Goal: Task Accomplishment & Management: Manage account settings

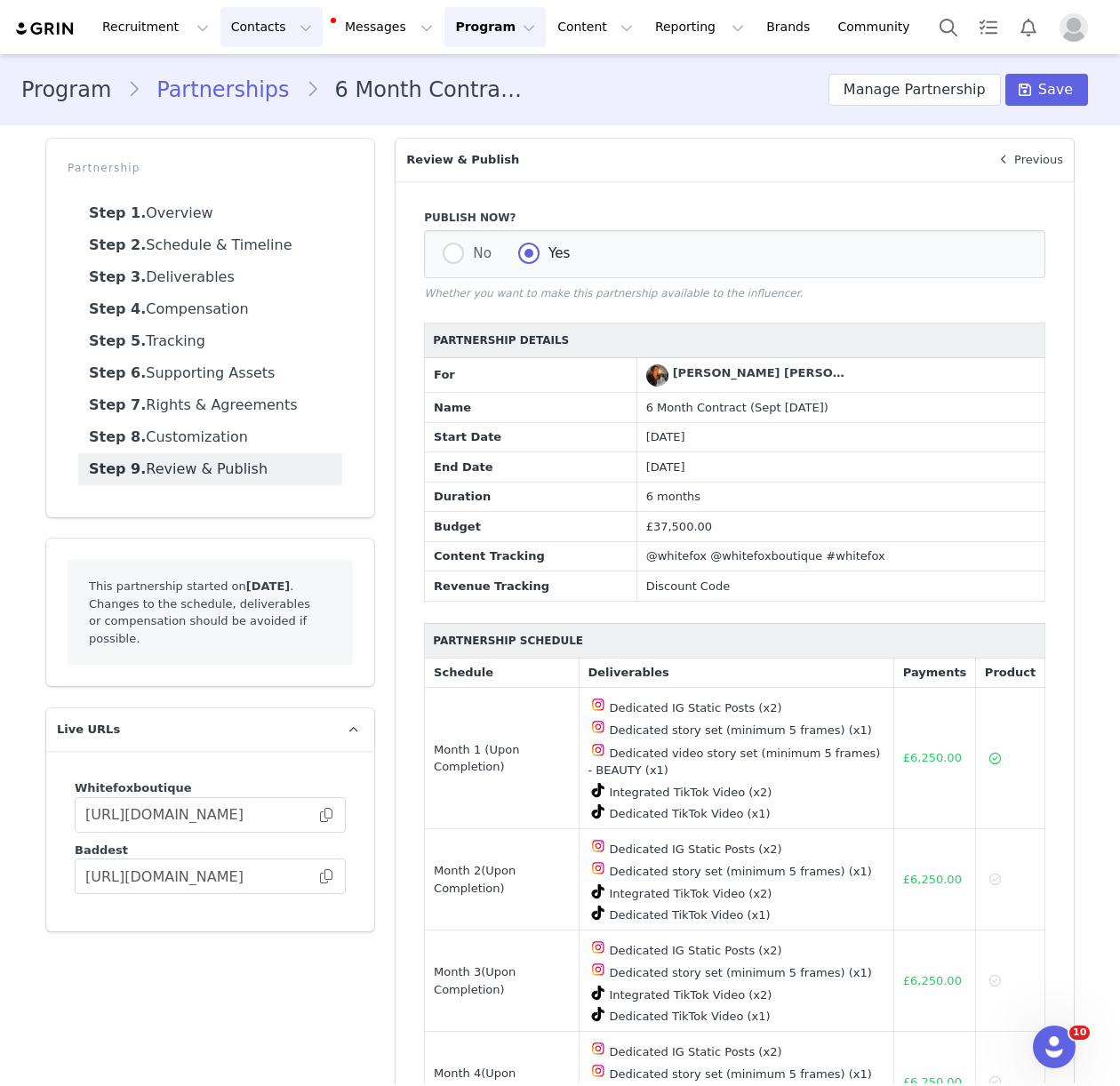
drag, startPoint x: 232, startPoint y: 18, endPoint x: 250, endPoint y: 73, distance: 57.9
click at [232, 19] on button "Contacts Contacts" at bounding box center [271, 27] width 102 height 40
click at [251, 76] on p "Creators" at bounding box center [248, 78] width 53 height 19
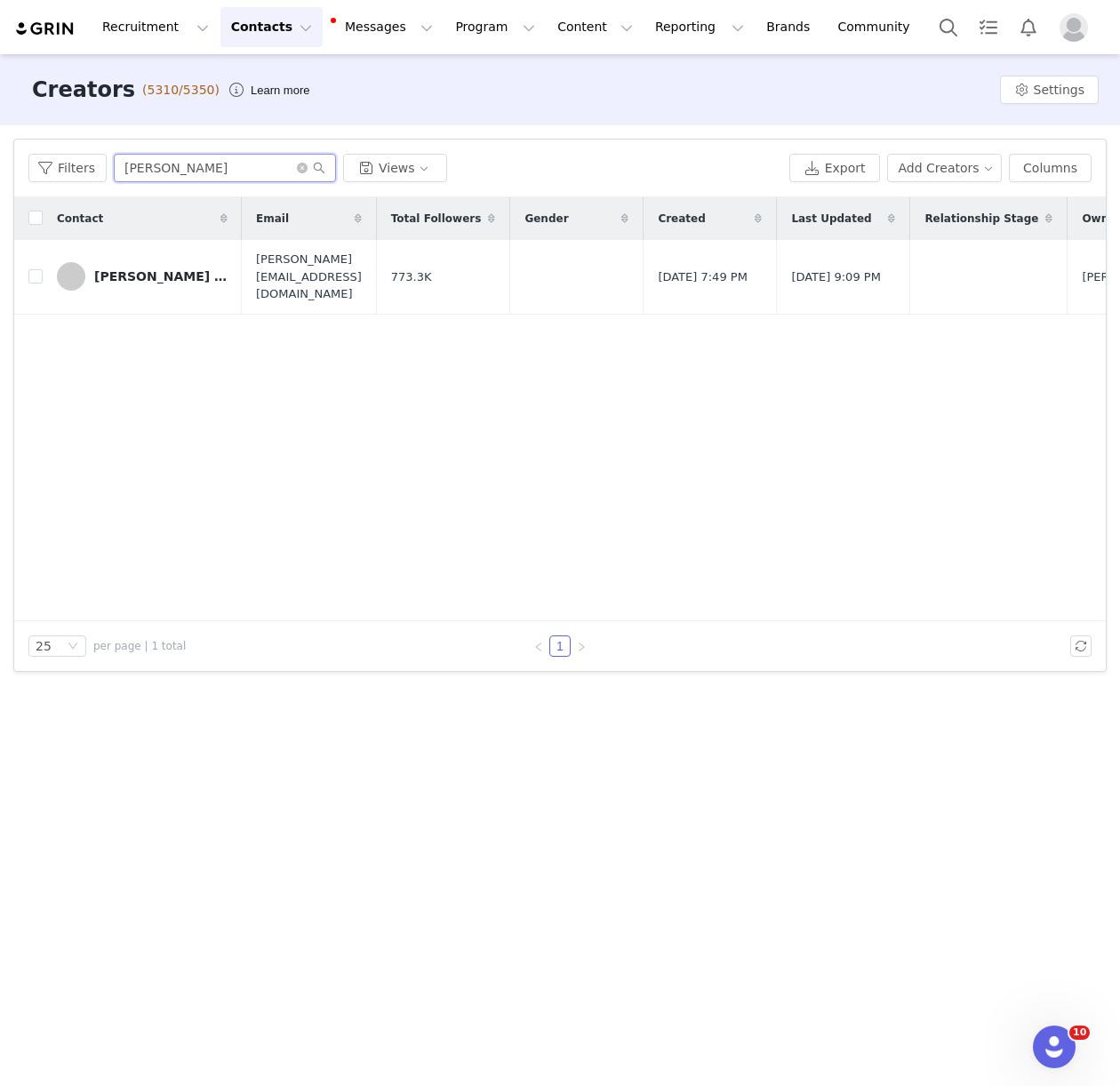
click at [134, 173] on input "megan f" at bounding box center [225, 168] width 222 height 28
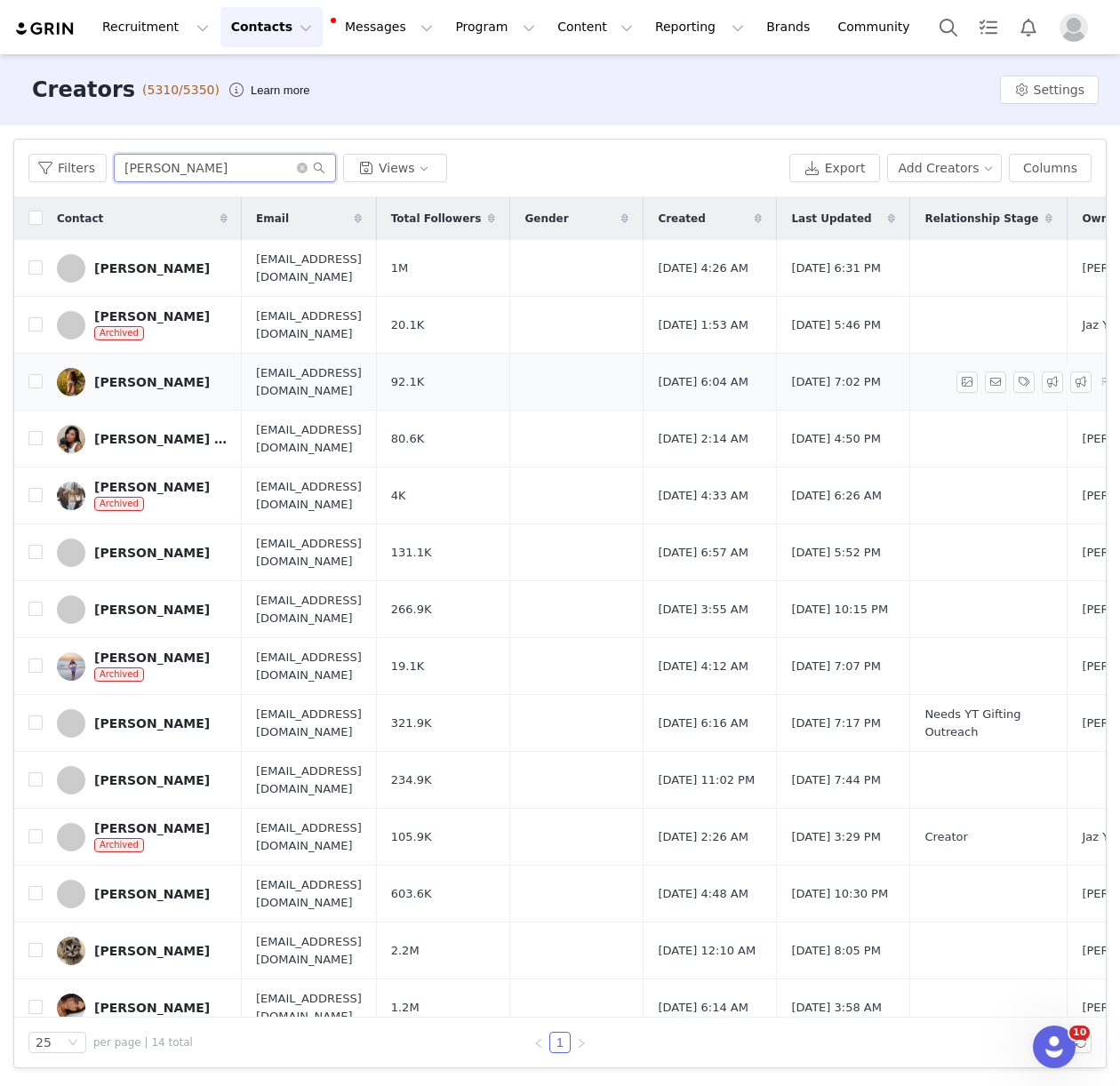
scroll to position [19, 0]
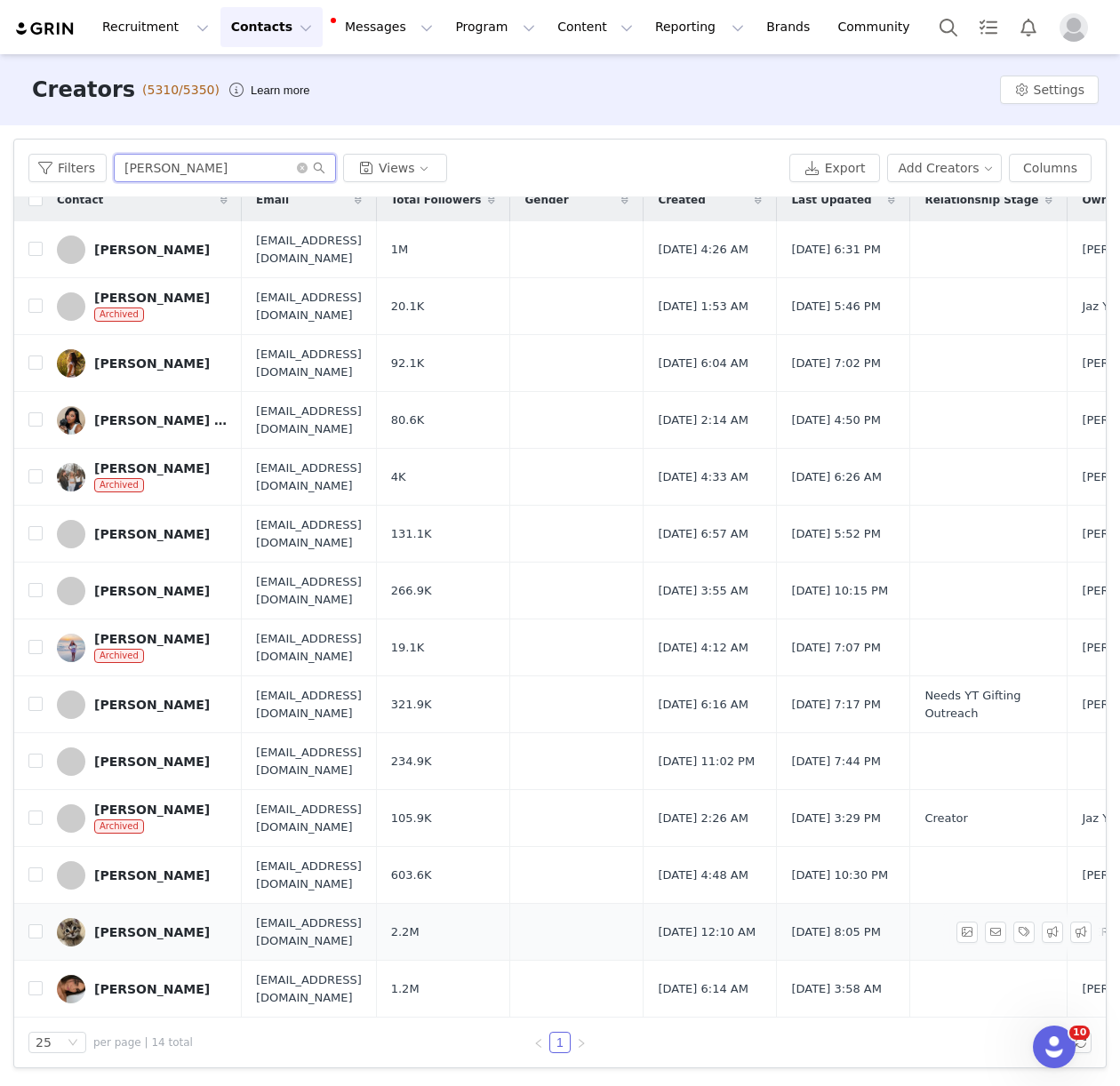
type input "[PERSON_NAME]"
click at [129, 945] on td "[PERSON_NAME]" at bounding box center [142, 932] width 199 height 57
click at [170, 937] on div "[PERSON_NAME]" at bounding box center [152, 931] width 116 height 14
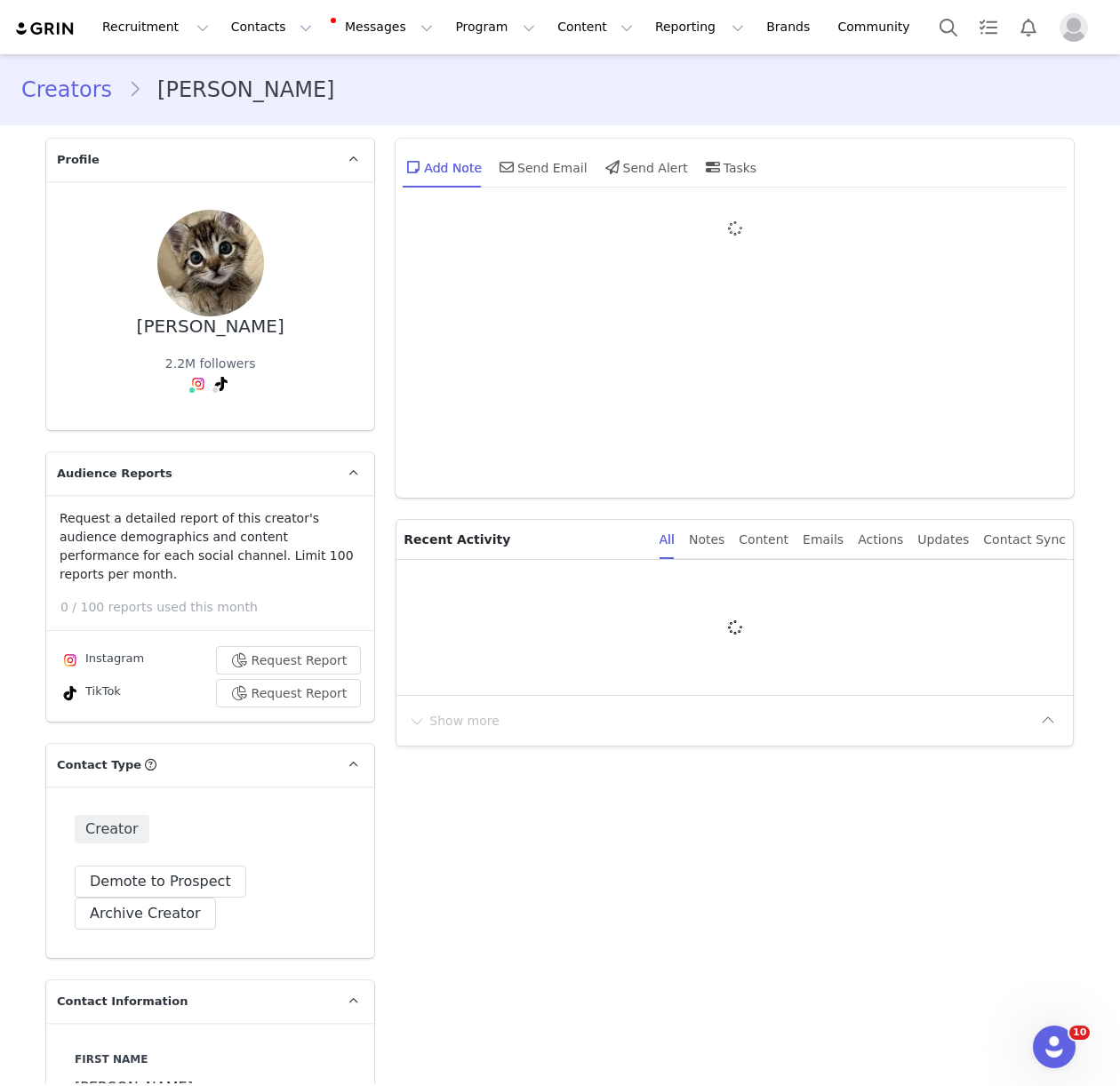
type input "+1 ([GEOGRAPHIC_DATA])"
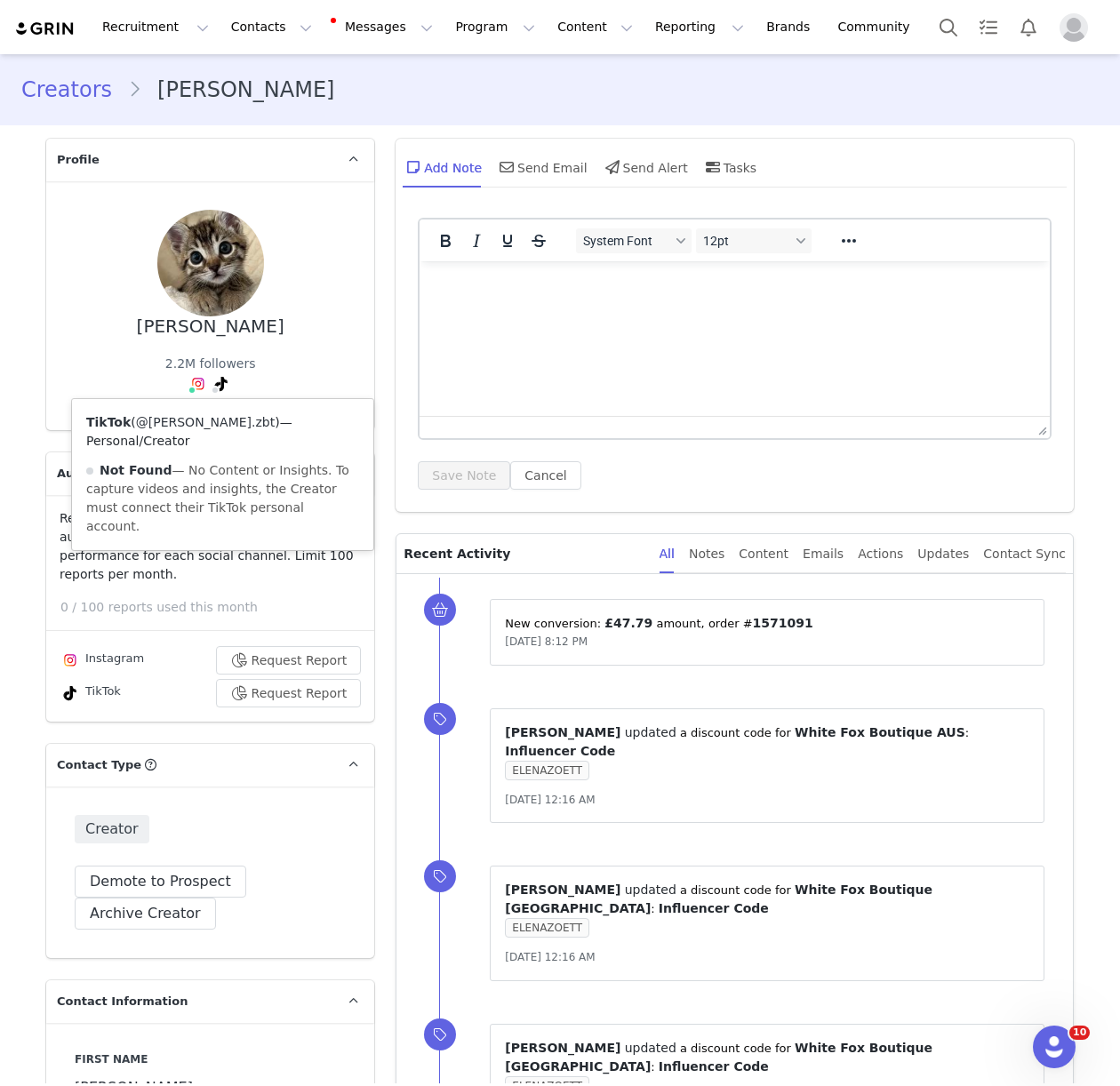
click at [200, 416] on link "@elena.zbt" at bounding box center [206, 421] width 138 height 14
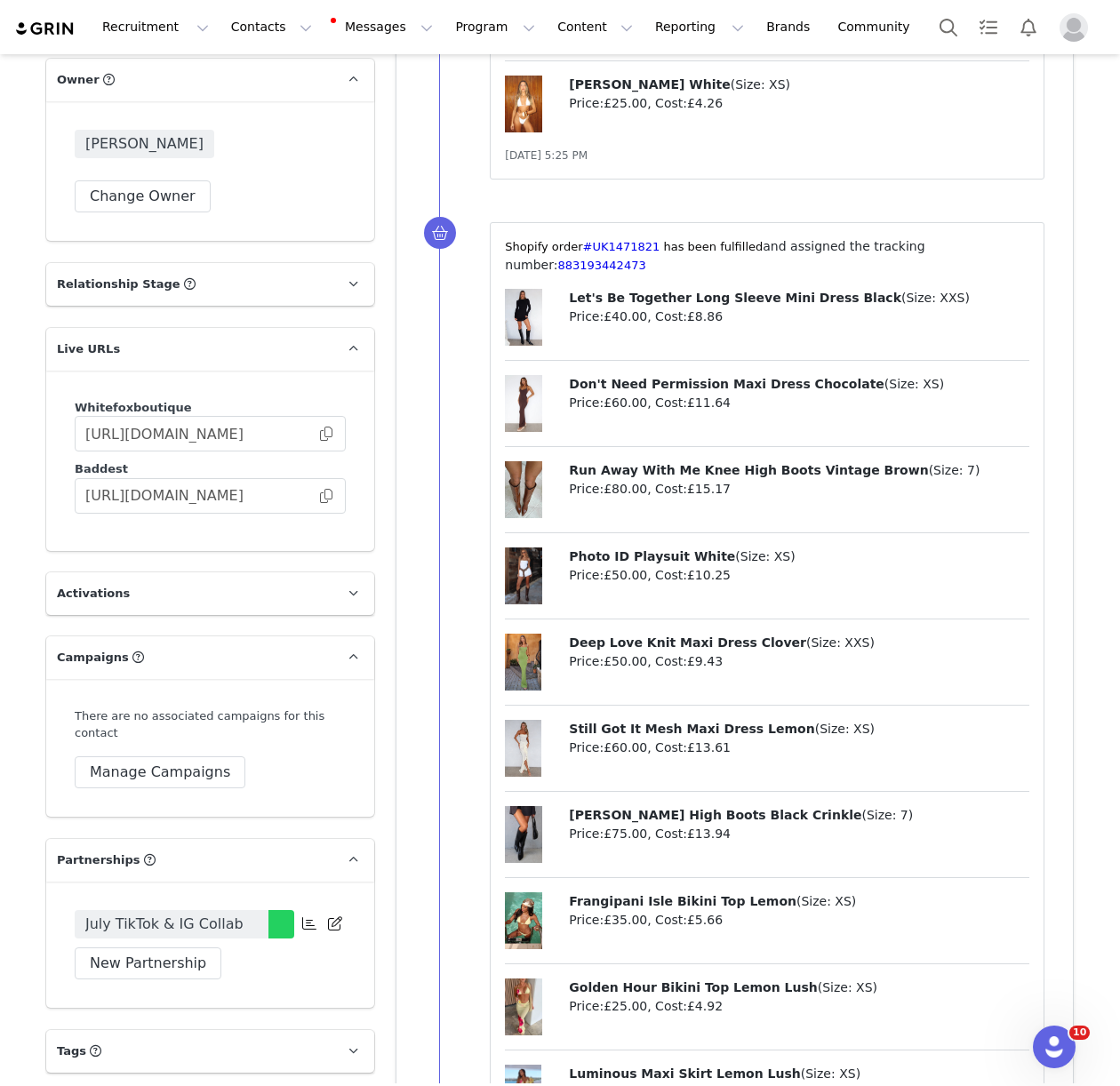
scroll to position [2810, 0]
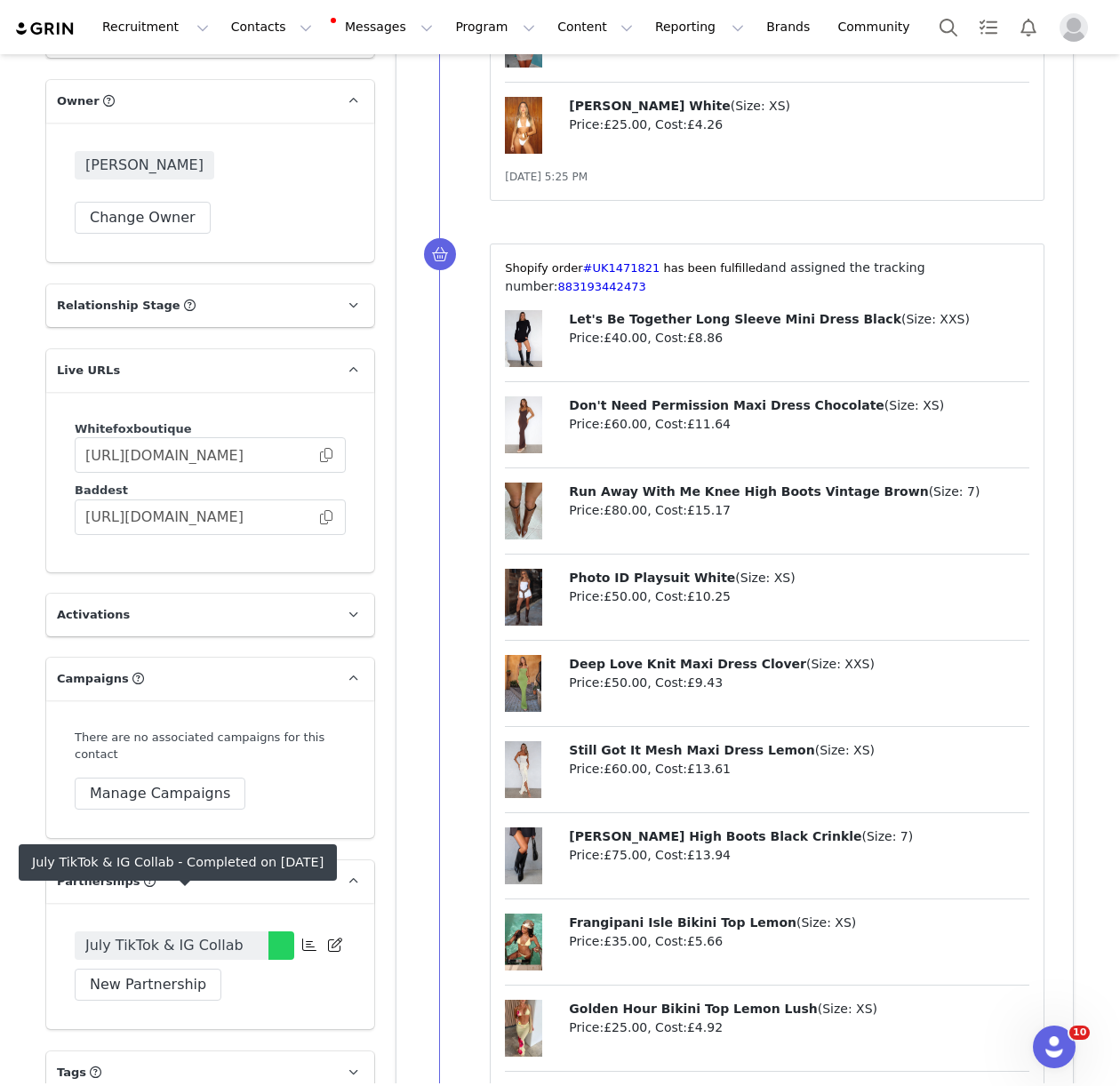
click at [159, 935] on span "July TikTok & IG Collab" at bounding box center [163, 945] width 158 height 21
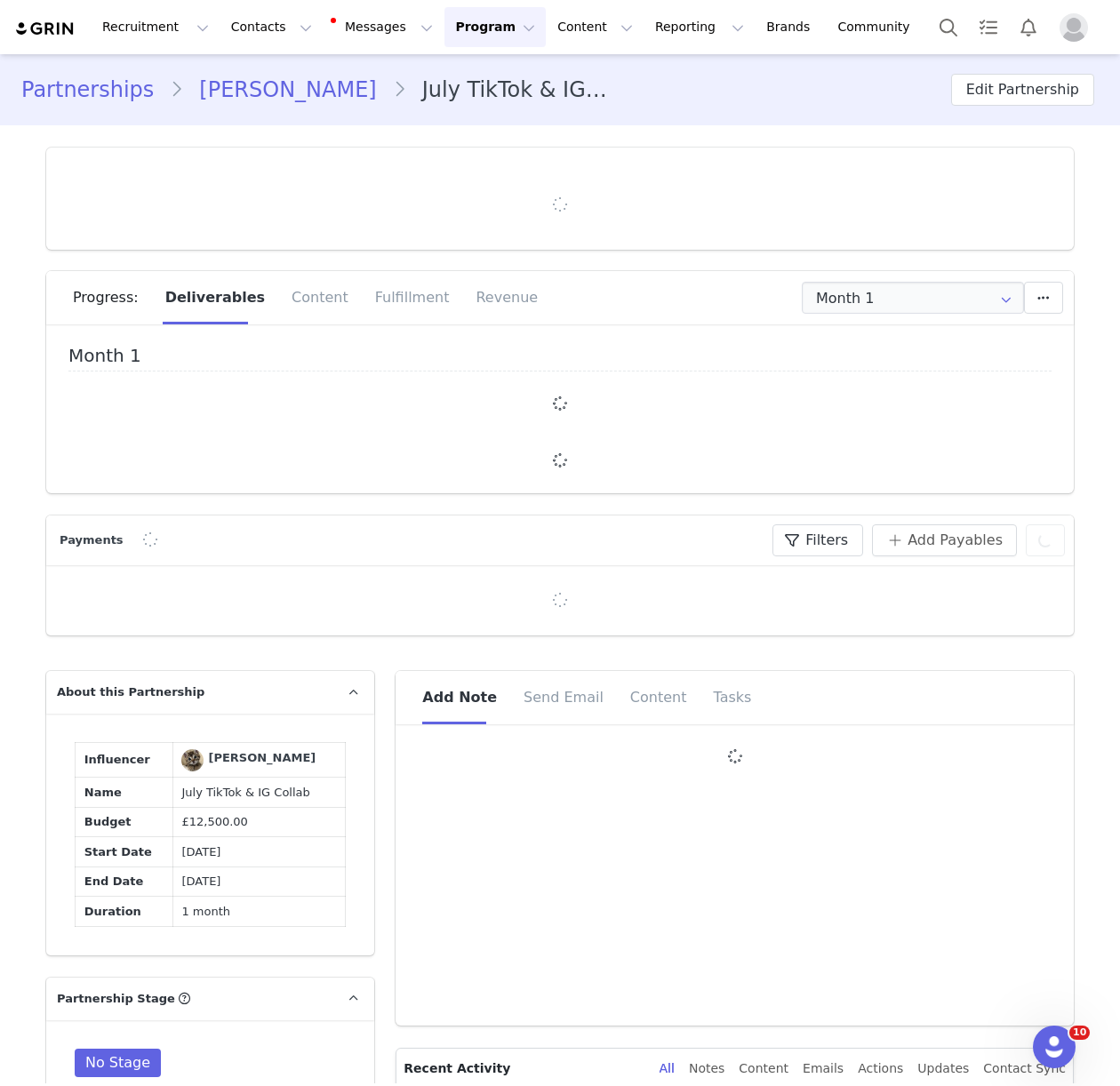
type input "+1 ([GEOGRAPHIC_DATA])"
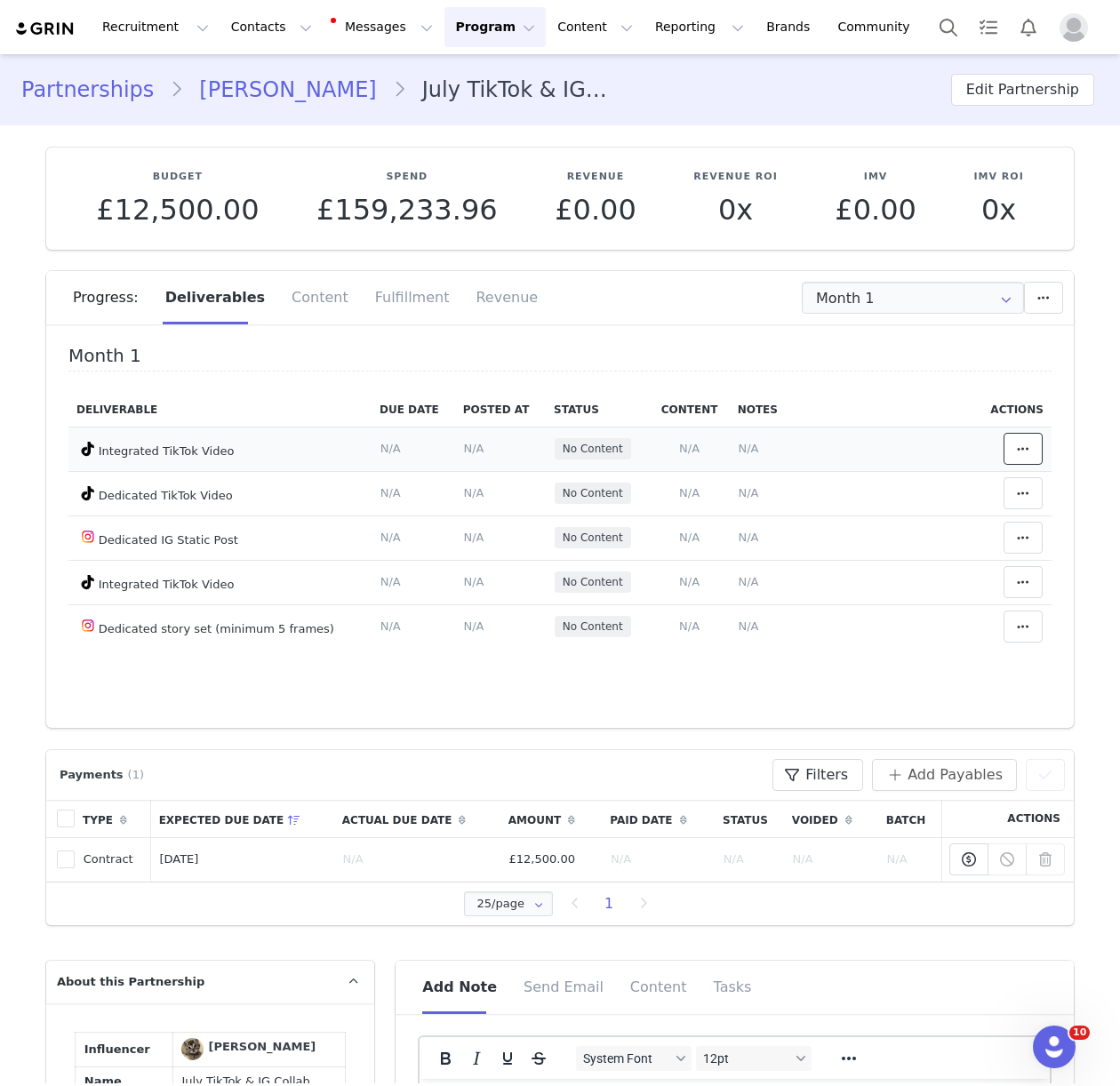
drag, startPoint x: 1014, startPoint y: 447, endPoint x: 1002, endPoint y: 460, distance: 17.7
click at [1014, 447] on span at bounding box center [1023, 448] width 21 height 21
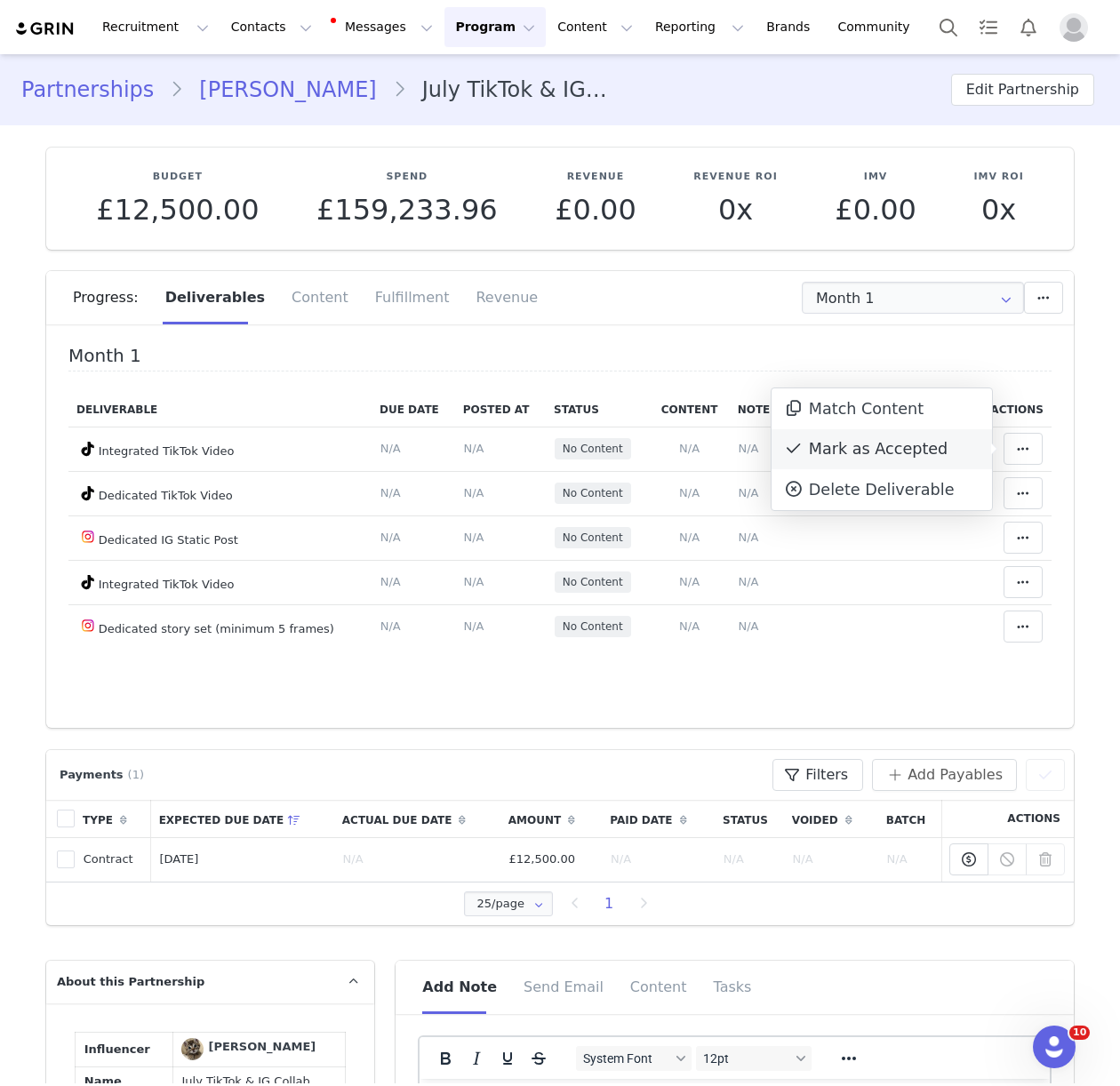
click at [828, 445] on div "Mark as Accepted" at bounding box center [882, 450] width 220 height 41
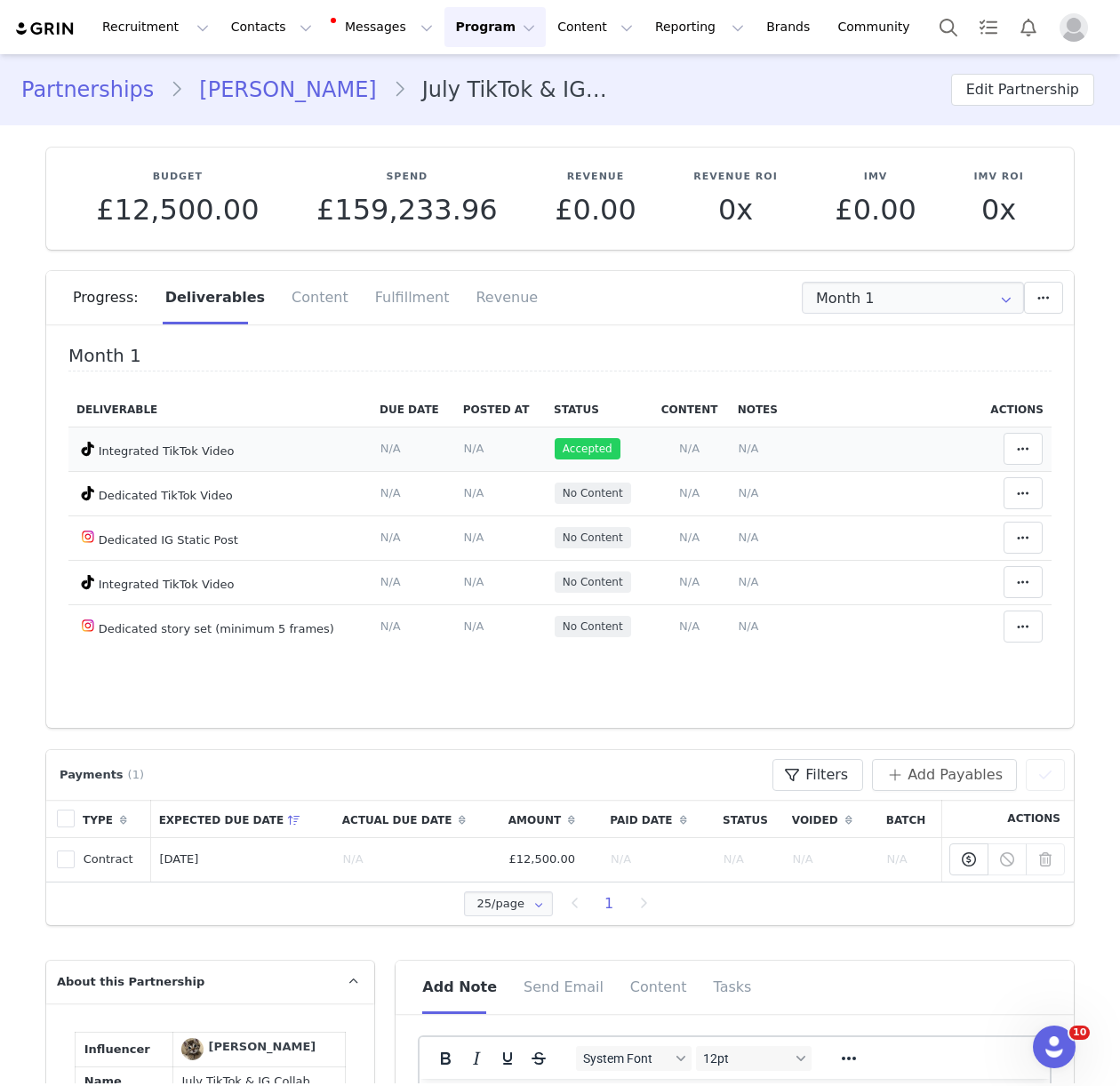
click at [684, 445] on span "N/A" at bounding box center [689, 448] width 21 height 13
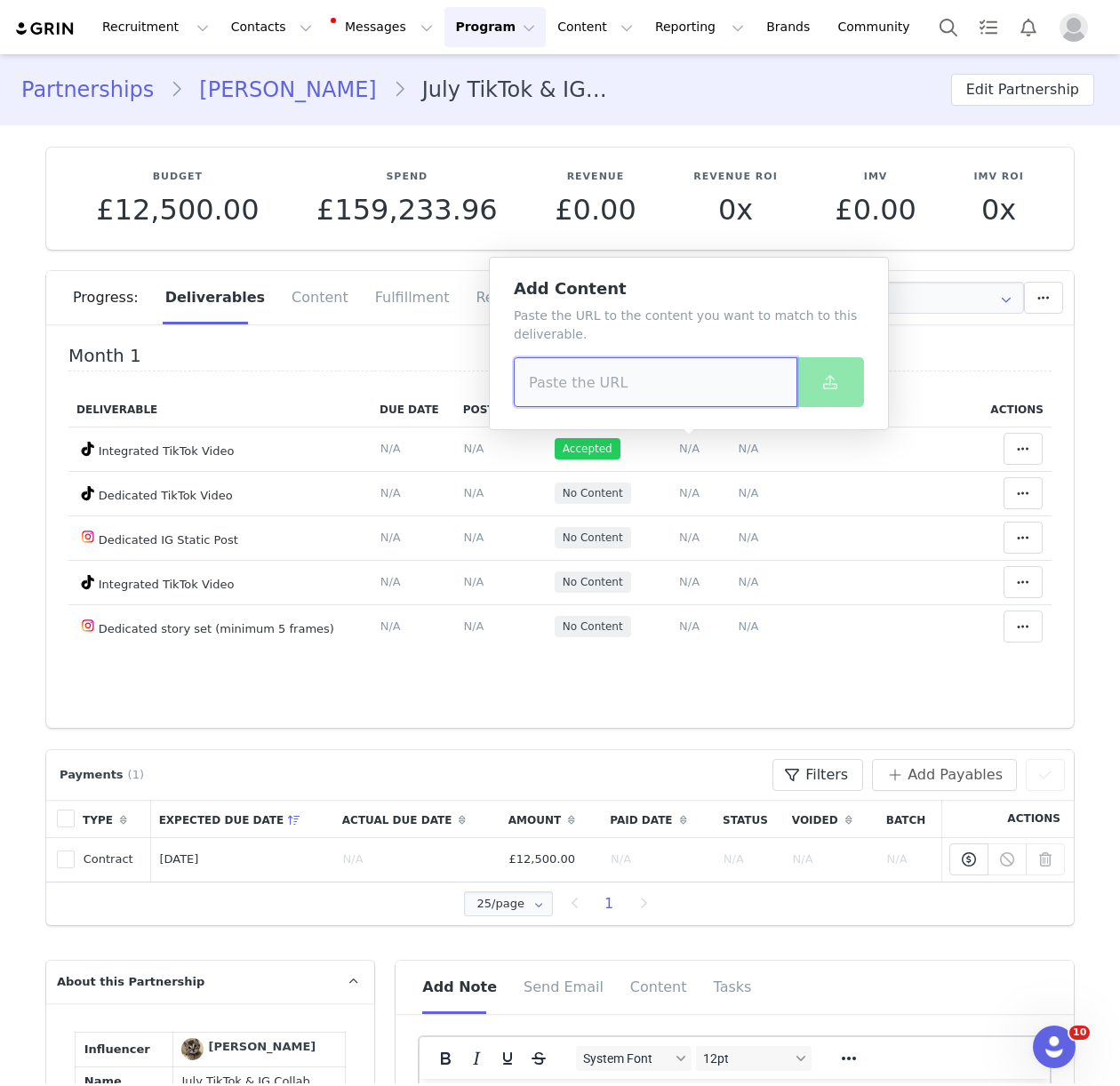
click at [551, 378] on input at bounding box center [655, 381] width 283 height 49
paste input "https://www.tiktok.com/@elena.zbt/video/7544032106142256406?lang=en"
type input "https://www.tiktok.com/@elena.zbt/video/7544032106142256406?lang=en"
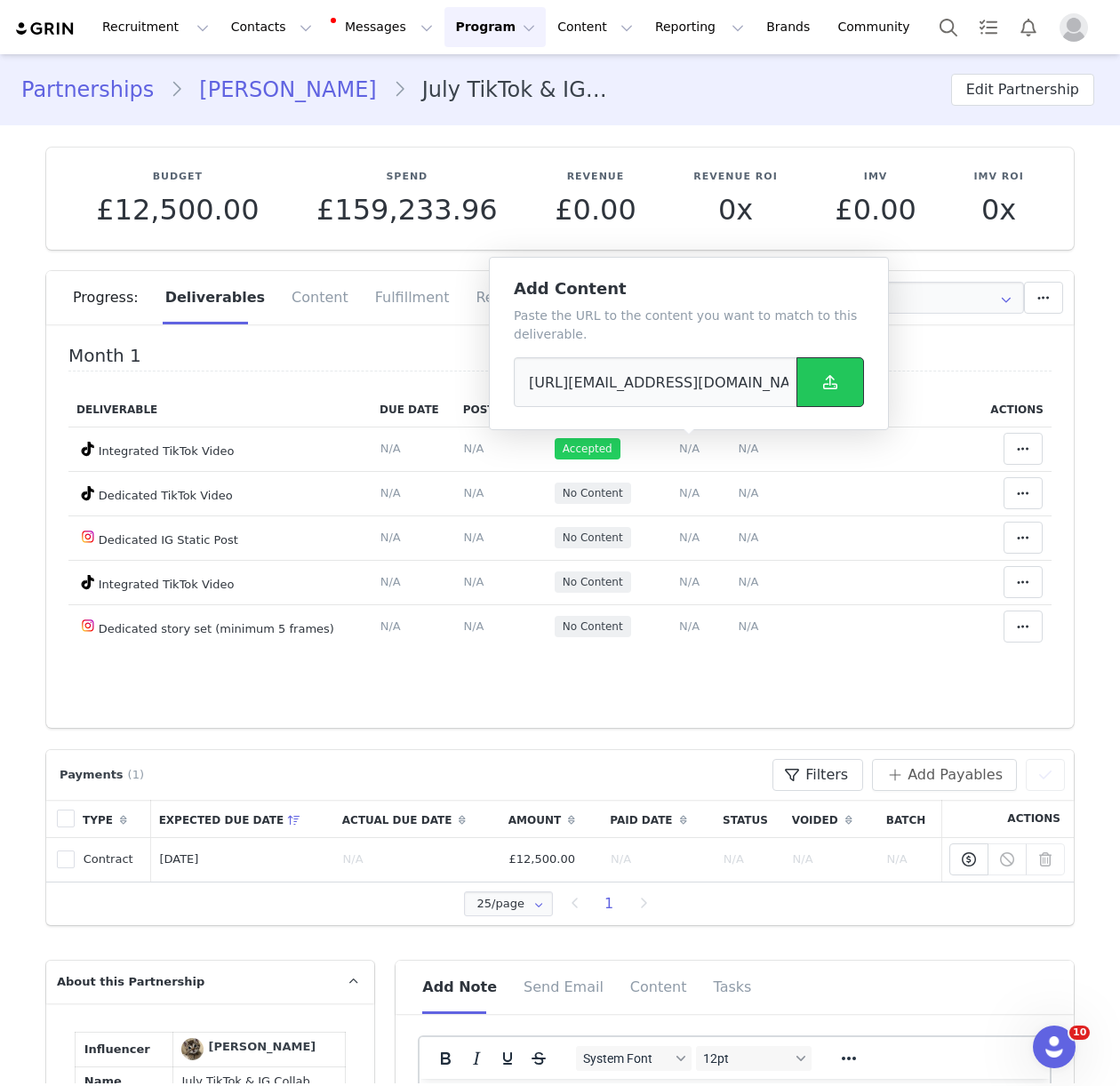
click at [855, 393] on button at bounding box center [829, 381] width 67 height 49
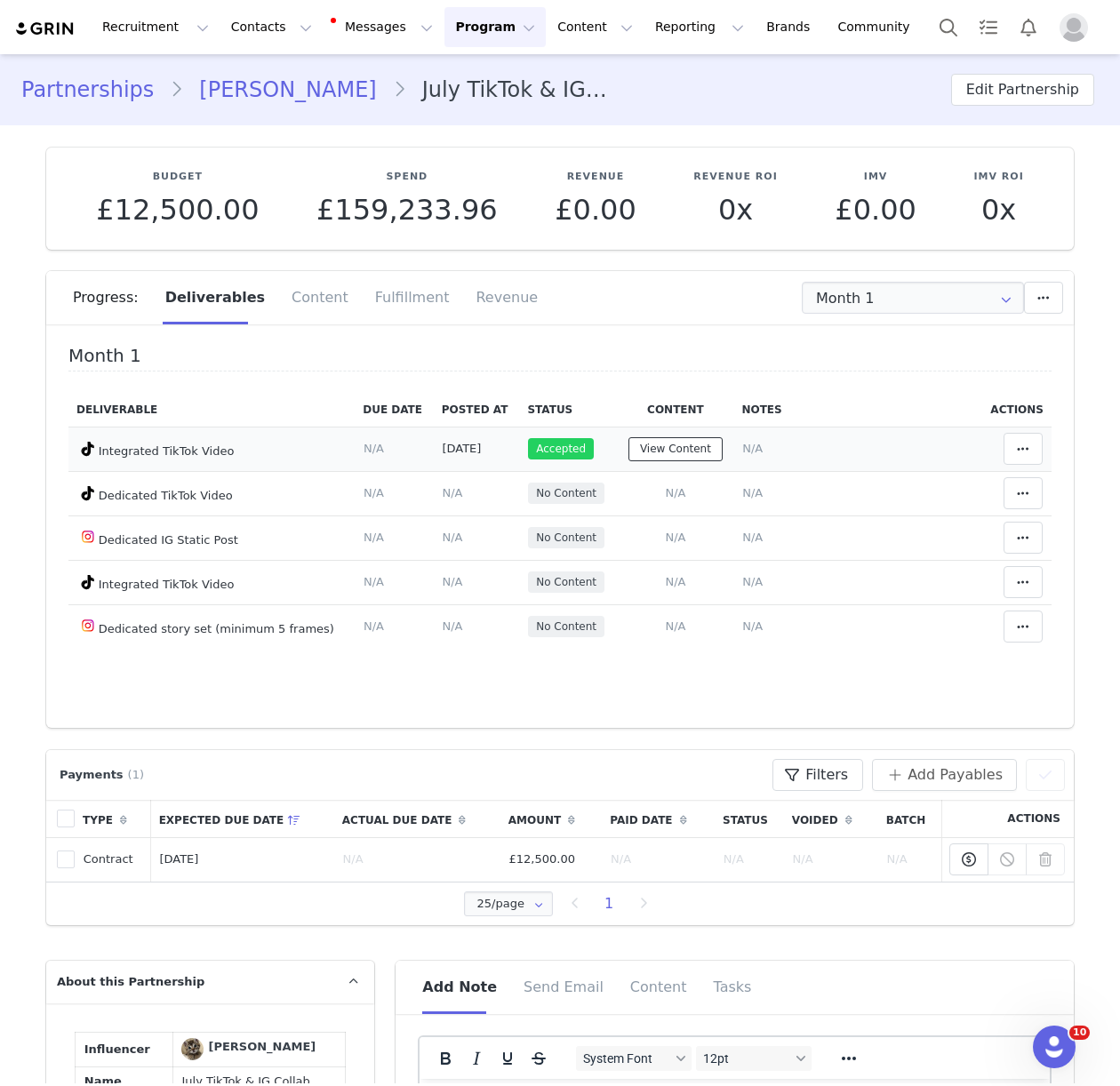
click at [640, 448] on button "View Content" at bounding box center [675, 449] width 94 height 24
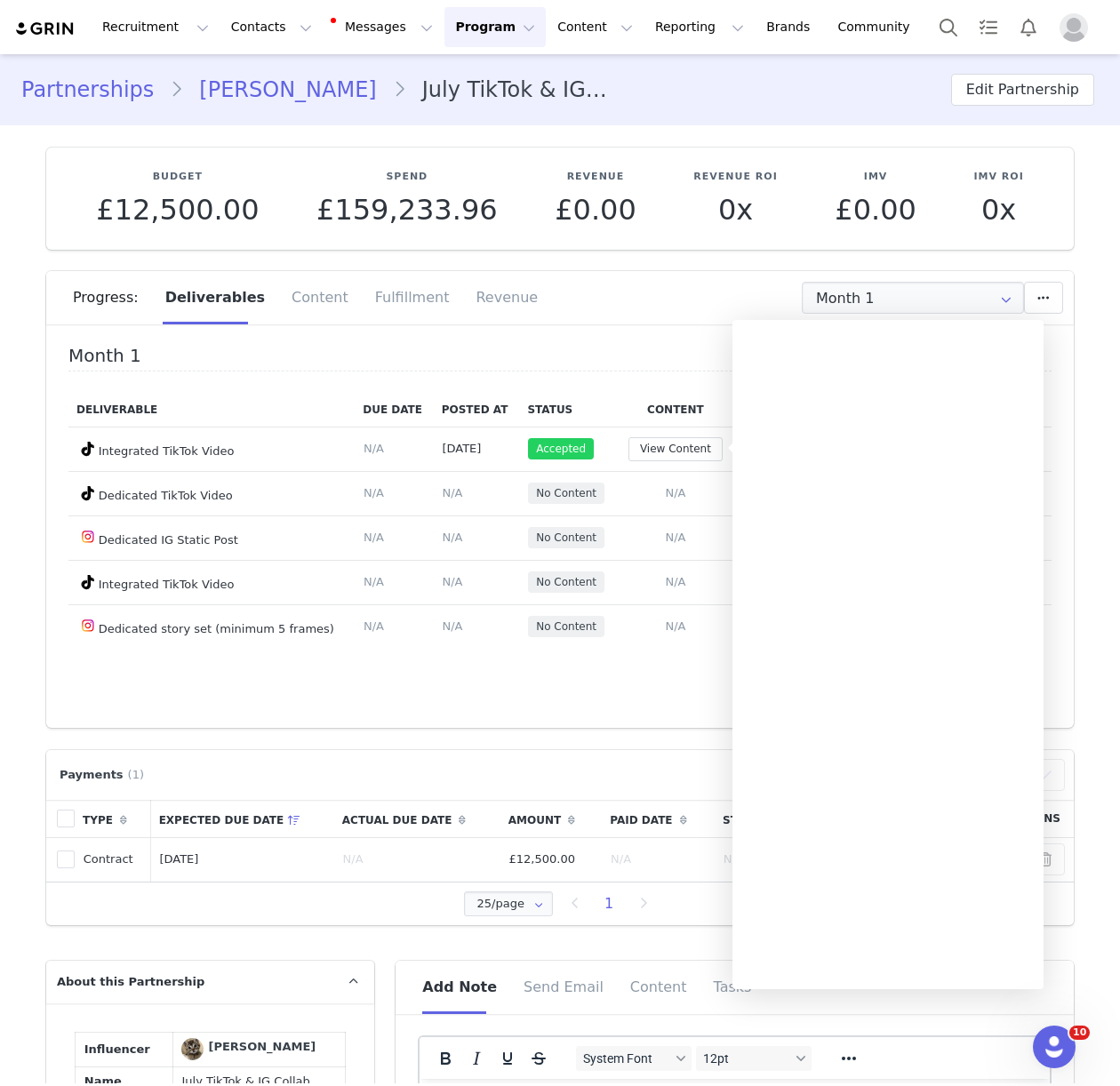
click at [468, 722] on div "Month 1 Deliverable Due Date Posted At Status Content Notes Actions Integrated …" at bounding box center [560, 532] width 1028 height 391
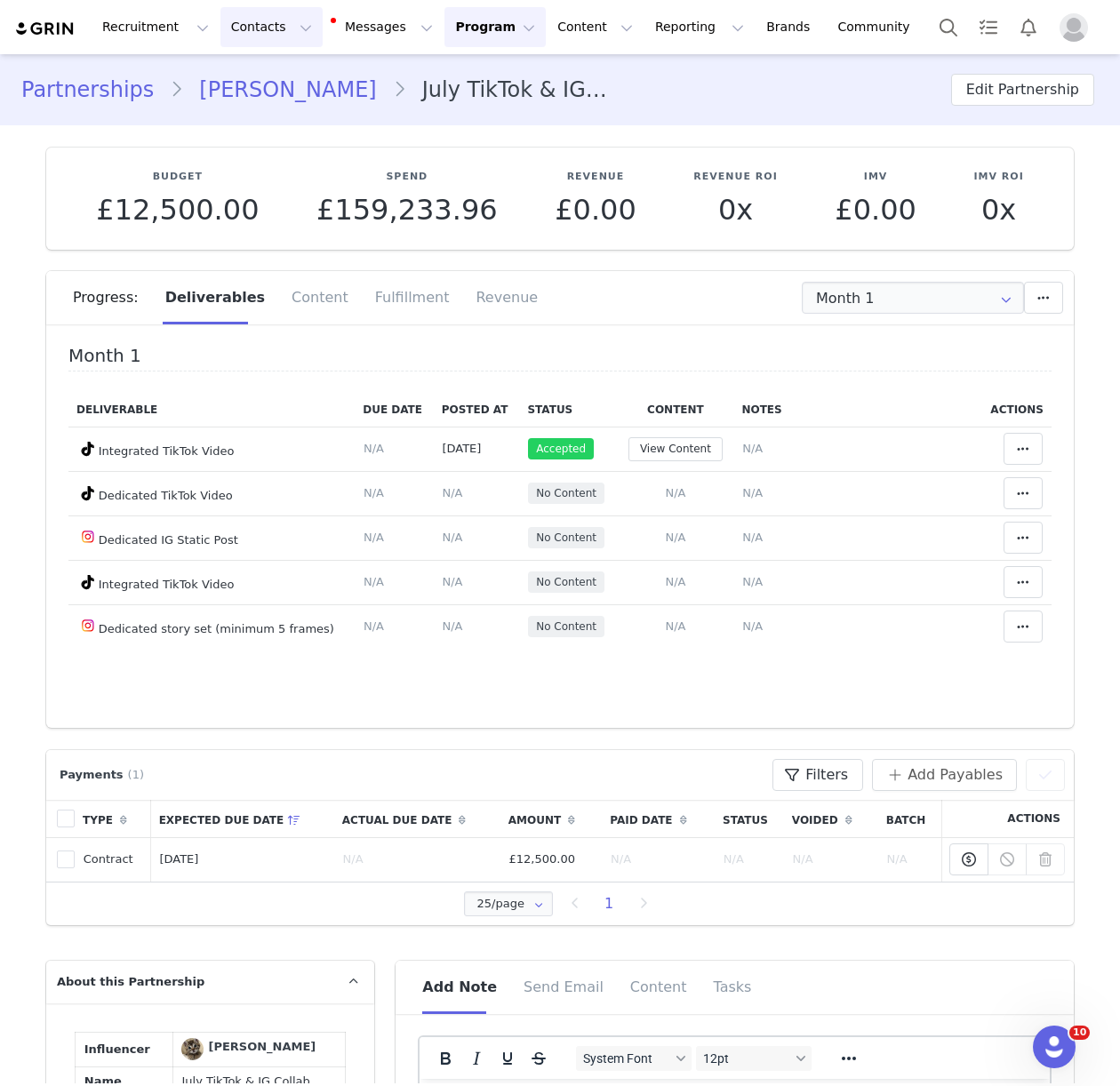
drag, startPoint x: 251, startPoint y: 21, endPoint x: 276, endPoint y: 64, distance: 49.7
click at [251, 22] on button "Contacts Contacts" at bounding box center [271, 27] width 102 height 40
click at [280, 77] on div "Creators" at bounding box center [277, 78] width 119 height 19
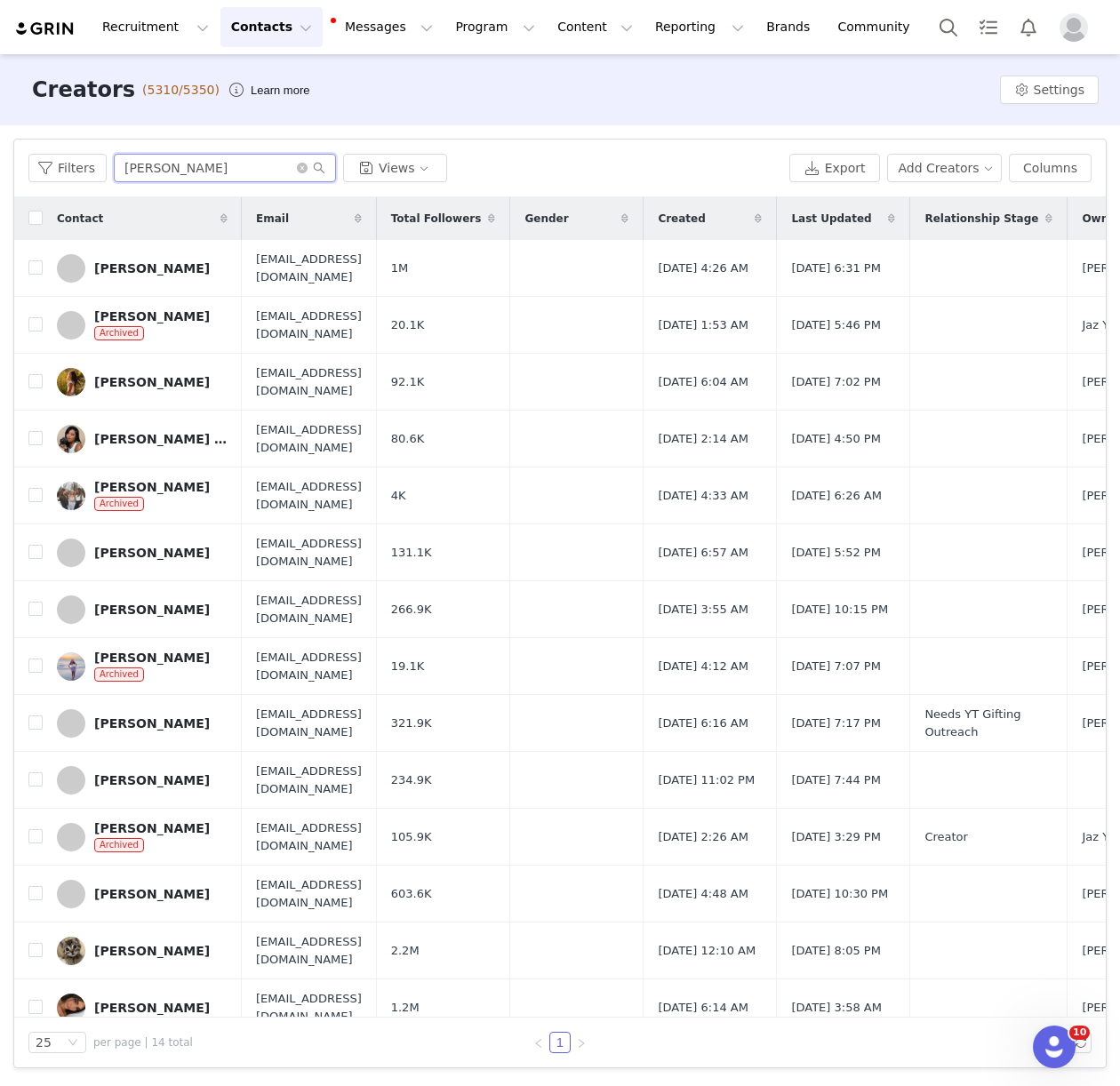
click at [155, 162] on input "[PERSON_NAME]" at bounding box center [225, 168] width 222 height 28
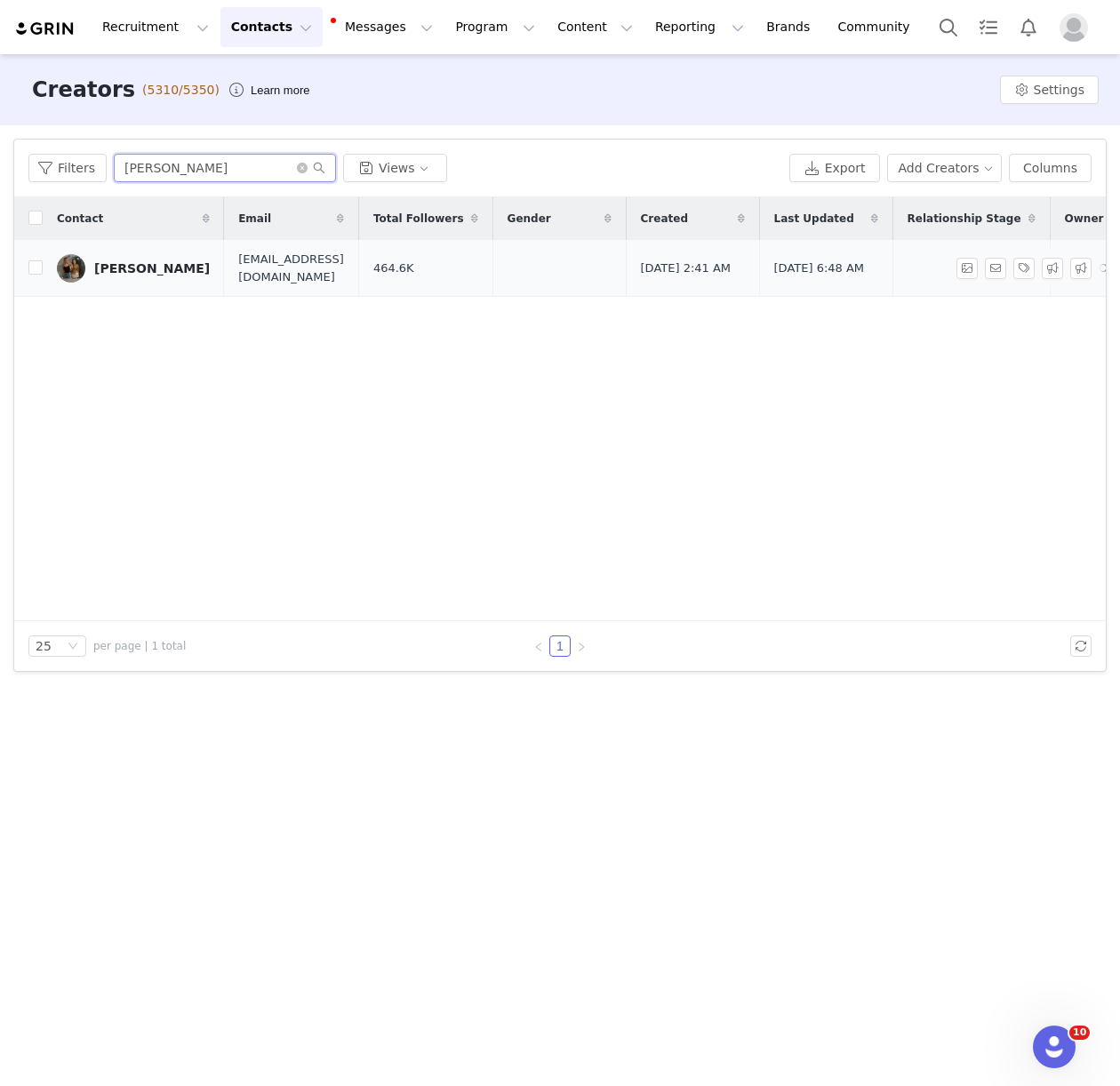
type input "eva si"
click at [143, 259] on link "Eva Simpson" at bounding box center [134, 268] width 153 height 28
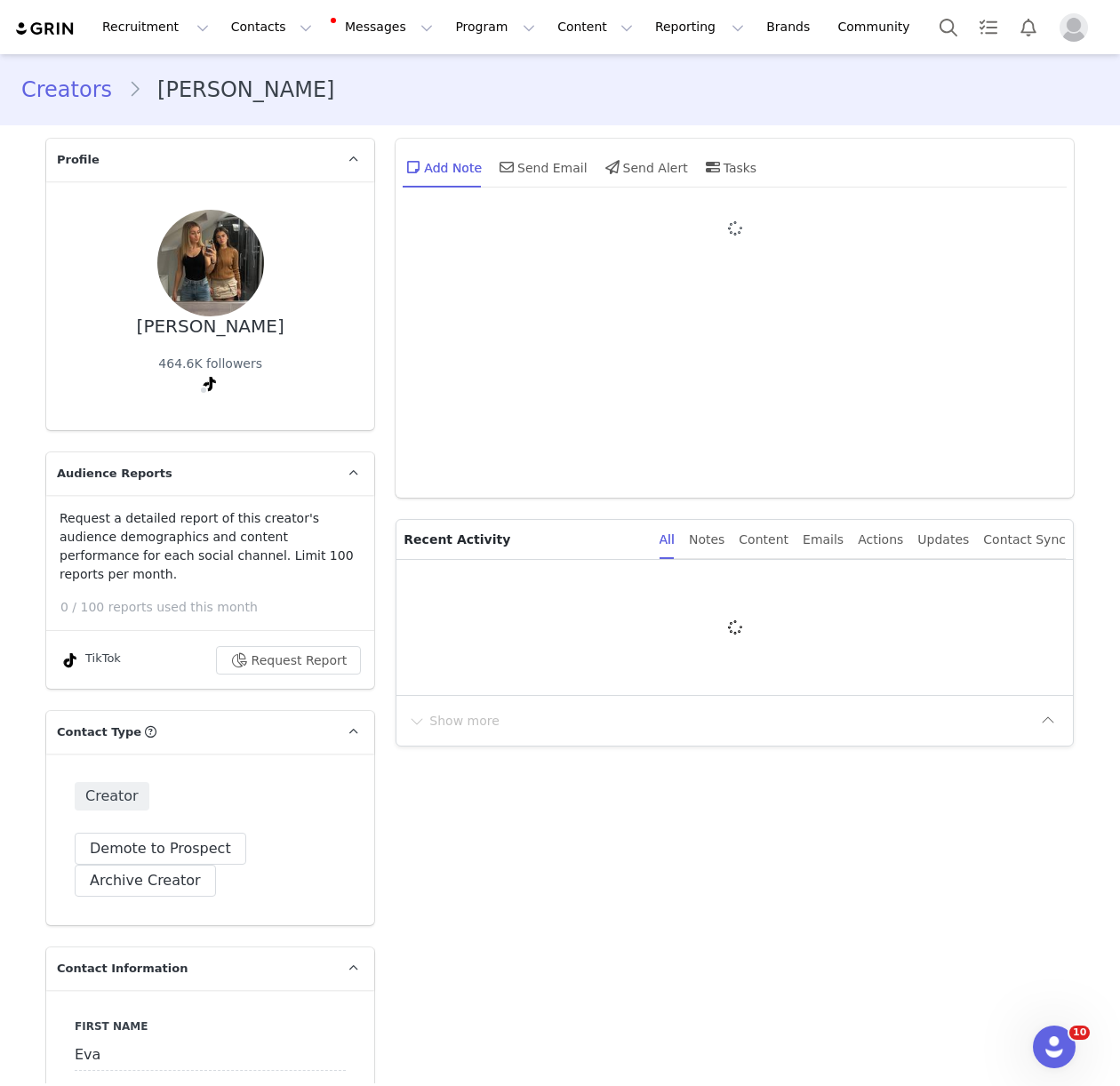
type input "+44 ([GEOGRAPHIC_DATA])"
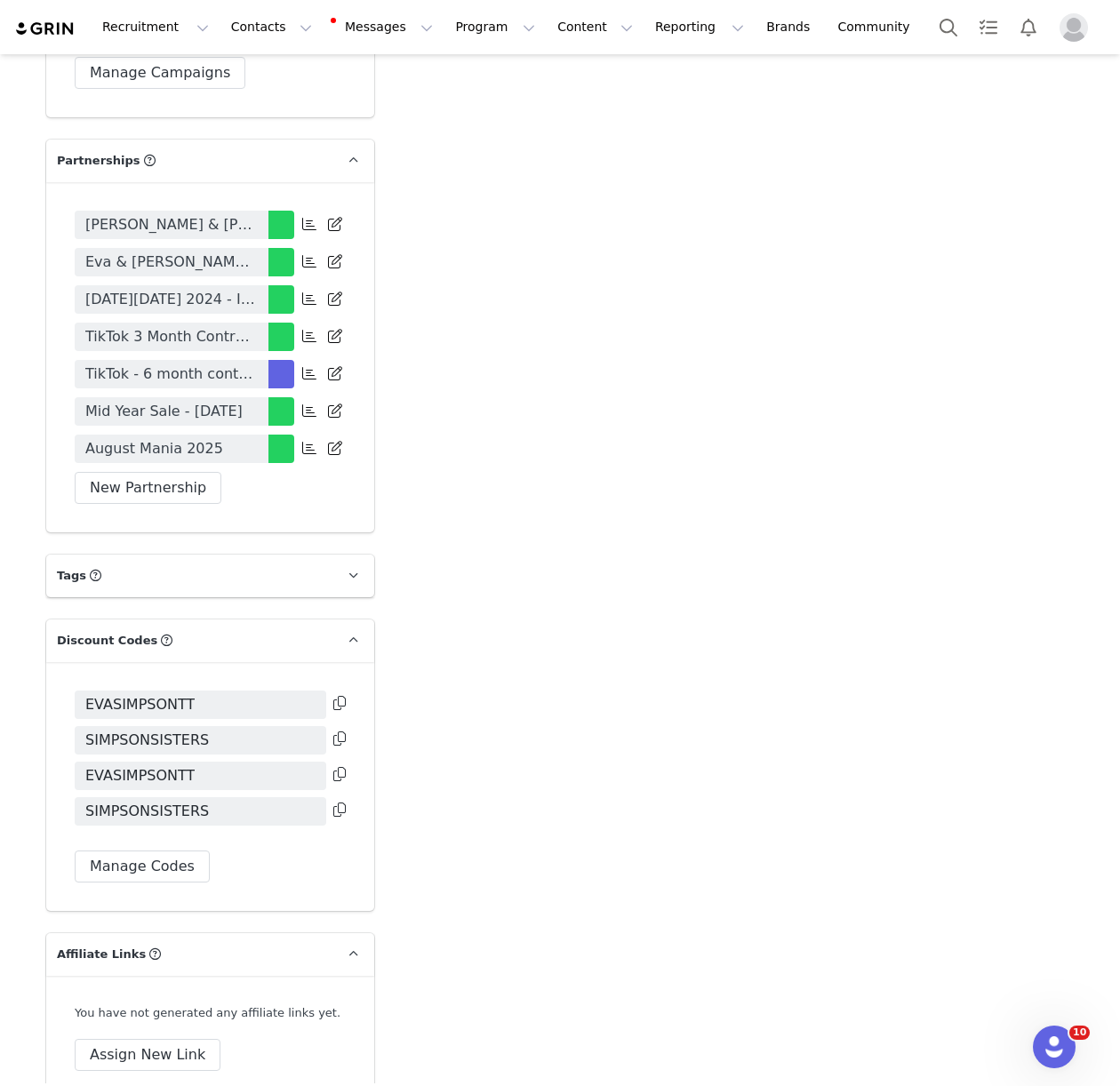
scroll to position [3268, 0]
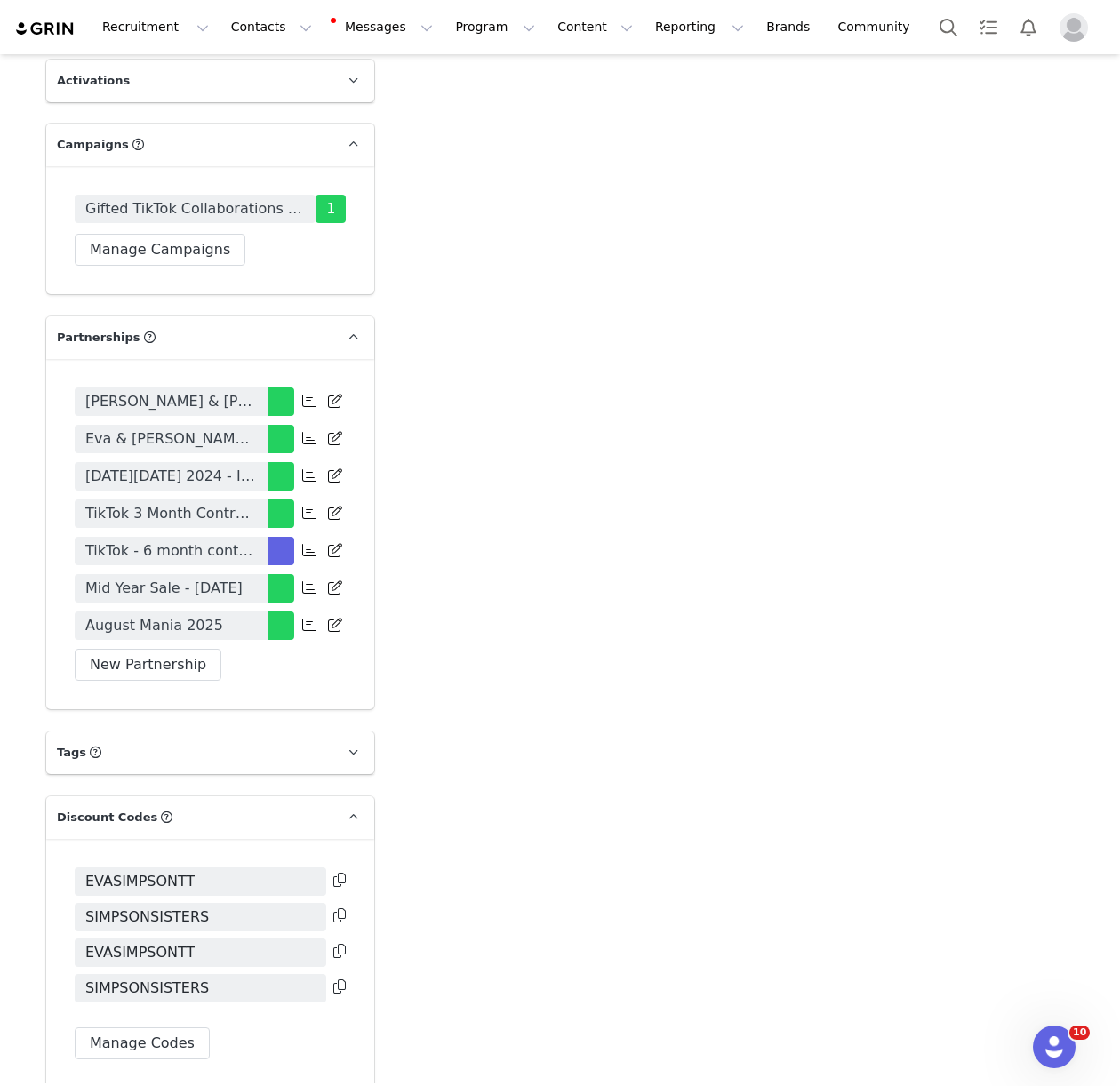
click at [171, 552] on span "TikTok - 6 month contract" at bounding box center [171, 550] width 173 height 21
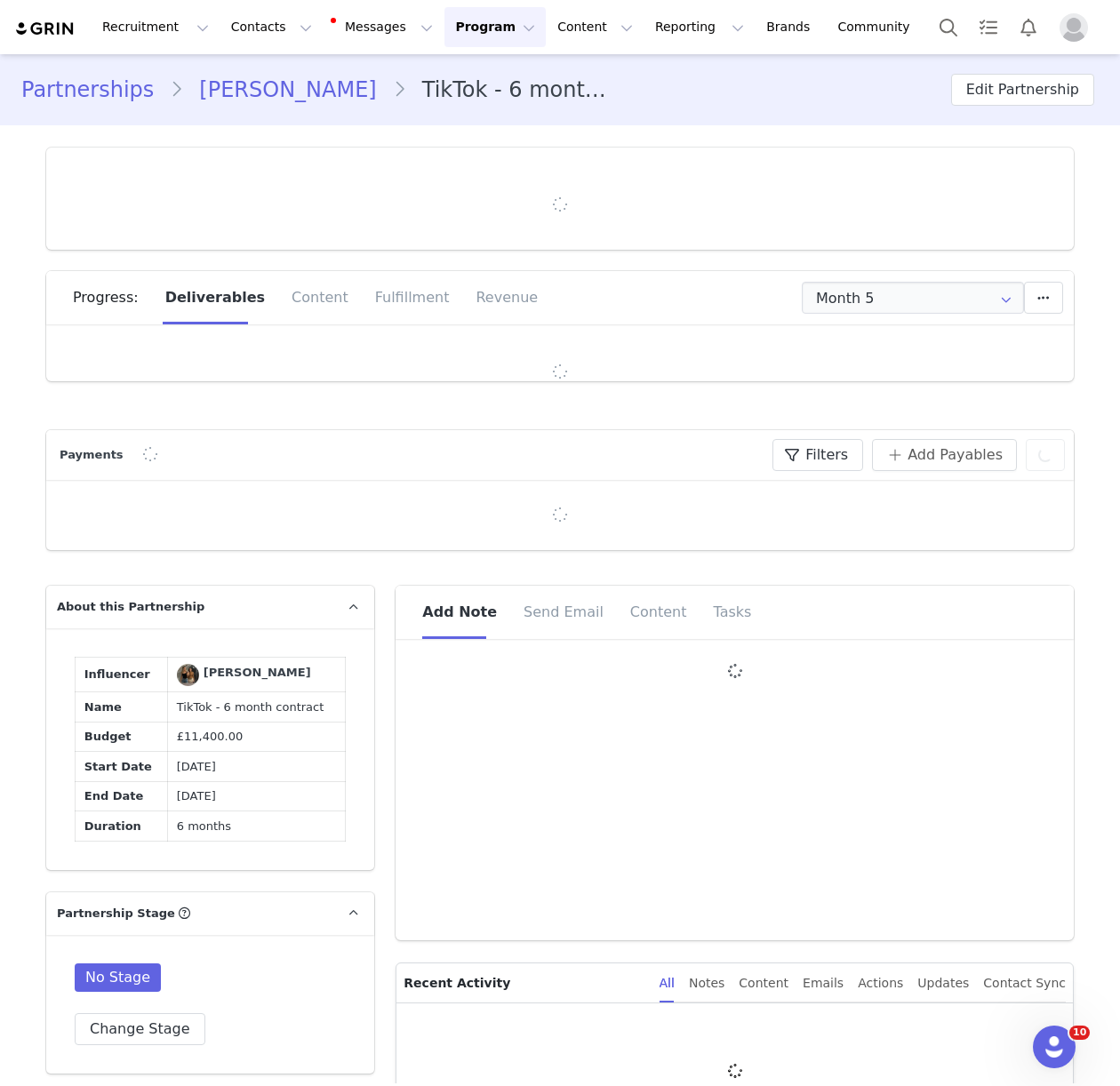
type input "+44 ([GEOGRAPHIC_DATA])"
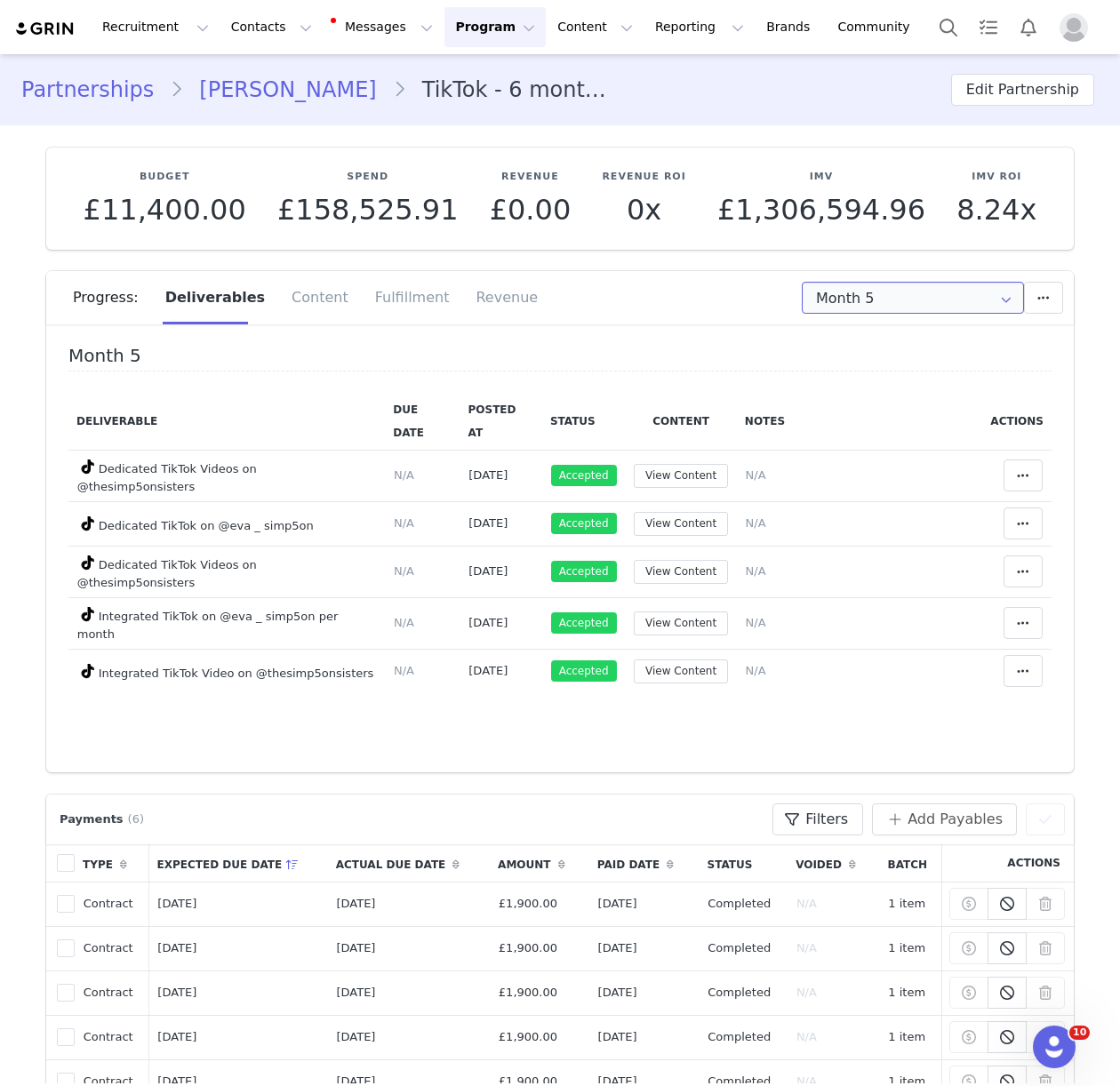
click at [897, 283] on input "Month 5" at bounding box center [913, 298] width 222 height 32
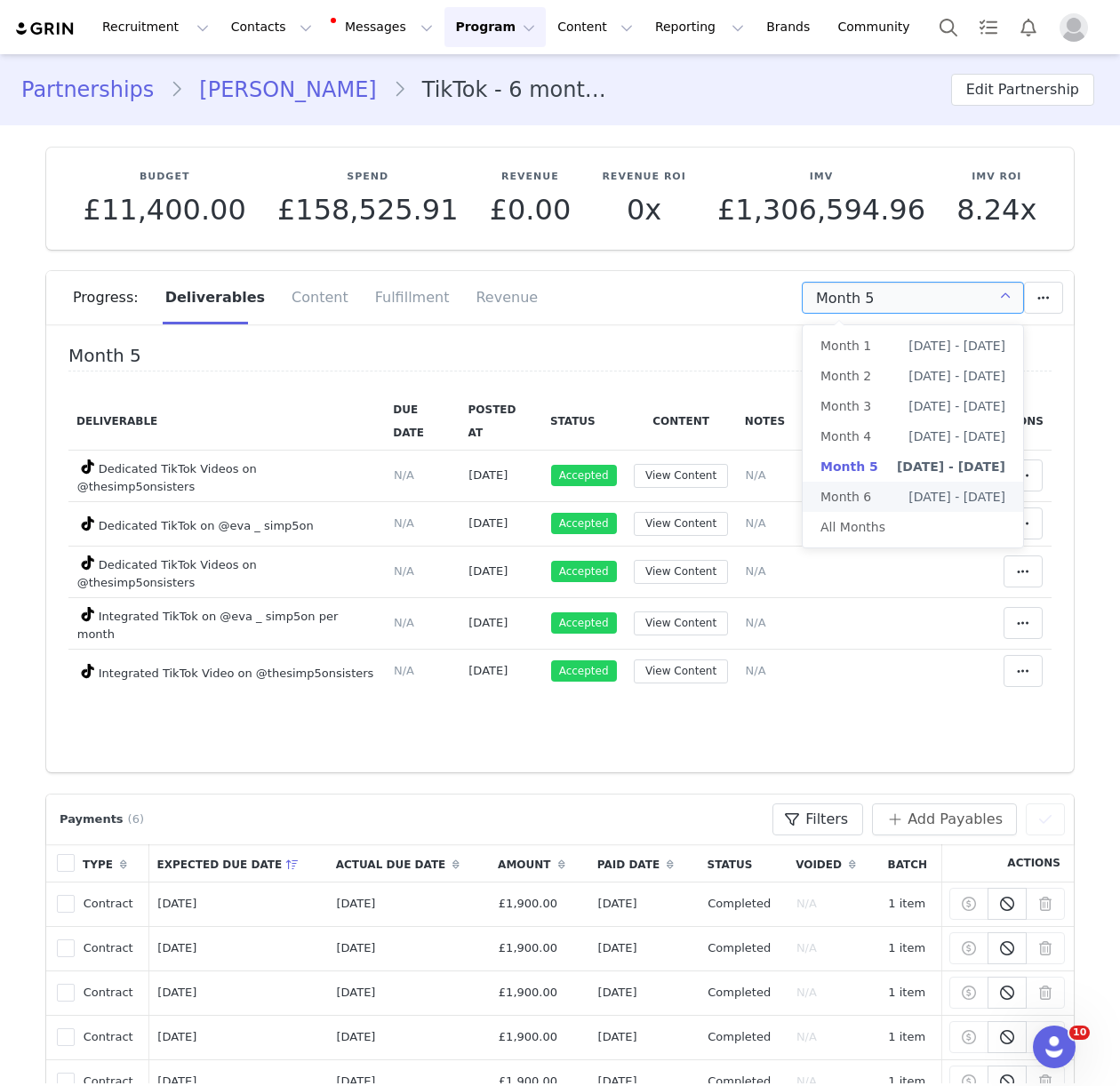
click at [945, 487] on span "Sep 1st - Oct 1st" at bounding box center [957, 497] width 97 height 30
type input "Month 6"
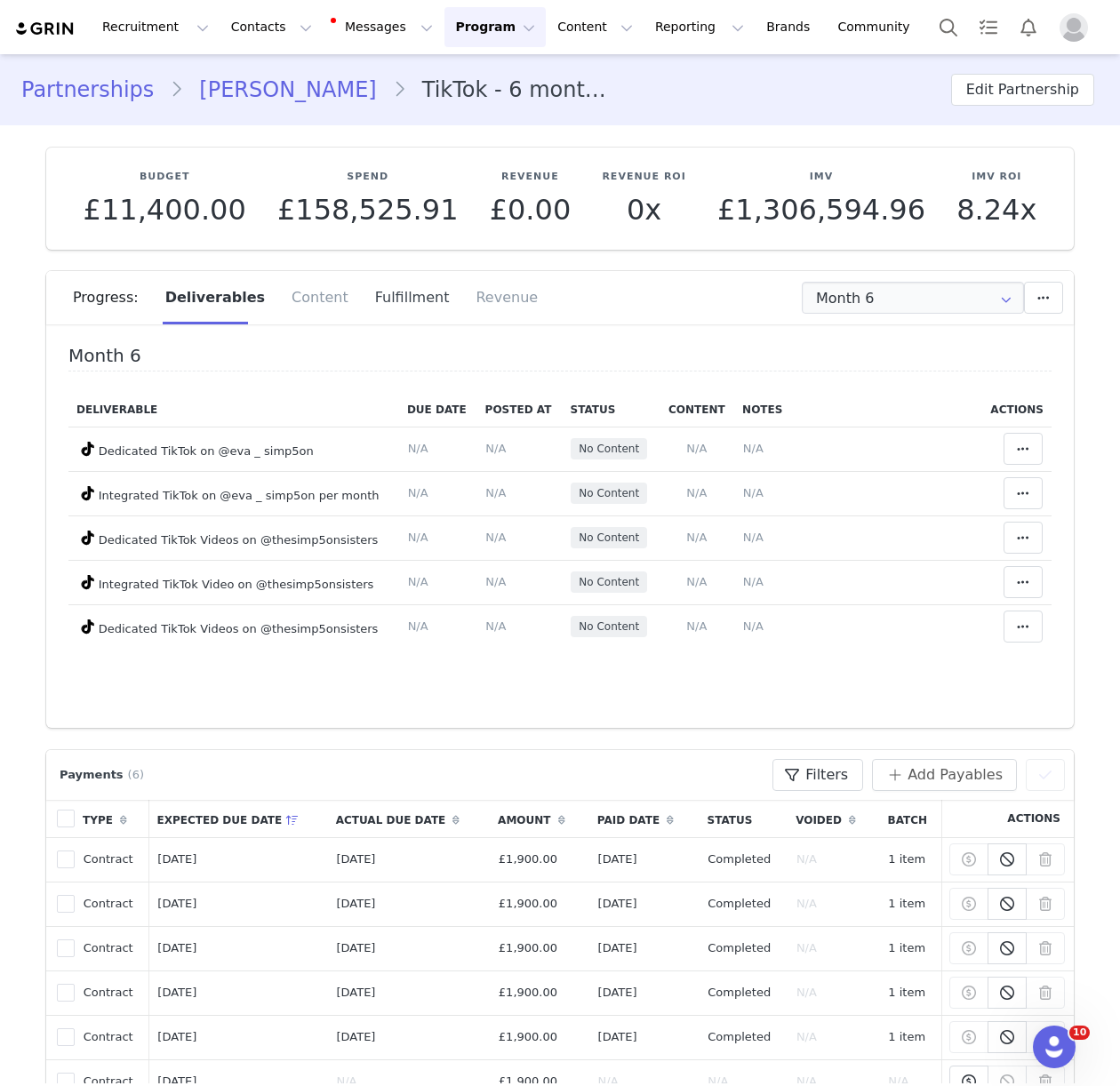
click at [402, 302] on div "Fulfillment" at bounding box center [412, 297] width 101 height 53
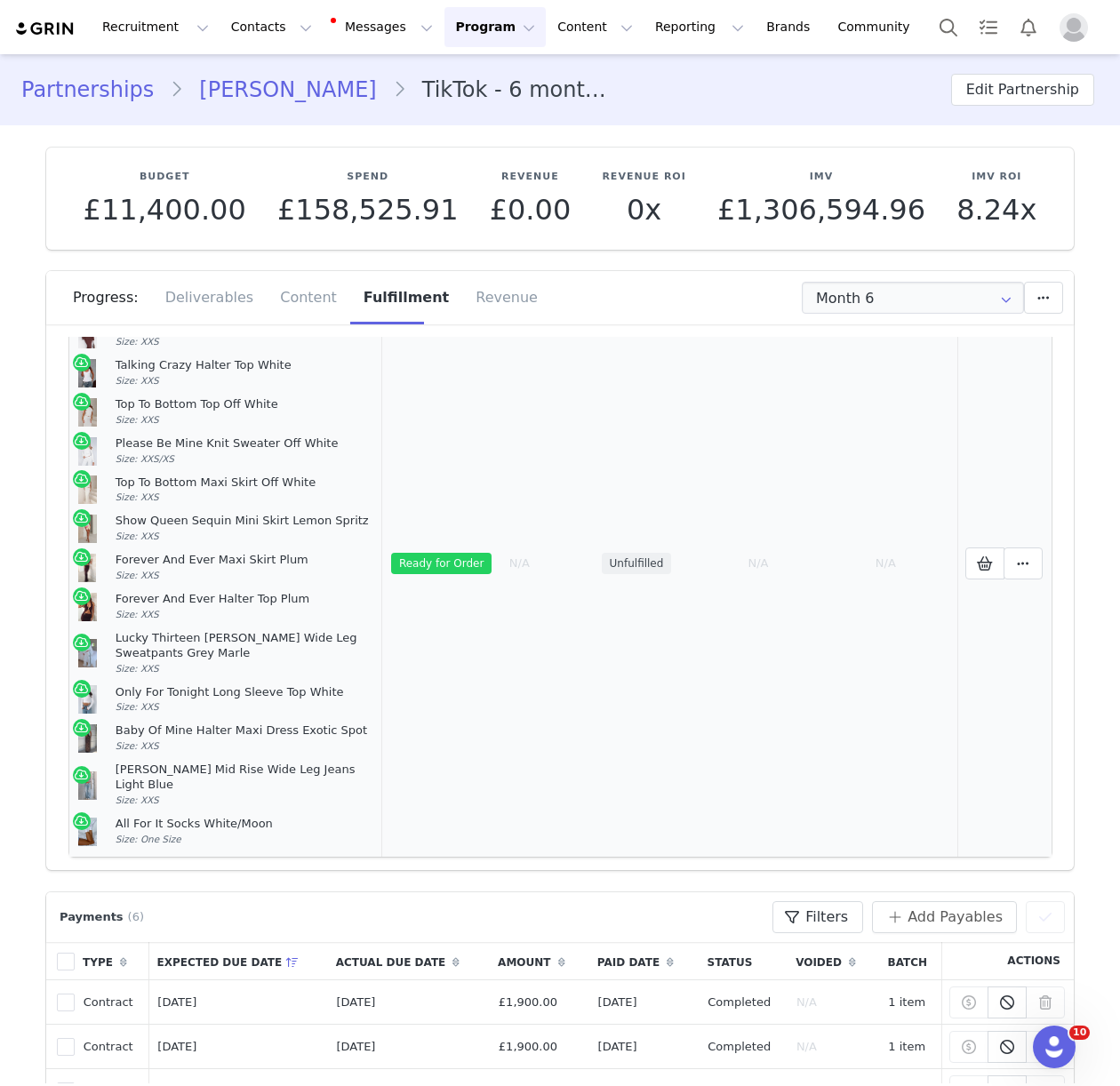
scroll to position [122, 0]
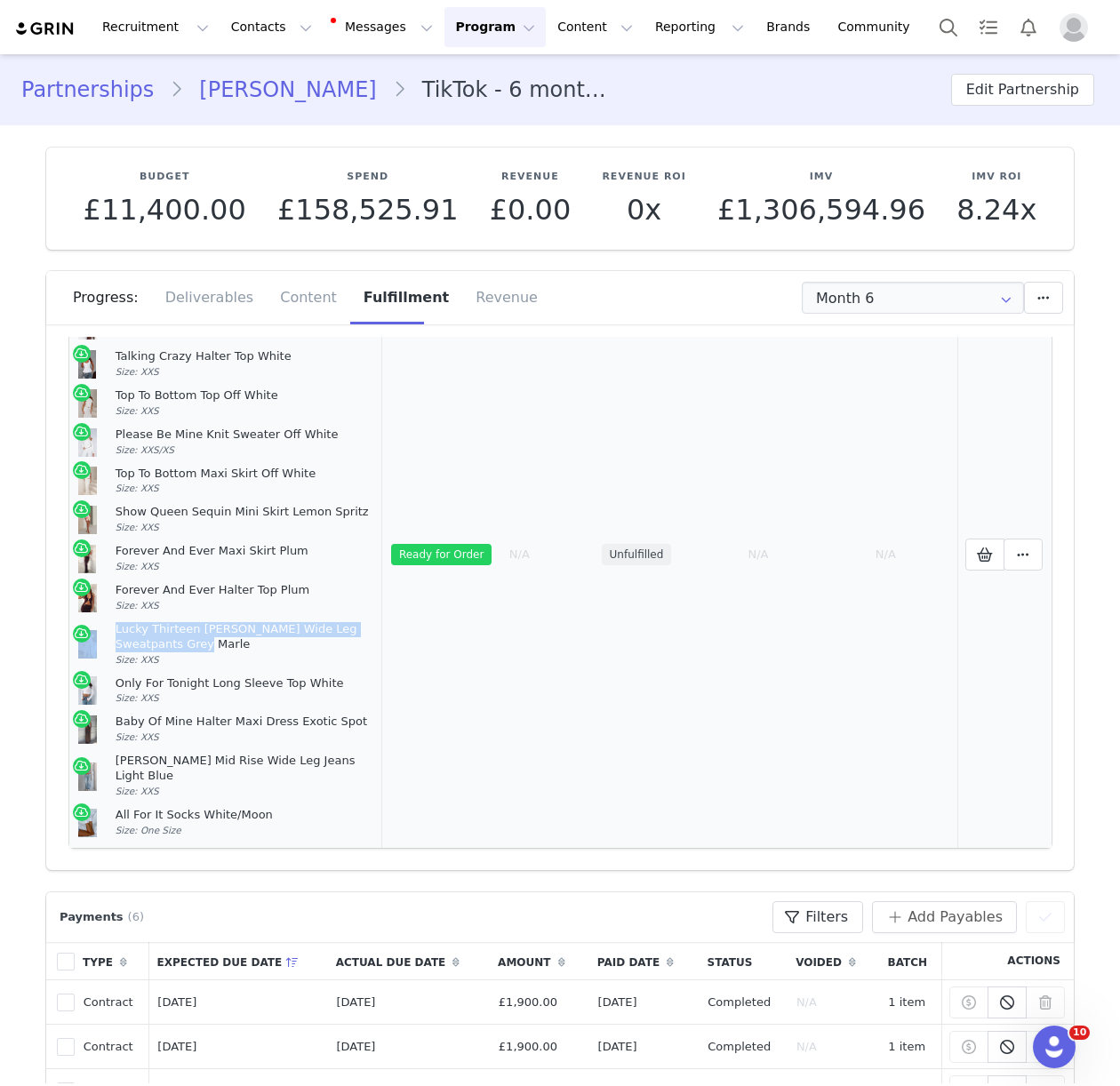
drag, startPoint x: 157, startPoint y: 642, endPoint x: 98, endPoint y: 630, distance: 60.2
click at [98, 630] on article "Lucky Thirteen Charise Wide Leg Sweatpants Grey Marle Size: XXS" at bounding box center [226, 644] width 296 height 54
copy article "Lucky Thirteen Charise Wide Leg Sweatpants Grey Marle"
click at [1004, 543] on button at bounding box center [1023, 555] width 39 height 32
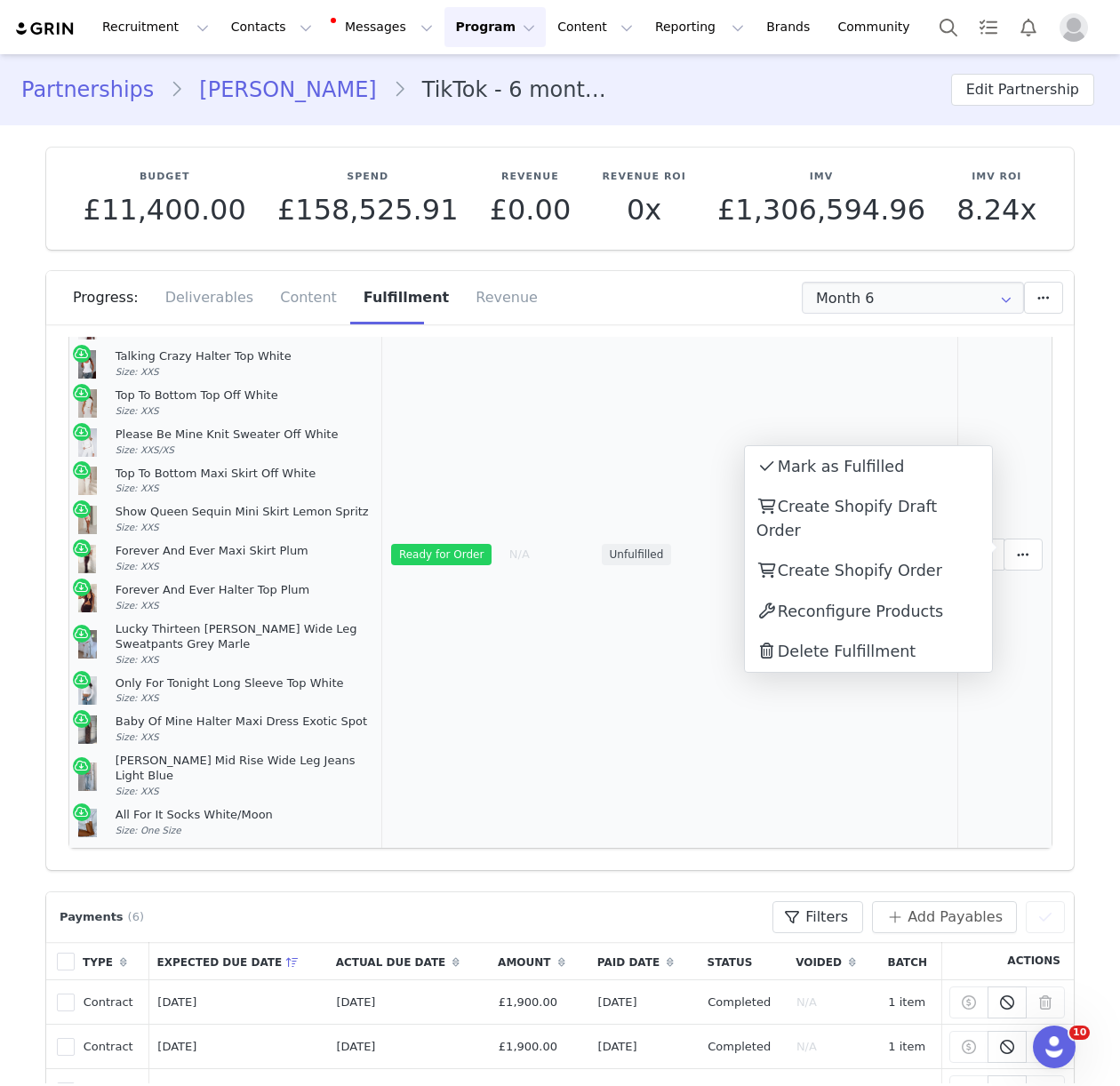
click at [908, 709] on td "N/A" at bounding box center [912, 555] width 90 height 587
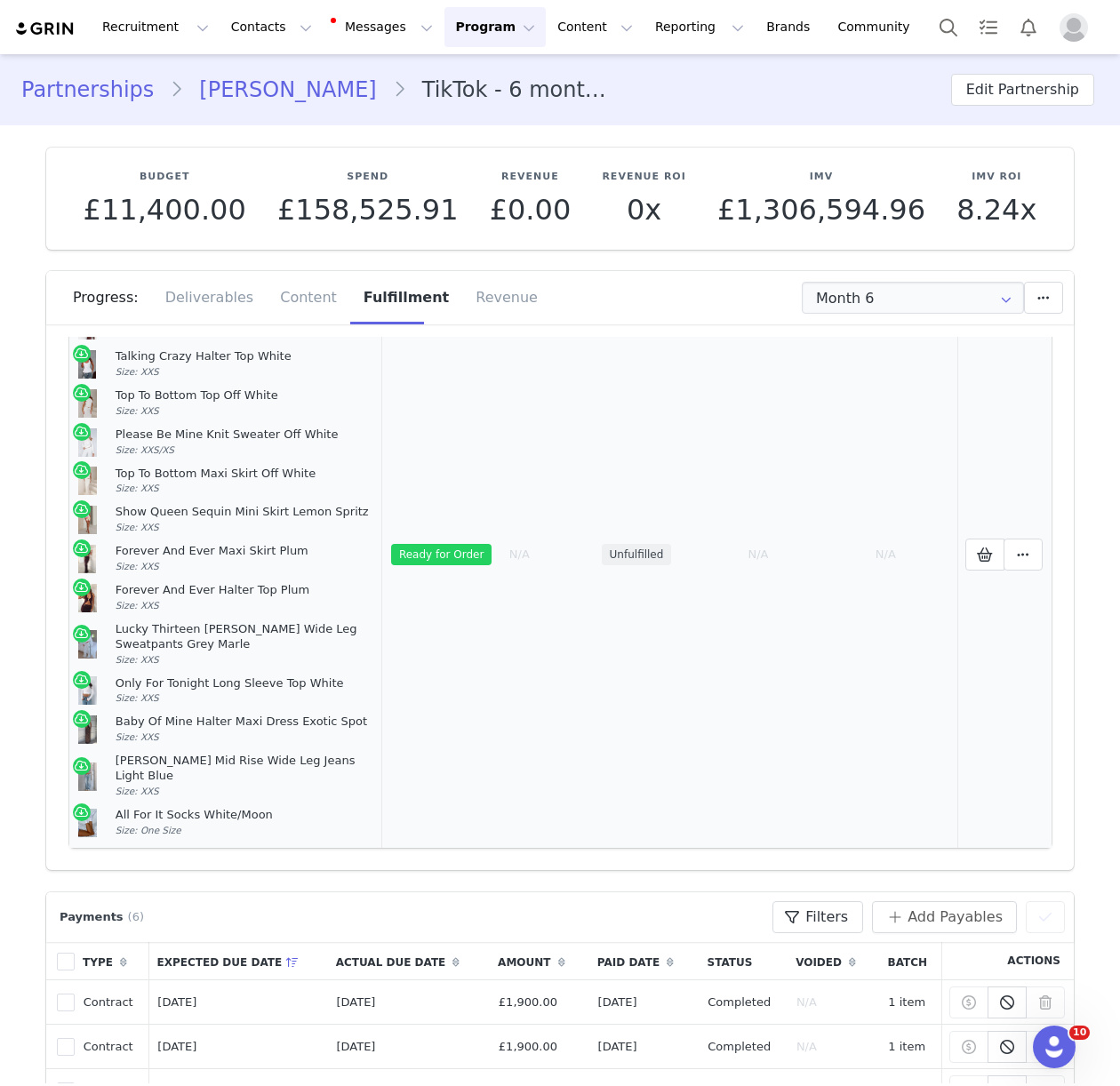
click at [822, 716] on td "N/A" at bounding box center [803, 555] width 127 height 587
drag, startPoint x: 987, startPoint y: 544, endPoint x: 923, endPoint y: 643, distance: 117.9
click at [987, 547] on icon at bounding box center [985, 554] width 16 height 14
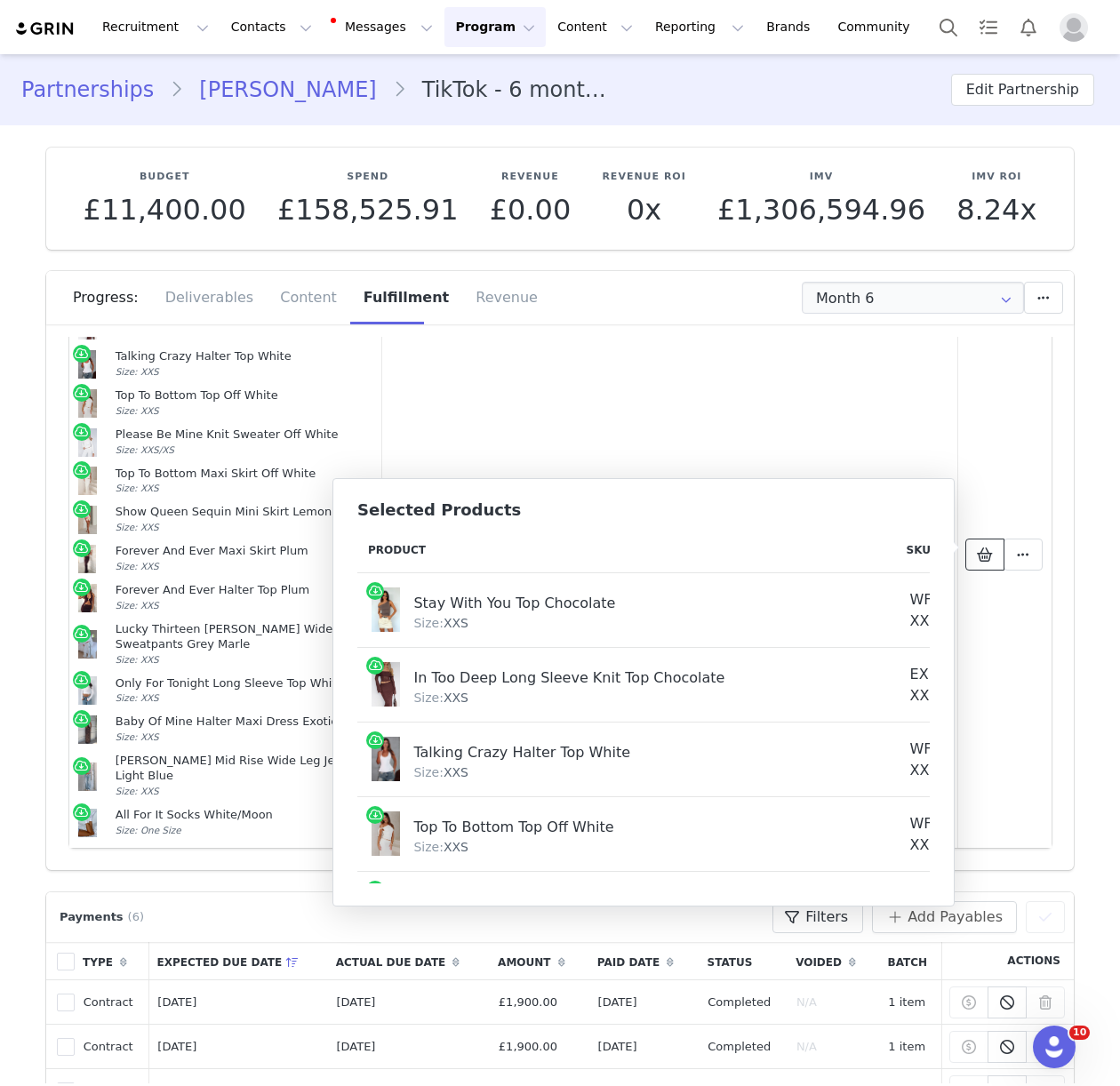
scroll to position [766, 0]
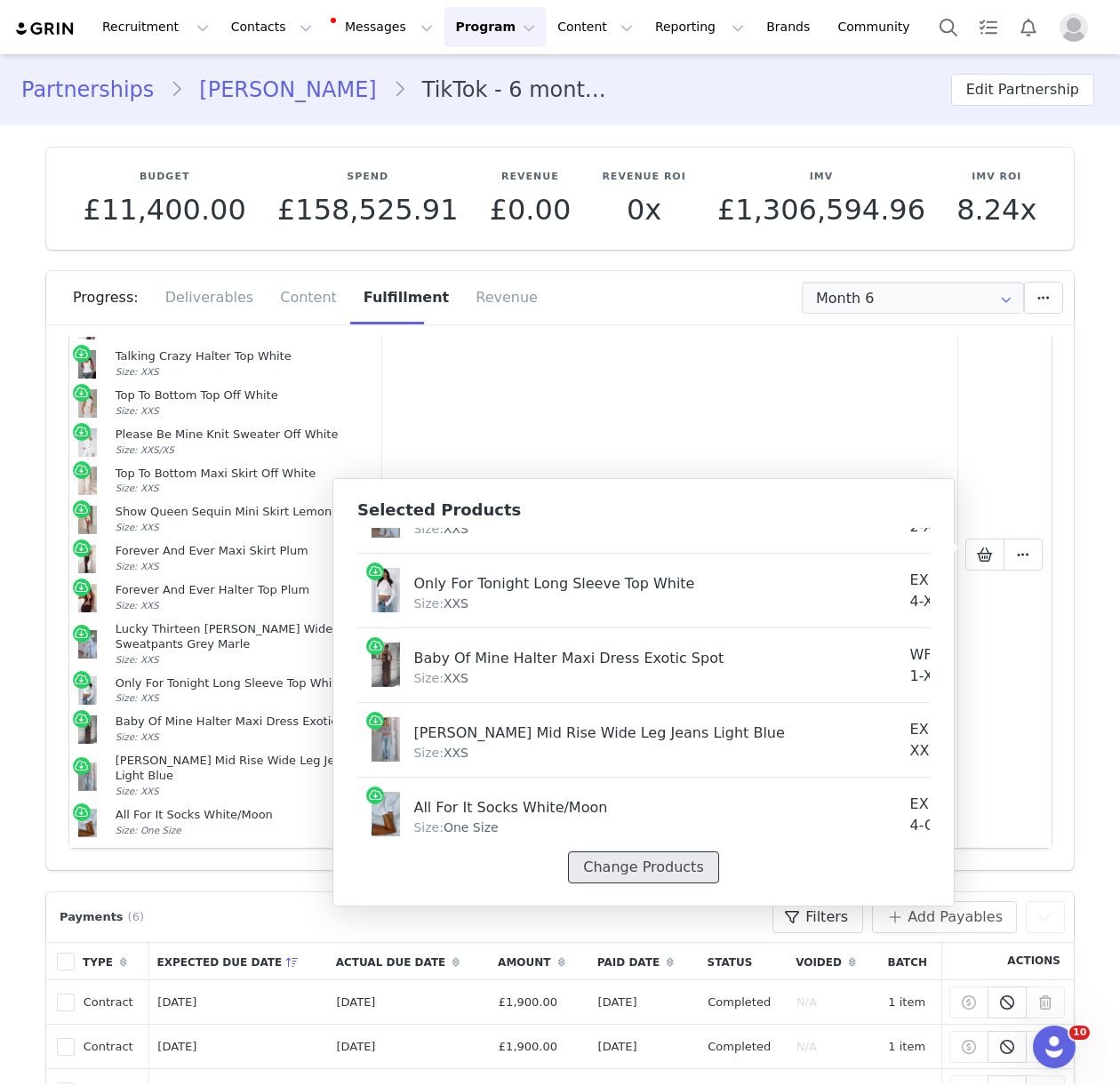
click at [634, 870] on button "Change Products" at bounding box center [643, 867] width 150 height 32
select select "25141549"
select select "26492058"
select select "28010936"
select select "27948369"
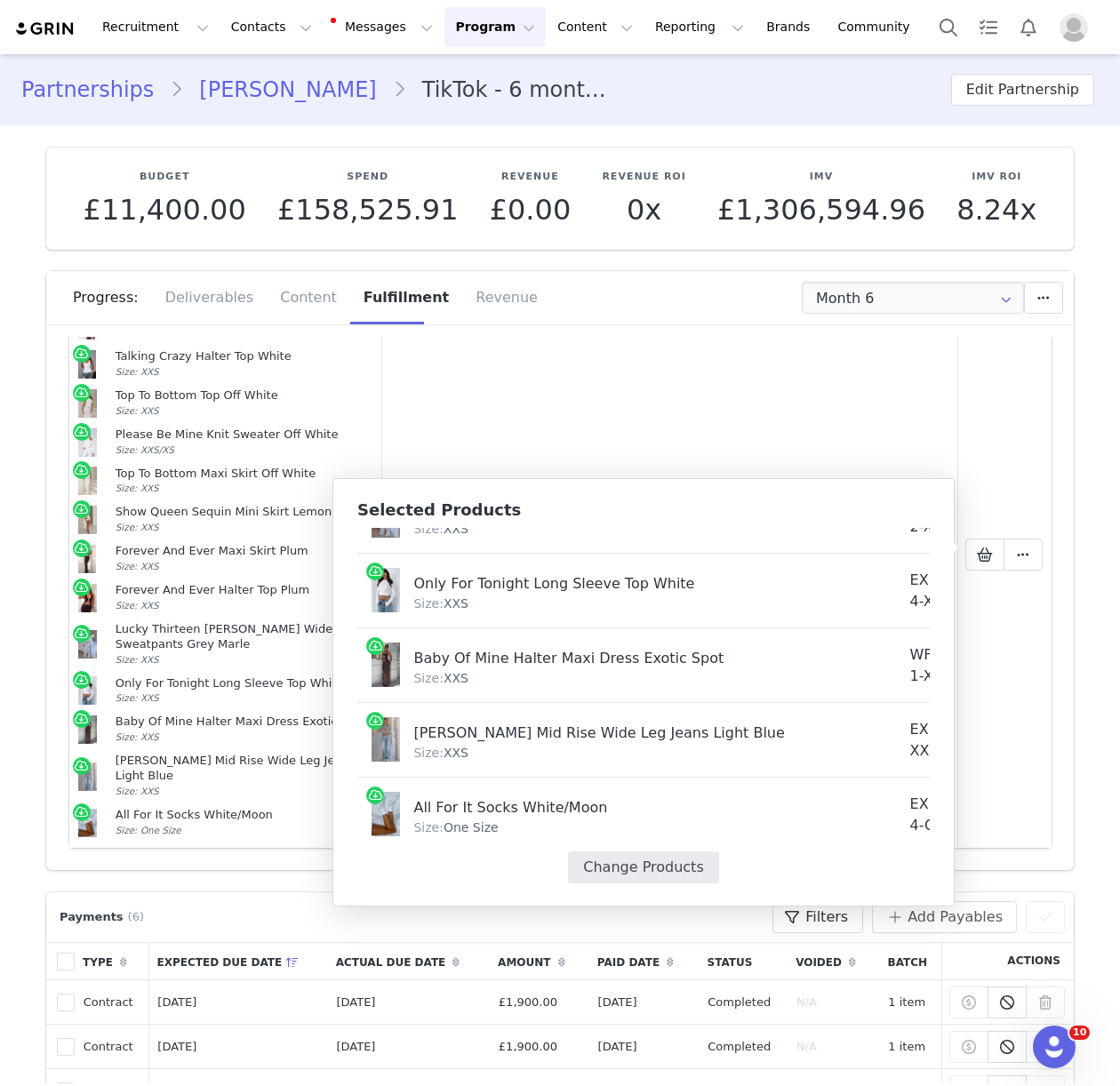
select select "27118396"
select select "27949318"
select select "27950558"
select select "27142177"
select select "27142040"
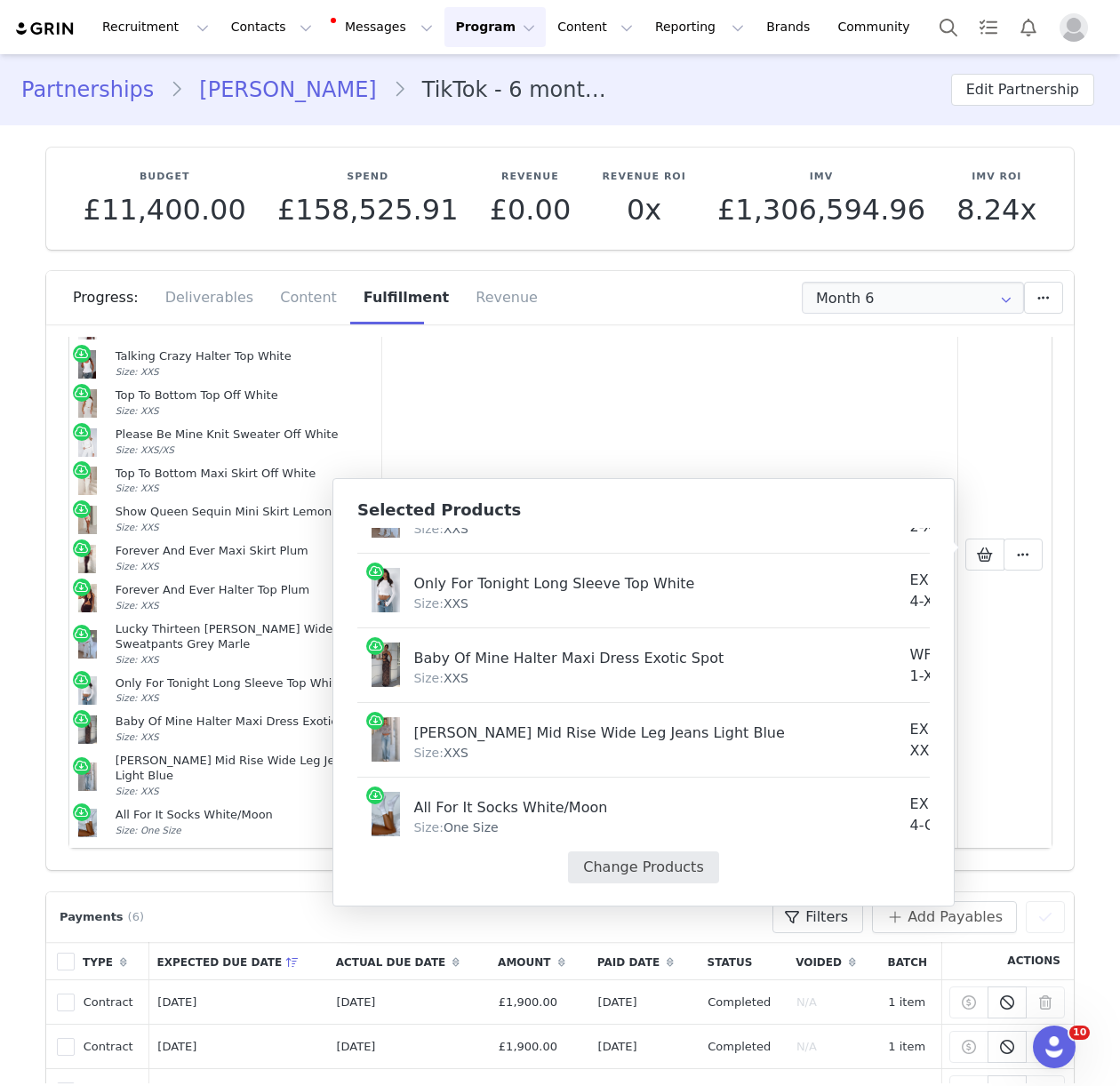
select select "27779142"
select select "25123640"
select select "27333450"
select select "27449267"
select select "25055360"
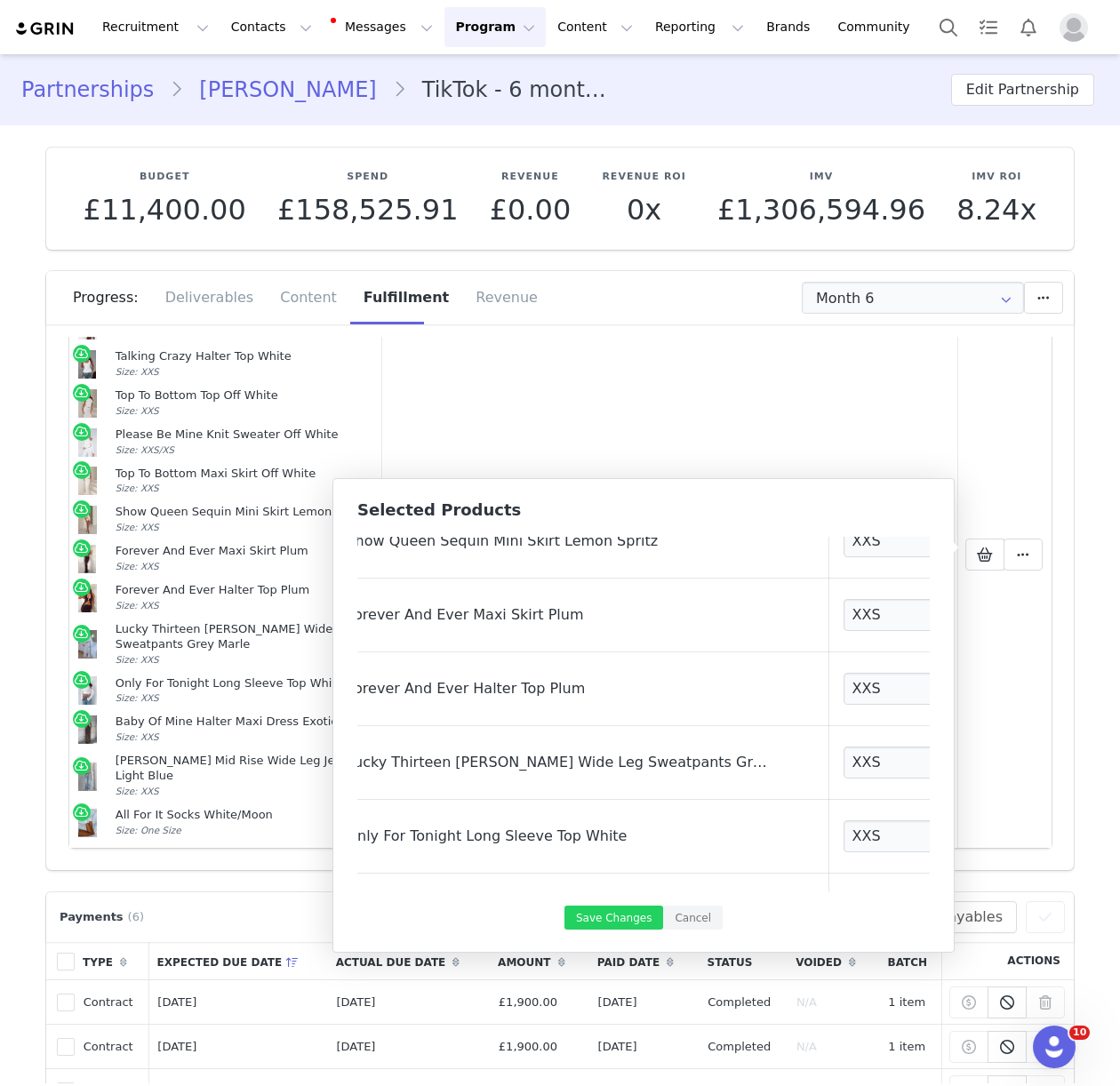
scroll to position [784, 68]
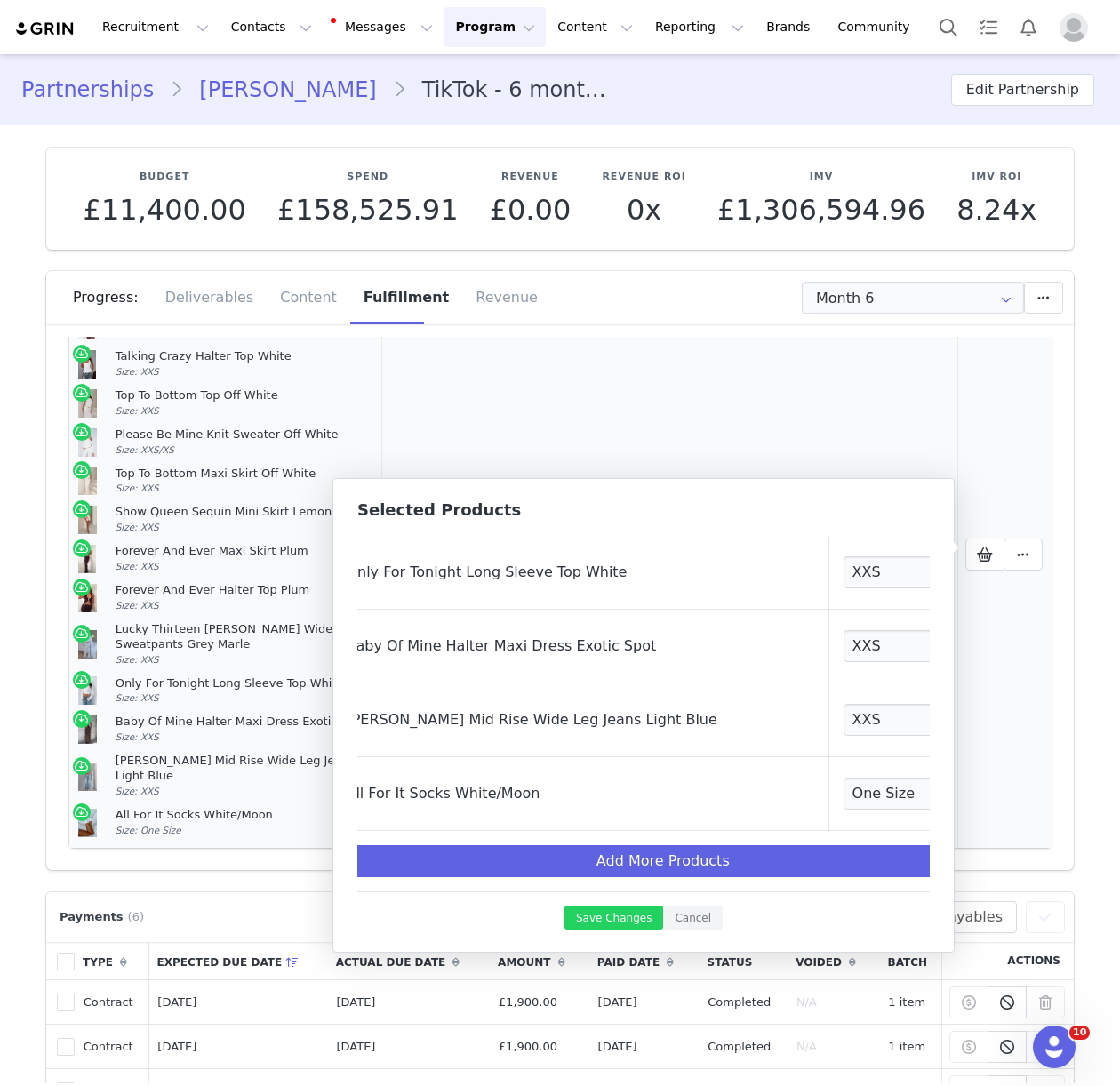
click at [670, 398] on td "Unfulfilled" at bounding box center [666, 555] width 147 height 587
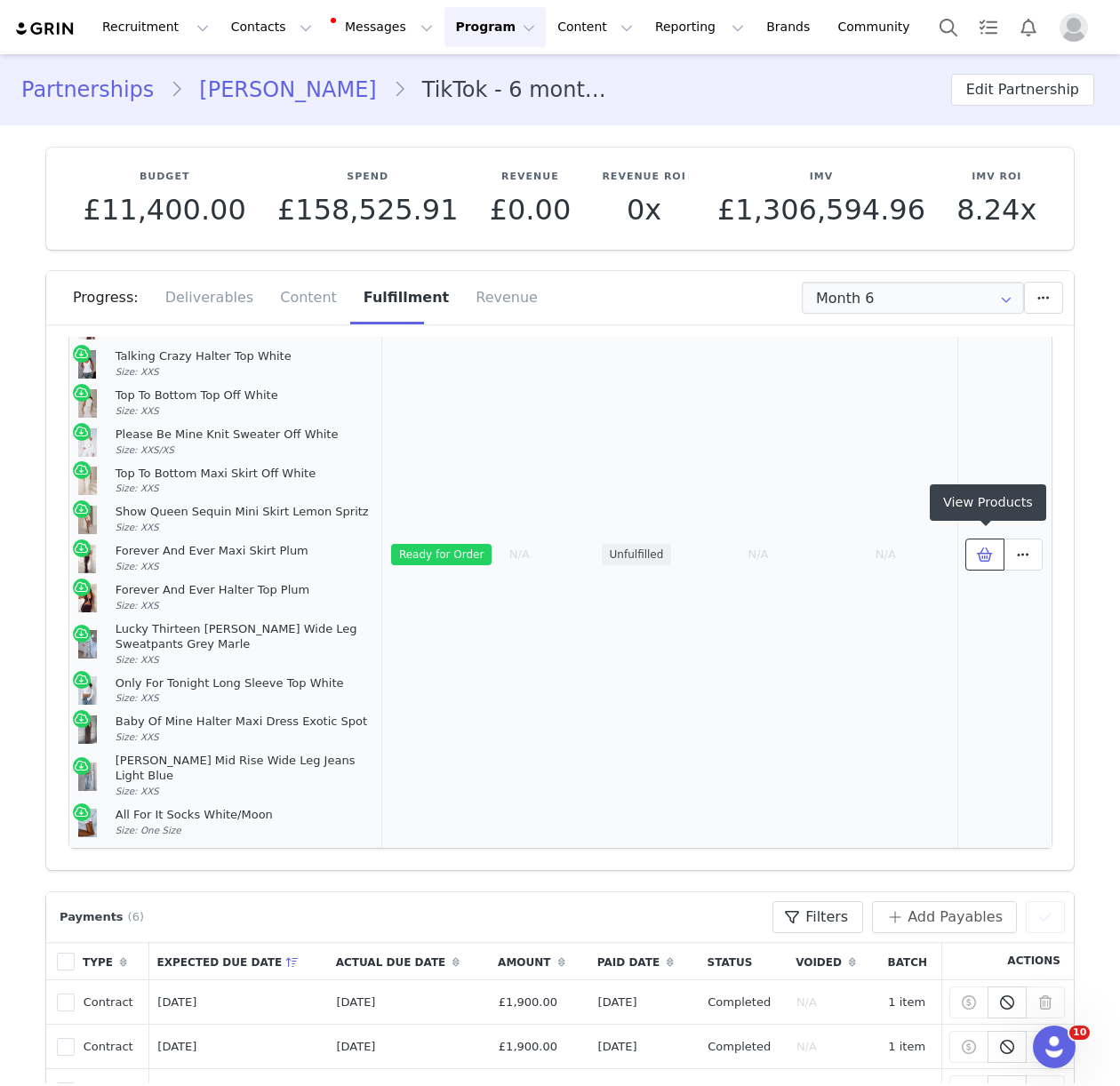
click at [975, 548] on span at bounding box center [985, 554] width 21 height 21
select select "25141549"
select select "26492058"
select select "28010936"
select select "27948369"
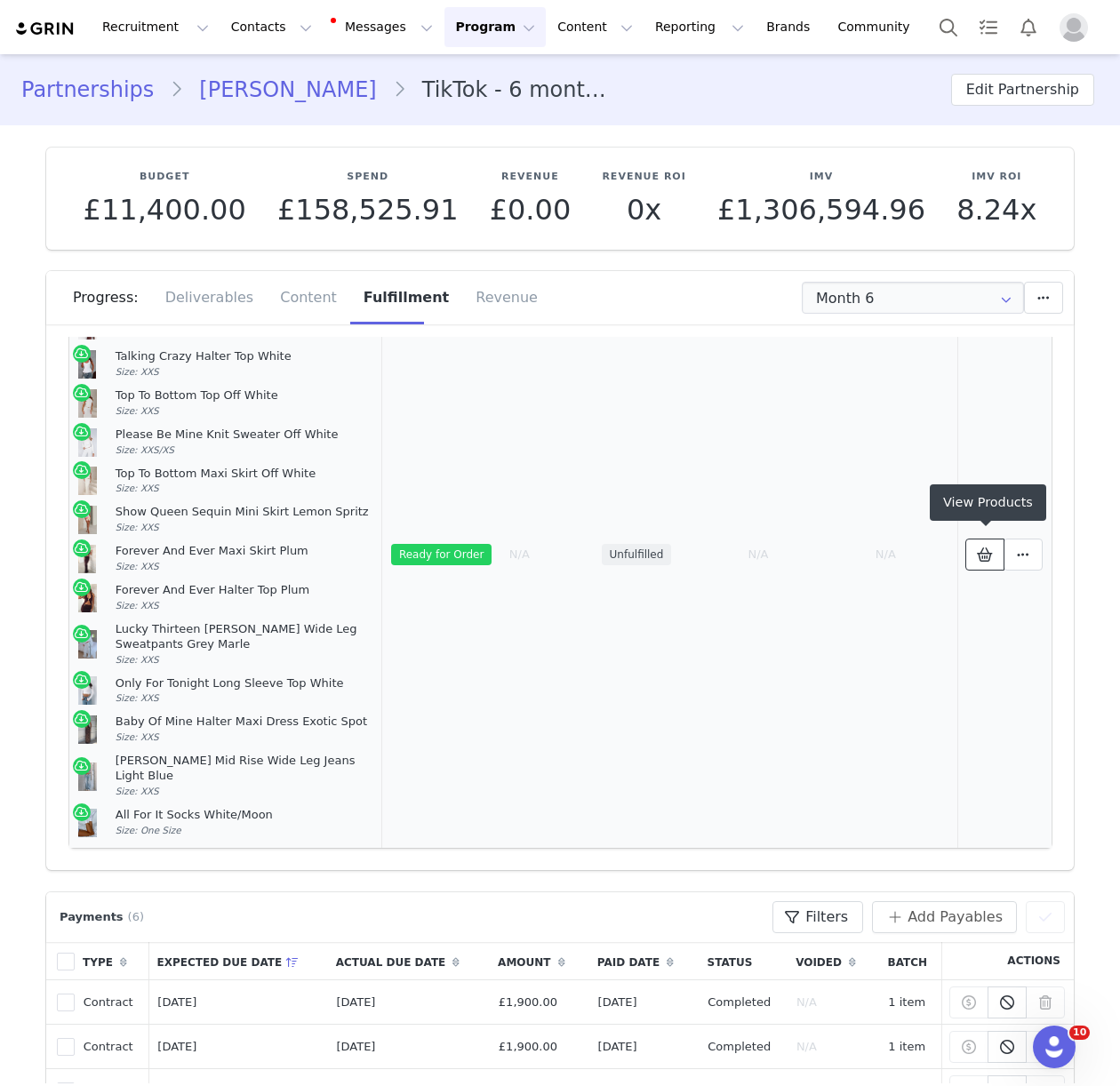
select select "27118396"
select select "27949318"
select select "27950558"
select select "27142177"
select select "27142040"
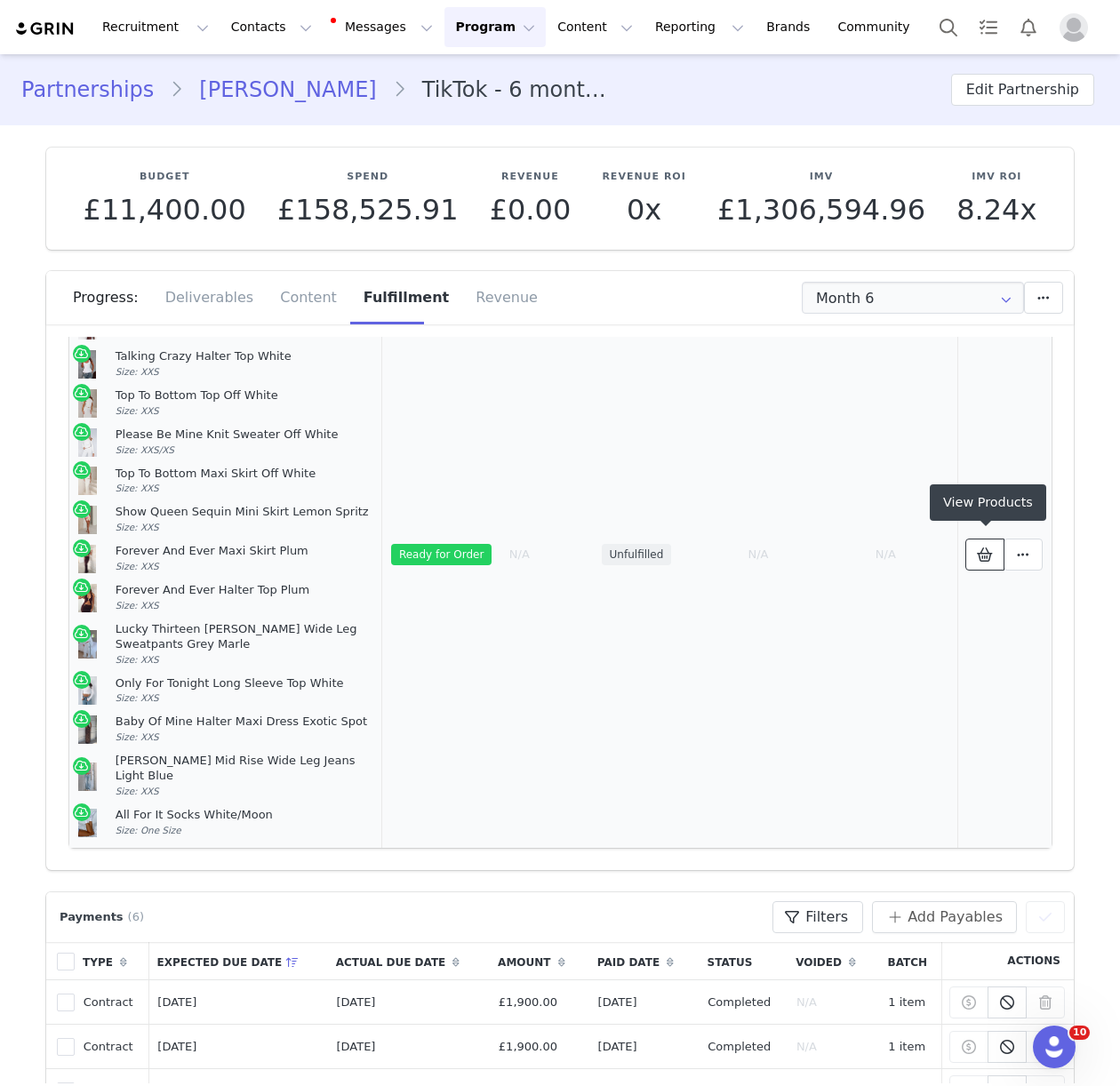
select select "27779142"
select select "25123640"
select select "27333450"
select select "27449267"
select select "25055360"
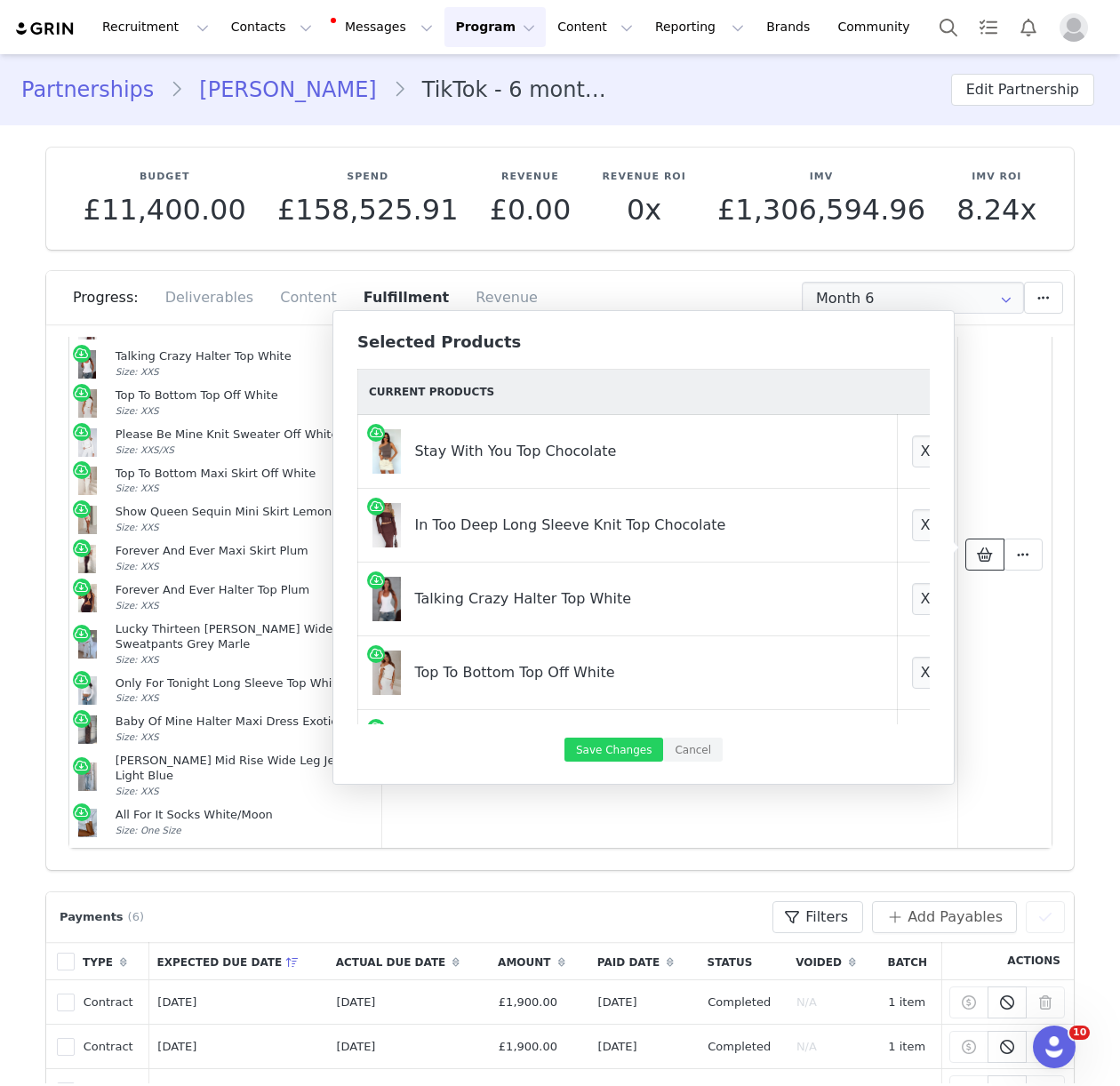
scroll to position [784, 0]
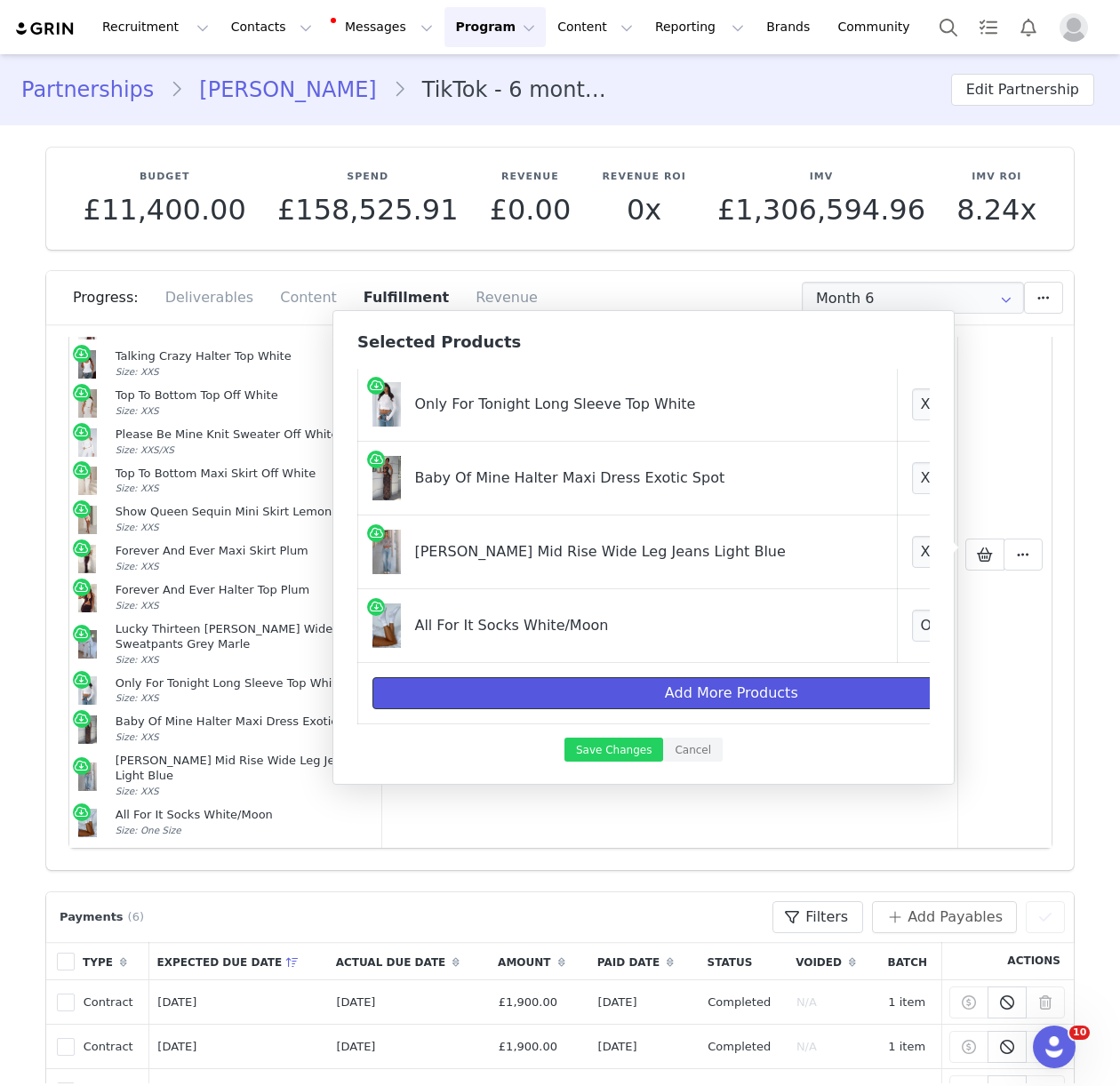
click at [710, 699] on button "Add More Products" at bounding box center [731, 693] width 718 height 32
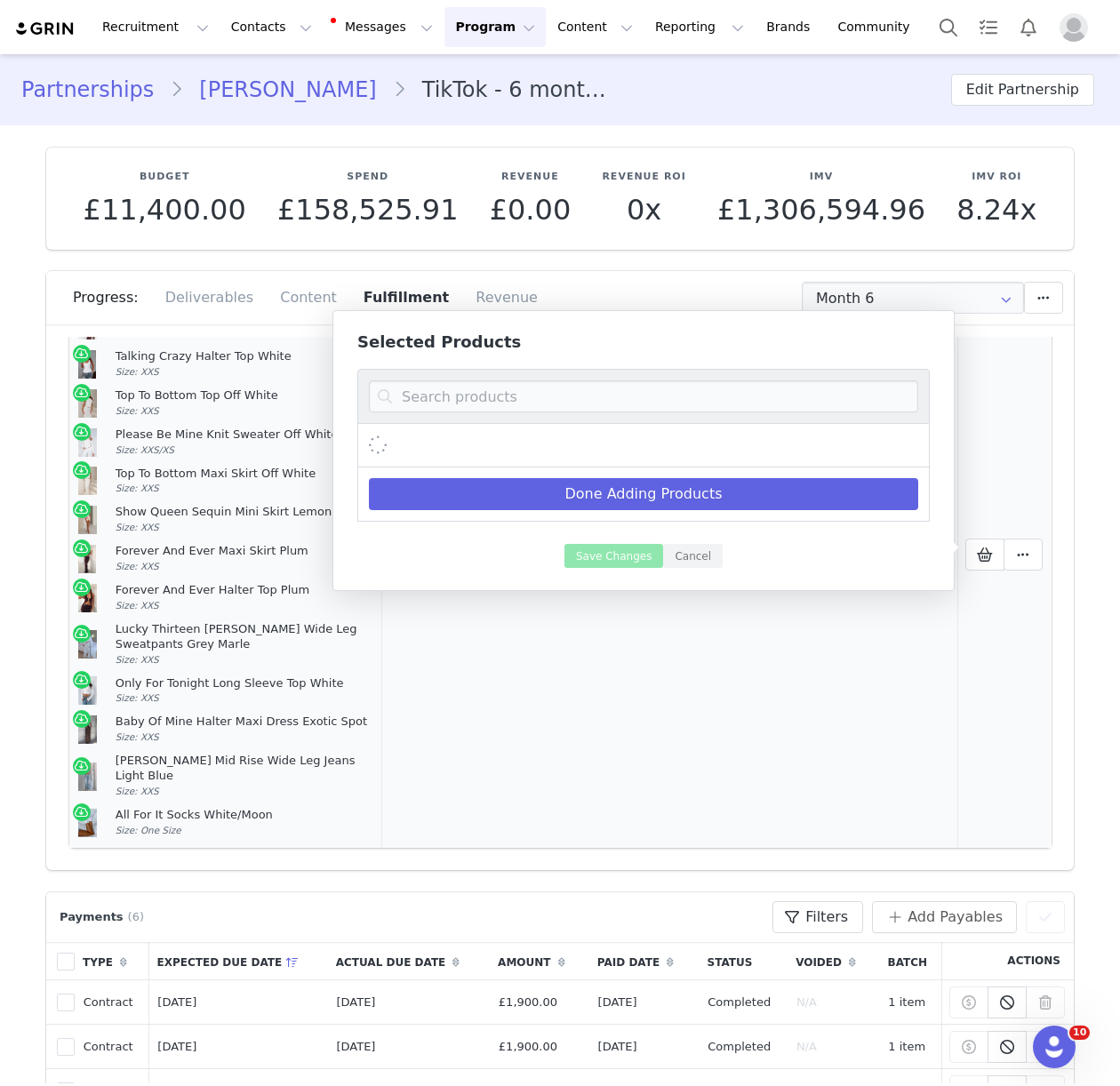
scroll to position [0, 0]
click at [504, 393] on input at bounding box center [644, 396] width 549 height 32
paste input "Lucky Thirteen Charise Zip Front Hoodie Grey Marle"
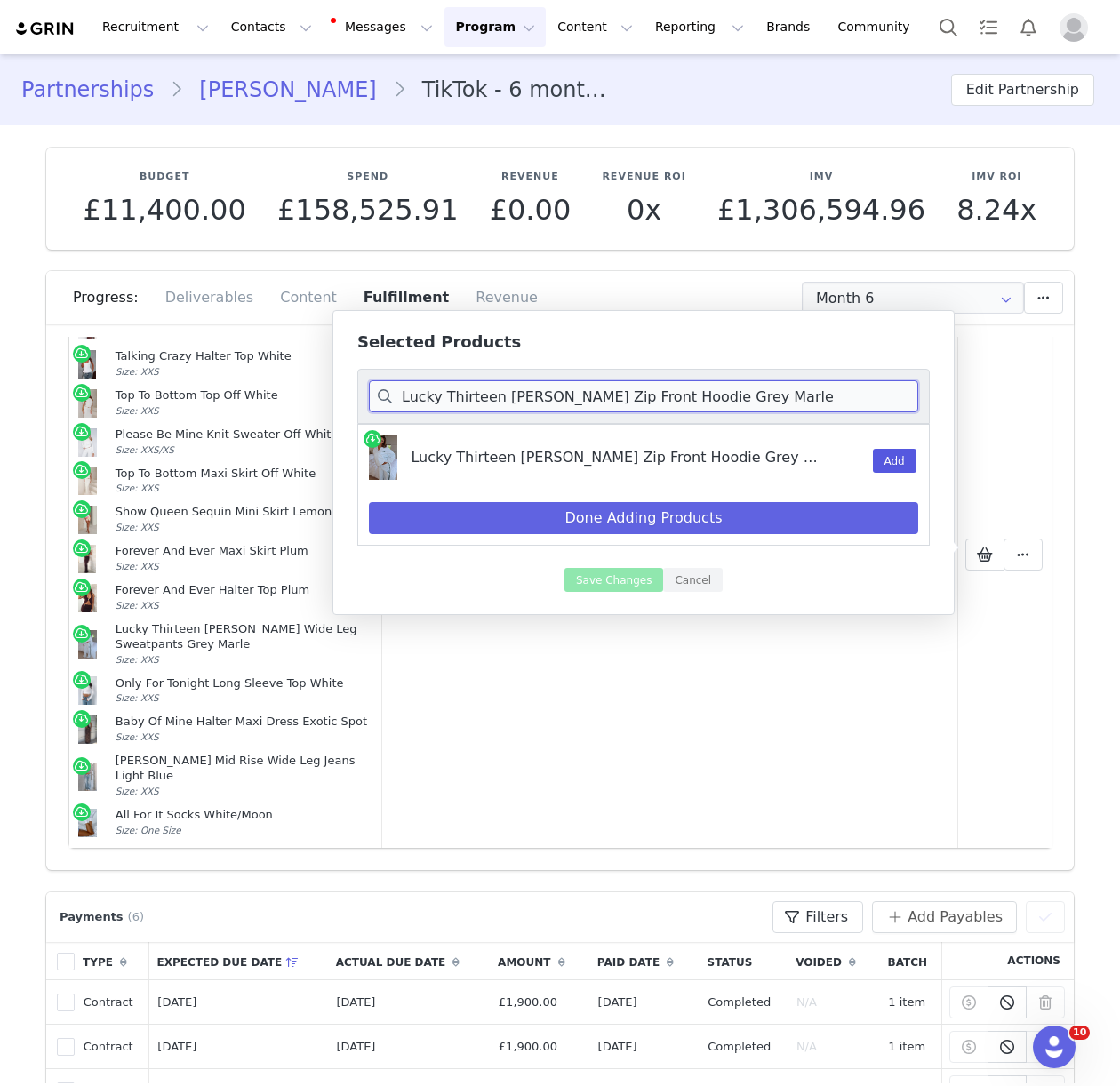
type input "Lucky Thirteen Charise Zip Front Hoodie Grey Marle"
click at [888, 467] on button "Add" at bounding box center [894, 460] width 44 height 24
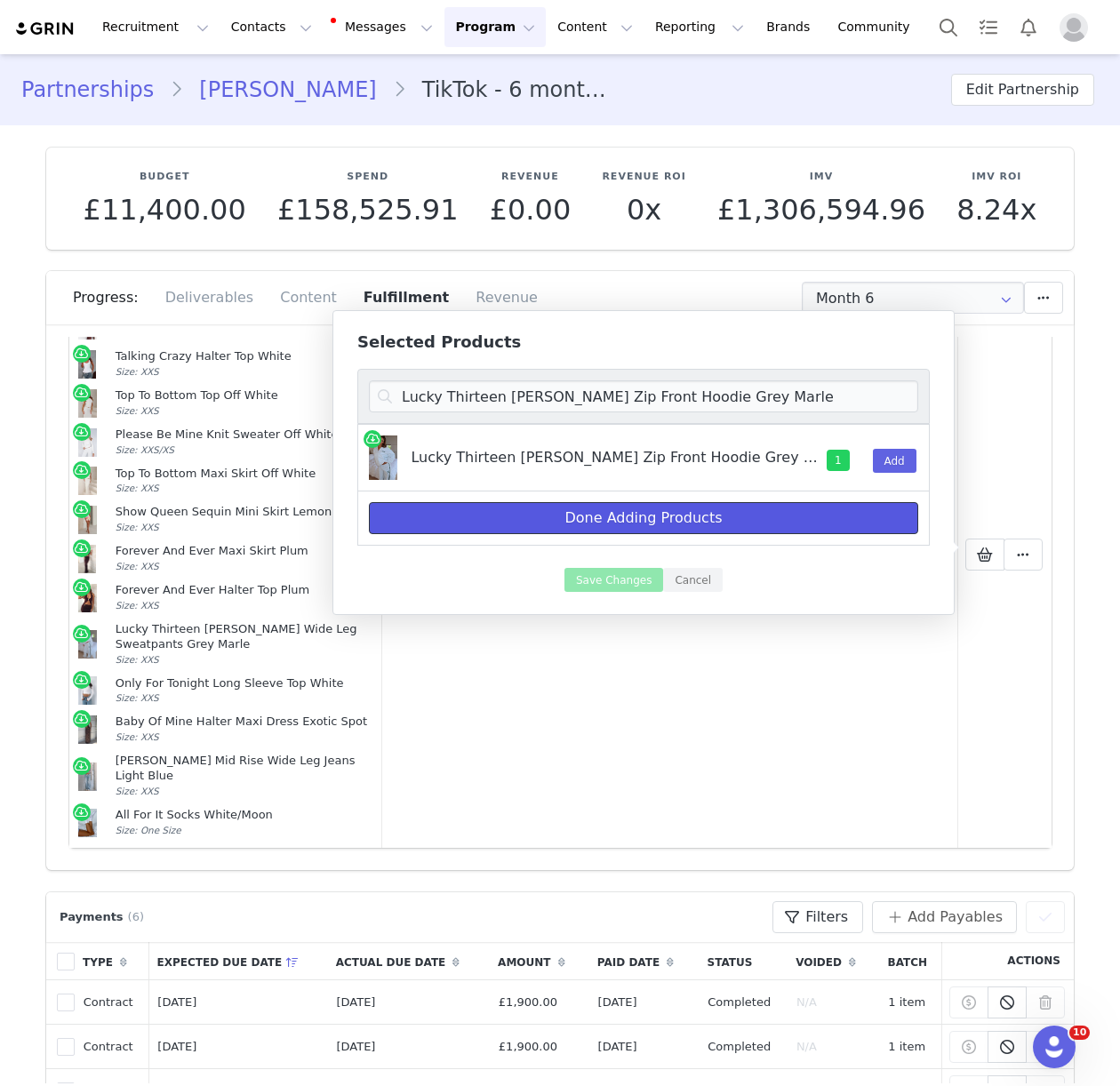
click at [776, 524] on button "Done Adding Products" at bounding box center [644, 518] width 549 height 32
select select "25141549"
select select "26492058"
select select "28010936"
select select "27948369"
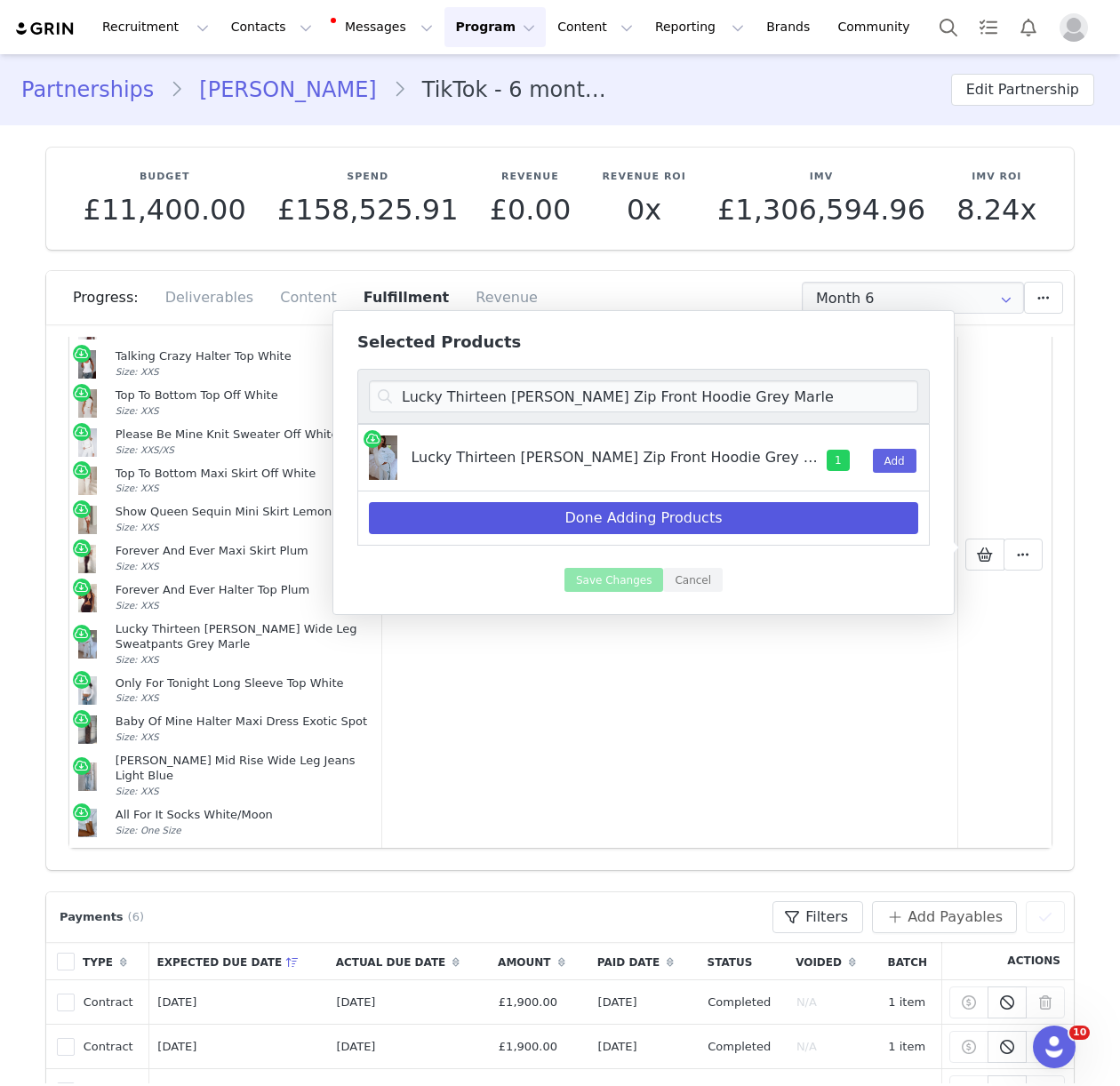
select select "27118396"
select select "27949318"
select select "27950558"
select select "27142177"
select select "27142040"
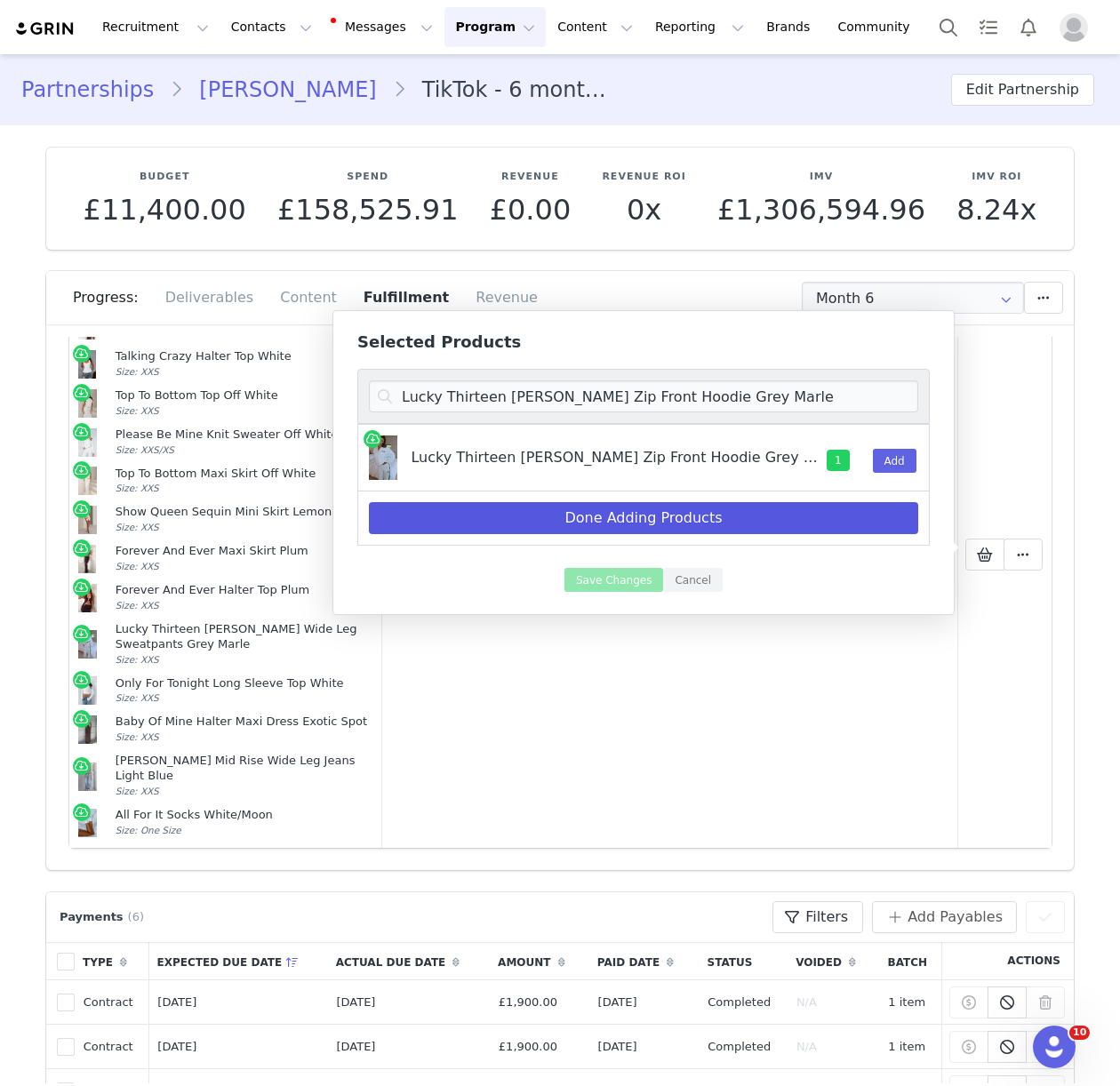
select select "27779142"
select select "25123640"
select select "27333450"
select select "27449267"
select select "25055360"
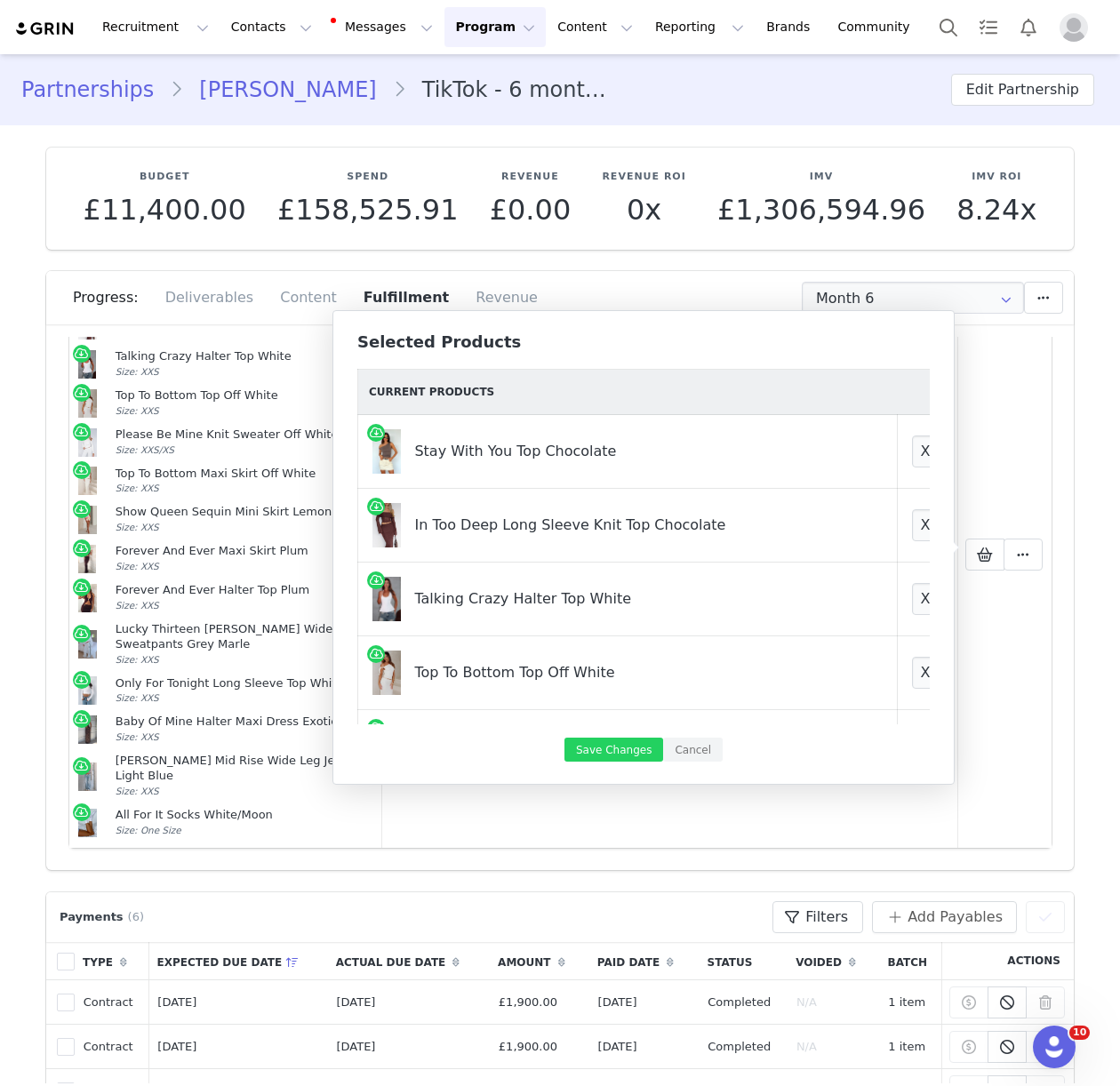
scroll to position [858, 0]
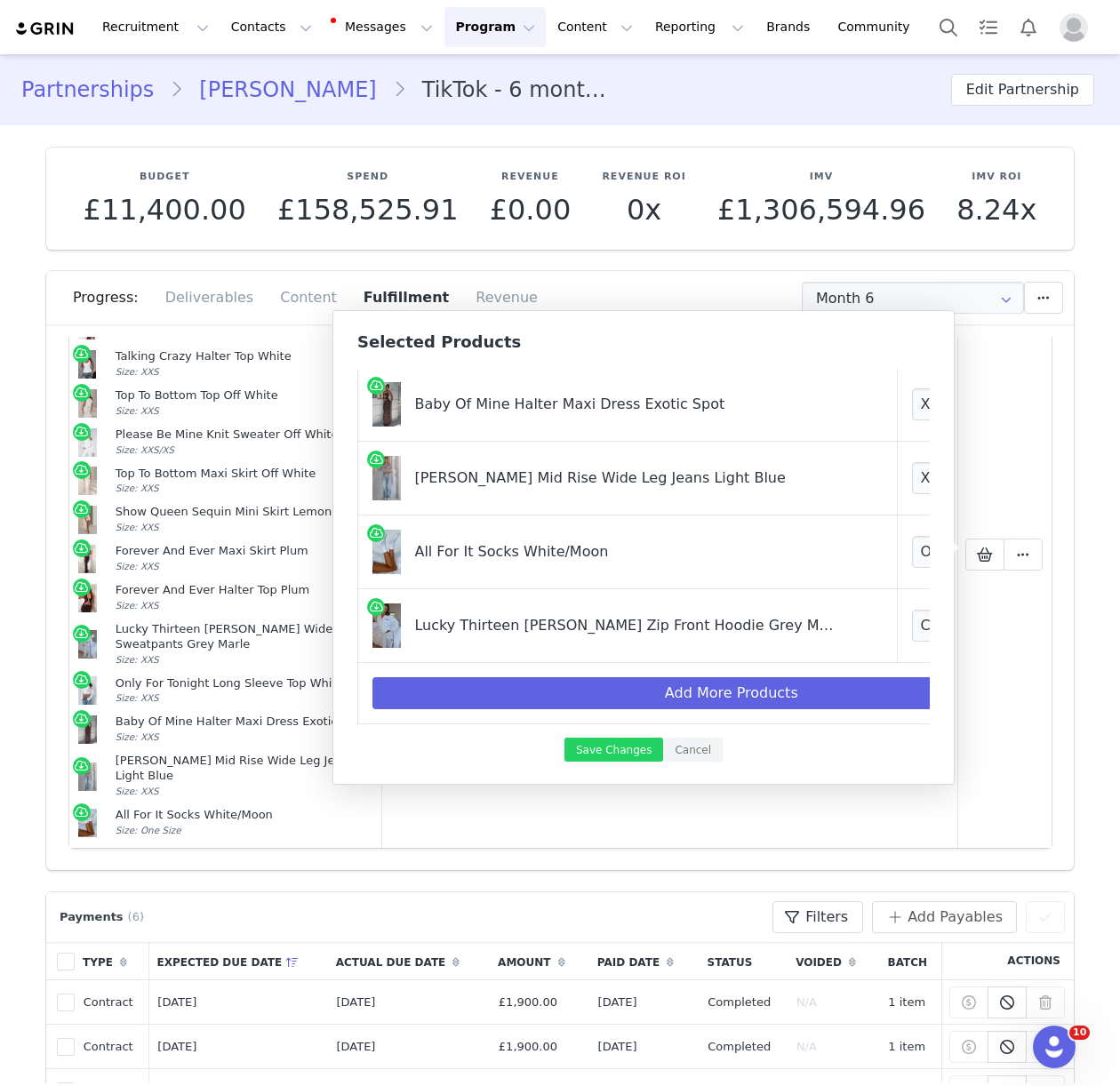
click at [897, 642] on td "Choose Size 3XS/XXS XXS/XS XS/S S/M M/L L/XL" at bounding box center [977, 626] width 161 height 74
click at [912, 630] on select "Choose Size 3XS/XXS XXS/XS XS/S S/M M/L L/XL" at bounding box center [977, 626] width 132 height 32
select select "27779379"
click at [622, 750] on button "Save Changes" at bounding box center [614, 750] width 99 height 24
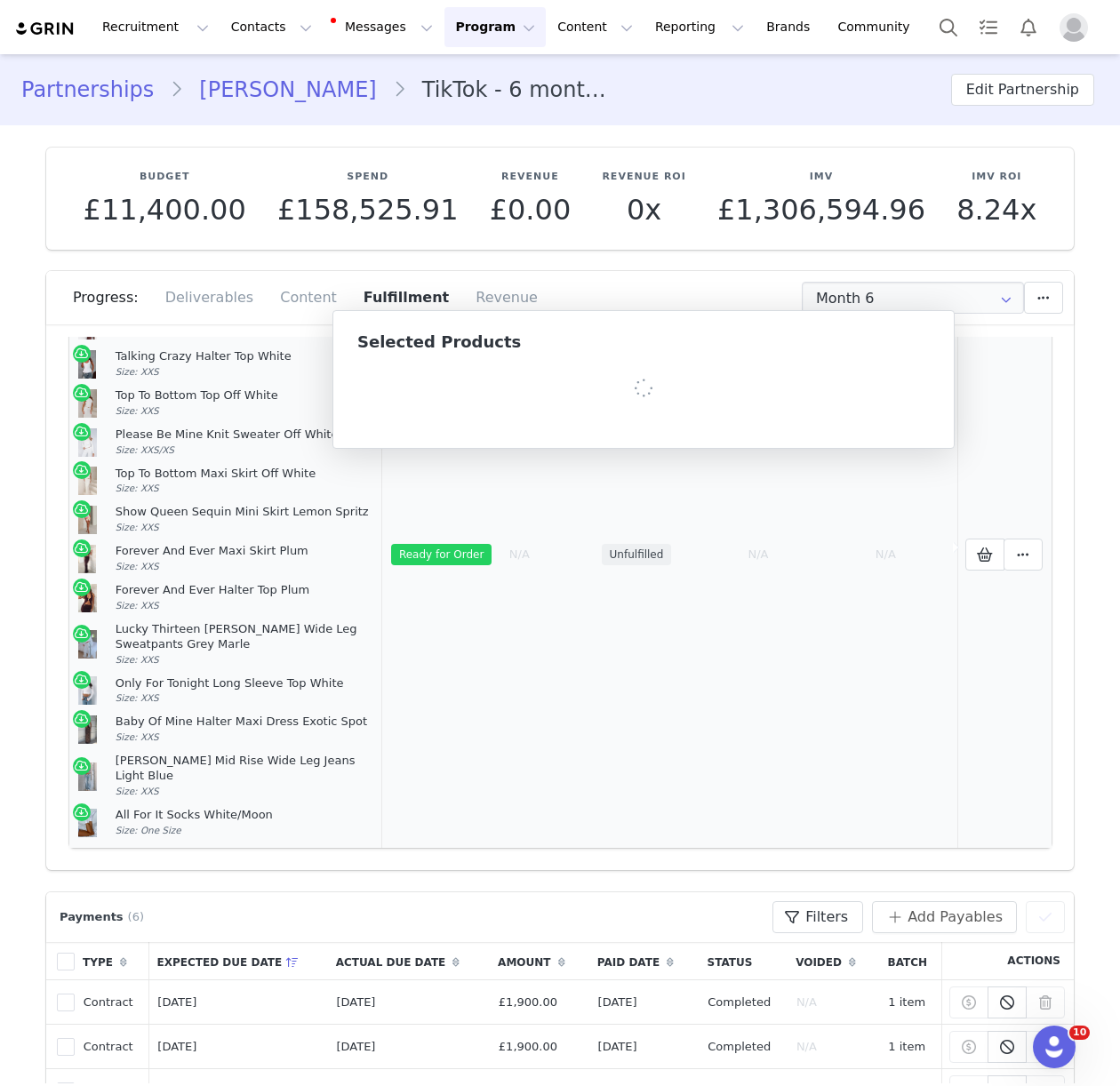
scroll to position [142, 0]
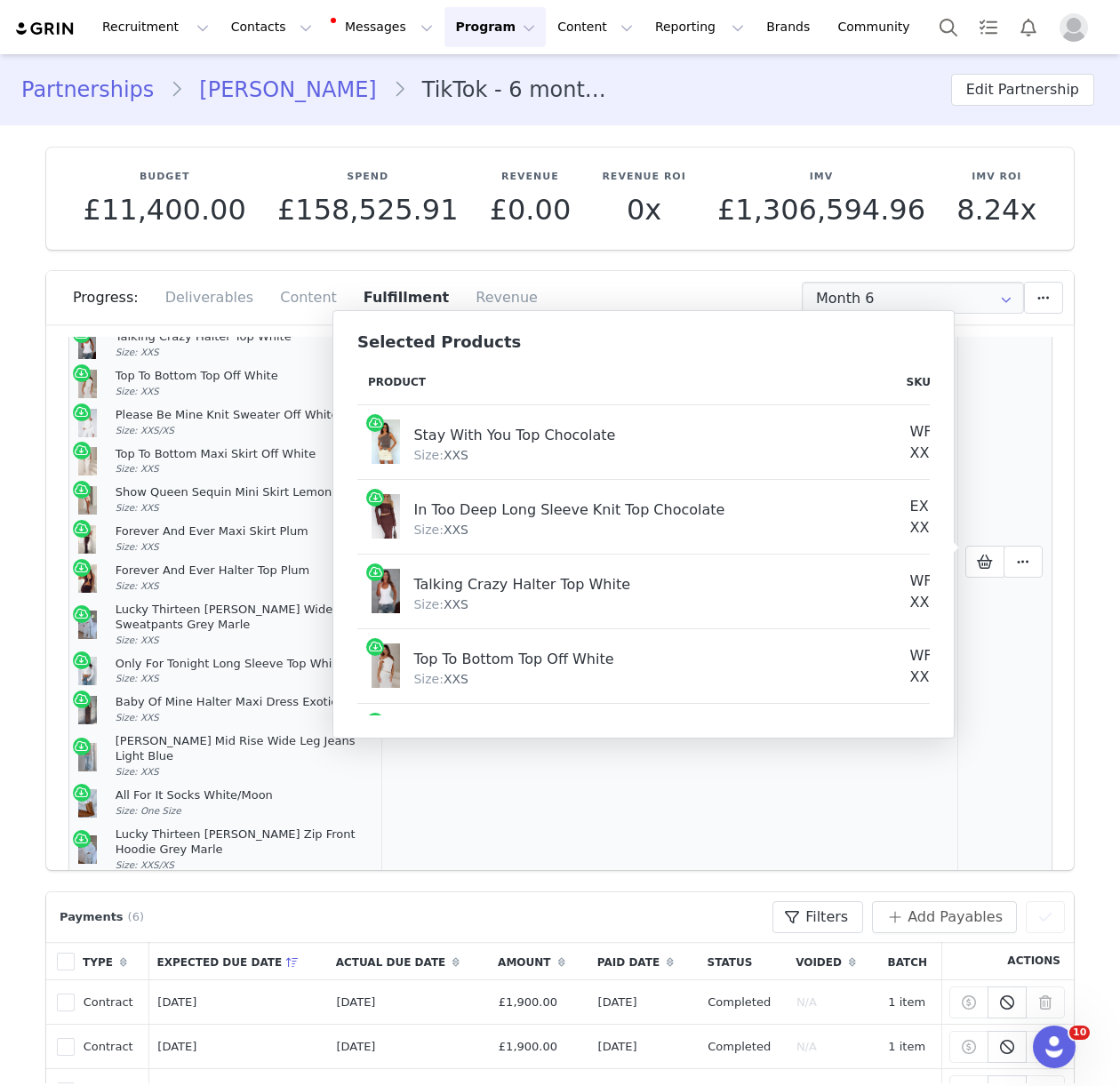
click at [246, 685] on article "Only For Tonight Long Sleeve Top White Size: XXS" at bounding box center [226, 671] width 296 height 39
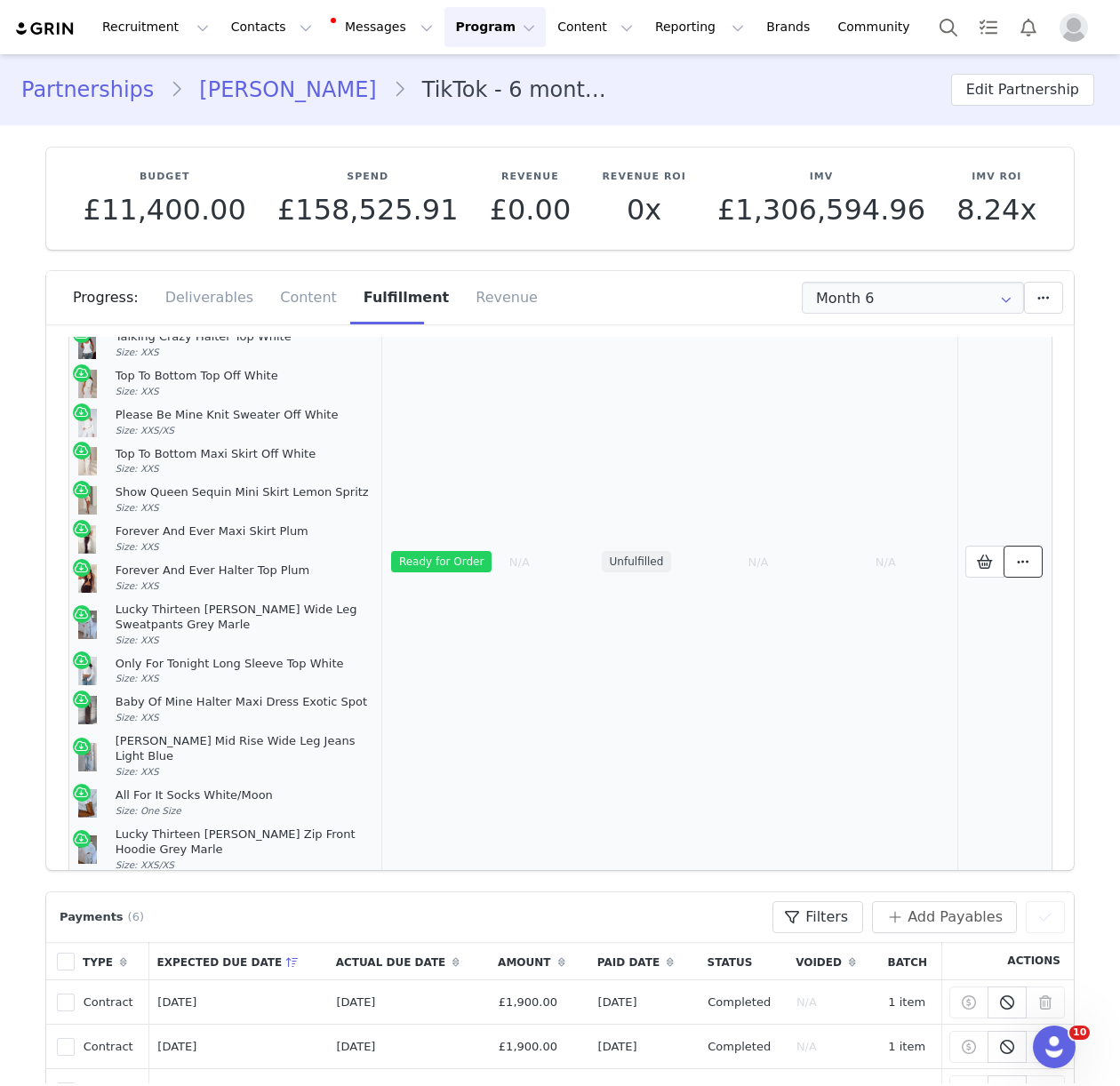
click at [1019, 555] on icon at bounding box center [1022, 561] width 12 height 14
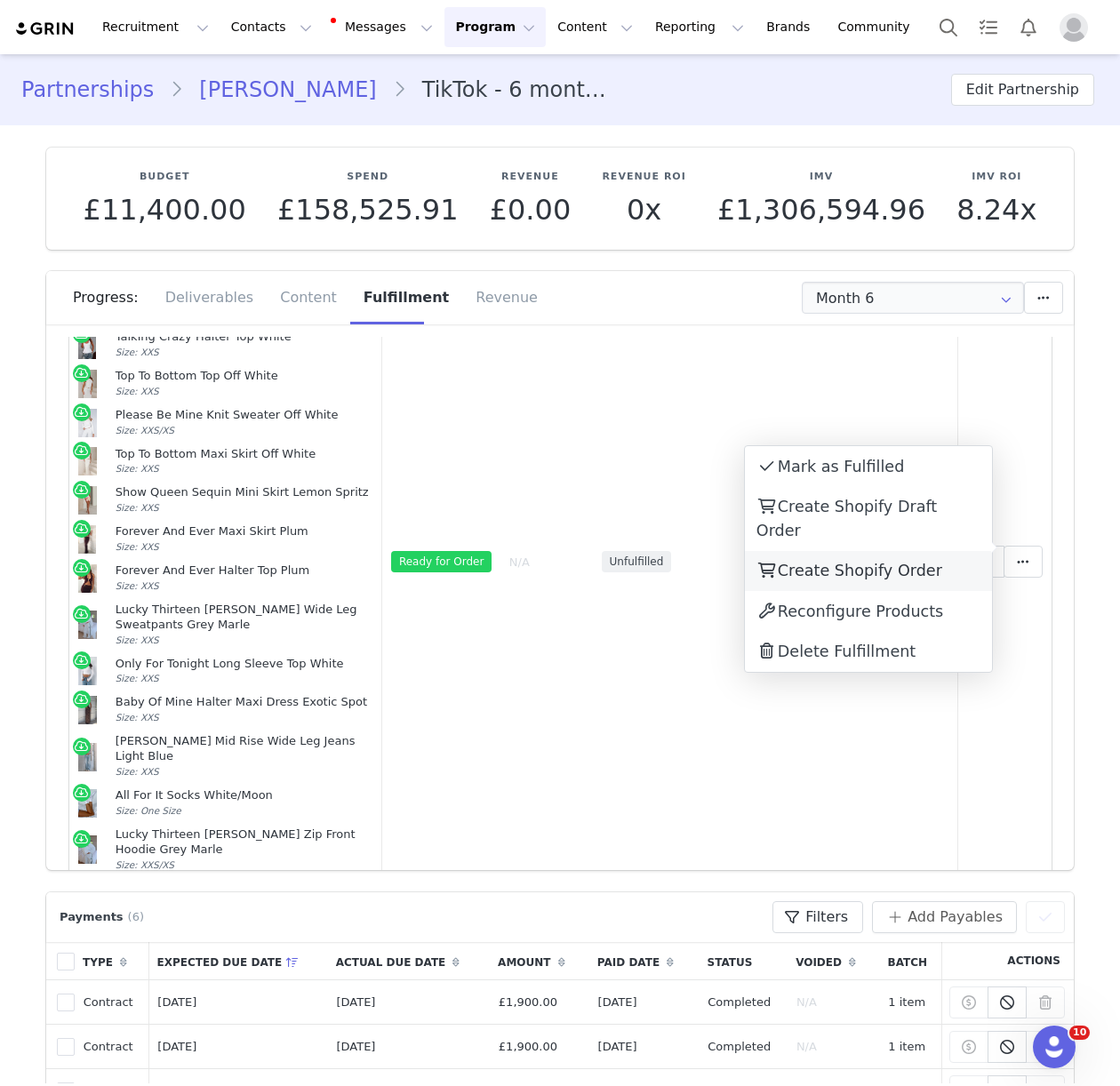
click at [878, 561] on span "Create Shopify Order" at bounding box center [859, 570] width 164 height 18
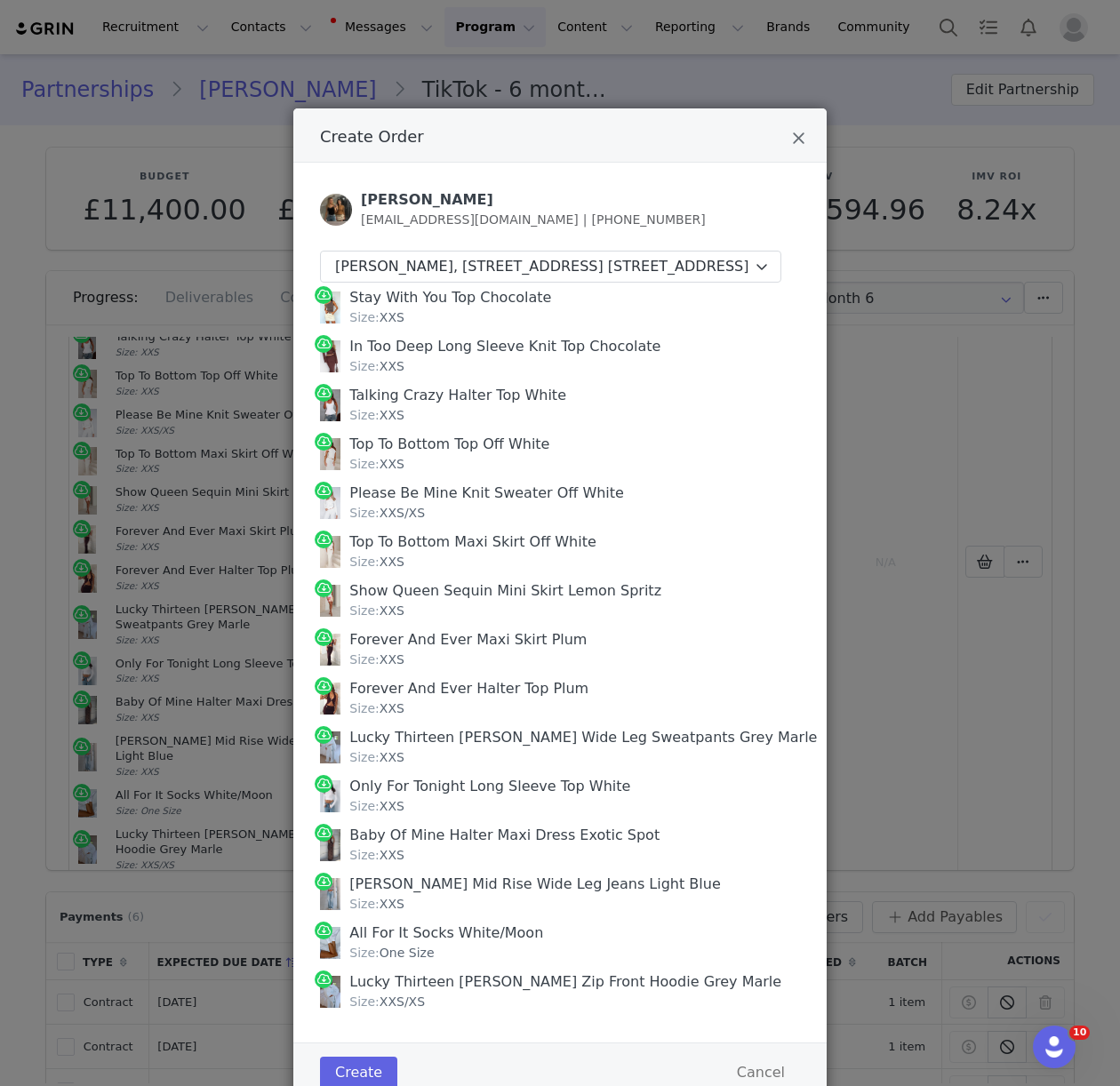
scroll to position [86, 0]
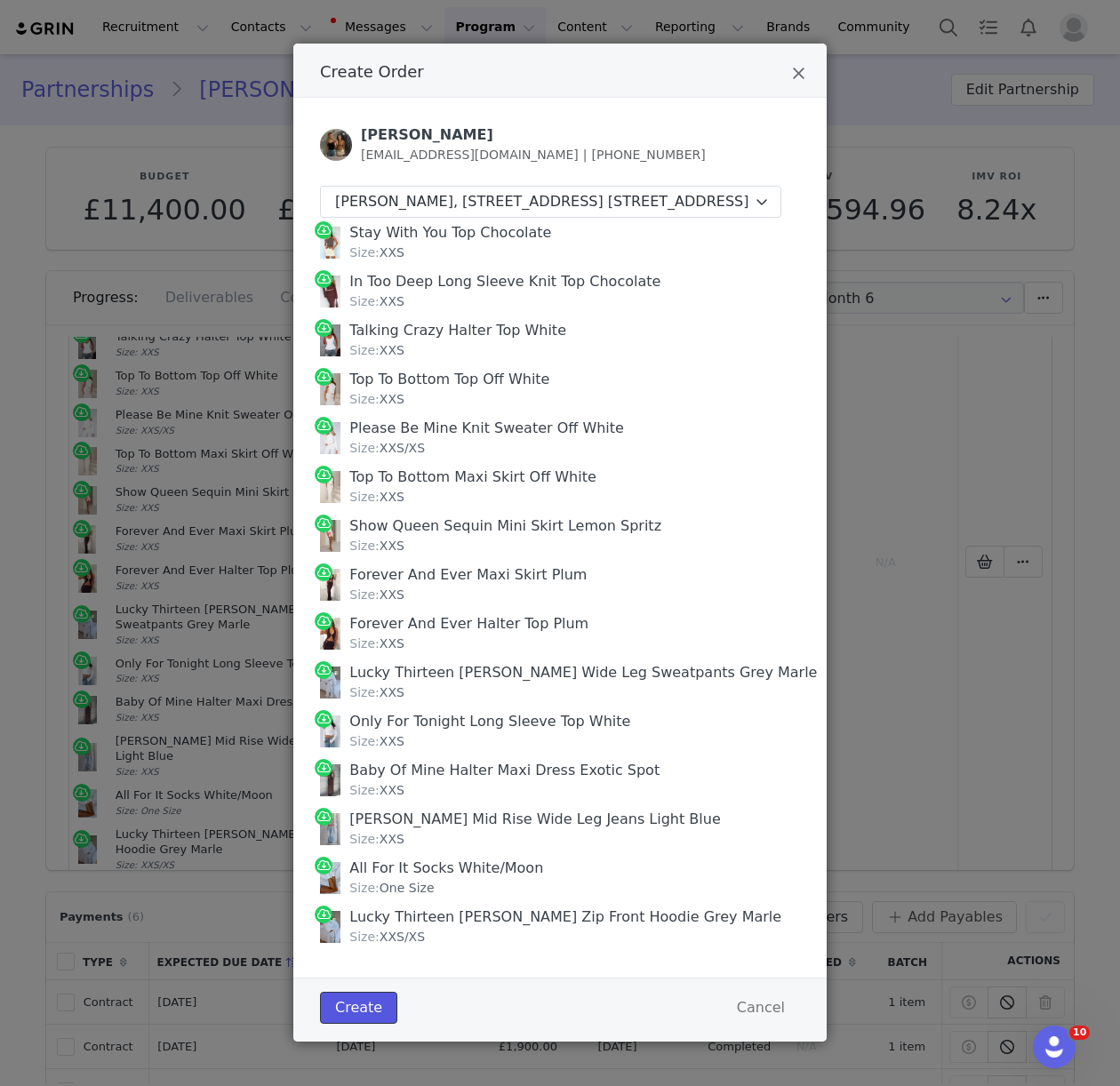
click at [345, 1009] on button "Create" at bounding box center [358, 1008] width 78 height 32
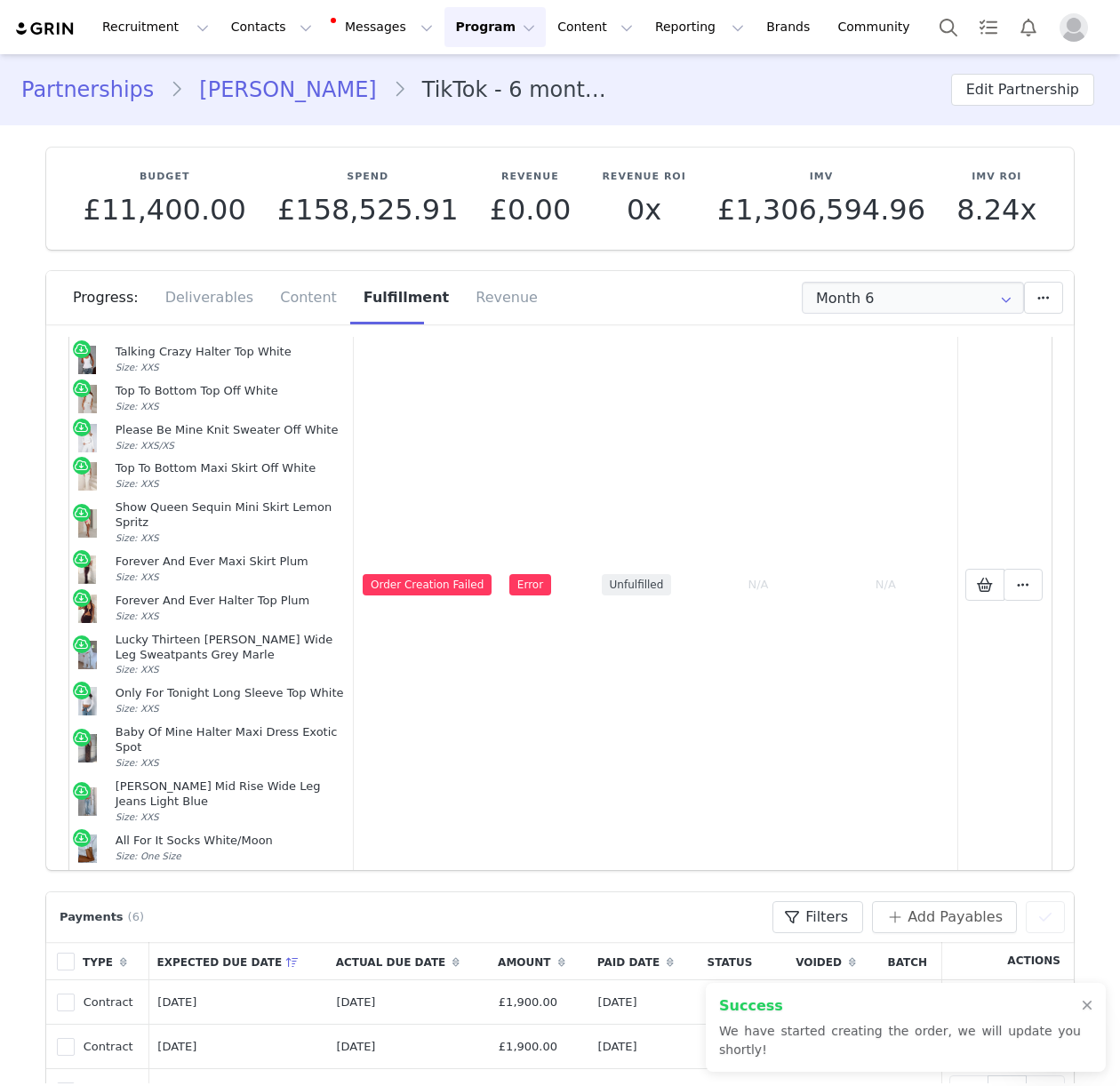
scroll to position [149, 0]
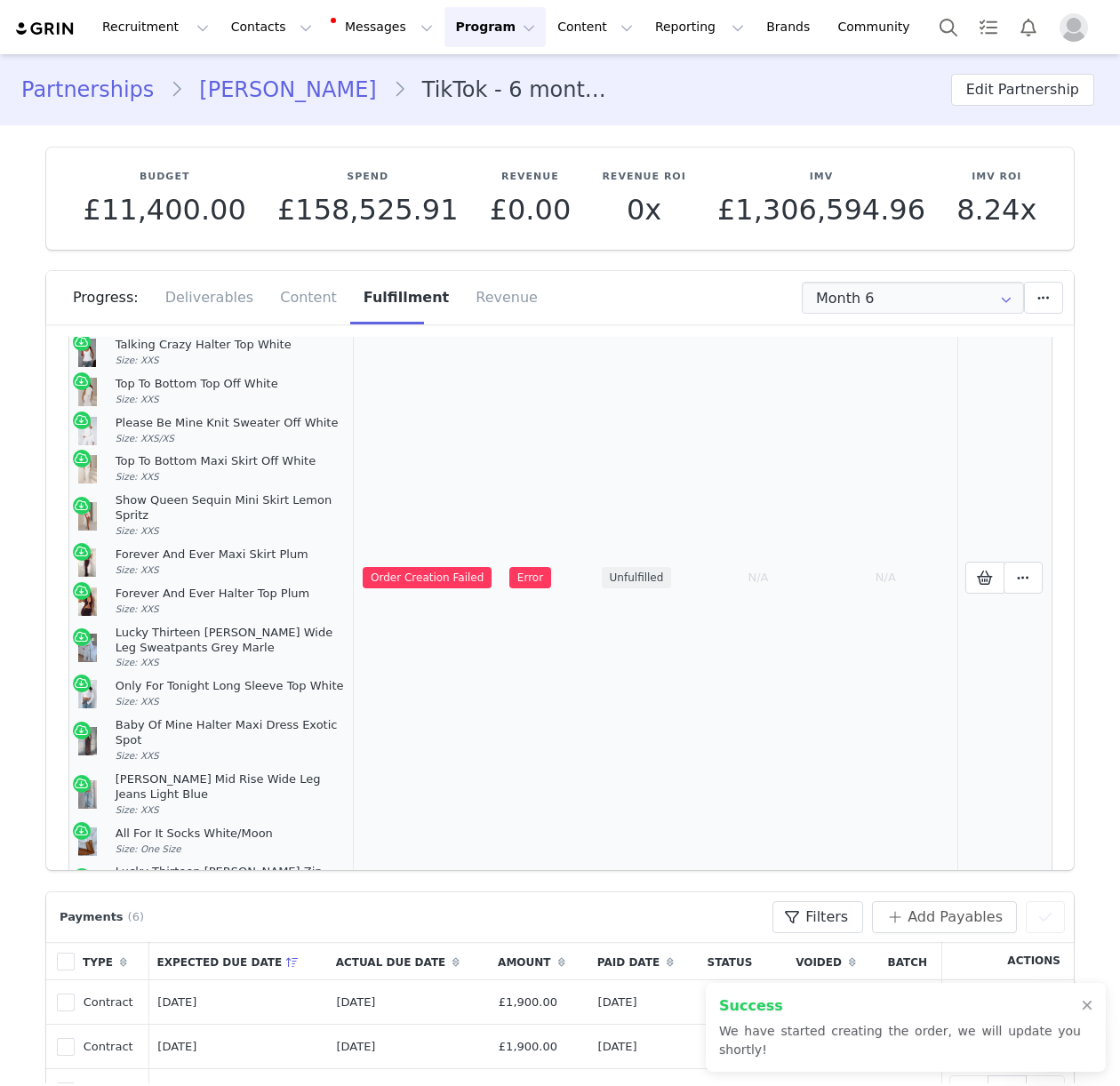
click at [491, 567] on span "Order Creation Failed" at bounding box center [427, 577] width 129 height 21
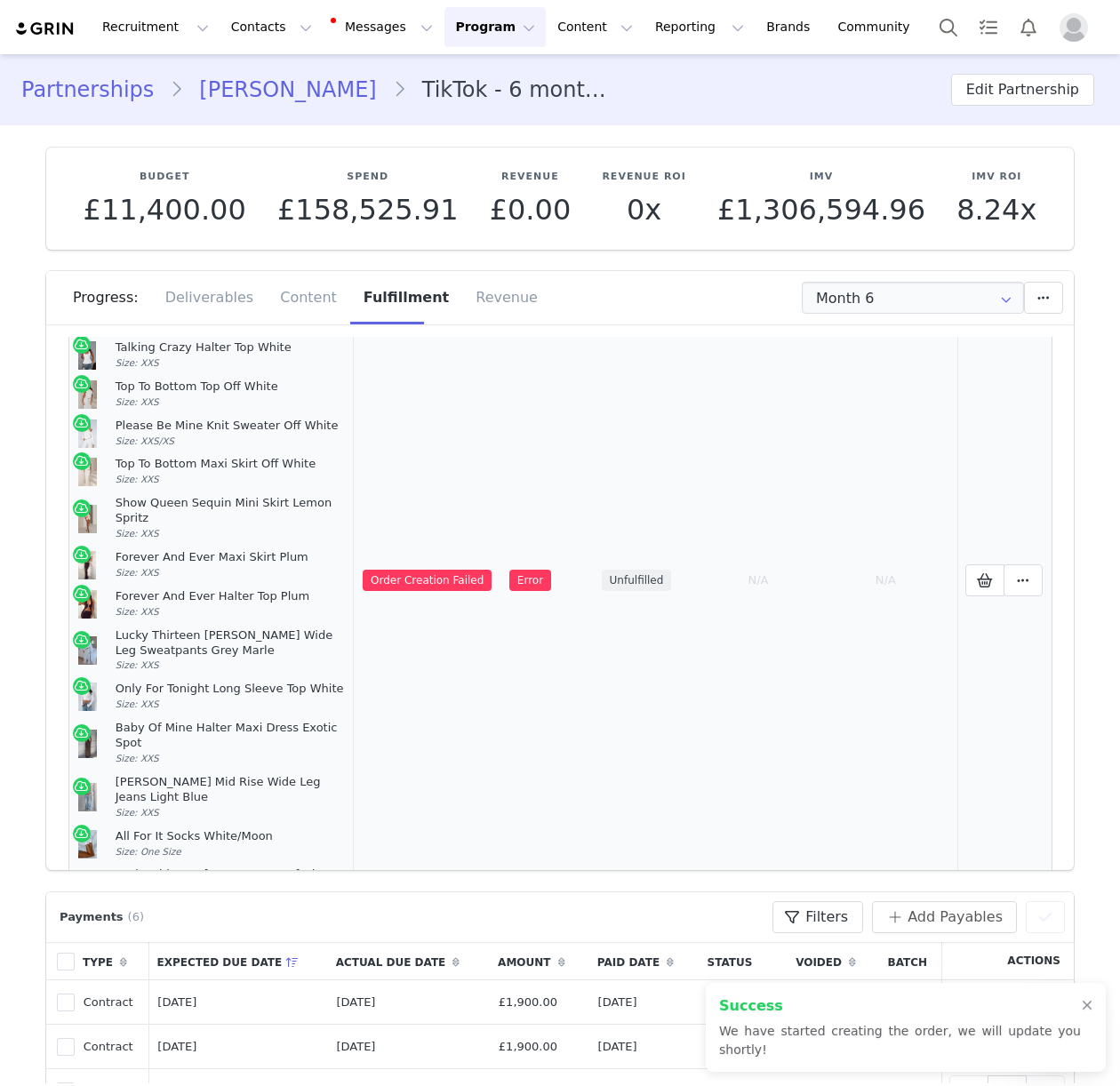
scroll to position [183, 0]
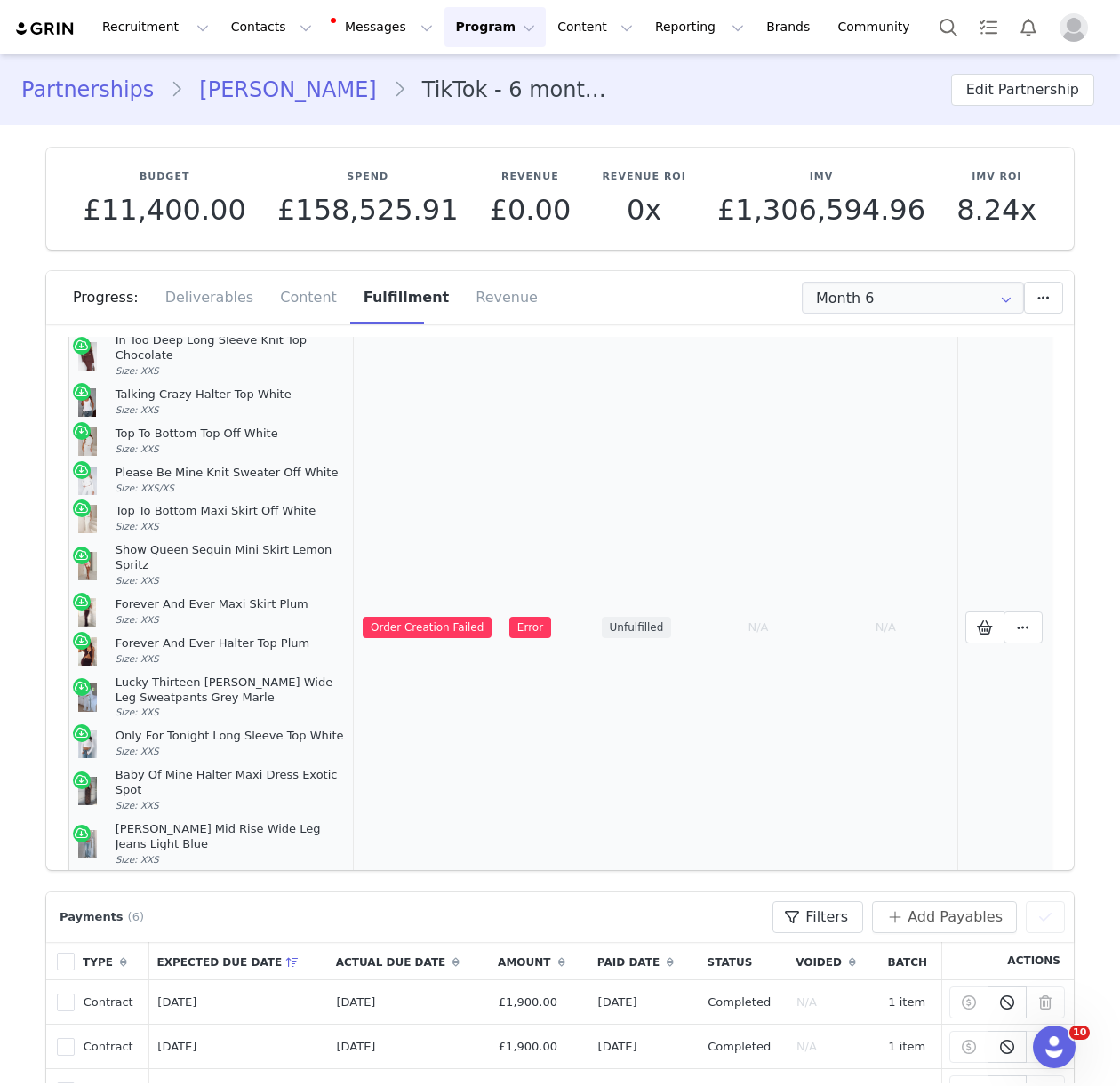
click at [306, 636] on div "Forever And Ever Halter Top Plum" at bounding box center [231, 643] width 230 height 15
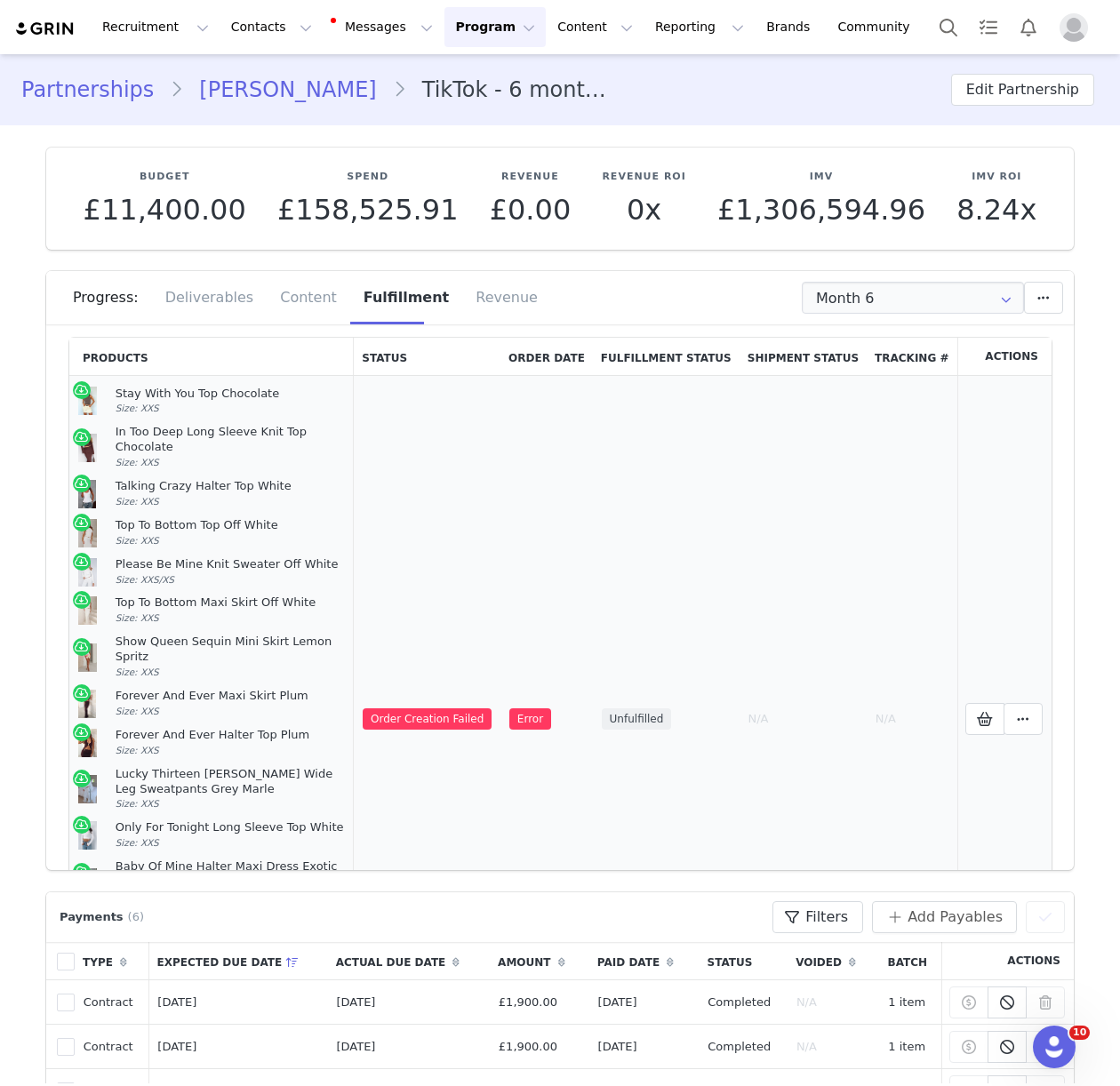
scroll to position [0, 0]
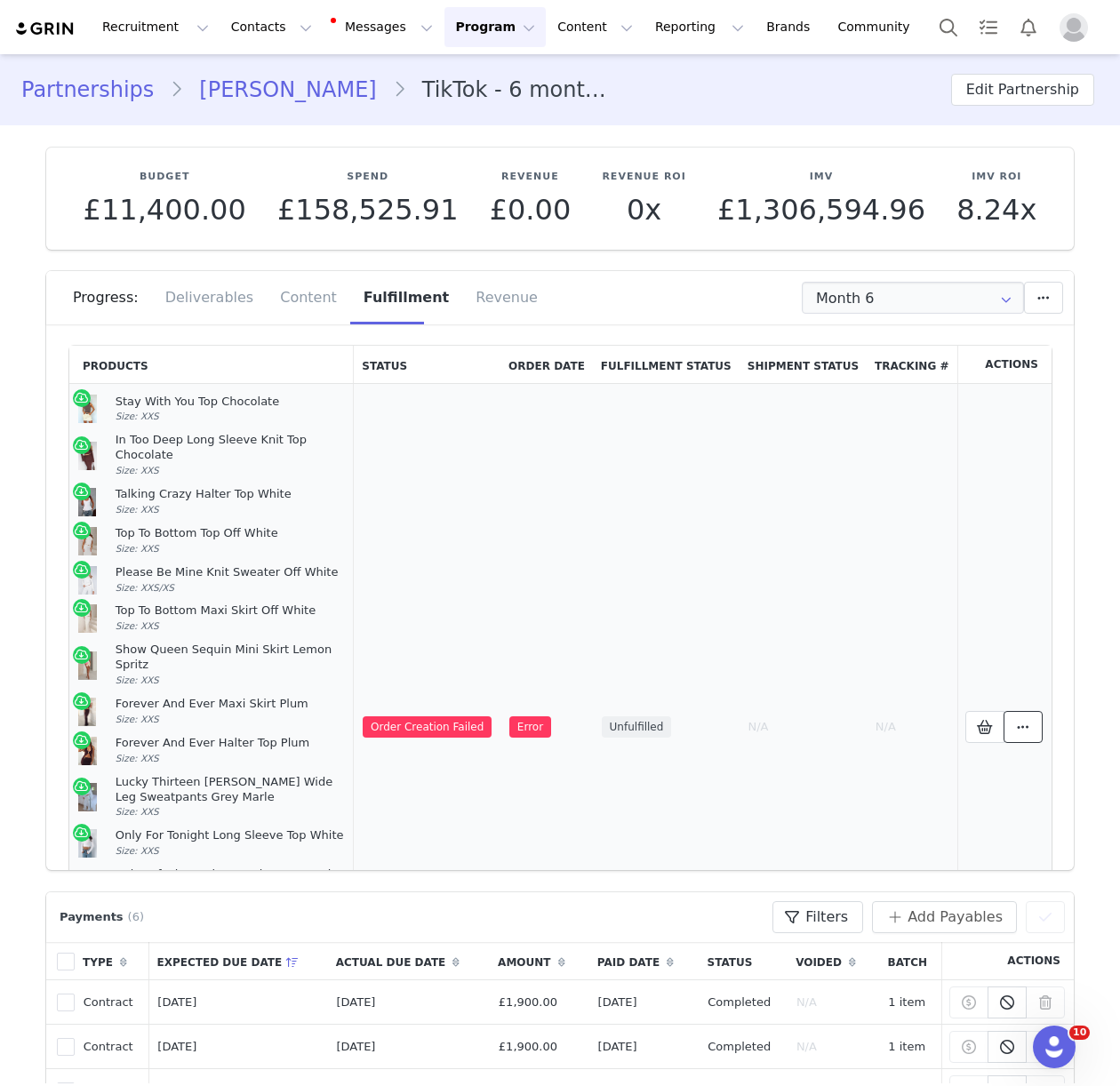
click at [1014, 716] on span at bounding box center [1023, 726] width 21 height 21
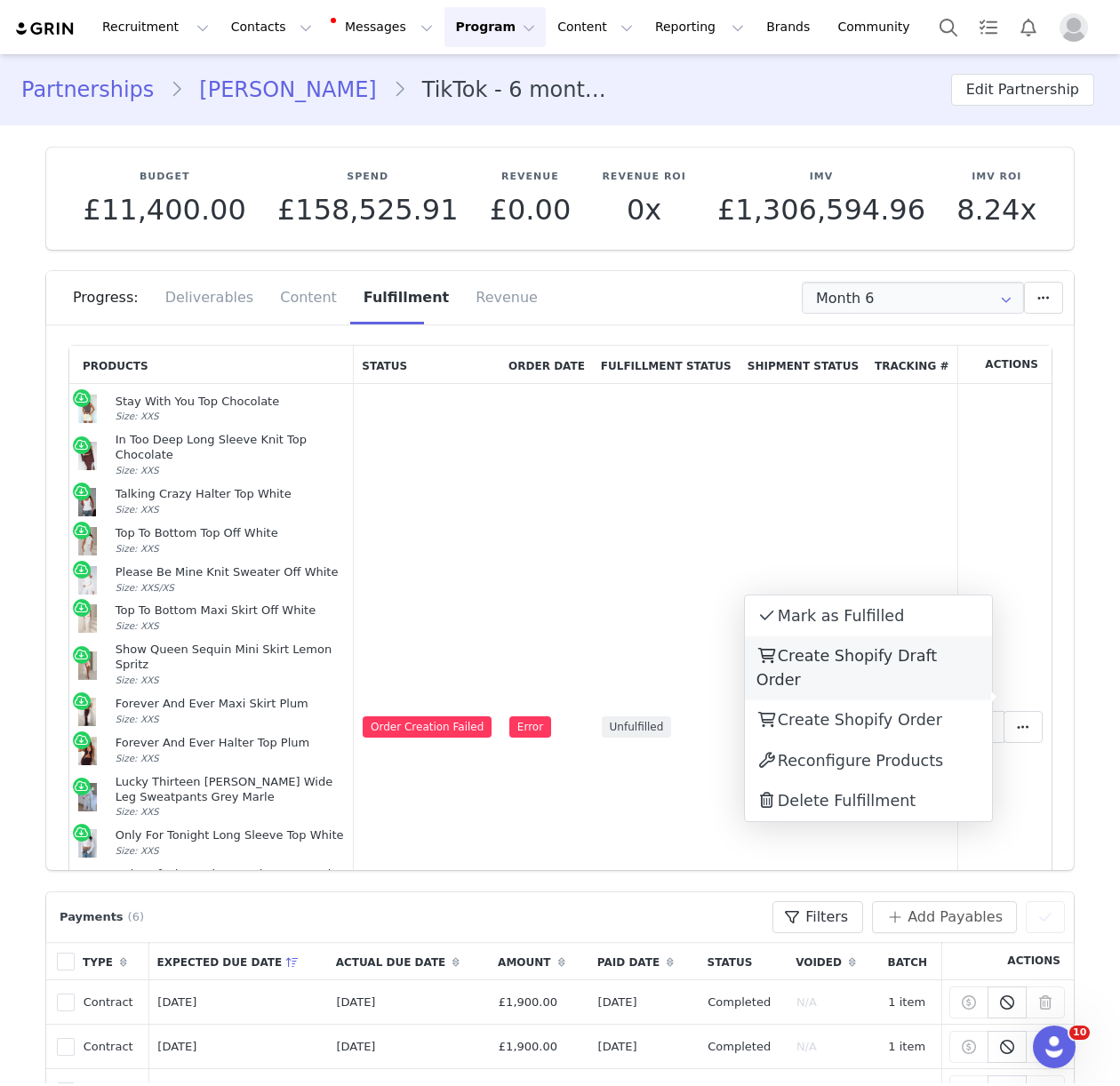
click at [844, 647] on span "Create Shopify Draft Order" at bounding box center [846, 668] width 180 height 41
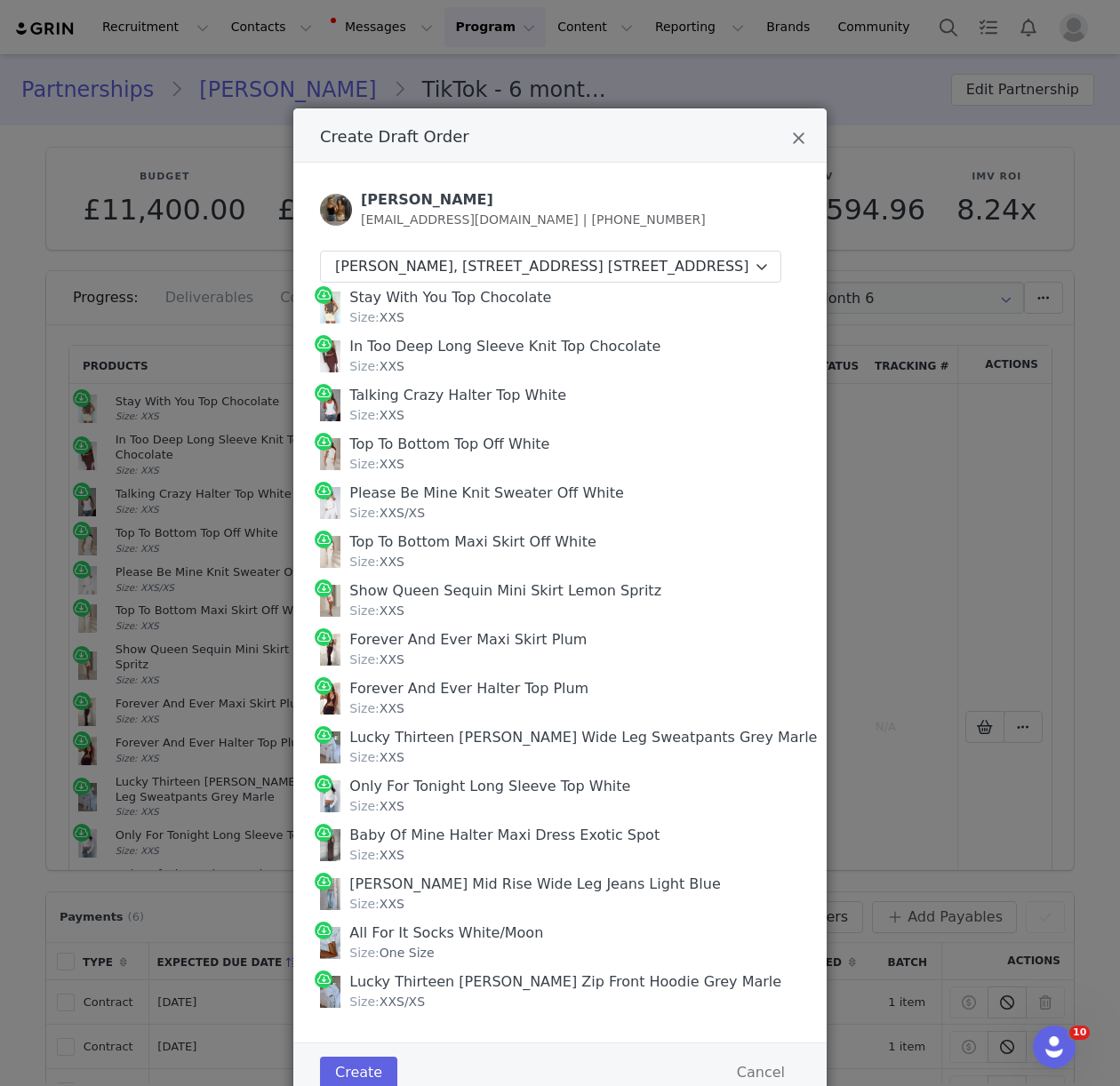
scroll to position [86, 0]
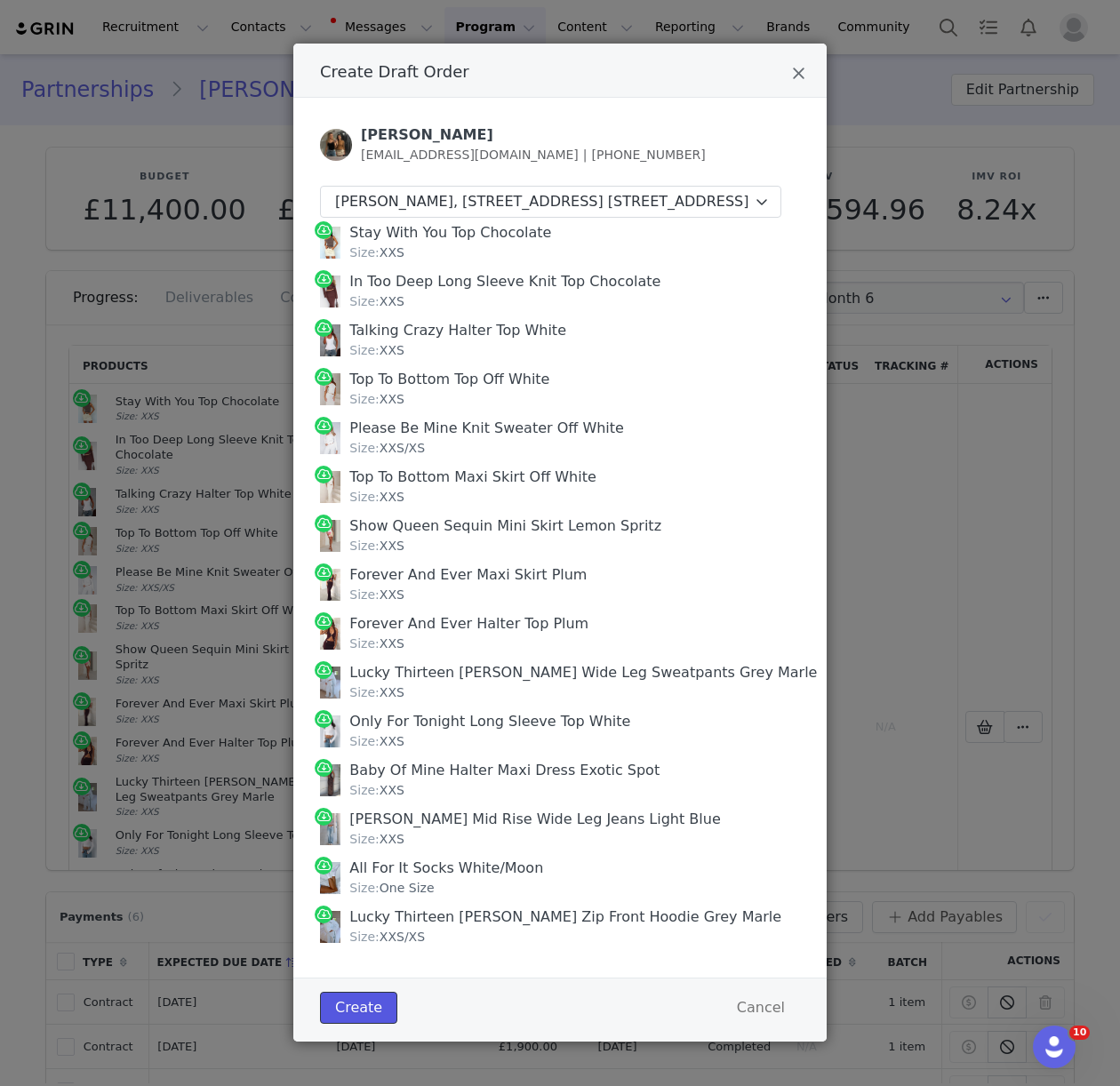
click at [338, 1007] on button "Create" at bounding box center [358, 1008] width 78 height 32
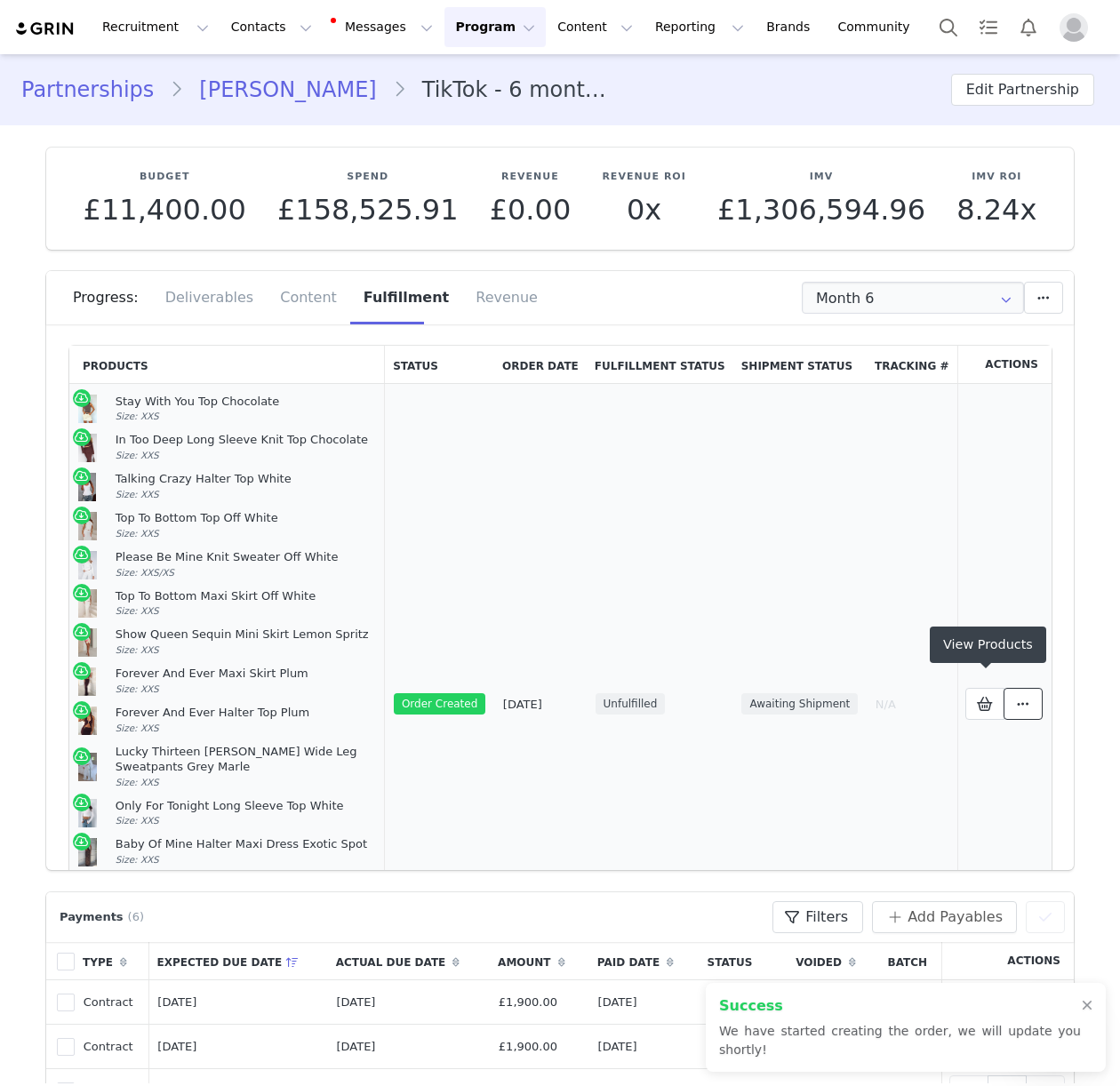
click at [1014, 694] on span at bounding box center [1023, 703] width 21 height 21
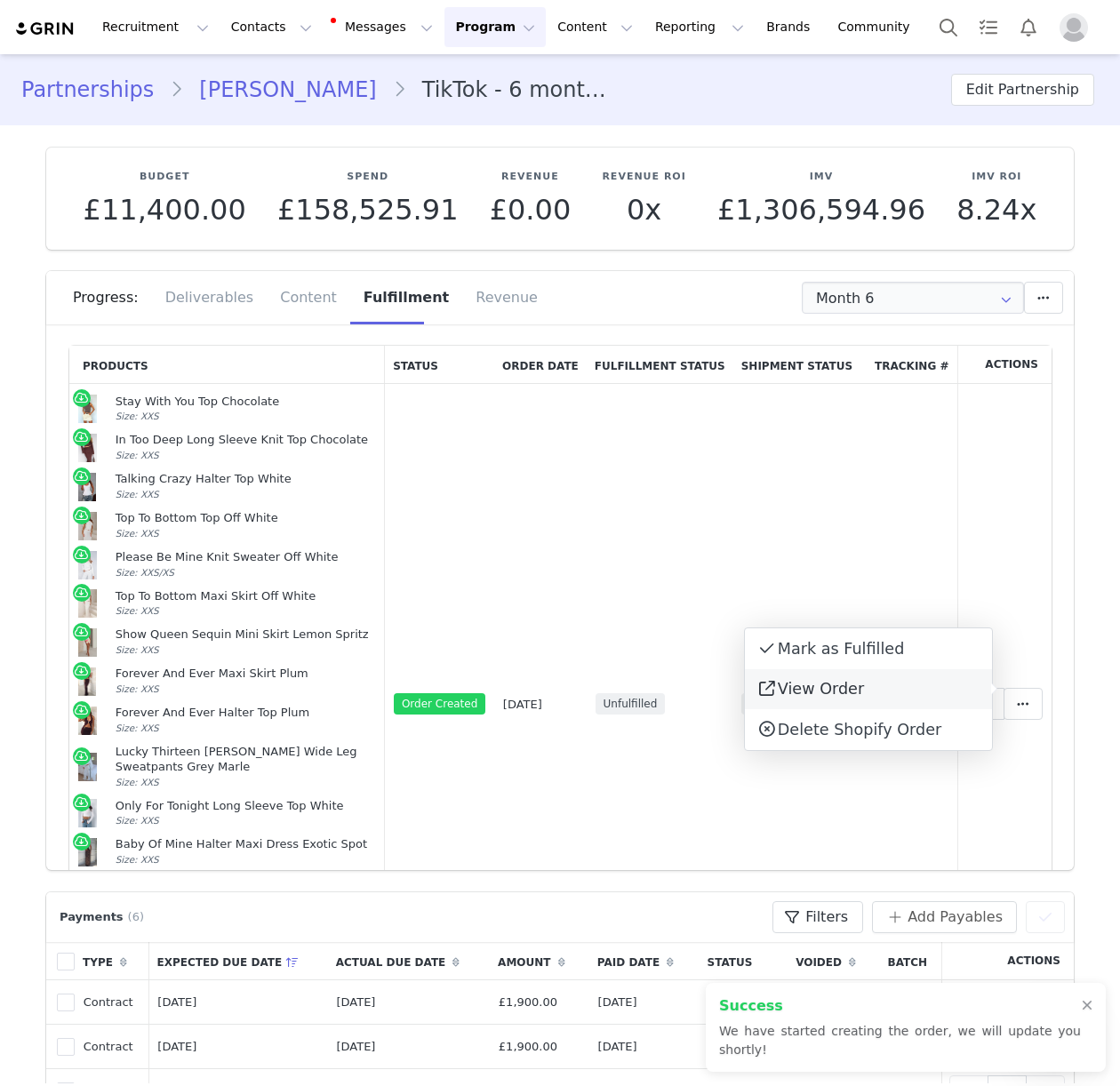
click at [873, 693] on link "View Order" at bounding box center [868, 689] width 247 height 41
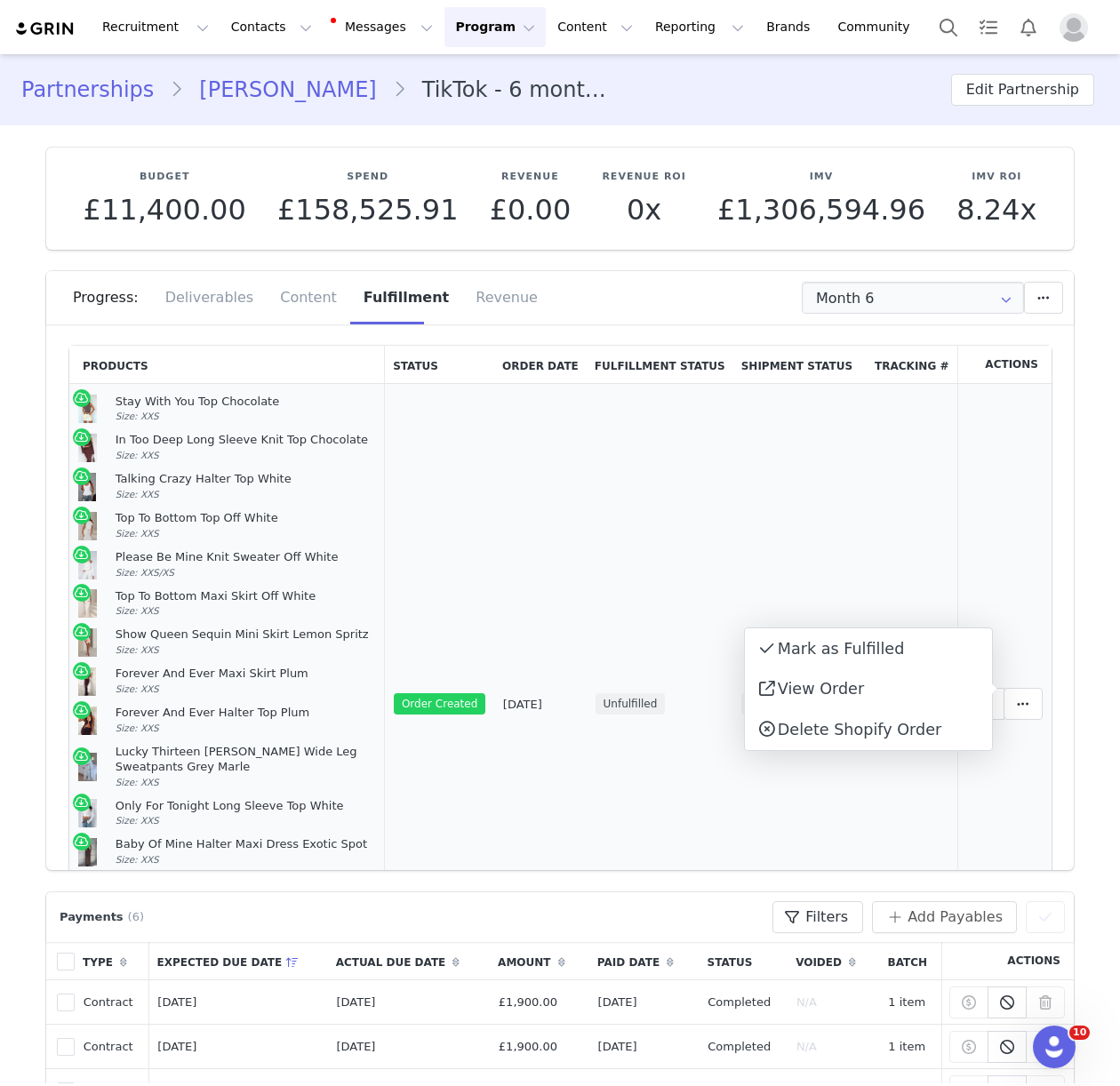
click at [138, 529] on span "Size: XXS" at bounding box center [137, 532] width 44 height 10
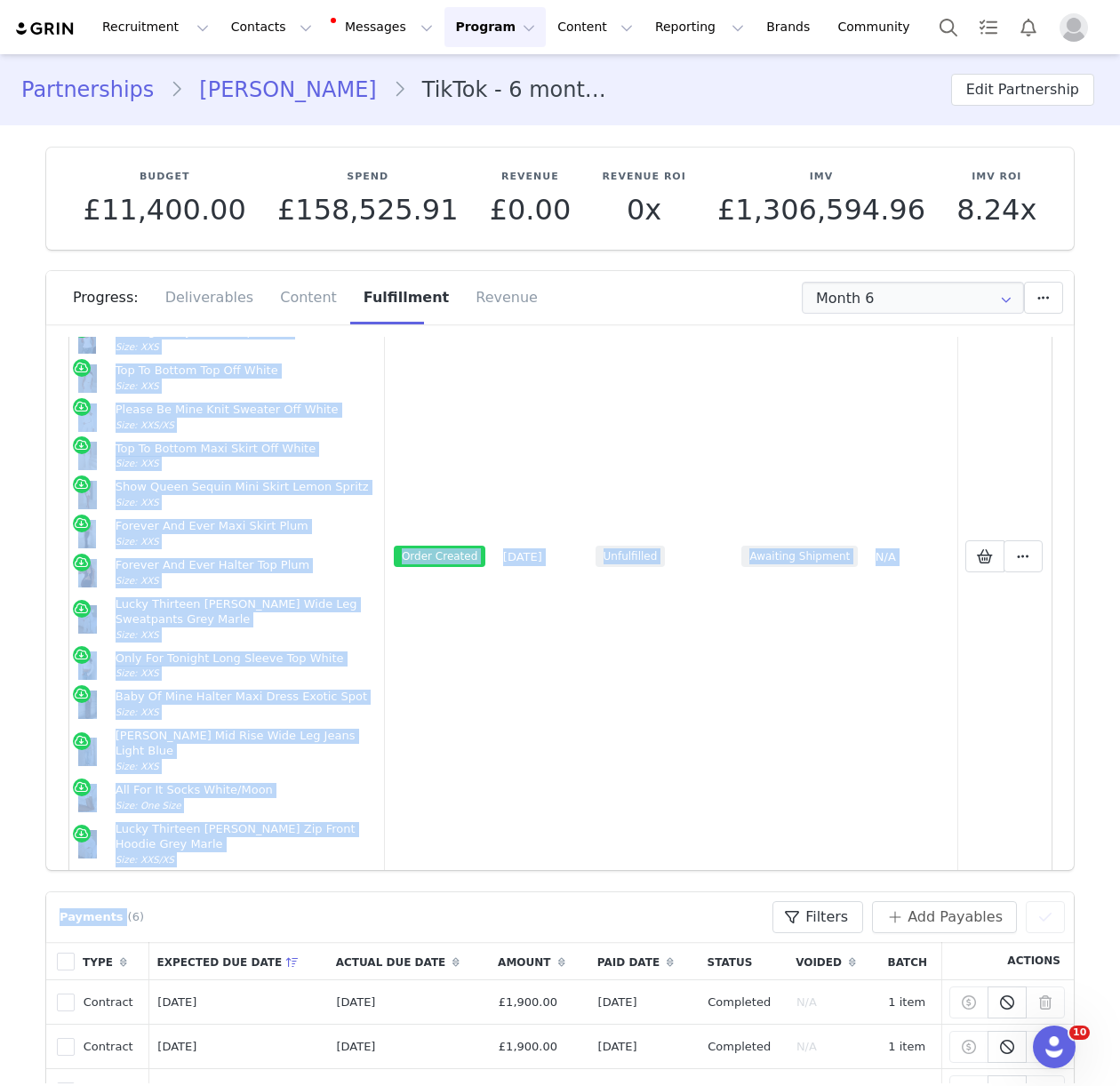
scroll to position [222, 0]
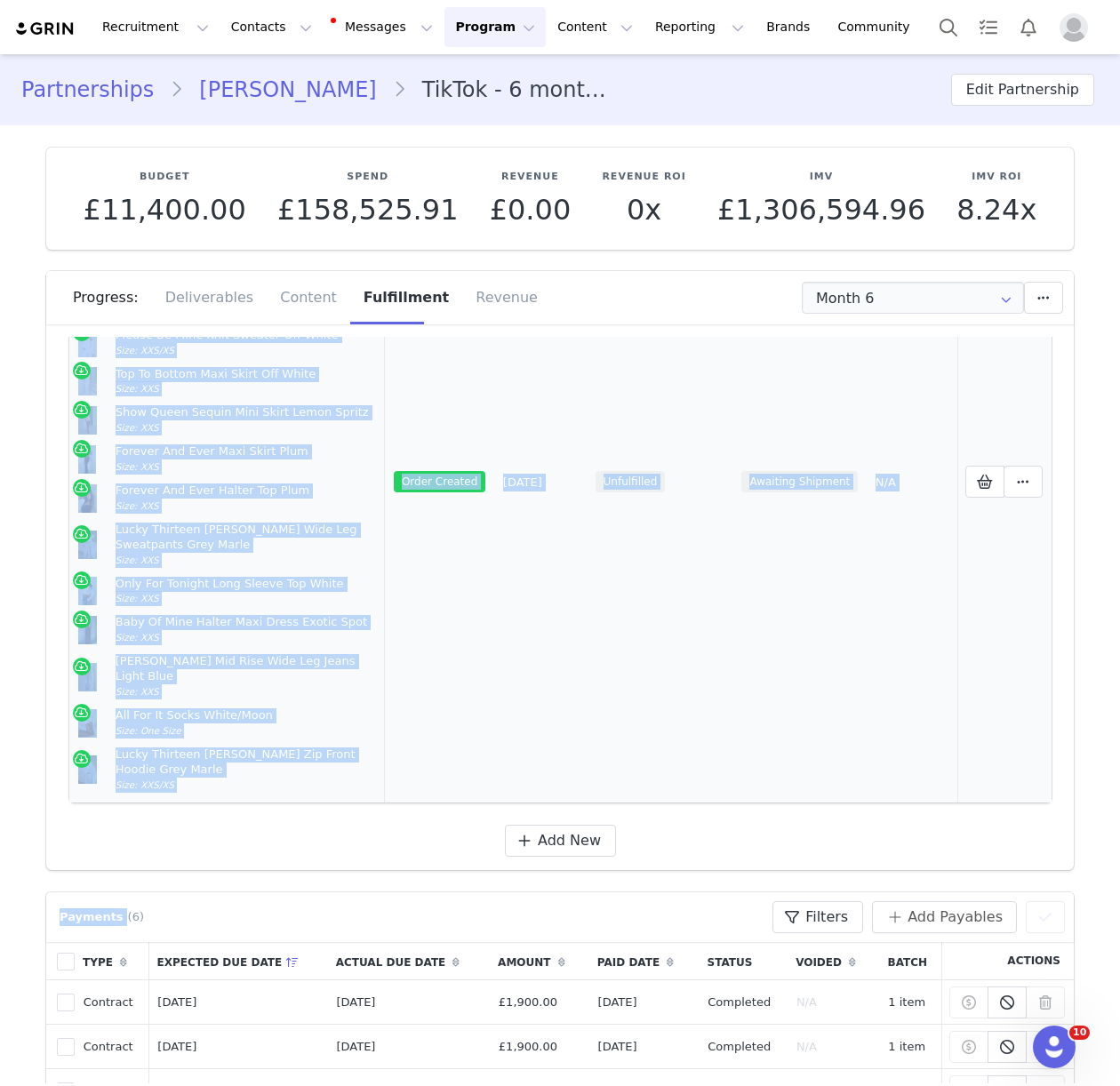
drag, startPoint x: 114, startPoint y: 398, endPoint x: 177, endPoint y: 764, distance: 371.4
click at [177, 764] on td "Stay With You Top Chocolate Size: XXS In Too Deep Long Sleeve Knit Top Chocolat…" at bounding box center [227, 482] width 316 height 641
copy td "Stay With You Top Chocolate Size: XXS In Too Deep Long Sleeve Knit Top Chocolat…"
click at [221, 99] on link "Eva Simpson" at bounding box center [288, 90] width 209 height 32
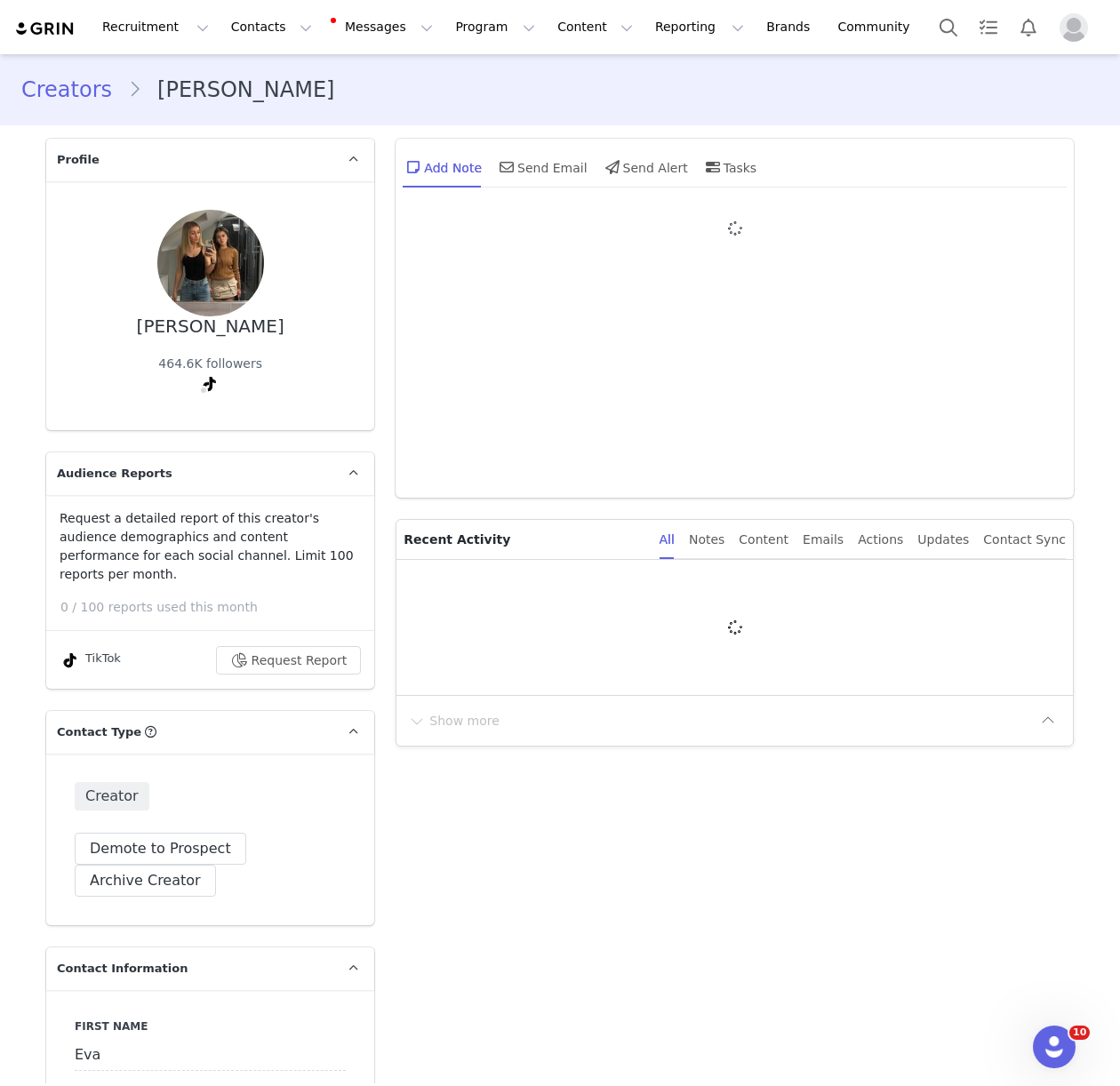
type input "+44 ([GEOGRAPHIC_DATA])"
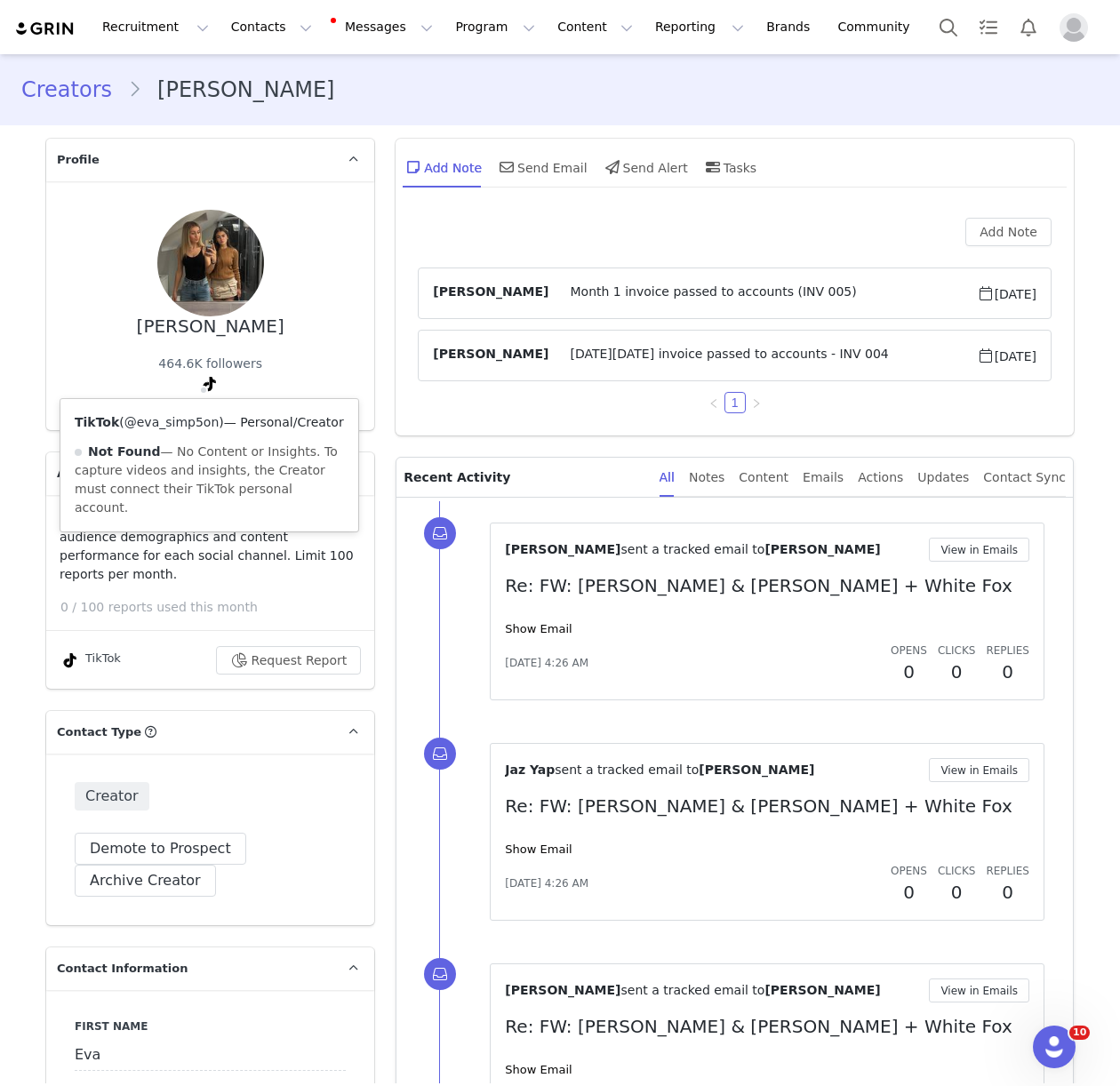
click at [198, 417] on link "@eva_simp5on" at bounding box center [172, 421] width 95 height 14
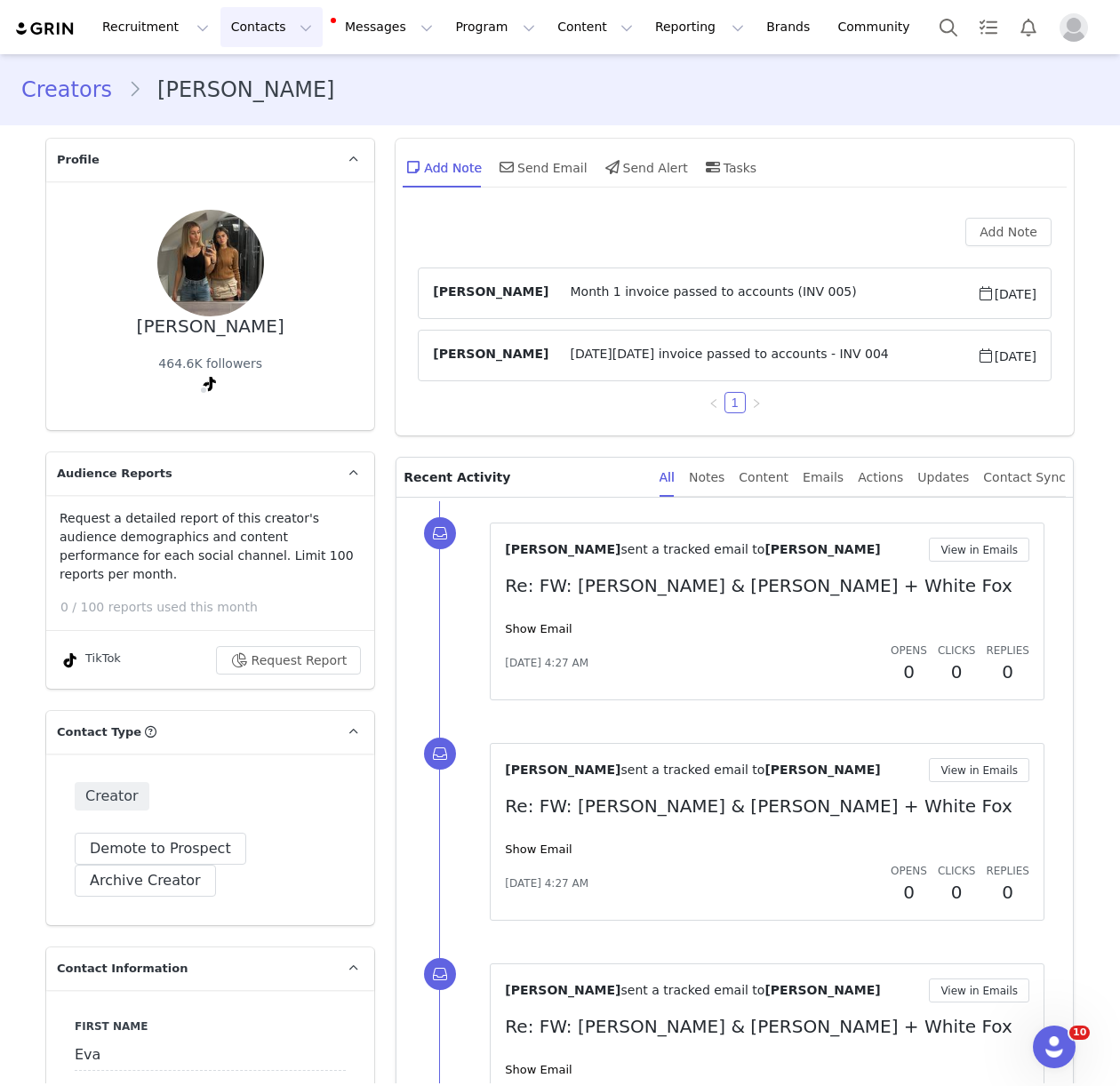
click at [248, 27] on button "Contacts Contacts" at bounding box center [271, 27] width 102 height 40
drag, startPoint x: 264, startPoint y: 80, endPoint x: 275, endPoint y: 84, distance: 11.7
click at [238, 78] on p "Creators" at bounding box center [248, 78] width 53 height 19
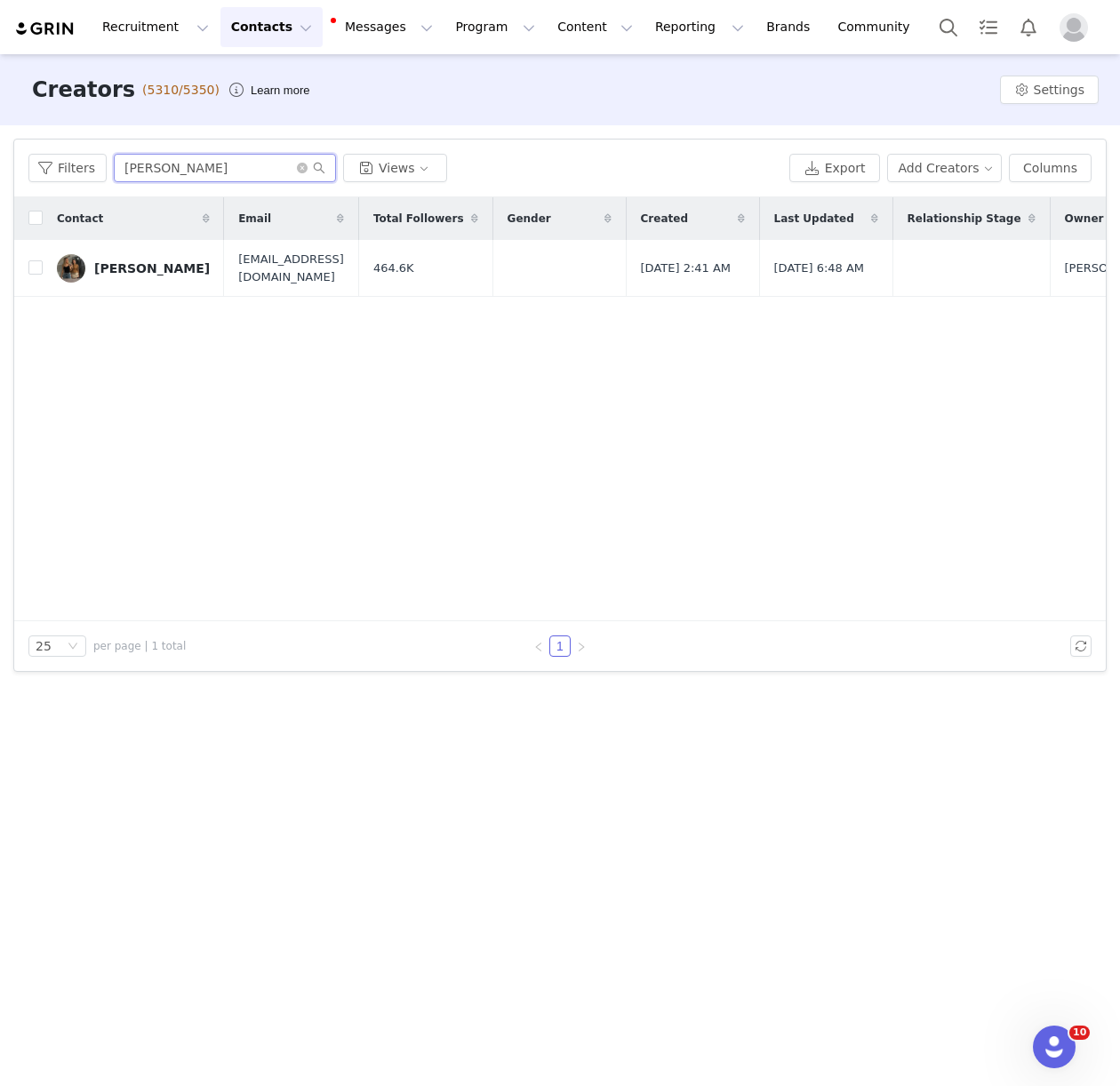
click at [140, 166] on input "eva si" at bounding box center [225, 168] width 222 height 28
type input "sienna"
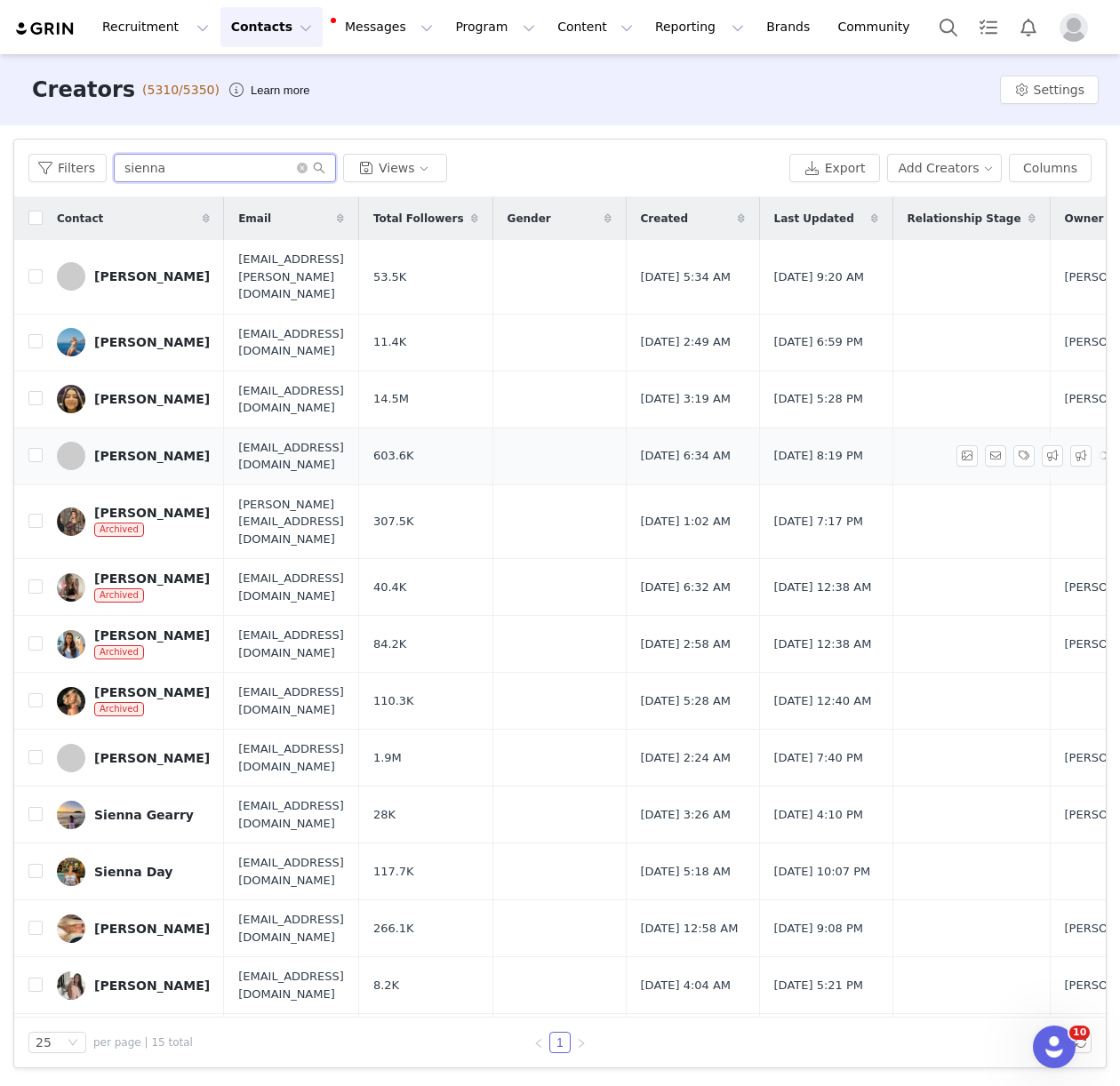
scroll to position [49, 0]
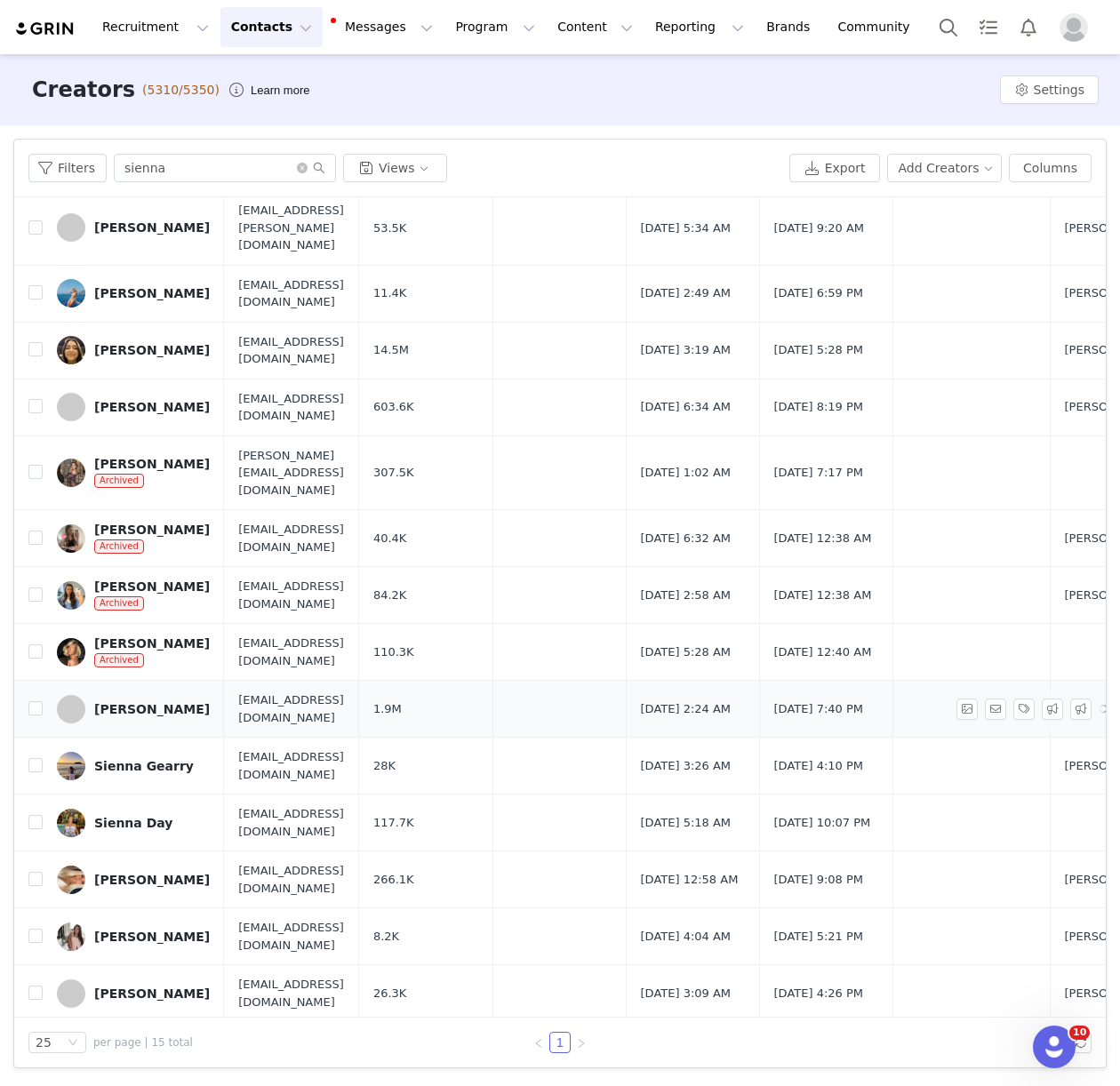
click at [135, 702] on div "[PERSON_NAME]" at bounding box center [152, 709] width 116 height 14
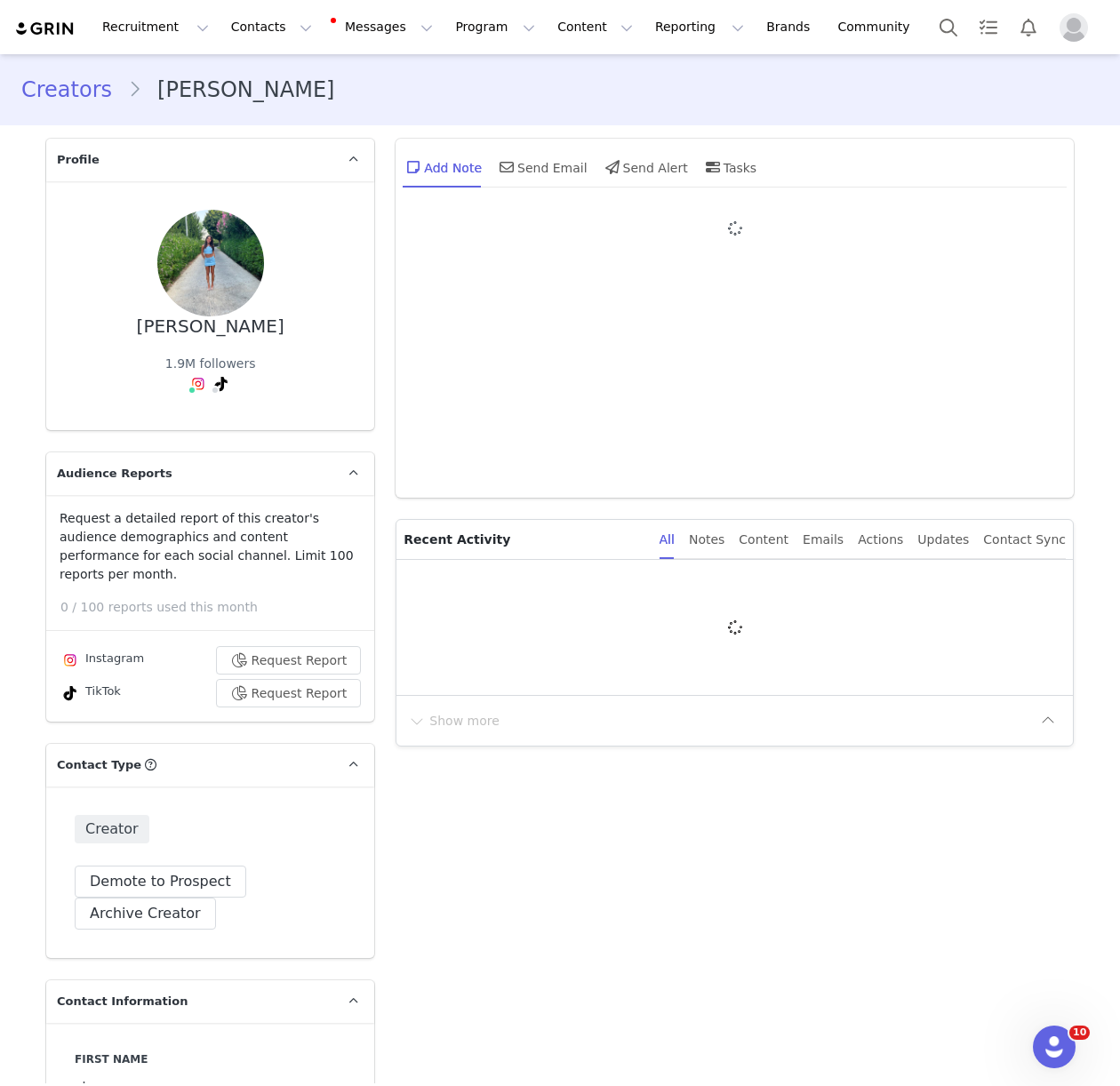
type input "+44 ([GEOGRAPHIC_DATA])"
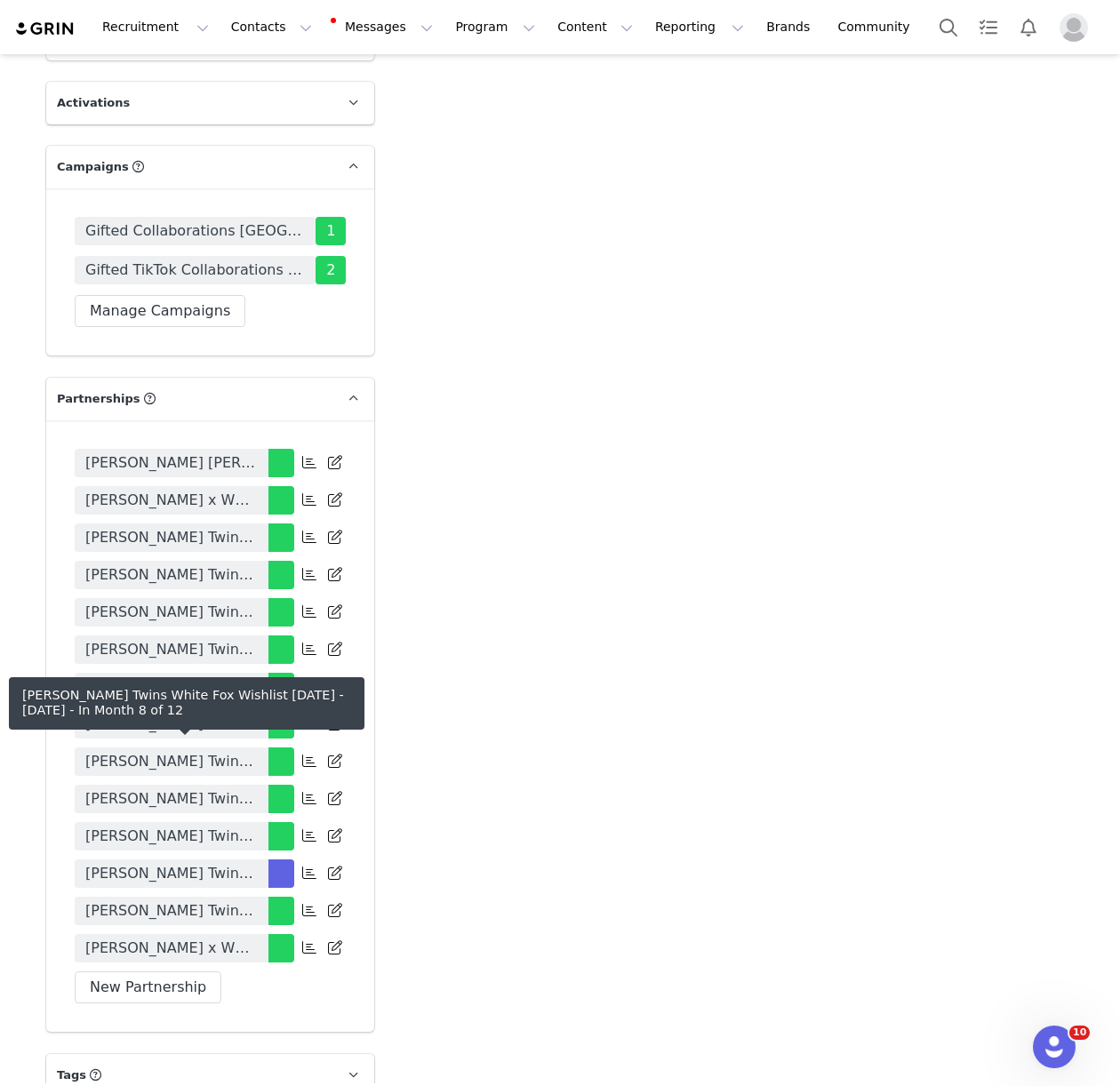
scroll to position [3297, 0]
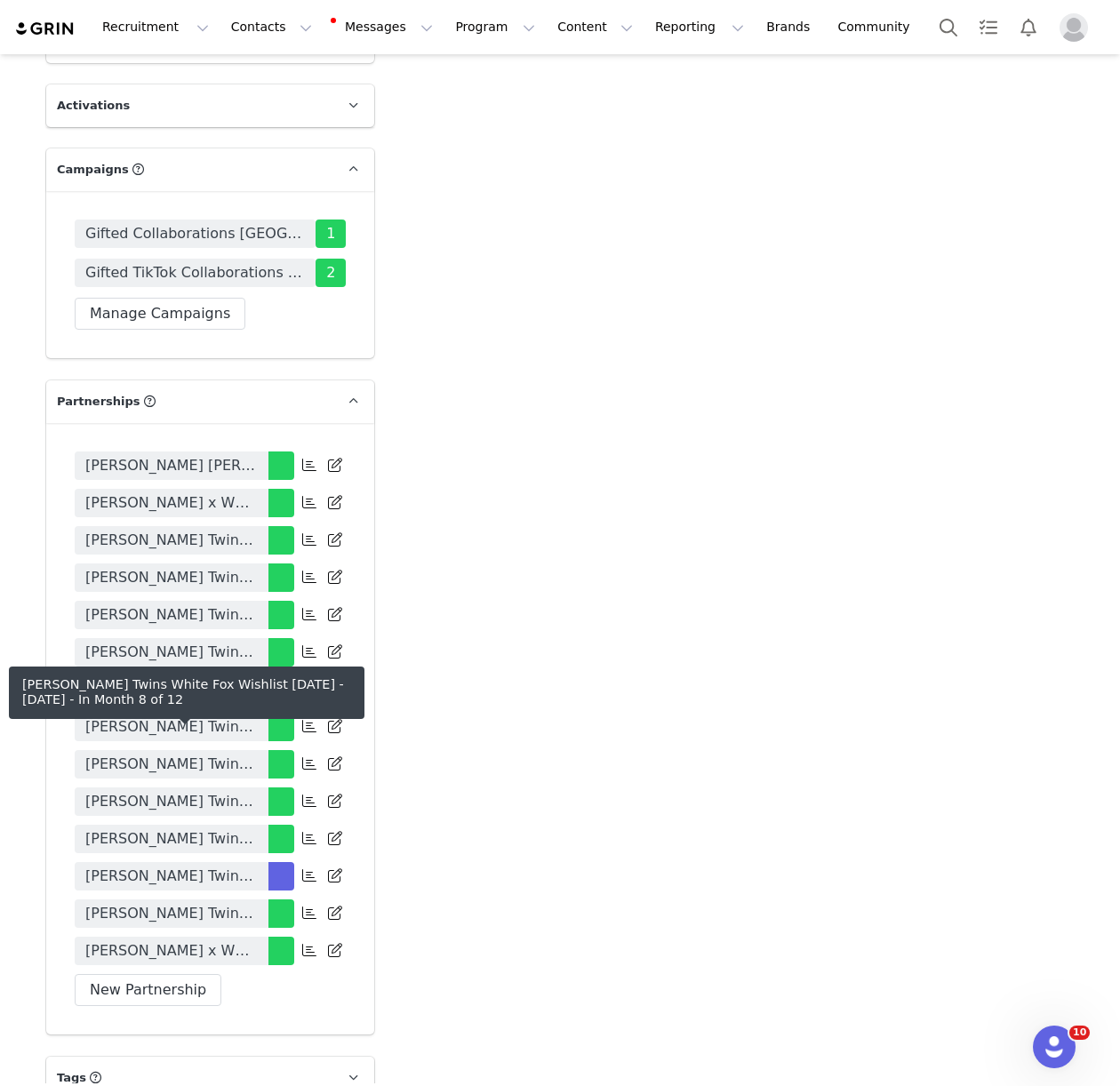
click at [136, 866] on span "[PERSON_NAME] Twins White Fox Wishlist [DATE] - [DATE]" at bounding box center [171, 876] width 173 height 21
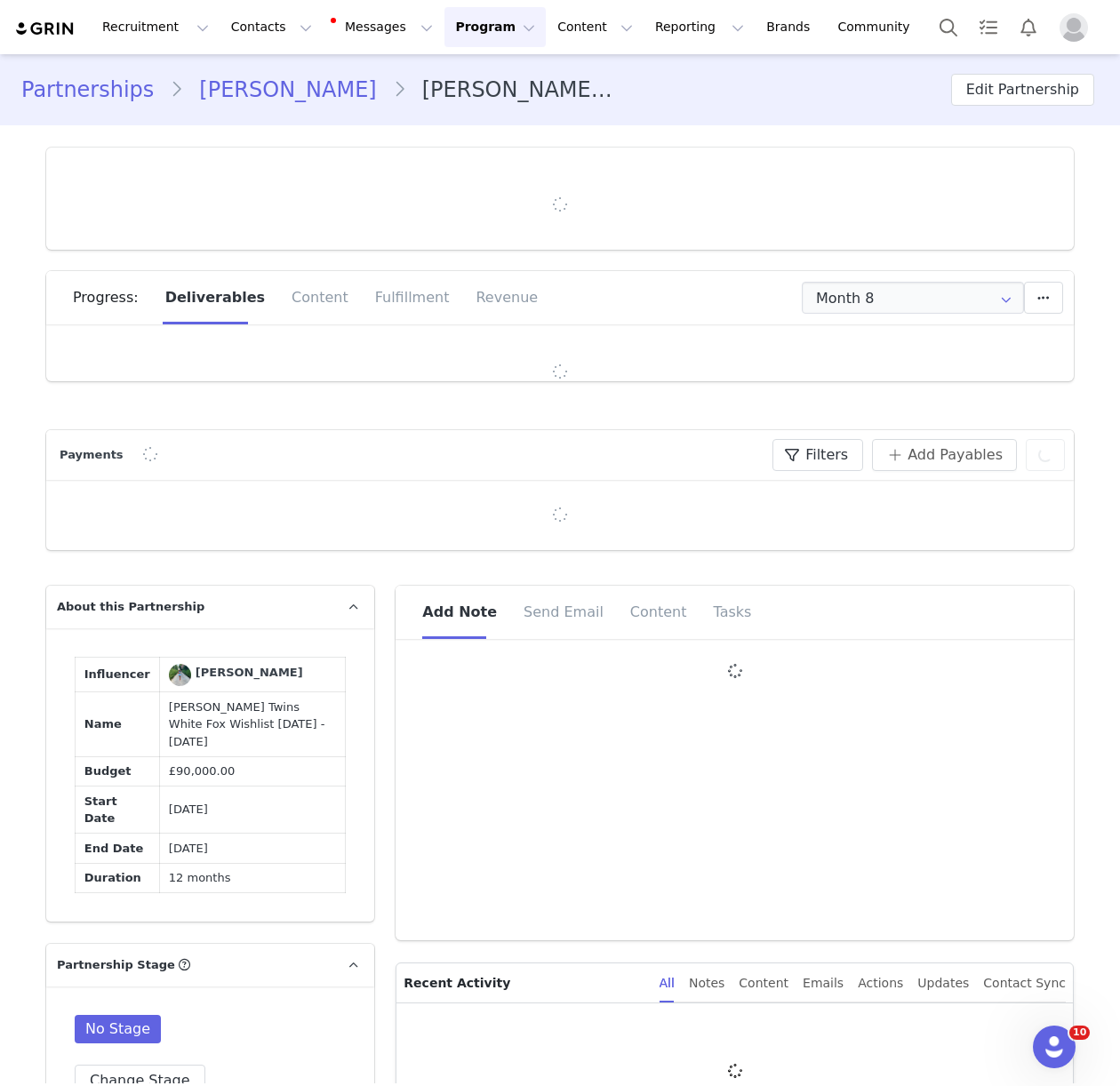
type input "+44 ([GEOGRAPHIC_DATA])"
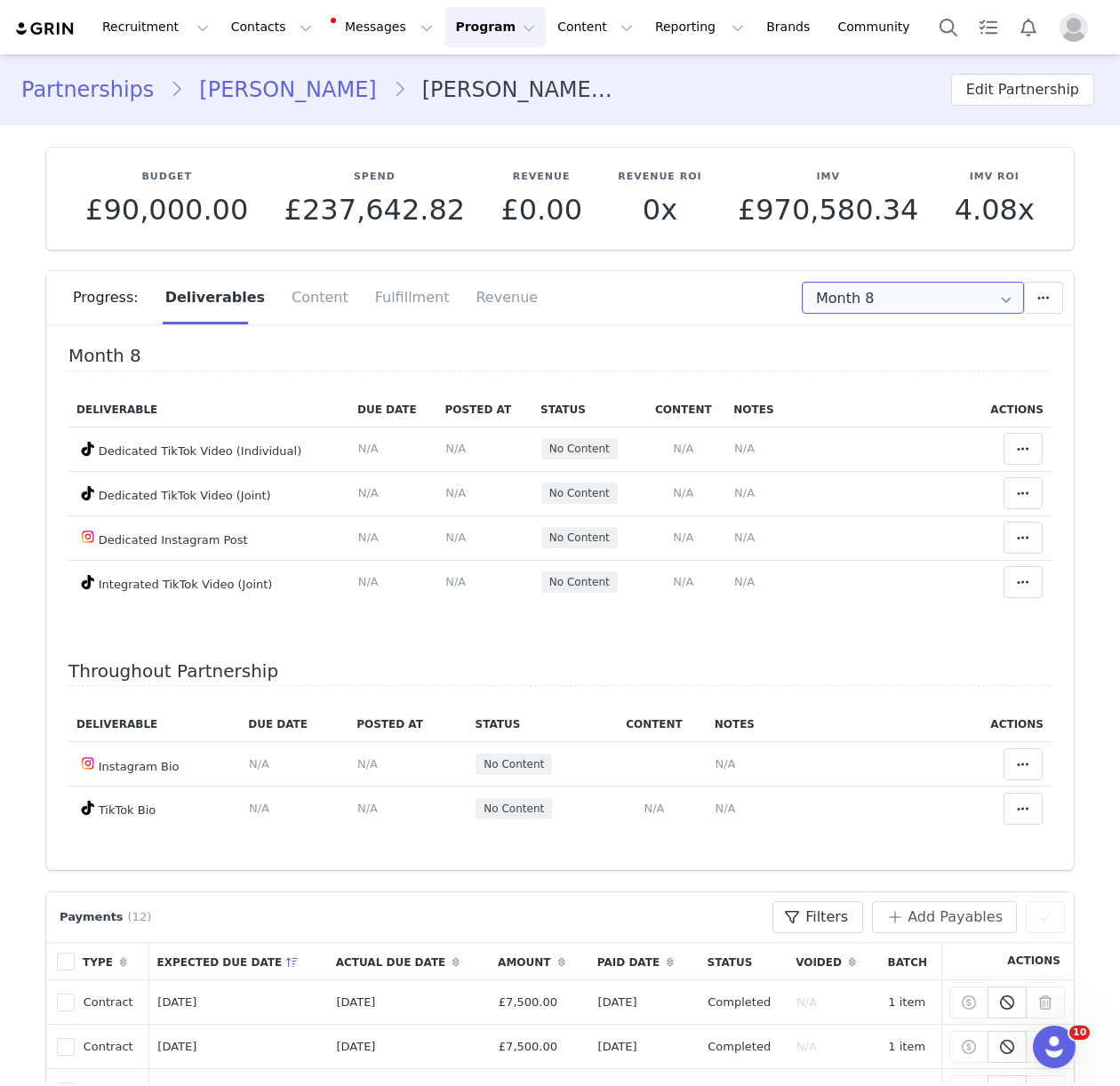
click at [855, 297] on input "Month 8" at bounding box center [913, 298] width 222 height 32
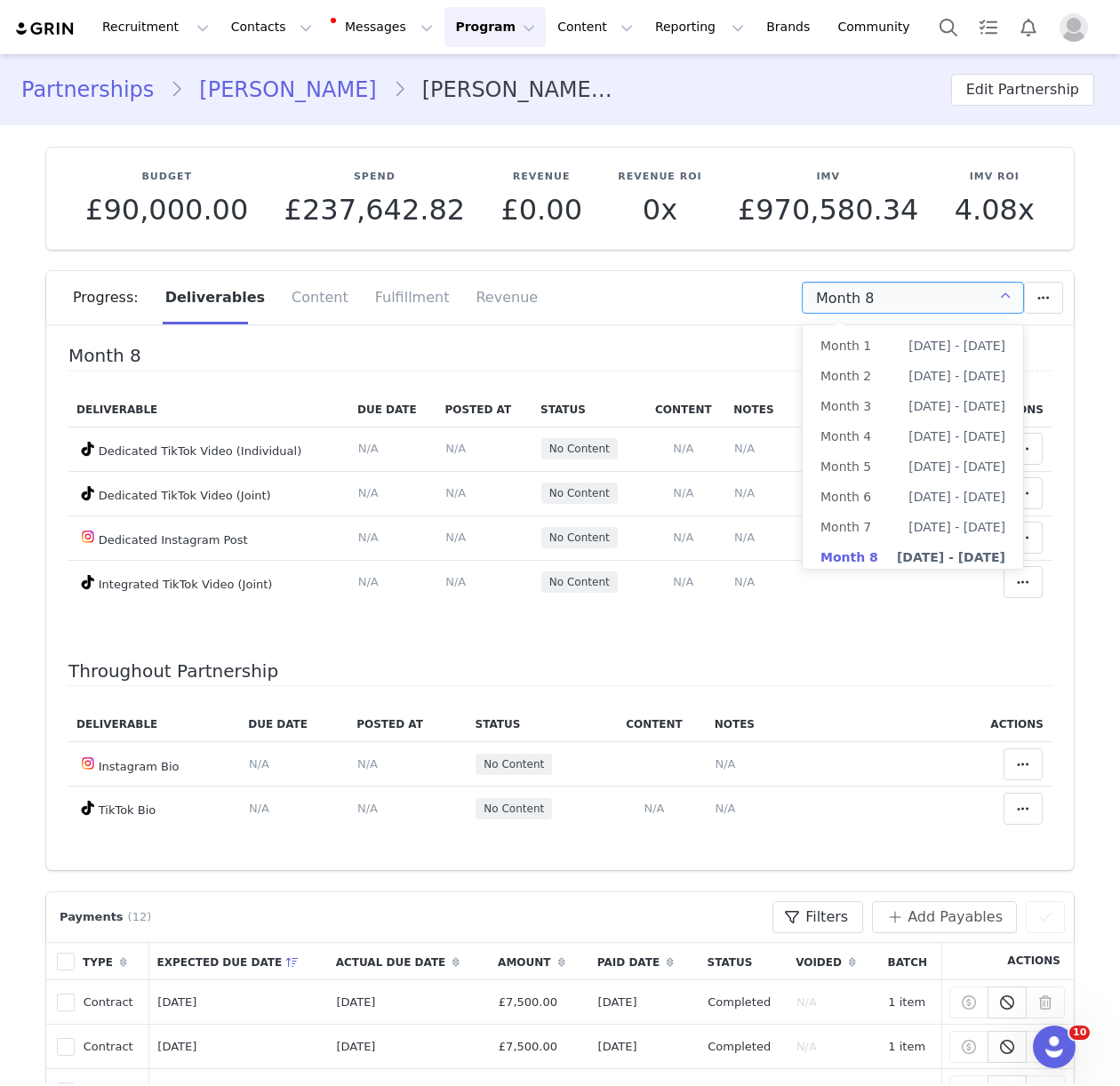
scroll to position [4, 0]
click at [908, 491] on span "[DATE] - [DATE]" at bounding box center [957, 493] width 97 height 30
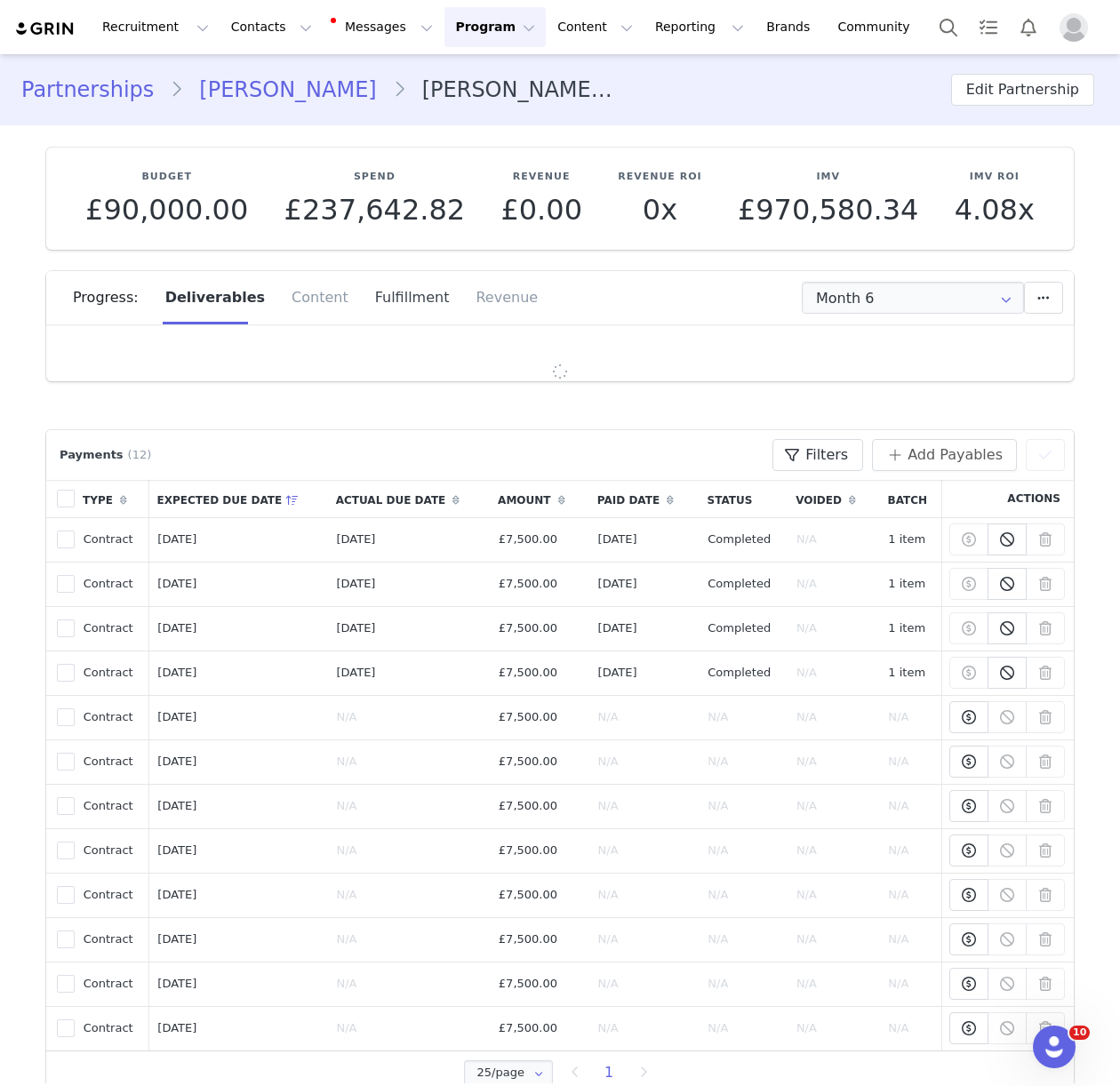
click at [373, 291] on div "Fulfillment" at bounding box center [412, 297] width 101 height 53
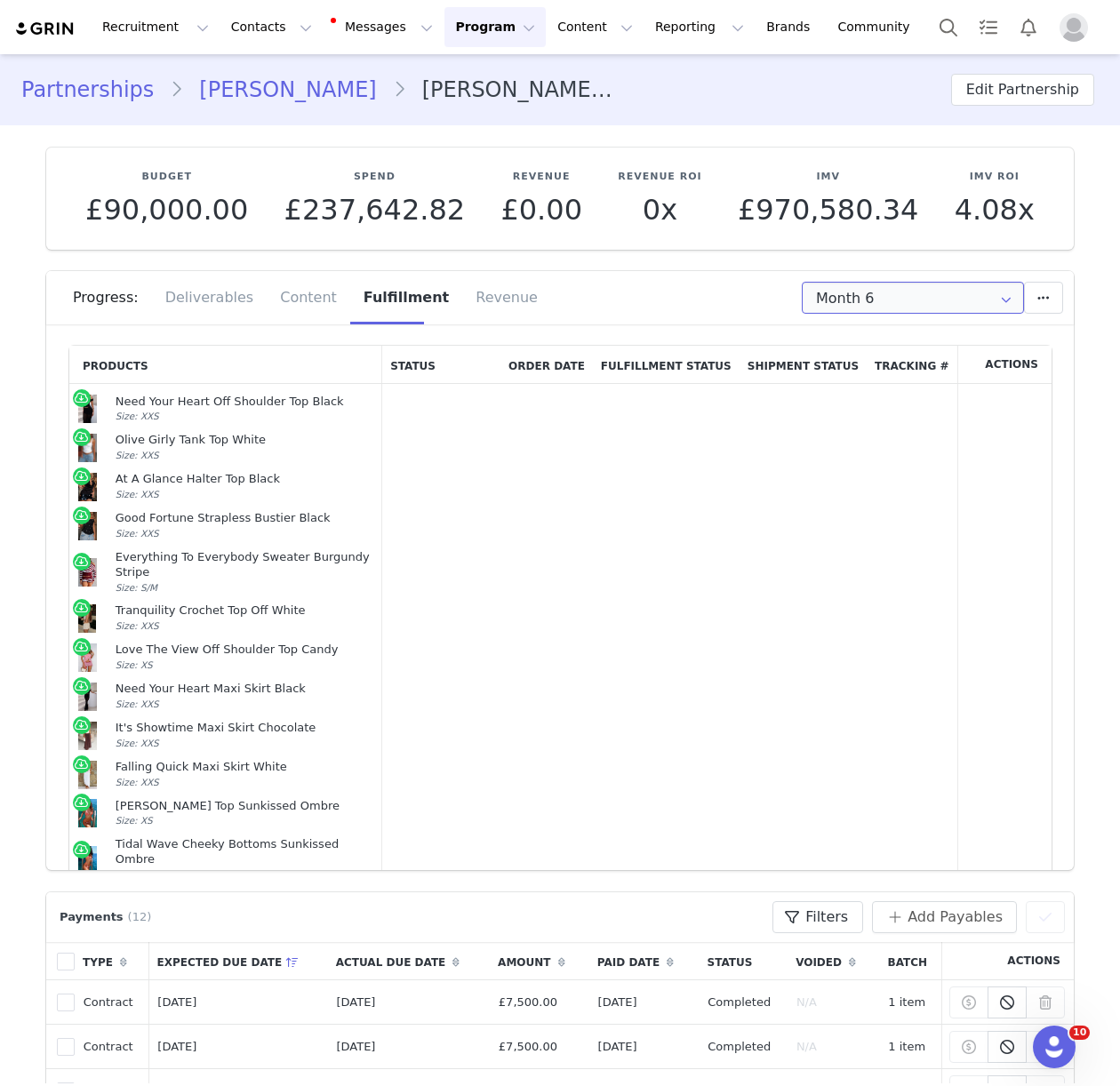
click at [863, 292] on input "Month 6" at bounding box center [913, 298] width 222 height 32
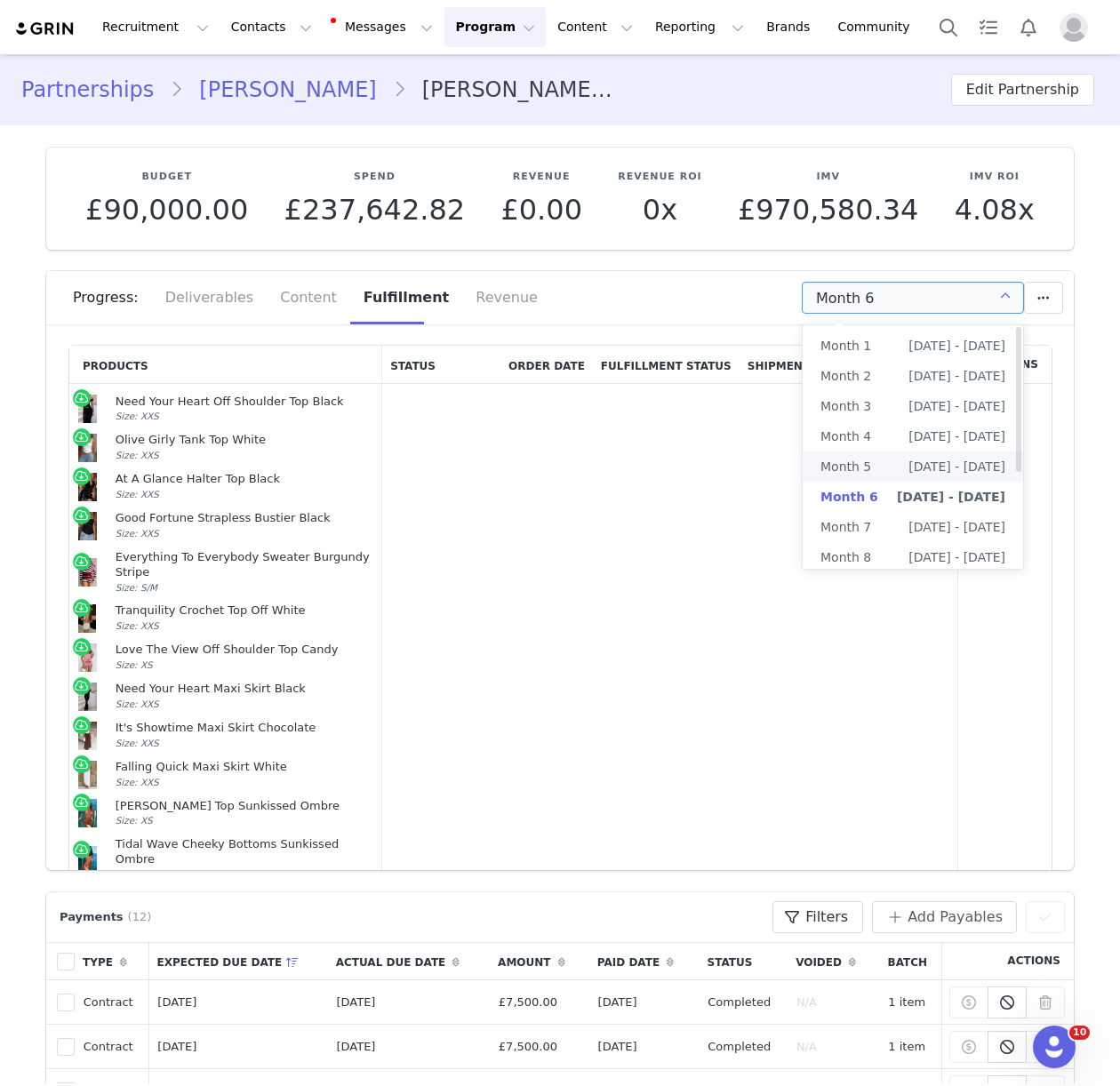
click at [929, 467] on span "[DATE] - [DATE]" at bounding box center [957, 466] width 97 height 30
type input "Month 5"
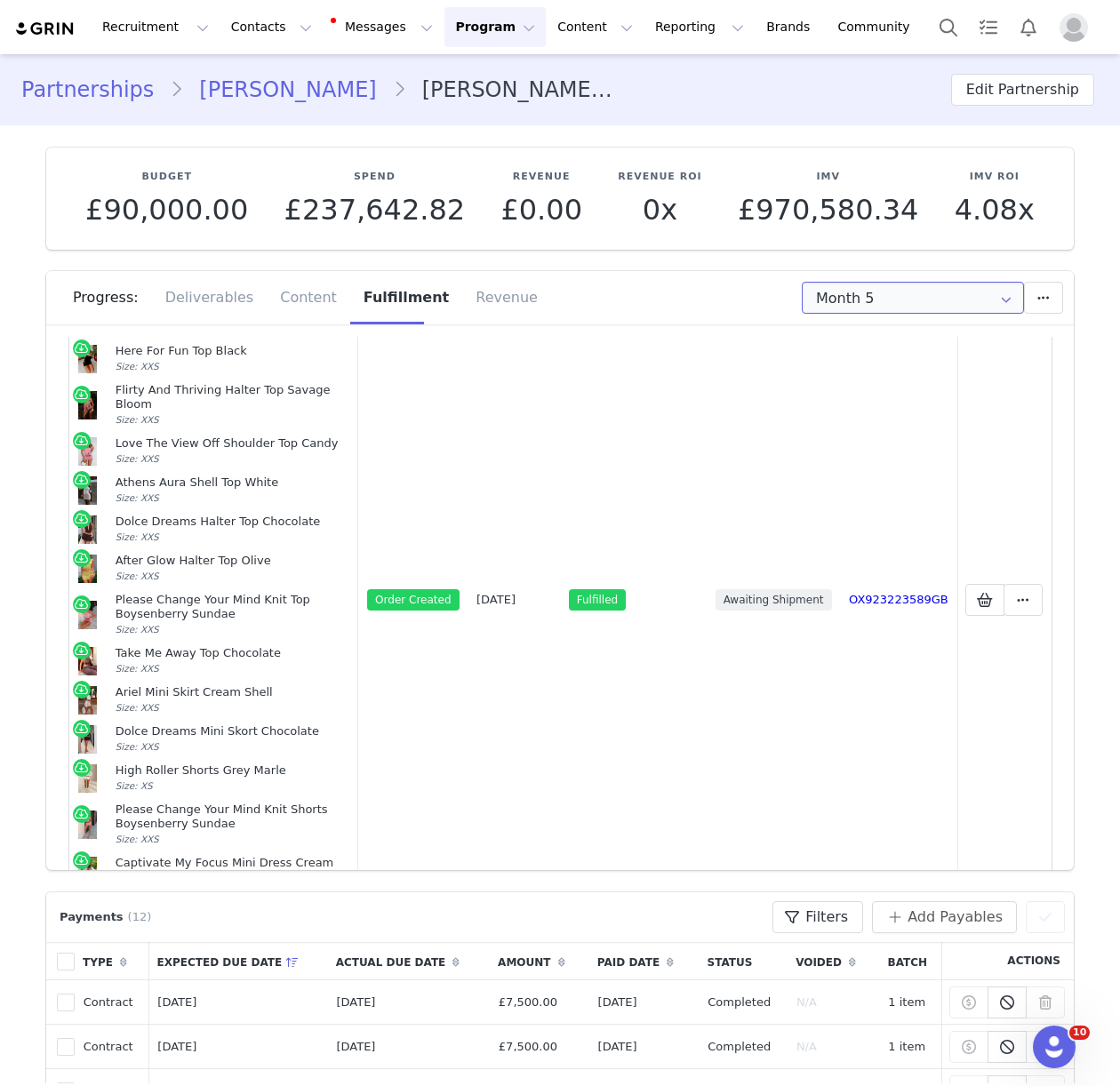
scroll to position [305, 0]
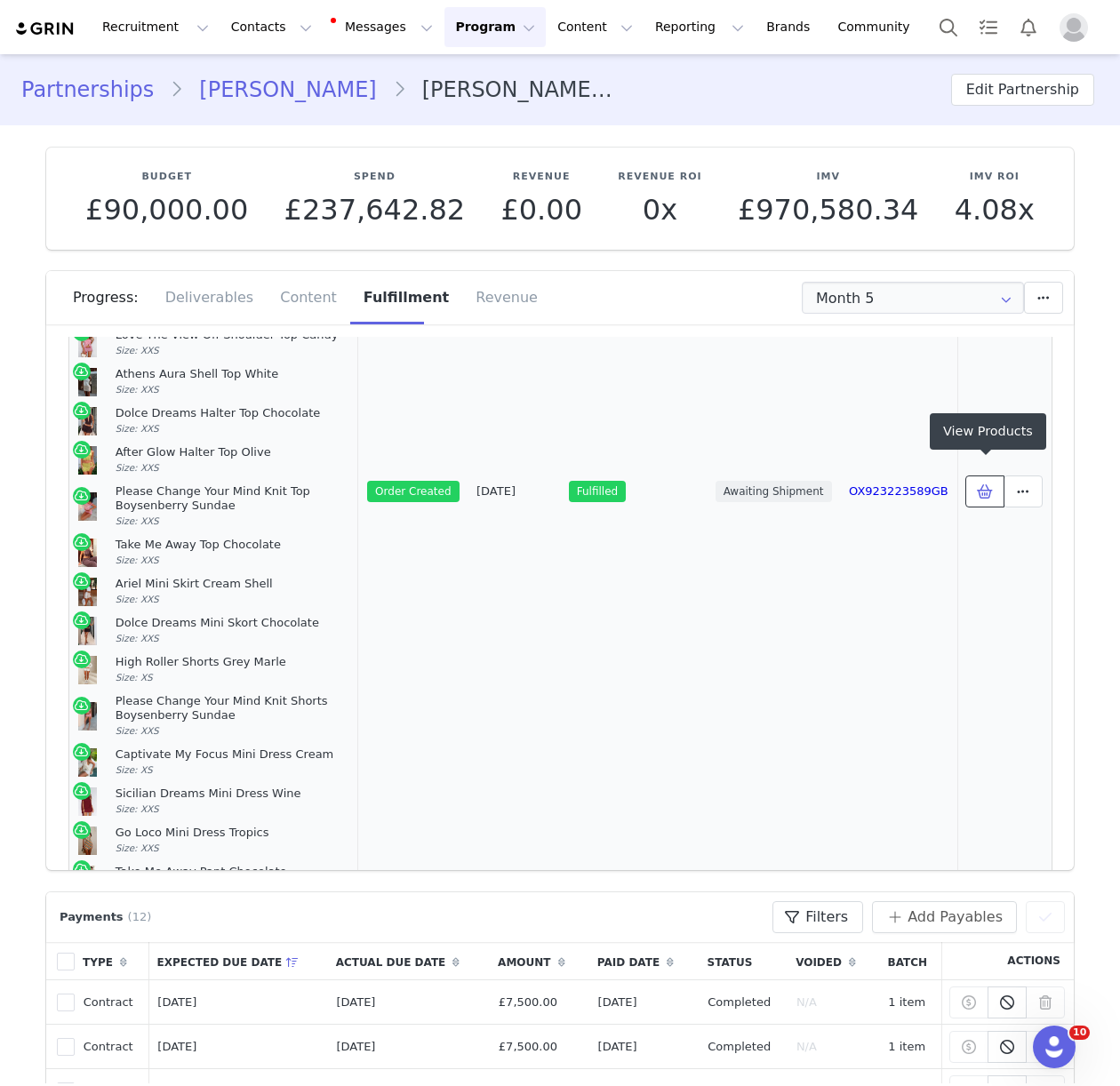
click at [971, 482] on button at bounding box center [985, 491] width 39 height 32
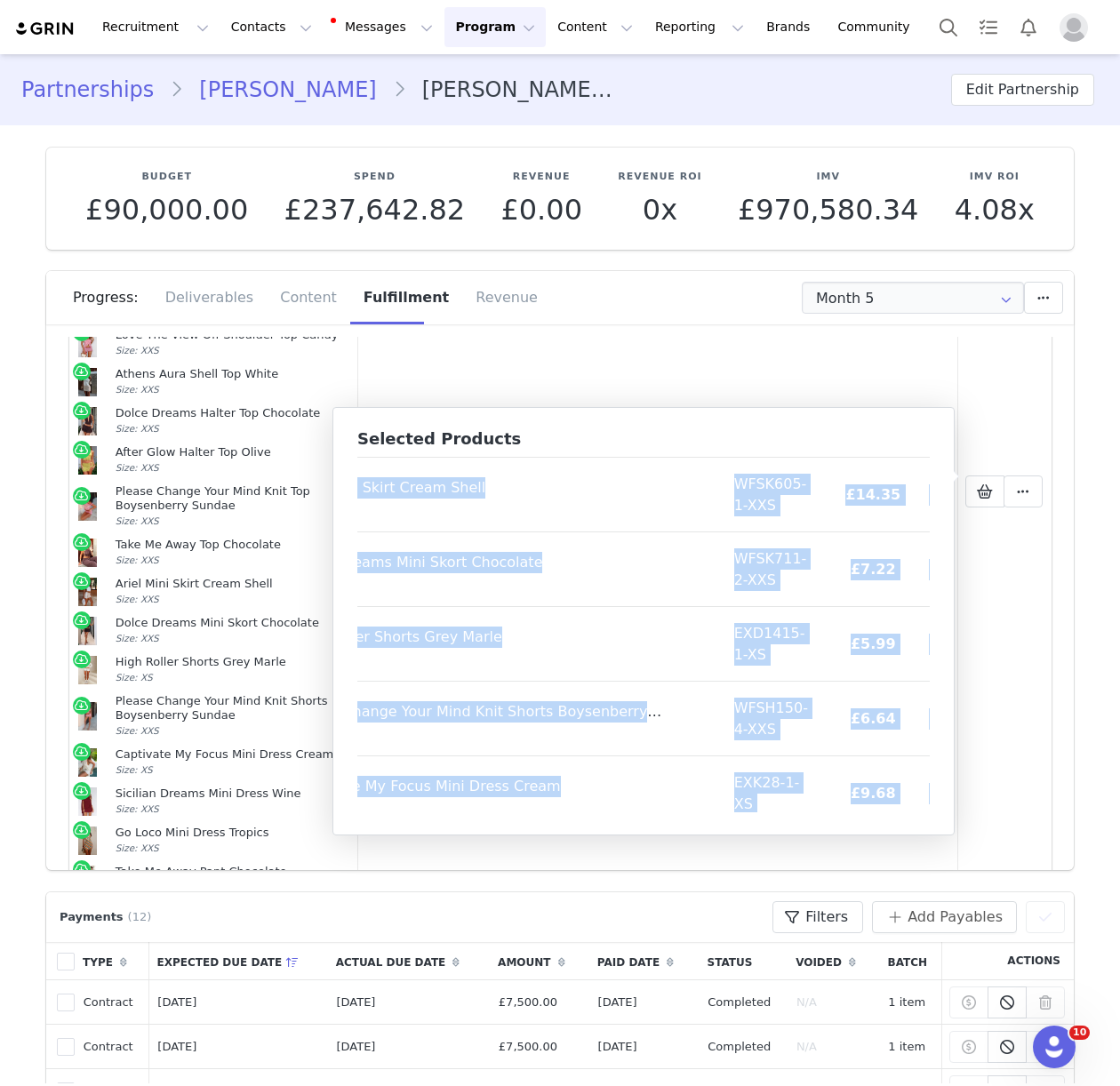
scroll to position [1107, 144]
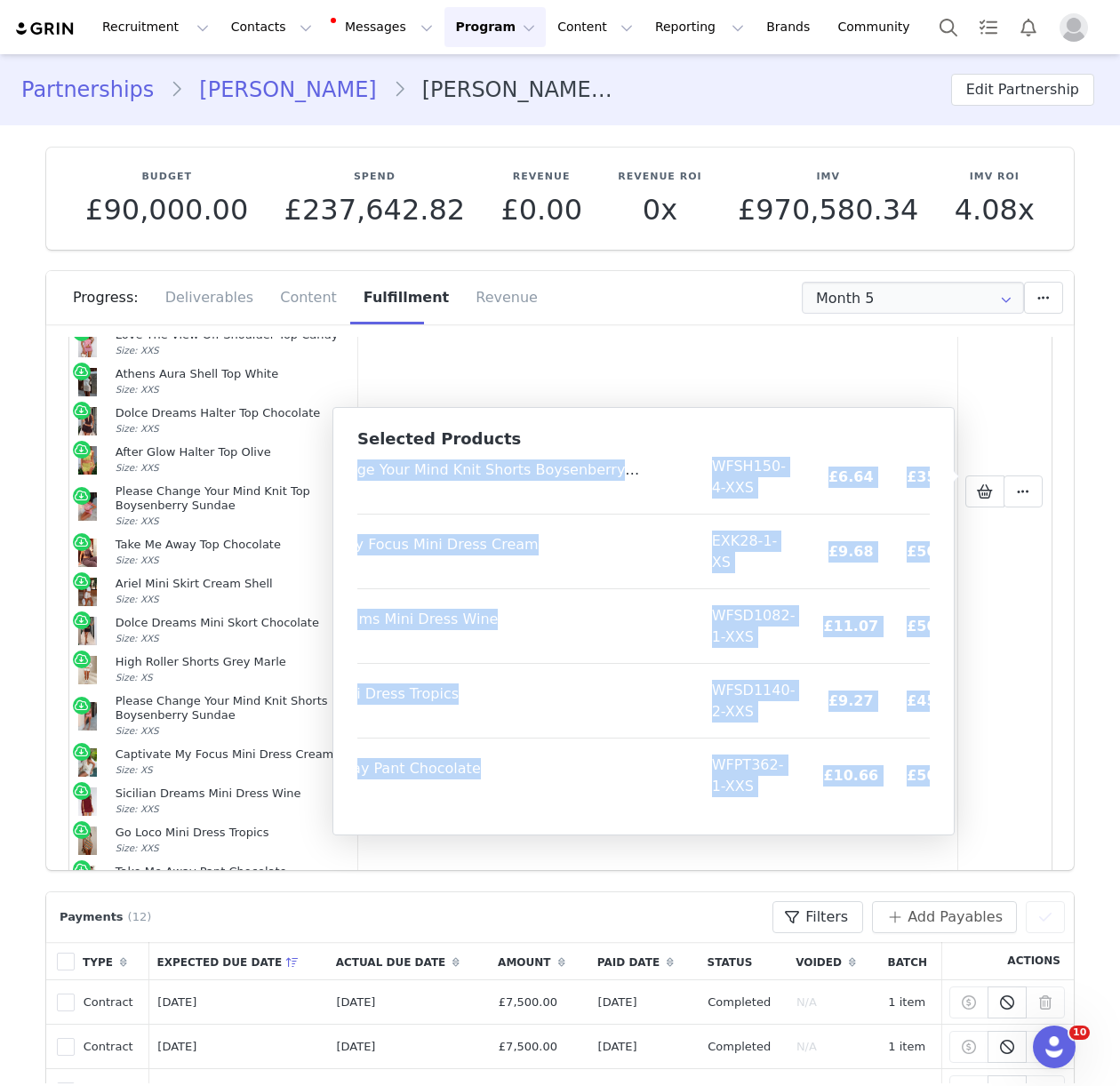
drag, startPoint x: 370, startPoint y: 478, endPoint x: 914, endPoint y: 811, distance: 637.8
click at [914, 811] on table "Product SKU Cost Price My Way Only Halter Top Lemon Size: XXS EXPJ177-1-XXS £5.…" at bounding box center [594, 81] width 762 height 1462
copy table "Product SKU Cost Price My Way Only Halter Top Lemon Size: XXS EXPJ177-1-XXS £5.…"
drag, startPoint x: 235, startPoint y: 31, endPoint x: 291, endPoint y: 102, distance: 90.4
click at [237, 35] on button "Contacts Contacts" at bounding box center [271, 27] width 102 height 40
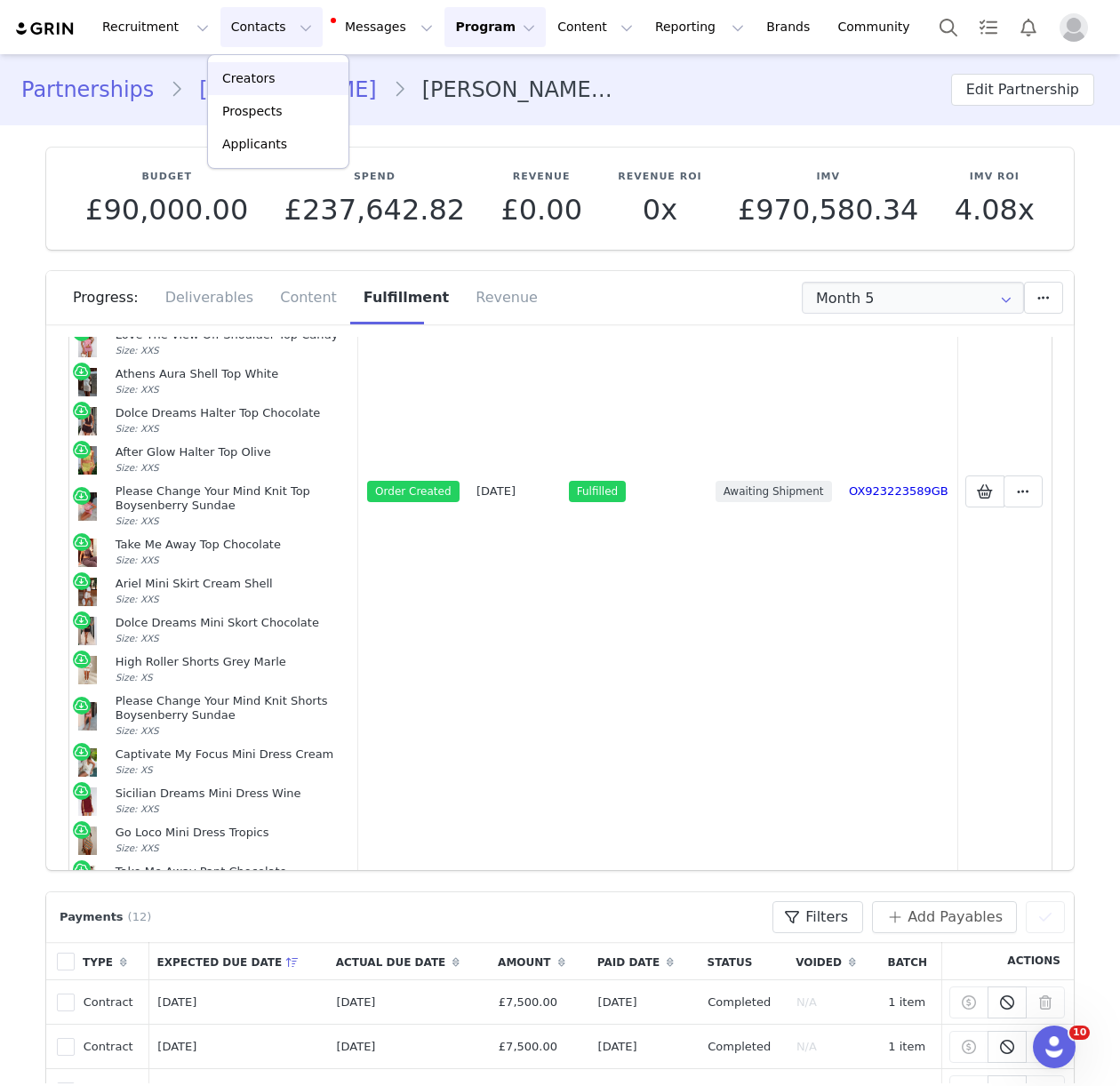
click at [274, 72] on div "Creators" at bounding box center [277, 78] width 119 height 19
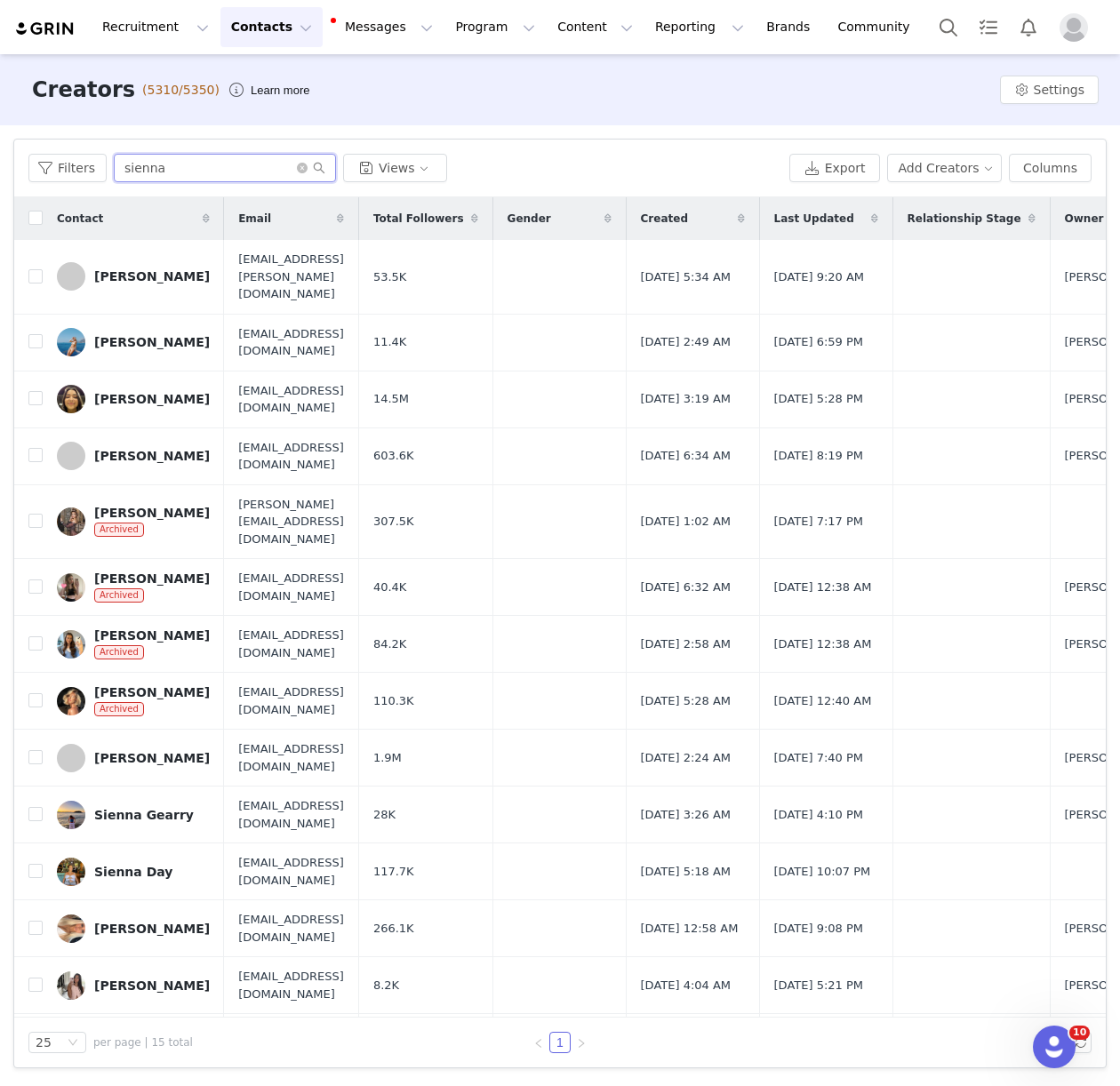
click at [135, 164] on input "sienna" at bounding box center [225, 168] width 222 height 28
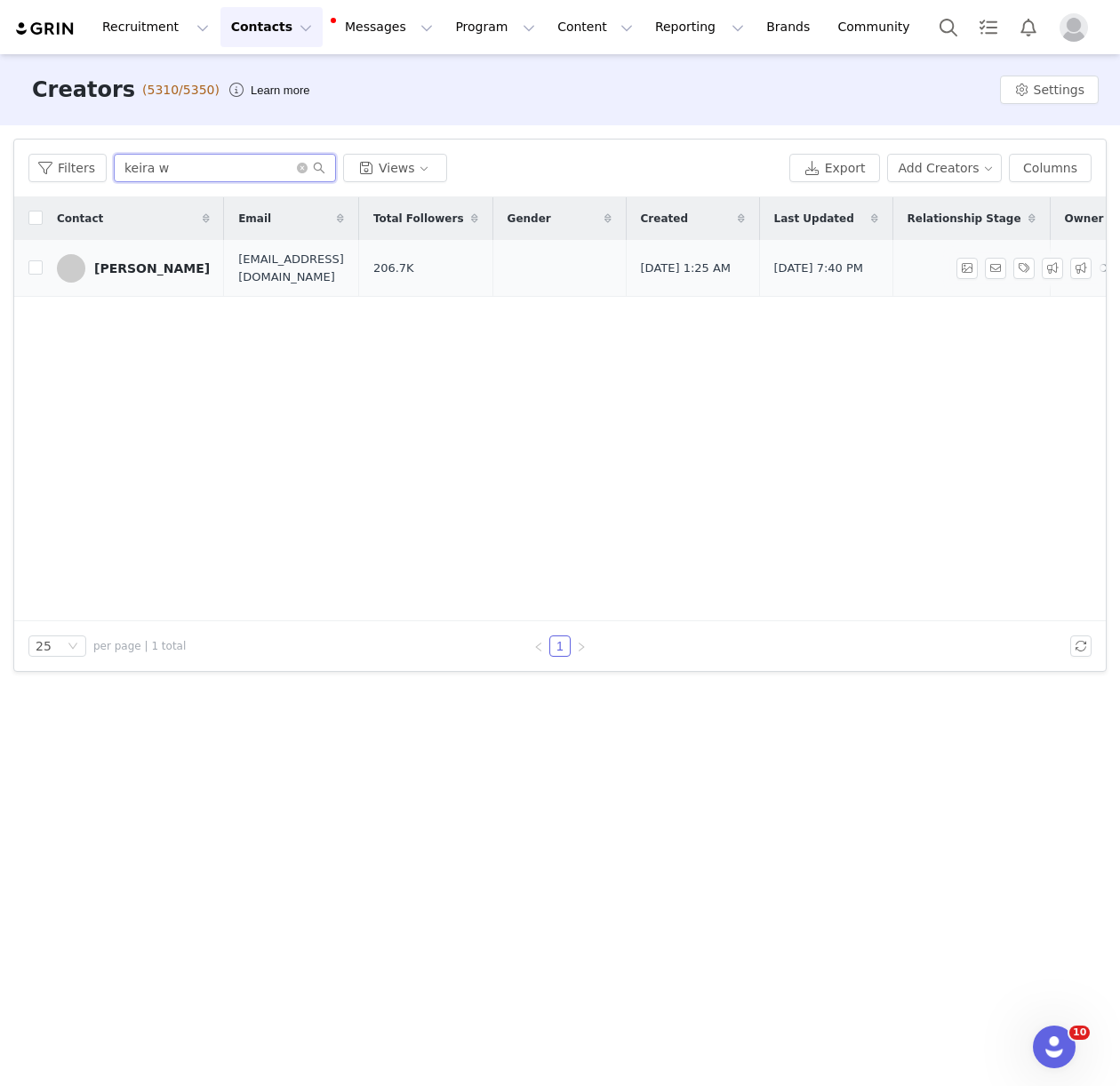
type input "keira w"
click at [135, 254] on link "[PERSON_NAME]" at bounding box center [134, 268] width 153 height 28
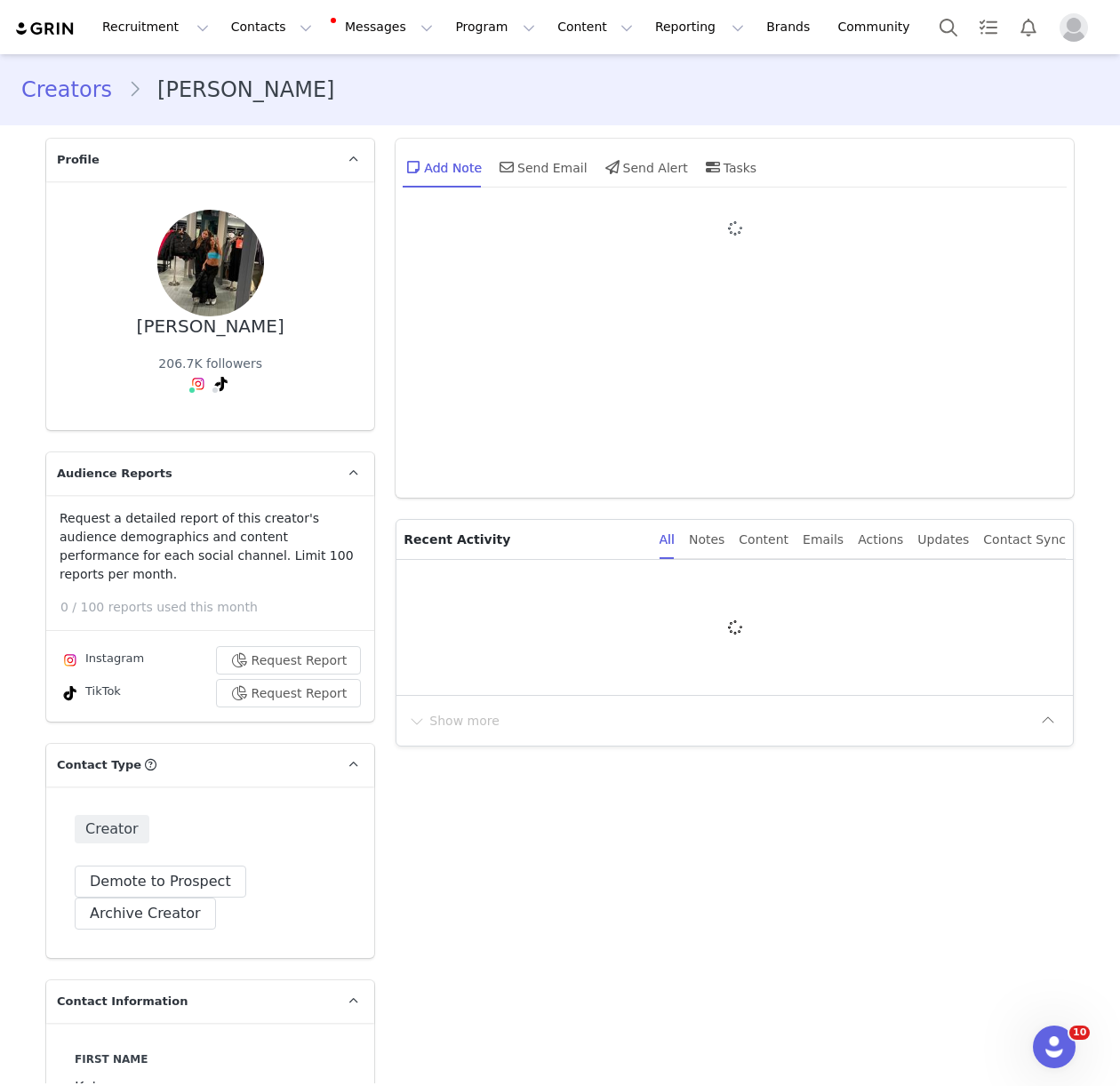
type input "+44 ([GEOGRAPHIC_DATA])"
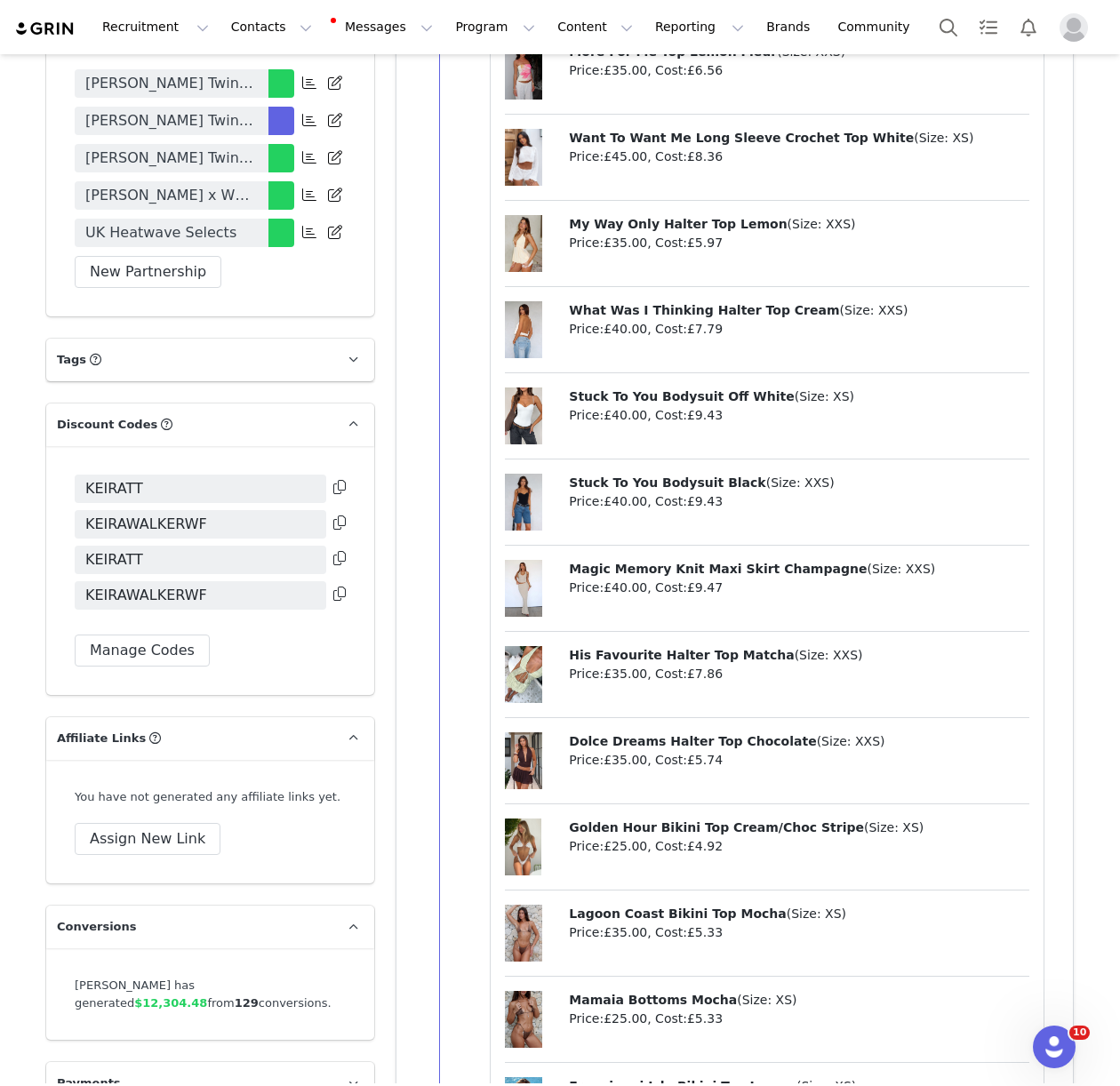
scroll to position [3513, 0]
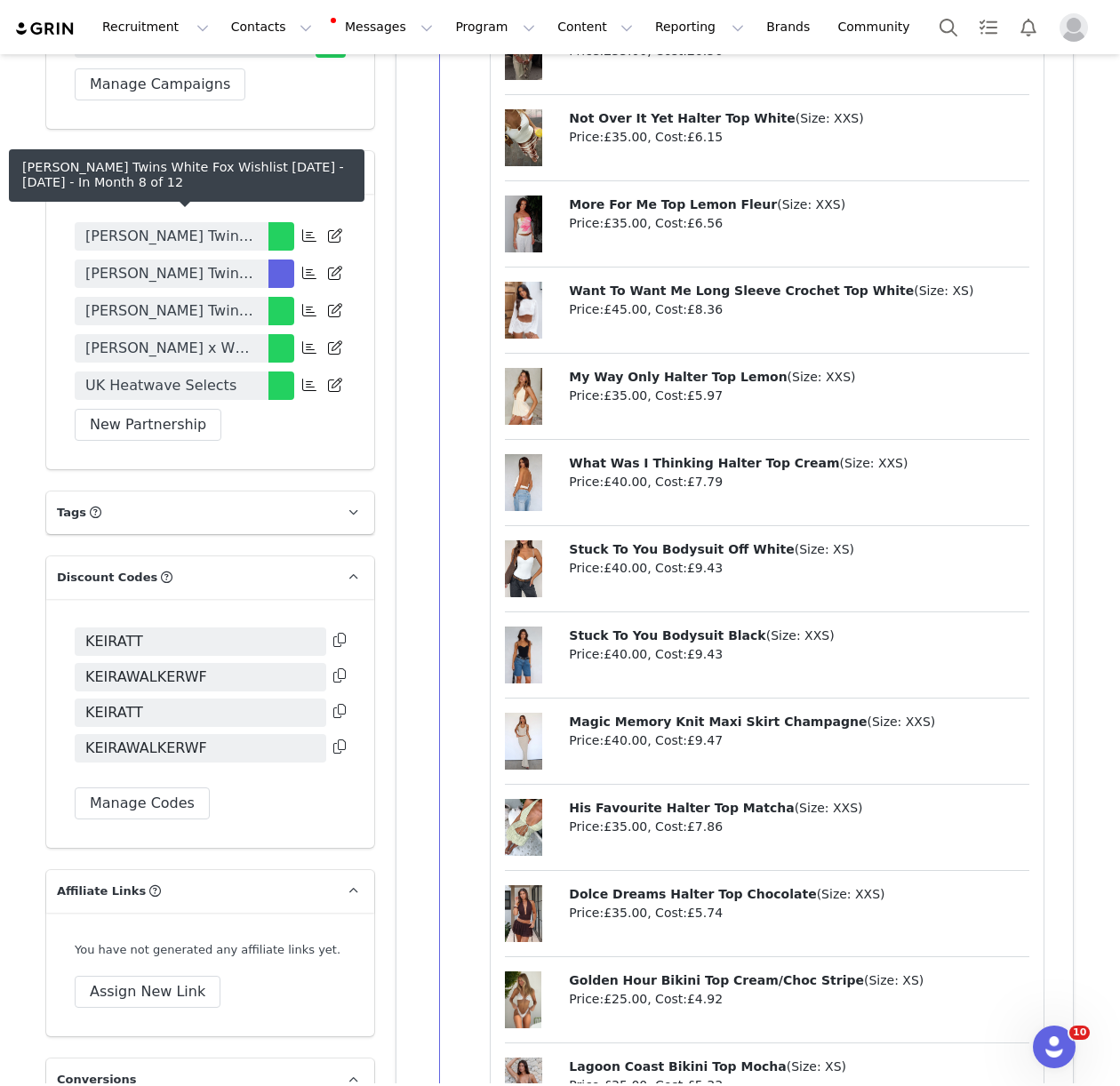
click at [172, 260] on link "[PERSON_NAME] Twins White Fox Wishlist [DATE] - [DATE]" at bounding box center [171, 274] width 193 height 28
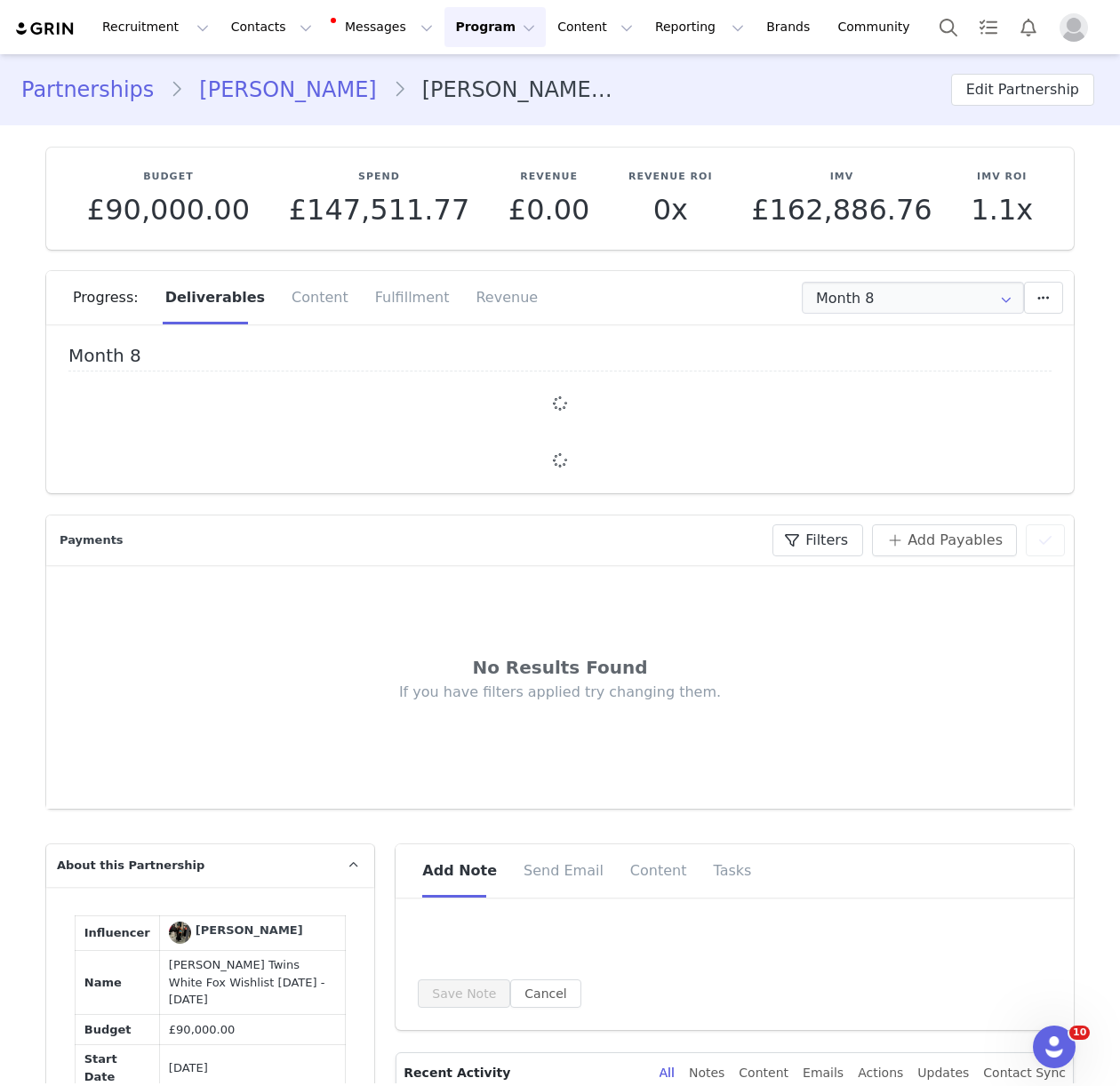
type input "+44 ([GEOGRAPHIC_DATA])"
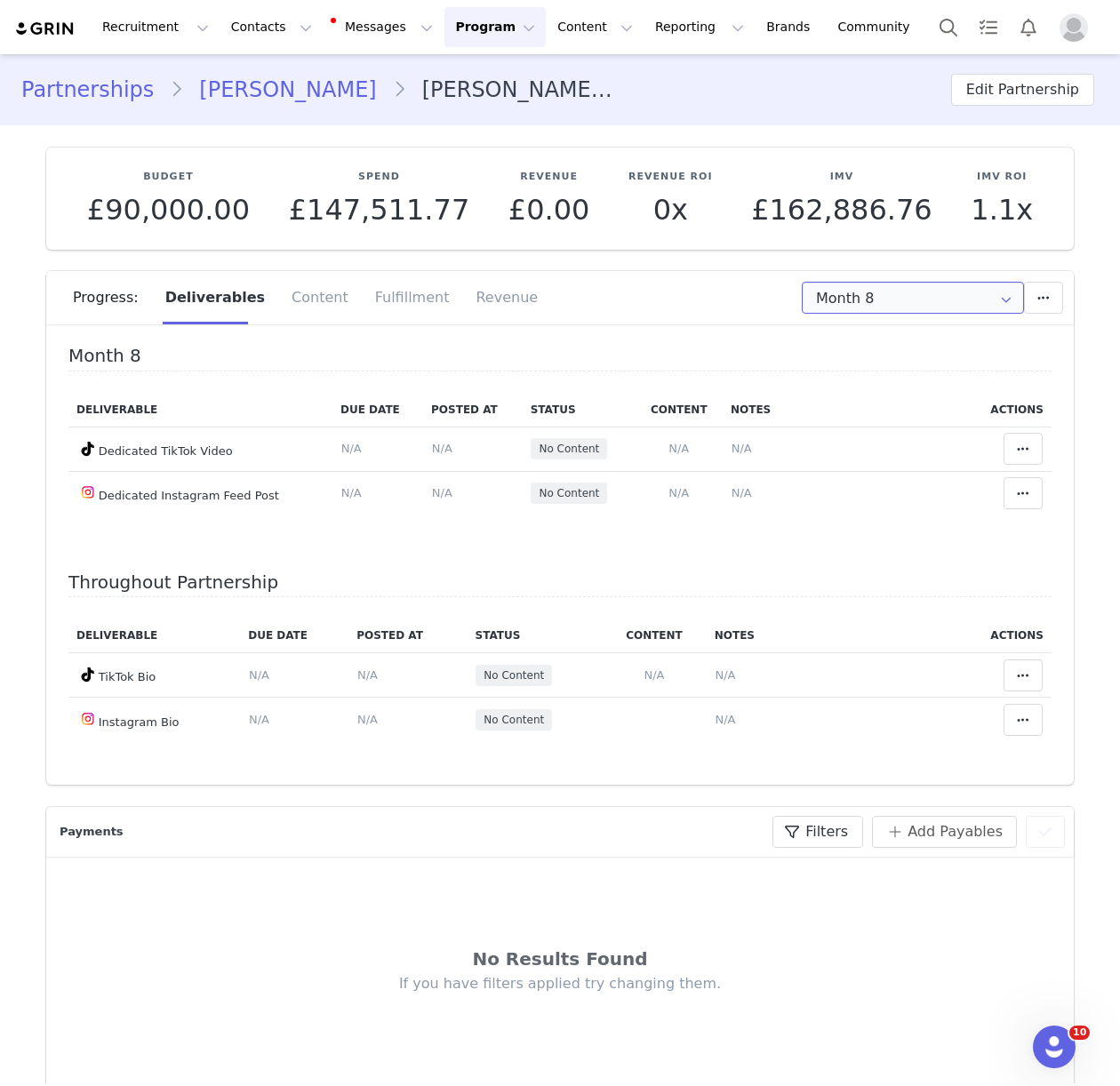
click at [868, 304] on input "Month 8" at bounding box center [913, 298] width 222 height 32
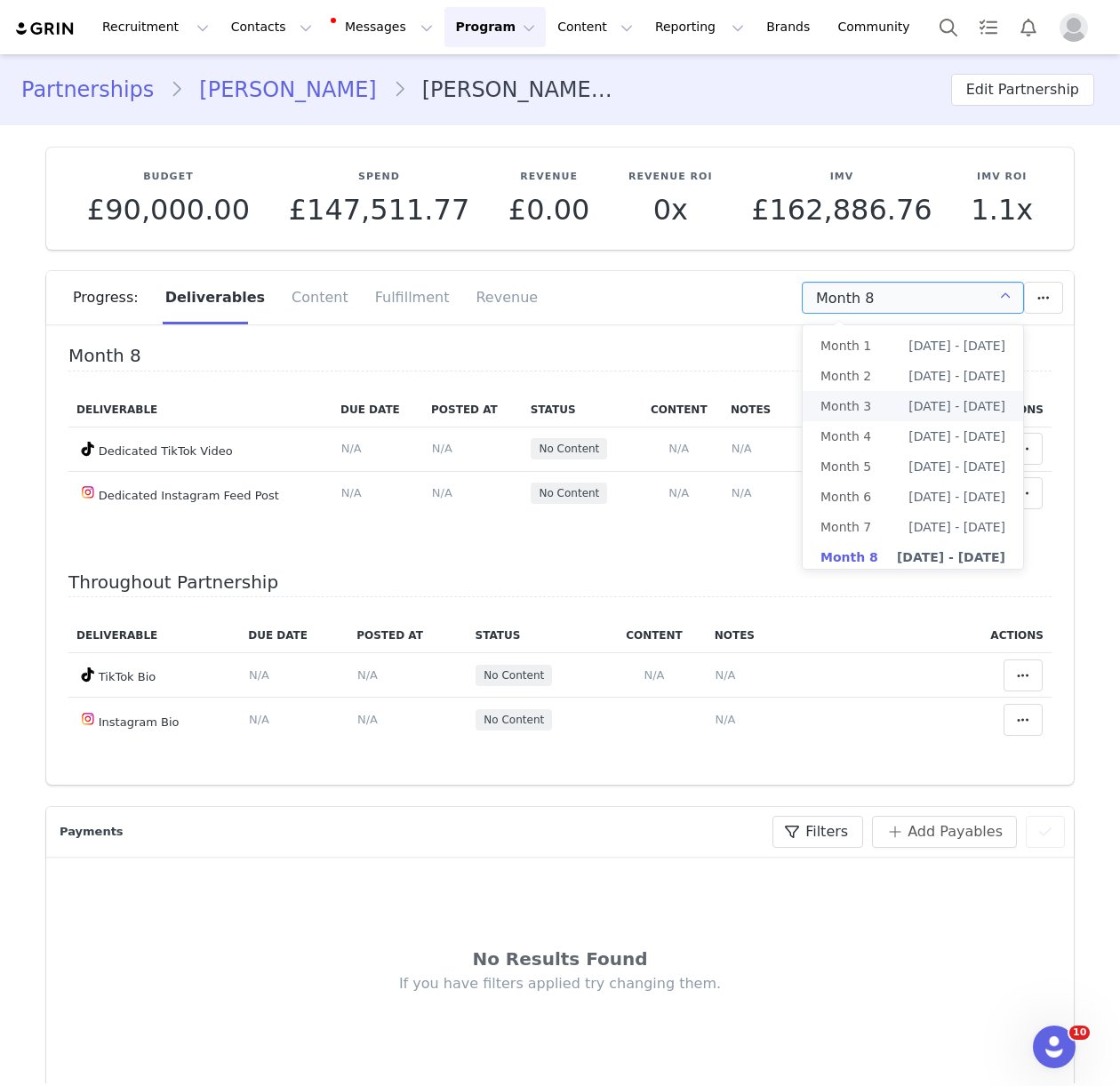
scroll to position [4, 0]
click at [880, 455] on li "Month 5 May 22nd - Jun 21st" at bounding box center [913, 462] width 220 height 30
type input "Month 5"
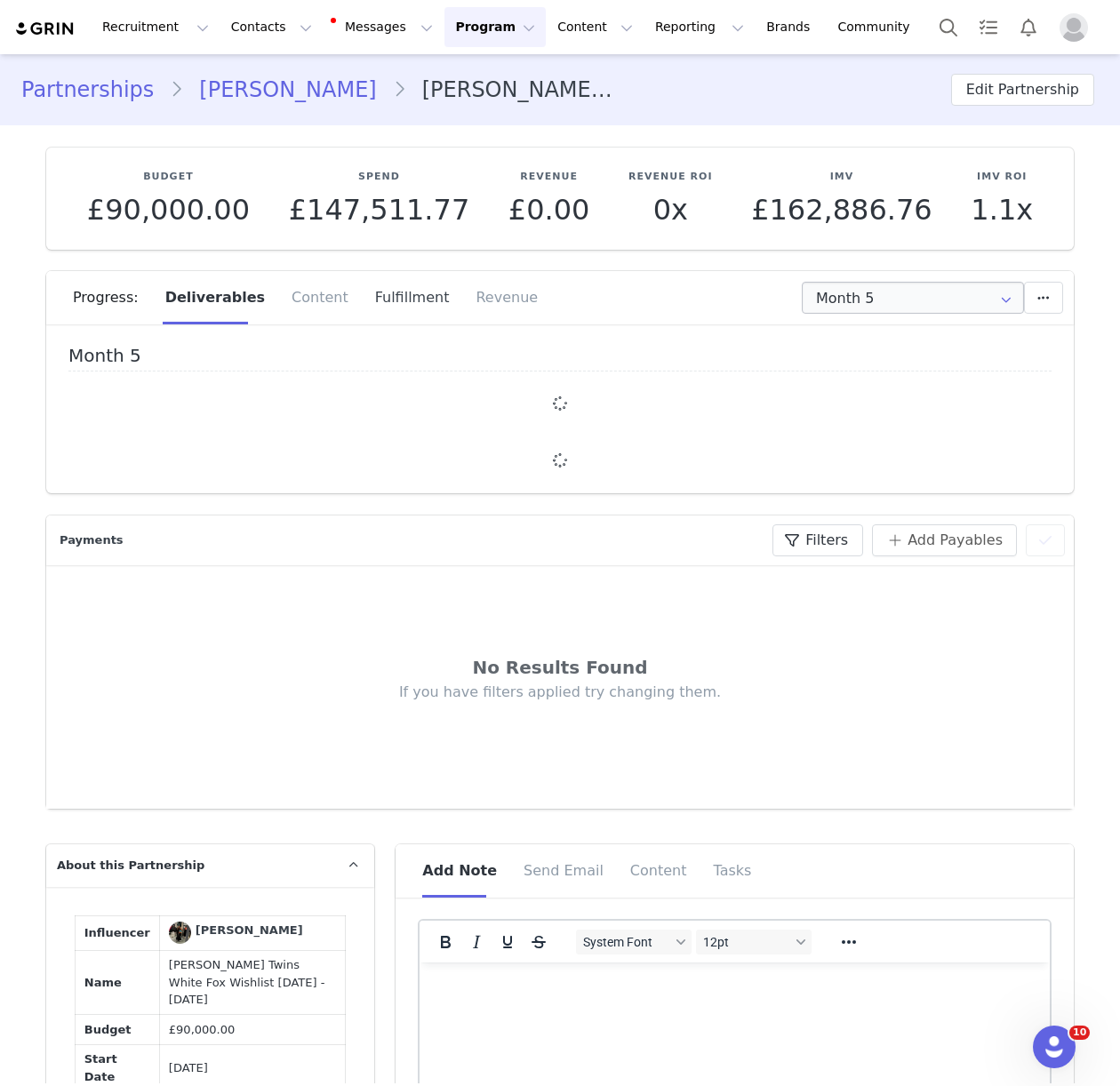
click at [394, 303] on div "Fulfillment" at bounding box center [412, 297] width 101 height 53
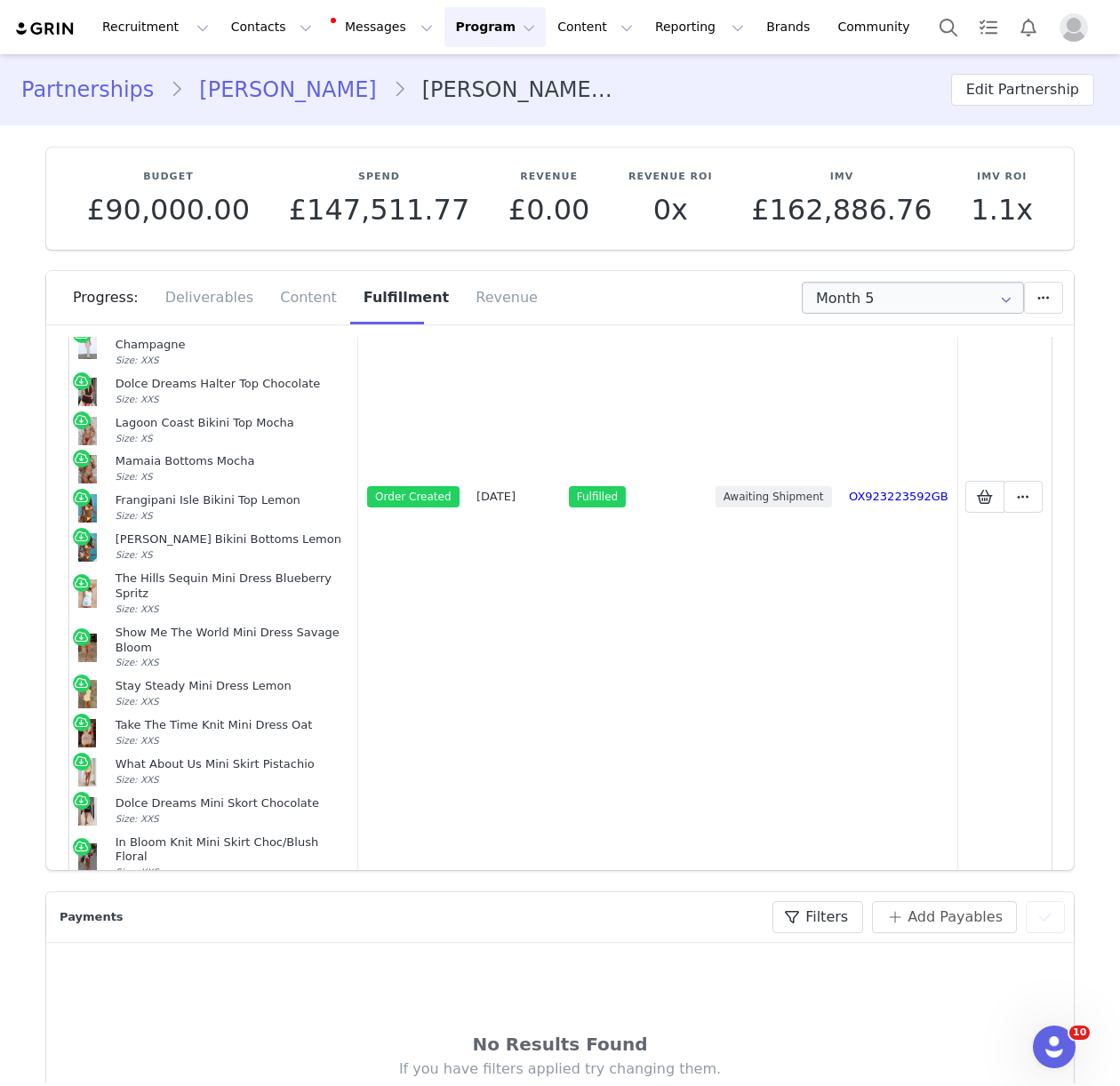
scroll to position [381, 0]
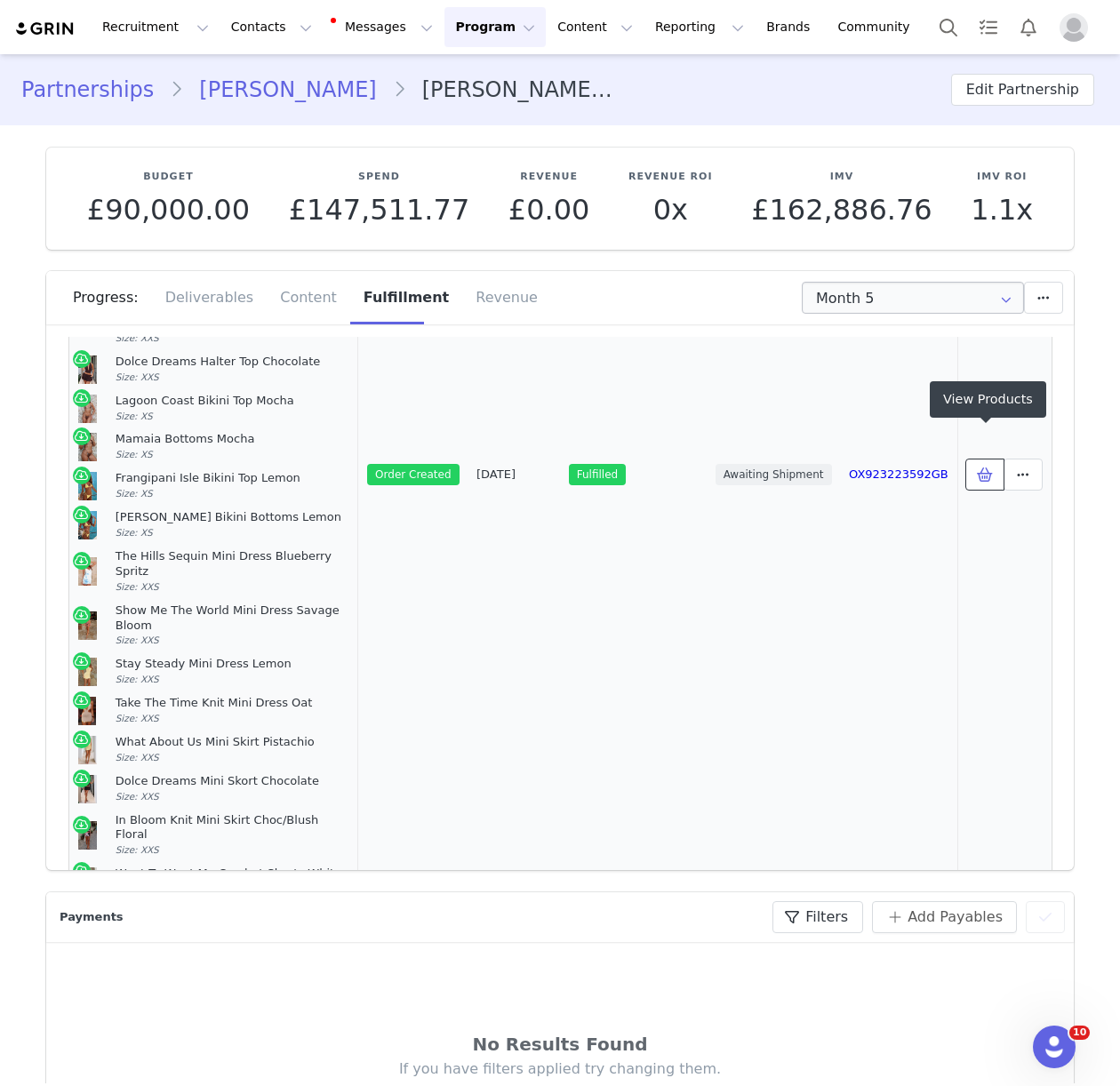
click at [970, 458] on button at bounding box center [985, 474] width 39 height 32
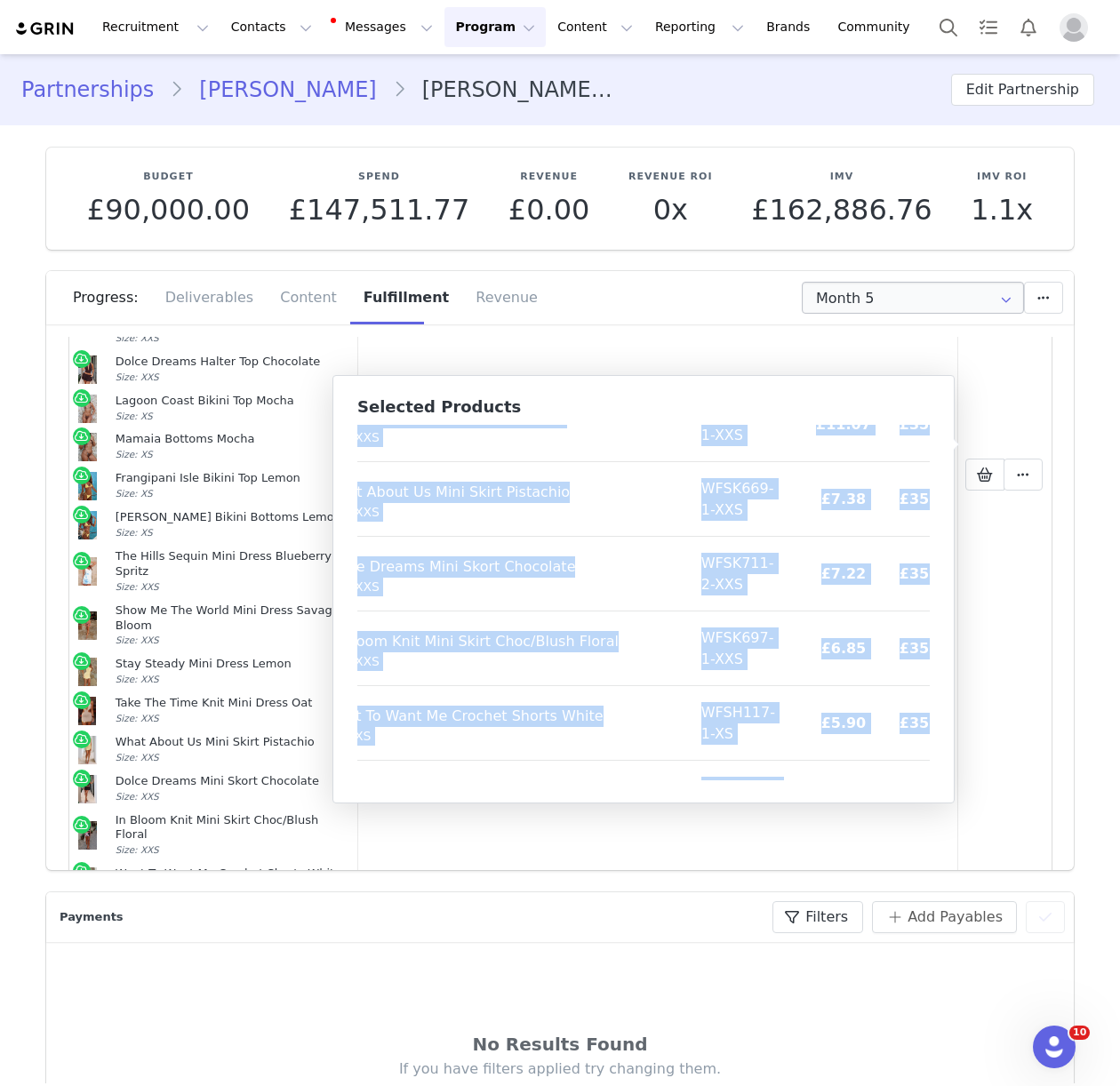
scroll to position [1331, 89]
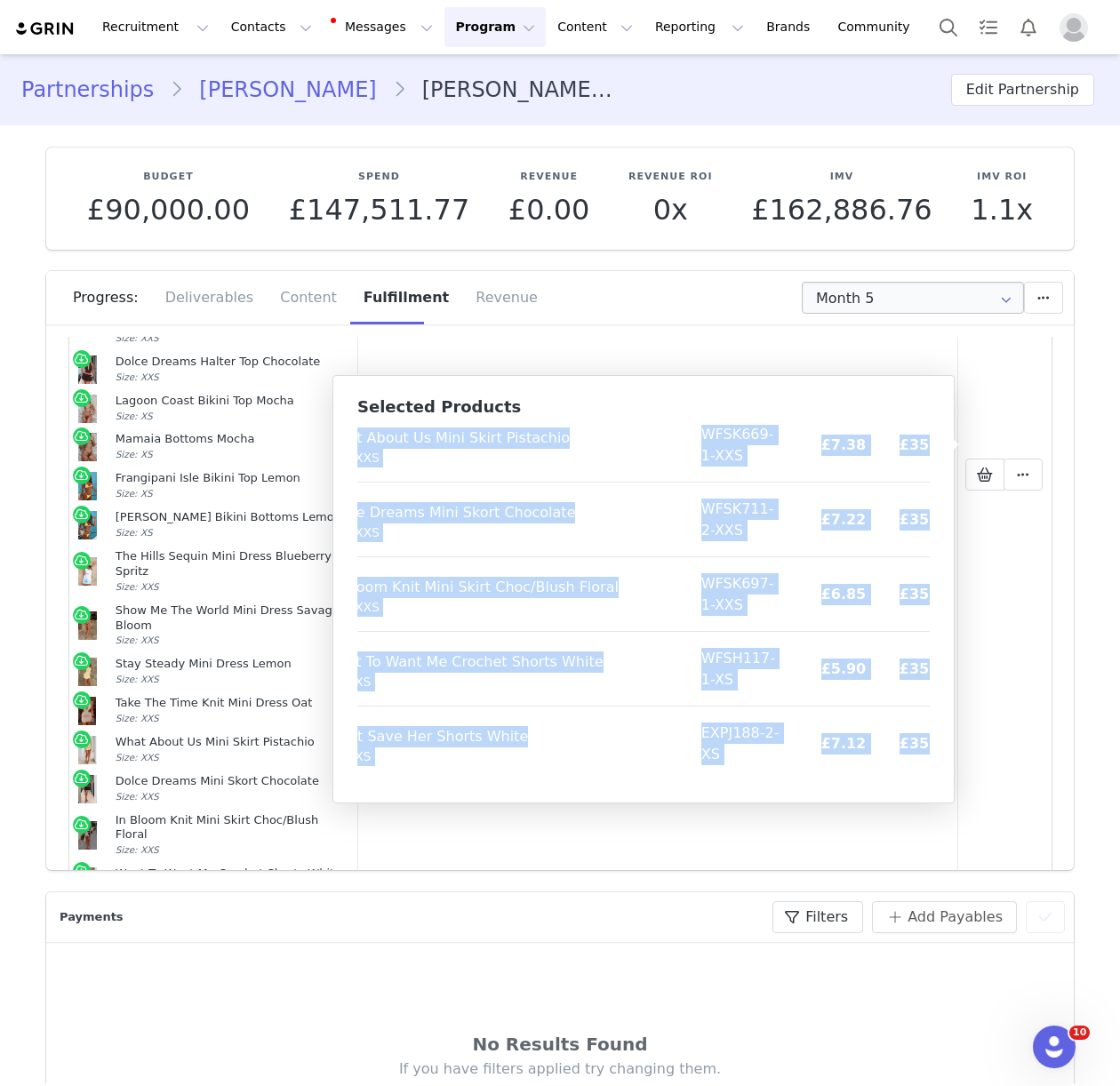
drag, startPoint x: 367, startPoint y: 446, endPoint x: 907, endPoint y: 773, distance: 631.3
copy table "Product SKU Cost Price Not Over It Yet Halter Top White Size: XXS EX2609-1-XXS …"
drag, startPoint x: 274, startPoint y: 26, endPoint x: 292, endPoint y: 115, distance: 90.8
click at [274, 26] on button "Contacts Contacts" at bounding box center [271, 27] width 102 height 40
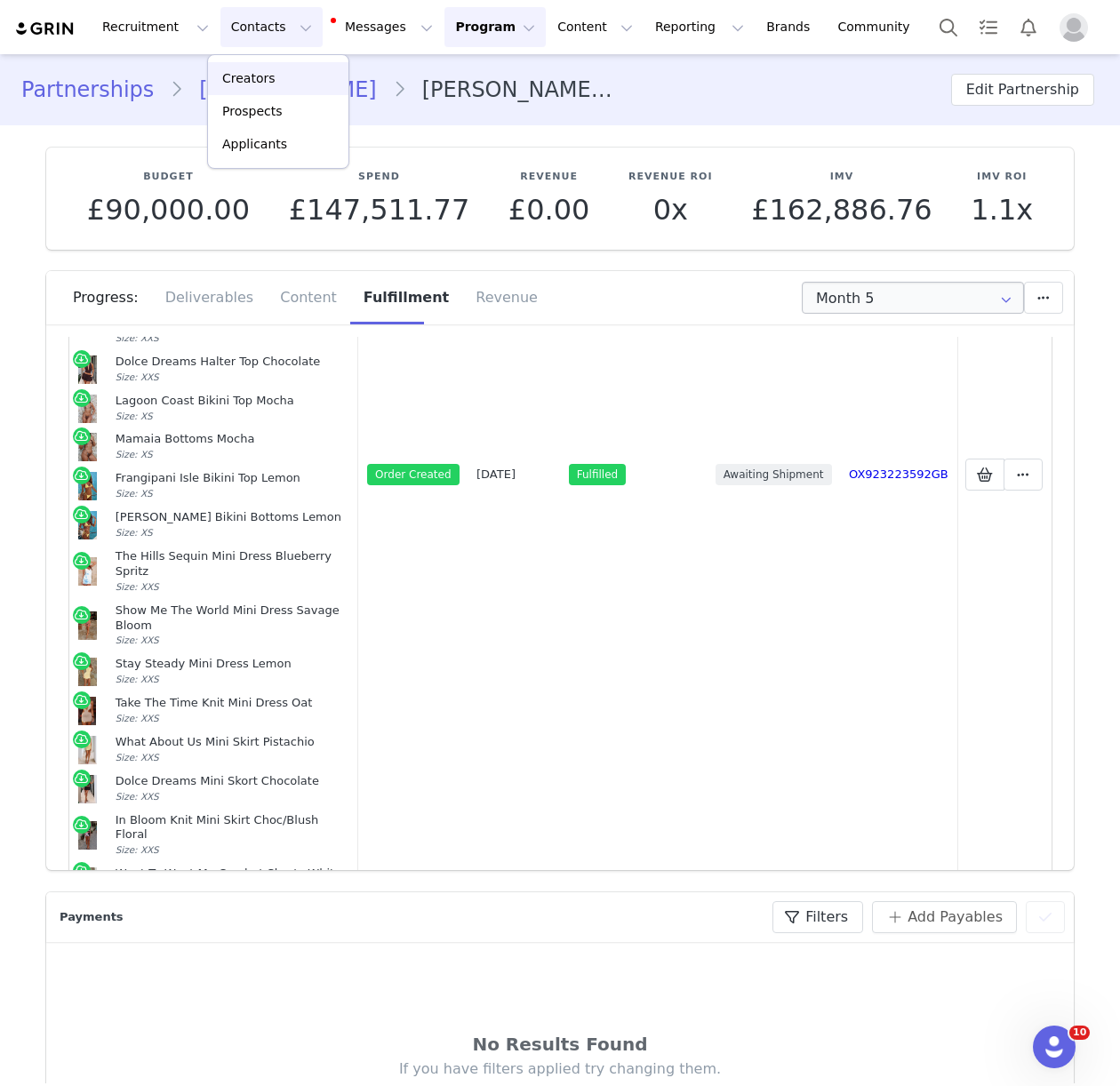
click at [270, 79] on p "Creators" at bounding box center [248, 78] width 53 height 19
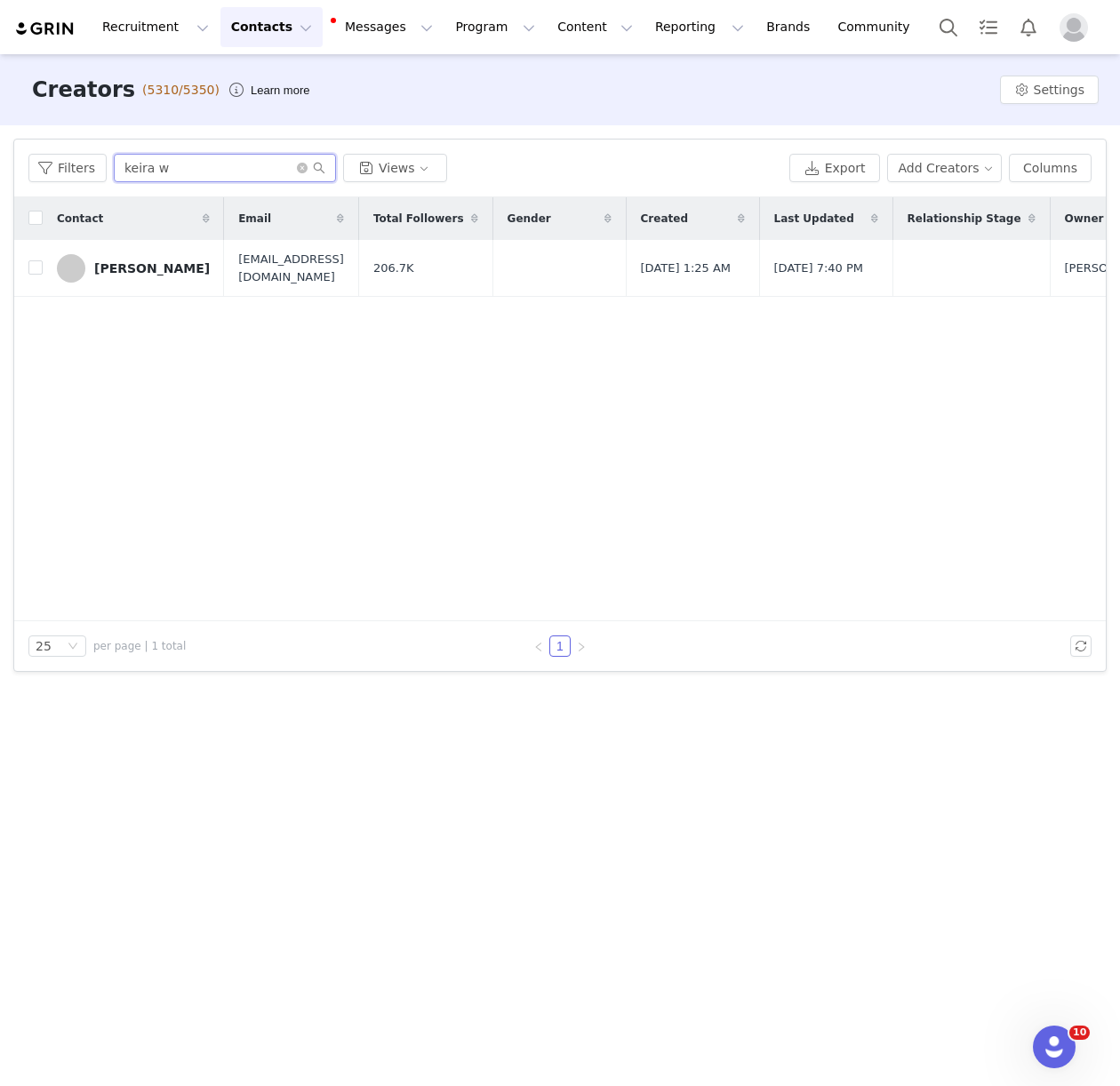
click at [146, 171] on input "keira w" at bounding box center [225, 168] width 222 height 28
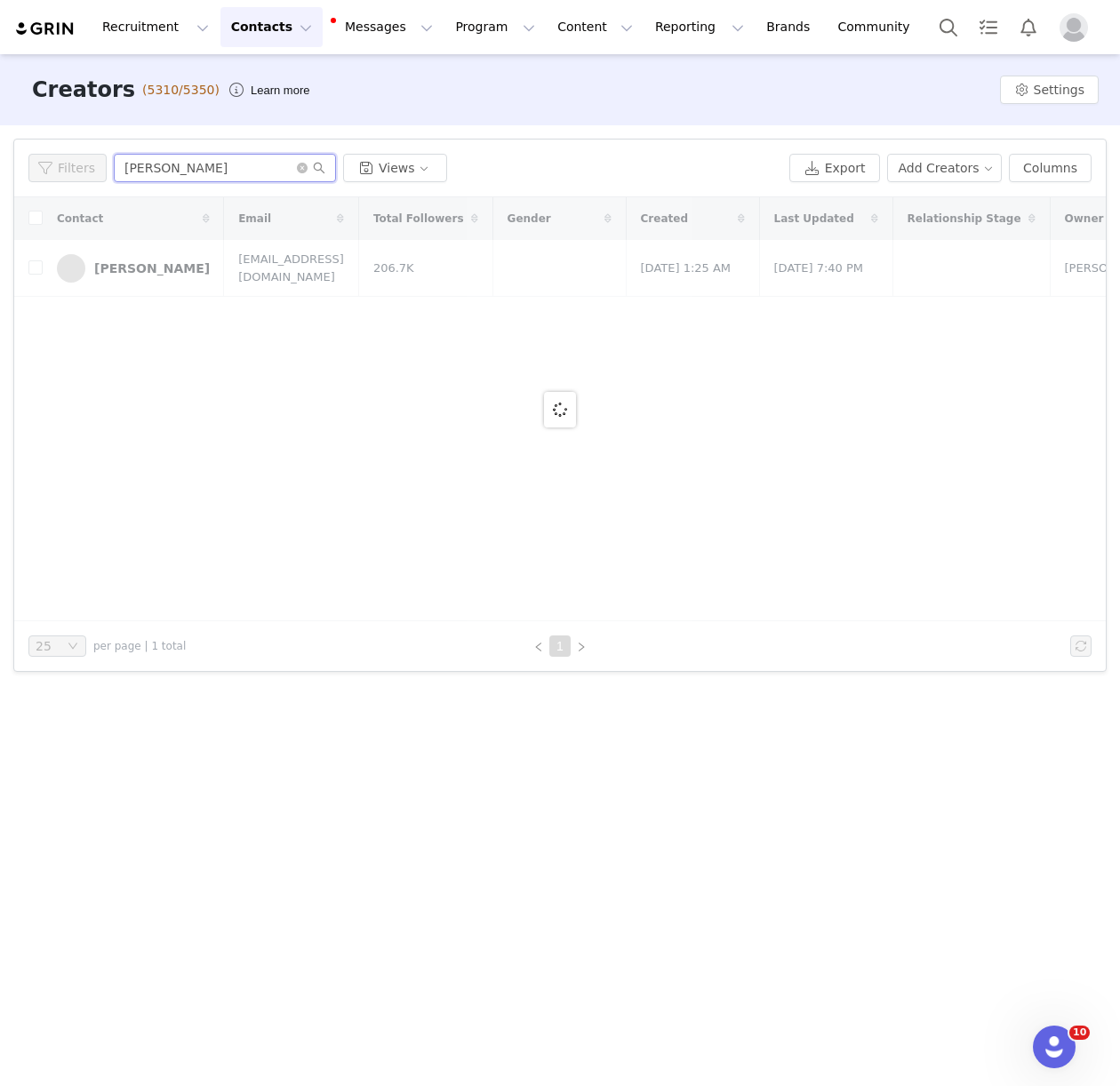
type input "grace jac"
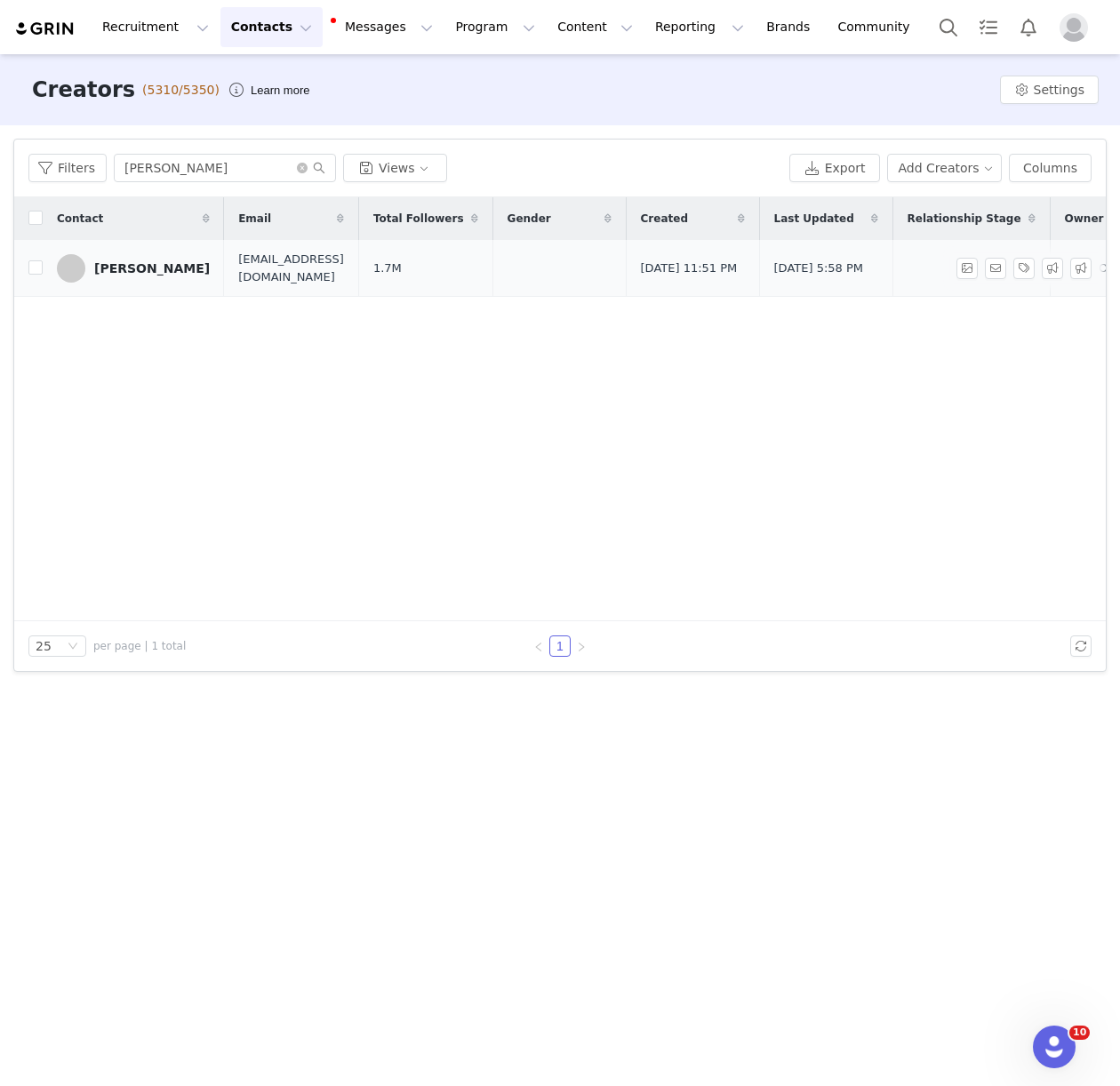
click at [163, 271] on div "Grace Jackson" at bounding box center [152, 268] width 116 height 14
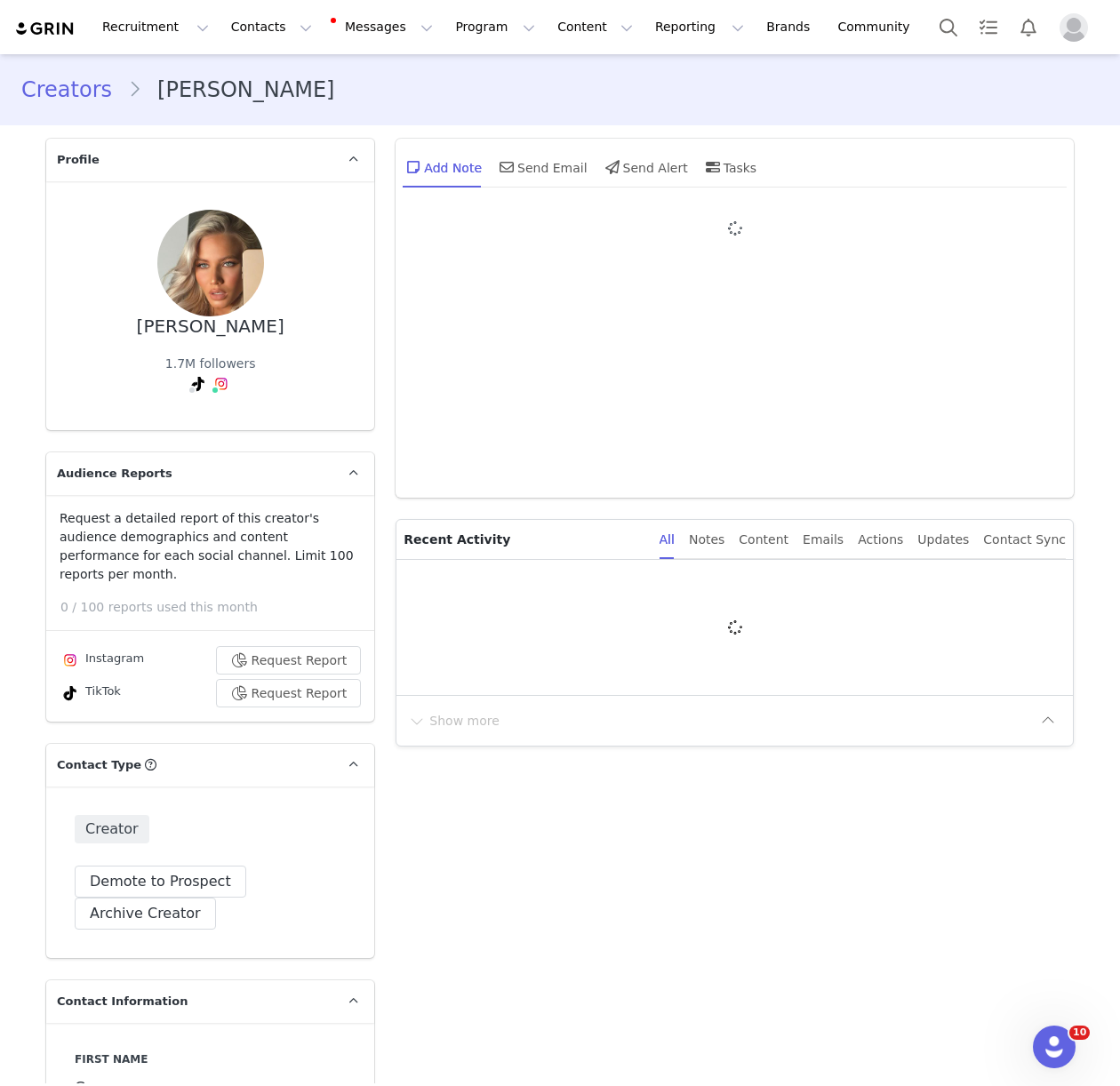
type input "+44 ([GEOGRAPHIC_DATA])"
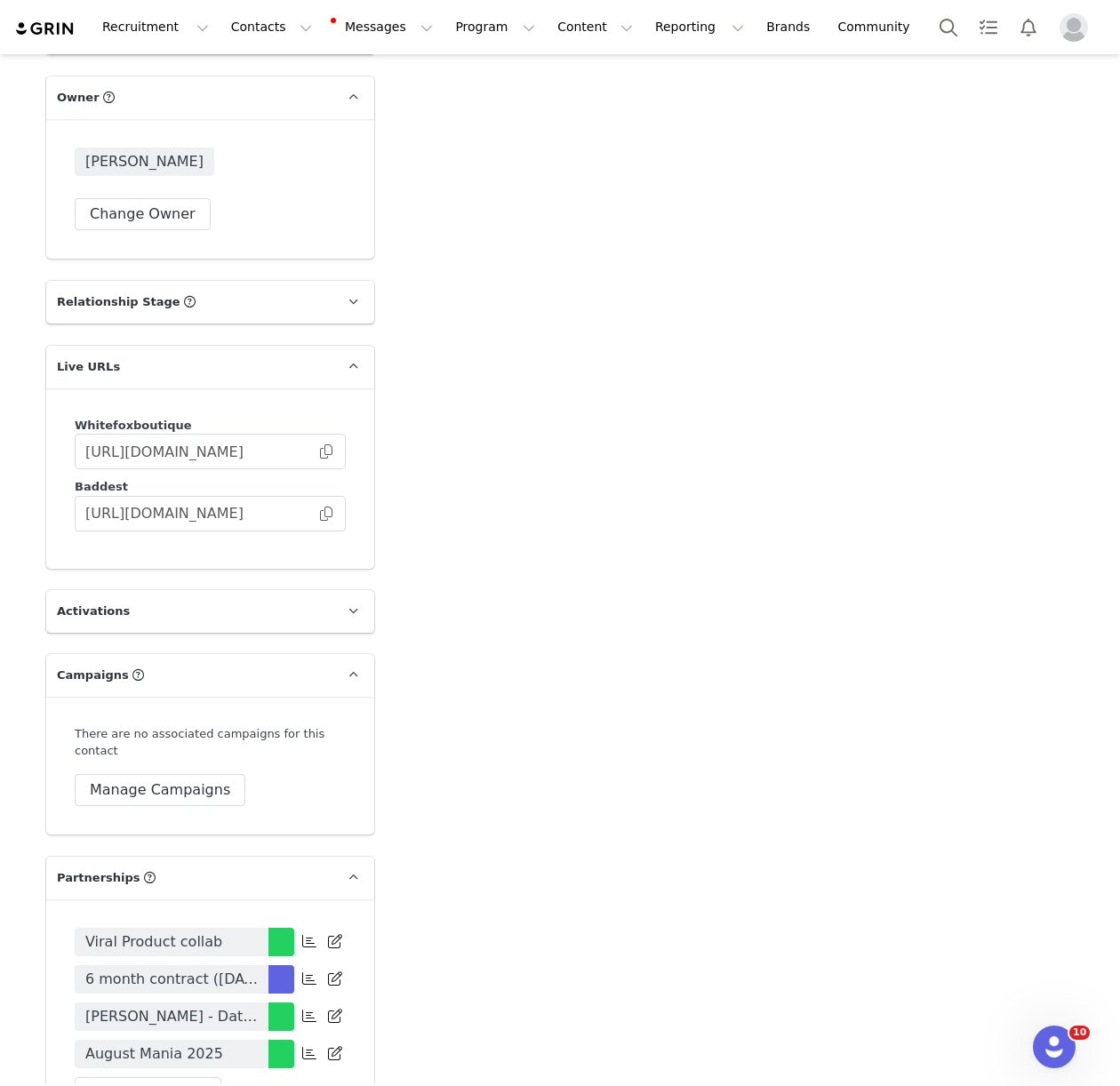
scroll to position [2913, 0]
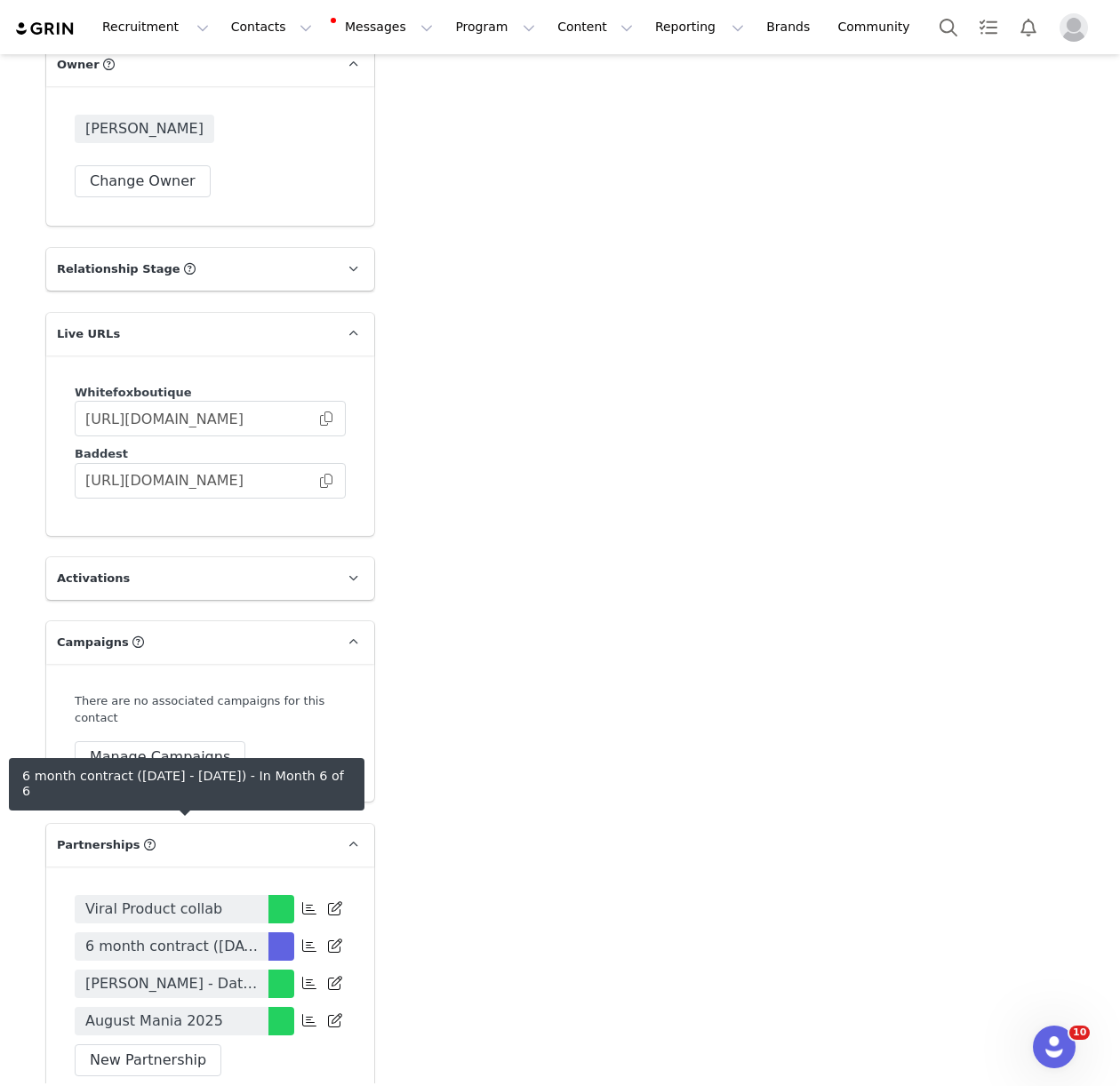
click at [133, 936] on span "6 month contract (April - September 2025)" at bounding box center [171, 946] width 173 height 21
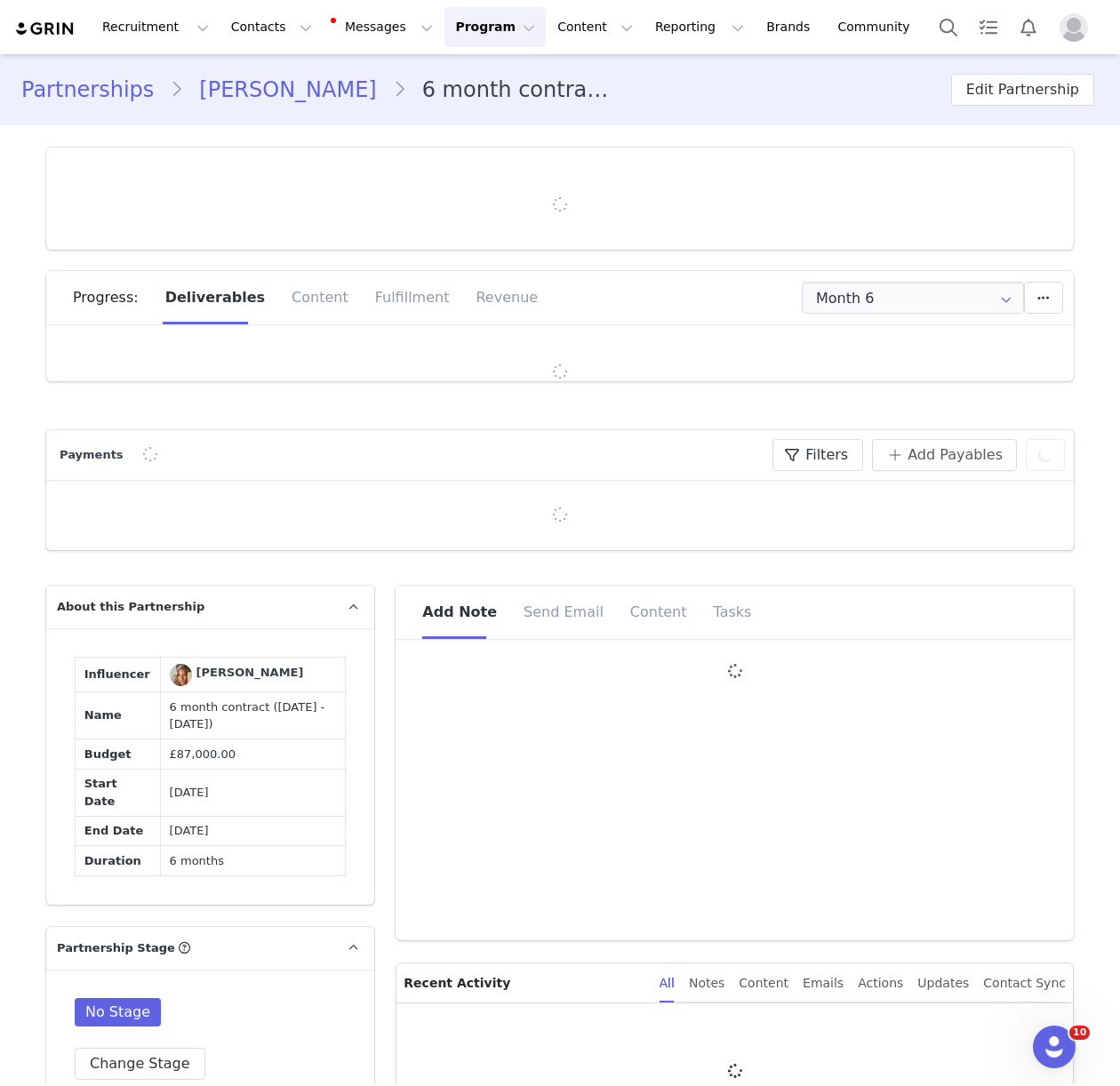
type input "+44 ([GEOGRAPHIC_DATA])"
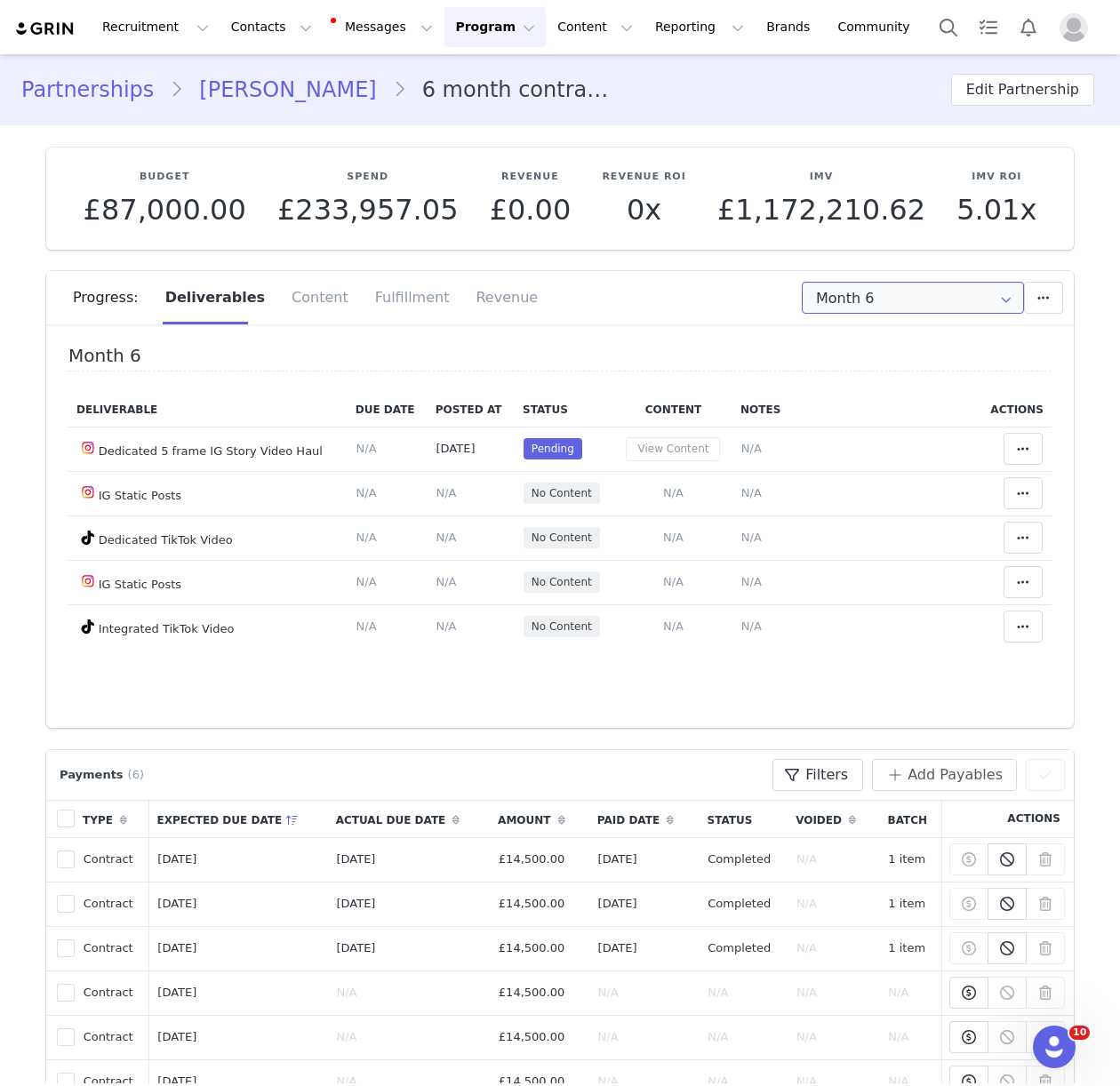
click at [882, 290] on input "Month 6" at bounding box center [913, 298] width 222 height 32
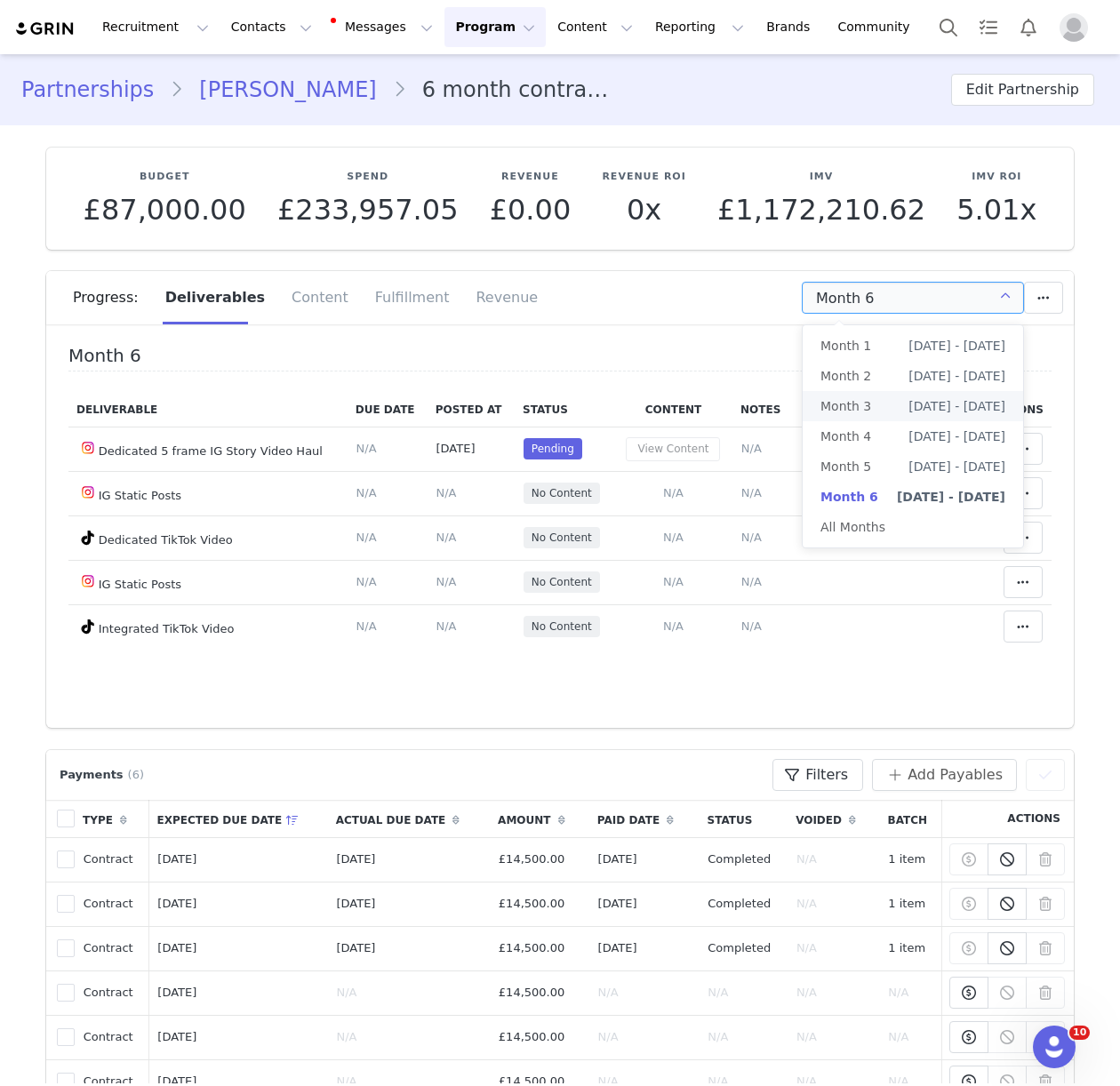
click at [908, 398] on span "May 25th - Jun 24th" at bounding box center [957, 406] width 97 height 30
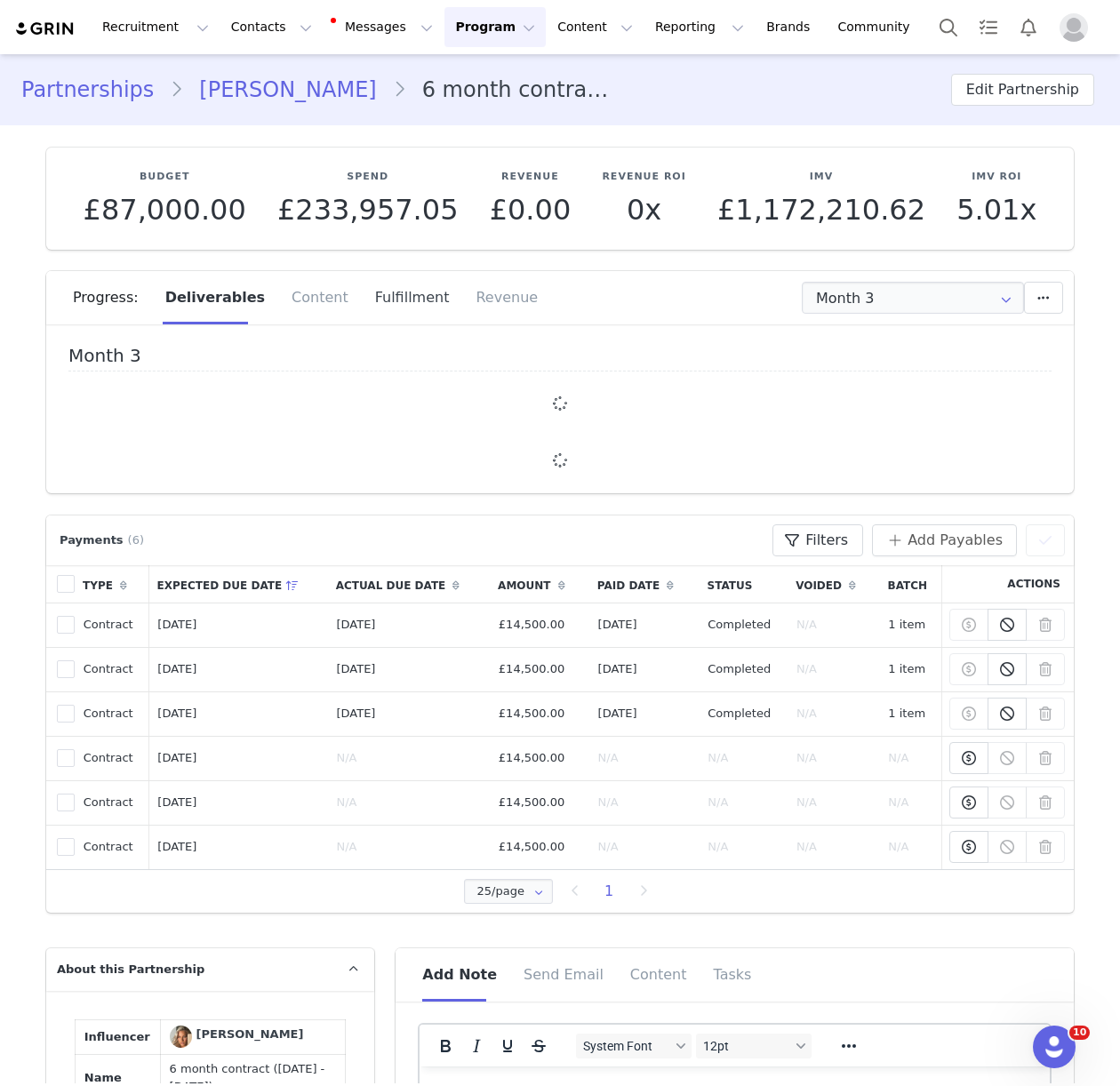
click at [391, 303] on div "Fulfillment" at bounding box center [412, 297] width 101 height 53
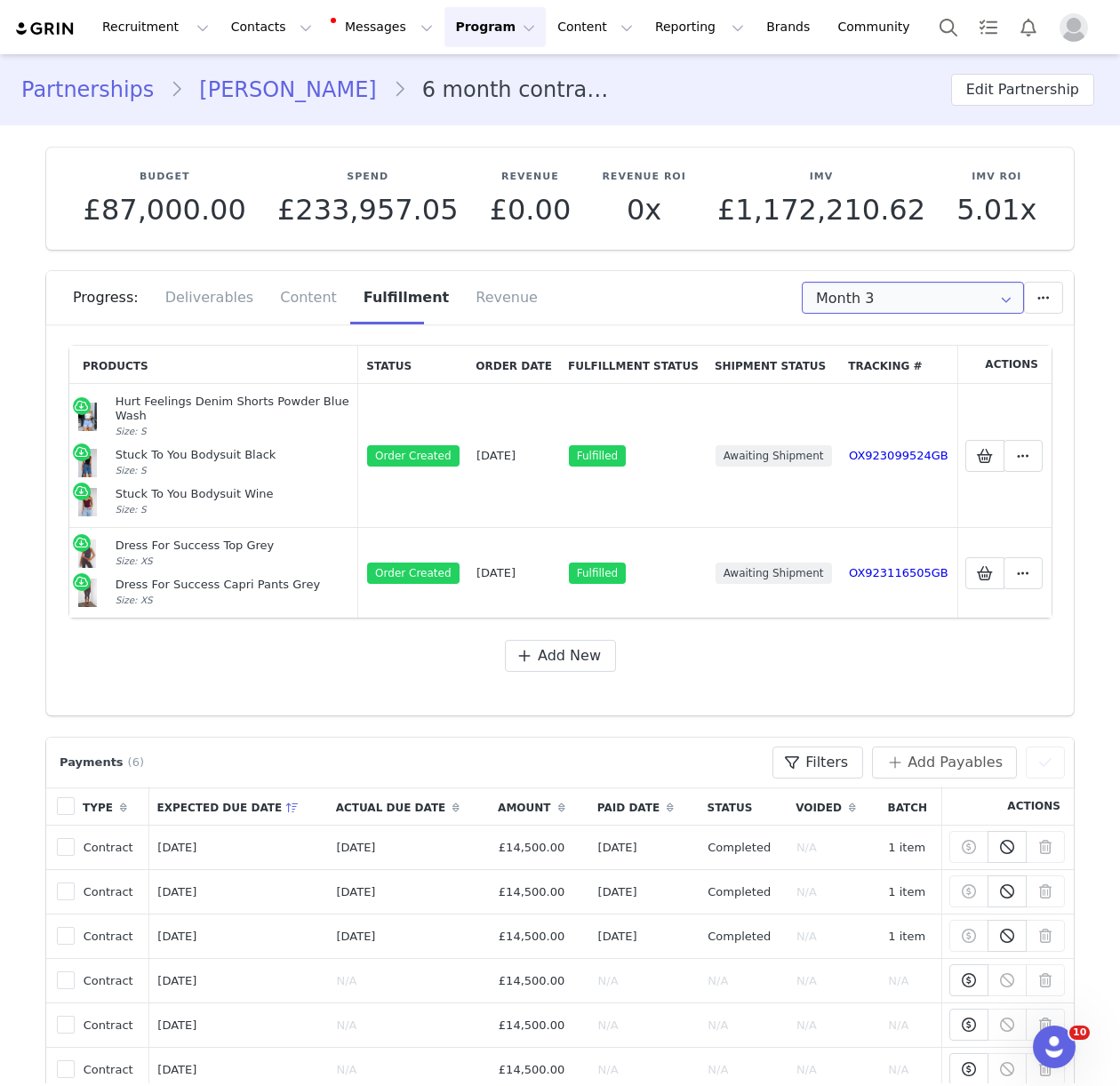
click at [894, 293] on input "Month 3" at bounding box center [913, 298] width 222 height 32
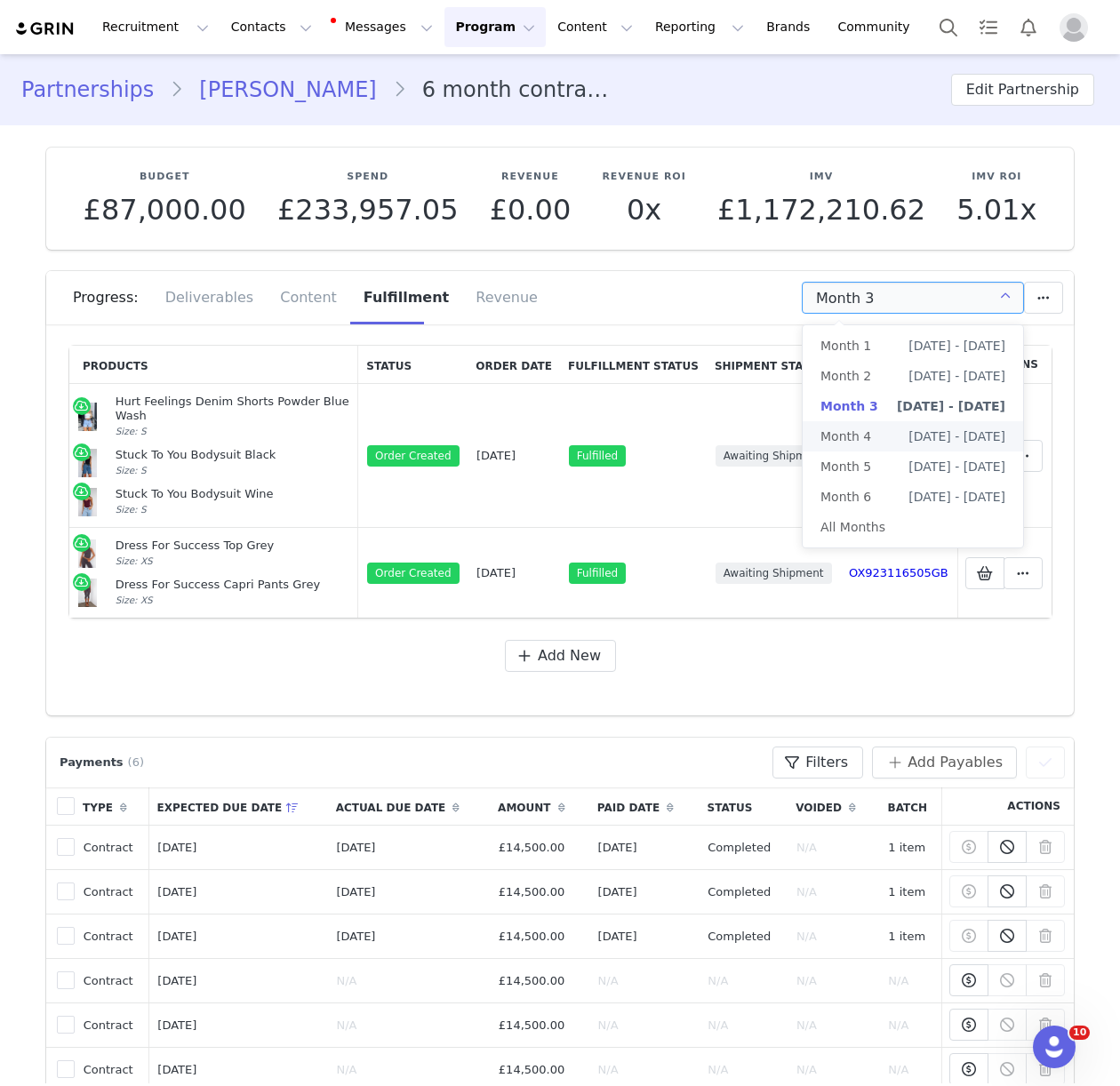
click at [941, 436] on span "Jun 25th - Jul 24th" at bounding box center [957, 436] width 97 height 30
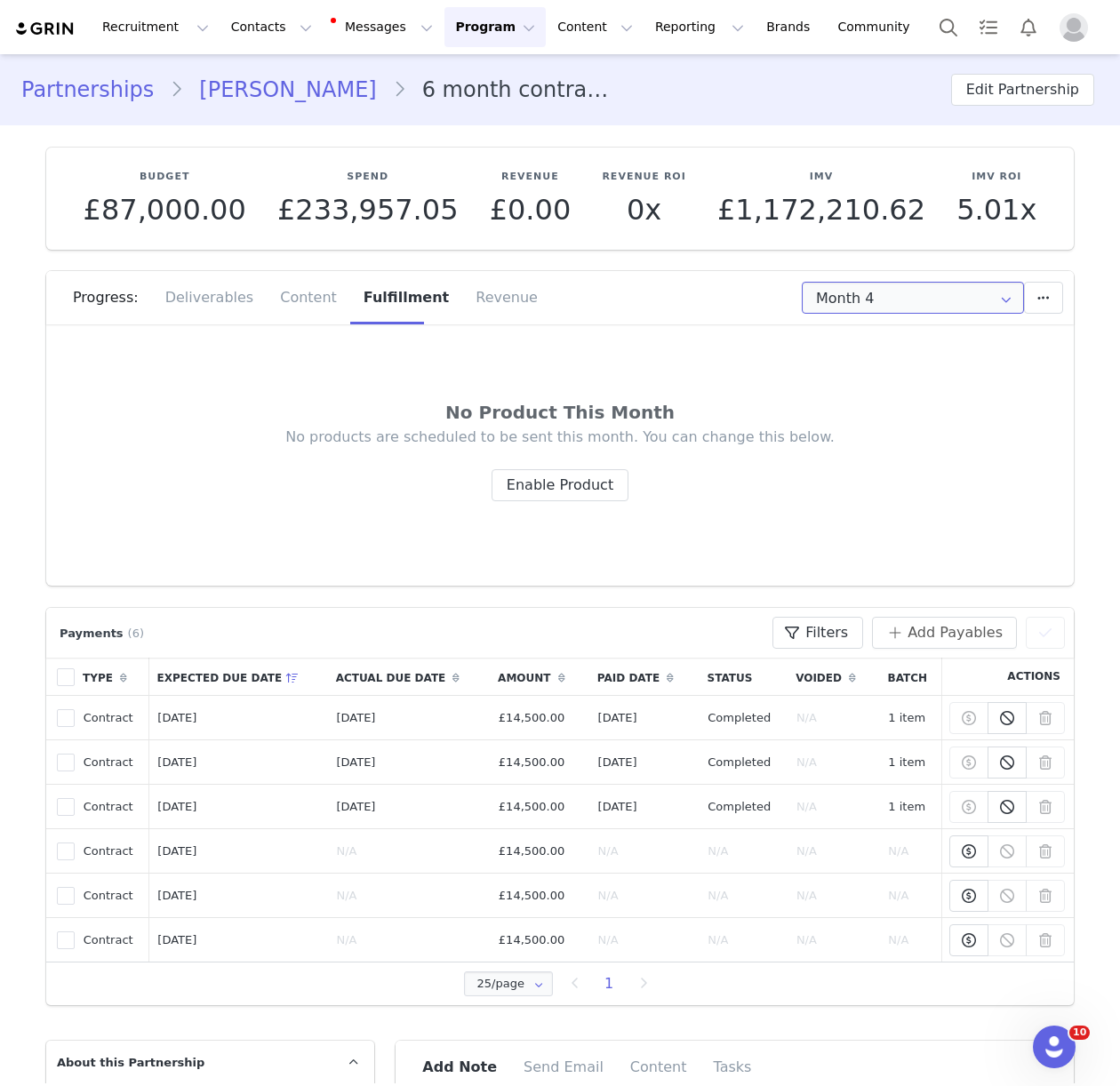
click at [868, 297] on input "Month 4" at bounding box center [913, 298] width 222 height 32
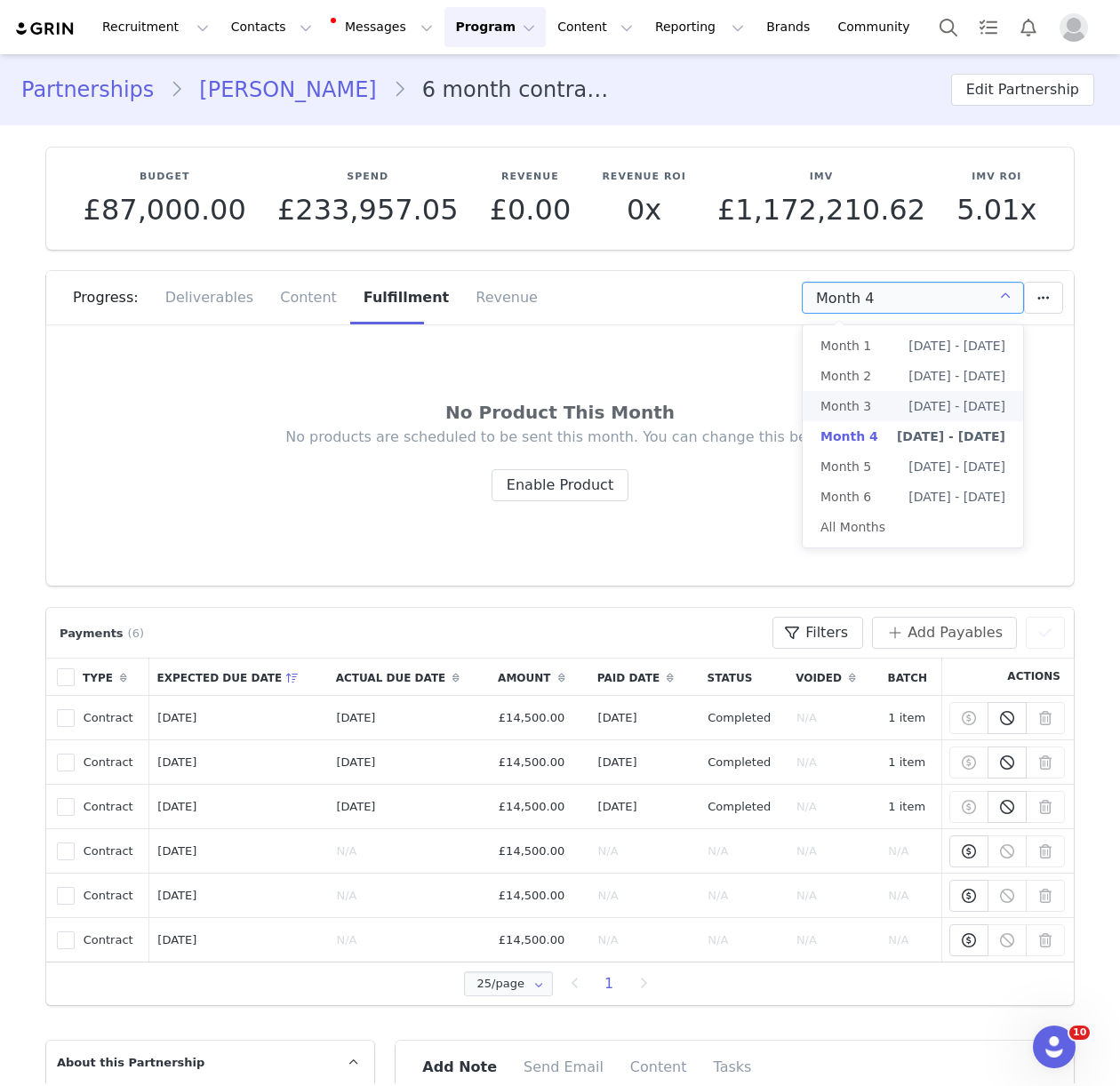
click at [933, 406] on span "May 25th - Jun 24th" at bounding box center [957, 406] width 97 height 30
type input "Month 3"
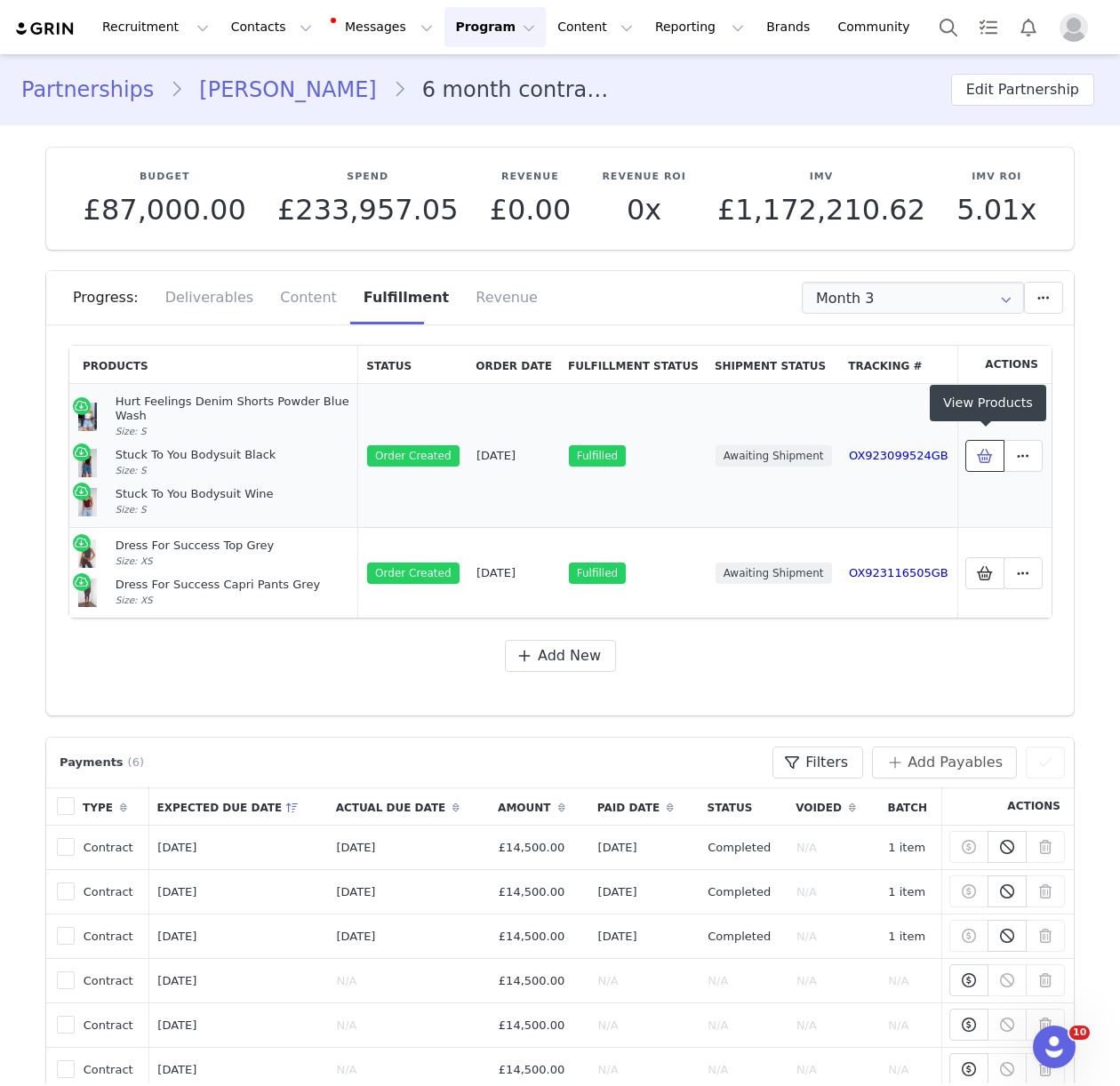
click at [977, 448] on icon at bounding box center [985, 455] width 16 height 14
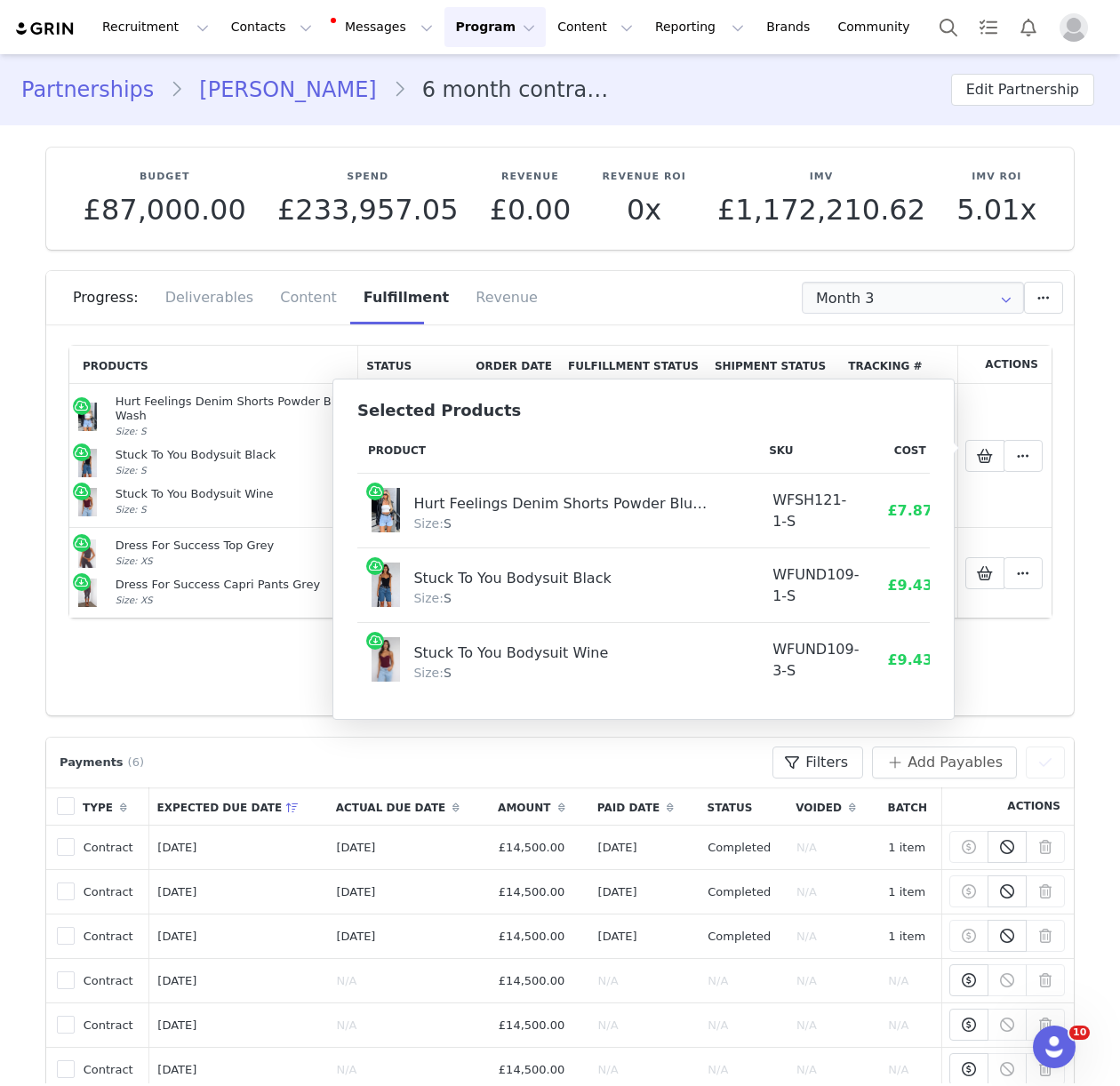
click at [426, 466] on th "Product" at bounding box center [557, 451] width 401 height 46
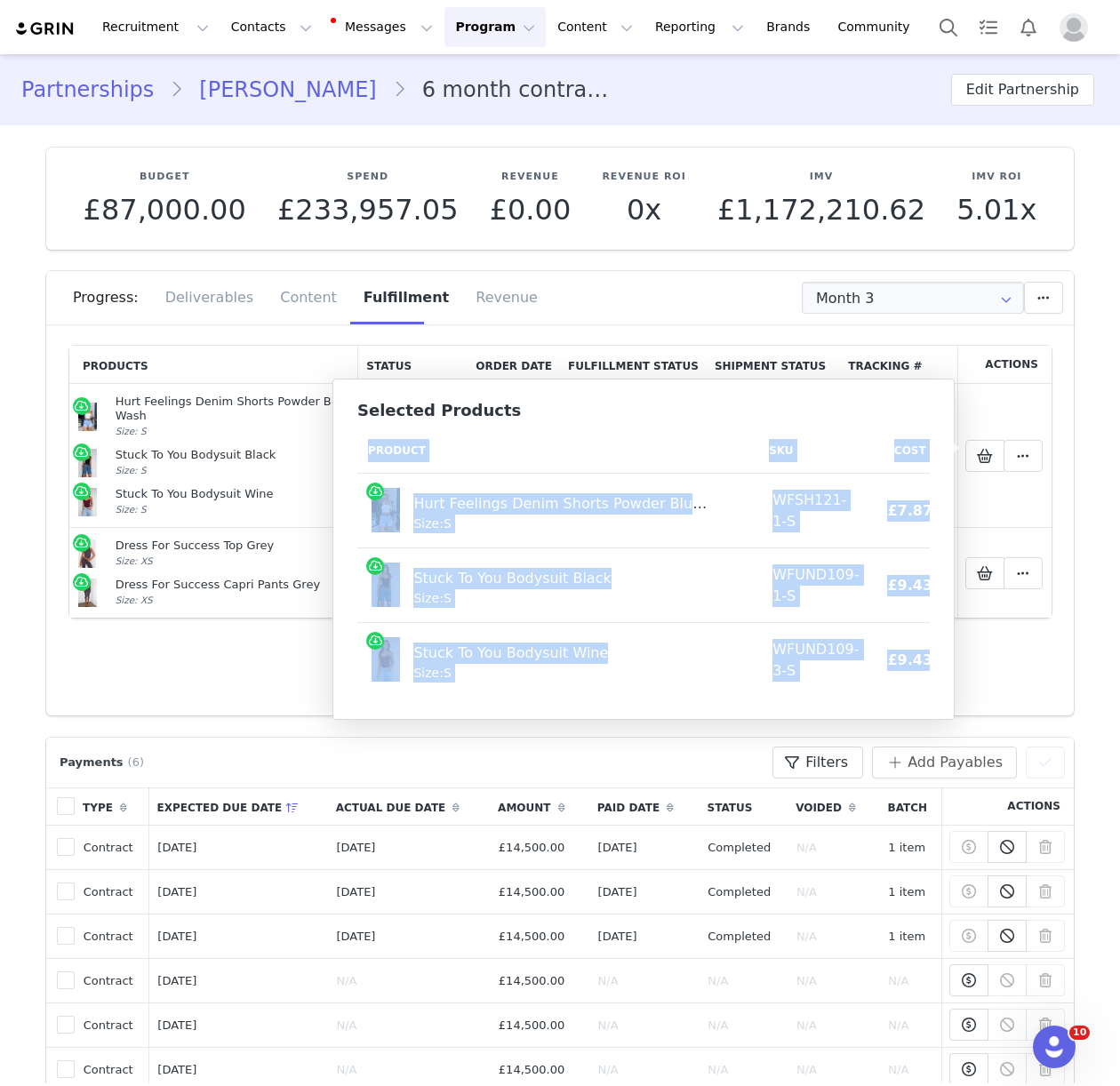
scroll to position [0, 61]
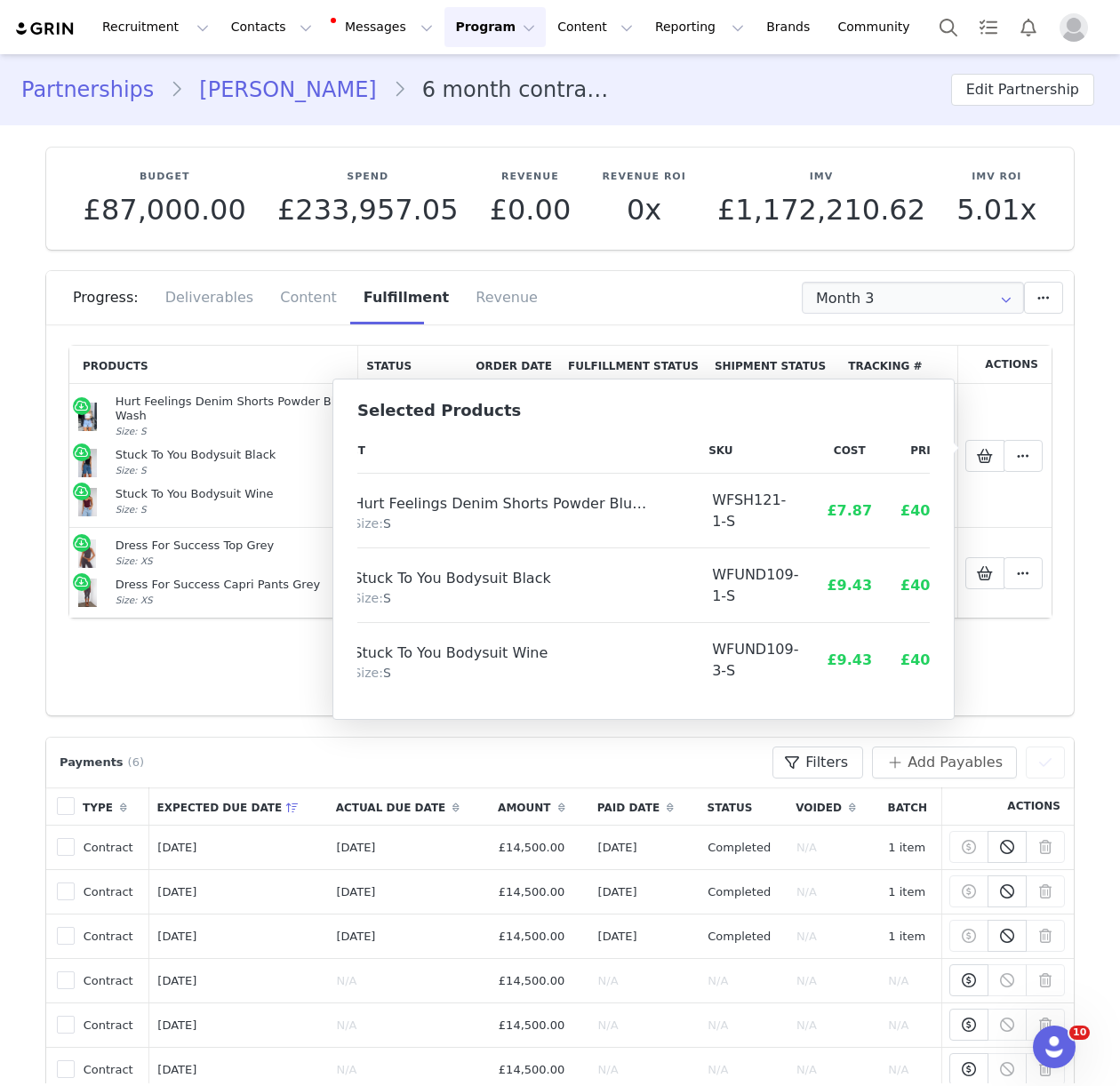
drag, startPoint x: 367, startPoint y: 448, endPoint x: 937, endPoint y: 681, distance: 615.8
click at [937, 681] on div "Selected Products Product SKU Cost Price Hurt Feelings Denim Shorts Powder Blue…" at bounding box center [644, 548] width 622 height 341
copy thead
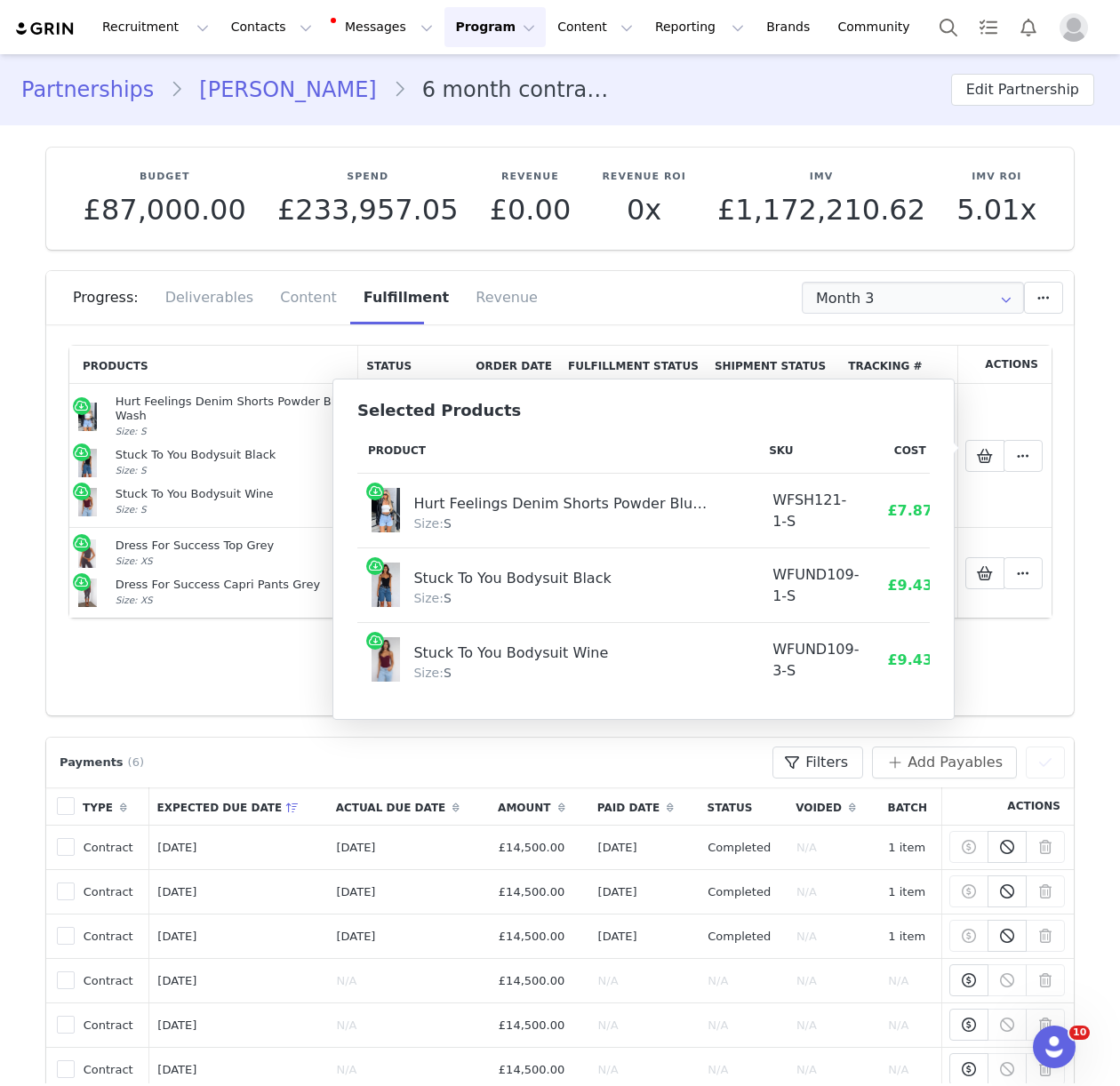
drag, startPoint x: 435, startPoint y: 475, endPoint x: 409, endPoint y: 466, distance: 27.5
click at [435, 475] on td "Hurt Feelings Denim Shorts Powder Blue Wash Size: S" at bounding box center [557, 511] width 401 height 75
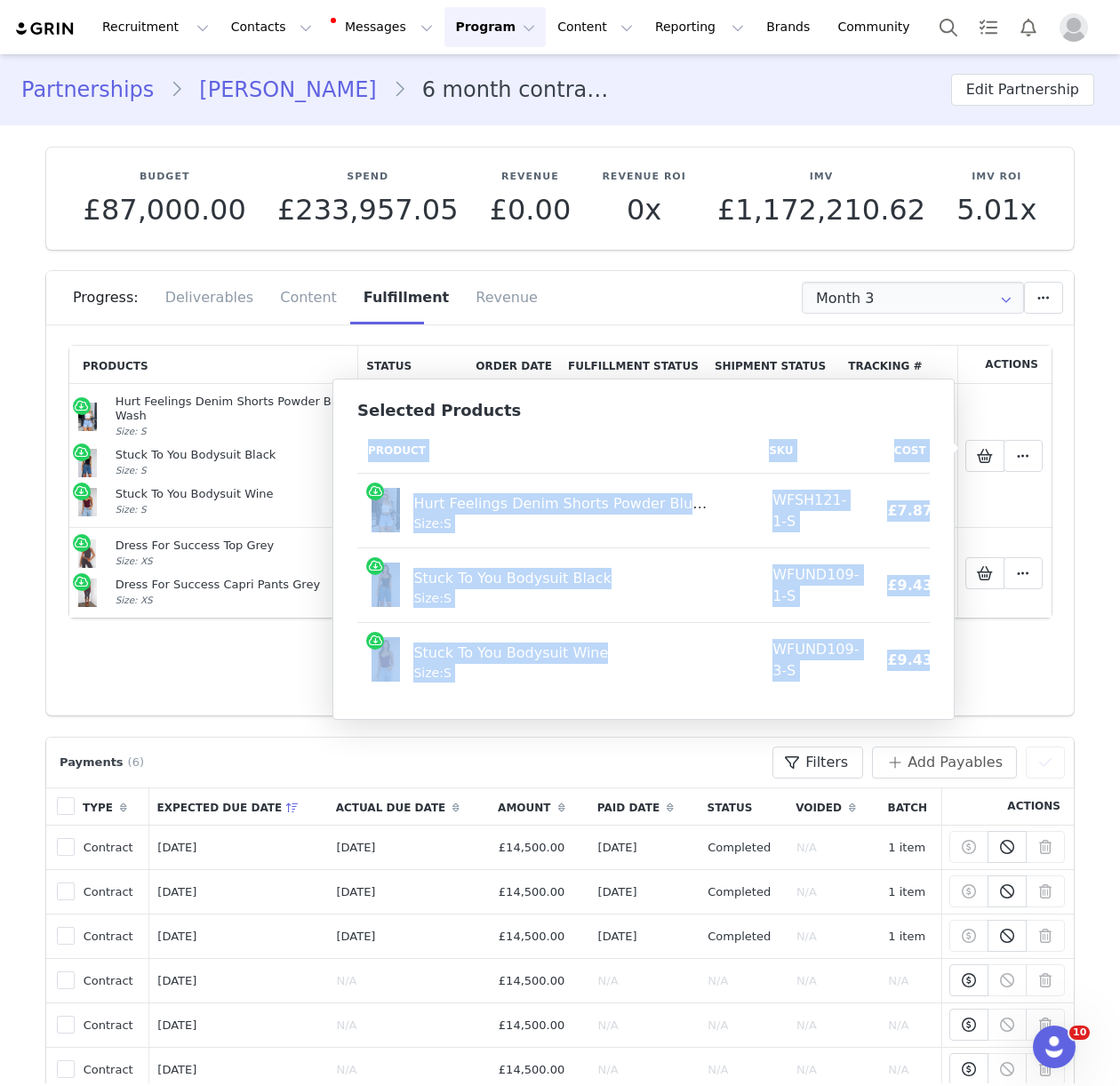
scroll to position [0, 61]
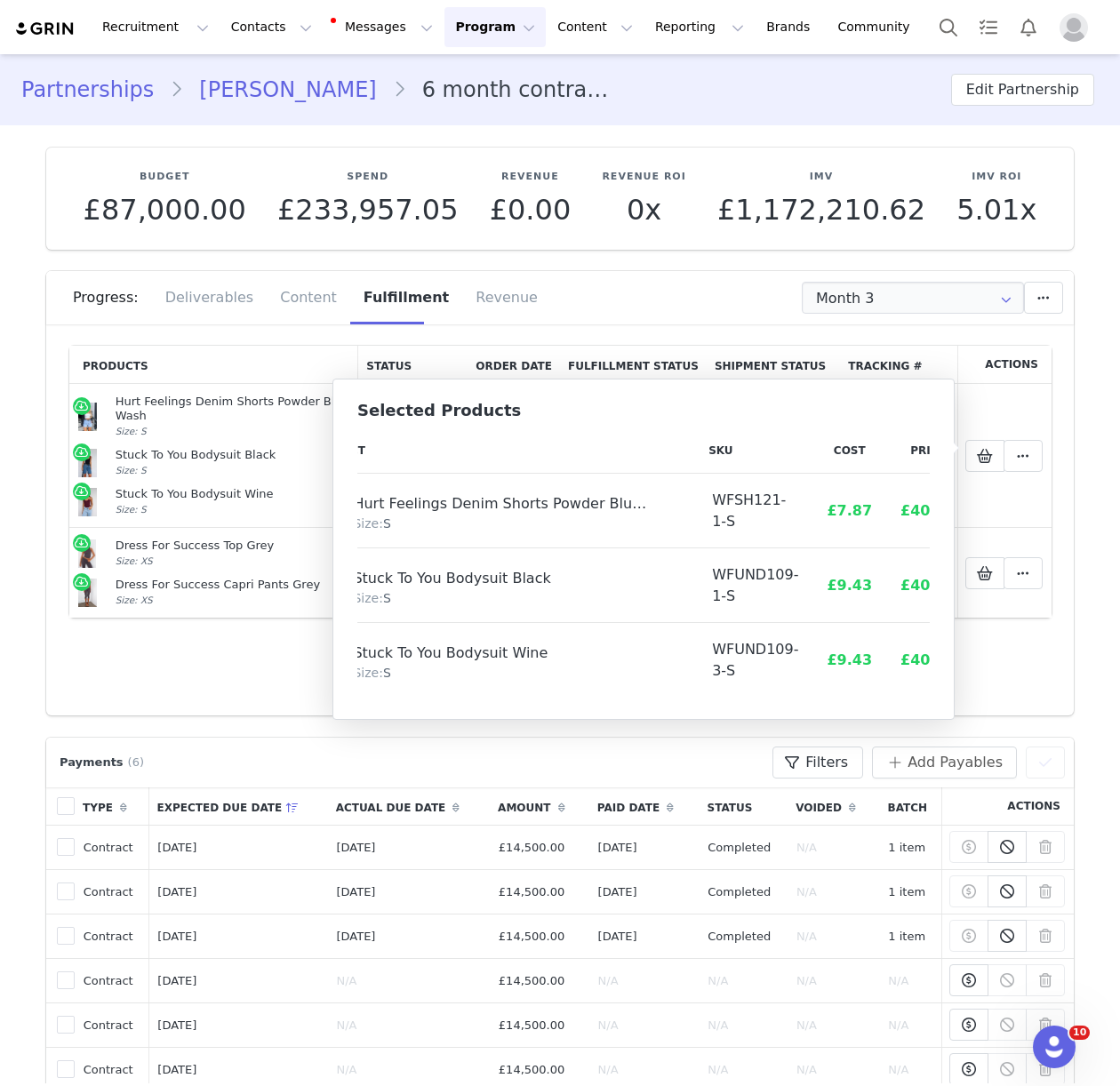
drag, startPoint x: 366, startPoint y: 450, endPoint x: 931, endPoint y: 659, distance: 602.4
click at [931, 659] on div "Selected Products Product SKU Cost Price Hurt Feelings Denim Shorts Powder Blue…" at bounding box center [644, 548] width 622 height 341
copy thead
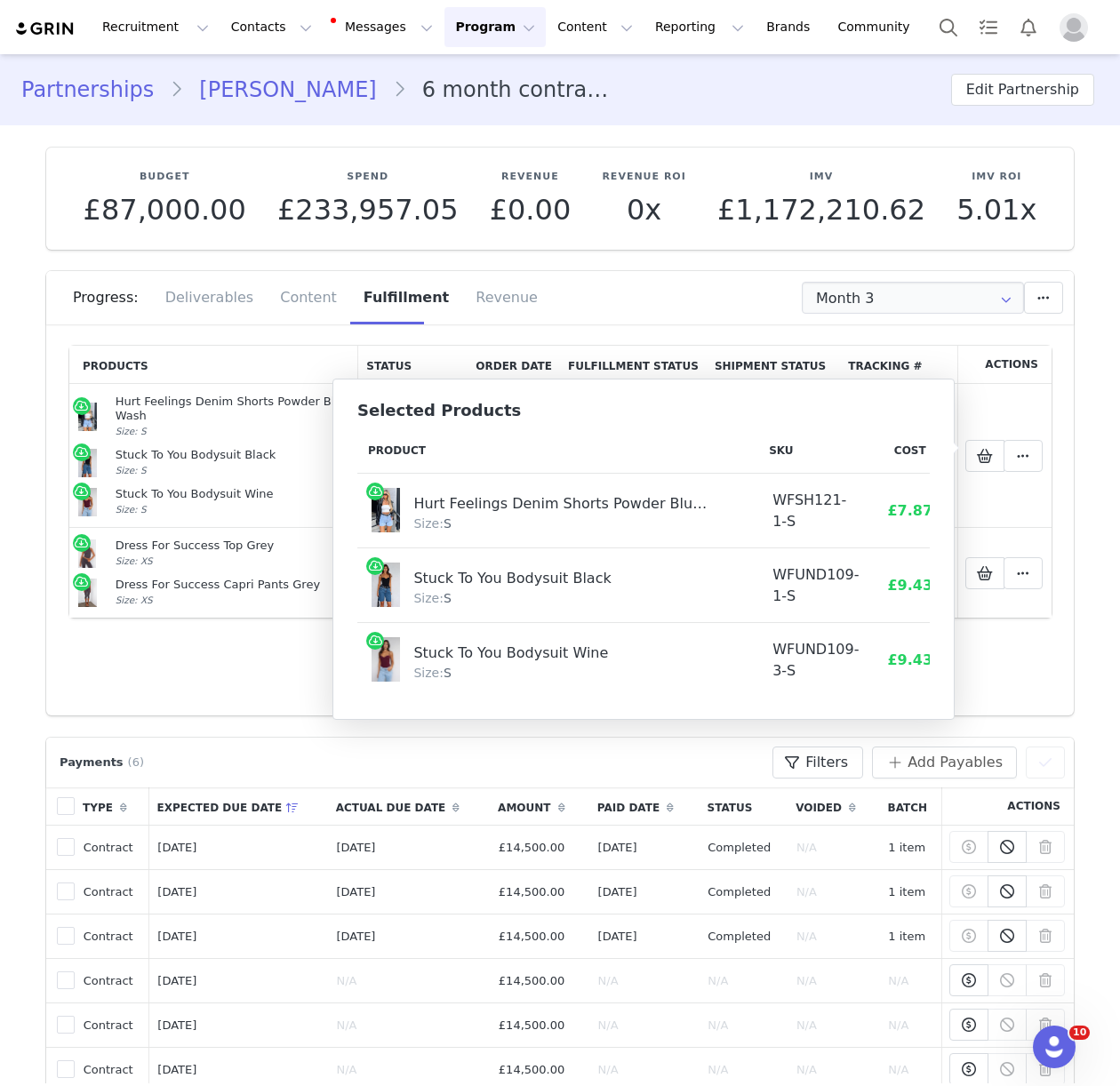
click at [645, 548] on td "Stuck To You Bodysuit Black Size: S" at bounding box center [557, 585] width 401 height 75
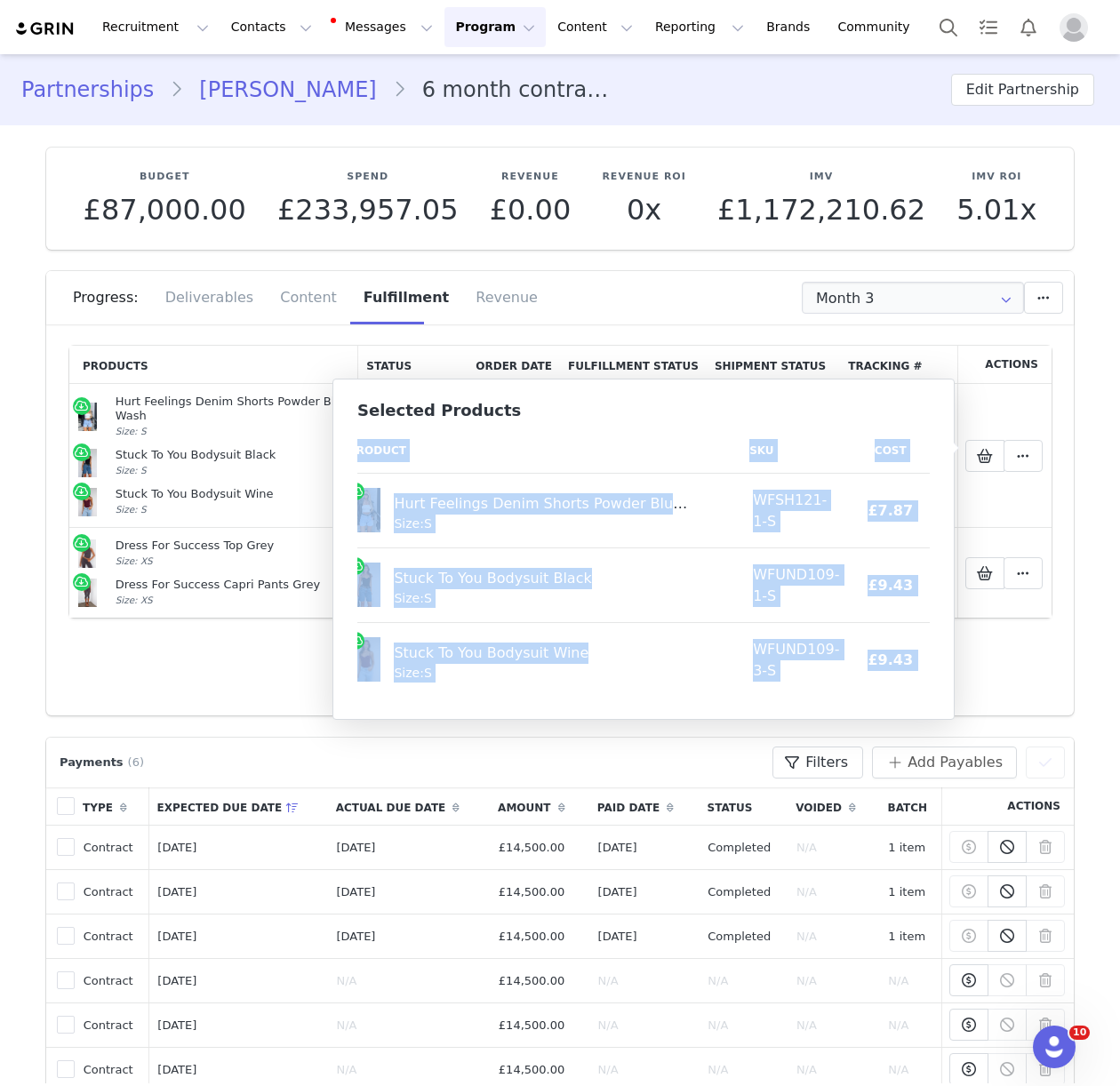
scroll to position [0, 61]
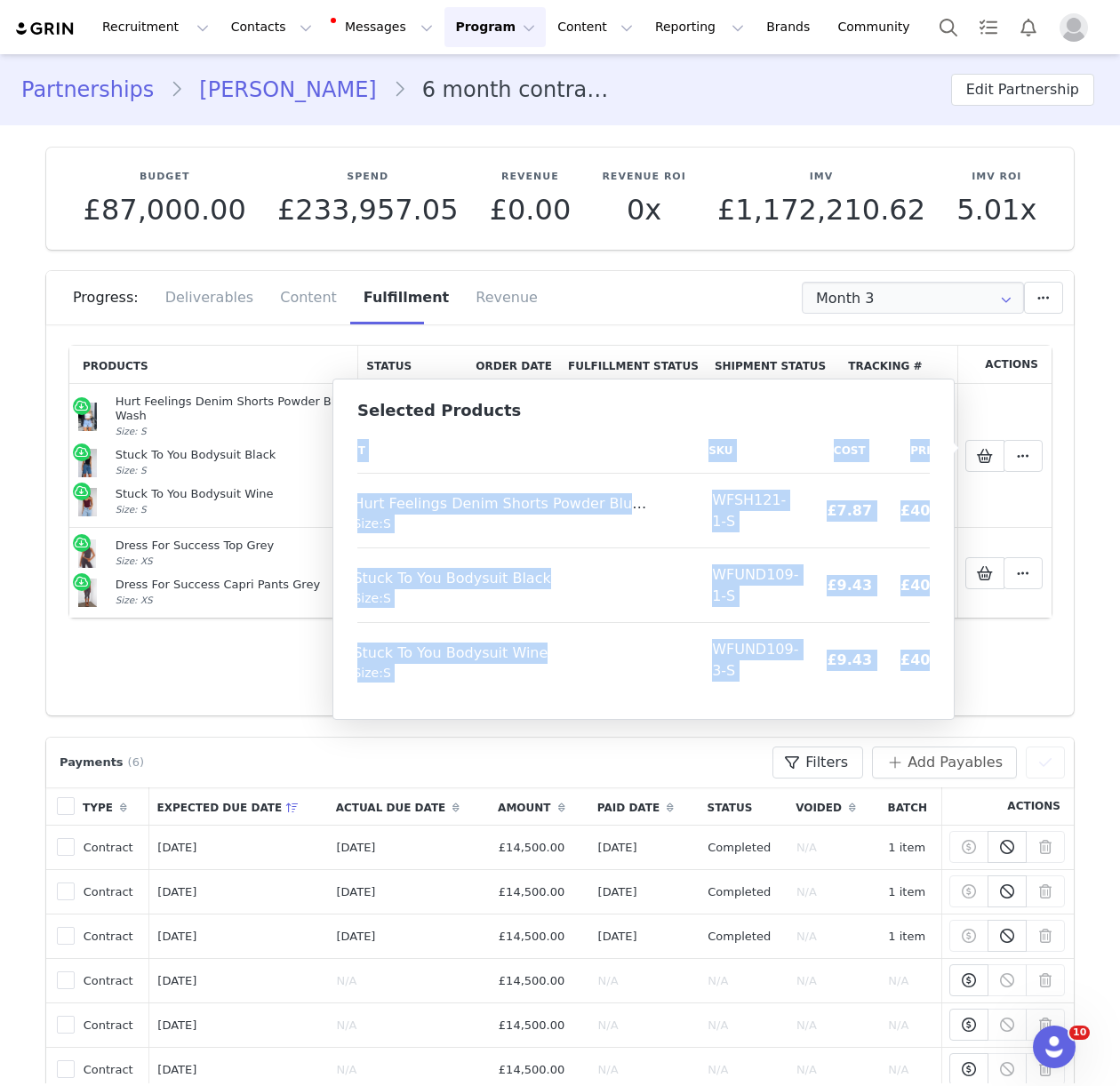
drag, startPoint x: 369, startPoint y: 447, endPoint x: 917, endPoint y: 664, distance: 589.4
click at [917, 664] on table "Product SKU Cost Price Hurt Feelings Denim Shorts Powder Blue Wash Size: S WFSH…" at bounding box center [633, 562] width 673 height 268
copy table "Product SKU Cost Price Hurt Feelings Denim Shorts Powder Blue Wash Size: S WFSH…"
click at [982, 566] on icon at bounding box center [985, 572] width 16 height 14
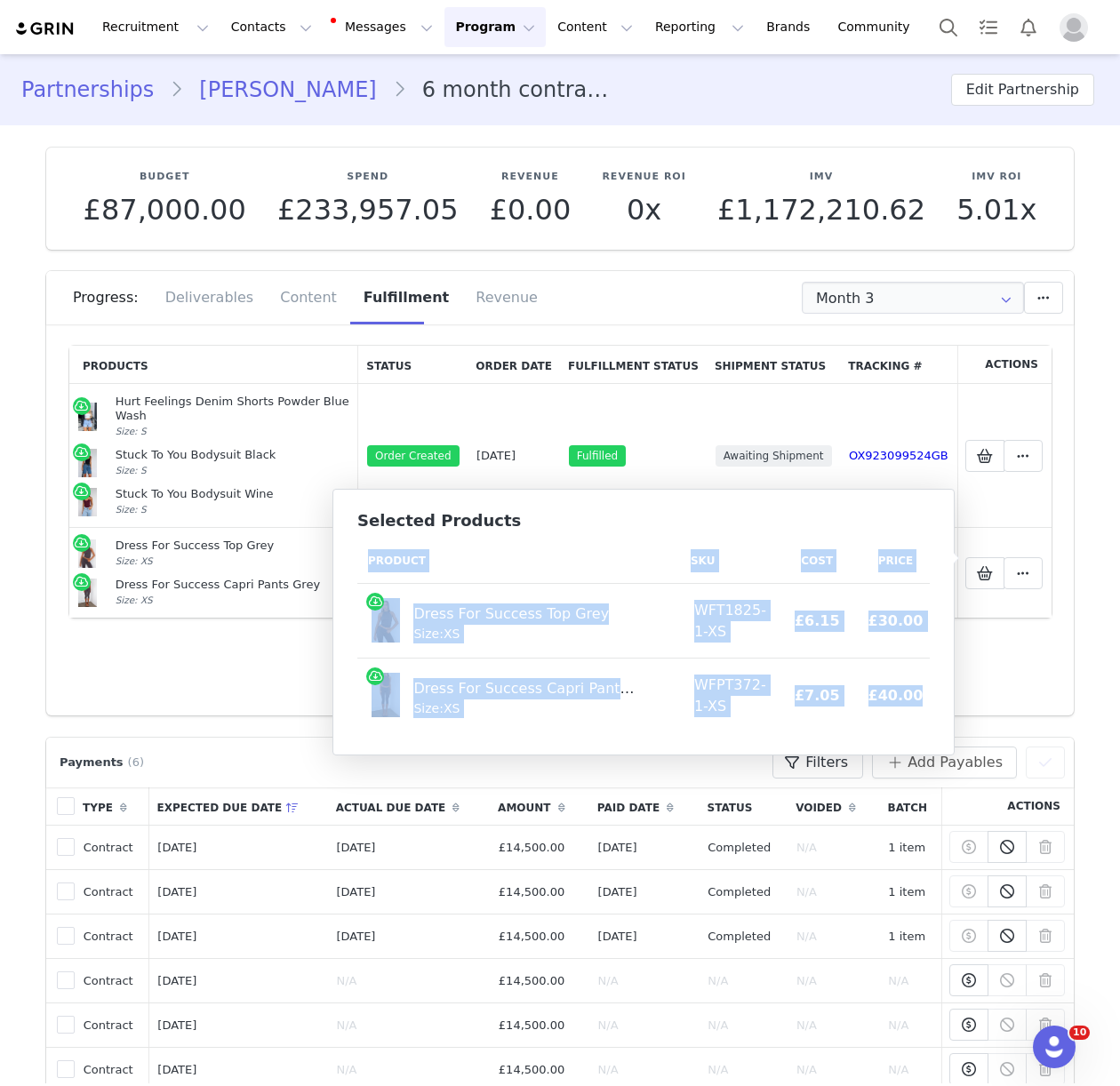
drag, startPoint x: 367, startPoint y: 559, endPoint x: 914, endPoint y: 690, distance: 562.5
click at [914, 690] on table "Product SKU Cost Price Dress For Success Top Grey Size: XS WFT1825-1-XS £6.15 £…" at bounding box center [646, 635] width 579 height 193
copy table "Product SKU Cost Price Dress For Success Top Grey Size: XS WFT1825-1-XS £6.15 £…"
click at [233, 34] on button "Contacts Contacts" at bounding box center [271, 27] width 102 height 40
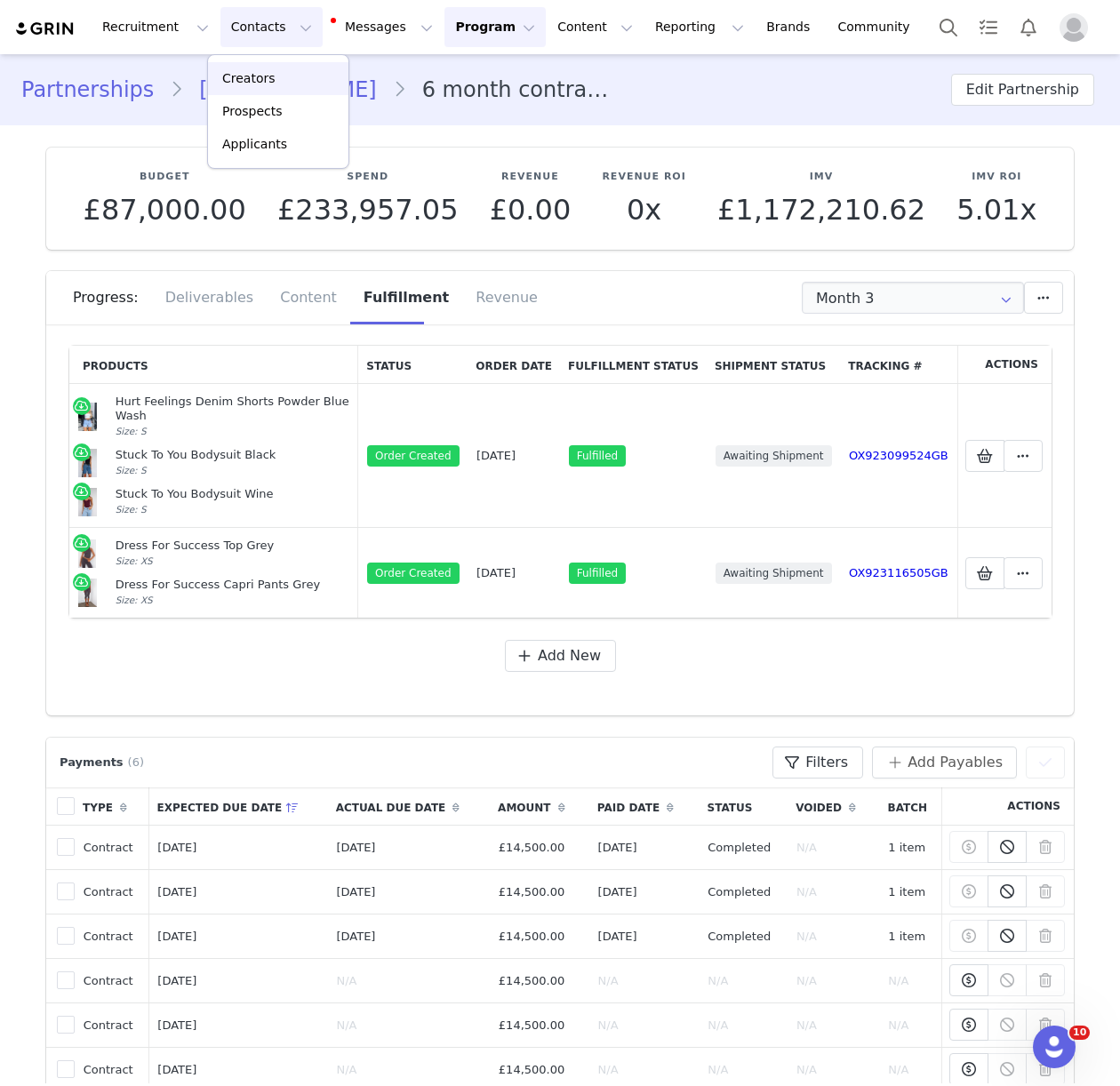
click at [256, 81] on p "Creators" at bounding box center [248, 78] width 53 height 19
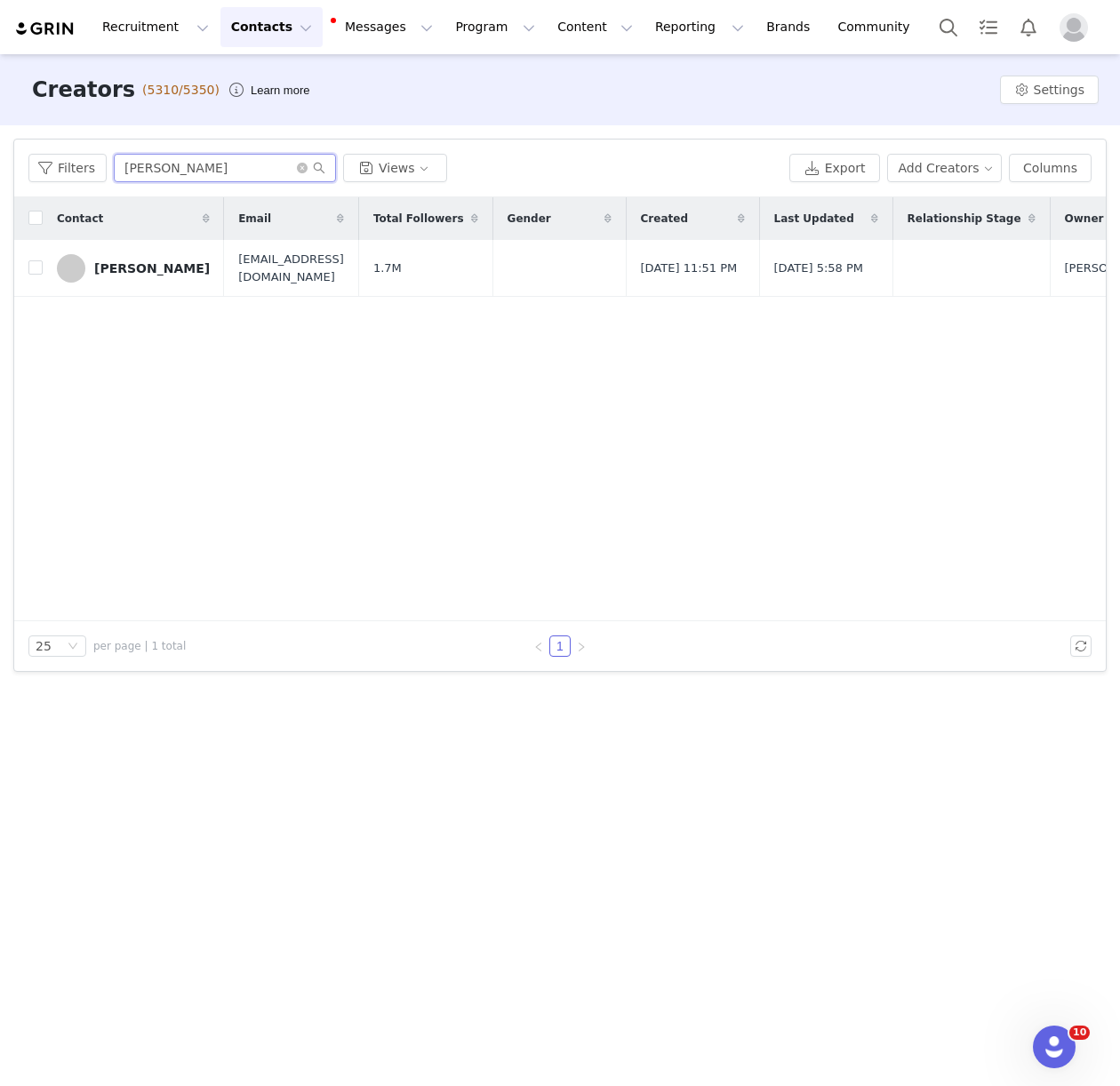
click at [137, 174] on input "grace jac" at bounding box center [225, 168] width 222 height 28
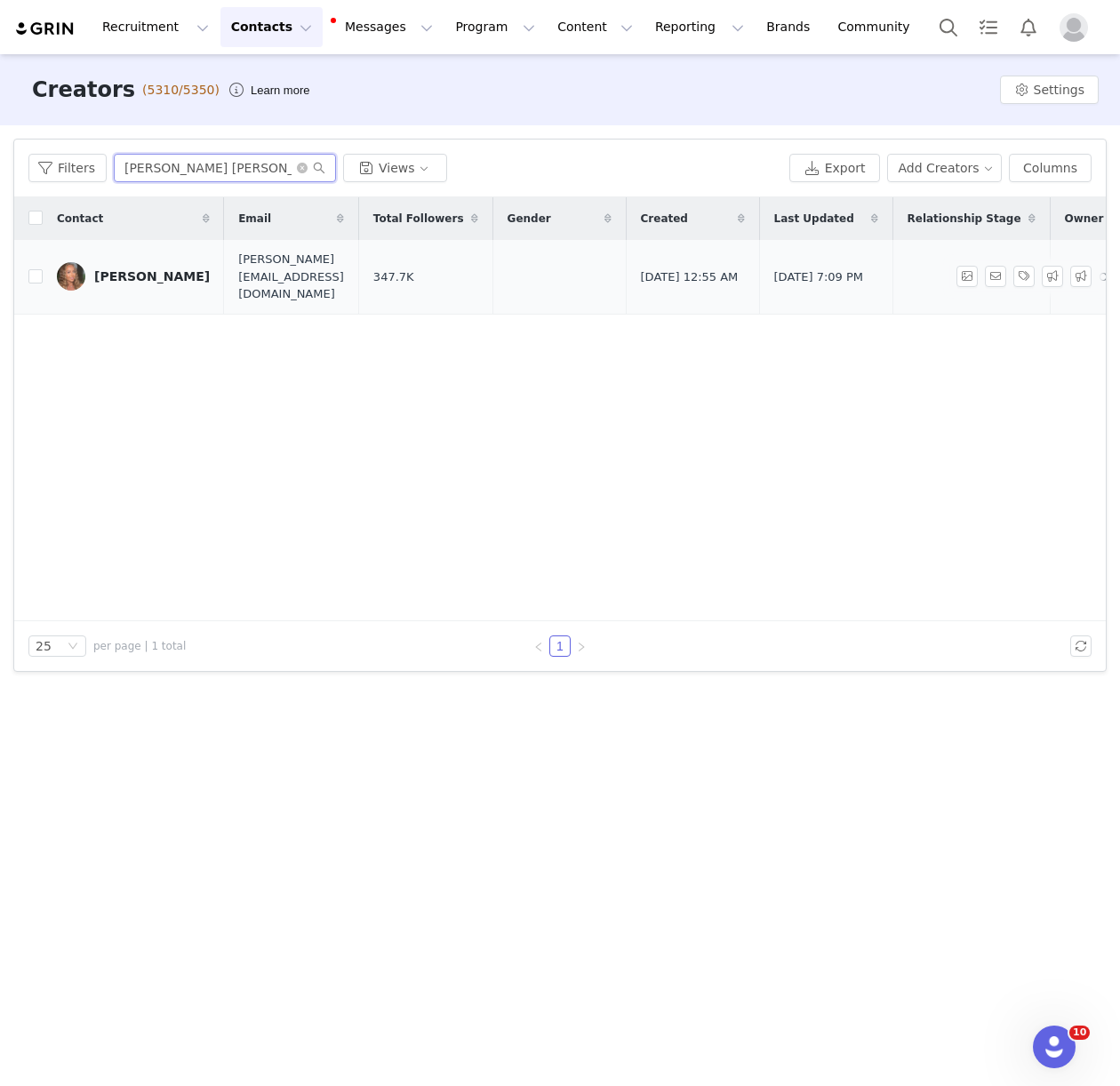
type input "nicole sam"
click at [158, 278] on link "Nicole Samuel" at bounding box center [134, 276] width 153 height 28
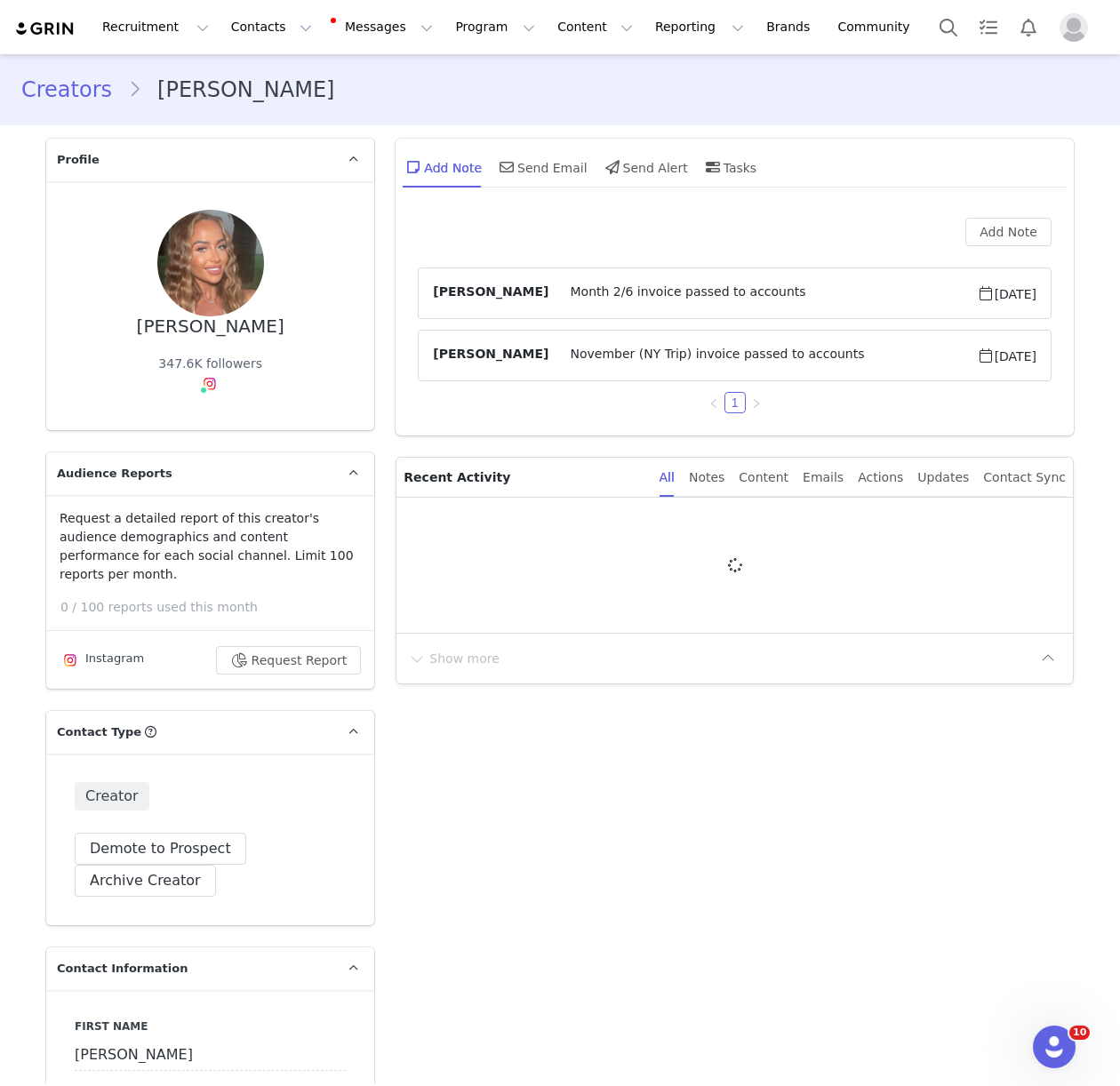
type input "+44 ([GEOGRAPHIC_DATA])"
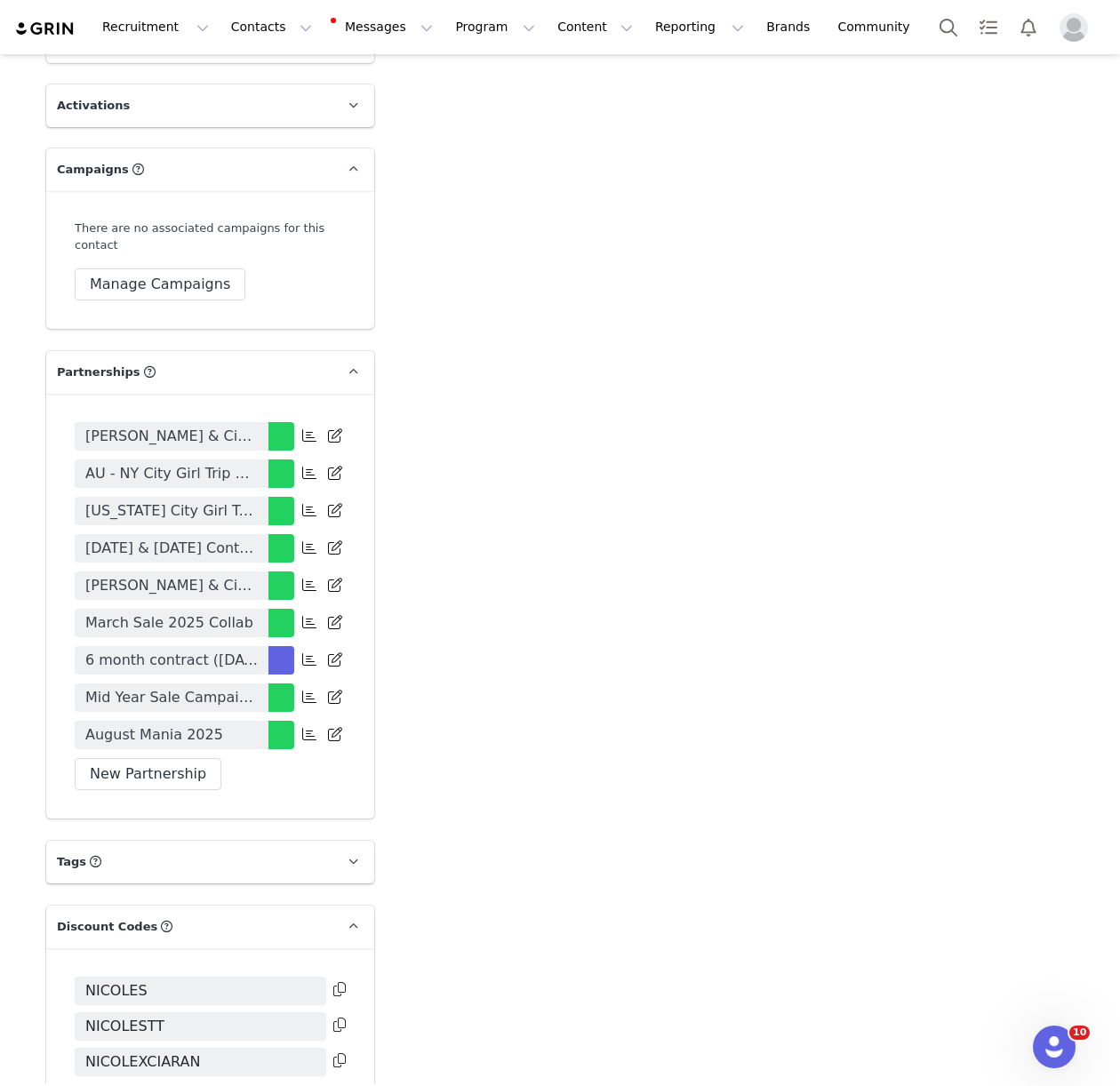
scroll to position [3371, 0]
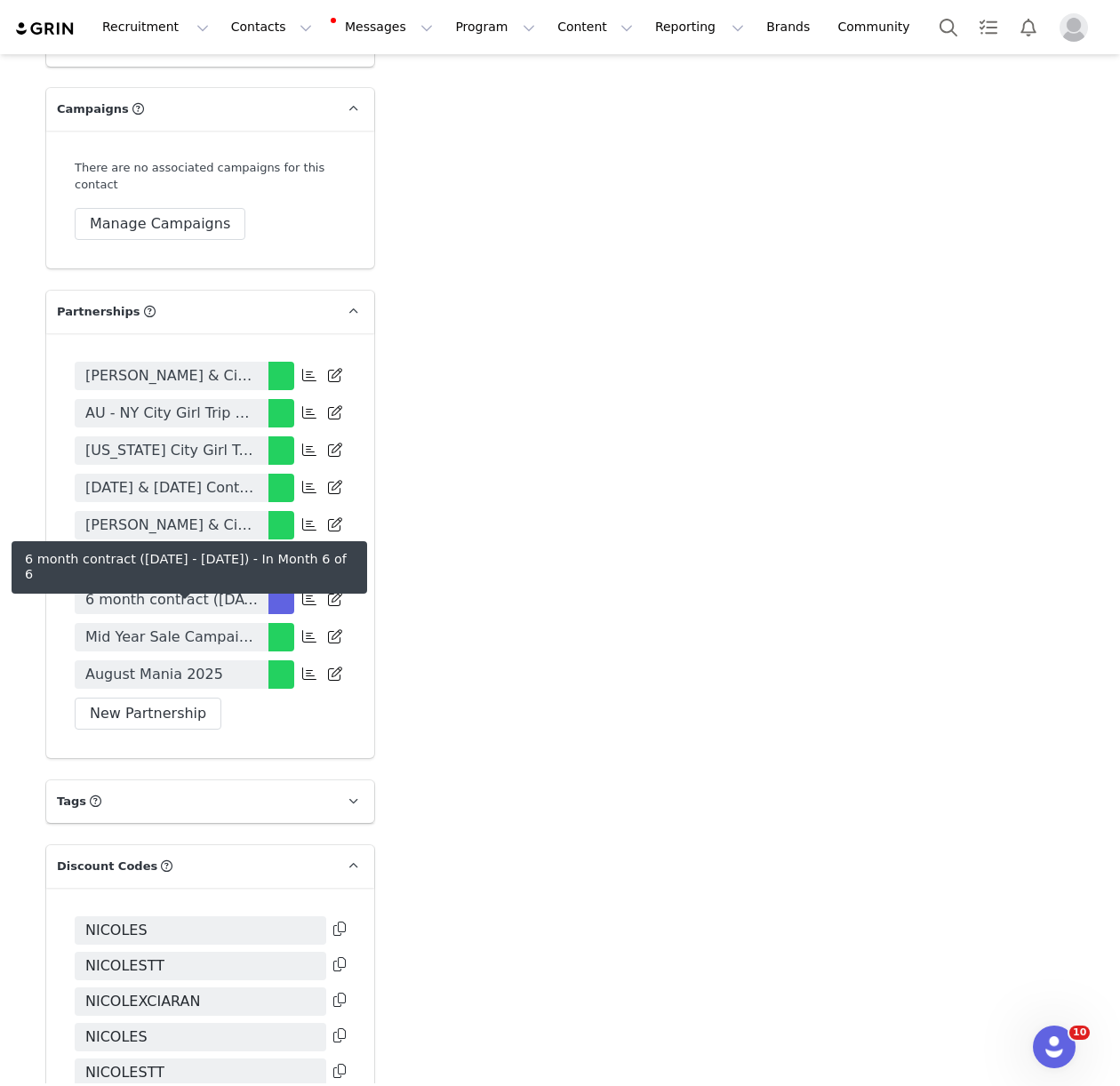
click at [224, 597] on span "6 month contract (April - Sept 2025)" at bounding box center [171, 599] width 173 height 21
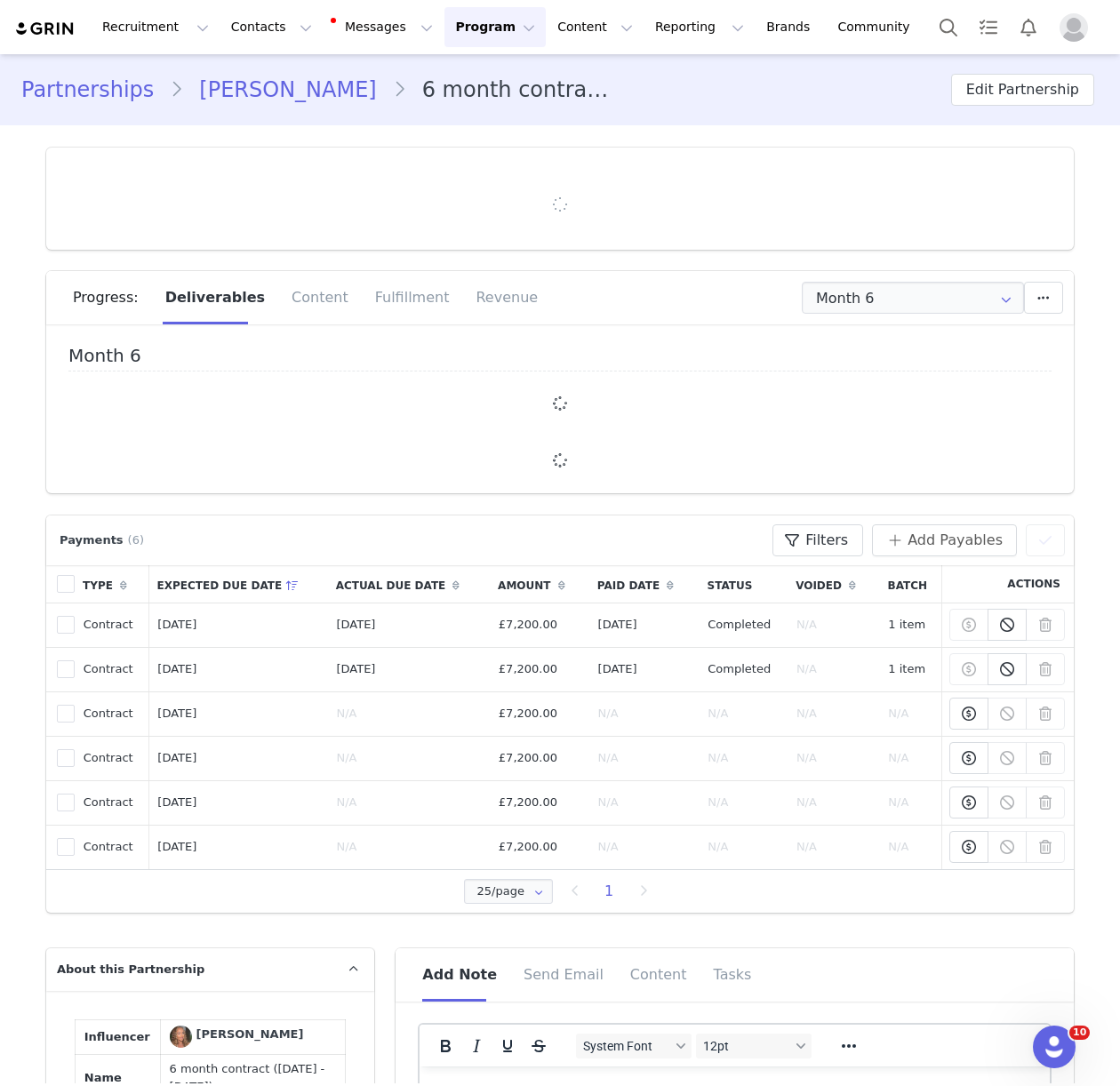
type input "+44 ([GEOGRAPHIC_DATA])"
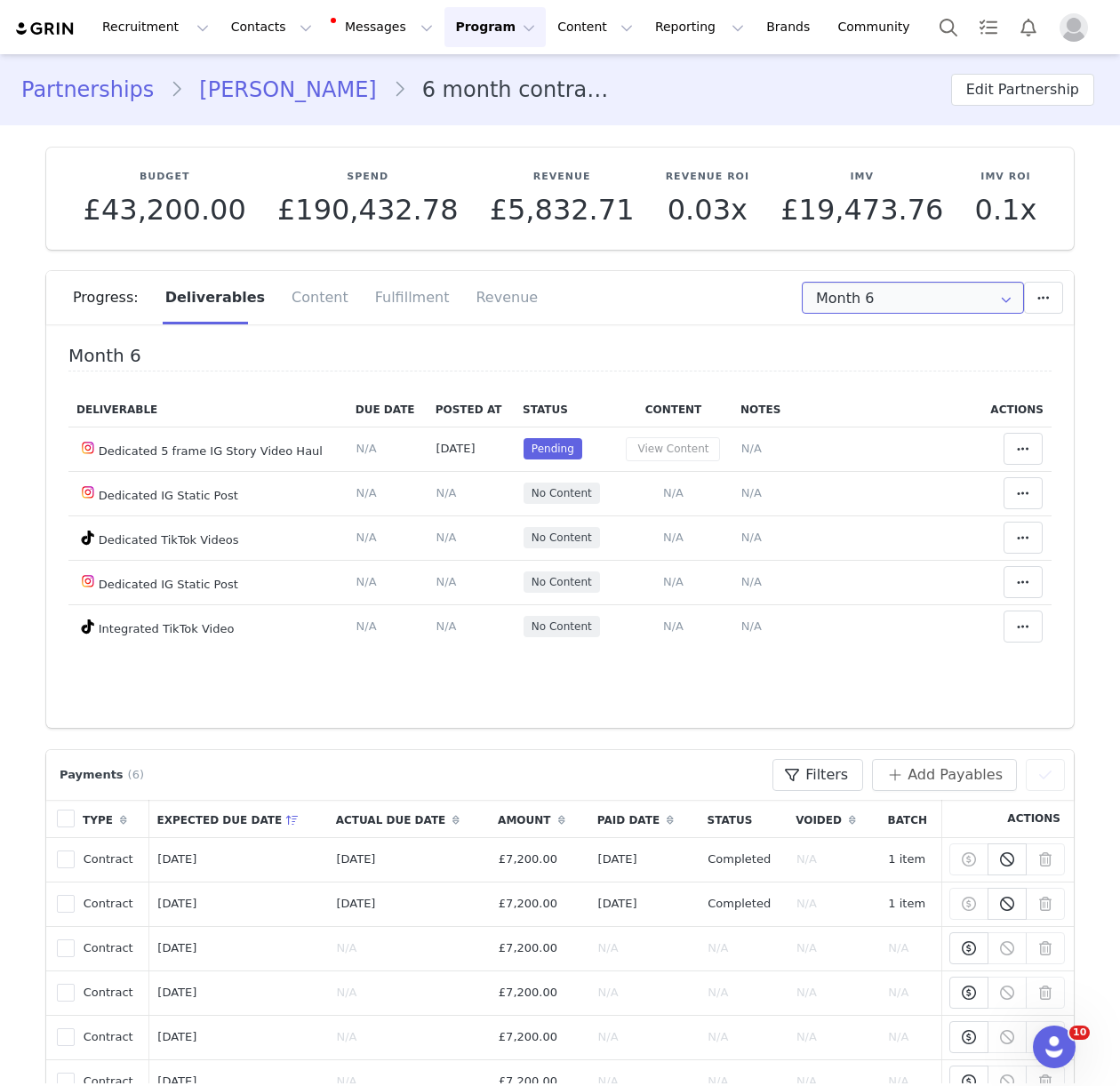
click at [864, 293] on input "Month 6" at bounding box center [913, 298] width 222 height 32
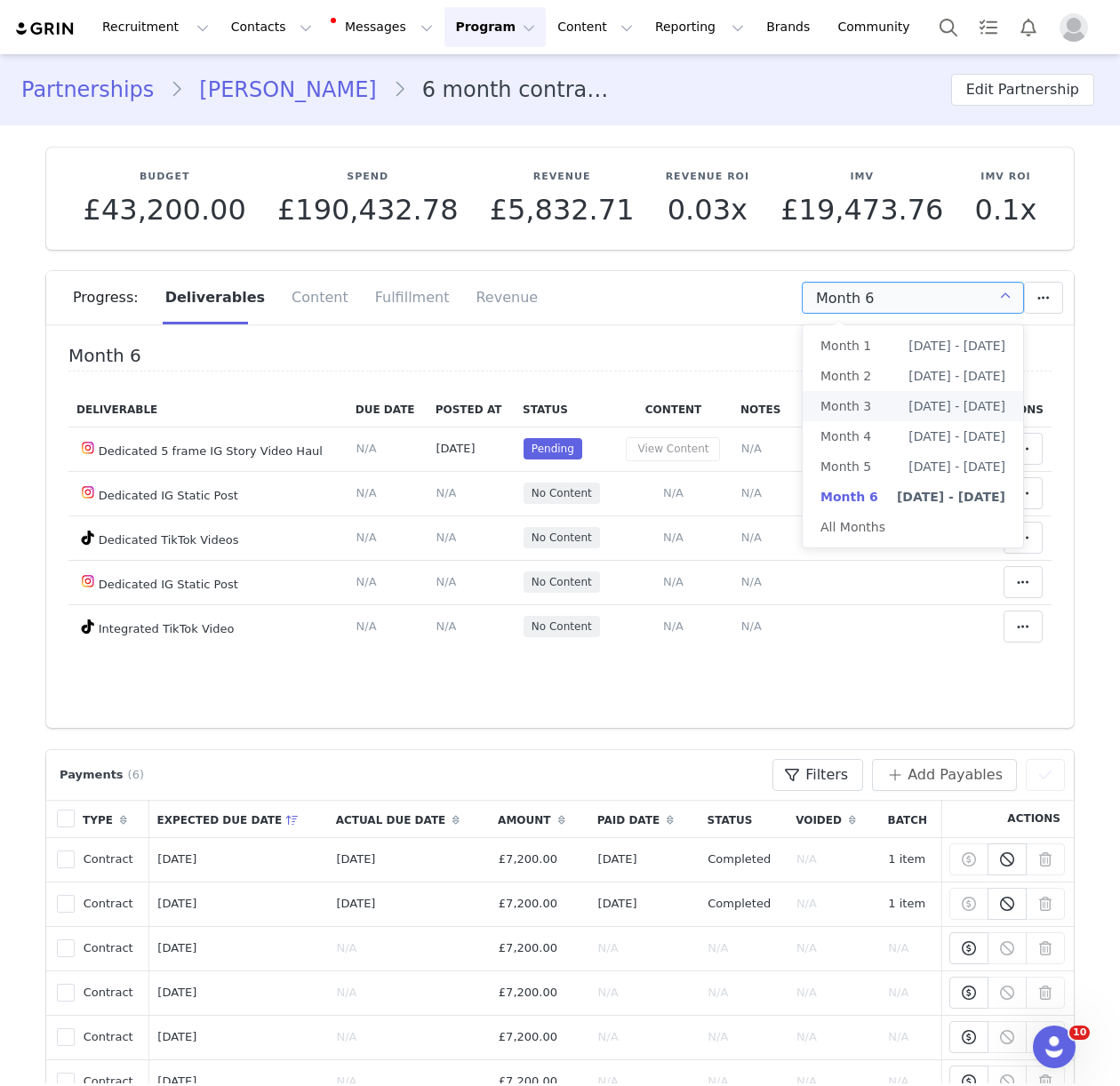
click at [908, 407] on span "May 30th - Jun 29th" at bounding box center [957, 406] width 97 height 30
type input "Month 3"
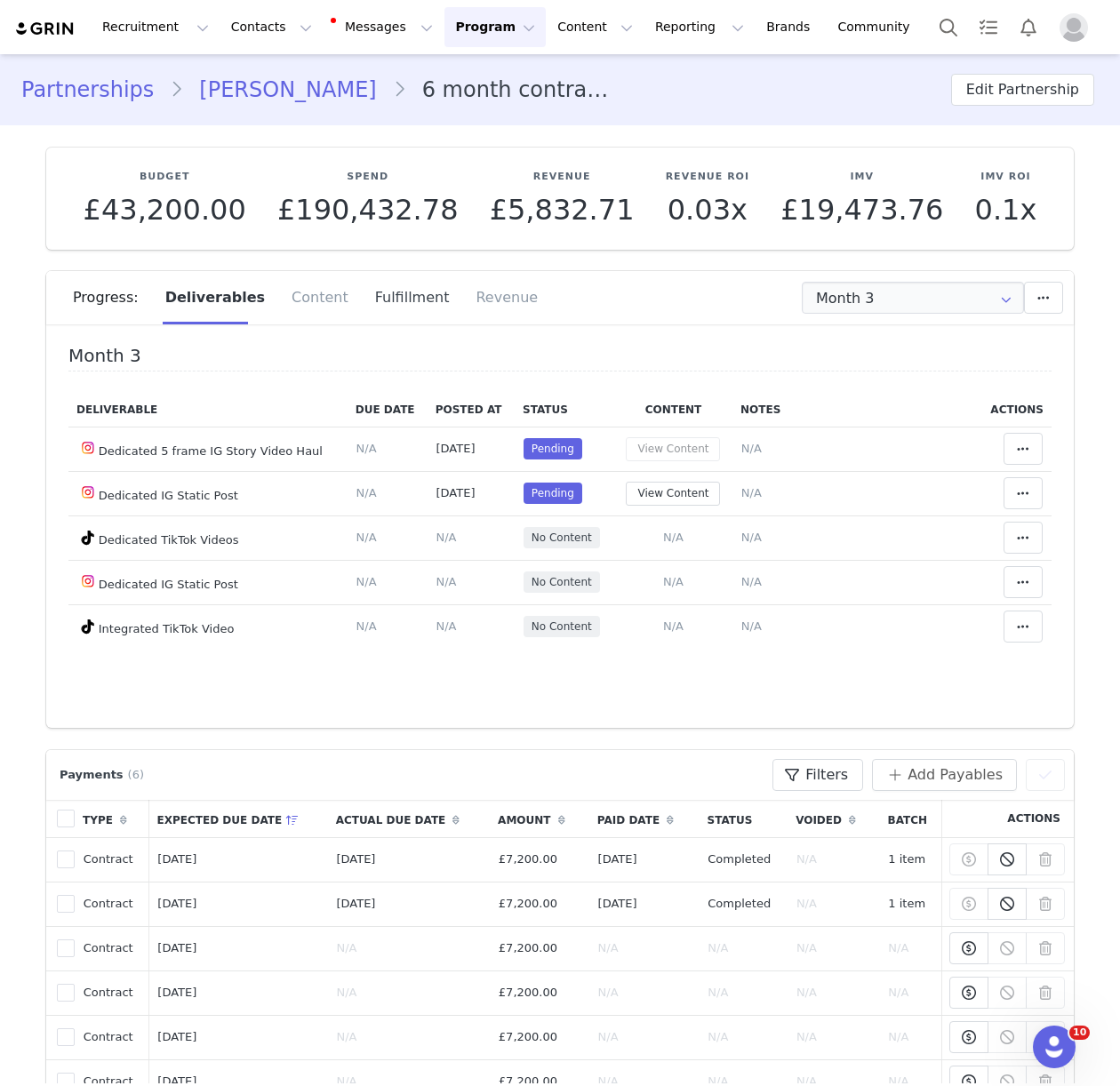
click at [393, 300] on div "Fulfillment" at bounding box center [412, 297] width 101 height 53
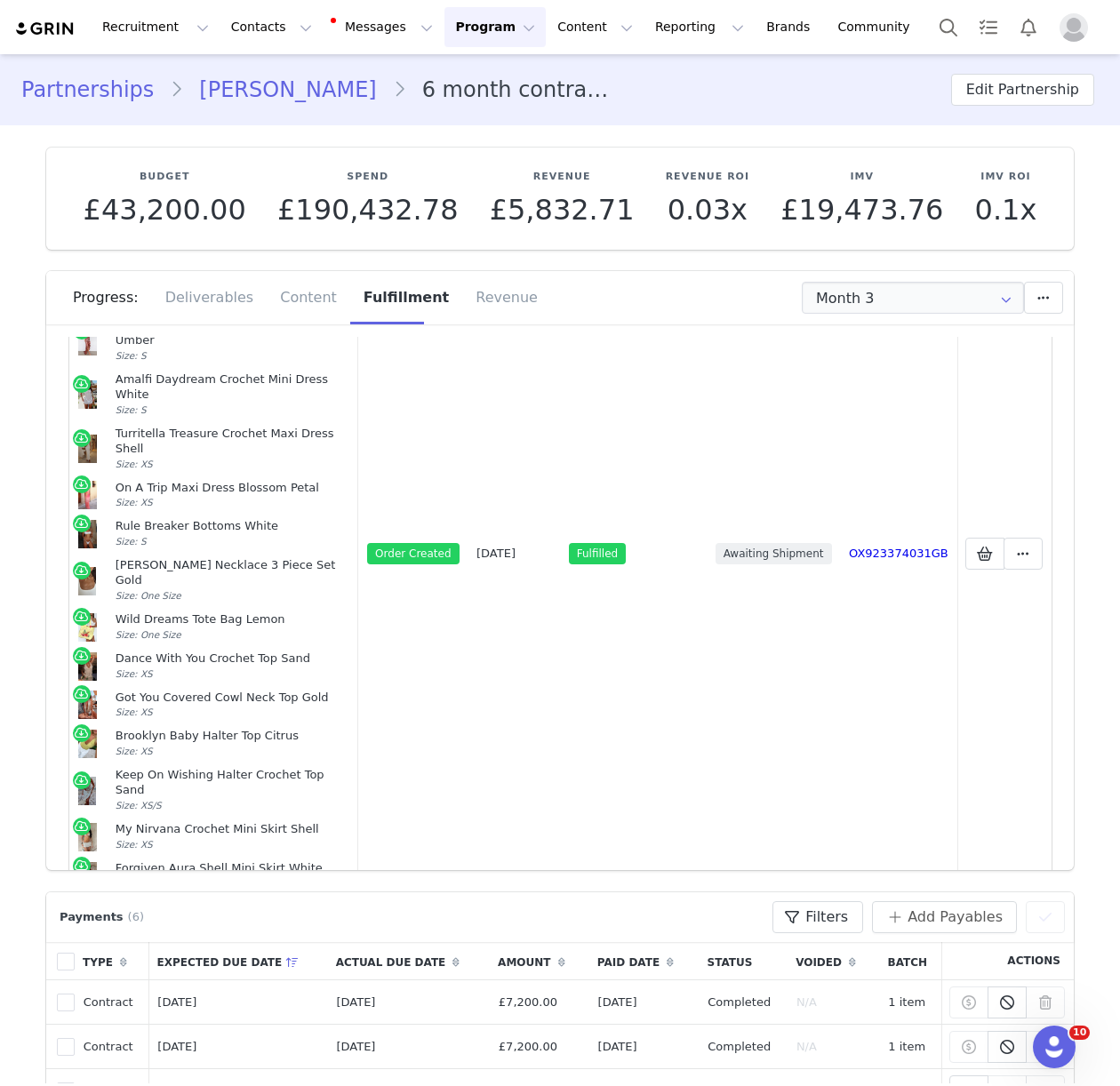
scroll to position [1343, 0]
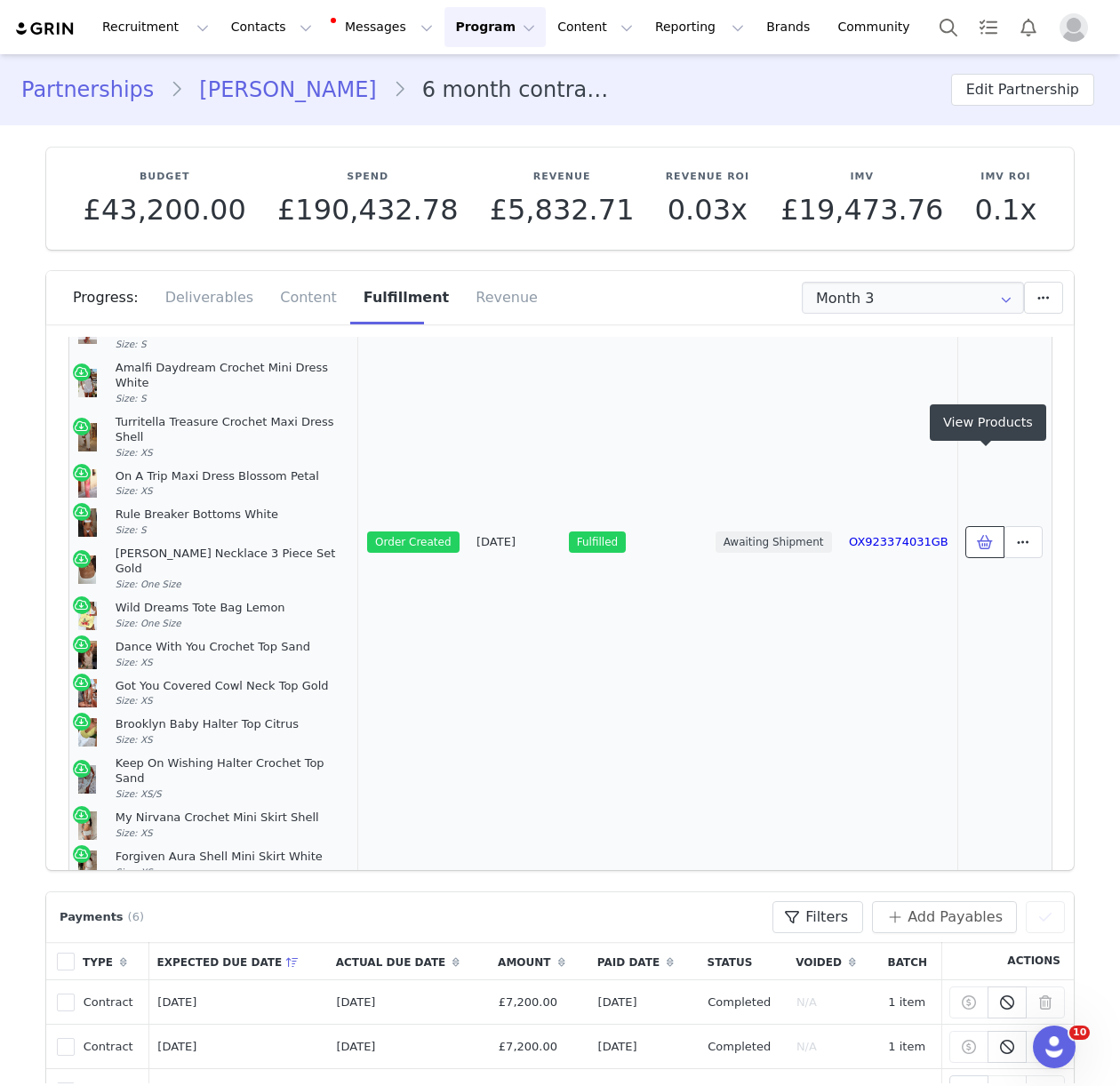
click at [989, 535] on icon at bounding box center [985, 542] width 16 height 14
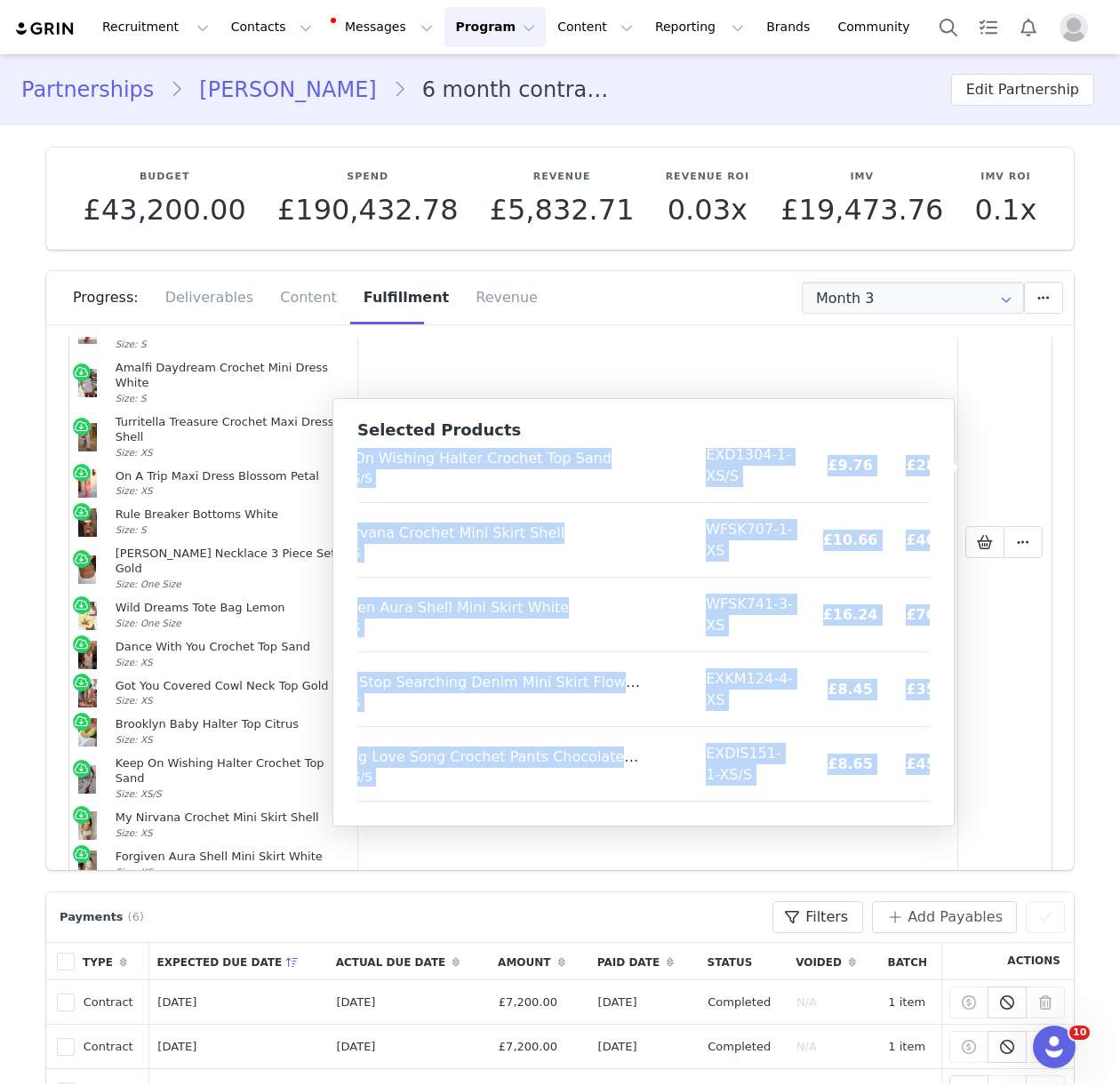
scroll to position [1480, 100]
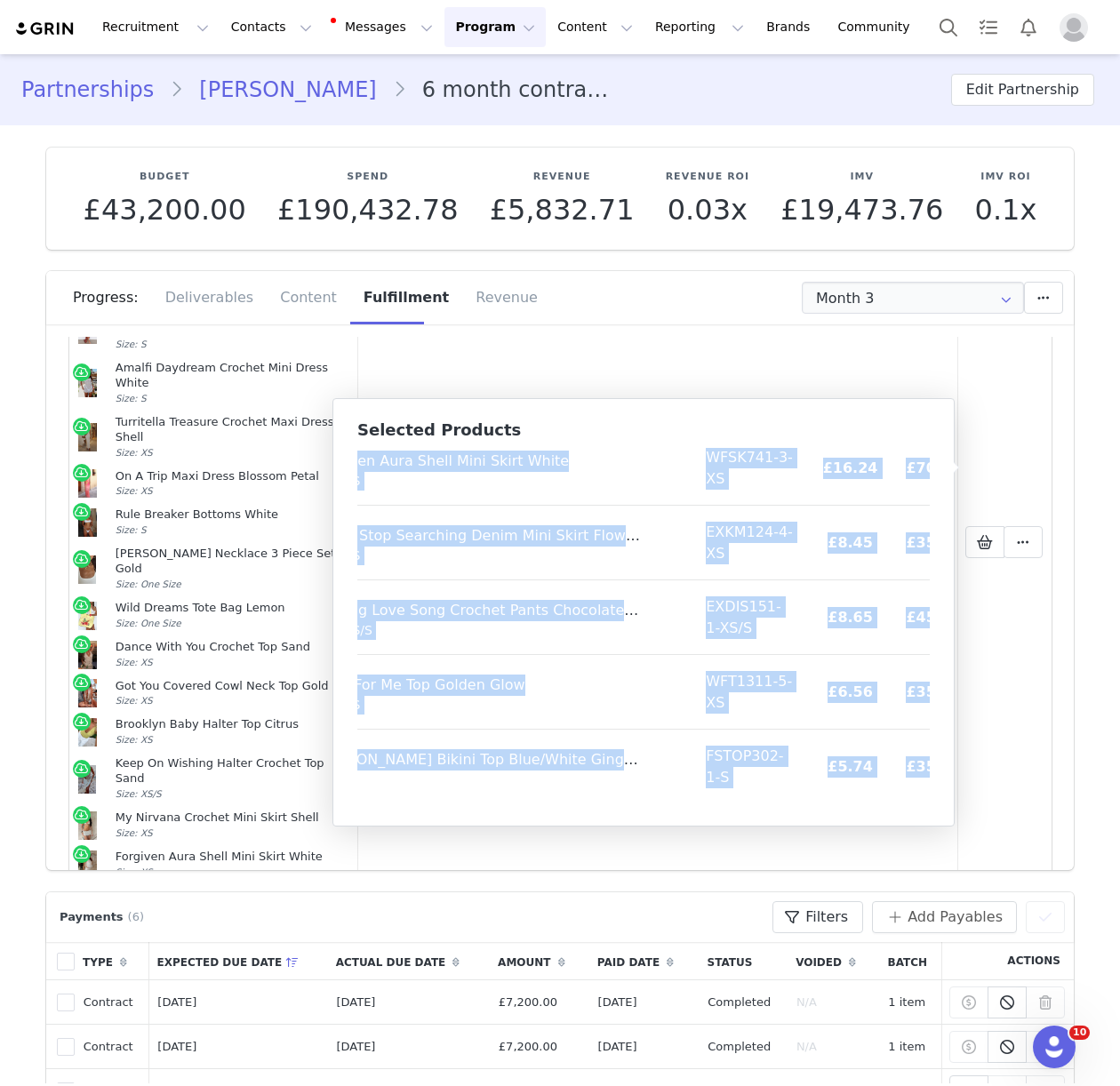
drag, startPoint x: 368, startPoint y: 467, endPoint x: 927, endPoint y: 799, distance: 650.2
copy table "Product SKU Cost Price Summer Anthem Bikini Top Marigold Twist Size: S FSTOP264…"
drag, startPoint x: 231, startPoint y: 18, endPoint x: 265, endPoint y: 78, distance: 69.0
click at [232, 20] on button "Contacts Contacts" at bounding box center [271, 27] width 102 height 40
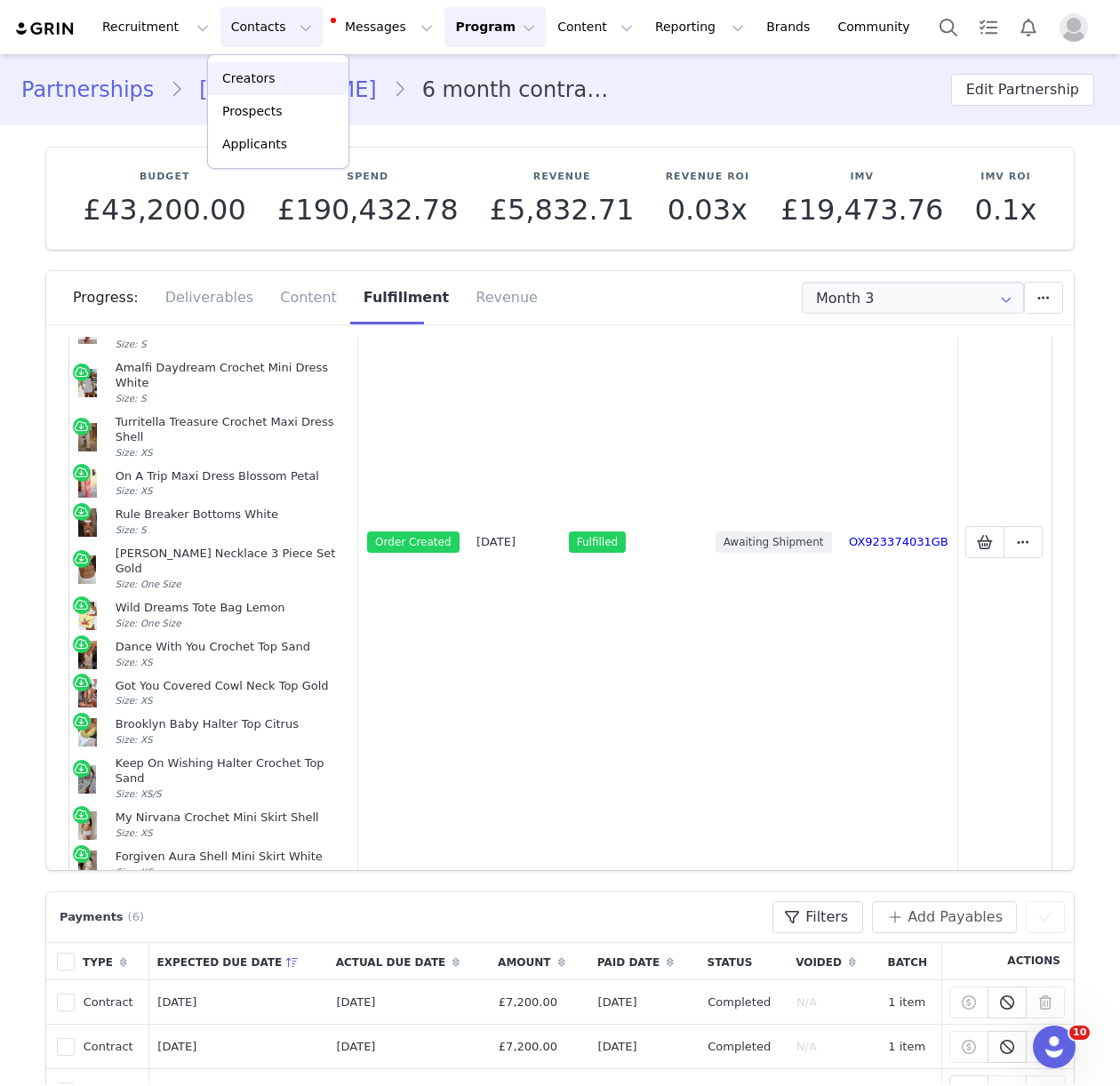
click at [265, 78] on p "Creators" at bounding box center [248, 78] width 53 height 19
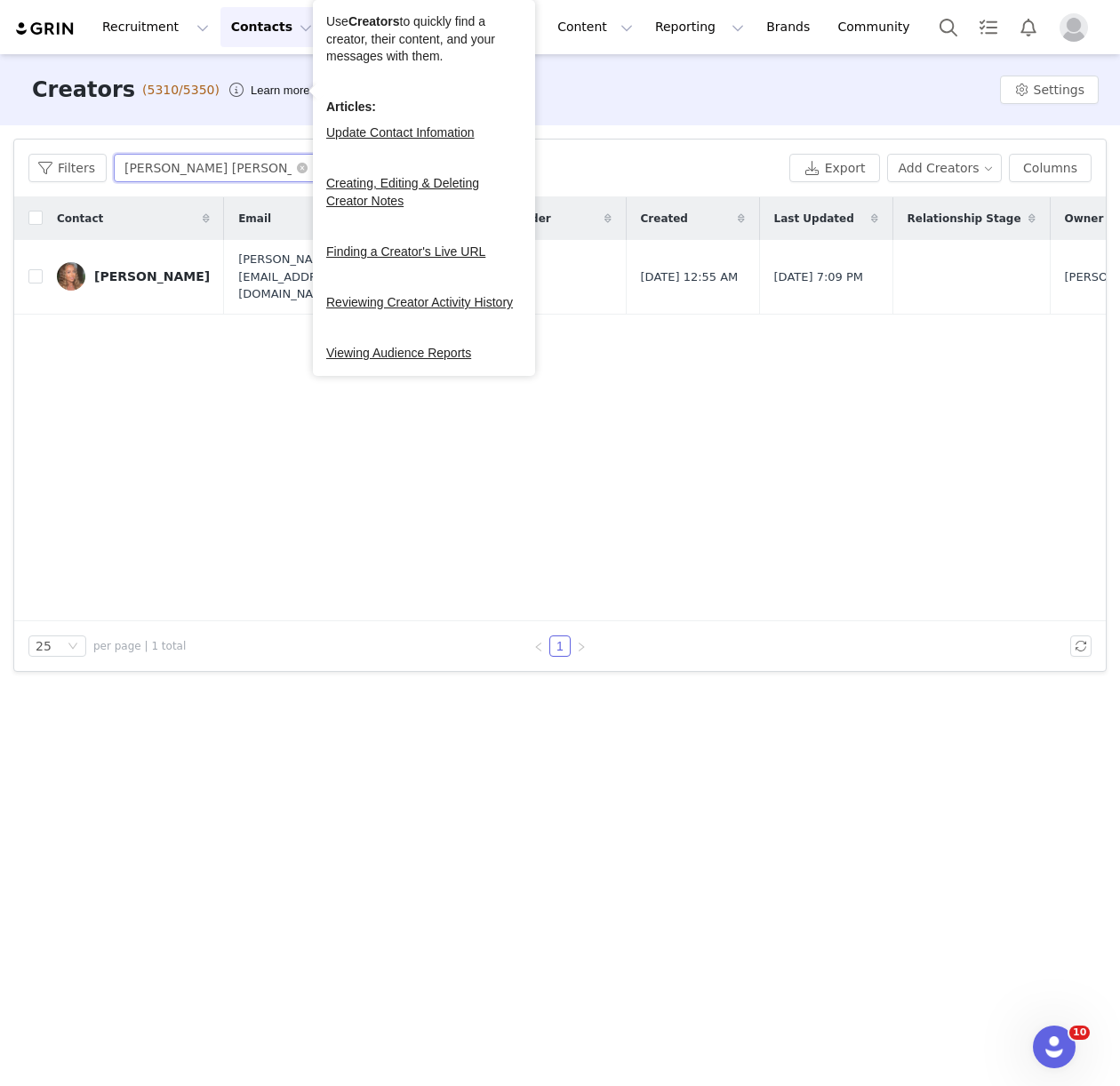
click at [155, 158] on input "nicole sam" at bounding box center [225, 168] width 222 height 28
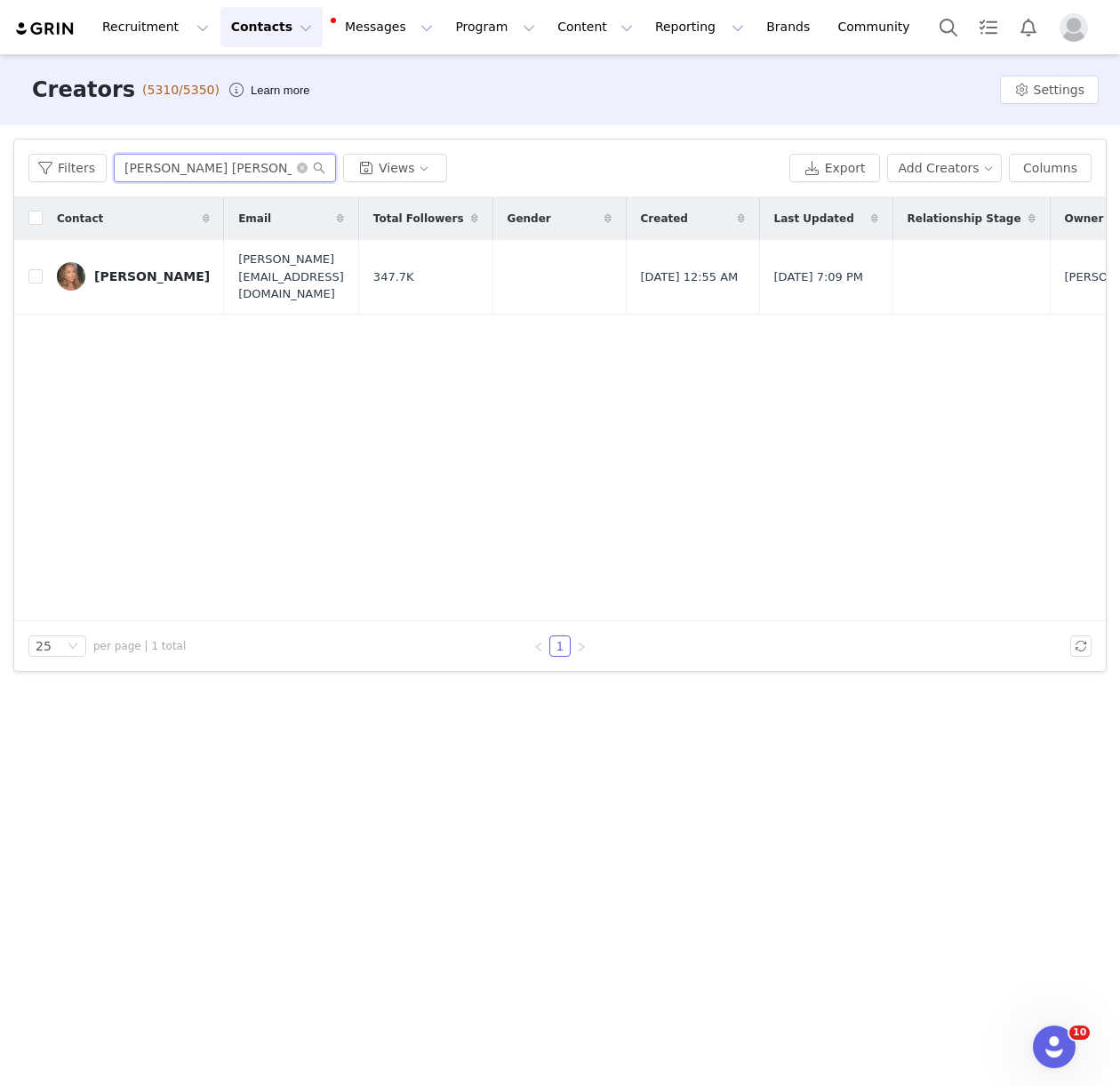
click at [155, 158] on input "nicole sam" at bounding box center [225, 168] width 222 height 28
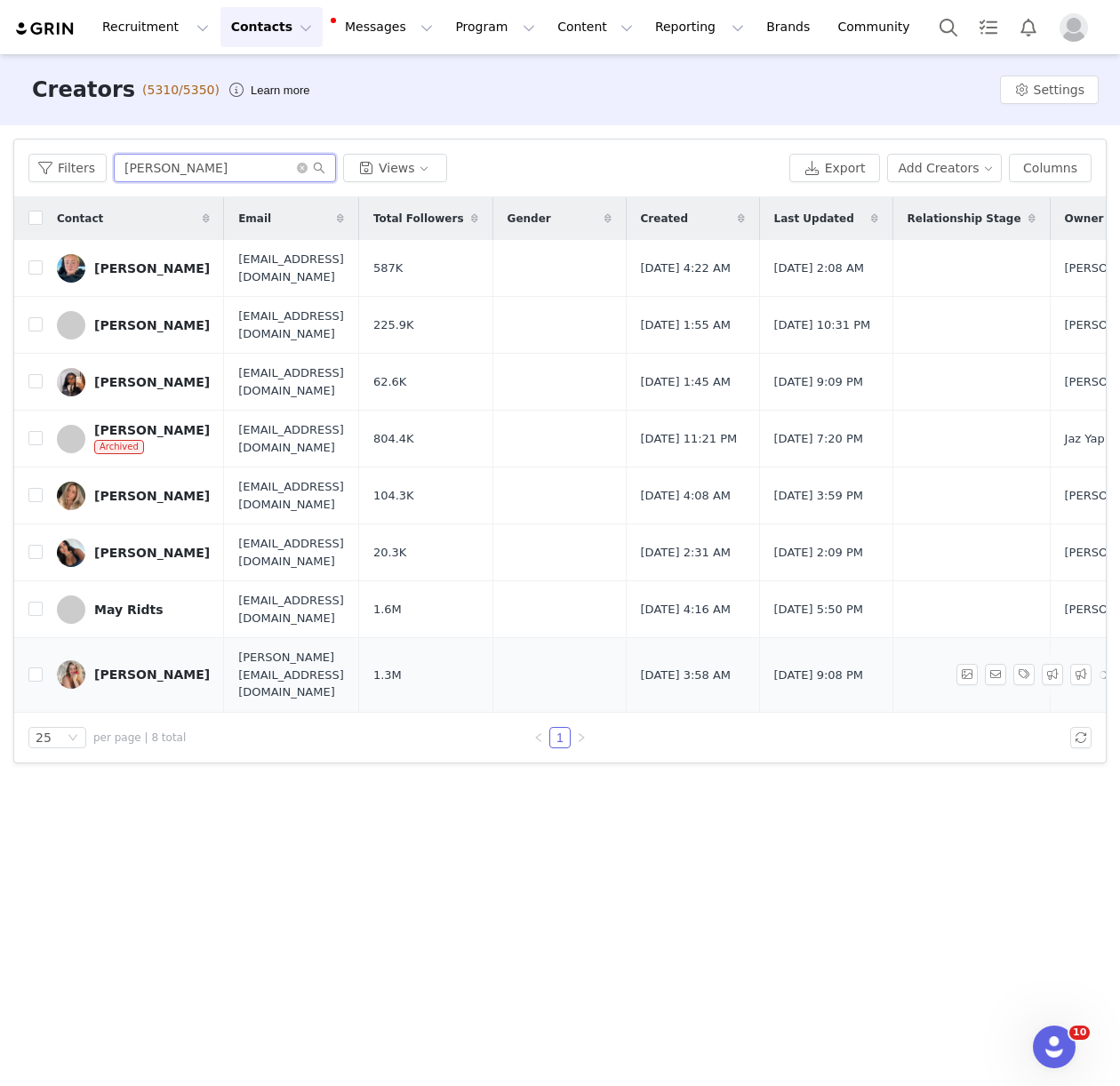
type input "joann"
click at [155, 679] on link "Joann Vdherik" at bounding box center [134, 674] width 153 height 28
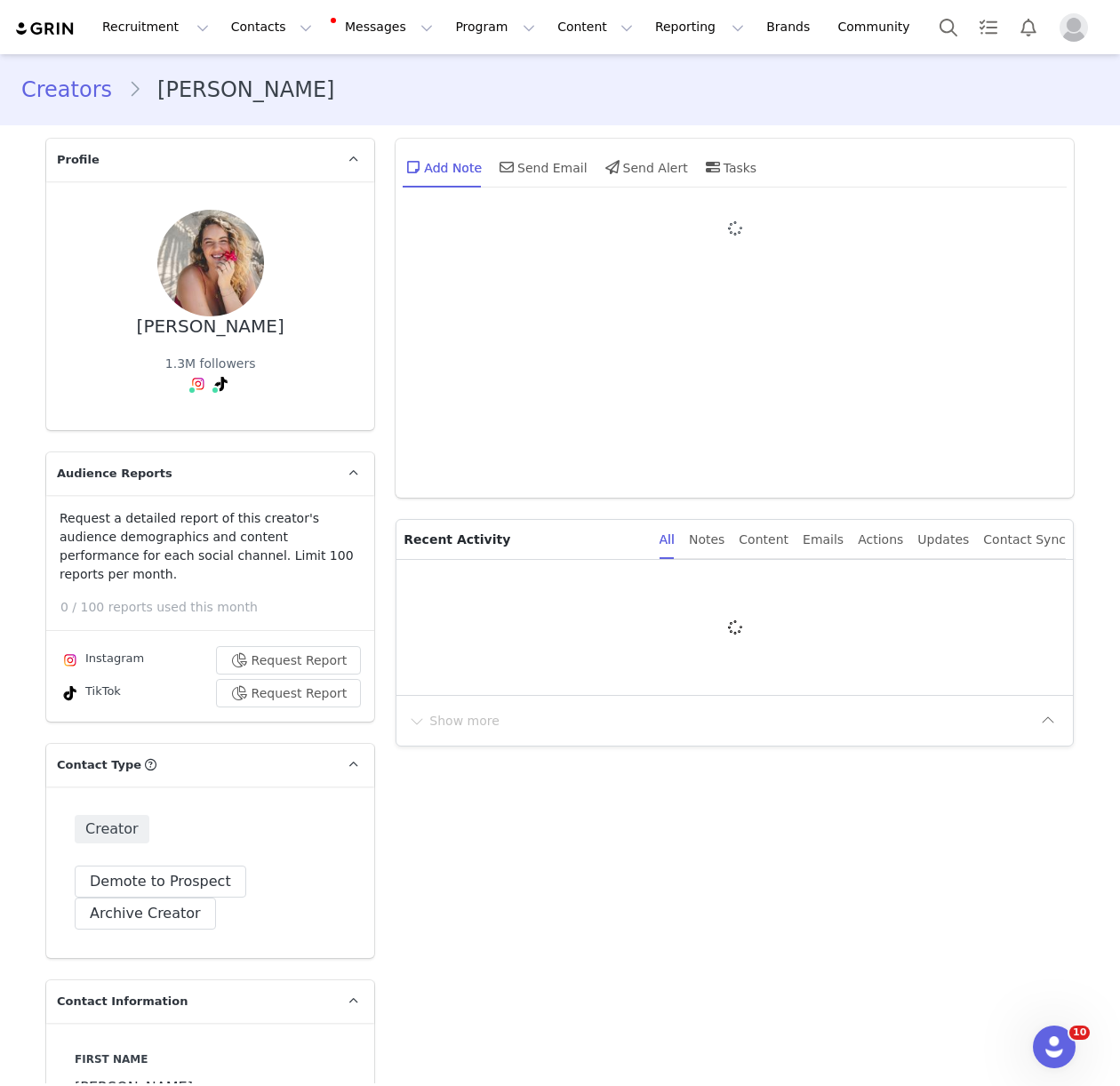
type input "+31 ([GEOGRAPHIC_DATA])"
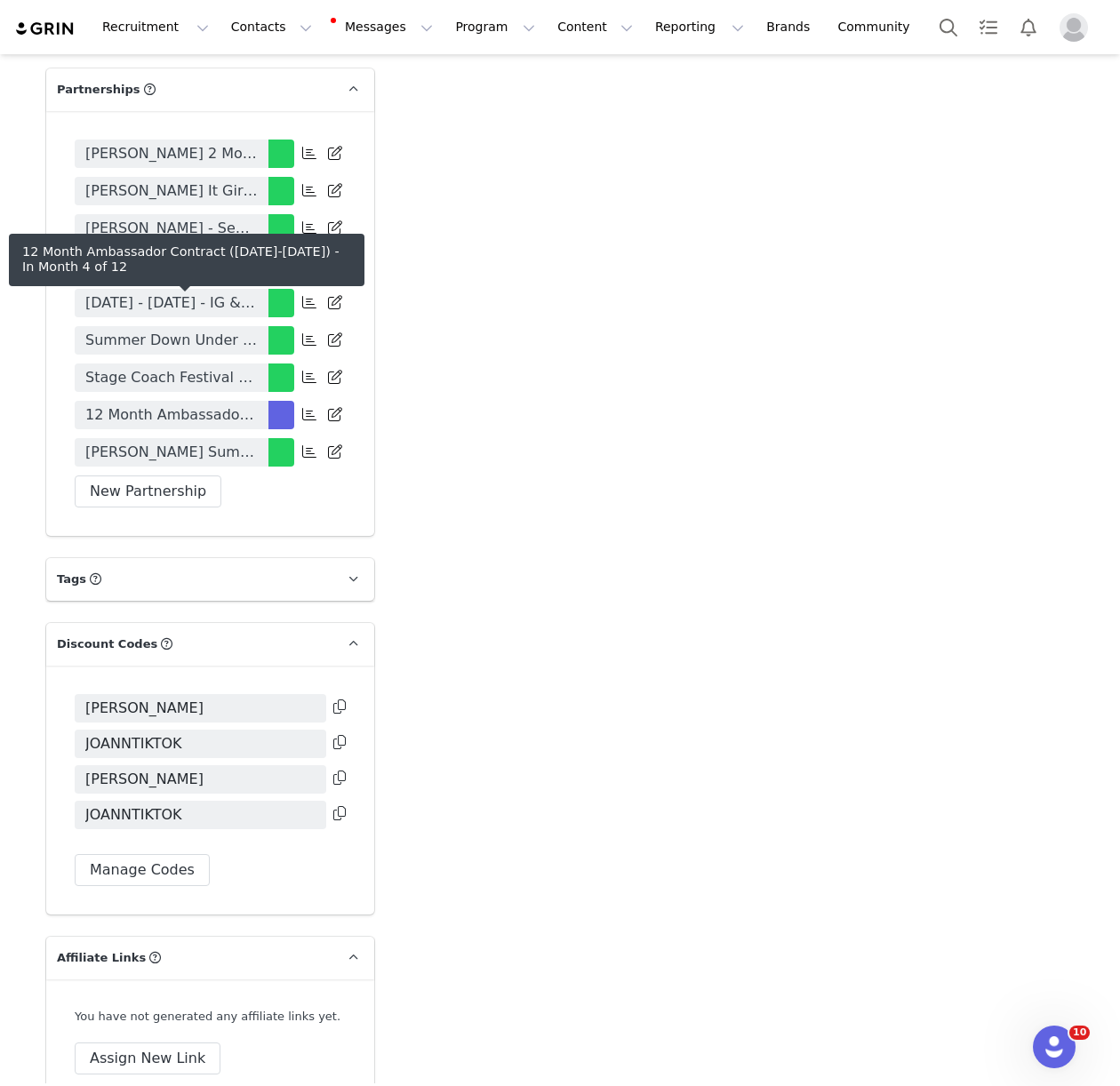
click at [172, 404] on span "12 Month Ambassador Contract (May 25-May 26)" at bounding box center [171, 415] width 173 height 21
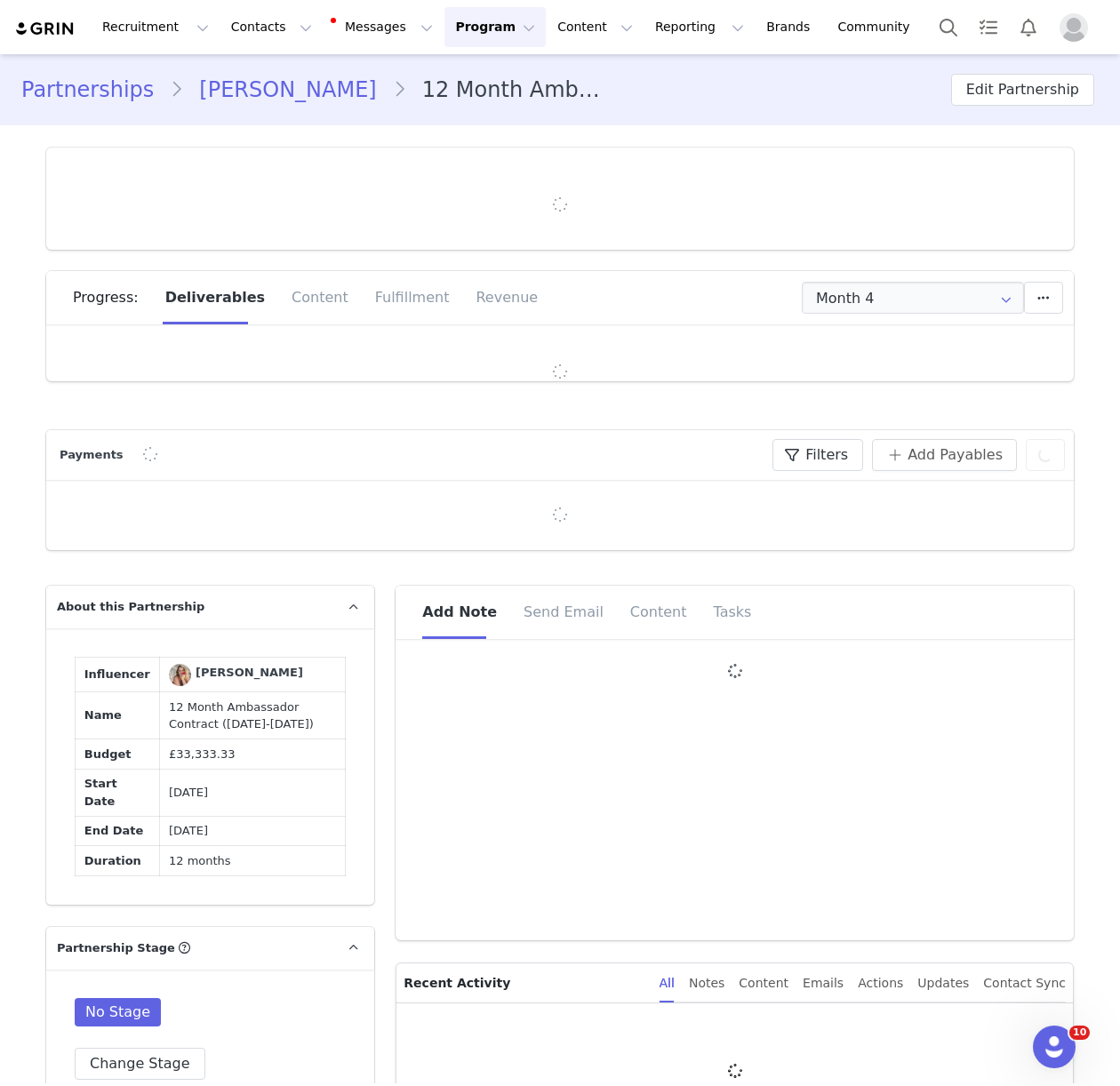
type input "+31 ([GEOGRAPHIC_DATA])"
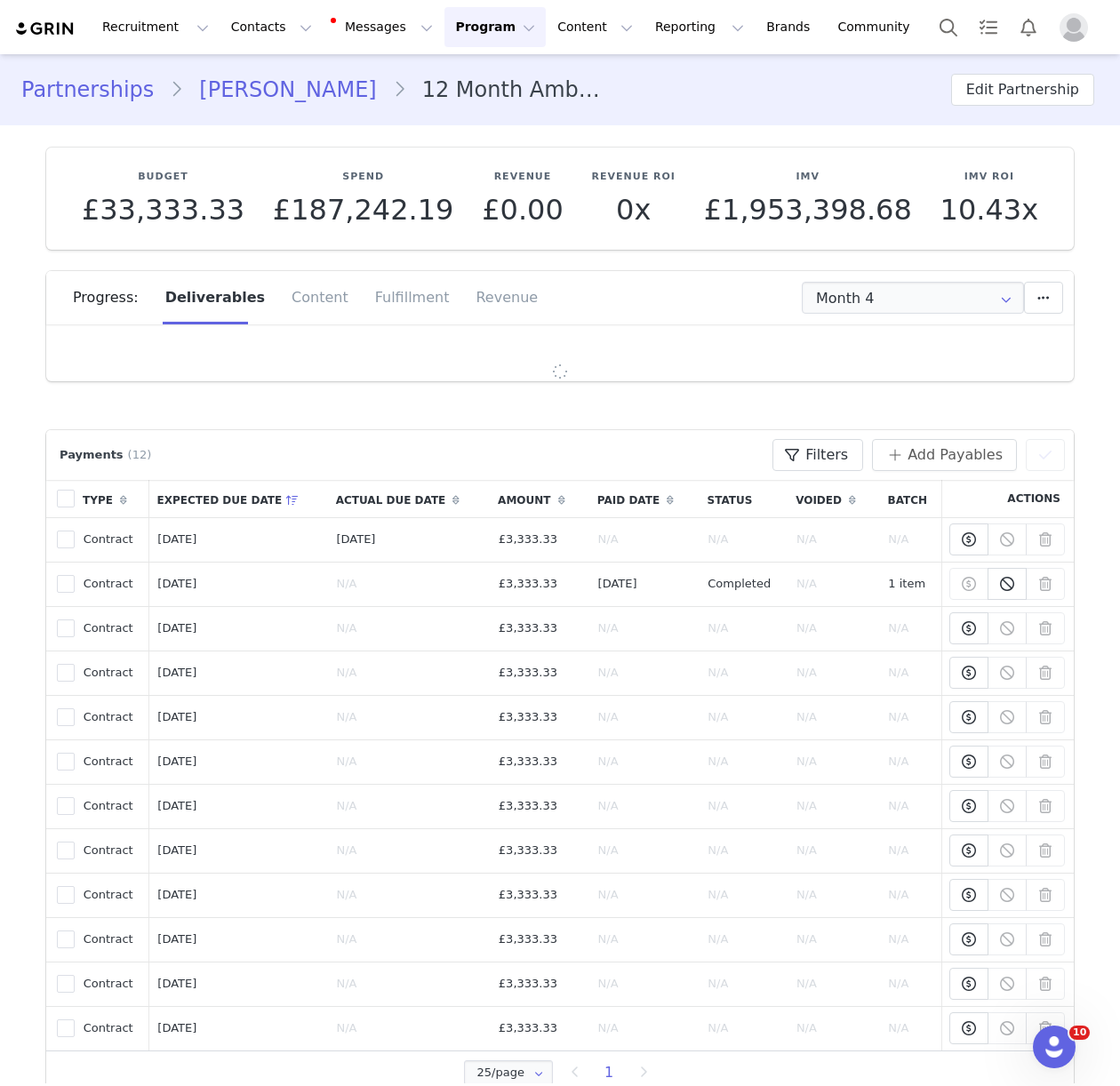
click at [385, 289] on div "Fulfillment" at bounding box center [412, 297] width 101 height 53
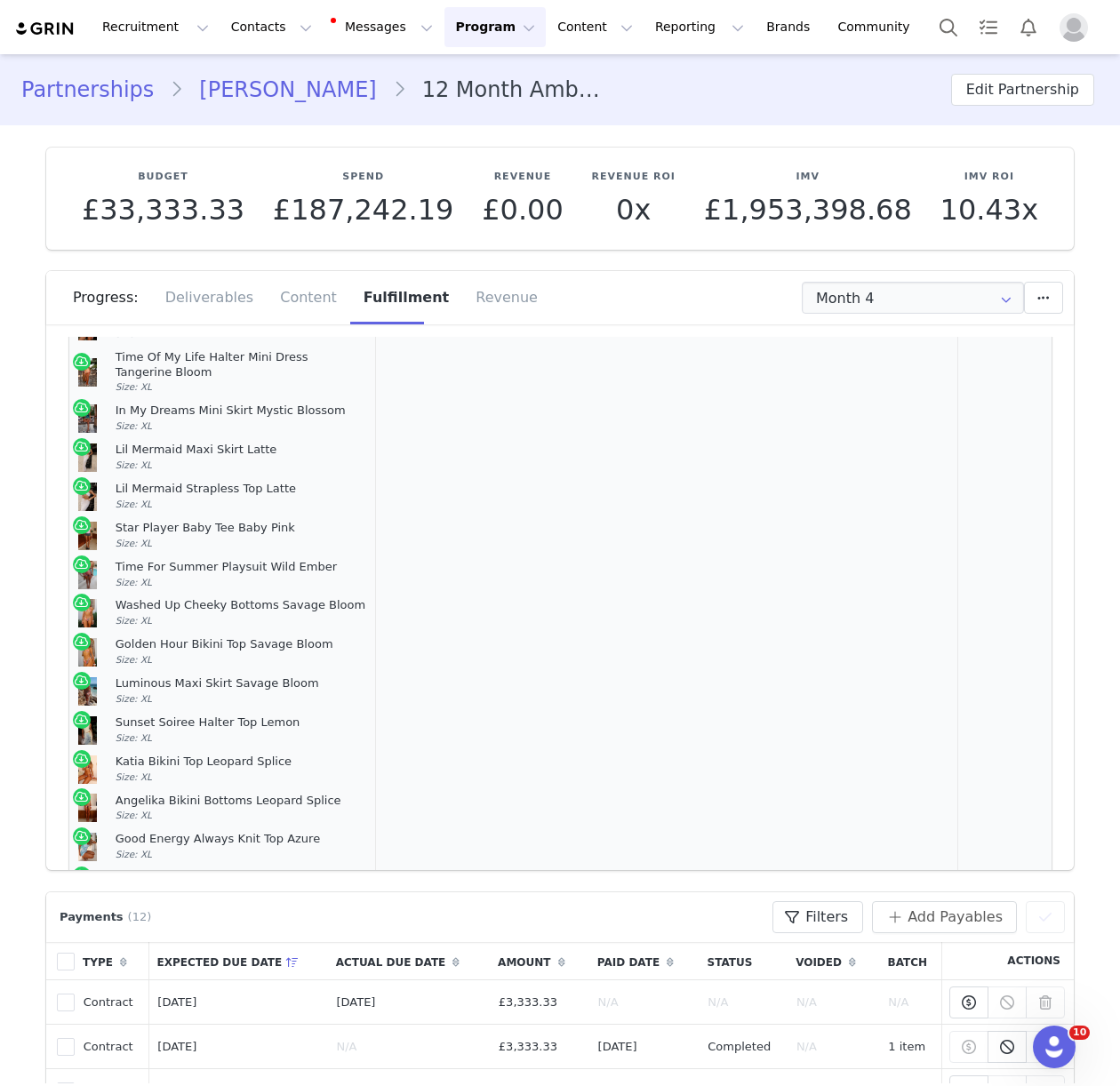
scroll to position [2300, 0]
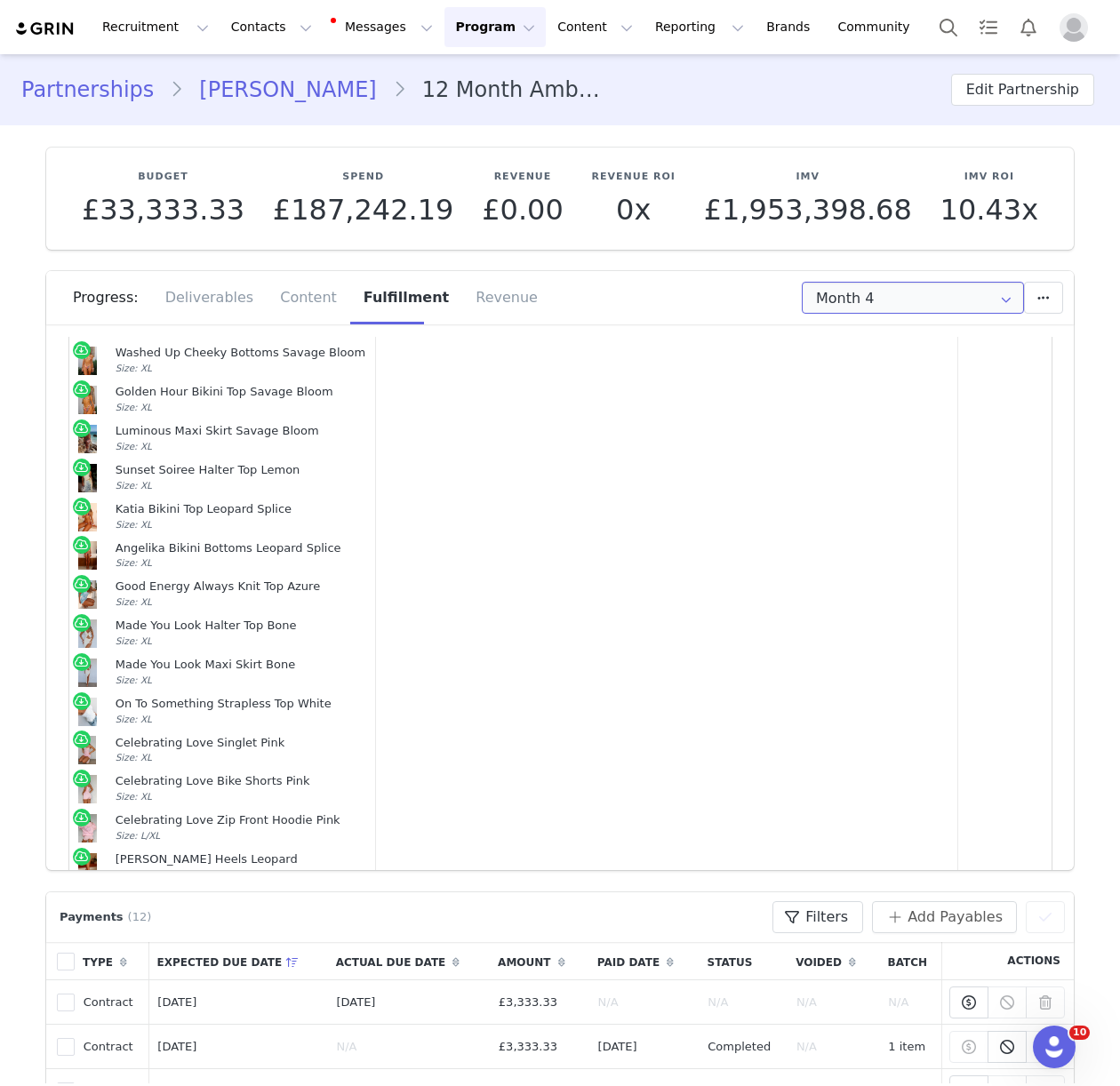
click at [875, 287] on input "Month 4" at bounding box center [913, 298] width 222 height 32
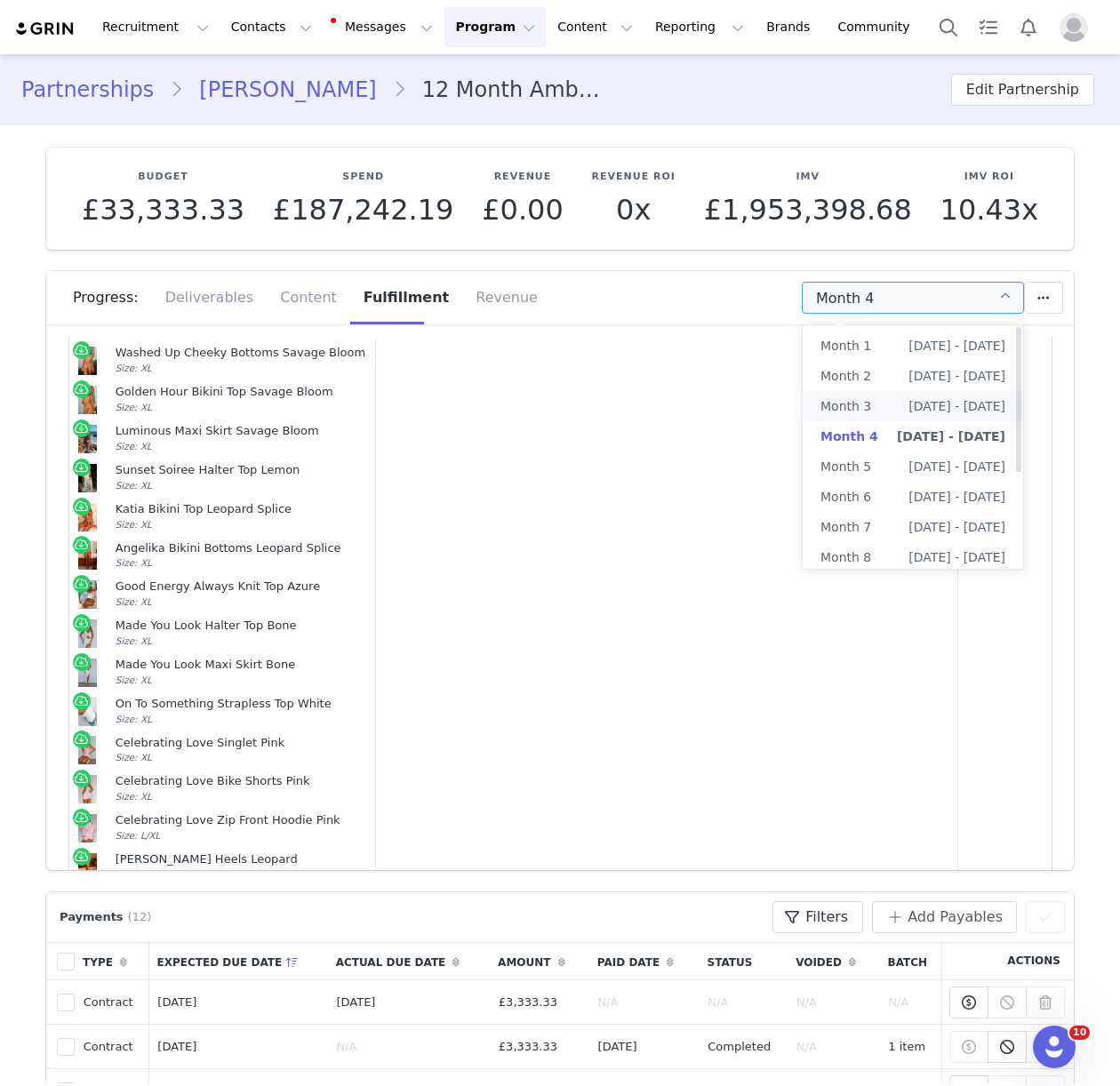
click at [923, 411] on span "Jul 1st - Jul 31st" at bounding box center [957, 406] width 97 height 30
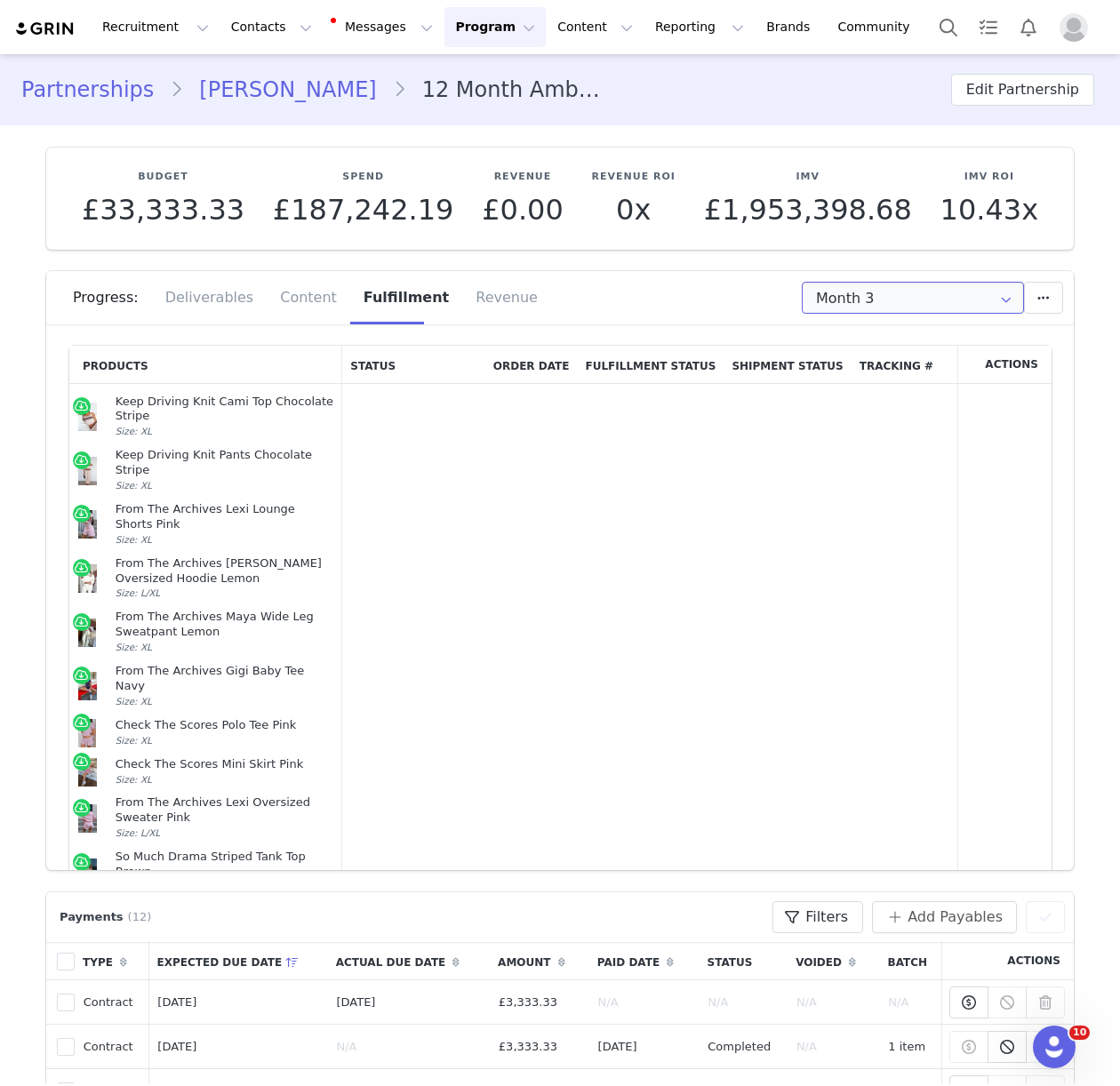
scroll to position [388, 0]
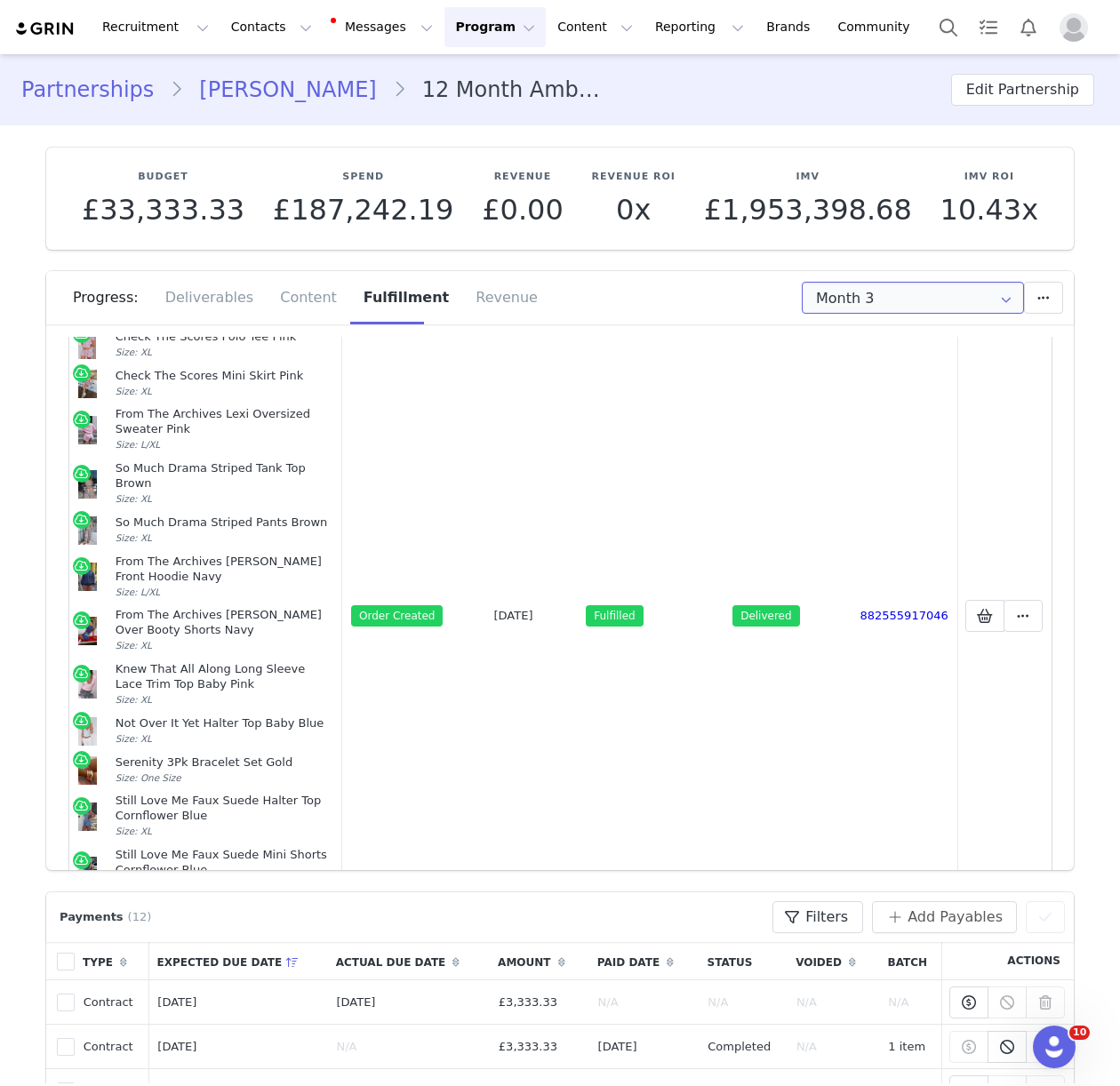
click at [861, 303] on input "Month 3" at bounding box center [913, 298] width 222 height 32
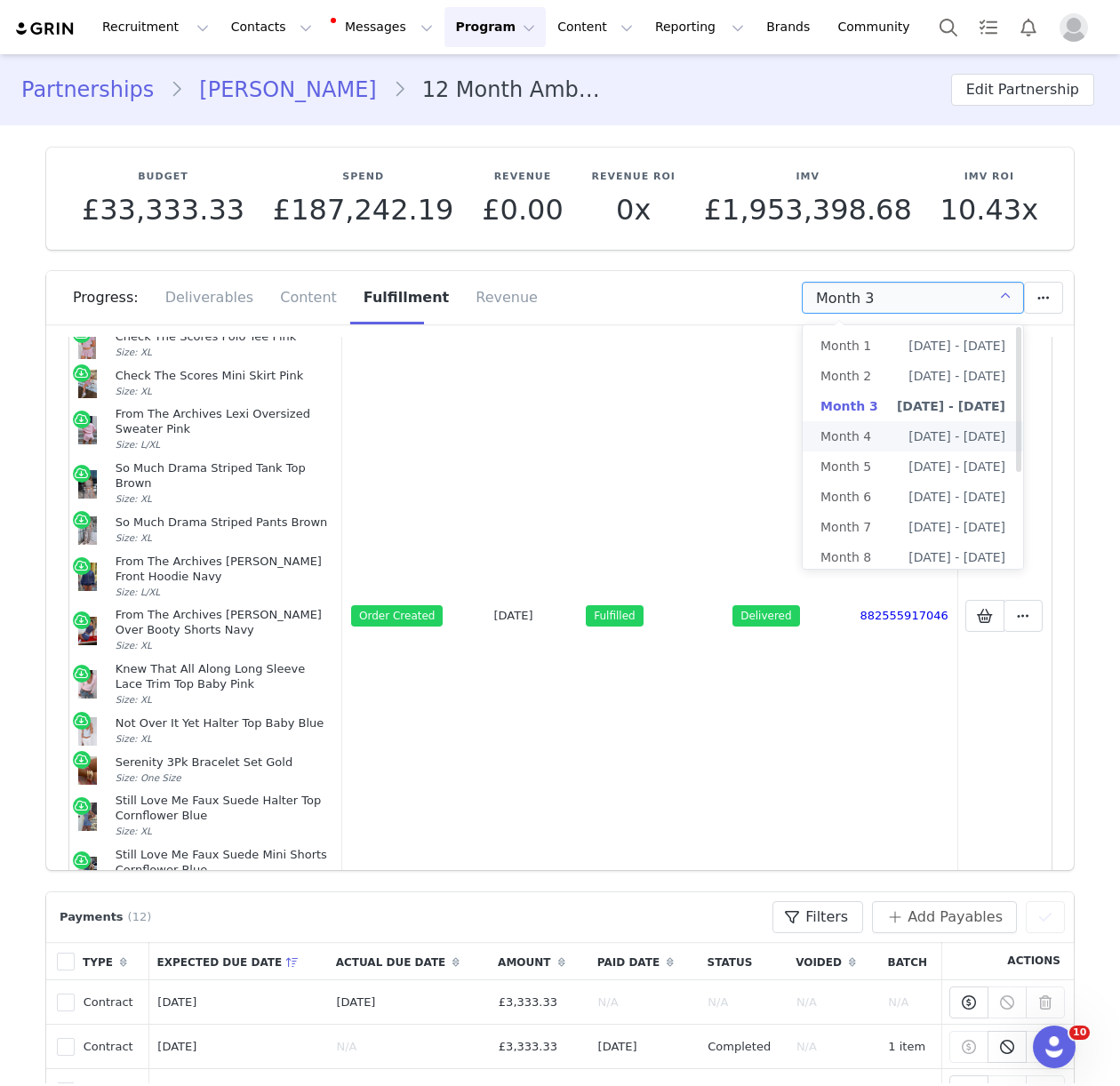
click at [908, 434] on span "Aug 1st - Aug 31st" at bounding box center [957, 436] width 97 height 30
type input "Month 4"
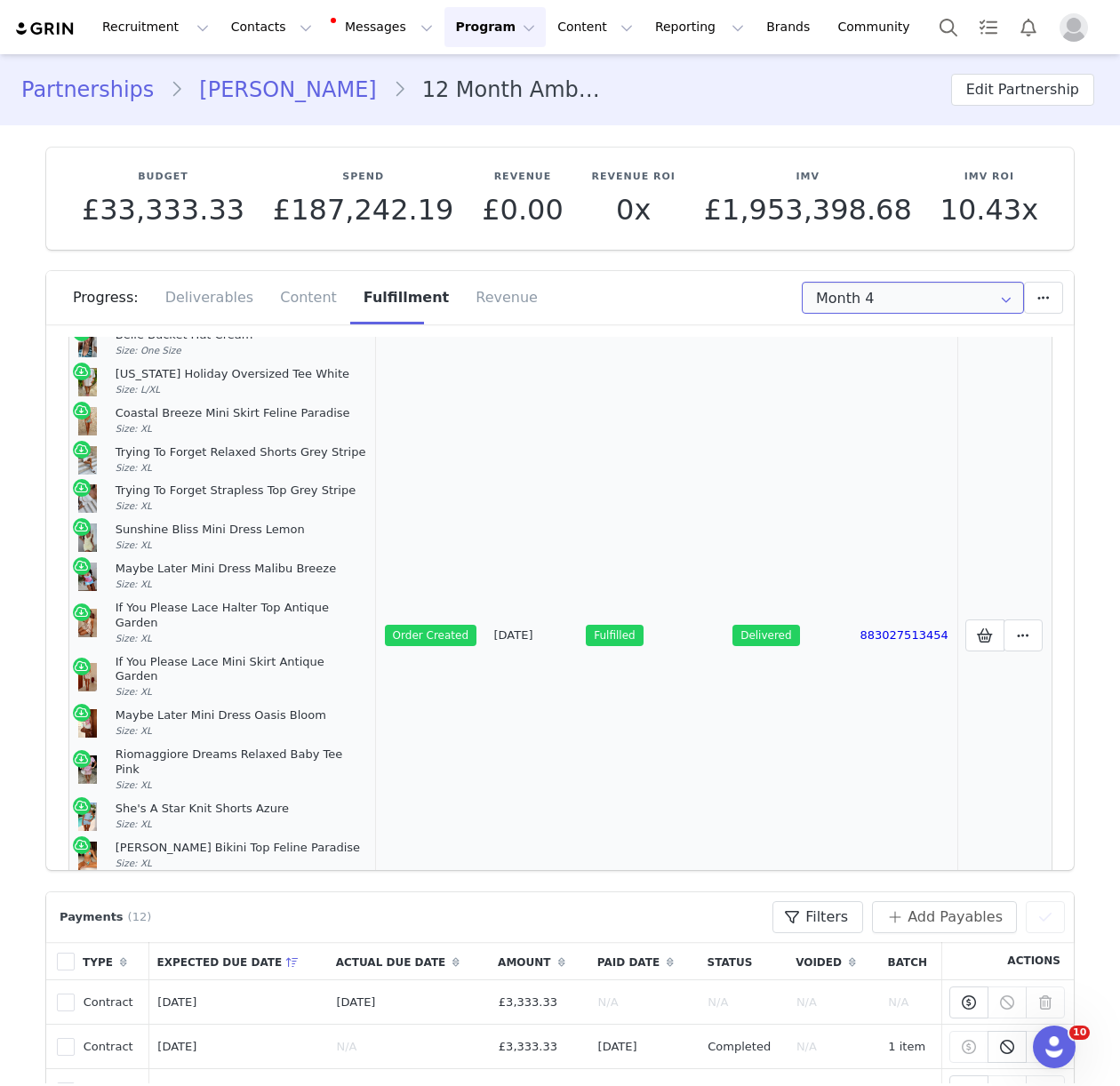
scroll to position [1367, 0]
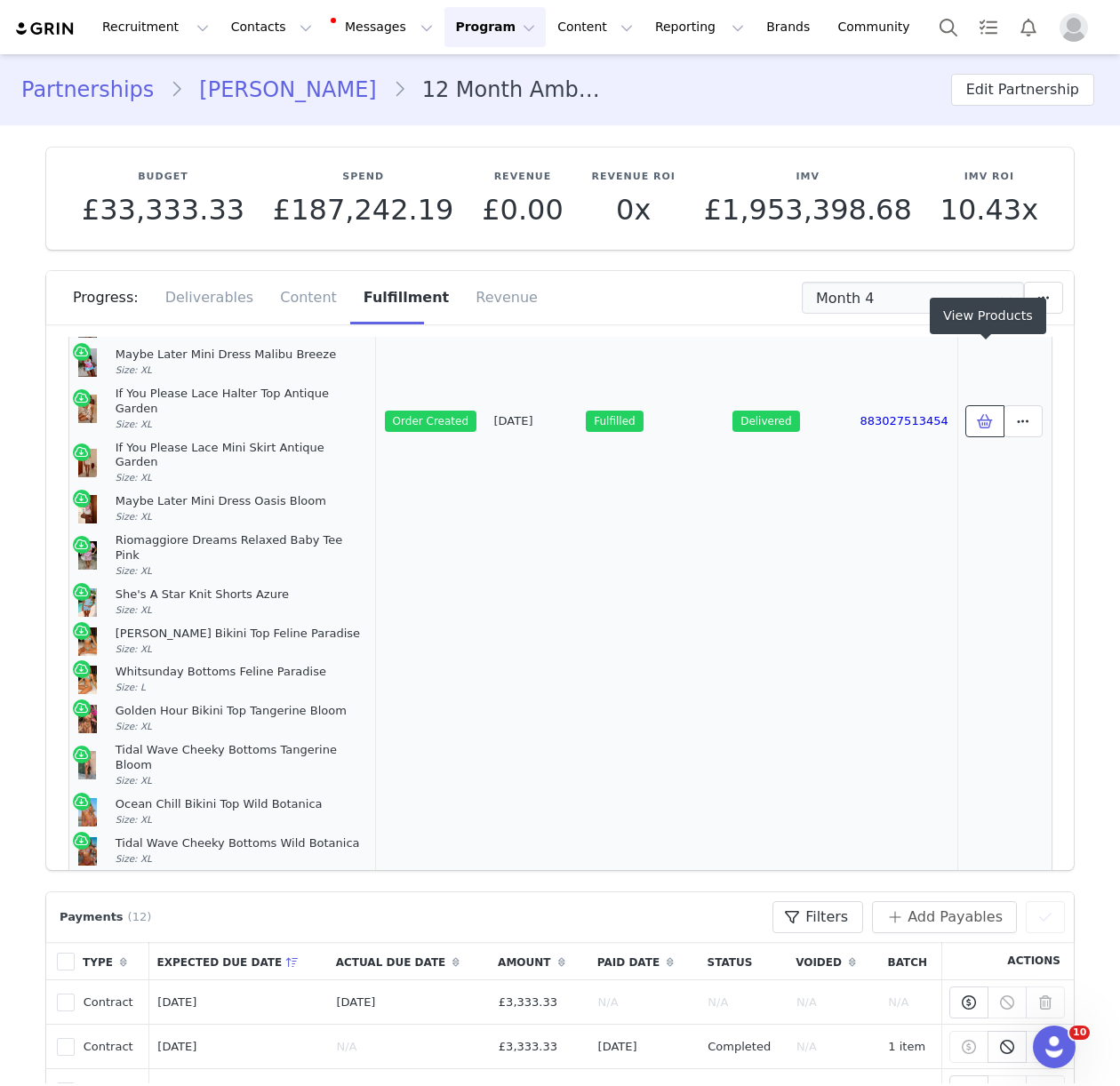
click at [979, 414] on icon at bounding box center [985, 420] width 16 height 14
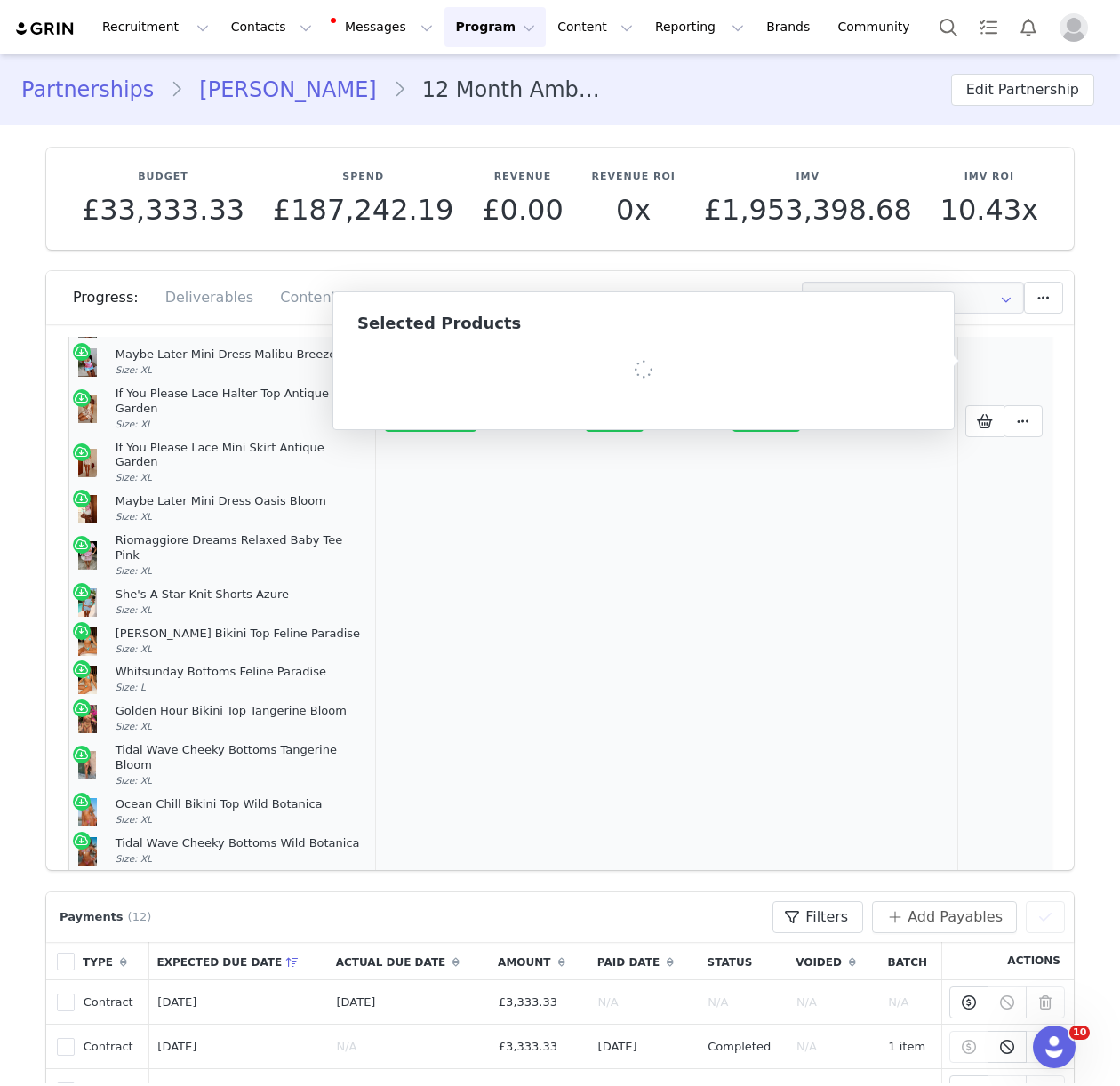
click at [574, 630] on td "Jul 24, 2025" at bounding box center [531, 421] width 92 height 2809
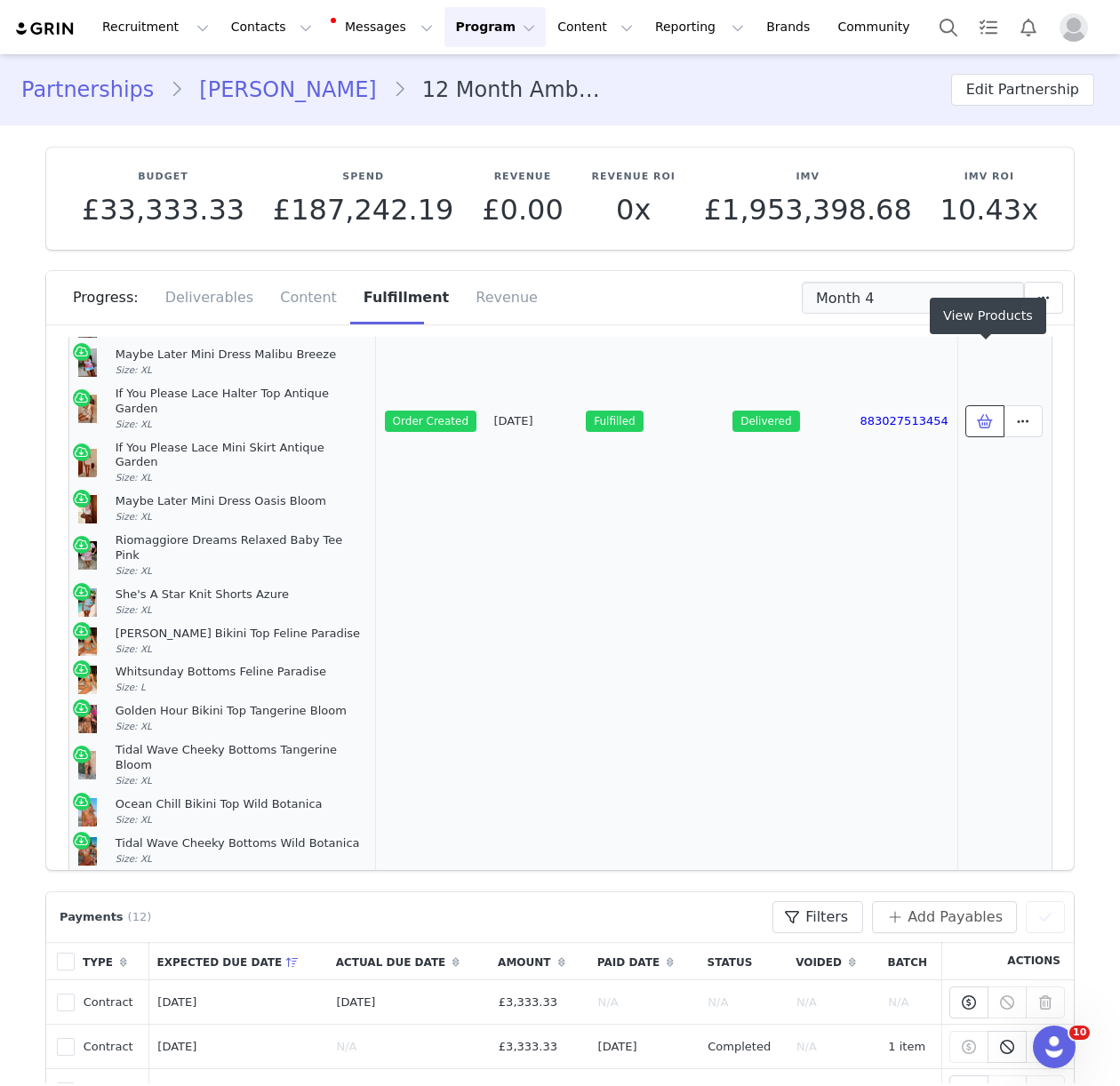
click at [986, 414] on icon at bounding box center [985, 420] width 16 height 14
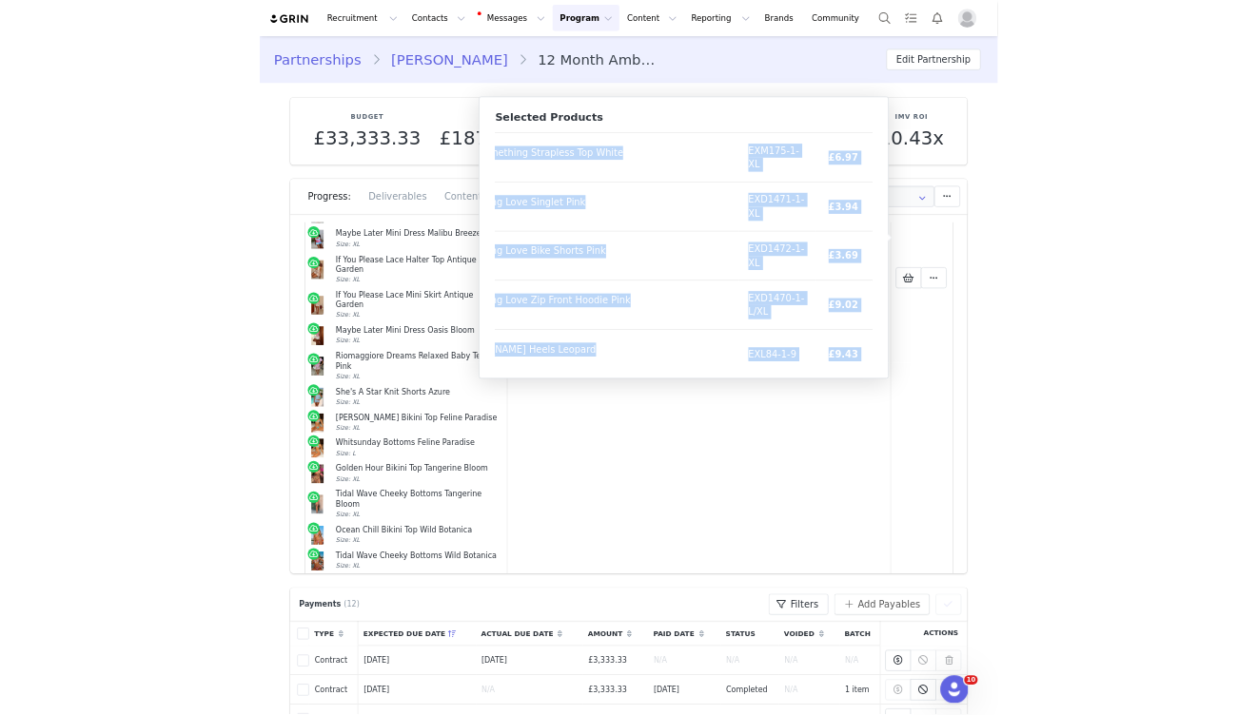
scroll to position [5101, 136]
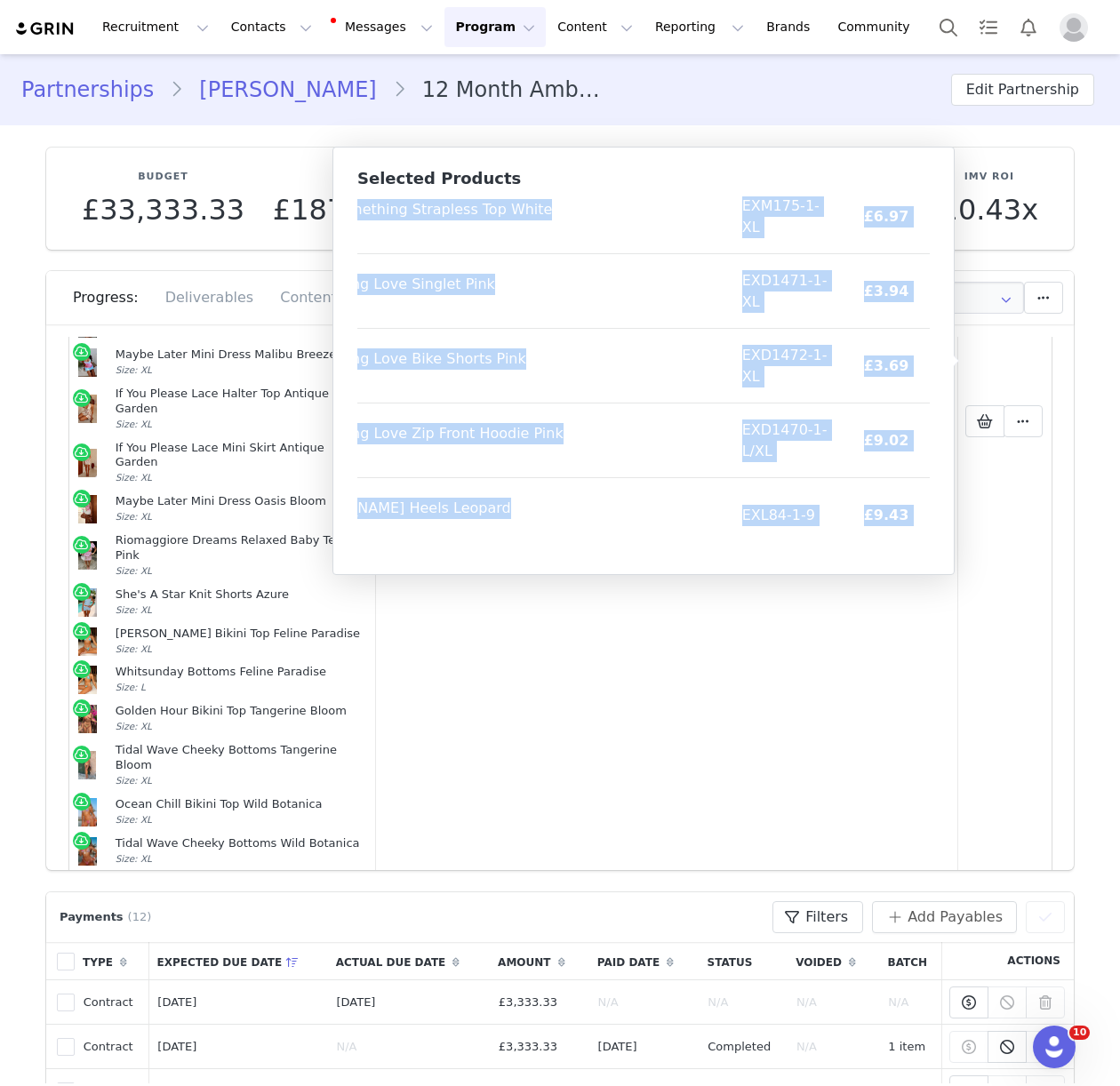
drag, startPoint x: 368, startPoint y: 212, endPoint x: 915, endPoint y: 551, distance: 643.5
copy table "Product SKU Cost Price Chill Day Knit Shorts Red/Pink Stripe Size: XL EX2472-1-…"
click at [236, 31] on button "Contacts Contacts" at bounding box center [271, 27] width 102 height 40
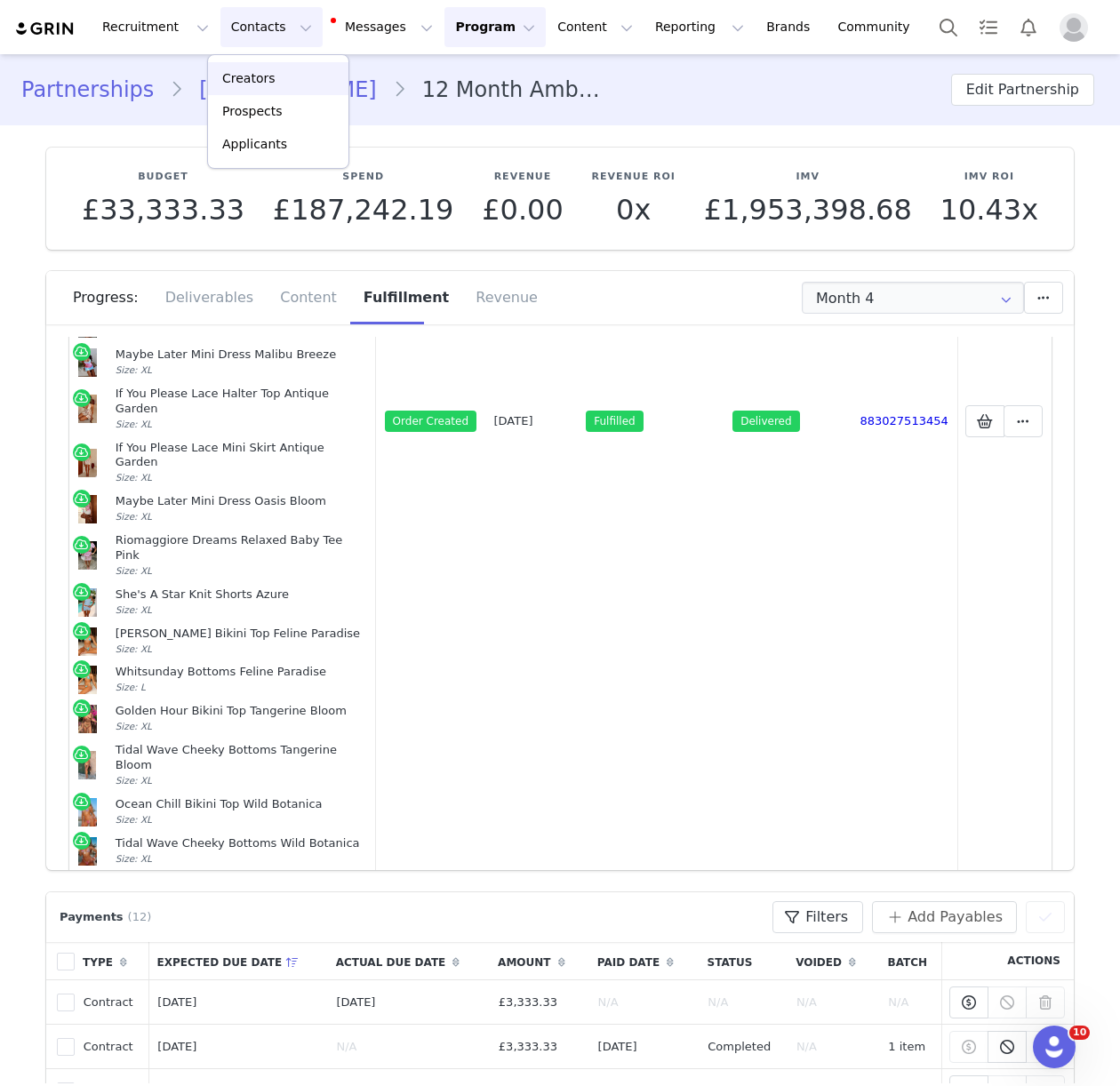
click at [253, 78] on p "Creators" at bounding box center [248, 78] width 53 height 19
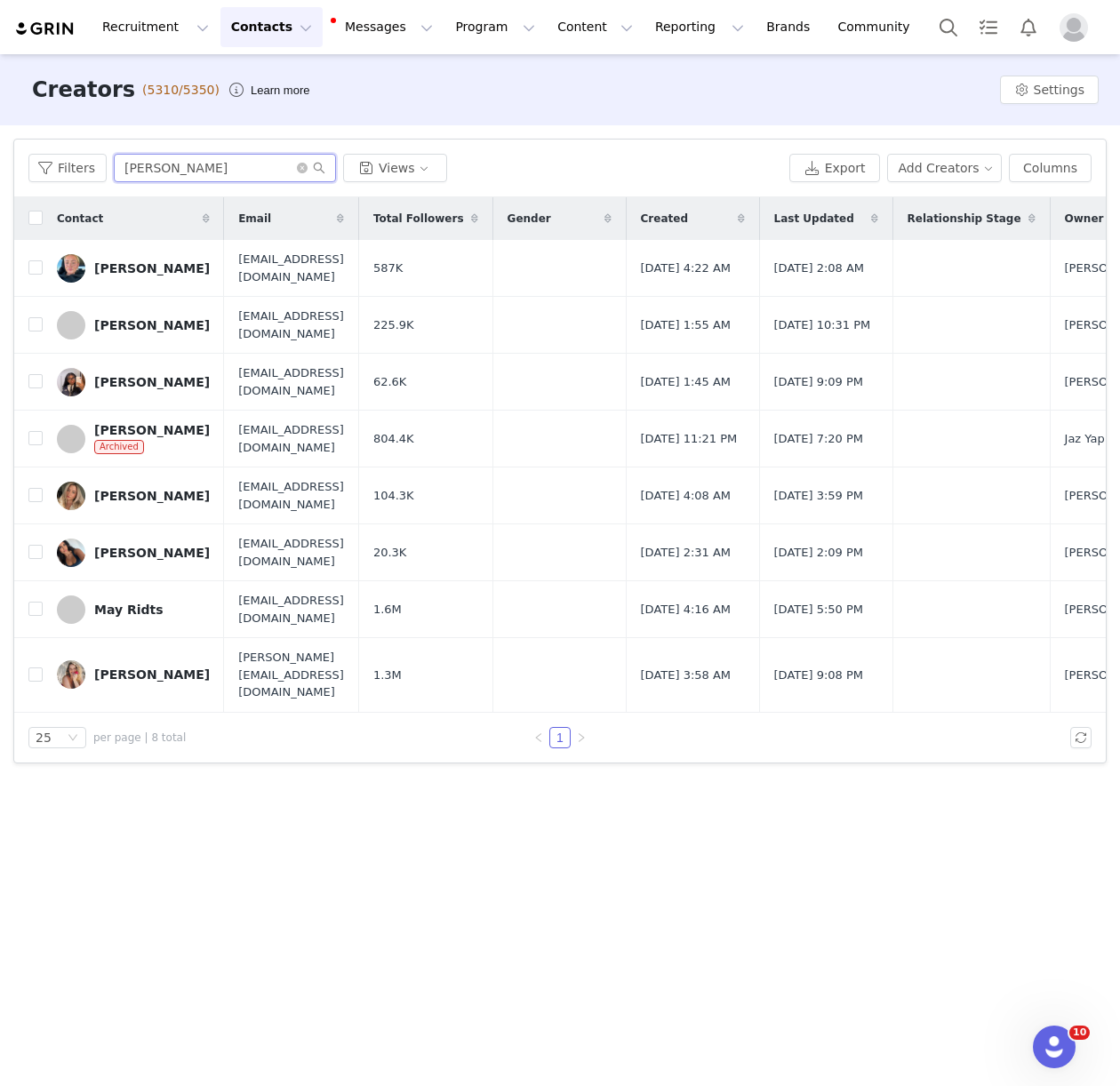
click at [143, 165] on input "joann" at bounding box center [225, 168] width 222 height 28
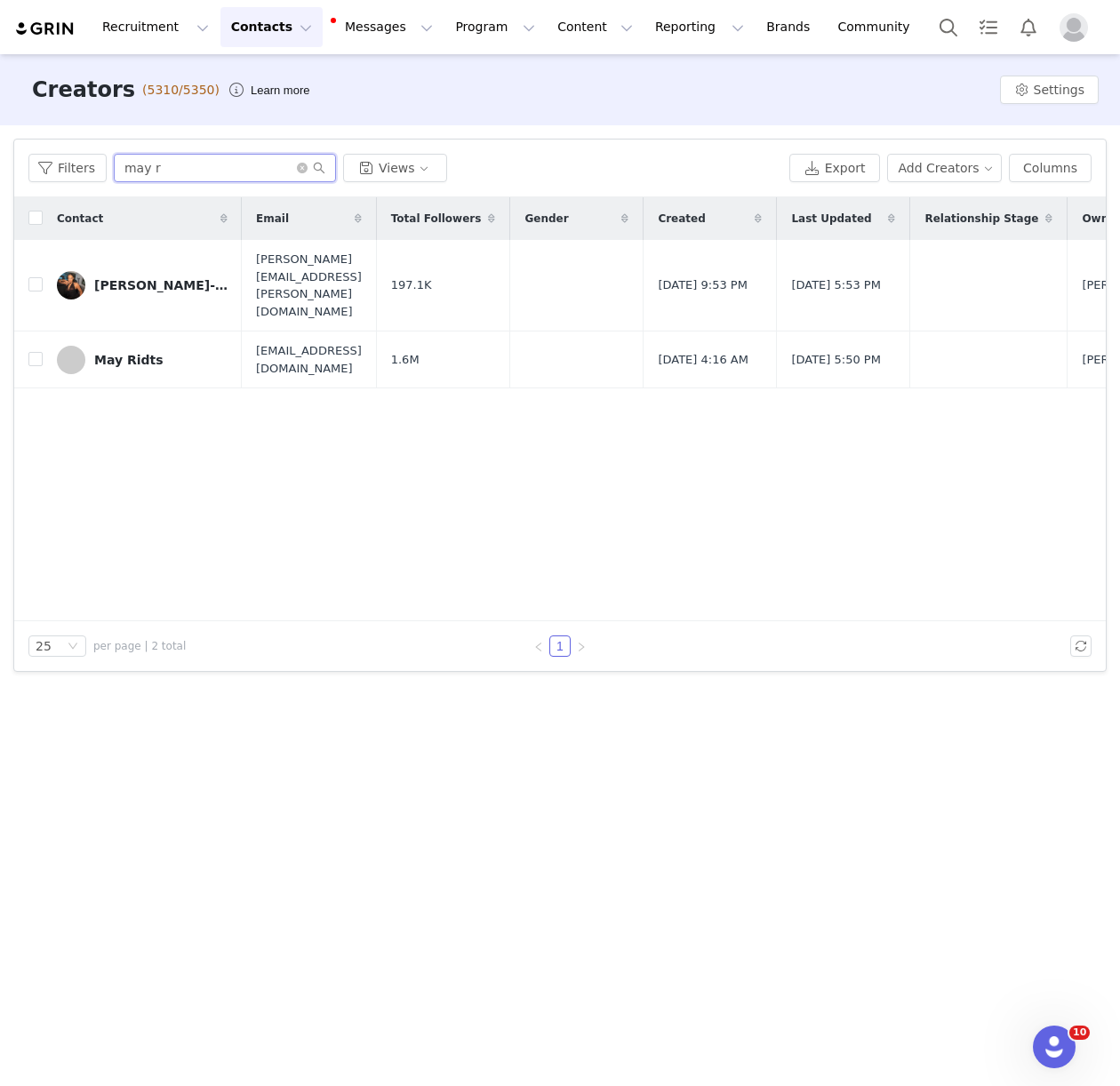
type input "may r"
click at [115, 353] on div "May Ridts" at bounding box center [129, 360] width 69 height 14
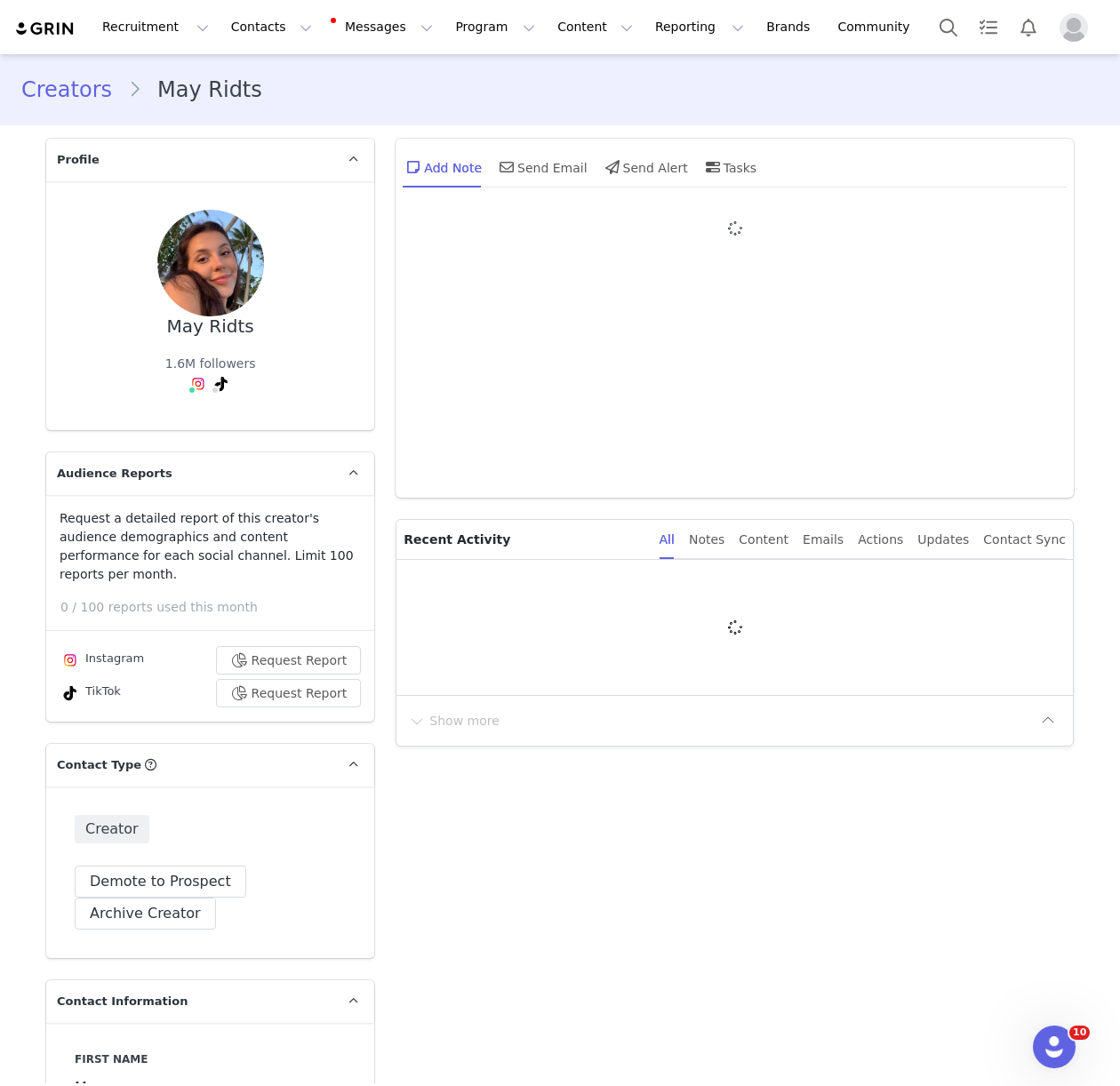
type input "+971 ([GEOGRAPHIC_DATA])"
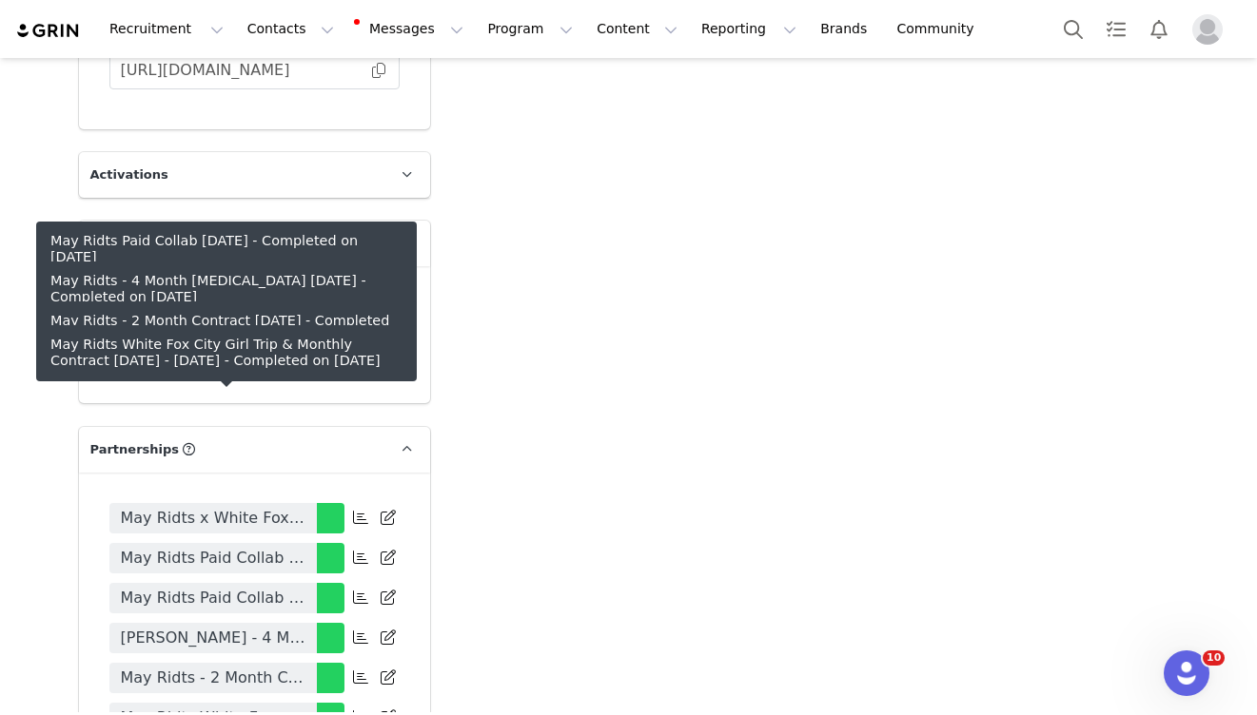
scroll to position [4031, 0]
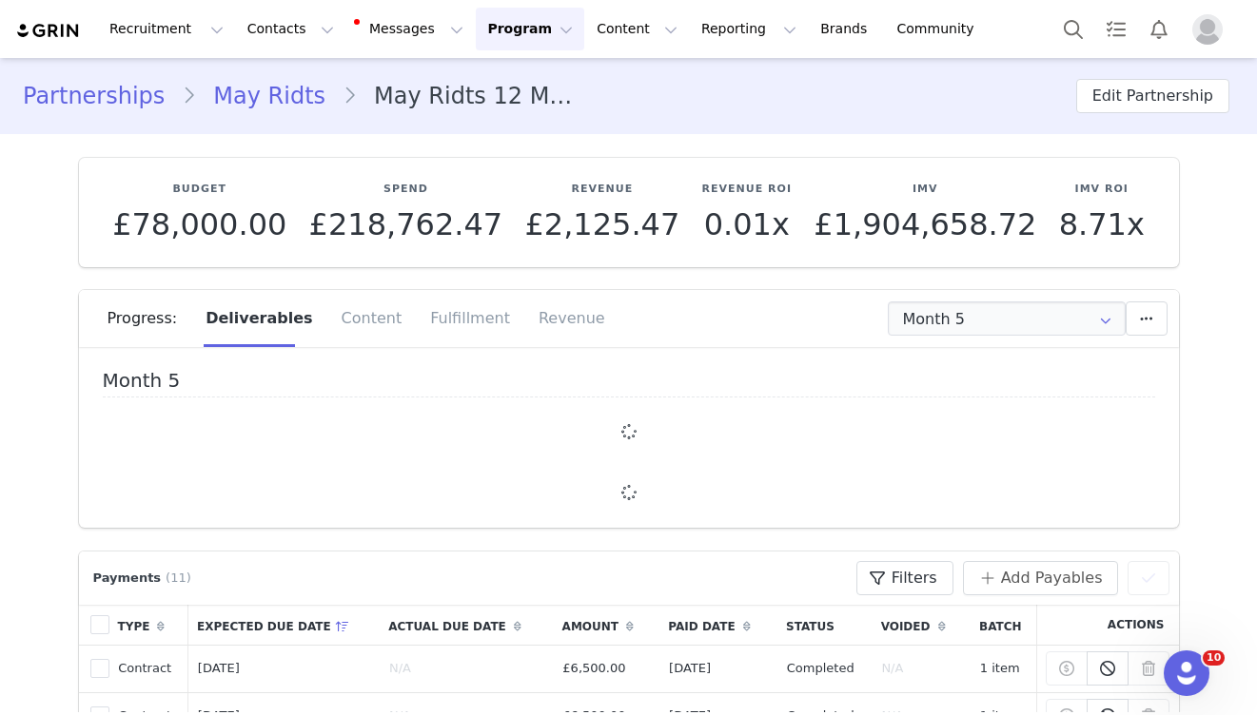
type input "+971 ([GEOGRAPHIC_DATA])"
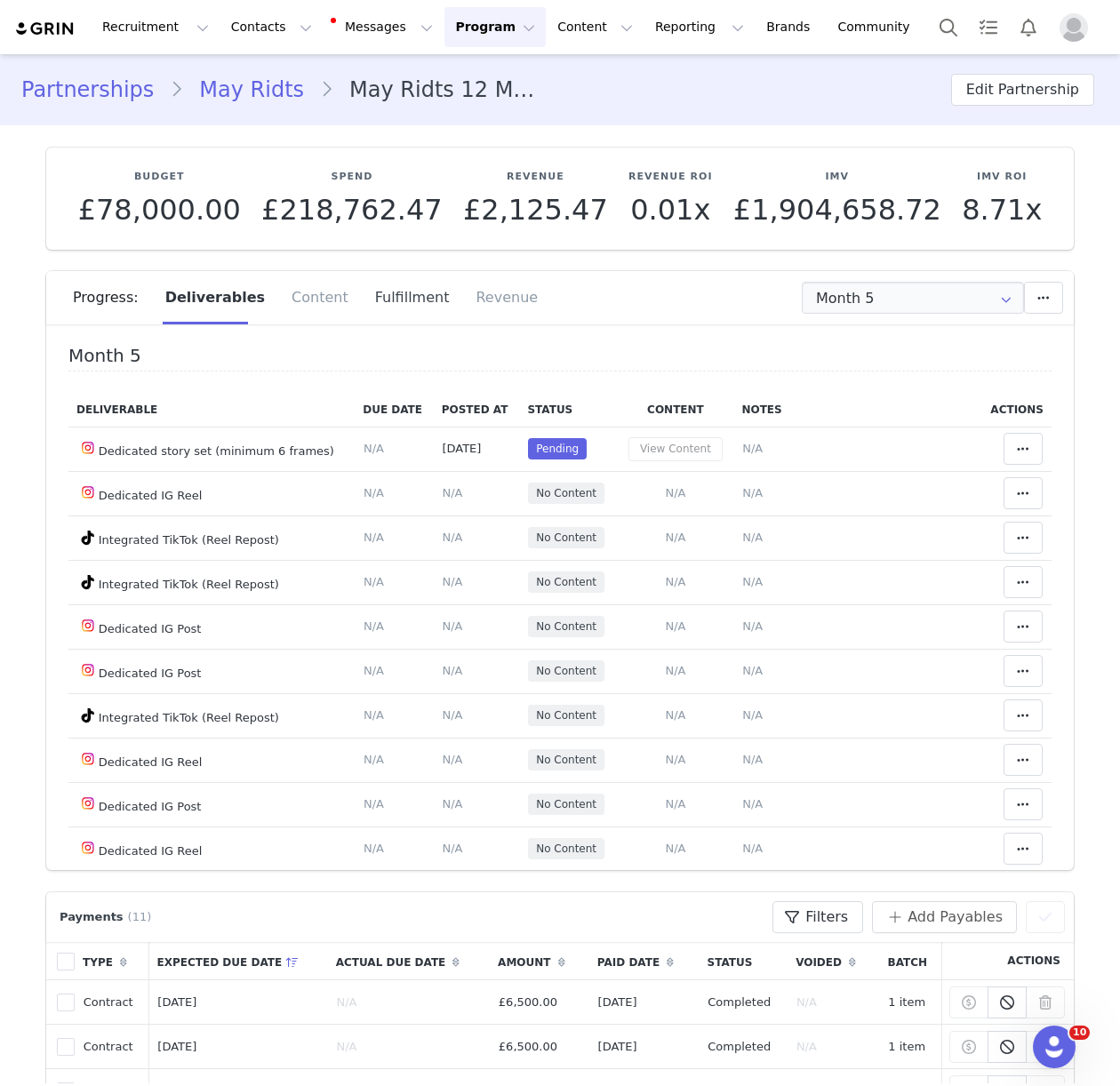
click at [367, 295] on div "Fulfillment" at bounding box center [412, 297] width 101 height 53
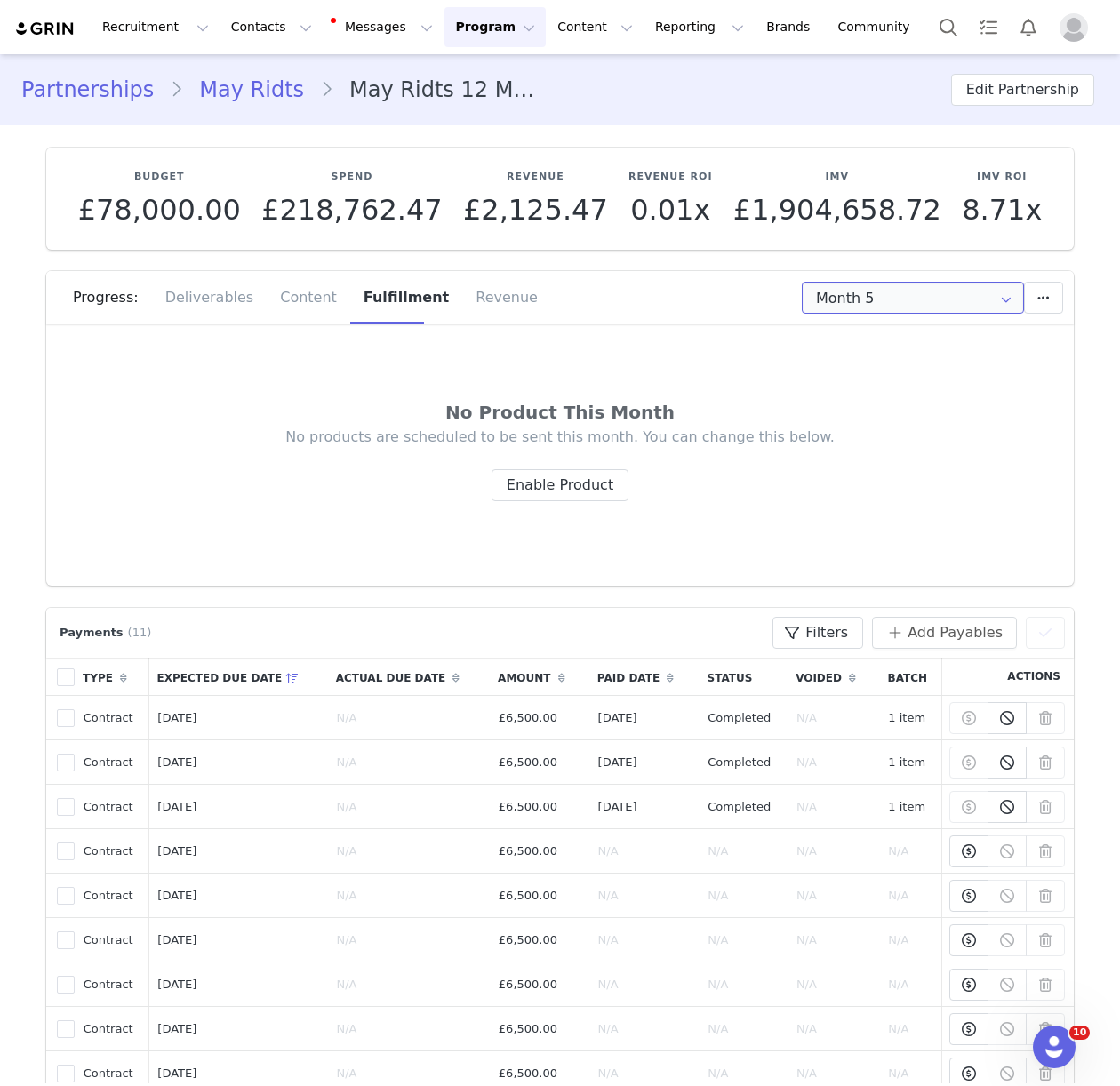
click at [832, 296] on input "Month 5" at bounding box center [913, 298] width 222 height 32
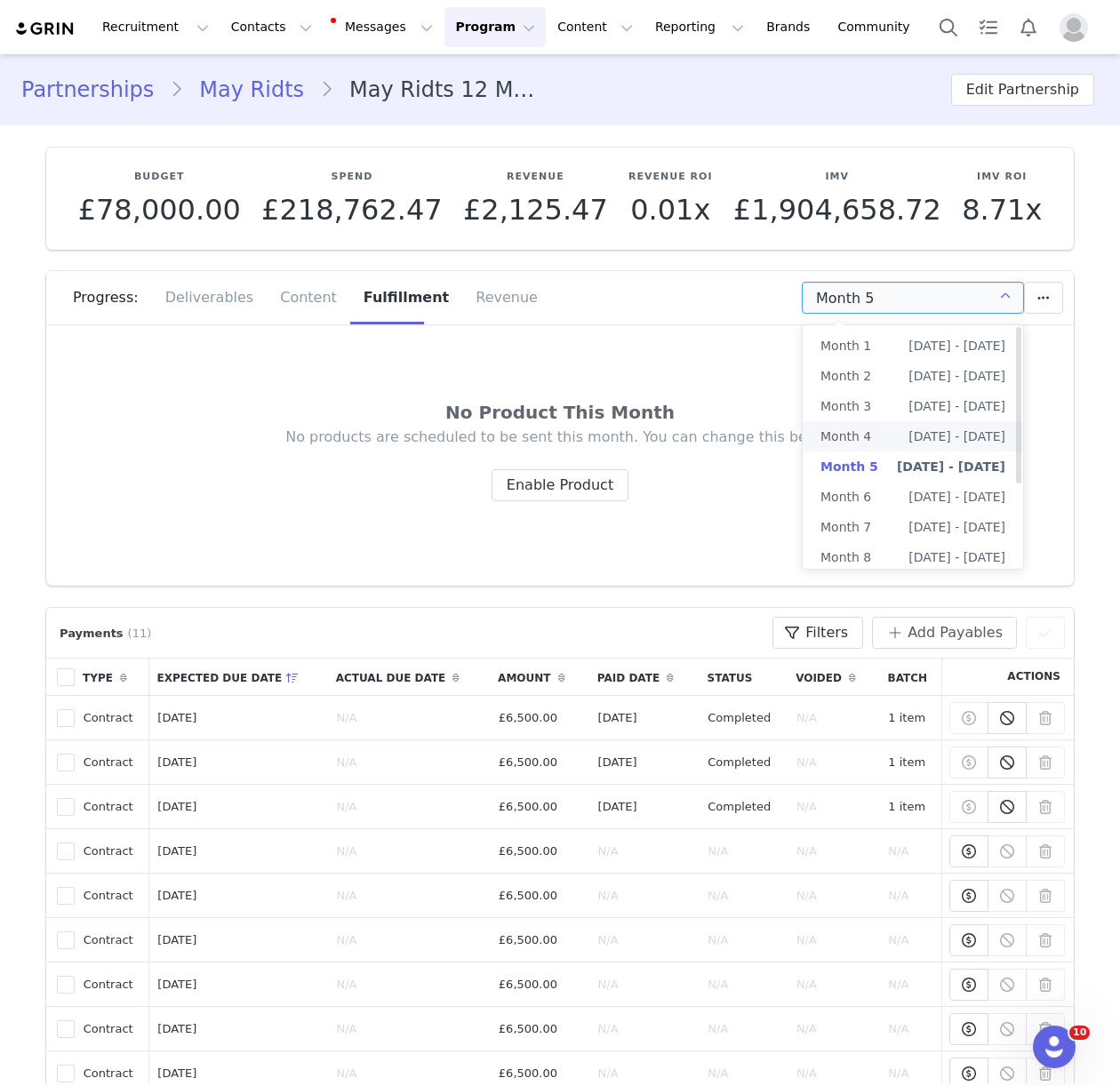
click at [886, 438] on li "Month 4 Aug 1st - Aug 31st" at bounding box center [913, 436] width 220 height 30
type input "Month 4"
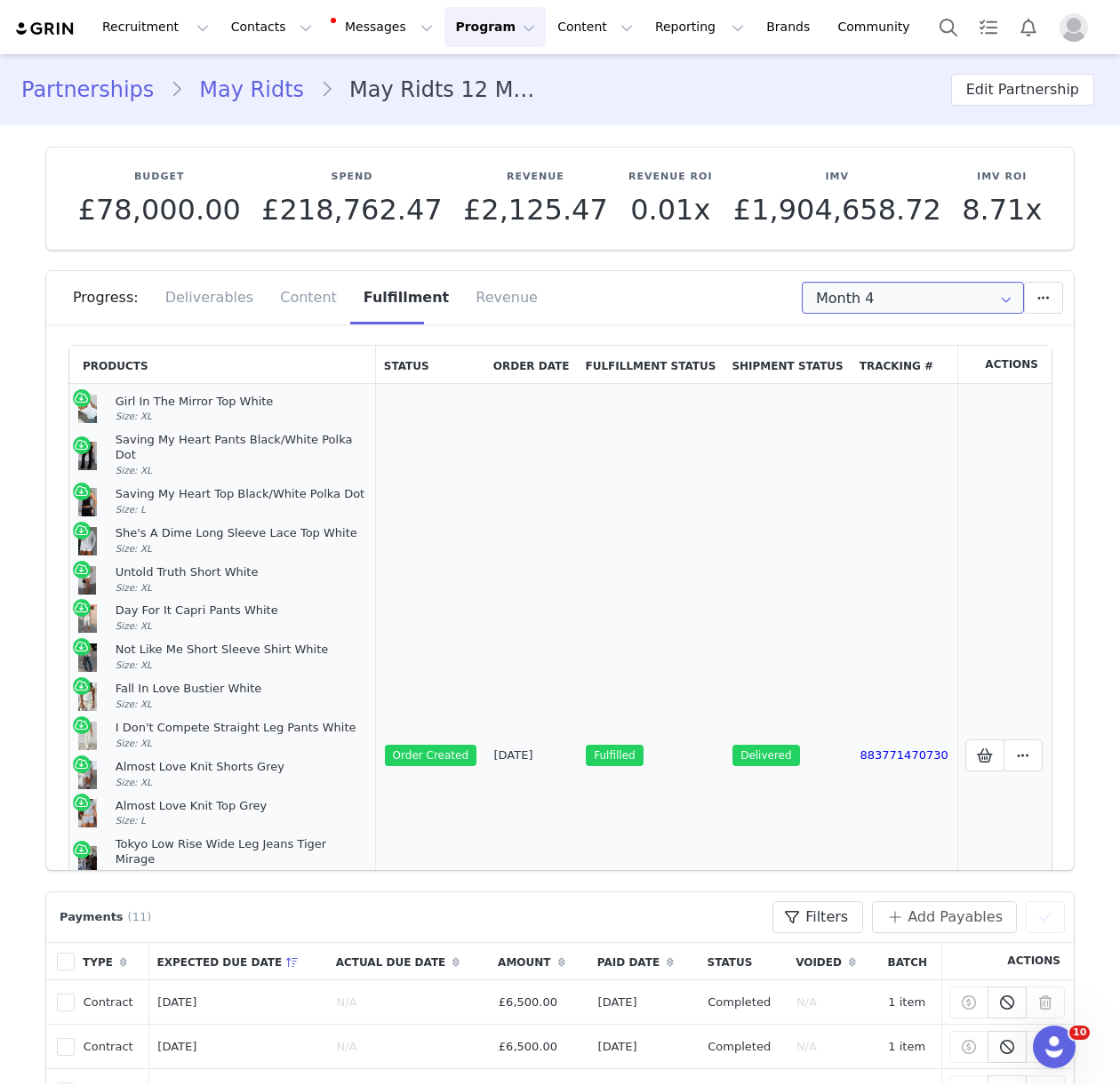
scroll to position [278, 0]
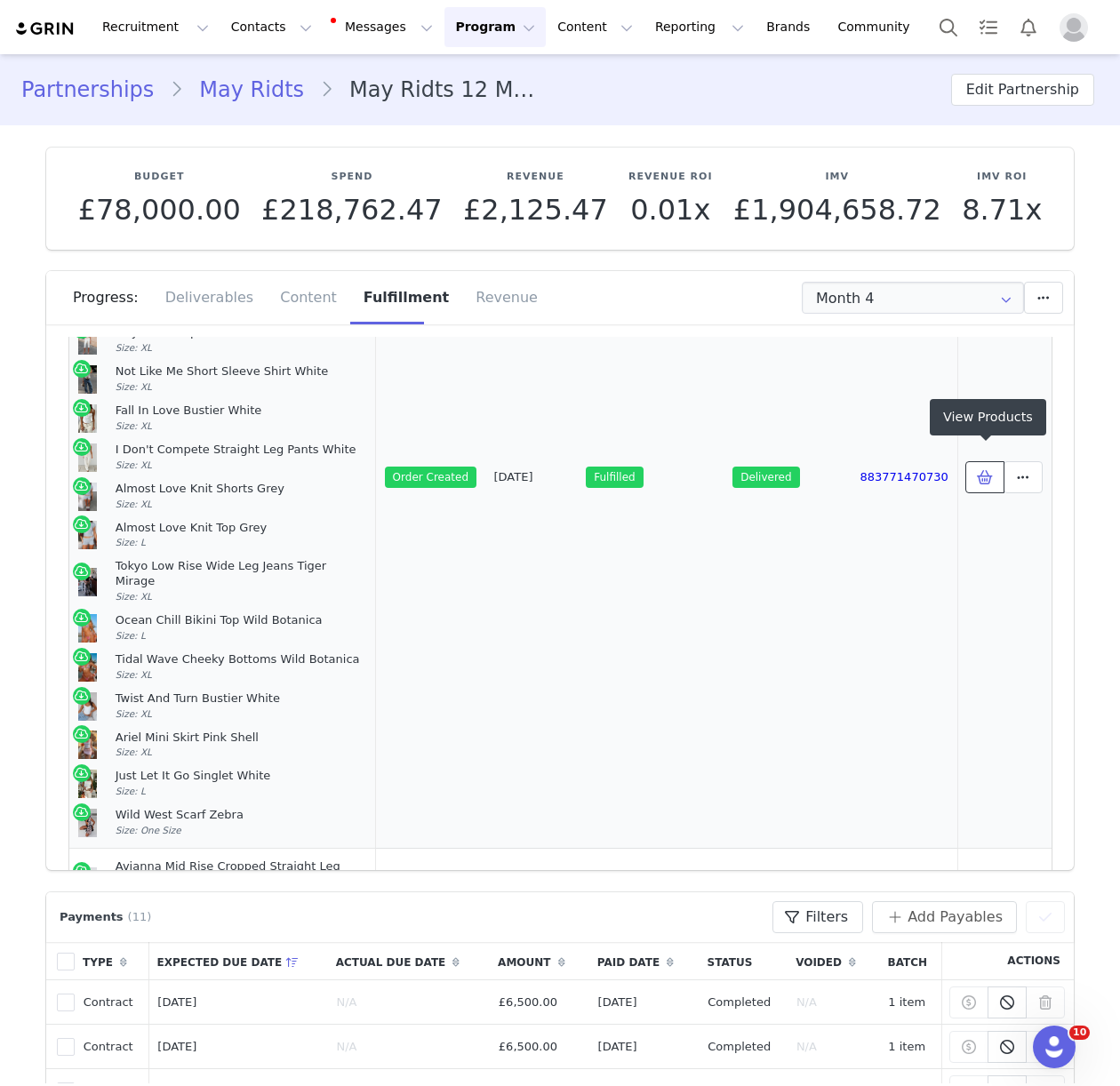
click at [974, 471] on span at bounding box center [985, 476] width 21 height 21
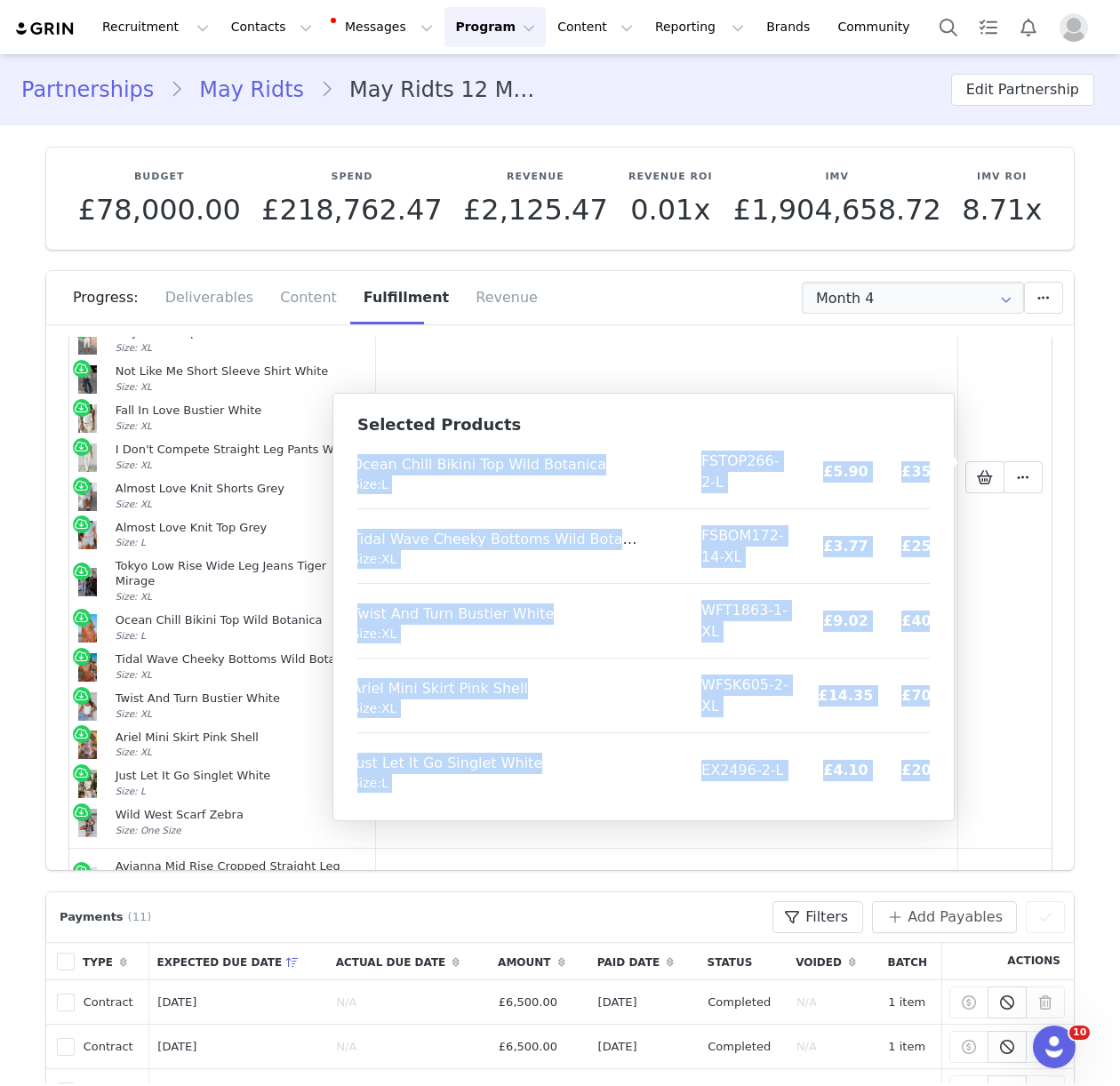
scroll to position [1032, 63]
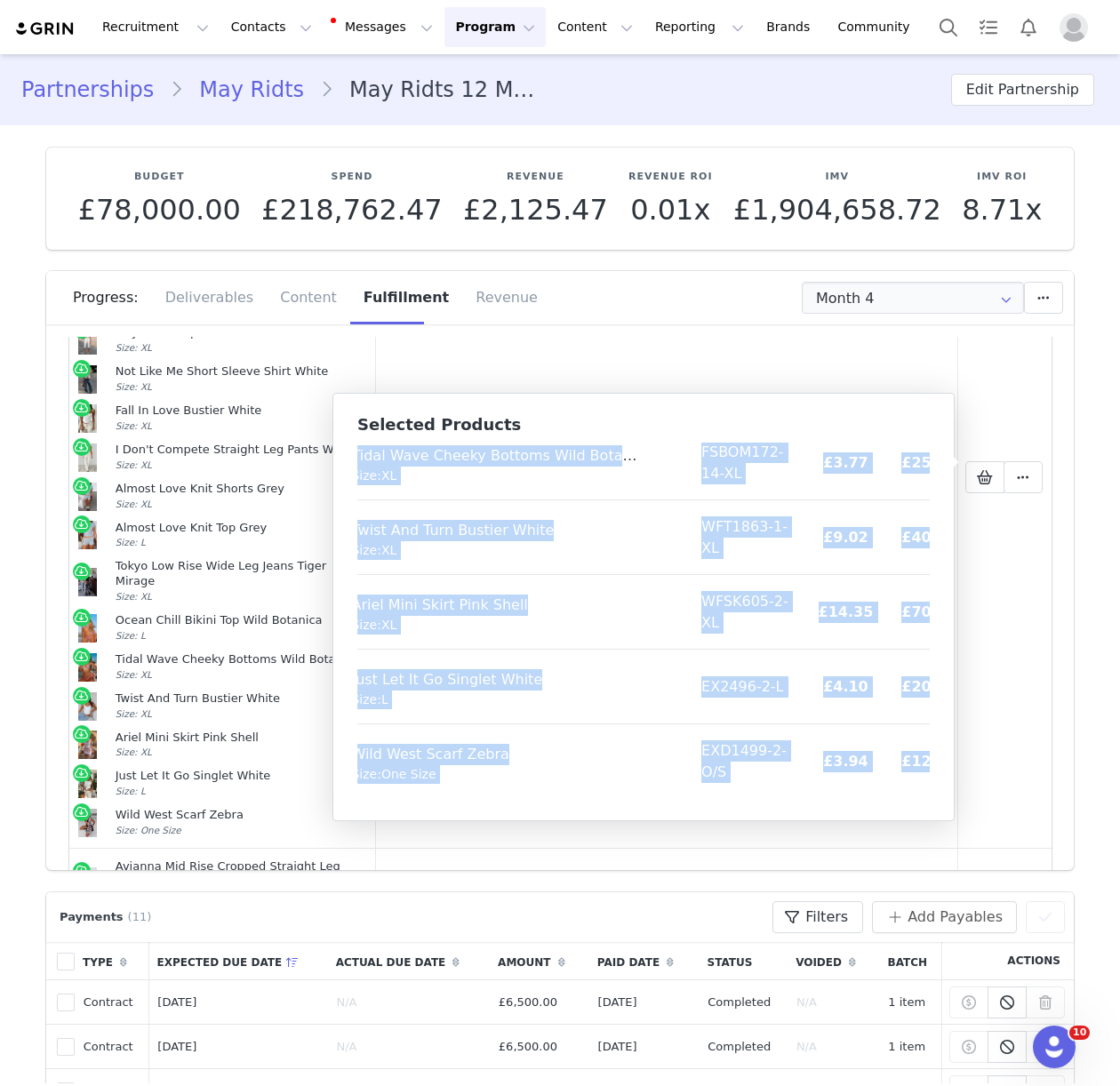
drag, startPoint x: 368, startPoint y: 460, endPoint x: 919, endPoint y: 793, distance: 643.8
click at [919, 793] on table "Product SKU Cost Price Girl In The Mirror Top White Size: XL WFT1864-1-XL £9.35…" at bounding box center [632, 104] width 675 height 1388
click at [249, 34] on button "Contacts Contacts" at bounding box center [271, 27] width 102 height 40
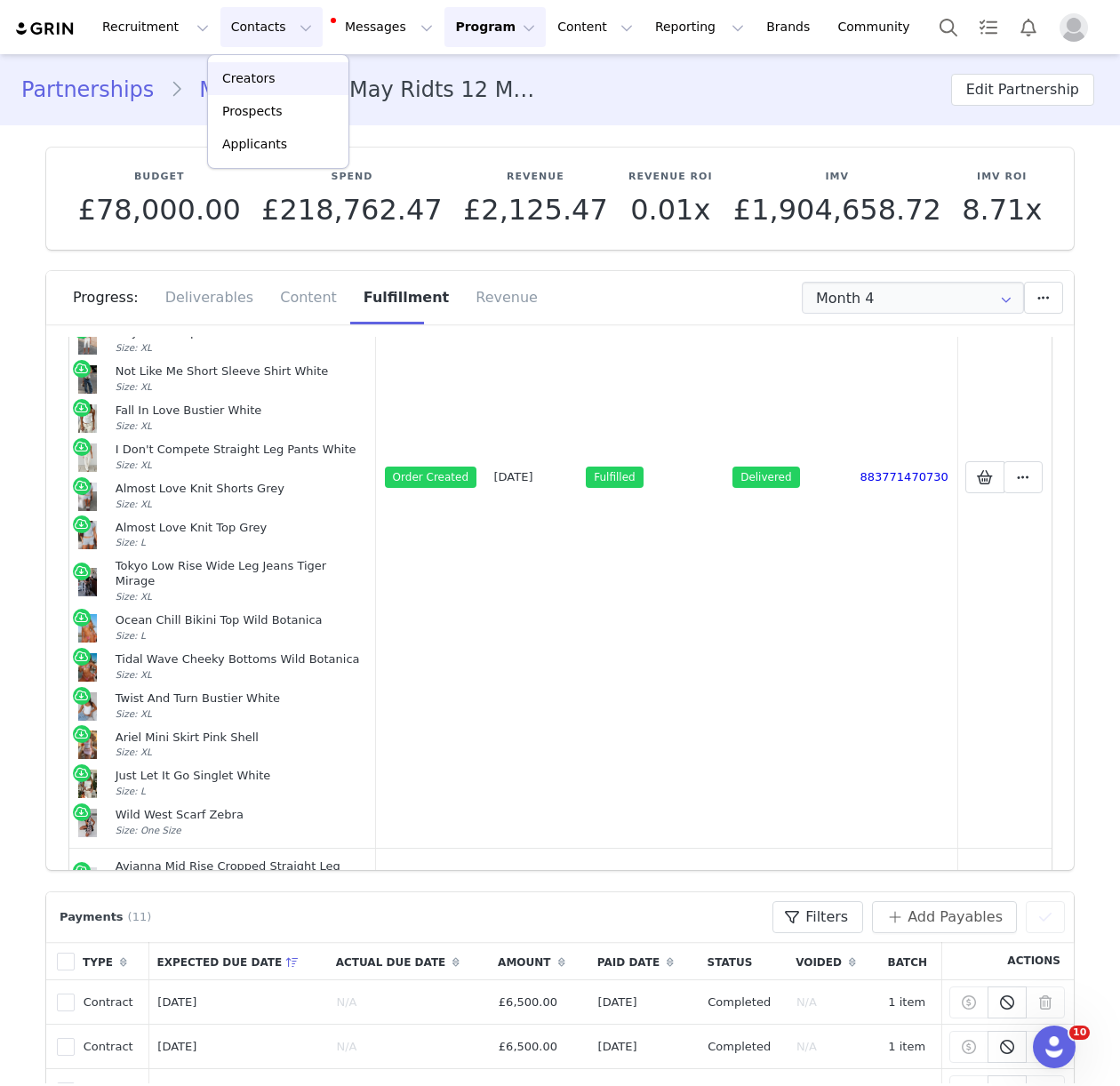
click at [257, 79] on p "Creators" at bounding box center [248, 78] width 53 height 19
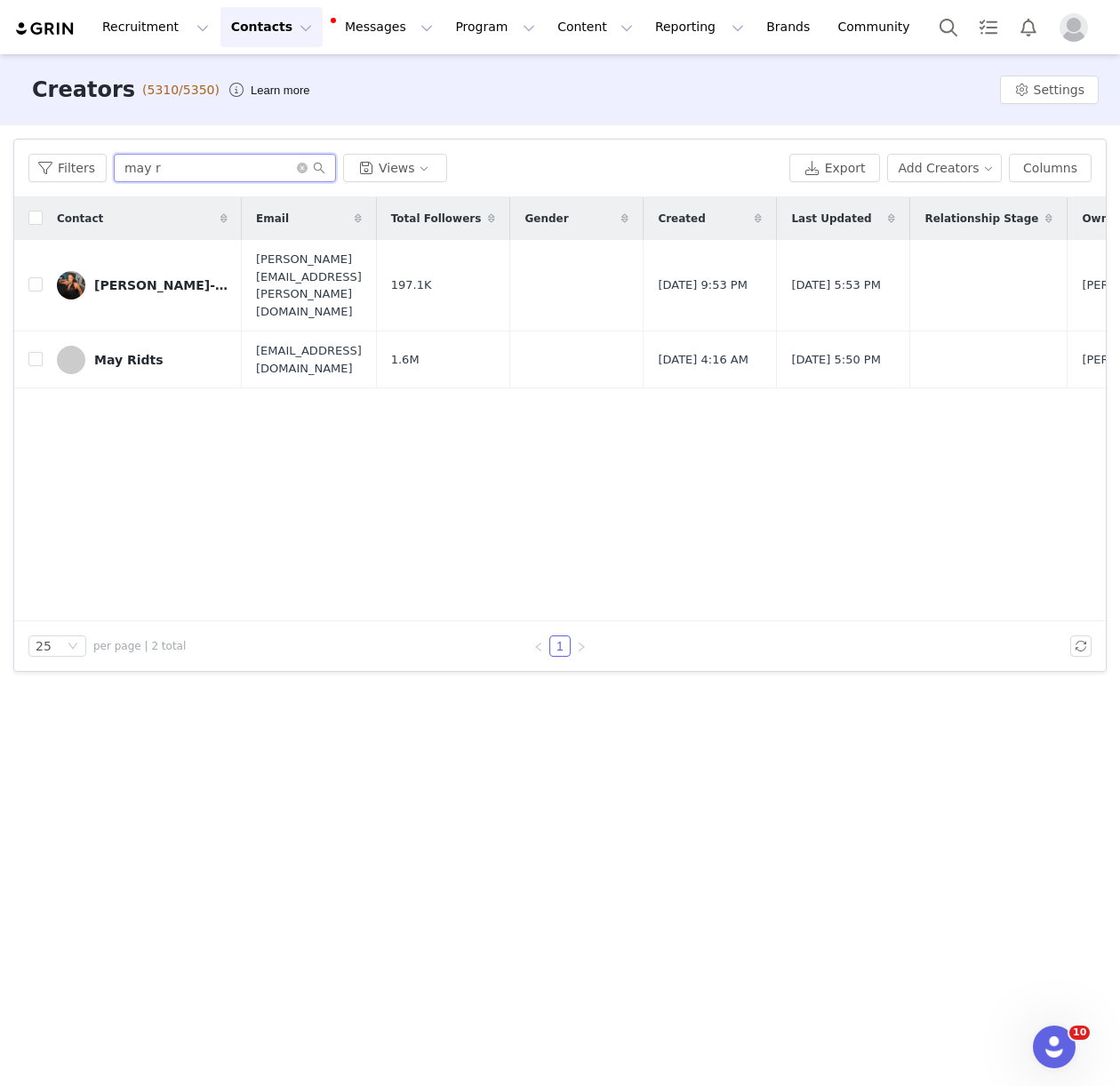
click at [138, 175] on input "may r" at bounding box center [225, 168] width 222 height 28
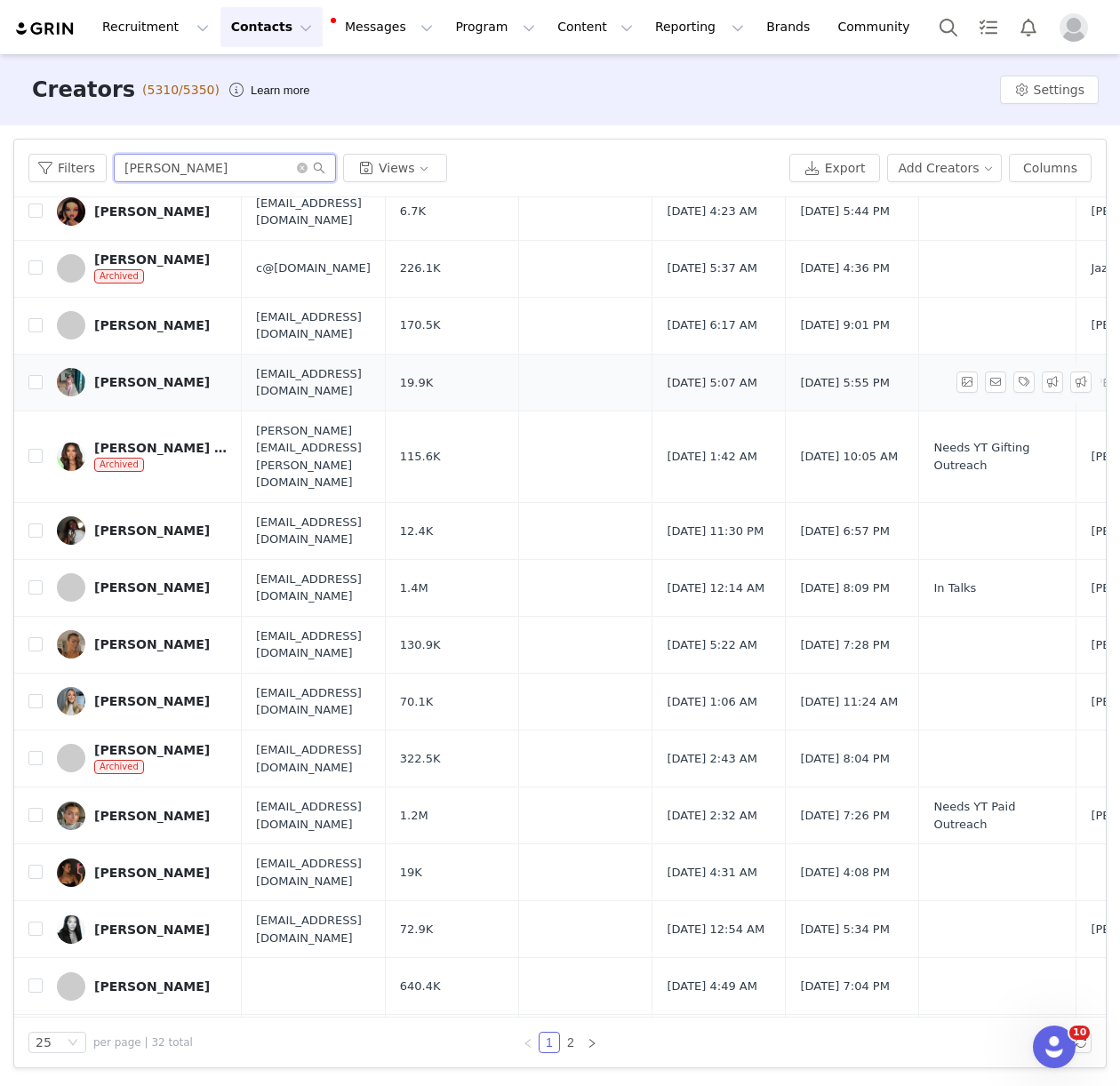
scroll to position [397, 0]
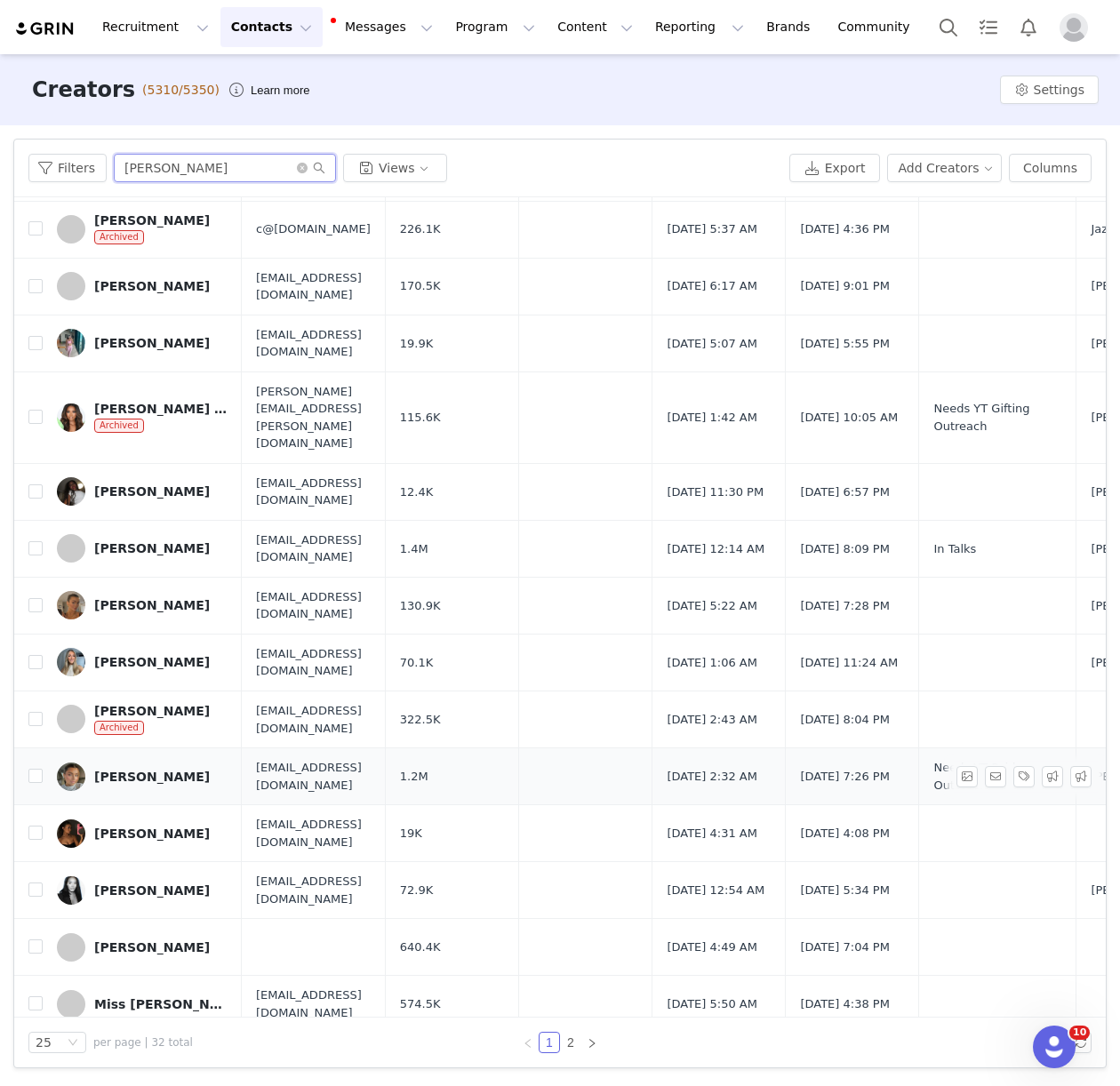
type input "rachel"
click at [140, 769] on div "Rachel Leary" at bounding box center [152, 776] width 116 height 14
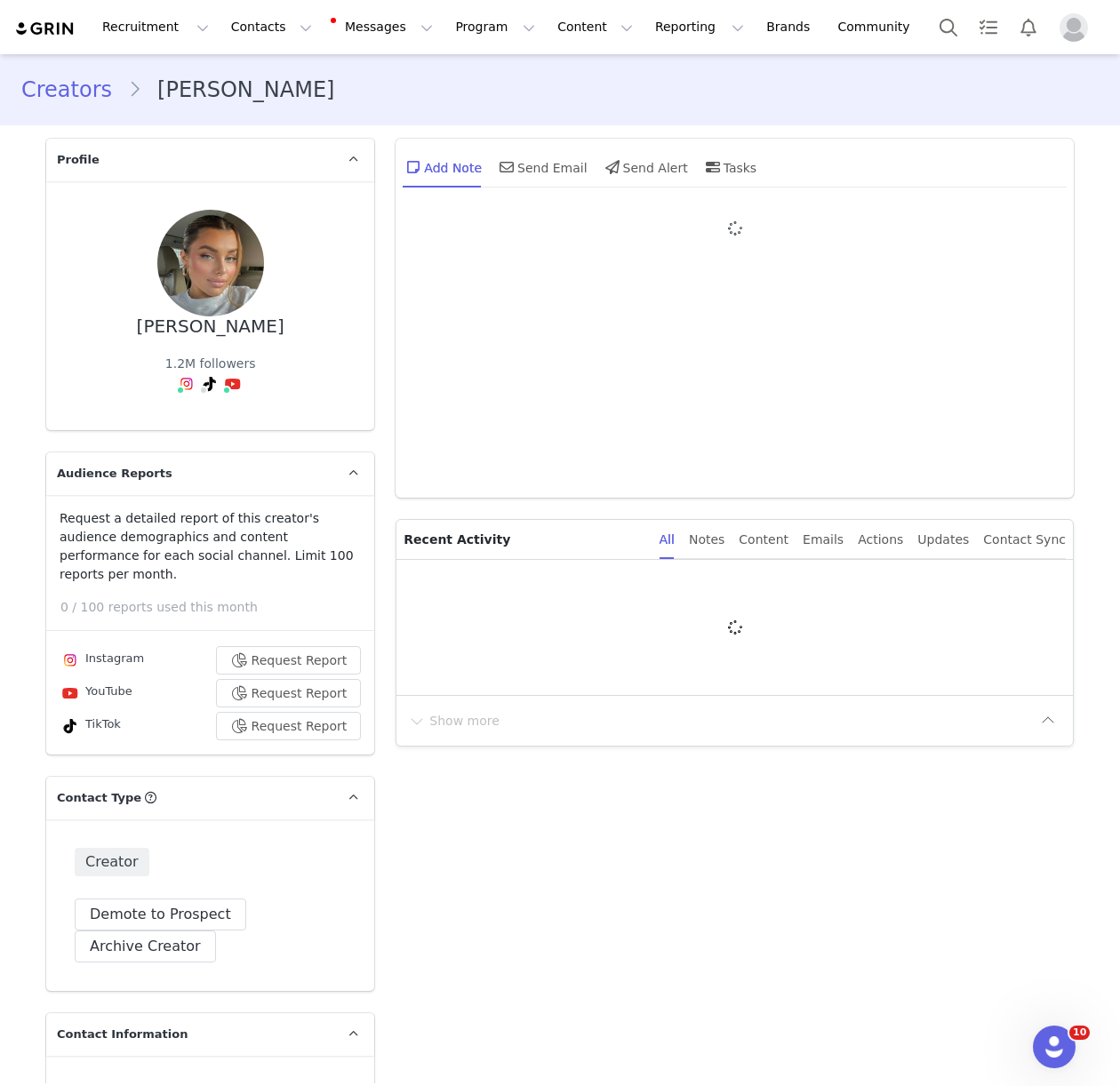
type input "+44 ([GEOGRAPHIC_DATA])"
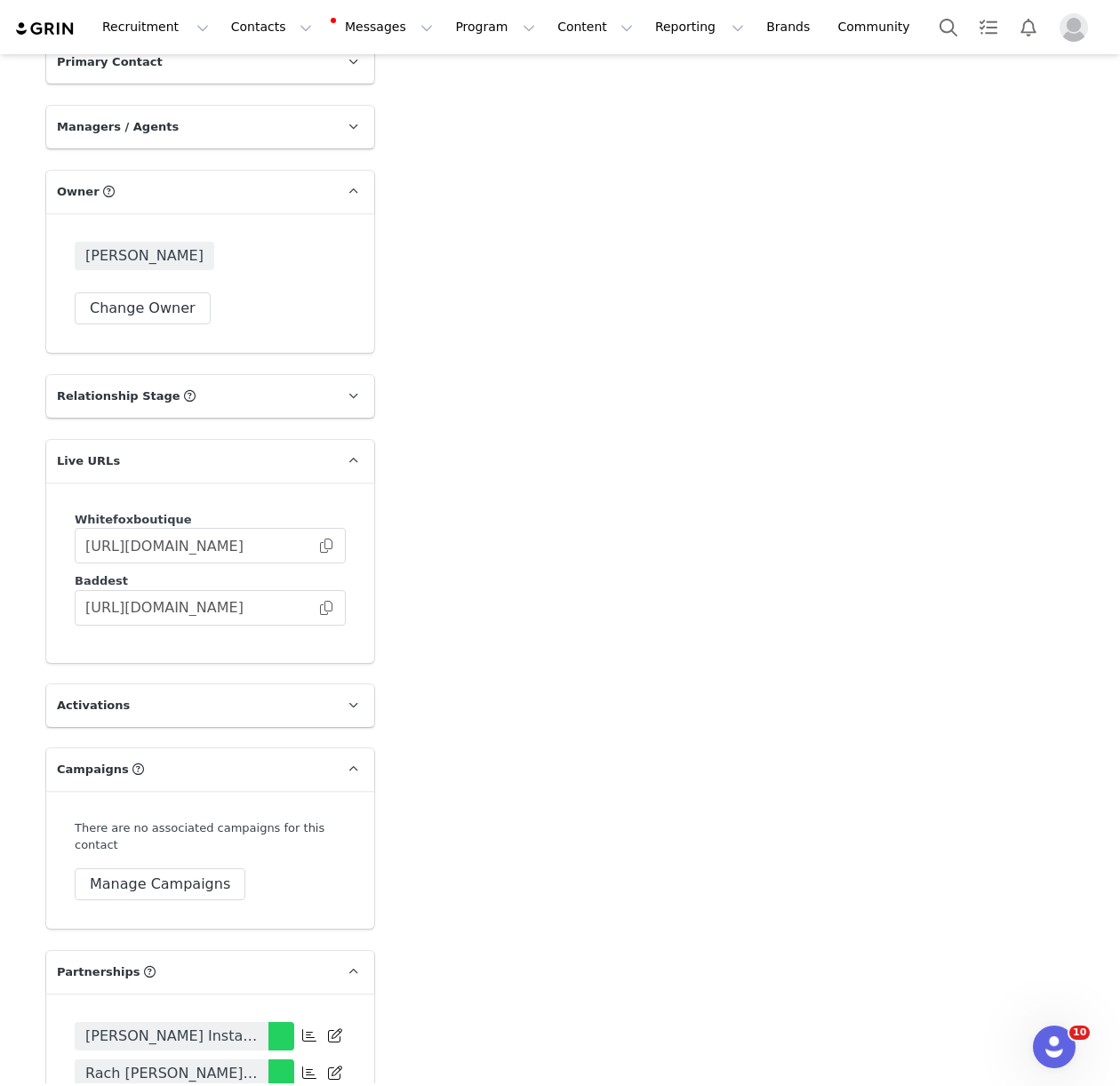
scroll to position [3618, 0]
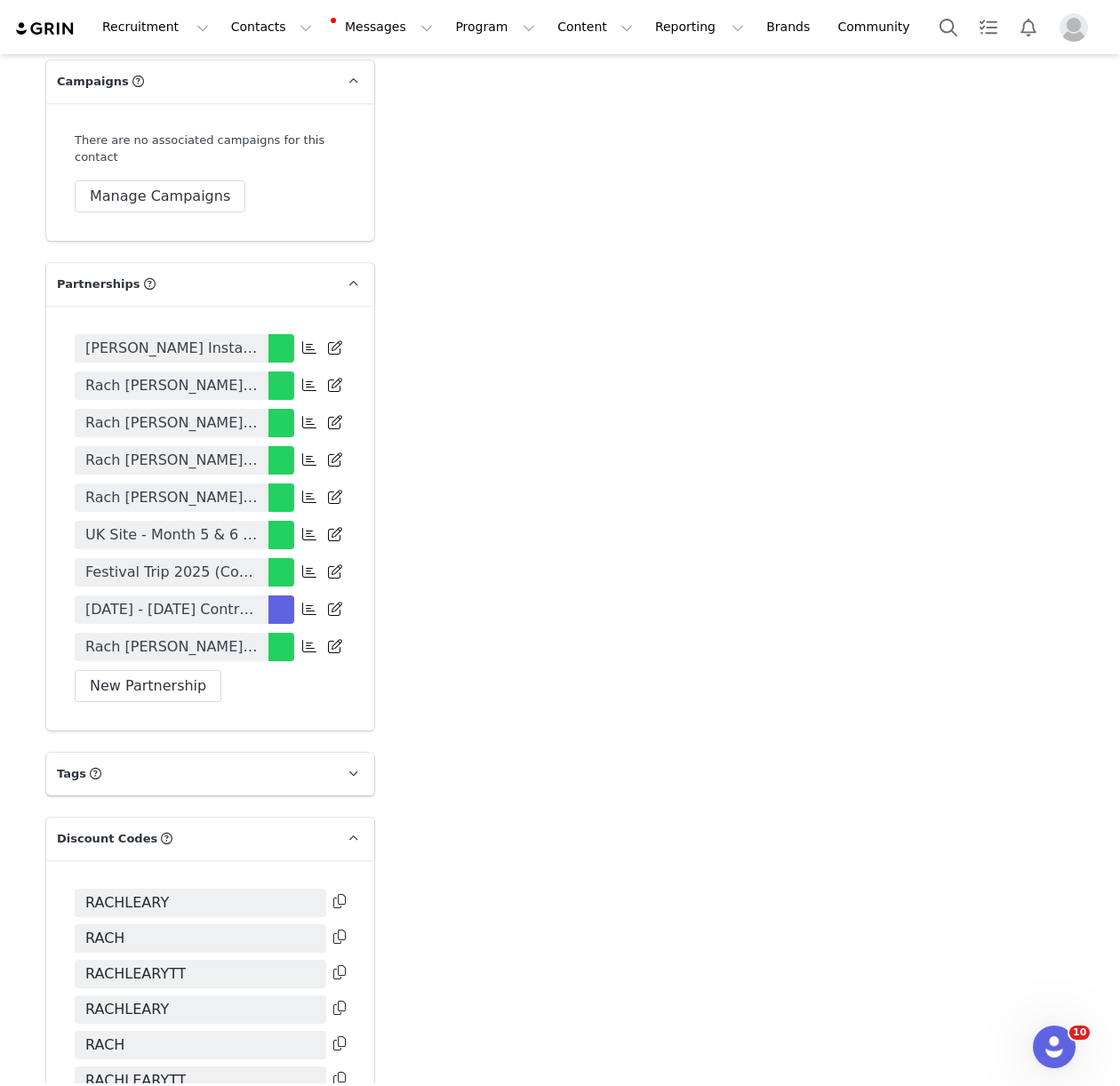
click at [152, 614] on span "May - September 2025 Contract" at bounding box center [171, 609] width 173 height 21
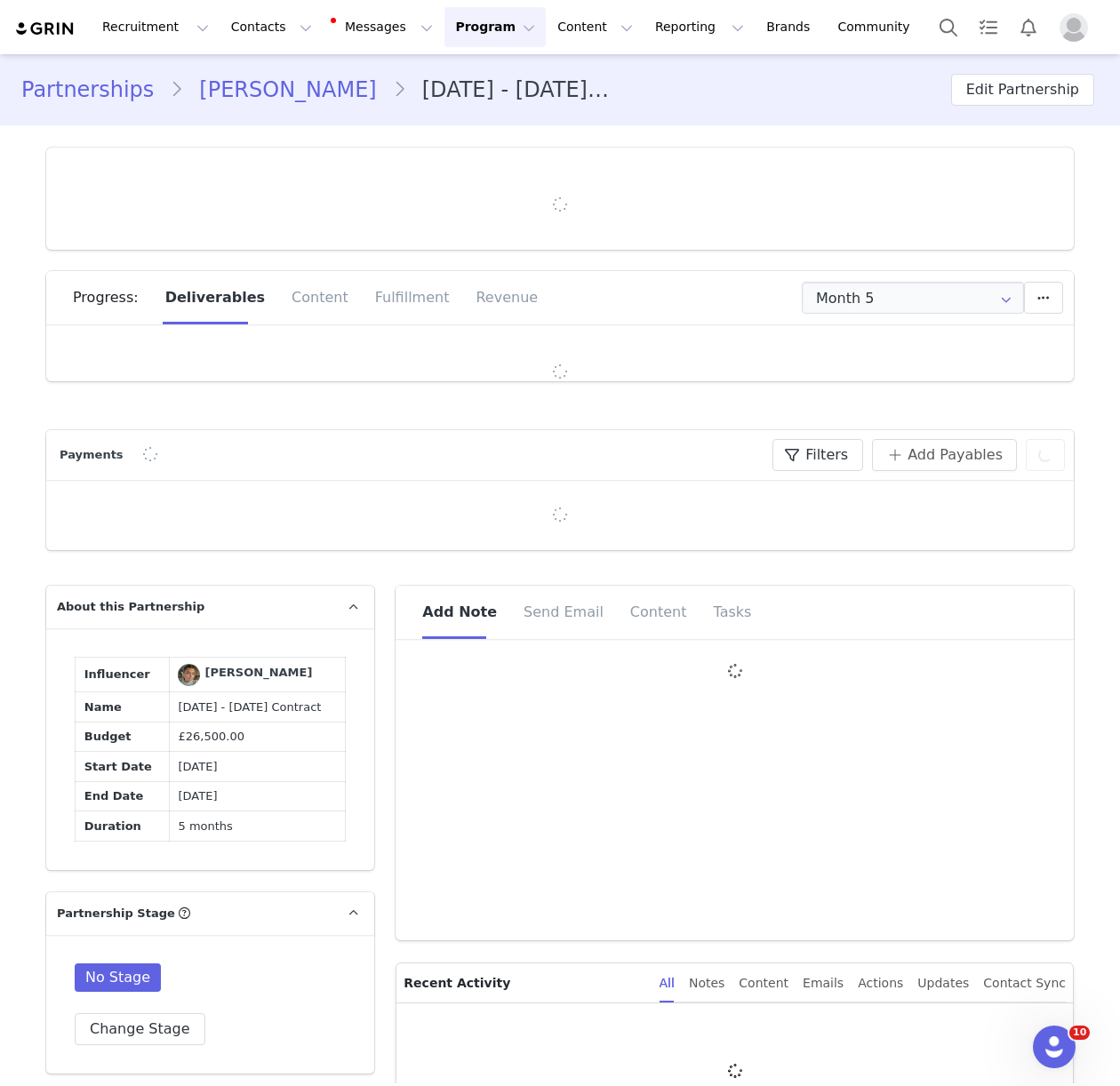
type input "+44 ([GEOGRAPHIC_DATA])"
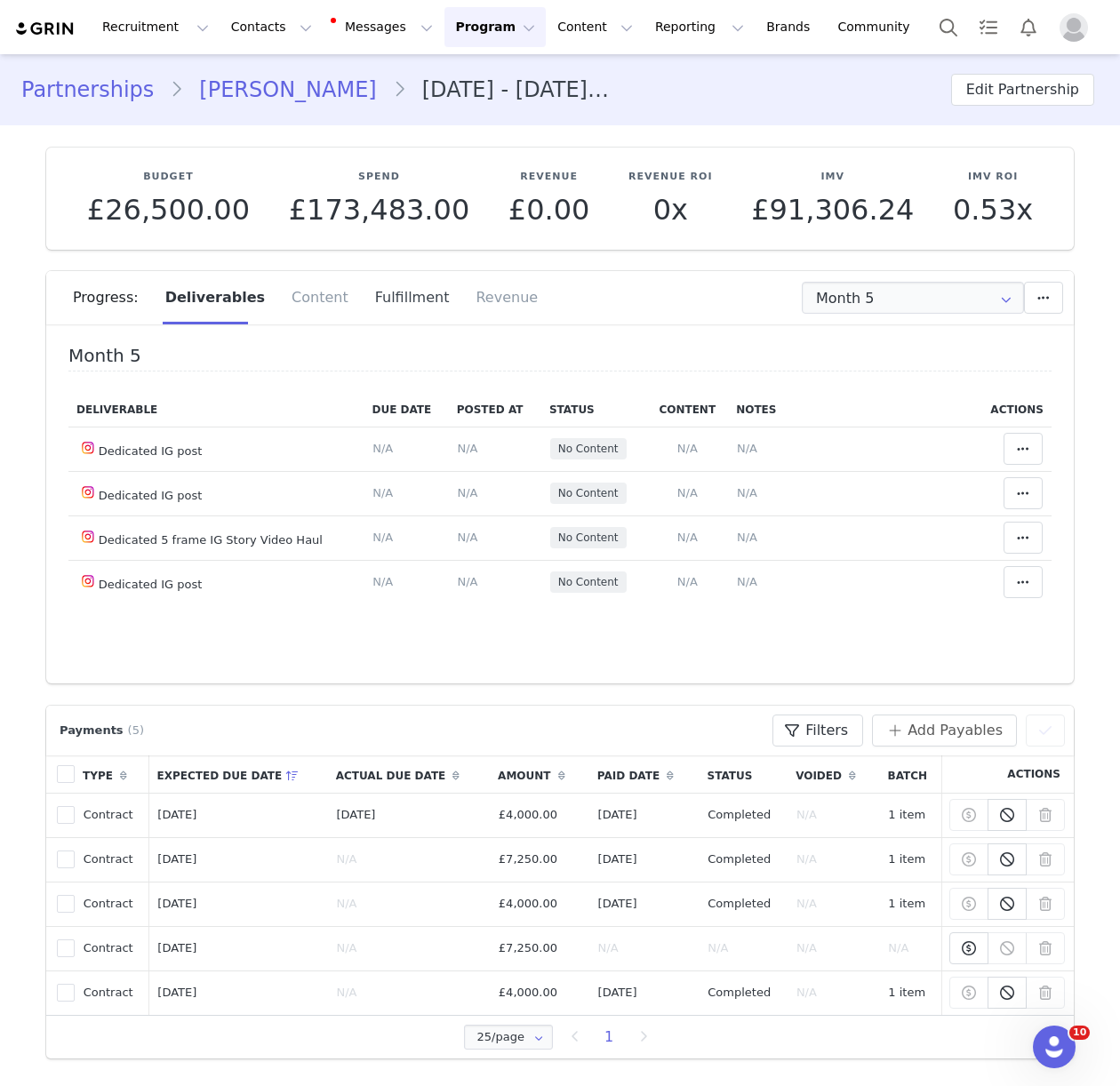
click at [386, 311] on div "Fulfillment" at bounding box center [412, 297] width 101 height 53
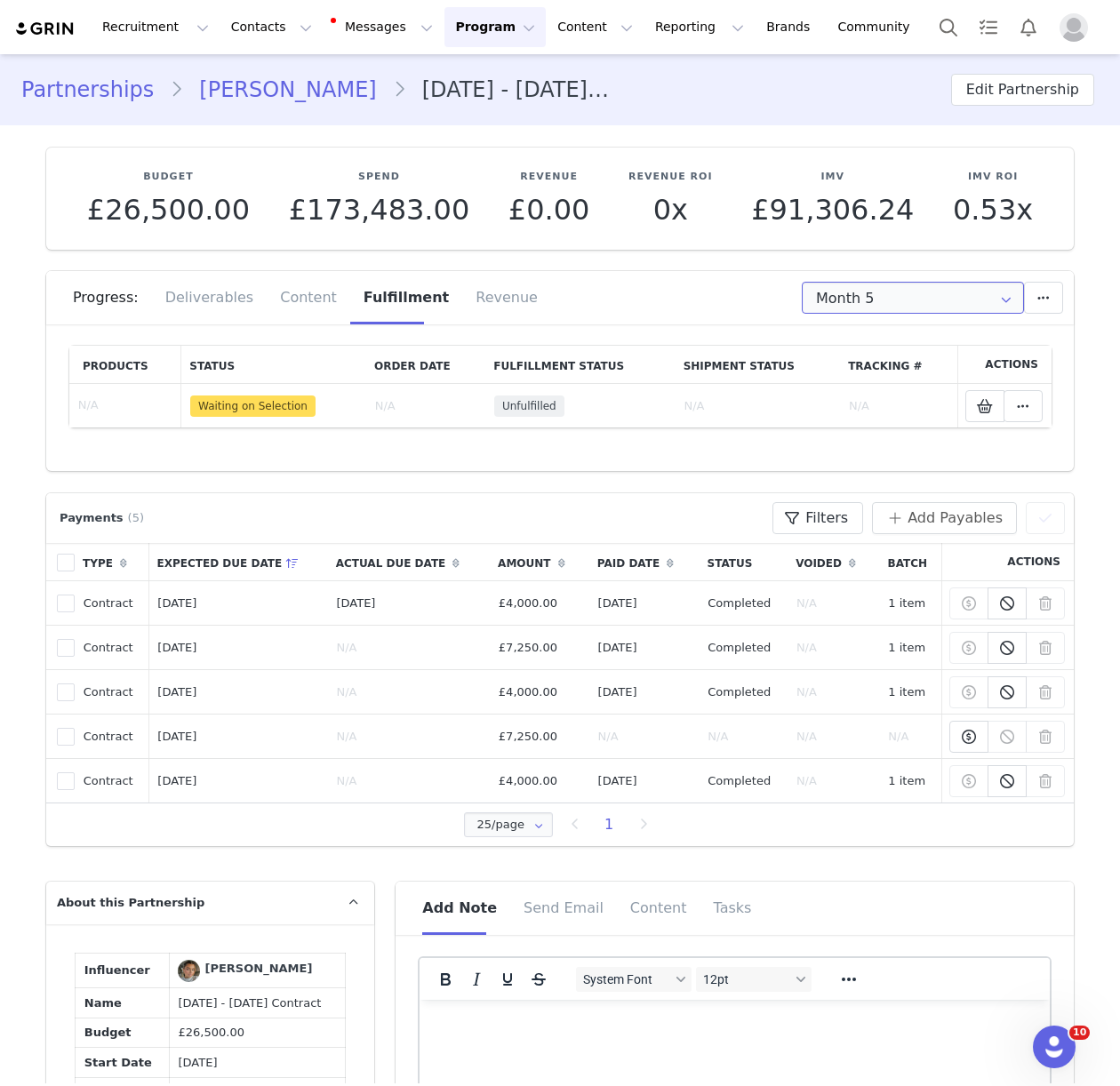
click at [927, 298] on input "Month 5" at bounding box center [913, 298] width 222 height 32
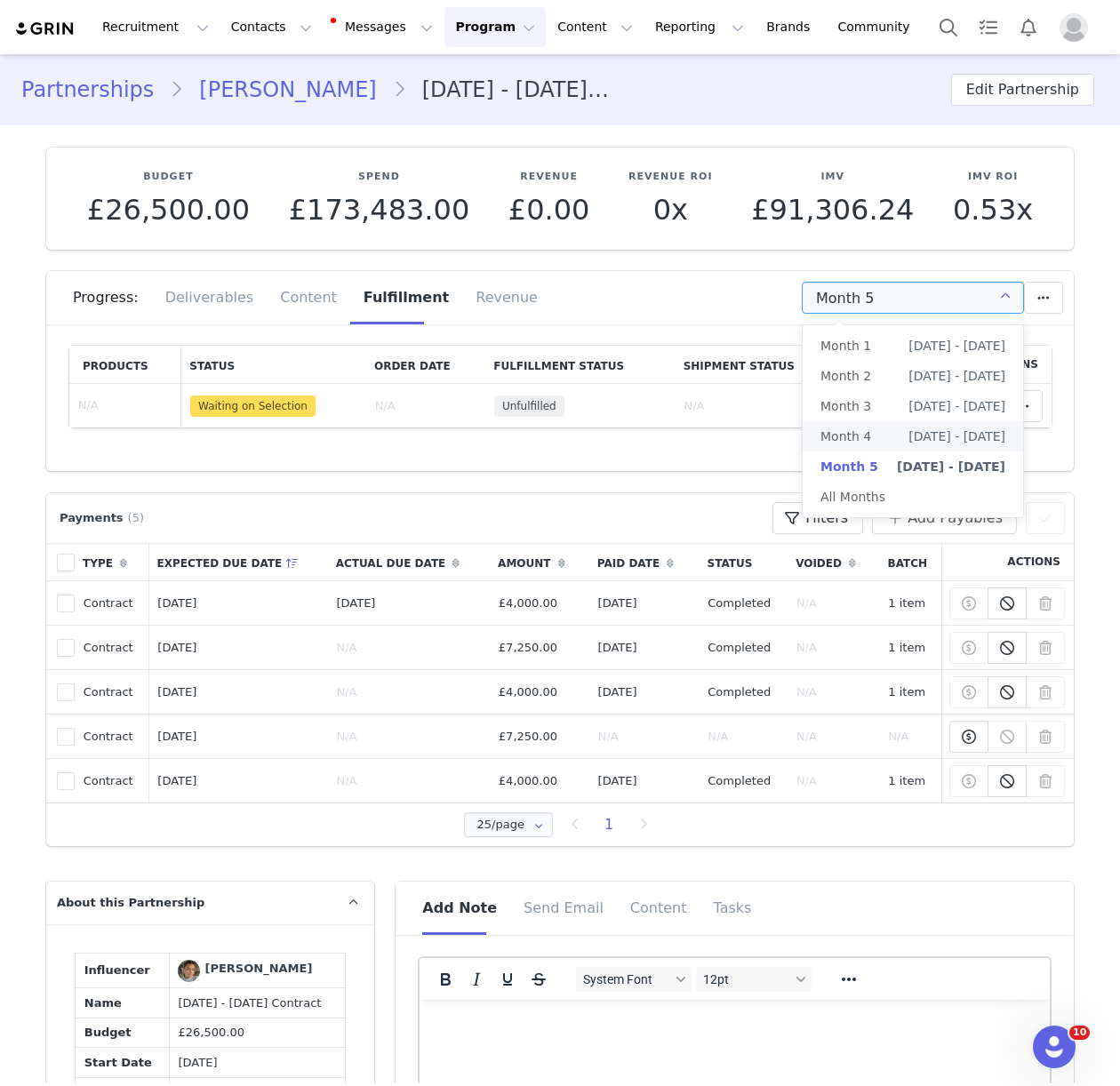
click at [978, 439] on span "Jul 22nd - Aug 21st" at bounding box center [957, 436] width 97 height 30
type input "Month 4"
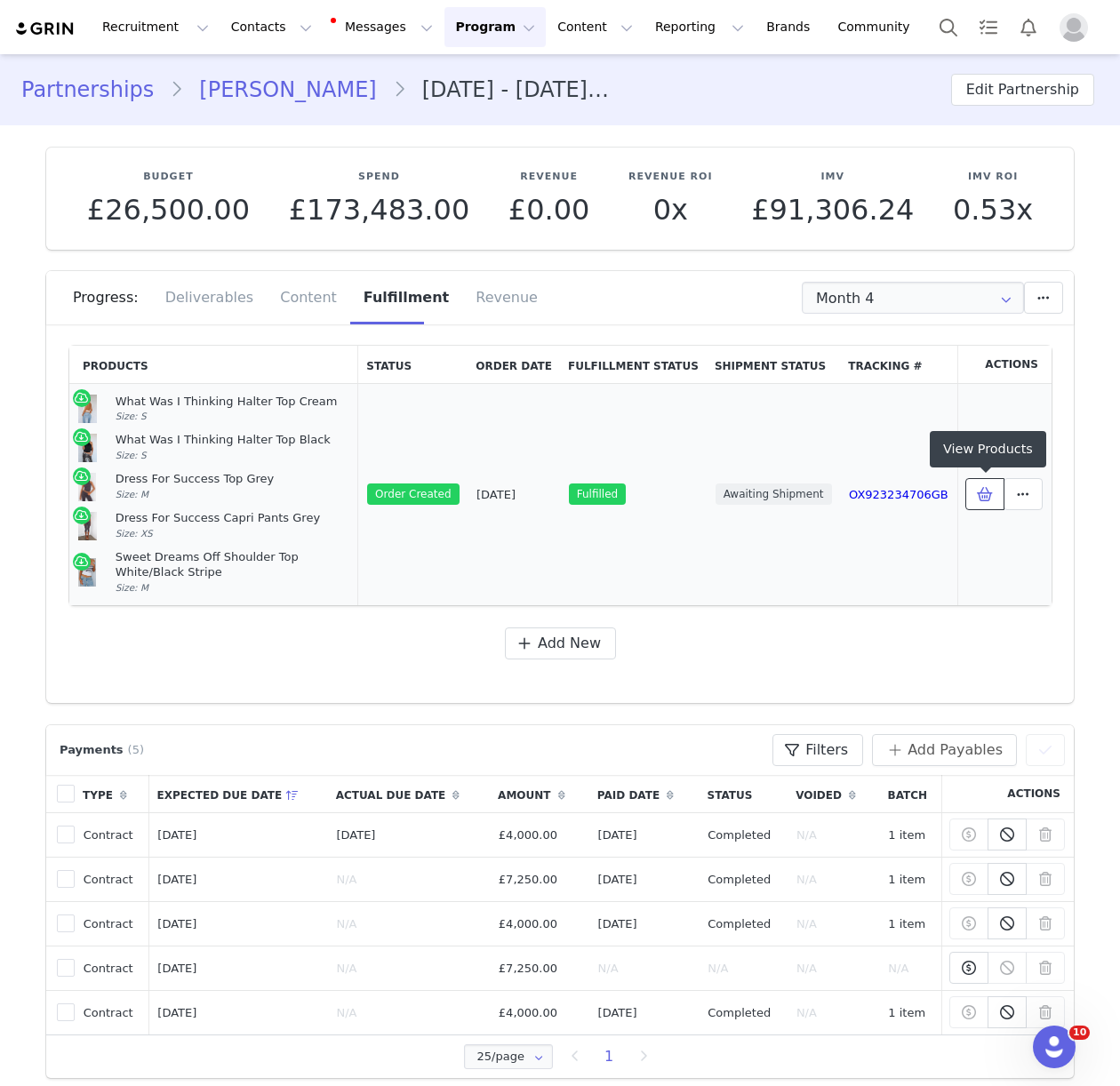
click at [979, 498] on icon at bounding box center [985, 493] width 16 height 14
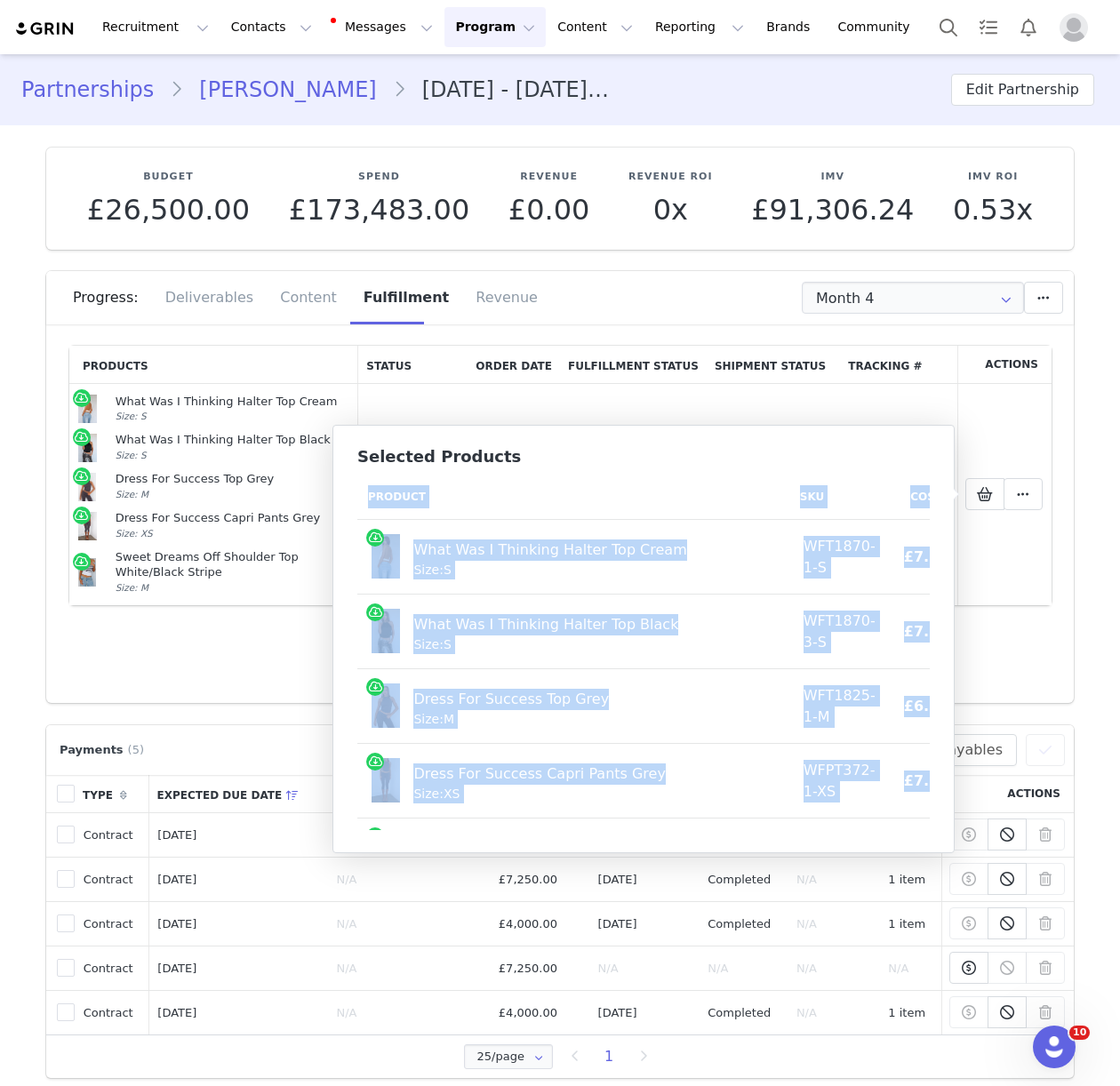
scroll to position [0, 77]
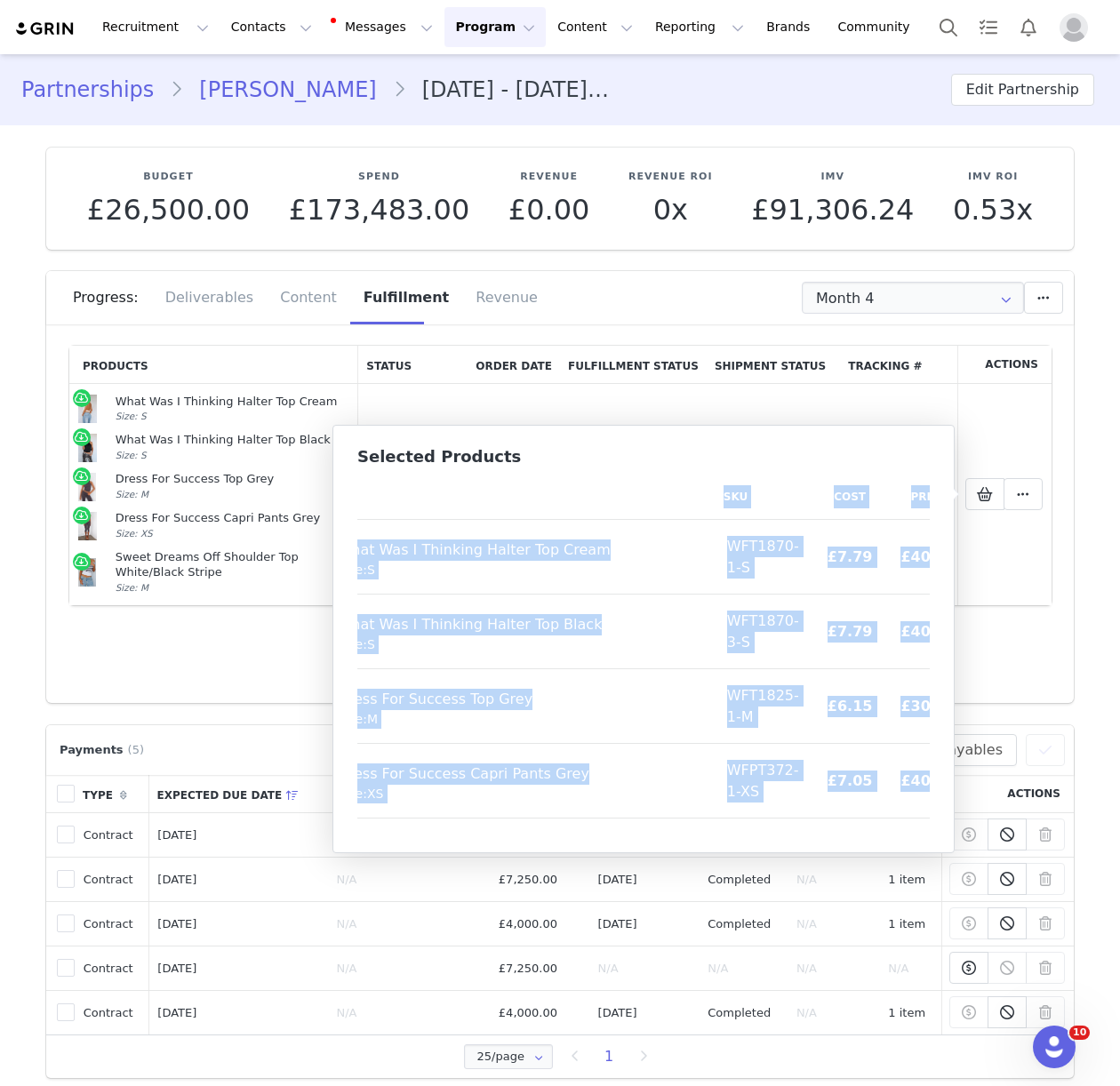
drag, startPoint x: 369, startPoint y: 496, endPoint x: 918, endPoint y: 806, distance: 630.5
click at [918, 806] on div "Product SKU Cost Price What Was I Thinking Halter Top Cream Size: S WFT1870-1-S…" at bounding box center [643, 652] width 573 height 356
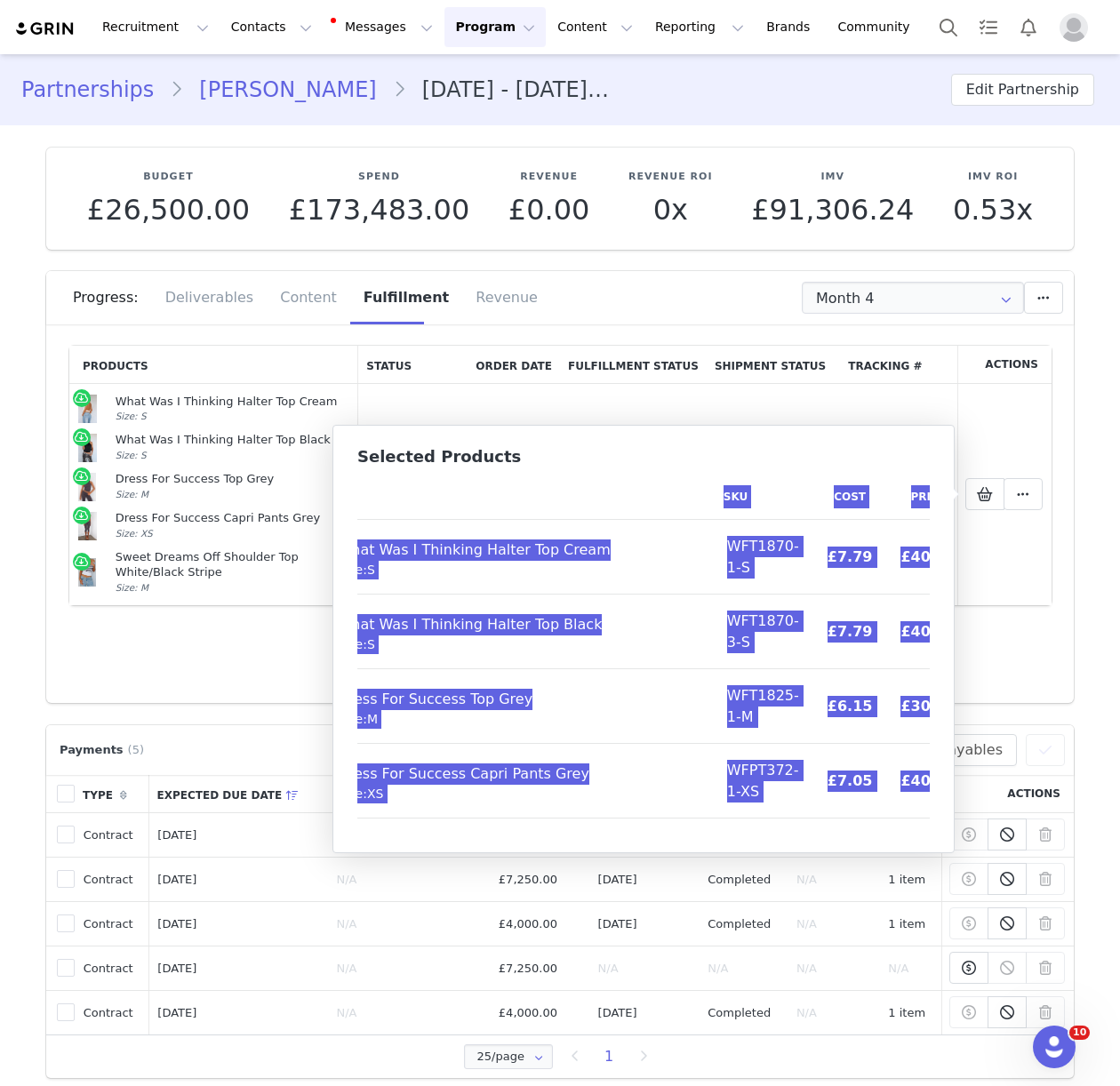
scroll to position [63, 77]
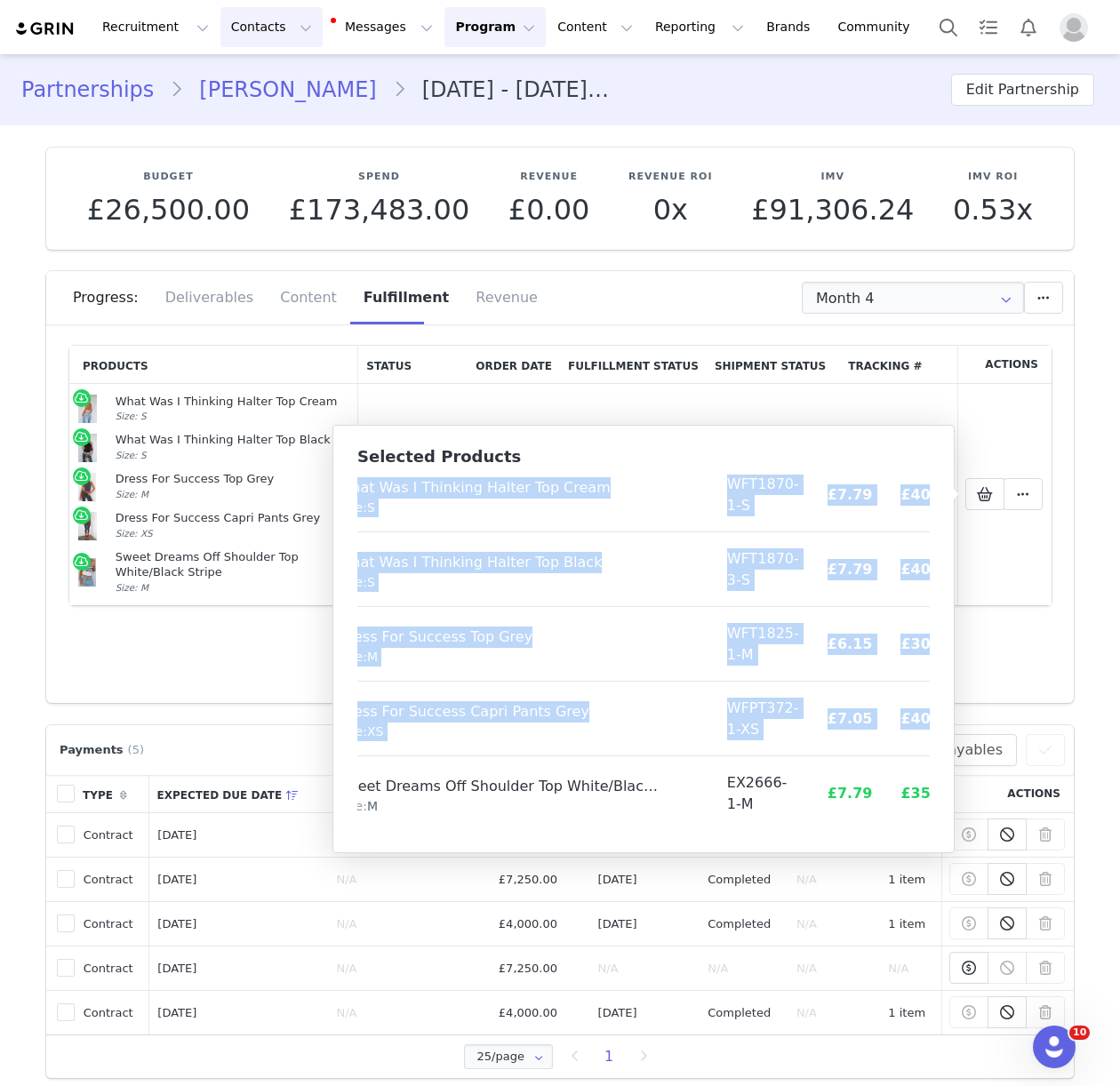
click at [244, 22] on button "Contacts Contacts" at bounding box center [271, 27] width 102 height 40
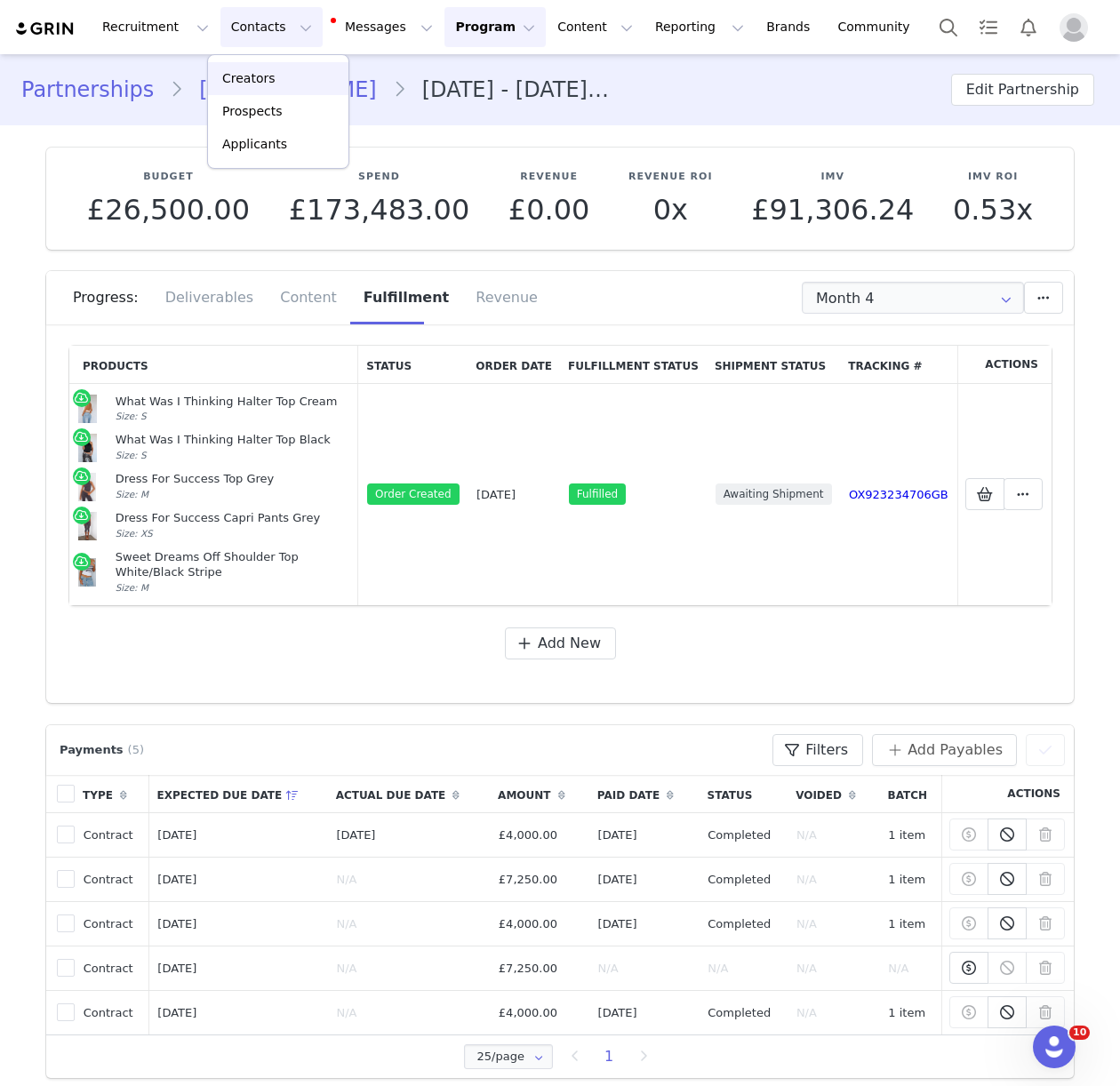
click at [271, 82] on div "Creators" at bounding box center [277, 78] width 119 height 19
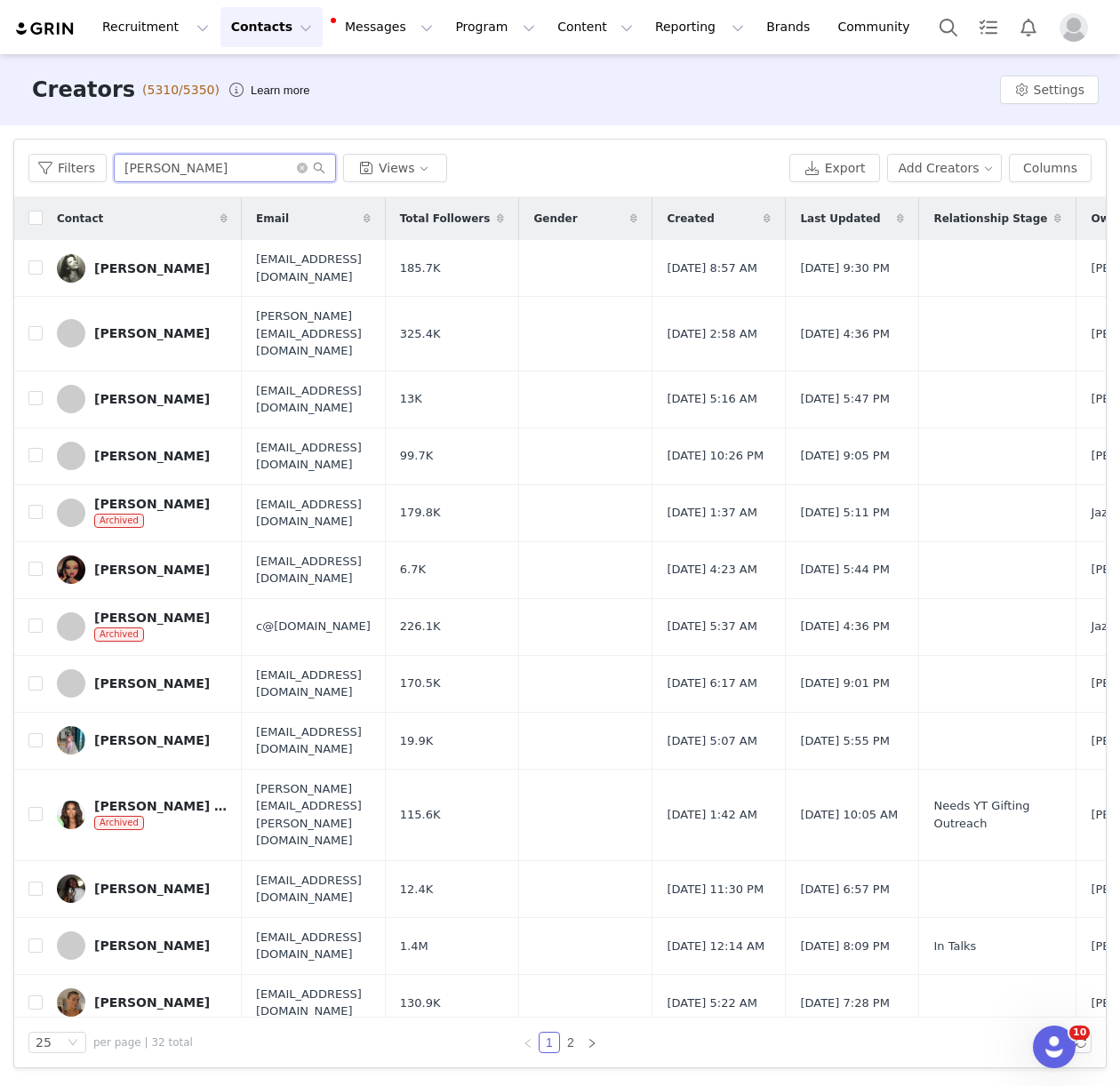
click at [155, 176] on input "rachel" at bounding box center [225, 168] width 222 height 28
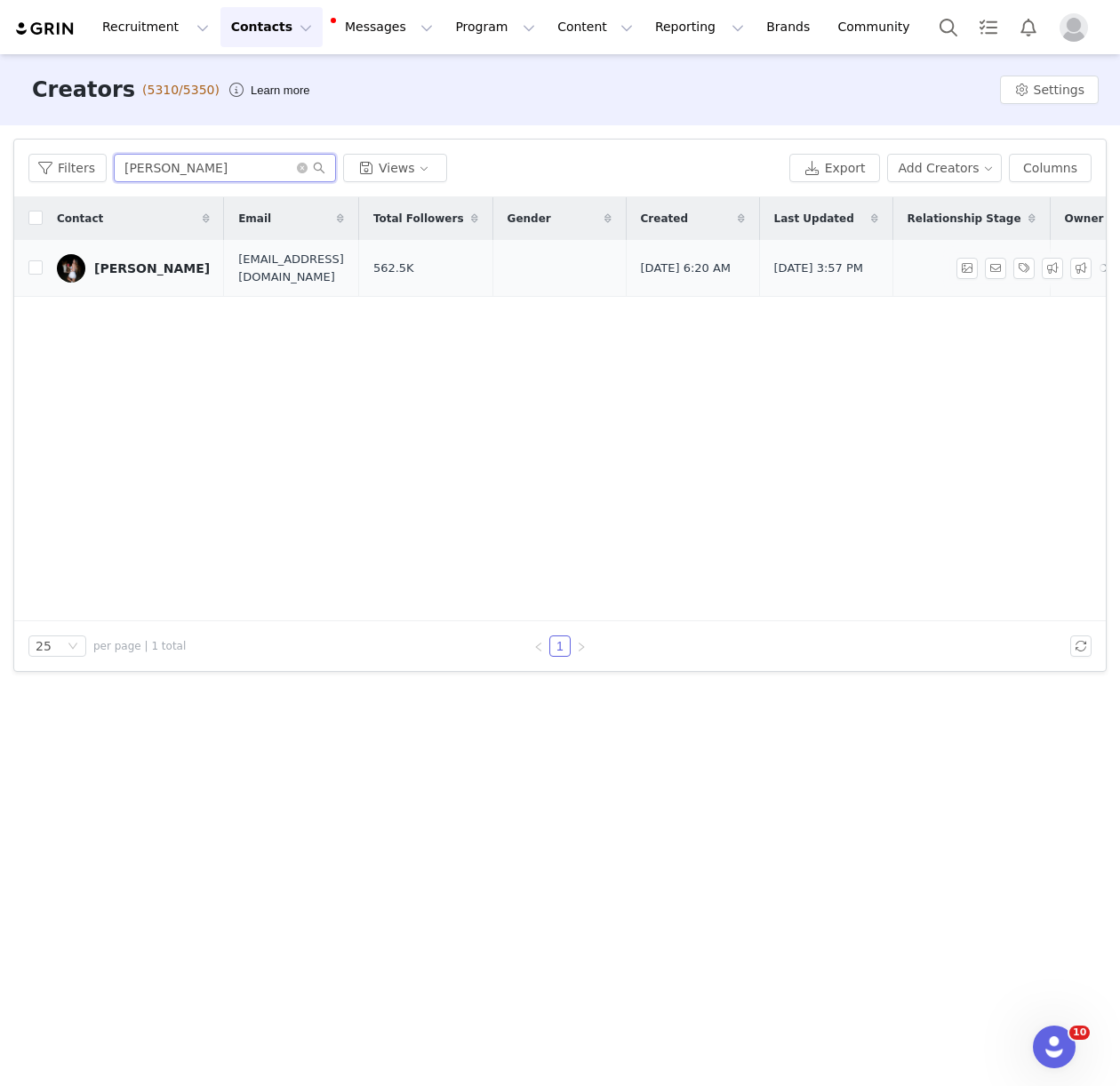
type input "daisy j"
click at [157, 269] on div "Daisy Jackson" at bounding box center [152, 268] width 116 height 14
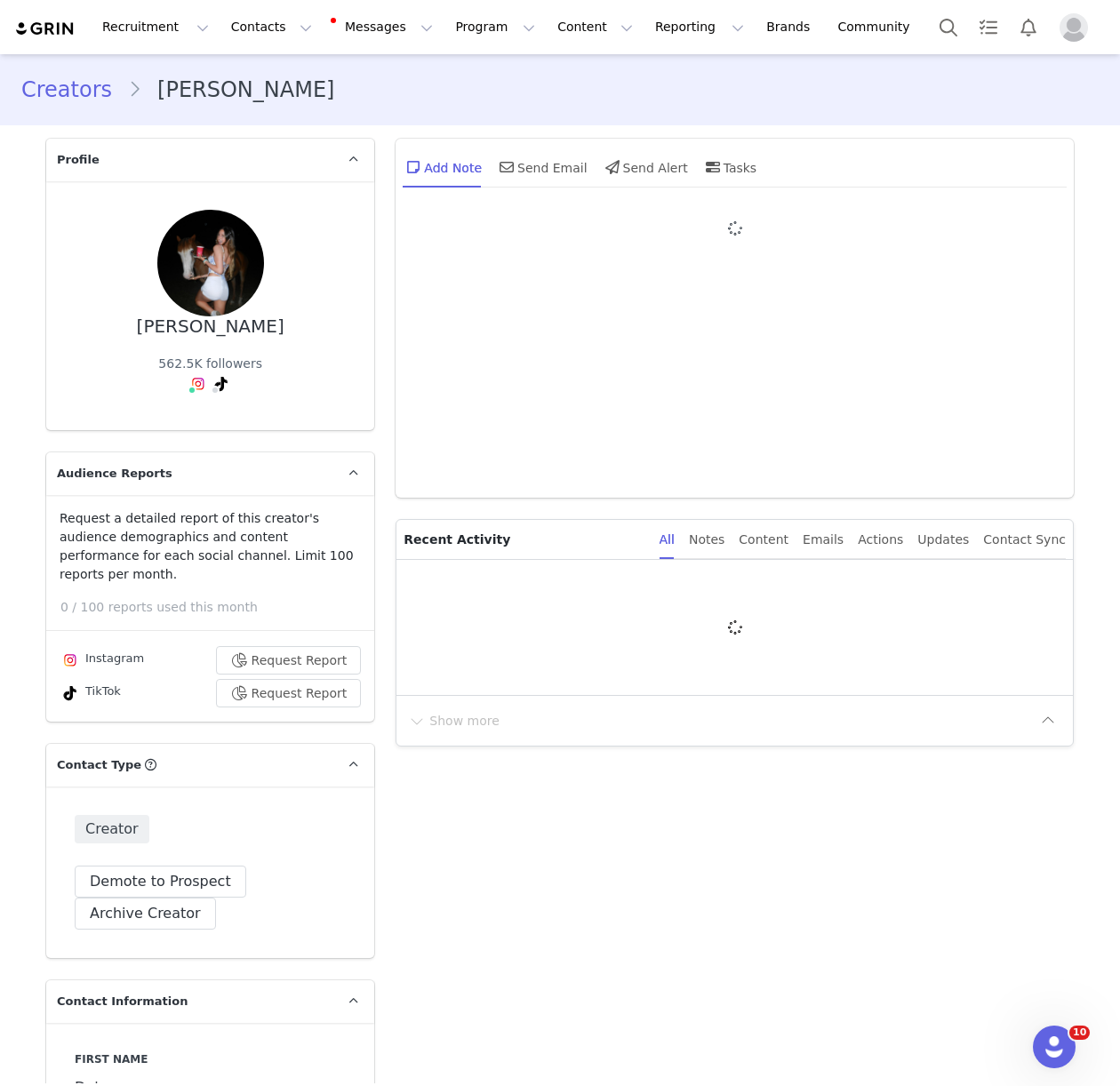
type input "+44 ([GEOGRAPHIC_DATA])"
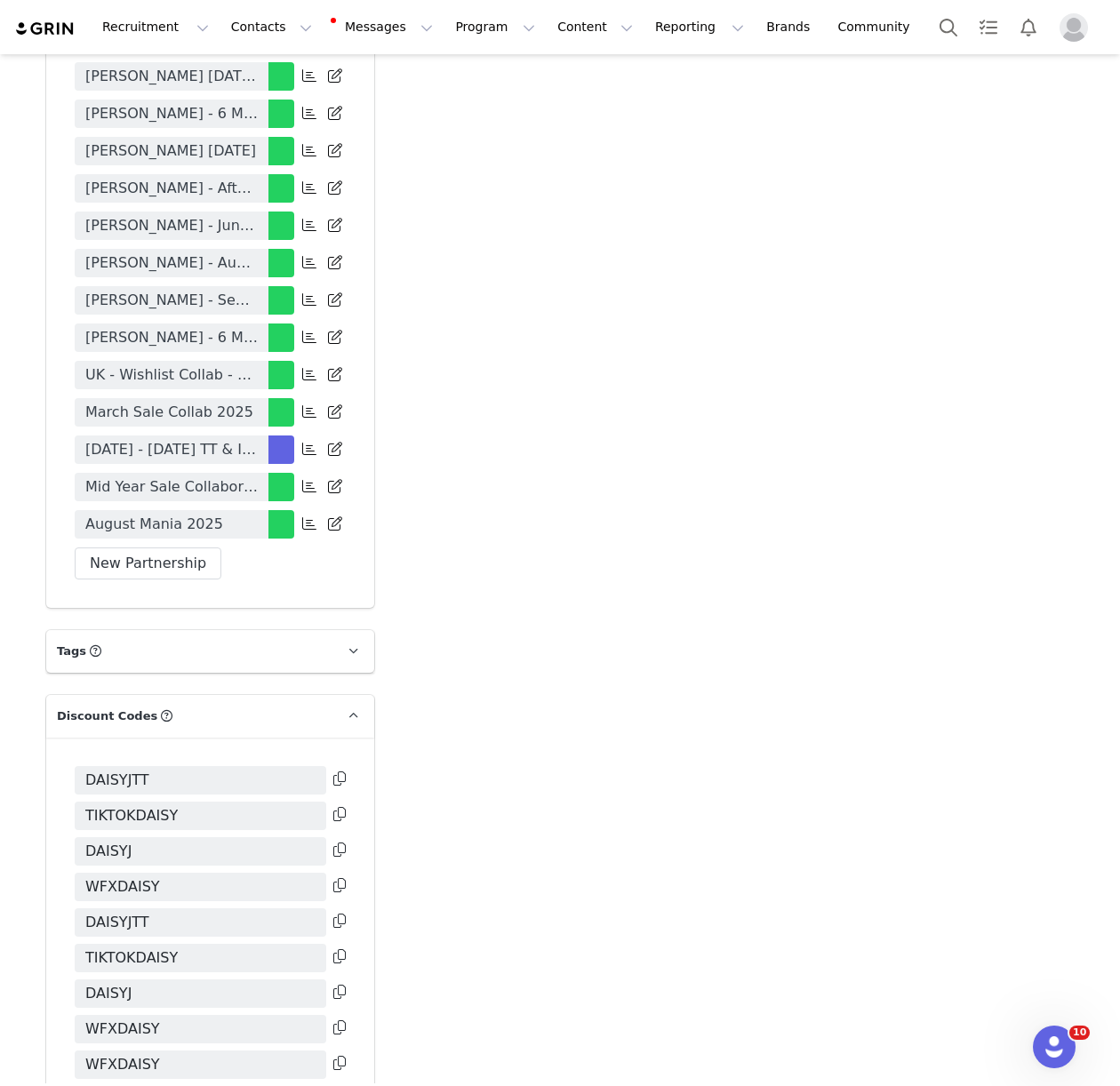
scroll to position [3741, 0]
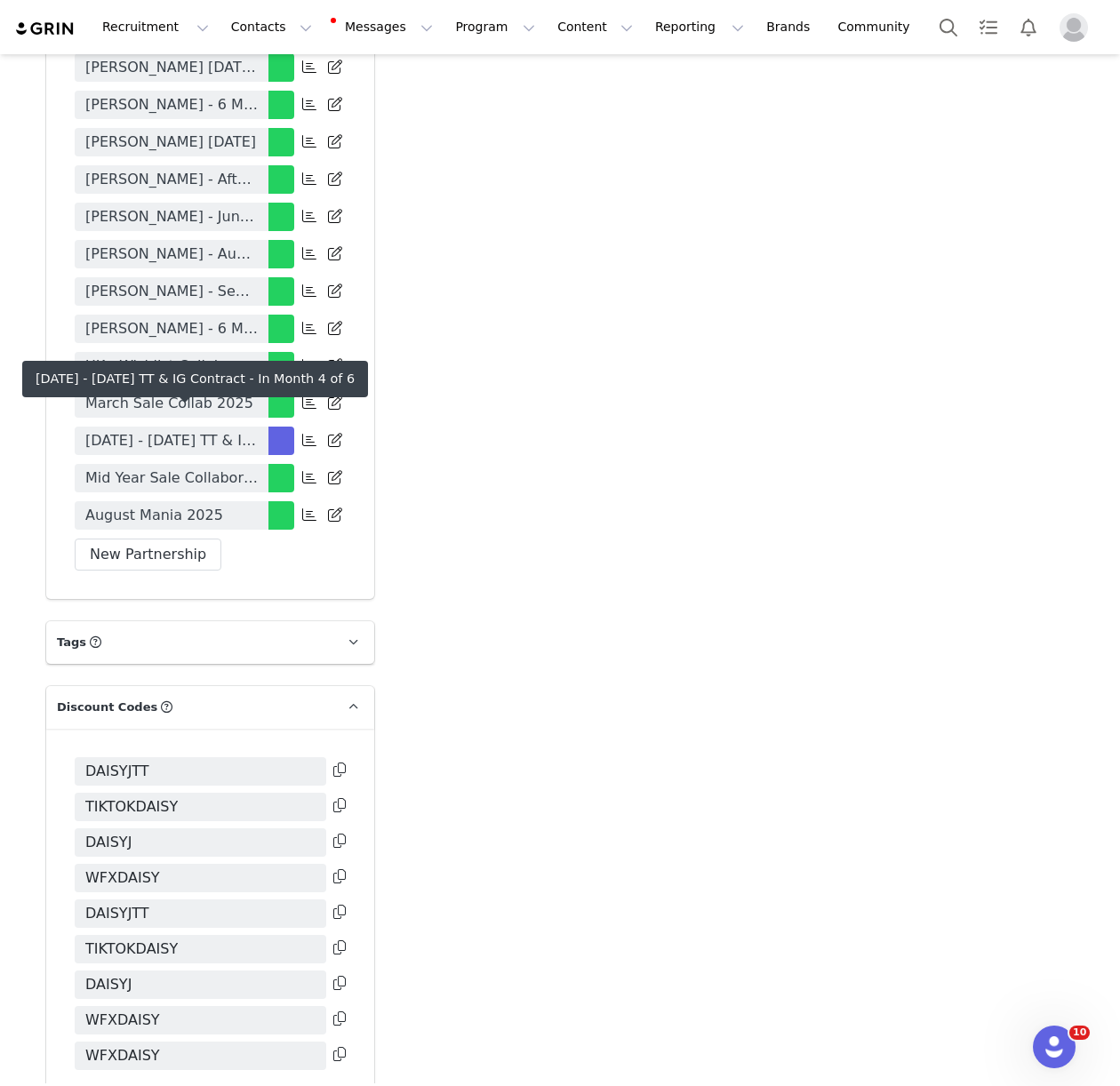
click at [150, 430] on span "May - Oct 2025 TT & IG Contract" at bounding box center [171, 440] width 173 height 21
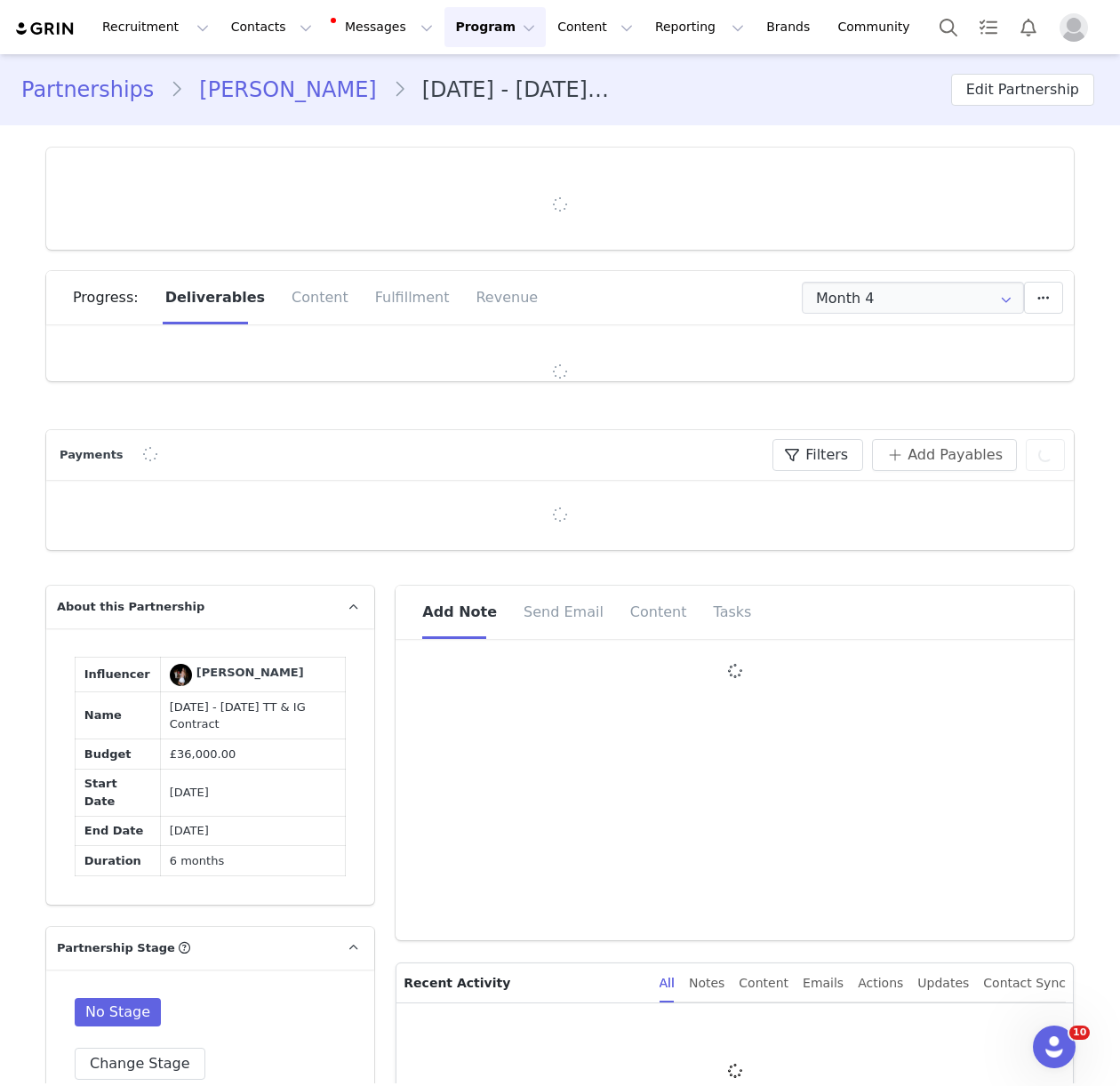
type input "+44 ([GEOGRAPHIC_DATA])"
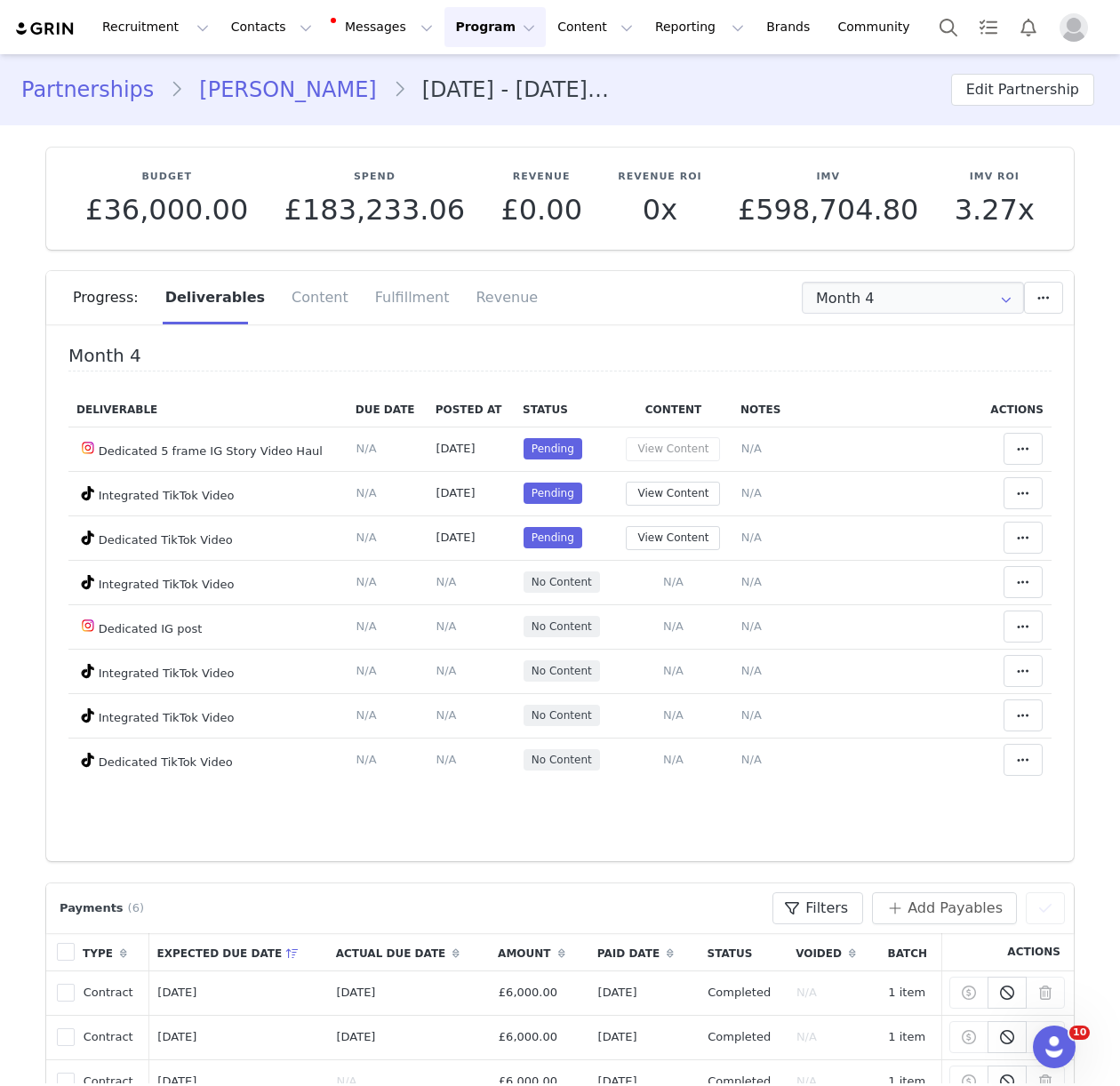
click at [837, 323] on div "Progress: Deliverables Content Fulfillment Revenue" at bounding box center [573, 297] width 1000 height 53
click at [385, 304] on div "Fulfillment" at bounding box center [412, 297] width 101 height 53
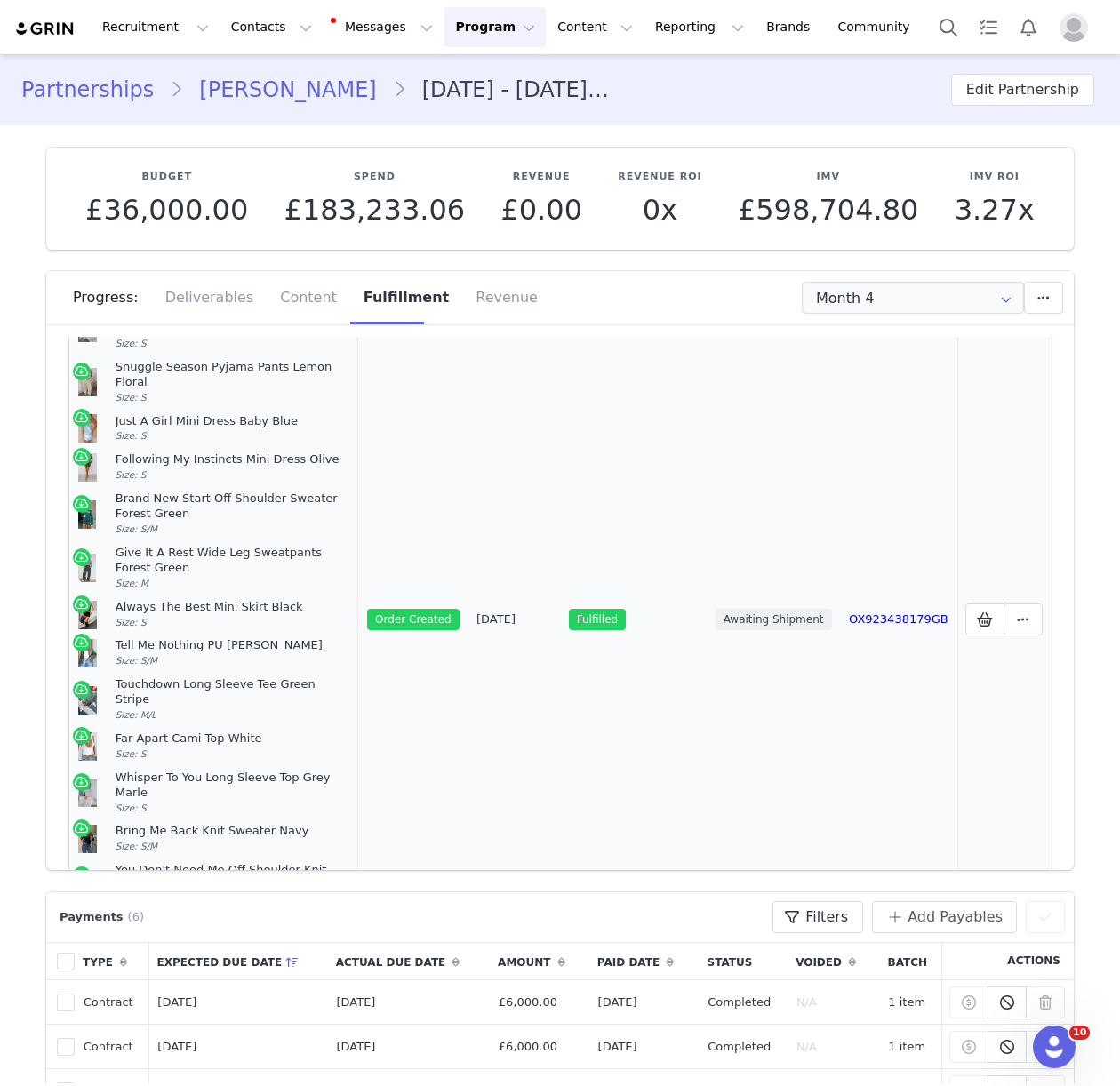
scroll to position [376, 0]
click at [985, 612] on icon at bounding box center [985, 618] width 16 height 14
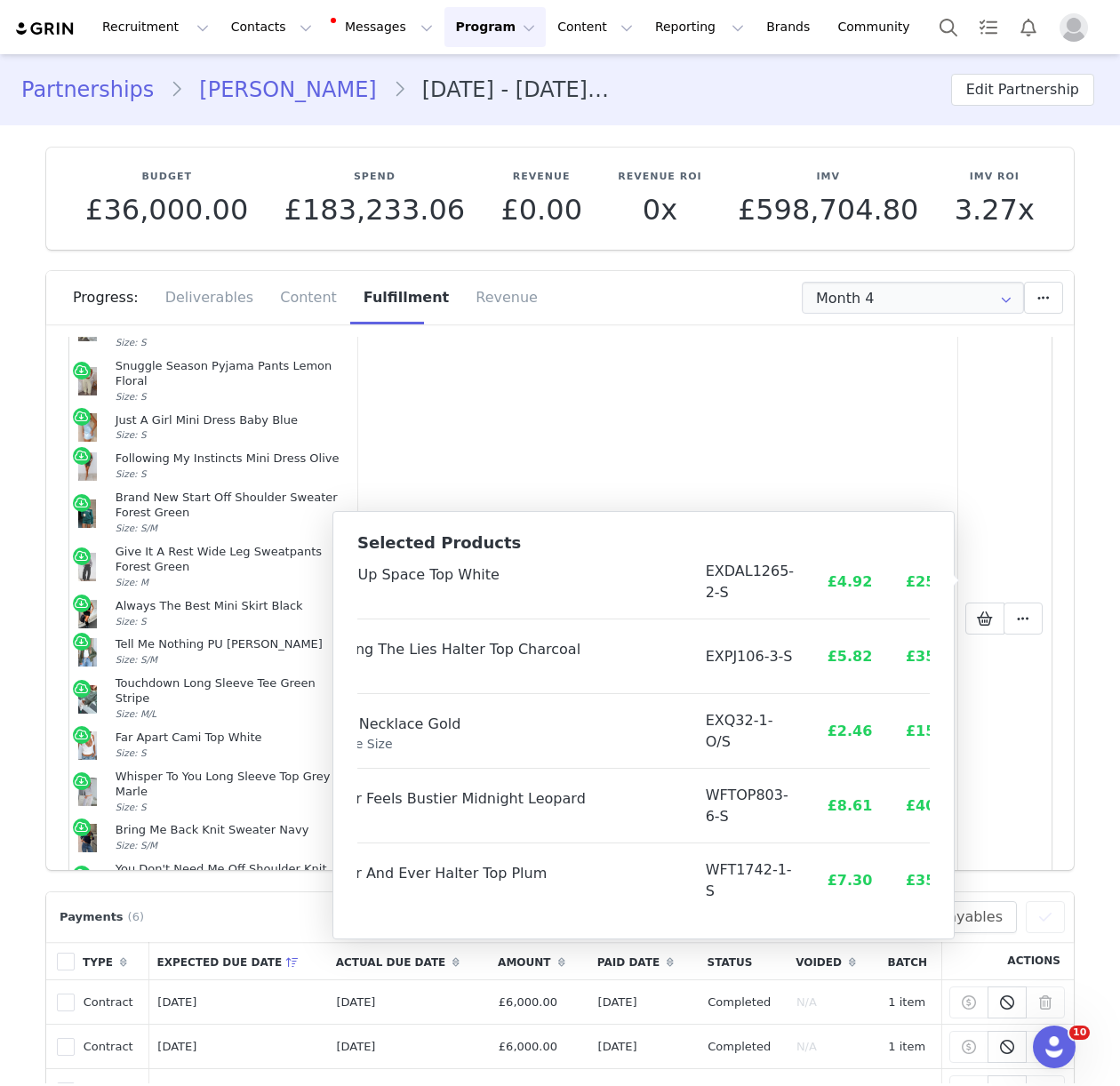
scroll to position [1779, 106]
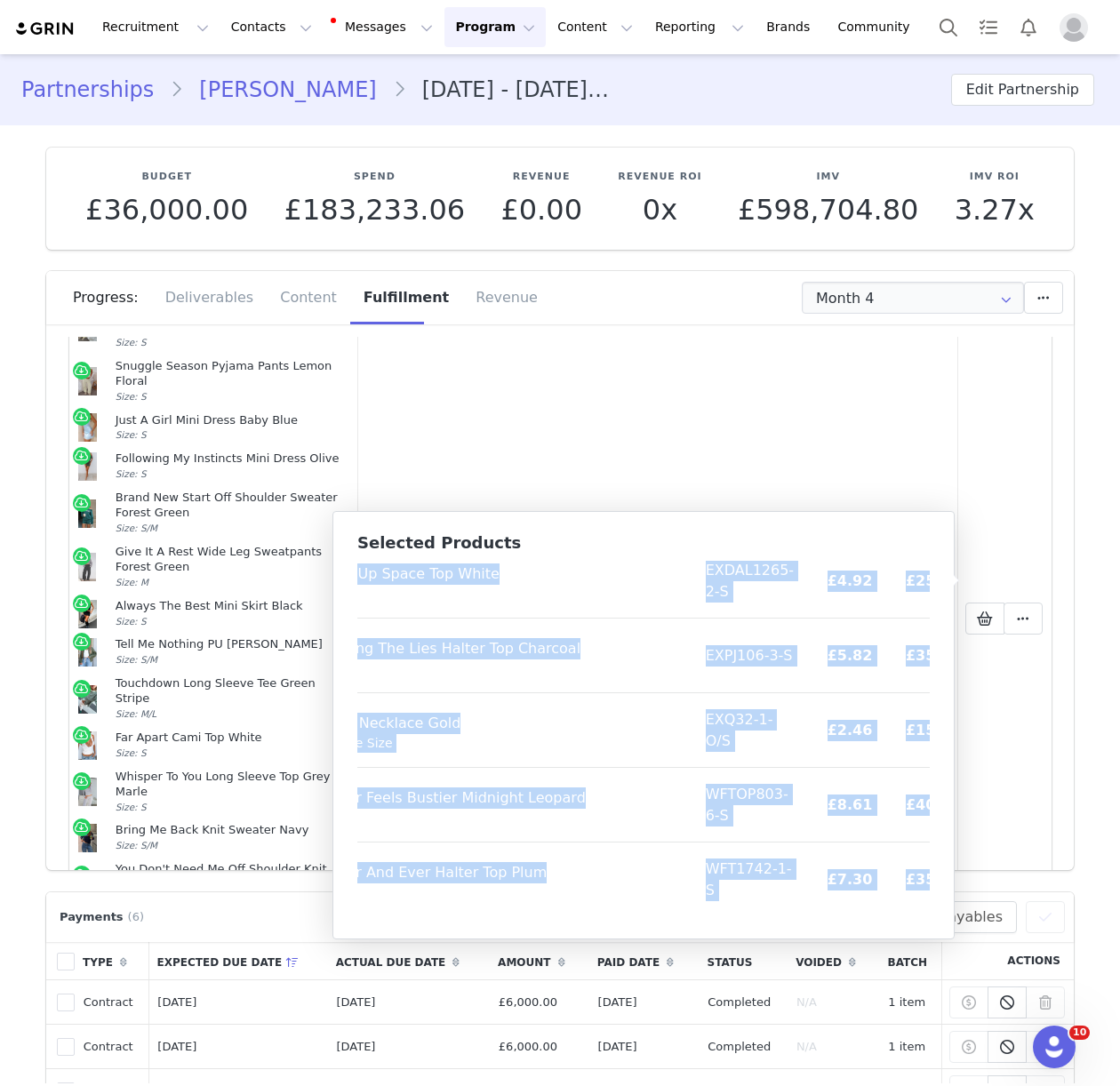
drag, startPoint x: 368, startPoint y: 581, endPoint x: 909, endPoint y: 915, distance: 635.8
drag, startPoint x: 235, startPoint y: 27, endPoint x: 262, endPoint y: 69, distance: 49.9
click at [235, 27] on button "Contacts Contacts" at bounding box center [271, 27] width 102 height 40
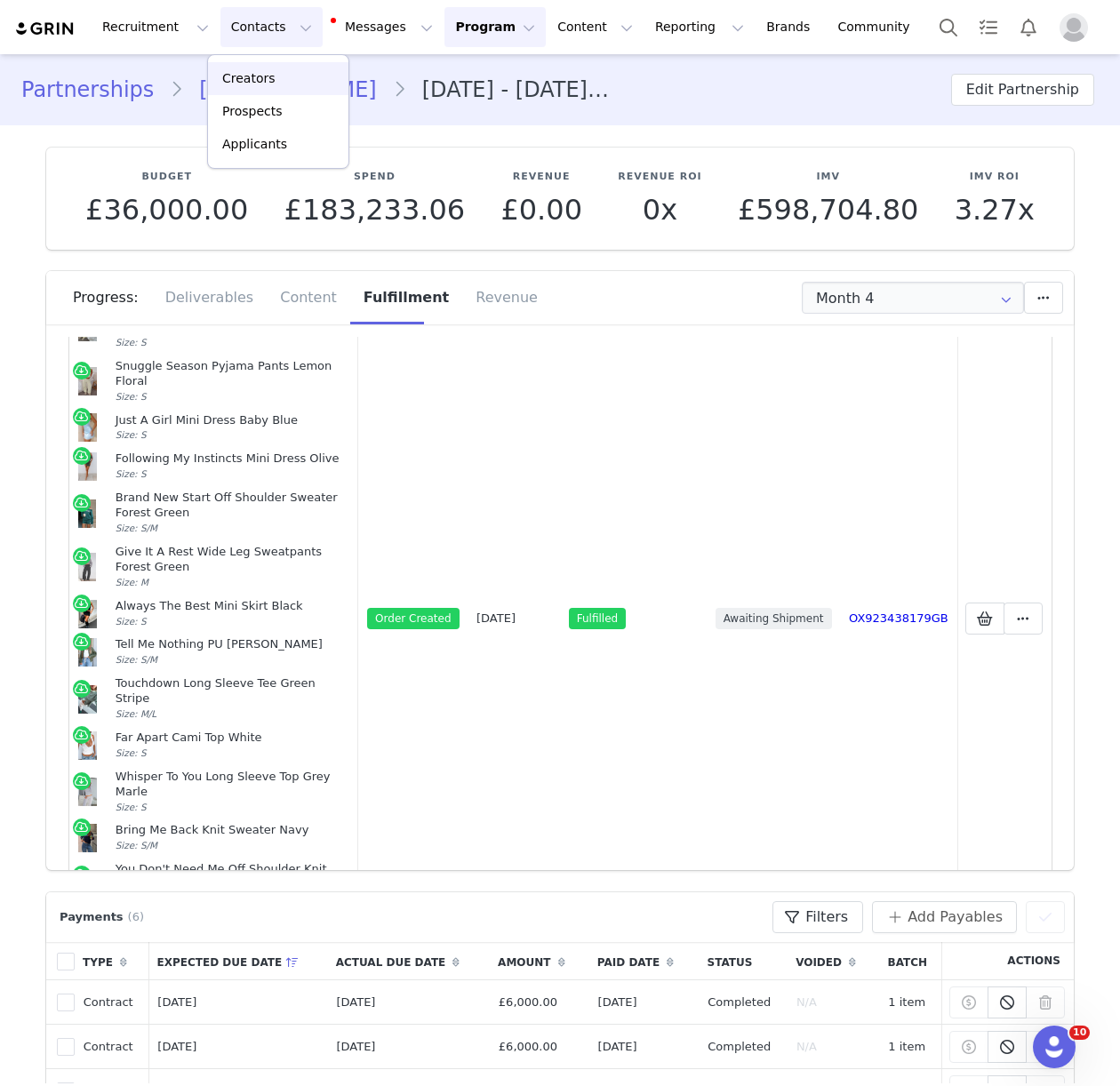
click at [264, 72] on p "Creators" at bounding box center [248, 78] width 53 height 19
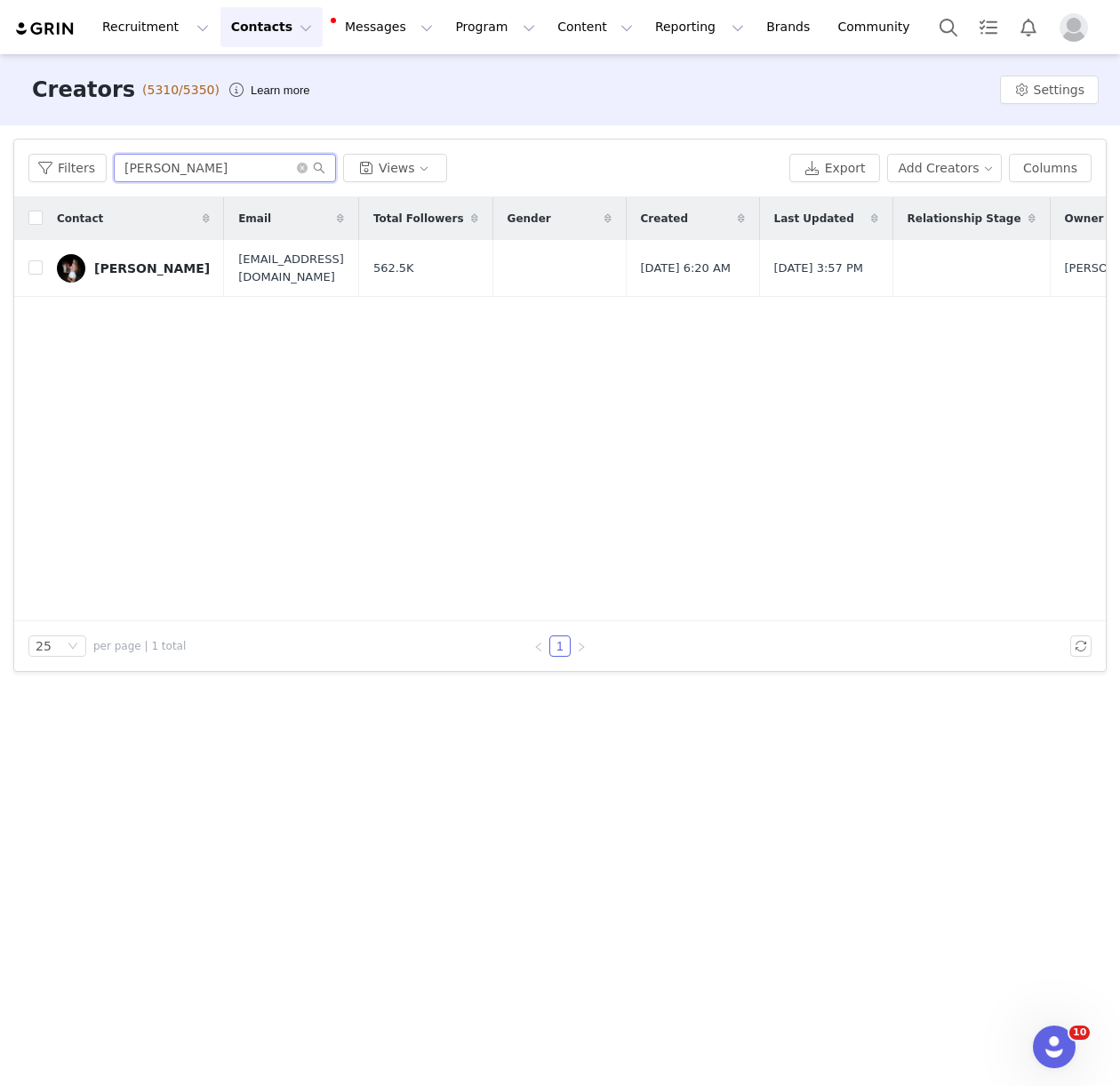
click at [137, 171] on input "daisy j" at bounding box center [225, 168] width 222 height 28
click at [137, 171] on input "j" at bounding box center [225, 168] width 222 height 28
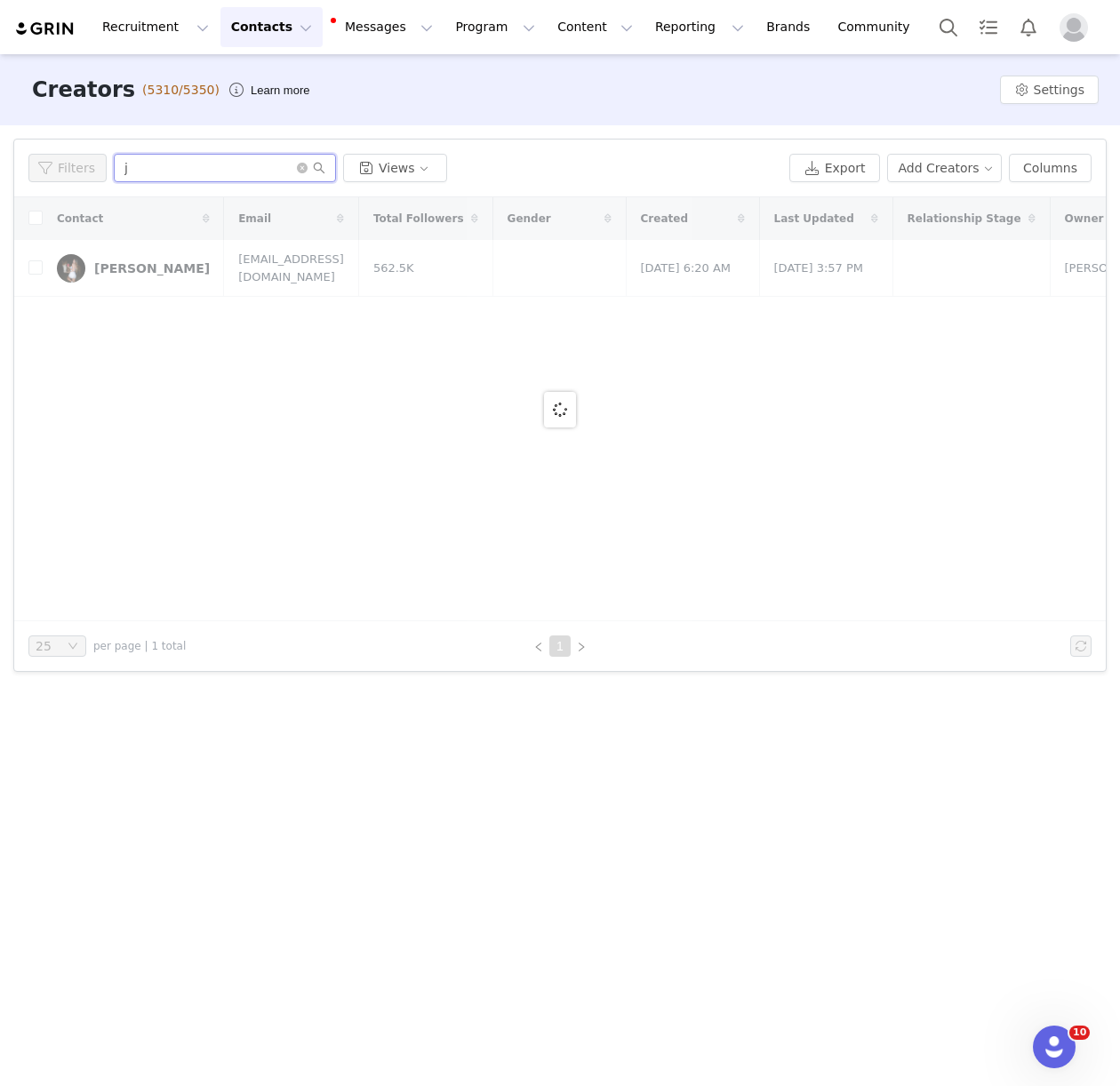
click at [137, 171] on input "j" at bounding box center [225, 168] width 222 height 28
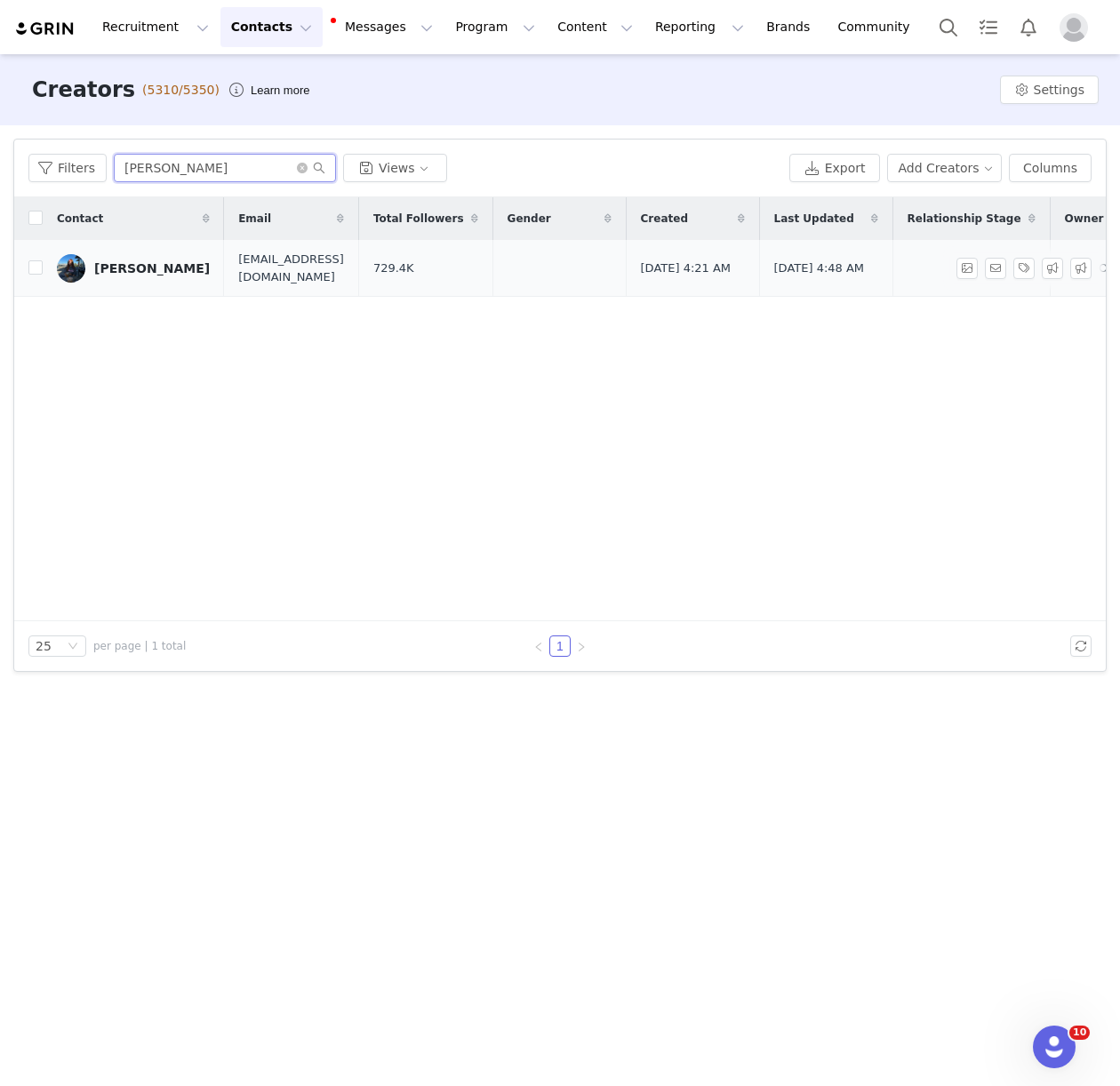
type input "holly ho"
click at [113, 275] on link "Holly Honeyman" at bounding box center [134, 268] width 153 height 28
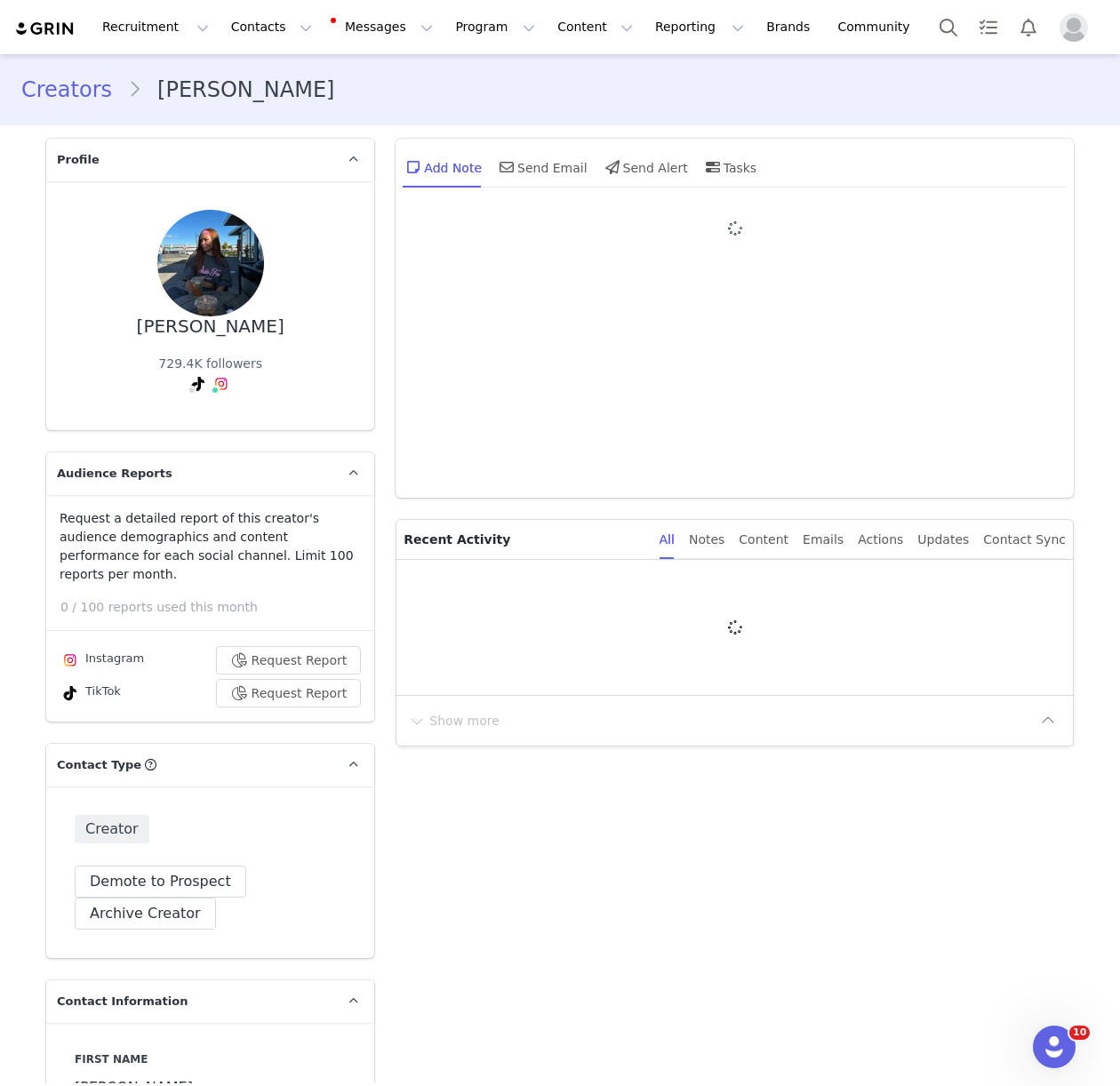
type input "+44 ([GEOGRAPHIC_DATA])"
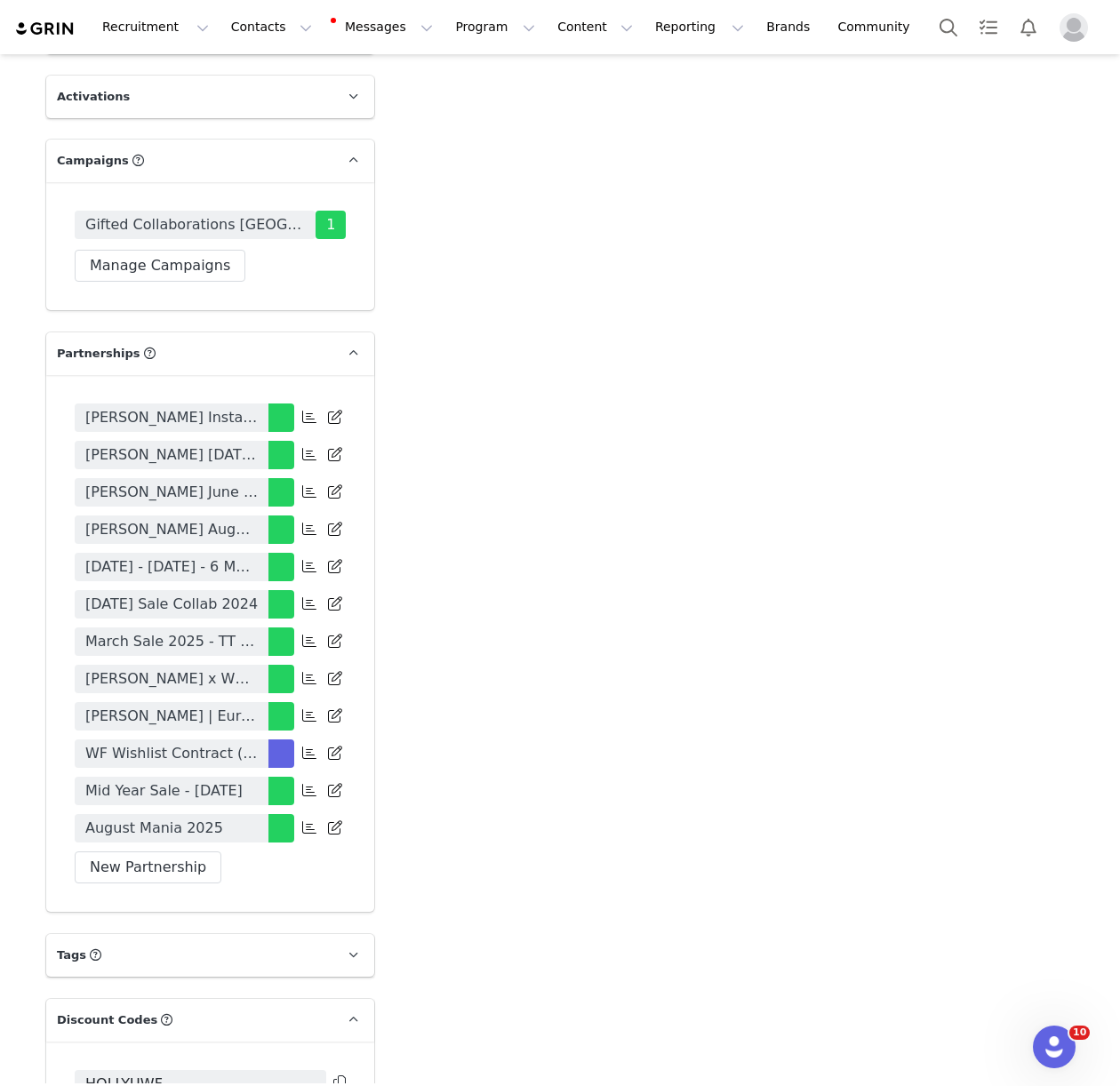
scroll to position [3330, 0]
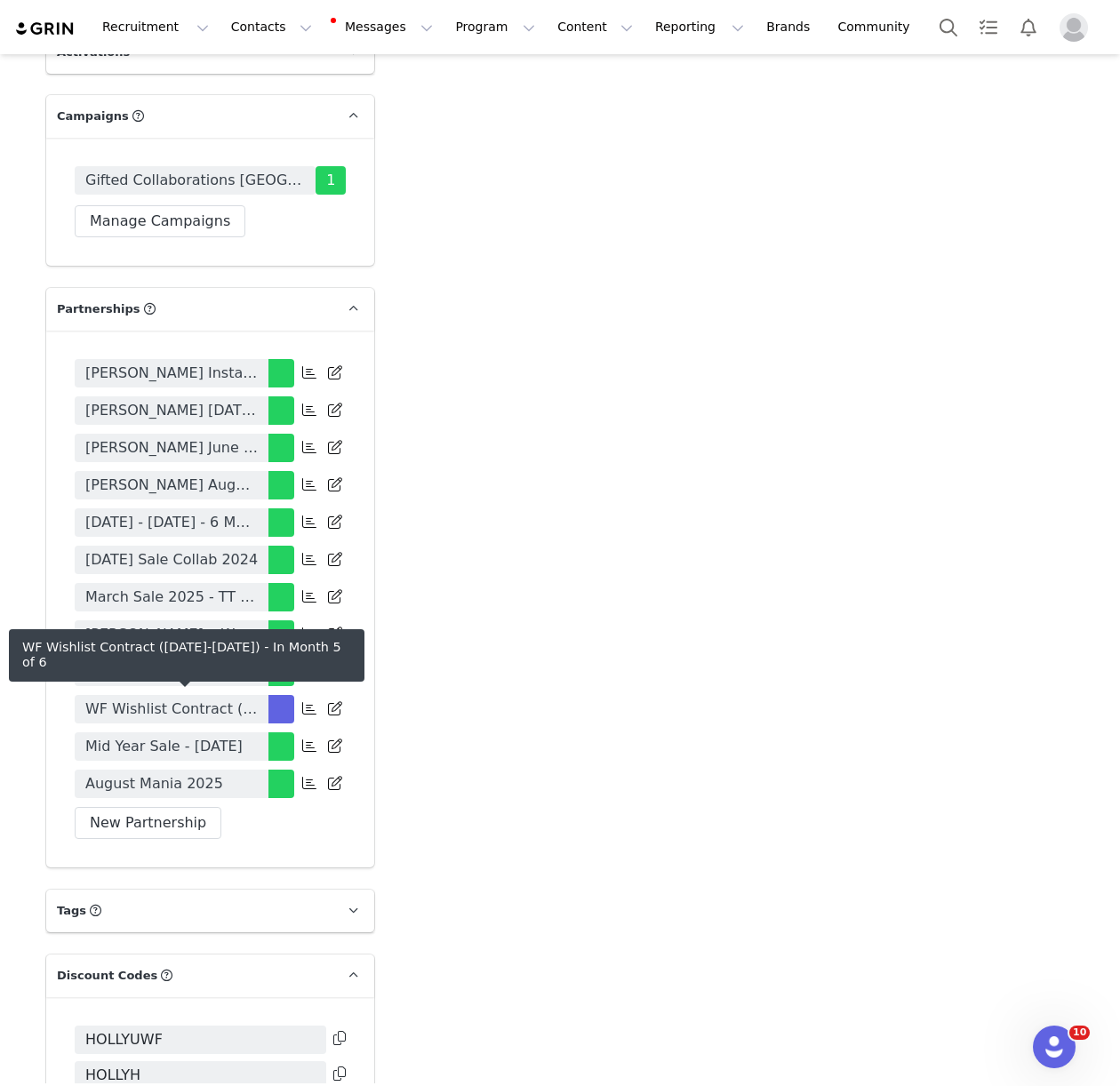
click at [158, 698] on span "WF Wishlist Contract (May-Oct 2025)" at bounding box center [171, 709] width 173 height 21
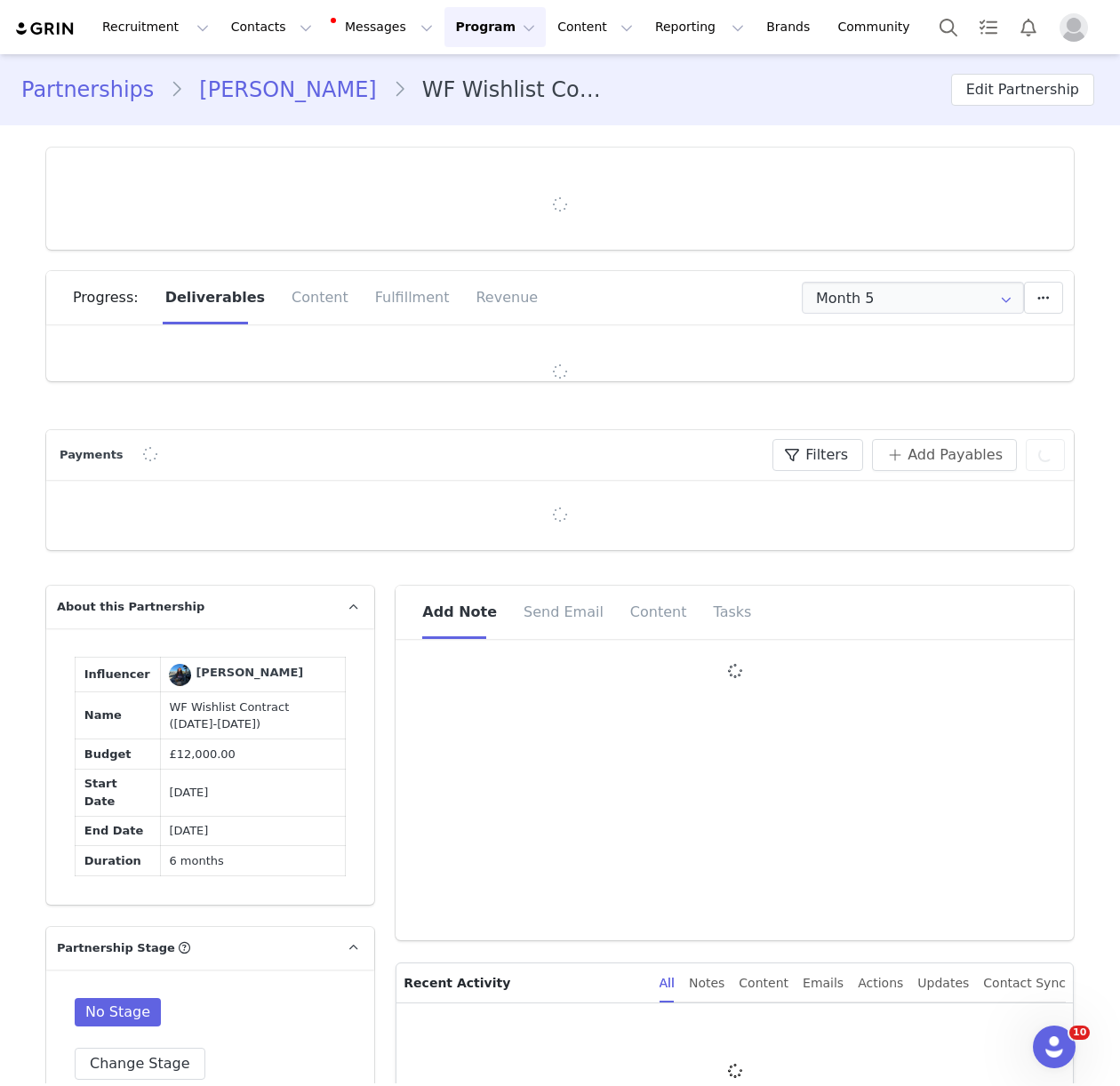
type input "+44 ([GEOGRAPHIC_DATA])"
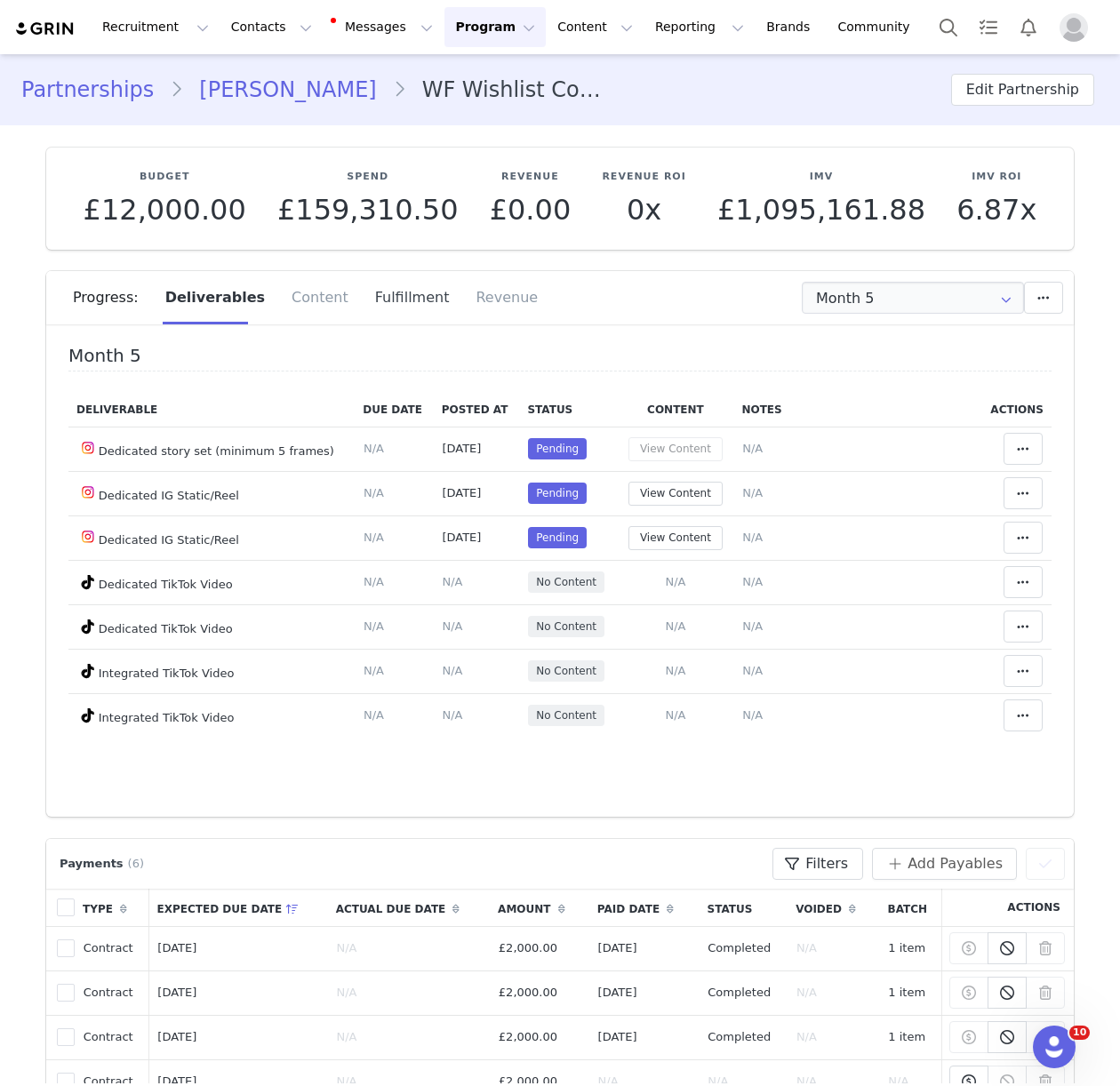
click at [384, 309] on div "Fulfillment" at bounding box center [412, 297] width 101 height 53
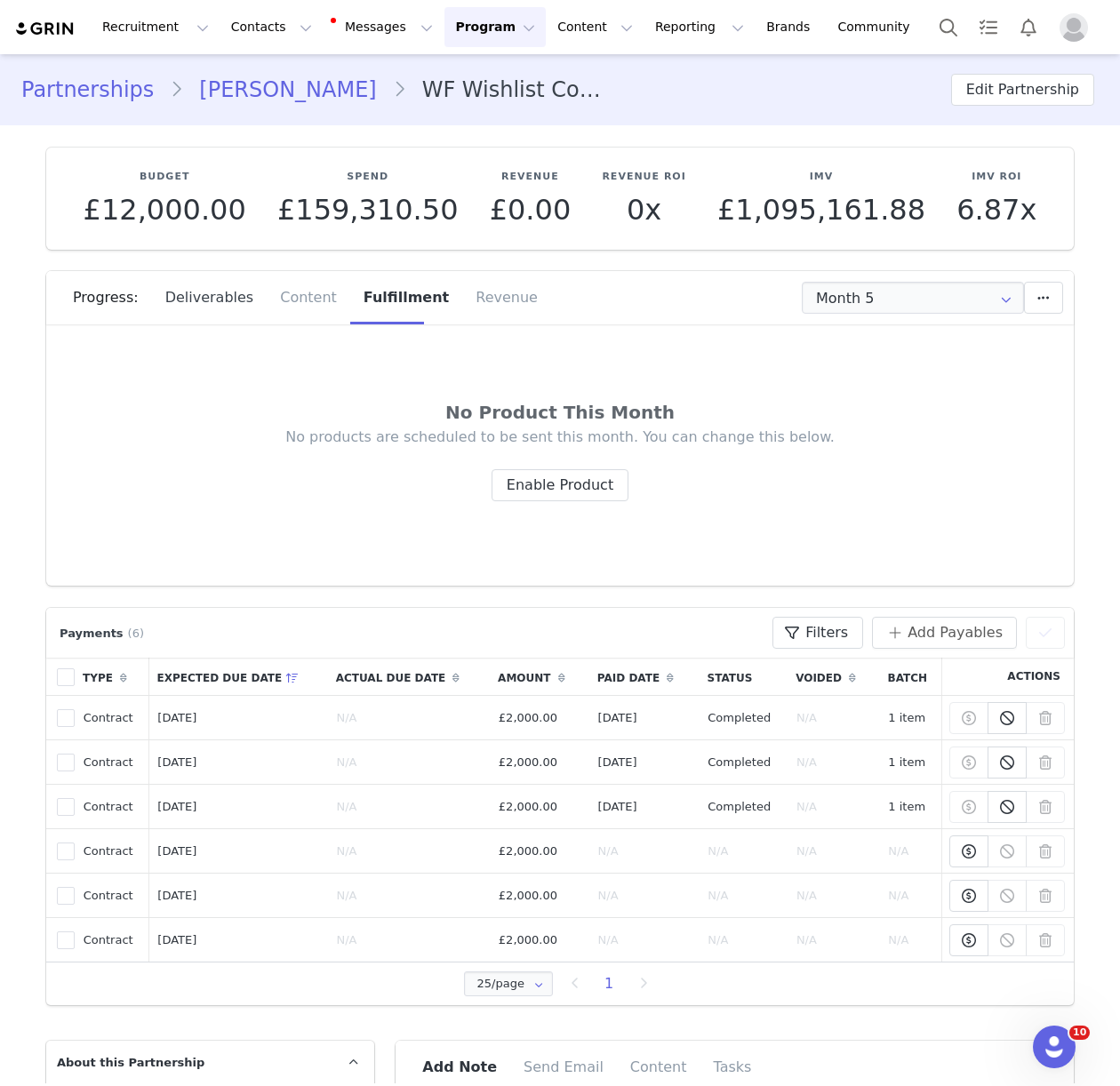
click at [226, 294] on div "Deliverables" at bounding box center [210, 297] width 116 height 53
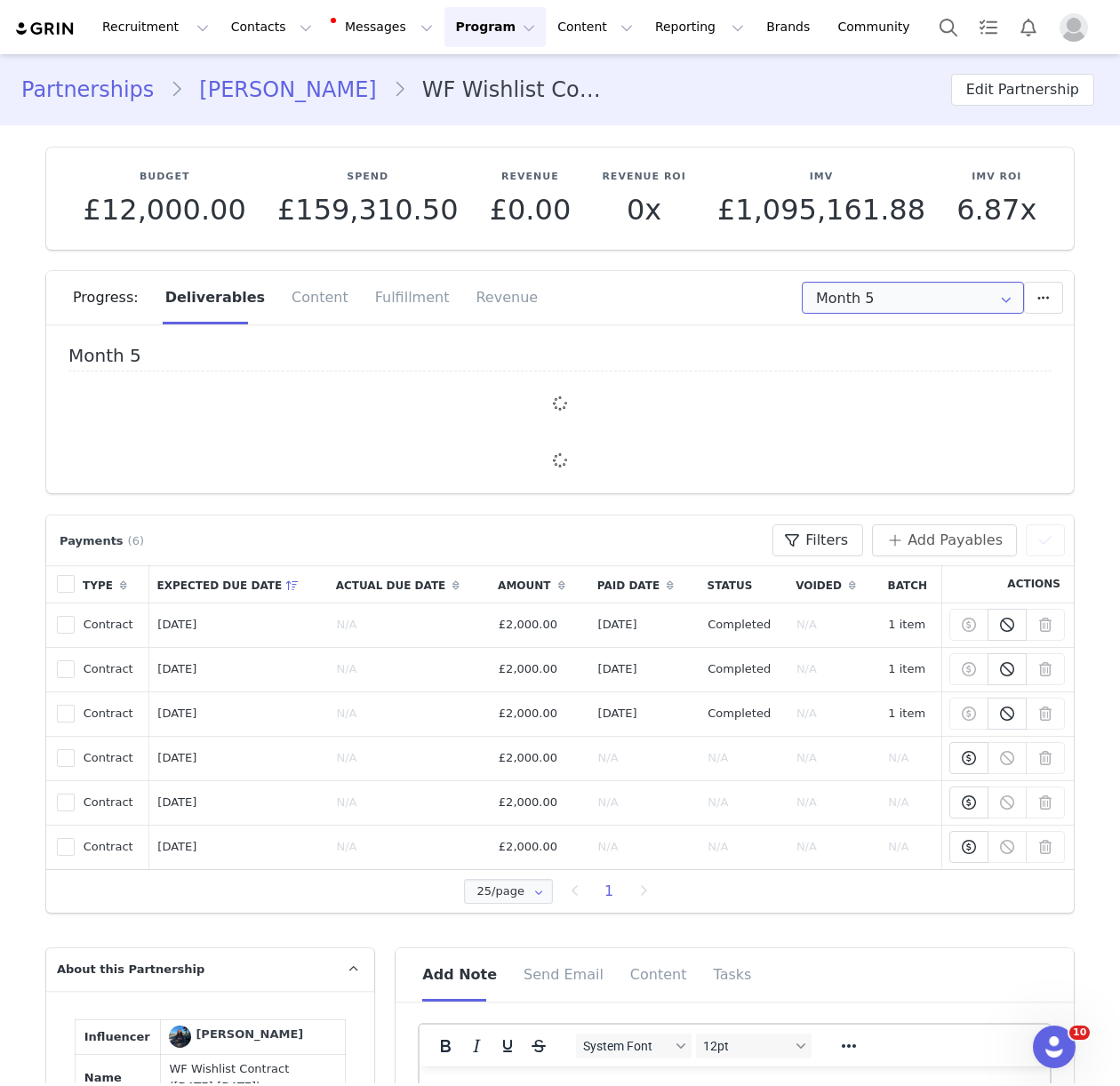
click at [903, 303] on input "Month 5" at bounding box center [913, 298] width 222 height 32
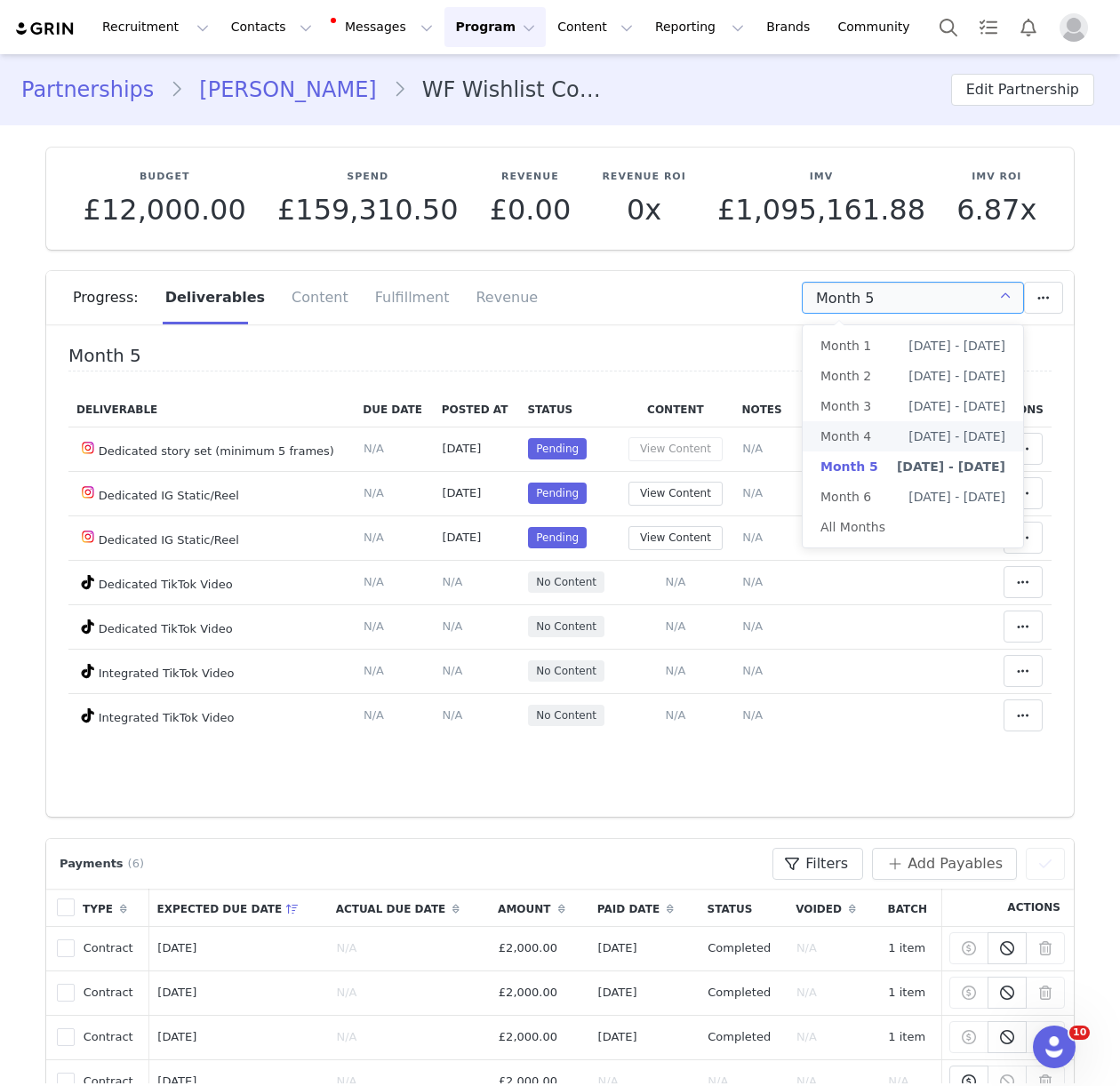
click at [923, 440] on span "Jul 29th - Aug 28th" at bounding box center [957, 436] width 97 height 30
type input "Month 4"
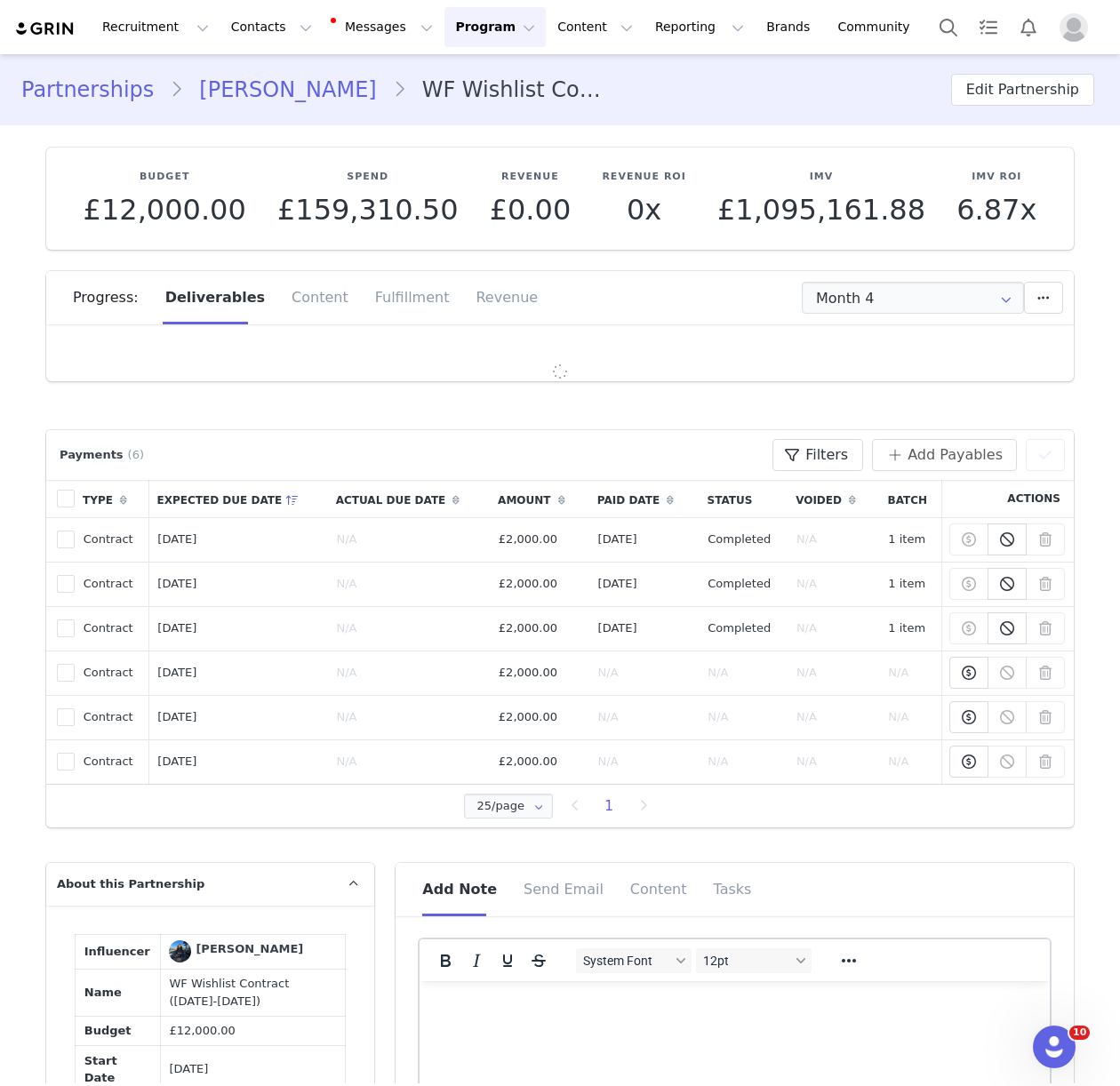
click at [403, 305] on div "Fulfillment" at bounding box center [412, 297] width 101 height 53
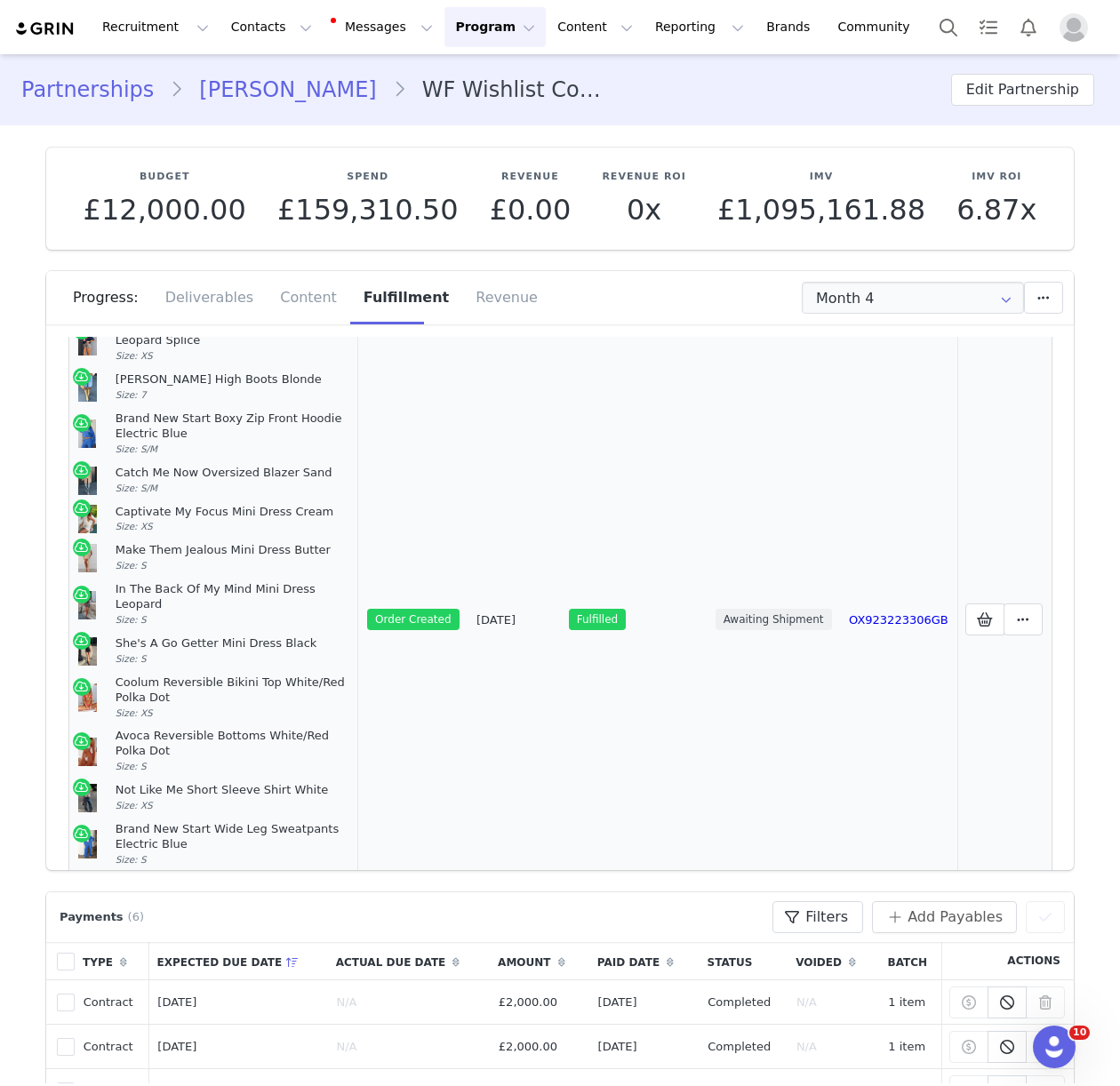
scroll to position [388, 0]
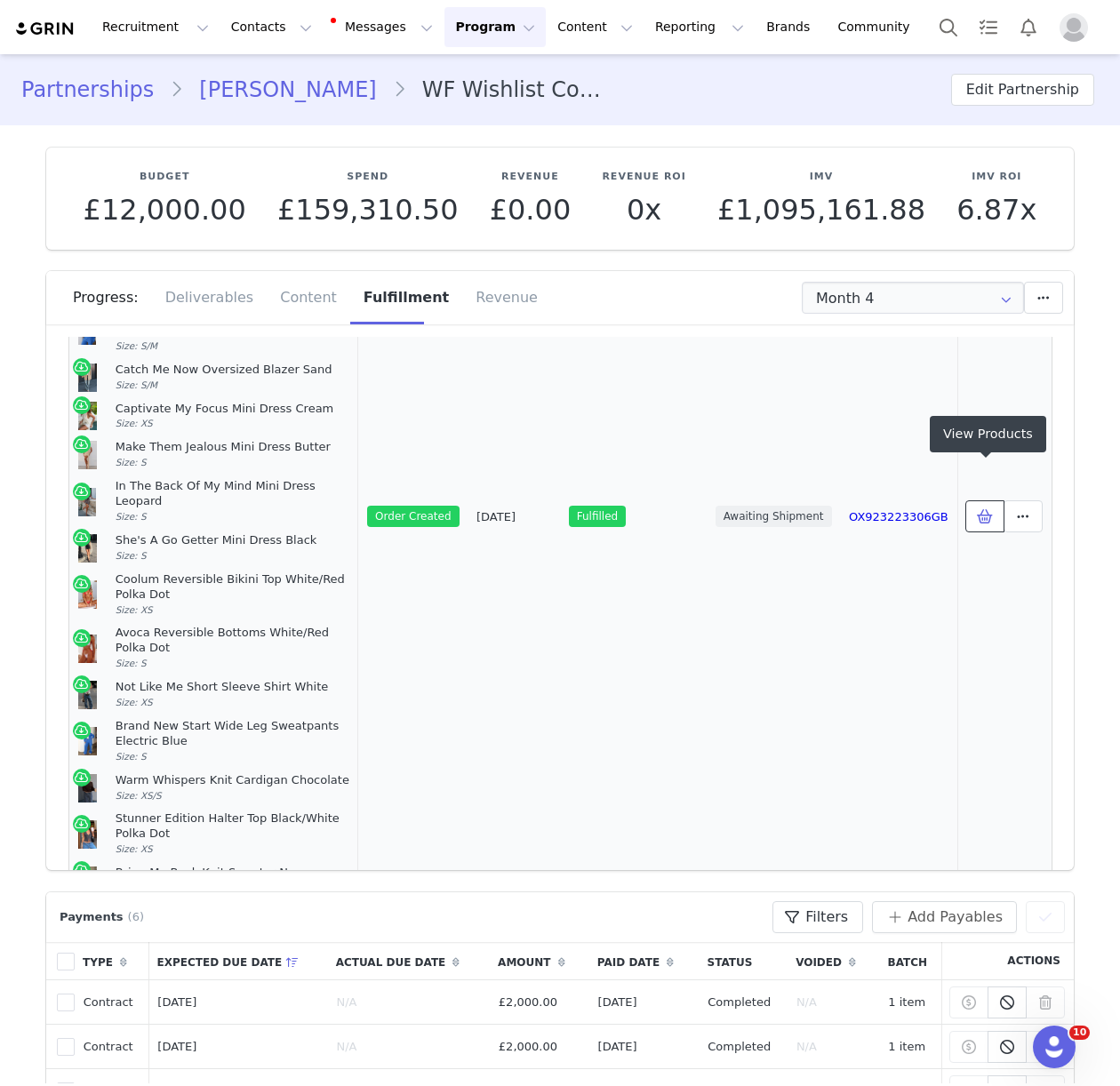
click at [977, 509] on icon at bounding box center [985, 515] width 16 height 14
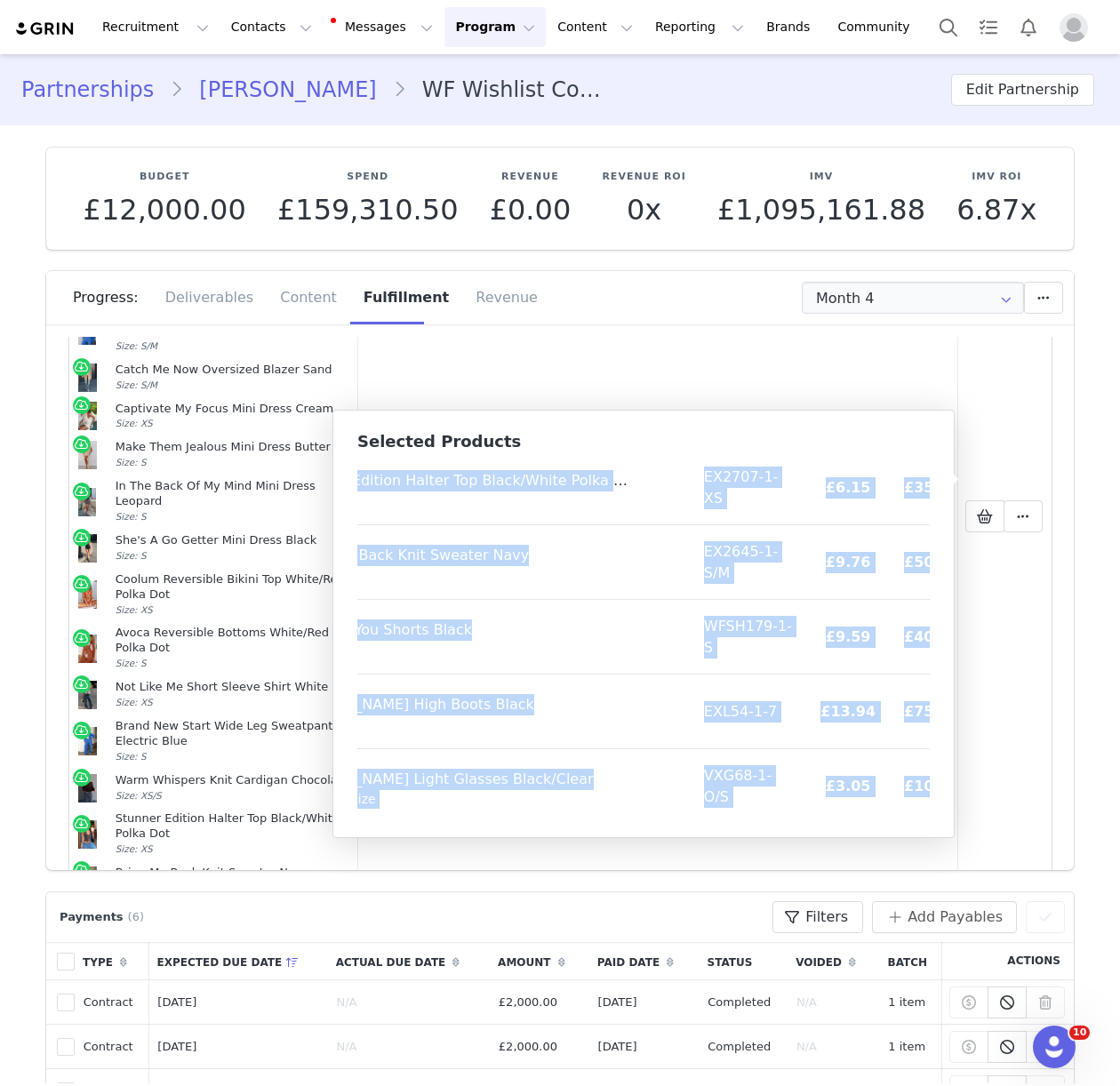
scroll to position [1405, 122]
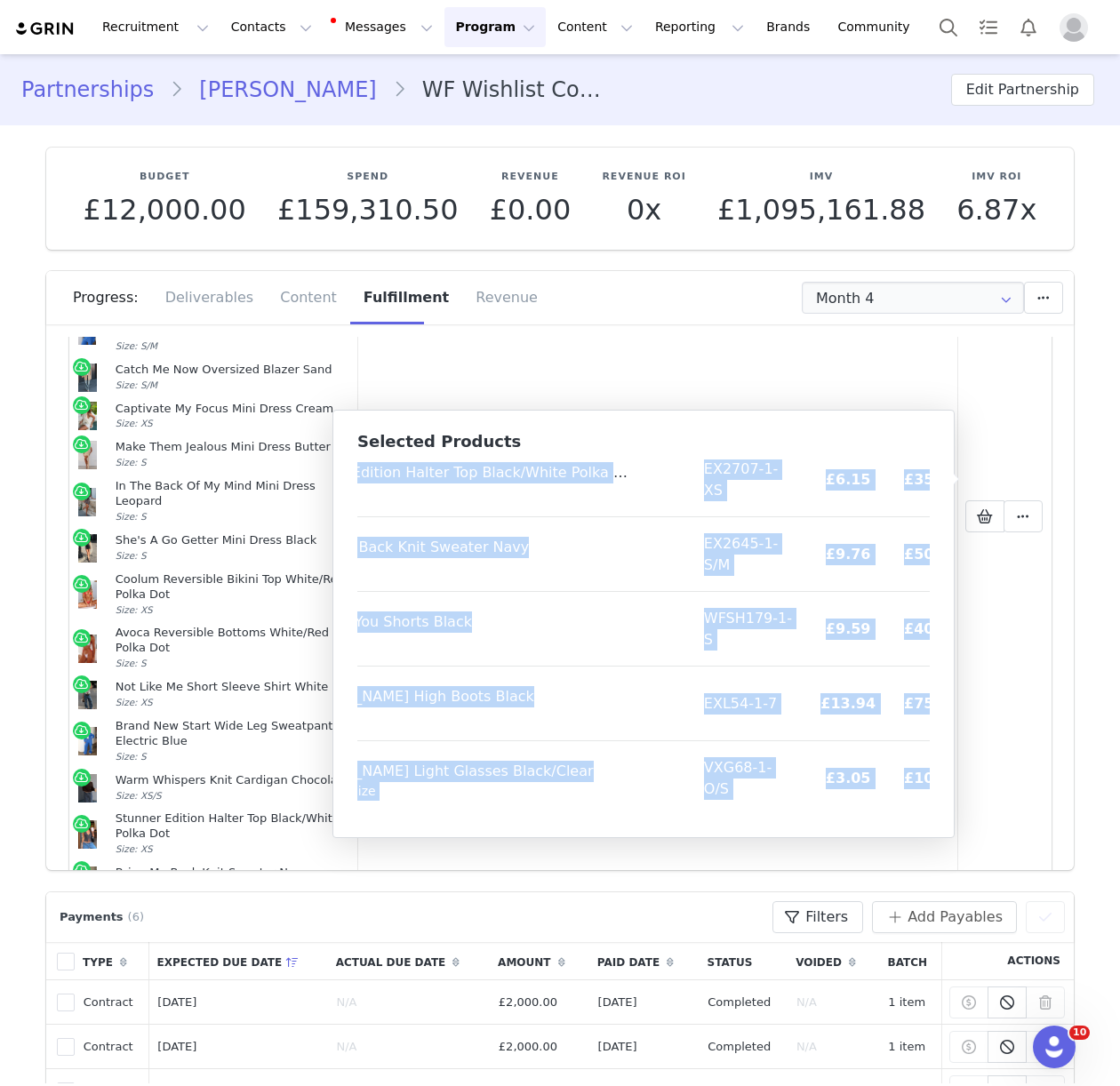
drag, startPoint x: 375, startPoint y: 485, endPoint x: 915, endPoint y: 812, distance: 631.3
copy table "Product SKU Cost Price Seize The Day Top Butter Size: XS EX2578-1-XS £5.90 £35.…"
drag, startPoint x: 236, startPoint y: 32, endPoint x: 256, endPoint y: 87, distance: 58.5
click at [236, 33] on button "Contacts Contacts" at bounding box center [271, 27] width 102 height 40
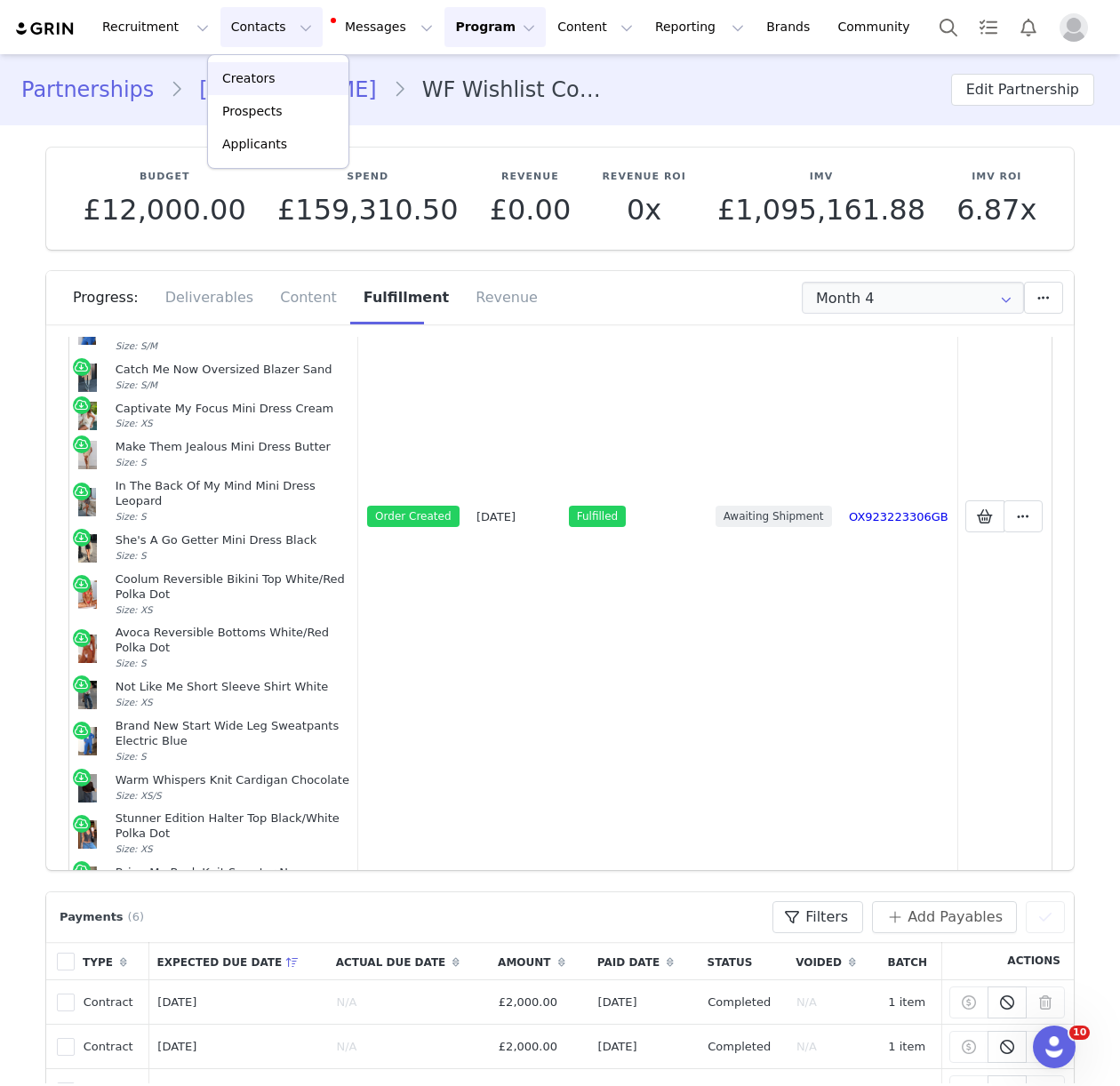
click at [253, 69] on p "Creators" at bounding box center [248, 78] width 53 height 19
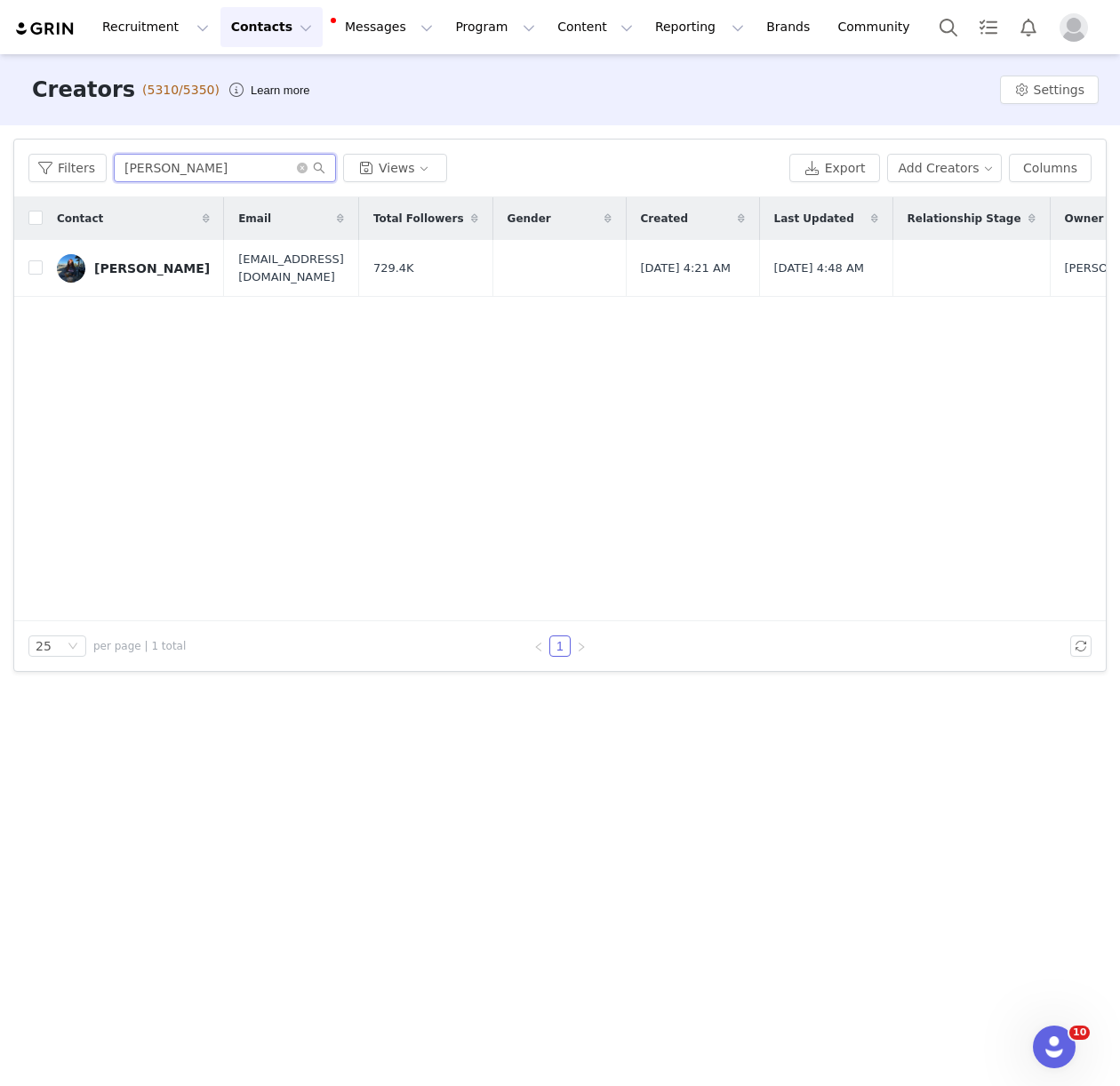
click at [156, 177] on input "holly ho" at bounding box center [225, 168] width 222 height 28
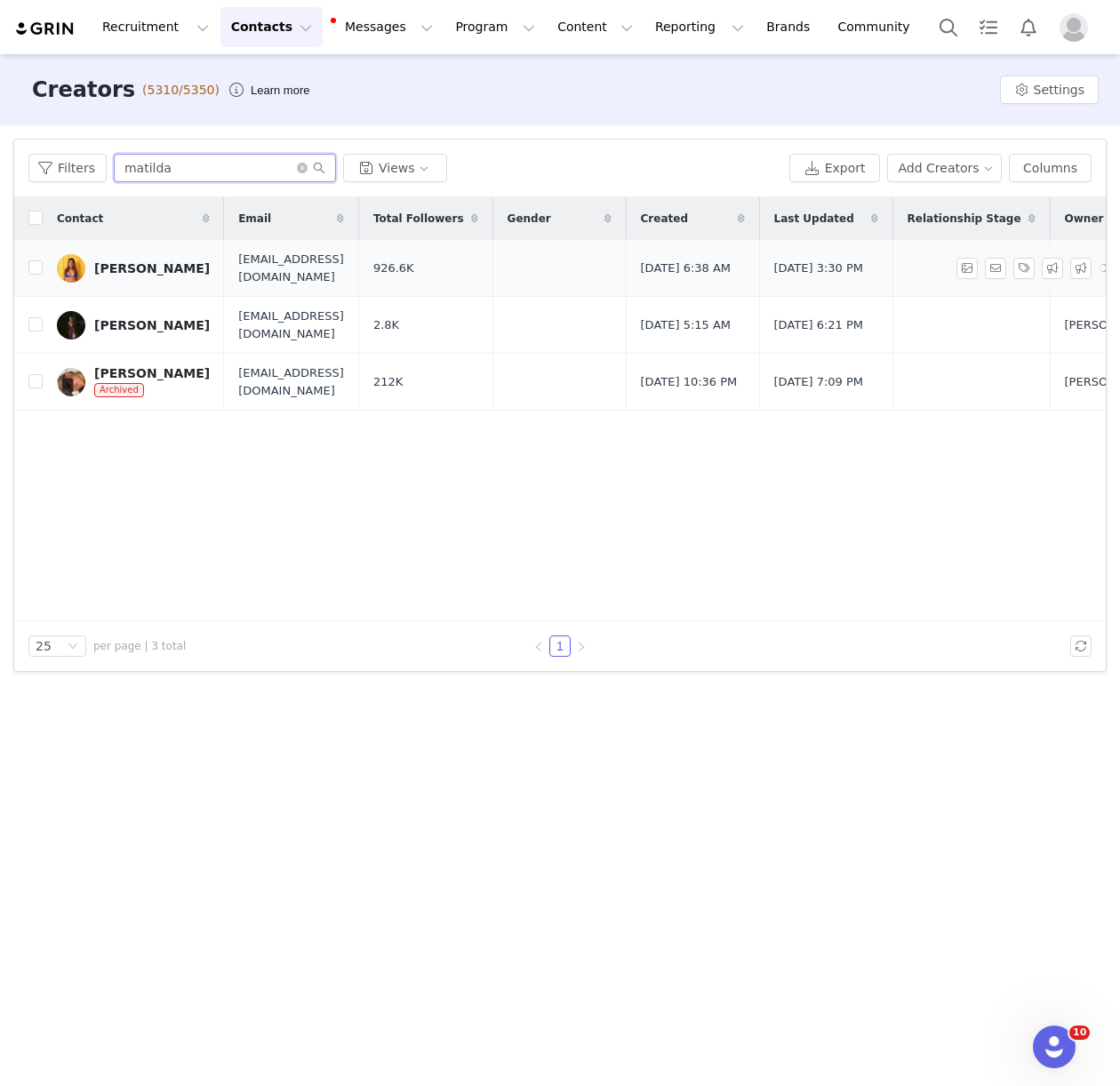
type input "matilda"
click at [137, 261] on div "Matilda-June Draper" at bounding box center [152, 268] width 116 height 14
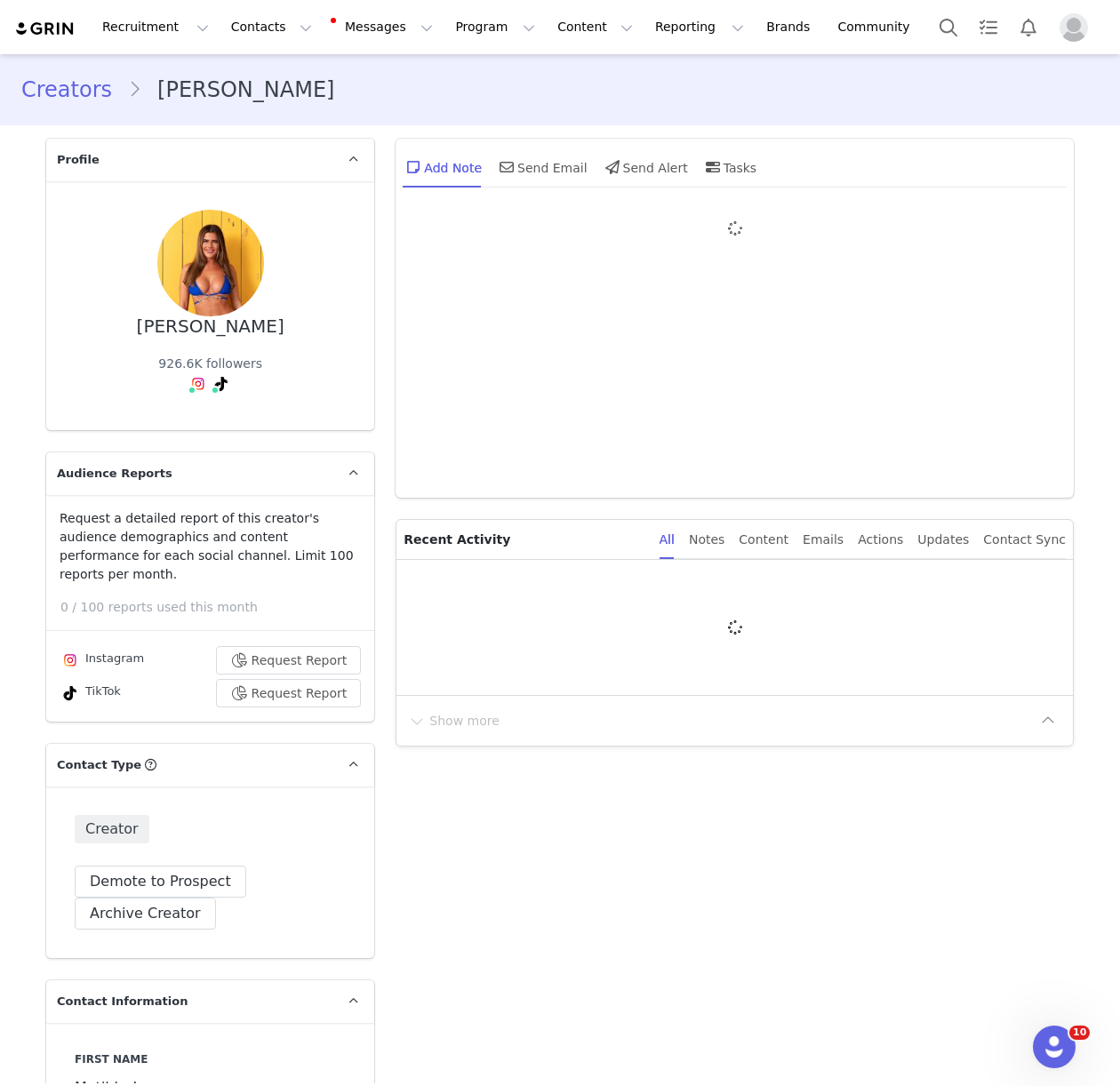
type input "+44 ([GEOGRAPHIC_DATA])"
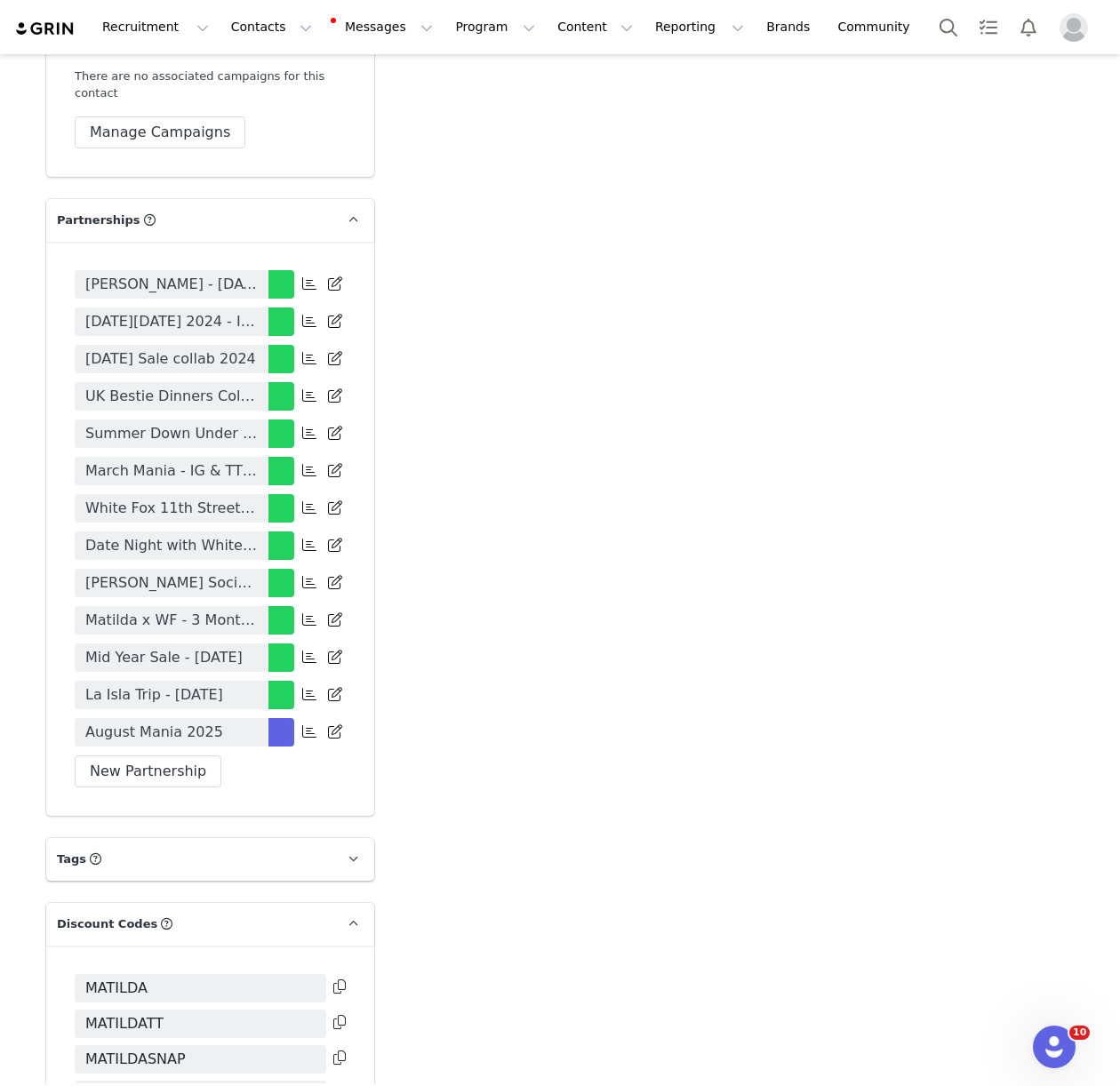
scroll to position [3668, 0]
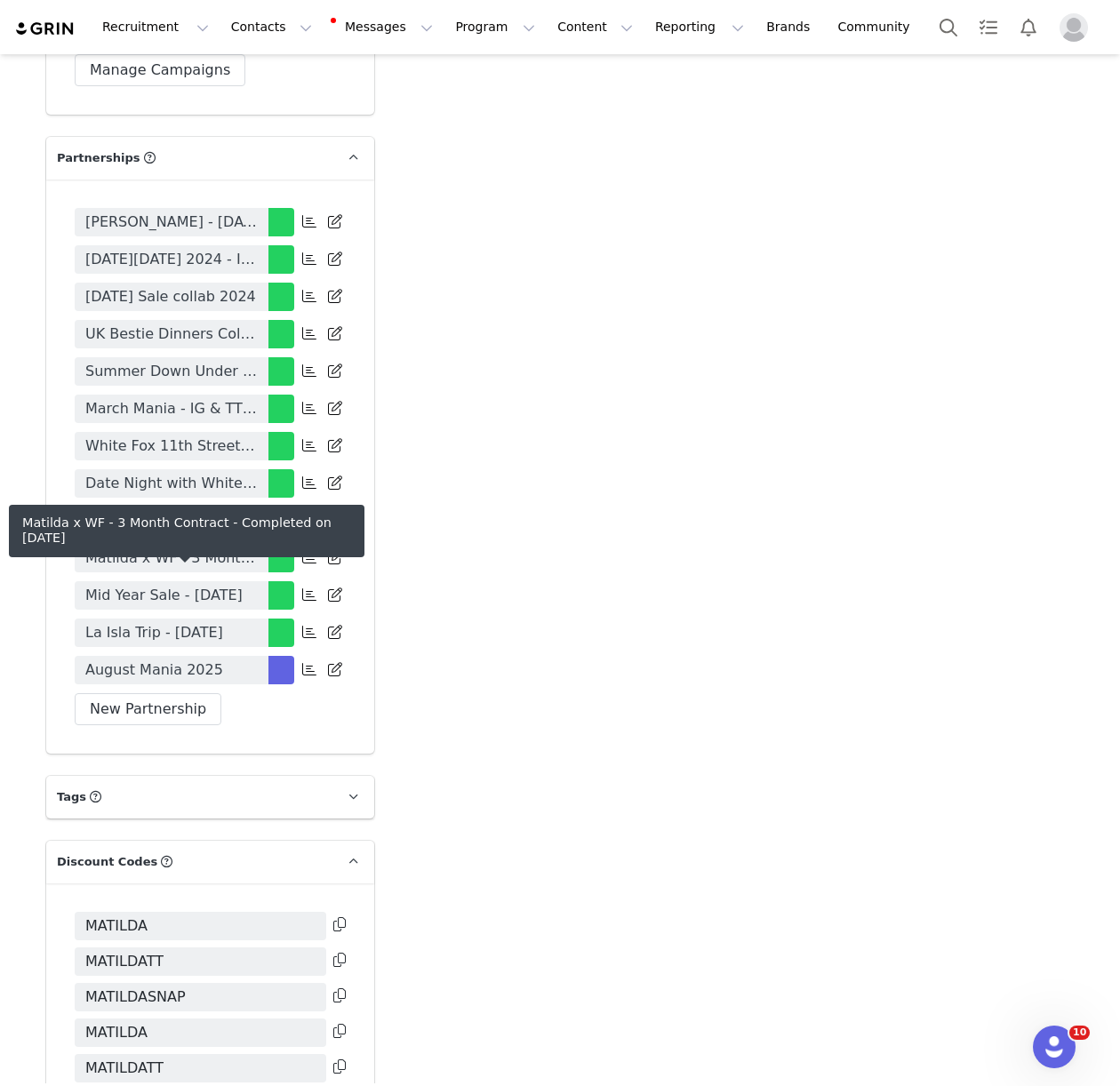
click at [116, 569] on span "Matilda x WF - 3 Month Contract" at bounding box center [171, 557] width 173 height 21
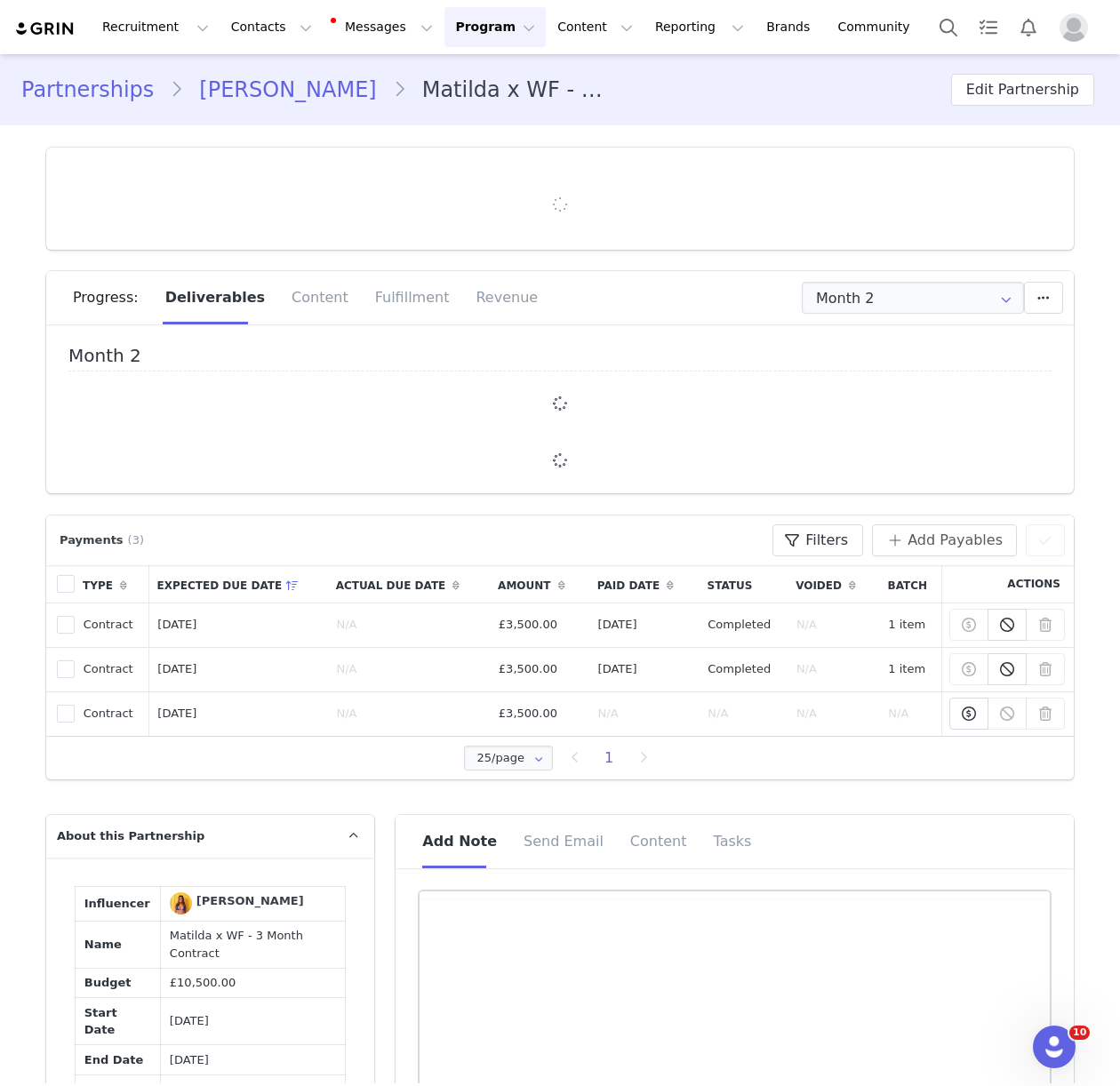
type input "+44 ([GEOGRAPHIC_DATA])"
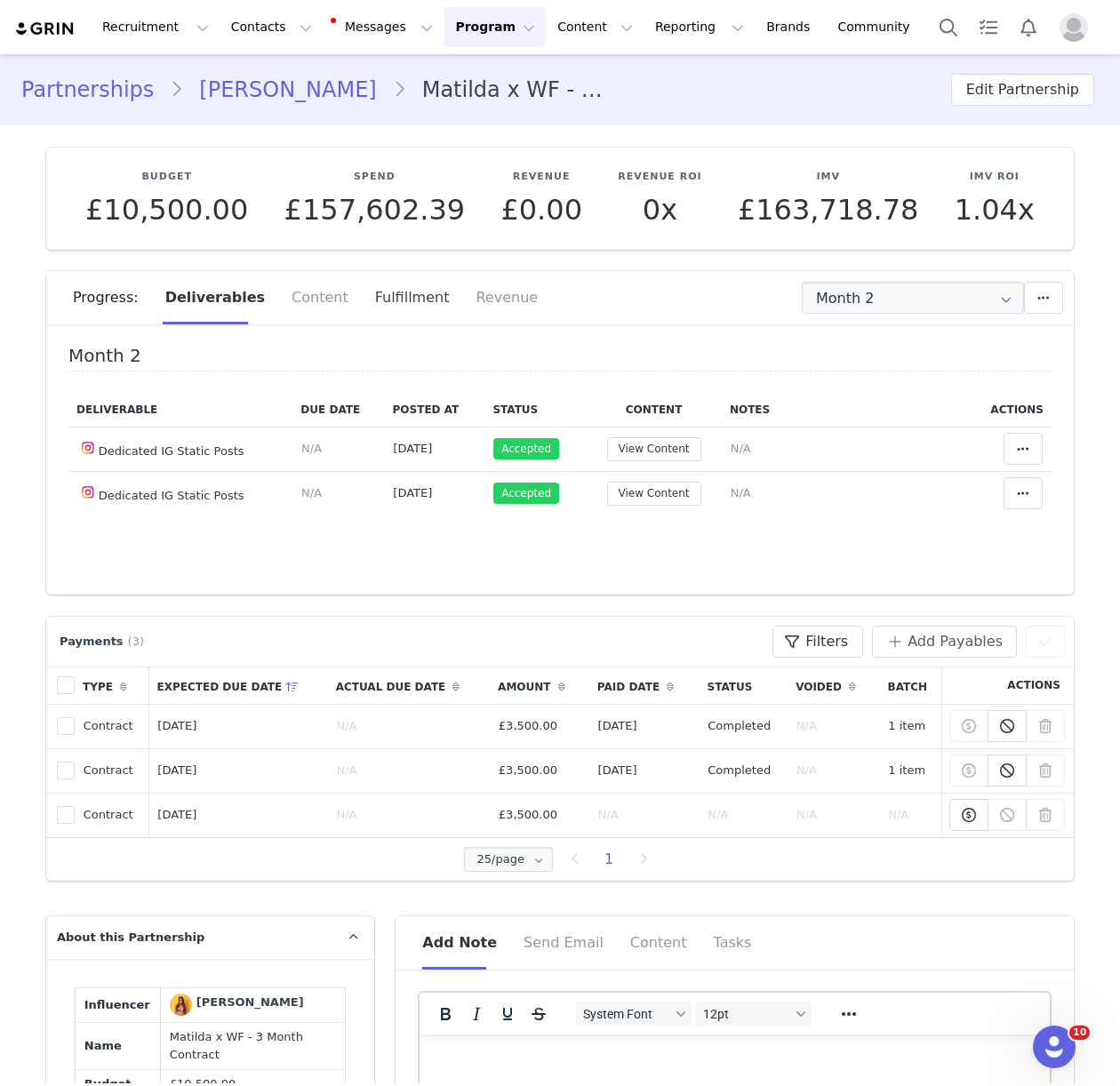
click at [380, 296] on div "Fulfillment" at bounding box center [412, 297] width 101 height 53
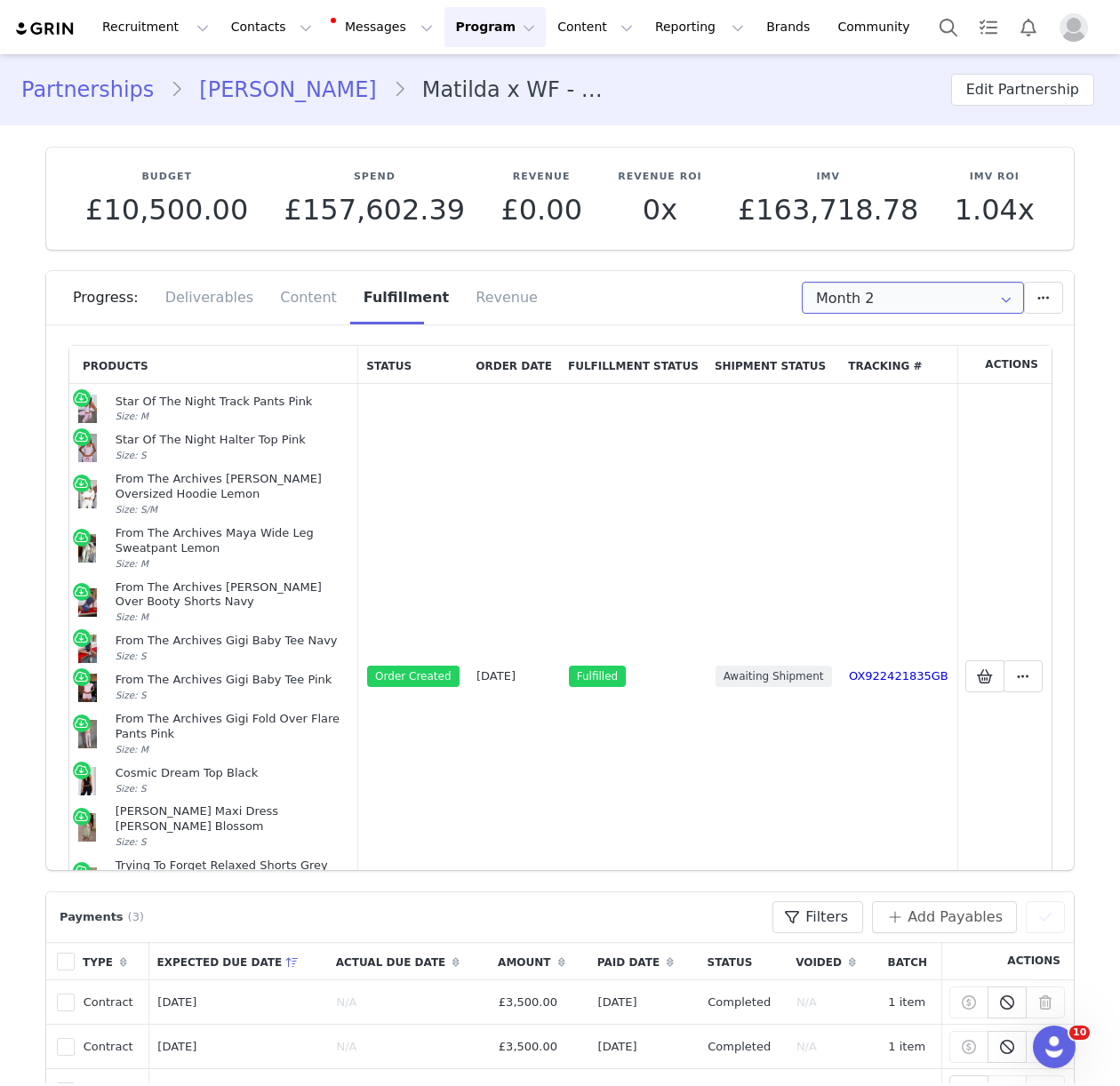
click at [857, 301] on input "Month 2" at bounding box center [913, 298] width 222 height 32
click at [884, 411] on li "Month 3 Jul 5th - Aug 5th" at bounding box center [913, 406] width 220 height 30
type input "Month 3"
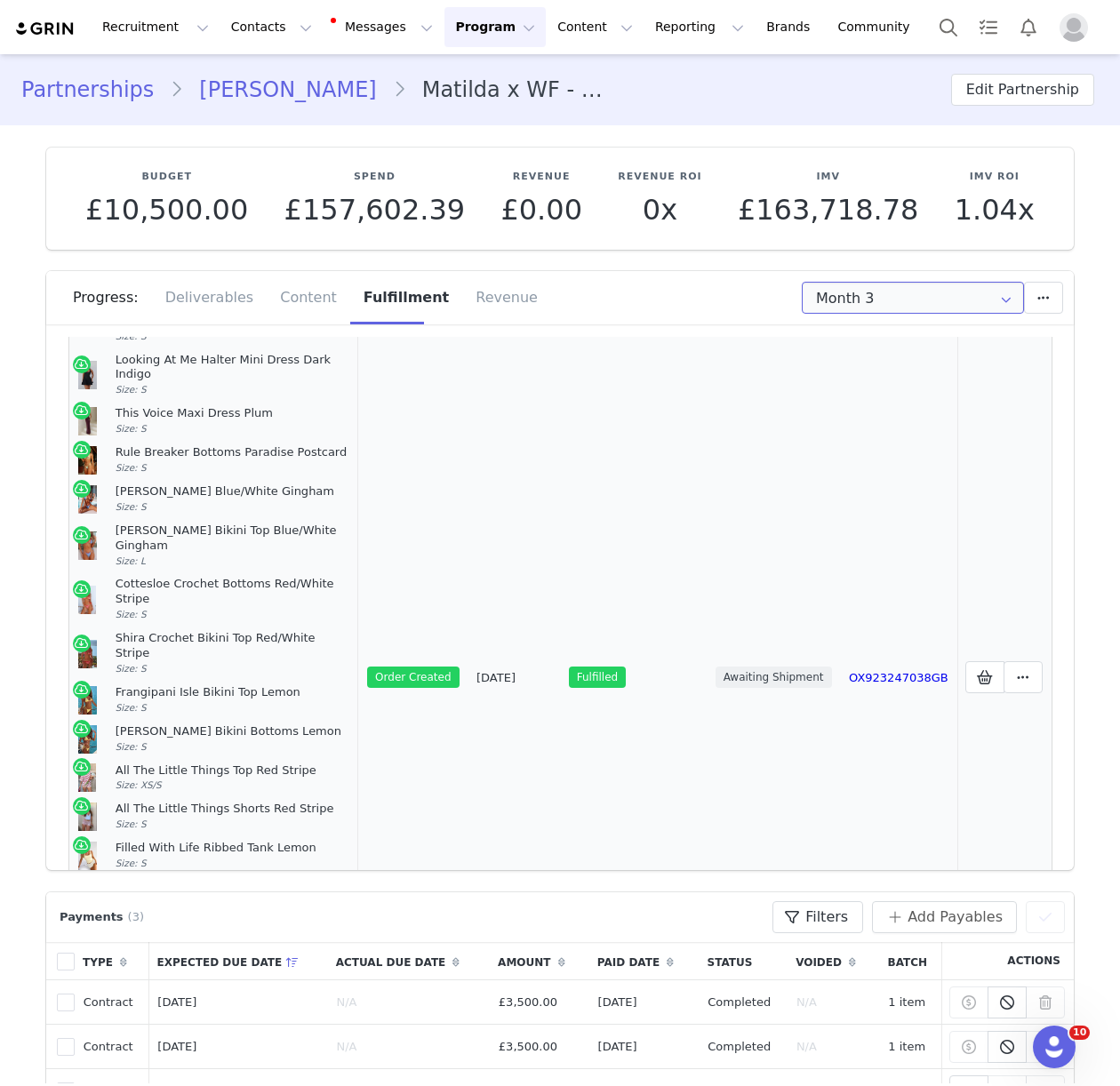
scroll to position [334, 0]
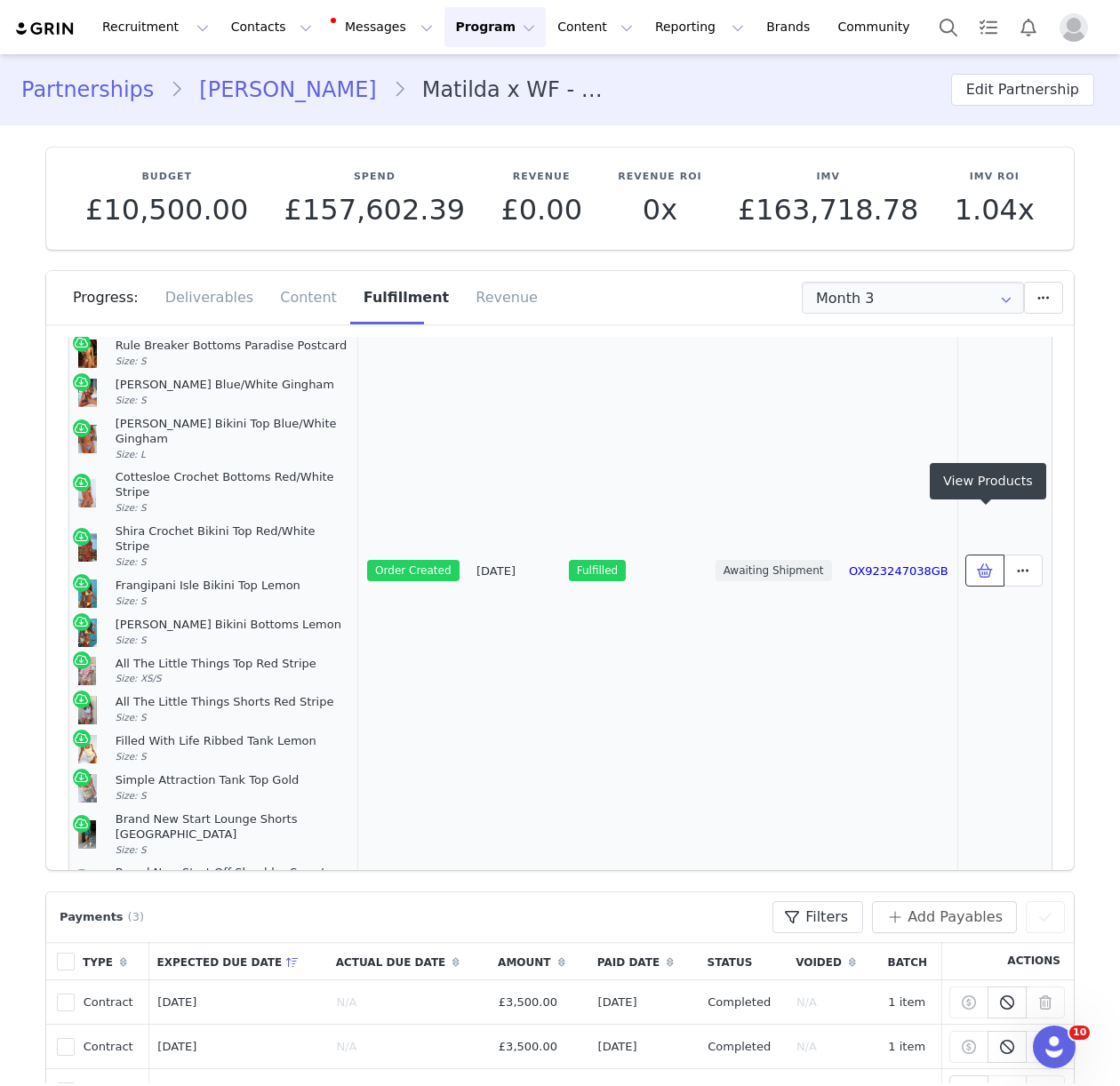
click at [980, 563] on icon at bounding box center [985, 570] width 16 height 14
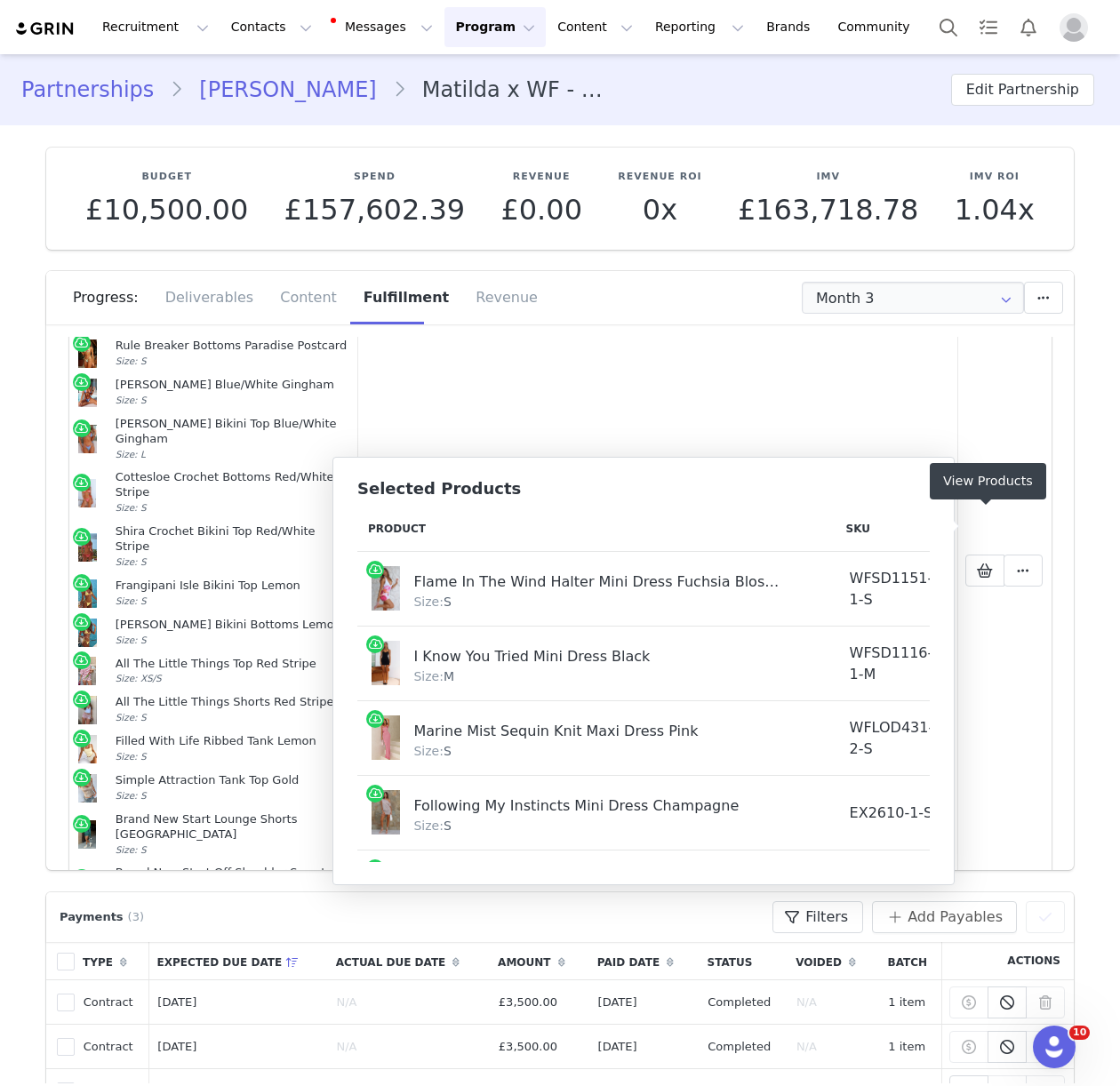
click at [368, 525] on th "Product" at bounding box center [596, 529] width 478 height 46
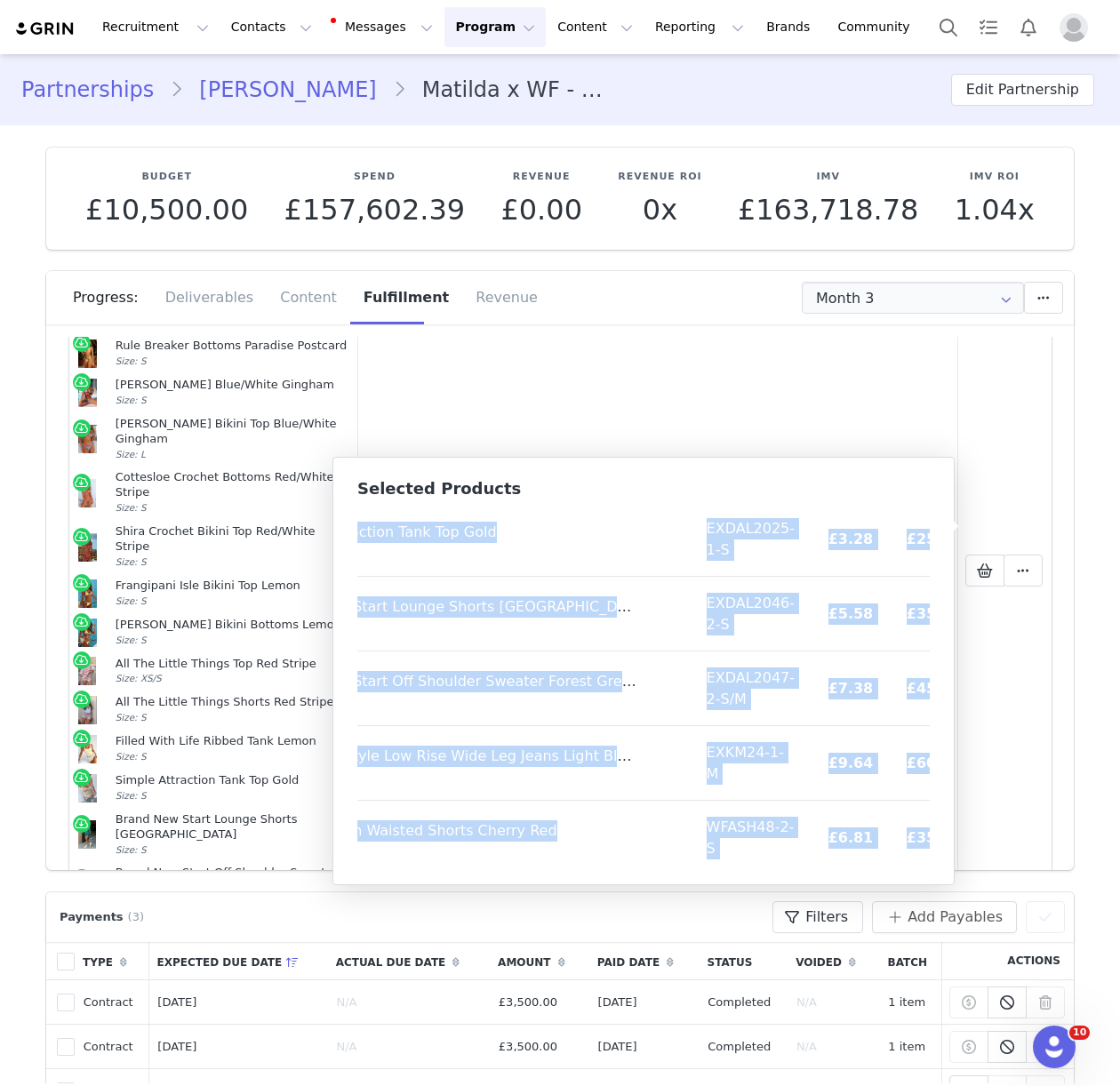
scroll to position [1405, 143]
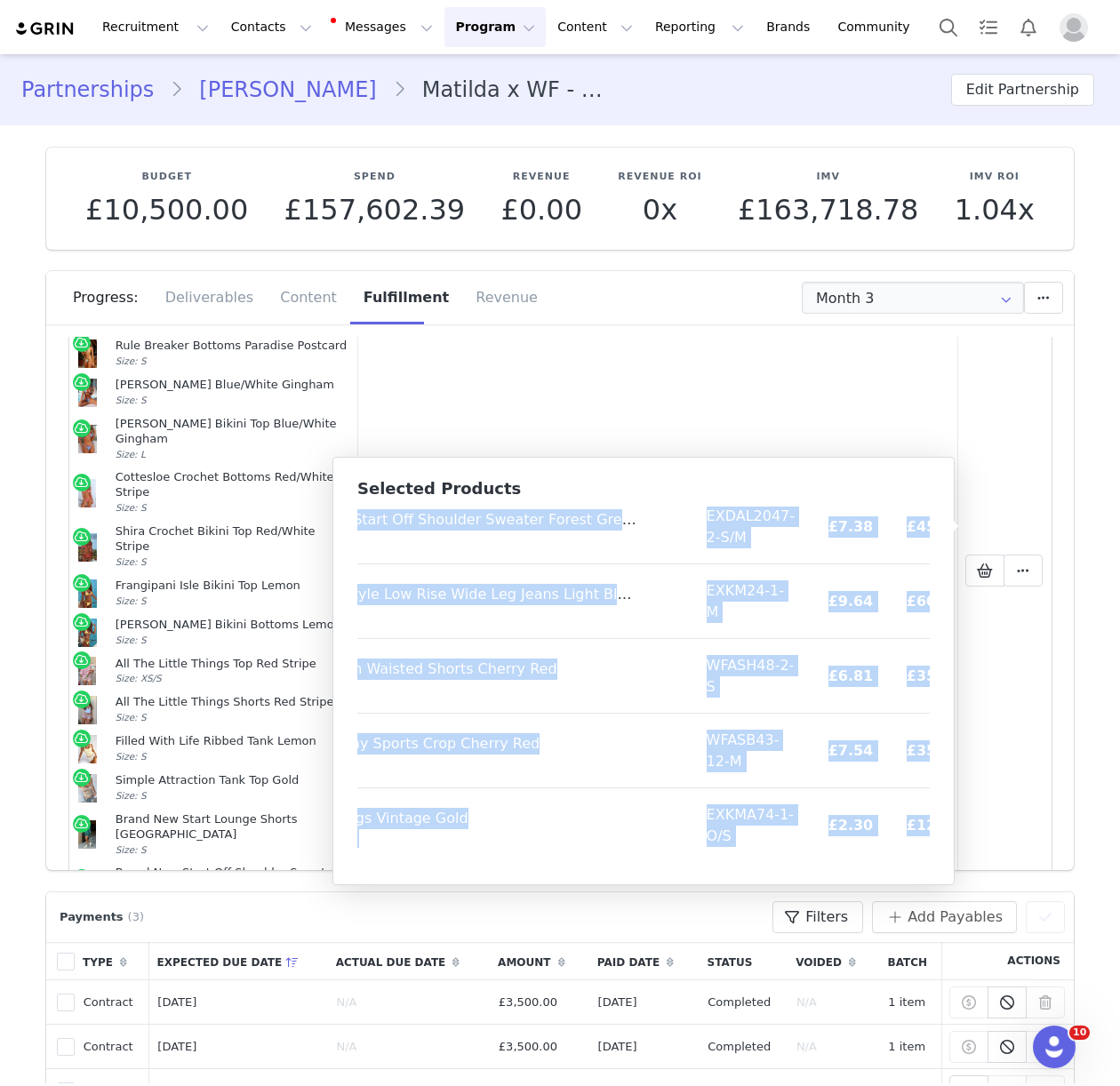
drag, startPoint x: 368, startPoint y: 525, endPoint x: 925, endPoint y: 863, distance: 651.5
click at [925, 863] on div "Selected Products Product SKU Cost Price Flame In The Wind Halter Mini Dress Fu…" at bounding box center [644, 670] width 622 height 429
copy table "Product SKU Cost Price Flame In The Wind Halter Mini Dress Fuchsia Blossom Size…"
click at [251, 29] on button "Contacts Contacts" at bounding box center [271, 27] width 102 height 40
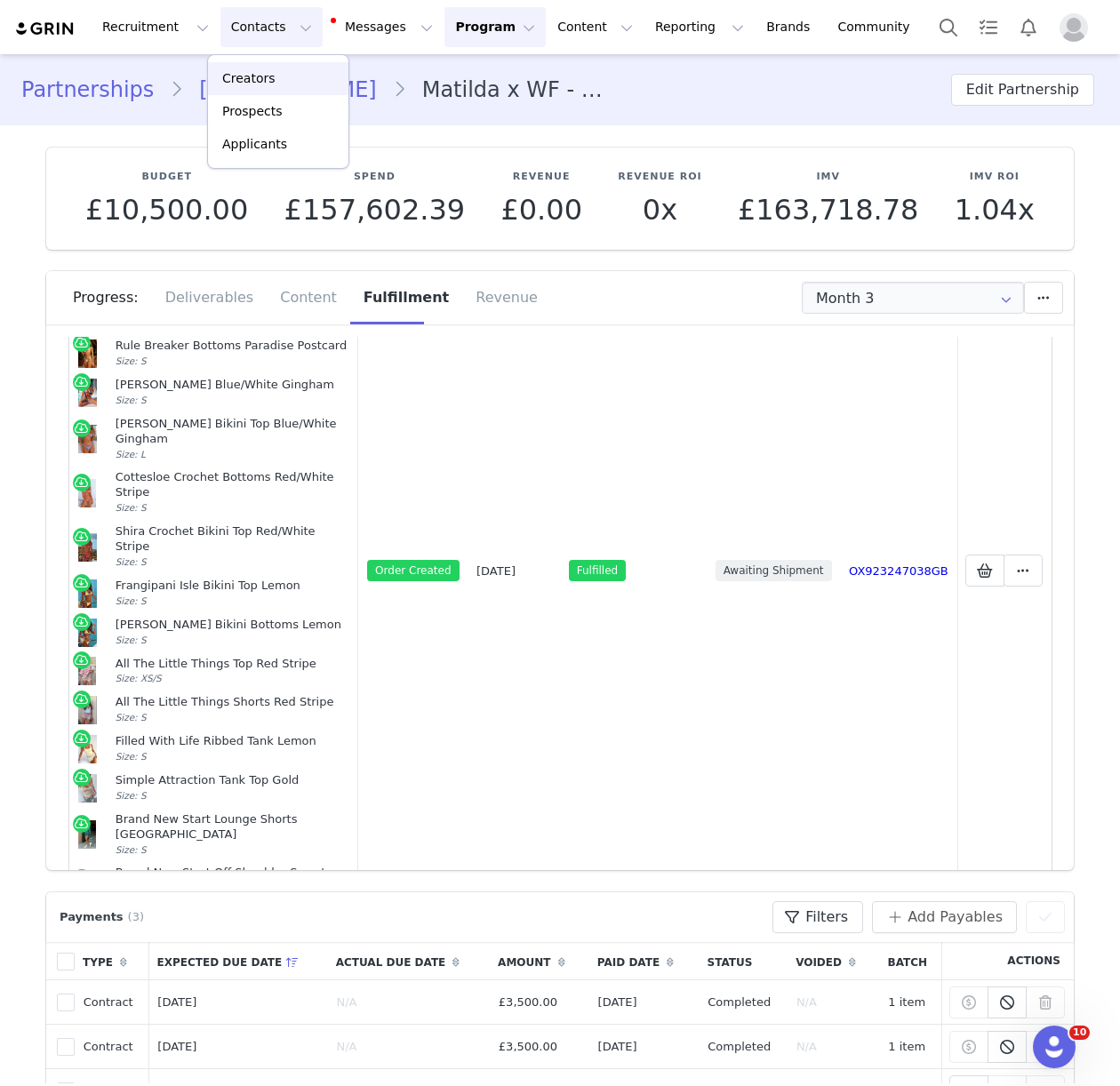
click at [282, 82] on div "Creators" at bounding box center [277, 78] width 119 height 19
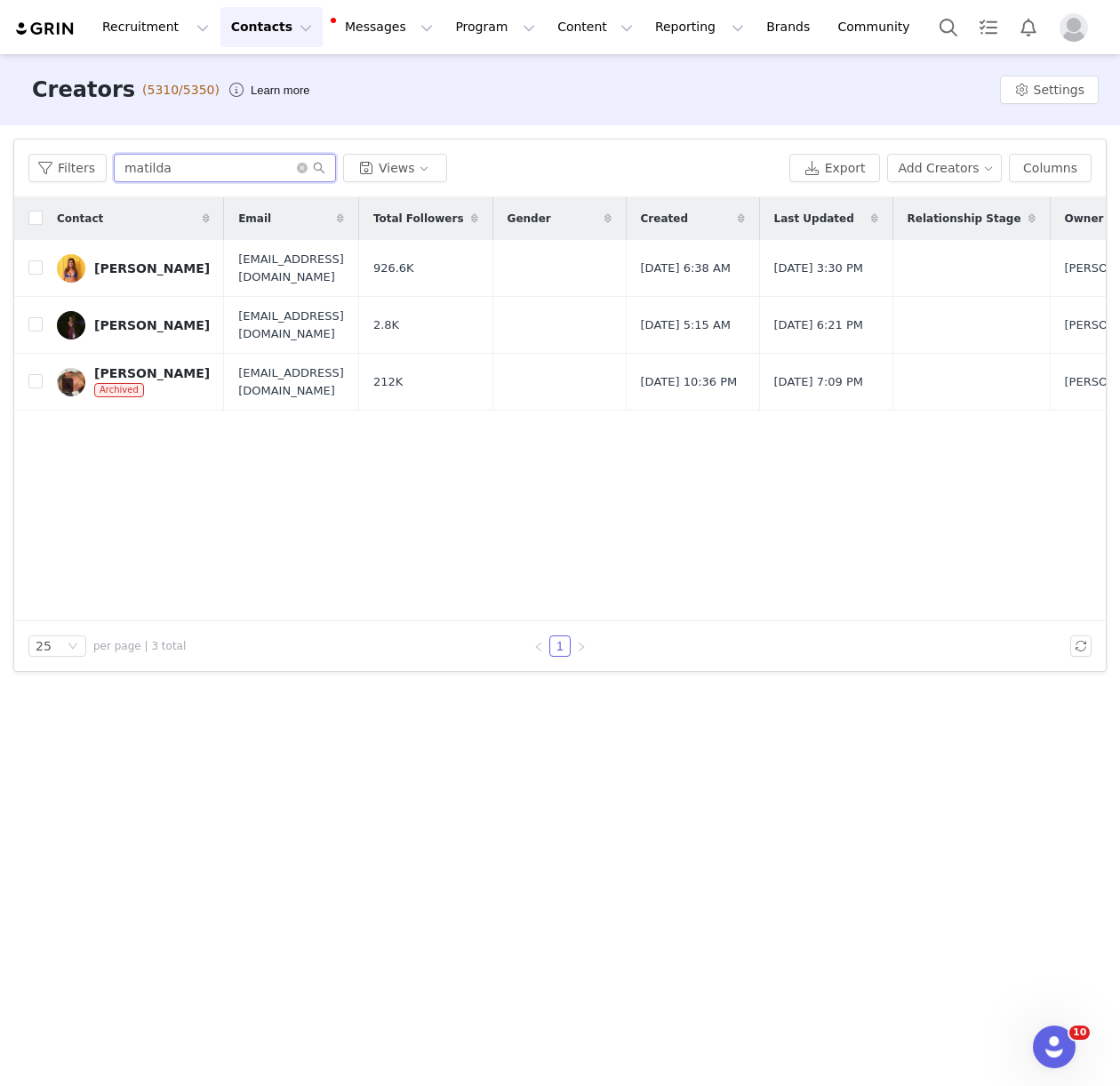
click at [155, 164] on input "matilda" at bounding box center [225, 168] width 222 height 28
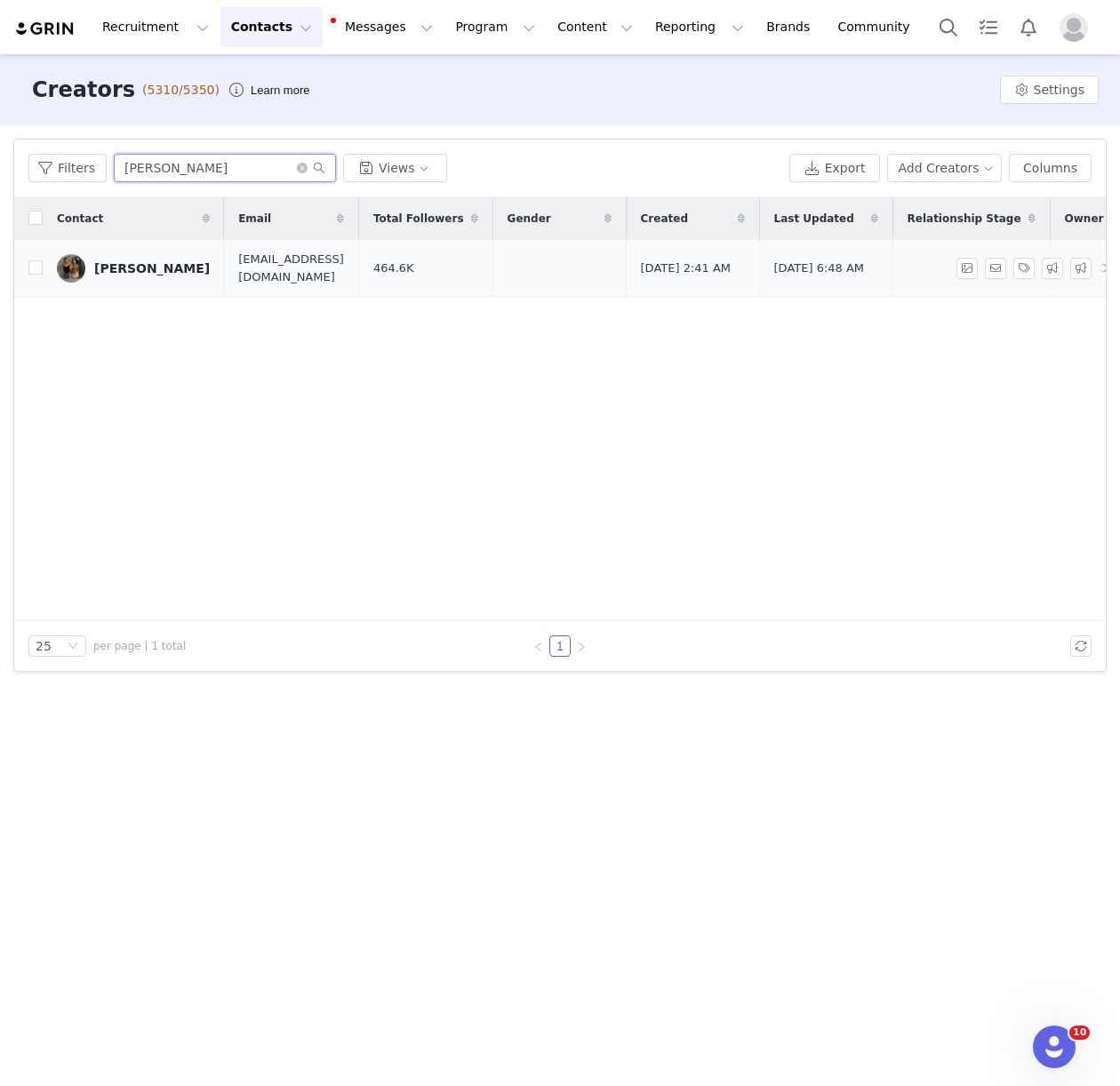
type input "eva s"
click at [132, 268] on div "Eva Simpson" at bounding box center [152, 268] width 116 height 14
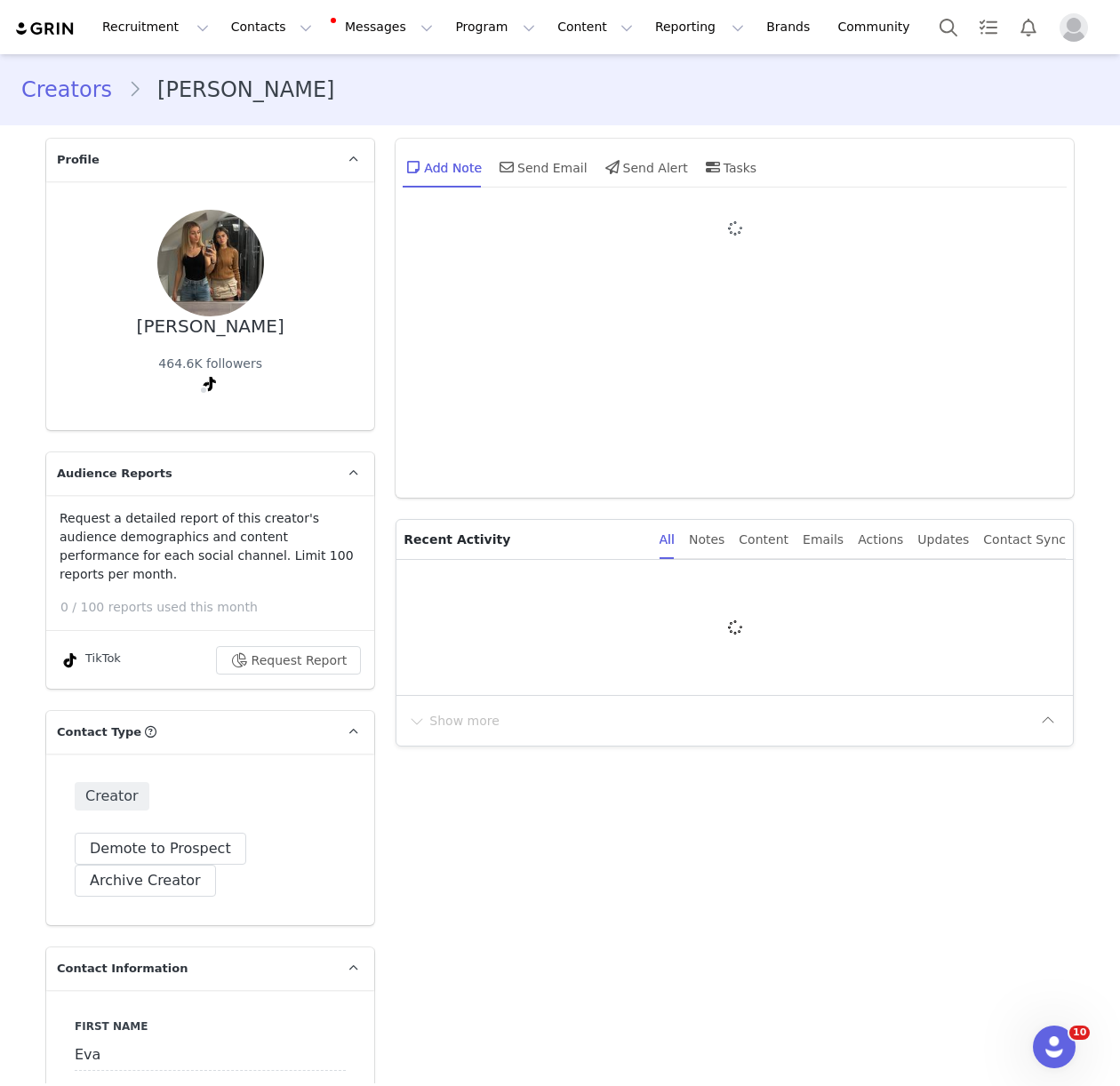
type input "+44 ([GEOGRAPHIC_DATA])"
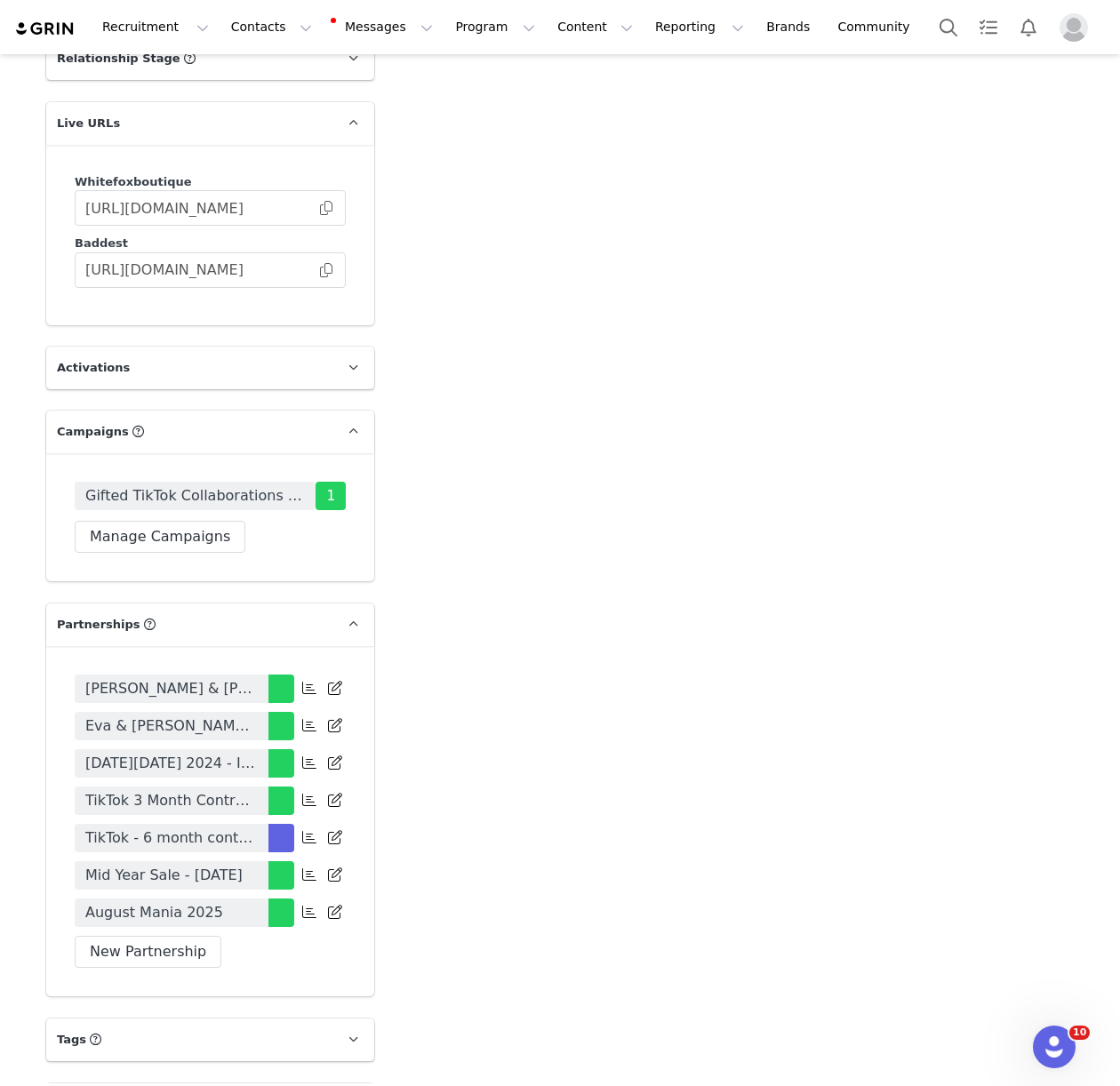
scroll to position [3533, 0]
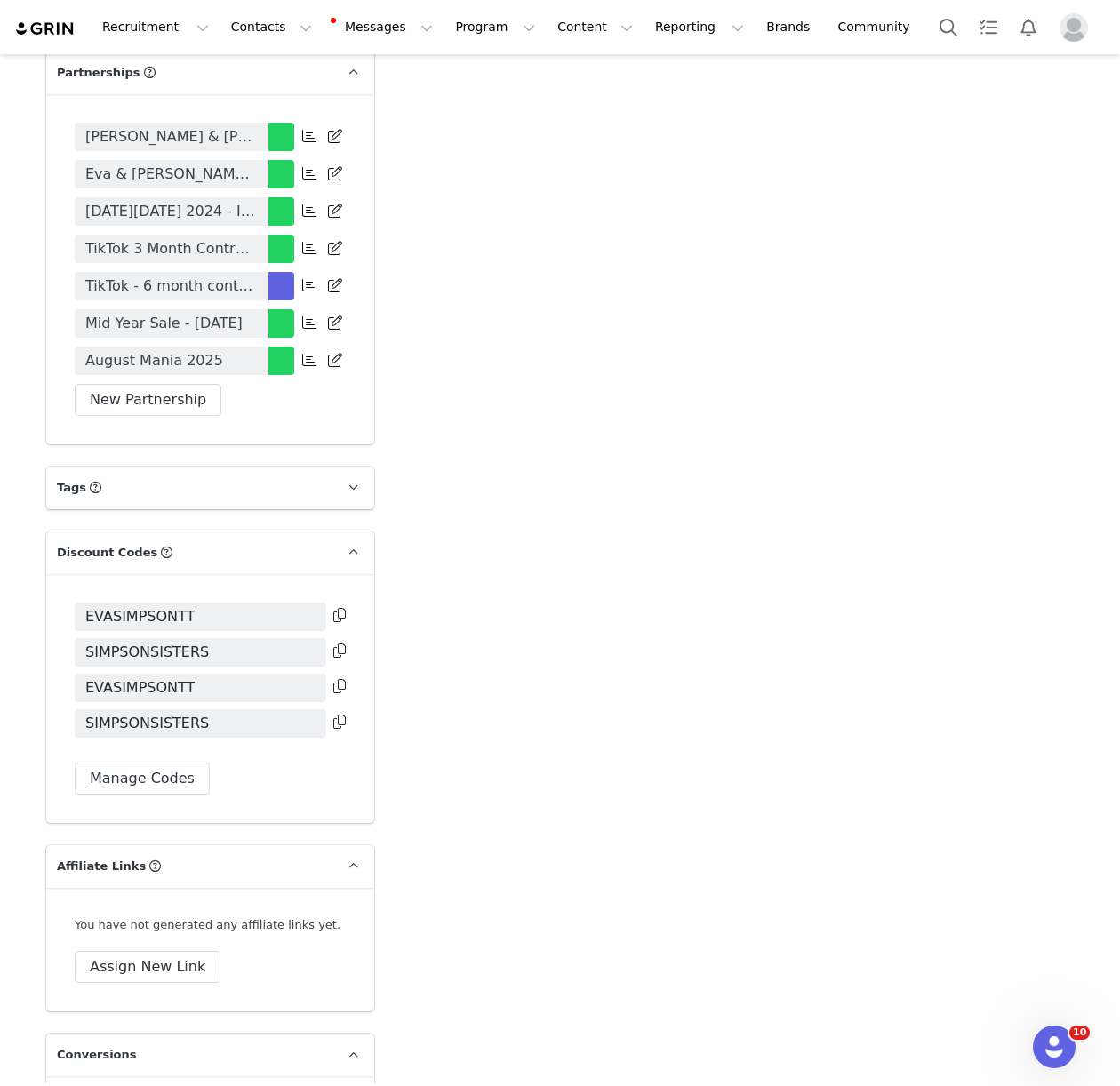
click at [185, 283] on body "Recruitment Recruitment Creator Search Curated Lists Landing Pages Web Extensio…" at bounding box center [560, 543] width 1120 height 1086
click at [121, 289] on span "TikTok - 6 month contract" at bounding box center [171, 286] width 173 height 21
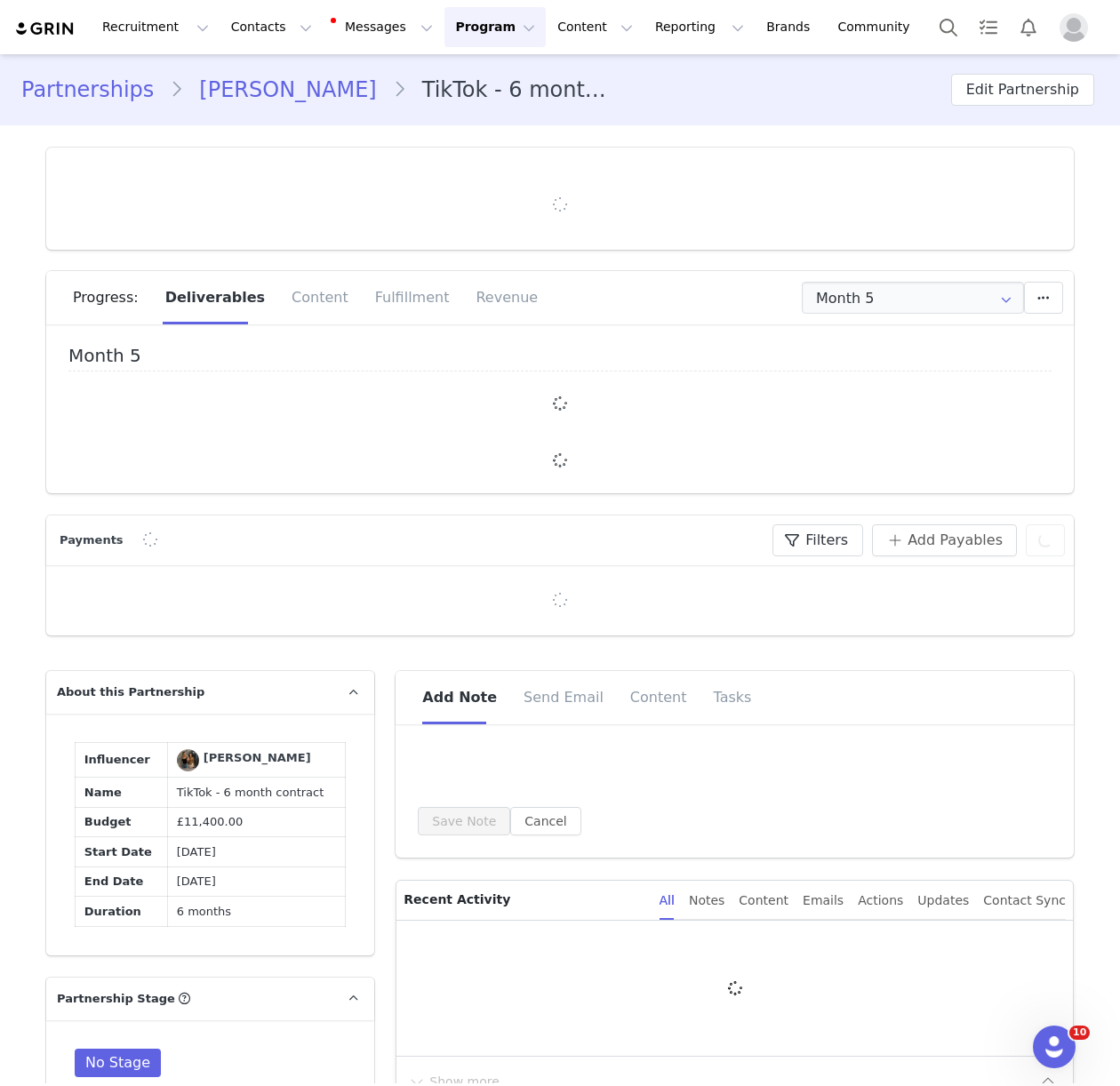
type input "+44 ([GEOGRAPHIC_DATA])"
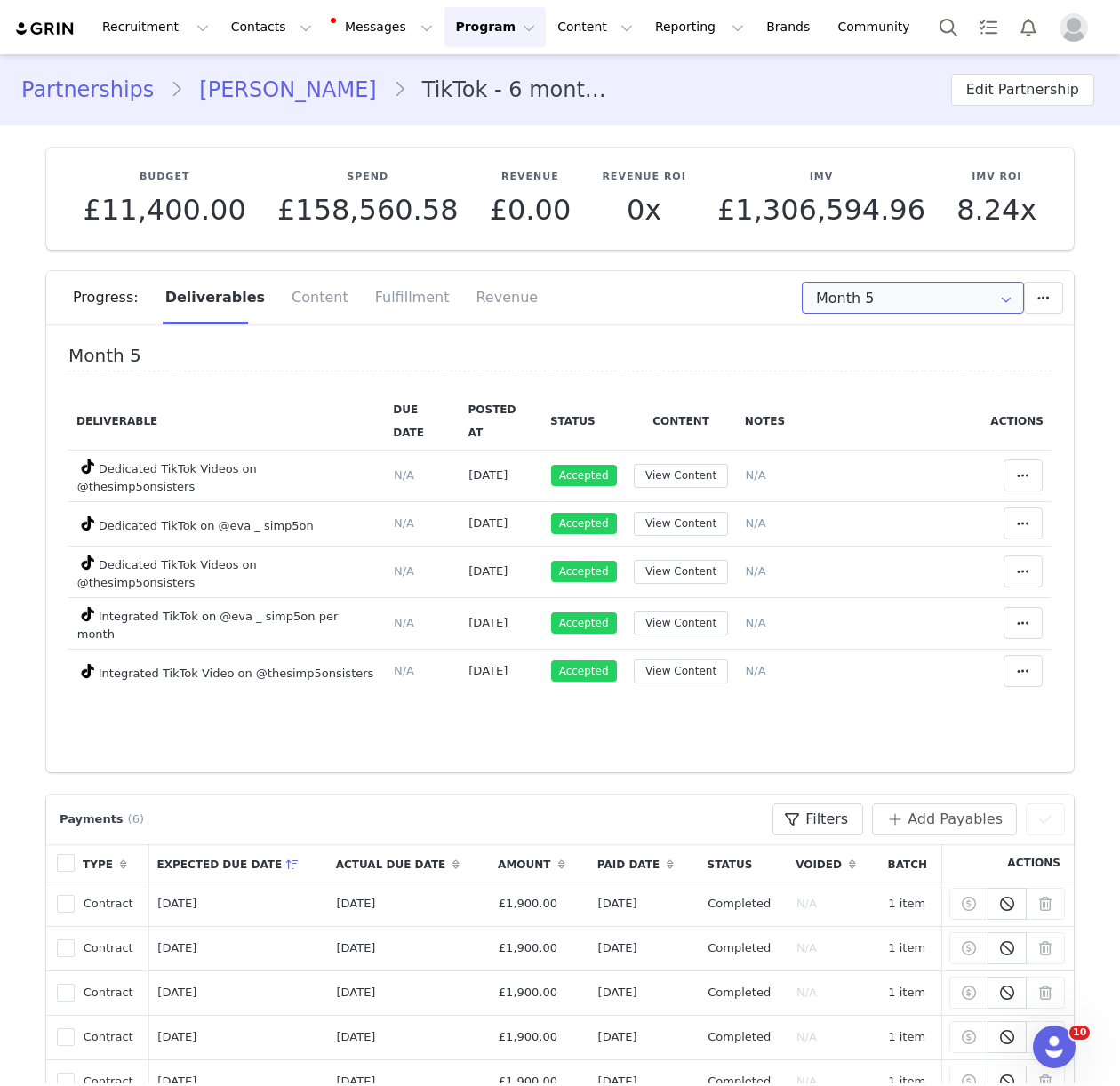
click at [837, 295] on input "Month 5" at bounding box center [913, 298] width 222 height 32
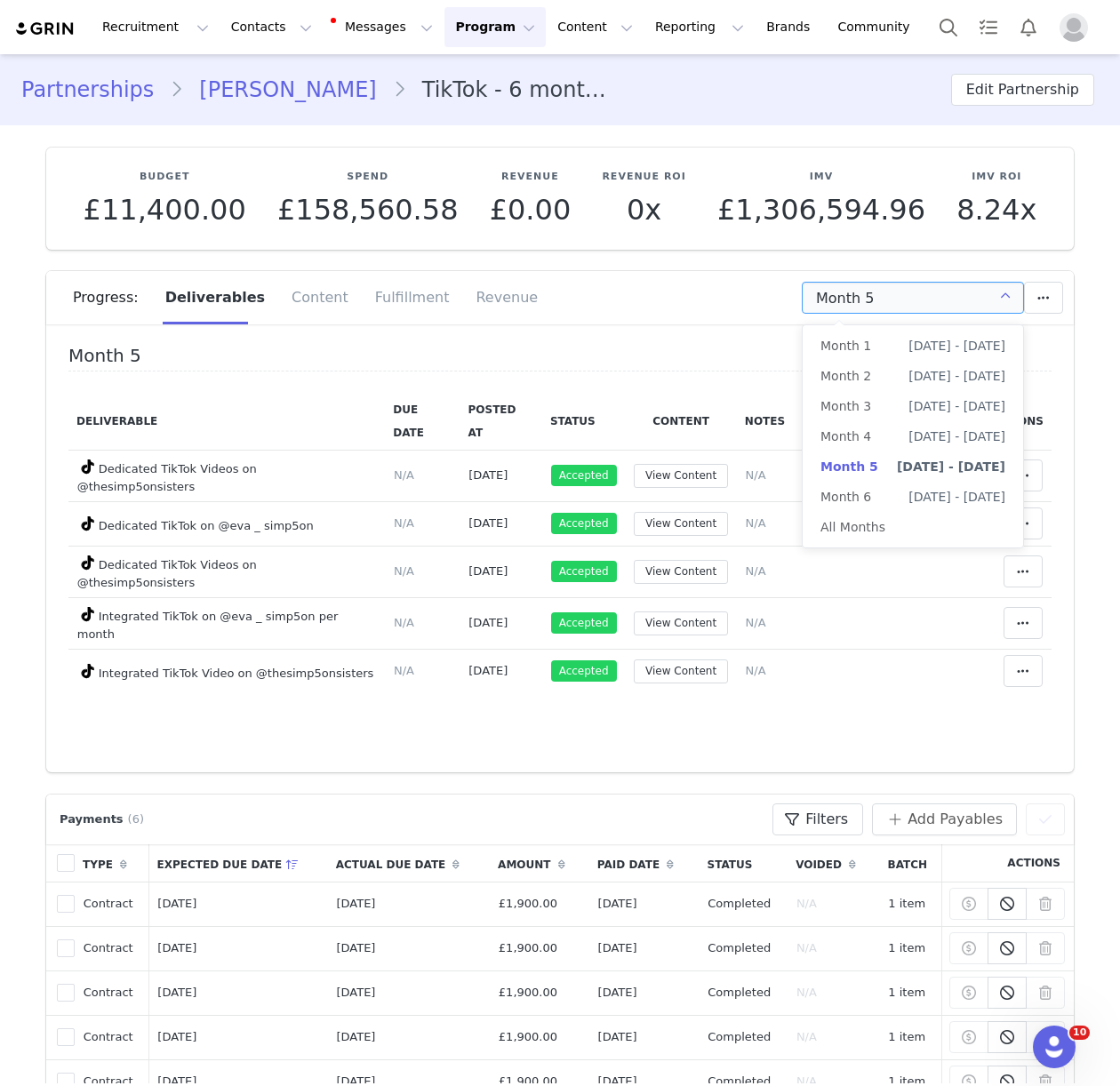
click at [644, 333] on div "Progress: Deliverables Content Fulfillment Revenue" at bounding box center [560, 303] width 1028 height 65
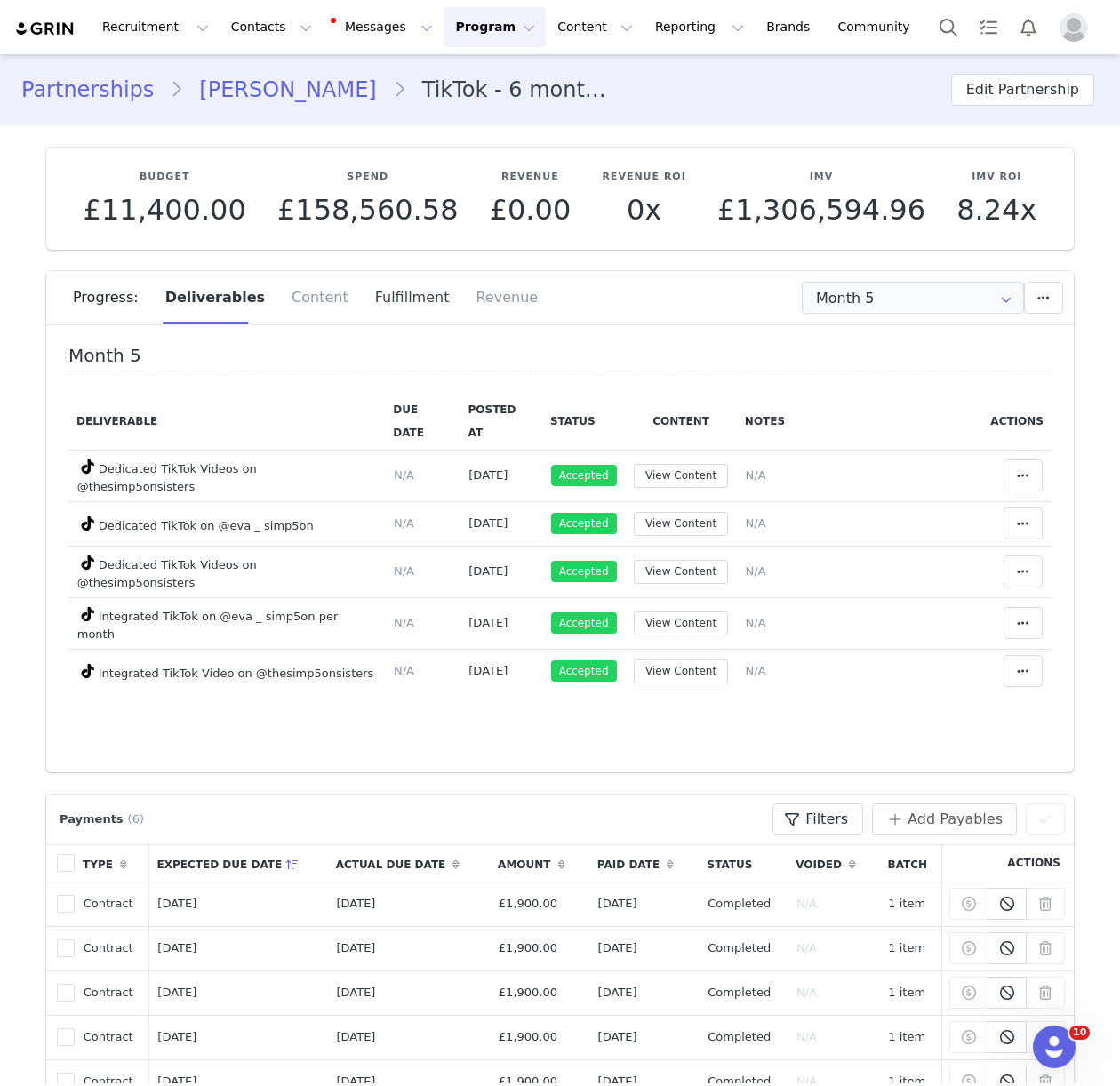
click at [414, 304] on div "Fulfillment" at bounding box center [412, 297] width 101 height 53
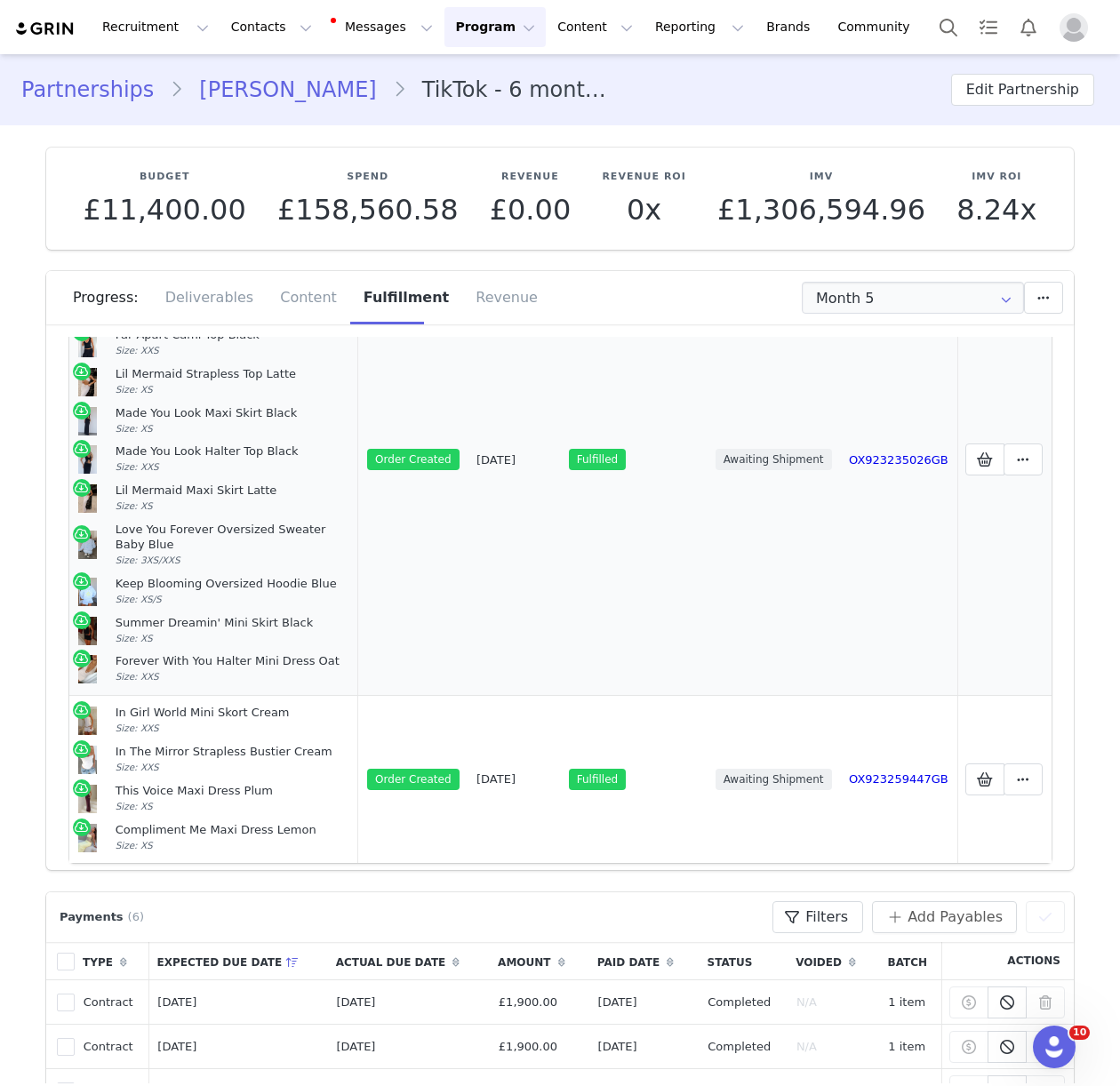
scroll to position [49, 0]
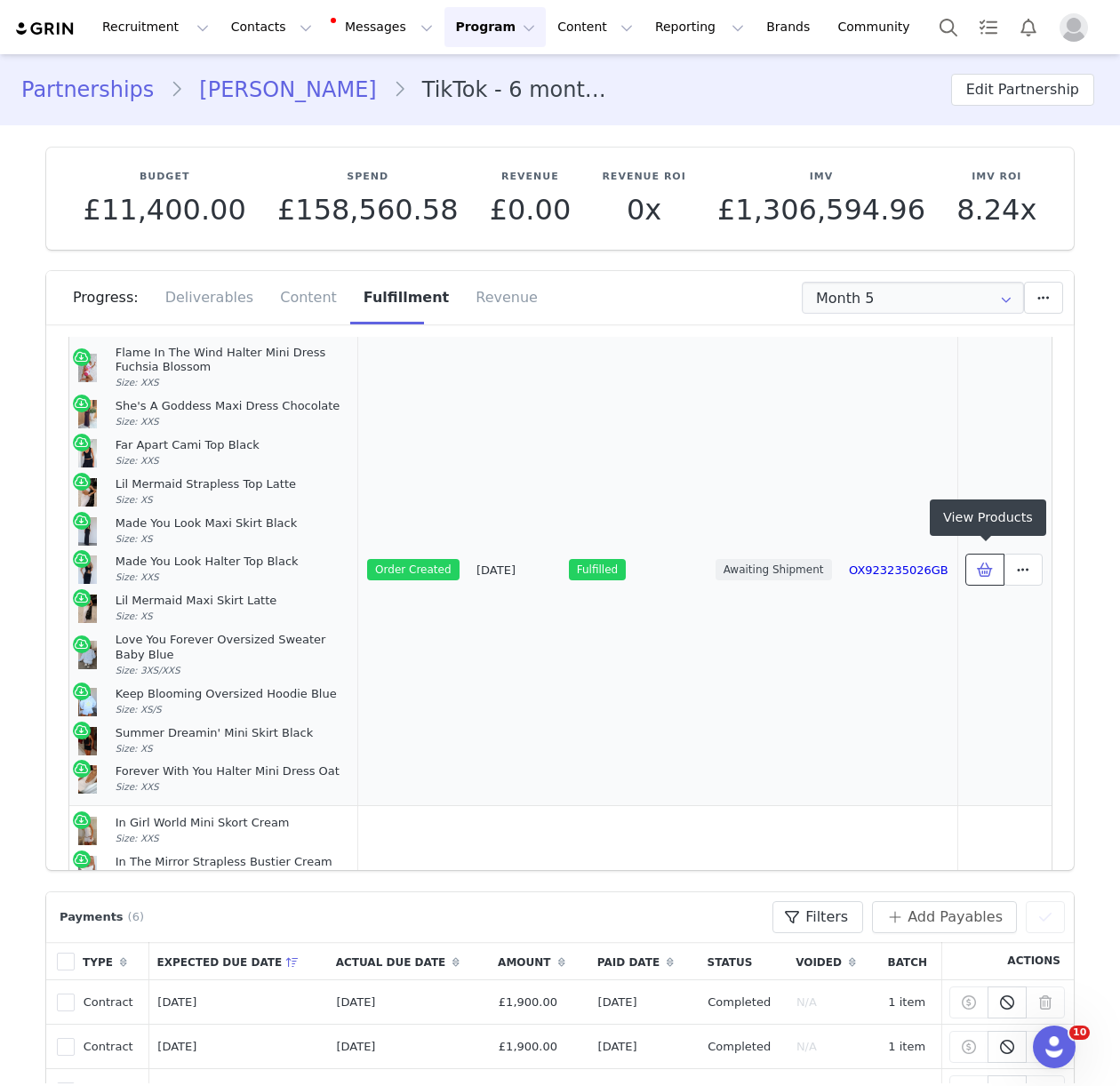
click at [993, 558] on span at bounding box center [985, 569] width 21 height 21
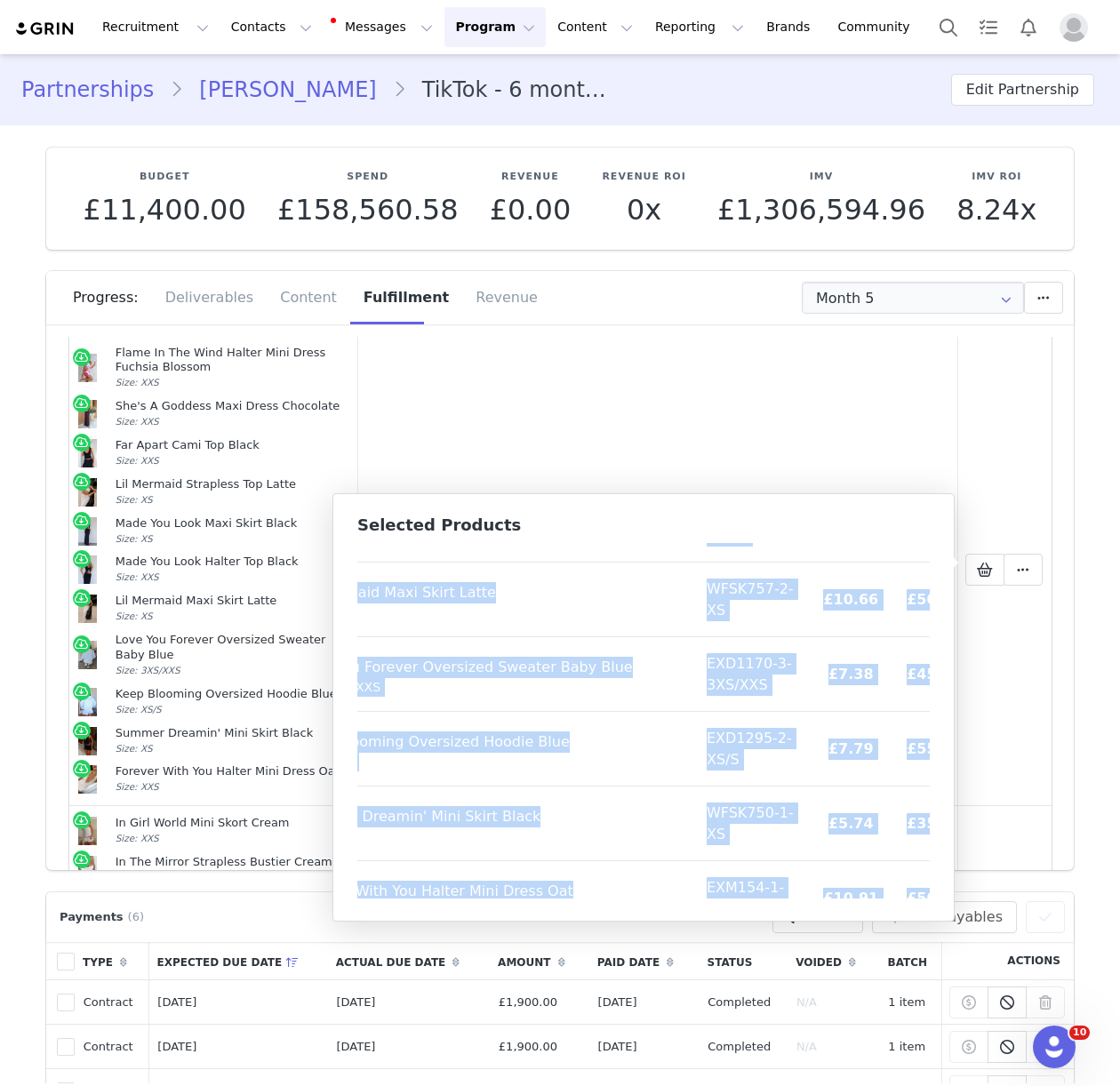
scroll to position [510, 117]
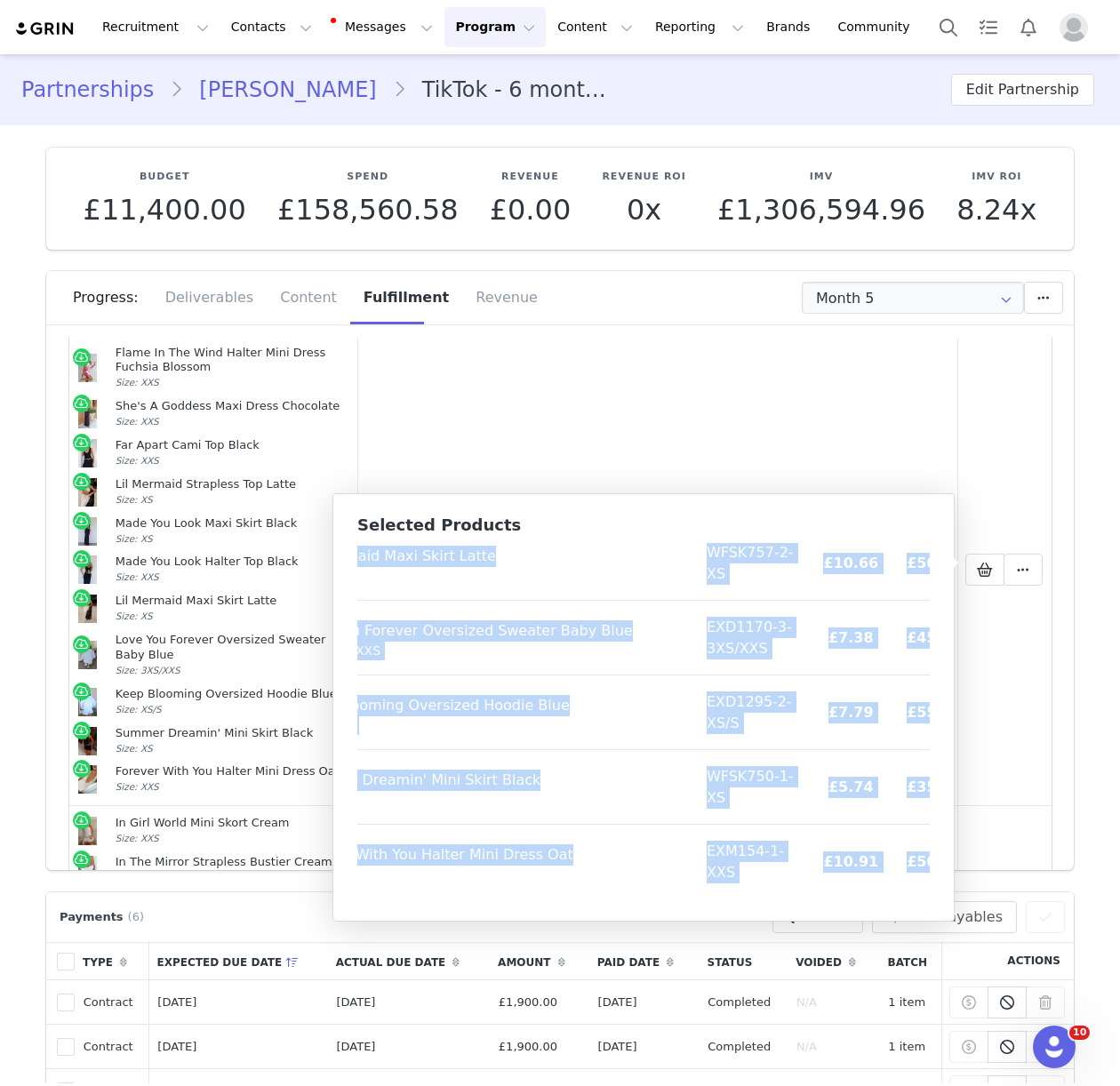
drag, startPoint x: 367, startPoint y: 564, endPoint x: 917, endPoint y: 886, distance: 637.3
click at [917, 886] on table "Product SKU Cost Price Flame In The Wind Halter Mini Dress Fuchsia Blossom Size…" at bounding box center [608, 465] width 735 height 866
copy table "Product SKU Cost Price Flame In The Wind Halter Mini Dress Fuchsia Blossom Size…"
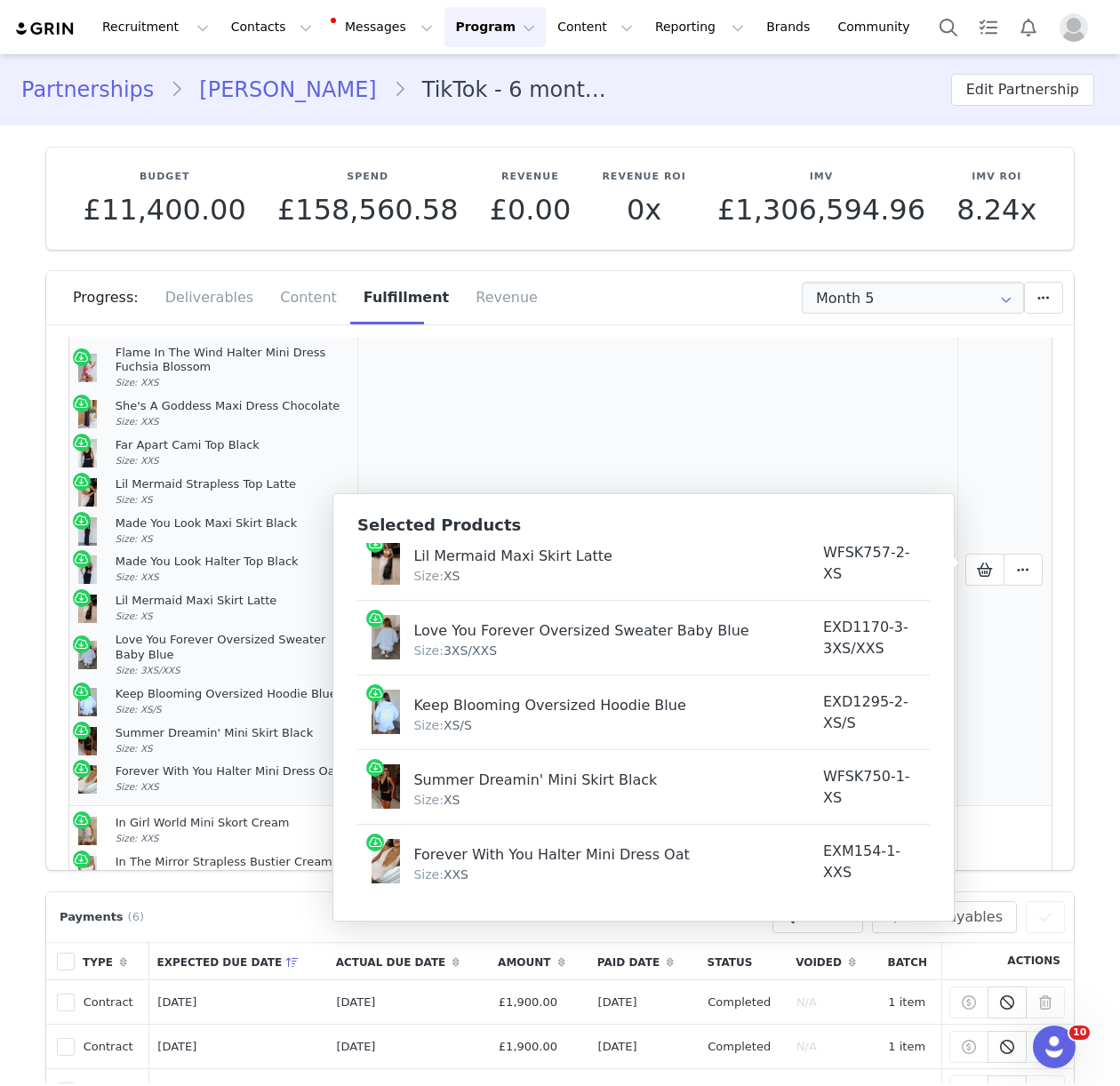
click at [236, 695] on div "Keep Blooming Oversized Hoodie Blue Size: XS/S" at bounding box center [233, 701] width 234 height 30
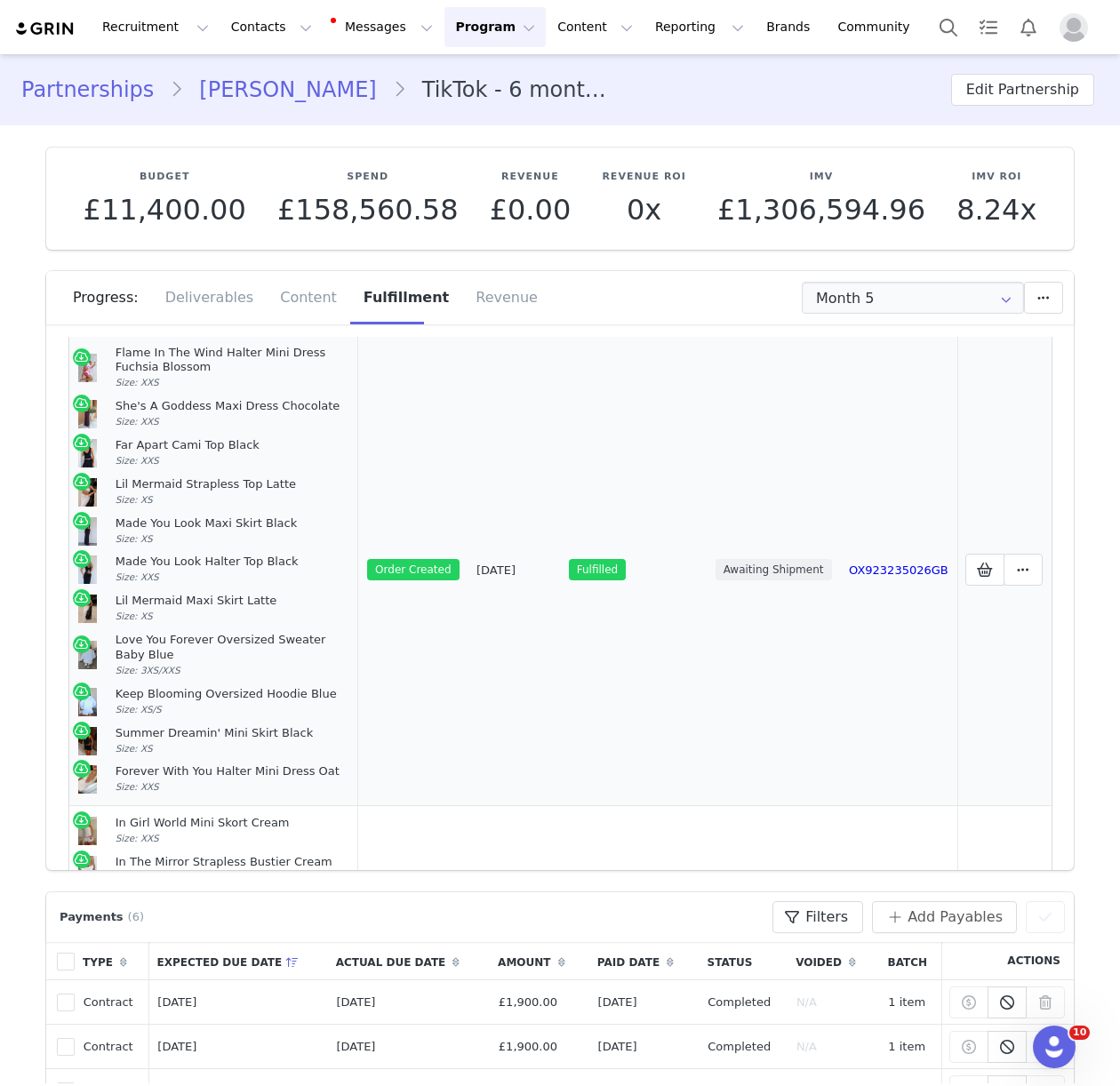
scroll to position [234, 0]
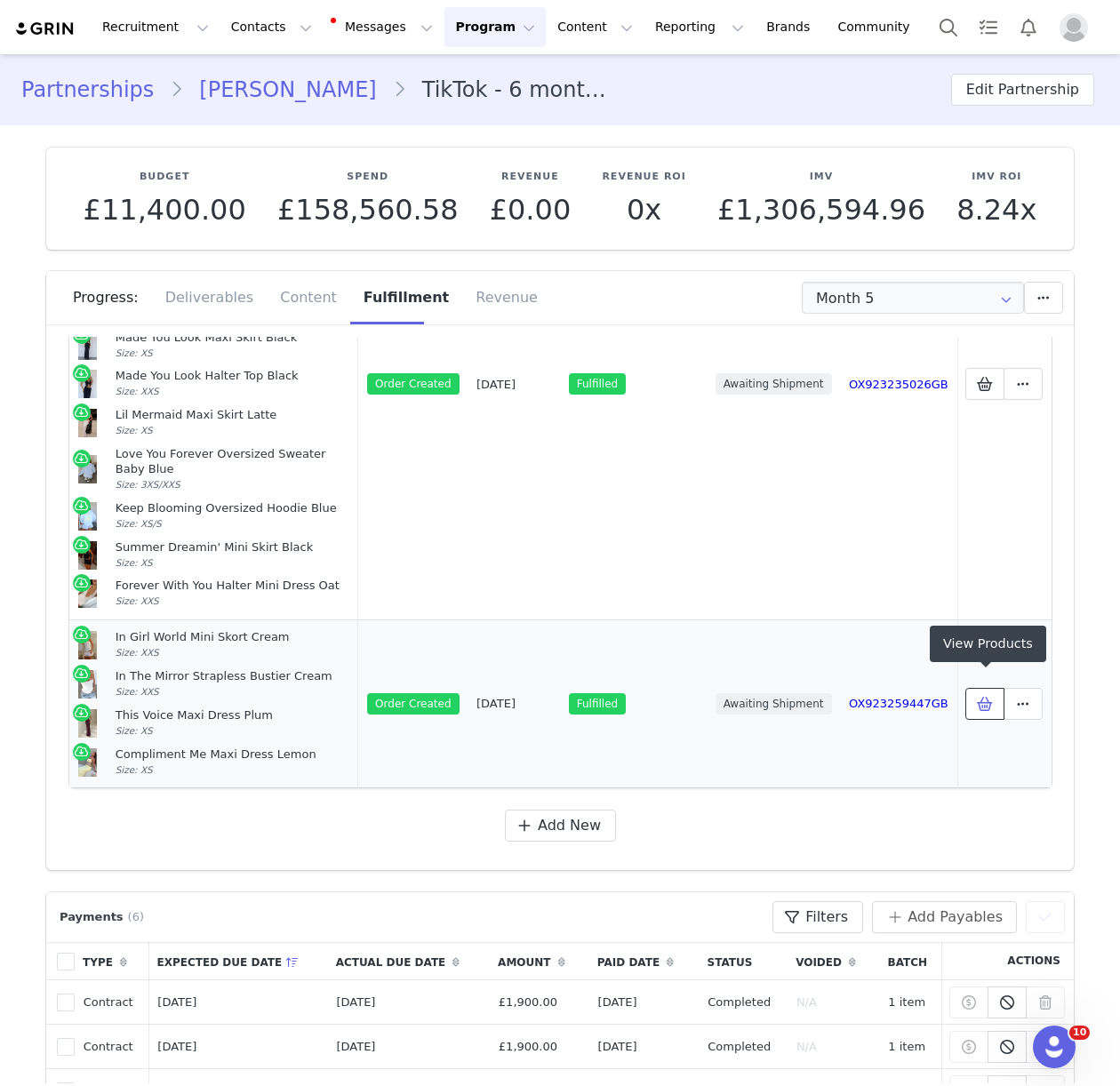
click at [988, 697] on icon at bounding box center [985, 703] width 16 height 14
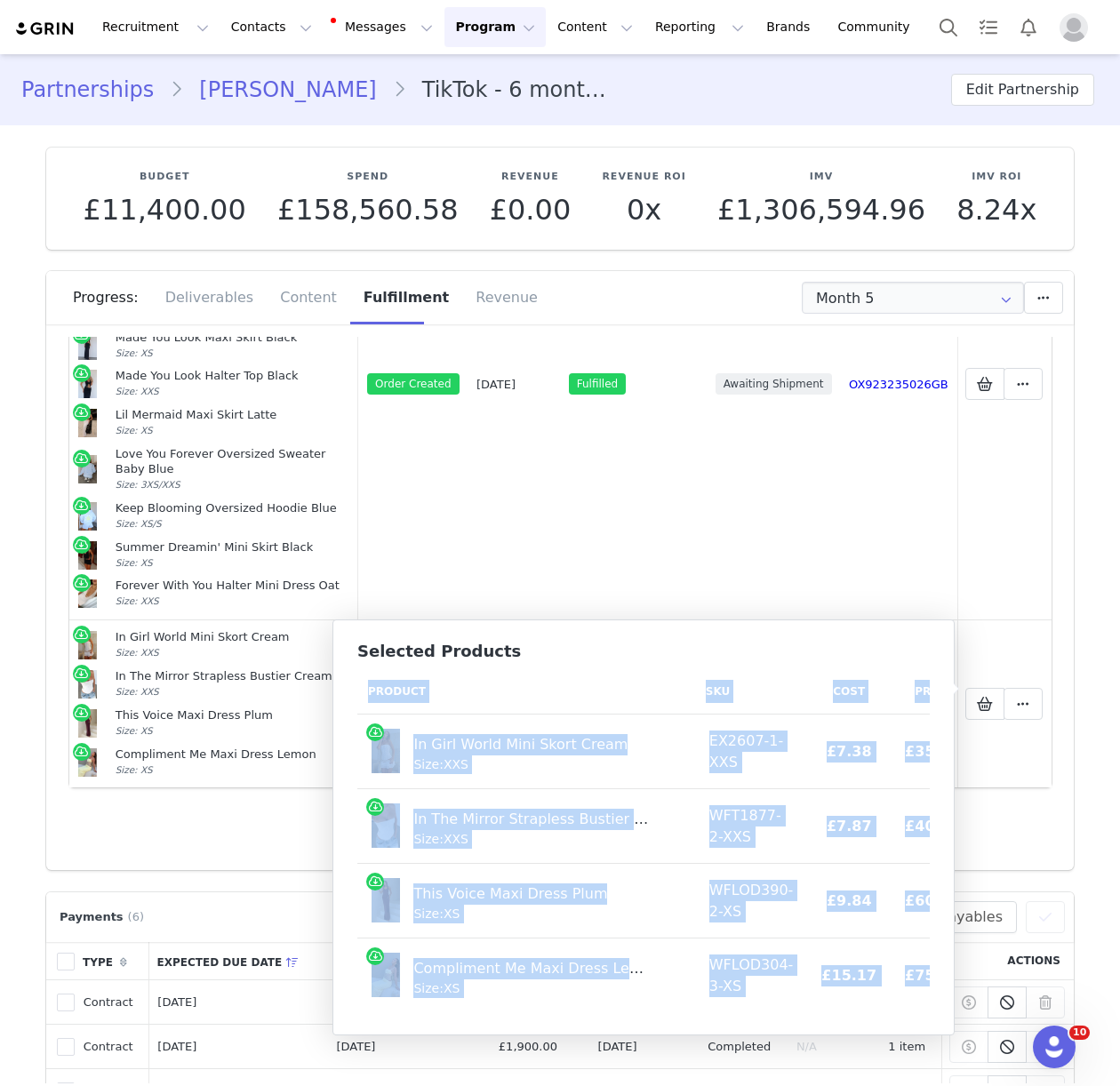
scroll to position [0, 9]
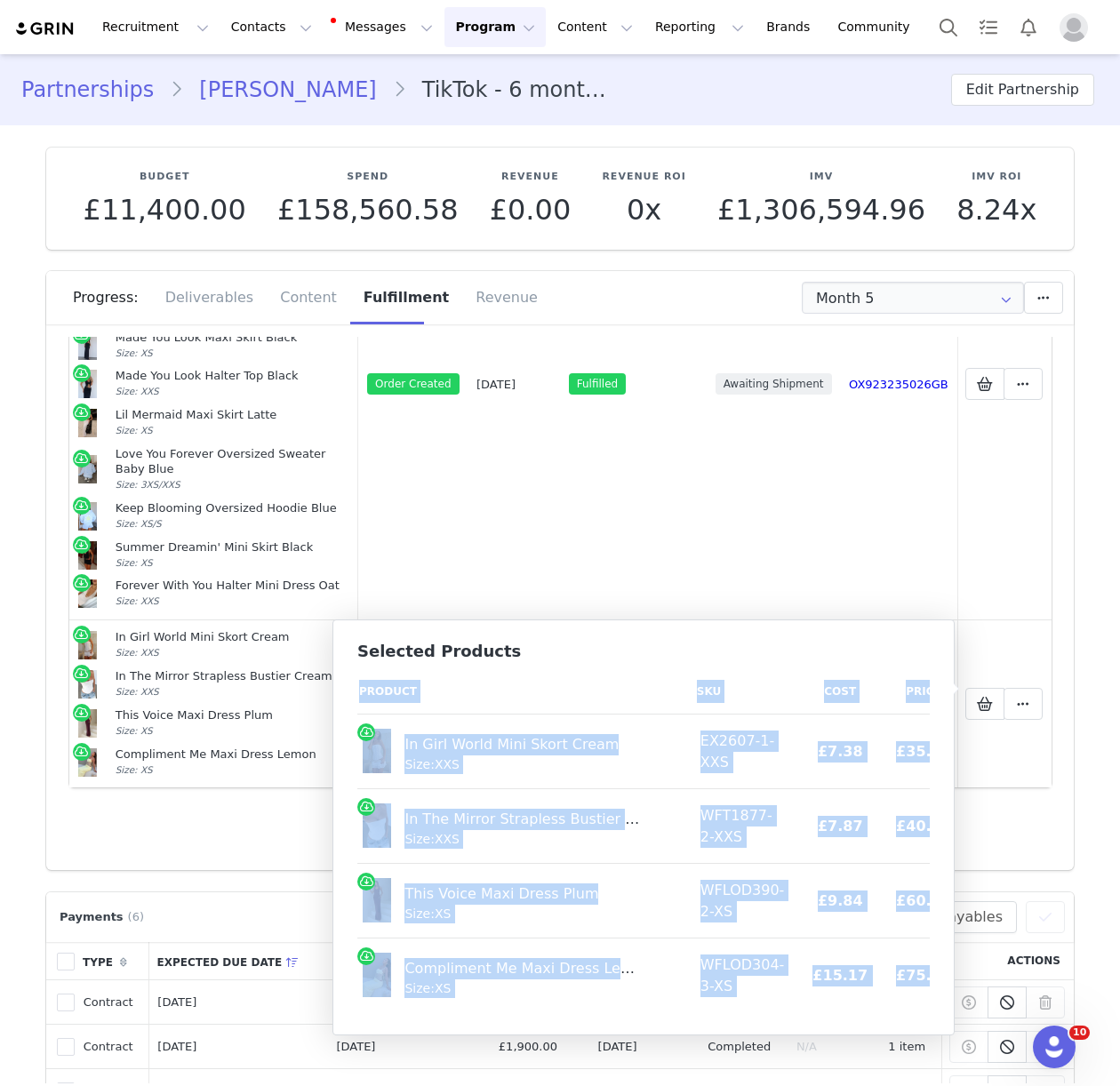
drag, startPoint x: 371, startPoint y: 693, endPoint x: 929, endPoint y: 993, distance: 633.5
click at [929, 993] on div "Selected Products Product SKU Cost Price In Girl World Mini Skort Cream Size: X…" at bounding box center [644, 826] width 622 height 416
copy table "Product SKU Cost Price In Girl World Mini Skort Cream Size: XXS EX2607-1-XXS £7…"
click at [202, 87] on link "Eva Simpson" at bounding box center [288, 90] width 209 height 32
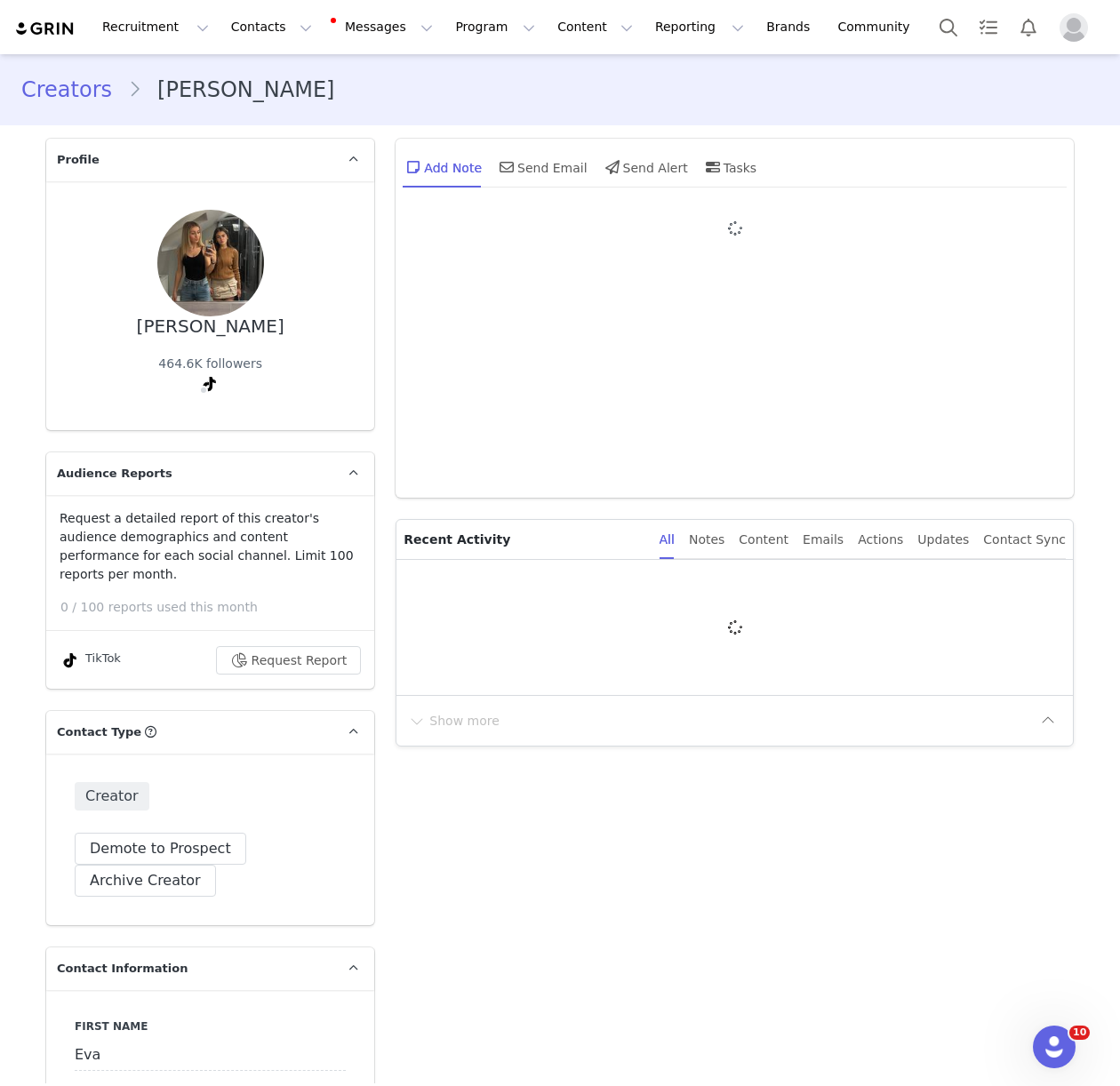
type input "+44 ([GEOGRAPHIC_DATA])"
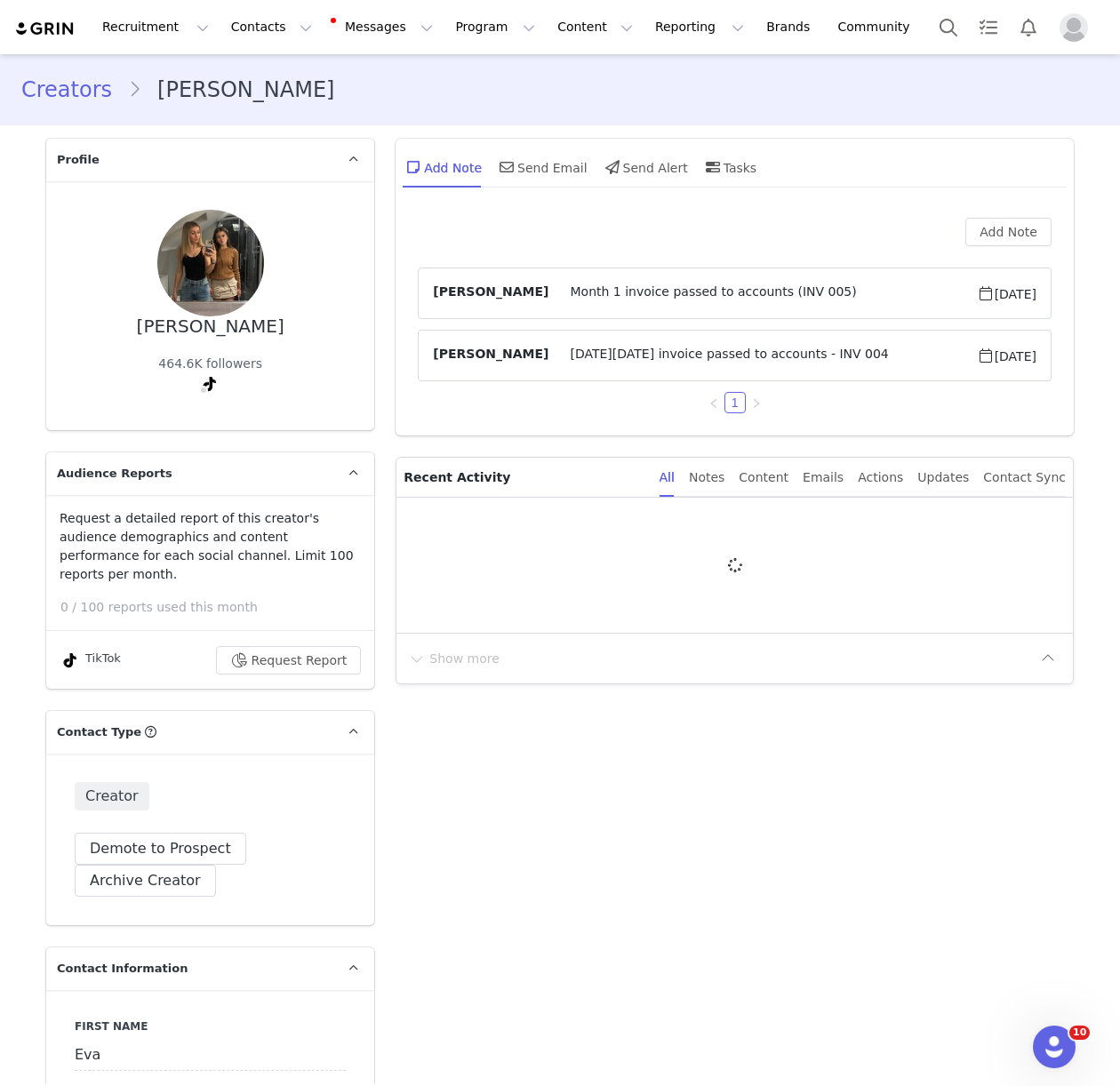
scroll to position [1, 0]
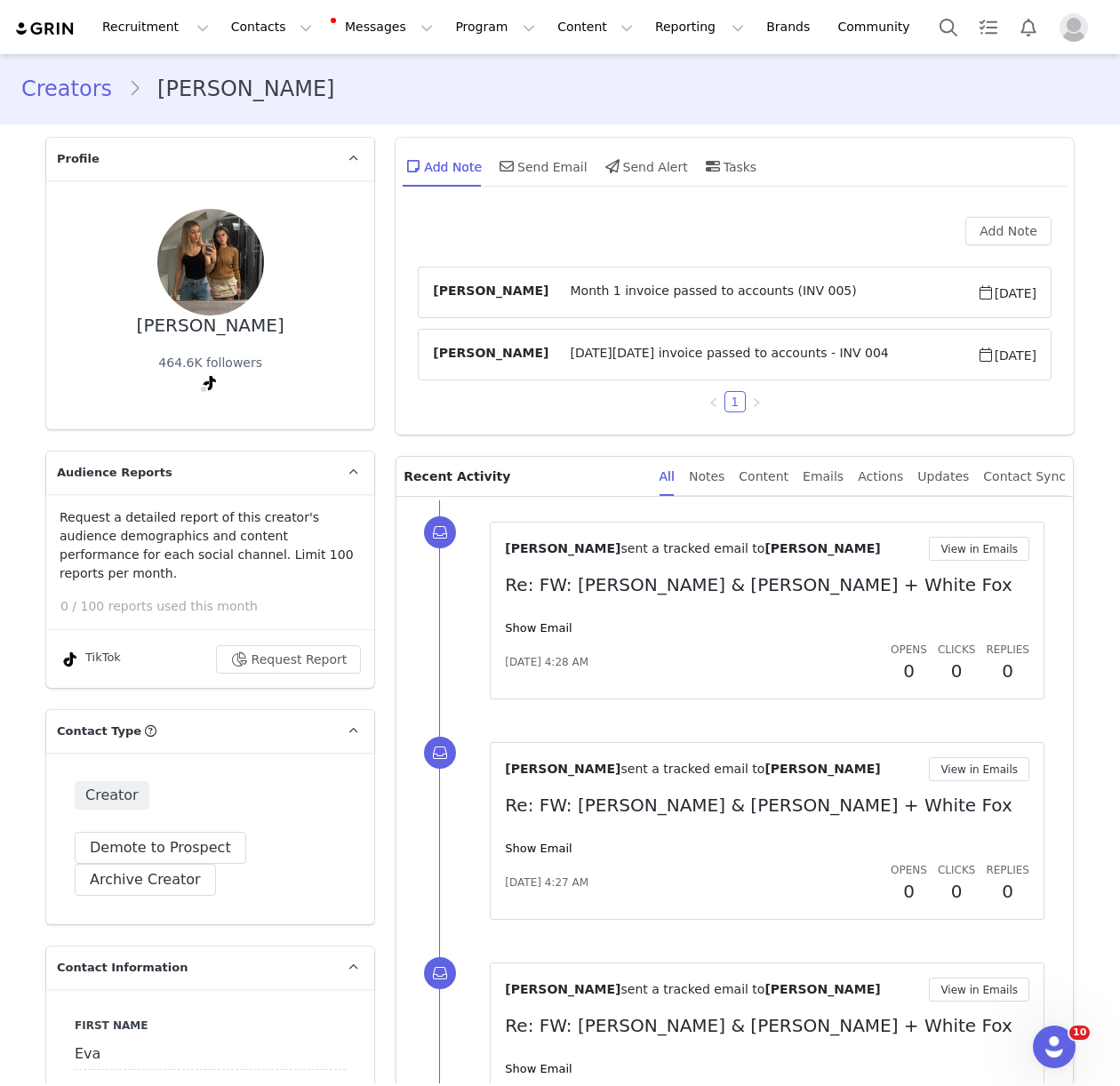
click at [66, 91] on link "Creators" at bounding box center [75, 89] width 106 height 32
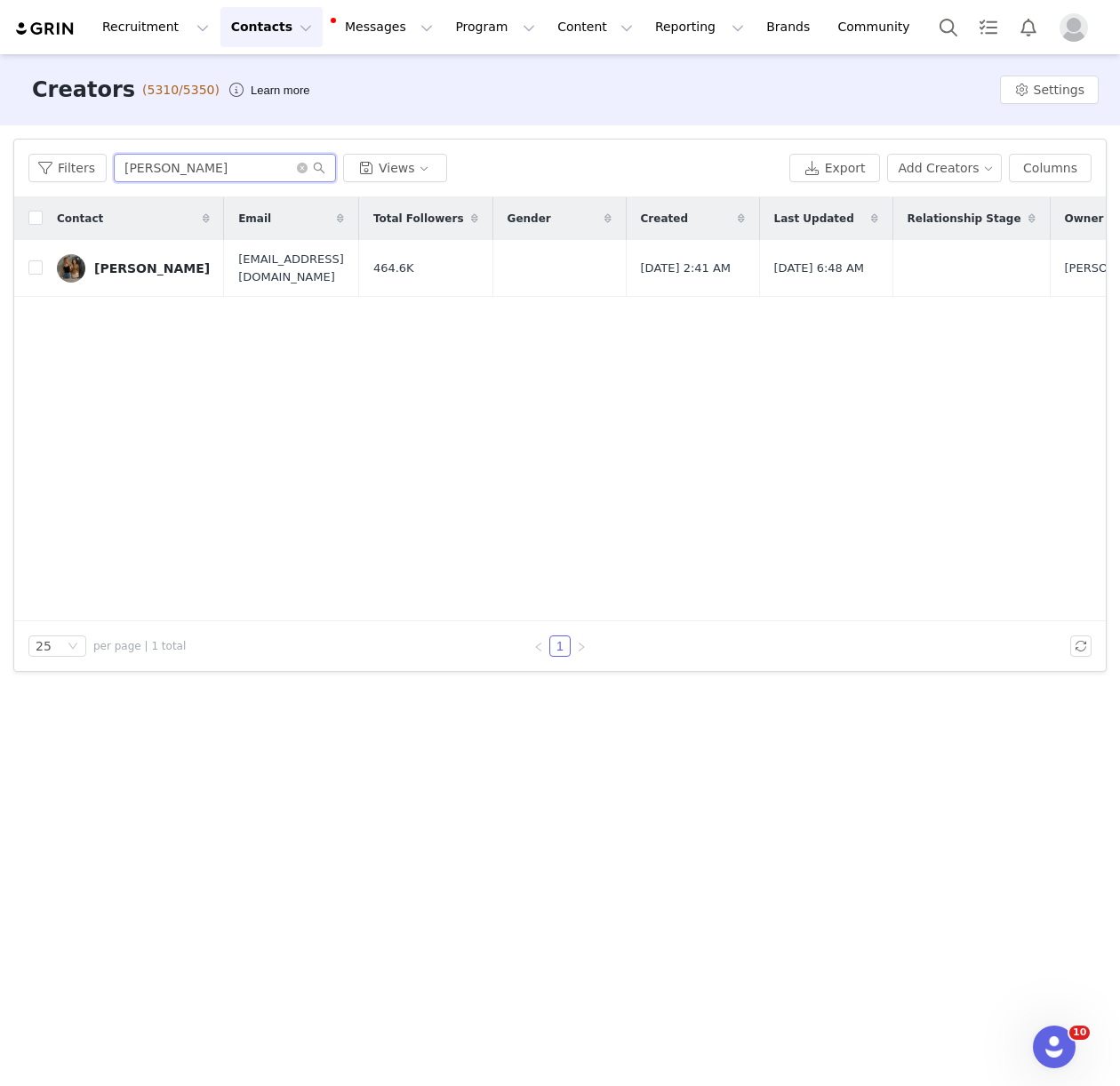
click at [121, 165] on input "eva s" at bounding box center [225, 168] width 222 height 28
type input "zoe s"
click at [135, 252] on td "Zoe Simpson" at bounding box center [134, 268] width 181 height 57
click at [142, 278] on link "Zoe Simpson" at bounding box center [134, 268] width 153 height 28
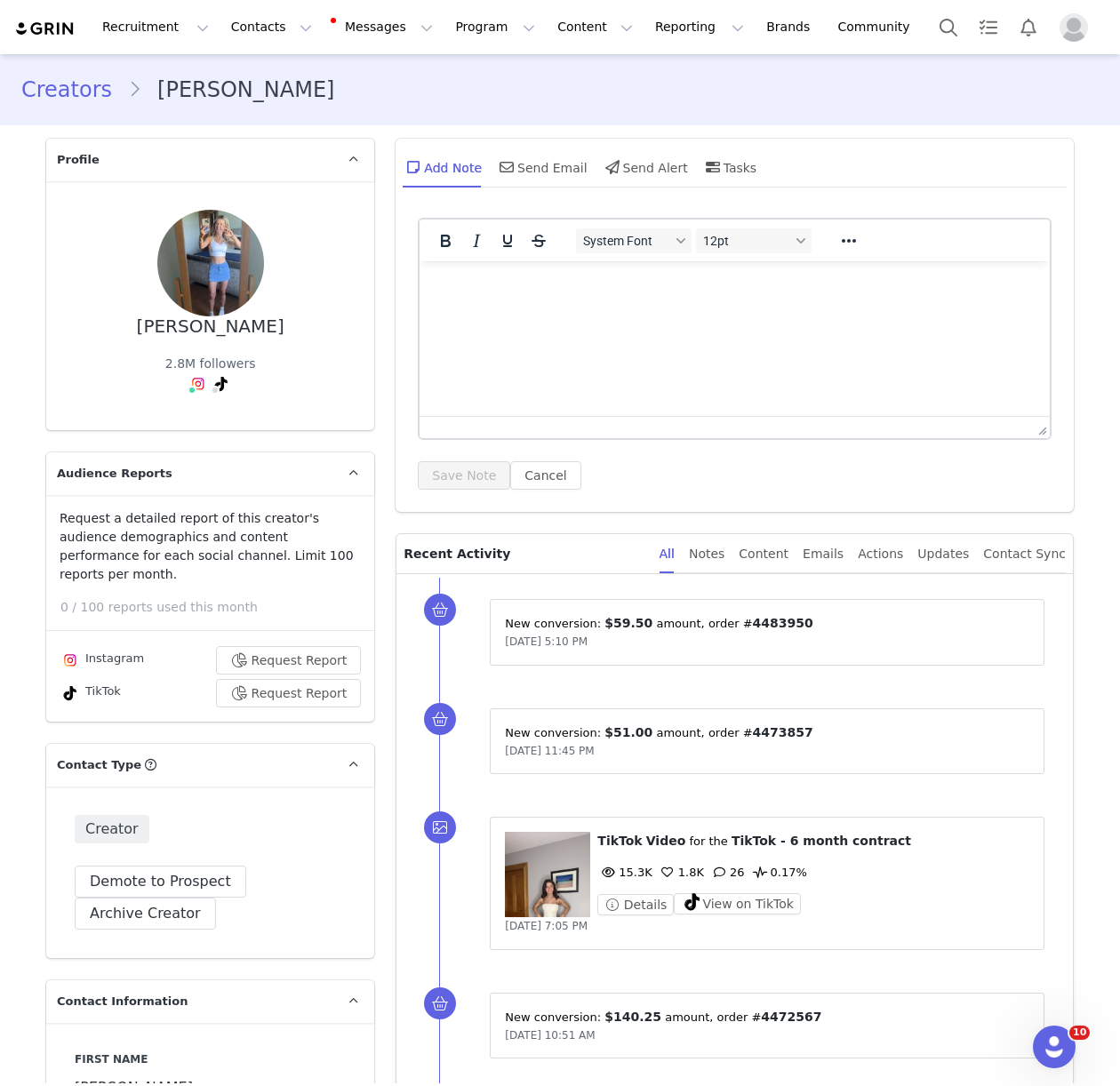
type input "+44 ([GEOGRAPHIC_DATA])"
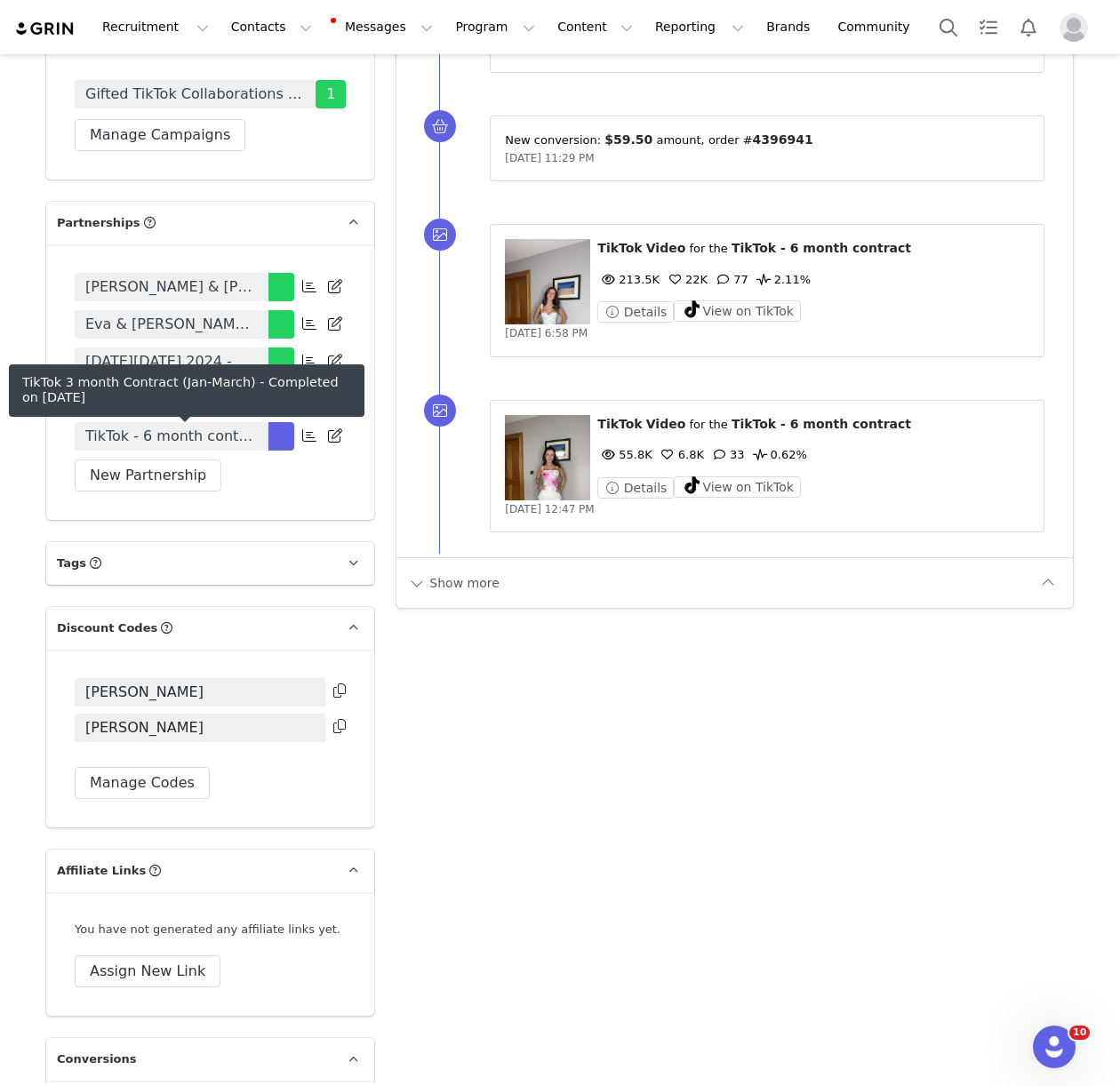
scroll to position [3424, 0]
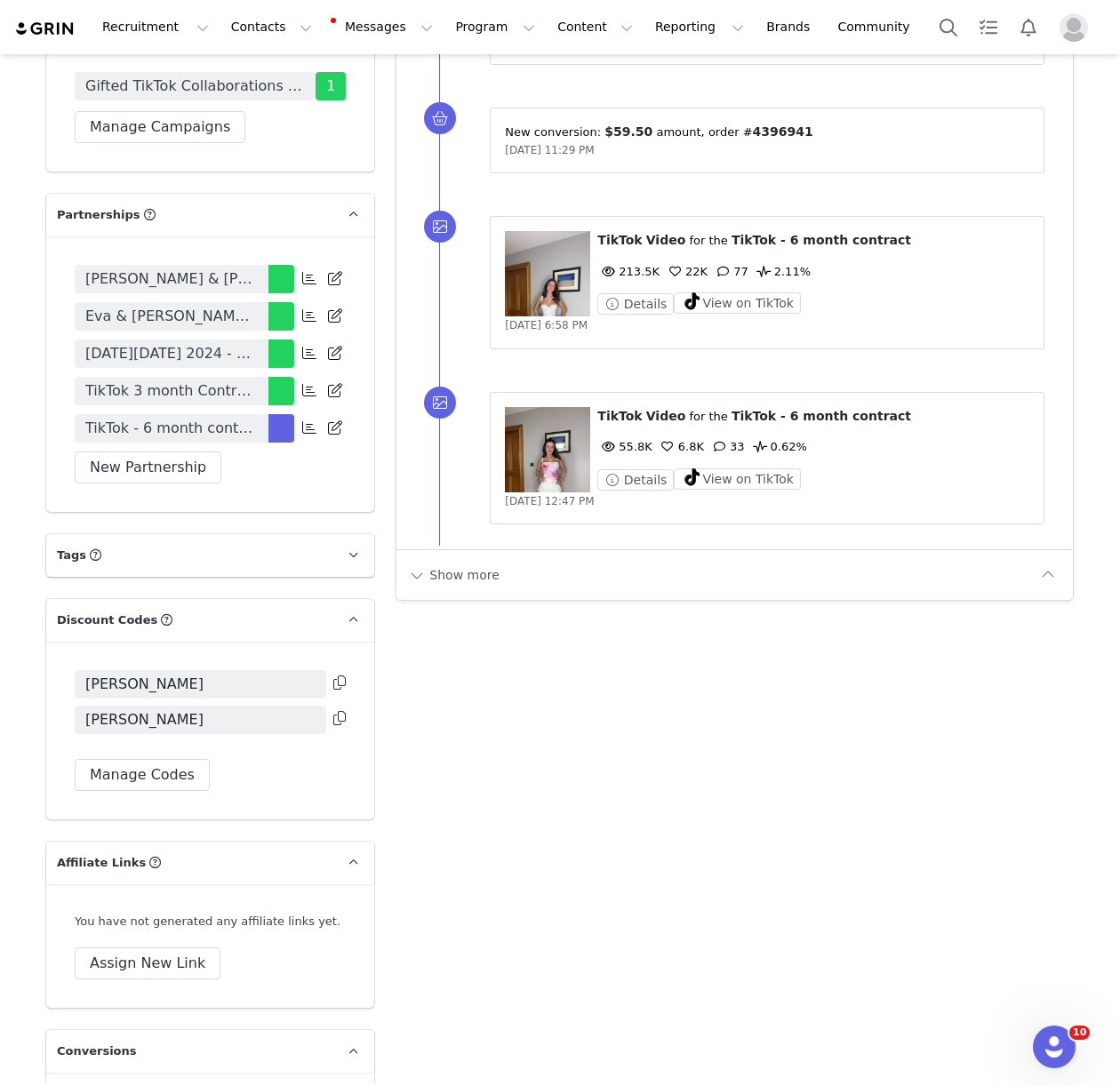
click at [195, 434] on span "TikTok - 6 month contract" at bounding box center [171, 428] width 173 height 21
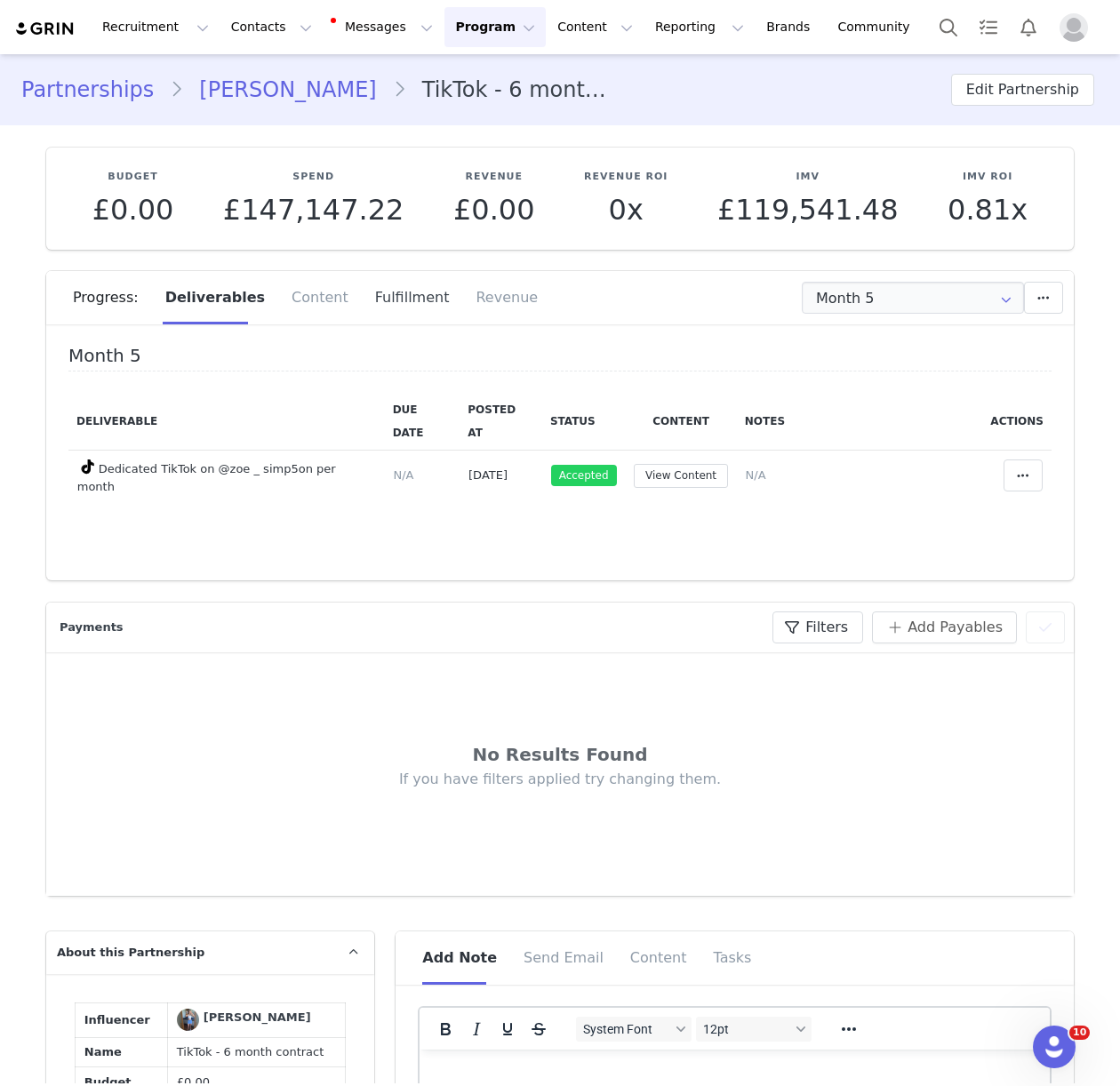
type input "+44 ([GEOGRAPHIC_DATA])"
click at [410, 286] on div "Fulfillment" at bounding box center [412, 297] width 101 height 53
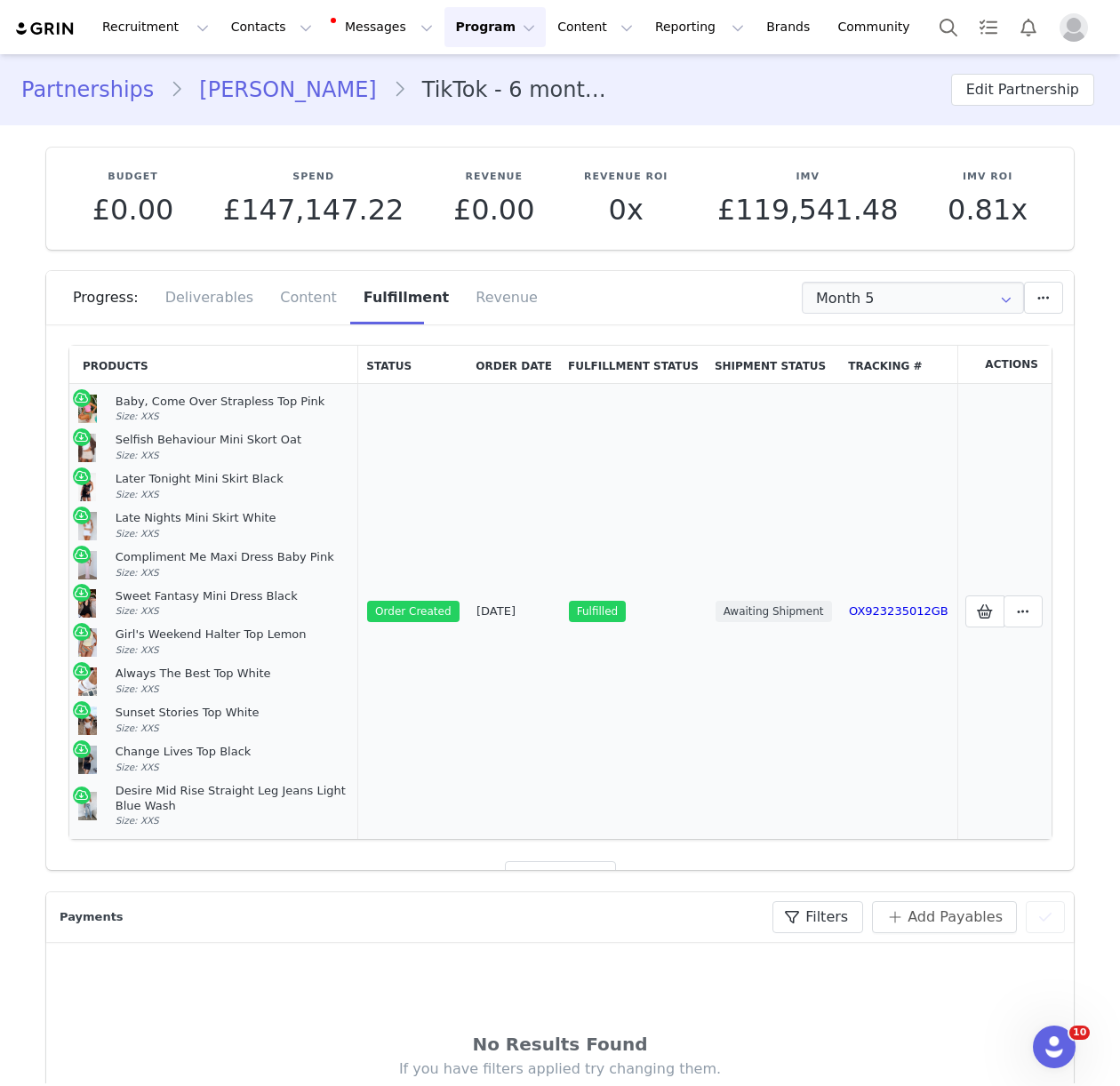
scroll to position [66, 0]
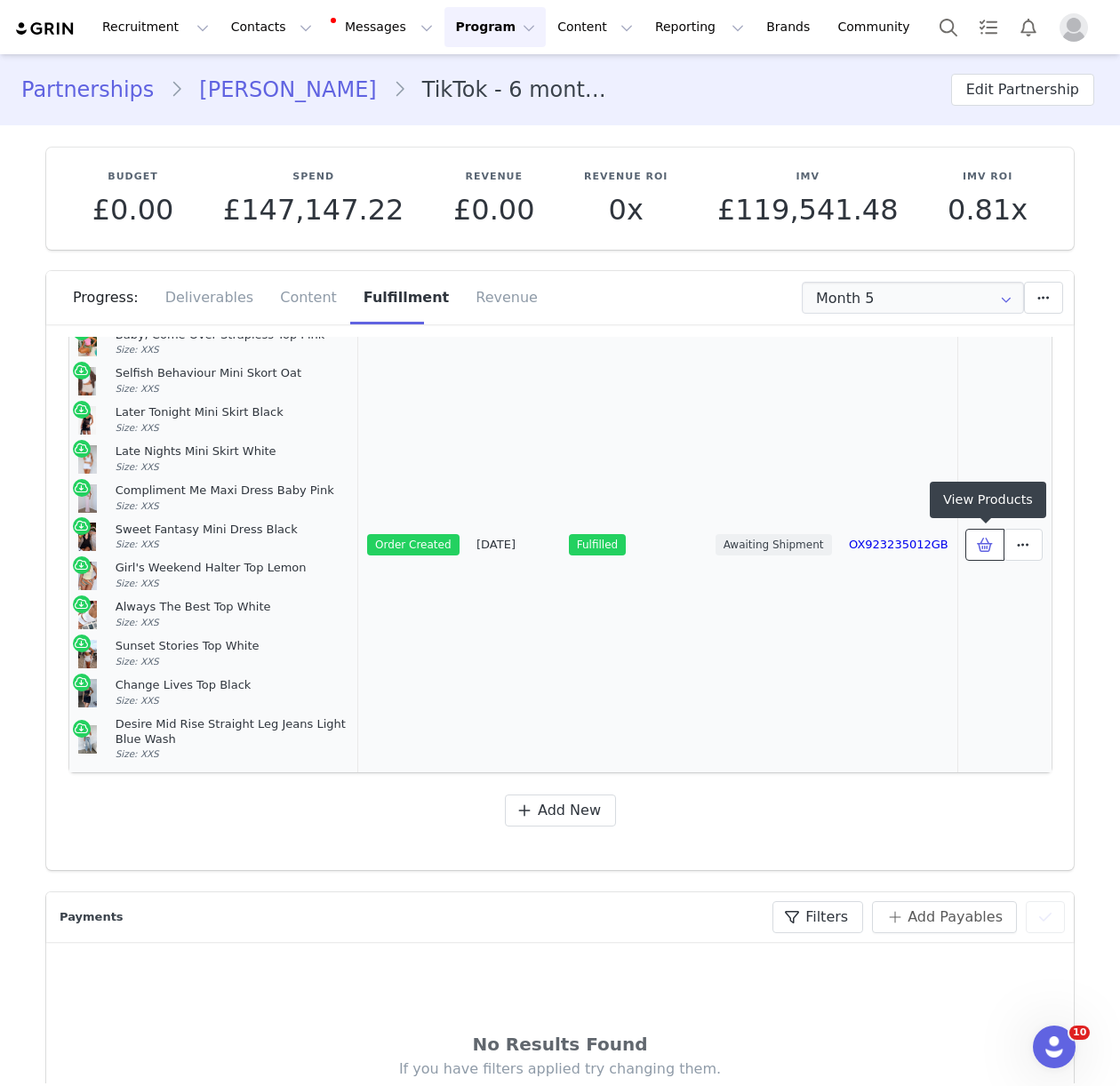
click at [974, 550] on span at bounding box center [985, 544] width 21 height 21
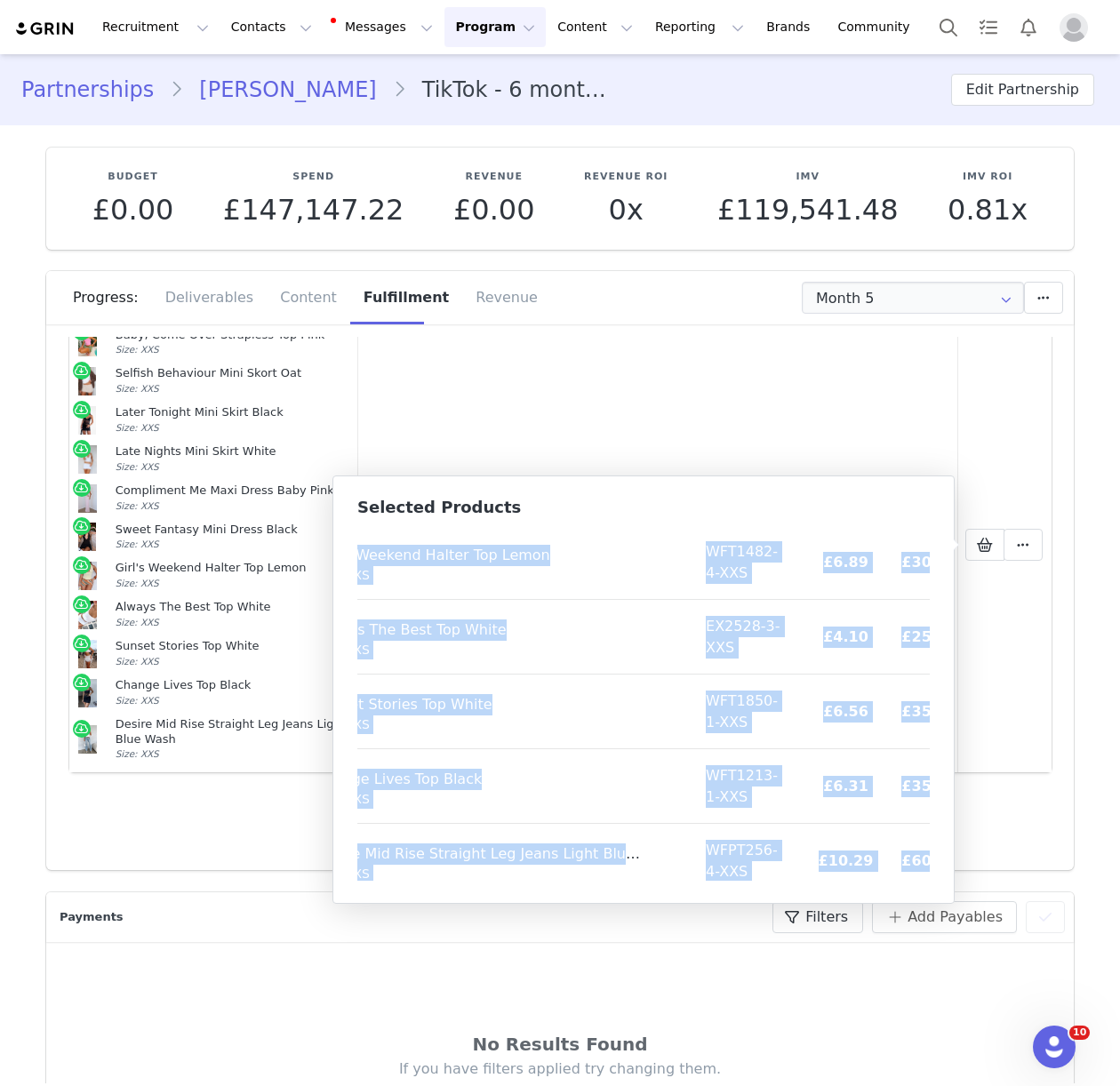
scroll to position [510, 99]
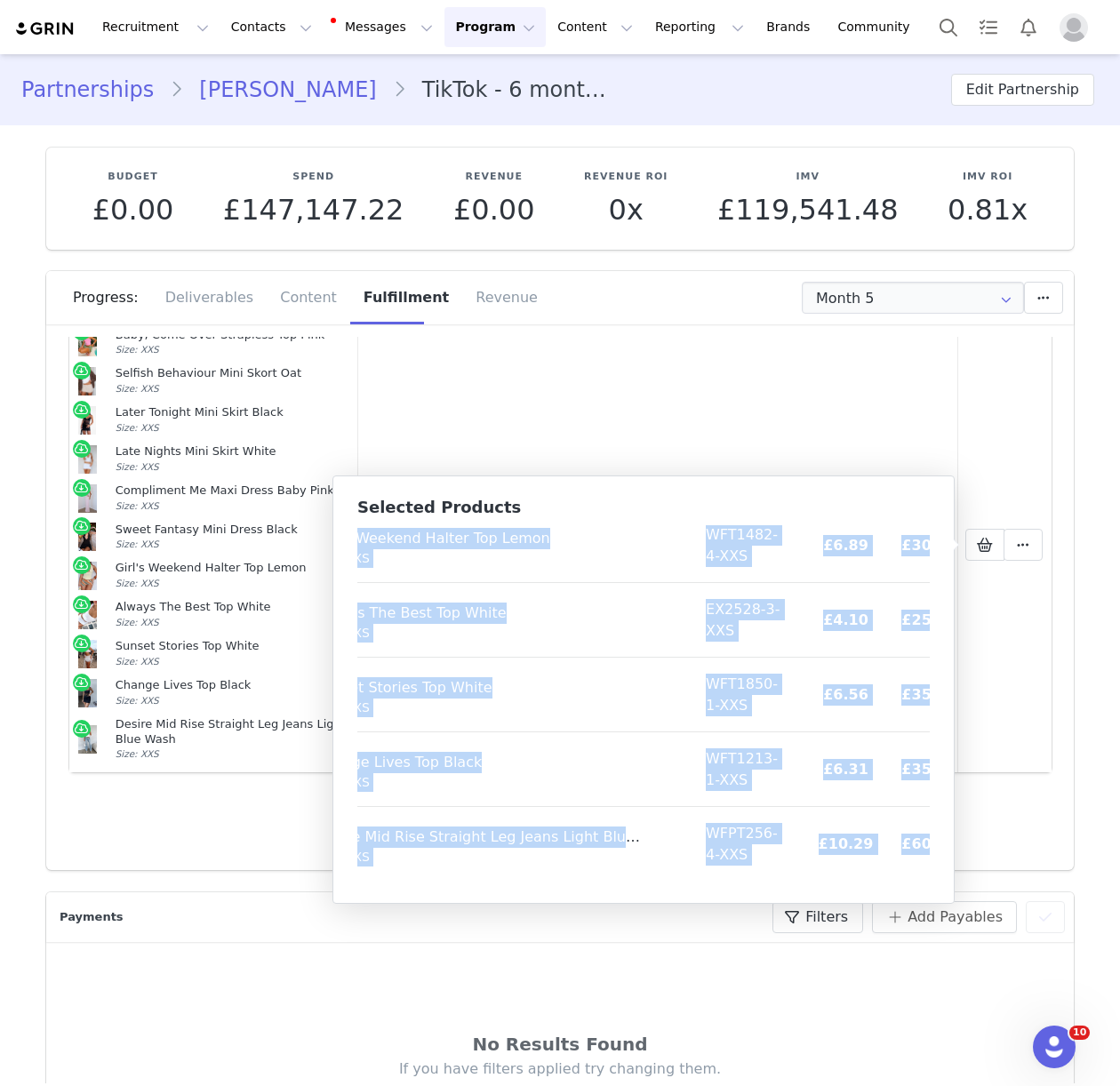
drag, startPoint x: 370, startPoint y: 547, endPoint x: 925, endPoint y: 880, distance: 647.2
click at [925, 880] on table "Product SKU Cost Price Baby, Come Over Strapless Top Pink Size: XXS WFT1837-1-X…" at bounding box center [615, 447] width 712 height 866
copy table "Product SKU Cost Price Baby, Come Over Strapless Top Pink Size: XXS WFT1837-1-X…"
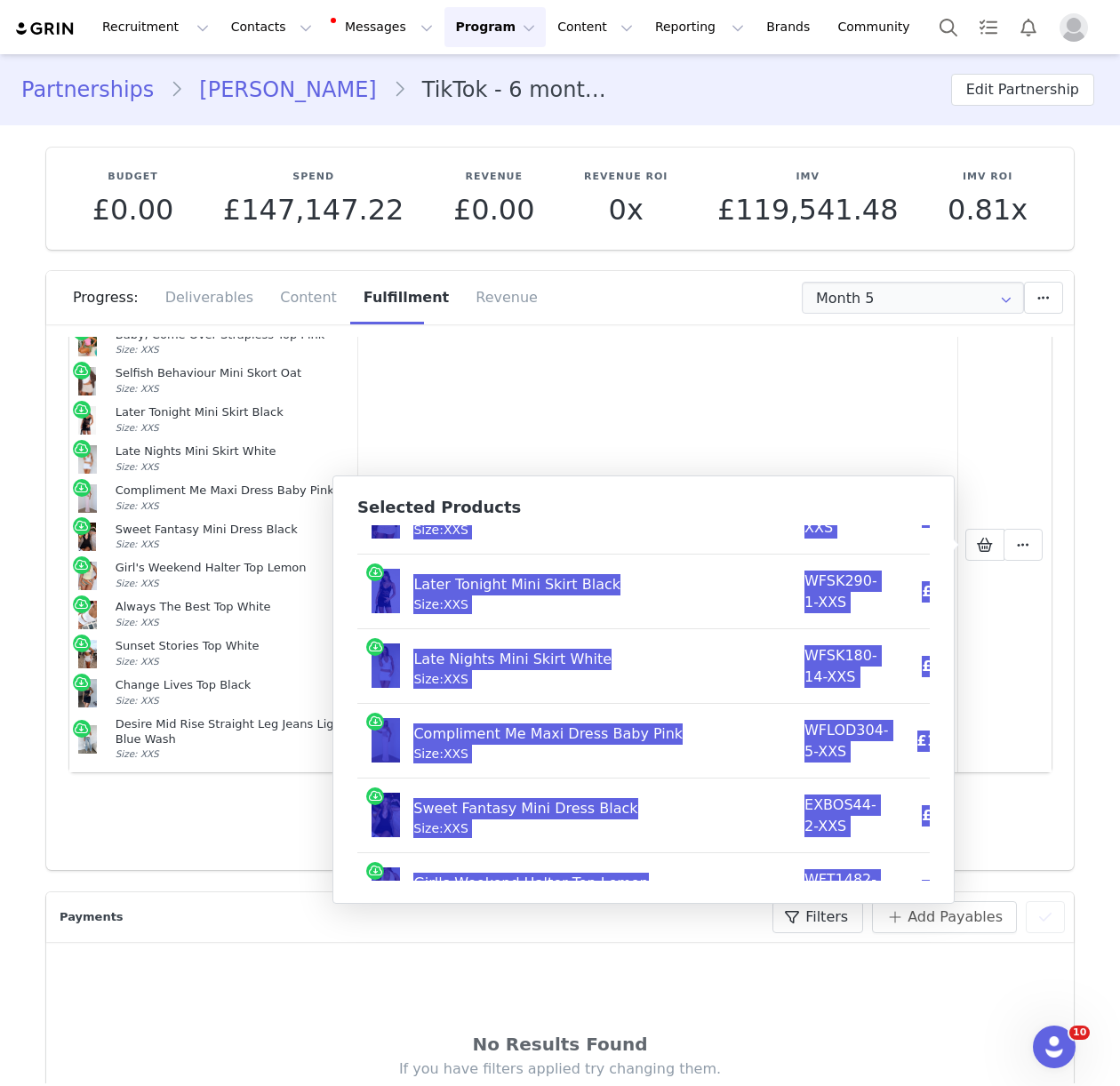
scroll to position [0, 0]
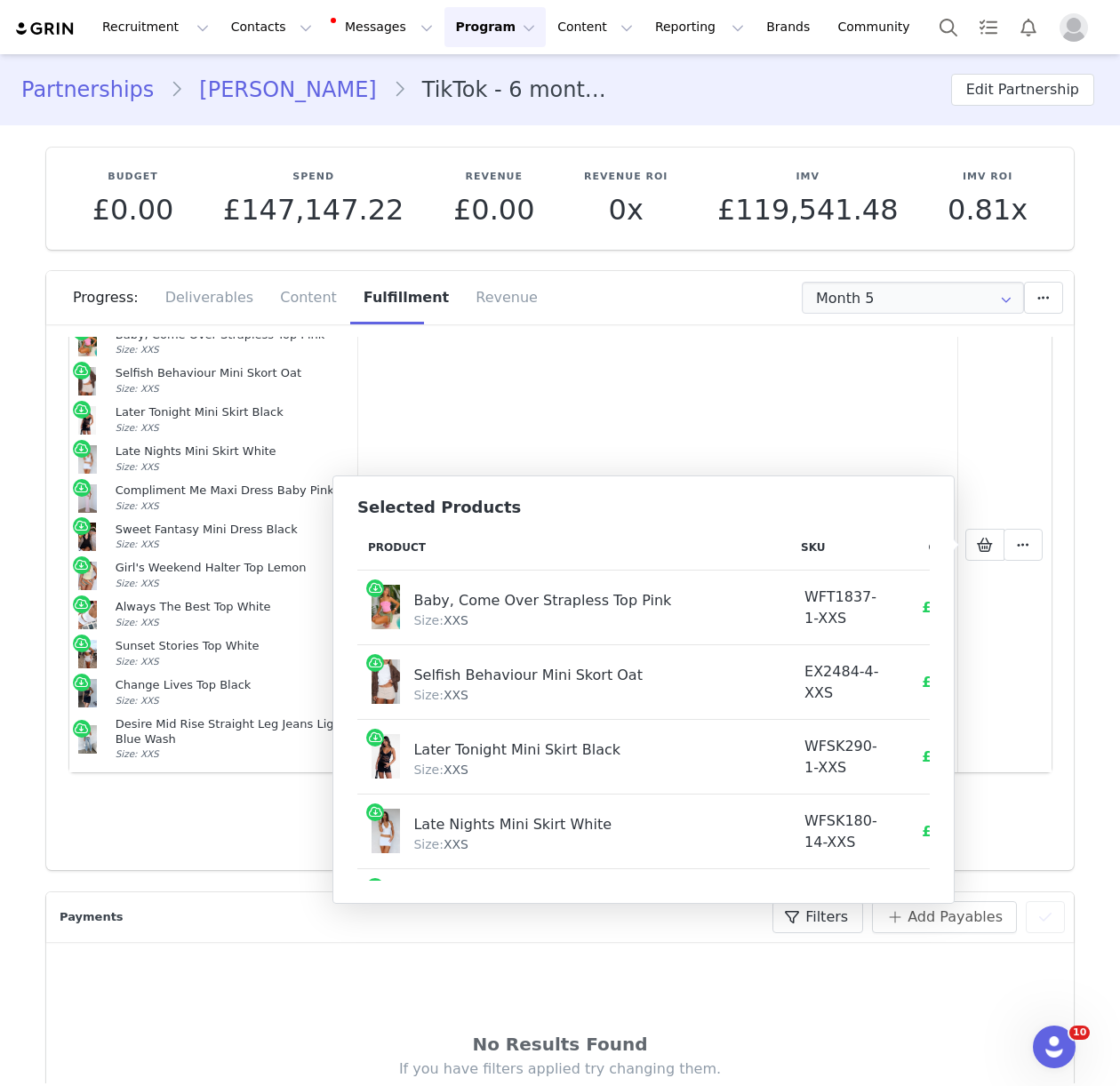
drag, startPoint x: 261, startPoint y: 125, endPoint x: 250, endPoint y: 59, distance: 66.9
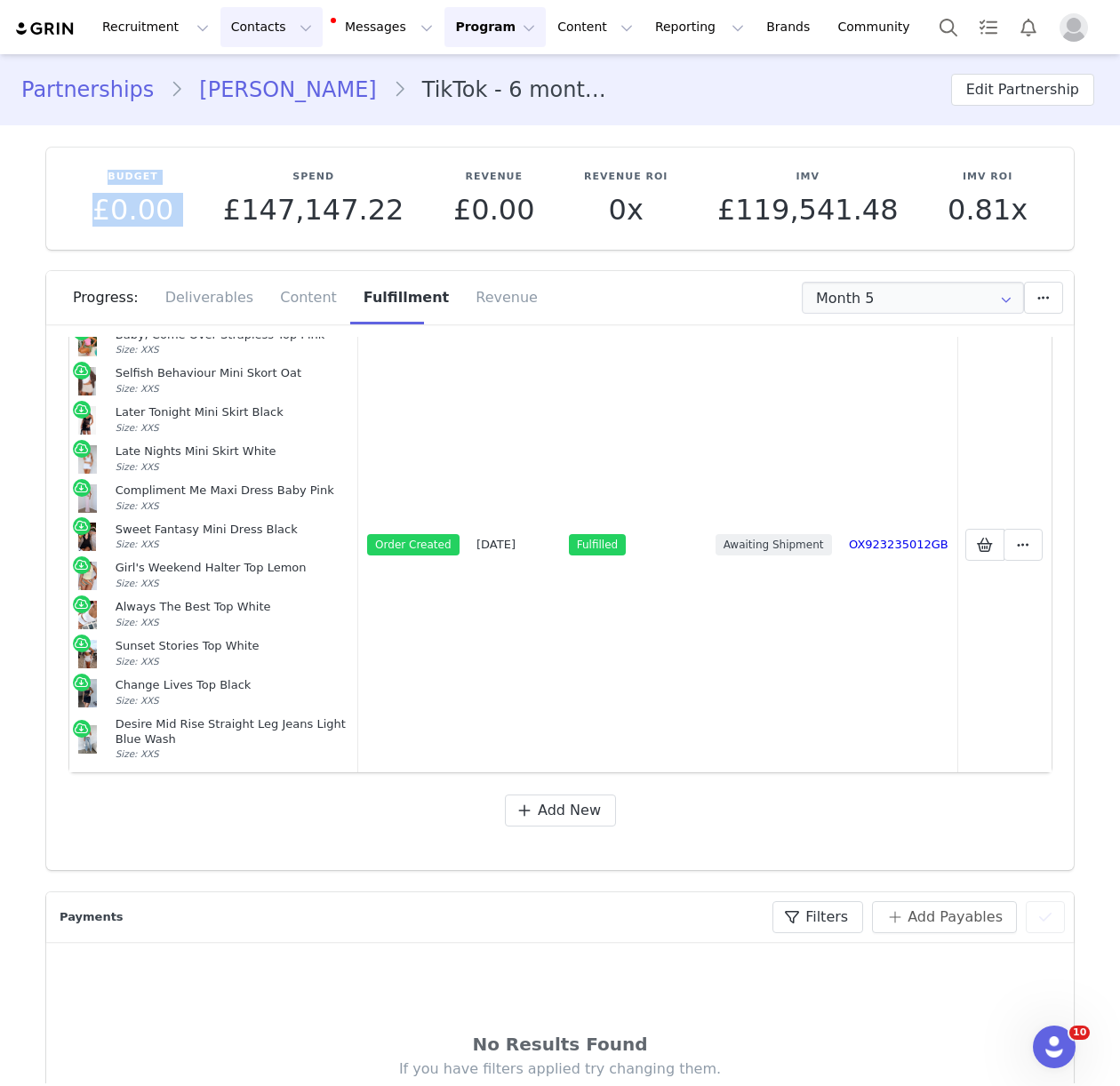
click at [252, 14] on button "Contacts Contacts" at bounding box center [271, 27] width 102 height 40
click at [255, 77] on p "Creators" at bounding box center [248, 78] width 53 height 19
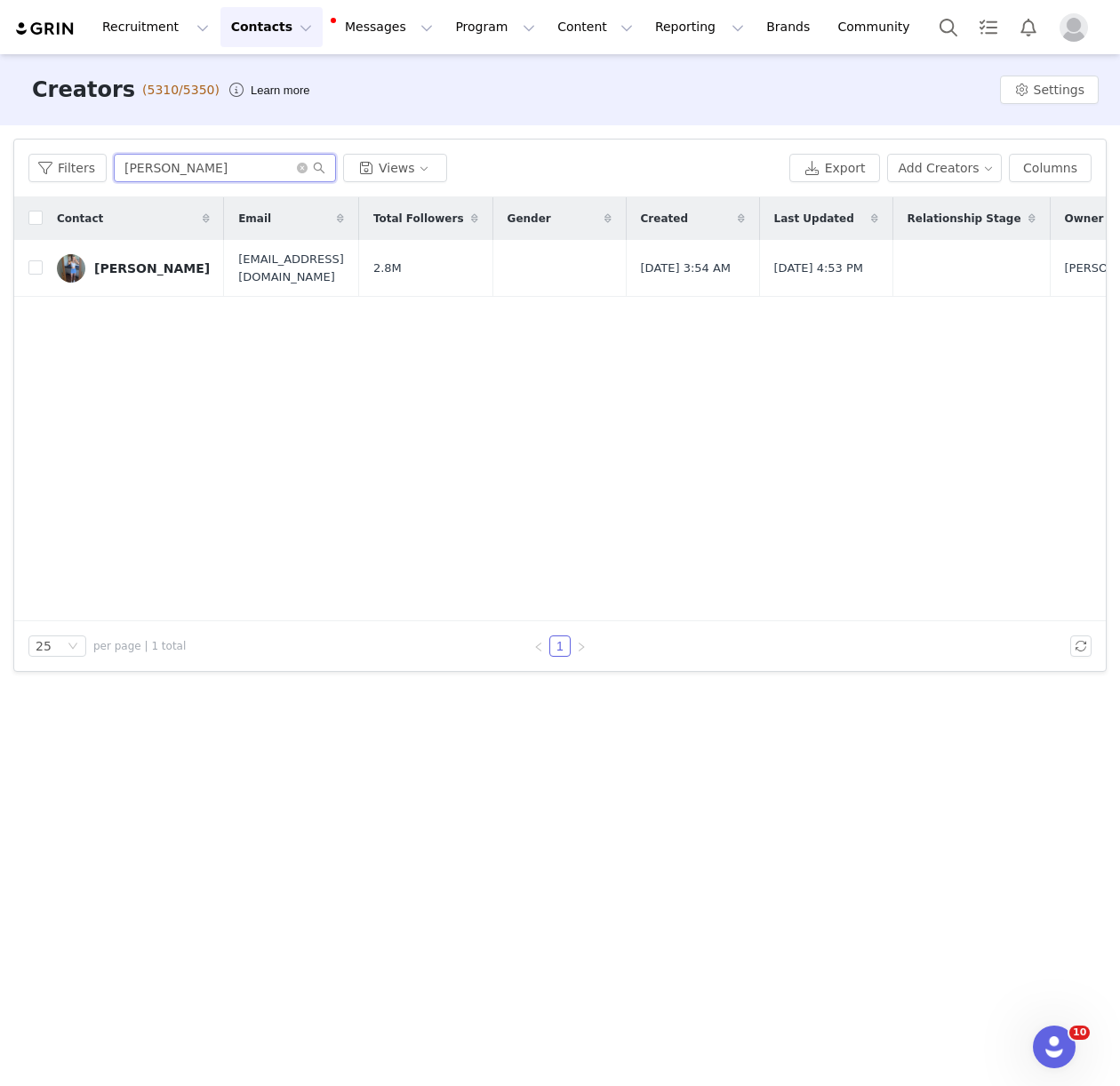
click at [153, 172] on input "zoe s" at bounding box center [225, 168] width 222 height 28
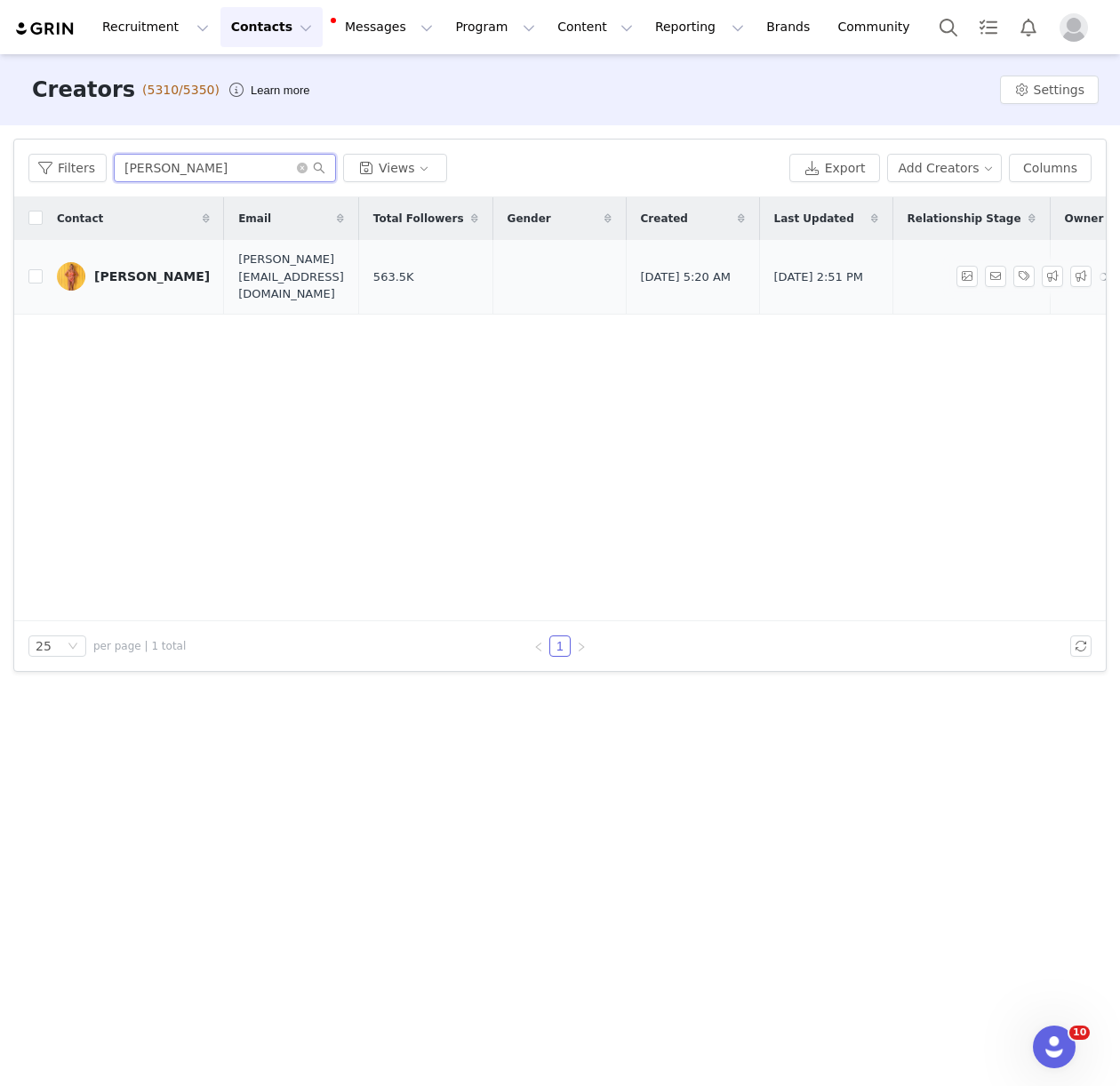
type input "jessy p"
click at [95, 262] on link "Jessy Potts" at bounding box center [134, 276] width 153 height 28
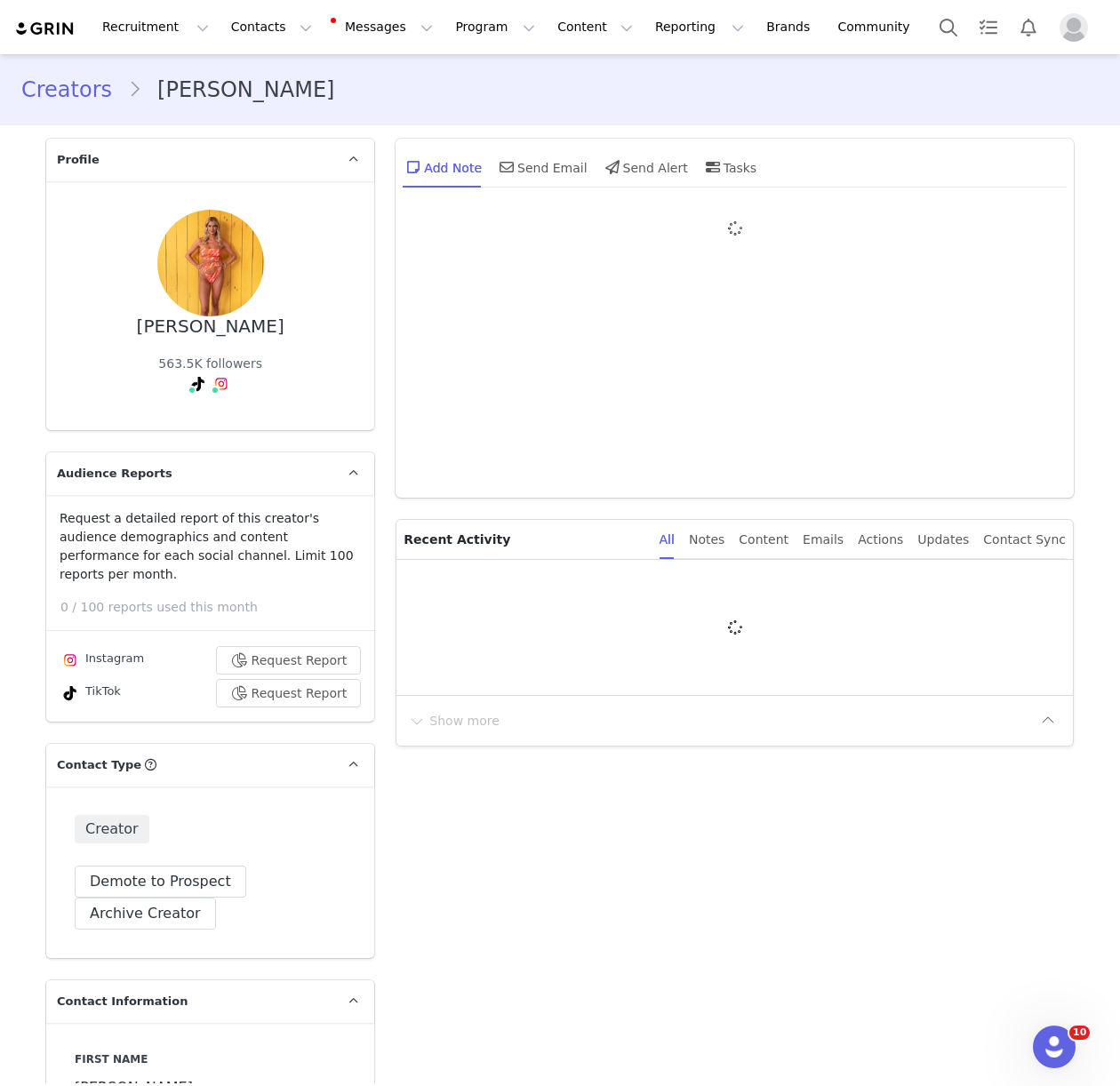
type input "+44 ([GEOGRAPHIC_DATA])"
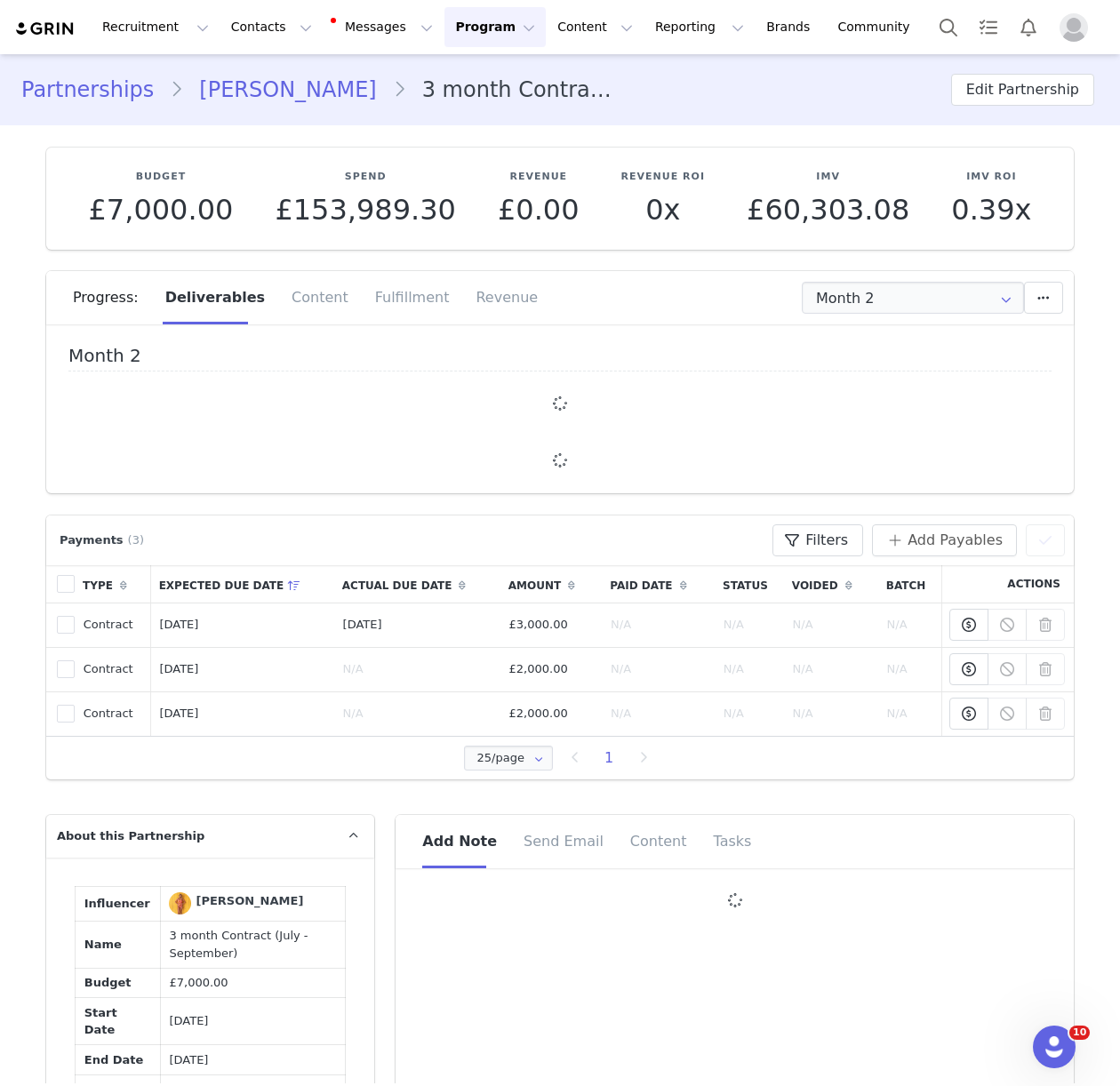
type input "+44 ([GEOGRAPHIC_DATA])"
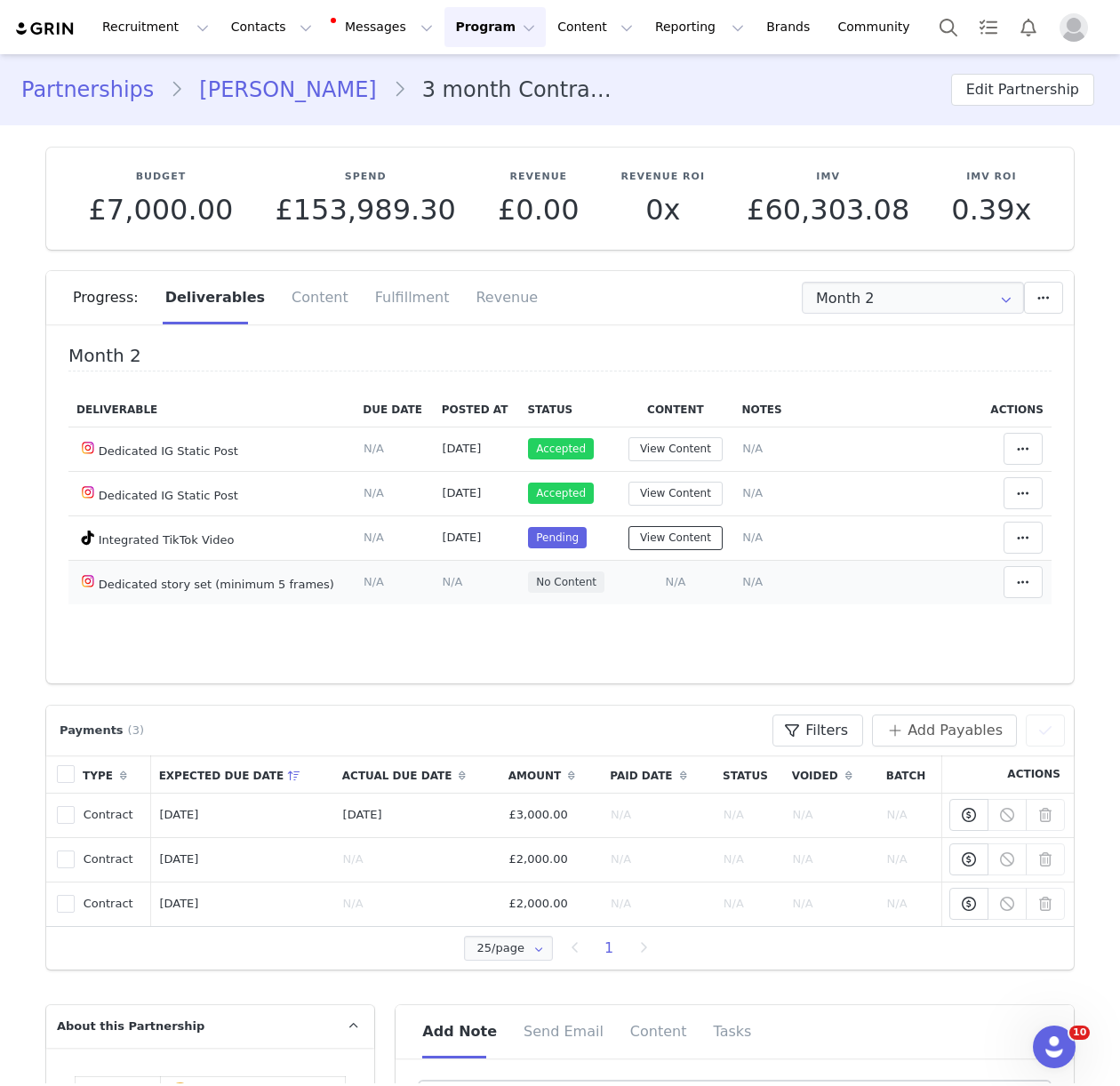
click at [685, 539] on button "View Content" at bounding box center [675, 538] width 94 height 24
click at [673, 539] on button "View Content" at bounding box center [675, 538] width 94 height 24
click at [661, 533] on button "View Content" at bounding box center [675, 538] width 94 height 24
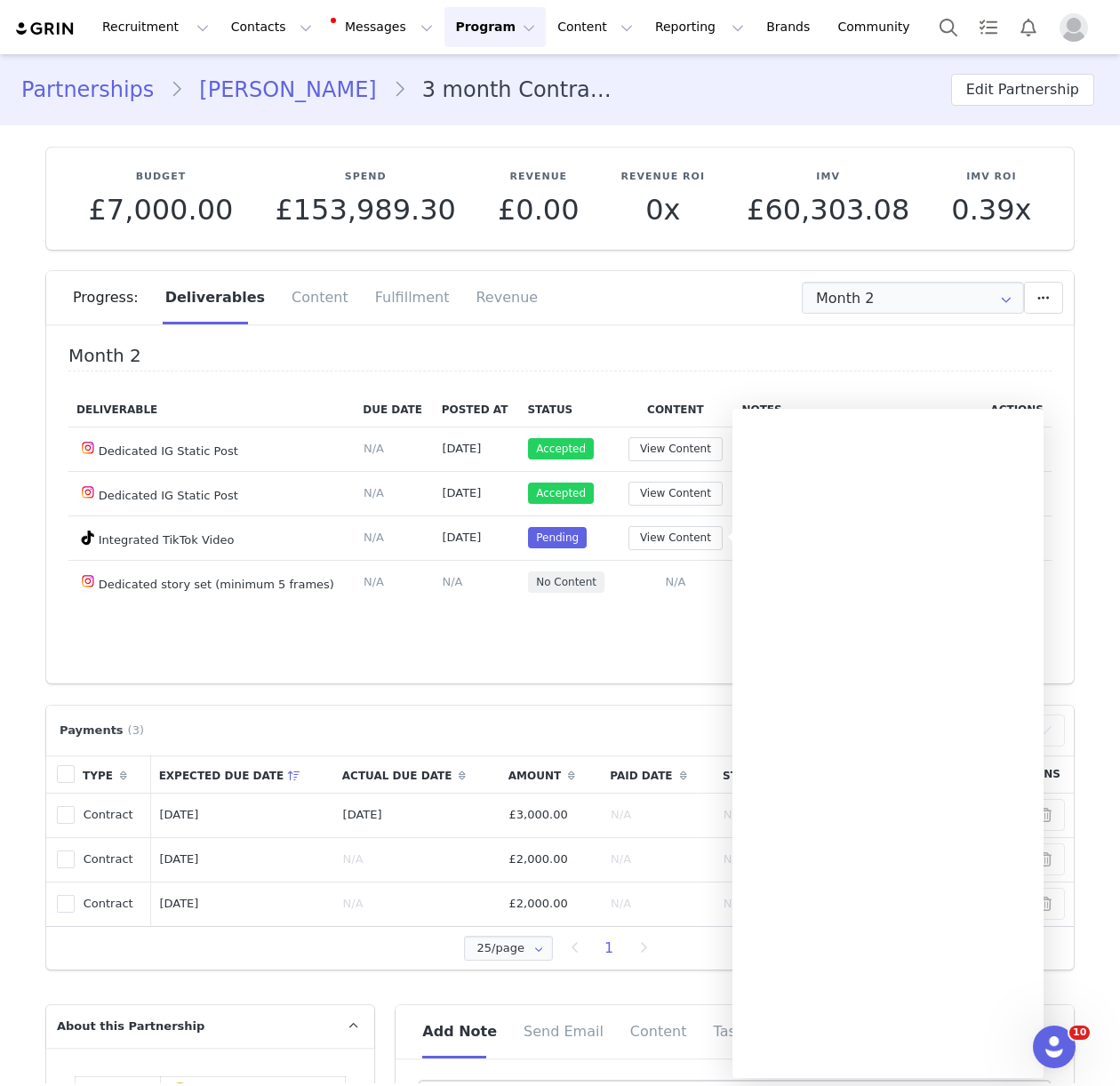
click at [366, 629] on div "Month 2 Deliverable Due Date Posted At Status Content Notes Actions Dedicated I…" at bounding box center [560, 510] width 1028 height 346
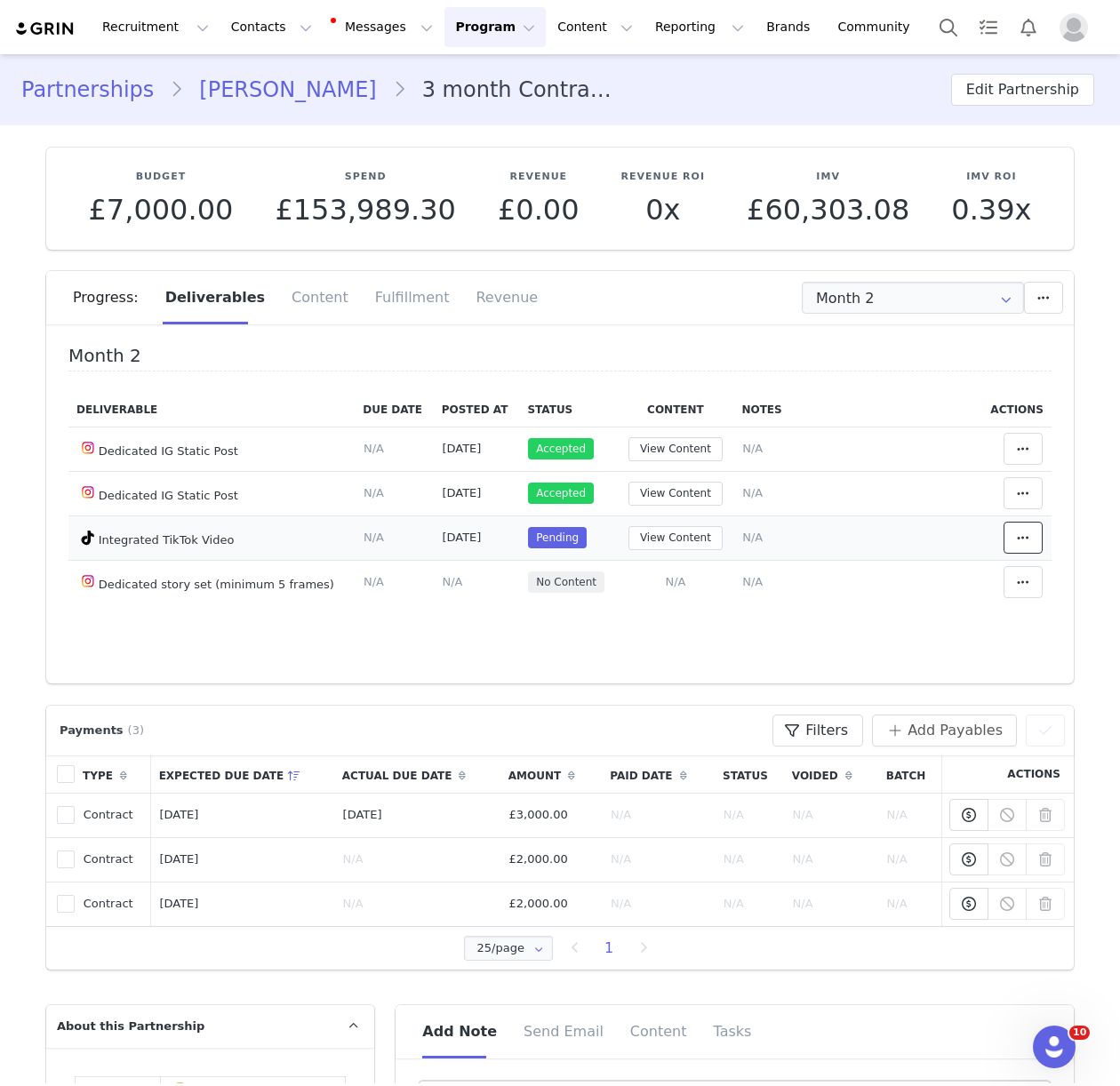
click at [1028, 551] on button at bounding box center [1023, 537] width 39 height 32
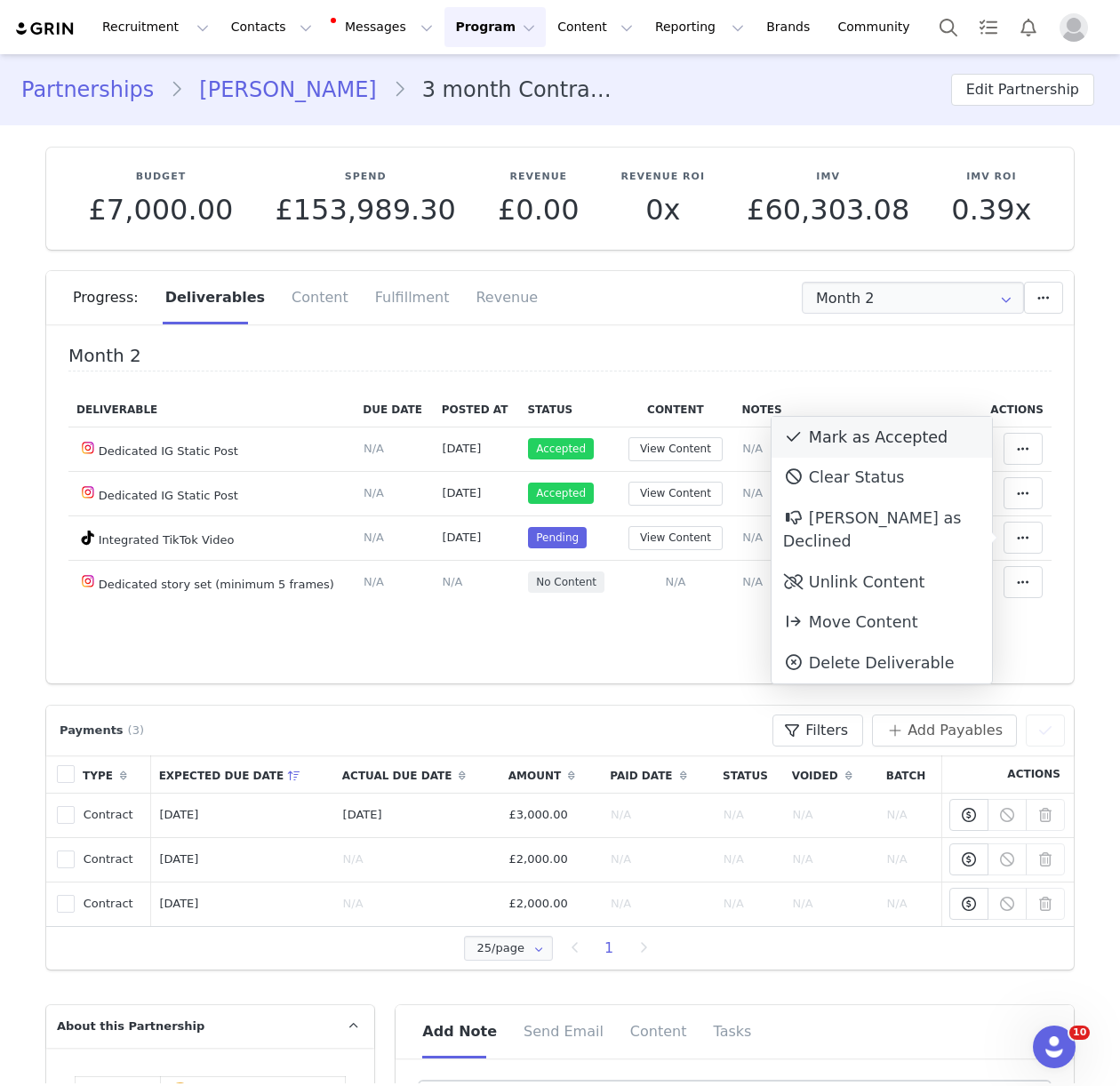
click at [878, 438] on div "Mark as Accepted" at bounding box center [882, 437] width 220 height 41
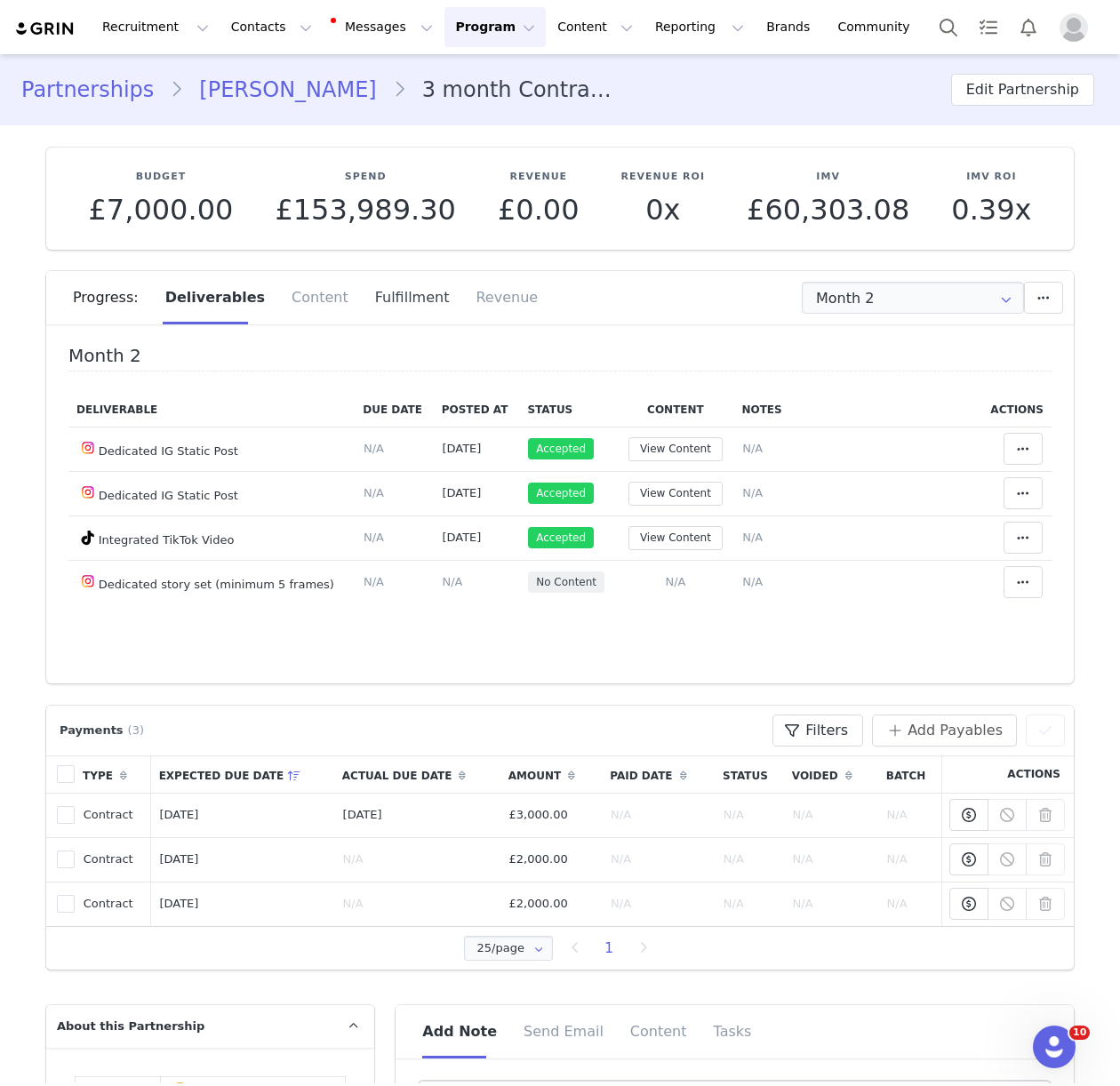
click at [392, 299] on div "Fulfillment" at bounding box center [412, 297] width 101 height 53
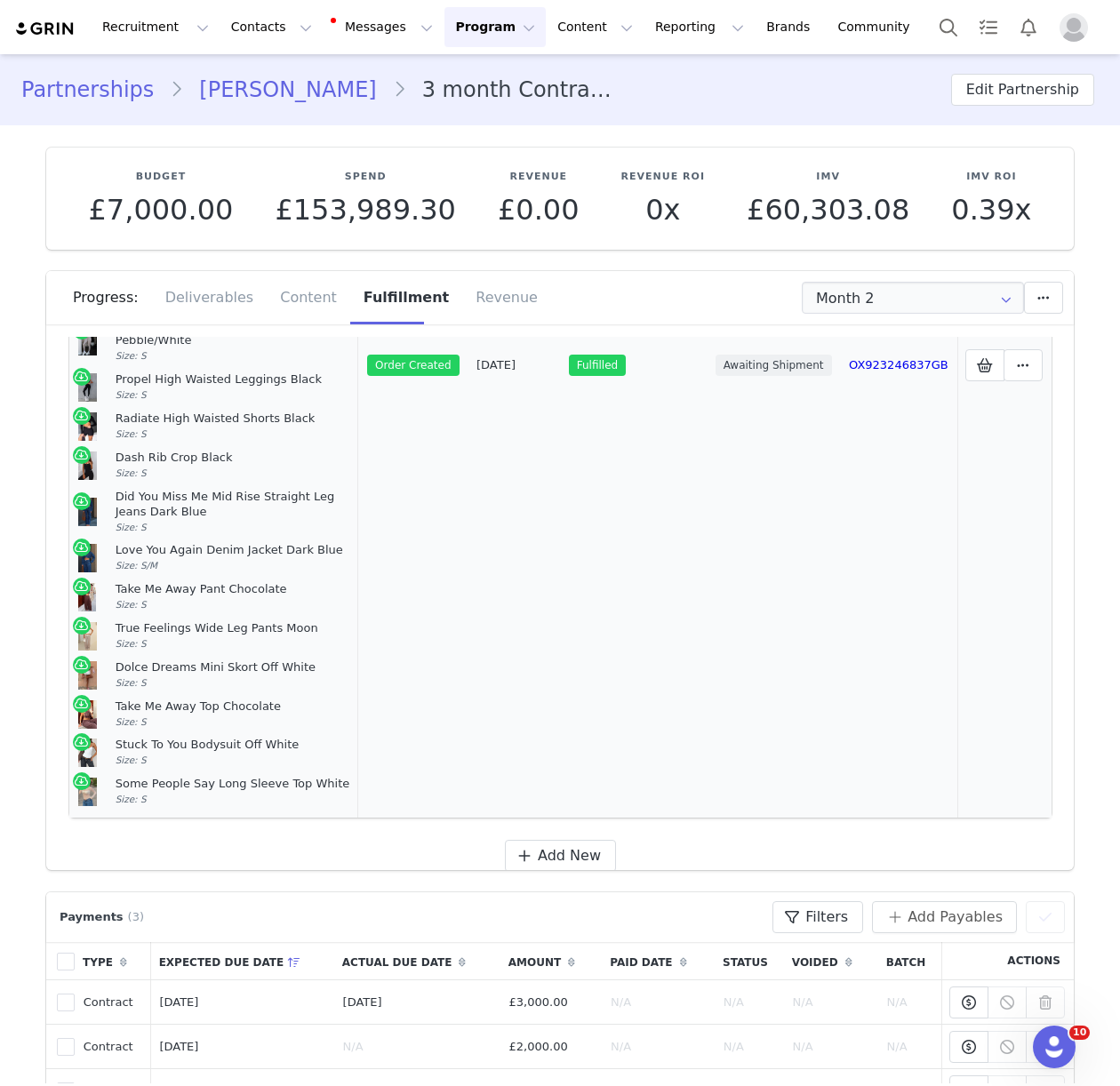
scroll to position [349, 0]
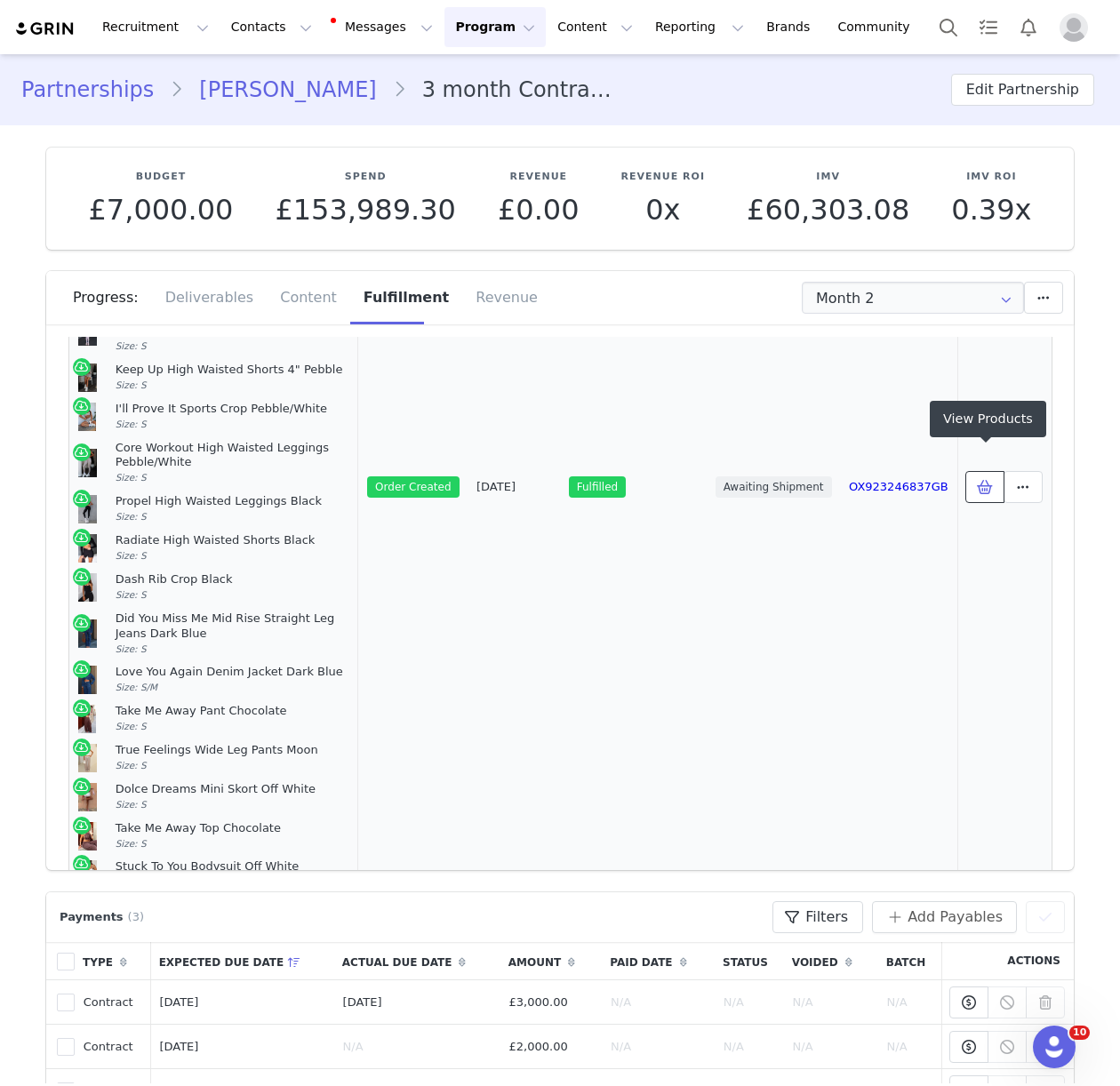
click at [985, 480] on icon at bounding box center [985, 487] width 16 height 14
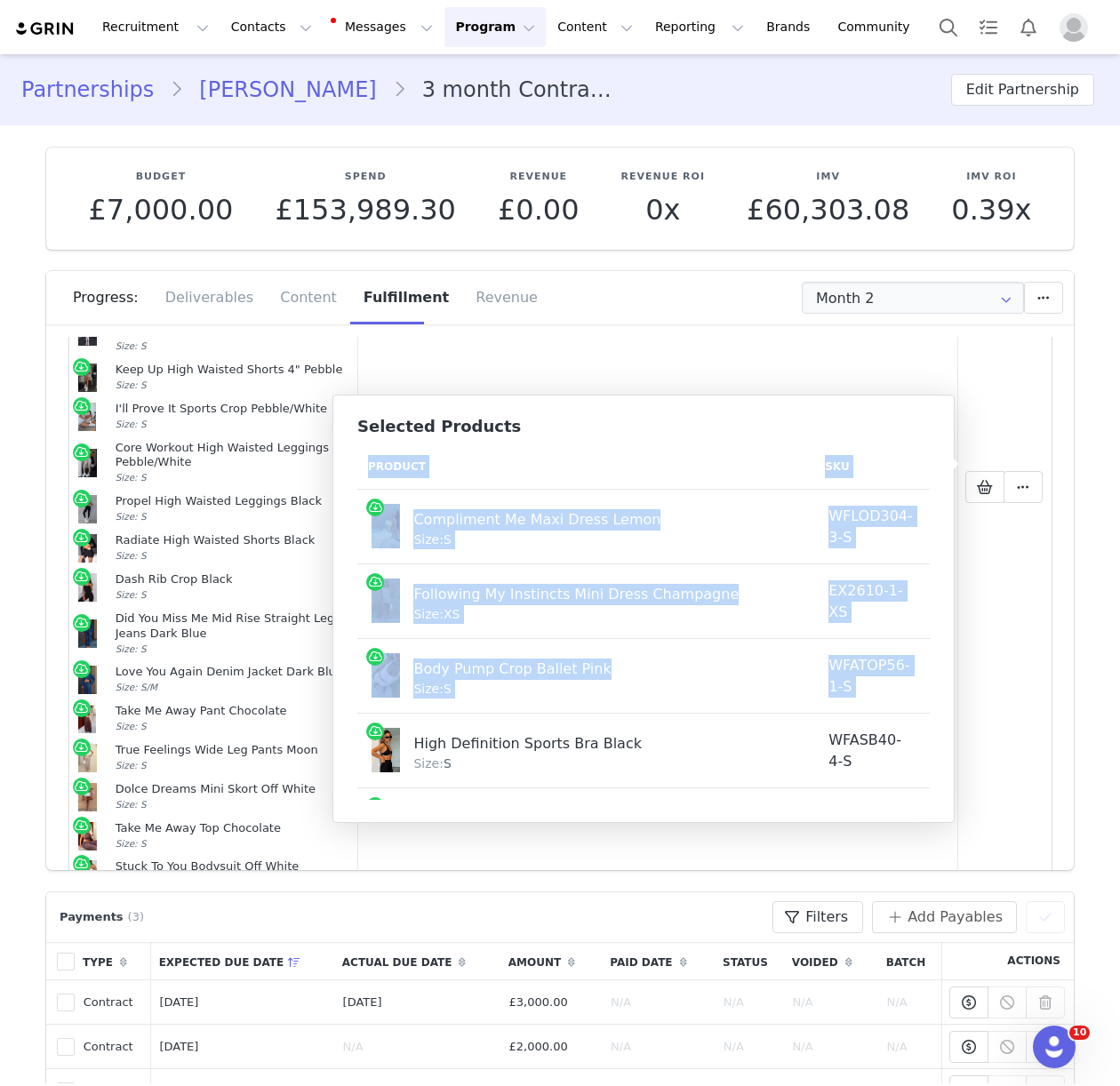
scroll to position [0, 70]
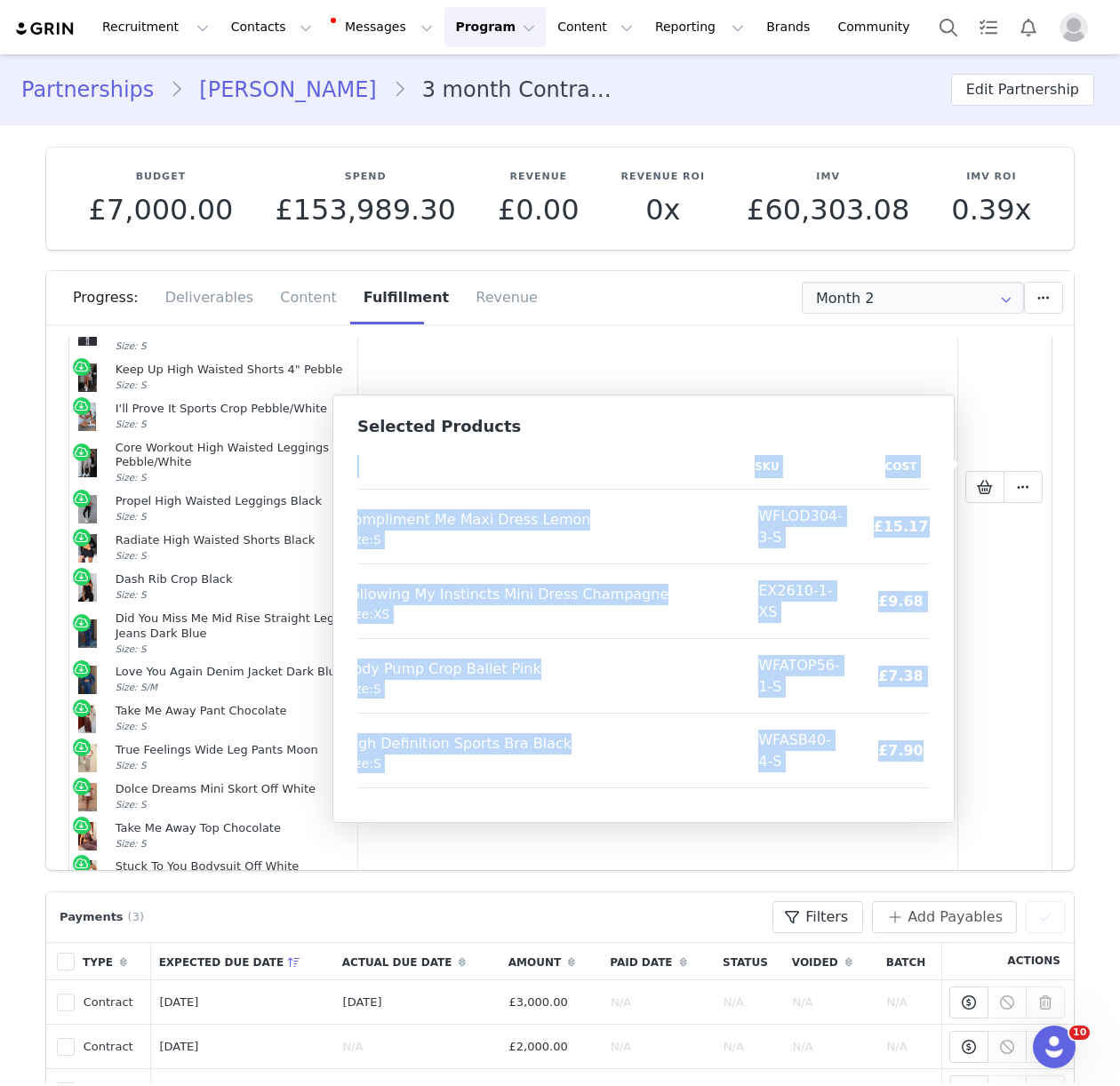
drag, startPoint x: 369, startPoint y: 462, endPoint x: 624, endPoint y: 563, distance: 274.3
click at [907, 825] on body "Recruitment Recruitment Creator Search Curated Lists Landing Pages Web Extensio…" at bounding box center [560, 543] width 1120 height 1086
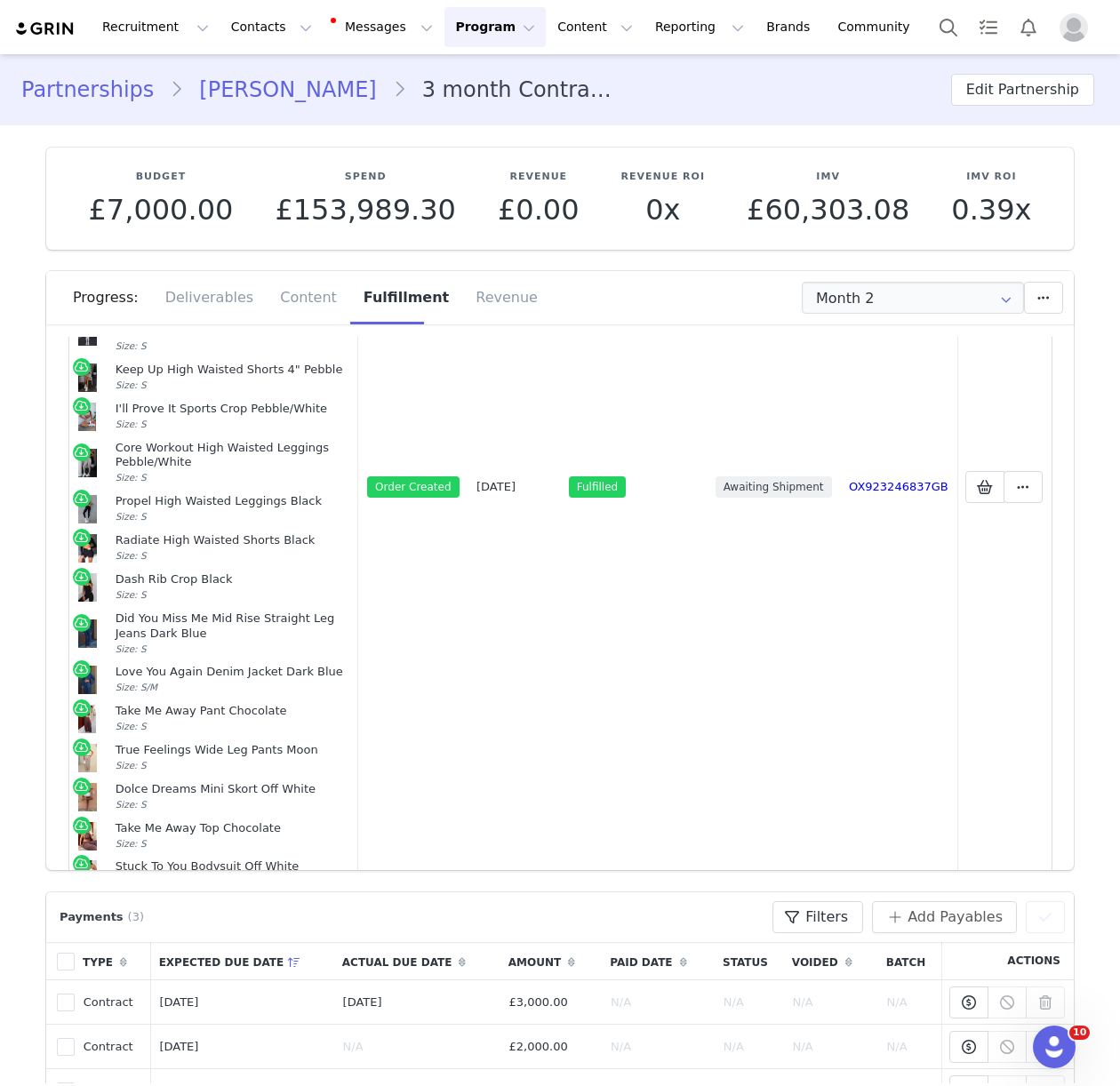
click at [624, 564] on td "Following My Instincts Mini Dress Champagne Size: XS" at bounding box center [515, 601] width 457 height 75
click at [967, 471] on button at bounding box center [985, 487] width 39 height 32
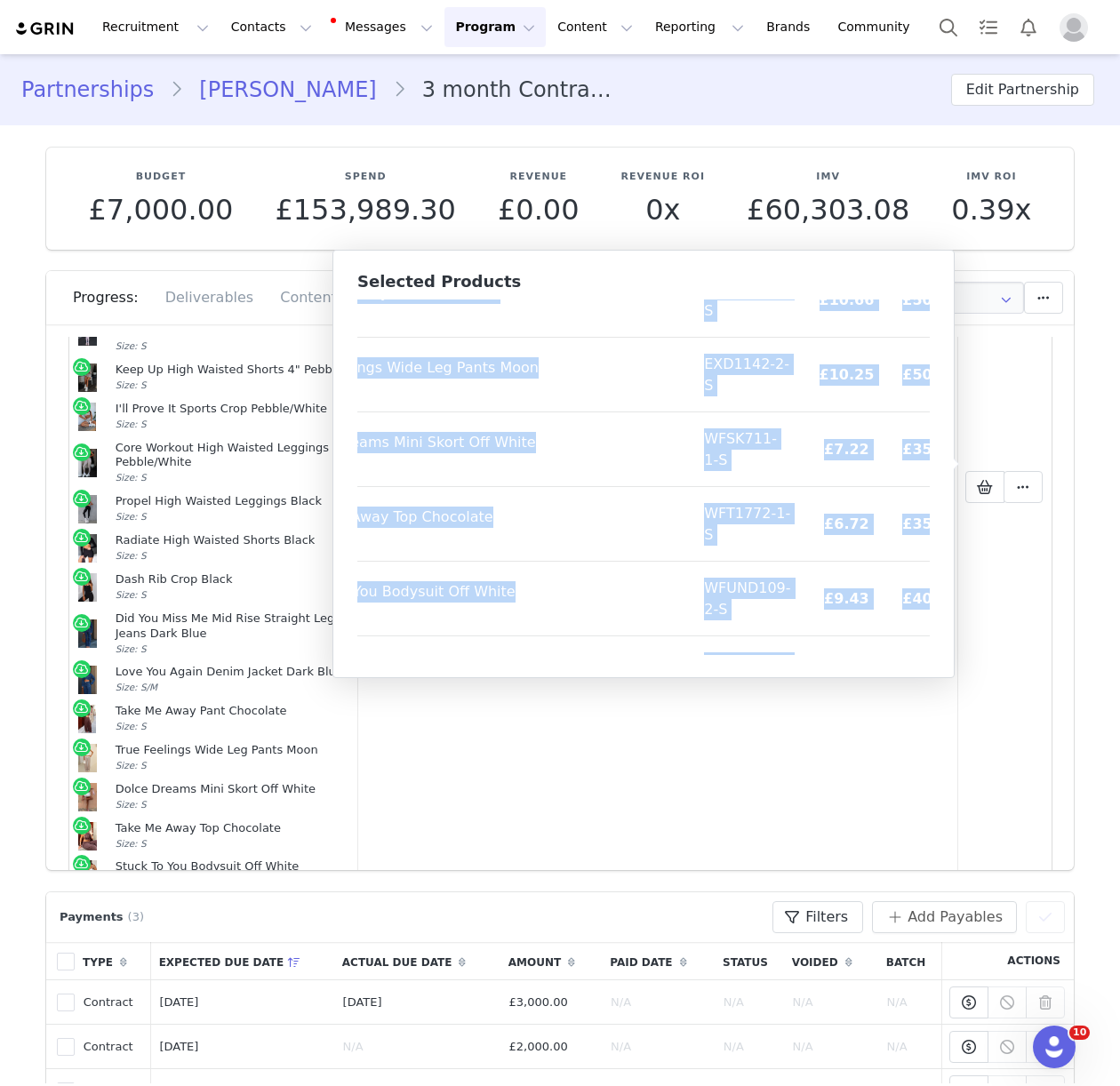
scroll to position [1256, 124]
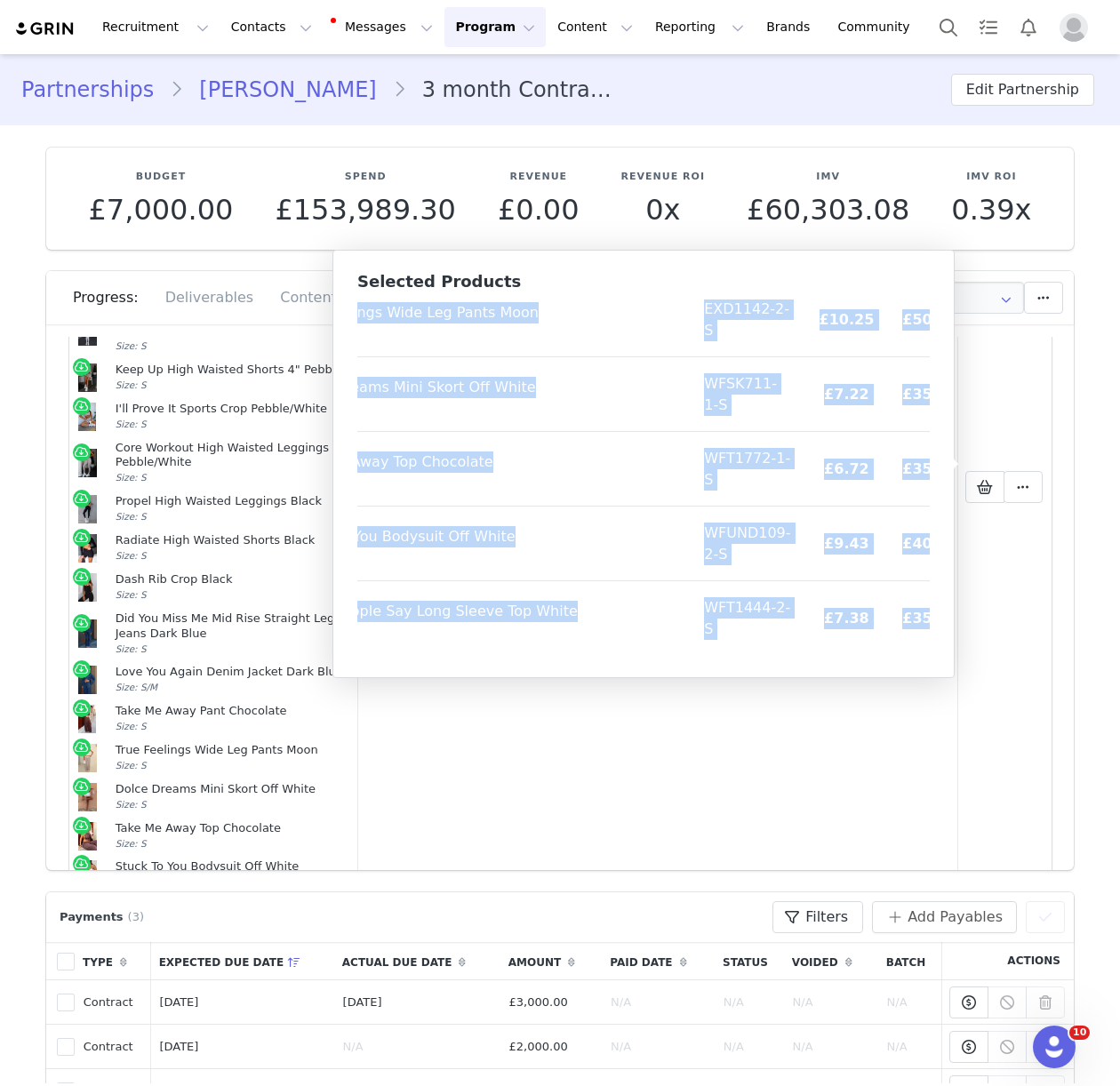
drag, startPoint x: 390, startPoint y: 327, endPoint x: 912, endPoint y: 648, distance: 612.8
copy table "Product SKU Cost Price Compliment Me Maxi Dress Lemon Size: S WFLOD304-3-S £15.…"
click at [248, 29] on button "Contacts Contacts" at bounding box center [271, 27] width 102 height 40
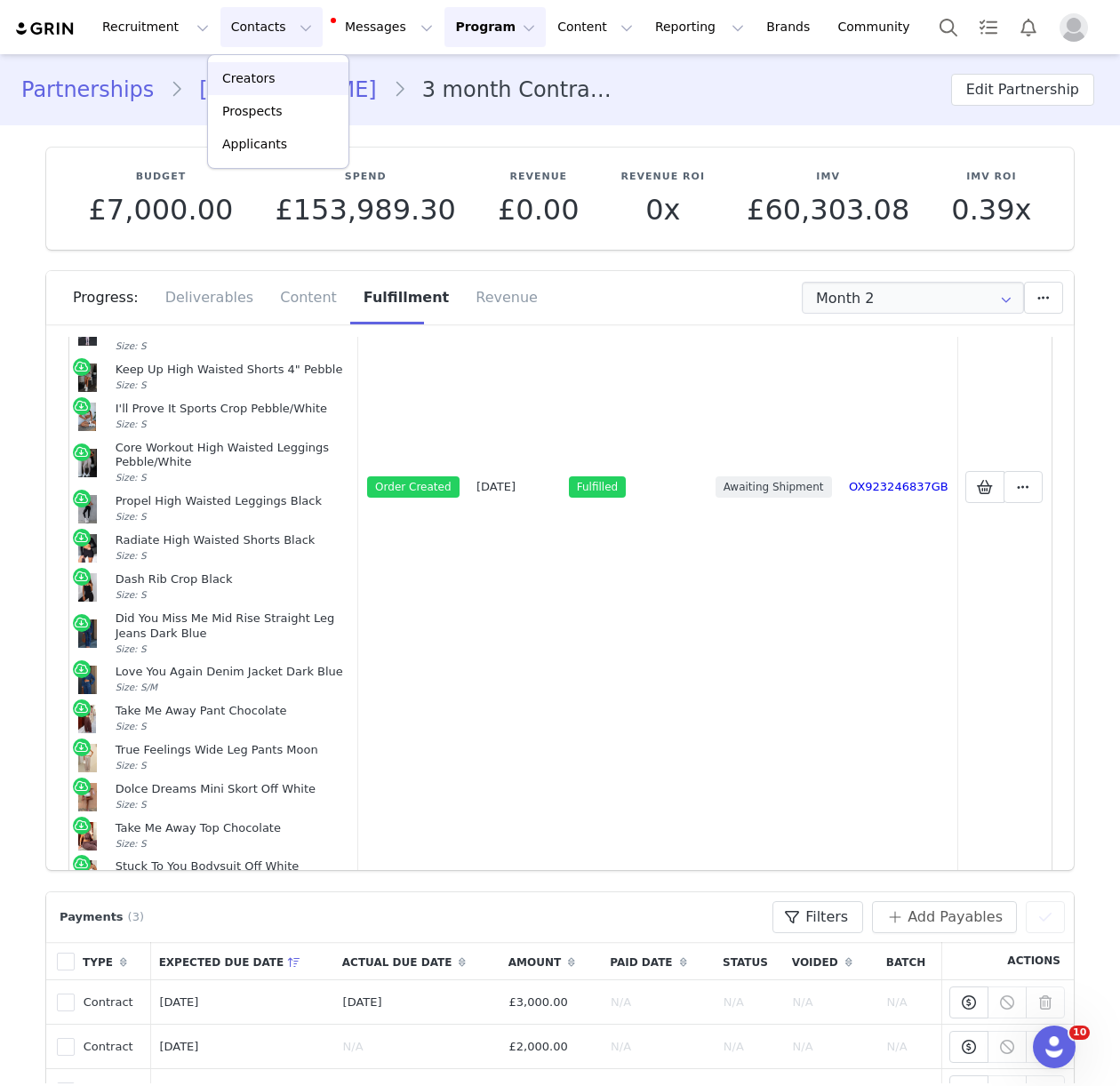
click at [276, 81] on div "Creators" at bounding box center [277, 78] width 119 height 19
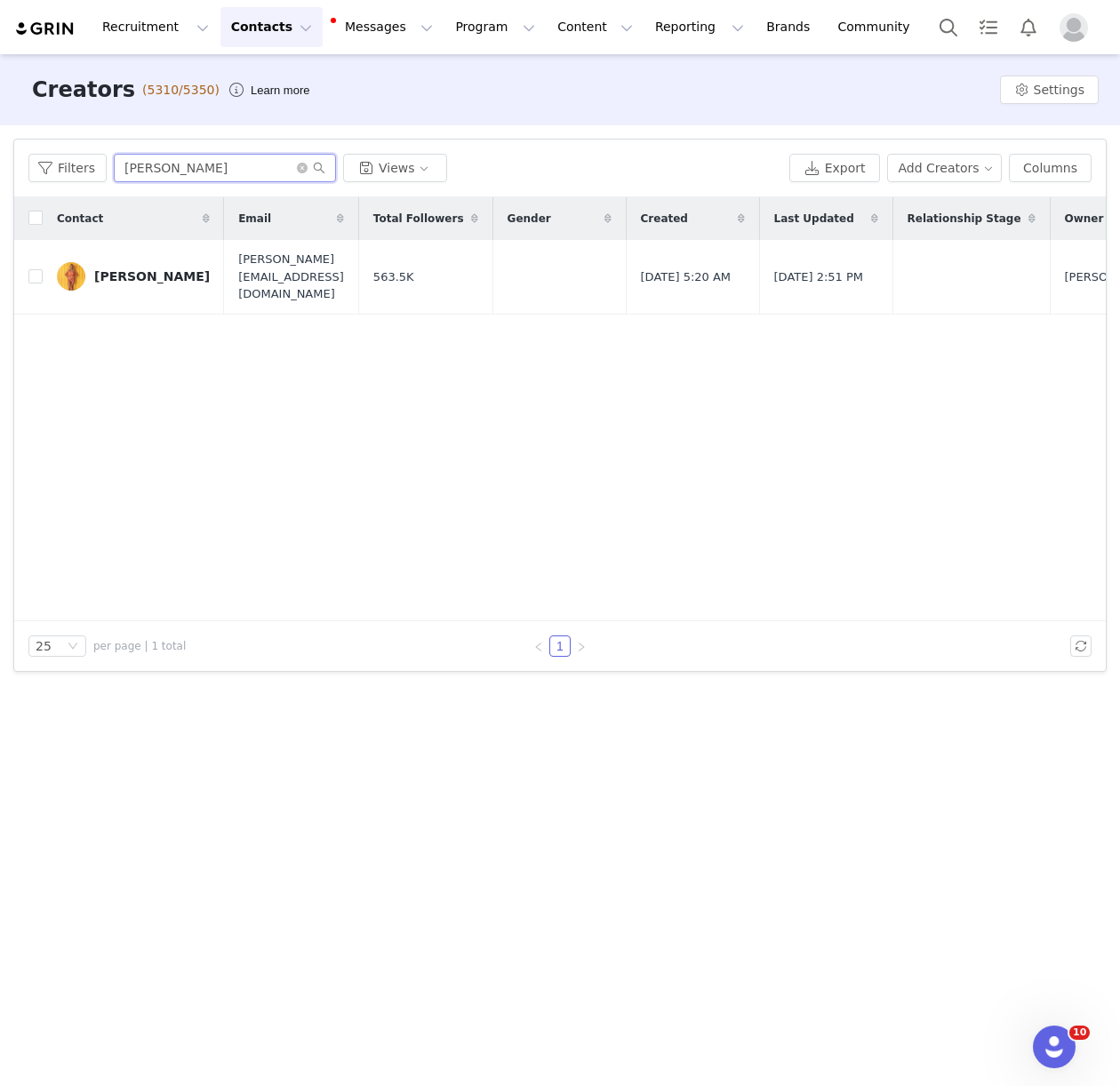
click at [141, 162] on input "jessy p" at bounding box center [225, 168] width 222 height 28
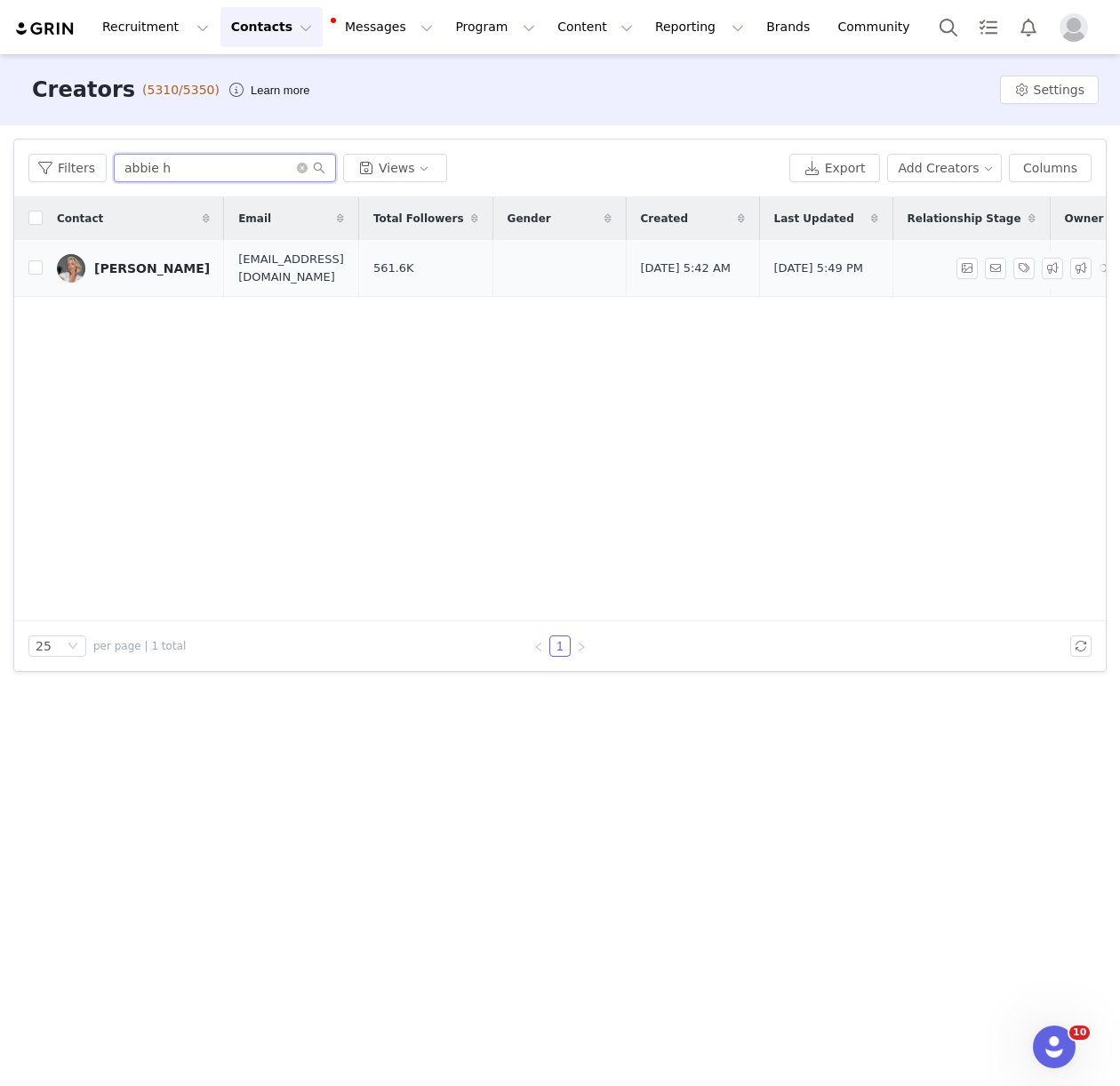
type input "abbie h"
click at [131, 254] on link "[PERSON_NAME]" at bounding box center [134, 268] width 153 height 28
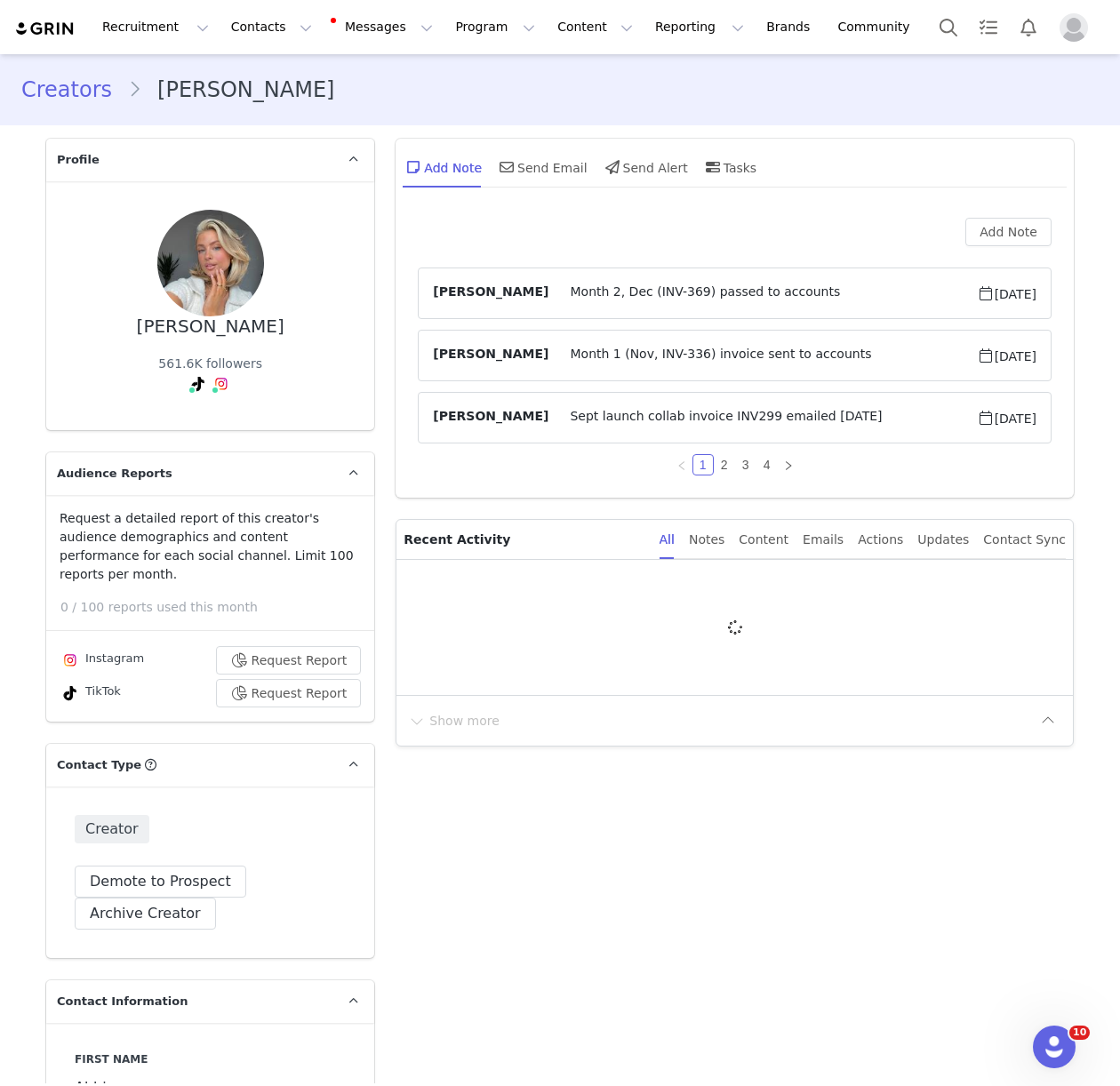
type input "+44 ([GEOGRAPHIC_DATA])"
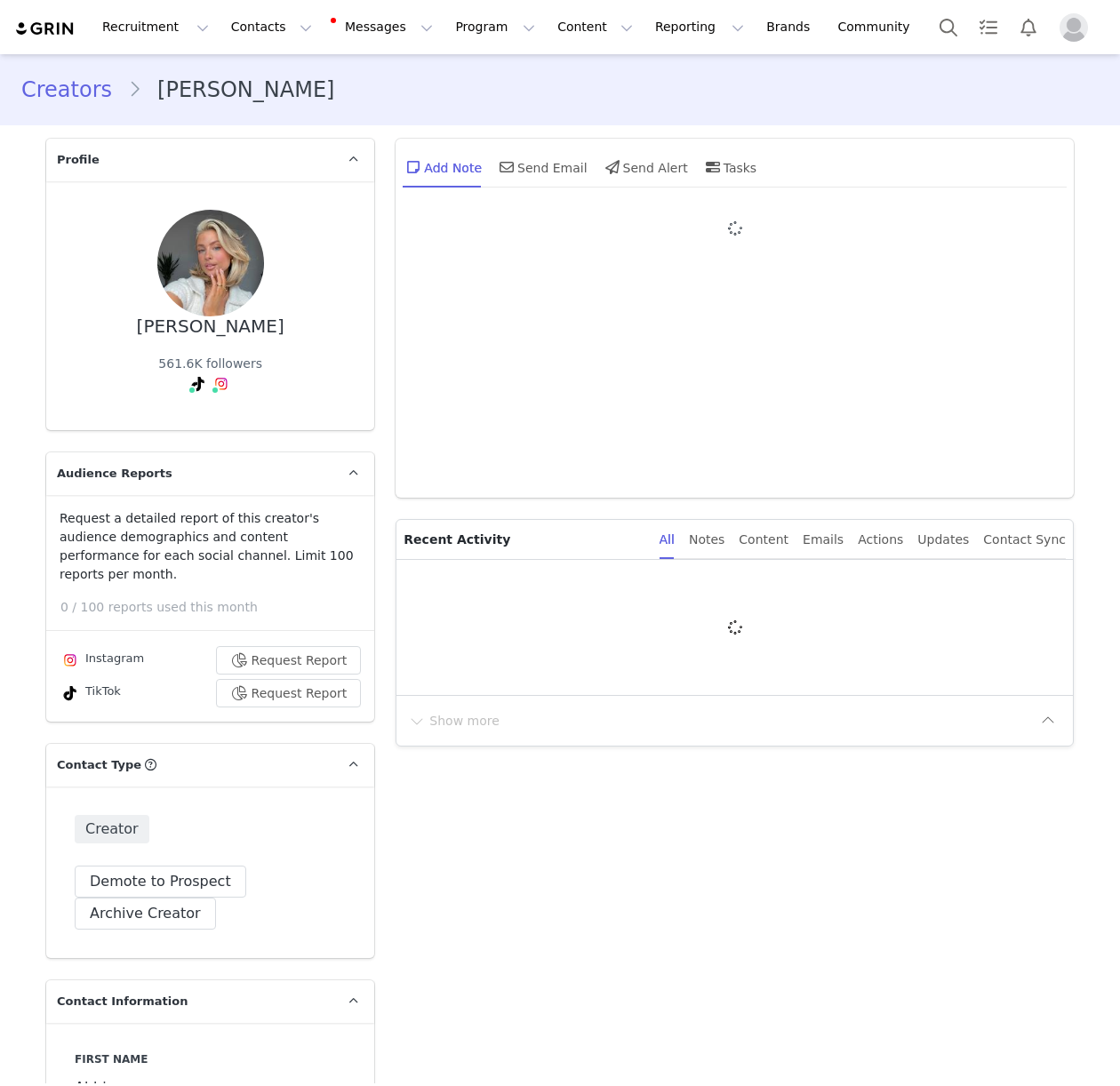
type input "+44 ([GEOGRAPHIC_DATA])"
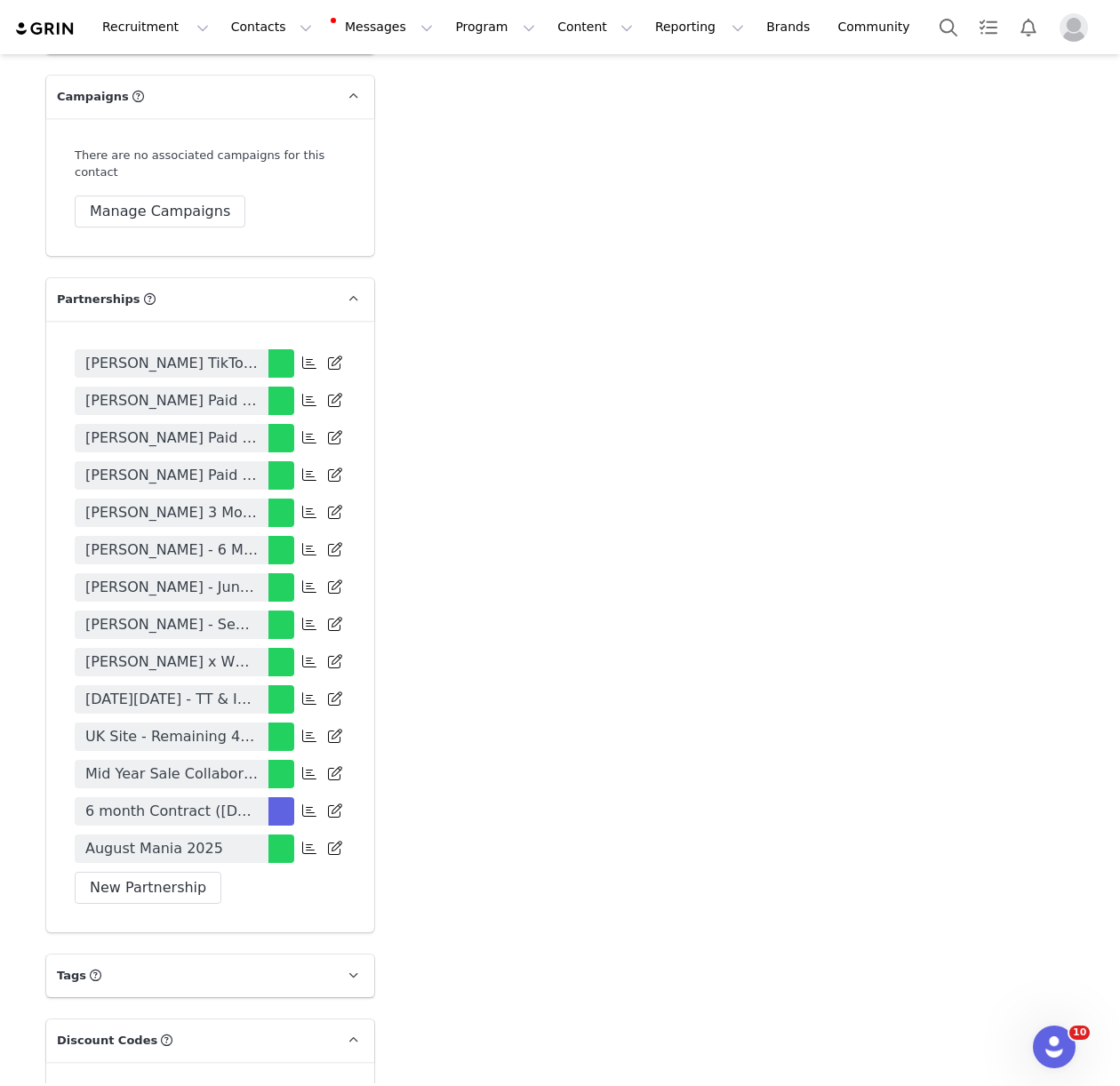
scroll to position [3464, 0]
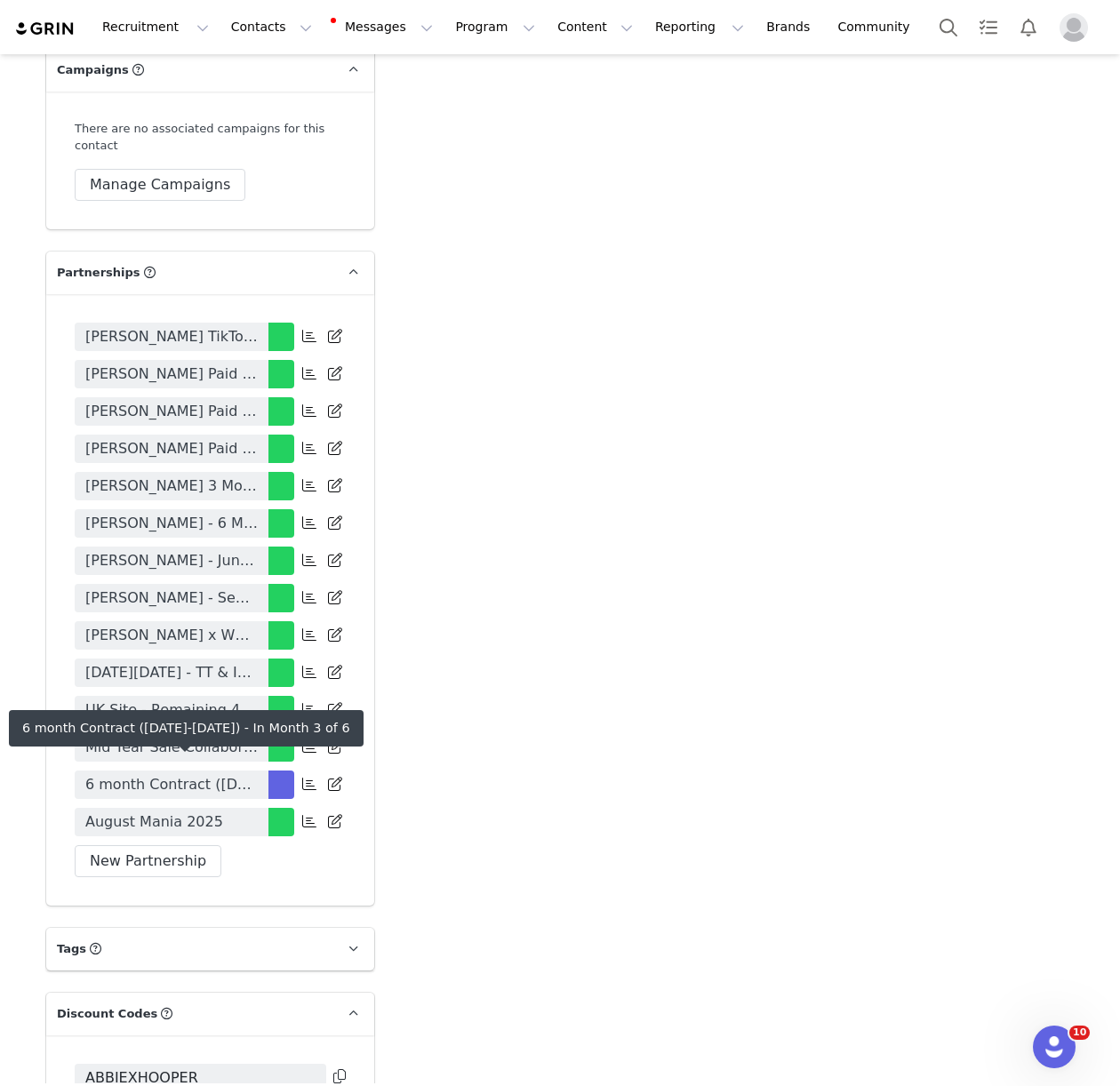
click at [186, 781] on span "6 month Contract ([DATE]-[DATE])" at bounding box center [171, 784] width 173 height 21
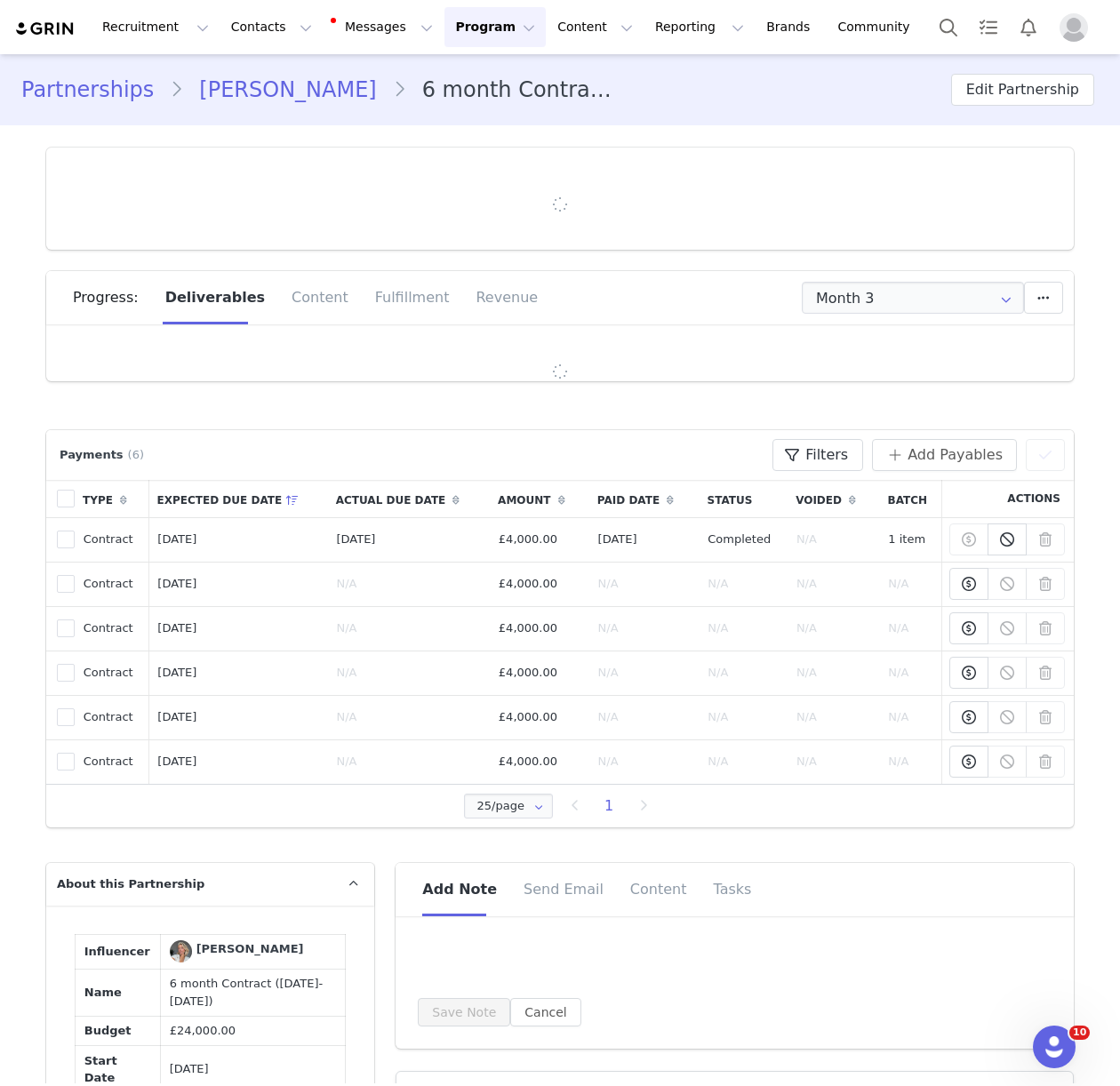
type input "+44 ([GEOGRAPHIC_DATA])"
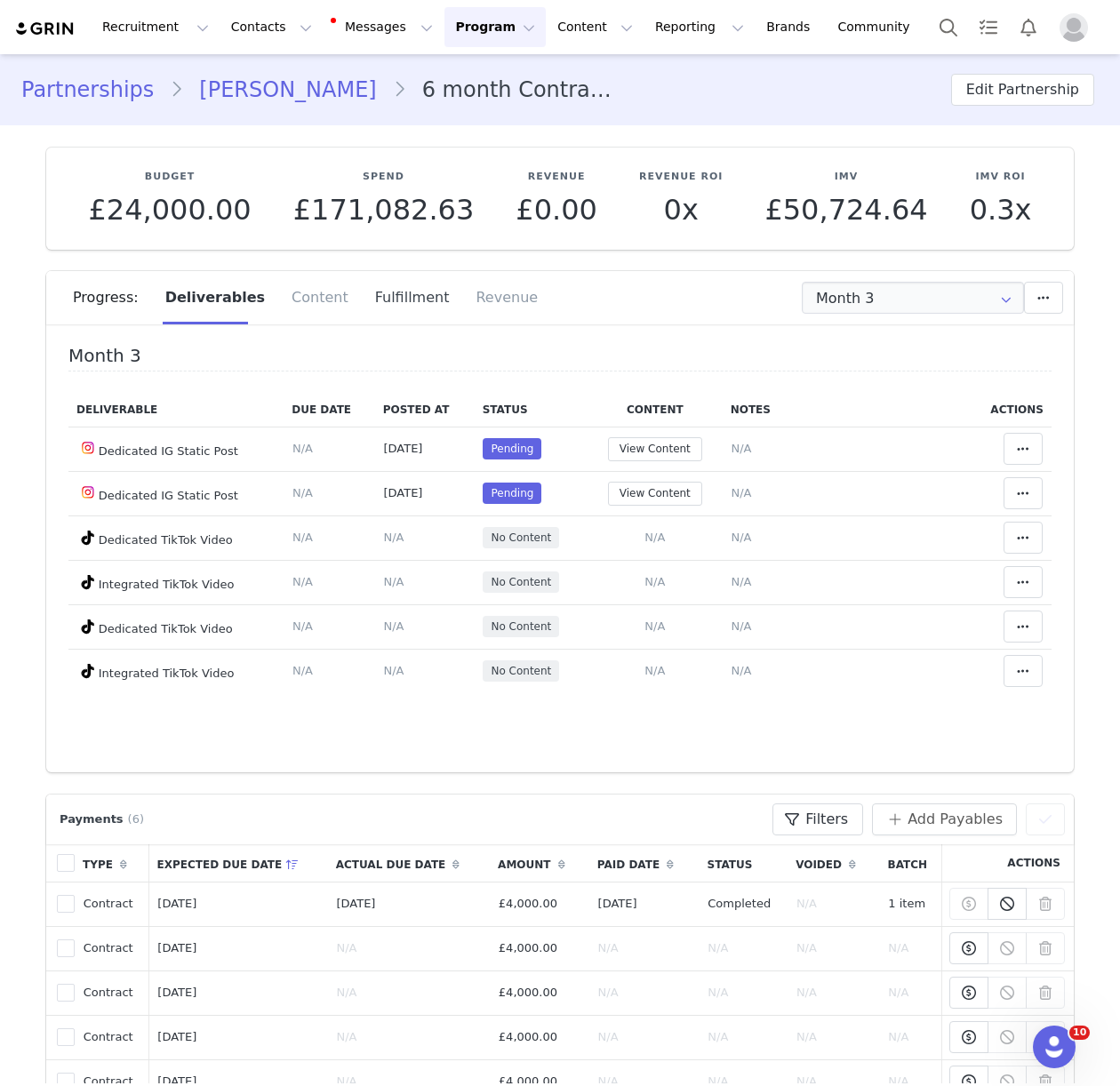
click at [404, 309] on div "Fulfillment" at bounding box center [412, 297] width 101 height 53
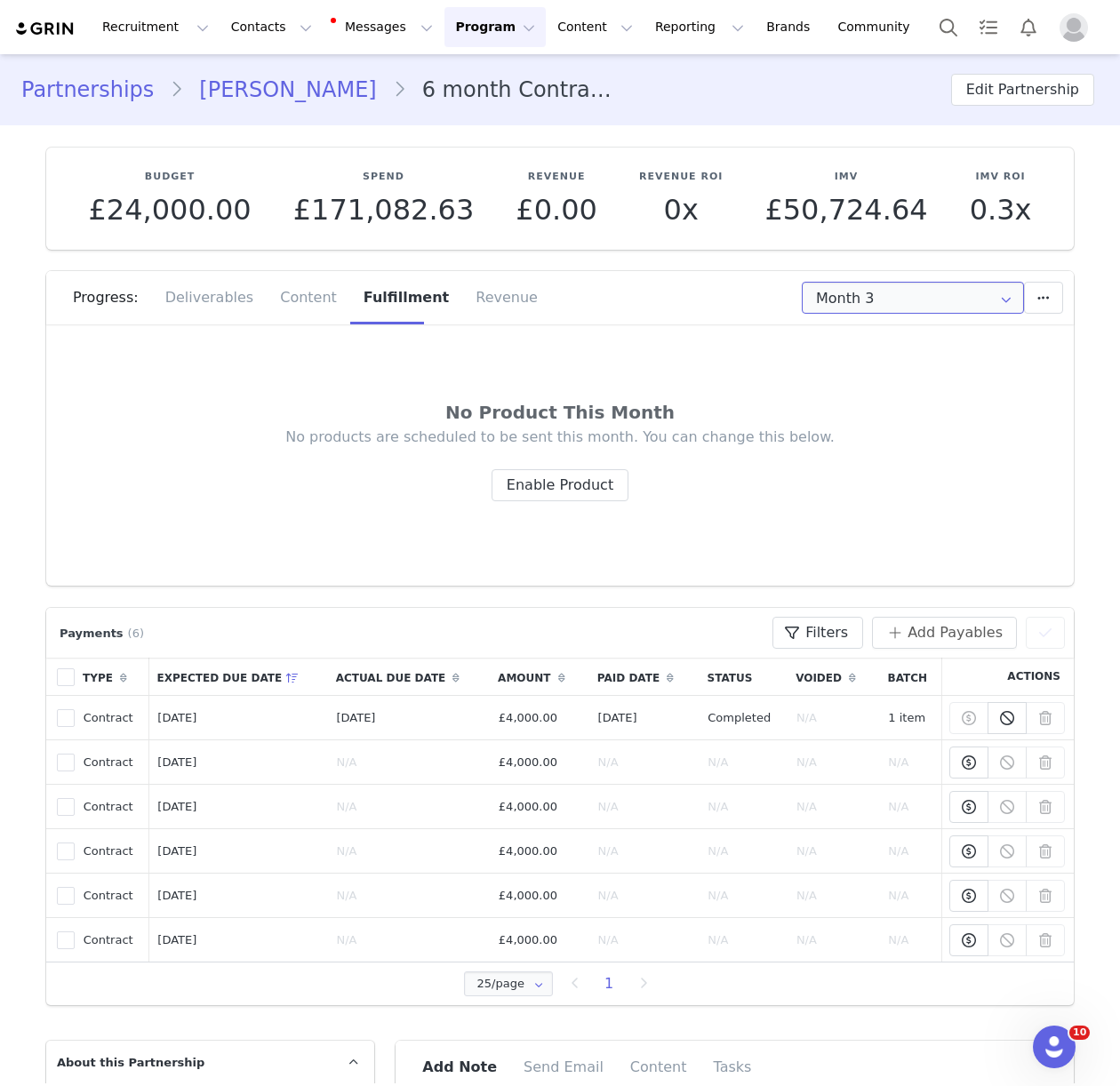
click at [838, 308] on input "Month 3" at bounding box center [913, 298] width 222 height 32
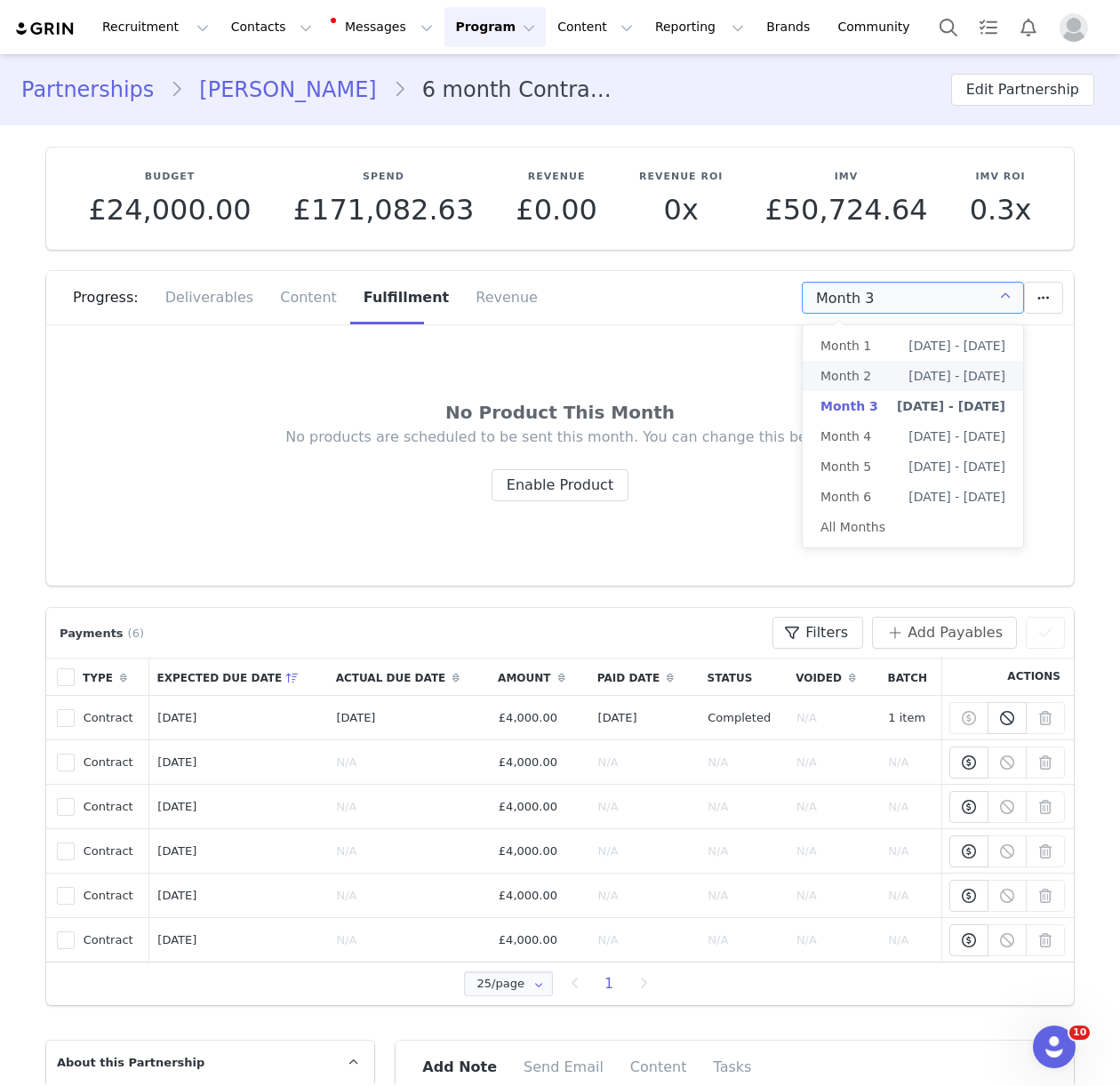
click at [977, 381] on span "[DATE] - [DATE]" at bounding box center [957, 375] width 97 height 30
type input "Month 2"
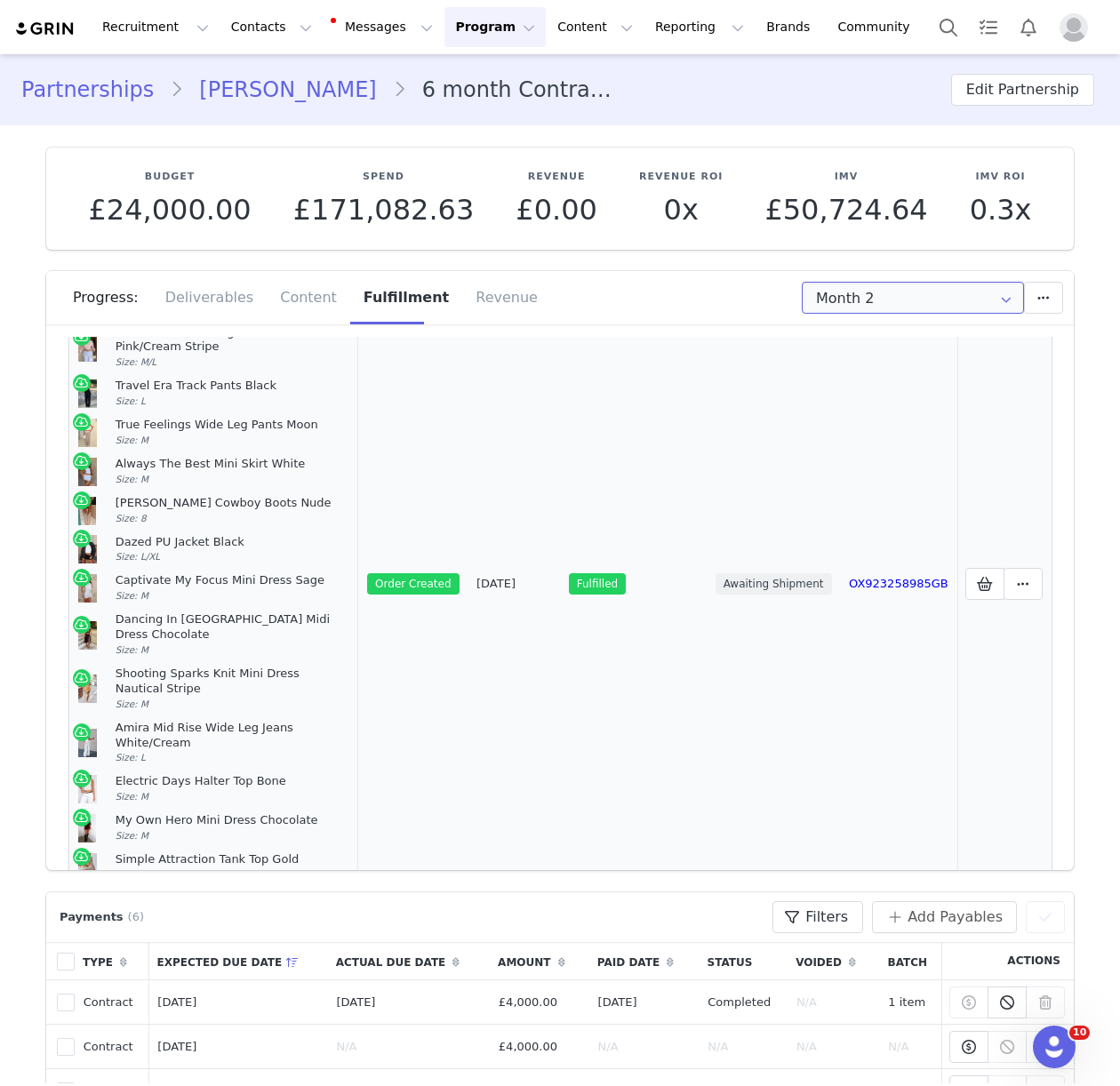
scroll to position [279, 0]
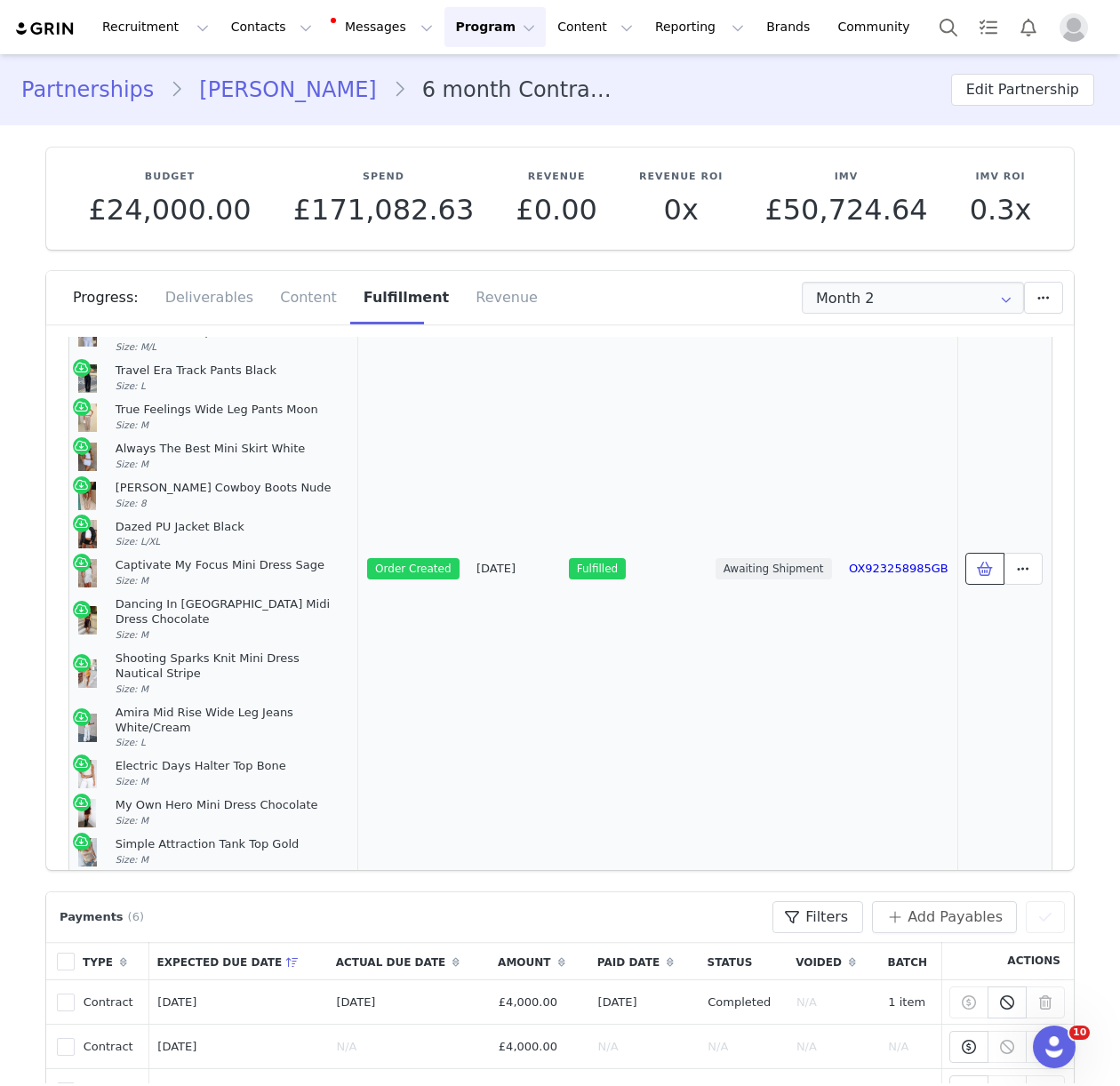
click at [979, 561] on icon at bounding box center [985, 568] width 16 height 14
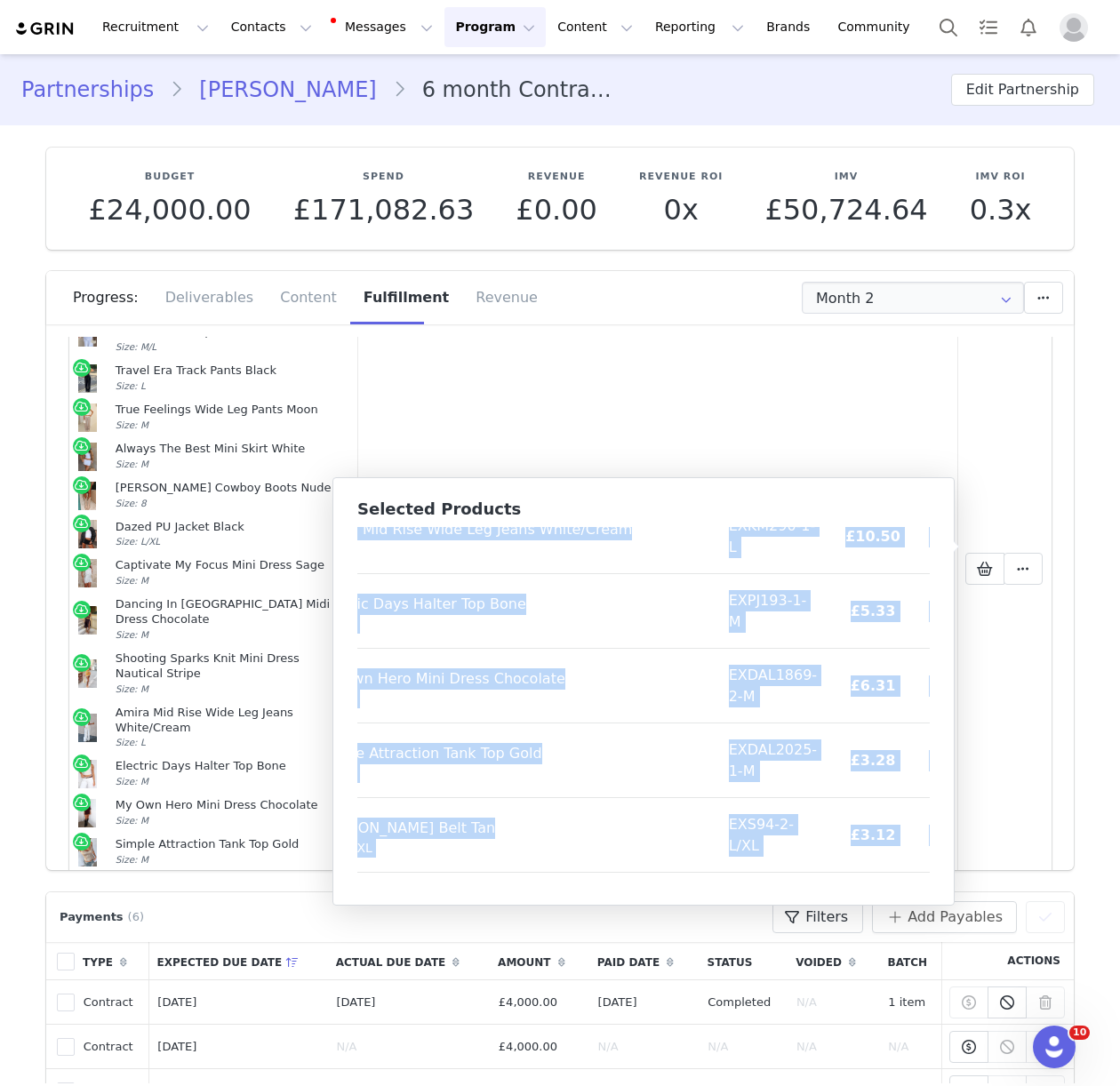
scroll to position [1331, 98]
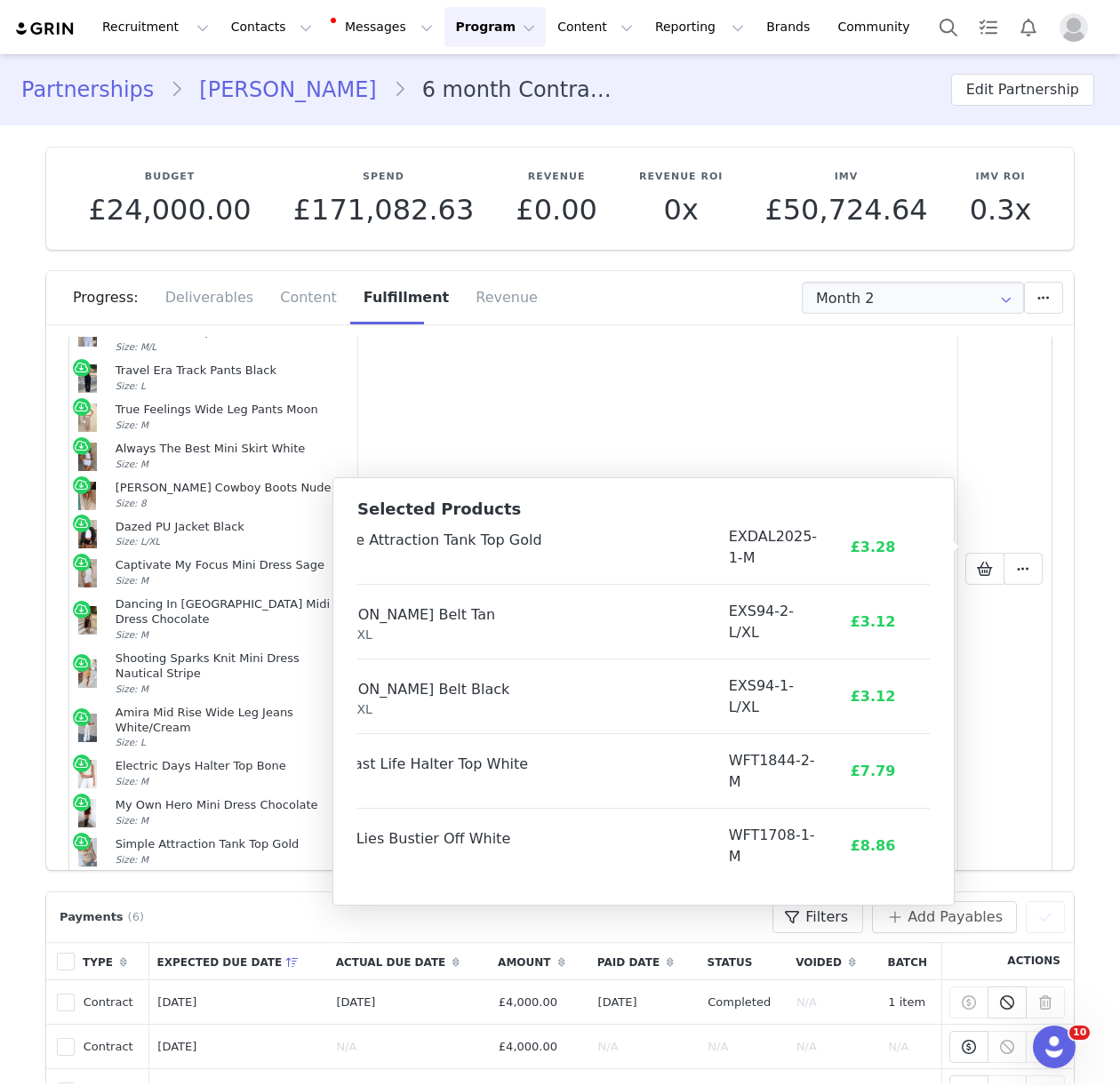
drag, startPoint x: 446, startPoint y: 584, endPoint x: 922, endPoint y: 885, distance: 563.2
click at [922, 885] on div "Selected Products Product SKU Cost Price Hot Stuff Halter Knit Top Mocha Size: …" at bounding box center [644, 691] width 622 height 429
copy thead
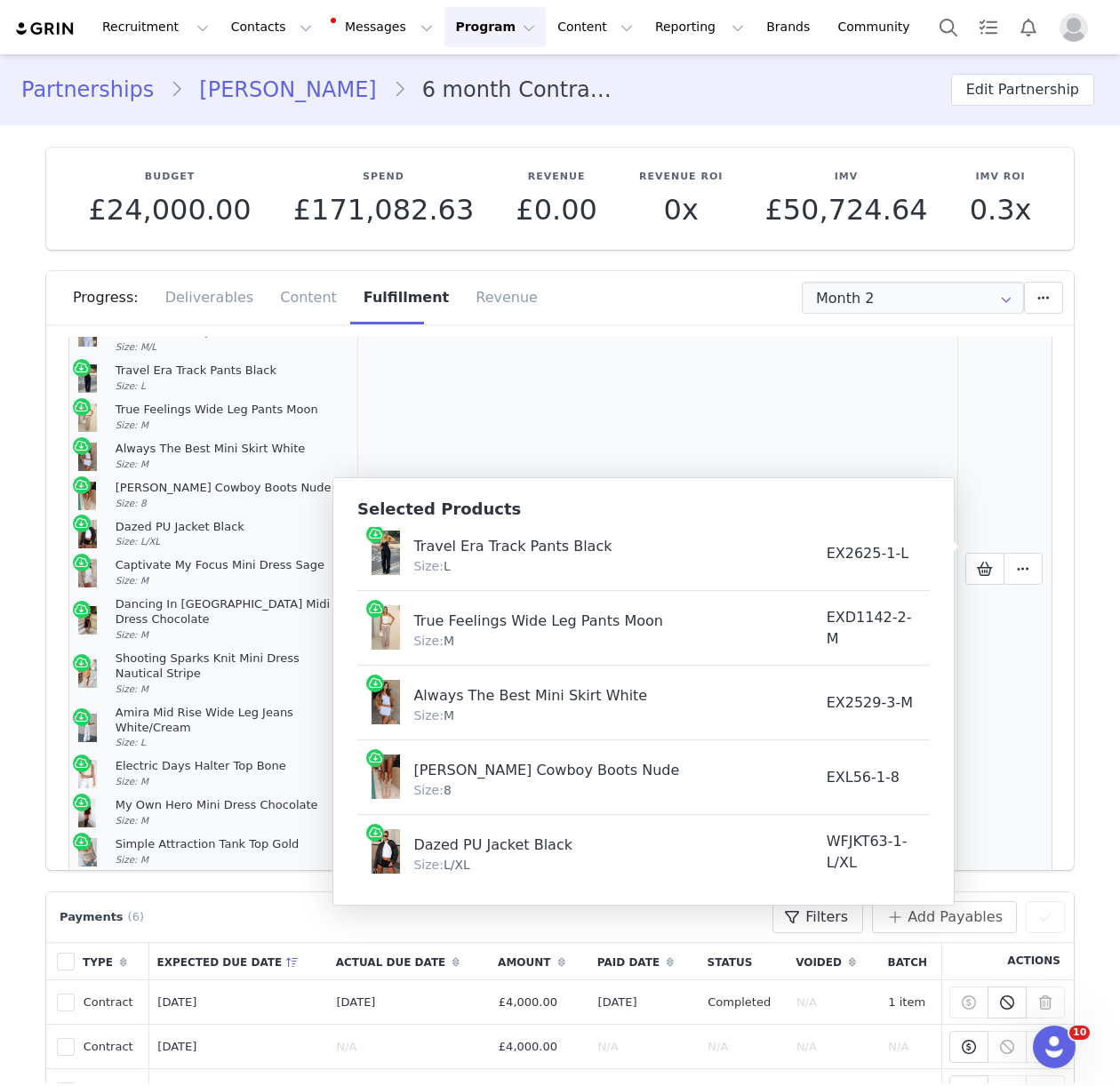
scroll to position [0, 0]
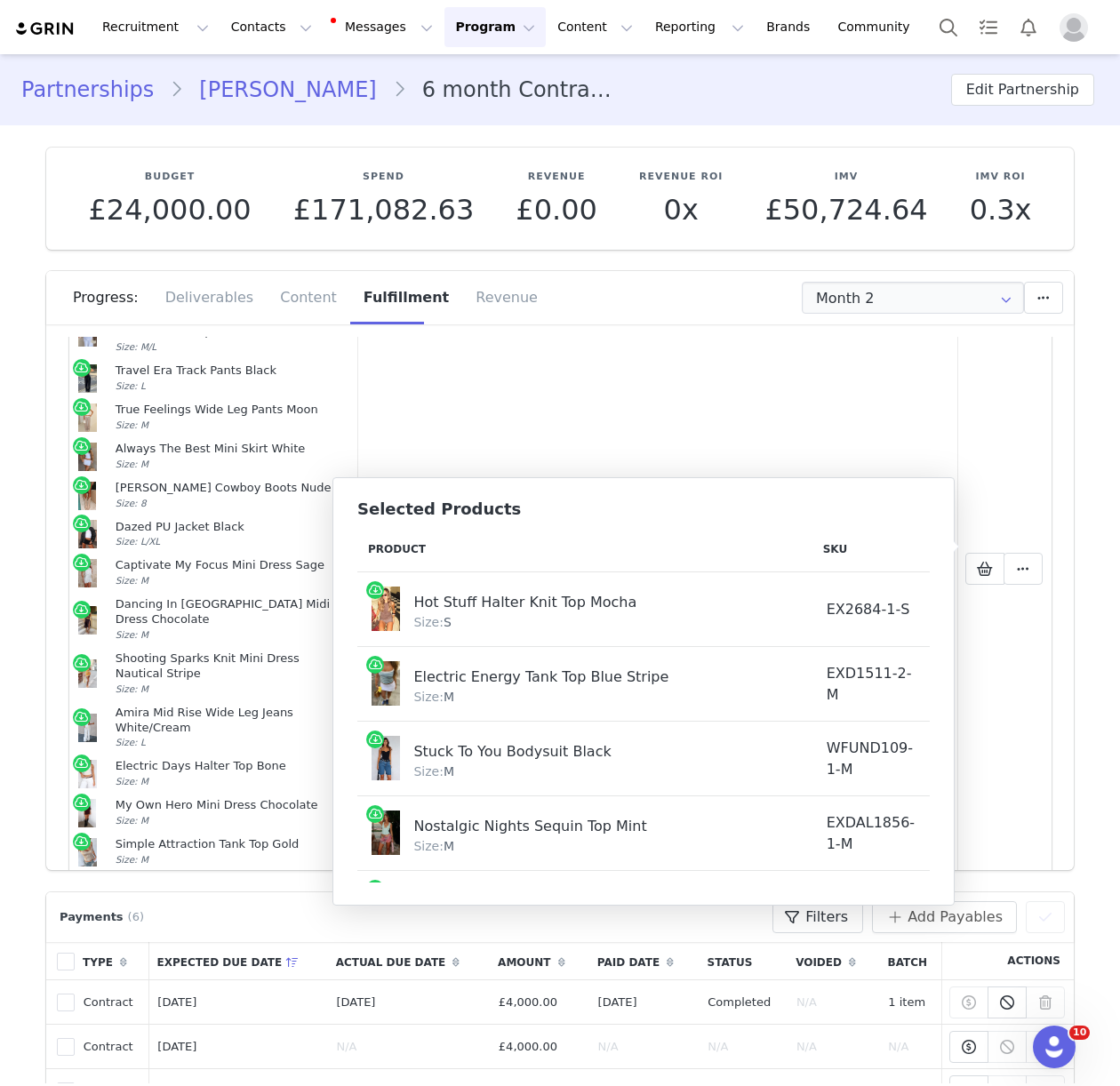
click at [500, 619] on div "Size: S" at bounding box center [604, 622] width 384 height 19
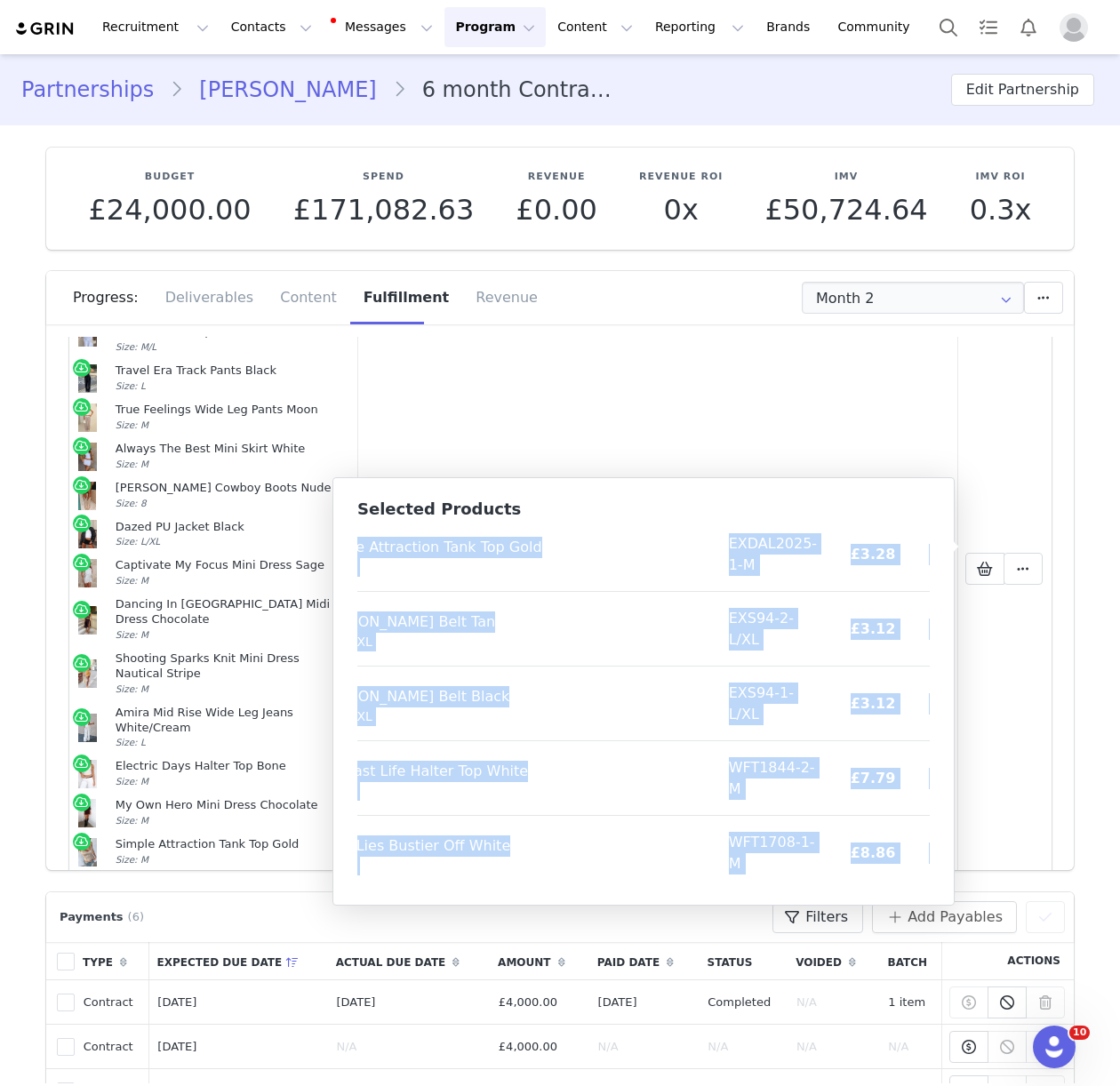
scroll to position [1331, 98]
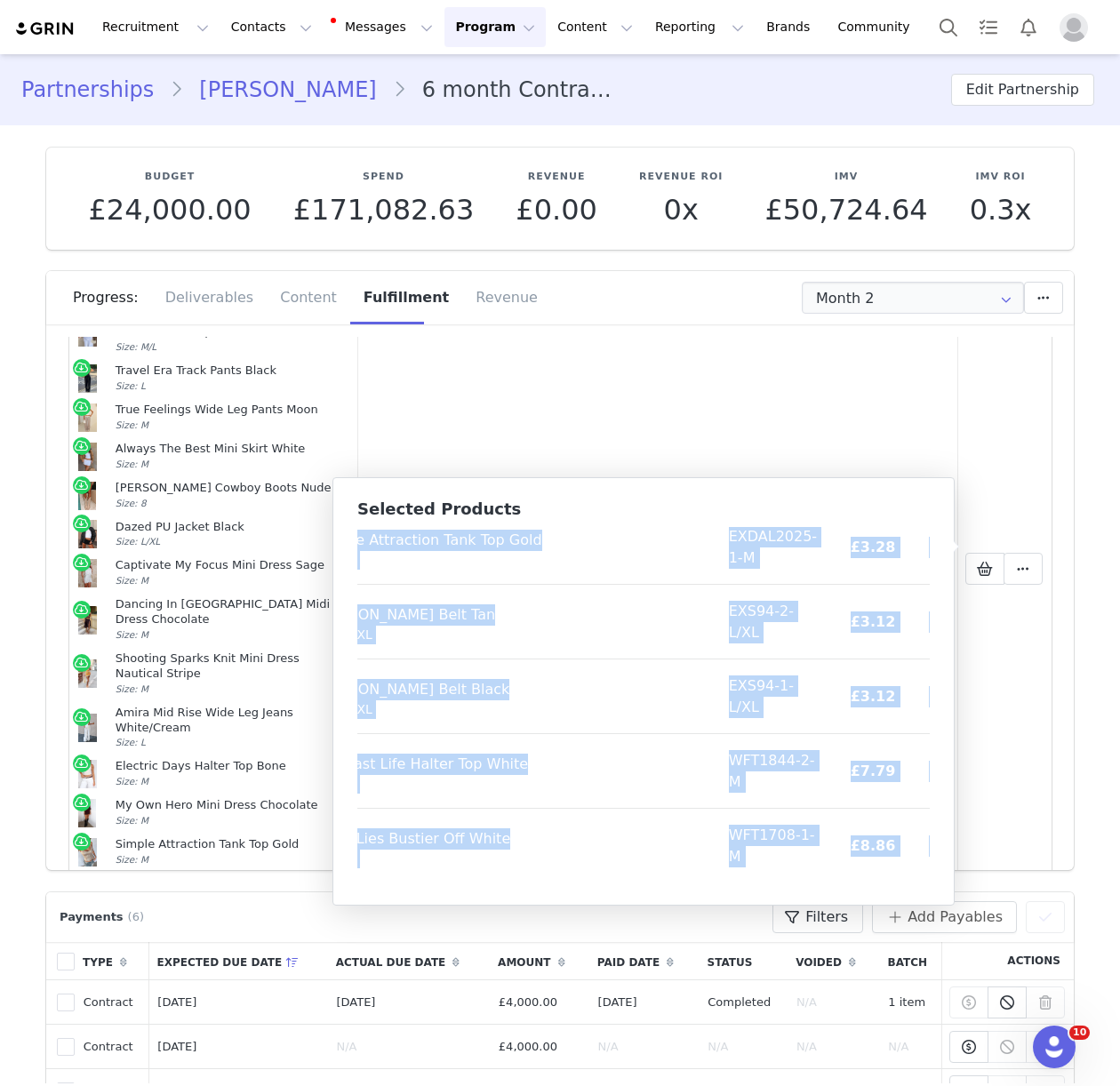
drag, startPoint x: 368, startPoint y: 544, endPoint x: 914, endPoint y: 869, distance: 635.4
click at [914, 869] on table "Product SKU Cost Price Hot Stuff Halter Knit Top Mocha Size: S EX2684-1-S £4.92…" at bounding box center [629, 39] width 739 height 1686
copy table "Loremip DOL Sita Conse Adi Elits Doeius Temp Inc Utlab Etdo: M AL9265-1-E £8.47…"
click at [230, 32] on button "Contacts Contacts" at bounding box center [271, 27] width 102 height 40
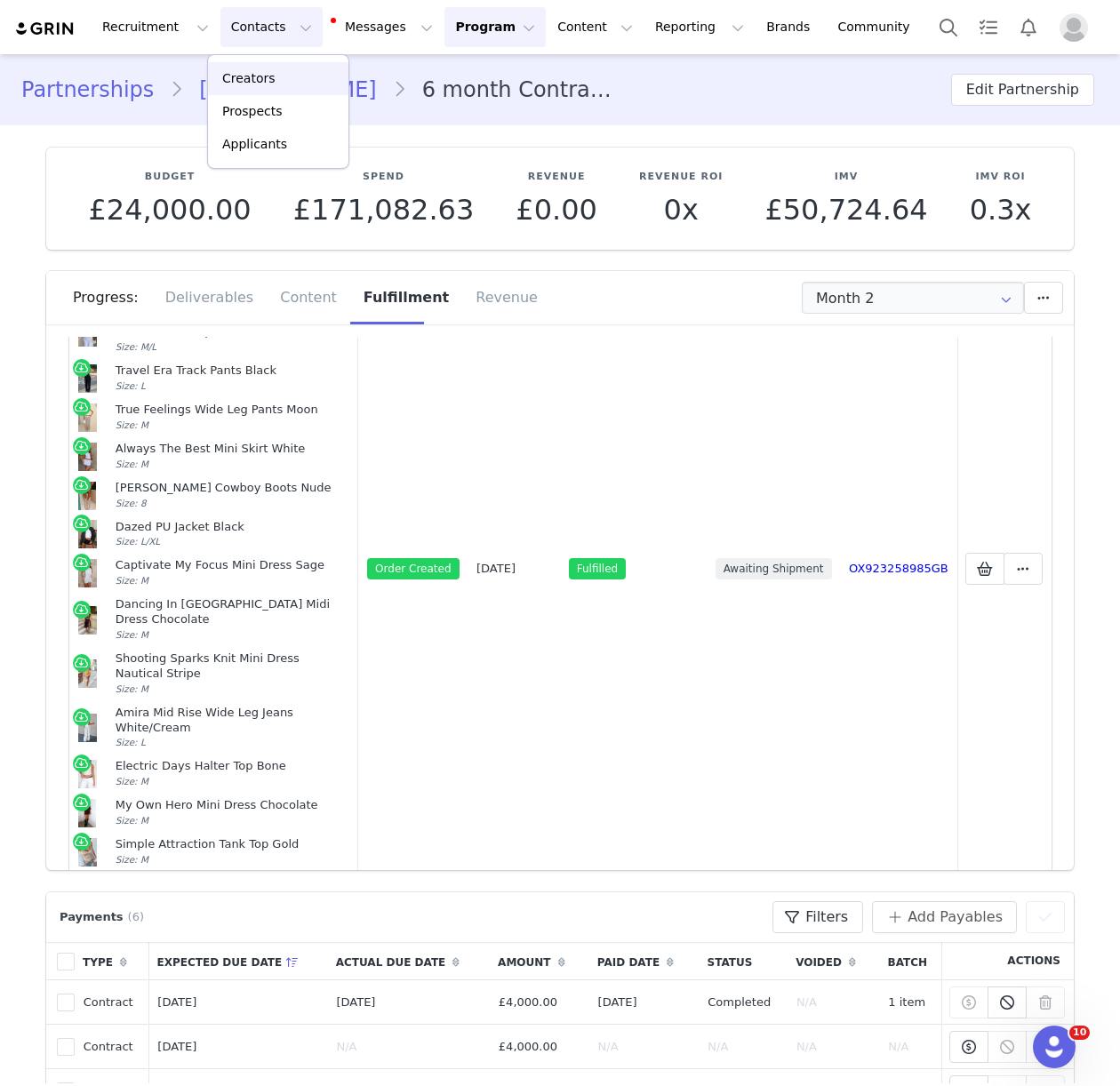
click at [254, 73] on p "Creators" at bounding box center [248, 78] width 53 height 19
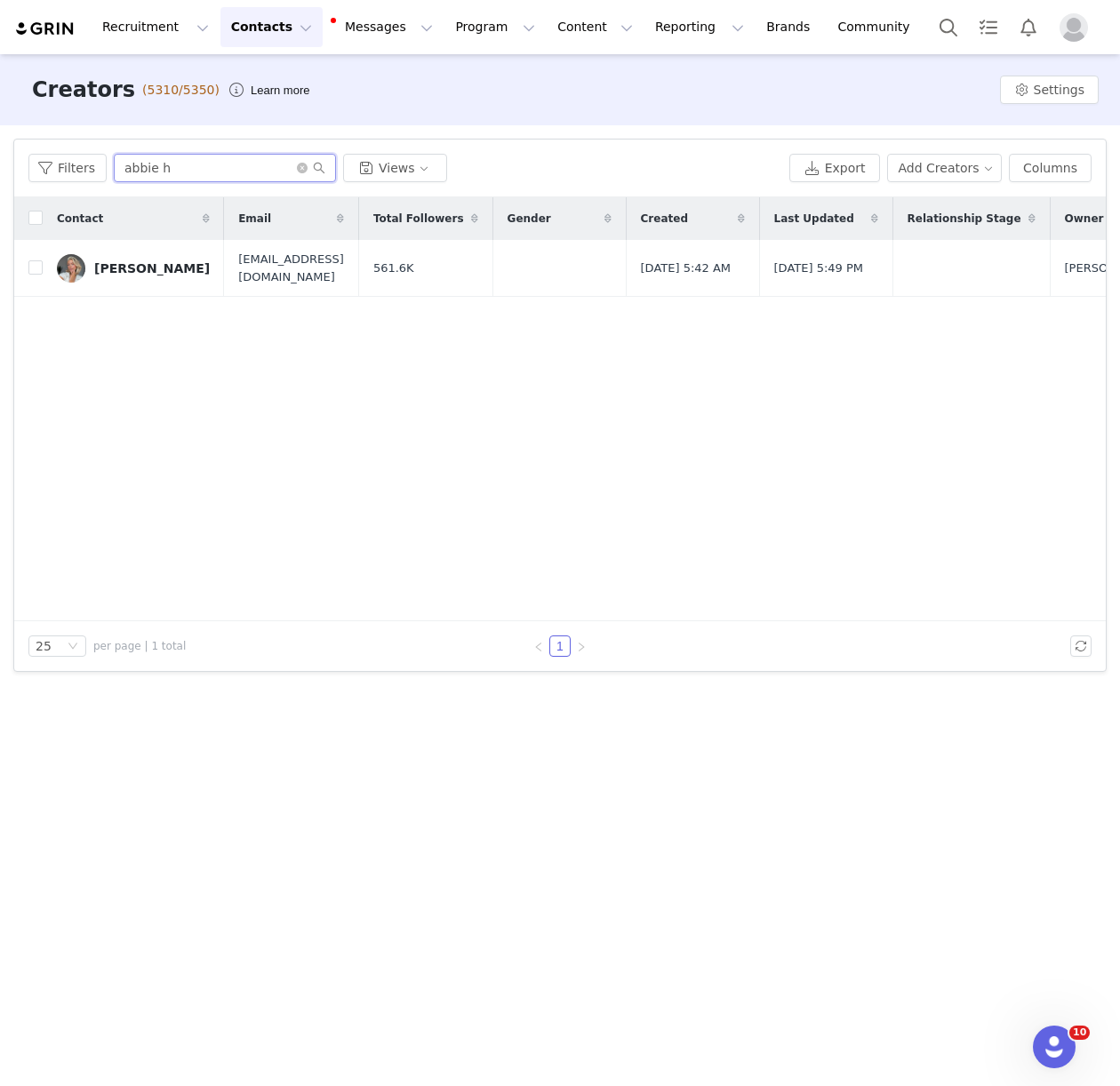
click at [144, 176] on input "abbie h" at bounding box center [225, 168] width 222 height 28
type input "charleen"
click at [139, 272] on div "Charleen Murphy" at bounding box center [152, 268] width 116 height 14
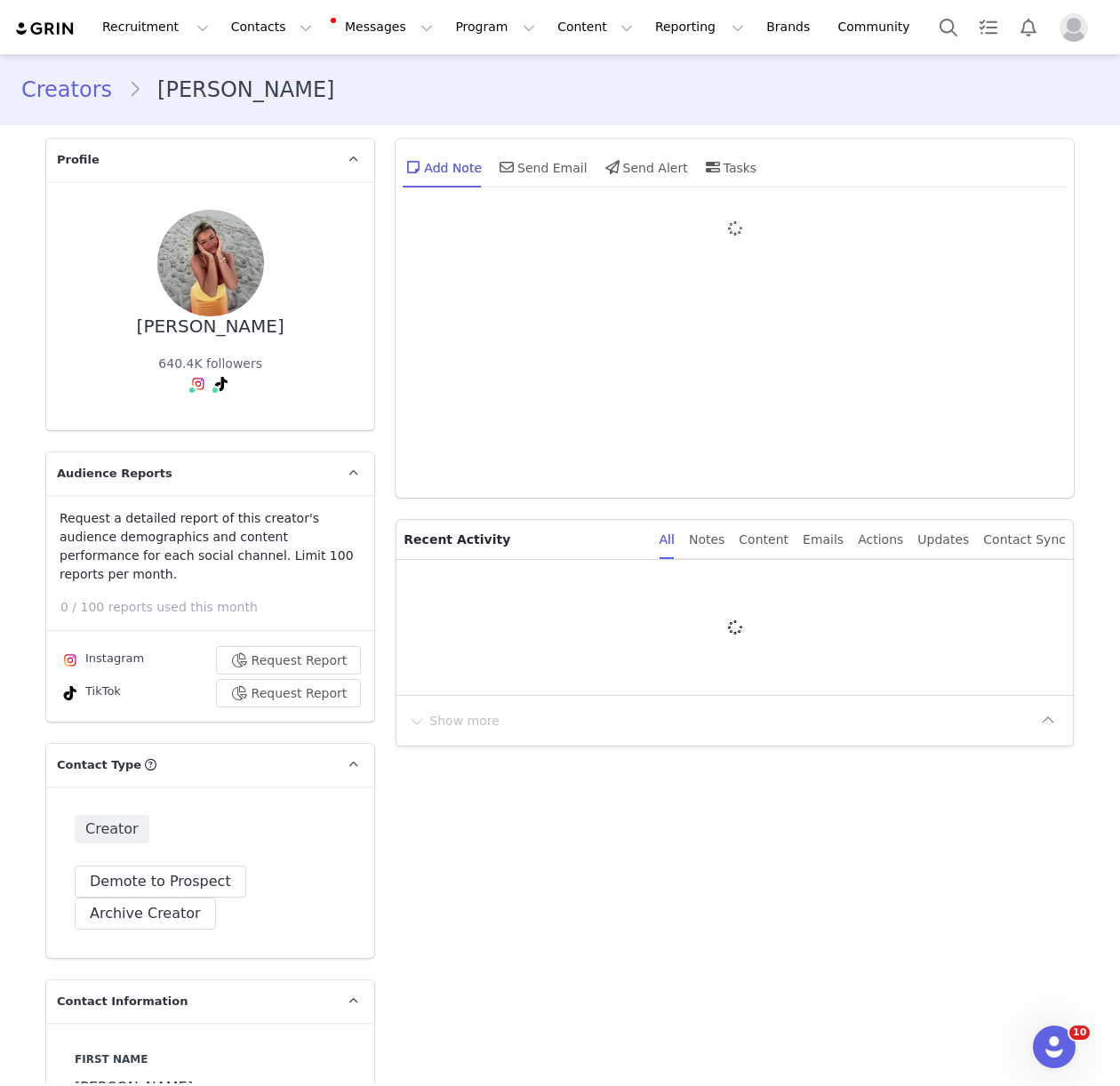
type input "+44 ([GEOGRAPHIC_DATA])"
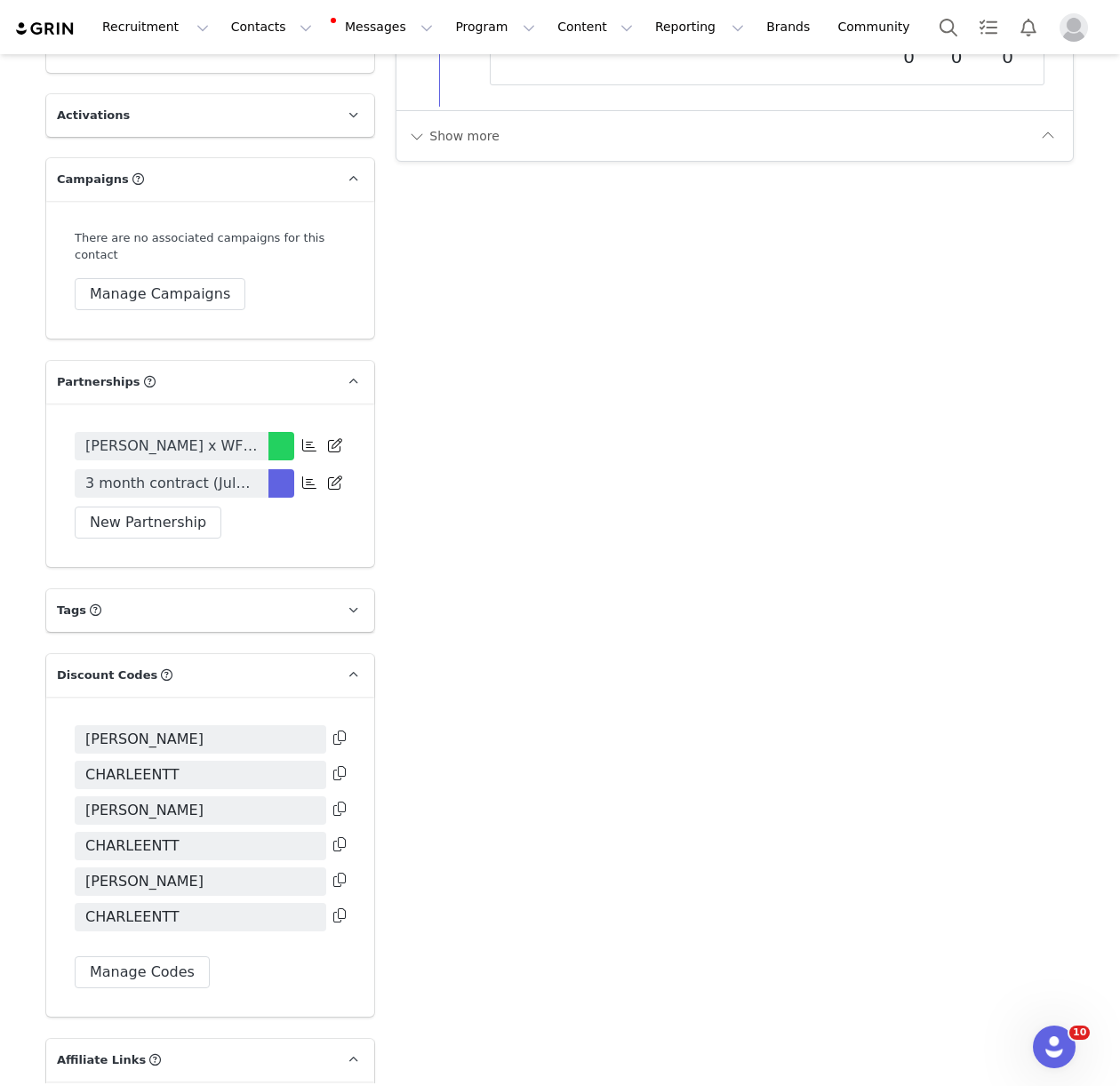
scroll to position [3284, 0]
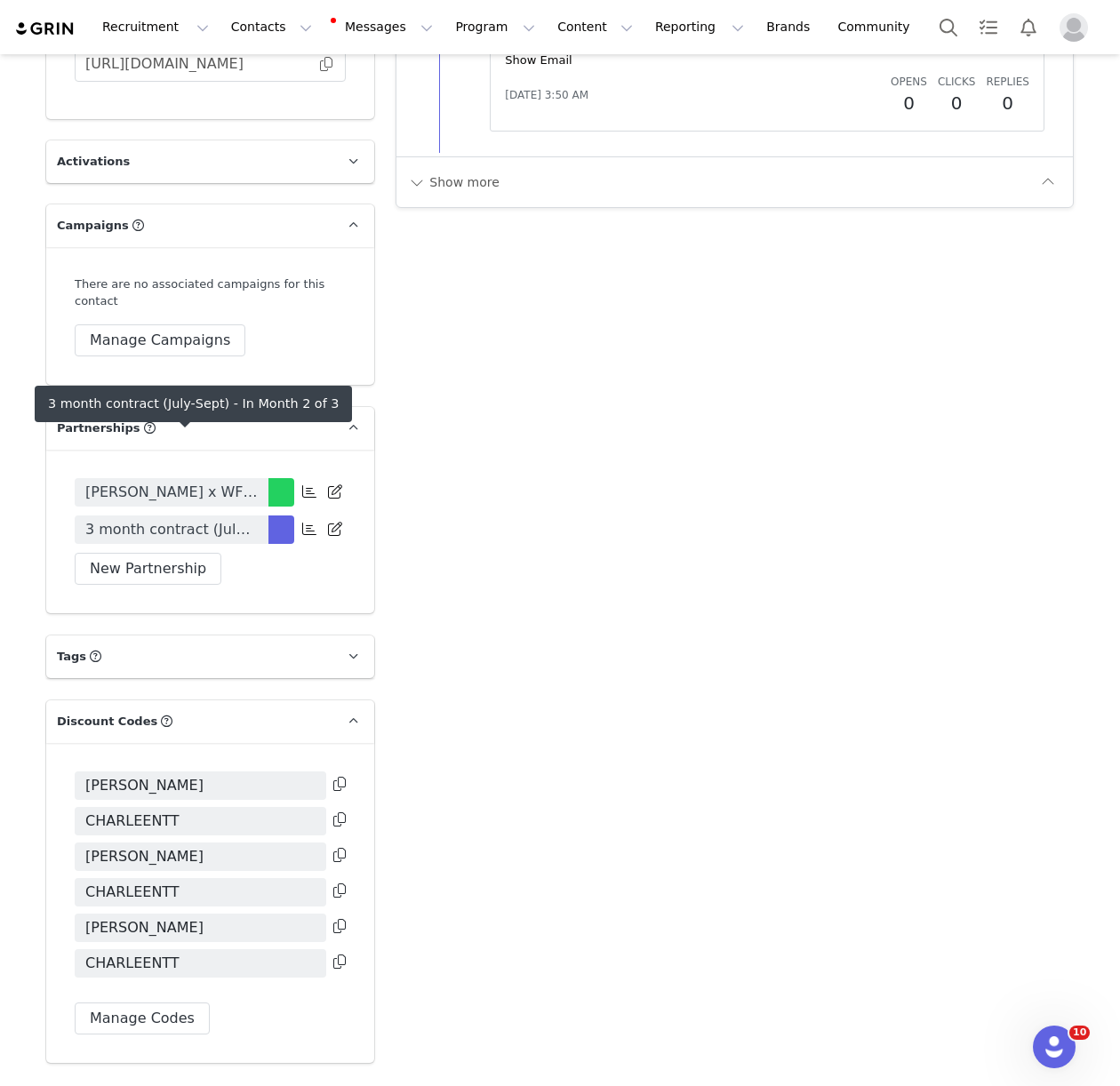
click at [154, 519] on span "3 month contract (July-Sept)" at bounding box center [171, 529] width 173 height 21
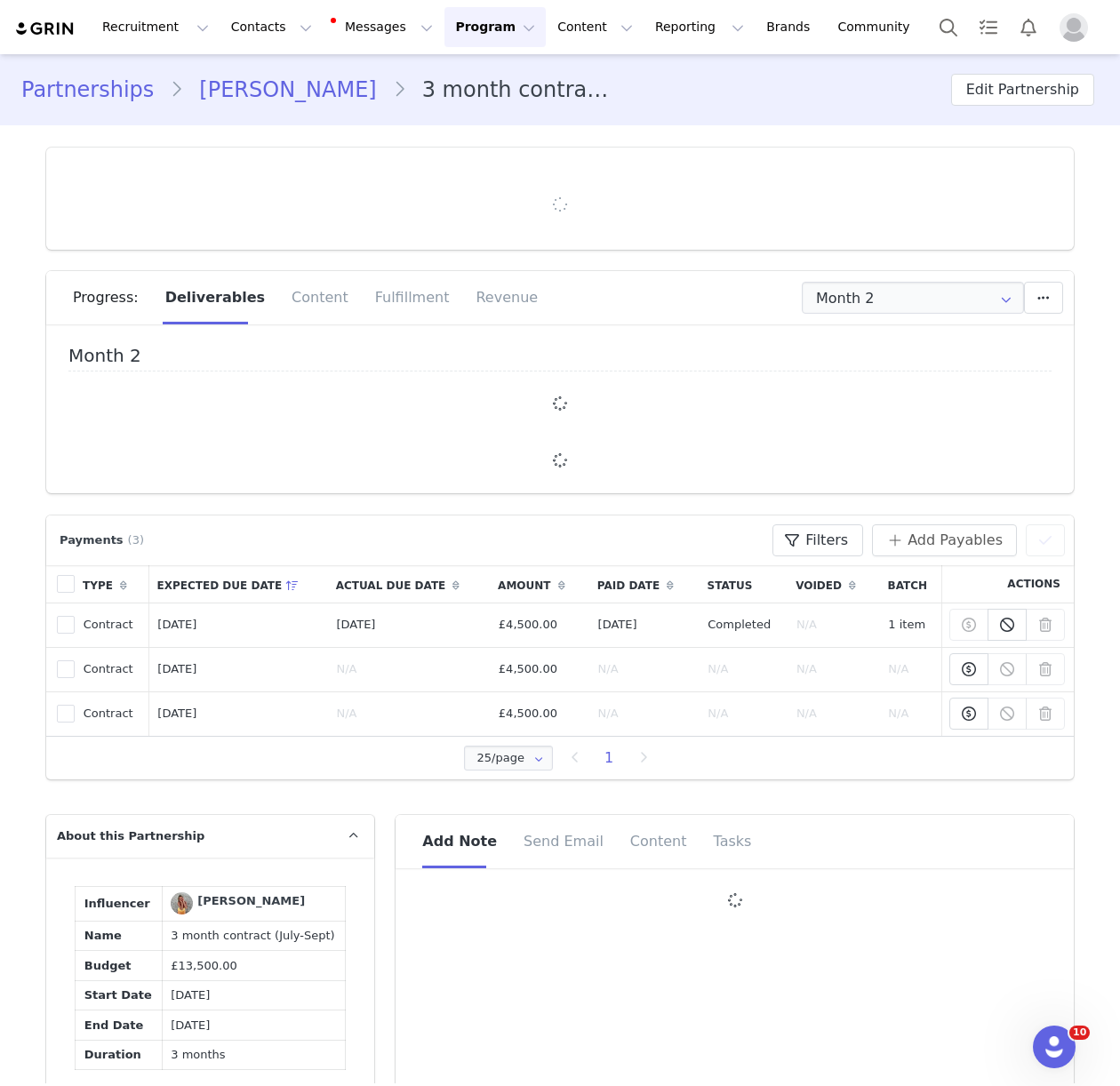
type input "+44 ([GEOGRAPHIC_DATA])"
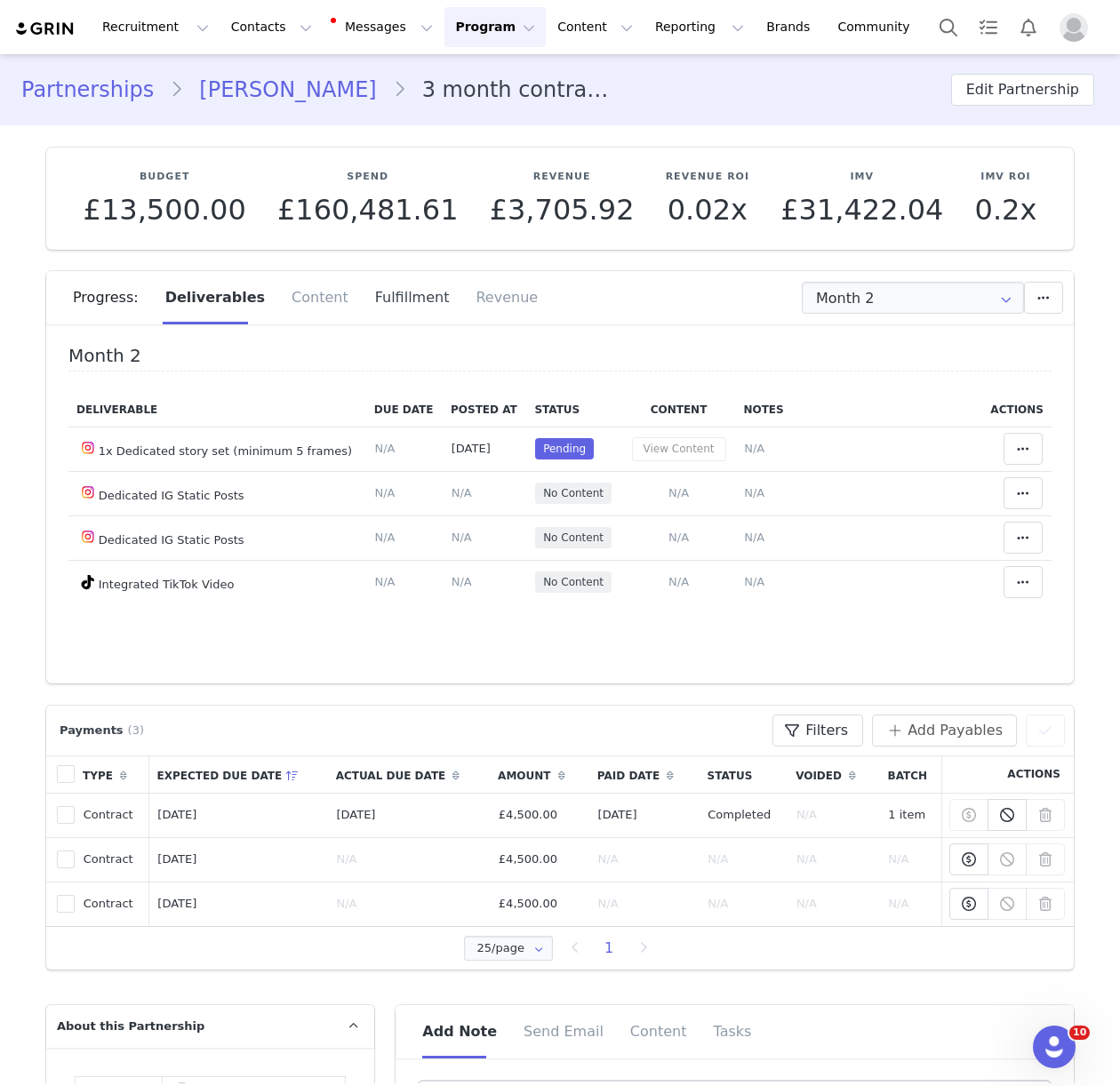
click at [391, 306] on div "Fulfillment" at bounding box center [412, 297] width 101 height 53
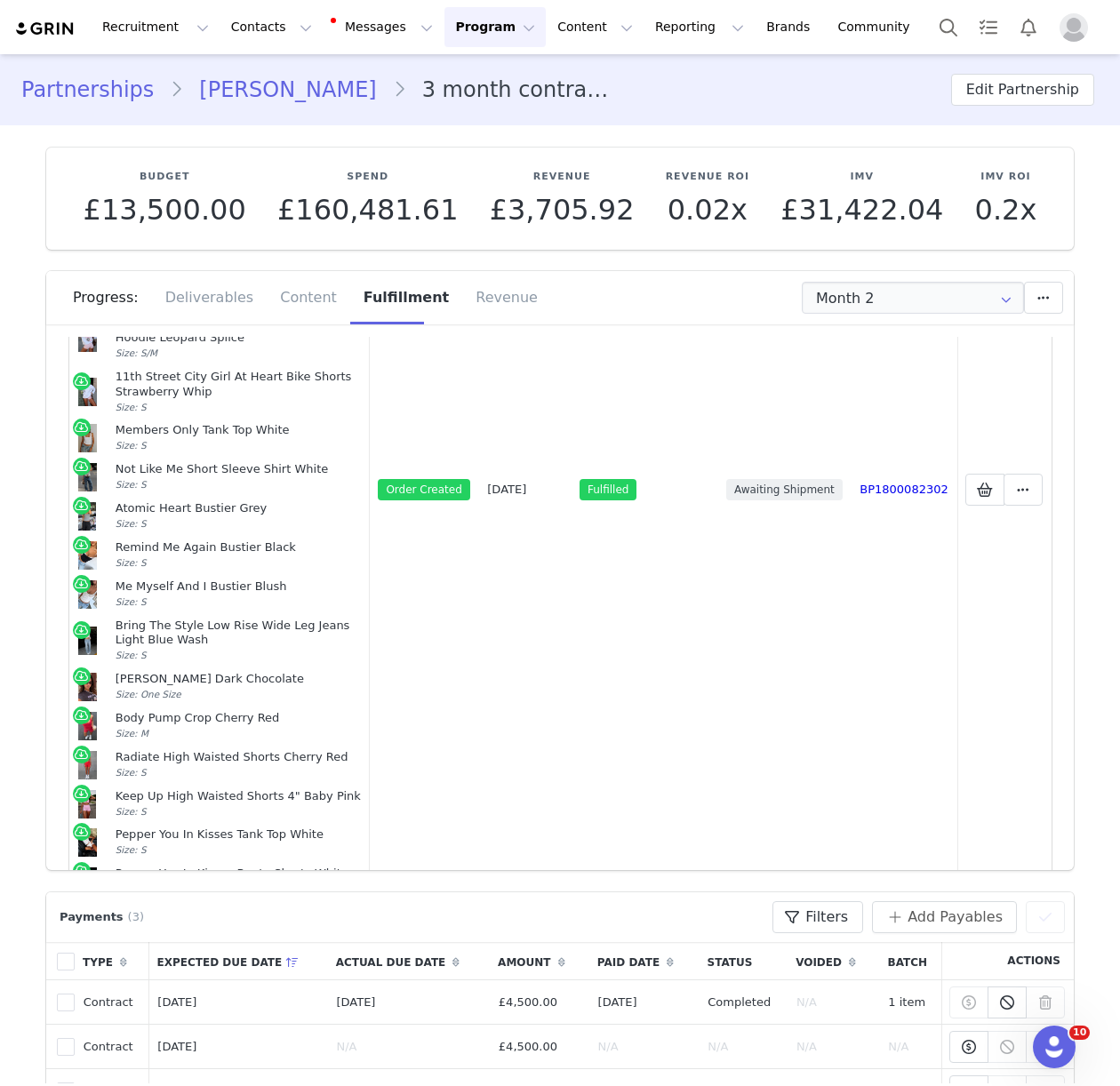
scroll to position [430, 0]
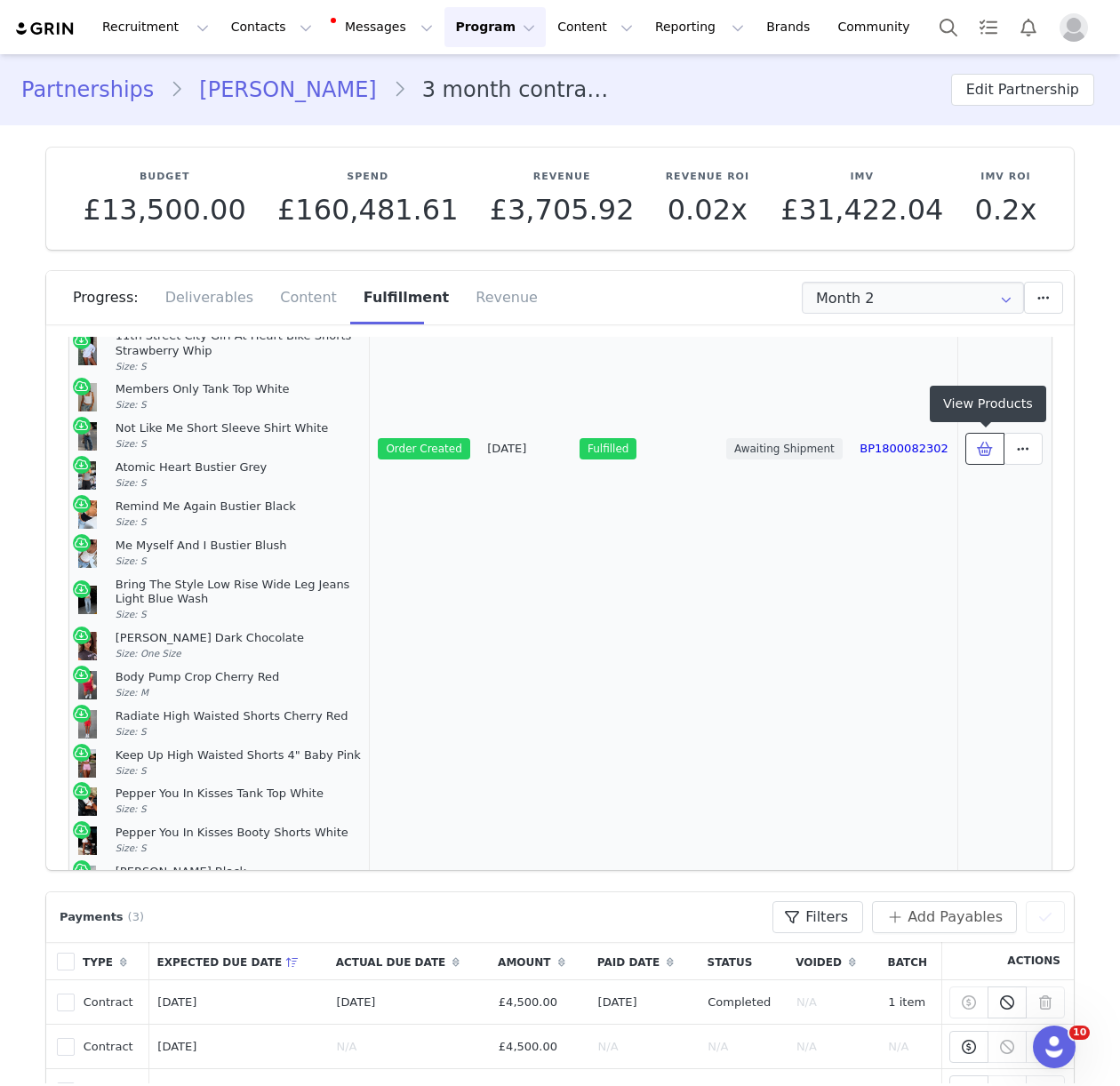
click at [985, 460] on button at bounding box center [985, 448] width 39 height 32
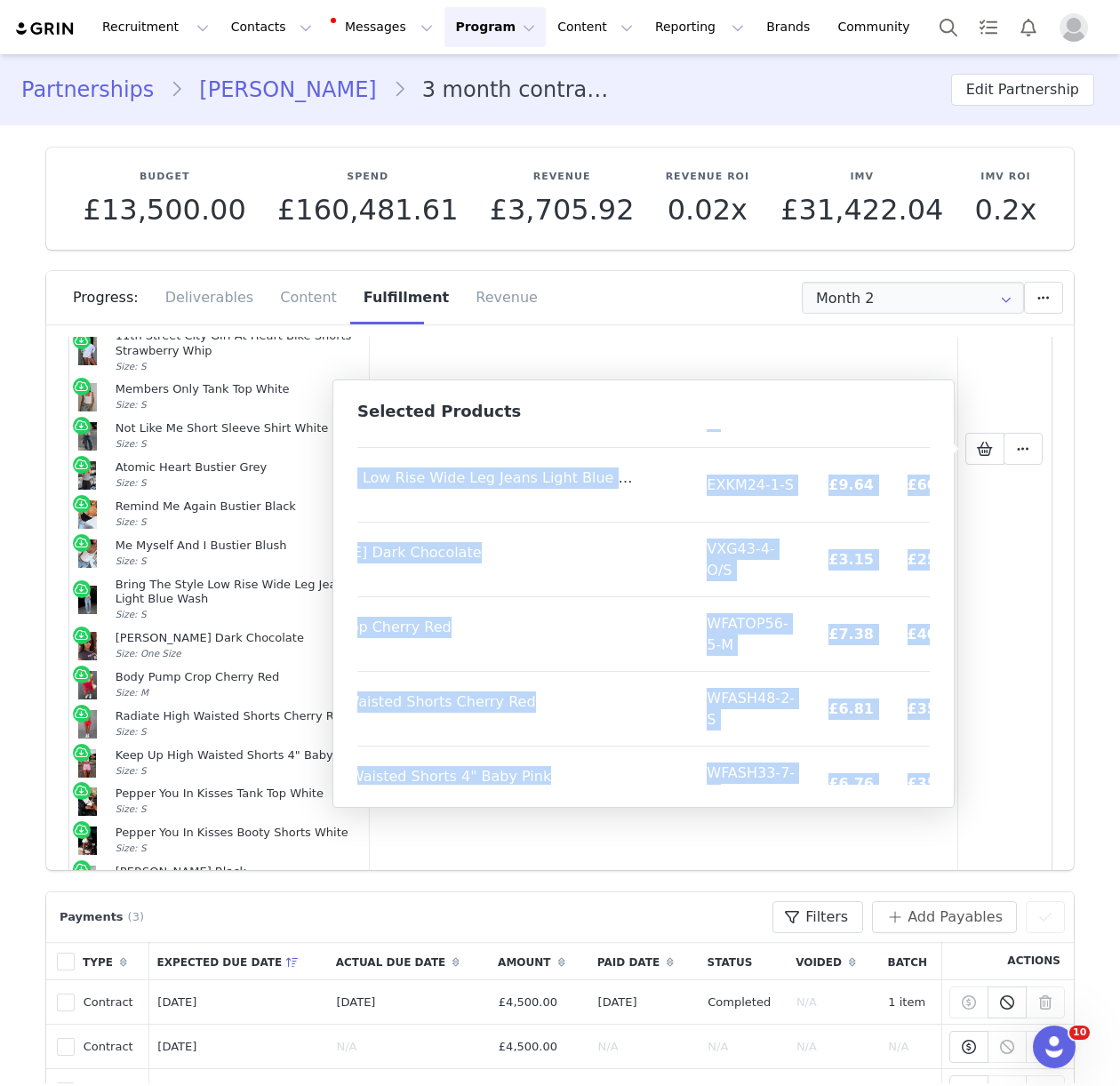
scroll to position [1480, 164]
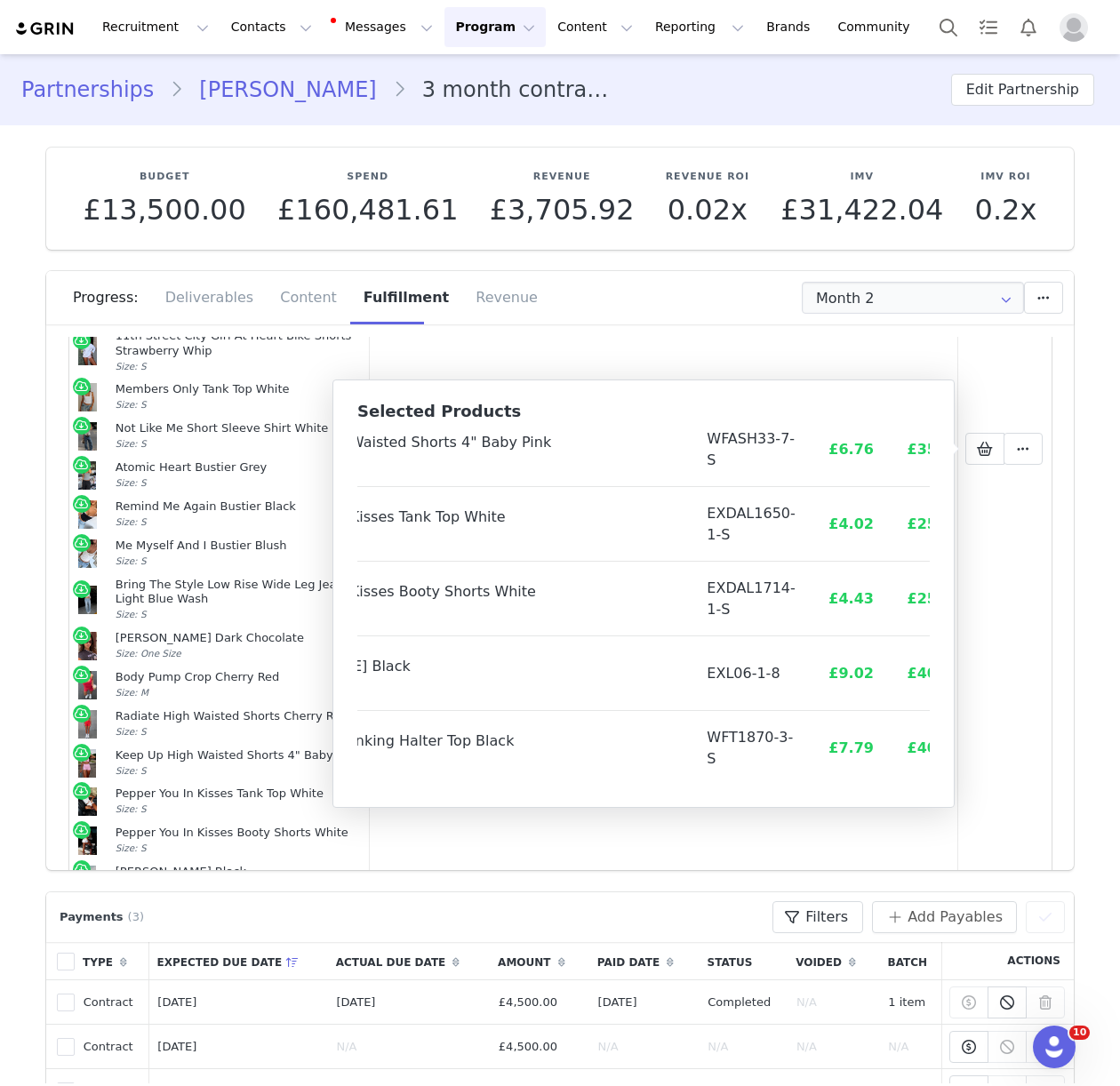
drag, startPoint x: 368, startPoint y: 452, endPoint x: 922, endPoint y: 793, distance: 650.5
click at [922, 793] on div "Selected Products Product SKU Cost Price Dress For Success Capri Pants Black Si…" at bounding box center [644, 593] width 622 height 429
copy thead
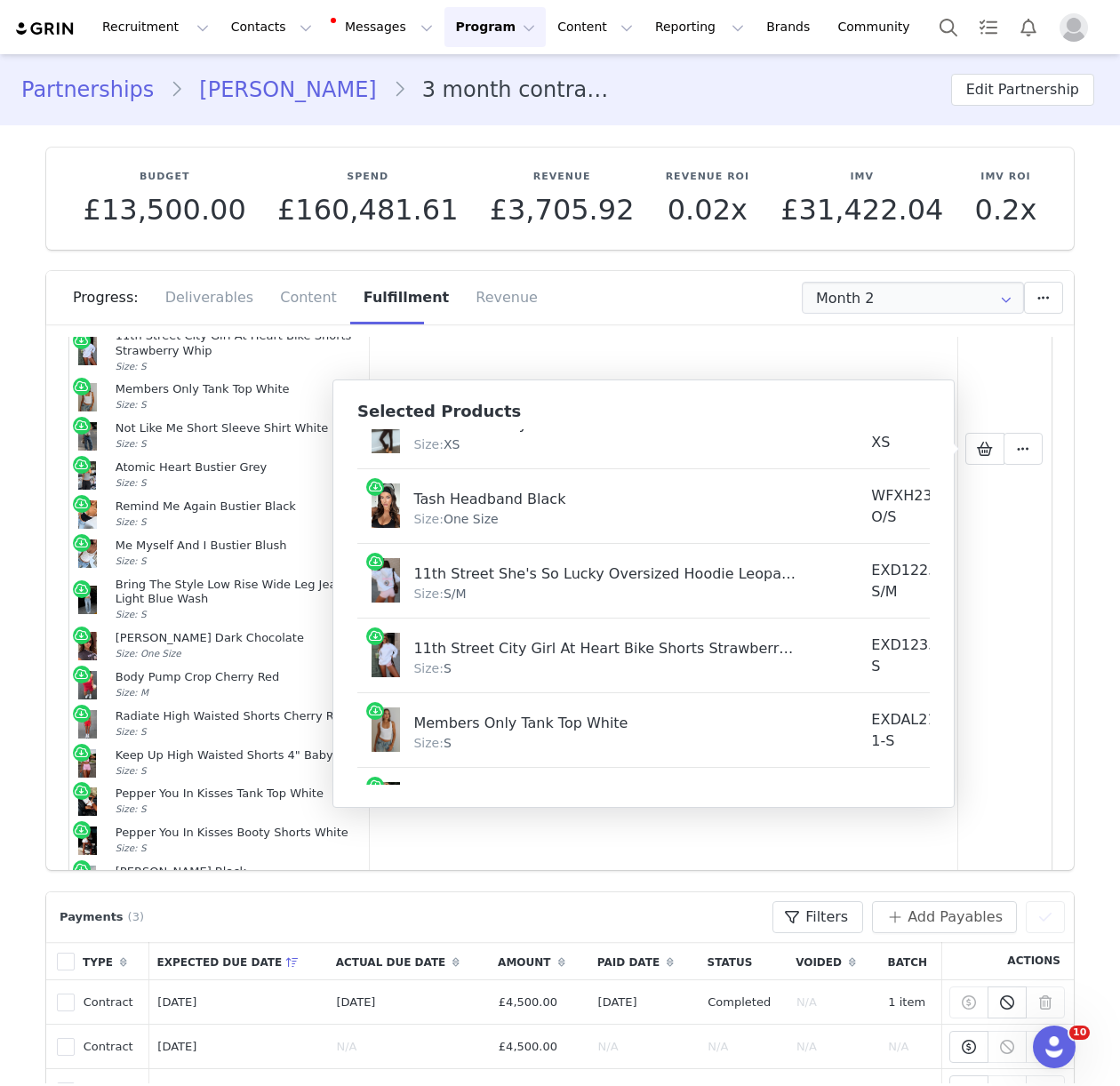
scroll to position [484, 0]
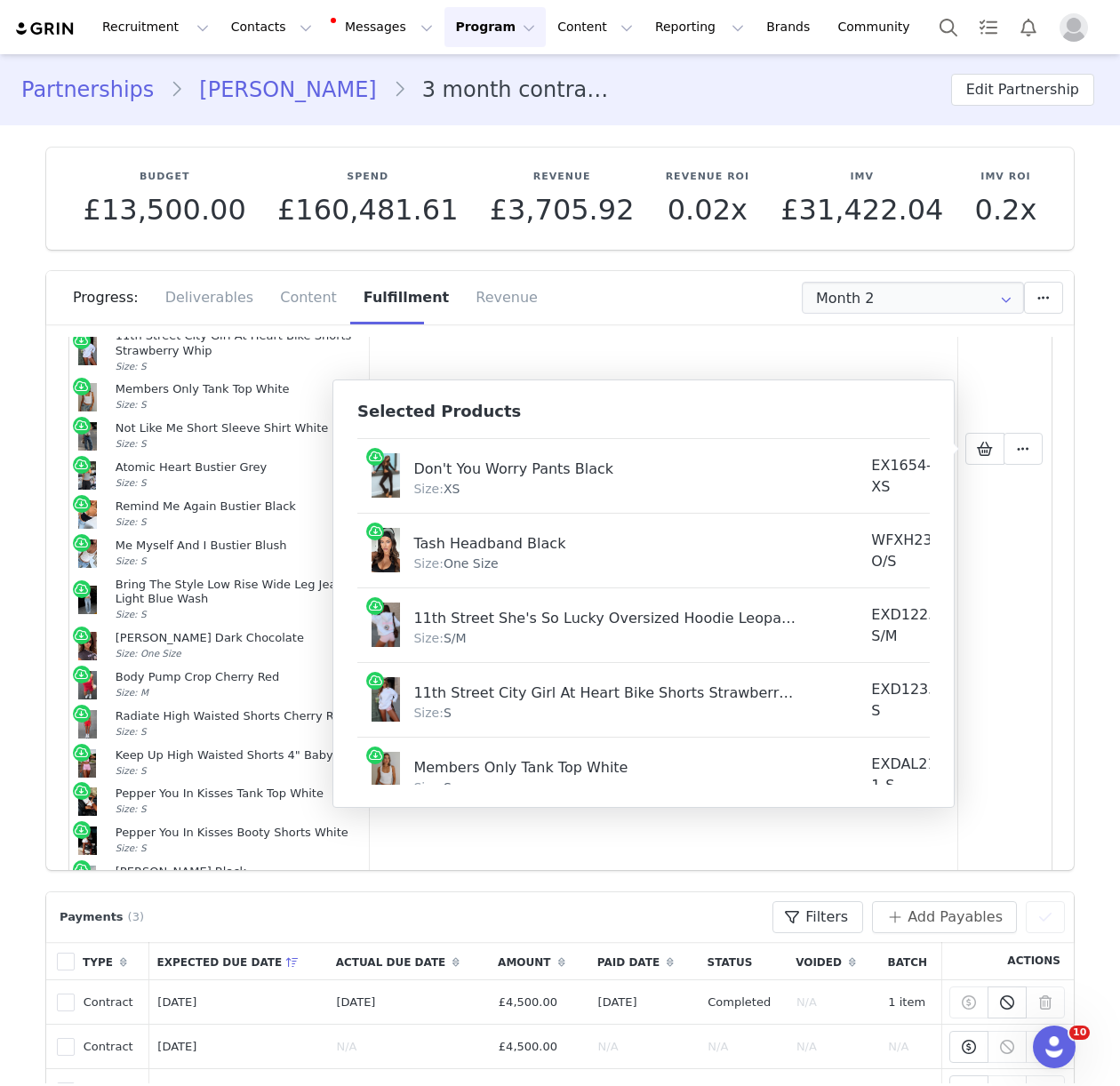
click at [518, 518] on td "Tash Headband Black Size: One Size" at bounding box center [606, 551] width 500 height 75
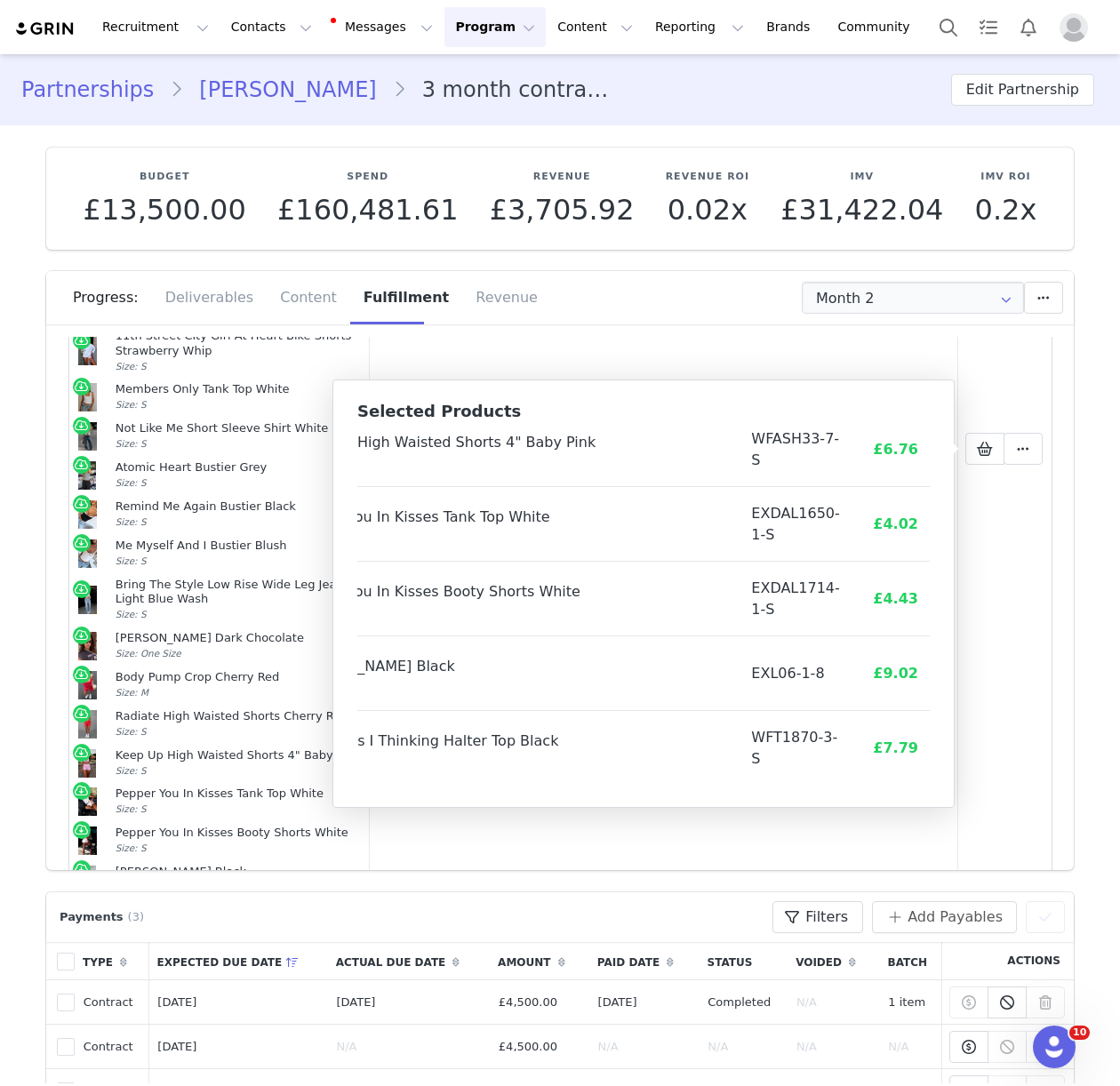
scroll to position [1480, 164]
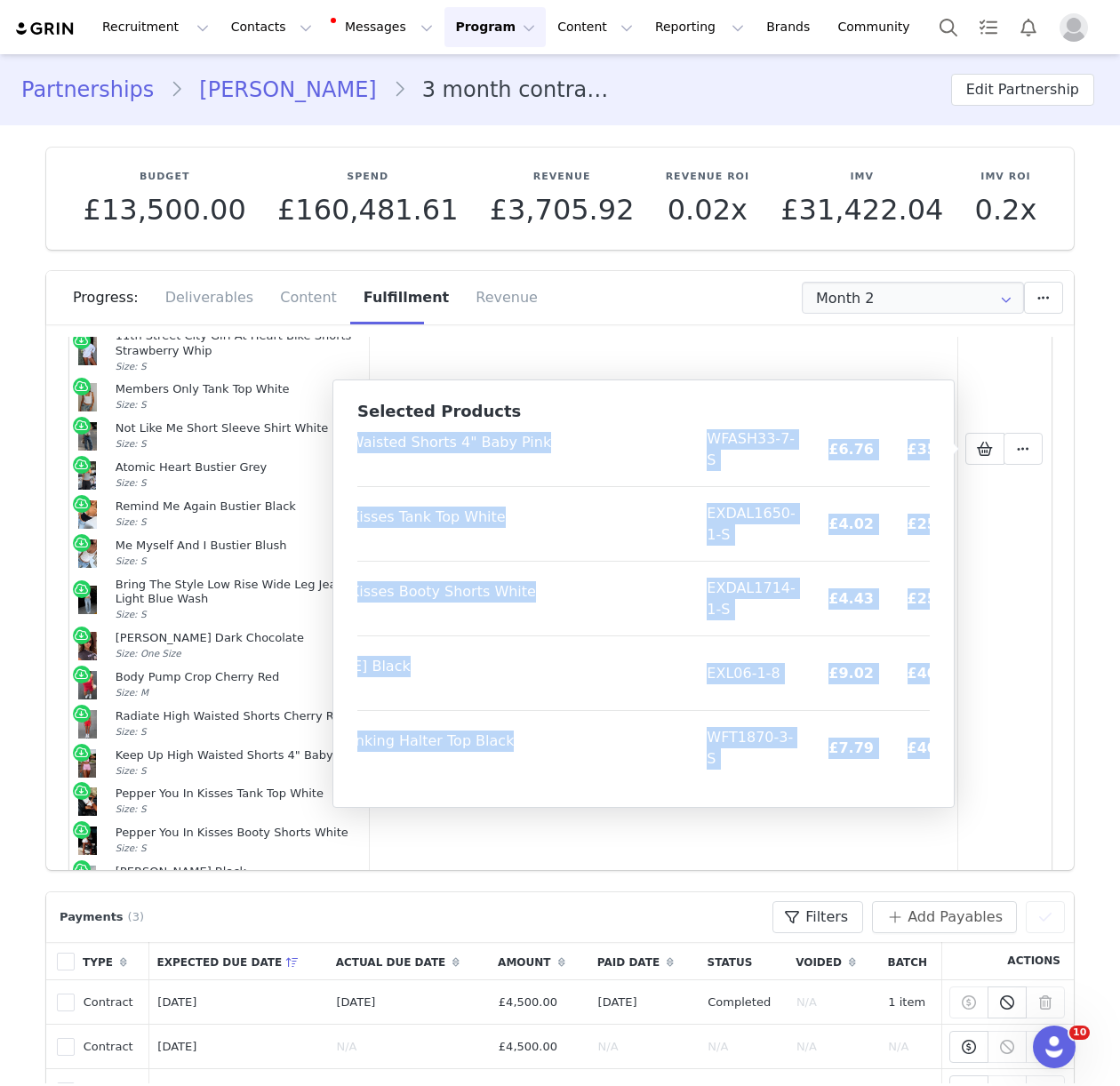
drag, startPoint x: 370, startPoint y: 450, endPoint x: 929, endPoint y: 779, distance: 648.6
click at [929, 779] on div "Product SKU Cost Price Dress For Success Capri Pants Black Size: S WFPT372-2-S …" at bounding box center [643, 607] width 573 height 356
copy table "Product SKU Cost Price Dress For Success Capri Pants Black Size: S WFPT372-2-S …"
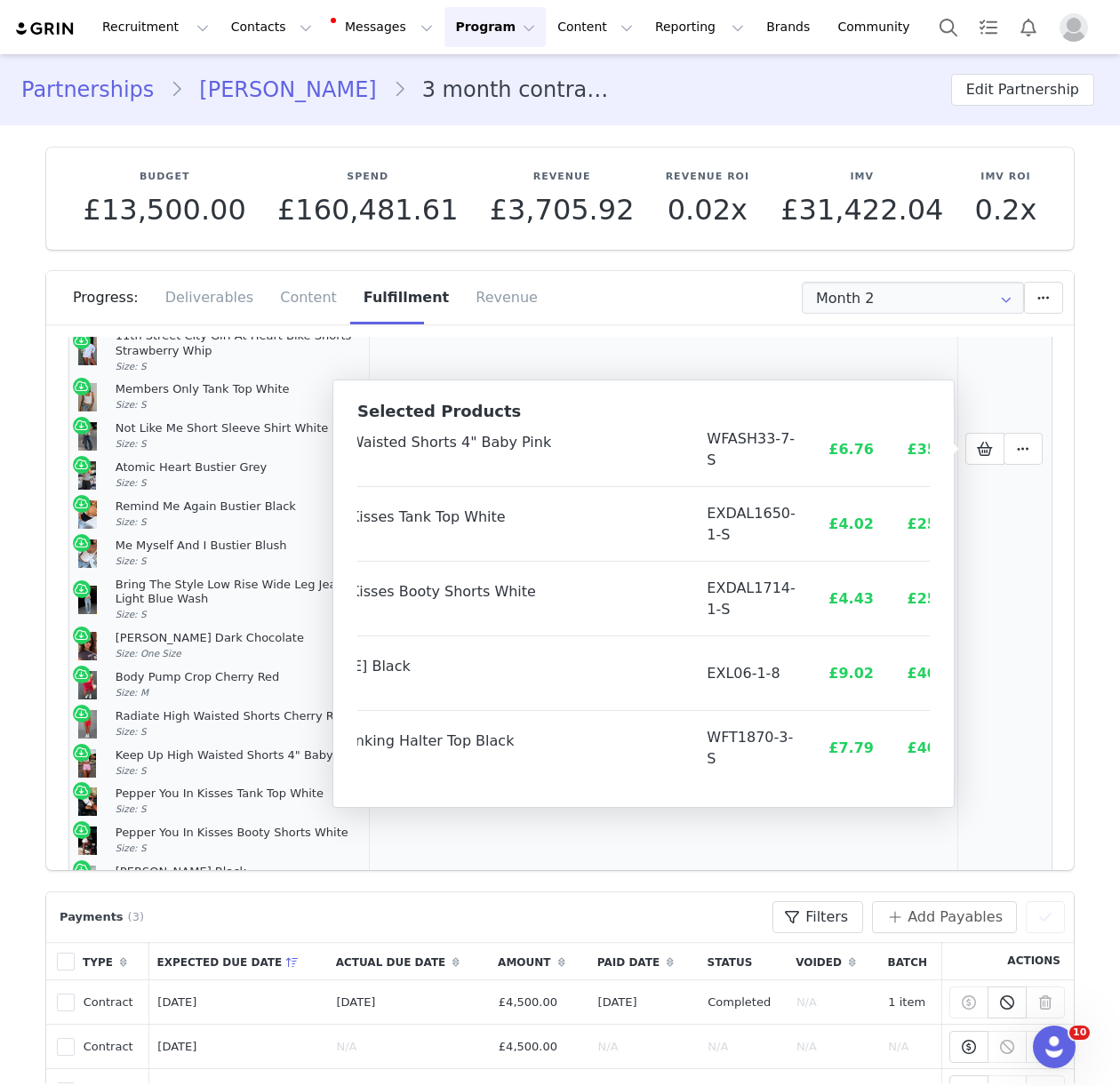
click at [456, 828] on td "Order Created" at bounding box center [424, 449] width 109 height 992
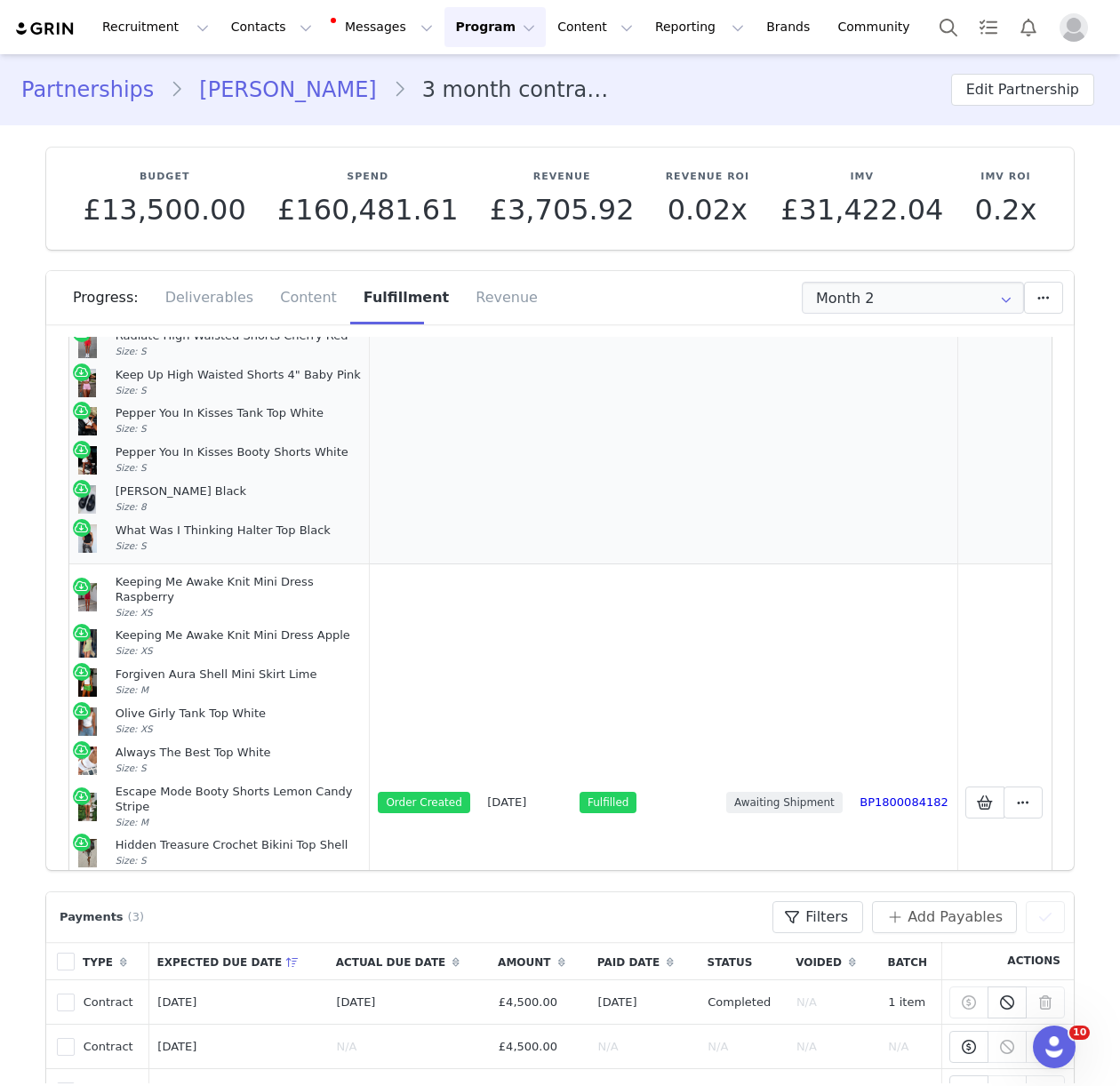
scroll to position [1004, 0]
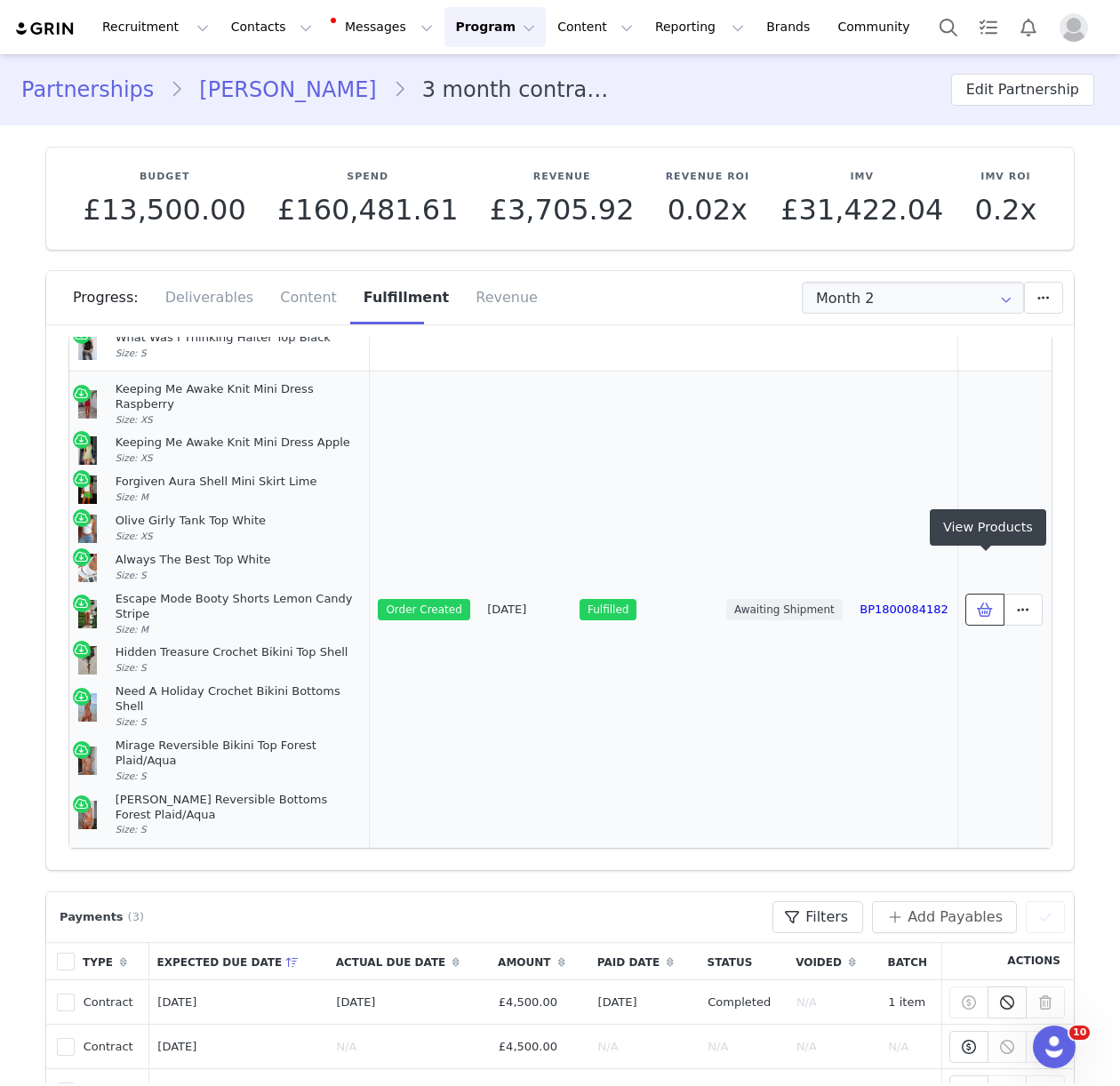
click at [981, 602] on icon at bounding box center [985, 609] width 16 height 14
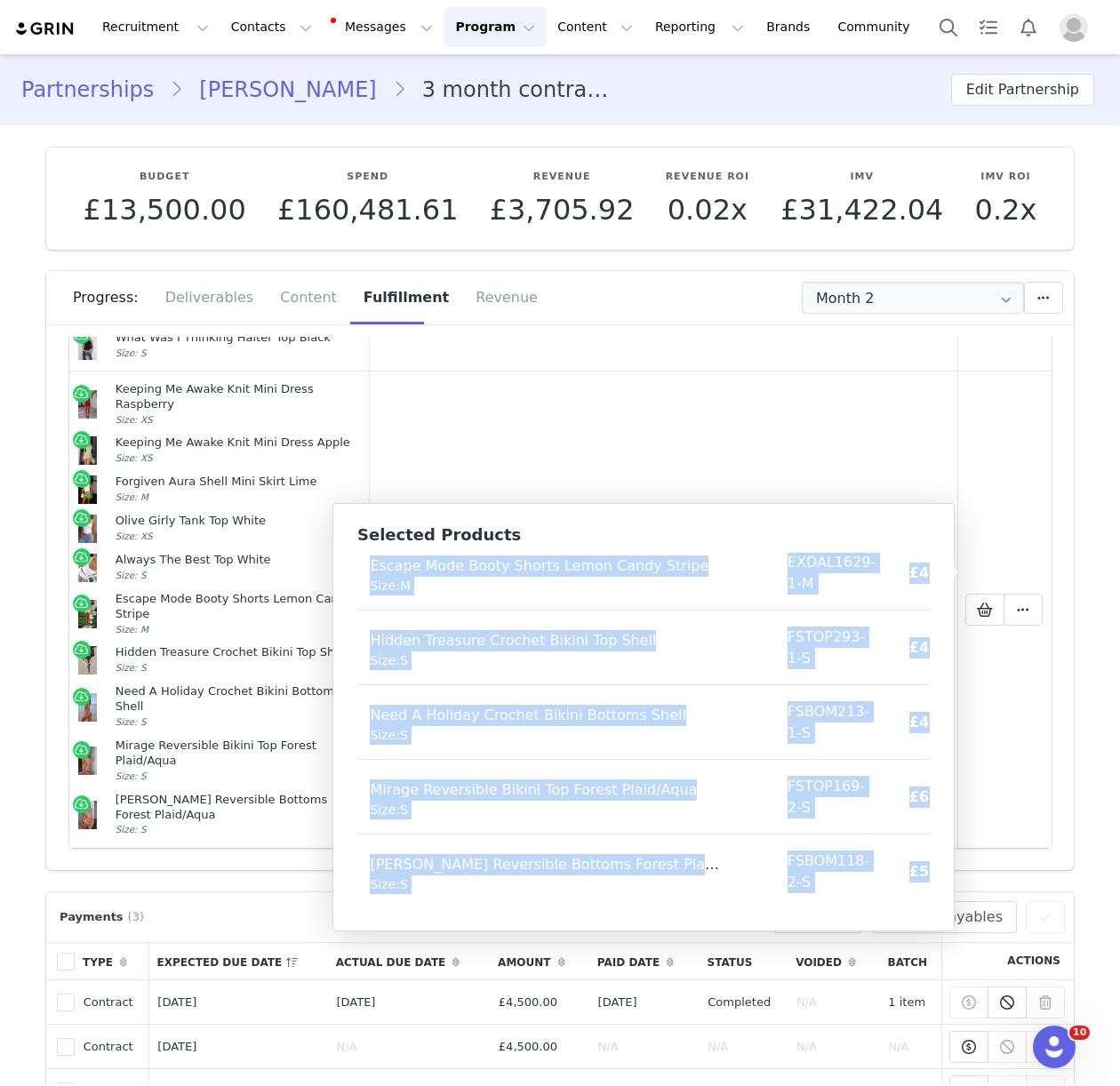
scroll to position [435, 80]
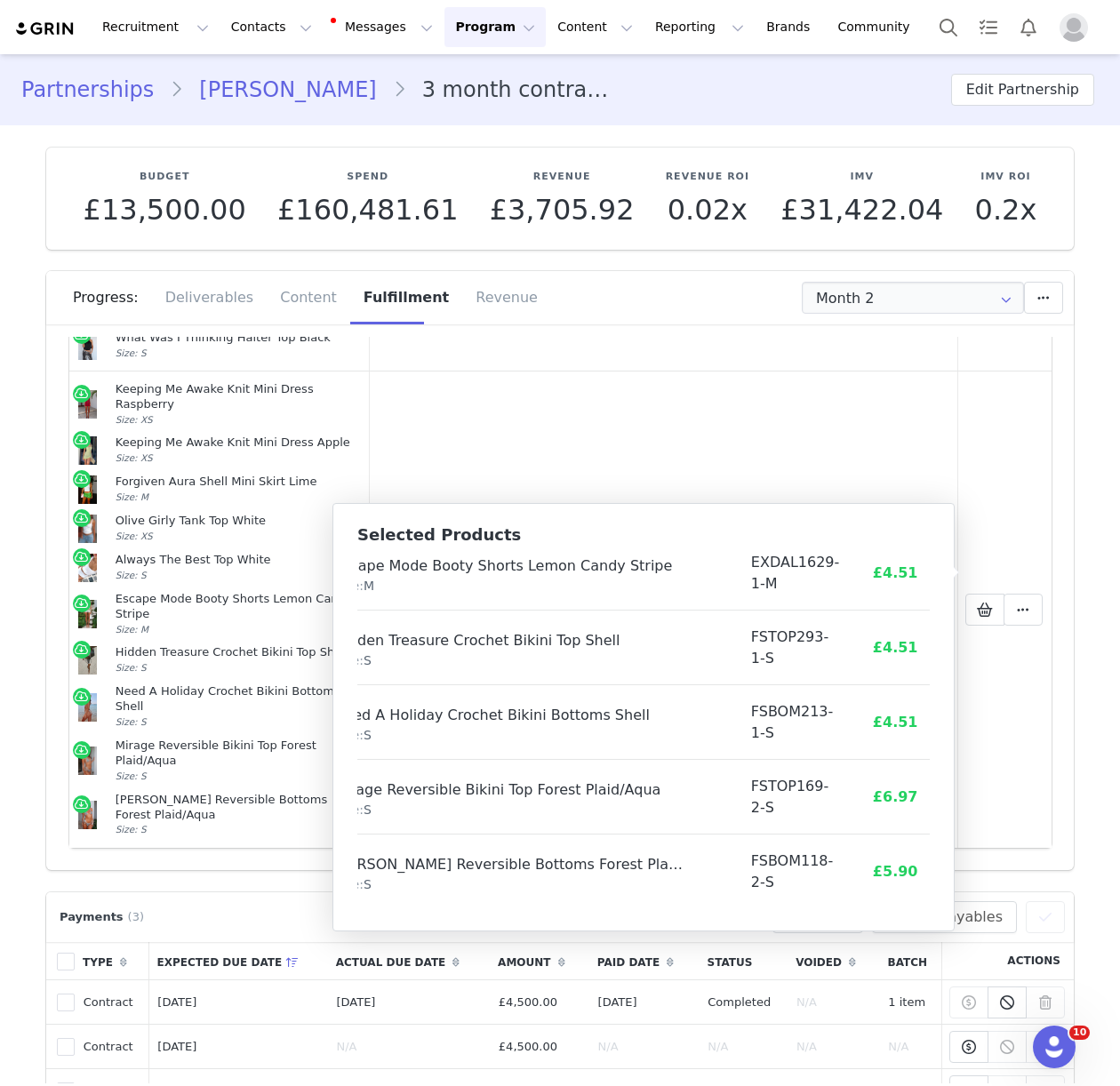
drag, startPoint x: 368, startPoint y: 573, endPoint x: 916, endPoint y: 910, distance: 643.3
click at [916, 910] on div "Selected Products Product SKU Cost Price Keeping Me Awake Knit Mini Dress Raspb…" at bounding box center [644, 716] width 622 height 429
copy thead
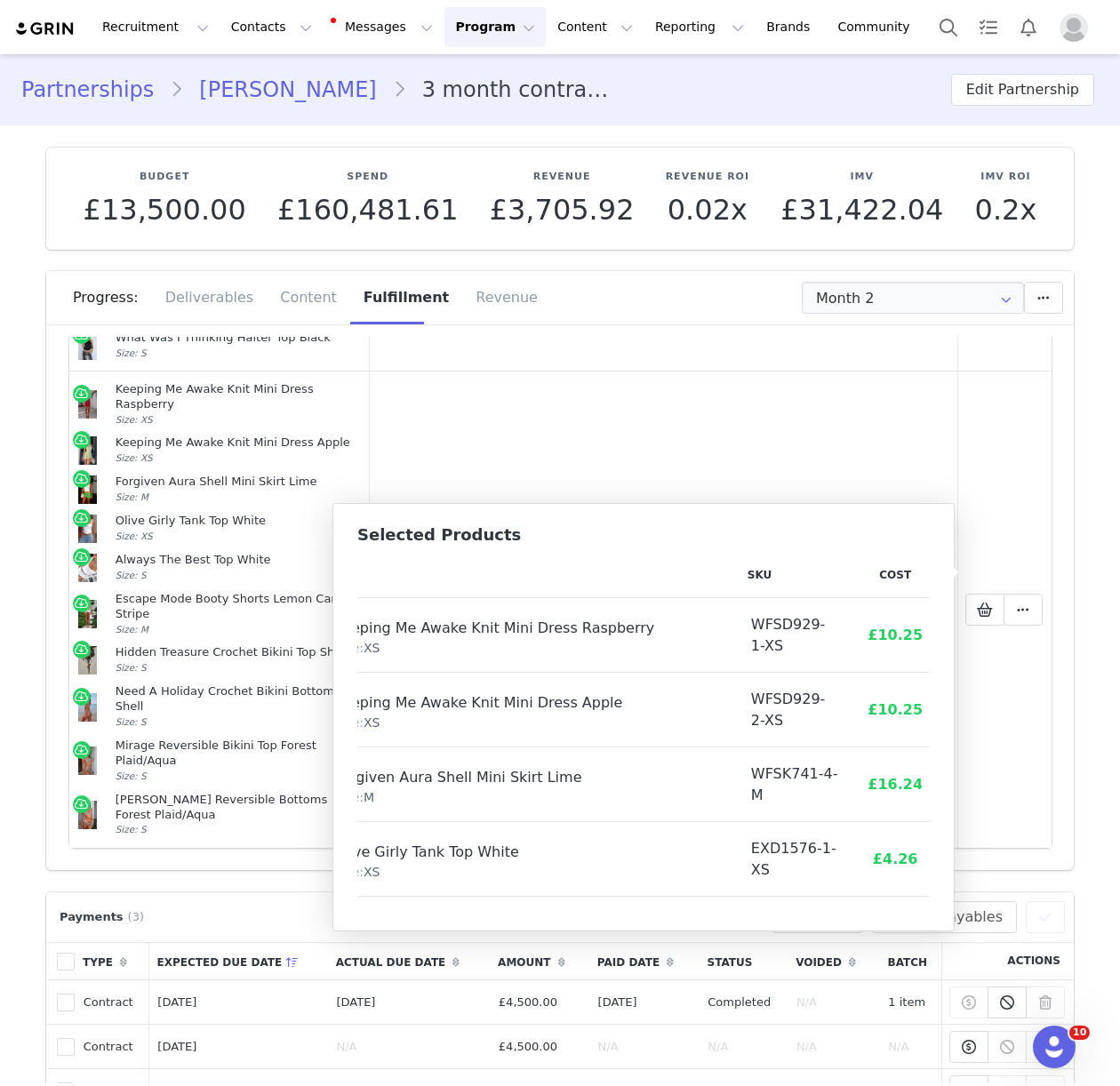
scroll to position [0, 0]
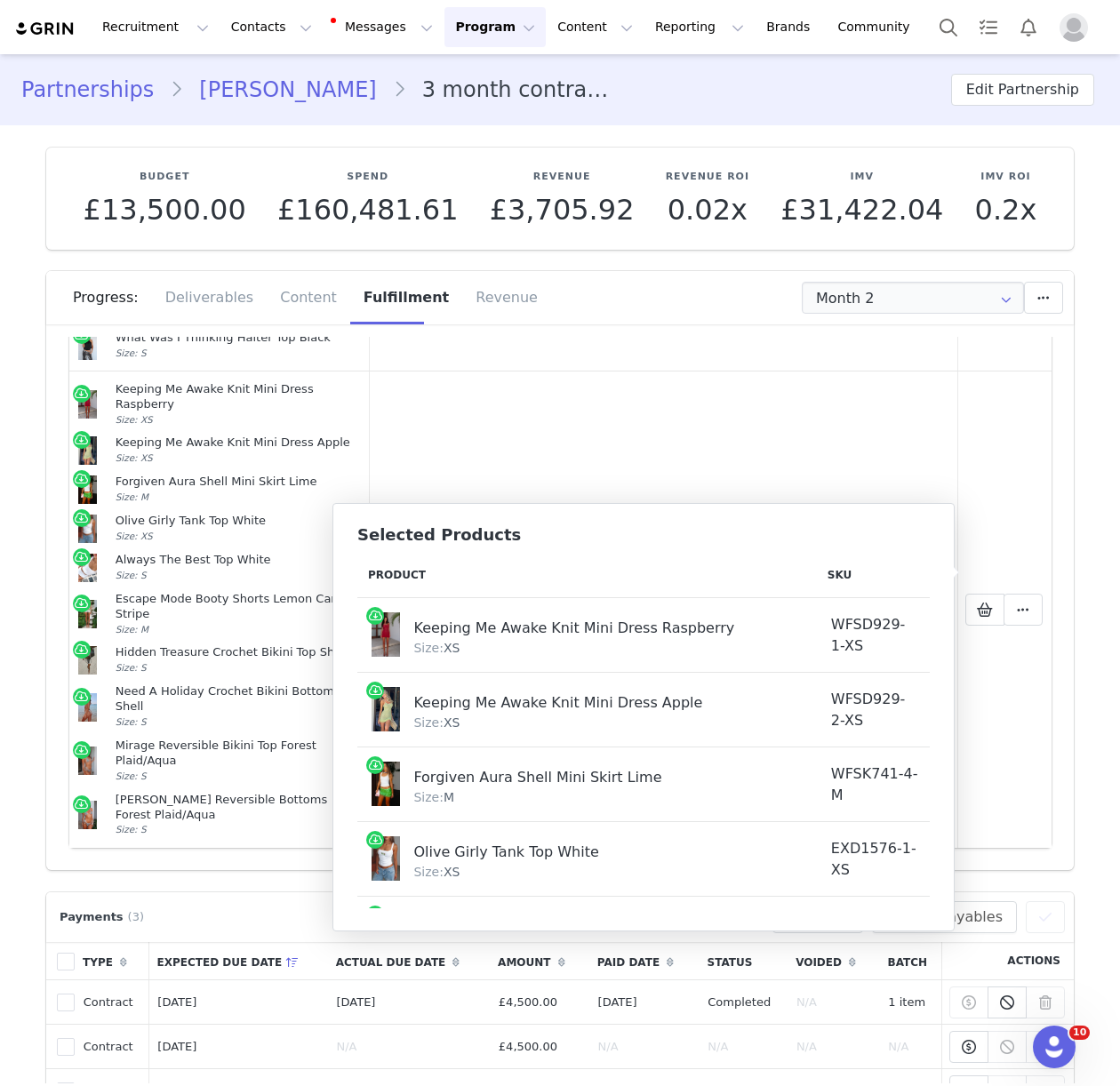
click at [390, 599] on td "Keeping Me Awake Knit Mini Dress Raspberry Size: XS" at bounding box center [587, 635] width 460 height 75
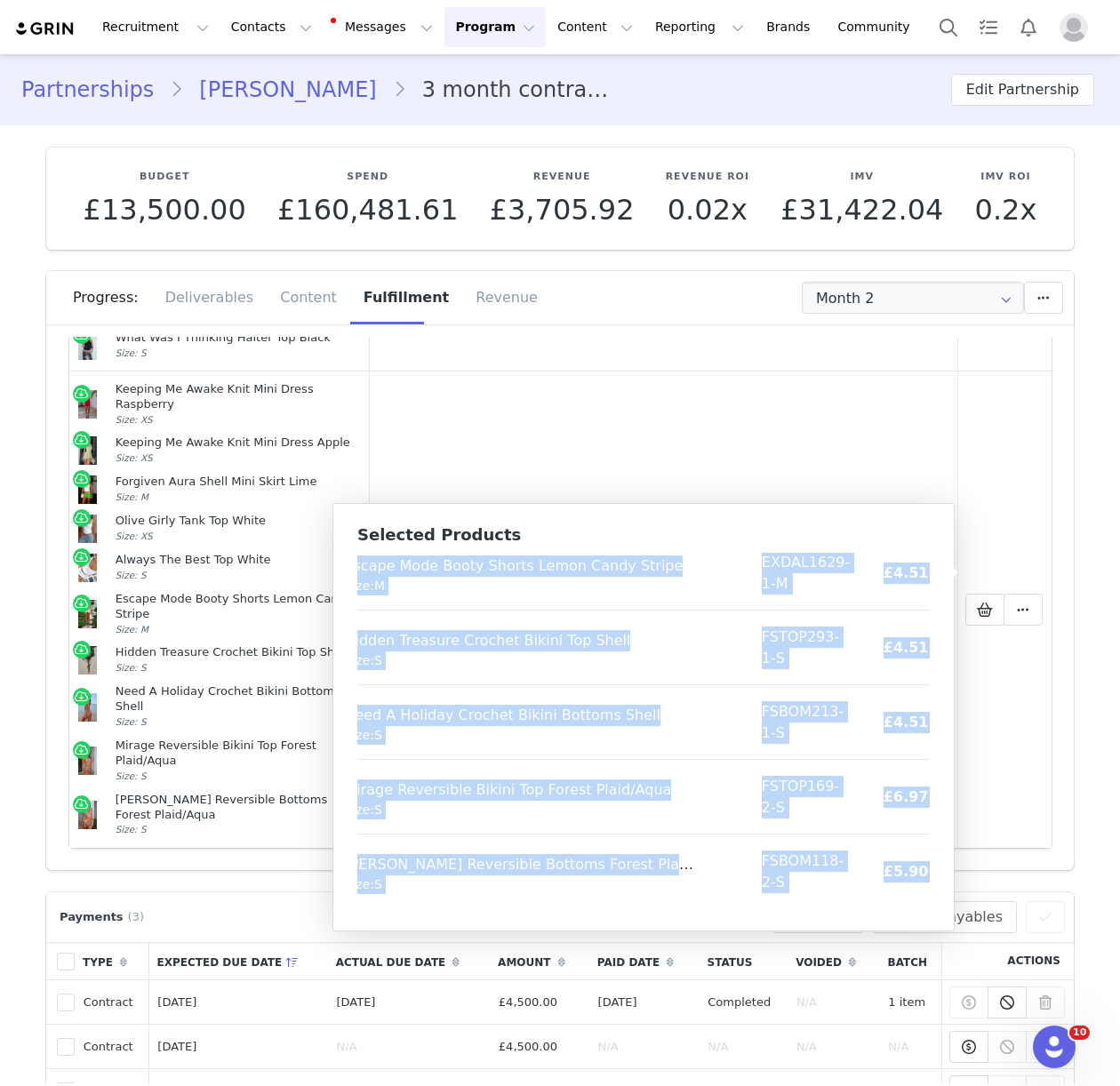
scroll to position [435, 68]
drag, startPoint x: 369, startPoint y: 575, endPoint x: 899, endPoint y: 902, distance: 622.8
click at [899, 902] on div "Product SKU Cost Price Keeping Me Awake Knit Mini Dress Raspberry Size: XS WFSD…" at bounding box center [643, 730] width 573 height 356
copy table "Product SKU Cost Price Keeping Me Awake Knit Mini Dress Raspberry Size: XS WFSD…"
click at [243, 23] on button "Contacts Contacts" at bounding box center [271, 27] width 102 height 40
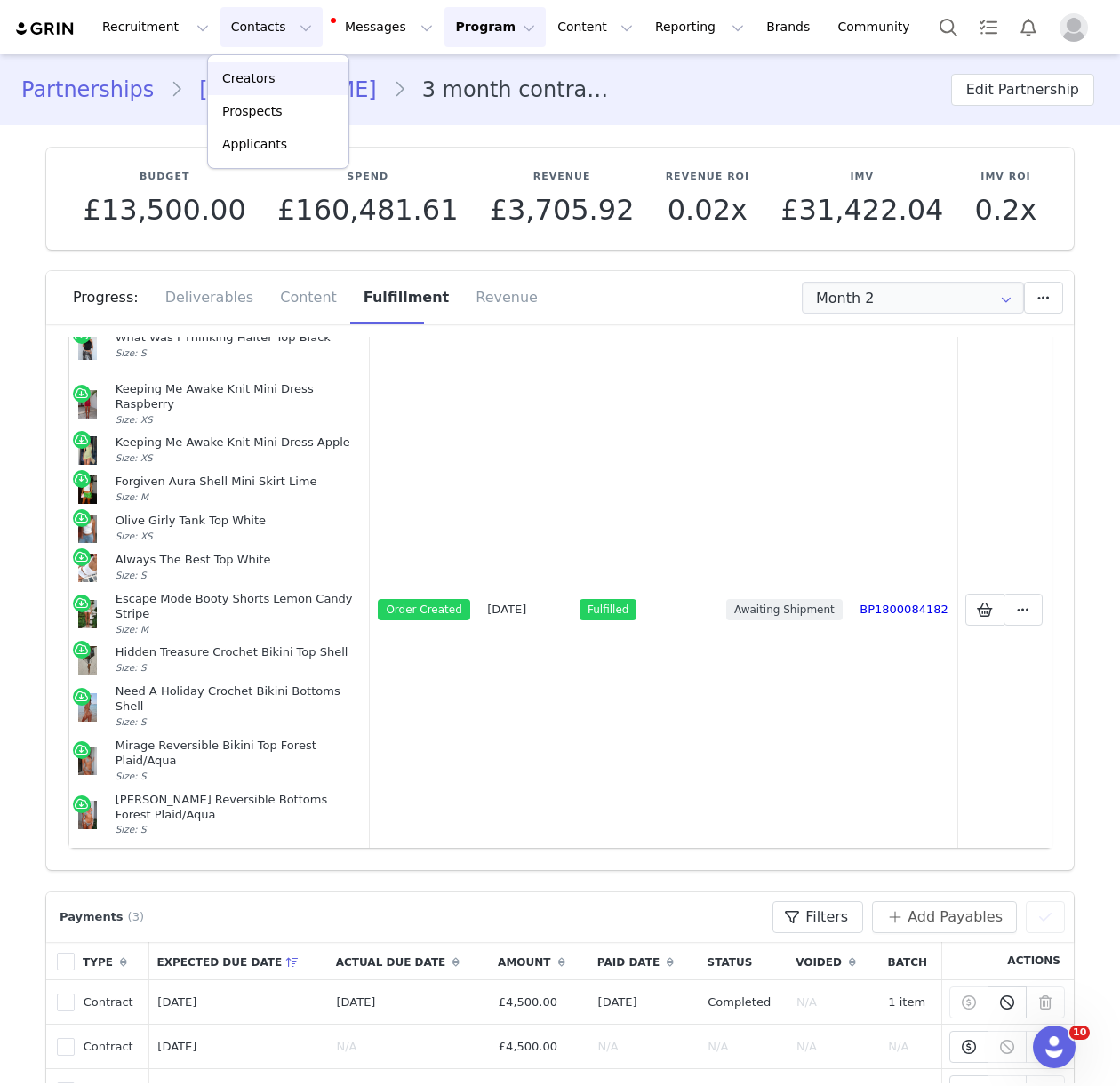
click at [274, 84] on div "Creators" at bounding box center [277, 78] width 119 height 19
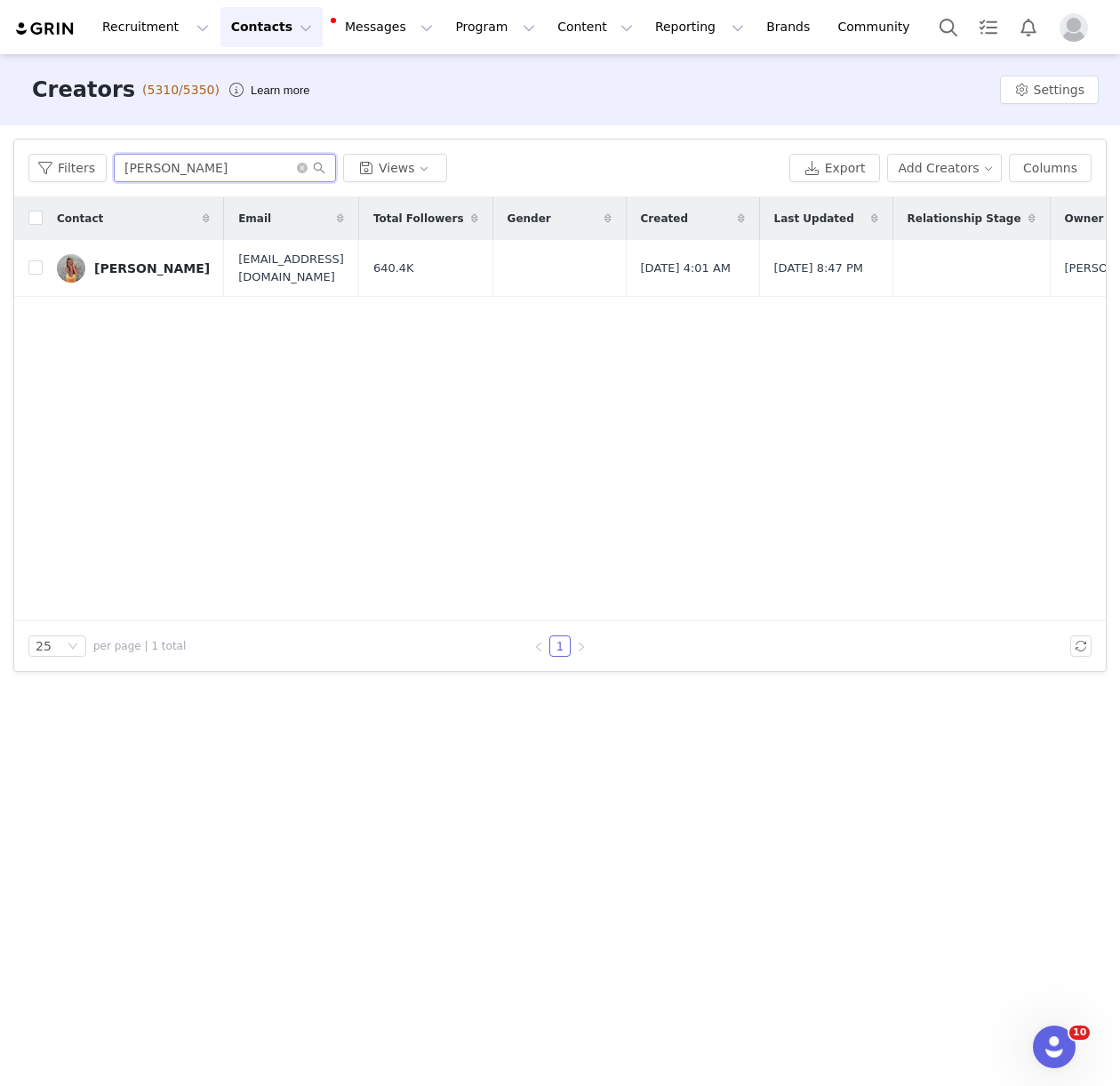
click at [161, 174] on input "charleen" at bounding box center [225, 168] width 222 height 28
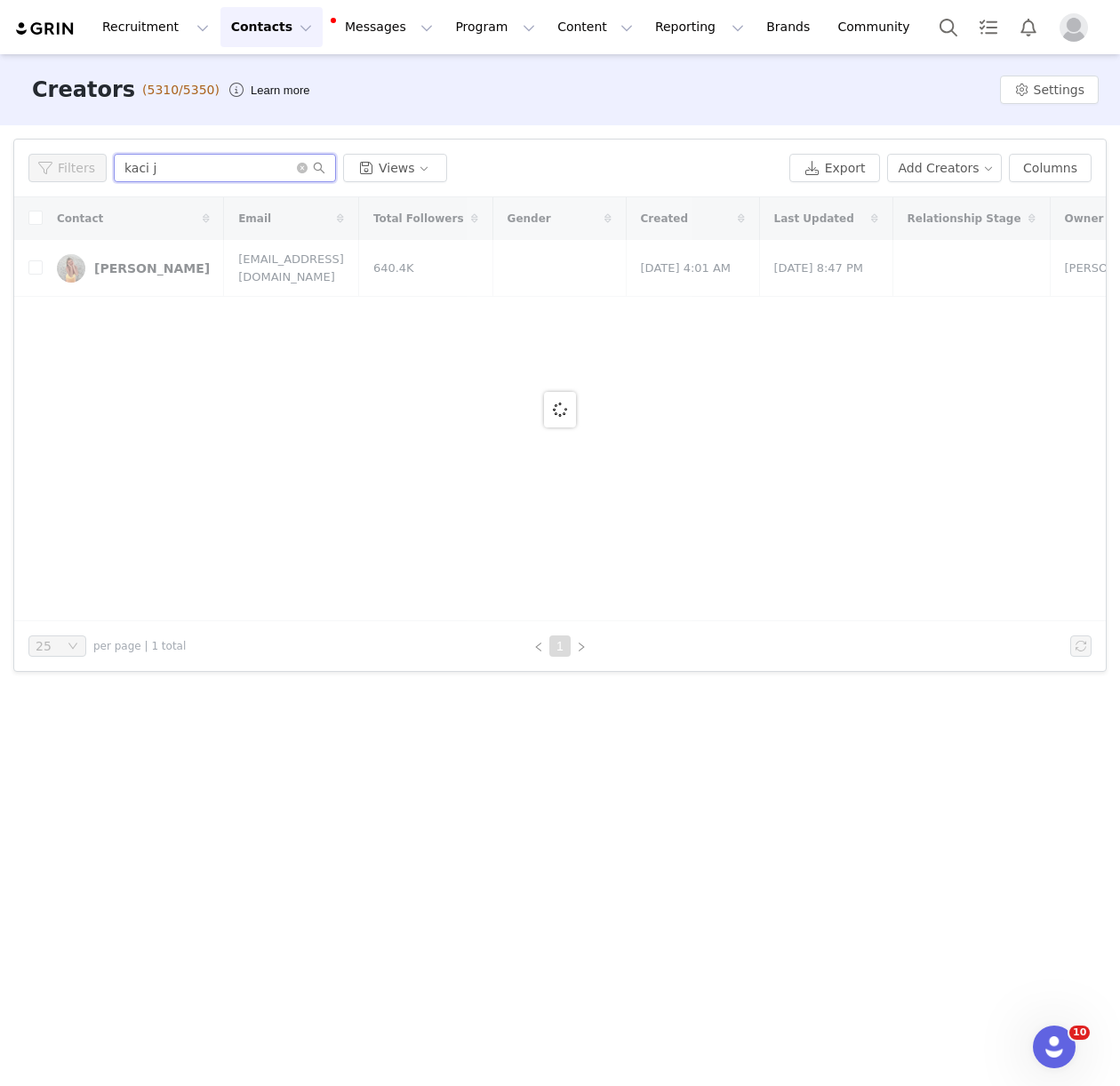
type input "kaci j"
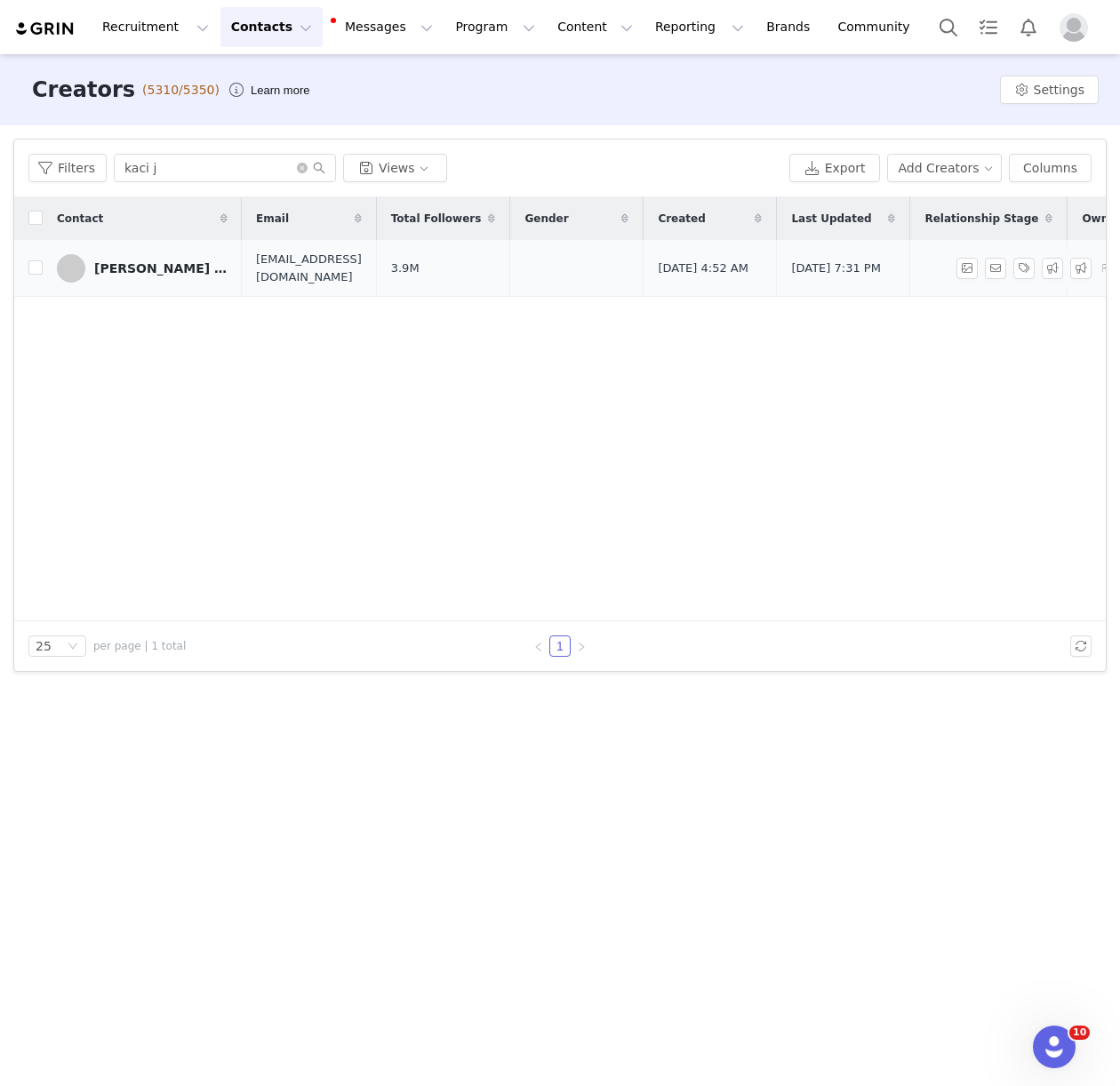
click at [156, 268] on div "Kaci Jay Conder" at bounding box center [161, 268] width 134 height 14
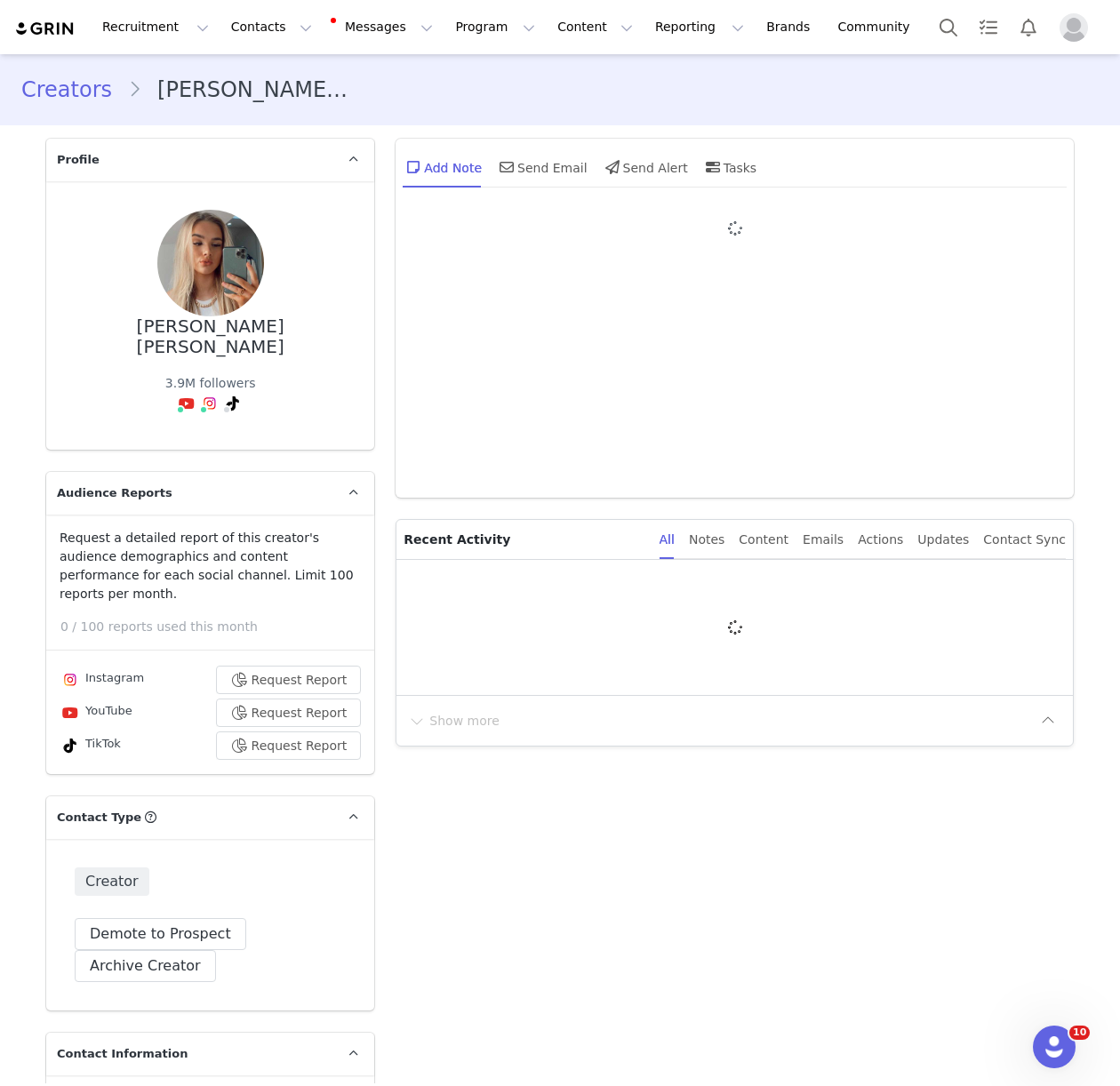
type input "+44 ([GEOGRAPHIC_DATA])"
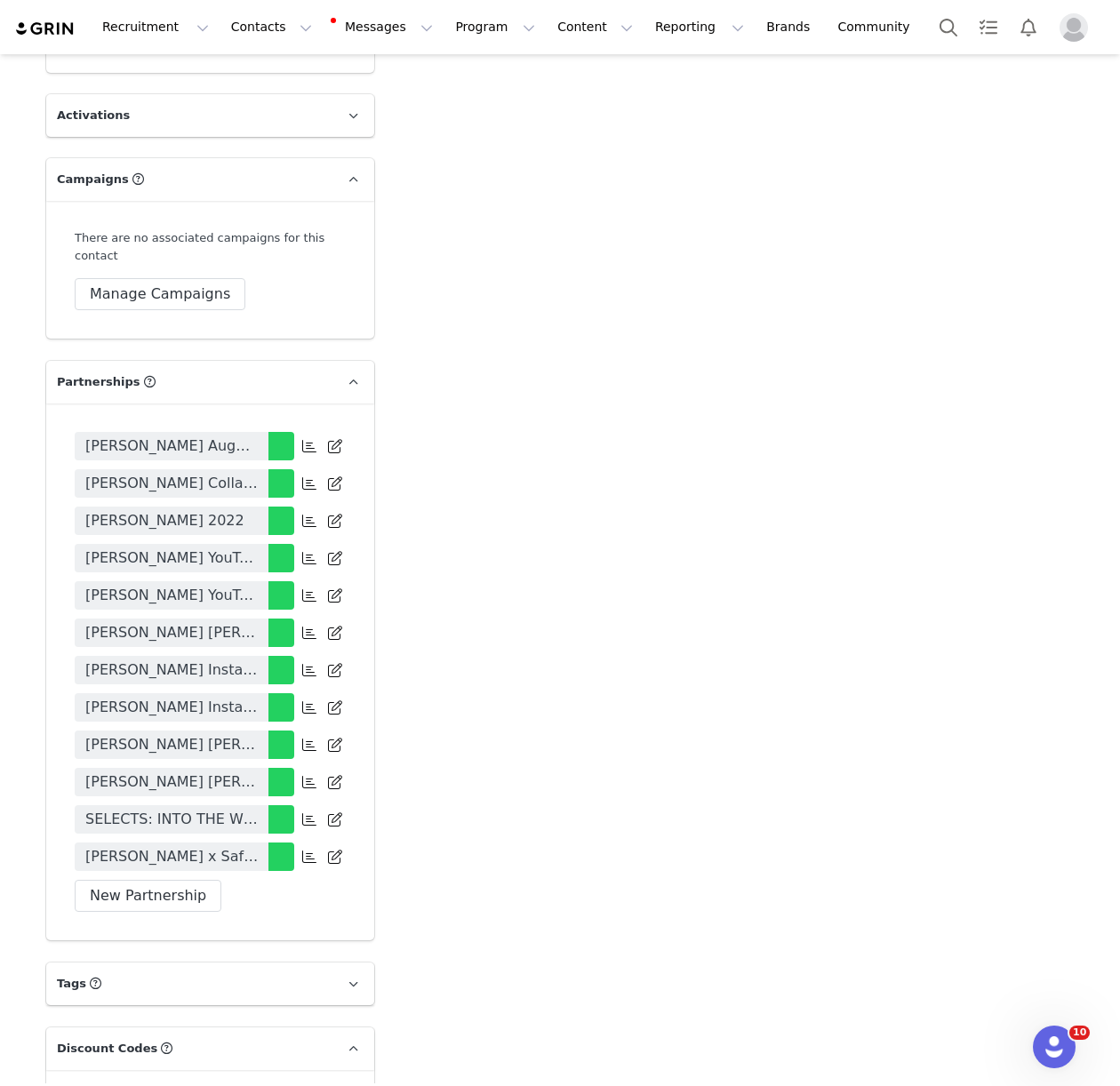
scroll to position [3477, 0]
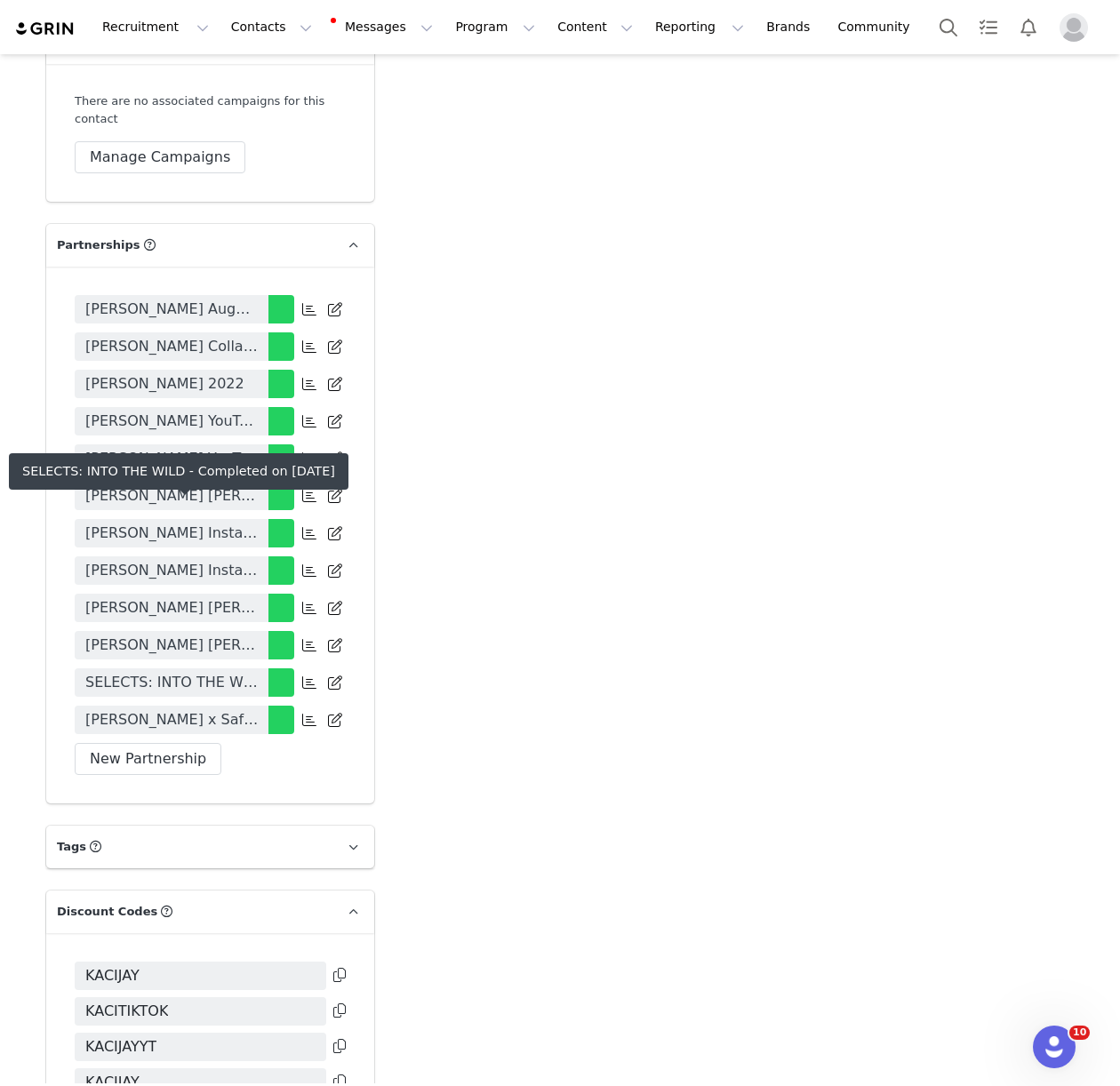
click at [133, 671] on span "SELECTS: INTO THE WILD" at bounding box center [171, 682] width 173 height 21
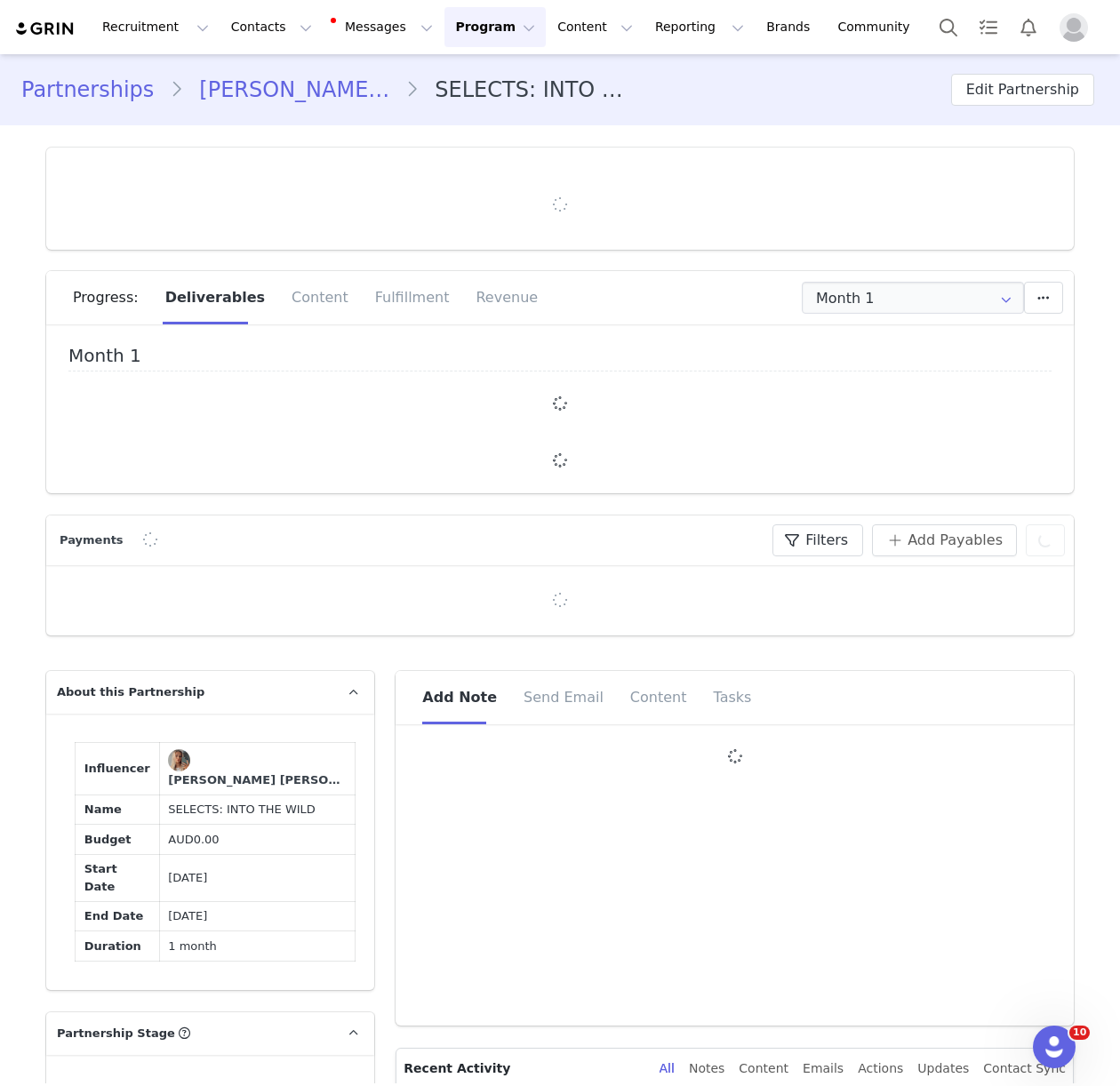
type input "+44 ([GEOGRAPHIC_DATA])"
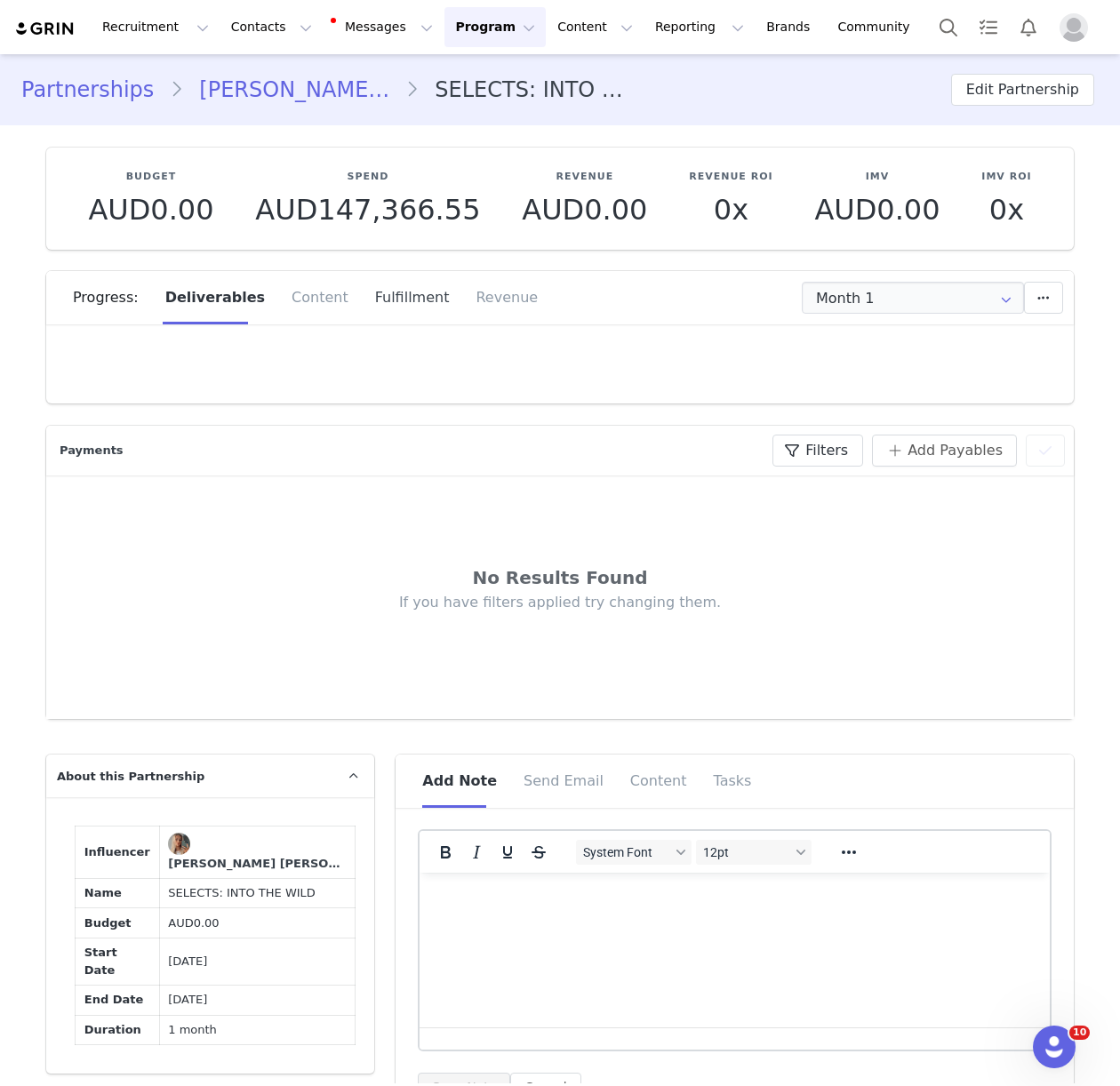
click at [376, 306] on div "Fulfillment" at bounding box center [412, 297] width 101 height 53
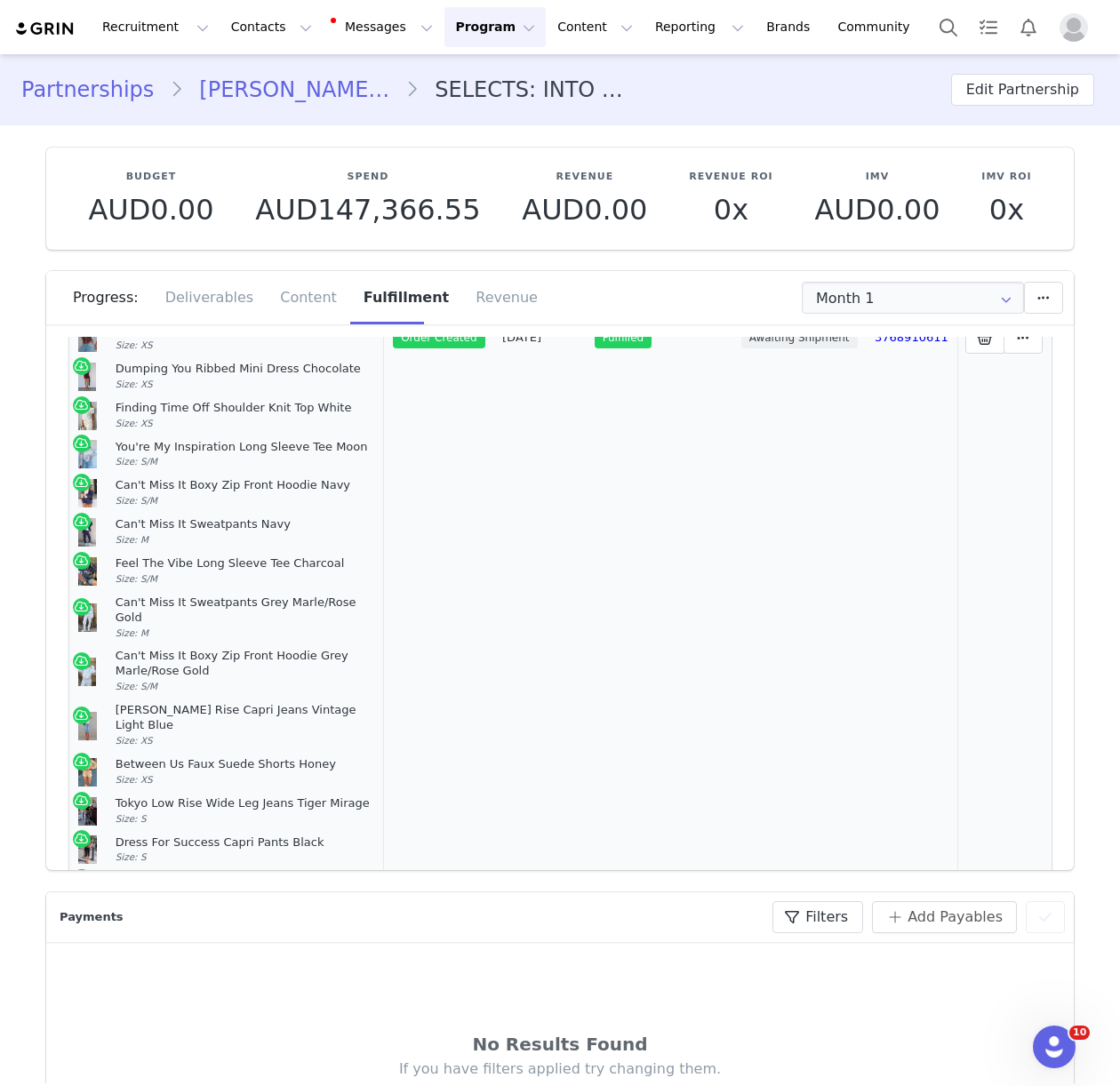
scroll to position [1074, 0]
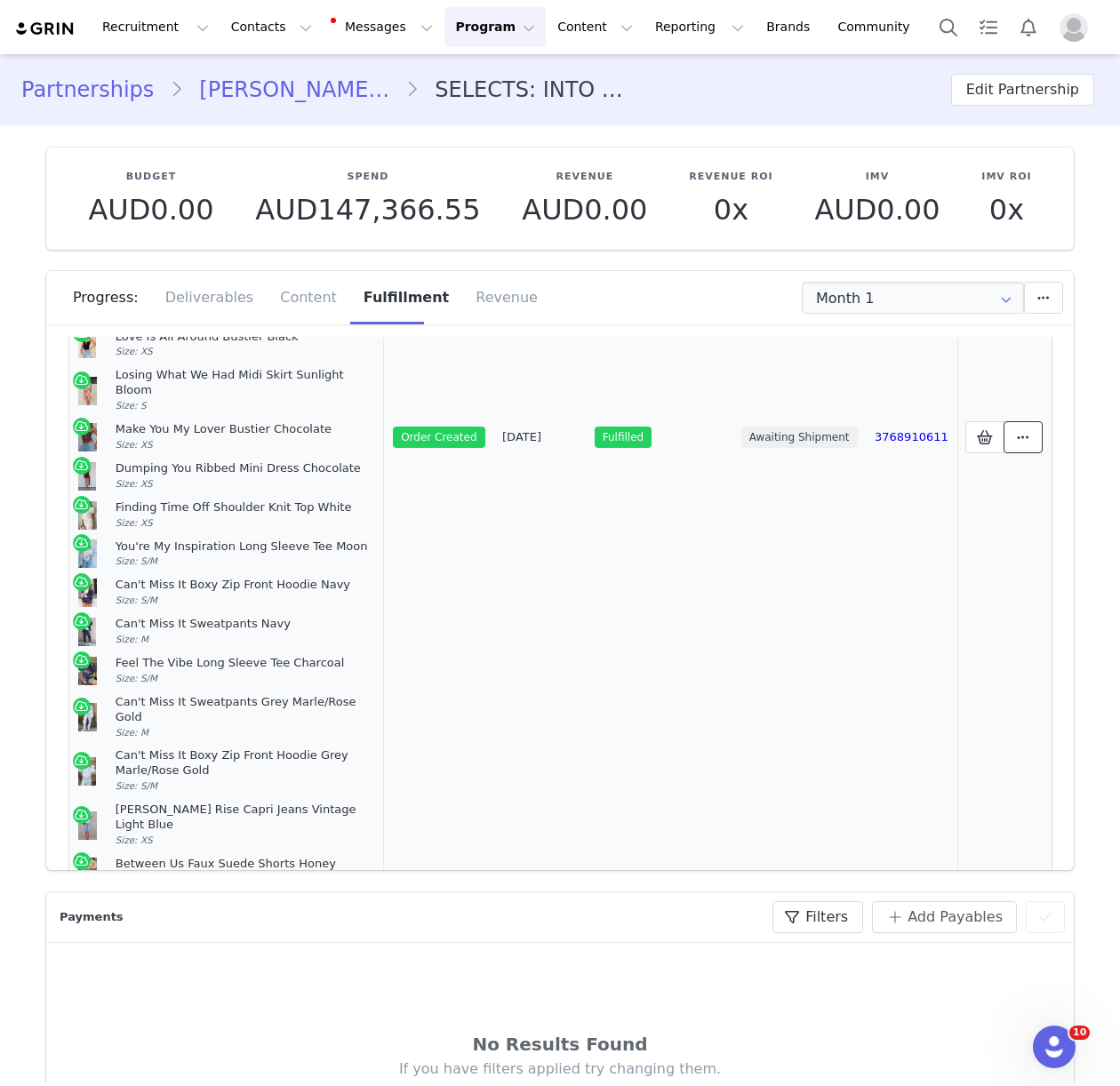
click at [1006, 421] on button at bounding box center [1023, 437] width 39 height 32
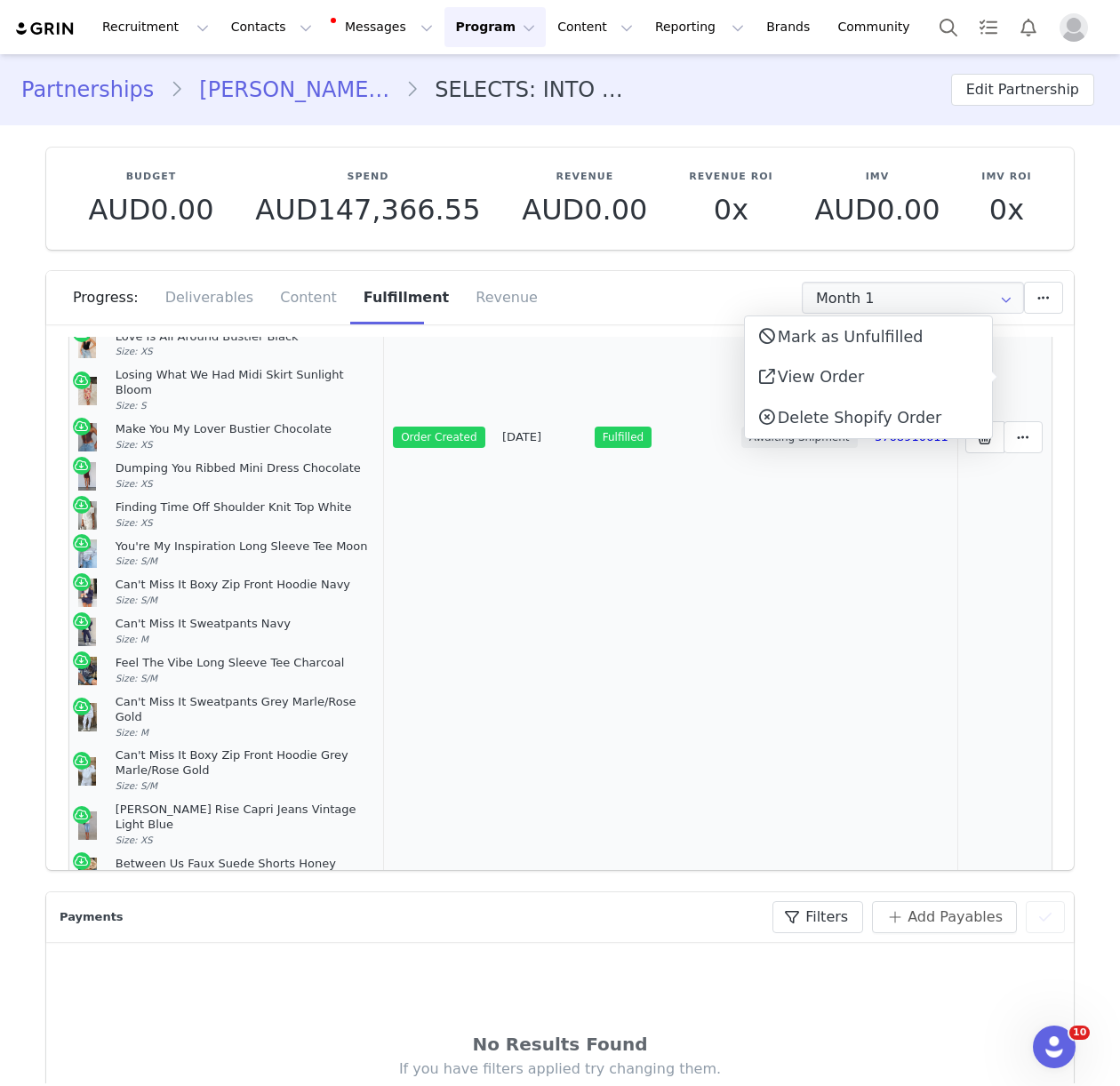
click at [900, 575] on td "3768910611" at bounding box center [911, 438] width 91 height 2256
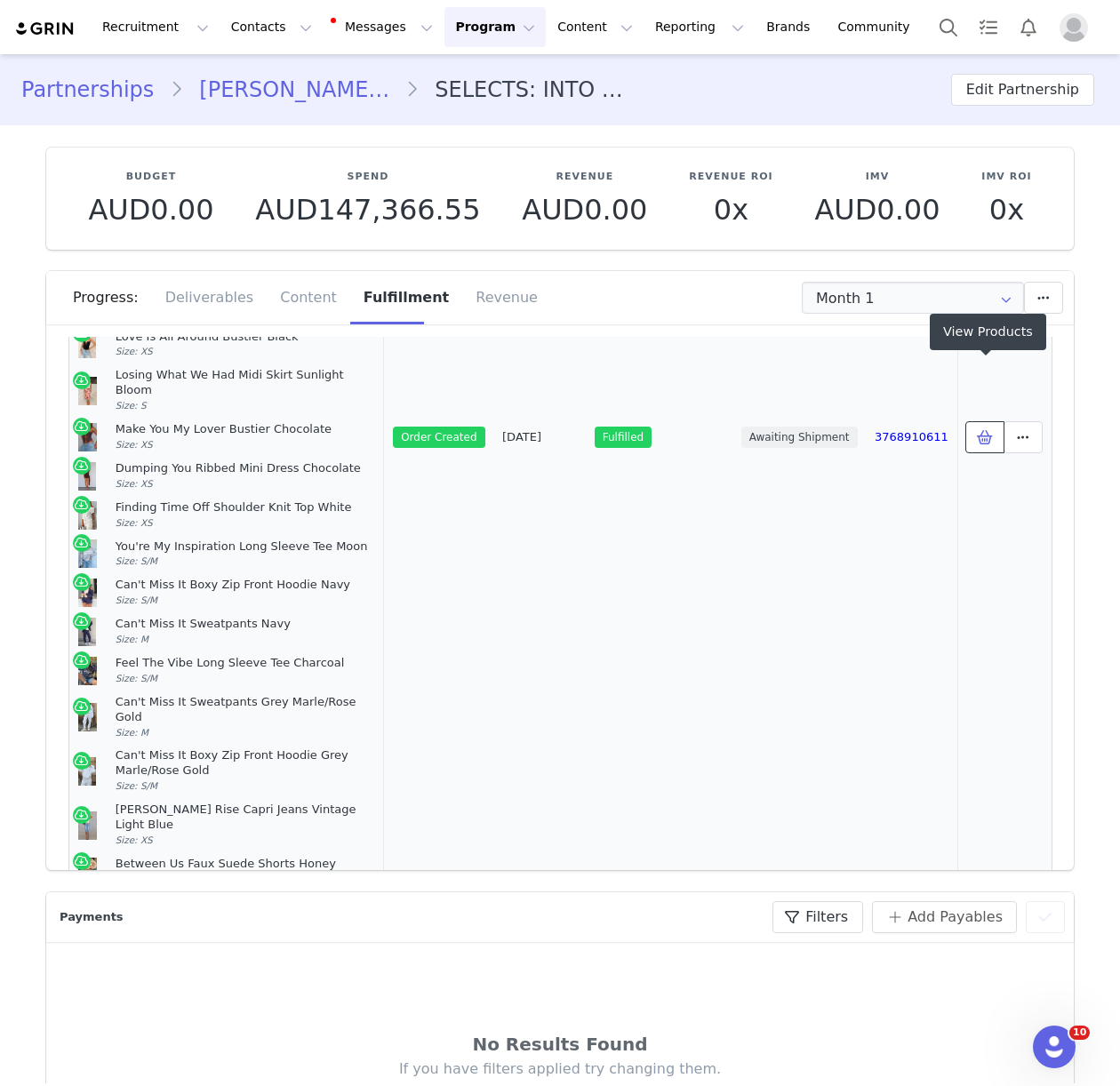
click at [979, 430] on icon at bounding box center [985, 436] width 16 height 14
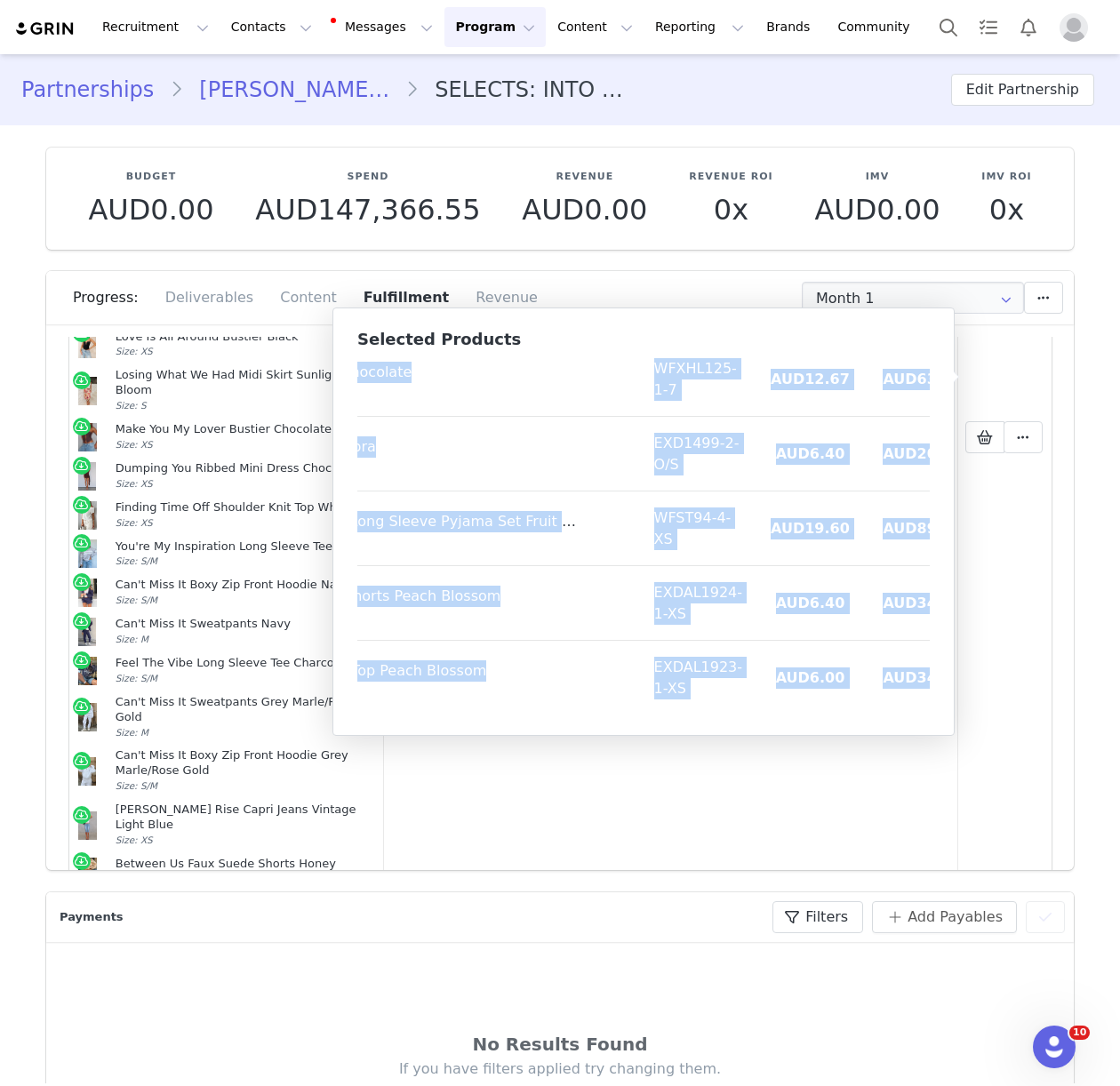
scroll to position [3644, 195]
drag, startPoint x: 369, startPoint y: 375, endPoint x: 921, endPoint y: 708, distance: 644.7
copy table "Product SKU Cost Price Sweet Dreams Off Shoulder Top White/Black Stripe Size: X…"
click at [262, 28] on button "Contacts Contacts" at bounding box center [271, 27] width 102 height 40
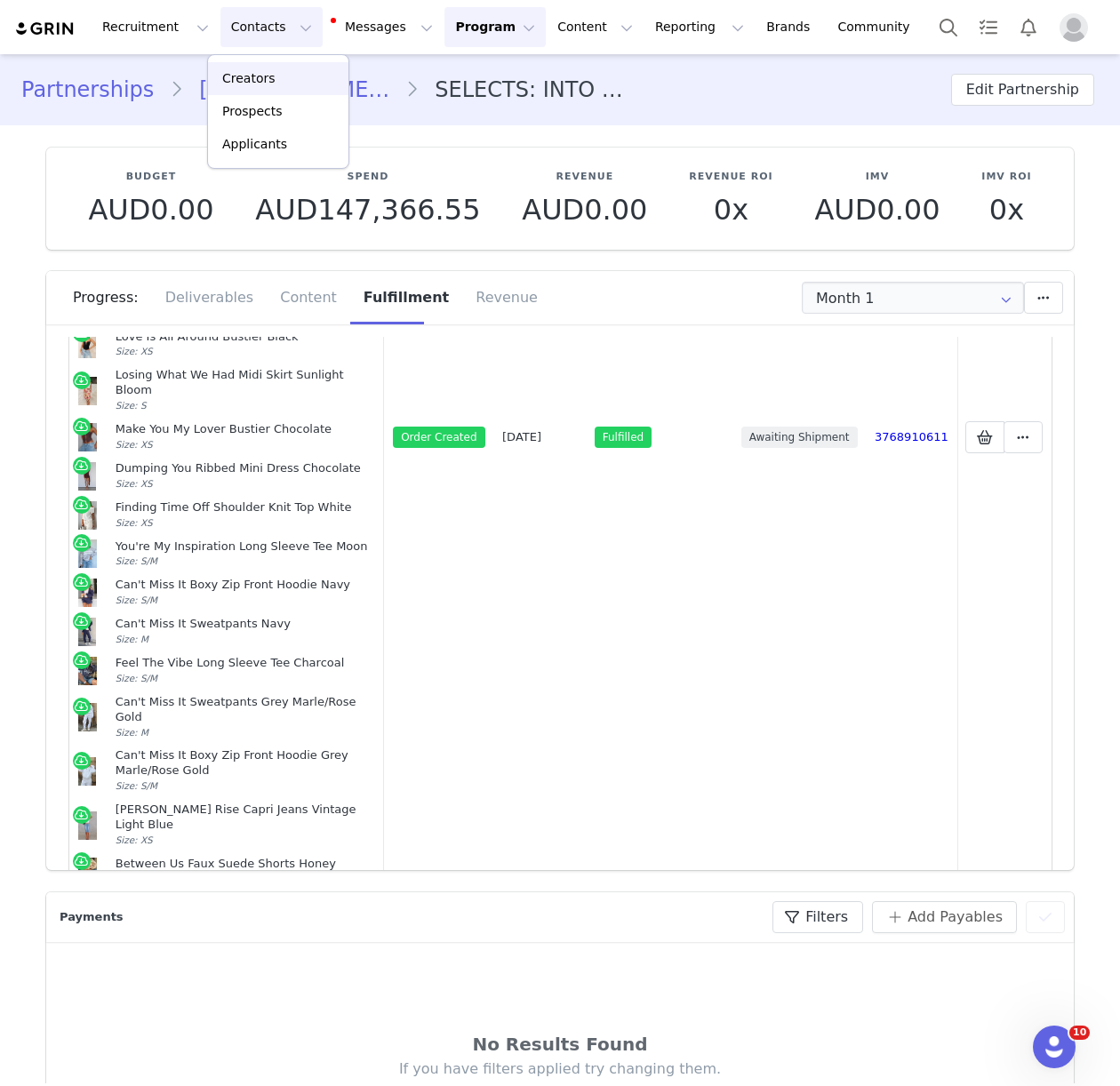
drag, startPoint x: 276, startPoint y: 78, endPoint x: 249, endPoint y: 101, distance: 35.5
click at [276, 78] on div "Creators" at bounding box center [277, 78] width 119 height 19
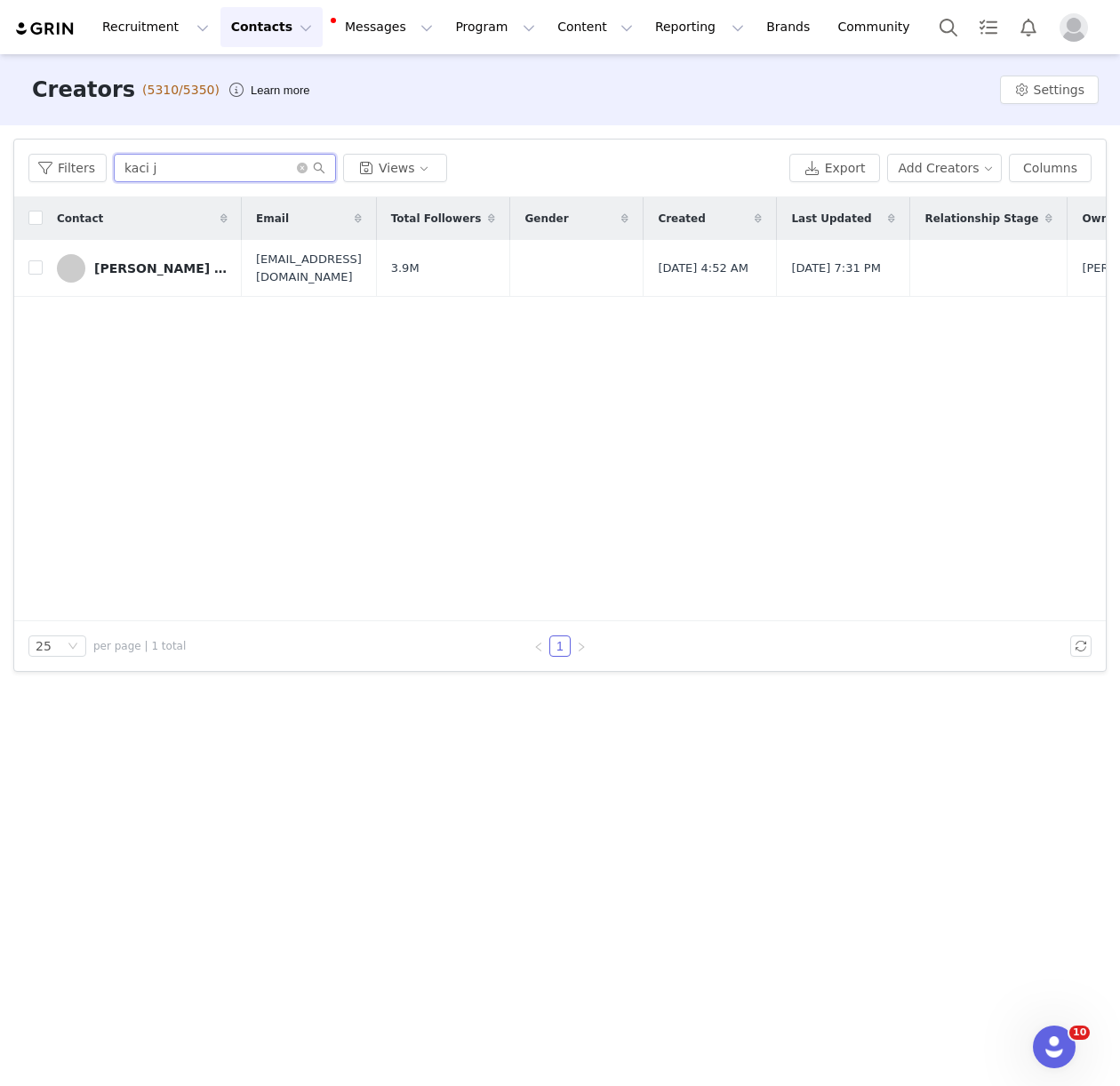
click at [155, 168] on input "kaci j" at bounding box center [225, 168] width 222 height 28
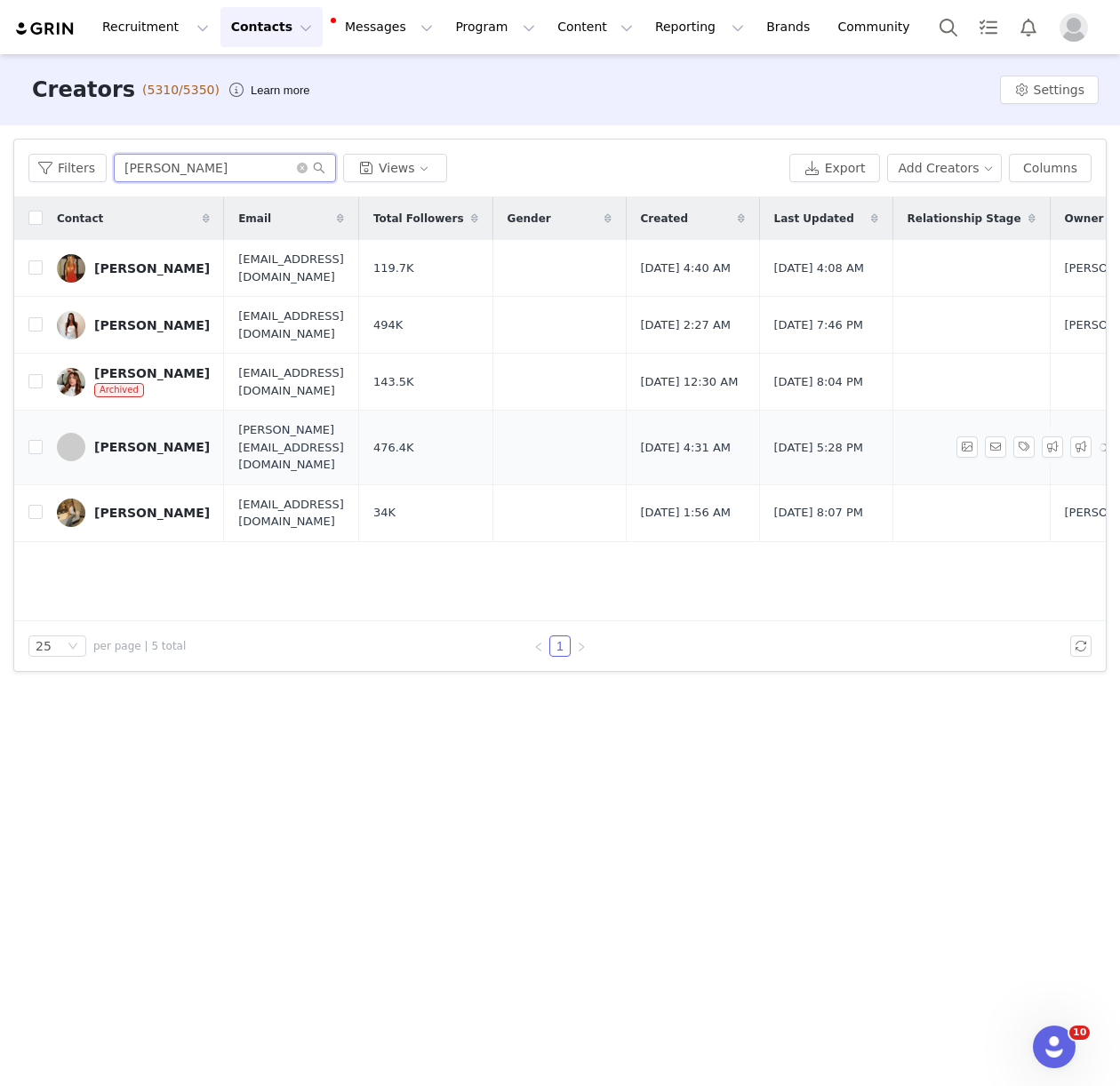
type input "sophie c"
click at [136, 445] on div "Sophie Cairns" at bounding box center [152, 446] width 116 height 14
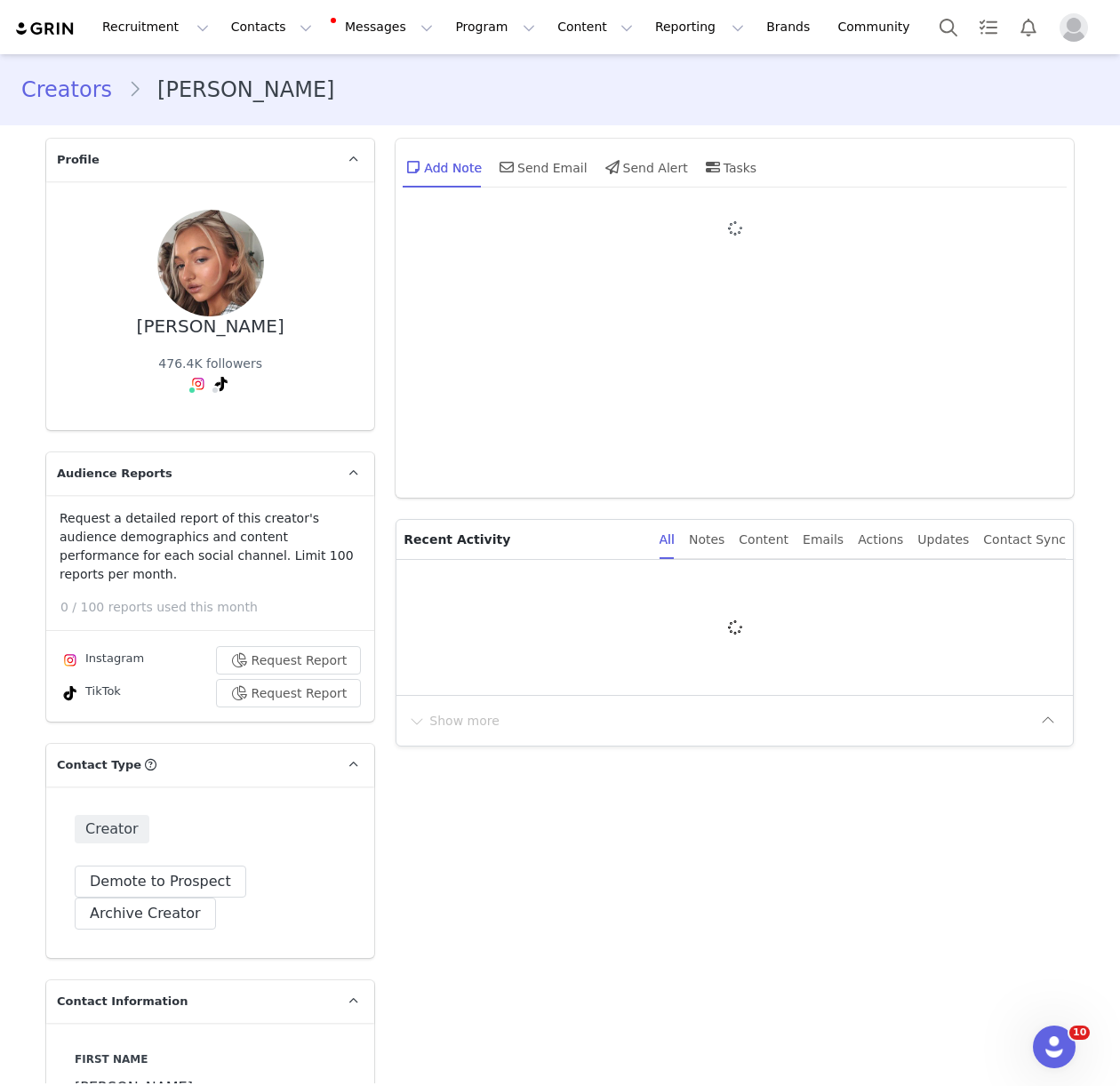
type input "+44 ([GEOGRAPHIC_DATA])"
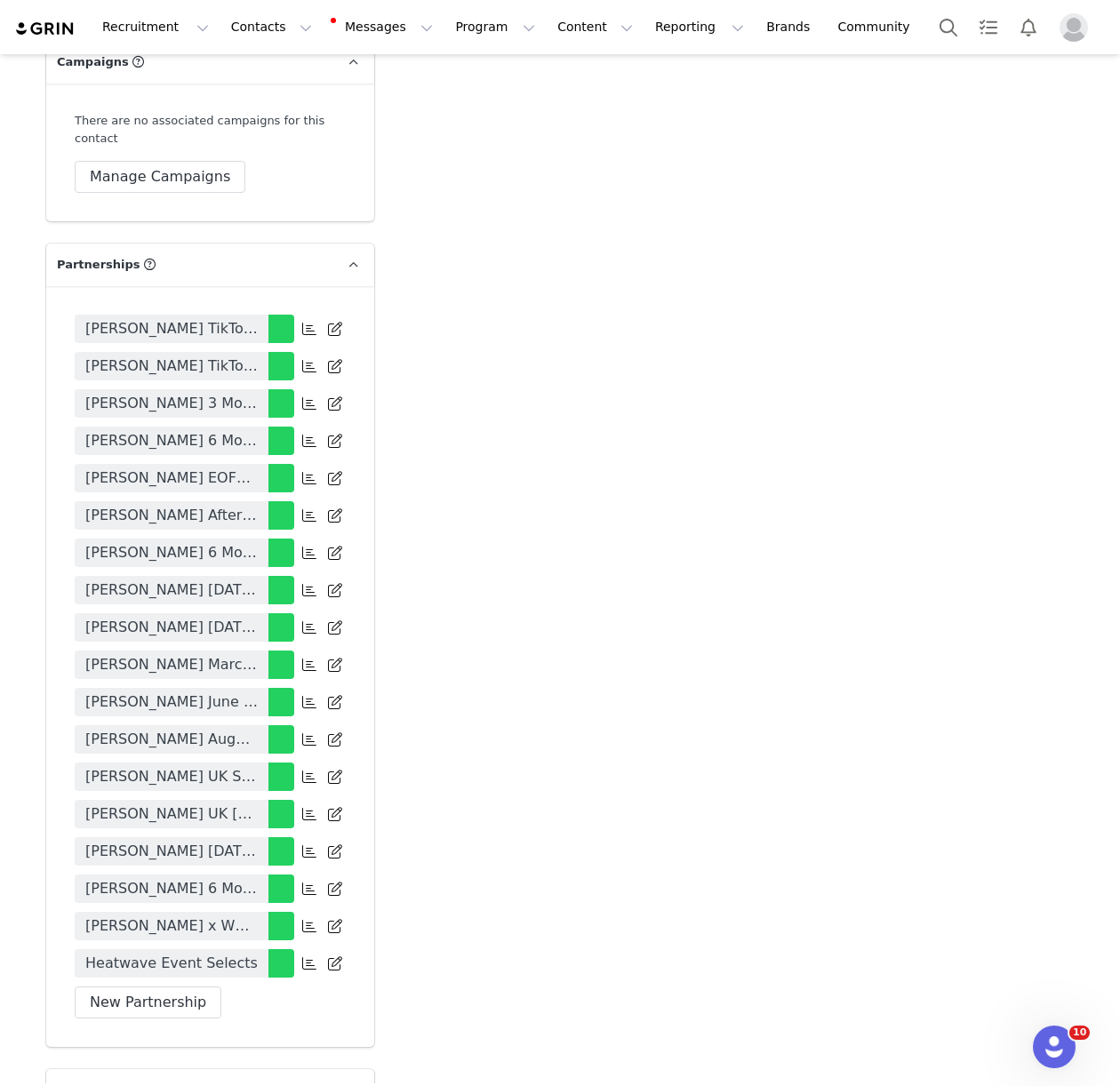
scroll to position [3796, 0]
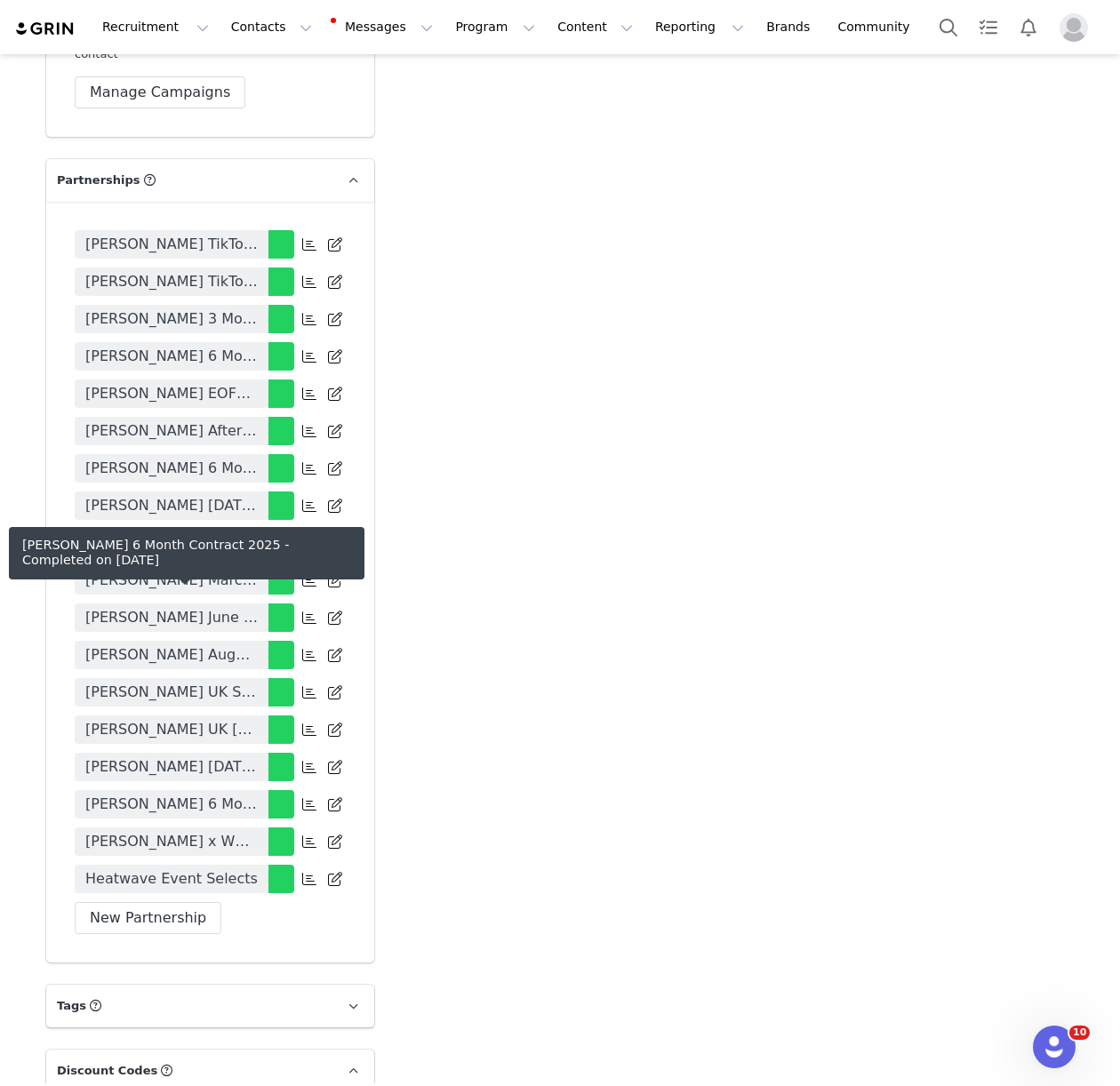
click at [179, 794] on span "Sophie Cairns 6 Month Contract 2025" at bounding box center [171, 804] width 173 height 21
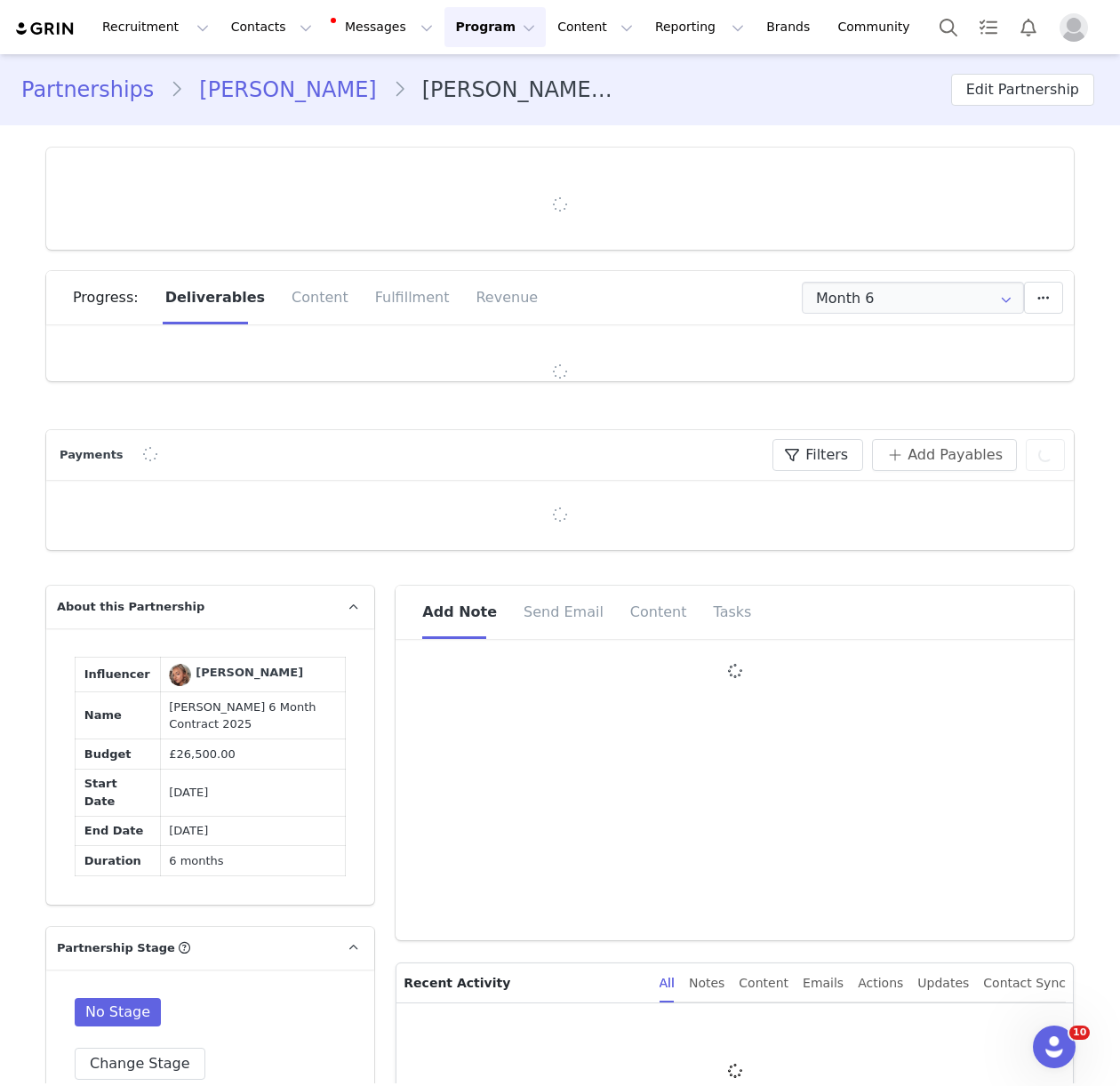
type input "+44 ([GEOGRAPHIC_DATA])"
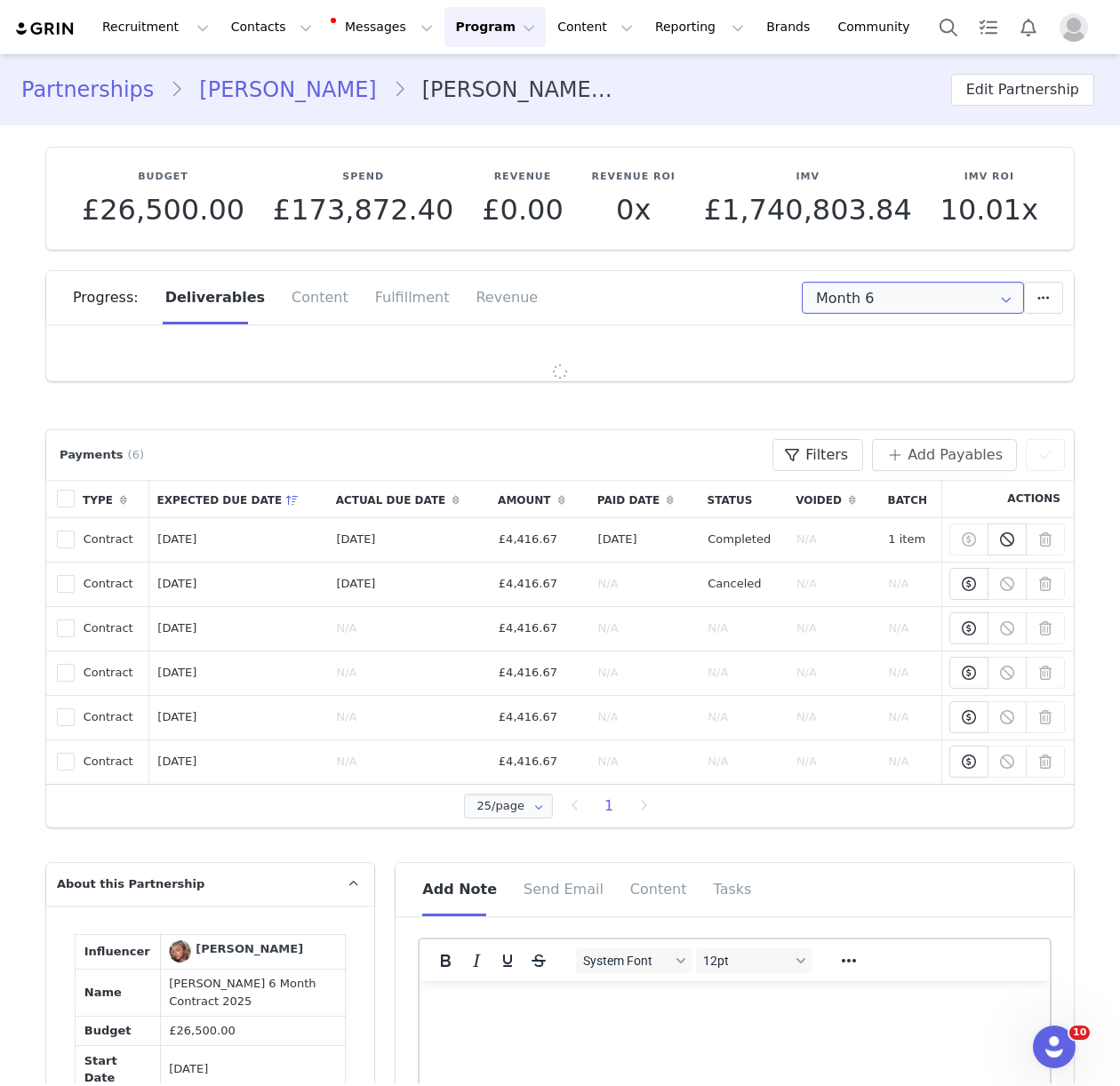
click at [823, 301] on input "Month 6" at bounding box center [913, 298] width 222 height 32
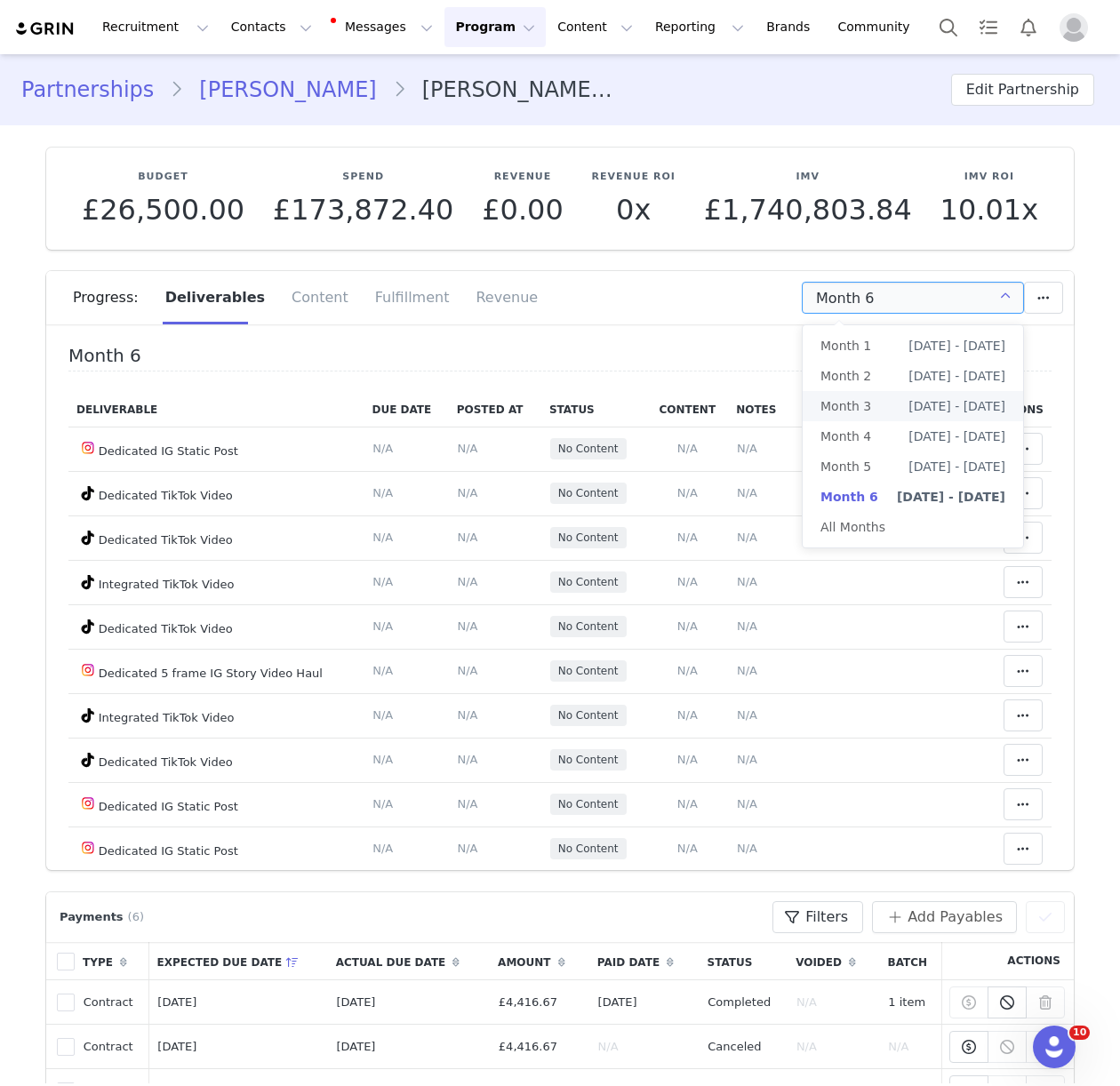
click at [613, 323] on div "Progress: Deliverables Content Fulfillment Revenue" at bounding box center [573, 297] width 1000 height 53
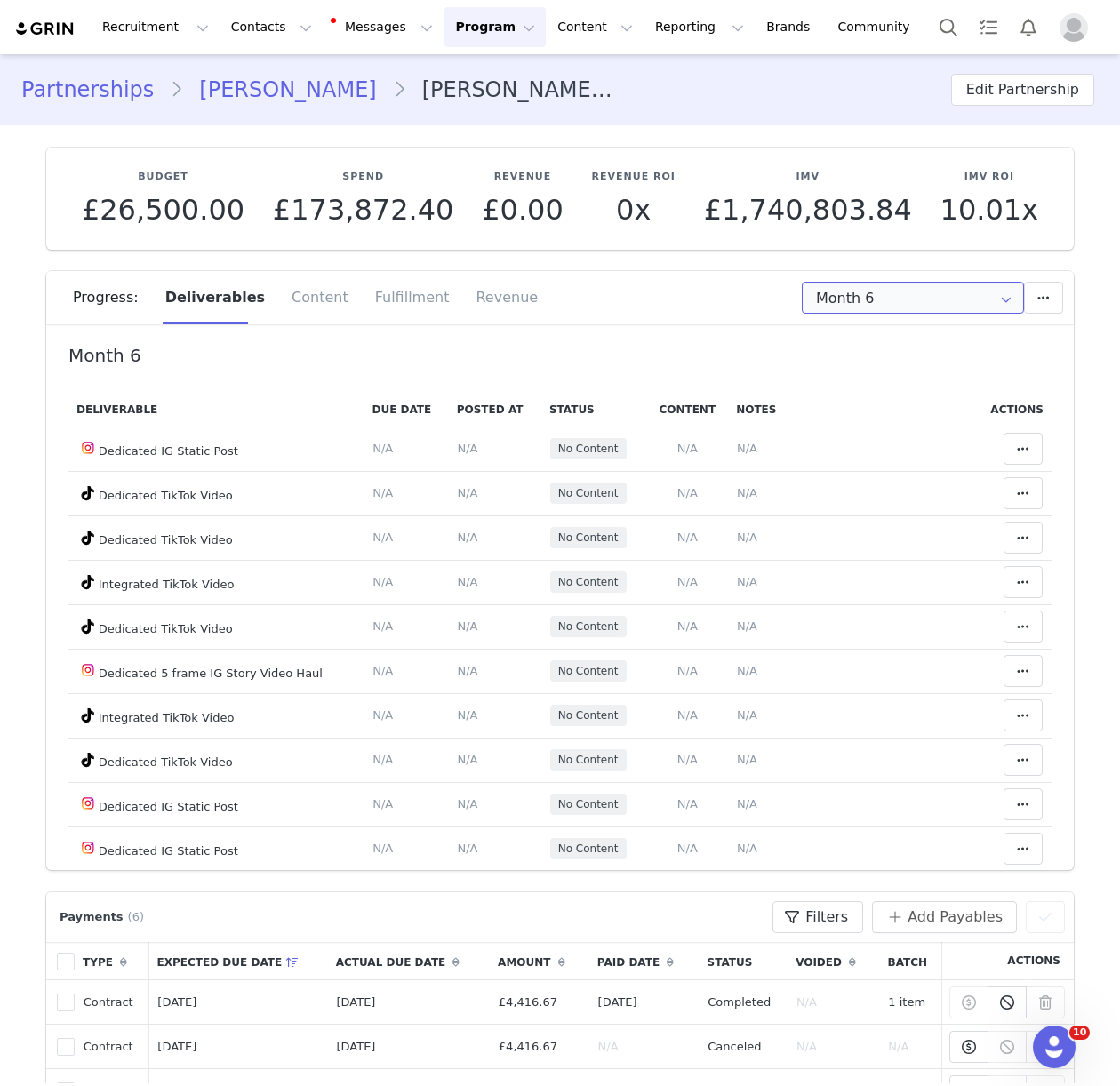
click at [841, 291] on input "Month 6" at bounding box center [913, 298] width 222 height 32
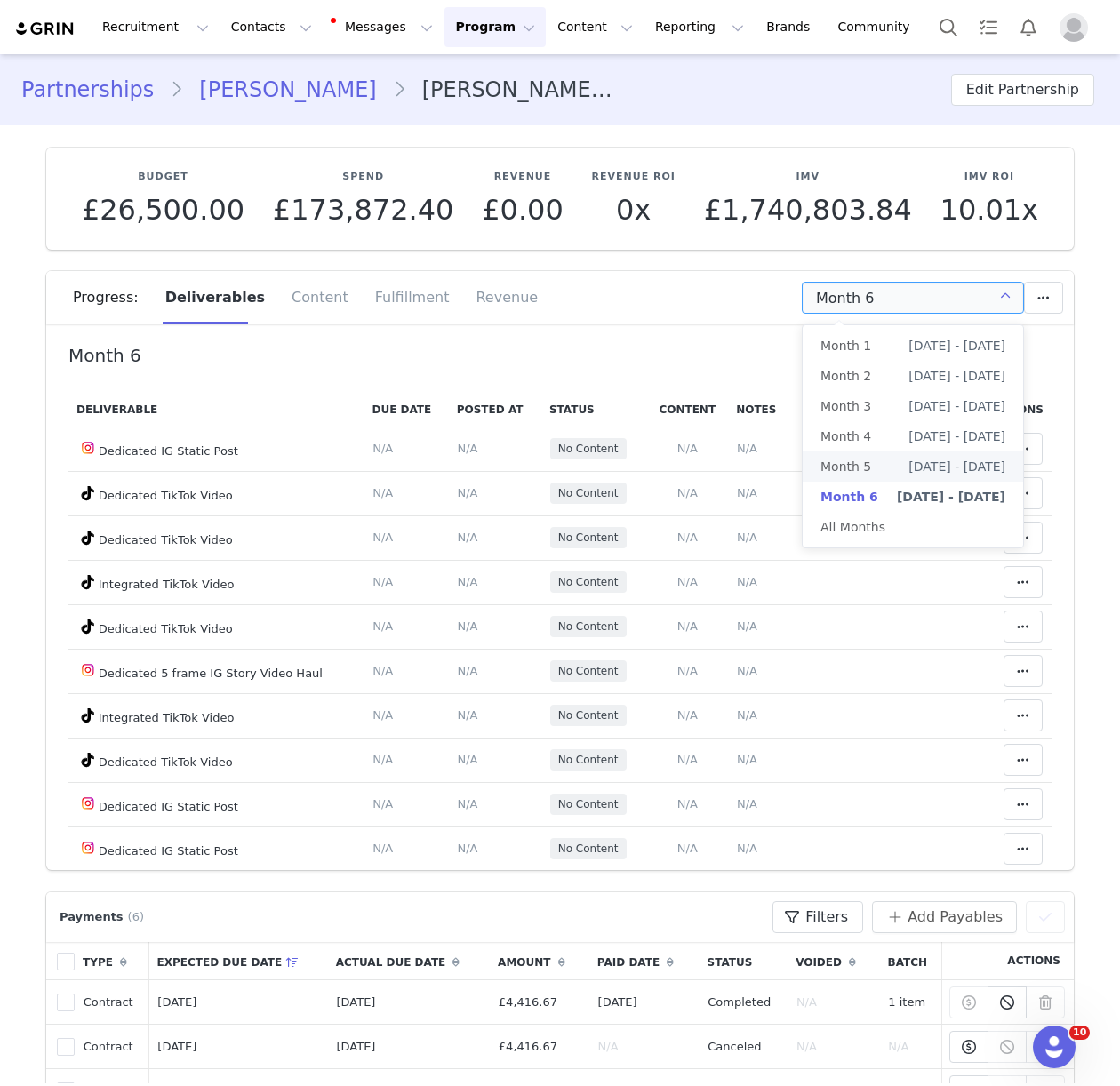
click at [945, 471] on span "May 15th - Jun 15th" at bounding box center [957, 466] width 97 height 30
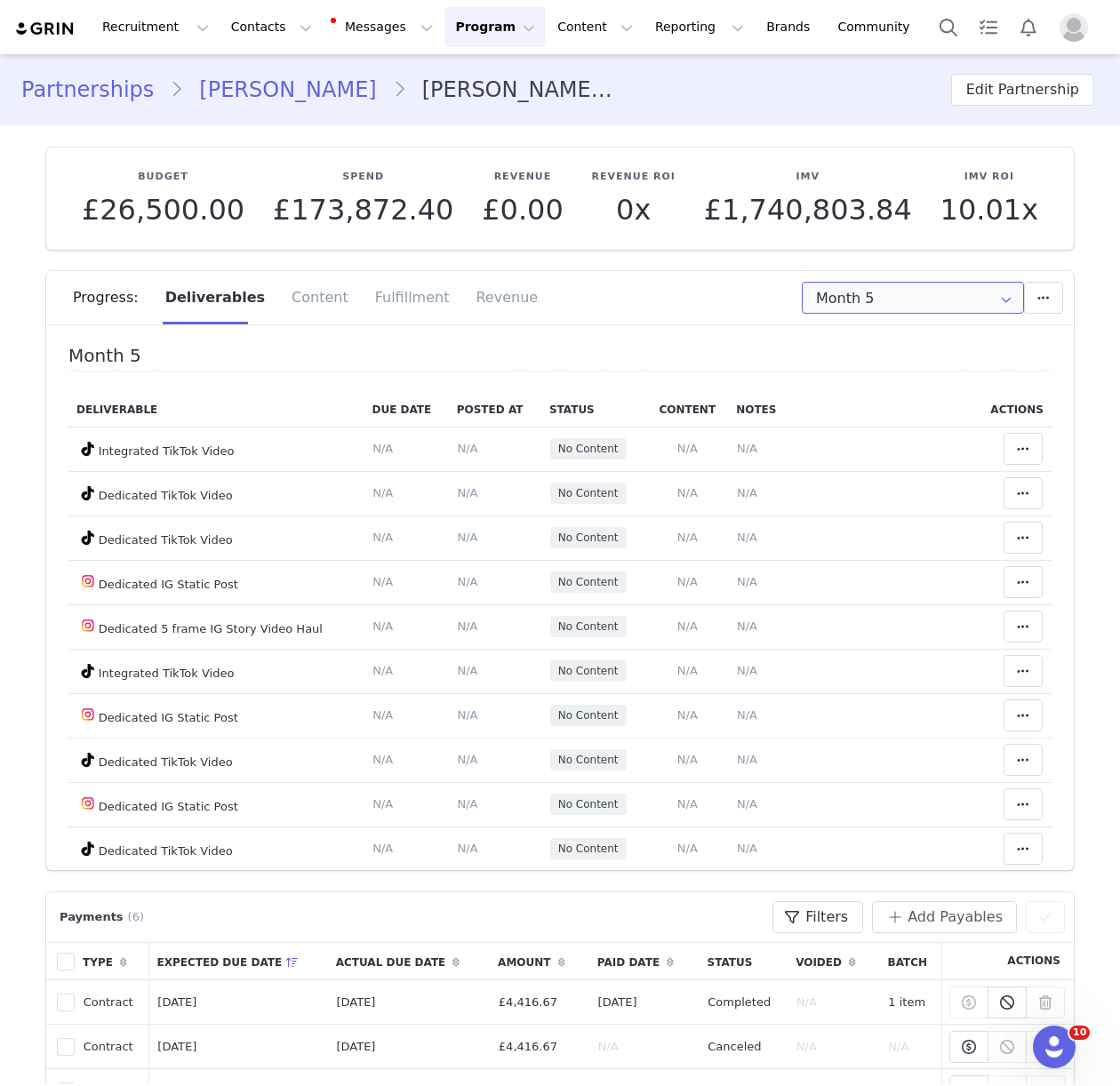
click at [837, 299] on input "Month 5" at bounding box center [913, 298] width 222 height 32
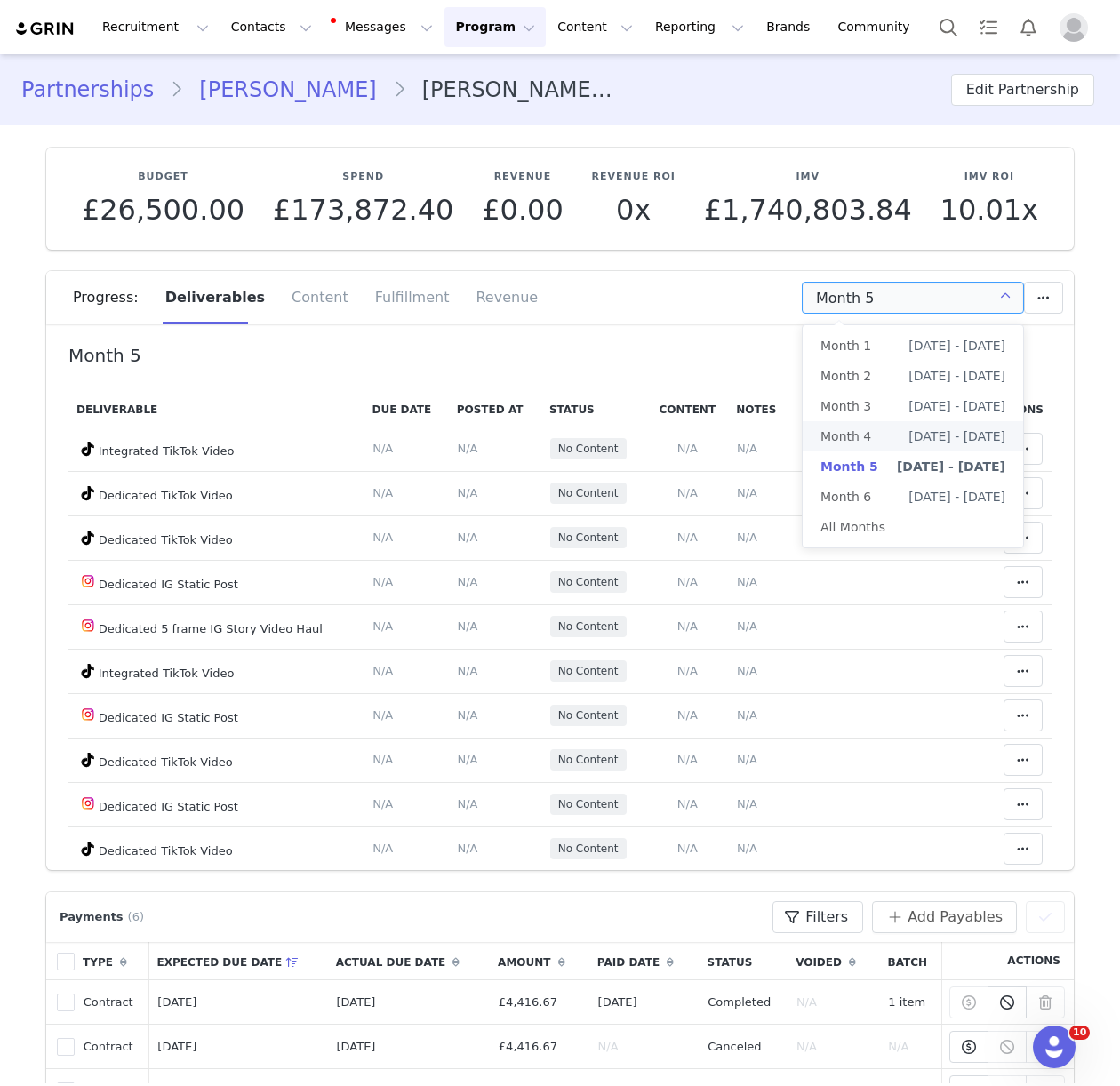
click at [935, 438] on span "Apr 15th - May 15th" at bounding box center [957, 436] width 97 height 30
type input "Month 4"
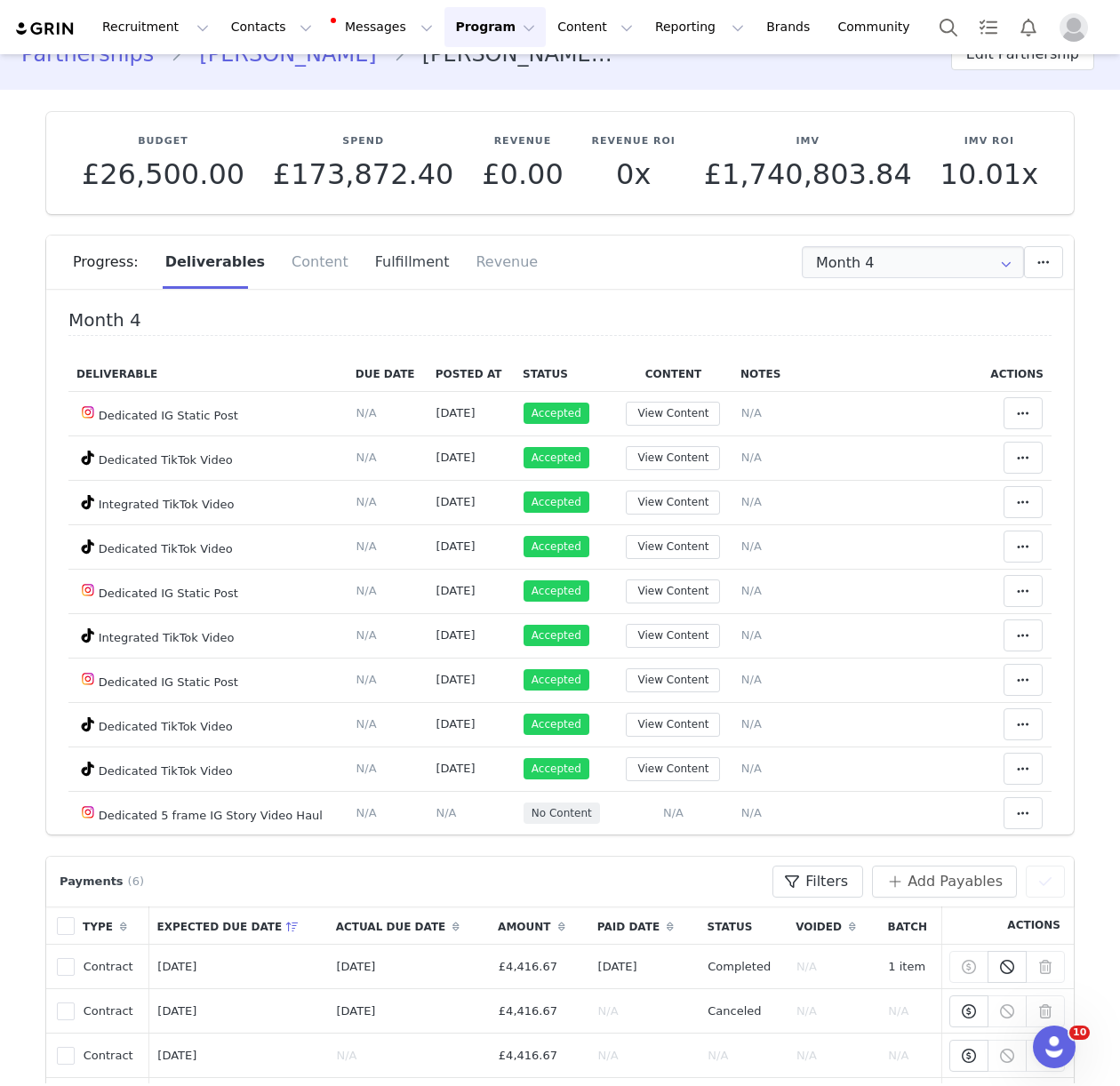
click at [404, 266] on div "Fulfillment" at bounding box center [412, 261] width 101 height 53
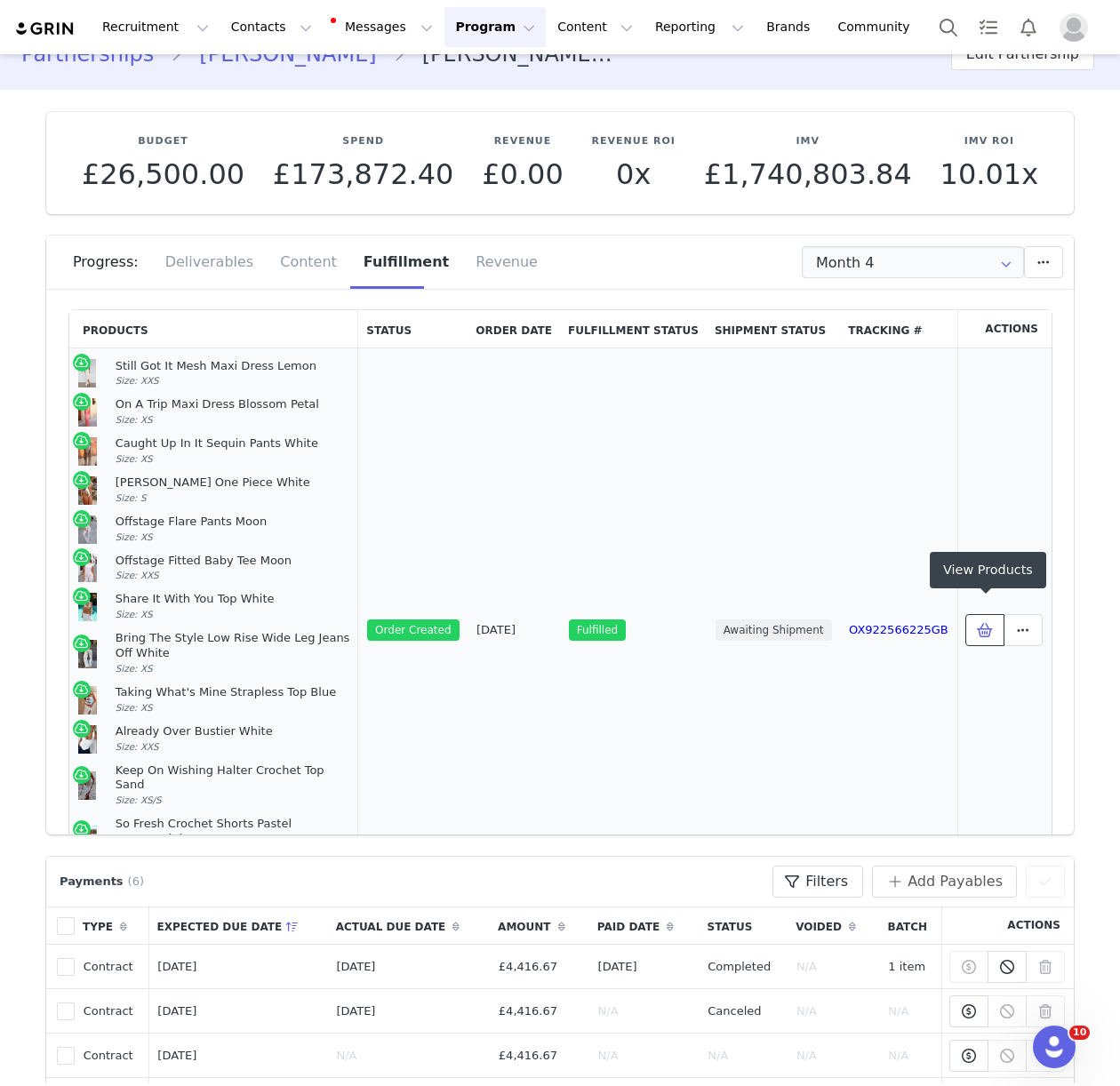
click at [969, 618] on button at bounding box center [985, 629] width 39 height 32
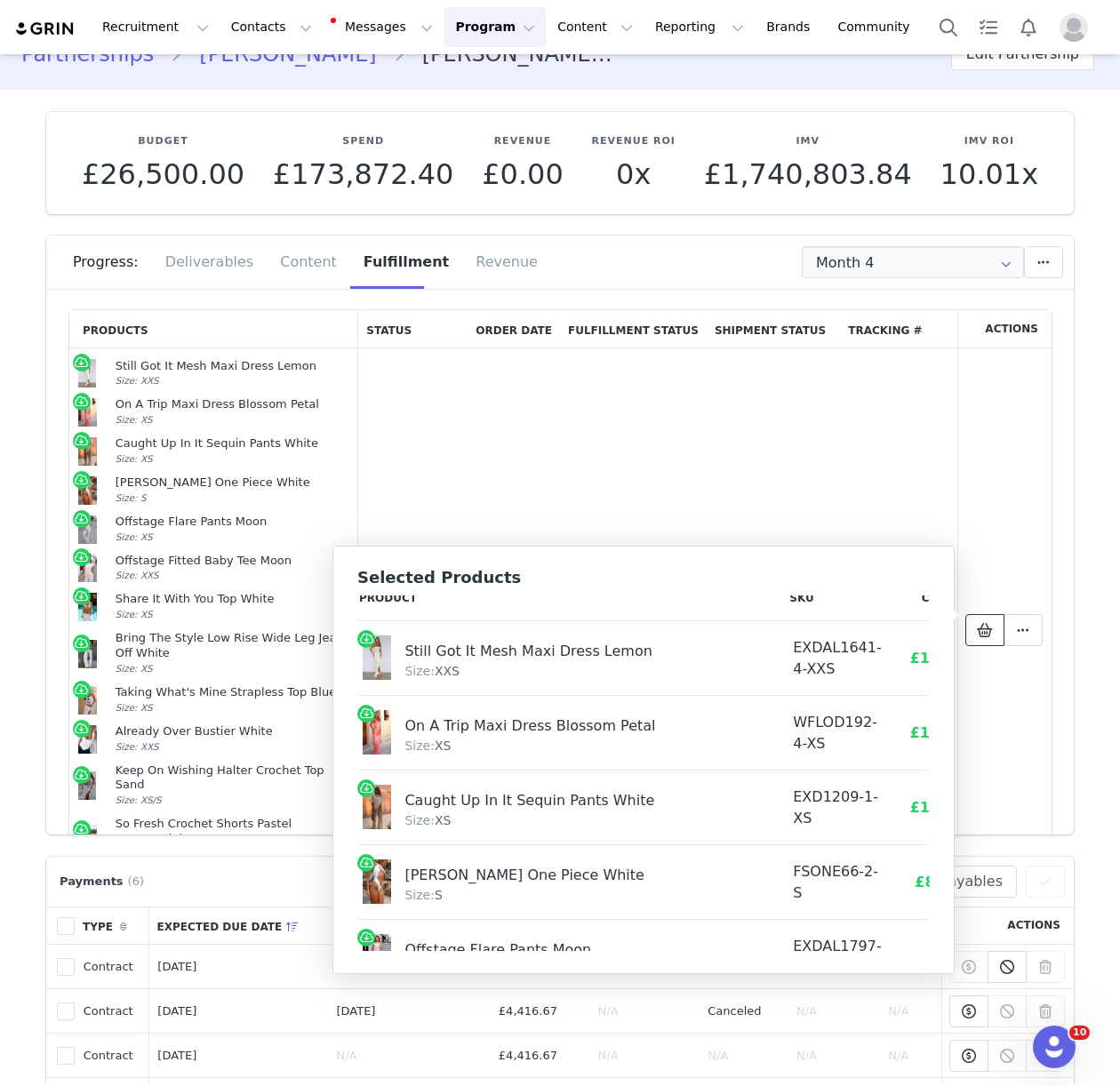
scroll to position [20, 0]
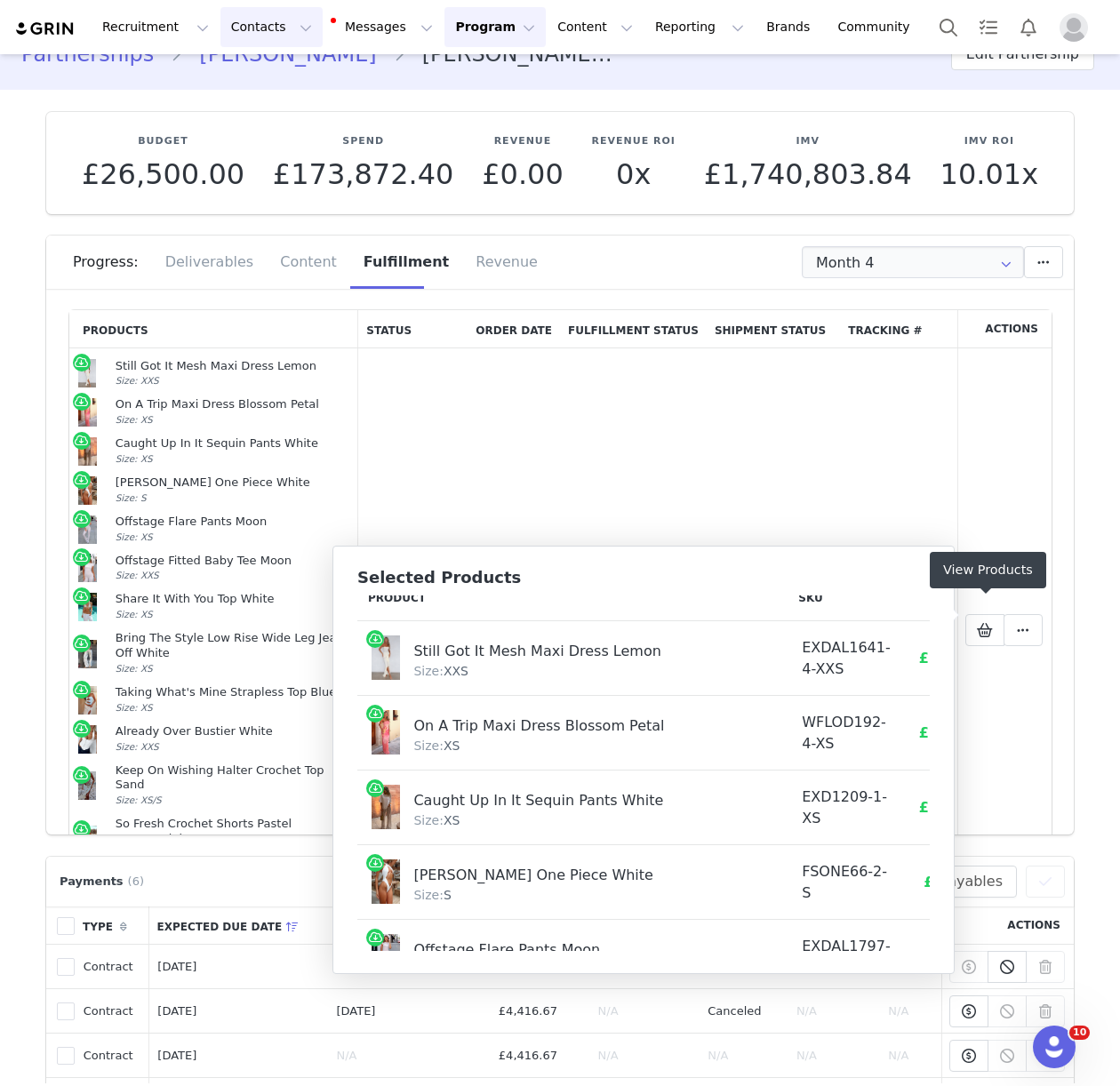
click at [254, 27] on button "Contacts Contacts" at bounding box center [271, 27] width 102 height 40
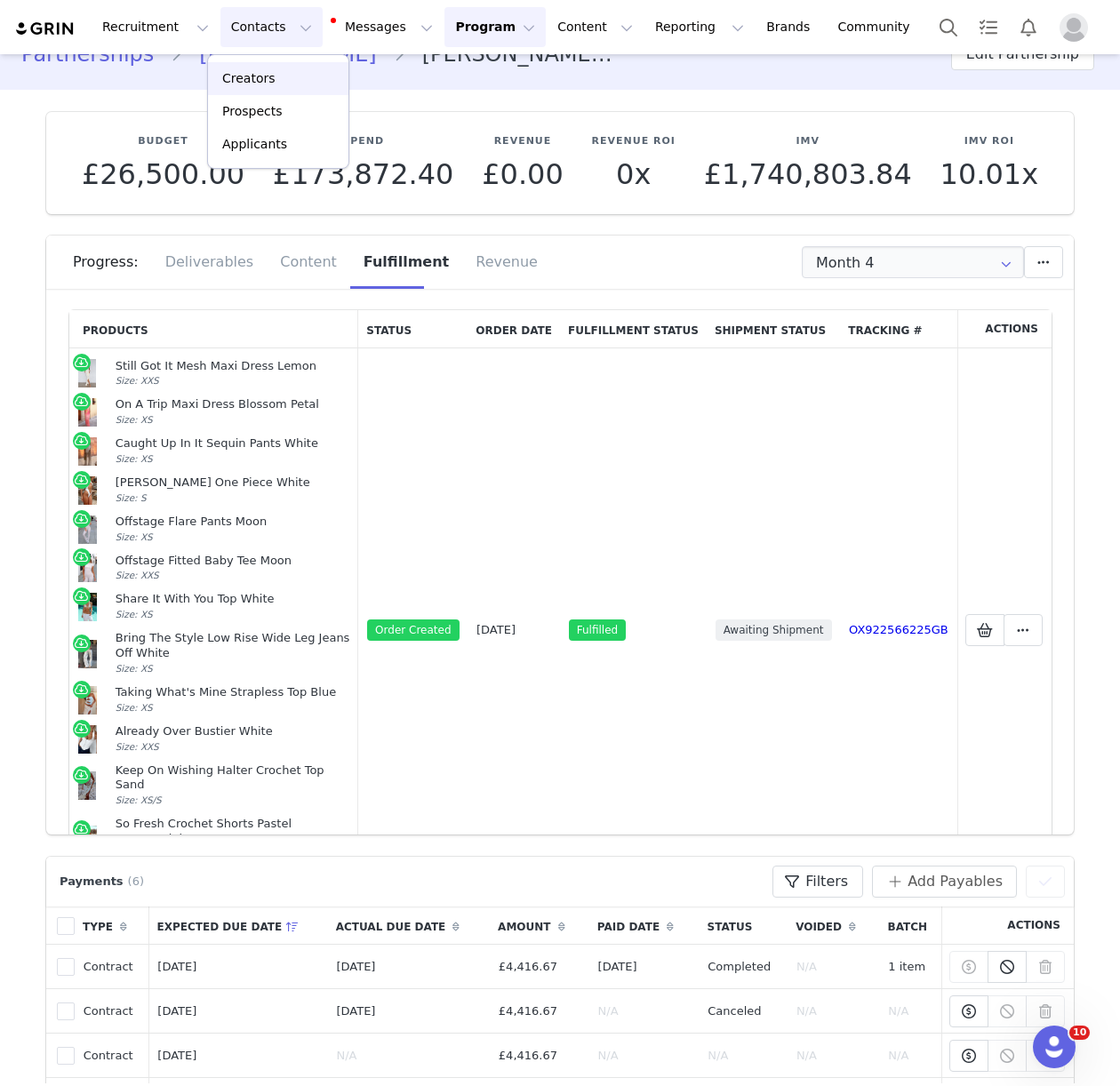
click at [273, 73] on div "Creators" at bounding box center [277, 78] width 119 height 19
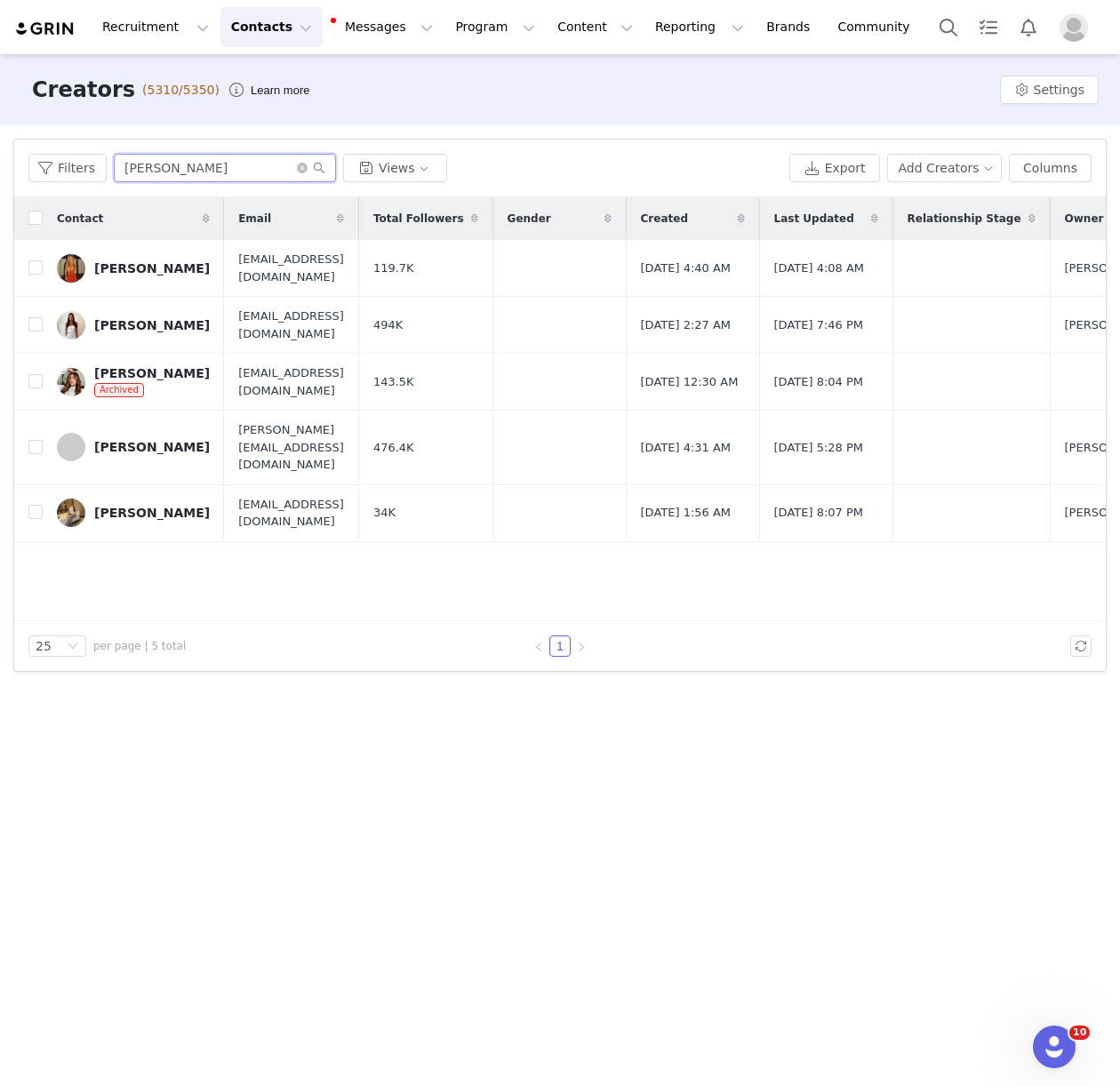
click at [147, 159] on input "sophie c" at bounding box center [225, 168] width 222 height 28
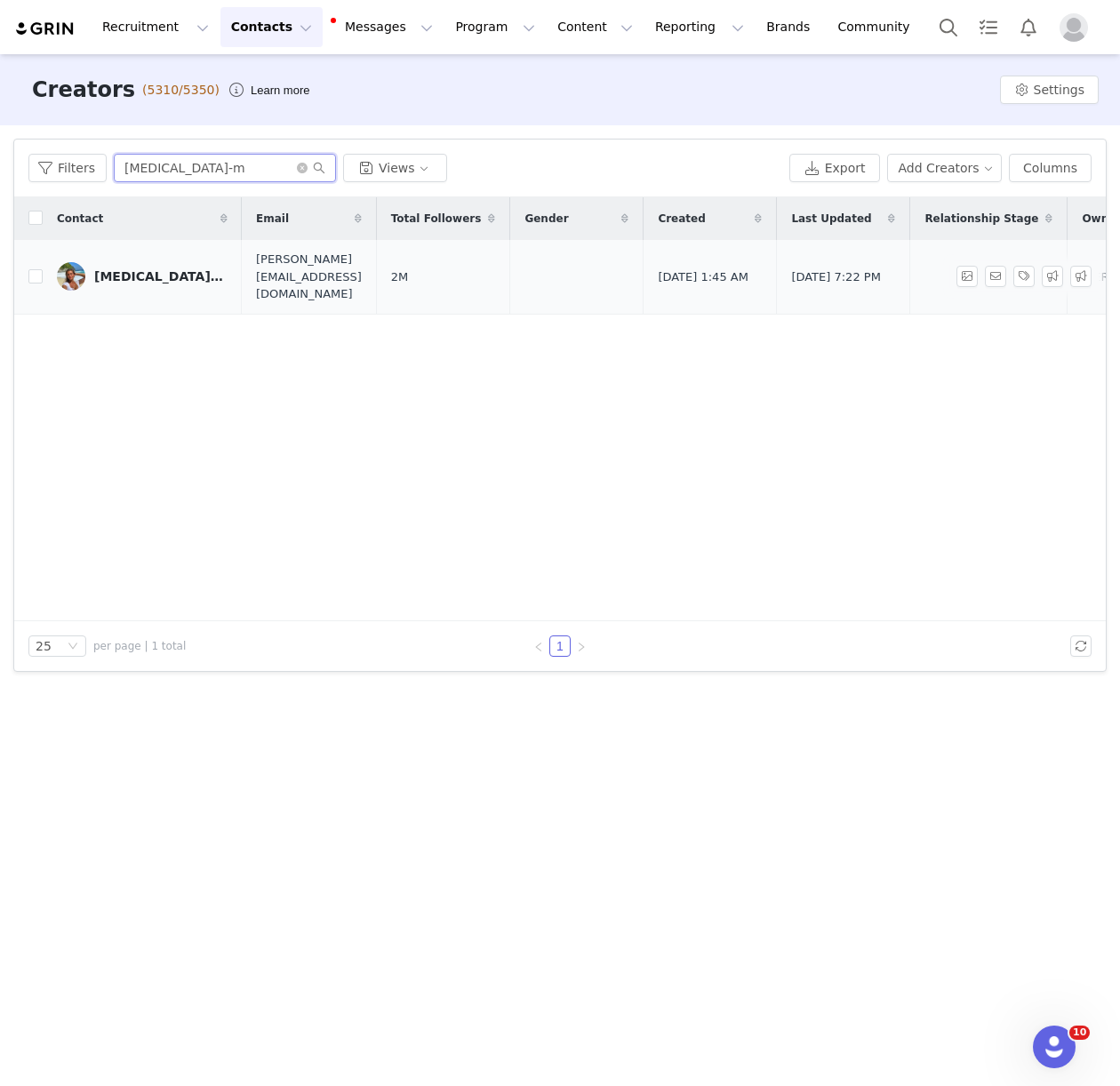
type input "kyra-m"
click at [143, 277] on link "Kyra-Mae Turner" at bounding box center [142, 276] width 171 height 28
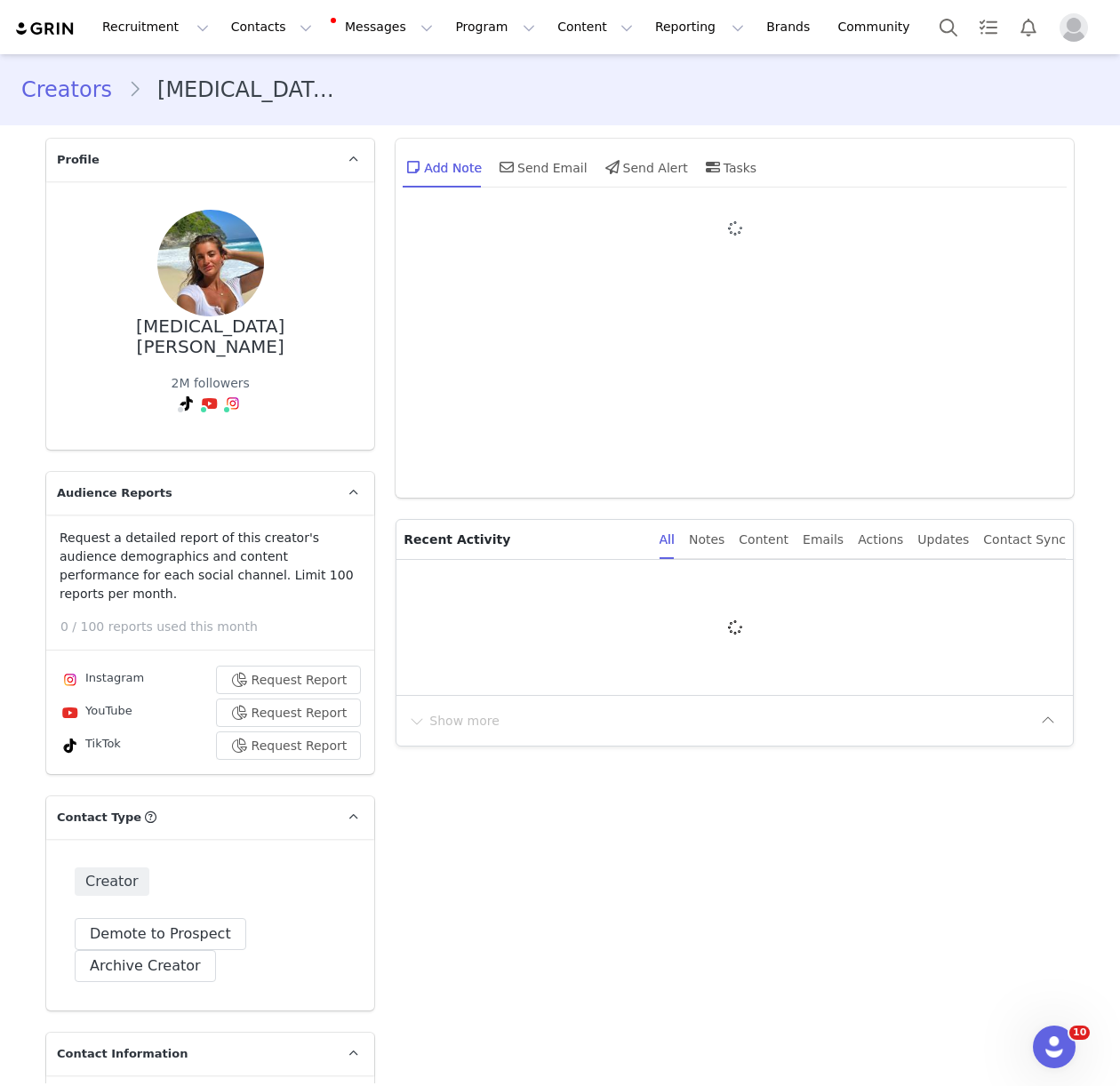
type input "+44 ([GEOGRAPHIC_DATA])"
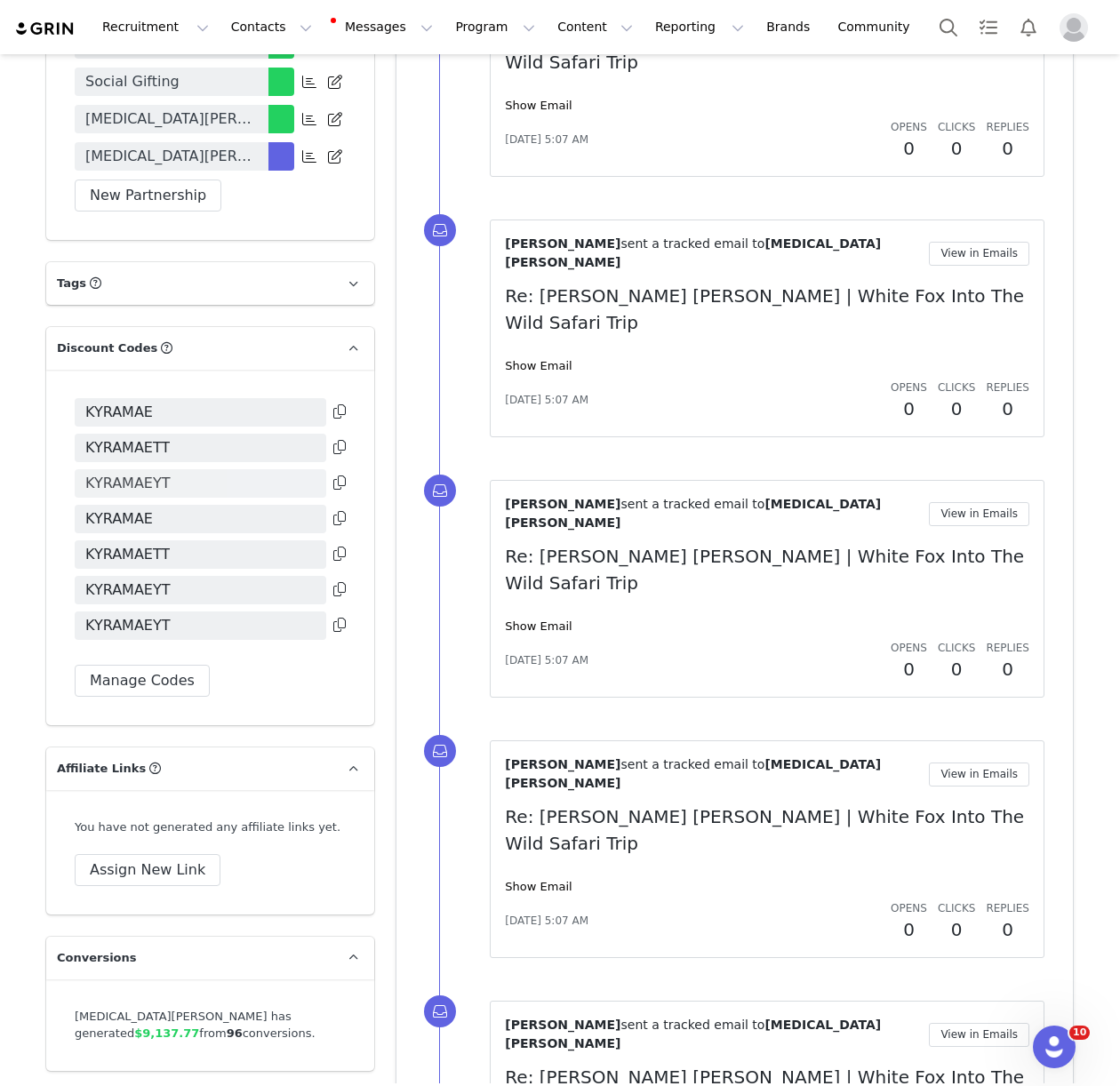
scroll to position [3597, 0]
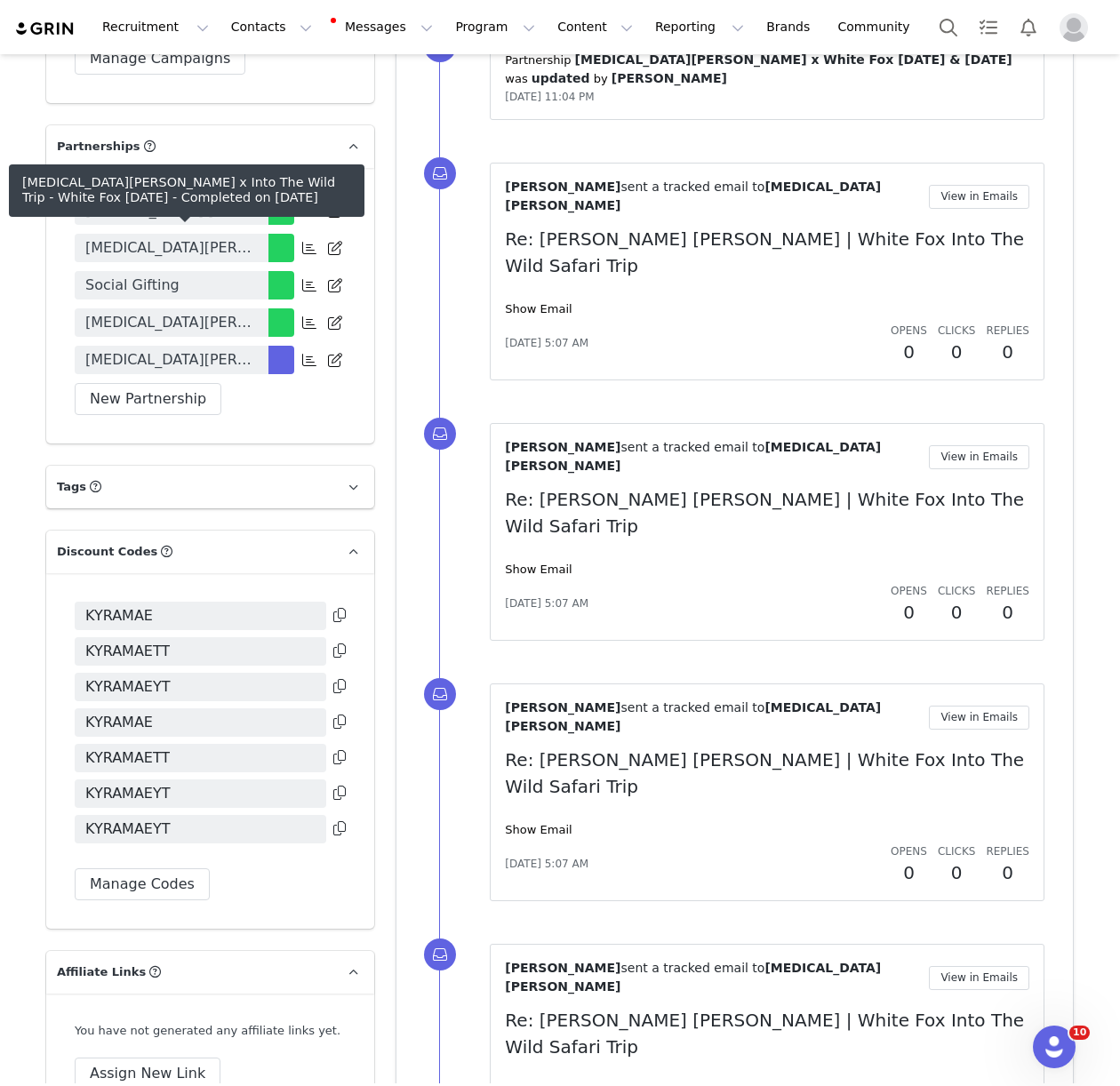
click at [136, 312] on span "Kyra-Mae Turner x Into The Wild Trip - White Fox August 2025" at bounding box center [171, 322] width 173 height 21
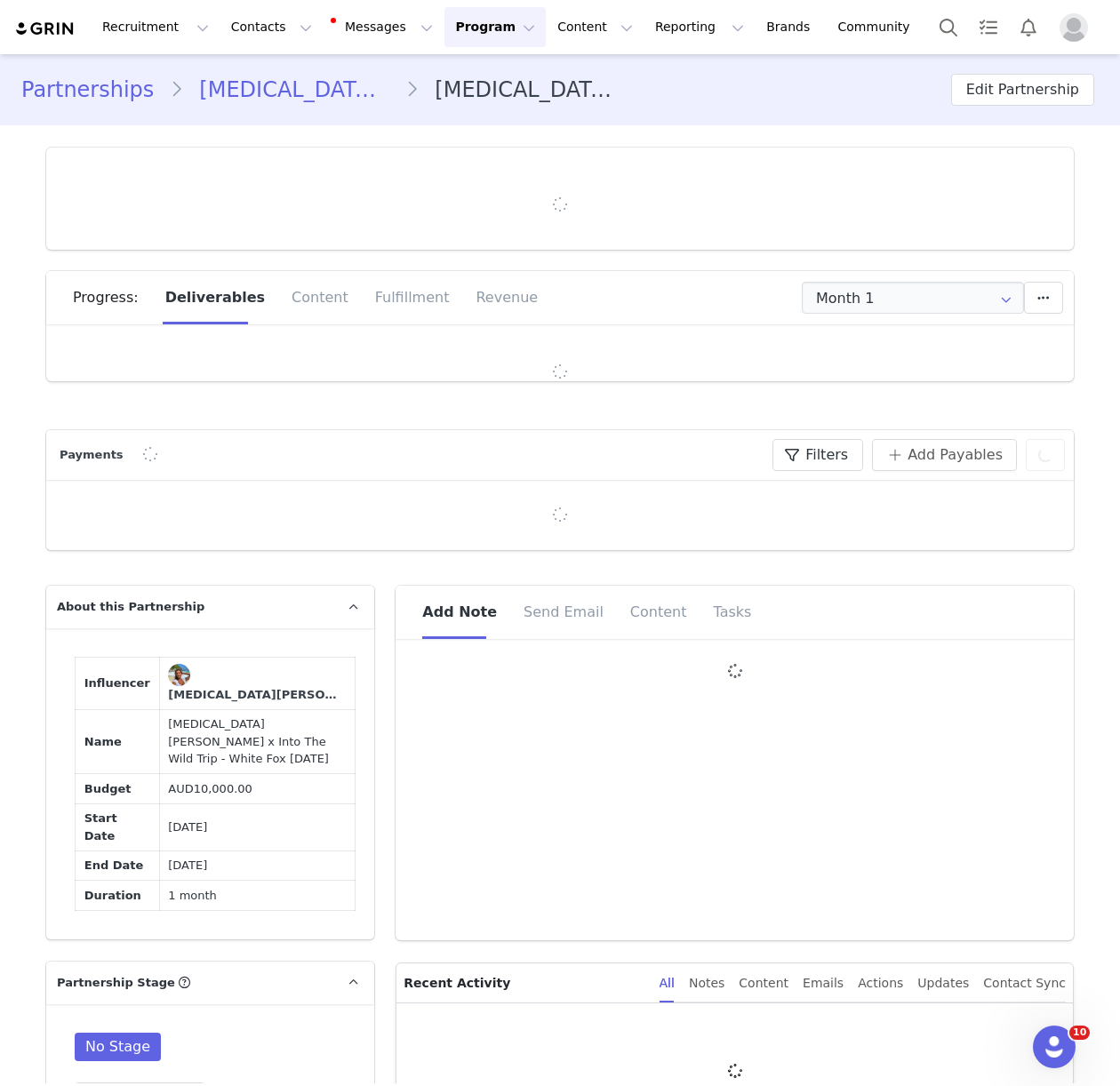
type input "+44 ([GEOGRAPHIC_DATA])"
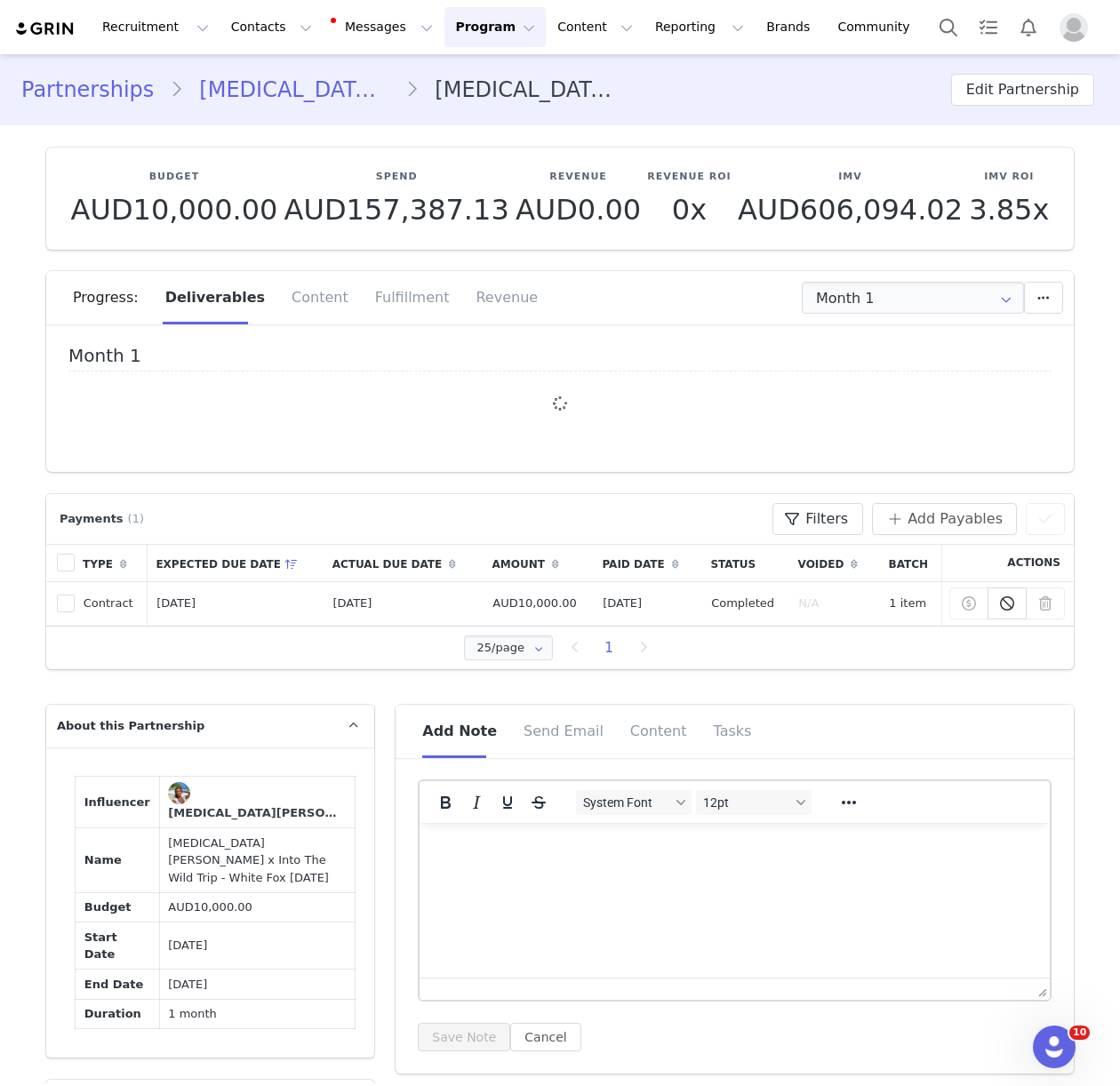
drag, startPoint x: 381, startPoint y: 292, endPoint x: 409, endPoint y: 360, distance: 73.5
click at [381, 292] on div "Fulfillment" at bounding box center [412, 297] width 101 height 53
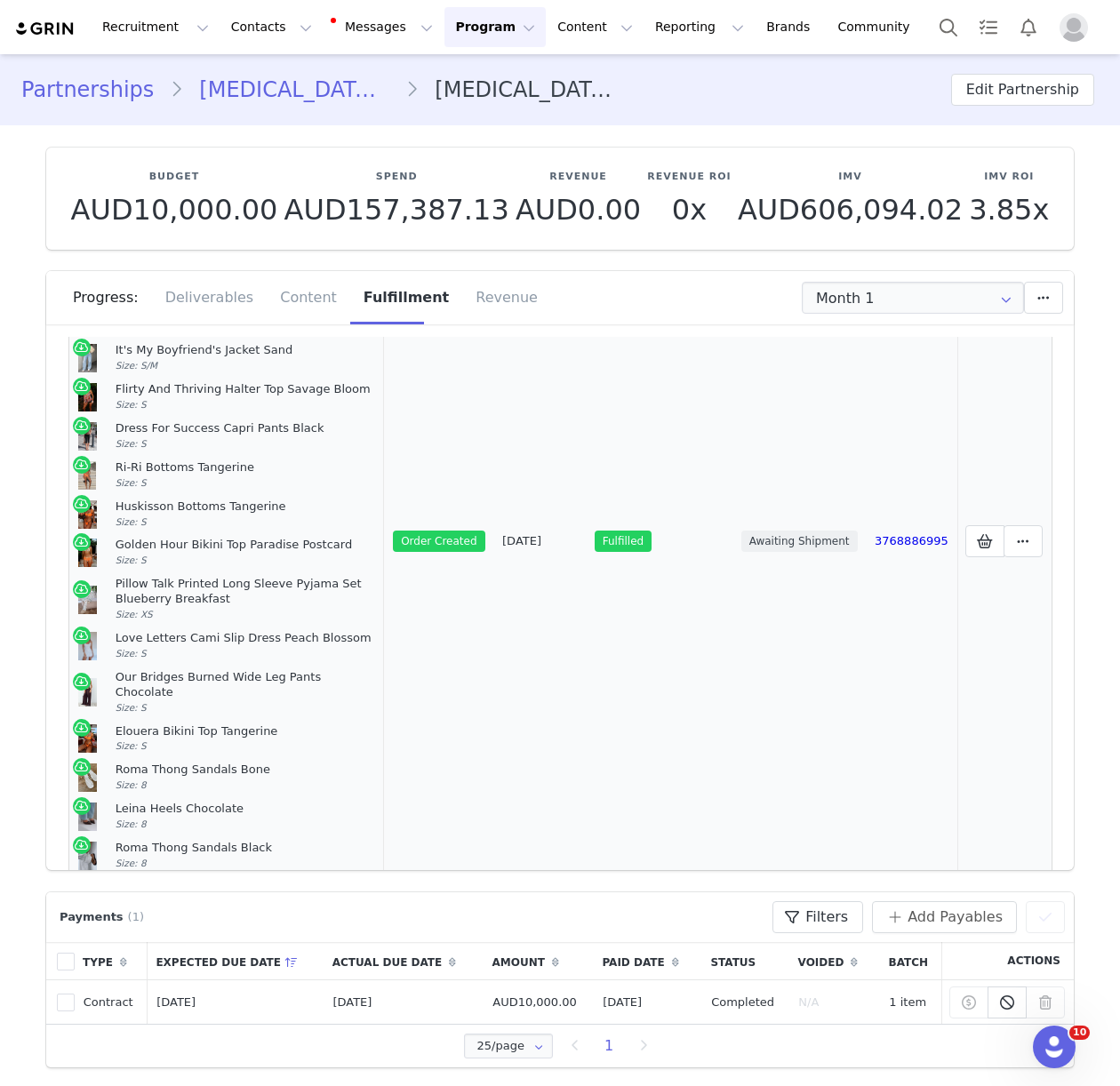
scroll to position [900, 0]
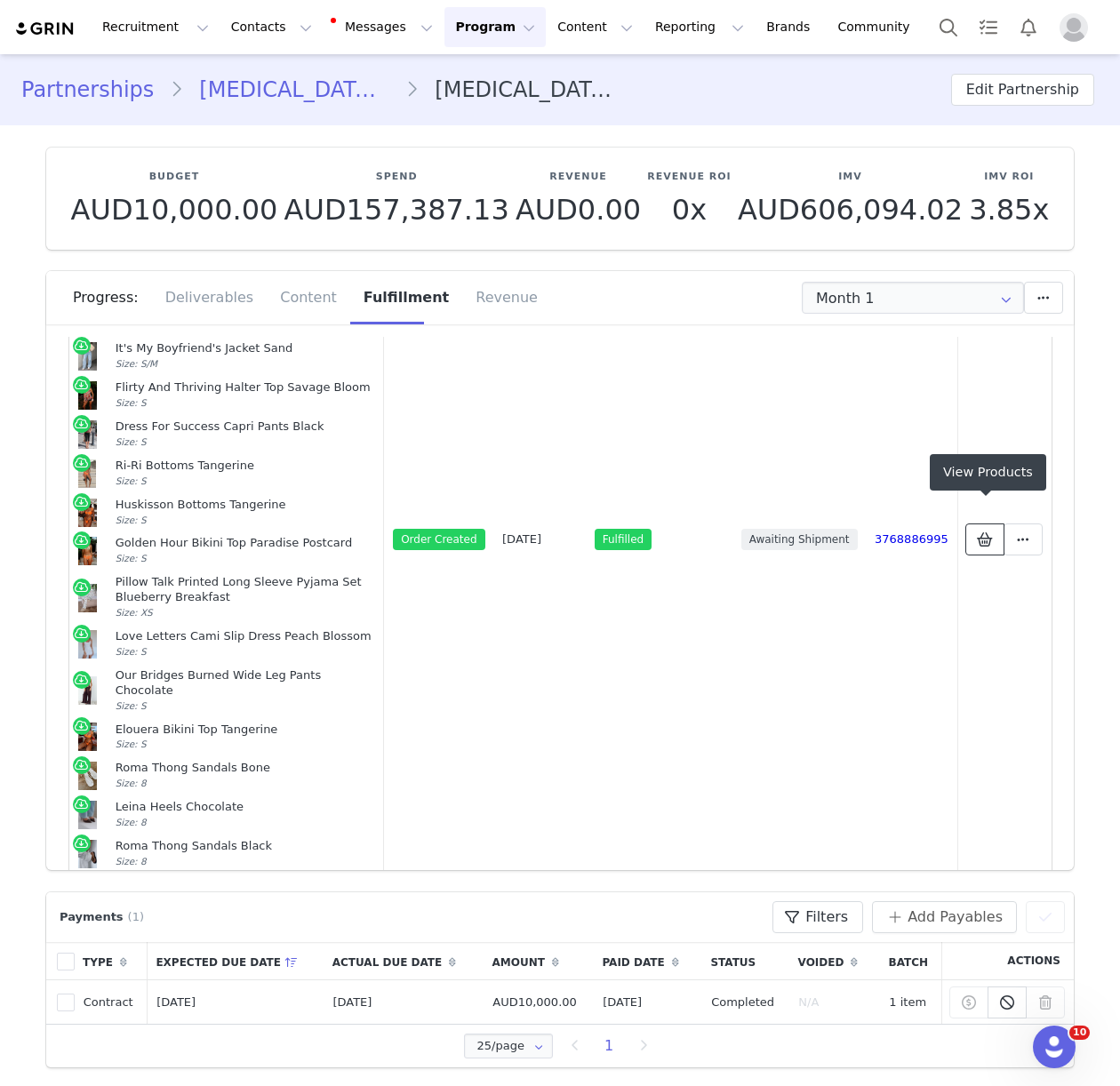
drag, startPoint x: 979, startPoint y: 514, endPoint x: 1055, endPoint y: 524, distance: 76.7
click at [979, 532] on icon at bounding box center [985, 539] width 16 height 14
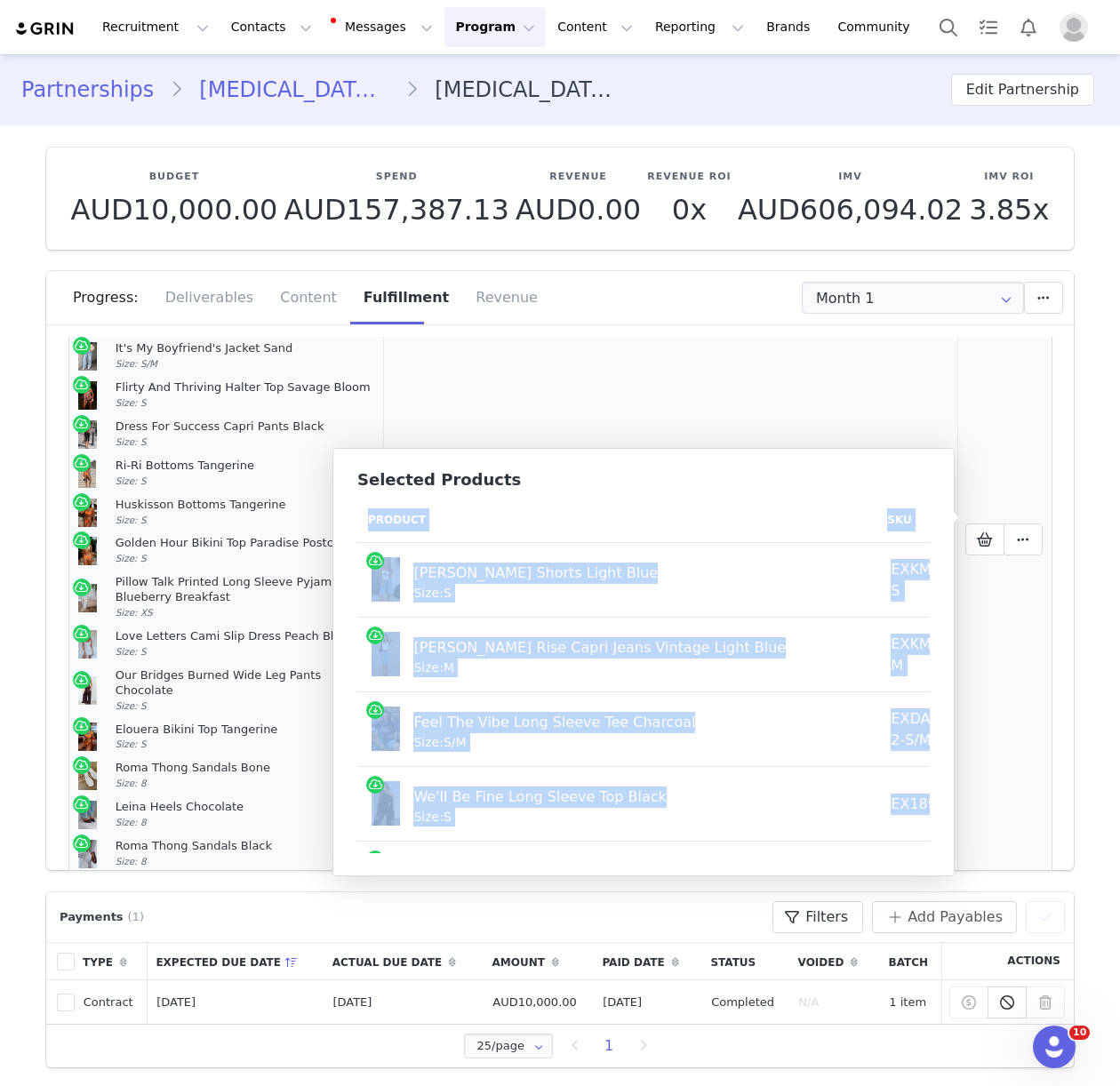
scroll to position [0, 181]
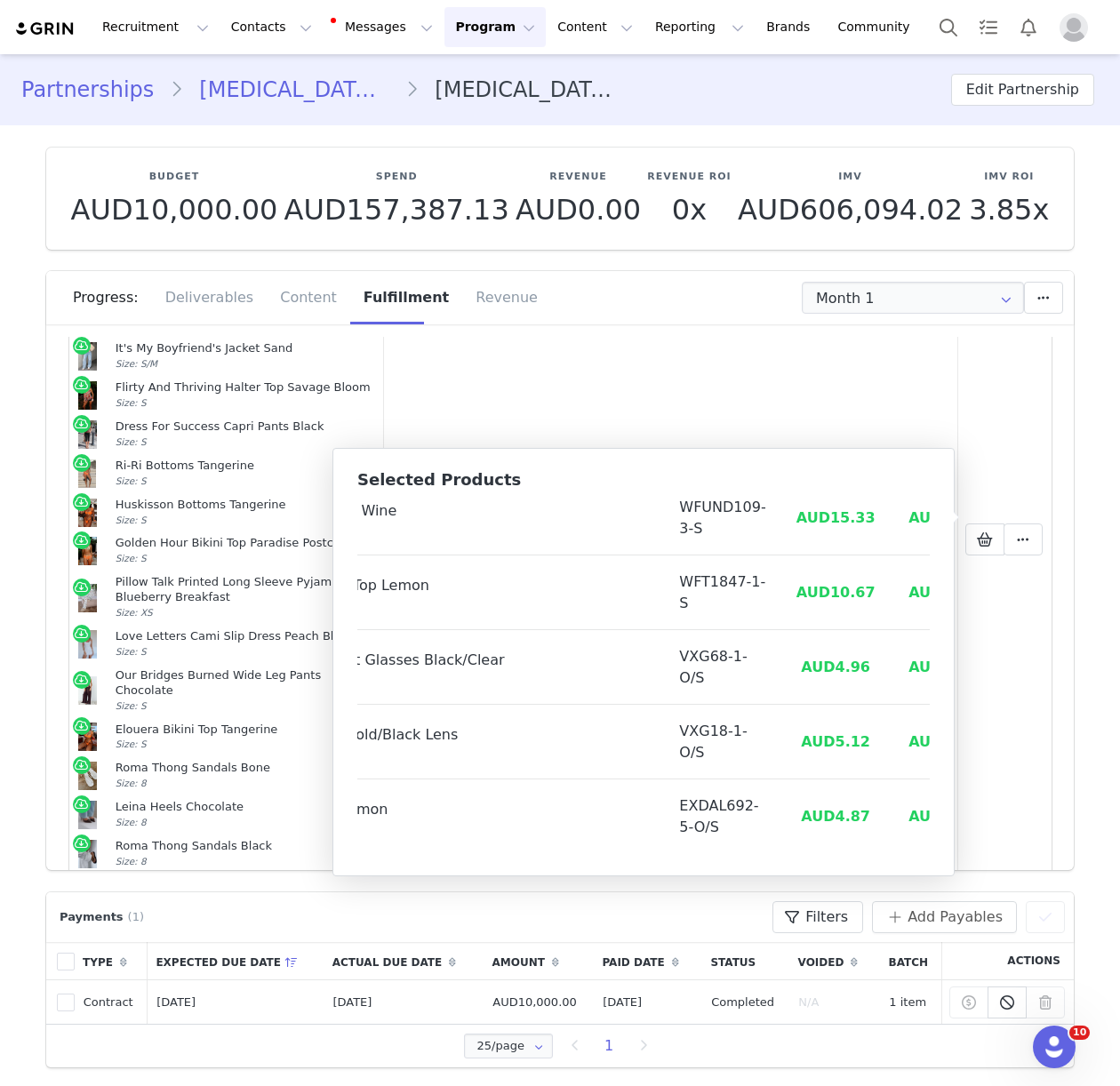
drag, startPoint x: 368, startPoint y: 517, endPoint x: 897, endPoint y: 853, distance: 626.7
click at [897, 853] on div "Selected Products Product SKU Cost Price Gina Denim Shorts Light Blue Size: S E…" at bounding box center [644, 661] width 622 height 429
copy thead
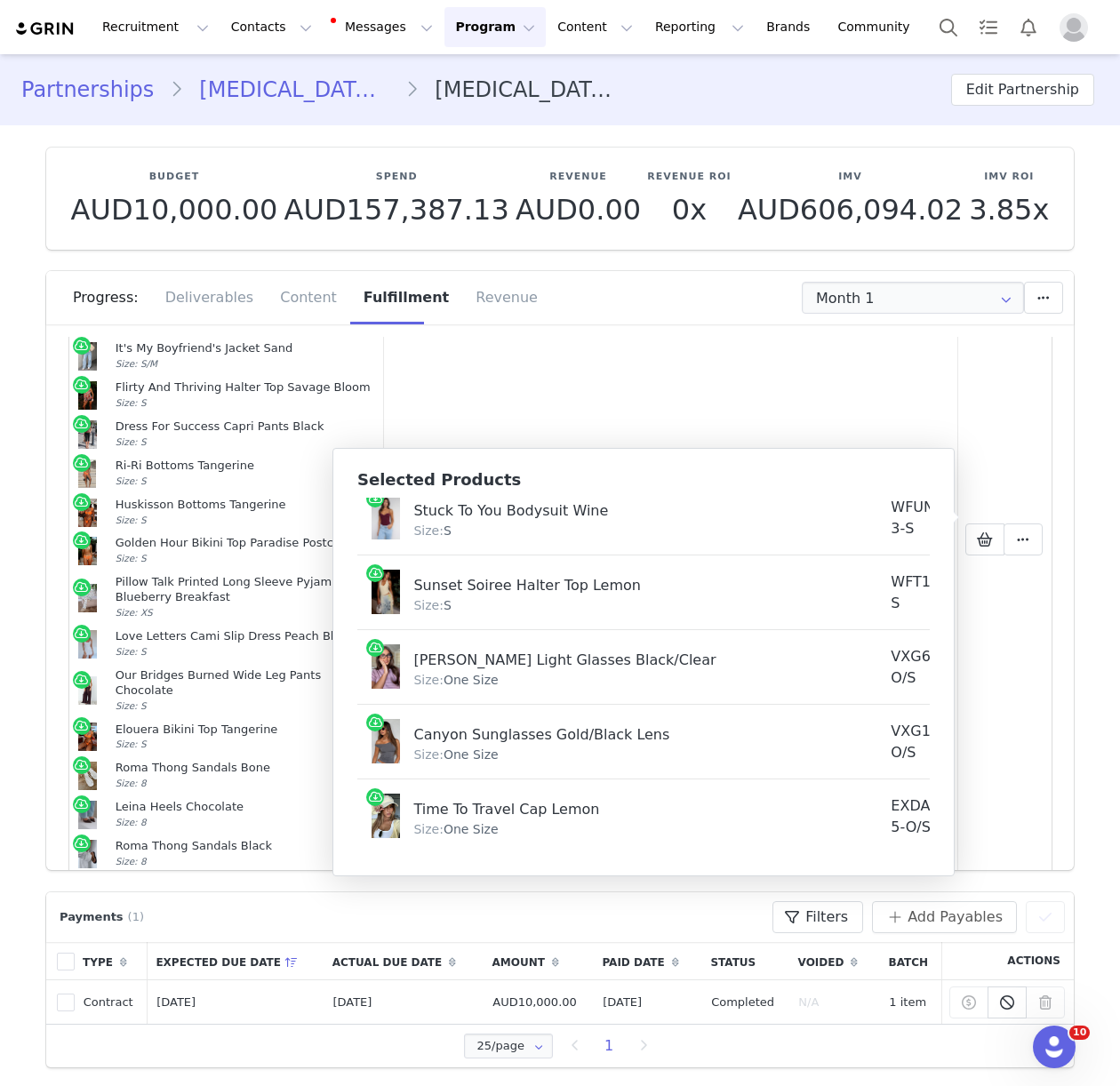
click at [427, 525] on span "Size:" at bounding box center [427, 529] width 29 height 14
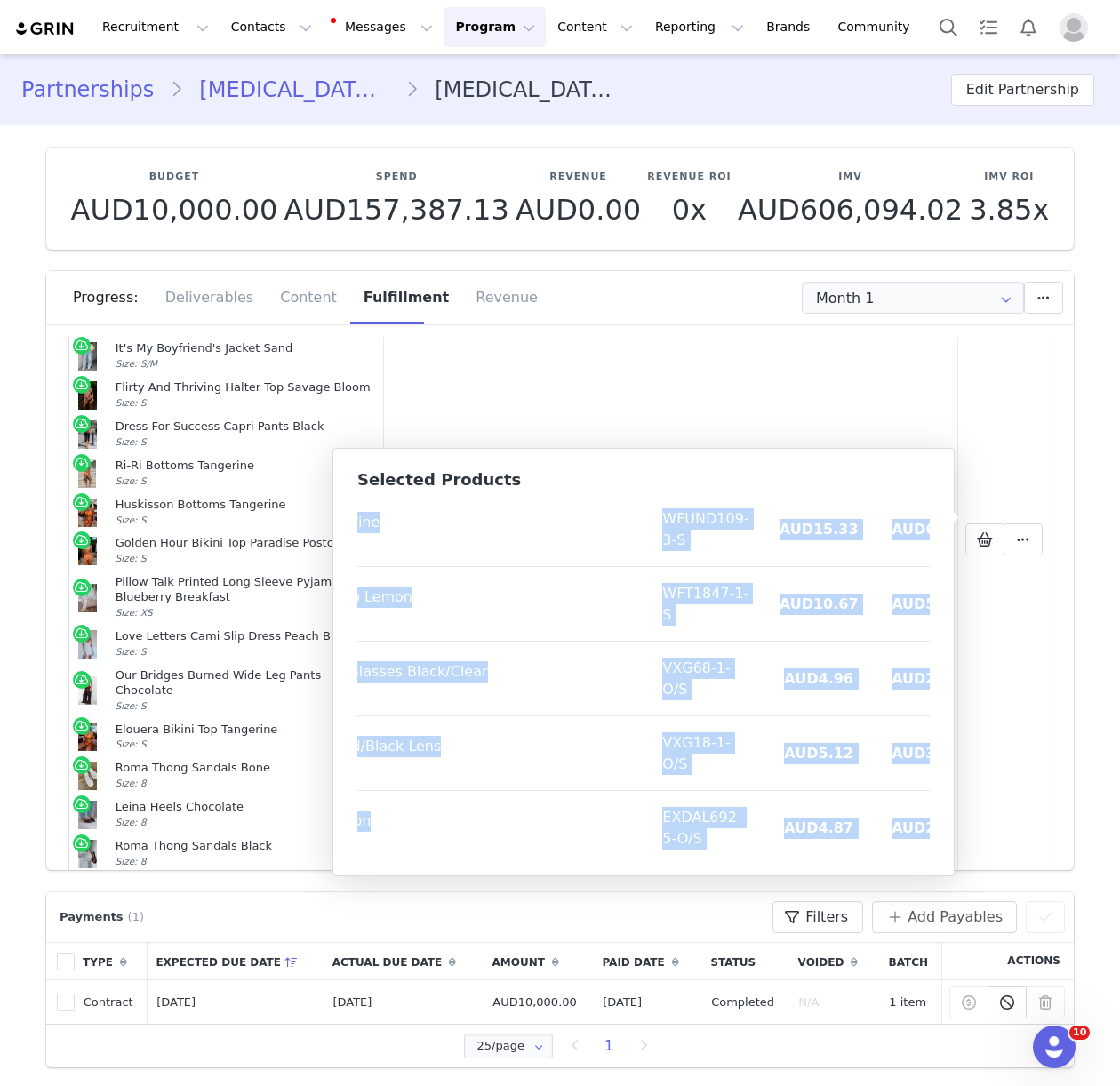
scroll to position [3570, 229]
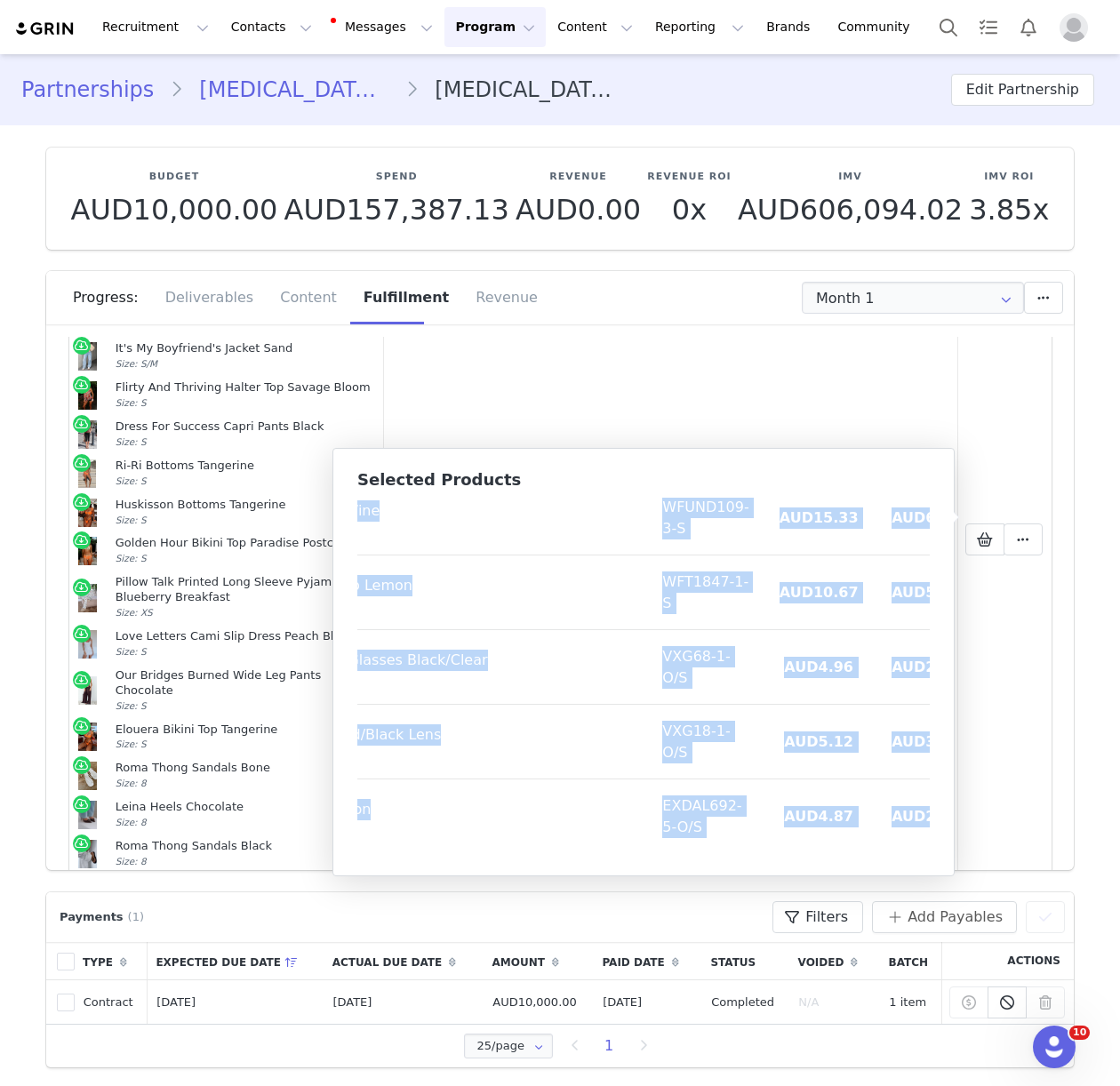
drag, startPoint x: 370, startPoint y: 520, endPoint x: 913, endPoint y: 847, distance: 633.9
copy table "Product SKU Cost Price Gina Denim Shorts Light Blue Size: S EXKM231-1-S AUD16.0…"
drag, startPoint x: 251, startPoint y: 26, endPoint x: 260, endPoint y: 47, distance: 22.8
click at [251, 27] on button "Contacts Contacts" at bounding box center [271, 27] width 102 height 40
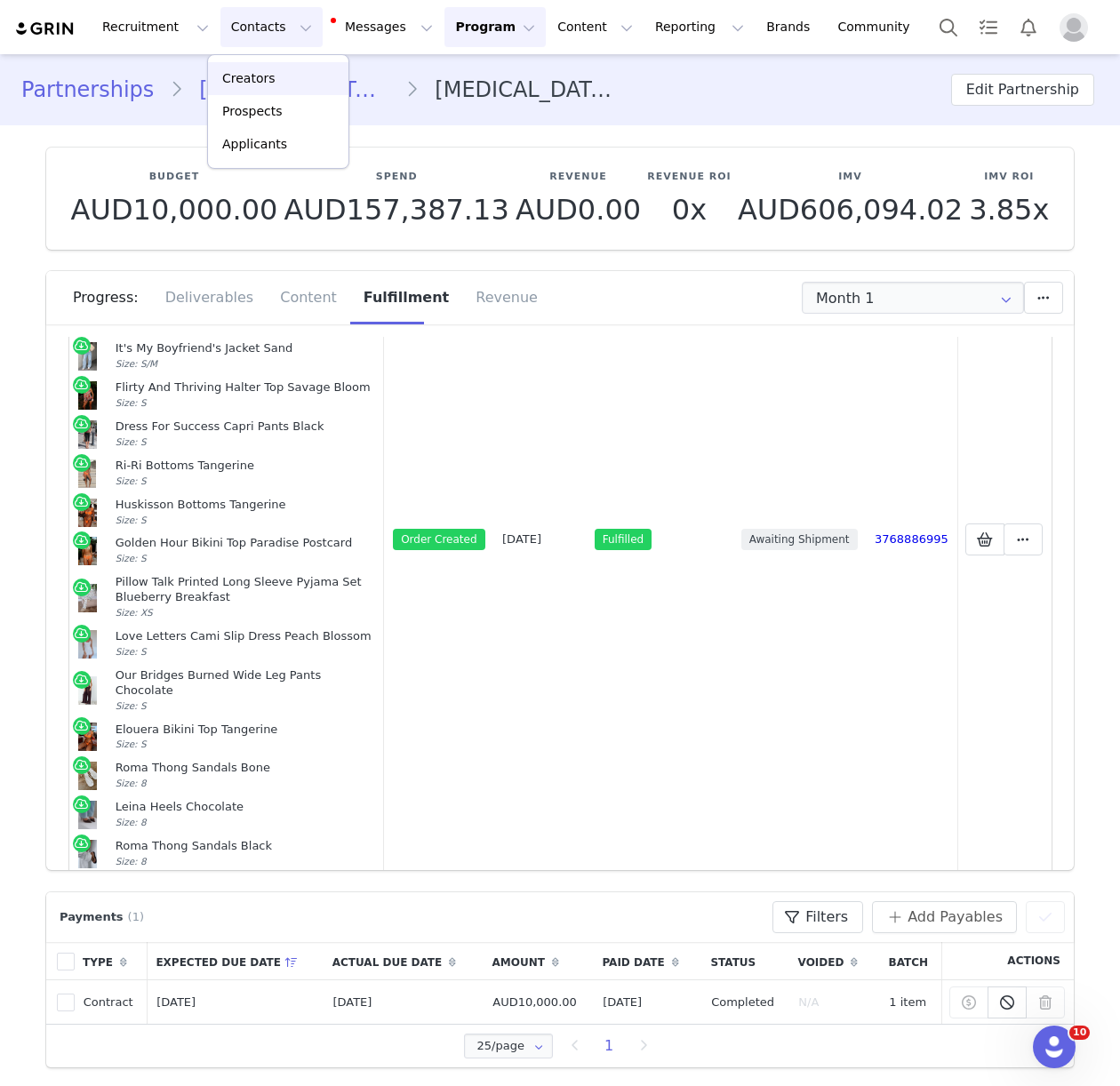
click at [266, 63] on link "Creators" at bounding box center [278, 78] width 140 height 33
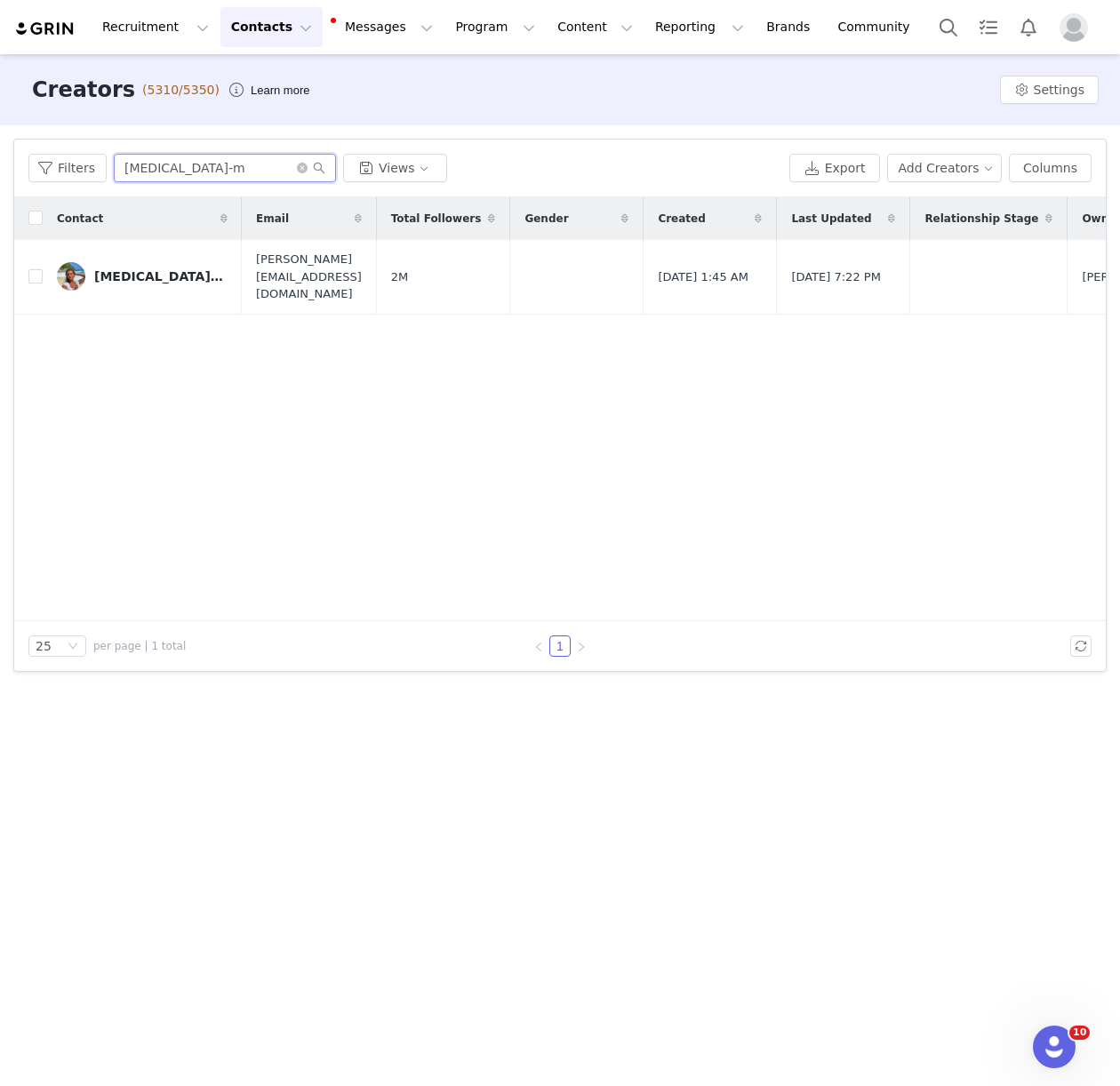
click at [136, 170] on input "kyra-m" at bounding box center [225, 168] width 222 height 28
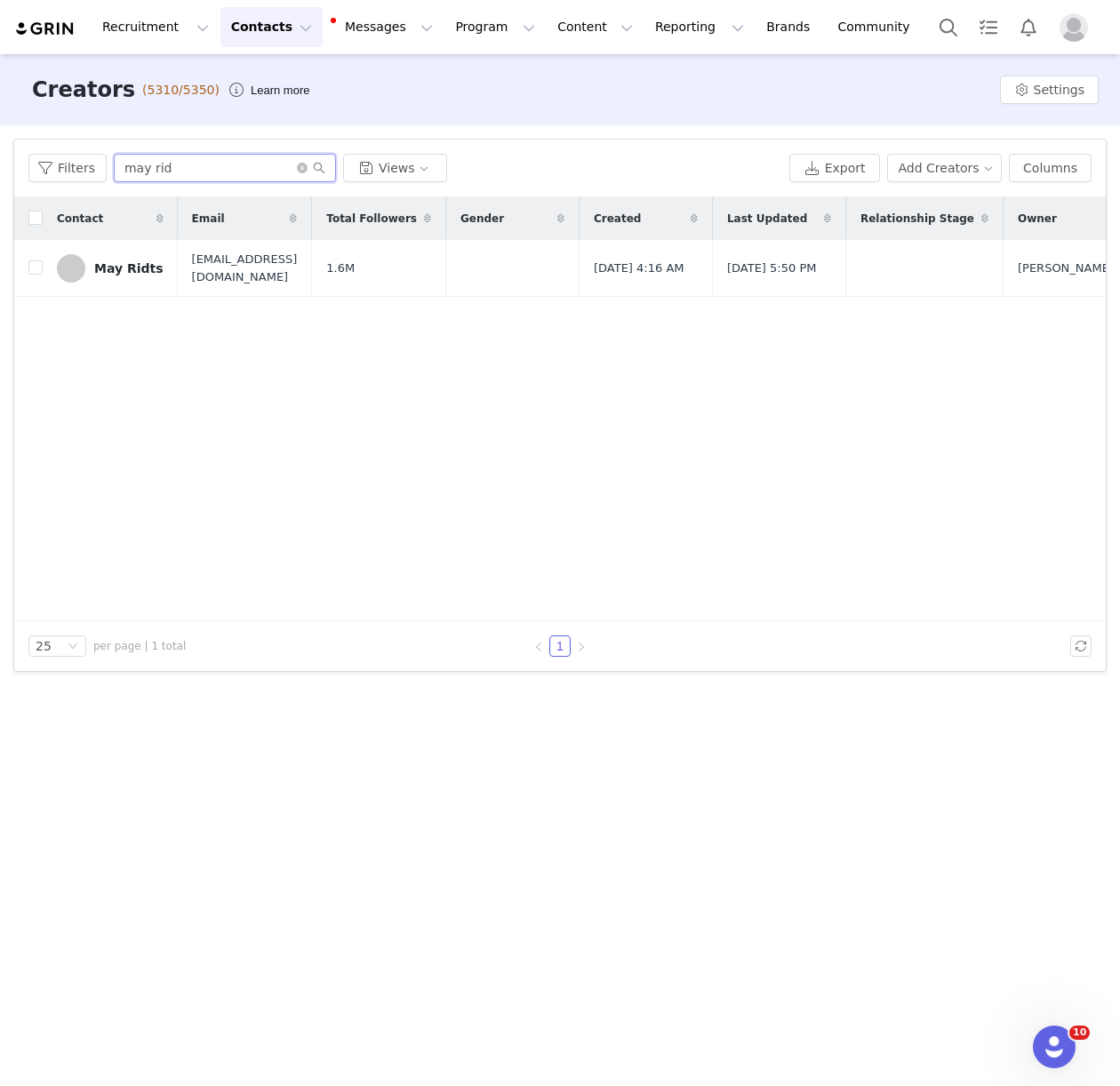
type input "may rid"
click at [100, 265] on div "May Ridts" at bounding box center [129, 268] width 69 height 14
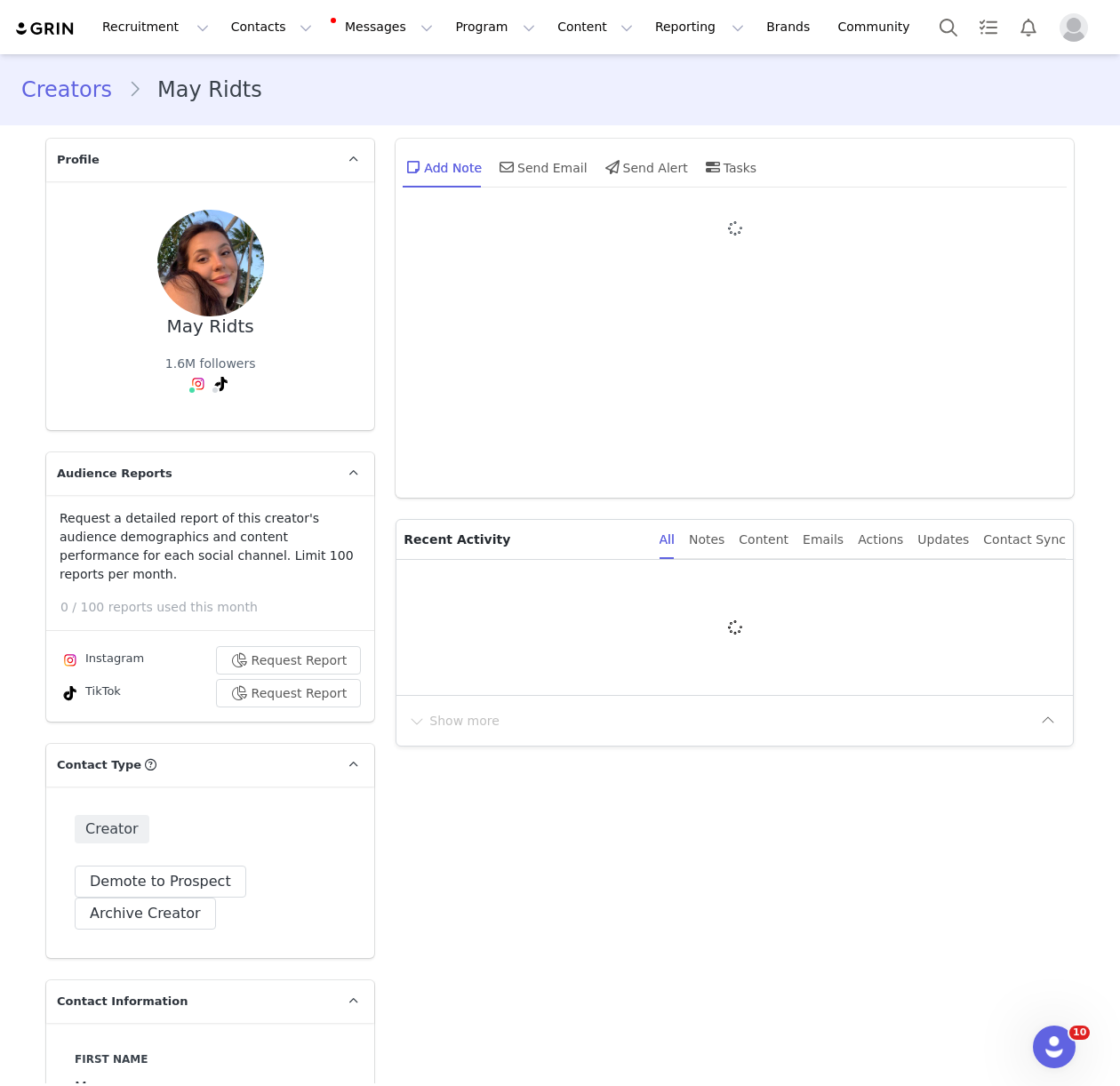
type input "+971 ([GEOGRAPHIC_DATA])"
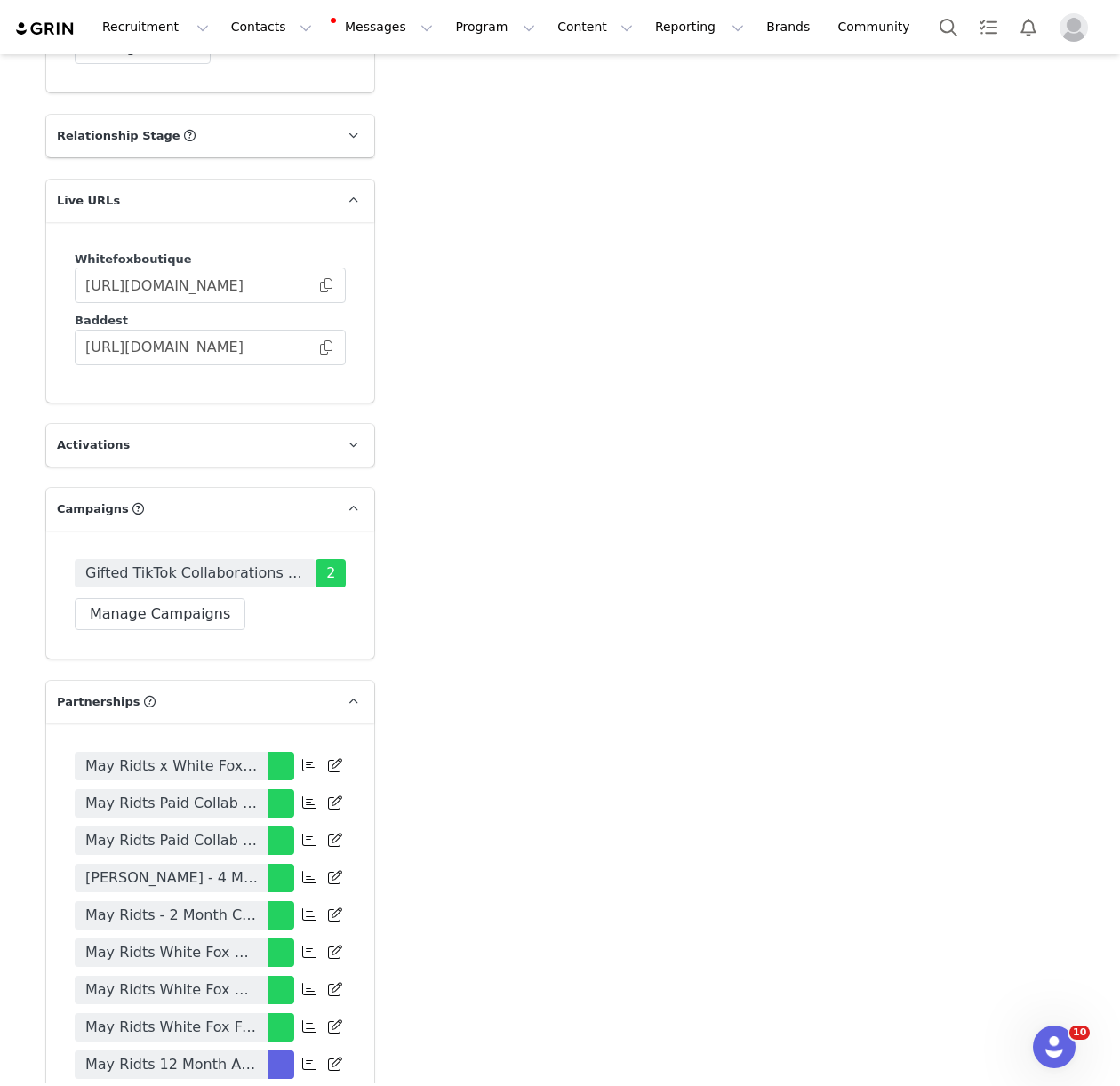
scroll to position [3485, 0]
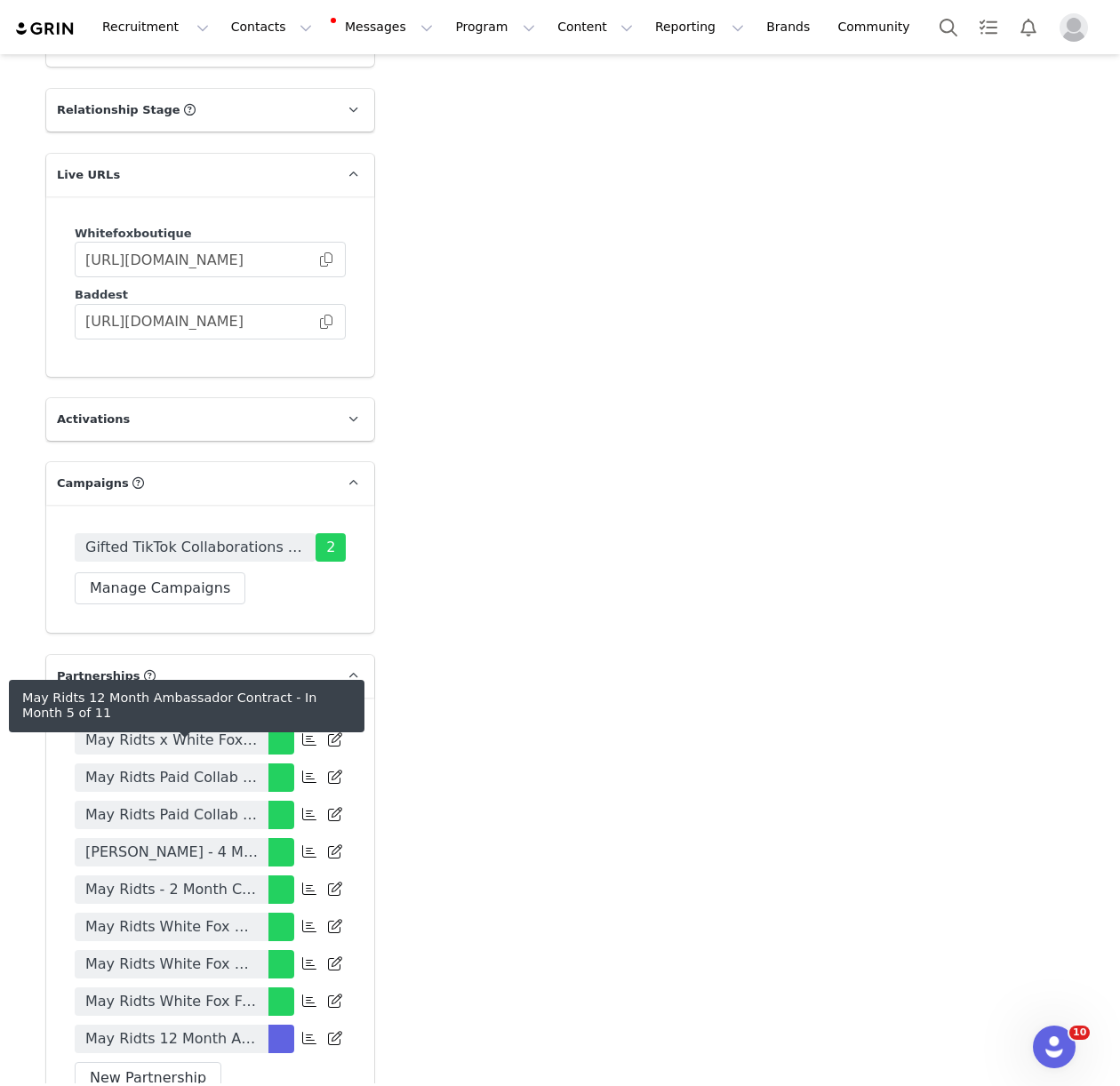
click at [180, 1028] on span "May Ridts 12 Month Ambassador Contract" at bounding box center [171, 1038] width 173 height 21
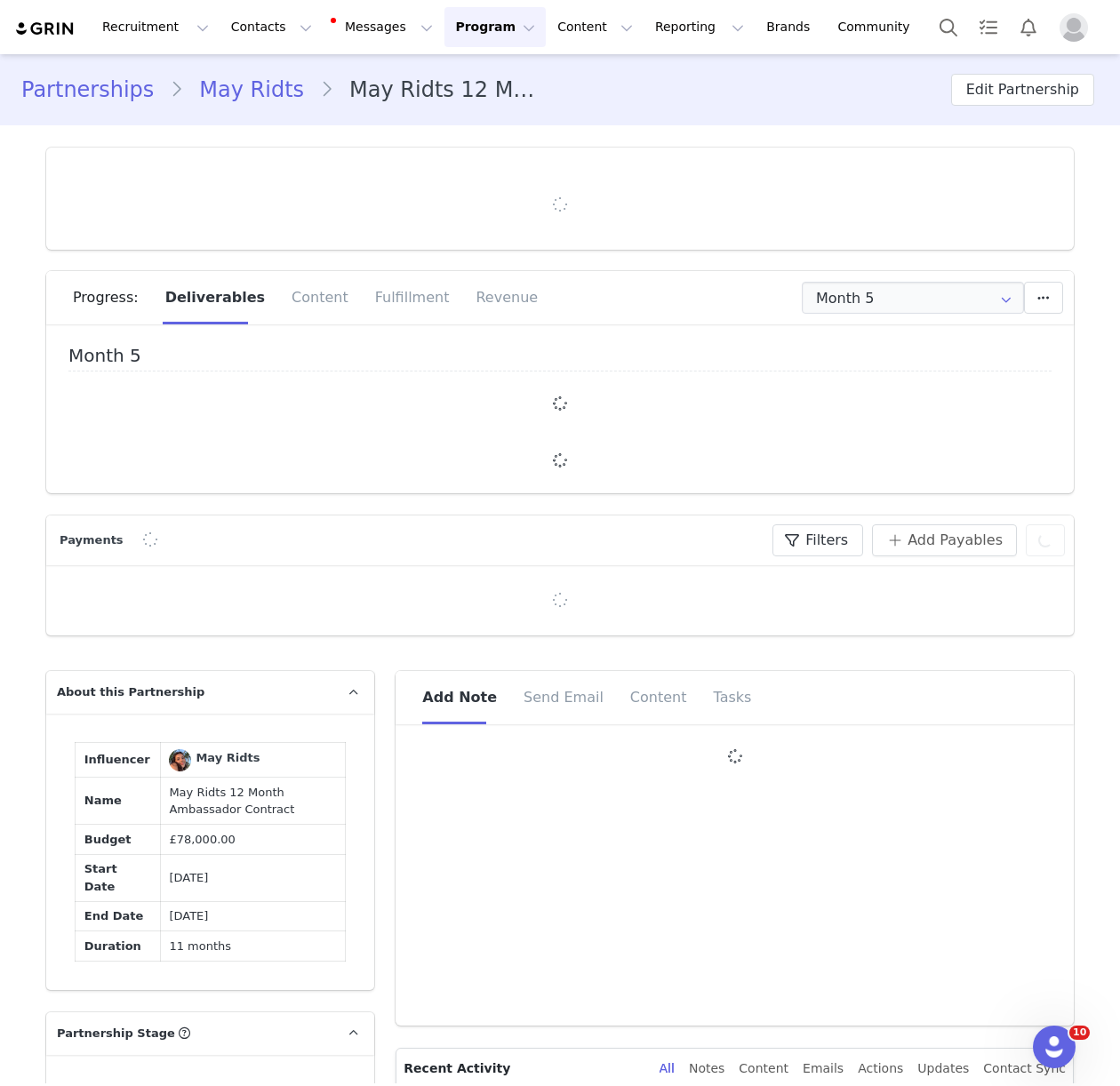
type input "+971 ([GEOGRAPHIC_DATA])"
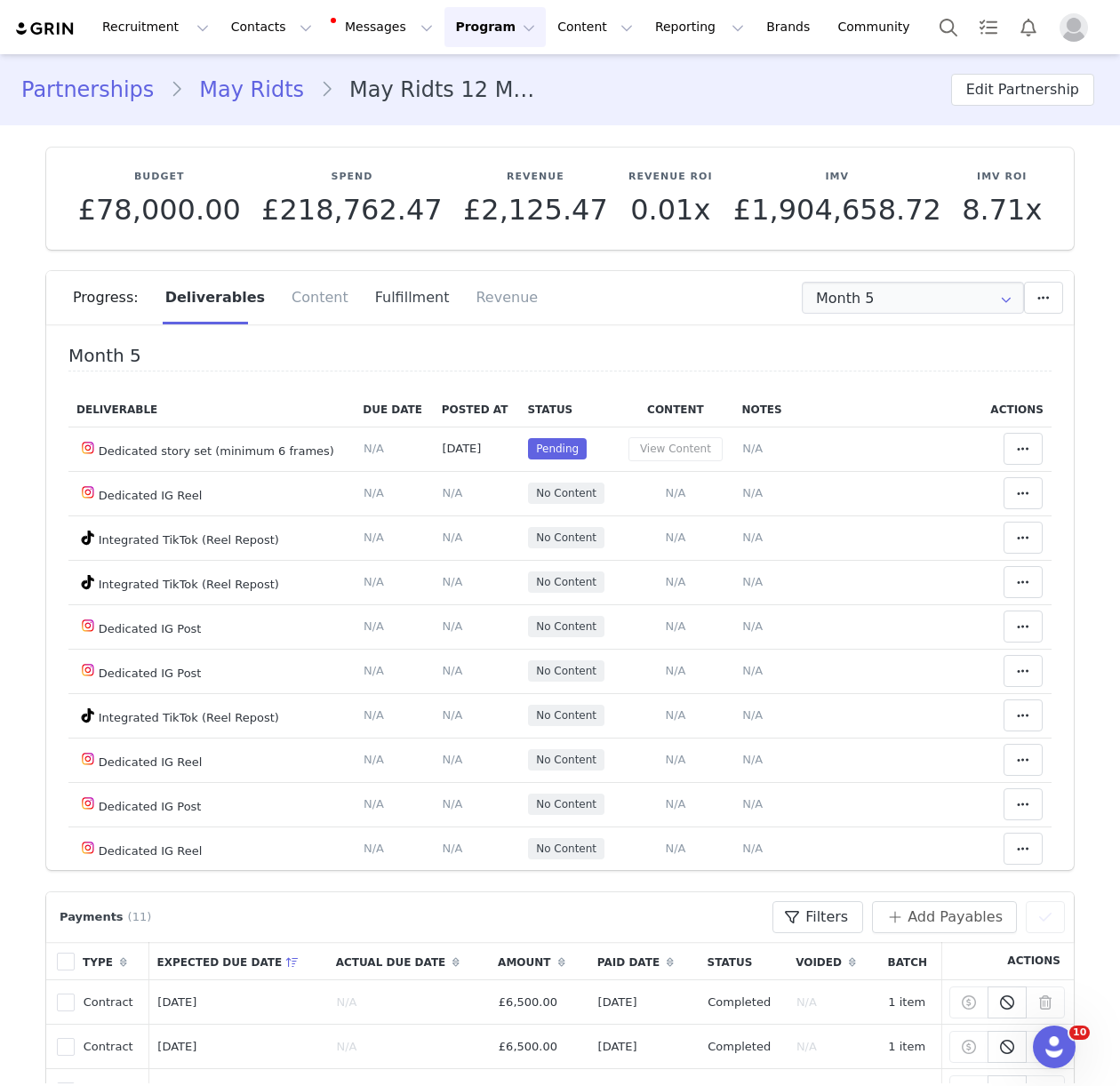
click at [404, 301] on div "Fulfillment" at bounding box center [412, 297] width 101 height 53
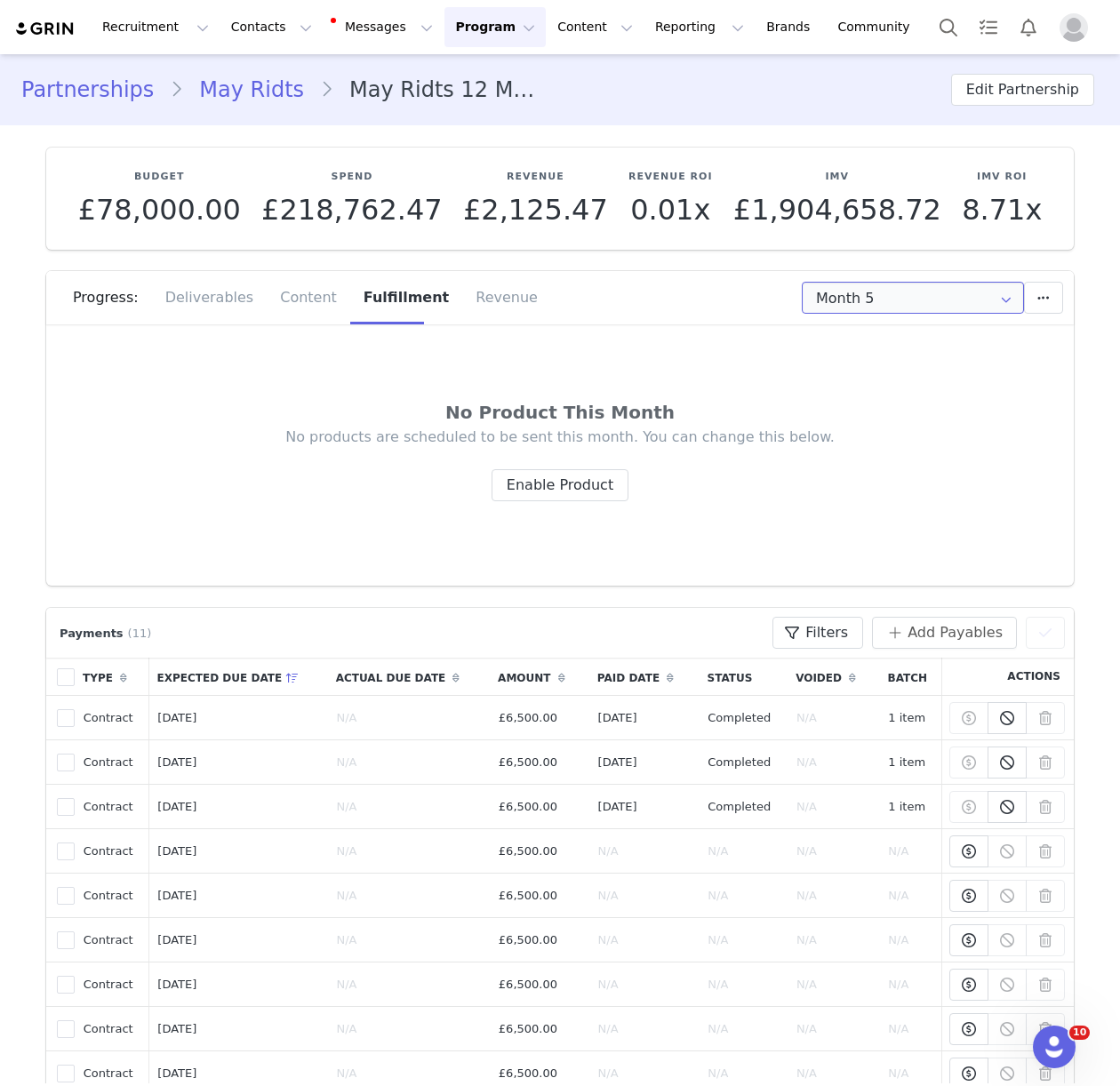
click at [968, 290] on input "Month 5" at bounding box center [913, 298] width 222 height 32
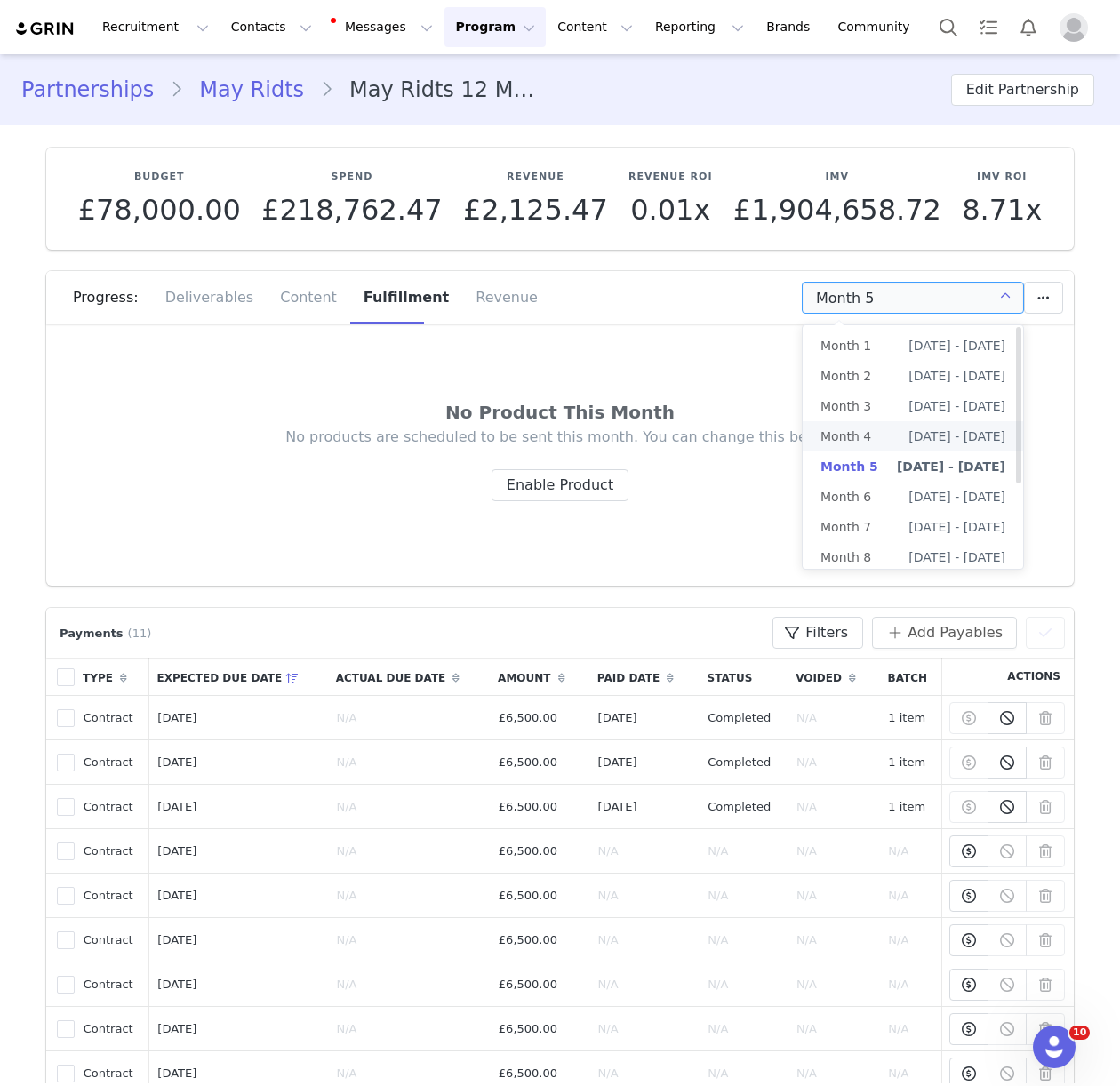
click at [920, 430] on span "Aug 1st - Aug 31st" at bounding box center [957, 436] width 97 height 30
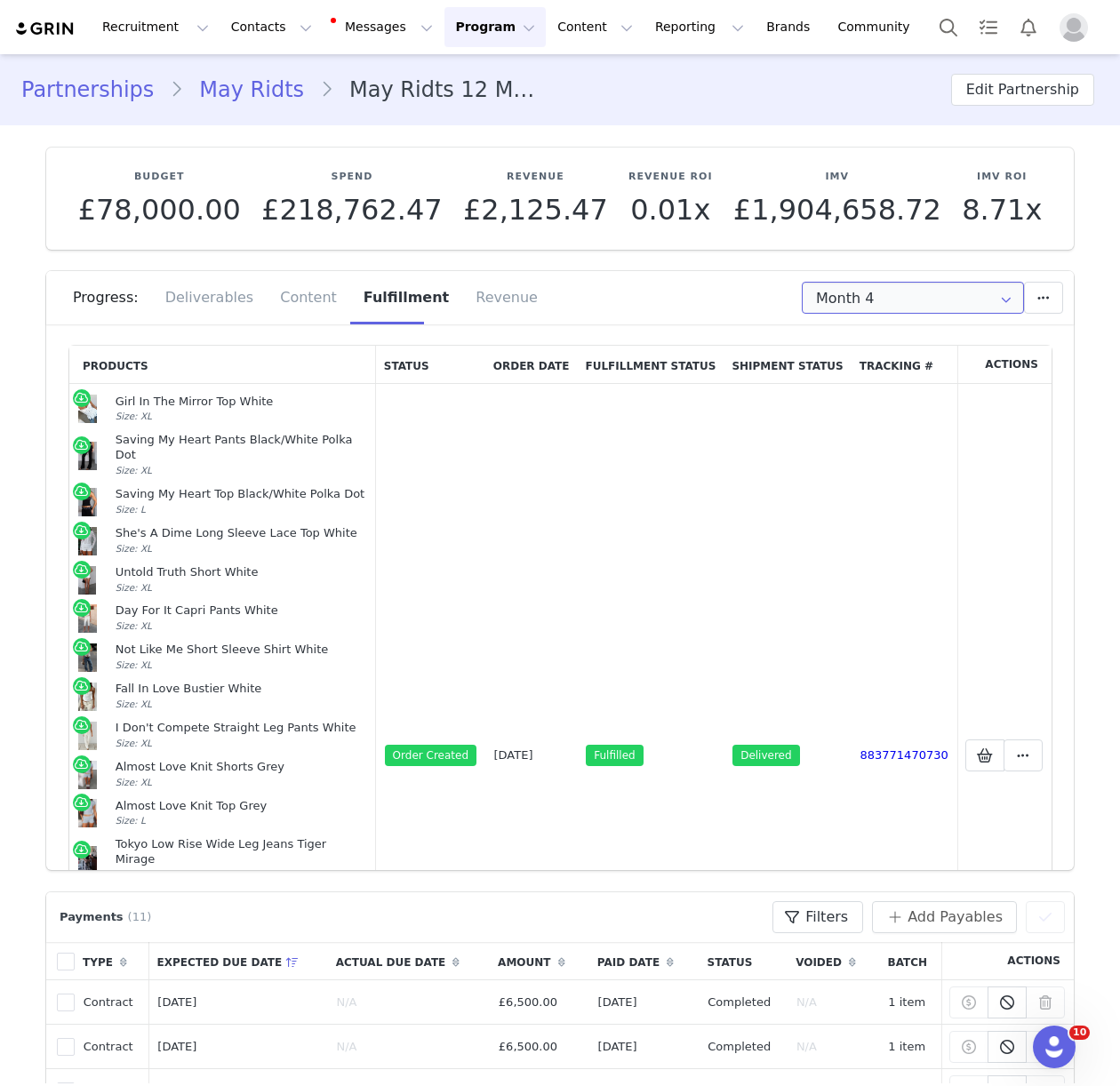
scroll to position [61, 0]
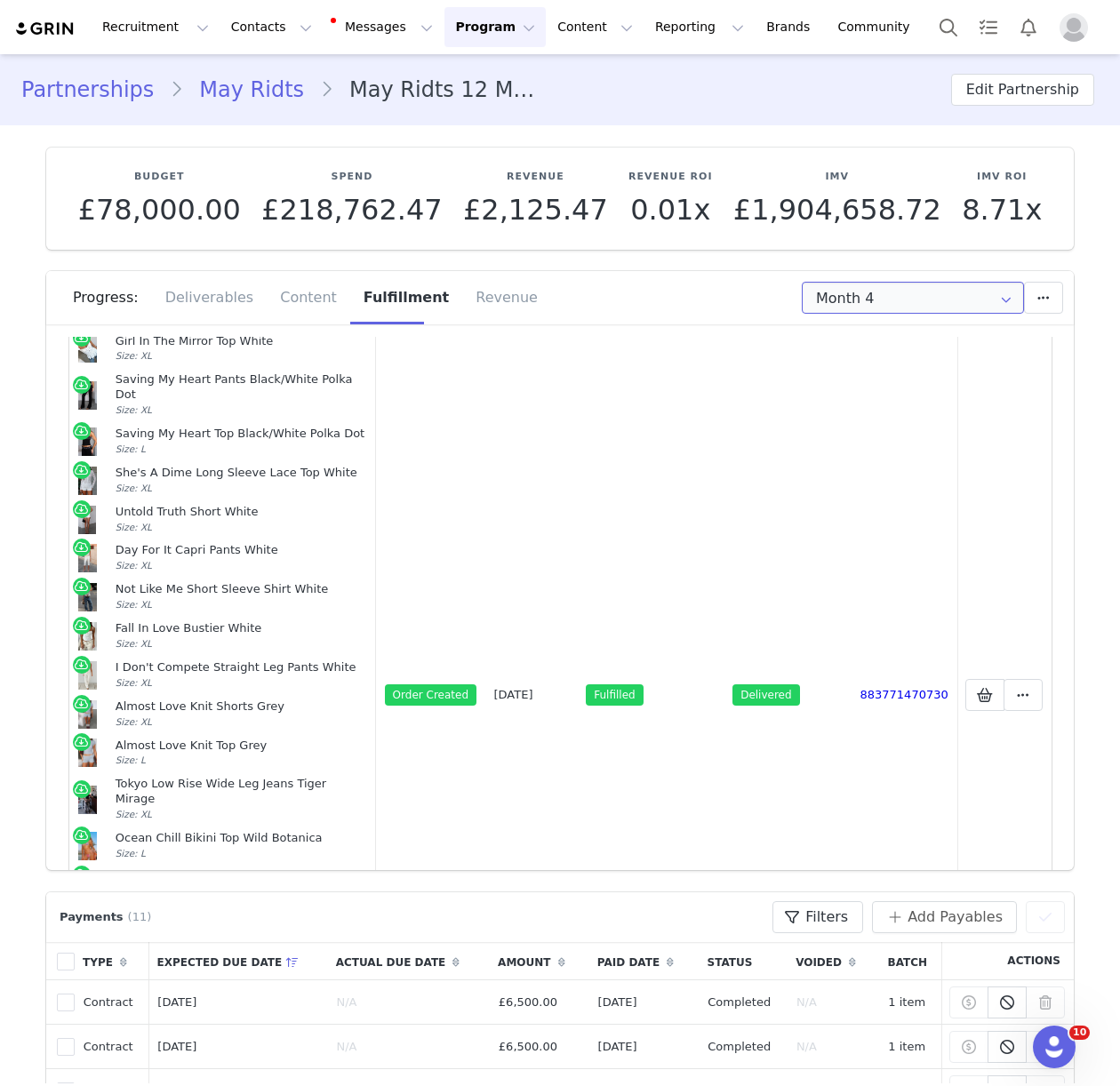
click at [886, 304] on input "Month 4" at bounding box center [913, 298] width 222 height 32
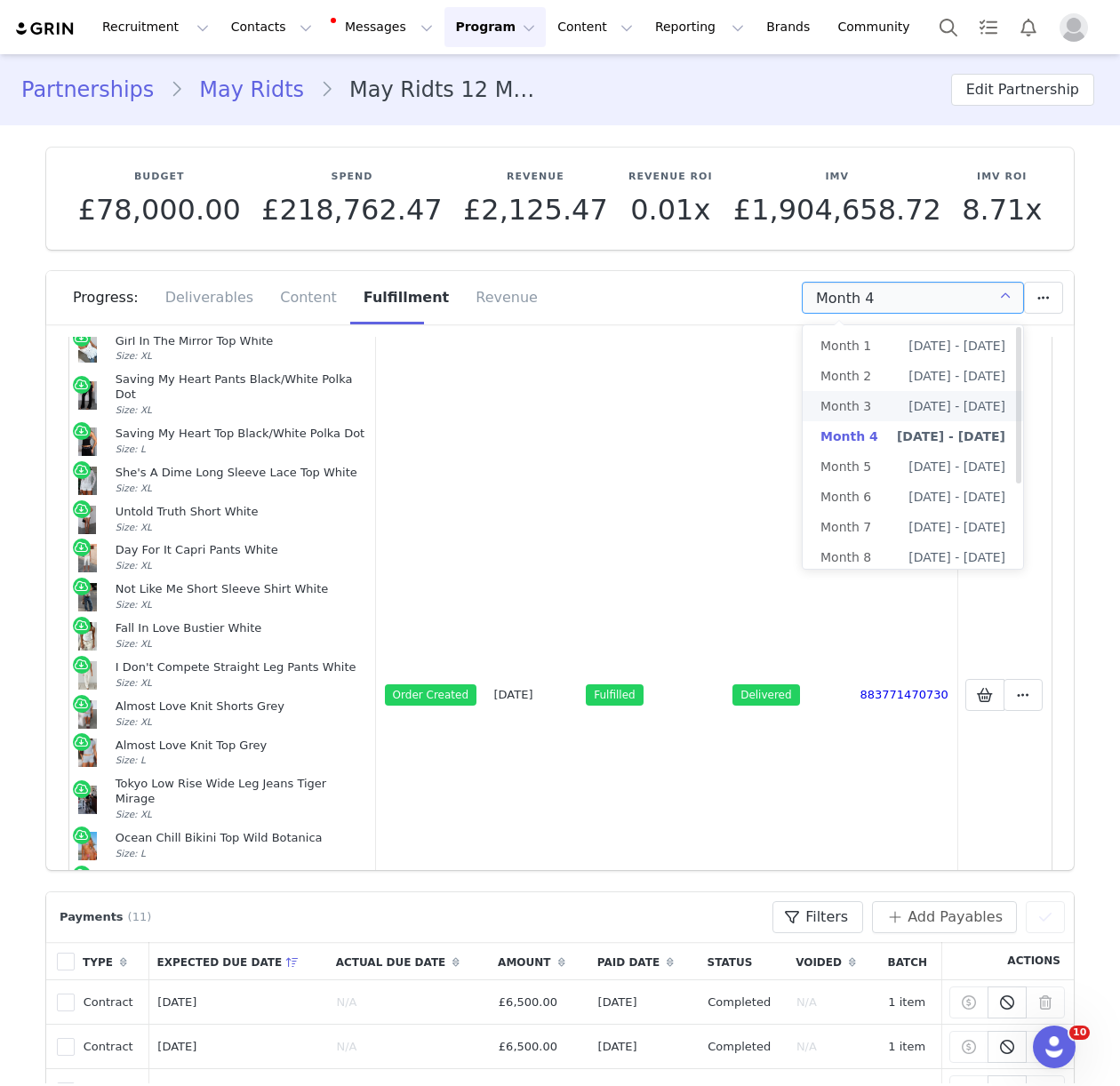
click at [886, 411] on li "Month 3 Jul 1st - Jul 31st" at bounding box center [913, 406] width 220 height 30
type input "Month 3"
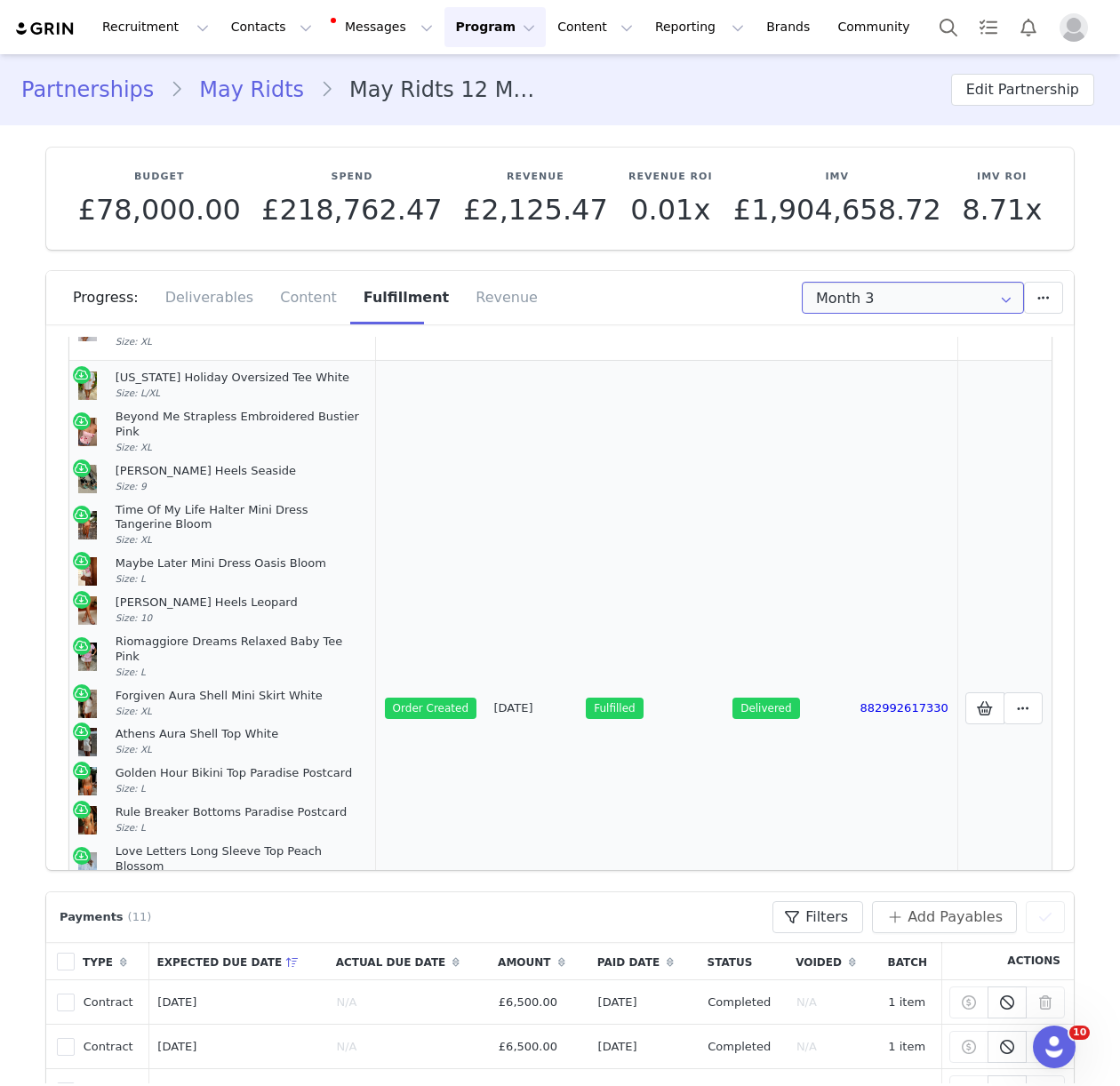
scroll to position [857, 0]
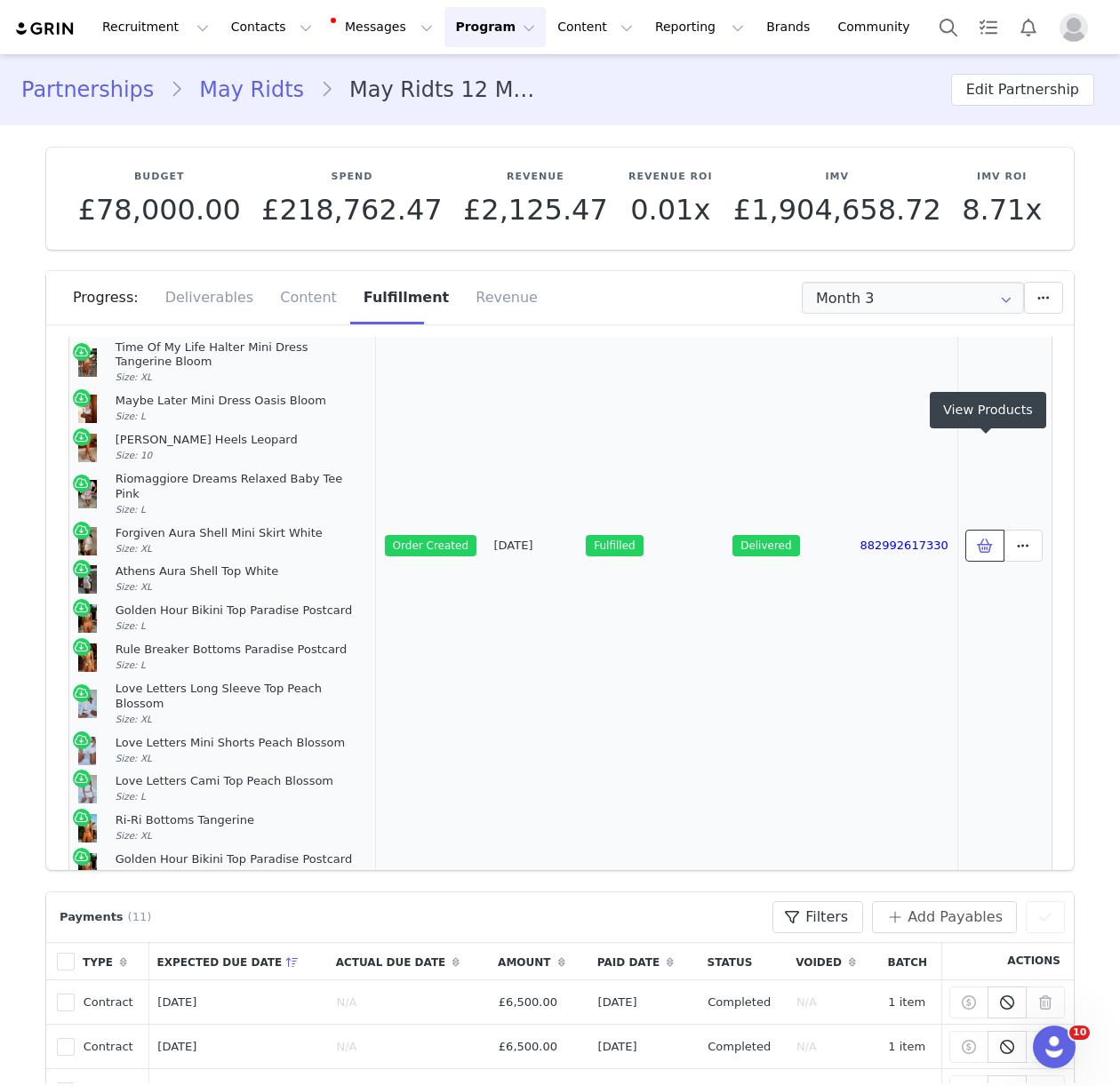
click at [978, 539] on icon at bounding box center [985, 545] width 16 height 14
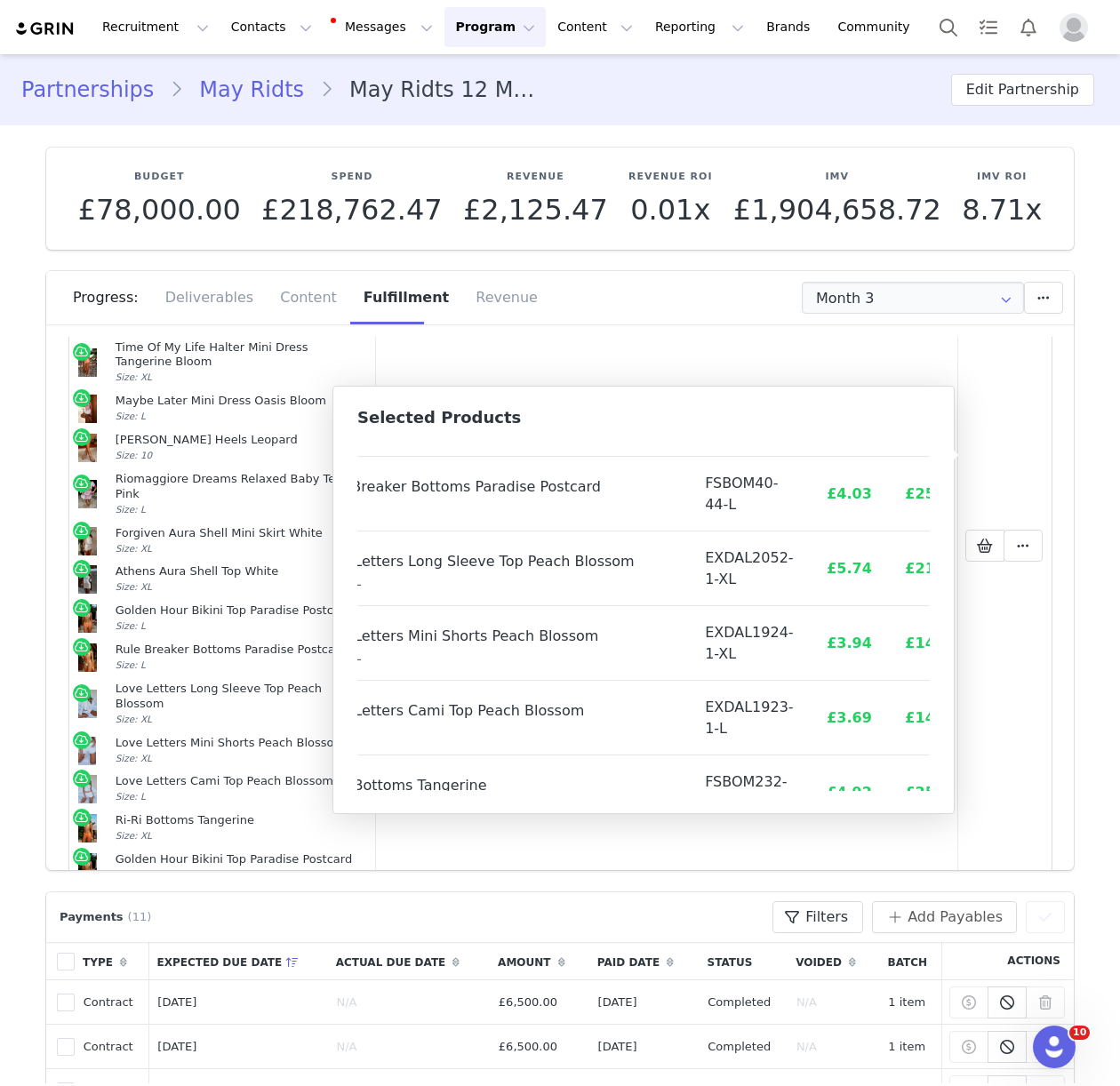
scroll to position [883, 98]
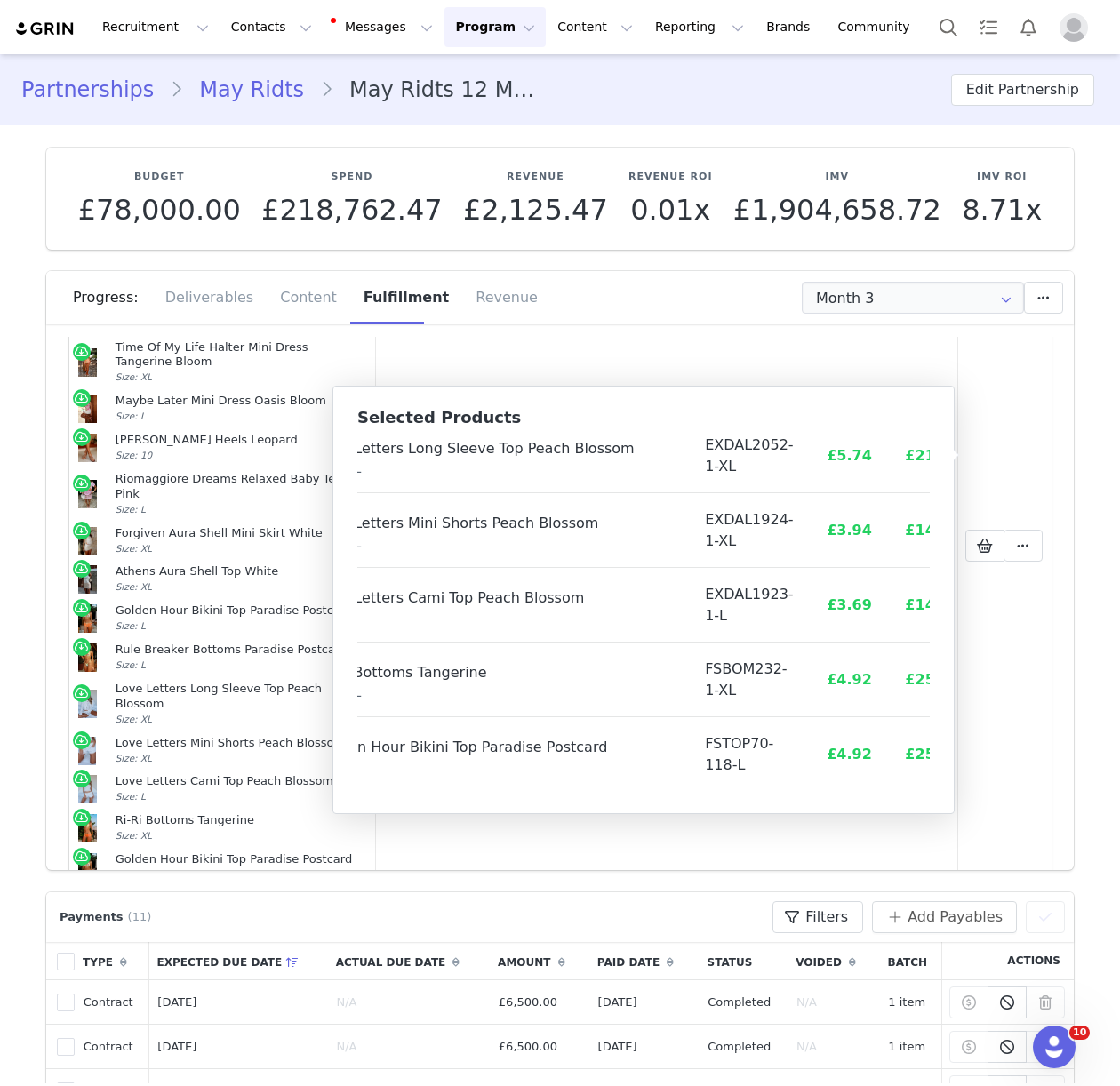
drag, startPoint x: 370, startPoint y: 457, endPoint x: 933, endPoint y: 789, distance: 653.6
click at [933, 789] on div "Selected Products Product SKU Cost Price Hawaii Holiday Oversized Tee White Siz…" at bounding box center [644, 599] width 622 height 429
copy thead
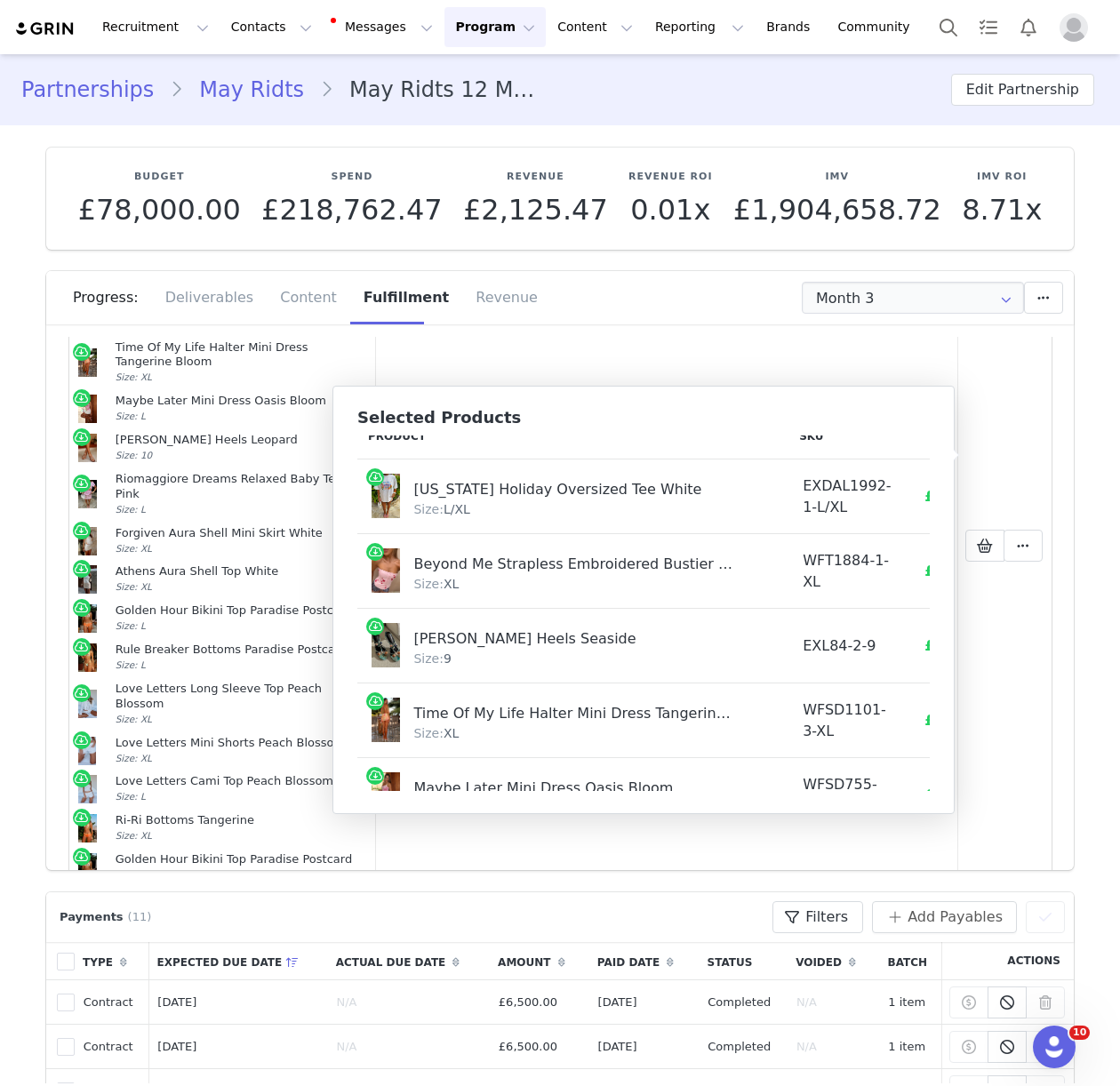
scroll to position [0, 0]
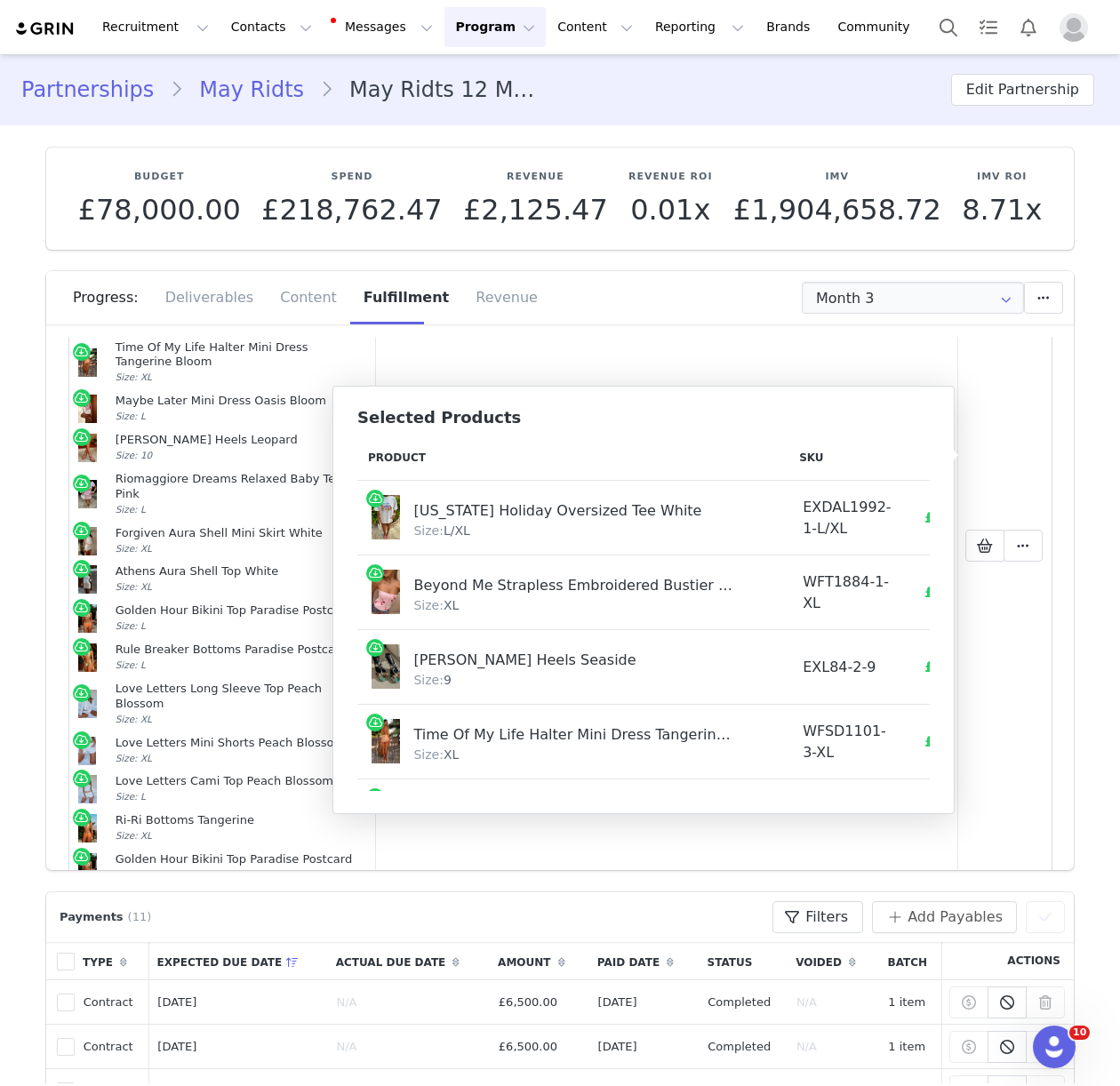
click at [427, 490] on td "Hawaii Holiday Oversized Tee White Size: L/XL" at bounding box center [572, 518] width 431 height 75
click at [405, 468] on th "Product" at bounding box center [572, 458] width 431 height 46
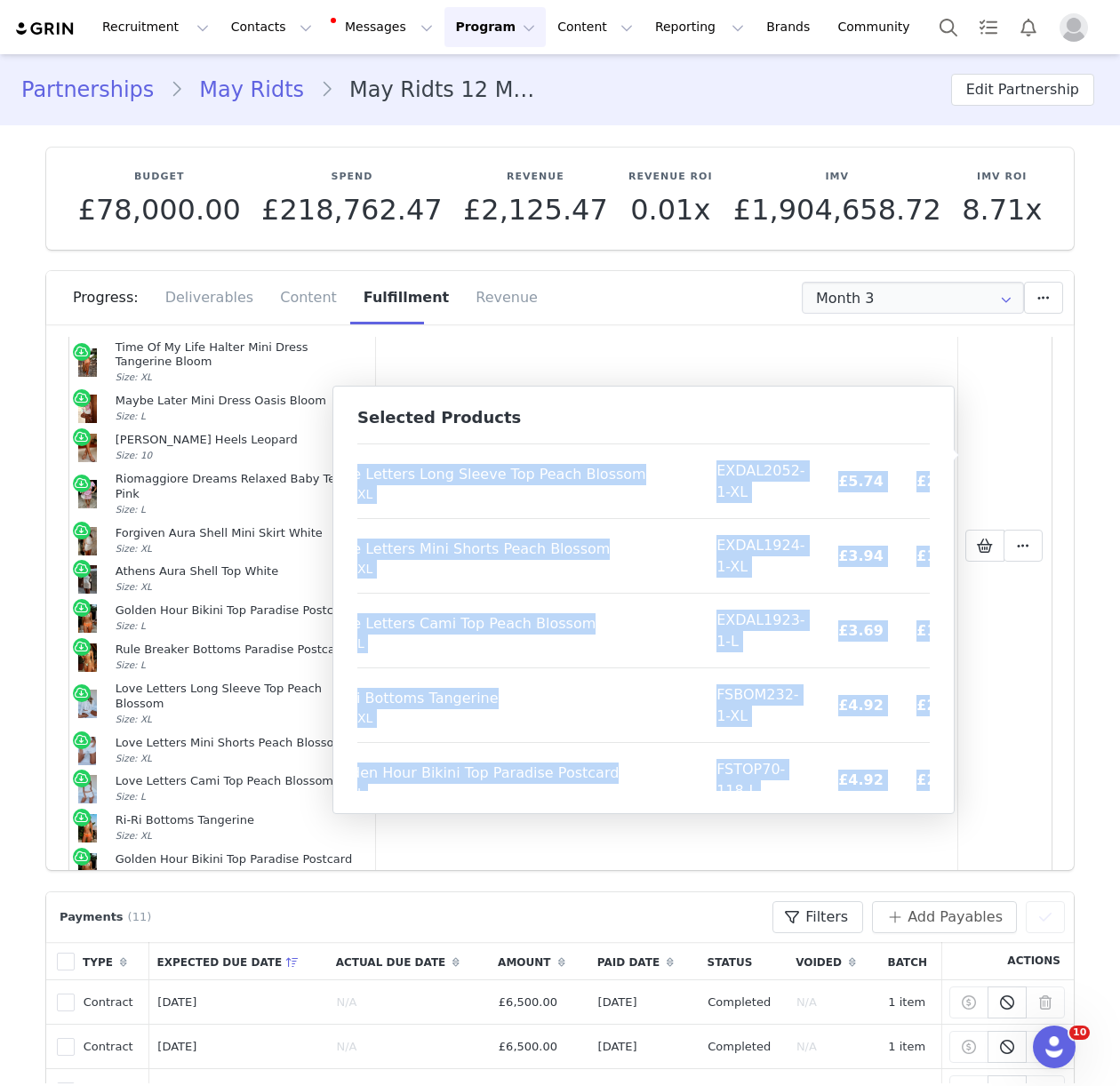
scroll to position [883, 86]
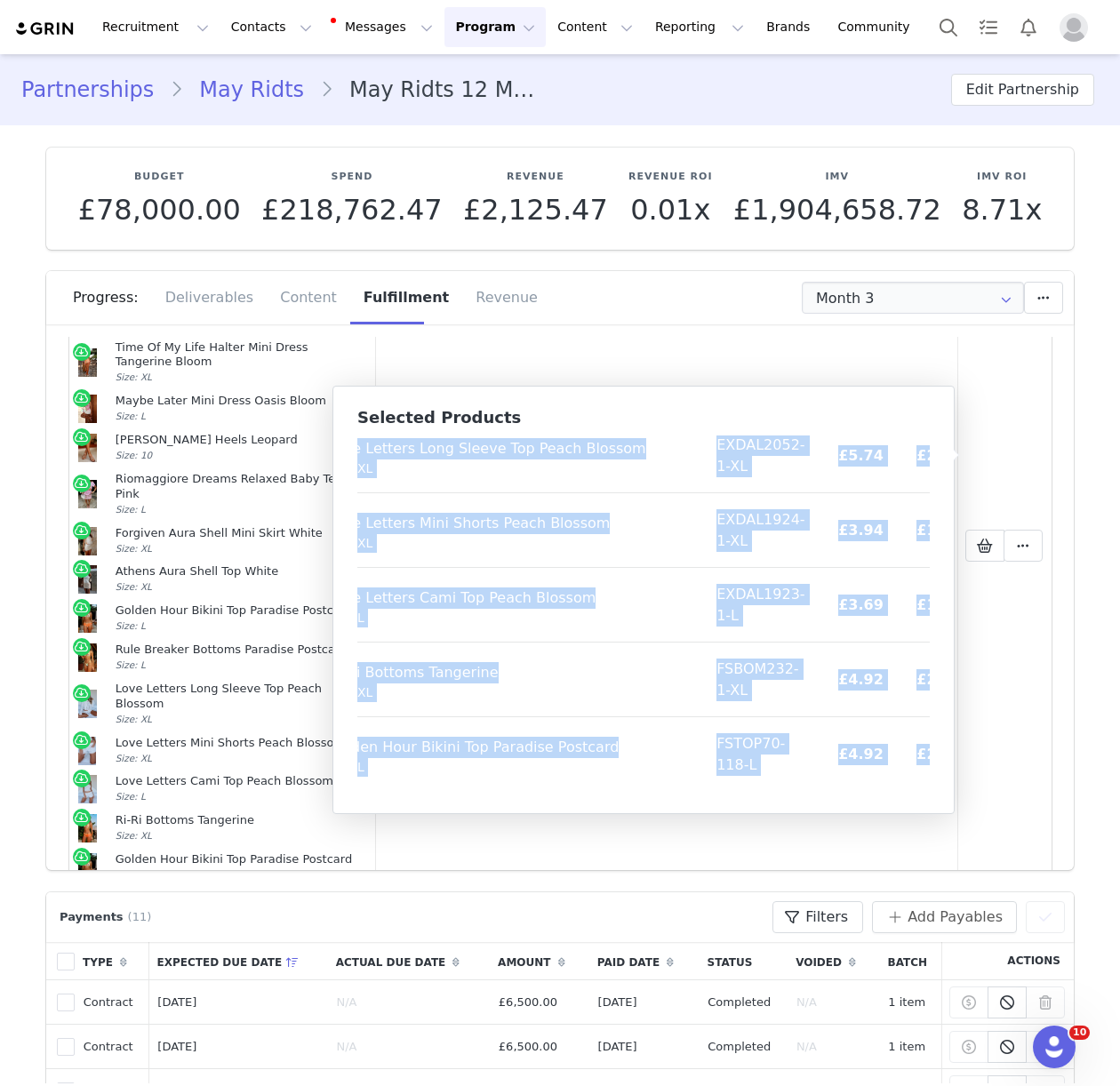
drag, startPoint x: 367, startPoint y: 455, endPoint x: 900, endPoint y: 789, distance: 629.0
click at [900, 789] on div "Product SKU Cost Price Hawaii Holiday Oversized Tee White Size: L/XL EXDAL1992-…" at bounding box center [643, 613] width 573 height 356
drag, startPoint x: 234, startPoint y: 33, endPoint x: 249, endPoint y: 82, distance: 51.2
click at [234, 33] on button "Contacts Contacts" at bounding box center [271, 27] width 102 height 40
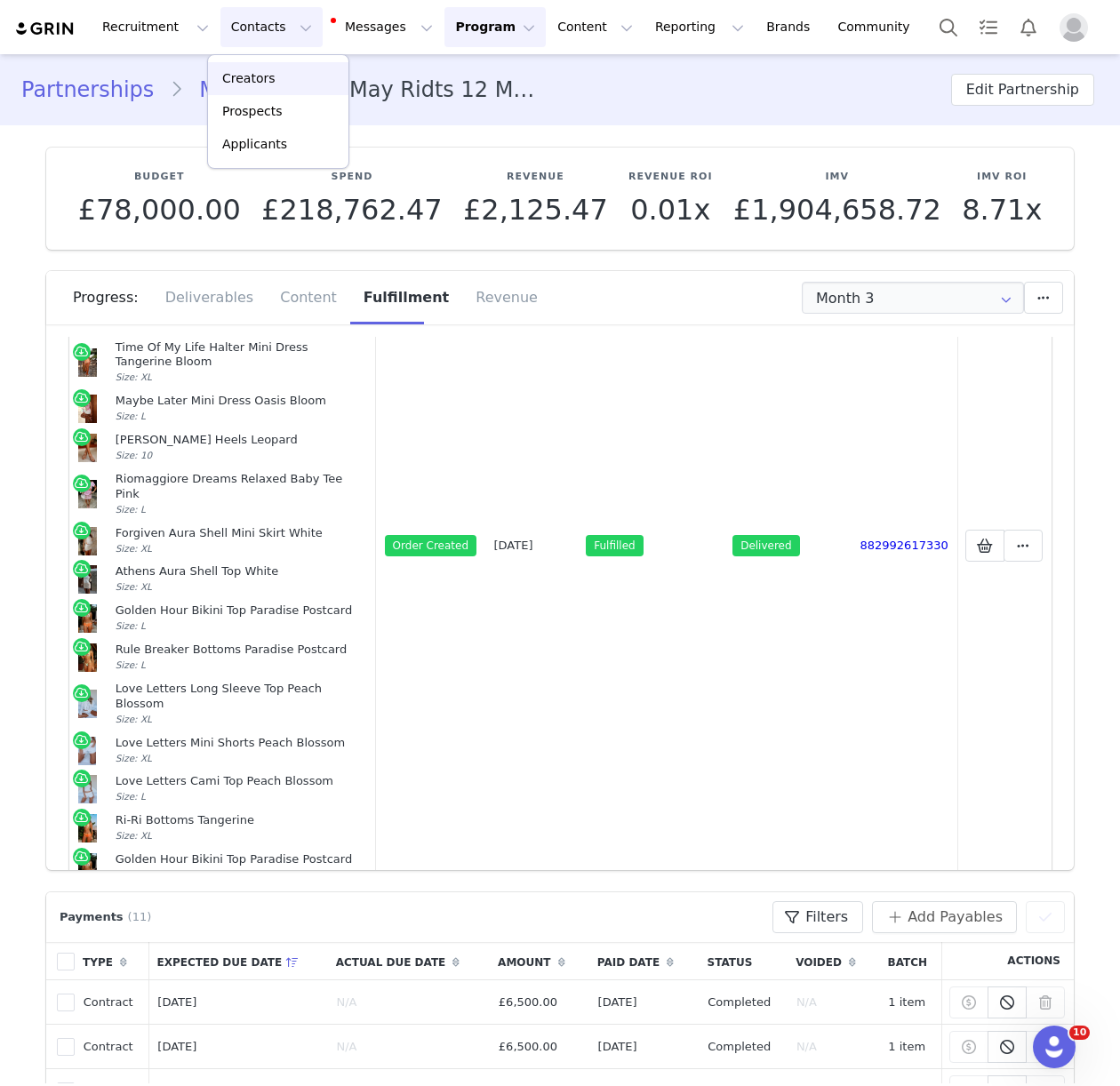
click at [248, 77] on p "Creators" at bounding box center [248, 78] width 53 height 19
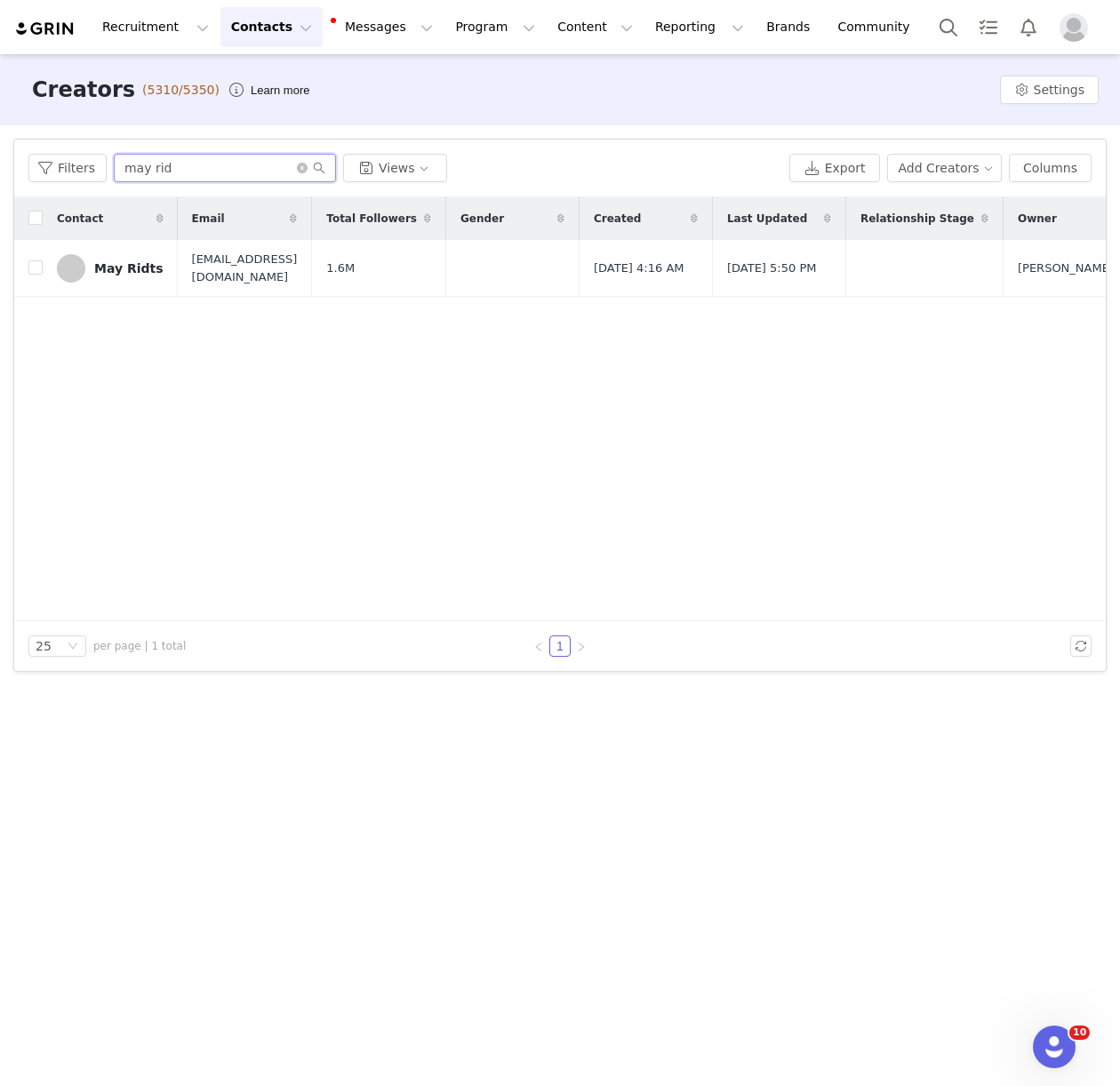
click at [138, 168] on input "may rid" at bounding box center [225, 168] width 222 height 28
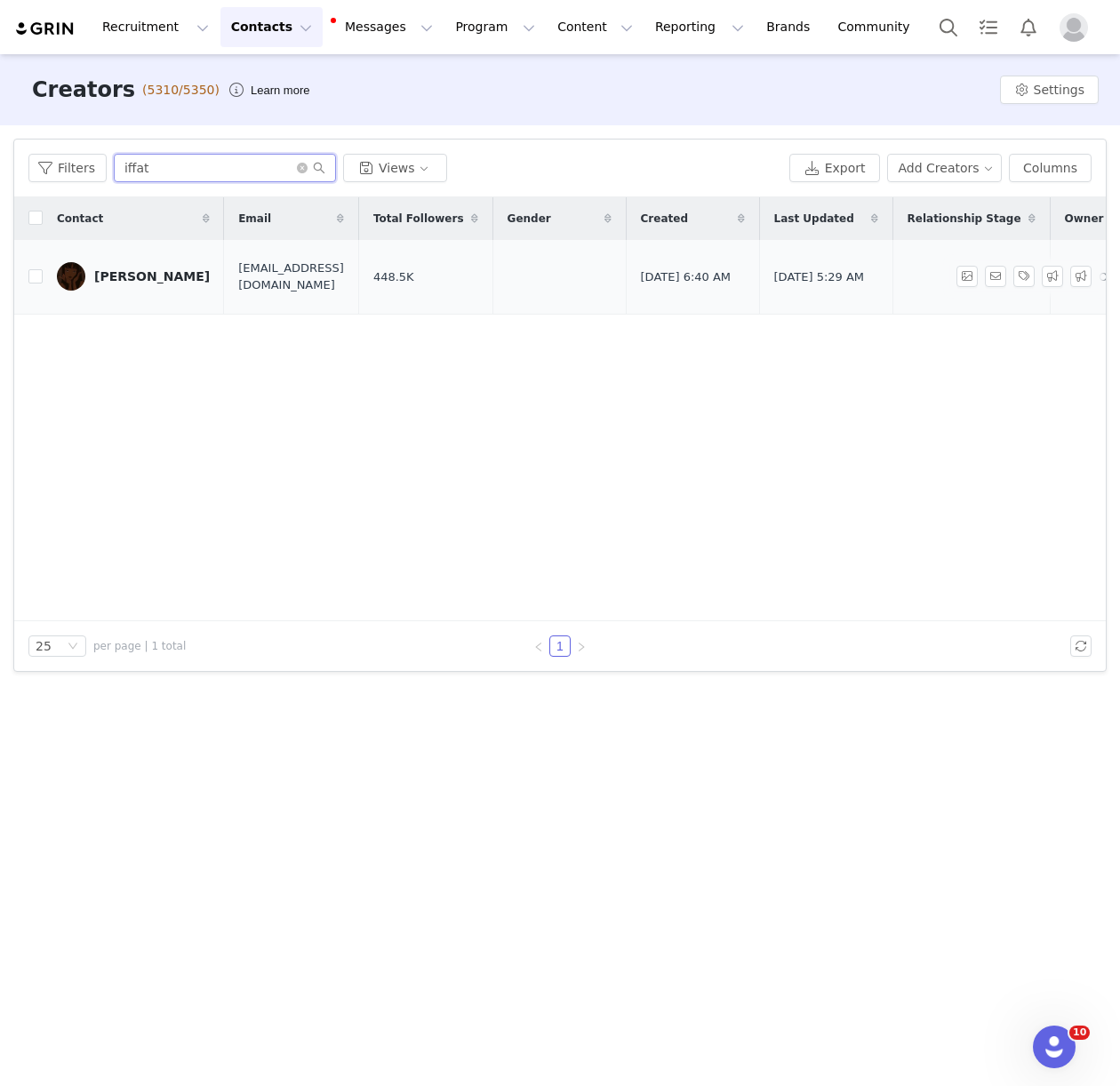
type input "iffat"
click at [124, 269] on div "Iffat Marash" at bounding box center [152, 275] width 116 height 14
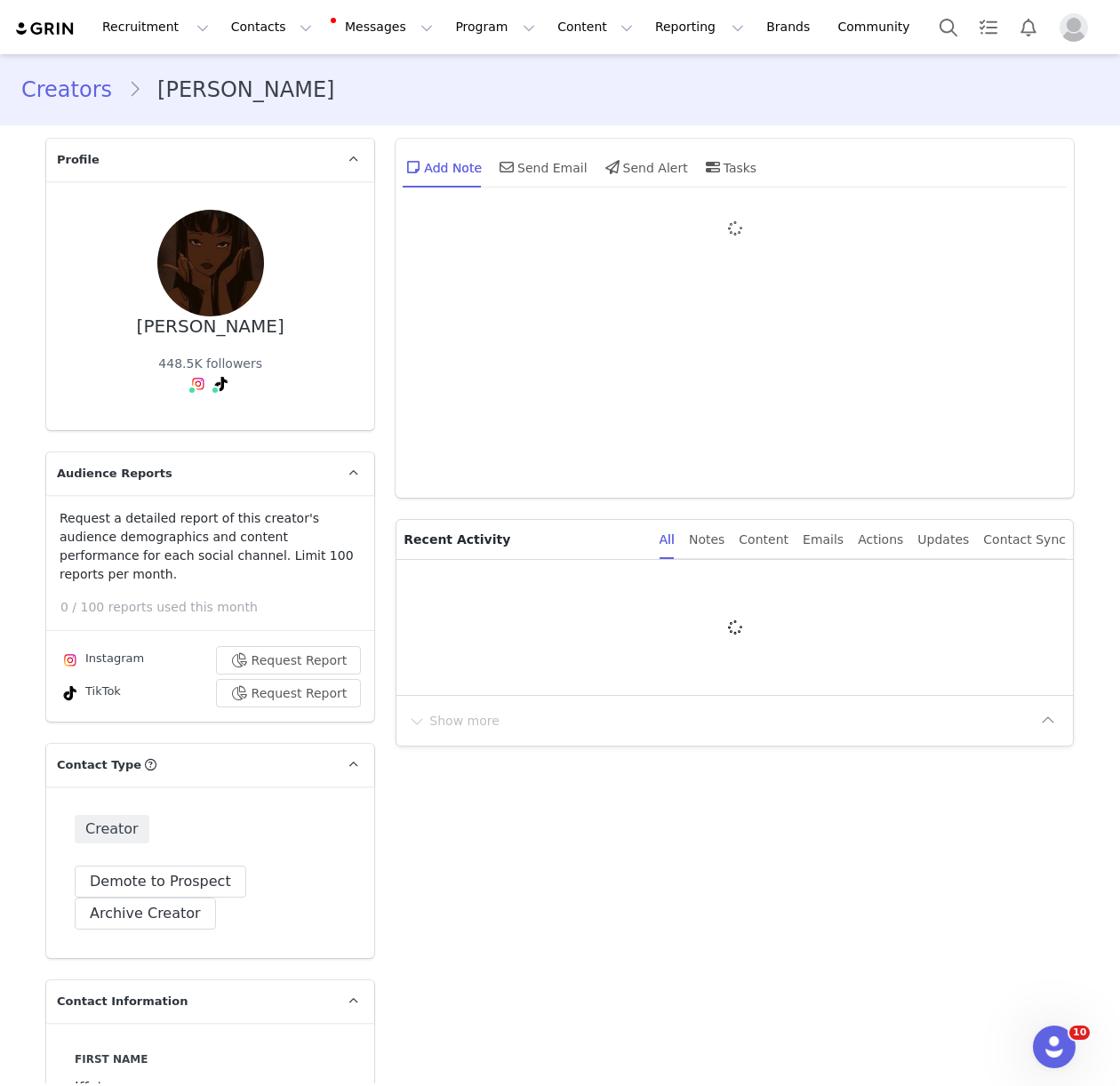
type input "+971 ([GEOGRAPHIC_DATA])"
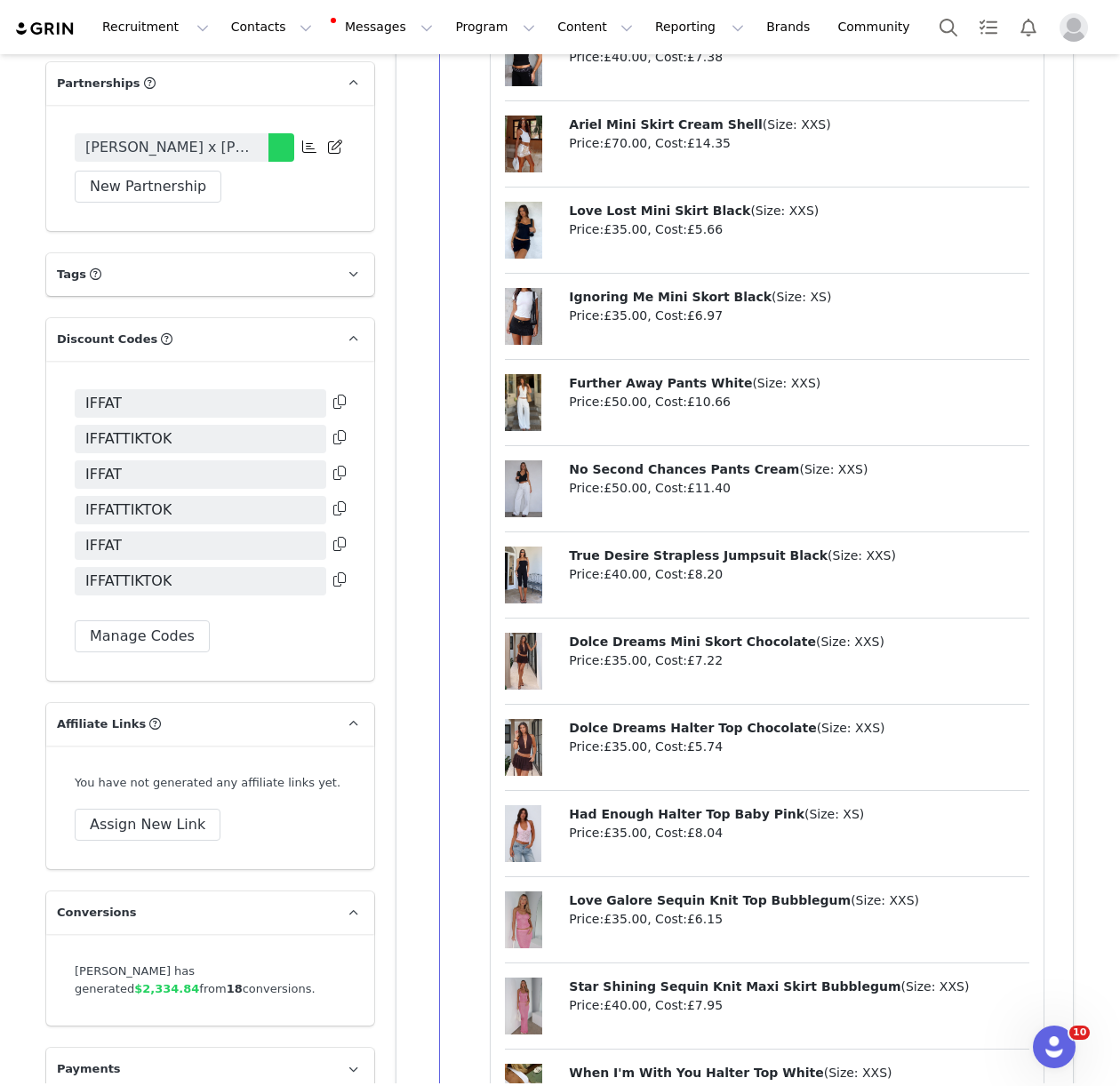
scroll to position [3378, 0]
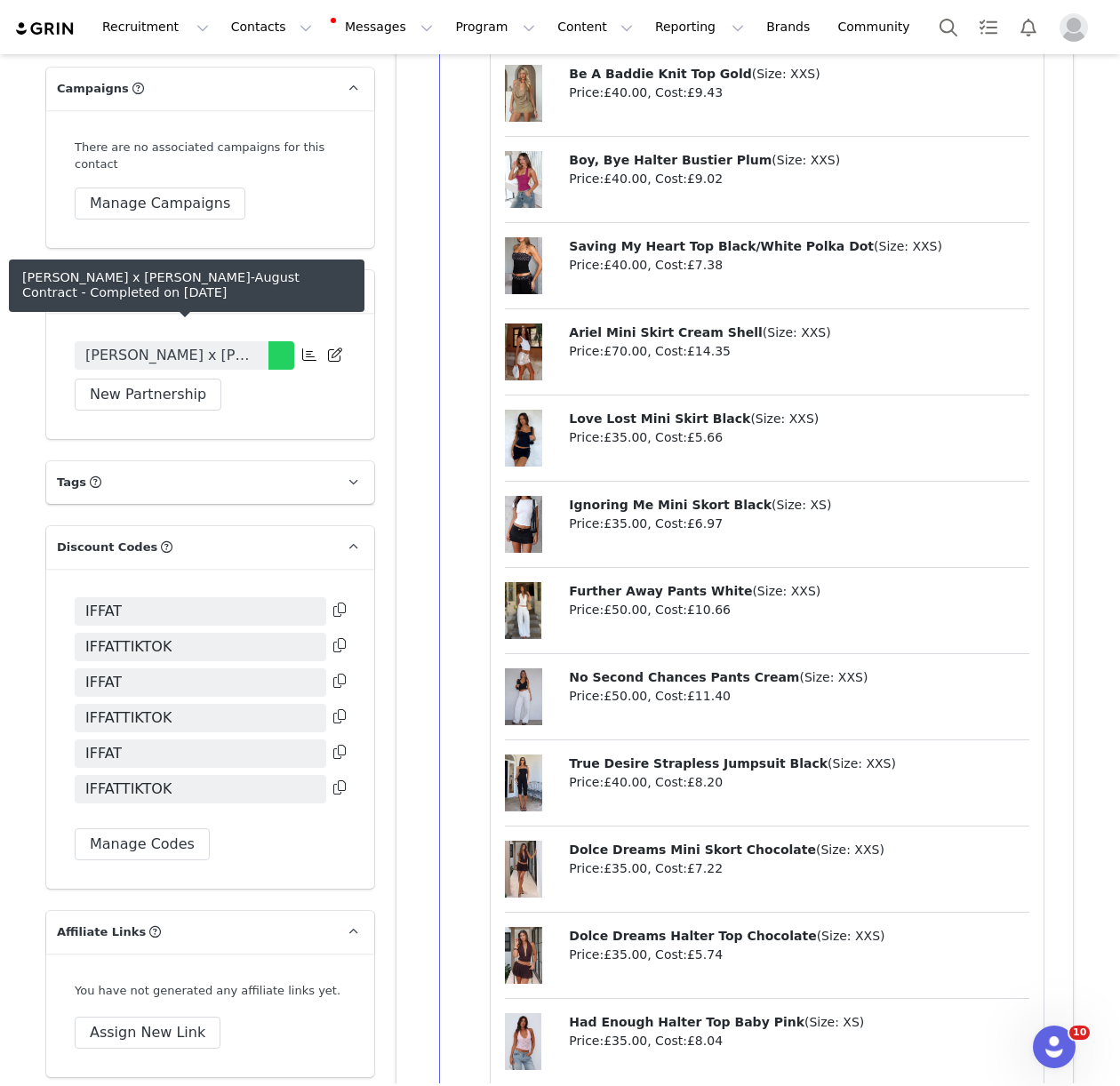
click at [197, 345] on span "Iffat Marash x WF - June-August Contract" at bounding box center [171, 355] width 173 height 21
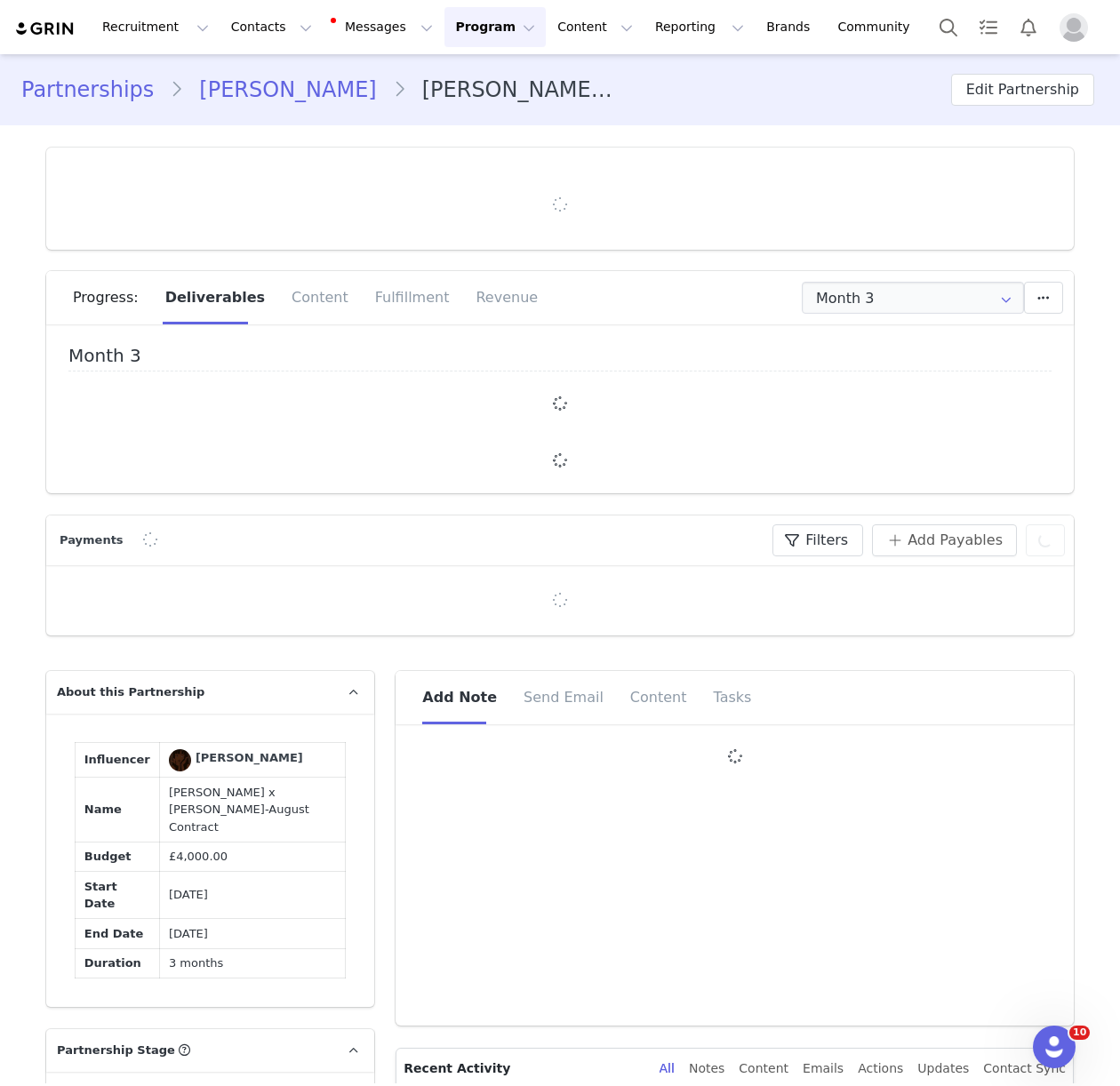
type input "+971 ([GEOGRAPHIC_DATA])"
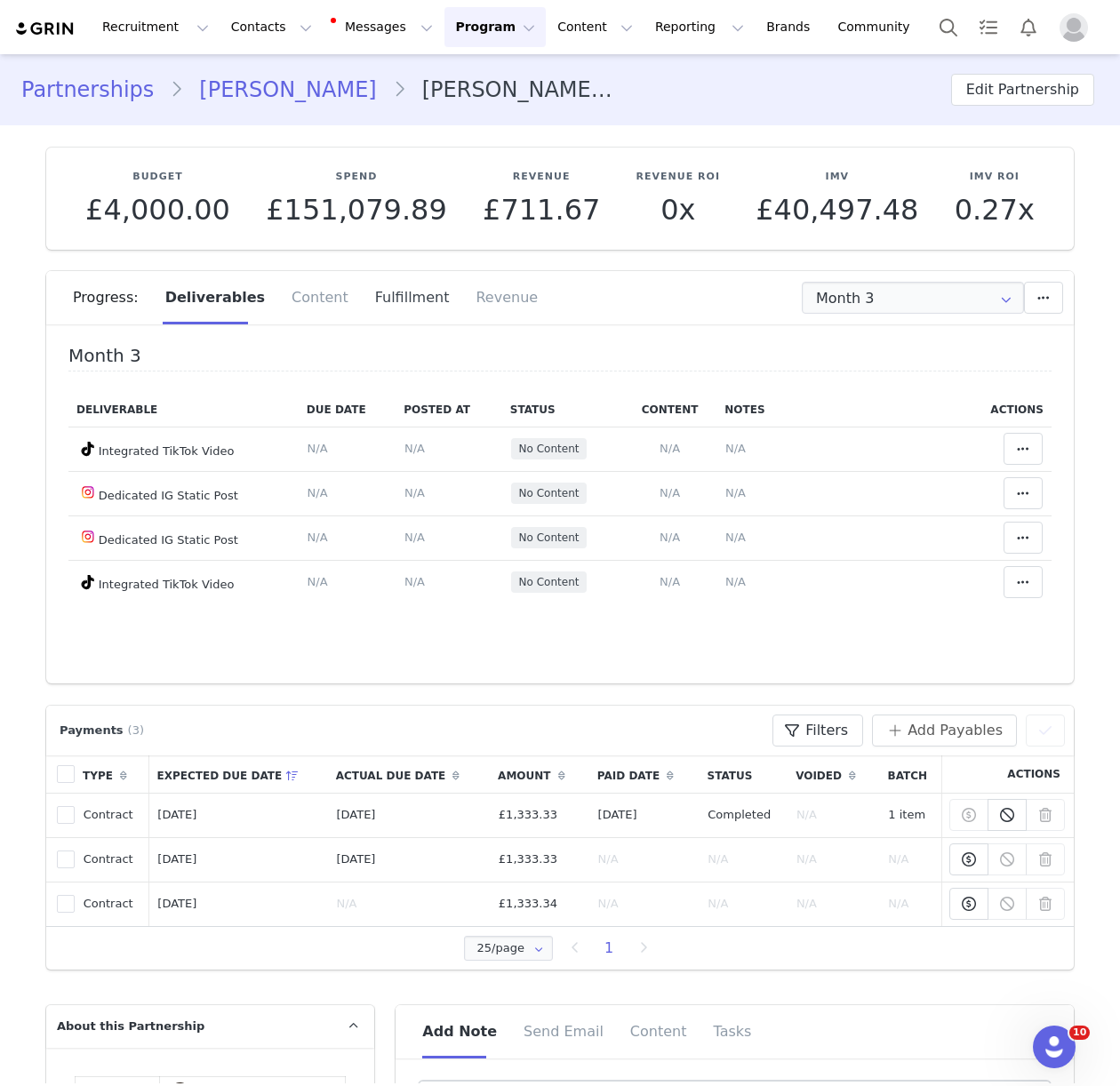
click at [377, 301] on div "Fulfillment" at bounding box center [412, 297] width 101 height 53
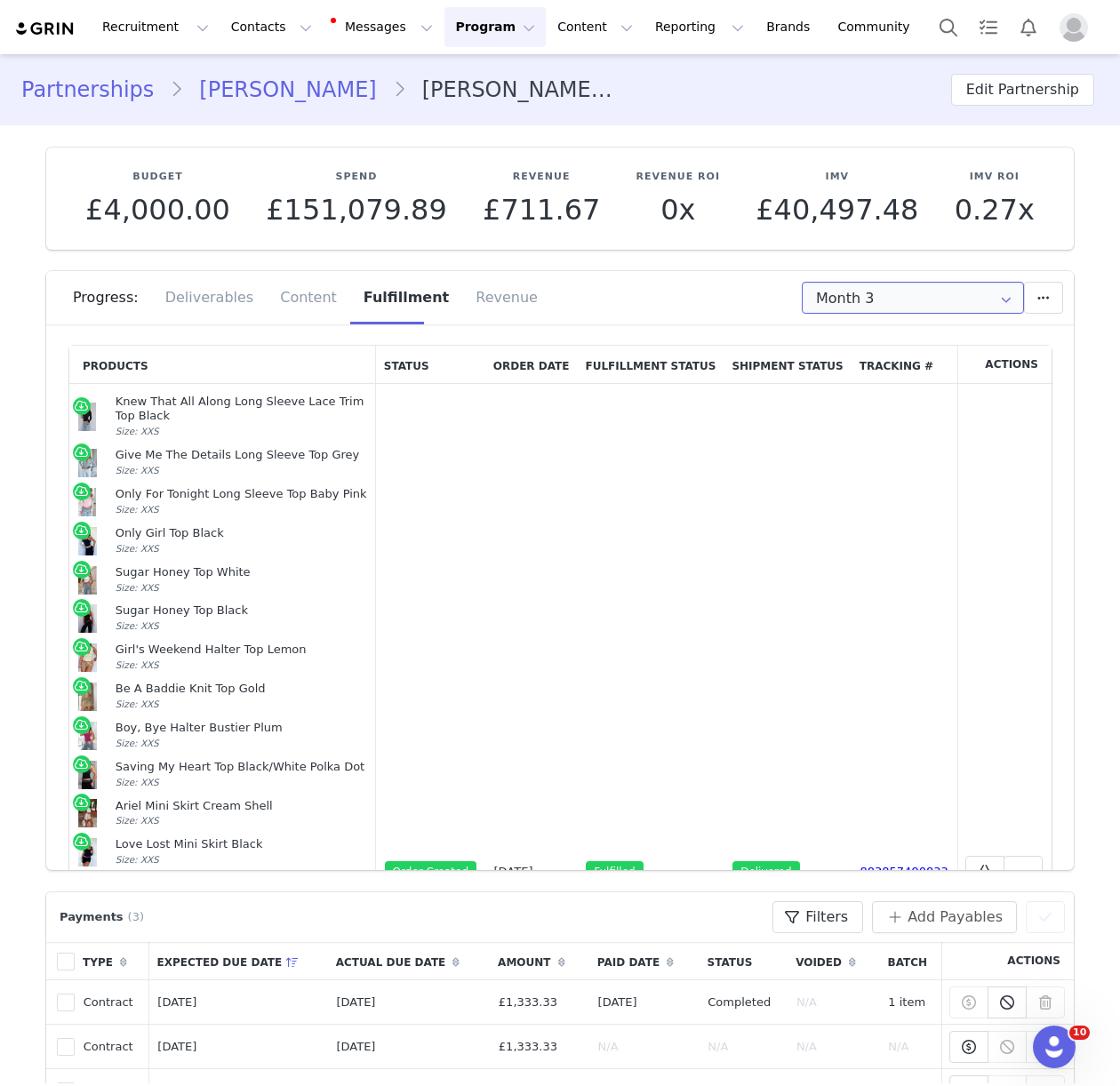
click at [869, 303] on input "Month 3" at bounding box center [913, 298] width 222 height 32
click at [874, 380] on li "Month 2 Jun 14th - Jul 13th" at bounding box center [913, 375] width 220 height 30
type input "Month 2"
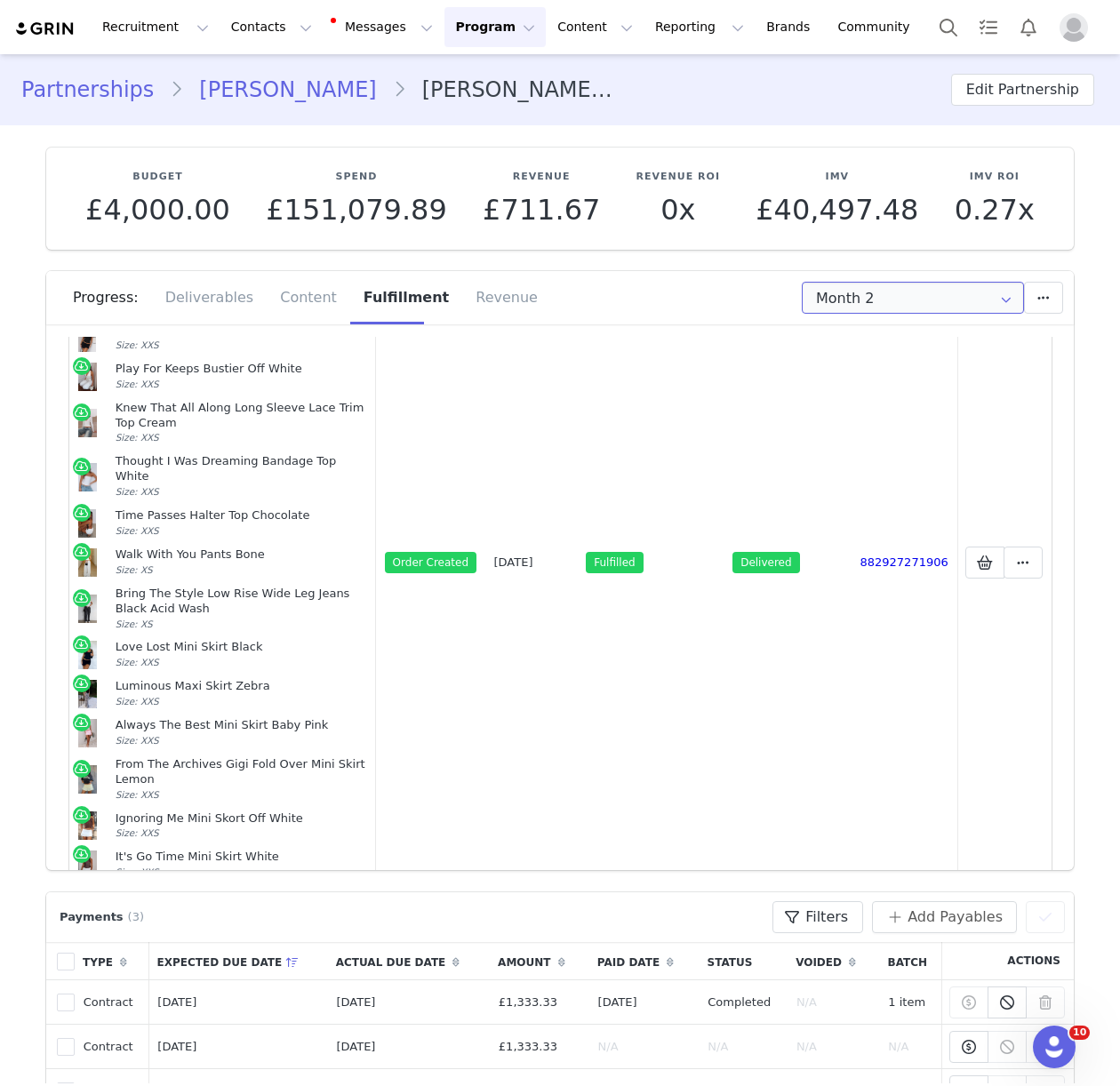
scroll to position [1058, 0]
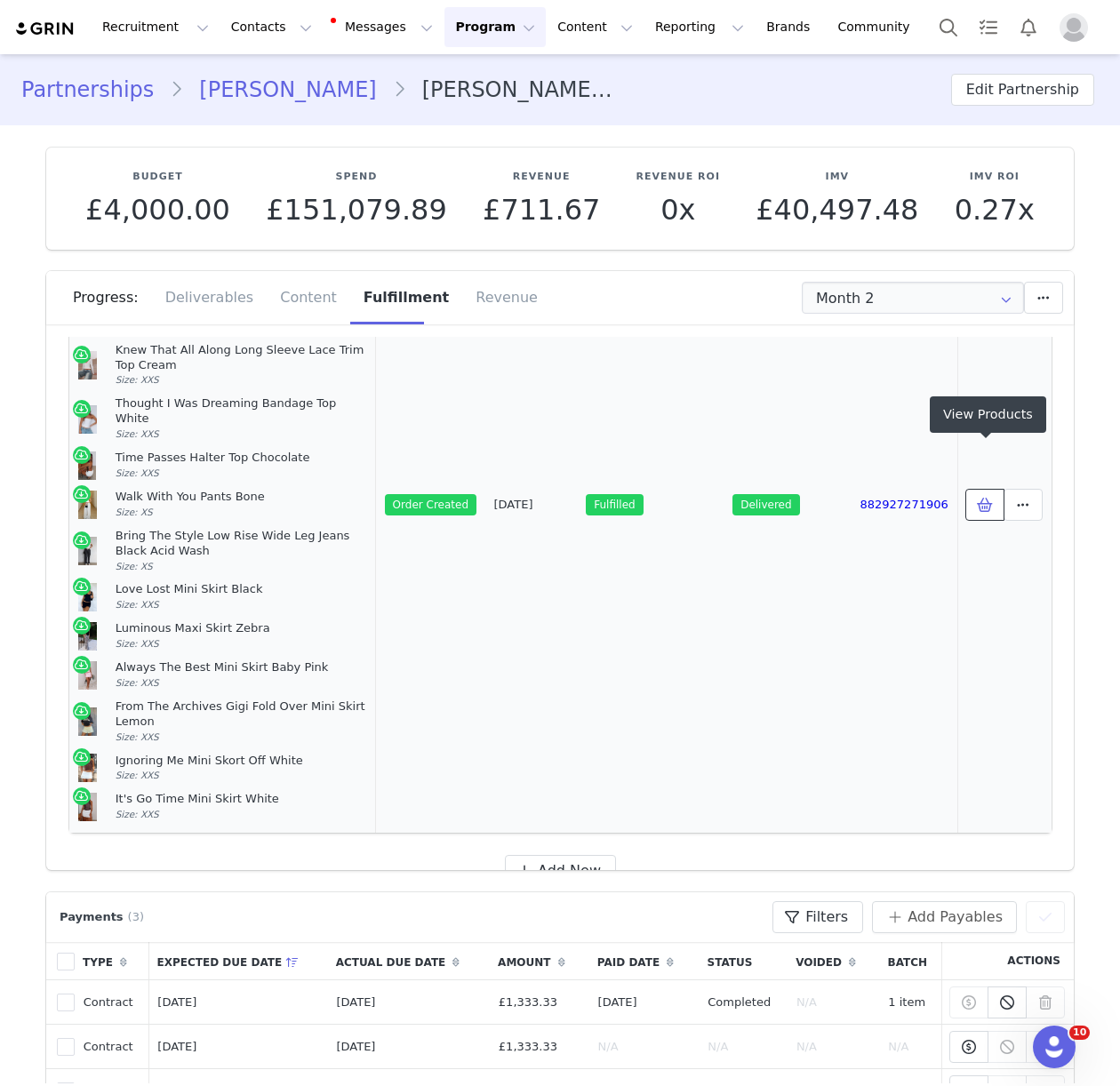
click at [986, 494] on span at bounding box center [985, 504] width 21 height 21
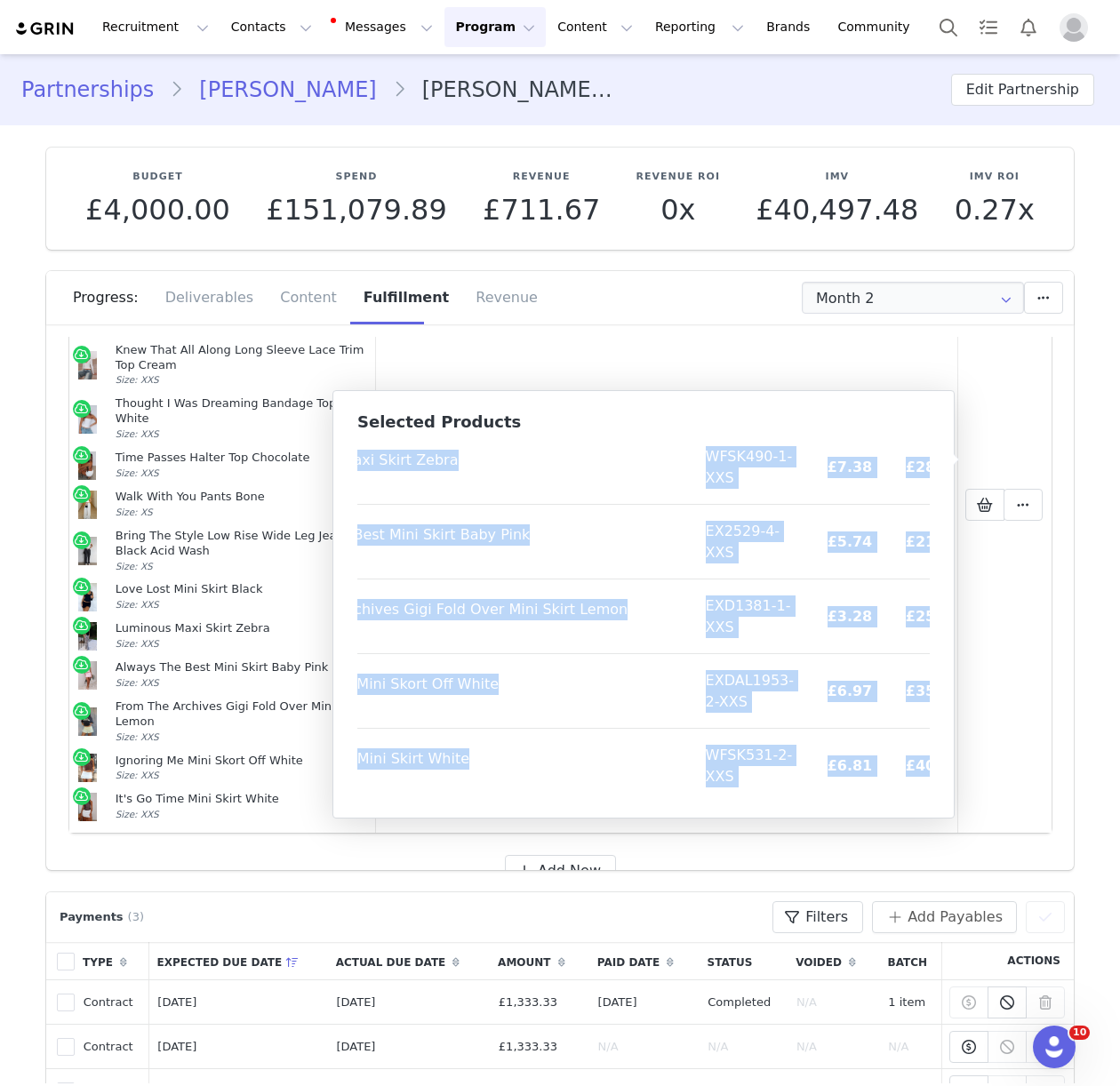
scroll to position [809, 146]
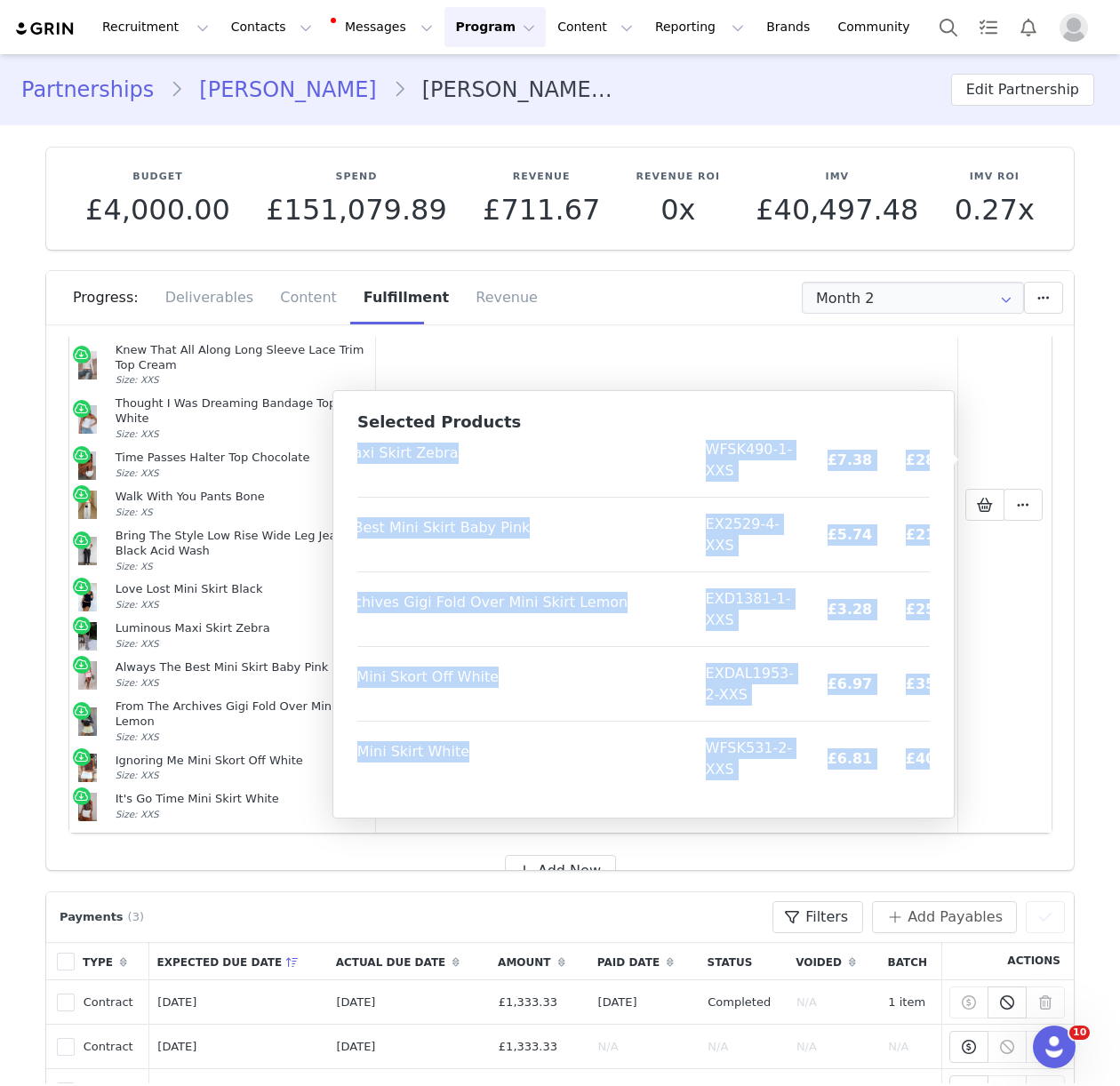
drag, startPoint x: 369, startPoint y: 460, endPoint x: 923, endPoint y: 795, distance: 647.4
click at [923, 795] on table "Product SKU Cost Price Blessed Life Bustier White Size: XXS EXDAL585-1-XXS £0.0…" at bounding box center [592, 213] width 763 height 1164
drag, startPoint x: 226, startPoint y: 28, endPoint x: 237, endPoint y: 61, distance: 34.8
click at [226, 28] on button "Contacts Contacts" at bounding box center [271, 27] width 102 height 40
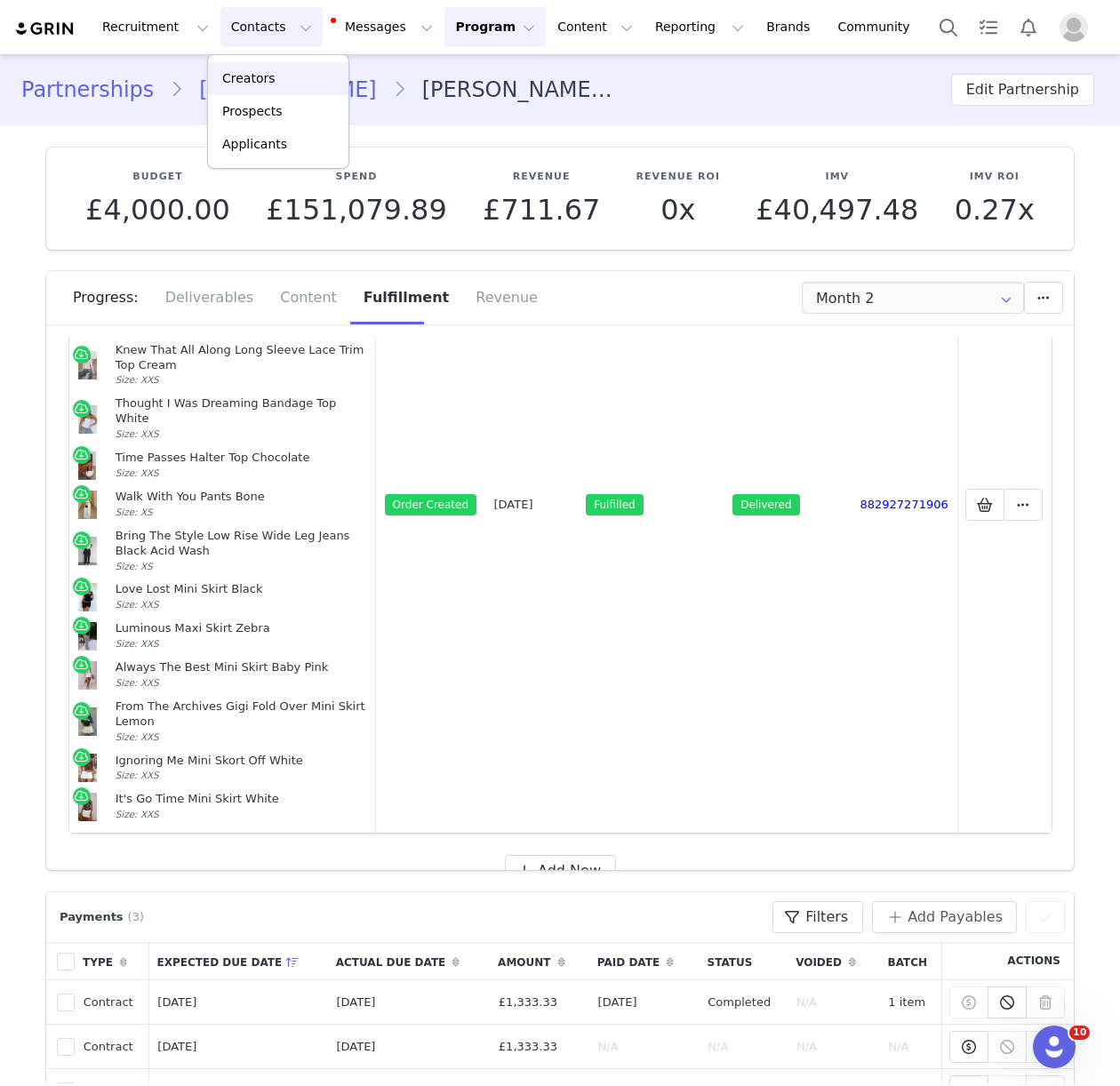
click at [259, 86] on p "Creators" at bounding box center [248, 78] width 53 height 19
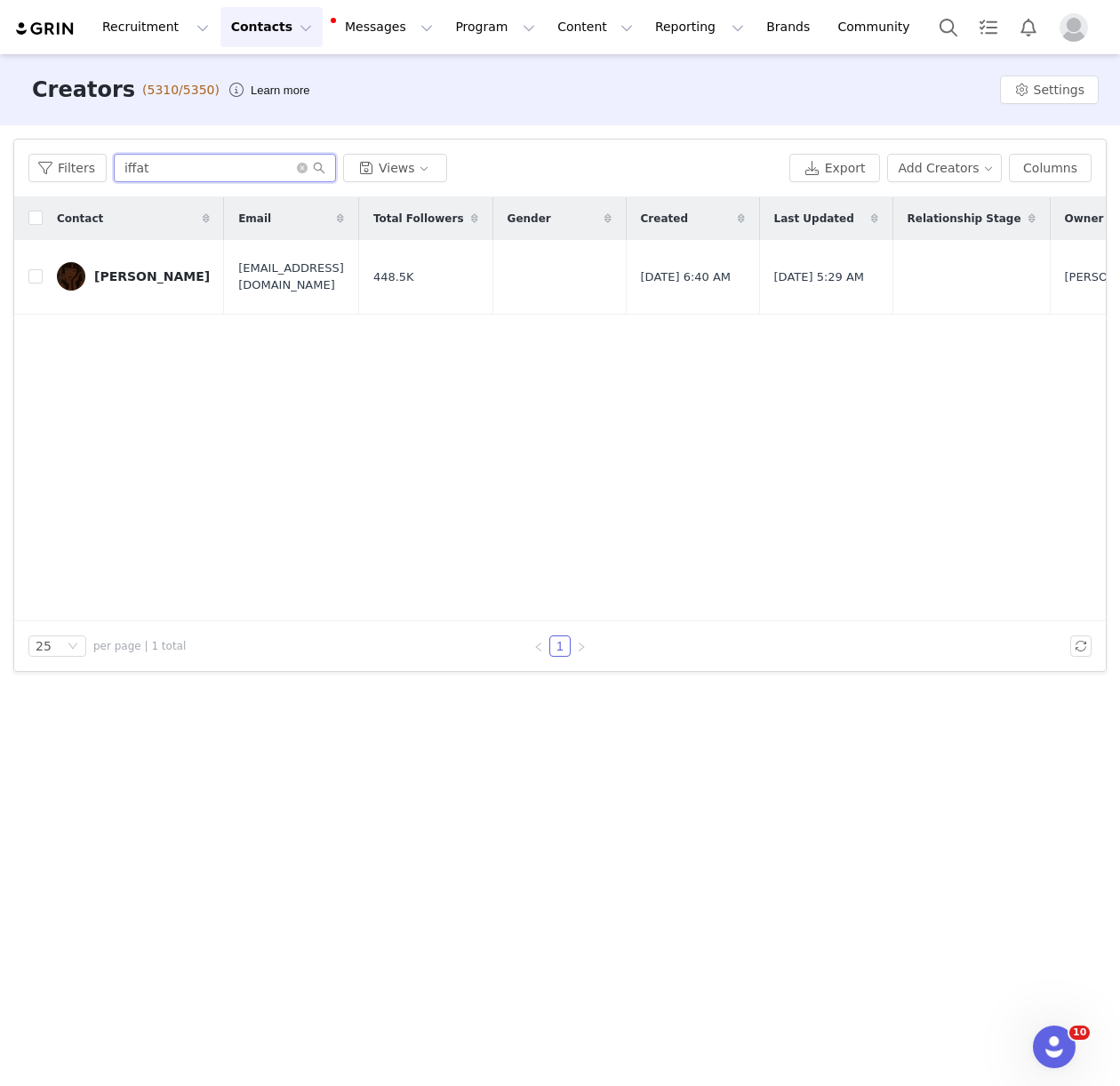
click at [123, 166] on input "iffat" at bounding box center [225, 168] width 222 height 28
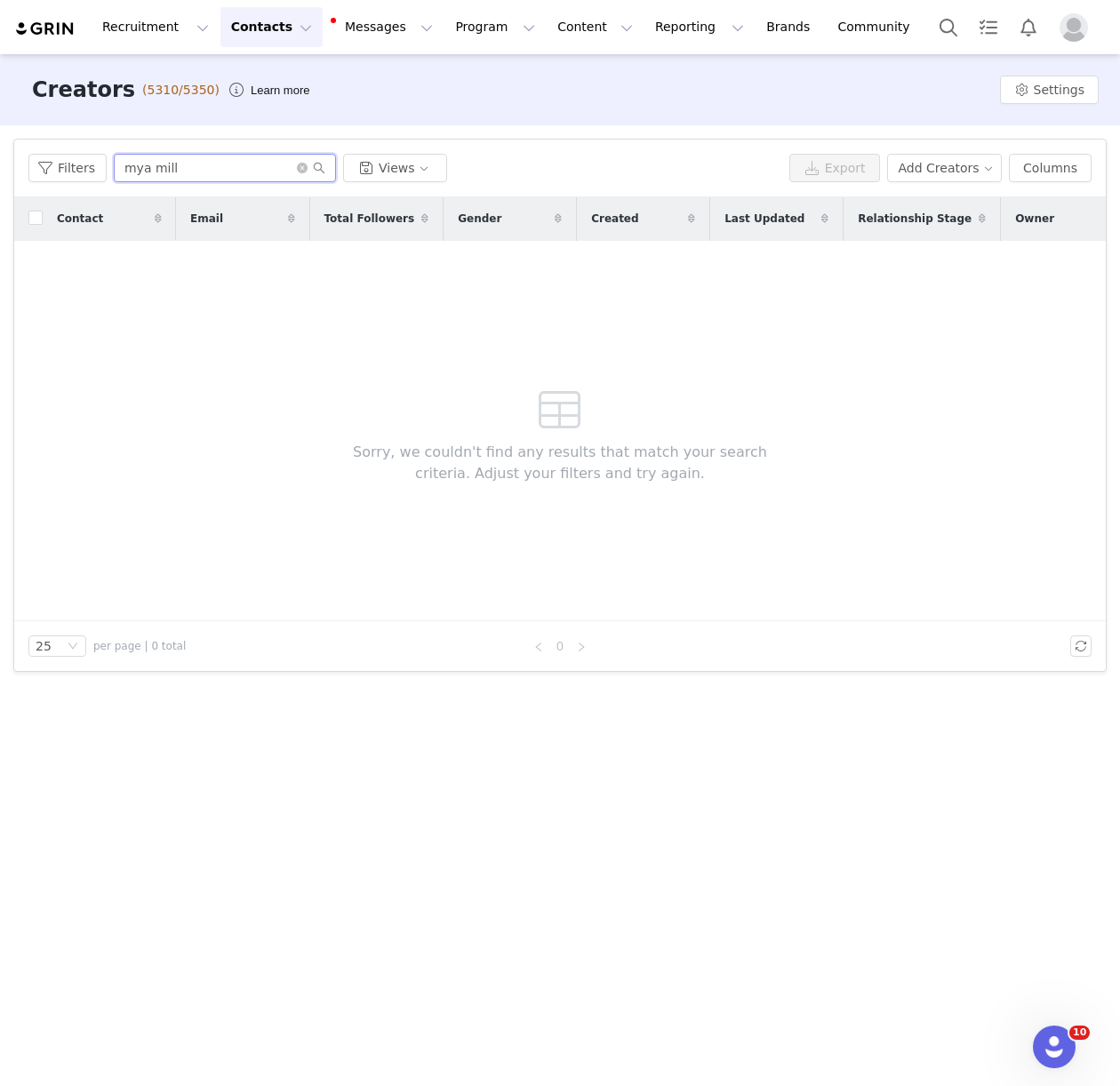
click at [149, 165] on input "mya mill" at bounding box center [225, 168] width 222 height 28
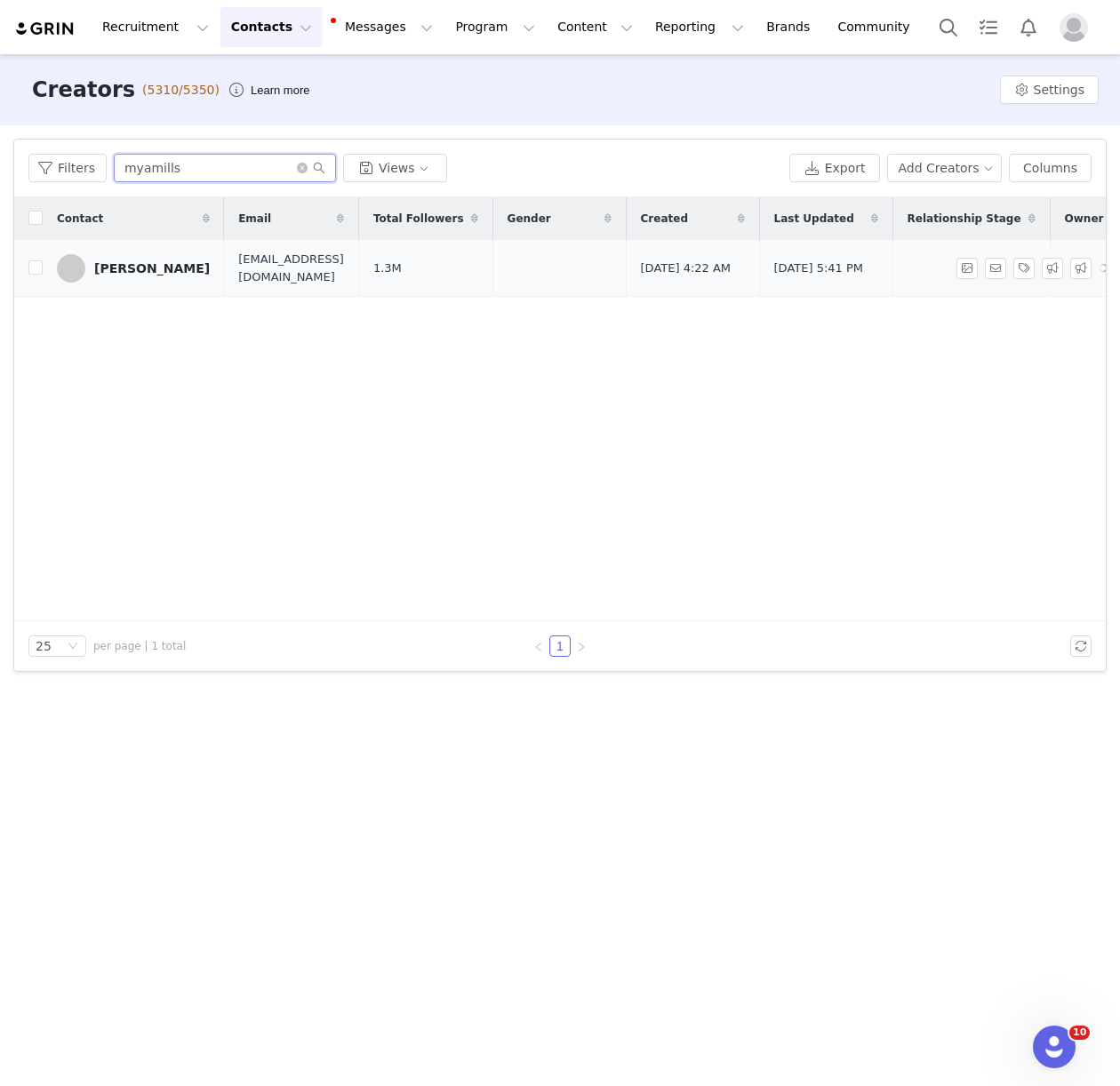
type input "myamills"
click at [137, 280] on link "Jeremy Sochan" at bounding box center [134, 268] width 153 height 28
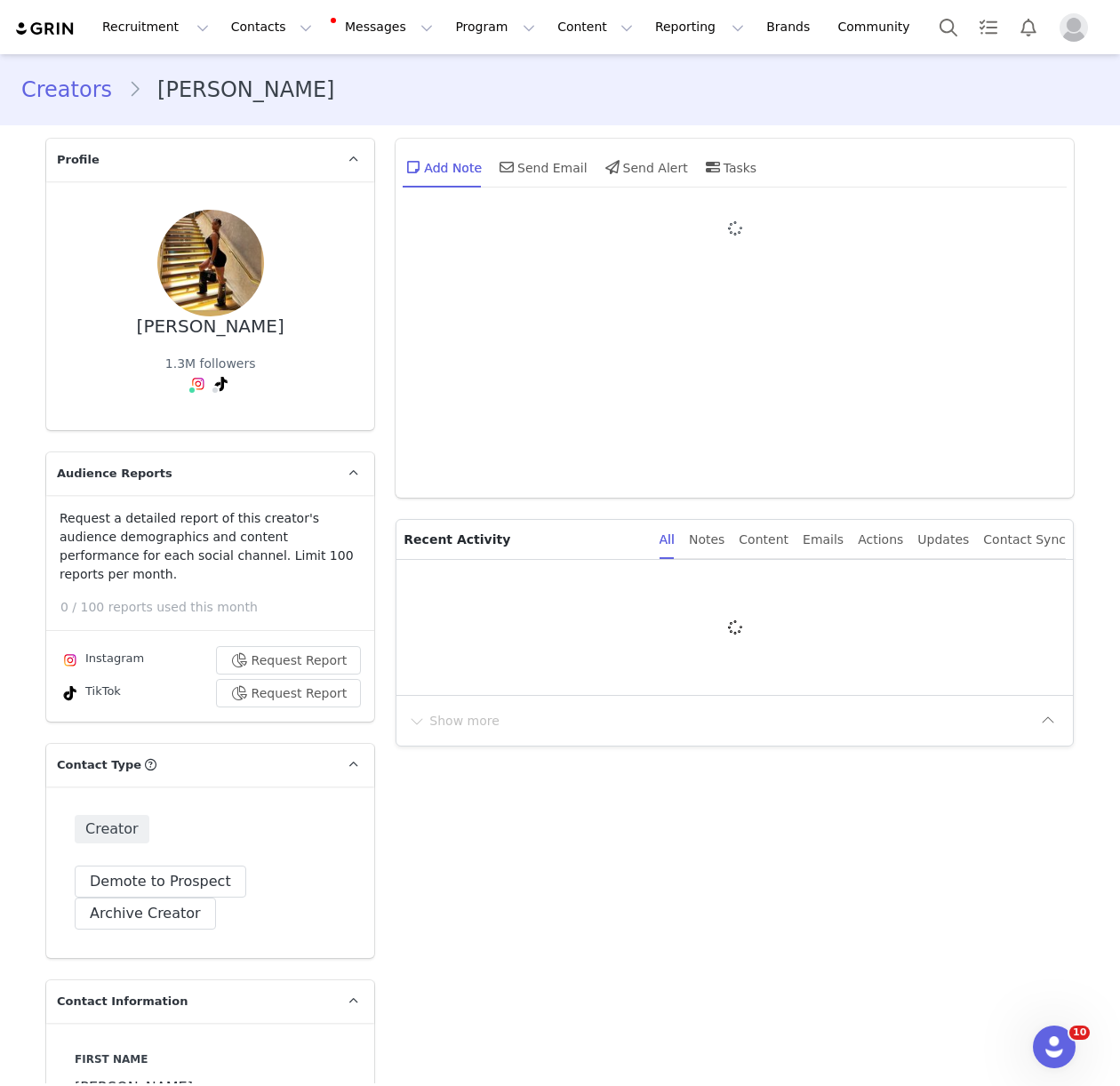
type input "+44 ([GEOGRAPHIC_DATA])"
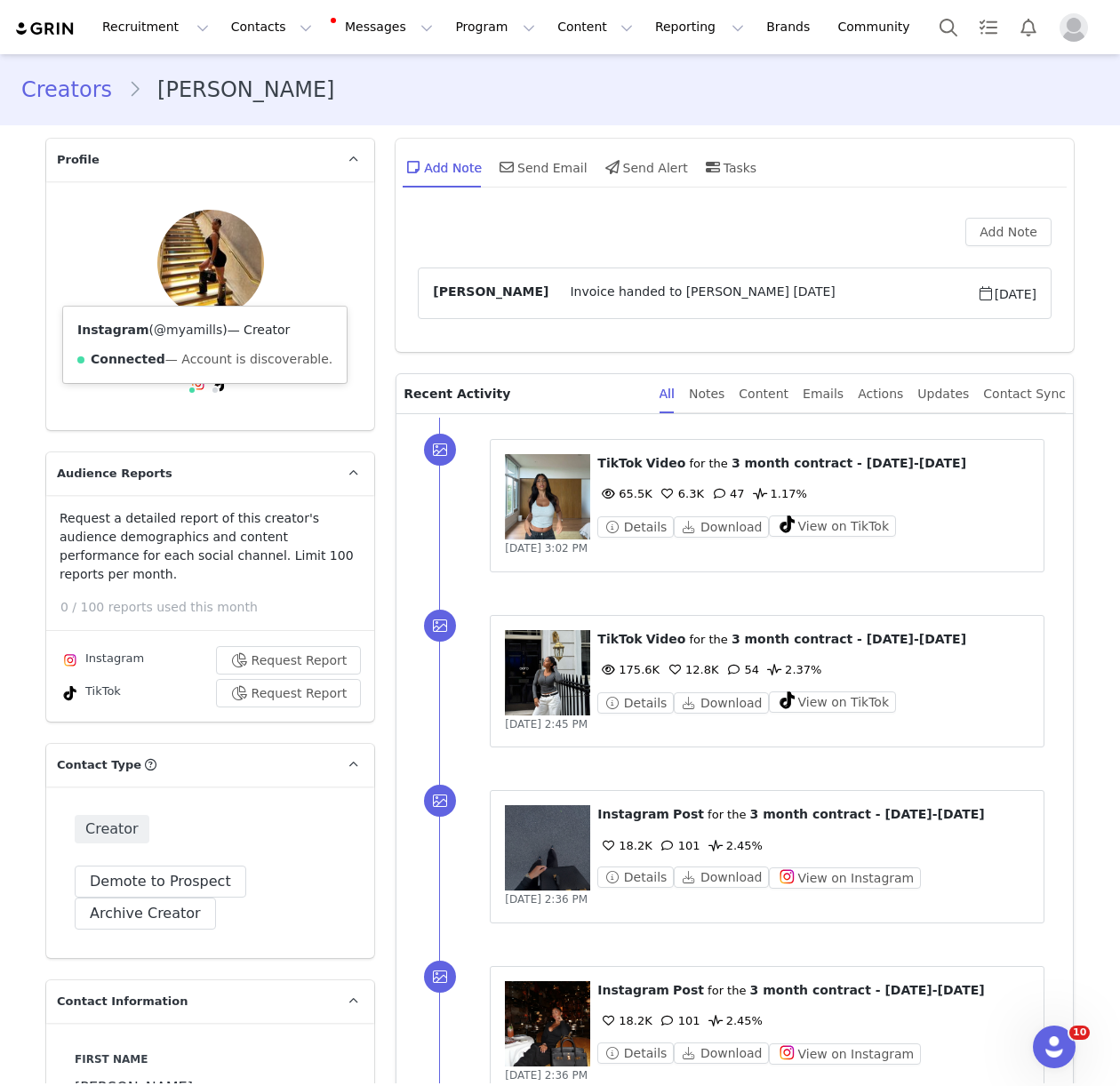
click at [184, 332] on link "@myamills" at bounding box center [188, 329] width 68 height 14
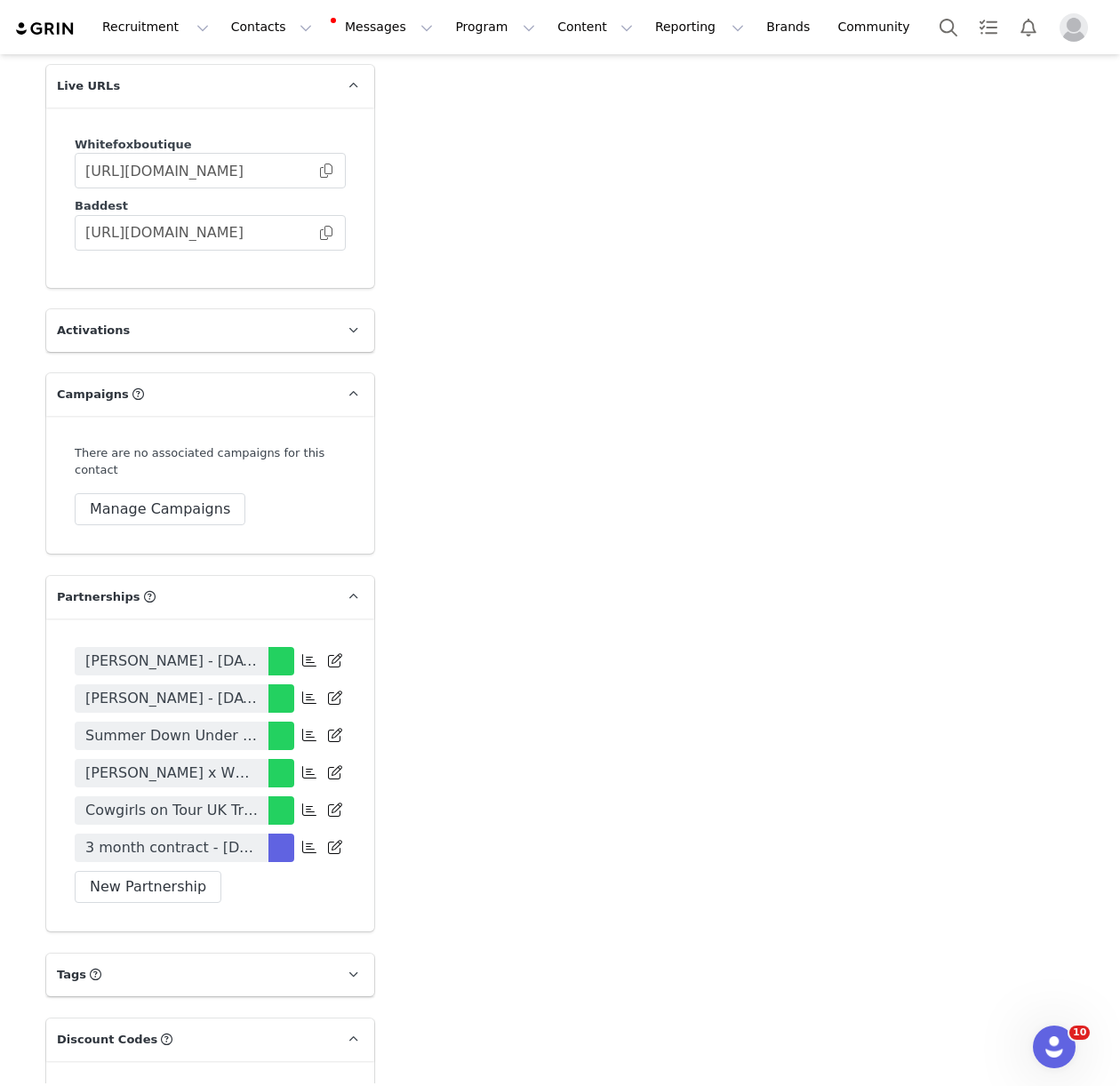
scroll to position [3328, 0]
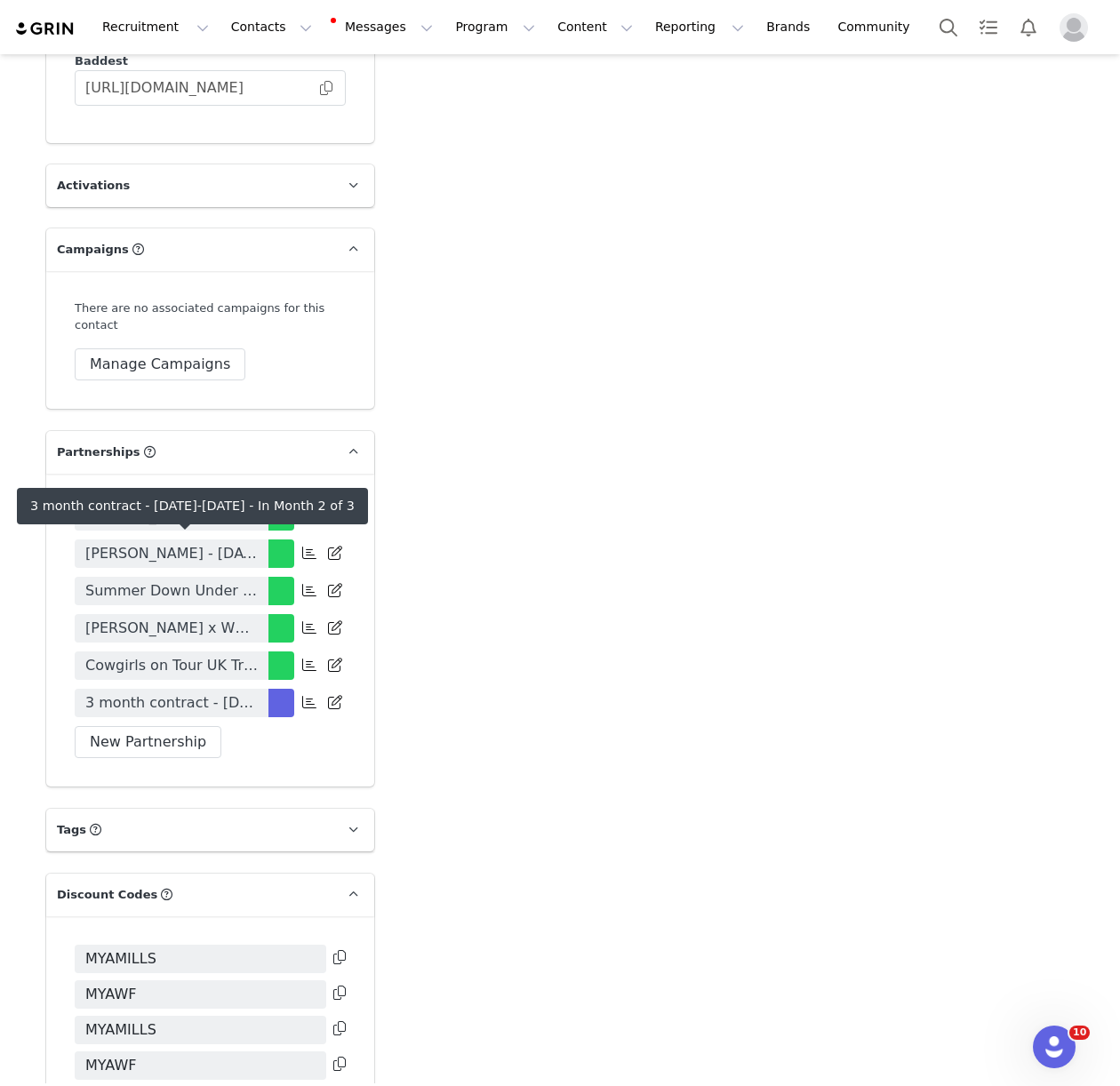
click at [129, 692] on span "3 month contract - July-Sept 2025" at bounding box center [171, 702] width 173 height 21
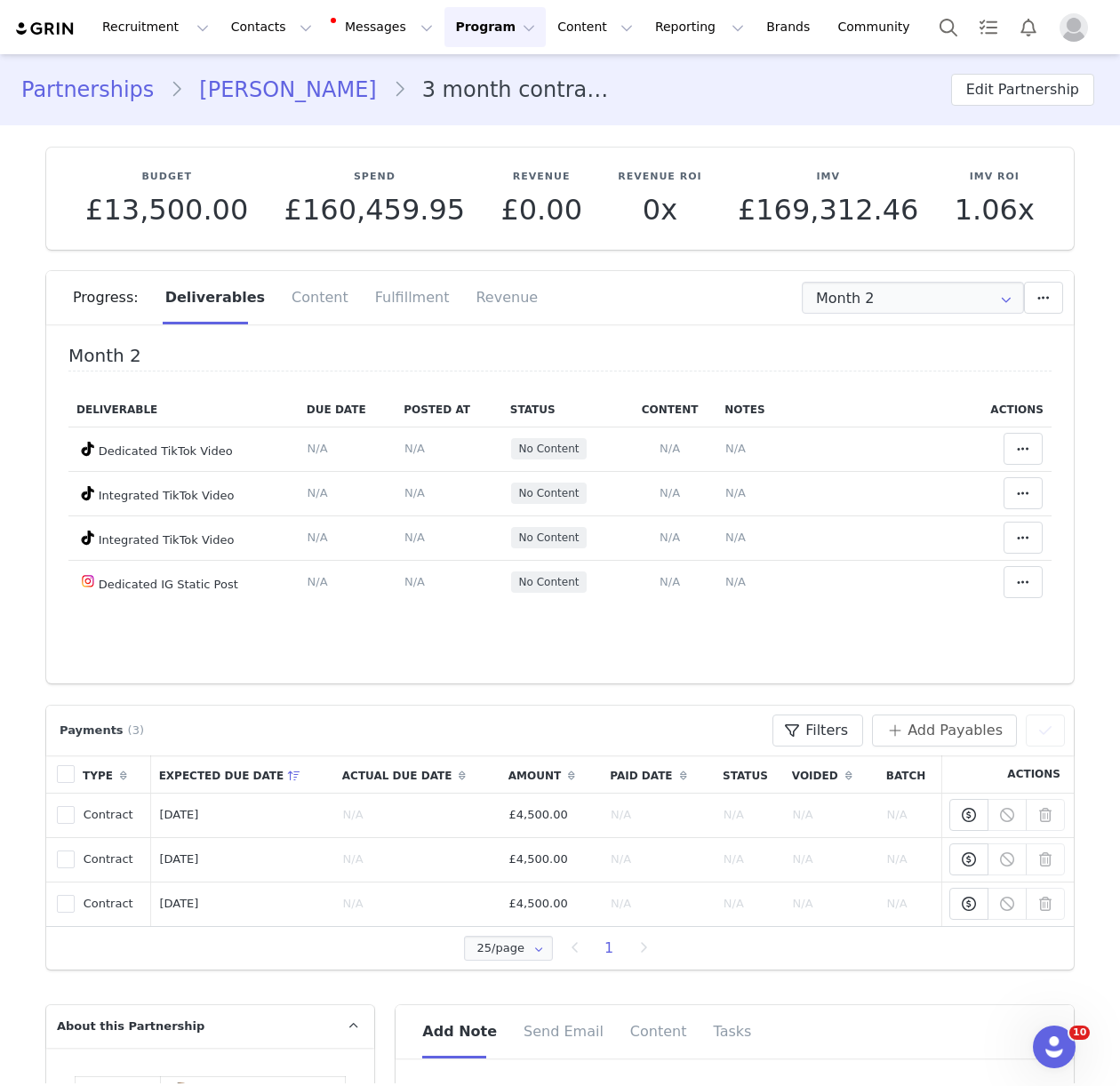
type input "+44 ([GEOGRAPHIC_DATA])"
drag, startPoint x: 814, startPoint y: 312, endPoint x: 858, endPoint y: 315, distance: 44.1
click at [814, 312] on input "Month 2" at bounding box center [913, 298] width 222 height 32
click at [896, 345] on li "Month 1 Jul 2nd - Aug 1st" at bounding box center [913, 346] width 220 height 30
type input "Month 1"
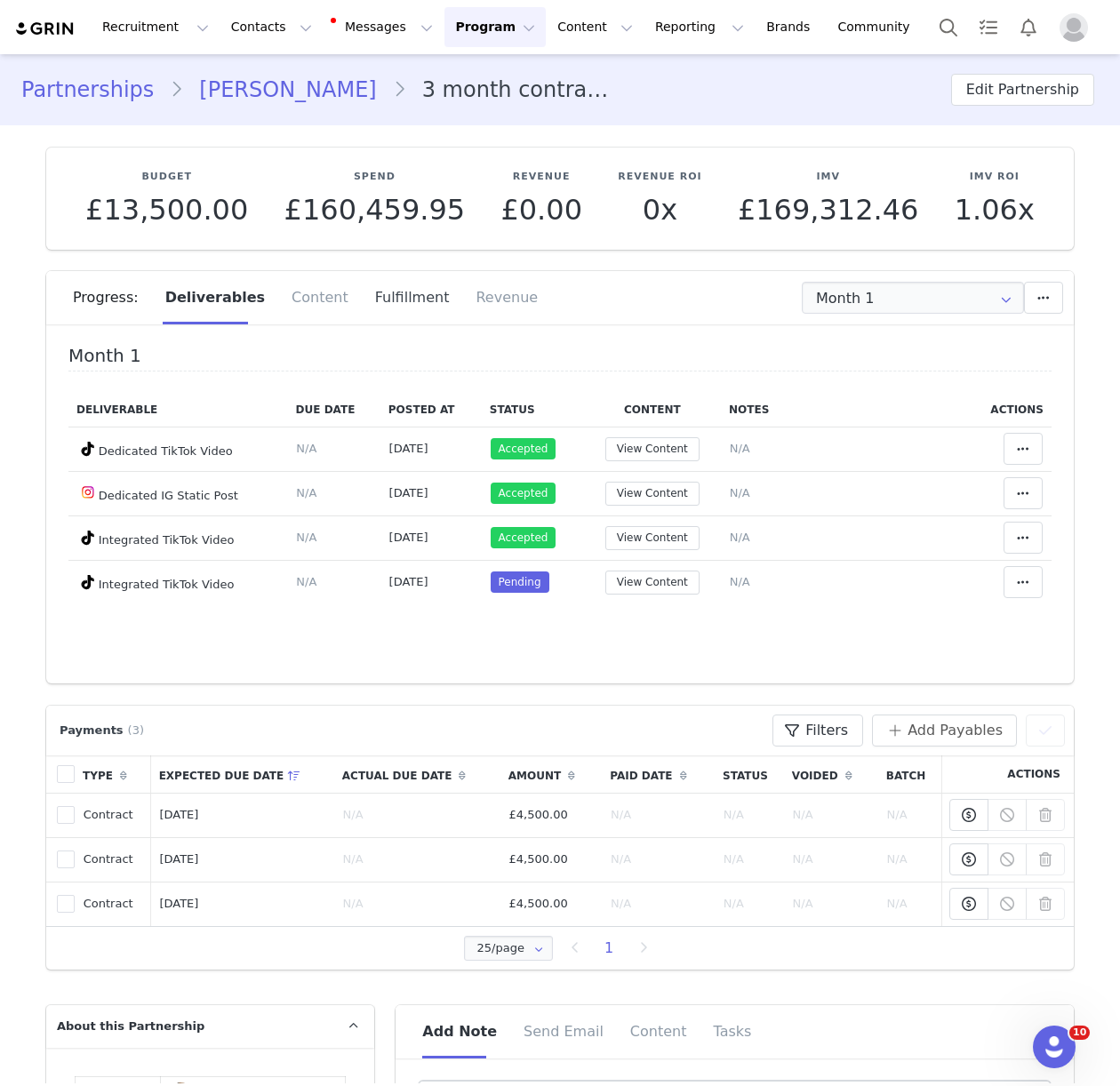
click at [404, 308] on div "Fulfillment" at bounding box center [412, 297] width 101 height 53
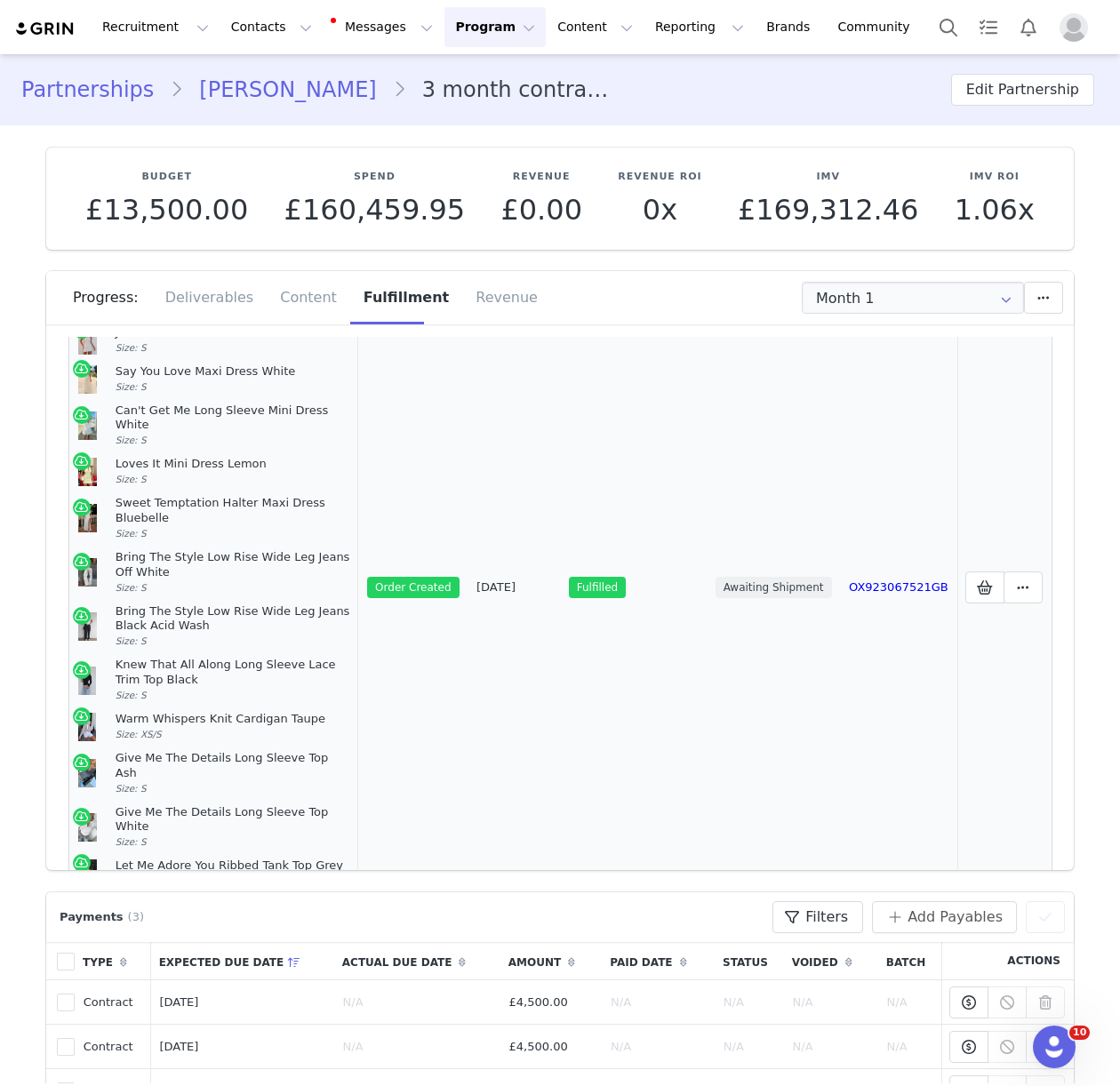
scroll to position [269, 0]
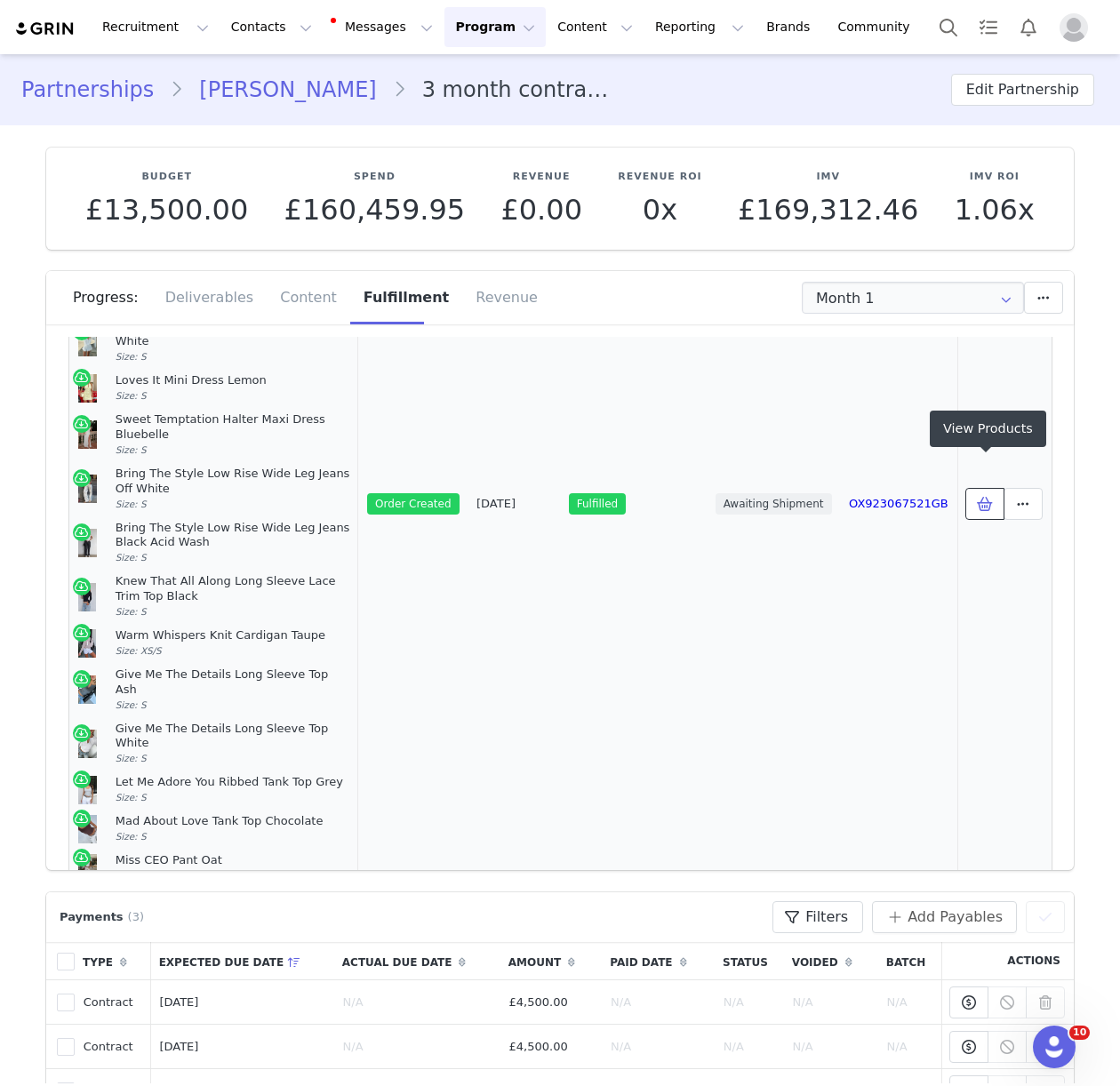
click at [982, 497] on icon at bounding box center [985, 503] width 16 height 14
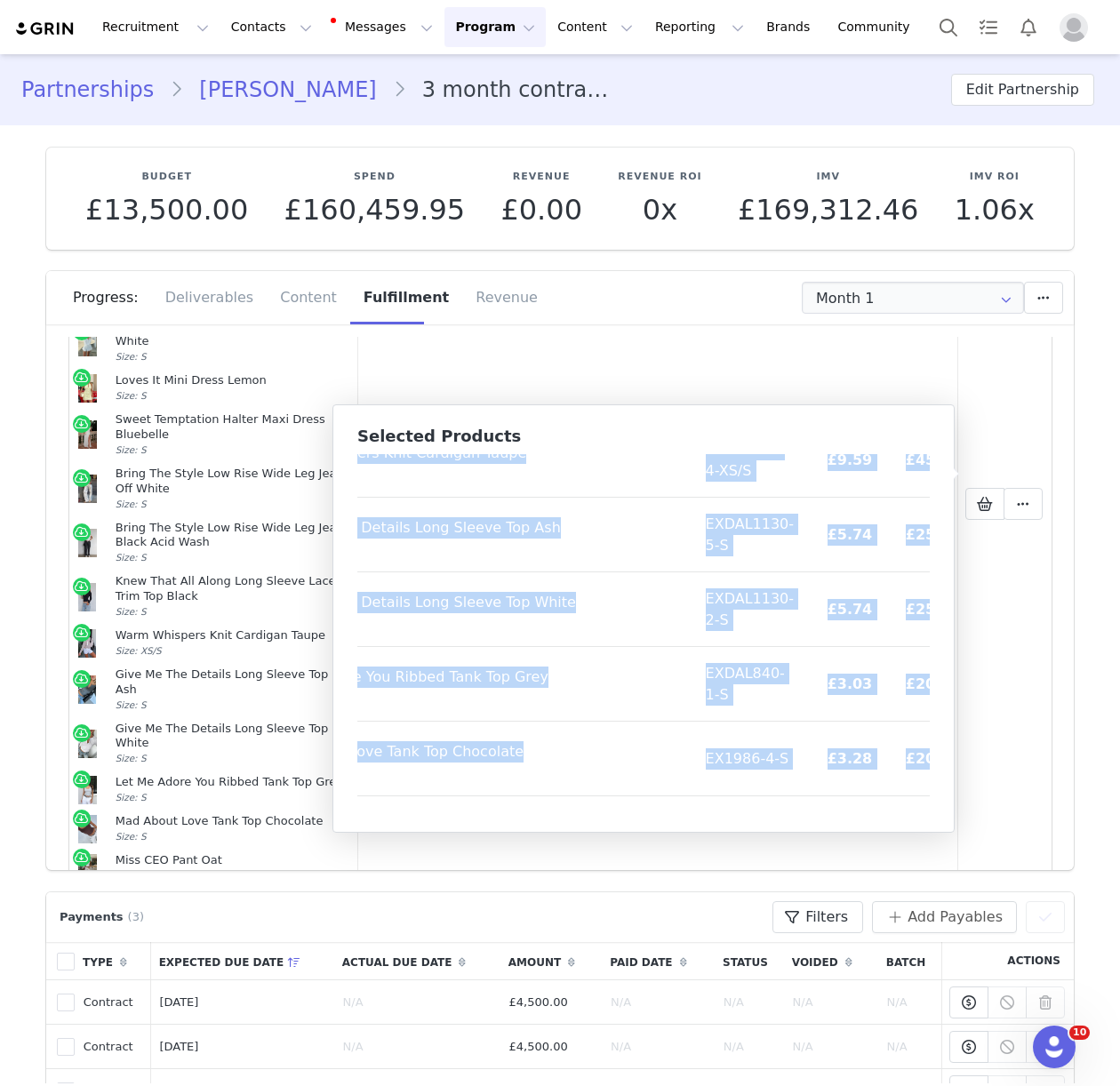
scroll to position [958, 146]
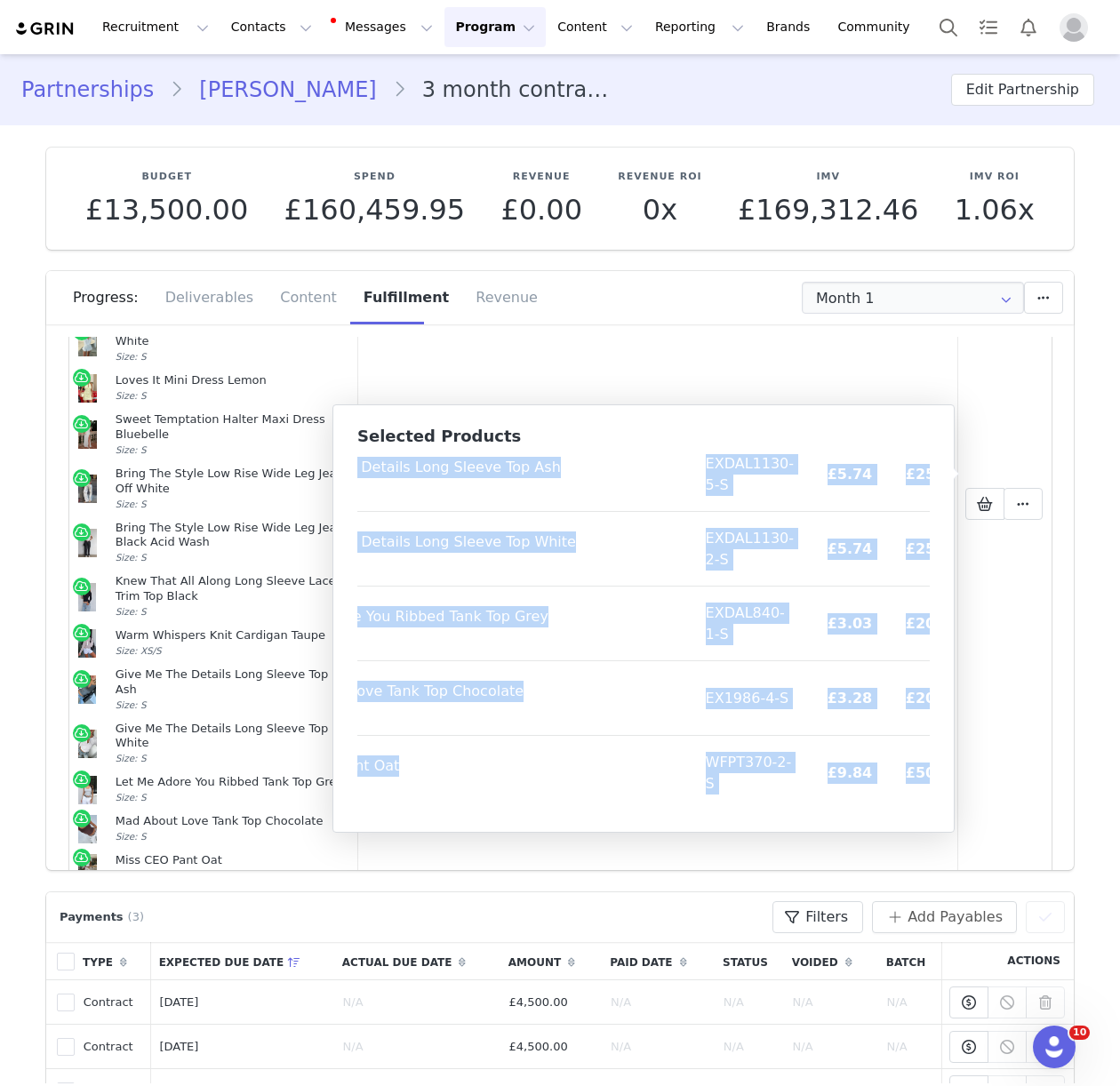
drag, startPoint x: 369, startPoint y: 473, endPoint x: 908, endPoint y: 803, distance: 632.0
click at [908, 803] on table "Product SKU Cost Price Event Ready Maxi Dress Black Size: XS EXD424-2-XS £9.84 …" at bounding box center [592, 153] width 763 height 1313
drag, startPoint x: 233, startPoint y: 35, endPoint x: 254, endPoint y: 78, distance: 47.9
click at [233, 35] on button "Contacts Contacts" at bounding box center [271, 27] width 102 height 40
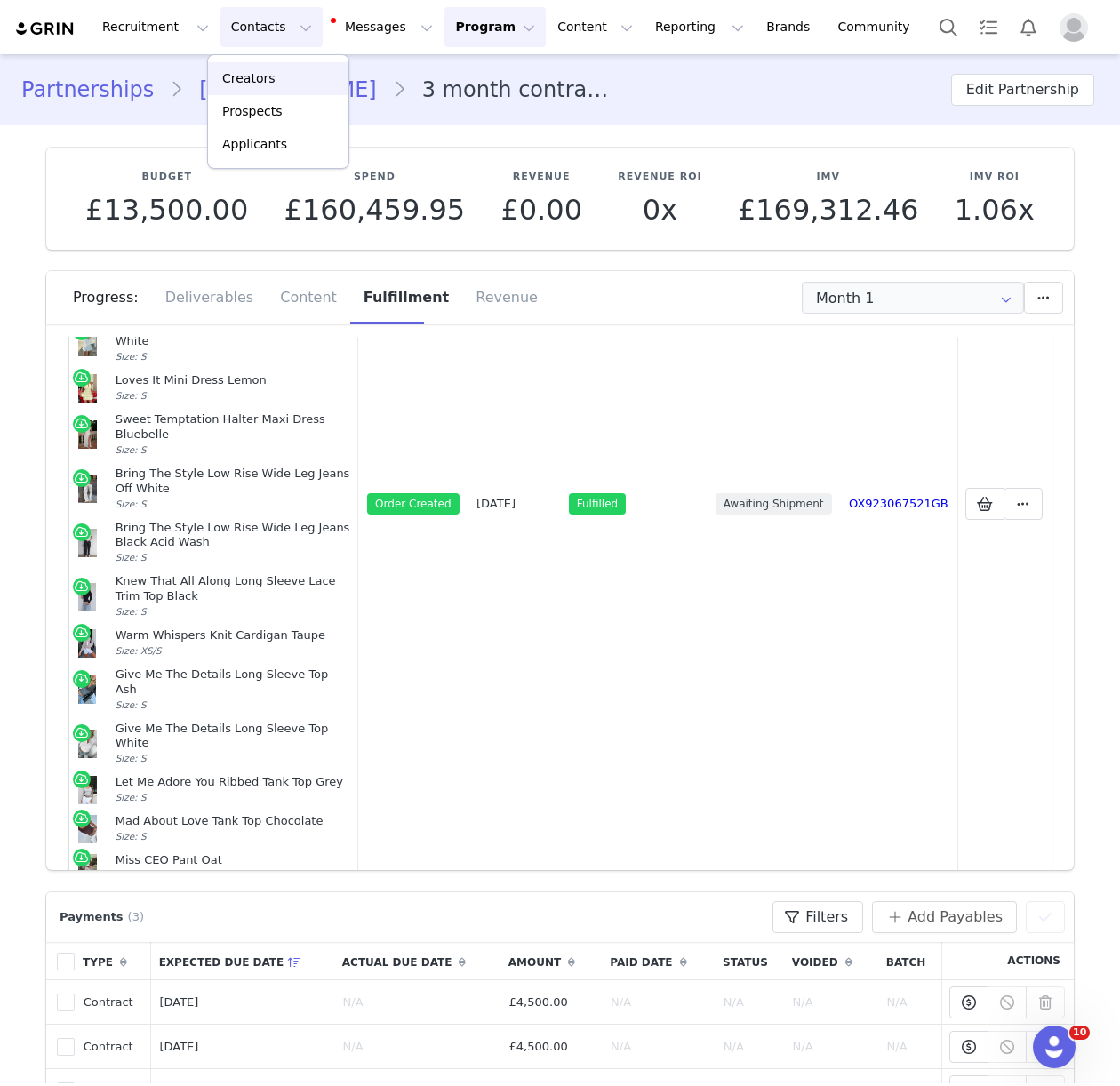
click at [278, 75] on div "Creators" at bounding box center [277, 78] width 119 height 19
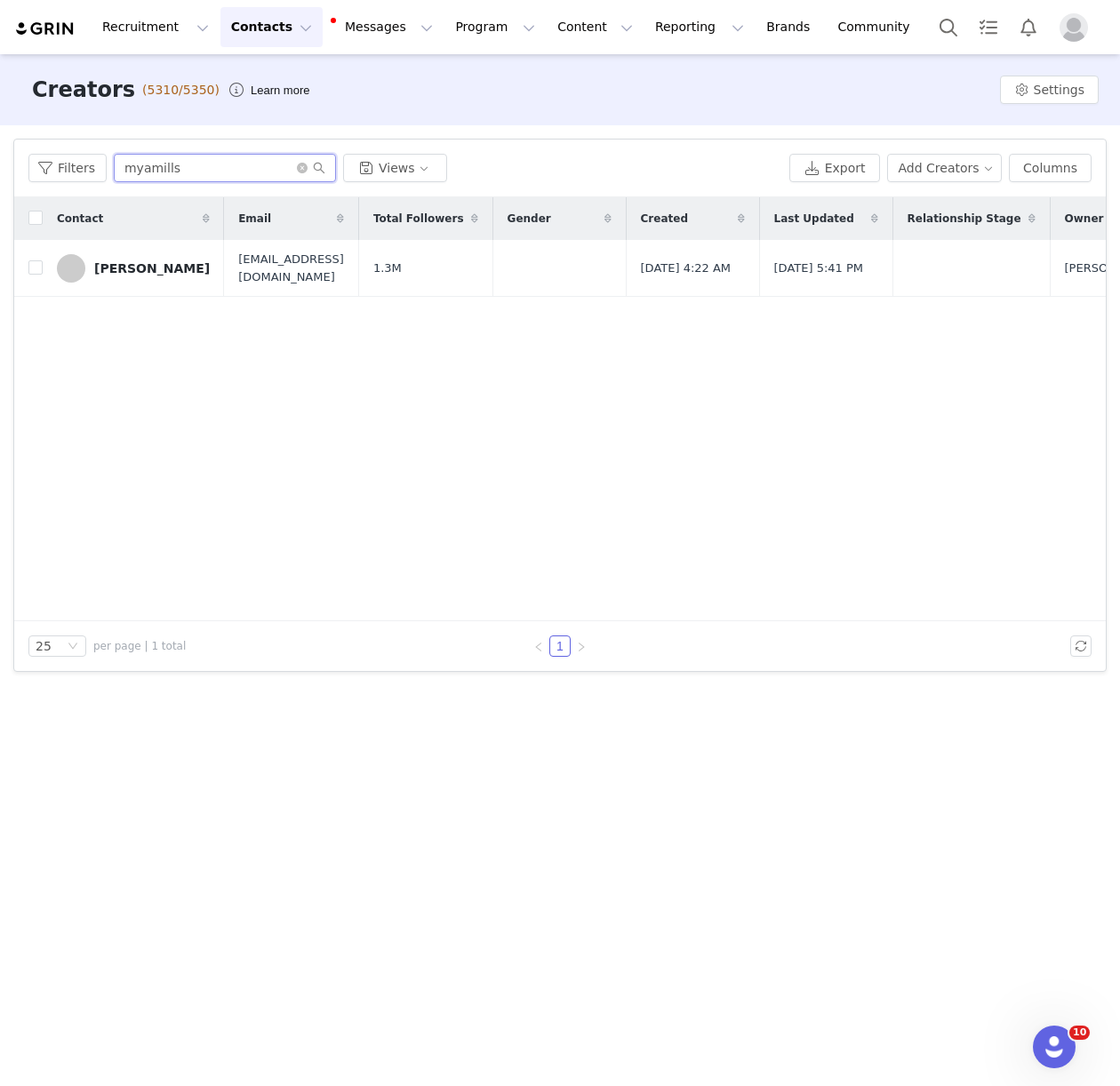
click at [141, 164] on input "myamills" at bounding box center [225, 168] width 222 height 28
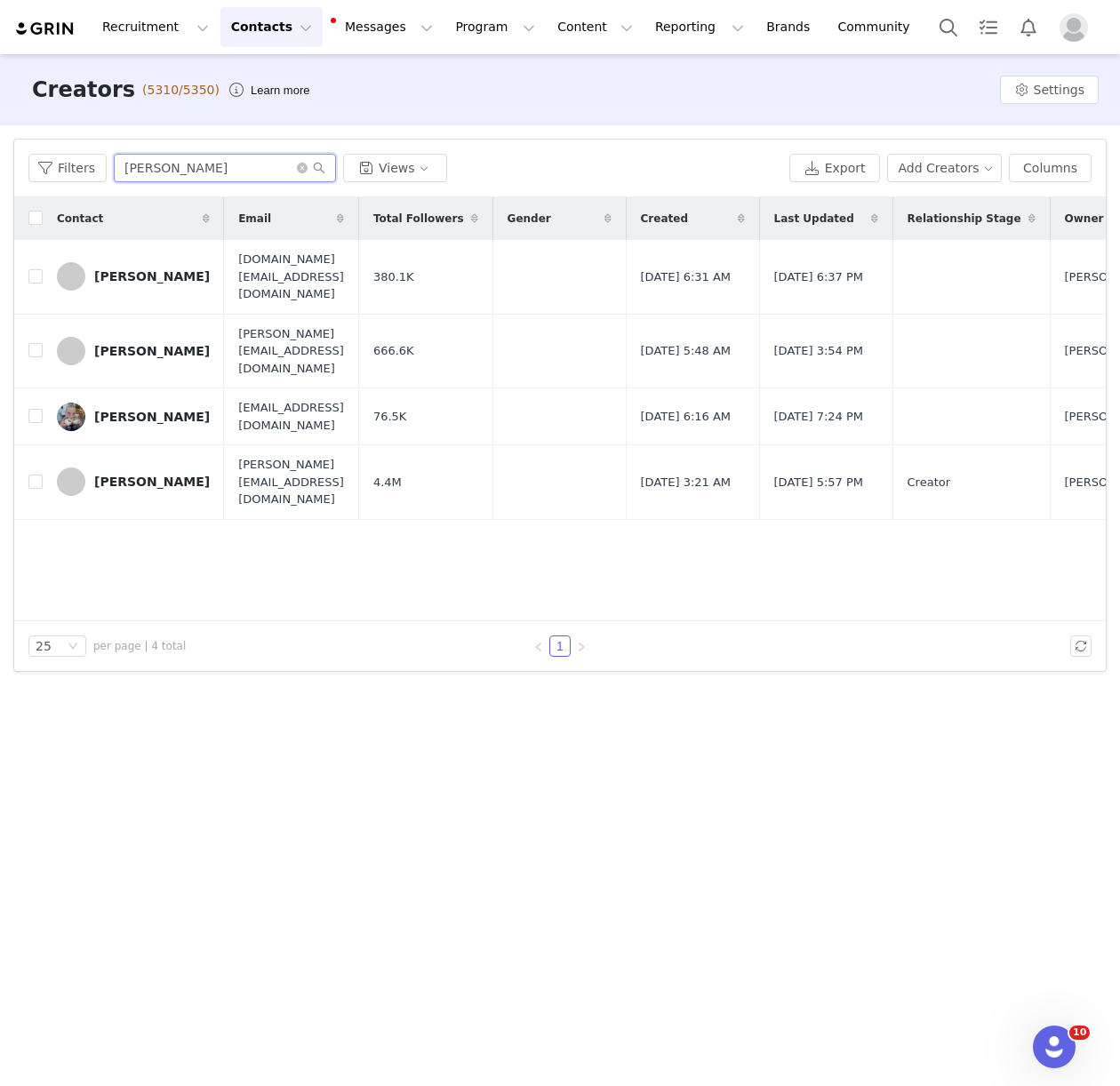
type input "sonja"
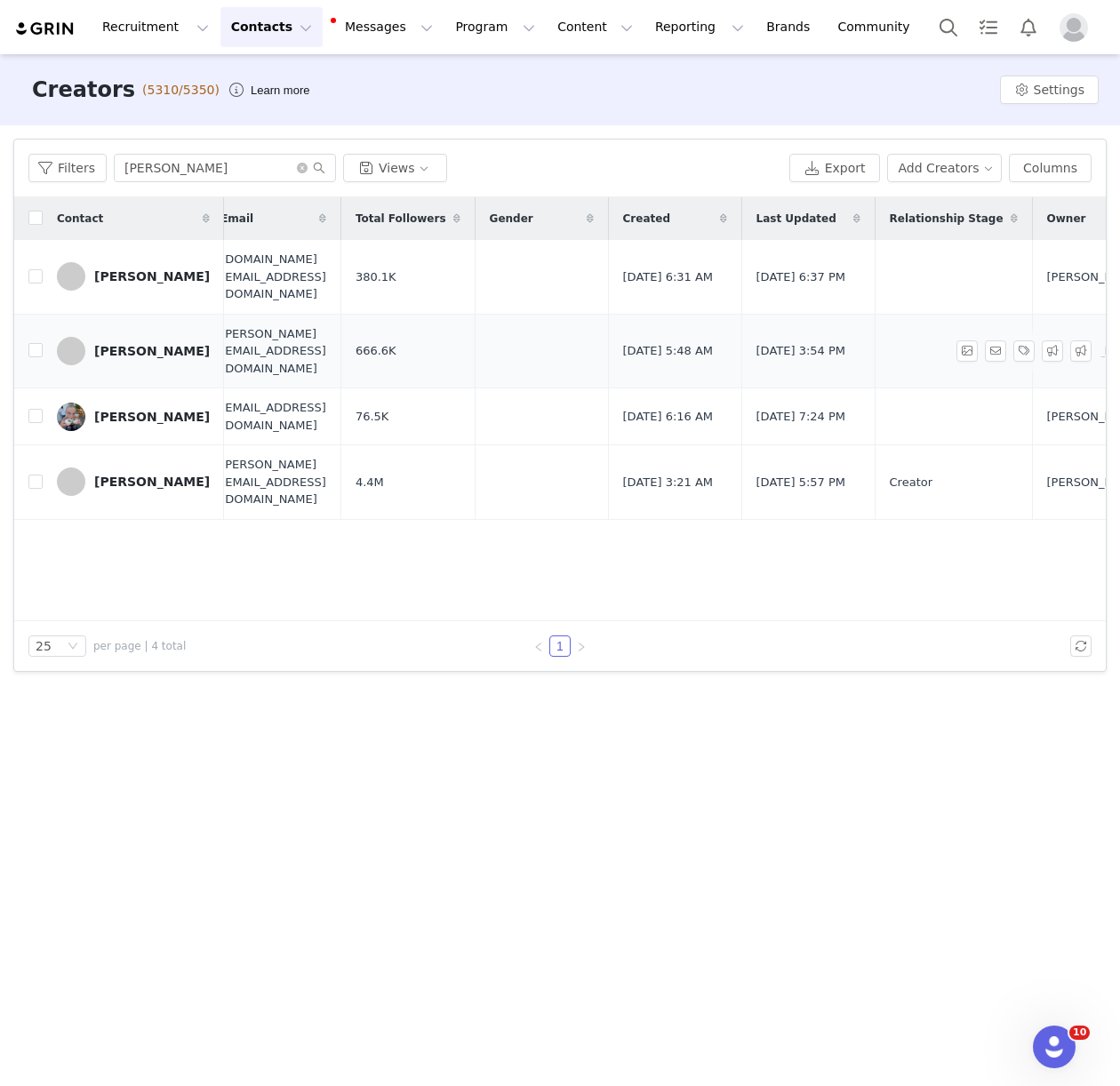
click at [121, 344] on div "Sonja Wagener" at bounding box center [152, 350] width 116 height 14
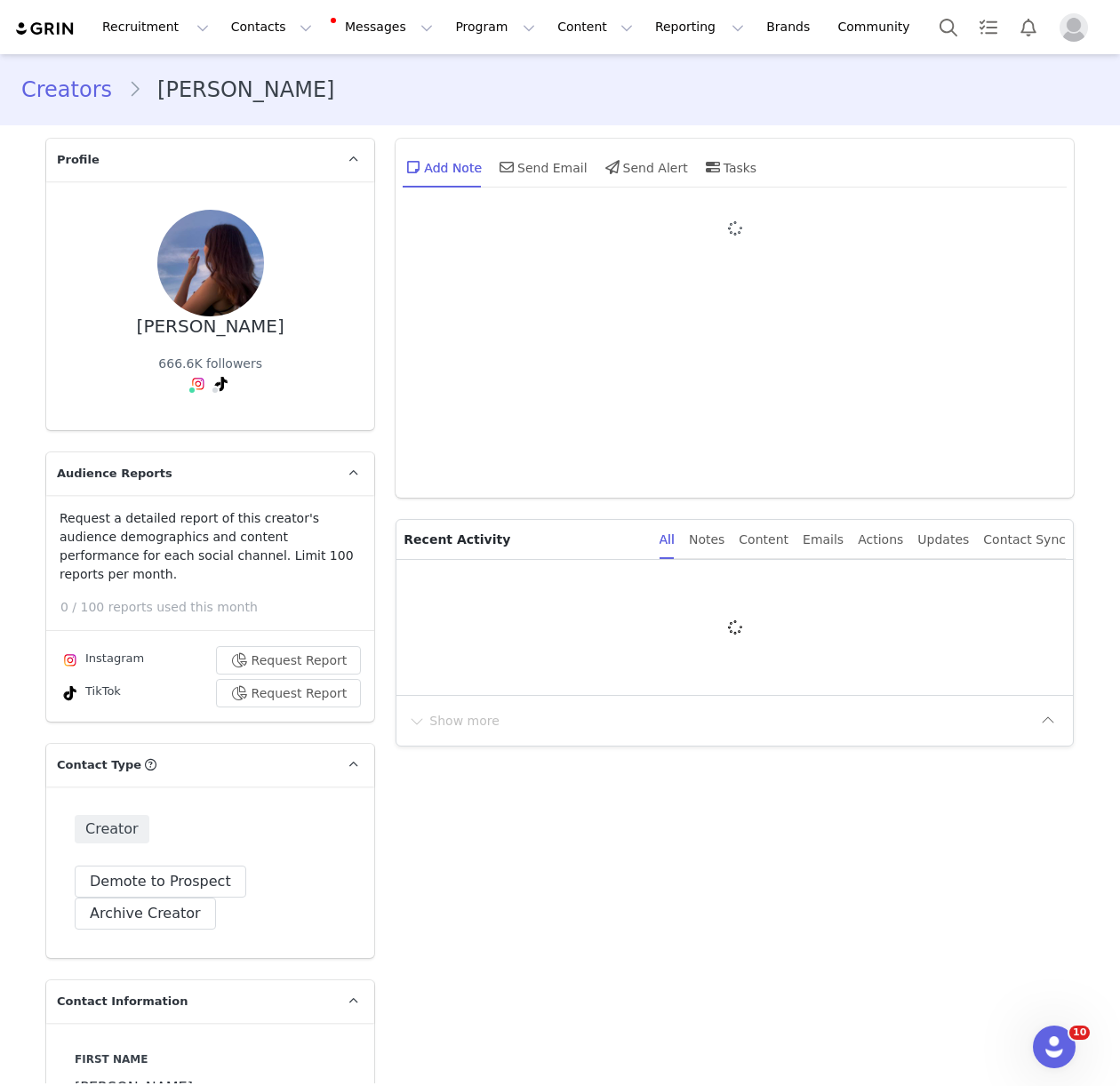
type input "+49 ([GEOGRAPHIC_DATA])"
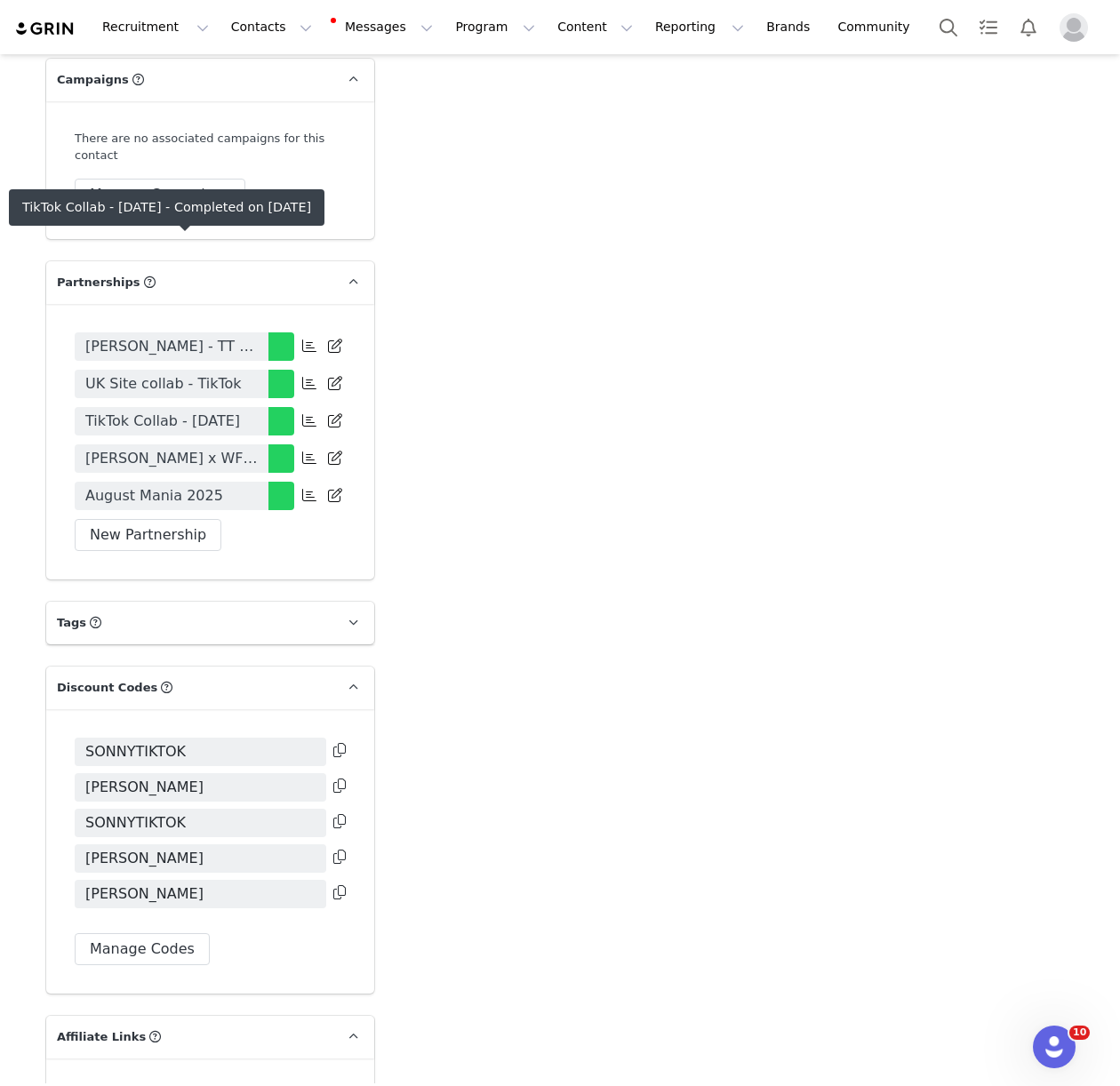
scroll to position [3409, 0]
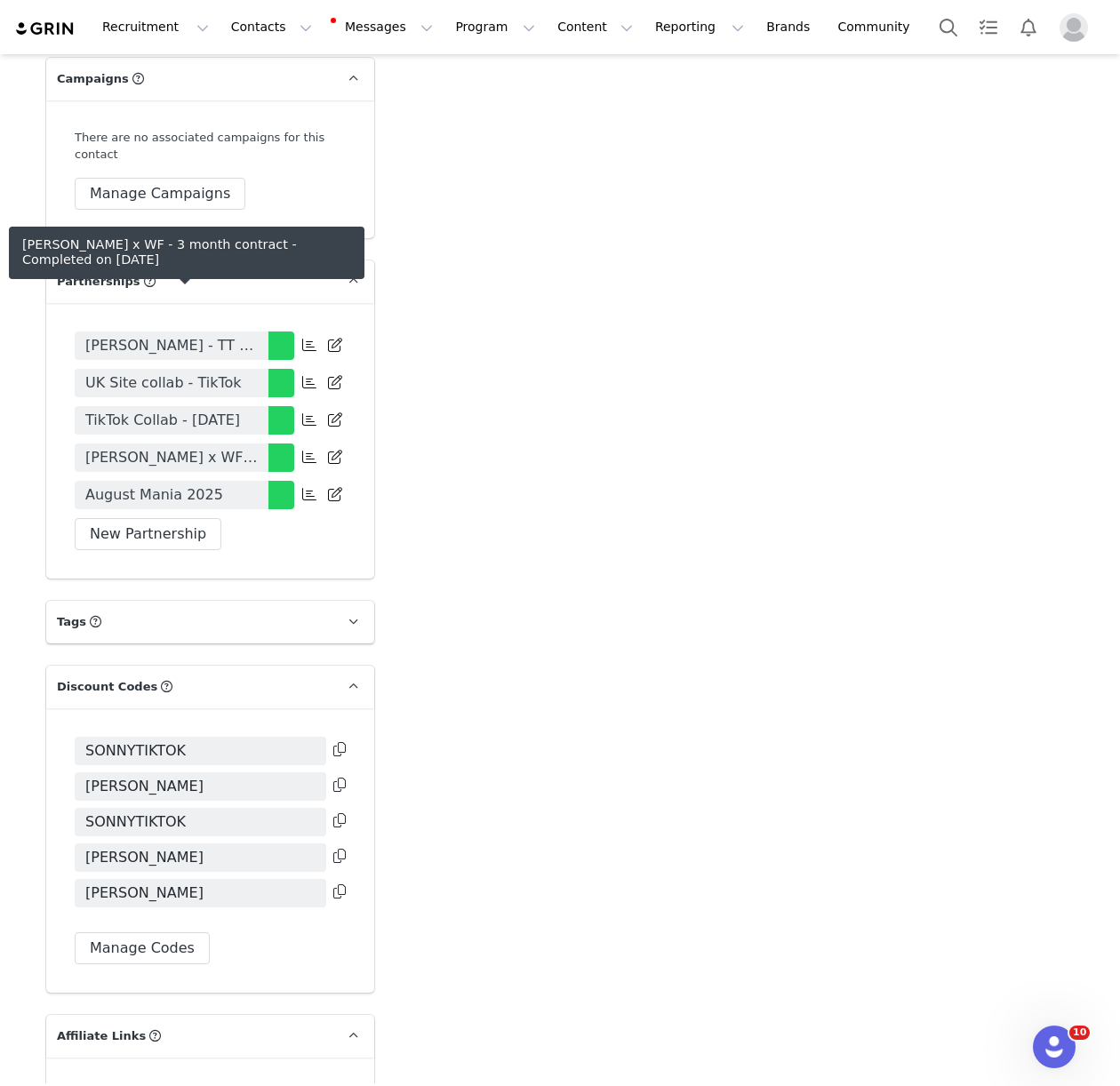
drag, startPoint x: 177, startPoint y: 303, endPoint x: 1035, endPoint y: 495, distance: 879.2
click at [177, 447] on span "Sonja x WF - 3 month contract" at bounding box center [171, 458] width 173 height 21
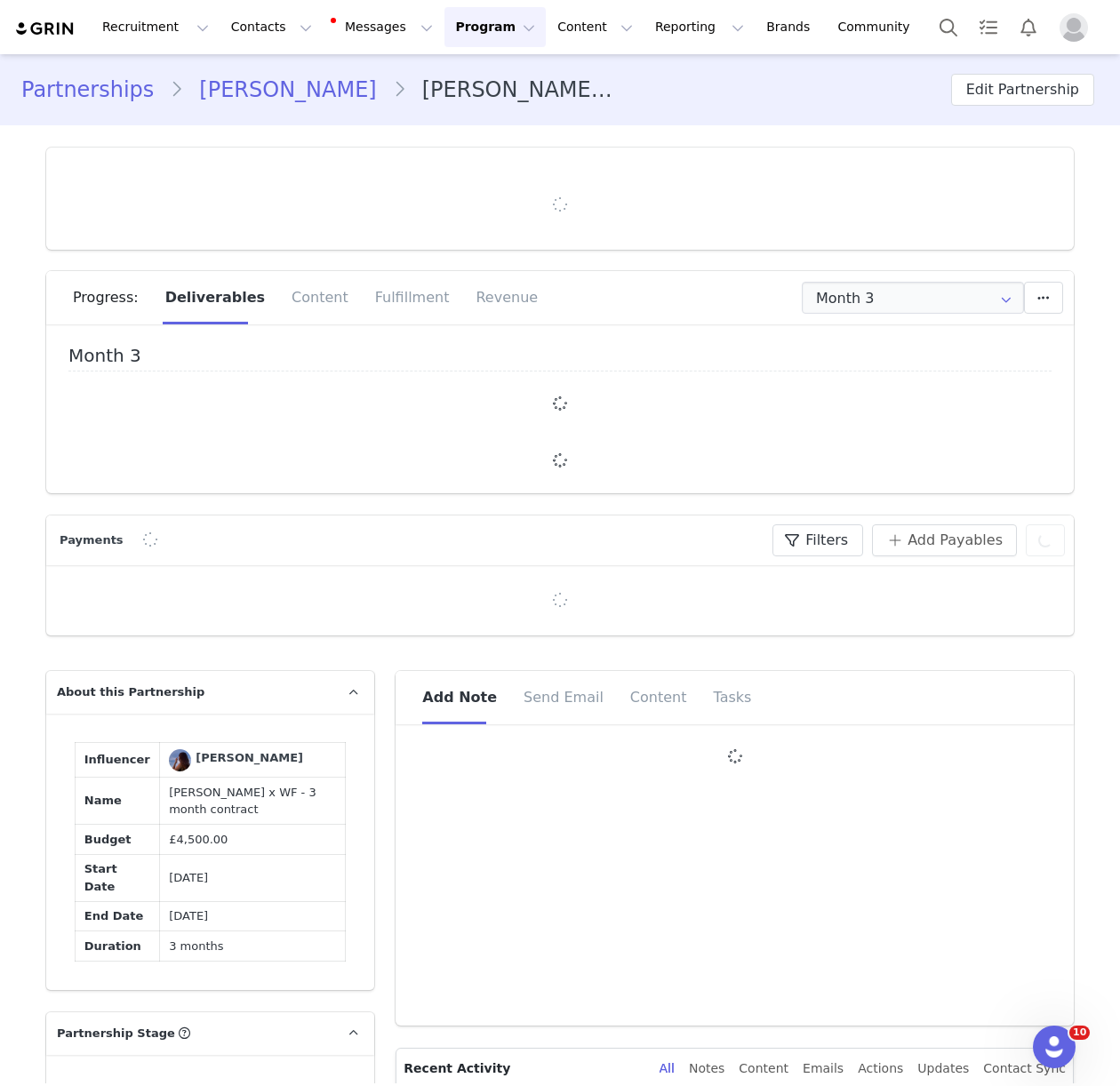
type input "+49 ([GEOGRAPHIC_DATA])"
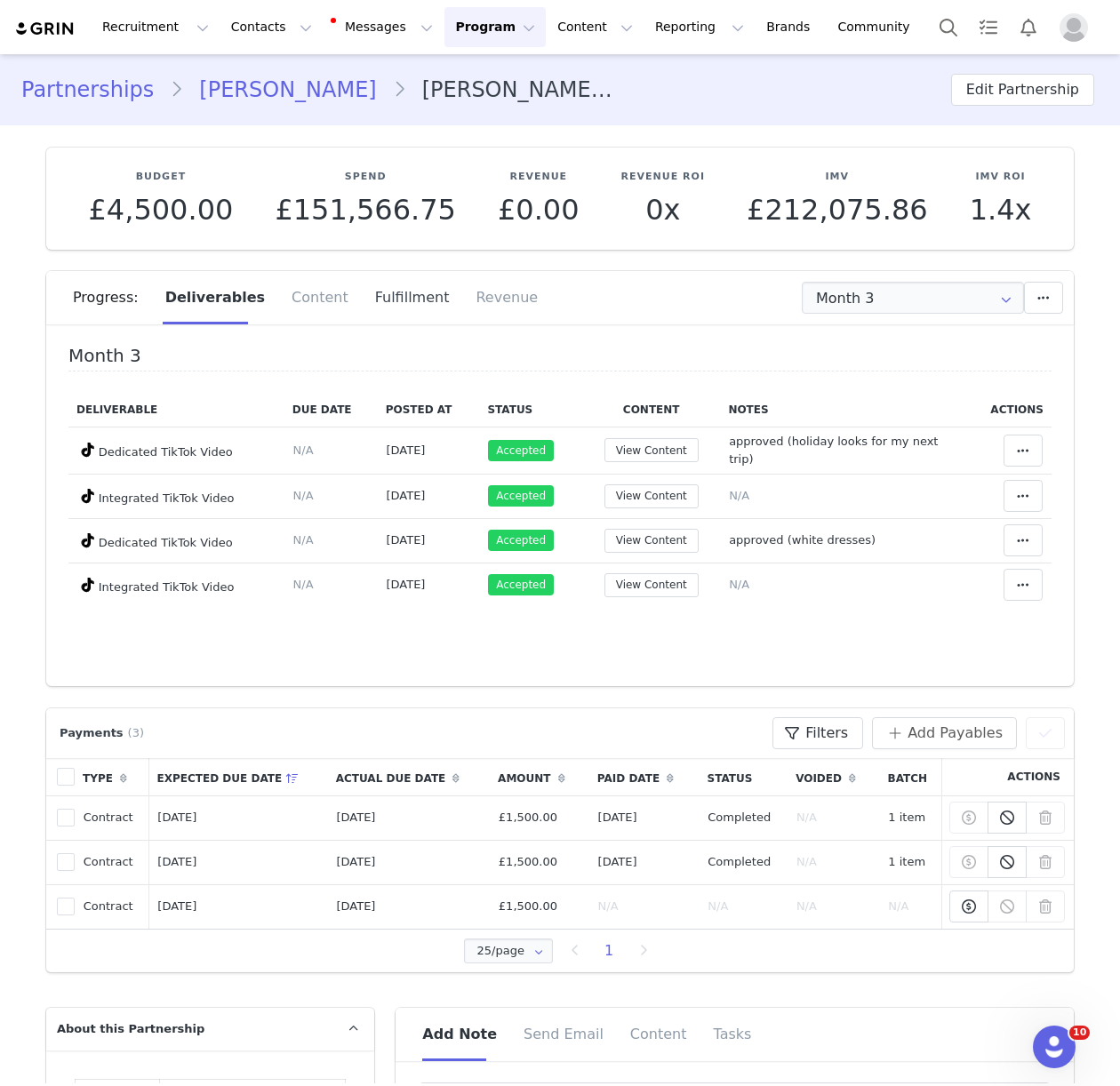
click at [376, 304] on div "Fulfillment" at bounding box center [412, 297] width 101 height 53
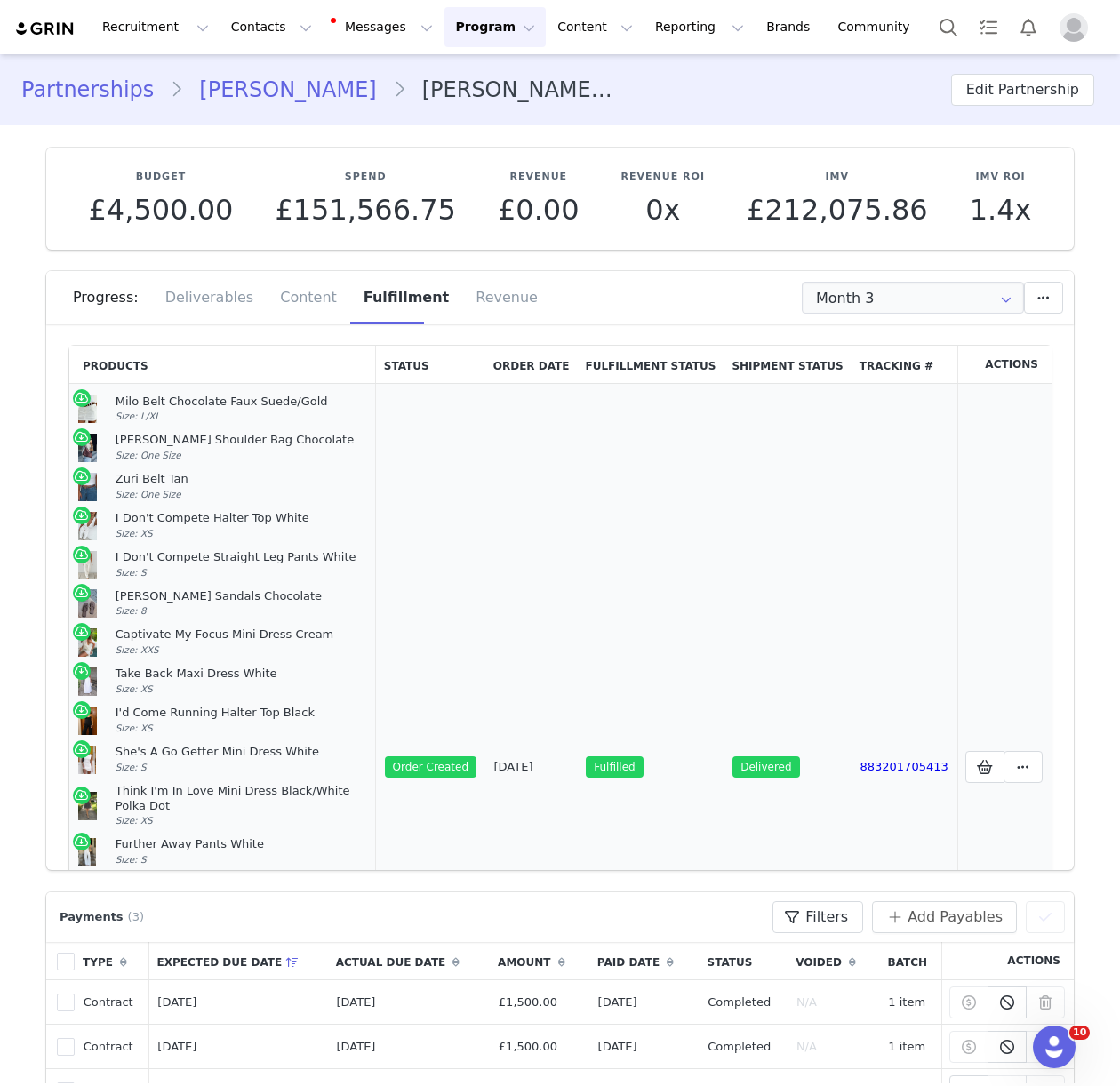
scroll to position [257, 0]
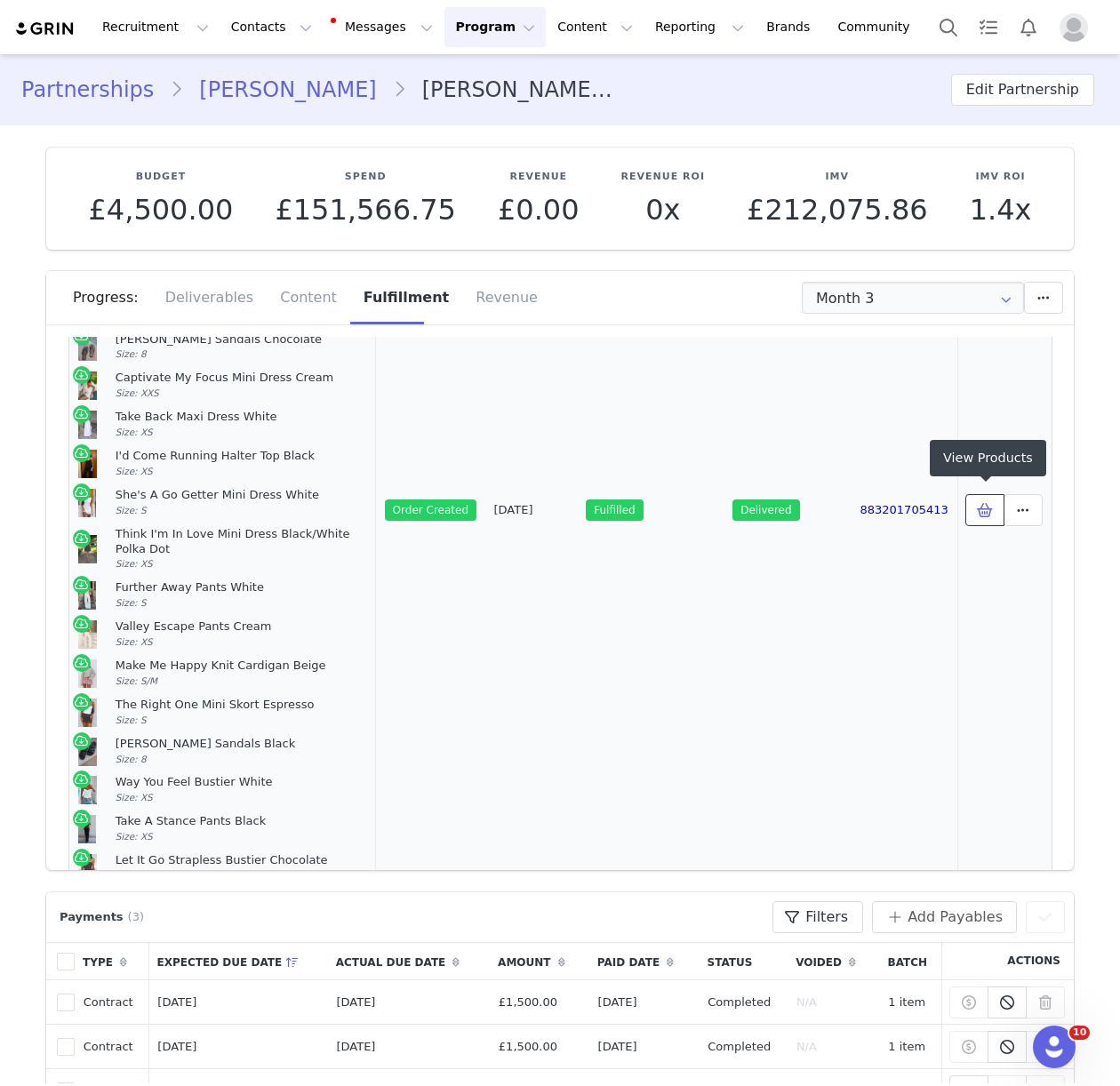
click at [971, 509] on button at bounding box center [985, 510] width 39 height 32
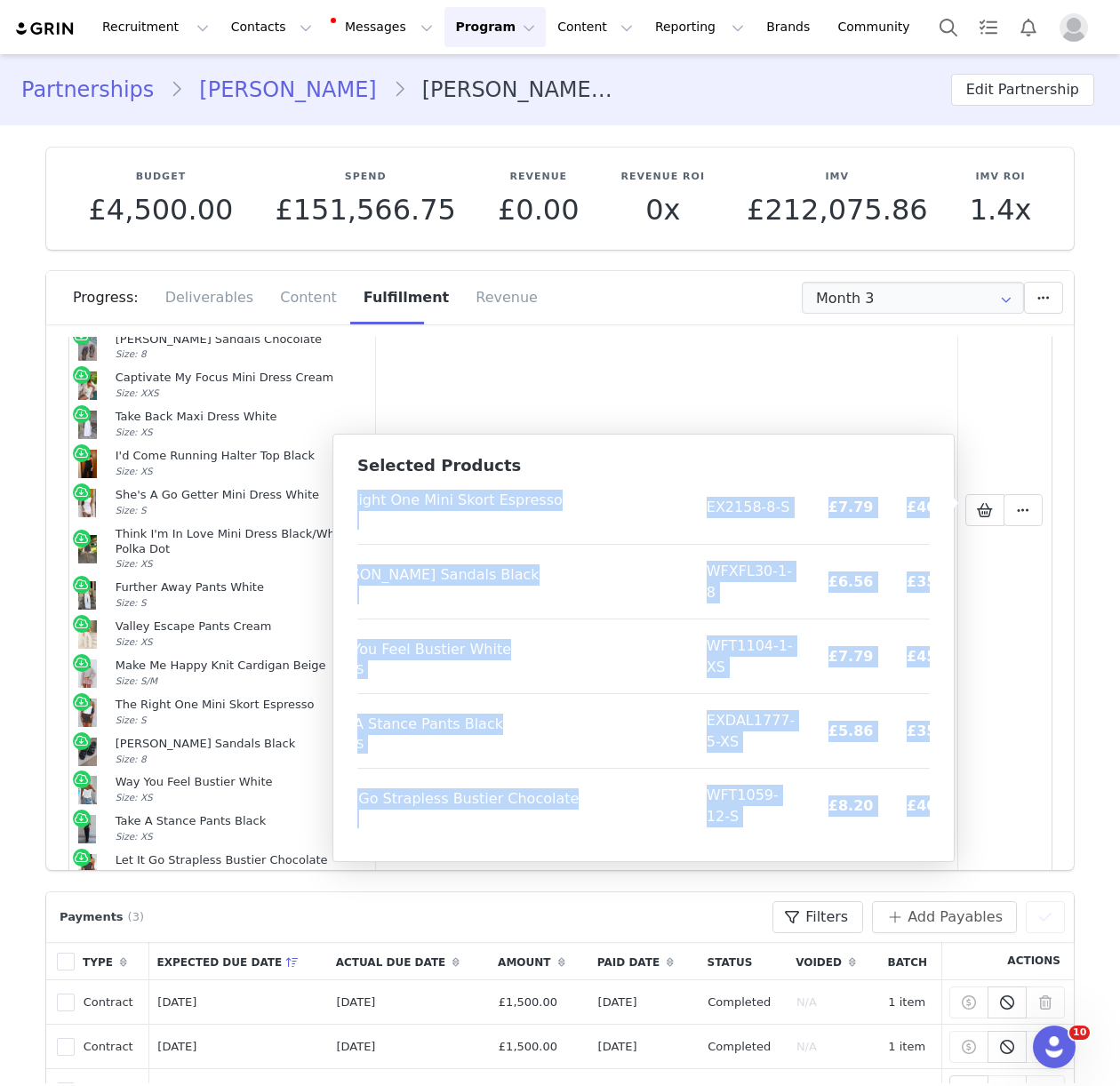
scroll to position [1107, 96]
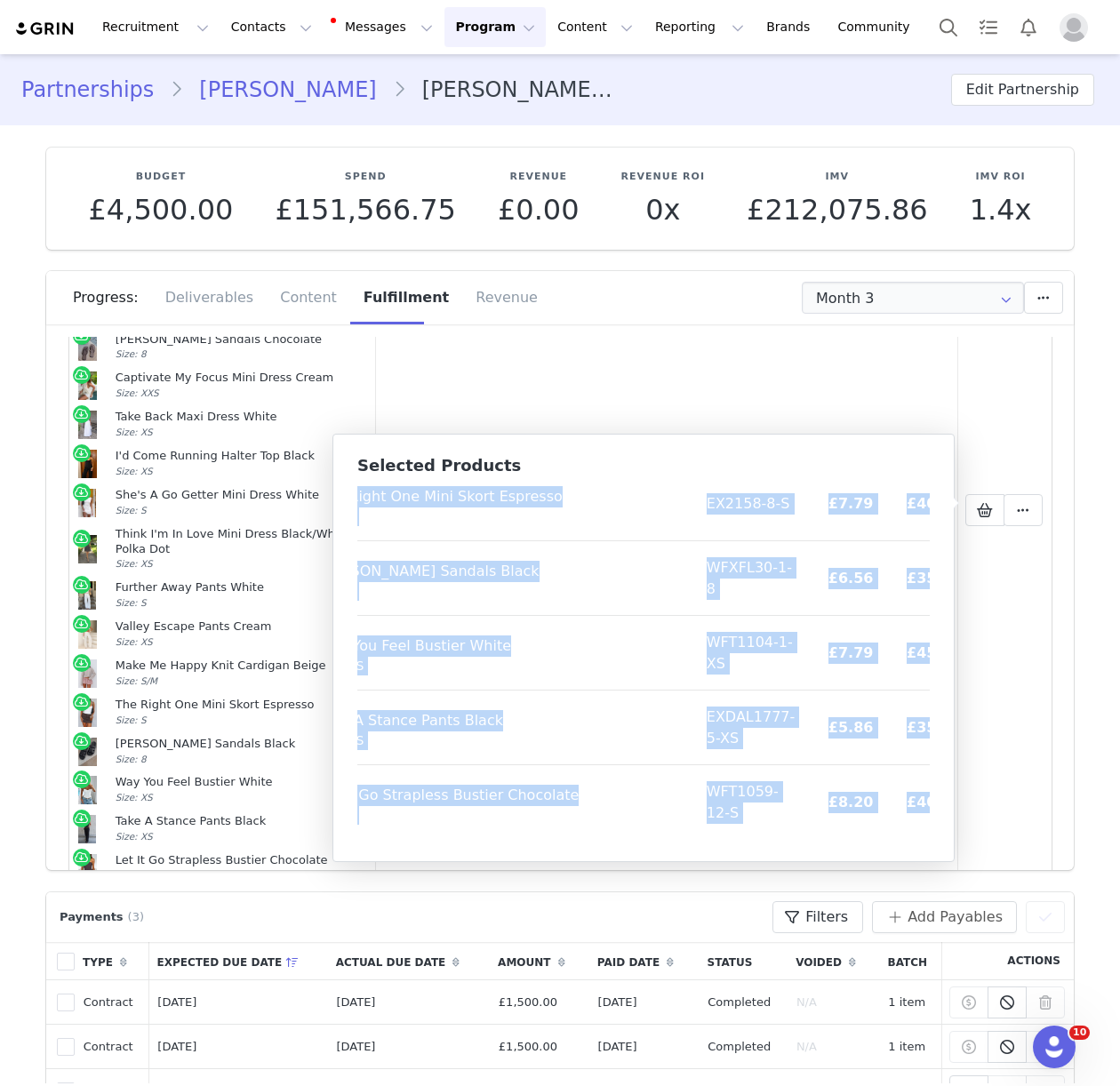
drag, startPoint x: 368, startPoint y: 502, endPoint x: 914, endPoint y: 833, distance: 638.5
click at [914, 833] on div "Product SKU Cost Price Milo Belt Chocolate Faux Suede/Gold Size: L/XL EXS77-2-L…" at bounding box center [643, 661] width 573 height 356
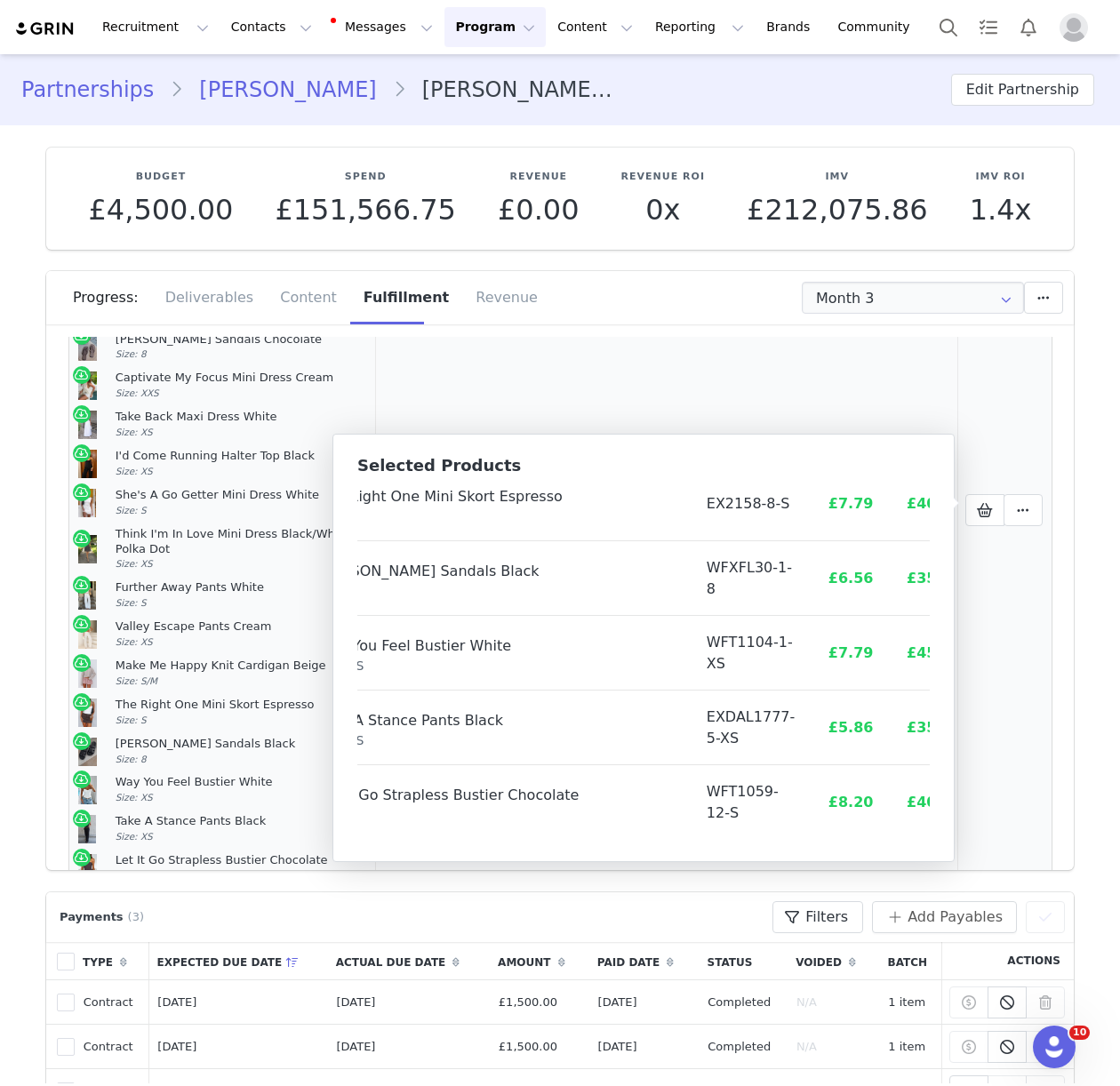
click at [485, 382] on td "Order Created" at bounding box center [430, 510] width 109 height 767
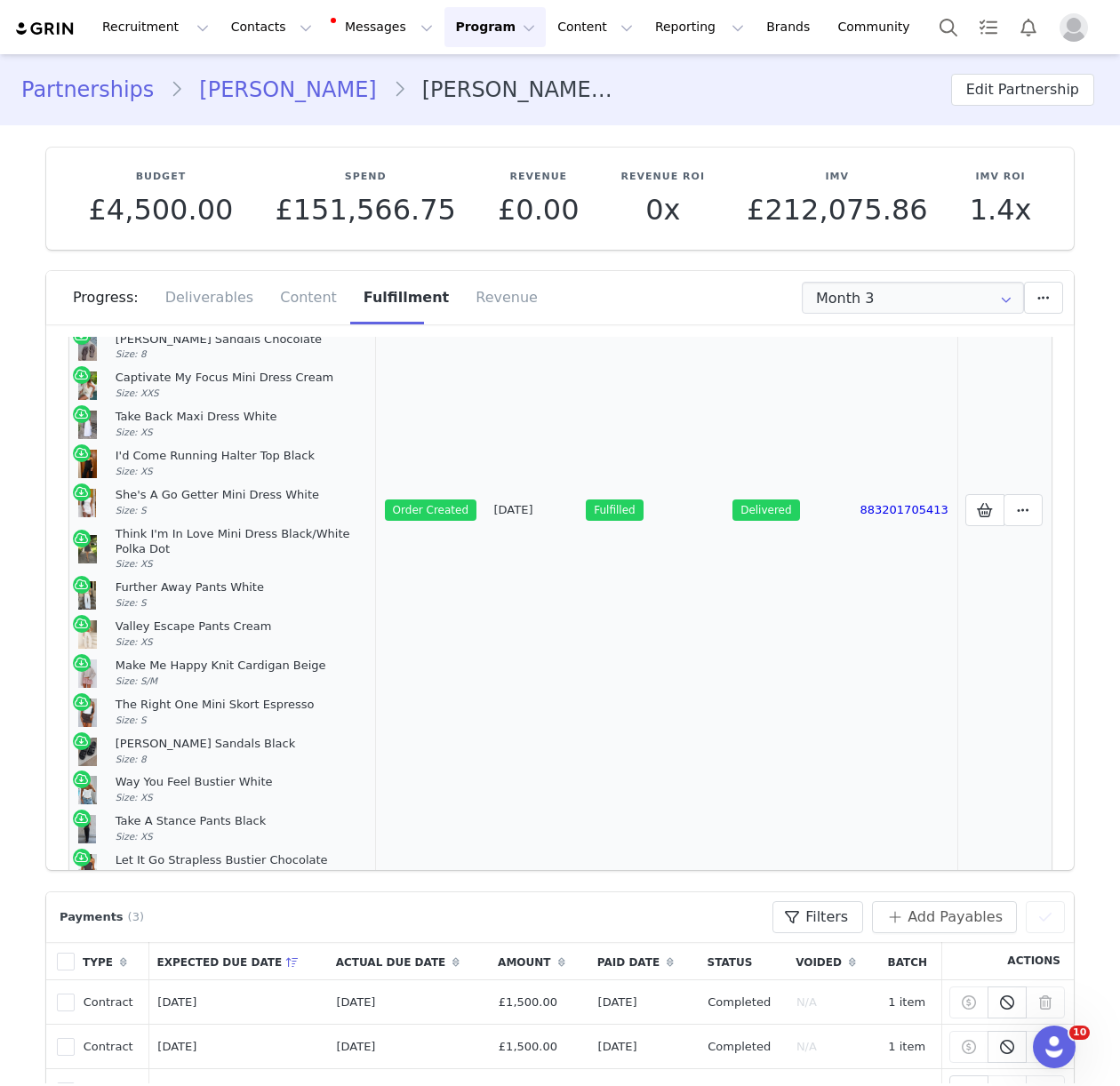
scroll to position [362, 0]
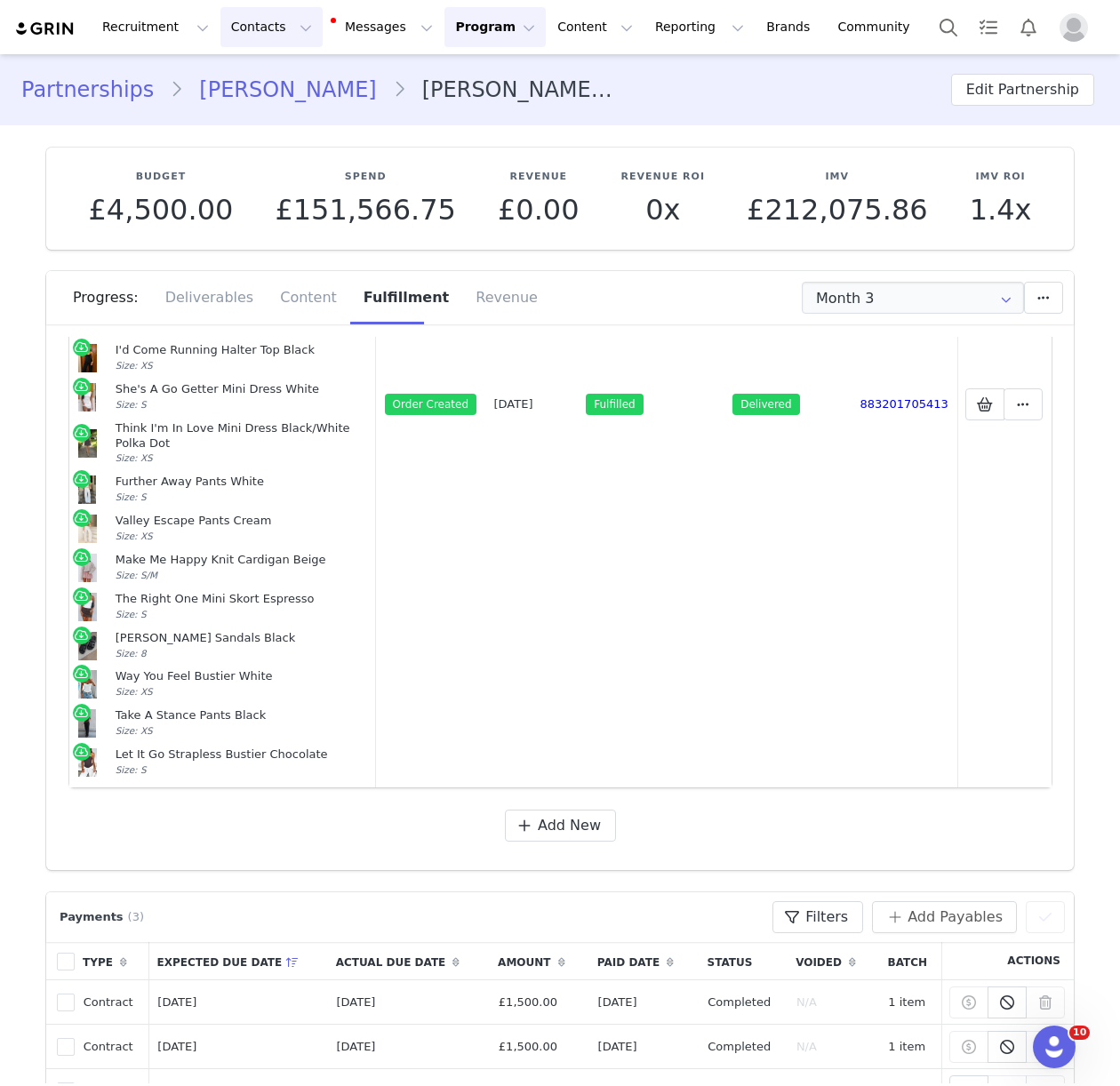
drag, startPoint x: 220, startPoint y: 30, endPoint x: 243, endPoint y: 66, distance: 42.7
click at [220, 30] on button "Contacts Contacts" at bounding box center [271, 27] width 102 height 40
click at [244, 75] on p "Creators" at bounding box center [248, 78] width 53 height 19
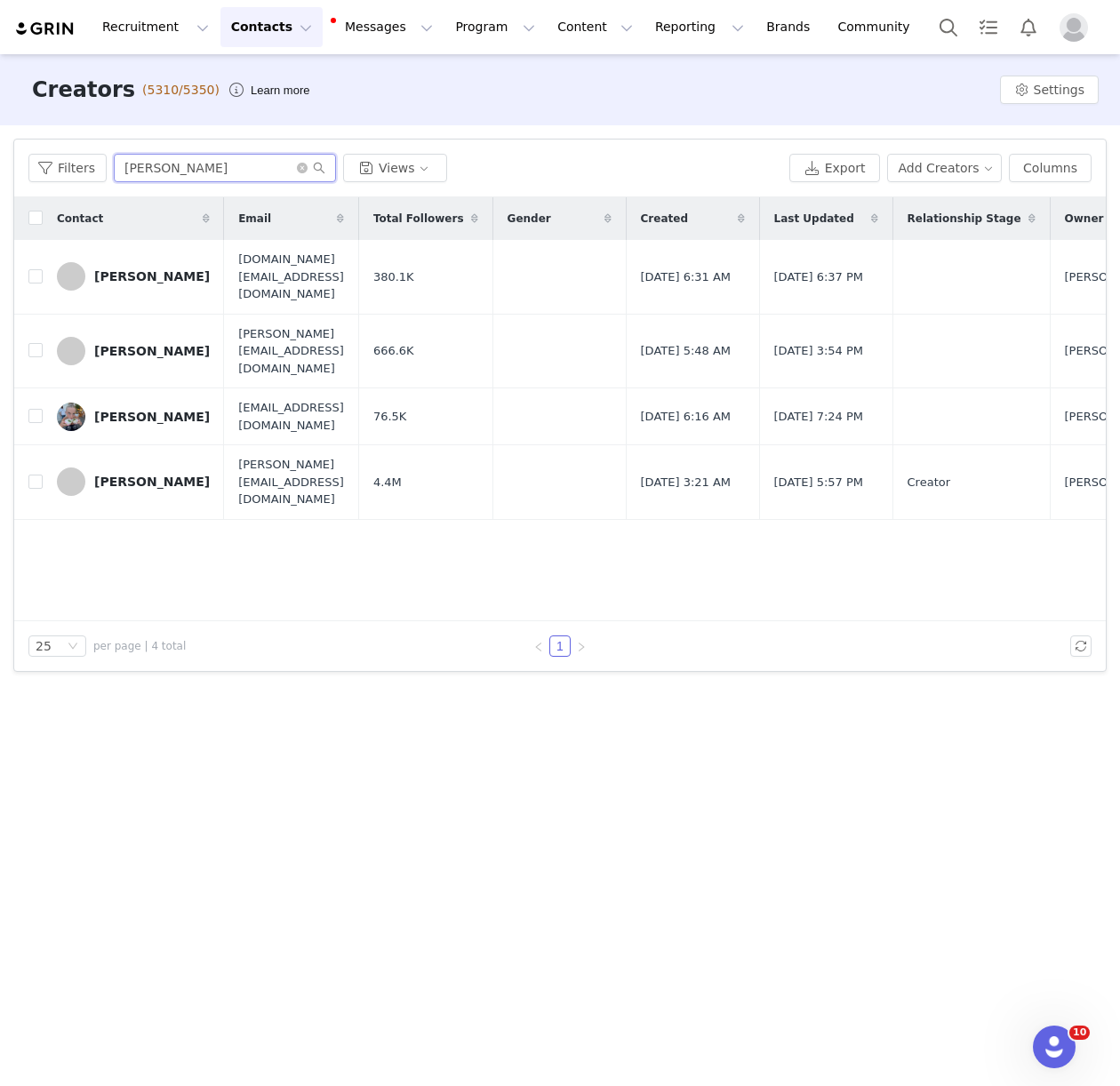
click at [140, 170] on input "sonja" at bounding box center [225, 168] width 222 height 28
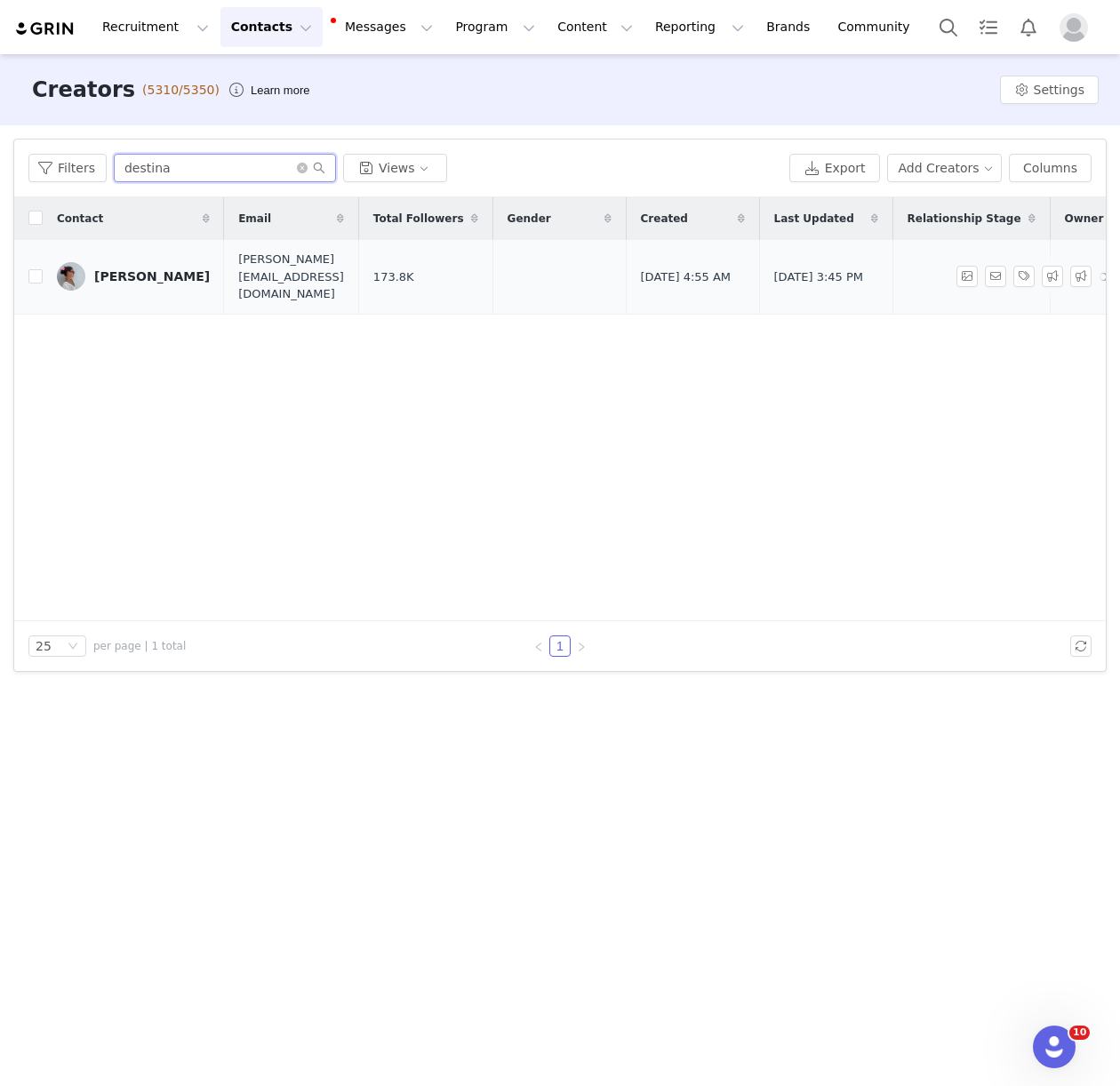
type input "destina"
click at [150, 269] on div "Destina Yücel" at bounding box center [152, 275] width 116 height 14
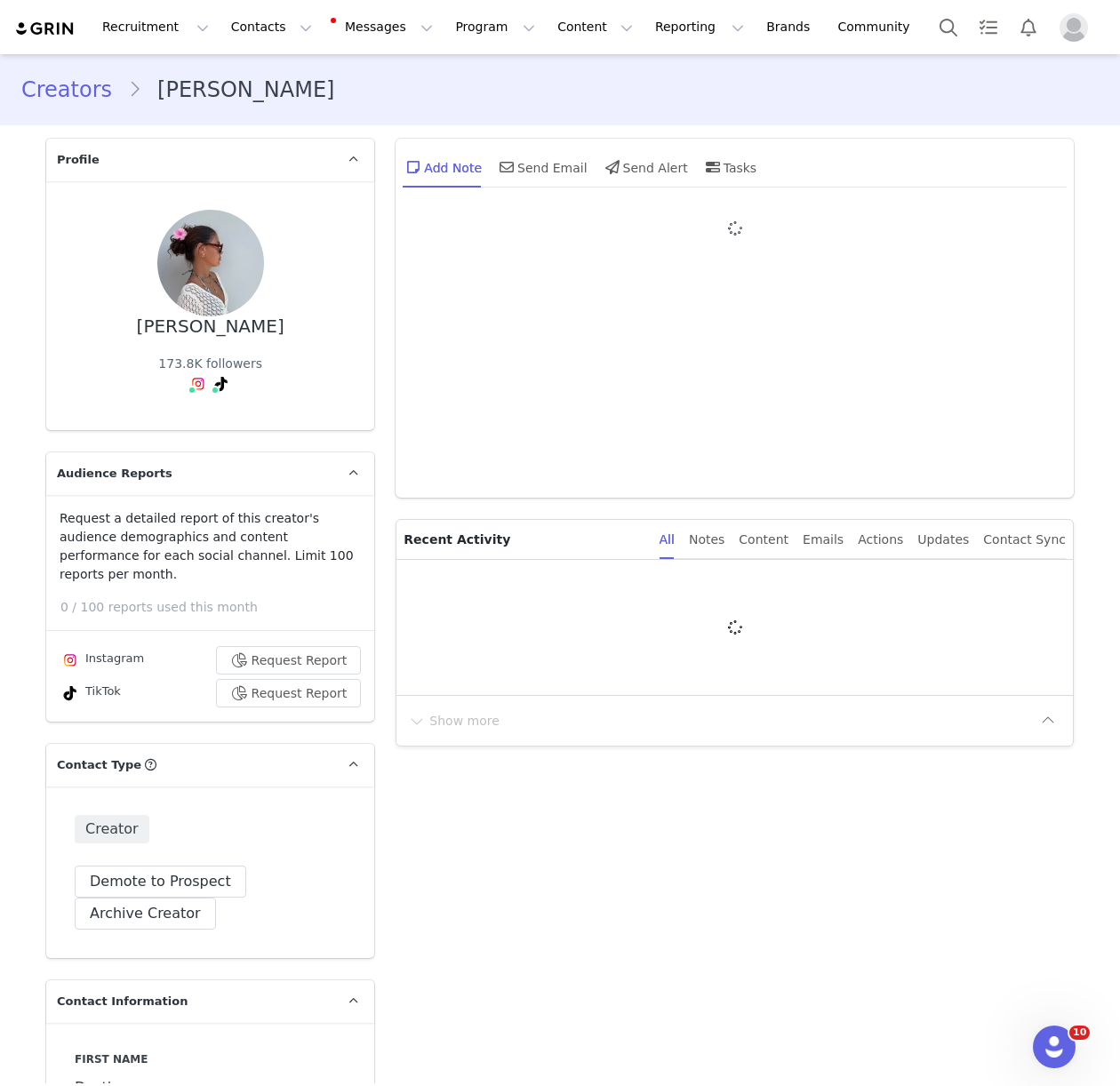
type input "+44 ([GEOGRAPHIC_DATA])"
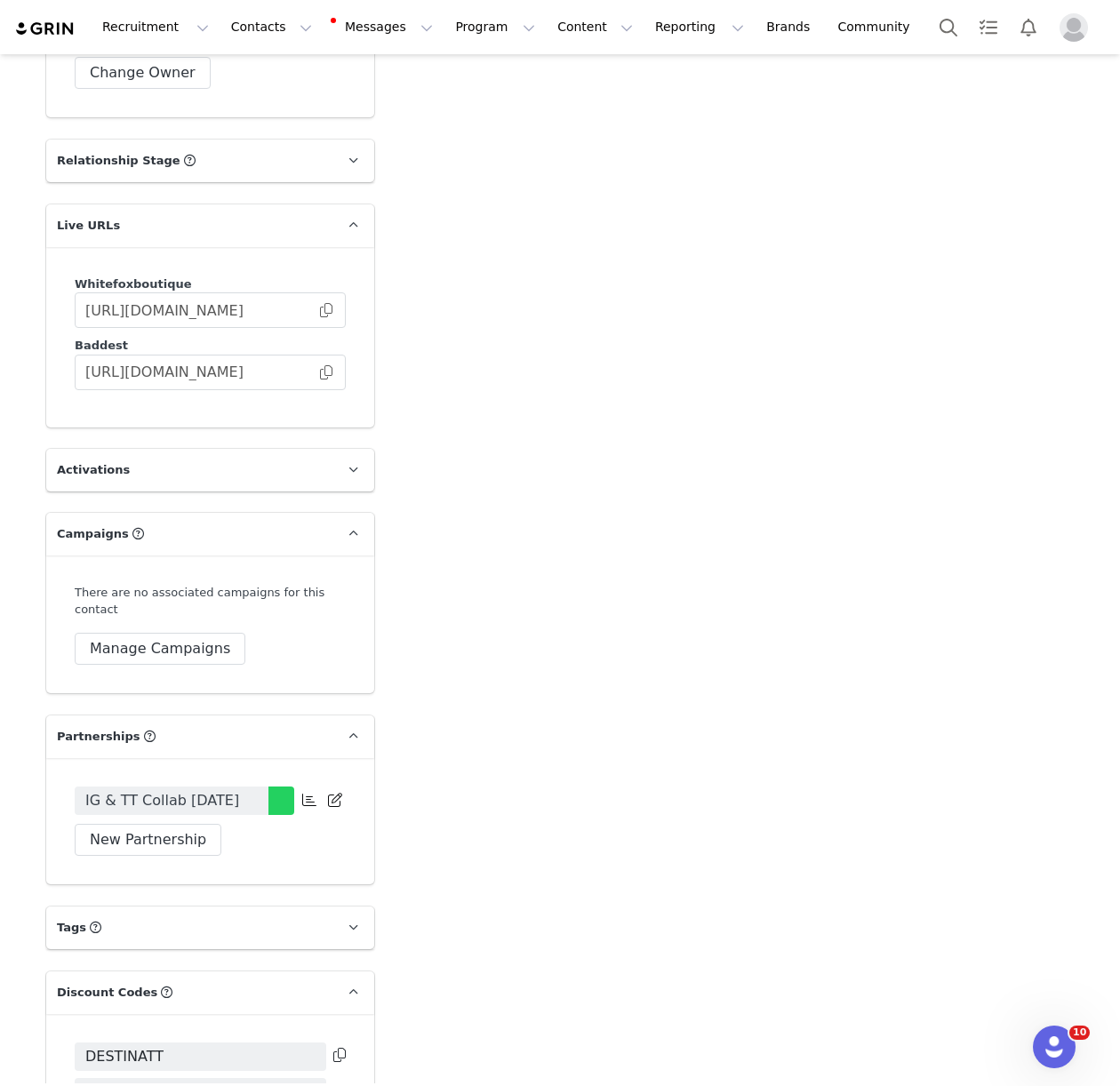
scroll to position [3419, 0]
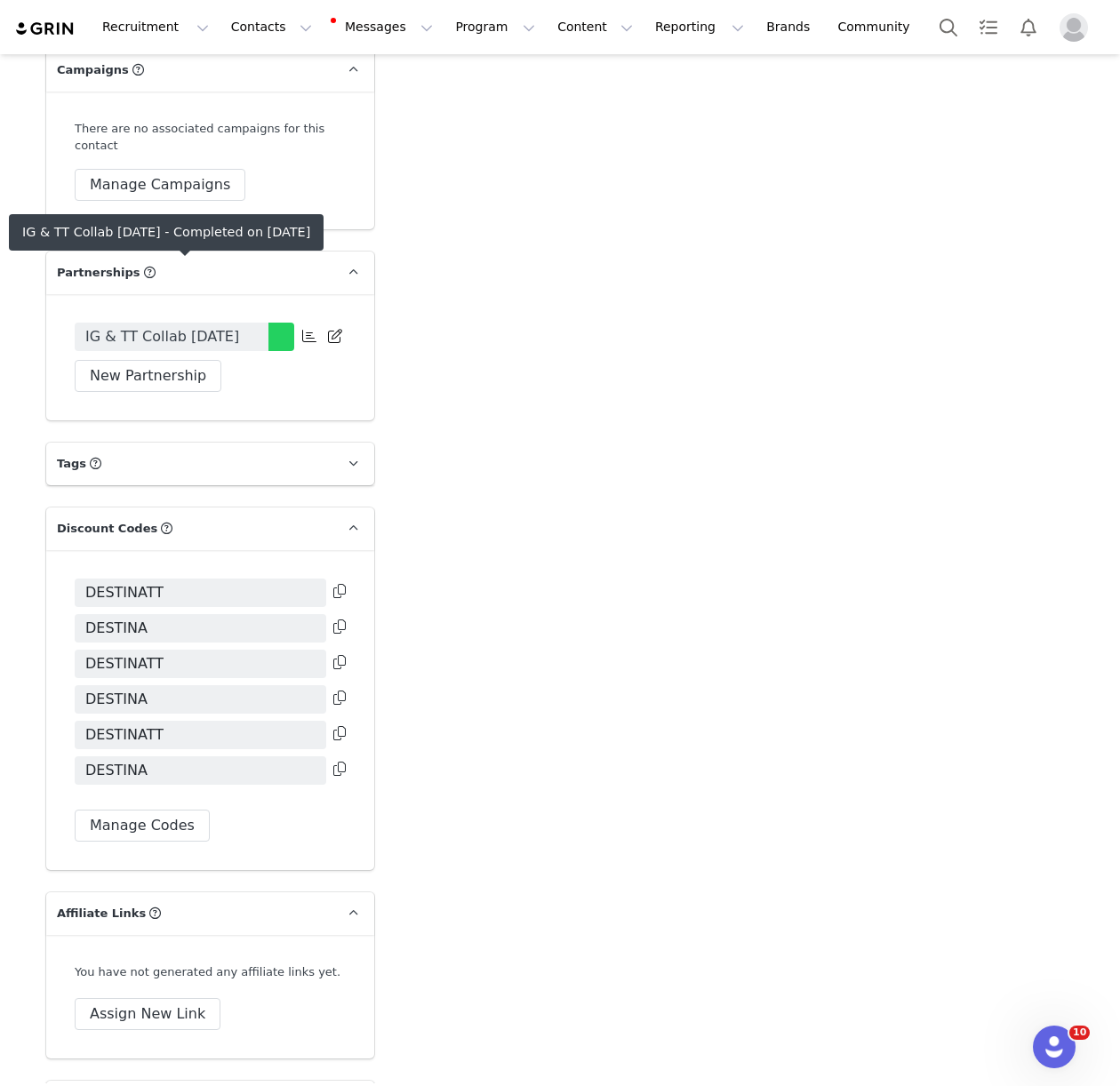
click at [177, 326] on span "IG & TT Collab July 2025" at bounding box center [162, 336] width 154 height 21
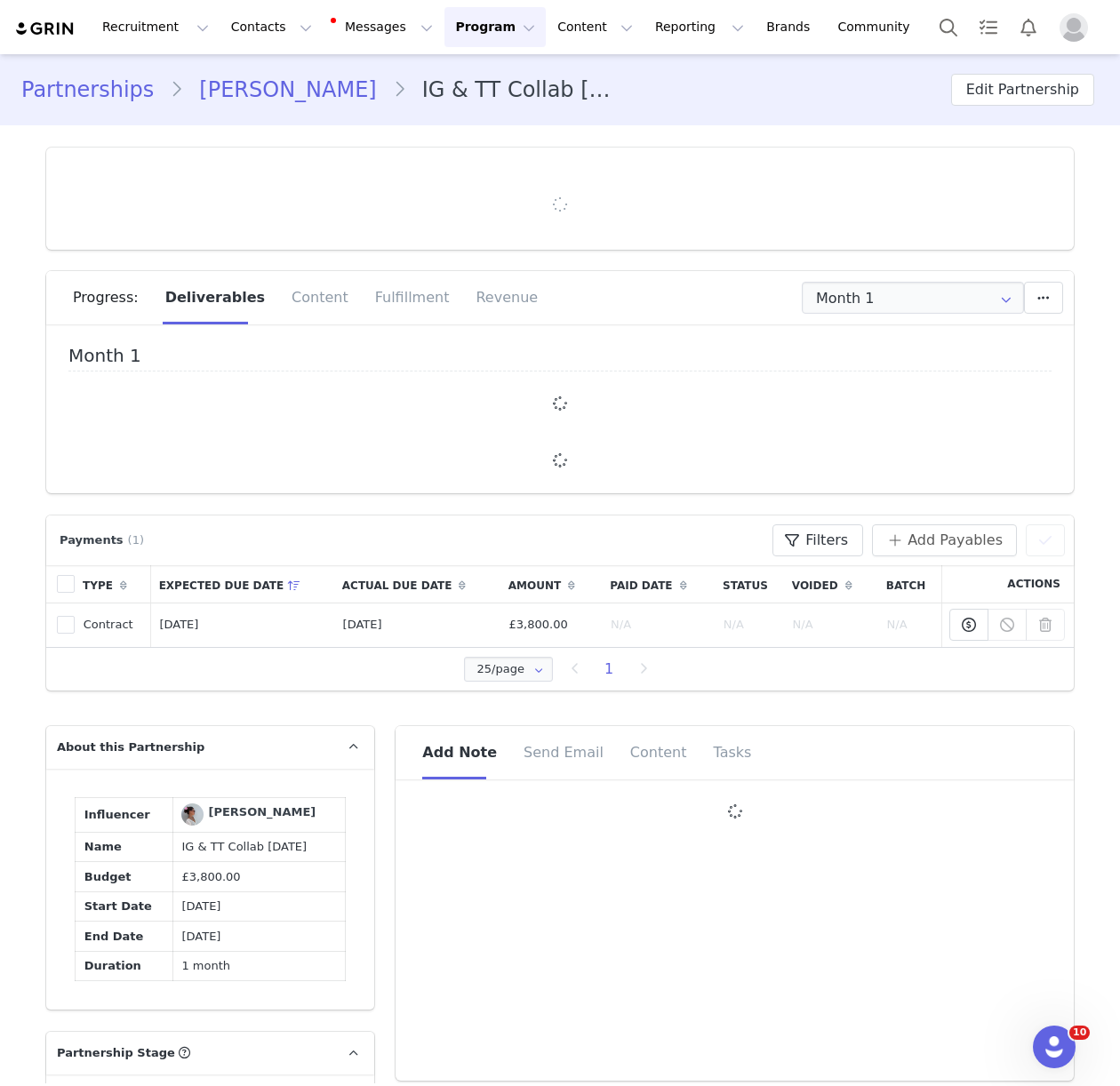
type input "+44 ([GEOGRAPHIC_DATA])"
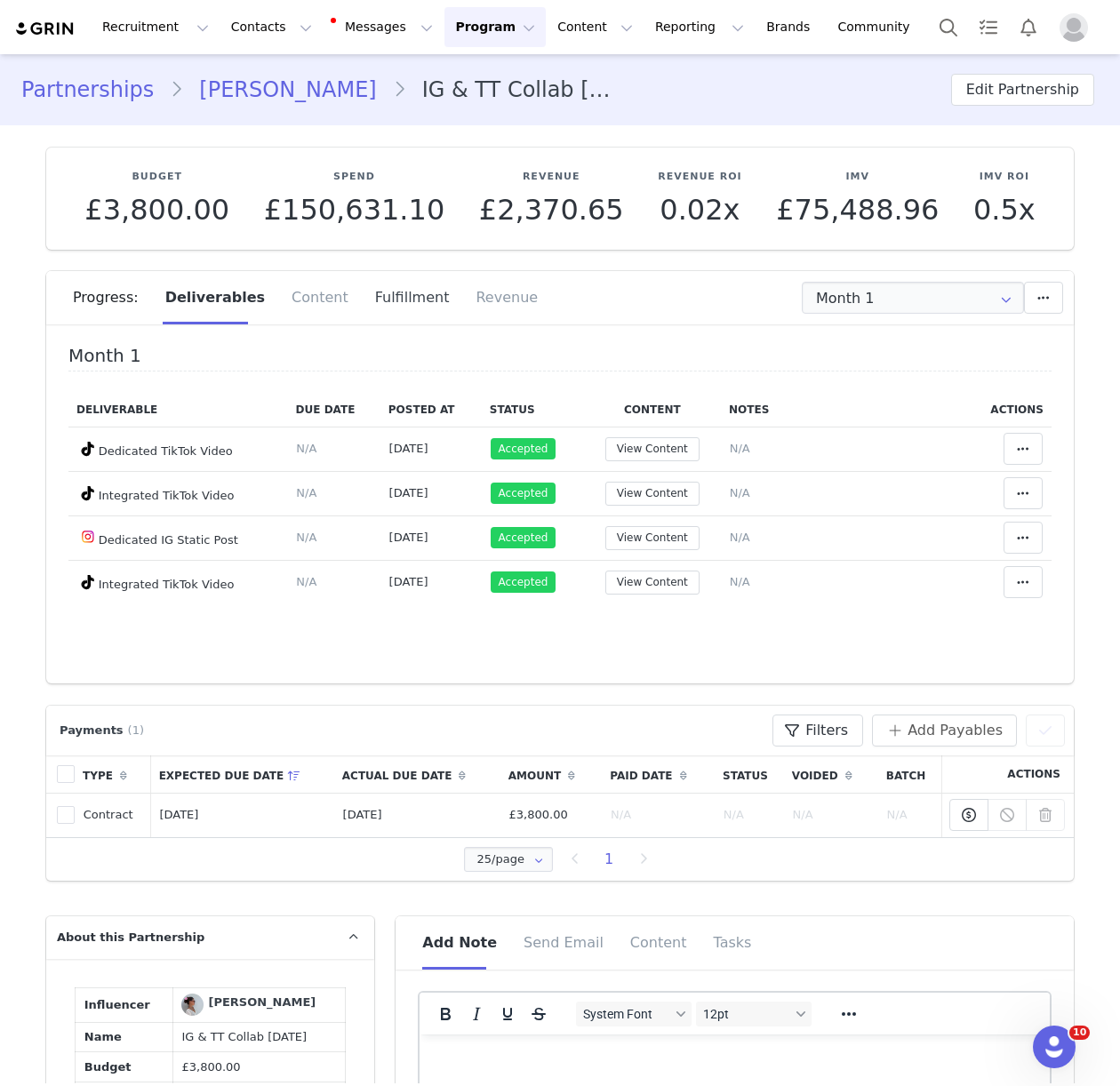
click at [387, 296] on div "Fulfillment" at bounding box center [412, 297] width 101 height 53
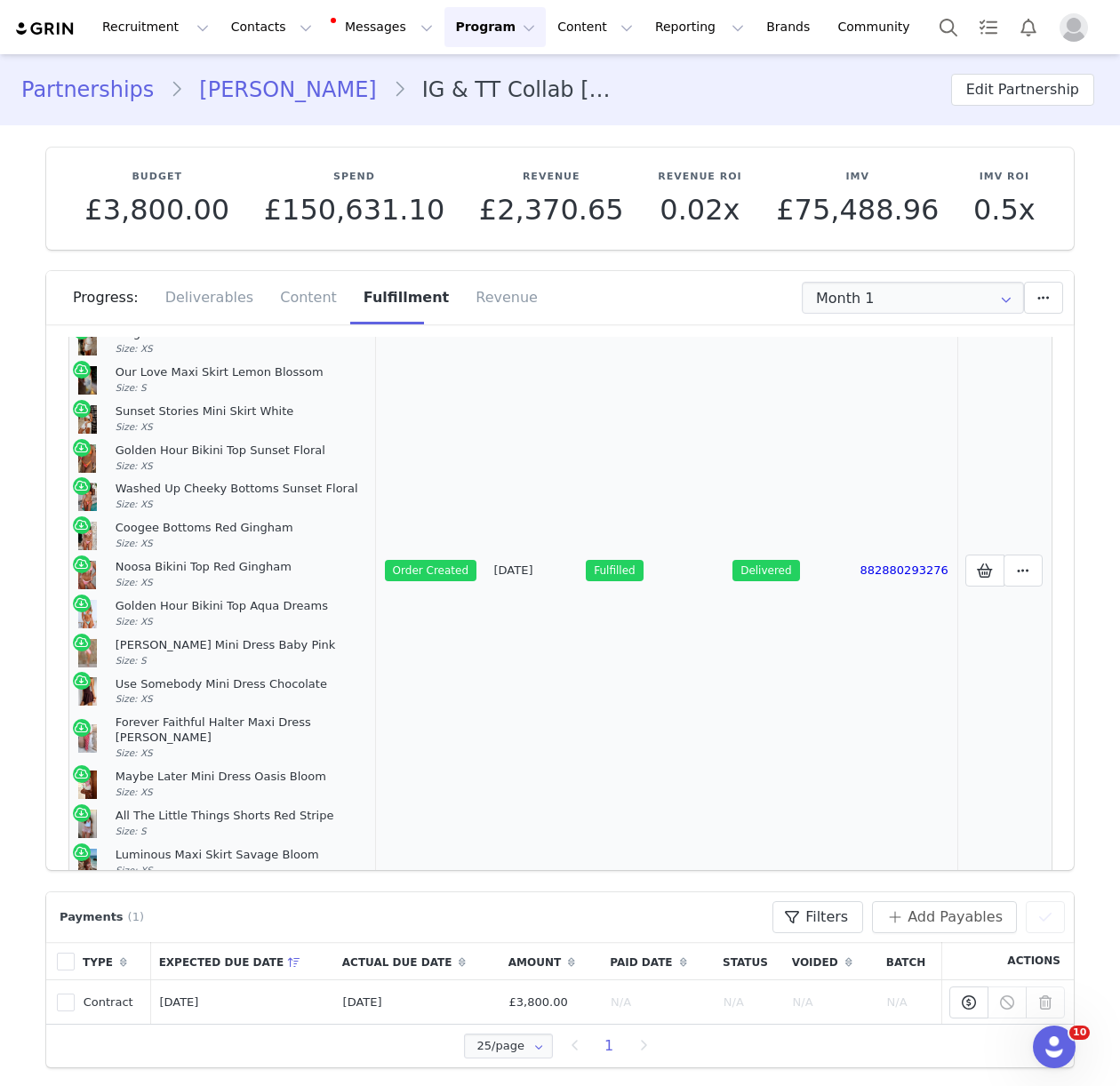
scroll to position [406, 0]
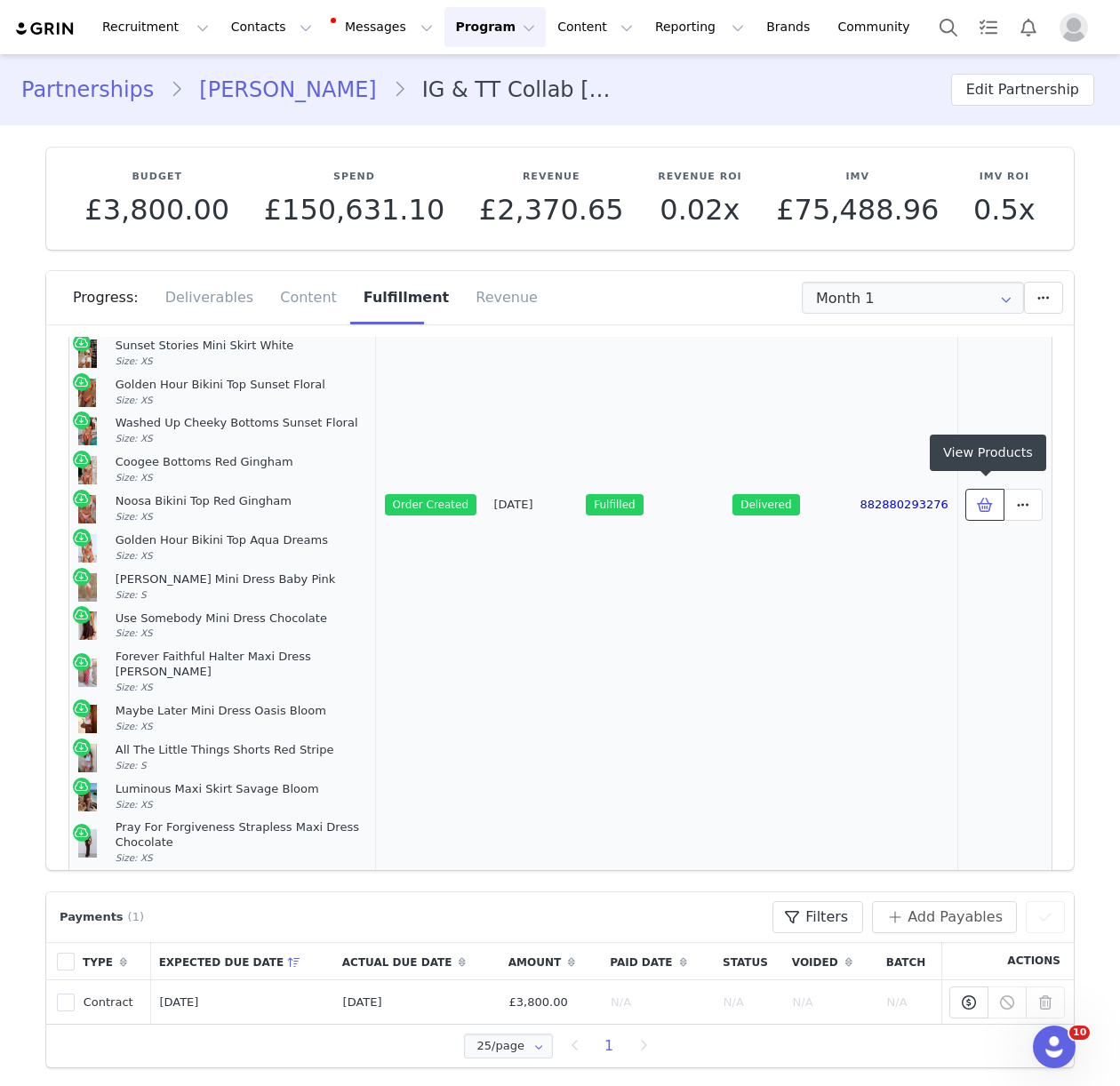
click at [971, 498] on button at bounding box center [985, 504] width 39 height 32
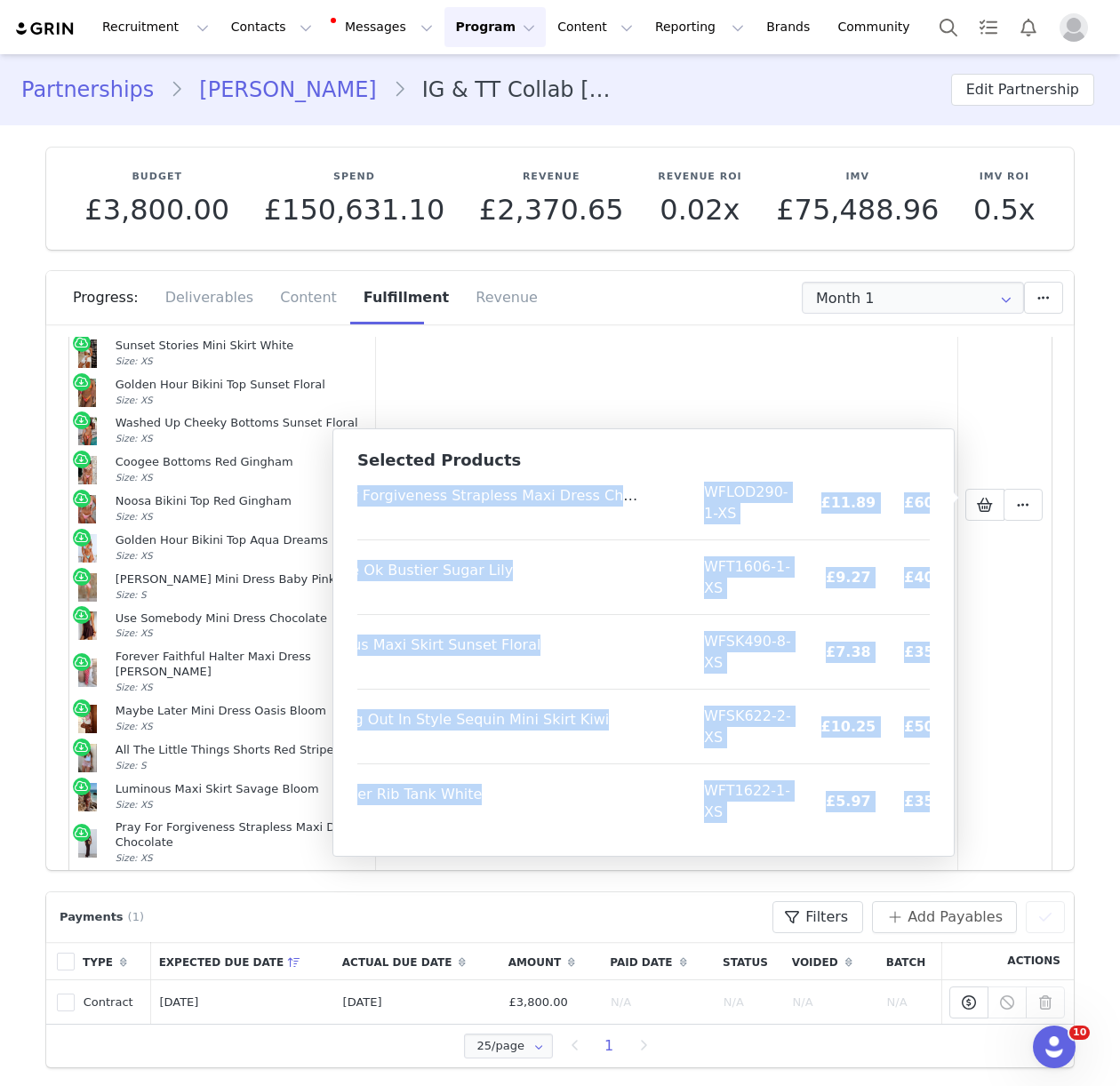
scroll to position [1629, 114]
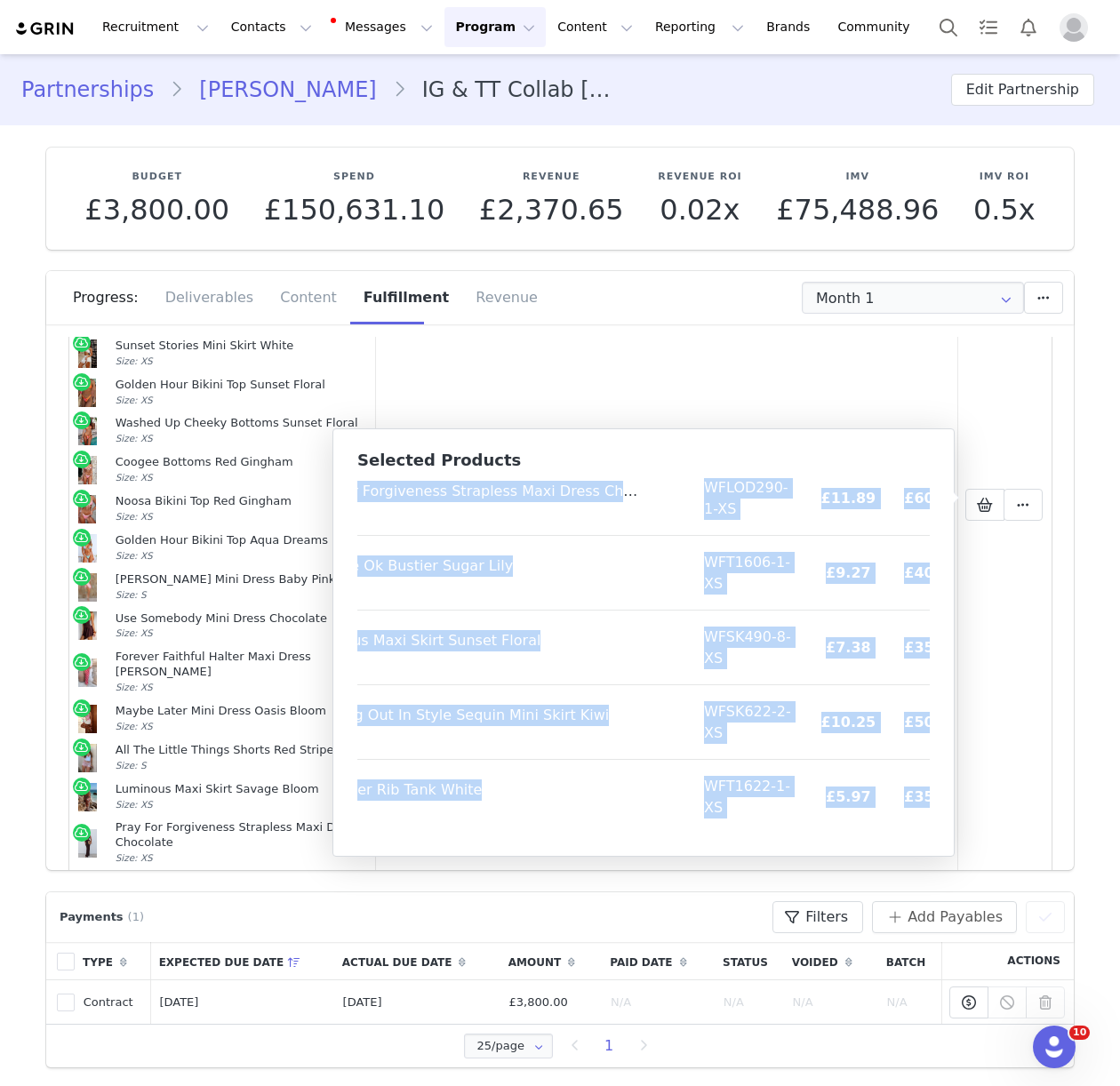
drag, startPoint x: 368, startPoint y: 498, endPoint x: 915, endPoint y: 831, distance: 640.4
click at [915, 831] on div "Product SKU Cost Price Always Recognised Rib Tank White Size: XS WFT1538-1-XS £…" at bounding box center [643, 656] width 573 height 356
drag, startPoint x: 218, startPoint y: 25, endPoint x: 246, endPoint y: 82, distance: 63.5
click at [220, 25] on button "Contacts Contacts" at bounding box center [271, 27] width 102 height 40
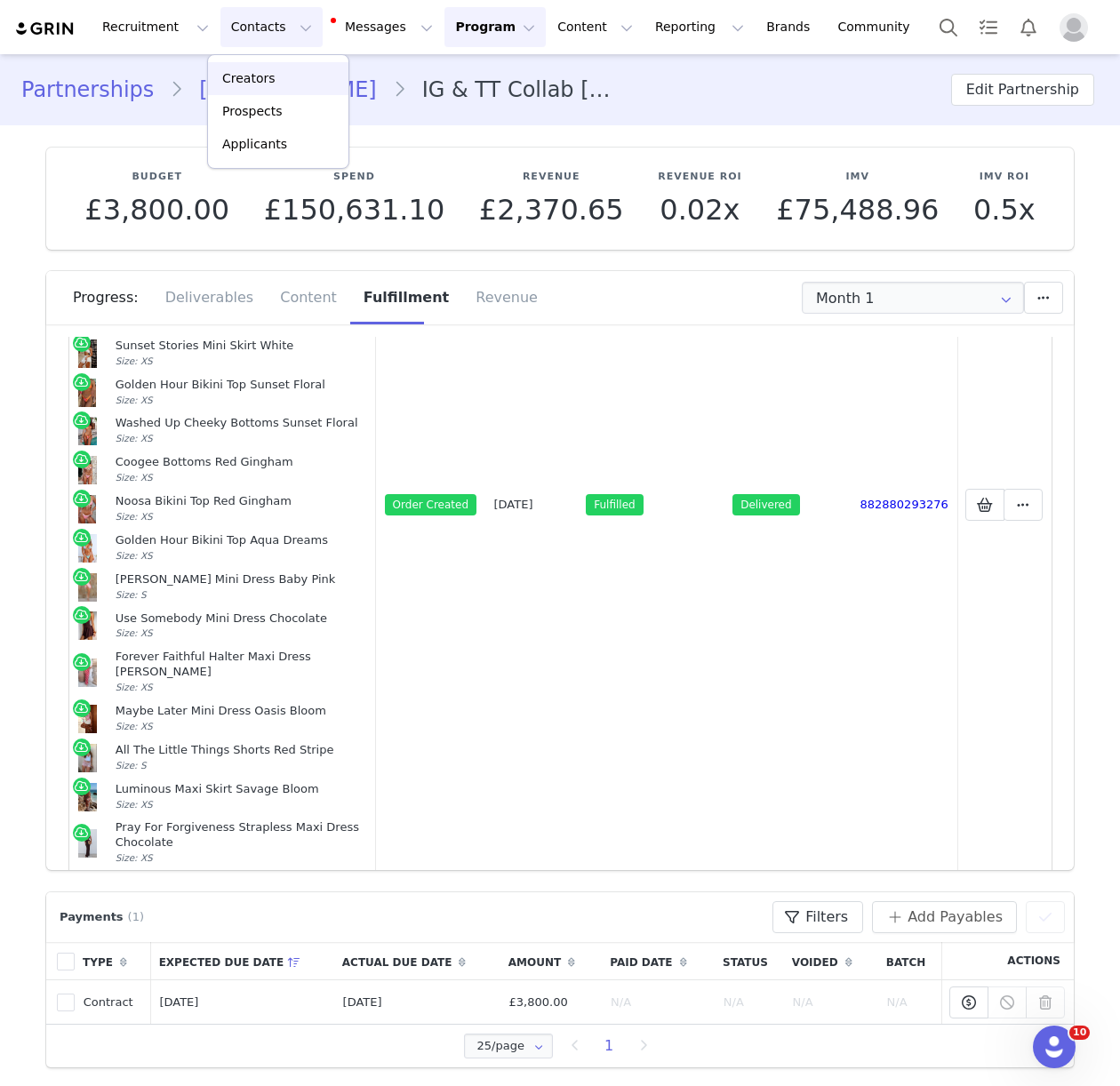
click at [244, 79] on p "Creators" at bounding box center [248, 78] width 53 height 19
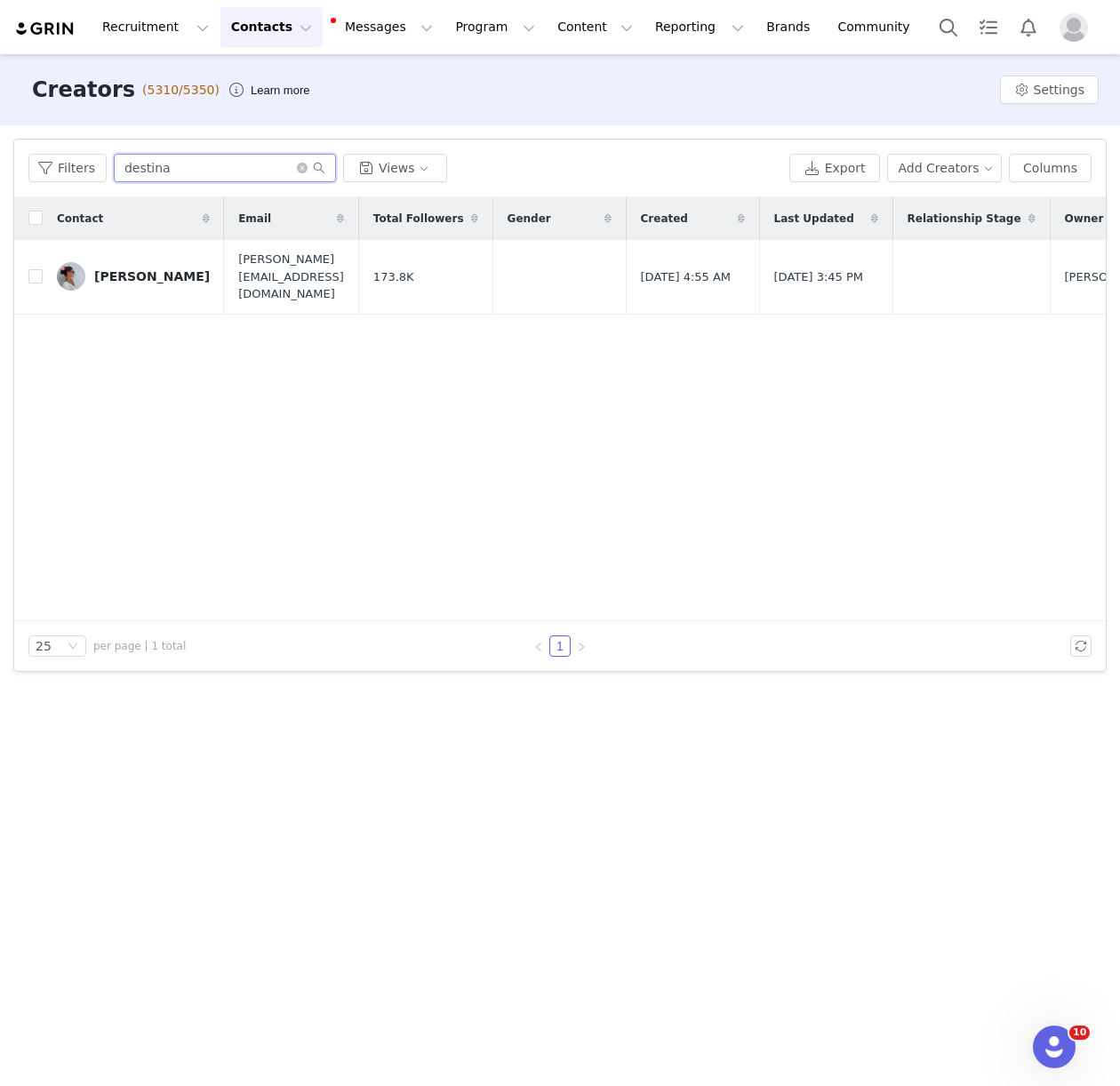
click at [136, 173] on input "destina" at bounding box center [225, 168] width 222 height 28
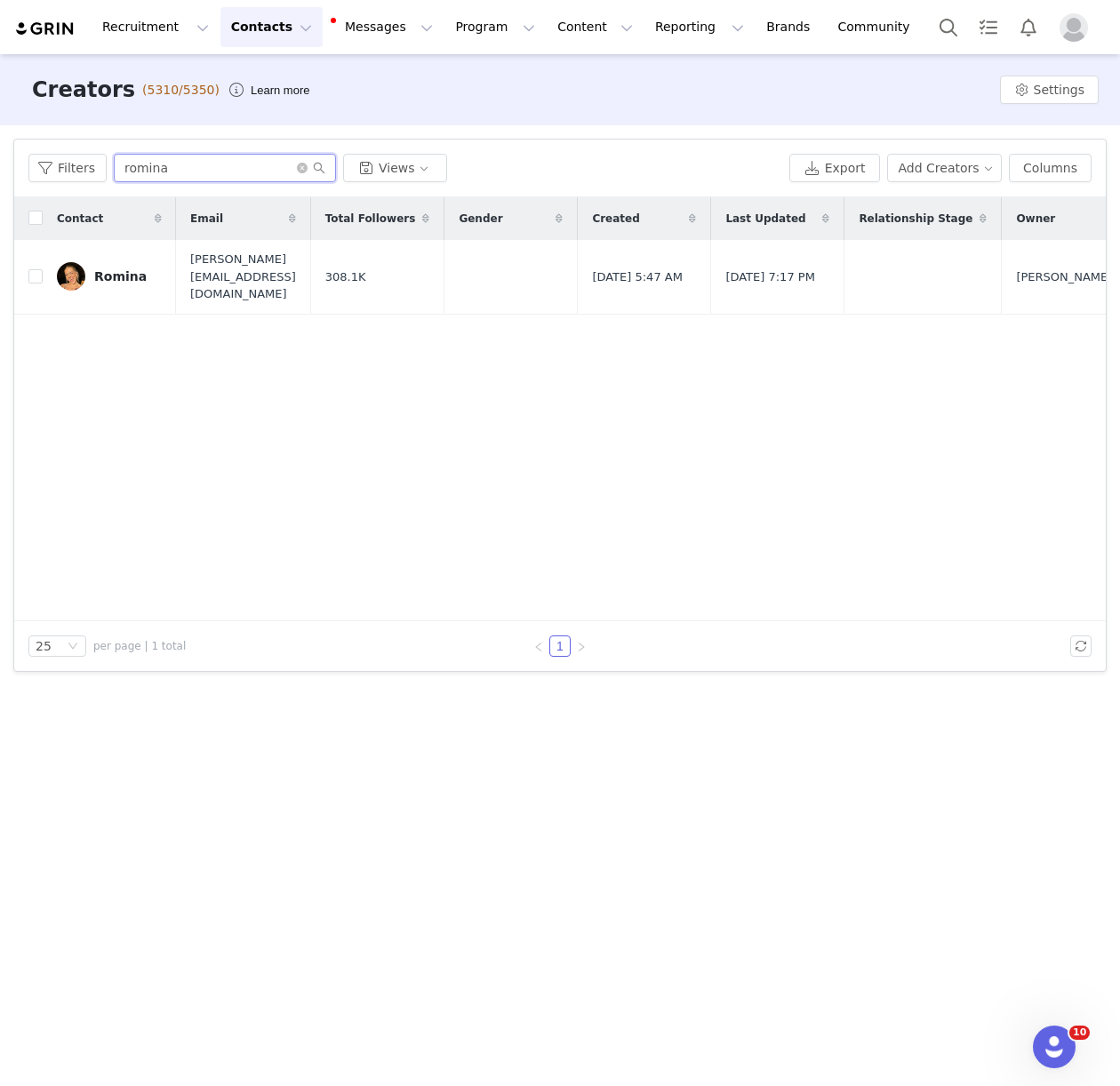
type input "romina"
click at [123, 281] on link "Romina" at bounding box center [109, 276] width 105 height 28
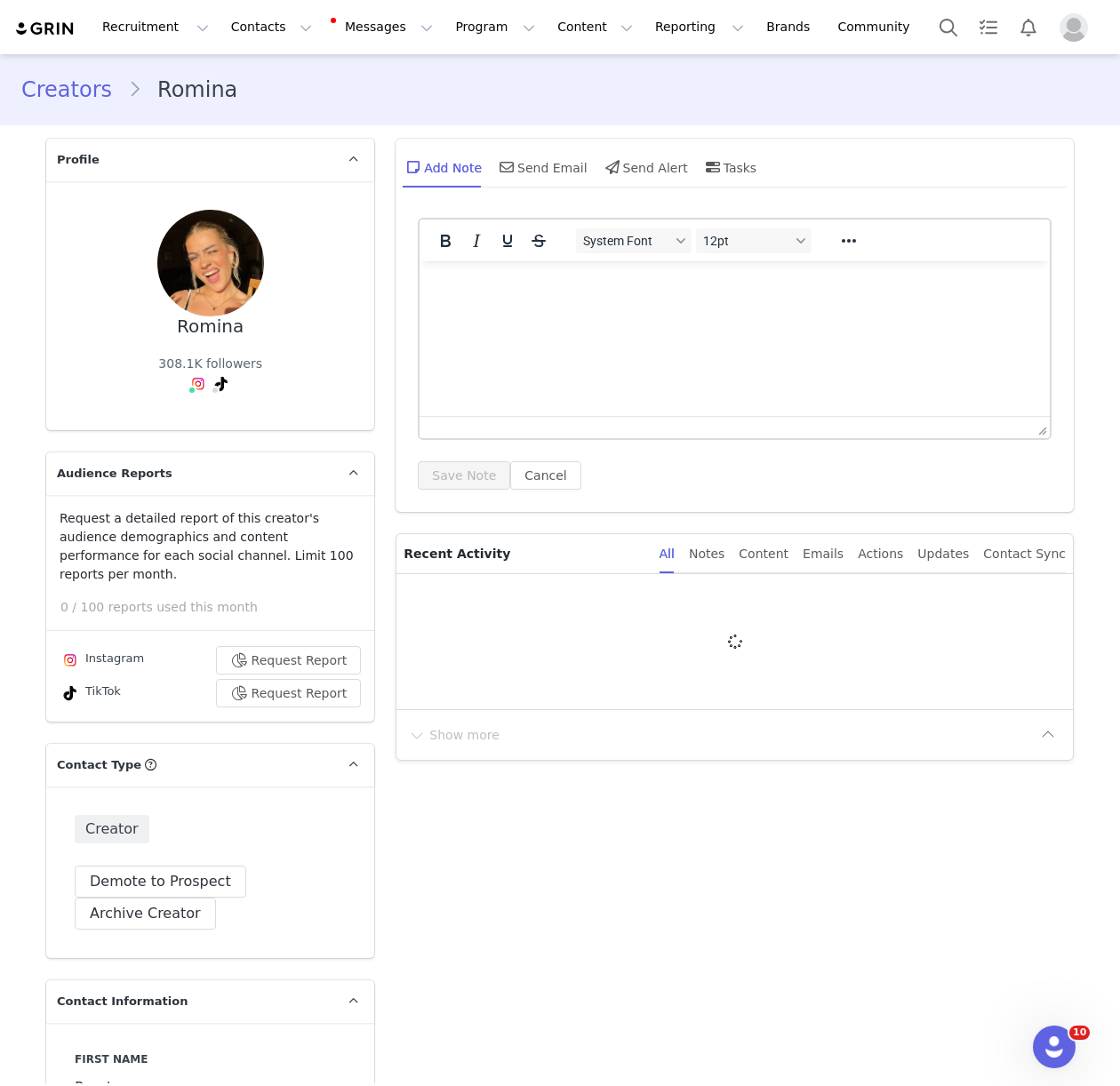
type input "+49 ([GEOGRAPHIC_DATA])"
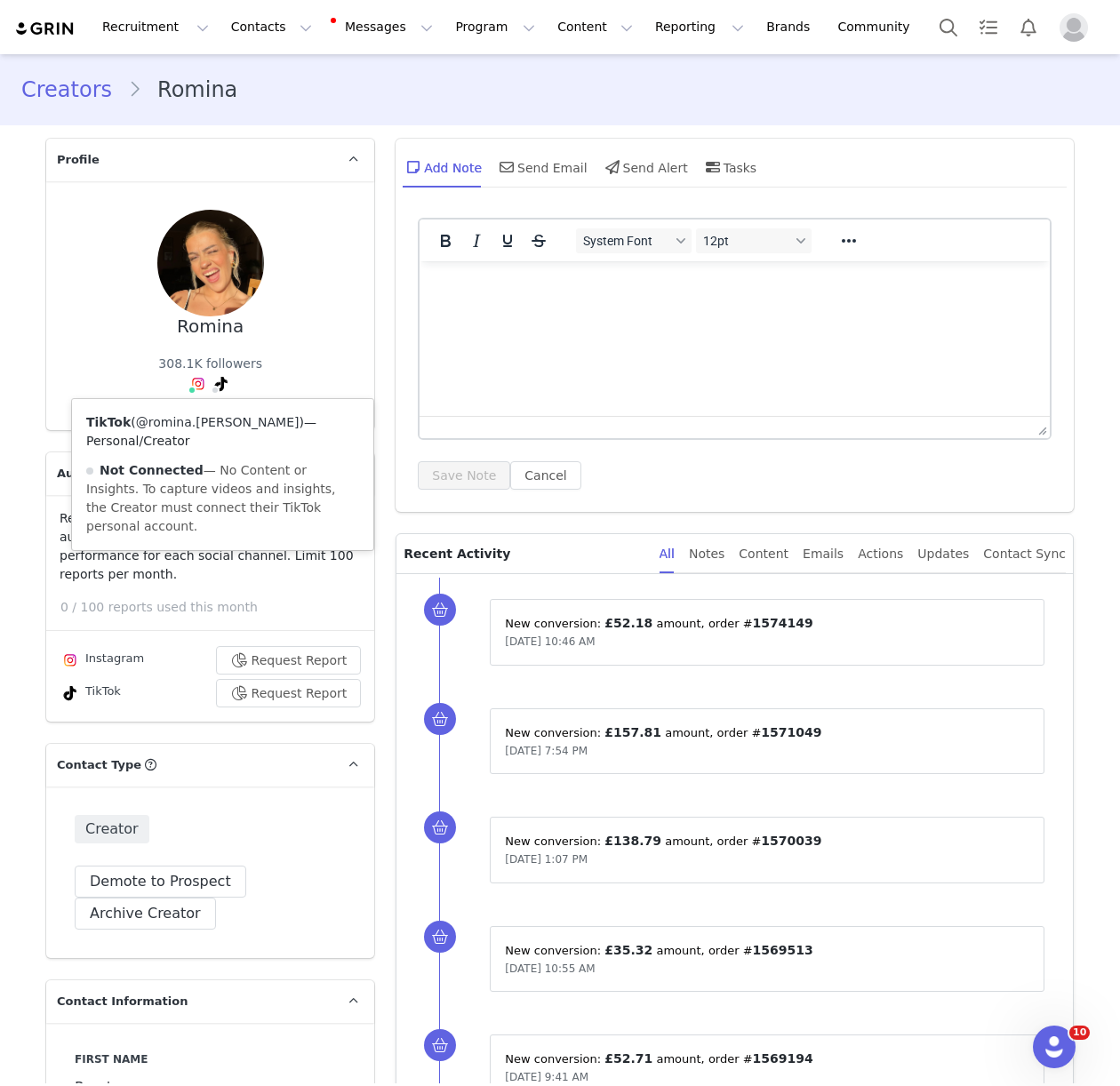
click at [194, 416] on link "@romina.jana" at bounding box center [218, 421] width 163 height 14
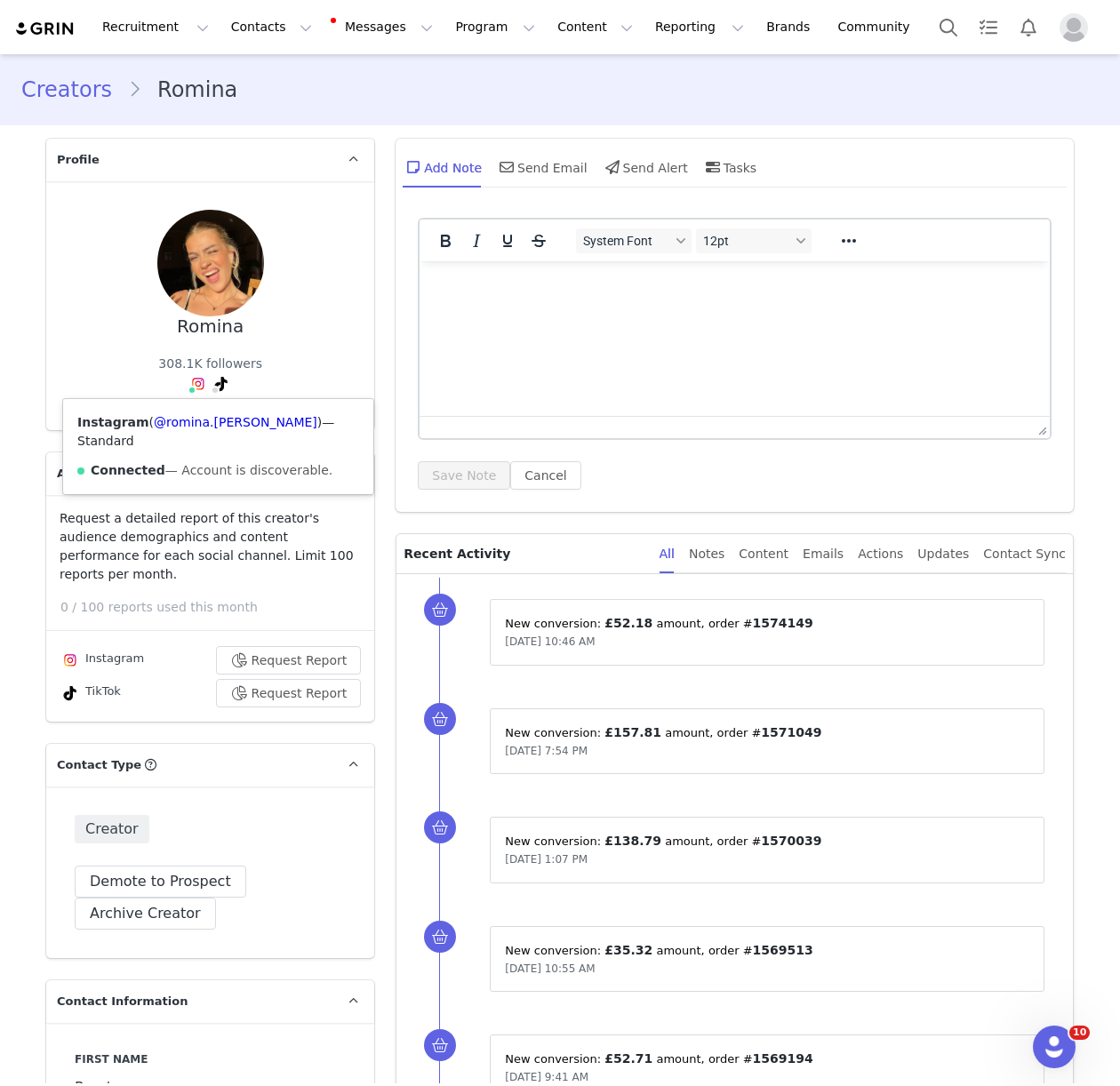
click at [194, 386] on span at bounding box center [192, 390] width 9 height 9
click at [201, 418] on link "@romina.jana" at bounding box center [235, 421] width 163 height 14
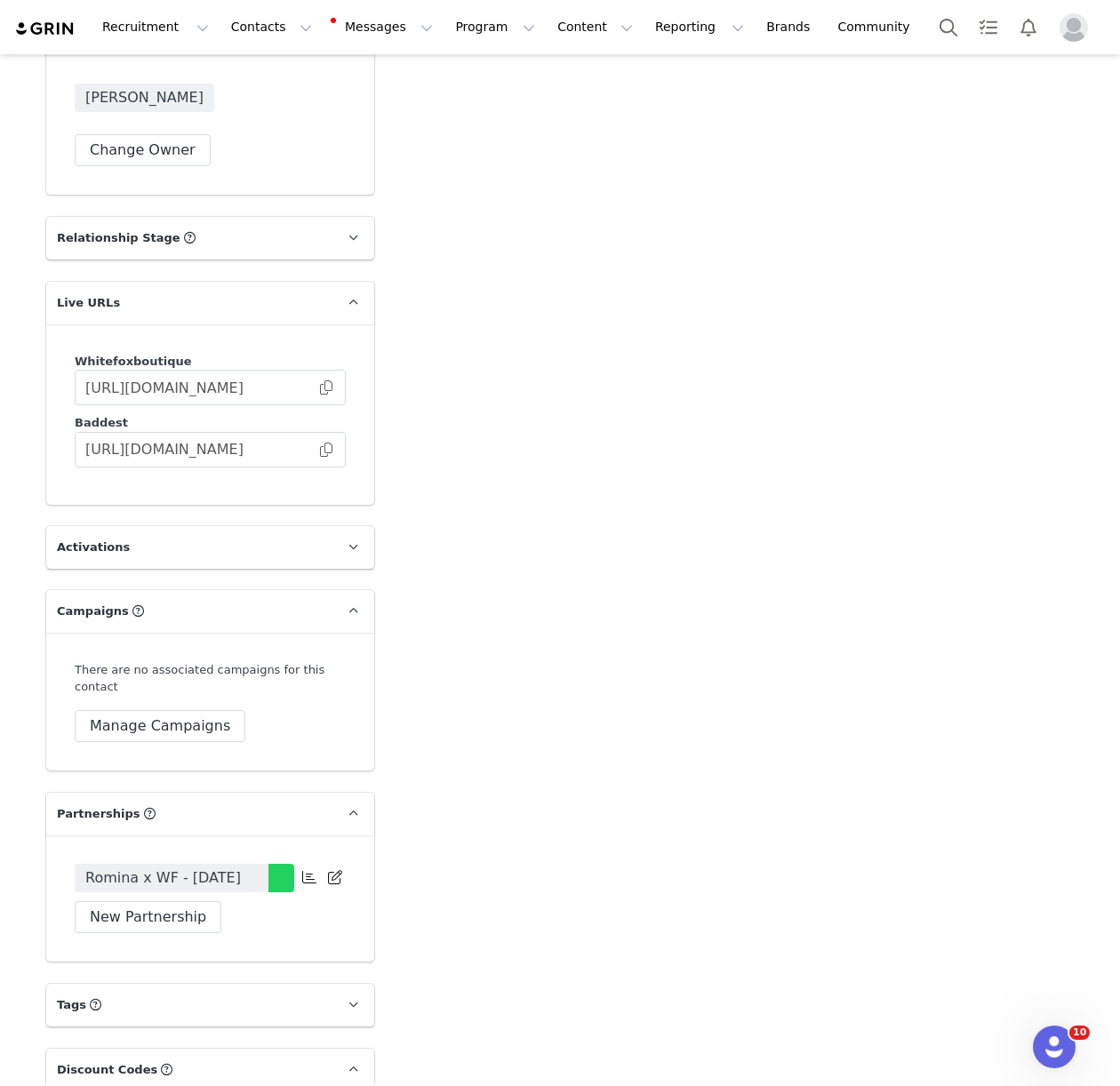
scroll to position [3283, 0]
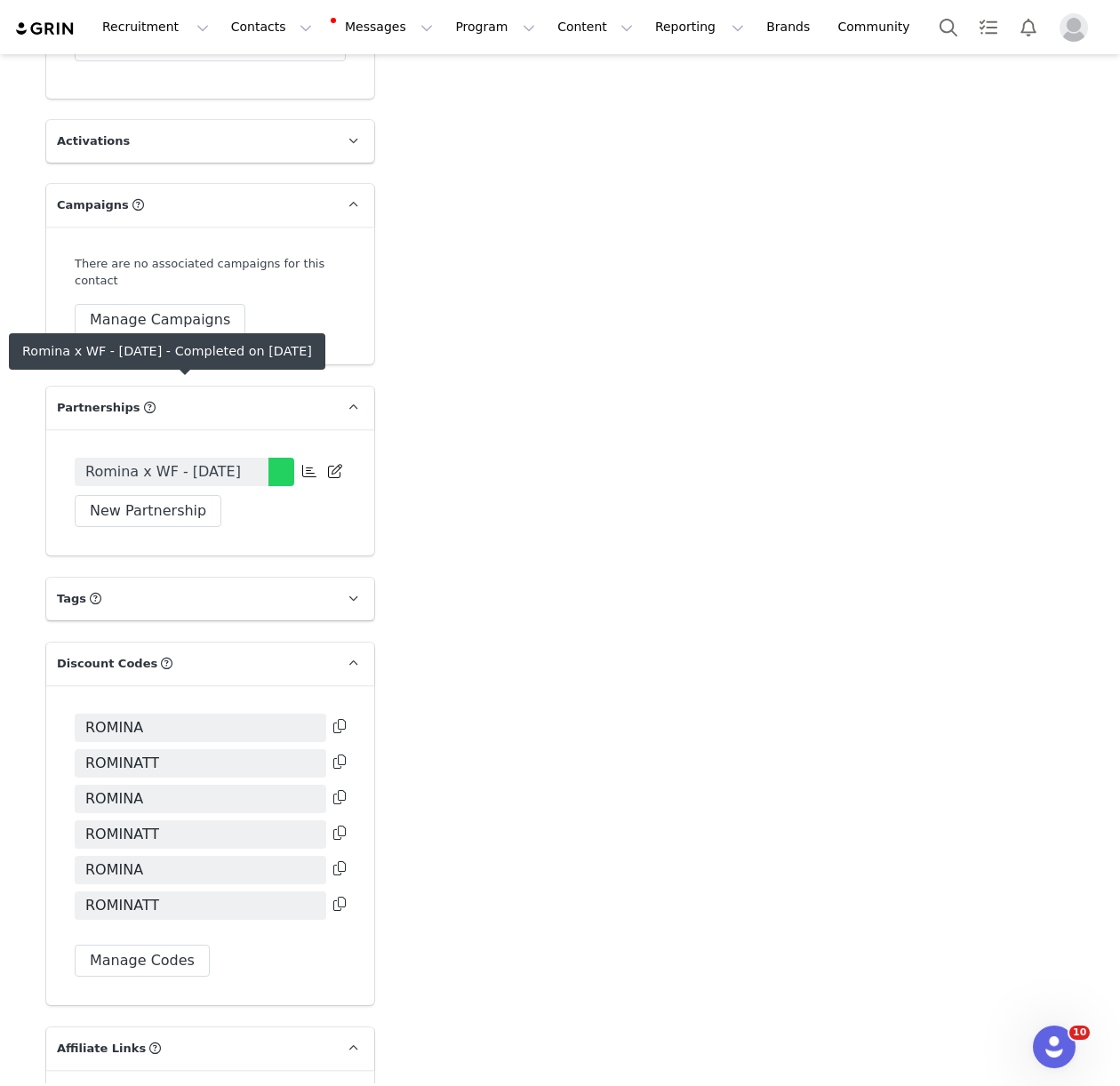
click at [201, 461] on span "Romina x WF - August 2025" at bounding box center [163, 472] width 155 height 21
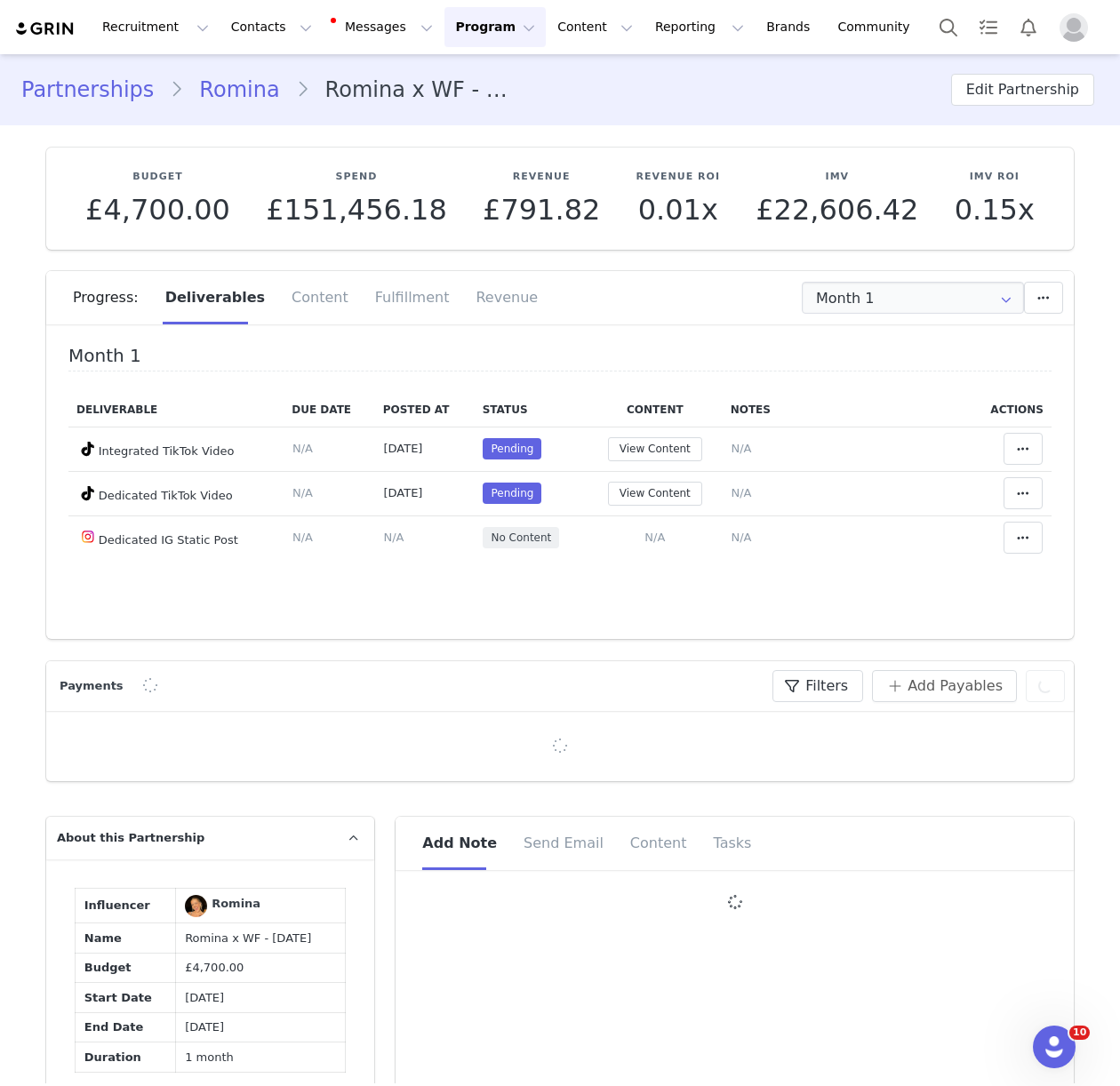
type input "+49 ([GEOGRAPHIC_DATA])"
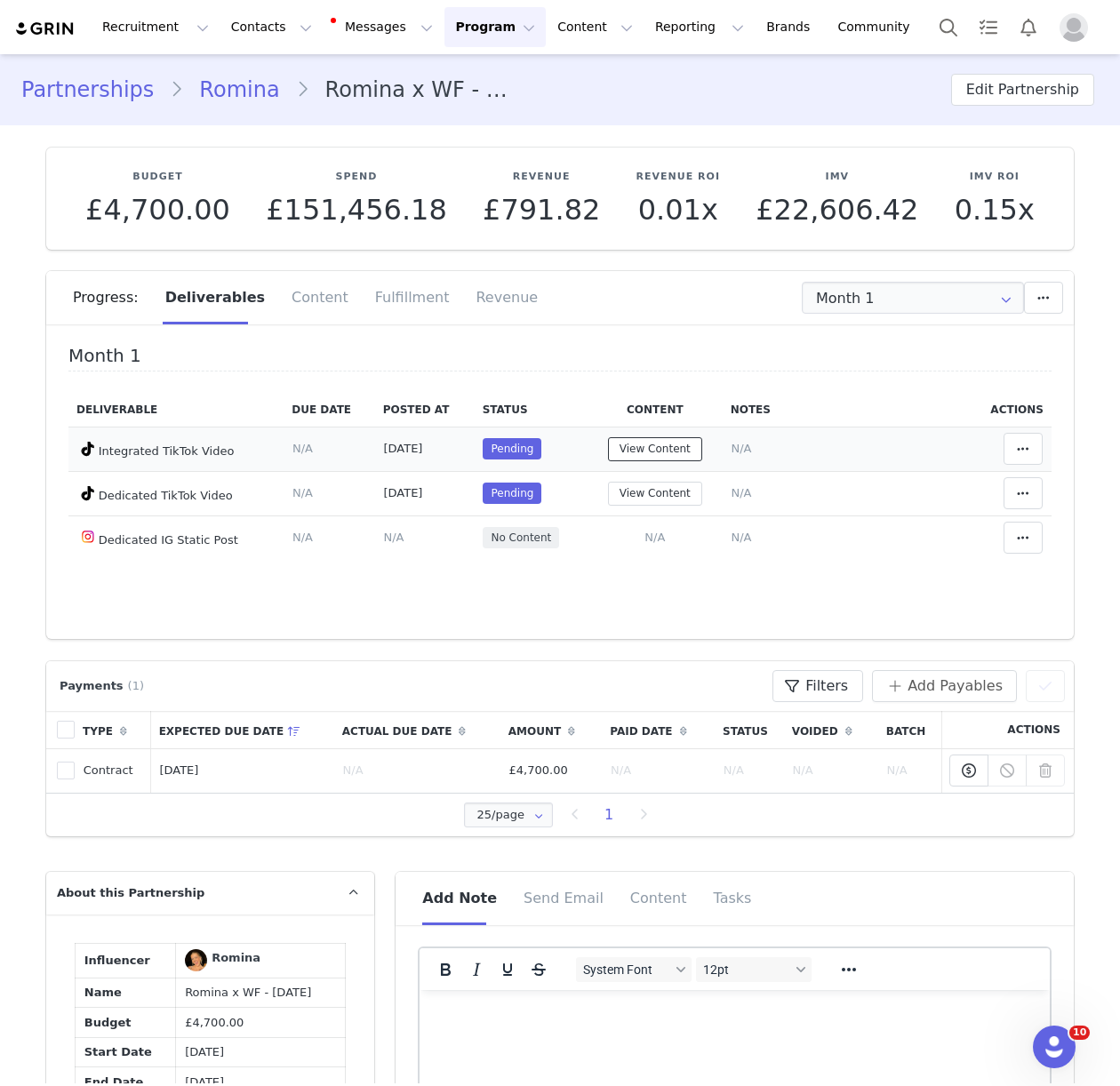
click at [685, 447] on button "View Content" at bounding box center [655, 449] width 94 height 24
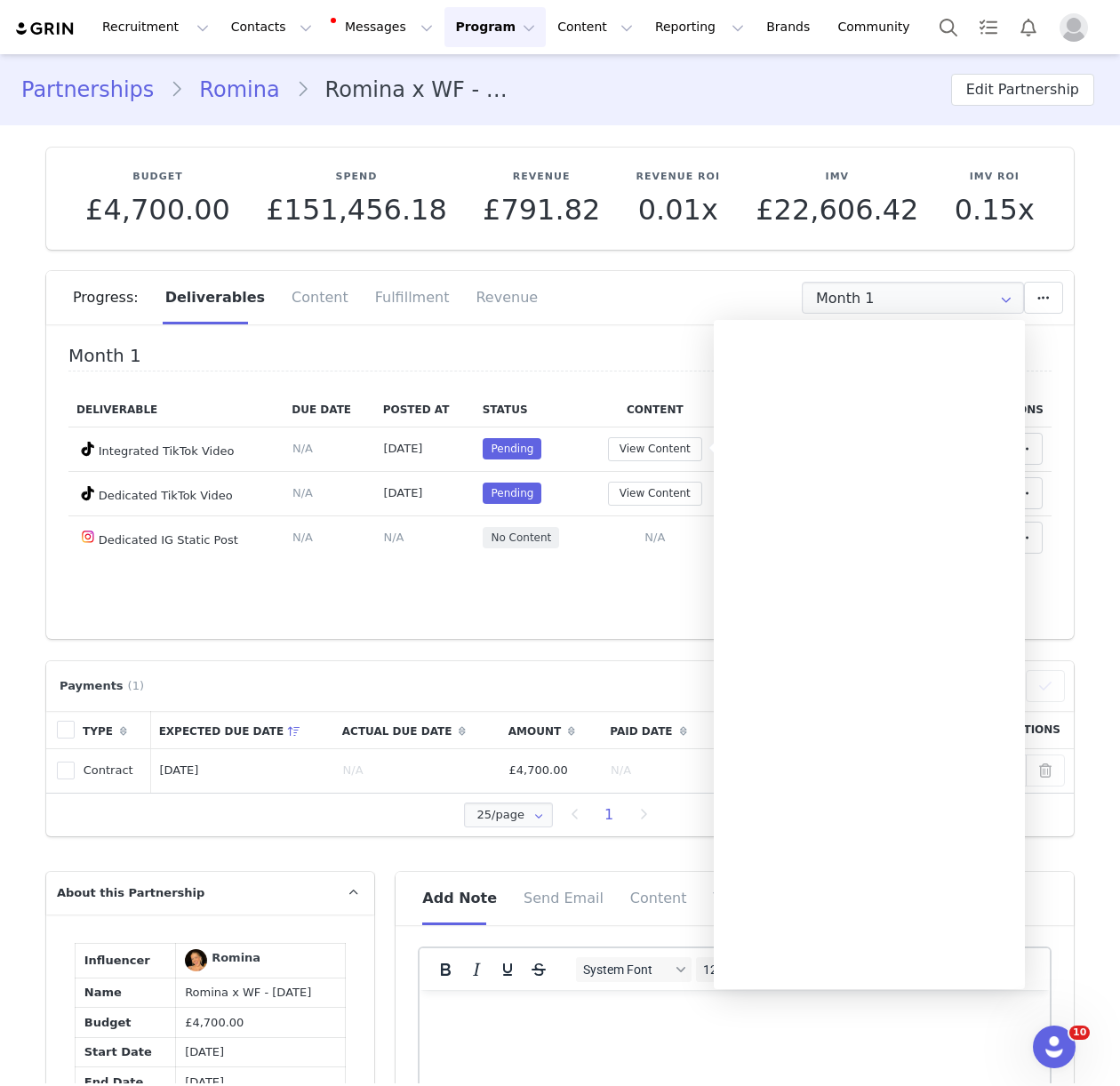
click at [268, 604] on div "Month 1 Deliverable Due Date Posted At Status Content Notes Actions Integrated …" at bounding box center [560, 487] width 1028 height 302
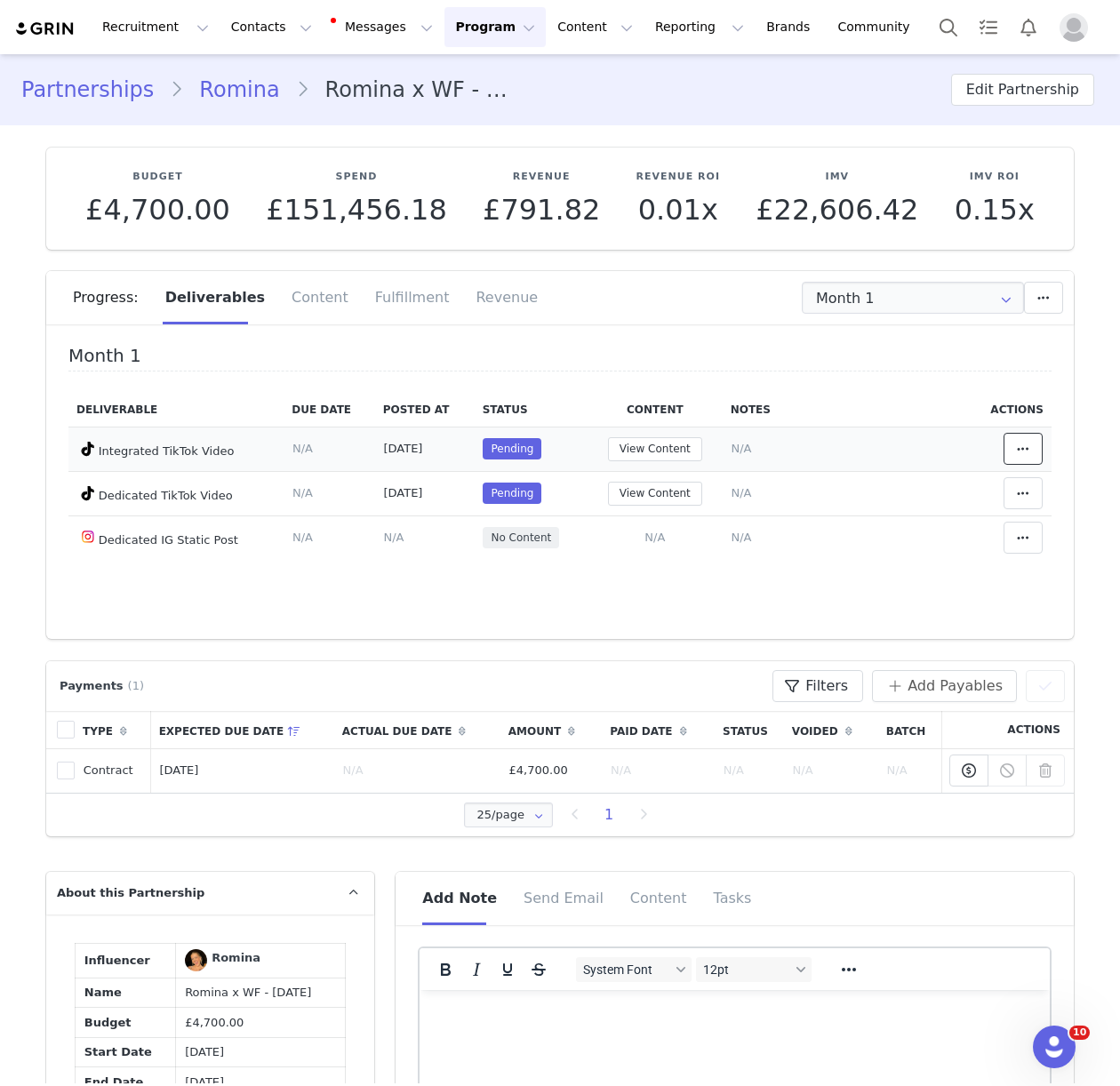
click at [1014, 444] on span at bounding box center [1023, 448] width 21 height 21
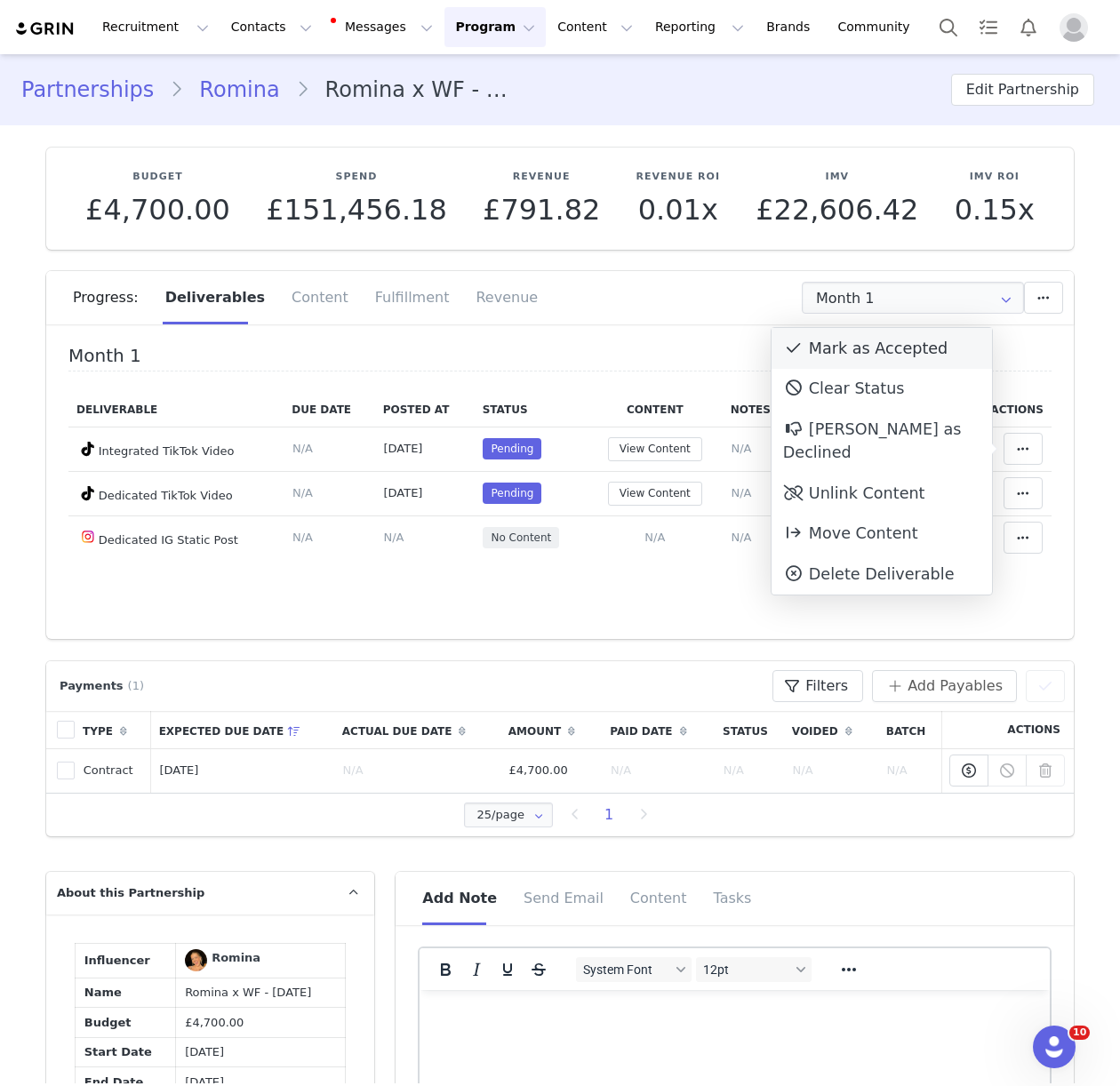
click at [850, 343] on div "Mark as Accepted" at bounding box center [882, 348] width 220 height 41
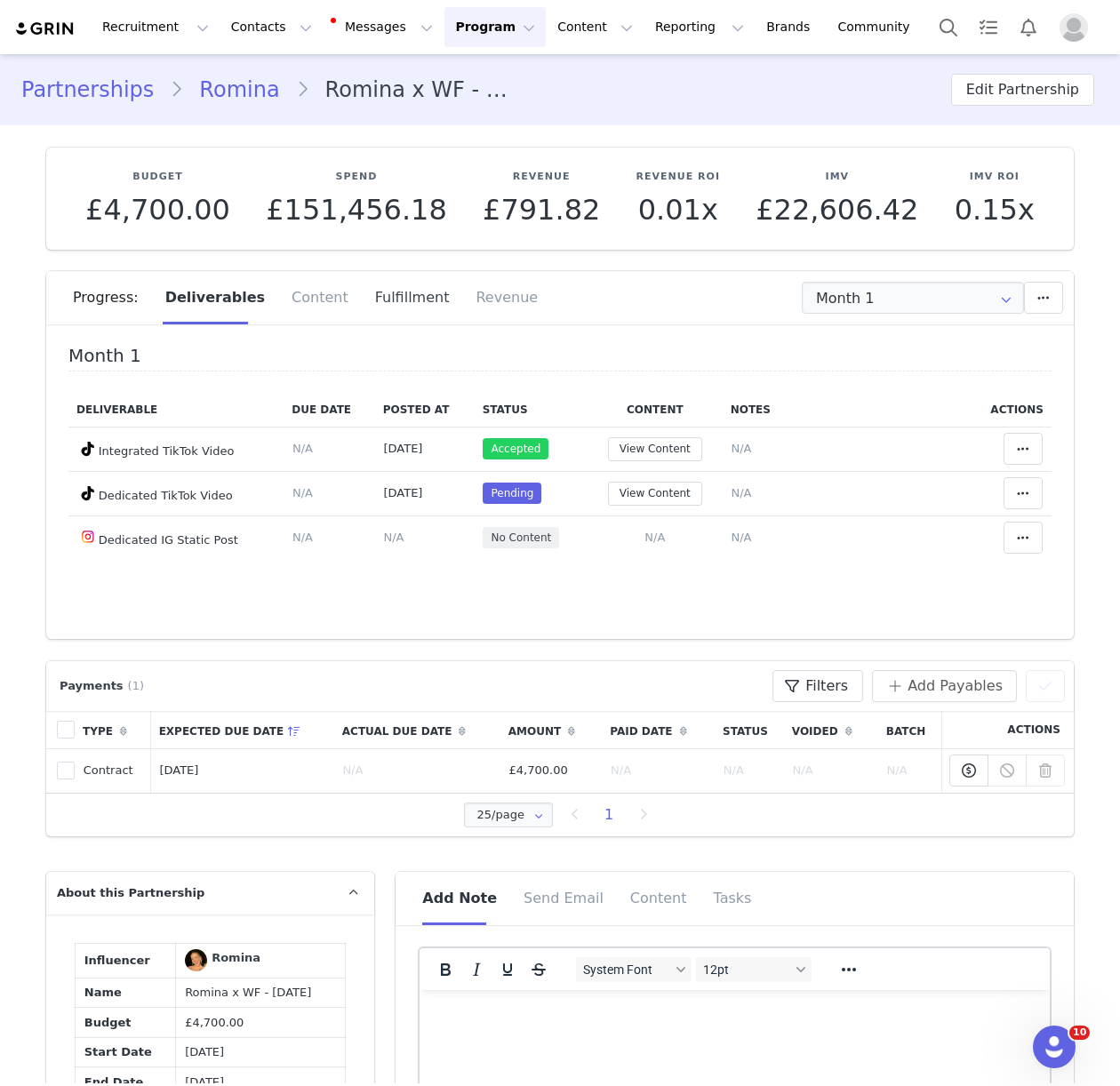
click at [402, 305] on div "Fulfillment" at bounding box center [412, 297] width 101 height 53
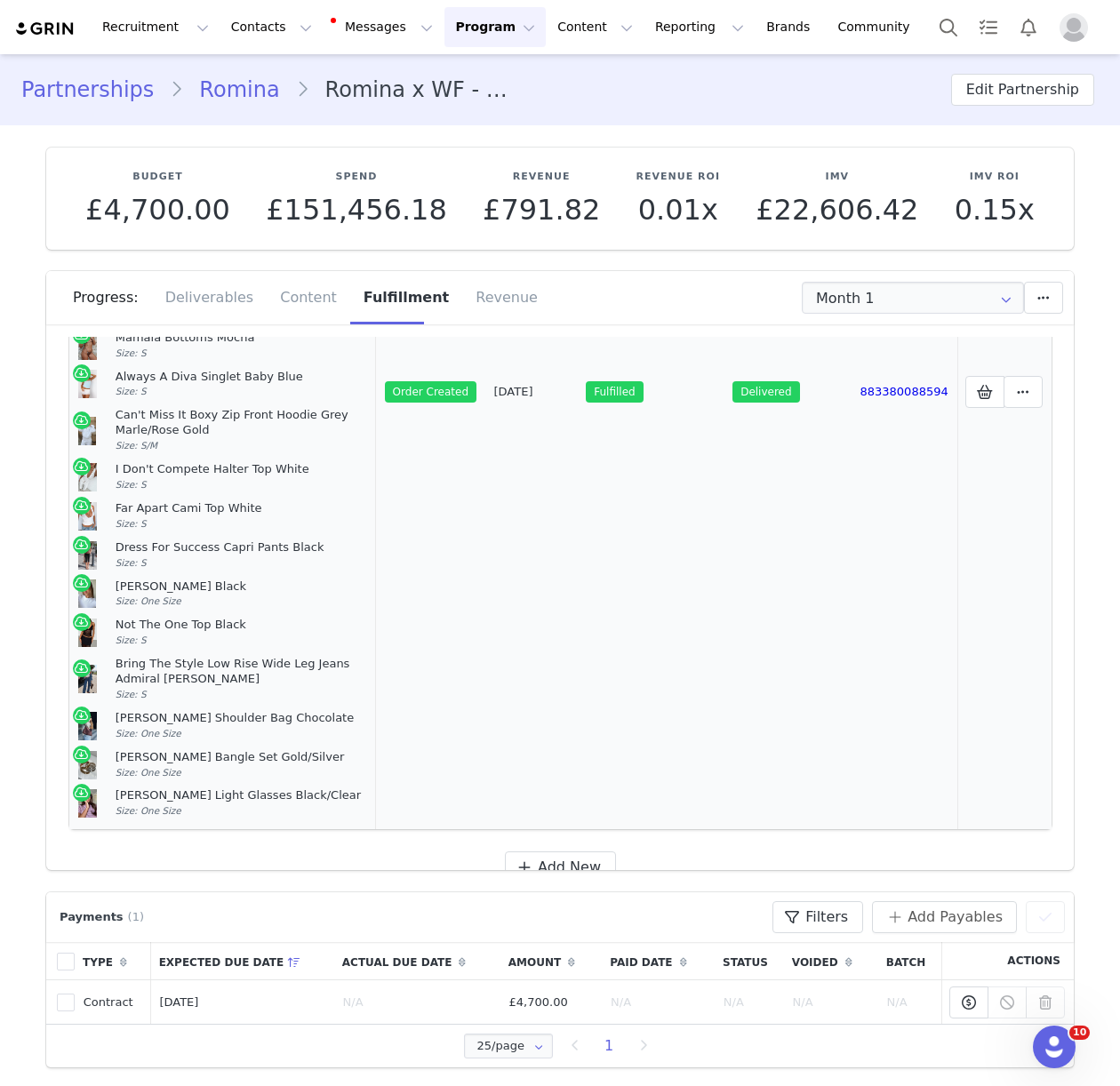
scroll to position [437, 0]
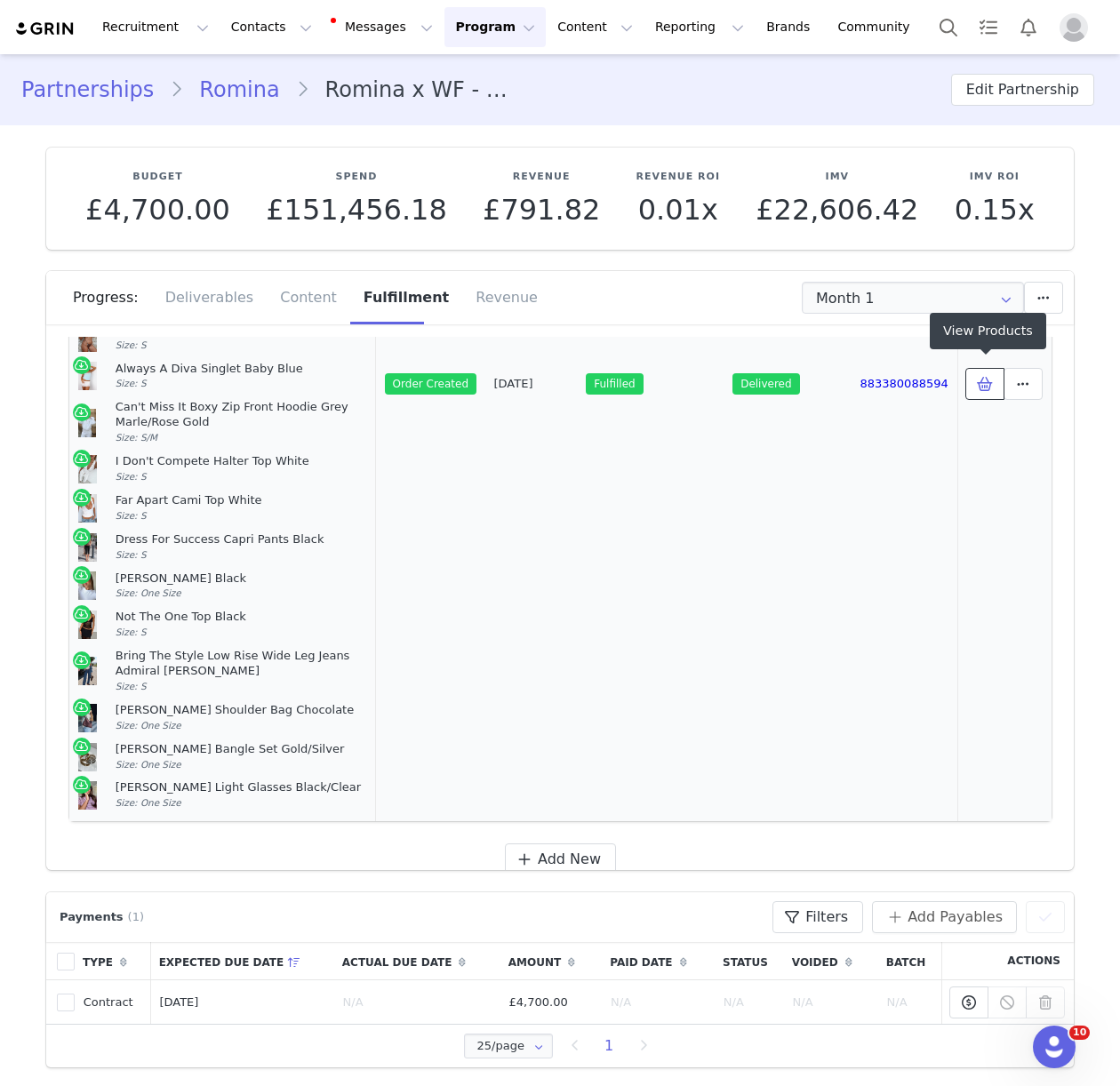
click at [984, 381] on icon at bounding box center [985, 383] width 16 height 14
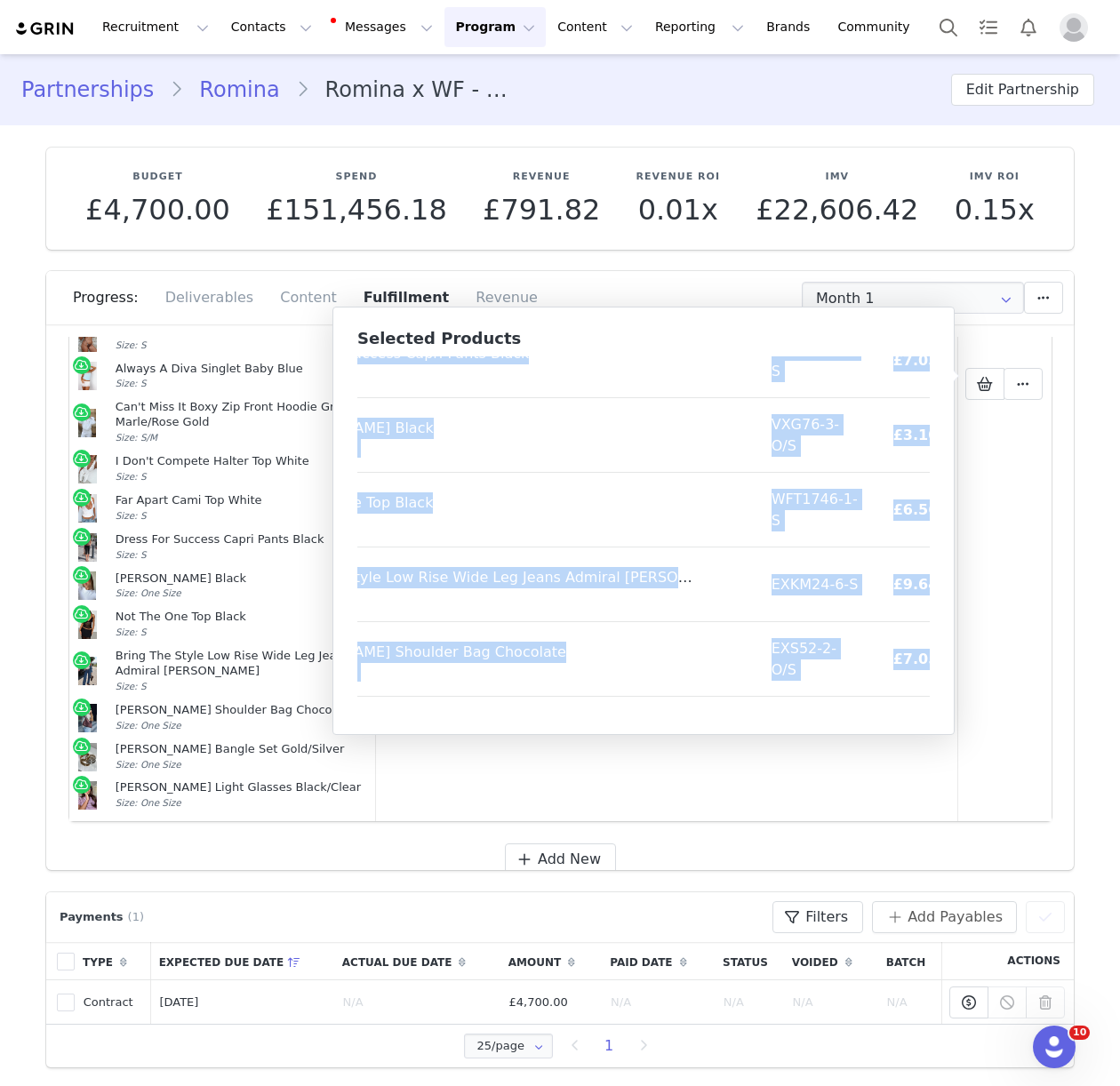
scroll to position [1256, 141]
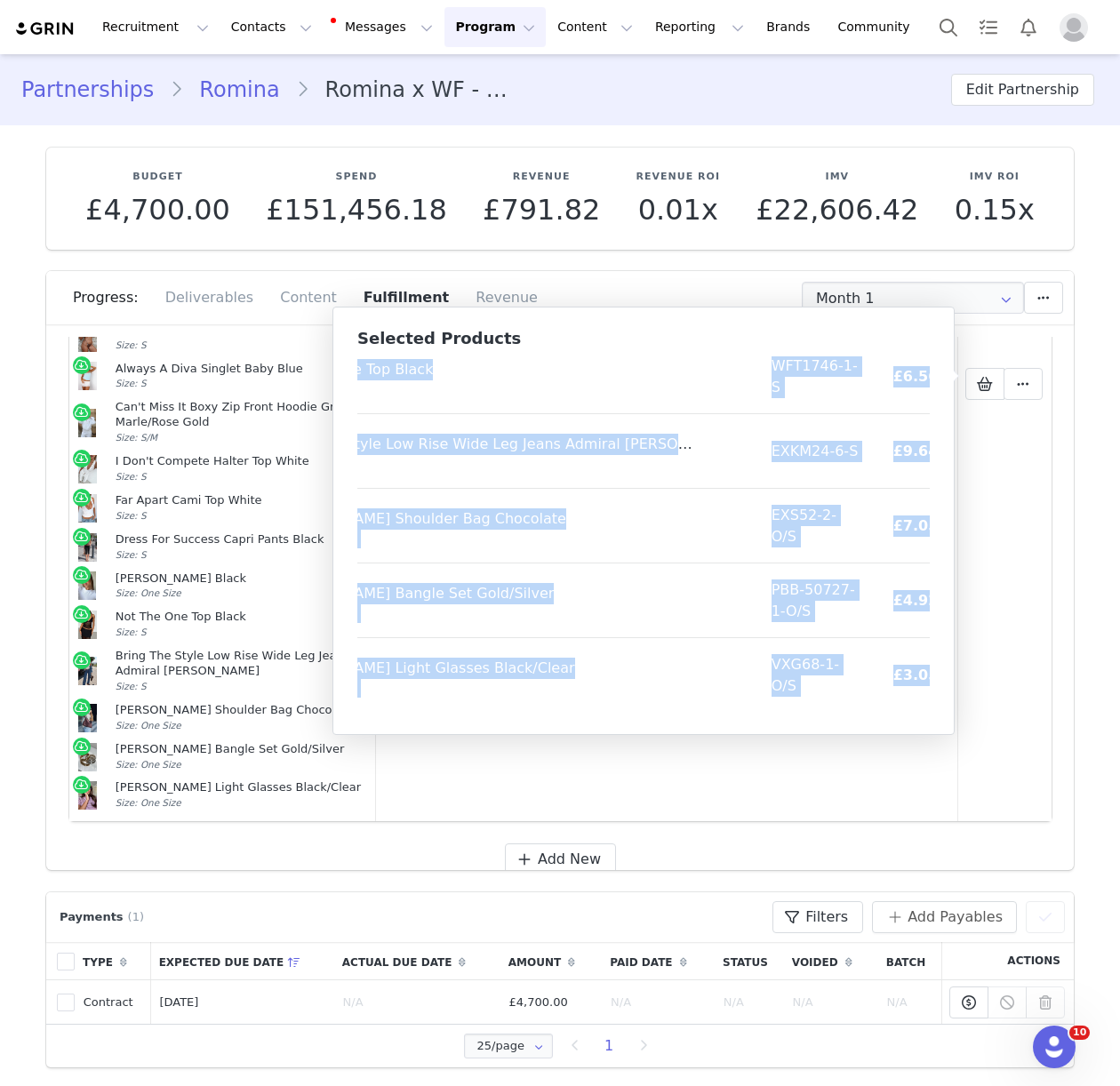
drag, startPoint x: 368, startPoint y: 374, endPoint x: 928, endPoint y: 710, distance: 653.1
click at [220, 22] on button "Contacts Contacts" at bounding box center [271, 27] width 102 height 40
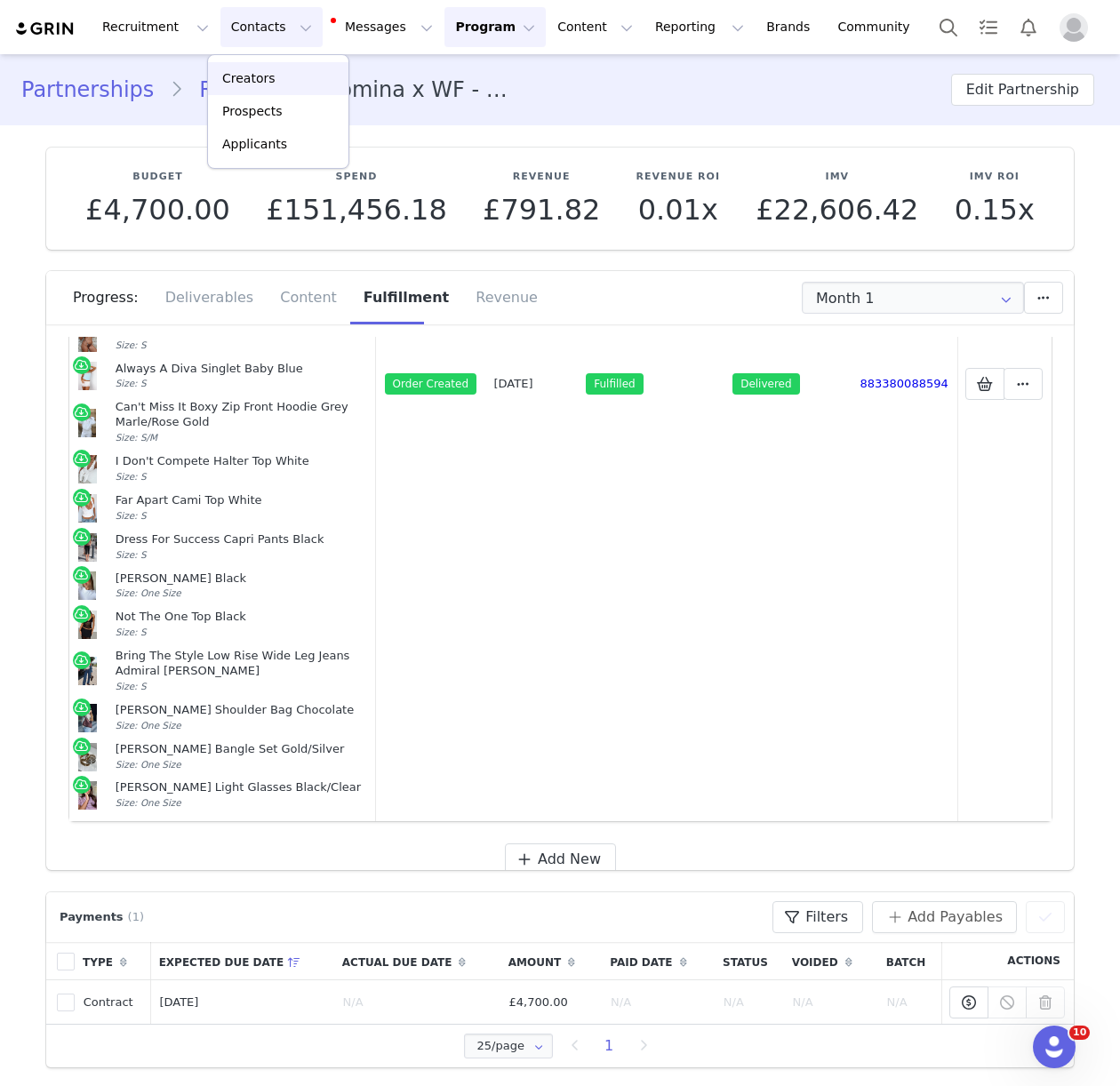
click at [248, 76] on p "Creators" at bounding box center [248, 78] width 53 height 19
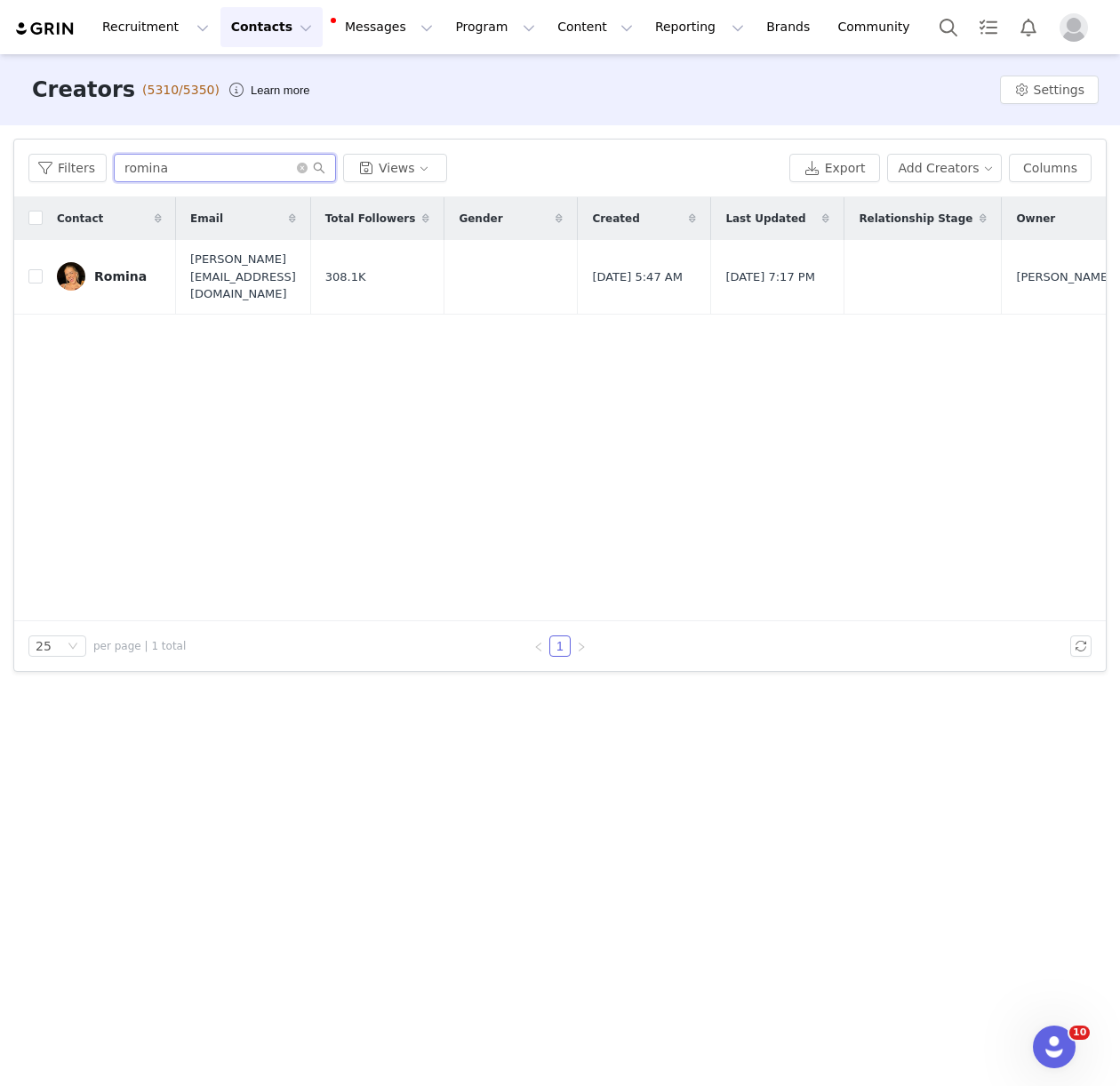
click at [137, 172] on input "romina" at bounding box center [225, 168] width 222 height 28
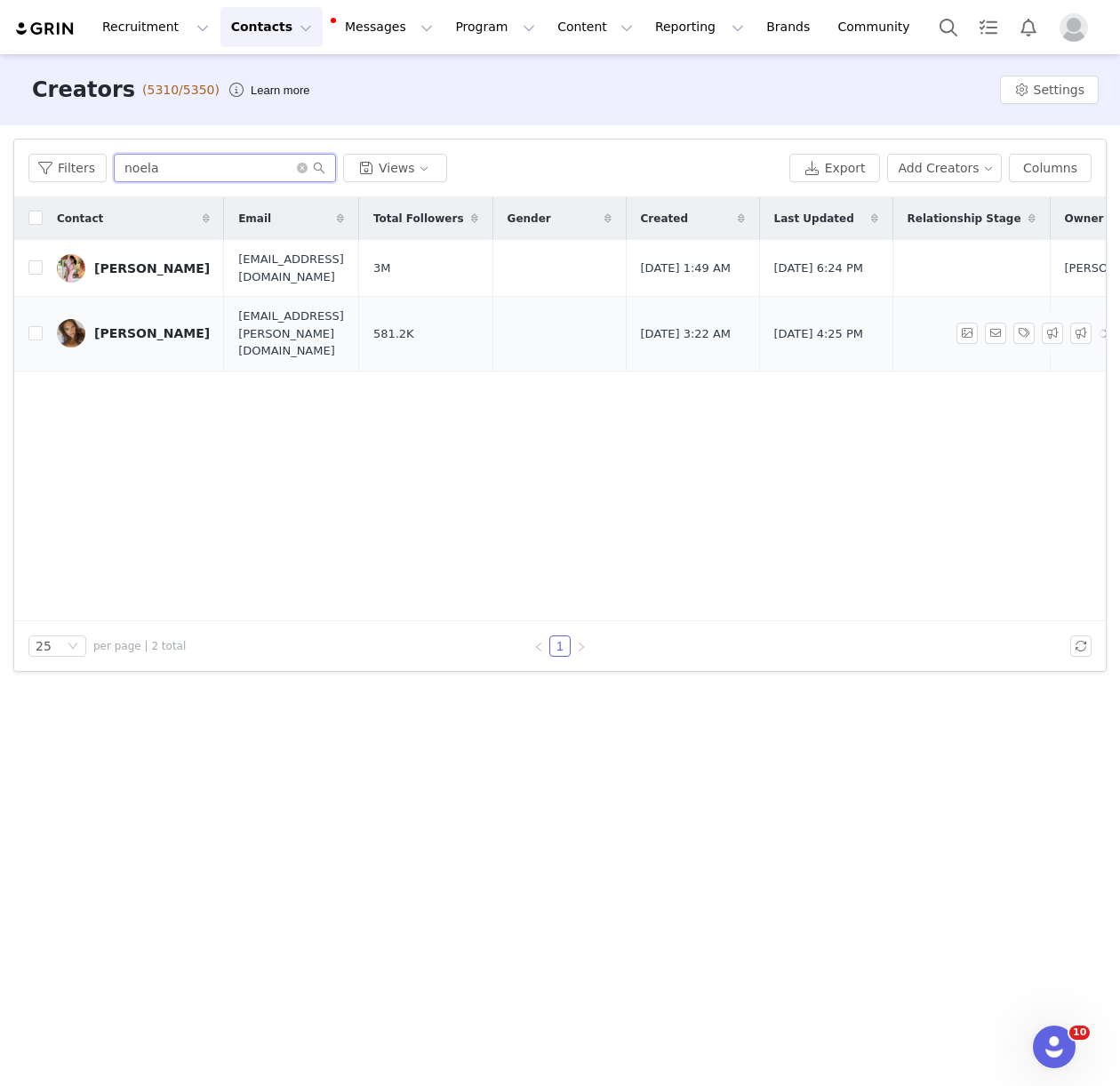
type input "noela"
click at [146, 326] on div "Noela Milicevic" at bounding box center [152, 332] width 116 height 14
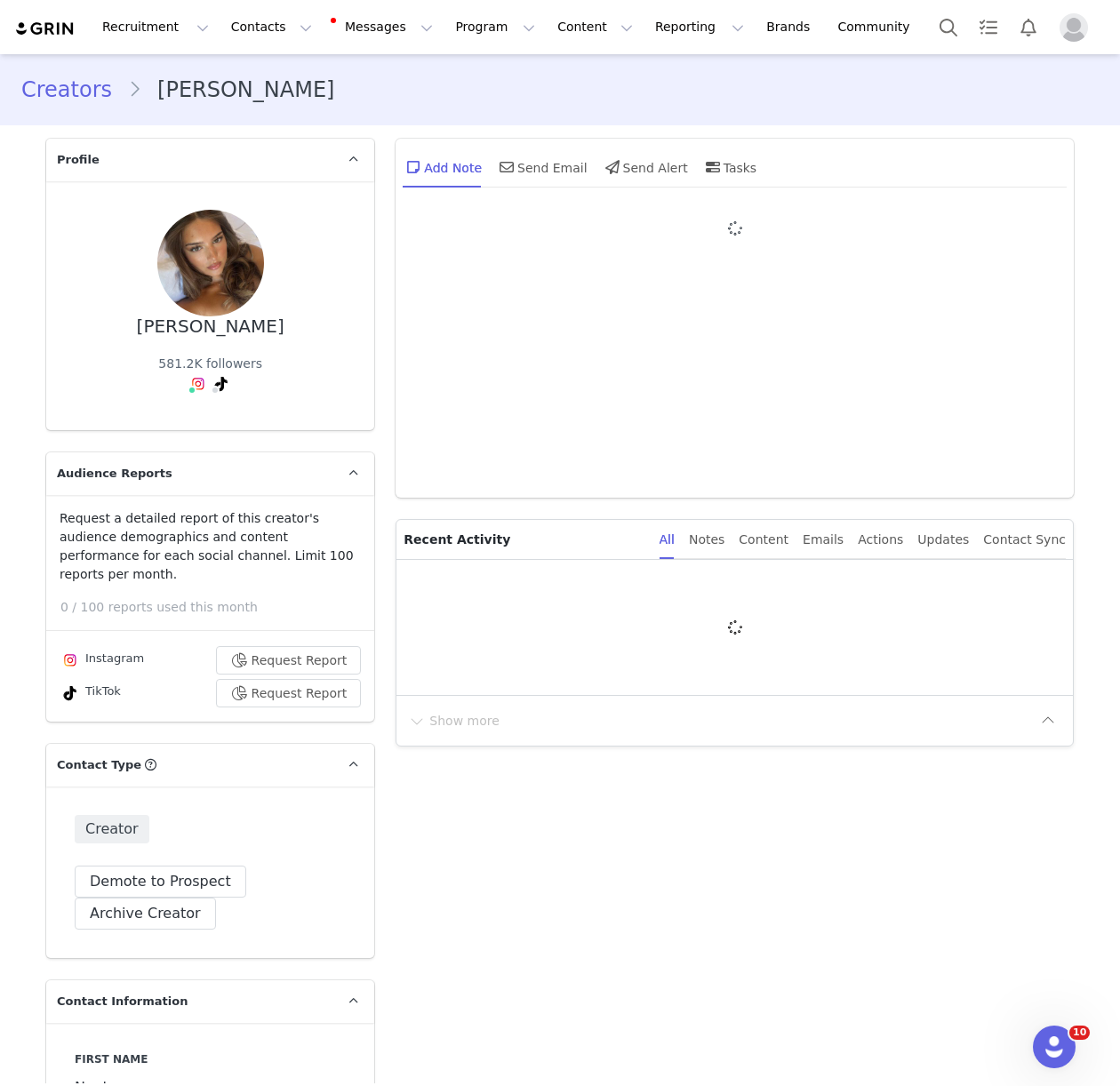
type input "+49 ([GEOGRAPHIC_DATA])"
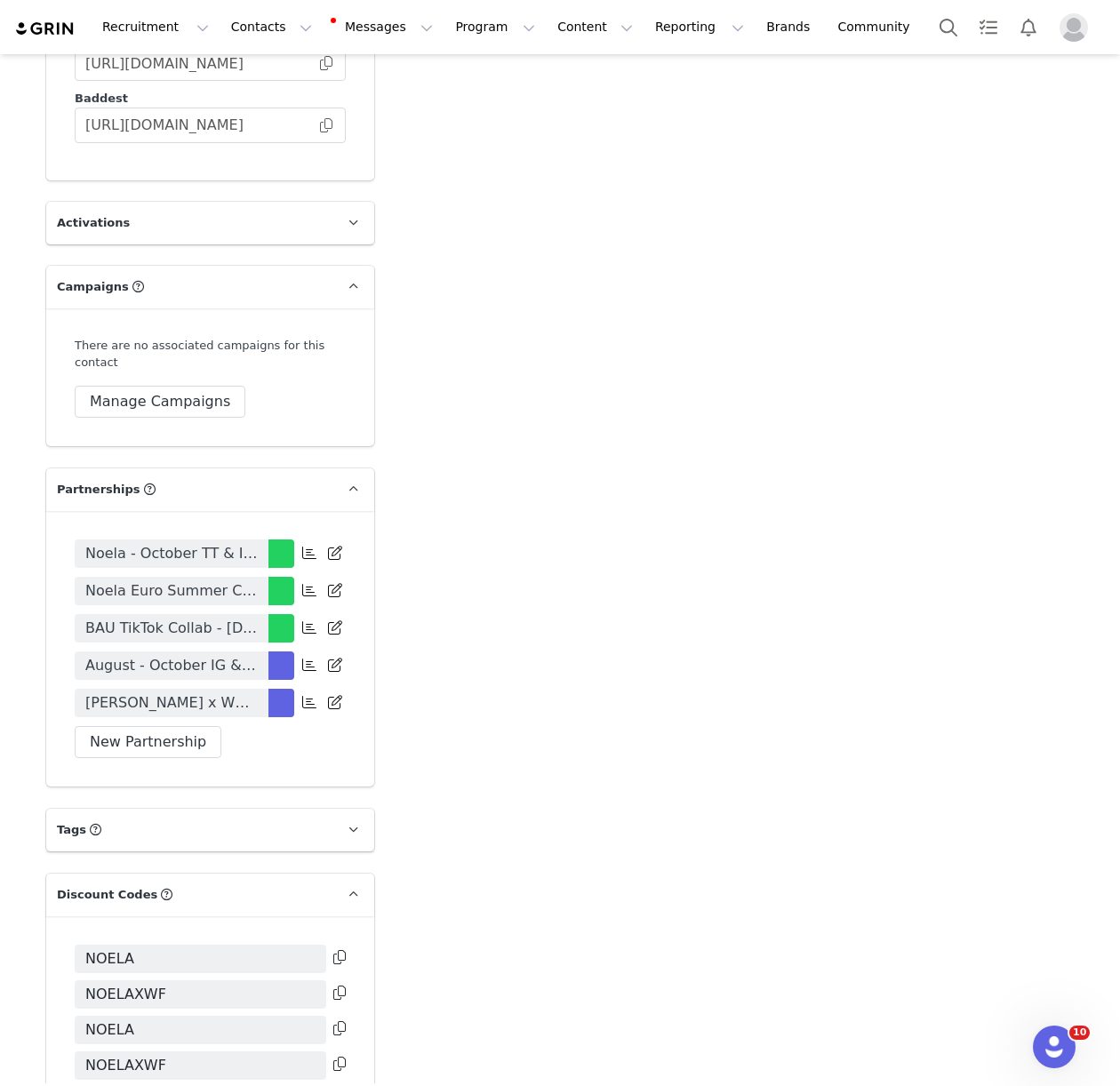
scroll to position [3235, 0]
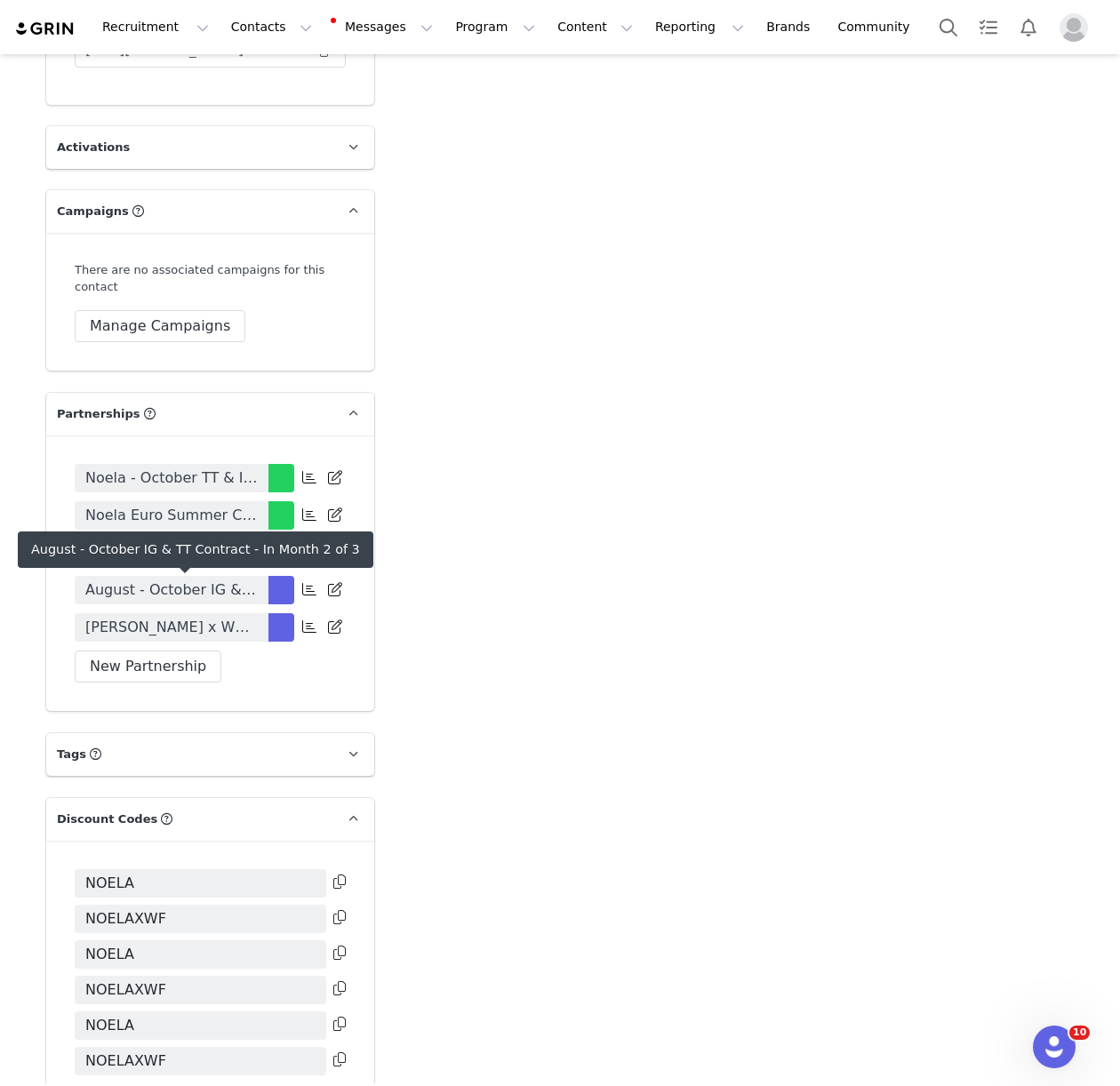
click at [207, 589] on span "August - October IG & TT Contract" at bounding box center [171, 589] width 173 height 21
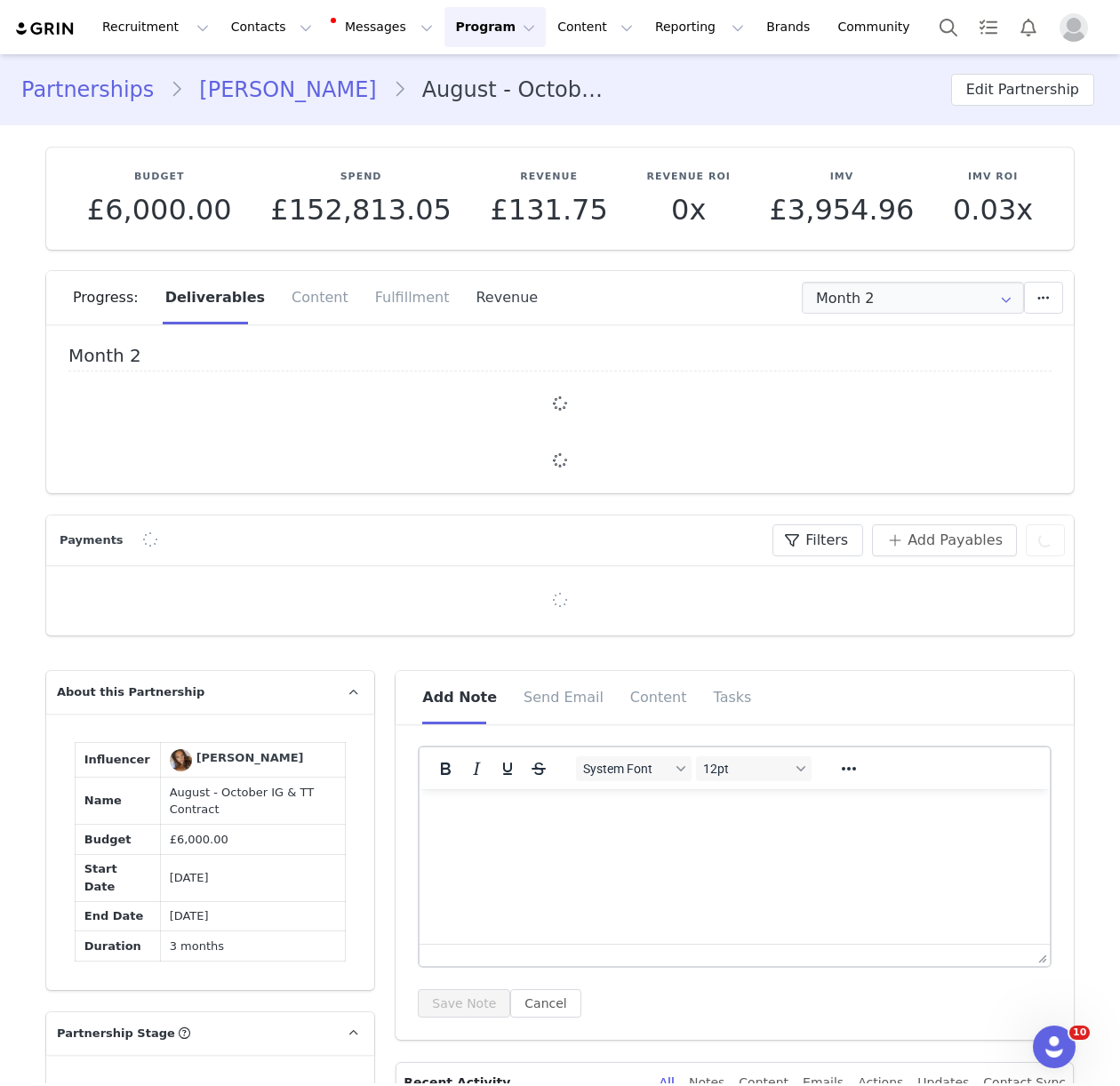
type input "+49 ([GEOGRAPHIC_DATA])"
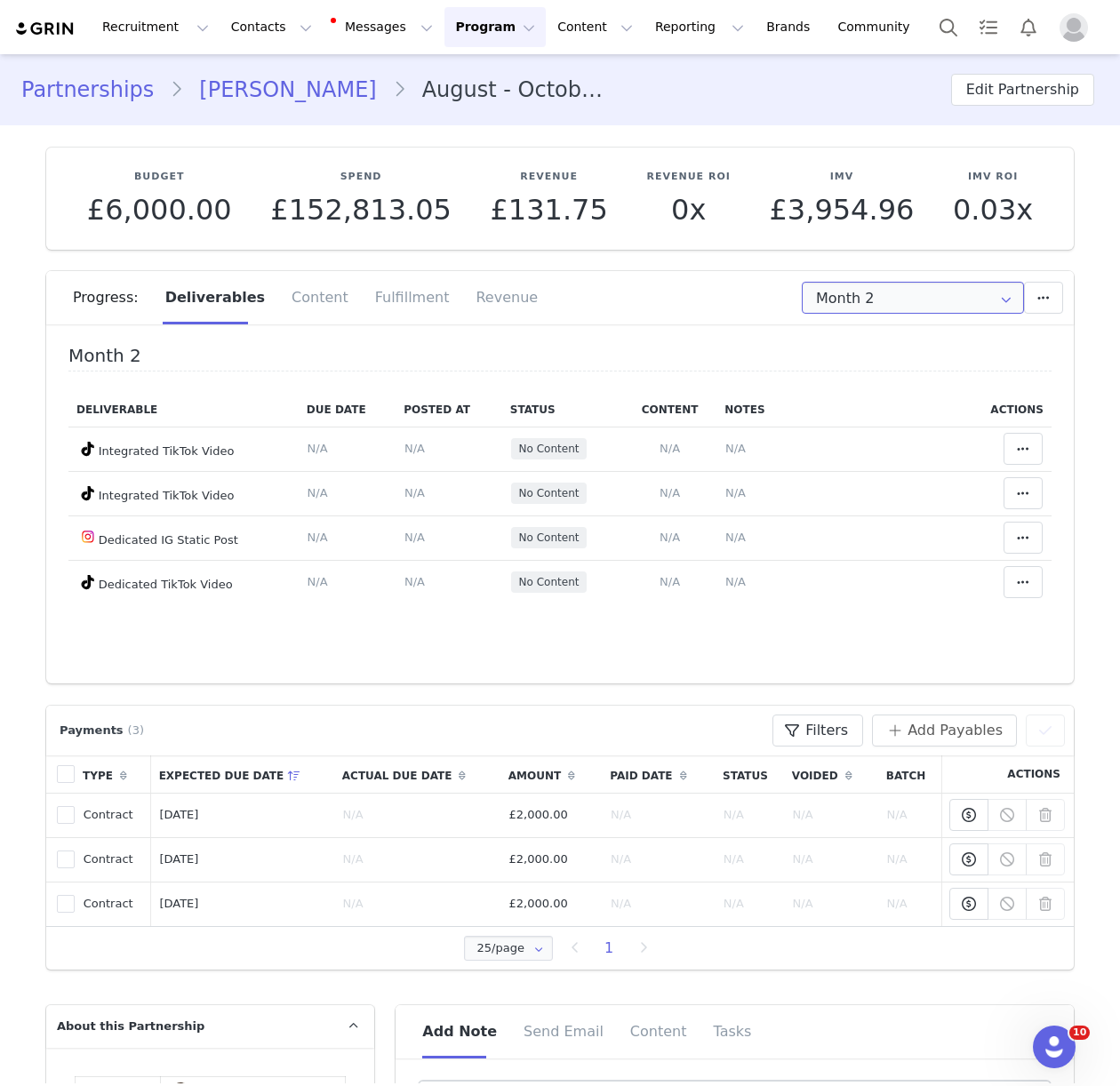
click at [831, 310] on input "Month 2" at bounding box center [913, 298] width 222 height 32
click at [874, 350] on li "Month 1 Jul 27th - Aug 26th" at bounding box center [913, 346] width 220 height 30
type input "Month 1"
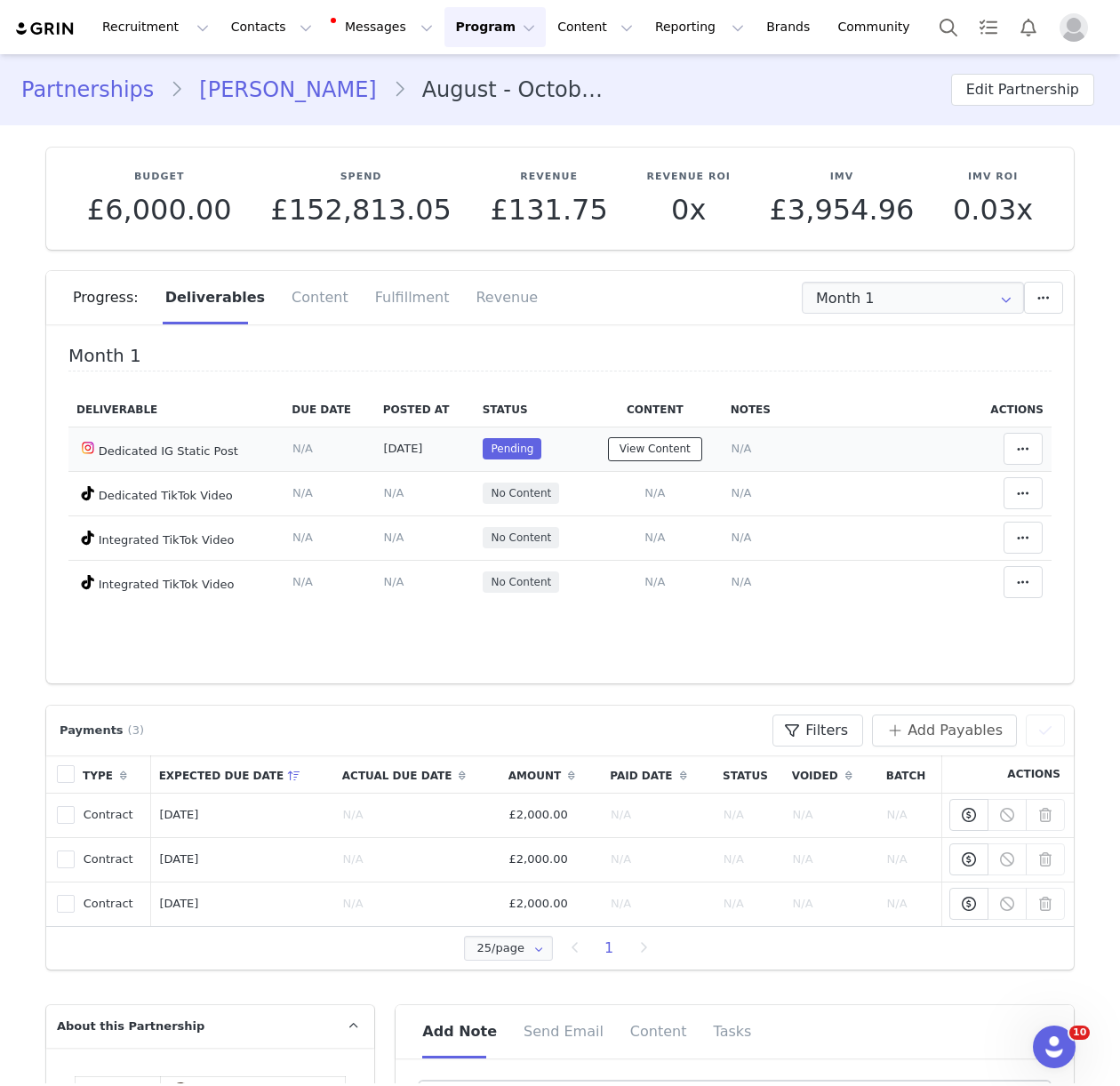
click at [659, 454] on button "View Content" at bounding box center [655, 449] width 94 height 24
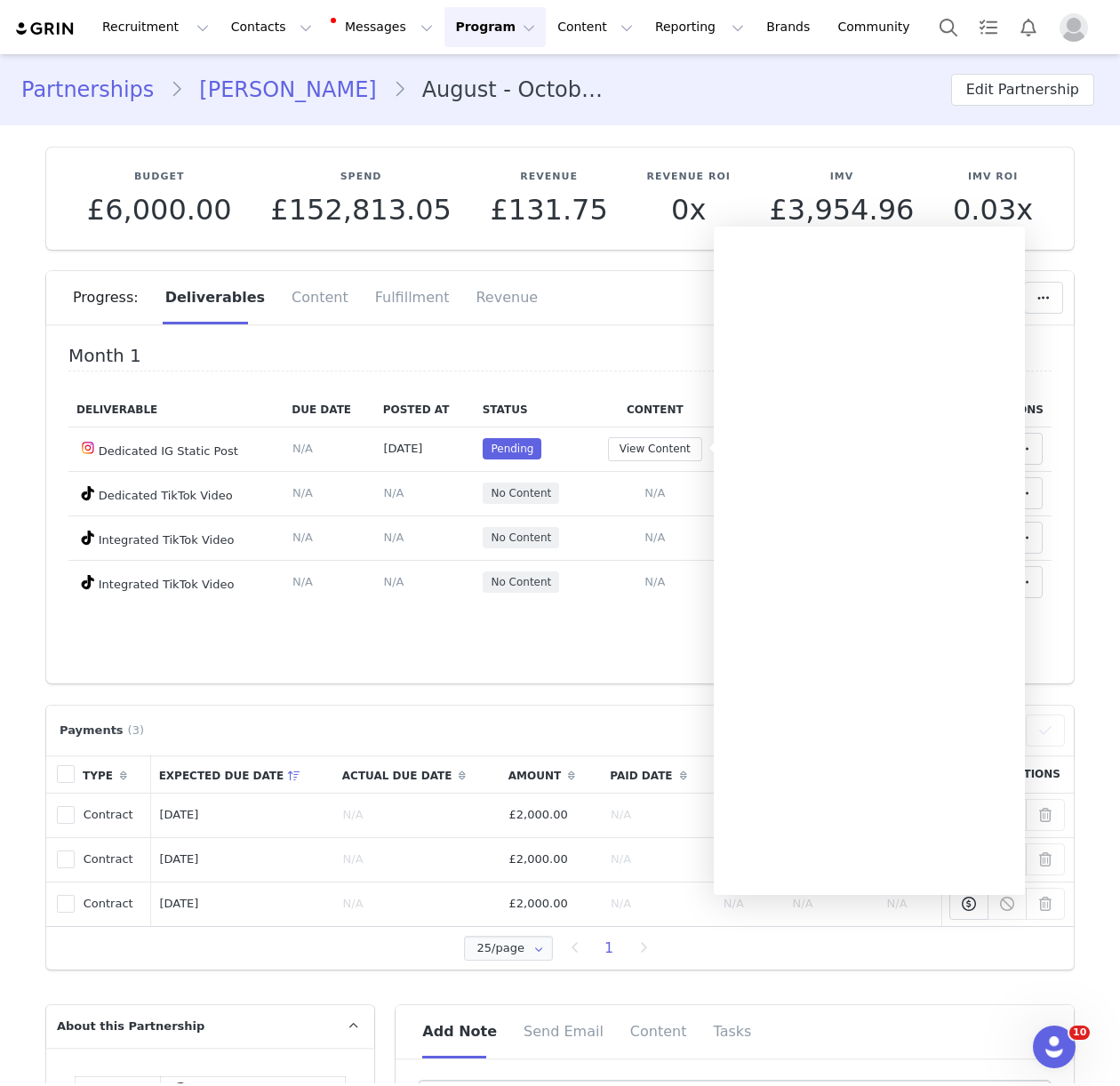
click at [404, 327] on div "Progress: Deliverables Content Fulfillment Revenue" at bounding box center [560, 303] width 1028 height 65
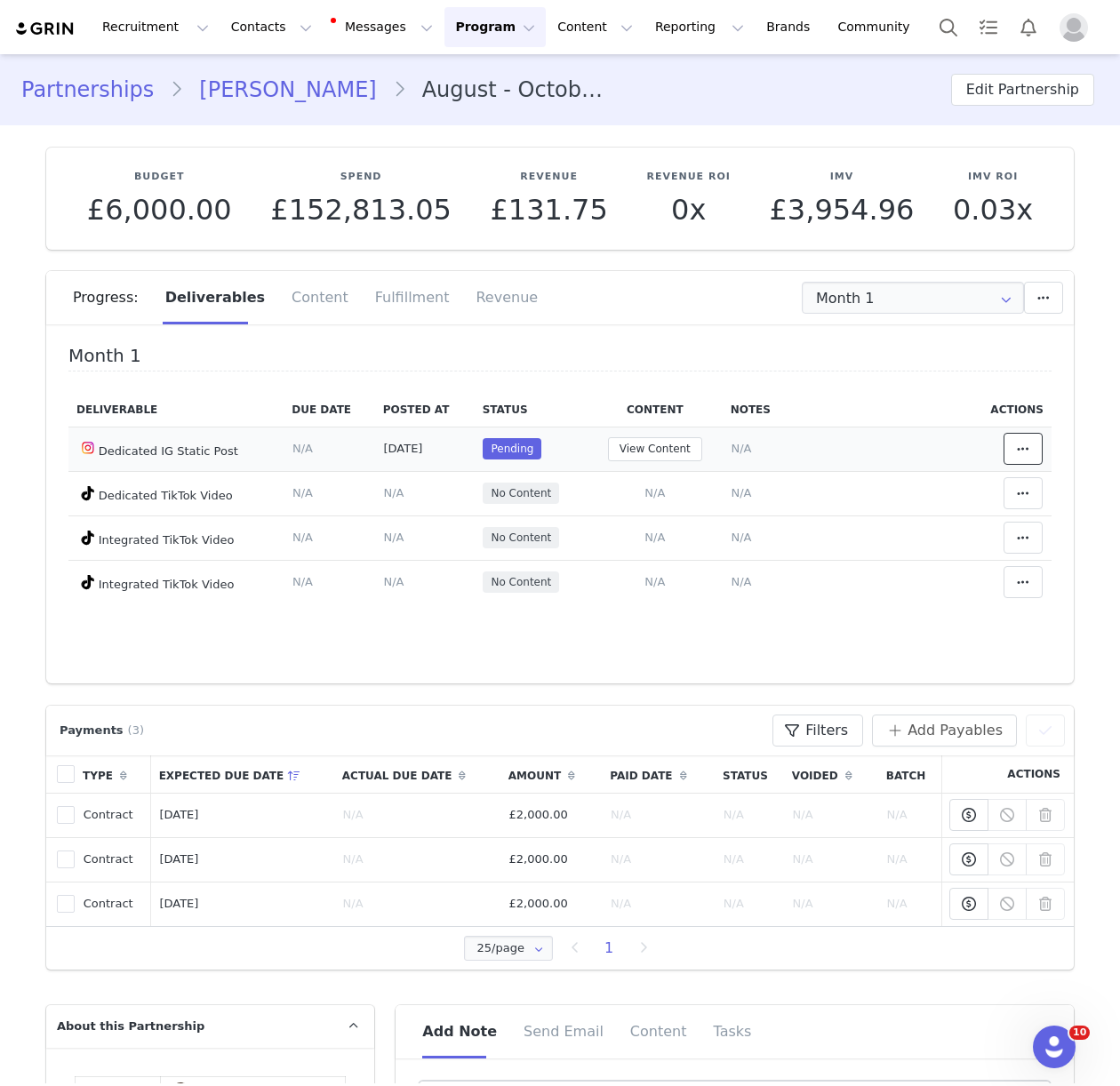
click at [1028, 447] on icon at bounding box center [1022, 448] width 12 height 14
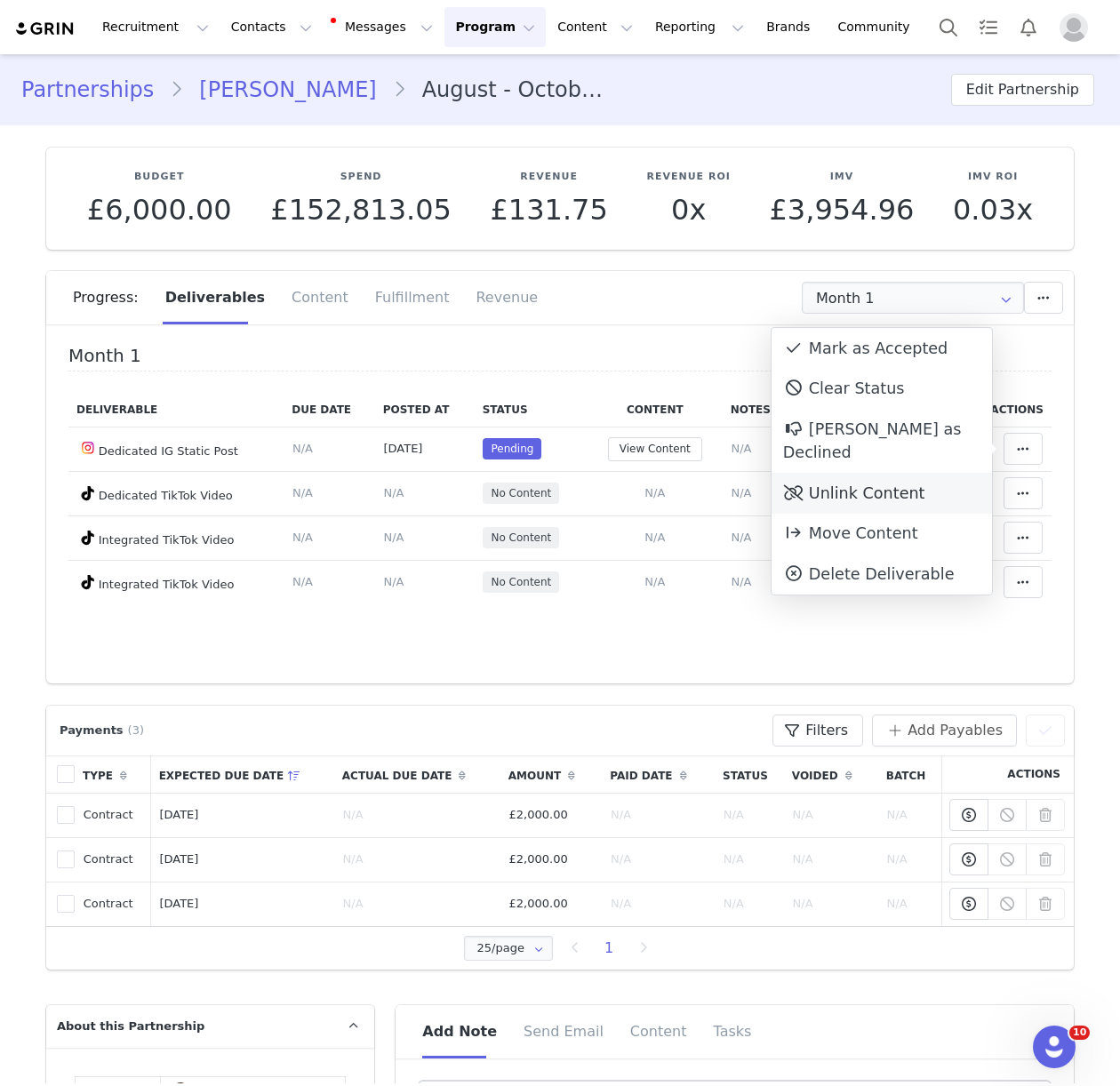
click at [896, 472] on div "Unlink Content" at bounding box center [882, 493] width 220 height 41
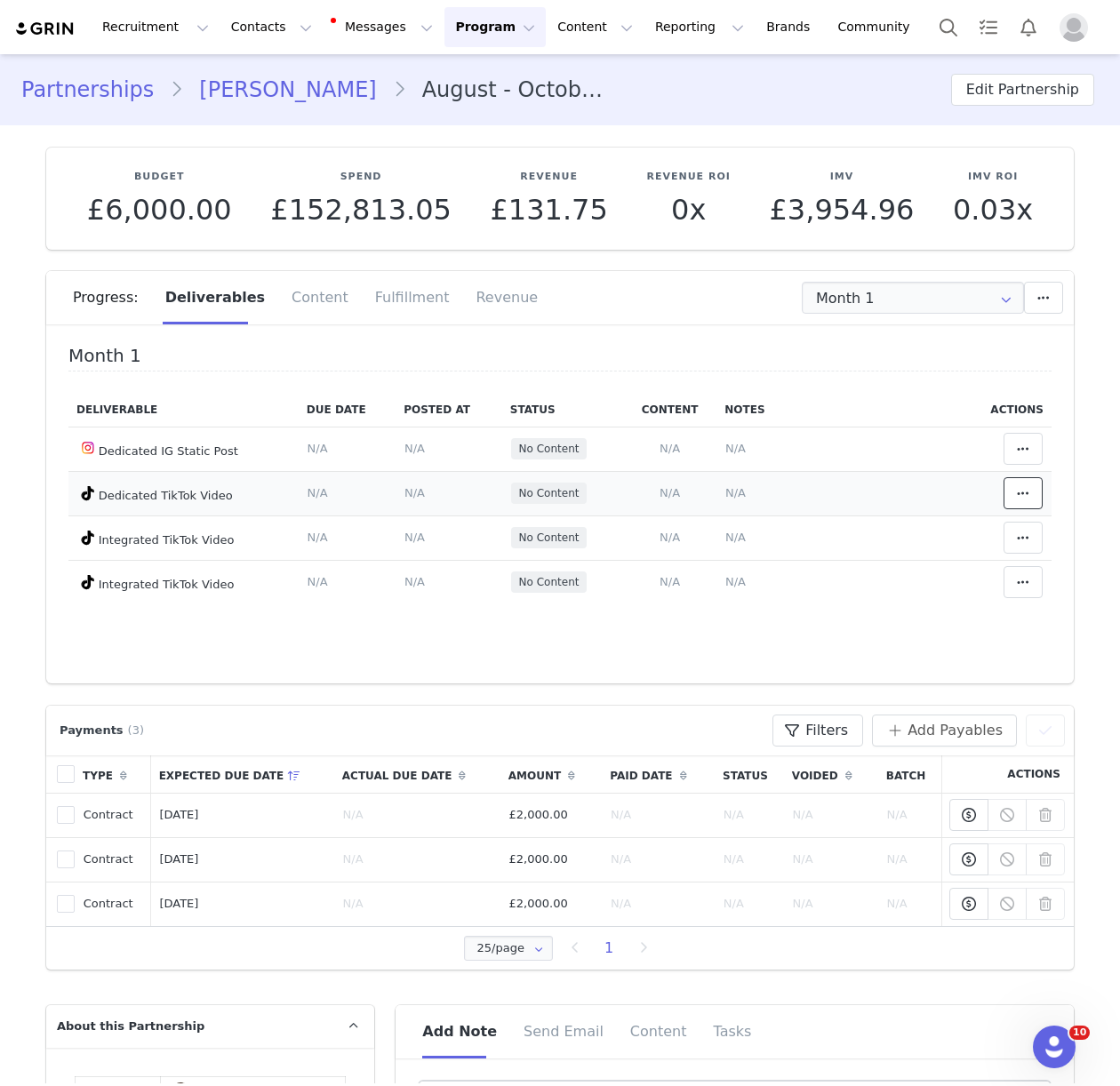
click at [1030, 491] on span at bounding box center [1023, 493] width 21 height 21
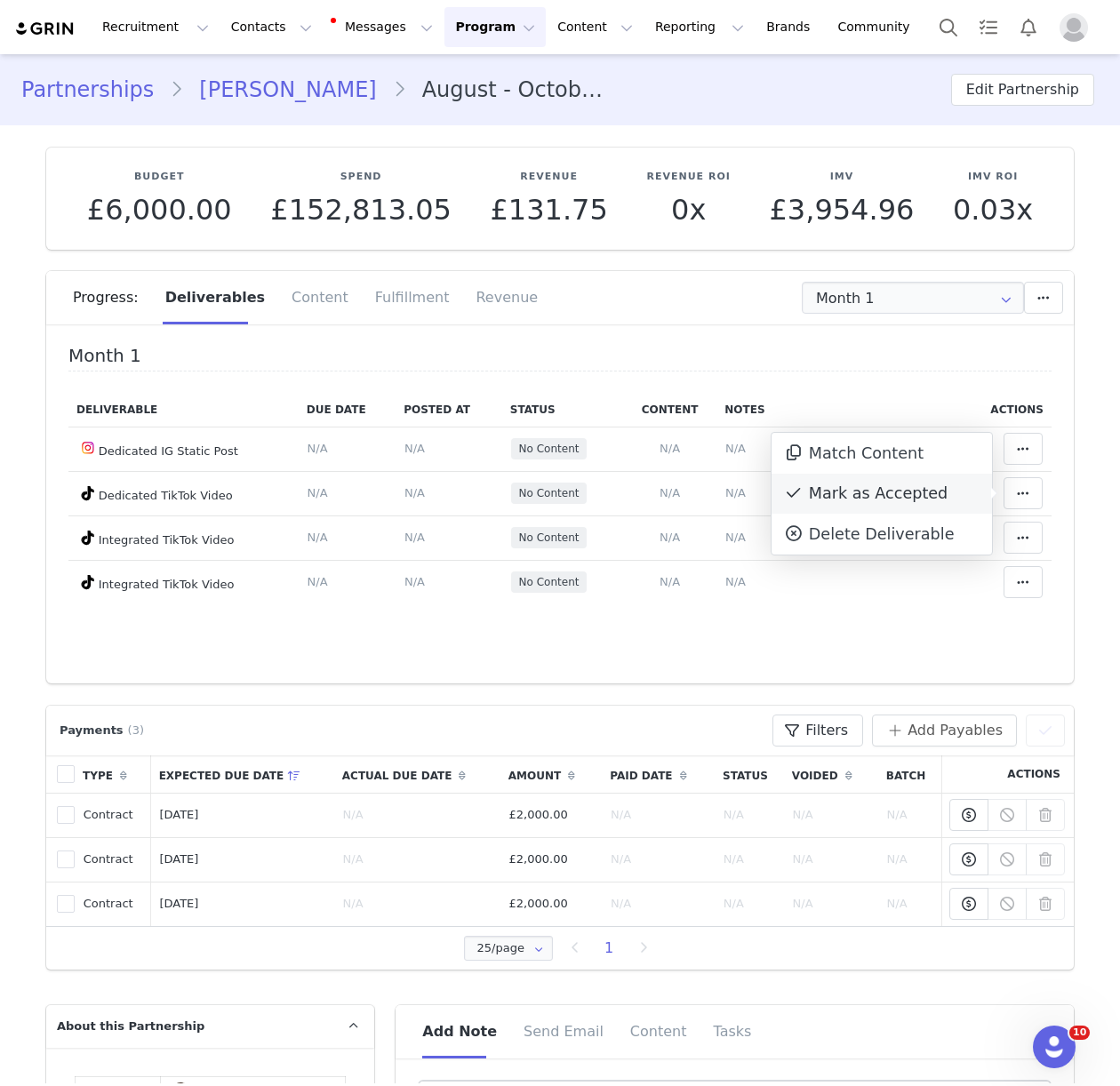
click at [843, 494] on div "Mark as Accepted" at bounding box center [882, 494] width 220 height 41
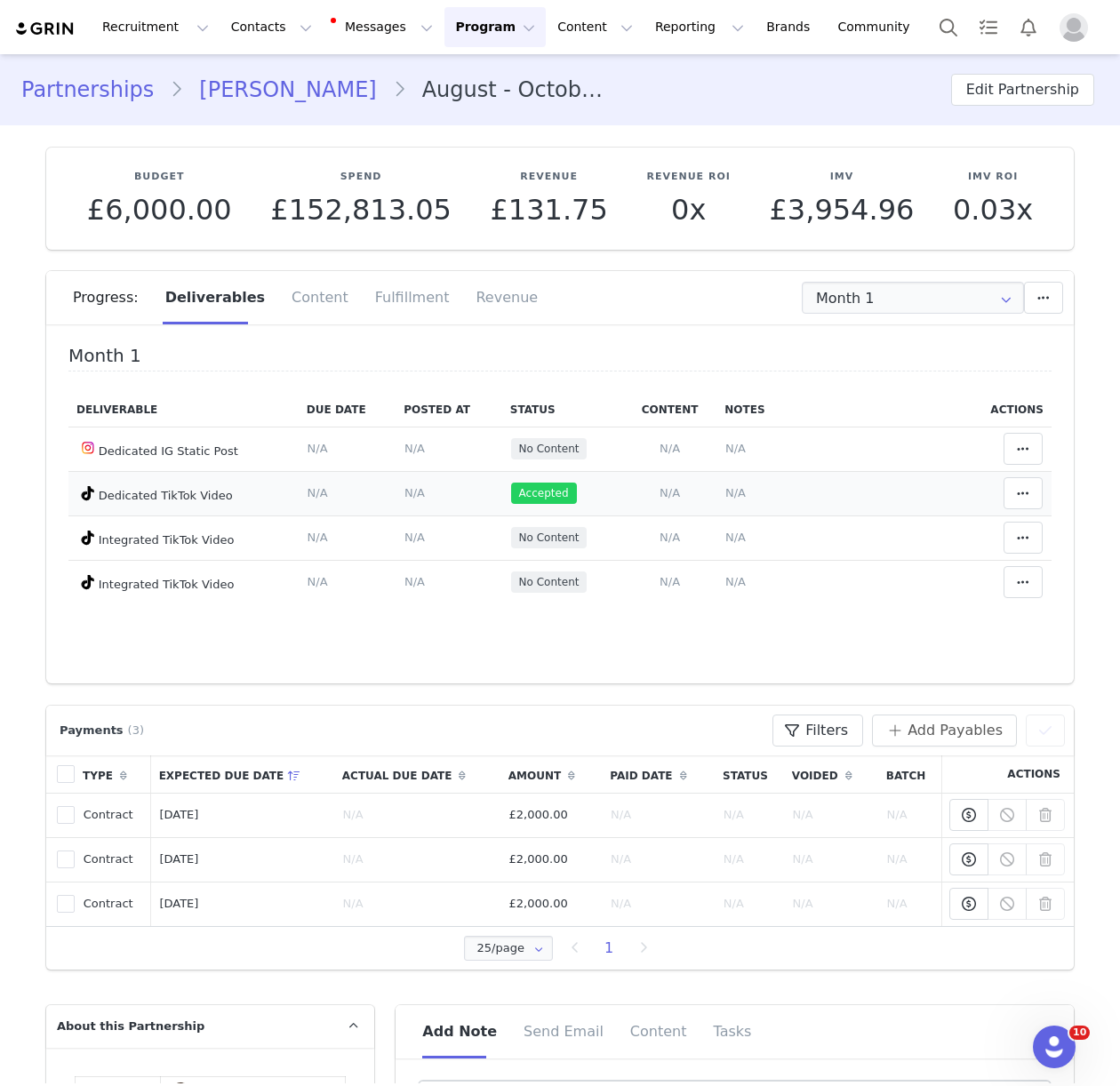
click at [667, 491] on span "N/A" at bounding box center [670, 492] width 21 height 13
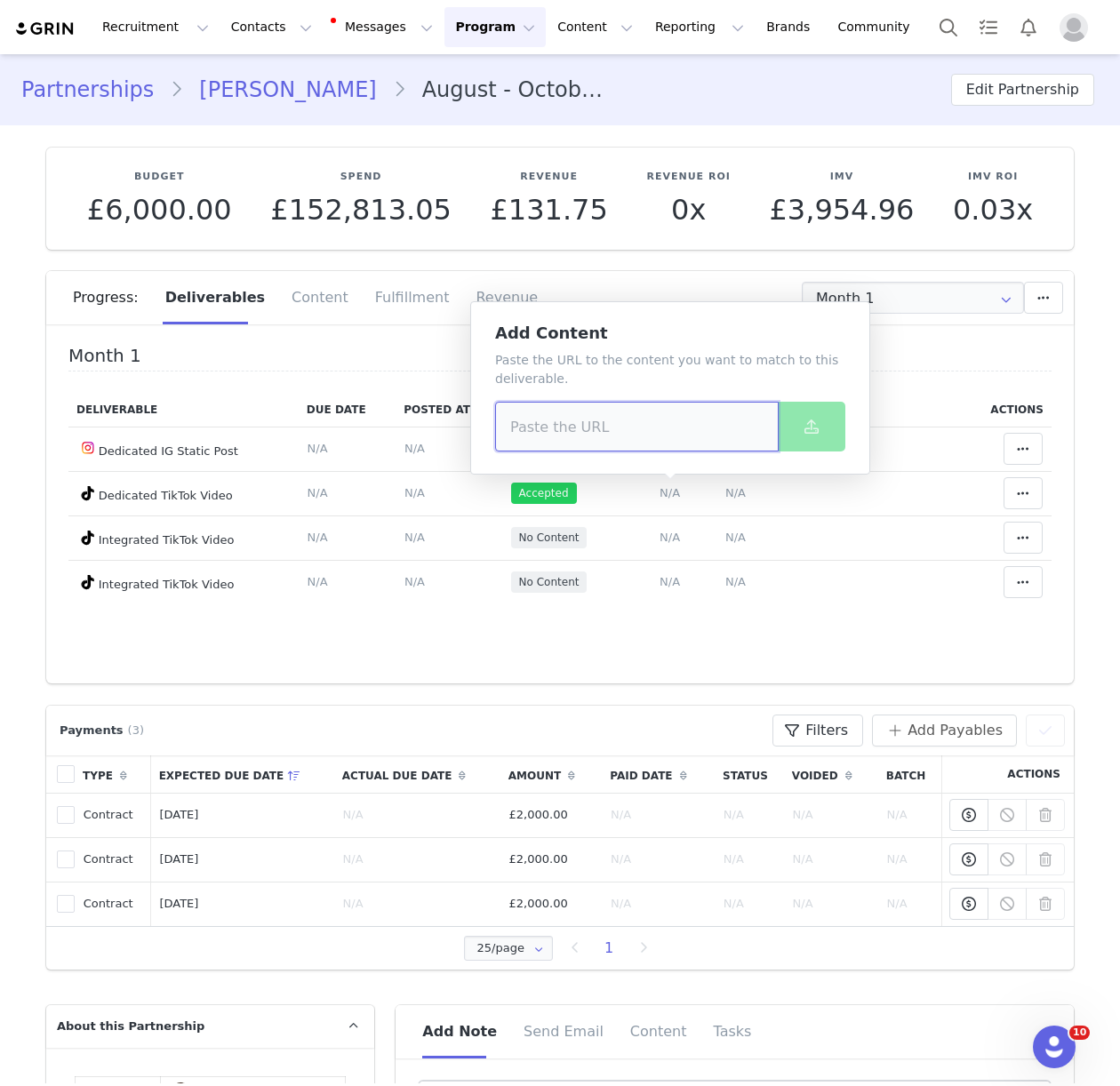
click at [584, 424] on input at bounding box center [636, 426] width 283 height 49
paste input "https://www.tiktok.com/@noelaaaaaaaaa/video/7543704415996366102"
type input "https://www.tiktok.com/@noelaaaaaaaaa/video/7543704415996366102"
click at [841, 418] on button at bounding box center [811, 426] width 67 height 49
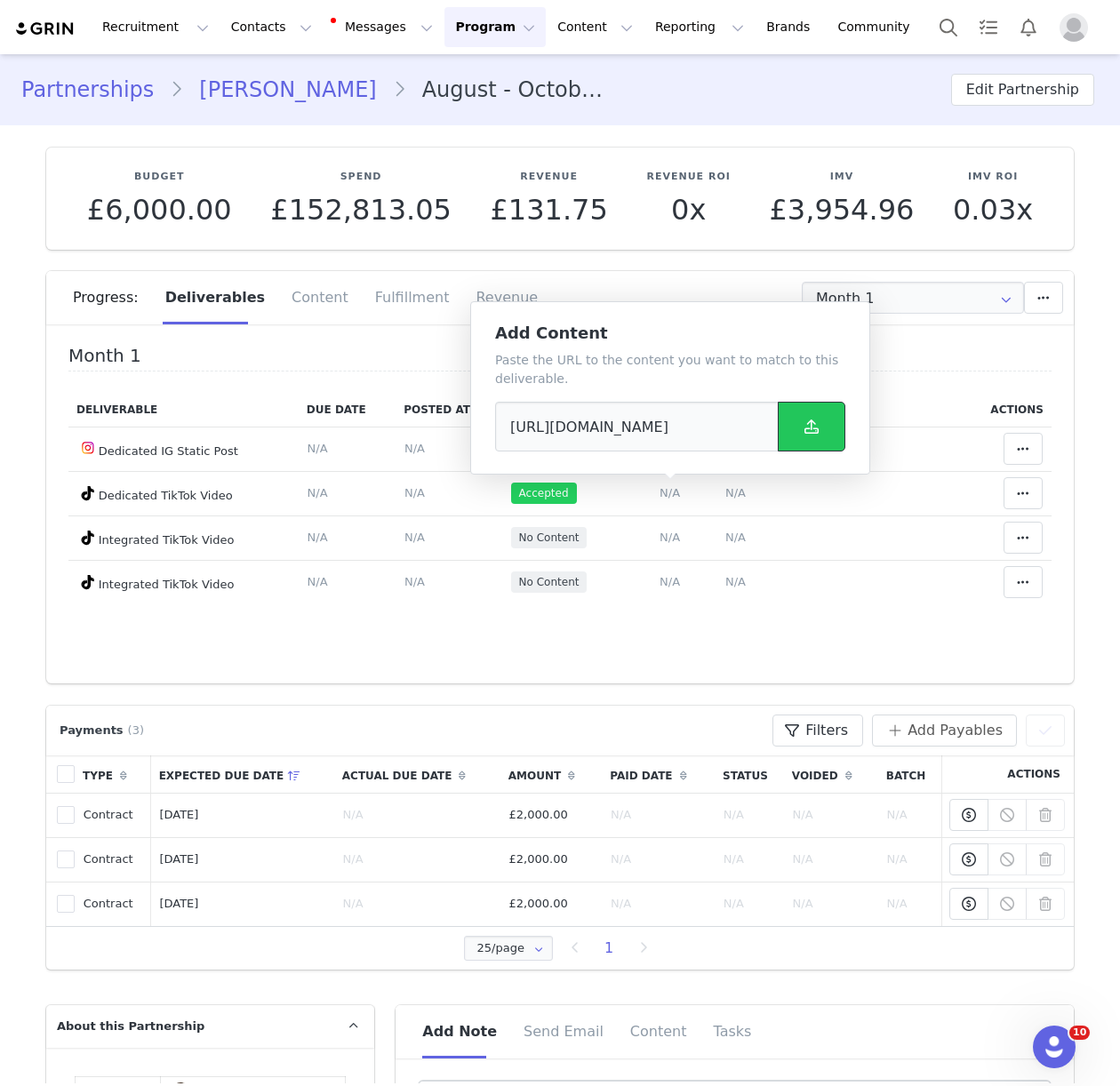
scroll to position [0, 0]
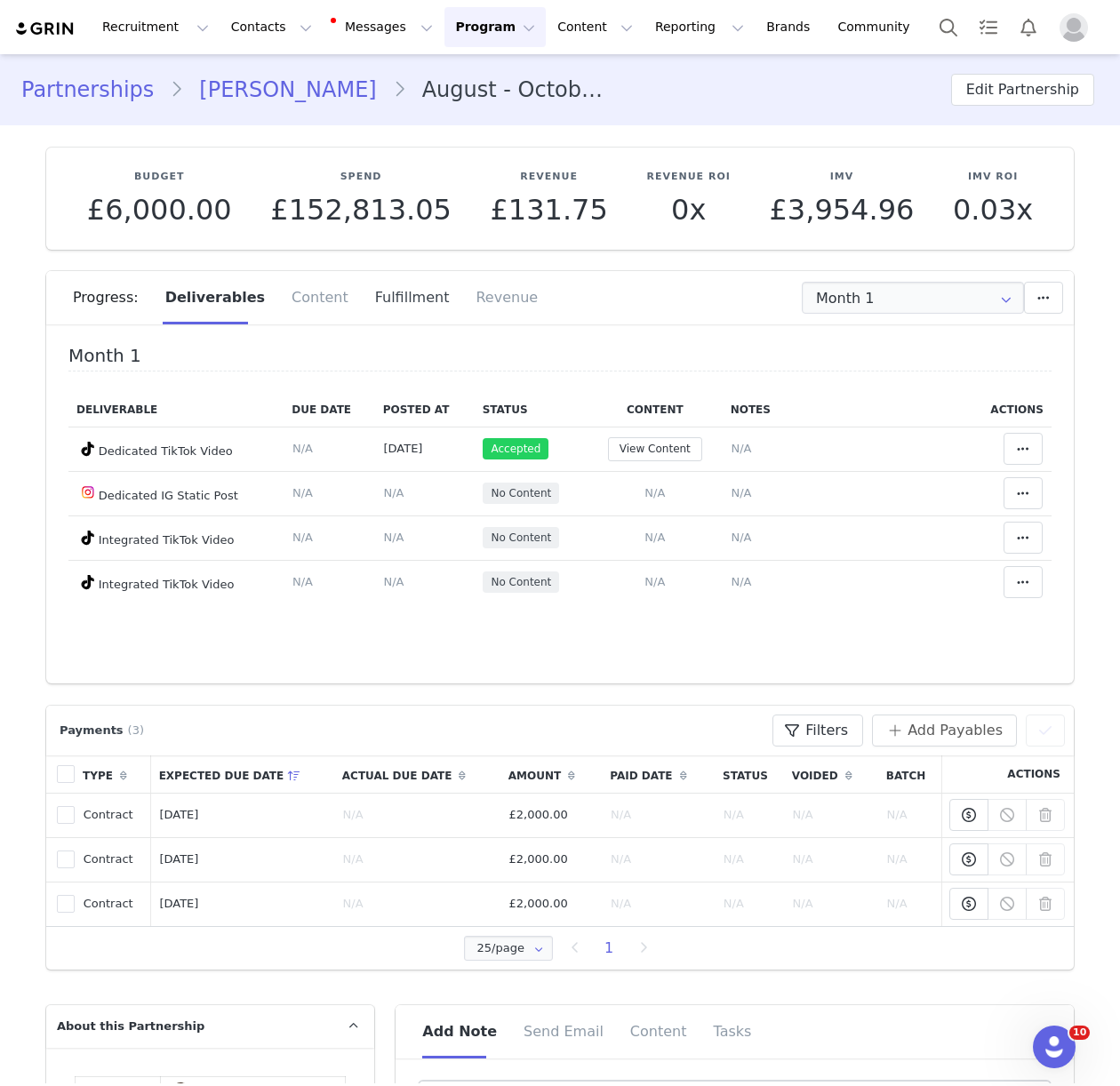
click at [389, 296] on div "Fulfillment" at bounding box center [412, 297] width 101 height 53
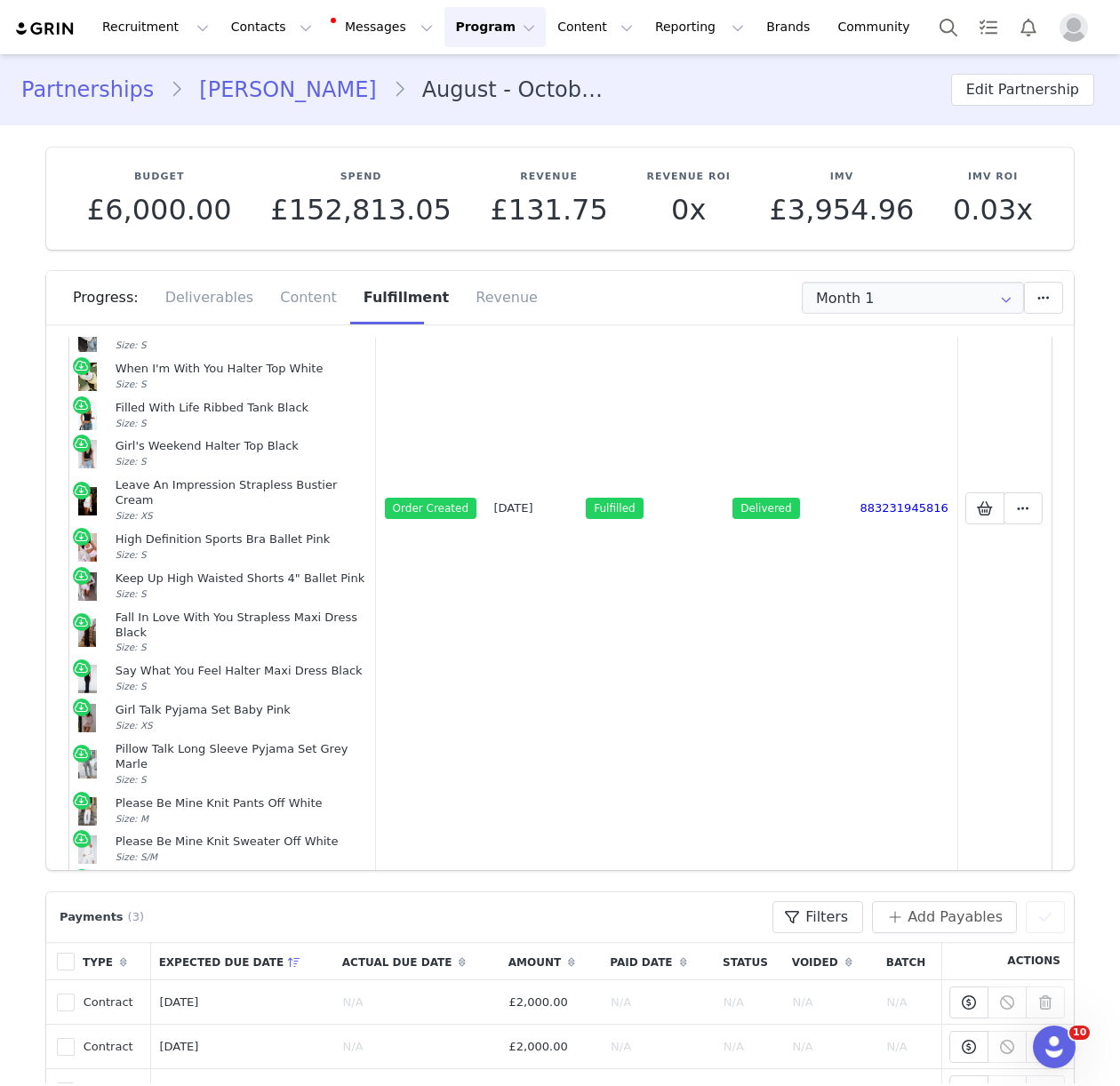
scroll to position [400, 0]
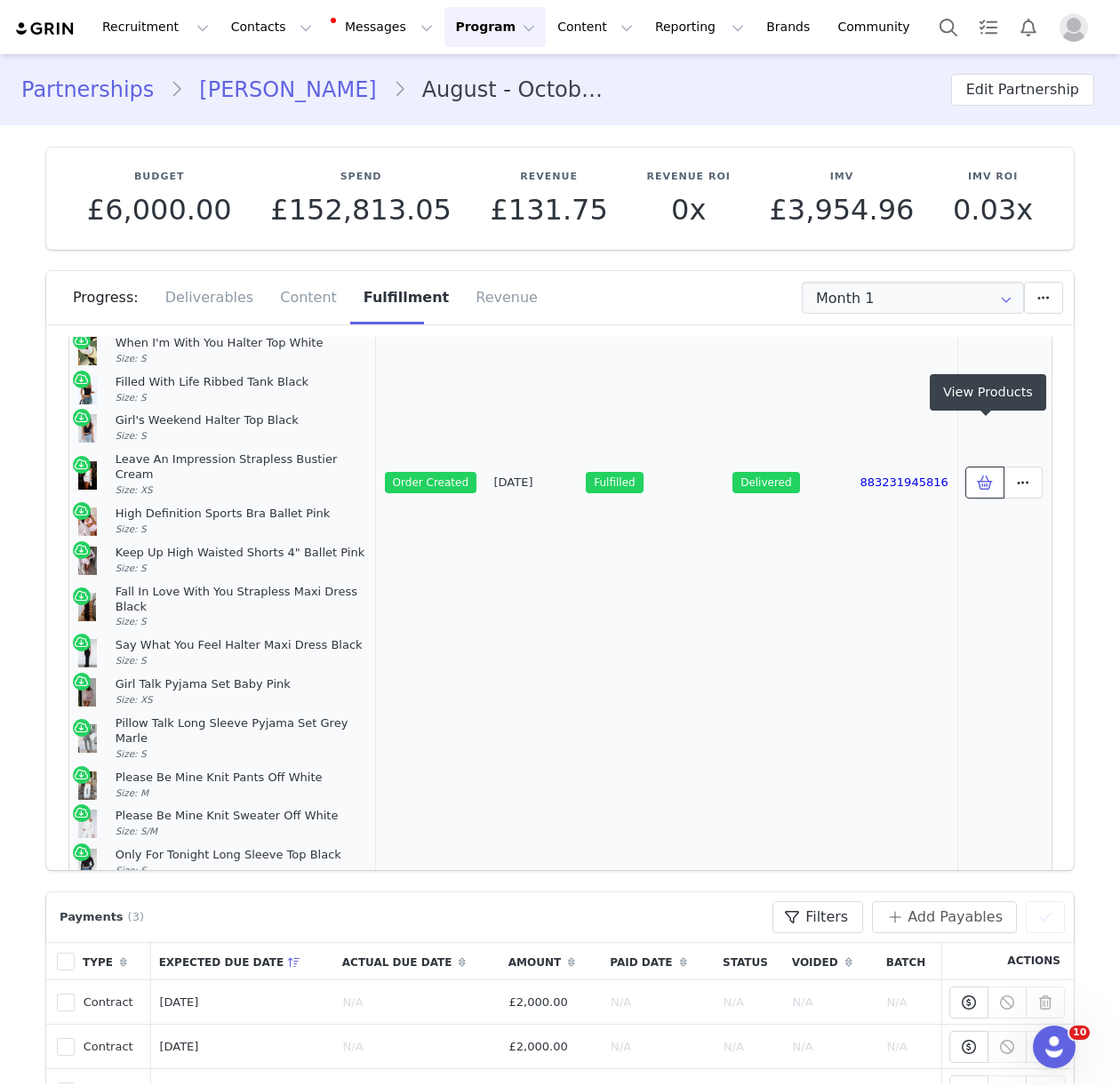
click at [981, 475] on icon at bounding box center [985, 482] width 16 height 14
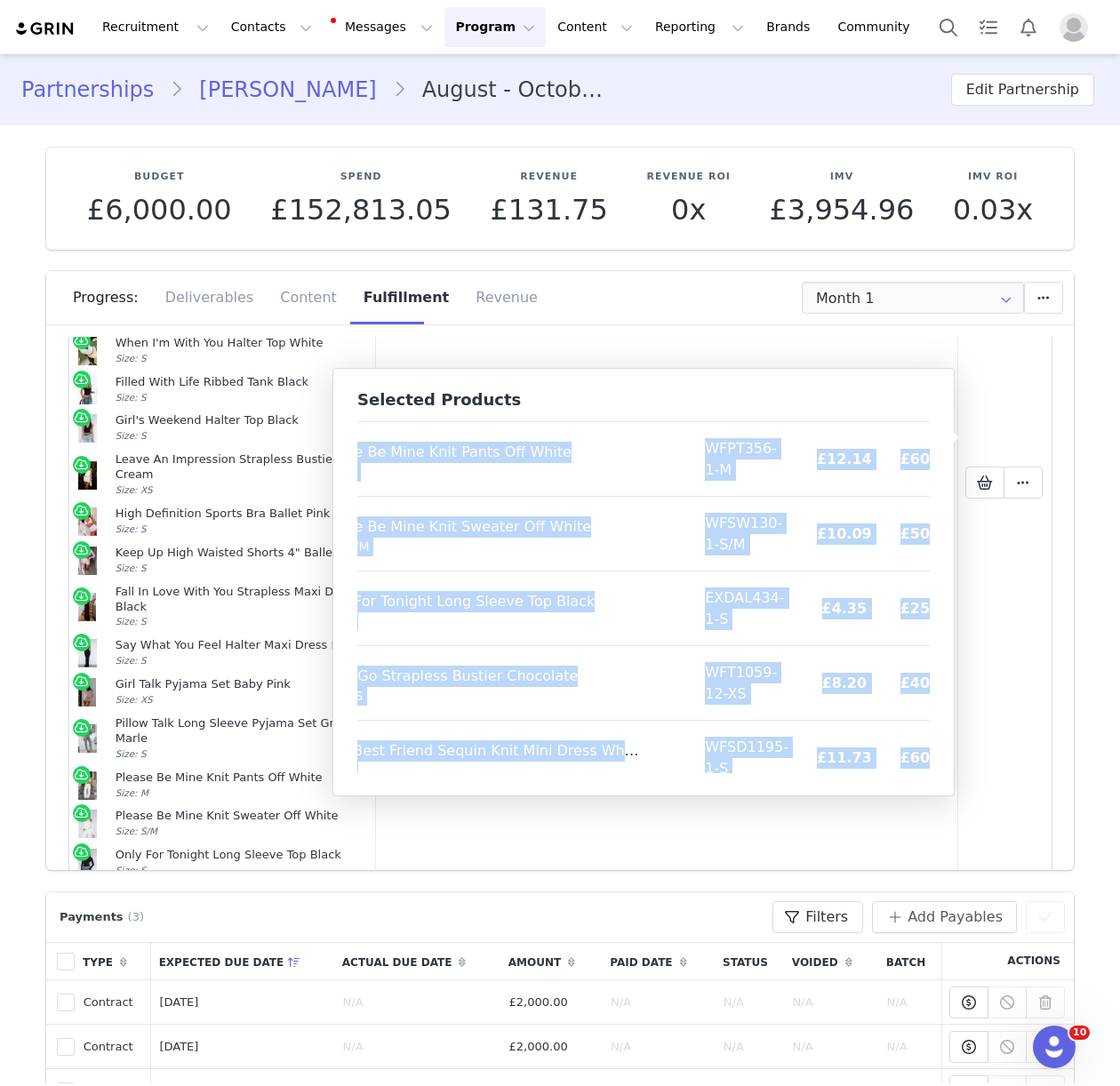
scroll to position [1405, 97]
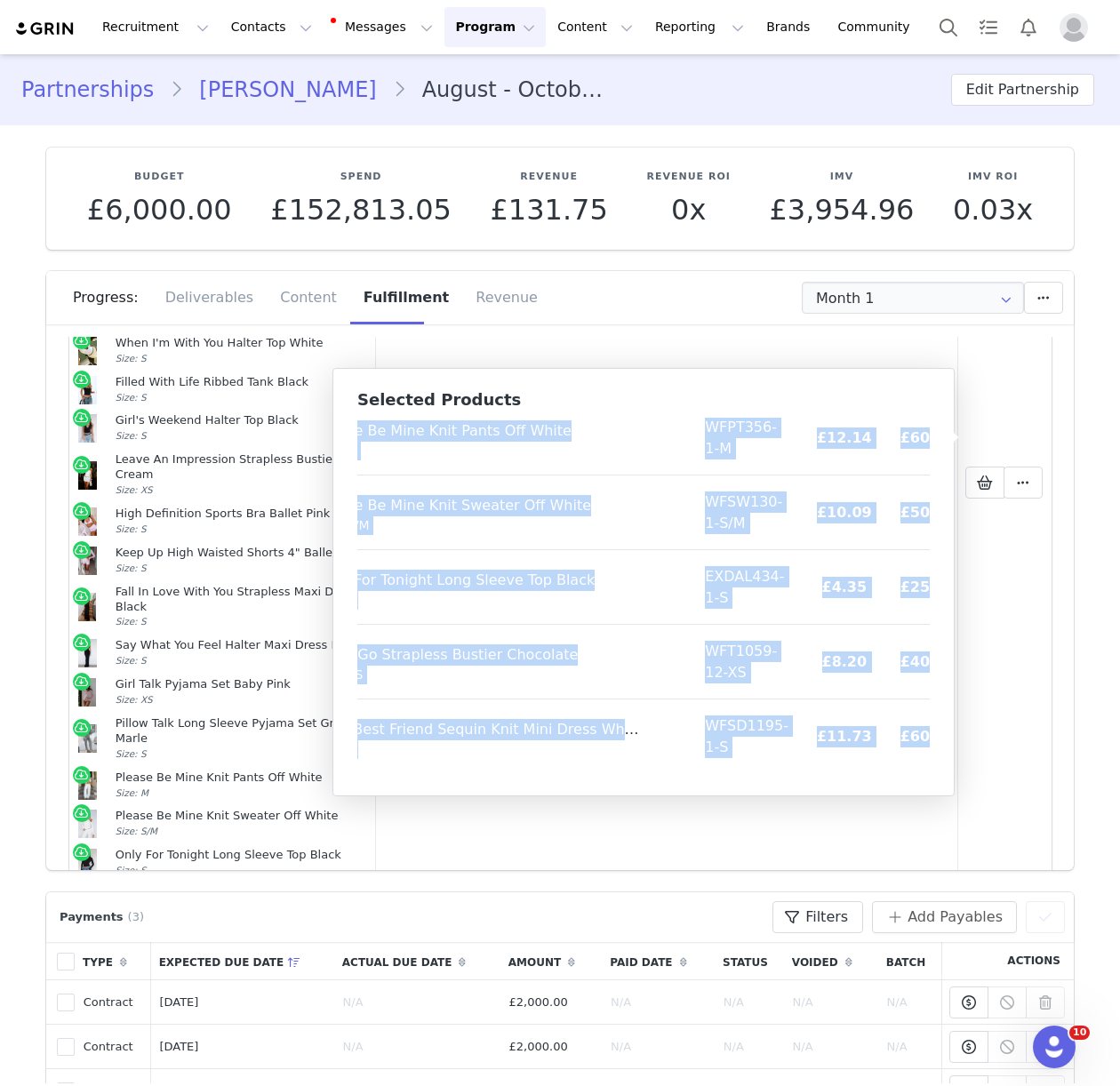
drag, startPoint x: 370, startPoint y: 439, endPoint x: 909, endPoint y: 768, distance: 631.5
drag, startPoint x: 215, startPoint y: 29, endPoint x: 242, endPoint y: 37, distance: 28.2
click at [220, 29] on button "Contacts Contacts" at bounding box center [271, 27] width 102 height 40
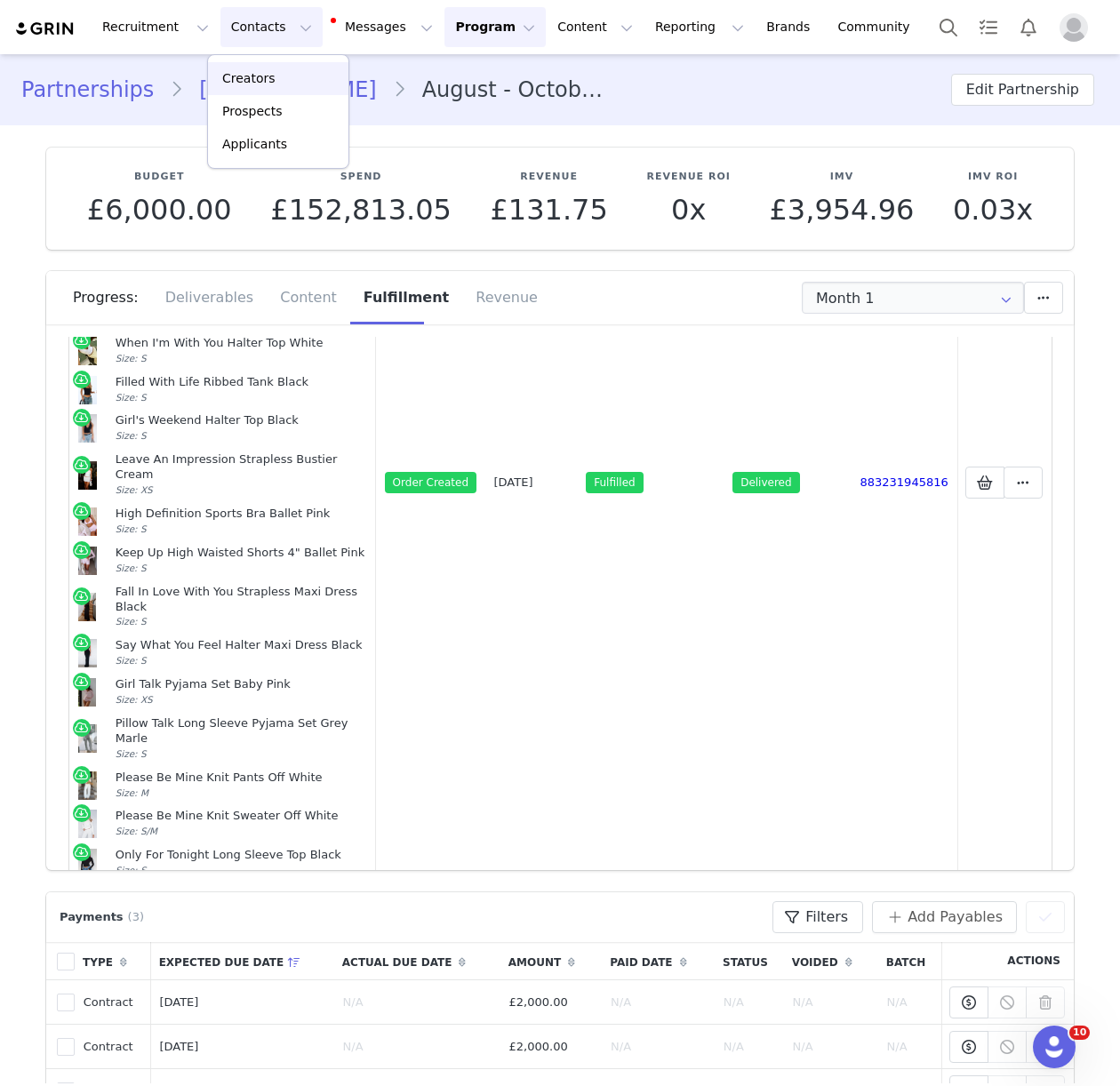
click at [258, 82] on p "Creators" at bounding box center [248, 78] width 53 height 19
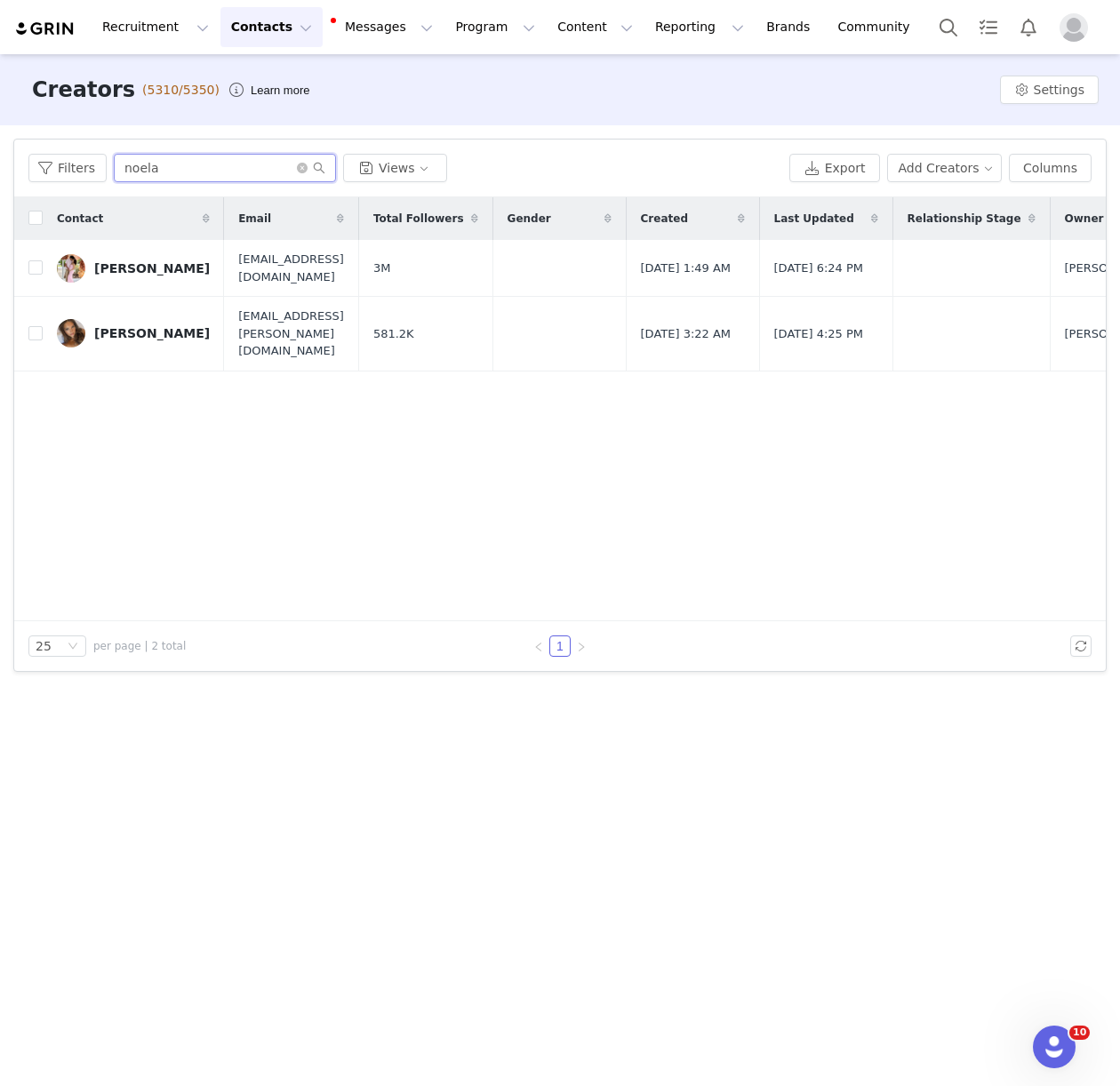
click at [128, 165] on input "noela" at bounding box center [225, 168] width 222 height 28
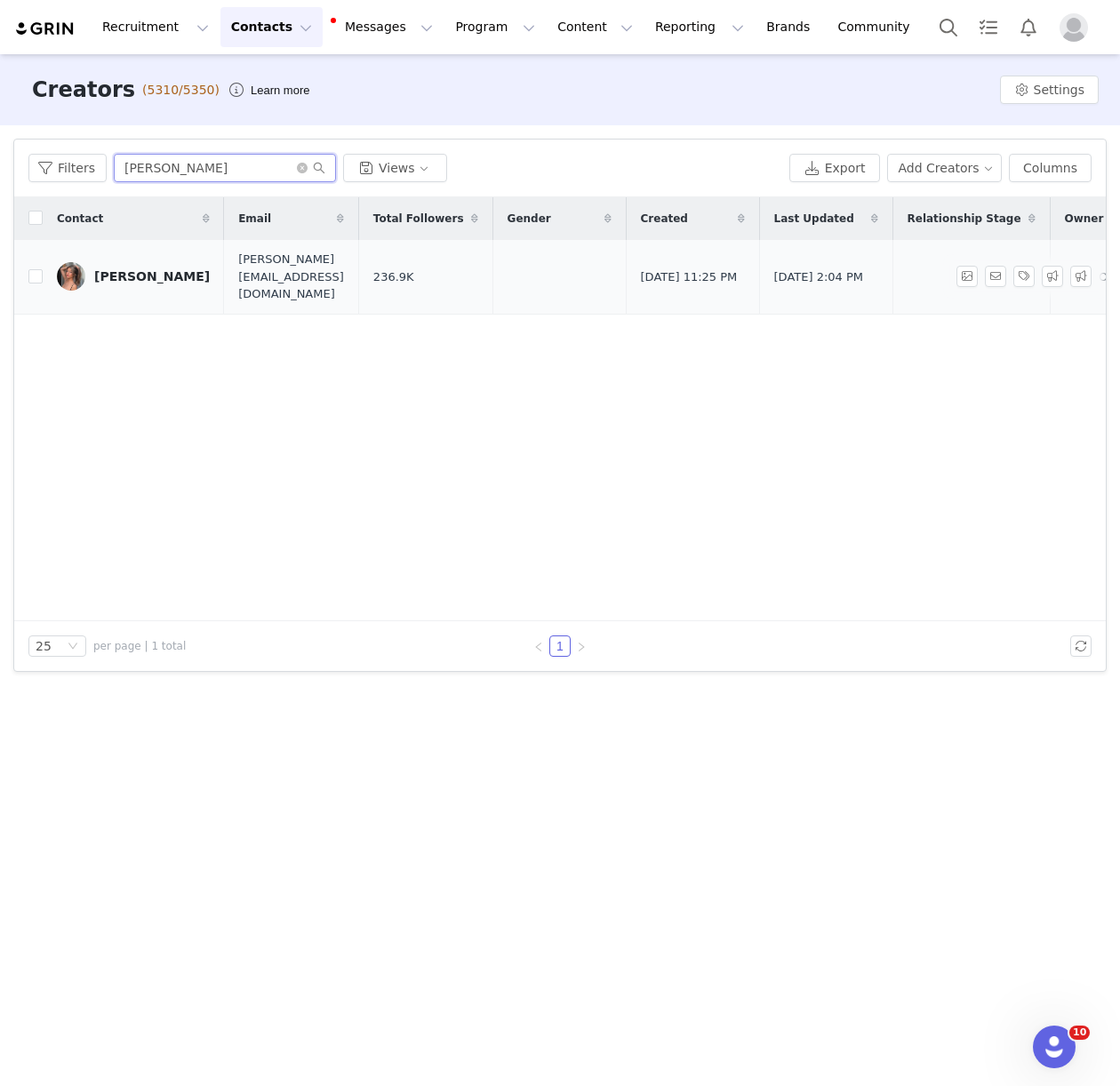
type input "sydney ra"
click at [135, 269] on div "SYDNEY RAMOLLA" at bounding box center [152, 275] width 116 height 14
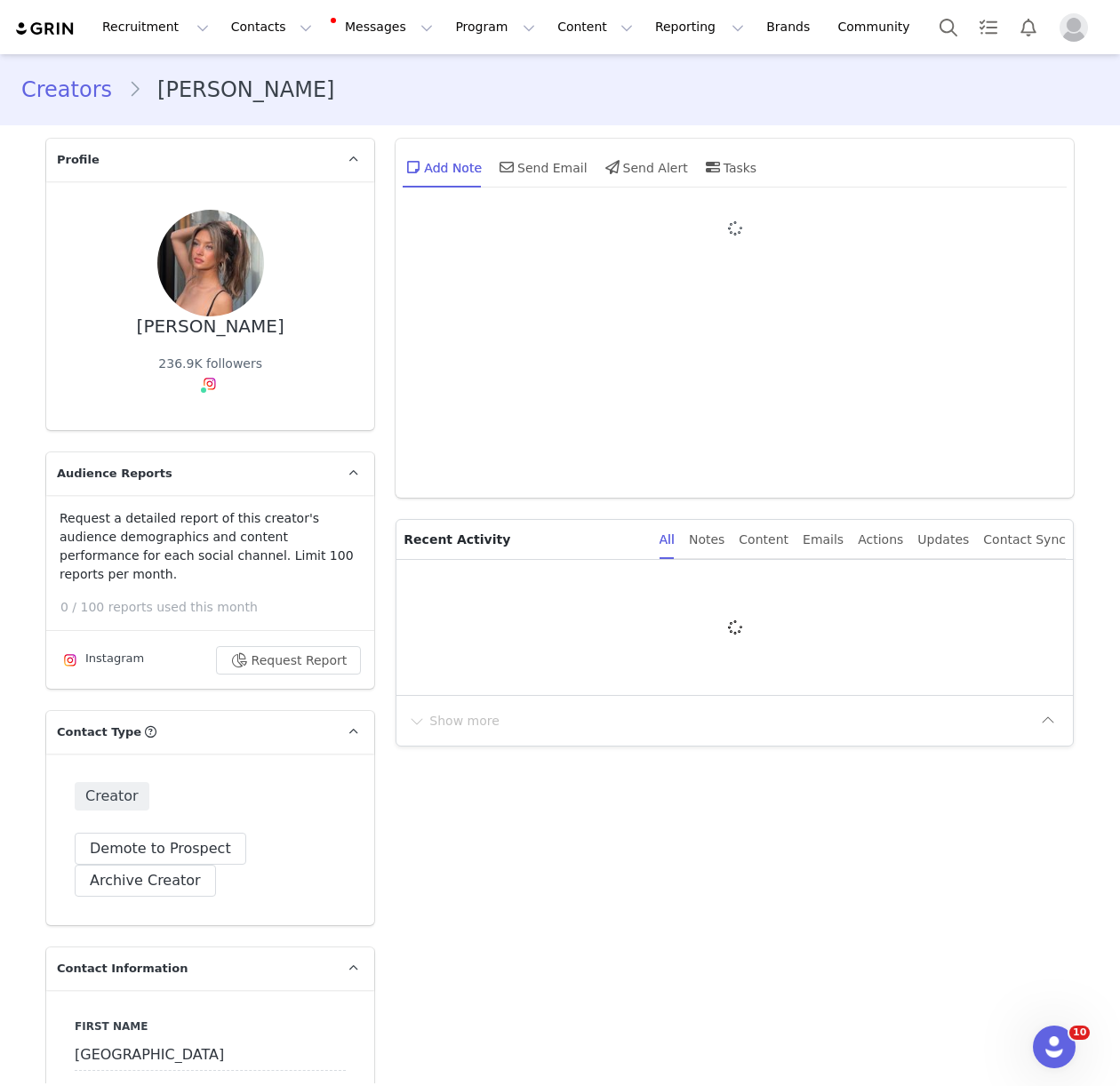
type input "+49 ([GEOGRAPHIC_DATA])"
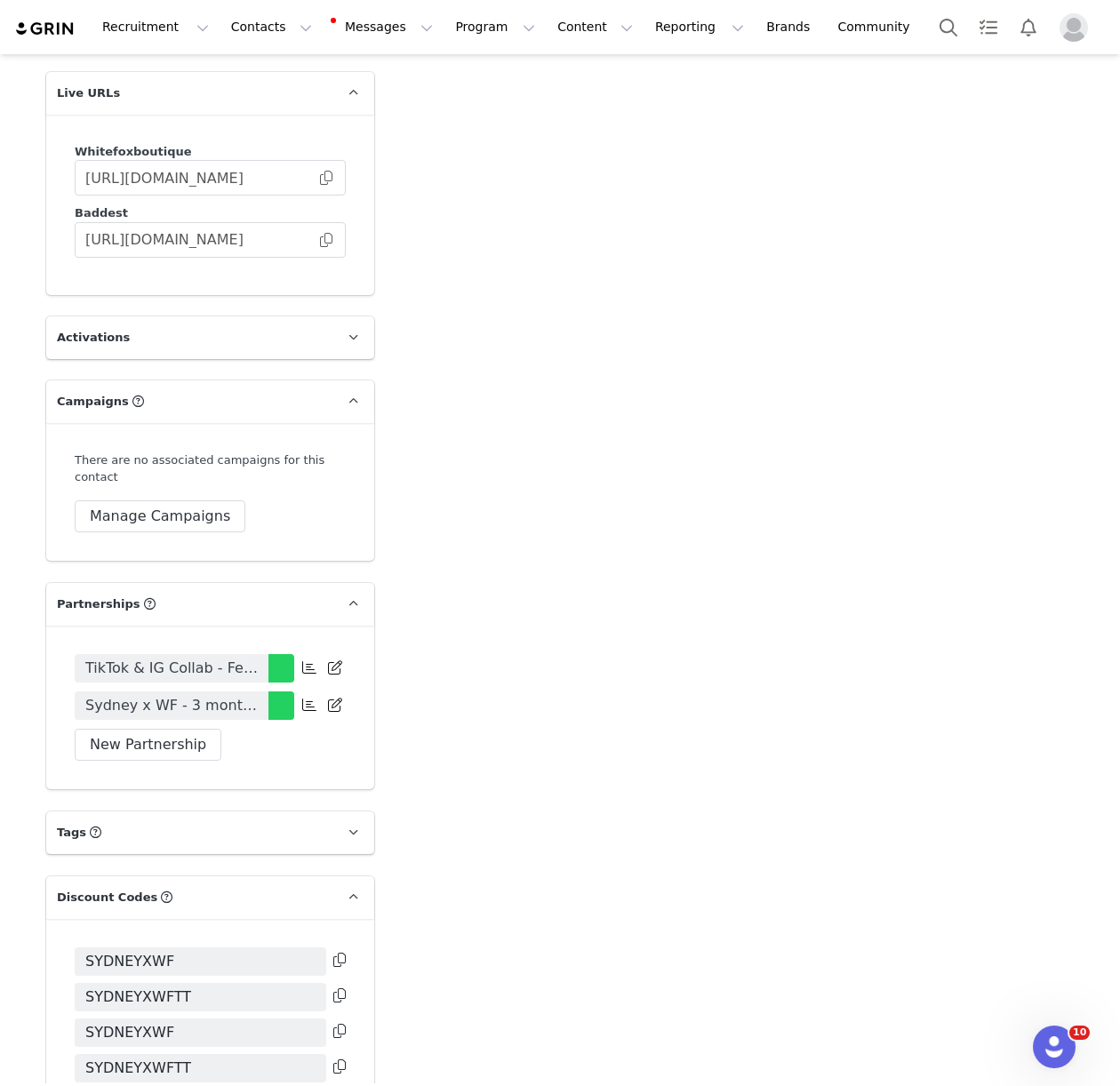
scroll to position [3034, 0]
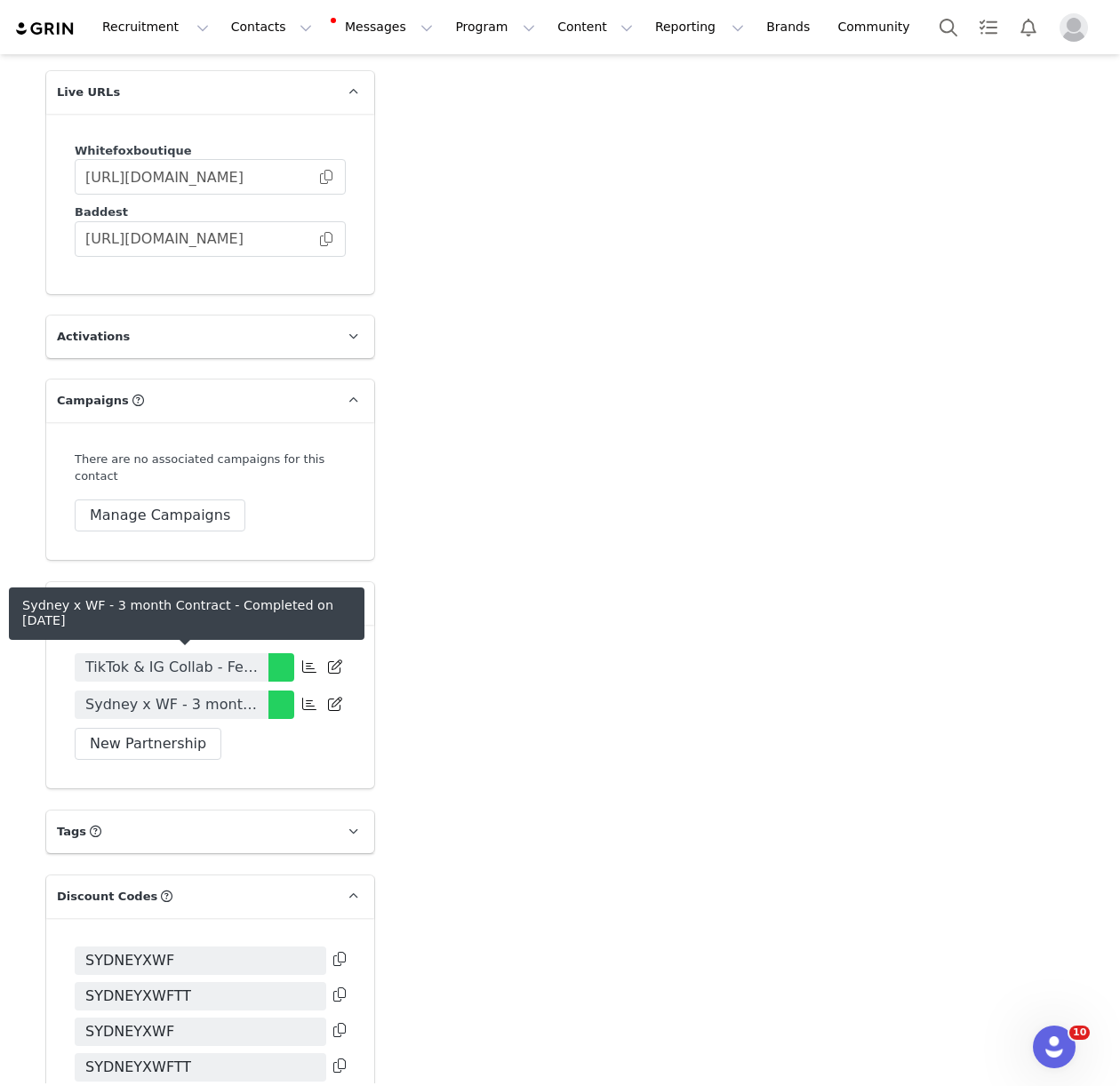
click at [209, 694] on span "Sydney x WF - 3 month Contract" at bounding box center [171, 704] width 173 height 21
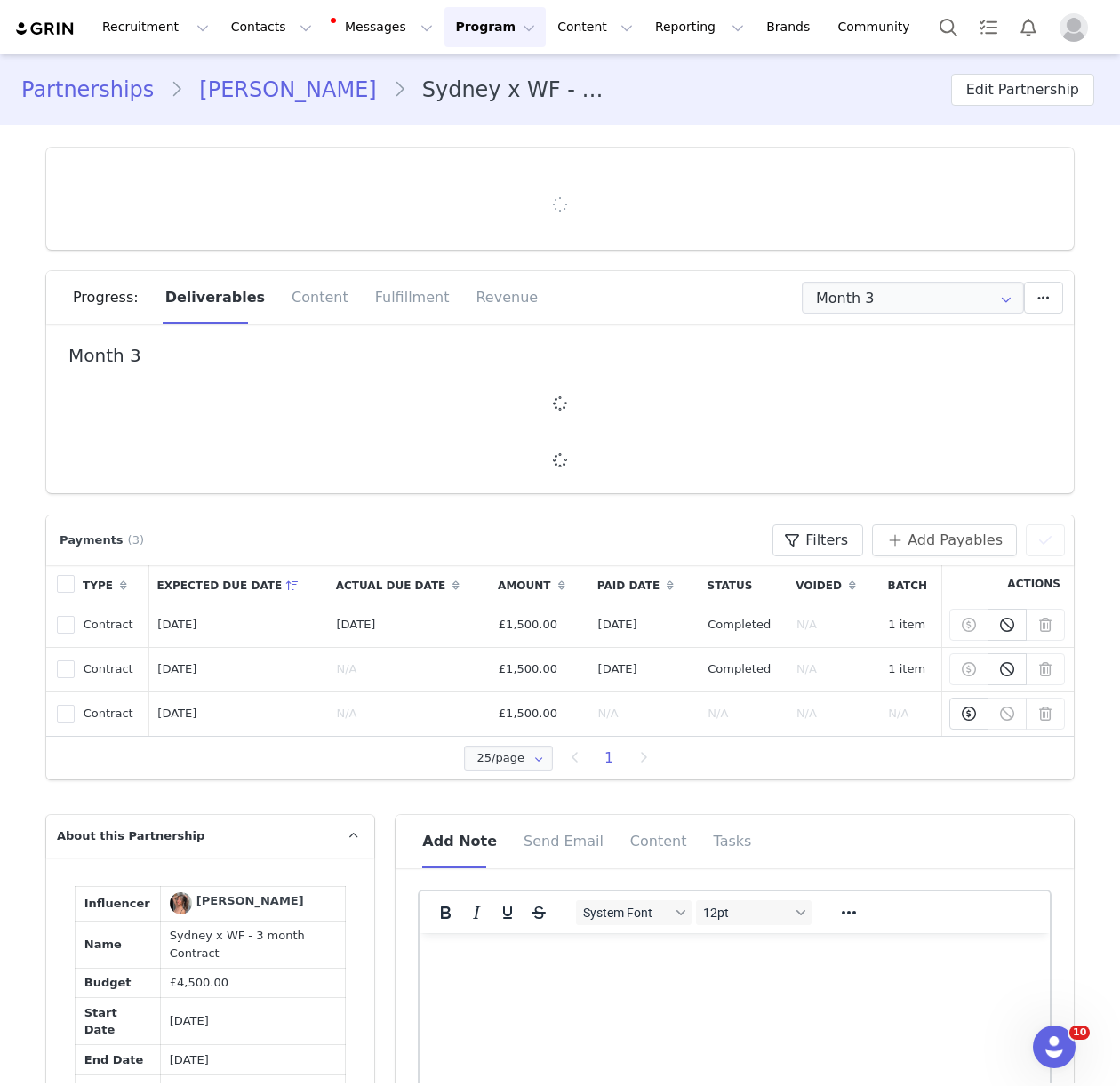
type input "+49 ([GEOGRAPHIC_DATA])"
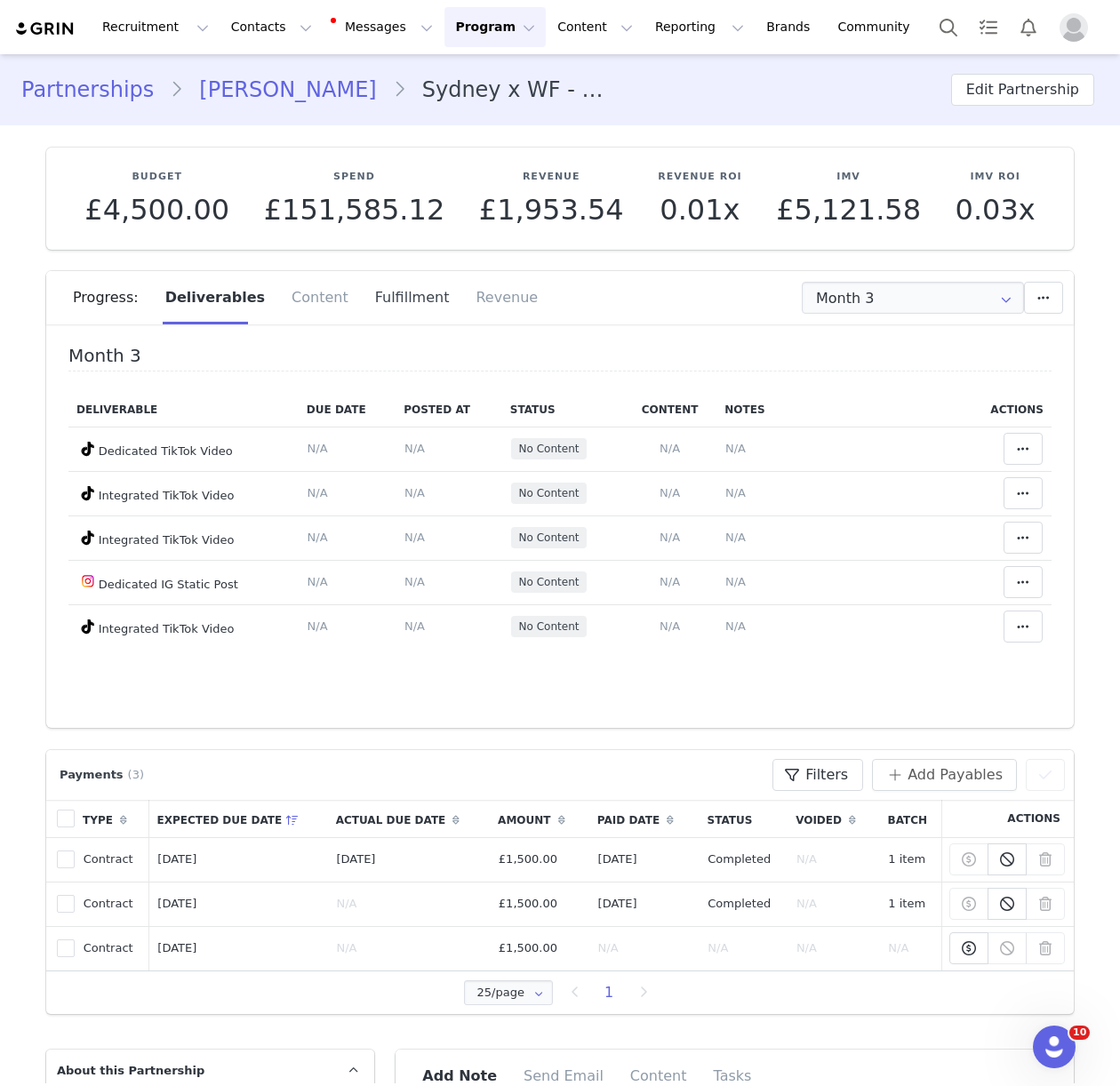
click at [417, 308] on div "Fulfillment" at bounding box center [412, 297] width 101 height 53
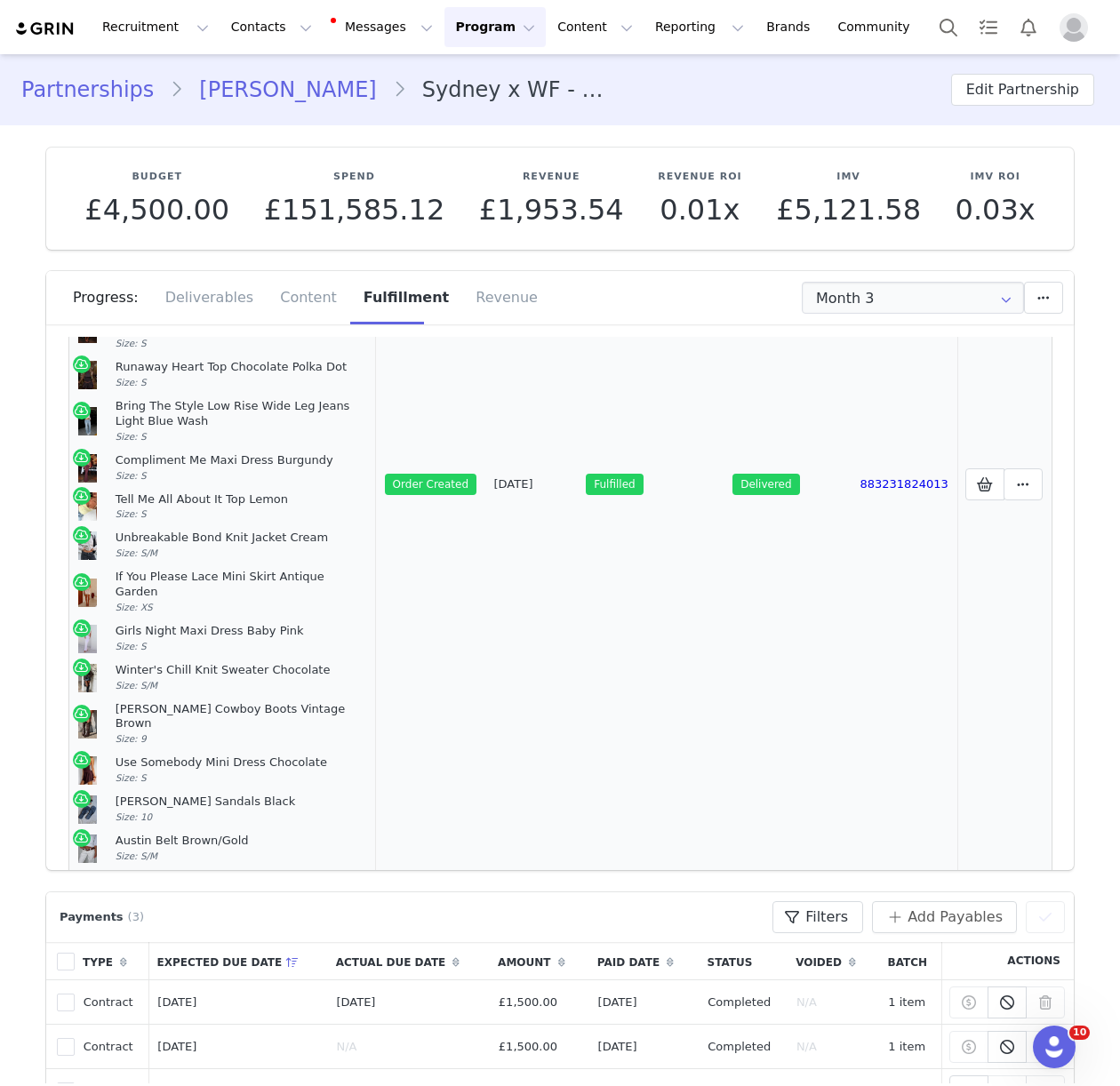
scroll to position [285, 0]
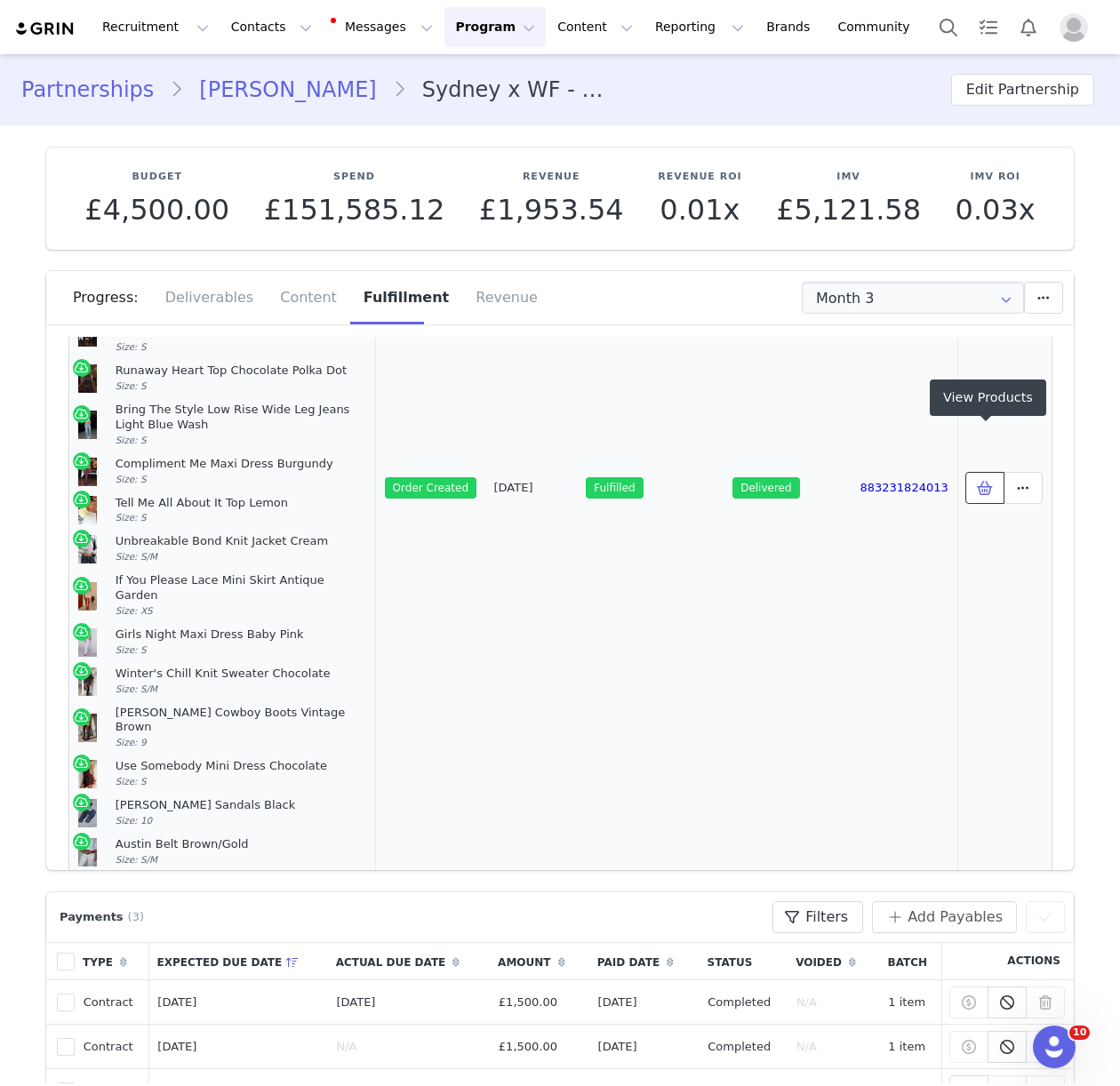
click at [974, 477] on span at bounding box center [985, 487] width 21 height 21
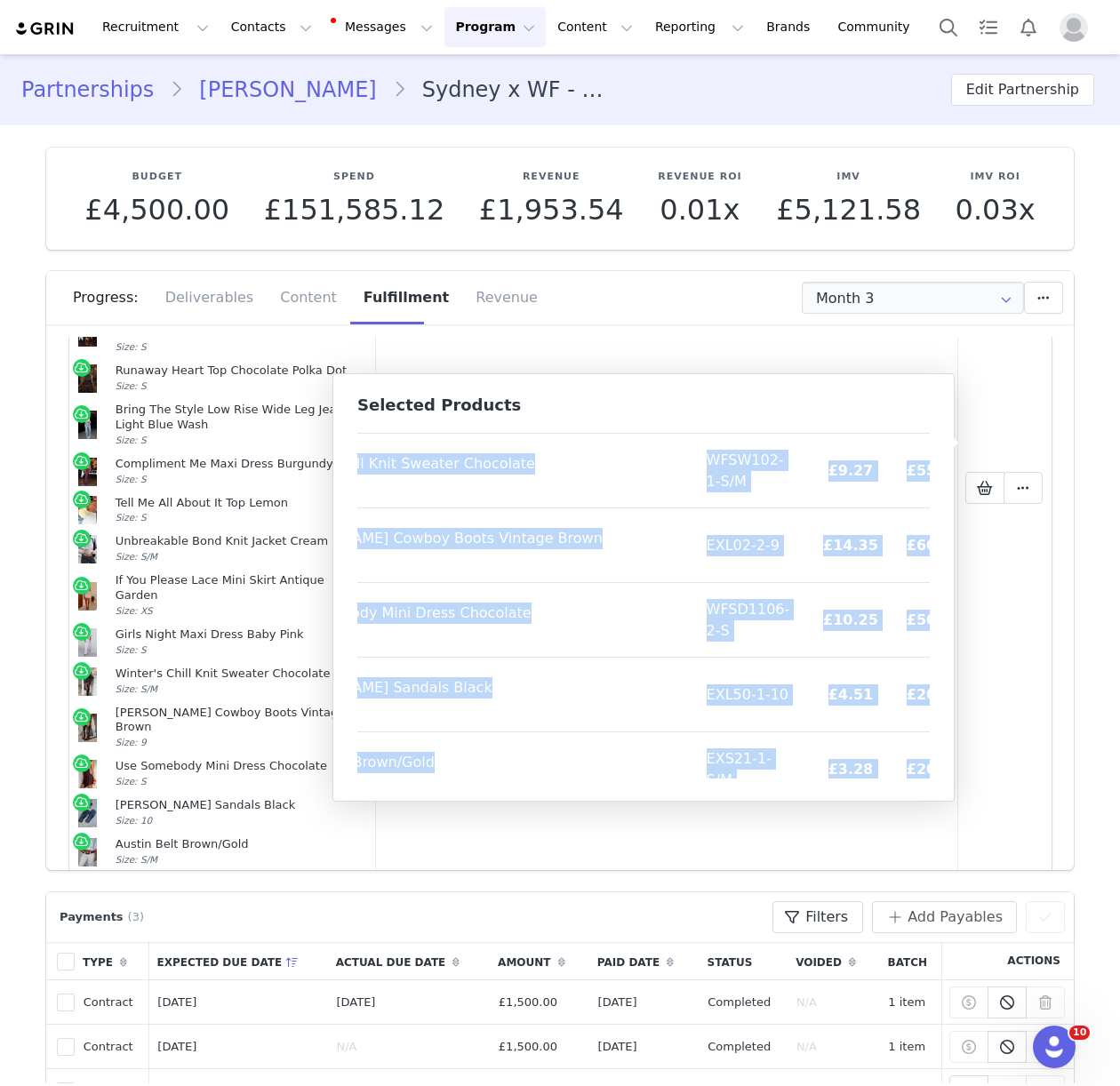
scroll to position [958, 143]
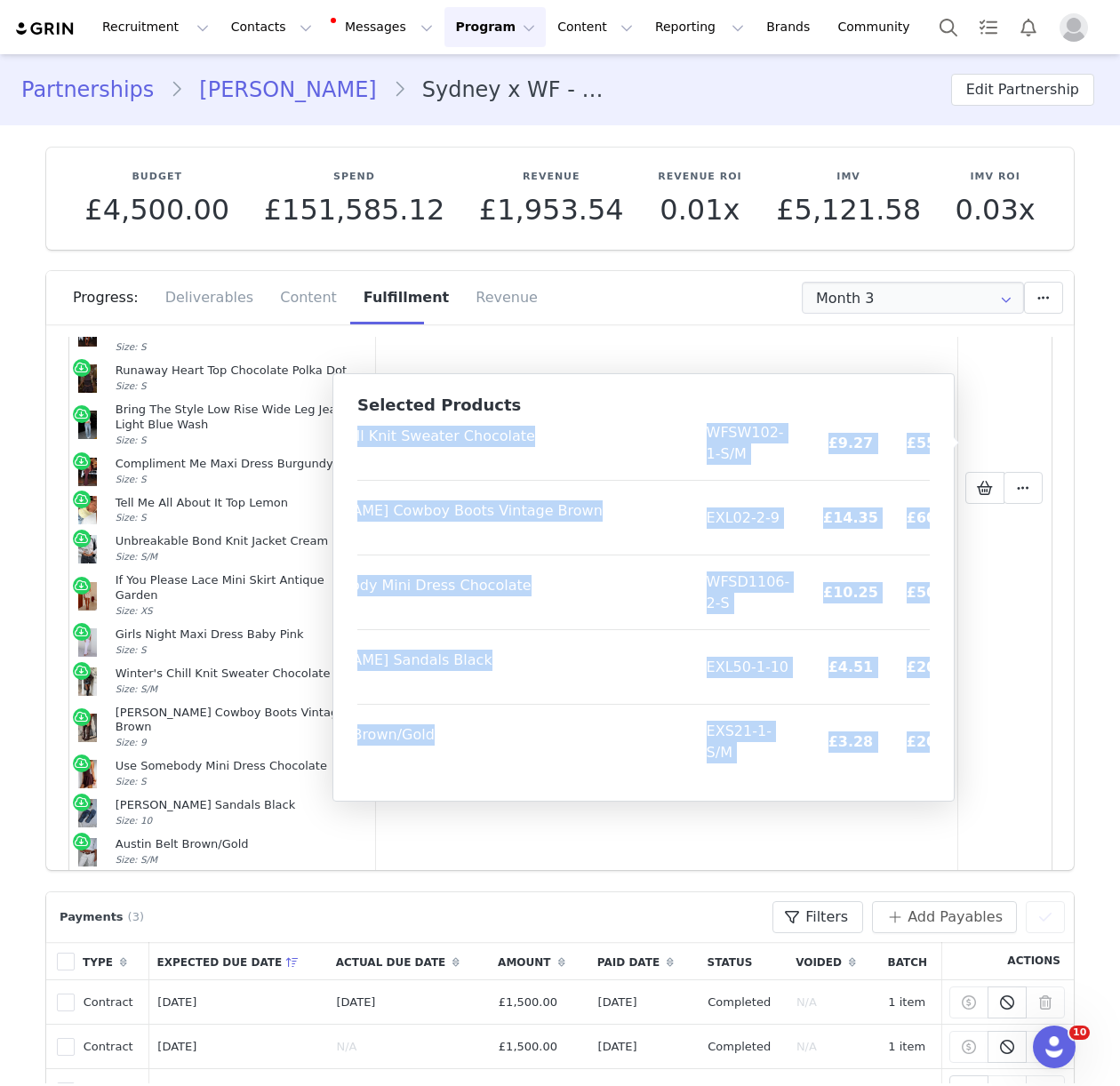
drag, startPoint x: 368, startPoint y: 443, endPoint x: 920, endPoint y: 770, distance: 641.6
click at [920, 770] on table "Product SKU Cost Price Sweet Dreams Off Shoulder Top White/Black Stripe Size: S…" at bounding box center [594, 121] width 761 height 1313
click at [230, 25] on button "Contacts Contacts" at bounding box center [271, 27] width 102 height 40
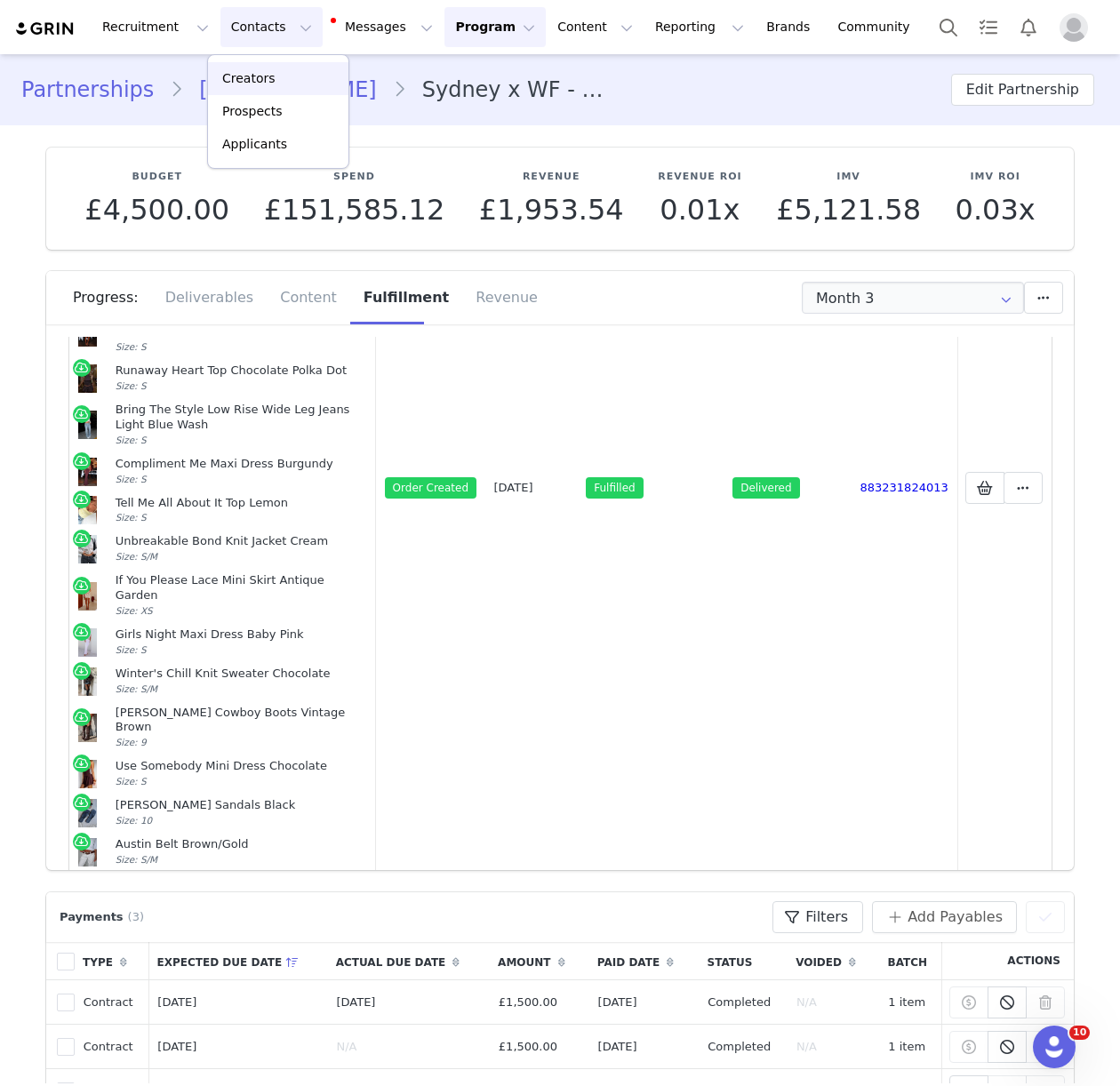
click at [257, 74] on p "Creators" at bounding box center [248, 78] width 53 height 19
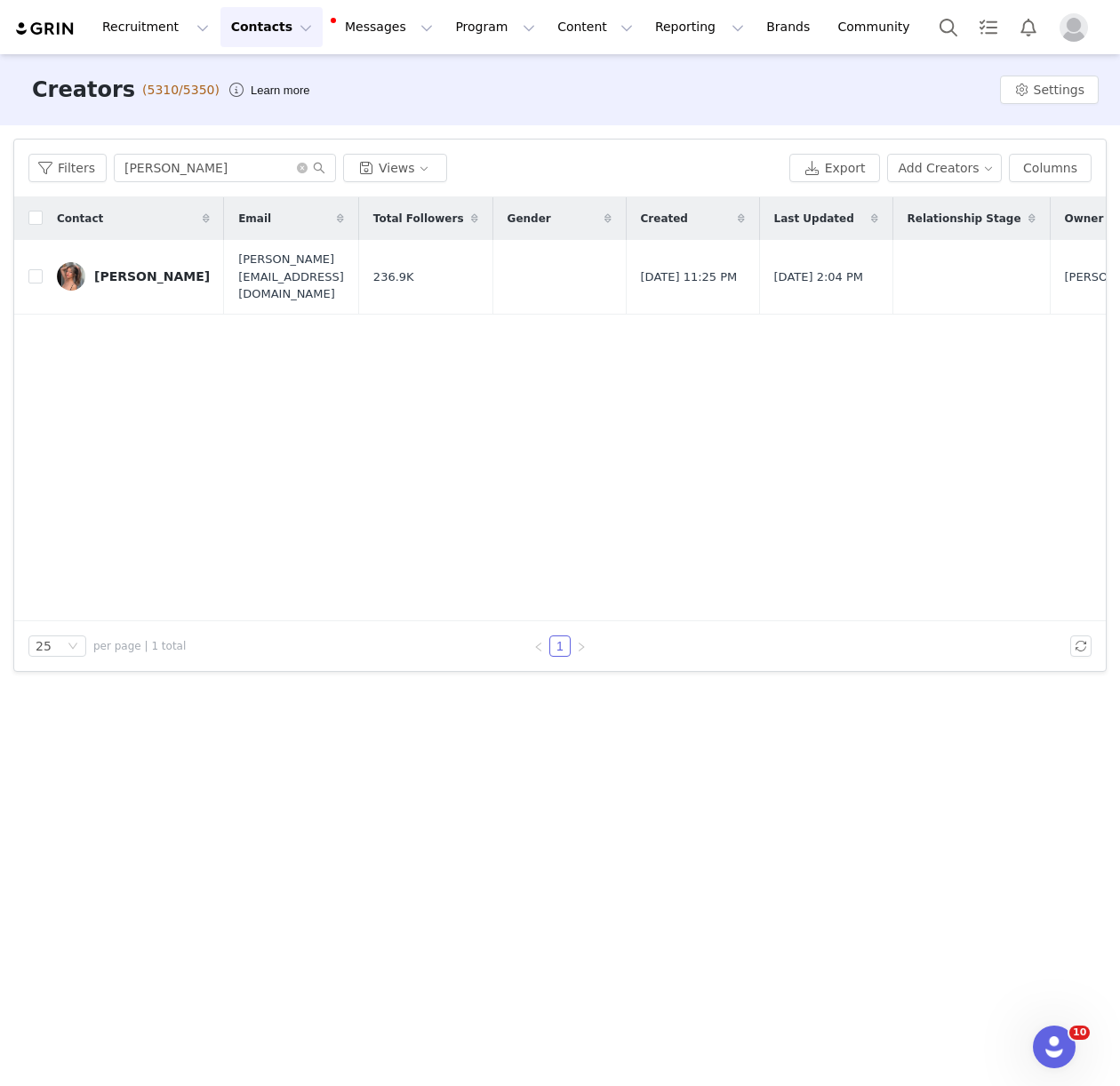
click at [169, 184] on div "Filters sydney ra Views Export Add Creators Columns" at bounding box center [560, 168] width 1091 height 58
click at [170, 174] on input "sydney ra" at bounding box center [225, 168] width 222 height 28
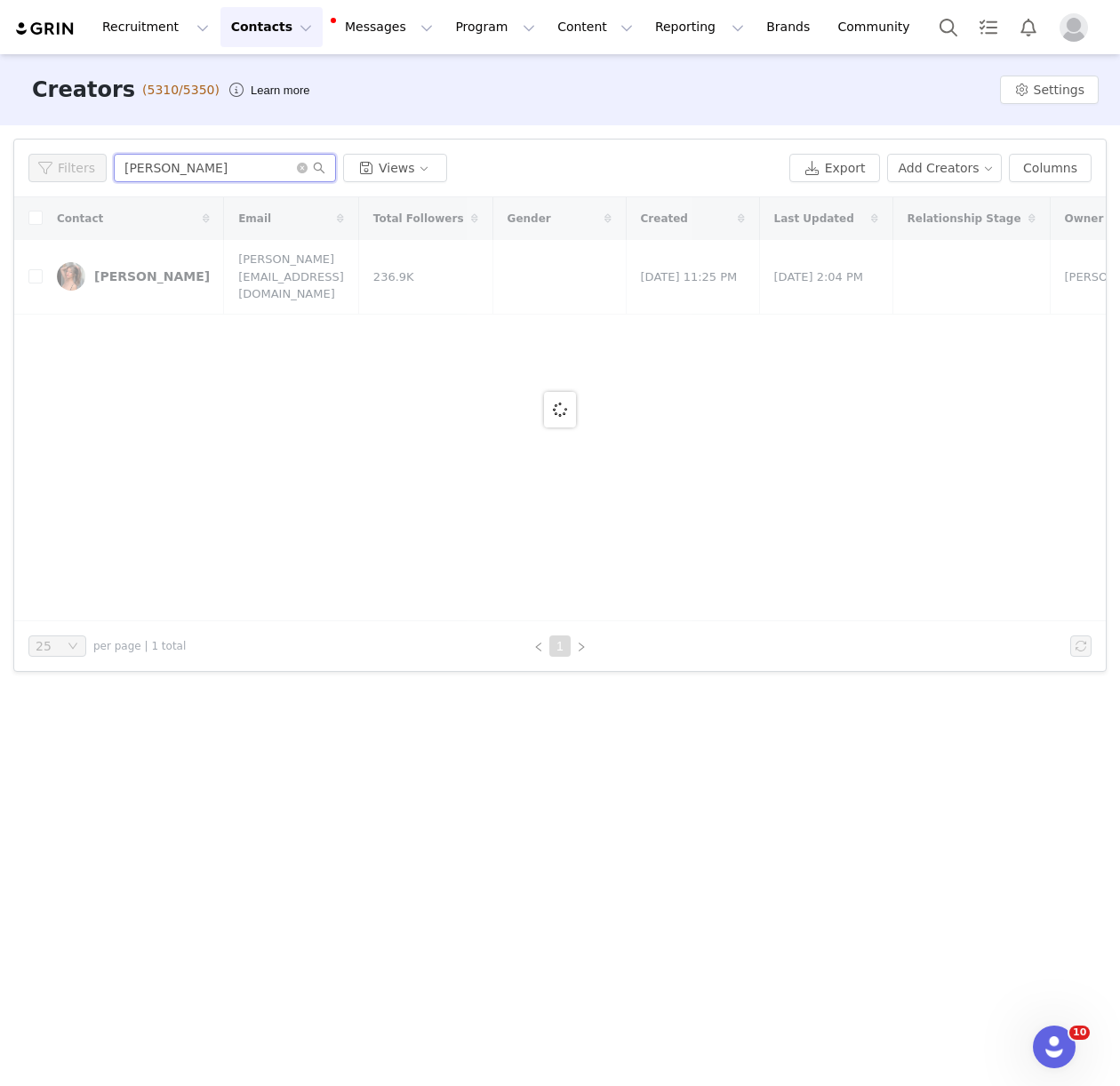
click at [163, 164] on input "sydney relena" at bounding box center [225, 168] width 222 height 28
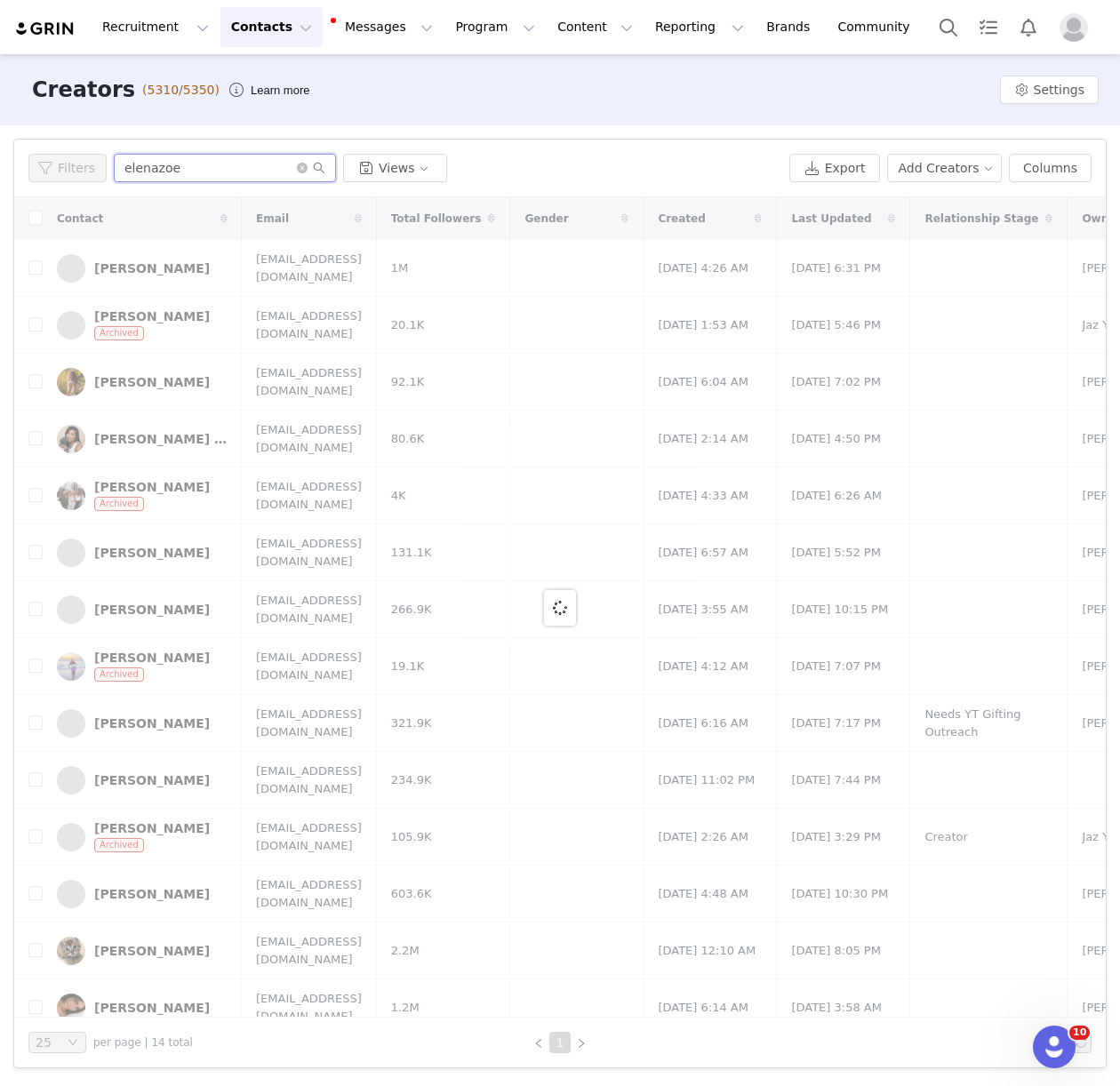
type input "elenazoe"
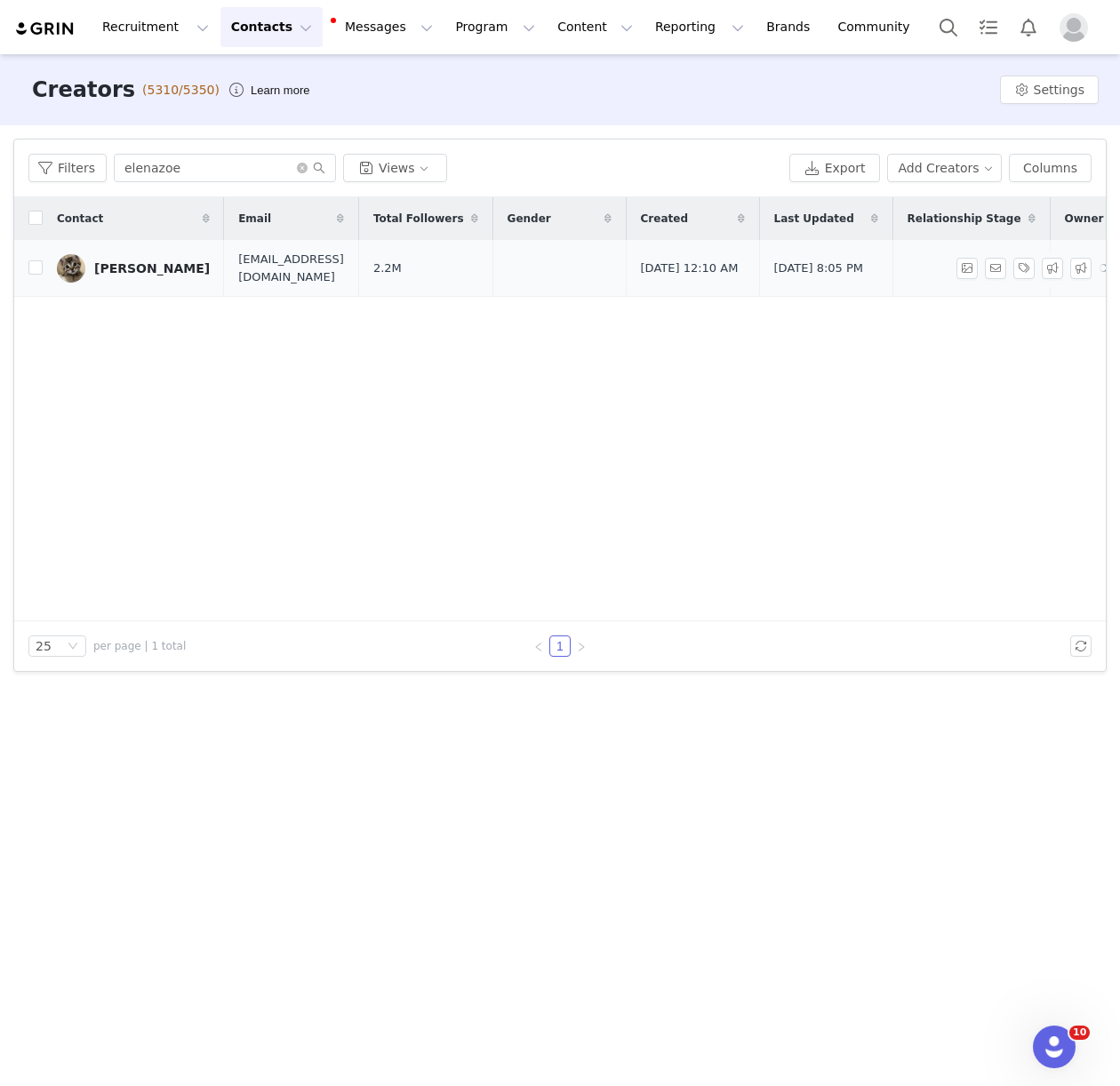
click at [122, 270] on div "ELENA Ziebarth" at bounding box center [152, 268] width 116 height 14
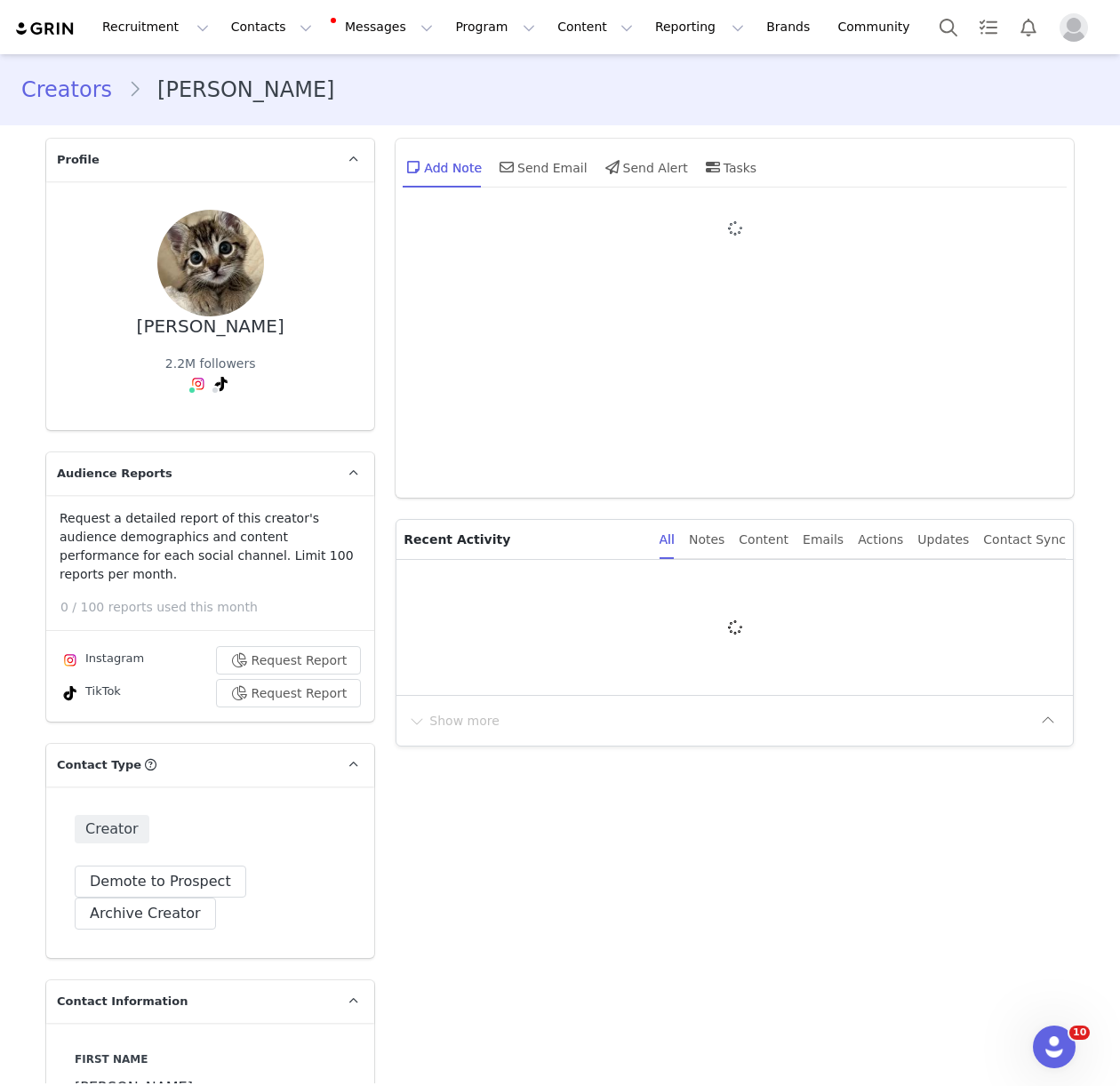
type input "+1 ([GEOGRAPHIC_DATA])"
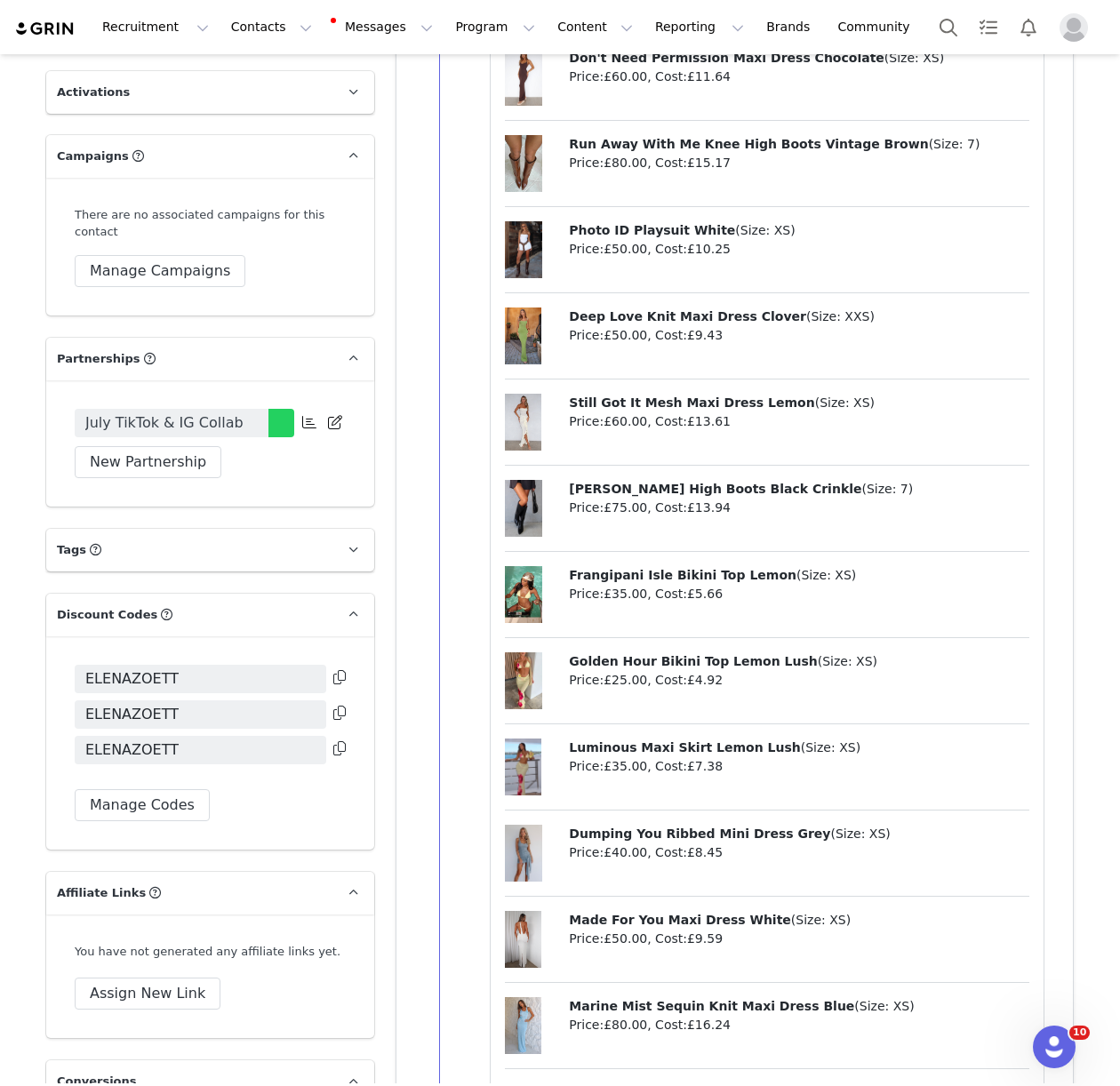
scroll to position [3423, 0]
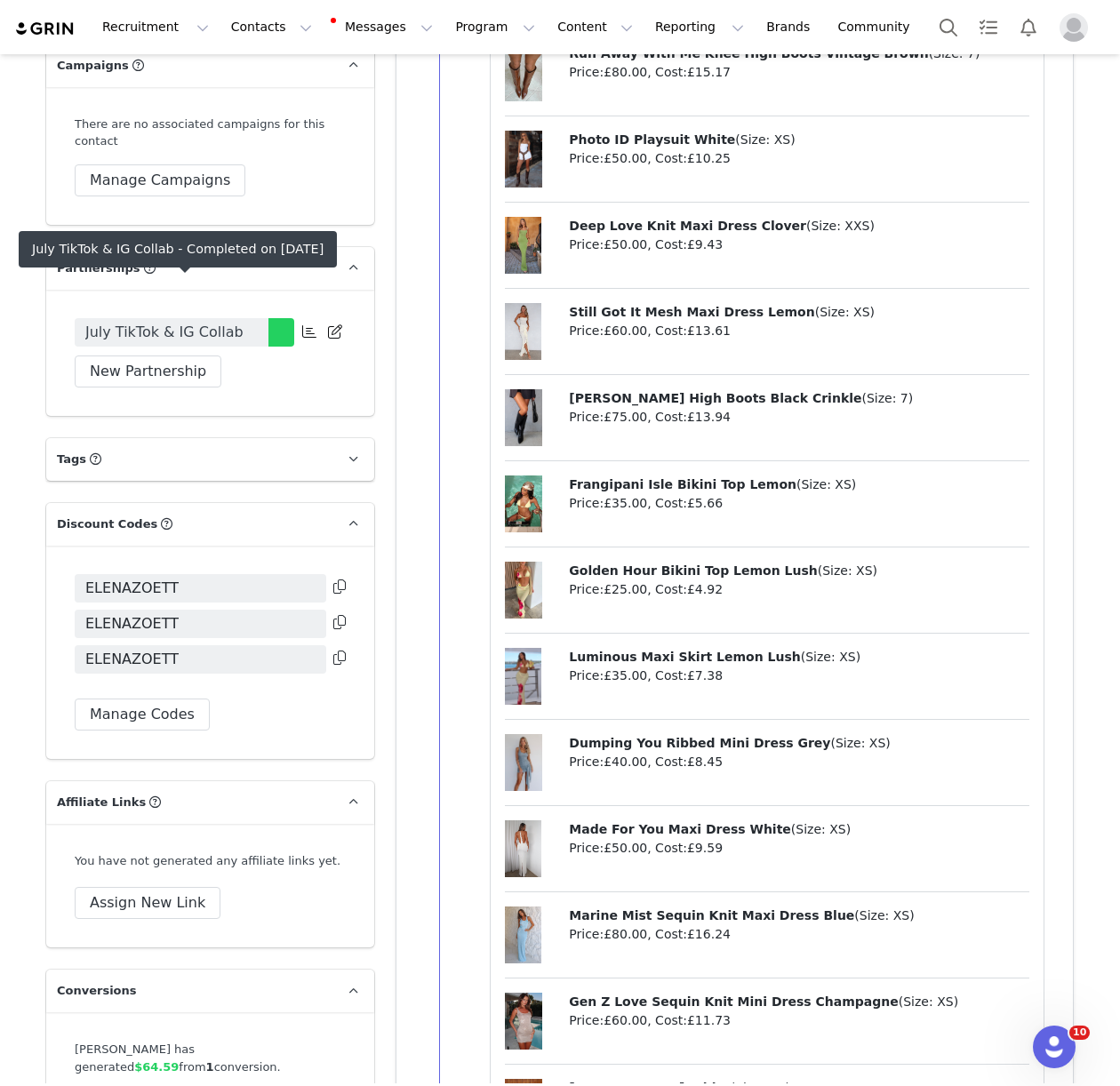
click at [181, 321] on span "July TikTok & IG Collab" at bounding box center [163, 331] width 158 height 21
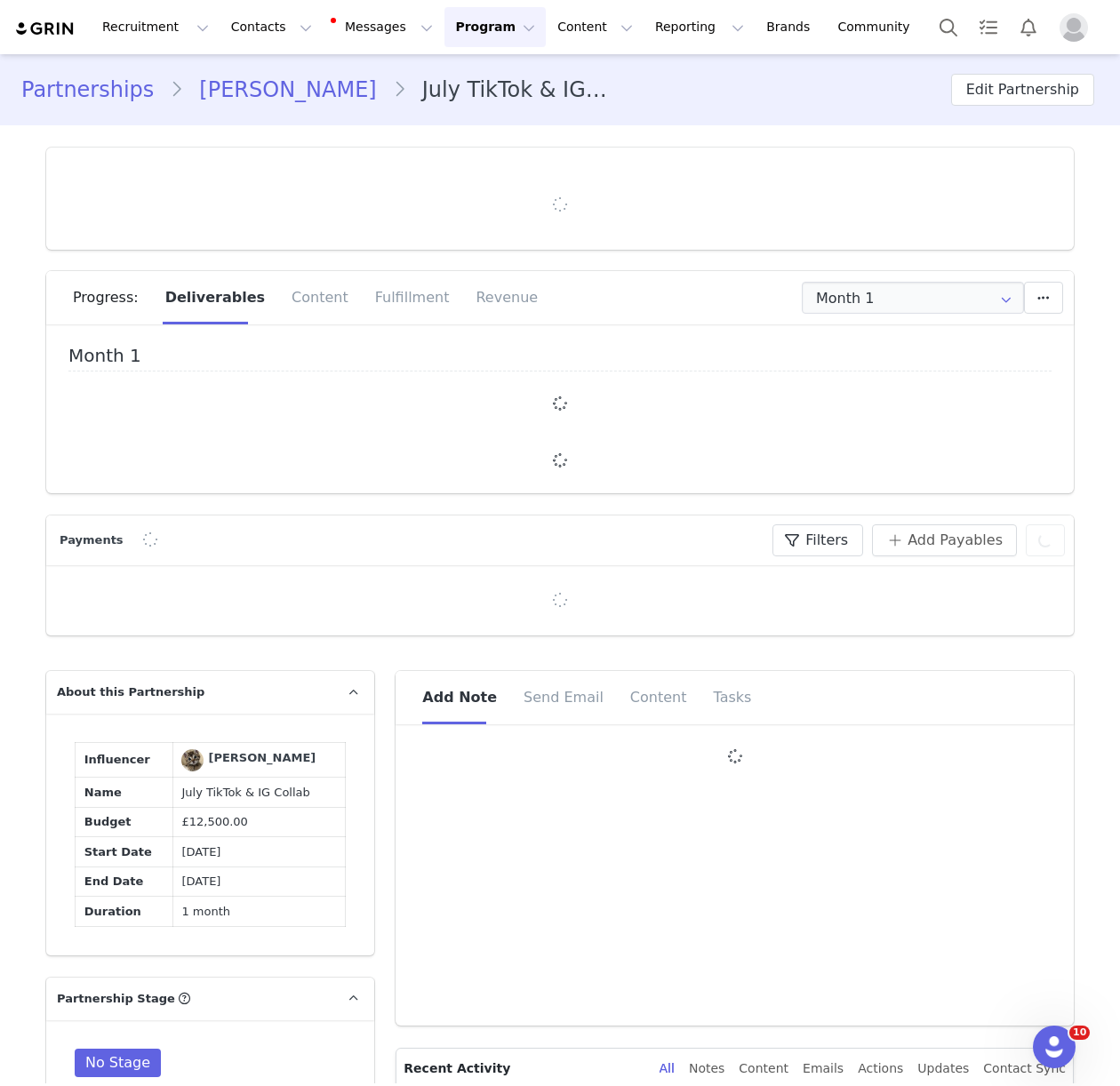
type input "+1 ([GEOGRAPHIC_DATA])"
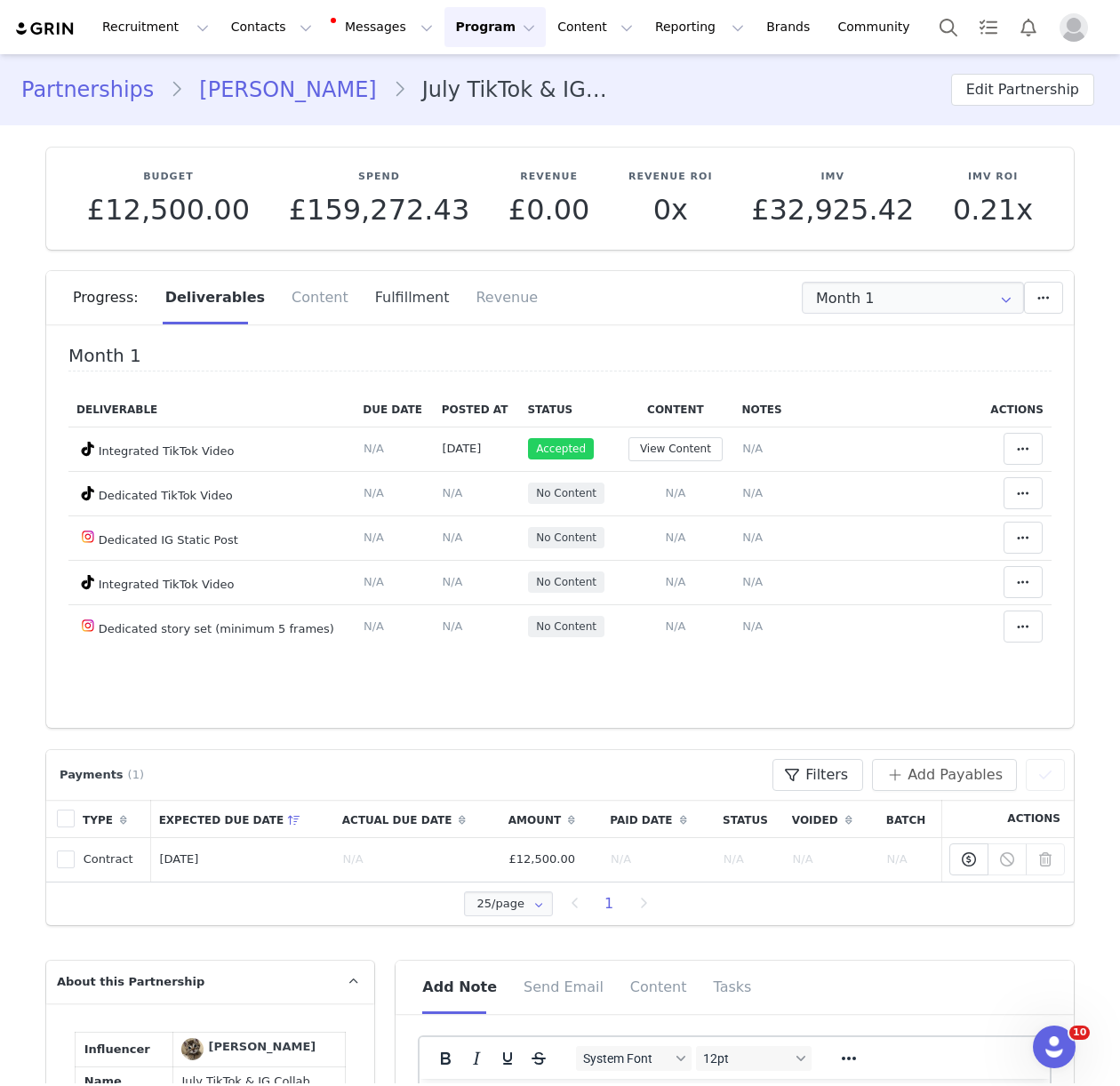
click at [386, 291] on div "Fulfillment" at bounding box center [412, 297] width 101 height 53
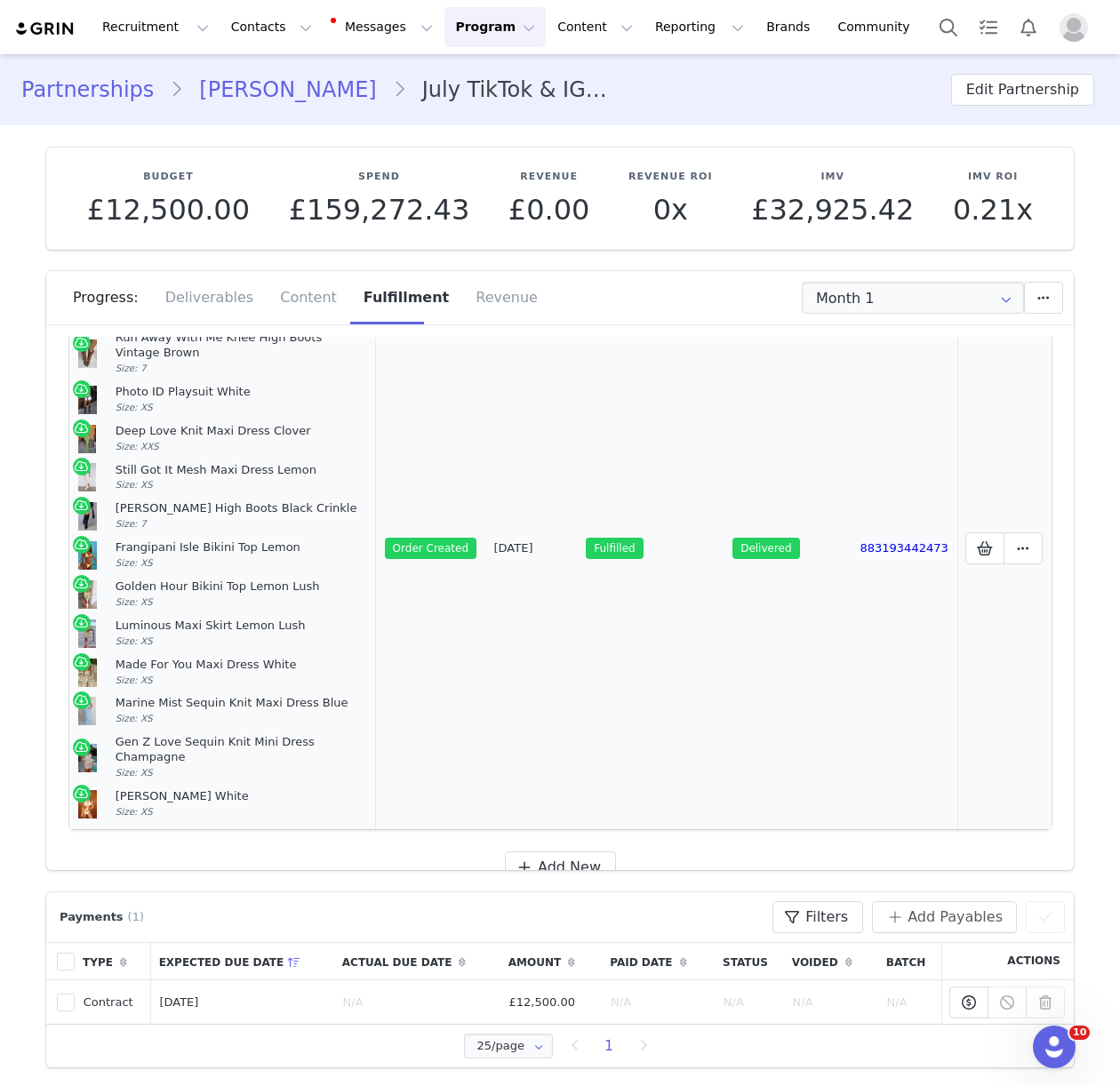
scroll to position [130, 0]
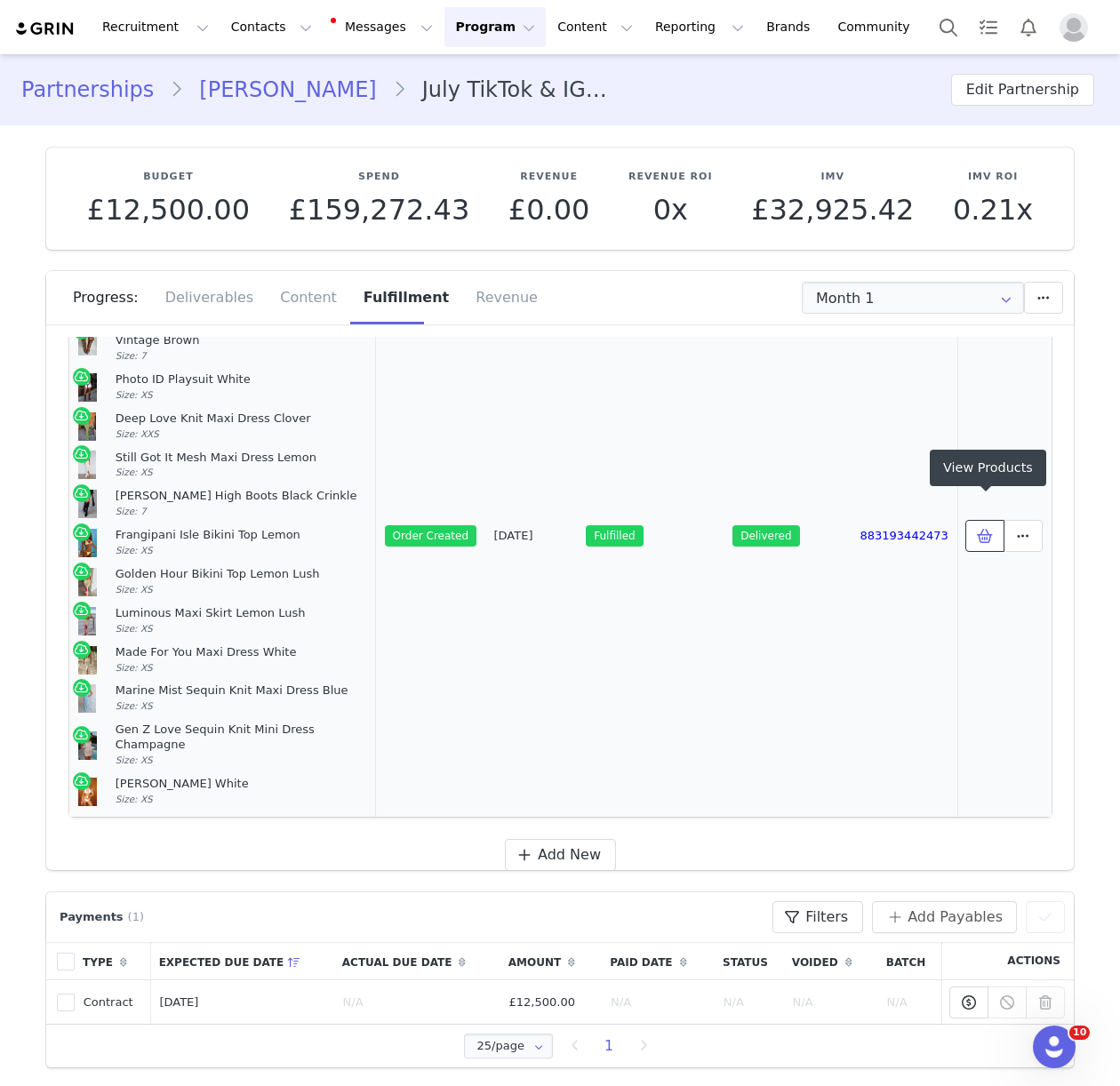
click at [978, 529] on icon at bounding box center [985, 535] width 16 height 14
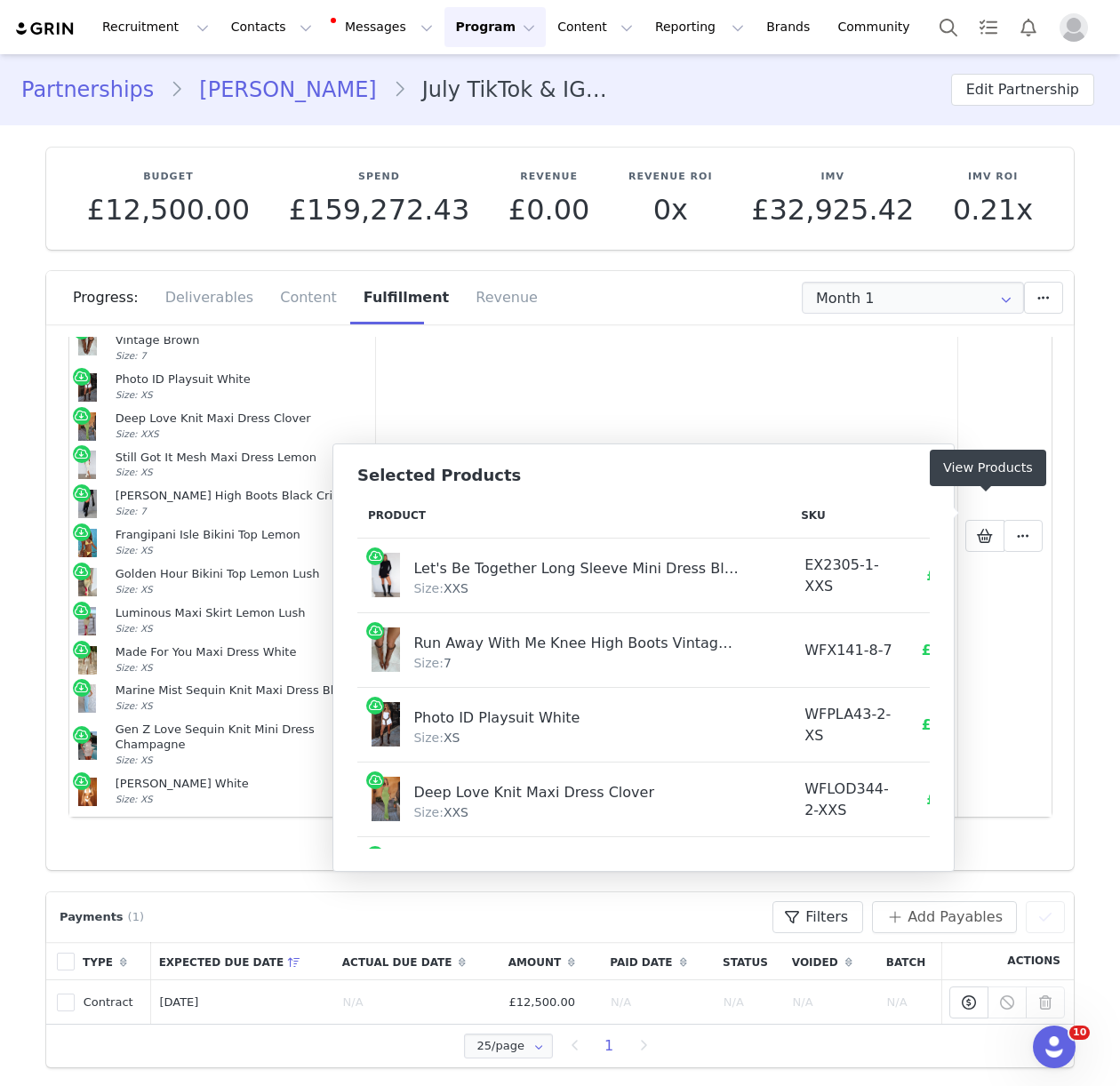
drag, startPoint x: 441, startPoint y: 598, endPoint x: 410, endPoint y: 556, distance: 52.2
click at [441, 598] on div "Size: XXS" at bounding box center [594, 588] width 362 height 19
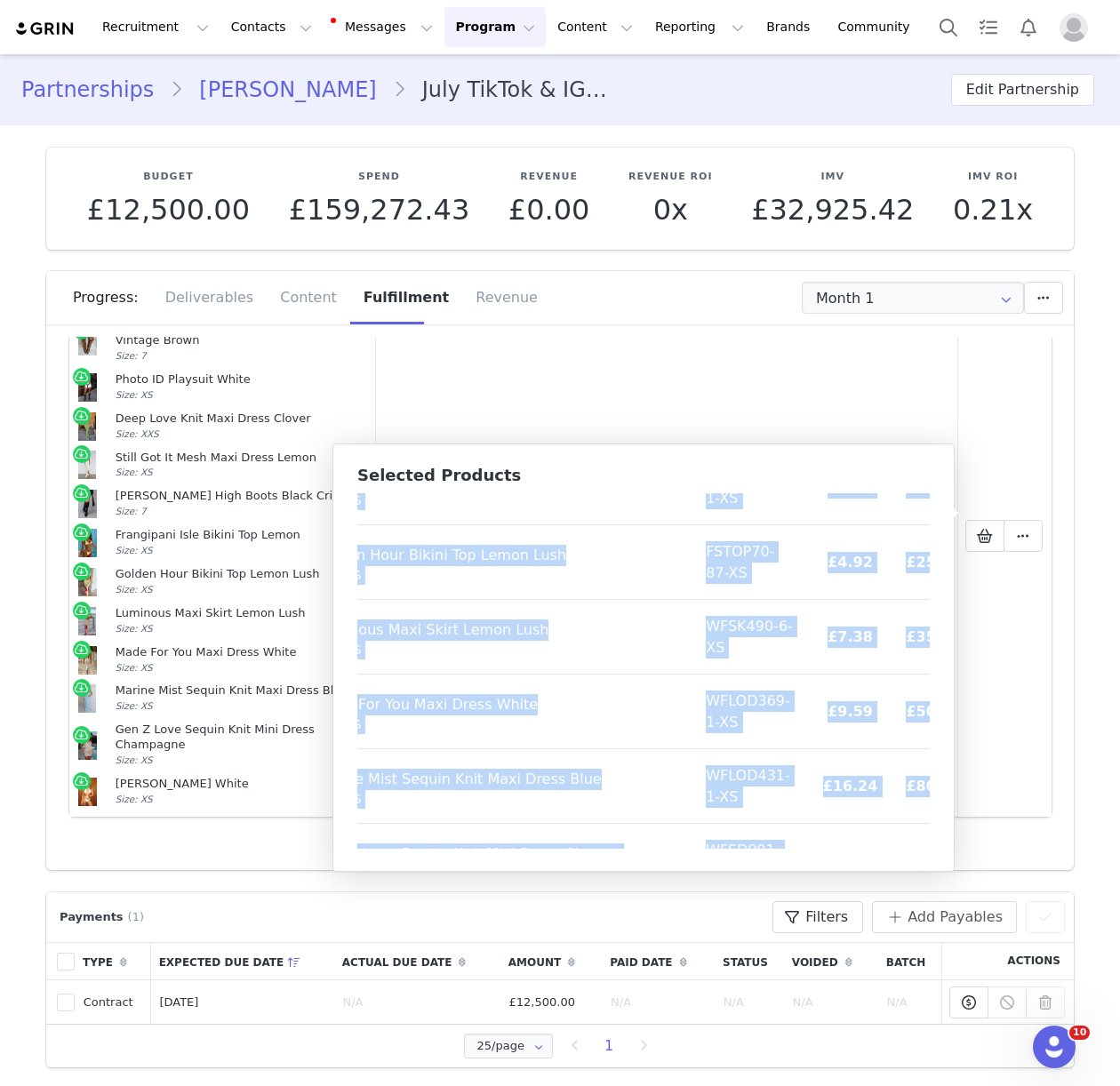
scroll to position [659, 99]
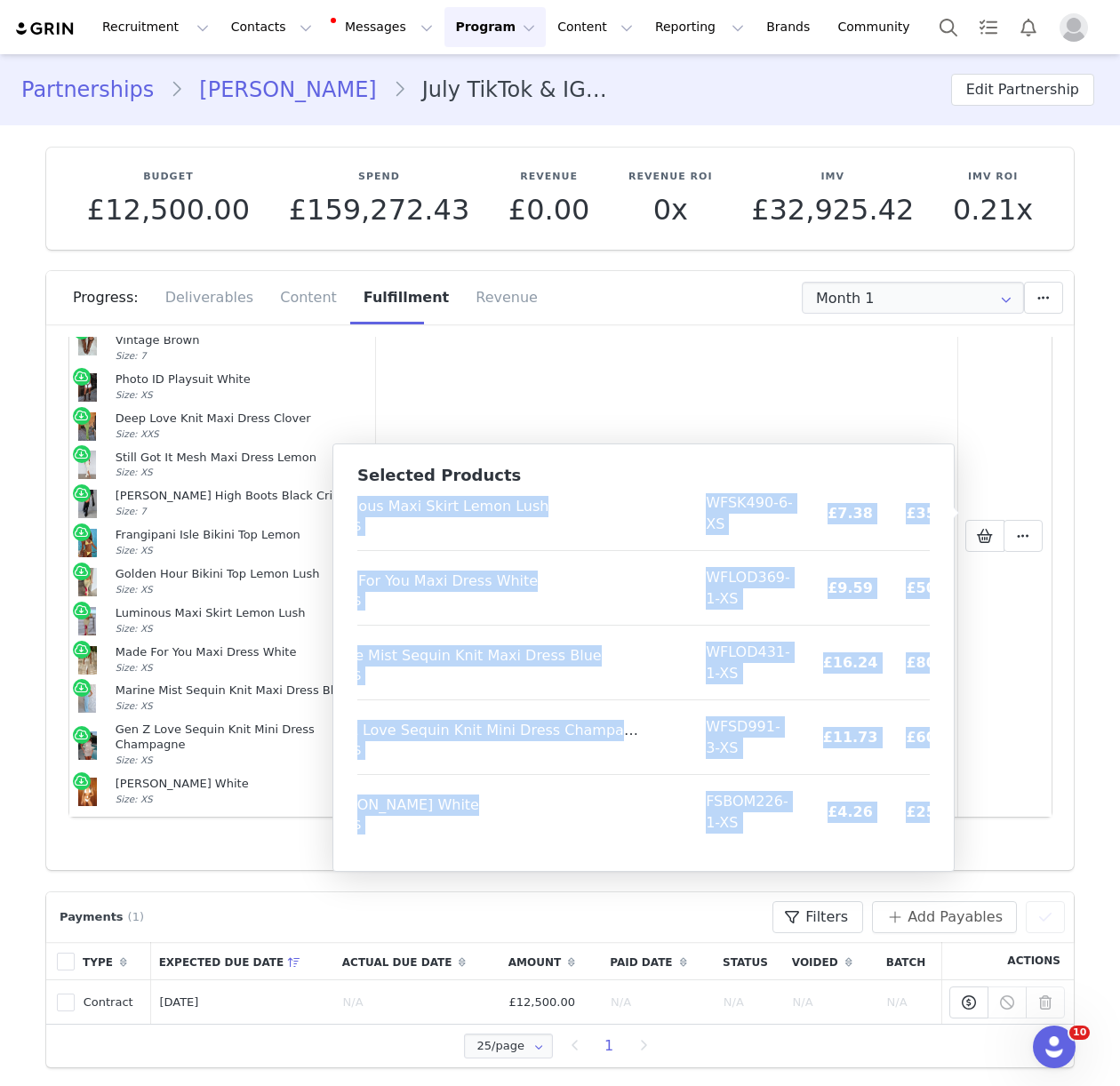
drag, startPoint x: 367, startPoint y: 513, endPoint x: 900, endPoint y: 844, distance: 627.4
click at [900, 844] on table "Product SKU Cost Price Let's Be Together Long Sleeve Mini Dress Black Size: XXS…" at bounding box center [617, 341] width 716 height 1014
click at [234, 37] on button "Contacts Contacts" at bounding box center [271, 27] width 102 height 40
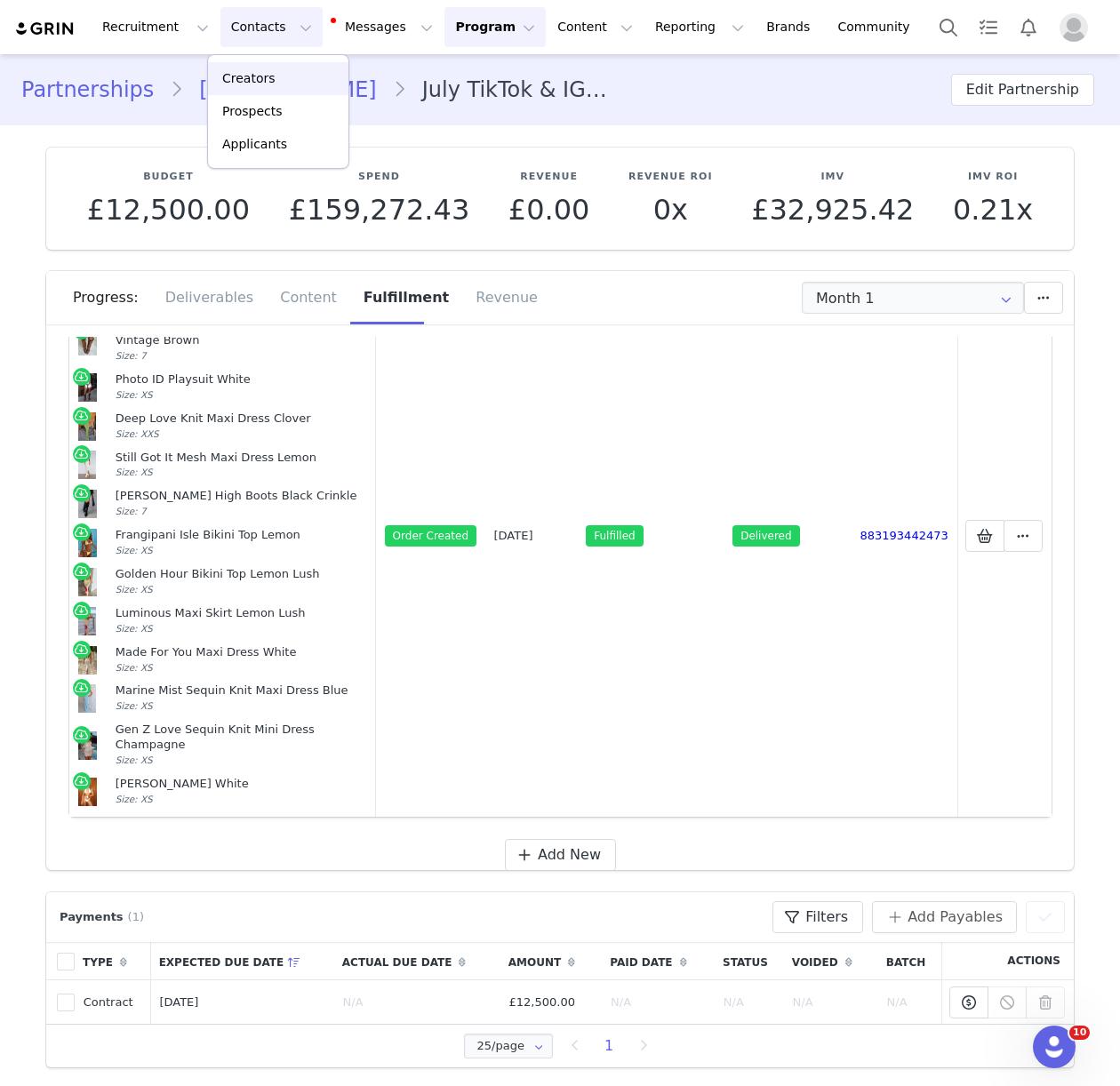
click at [266, 82] on p "Creators" at bounding box center [248, 78] width 53 height 19
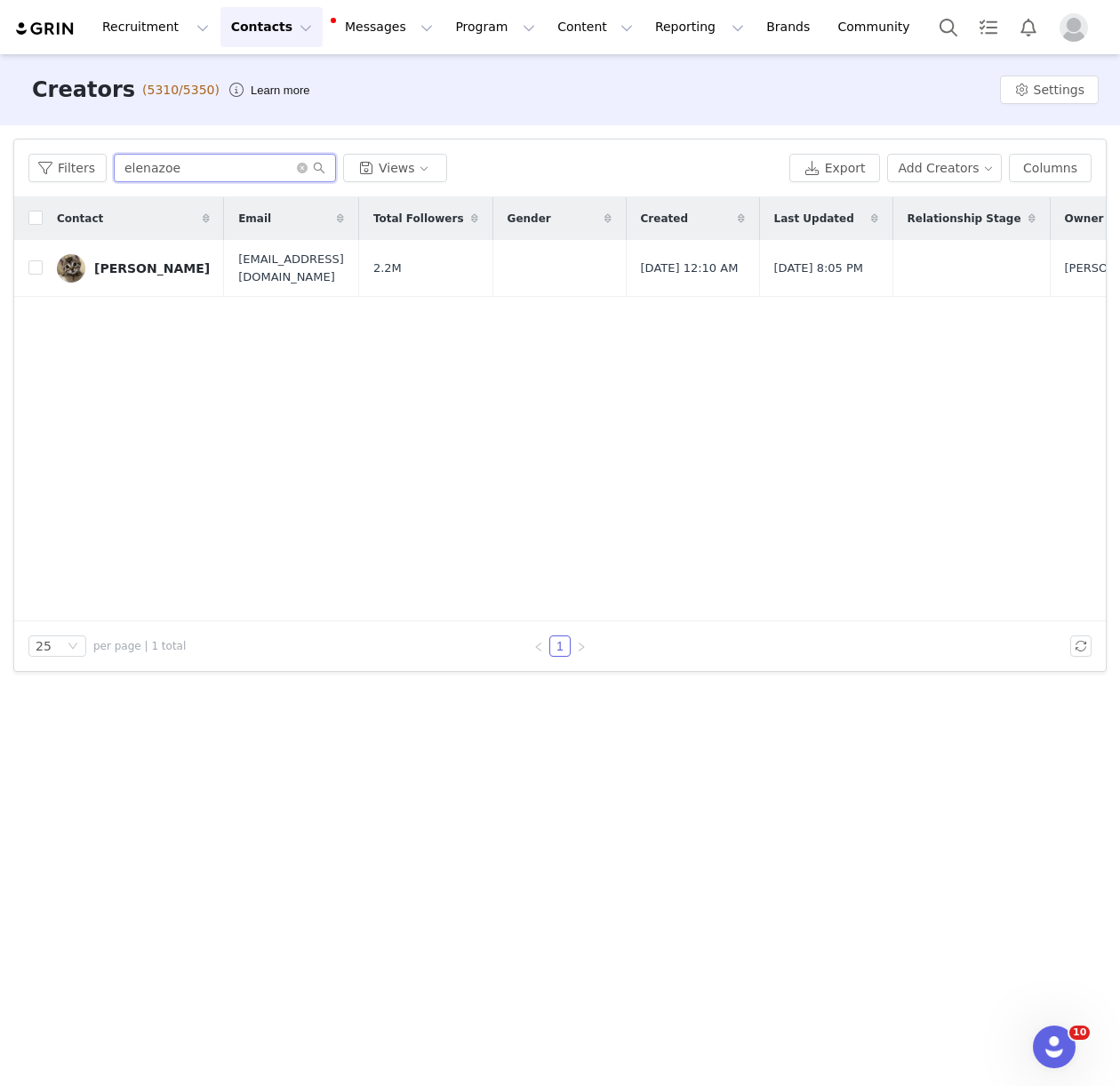
click at [139, 158] on input "elenazoe" at bounding box center [225, 168] width 222 height 28
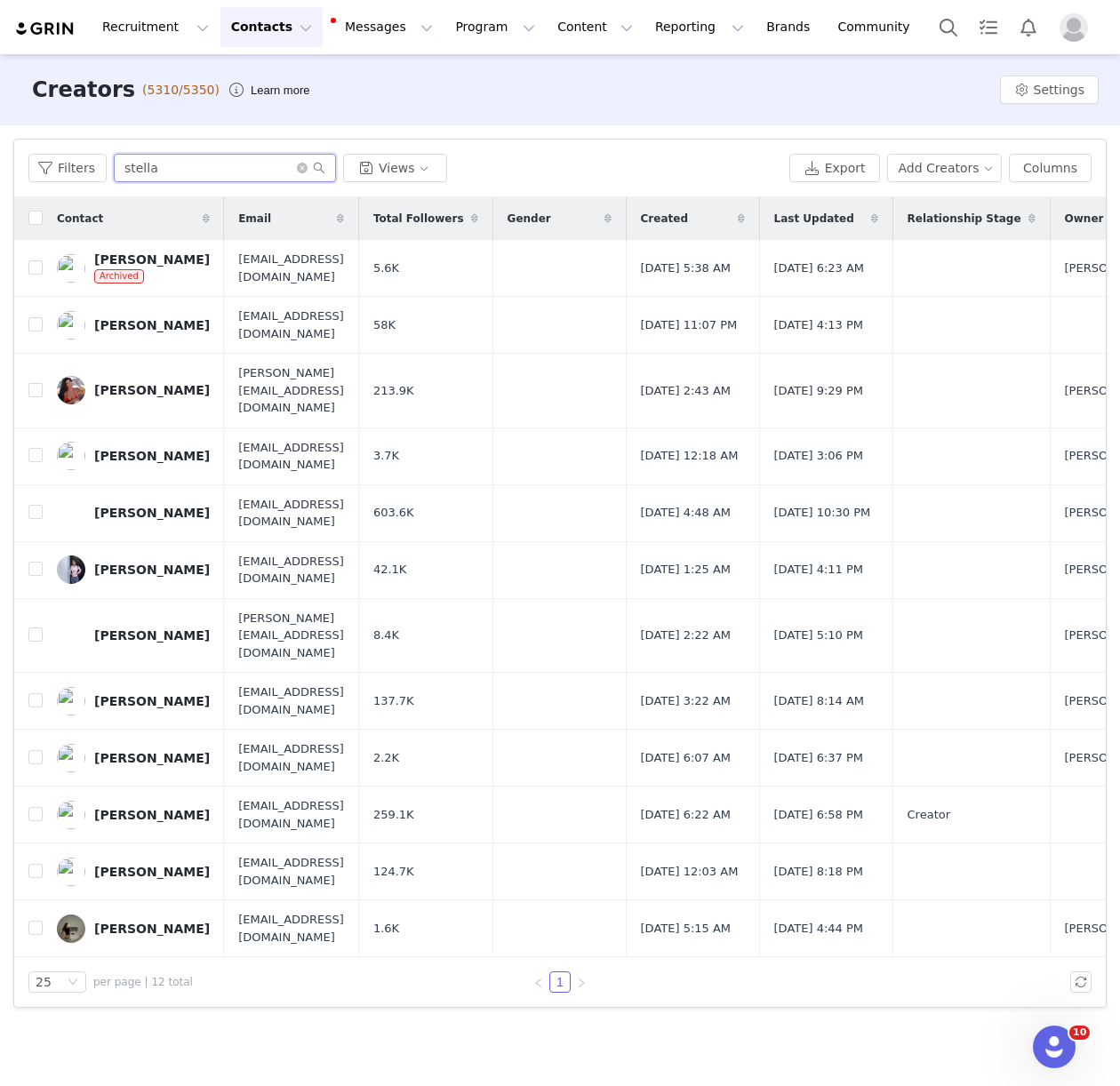
type input "stella"
click at [117, 505] on div "Stella Elena" at bounding box center [152, 512] width 116 height 14
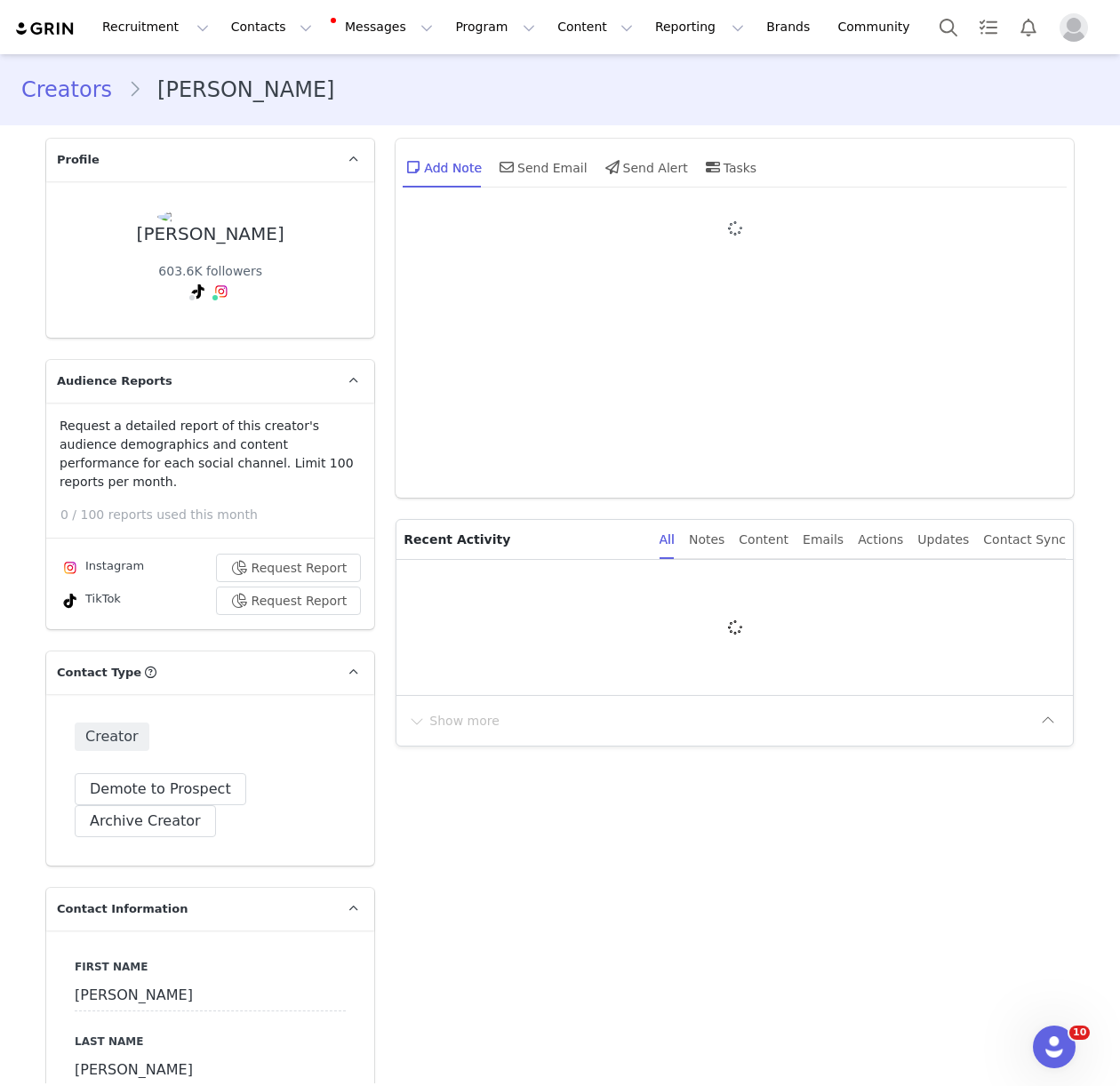
type input "+49 ([GEOGRAPHIC_DATA])"
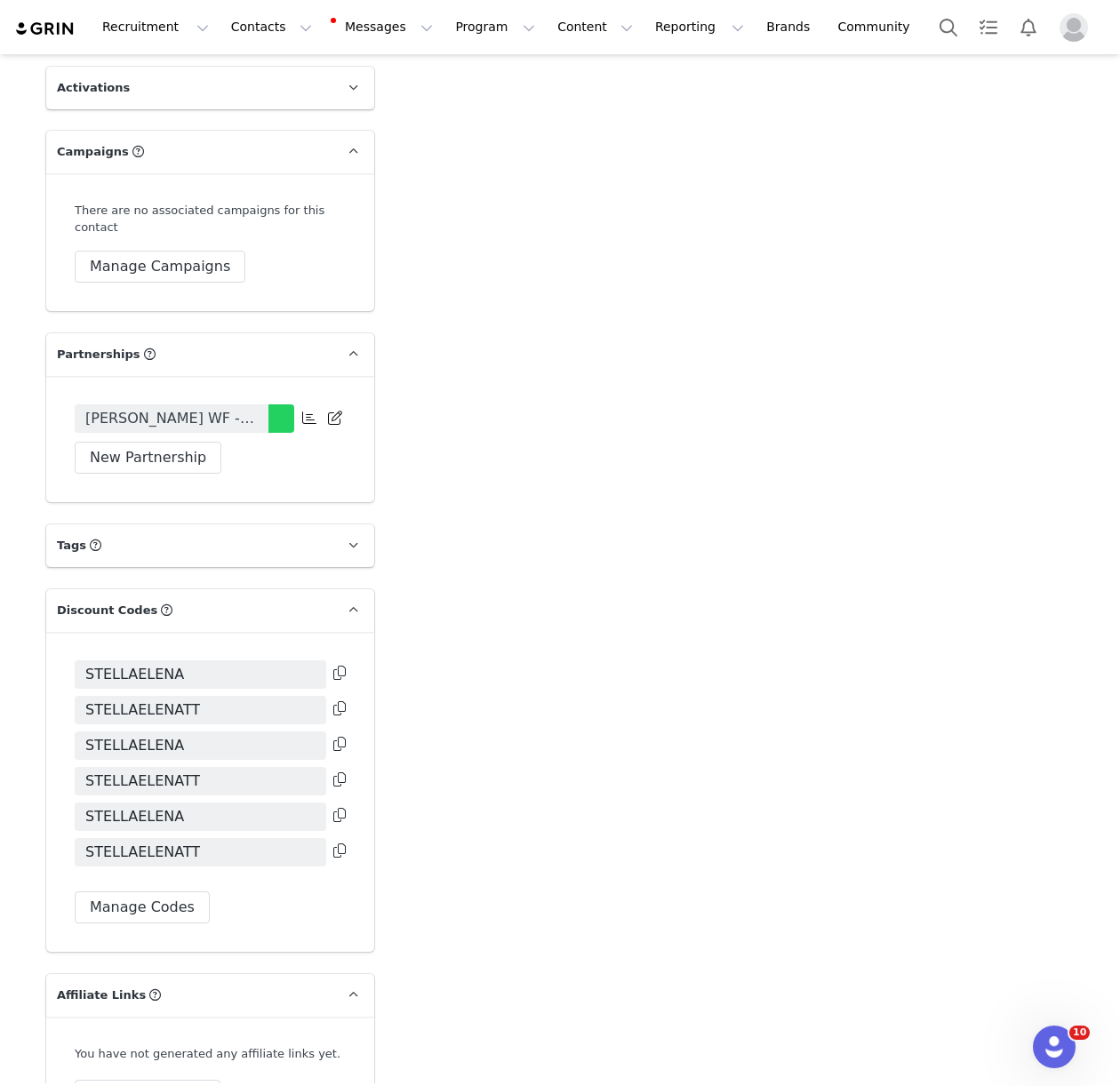
scroll to position [3205, 0]
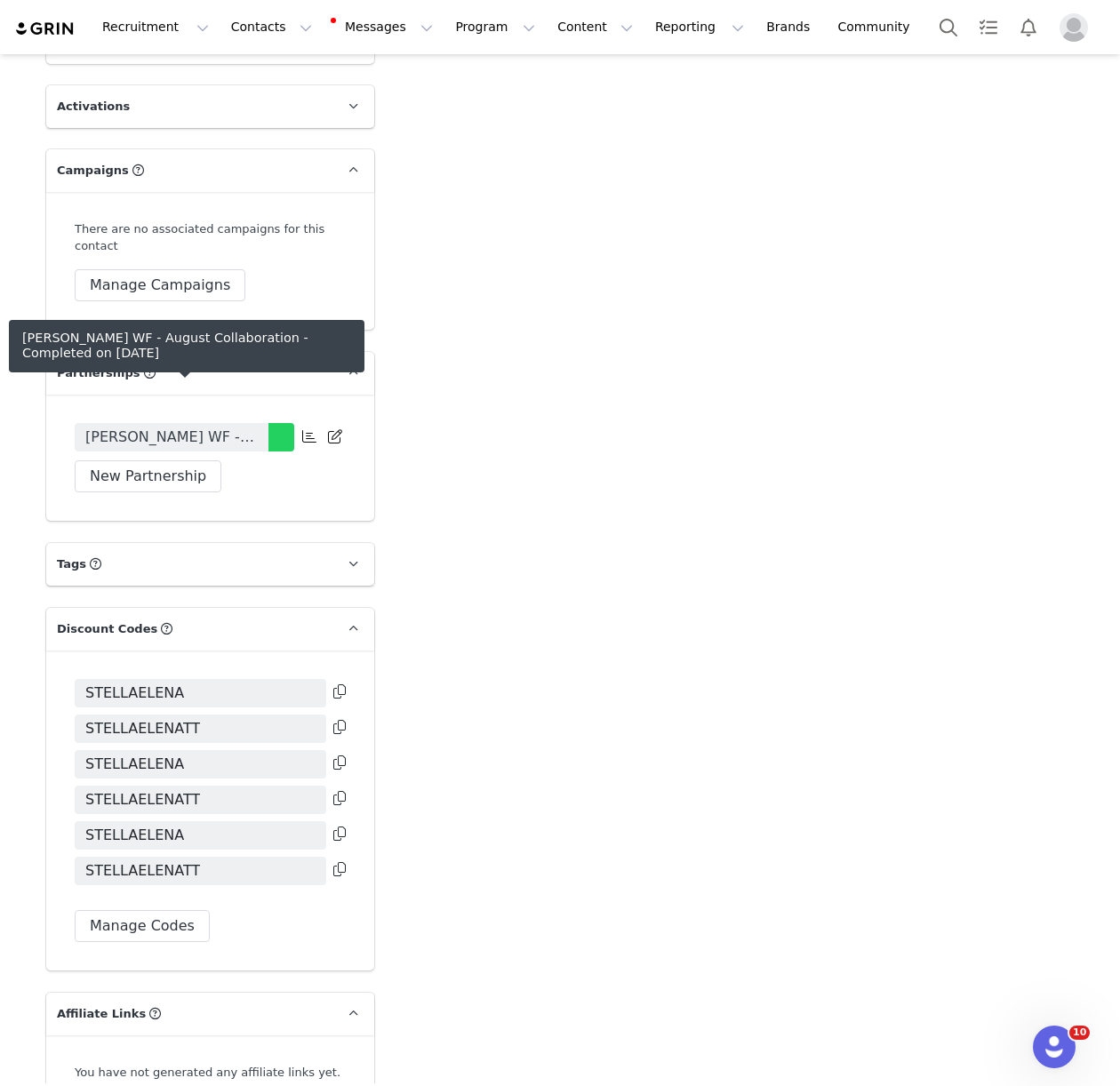
click at [176, 427] on span "Stella x WF - August Collaboration" at bounding box center [171, 437] width 173 height 21
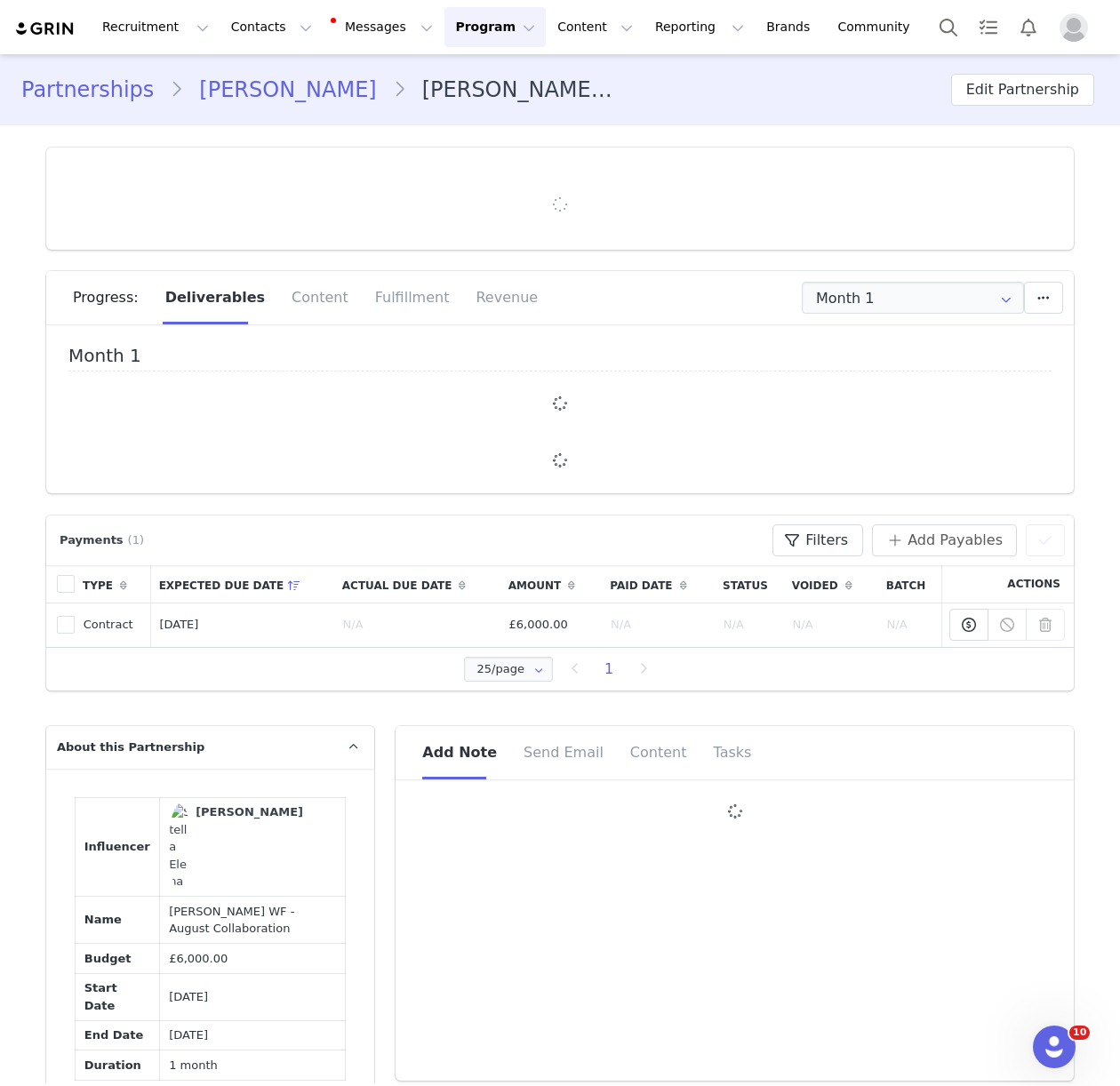
type input "+49 ([GEOGRAPHIC_DATA])"
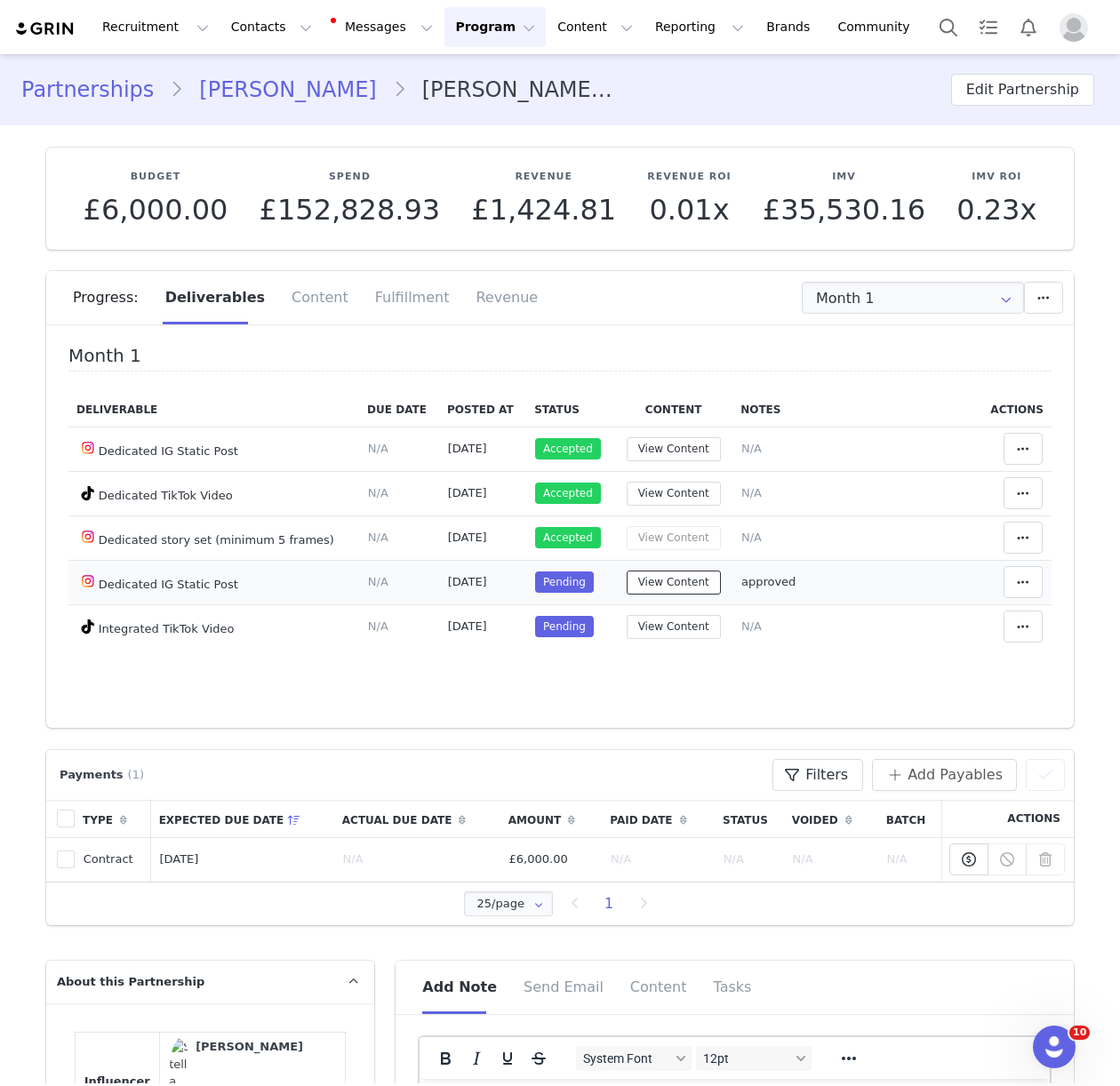
click at [665, 580] on button "View Content" at bounding box center [673, 583] width 94 height 24
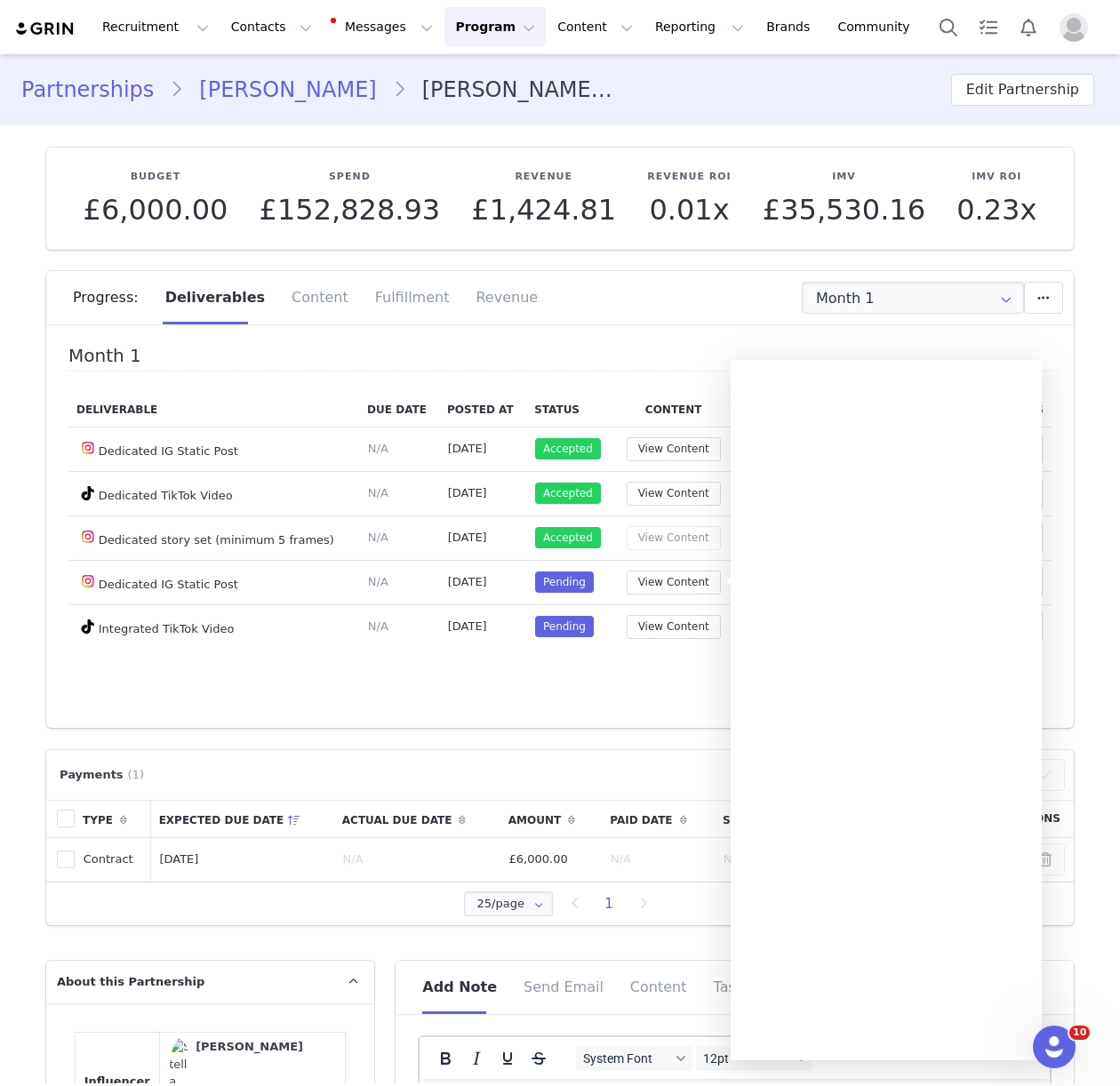
click at [654, 682] on div "Month 1 Deliverable Due Date Posted At Status Content Notes Actions Dedicated I…" at bounding box center [560, 532] width 1028 height 391
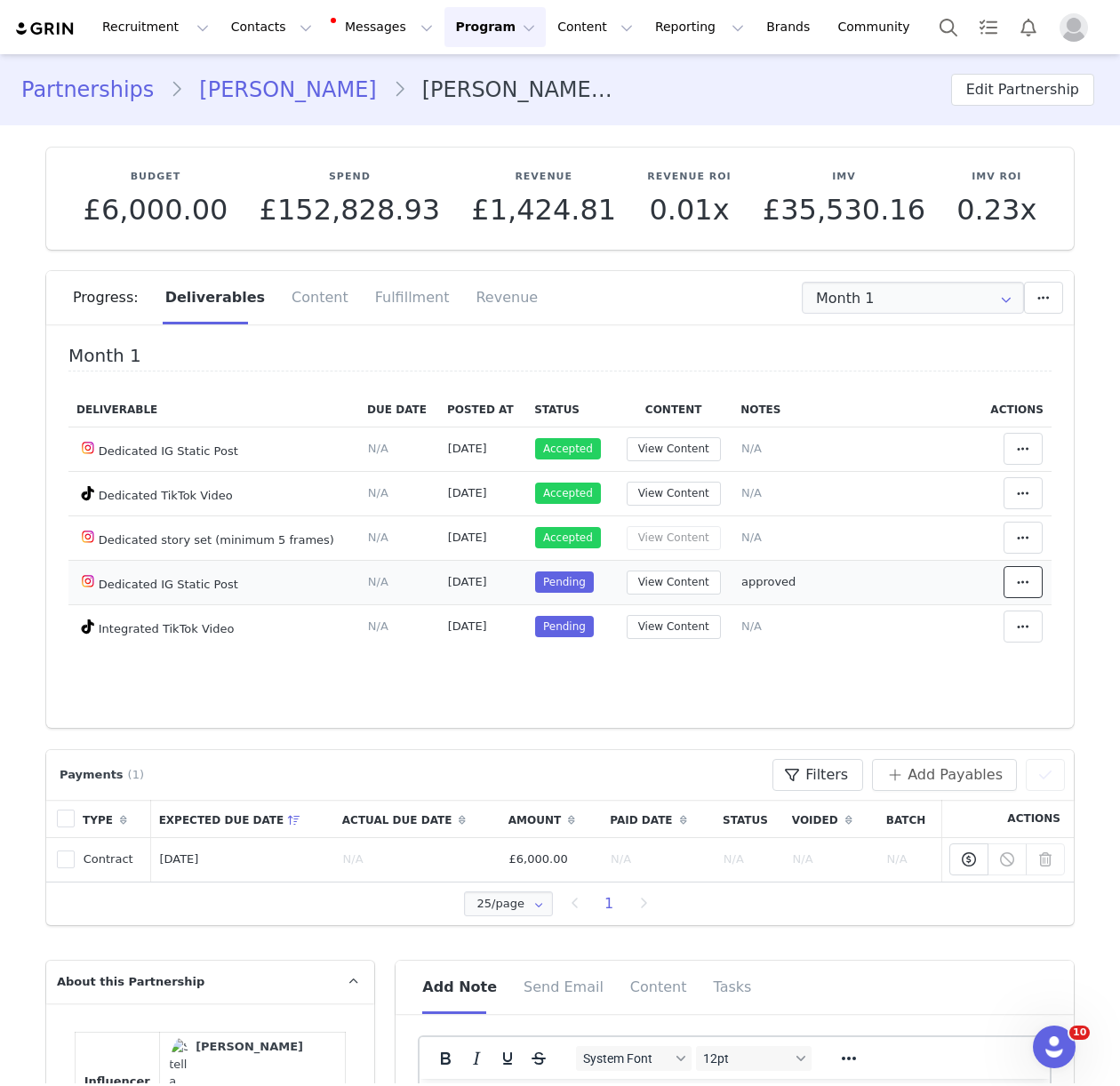
click at [1014, 576] on span at bounding box center [1023, 582] width 21 height 21
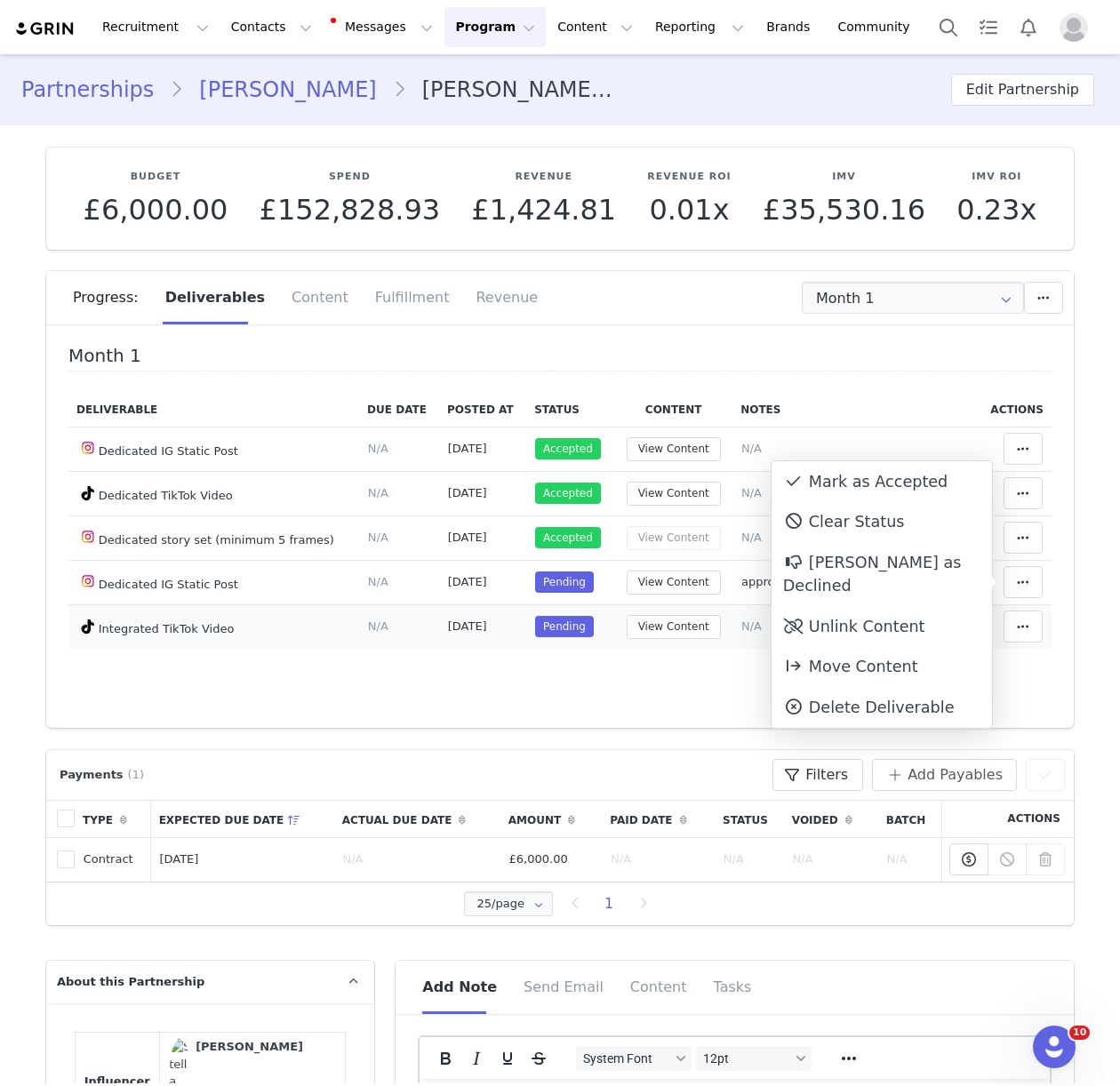
drag, startPoint x: 845, startPoint y: 471, endPoint x: 699, endPoint y: 605, distance: 198.2
click at [845, 472] on div "Mark as Accepted" at bounding box center [882, 482] width 220 height 41
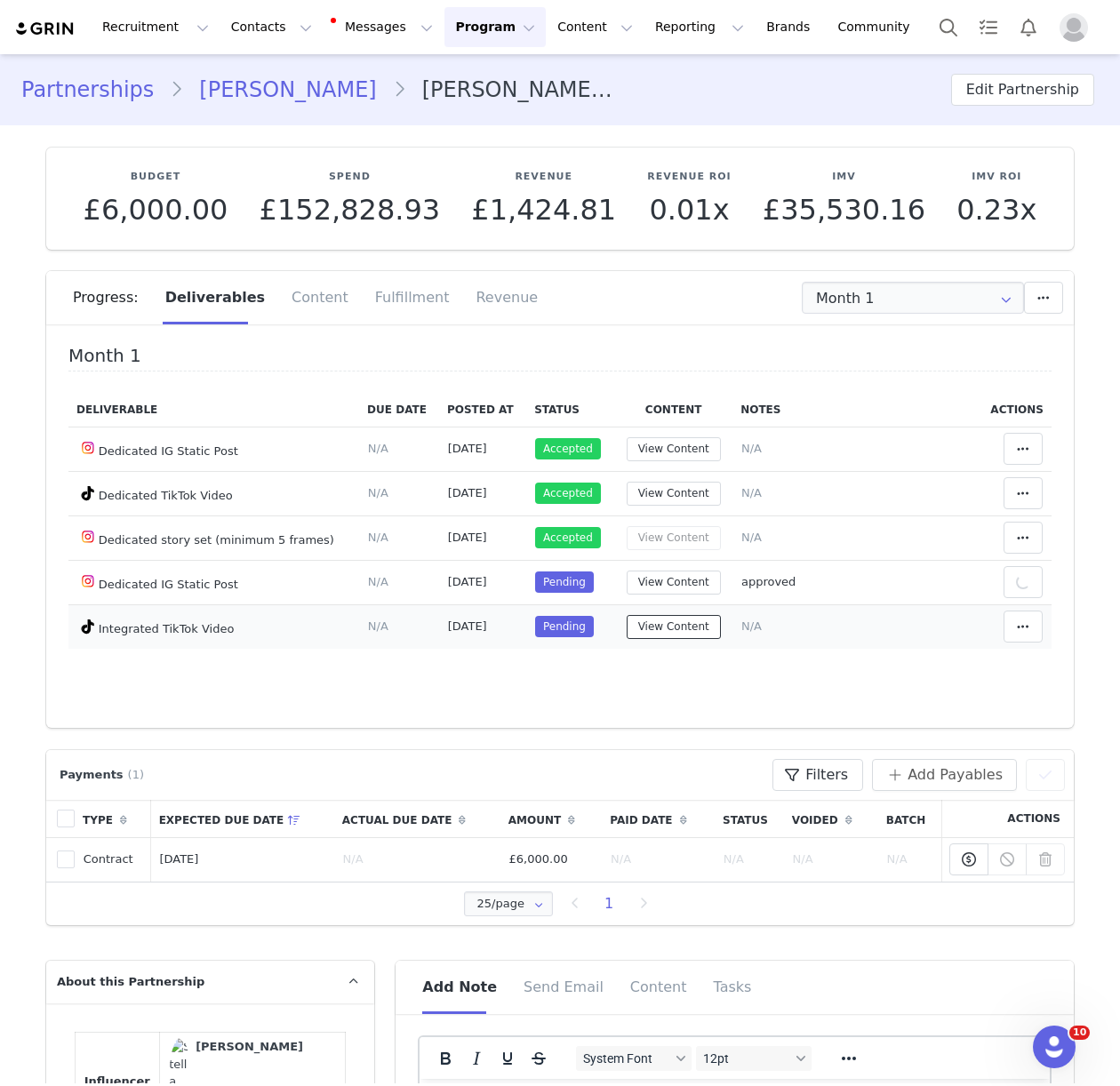
click at [695, 629] on button "View Content" at bounding box center [673, 627] width 94 height 24
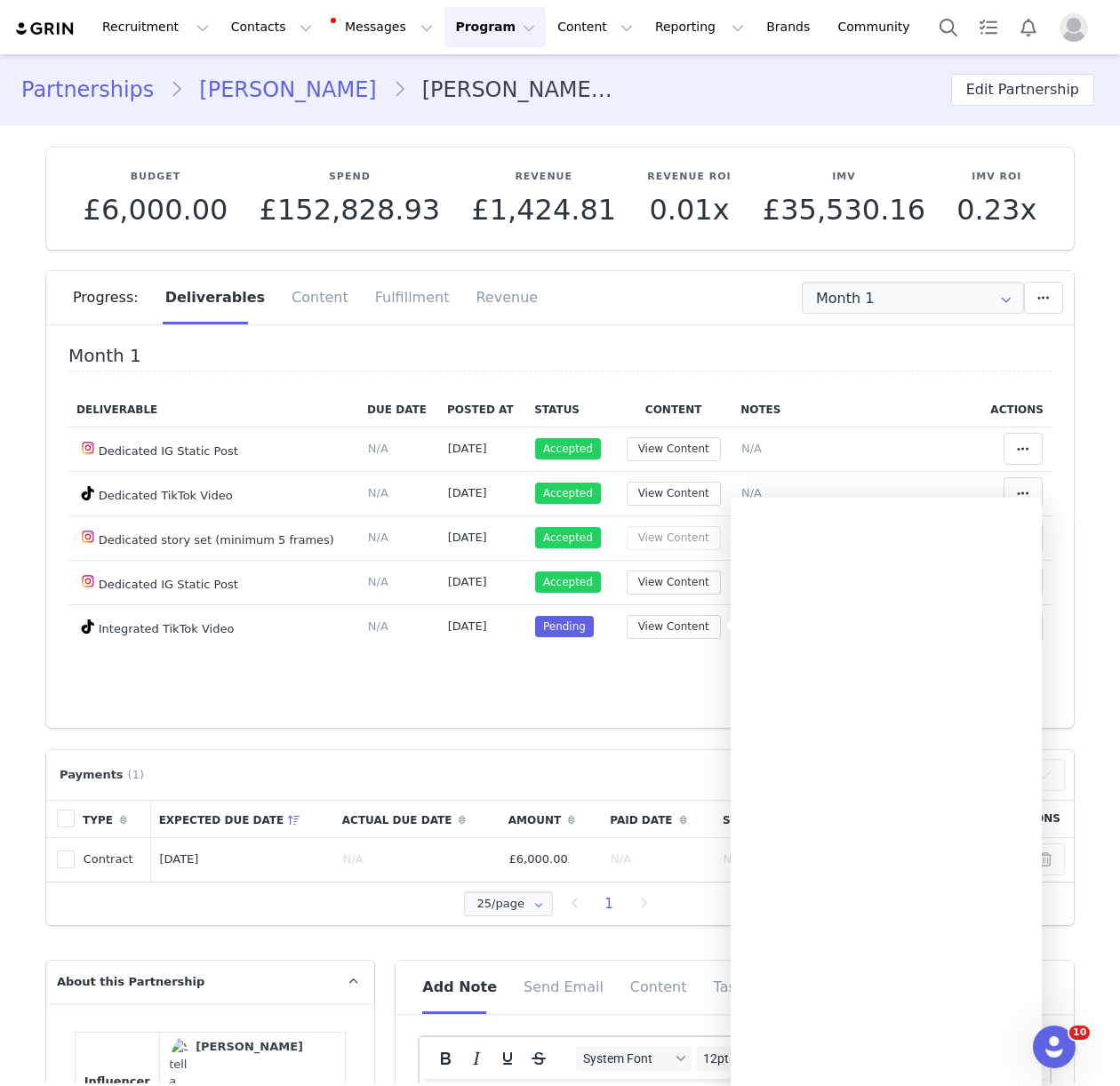
click at [436, 668] on div "Deliverable Due Date Posted At Status Content Notes Actions Dedicated IG Static…" at bounding box center [560, 531] width 983 height 277
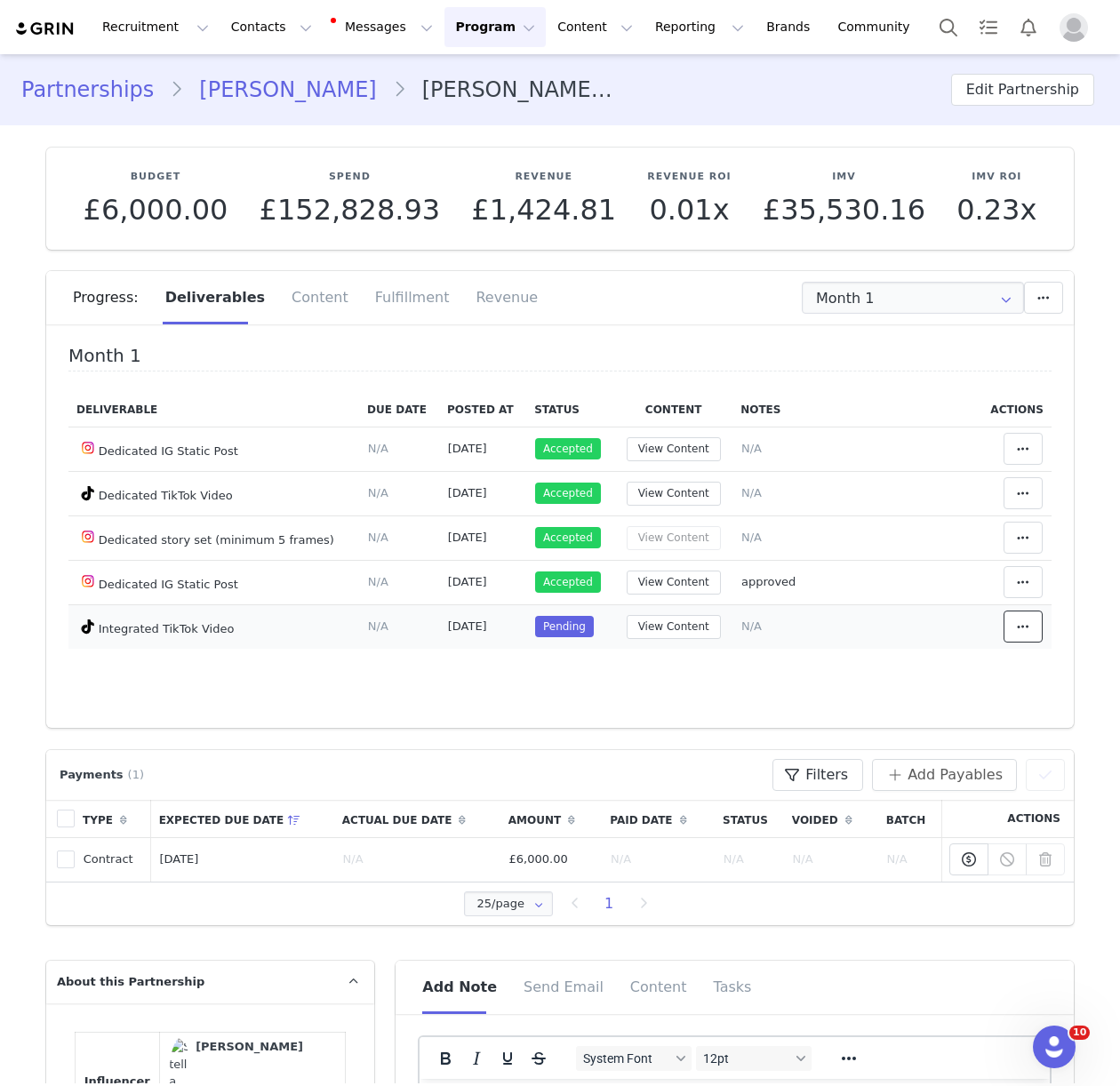
click at [1004, 638] on button at bounding box center [1023, 627] width 39 height 32
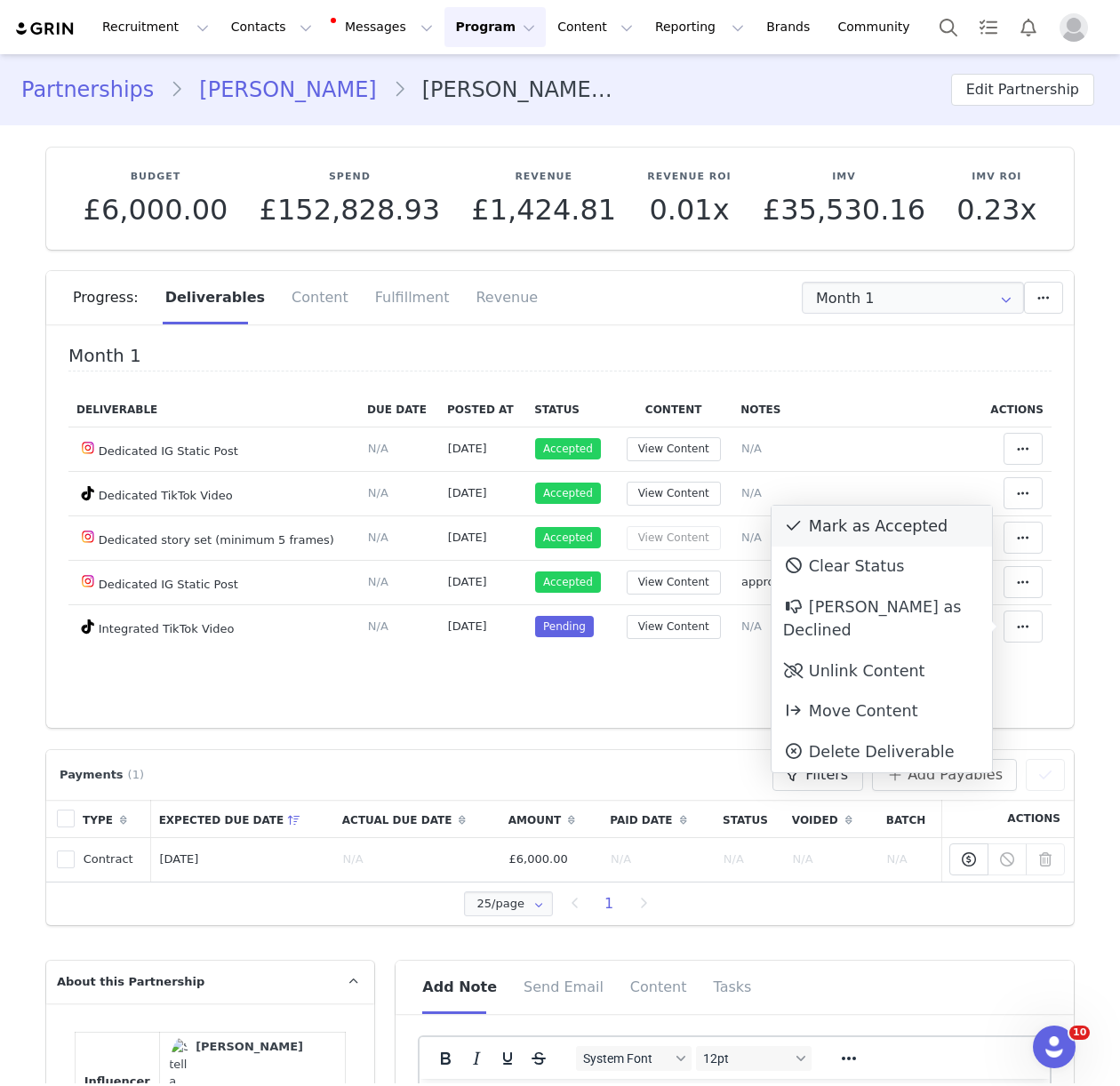
click at [836, 515] on div "Mark as Accepted" at bounding box center [882, 526] width 220 height 41
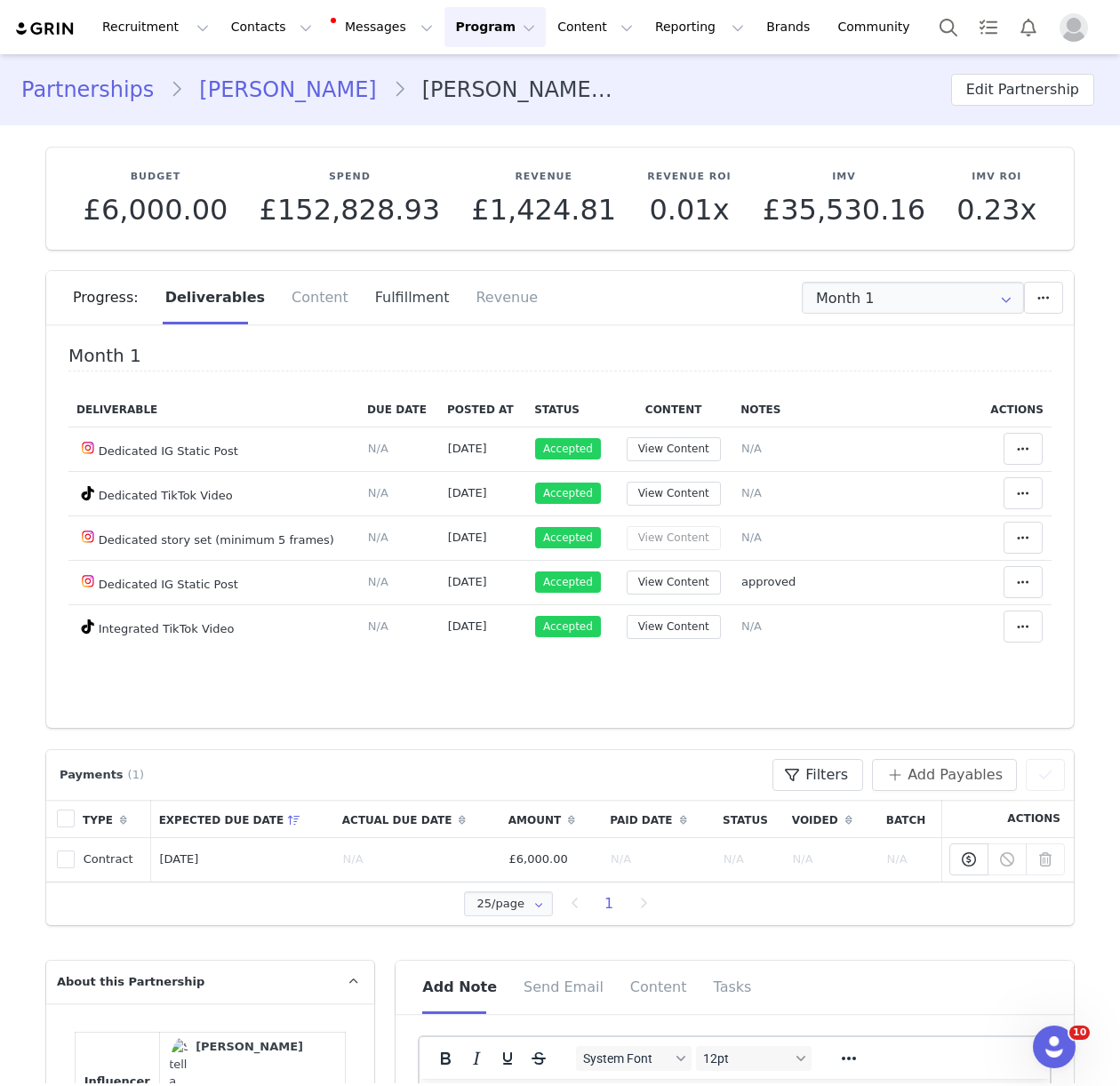
click at [375, 294] on div "Fulfillment" at bounding box center [412, 297] width 101 height 53
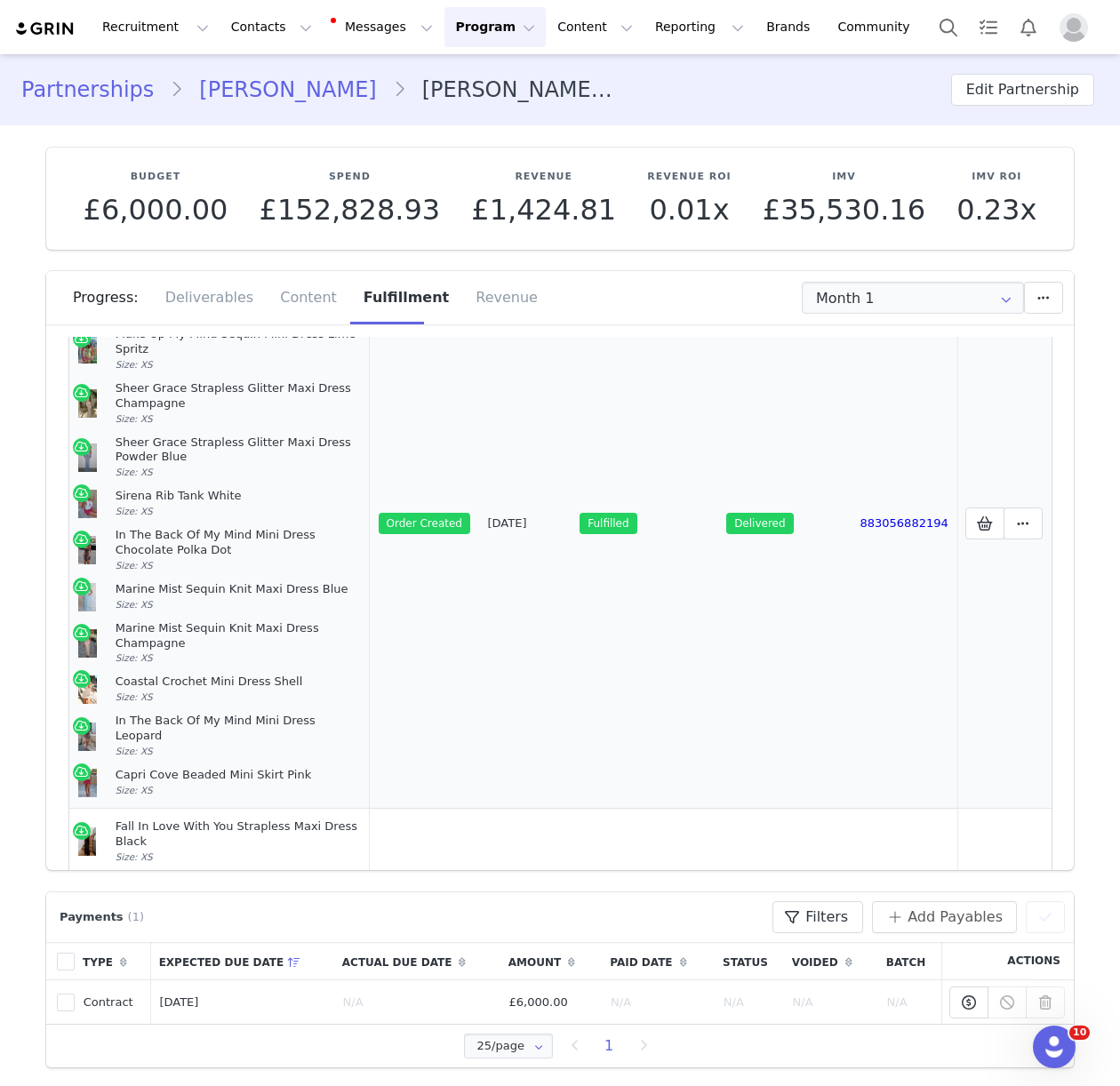
scroll to position [193, 0]
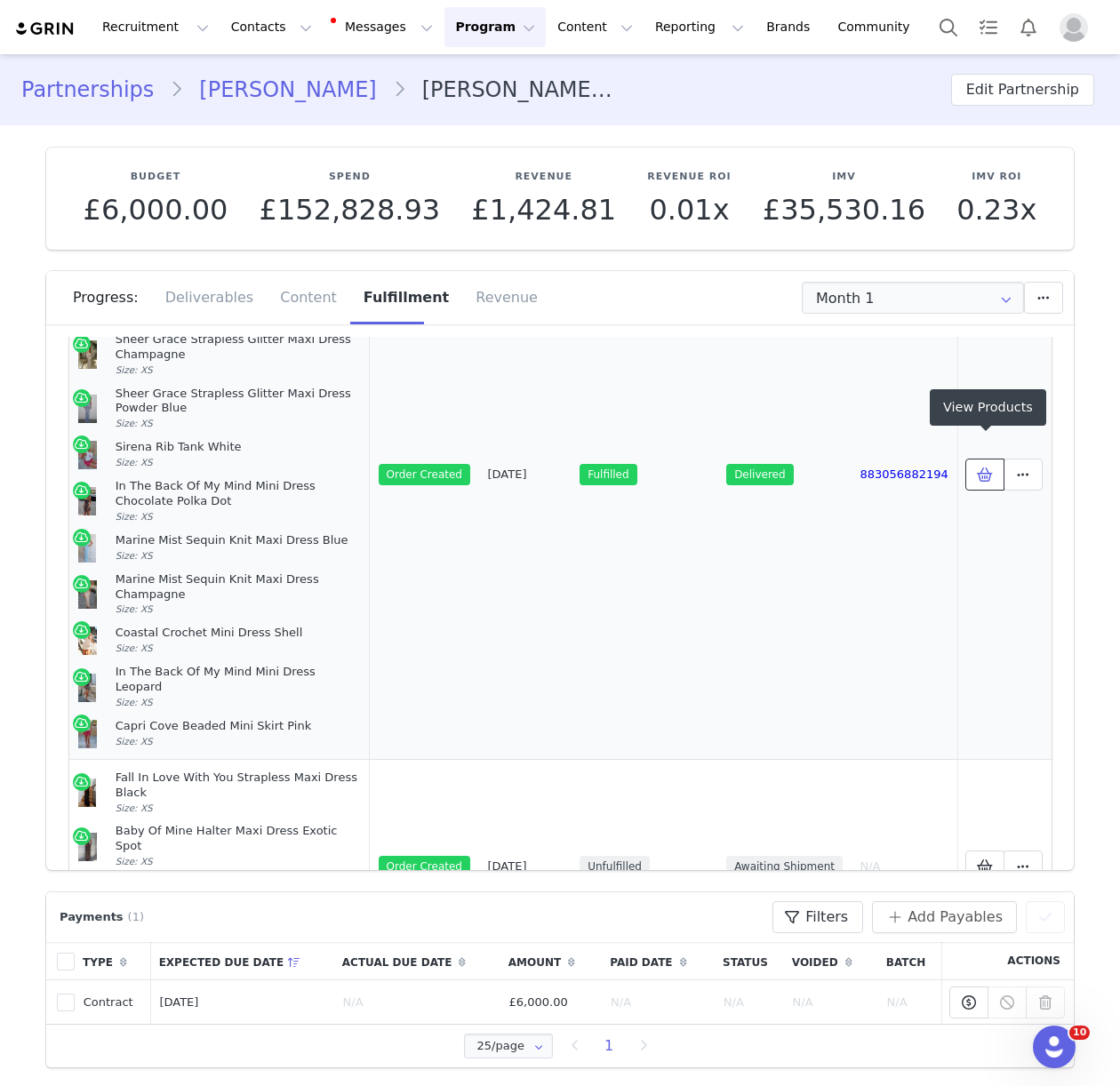
click at [977, 467] on icon at bounding box center [985, 473] width 16 height 14
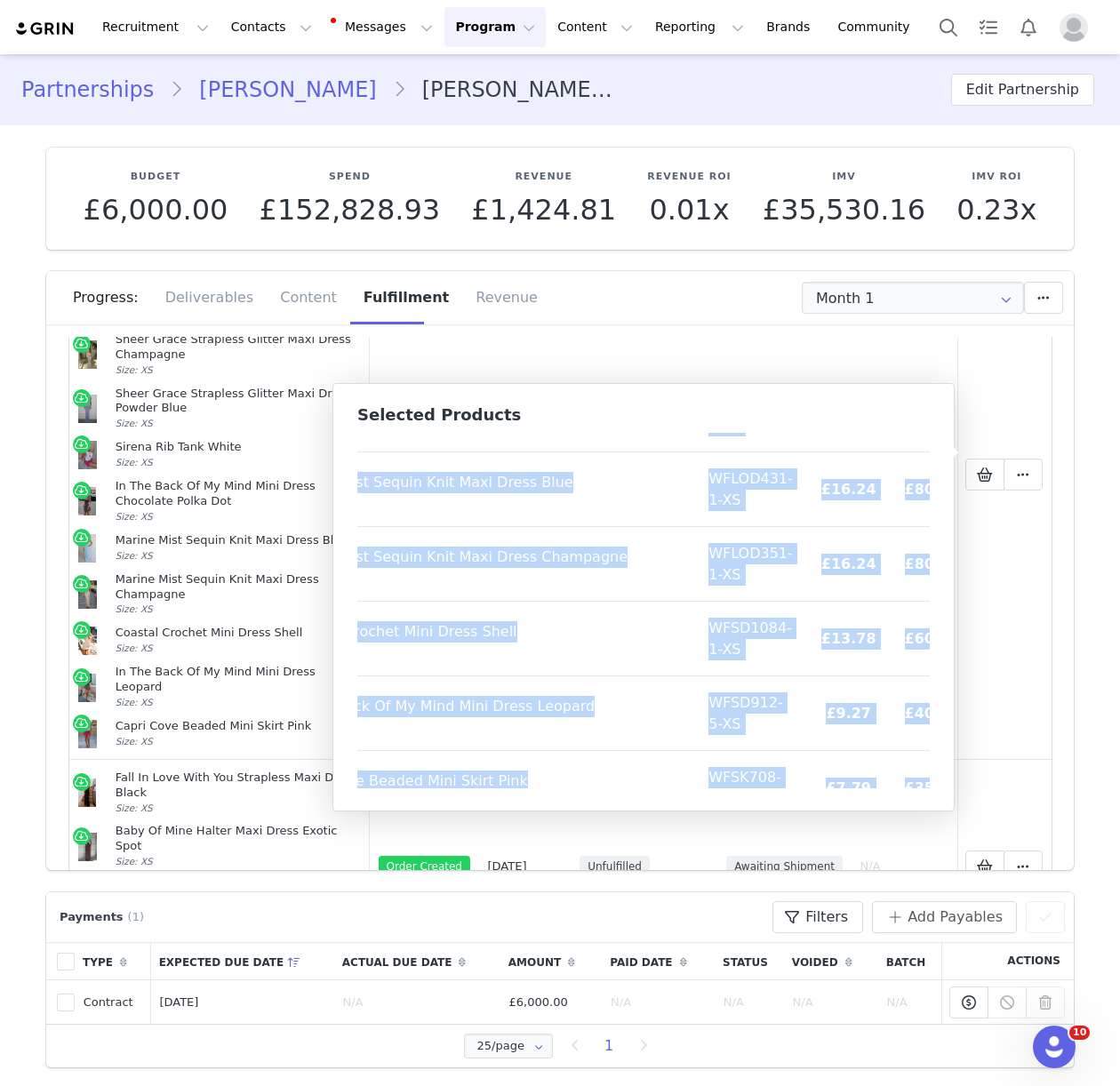
scroll to position [585, 127]
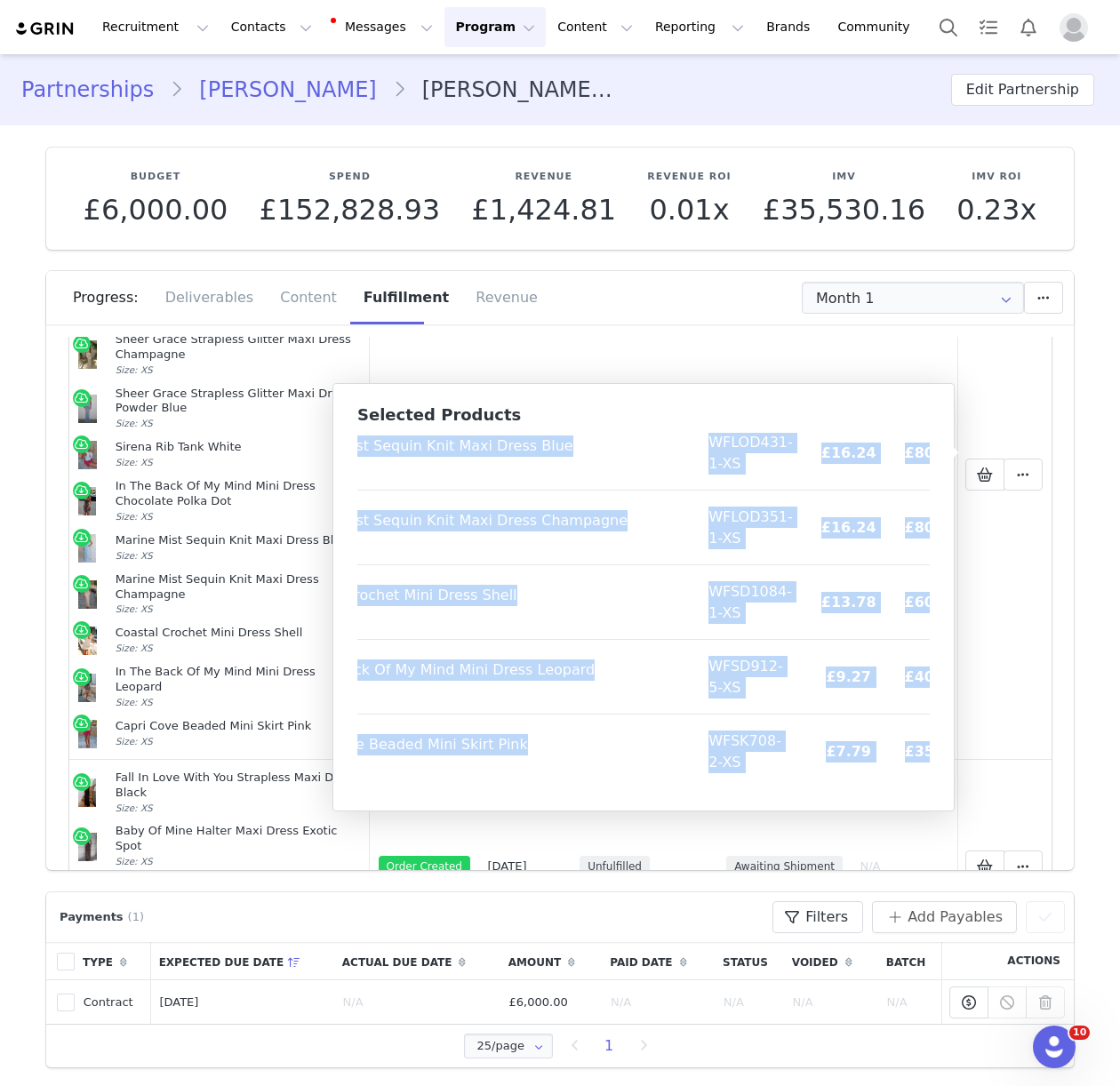
drag, startPoint x: 369, startPoint y: 455, endPoint x: 921, endPoint y: 783, distance: 642.1
click at [921, 783] on div "Product SKU Cost Price Captivate My Focus Mini Dress Cream Size: XS EXK28-1-XS …" at bounding box center [643, 610] width 573 height 356
copy table "Product SKU Cost Price Captivate My Focus Mini Dress Cream Size: XS EXK28-1-XS …"
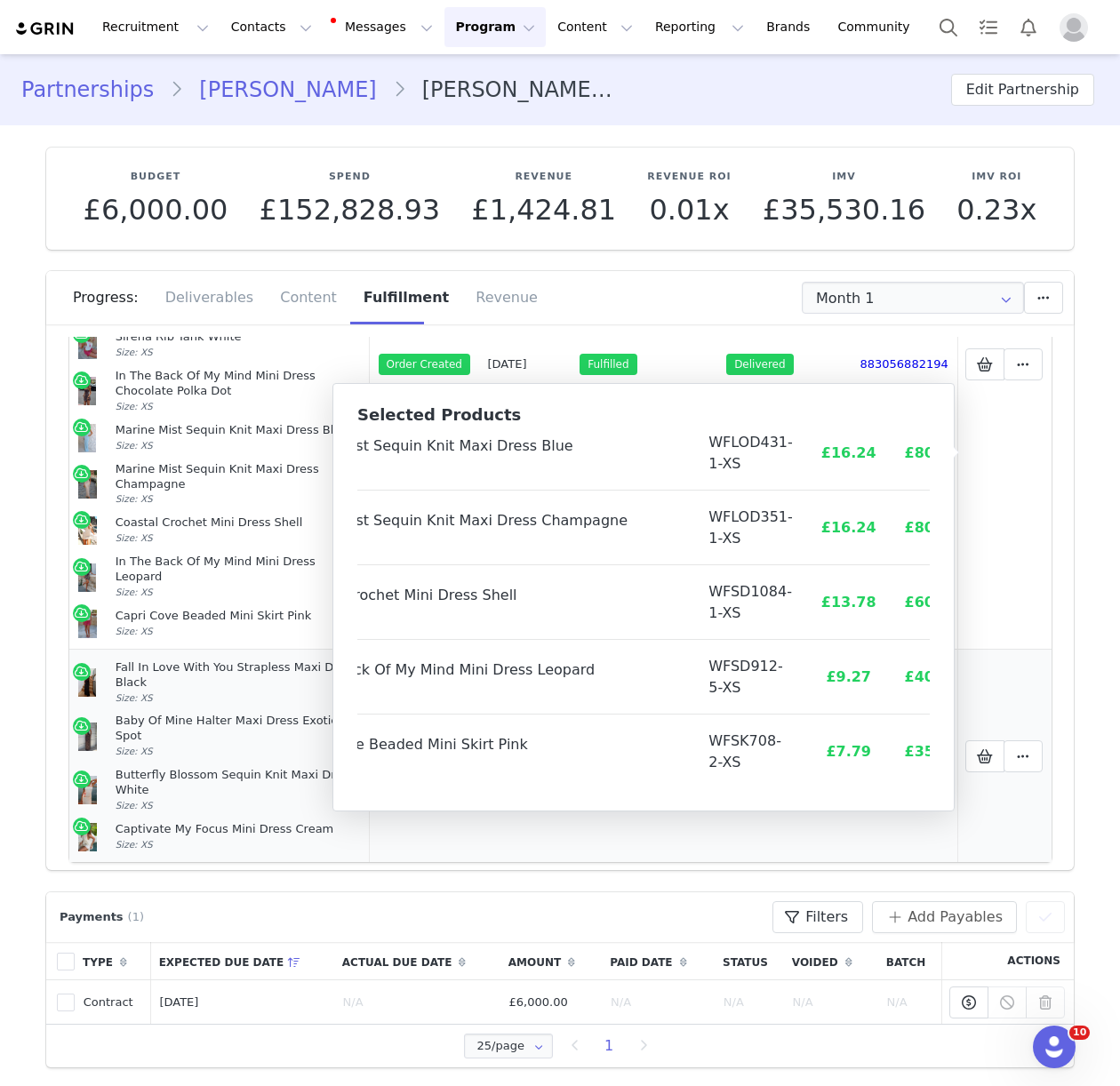
click at [197, 660] on div "Fall In Love With You Strapless Maxi Dress Black Size: XS" at bounding box center [238, 683] width 246 height 46
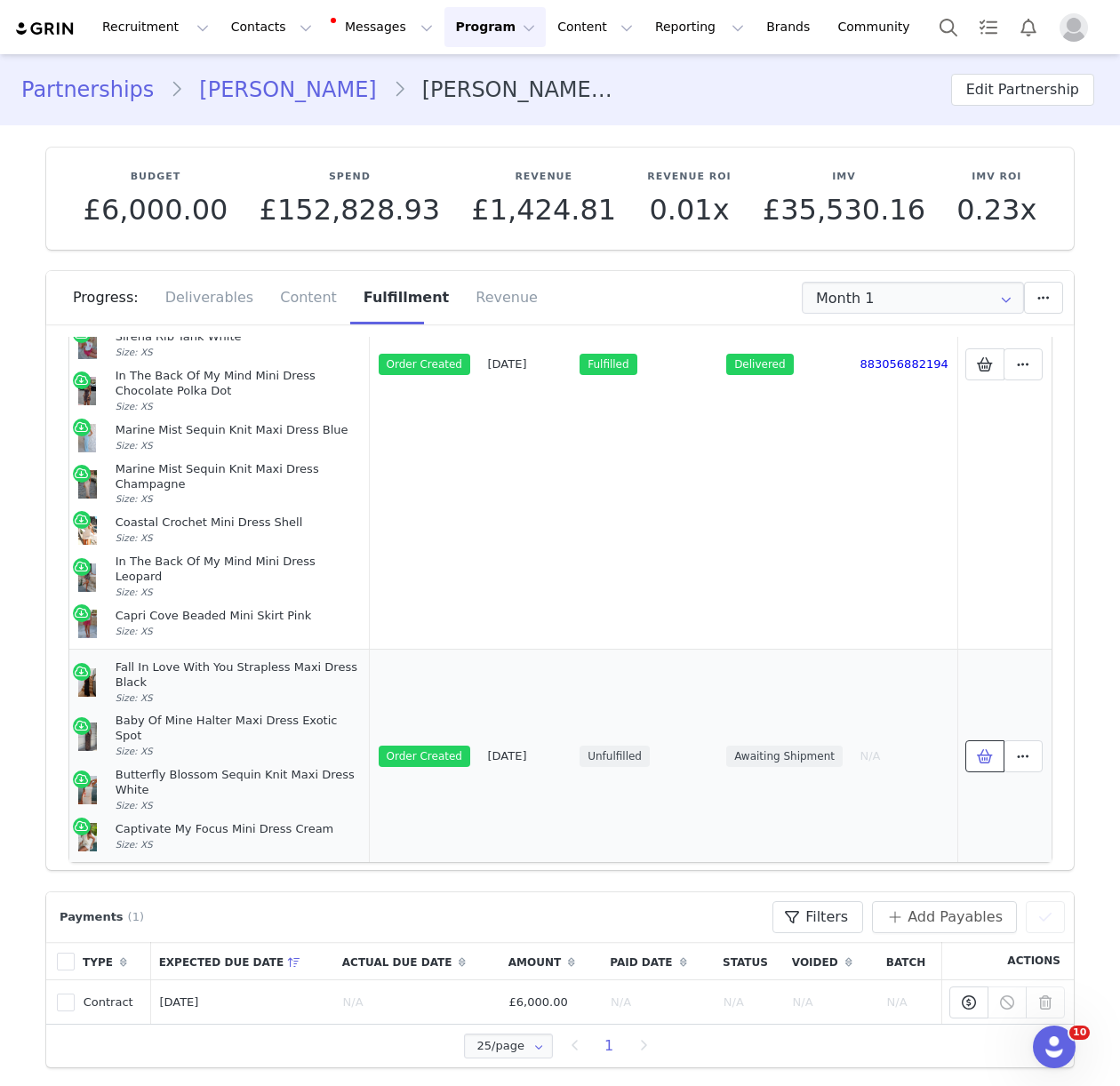
click at [982, 749] on icon at bounding box center [985, 755] width 16 height 14
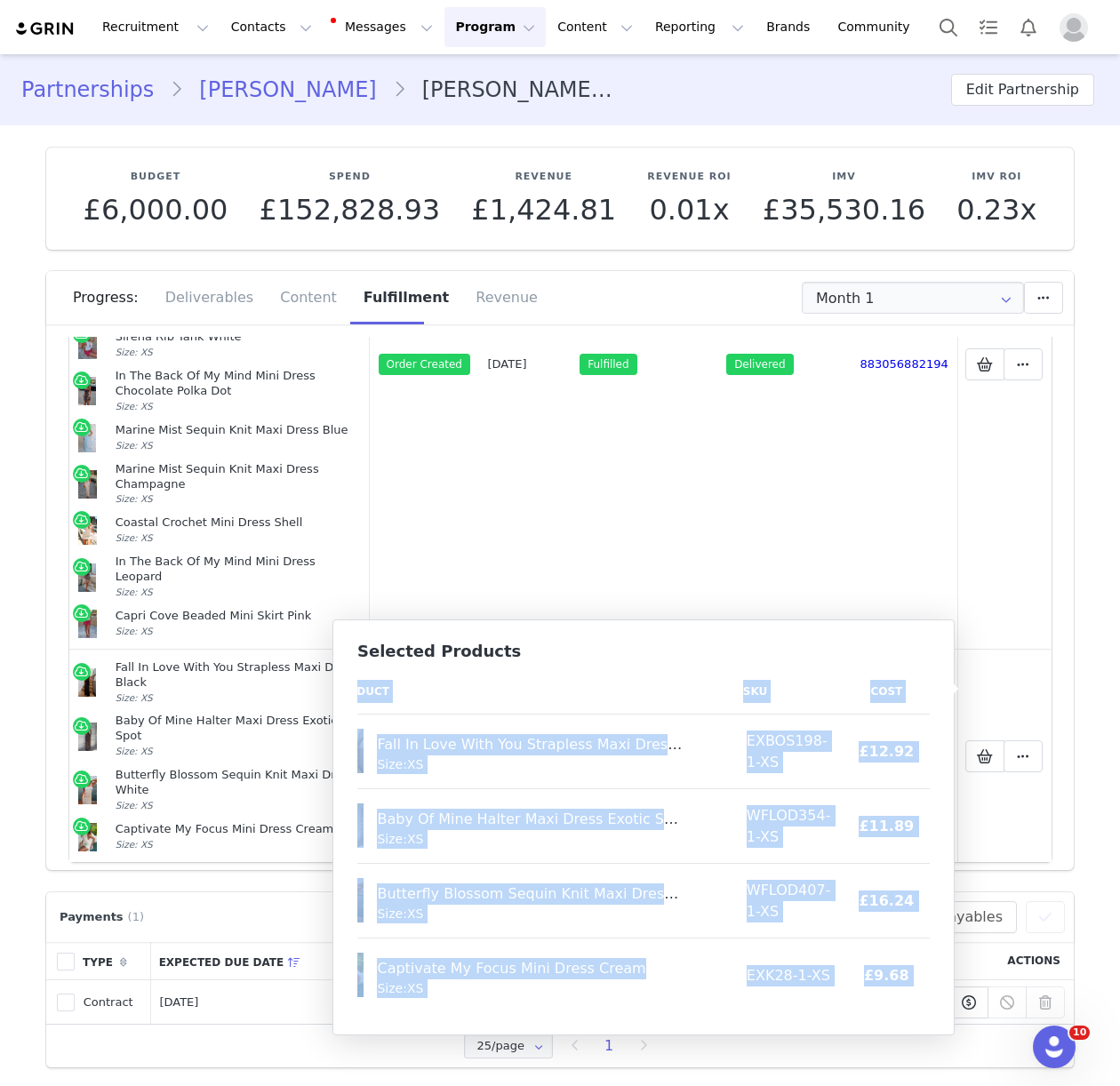
scroll to position [0, 77]
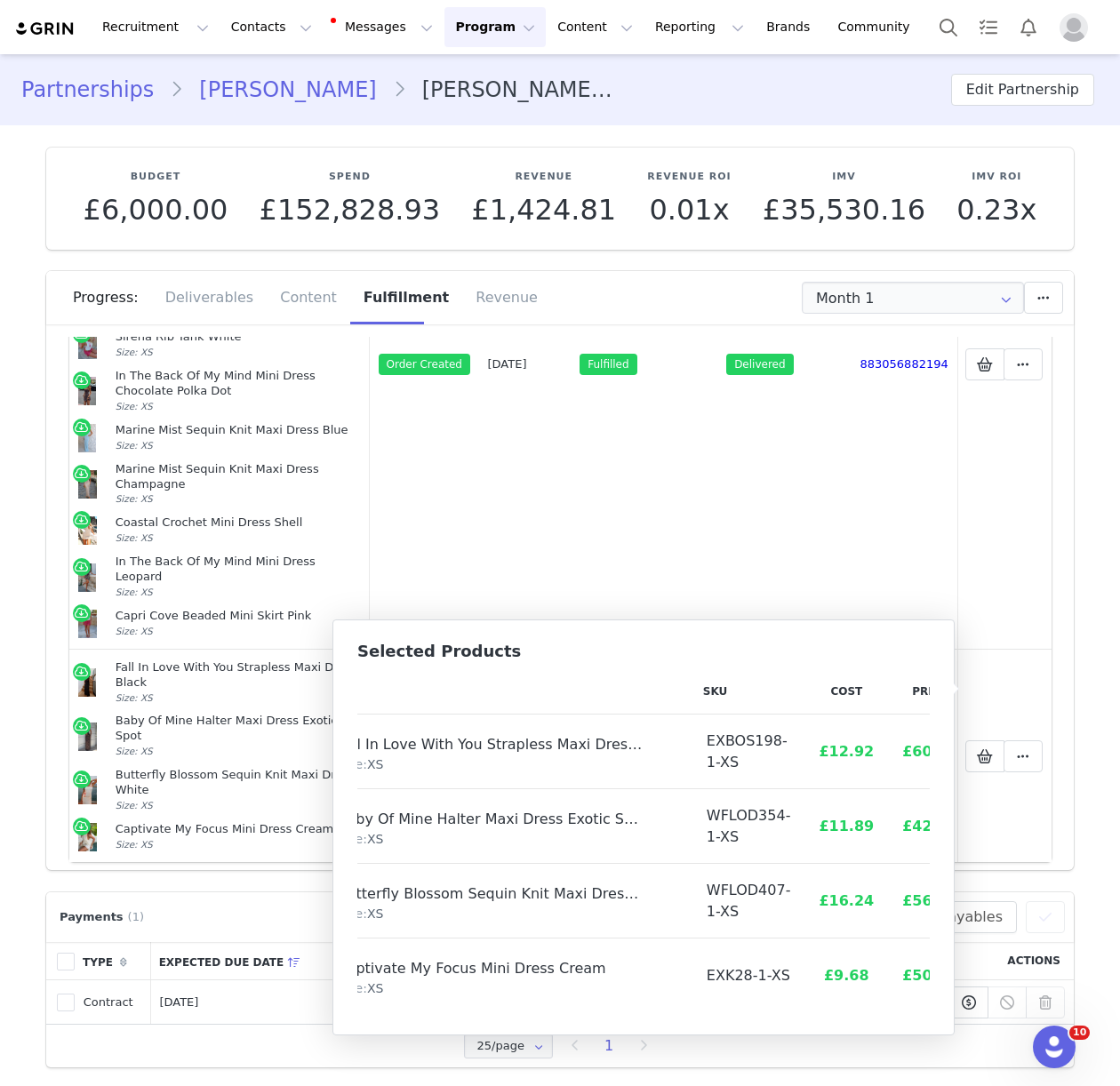
drag, startPoint x: 370, startPoint y: 691, endPoint x: 921, endPoint y: 1013, distance: 638.2
click at [921, 1013] on div "Selected Products Product SKU Cost Price Fall In Love With You Strapless Maxi D…" at bounding box center [644, 826] width 622 height 416
copy thead
drag, startPoint x: 243, startPoint y: 22, endPoint x: 253, endPoint y: 50, distance: 29.7
click at [243, 23] on button "Contacts Contacts" at bounding box center [271, 27] width 102 height 40
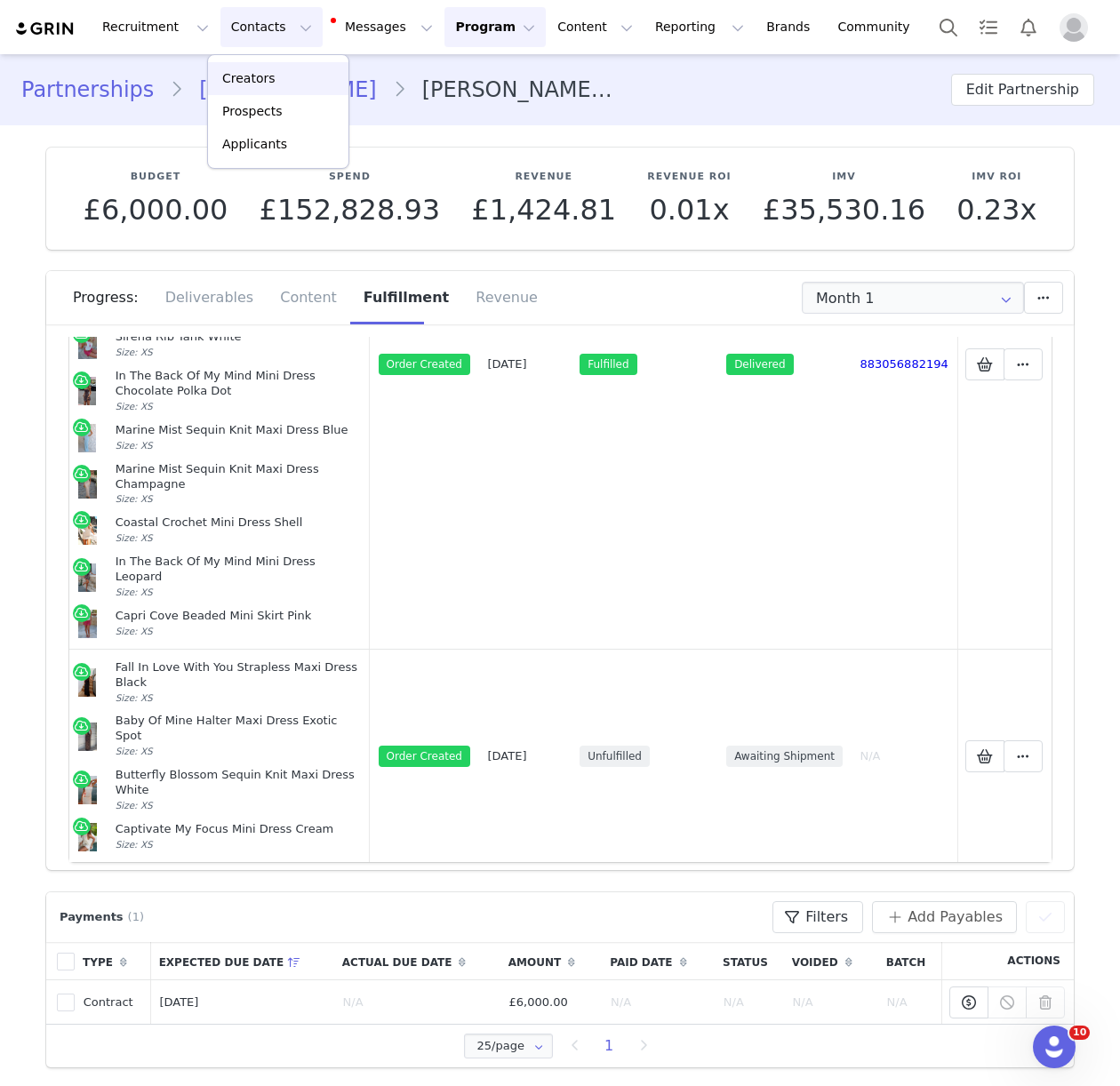
click at [276, 78] on div "Creators" at bounding box center [277, 78] width 119 height 19
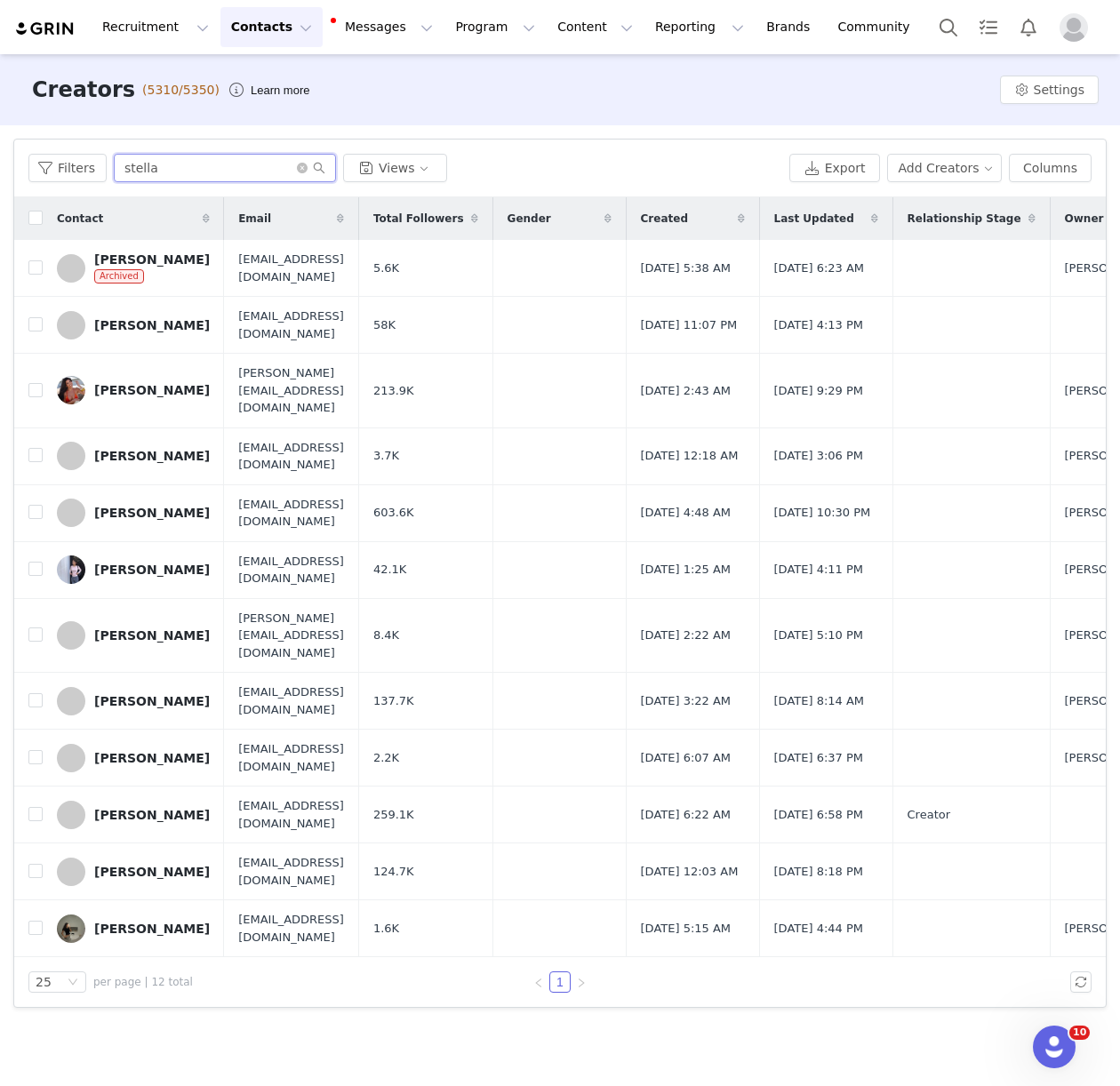
click at [191, 169] on input "stella" at bounding box center [225, 168] width 222 height 28
paste input "Sophie Charlotte"
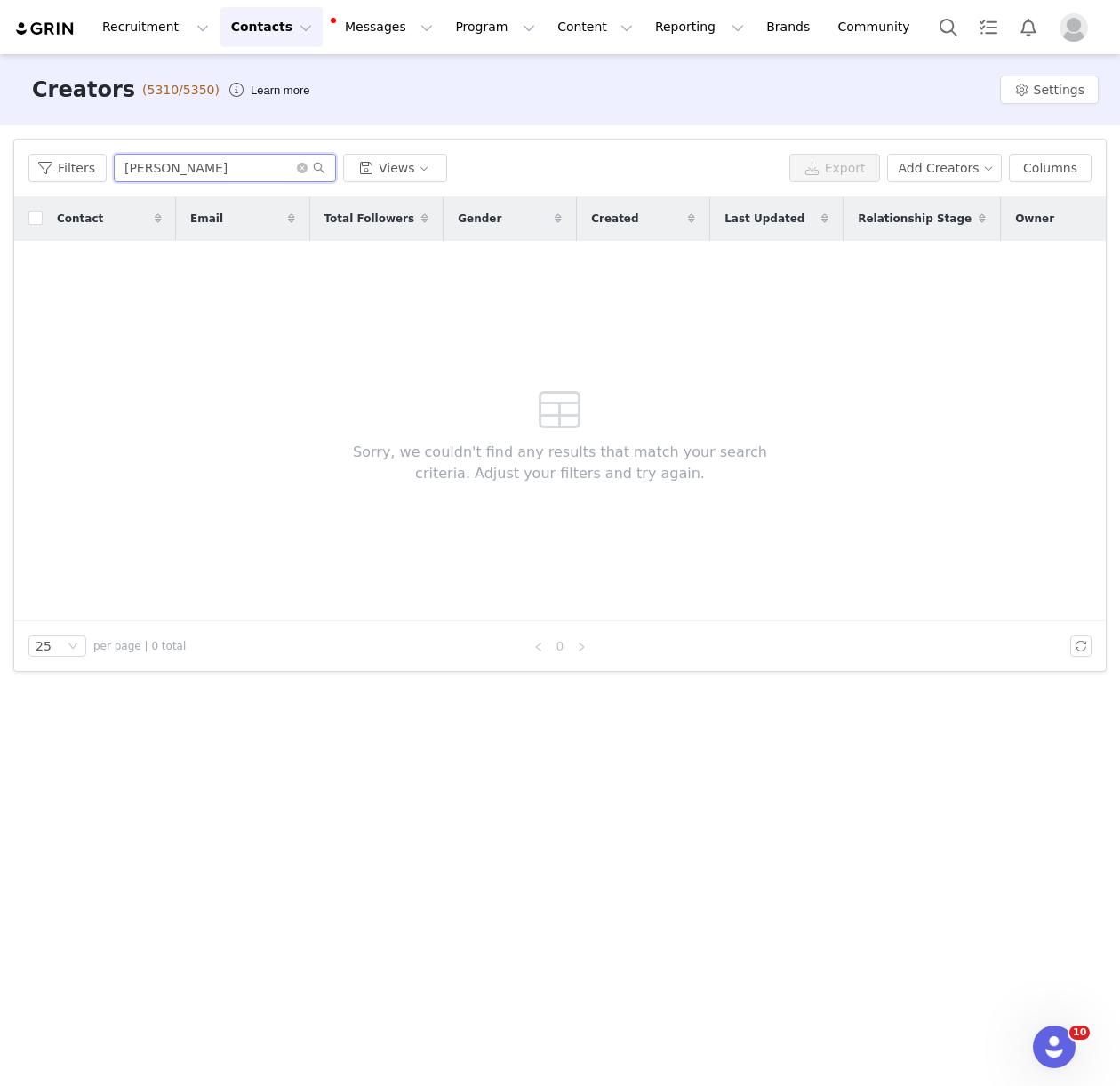
drag, startPoint x: 166, startPoint y: 169, endPoint x: 169, endPoint y: 212, distance: 43.1
click at [166, 174] on input "Sophie Charlotte" at bounding box center [225, 168] width 222 height 28
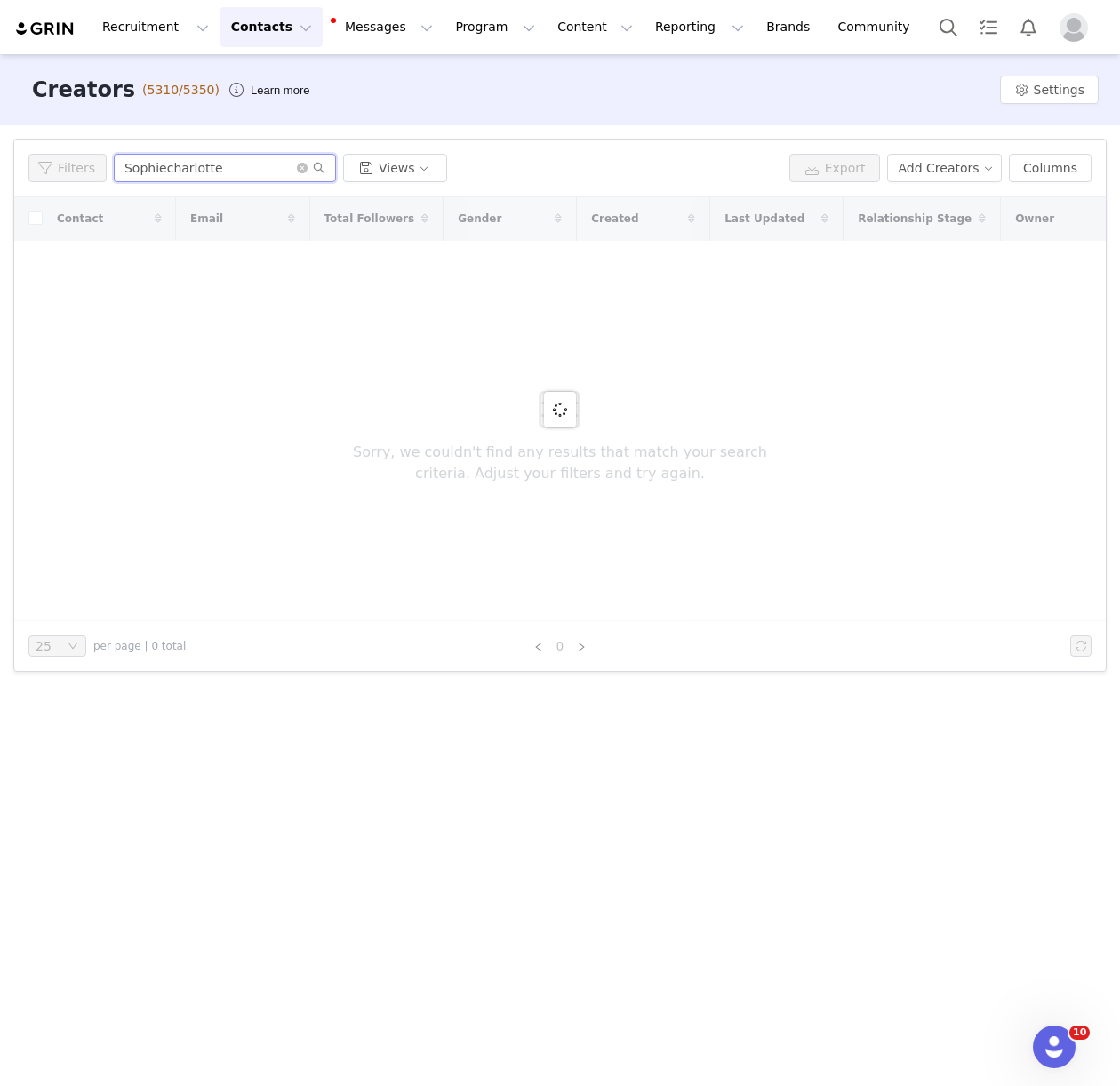
click at [246, 170] on input "Sophiecharlotte" at bounding box center [225, 168] width 222 height 28
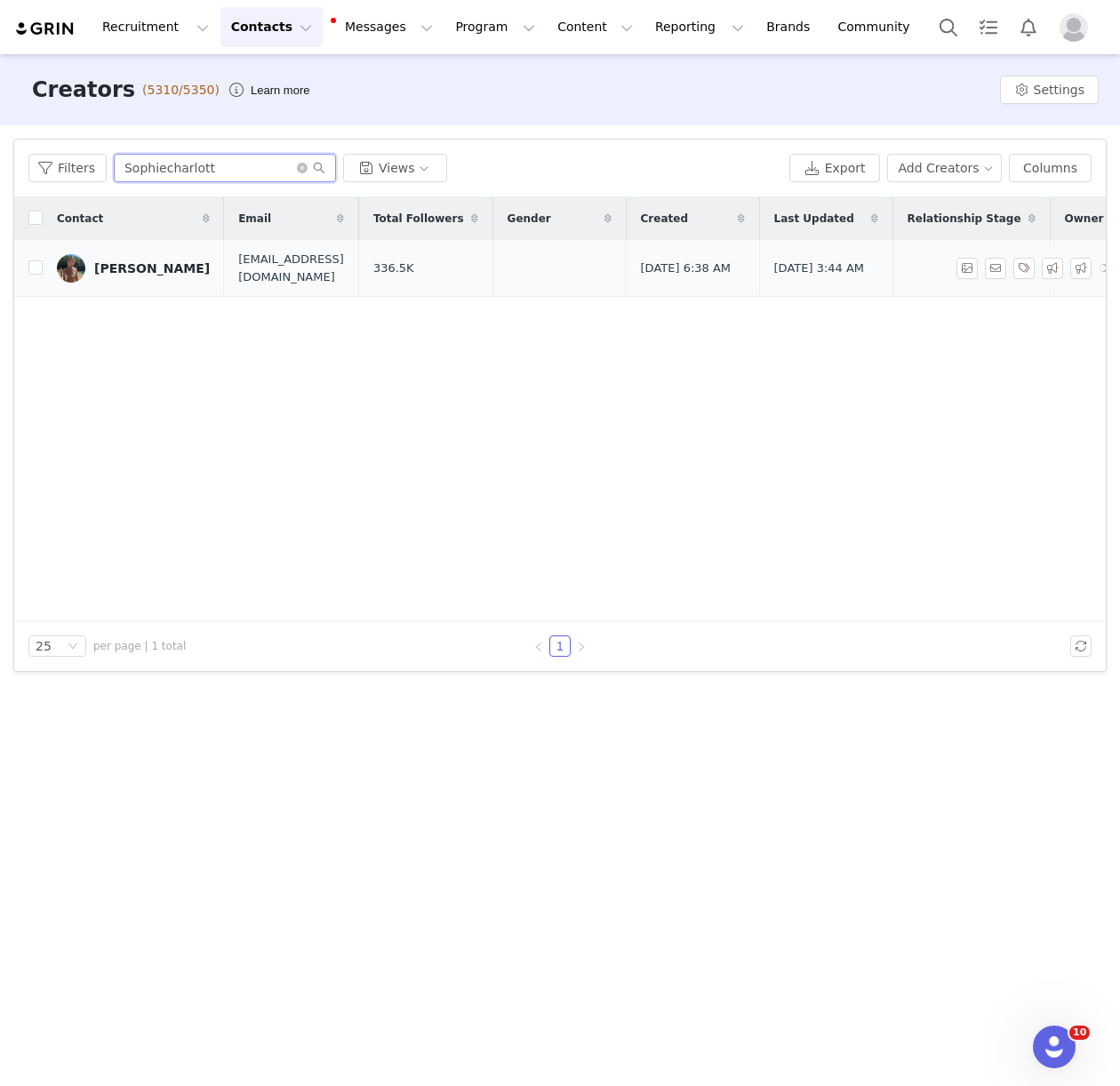
type input "Sophiecharlott"
click at [183, 269] on div "Sophie Herrmann" at bounding box center [152, 268] width 116 height 14
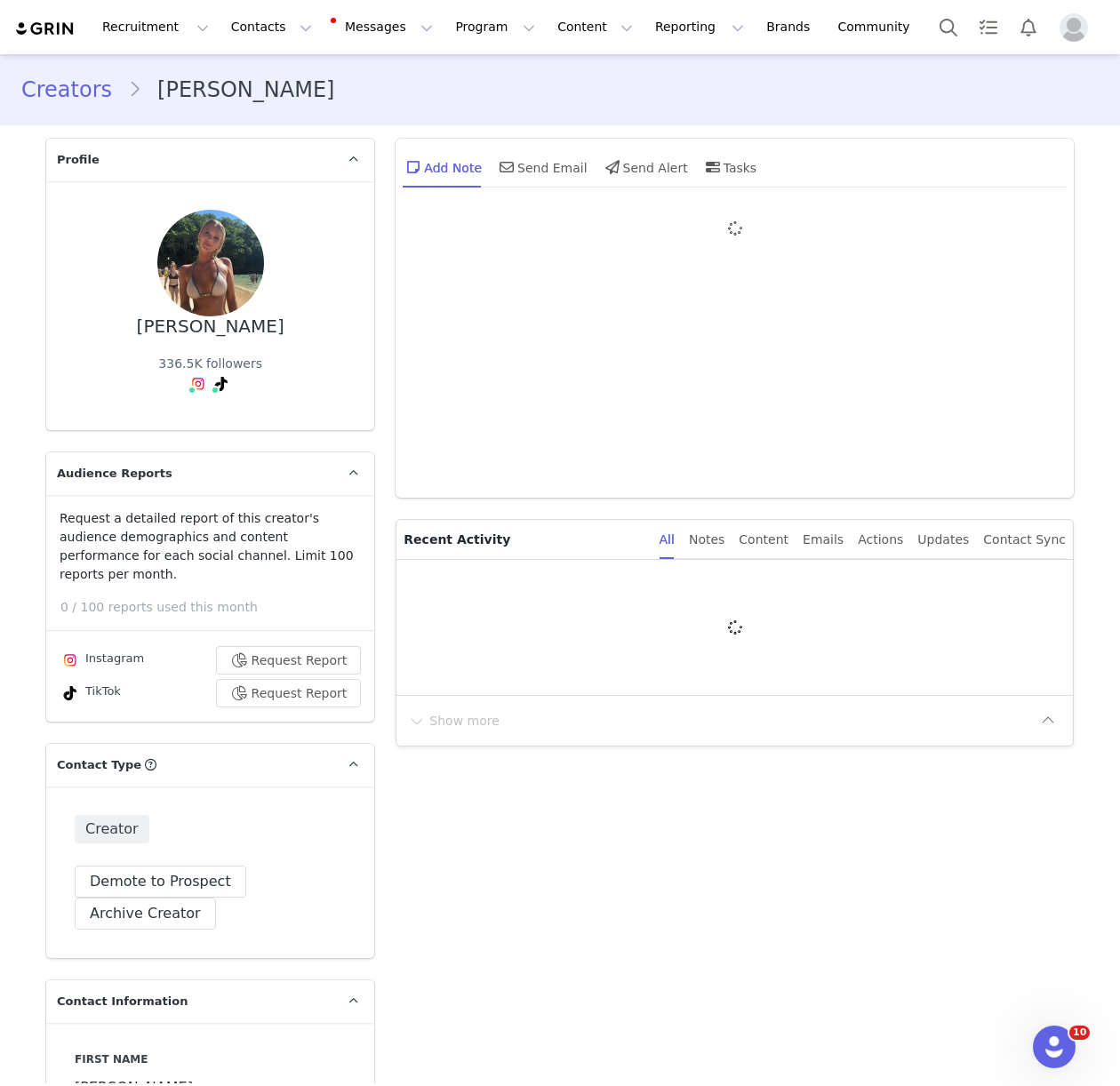
type input "+49 ([GEOGRAPHIC_DATA])"
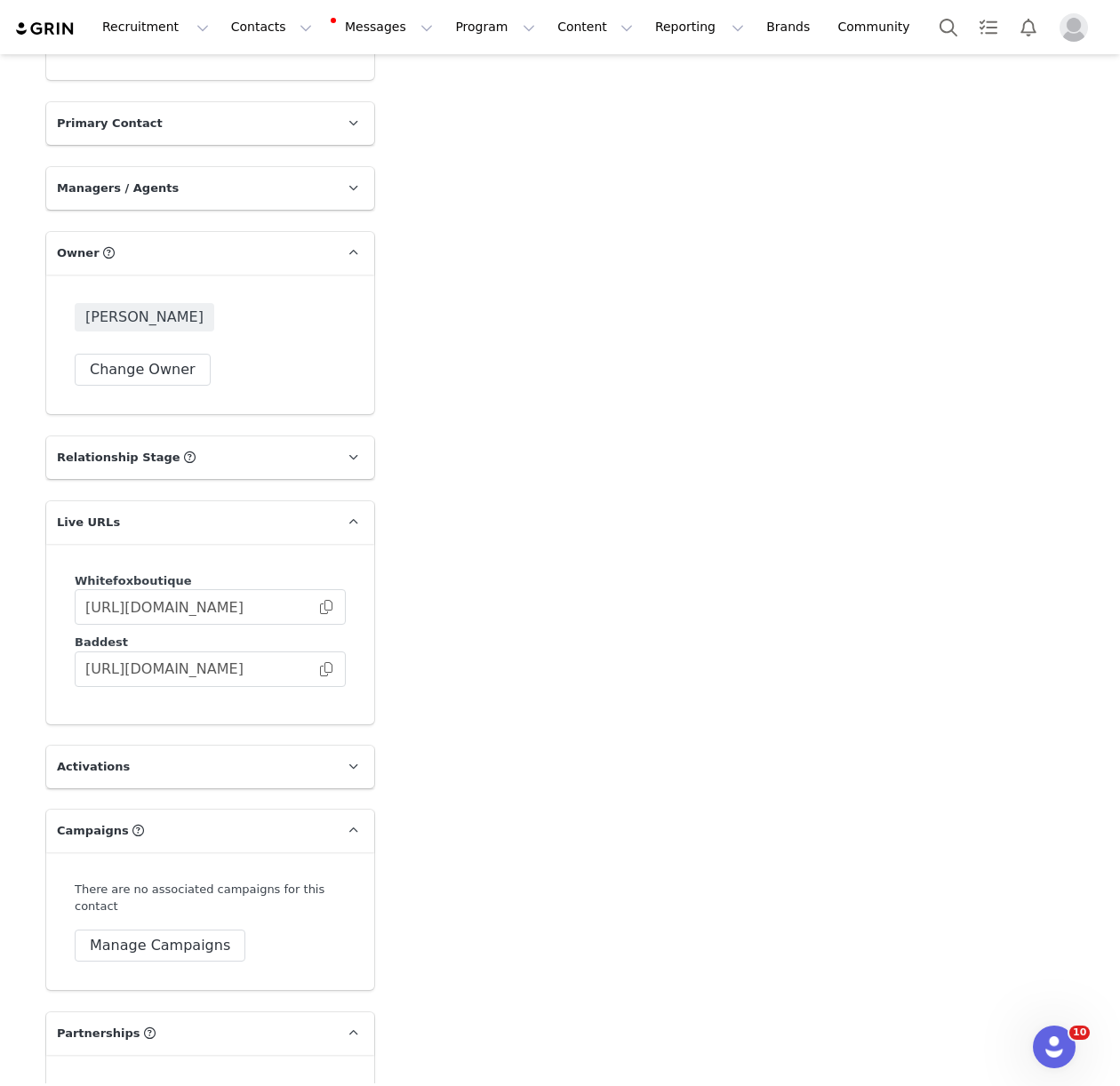
scroll to position [3042, 0]
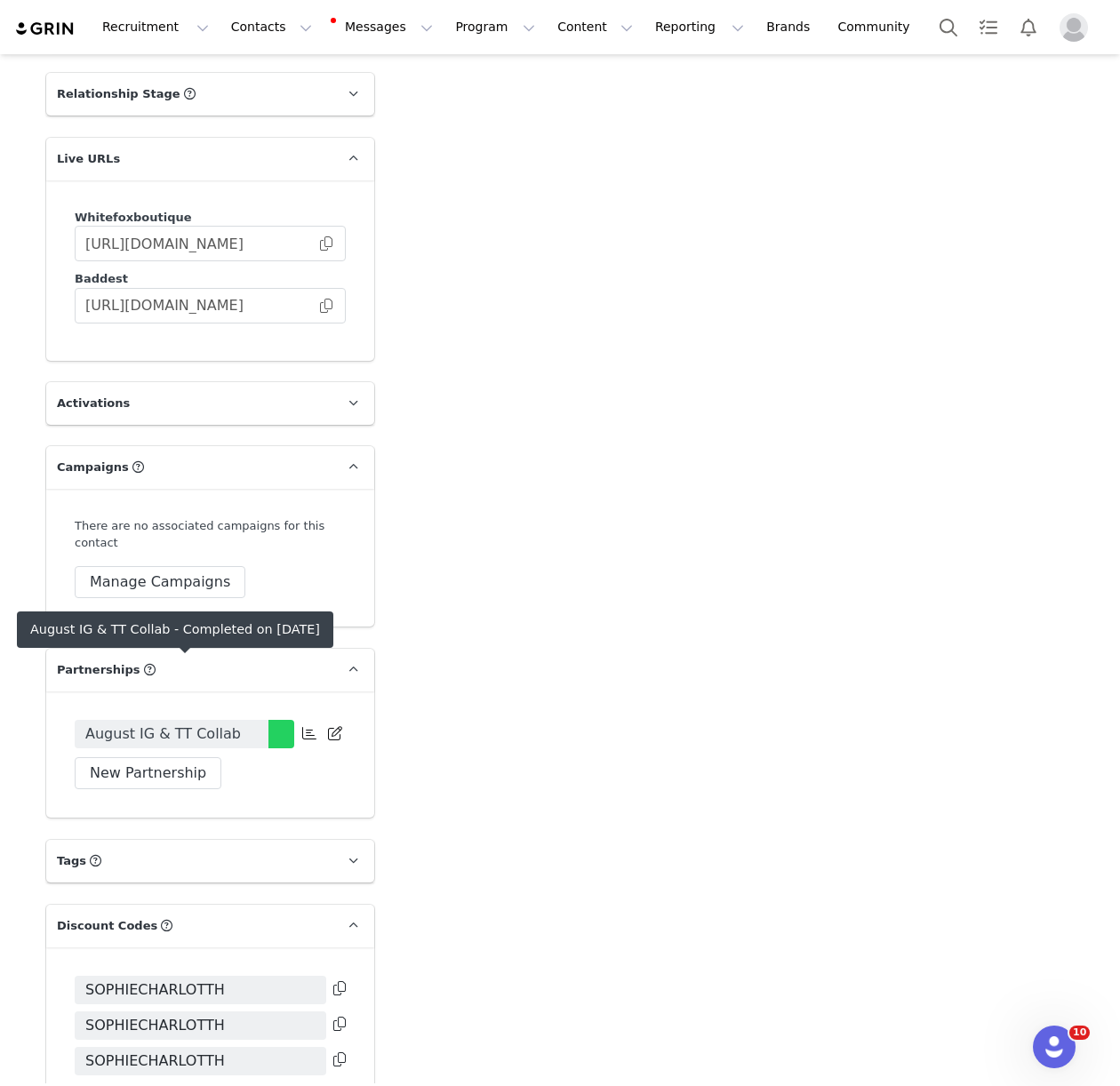
click at [210, 723] on span "August IG & TT Collab" at bounding box center [163, 733] width 155 height 21
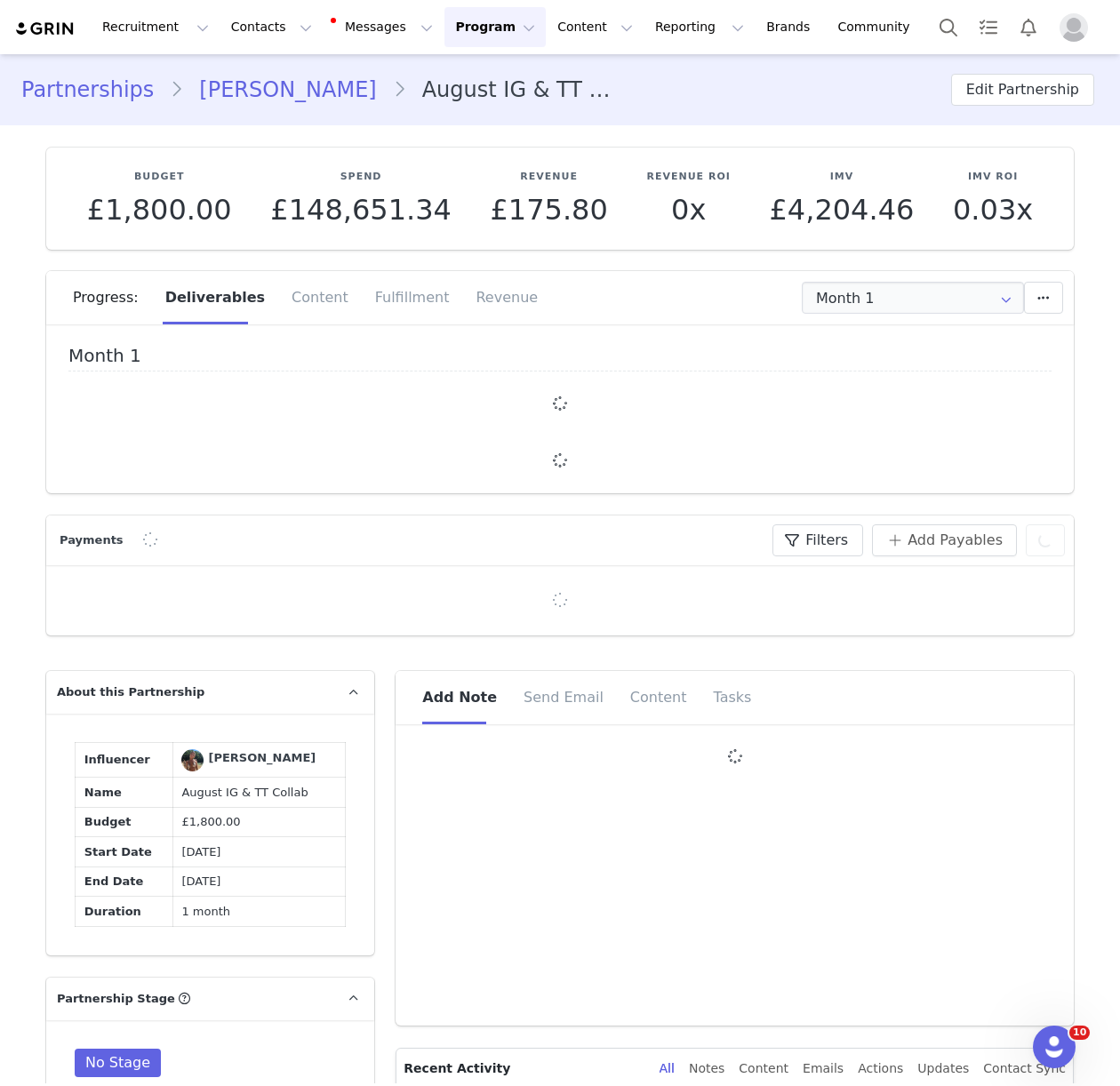
type input "+49 ([GEOGRAPHIC_DATA])"
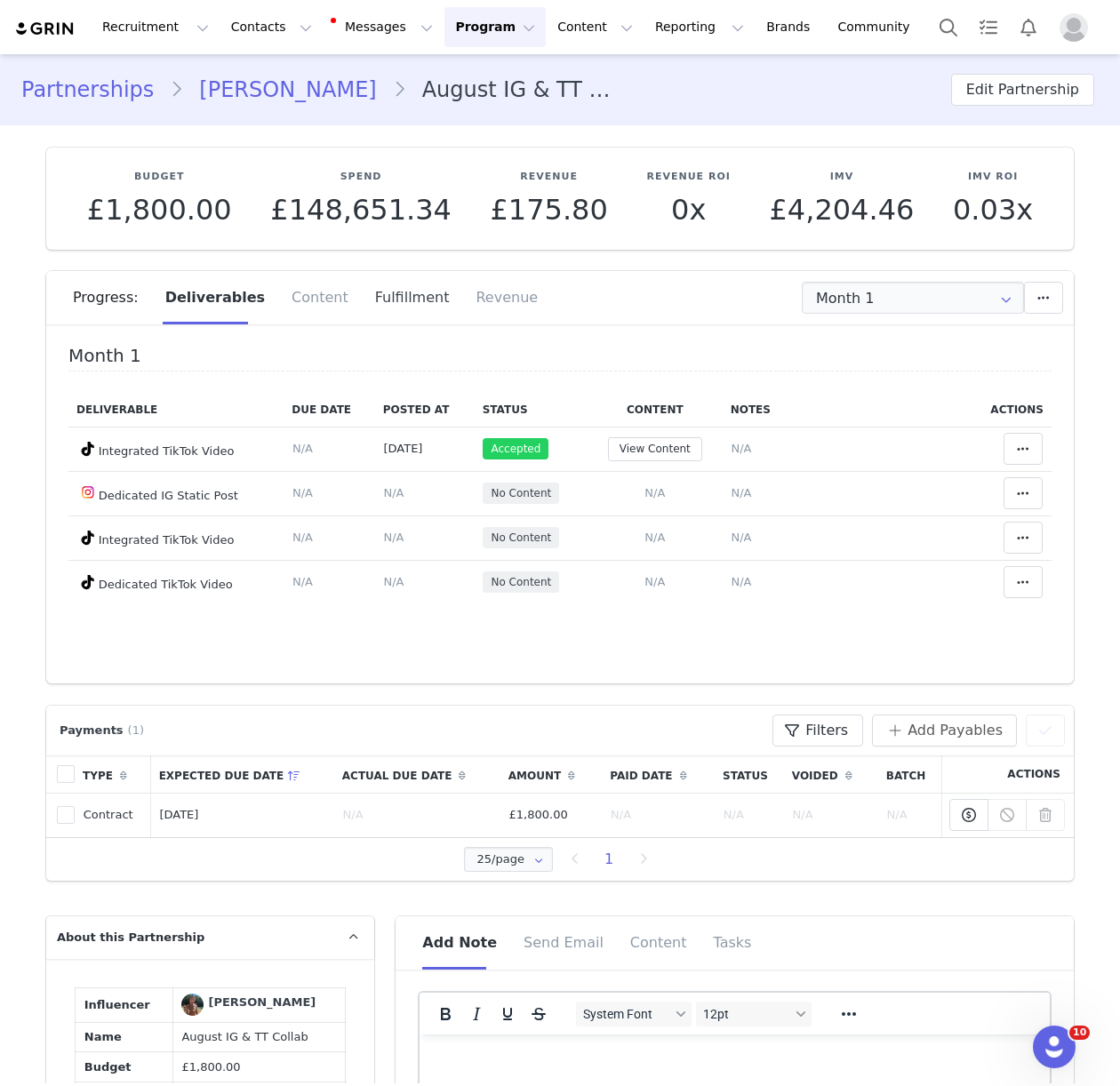
click at [395, 303] on div "Fulfillment" at bounding box center [412, 297] width 101 height 53
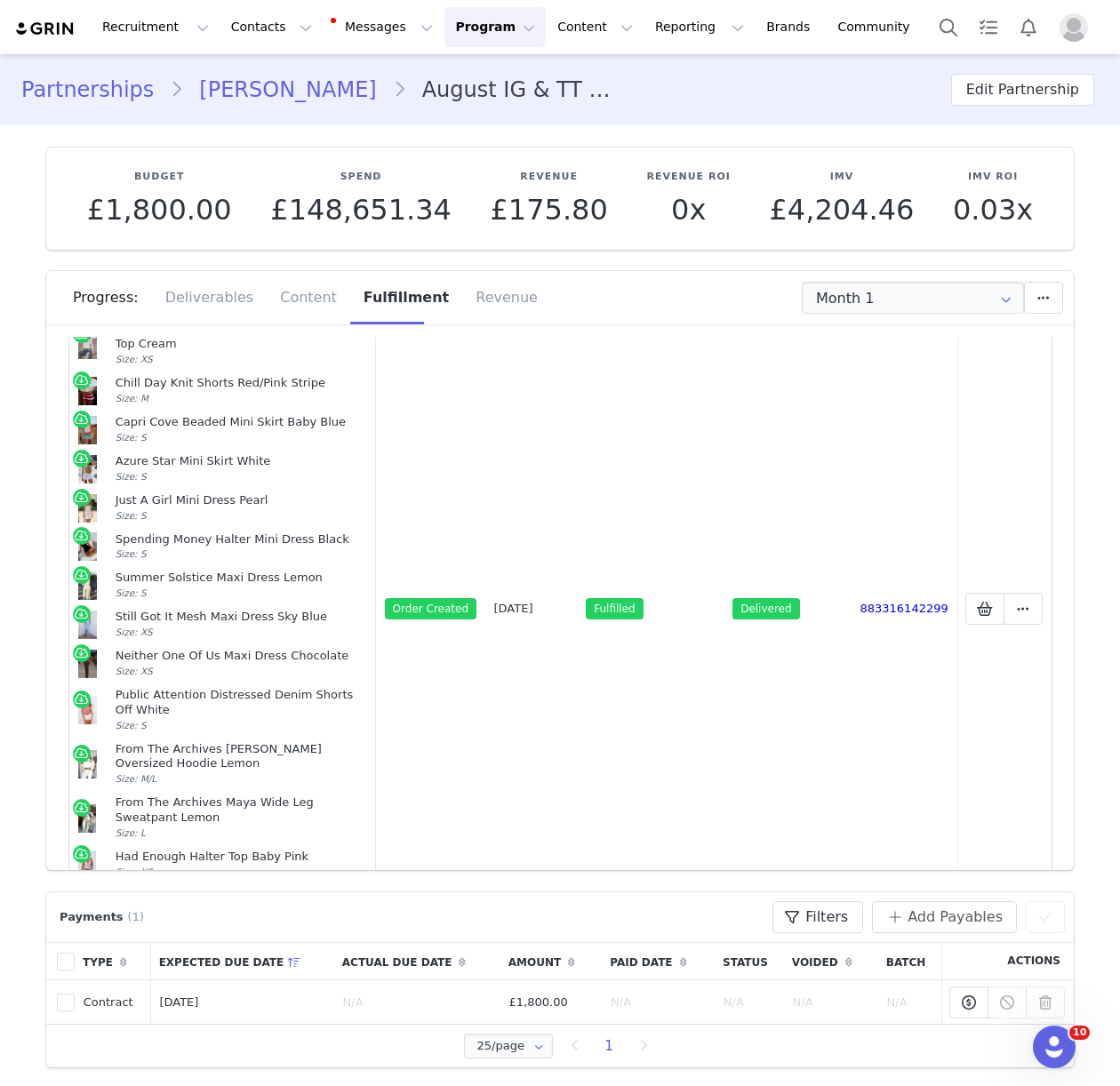
scroll to position [388, 0]
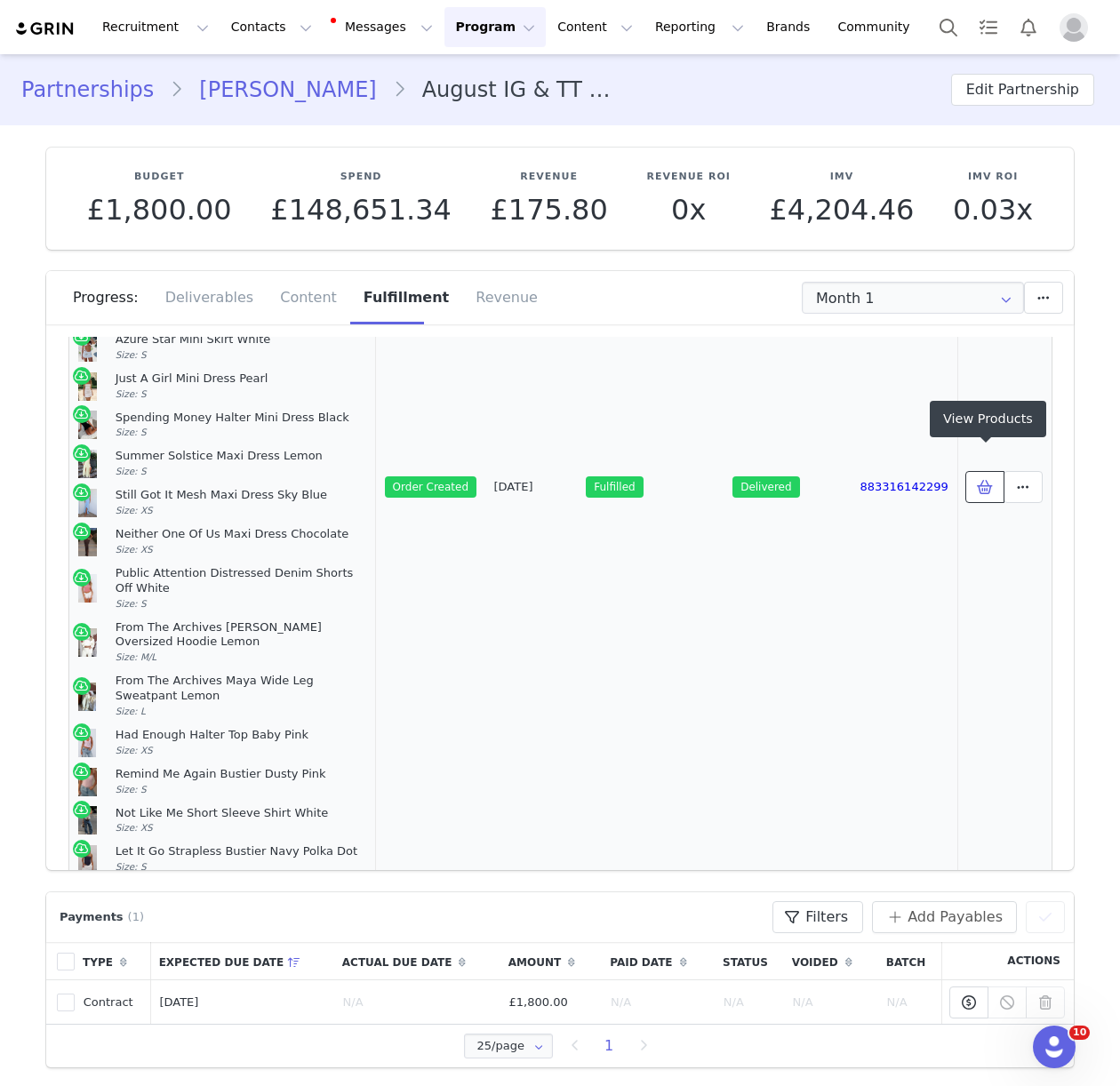
click at [986, 480] on icon at bounding box center [985, 487] width 16 height 14
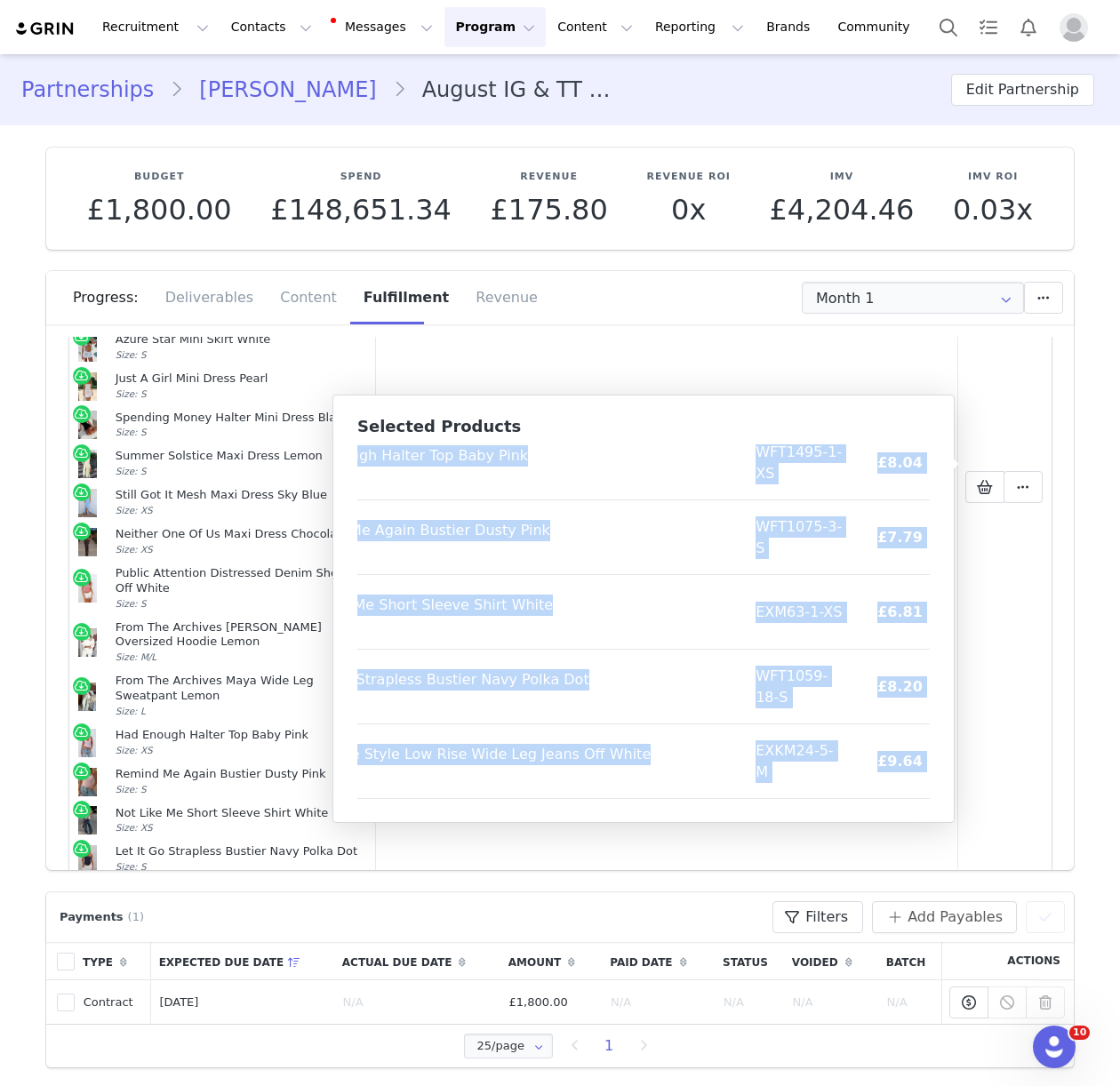
scroll to position [1405, 122]
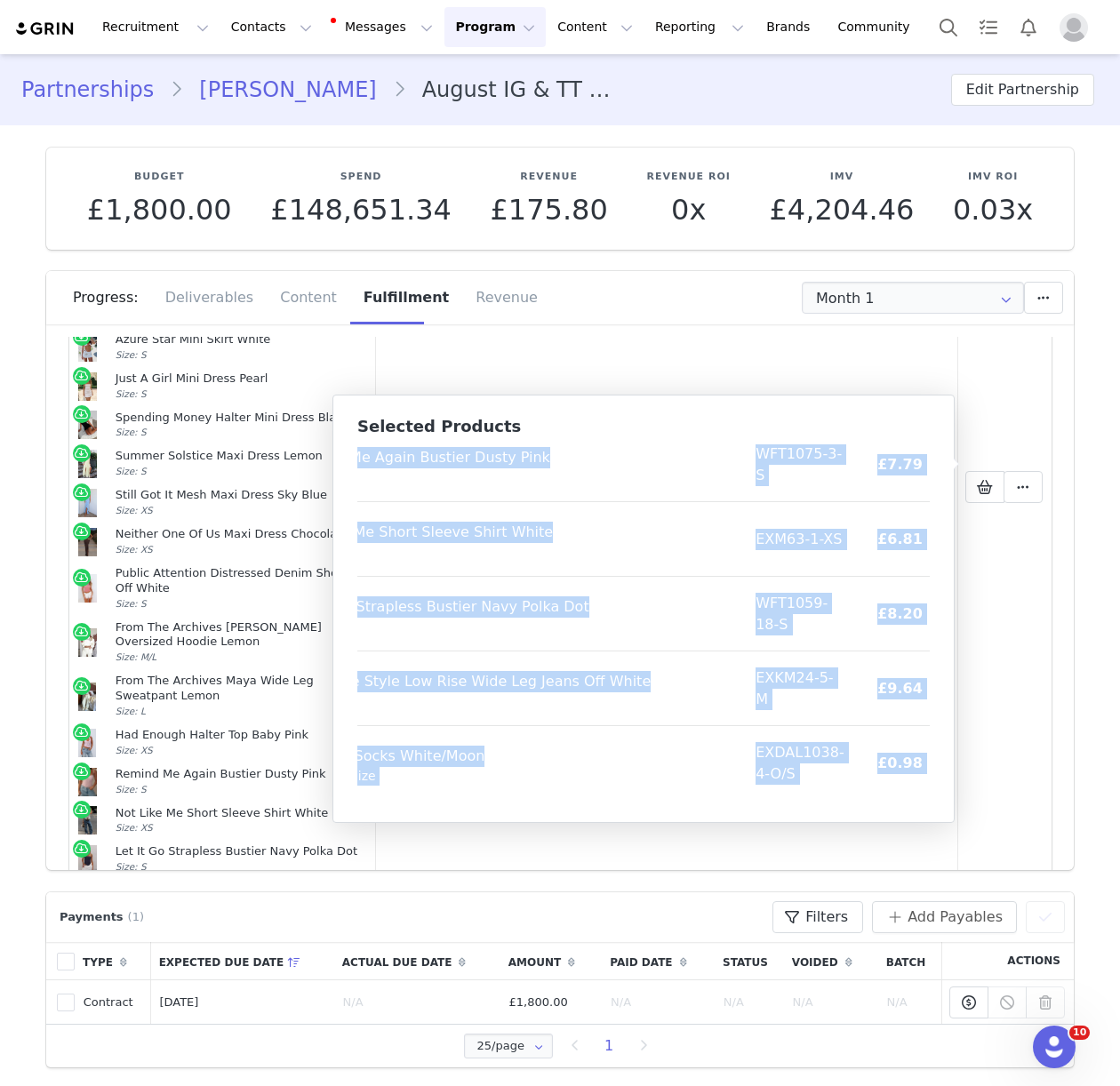
drag, startPoint x: 369, startPoint y: 464, endPoint x: 913, endPoint y: 767, distance: 622.7
copy table "Product SKU Cost Price Broken Dreams Bustier Baby Blue Size: S WFT1224-1-S £7.8…"
click at [240, 21] on button "Contacts Contacts" at bounding box center [271, 27] width 102 height 40
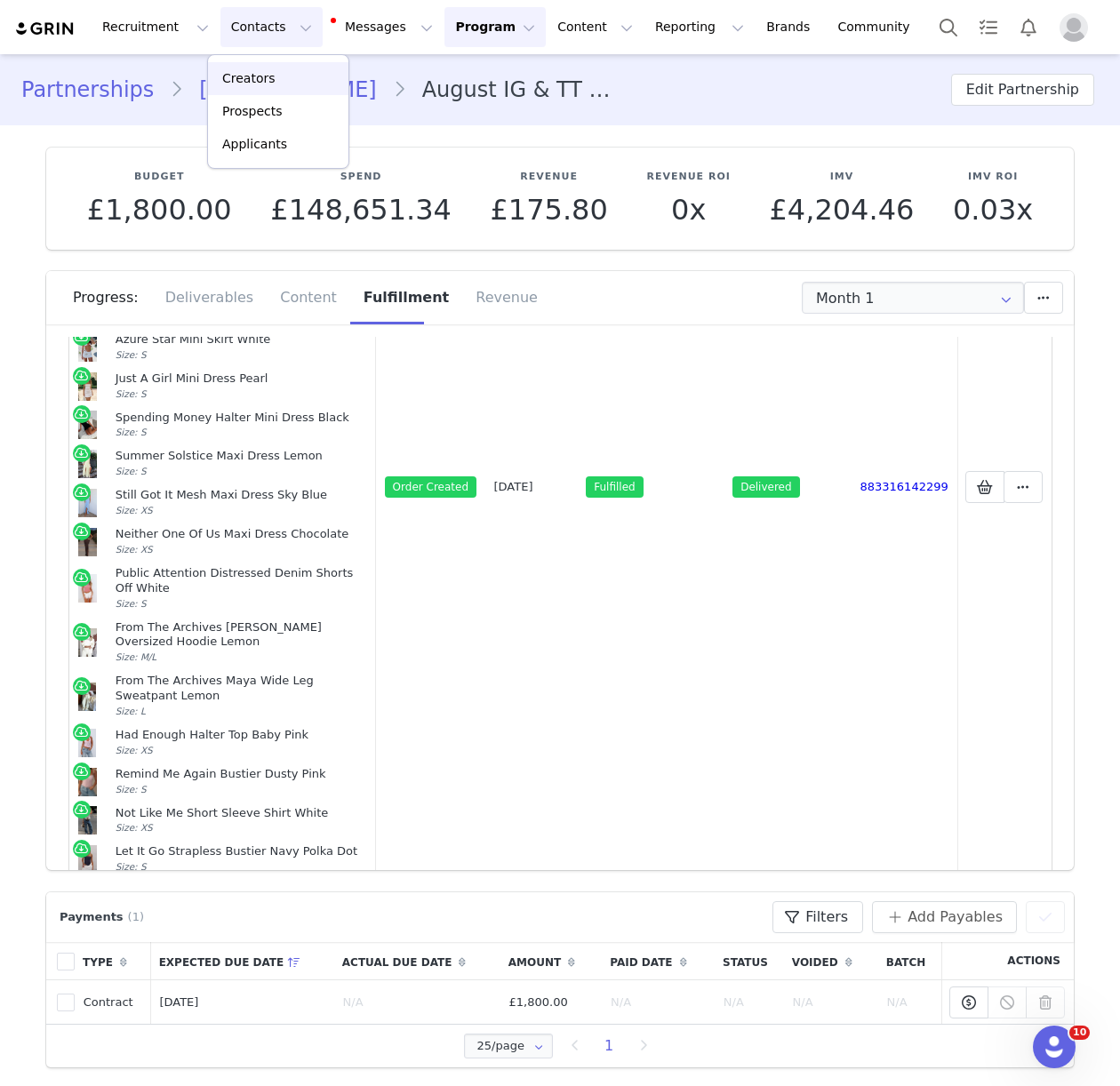
click at [265, 66] on link "Creators" at bounding box center [278, 78] width 140 height 33
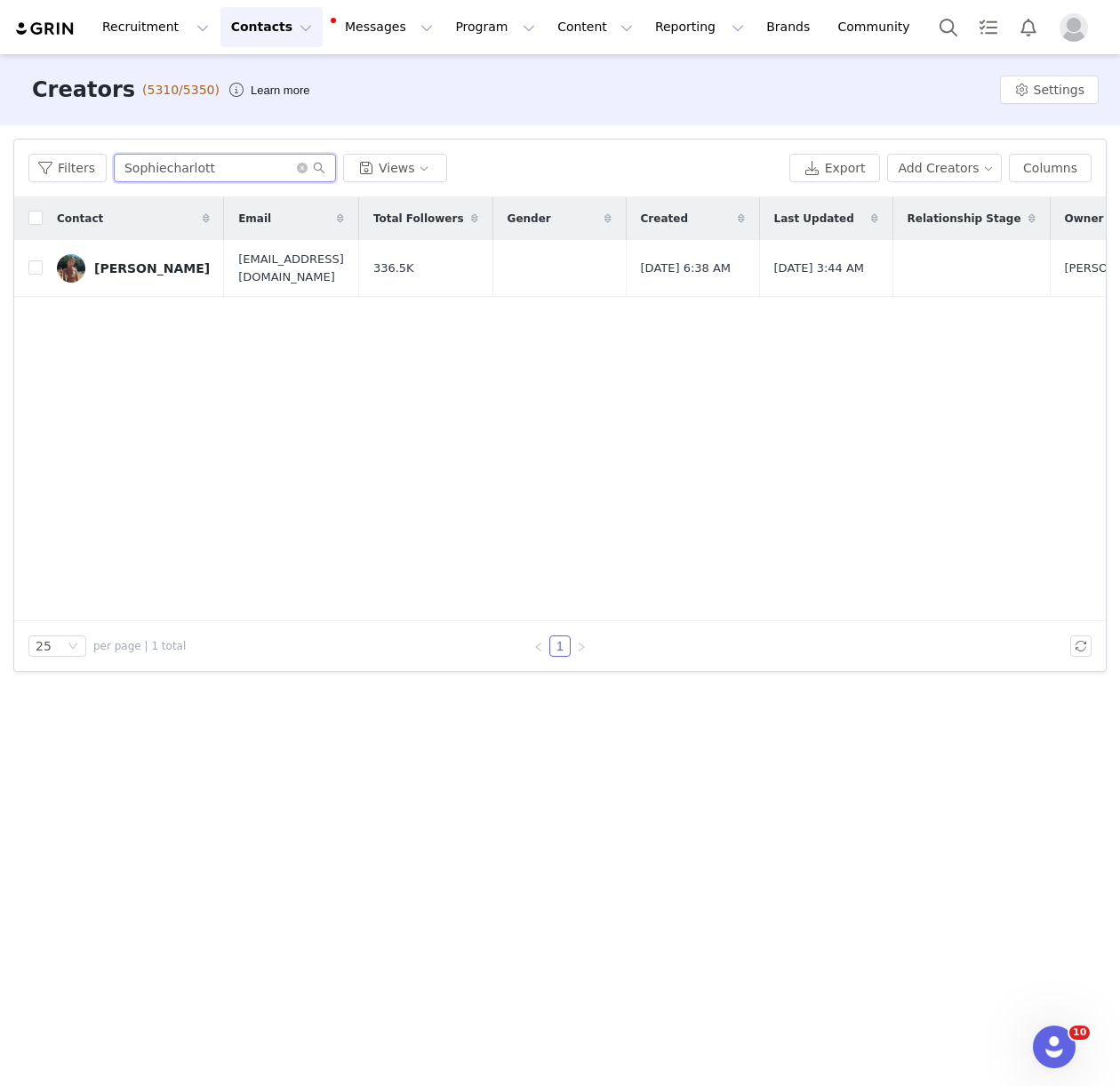
click at [160, 169] on input "Sophiecharlott" at bounding box center [225, 168] width 222 height 28
type input "jasmin co"
click at [134, 257] on link "Jasmin Cox" at bounding box center [134, 268] width 153 height 28
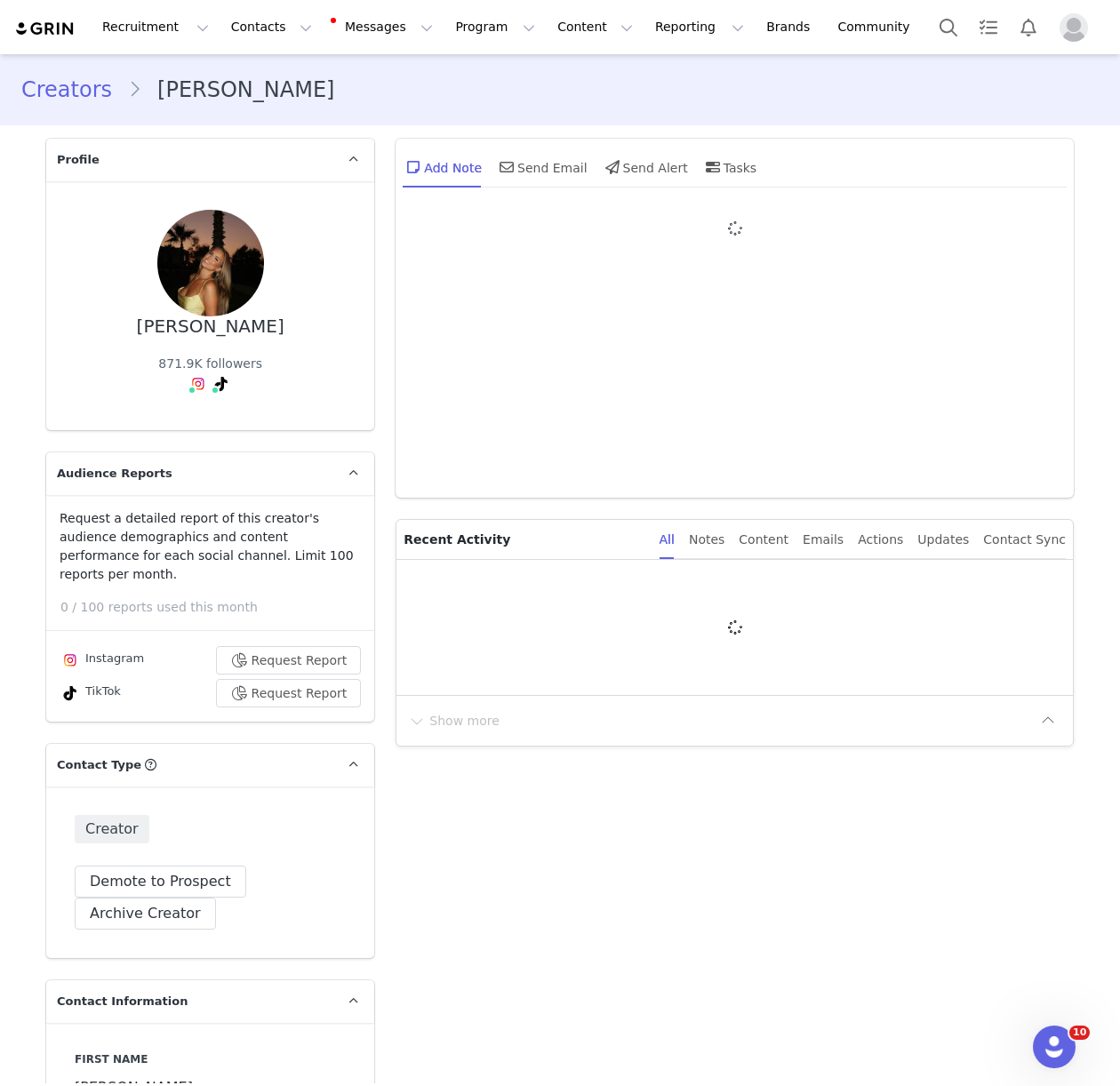
type input "+49 ([GEOGRAPHIC_DATA])"
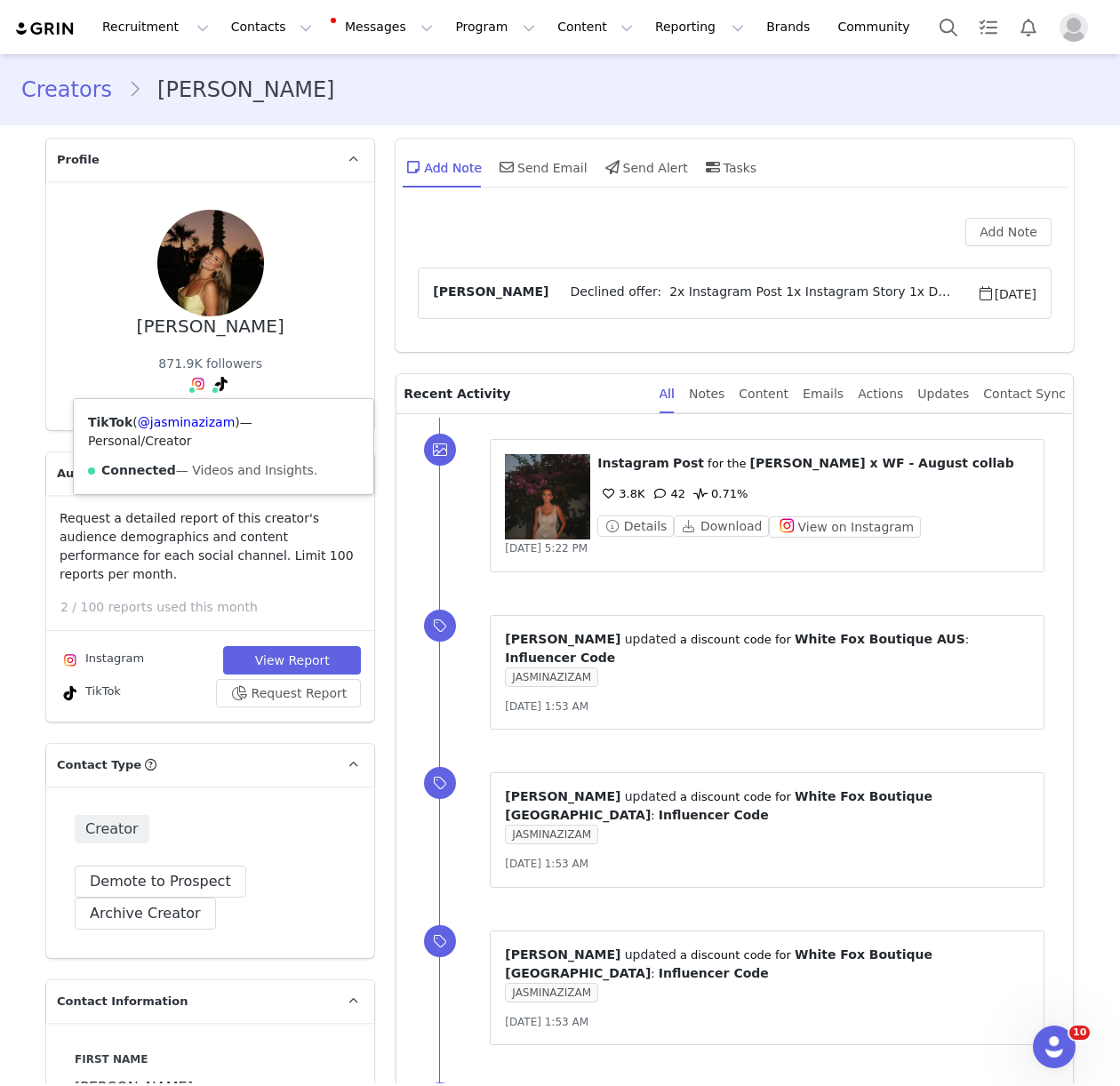
drag, startPoint x: 217, startPoint y: 384, endPoint x: 226, endPoint y: 418, distance: 35.2
click at [217, 384] on icon at bounding box center [220, 383] width 12 height 14
click at [217, 420] on link "@jasminazizam" at bounding box center [186, 421] width 98 height 14
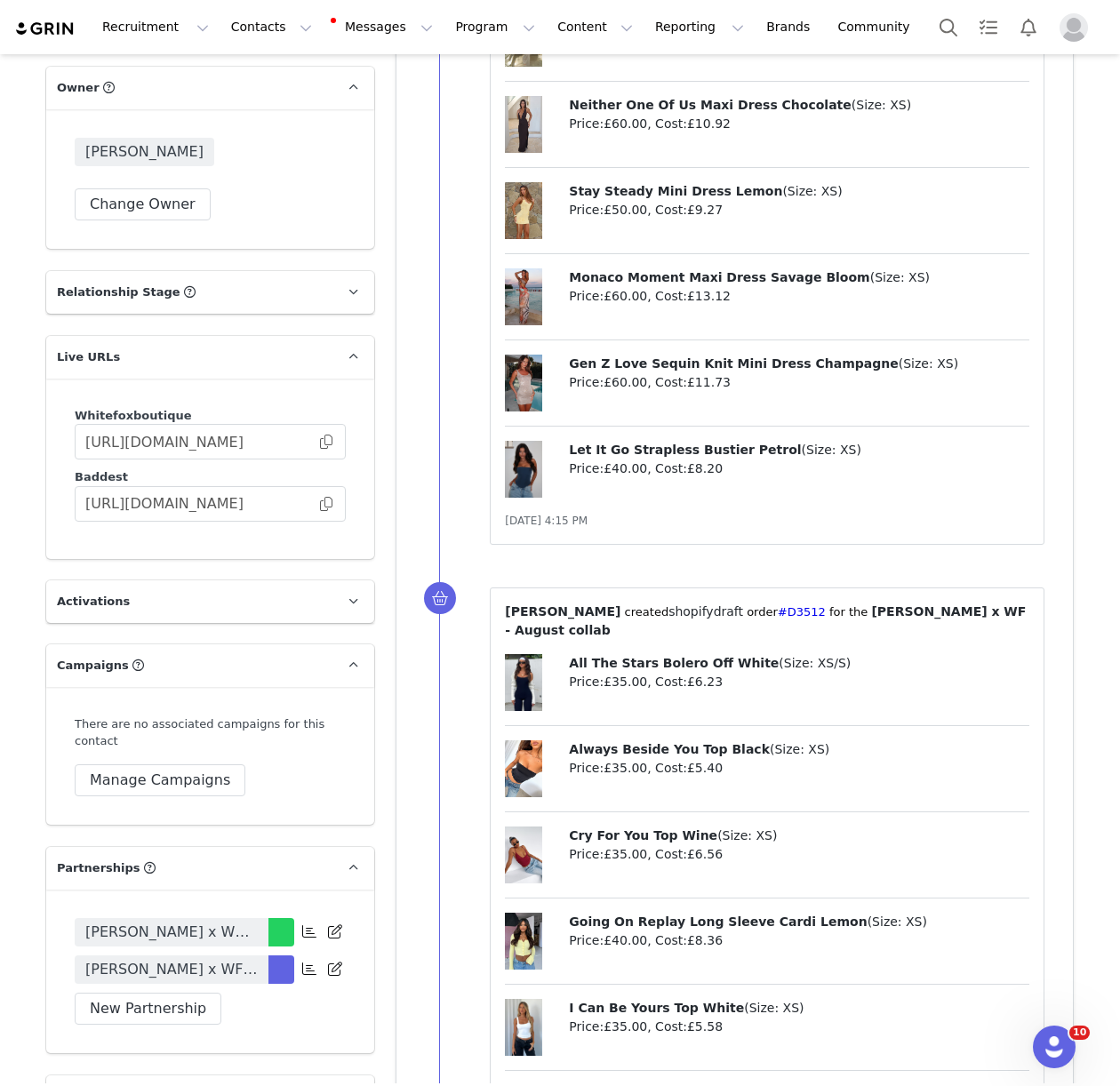
scroll to position [3145, 0]
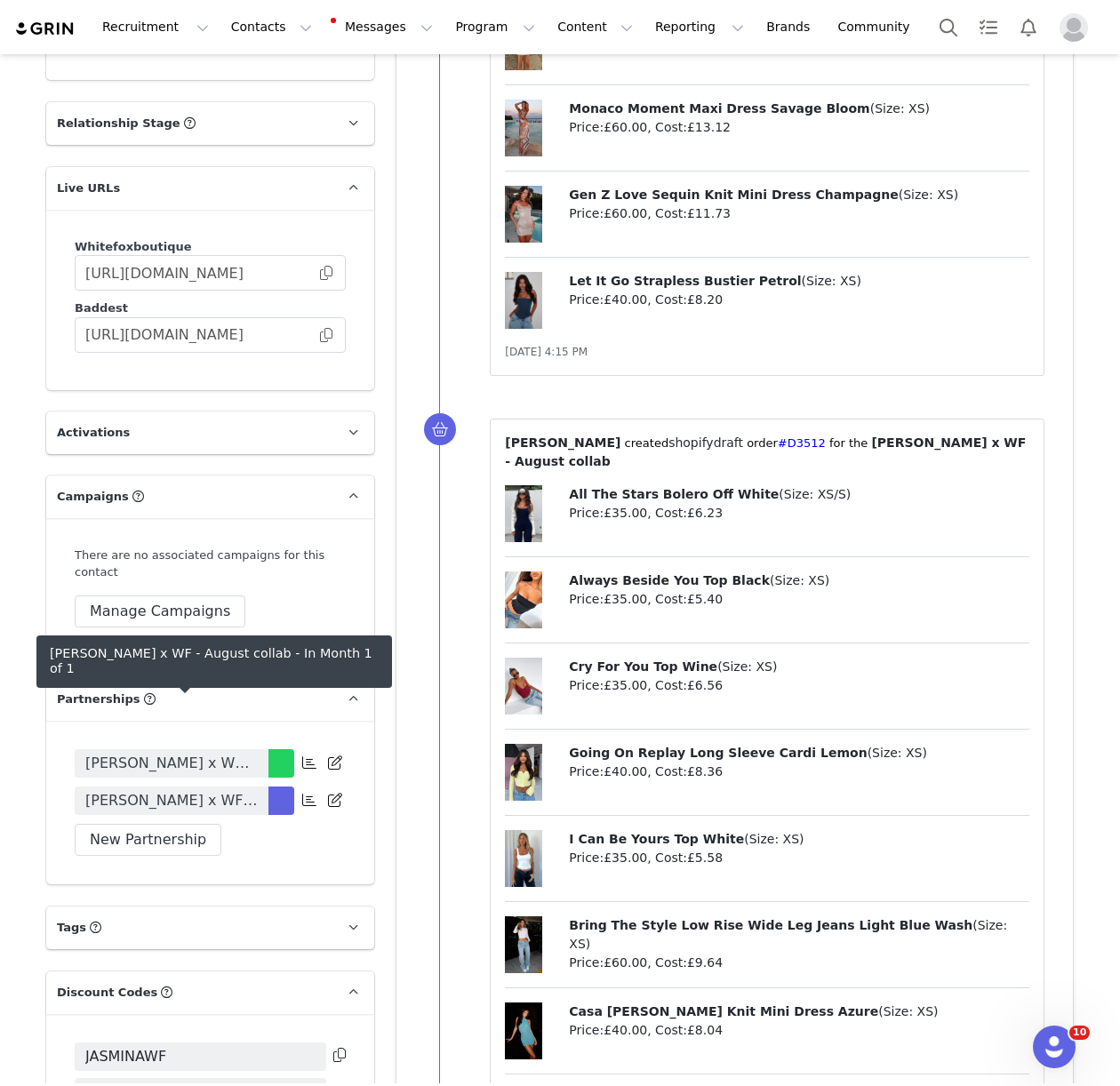
click at [213, 790] on span "Jasmin x WF - August collab" at bounding box center [171, 800] width 173 height 21
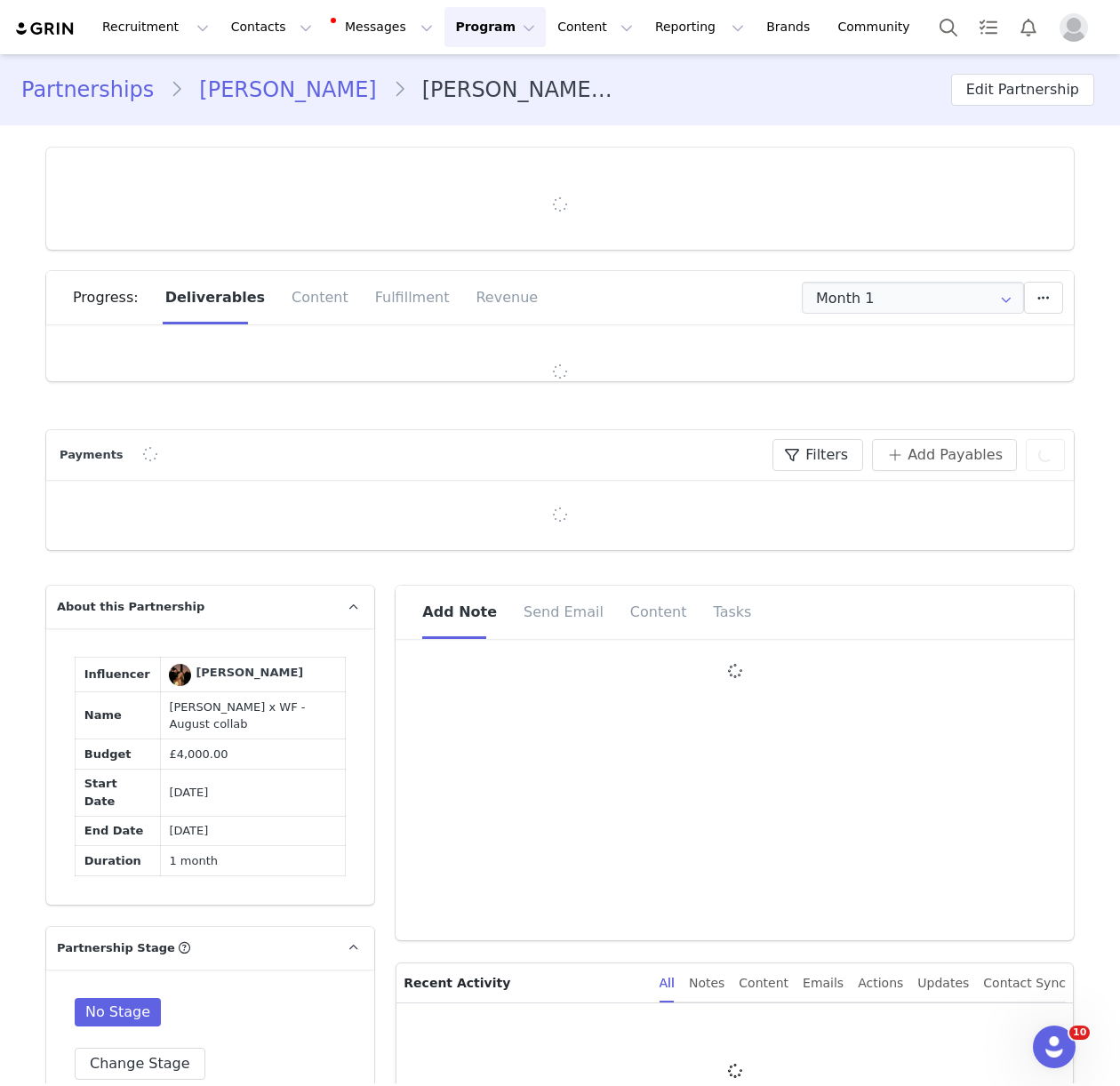
type input "+49 ([GEOGRAPHIC_DATA])"
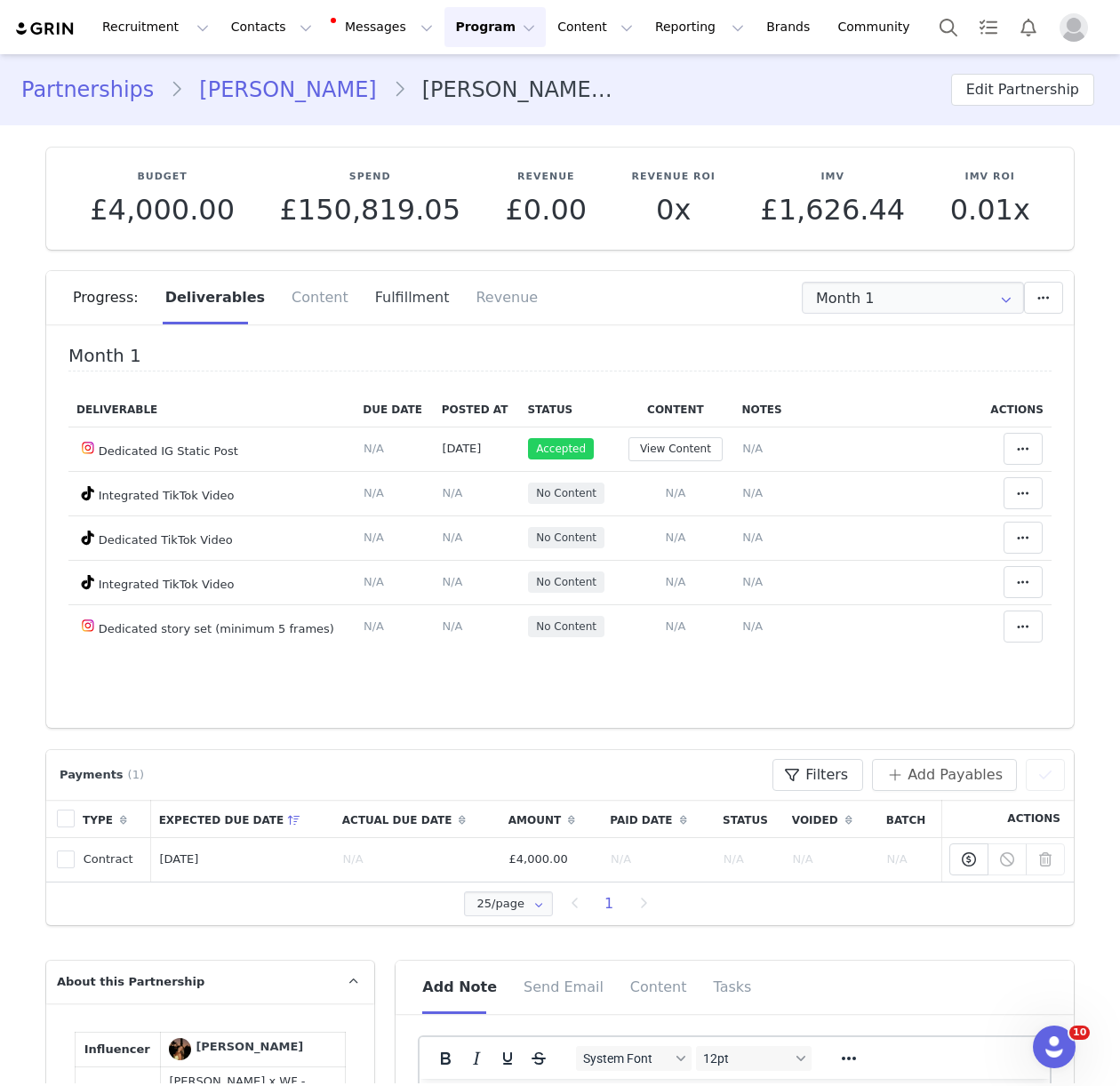
click at [375, 300] on div "Fulfillment" at bounding box center [412, 297] width 101 height 53
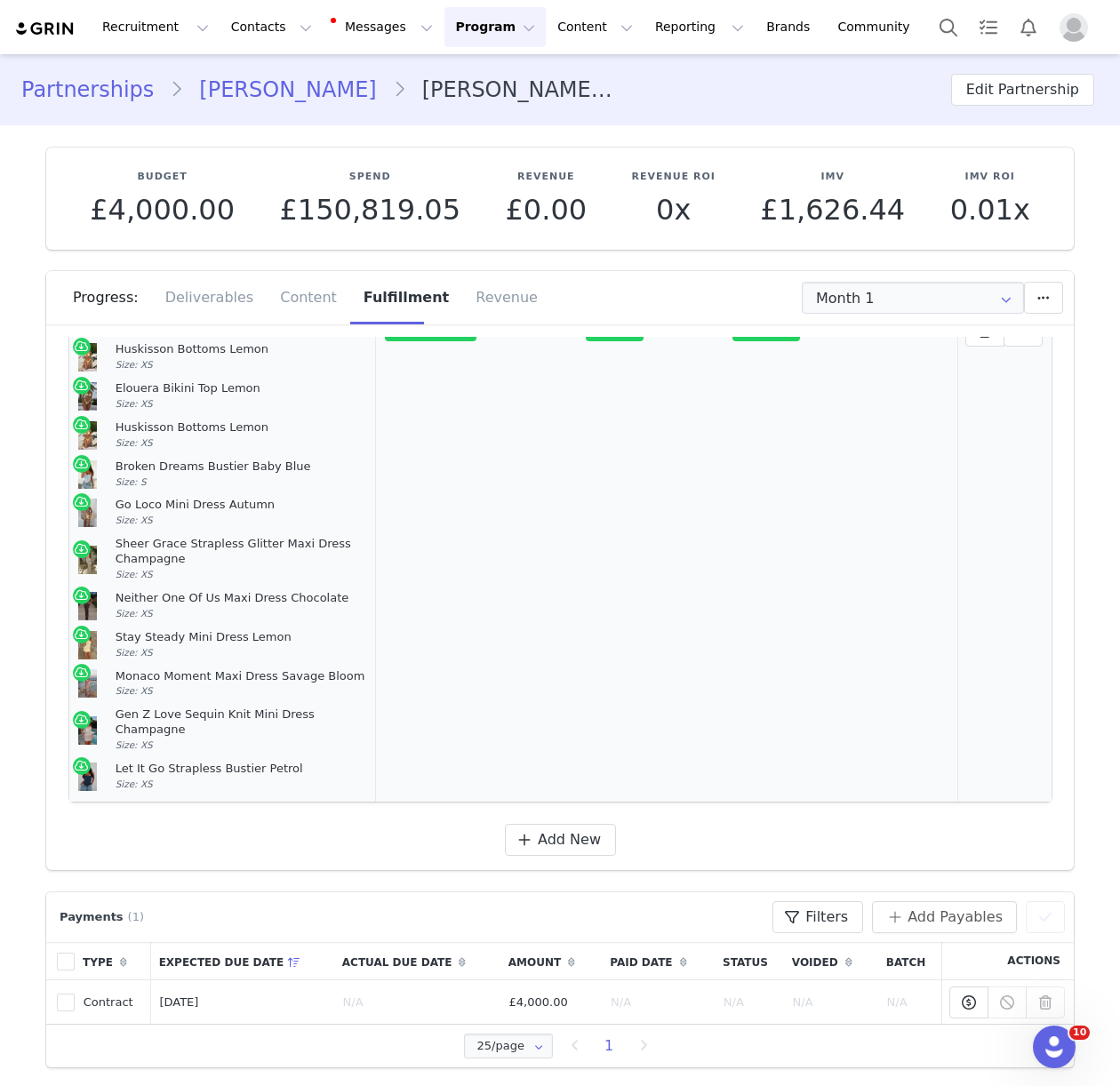
scroll to position [475, 0]
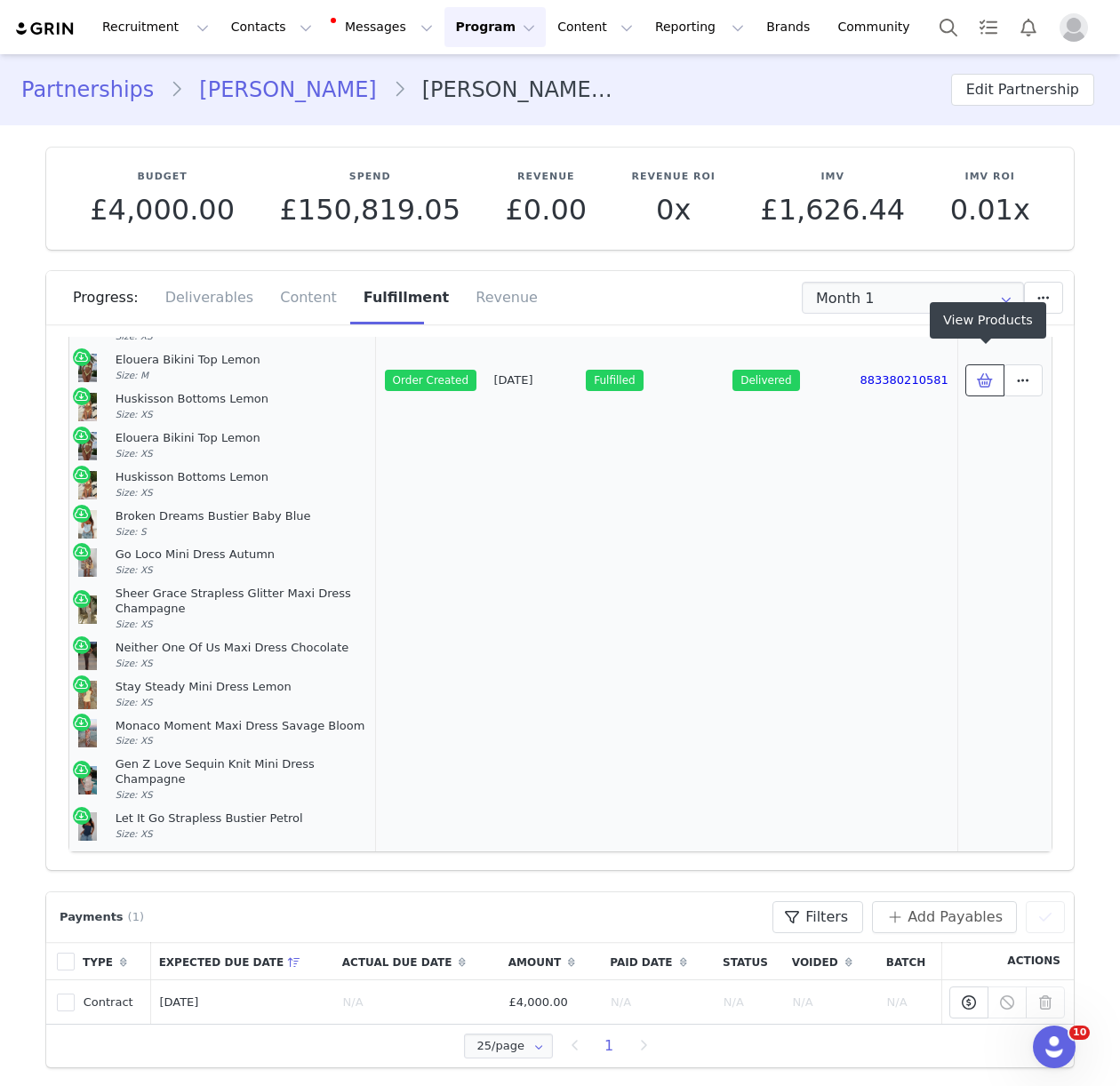
click at [983, 374] on icon at bounding box center [985, 380] width 16 height 14
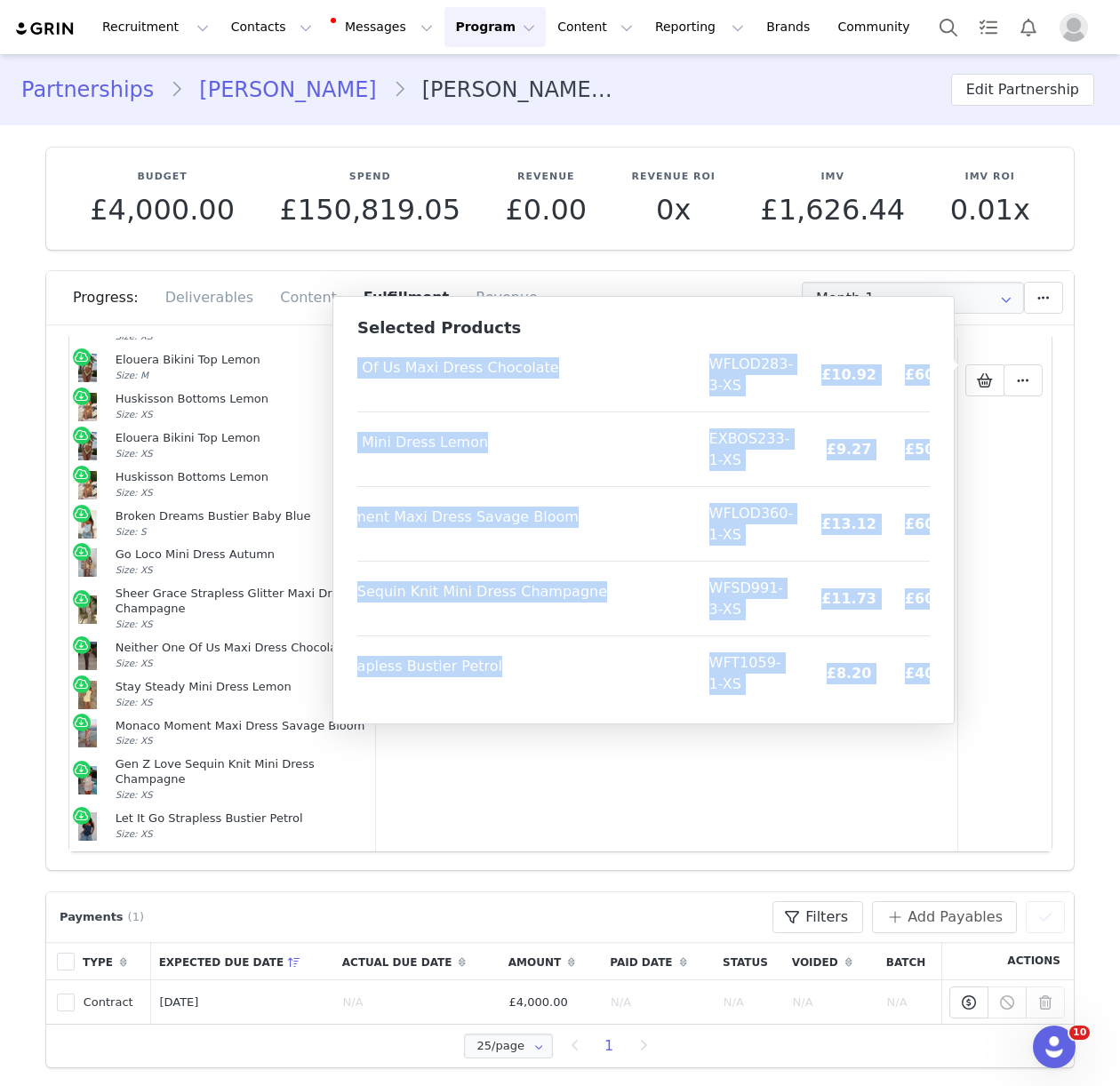
scroll to position [1331, 142]
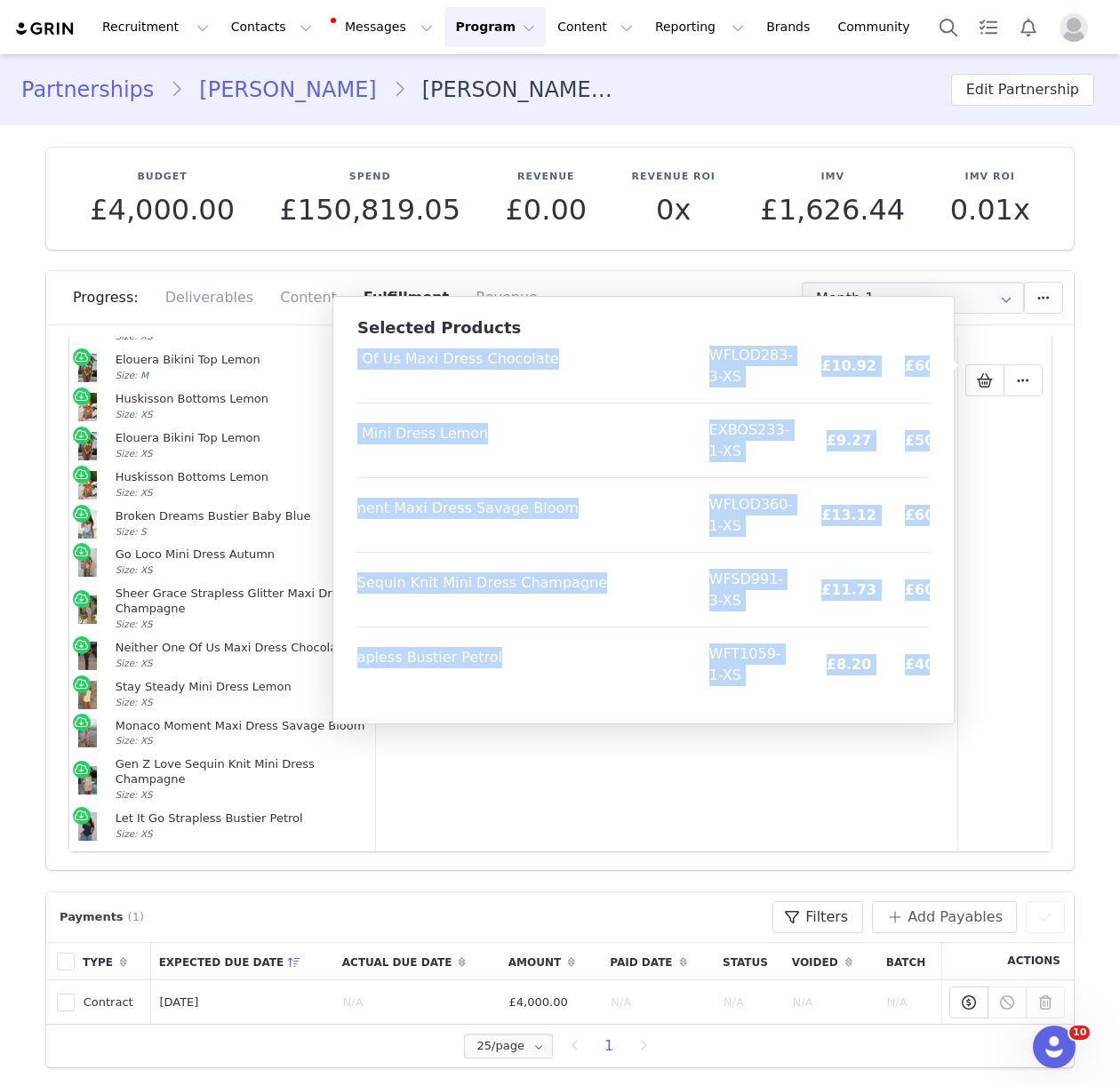
drag, startPoint x: 368, startPoint y: 368, endPoint x: 928, endPoint y: 698, distance: 650.0
copy table "Product SKU Cost Price All The Stars Bolero Off White Size: XS/S EXDAL514-2-XS/…"
click at [225, 32] on button "Contacts Contacts" at bounding box center [271, 27] width 102 height 40
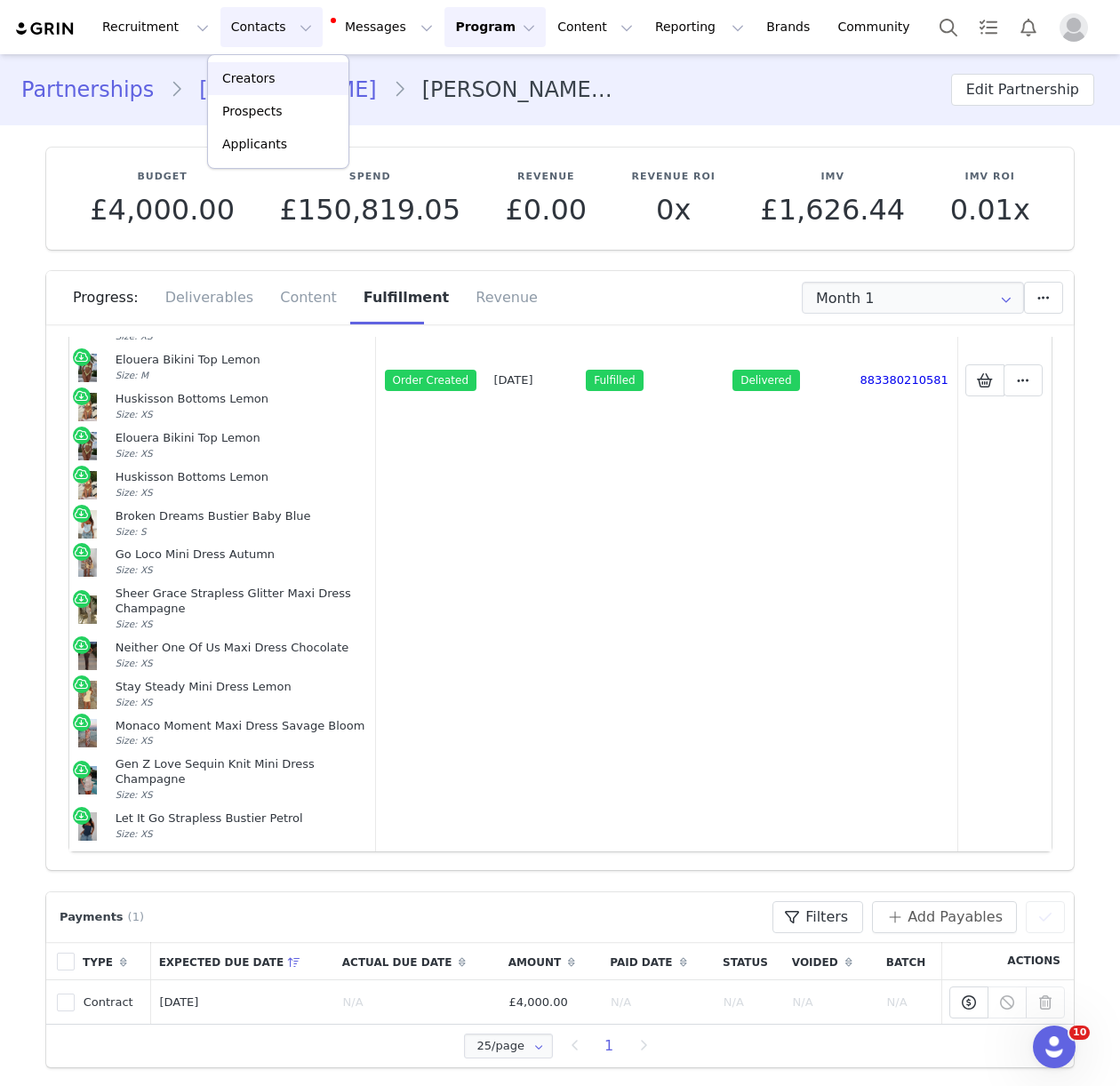
click at [244, 80] on p "Creators" at bounding box center [248, 78] width 53 height 19
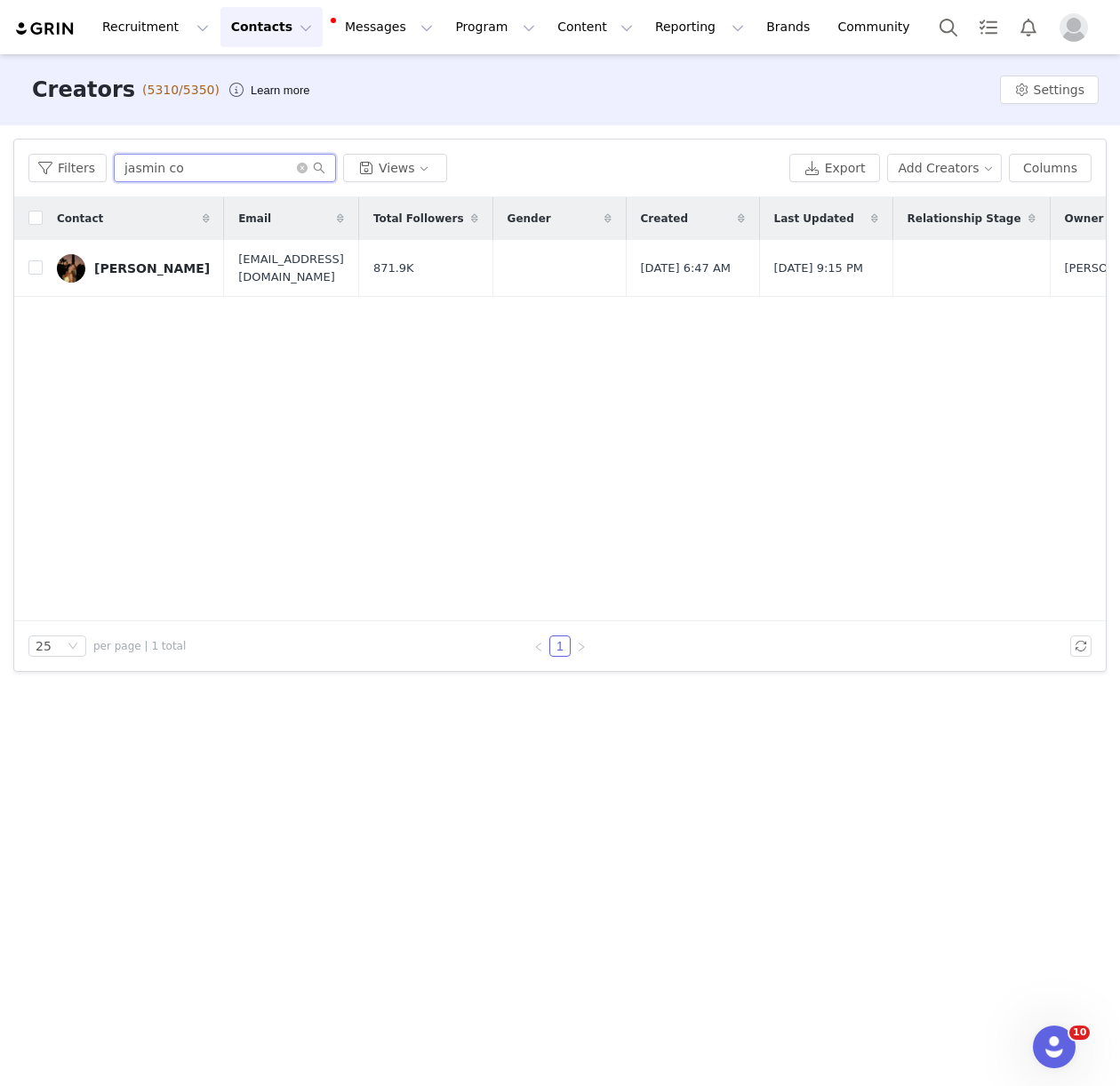
click at [145, 174] on input "jasmin co" at bounding box center [225, 168] width 222 height 28
type input "bella l"
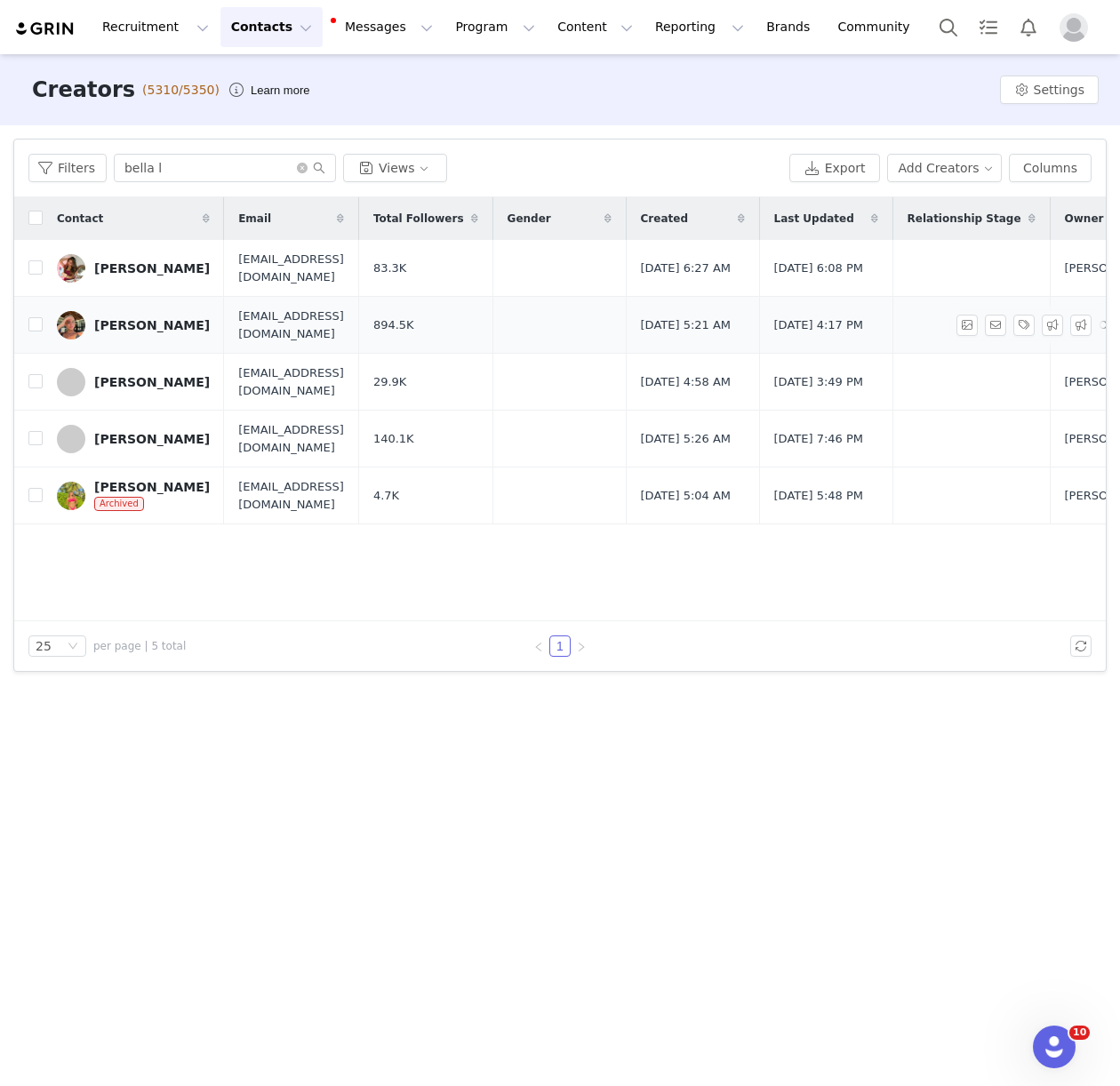
click at [158, 325] on div "Bella Lindsay" at bounding box center [152, 325] width 116 height 14
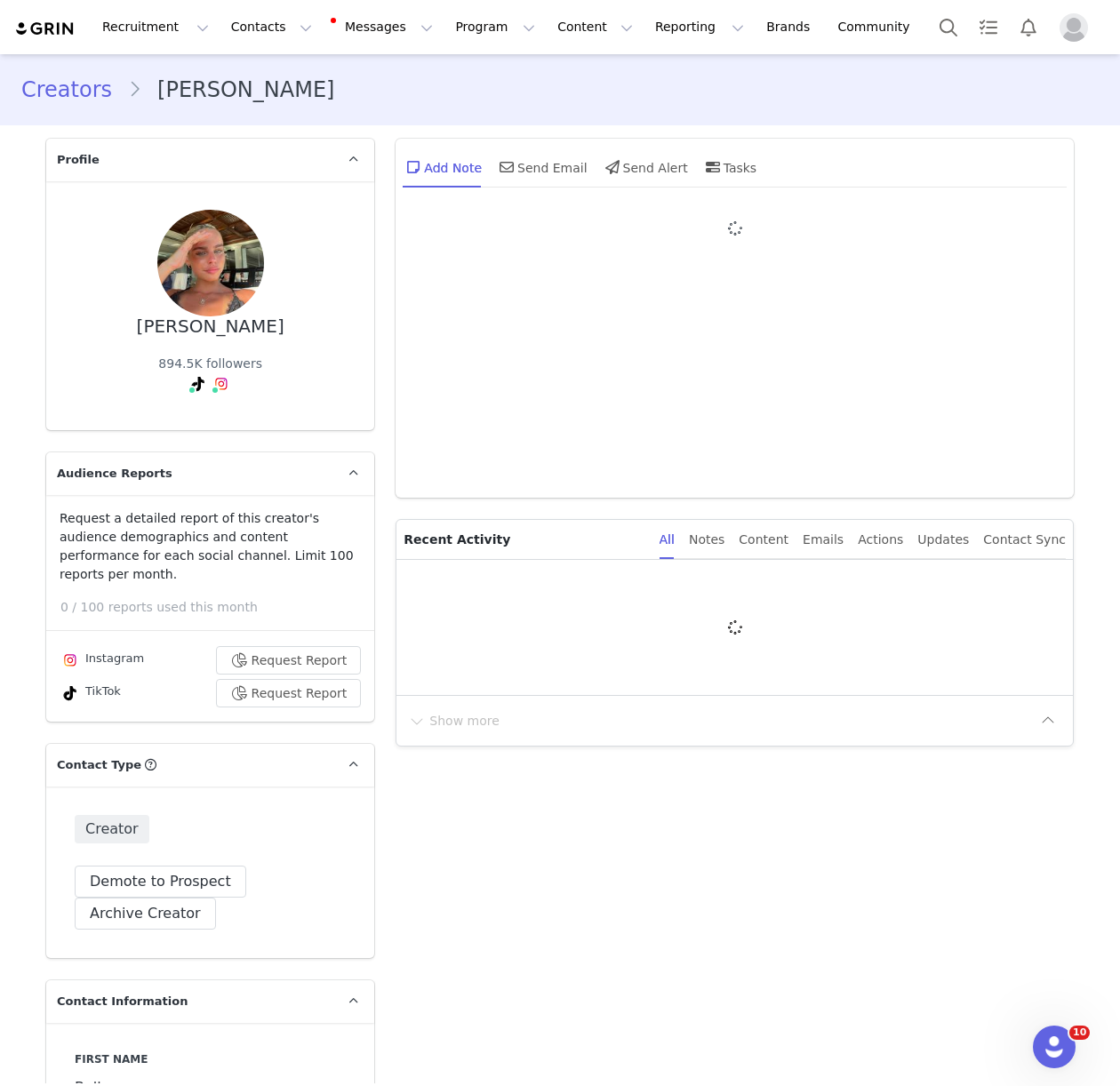
type input "+44 ([GEOGRAPHIC_DATA])"
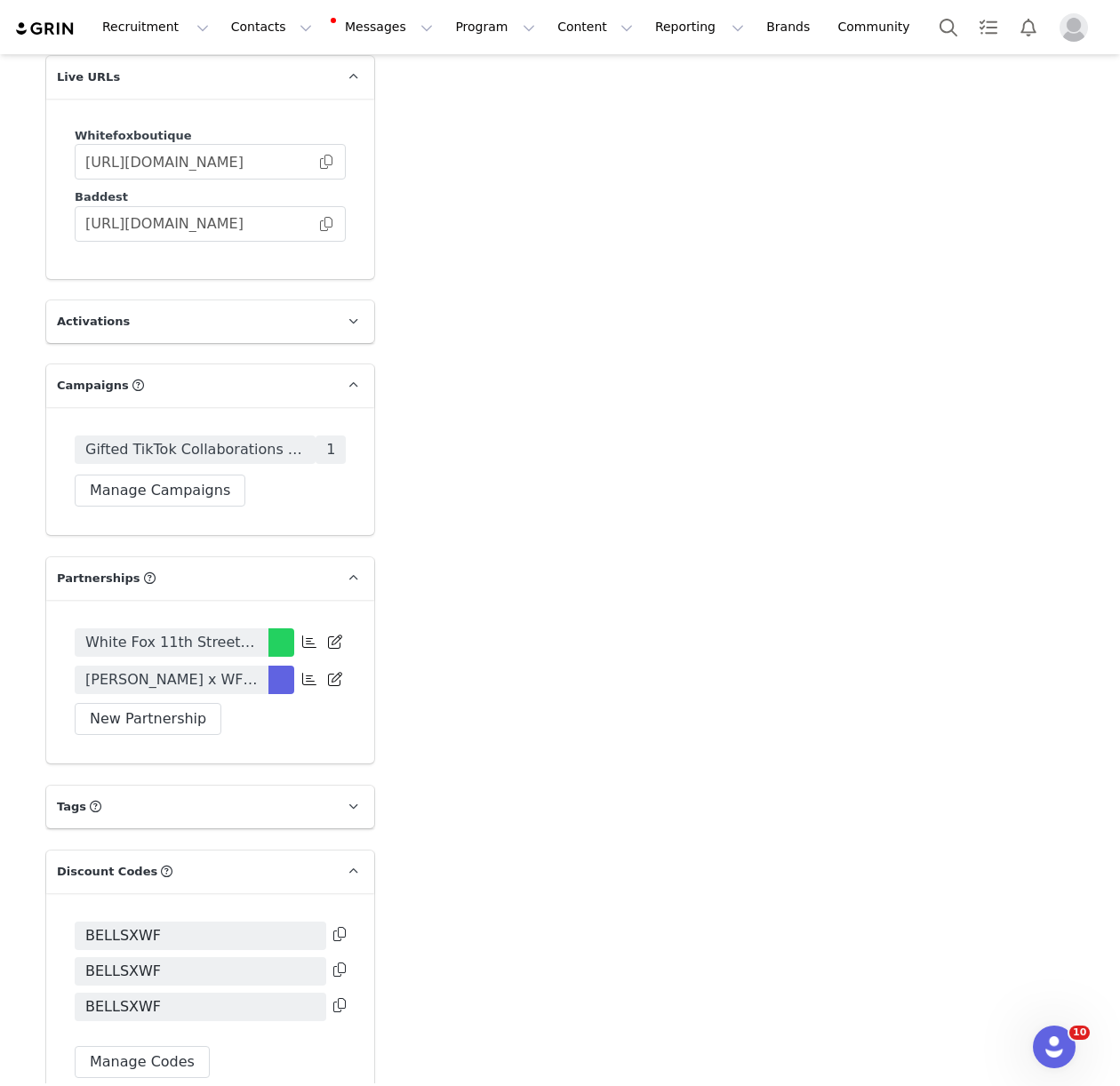
scroll to position [3576, 0]
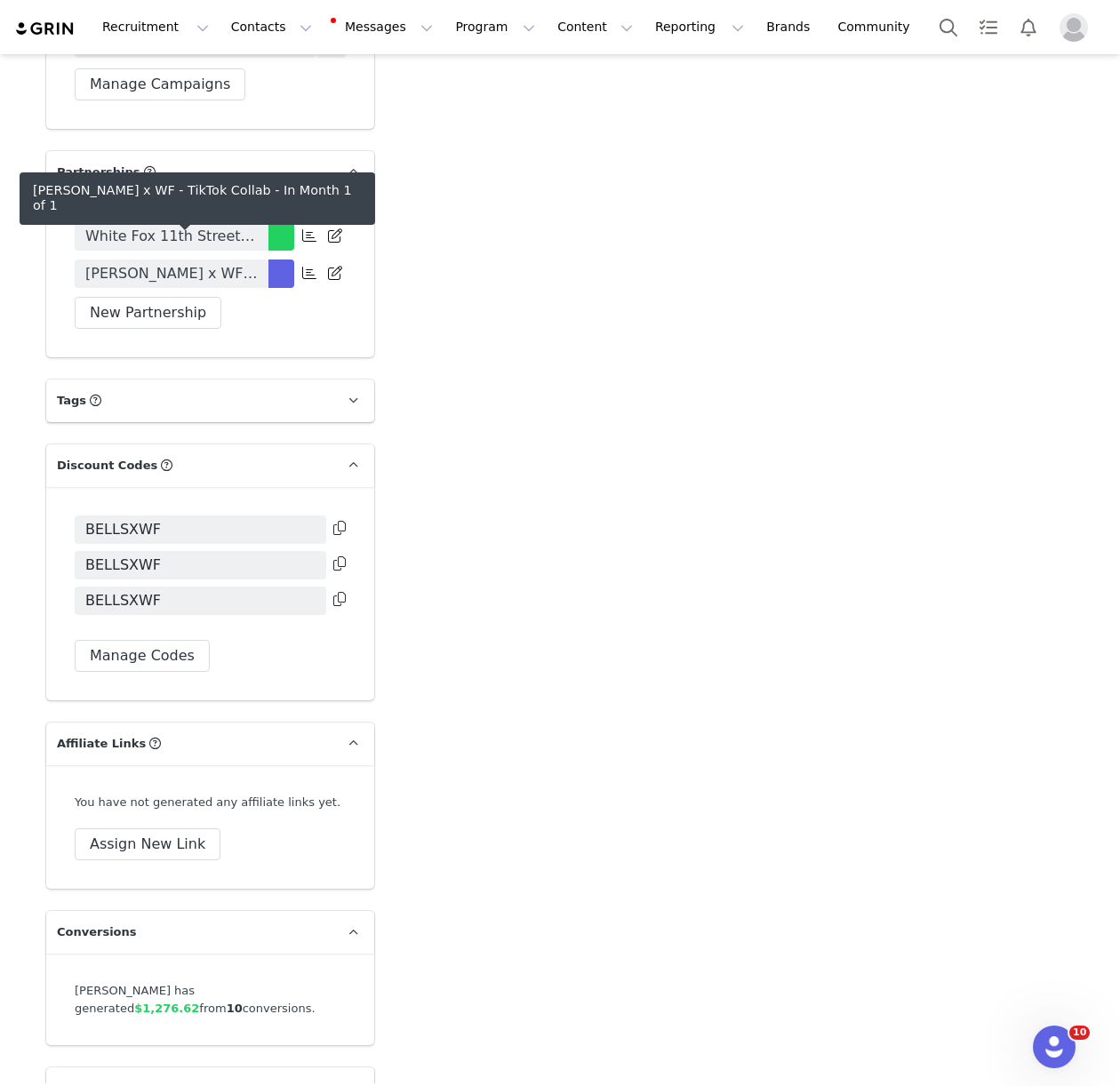
click at [183, 263] on span "Bella Lindsay x WF - TikTok Collab" at bounding box center [171, 274] width 173 height 21
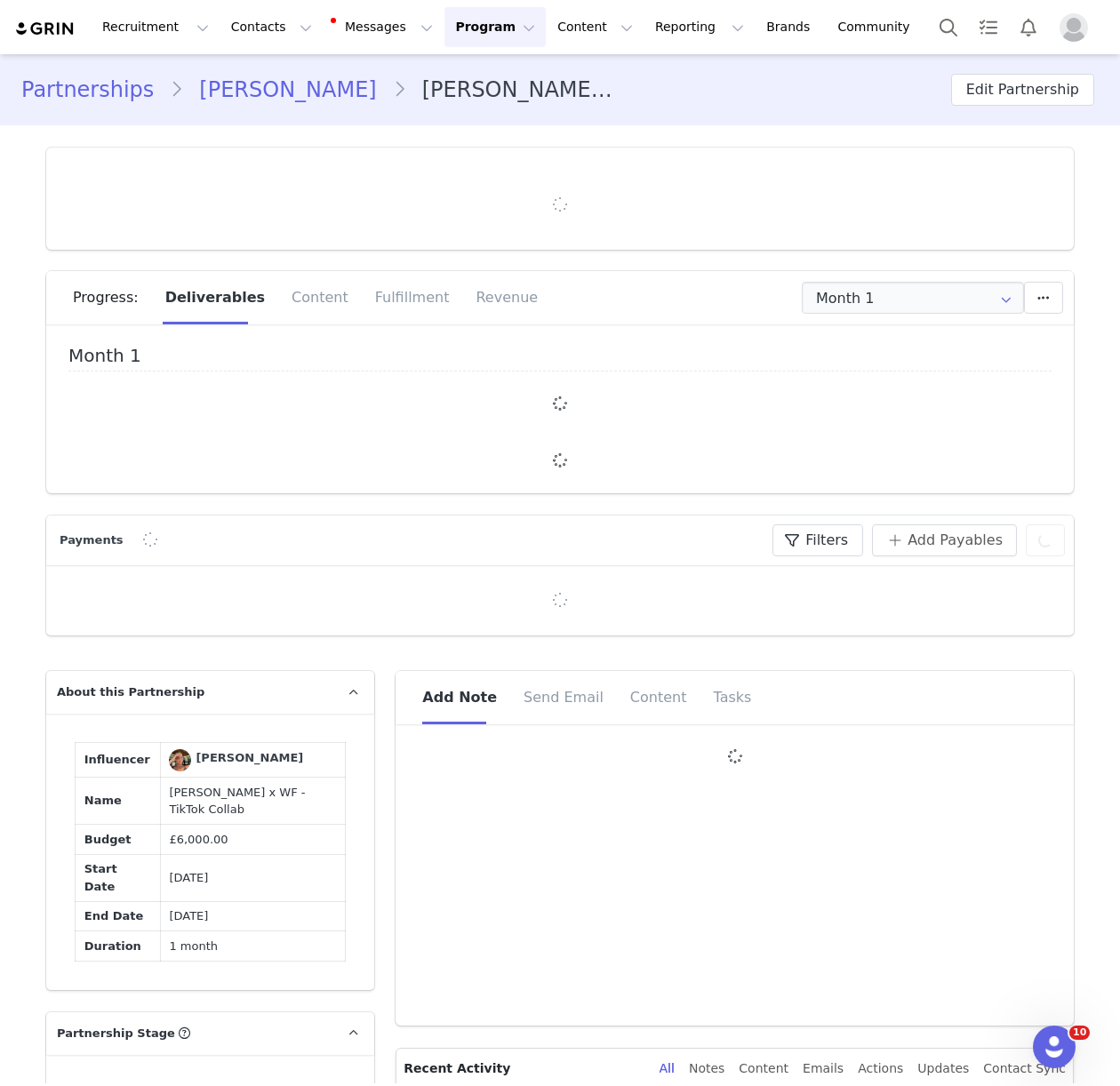
type input "+44 ([GEOGRAPHIC_DATA])"
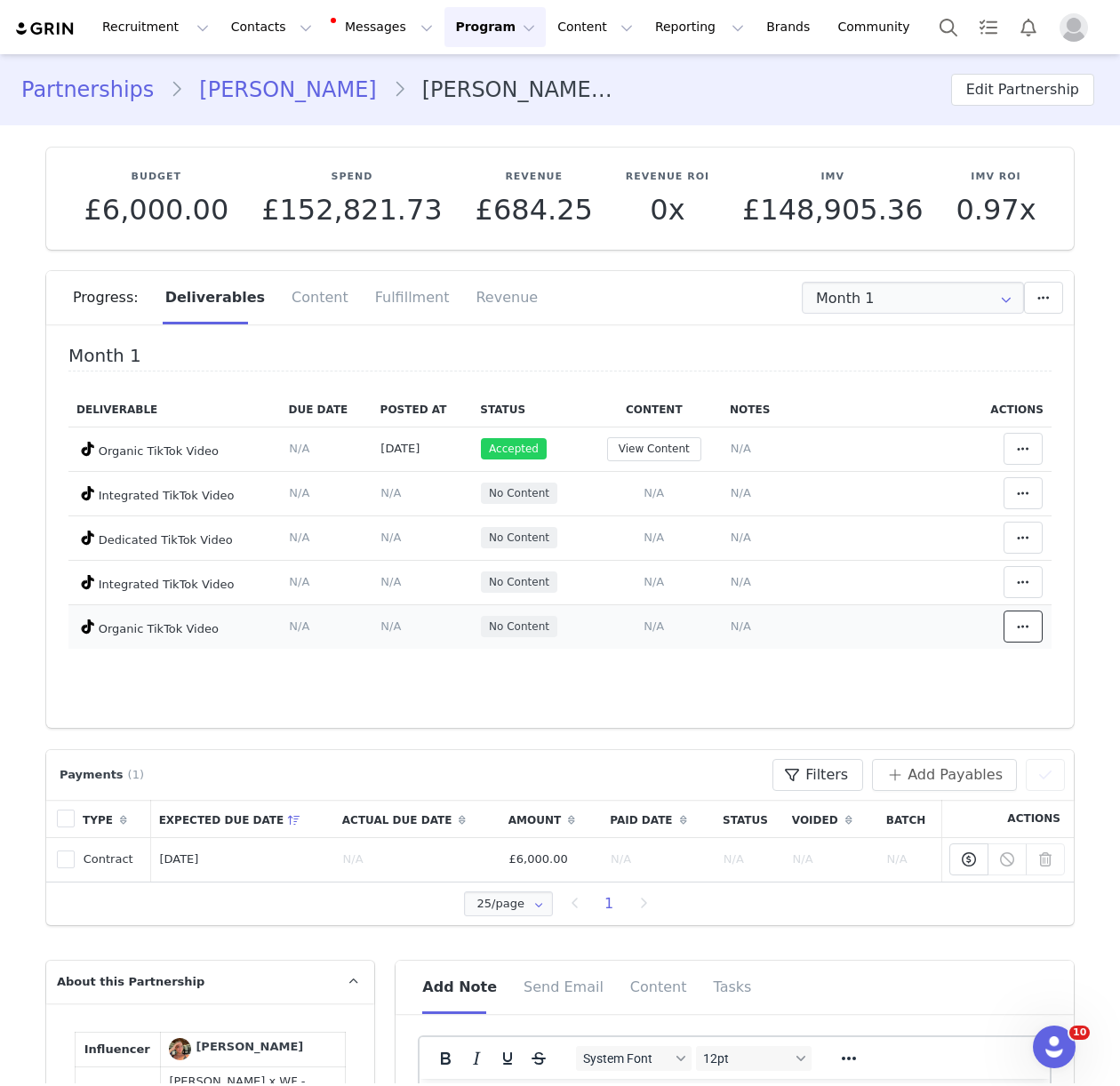
click at [1017, 627] on icon at bounding box center [1022, 626] width 12 height 14
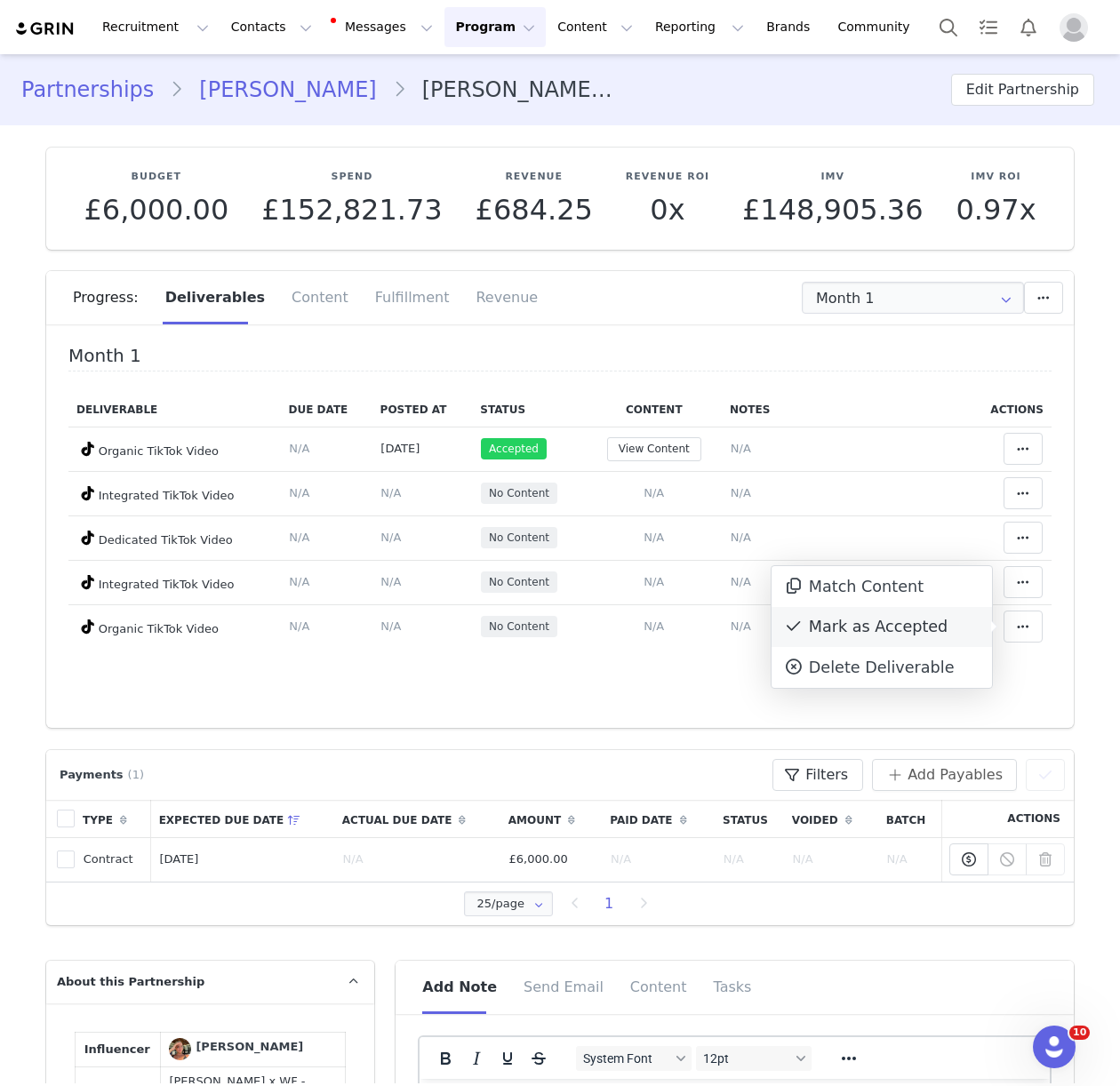
click at [873, 628] on div "Mark as Accepted" at bounding box center [882, 628] width 220 height 41
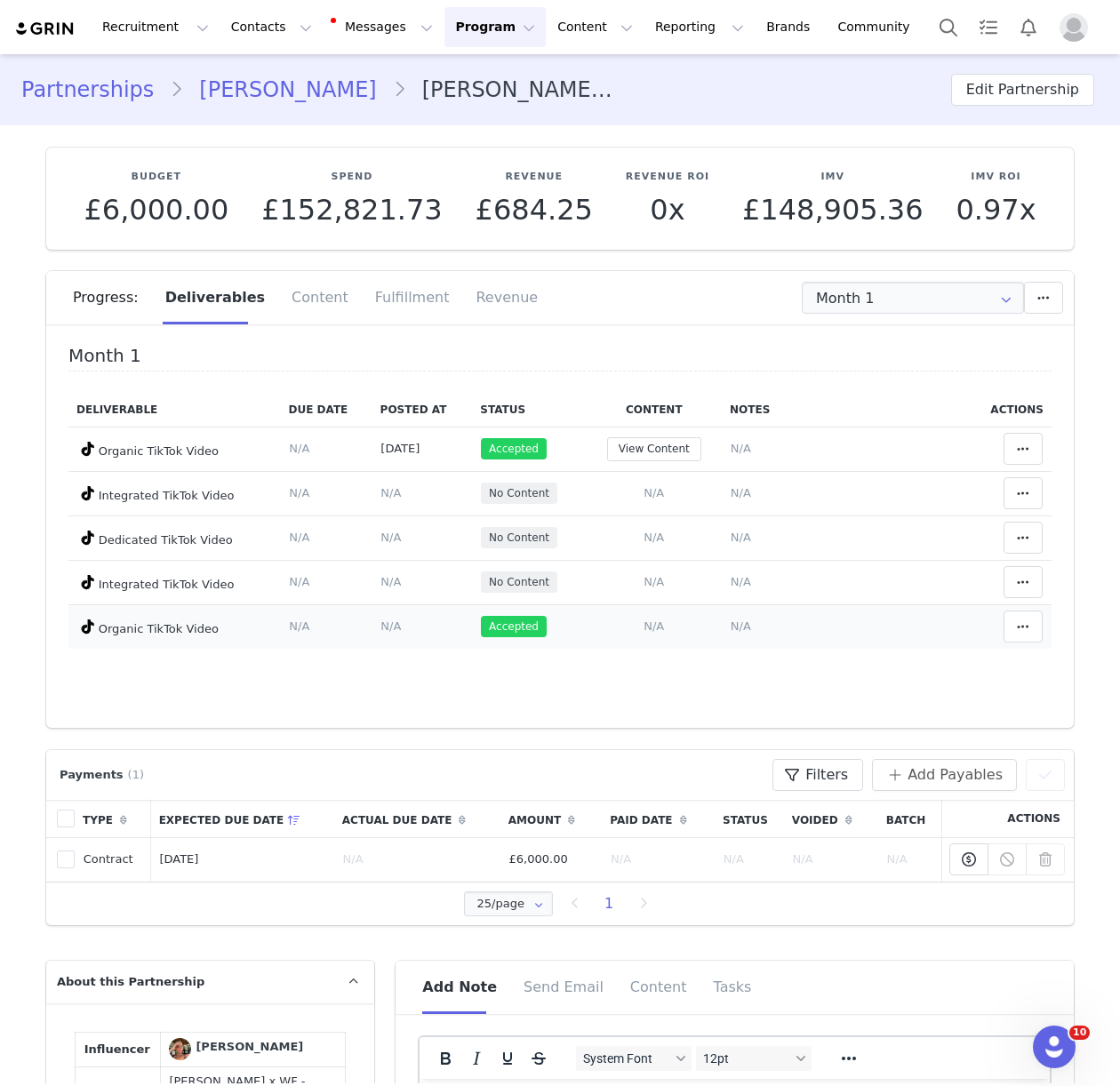
click at [663, 626] on span "N/A" at bounding box center [654, 626] width 21 height 13
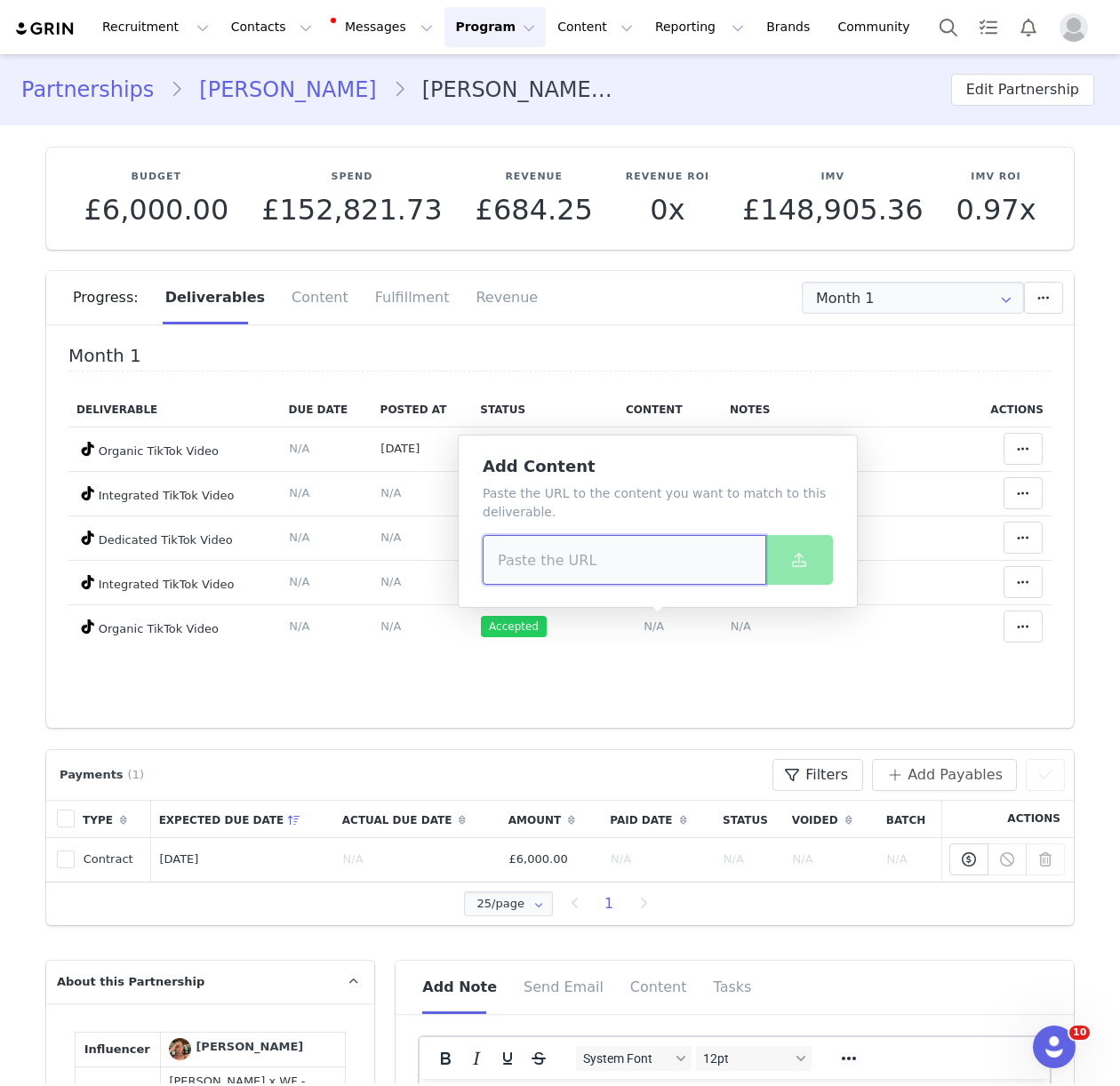
click at [515, 557] on input at bounding box center [624, 559] width 283 height 49
paste input "https://www.tiktok.com/@.bellalindsay/video/7543201842625367318"
type input "https://www.tiktok.com/@.bellalindsay/video/7543201842625367318"
drag, startPoint x: 767, startPoint y: 557, endPoint x: 778, endPoint y: 568, distance: 15.6
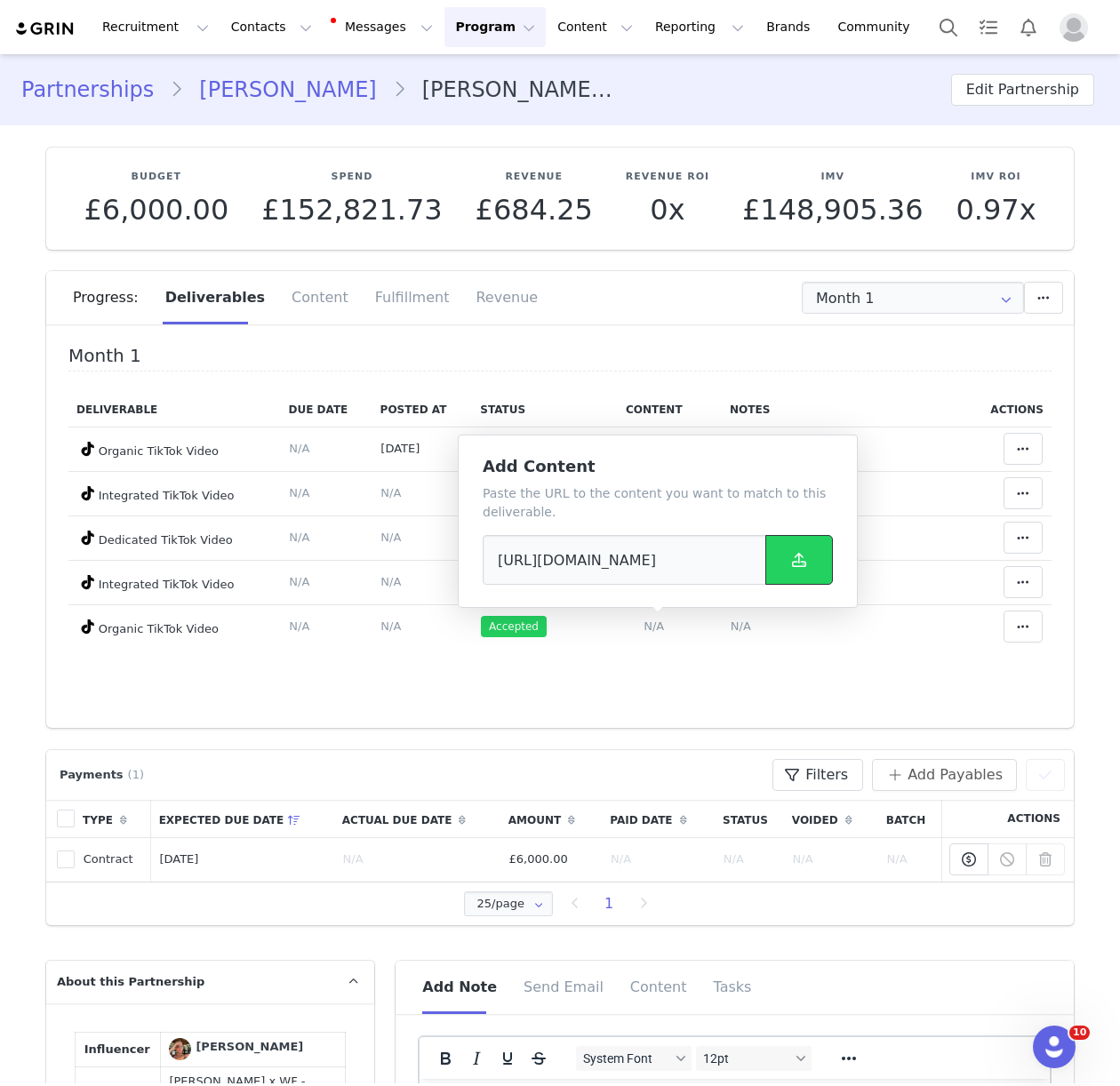
click at [767, 557] on button at bounding box center [799, 559] width 67 height 49
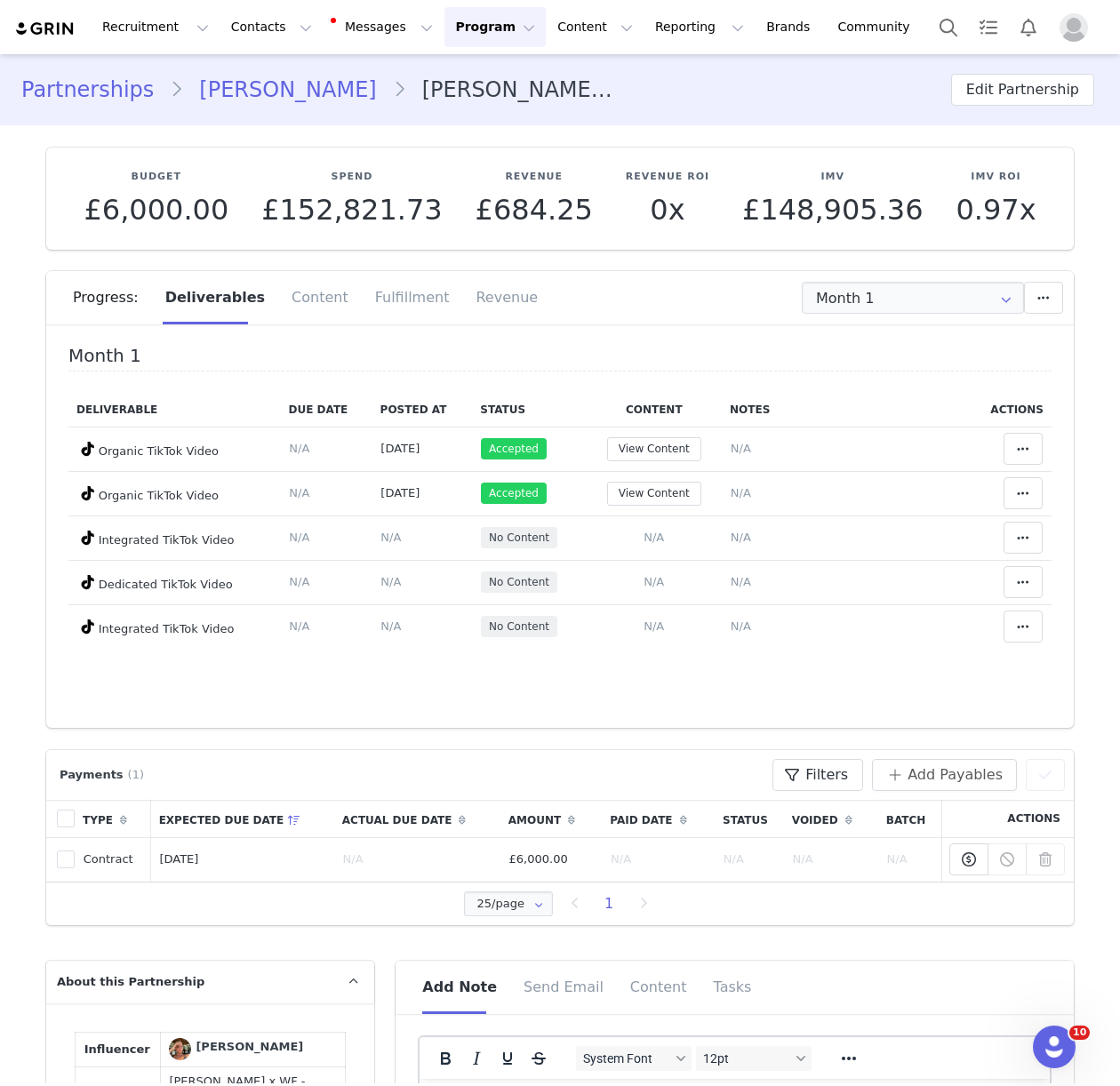
drag, startPoint x: 391, startPoint y: 287, endPoint x: 1035, endPoint y: 477, distance: 671.4
click at [391, 287] on div "Fulfillment" at bounding box center [412, 297] width 101 height 53
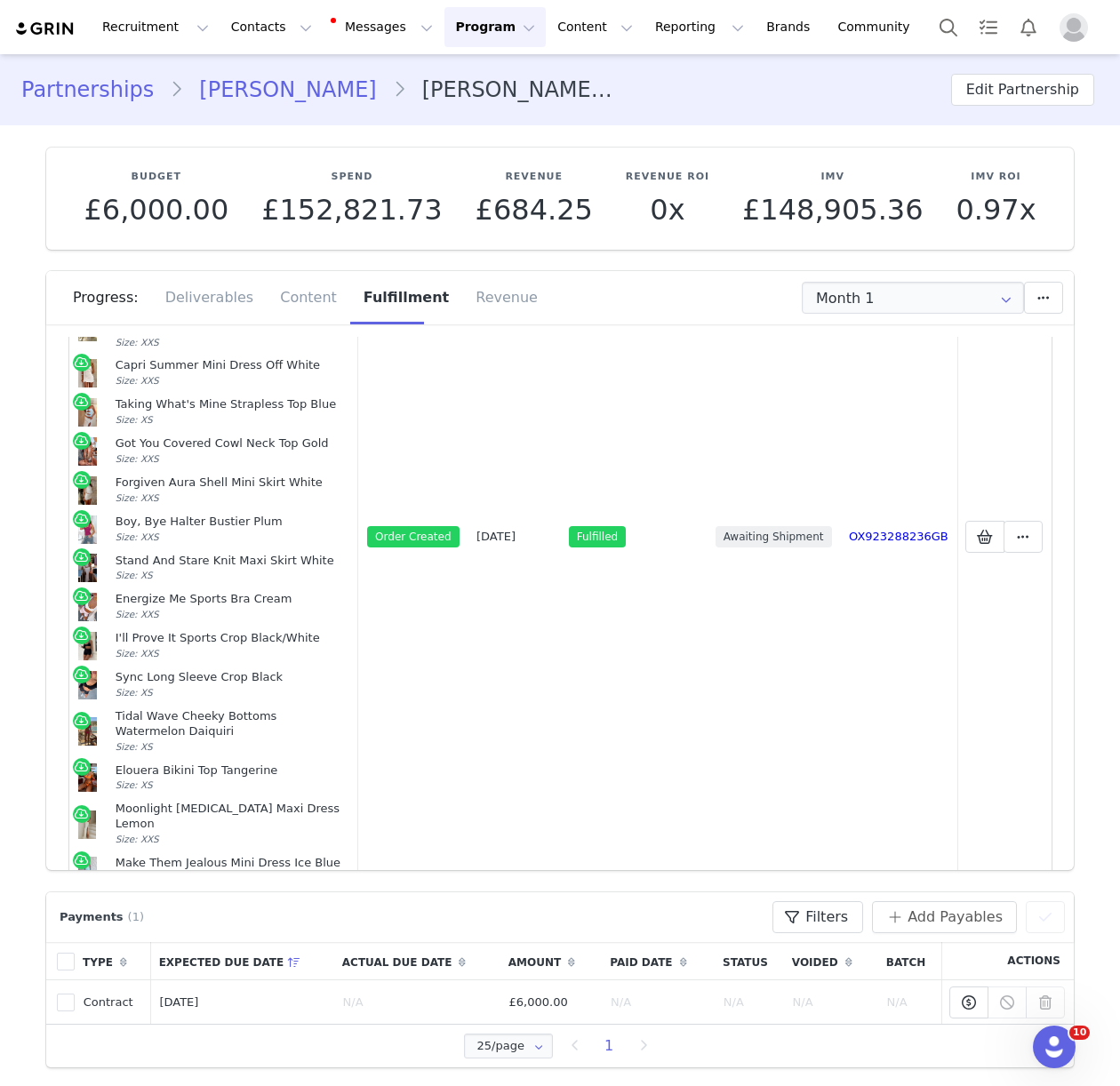
scroll to position [174, 0]
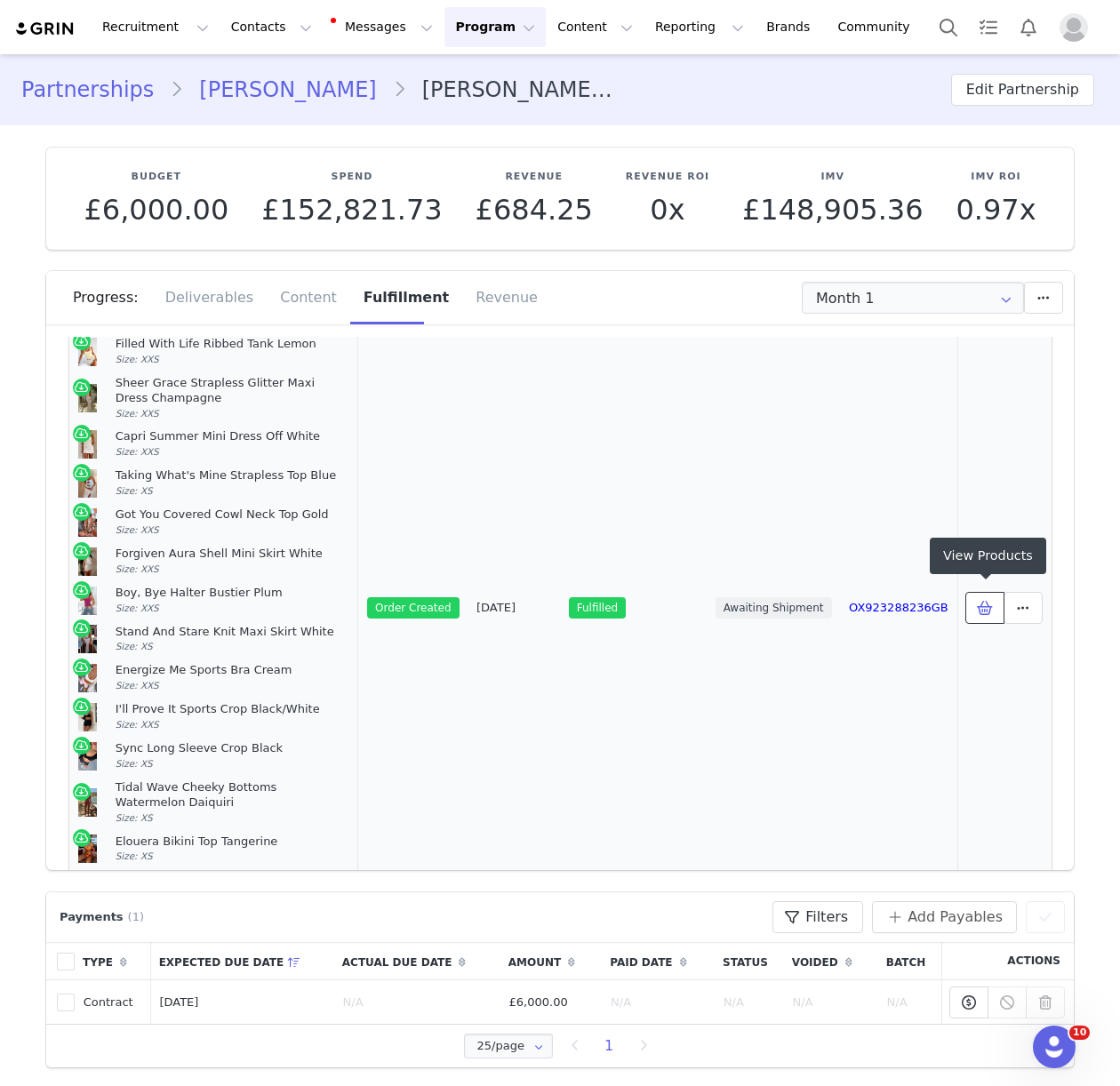
click at [977, 602] on icon at bounding box center [985, 607] width 16 height 14
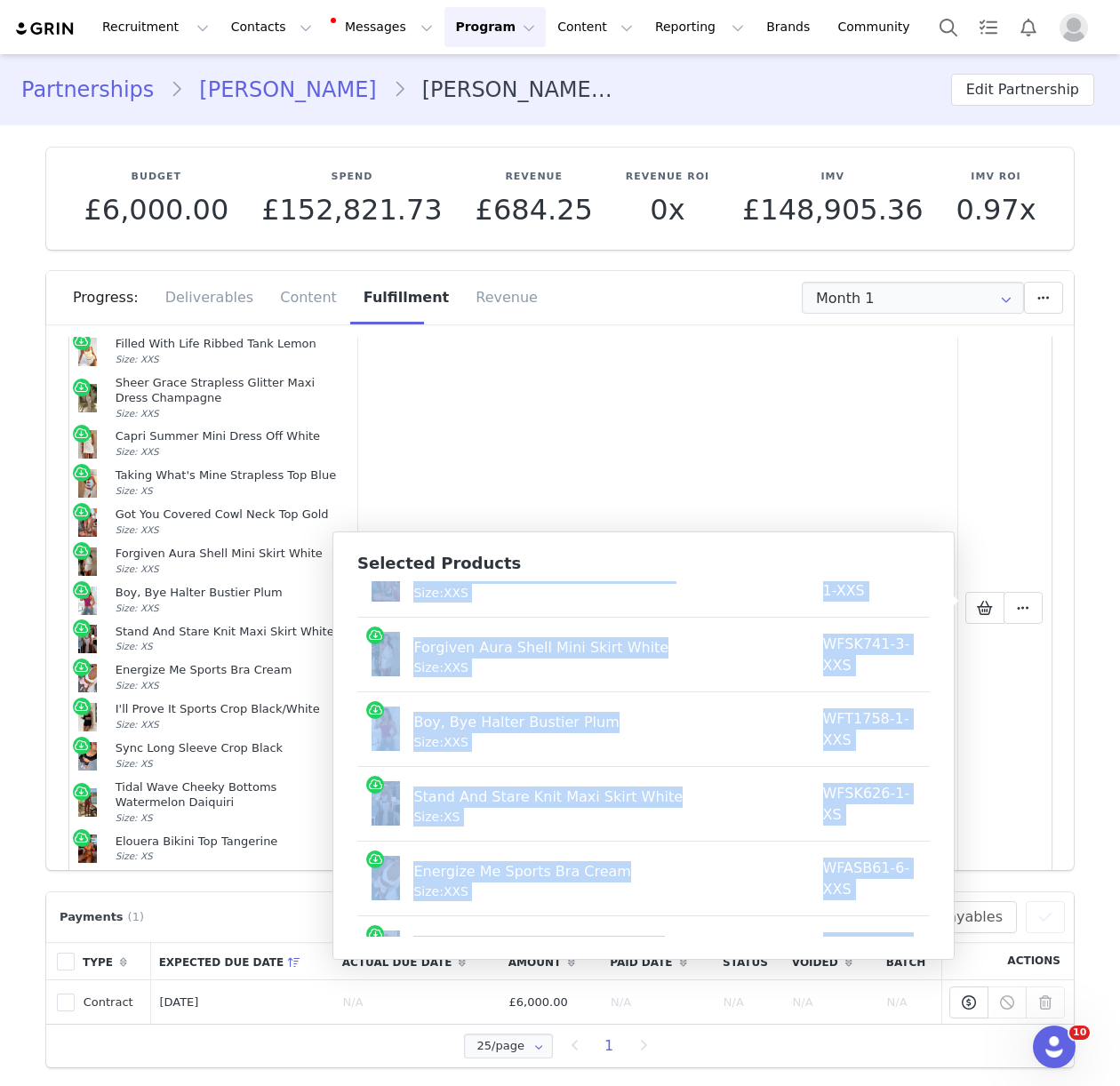
scroll to position [805, 0]
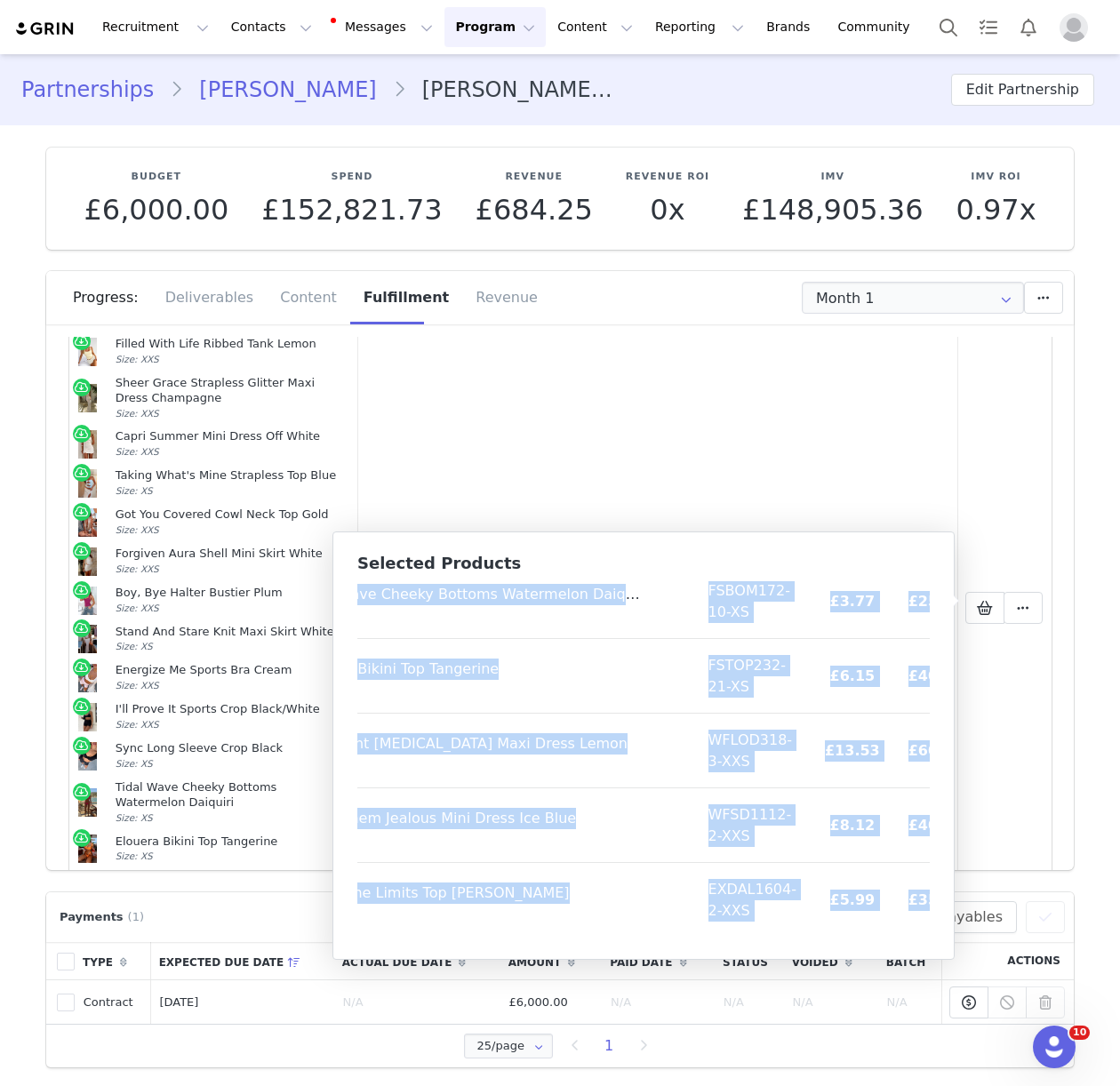
drag, startPoint x: 369, startPoint y: 604, endPoint x: 909, endPoint y: 916, distance: 623.7
click at [909, 916] on table "Product SKU Cost Price Ariel Mini Skirt Cream Shell Size: XXS WFSK605-1-XXS £14…" at bounding box center [610, 205] width 734 height 1462
copy table "Product SKU Cost Price Ariel Mini Skirt Cream Shell Size: XXS WFSK605-1-XXS £14…"
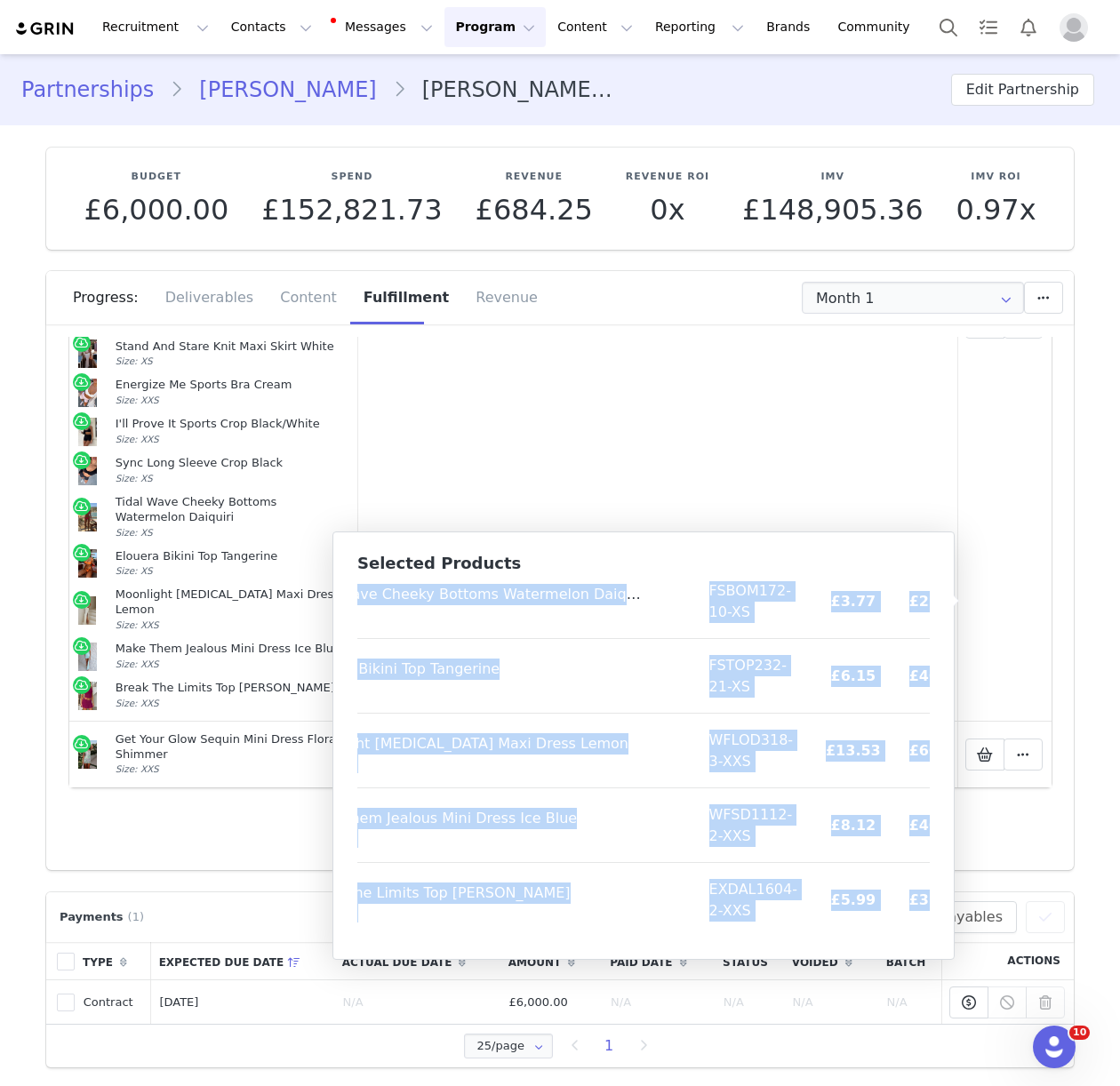
click at [758, 418] on td "Awaiting Shipment" at bounding box center [773, 322] width 134 height 797
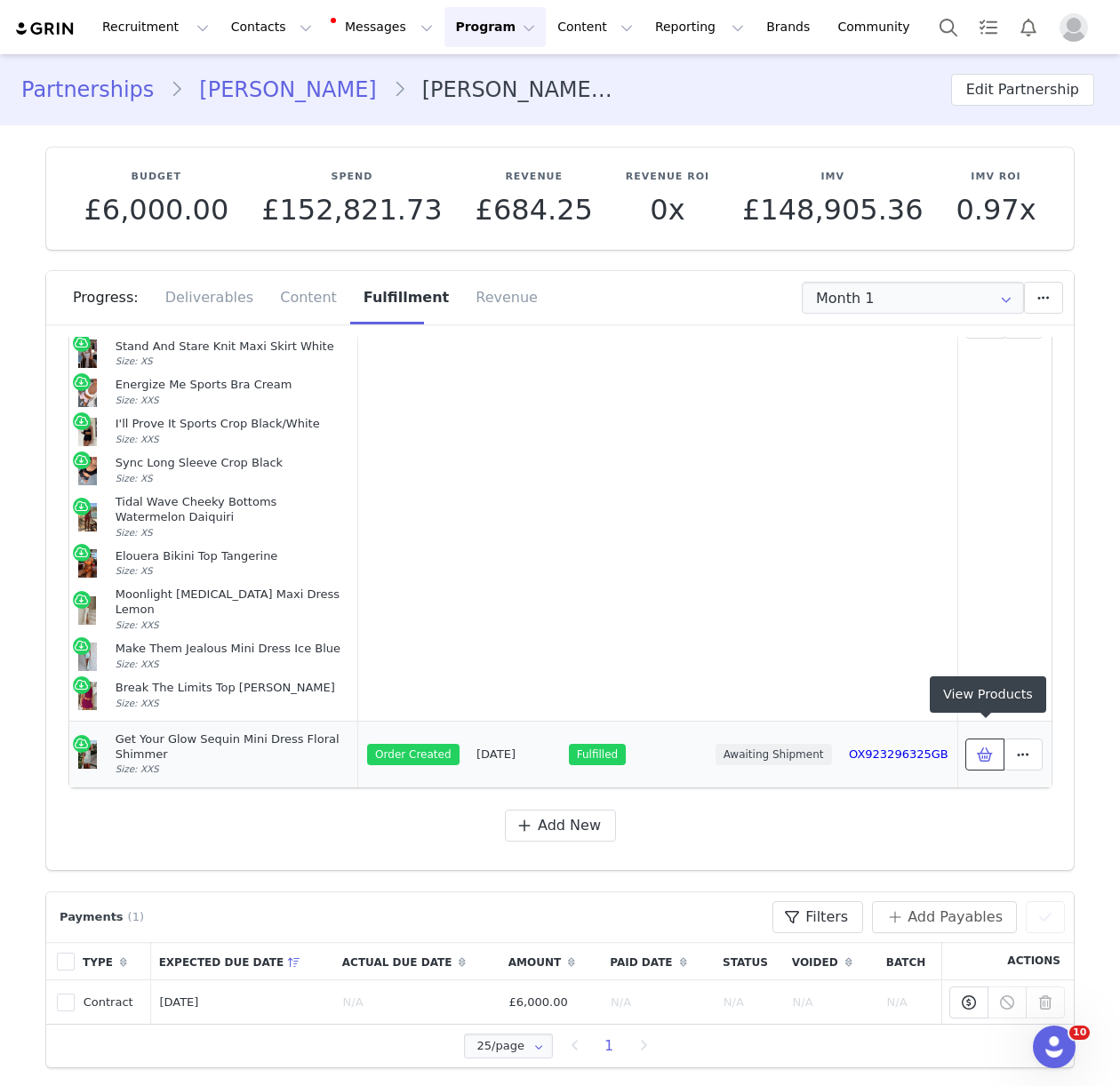
click at [987, 747] on icon at bounding box center [985, 754] width 16 height 14
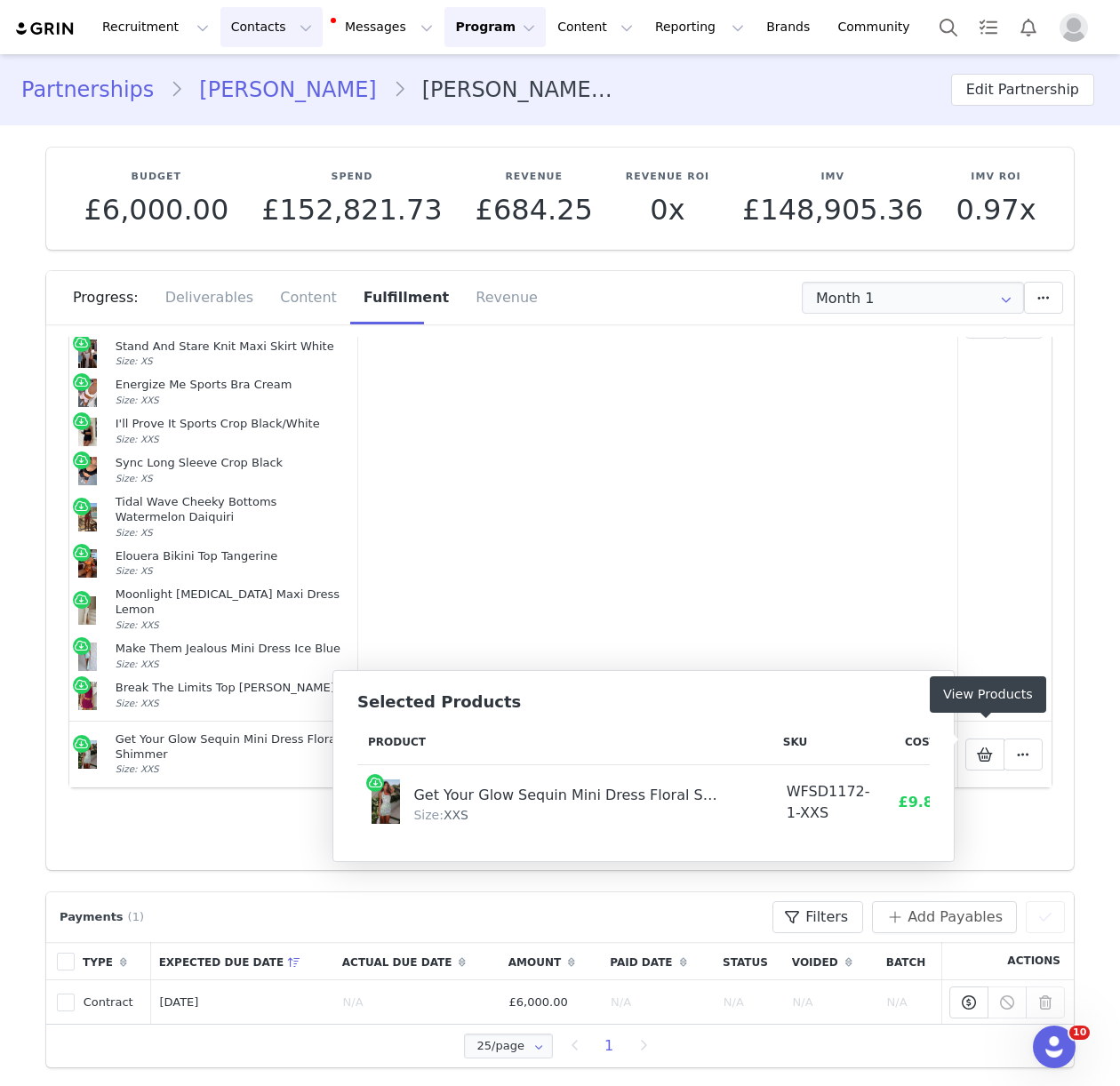
click at [244, 33] on button "Contacts Contacts" at bounding box center [271, 27] width 102 height 40
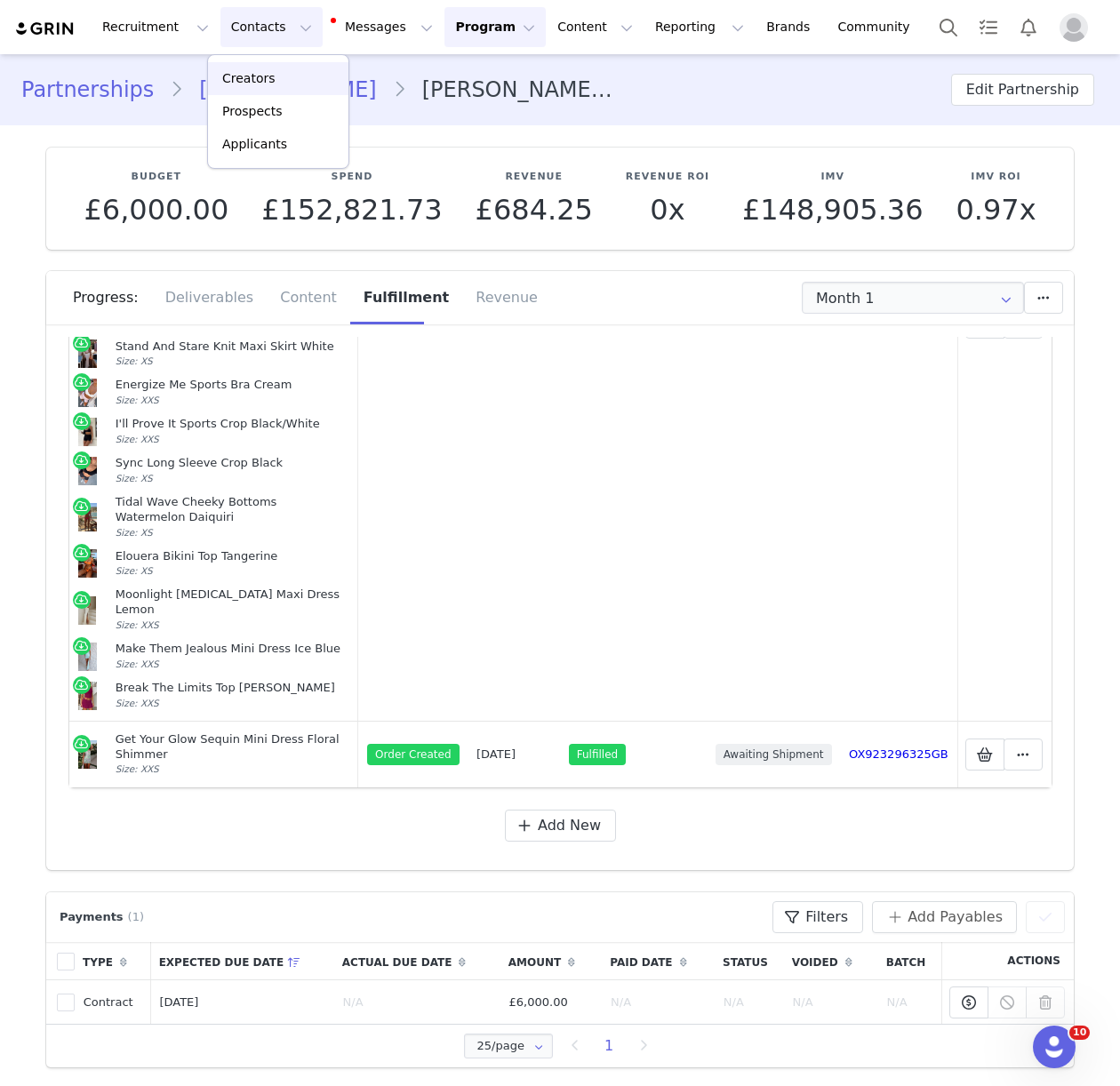
drag, startPoint x: 261, startPoint y: 76, endPoint x: 267, endPoint y: 10, distance: 66.3
click at [261, 75] on p "Creators" at bounding box center [248, 78] width 53 height 19
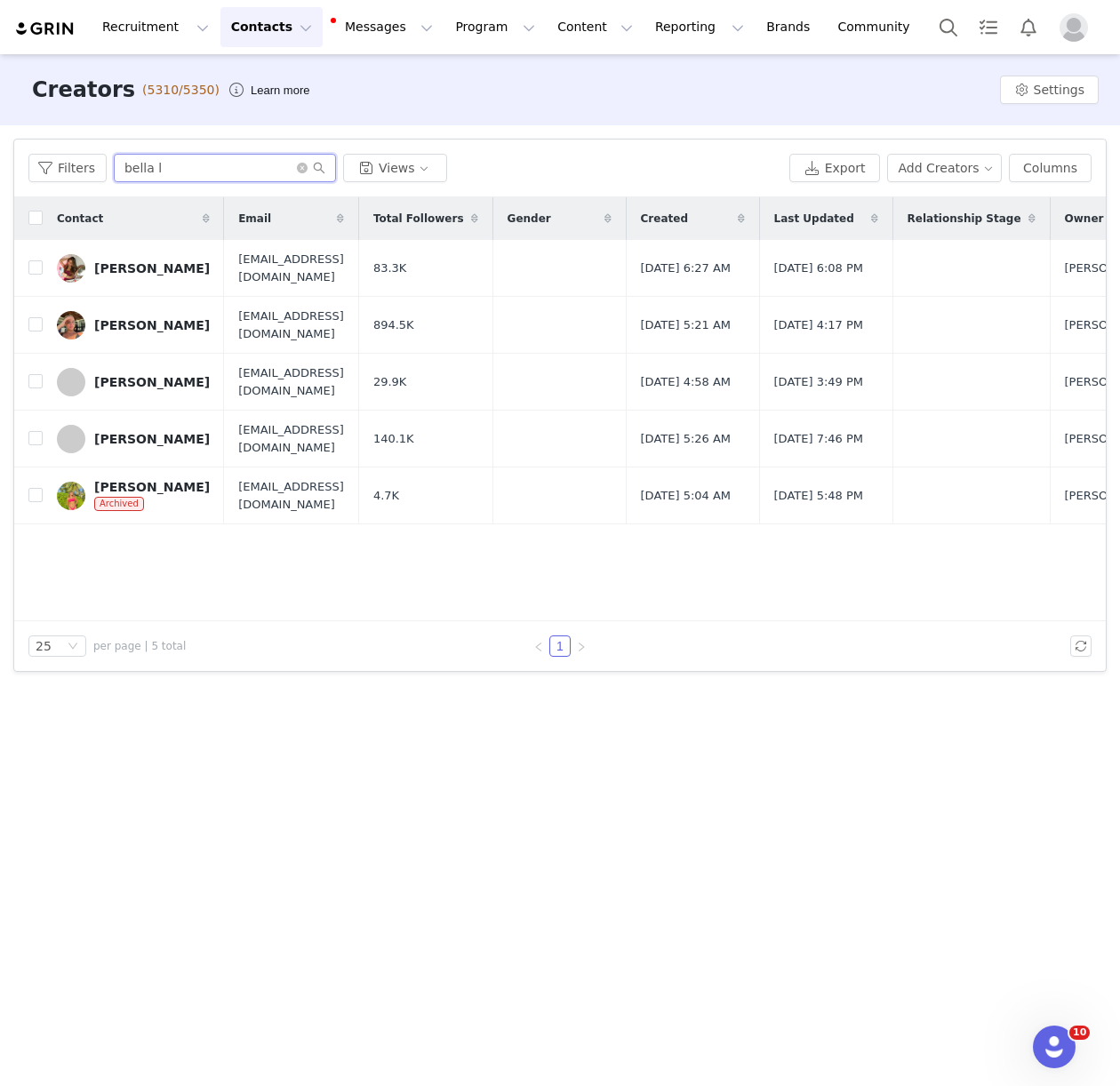
click at [146, 172] on input "bella l" at bounding box center [225, 168] width 222 height 28
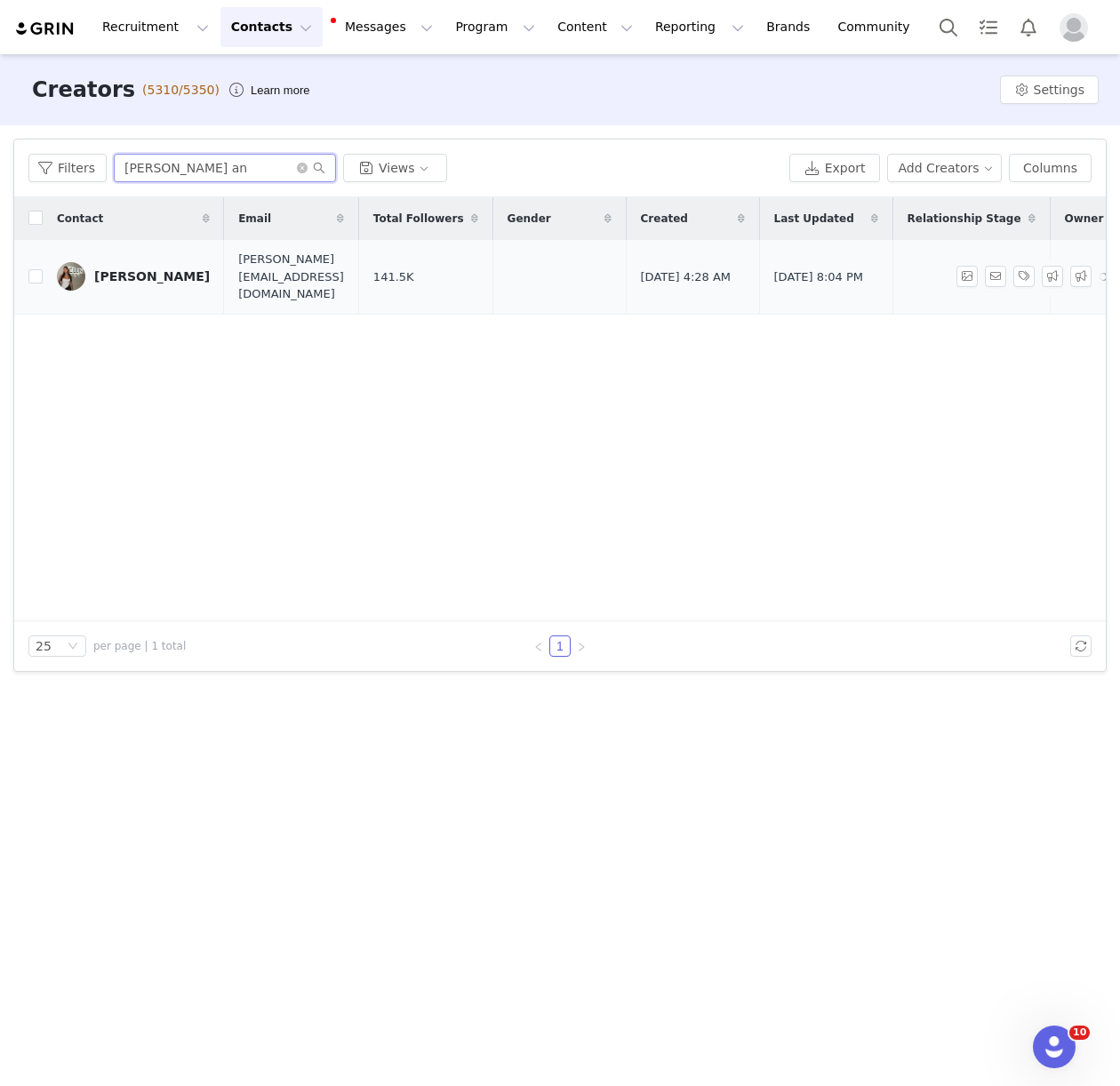
type input "alicia an"
click at [102, 269] on div "Alicia Andritschke" at bounding box center [152, 275] width 116 height 14
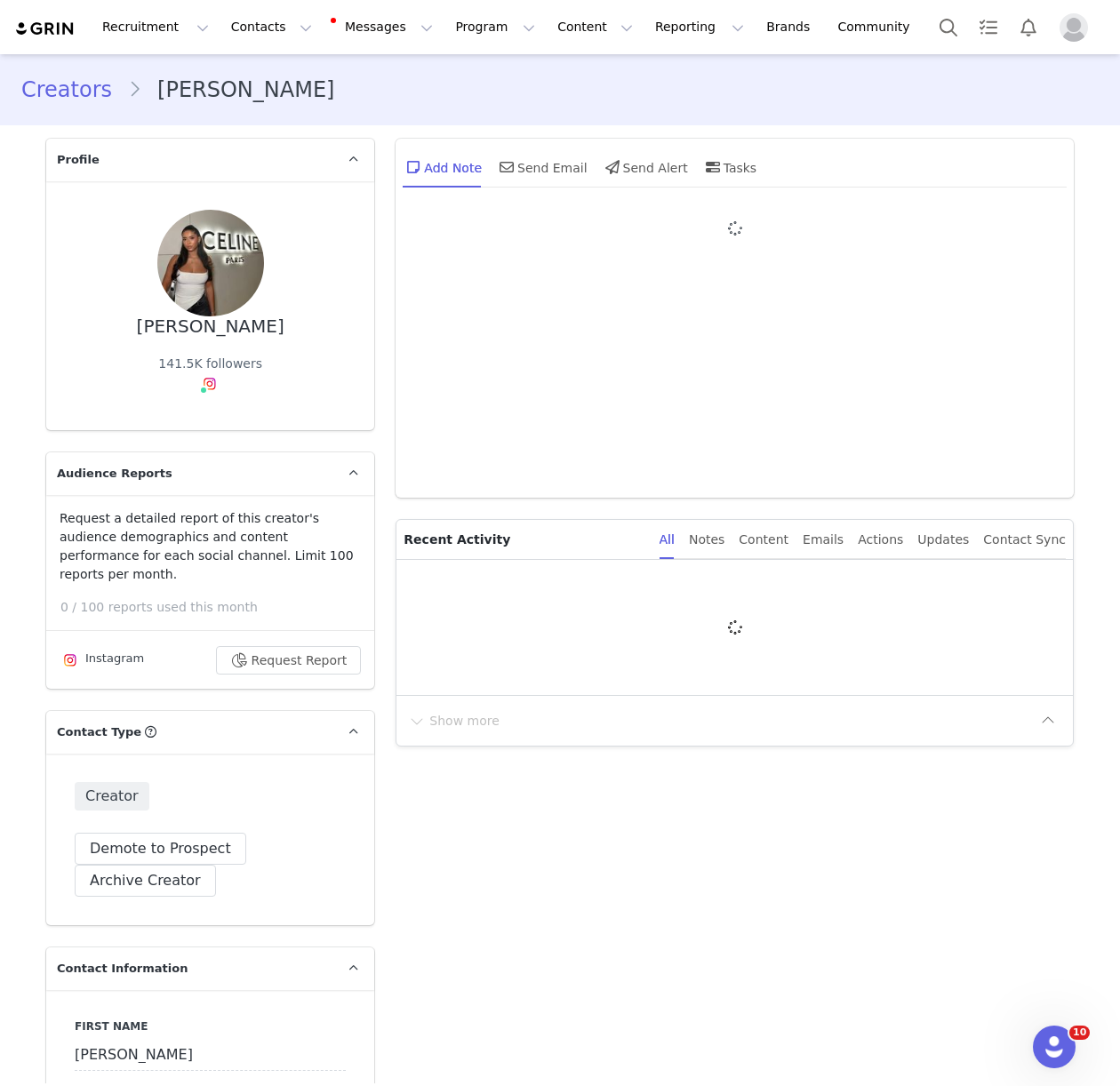
type input "+49 ([GEOGRAPHIC_DATA])"
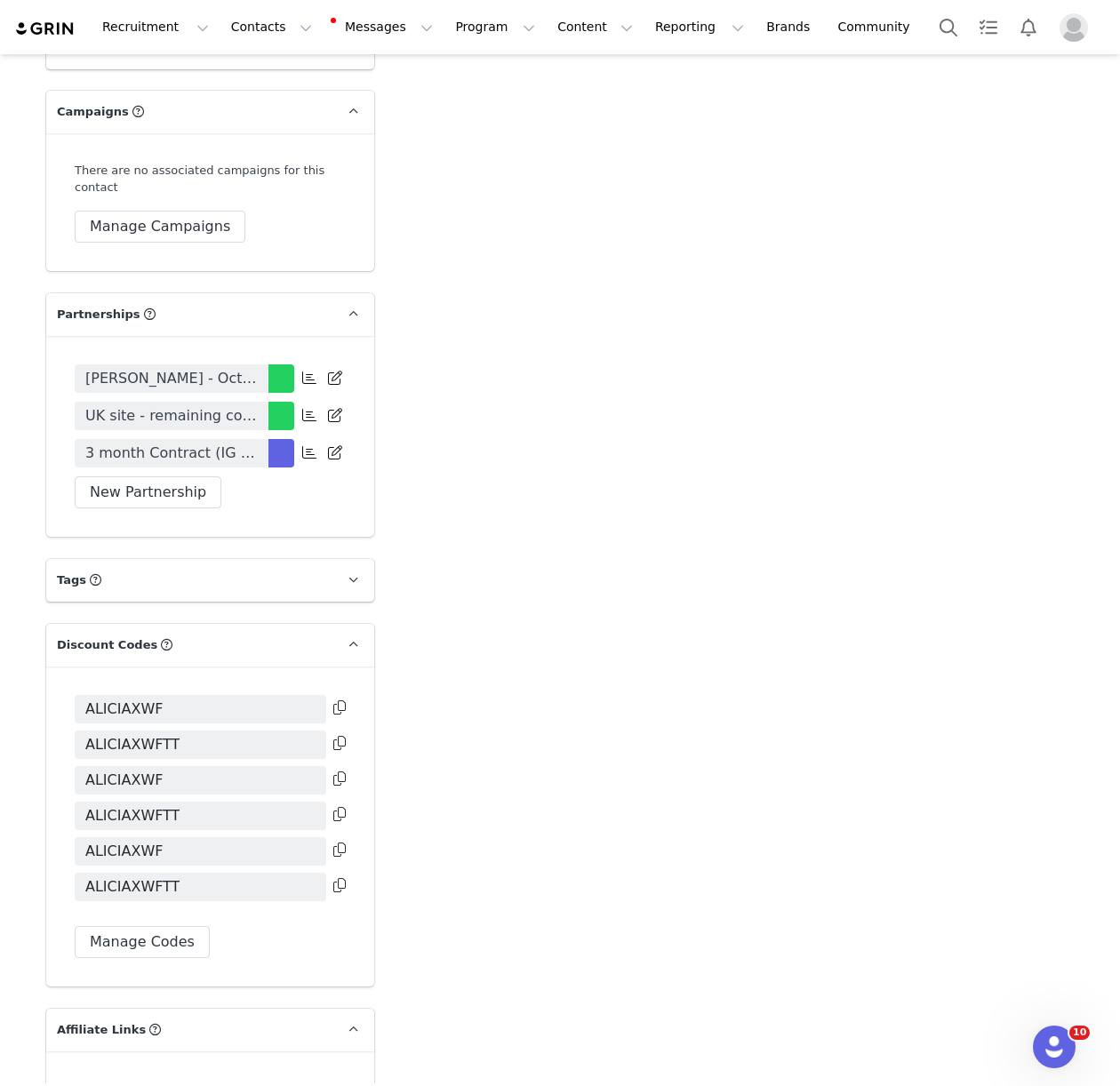
scroll to position [3370, 0]
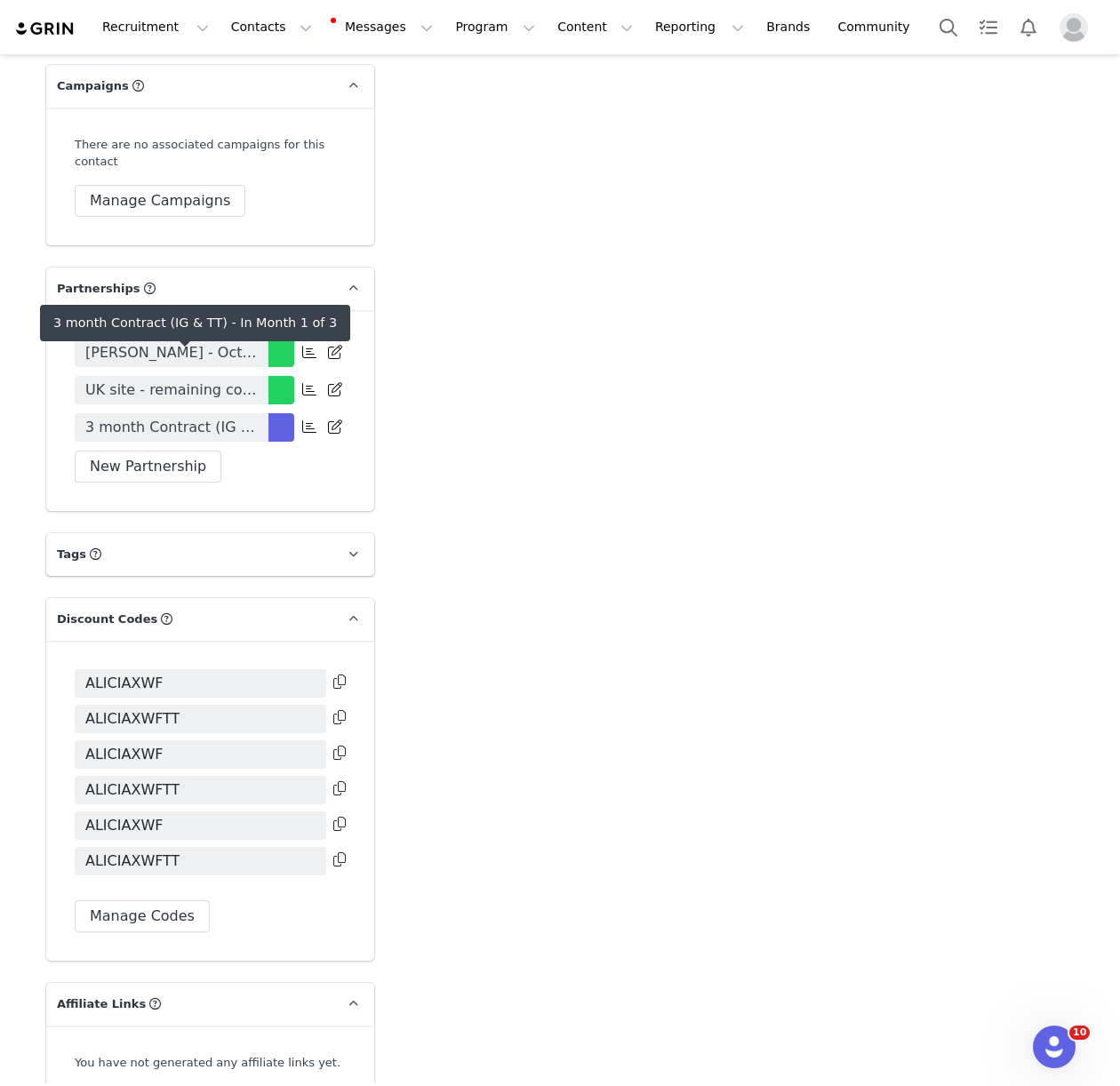
click at [191, 416] on span "3 month Contract (IG & TT)" at bounding box center [171, 427] width 173 height 21
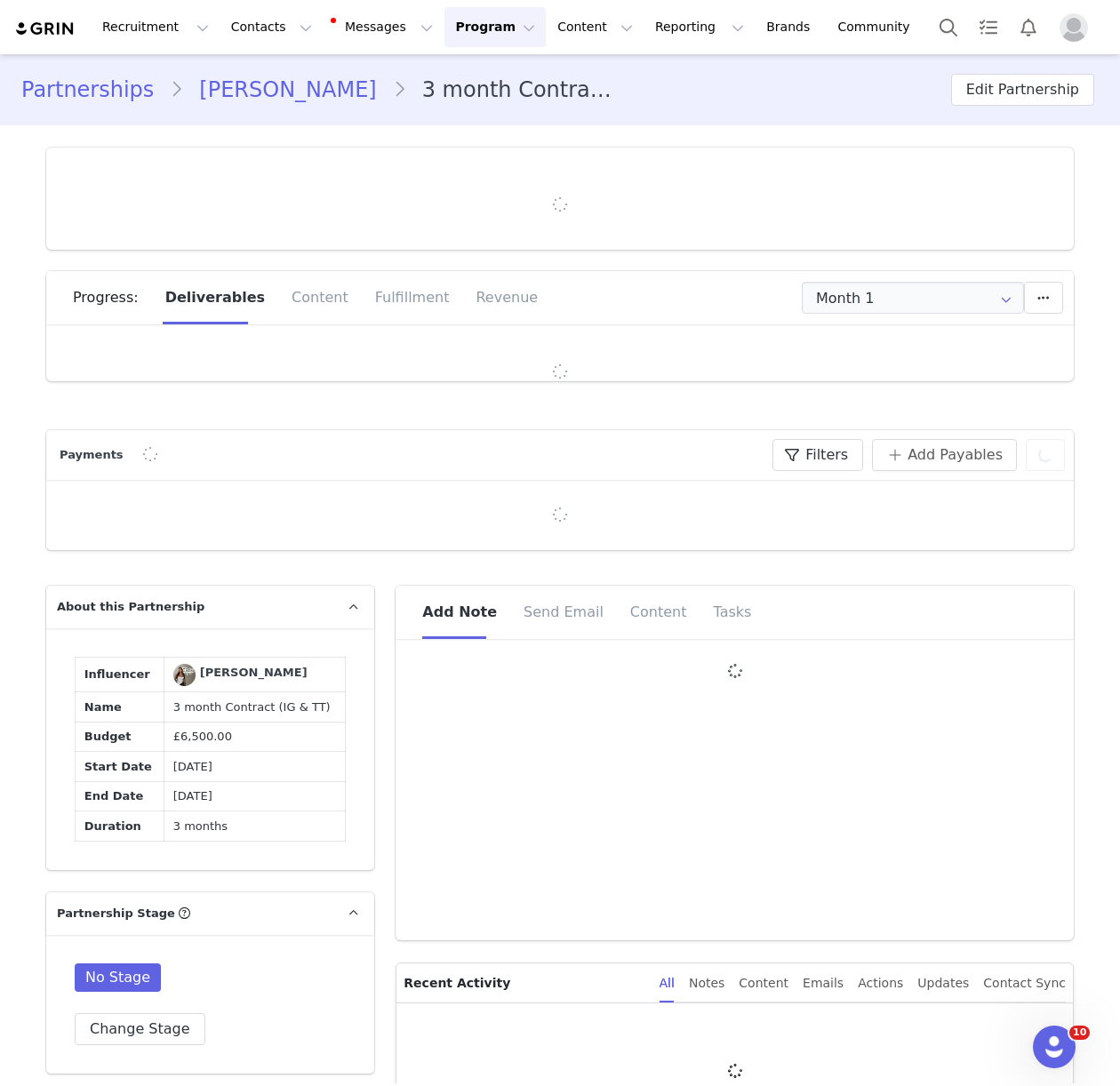
type input "+49 ([GEOGRAPHIC_DATA])"
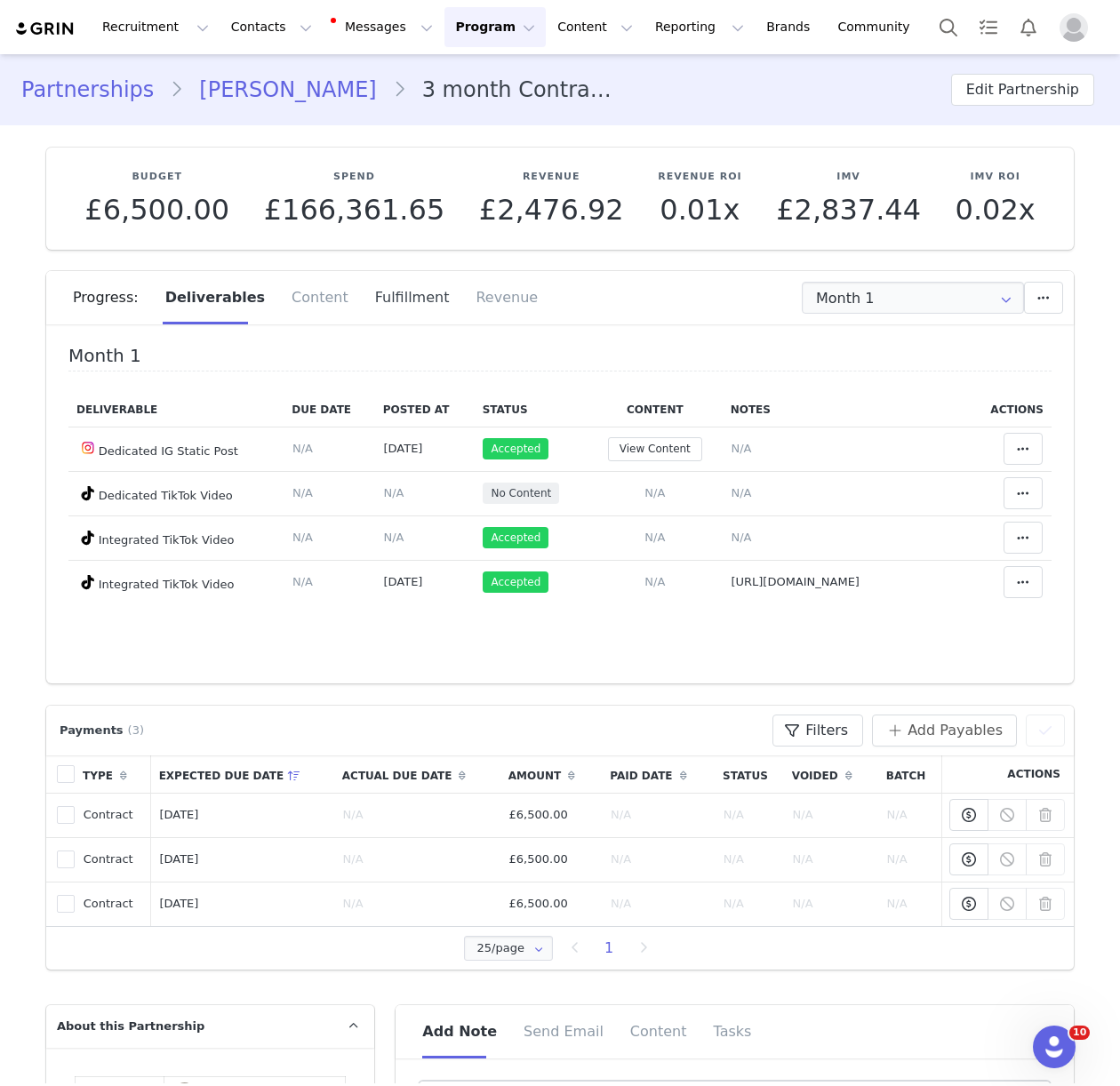
click at [393, 308] on div "Fulfillment" at bounding box center [412, 297] width 101 height 53
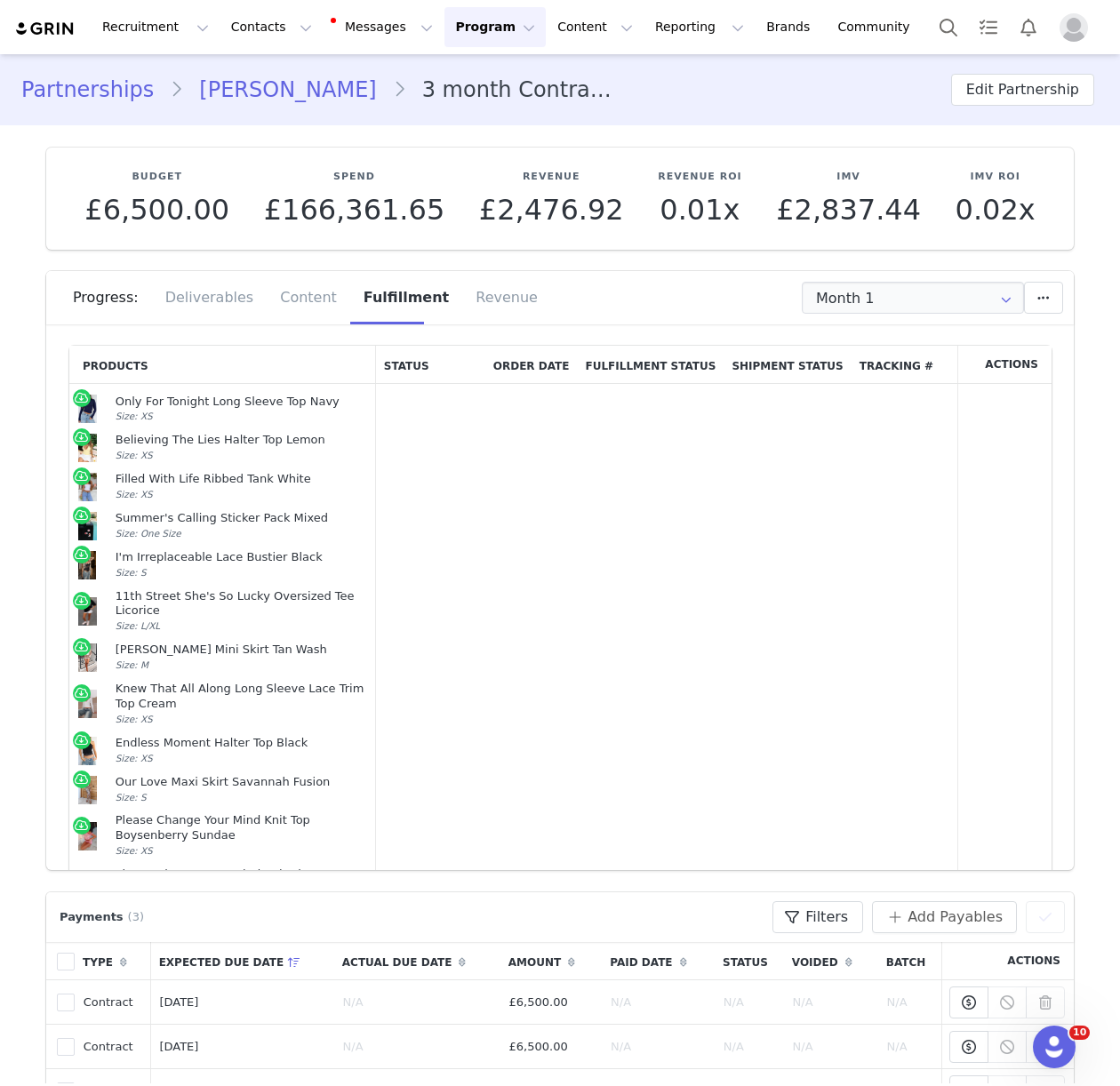
scroll to position [25, 0]
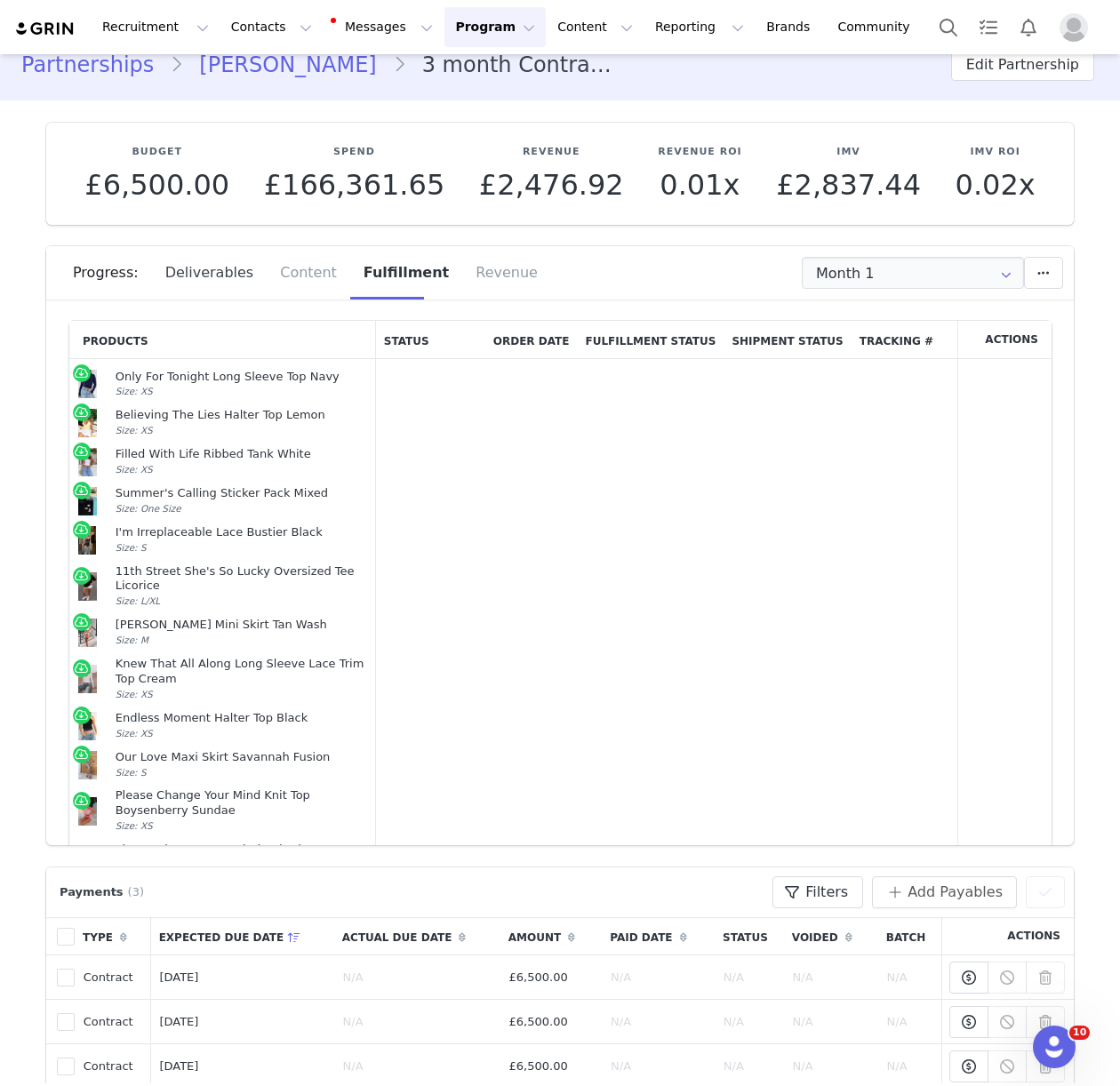
click at [209, 274] on div "Deliverables" at bounding box center [210, 273] width 116 height 53
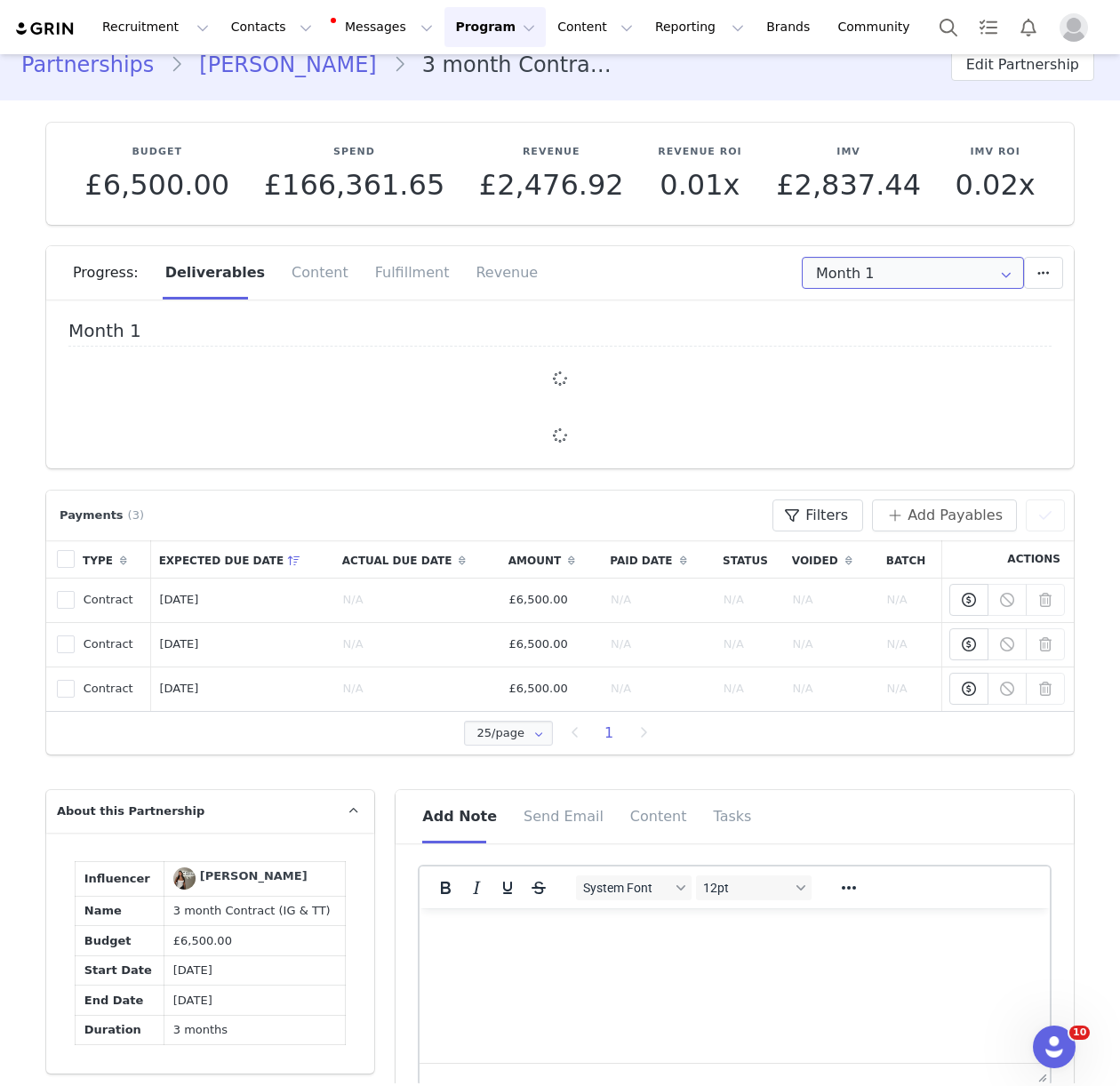
drag, startPoint x: 905, startPoint y: 272, endPoint x: 947, endPoint y: 310, distance: 56.6
click at [905, 273] on input "Month 1" at bounding box center [913, 273] width 222 height 32
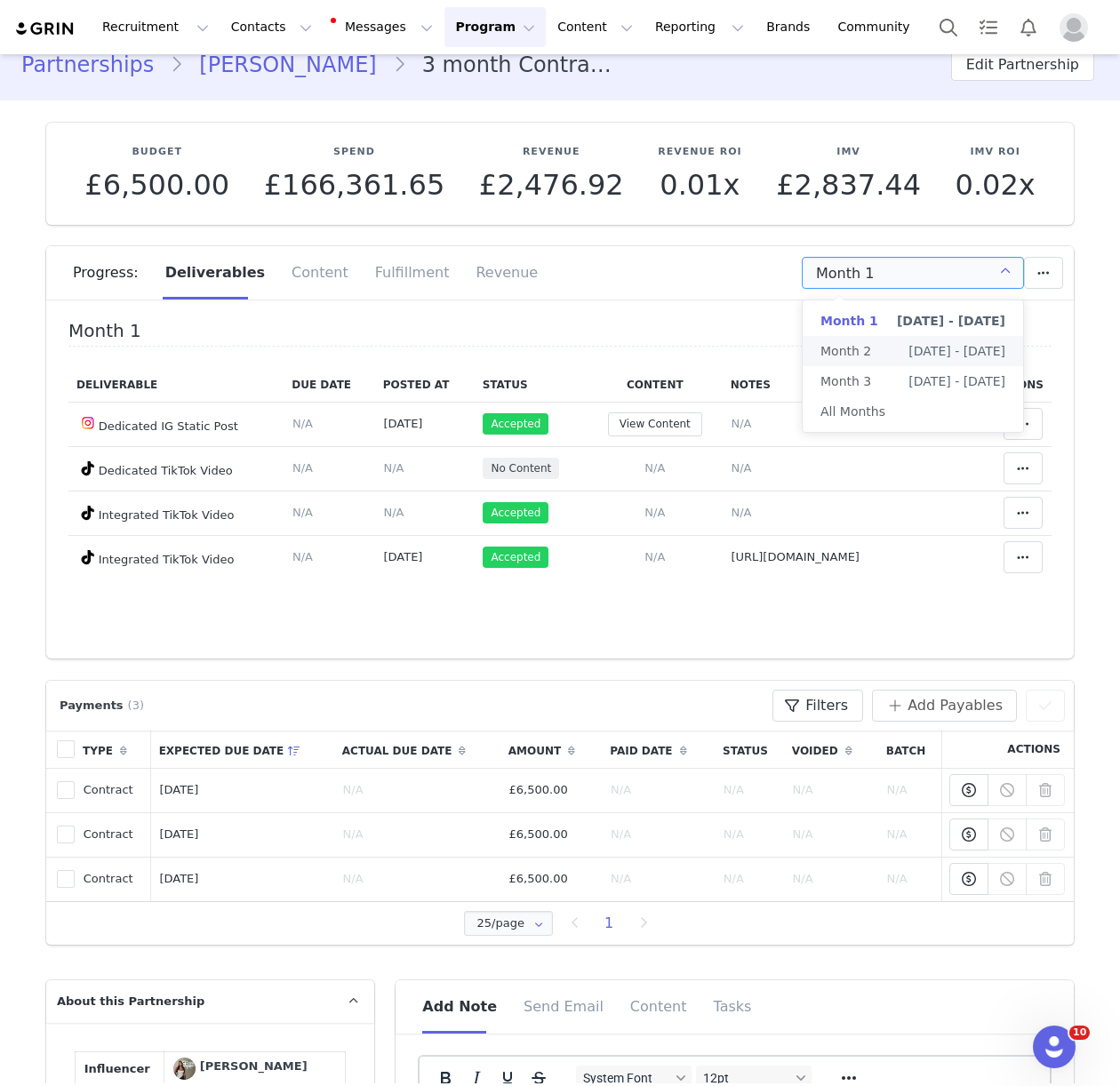
click at [912, 349] on span "Sep 7th - Oct 6th" at bounding box center [957, 351] width 97 height 30
type input "Month 2"
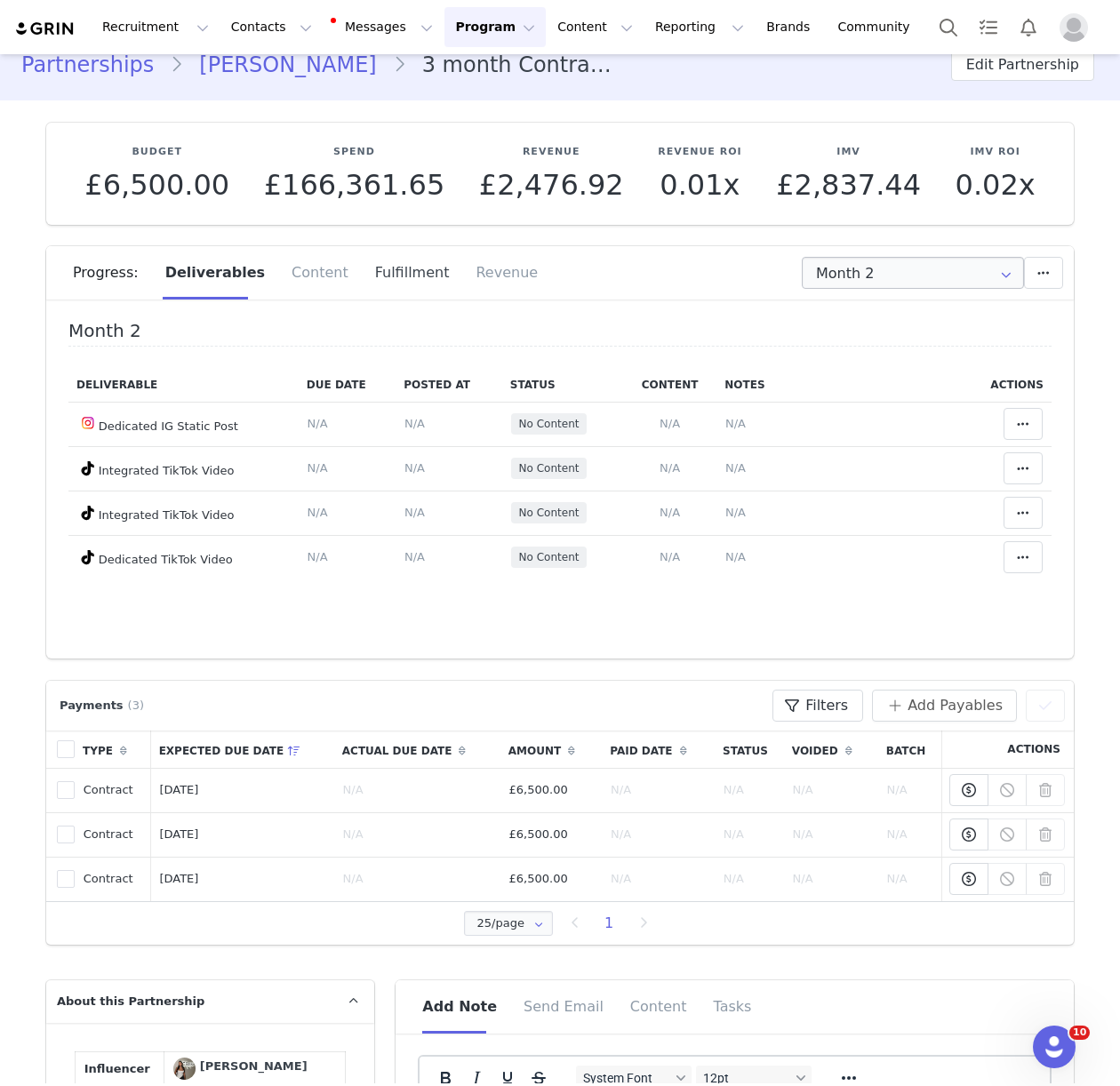
click at [397, 282] on div "Fulfillment" at bounding box center [412, 273] width 101 height 53
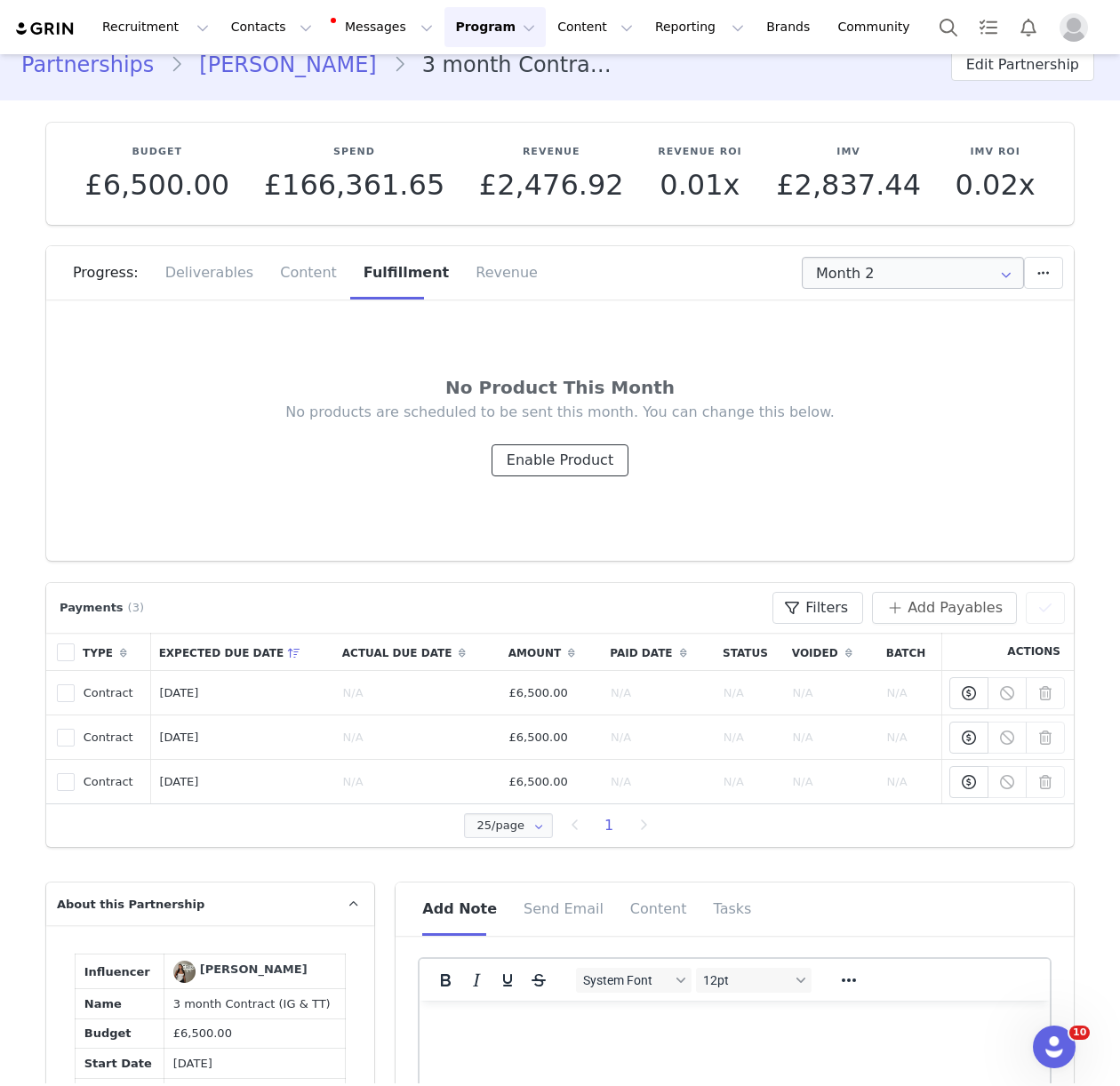
click at [539, 462] on button "Enable Product" at bounding box center [560, 460] width 137 height 32
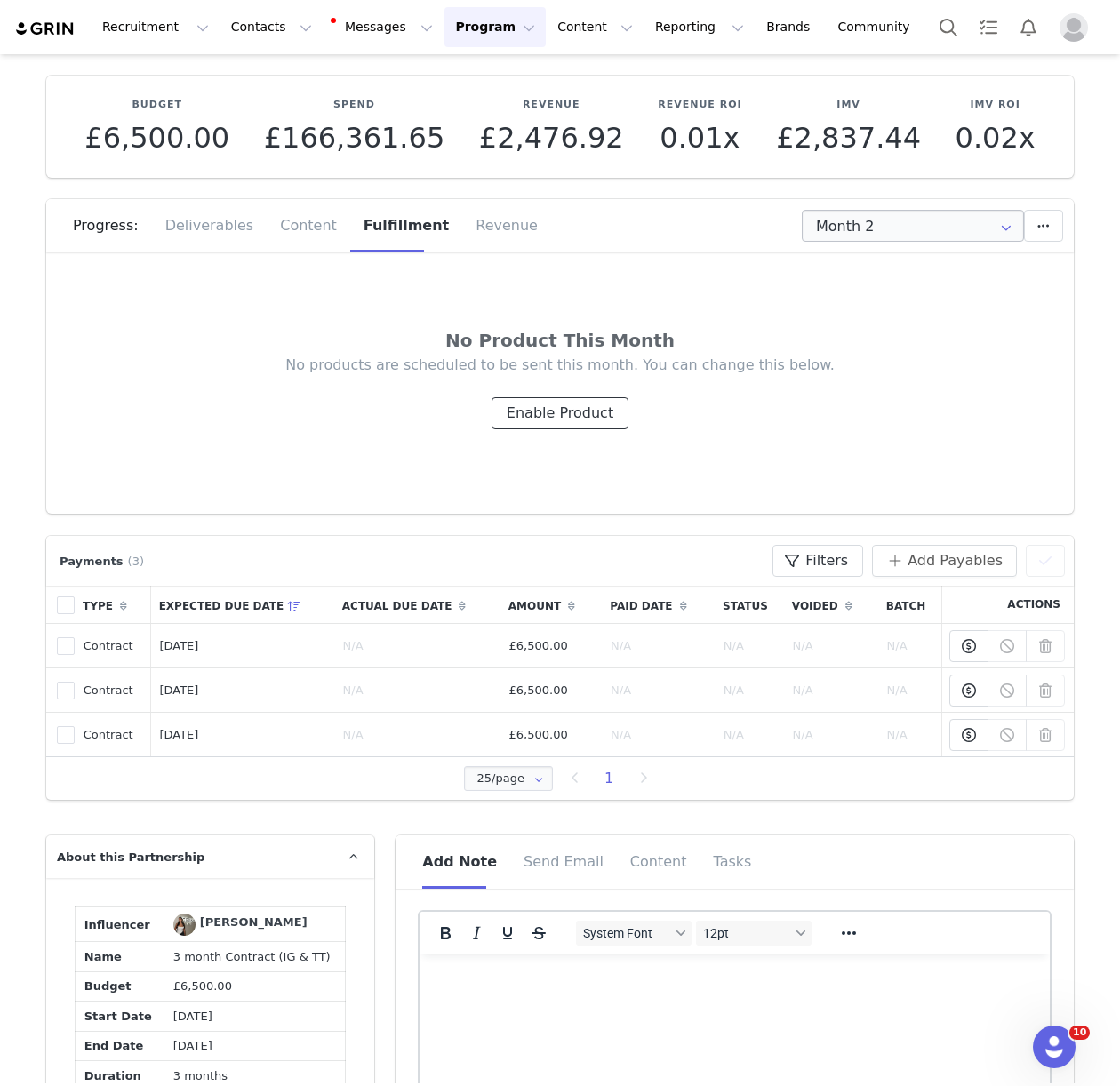
scroll to position [82, 0]
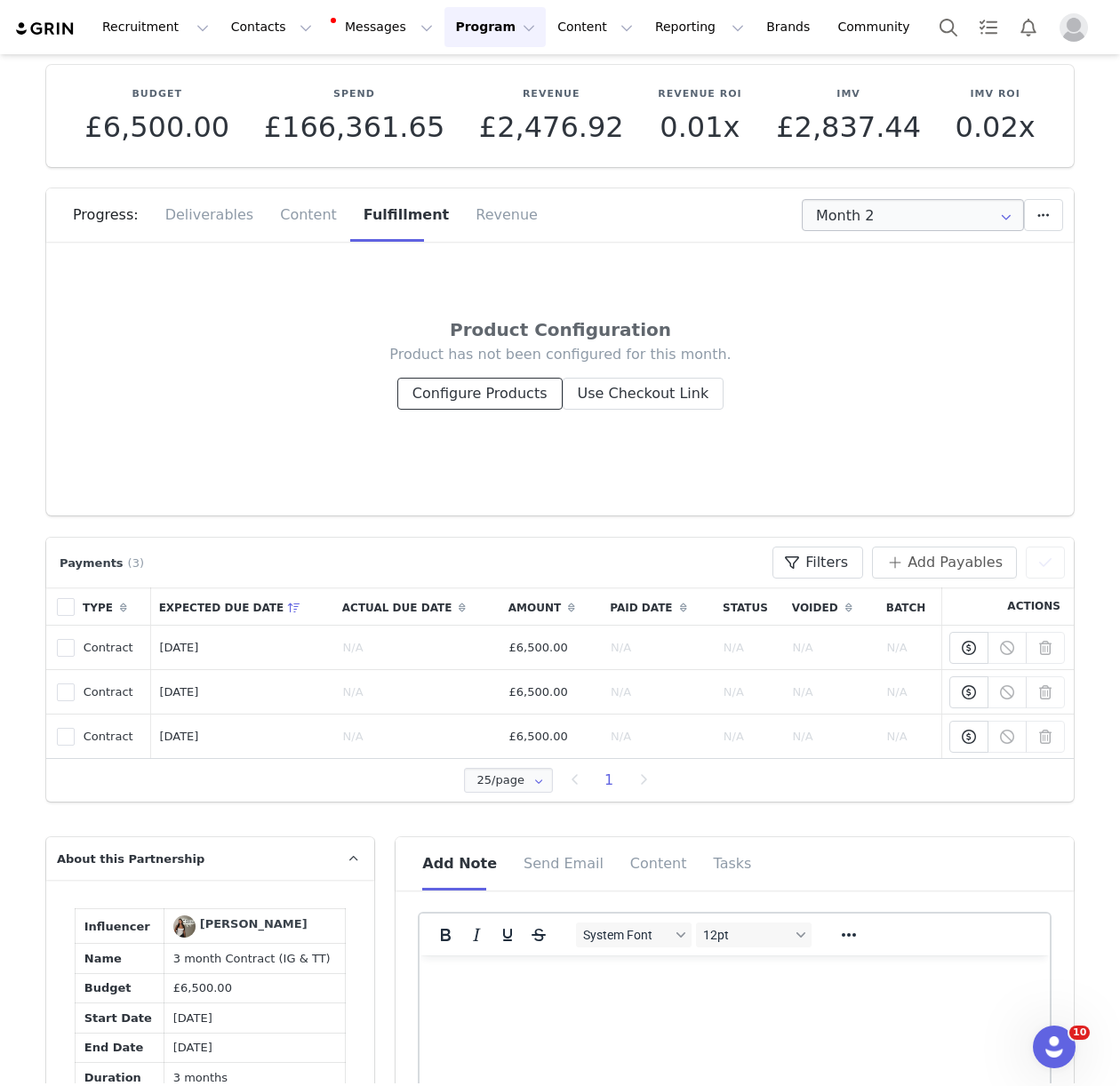
click at [462, 391] on button "Configure Products" at bounding box center [479, 393] width 165 height 32
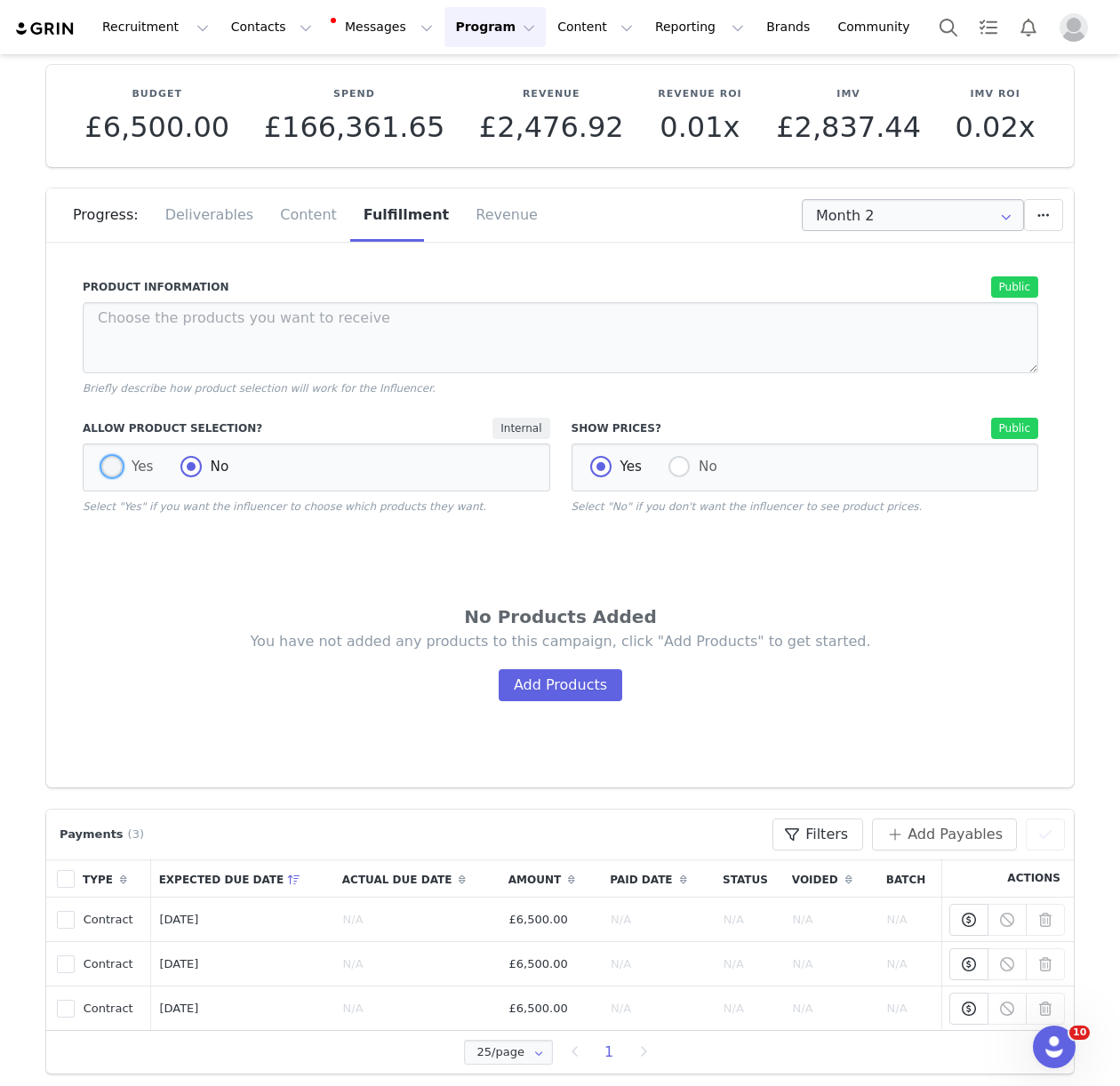
click at [108, 466] on span at bounding box center [111, 466] width 21 height 21
click at [108, 466] on input "Yes" at bounding box center [111, 467] width 21 height 23
radio input "true"
radio input "false"
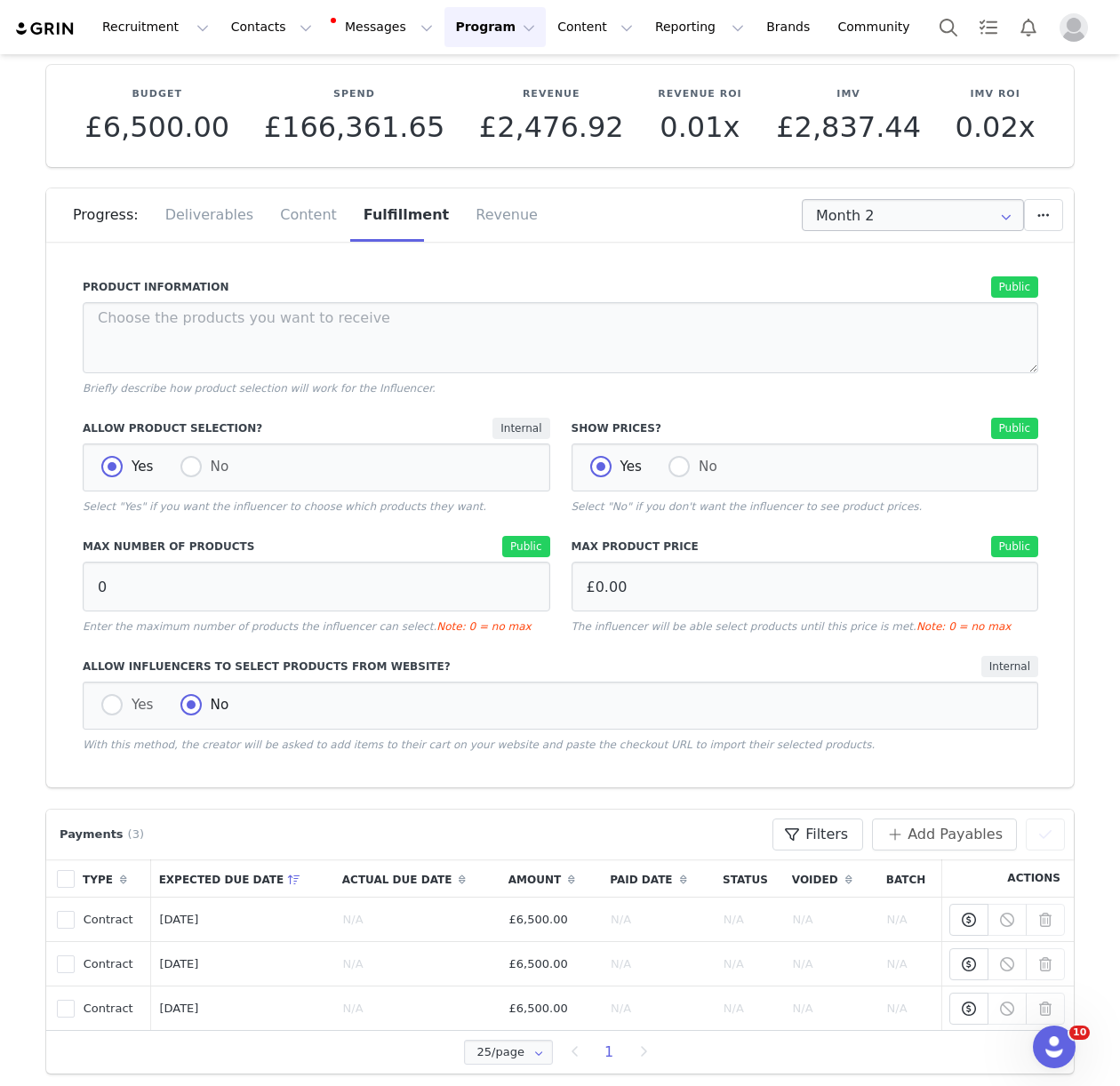
scroll to position [105, 0]
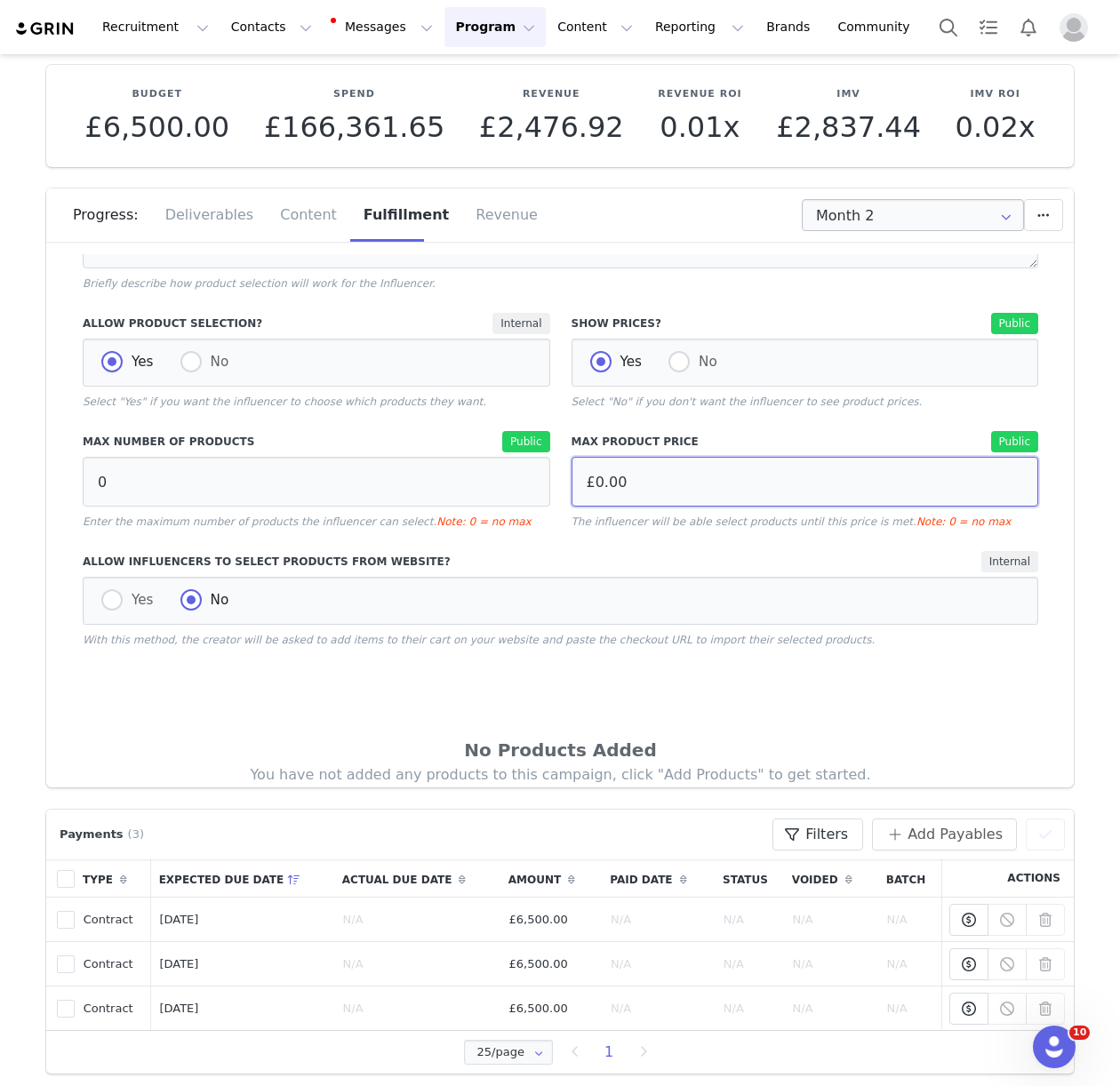
click at [637, 482] on input "£0.00" at bounding box center [805, 481] width 467 height 49
type input "£1,400.00"
click at [276, 657] on div "No Products Added You have not added any products to this campaign, click "Add …" at bounding box center [560, 795] width 956 height 293
click at [100, 599] on div "Yes No" at bounding box center [560, 599] width 956 height 48
click at [105, 602] on span at bounding box center [111, 599] width 21 height 21
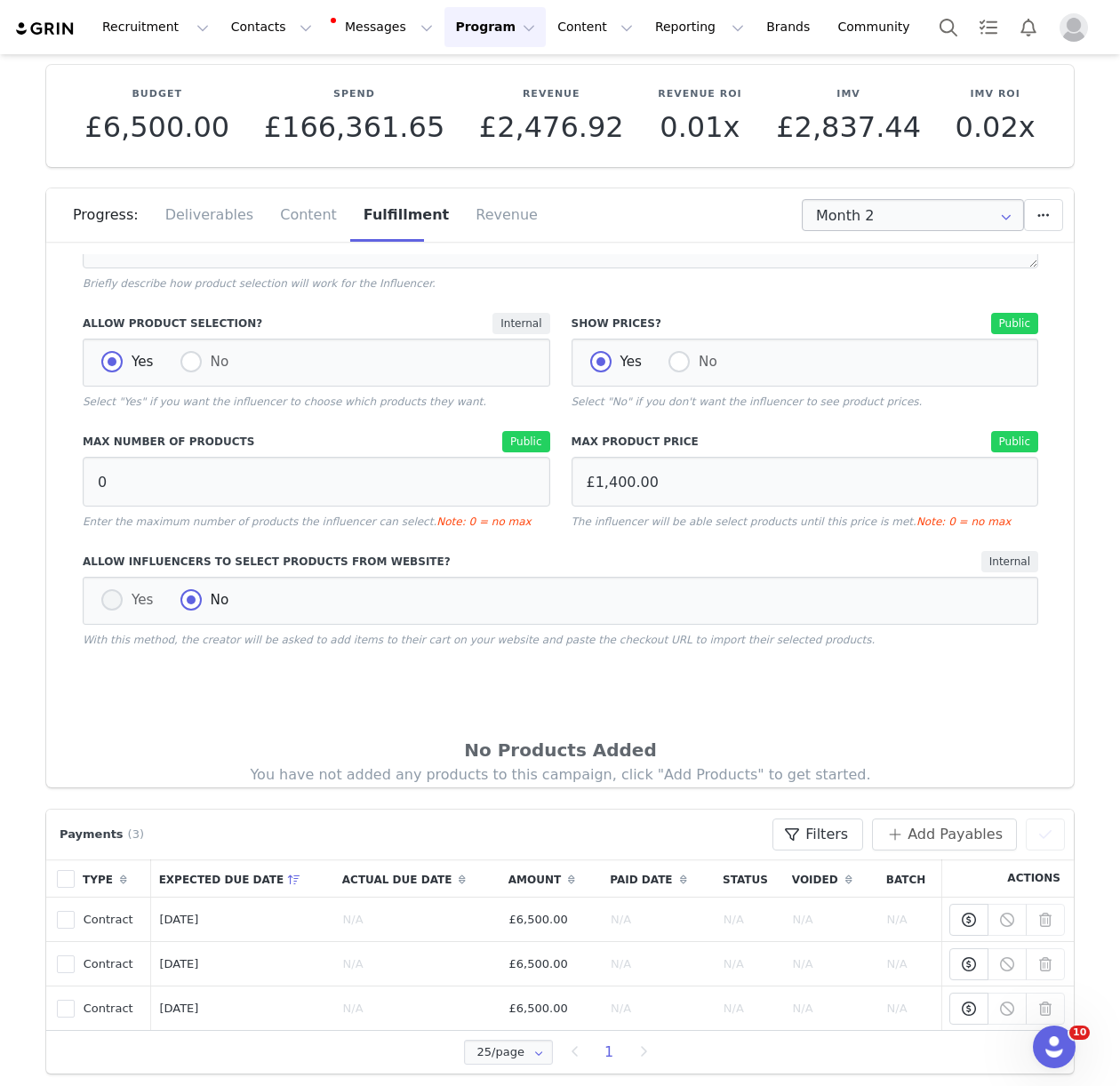
click at [105, 602] on input "Yes" at bounding box center [111, 600] width 21 height 23
radio input "true"
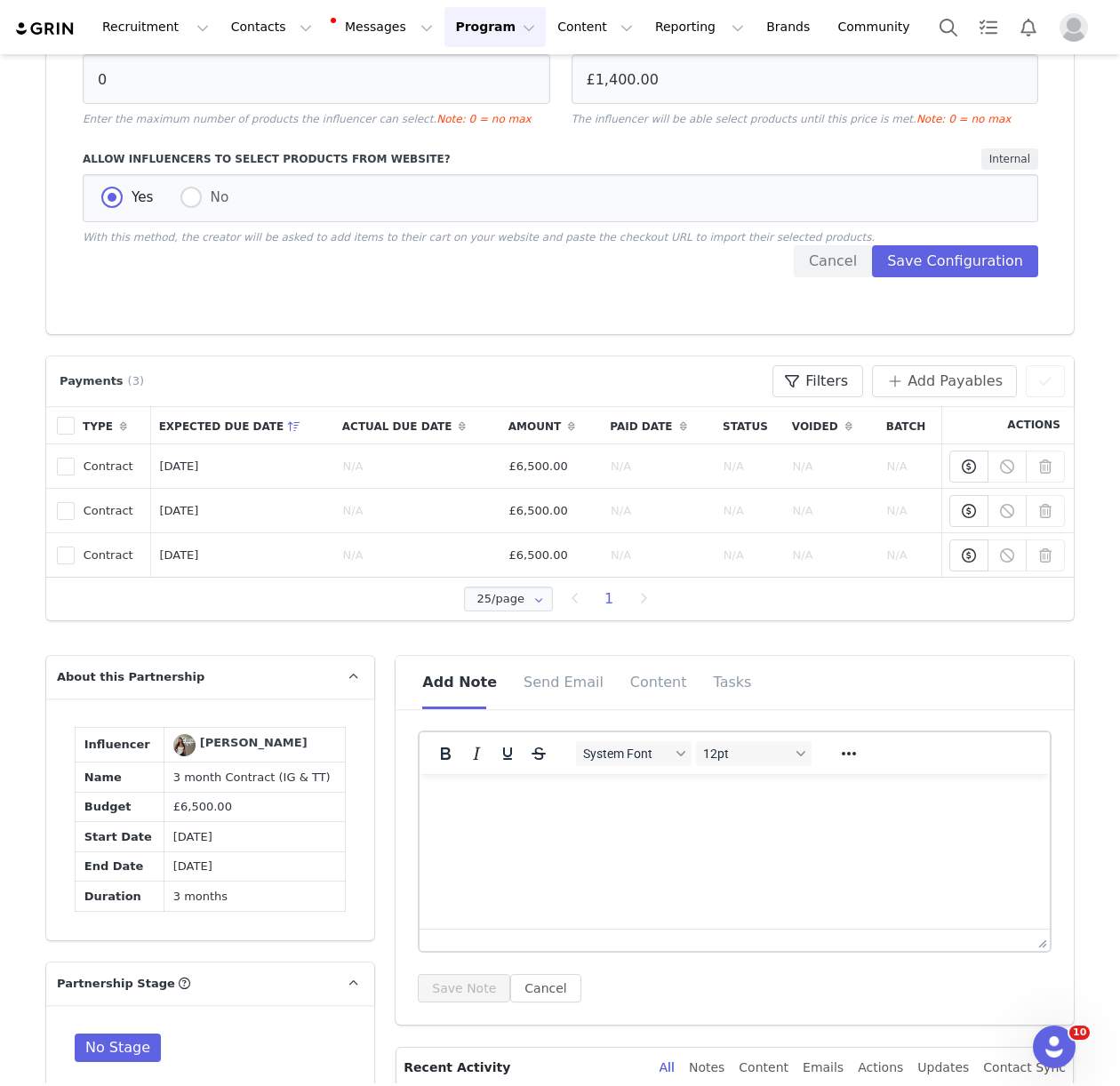
scroll to position [0, 0]
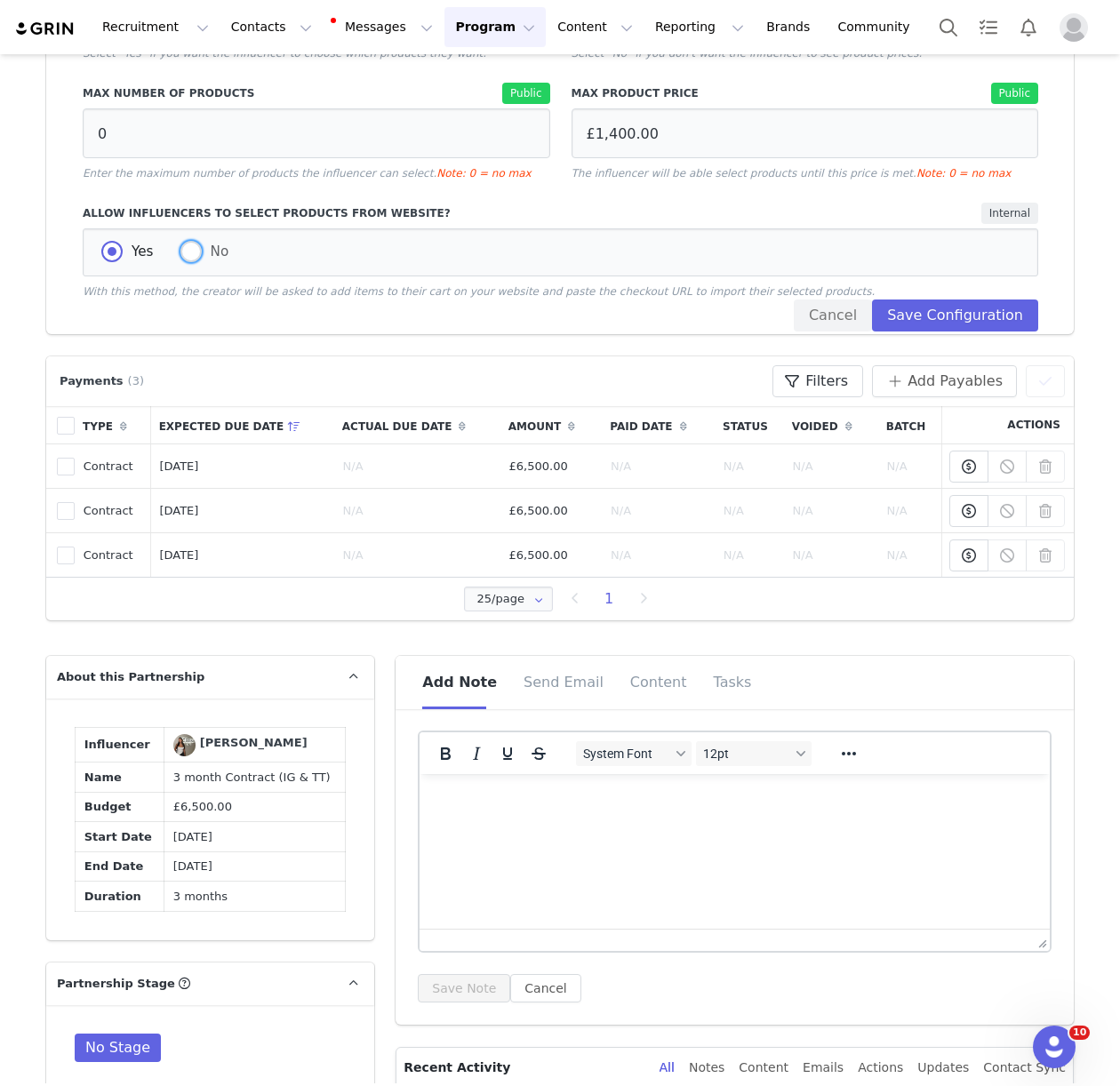
drag, startPoint x: 190, startPoint y: 256, endPoint x: 196, endPoint y: 351, distance: 95.2
click at [190, 257] on span at bounding box center [191, 251] width 21 height 21
click at [190, 257] on input "No" at bounding box center [191, 252] width 21 height 23
radio input "true"
radio input "false"
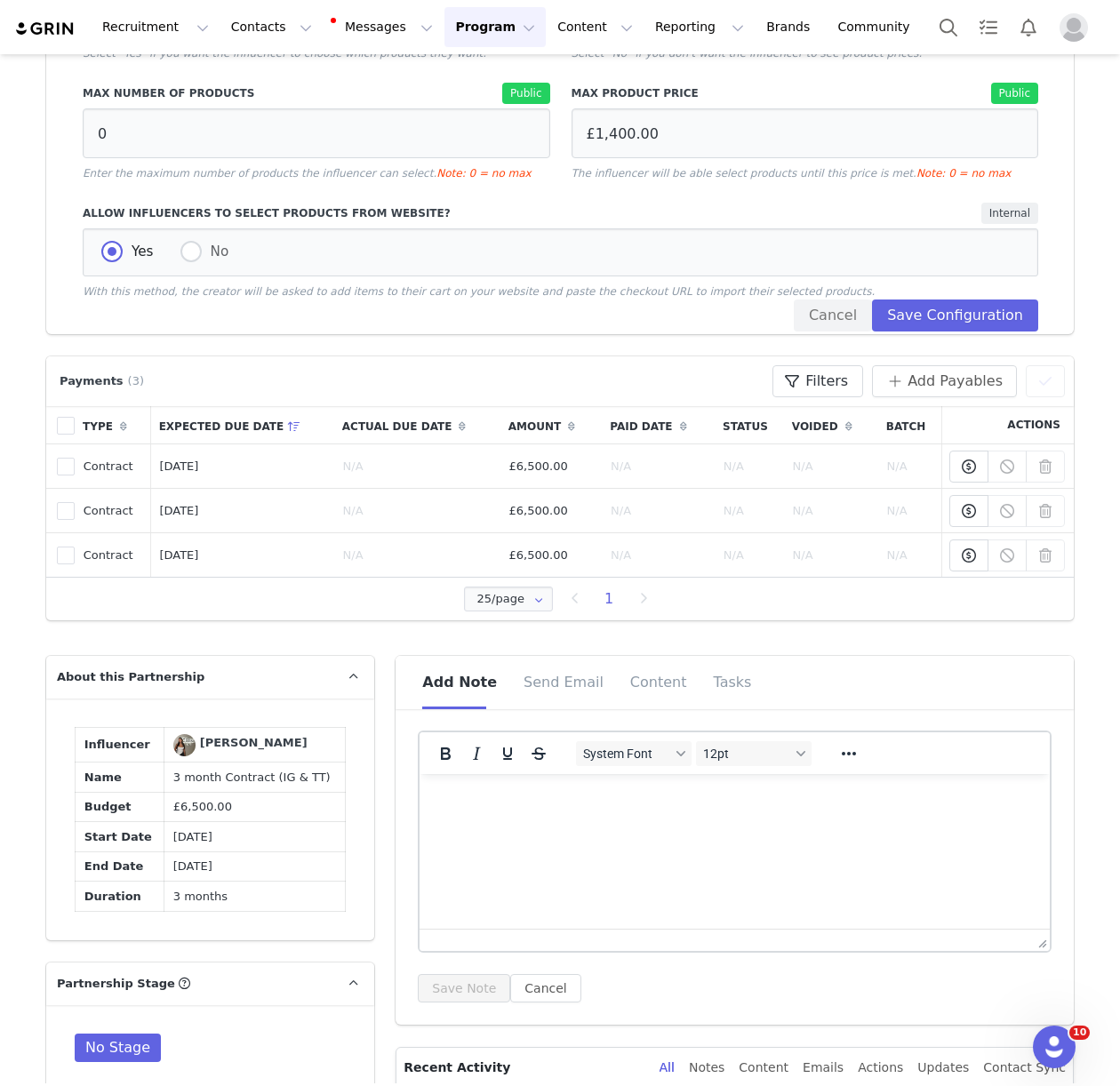
radio input "true"
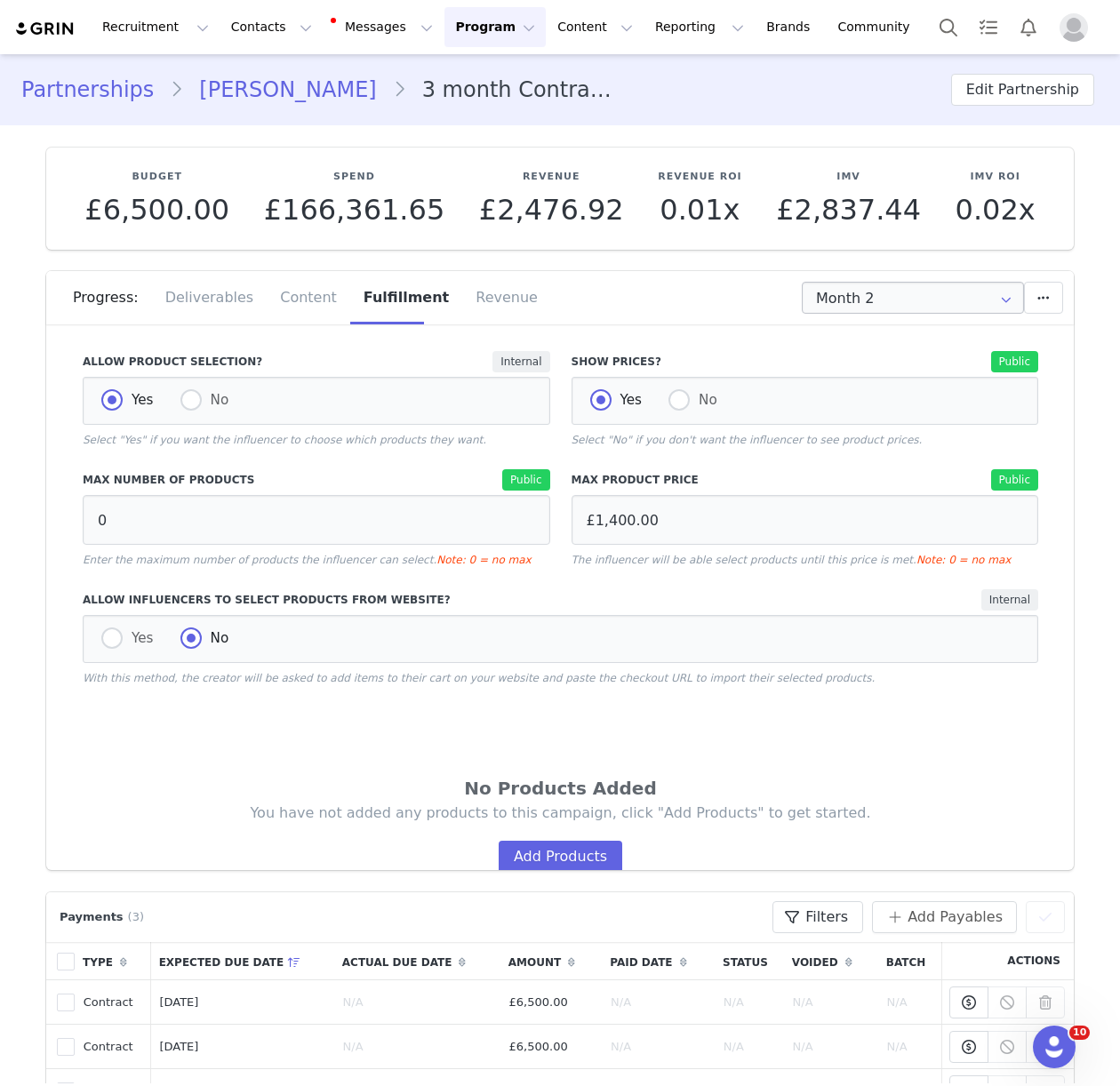
scroll to position [350, 0]
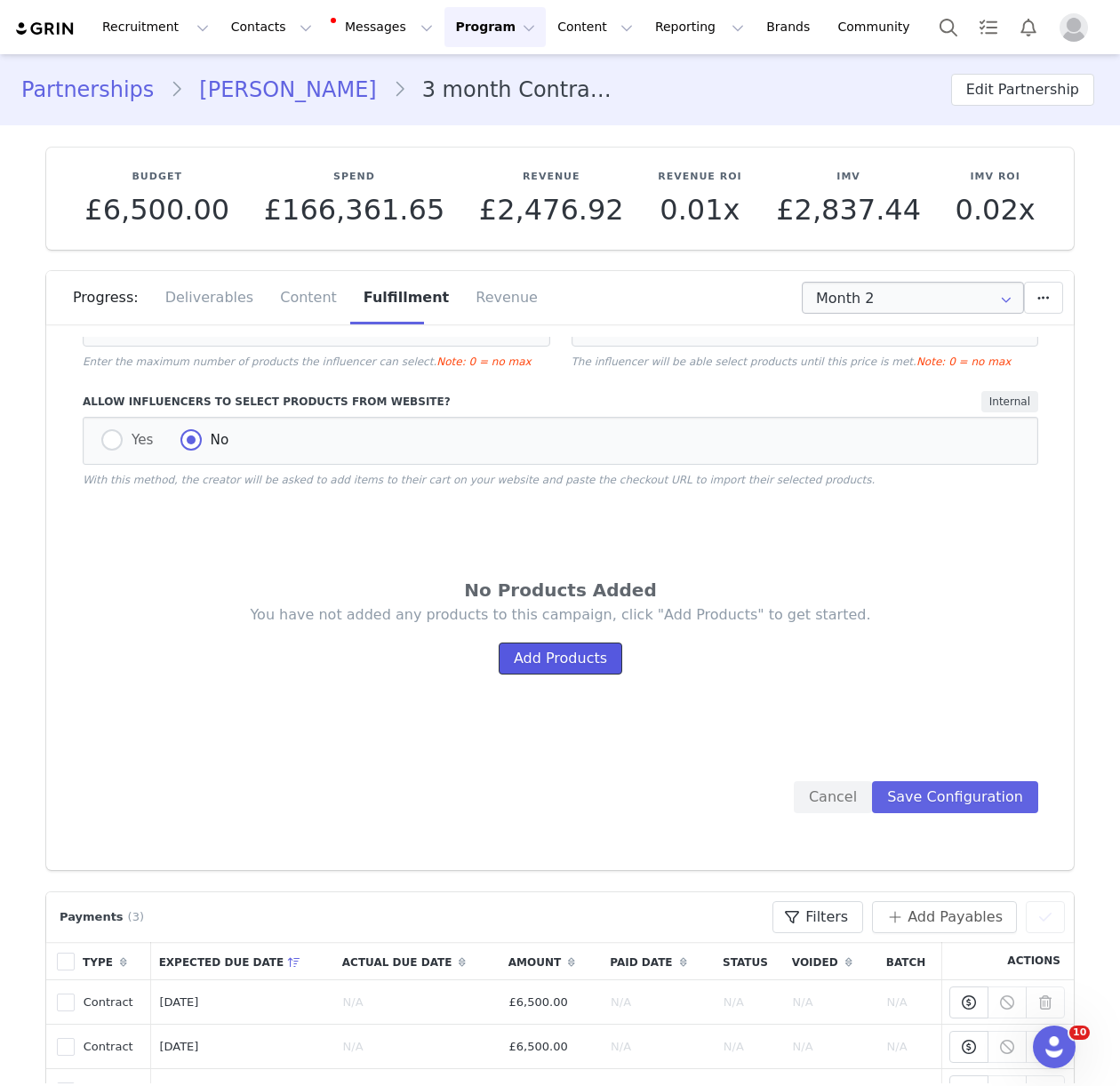
click at [558, 660] on button "Add Products" at bounding box center [560, 658] width 123 height 32
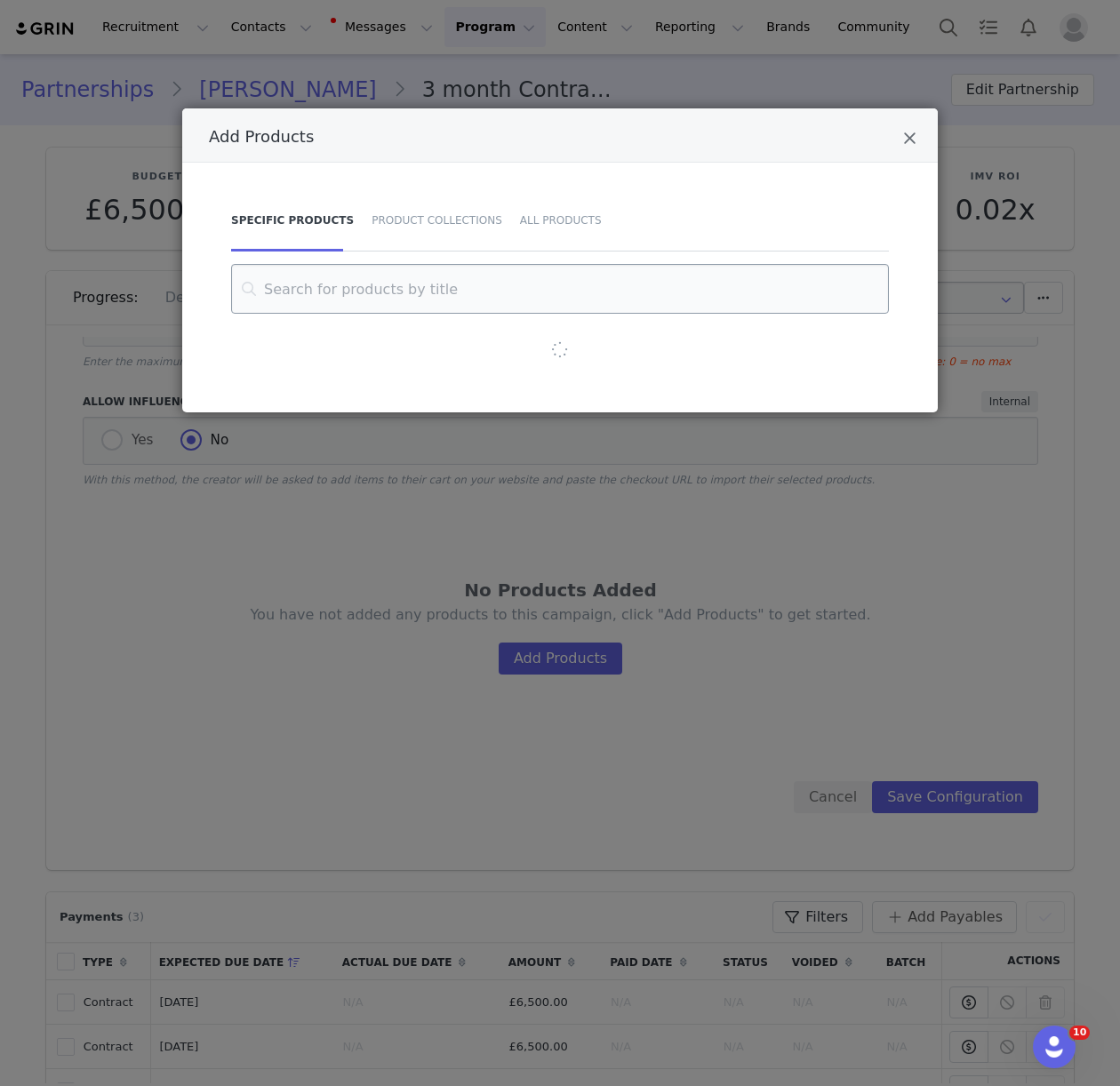
drag, startPoint x: 404, startPoint y: 215, endPoint x: 357, endPoint y: 284, distance: 83.5
click at [404, 215] on div "Product Collections" at bounding box center [436, 220] width 149 height 63
click at [357, 284] on input "Add Products" at bounding box center [560, 289] width 613 height 49
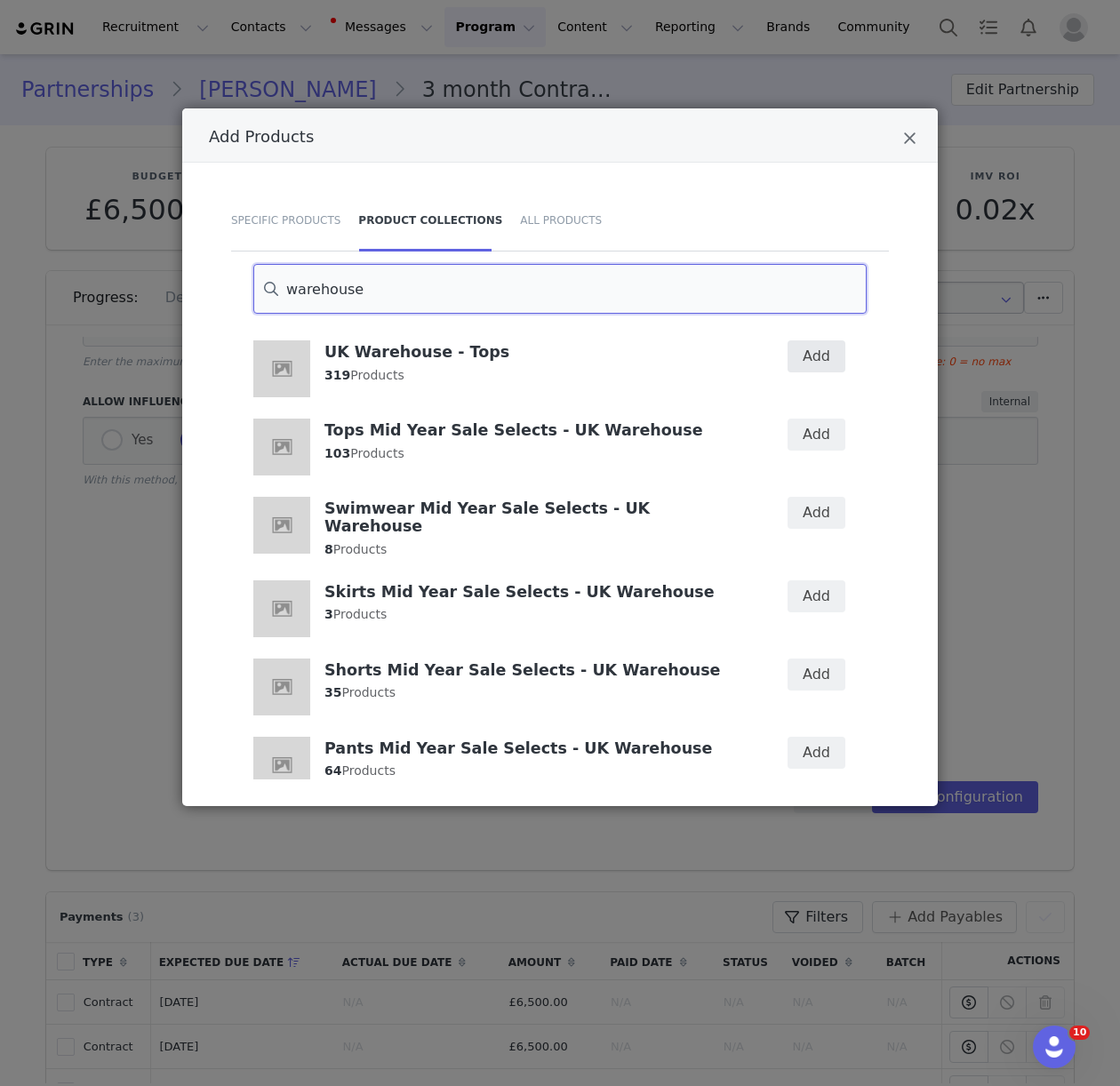
type input "warehouse"
drag, startPoint x: 810, startPoint y: 351, endPoint x: 651, endPoint y: 564, distance: 265.8
click at [810, 351] on button "Add" at bounding box center [816, 356] width 58 height 32
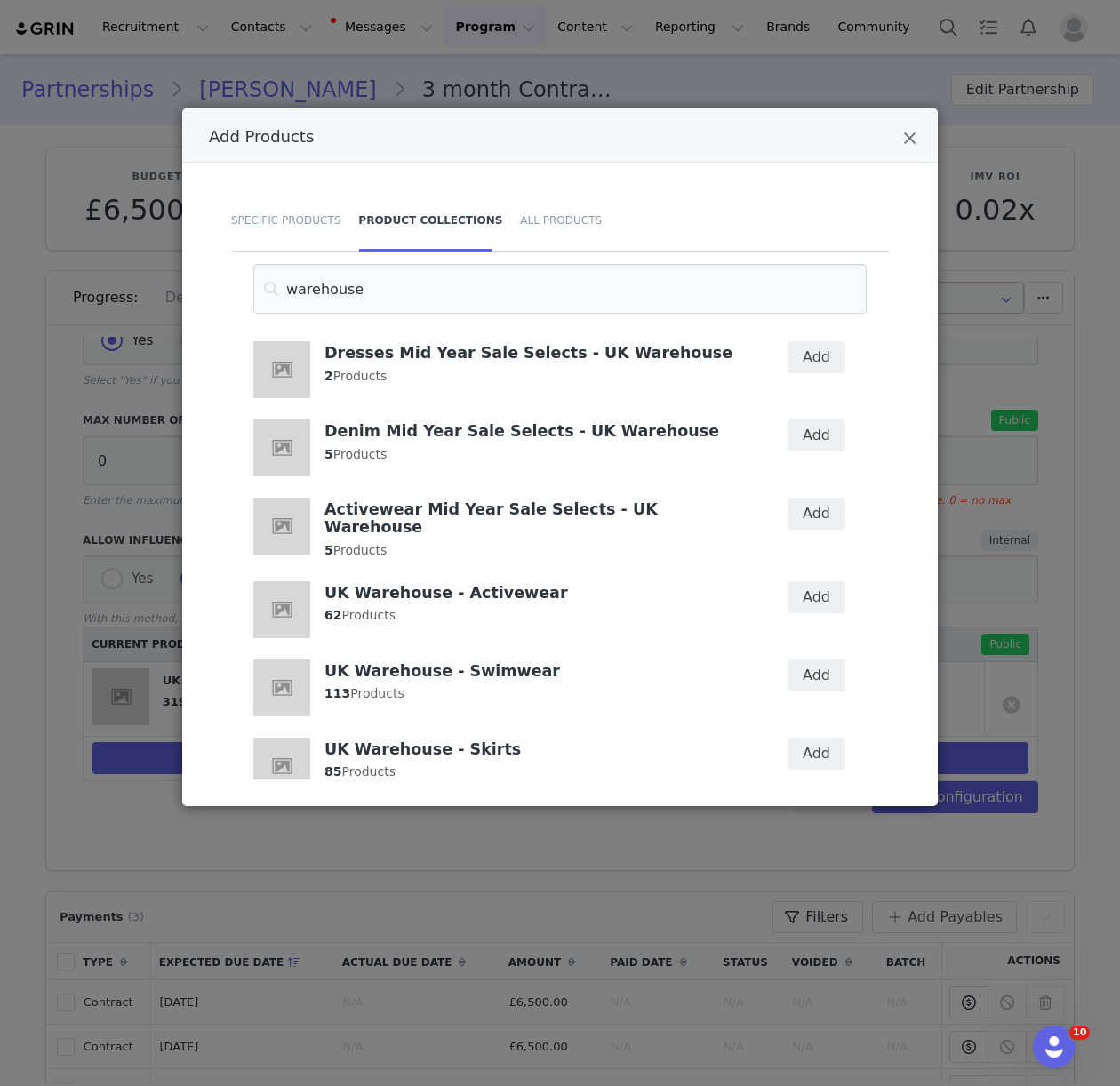
scroll to position [645, 0]
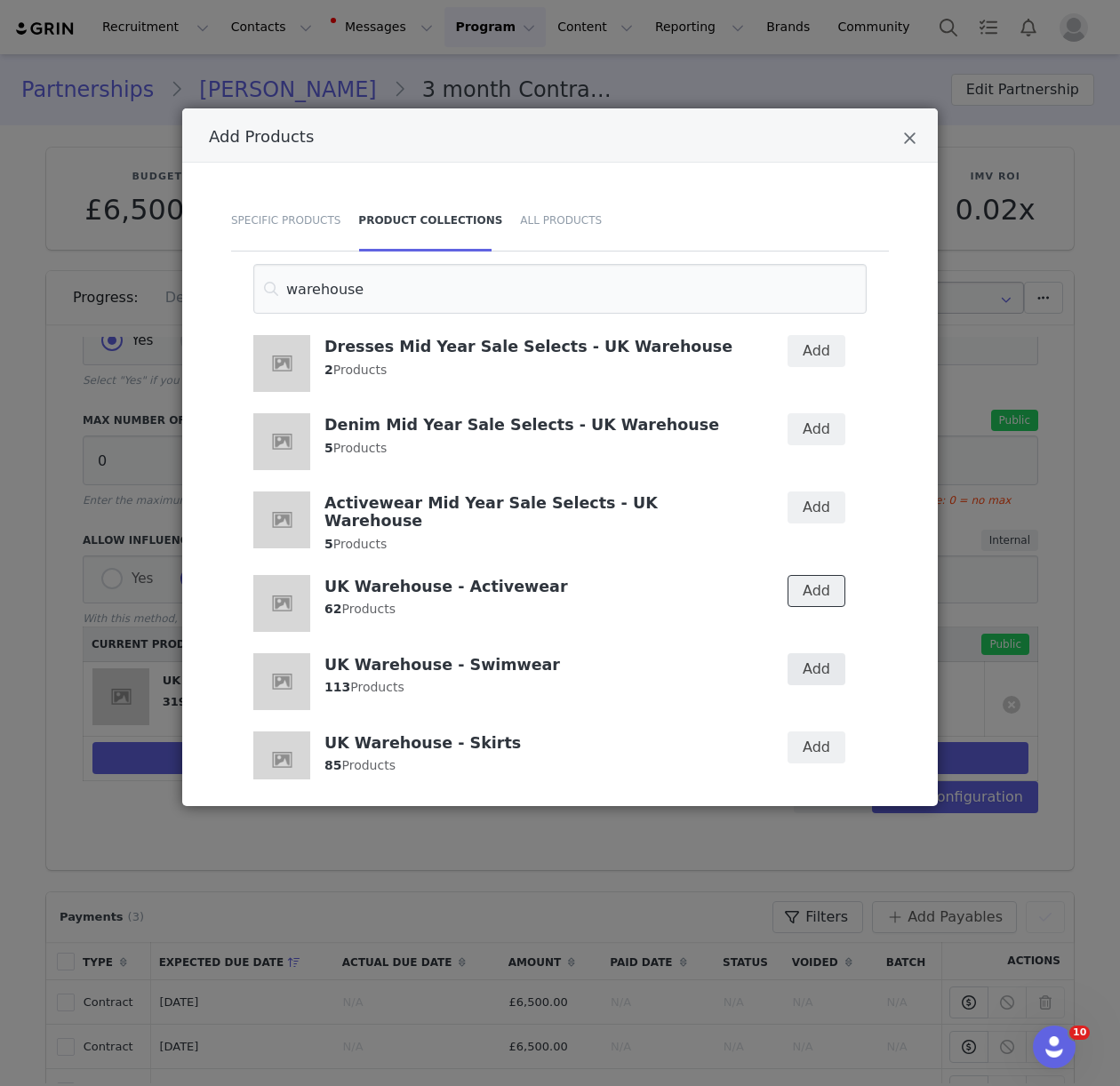
drag, startPoint x: 831, startPoint y: 574, endPoint x: 819, endPoint y: 636, distance: 63.2
click at [831, 575] on button "Add" at bounding box center [816, 591] width 58 height 32
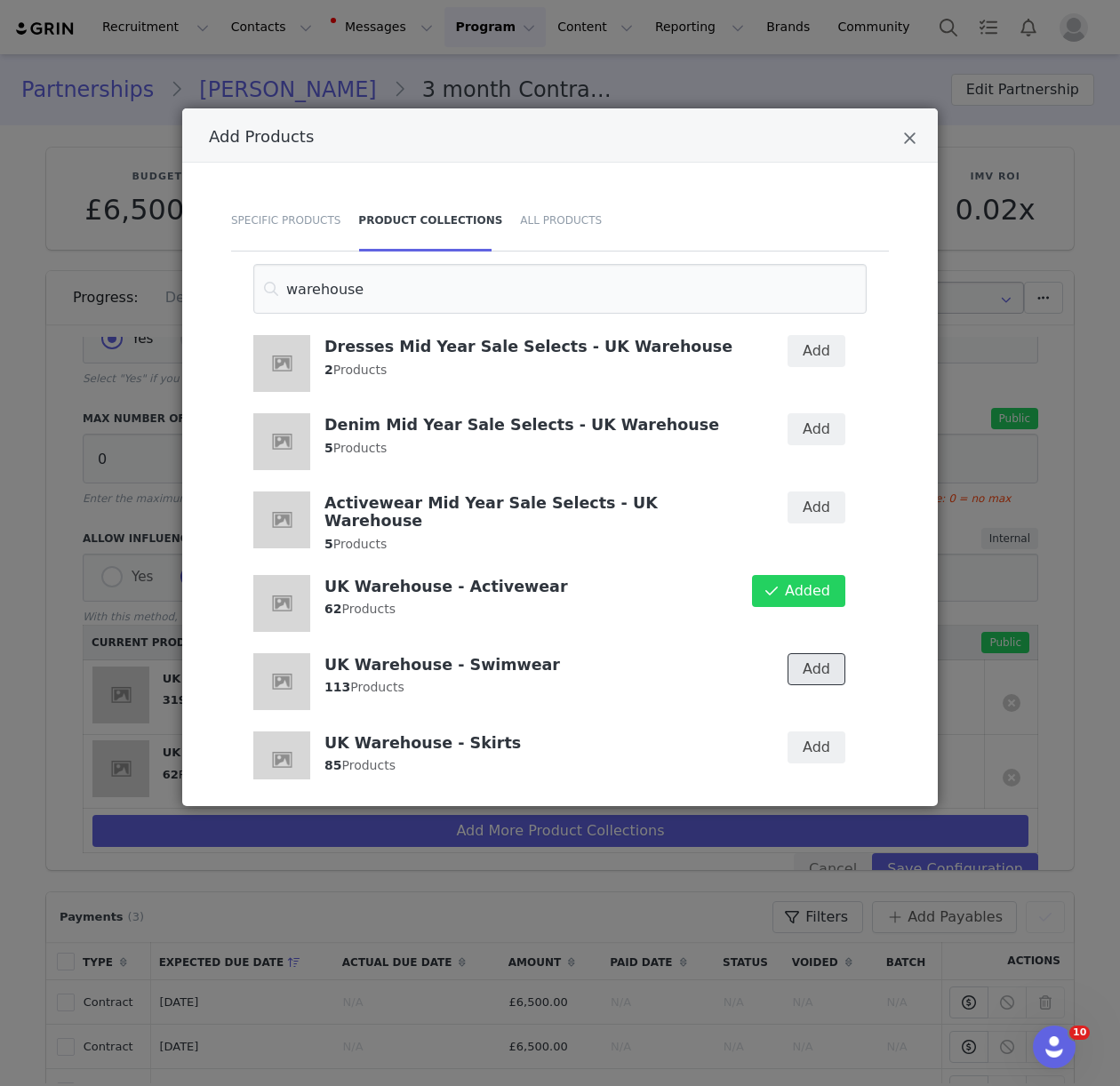
click at [817, 653] on button "Add" at bounding box center [816, 669] width 58 height 32
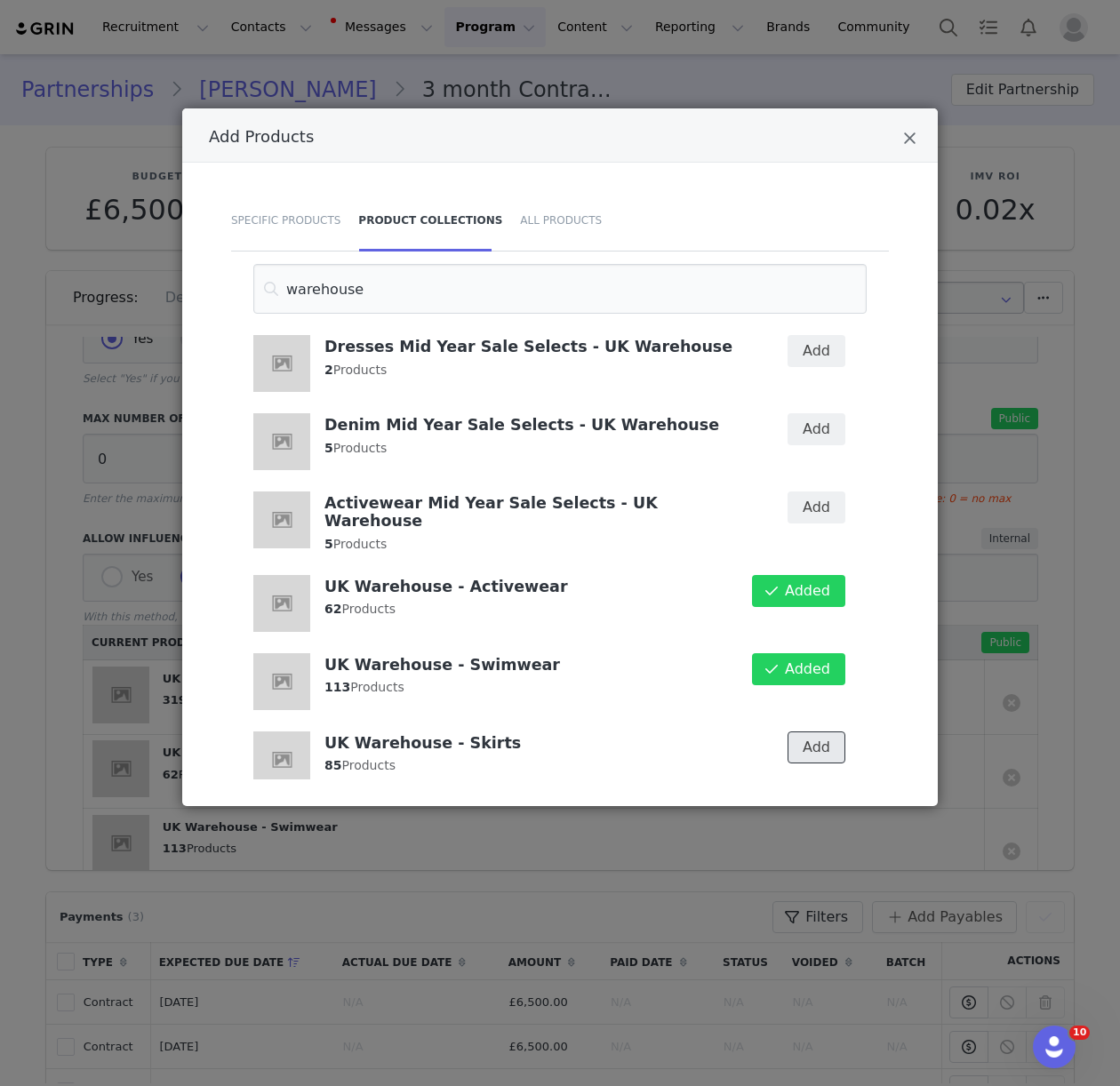
click at [815, 731] on button "Add" at bounding box center [816, 747] width 58 height 32
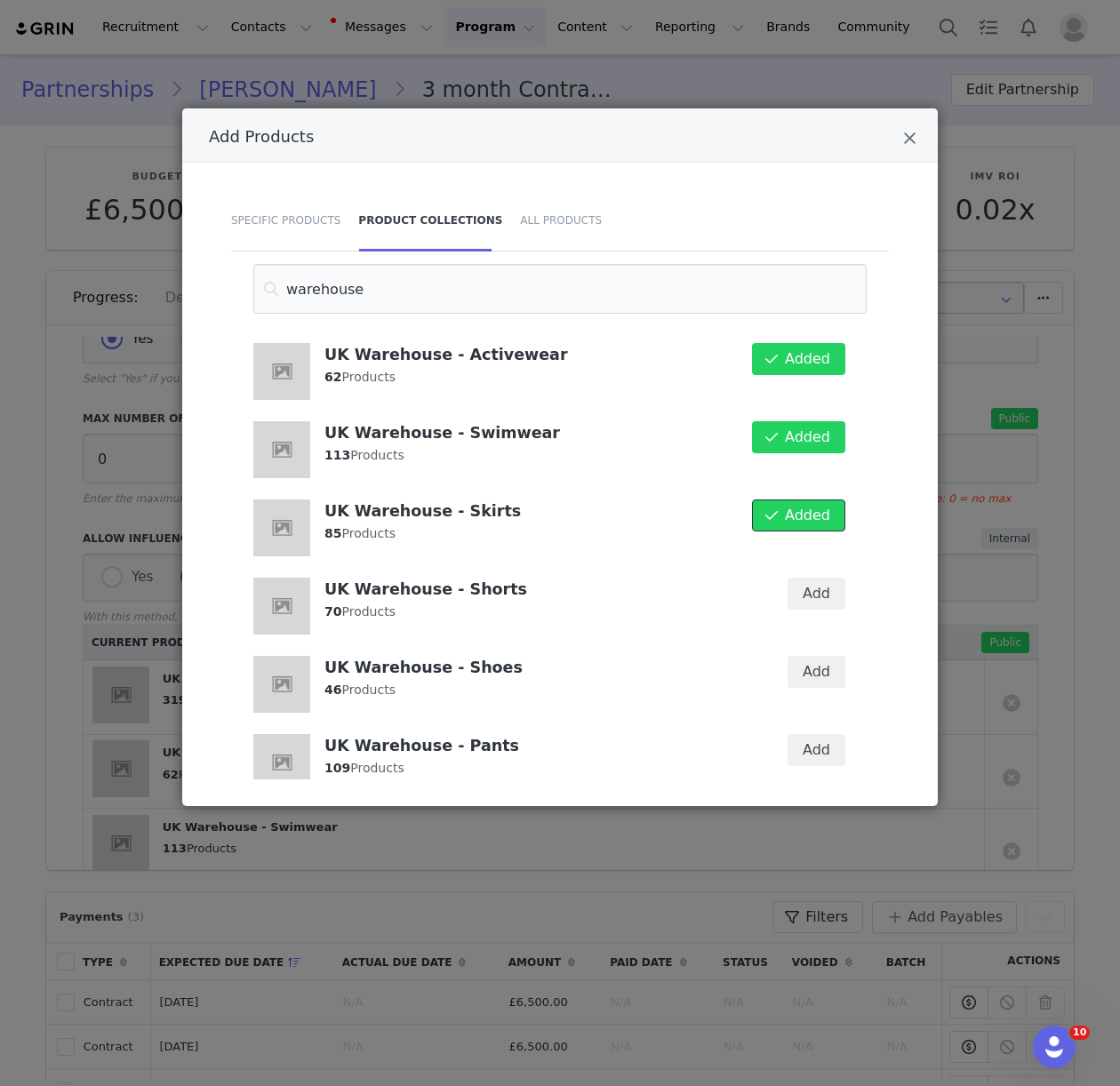
scroll to position [879, 0]
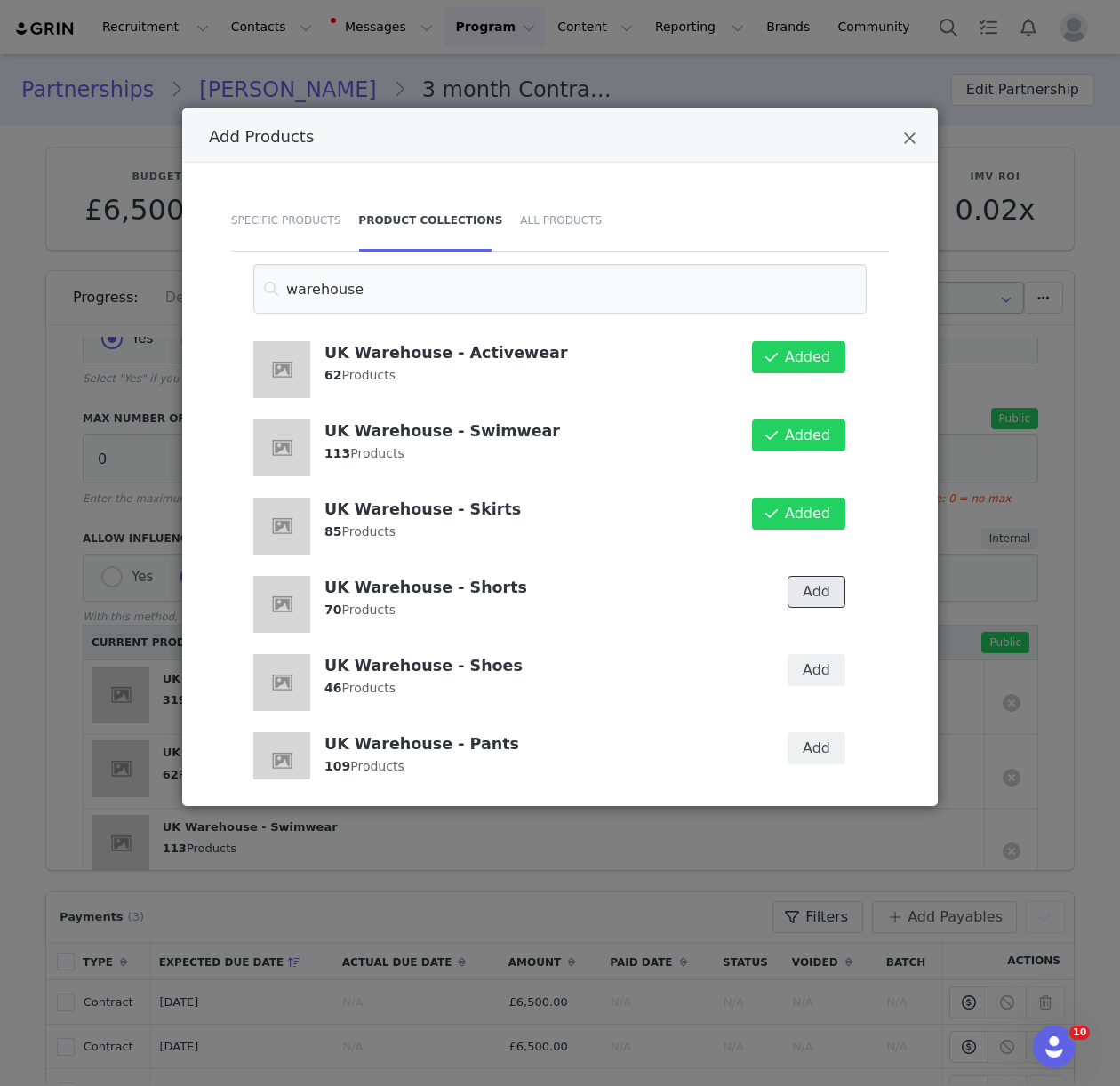
click at [807, 583] on button "Add" at bounding box center [816, 591] width 58 height 32
click at [813, 654] on button "Add" at bounding box center [816, 670] width 58 height 32
click at [808, 732] on button "Add" at bounding box center [816, 748] width 58 height 32
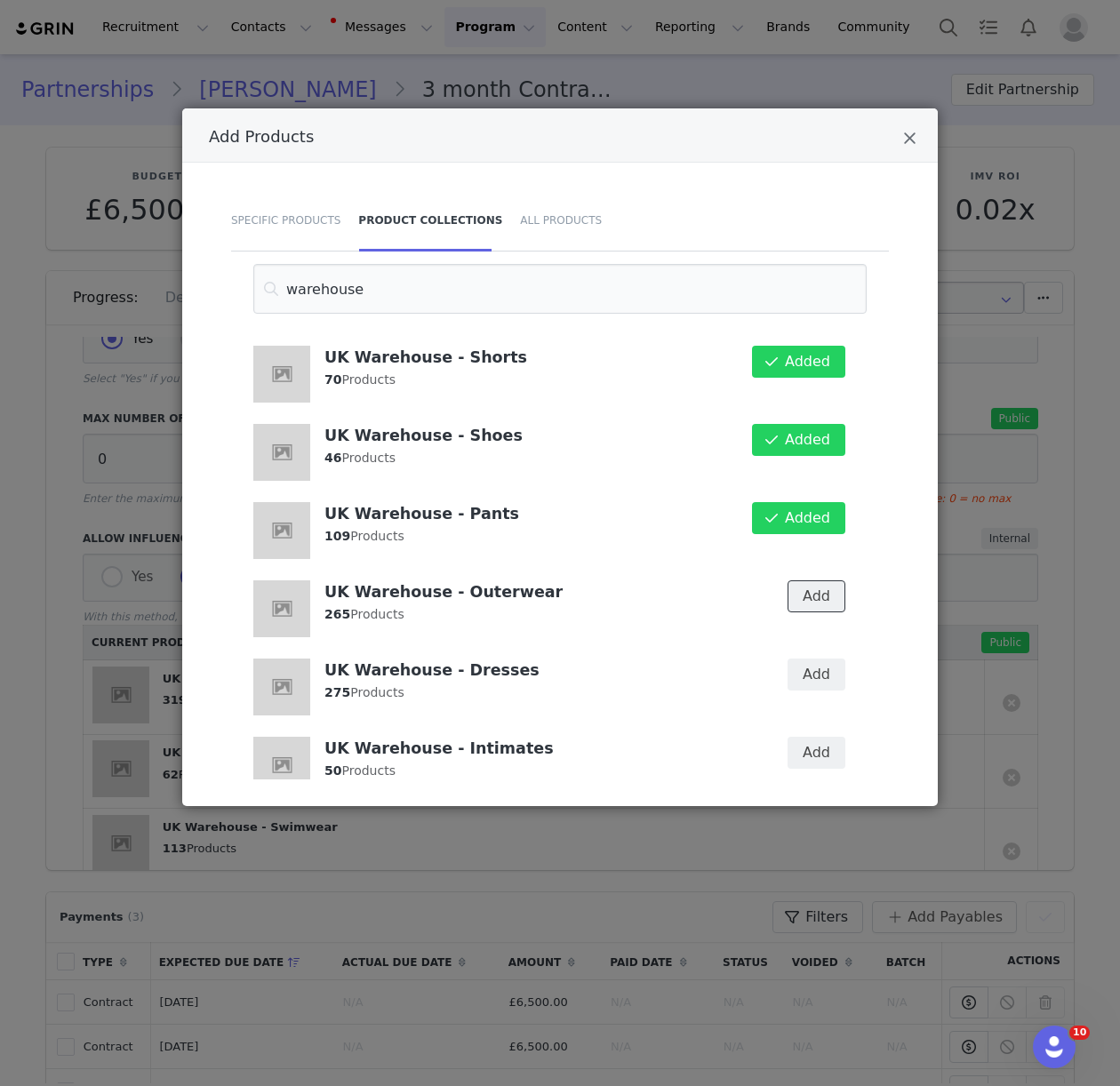
drag, startPoint x: 807, startPoint y: 579, endPoint x: 811, endPoint y: 624, distance: 45.2
click at [807, 580] on button "Add" at bounding box center [816, 596] width 58 height 32
click at [814, 658] on button "Add" at bounding box center [816, 674] width 58 height 32
click at [803, 737] on button "Add" at bounding box center [816, 753] width 58 height 32
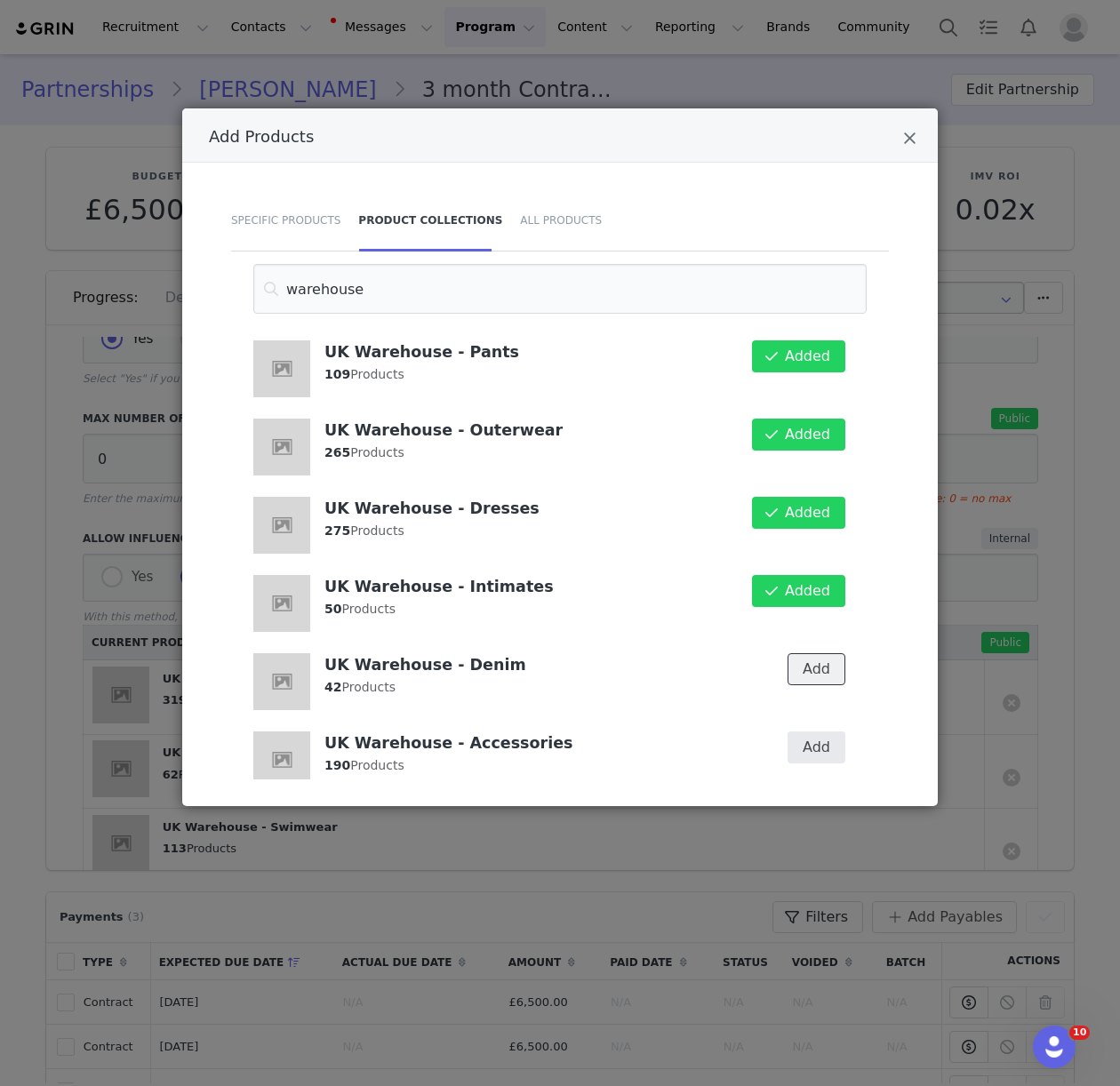
drag, startPoint x: 808, startPoint y: 647, endPoint x: 799, endPoint y: 733, distance: 86.5
click at [808, 653] on button "Add" at bounding box center [816, 669] width 58 height 32
drag, startPoint x: 800, startPoint y: 732, endPoint x: 505, endPoint y: 484, distance: 385.4
click at [800, 732] on button "Add" at bounding box center [816, 747] width 58 height 32
click at [1038, 710] on div "Add Products Specific Products Product Collections All Products warehouse UK Wa…" at bounding box center [560, 543] width 1120 height 1086
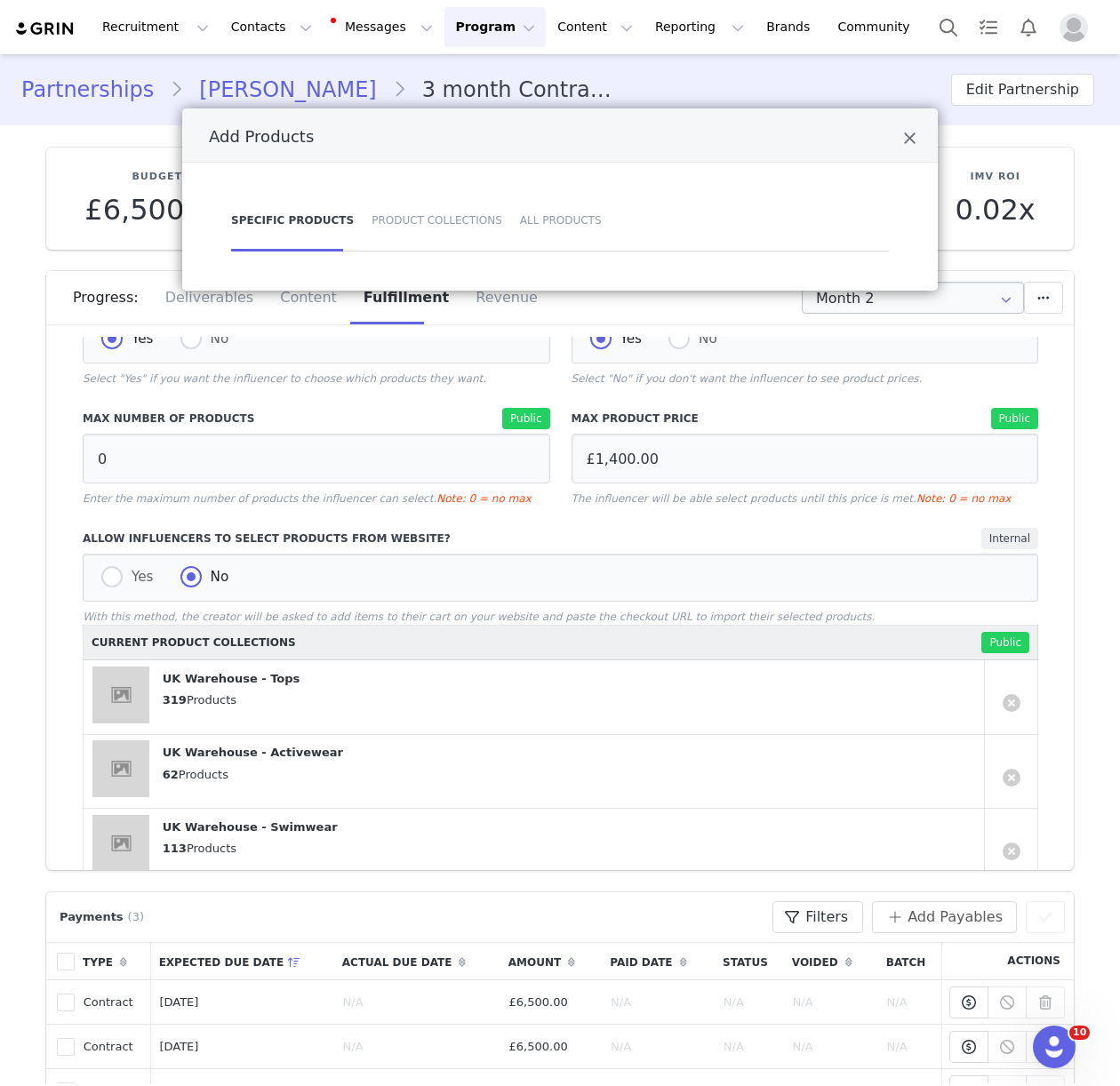
click at [986, 598] on div "Add Products Specific Products Product Collections All Products" at bounding box center [560, 543] width 1120 height 1086
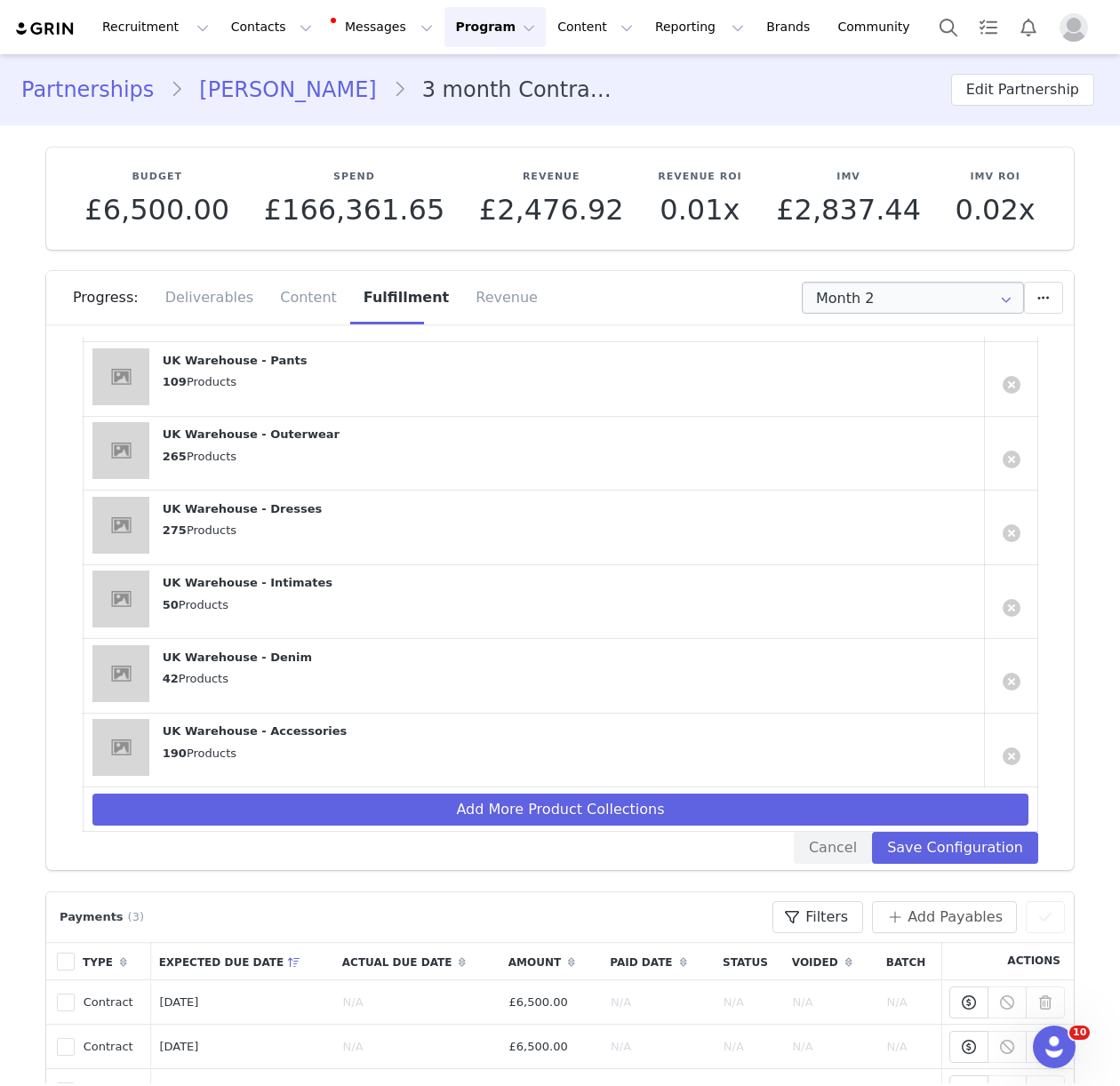
scroll to position [1027, 0]
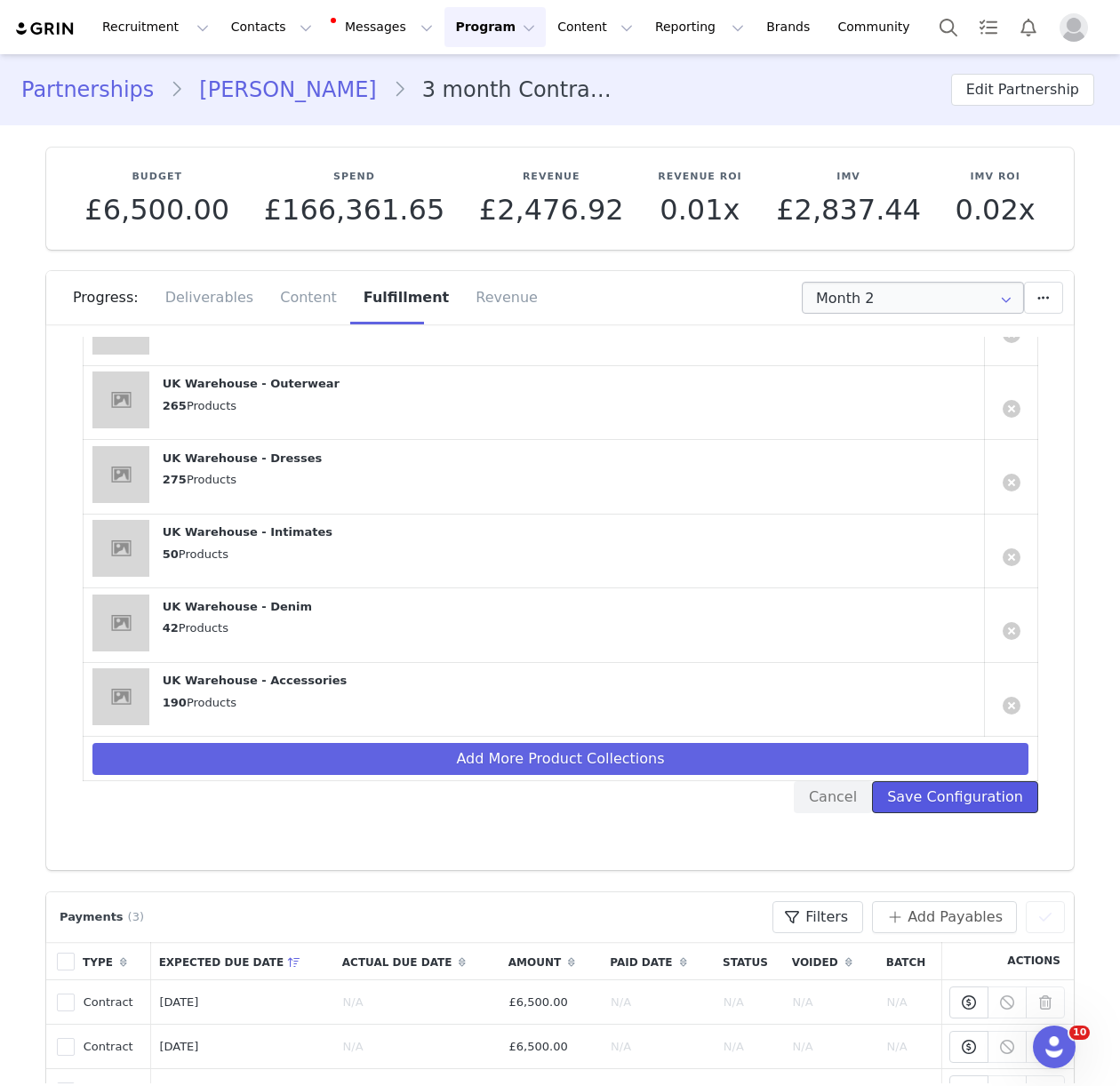
click at [965, 797] on button "Save Configuration" at bounding box center [955, 797] width 166 height 32
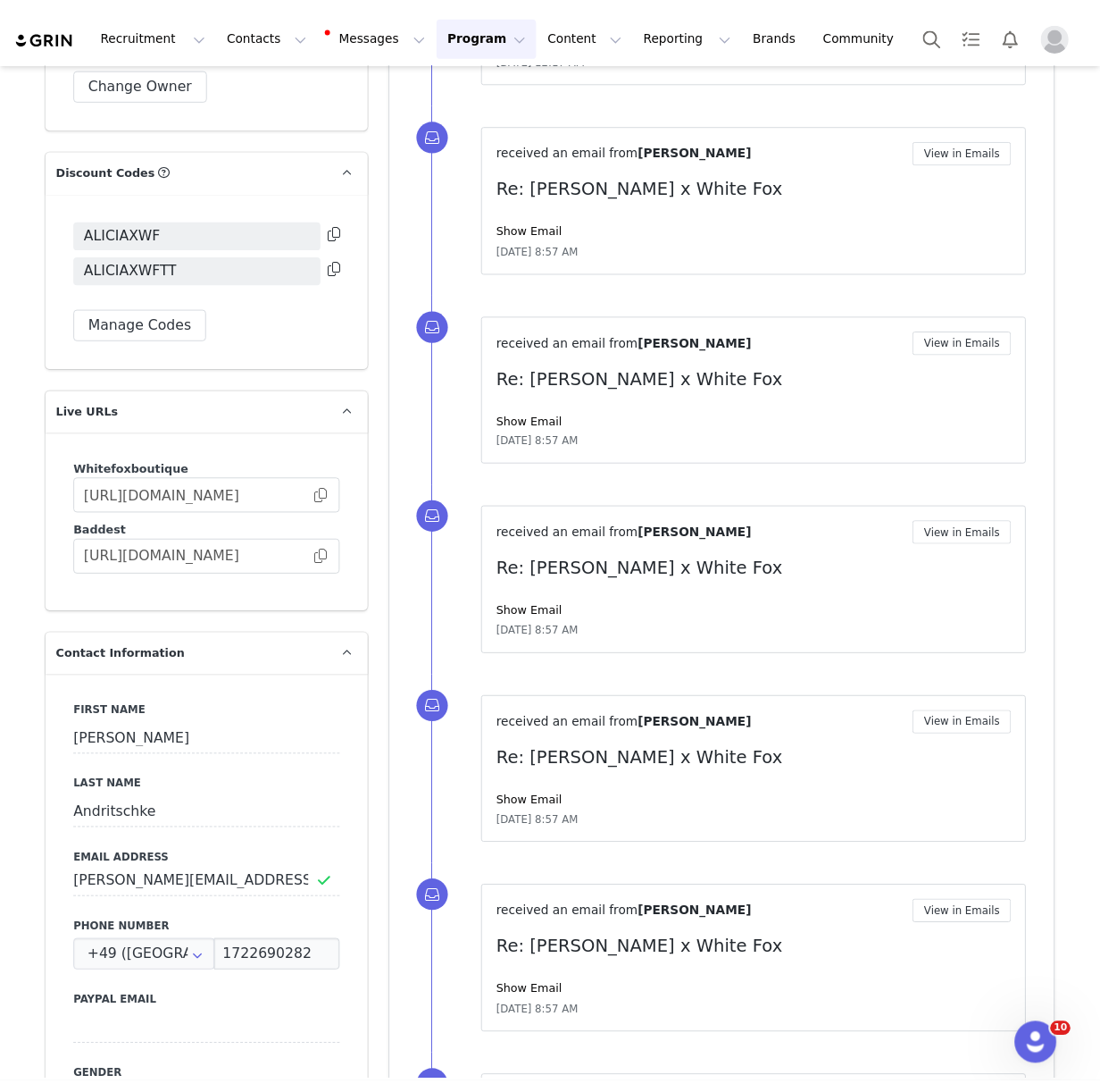
scroll to position [1577, 0]
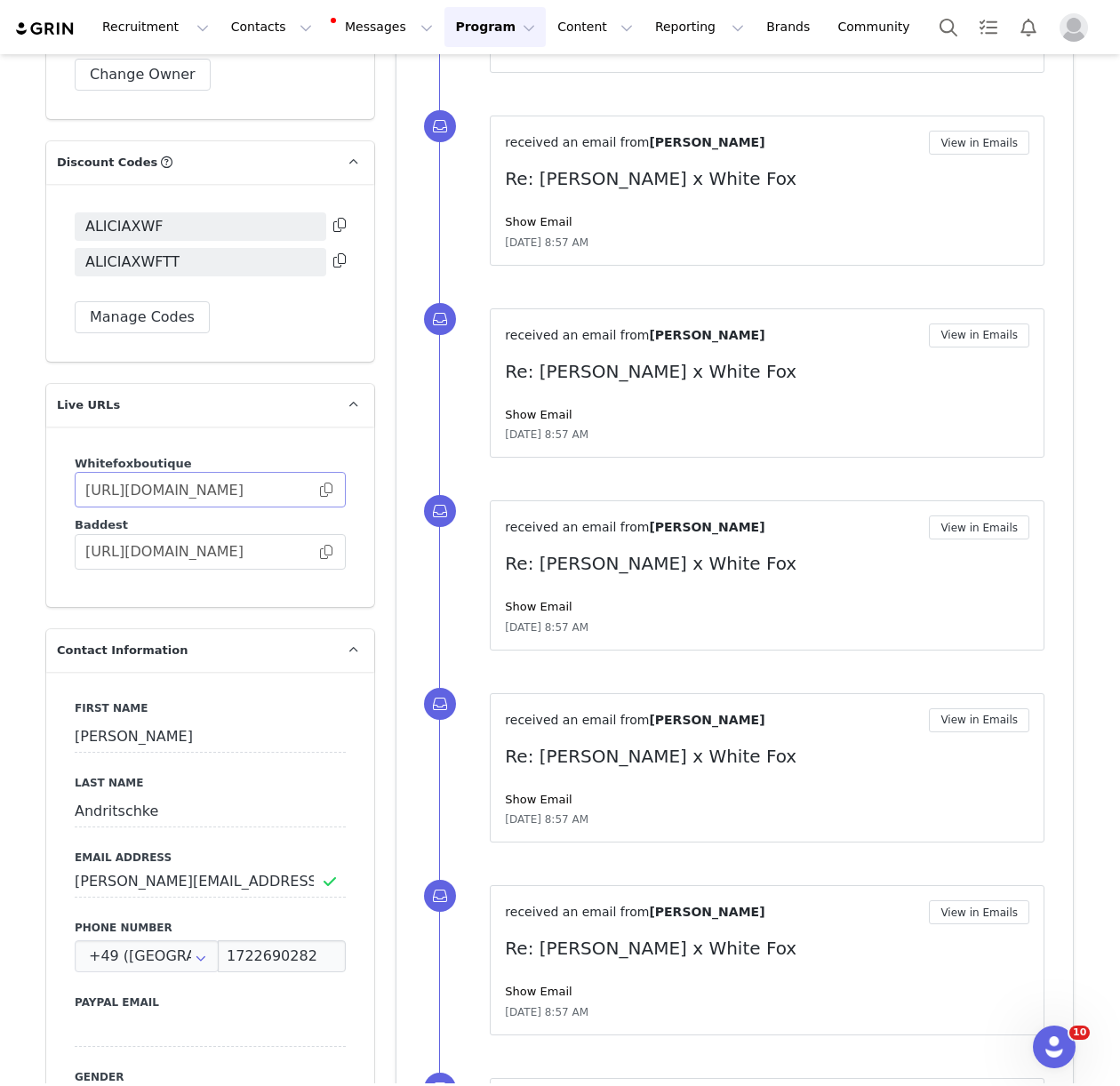
click at [327, 489] on span at bounding box center [326, 489] width 18 height 0
click at [332, 489] on span at bounding box center [326, 489] width 18 height 0
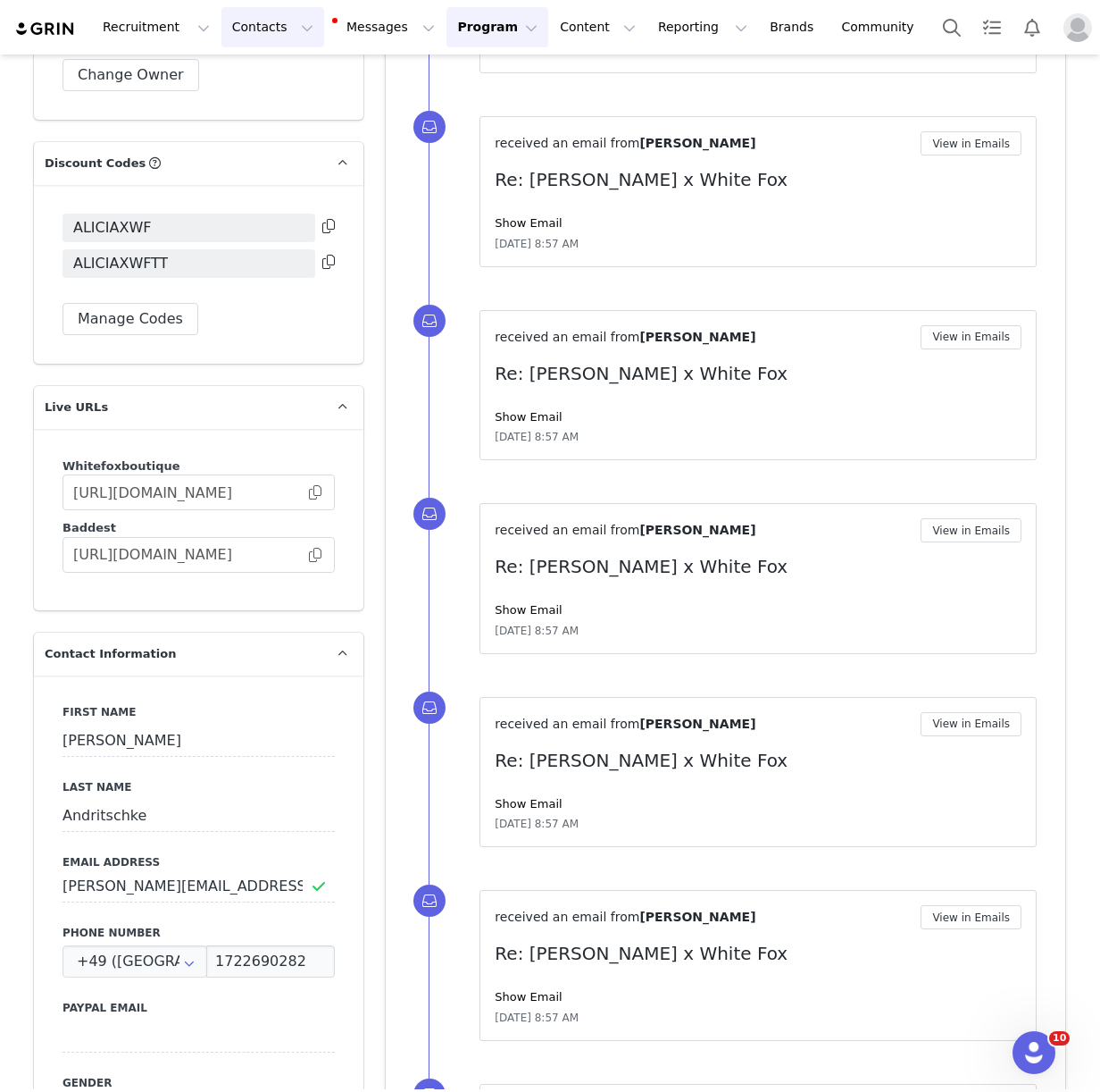
drag, startPoint x: 231, startPoint y: 25, endPoint x: 269, endPoint y: 115, distance: 97.7
click at [232, 27] on button "Contacts Contacts" at bounding box center [272, 27] width 102 height 40
click at [269, 71] on p "Creators" at bounding box center [250, 79] width 53 height 19
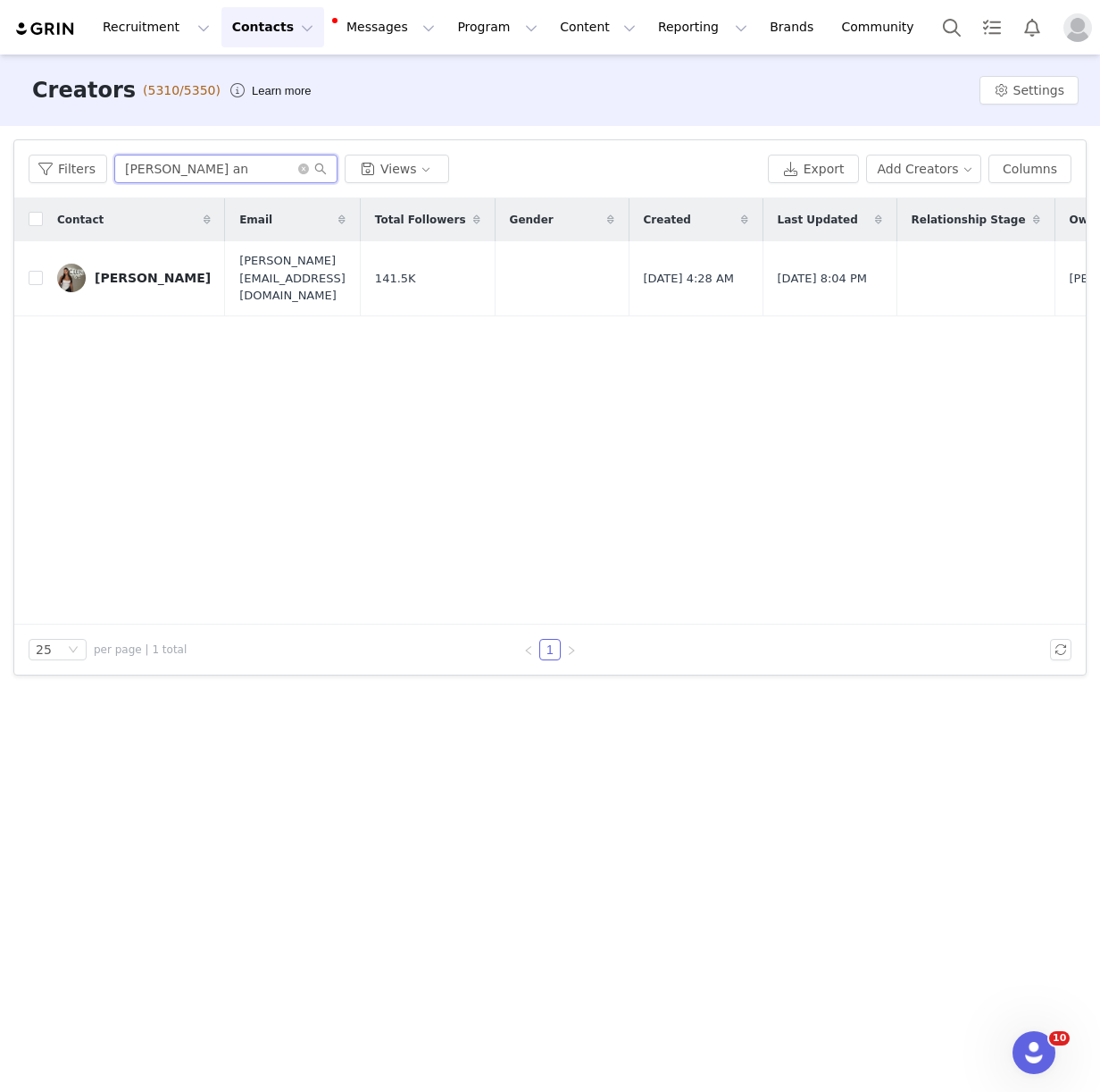
click at [170, 175] on input "alicia an" at bounding box center [226, 169] width 223 height 28
paste input "Kristy Webley"
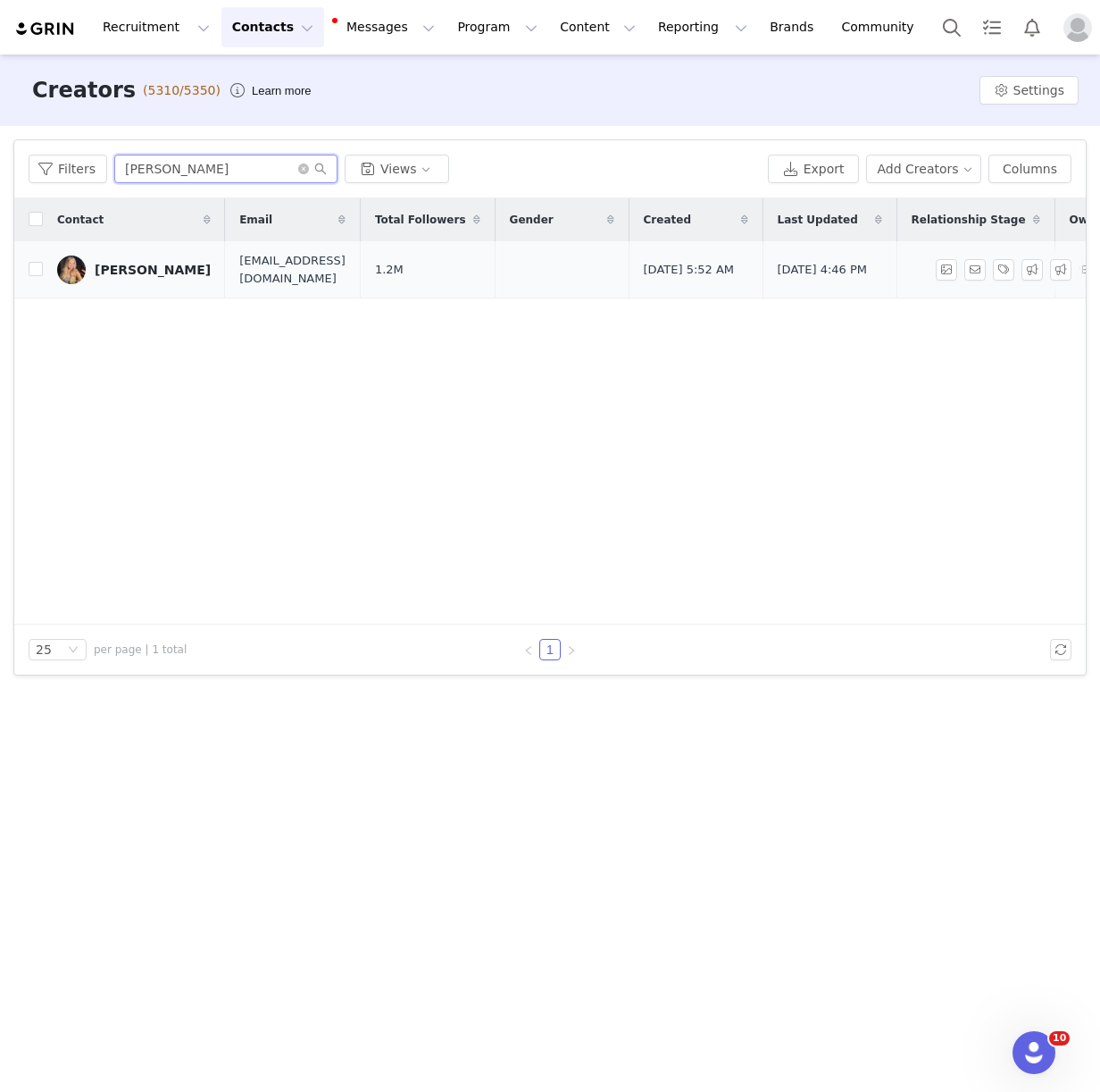
type input "Kristy Webley"
click at [144, 275] on div "Kristy Webley" at bounding box center [153, 269] width 116 height 14
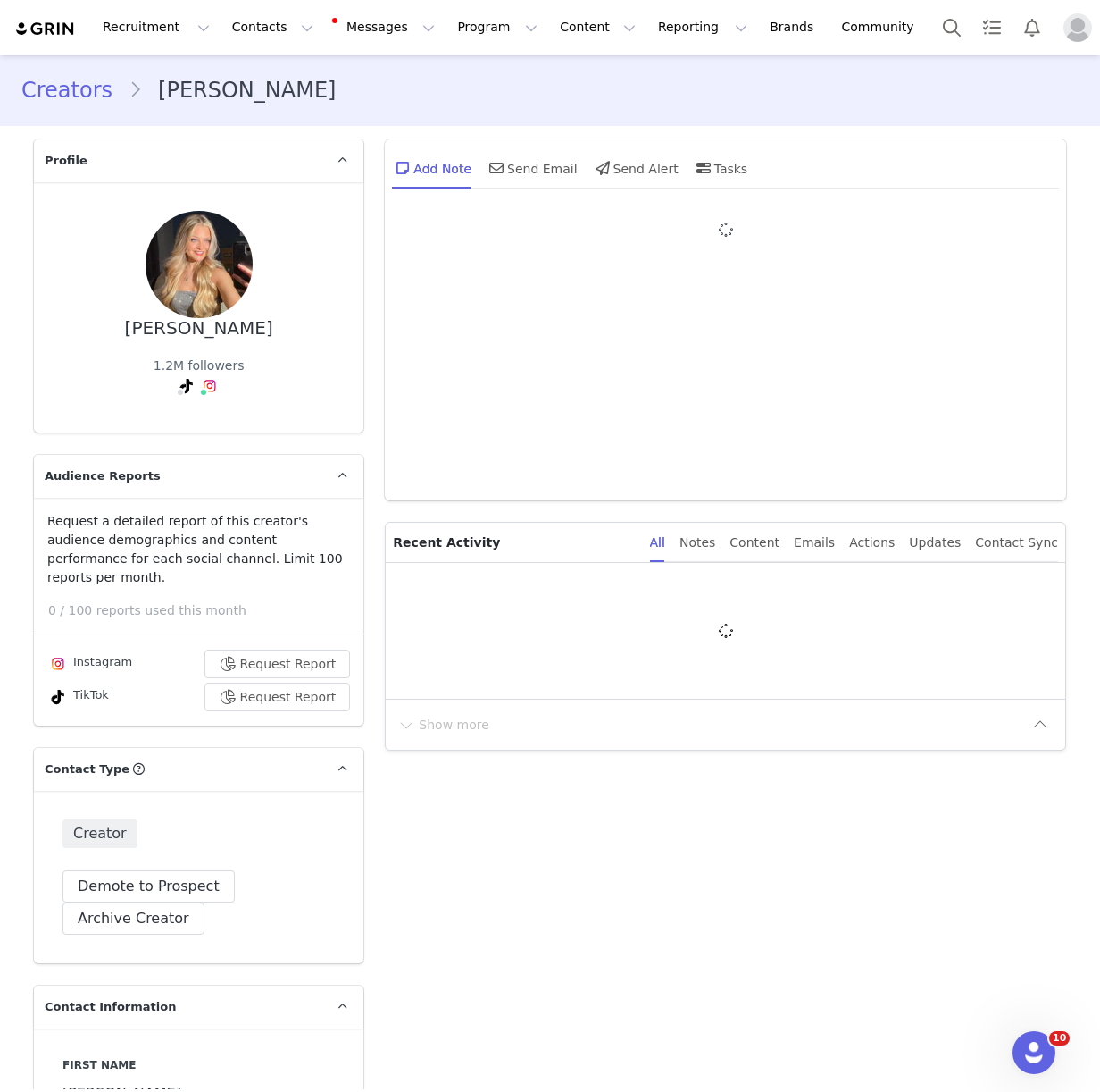
type input "+44 ([GEOGRAPHIC_DATA])"
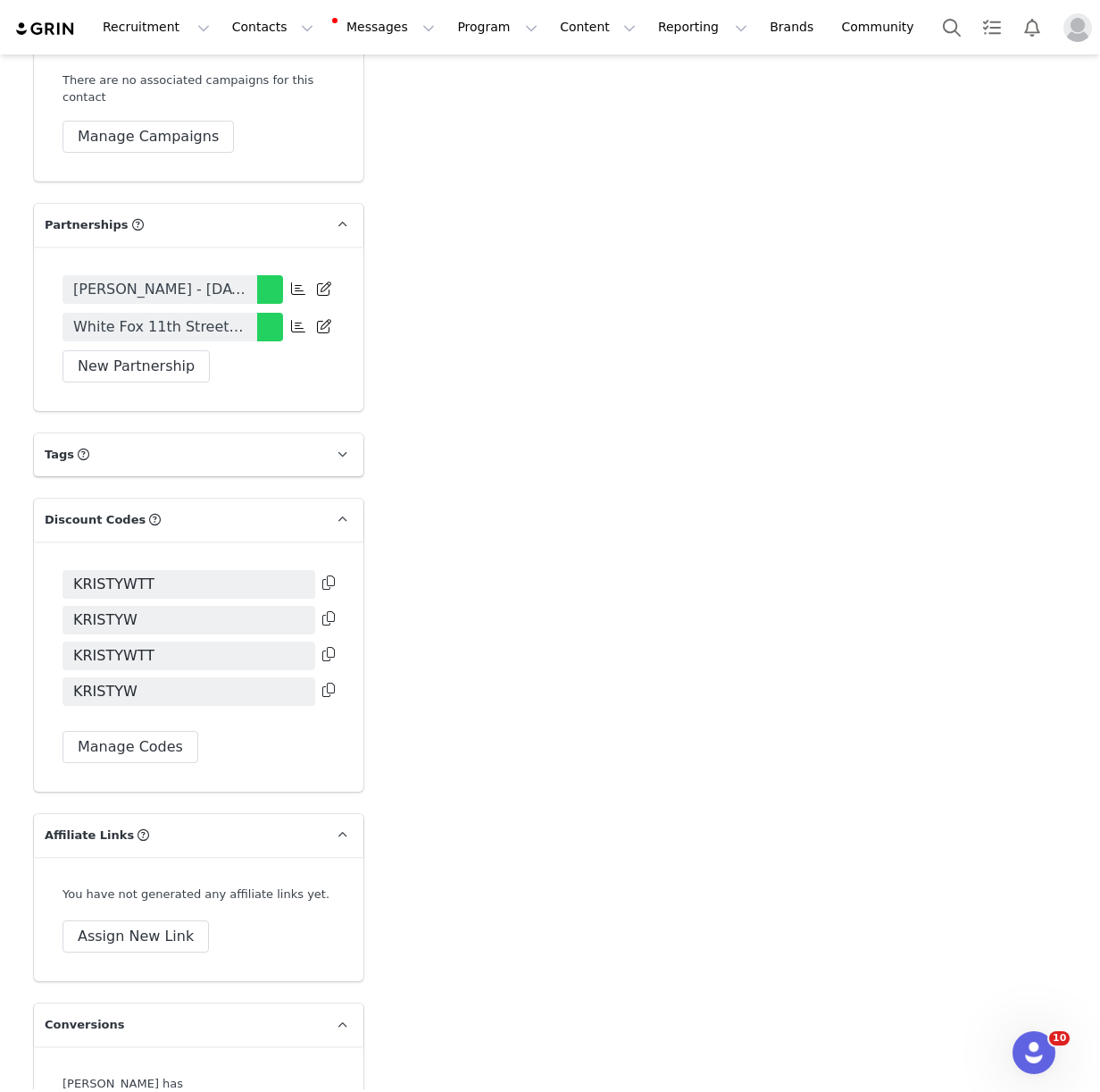
scroll to position [3480, 0]
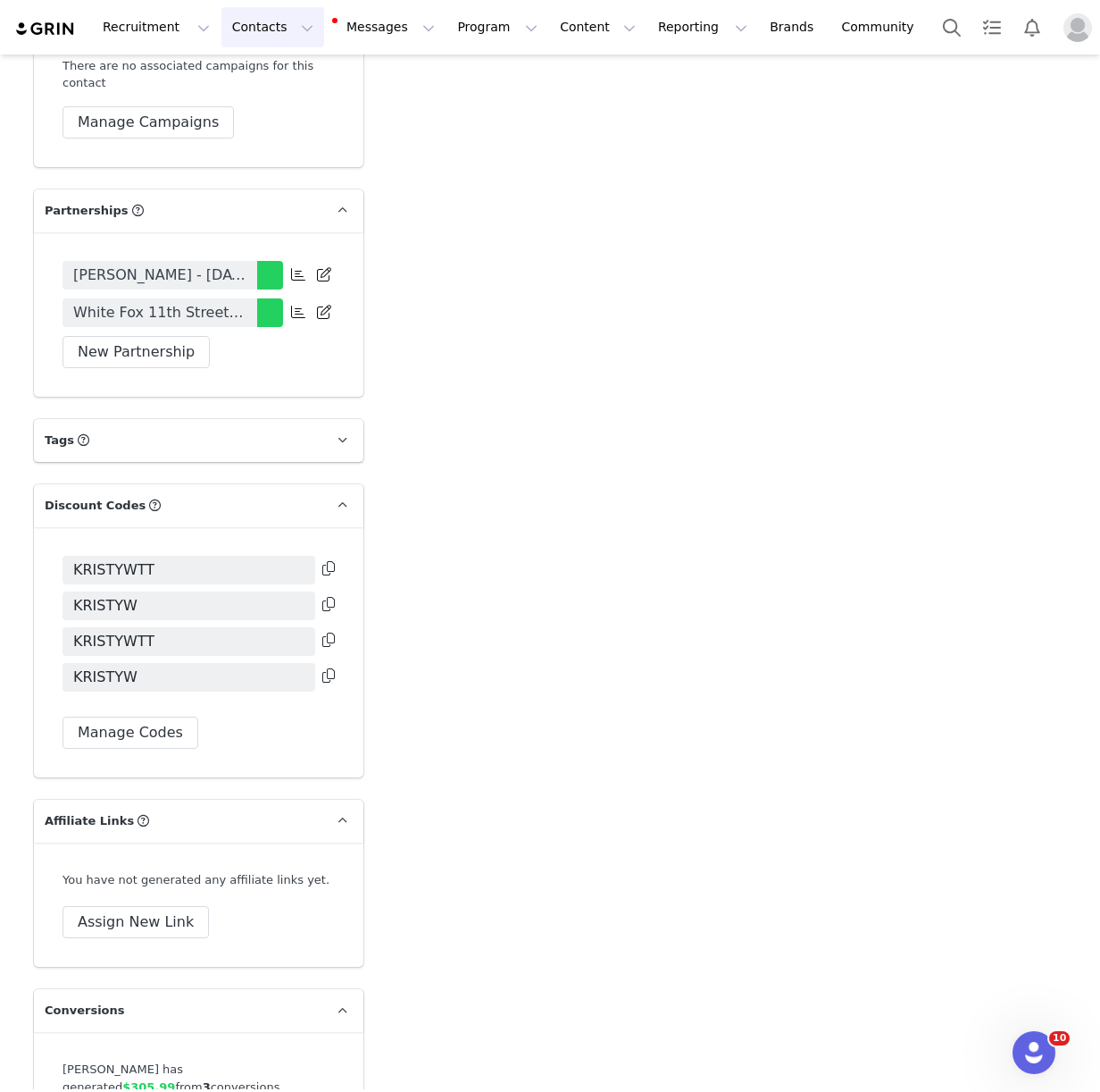
click at [257, 25] on button "Contacts Contacts" at bounding box center [272, 27] width 102 height 40
click at [298, 80] on div "Creators" at bounding box center [279, 79] width 119 height 19
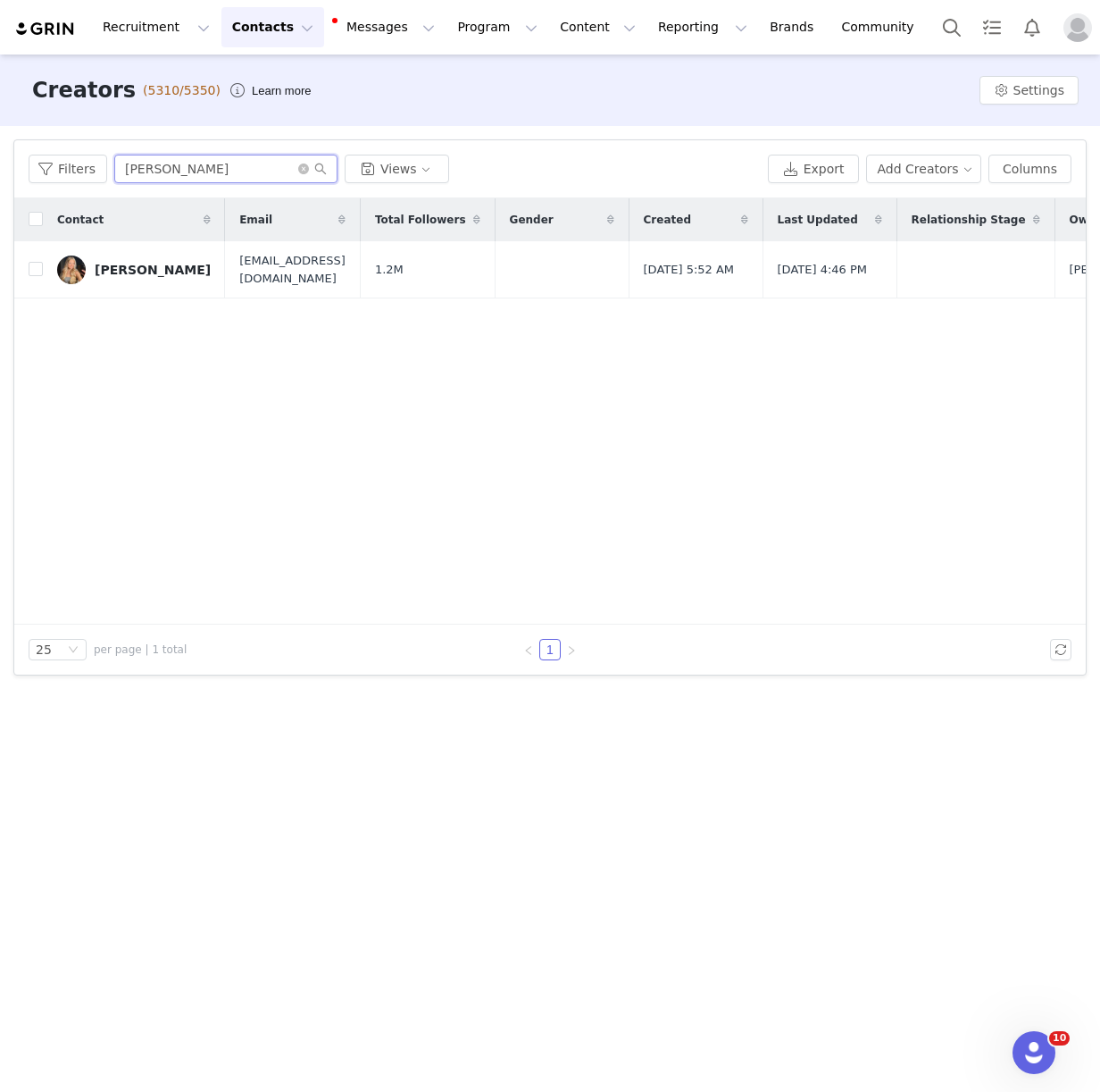
click at [139, 174] on input "Kristy Webley" at bounding box center [226, 169] width 223 height 28
paste input "hiddenjosie"
type input "hiddenjosie"
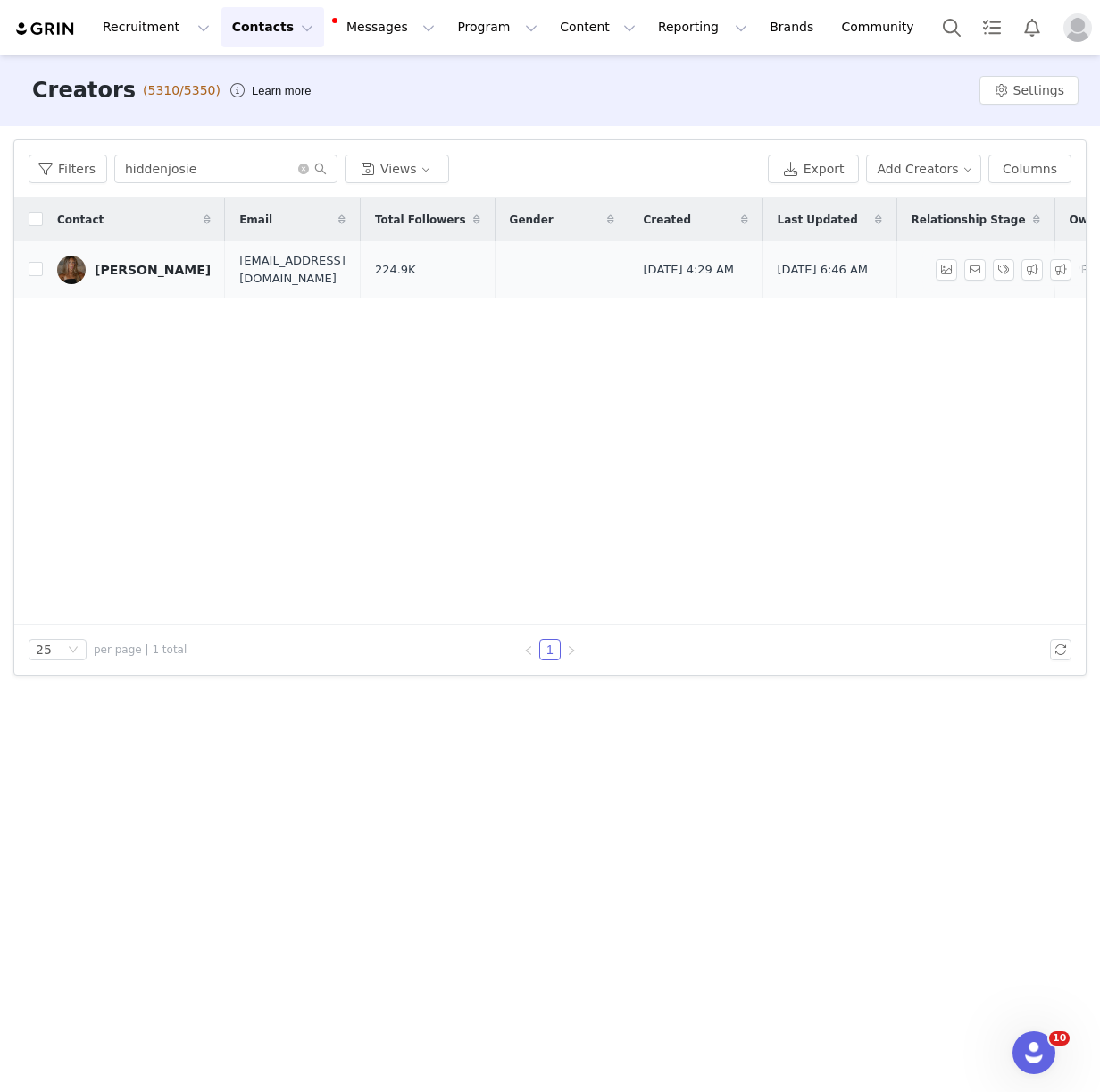
click at [109, 279] on link "Josefine Scholl" at bounding box center [134, 269] width 154 height 28
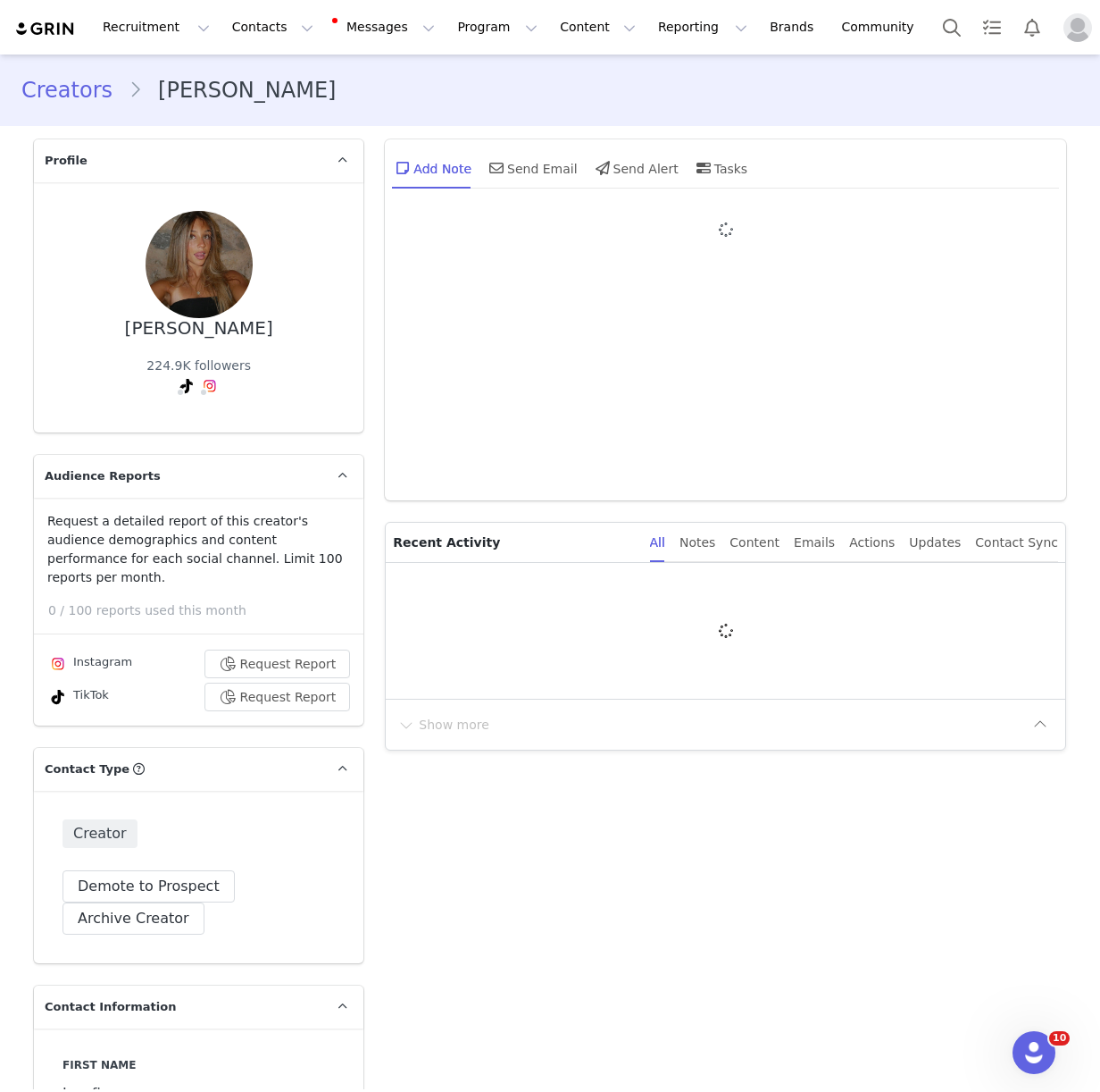
type input "+1 ([GEOGRAPHIC_DATA])"
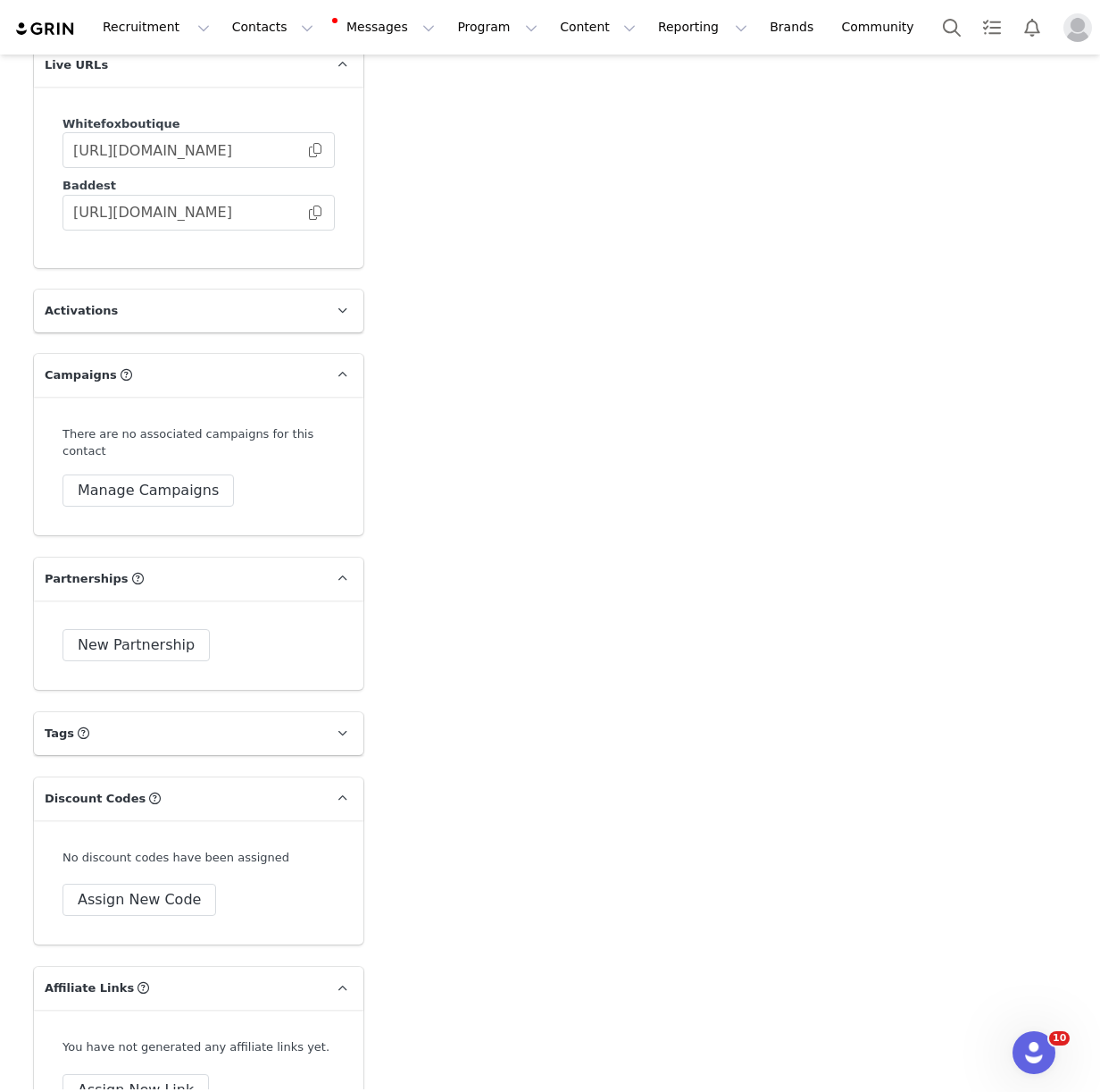
scroll to position [3298, 0]
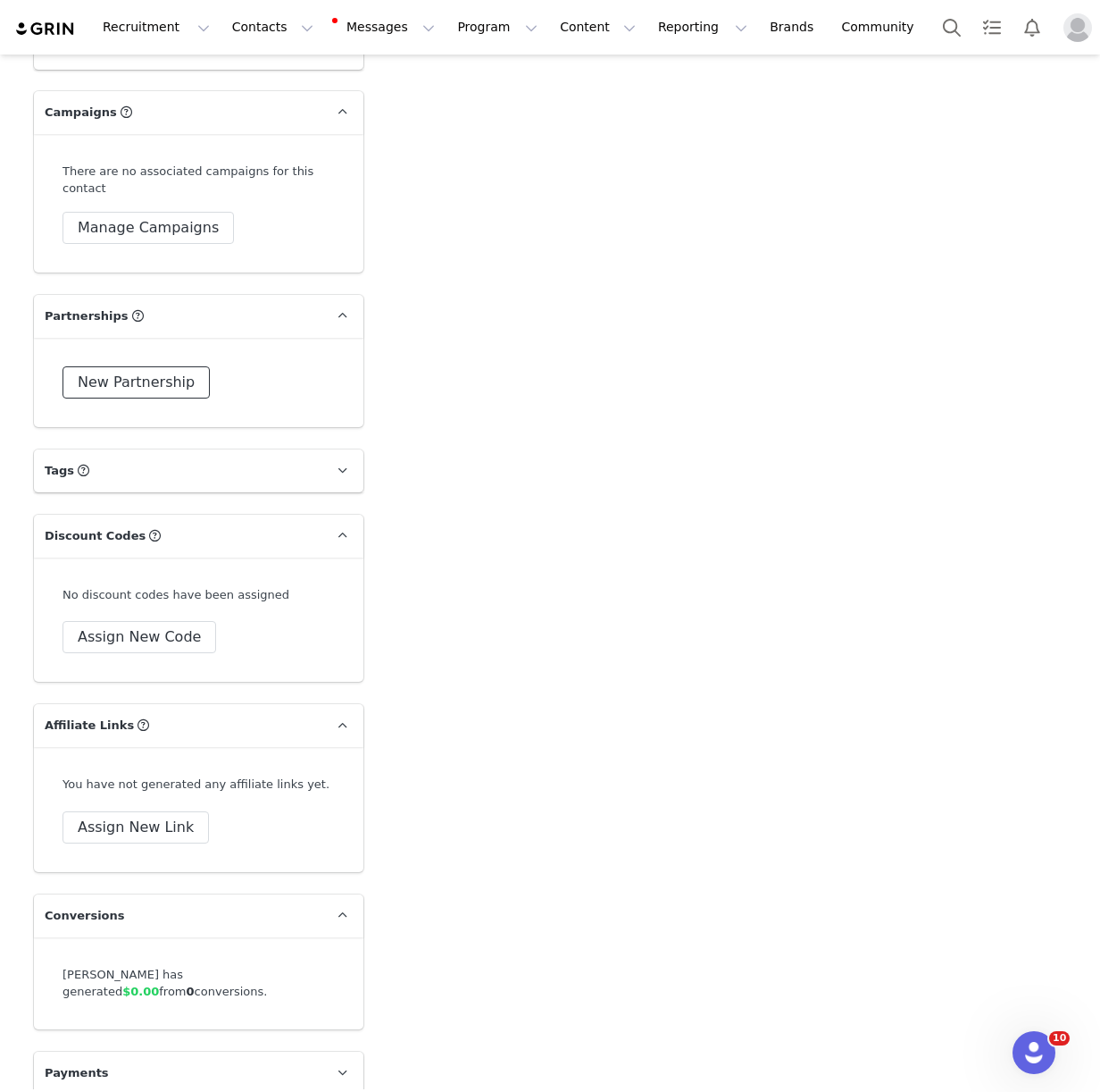
click at [130, 366] on button "New Partnership" at bounding box center [136, 382] width 147 height 32
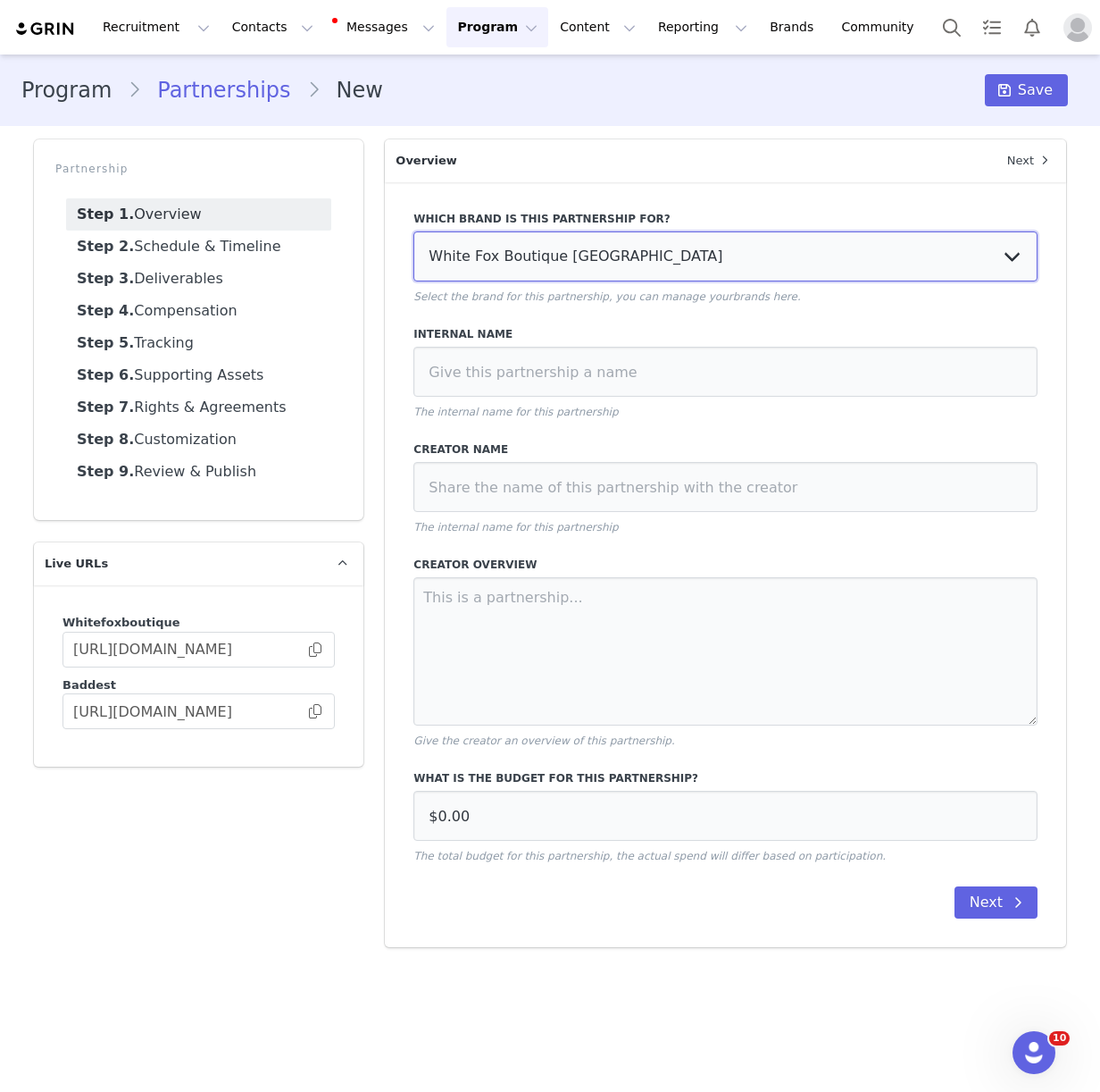
click at [525, 250] on select "White Fox Boutique USA White Fox Boutique AUS White Fox Boutique UK" at bounding box center [725, 255] width 624 height 50
select select "f1701913-70b5-4f9a-b6f0-0f9fc62261bc"
type input "£0.00"
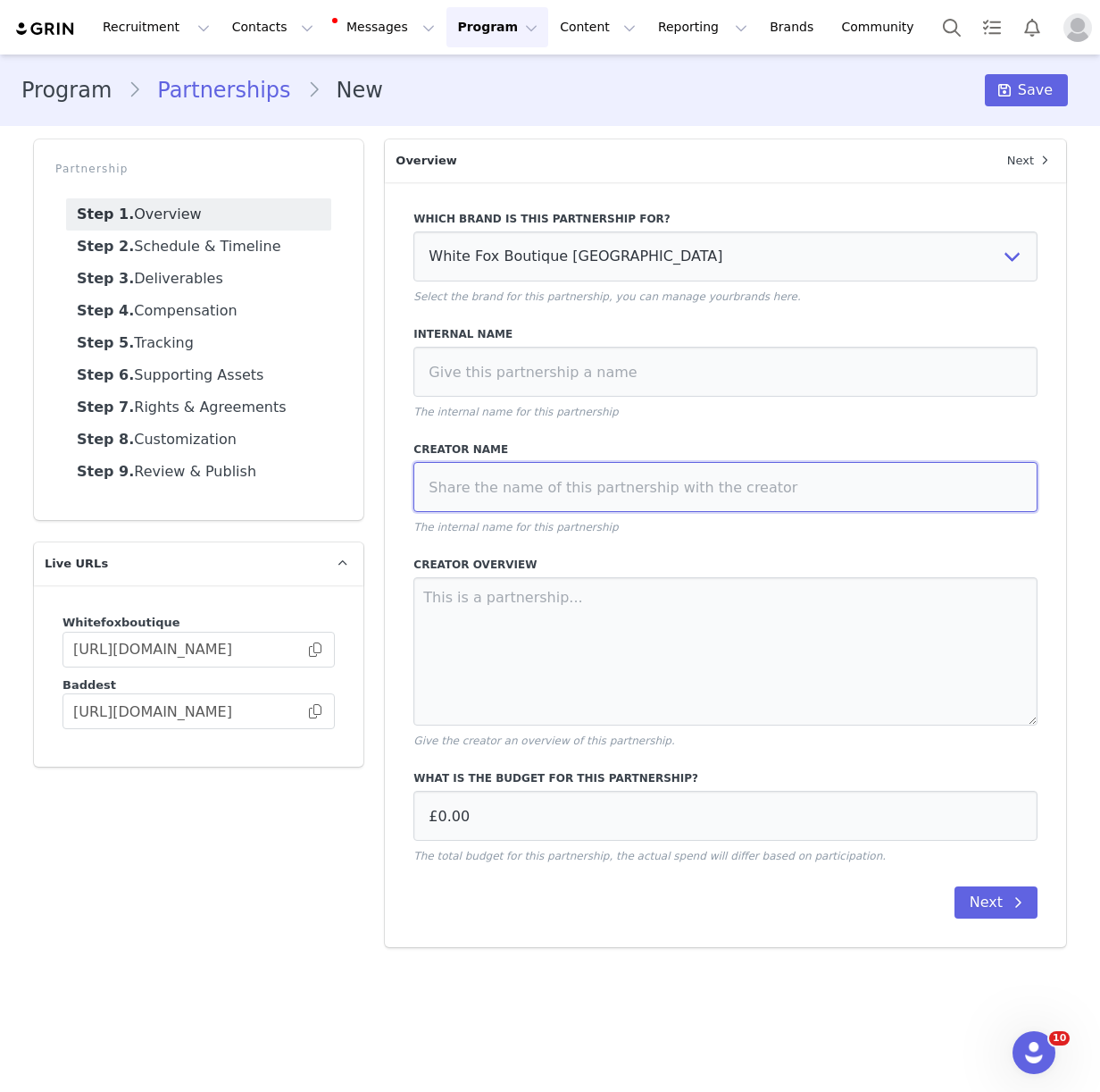
click at [467, 485] on input at bounding box center [725, 486] width 624 height 50
drag, startPoint x: 687, startPoint y: 488, endPoint x: 420, endPoint y: 486, distance: 267.0
click at [420, 486] on input "Josie Scholl x WF - Sept 2025 Collab" at bounding box center [725, 486] width 624 height 50
type input "Josie Scholl x WF - Sept 2025 Collab"
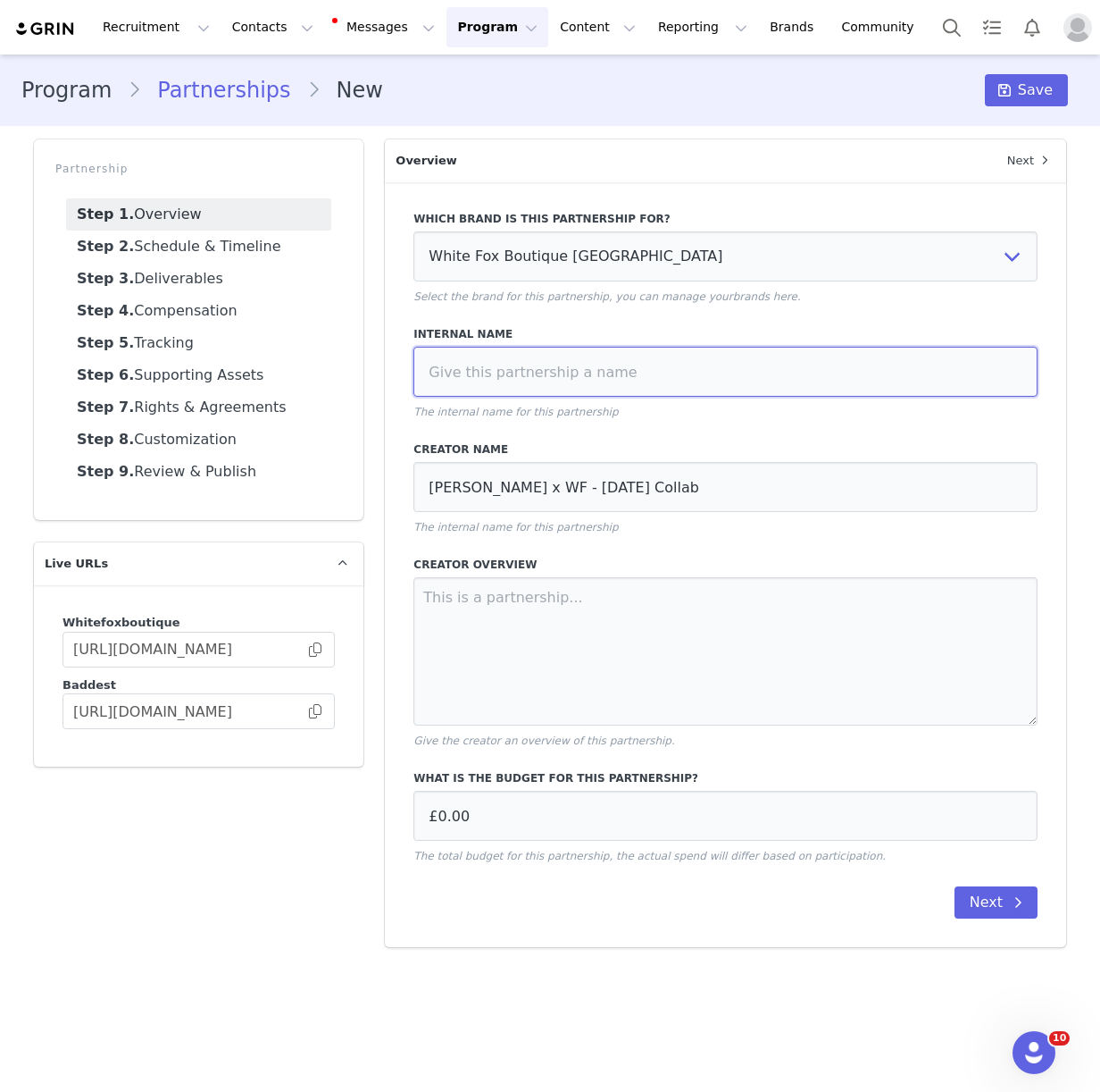
click at [456, 379] on input at bounding box center [725, 371] width 624 height 50
paste input "Josie Scholl x WF - Sept 2025 Collab"
type input "Josie Scholl x WF - Sept 2025 Collab"
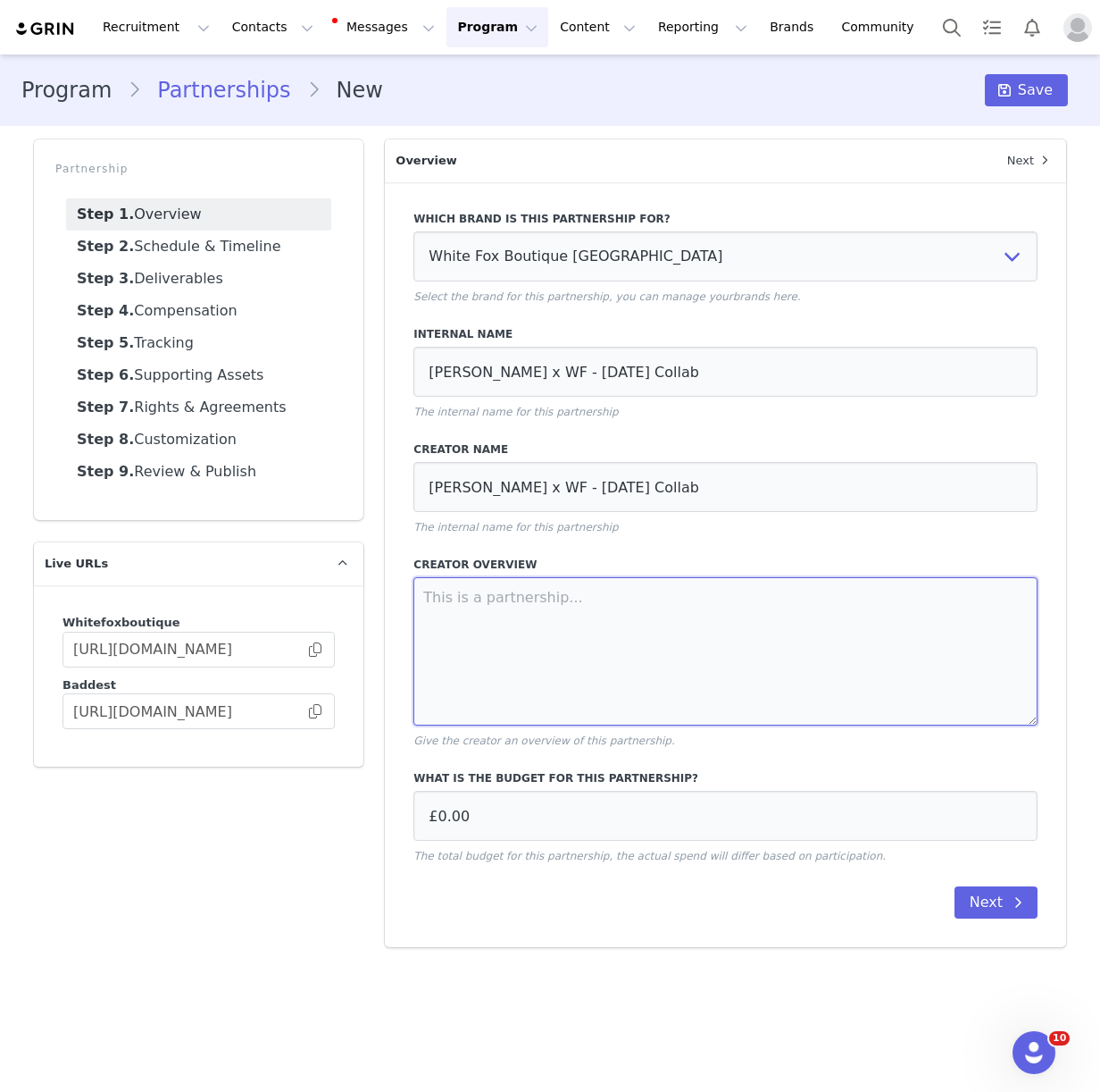
click at [492, 628] on textarea at bounding box center [725, 652] width 624 height 148
paste textarea "CAMPAIGN OVERVIEW: ● 1x Dedicated TikTok Video ● 2x Integrated TikTok Videos ● …"
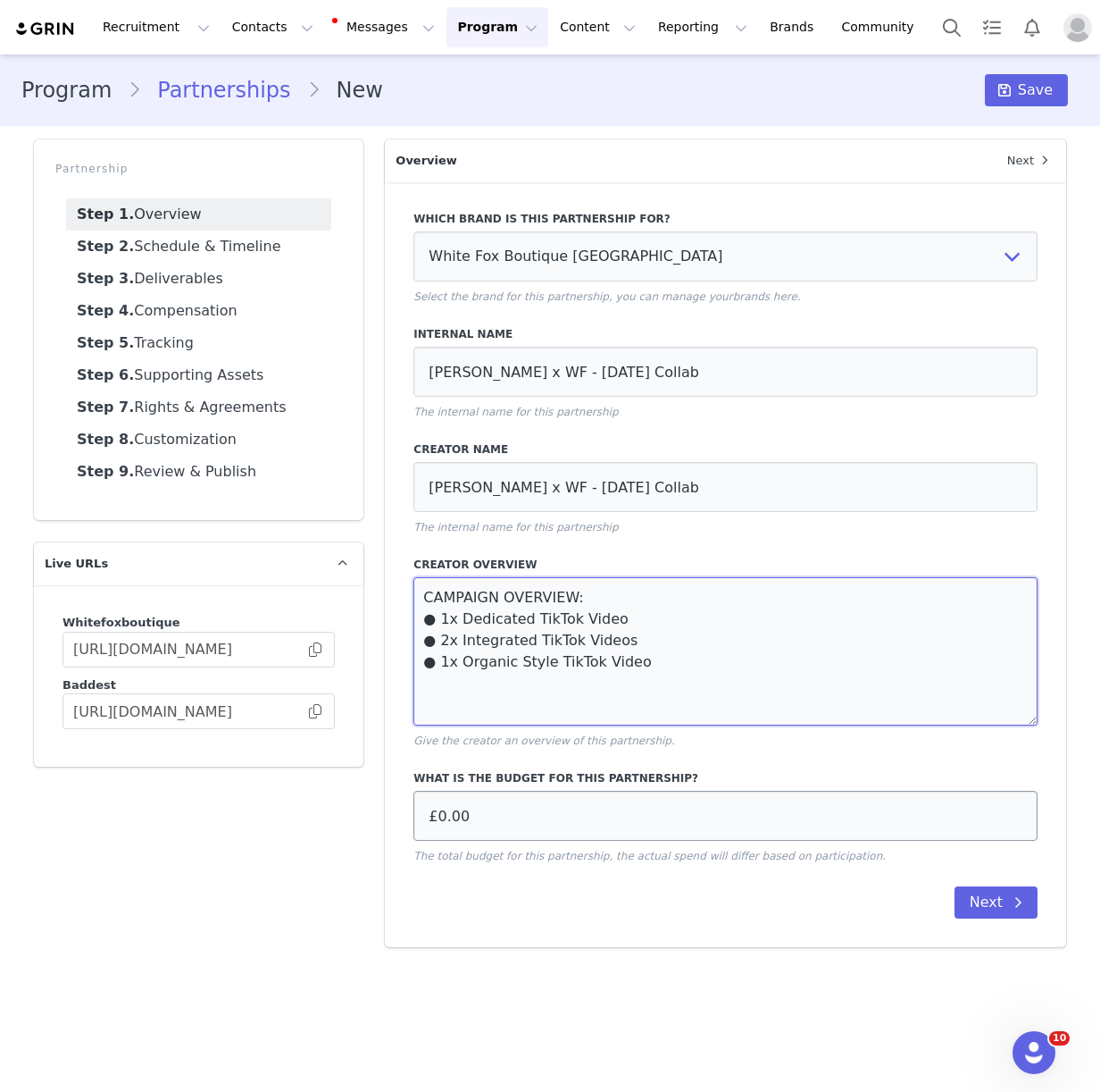
type textarea "CAMPAIGN OVERVIEW: ● 1x Dedicated TikTok Video ● 2x Integrated TikTok Videos ● …"
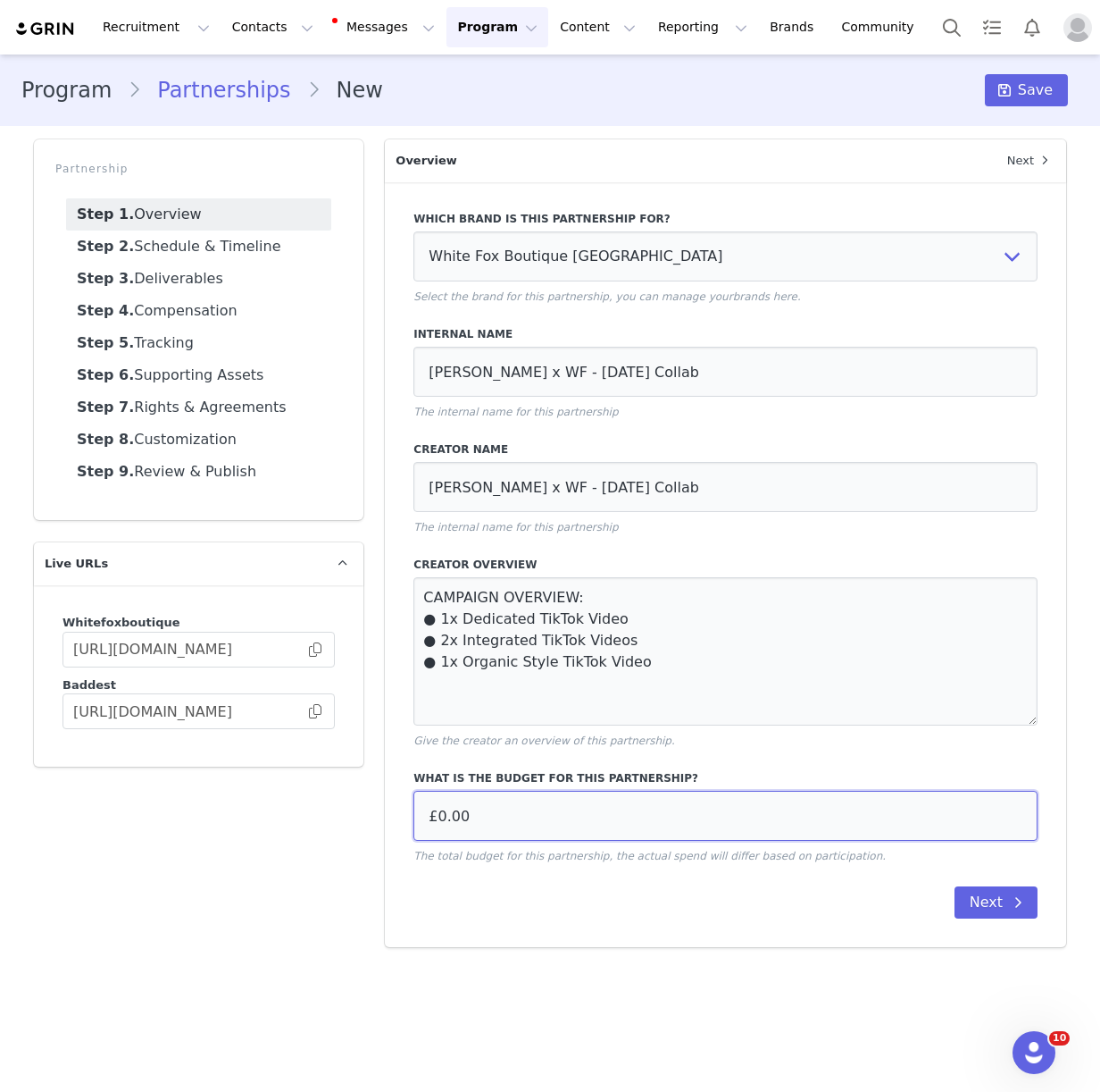
click at [495, 818] on input "£0.00" at bounding box center [725, 815] width 624 height 50
type input "£4,500.00"
click at [683, 896] on div "Next" at bounding box center [725, 902] width 624 height 32
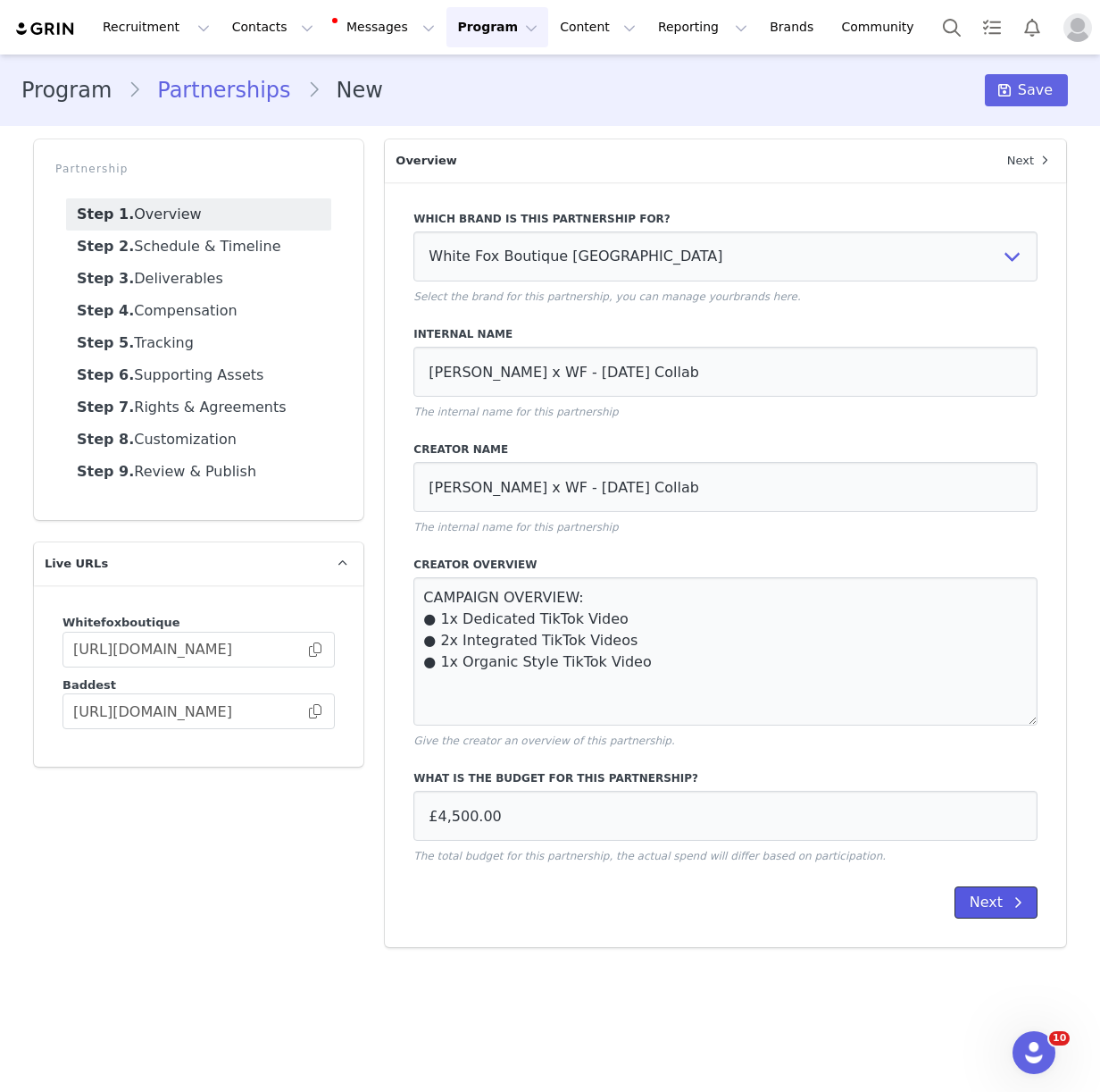
click at [984, 899] on button "Next" at bounding box center [996, 902] width 83 height 32
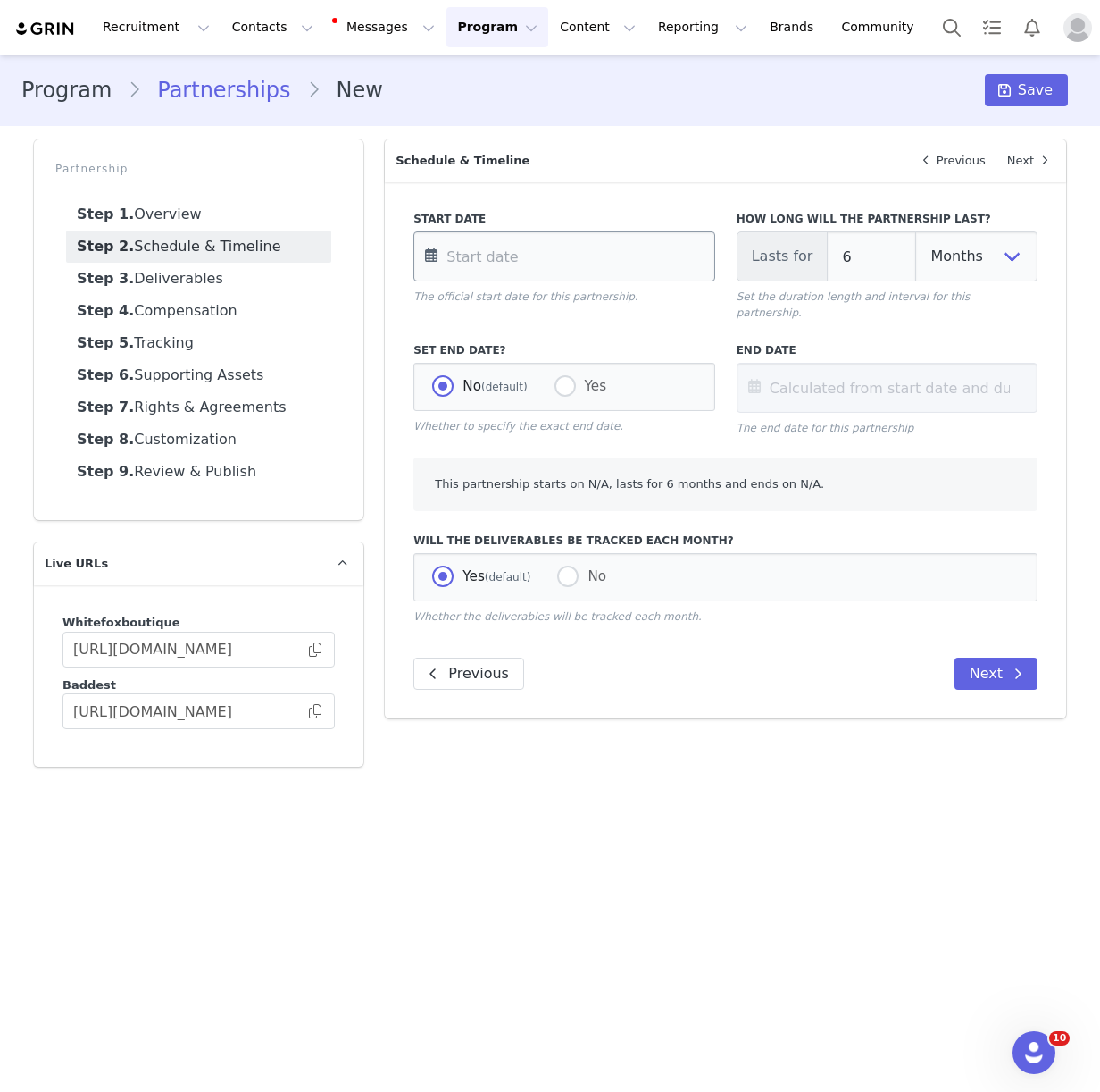
click at [547, 248] on input "text" at bounding box center [563, 255] width 301 height 50
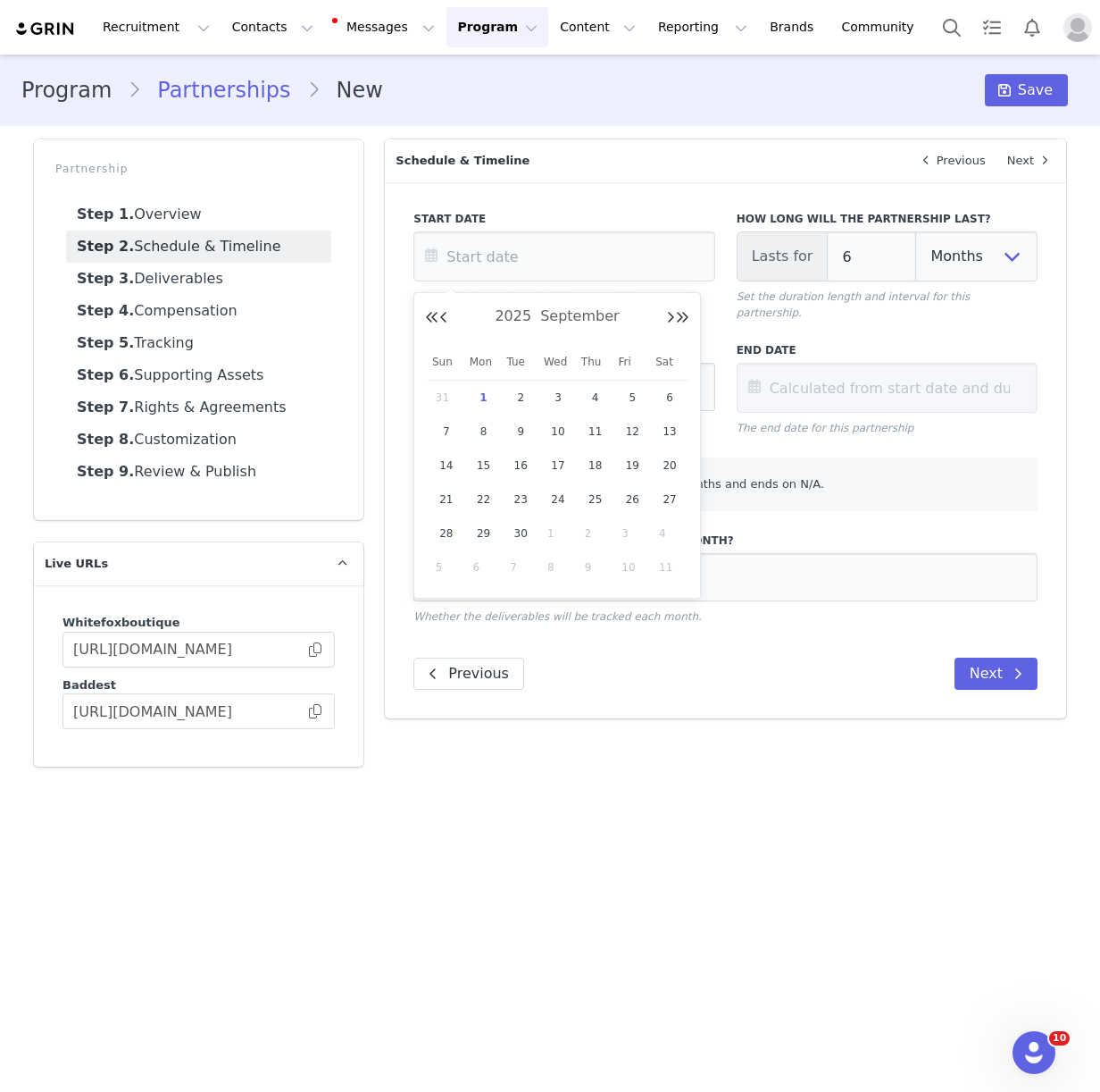
click at [482, 393] on span "1" at bounding box center [483, 397] width 22 height 22
type input "[DATE]"
type input "Mar 01 2026"
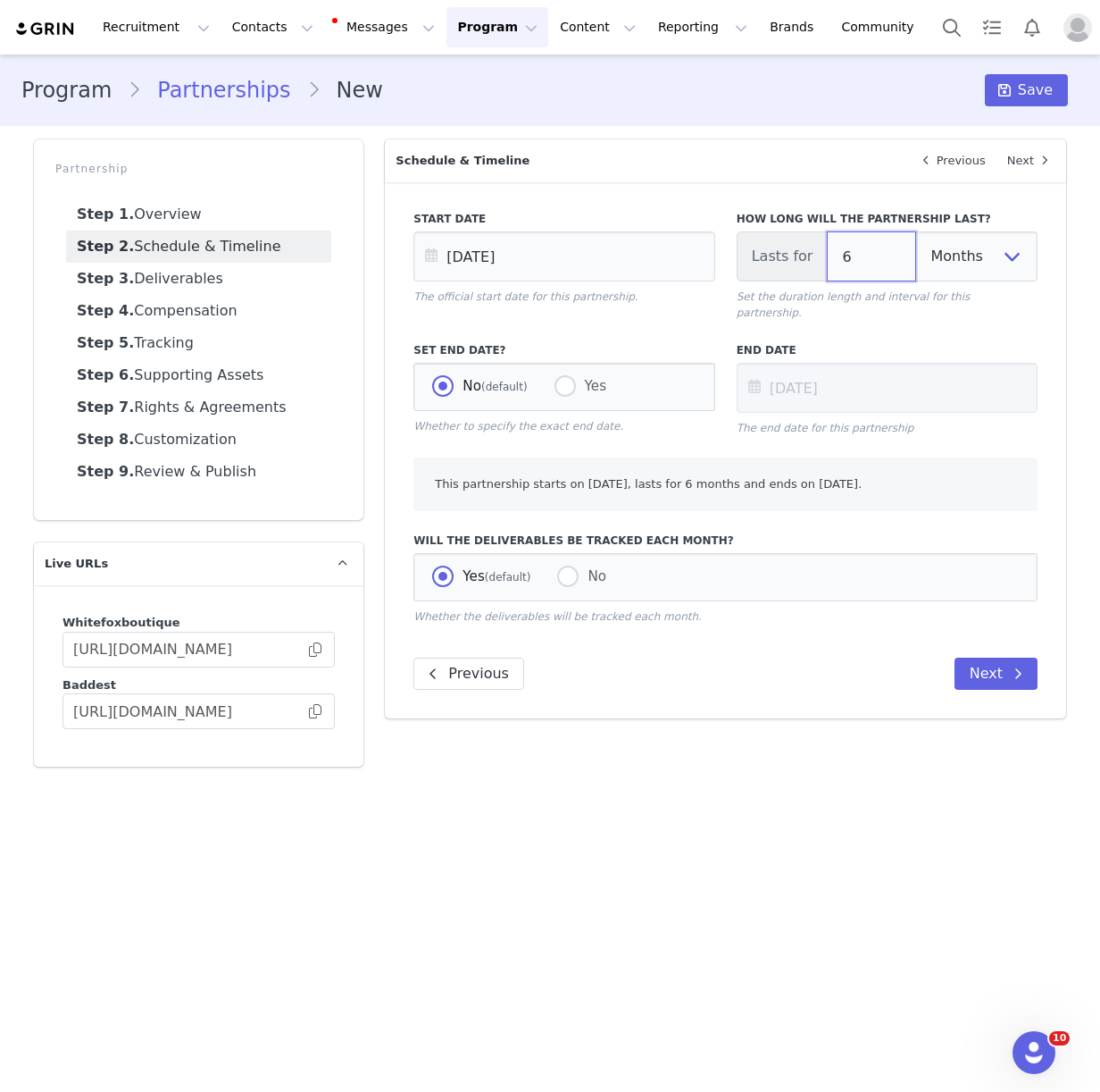
click at [872, 250] on input "6" at bounding box center [871, 255] width 89 height 50
type input "[DATE]"
type input "1"
type input "Oct 01 2025"
type input "1"
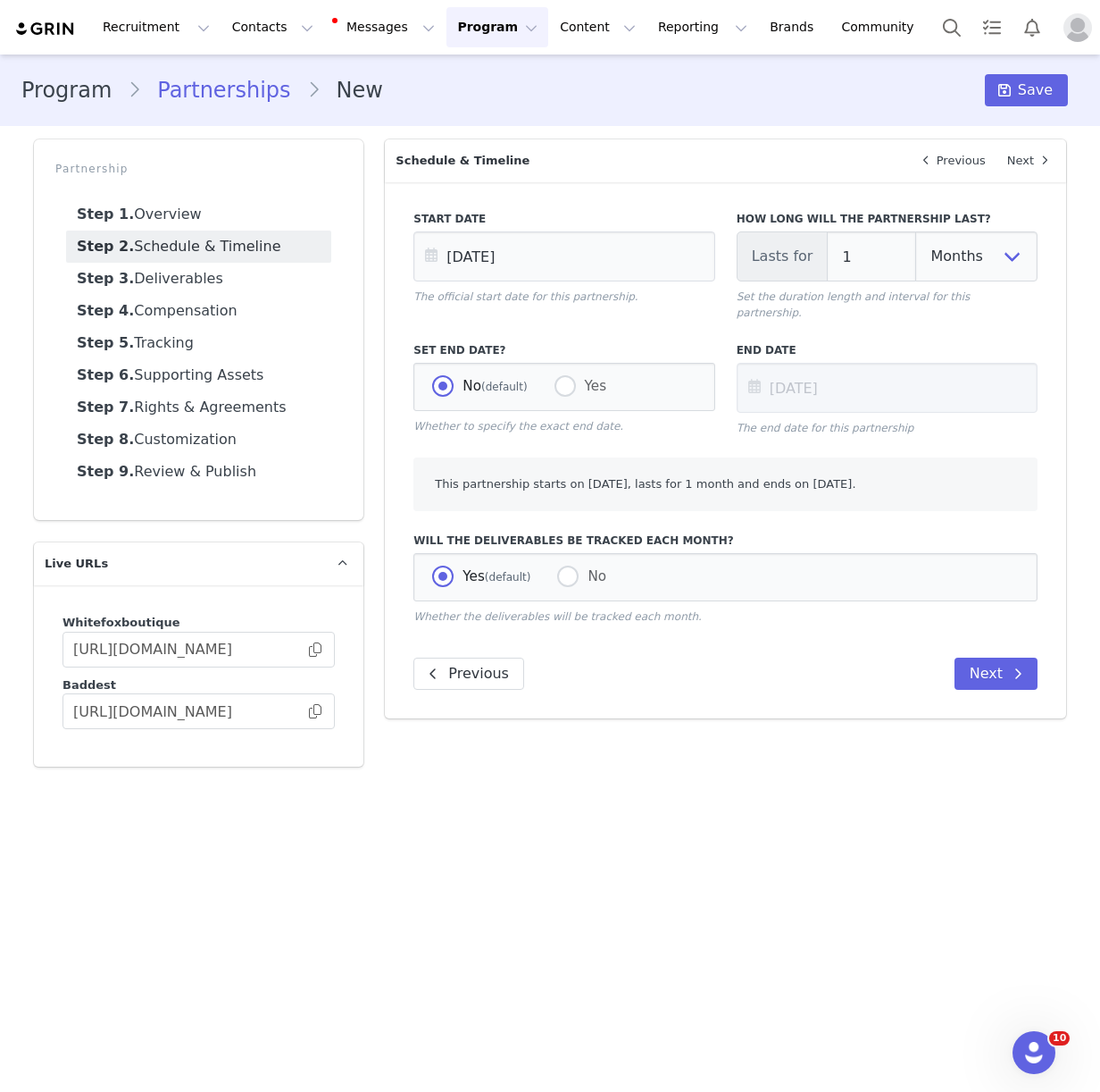
click at [771, 680] on div "Start Date Sep 01 2025 The official start date for this partnership. How long w…" at bounding box center [726, 450] width 681 height 536
click at [1001, 657] on button "Next" at bounding box center [996, 673] width 83 height 32
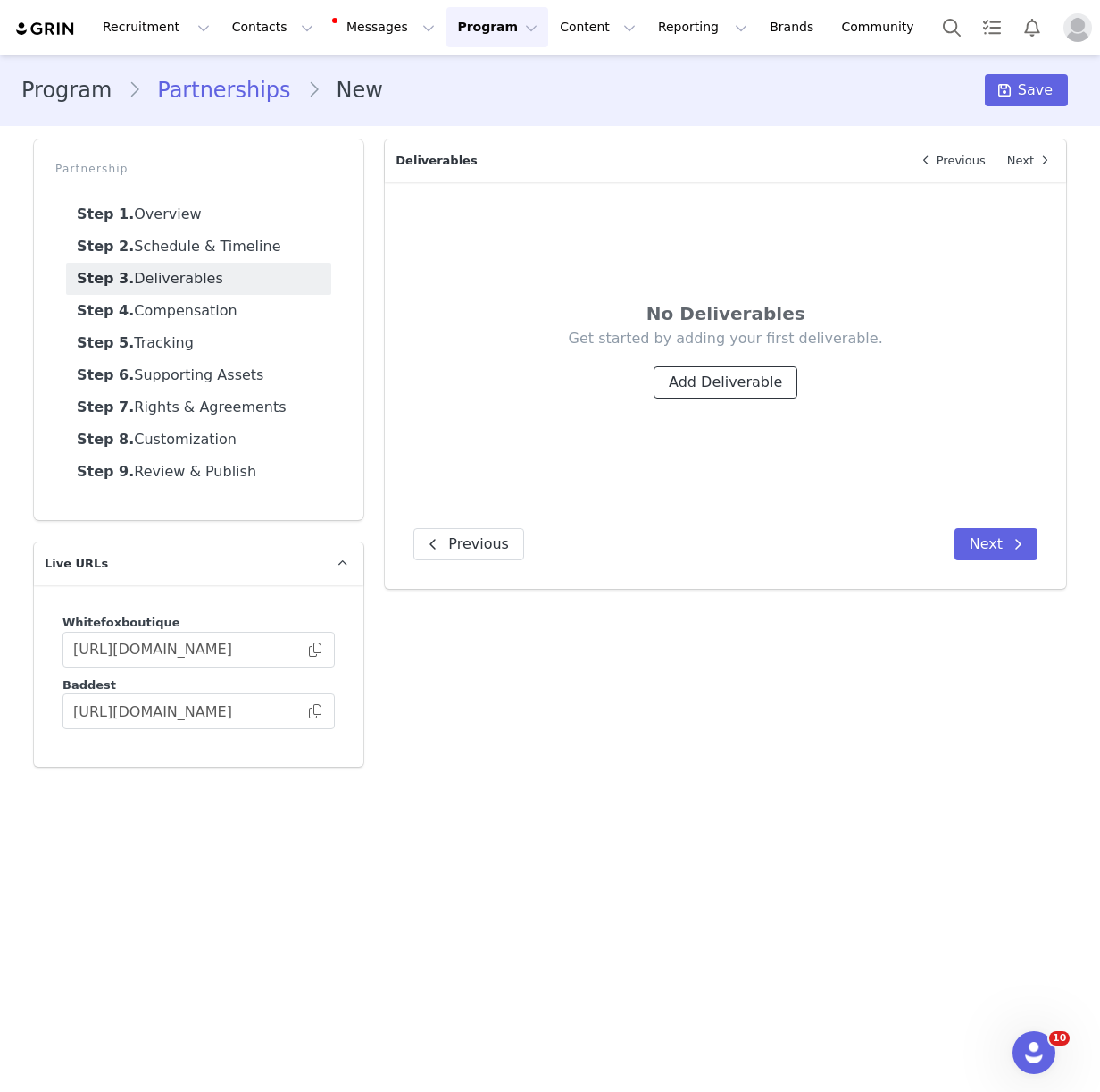
click at [755, 391] on button "Add Deliverable" at bounding box center [725, 382] width 144 height 32
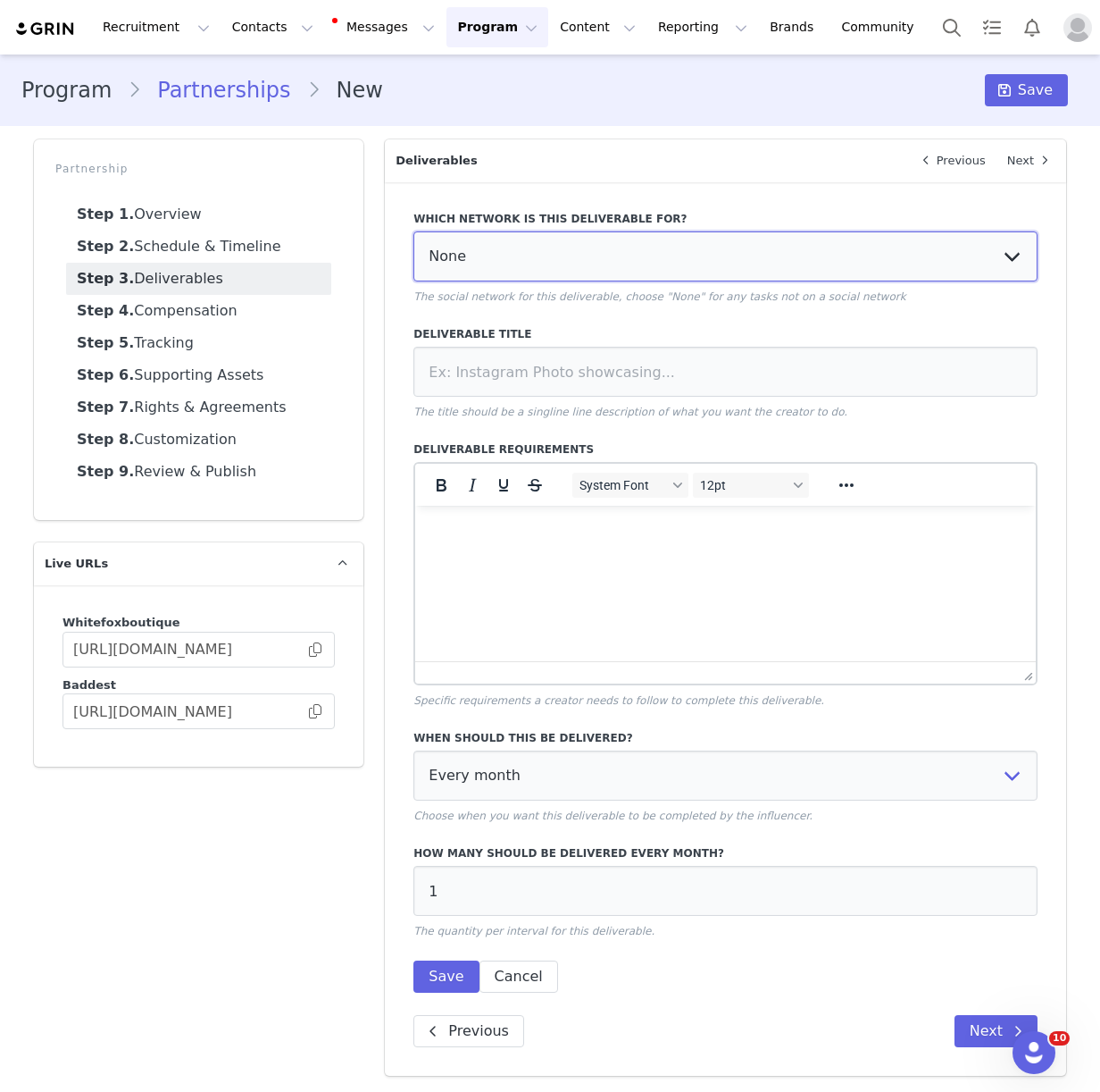
click at [515, 262] on select "None YouTube Twitter Instagram Facebook Twitch TikTok Pinterest" at bounding box center [725, 255] width 624 height 50
select select "9"
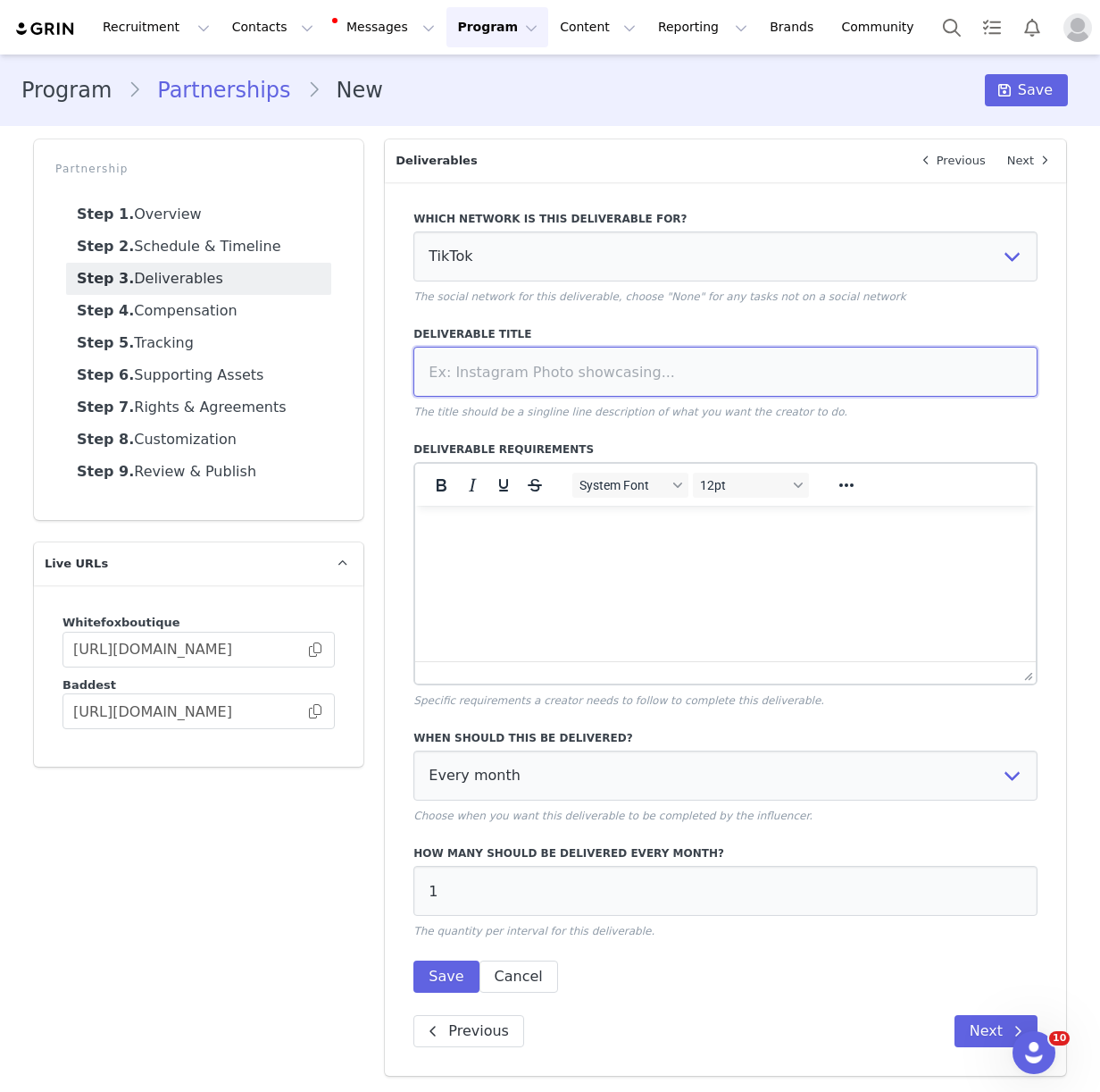
click at [479, 373] on input at bounding box center [725, 371] width 624 height 50
paste input "Dedicated TikTok Video"
click at [440, 375] on input "Dedicated TikTok Video" at bounding box center [725, 371] width 624 height 50
click at [435, 375] on input "Dedicated TikTok Video" at bounding box center [725, 371] width 624 height 50
type input "Dedicated TikTok Video"
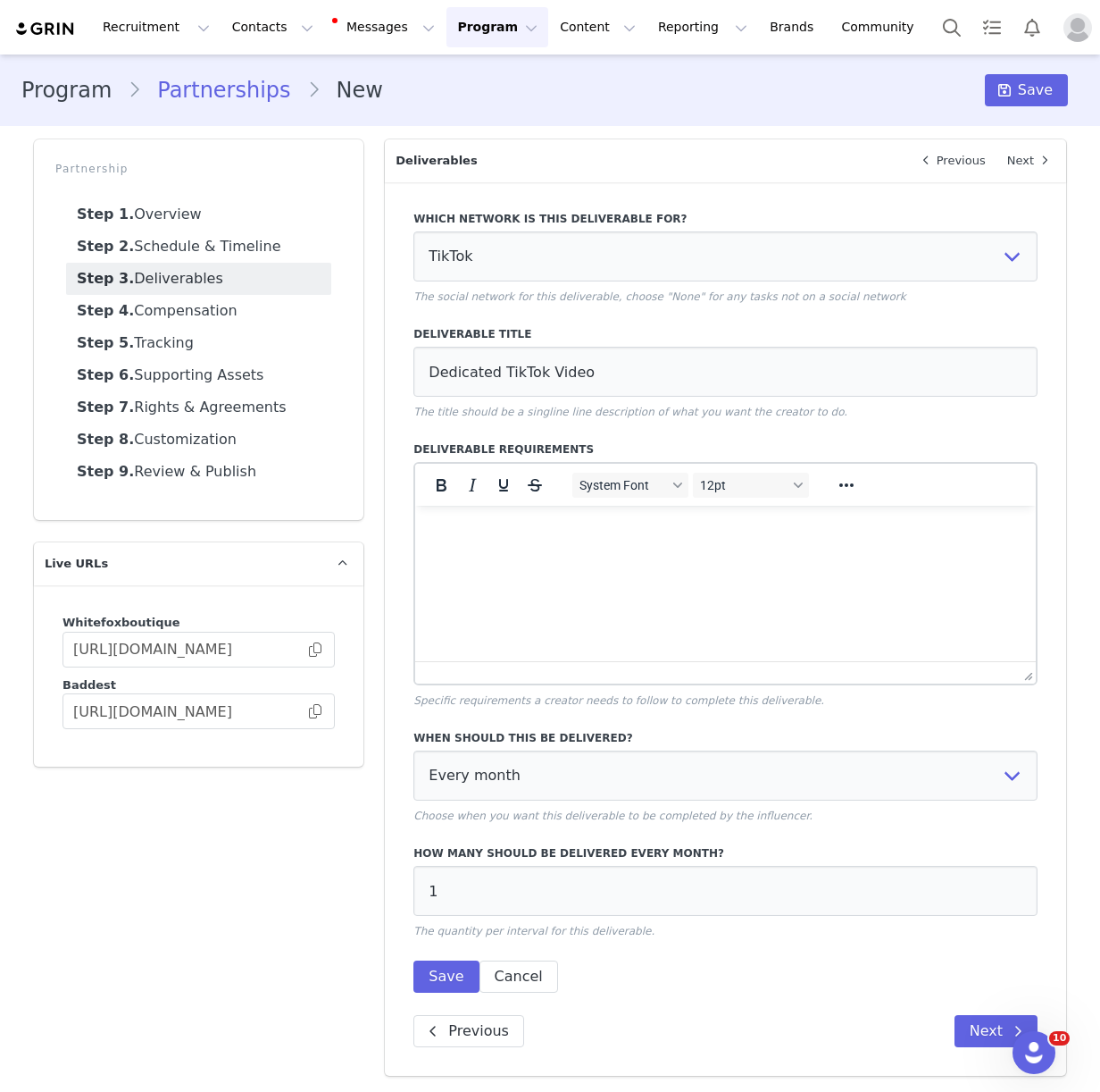
click at [484, 554] on html at bounding box center [725, 529] width 620 height 48
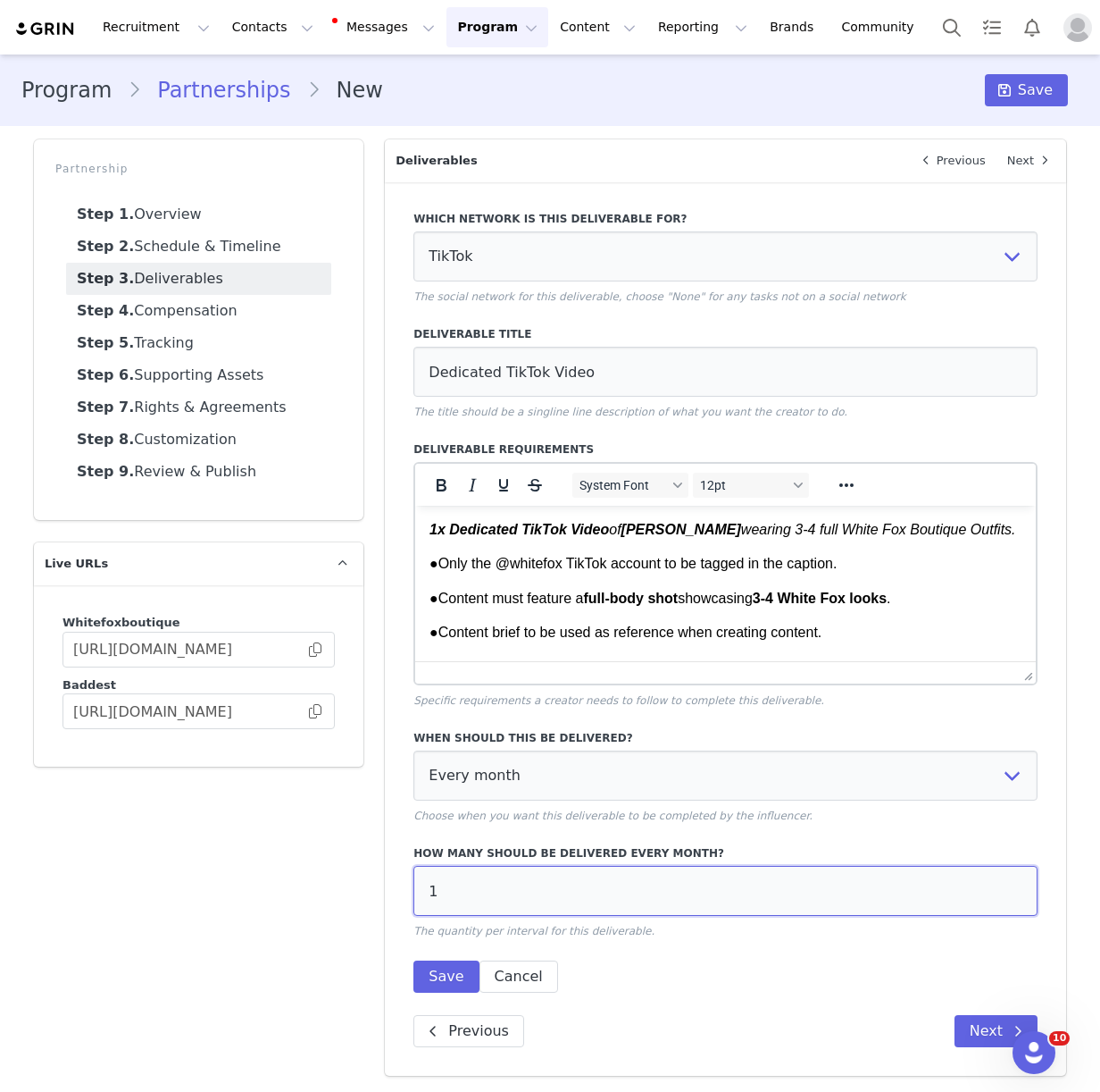
click at [464, 895] on input "1" at bounding box center [725, 890] width 624 height 50
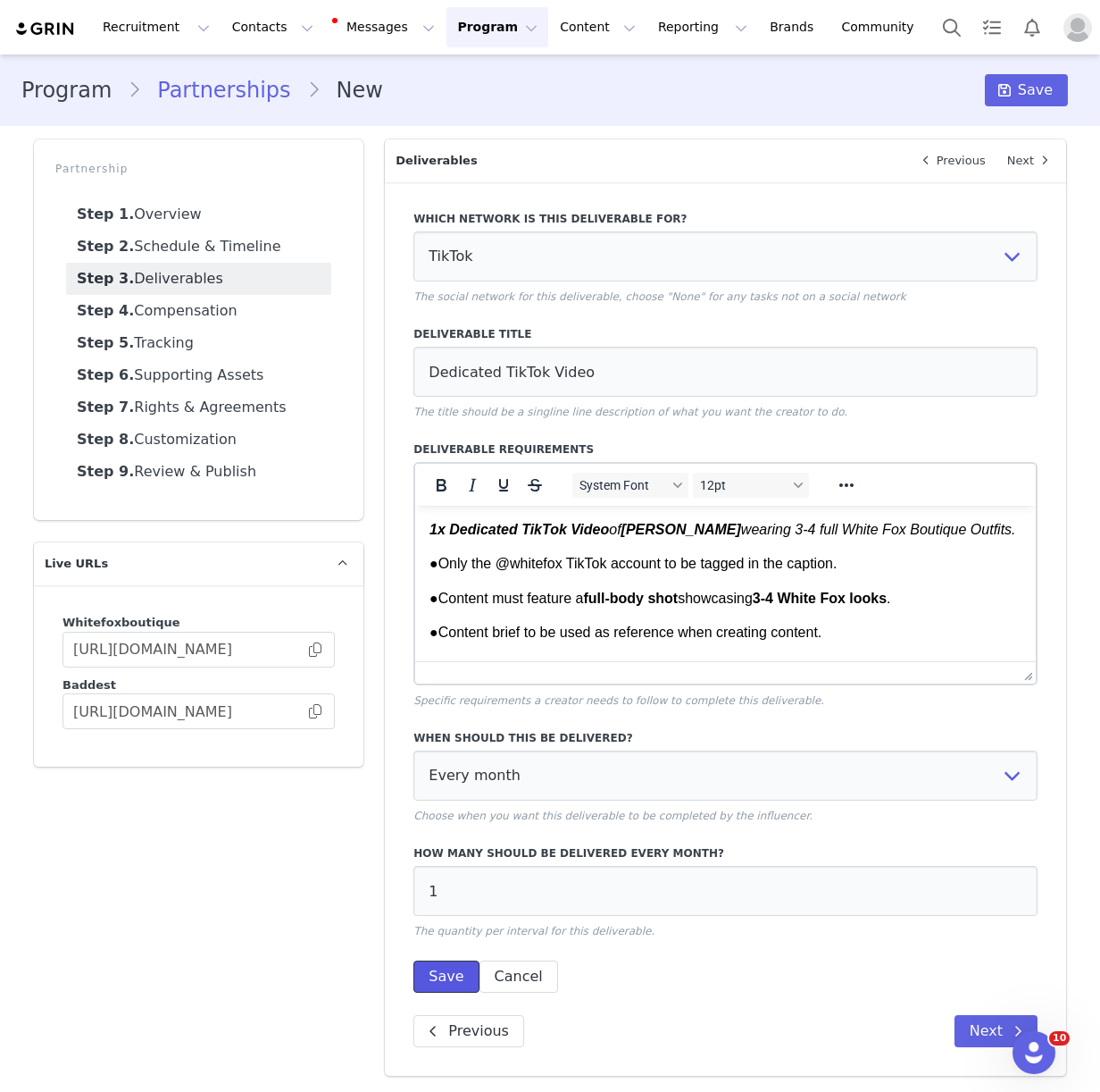
click at [426, 970] on button "Save" at bounding box center [445, 977] width 65 height 32
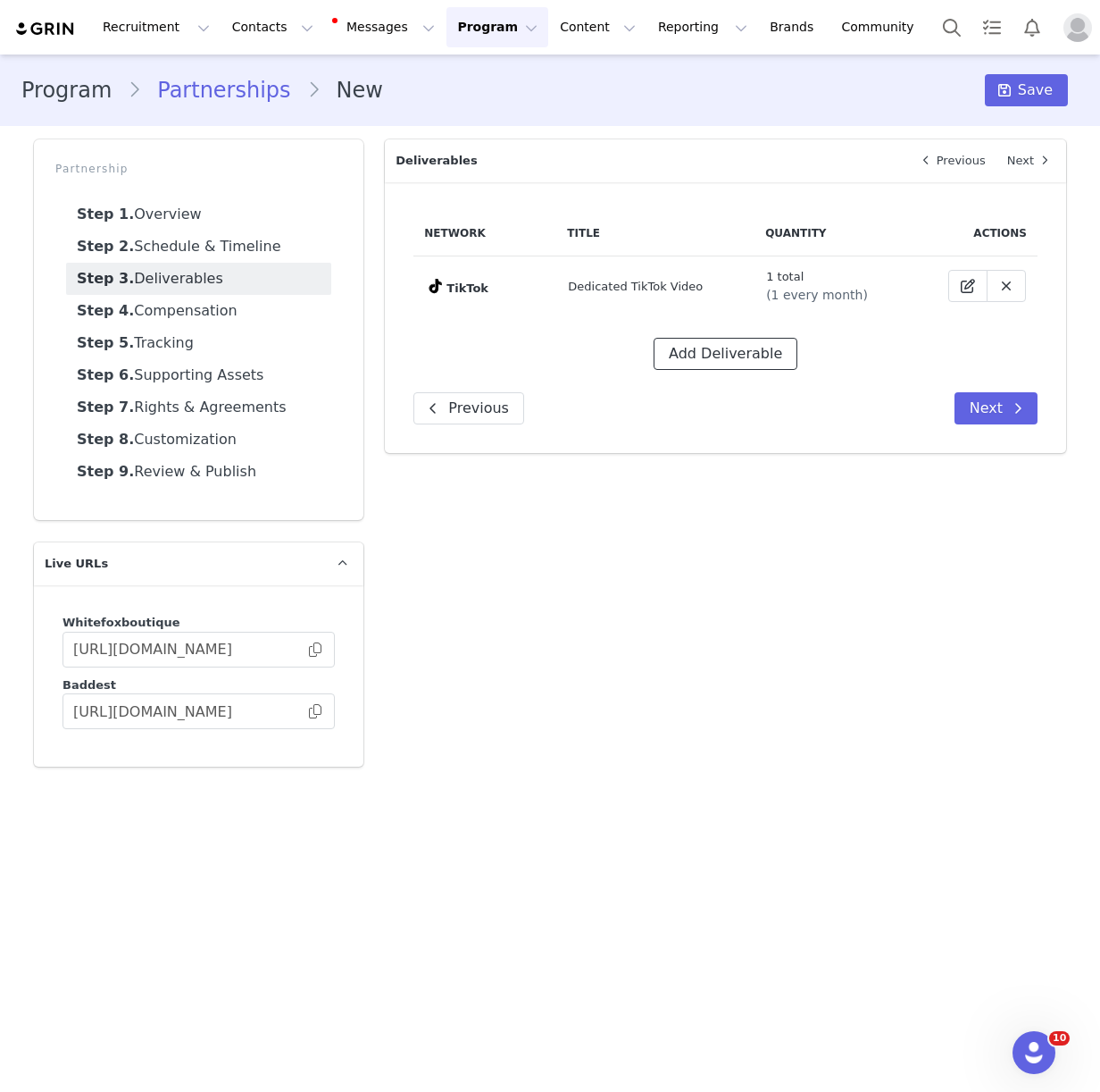
click at [738, 350] on button "Add Deliverable" at bounding box center [725, 354] width 144 height 32
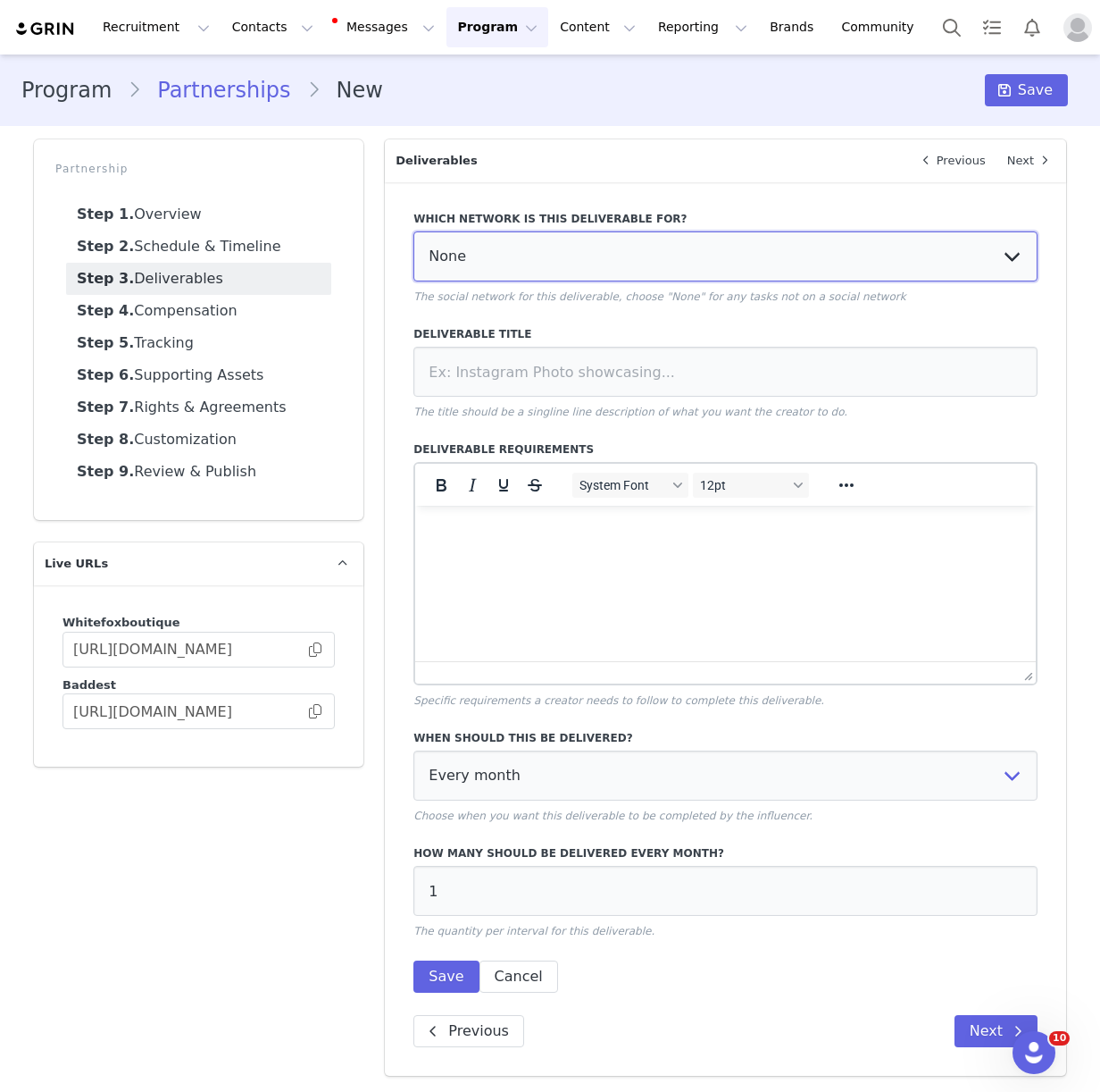
click at [509, 264] on select "None YouTube Twitter Instagram Facebook Twitch TikTok Pinterest" at bounding box center [725, 255] width 624 height 50
select select "9"
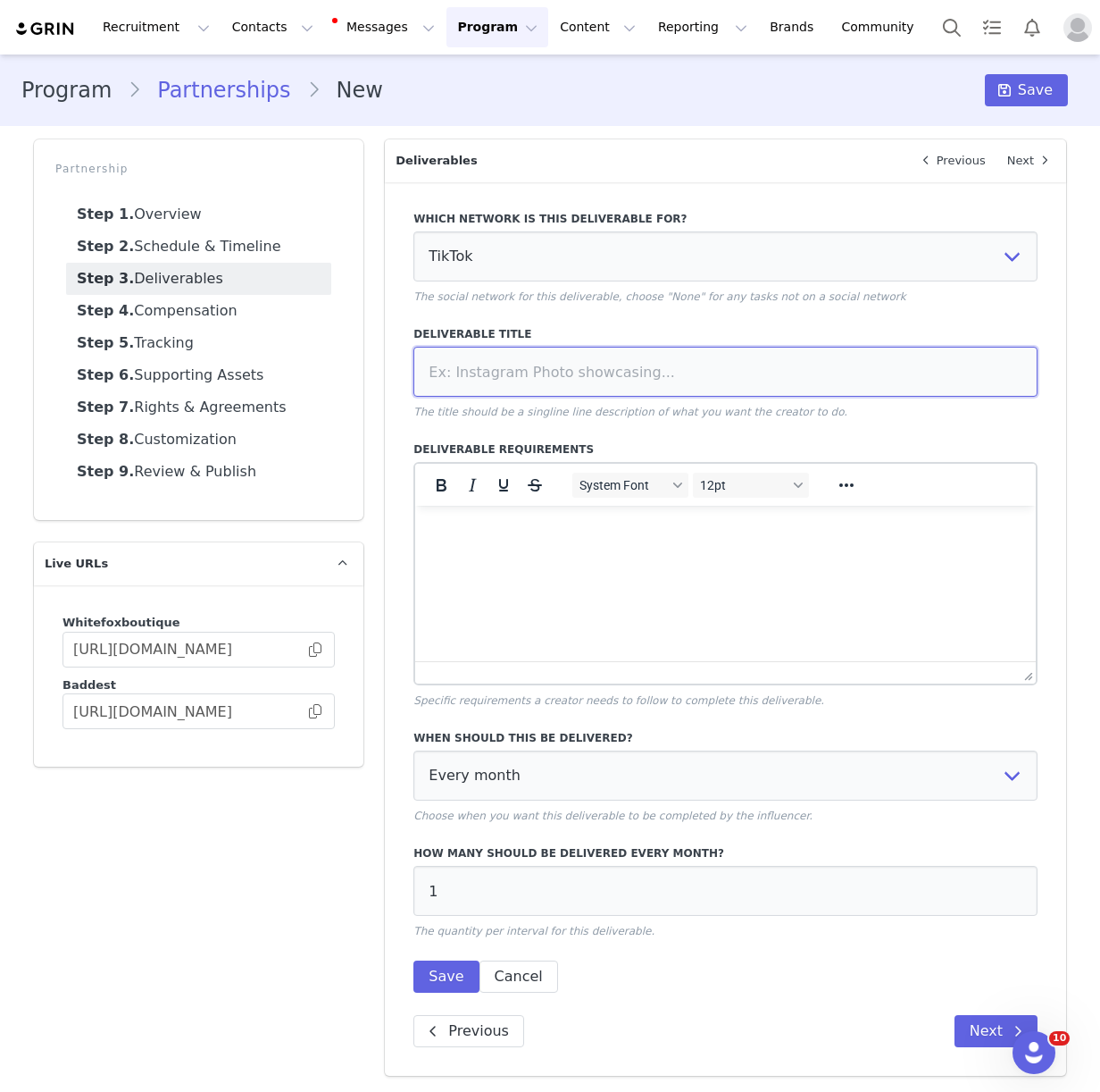
click at [512, 377] on input at bounding box center [725, 371] width 624 height 50
paste input "Integrated TikTok"
type input "Integrated TikTok"
click at [450, 554] on html at bounding box center [725, 529] width 620 height 48
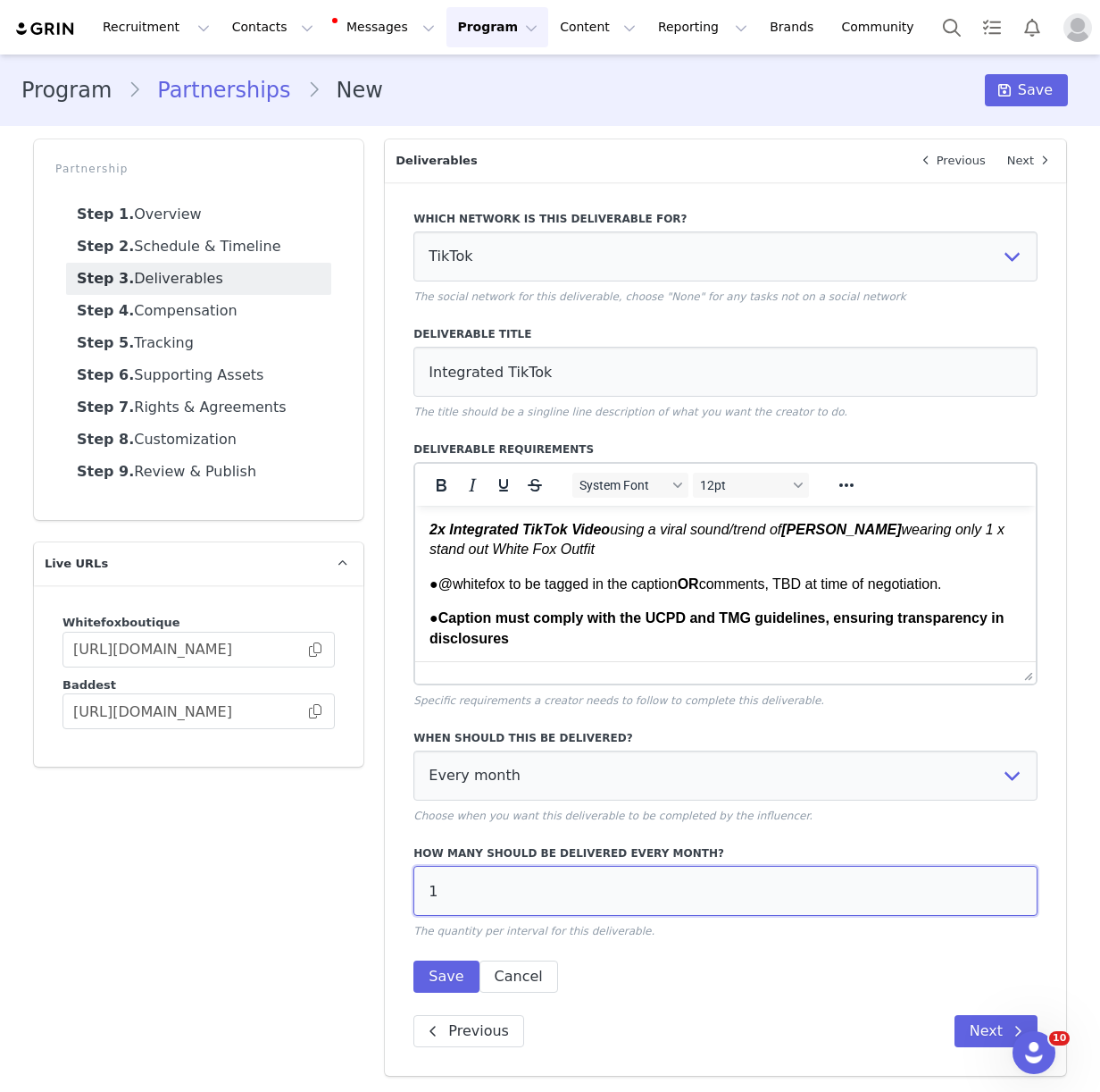
click at [457, 903] on input "1" at bounding box center [725, 890] width 624 height 50
type input "2"
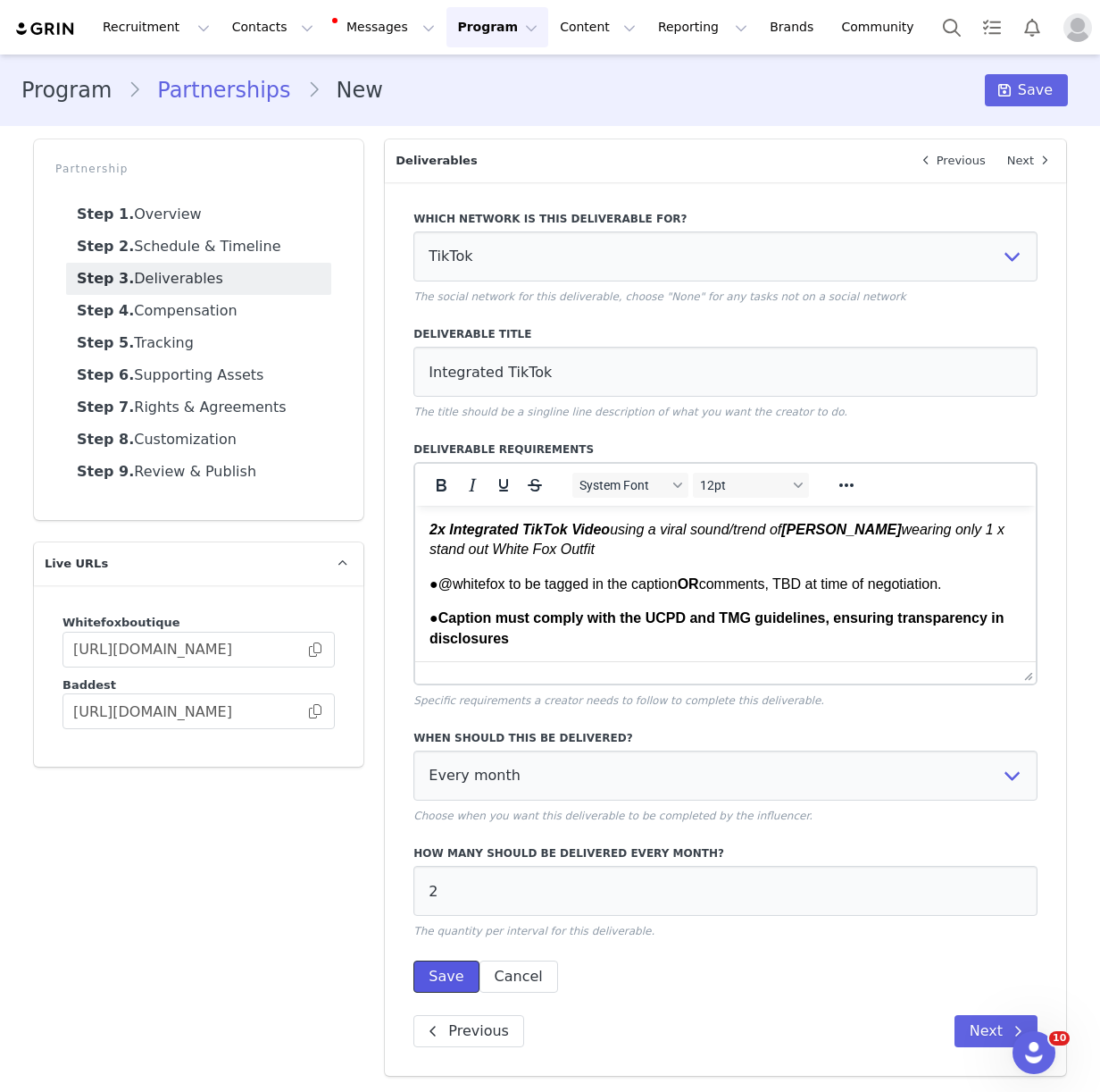
click at [445, 977] on button "Save" at bounding box center [445, 977] width 65 height 32
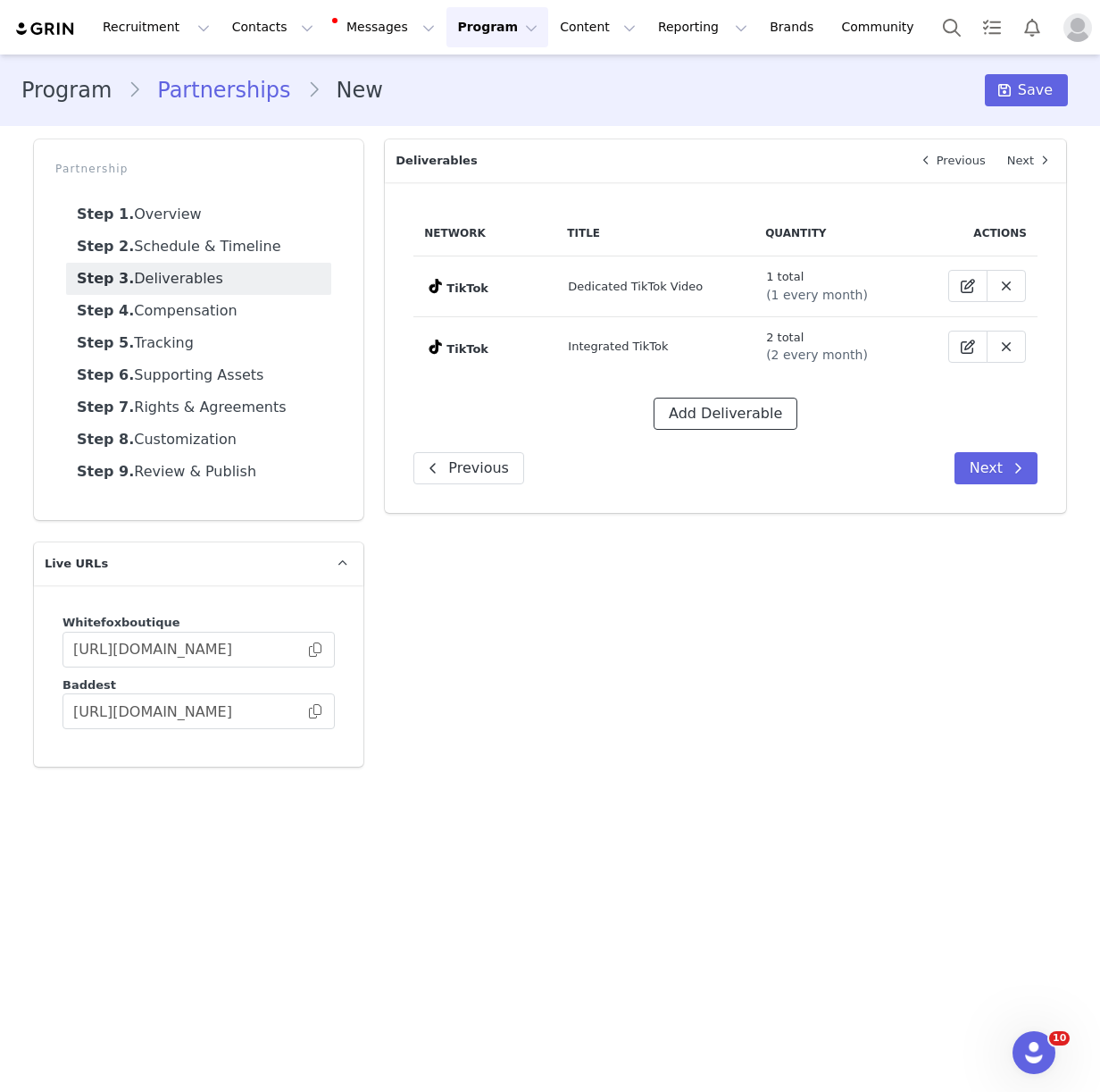
click at [739, 423] on button "Add Deliverable" at bounding box center [725, 413] width 144 height 32
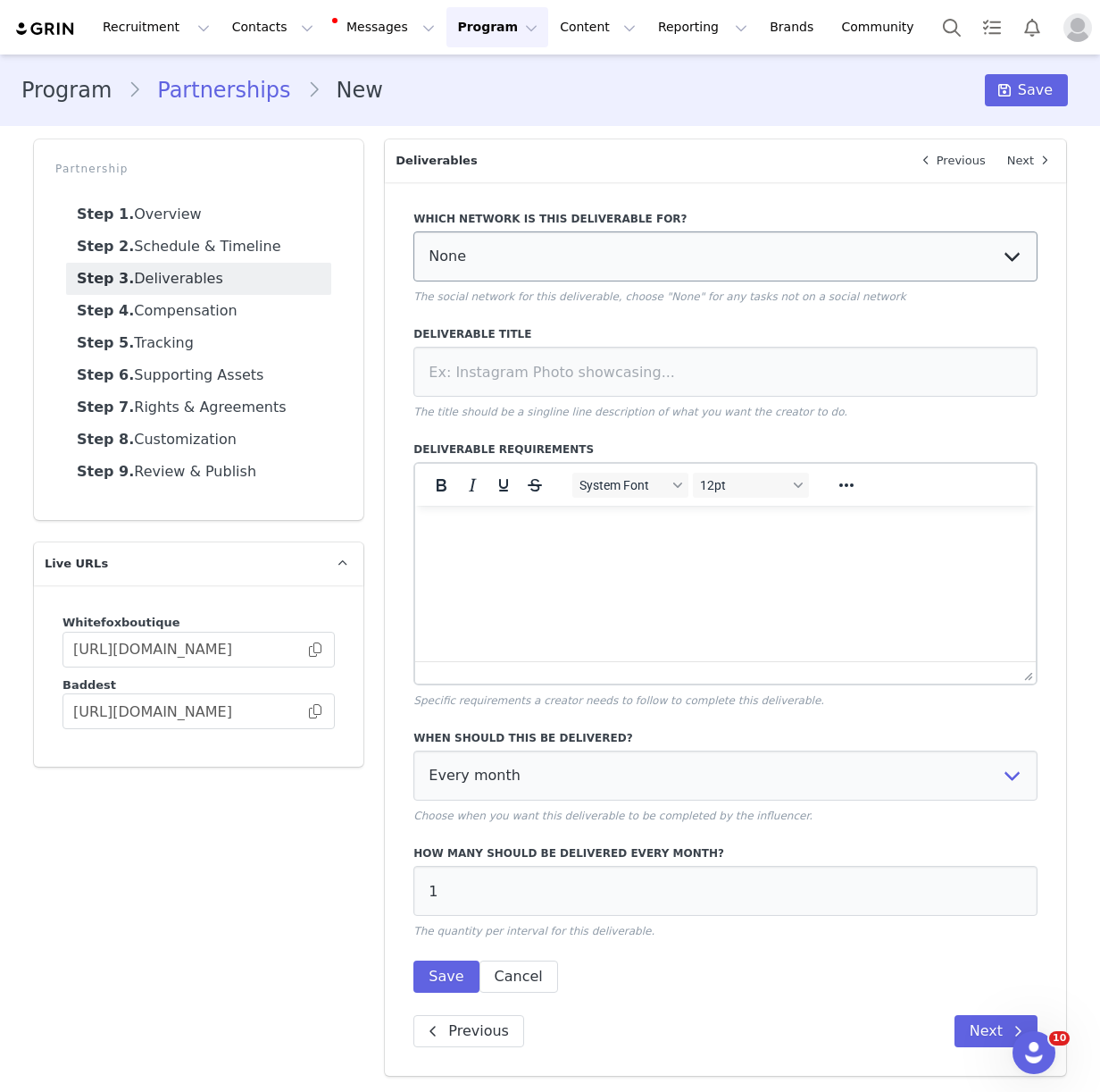
click at [465, 247] on select "None YouTube Twitter Instagram Facebook Twitch TikTok Pinterest" at bounding box center [725, 255] width 624 height 50
select select "9"
click at [436, 372] on input at bounding box center [725, 371] width 624 height 50
paste input "Organic TikTok Video"
type input "Organic TikTok Video"
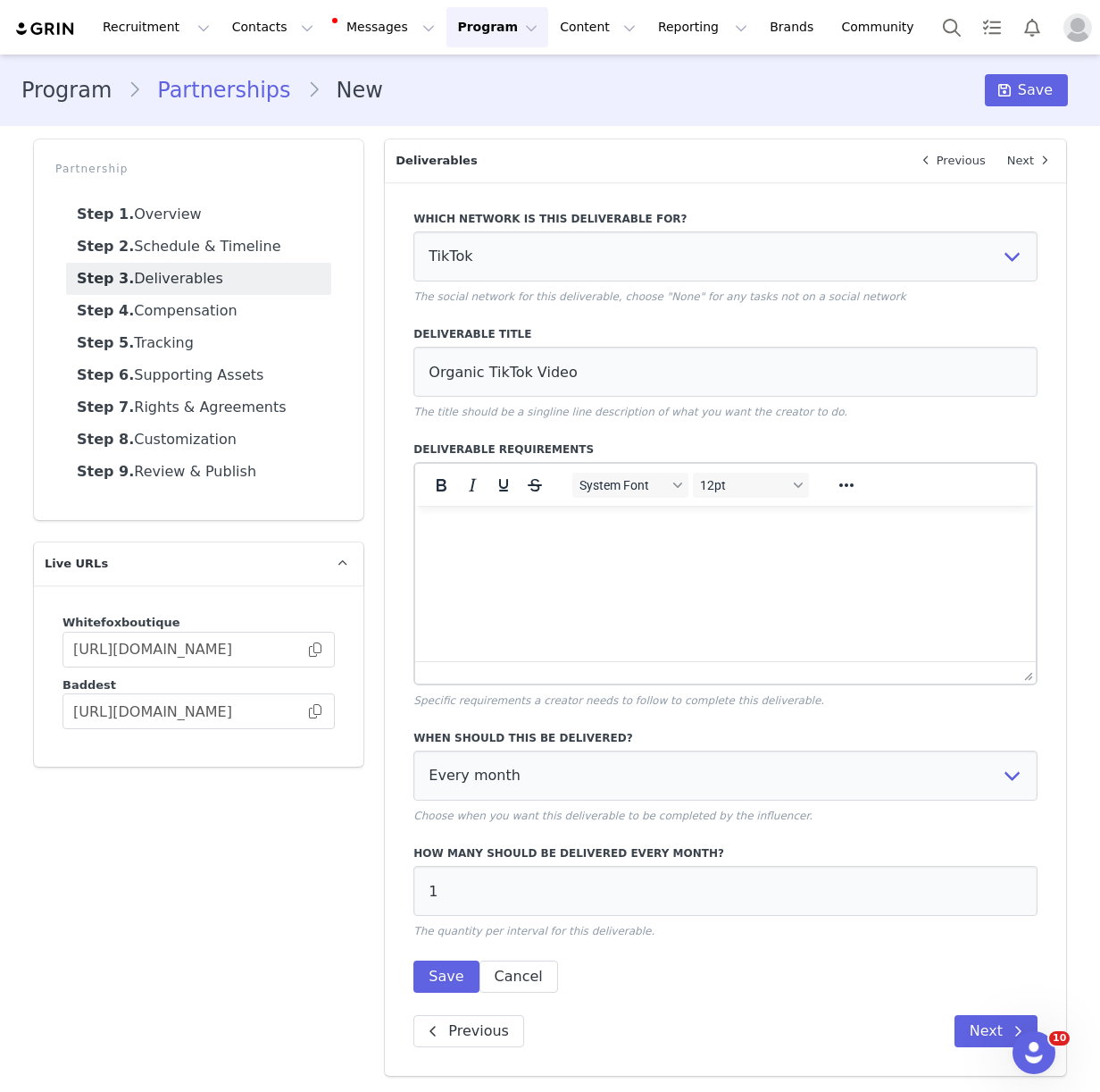
click at [468, 548] on html at bounding box center [725, 529] width 620 height 48
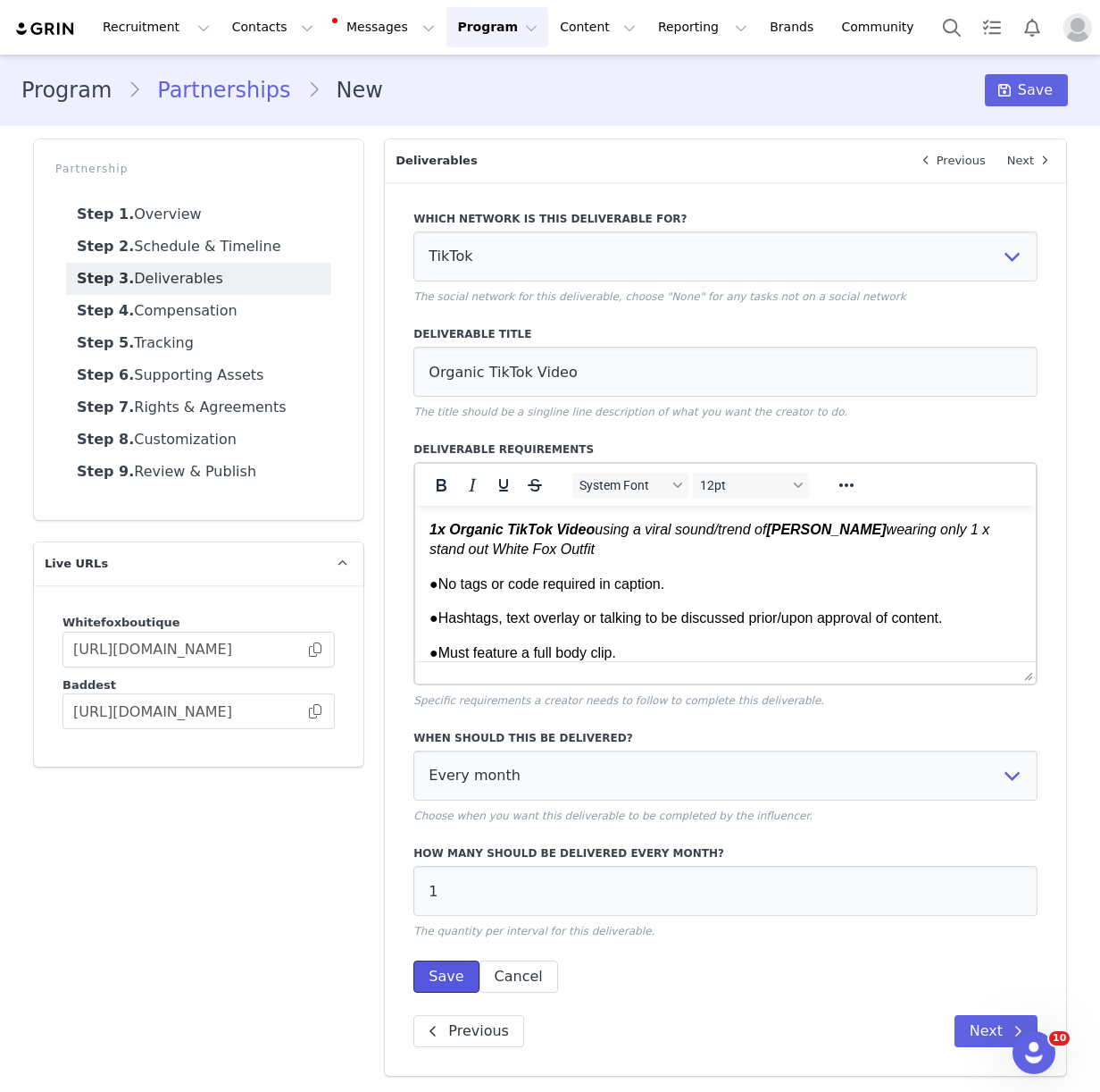
click at [443, 966] on button "Save" at bounding box center [445, 977] width 65 height 32
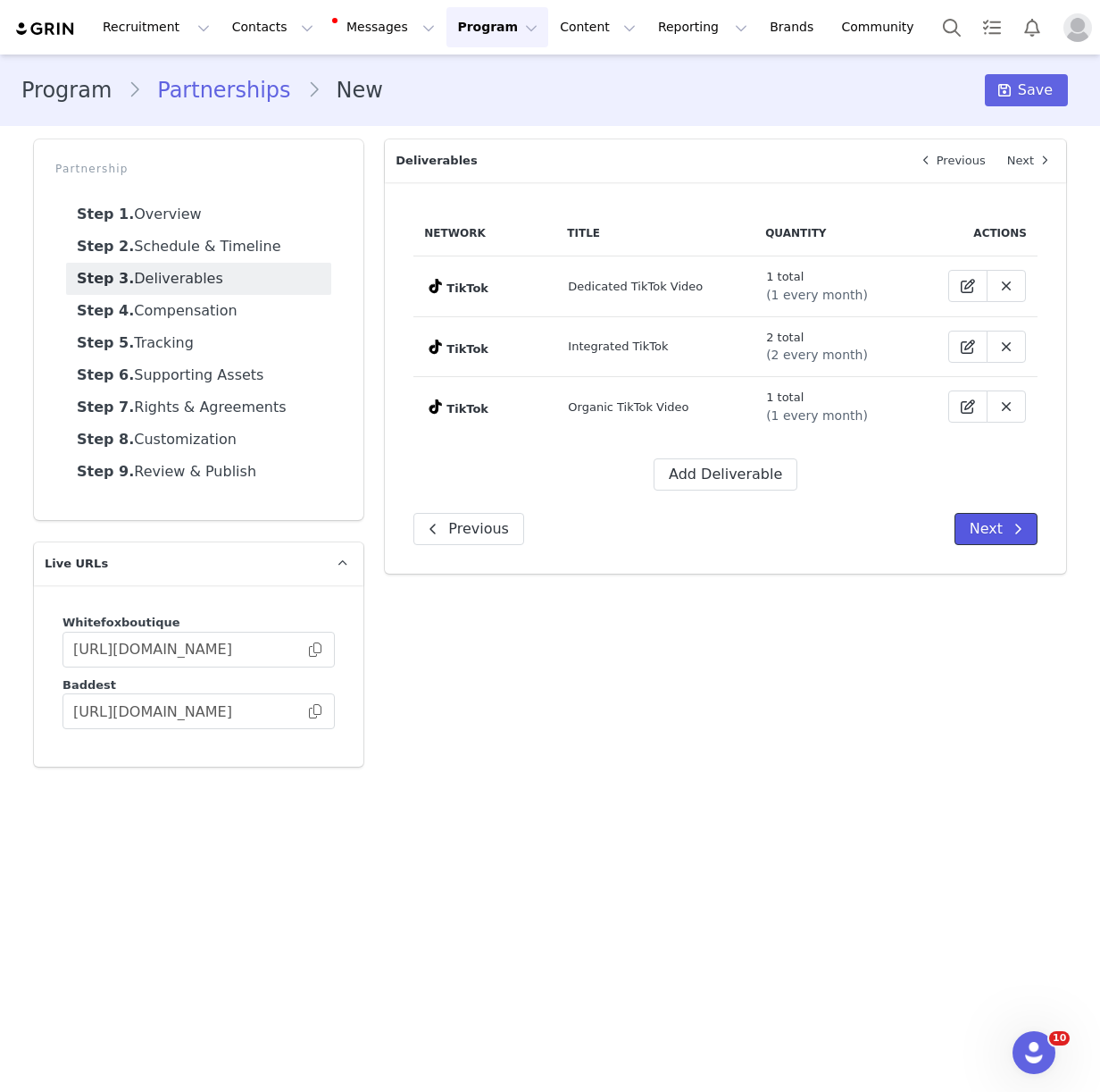
click at [1001, 531] on button "Next" at bounding box center [996, 529] width 83 height 32
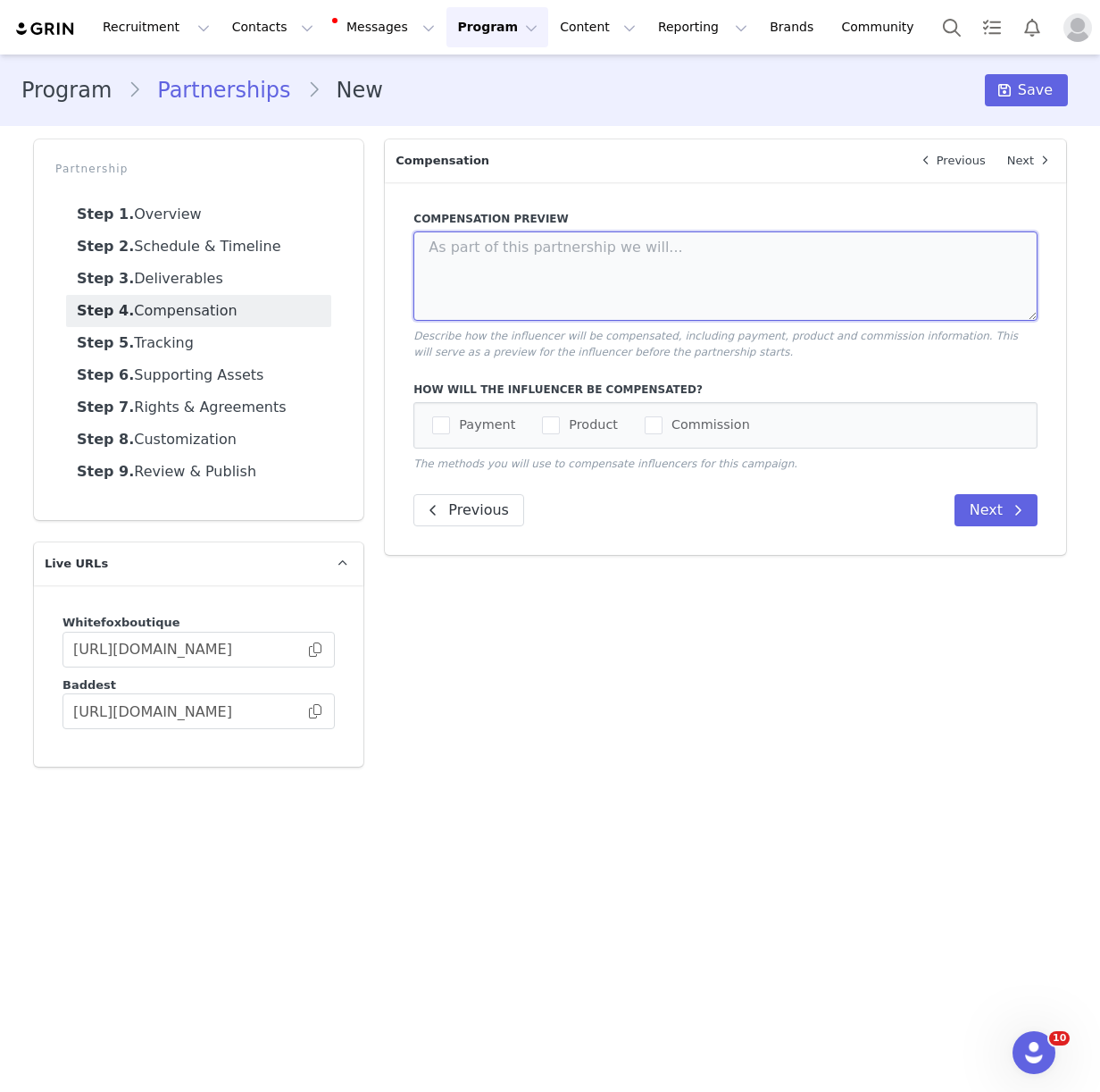
click at [414, 267] on textarea at bounding box center [725, 275] width 624 height 89
click at [480, 262] on textarea at bounding box center [725, 275] width 624 height 89
paste textarea "FEE FOR CAMPAIGN: €4,500 EUROS"
type textarea "FEE FOR CAMPAIGN: €4,500 EUROS"
click at [459, 426] on span "Payment" at bounding box center [481, 424] width 65 height 17
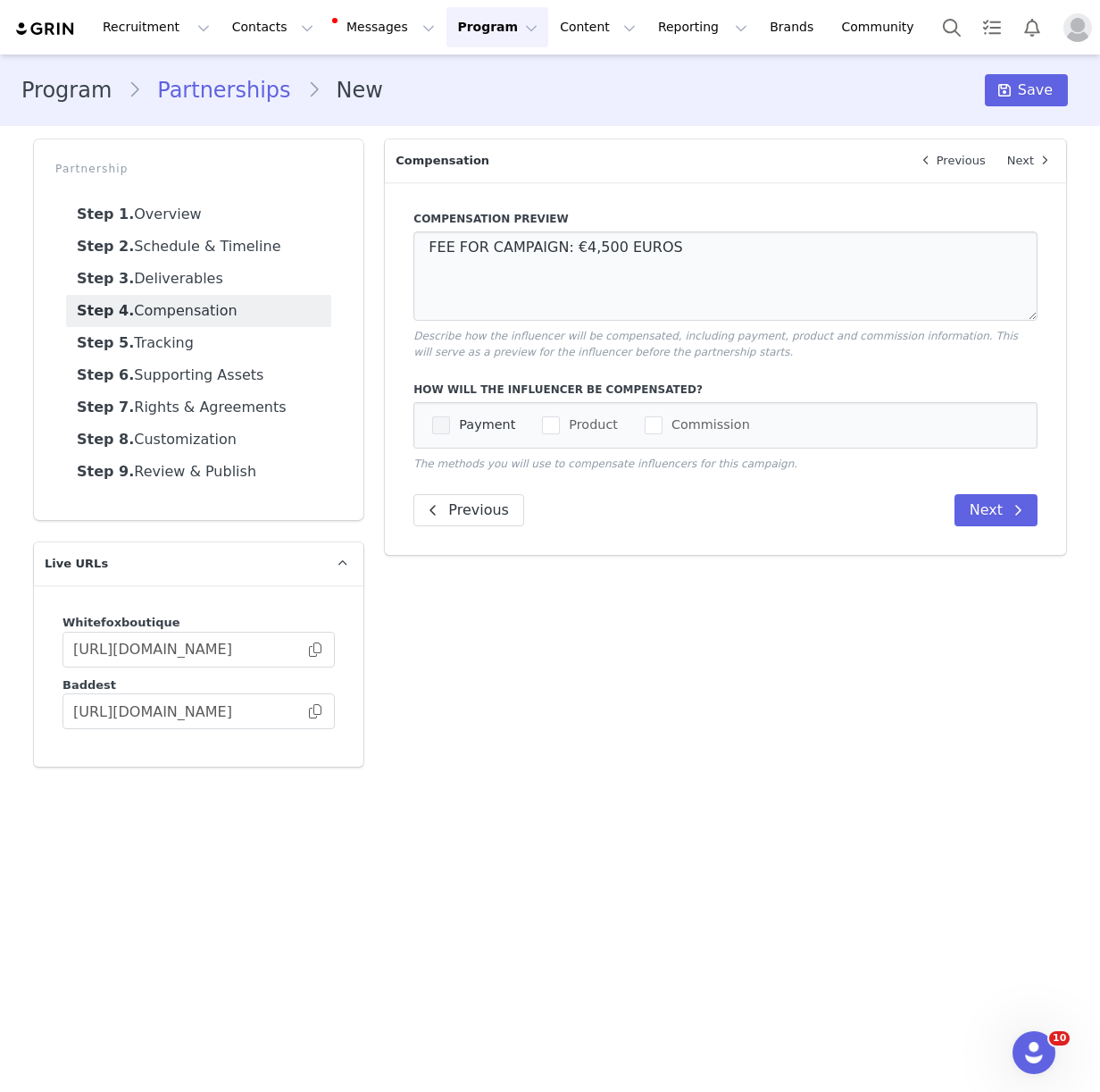
click at [450, 416] on input "Payment" at bounding box center [450, 416] width 0 height 0
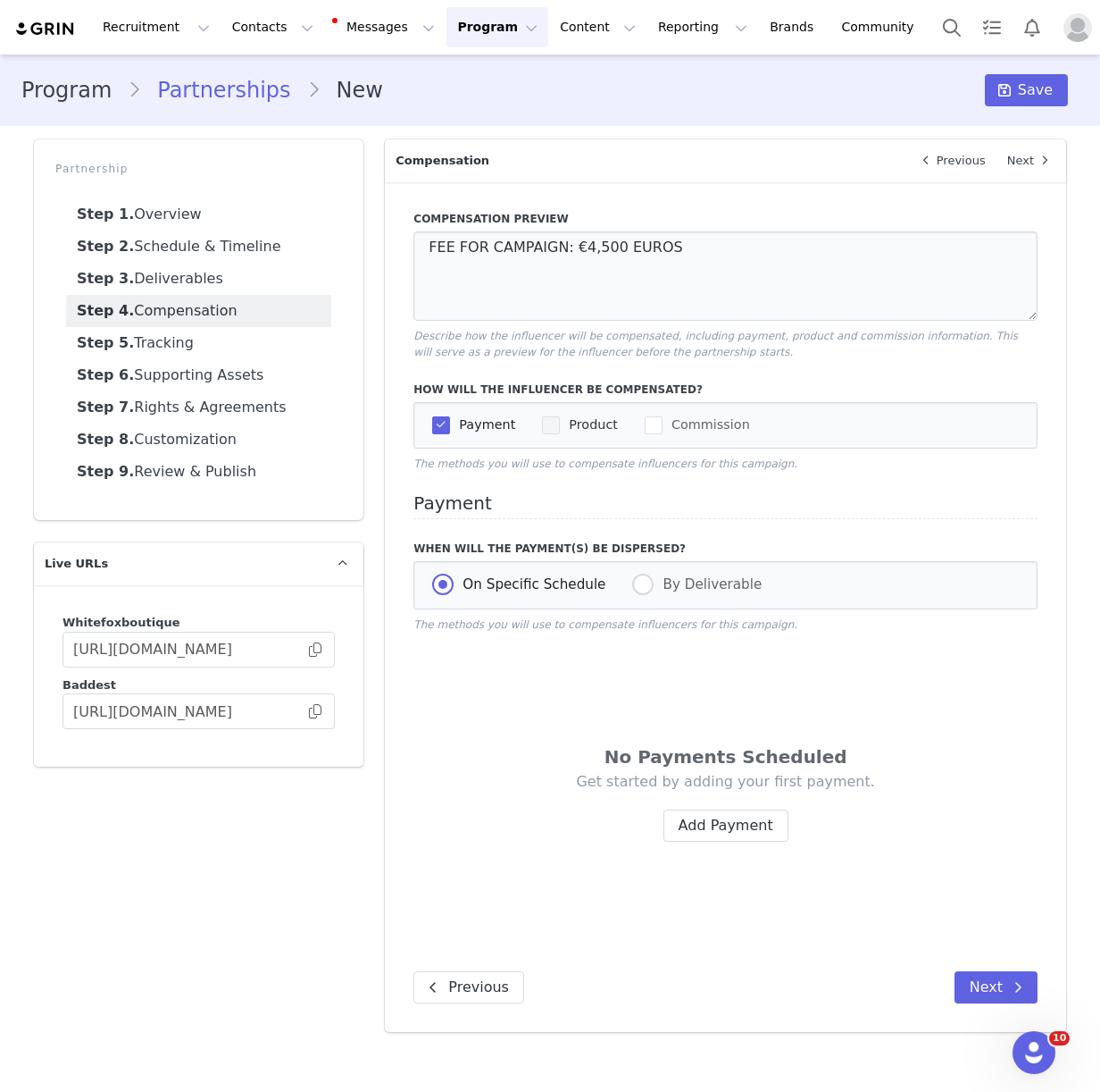
click at [560, 425] on span "Product" at bounding box center [589, 424] width 58 height 17
click at [560, 416] on input "Product" at bounding box center [560, 416] width 0 height 0
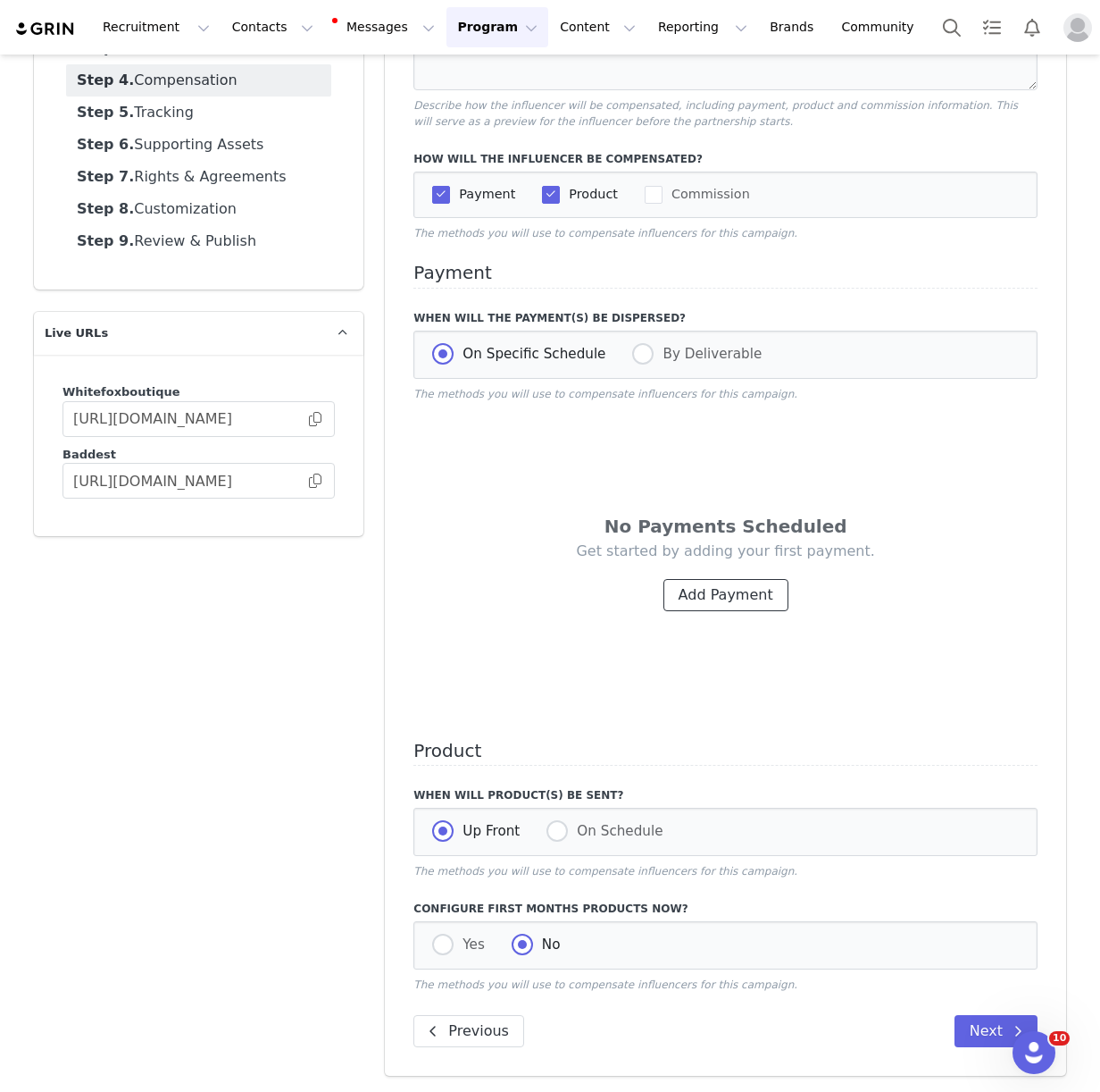
drag, startPoint x: 729, startPoint y: 583, endPoint x: 665, endPoint y: 555, distance: 69.9
click at [729, 583] on button "Add Payment" at bounding box center [726, 594] width 125 height 32
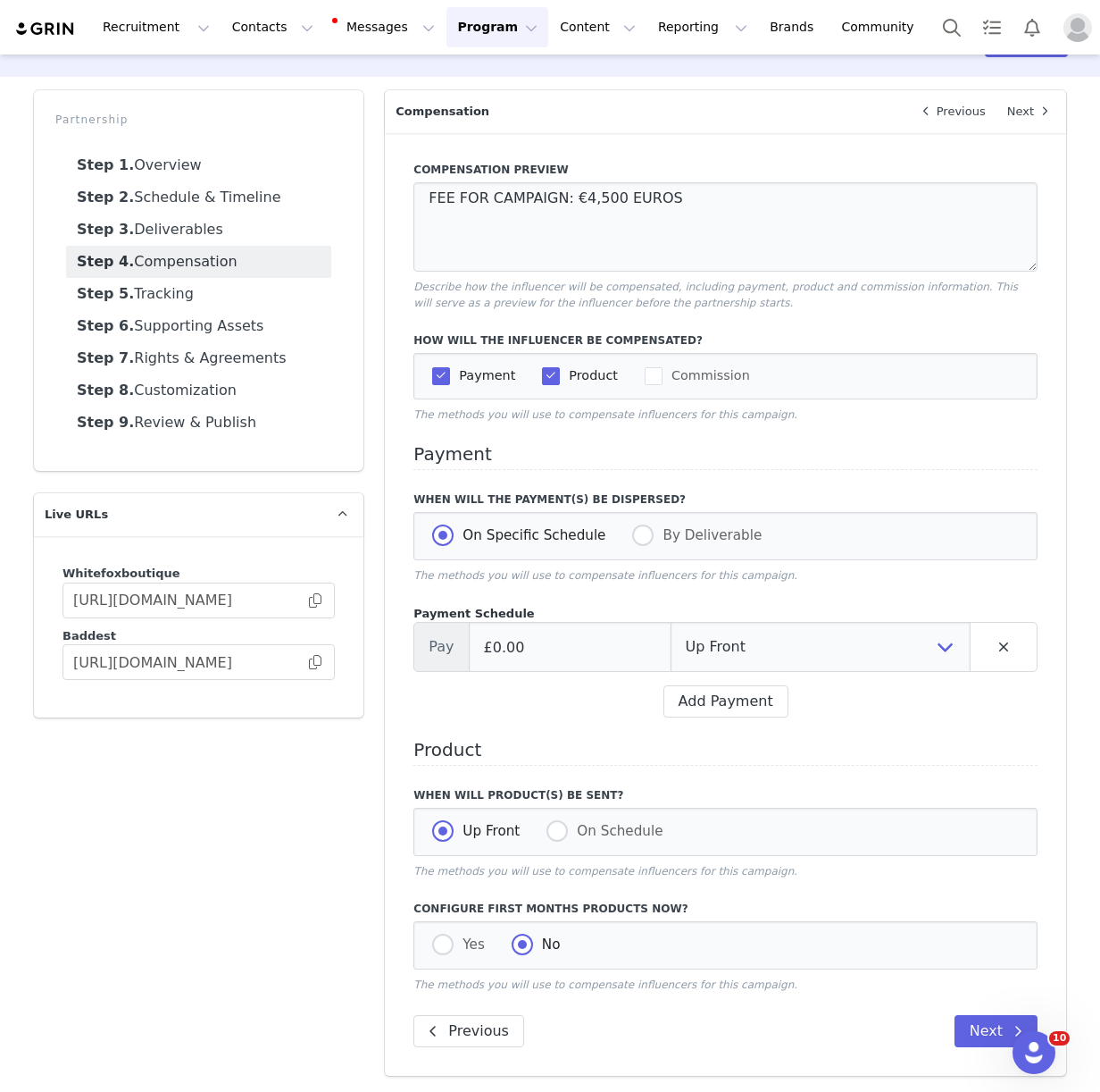
scroll to position [53, 0]
click at [587, 659] on input "£0.00" at bounding box center [570, 646] width 203 height 50
type input "£4,500.00"
click at [807, 647] on select "Up Front Month 1 Upon Completion" at bounding box center [820, 646] width 300 height 50
select select "completion"
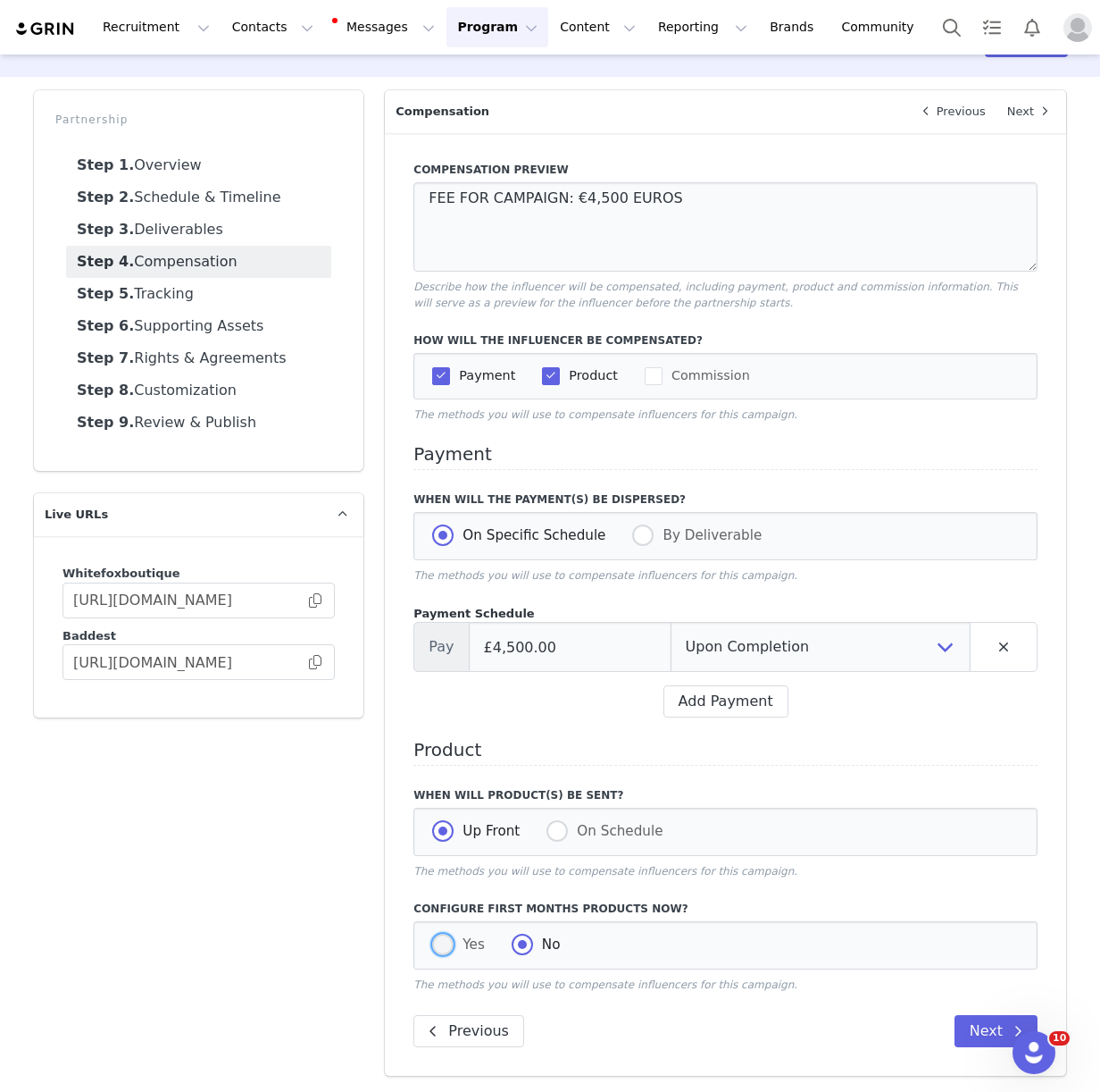
click at [438, 949] on span at bounding box center [442, 944] width 22 height 22
click at [438, 949] on input "Yes" at bounding box center [442, 945] width 22 height 23
radio input "true"
radio input "false"
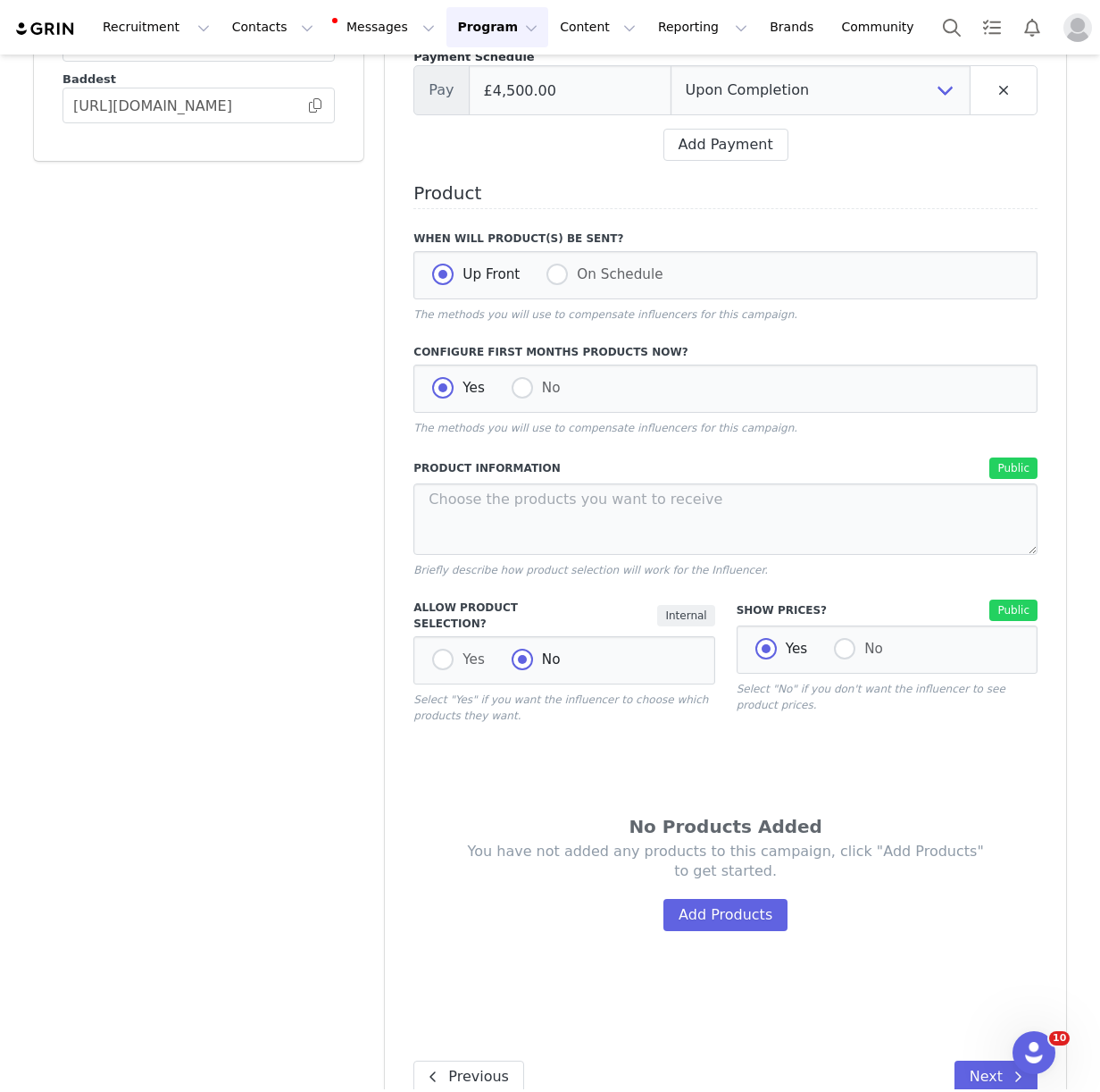
scroll to position [646, 0]
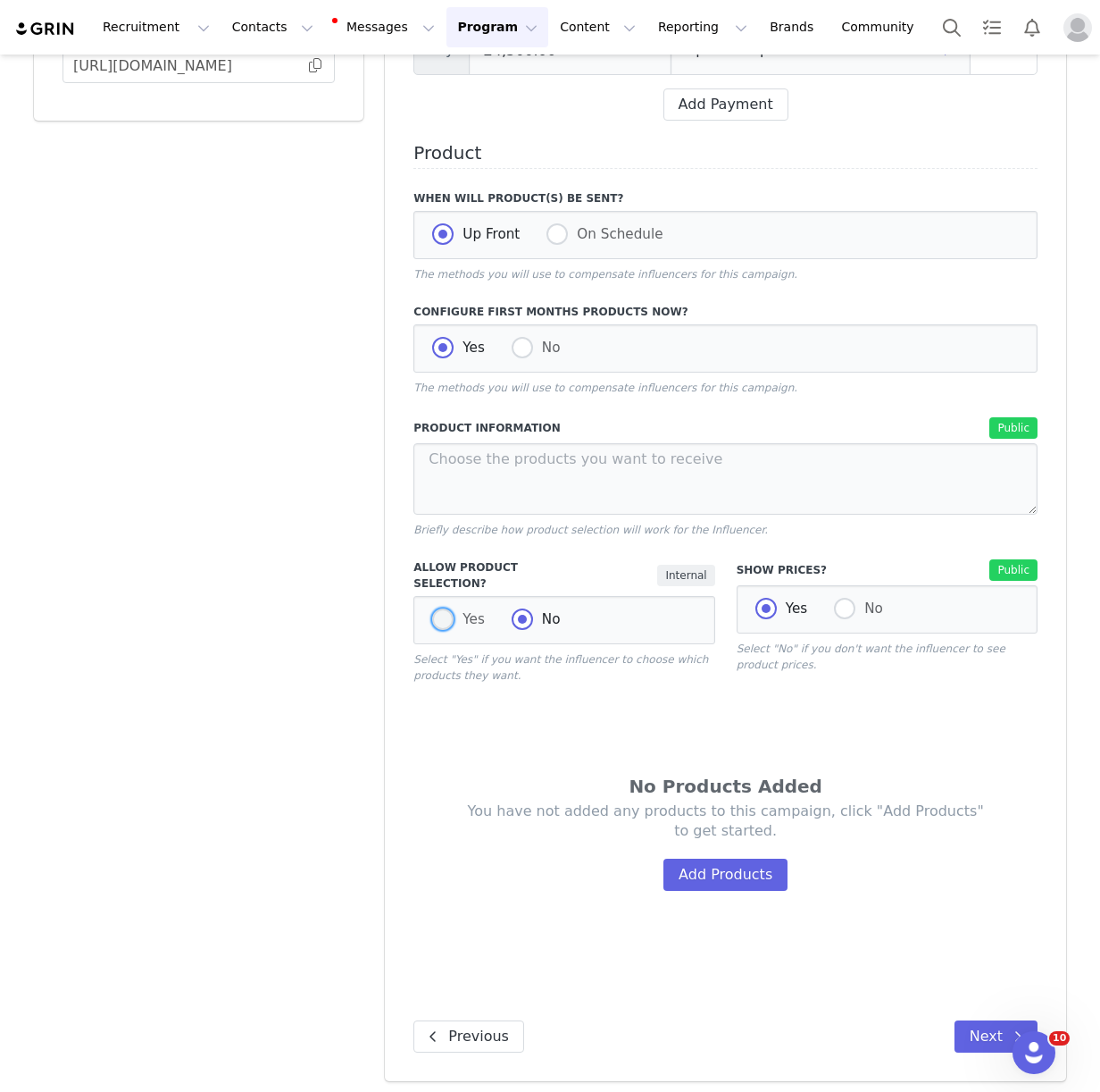
click at [437, 624] on span at bounding box center [442, 620] width 22 height 23
click at [437, 624] on input "Yes" at bounding box center [442, 620] width 22 height 23
radio input "true"
radio input "false"
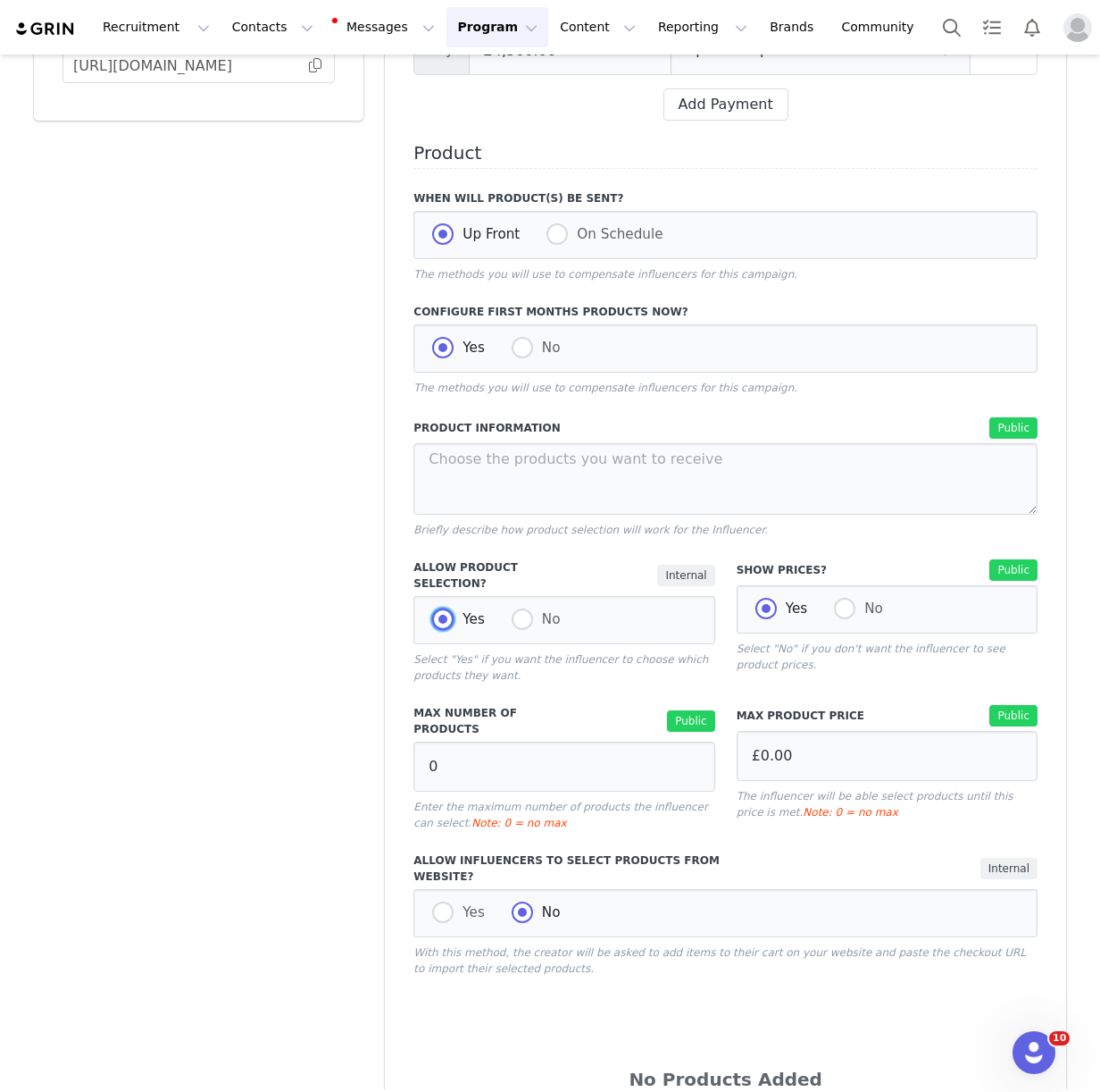
click at [438, 620] on span at bounding box center [442, 619] width 22 height 22
click at [438, 620] on input "Yes" at bounding box center [442, 620] width 22 height 23
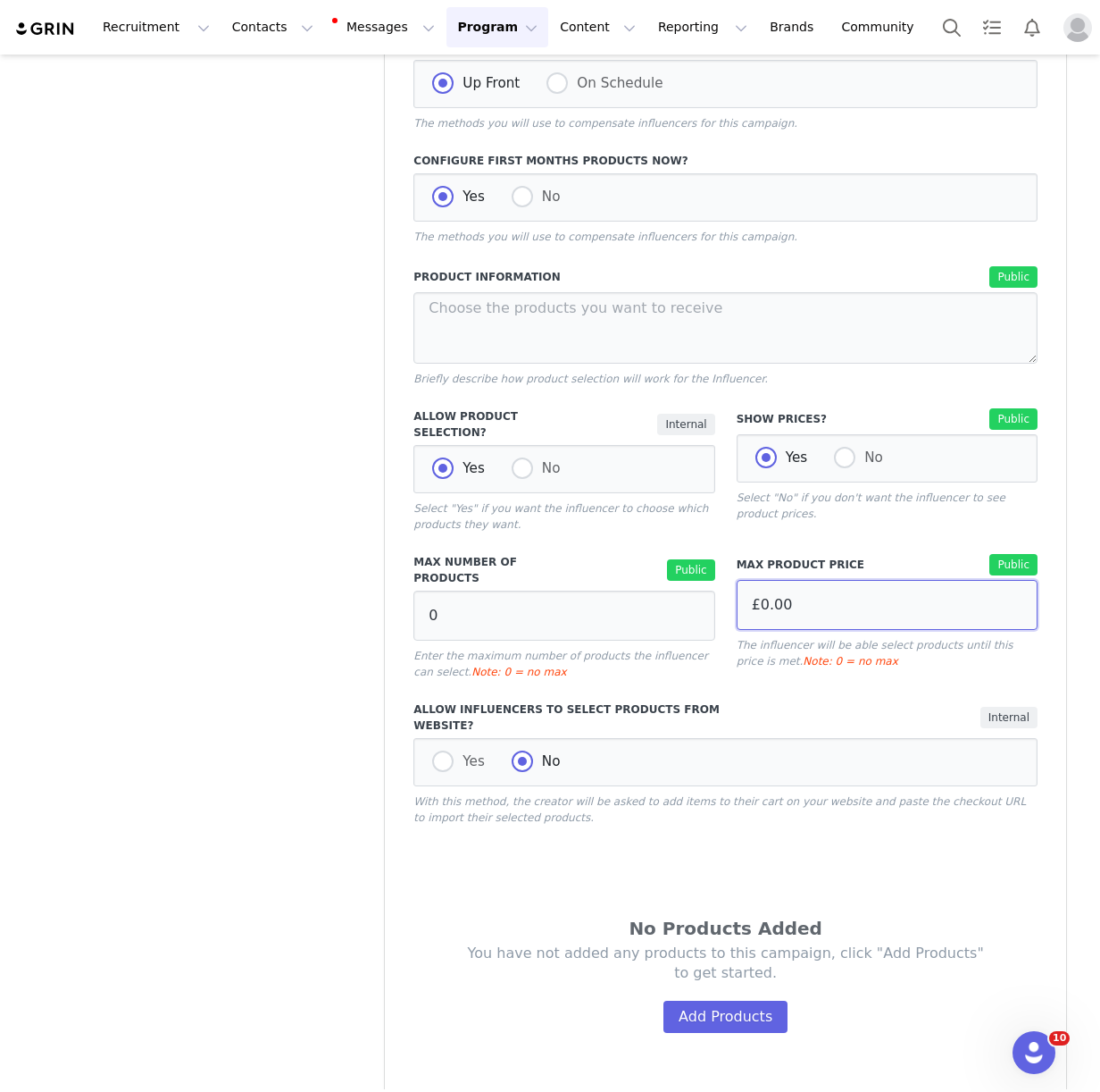
click at [848, 603] on input "£0.00" at bounding box center [887, 604] width 301 height 50
type input "£1,000.00"
click at [407, 608] on div "Max Number of Products Public 0 Enter the maximum number of products the influe…" at bounding box center [563, 616] width 322 height 147
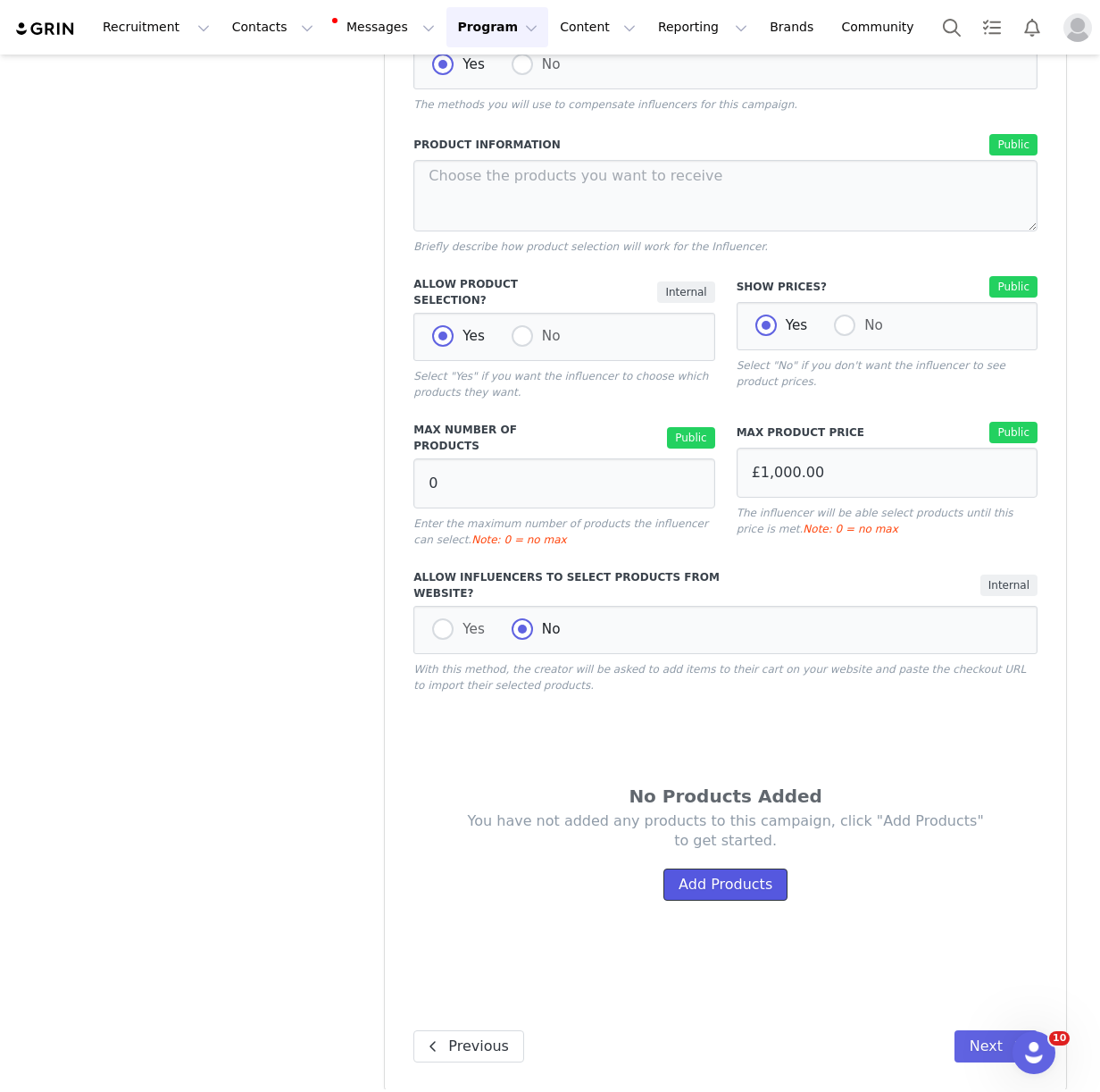
click at [709, 869] on button "Add Products" at bounding box center [726, 884] width 124 height 32
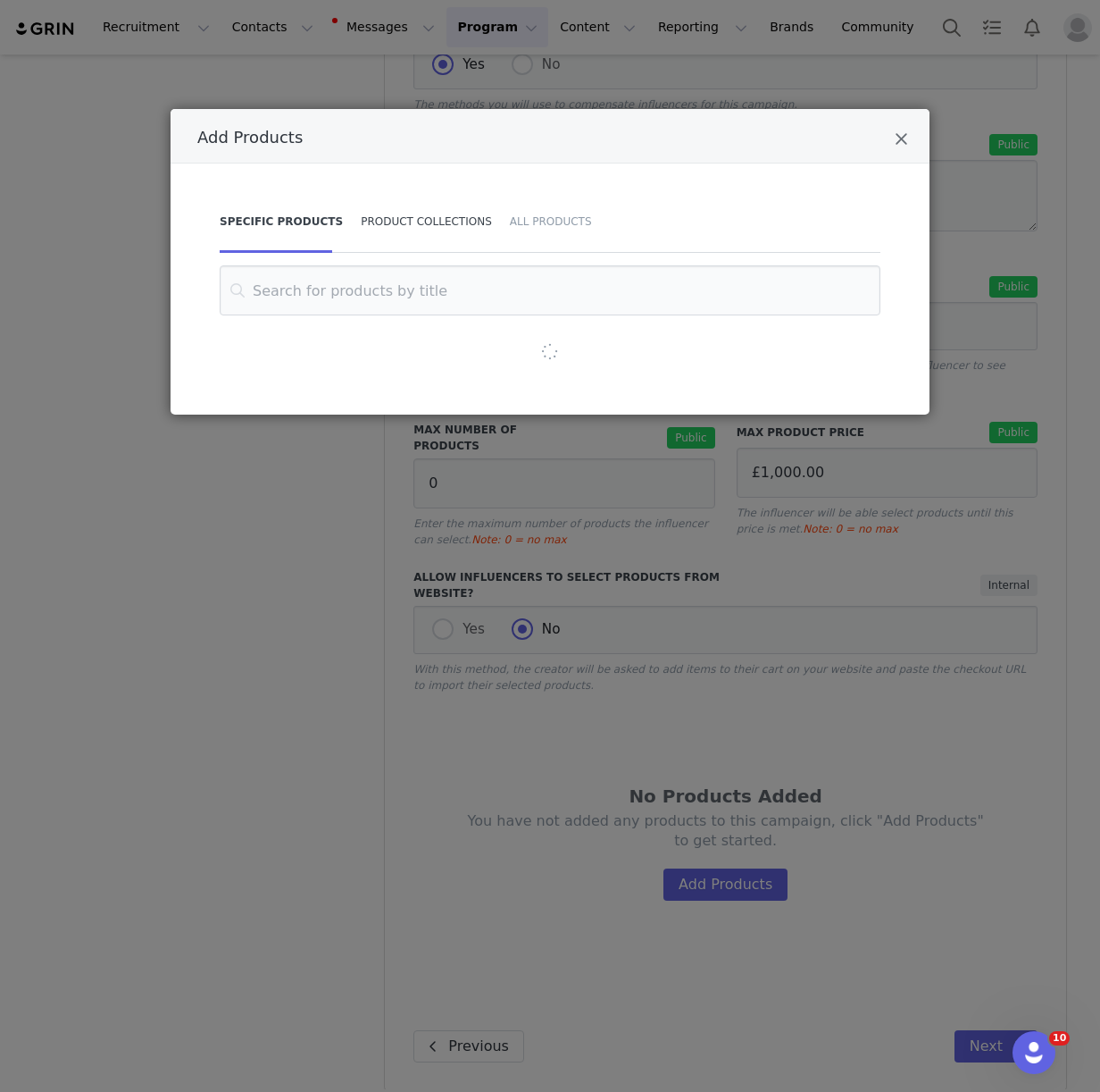
click at [405, 218] on div "Product Collections" at bounding box center [426, 222] width 149 height 63
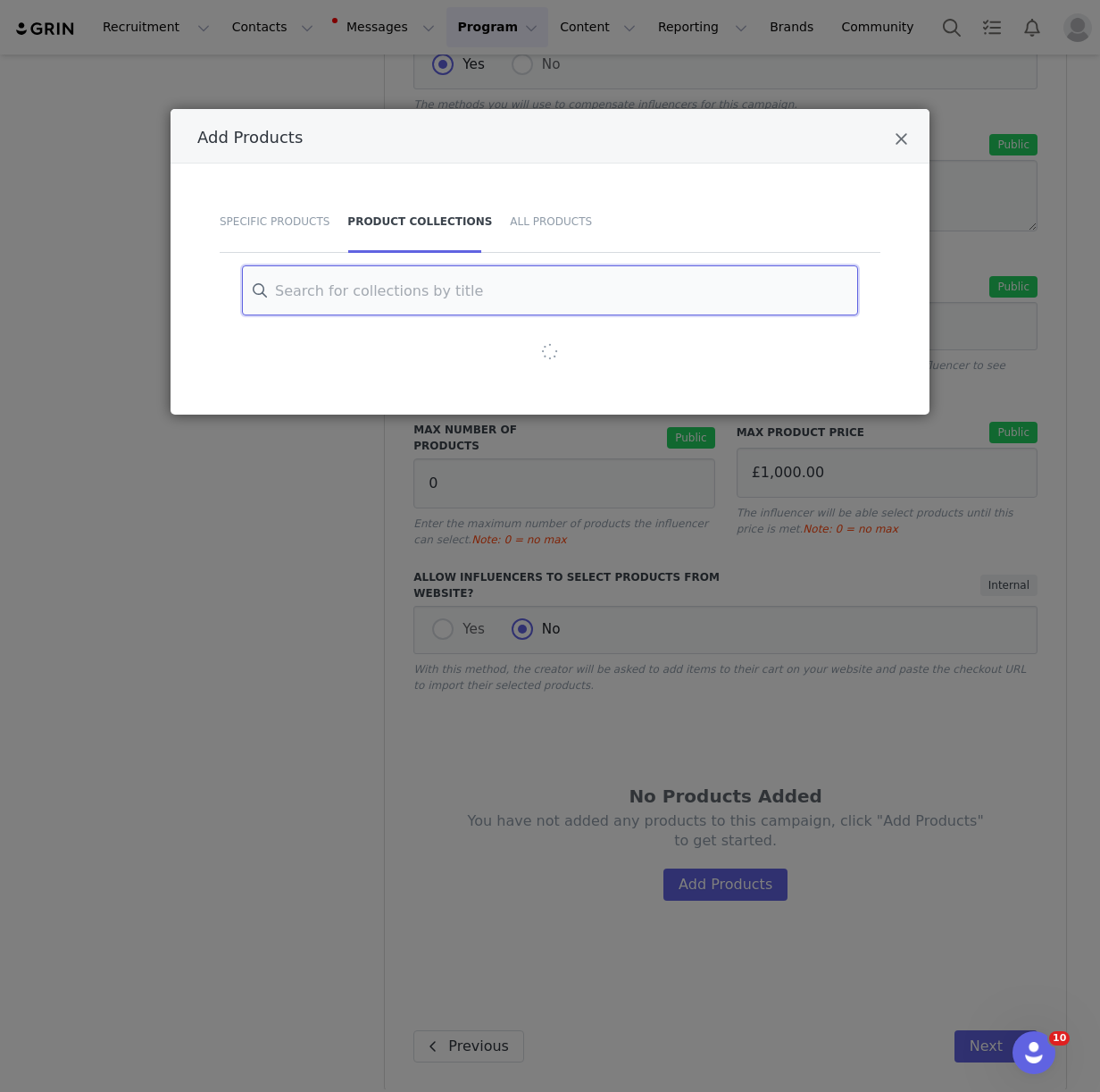
click at [396, 298] on input "Add Products" at bounding box center [550, 290] width 616 height 50
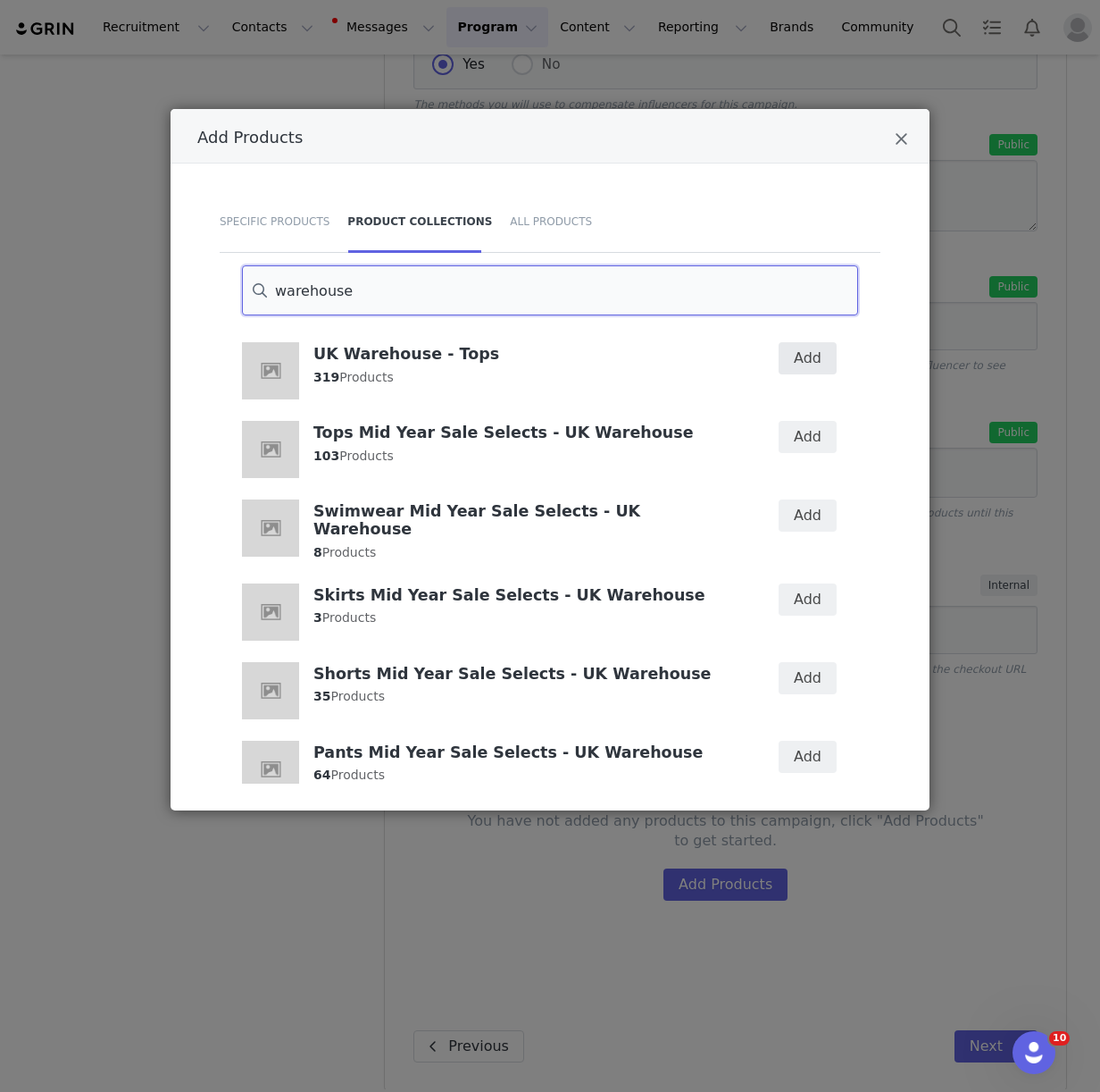
type input "warehouse"
click at [799, 359] on button "Add" at bounding box center [808, 358] width 58 height 32
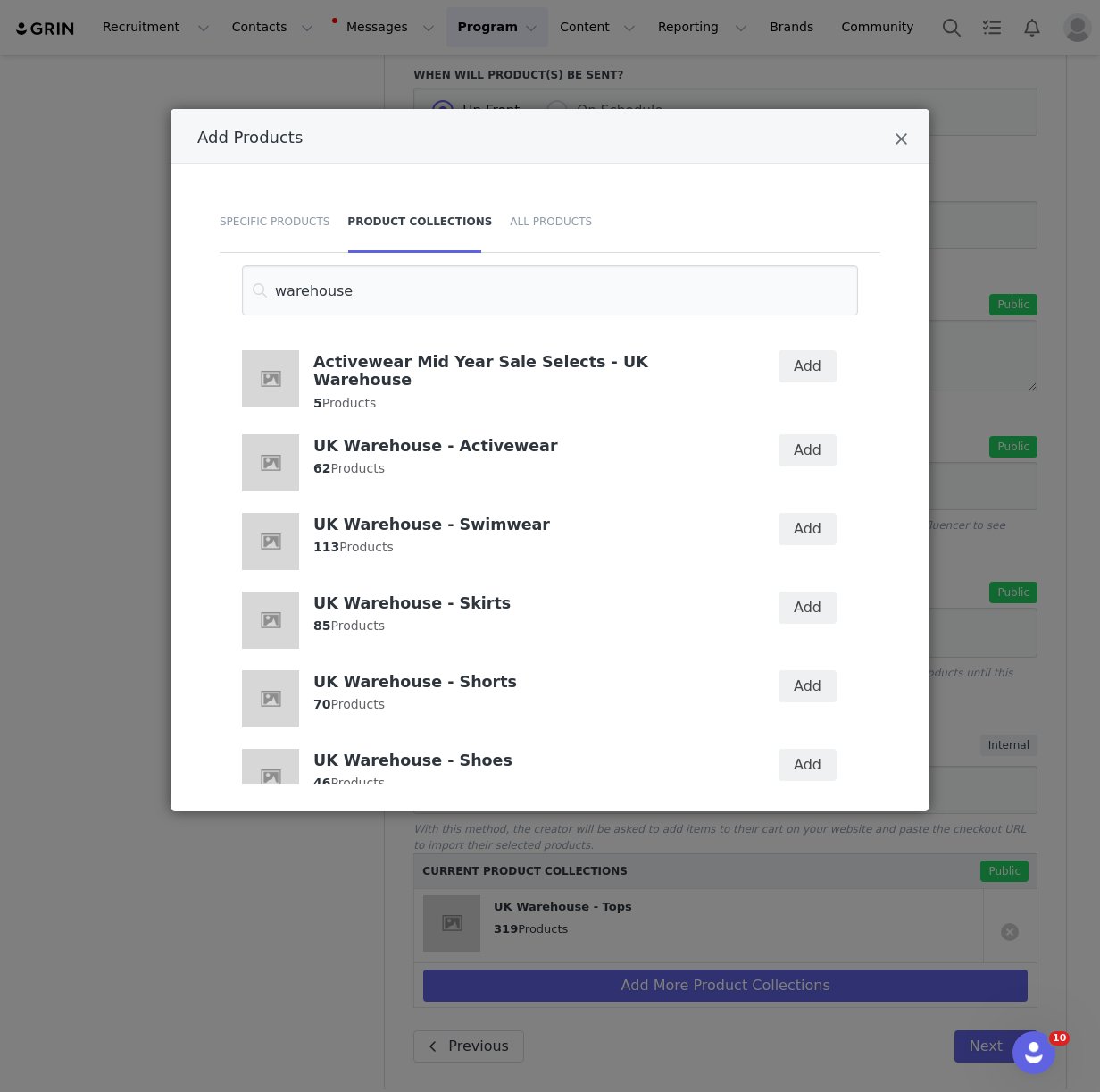
scroll to position [799, 0]
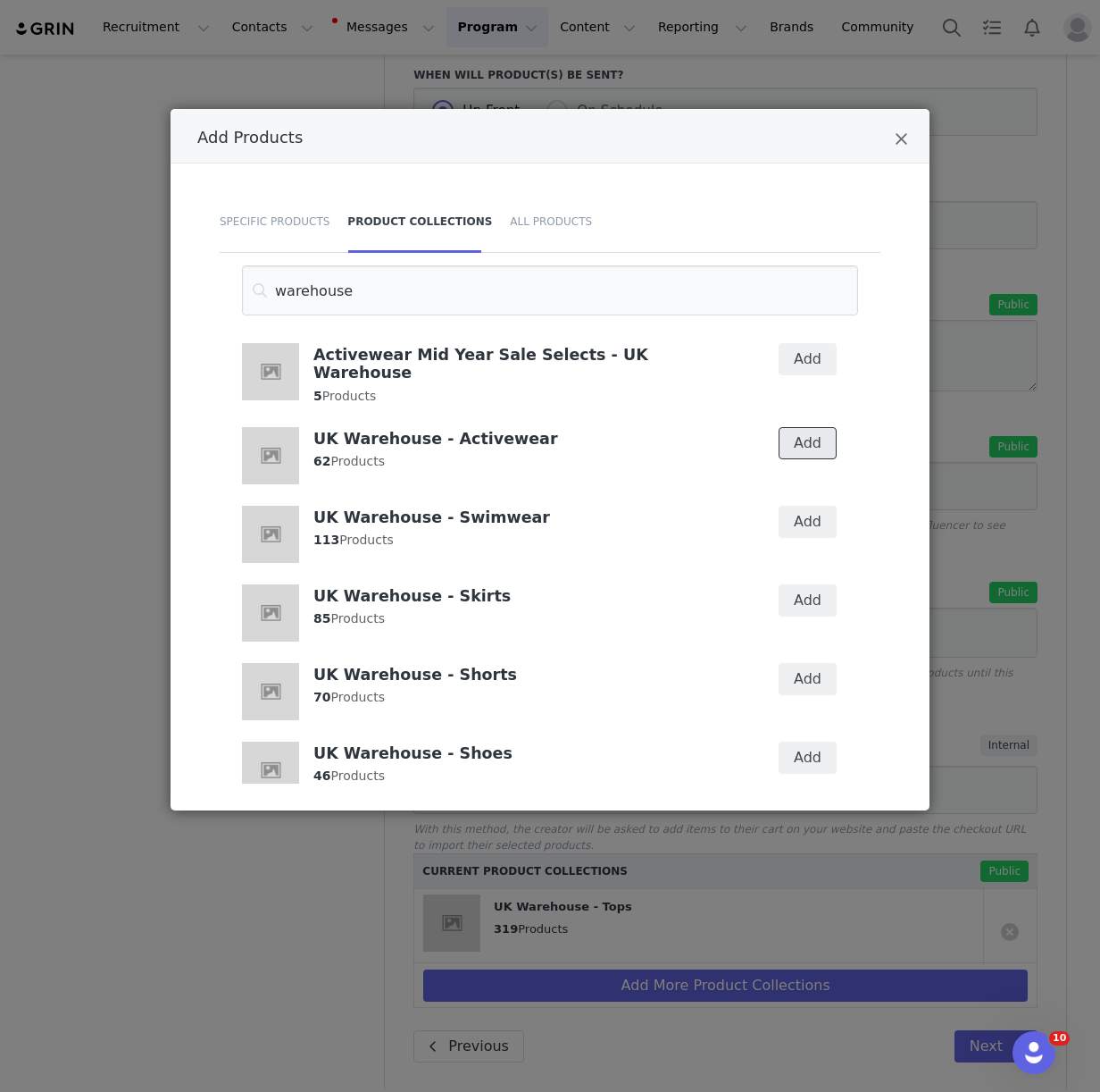
click at [806, 427] on button "Add" at bounding box center [808, 443] width 58 height 32
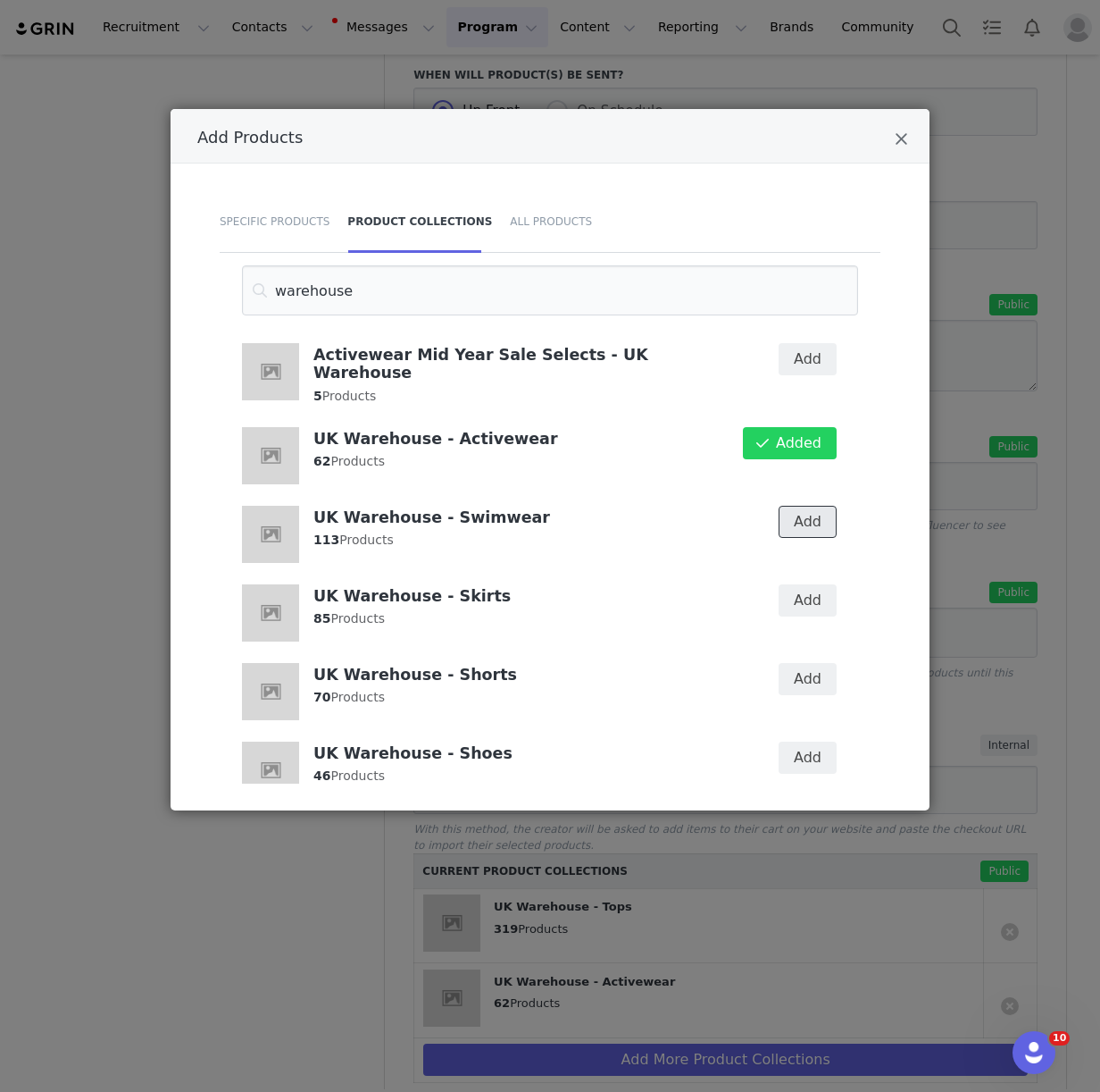
click at [801, 505] on button "Add" at bounding box center [808, 521] width 58 height 32
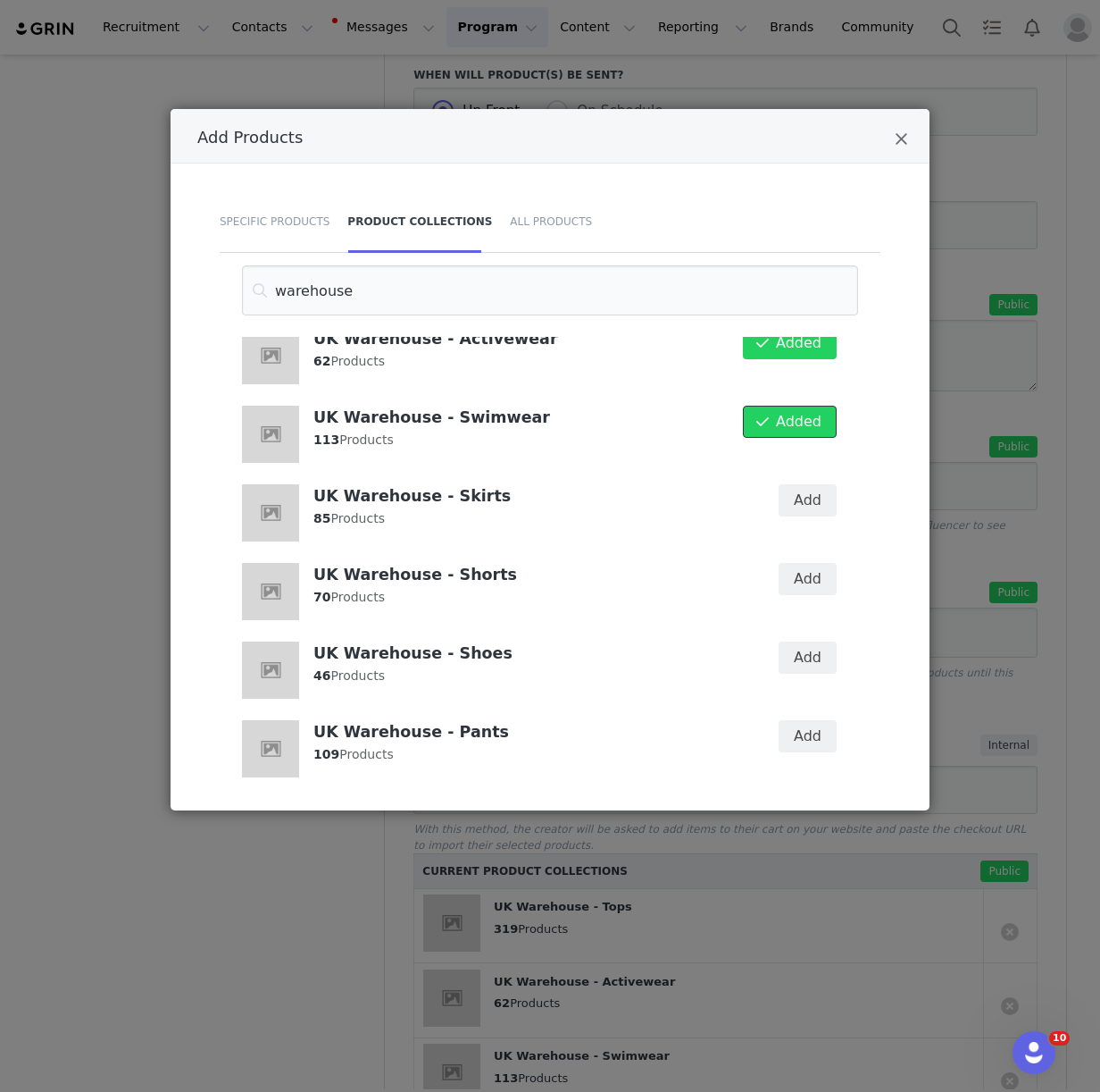
scroll to position [915, 0]
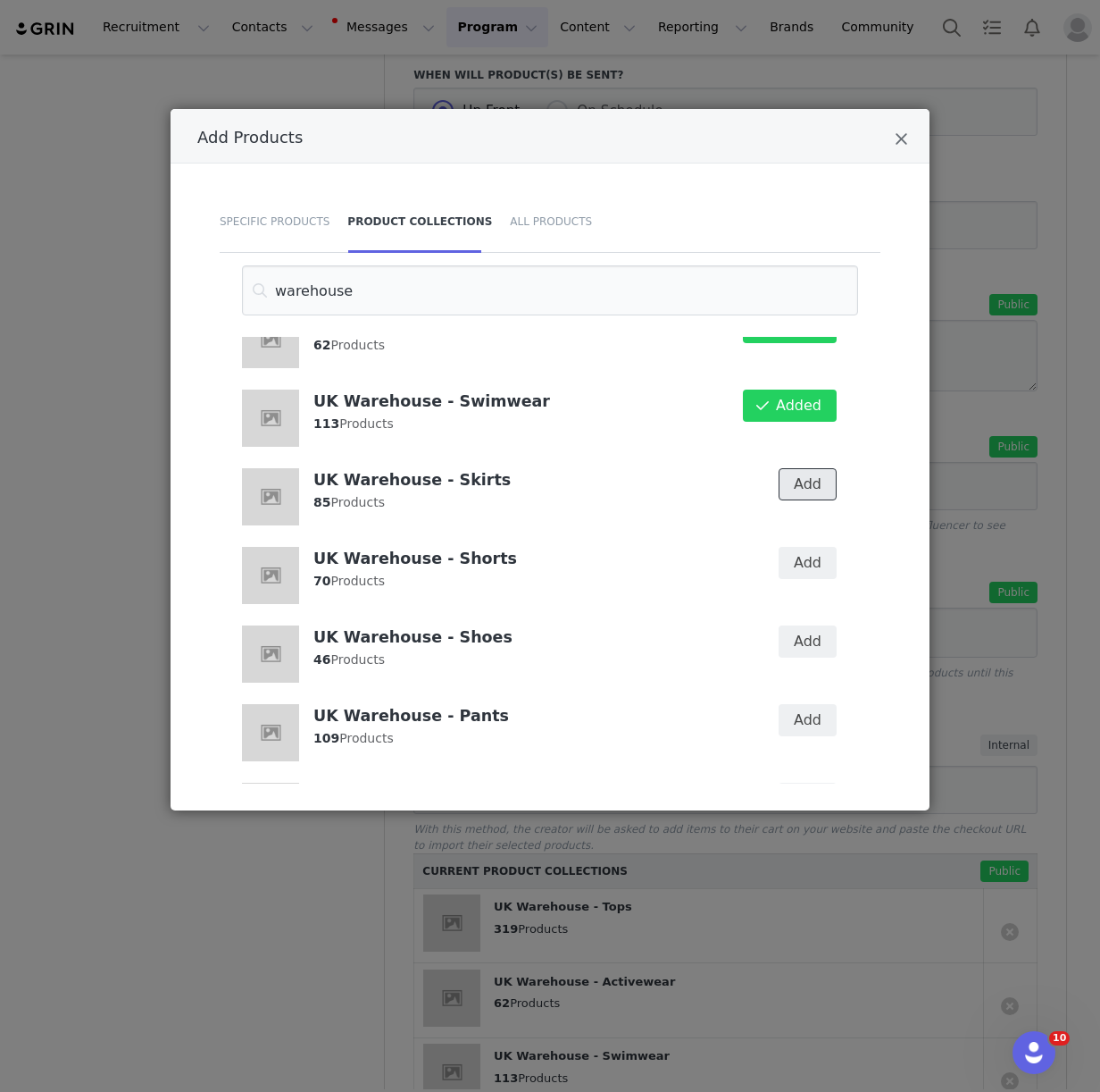
click at [802, 471] on button "Add" at bounding box center [808, 484] width 58 height 32
click at [802, 552] on button "Add" at bounding box center [808, 562] width 58 height 32
click at [796, 625] on button "Add" at bounding box center [808, 641] width 58 height 32
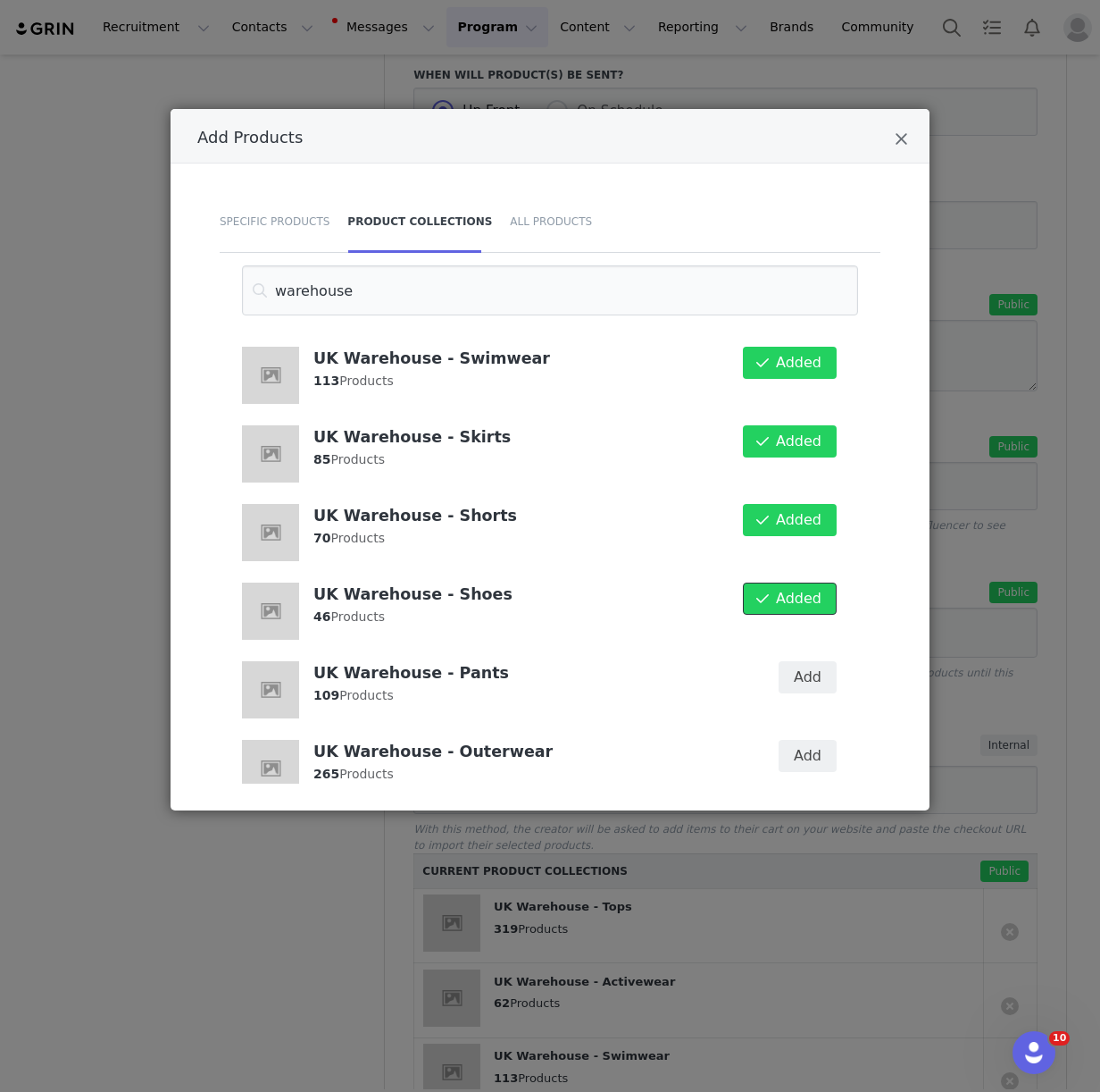
scroll to position [971, 0]
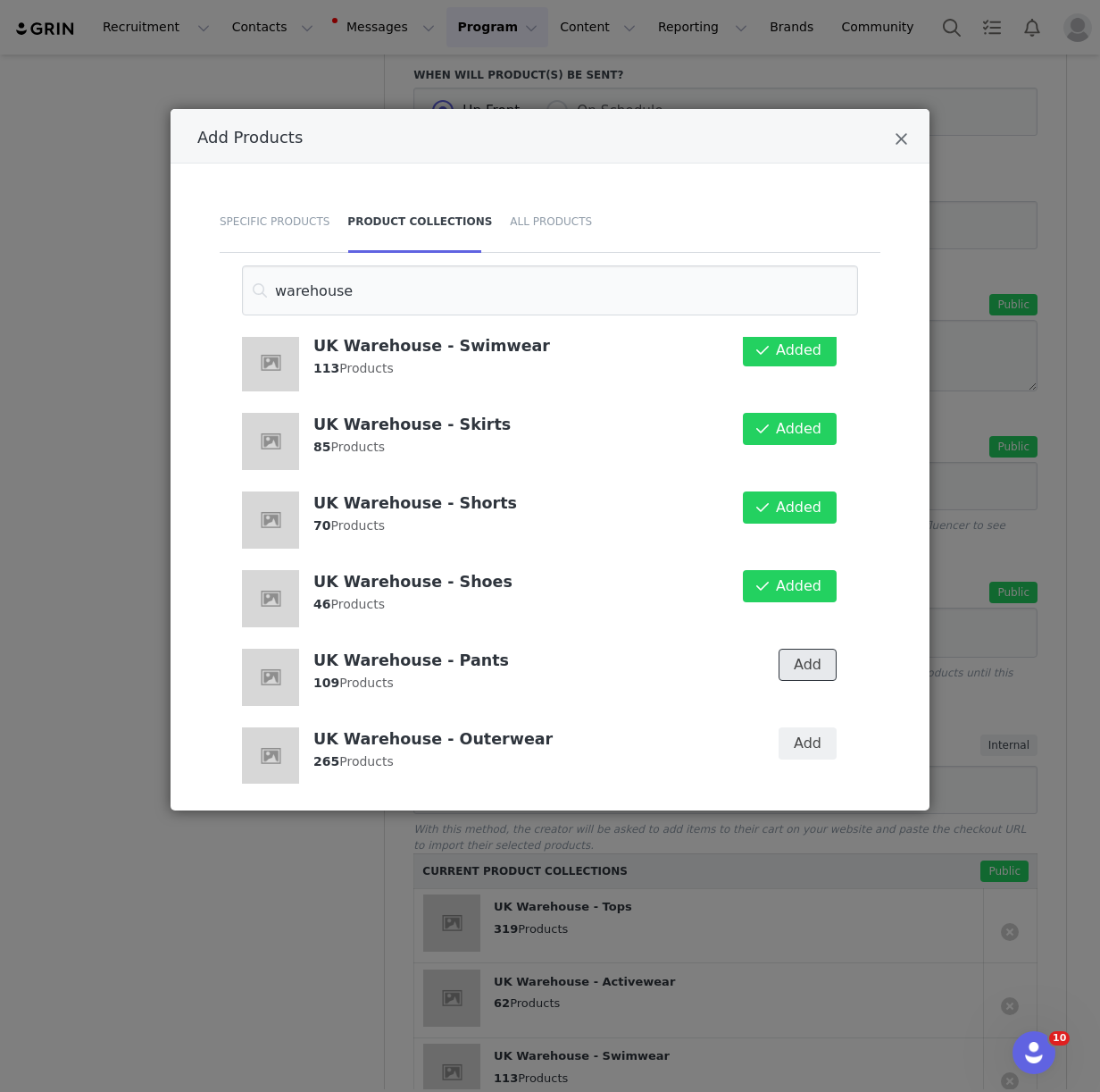
click at [814, 649] on button "Add" at bounding box center [808, 665] width 58 height 32
click at [814, 727] on button "Add" at bounding box center [808, 743] width 58 height 32
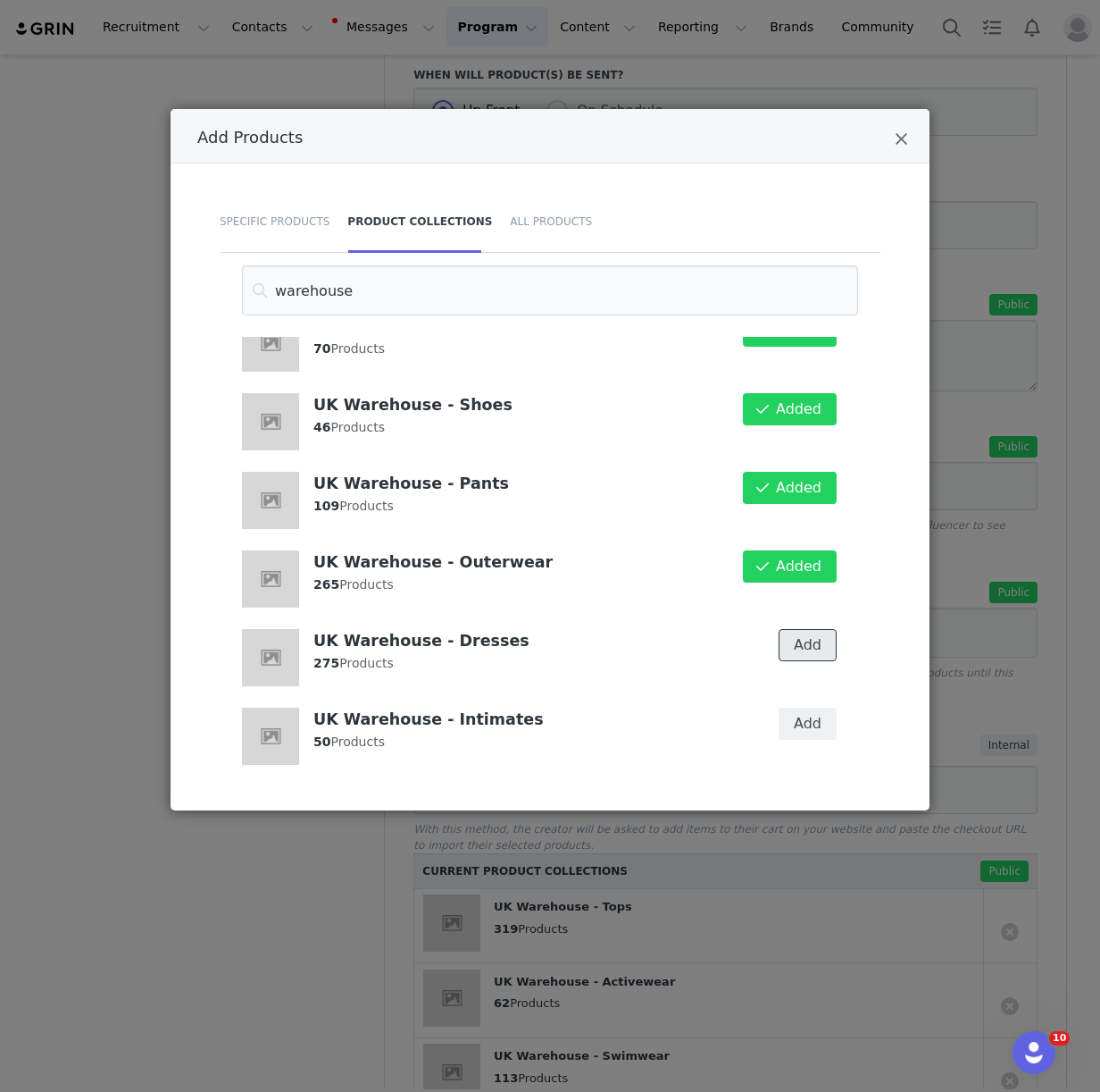
click at [802, 629] on button "Add" at bounding box center [808, 645] width 58 height 32
click at [806, 707] on button "Add" at bounding box center [808, 723] width 58 height 32
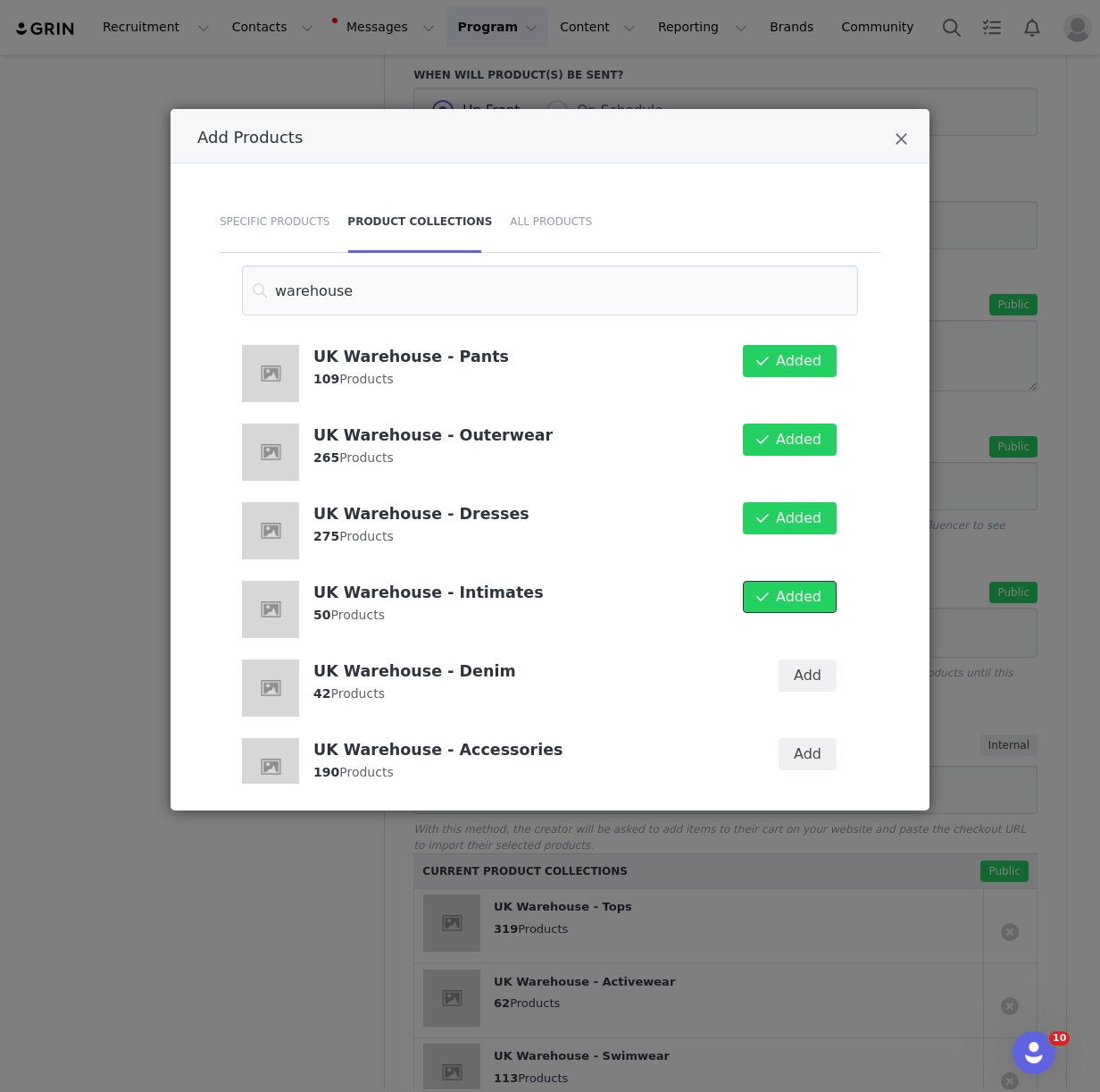
scroll to position [1277, 0]
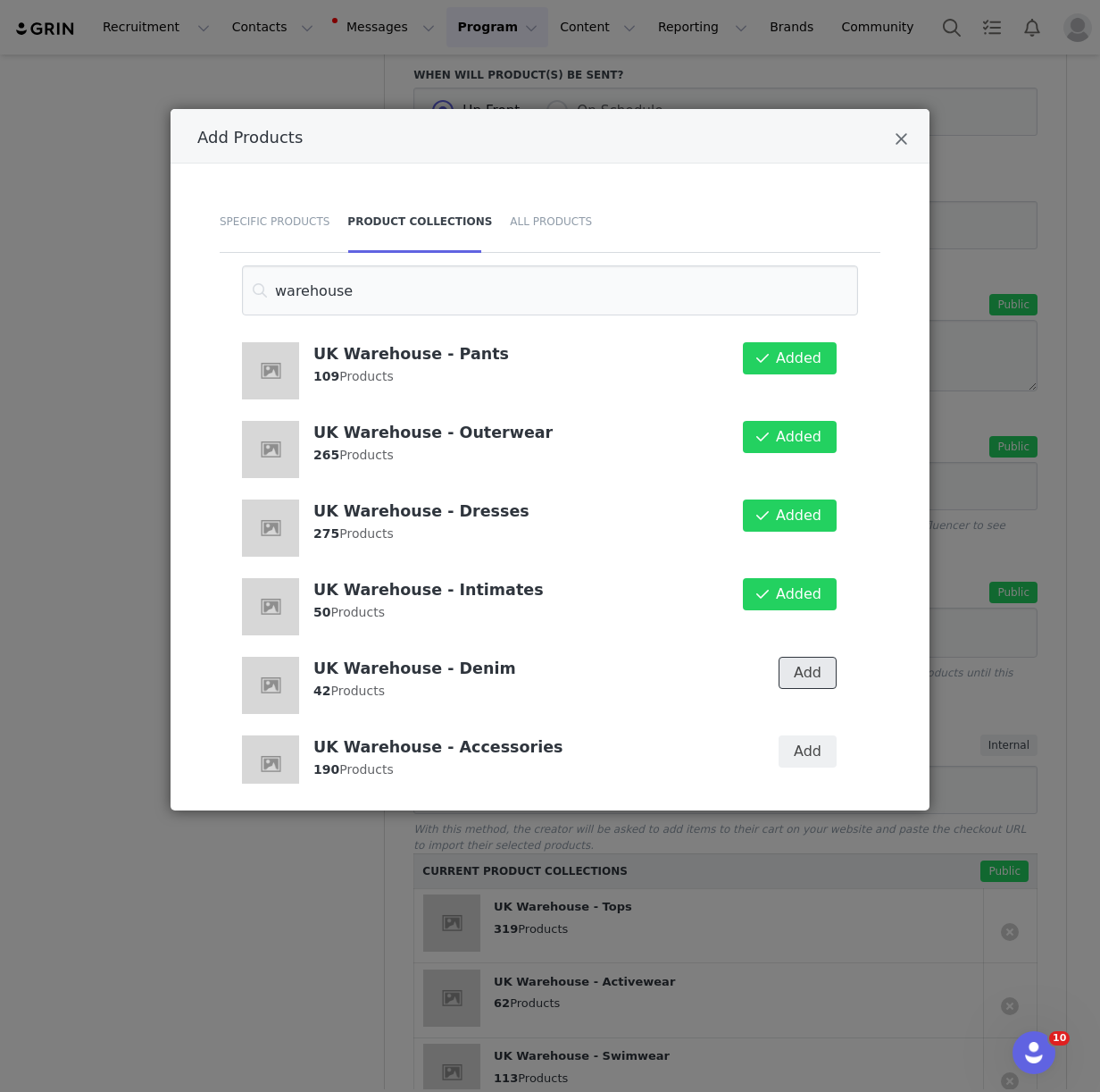
click at [822, 656] on button "Add" at bounding box center [808, 672] width 58 height 32
click at [812, 735] on button "Add" at bounding box center [808, 751] width 58 height 32
click at [344, 886] on div "Add Products Specific Products Product Collections All Products warehouse UK Wa…" at bounding box center [550, 546] width 1100 height 1092
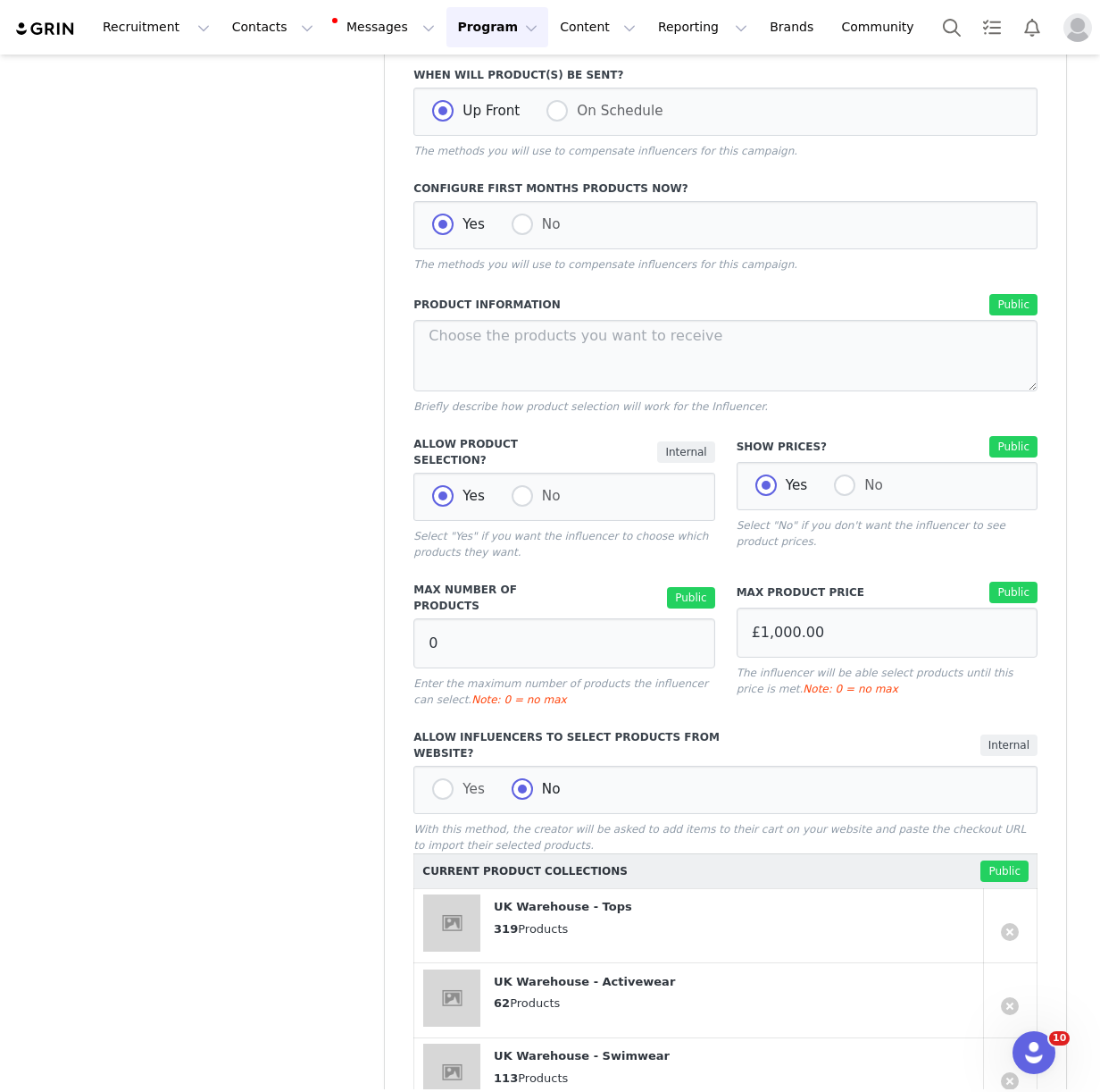
scroll to position [1589, 0]
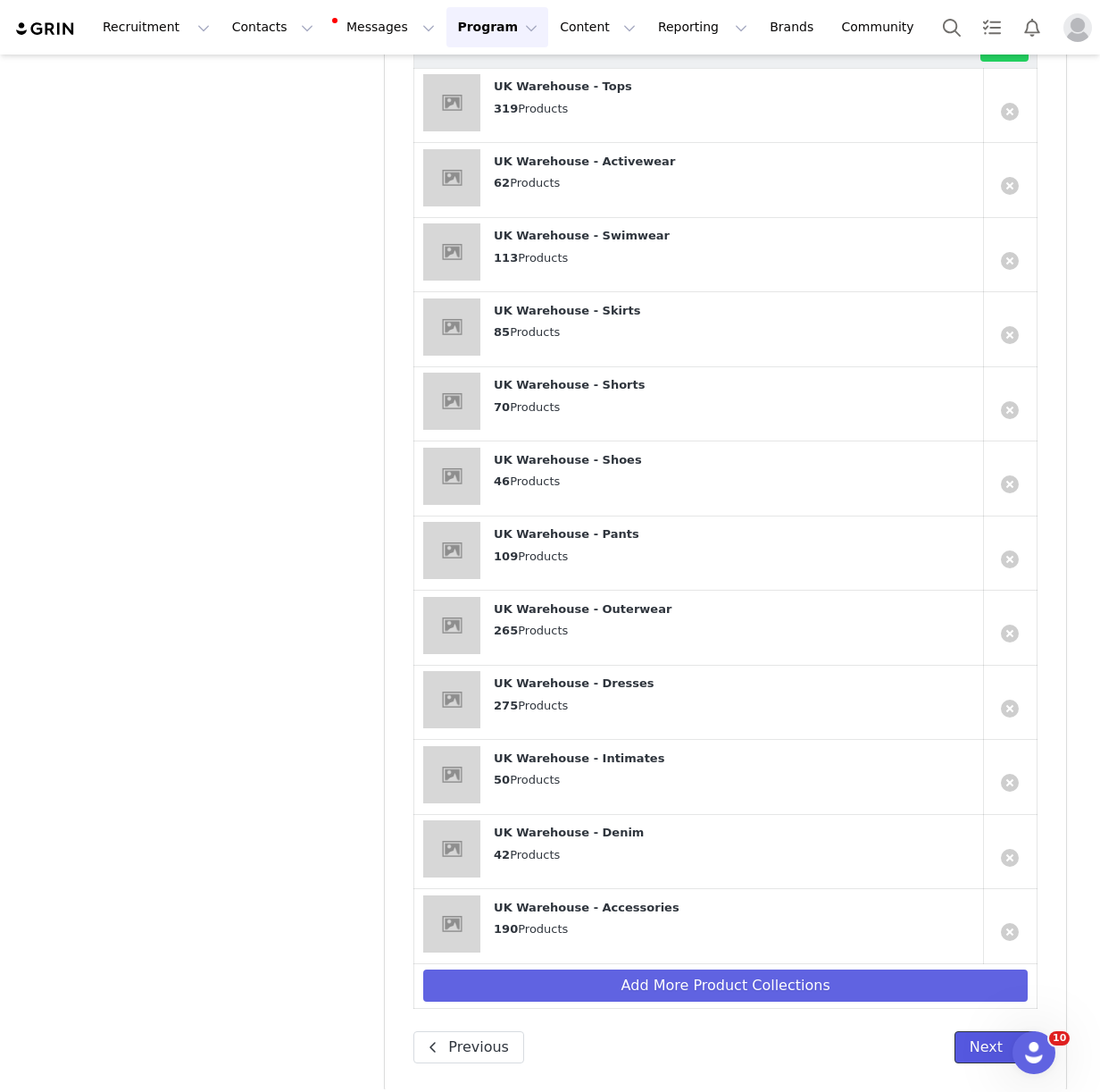
click at [973, 1033] on button "Next" at bounding box center [996, 1047] width 83 height 32
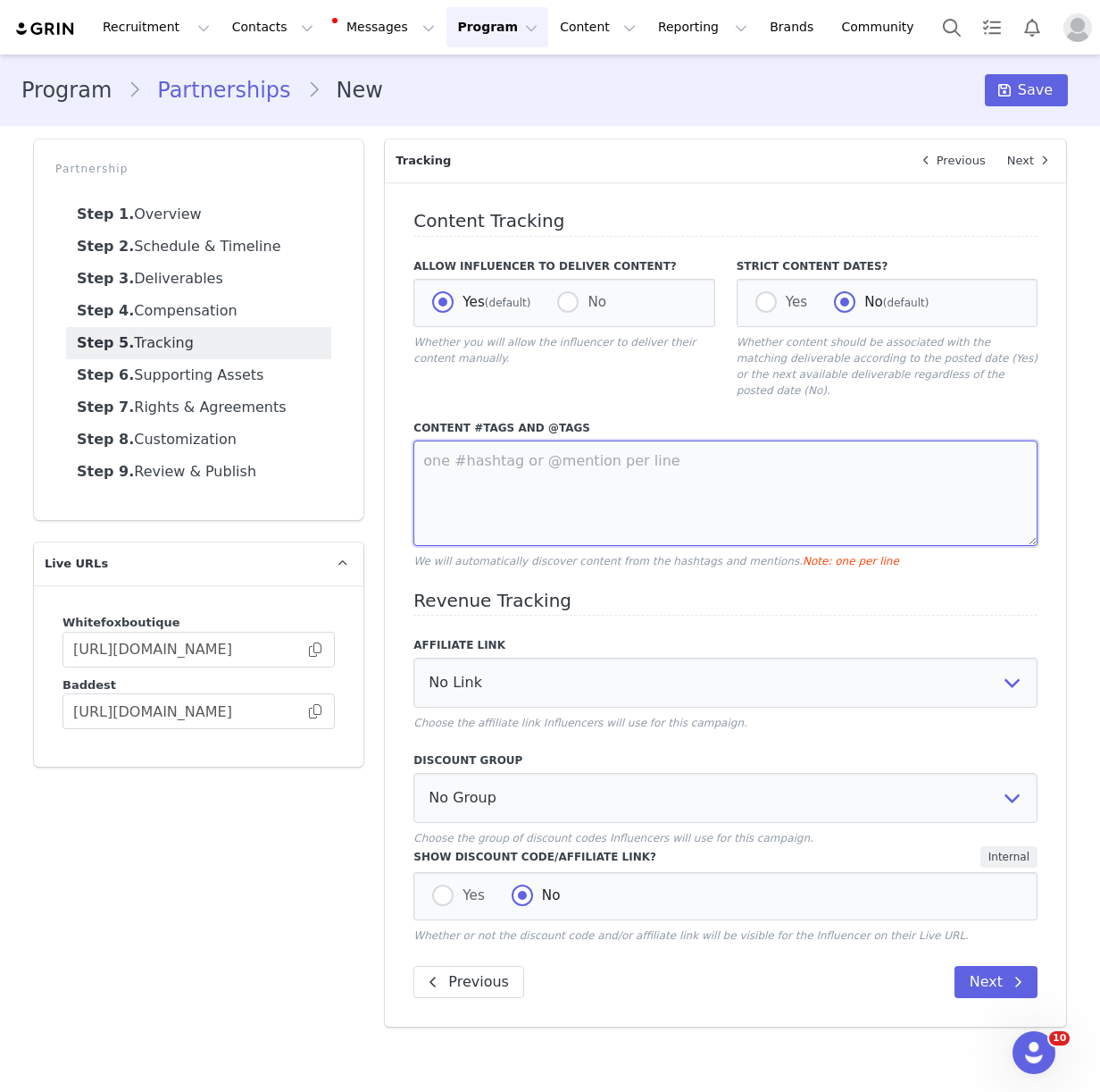
click at [525, 440] on textarea at bounding box center [725, 493] width 624 height 105
type textarea "@whitefox #whitefox"
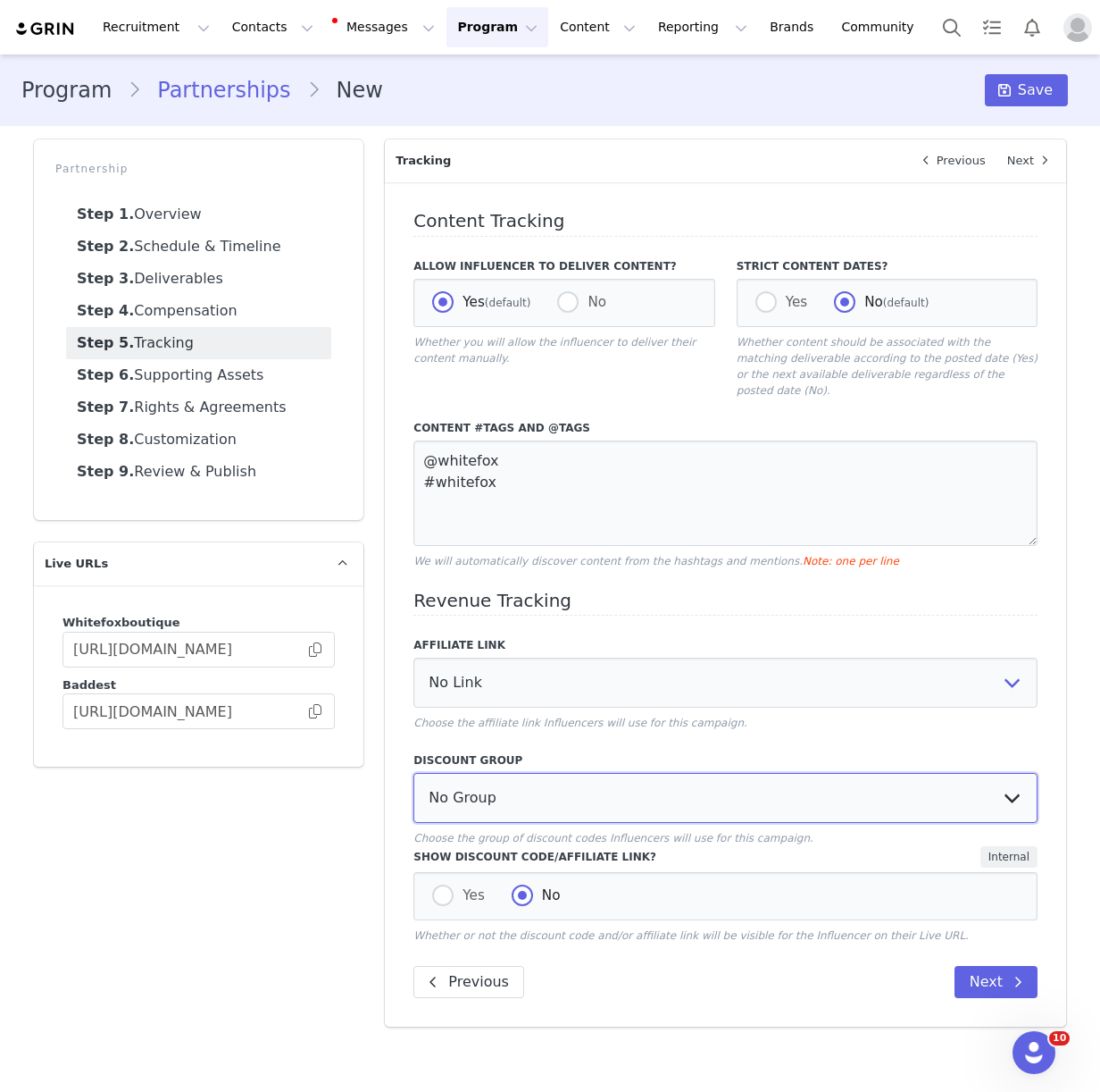
click at [669, 774] on select "No Group Influencer Code" at bounding box center [725, 797] width 624 height 50
select select "10008690"
click at [615, 965] on div "Previous Next" at bounding box center [725, 981] width 624 height 32
click at [449, 885] on span at bounding box center [442, 895] width 22 height 22
click at [449, 885] on input "Yes" at bounding box center [442, 896] width 22 height 23
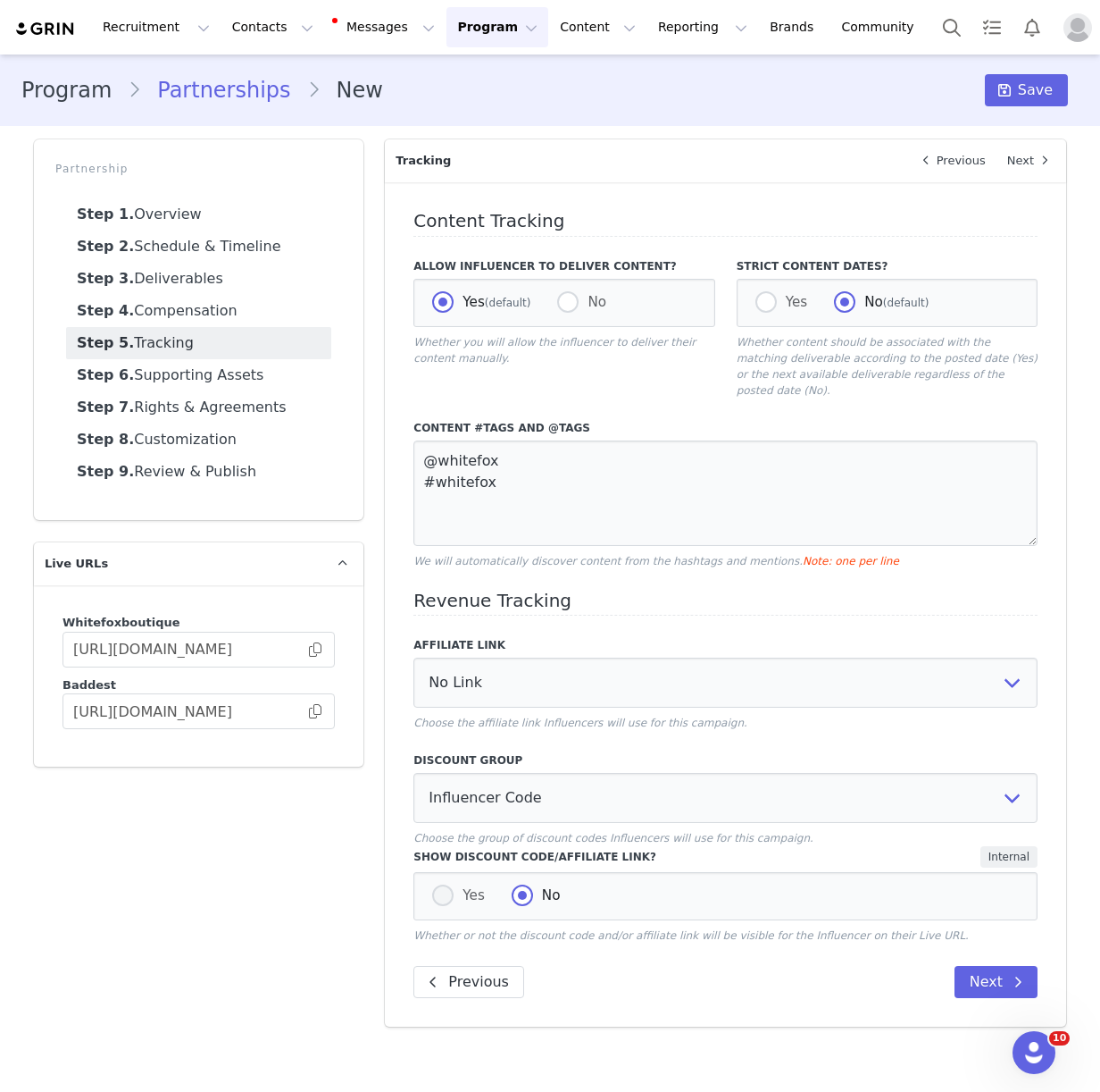
radio input "true"
radio input "false"
click at [992, 965] on button "Next" at bounding box center [996, 981] width 83 height 32
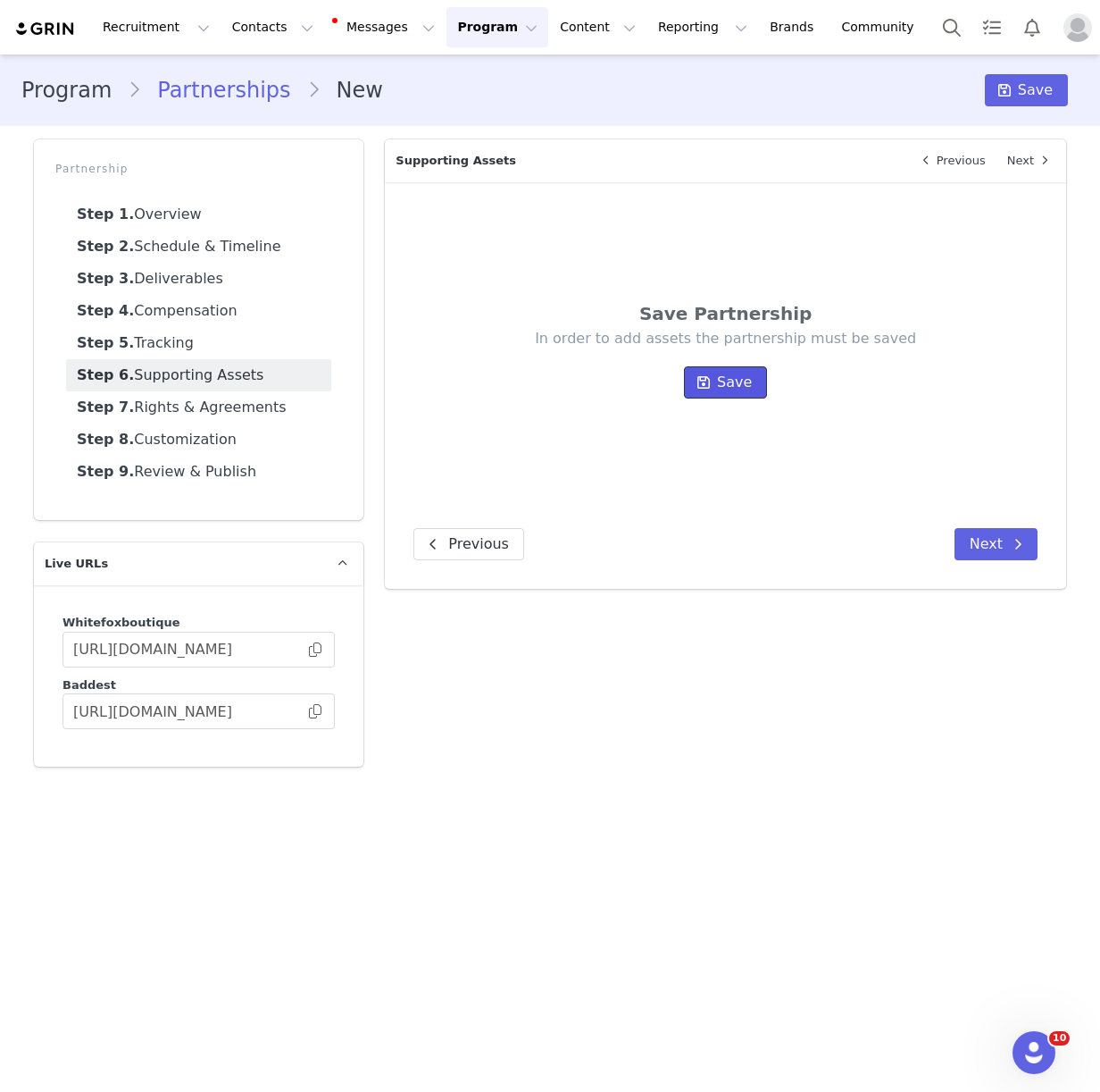
click at [722, 378] on span "Save" at bounding box center [734, 382] width 35 height 22
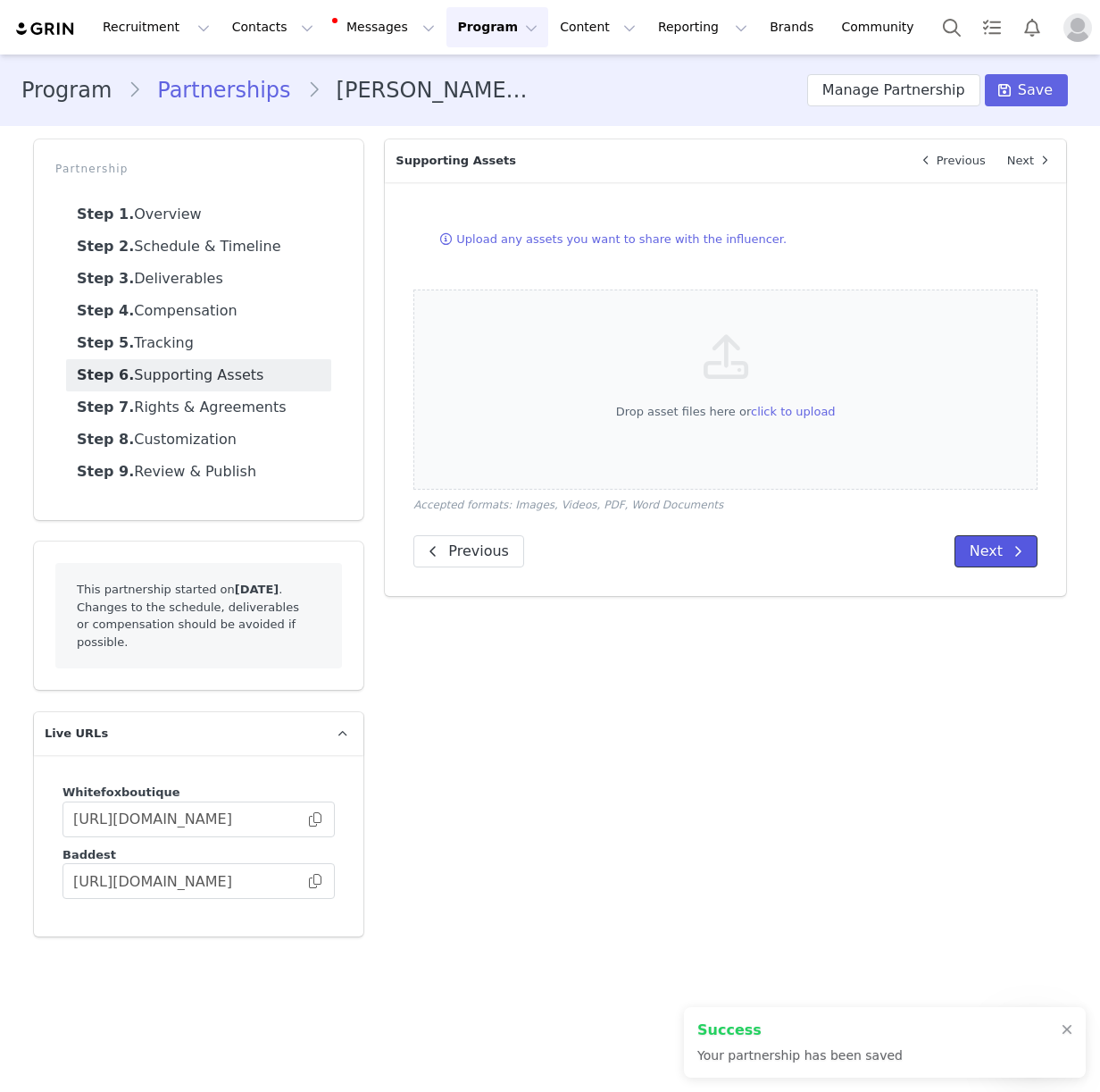
click at [994, 554] on button "Next" at bounding box center [996, 551] width 83 height 32
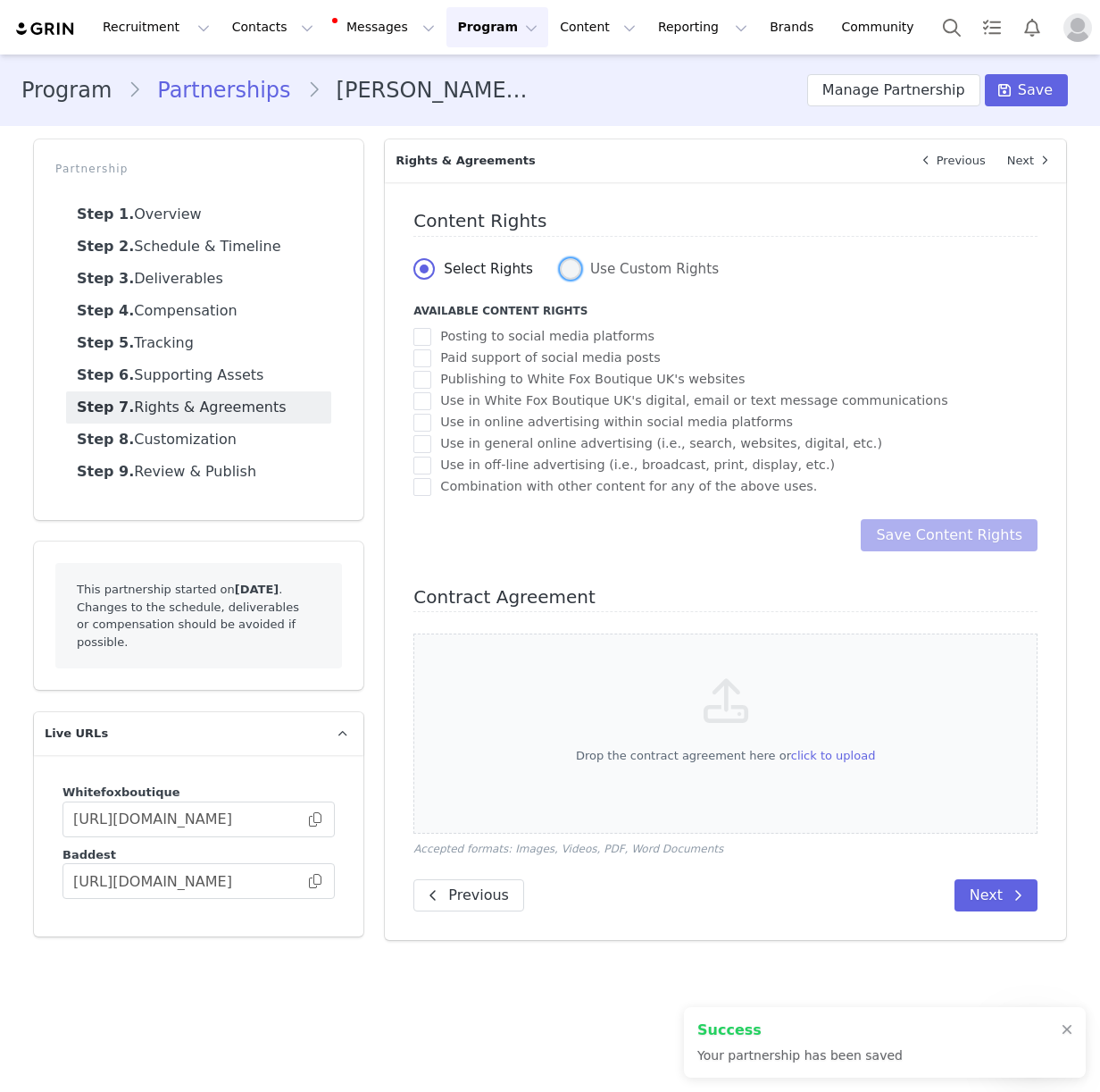
click at [581, 273] on span "Use Custom Rights" at bounding box center [649, 269] width 138 height 16
click at [578, 273] on input "Use Custom Rights" at bounding box center [571, 269] width 22 height 23
radio input "true"
radio input "false"
radio input "true"
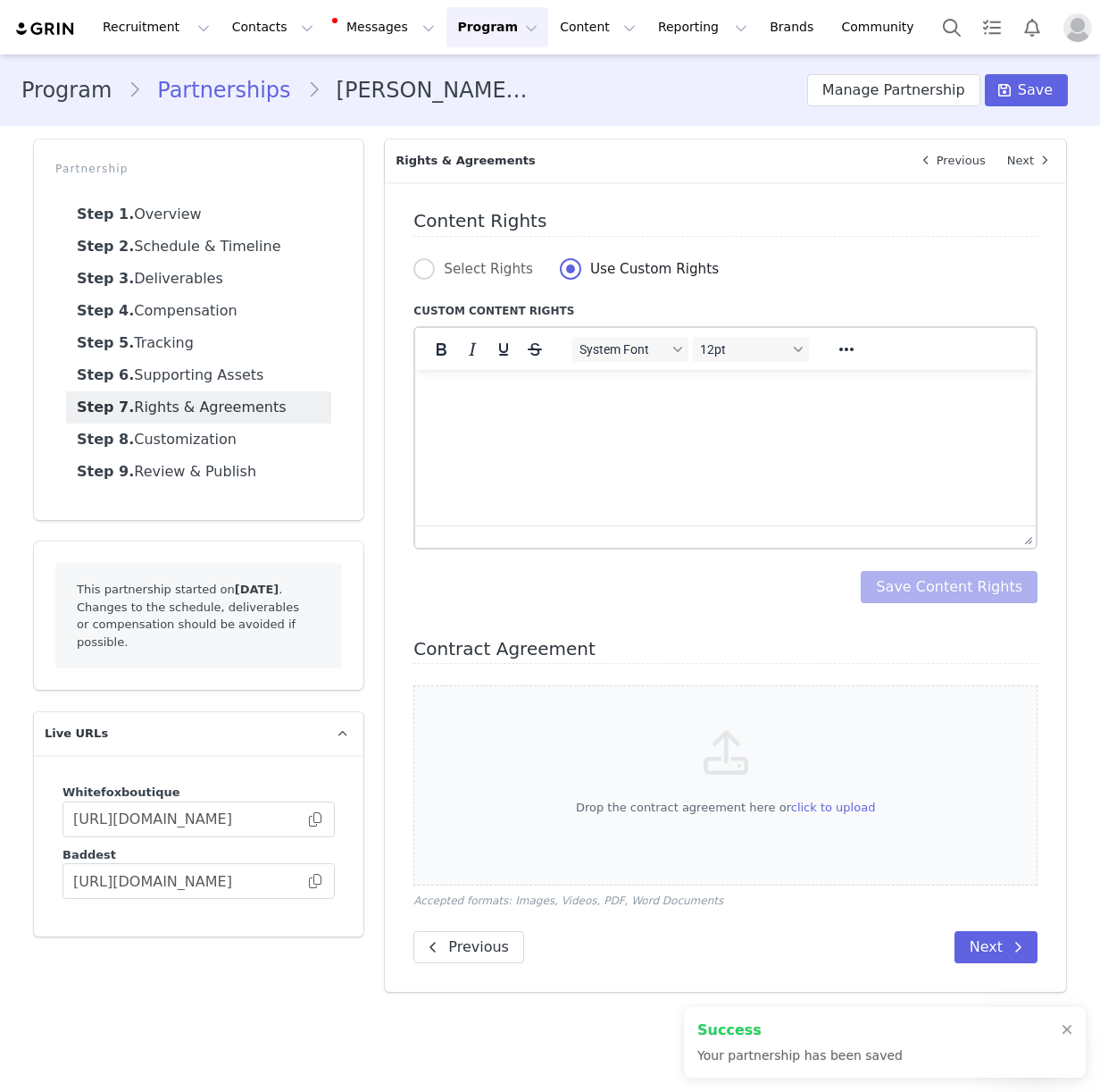
click at [473, 417] on html at bounding box center [725, 392] width 620 height 48
click at [465, 272] on span "Select Rights" at bounding box center [483, 269] width 99 height 16
click at [435, 272] on input "Select Rights" at bounding box center [423, 269] width 22 height 23
radio input "true"
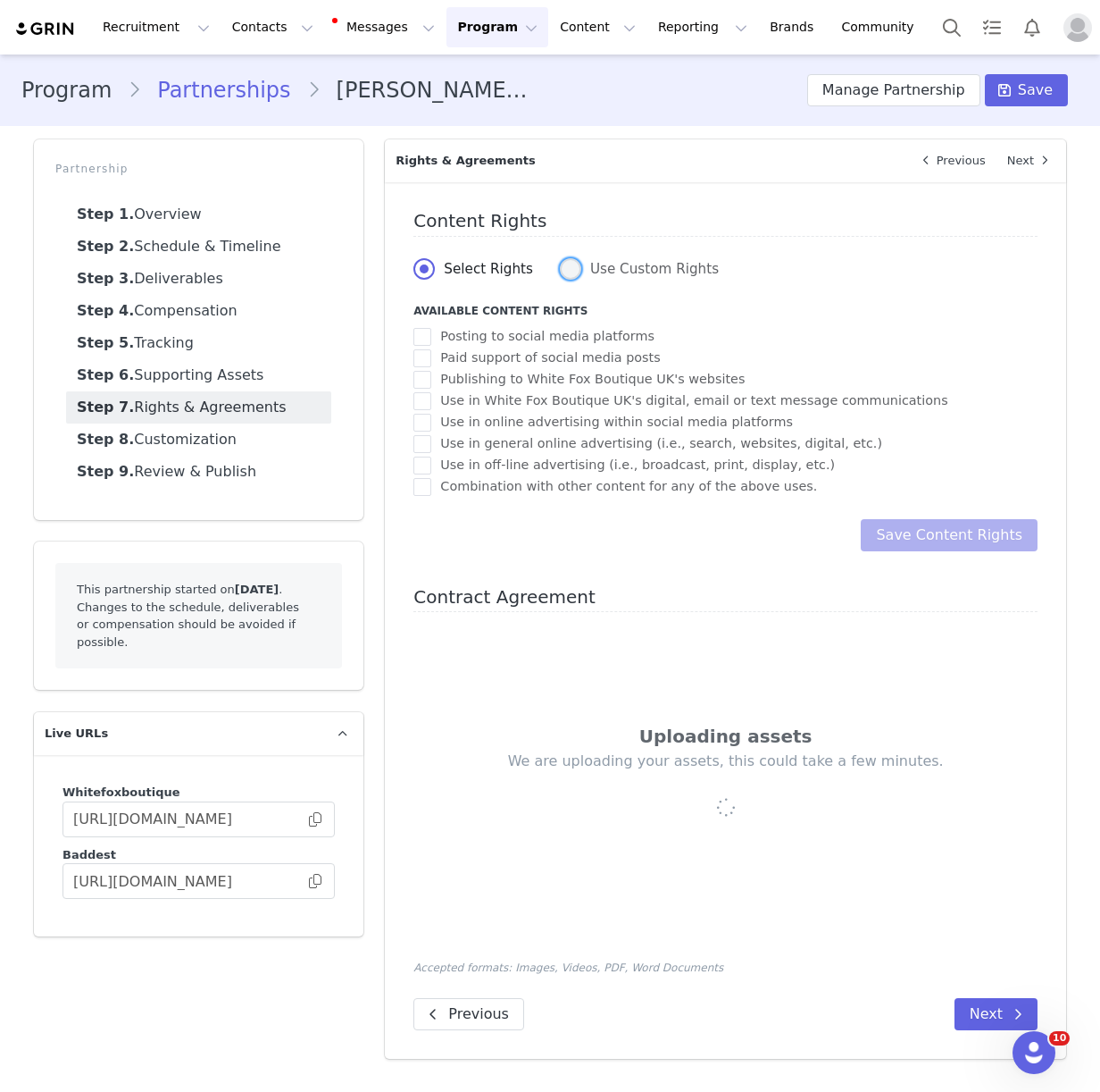
click at [565, 272] on span at bounding box center [571, 269] width 22 height 22
click at [565, 272] on input "Use Custom Rights" at bounding box center [571, 269] width 22 height 23
radio input "true"
radio input "false"
radio input "true"
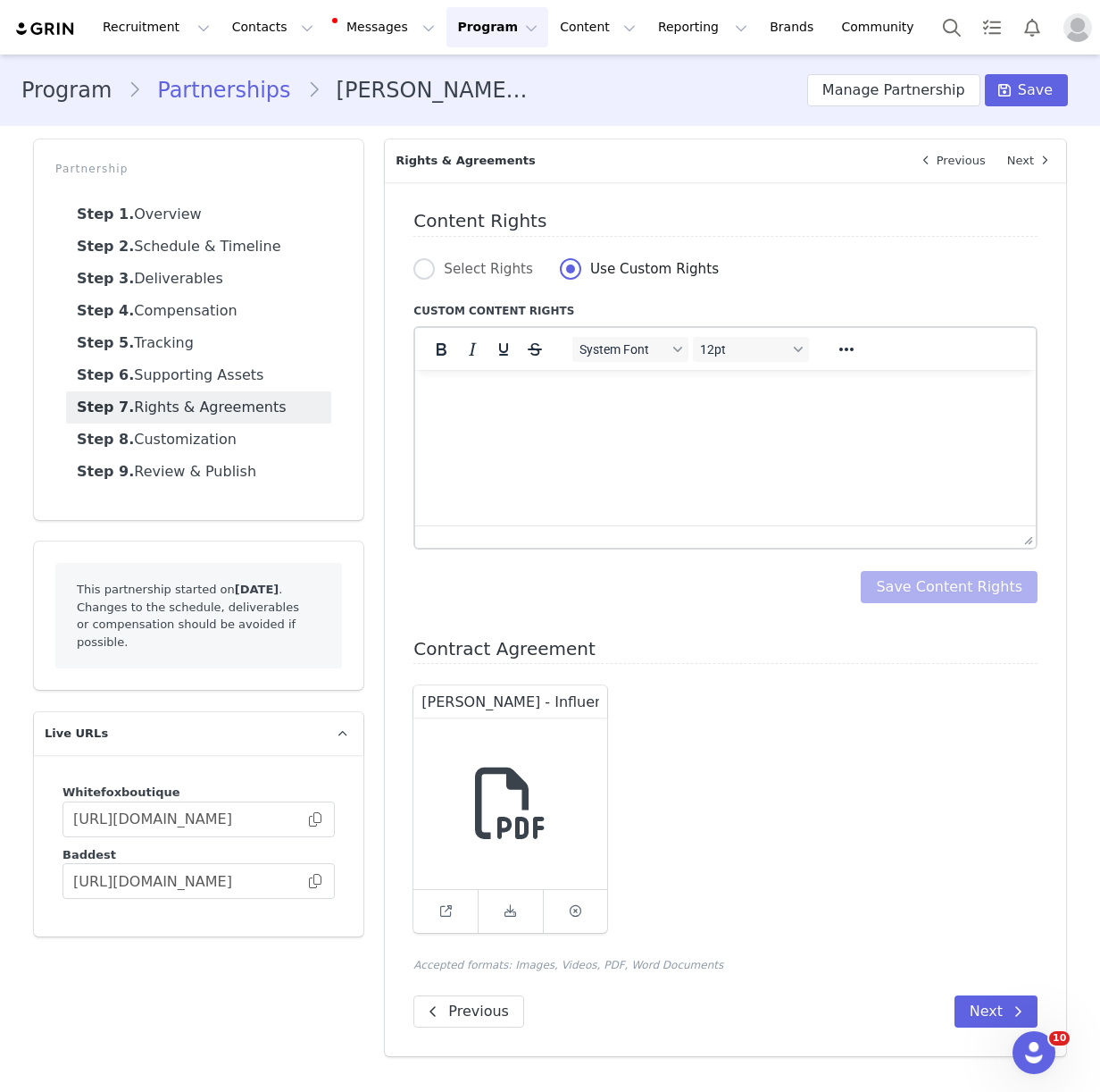
click at [615, 417] on html at bounding box center [725, 392] width 620 height 48
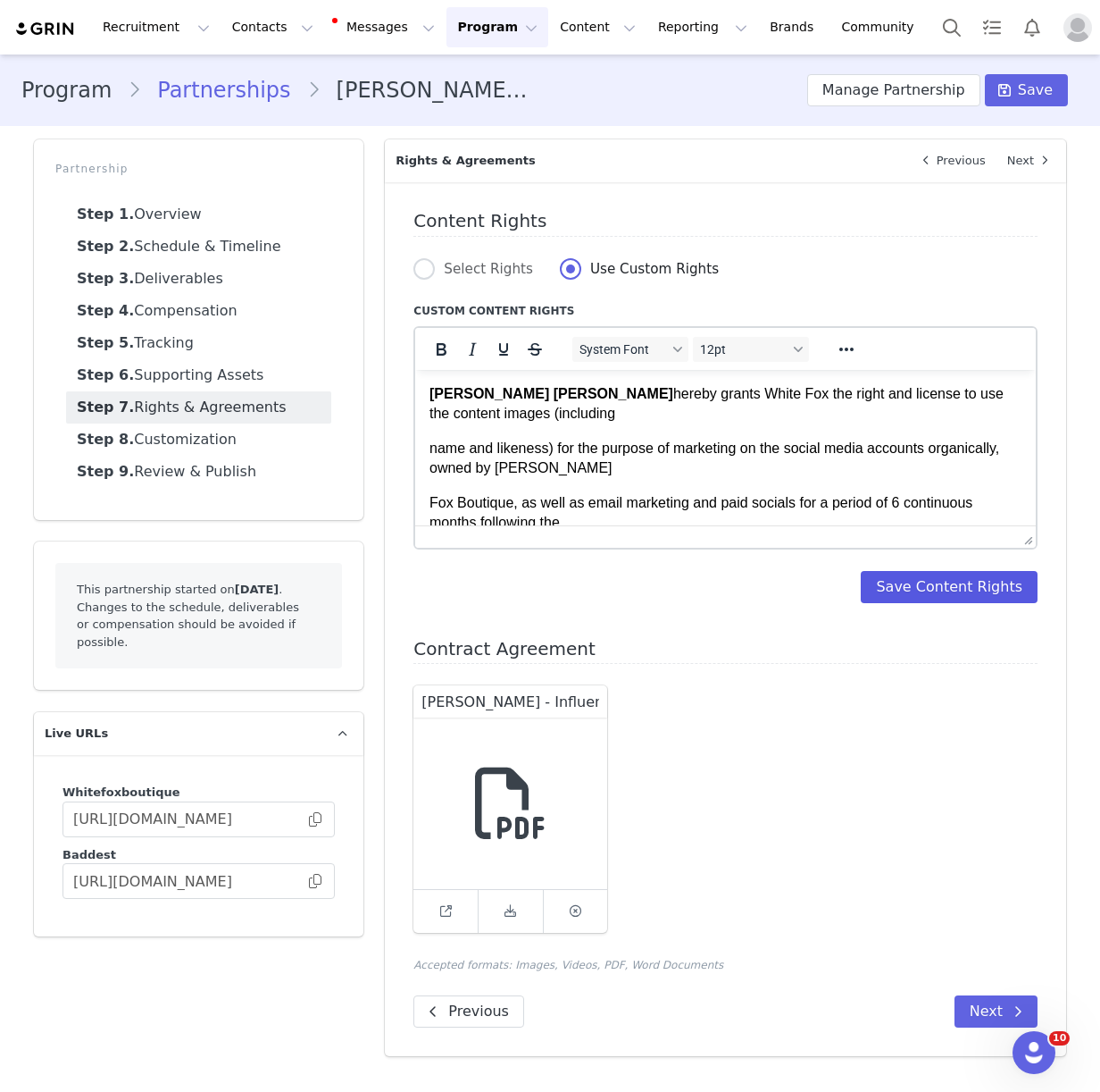
scroll to position [39, 0]
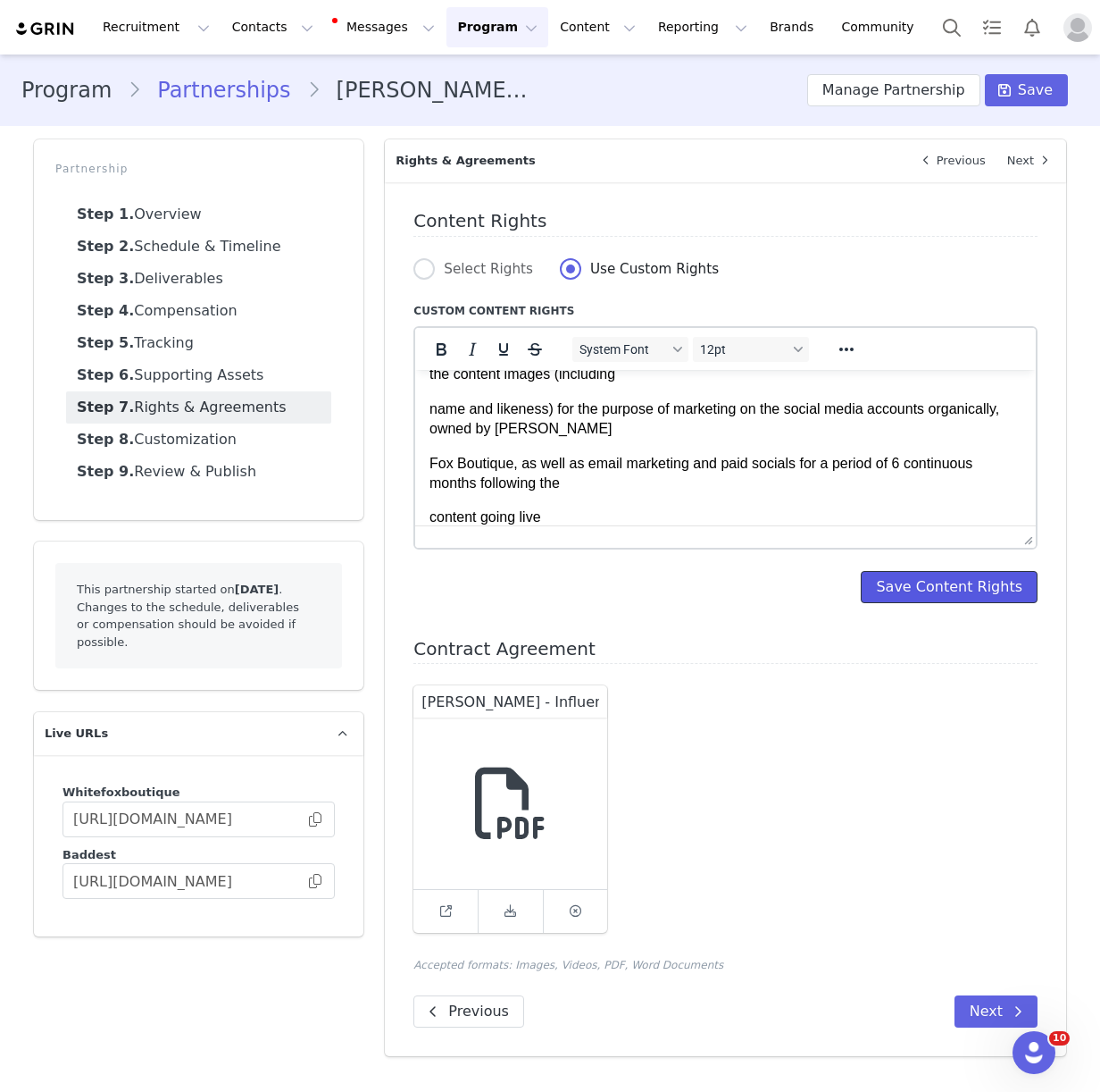
click at [952, 602] on button "Save Content Rights" at bounding box center [949, 587] width 176 height 32
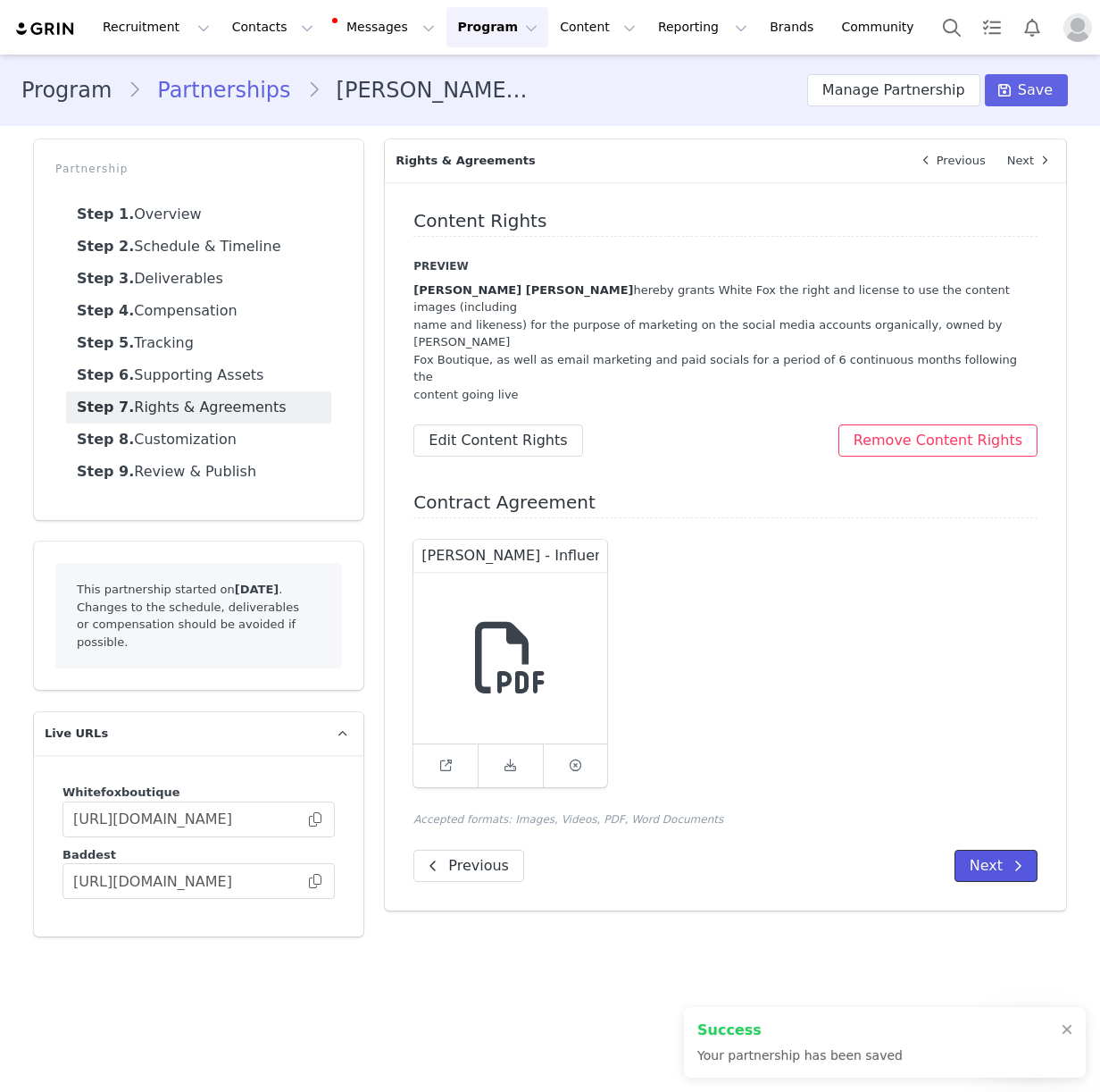
click at [994, 850] on button "Next" at bounding box center [996, 866] width 83 height 32
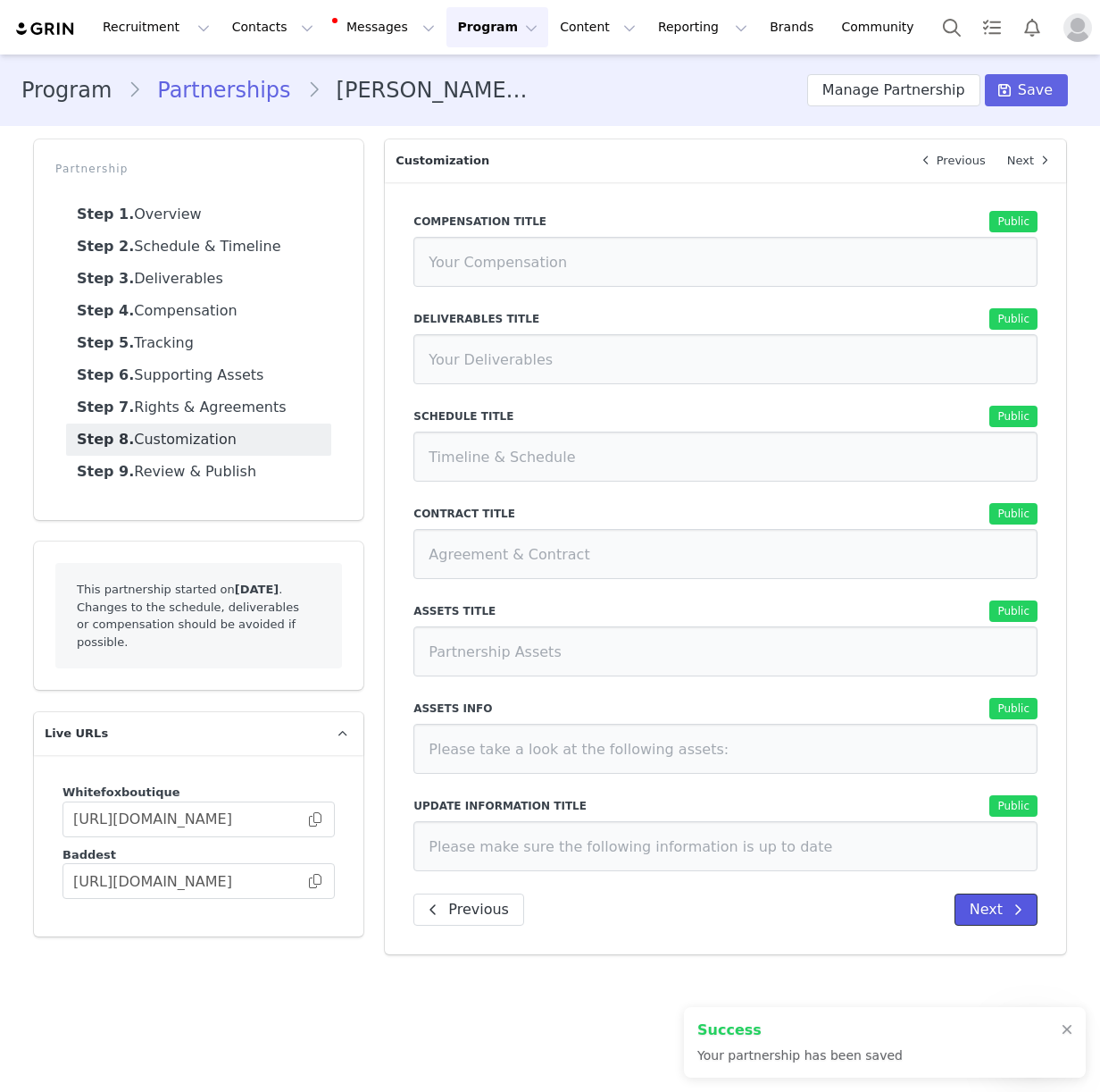
click at [1016, 907] on icon at bounding box center [1018, 909] width 9 height 14
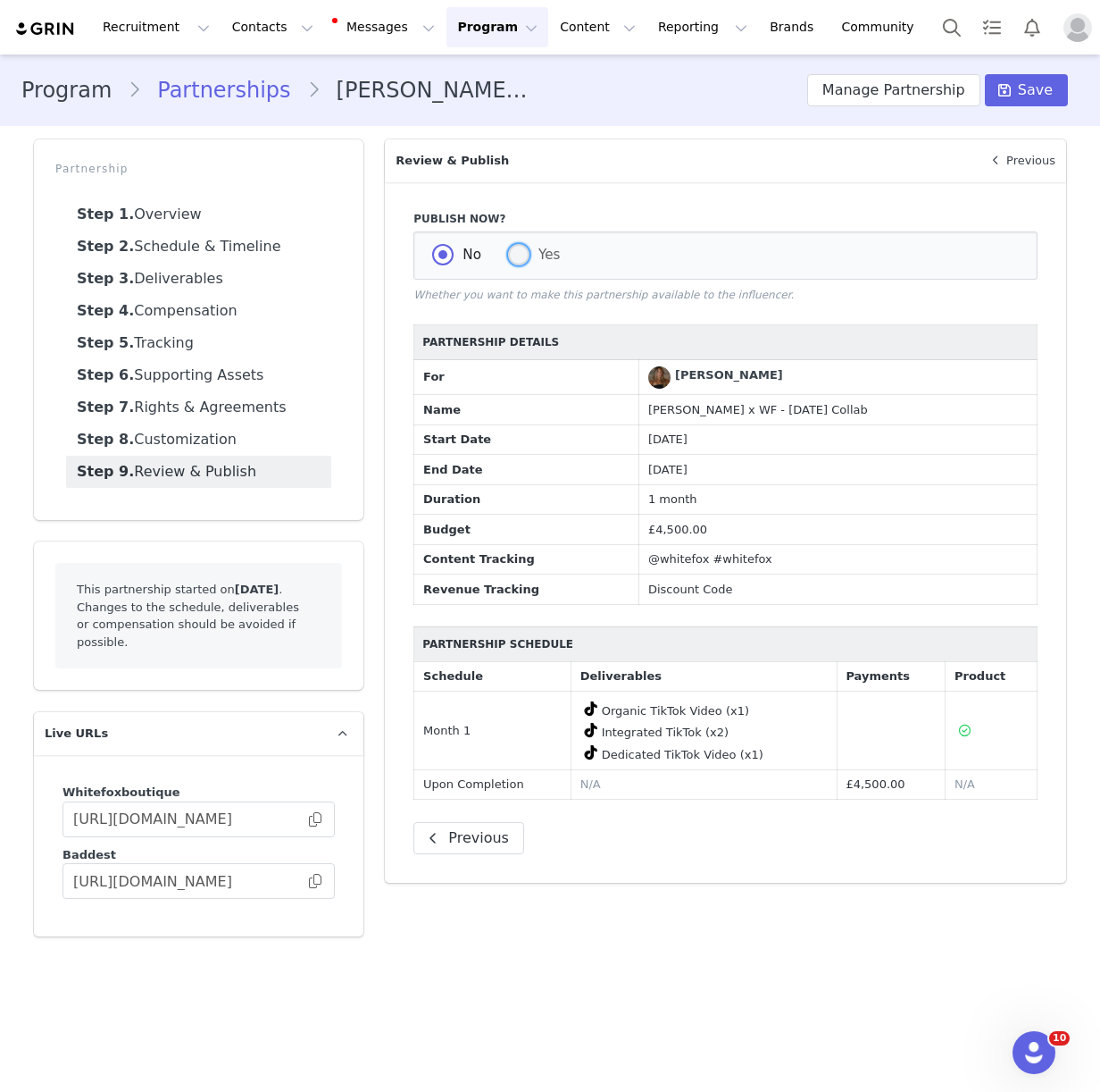
click at [523, 254] on span at bounding box center [518, 254] width 22 height 22
click at [523, 254] on input "Yes" at bounding box center [518, 255] width 22 height 23
radio input "true"
radio input "false"
radio input "true"
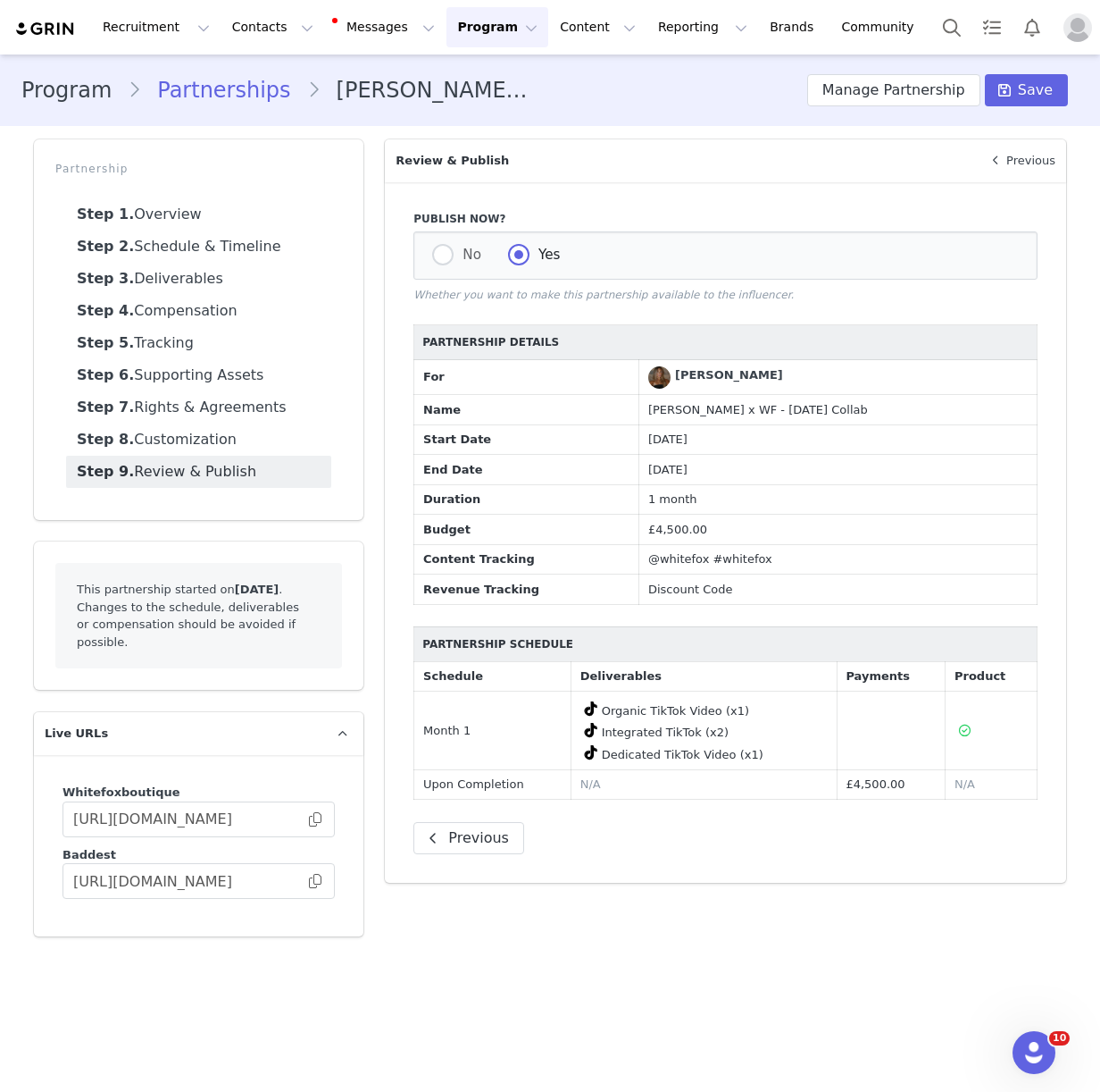
click at [668, 177] on p "Review & Publish" at bounding box center [680, 161] width 589 height 43
click at [1042, 93] on span "Save" at bounding box center [1035, 90] width 35 height 22
click at [313, 819] on span at bounding box center [314, 819] width 18 height 0
click at [263, 33] on button "Contacts Contacts" at bounding box center [272, 27] width 102 height 40
click at [262, 77] on p "Creators" at bounding box center [250, 79] width 53 height 19
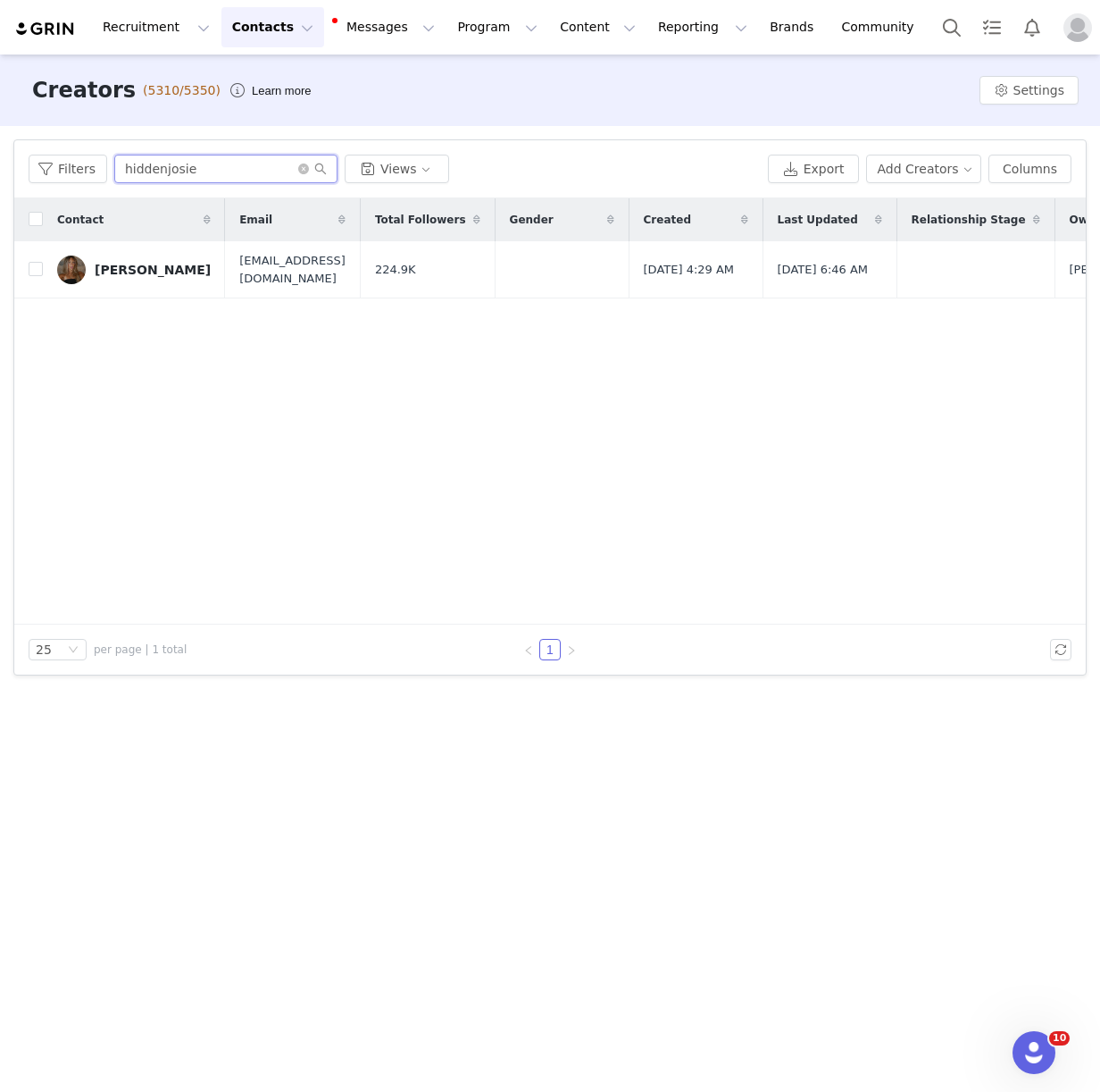
click at [147, 173] on input "hiddenjosie" at bounding box center [226, 169] width 223 height 28
paste input "_mia.gnr"
type input "_mia.gnr"
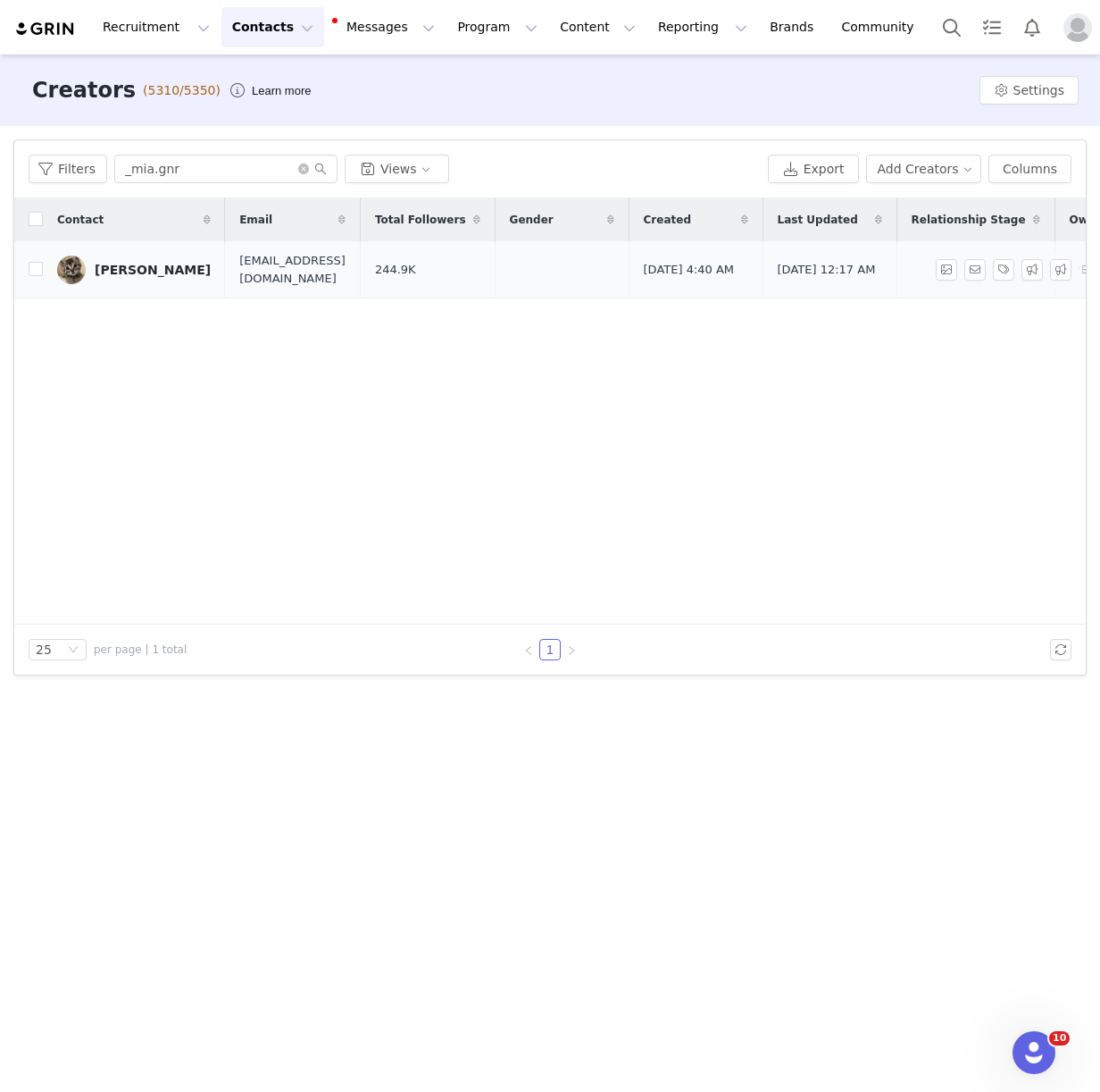
click at [126, 278] on link "Mia Gnr" at bounding box center [134, 269] width 154 height 28
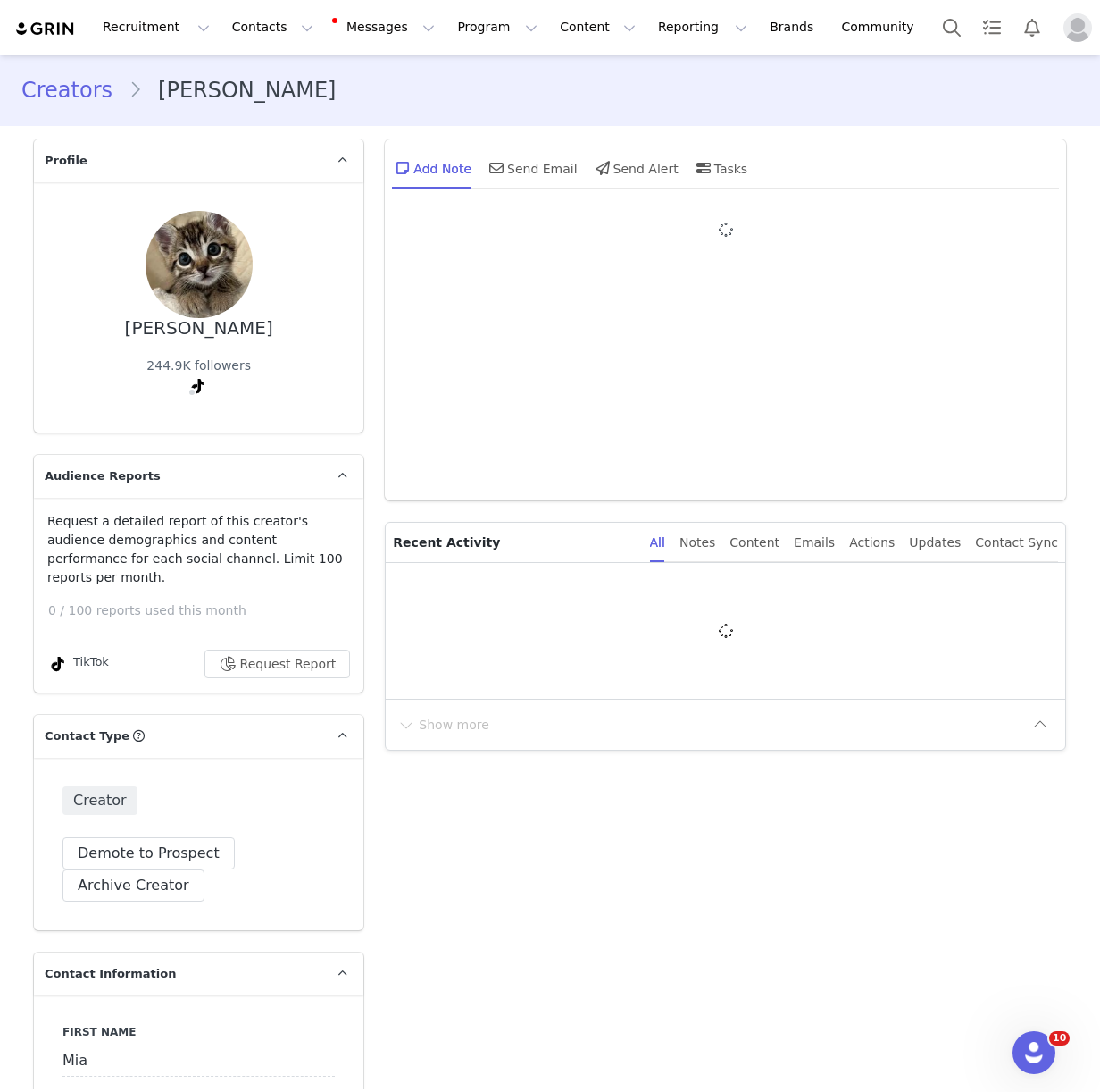
type input "+1 ([GEOGRAPHIC_DATA])"
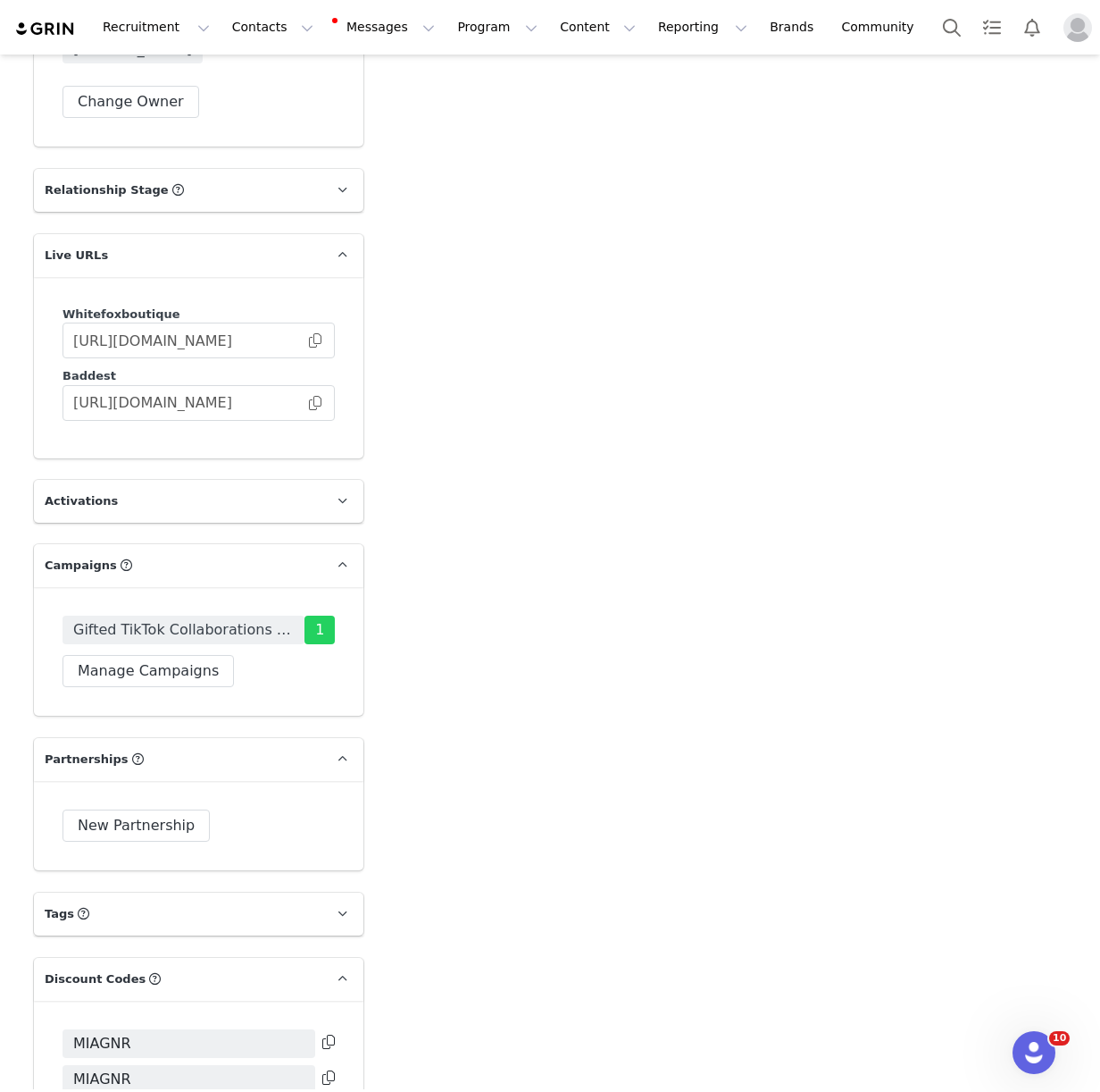
scroll to position [3346, 0]
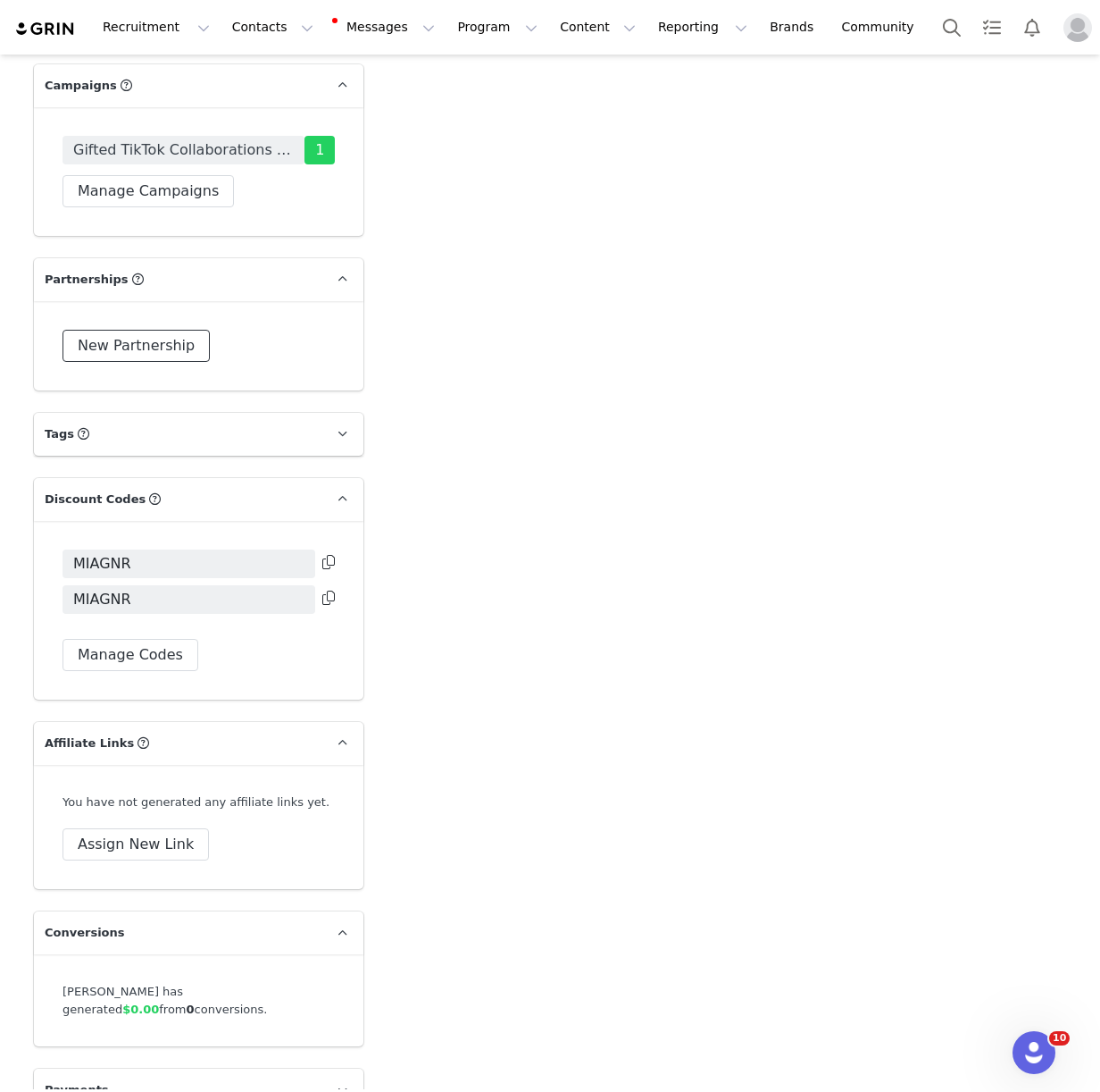
click at [129, 333] on button "New Partnership" at bounding box center [136, 346] width 147 height 32
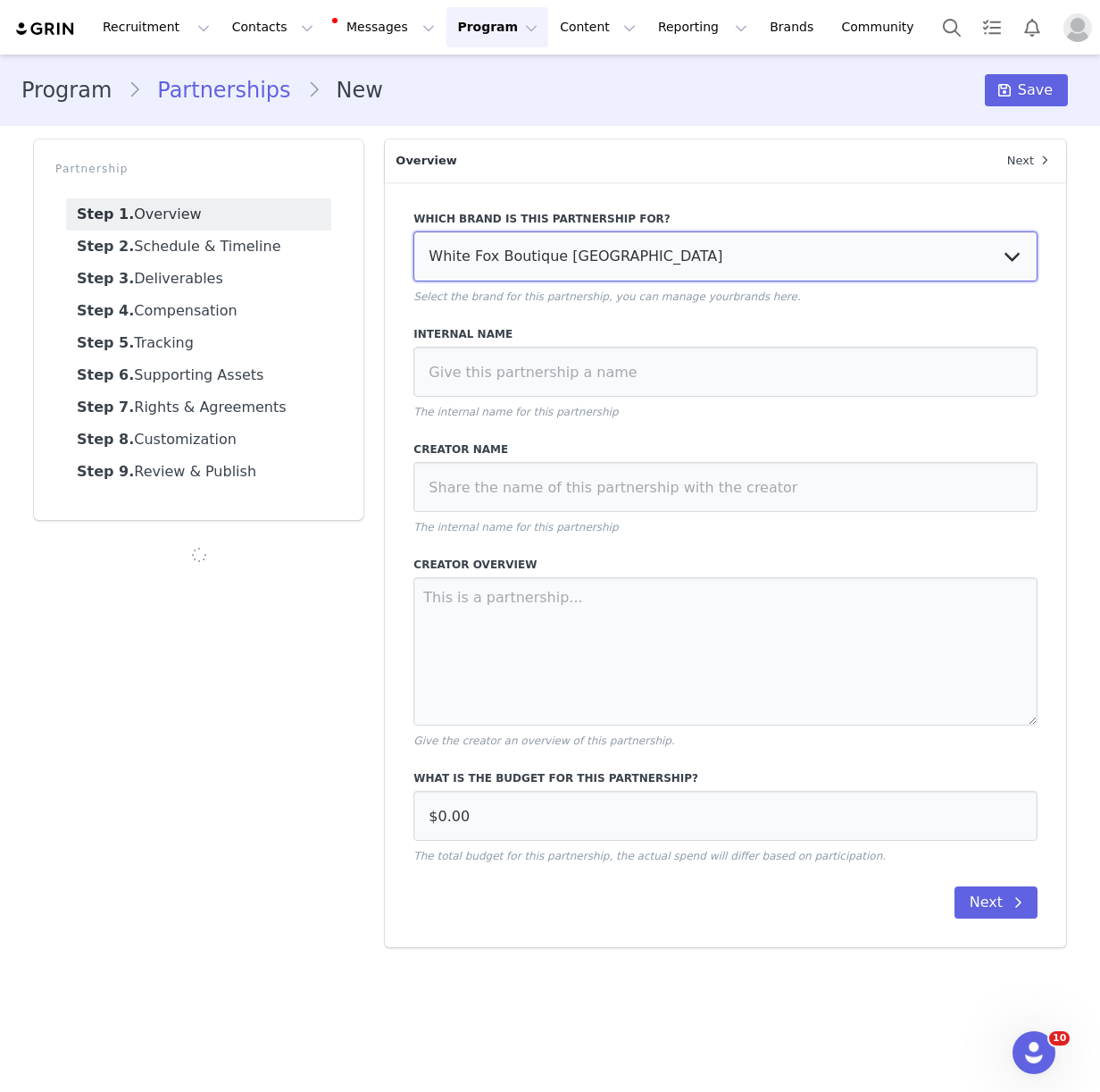
click at [528, 257] on select "White Fox Boutique USA White Fox Boutique AUS White Fox Boutique UK" at bounding box center [725, 255] width 624 height 50
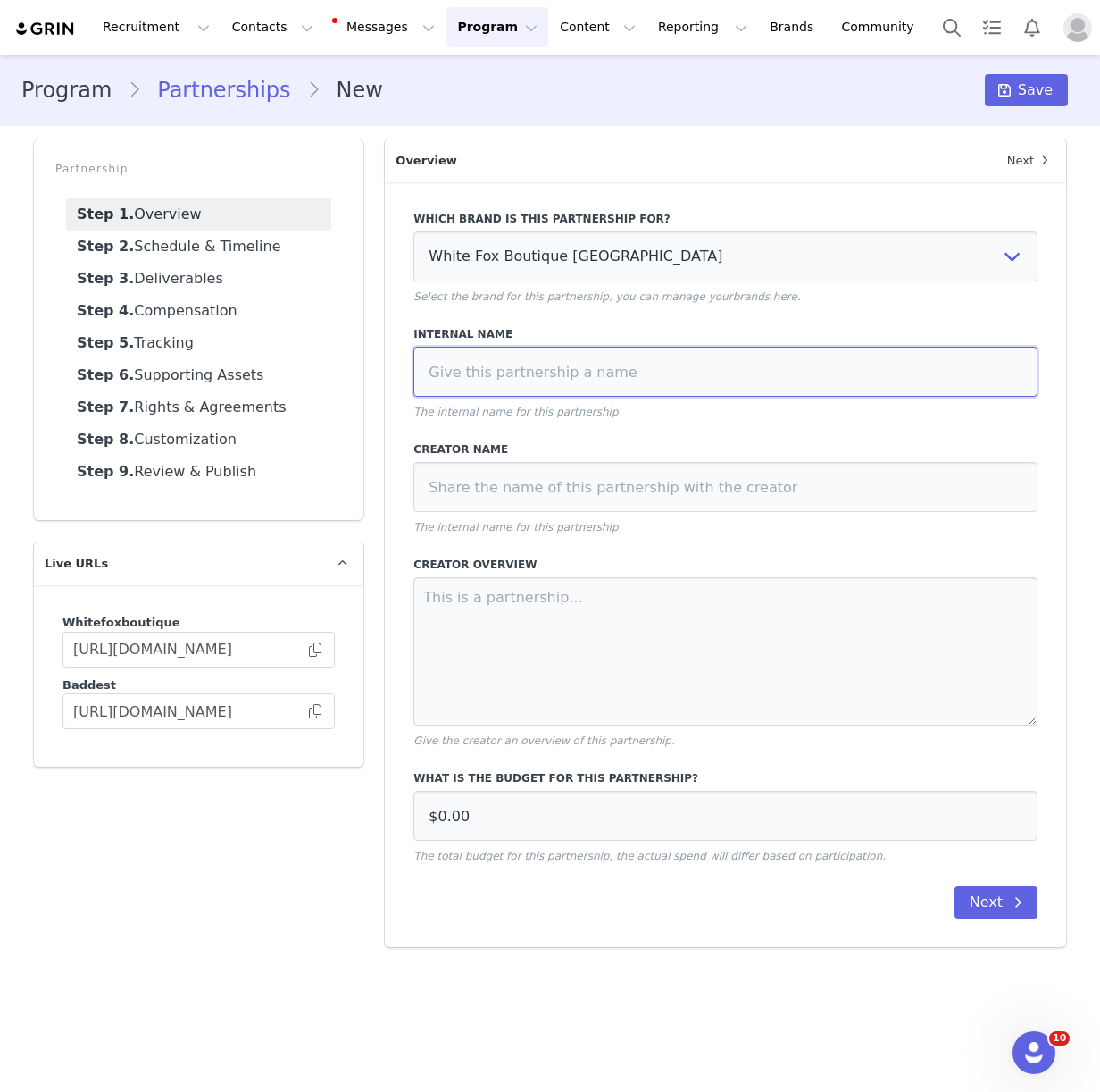
click at [452, 383] on input at bounding box center [725, 371] width 624 height 50
drag, startPoint x: 600, startPoint y: 376, endPoint x: 428, endPoint y: 375, distance: 172.0
click at [428, 375] on input "Mia Grn x WF - Sept 2025 Collab" at bounding box center [725, 371] width 624 height 50
type input "Mia Grn x WF - Sept 2025 Collab"
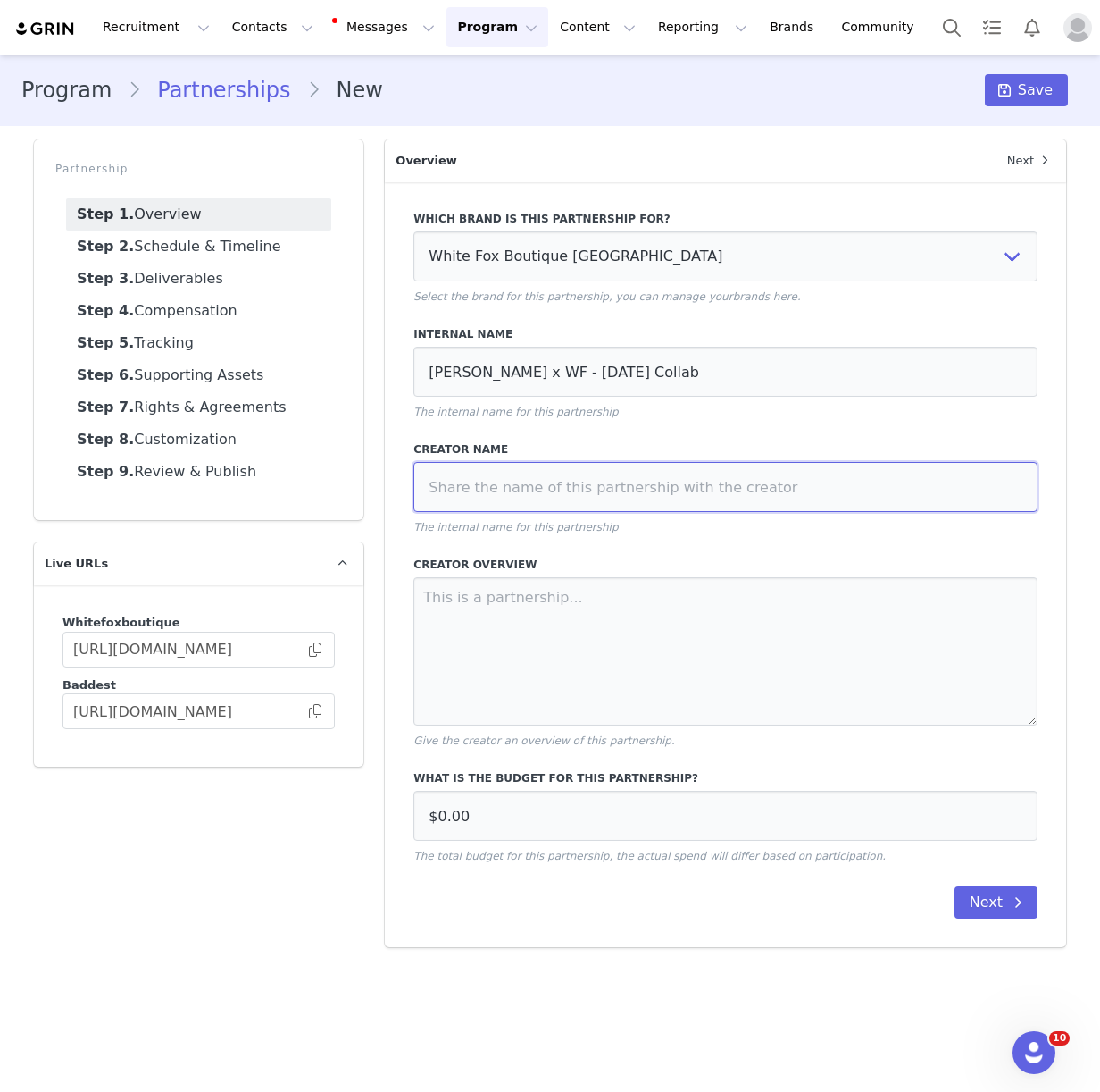
click at [491, 499] on input at bounding box center [725, 486] width 624 height 50
paste input "Mia Grn x WF - Sept 2025 Collab"
type input "Mia Grn x WF - Sept 2025 Collab"
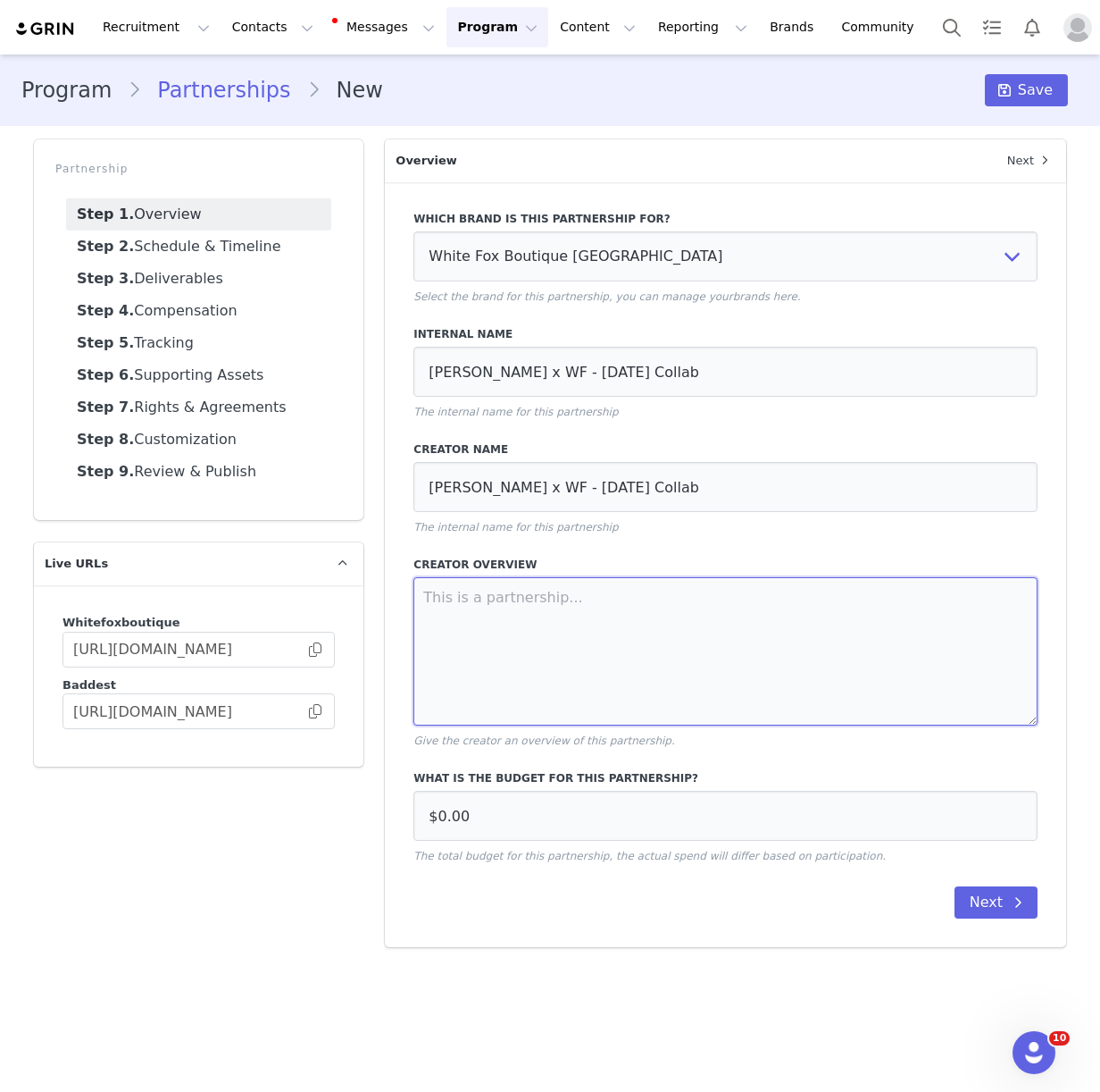
click at [518, 626] on textarea at bounding box center [725, 652] width 624 height 148
paste textarea "CAMPAIGN OVERVIEW: ● 1x Dedicated TikTok Video ● 2x Integrated TikTok Video ● 1…"
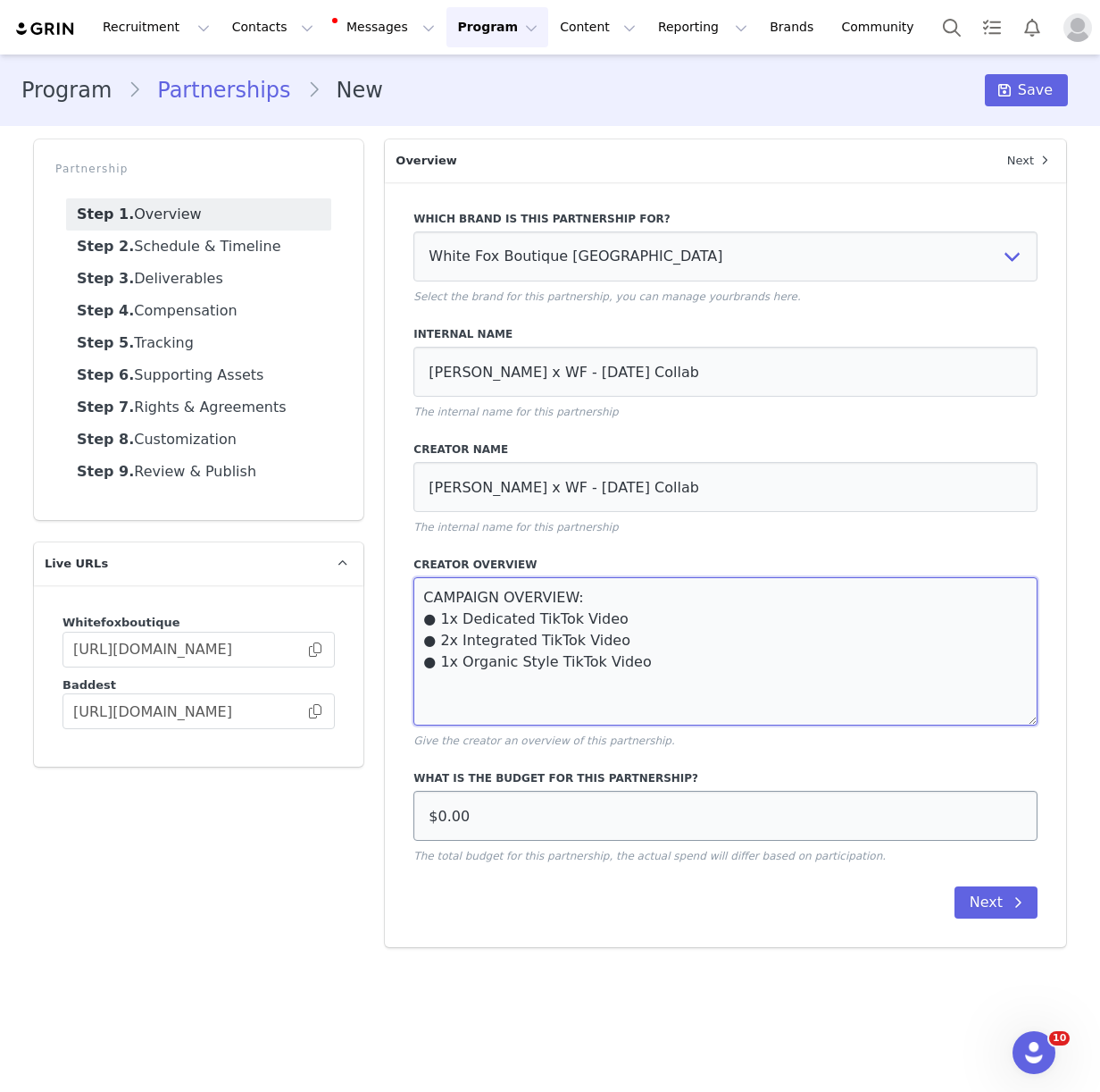
type textarea "CAMPAIGN OVERVIEW: ● 1x Dedicated TikTok Video ● 2x Integrated TikTok Video ● 1…"
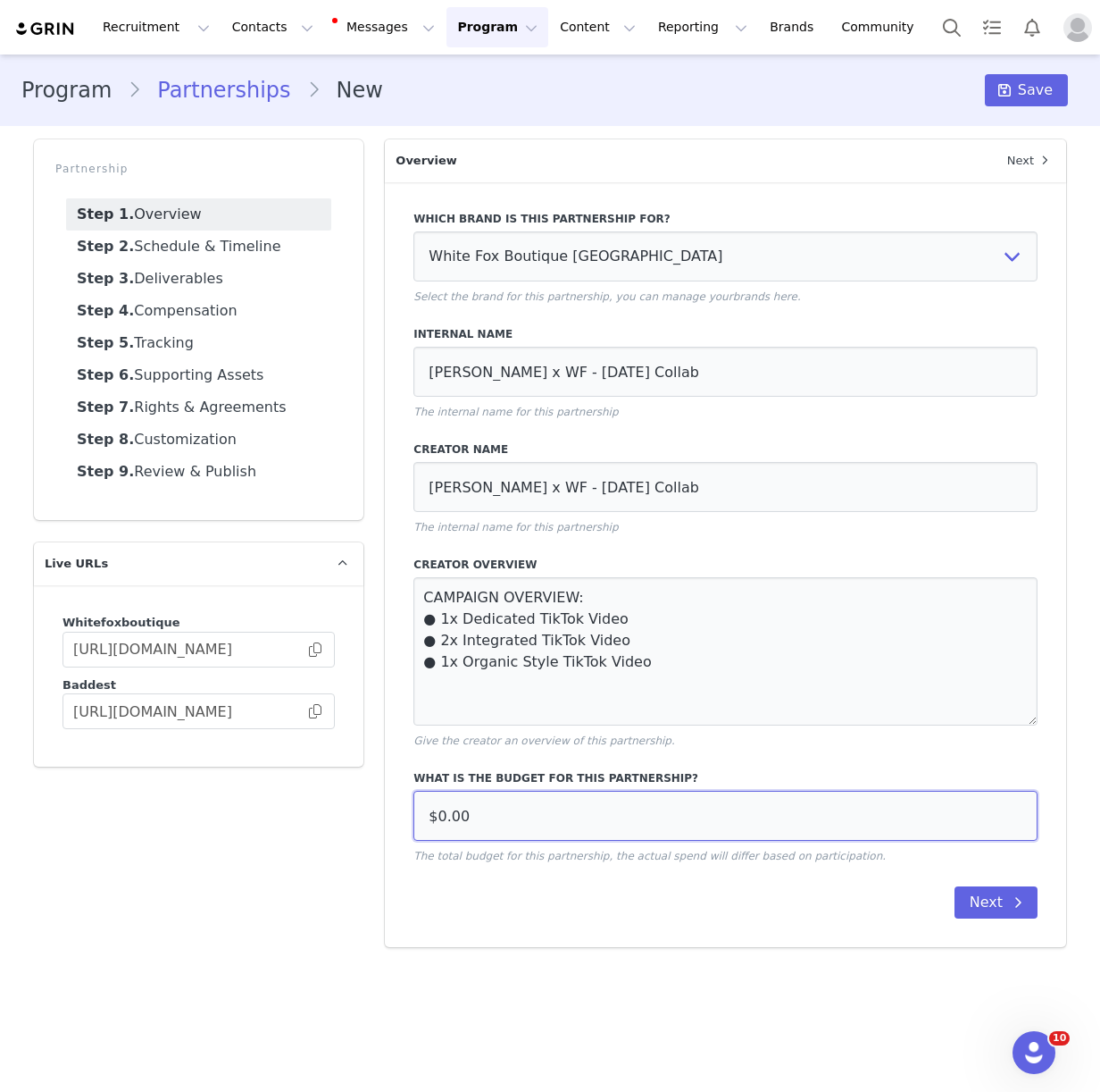
click at [537, 812] on input "$0.00" at bounding box center [725, 815] width 624 height 50
type input "$2,500.00"
click at [686, 934] on div "Which brand is this partnership for? White Fox Boutique USA White Fox Boutique …" at bounding box center [726, 564] width 681 height 764
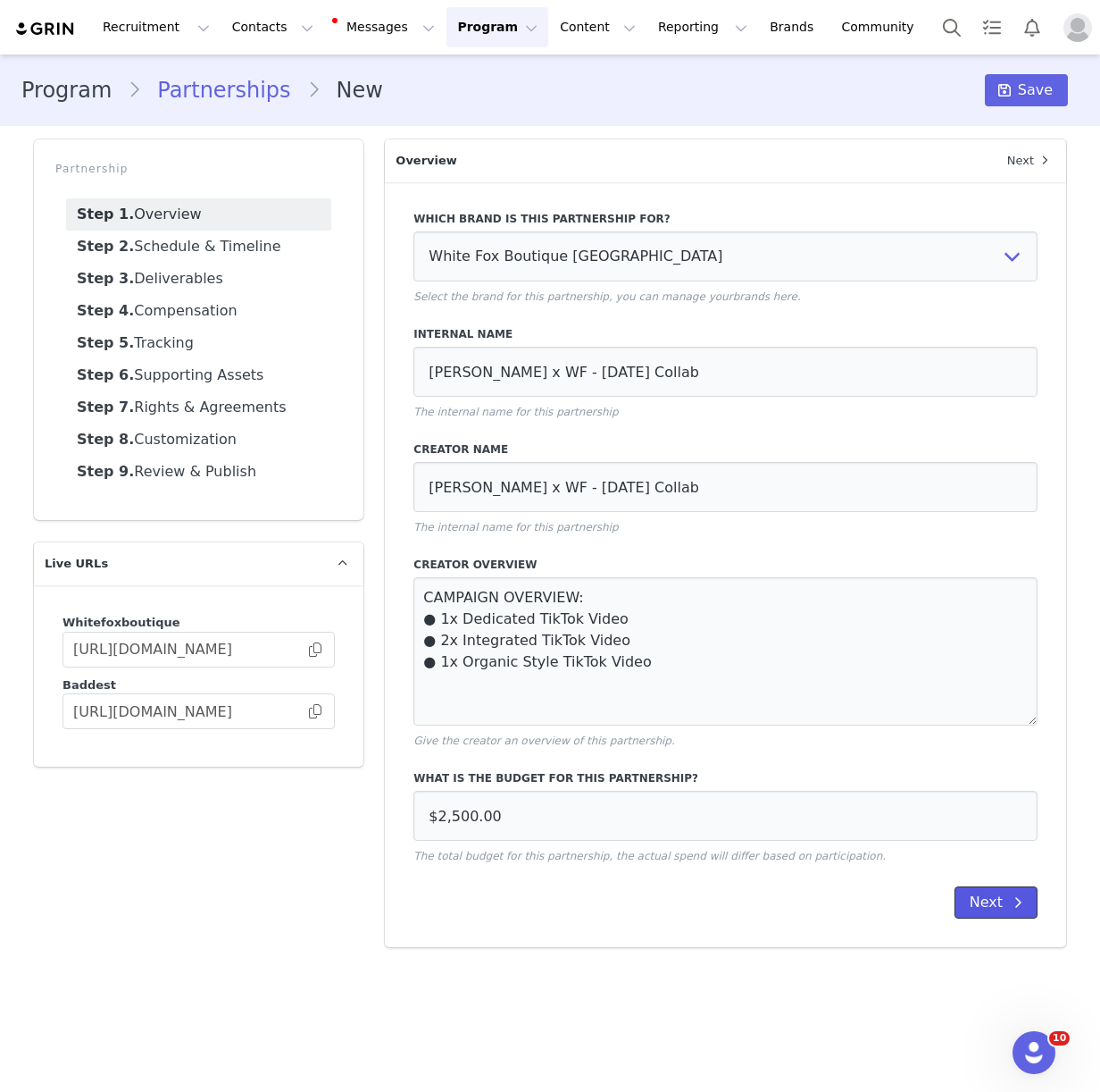
click at [980, 901] on button "Next" at bounding box center [996, 902] width 83 height 32
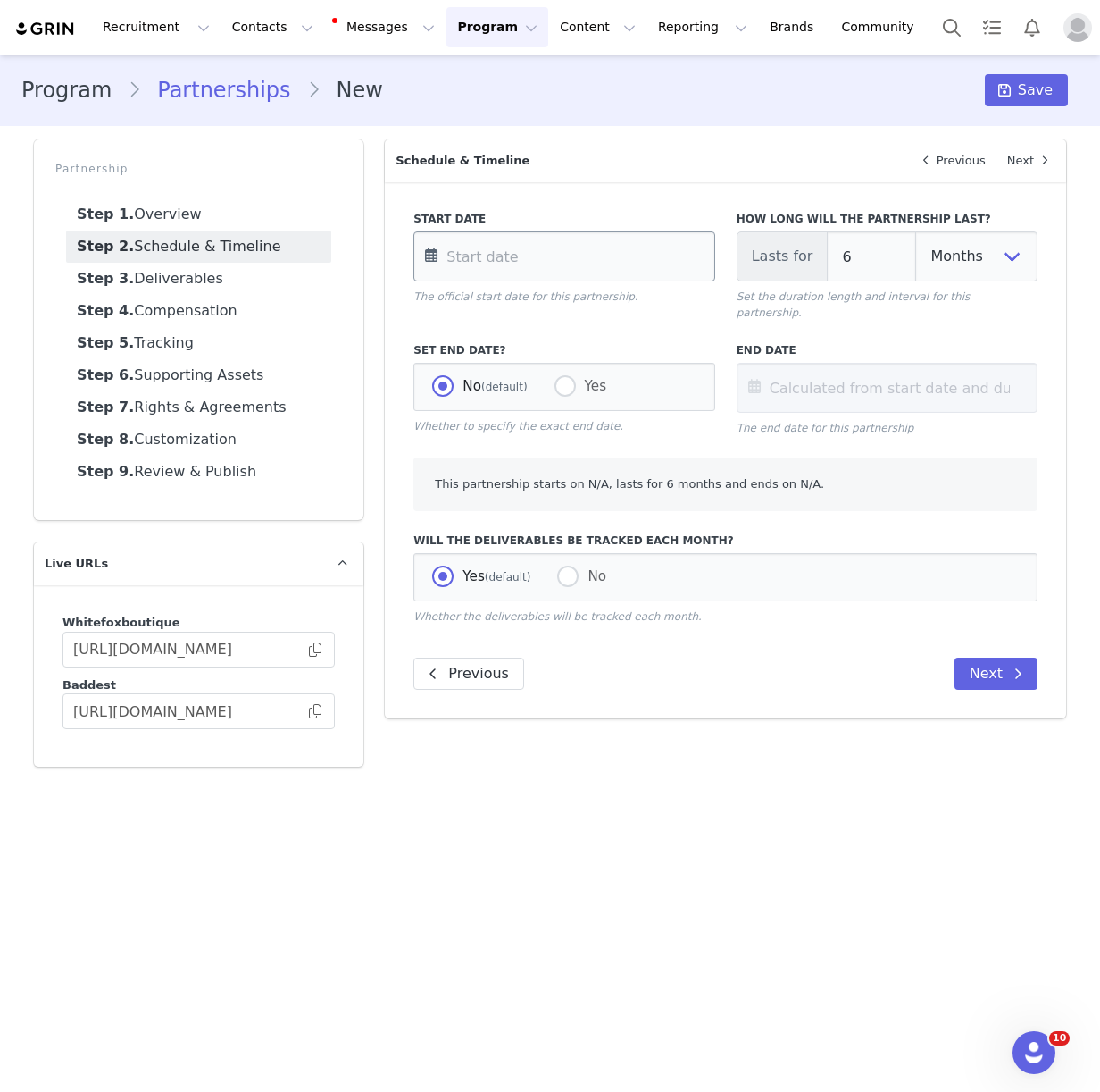
click at [457, 251] on input "text" at bounding box center [563, 255] width 301 height 50
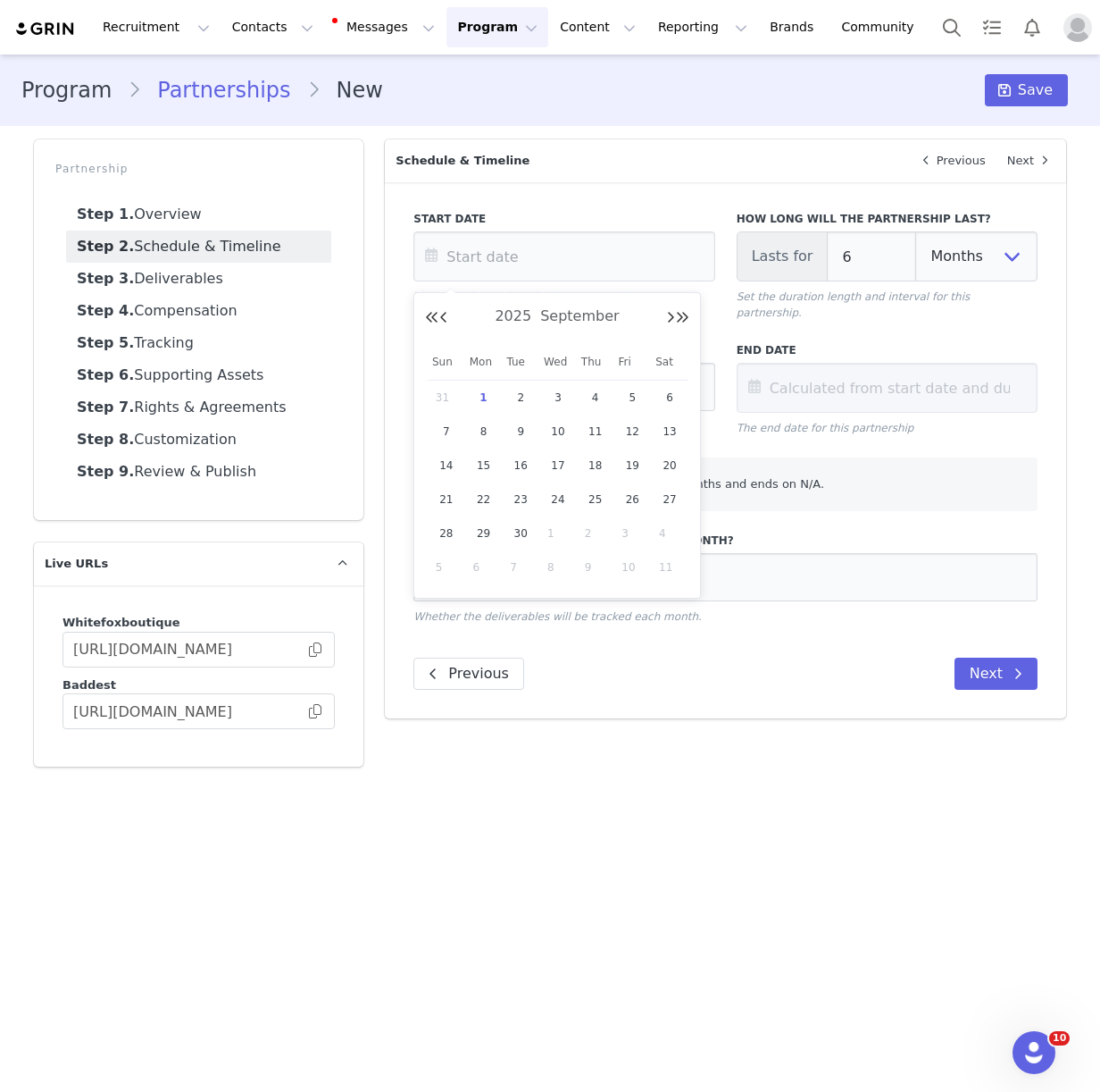
click at [481, 399] on span "1" at bounding box center [483, 397] width 22 height 22
type input "[DATE]"
type input "Mar 01 2026"
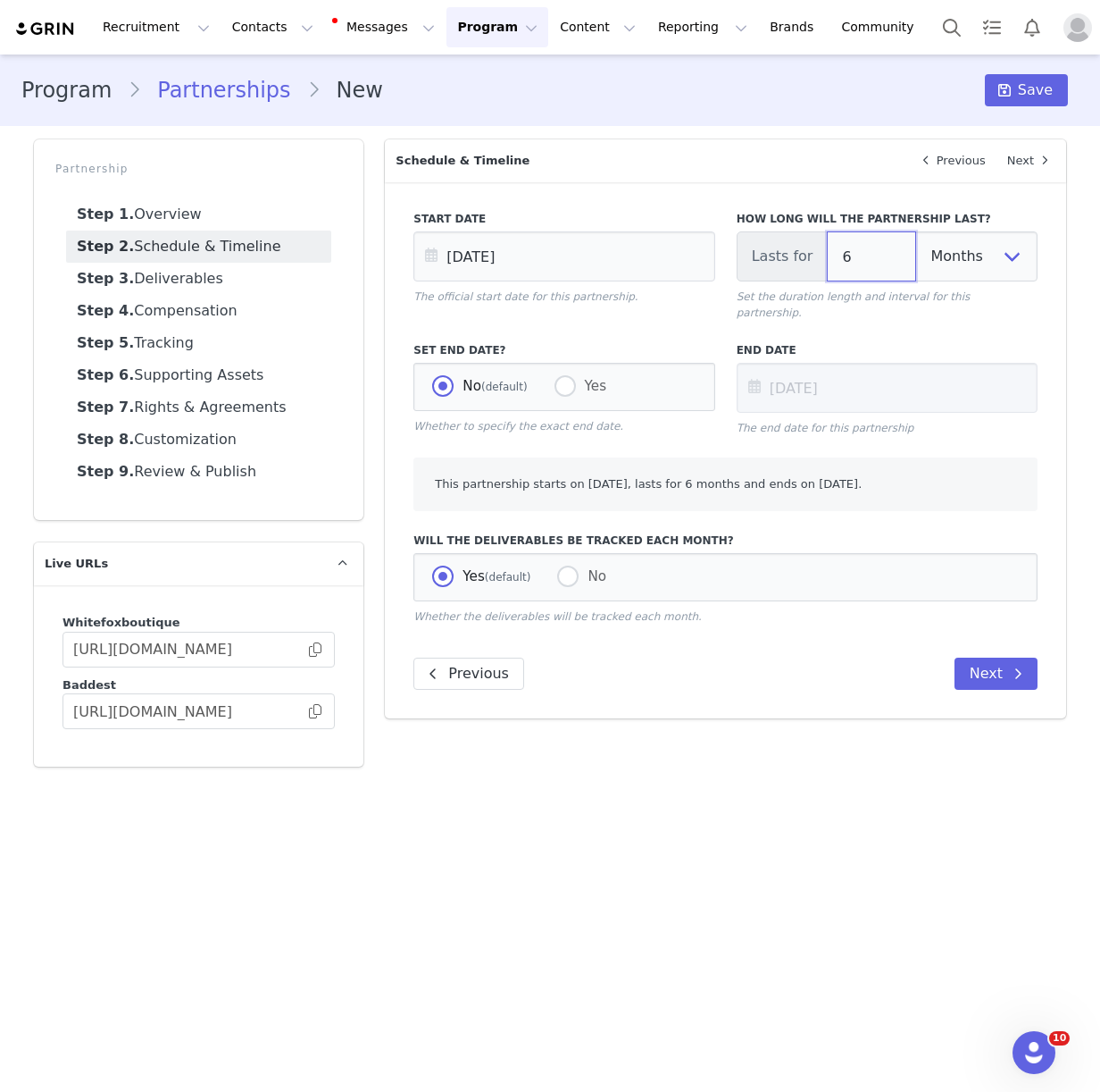
click at [899, 268] on input "6" at bounding box center [871, 255] width 89 height 50
type input "[DATE]"
type input "1"
type input "Oct 01 2025"
type input "1"
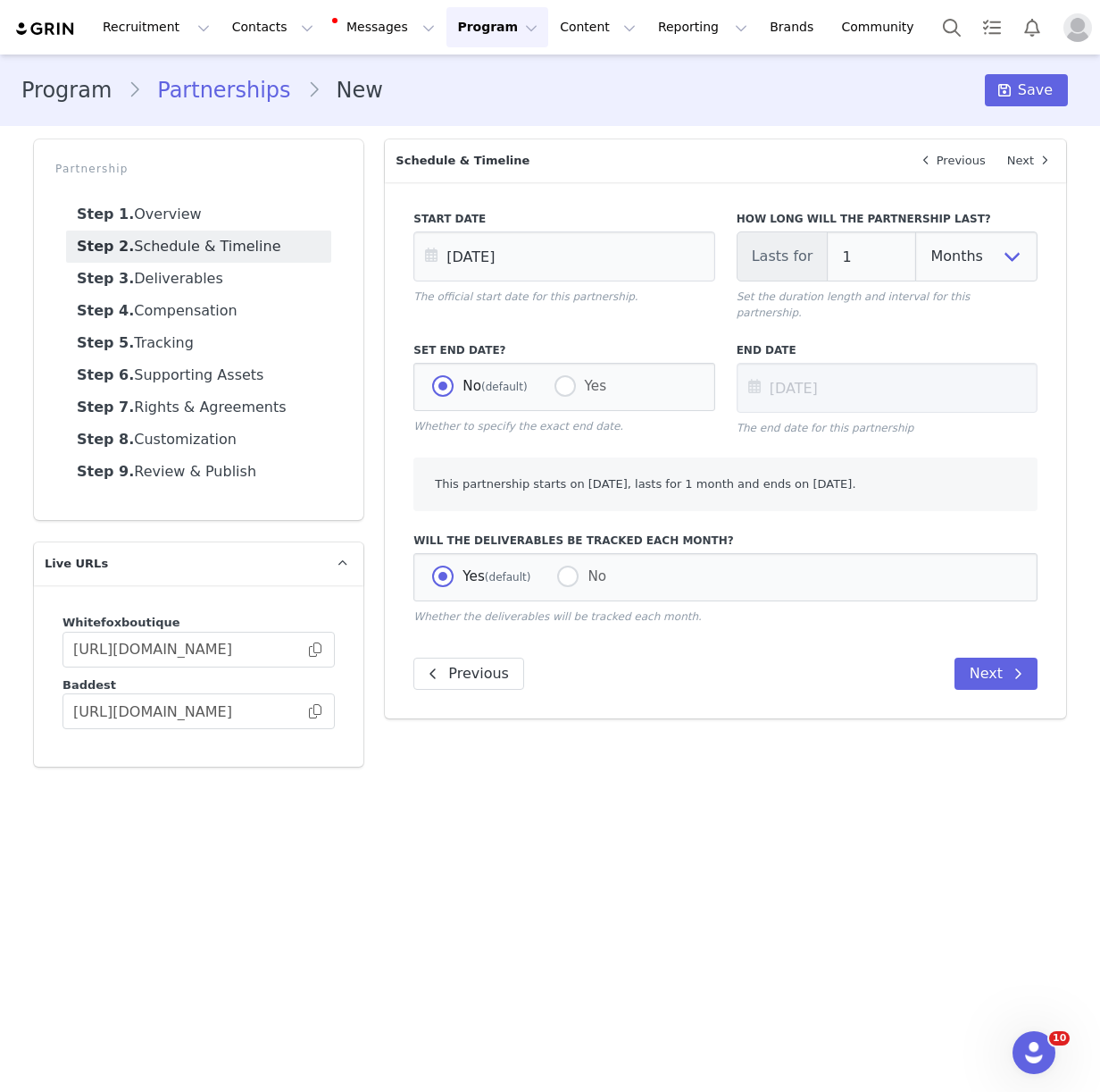
click at [651, 808] on main "Program Partnerships New Save Partnership Step 1. Overview Step 2. Schedule & T…" at bounding box center [550, 572] width 1100 height 1035
click at [1001, 666] on button "Next" at bounding box center [996, 673] width 83 height 32
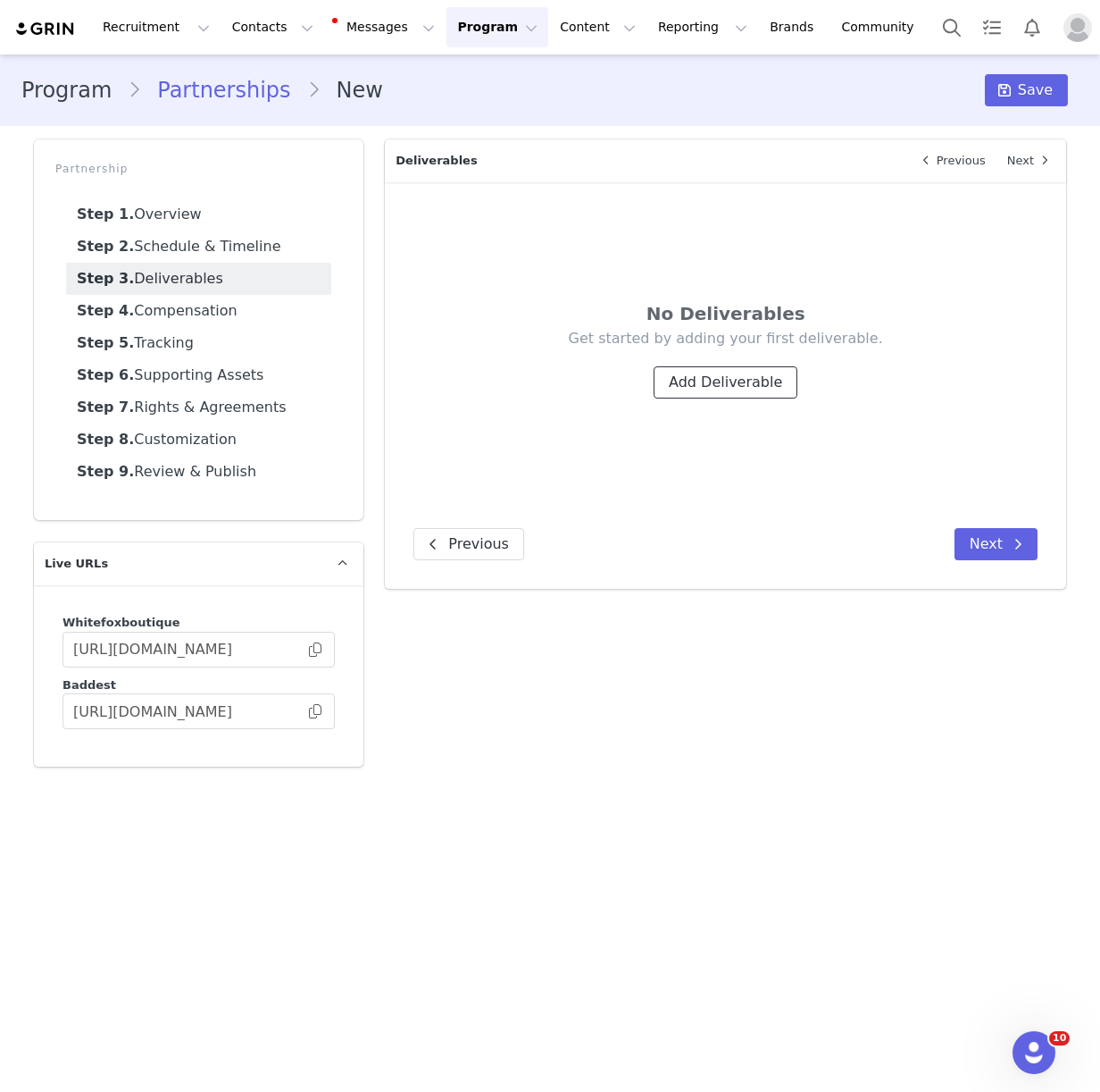
click at [725, 393] on button "Add Deliverable" at bounding box center [725, 382] width 144 height 32
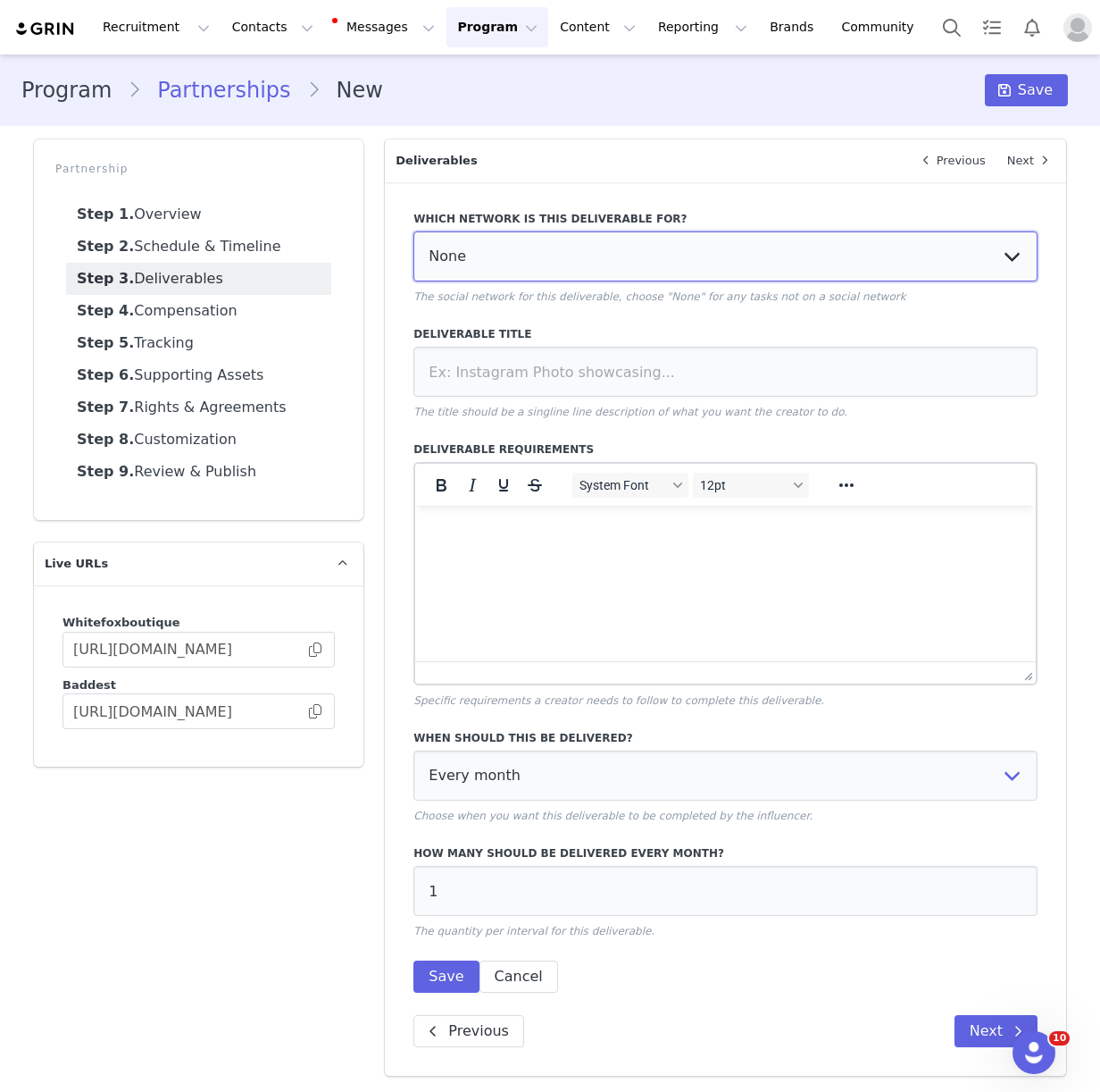
click at [466, 251] on select "None YouTube Twitter Instagram Facebook Twitch TikTok Pinterest" at bounding box center [725, 255] width 624 height 50
select select "9"
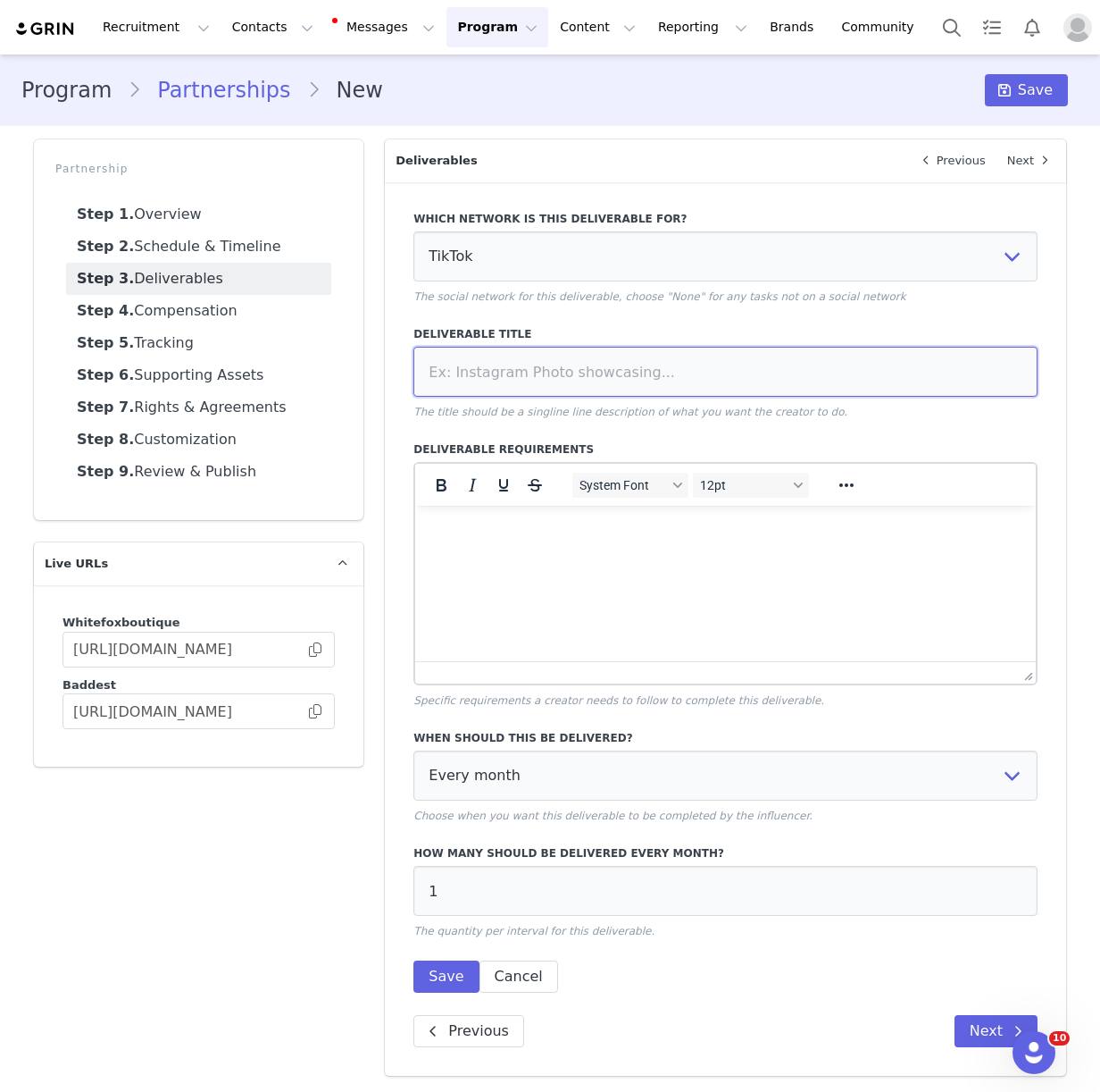
click at [493, 374] on input at bounding box center [725, 371] width 624 height 50
paste input "Dedicated TikTok Video"
type input "Dedicated TikTok Video"
click at [514, 554] on html at bounding box center [725, 529] width 620 height 48
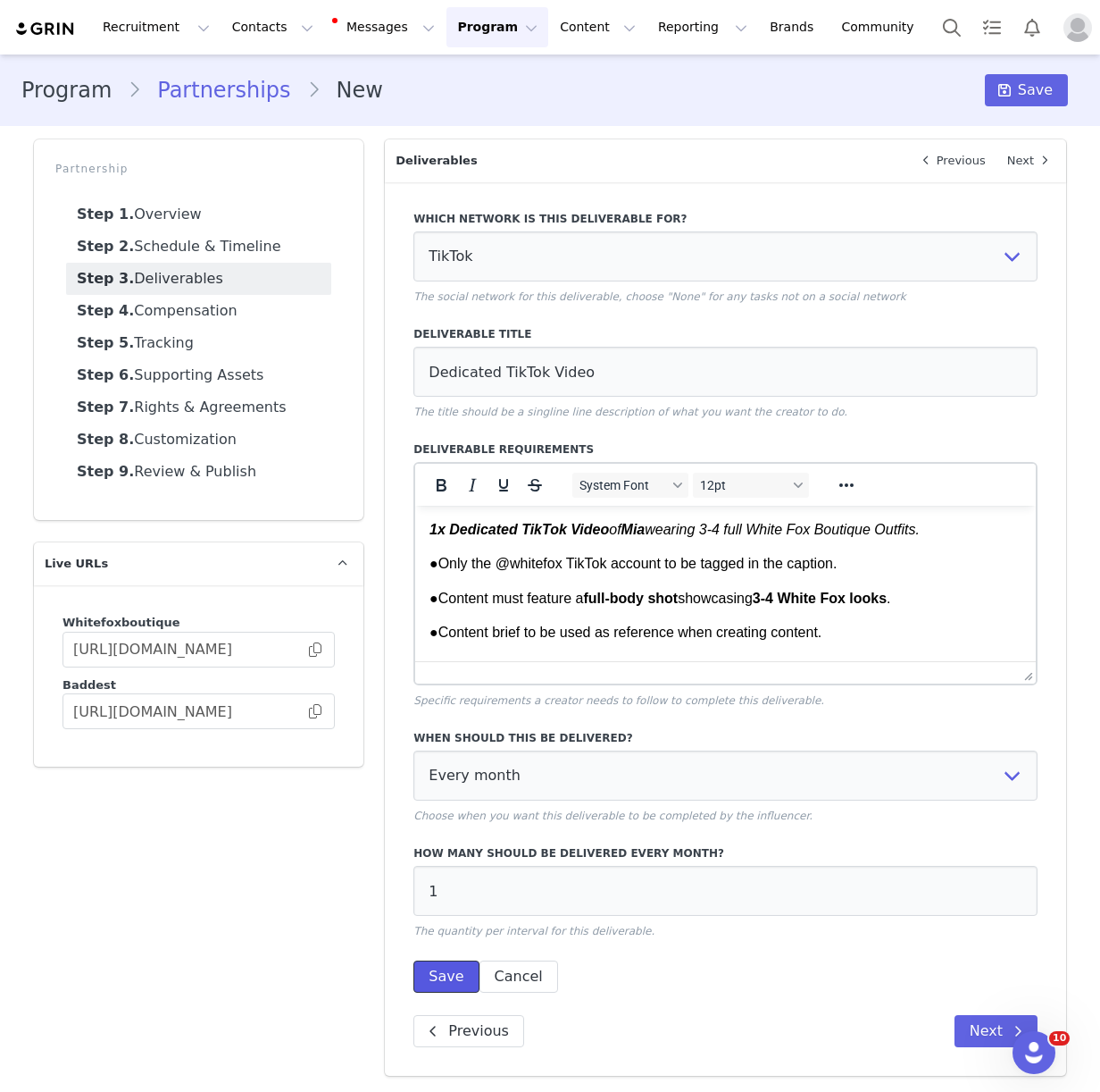
click at [449, 968] on button "Save" at bounding box center [445, 977] width 65 height 32
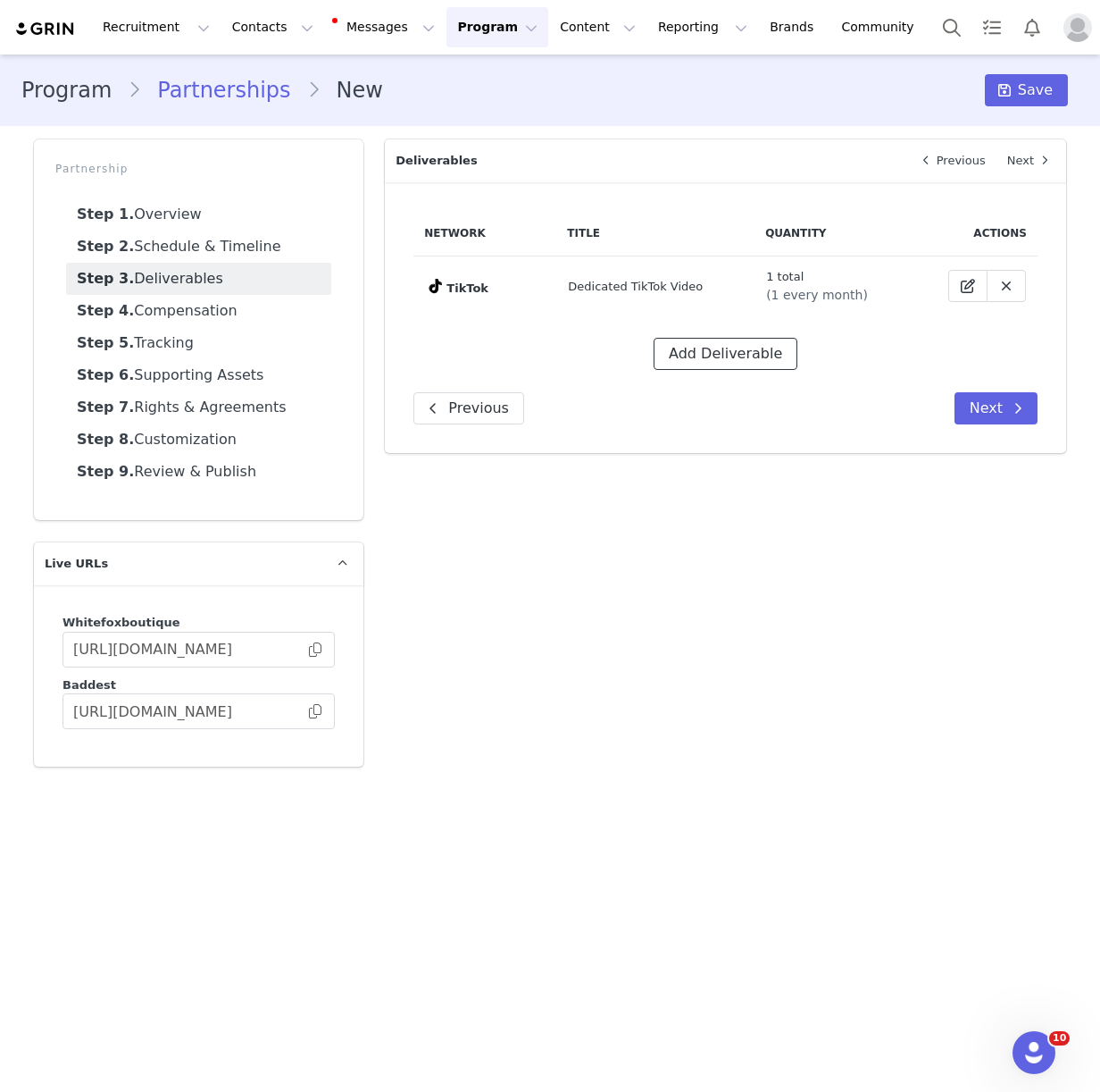
click at [725, 354] on button "Add Deliverable" at bounding box center [725, 354] width 144 height 32
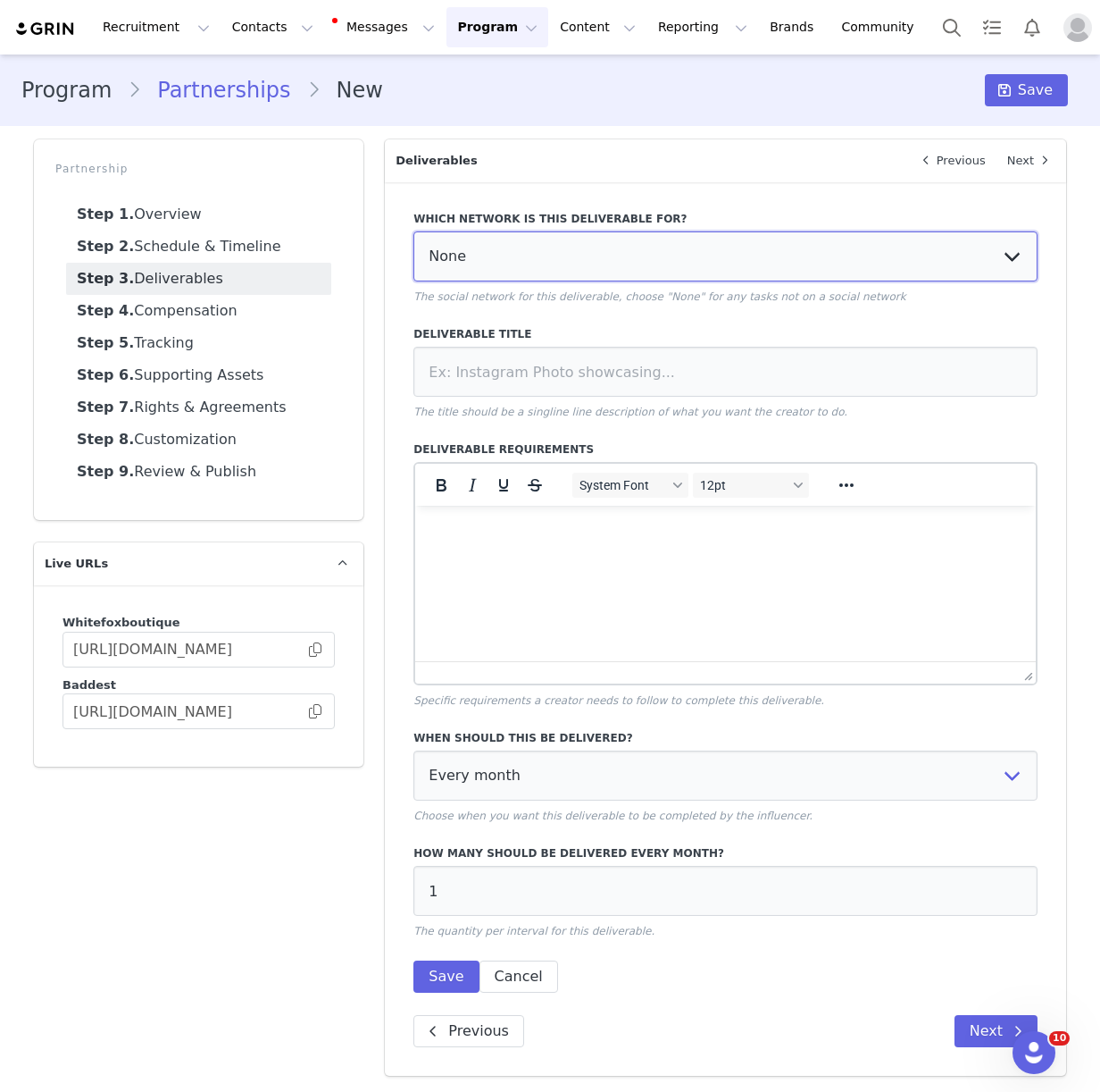
click at [529, 257] on select "None YouTube Twitter Instagram Facebook Twitch TikTok Pinterest" at bounding box center [725, 255] width 624 height 50
select select "9"
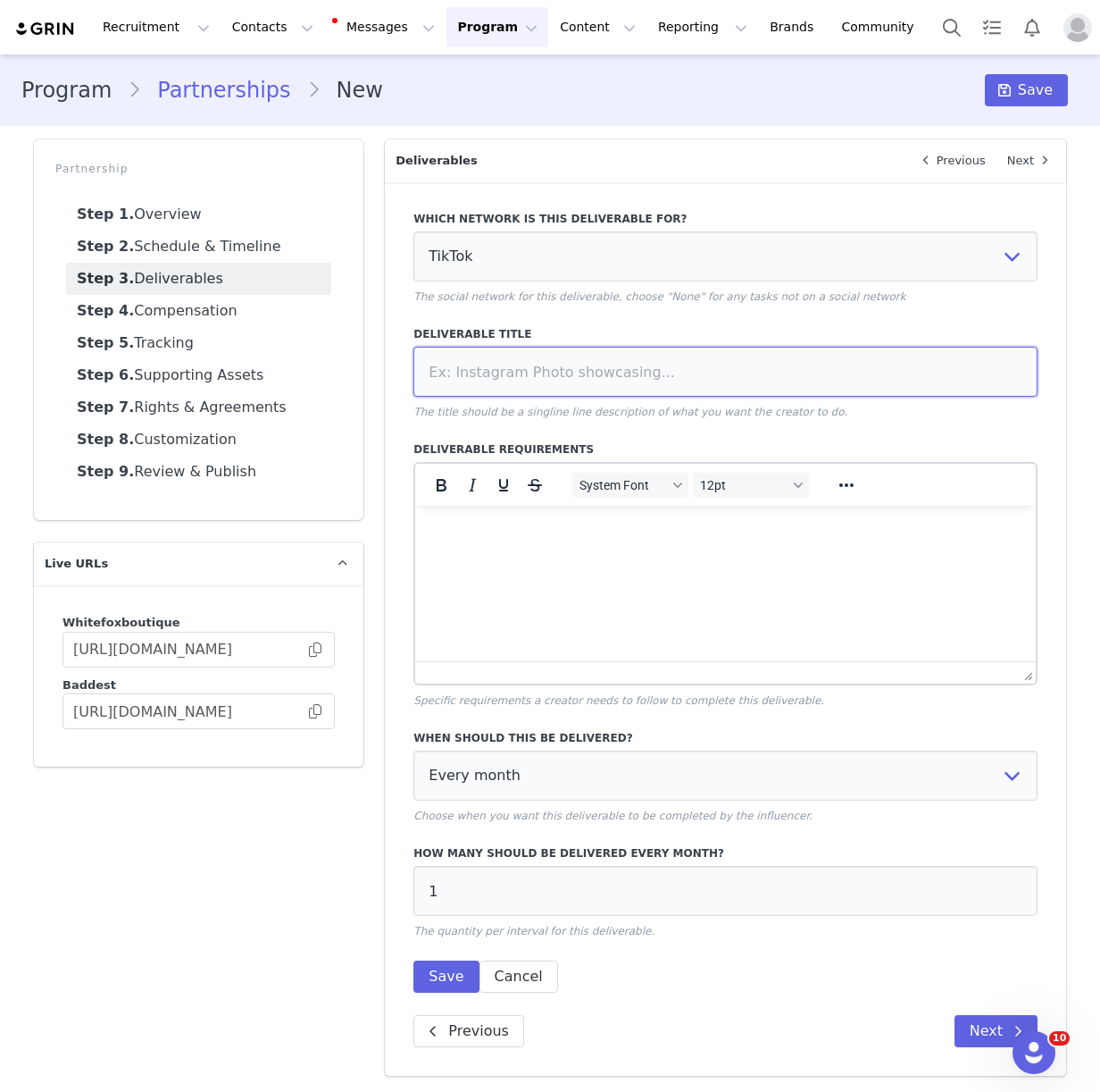
click at [509, 368] on input at bounding box center [725, 371] width 624 height 50
paste input "Integrated TikTok Video"
type input "Integrated TikTok Video"
click at [497, 549] on html at bounding box center [725, 529] width 620 height 48
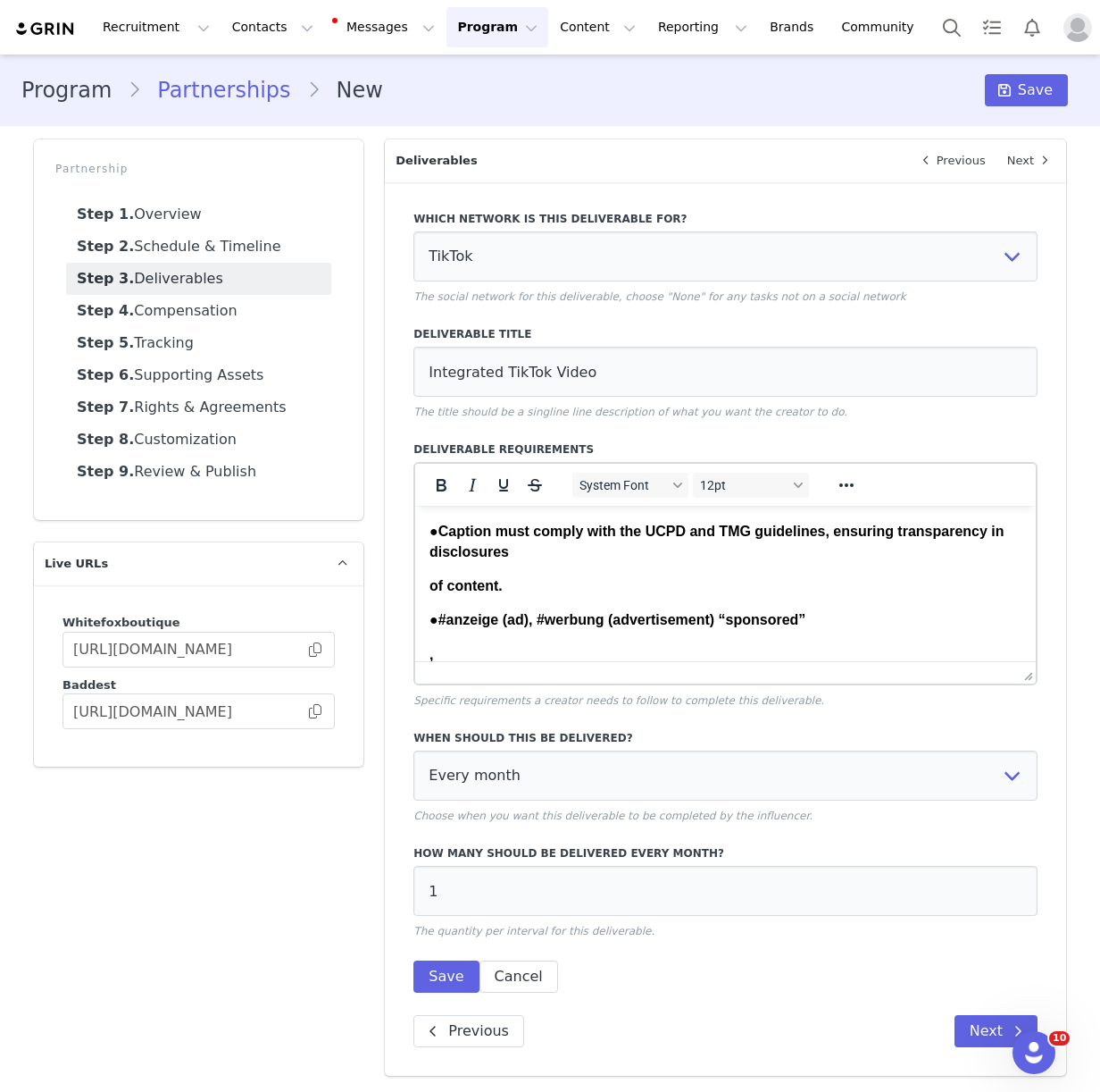
scroll to position [30, 0]
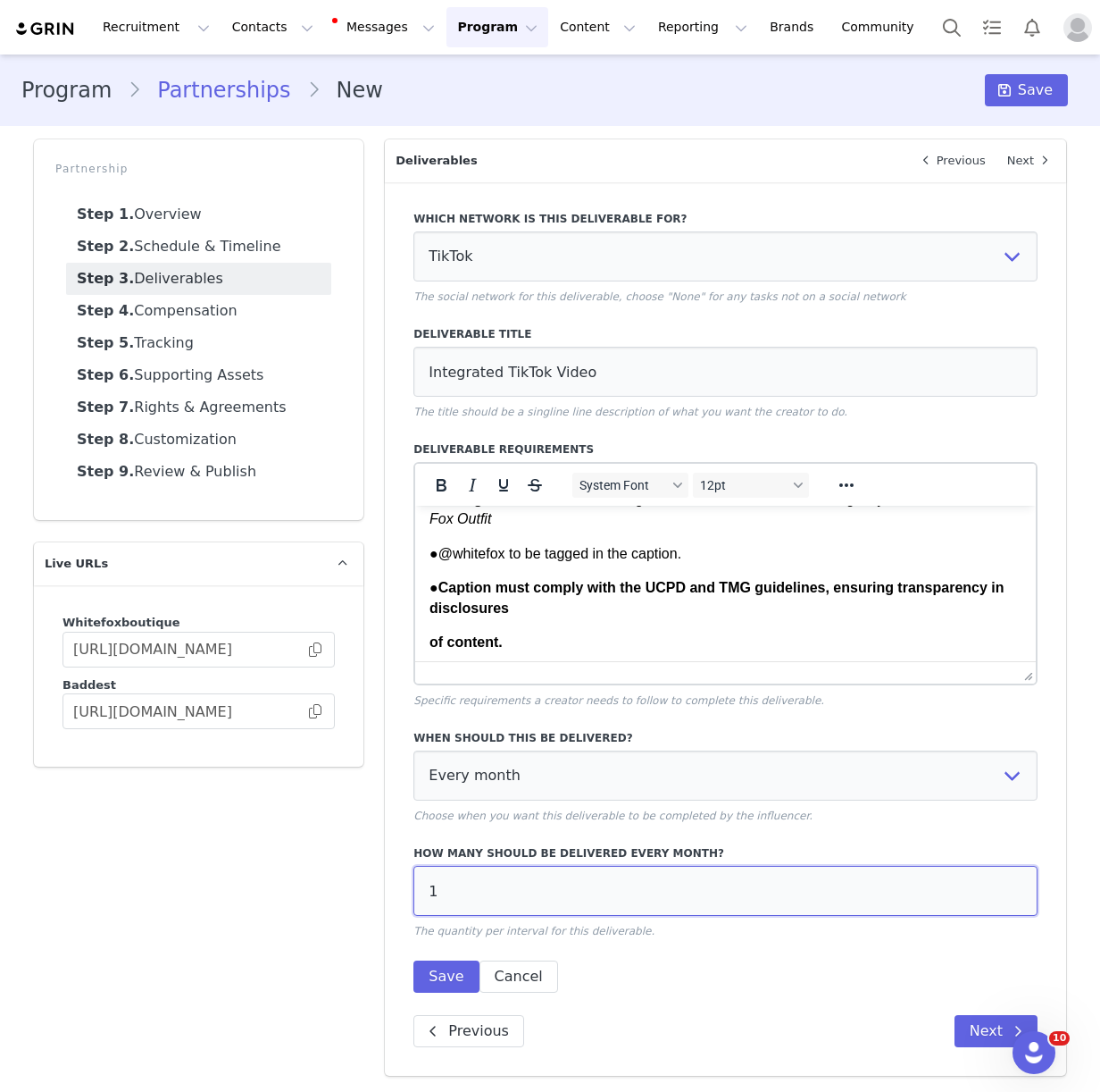
click at [466, 891] on input "1" at bounding box center [725, 890] width 624 height 50
type input "2"
drag, startPoint x: 447, startPoint y: 972, endPoint x: 122, endPoint y: 812, distance: 362.2
click at [447, 972] on button "Save" at bounding box center [445, 977] width 65 height 32
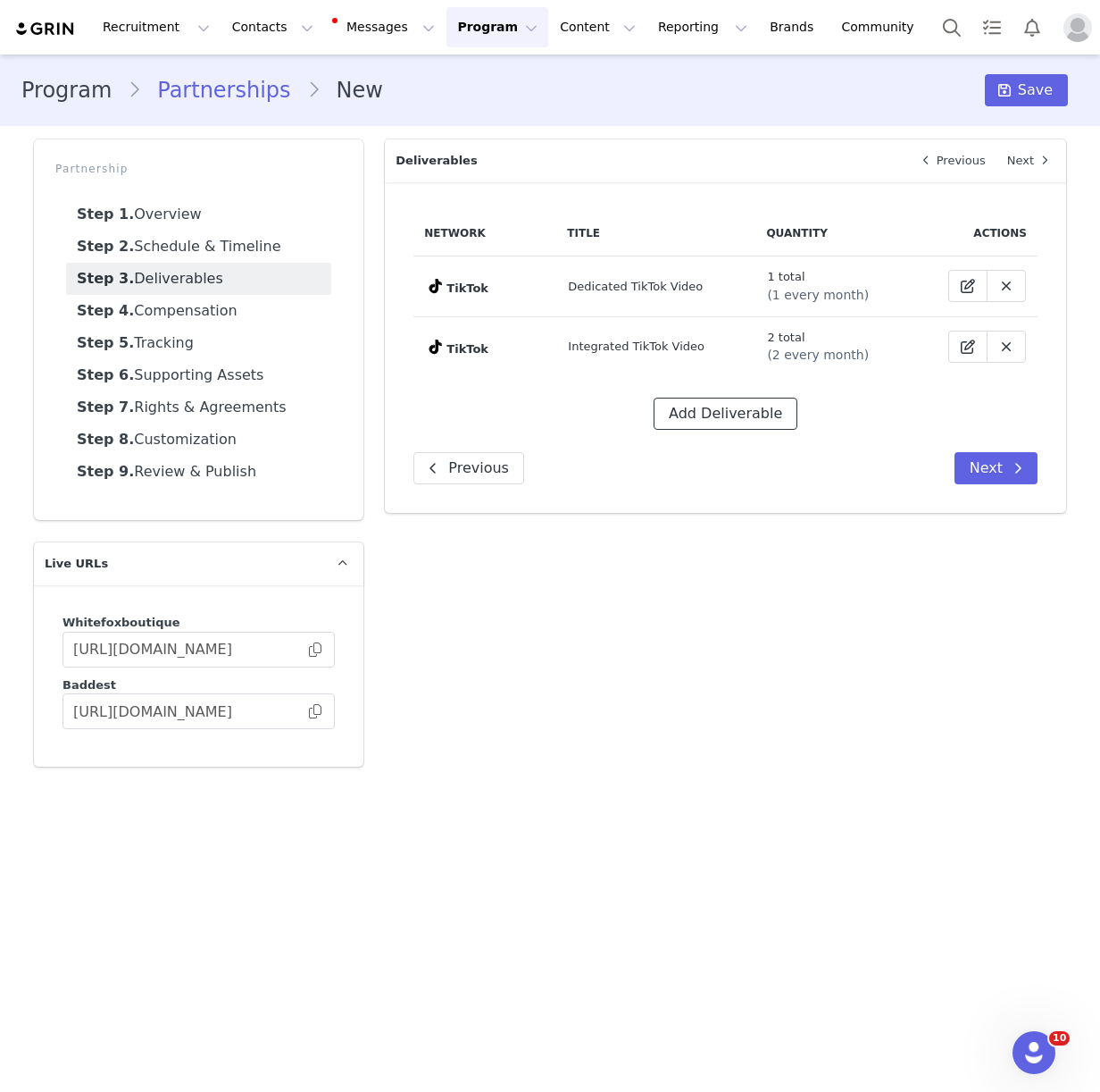
click at [695, 413] on button "Add Deliverable" at bounding box center [725, 413] width 144 height 32
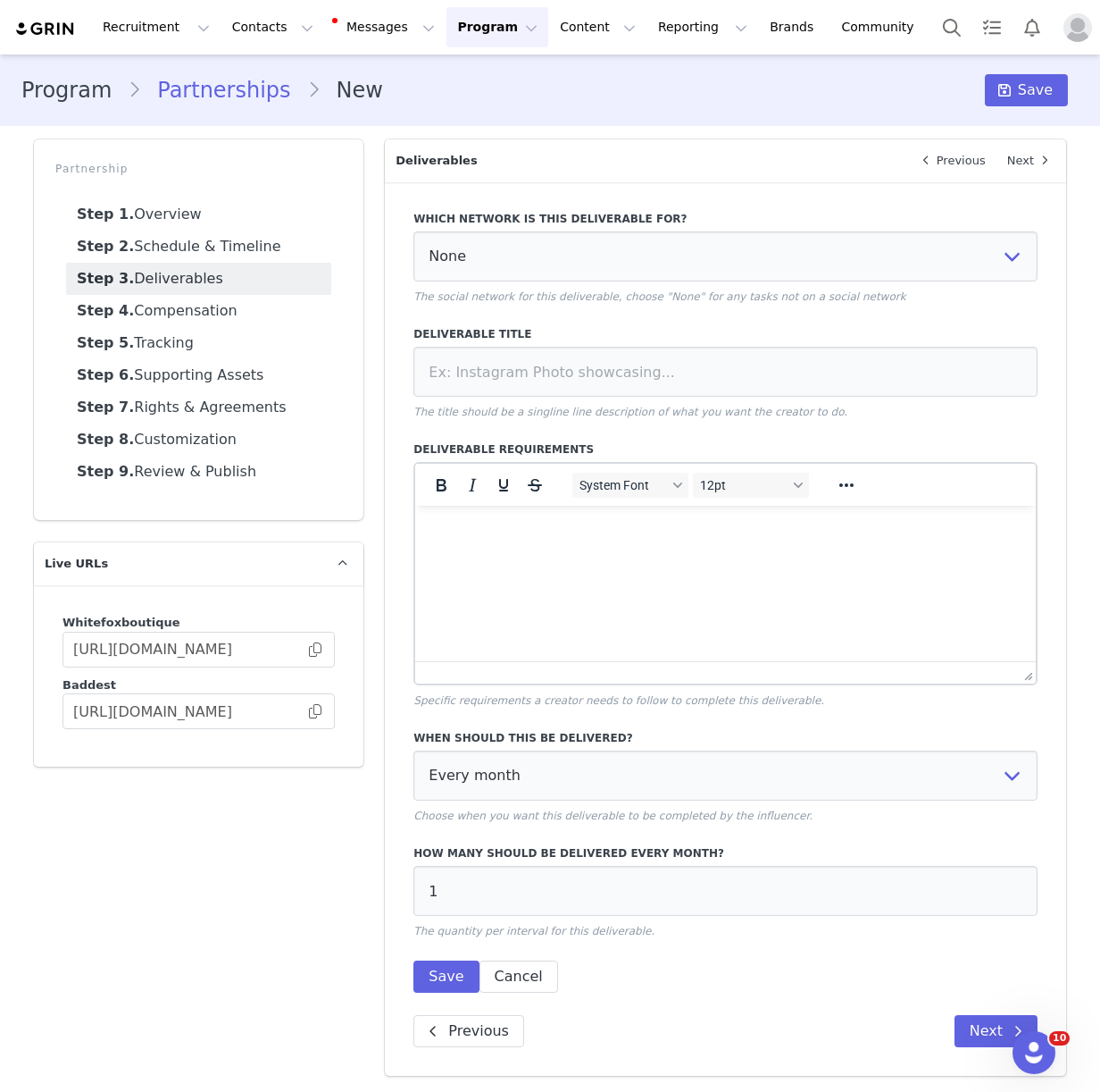
scroll to position [0, 0]
click at [468, 269] on select "None YouTube Twitter Instagram Facebook Twitch TikTok Pinterest" at bounding box center [725, 255] width 624 height 50
select select "9"
click at [462, 386] on input at bounding box center [725, 371] width 624 height 50
paste input "Organic TikTok Video"
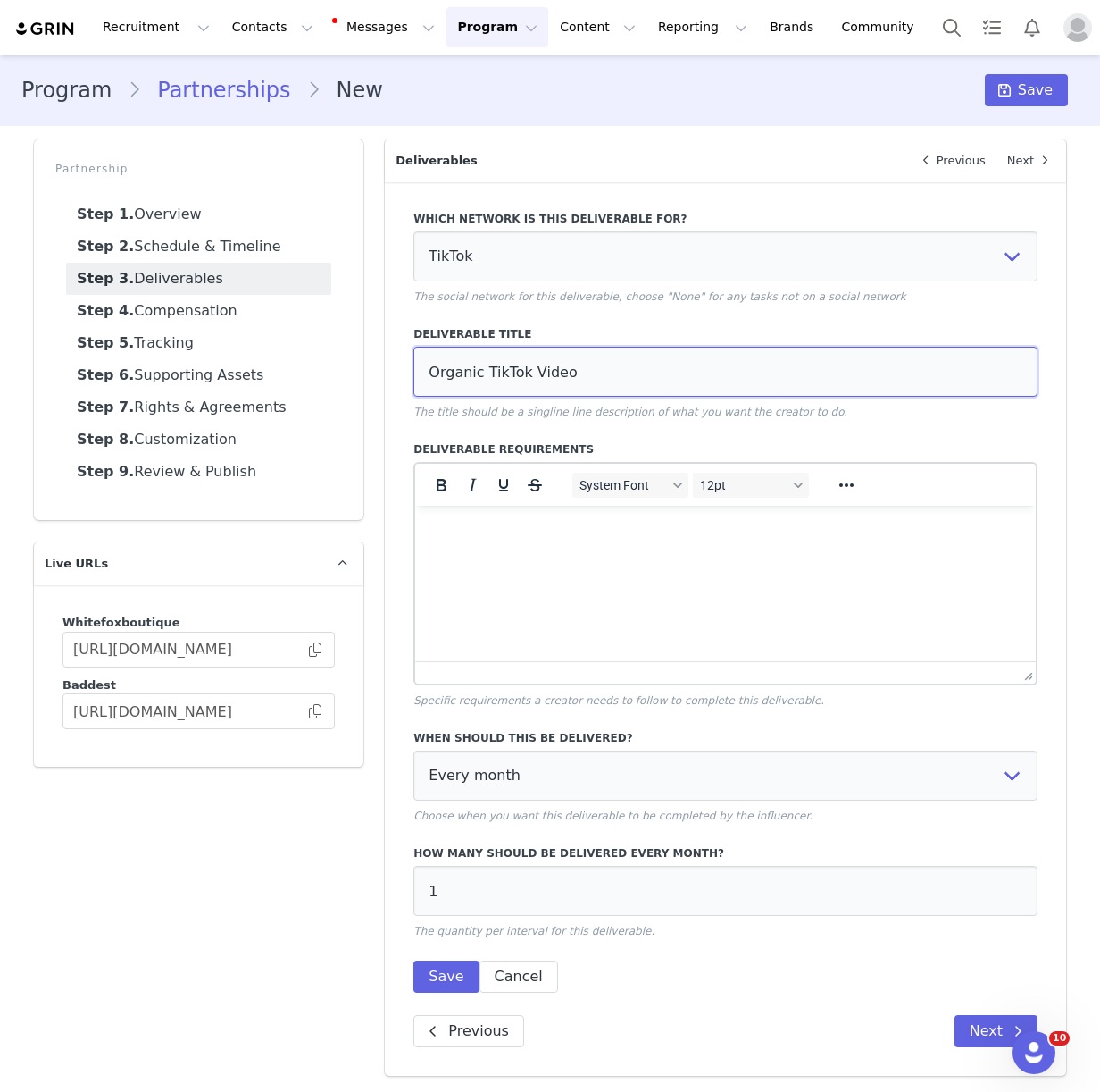
type input "Organic TikTok Video"
click at [475, 548] on html at bounding box center [725, 529] width 620 height 48
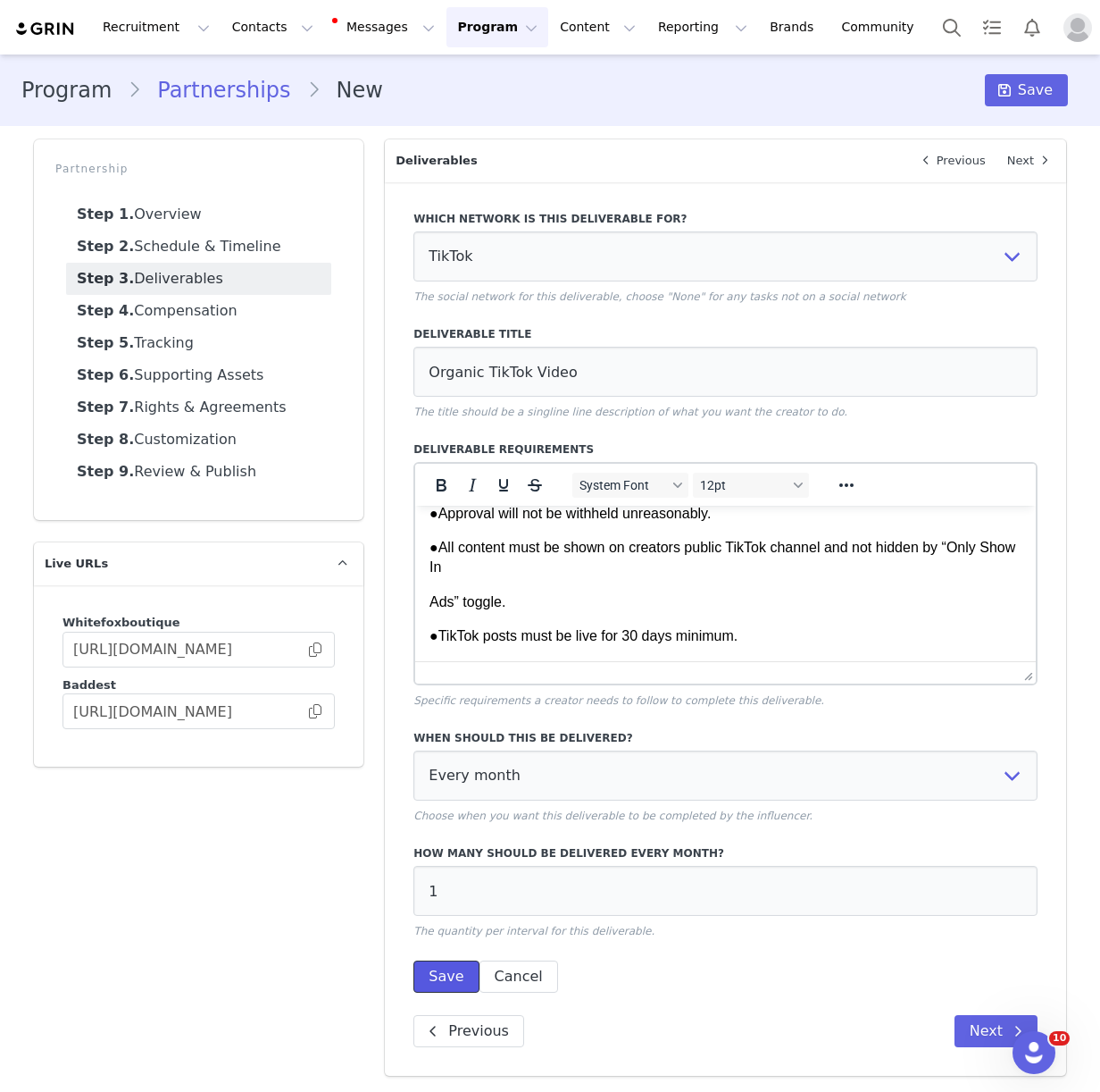
click at [451, 977] on button "Save" at bounding box center [445, 977] width 65 height 32
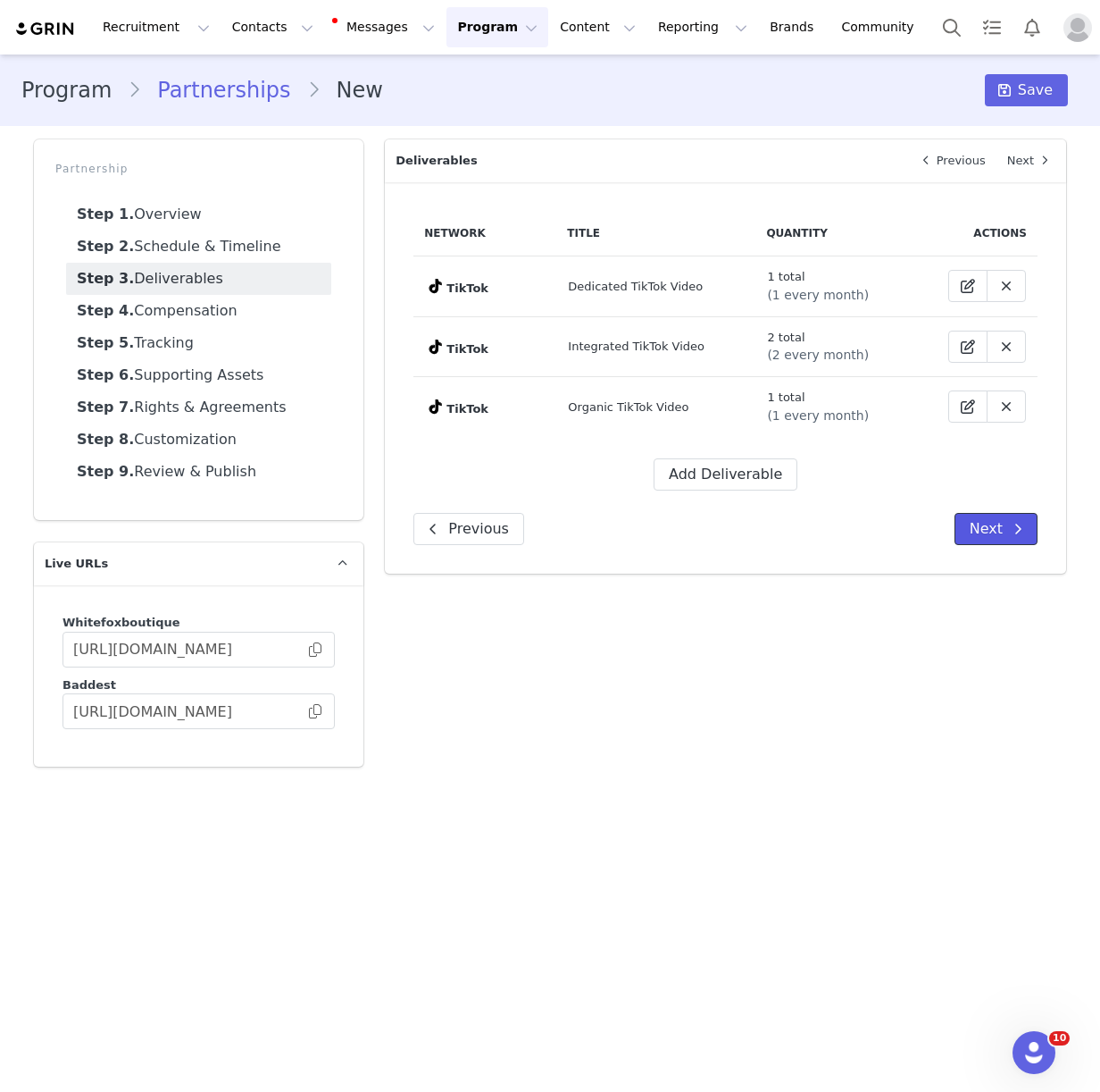
click at [991, 530] on button "Next" at bounding box center [996, 529] width 83 height 32
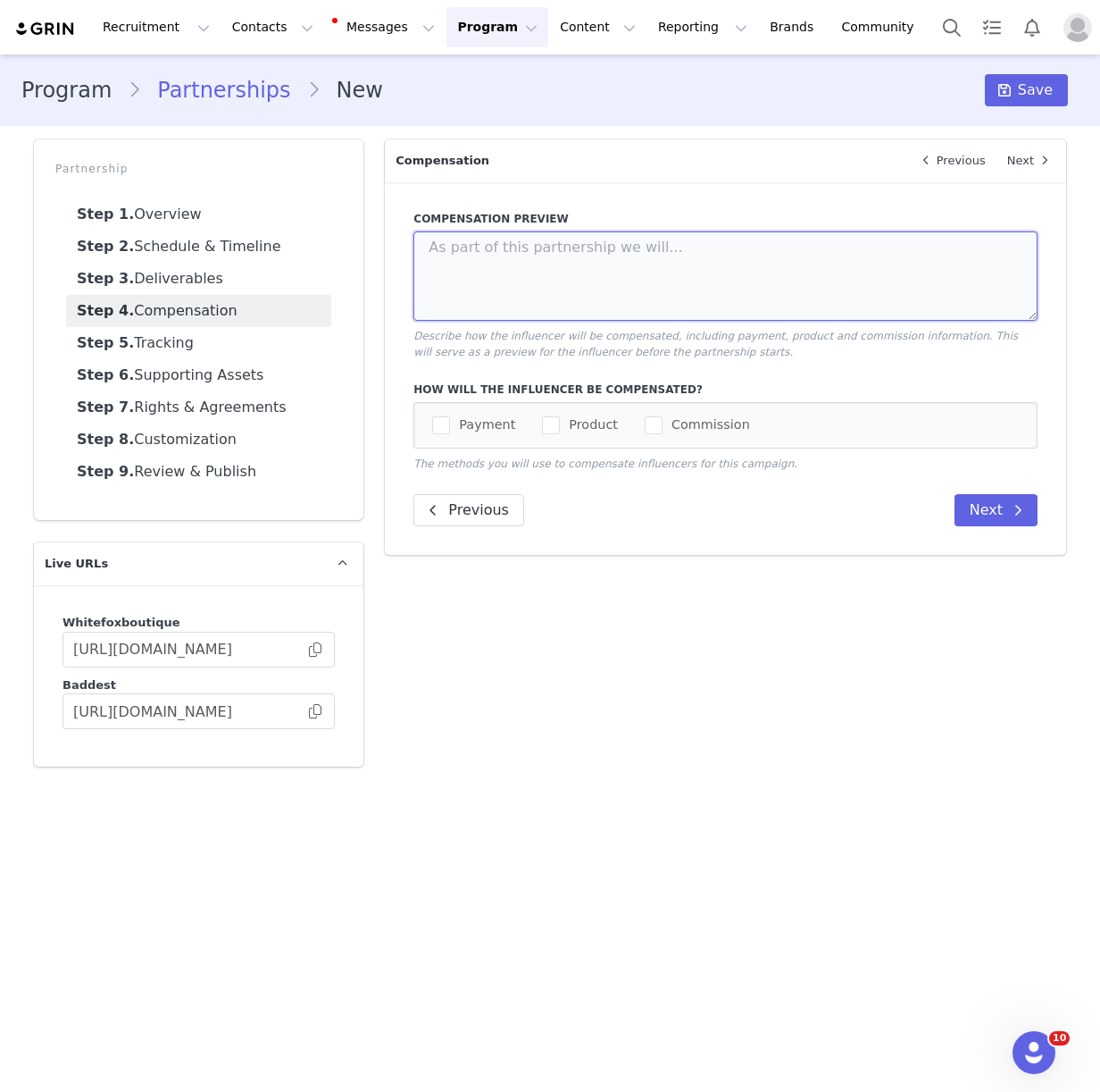
click at [490, 263] on textarea at bounding box center [725, 275] width 624 height 89
paste textarea "FEE FOR CAMPAIGN: €2,500 EUROS"
type textarea "FEE FOR CAMPAIGN: €2,500 EUROS"
click at [472, 431] on span "Payment" at bounding box center [481, 424] width 65 height 17
click at [450, 416] on input "Payment" at bounding box center [450, 416] width 0 height 0
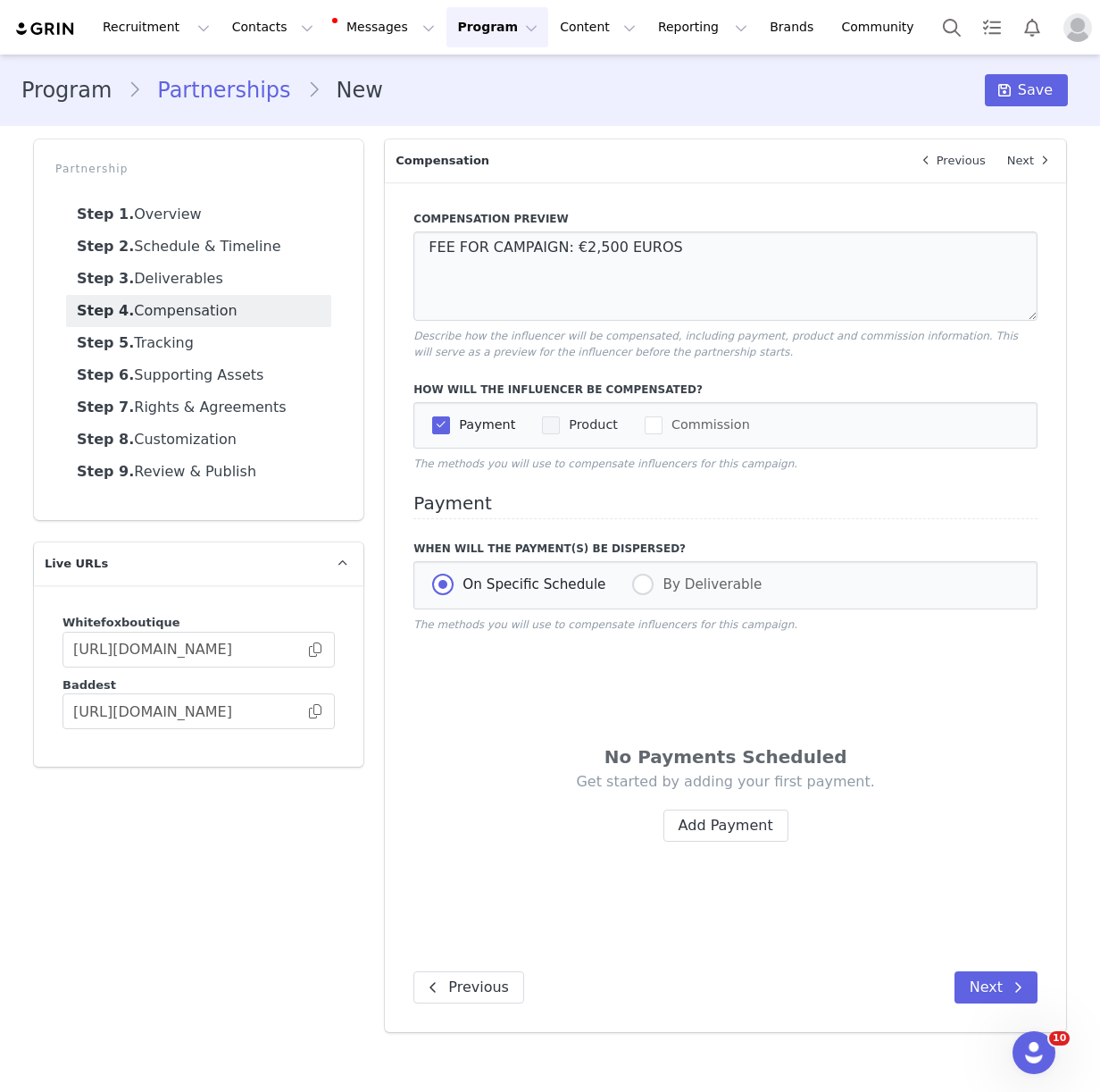
click at [583, 427] on span "Product" at bounding box center [589, 424] width 58 height 17
click at [560, 416] on input "Product" at bounding box center [560, 416] width 0 height 0
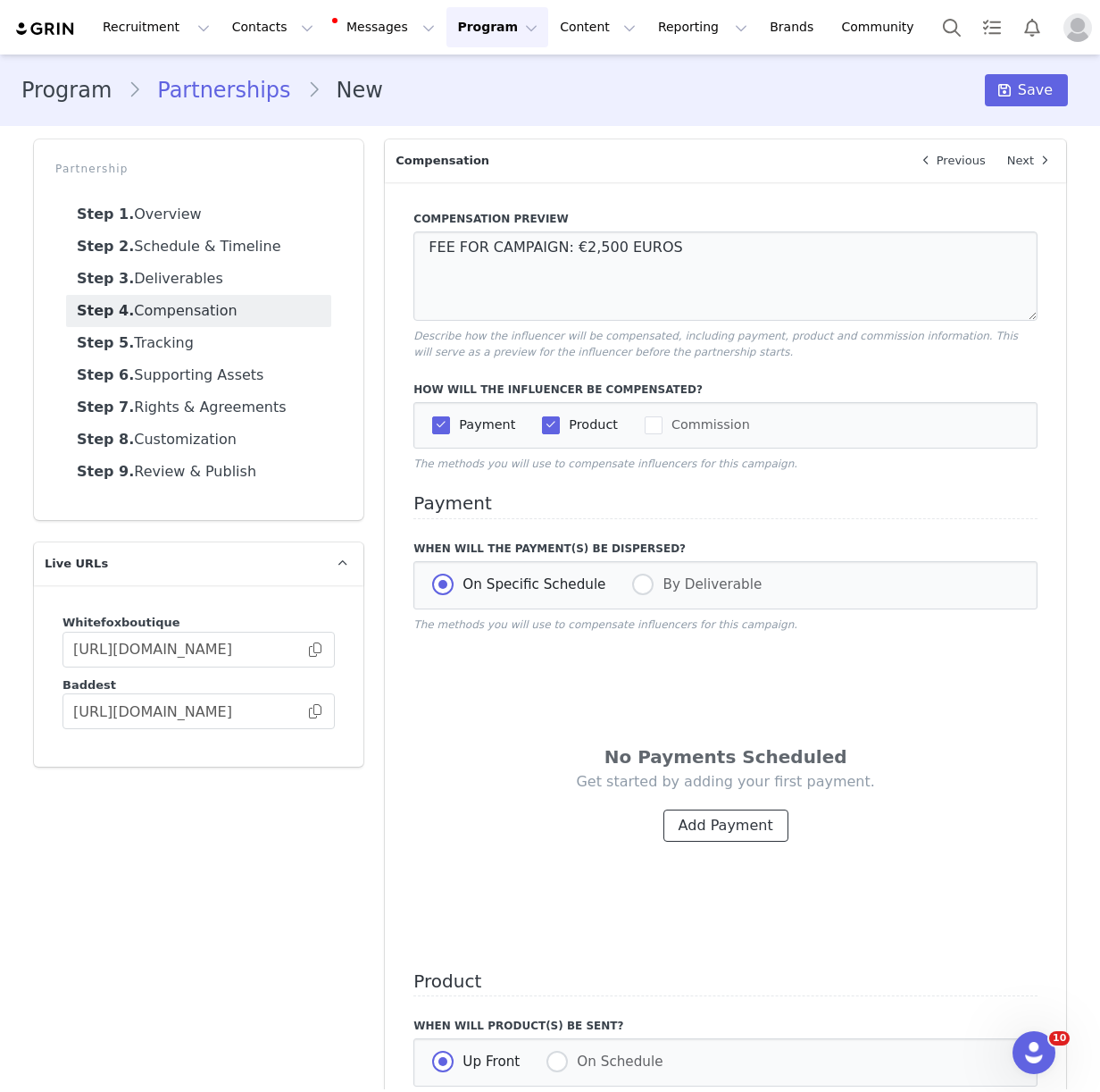
click at [761, 816] on button "Add Payment" at bounding box center [726, 825] width 125 height 32
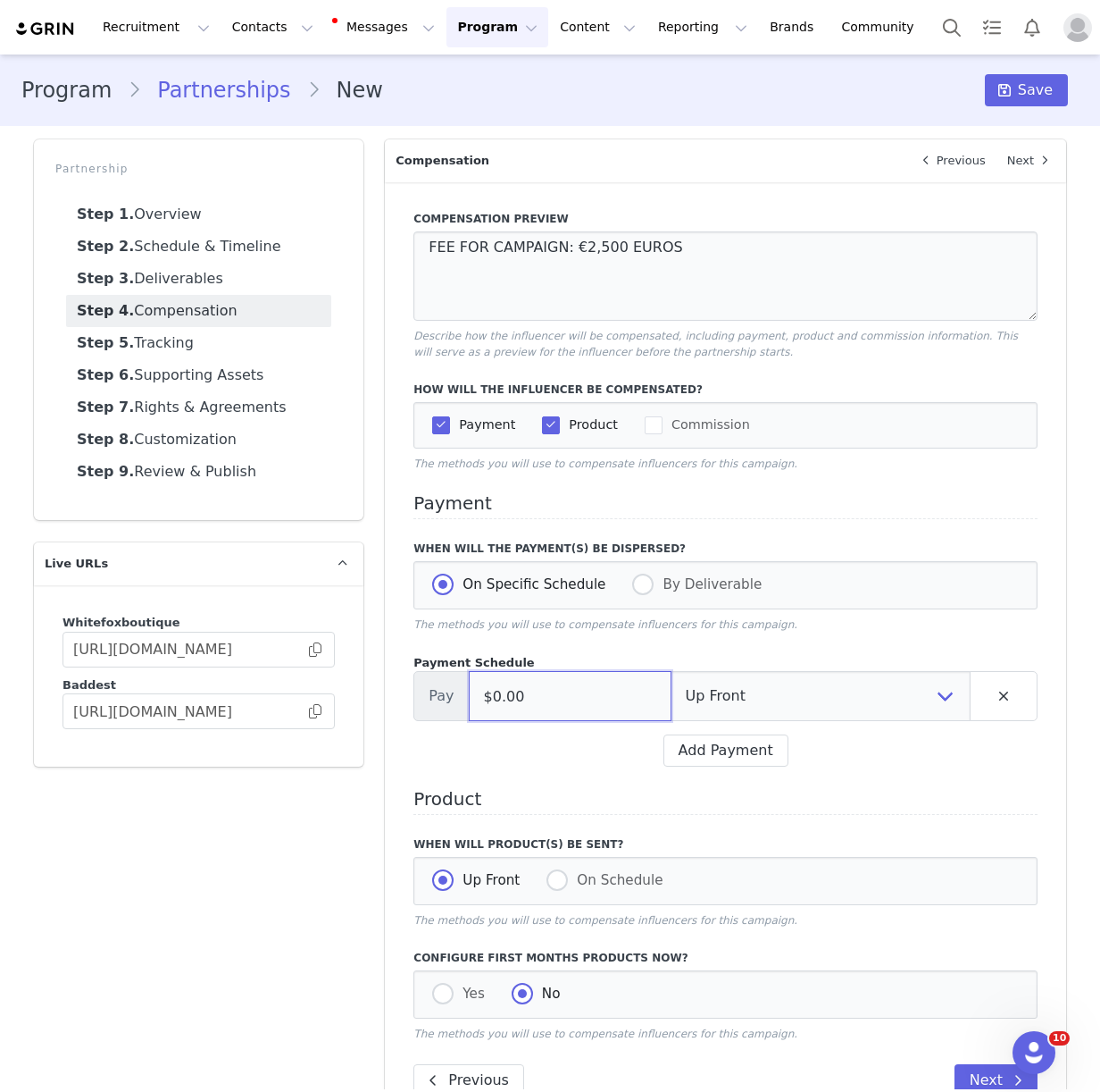
click at [556, 706] on input "$0.00" at bounding box center [570, 695] width 203 height 50
type input "$2,500.00"
click at [785, 703] on select "Up Front Month 1 Upon Completion" at bounding box center [820, 695] width 300 height 50
select select "completion"
click at [489, 794] on h4 "Product" at bounding box center [725, 802] width 624 height 26
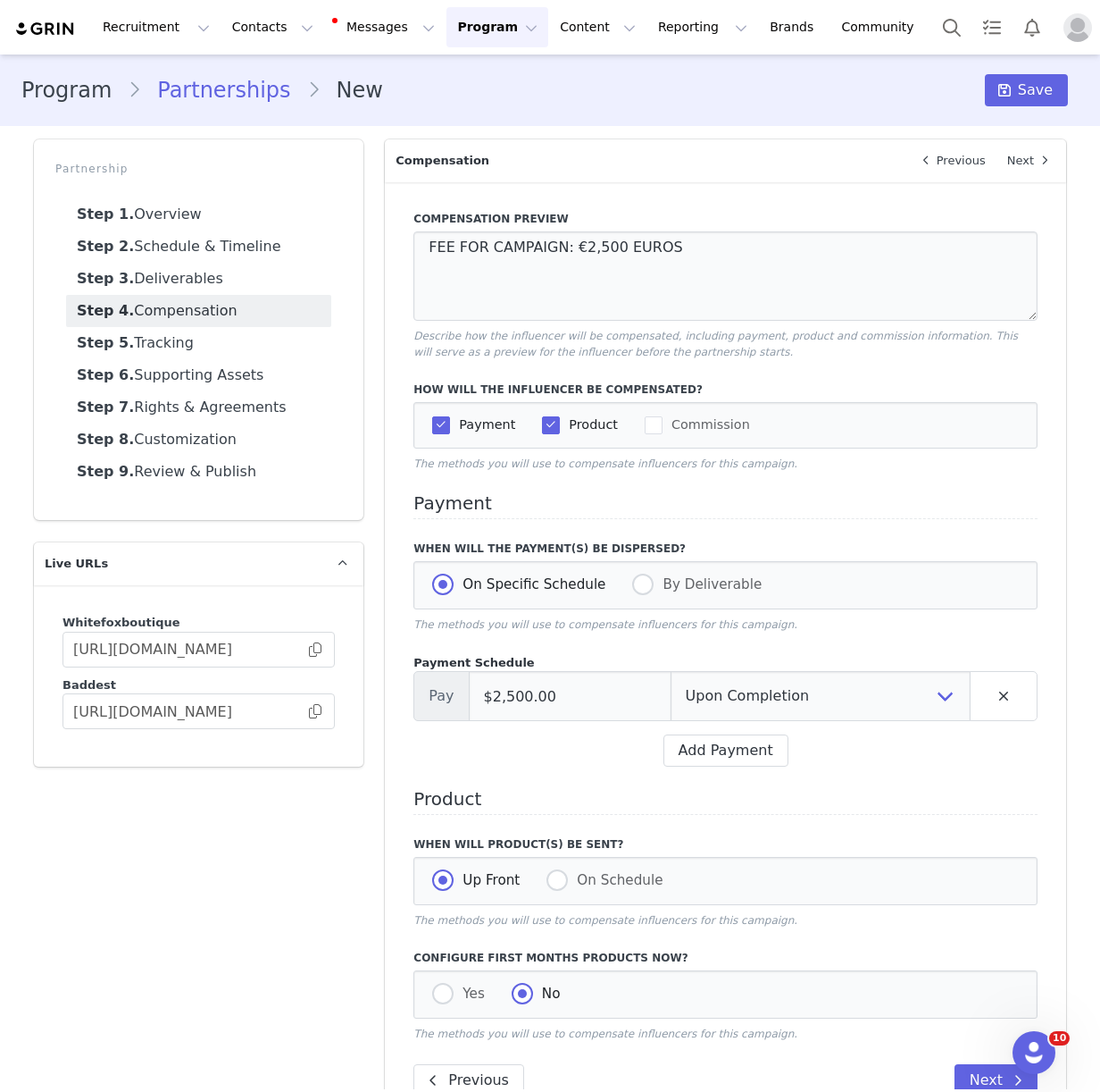
scroll to position [53, 0]
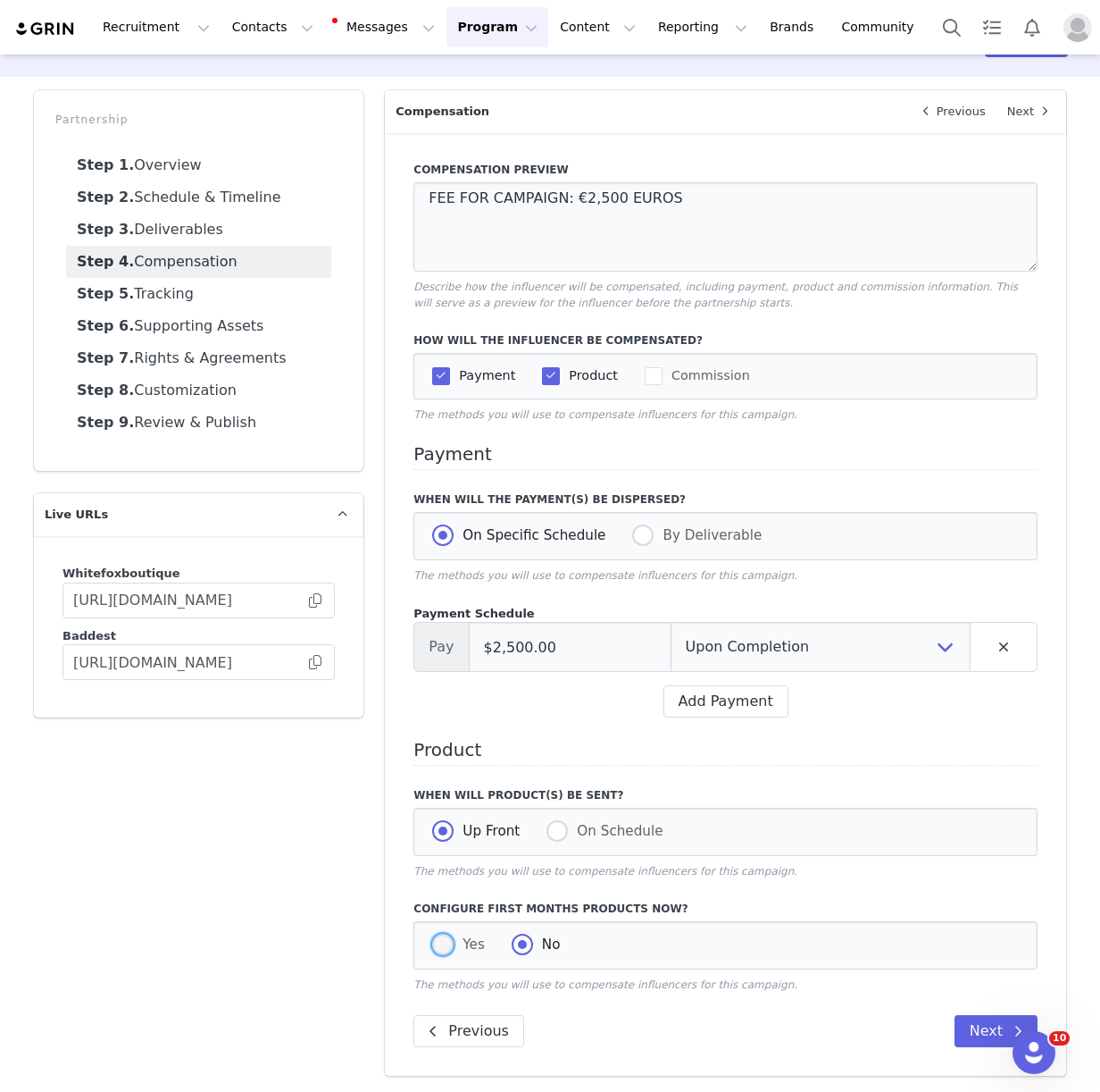
click at [439, 944] on span at bounding box center [442, 944] width 22 height 22
click at [439, 944] on input "Yes" at bounding box center [442, 945] width 22 height 23
radio input "true"
radio input "false"
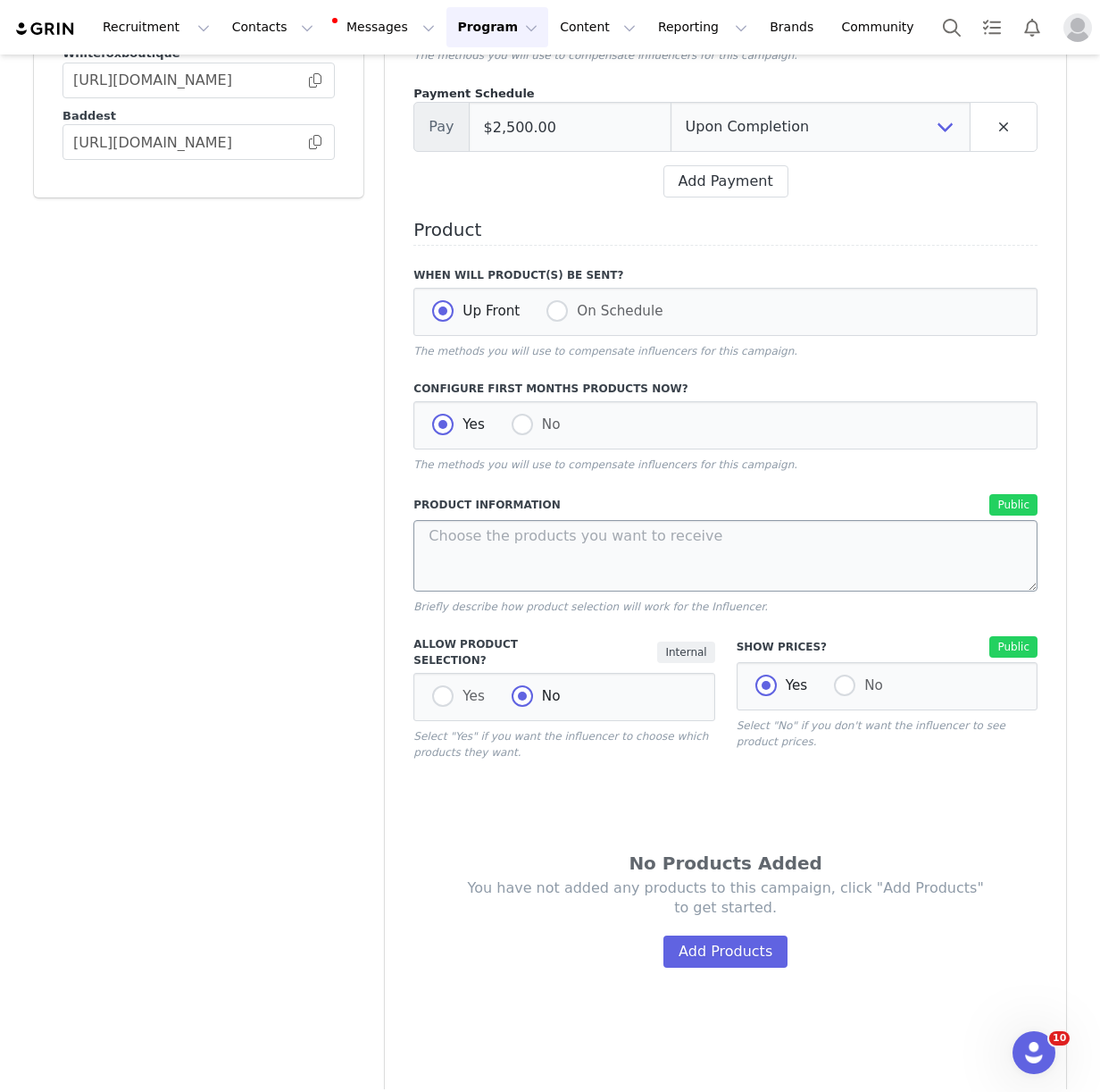
scroll to position [646, 0]
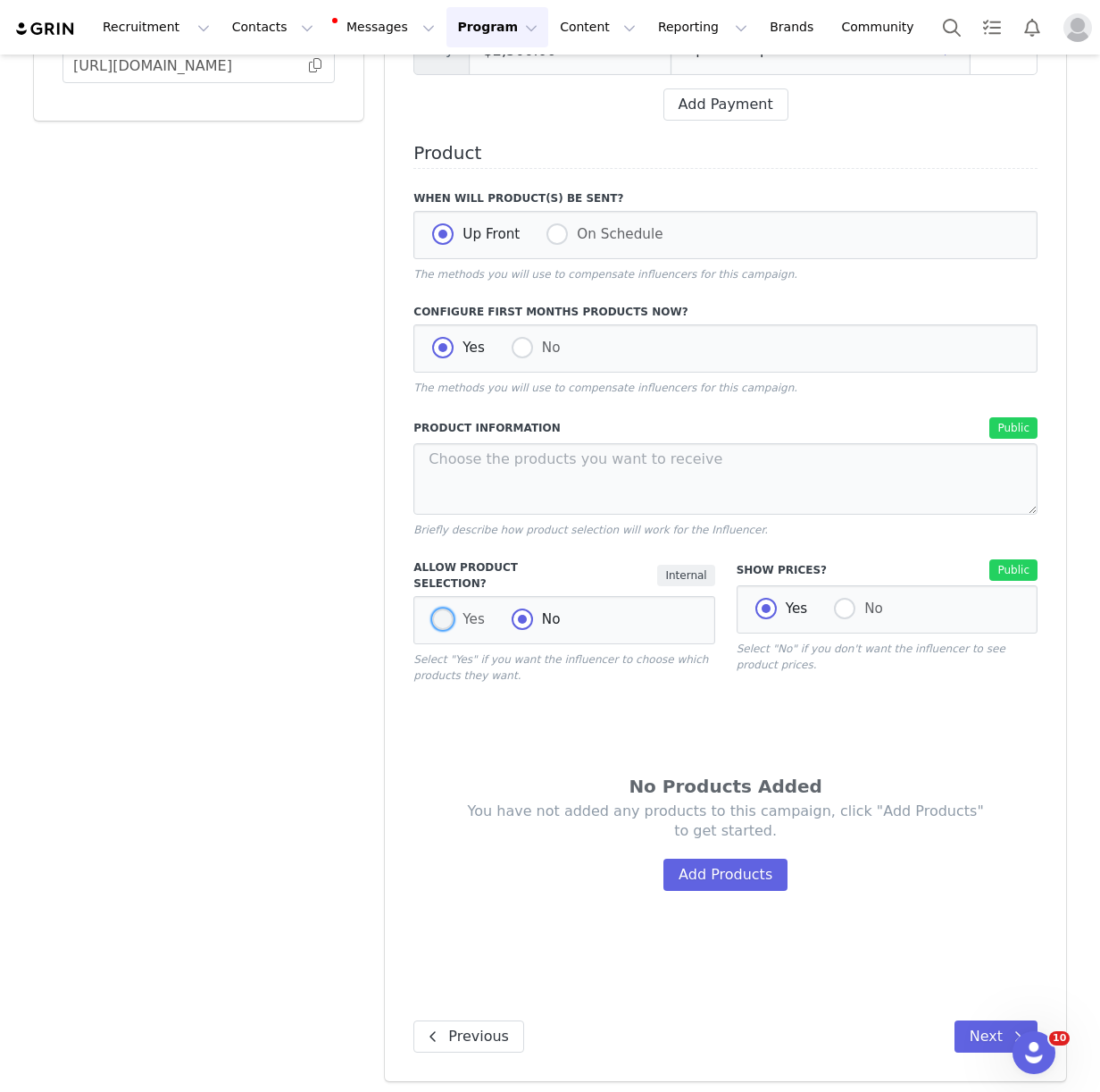
click at [454, 611] on span "Yes" at bounding box center [468, 619] width 31 height 16
click at [453, 608] on input "Yes" at bounding box center [442, 620] width 22 height 23
radio input "true"
radio input "false"
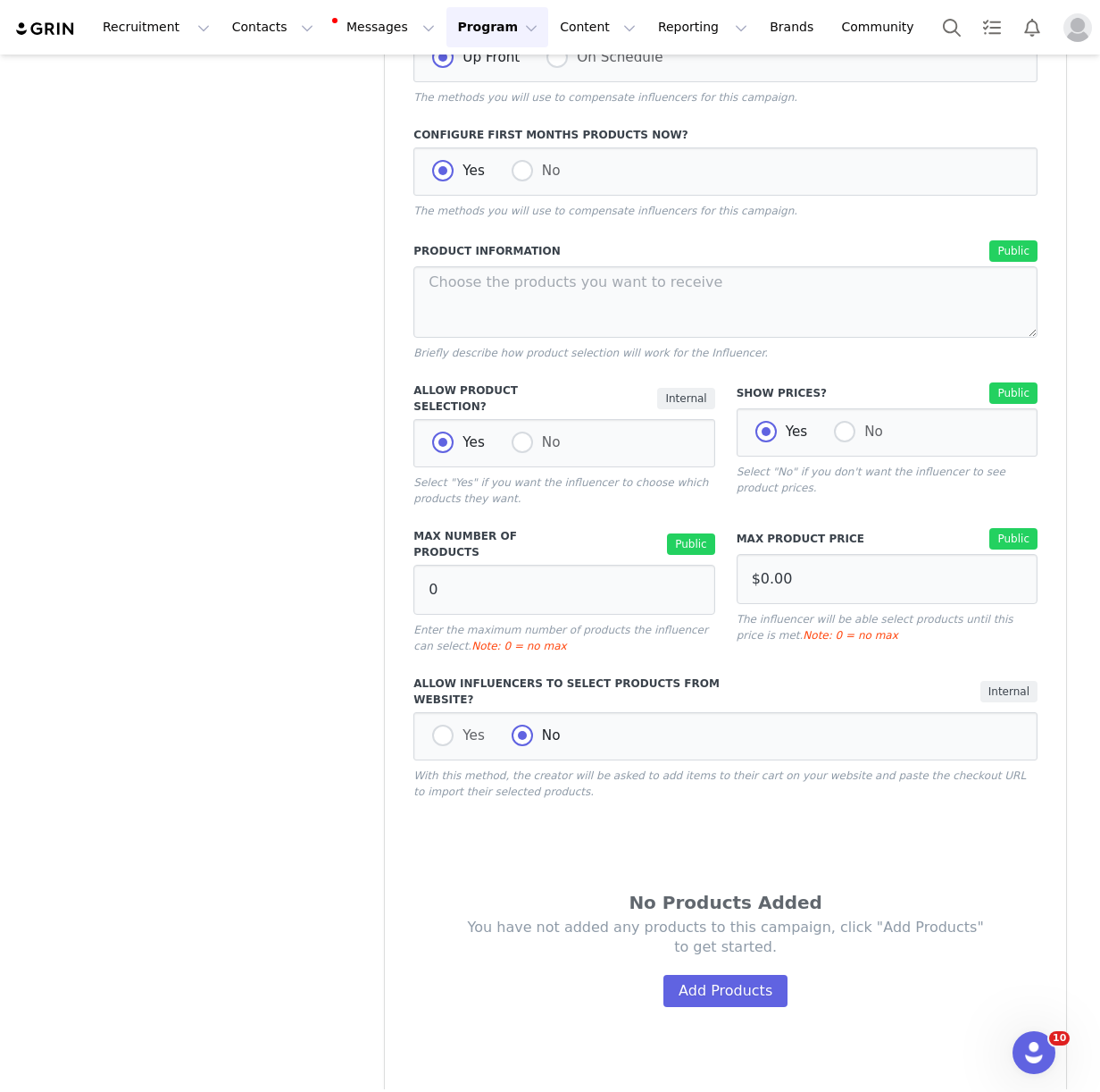
scroll to position [826, 0]
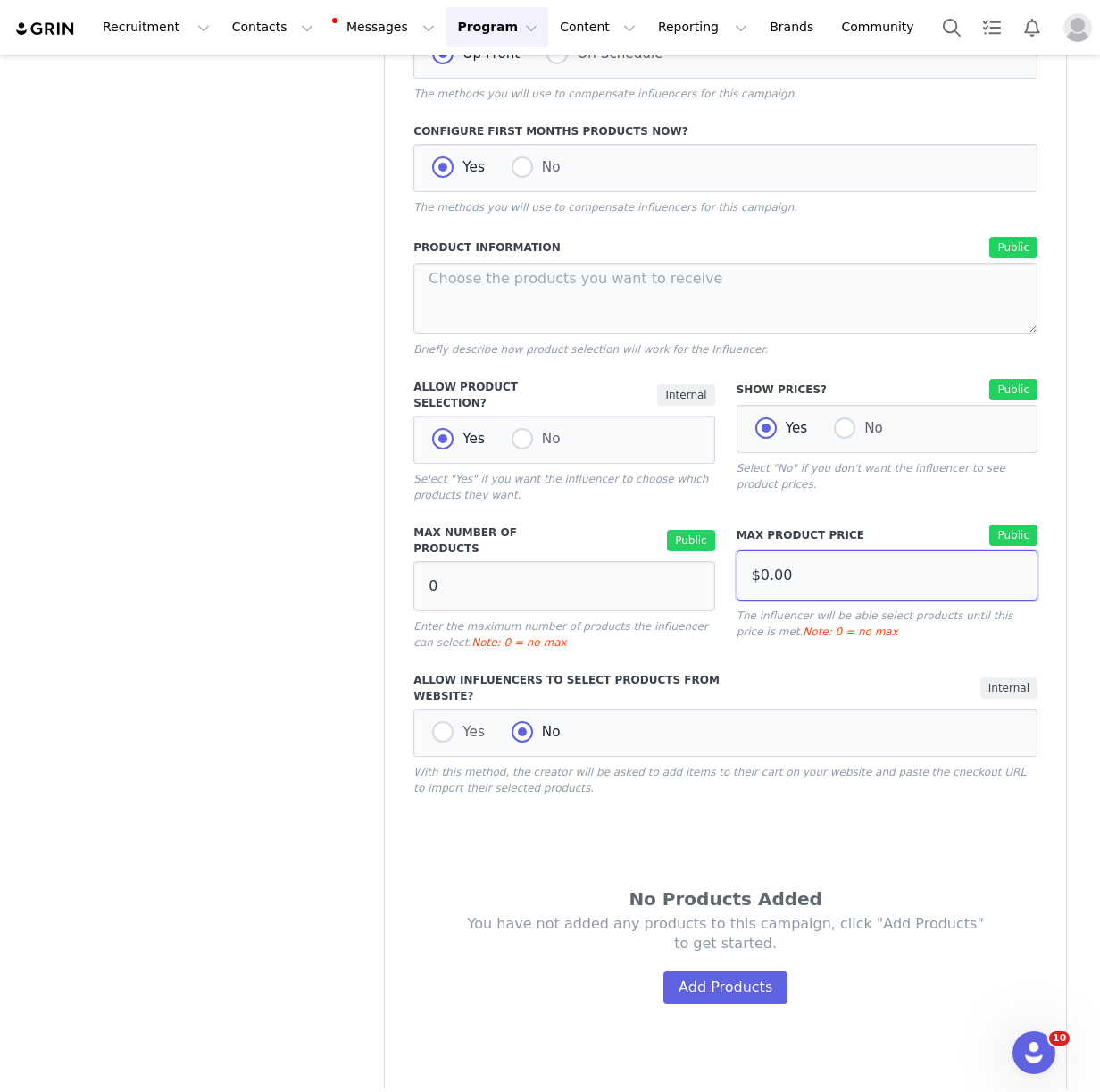
click at [808, 577] on input "$0.00" at bounding box center [887, 575] width 301 height 50
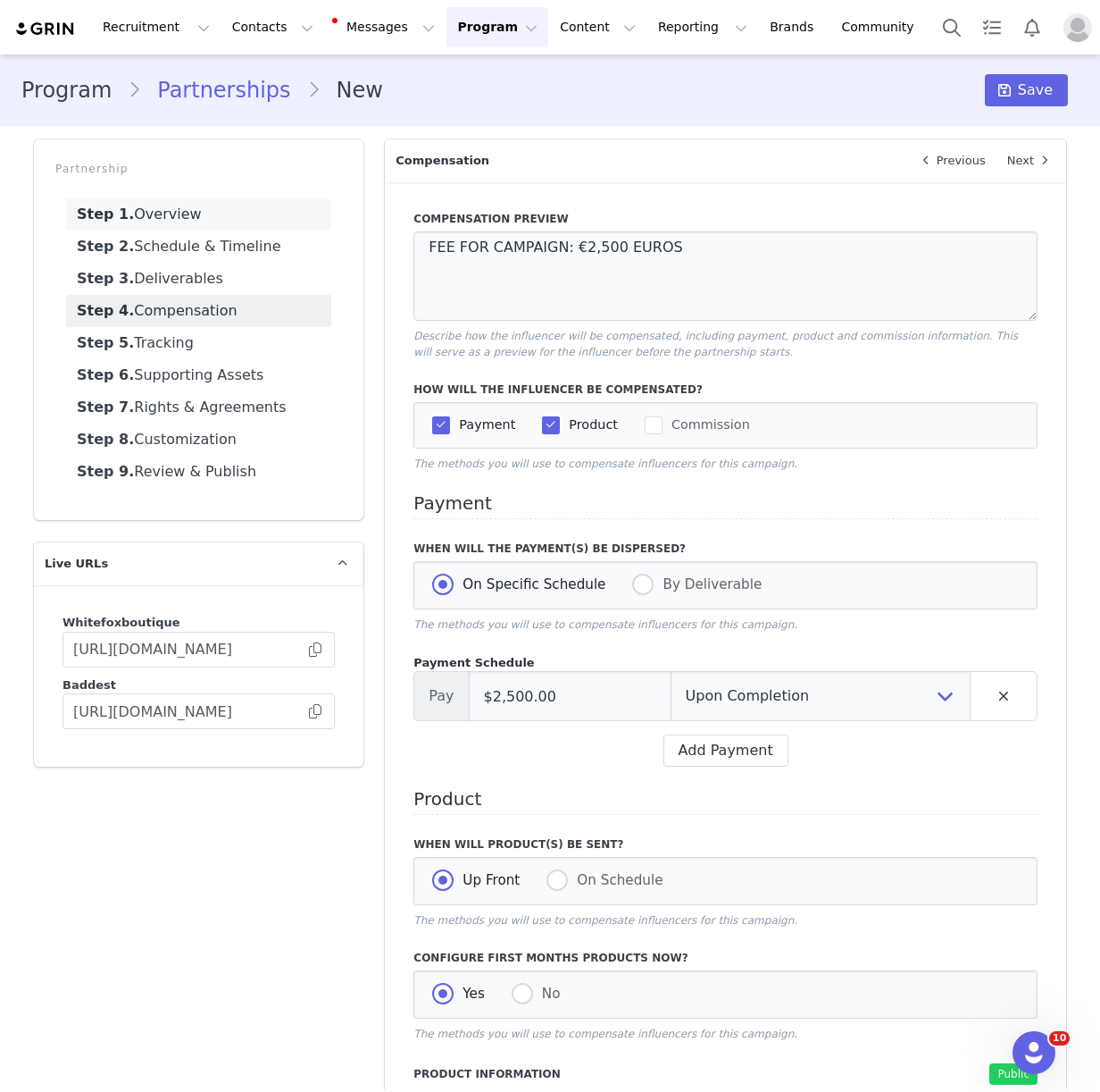
type input "$1,000.00"
click at [176, 209] on link "Step 1. Overview" at bounding box center [198, 214] width 266 height 32
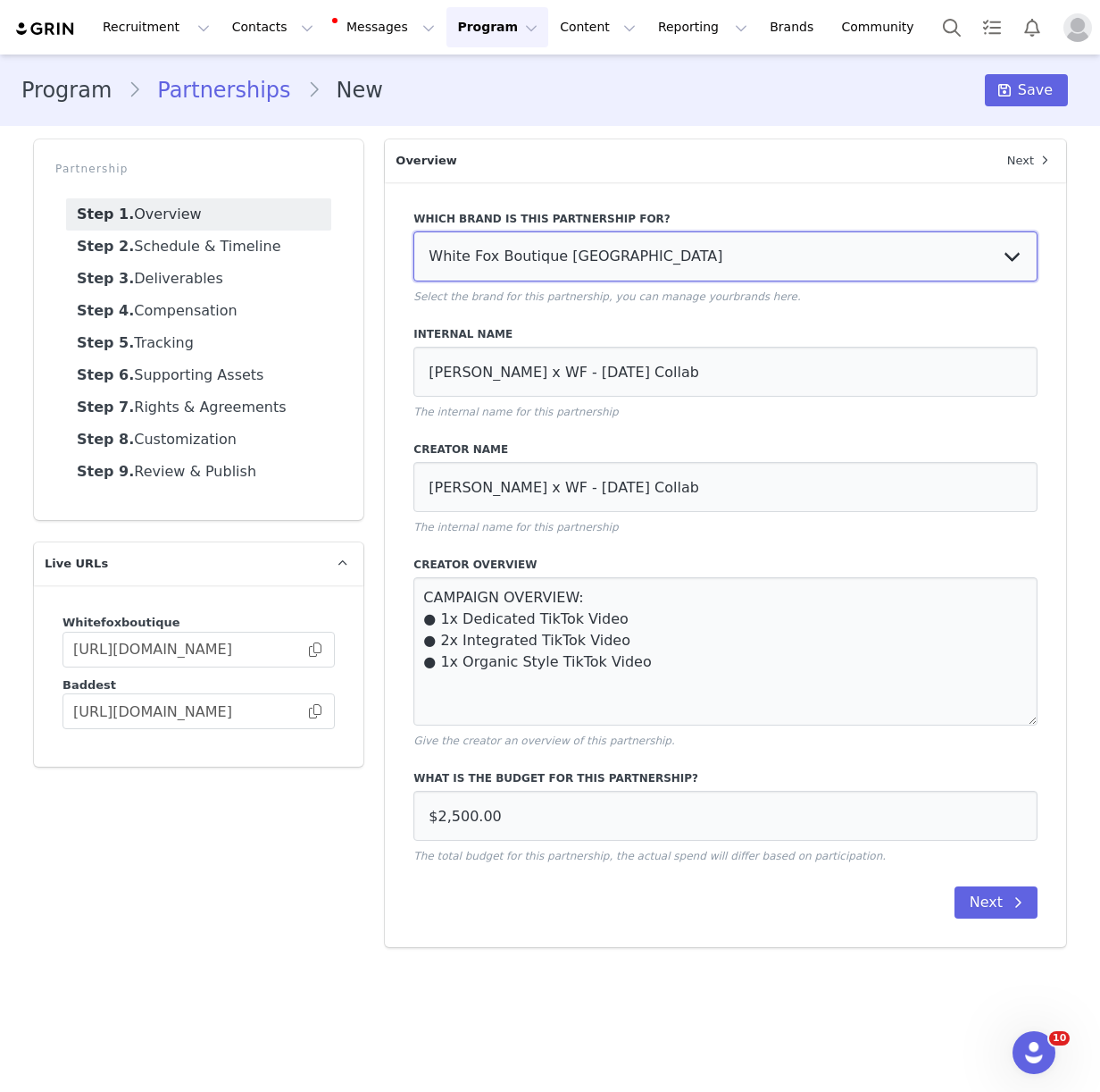
click at [550, 254] on select "White Fox Boutique USA White Fox Boutique AUS White Fox Boutique UK" at bounding box center [725, 255] width 624 height 50
select select "f1701913-70b5-4f9a-b6f0-0f9fc62261bc"
type input "£2,500.00"
click at [176, 250] on link "Step 2. Schedule & Timeline" at bounding box center [198, 246] width 266 height 32
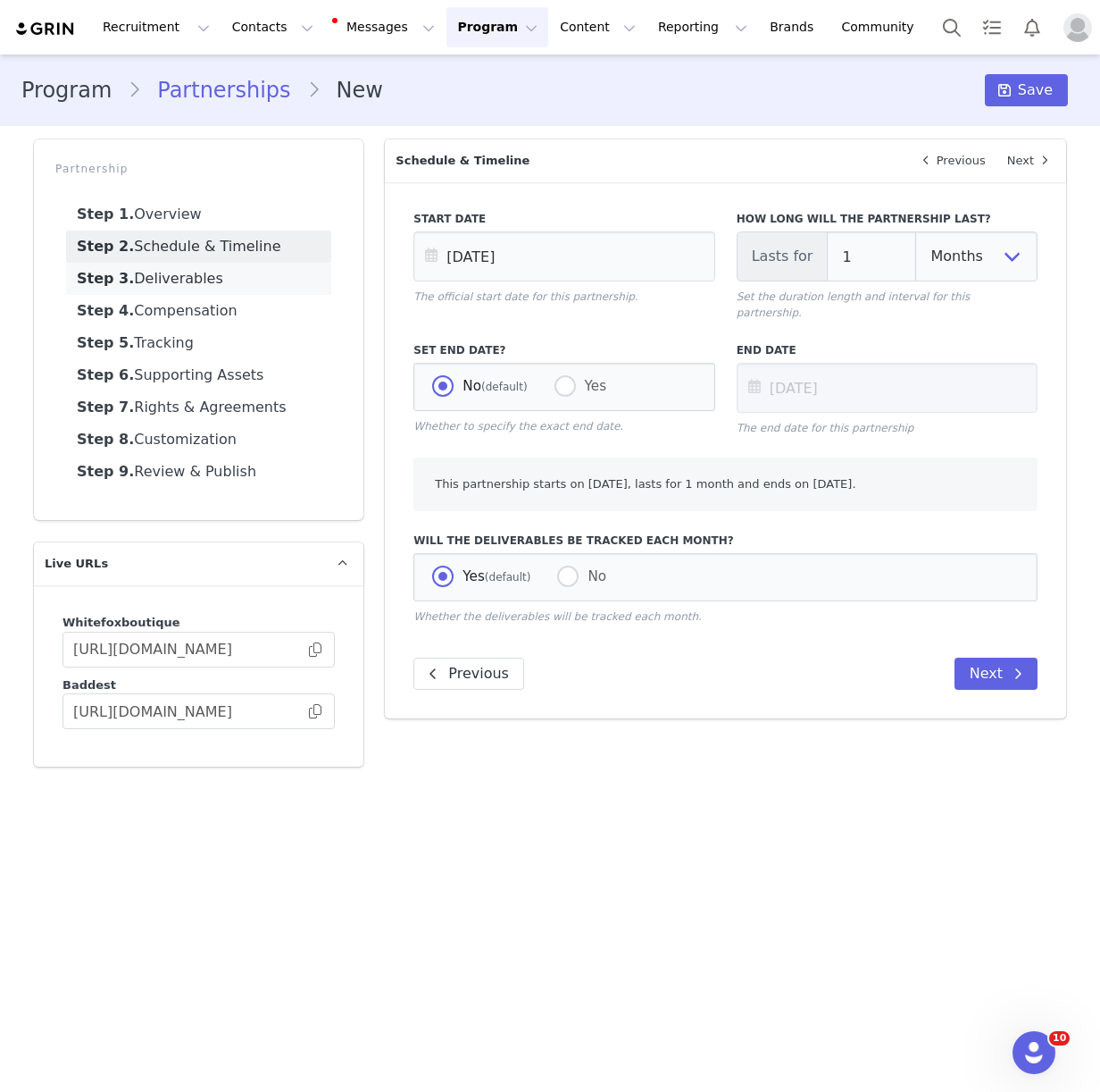
click at [196, 285] on link "Step 3. Deliverables" at bounding box center [198, 279] width 266 height 32
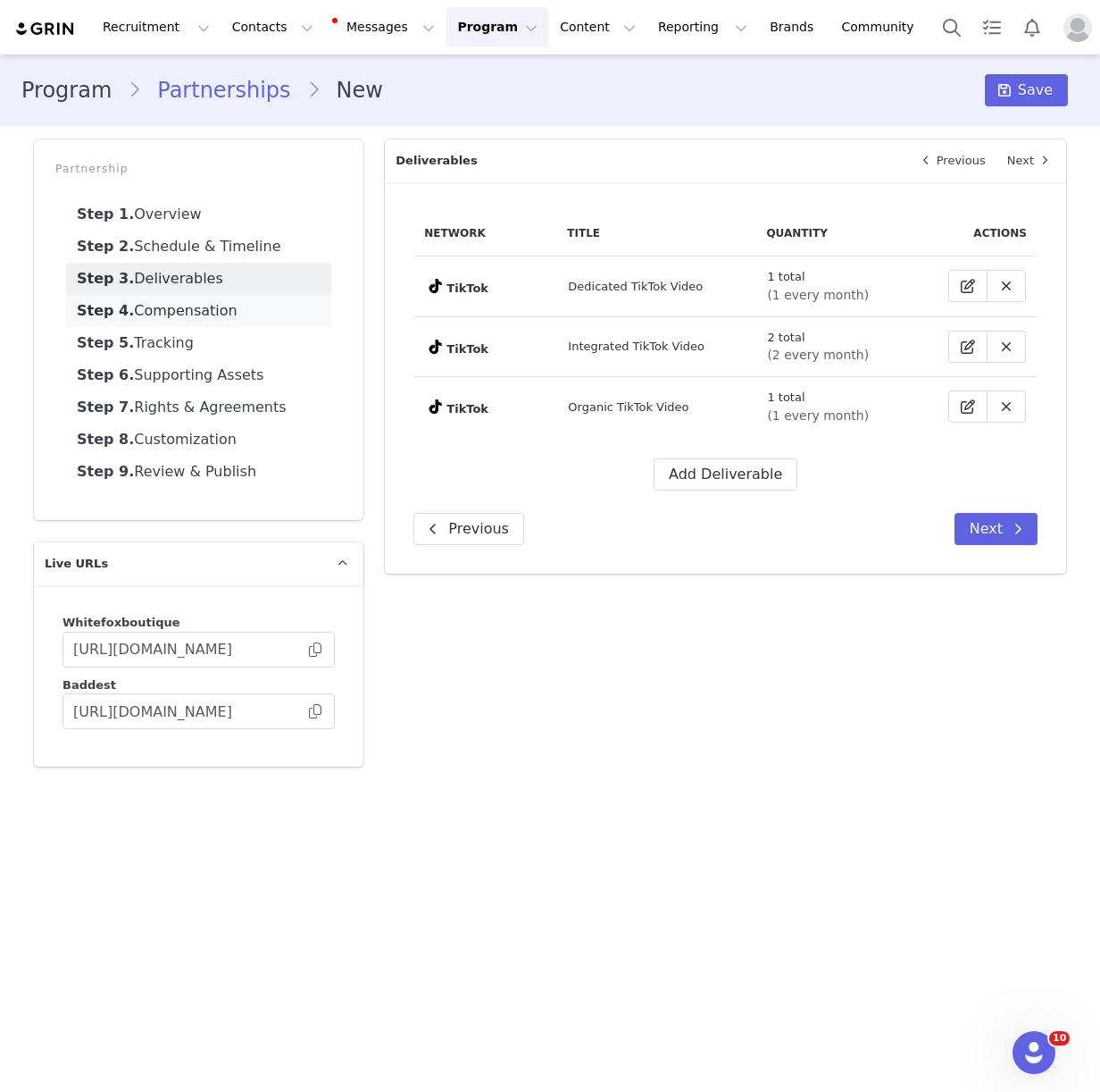
click at [176, 324] on link "Step 4. Compensation" at bounding box center [198, 311] width 266 height 32
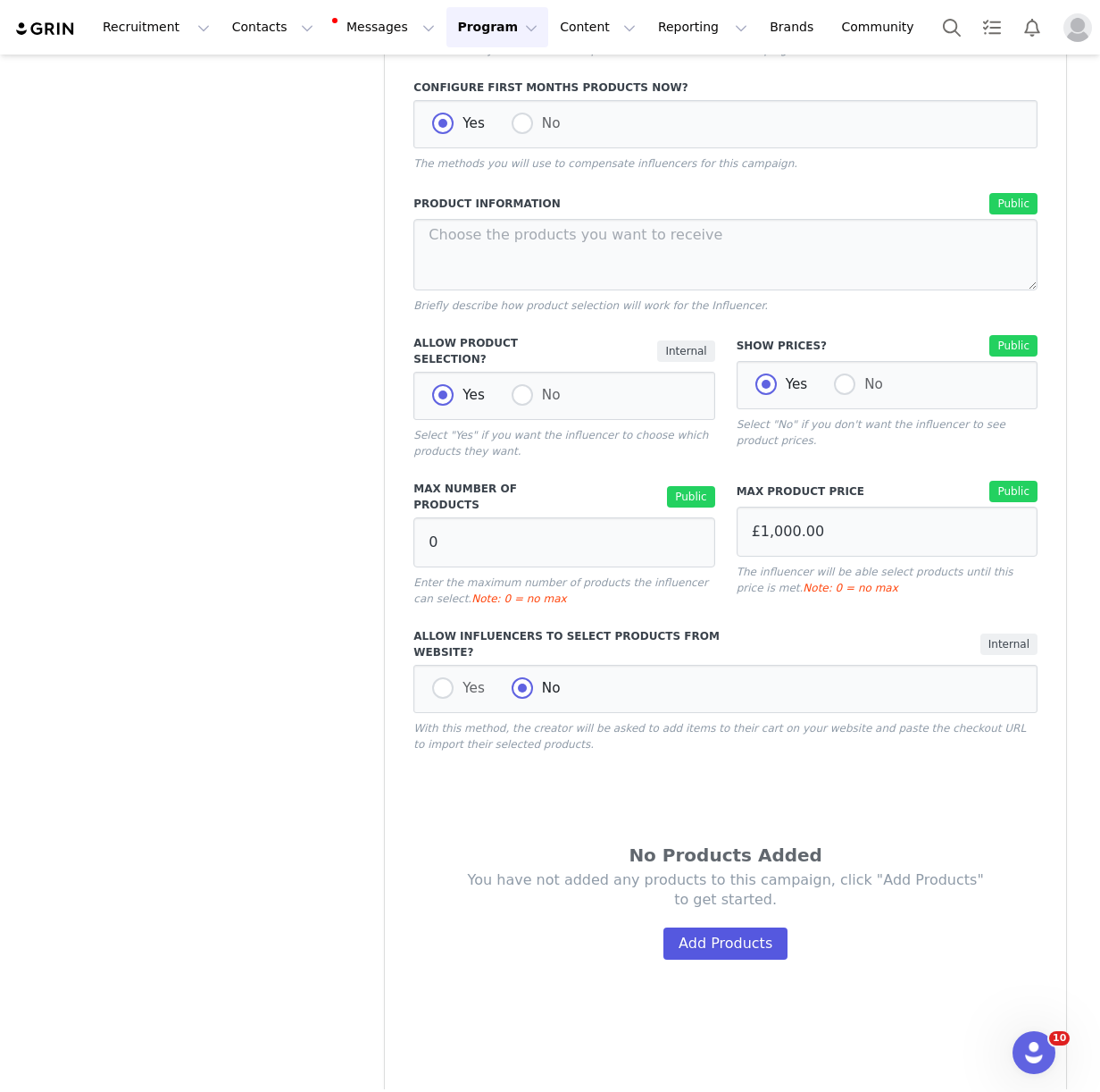
scroll to position [929, 0]
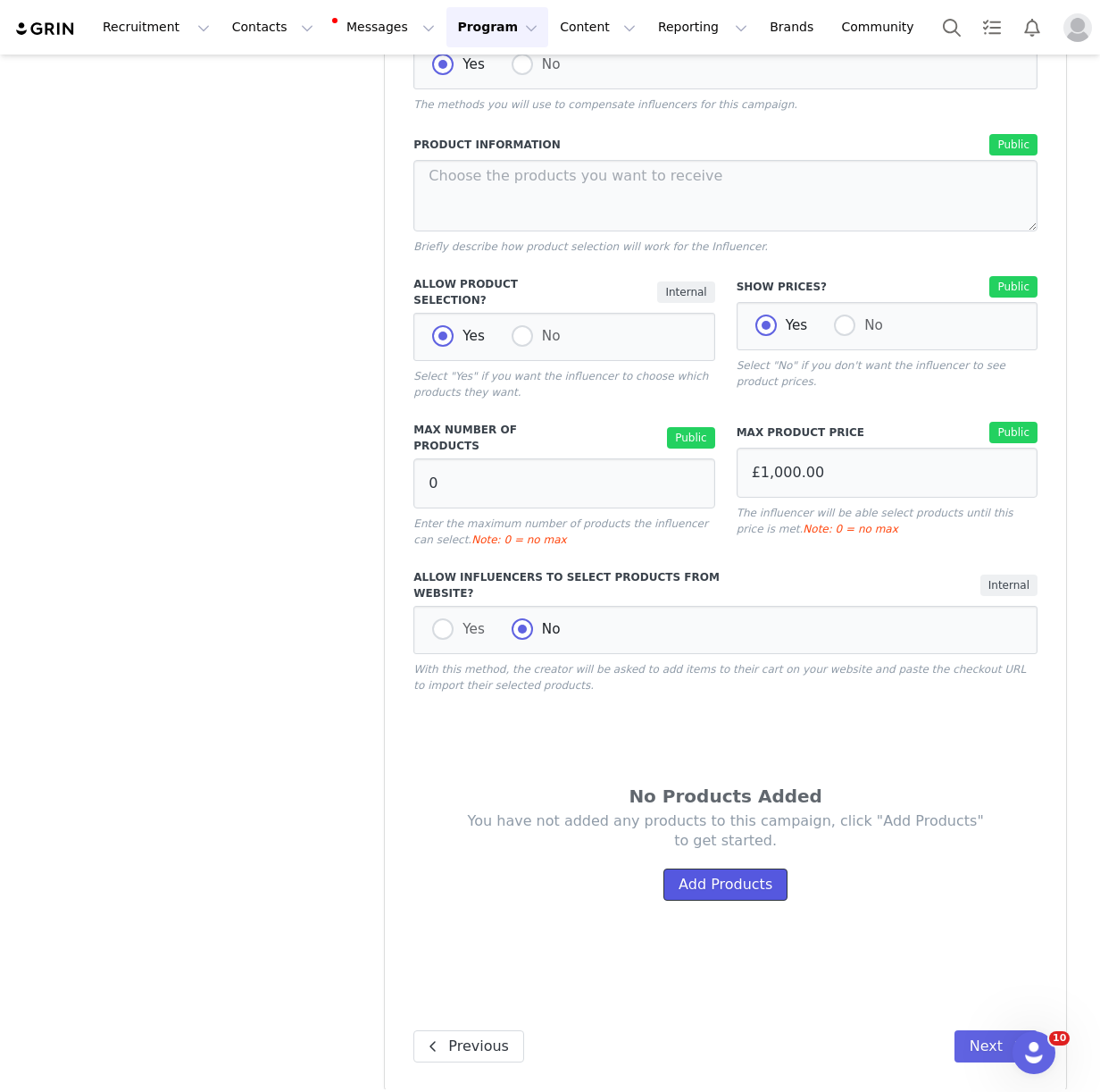
click at [729, 870] on button "Add Products" at bounding box center [726, 884] width 124 height 32
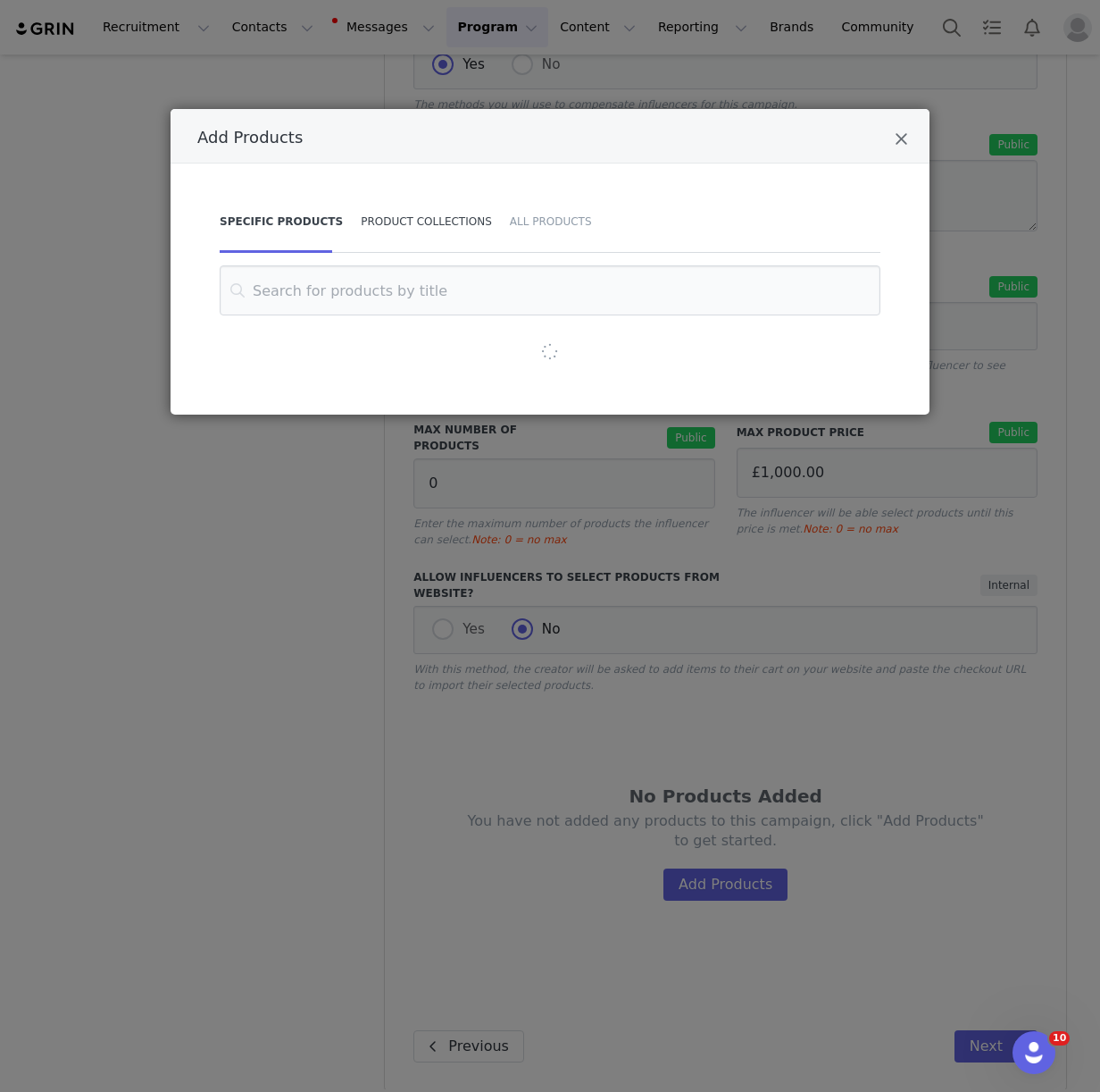
click at [400, 228] on div "Product Collections" at bounding box center [426, 222] width 149 height 63
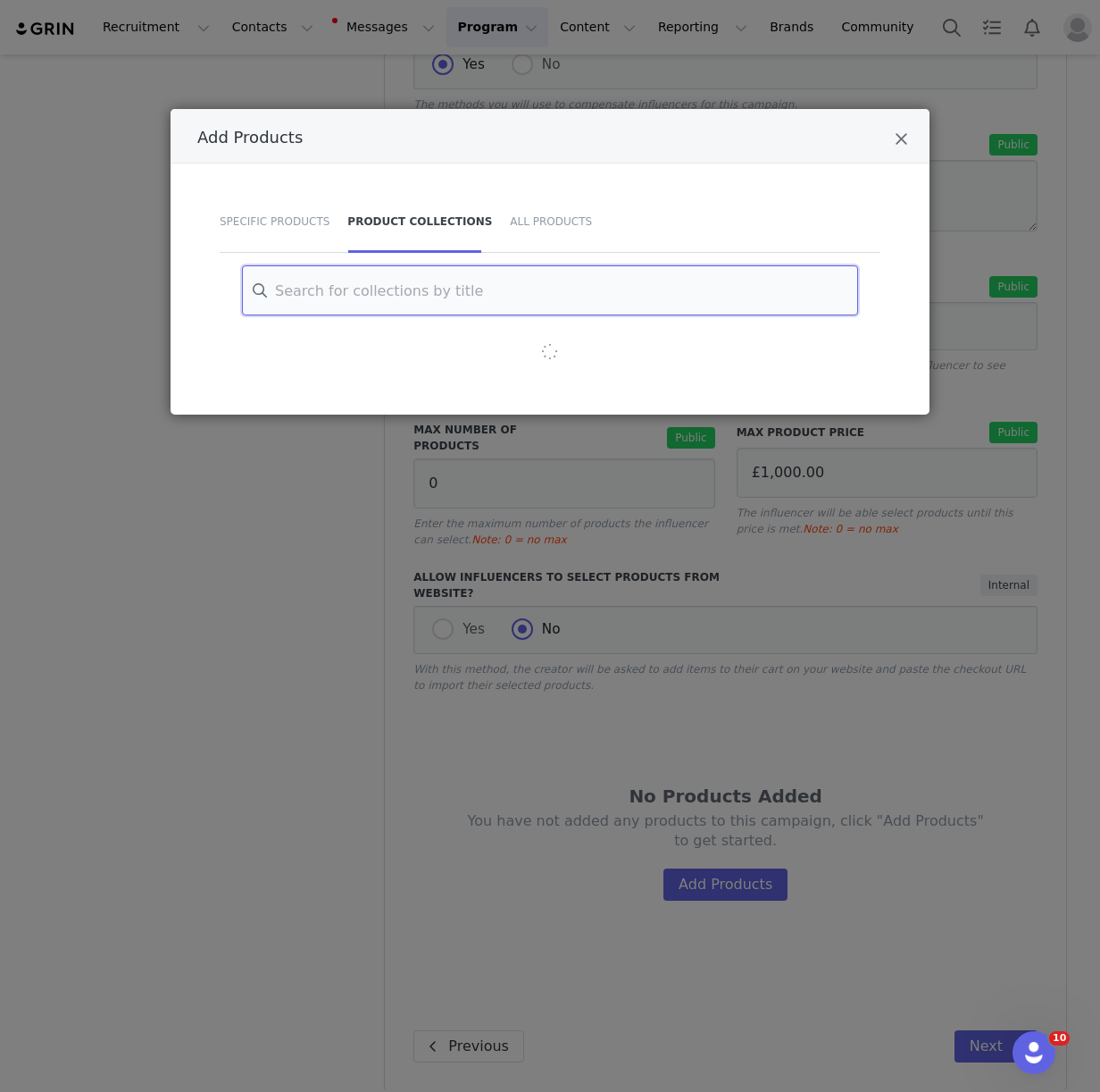
click at [340, 284] on input "Add Products" at bounding box center [550, 290] width 616 height 50
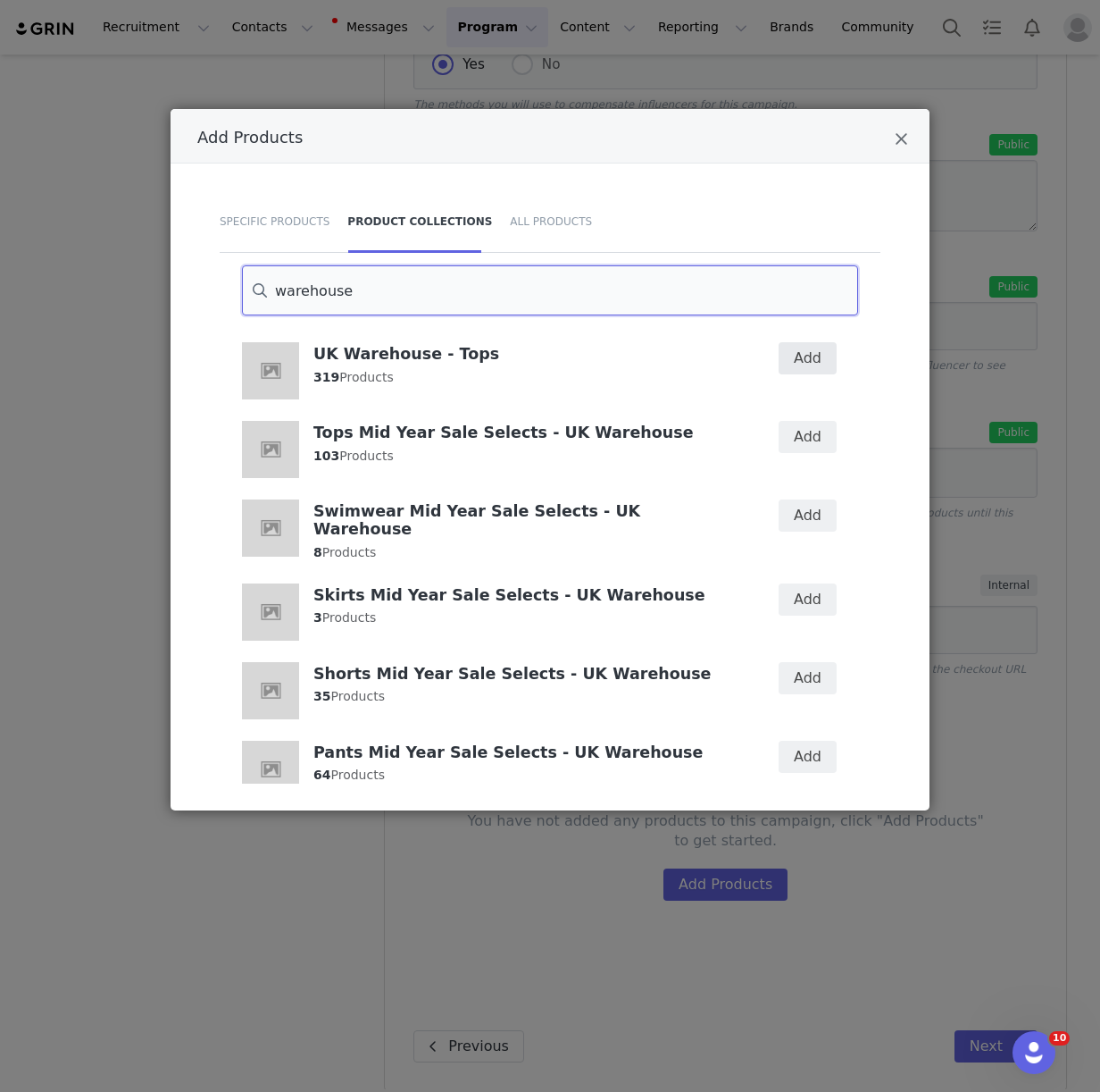
type input "warehouse"
click at [817, 346] on button "Add" at bounding box center [808, 358] width 58 height 32
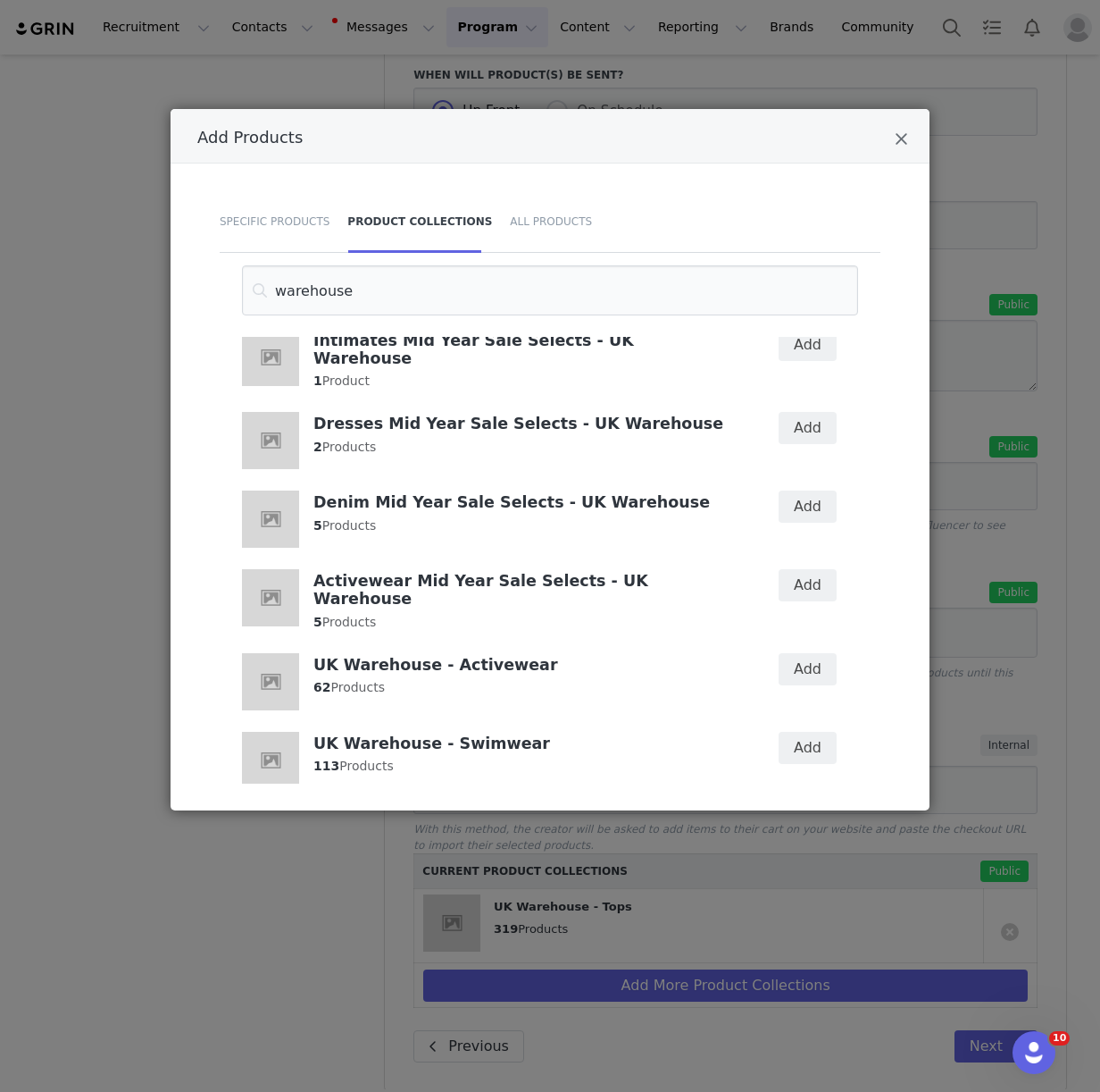
scroll to position [717, 0]
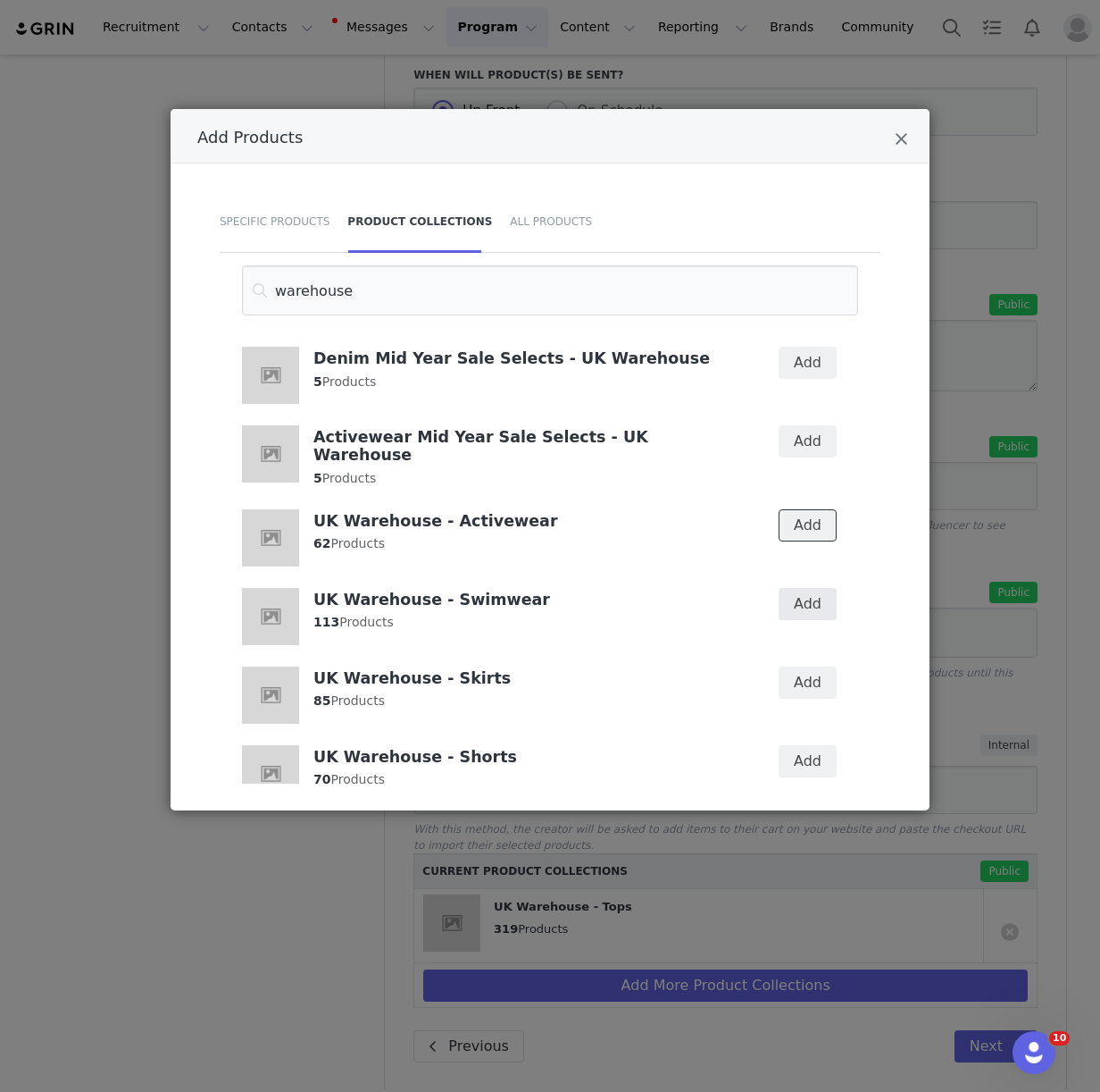
drag, startPoint x: 803, startPoint y: 504, endPoint x: 795, endPoint y: 592, distance: 88.4
click at [803, 509] on button "Add" at bounding box center [808, 525] width 58 height 32
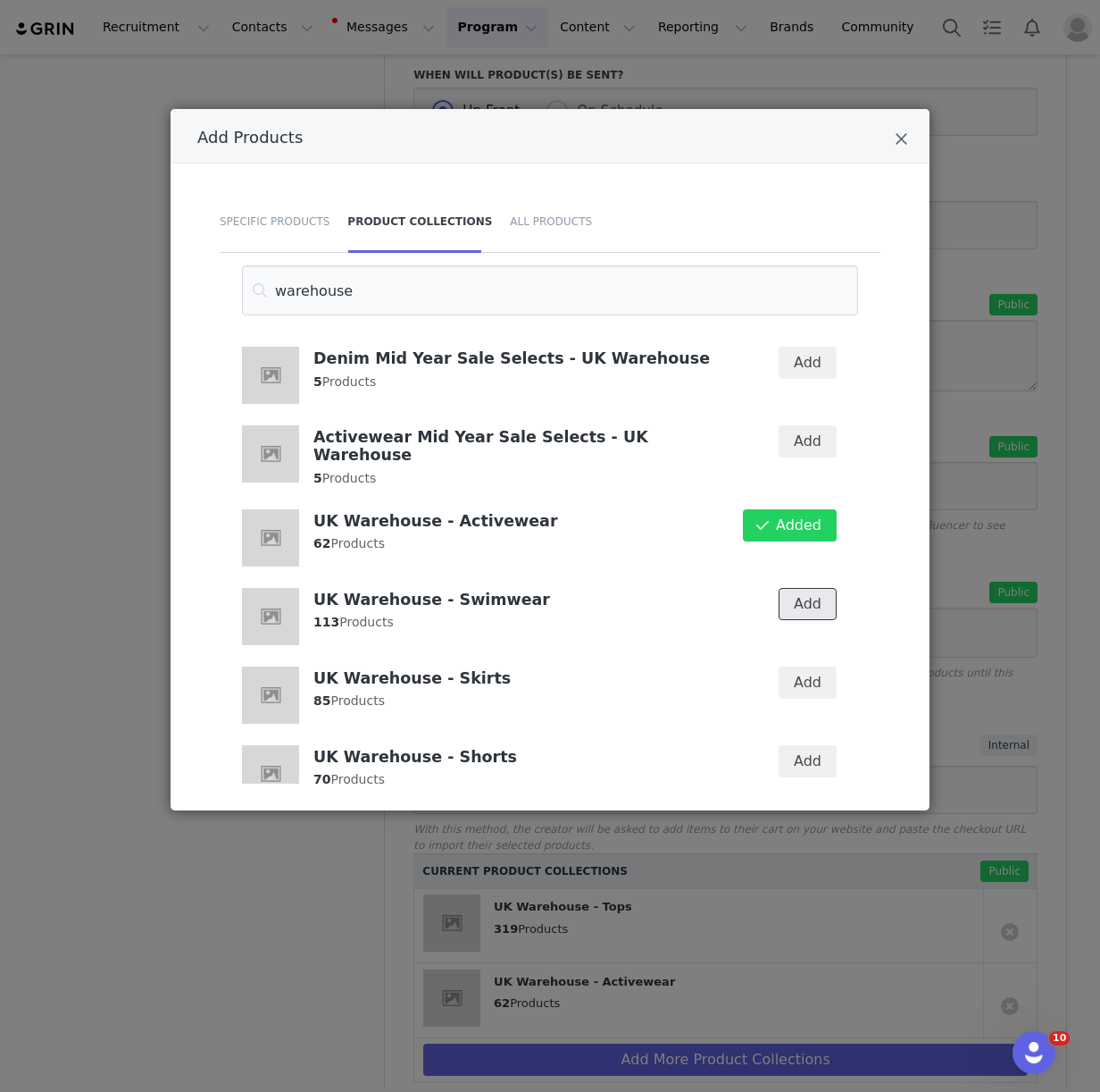
click at [796, 588] on button "Add" at bounding box center [808, 604] width 58 height 32
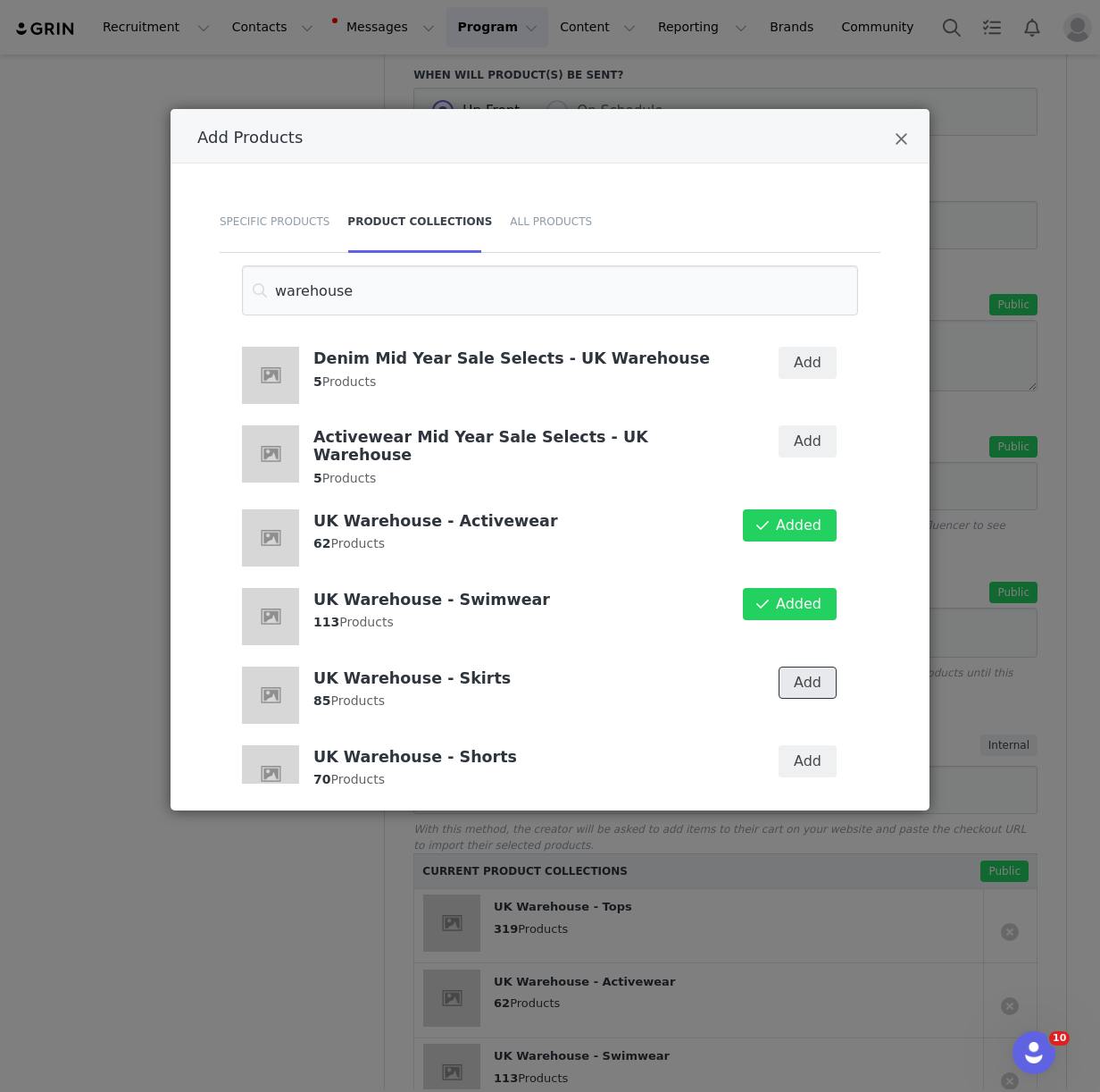
click at [797, 667] on button "Add" at bounding box center [808, 683] width 58 height 32
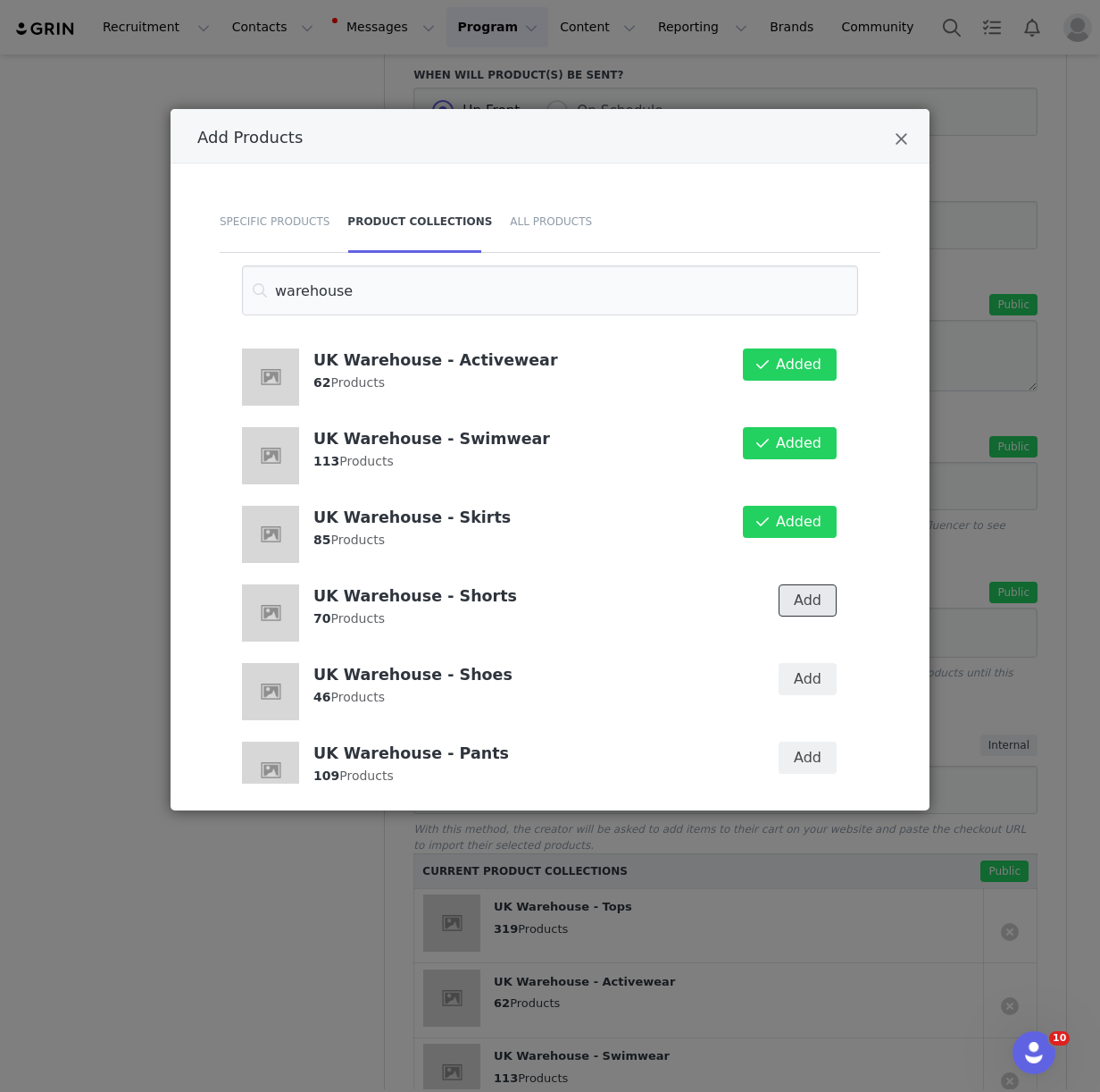
click at [804, 589] on button "Add" at bounding box center [808, 600] width 58 height 32
click at [806, 675] on div "Add" at bounding box center [795, 691] width 102 height 79
click at [798, 663] on button "Add" at bounding box center [808, 679] width 58 height 32
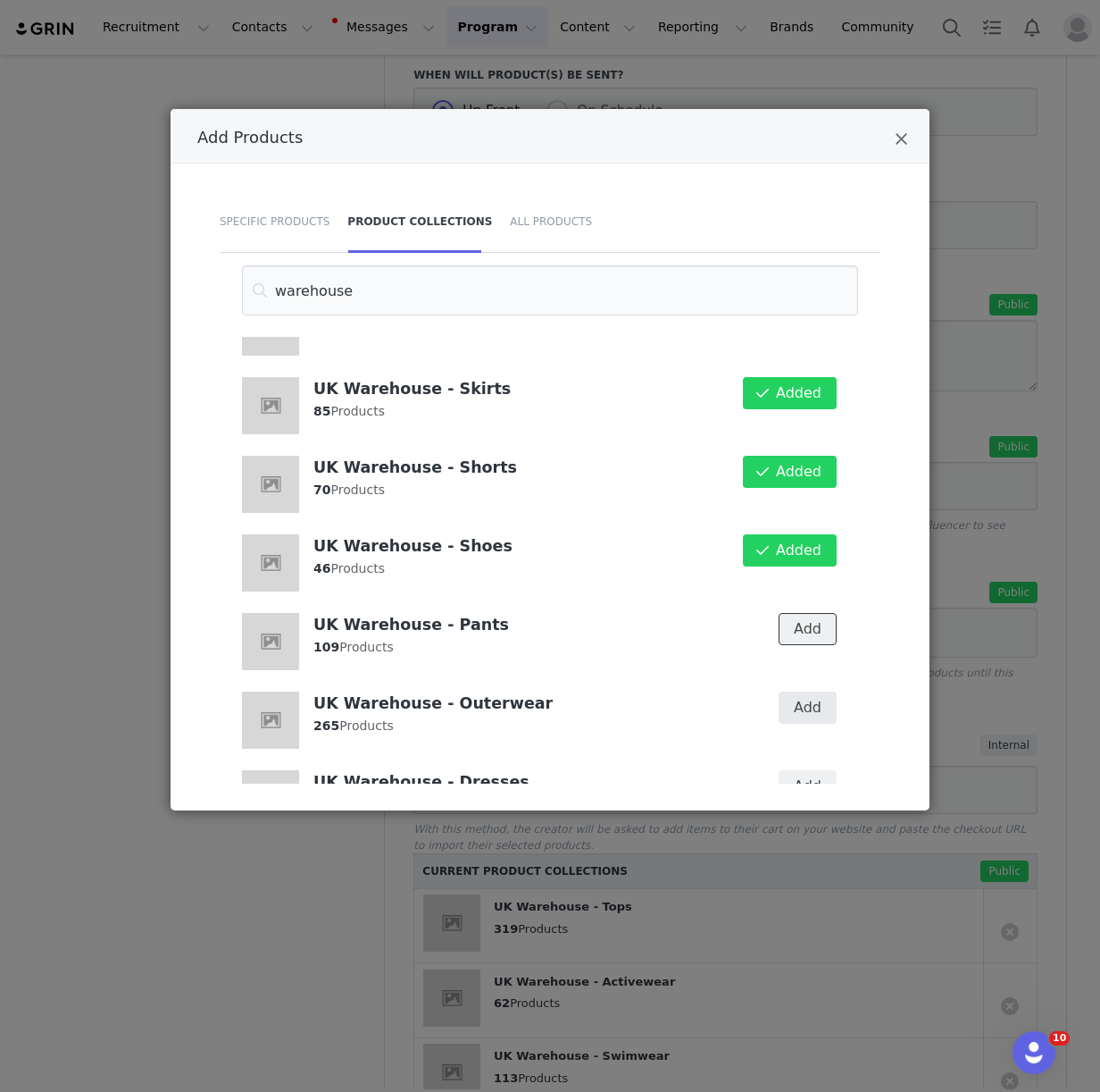
drag, startPoint x: 799, startPoint y: 615, endPoint x: 799, endPoint y: 675, distance: 60.0
click at [799, 616] on button "Add" at bounding box center [808, 629] width 58 height 32
click at [799, 691] on button "Add" at bounding box center [808, 707] width 58 height 32
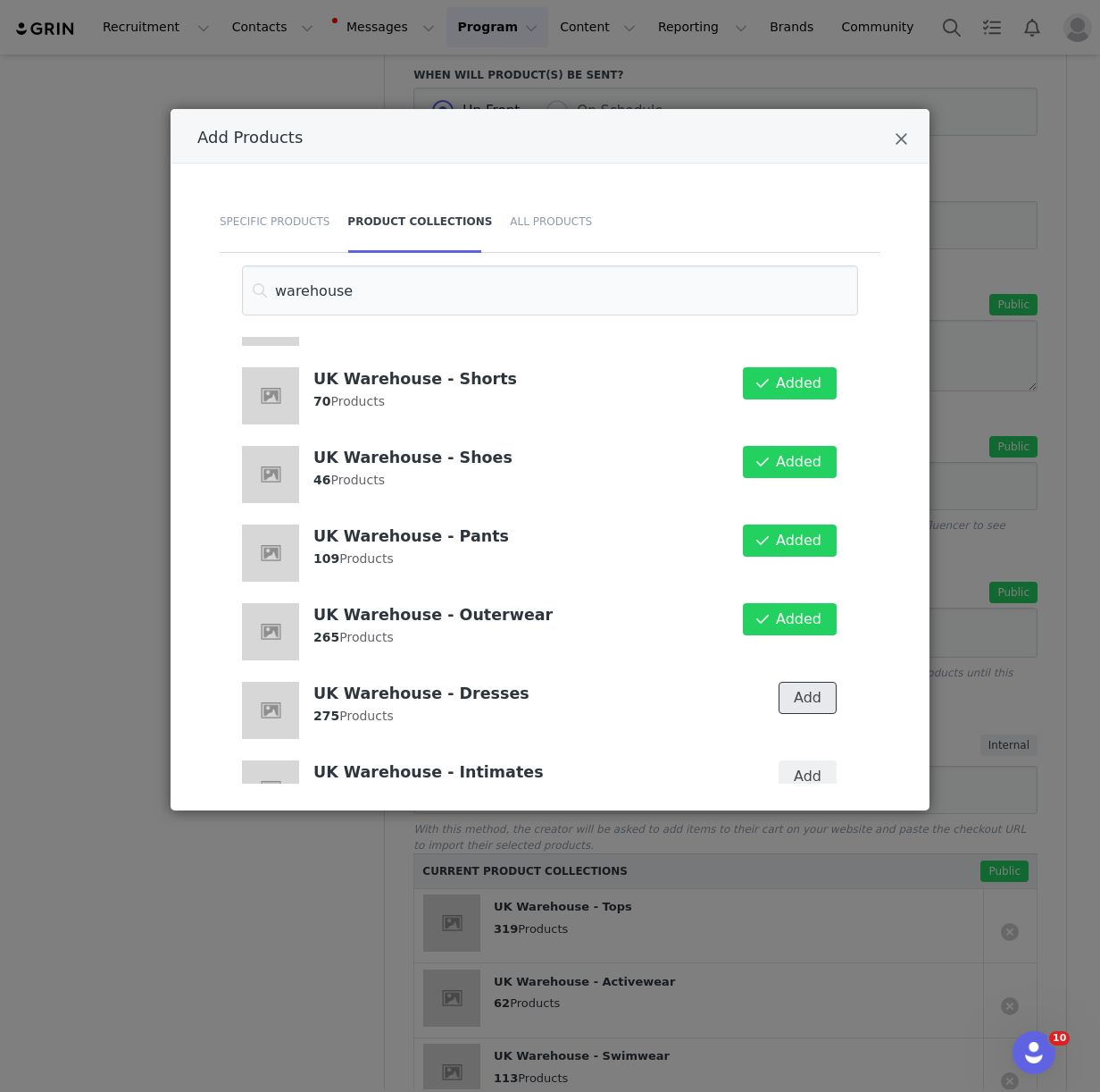
click at [801, 683] on button "Add" at bounding box center [808, 698] width 58 height 32
click at [803, 761] on button "Add" at bounding box center [808, 777] width 58 height 32
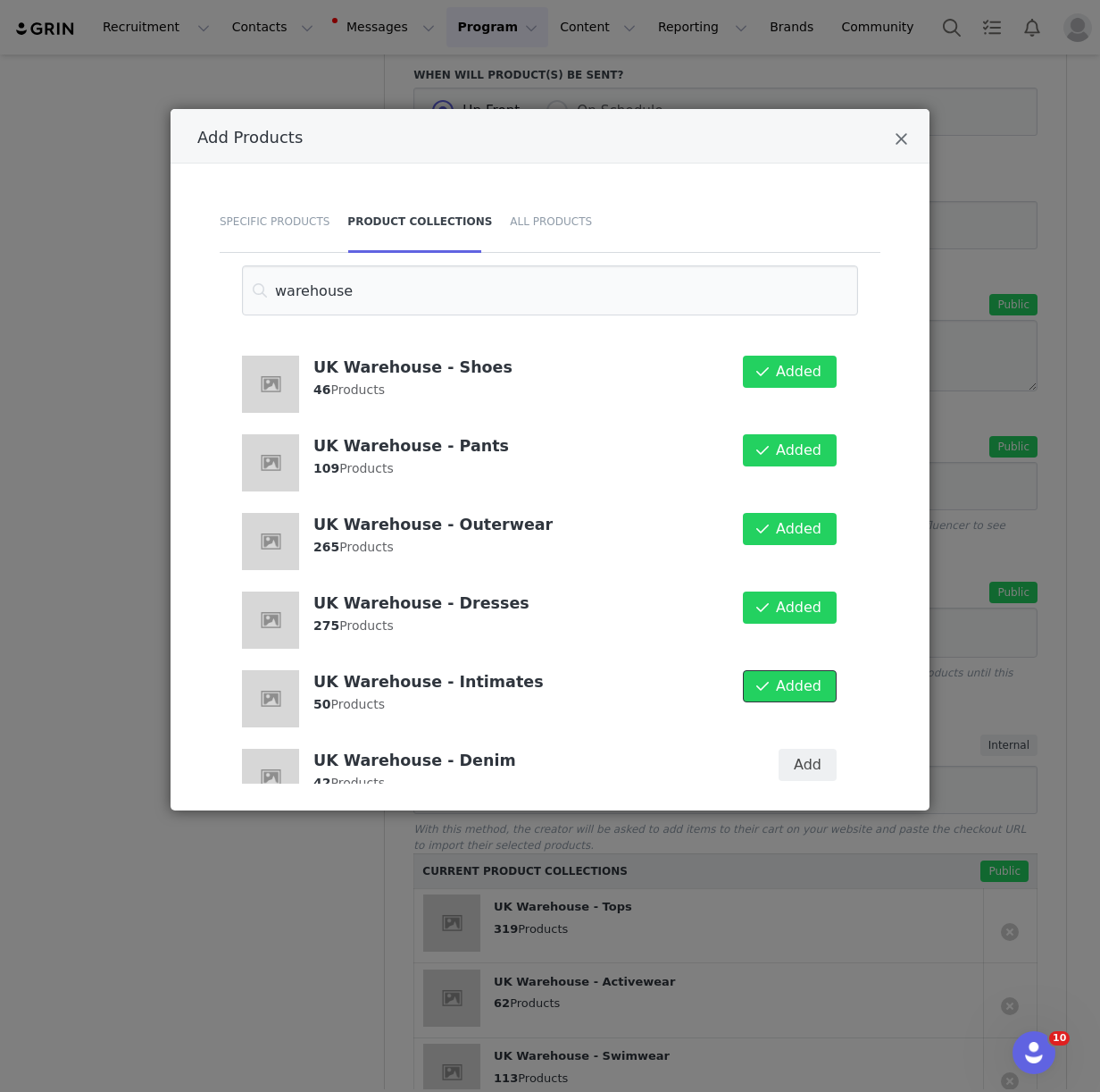
scroll to position [1277, 0]
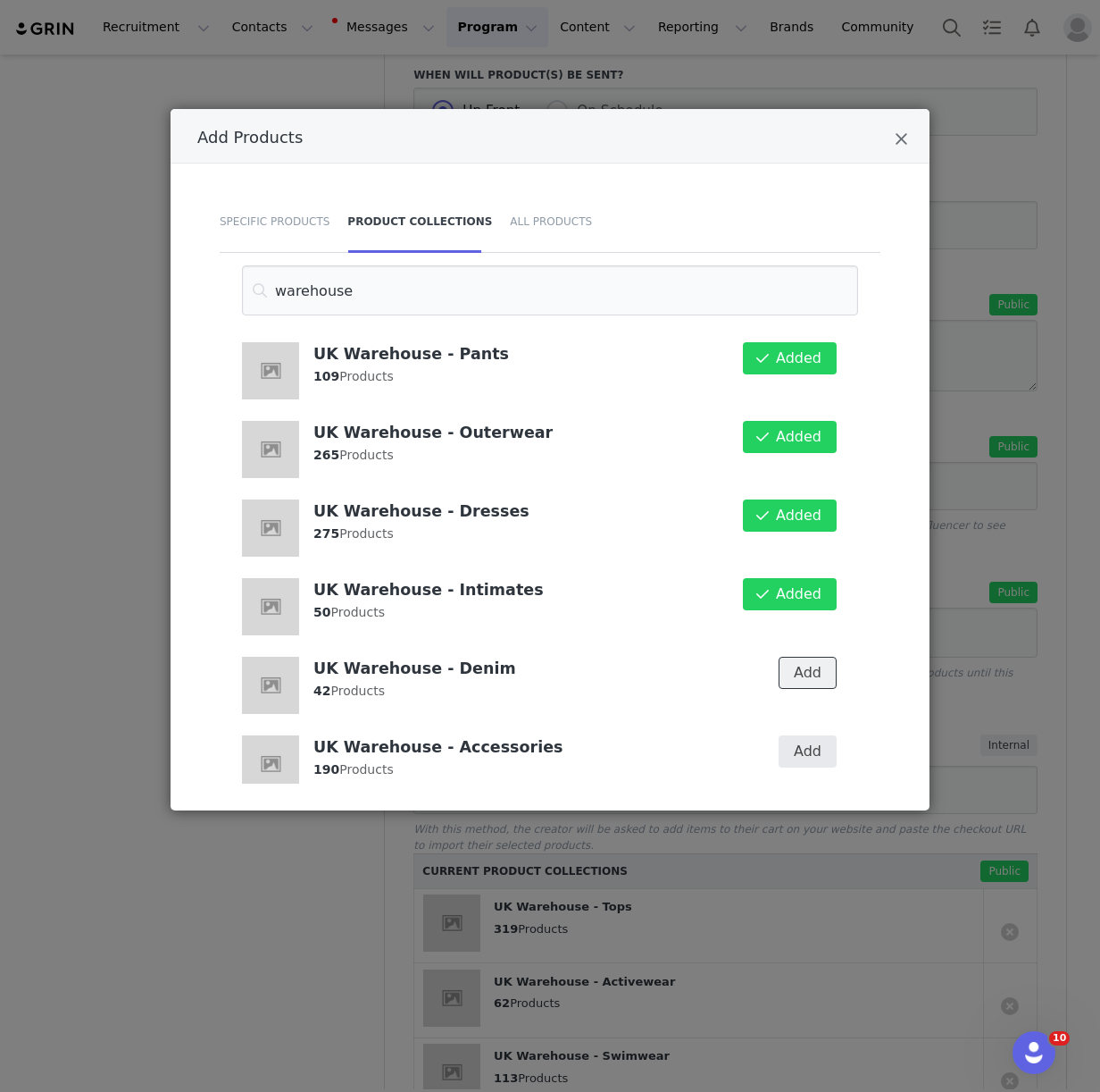
drag, startPoint x: 803, startPoint y: 647, endPoint x: 805, endPoint y: 737, distance: 90.0
click at [803, 656] on button "Add" at bounding box center [808, 672] width 58 height 32
drag, startPoint x: 804, startPoint y: 738, endPoint x: 685, endPoint y: 797, distance: 132.8
click at [804, 738] on button "Add" at bounding box center [808, 751] width 58 height 32
click at [348, 947] on div "Add Products Specific Products Product Collections All Products warehouse UK Wa…" at bounding box center [550, 546] width 1100 height 1092
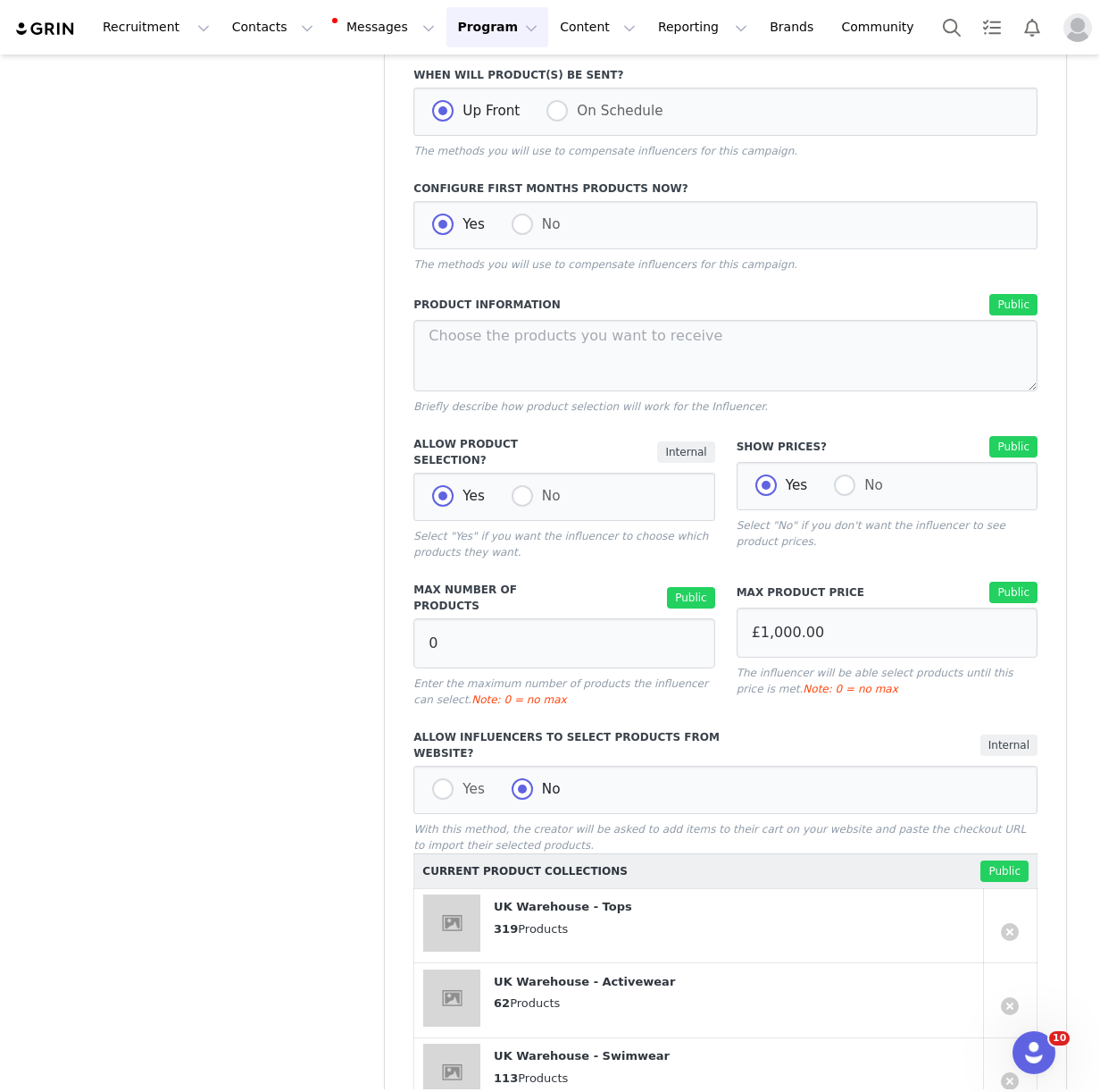
scroll to position [1589, 0]
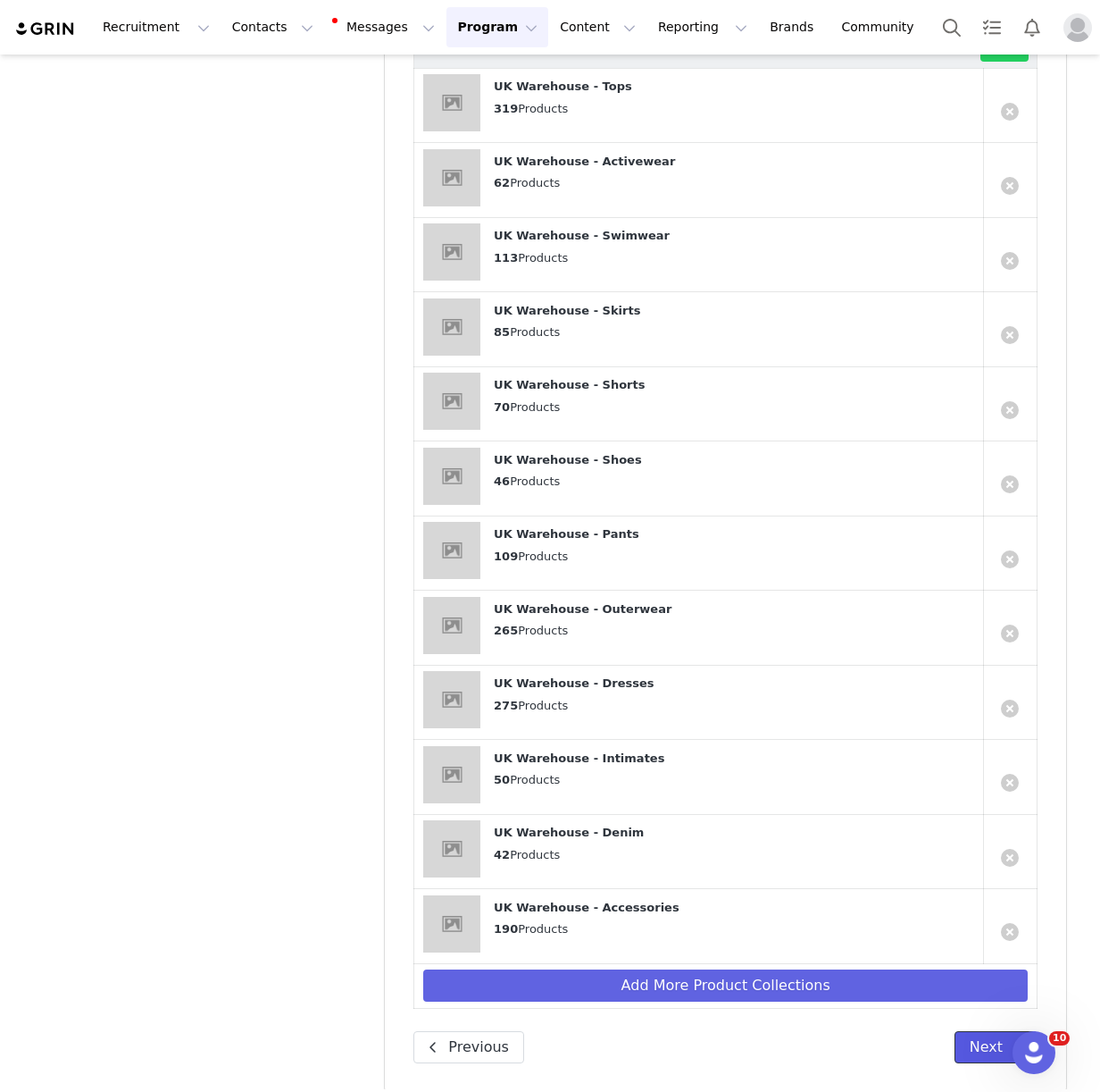
click at [961, 1037] on button "Next" at bounding box center [996, 1047] width 83 height 32
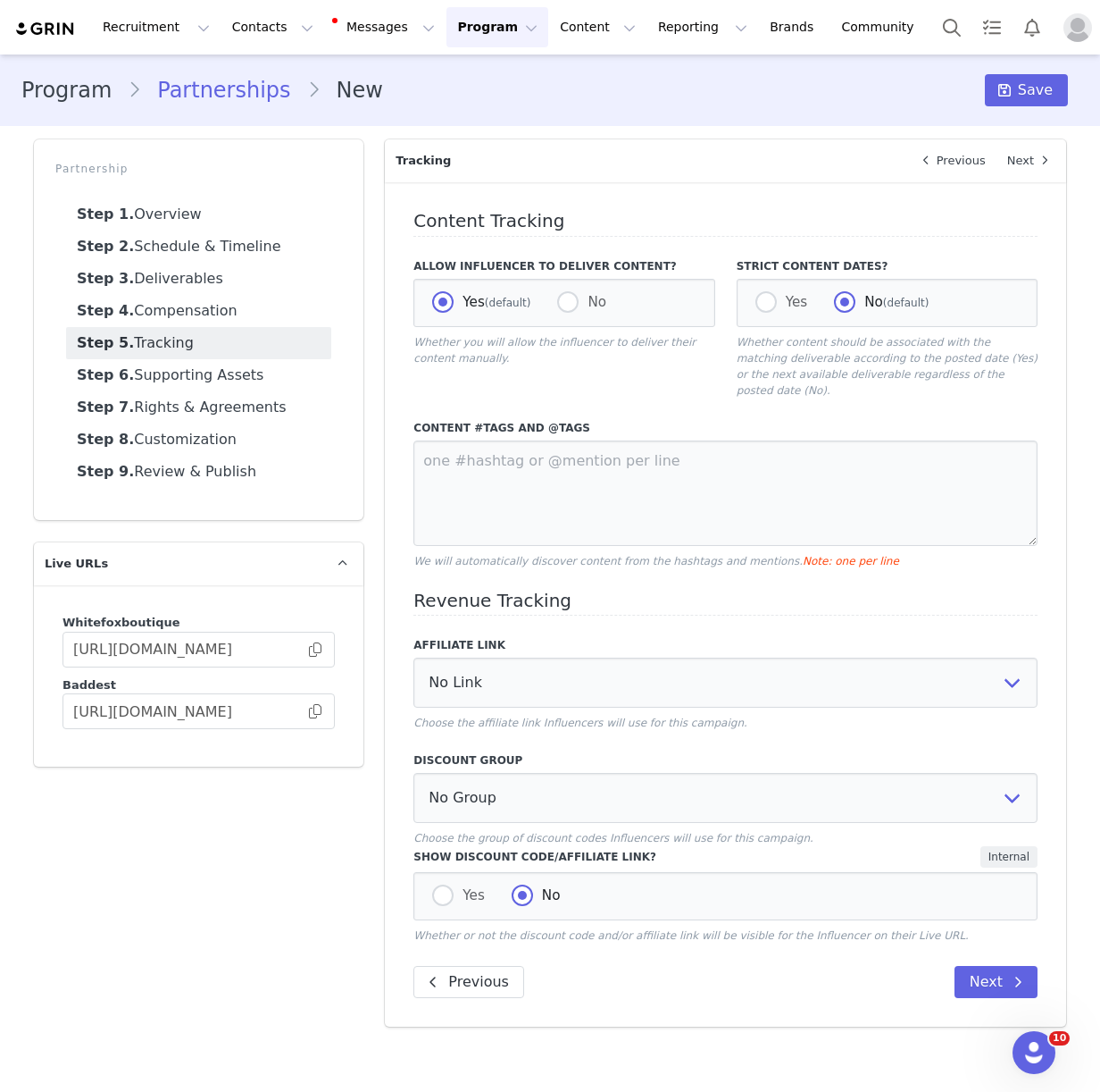
scroll to position [0, 0]
click at [438, 466] on textarea at bounding box center [725, 493] width 624 height 105
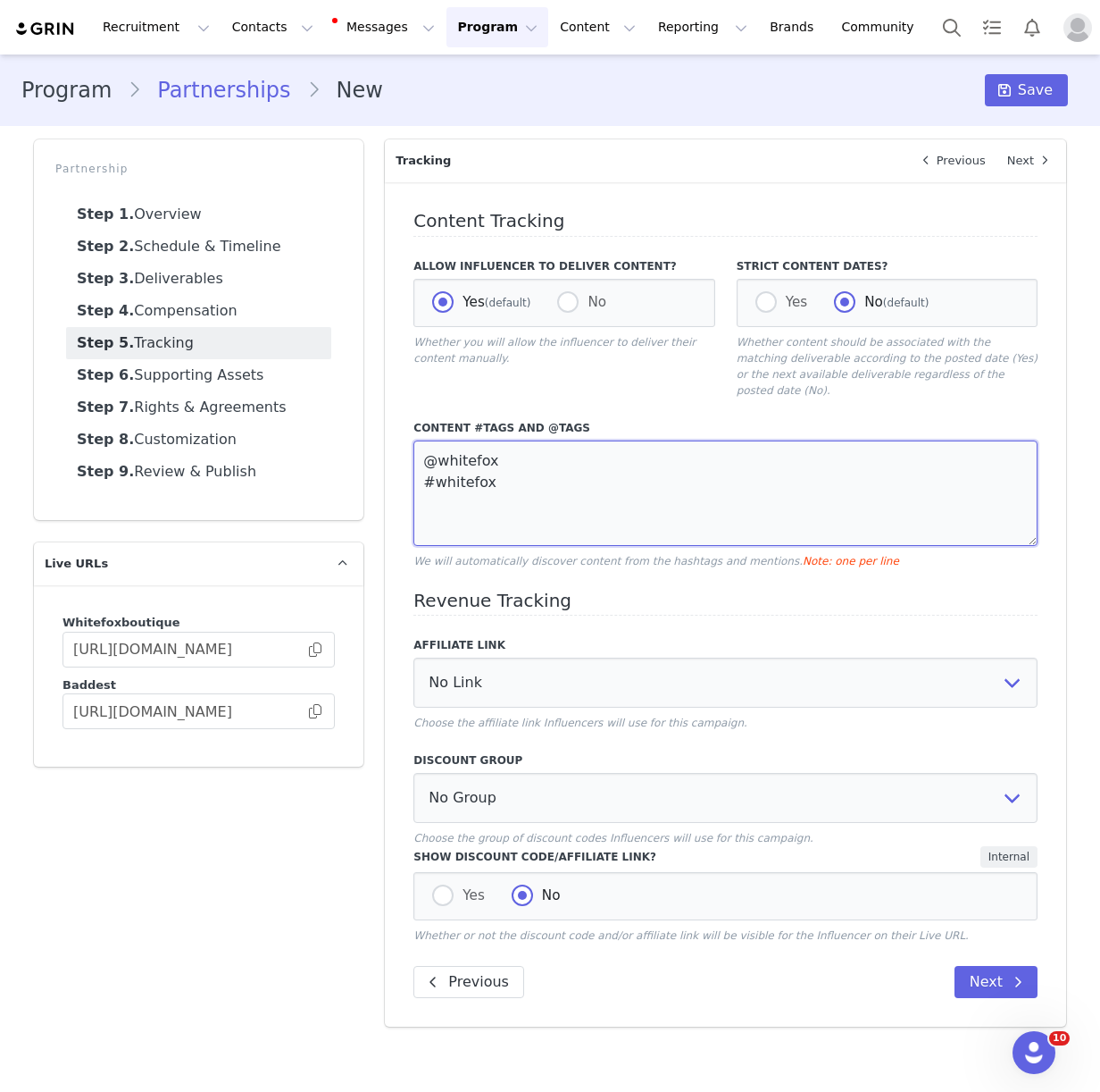
type textarea "@whitefox #whitefox"
drag, startPoint x: 592, startPoint y: 577, endPoint x: 576, endPoint y: 871, distance: 294.4
click at [593, 591] on h4 "Revenue Tracking" at bounding box center [725, 604] width 624 height 26
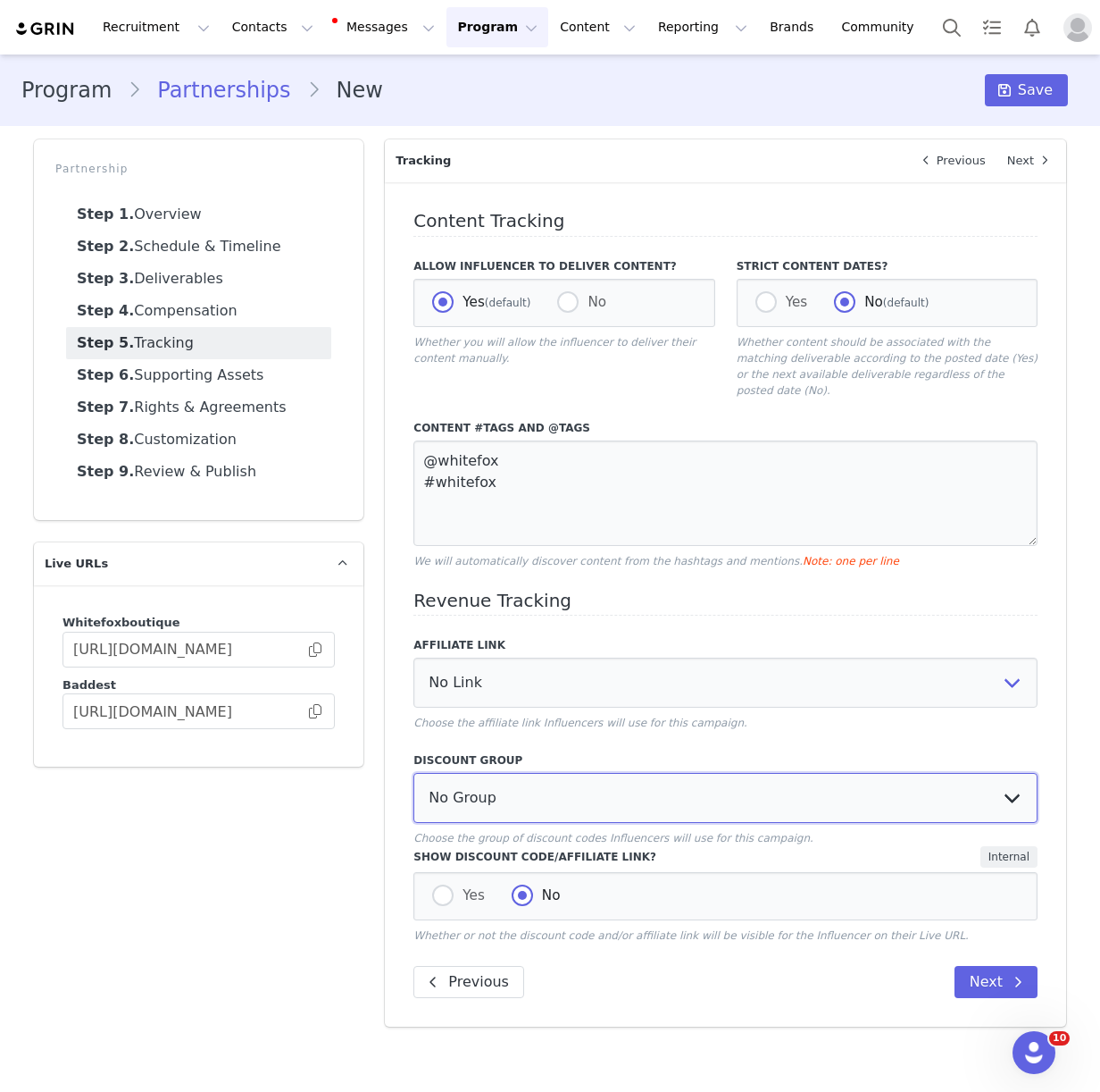
click at [560, 790] on select "No Group Influencer Code" at bounding box center [725, 797] width 624 height 50
select select "10008690"
click at [443, 885] on span at bounding box center [442, 895] width 22 height 22
click at [443, 885] on input "Yes" at bounding box center [442, 896] width 22 height 23
radio input "true"
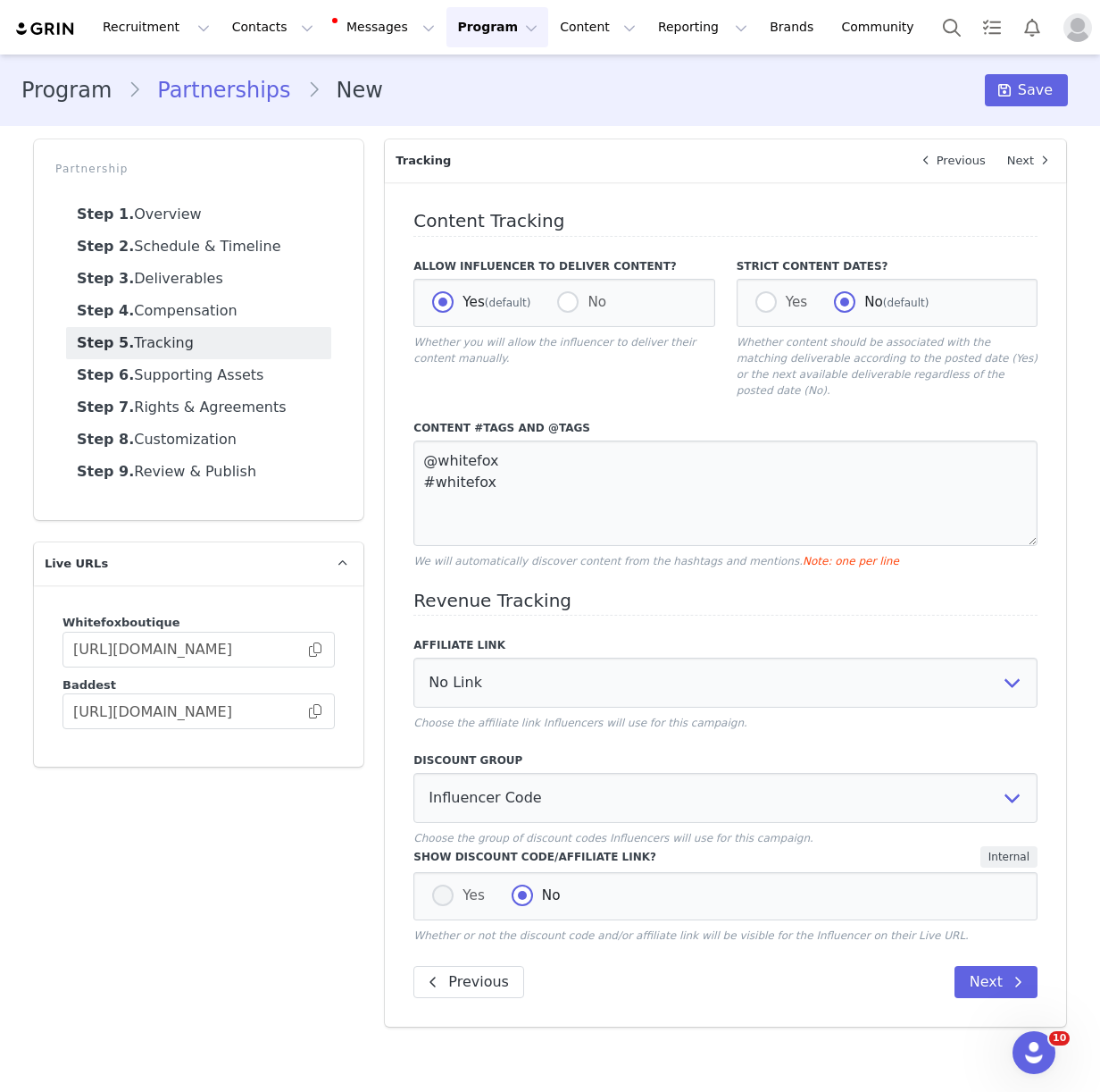
radio input "false"
click at [994, 968] on button "Next" at bounding box center [996, 981] width 83 height 32
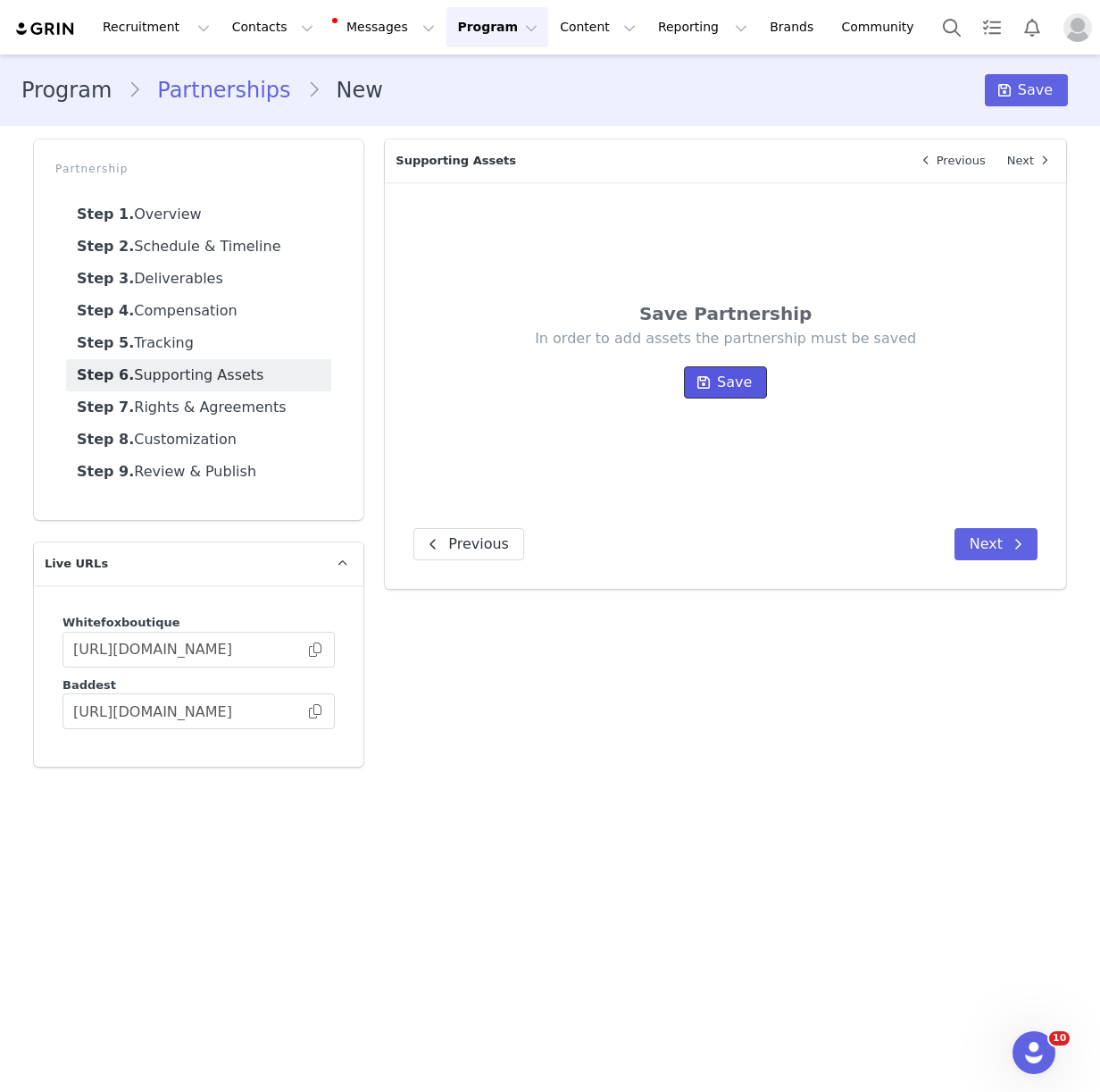
click at [740, 376] on span "Save" at bounding box center [734, 382] width 35 height 22
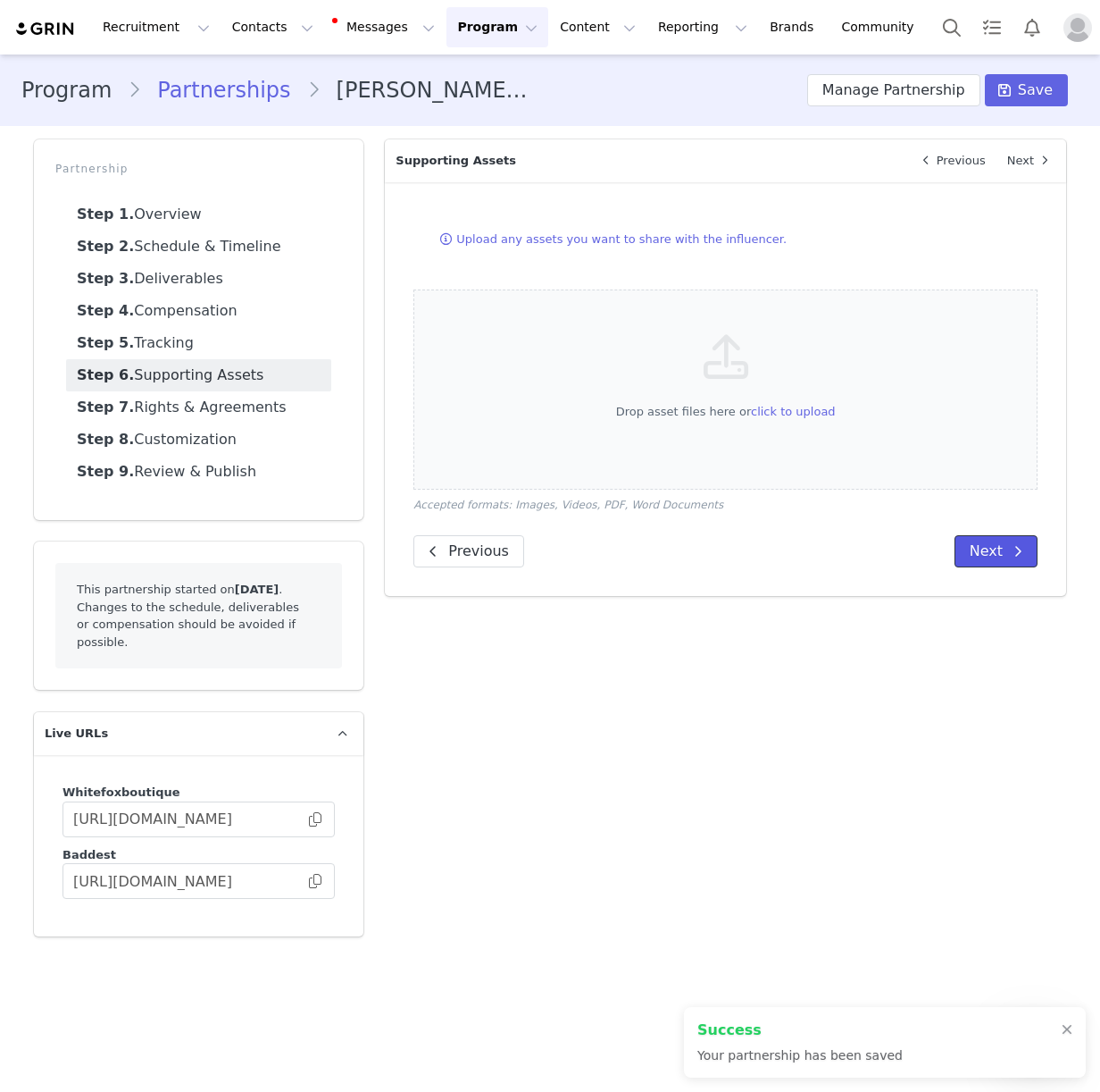
click at [1011, 549] on span at bounding box center [1017, 551] width 22 height 22
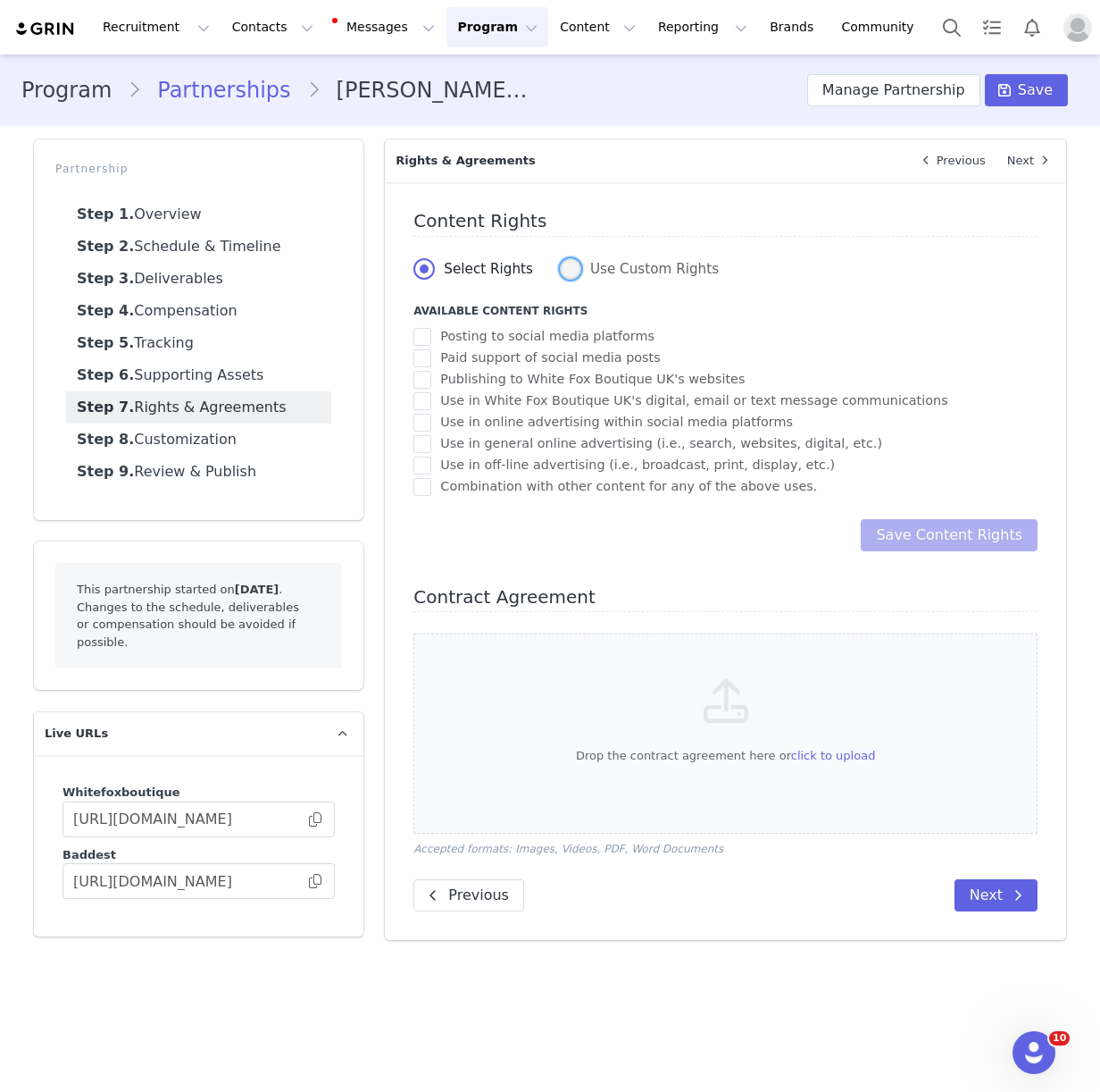
click at [562, 276] on span at bounding box center [571, 269] width 22 height 22
click at [562, 276] on input "Use Custom Rights" at bounding box center [571, 269] width 22 height 23
radio input "true"
radio input "false"
radio input "true"
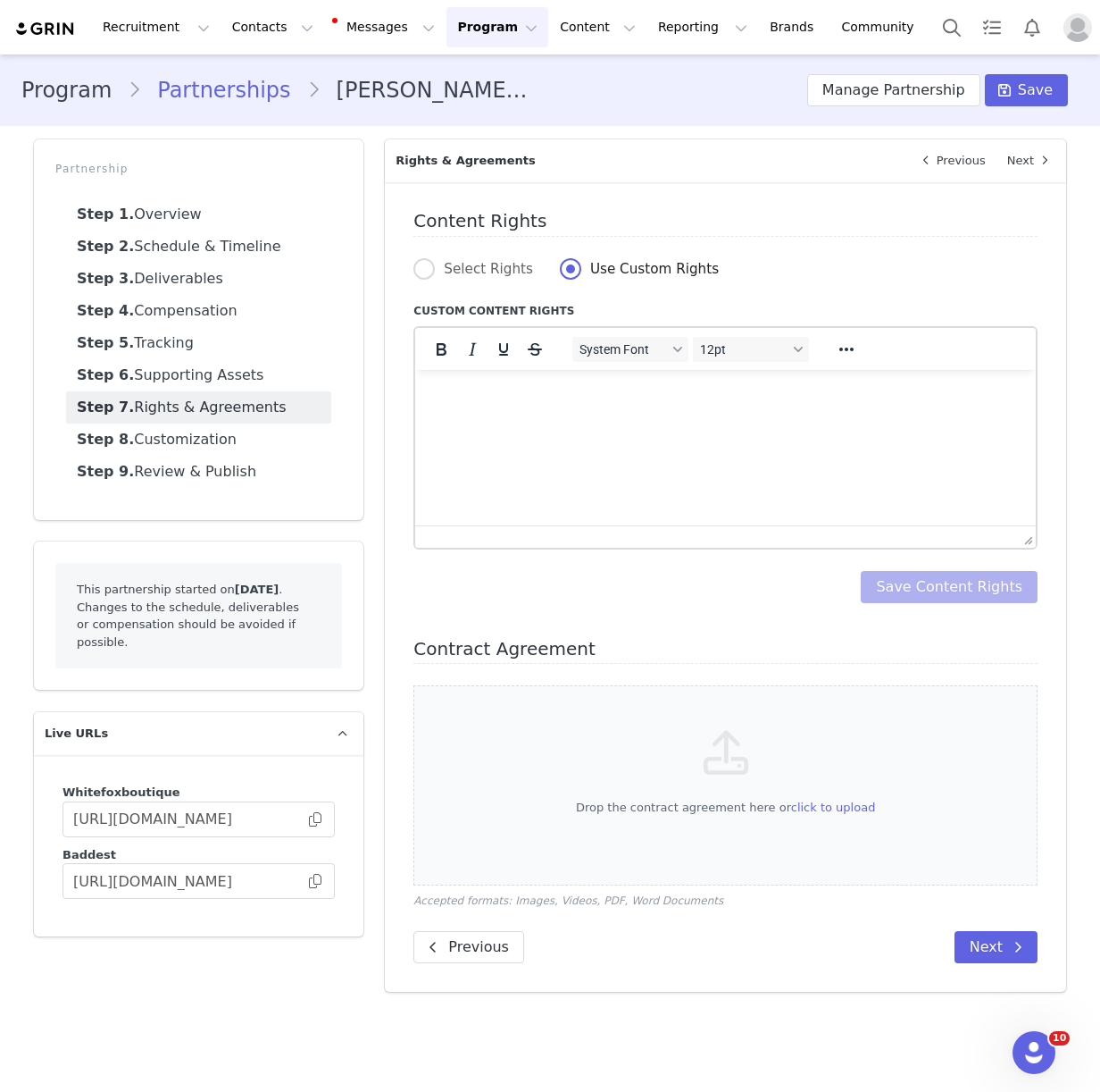
click at [490, 415] on html at bounding box center [725, 392] width 620 height 48
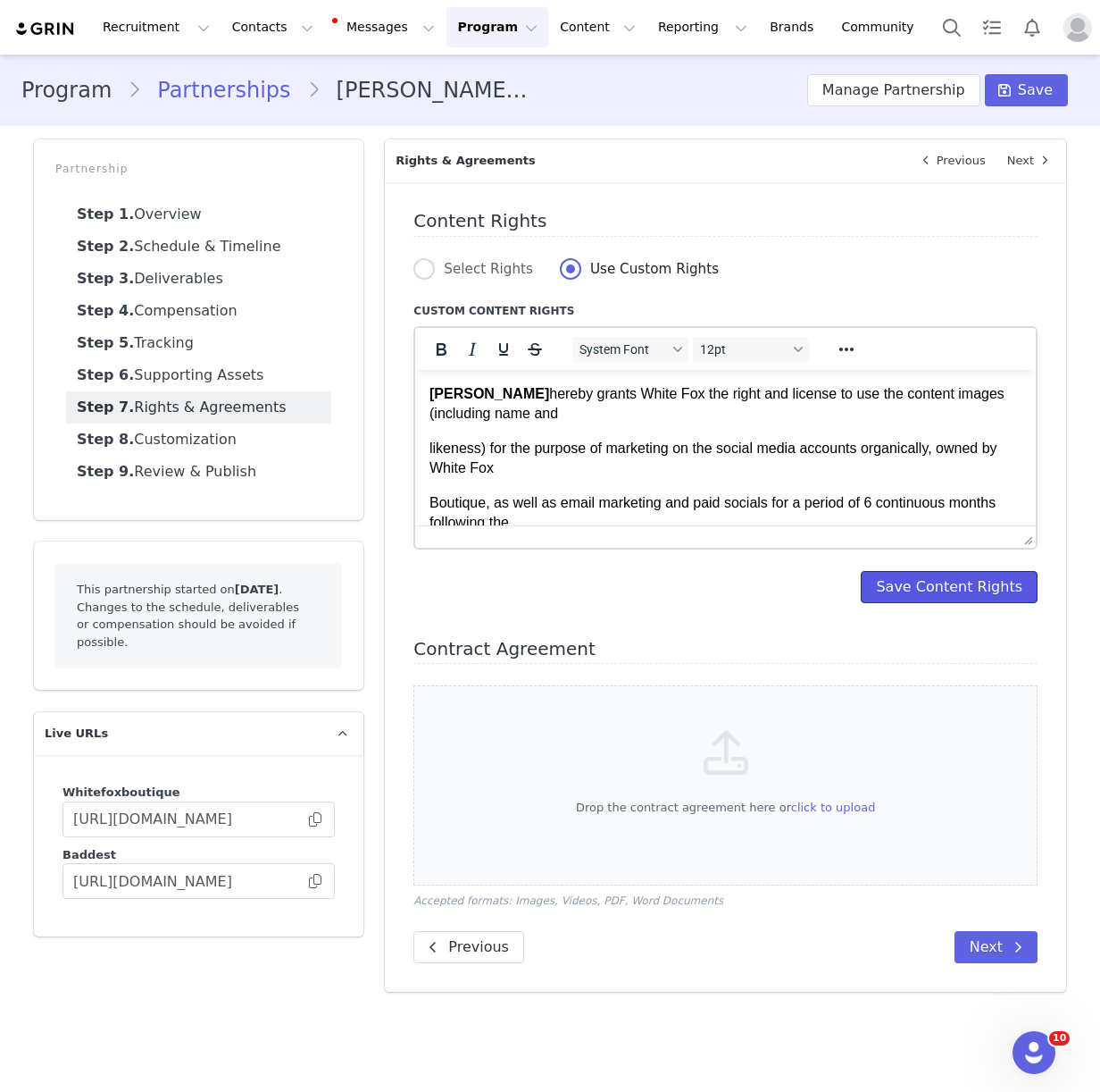
click at [1003, 596] on button "Save Content Rights" at bounding box center [949, 587] width 176 height 32
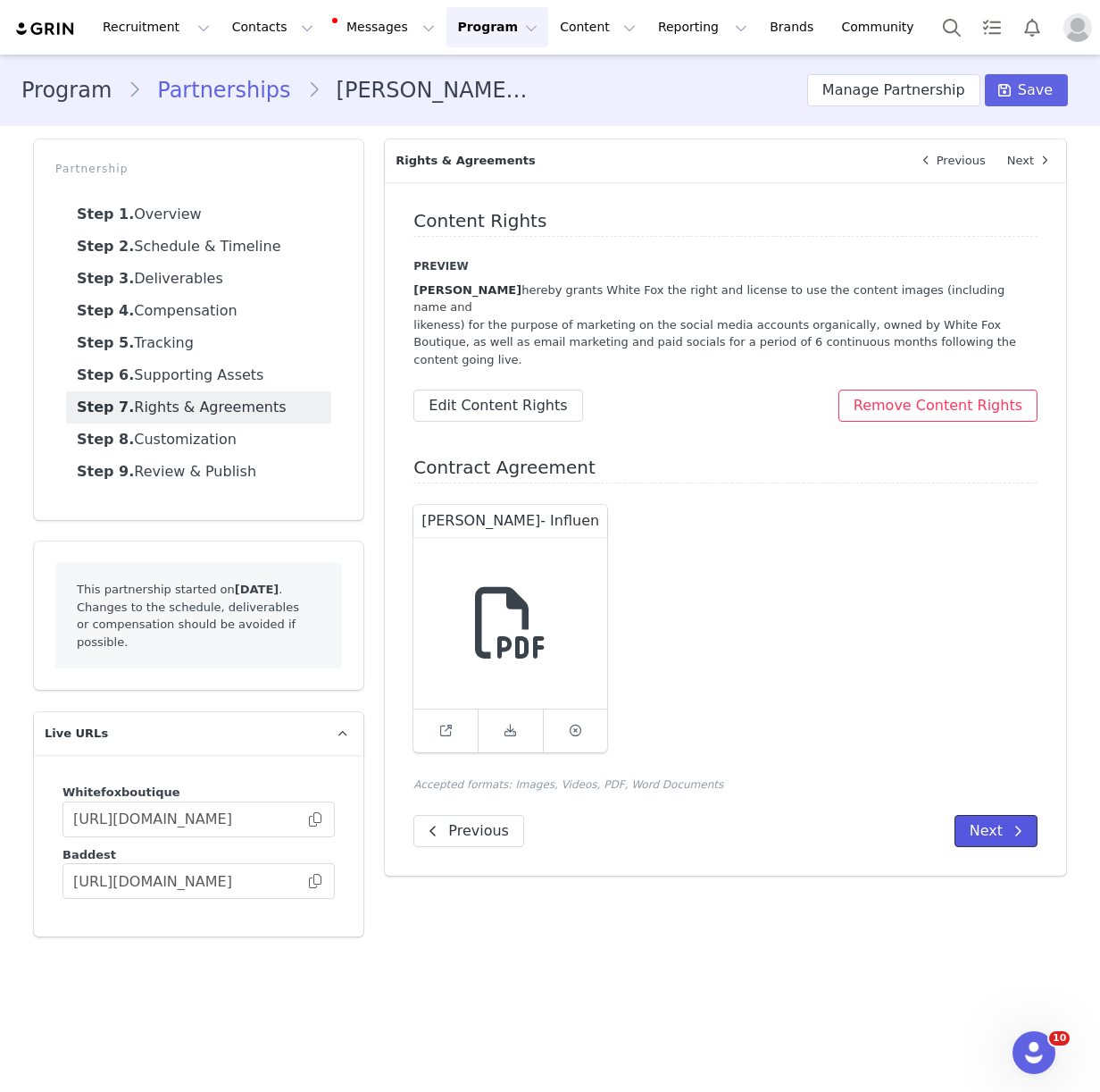
click at [986, 815] on button "Next" at bounding box center [996, 831] width 83 height 32
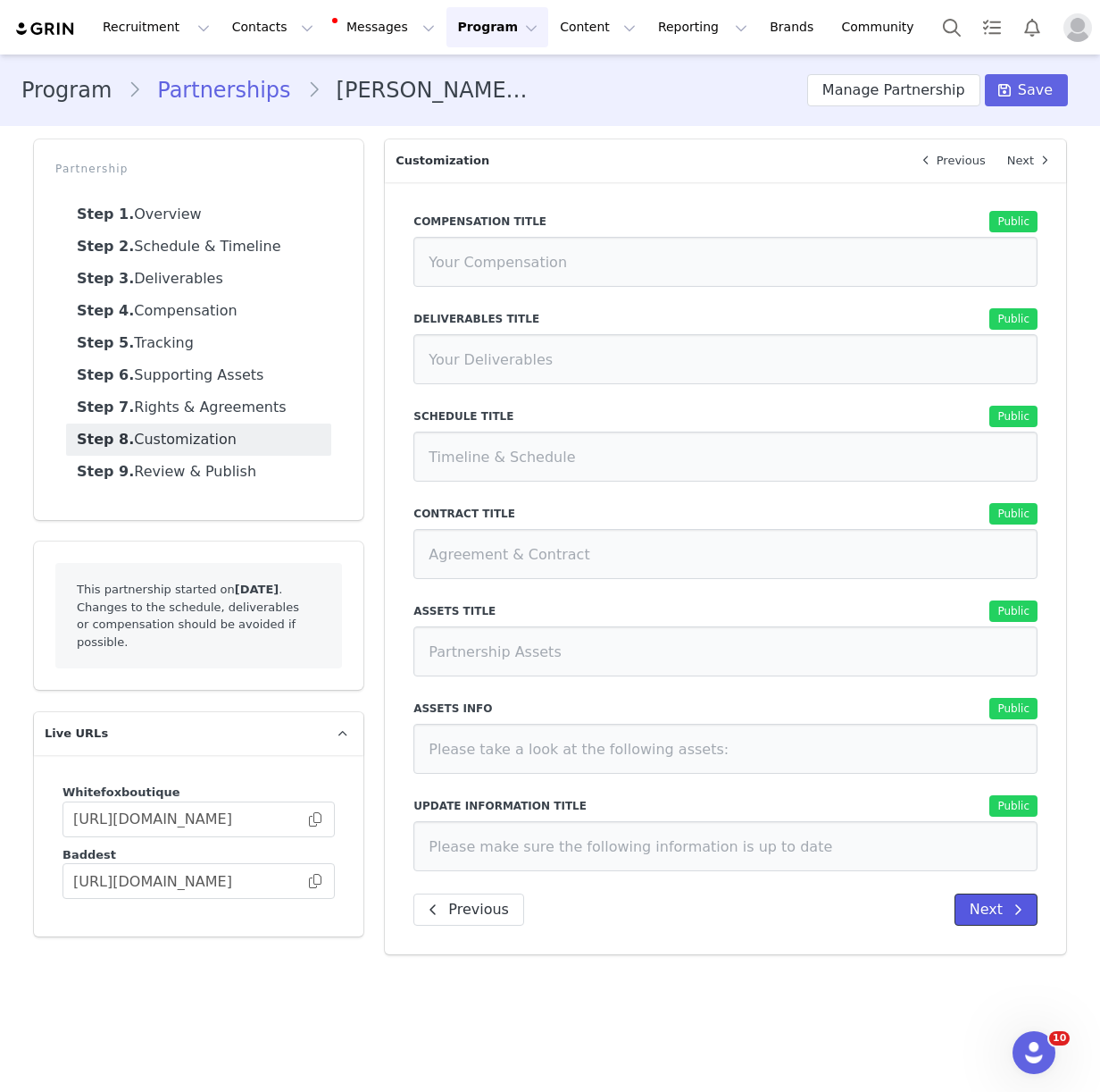
click at [997, 910] on button "Next" at bounding box center [996, 909] width 83 height 32
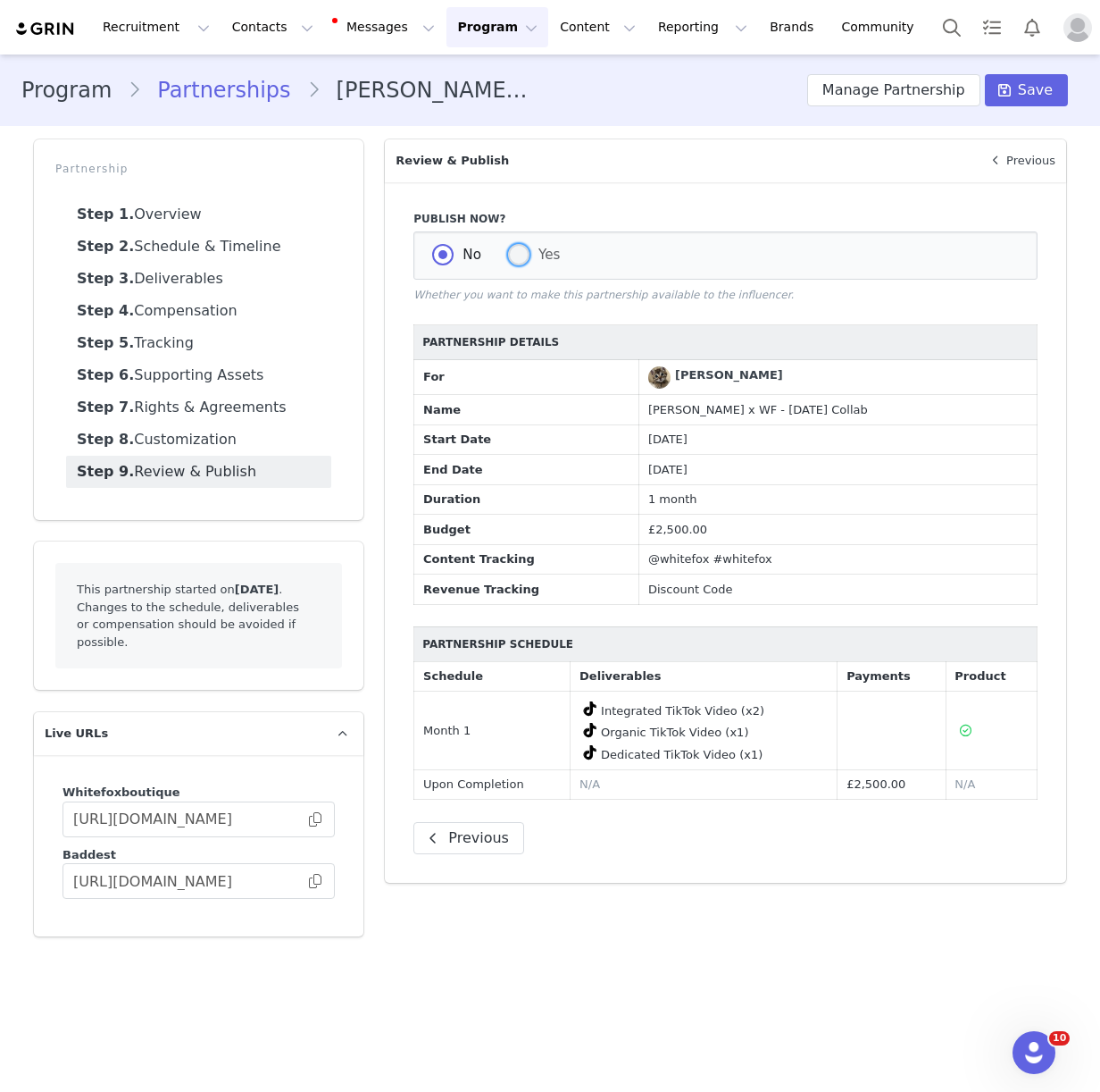
click at [534, 249] on span "Yes" at bounding box center [544, 254] width 31 height 16
click at [529, 249] on input "Yes" at bounding box center [518, 255] width 22 height 23
radio input "true"
radio input "false"
radio input "true"
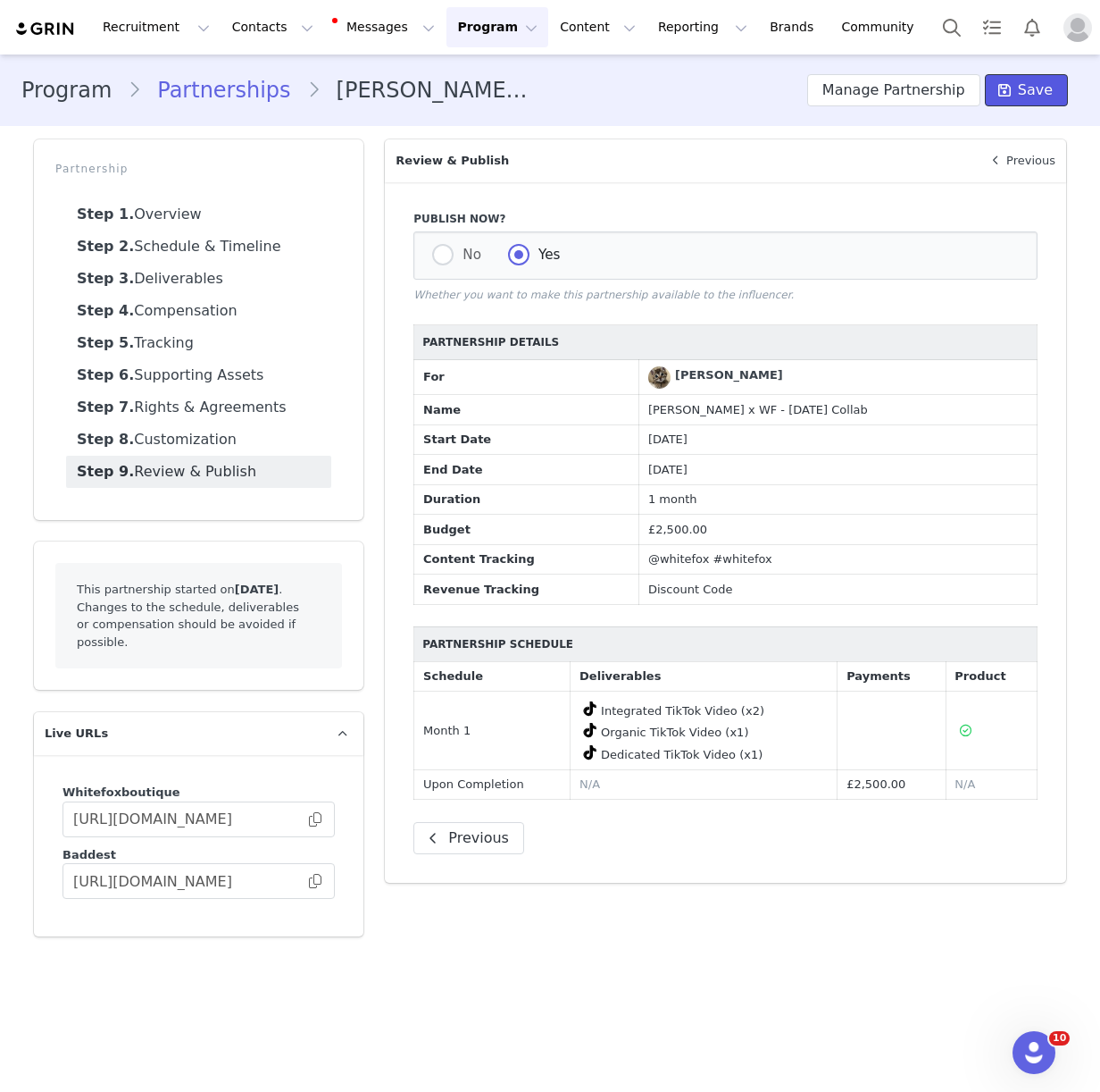
click at [1051, 89] on span "Save" at bounding box center [1035, 90] width 35 height 22
click at [317, 819] on span at bounding box center [314, 819] width 18 height 0
click at [242, 24] on button "Contacts Contacts" at bounding box center [272, 27] width 102 height 40
click at [268, 73] on p "Creators" at bounding box center [250, 79] width 53 height 19
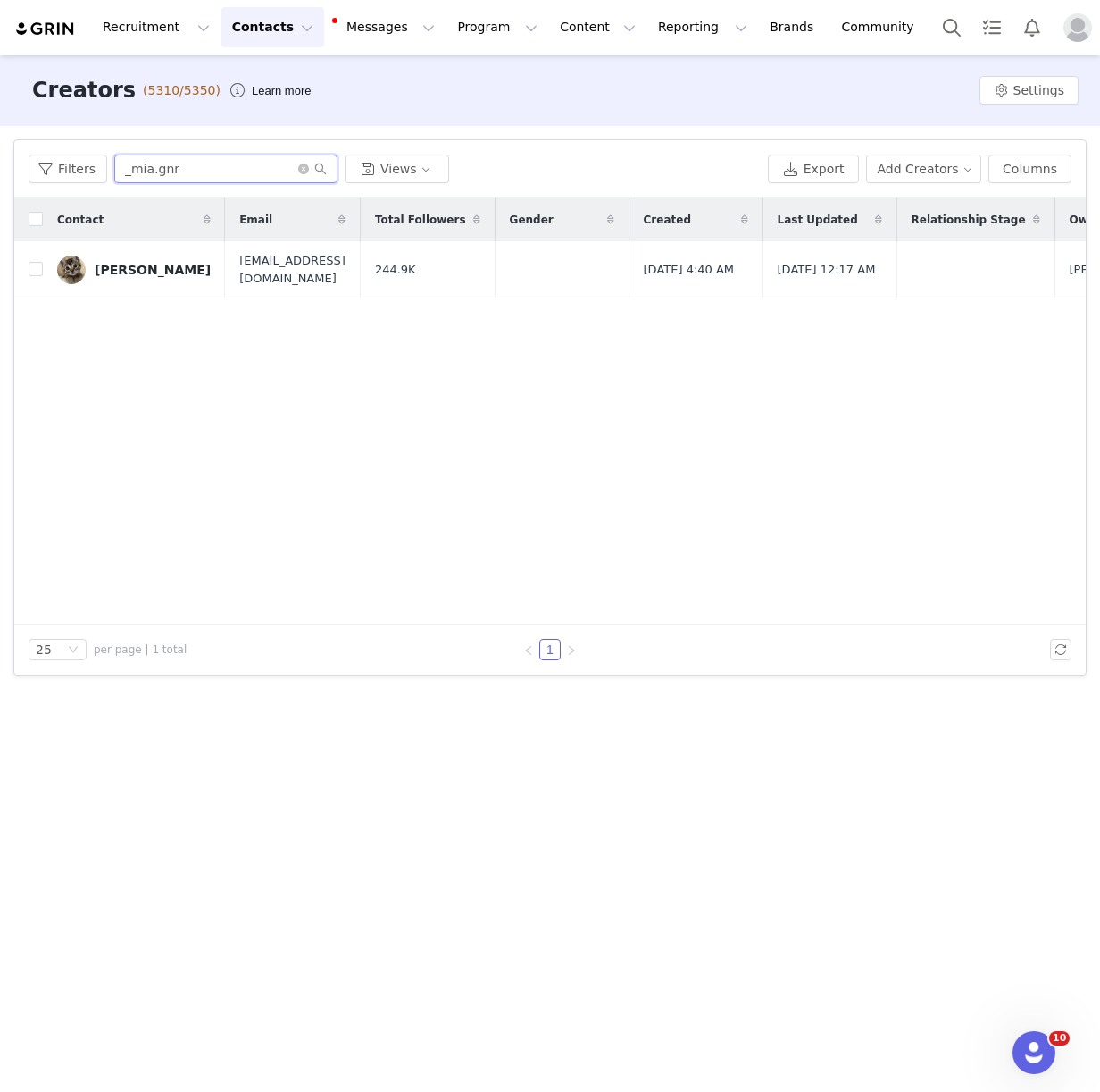
click at [160, 170] on input "_mia.gnr" at bounding box center [226, 169] width 223 height 28
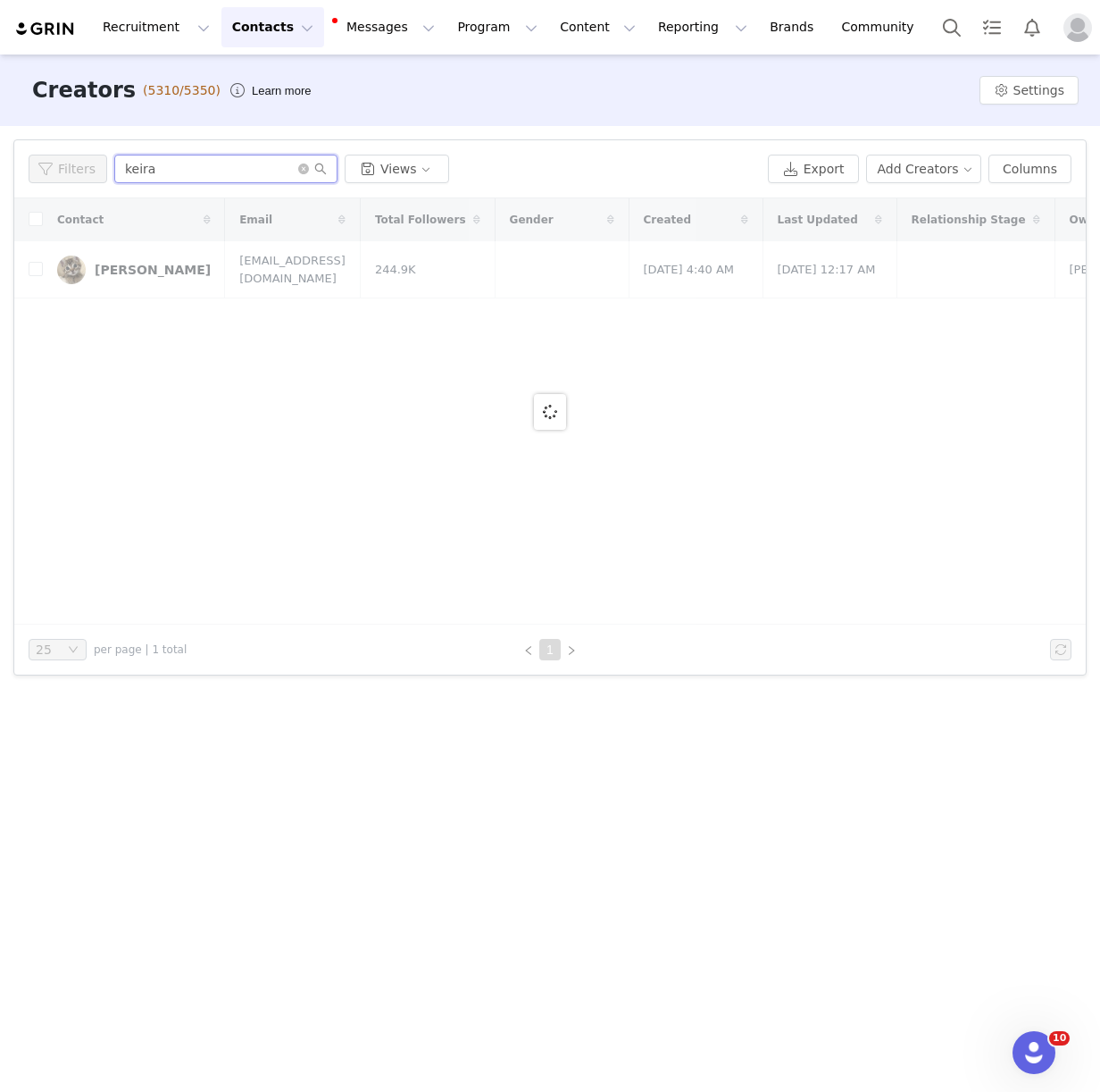
type input "keira"
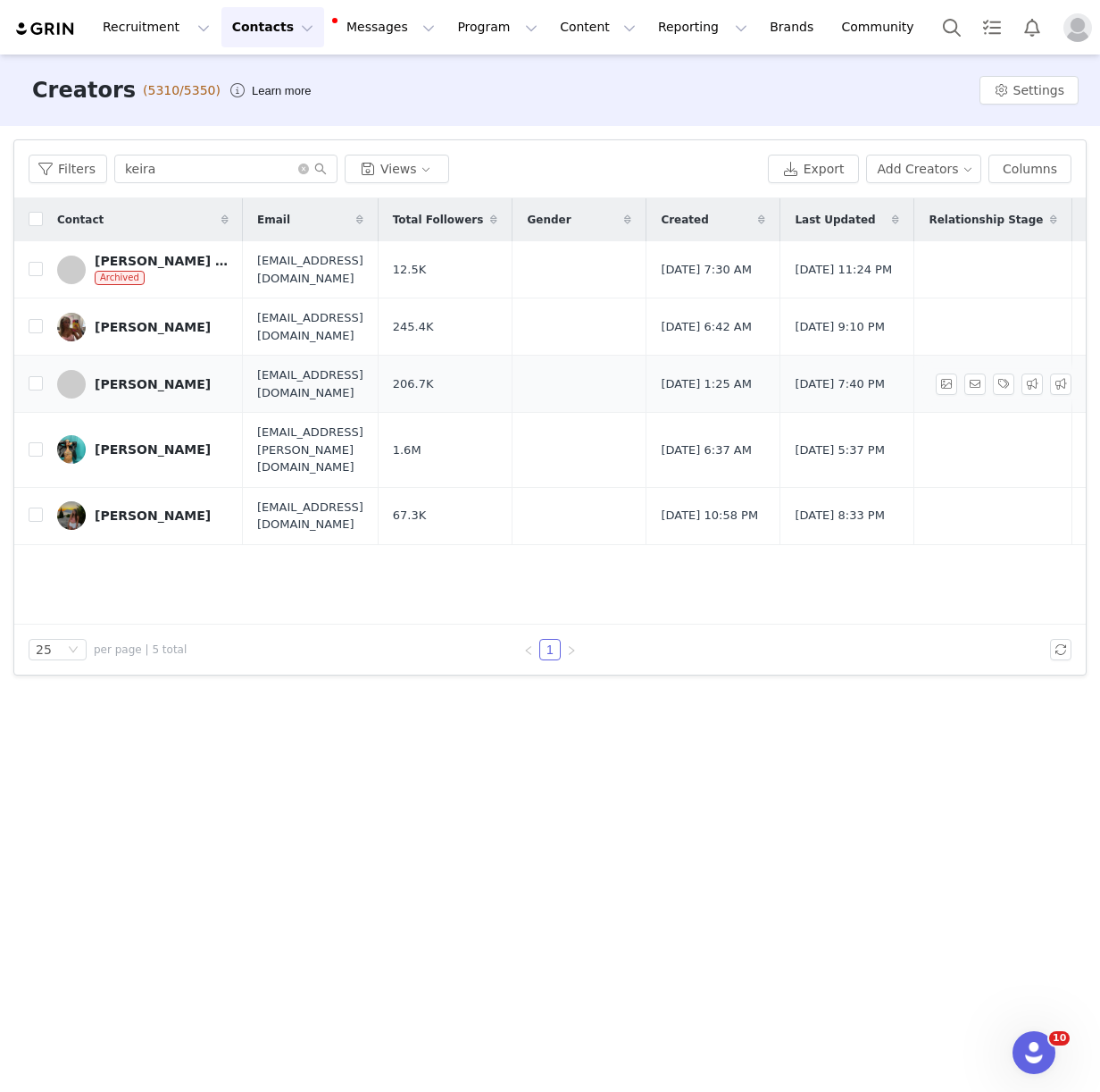
click at [127, 373] on link "[PERSON_NAME]" at bounding box center [143, 384] width 172 height 28
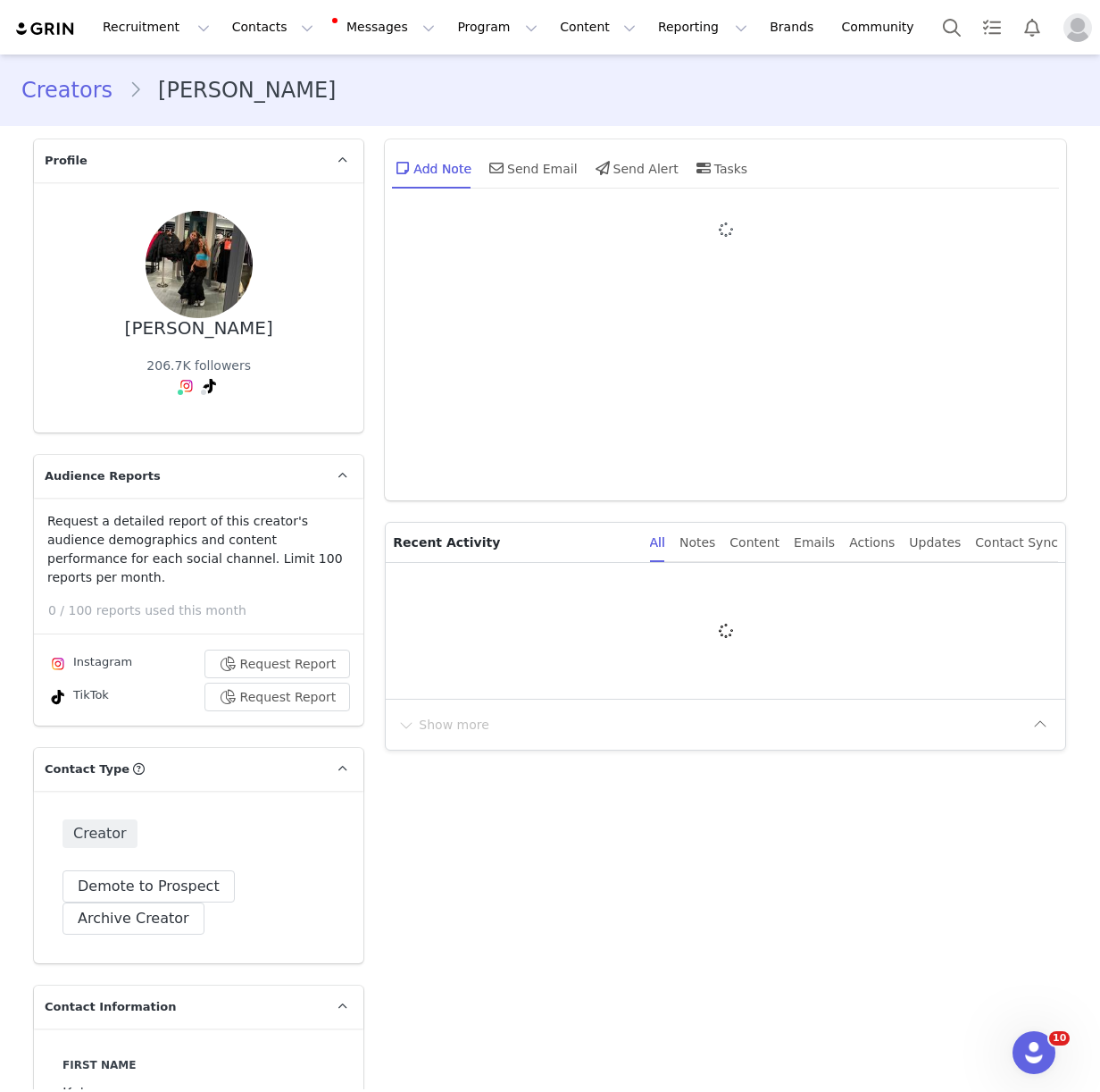
type input "+44 ([GEOGRAPHIC_DATA])"
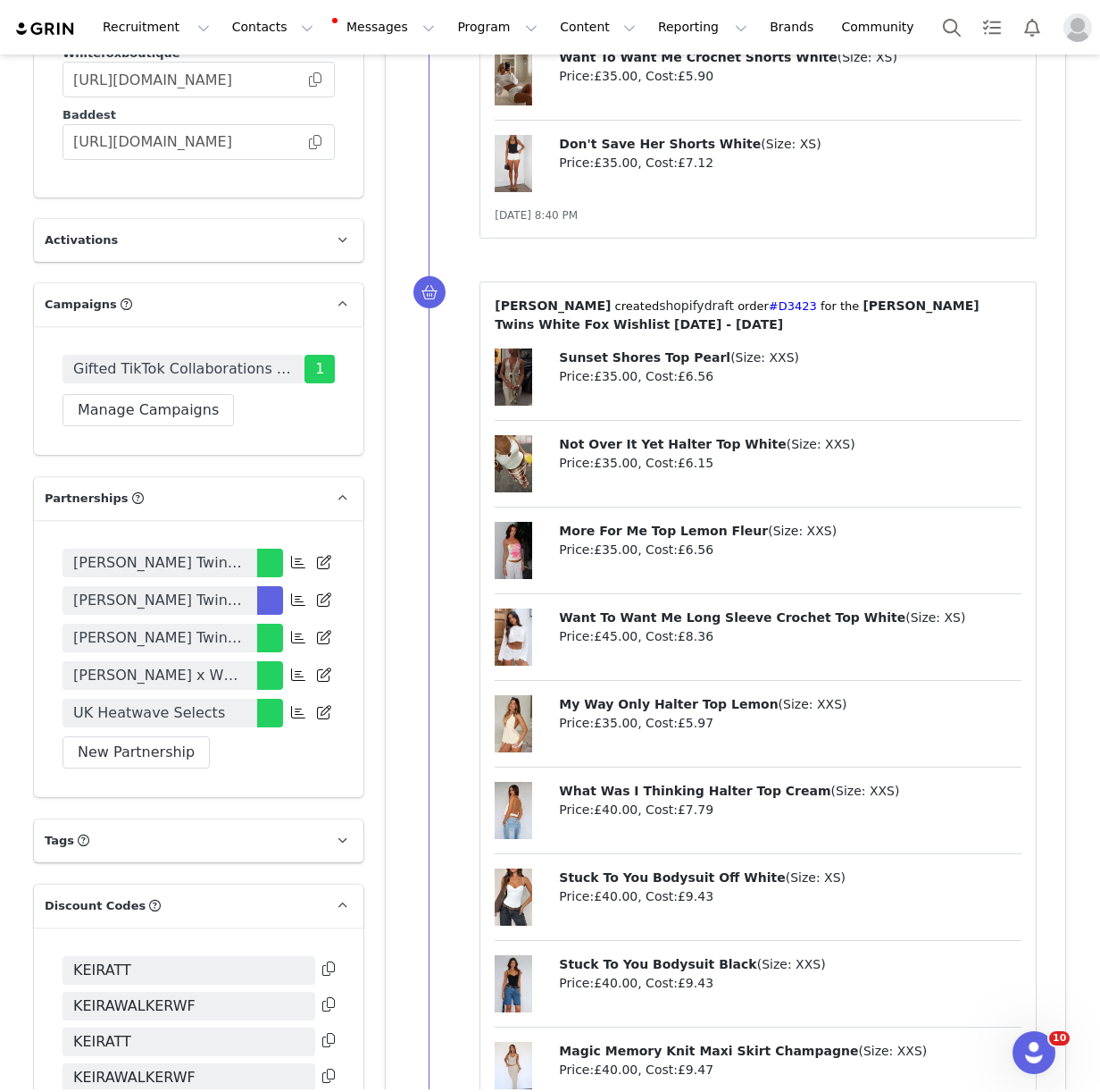
scroll to position [3208, 0]
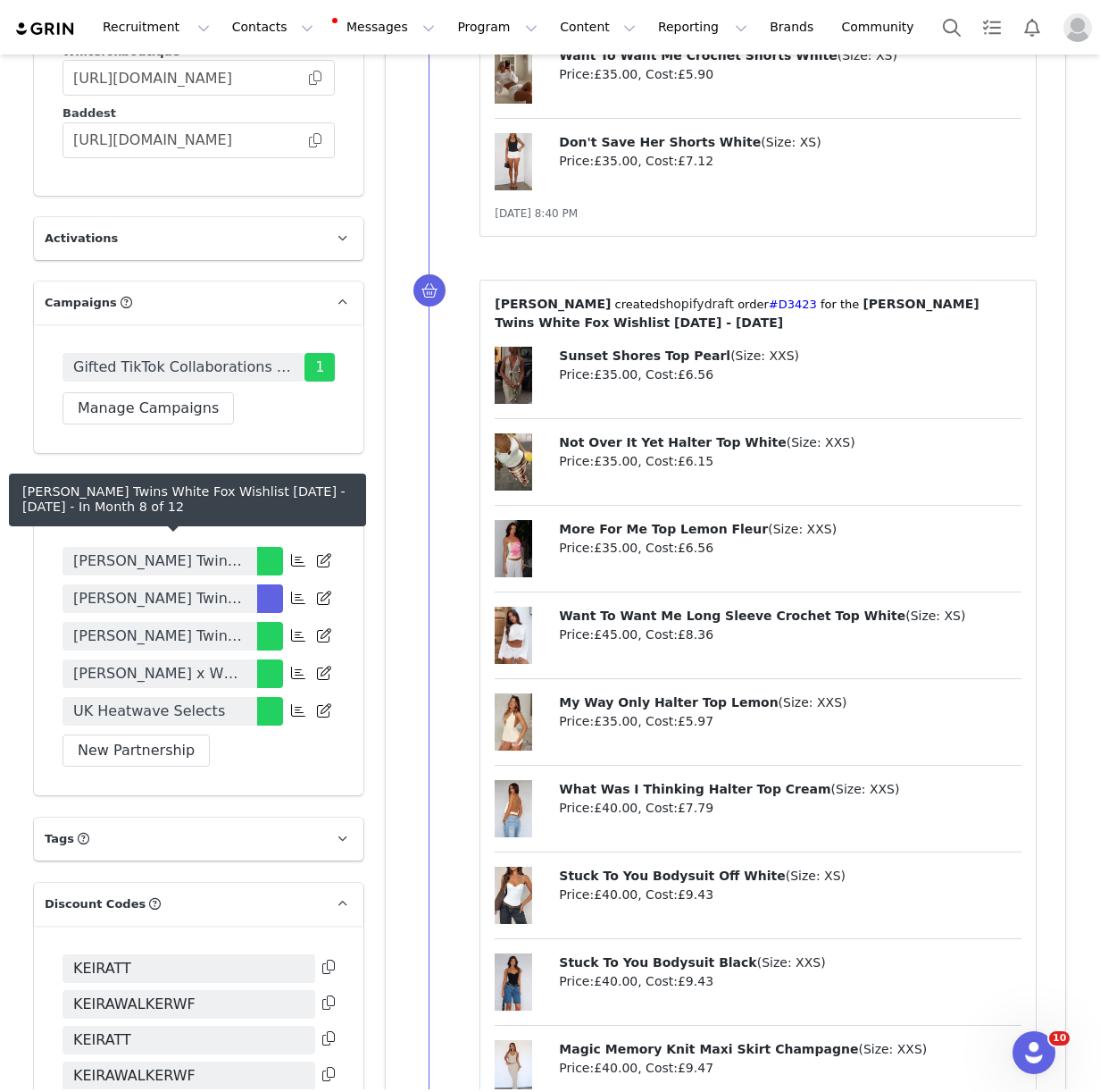
click at [140, 533] on div "Walker Twins x White Fox Girls Night Out December 2024 Walker Twins White Fox W…" at bounding box center [198, 656] width 329 height 277
click at [115, 588] on span "[PERSON_NAME] Twins White Fox Wishlist [DATE] - [DATE]" at bounding box center [160, 598] width 174 height 22
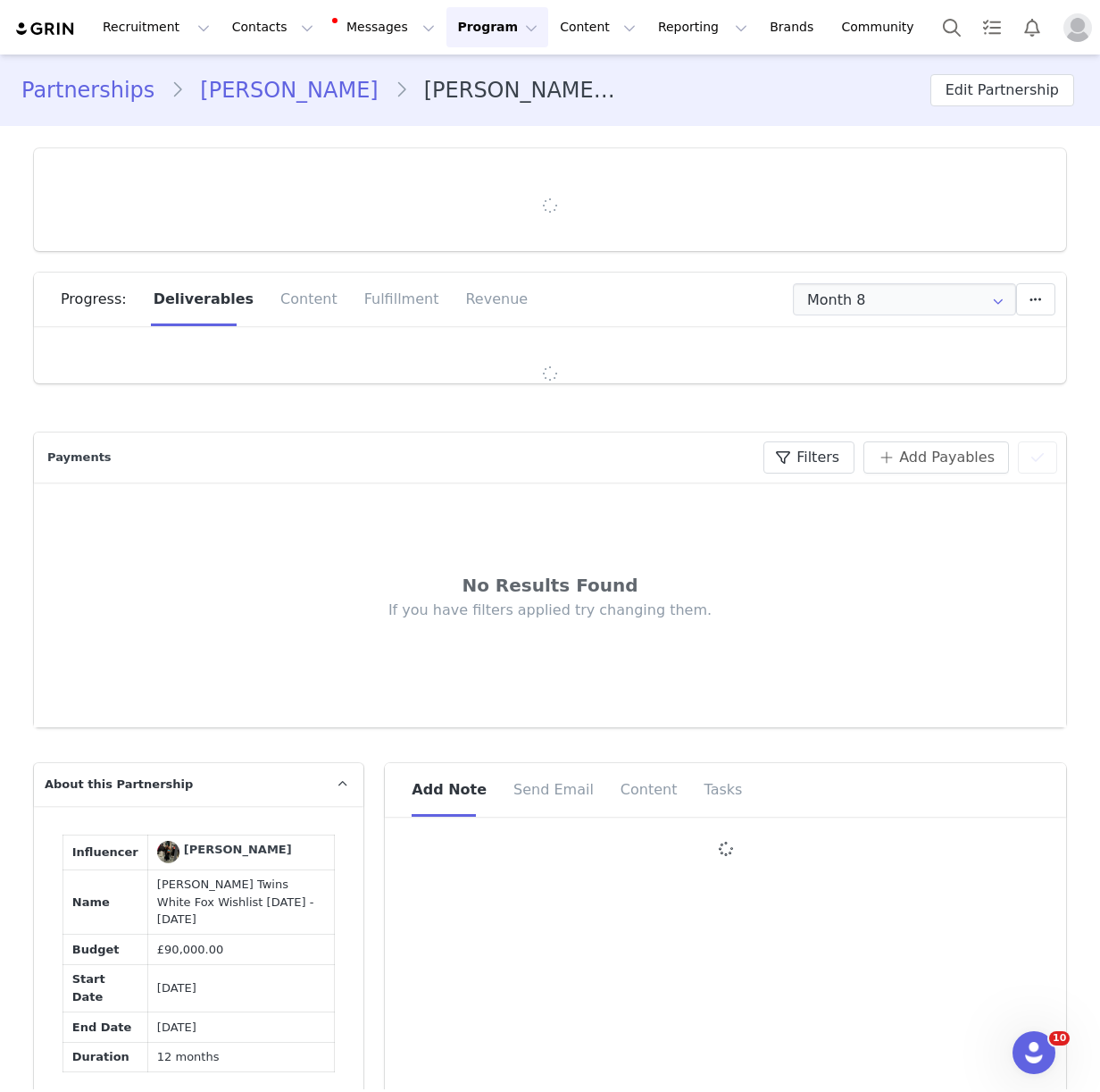
type input "+44 ([GEOGRAPHIC_DATA])"
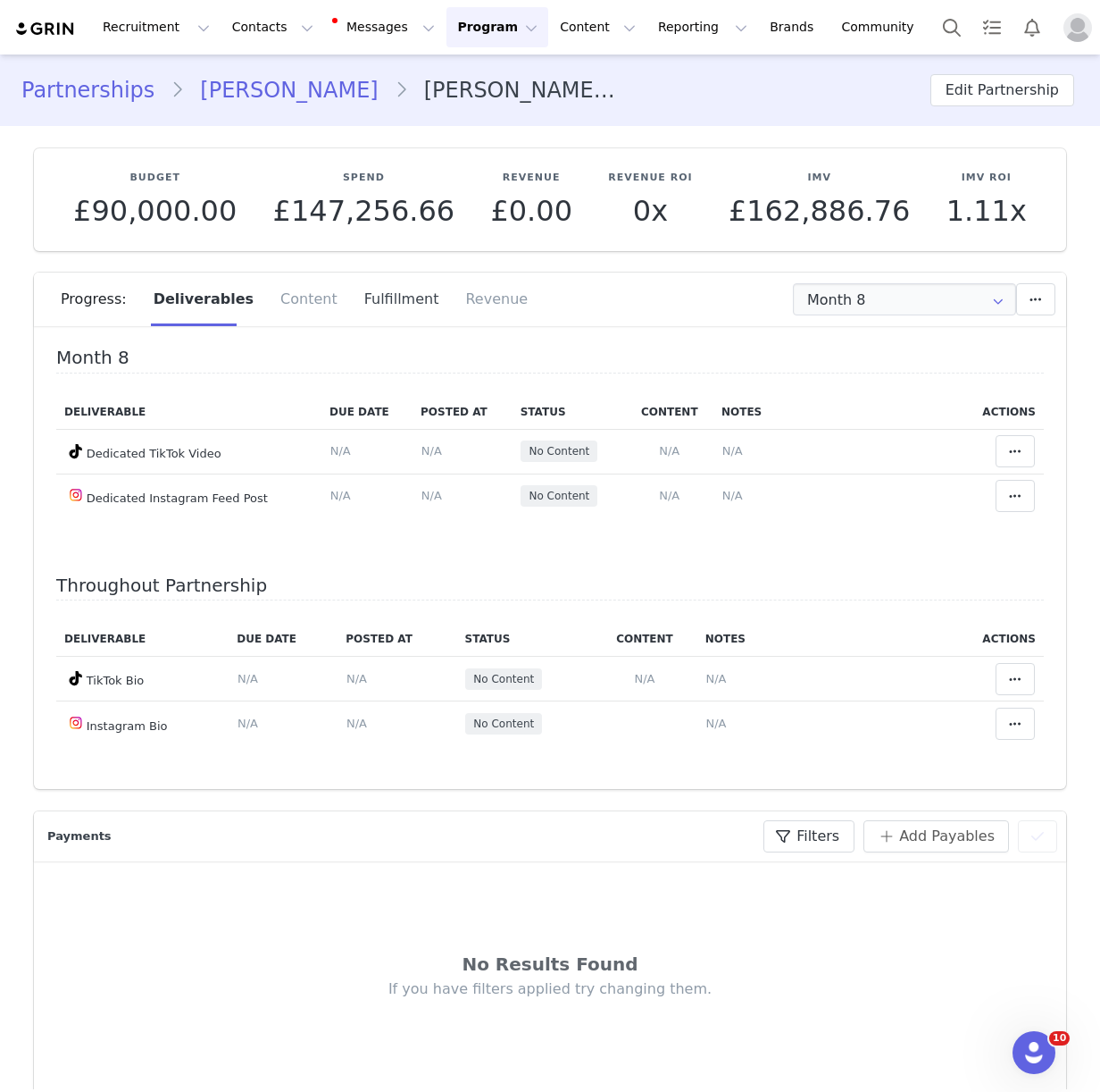
click at [395, 297] on div "Fulfillment" at bounding box center [402, 299] width 101 height 54
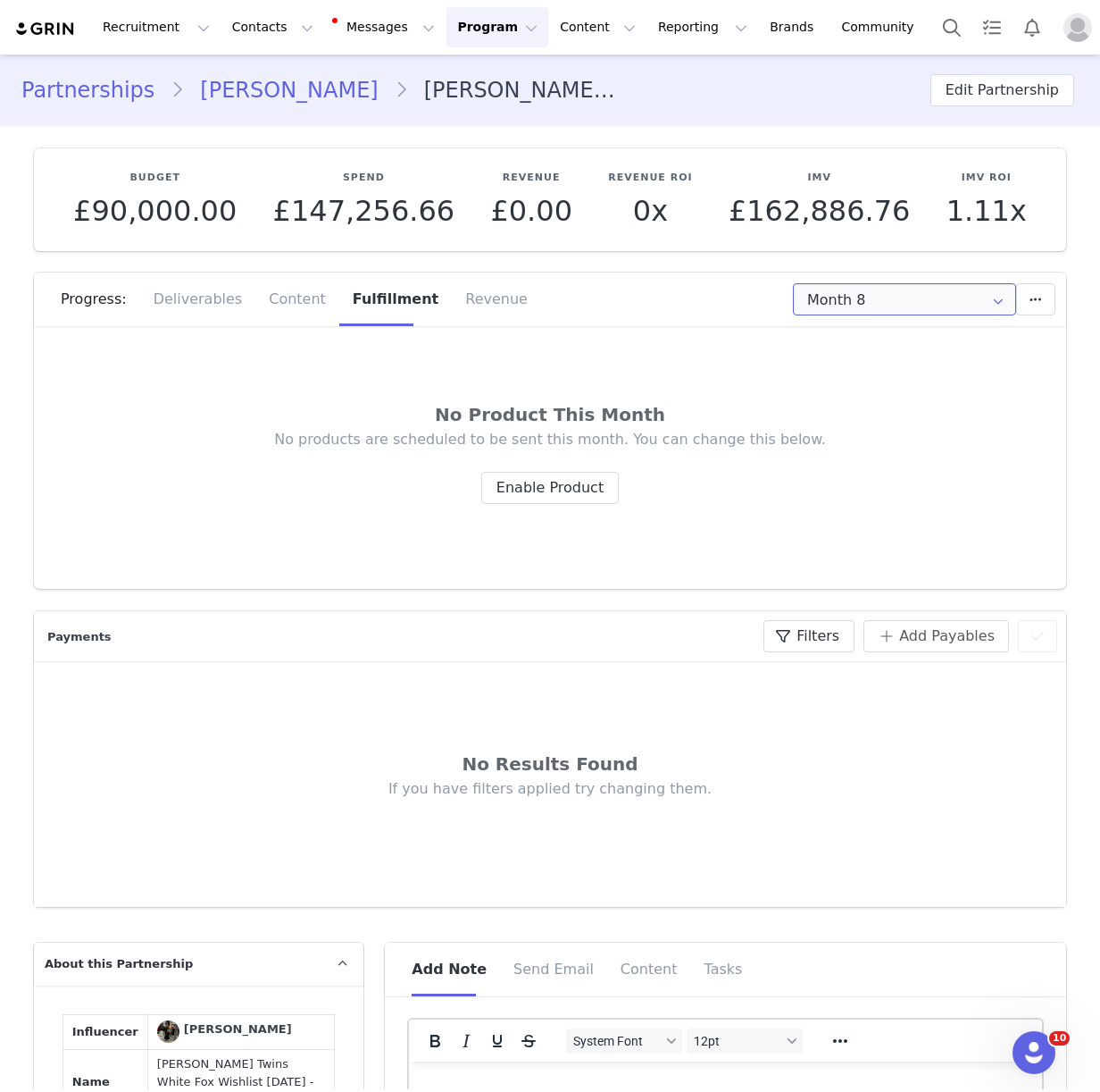
click at [924, 306] on input "Month 8" at bounding box center [905, 300] width 223 height 32
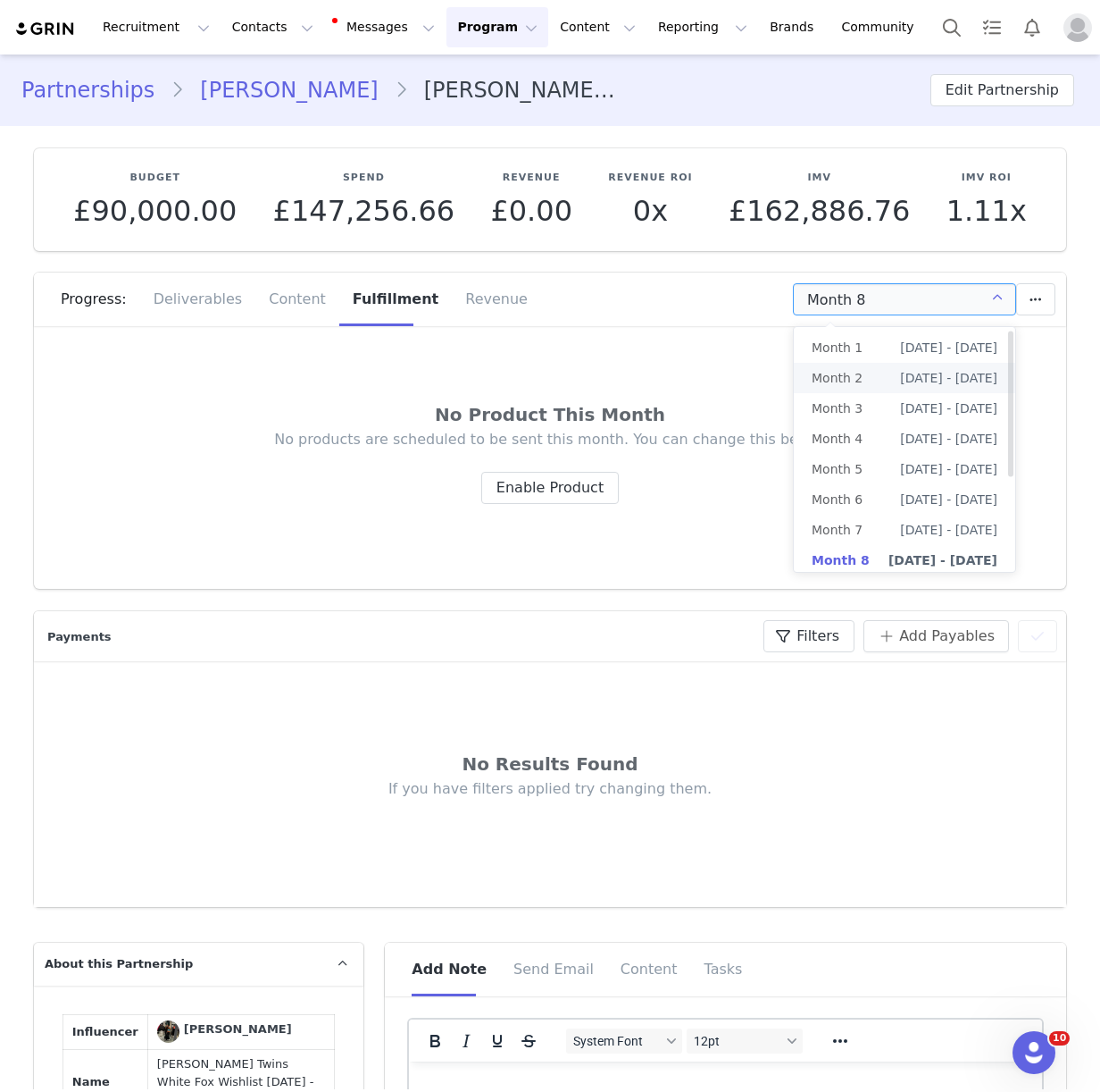
scroll to position [4, 0]
click at [900, 486] on span "[DATE] - [DATE]" at bounding box center [949, 496] width 98 height 30
type input "Month 6"
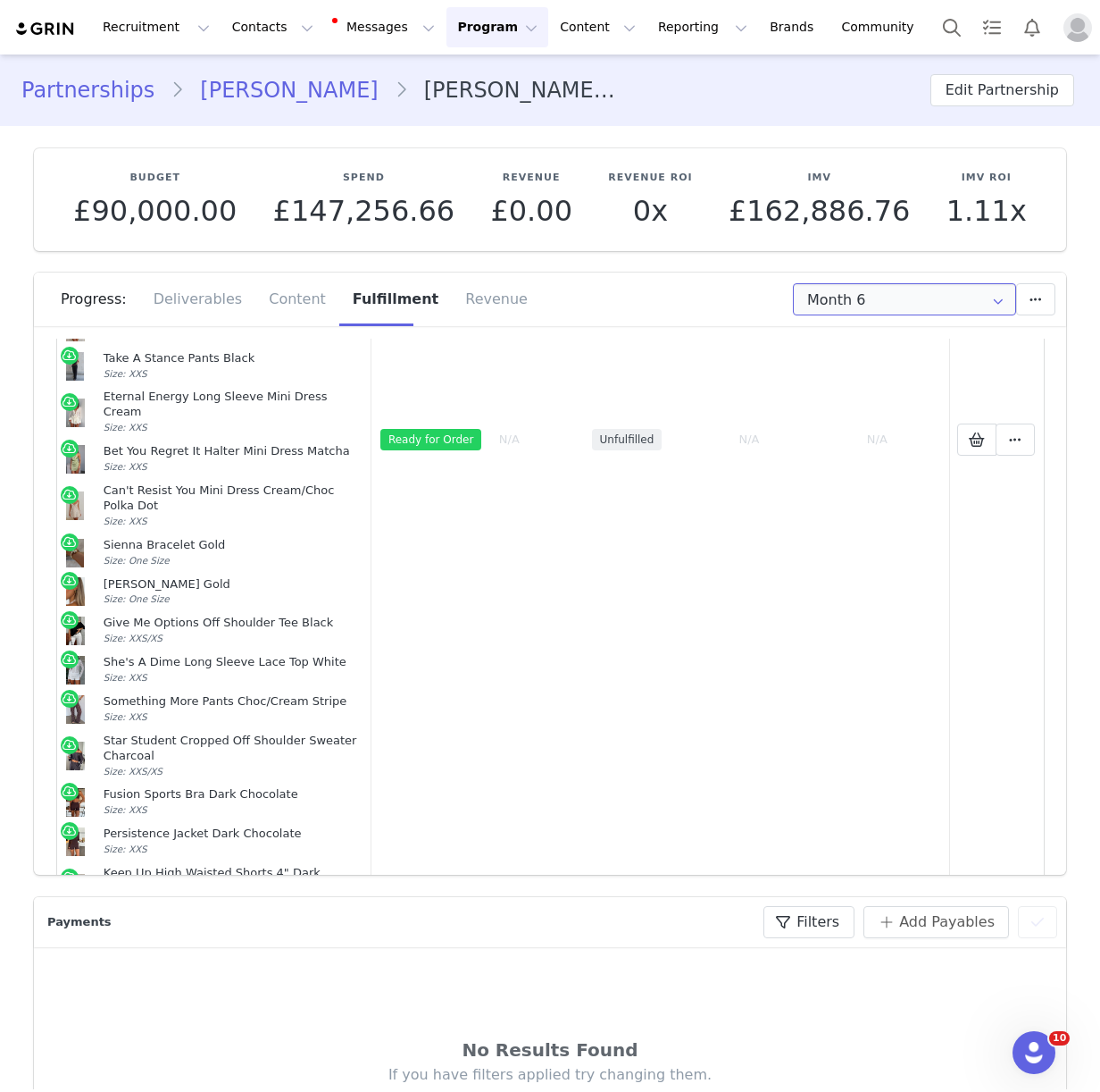
scroll to position [48, 0]
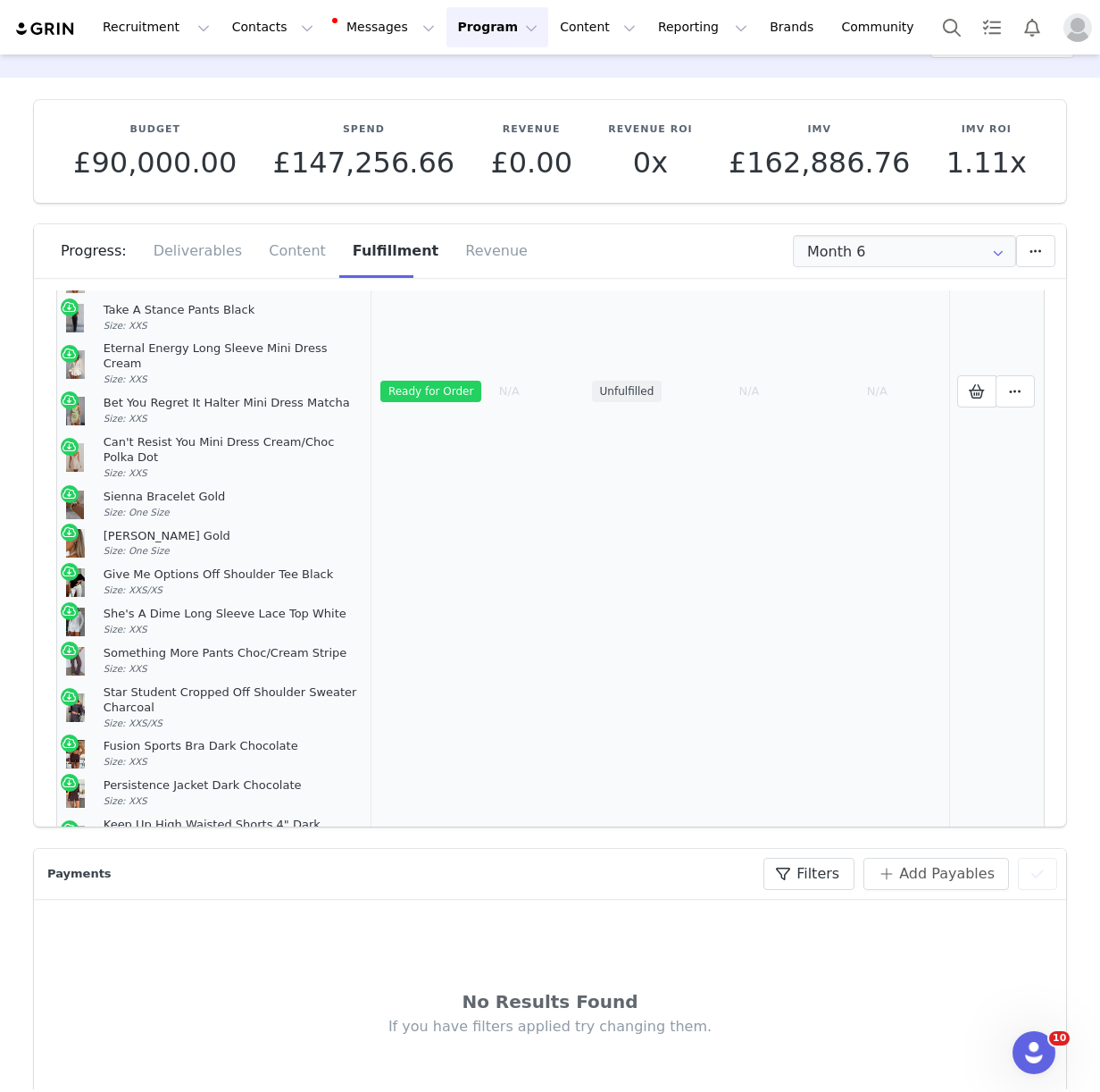
click at [101, 641] on article "Something More Pants Choc/Cream Stripe Size: XXS" at bounding box center [214, 661] width 298 height 39
click at [982, 384] on icon at bounding box center [976, 391] width 16 height 14
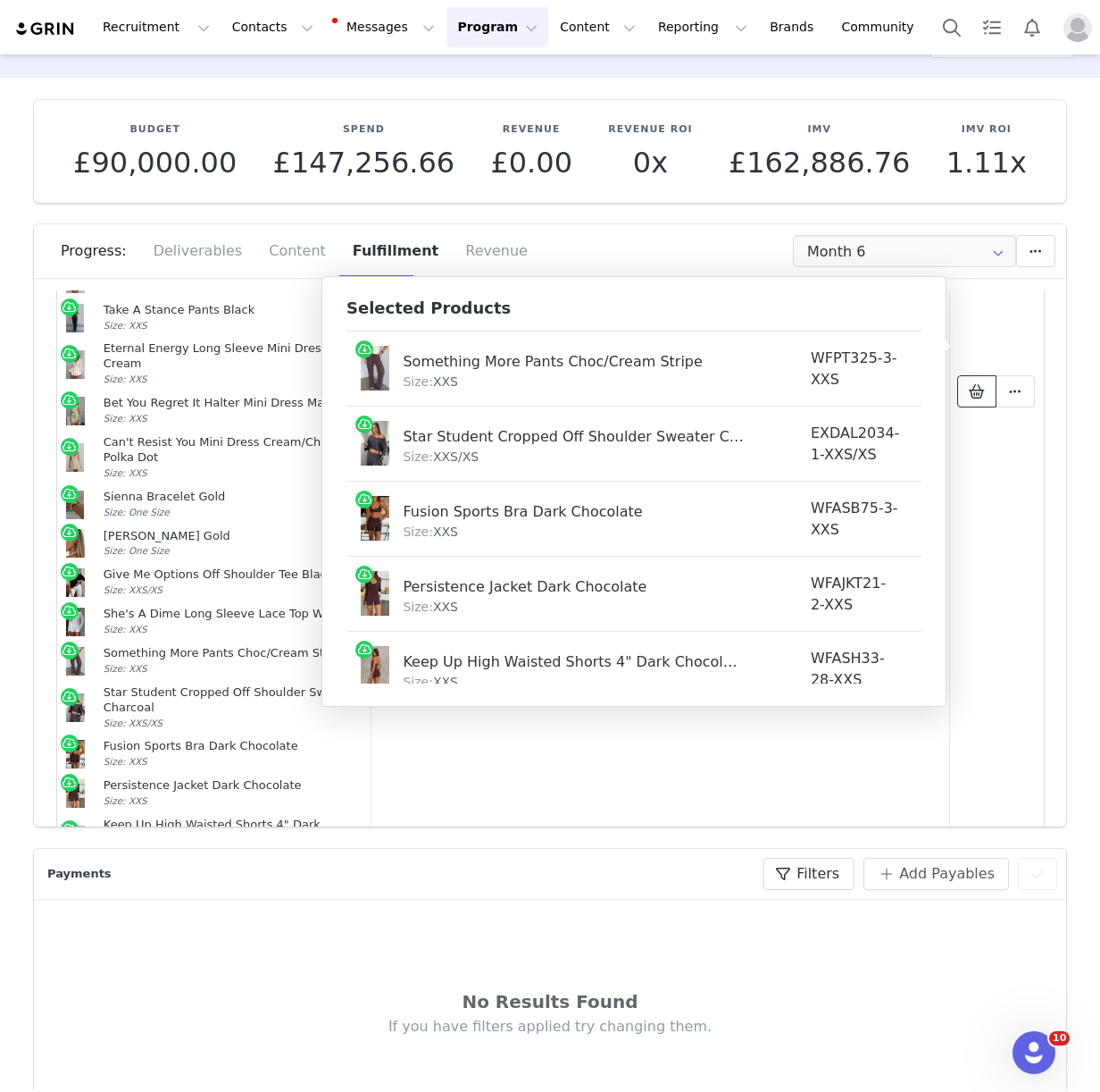
scroll to position [1370, 0]
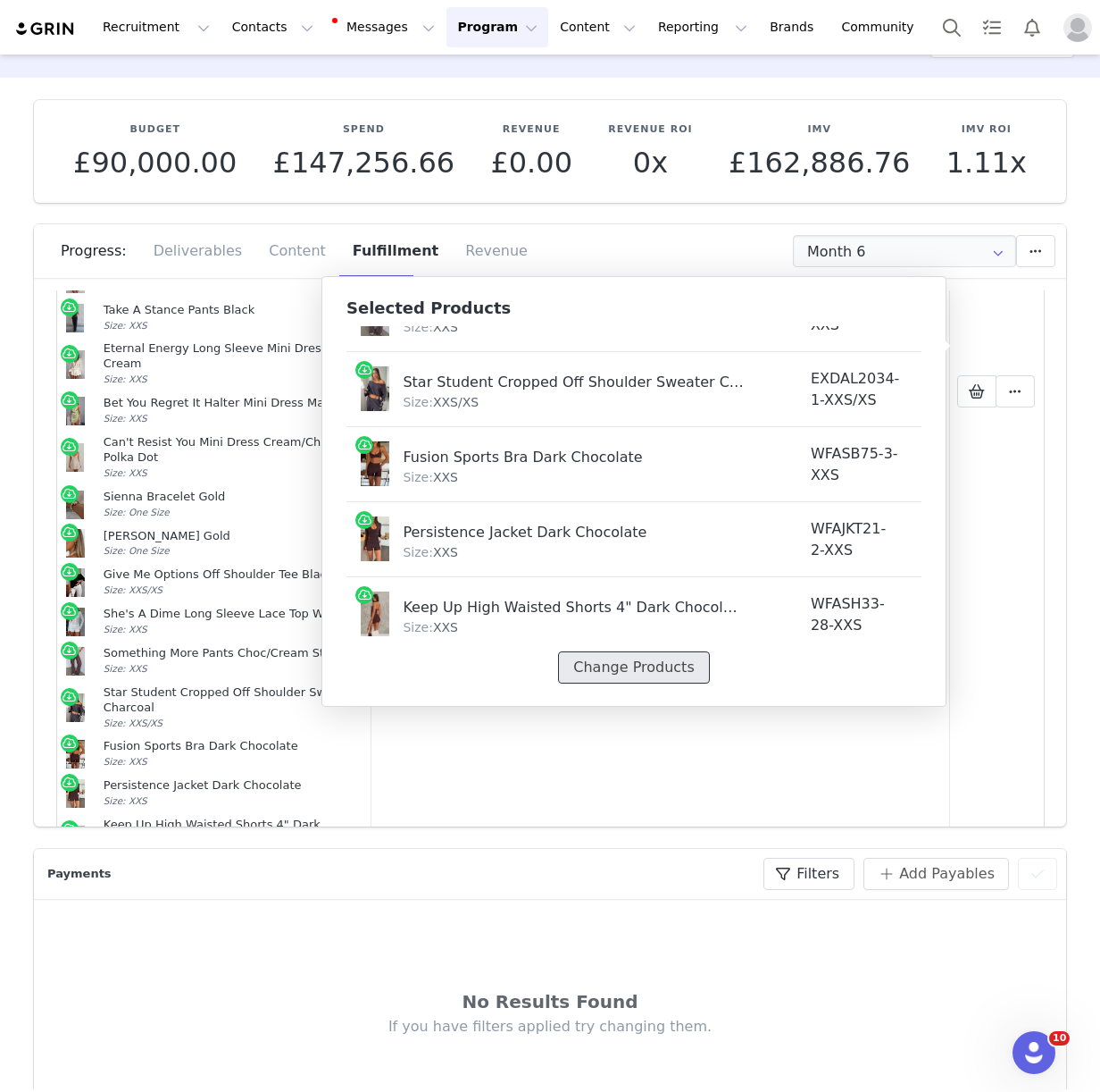
click at [609, 665] on button "Change Products" at bounding box center [634, 668] width 151 height 32
select select "28011916"
select select "27950292"
select select "27950393"
select select "27828821"
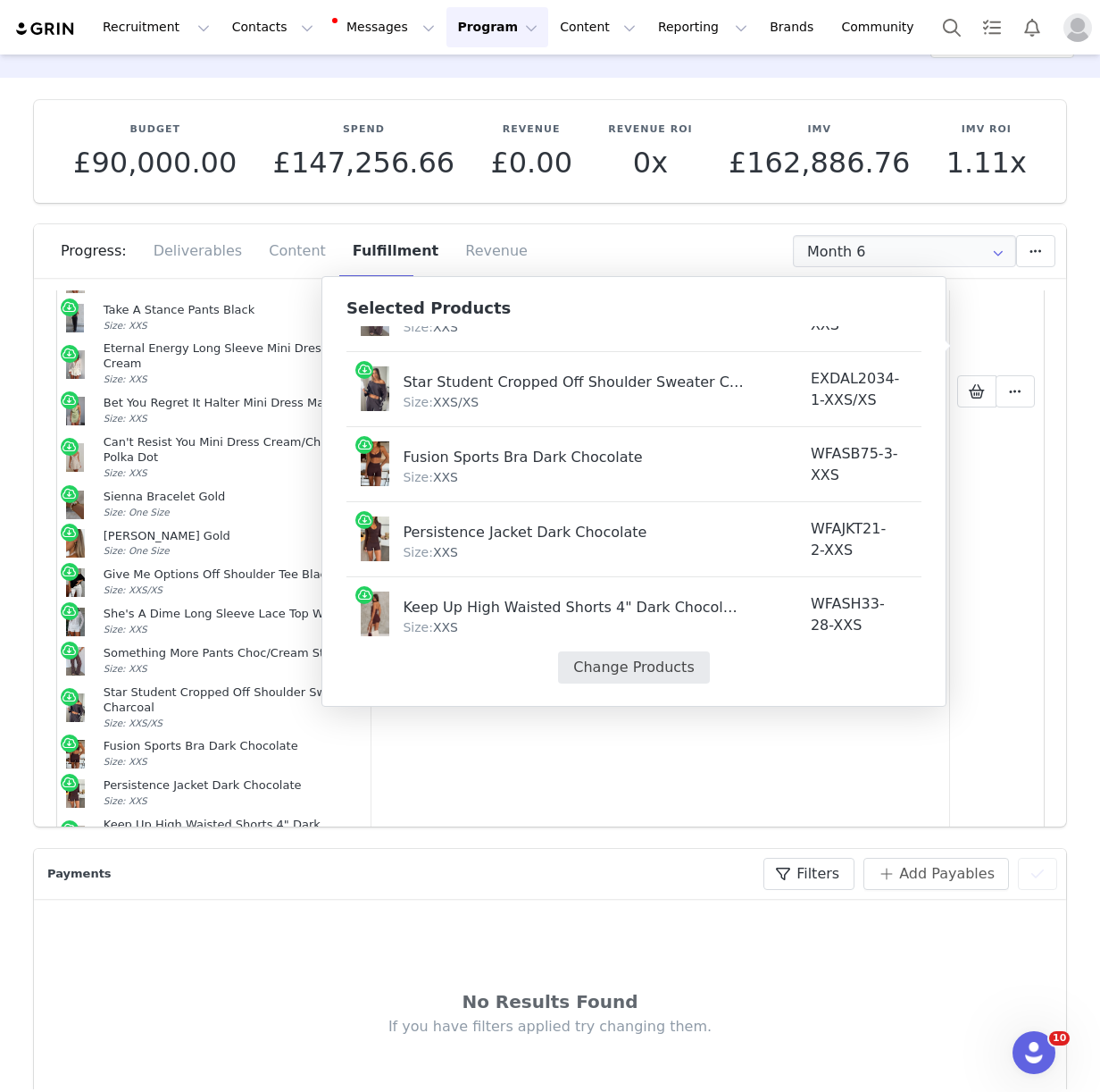
select select "27118390"
select select "27626150"
select select "25098490"
select select "25092027"
select select "27118367"
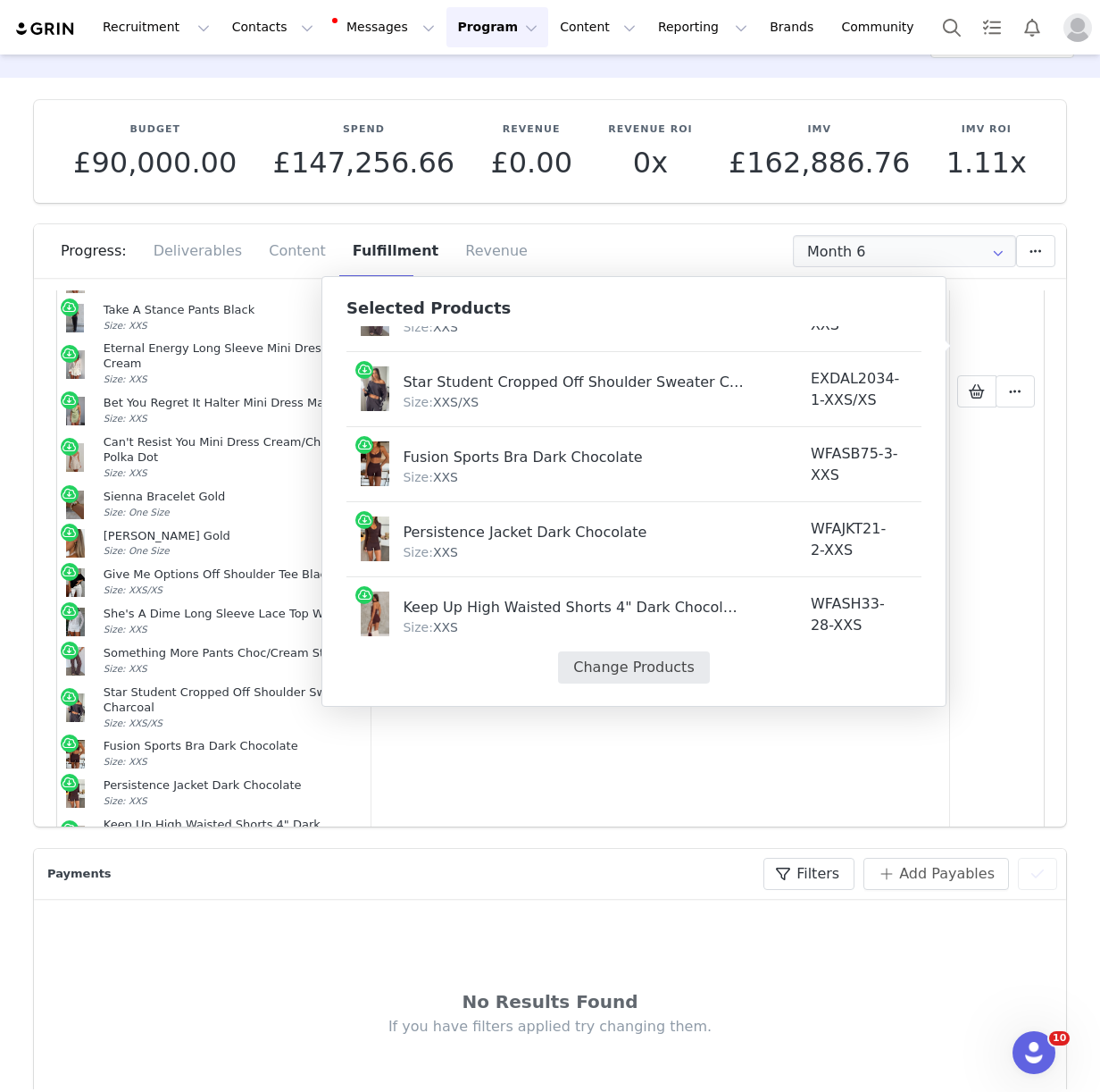
select select "27449164"
select select "28010791"
select select "27950363"
select select "28022040"
select select "25137087"
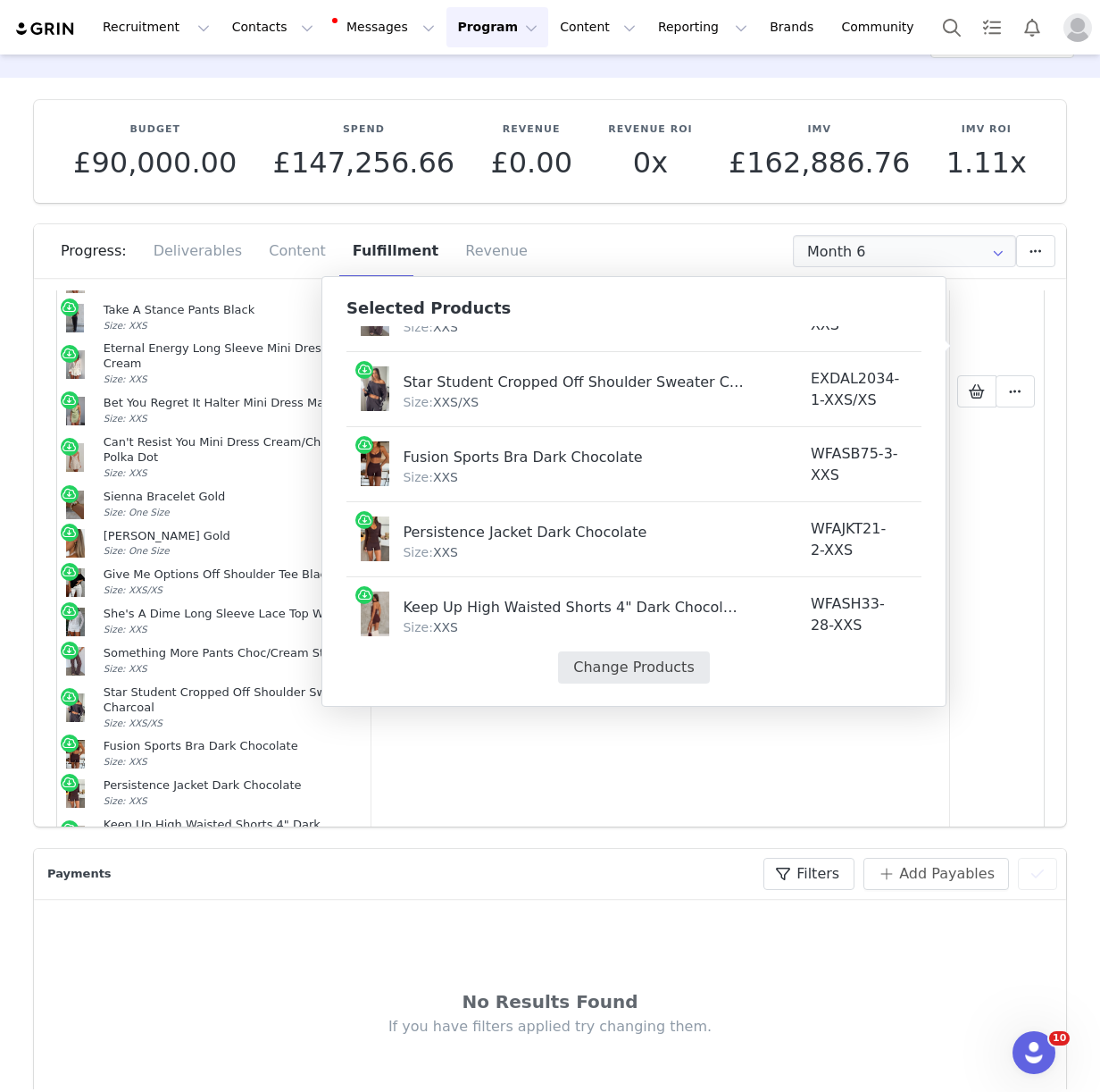
select select "27448590"
select select "28111395"
select select "27950616"
select select "27335650"
select select "27829483"
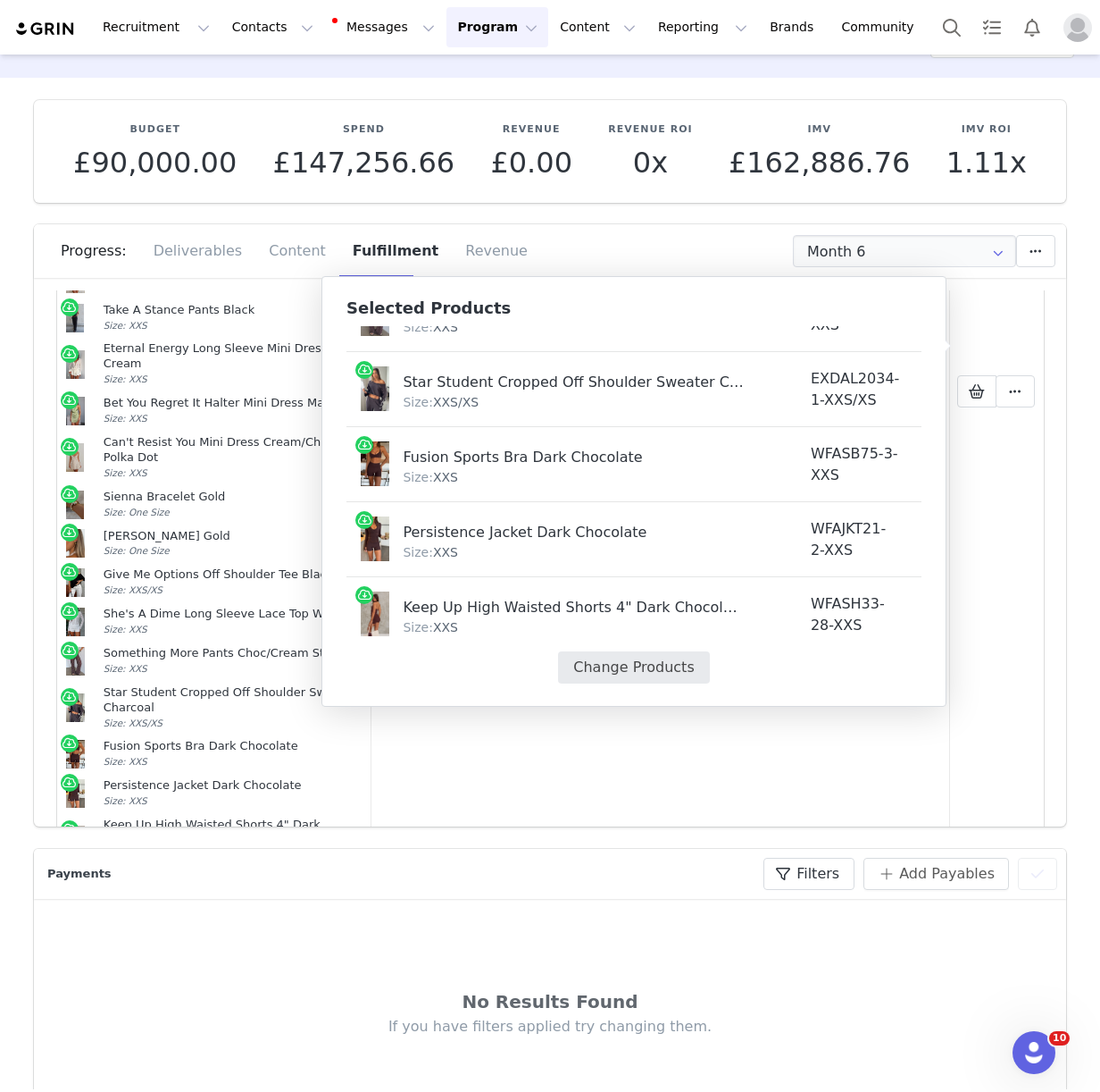
select select "27506380"
select select "27506489"
select select "27506916"
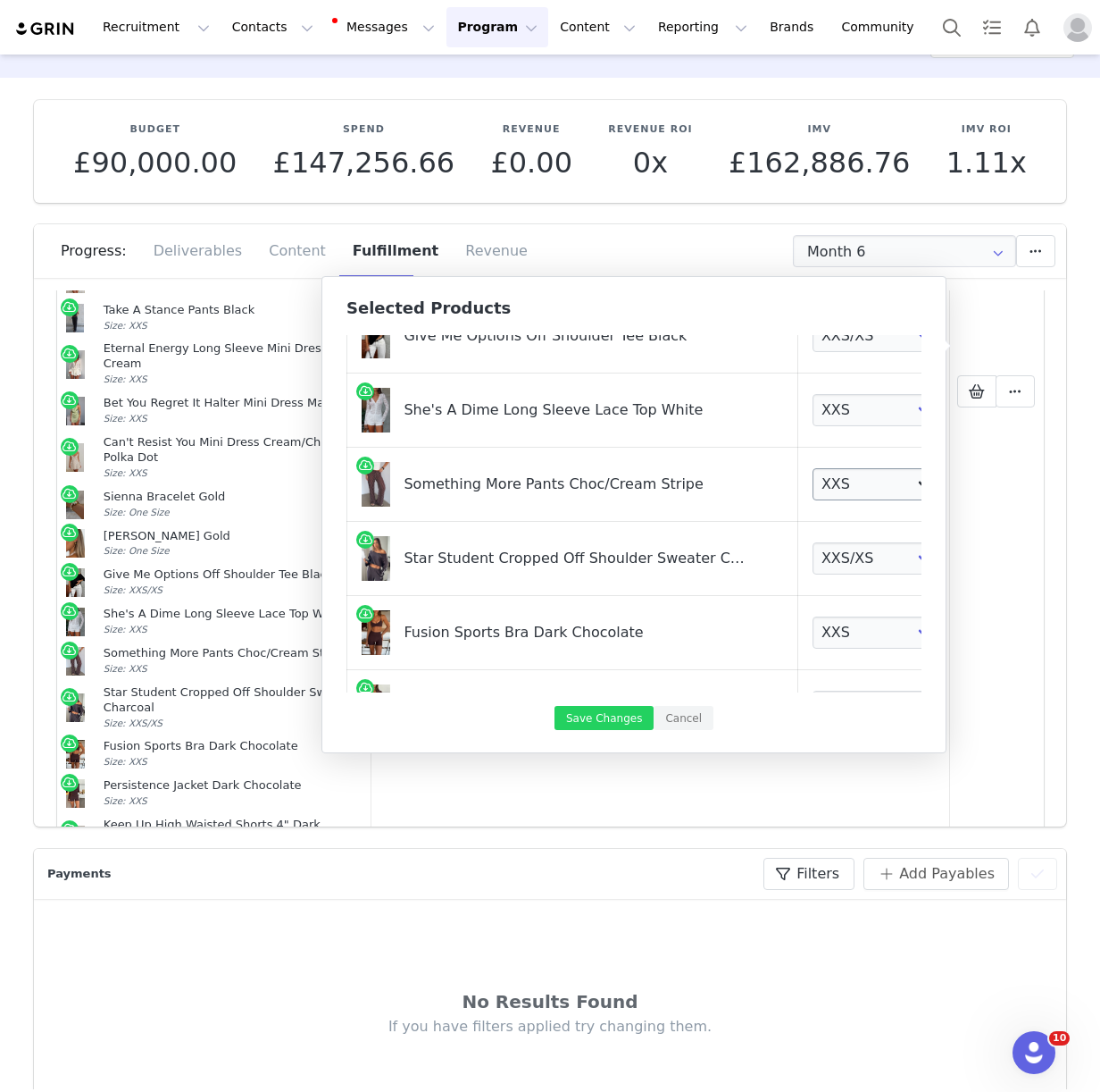
scroll to position [1194, 46]
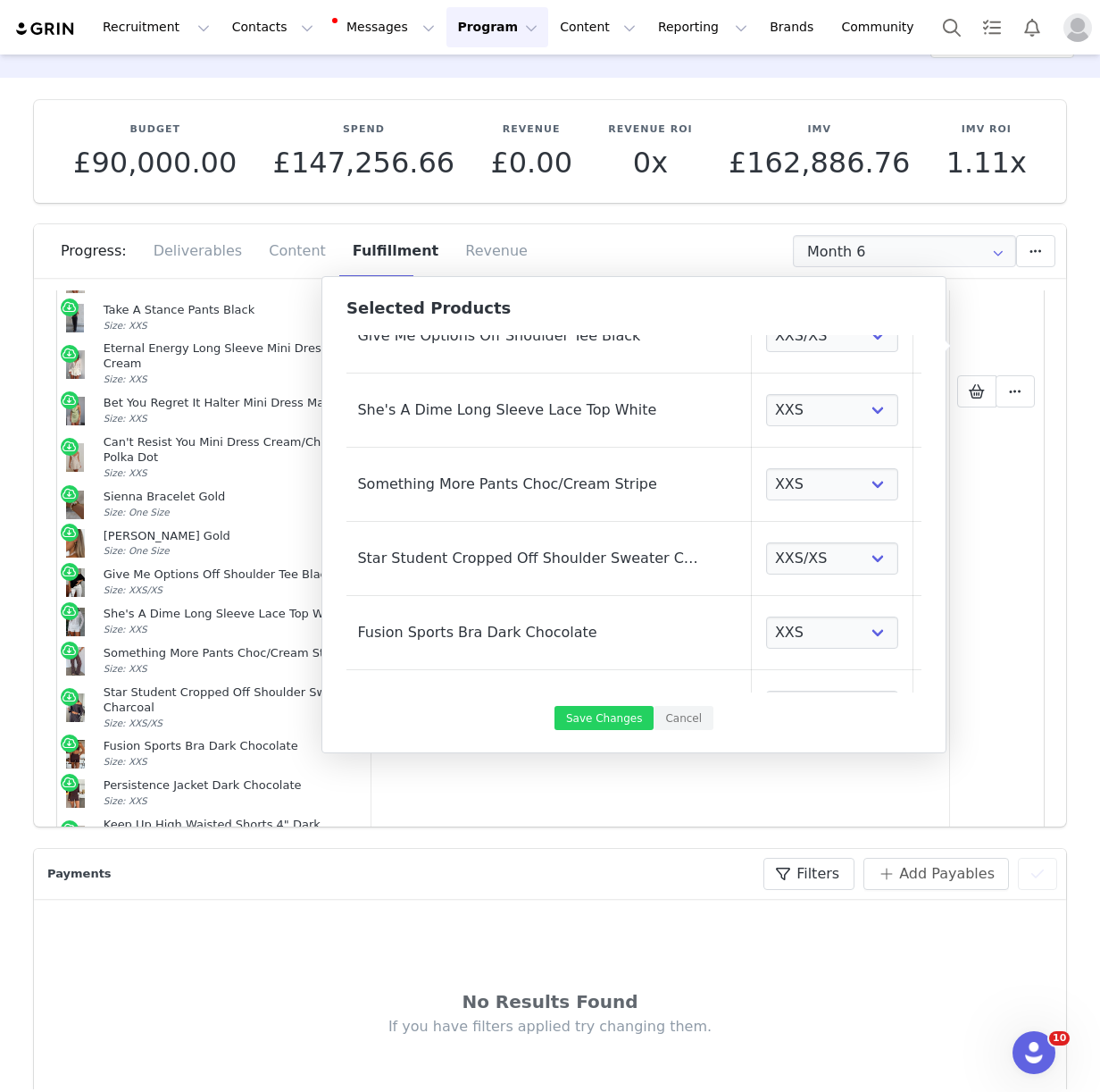
click at [927, 483] on link at bounding box center [936, 484] width 18 height 18
select select "27829483"
select select "27506380"
select select "27506489"
select select "27506916"
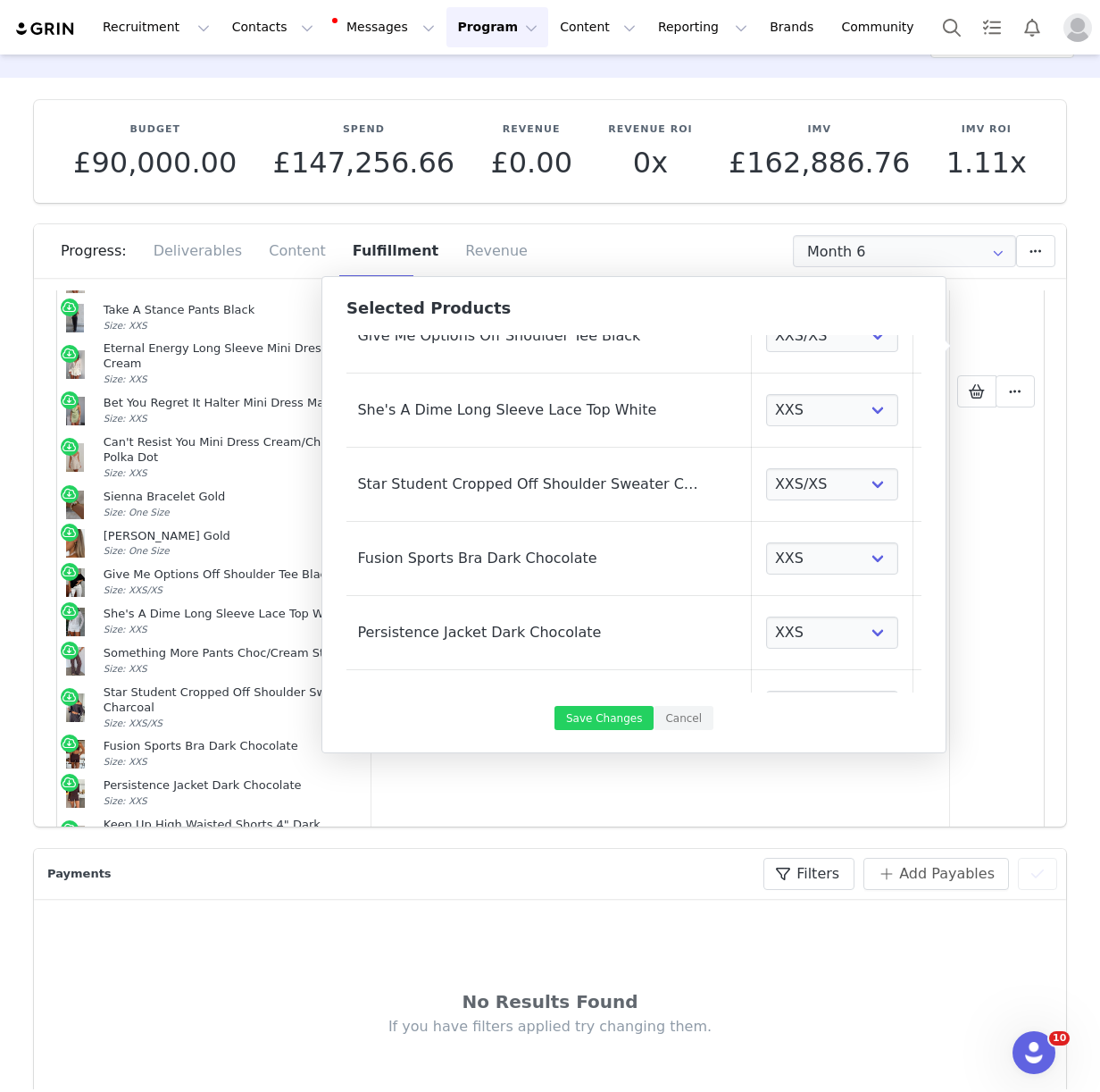
click at [927, 489] on link at bounding box center [936, 484] width 18 height 18
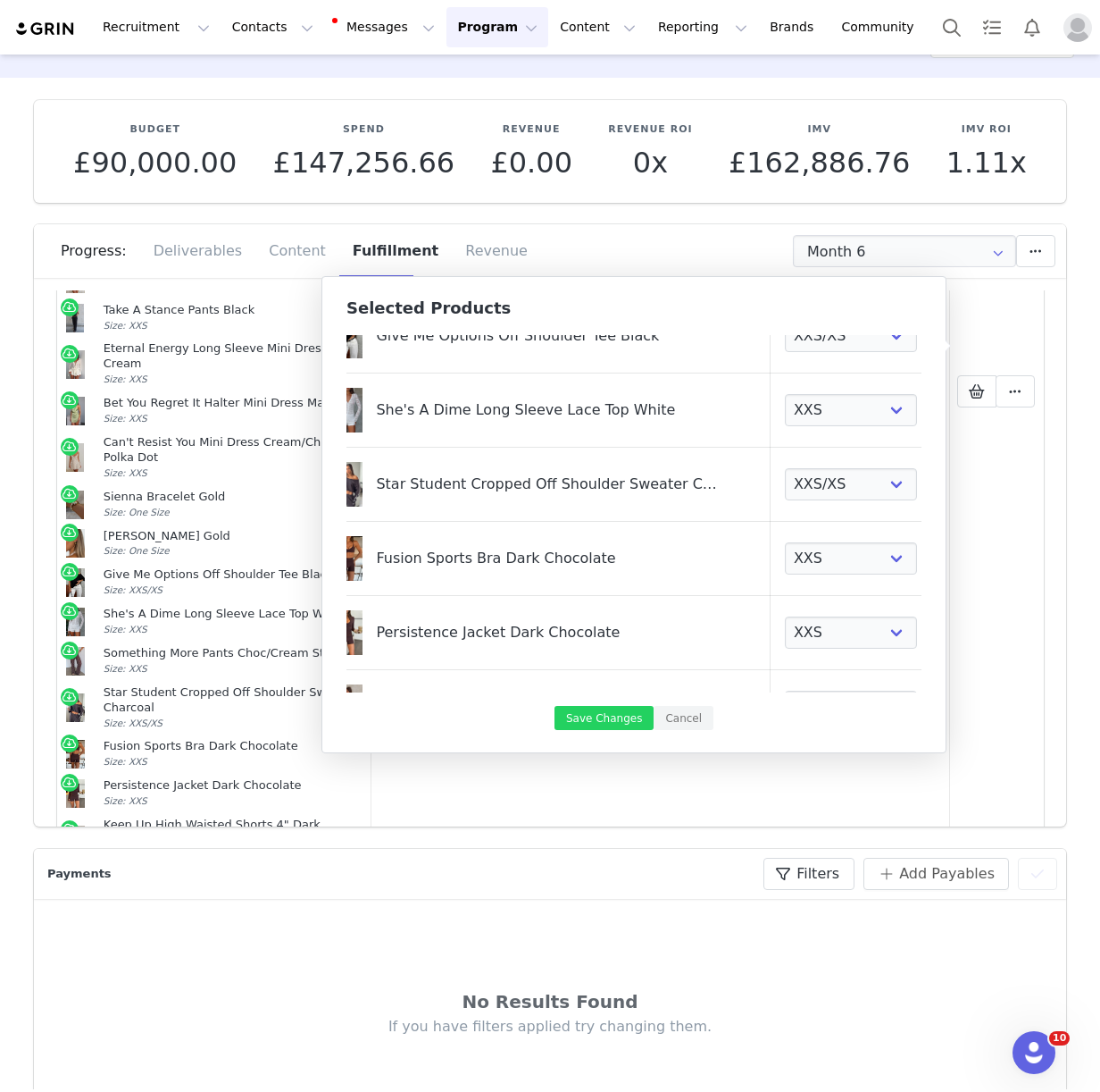
select select "27506380"
select select "27506489"
select select "27506916"
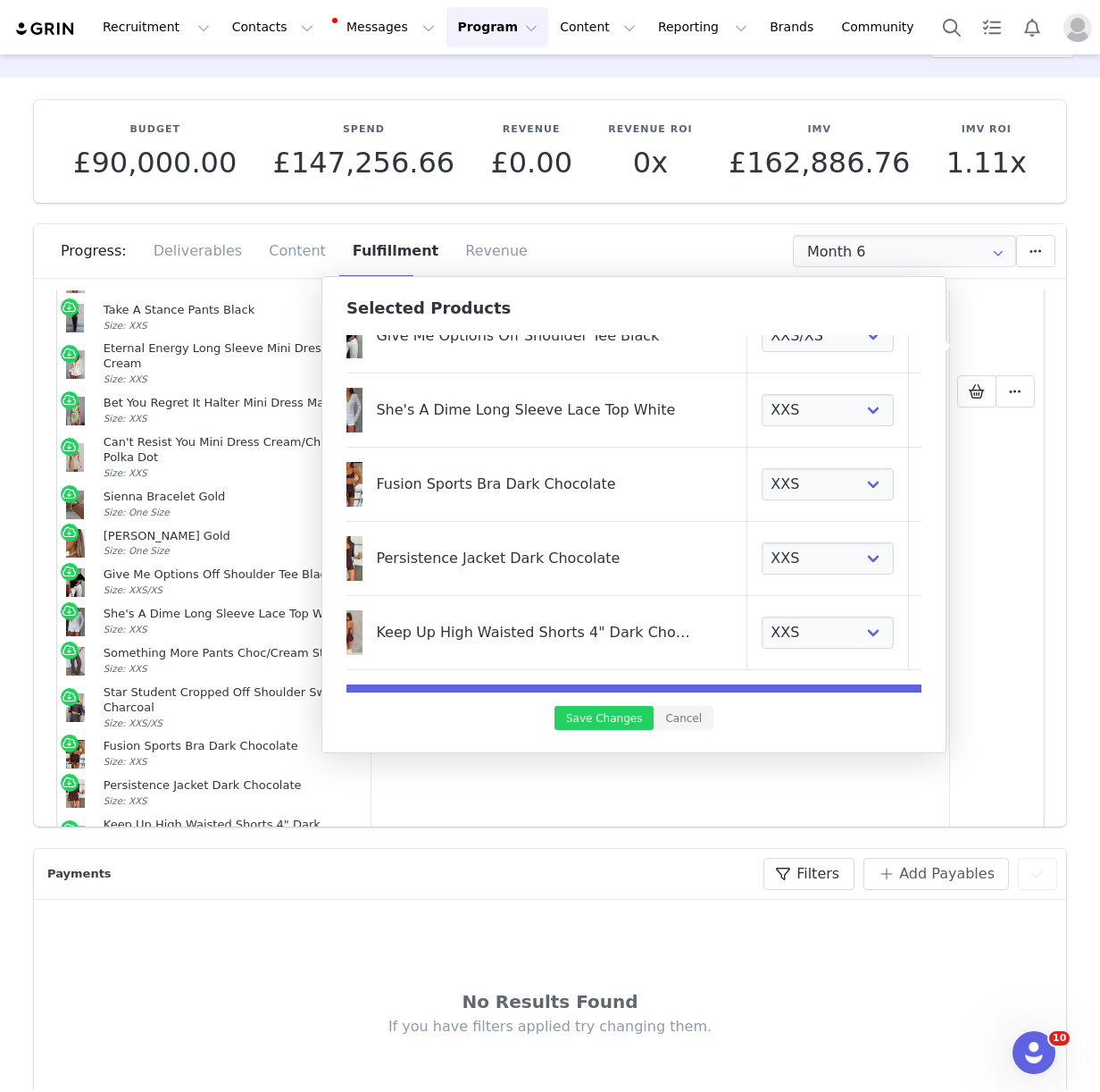
click at [924, 489] on link at bounding box center [932, 484] width 18 height 18
select select "27506489"
select select "27506916"
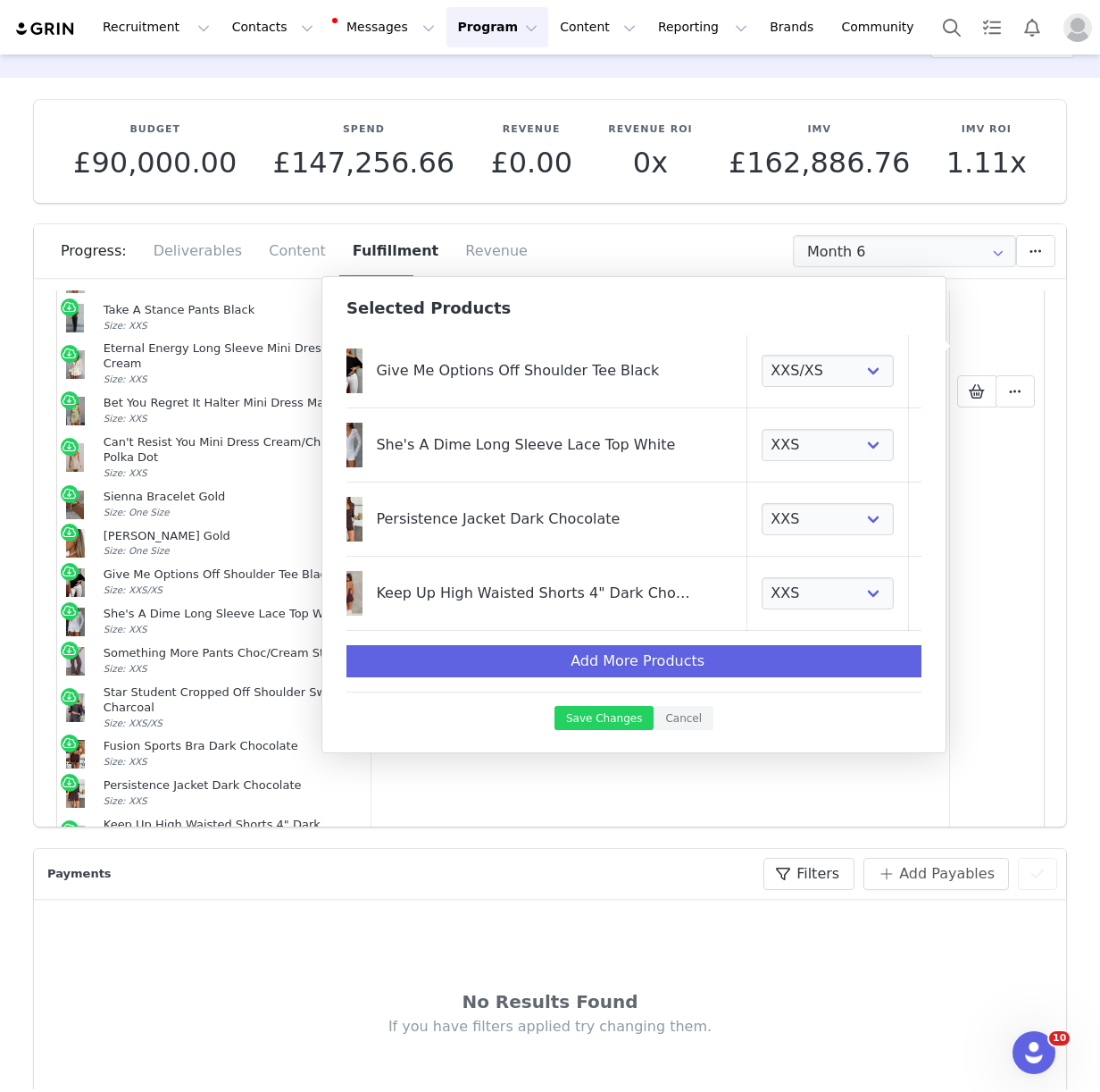
scroll to position [1160, 27]
click at [924, 594] on link at bounding box center [932, 592] width 18 height 18
click at [924, 591] on link at bounding box center [932, 592] width 18 height 18
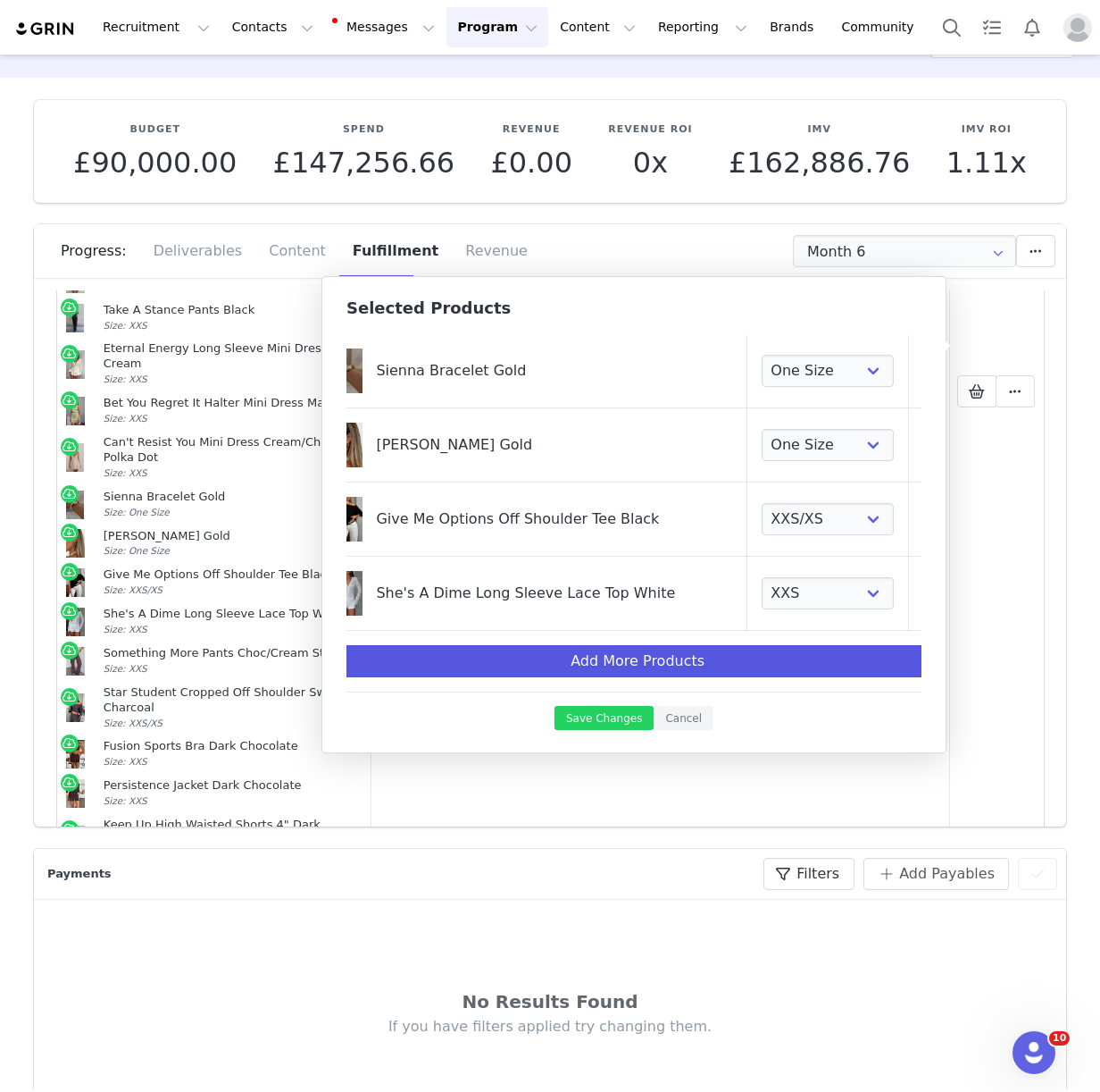
scroll to position [1011, 27]
click at [547, 653] on button "Add More Products" at bounding box center [637, 661] width 607 height 32
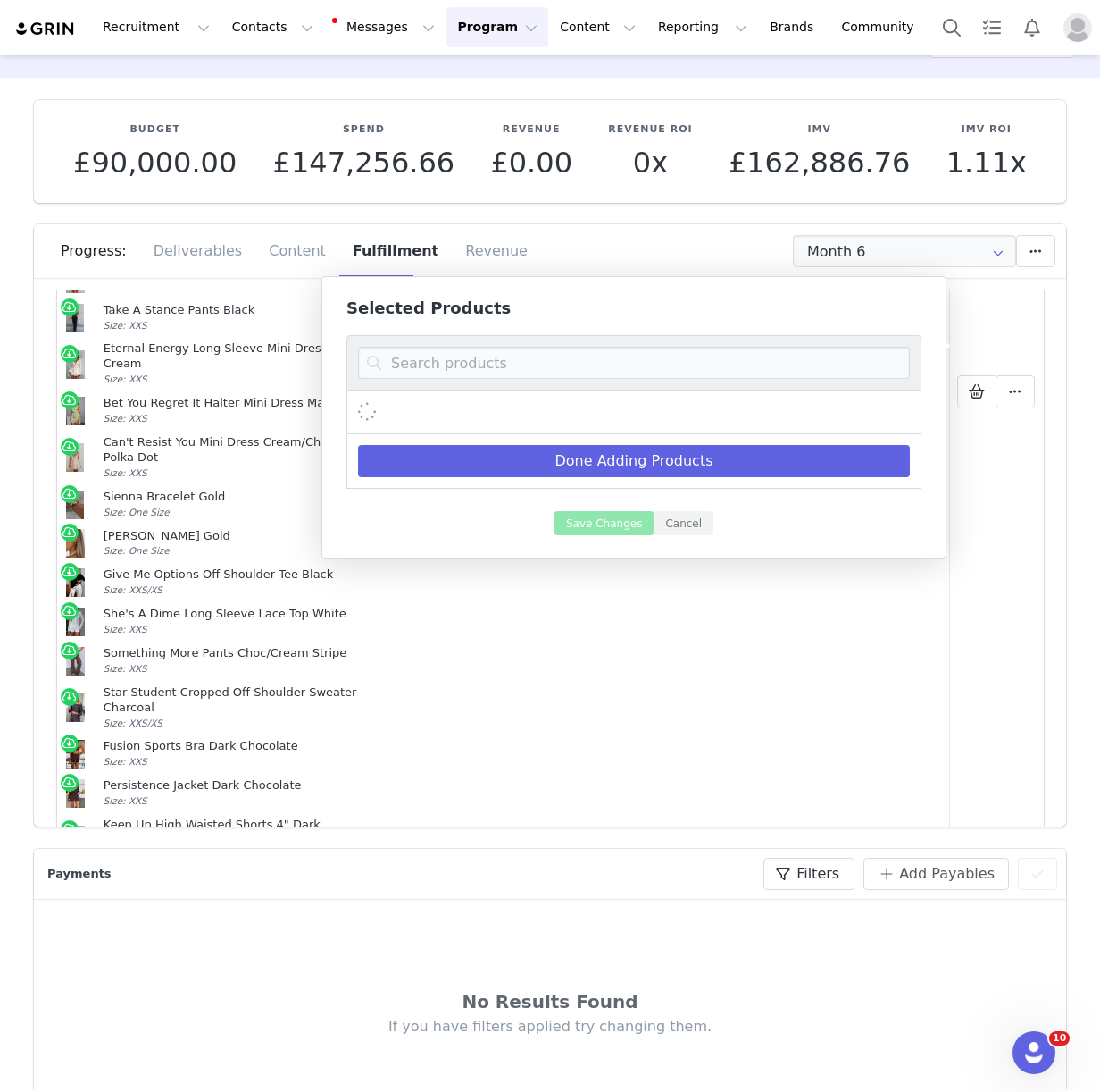
scroll to position [0, 0]
click at [454, 358] on input at bounding box center [634, 362] width 552 height 32
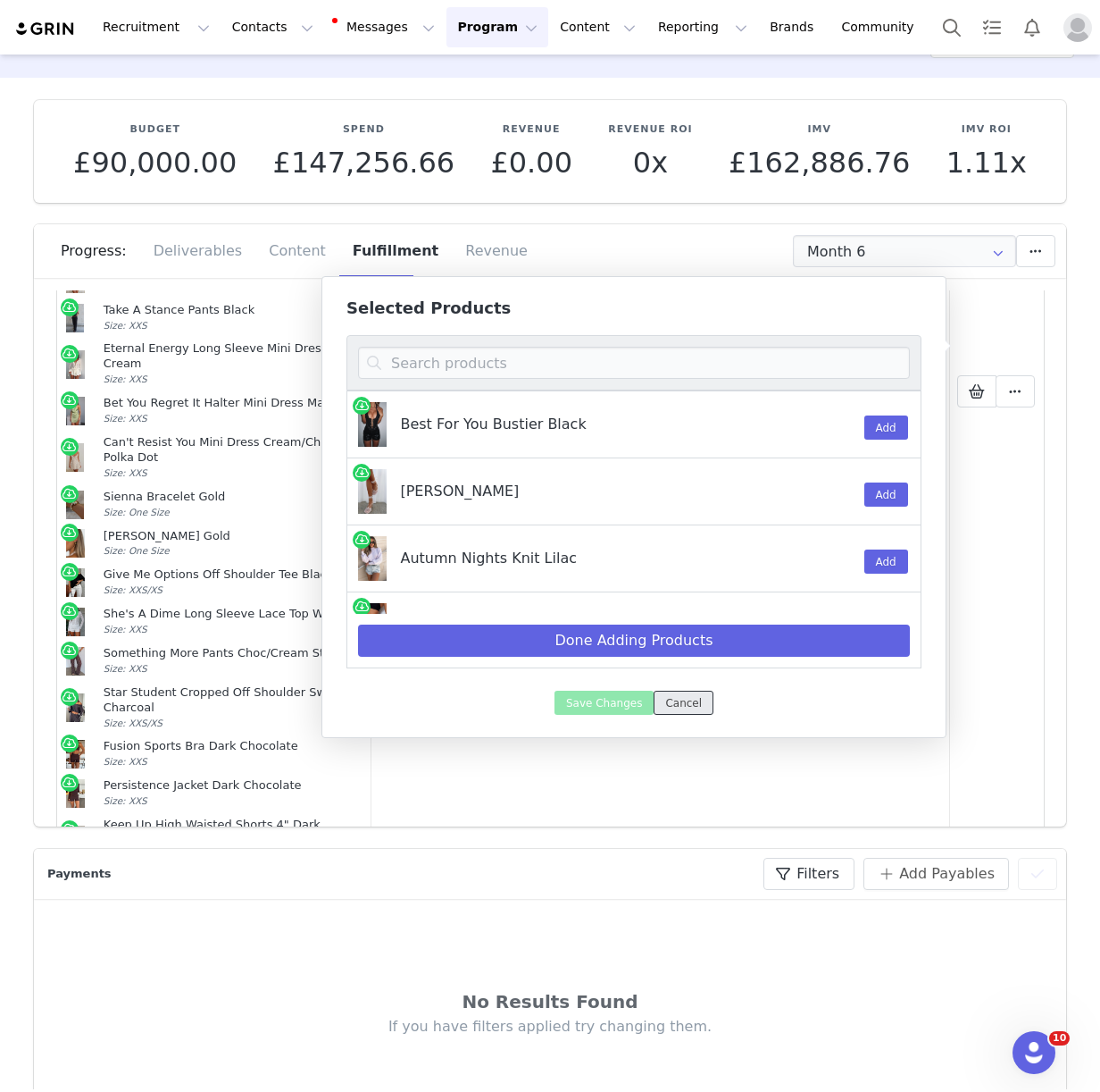
click at [684, 703] on button "Cancel" at bounding box center [683, 702] width 60 height 24
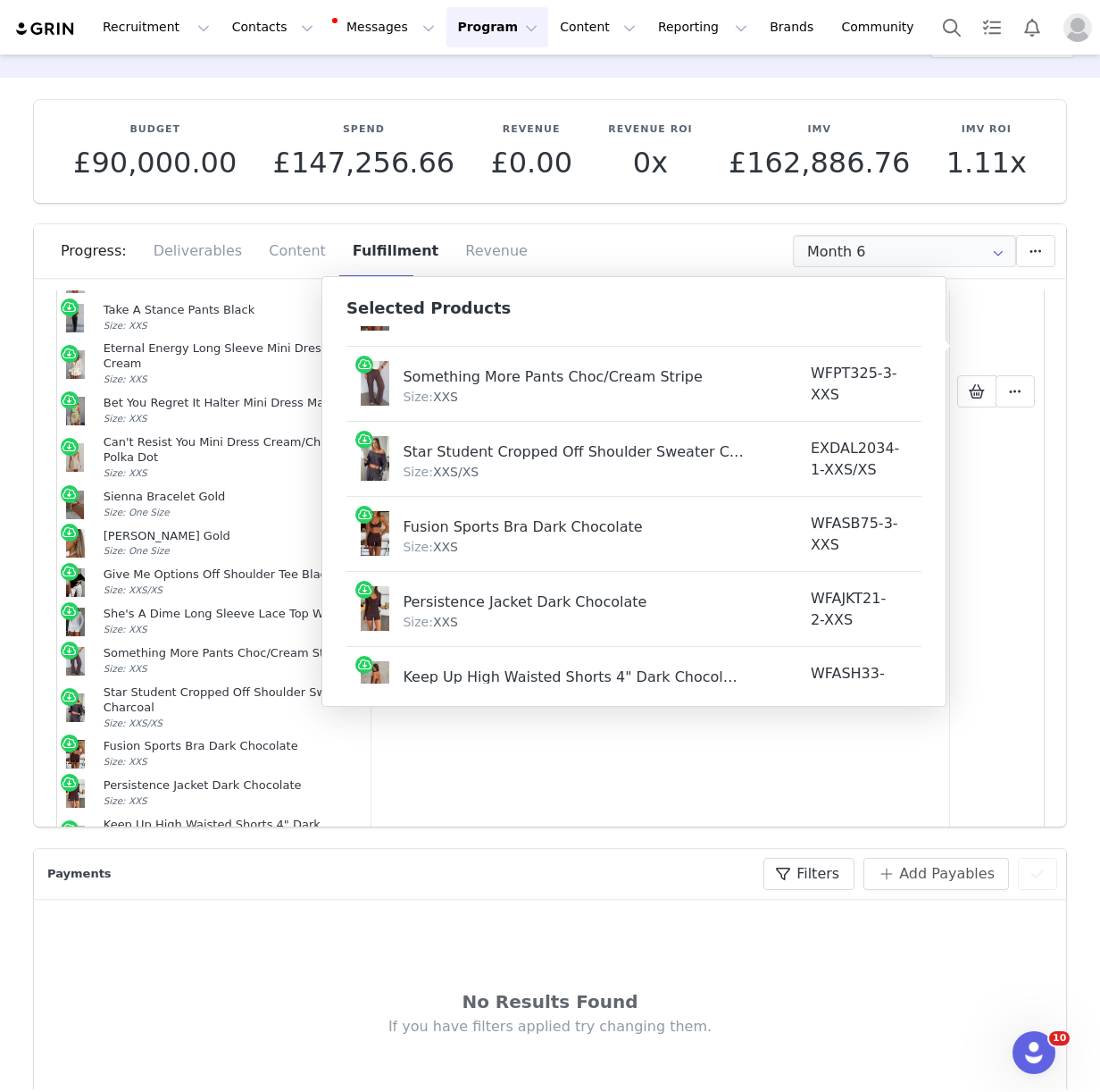
scroll to position [1370, 0]
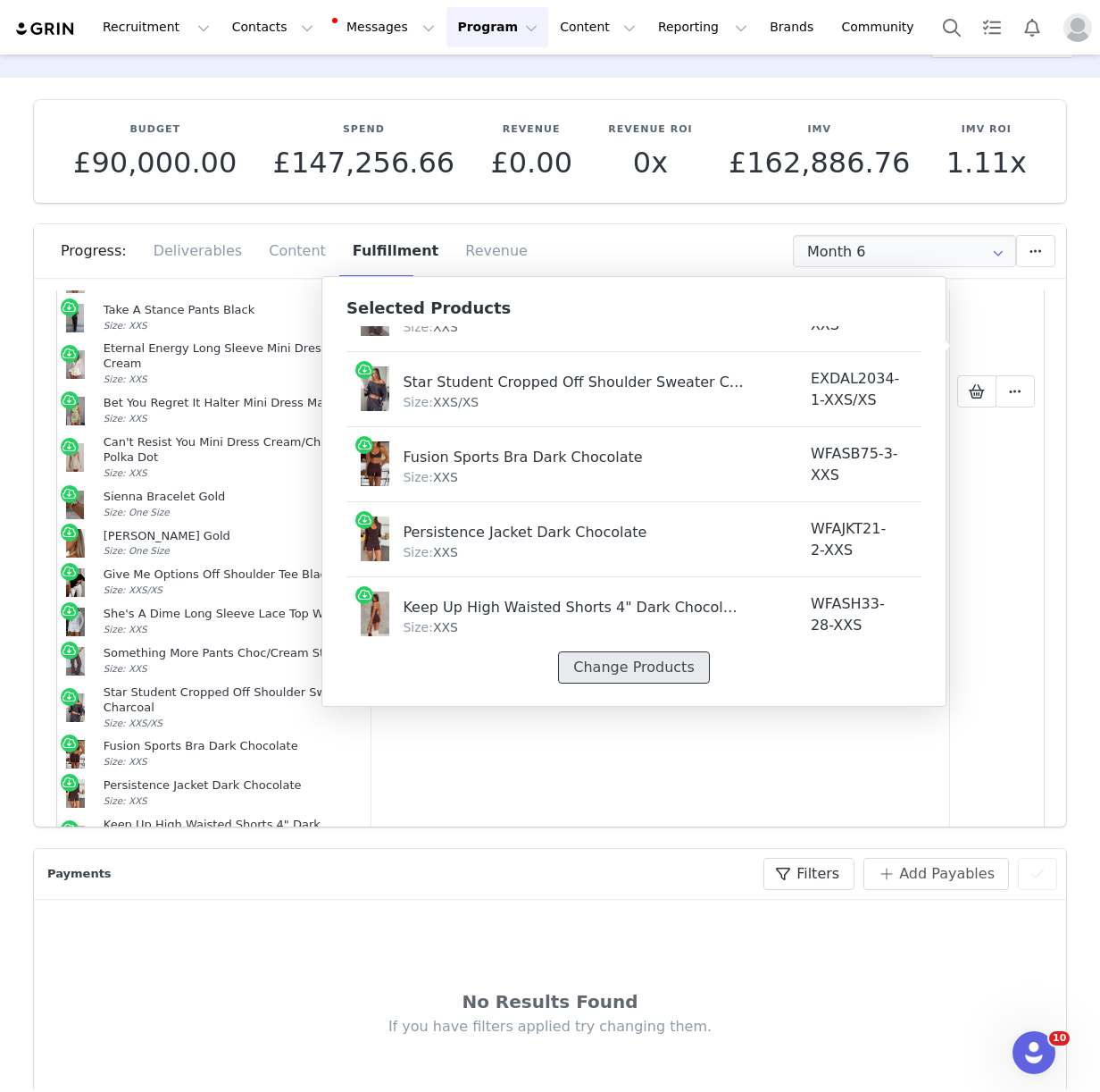
click at [648, 670] on button "Change Products" at bounding box center [634, 668] width 151 height 32
select select "28011916"
select select "27950292"
select select "27950393"
select select "27828821"
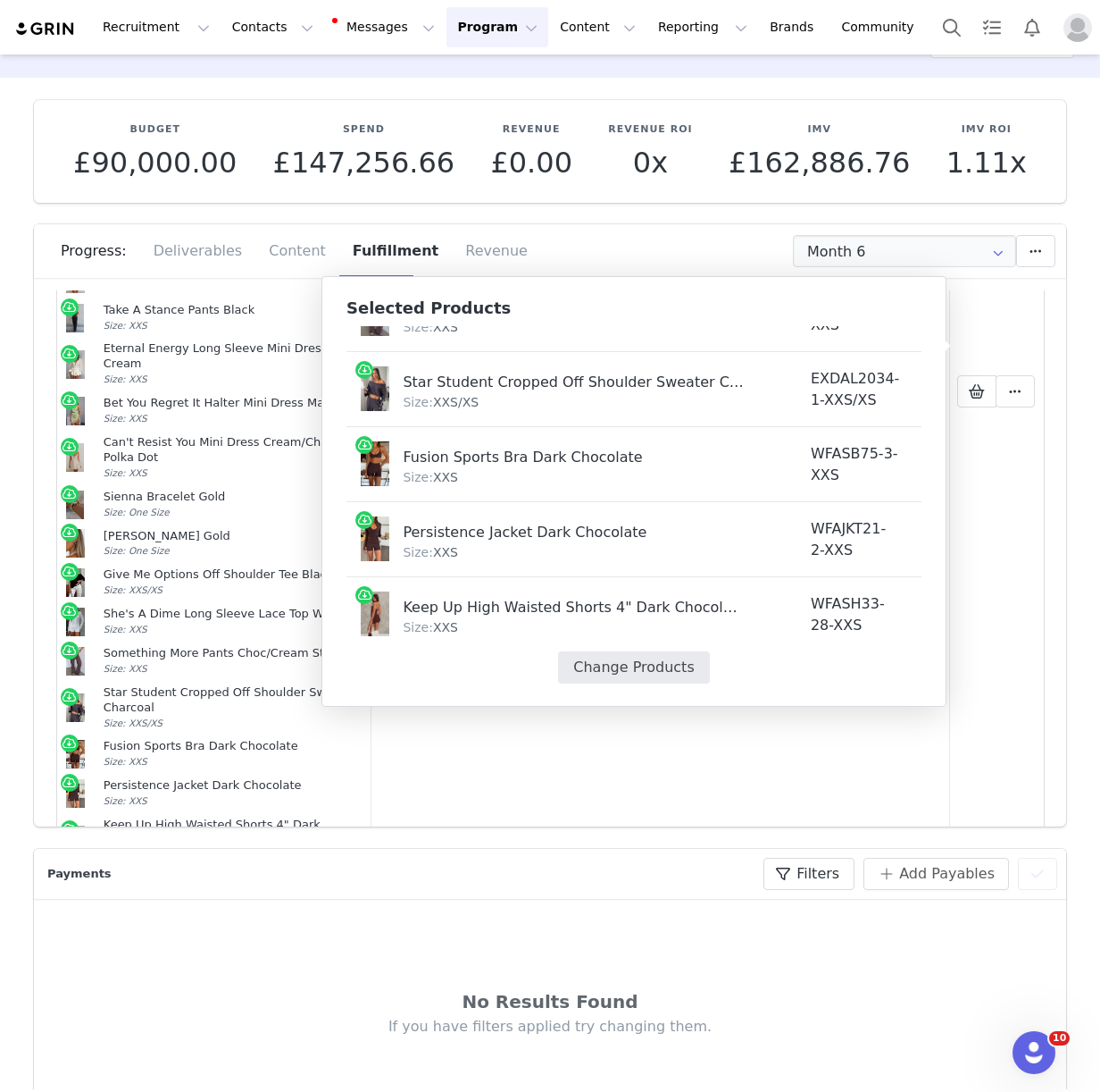
select select "27118390"
select select "27626150"
select select "25098490"
select select "25092027"
select select "27118367"
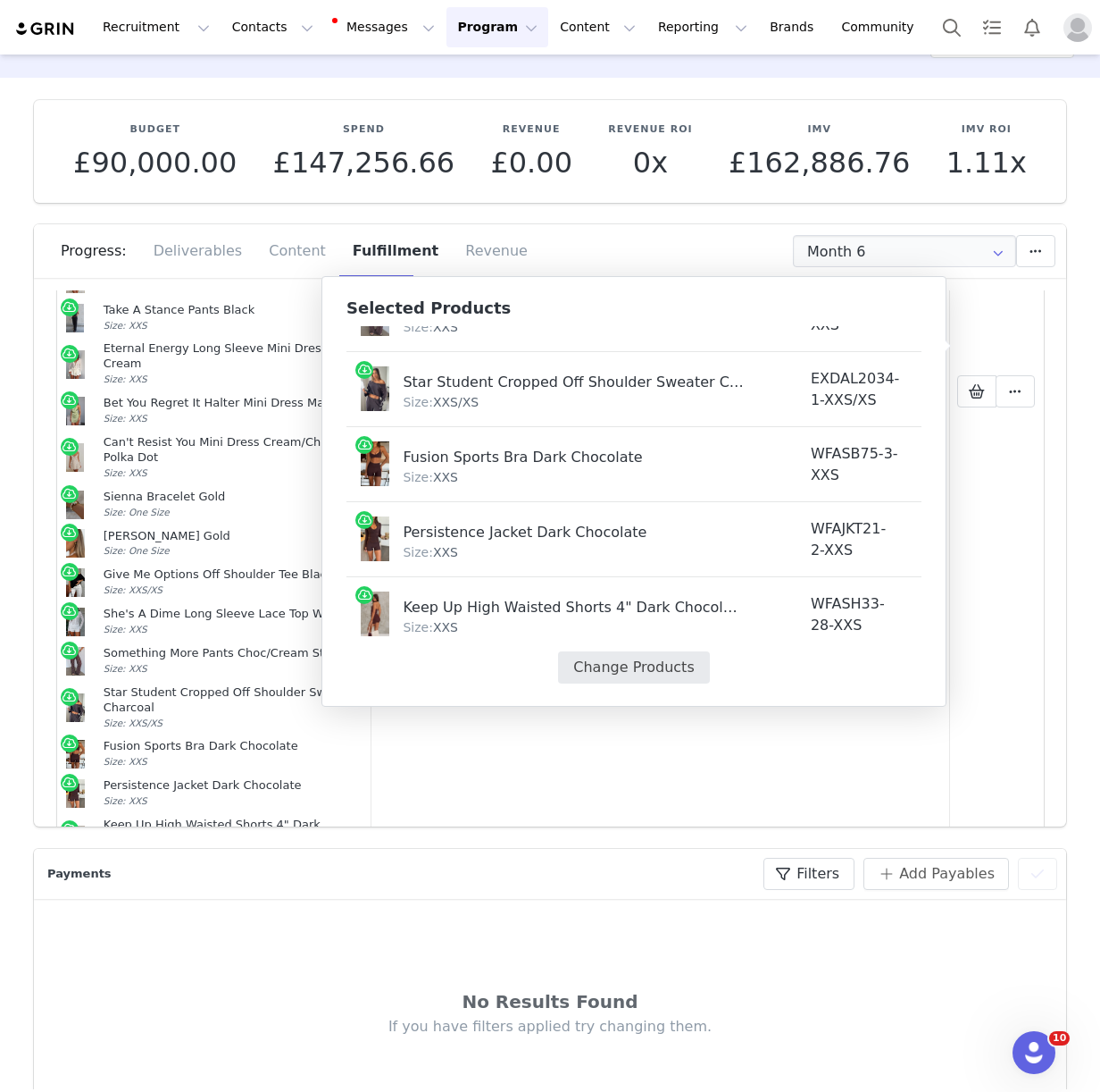
select select "27449164"
select select "28010791"
select select "27950363"
select select "28022040"
select select "25137087"
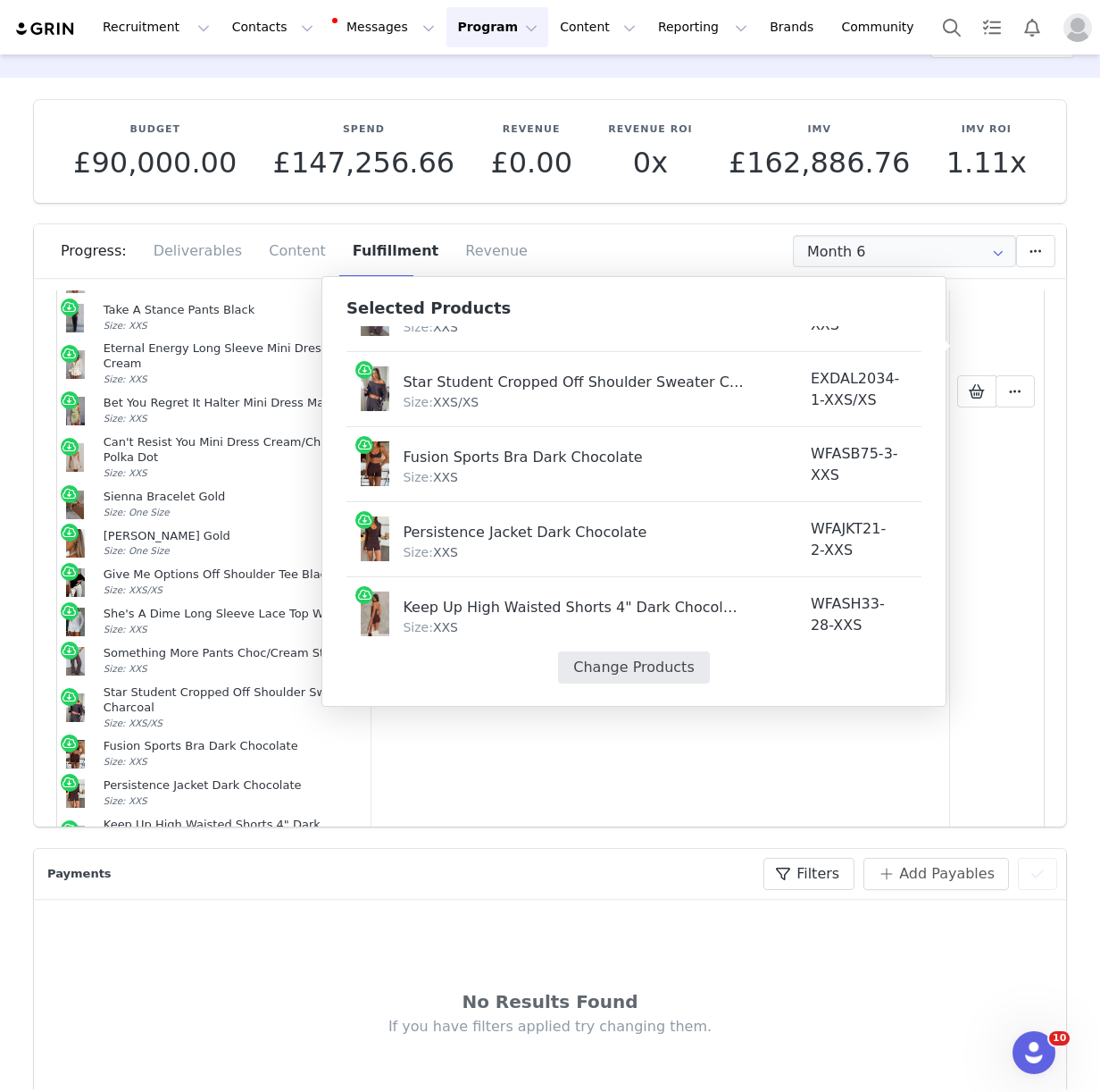
select select "27448590"
select select "28111395"
select select "27950616"
select select "27335650"
select select "27829483"
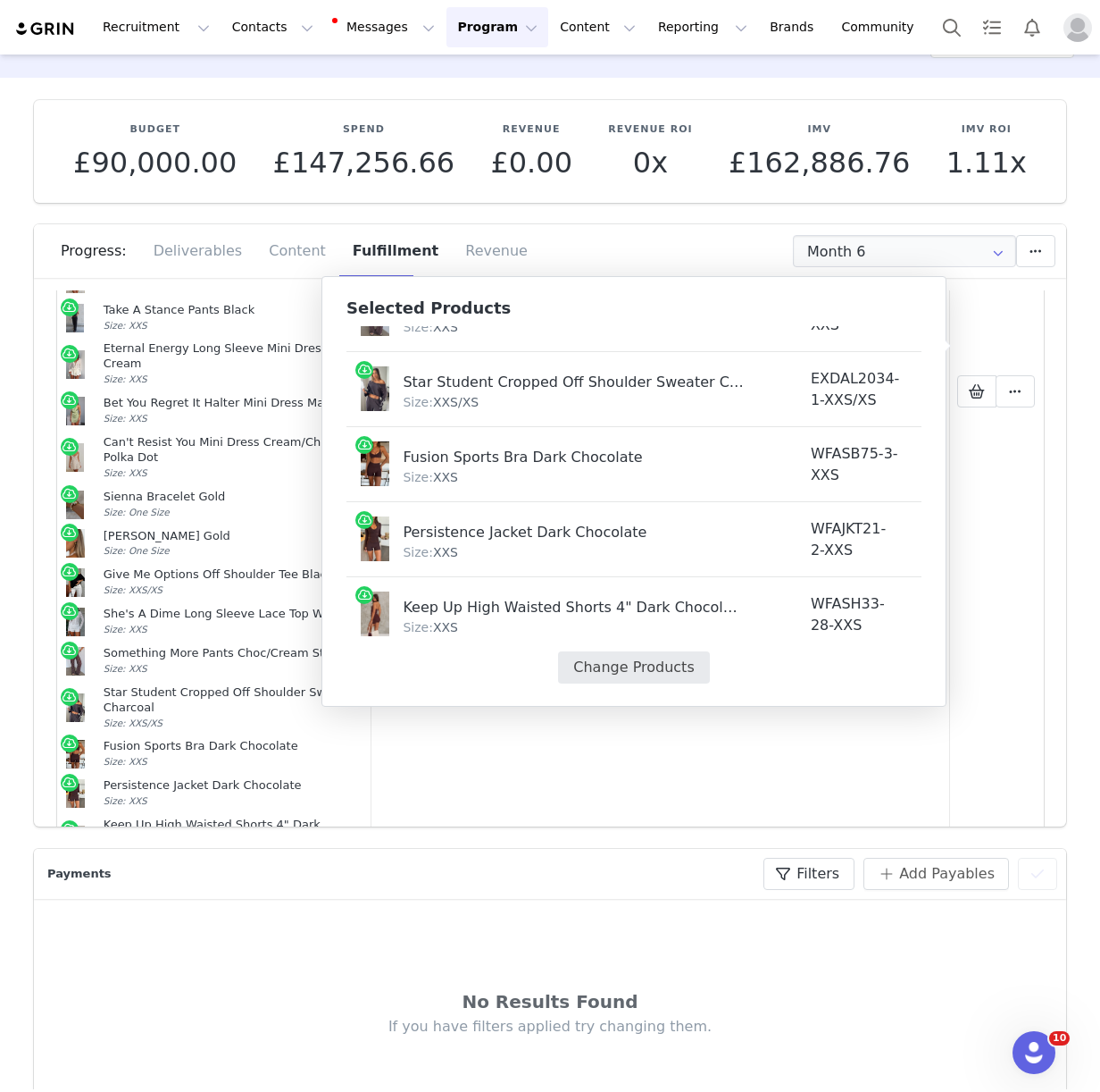
select select "27506380"
select select "27506489"
select select "27506916"
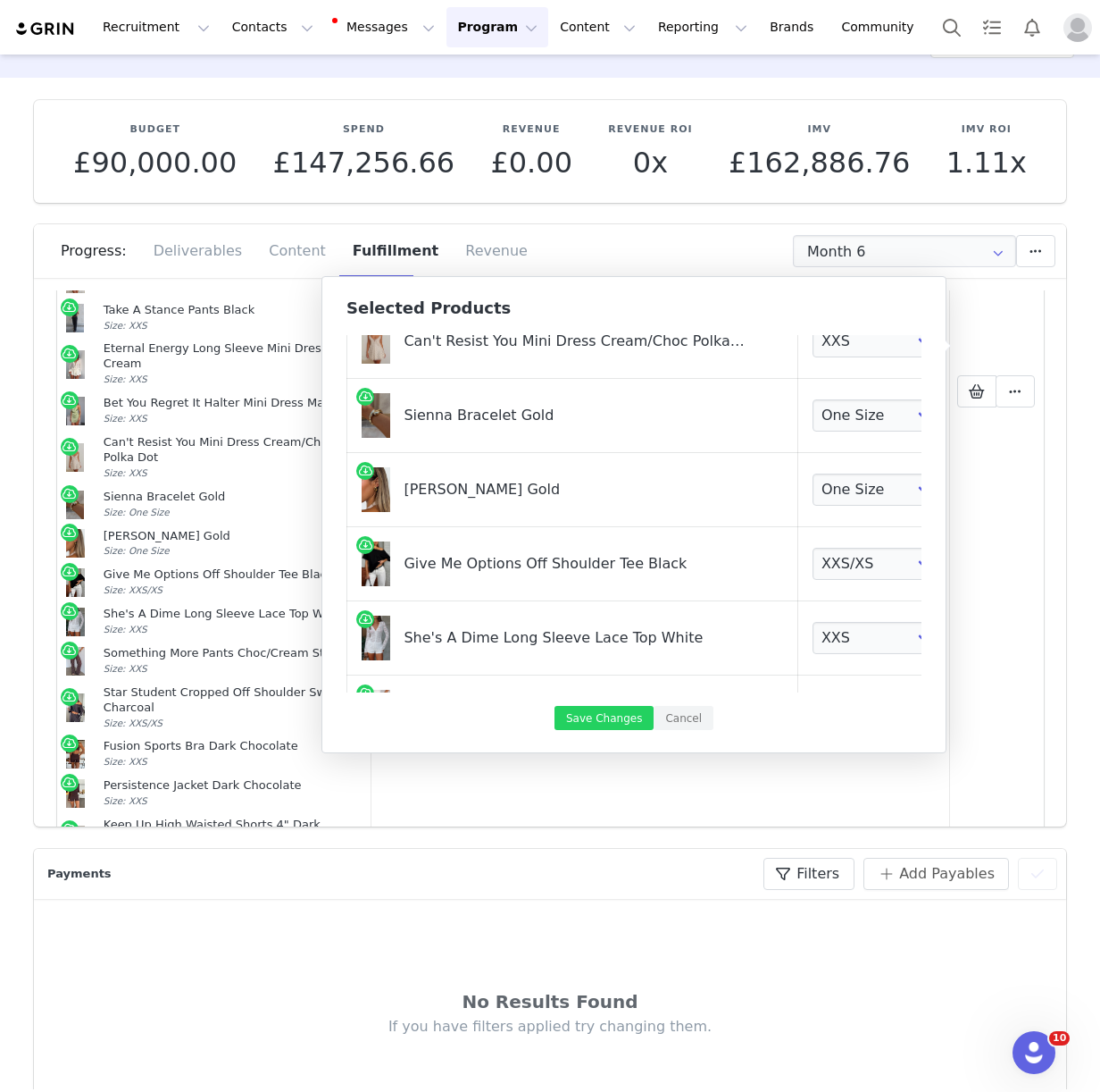
scroll to position [1382, 0]
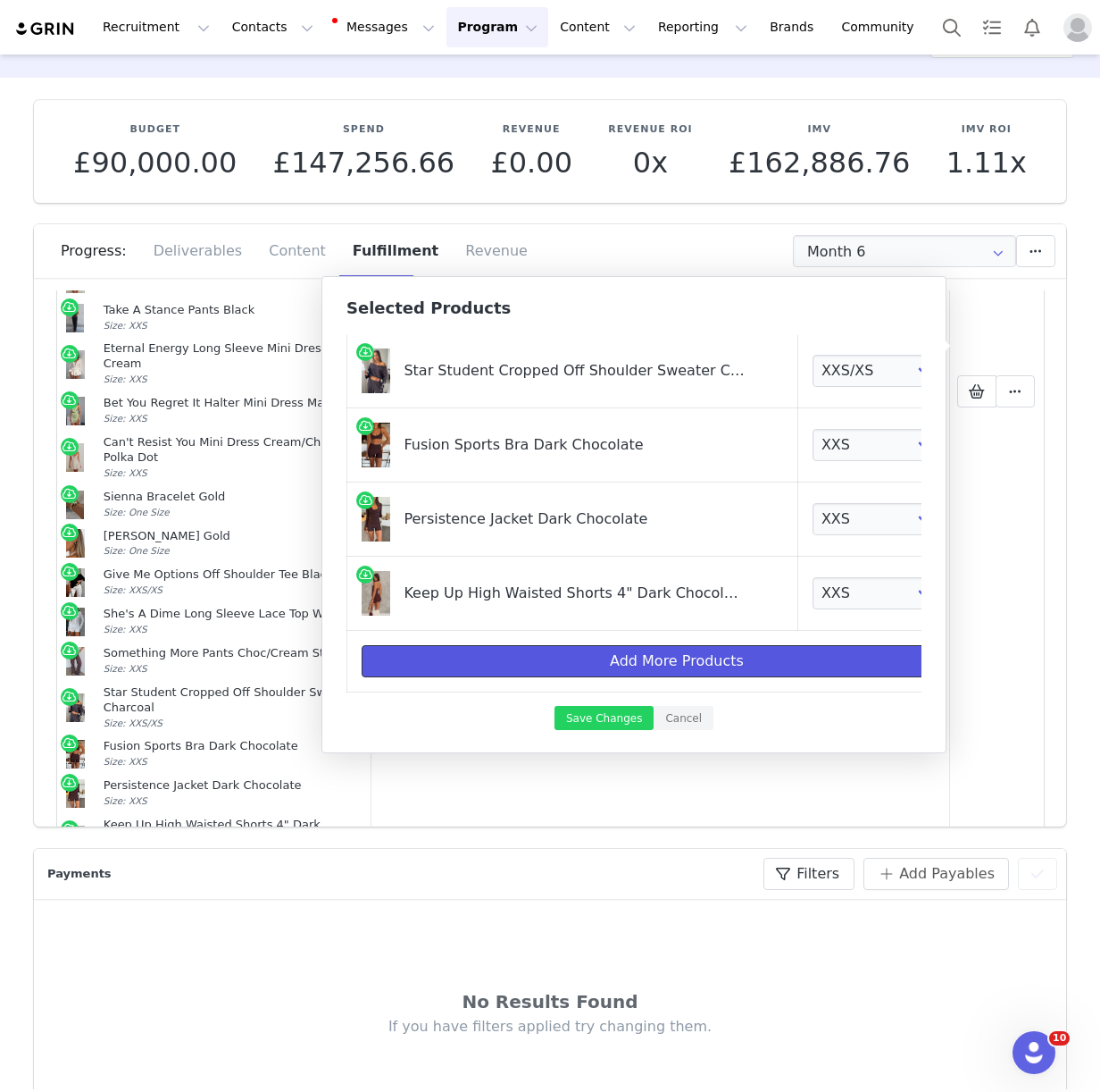
click at [603, 664] on button "Add More Products" at bounding box center [677, 661] width 631 height 32
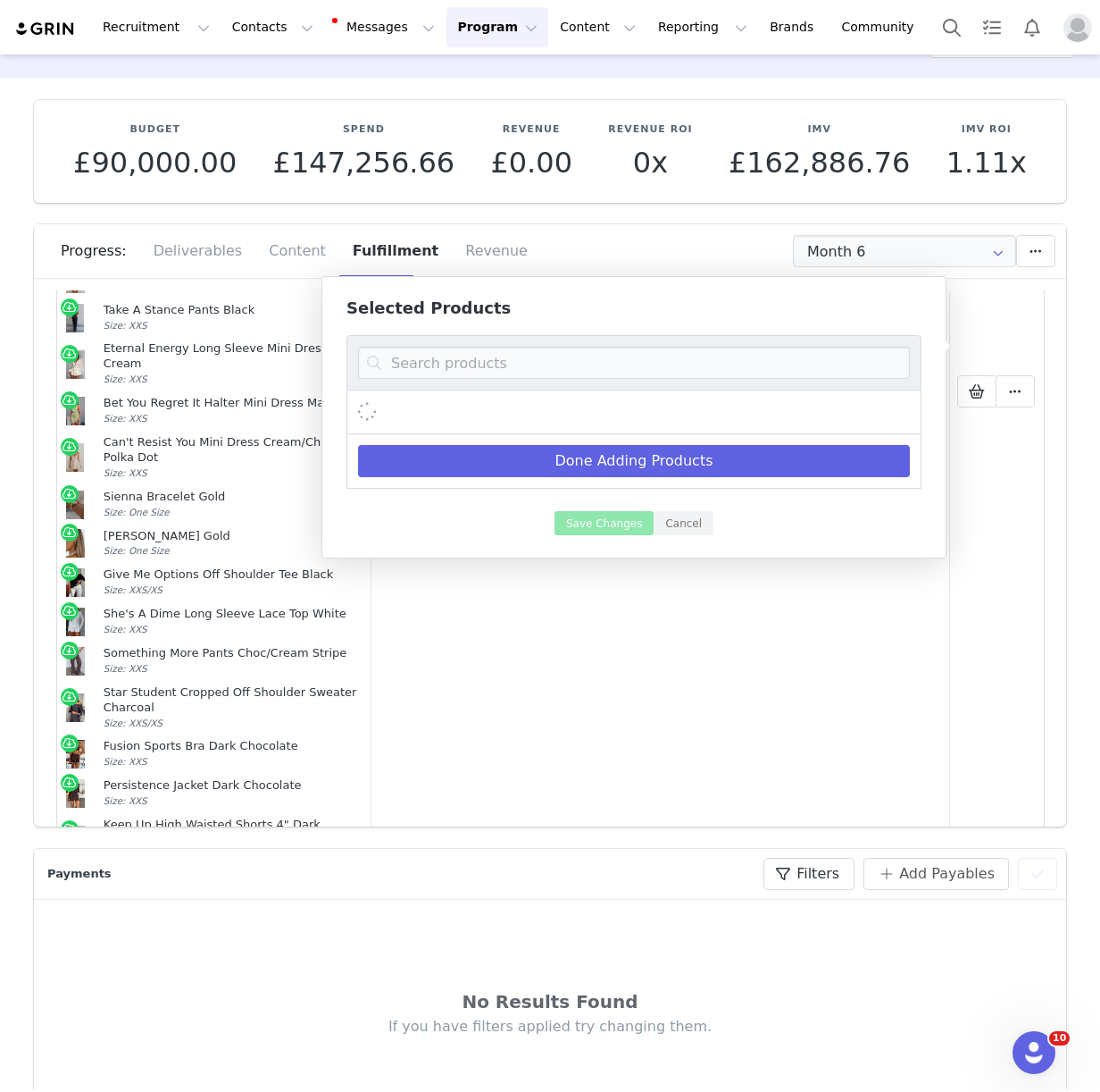
scroll to position [0, 0]
click at [433, 369] on input at bounding box center [634, 362] width 552 height 32
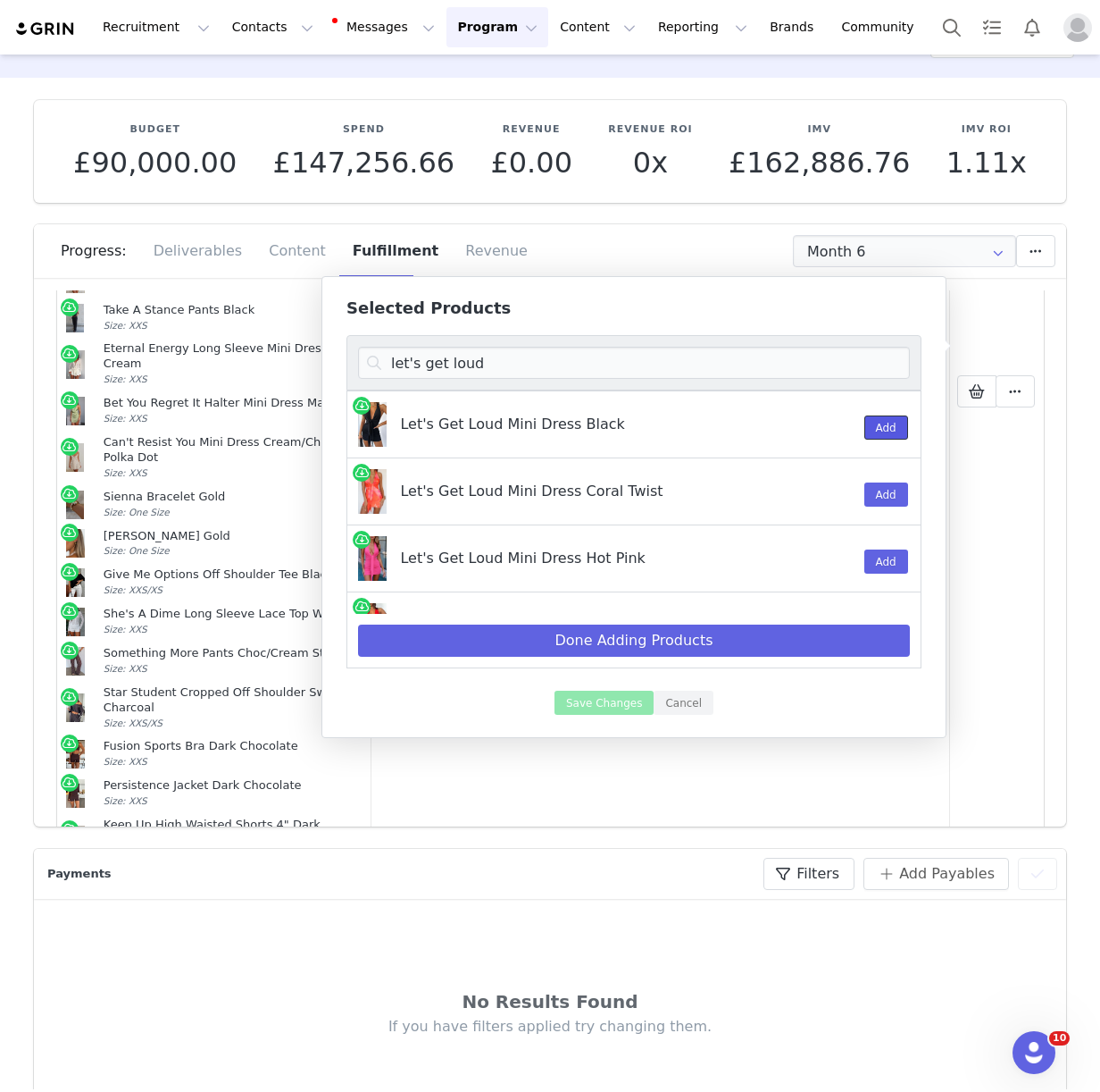
click at [872, 428] on button "Add" at bounding box center [886, 427] width 44 height 24
drag, startPoint x: 442, startPoint y: 372, endPoint x: 383, endPoint y: 367, distance: 59.2
click at [383, 367] on input "let's get loud" at bounding box center [634, 362] width 552 height 32
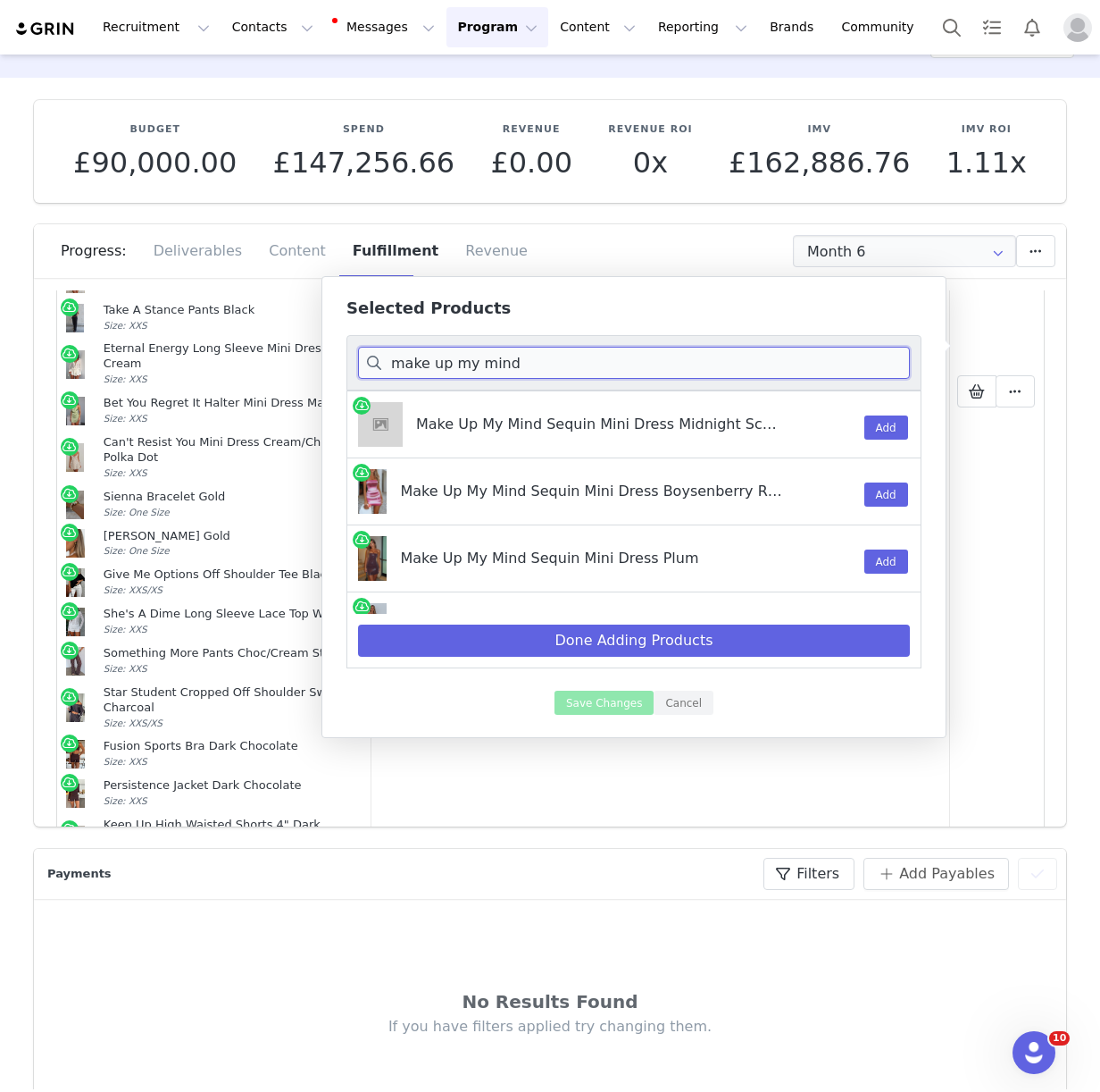
scroll to position [38, 0]
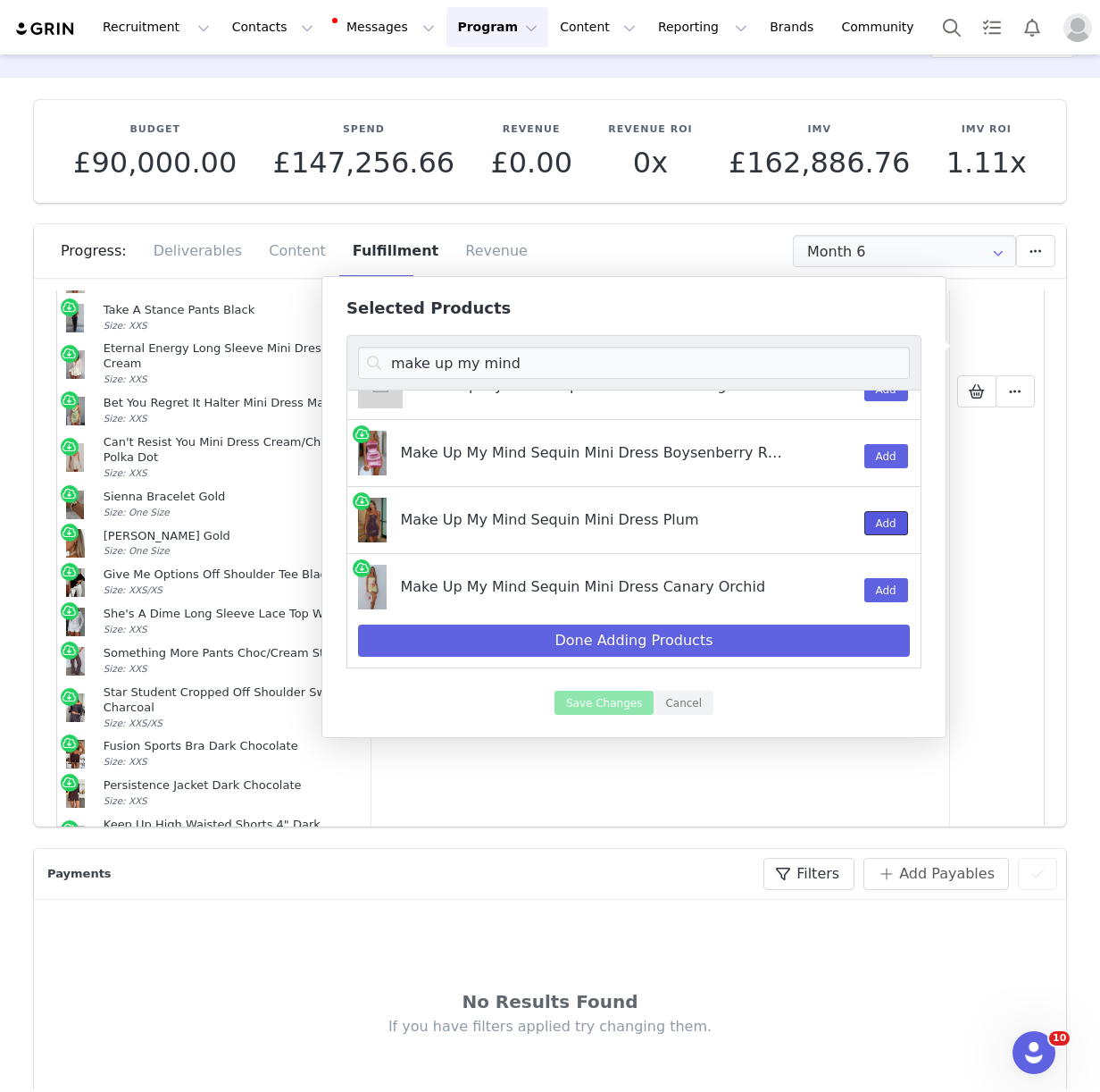
click at [886, 527] on button "Add" at bounding box center [886, 523] width 44 height 24
drag, startPoint x: 560, startPoint y: 363, endPoint x: 388, endPoint y: 366, distance: 172.0
click at [388, 366] on input "make up my mind" at bounding box center [634, 362] width 552 height 32
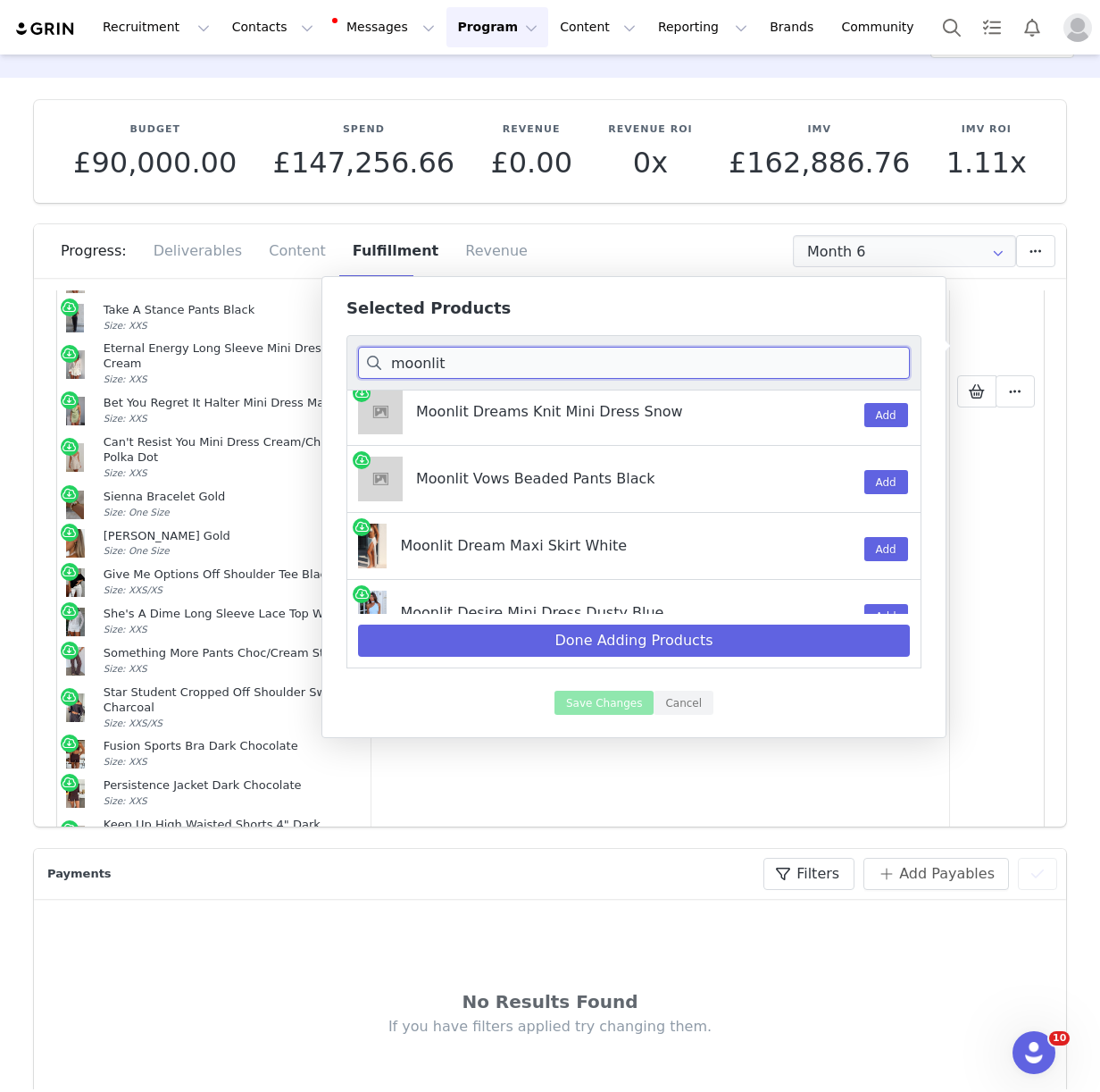
scroll to position [46, 0]
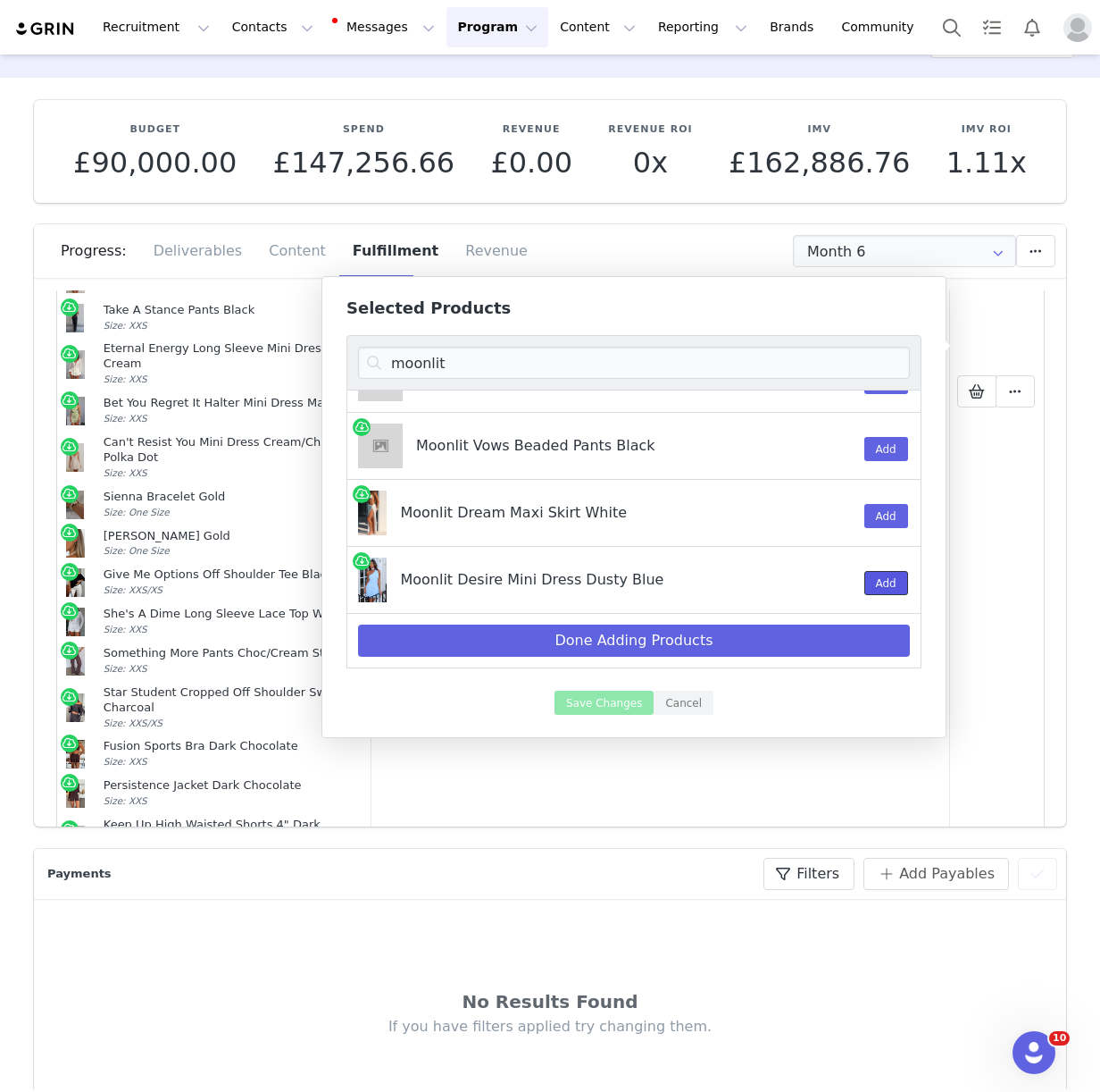
click at [890, 586] on button "Add" at bounding box center [886, 583] width 44 height 24
click at [415, 362] on input "moonlit" at bounding box center [634, 362] width 552 height 32
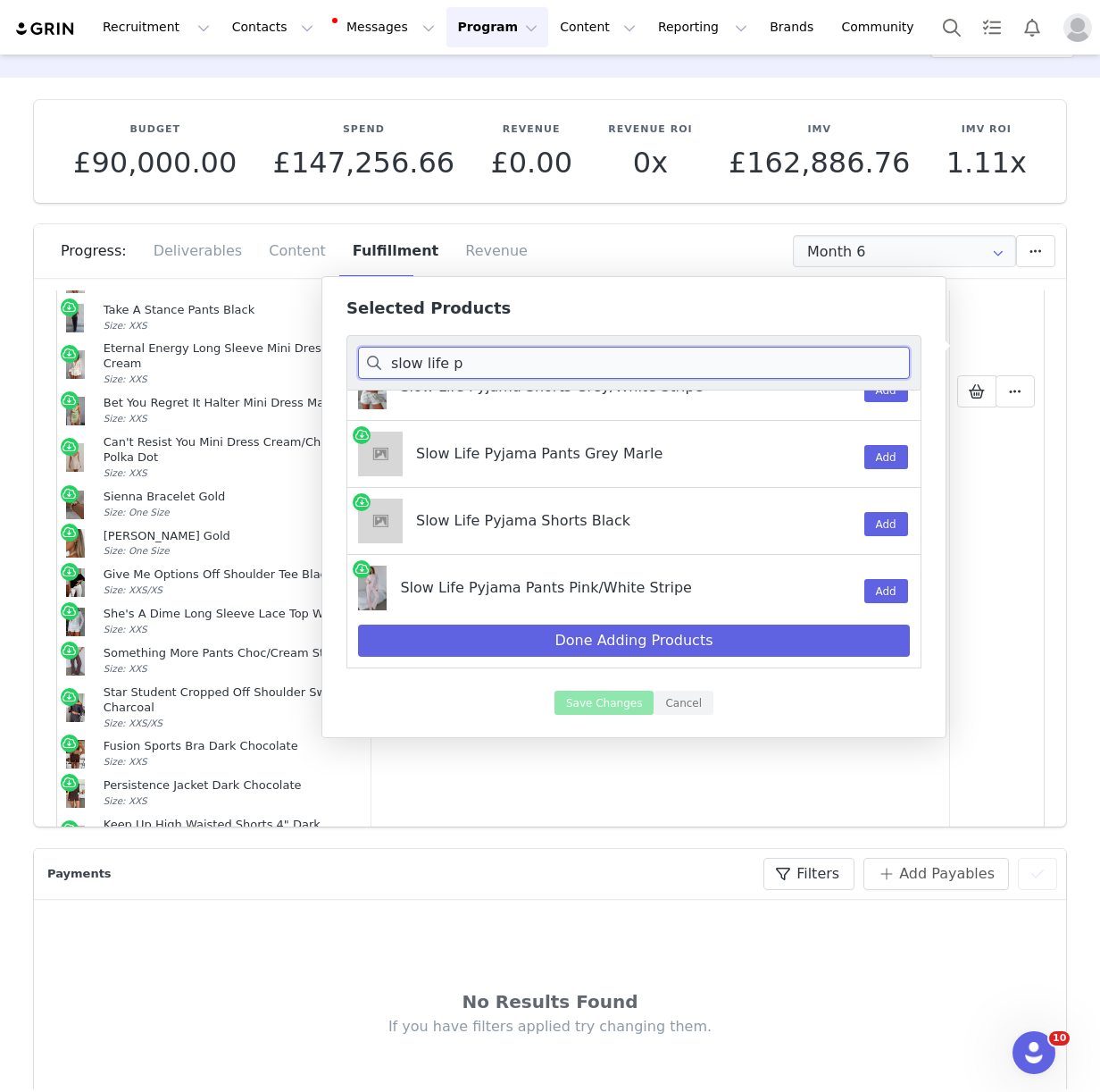
scroll to position [0, 0]
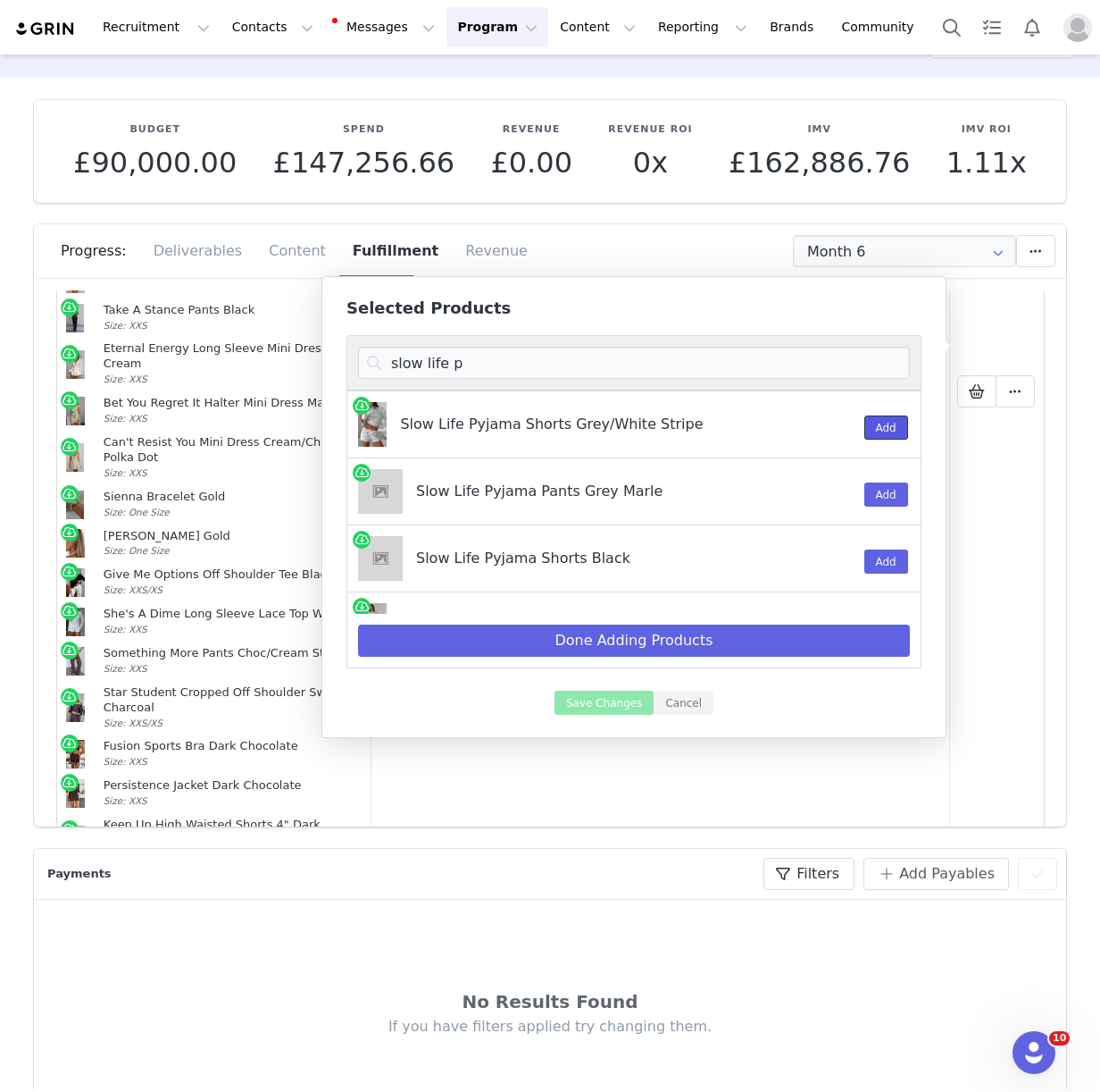
click at [890, 424] on button "Add" at bounding box center [886, 427] width 44 height 24
click at [532, 369] on input "slow life p" at bounding box center [634, 362] width 552 height 32
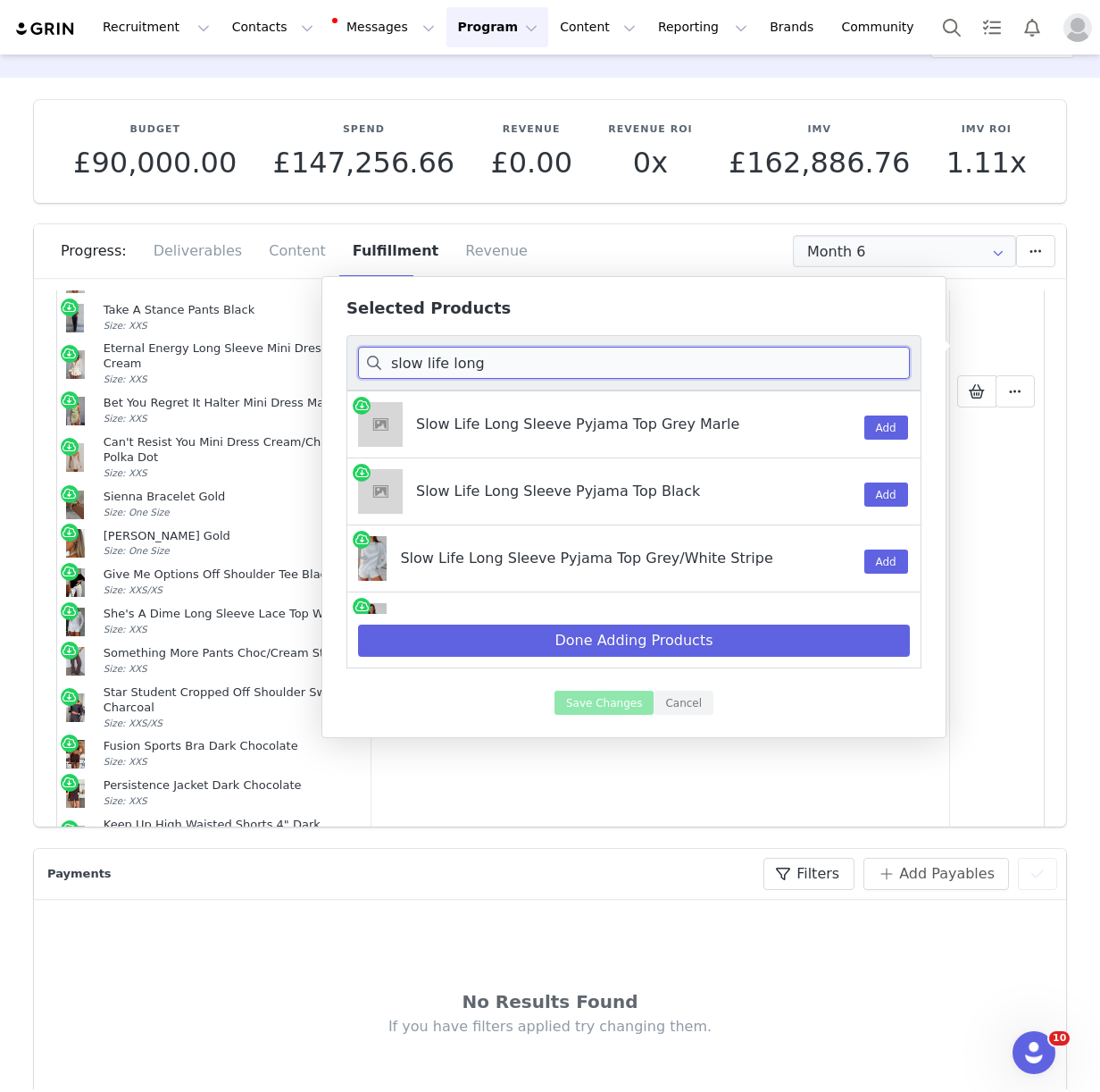
scroll to position [46, 0]
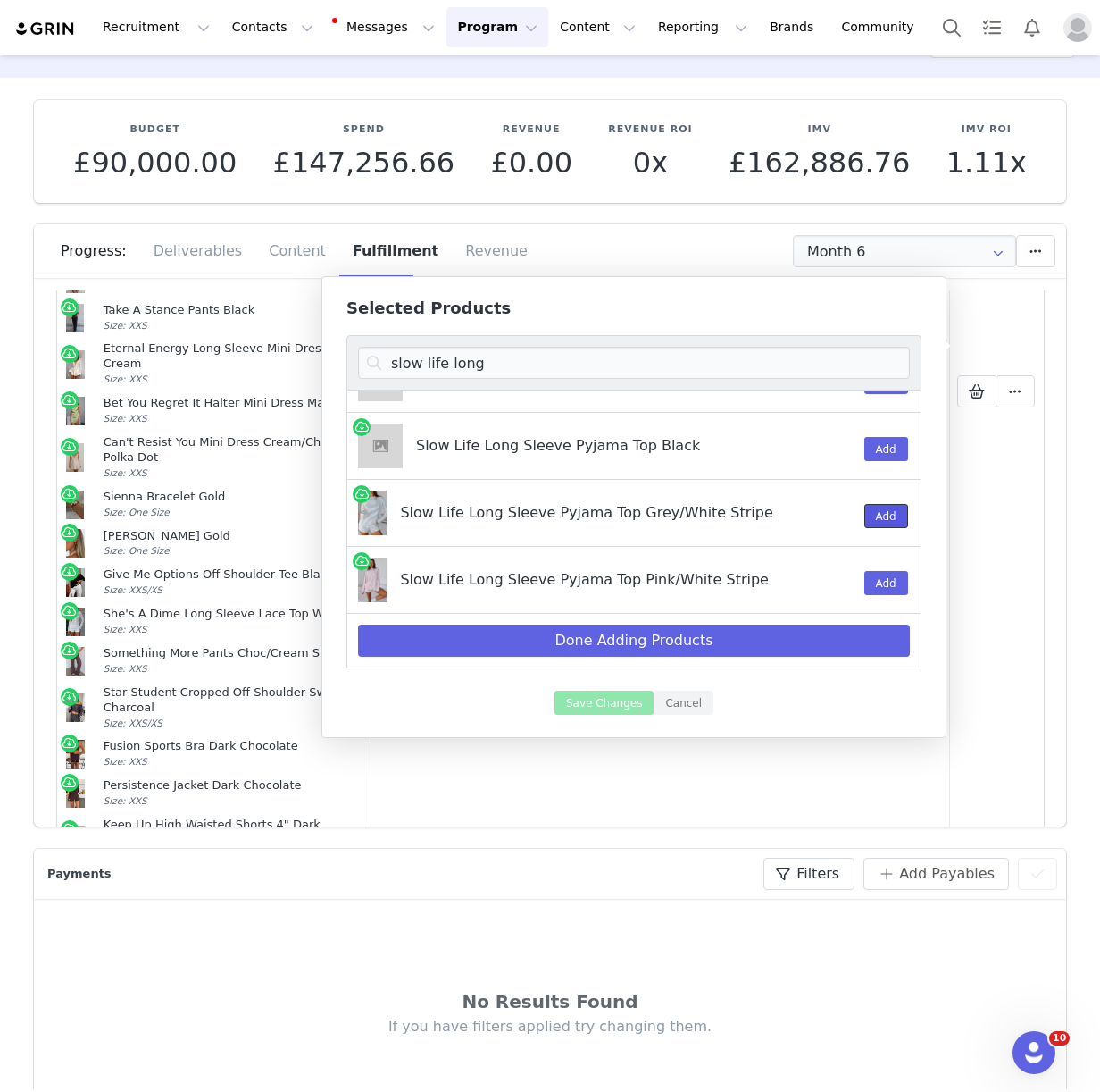
click at [880, 512] on button "Add" at bounding box center [886, 516] width 44 height 24
click at [497, 361] on input "slow life long" at bounding box center [634, 362] width 552 height 32
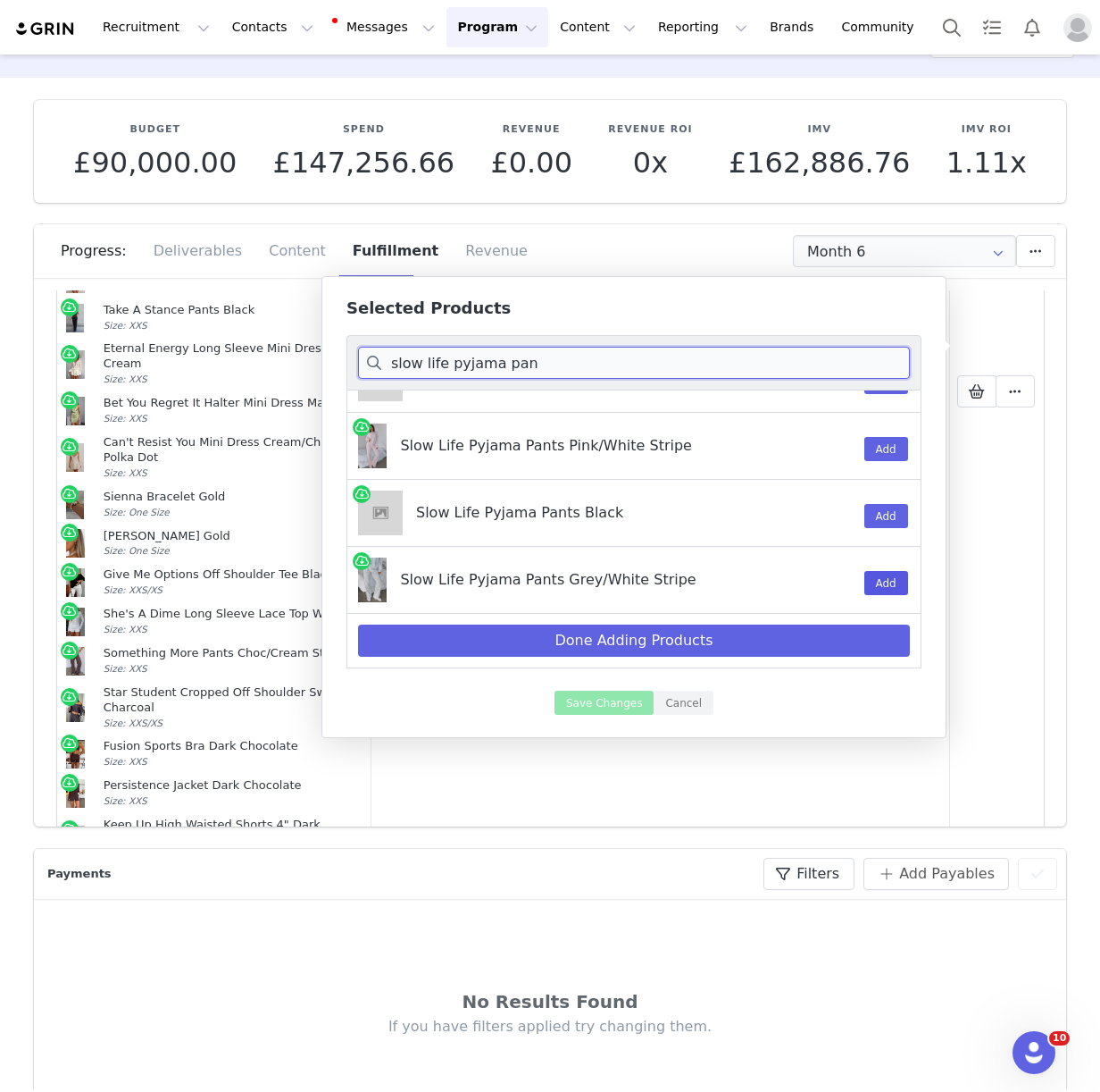
type input "slow life pyjama pan"
click at [885, 584] on button "Add" at bounding box center [886, 583] width 44 height 24
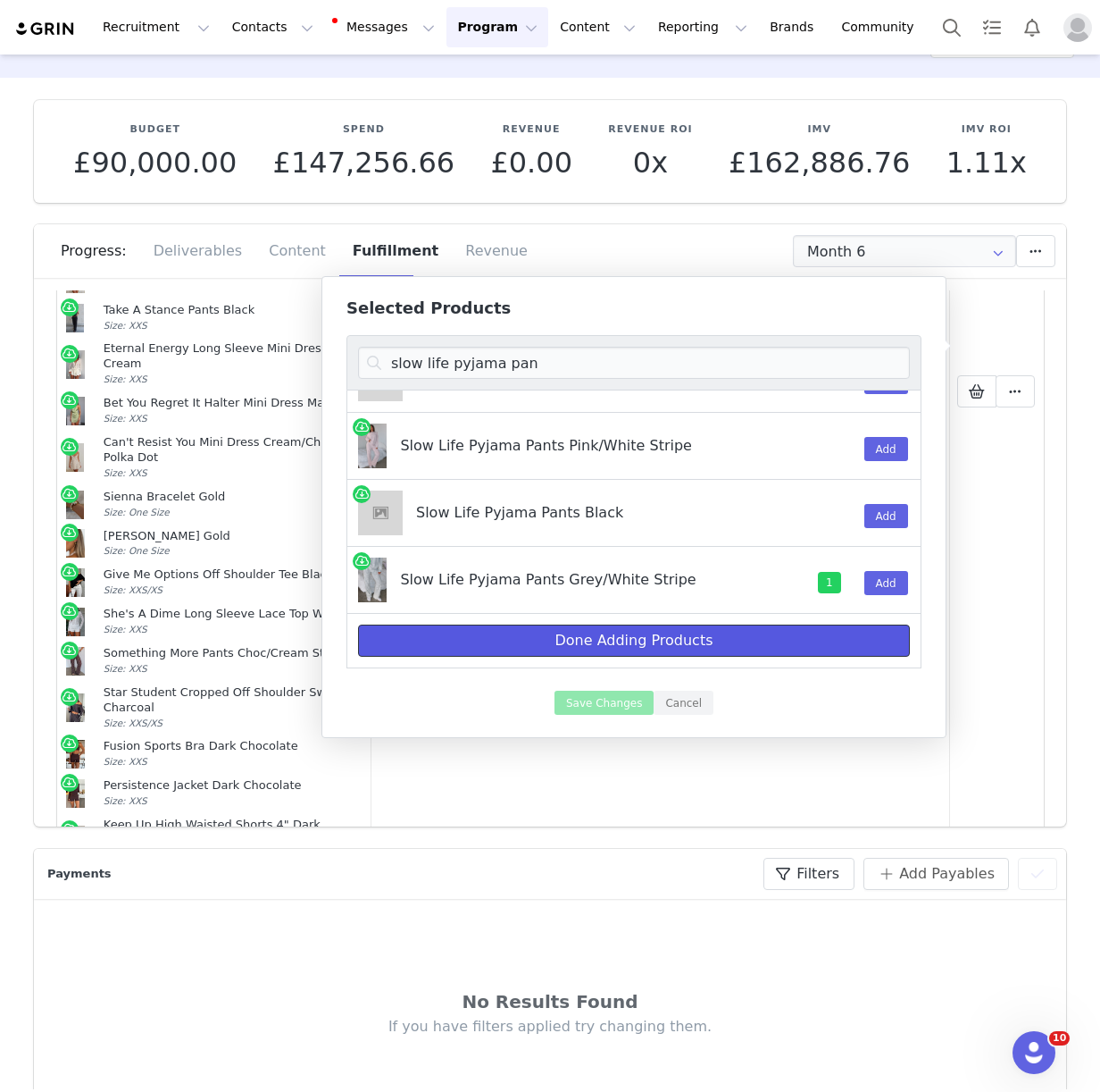
click at [741, 631] on button "Done Adding Products" at bounding box center [634, 640] width 552 height 32
select select "28011916"
select select "27950292"
select select "27950393"
select select "27828821"
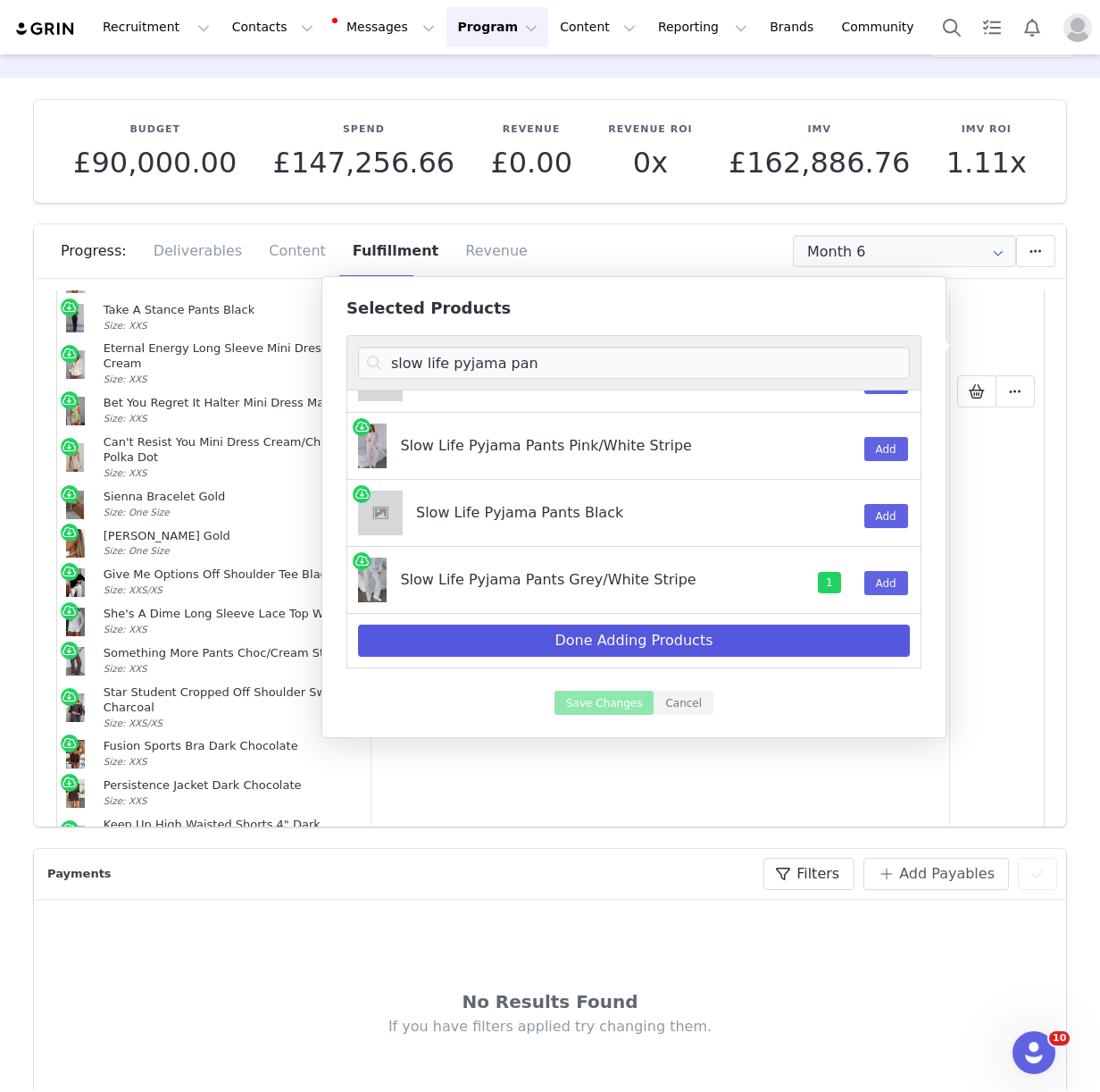
select select "27118390"
select select "27626150"
select select "25098490"
select select "25092027"
select select "27118367"
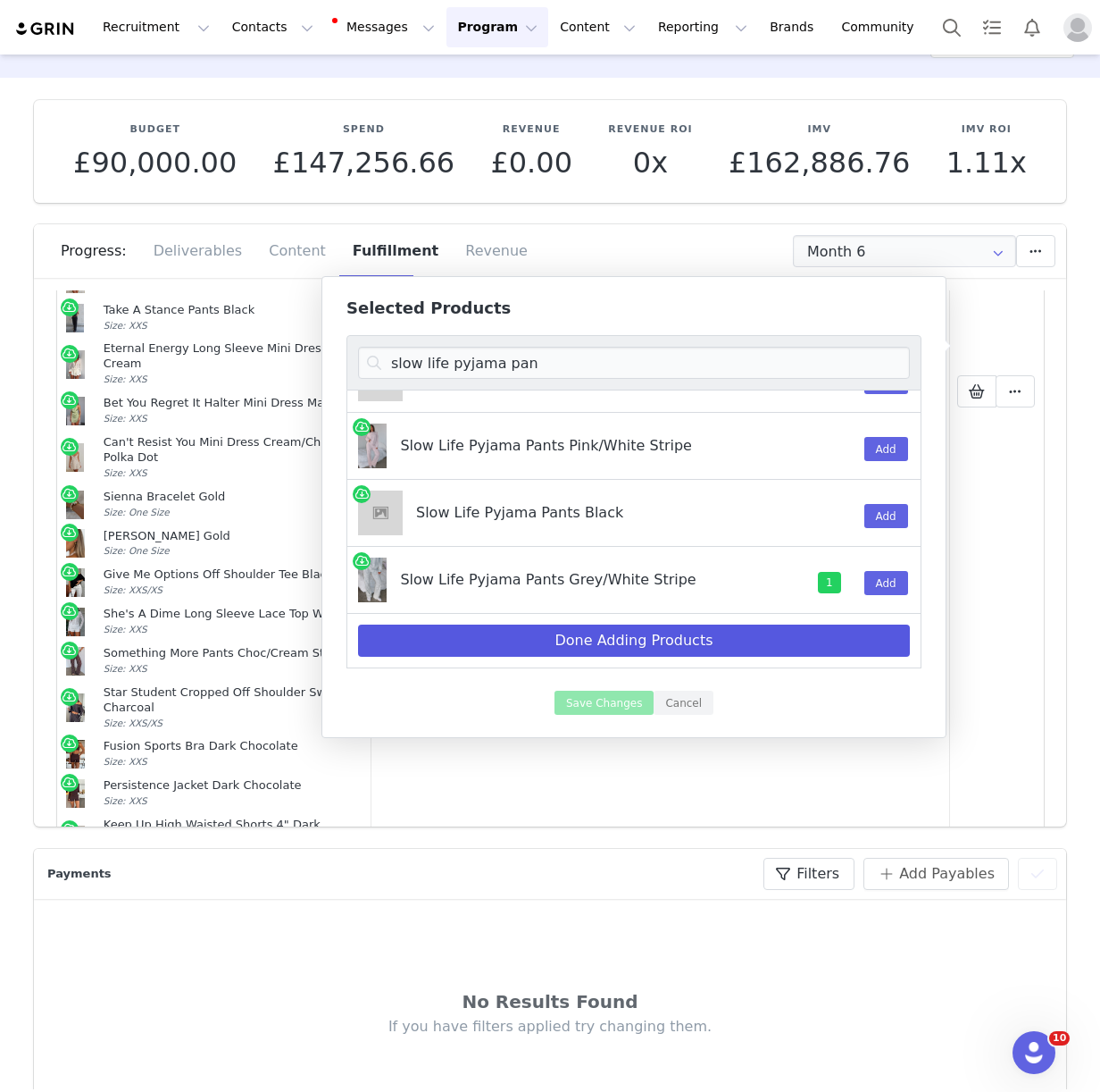
select select "27449164"
select select "28010791"
select select "27950363"
select select "28022040"
select select "25137087"
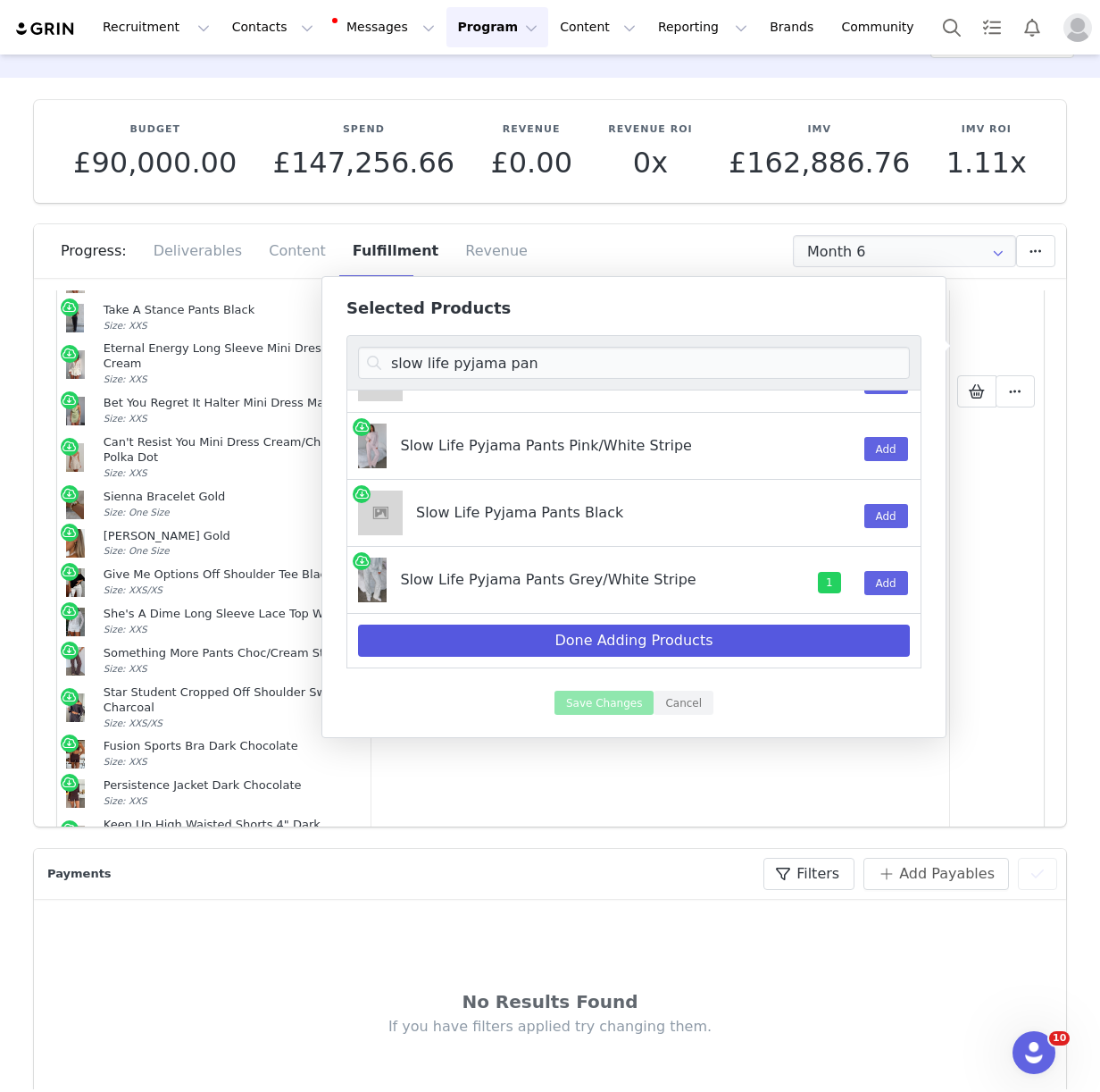
select select "27448590"
select select "28111395"
select select "27950616"
select select "27335650"
select select "27829483"
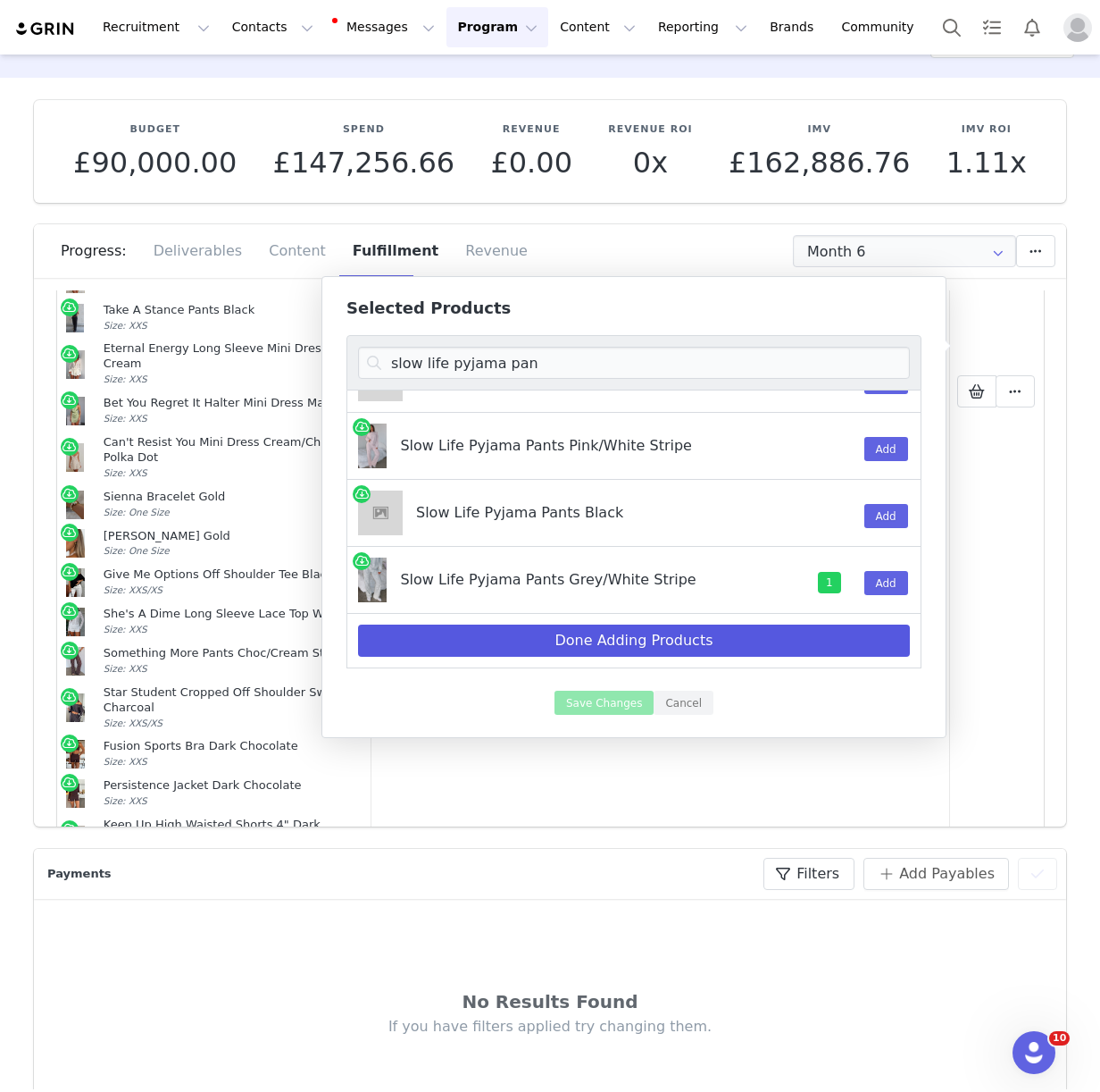
select select "27506380"
select select "27506489"
select select "27506916"
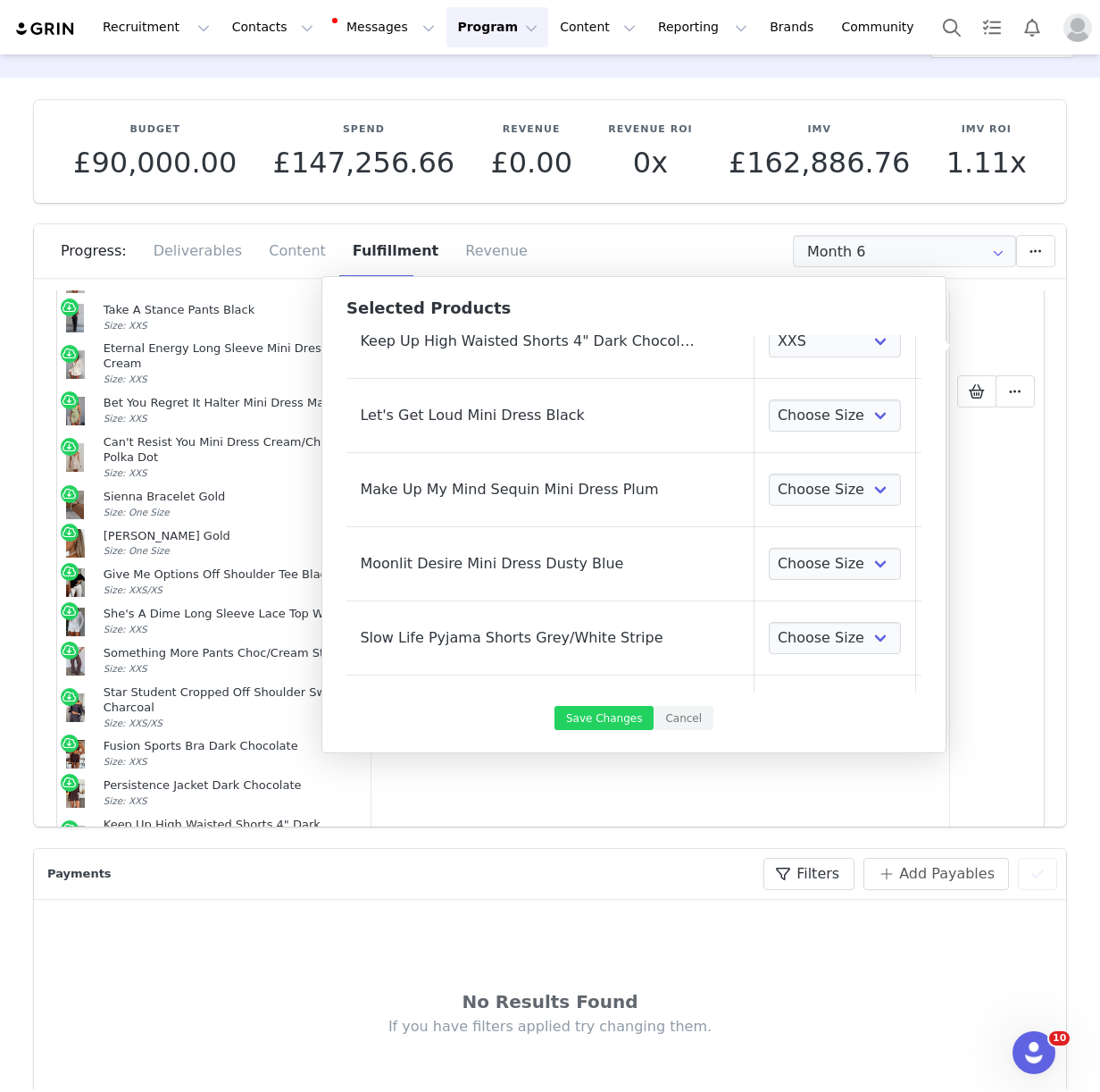
scroll to position [1633, 44]
click at [769, 418] on select "Choose Size XXS XS S M L XL" at bounding box center [834, 416] width 132 height 32
select select "25102607"
click at [779, 485] on select "Choose Size XXS XS S M L XL" at bounding box center [834, 490] width 132 height 32
select select "25907363"
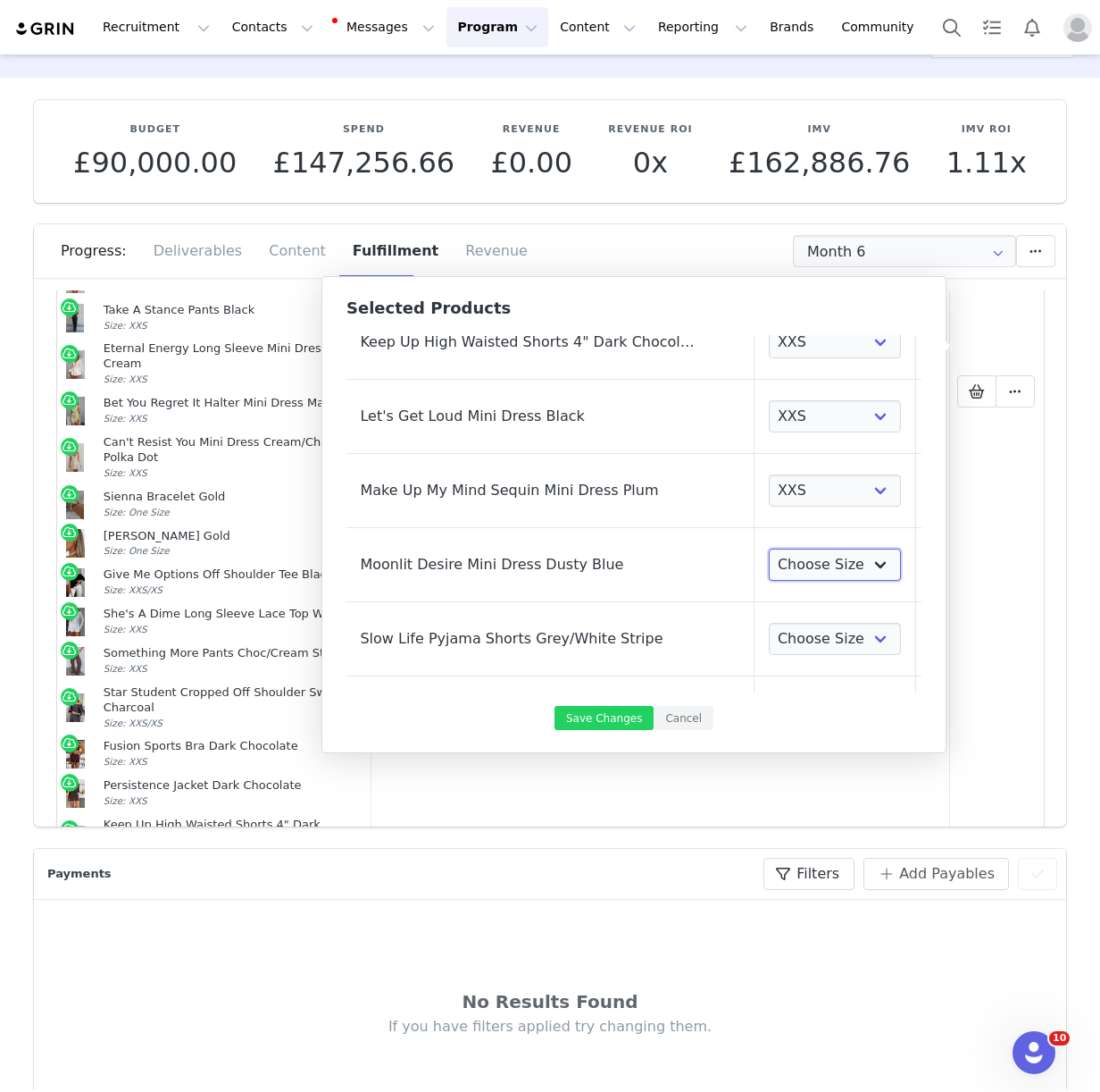
click at [794, 562] on select "Choose Size XXS XS S M L XL" at bounding box center [834, 564] width 132 height 32
select select "26799198"
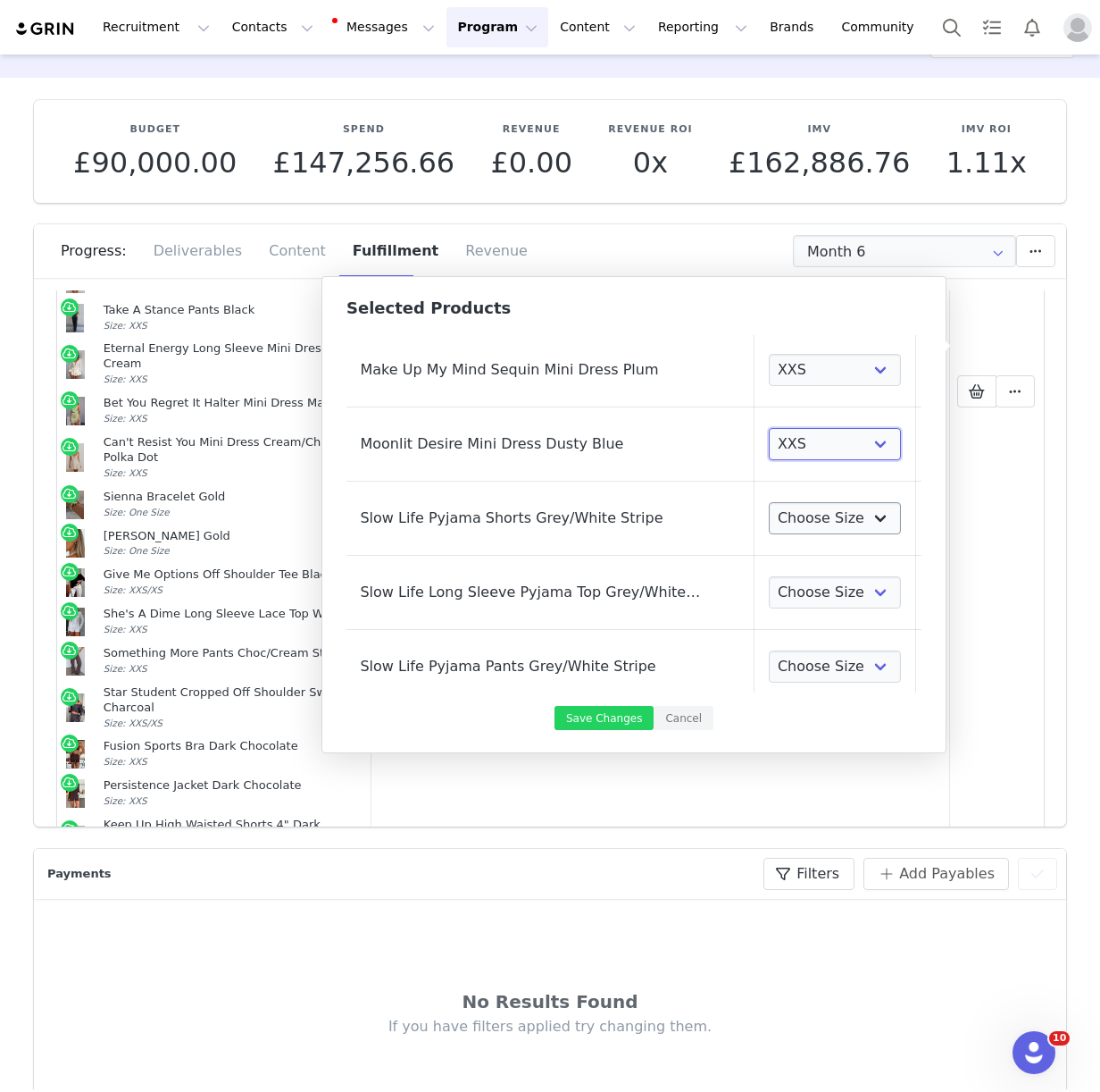
scroll to position [1754, 43]
click at [799, 516] on select "Choose Size XXS XS S M L XL" at bounding box center [835, 518] width 132 height 32
select select "28010815"
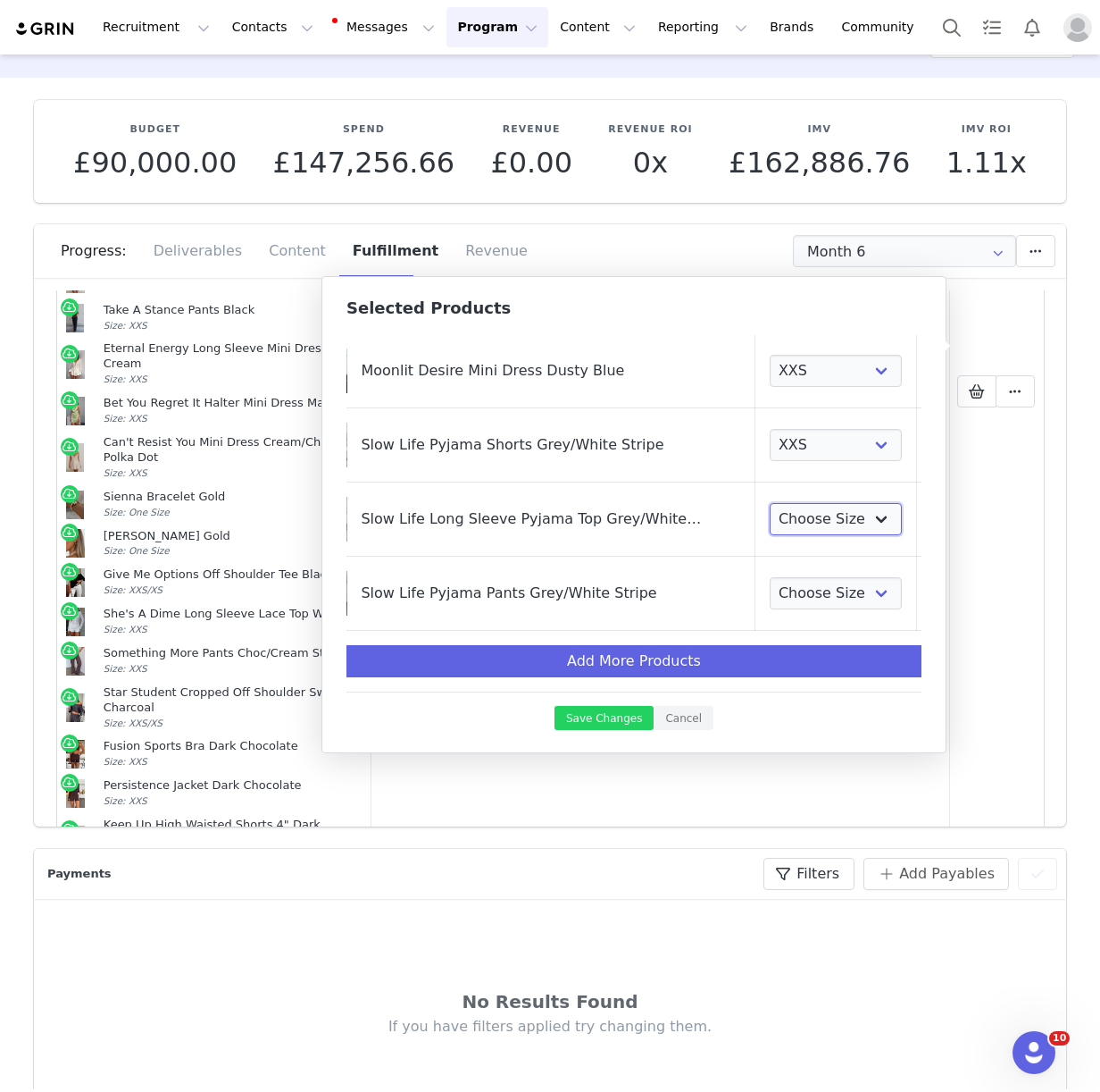
click at [772, 520] on select "Choose Size XXS XS S M L XL" at bounding box center [835, 519] width 132 height 32
select select "28011132"
click at [770, 594] on select "Choose Size XXS XS S M L XL" at bounding box center [835, 593] width 132 height 32
select select "28011395"
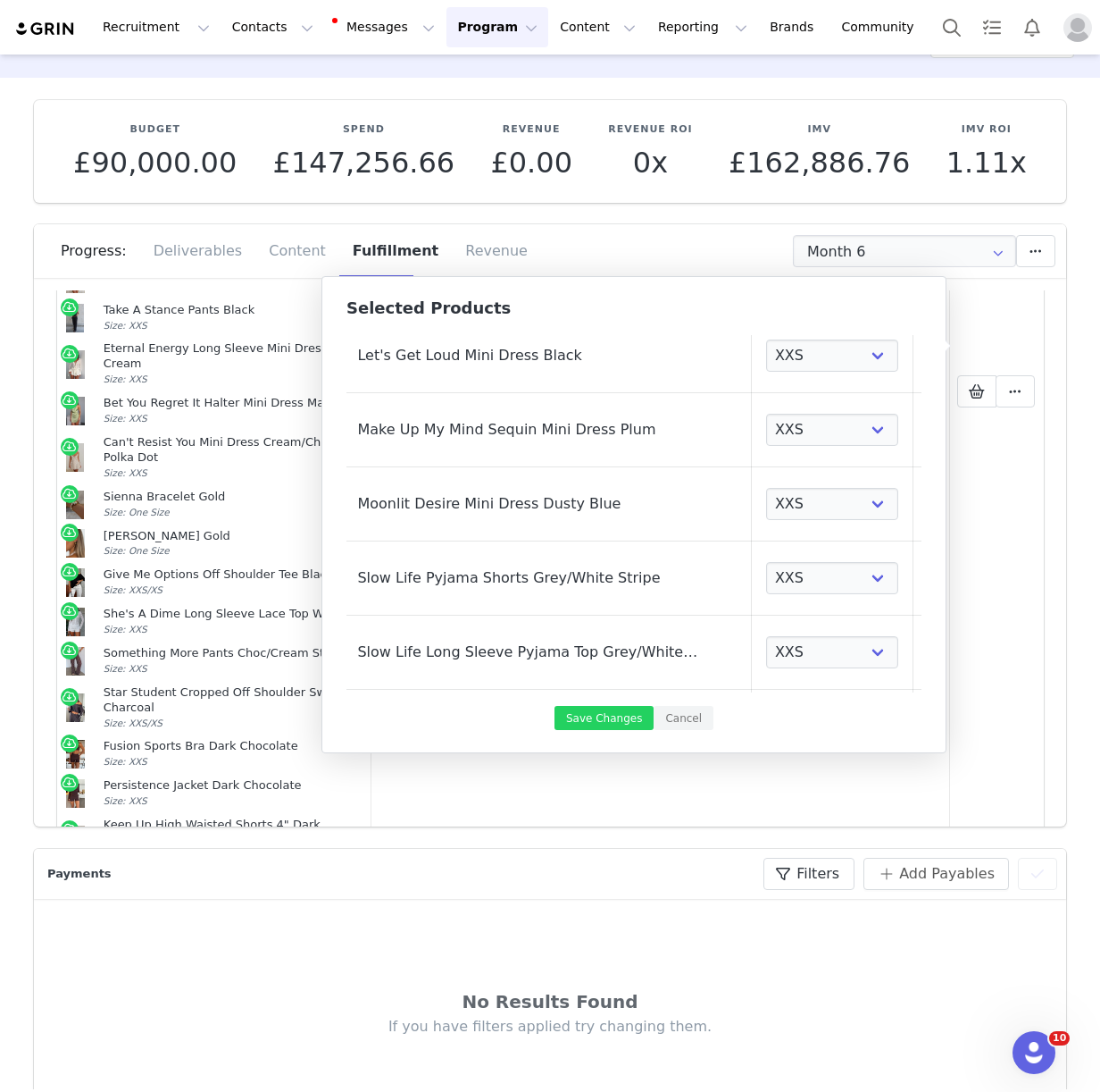
scroll to position [1827, 46]
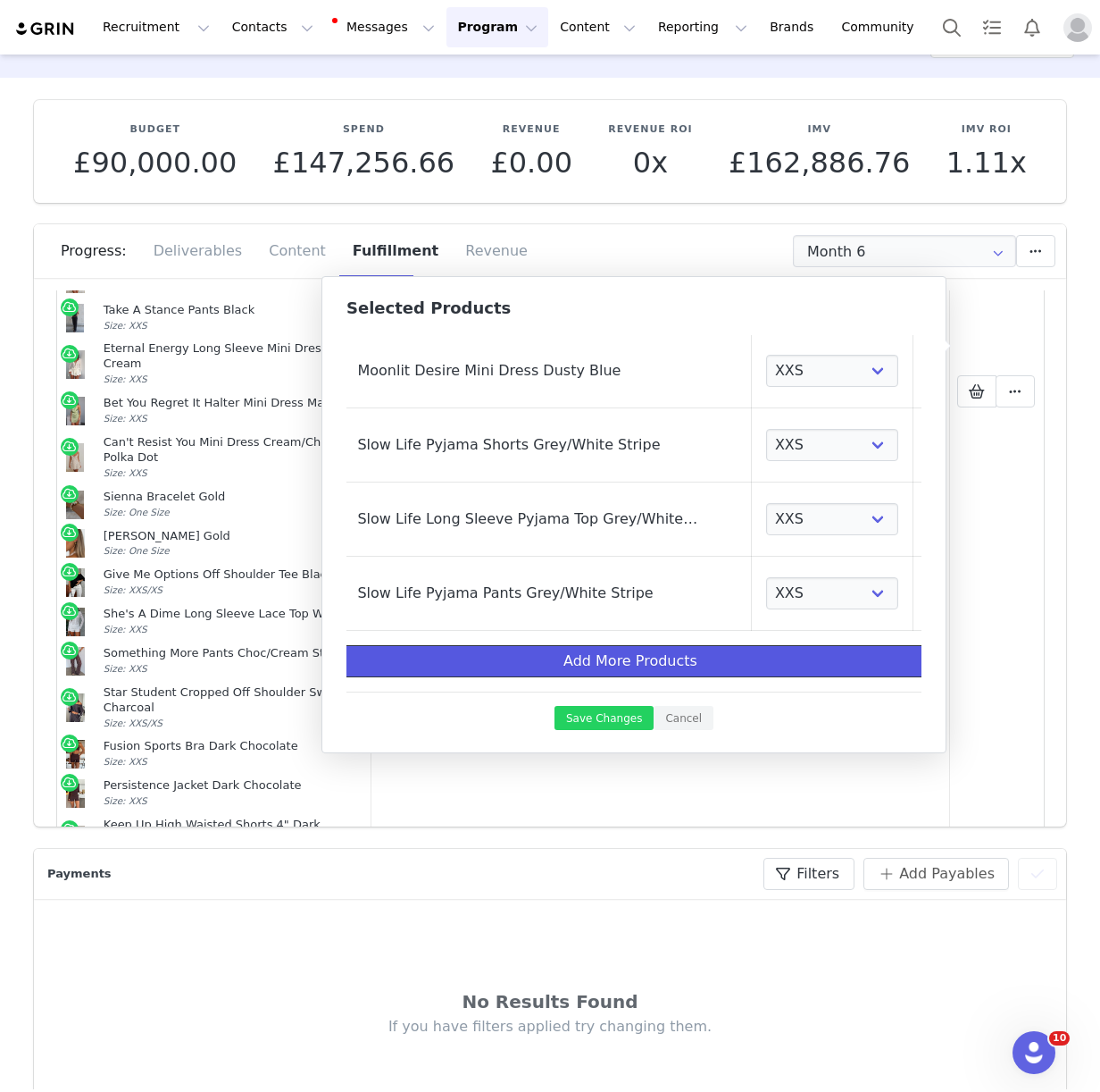
click at [531, 658] on button "Add More Products" at bounding box center [631, 661] width 631 height 32
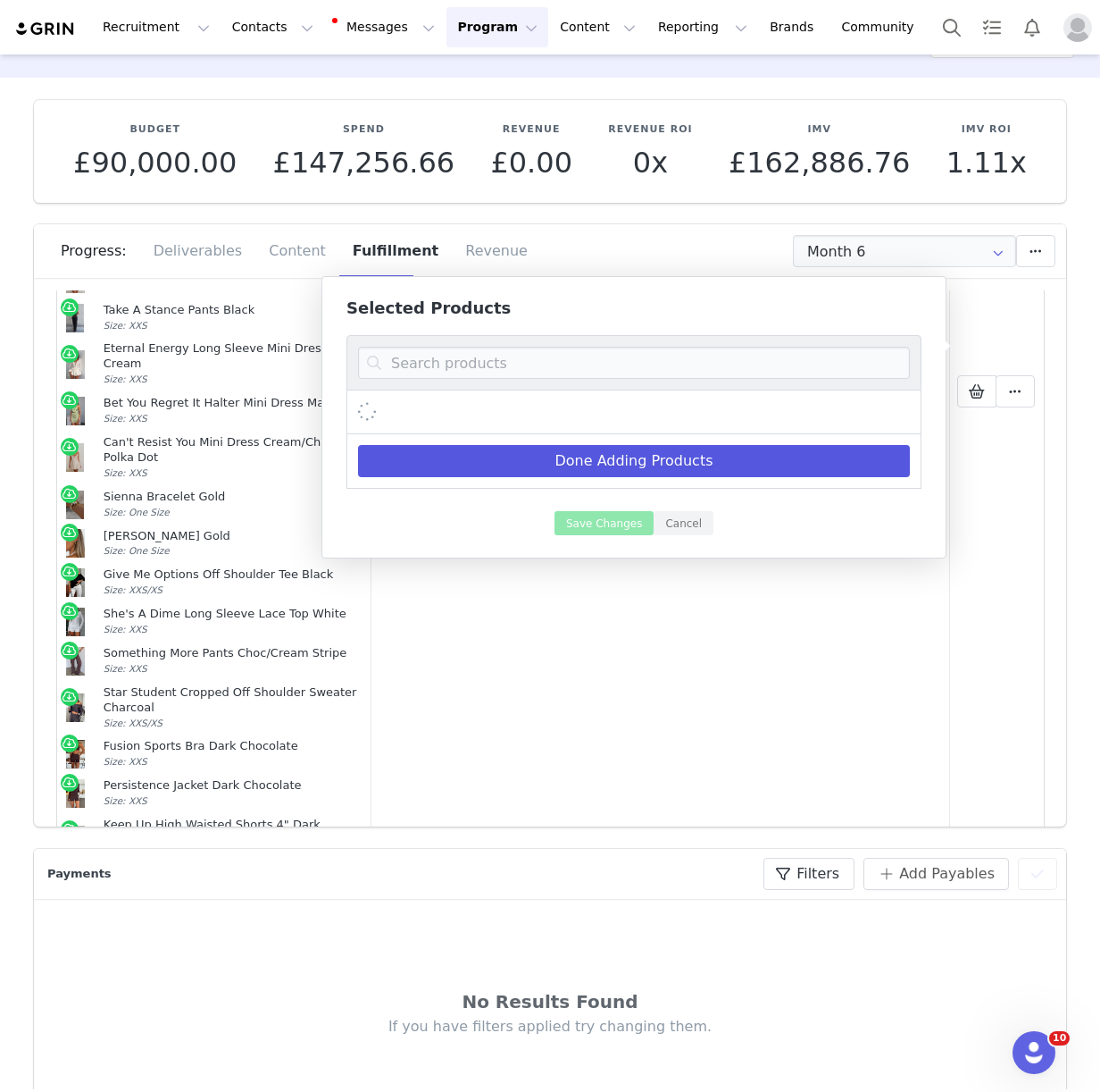
scroll to position [0, 0]
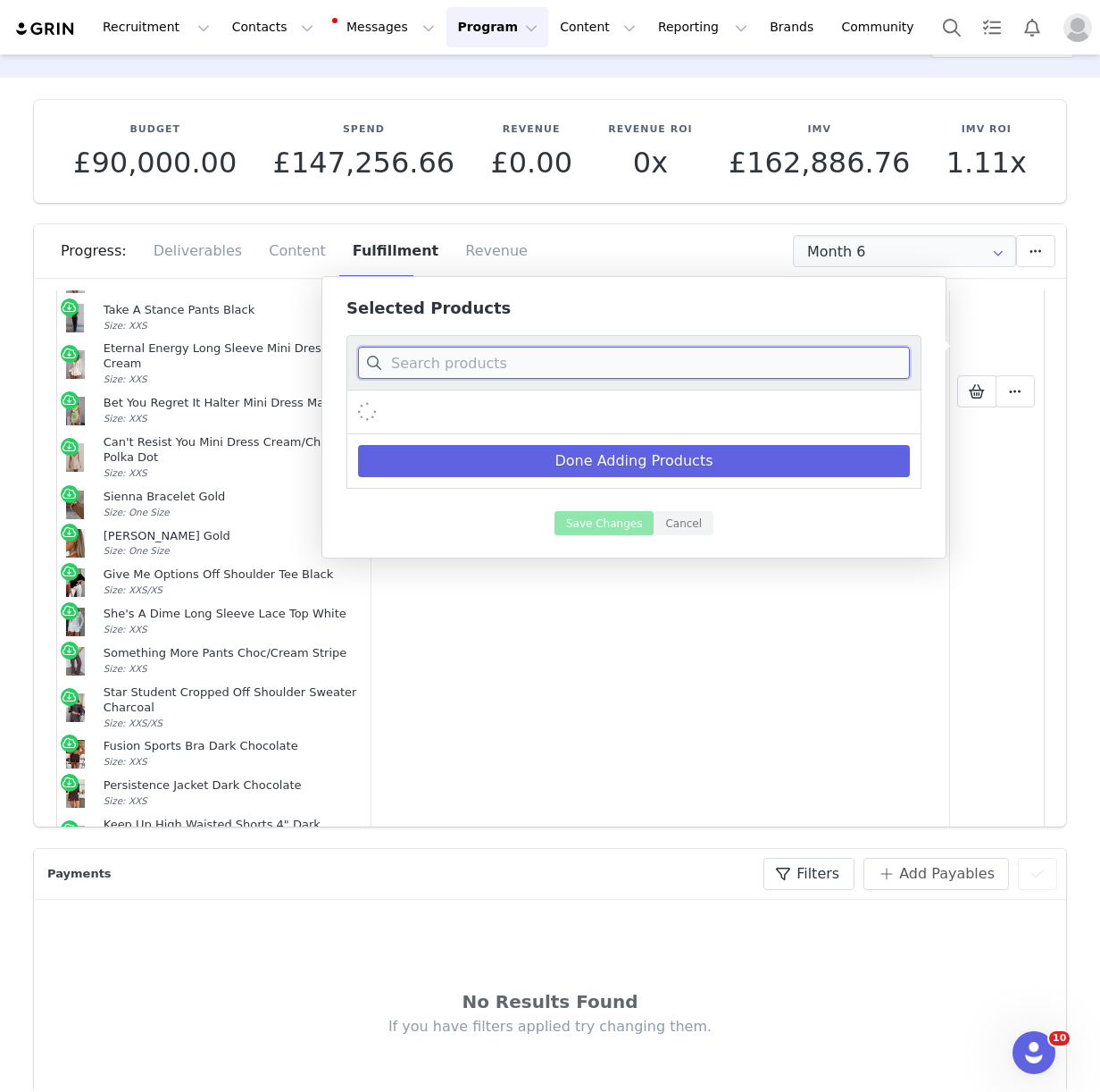
click at [530, 367] on input at bounding box center [634, 362] width 552 height 32
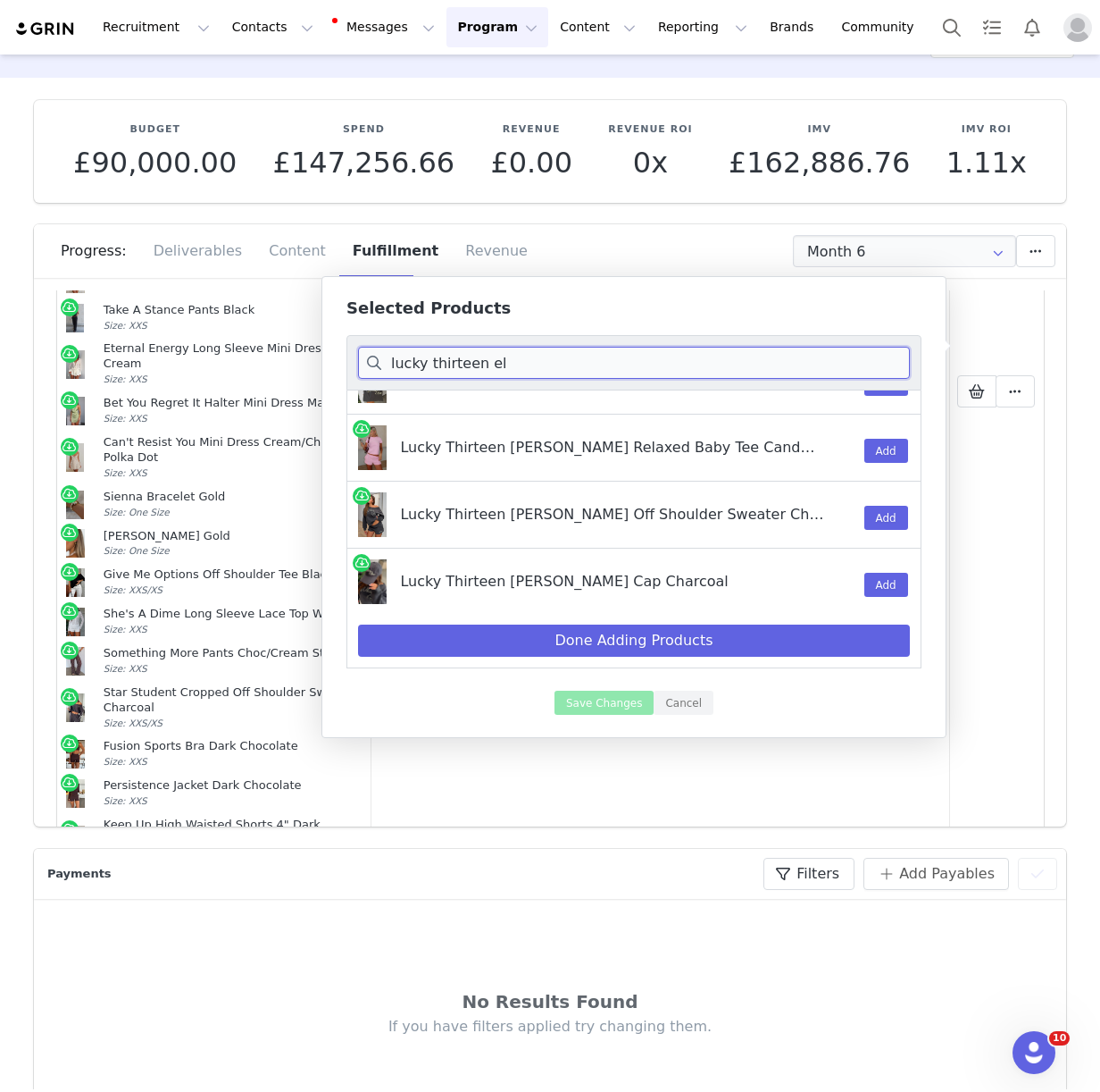
scroll to position [380, 0]
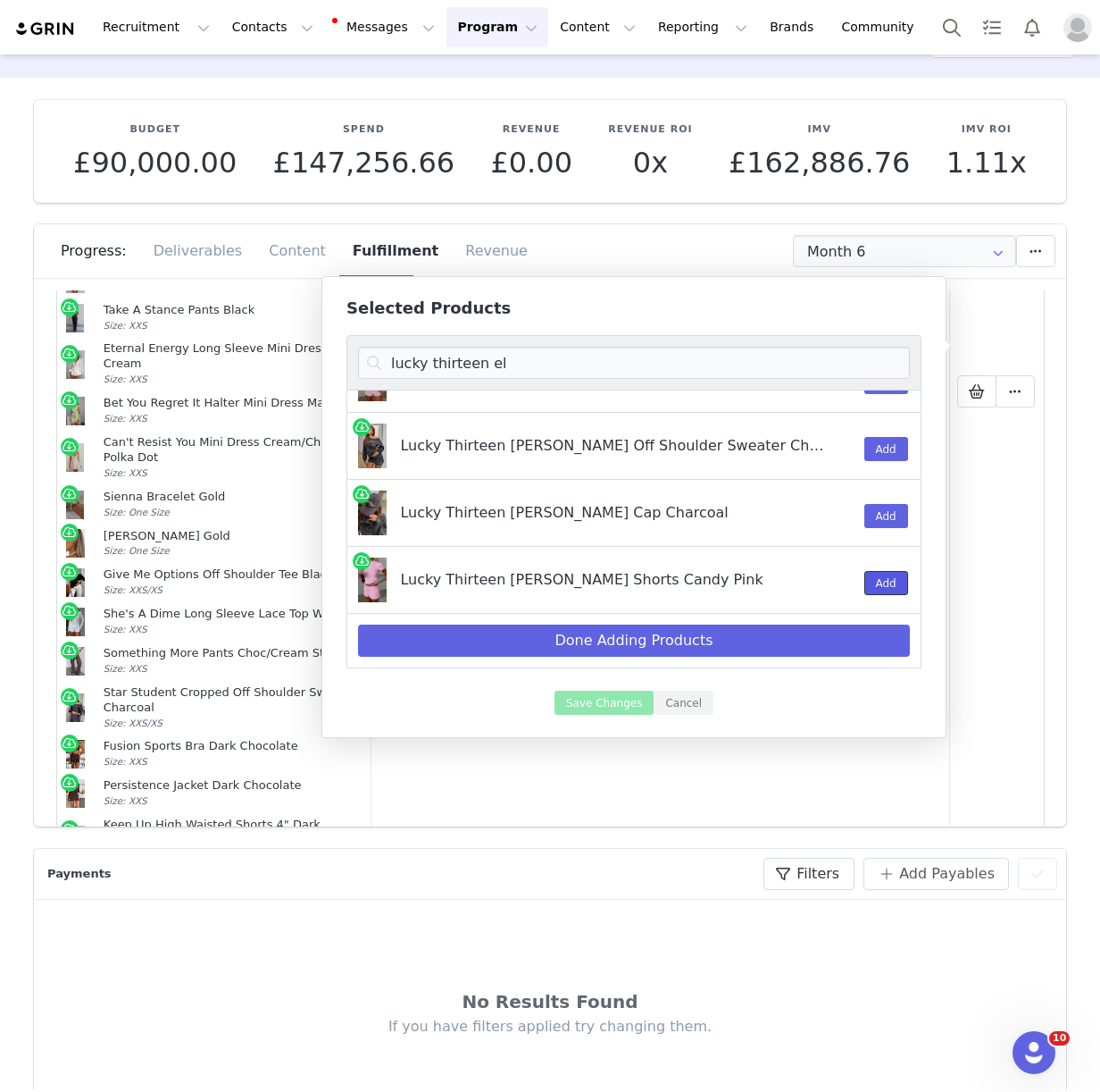
click at [880, 585] on button "Add" at bounding box center [886, 583] width 44 height 24
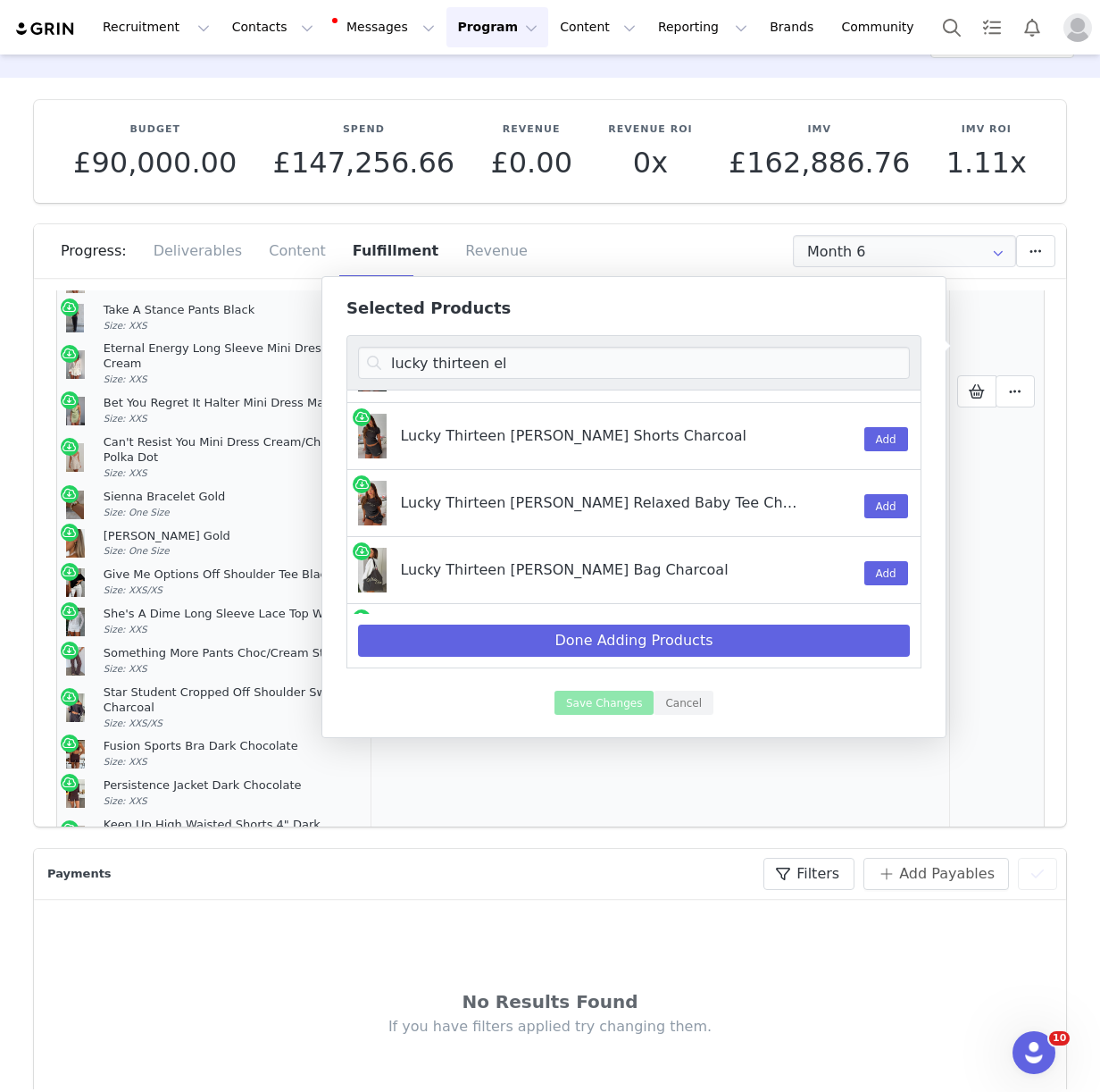
scroll to position [42, 0]
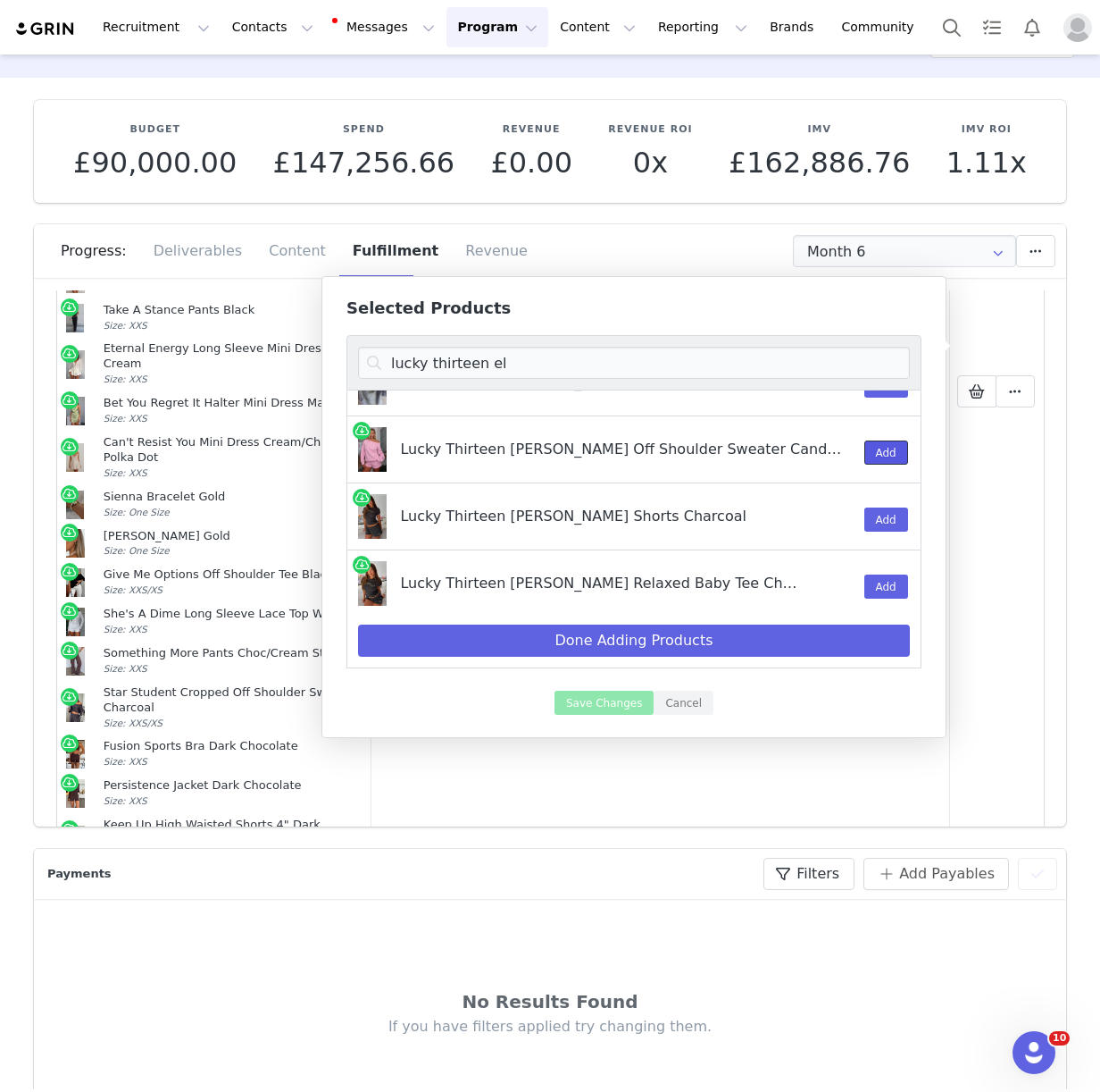
click at [878, 460] on button "Add" at bounding box center [886, 453] width 44 height 24
click at [439, 358] on input "lucky thirteen el" at bounding box center [634, 362] width 552 height 32
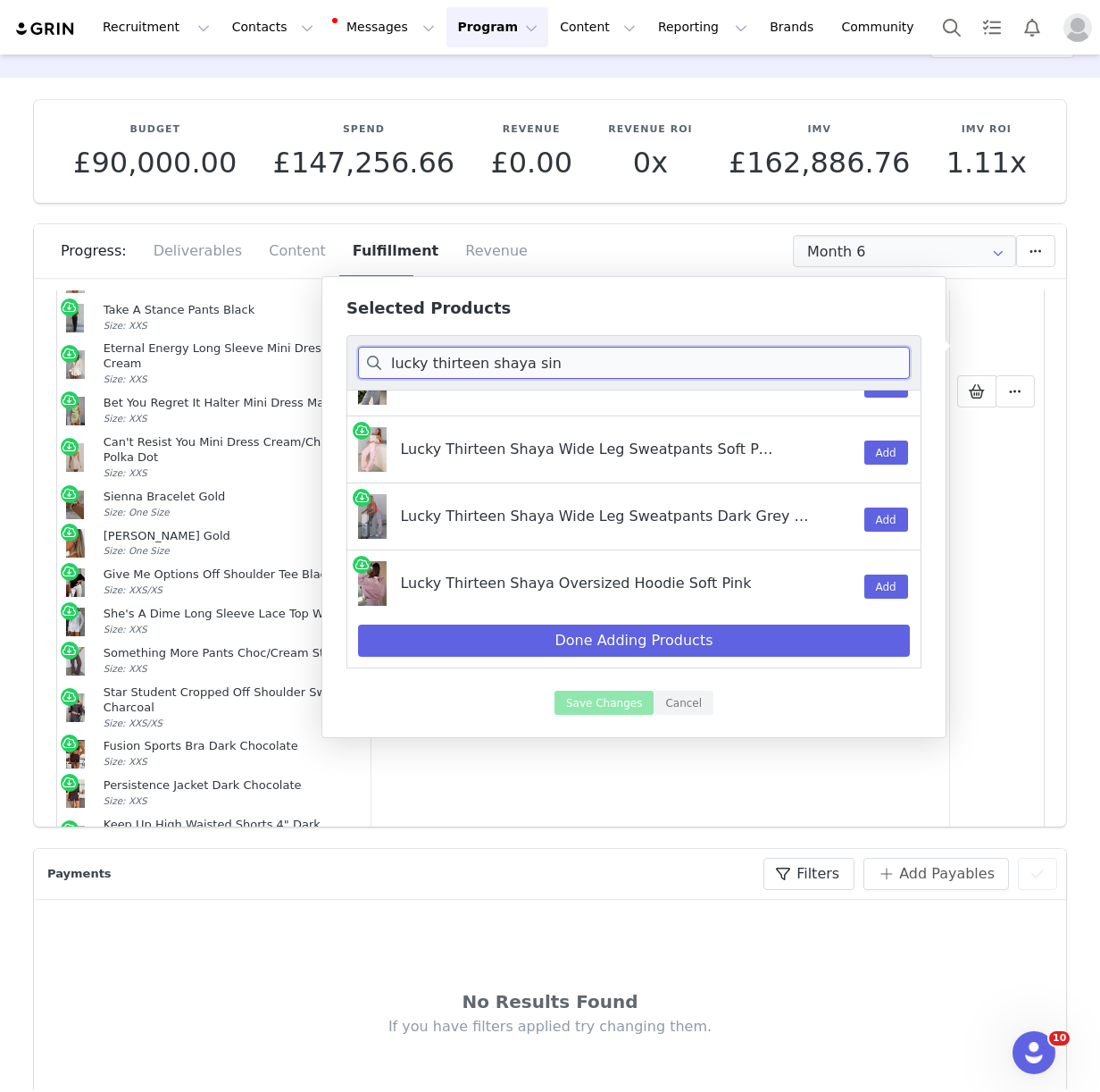
scroll to position [0, 0]
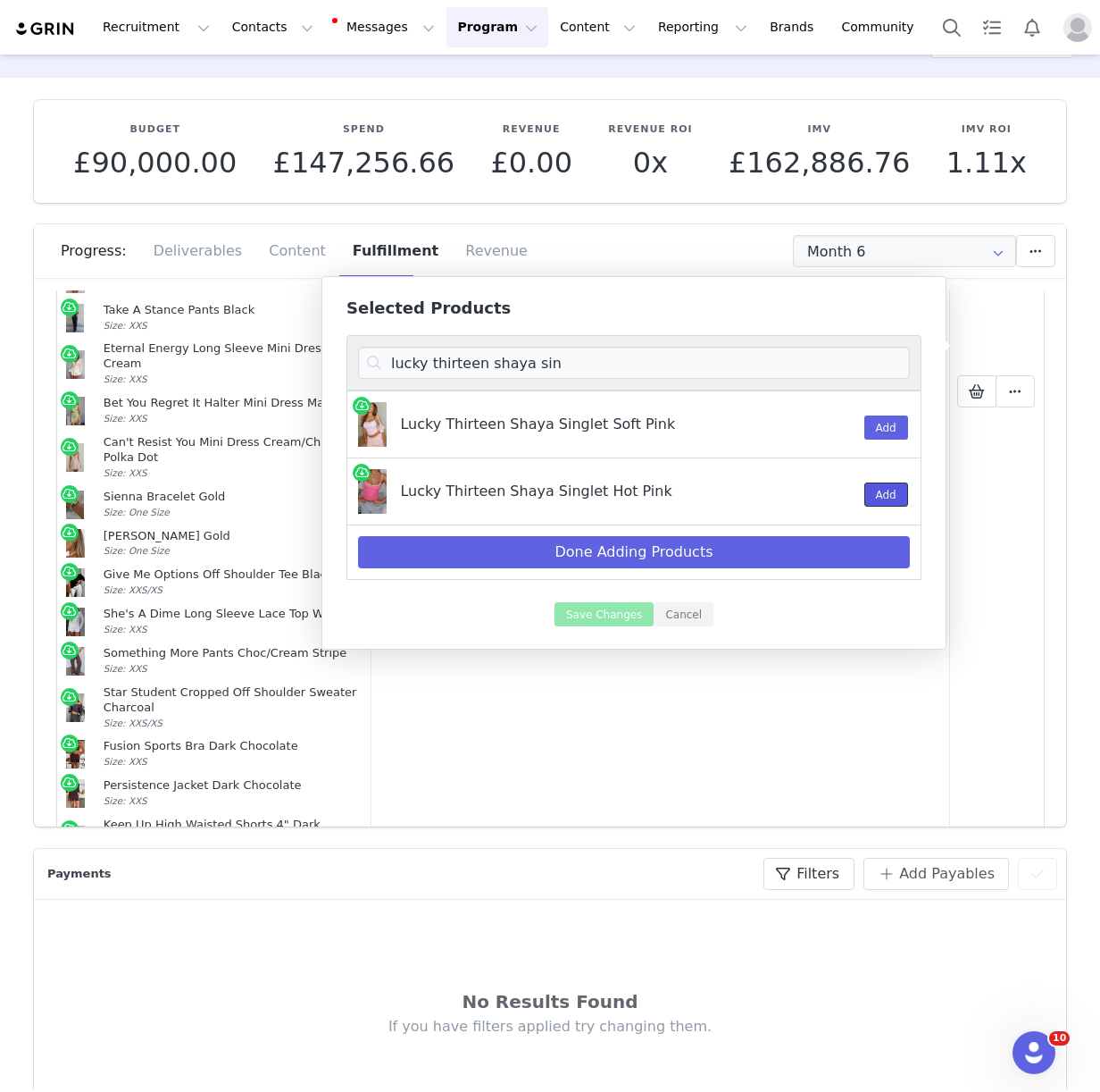
click at [880, 489] on button "Add" at bounding box center [886, 495] width 44 height 24
click at [499, 359] on input "lucky thirteen shaya sin" at bounding box center [634, 362] width 552 height 32
drag, startPoint x: 560, startPoint y: 366, endPoint x: 486, endPoint y: 366, distance: 74.0
click at [486, 366] on input "lucky thirteen shaya sin" at bounding box center [634, 362] width 552 height 32
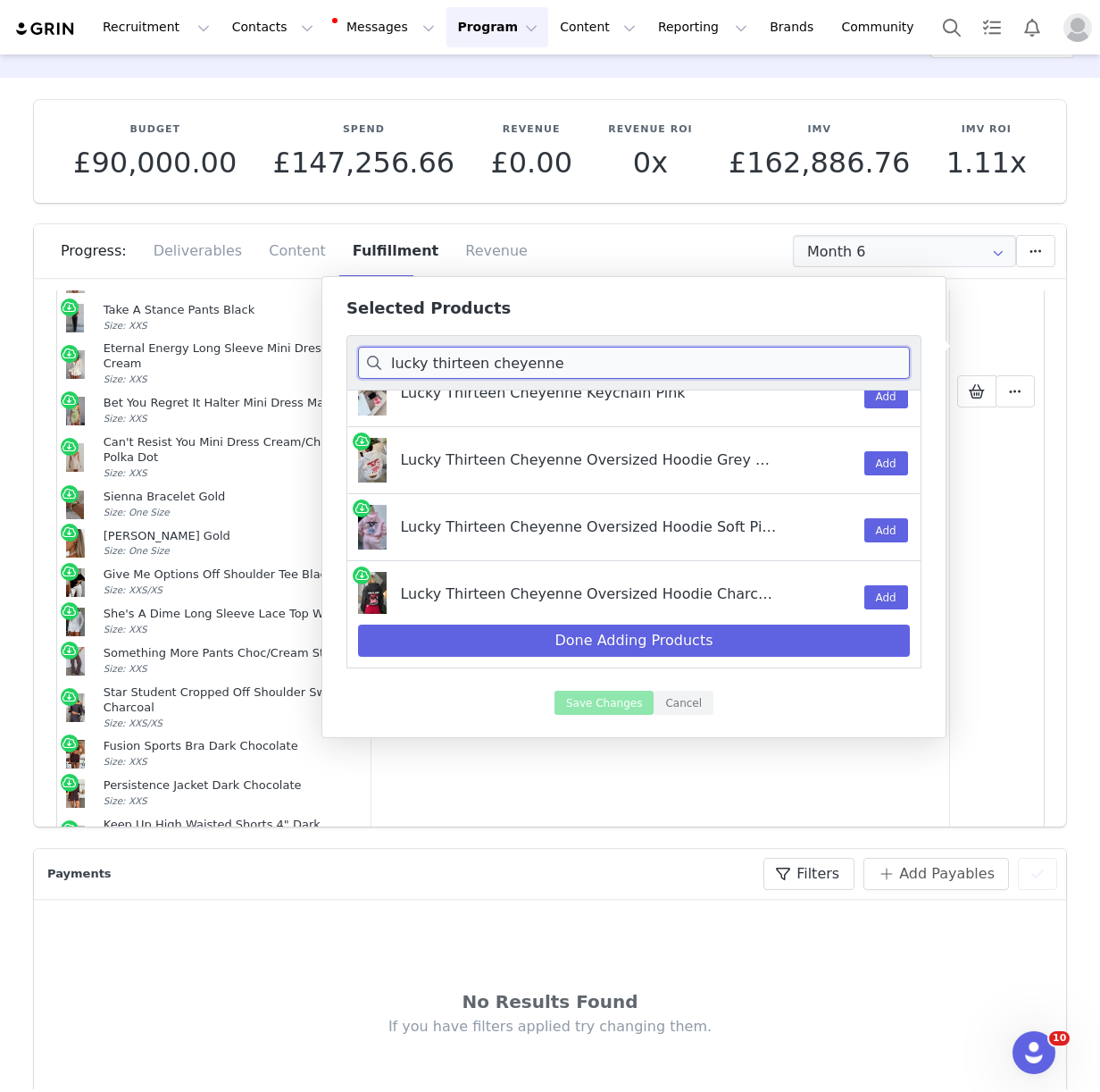
scroll to position [233, 0]
click at [891, 465] on button "Add" at bounding box center [886, 462] width 44 height 24
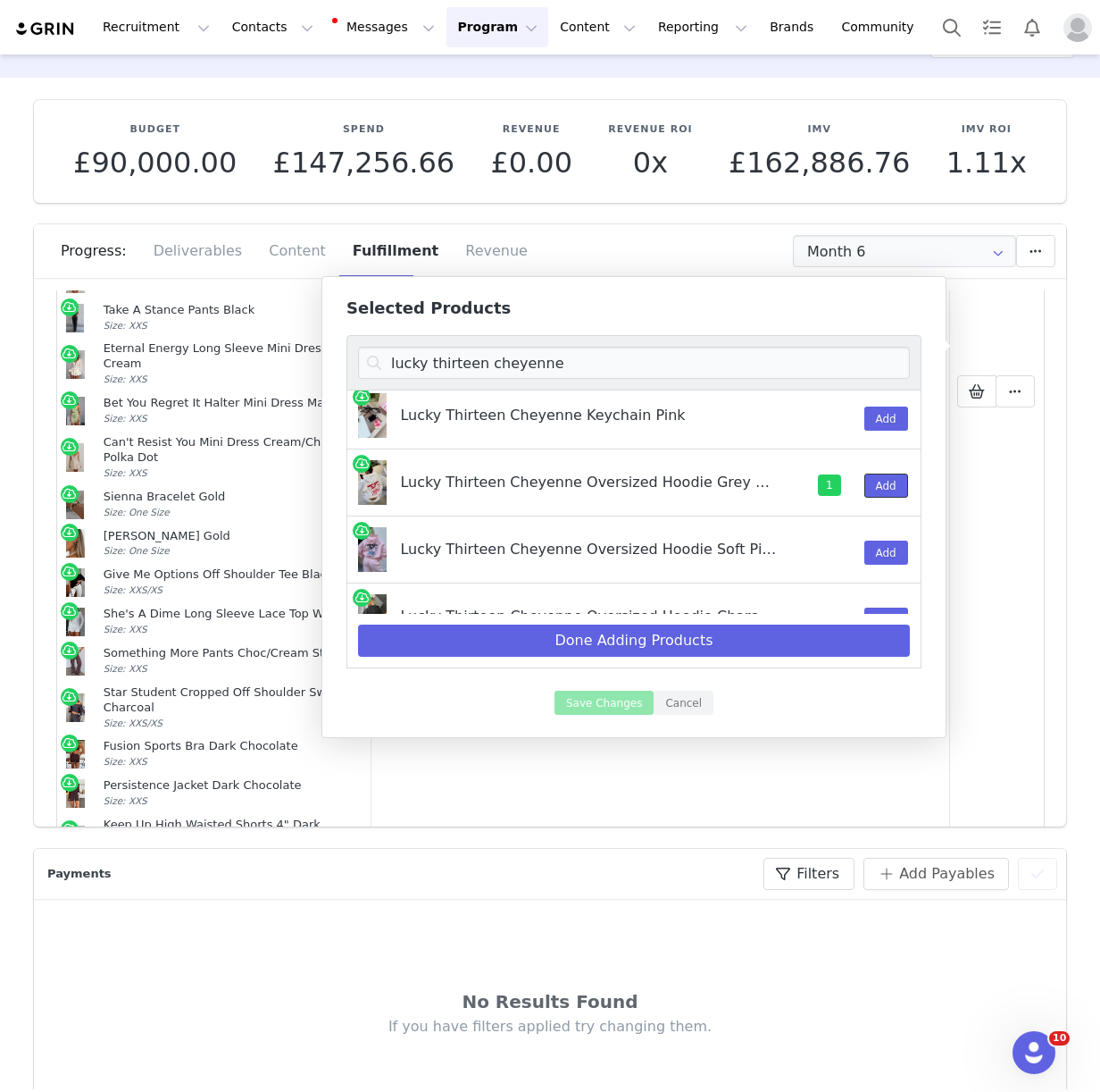
scroll to position [203, 0]
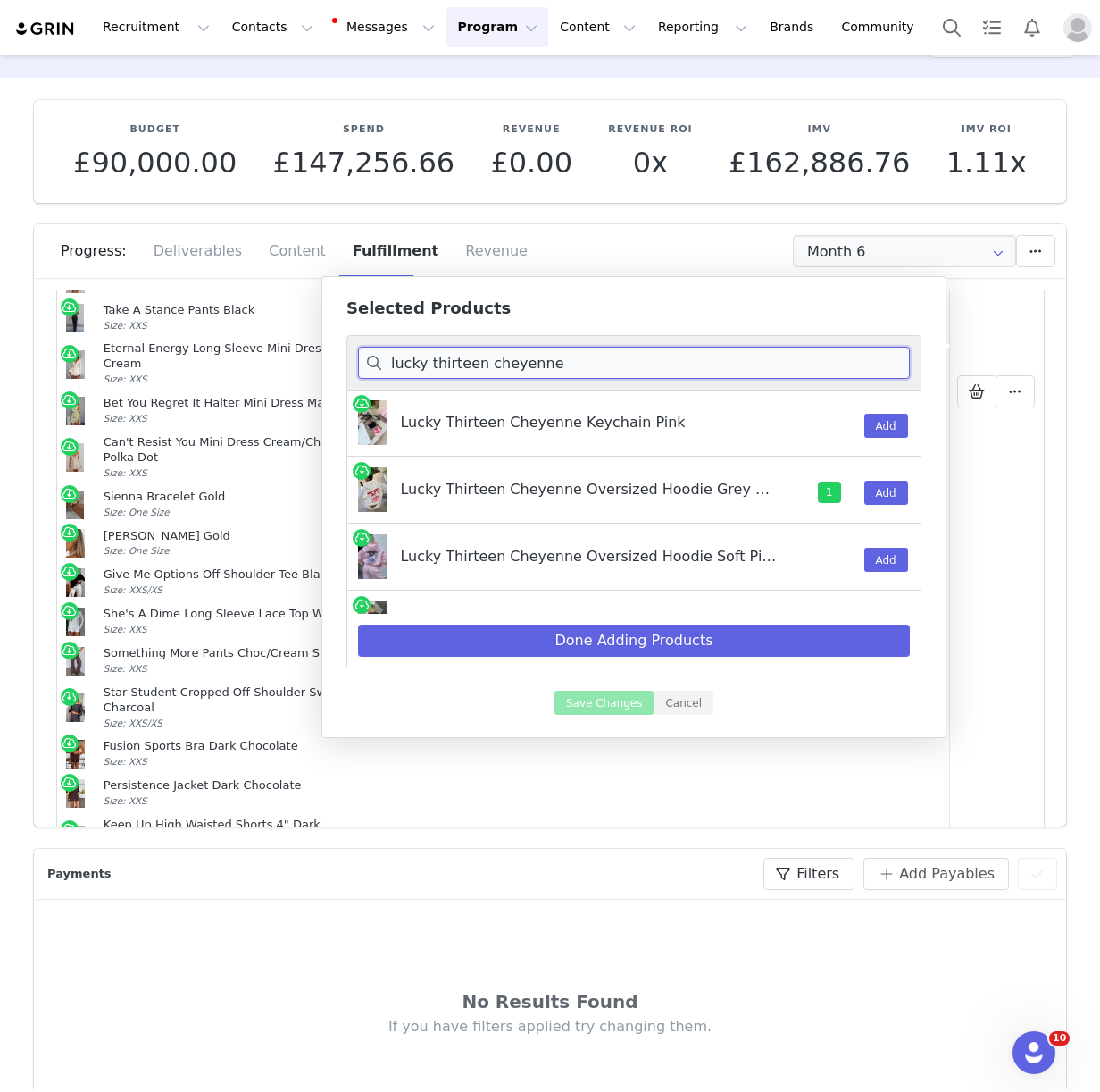
click at [580, 366] on input "lucky thirteen cheyenne" at bounding box center [634, 362] width 552 height 32
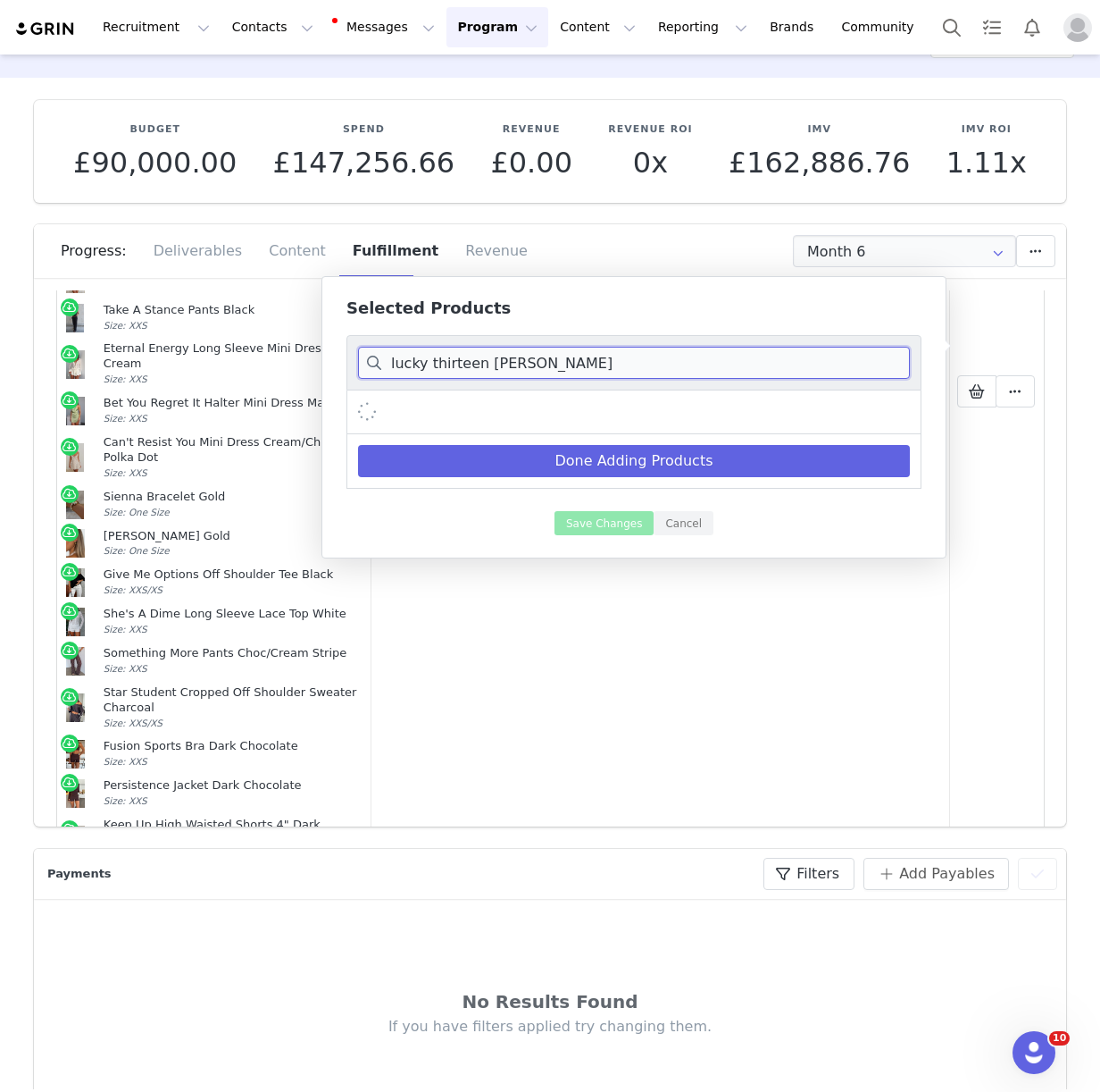
scroll to position [0, 0]
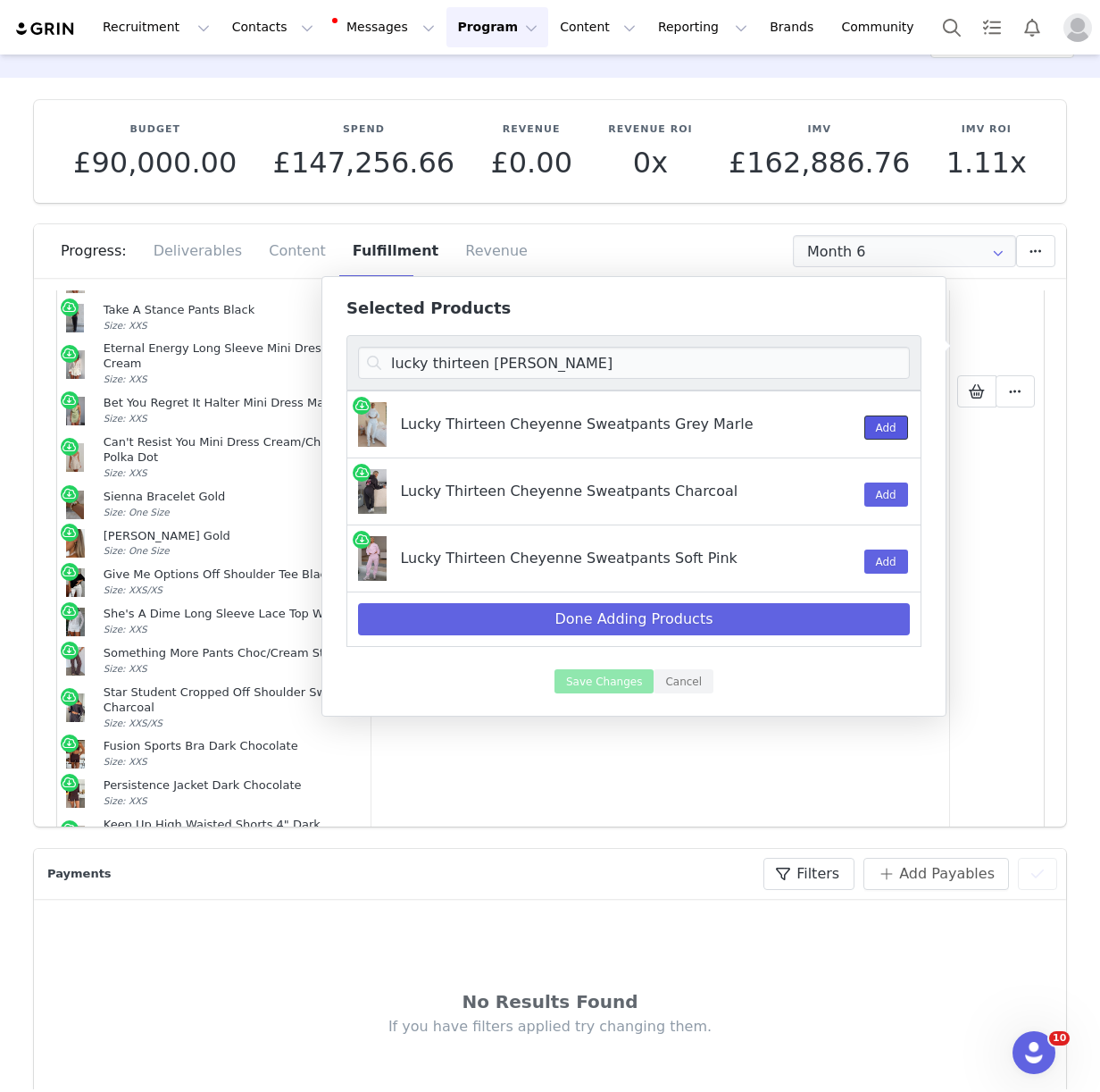
click at [877, 428] on button "Add" at bounding box center [886, 427] width 44 height 24
drag, startPoint x: 597, startPoint y: 366, endPoint x: 483, endPoint y: 366, distance: 114.0
click at [483, 366] on input "lucky thirteen cheyenne sweat" at bounding box center [634, 362] width 552 height 32
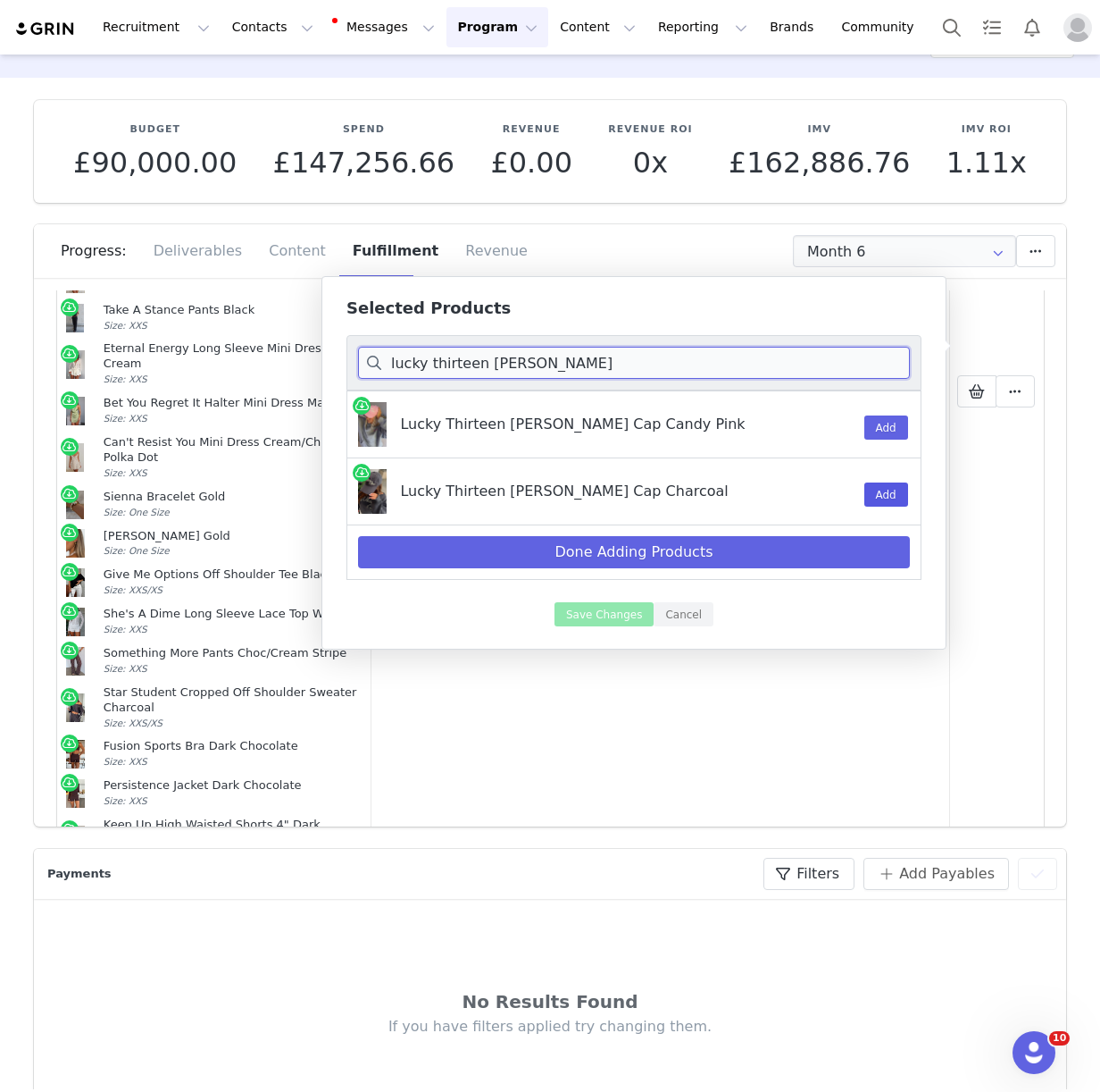
type input "lucky thirteen elsa cap"
click at [884, 494] on button "Add" at bounding box center [886, 495] width 44 height 24
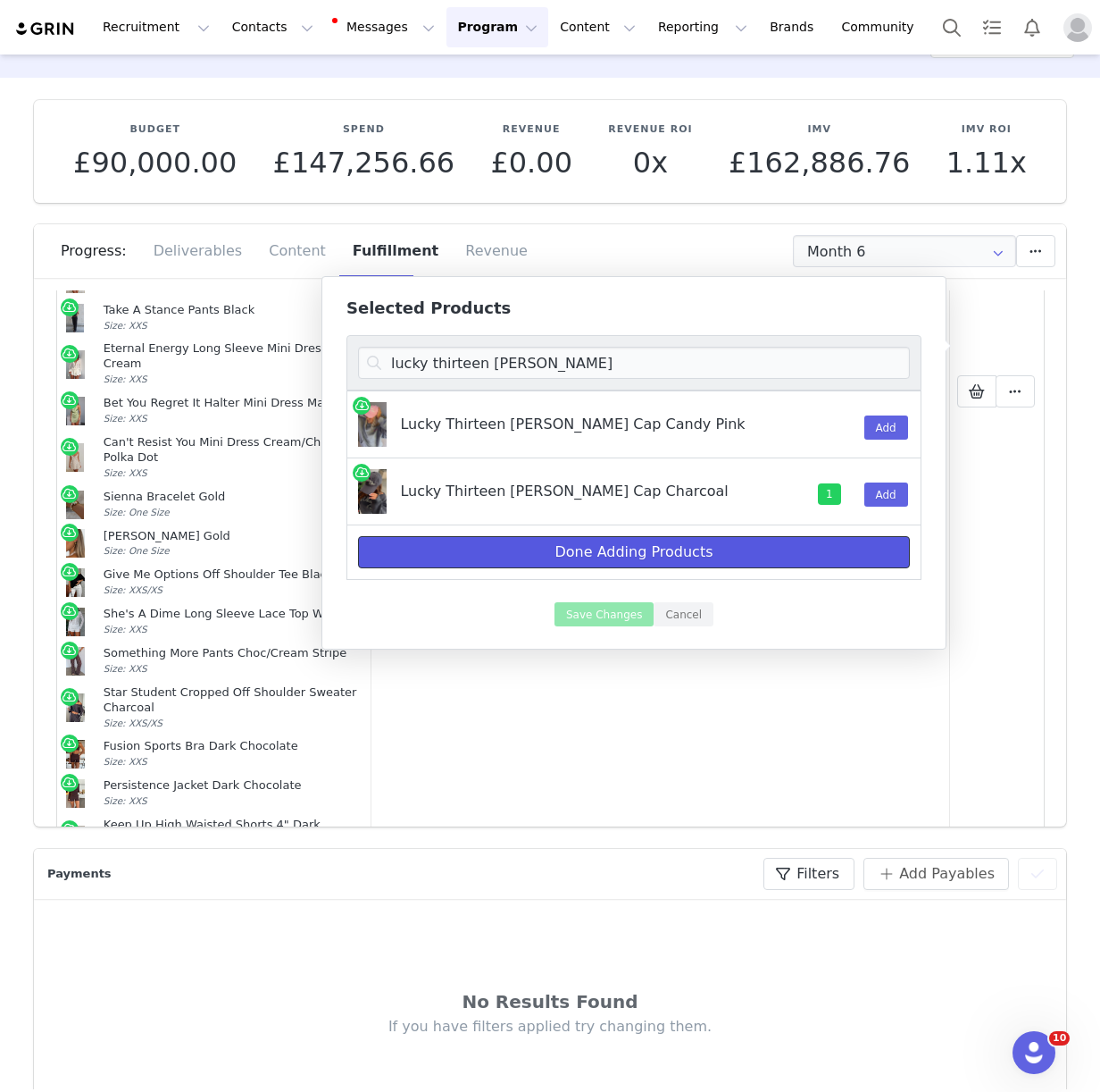
click at [563, 548] on button "Done Adding Products" at bounding box center [634, 552] width 552 height 32
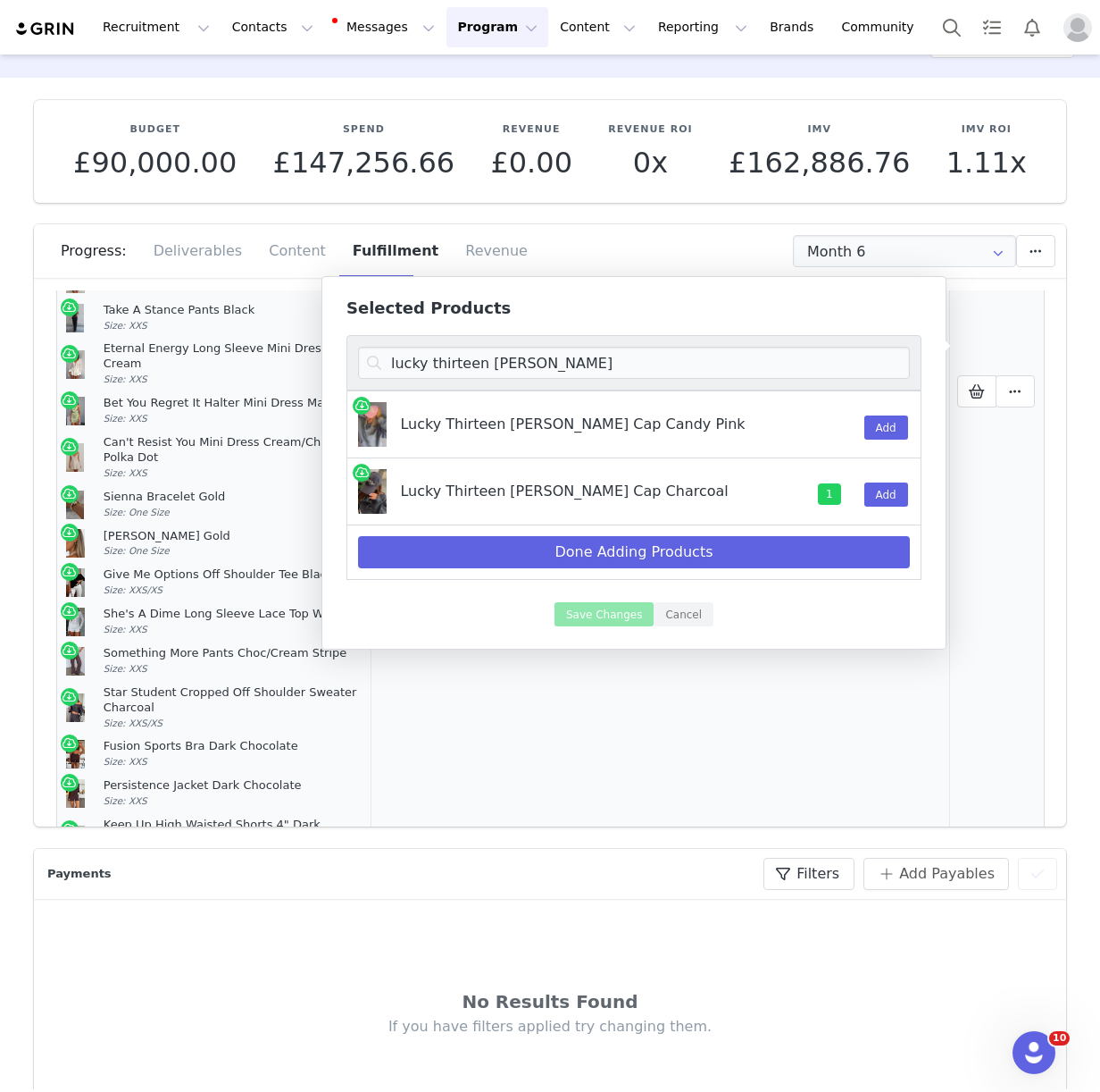
select select "28011916"
select select "27950292"
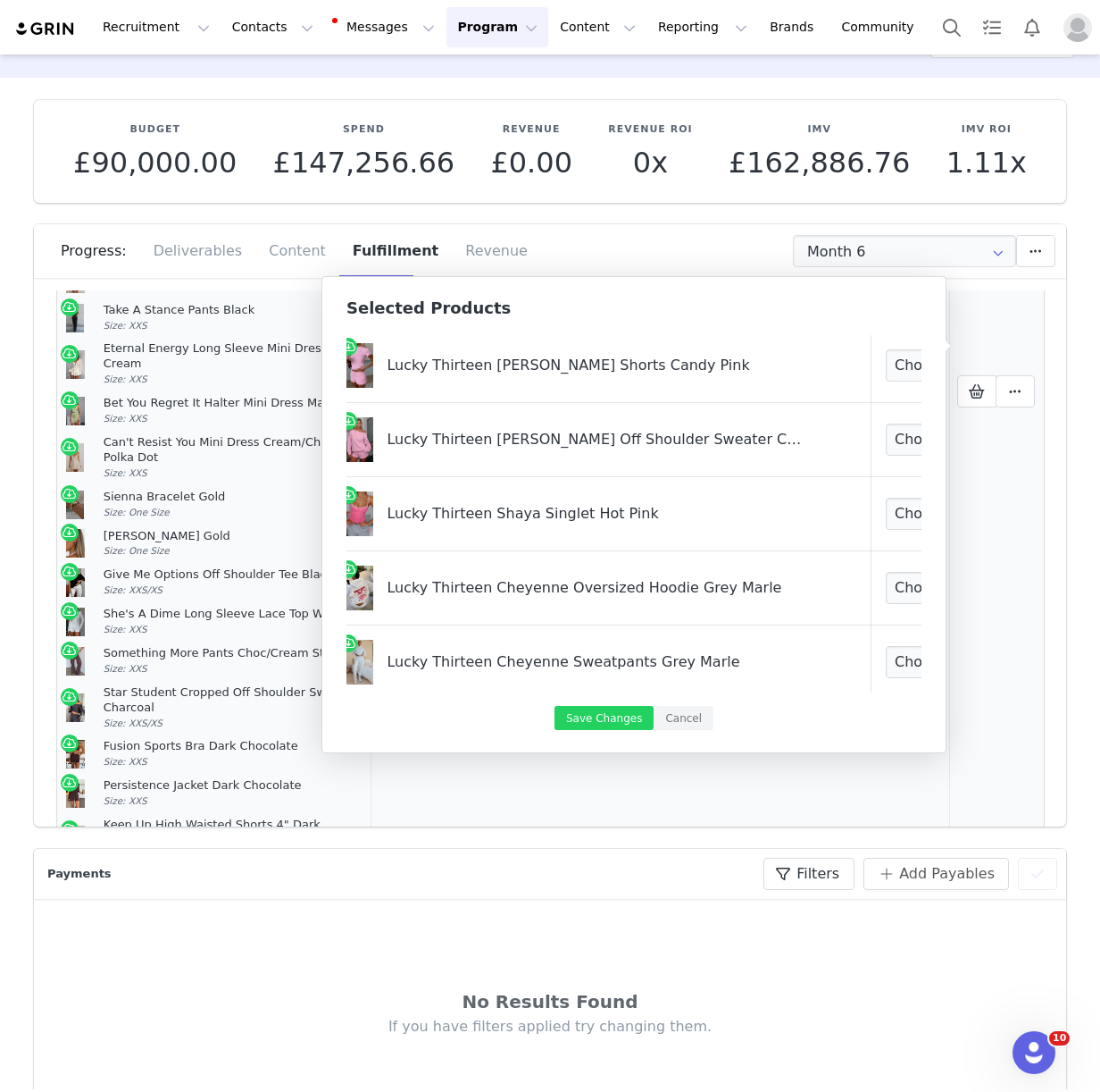
scroll to position [2081, 17]
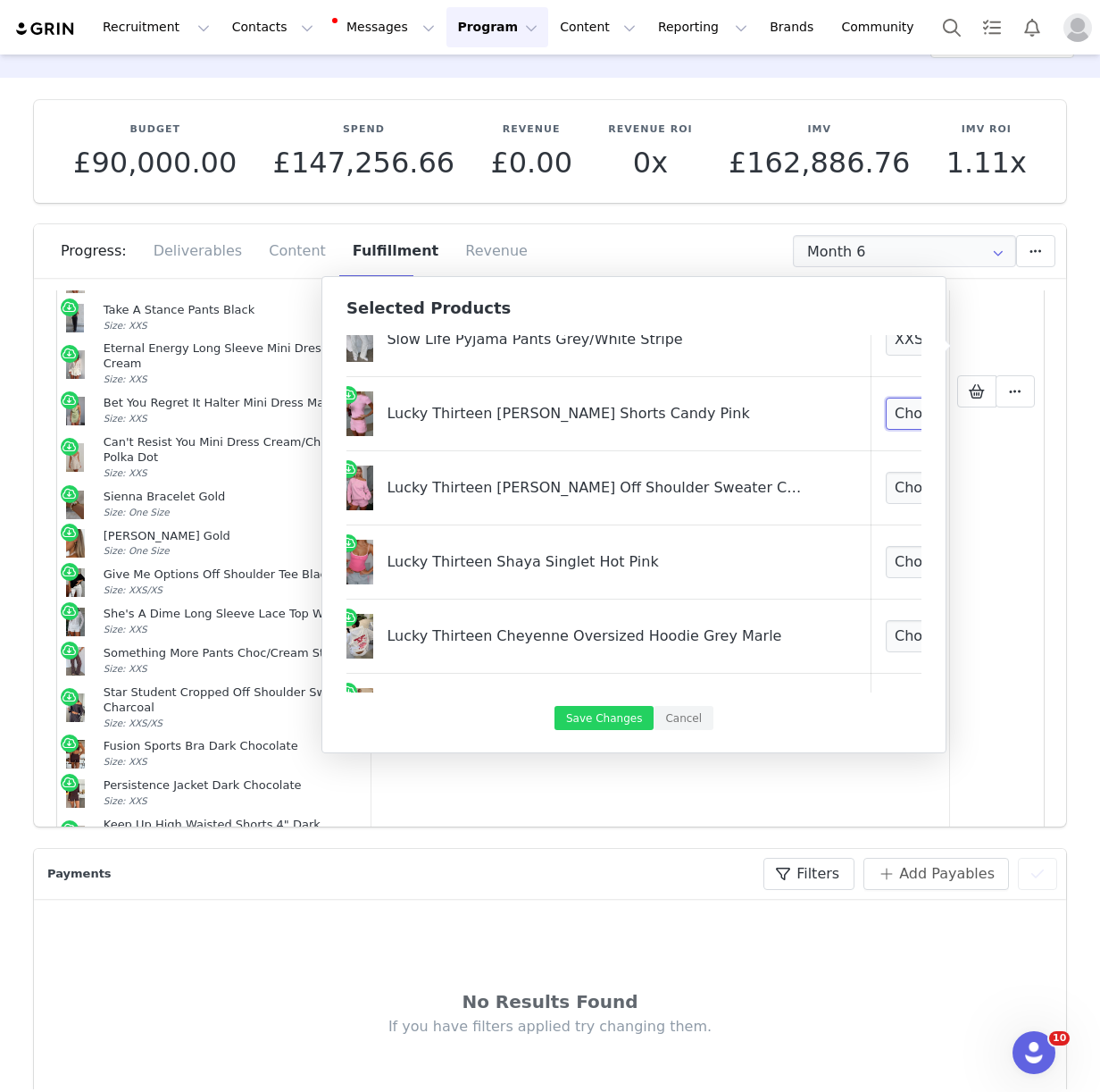
click at [886, 412] on select "Choose Size 3XS XXS XS S M L XL" at bounding box center [952, 413] width 132 height 32
click at [886, 481] on select "Choose Size 3XS/XXS XXS/XS XS/S S/M M/L L/XL" at bounding box center [952, 487] width 132 height 32
click at [886, 566] on select "Choose Size 3XS XXS XS S M L XL" at bounding box center [952, 561] width 132 height 32
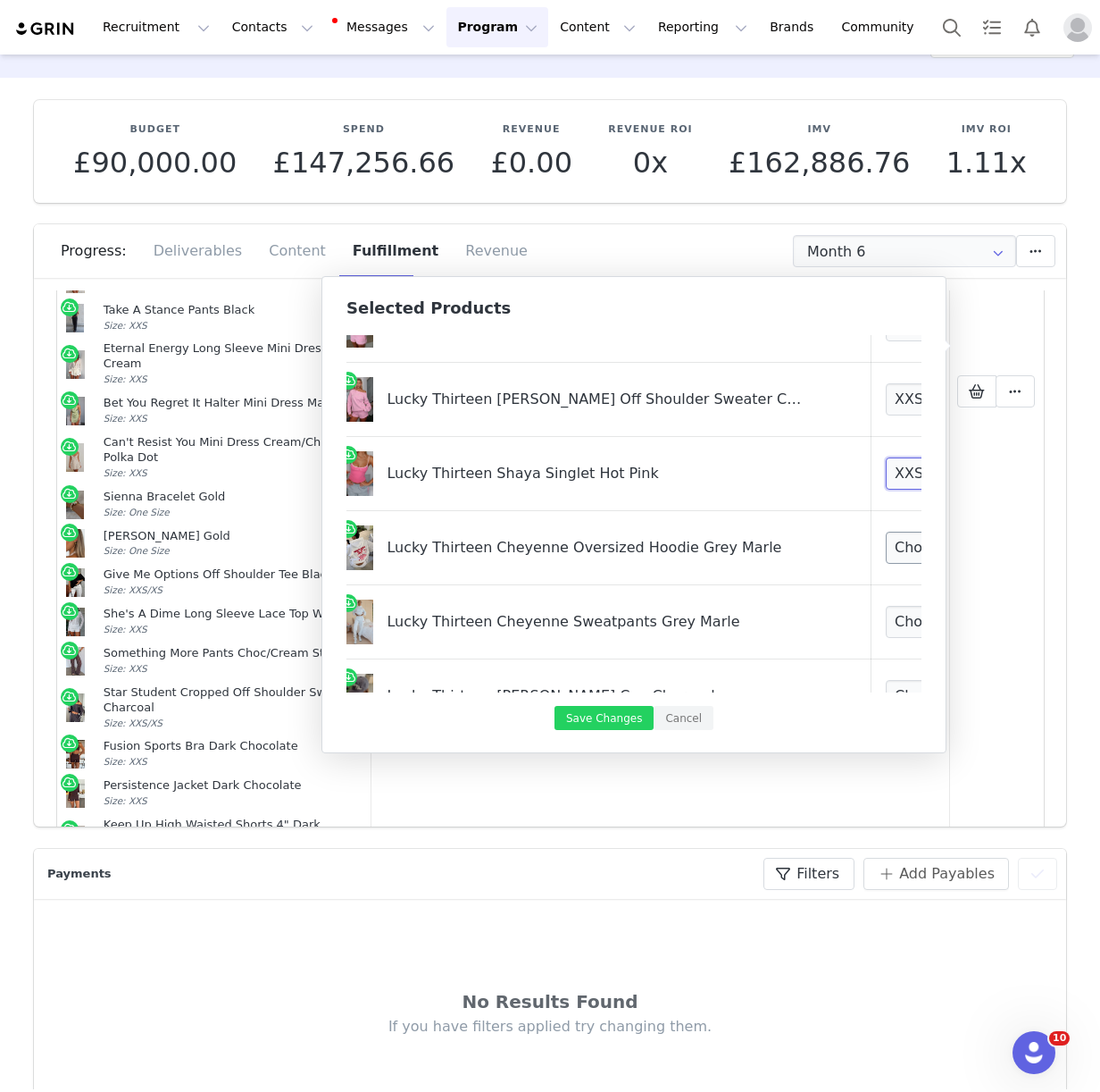
scroll to position [2188, 17]
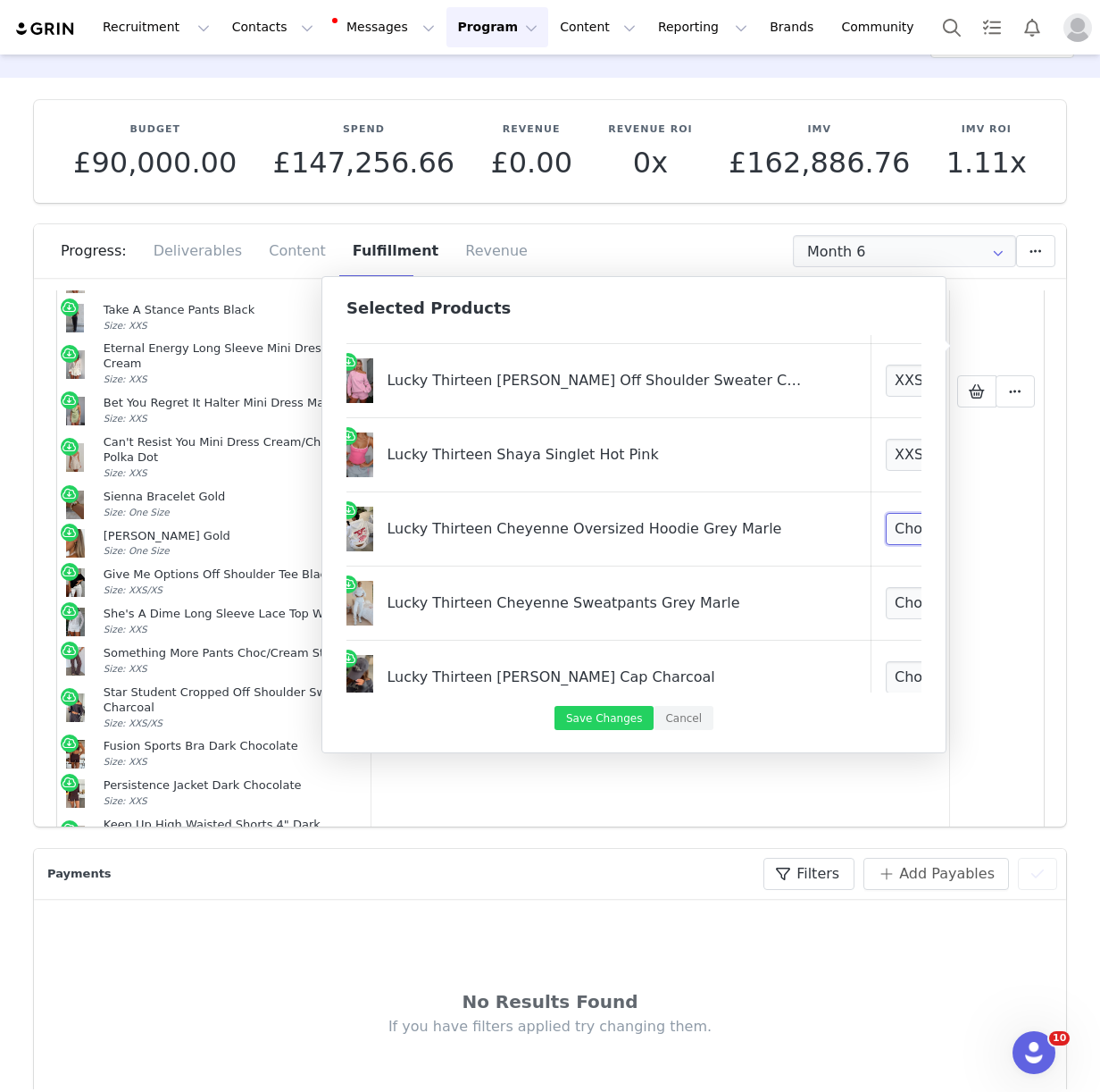
click at [886, 529] on select "Choose Size 3XS/XXS XXS/XS XS/S S/M M/L L/XL" at bounding box center [952, 529] width 132 height 32
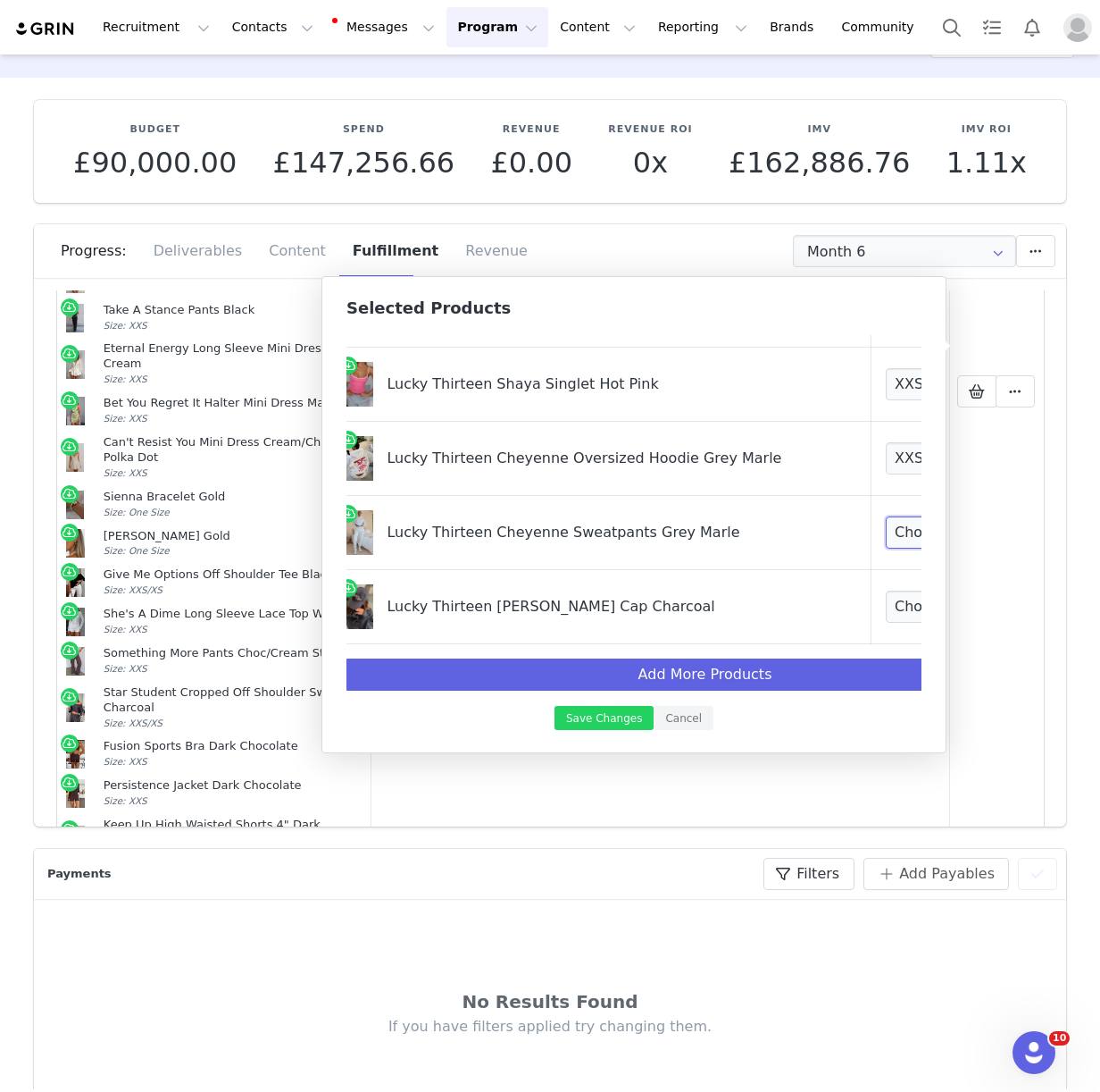
click at [886, 529] on select "Choose Size 3XS XXS XS S M L XL" at bounding box center [952, 532] width 132 height 32
click at [886, 612] on select "Choose Size One Size" at bounding box center [952, 607] width 132 height 32
click at [615, 710] on button "Save Changes" at bounding box center [604, 718] width 99 height 24
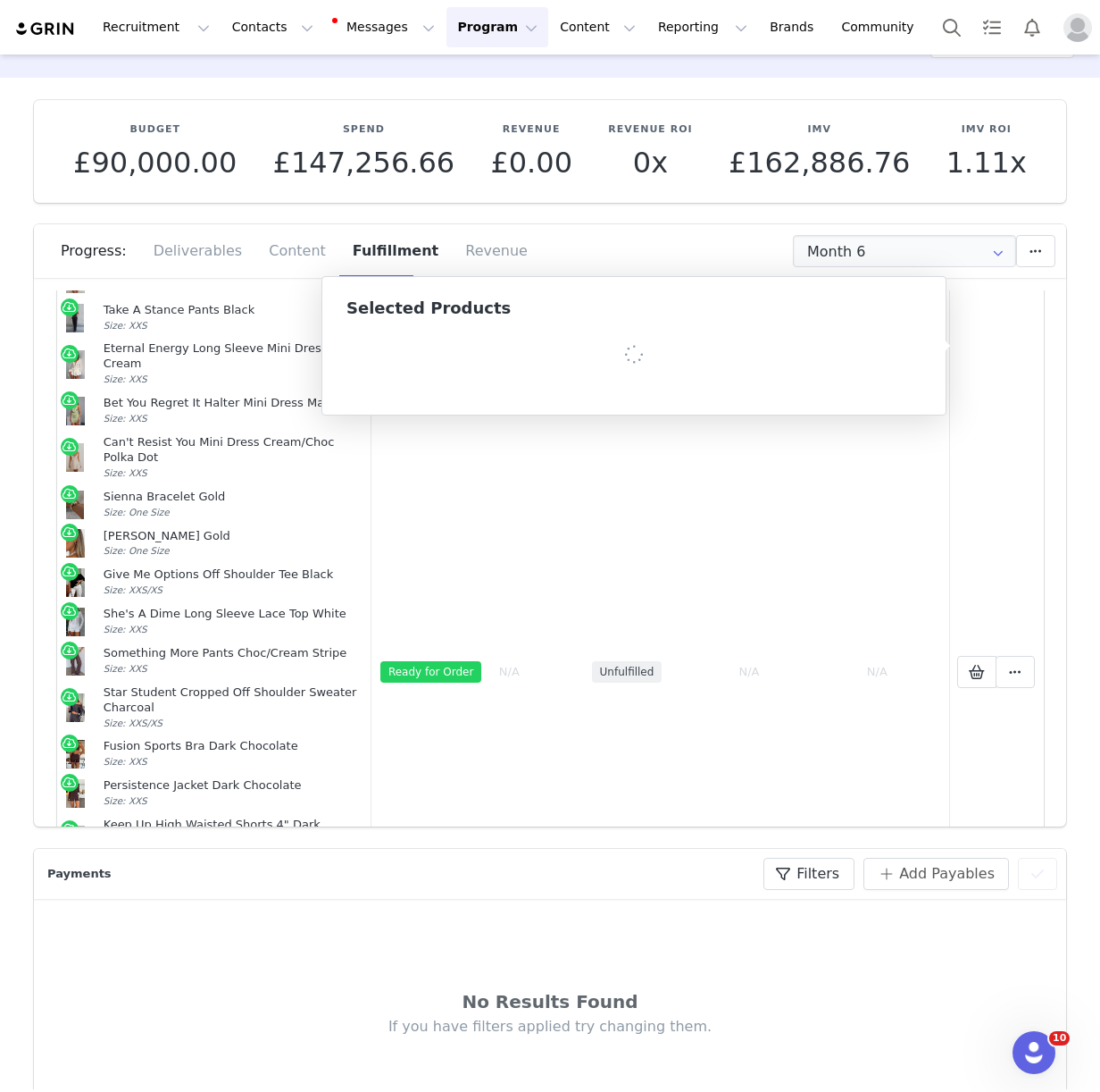
scroll to position [670, 0]
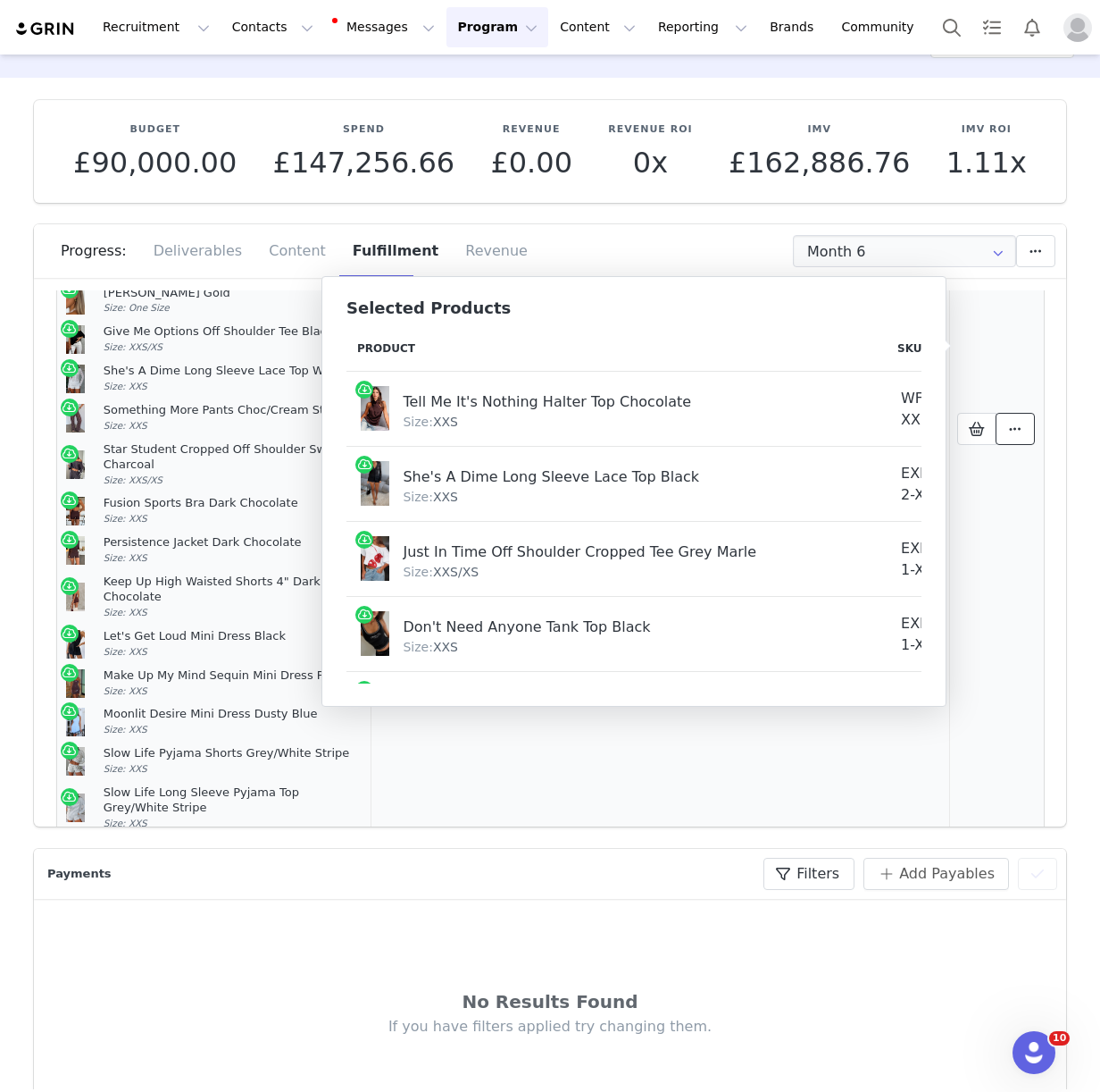
click at [1001, 413] on button at bounding box center [1016, 429] width 39 height 32
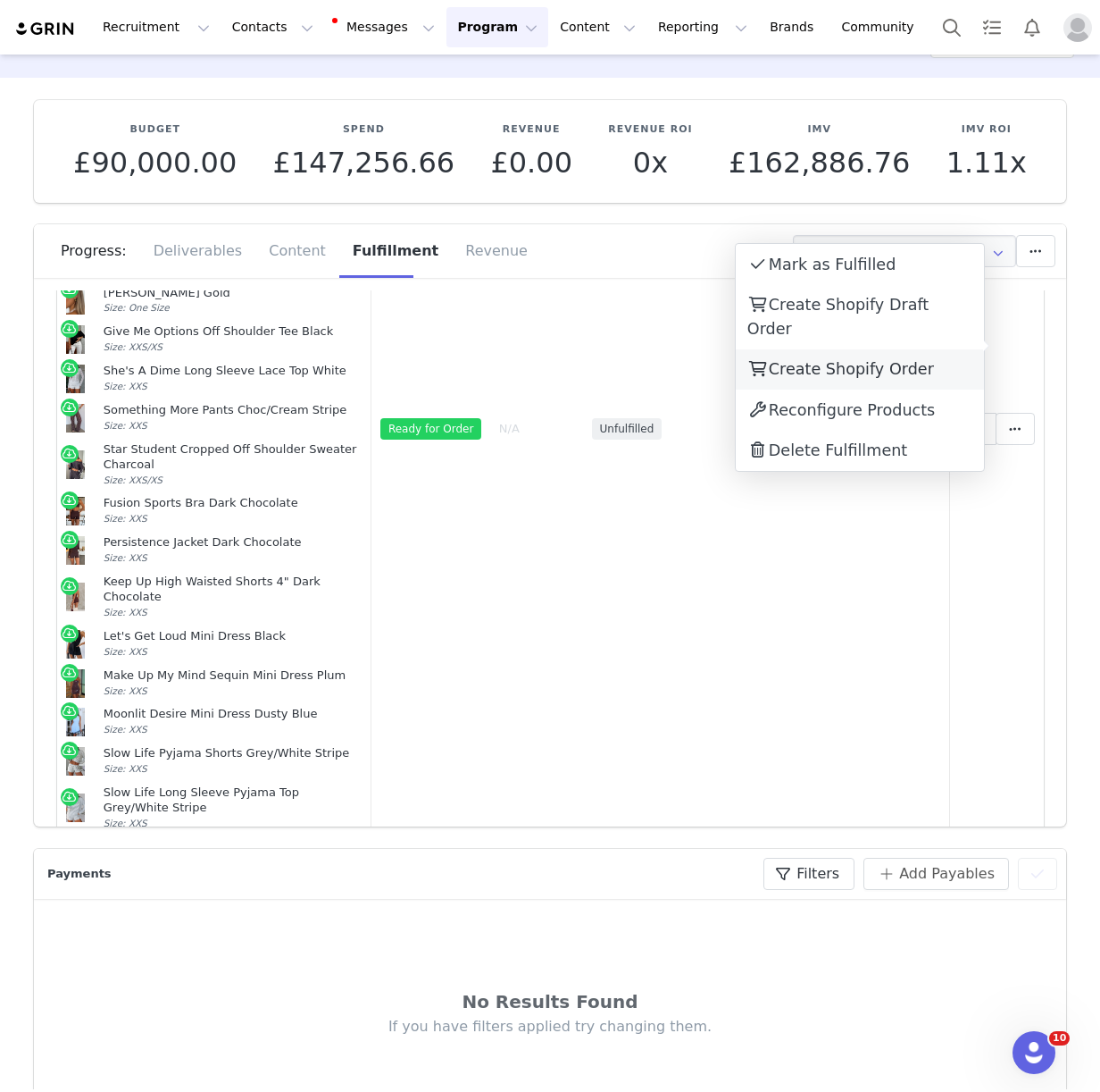
click at [854, 360] on span "Create Shopify Order" at bounding box center [851, 368] width 165 height 18
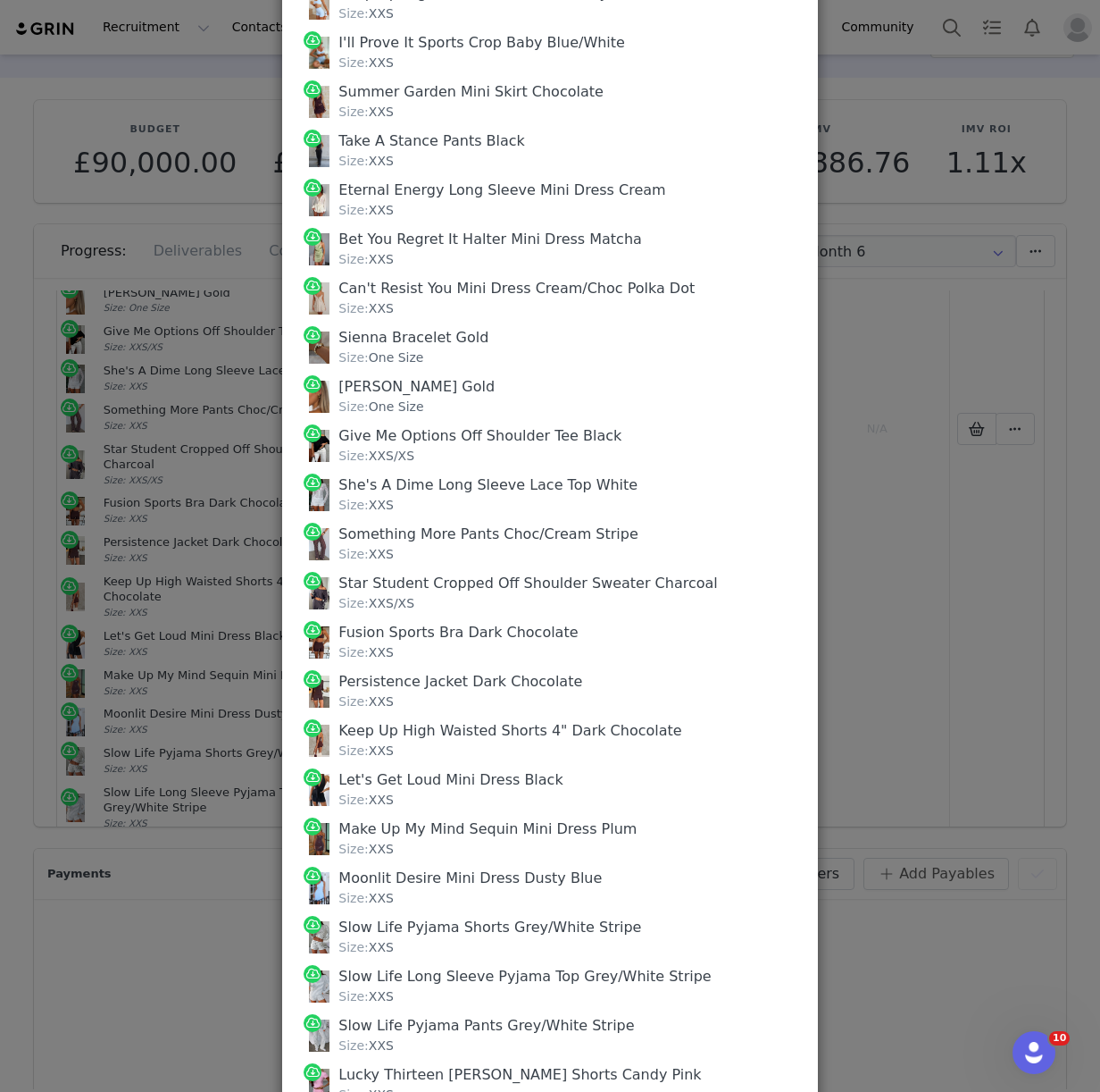
scroll to position [1020, 0]
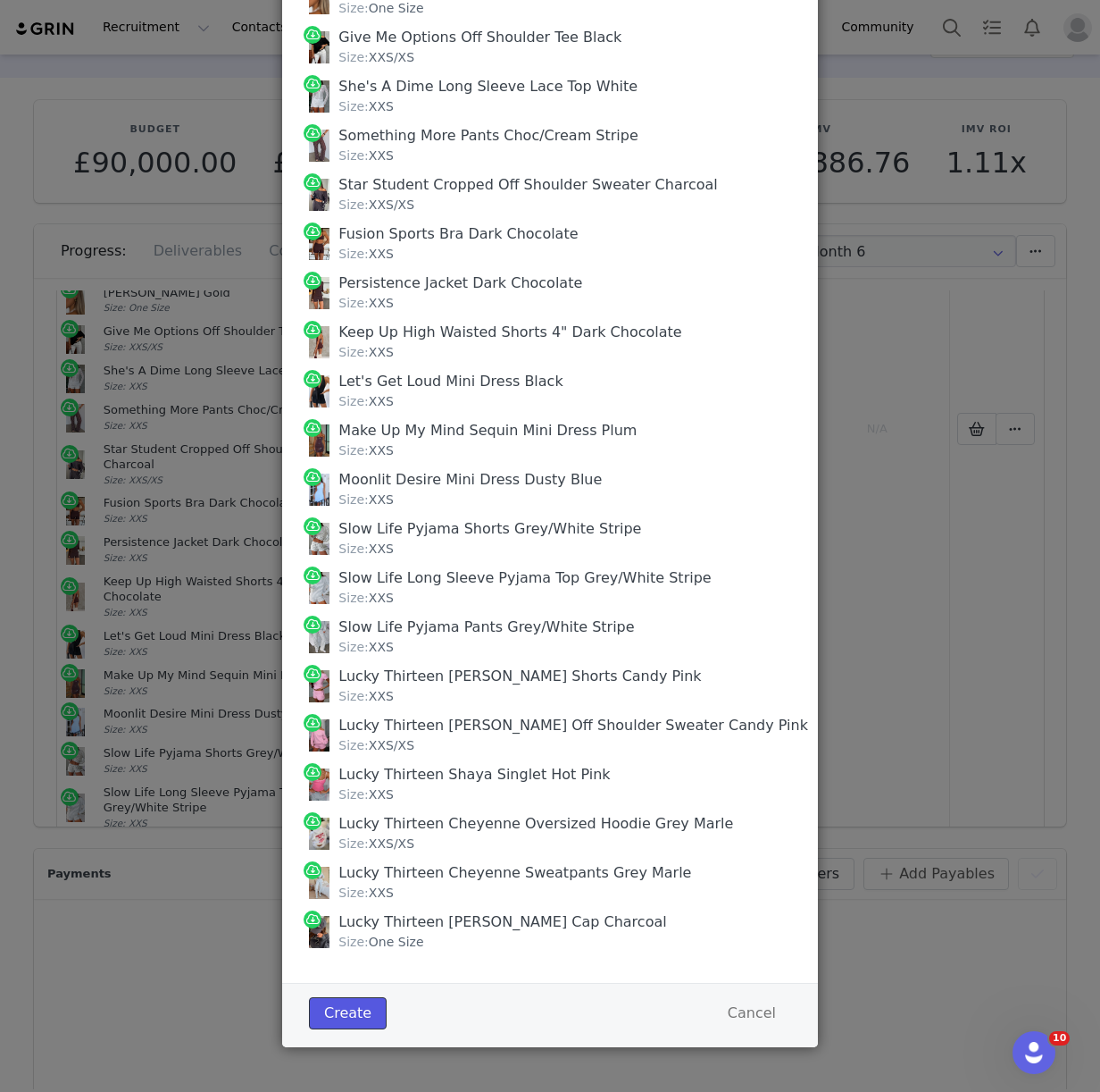
click at [342, 1008] on button "Create" at bounding box center [347, 1013] width 78 height 32
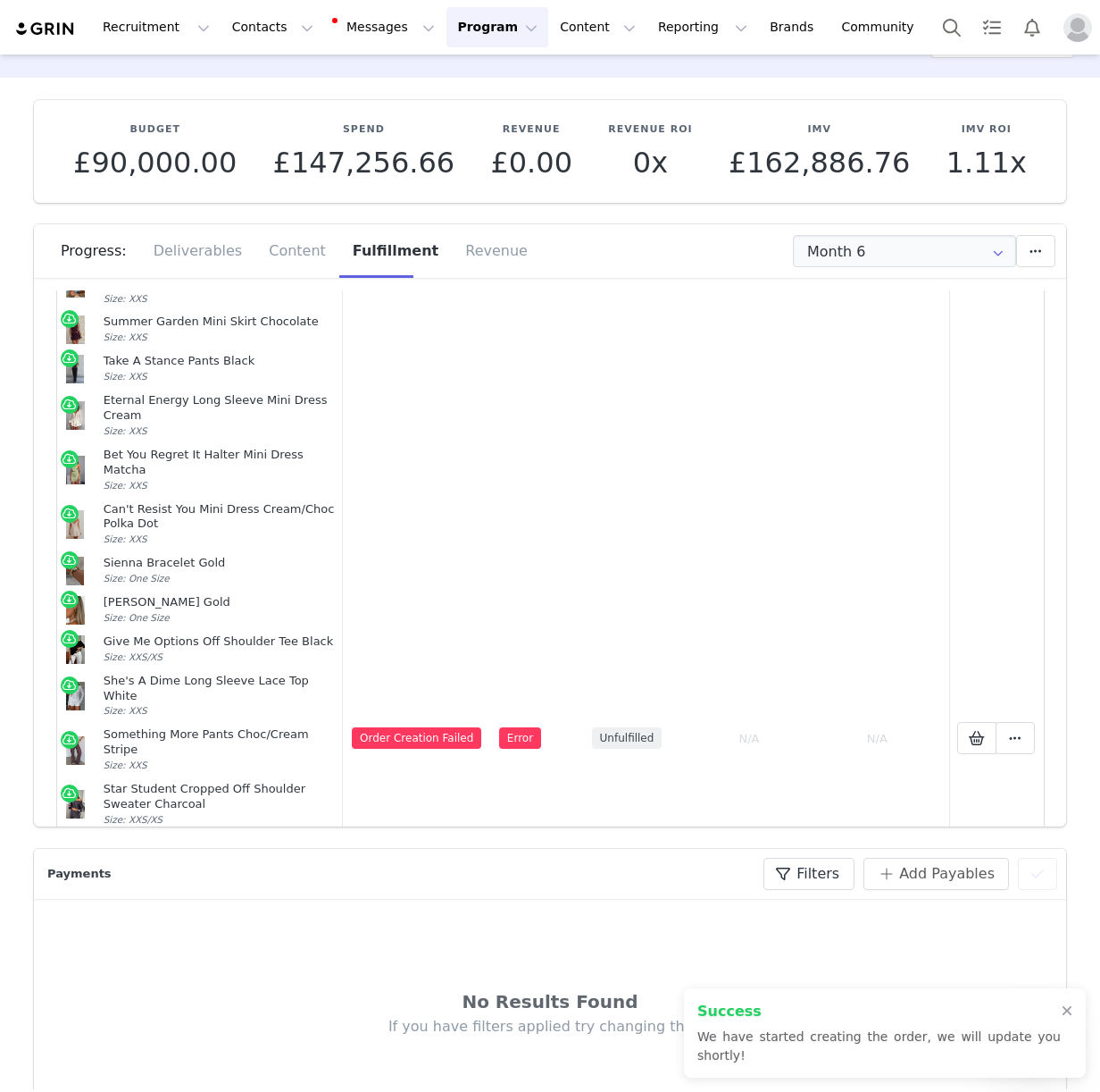
scroll to position [432, 0]
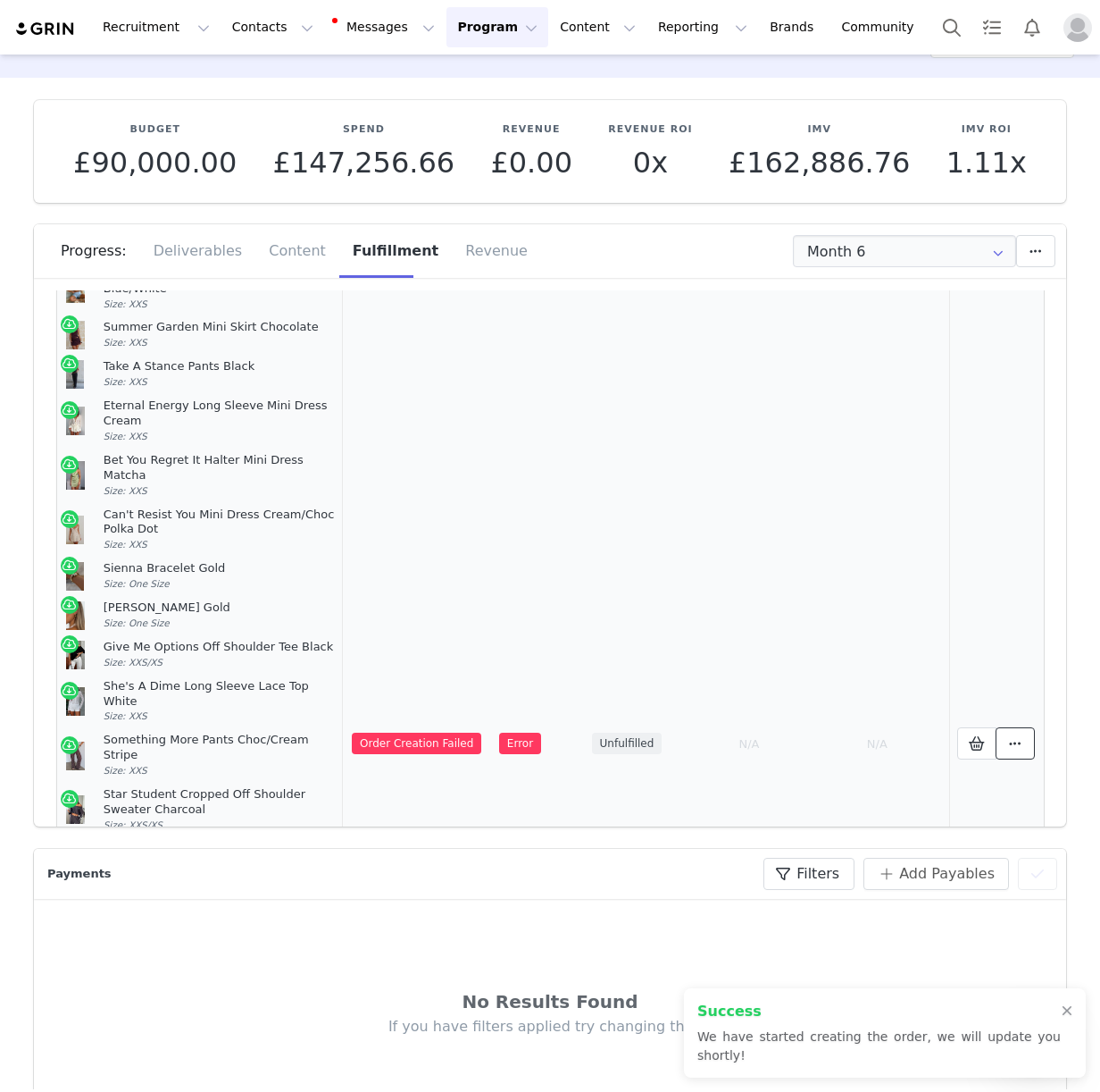
click at [1007, 732] on span at bounding box center [1015, 743] width 22 height 22
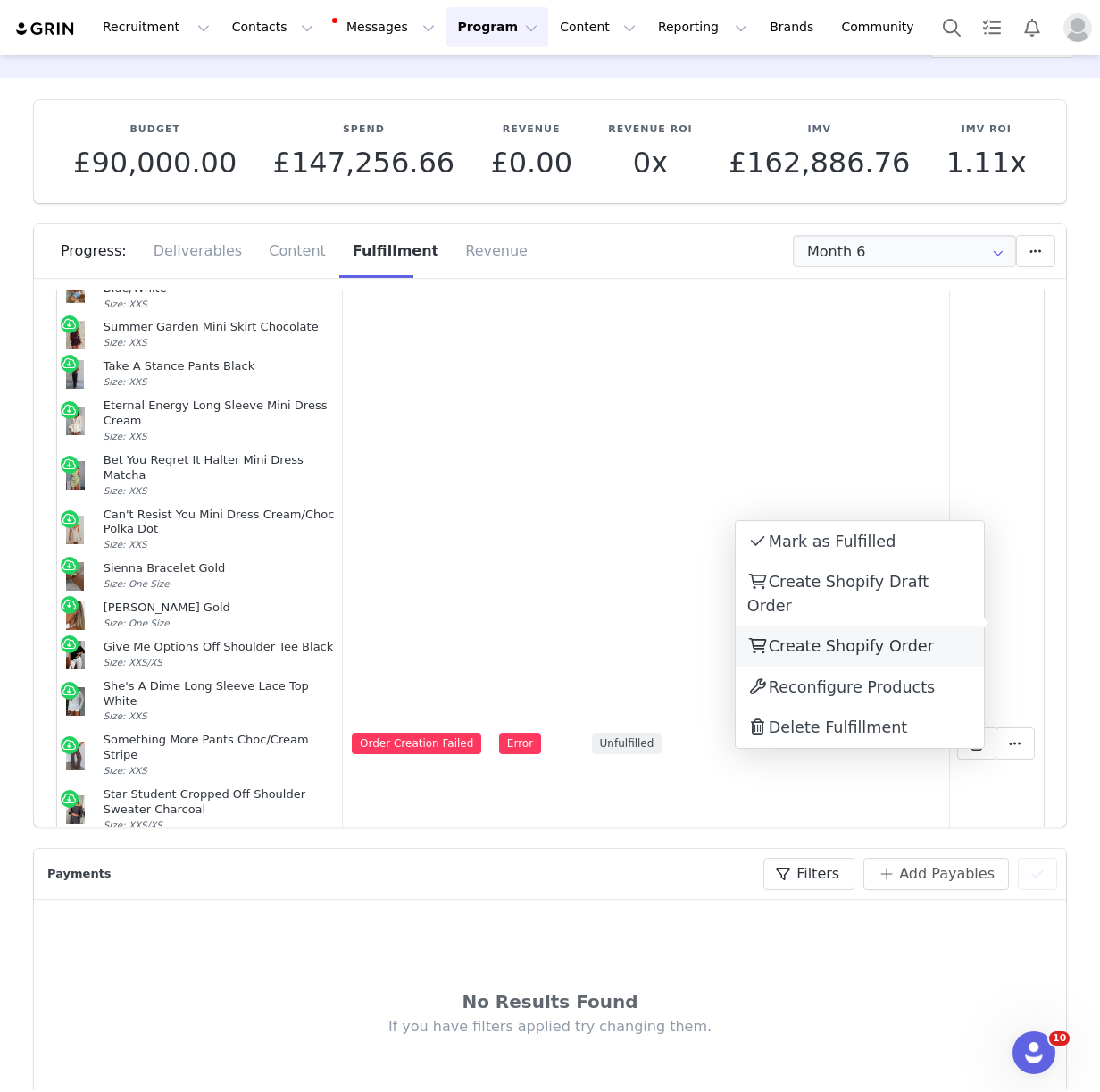
click at [879, 637] on span "Create Shopify Order" at bounding box center [851, 645] width 165 height 18
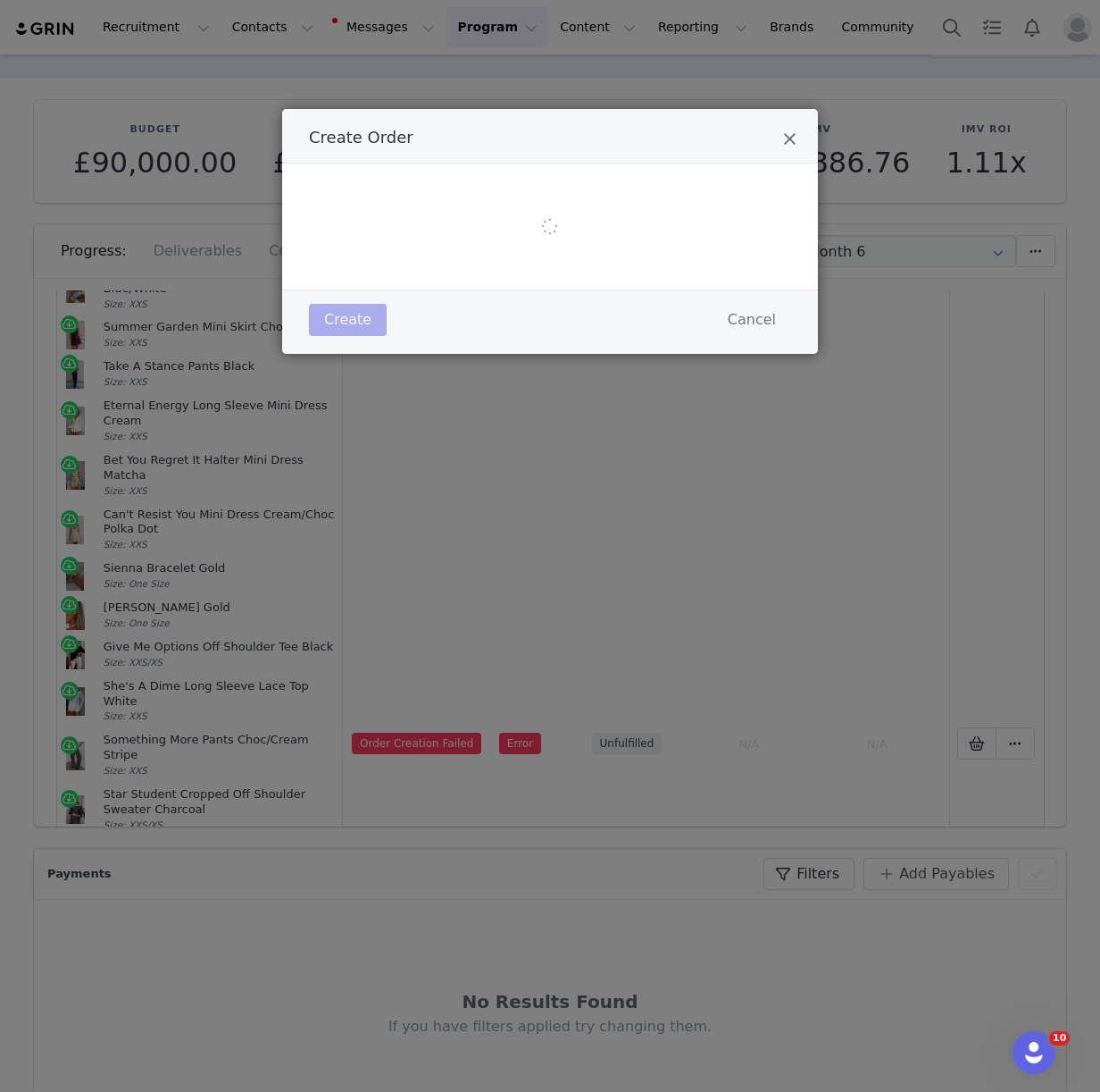
scroll to position [0, 0]
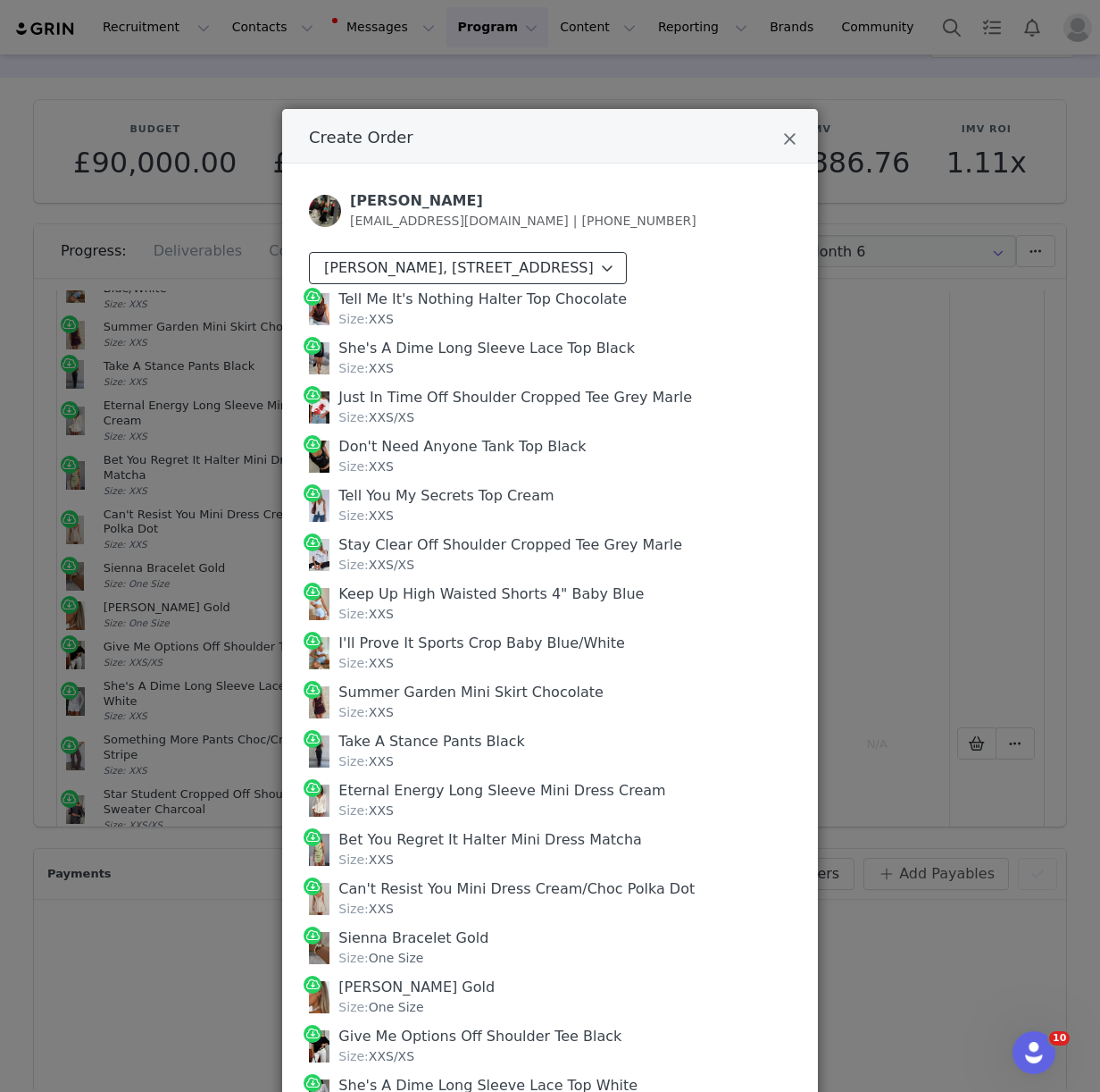
click at [594, 279] on div "[PERSON_NAME], [STREET_ADDRESS]" at bounding box center [458, 268] width 269 height 22
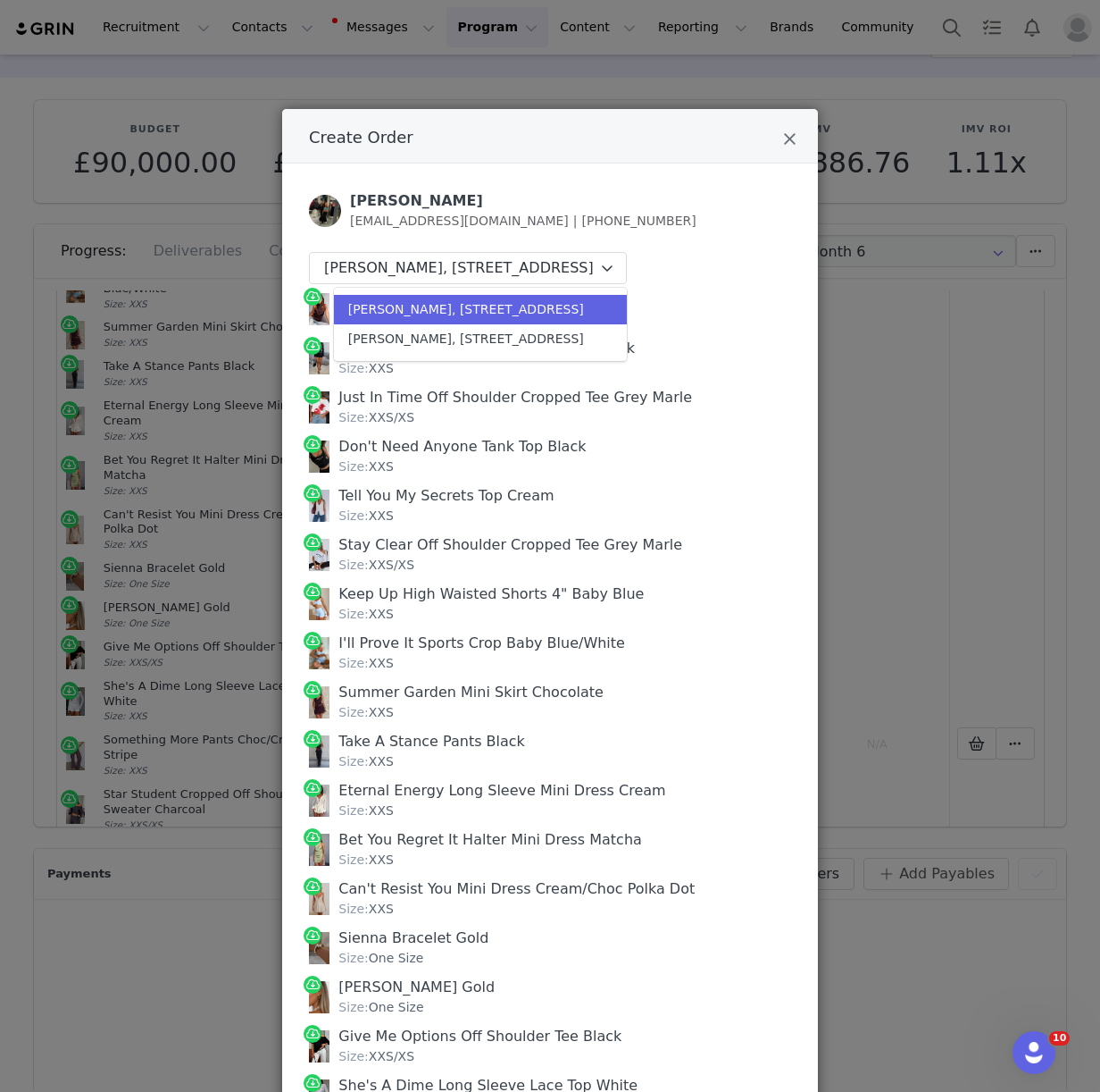
click at [695, 192] on div "Keira Walker keirasherrywalker@icloud.com | +447793017252" at bounding box center [550, 210] width 482 height 40
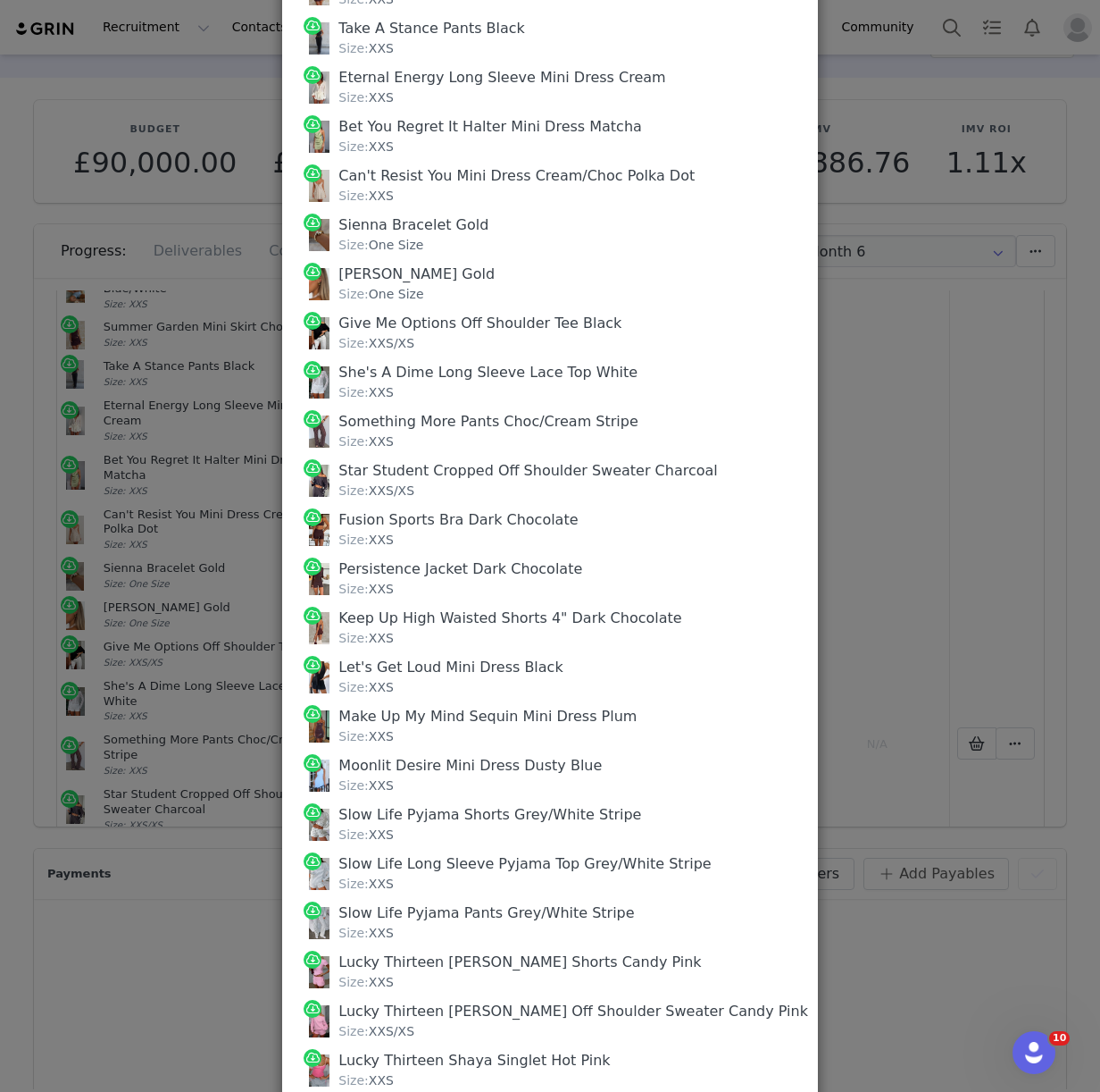
scroll to position [1020, 0]
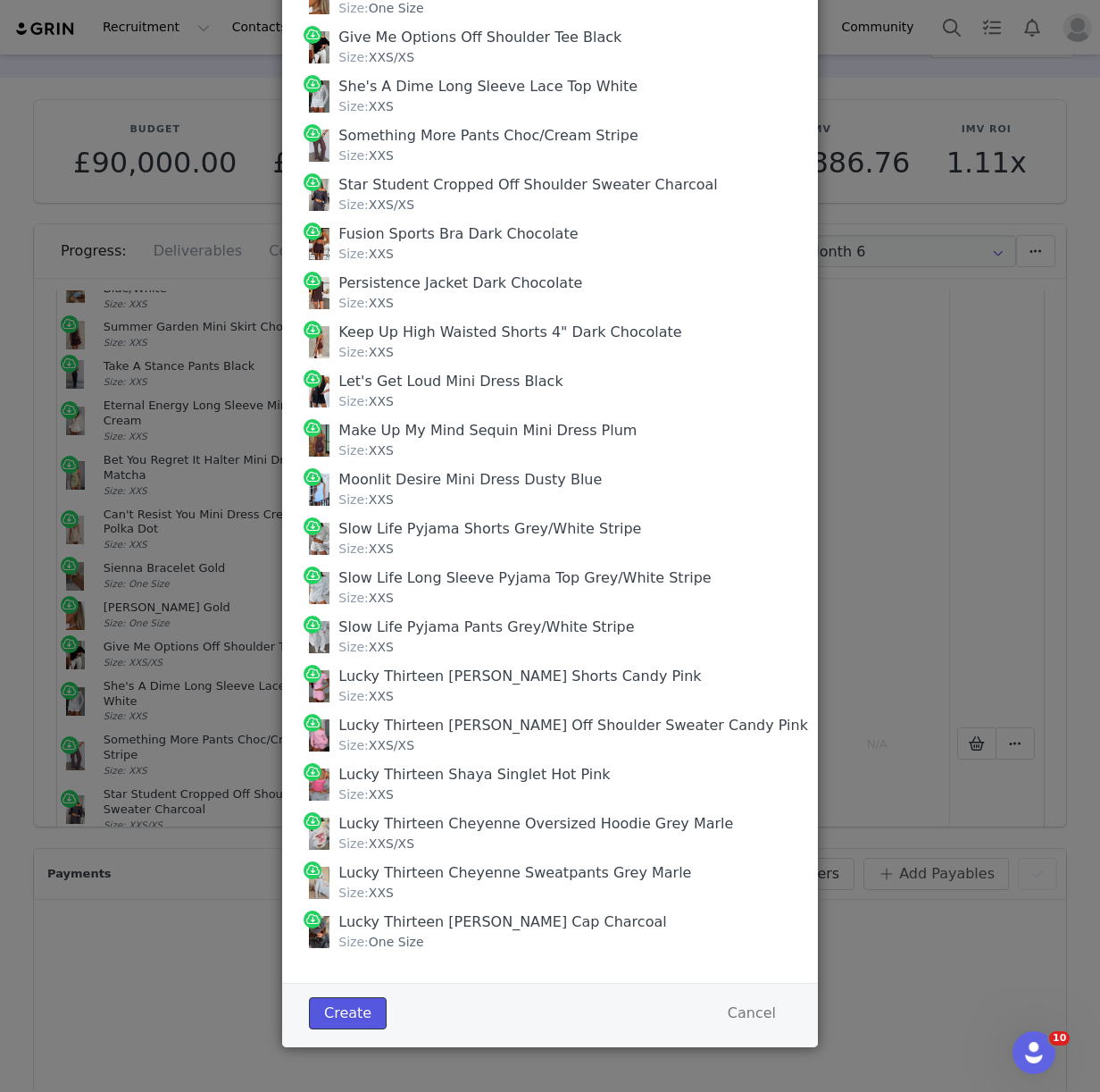
click at [350, 1020] on button "Create" at bounding box center [347, 1013] width 78 height 32
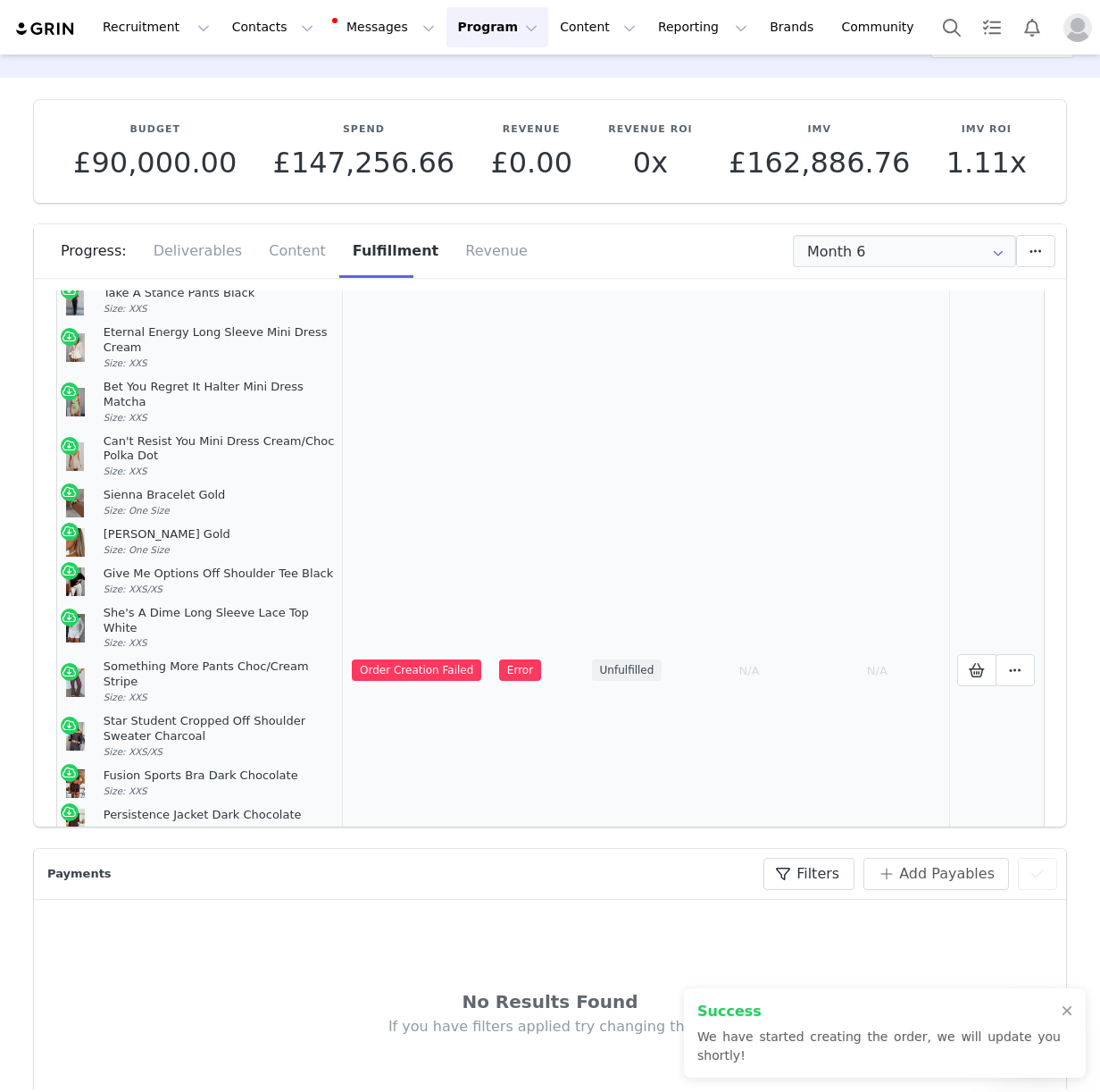
scroll to position [508, 0]
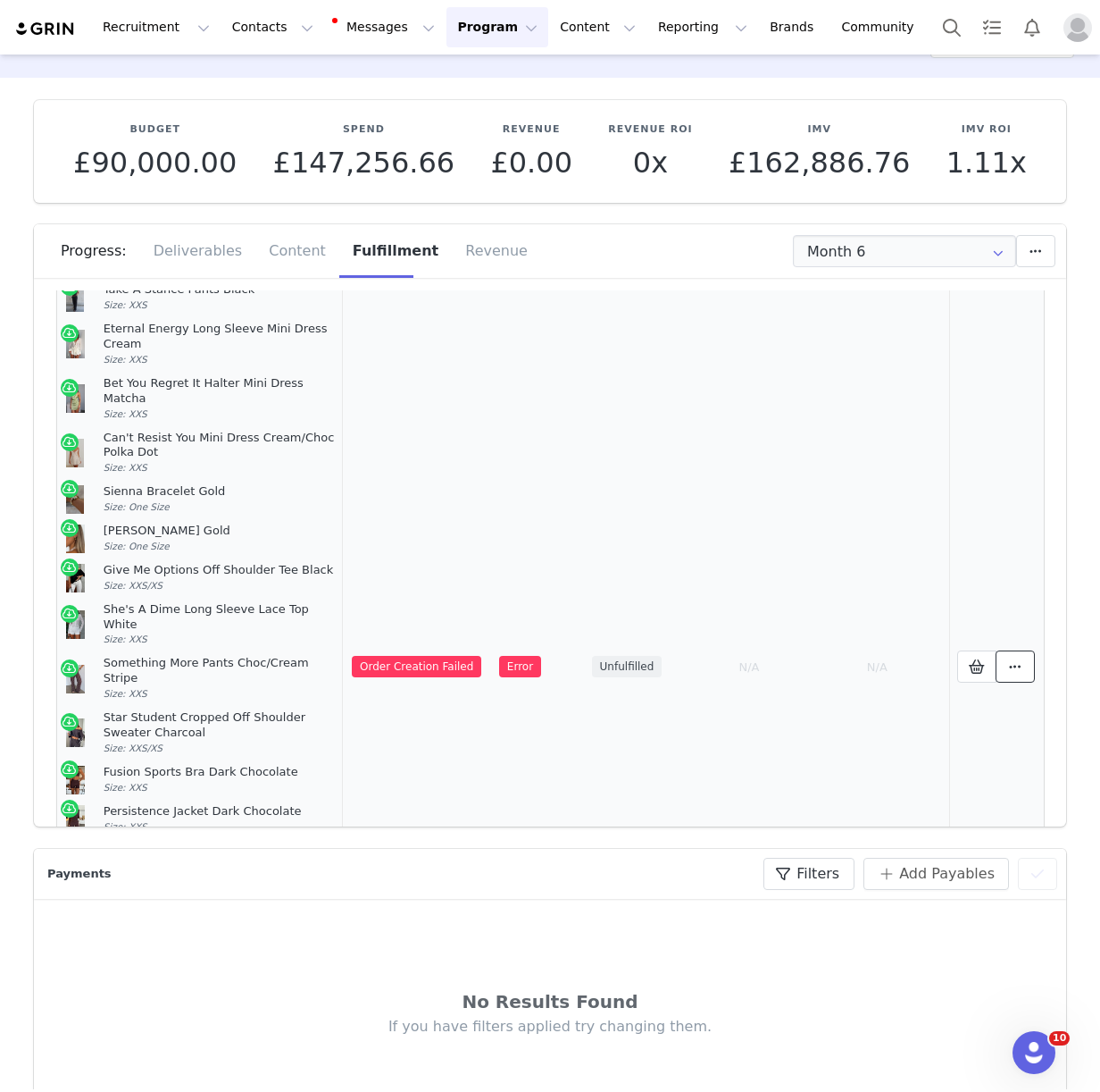
click at [1002, 651] on button at bounding box center [1016, 667] width 39 height 32
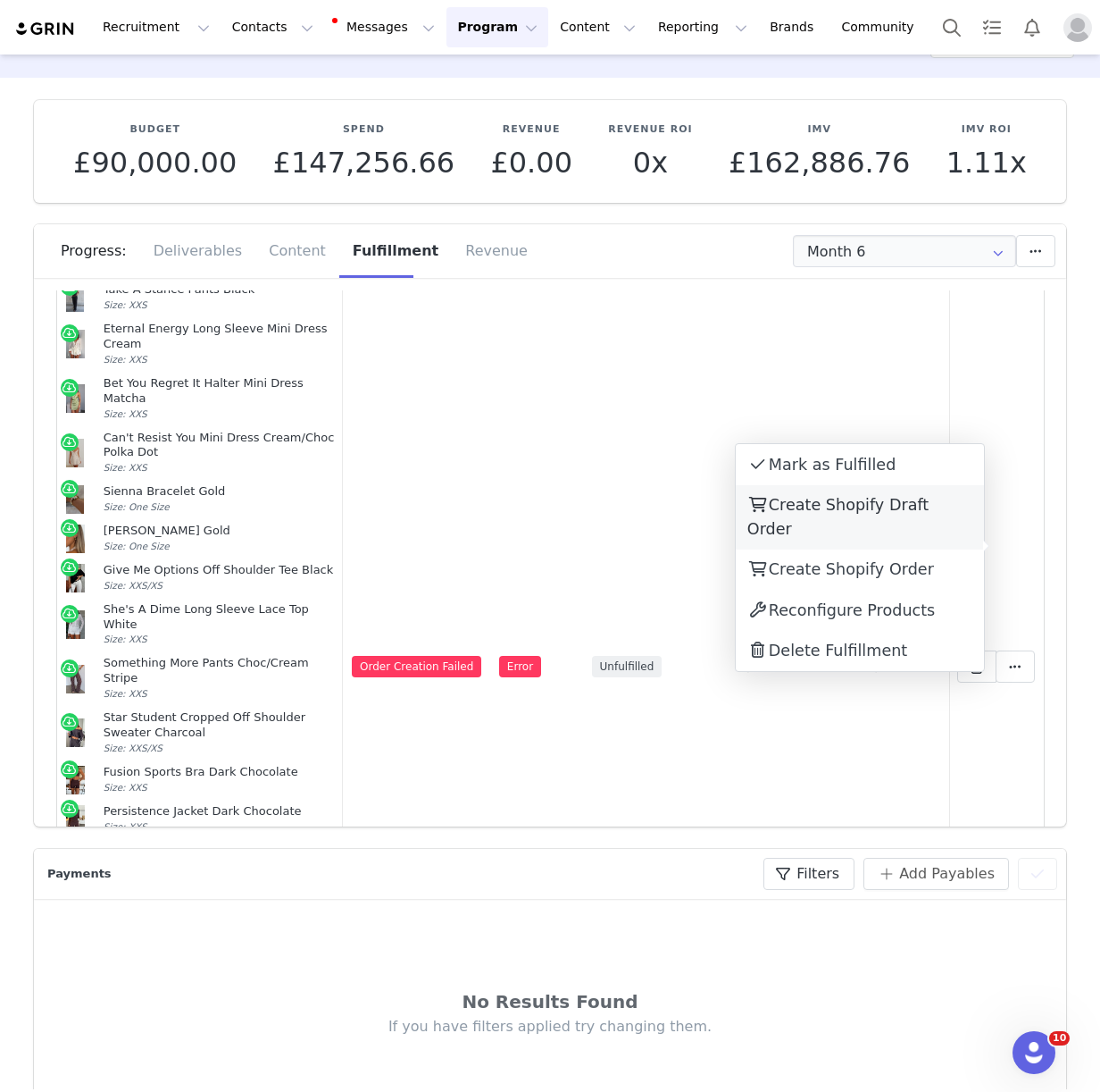
click at [848, 505] on span "Create Shopify Draft Order" at bounding box center [837, 516] width 181 height 41
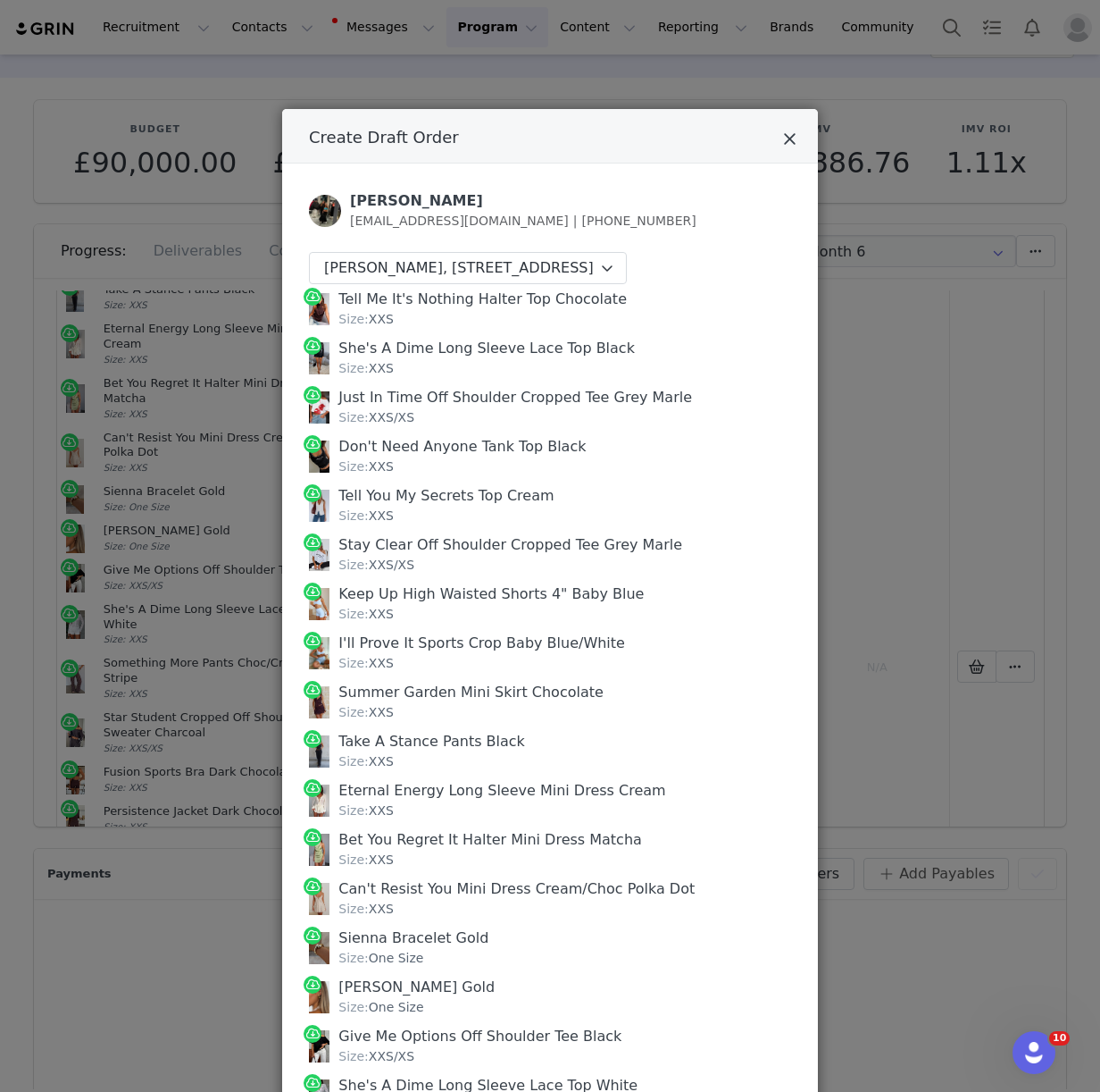
click at [789, 142] on icon "Close" at bounding box center [789, 139] width 13 height 18
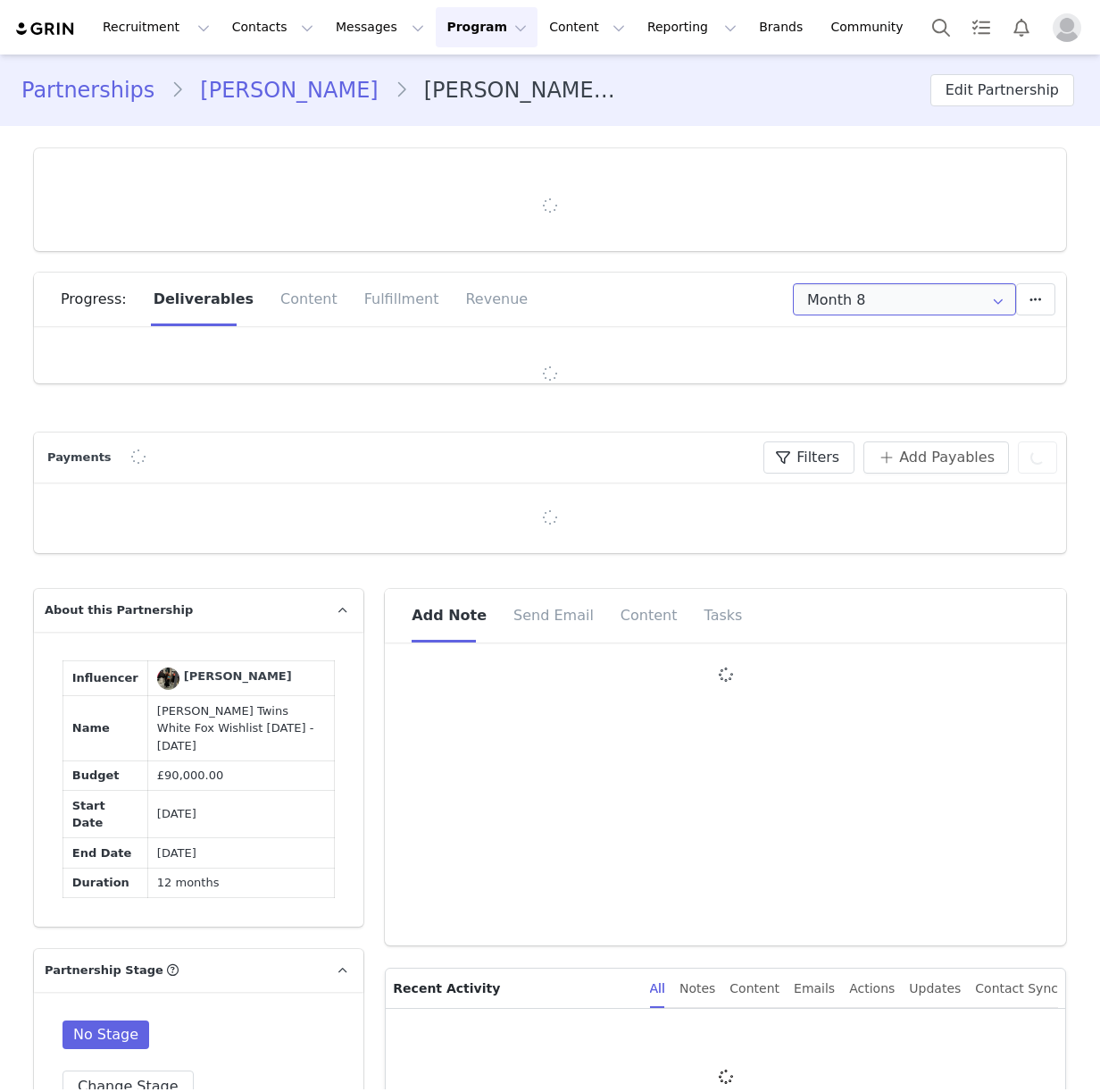
click at [880, 299] on input "Month 8" at bounding box center [905, 300] width 223 height 32
click at [854, 300] on input "Month 8" at bounding box center [905, 300] width 223 height 32
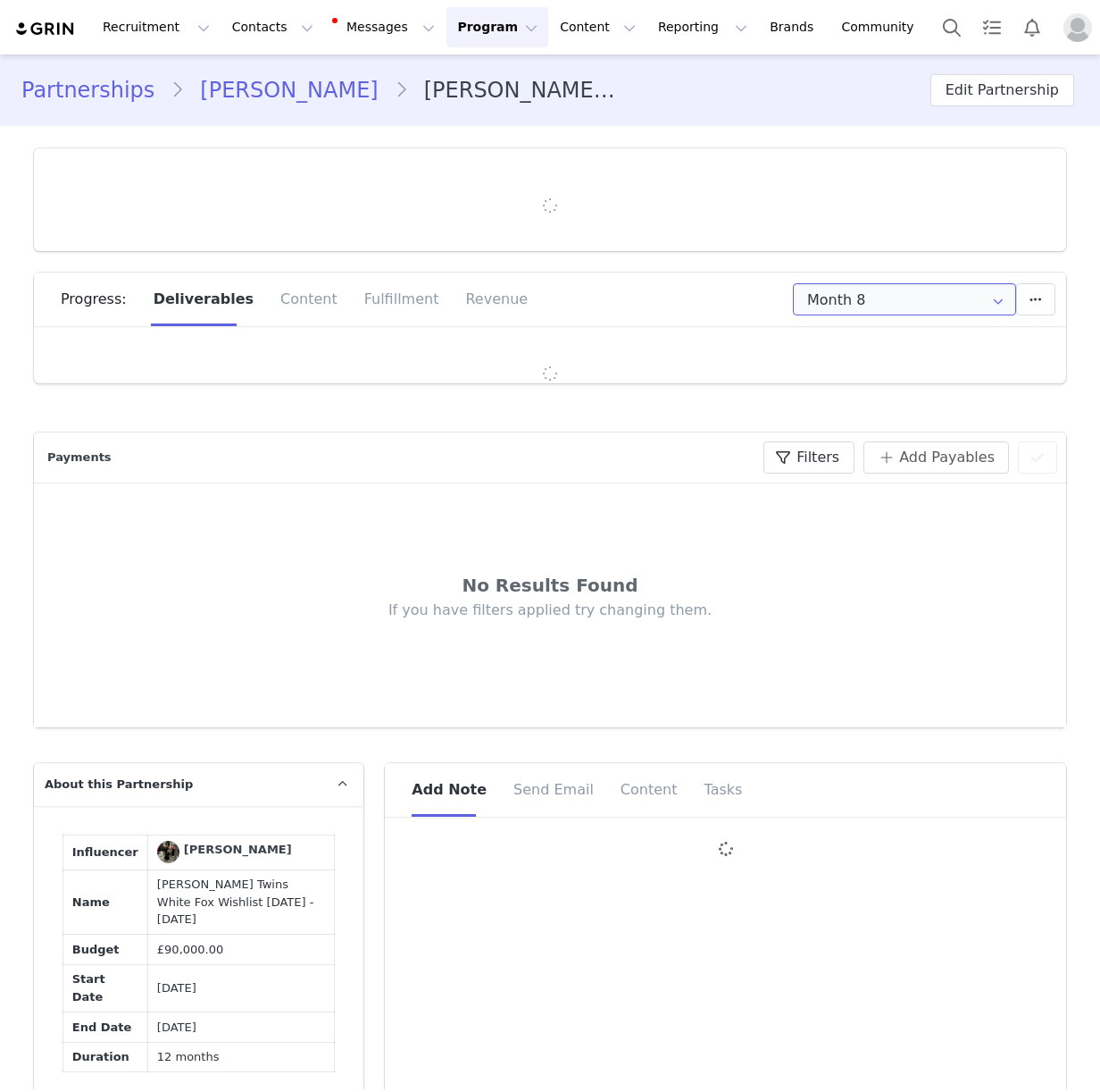
click at [846, 296] on input "Month 8" at bounding box center [905, 300] width 223 height 32
type input "+44 ([GEOGRAPHIC_DATA])"
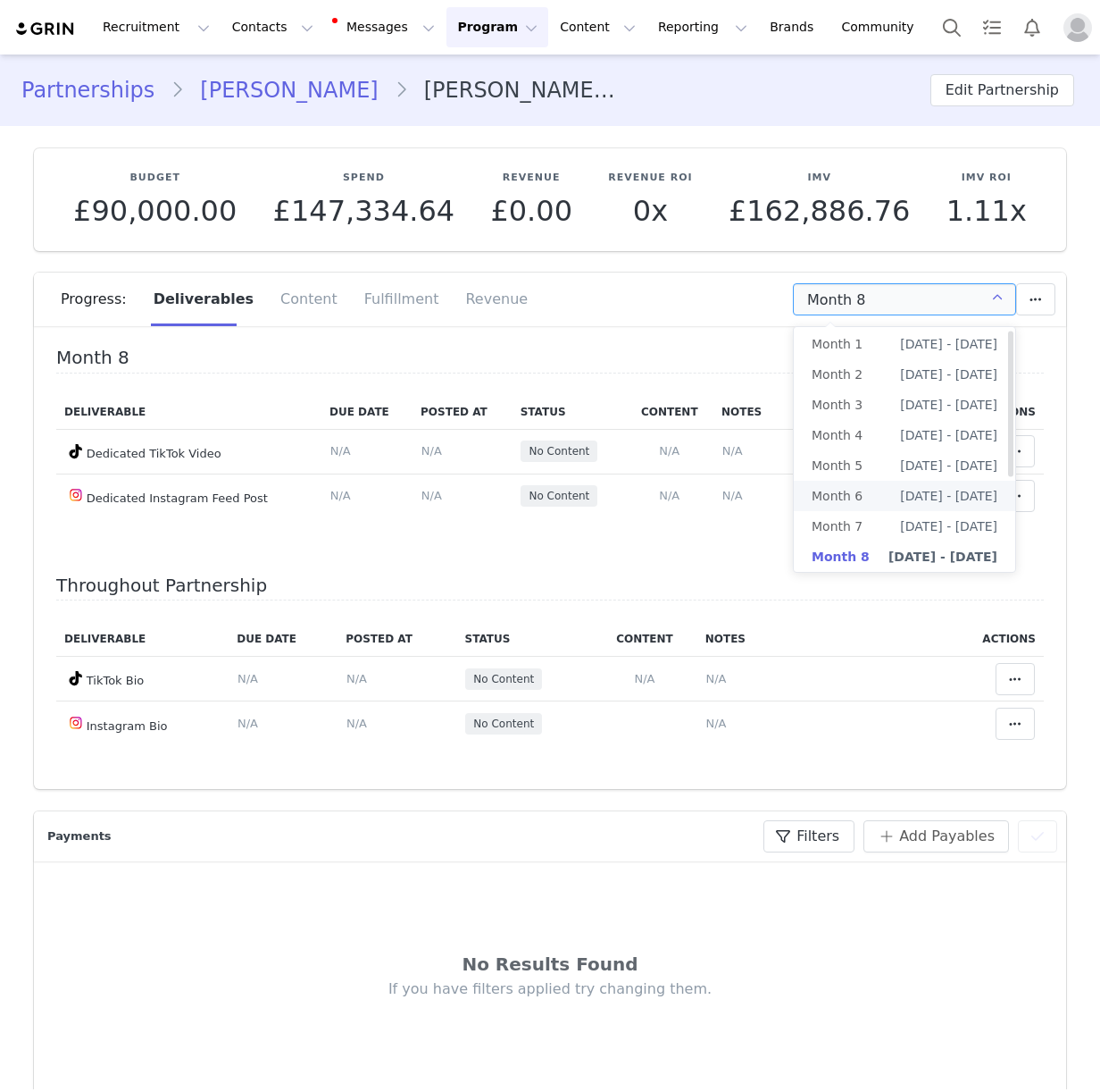
click at [867, 500] on li "Month 6 [DATE] - [DATE]" at bounding box center [905, 496] width 222 height 30
type input "Month 6"
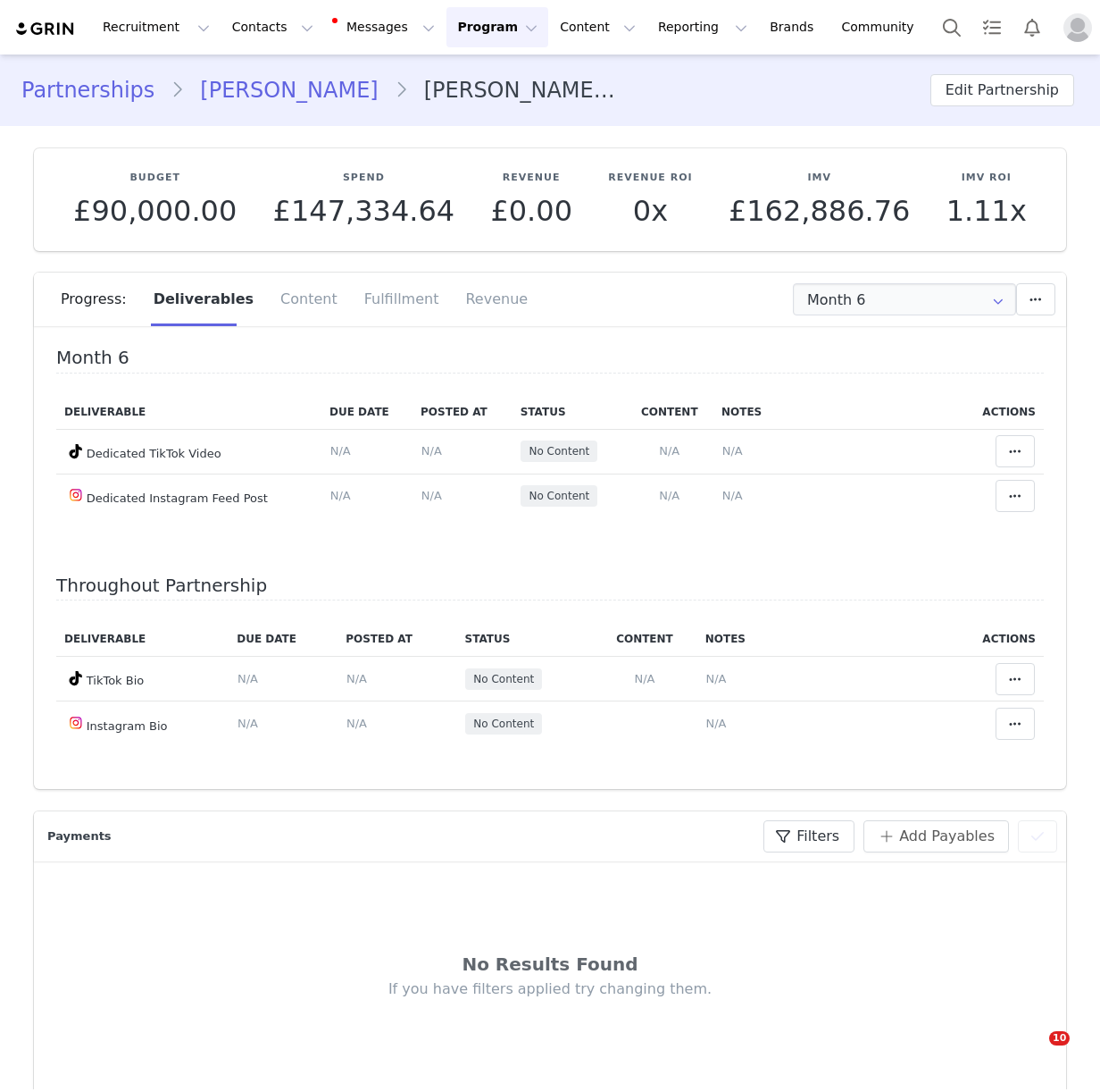
click at [371, 304] on div "Fulfillment" at bounding box center [402, 299] width 101 height 54
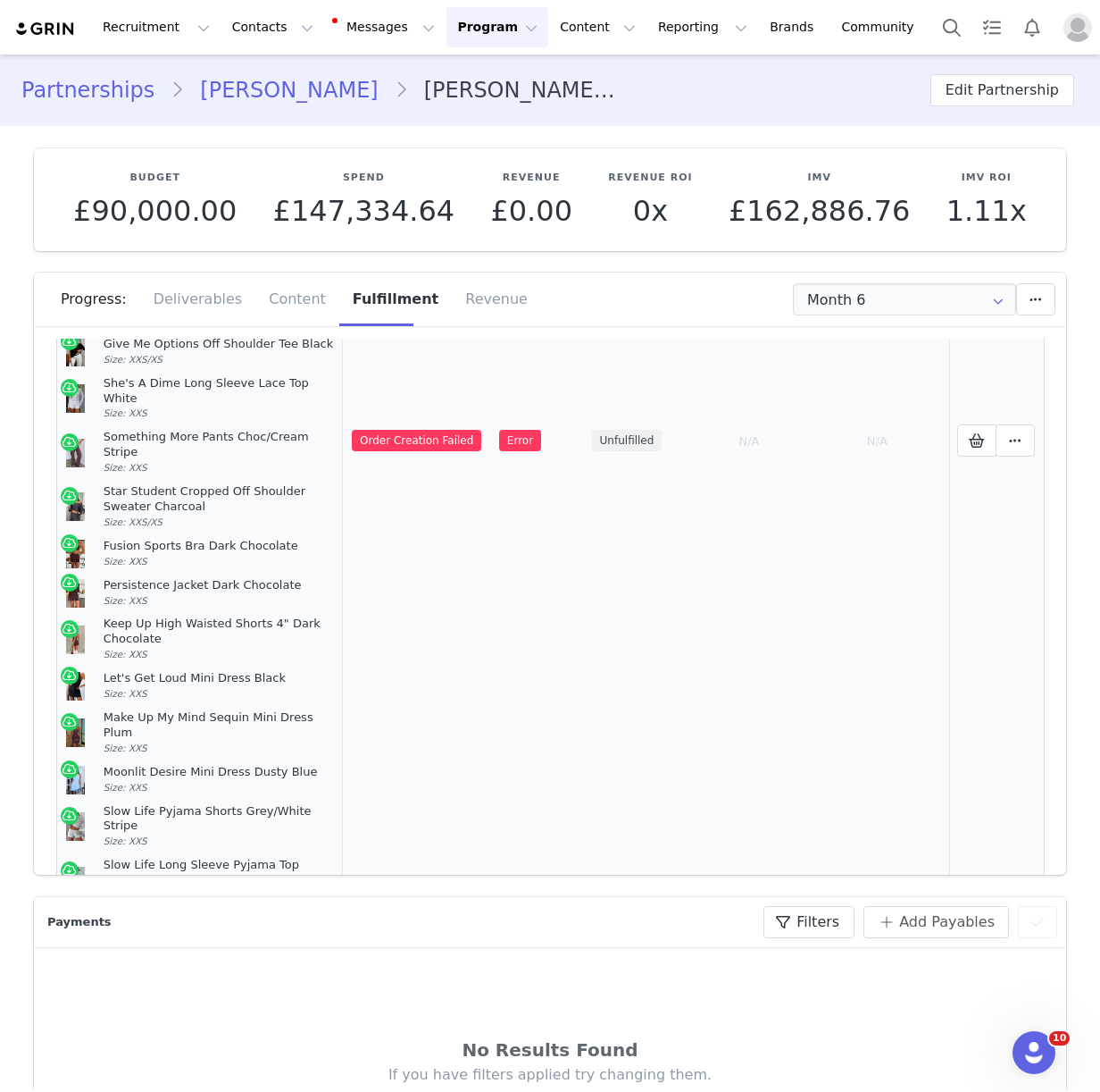
scroll to position [611, 0]
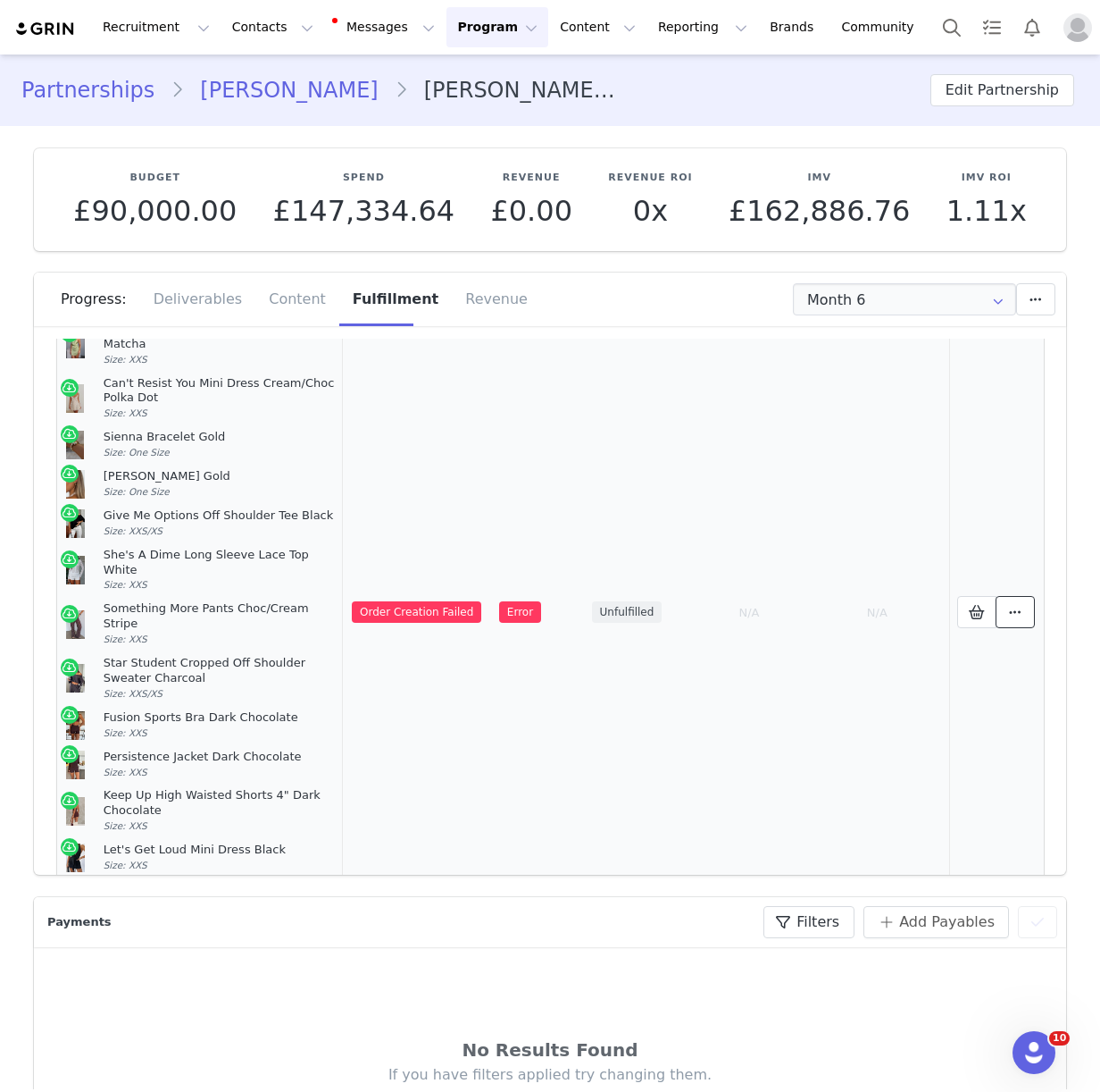
click at [996, 596] on button at bounding box center [1016, 612] width 39 height 32
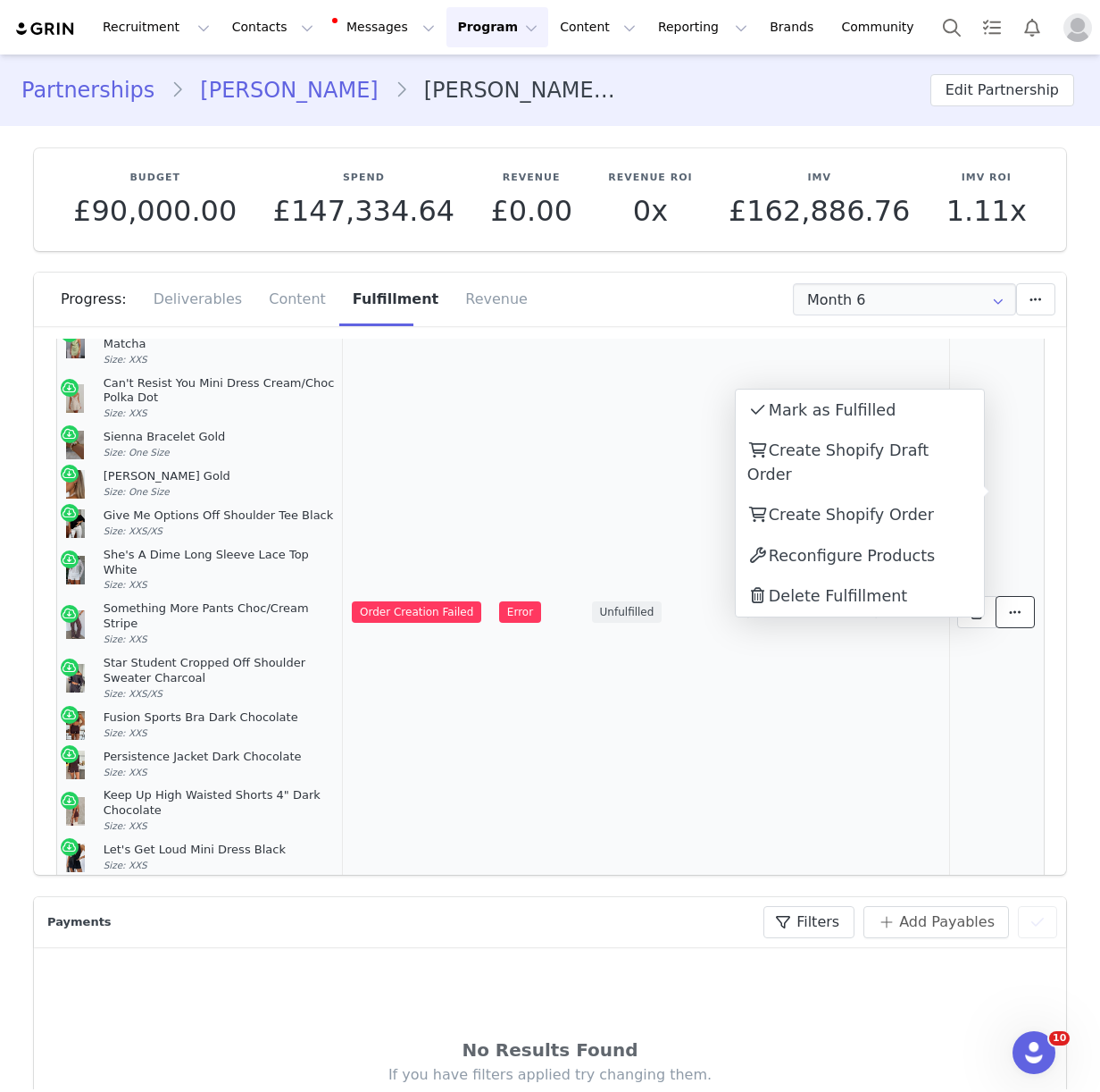
click at [1026, 596] on button at bounding box center [1016, 612] width 39 height 32
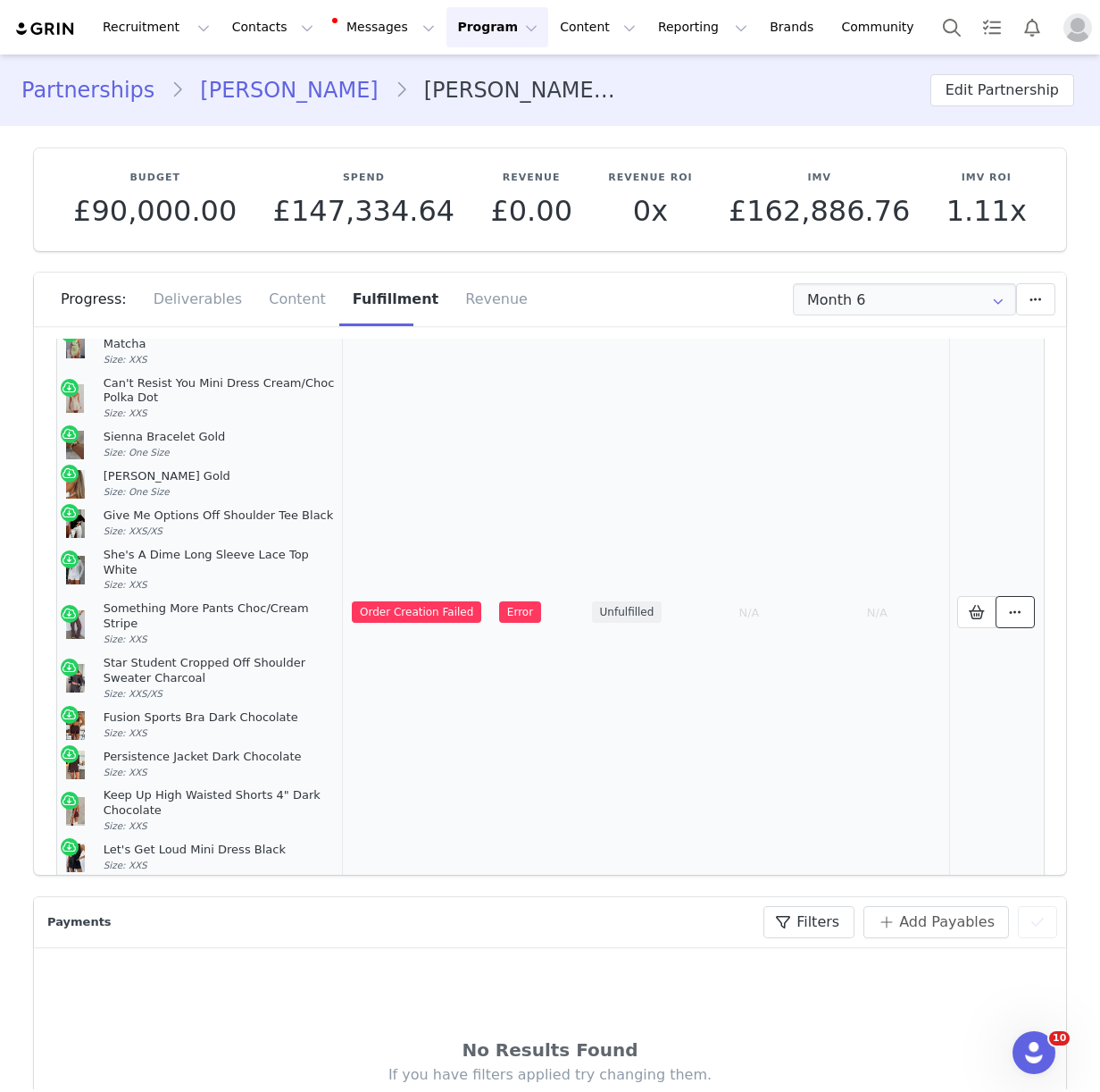
click at [1026, 596] on button at bounding box center [1016, 612] width 39 height 32
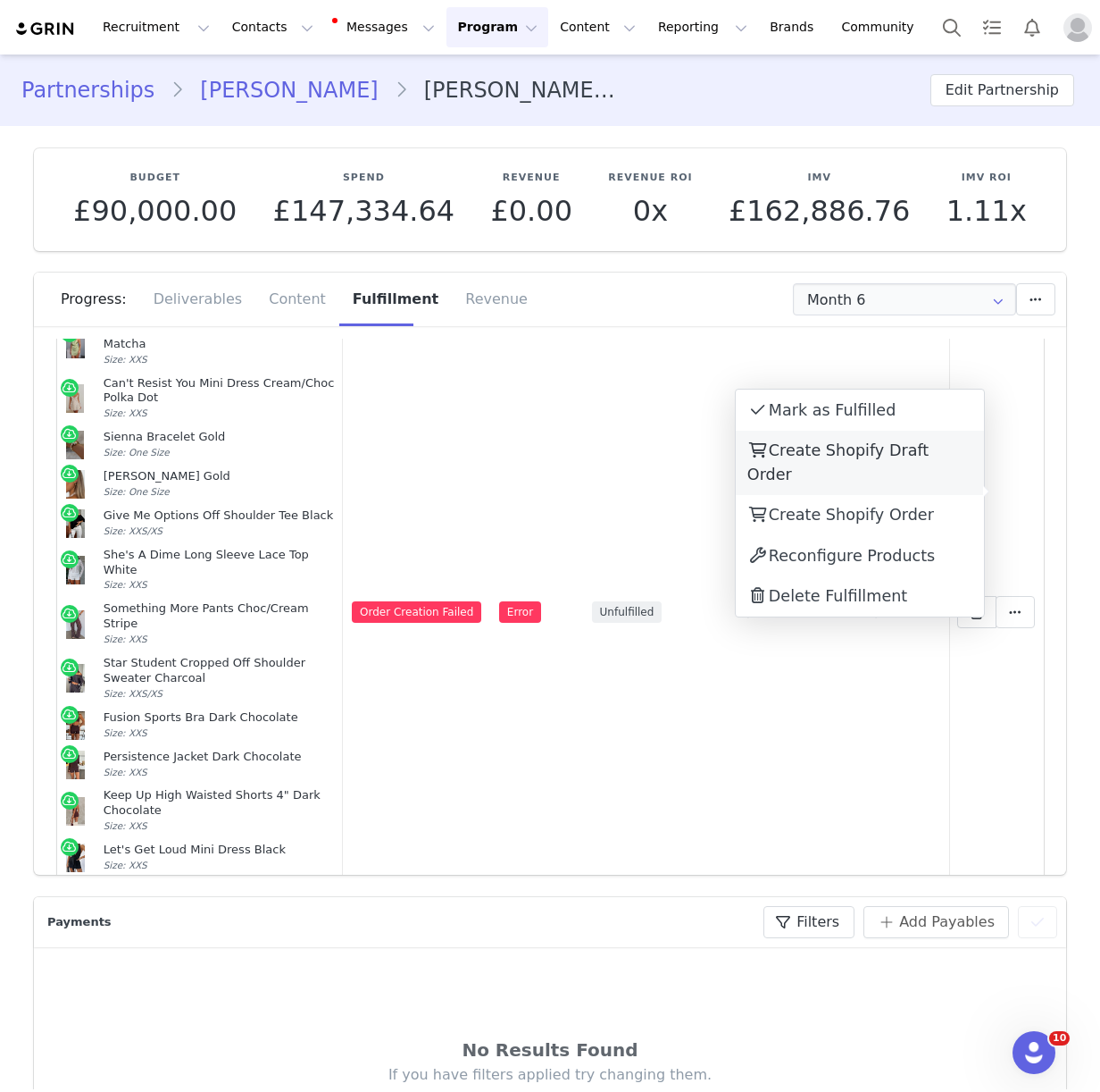
click at [854, 454] on span "Create Shopify Draft Order" at bounding box center [837, 462] width 181 height 41
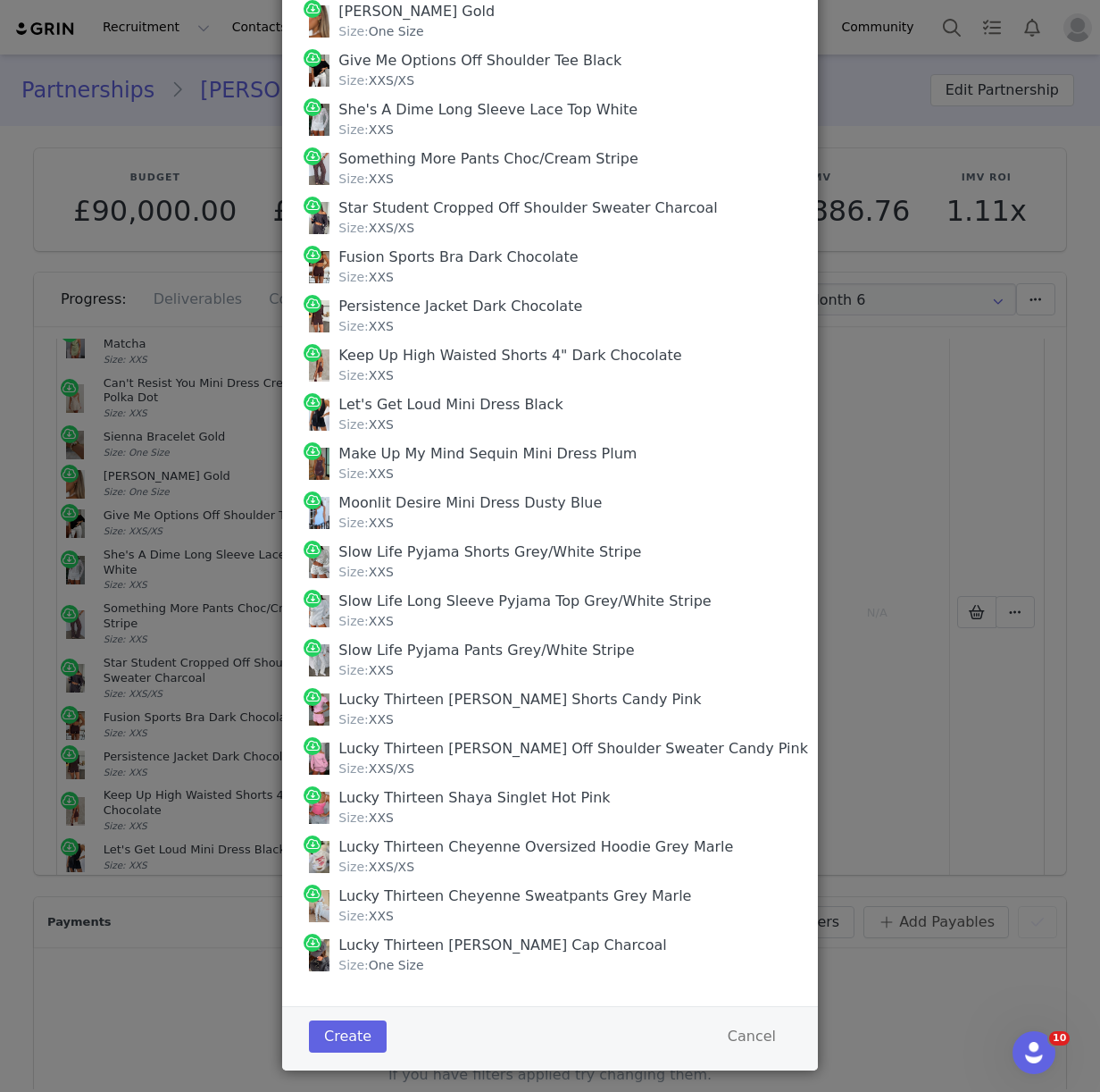
scroll to position [1020, 0]
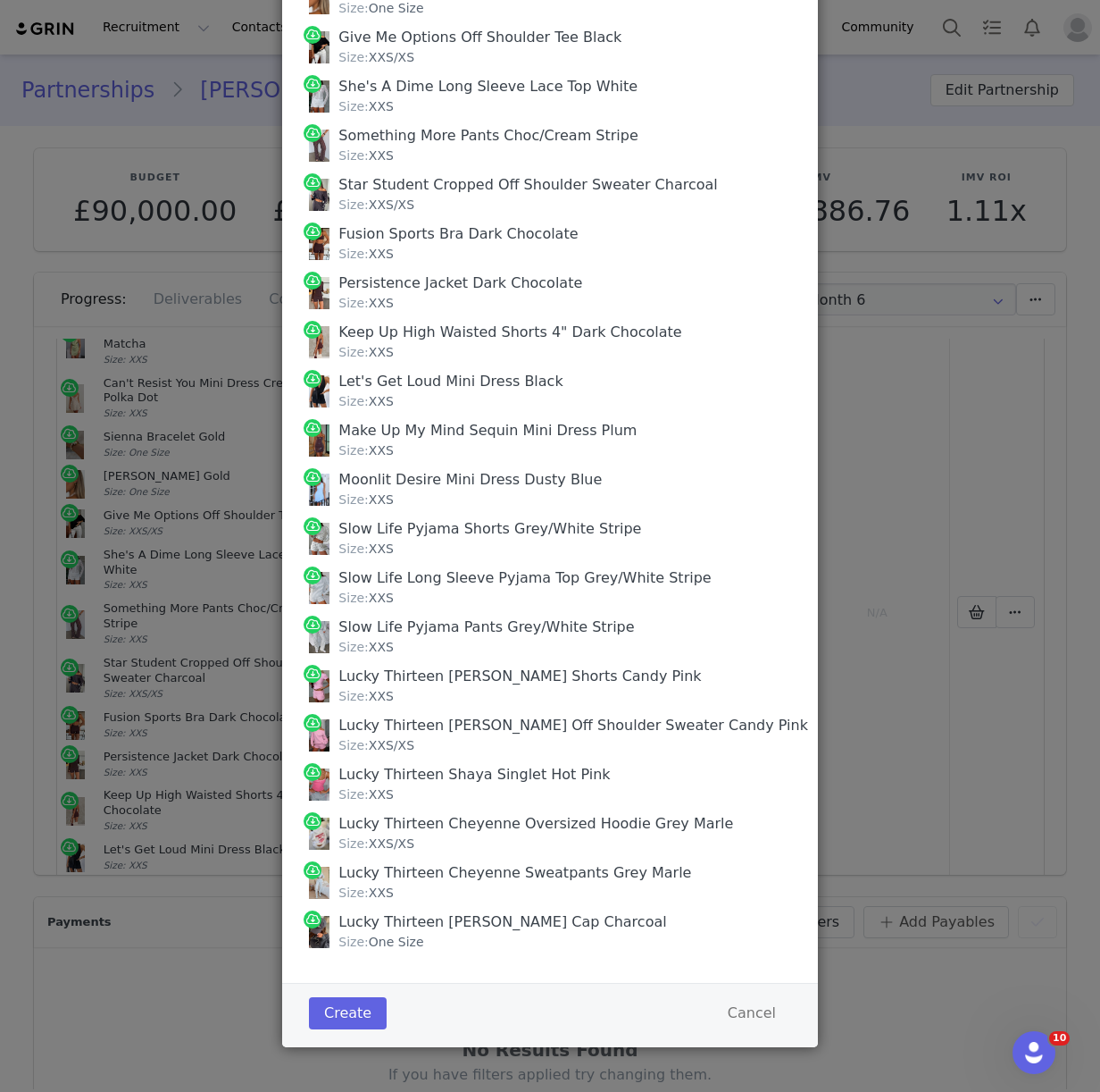
click at [355, 1029] on div "Create Cancel" at bounding box center [550, 1013] width 482 height 41
click at [345, 1015] on button "Create" at bounding box center [347, 1013] width 78 height 32
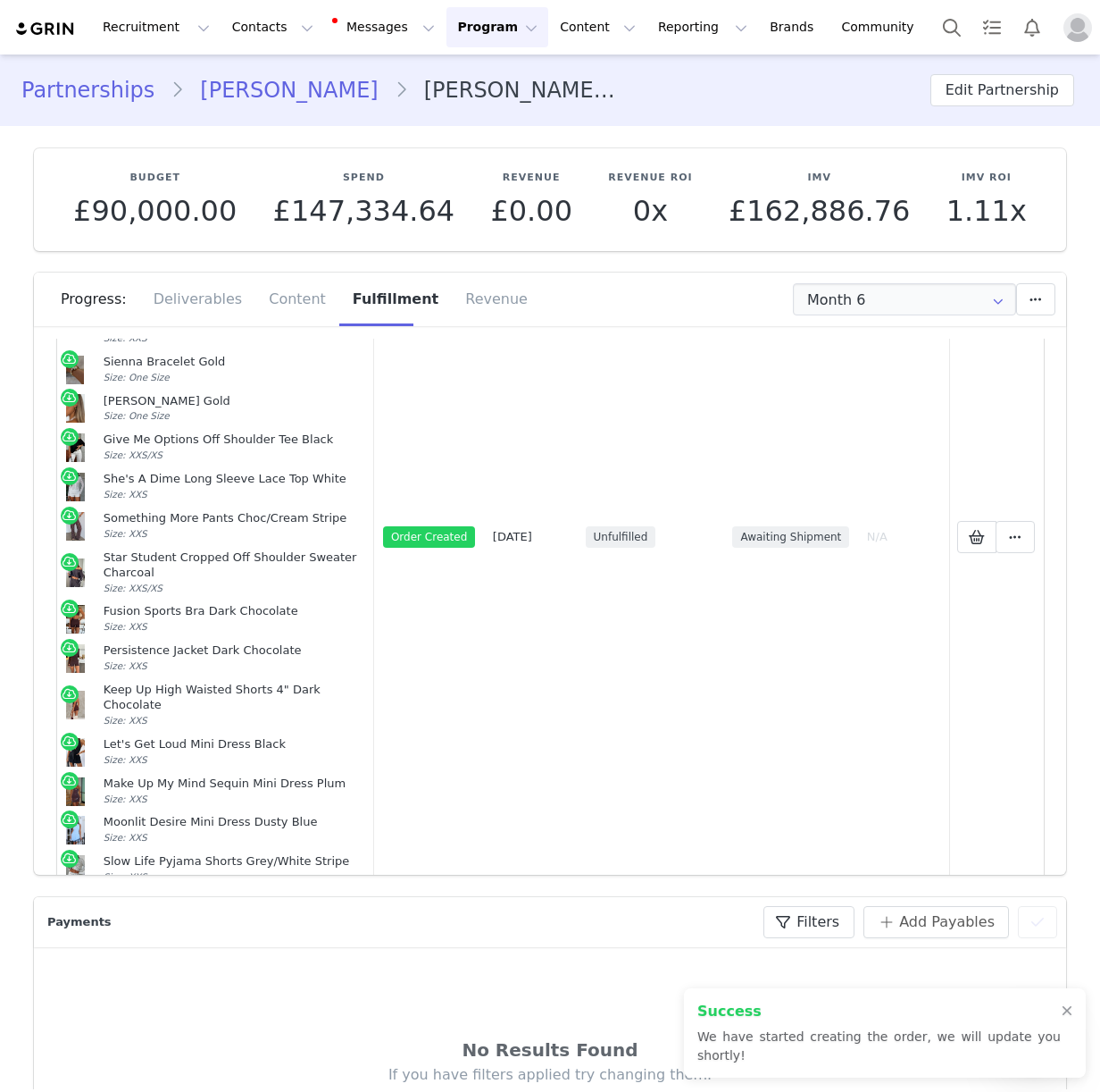
scroll to position [574, 0]
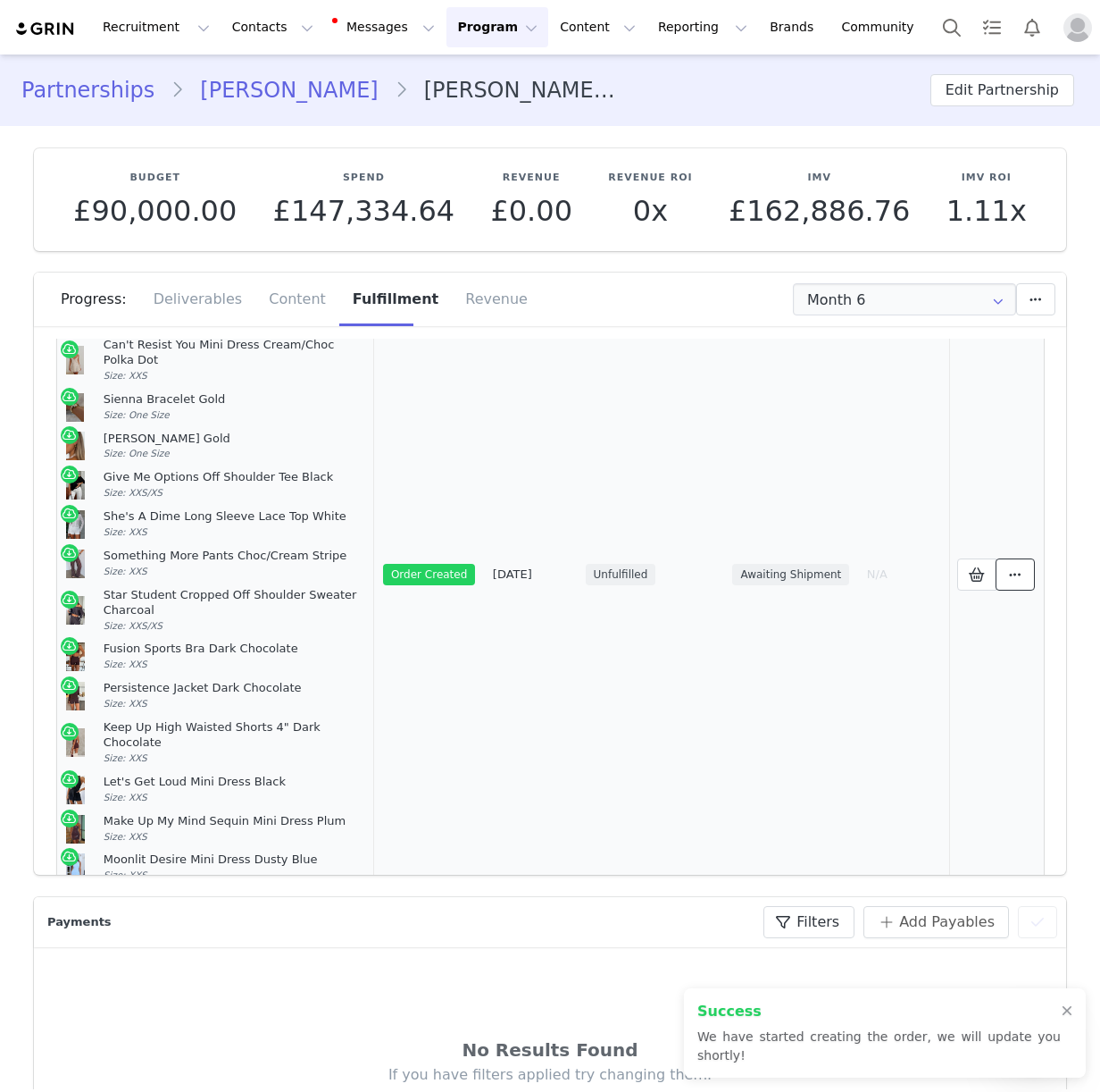
click at [1022, 563] on span at bounding box center [1015, 574] width 22 height 22
click at [863, 490] on link "View Order" at bounding box center [860, 491] width 248 height 41
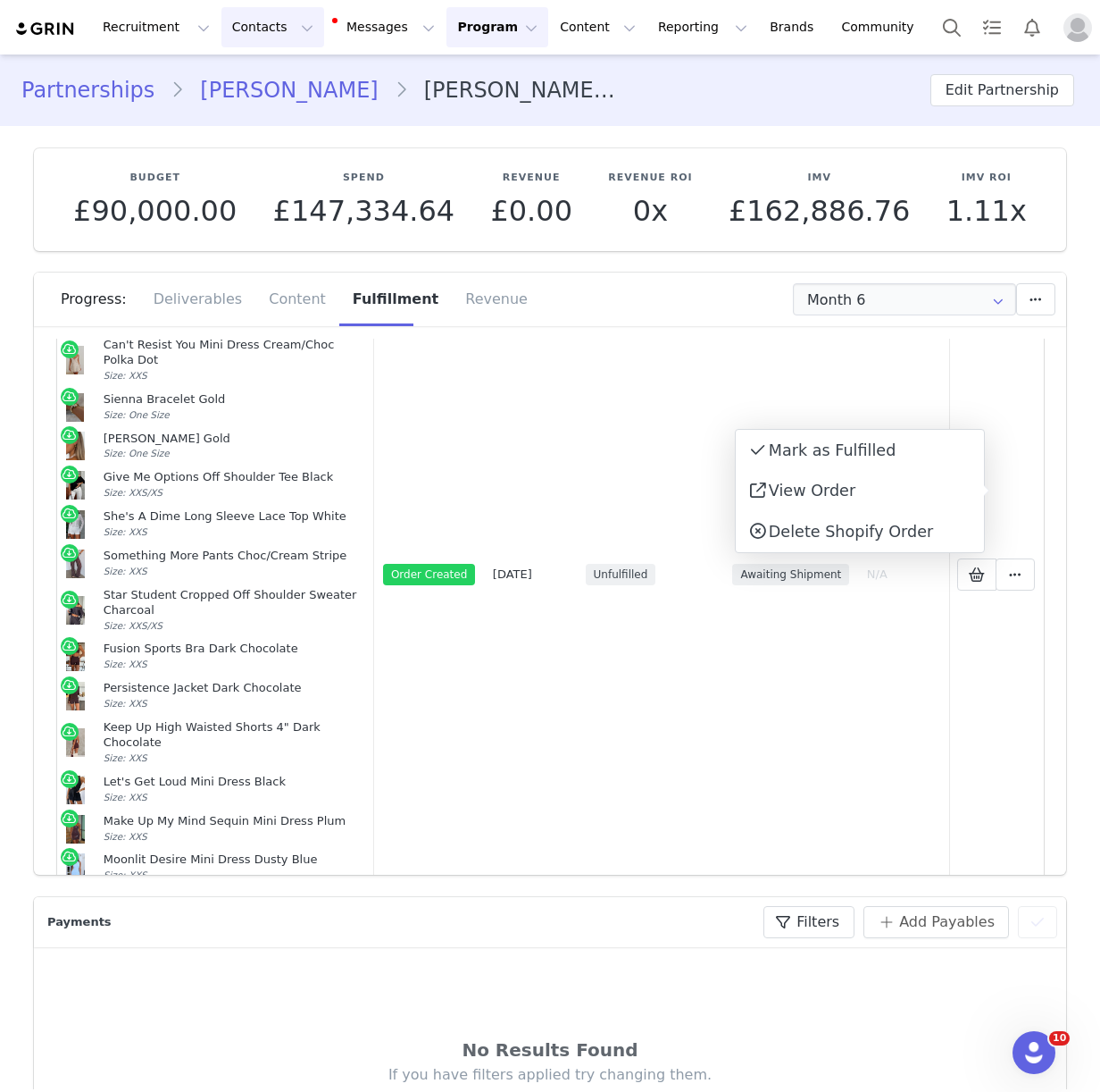
click at [252, 27] on button "Contacts Contacts" at bounding box center [272, 27] width 102 height 40
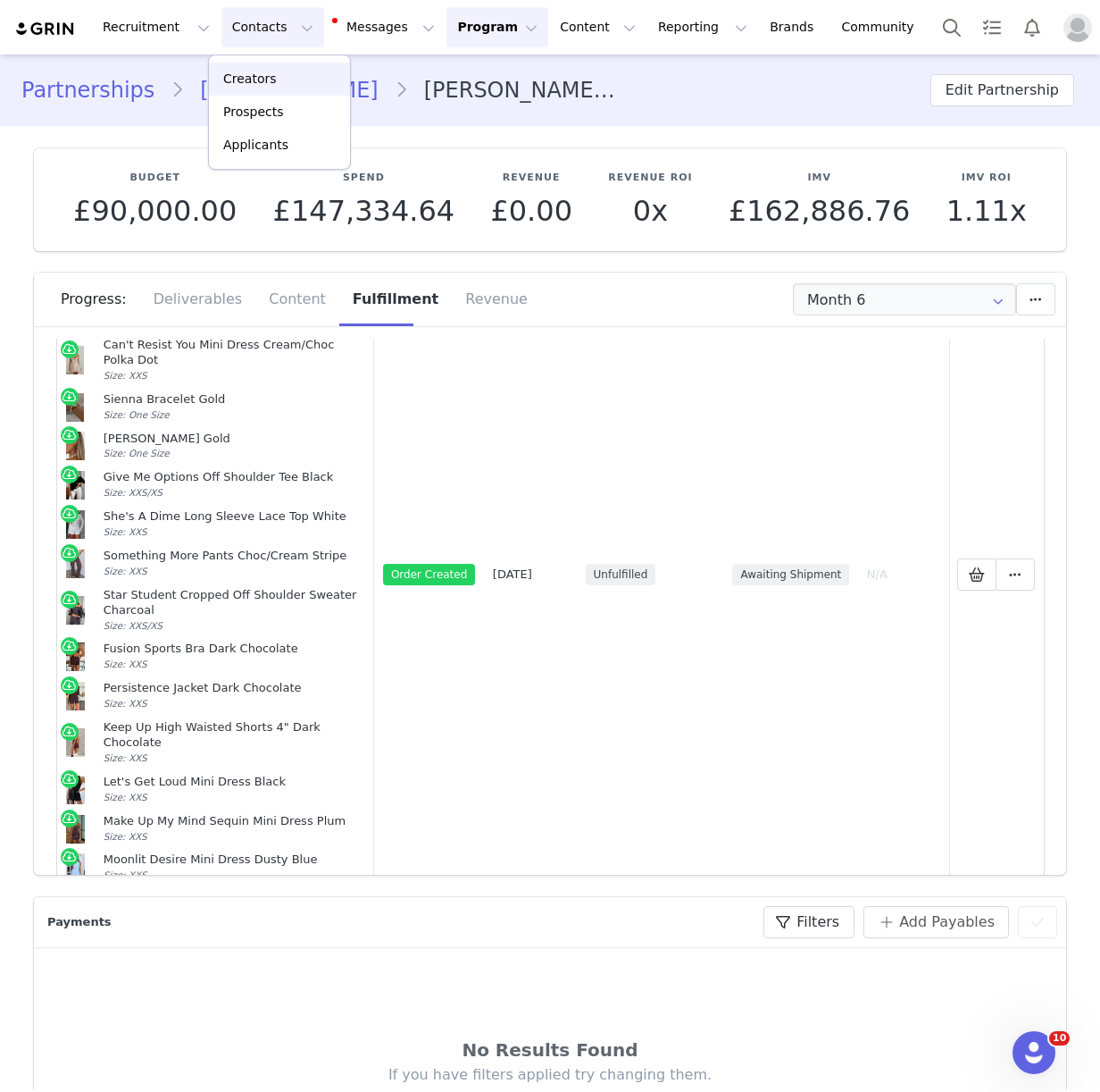
click at [265, 78] on p "Creators" at bounding box center [250, 79] width 53 height 19
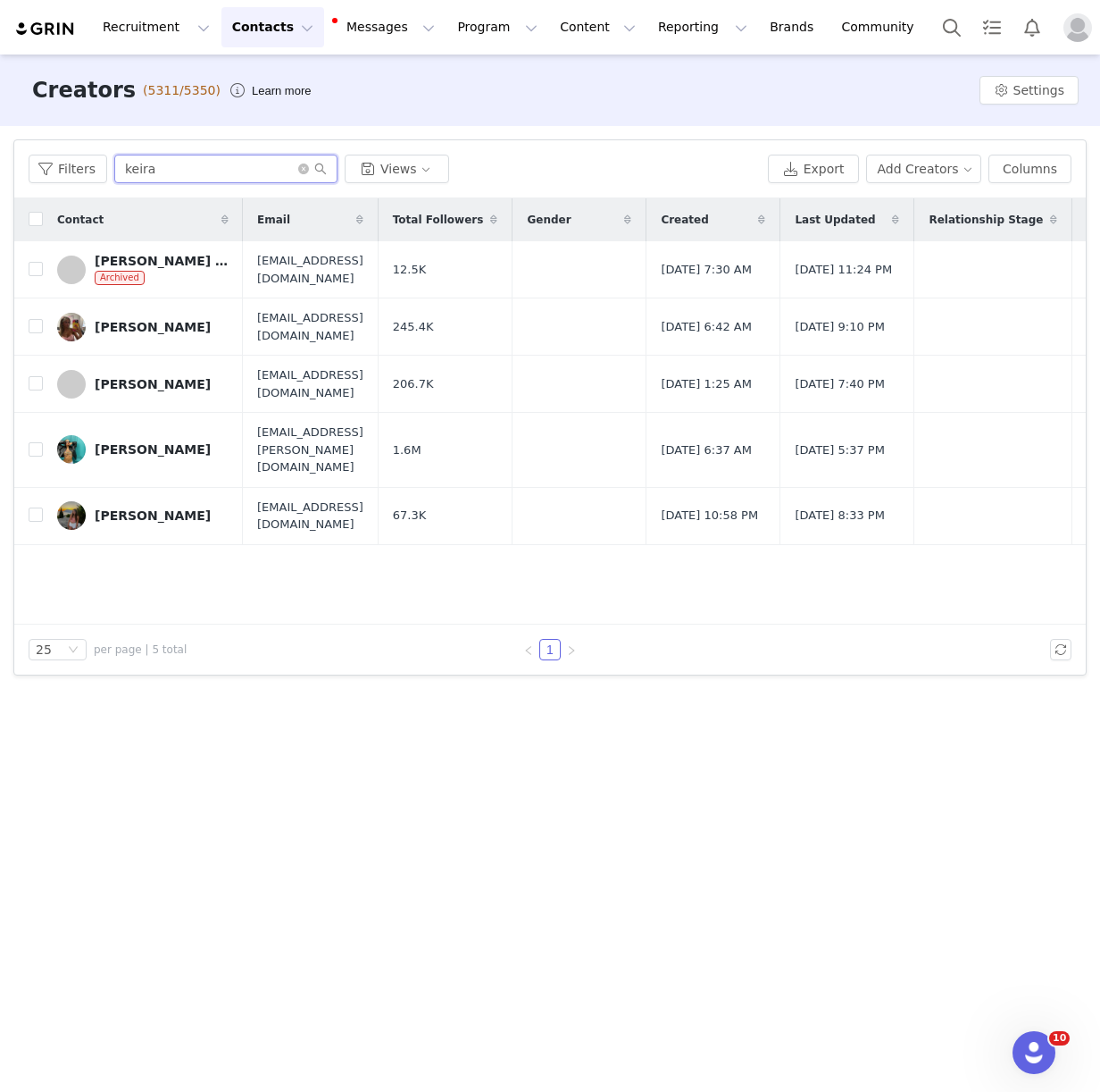
click at [121, 172] on input "keira" at bounding box center [226, 169] width 223 height 28
type input "sienna"
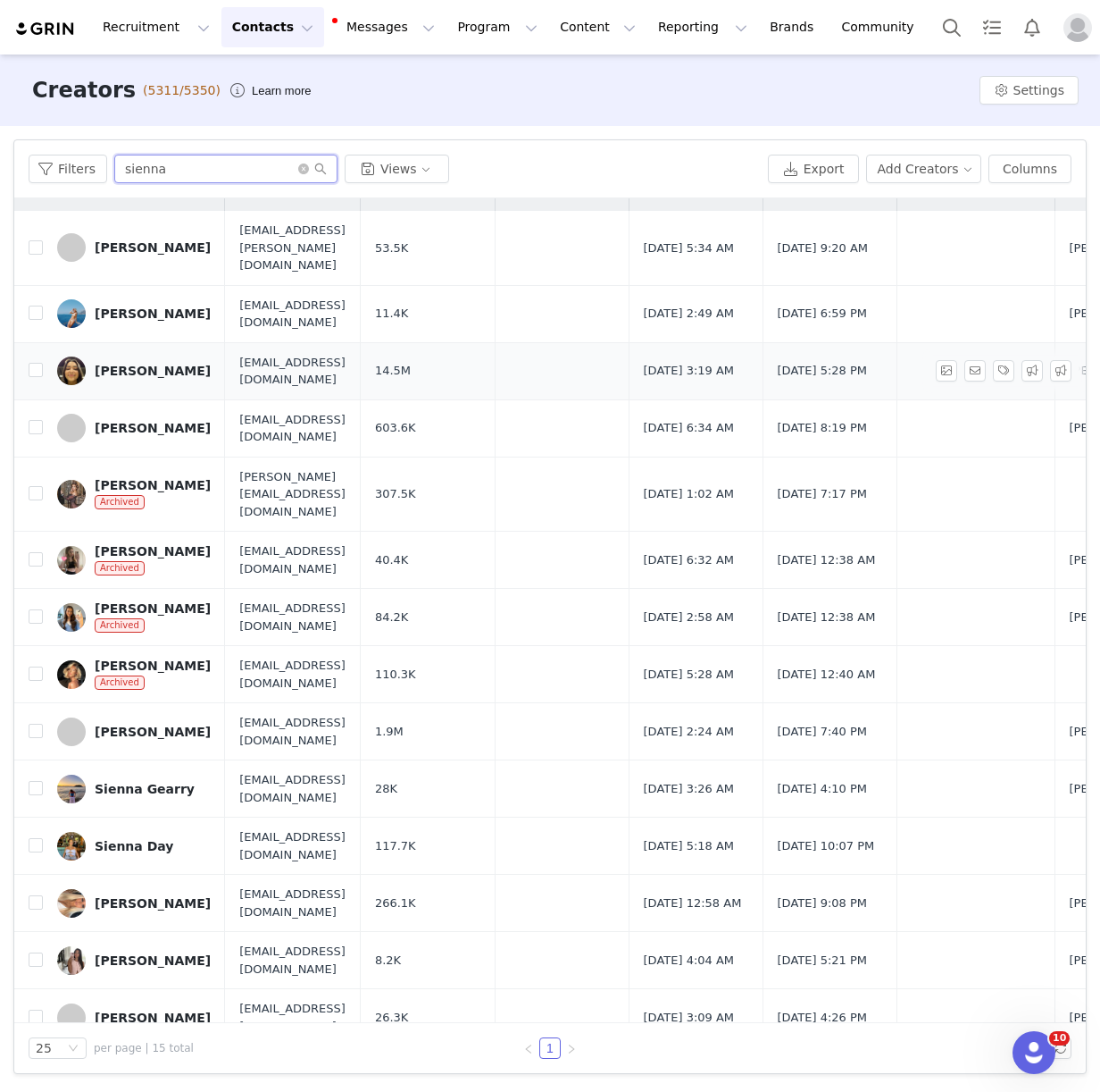
scroll to position [76, 0]
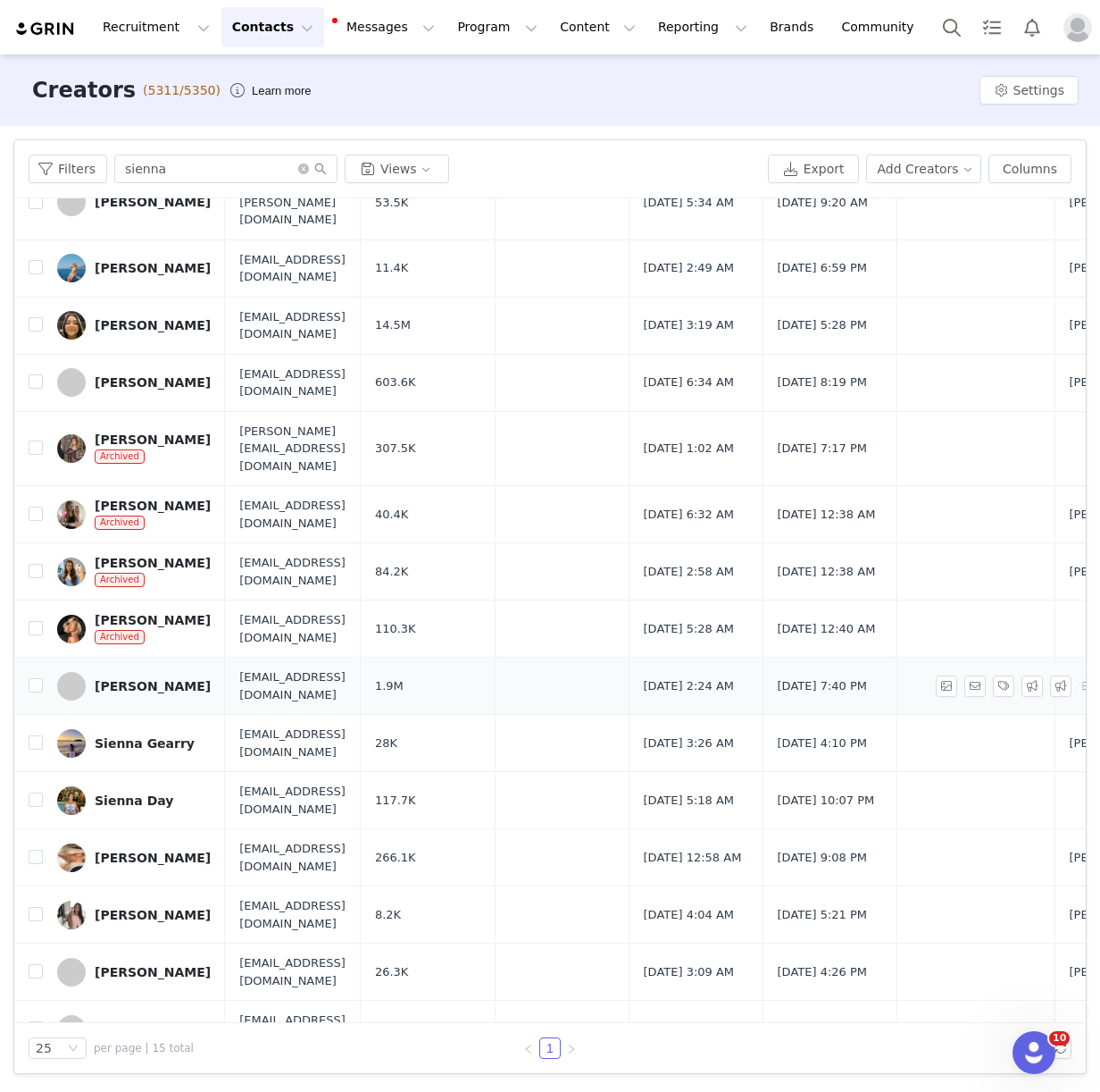
click at [124, 679] on div "[PERSON_NAME]" at bounding box center [153, 685] width 116 height 14
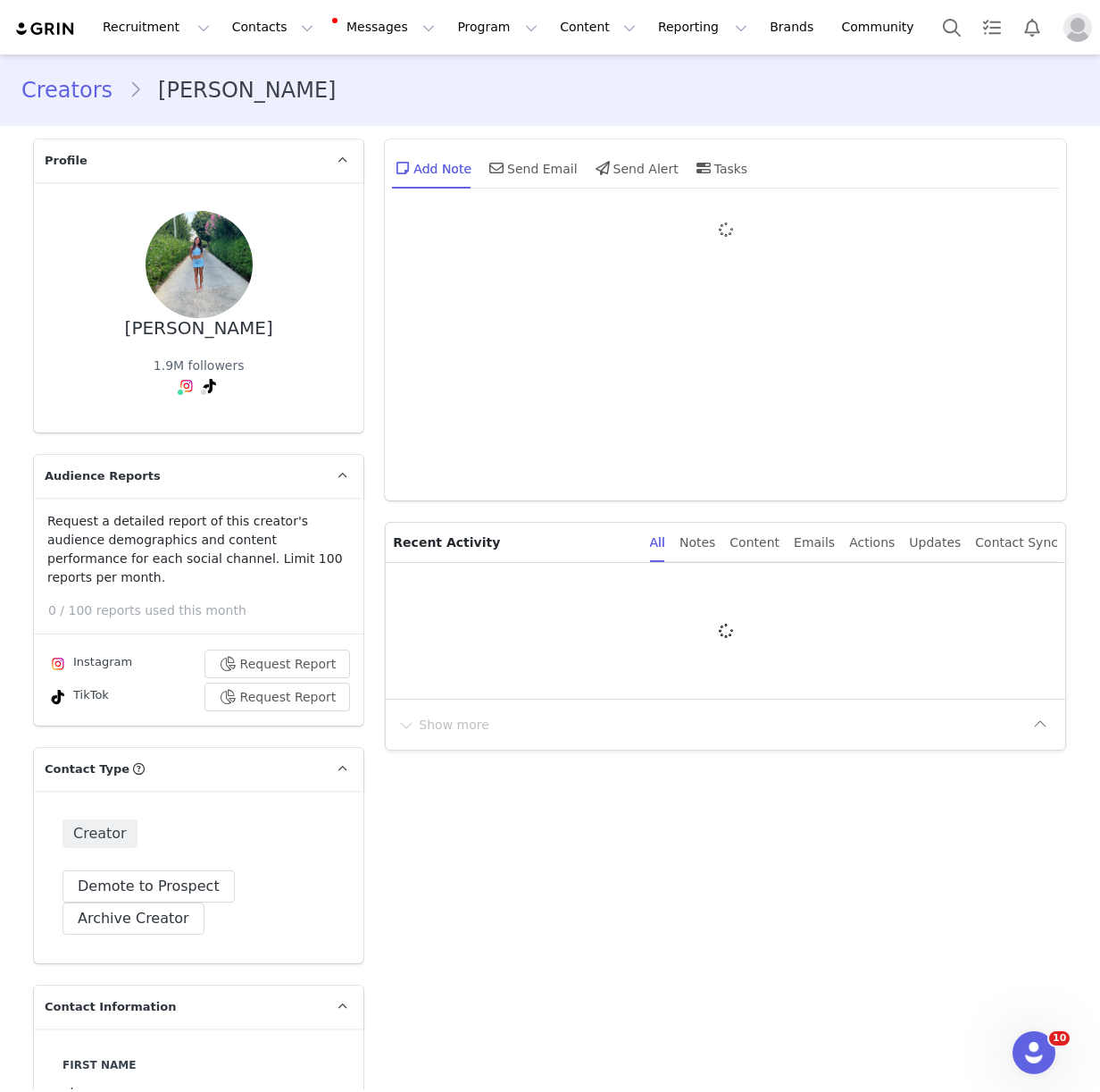
type input "+44 ([GEOGRAPHIC_DATA])"
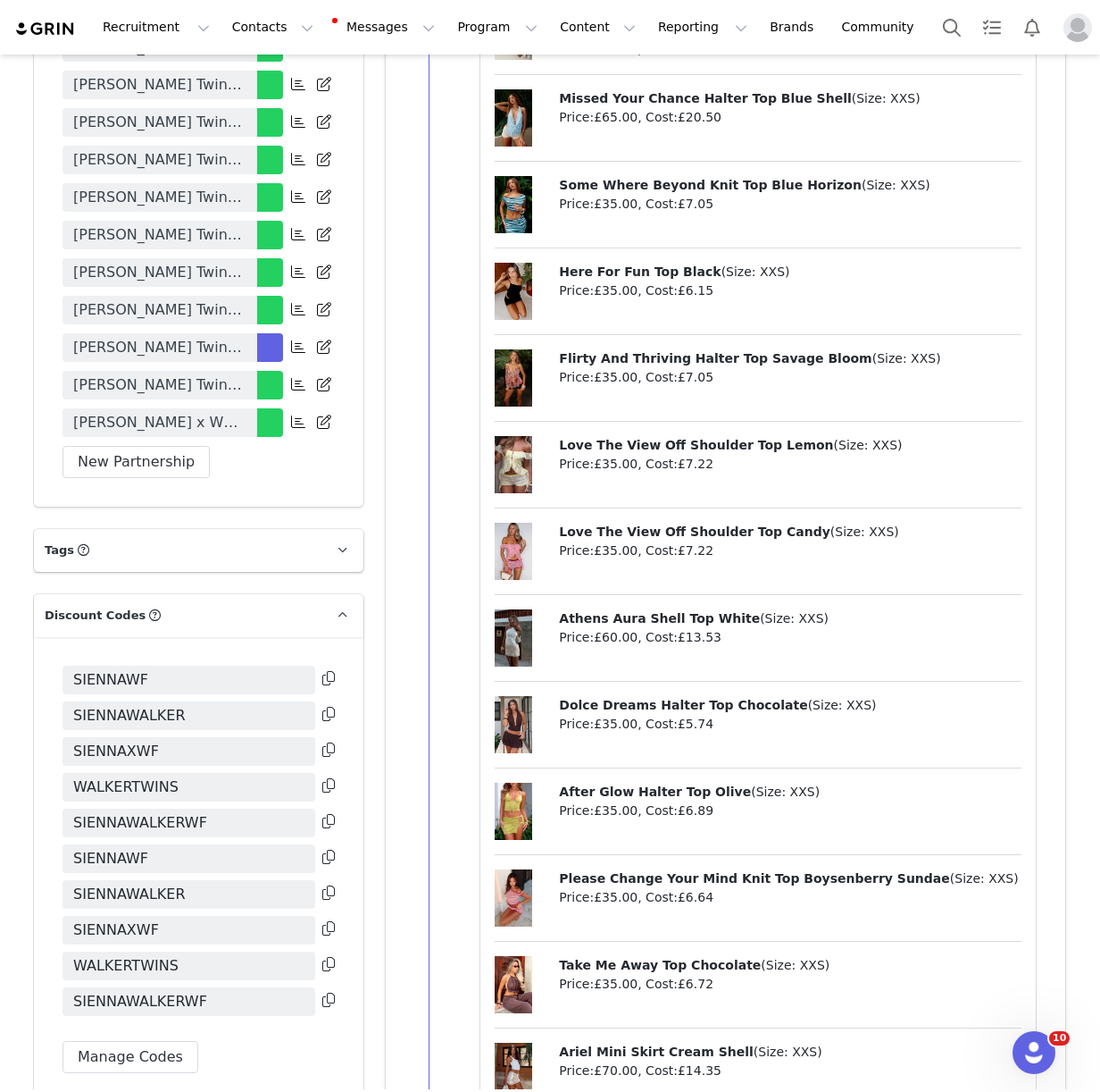
scroll to position [3646, 0]
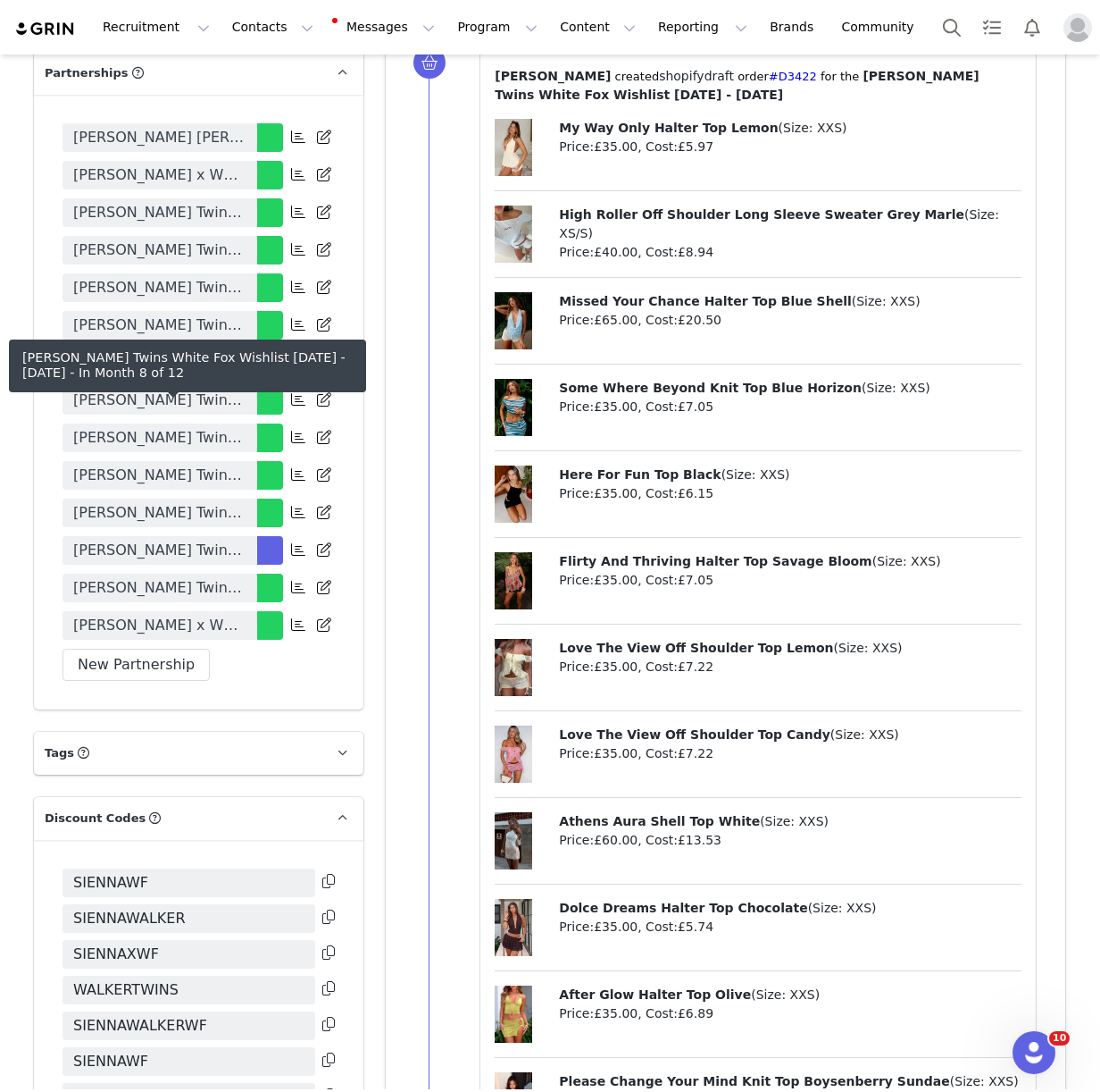
click at [158, 540] on span "[PERSON_NAME] Twins White Fox Wishlist [DATE] - [DATE]" at bounding box center [160, 550] width 174 height 22
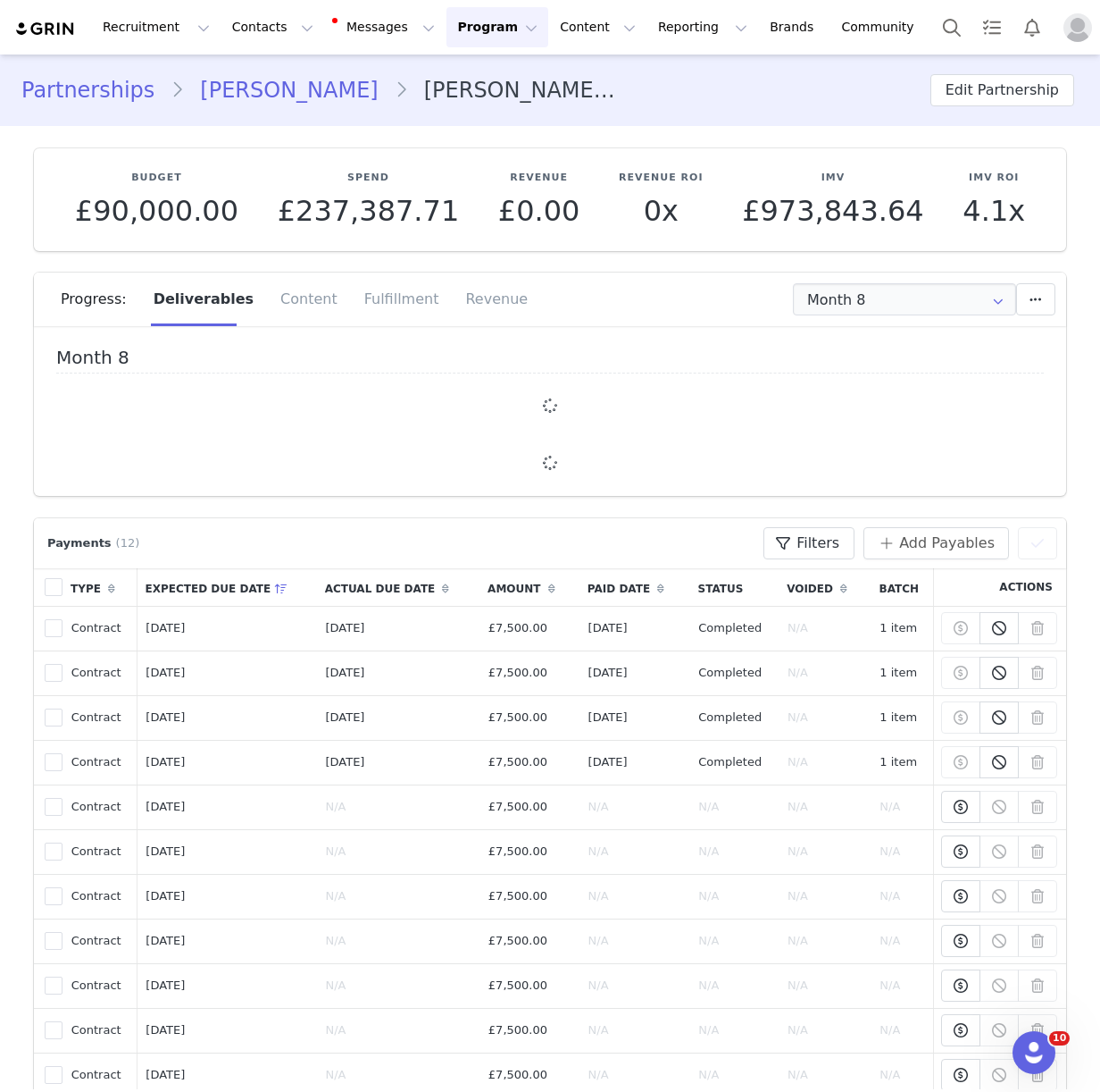
type input "+44 ([GEOGRAPHIC_DATA])"
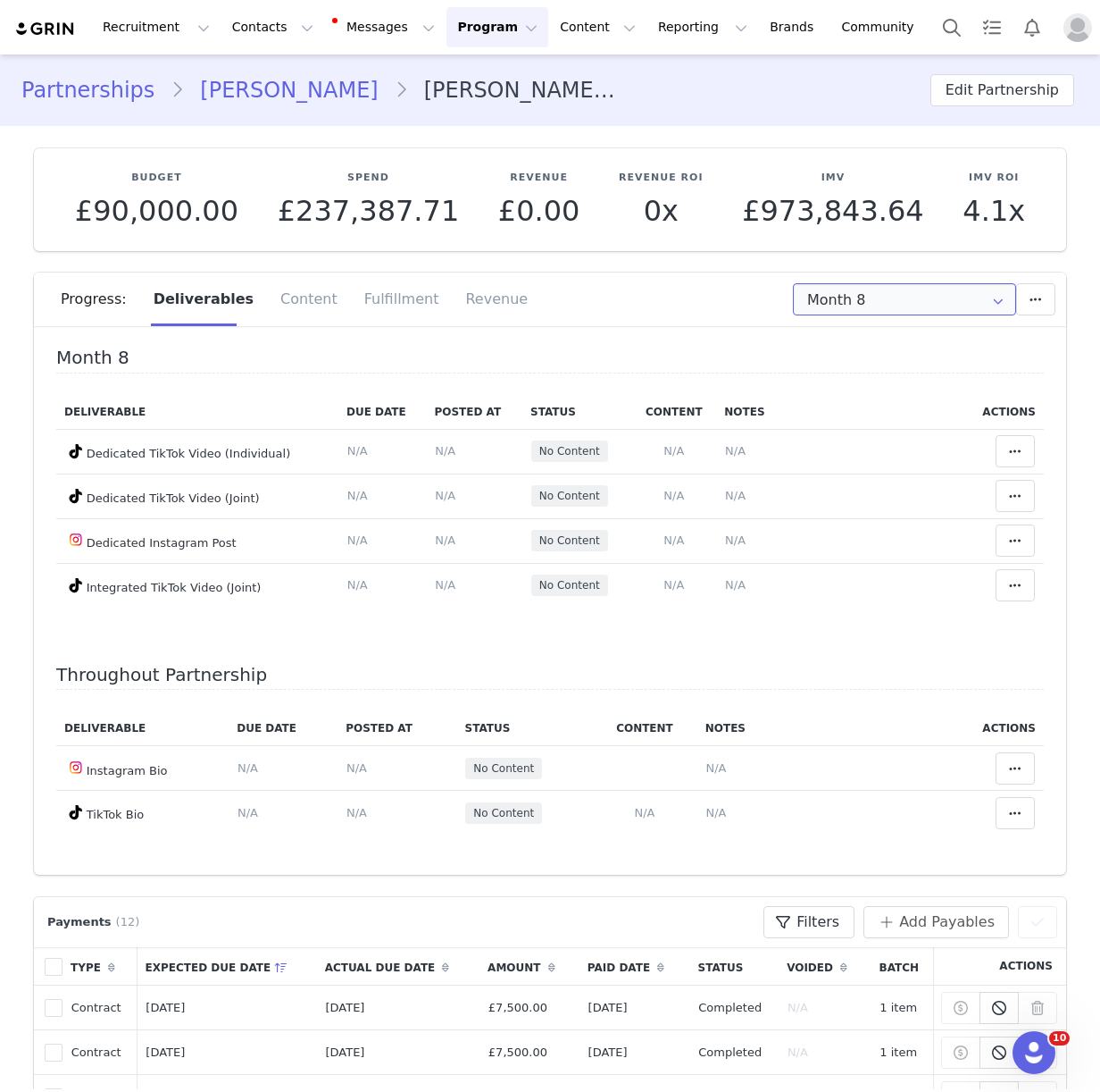
click at [880, 299] on input "Month 8" at bounding box center [905, 300] width 223 height 32
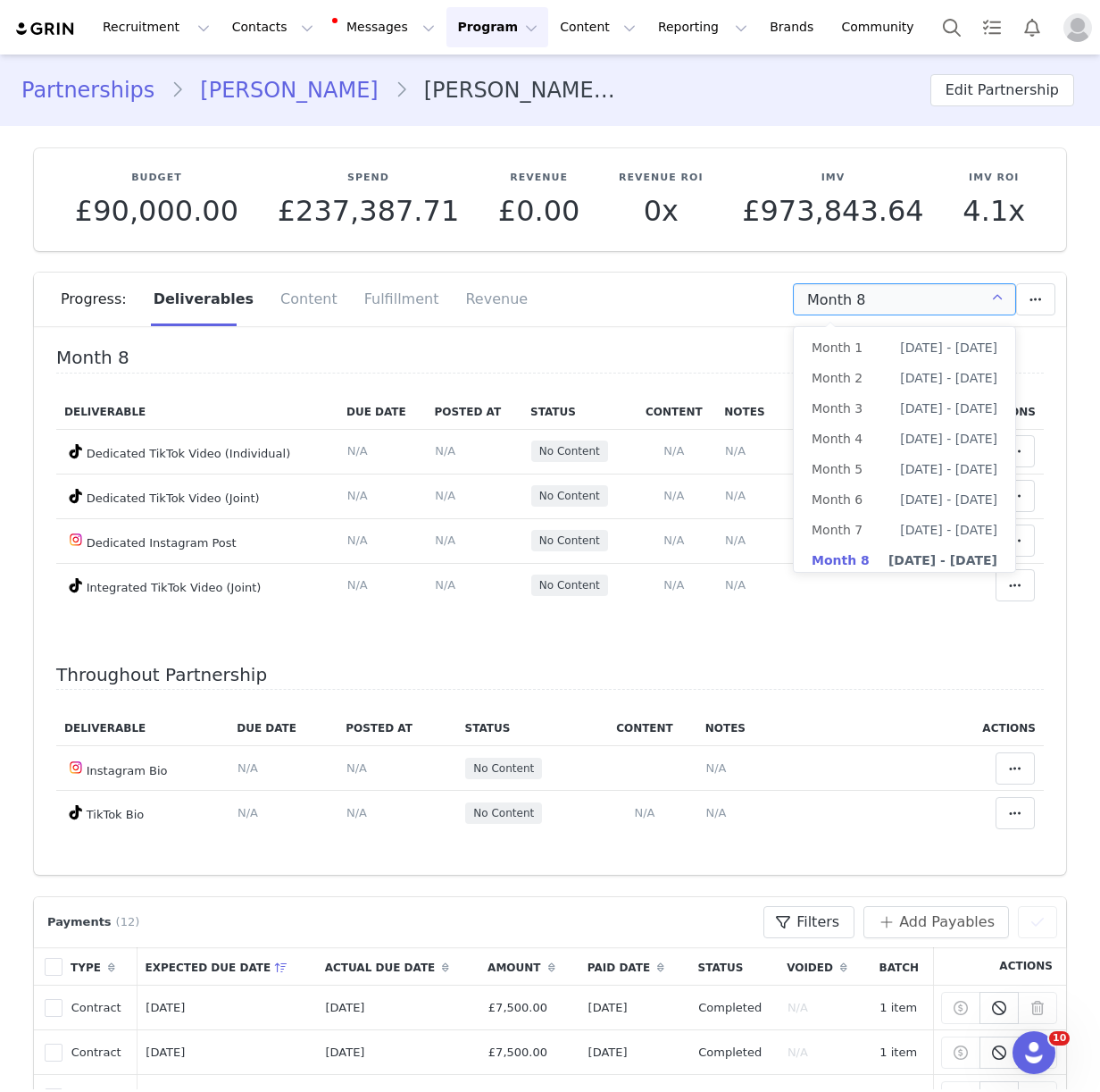
scroll to position [4, 0]
click at [926, 492] on span "[DATE] - [DATE]" at bounding box center [949, 496] width 98 height 30
type input "Month 6"
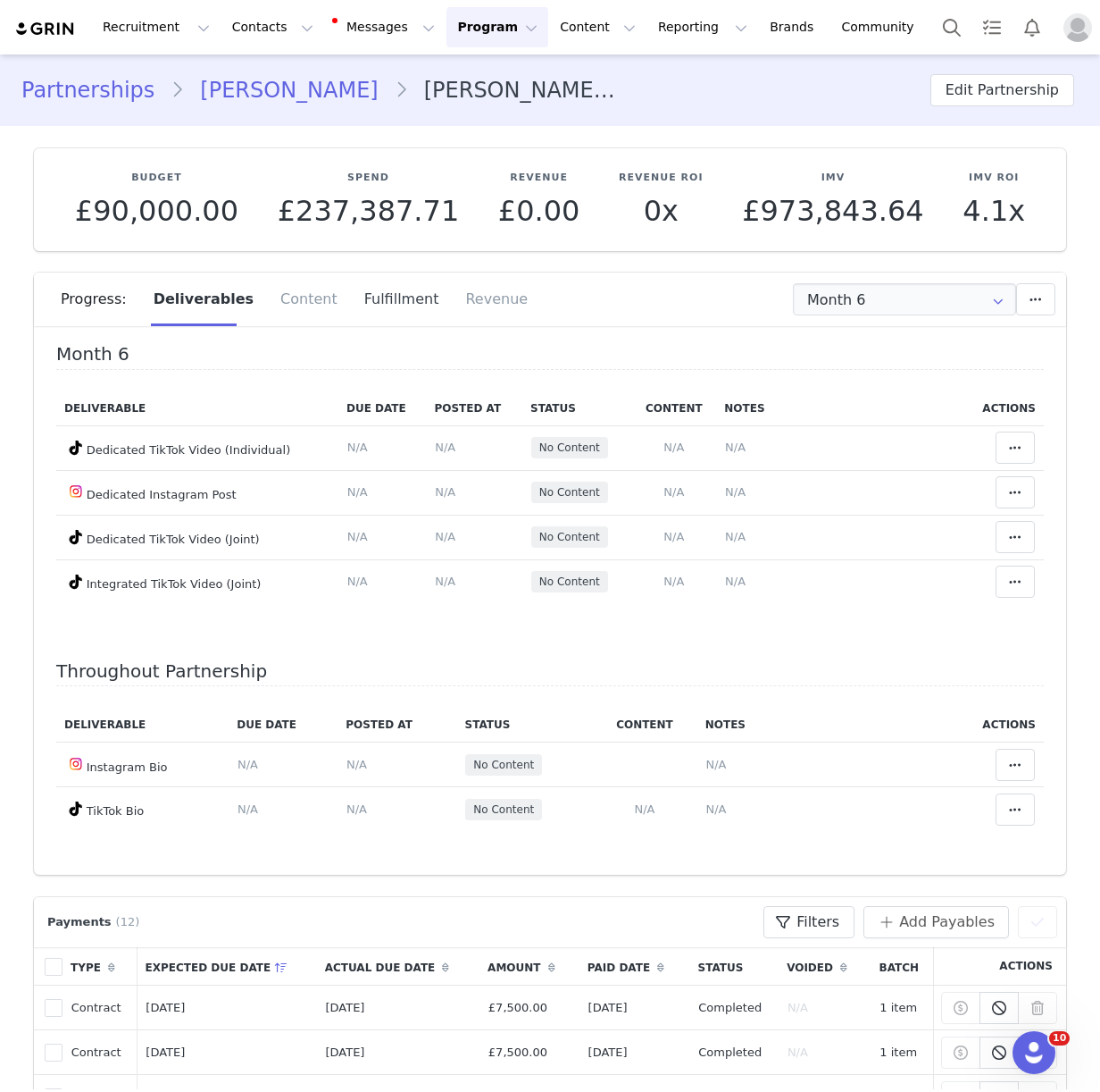
click at [357, 296] on div "Fulfillment" at bounding box center [402, 299] width 101 height 54
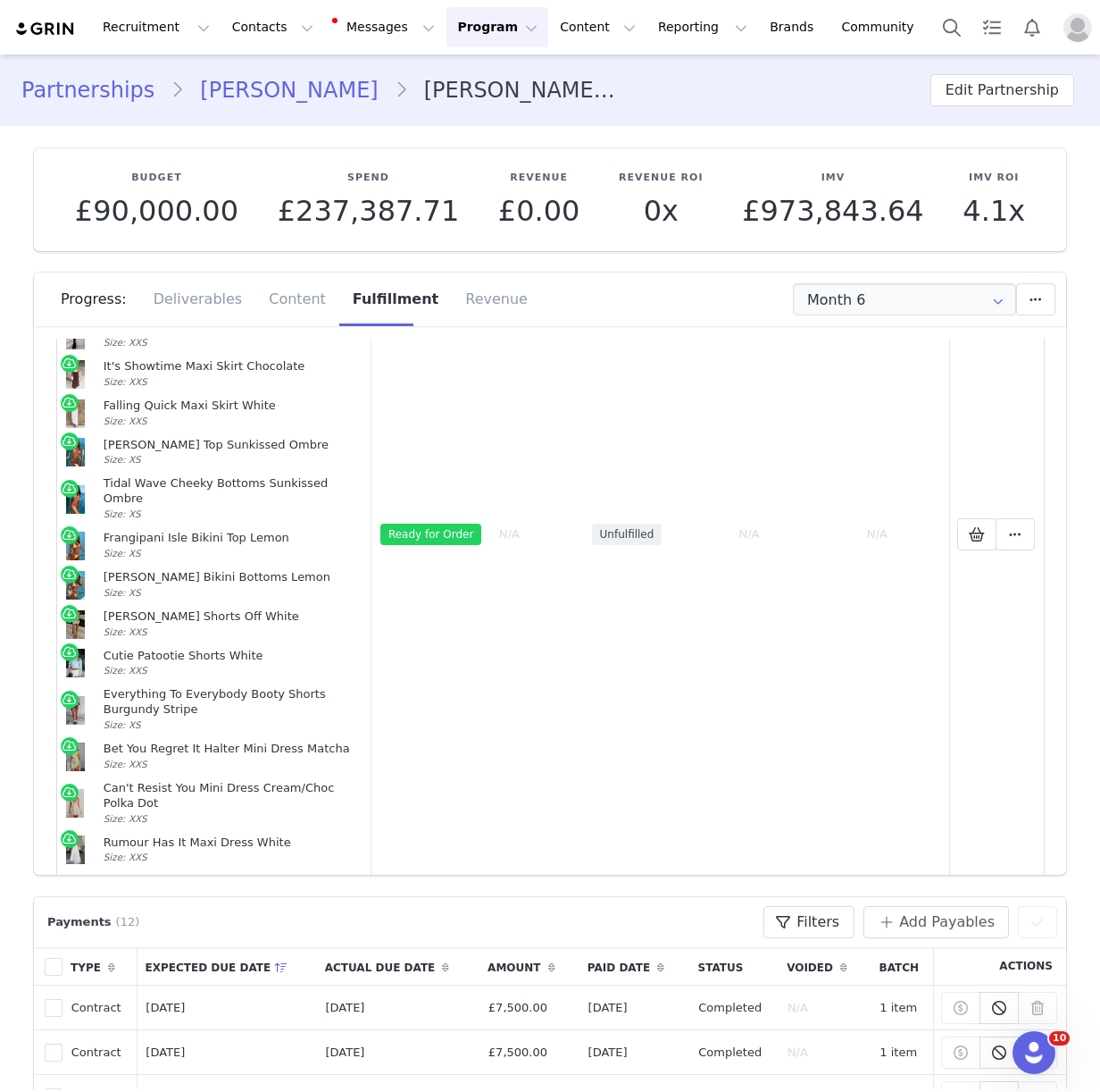
scroll to position [521, 0]
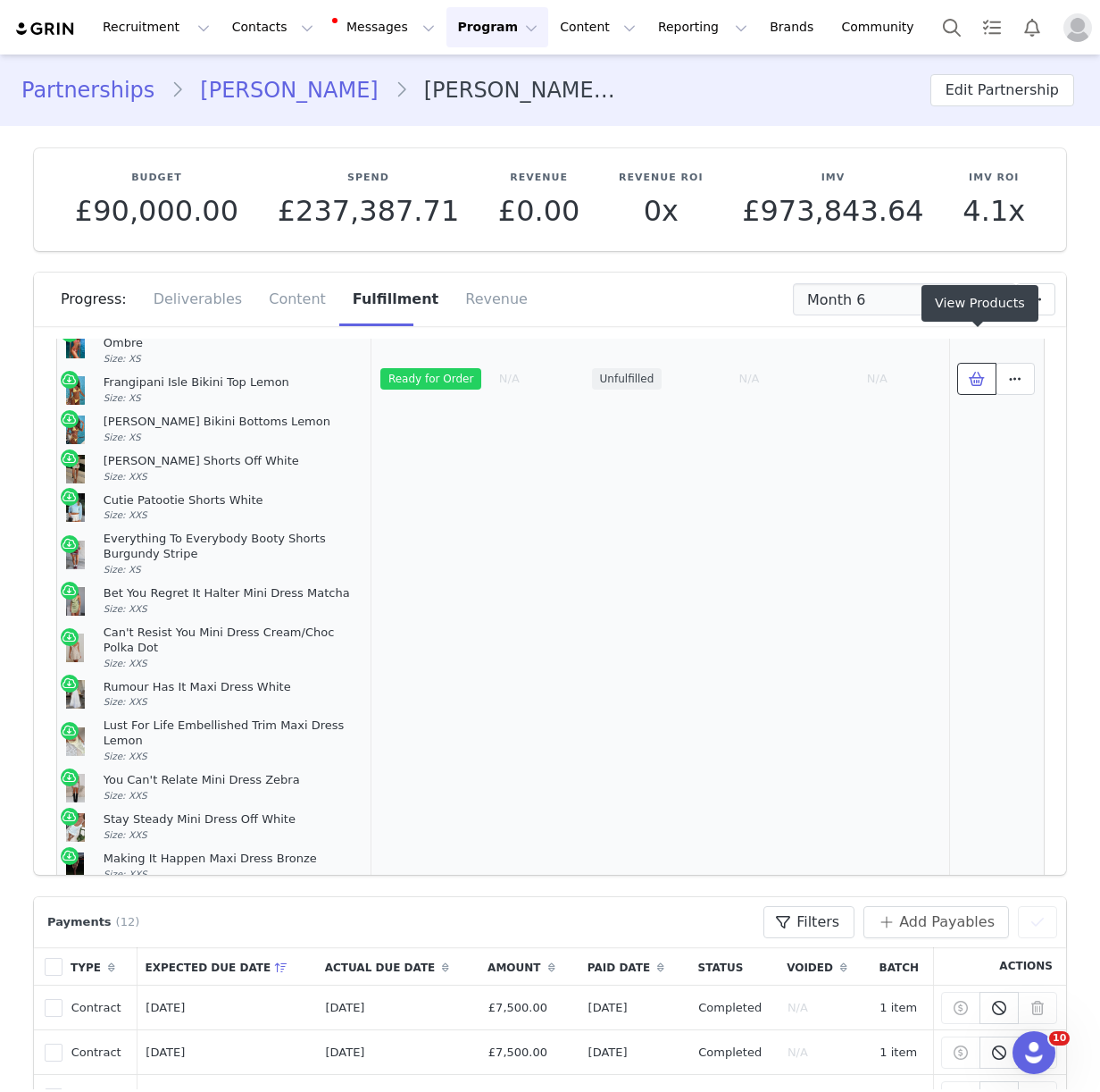
click at [980, 372] on icon at bounding box center [976, 378] width 16 height 14
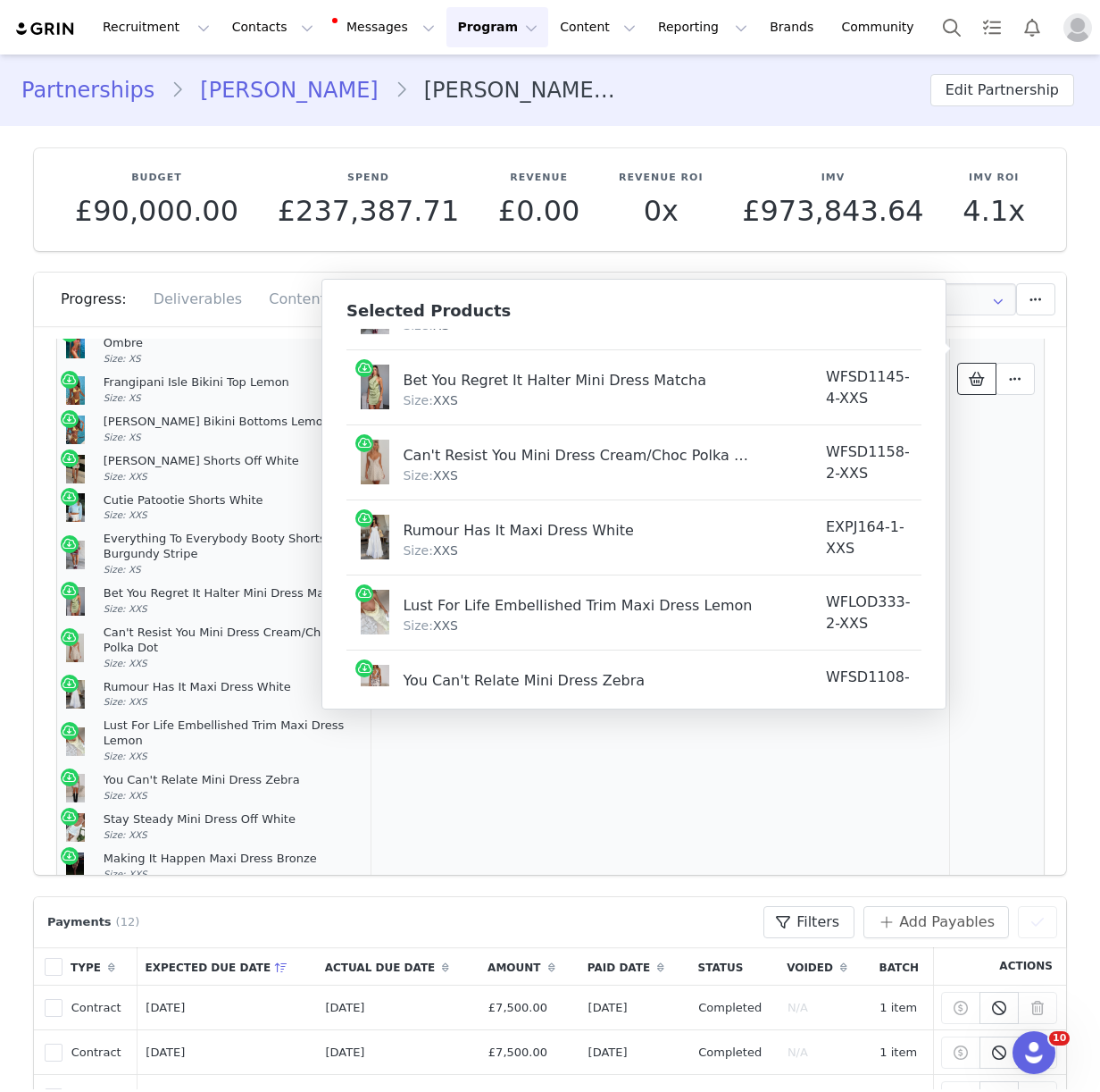
scroll to position [1520, 0]
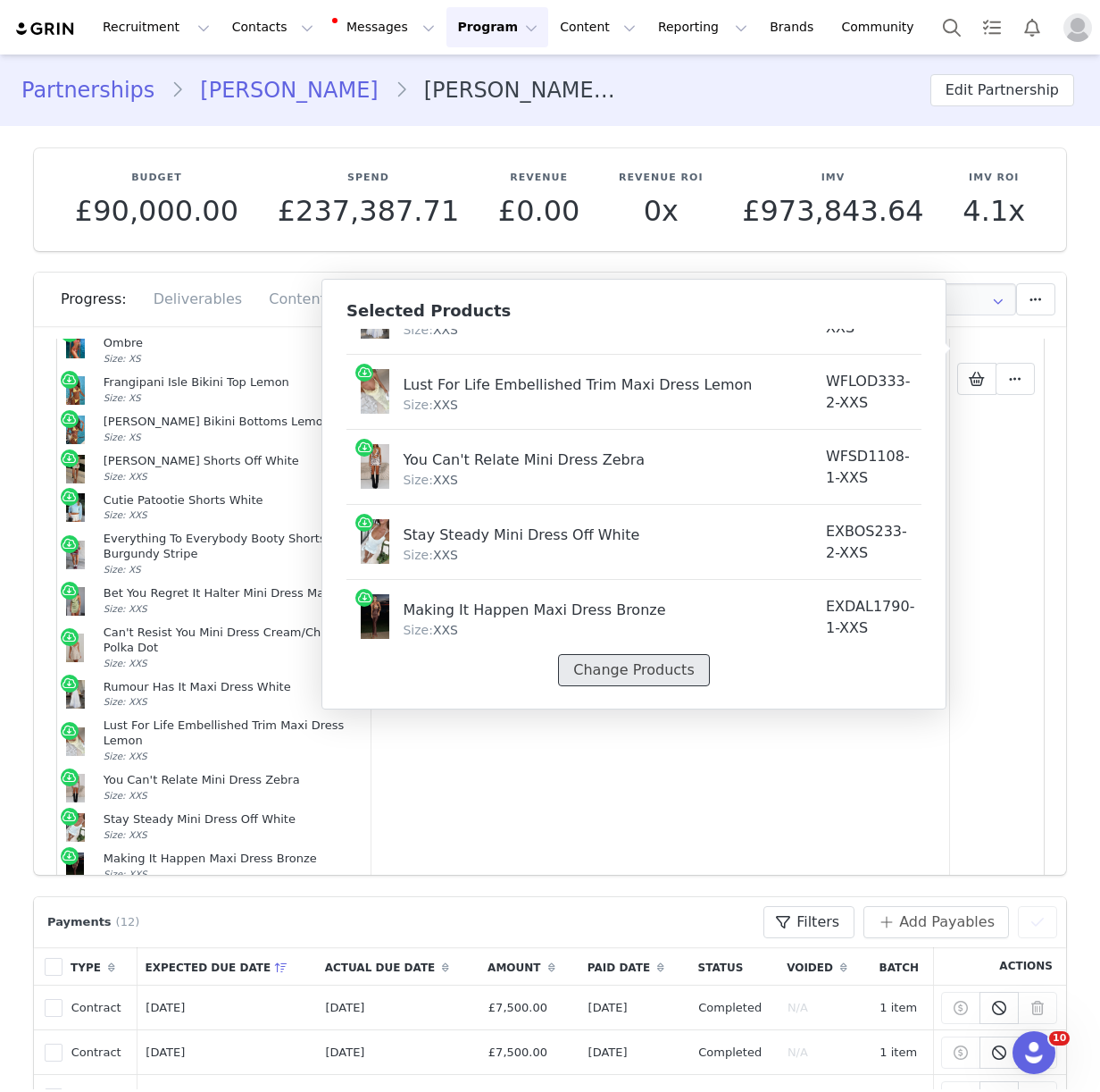
click at [648, 669] on button "Change Products" at bounding box center [634, 669] width 151 height 32
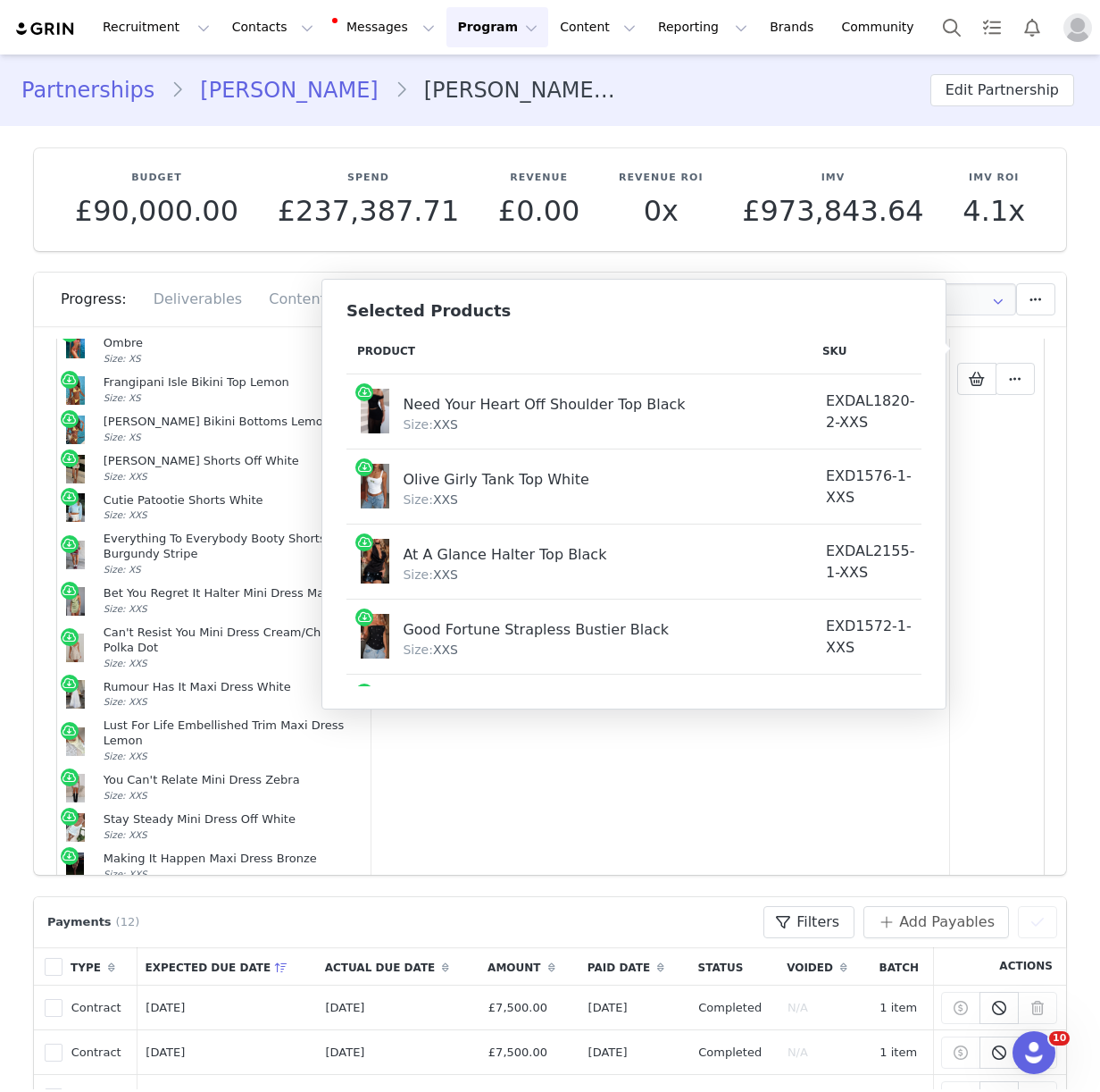
select select "28060704"
select select "28010868"
select select "28011841"
select select "28011347"
select select "27626185"
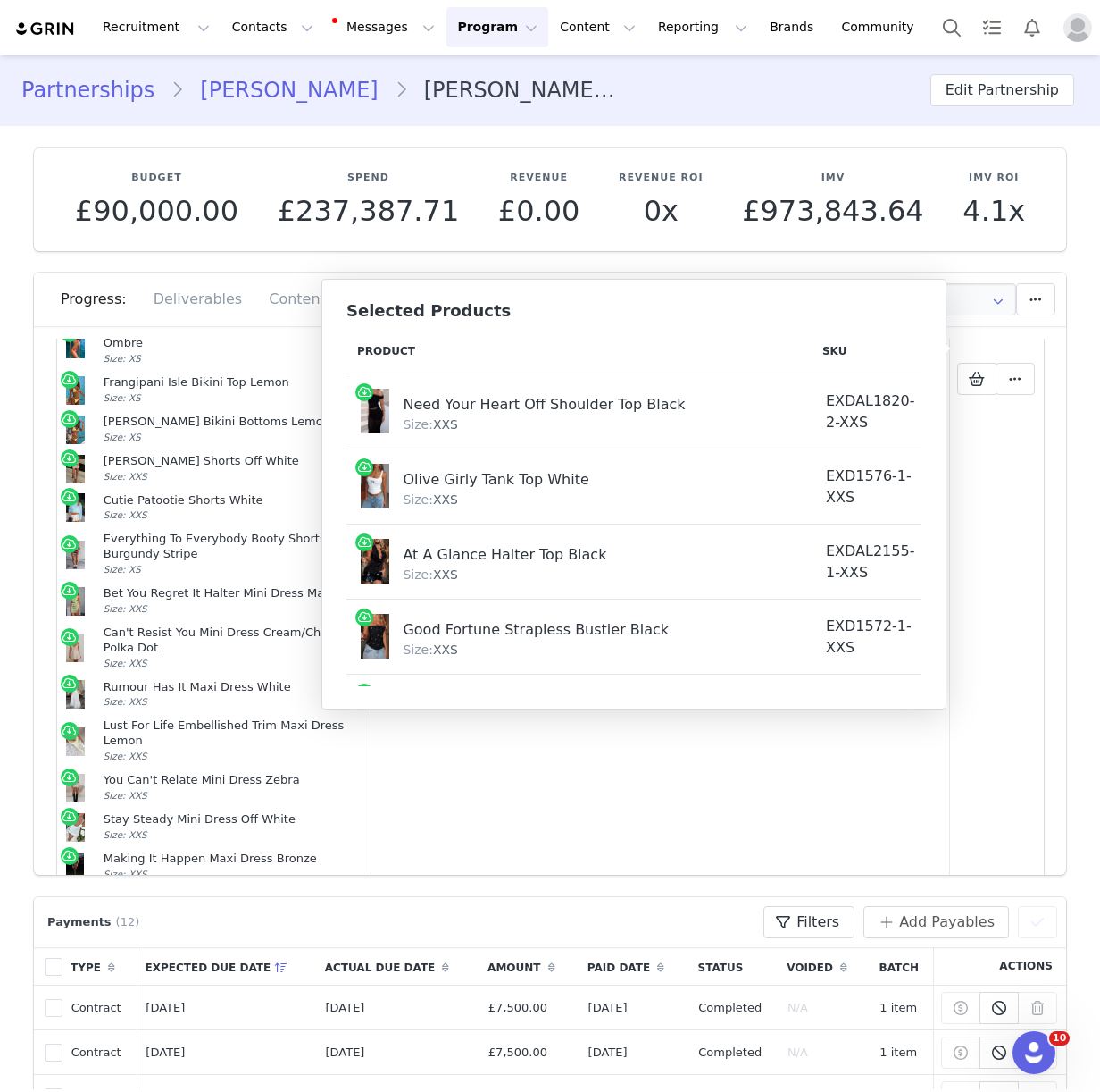
select select "26941721"
select select "27366761"
select select "28060740"
select select "27829762"
select select "27336506"
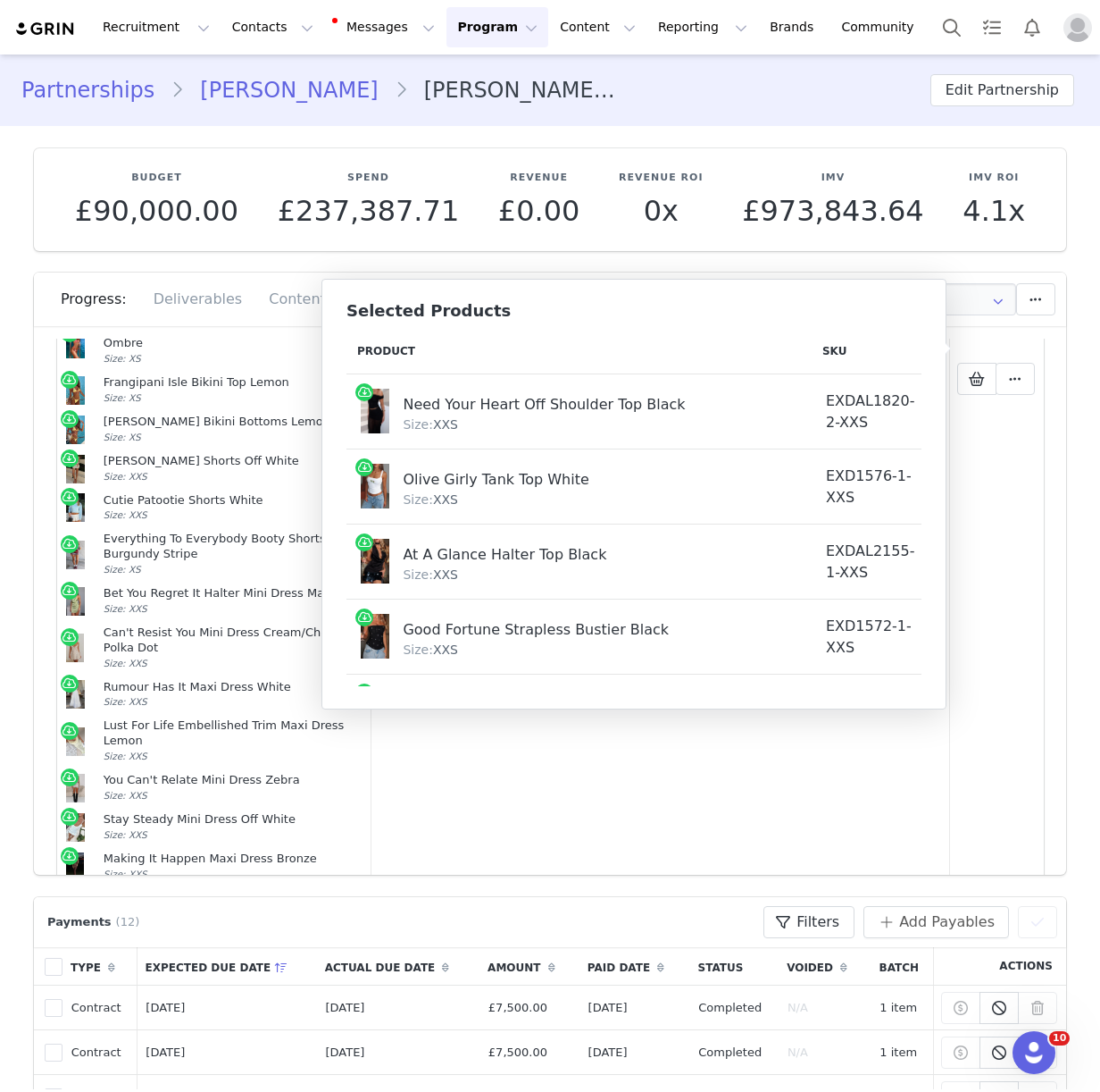
select select "27335536"
select select "27333492"
select select "27331606"
select select "27331378"
select select "26944392"
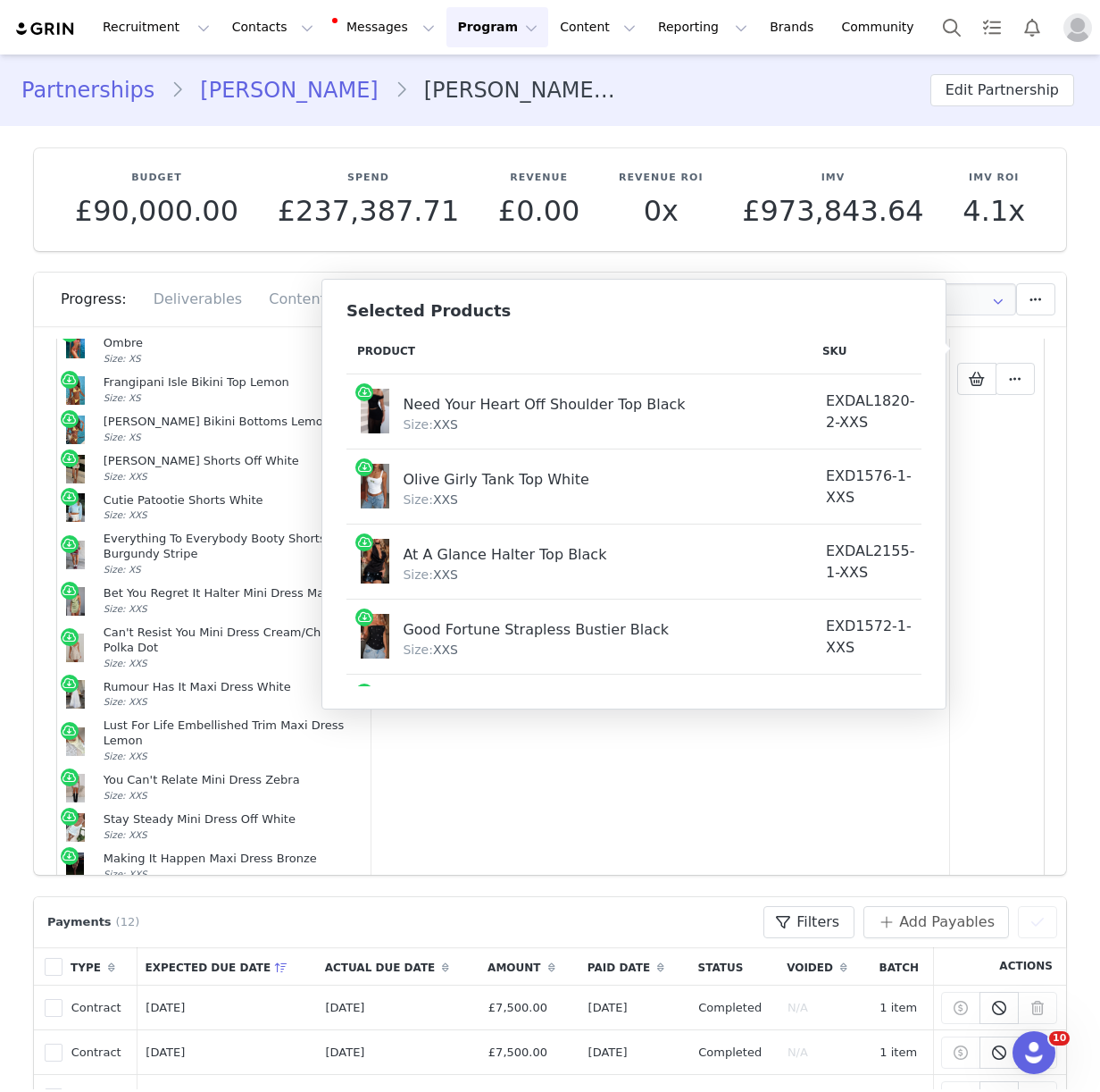
select select "27117998"
select select "27629469"
select select "27950363"
select select "28022040"
select select "27449374"
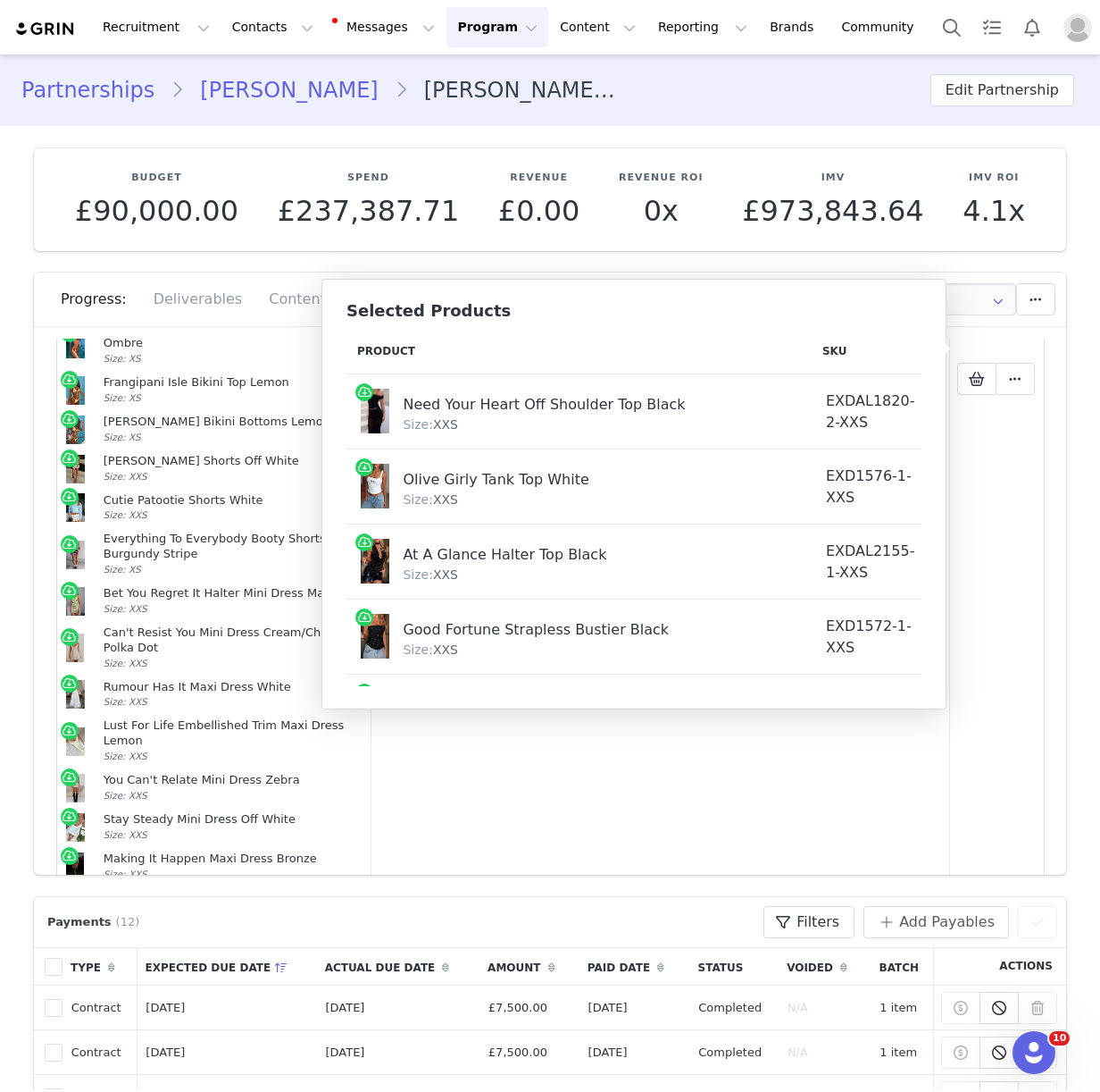
select select "27711379"
select select "27332110"
select select "27332864"
select select "26940891"
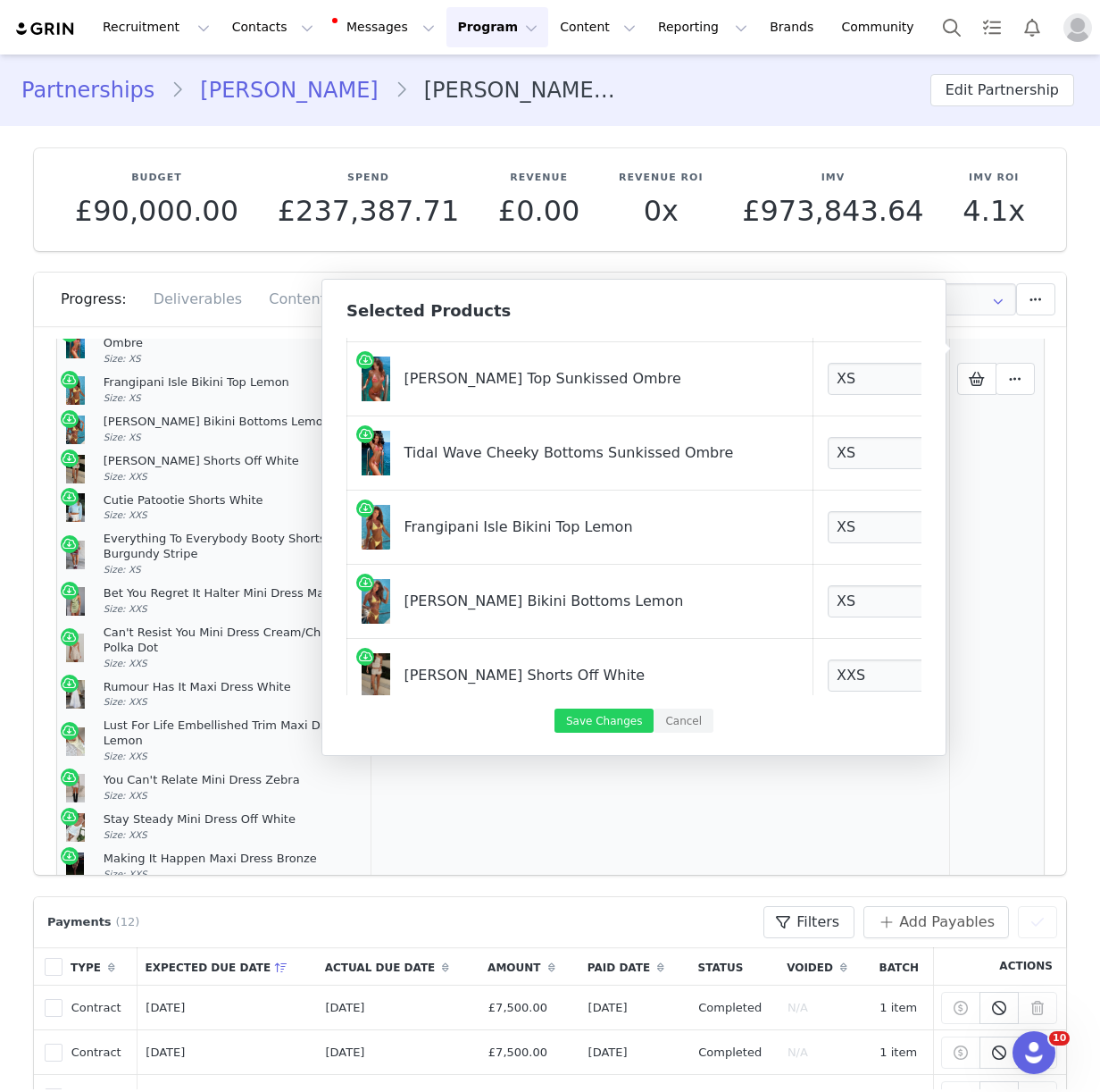
scroll to position [1530, 0]
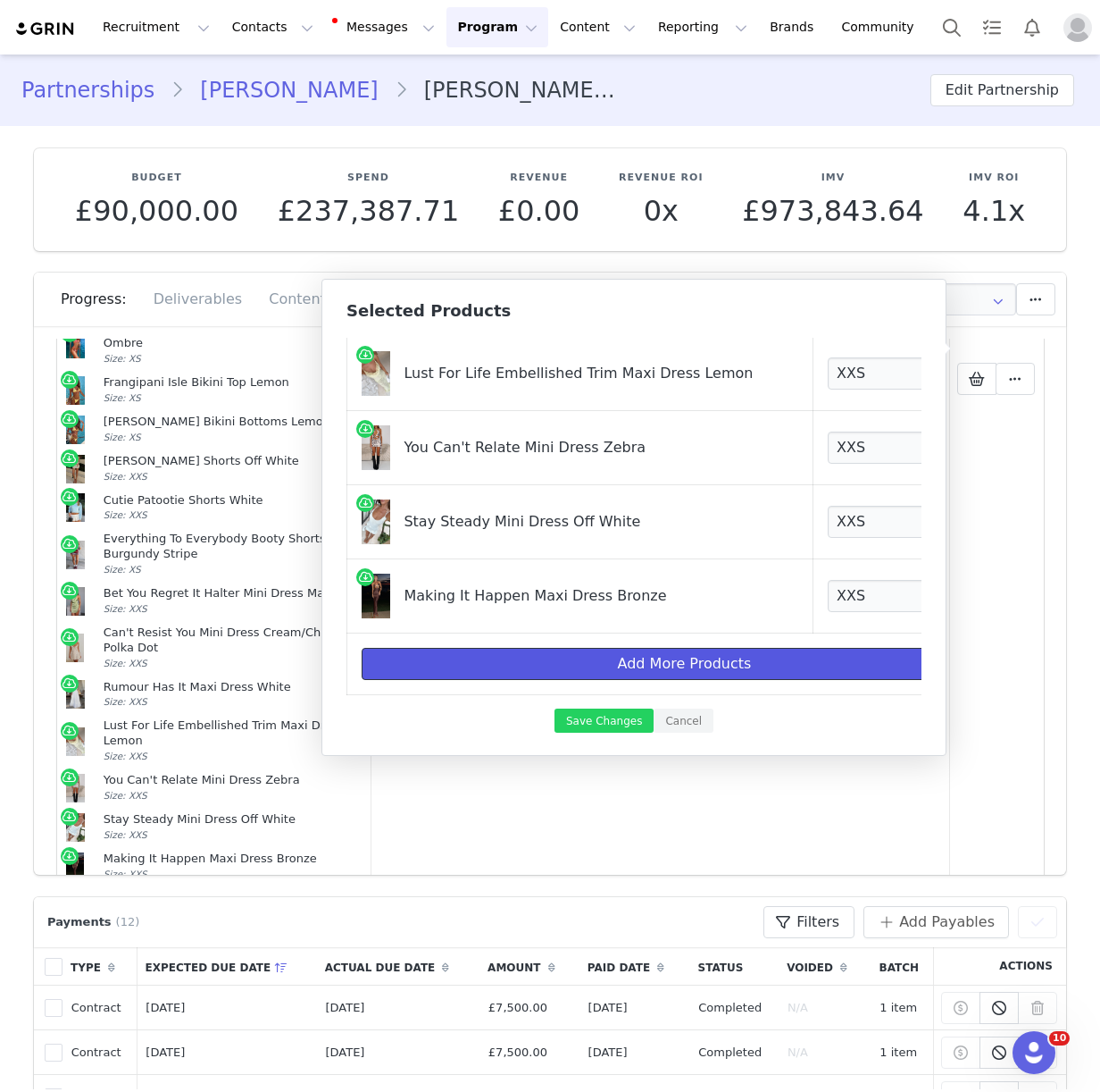
click at [680, 669] on button "Add More Products" at bounding box center [684, 664] width 646 height 32
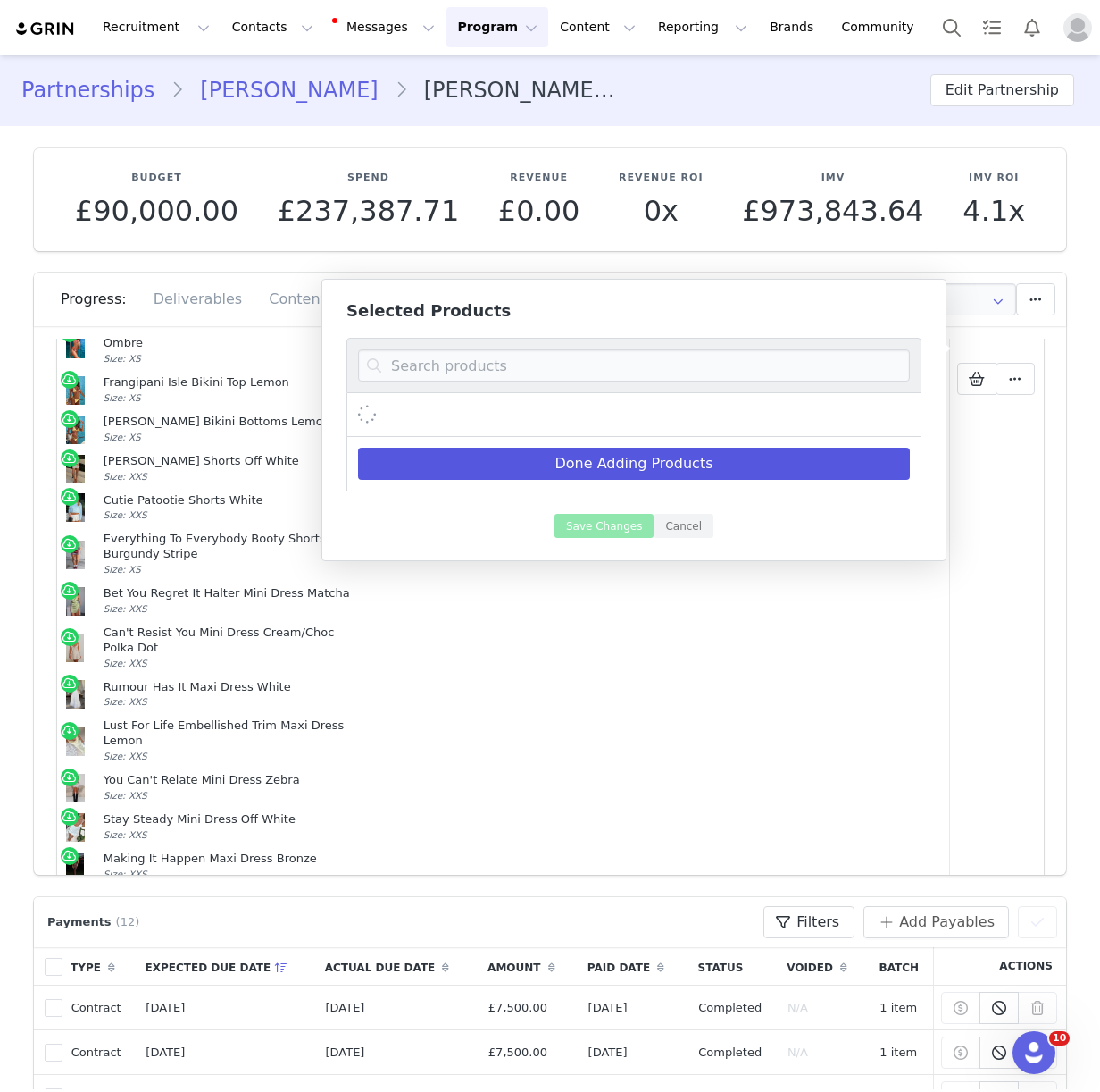
scroll to position [0, 0]
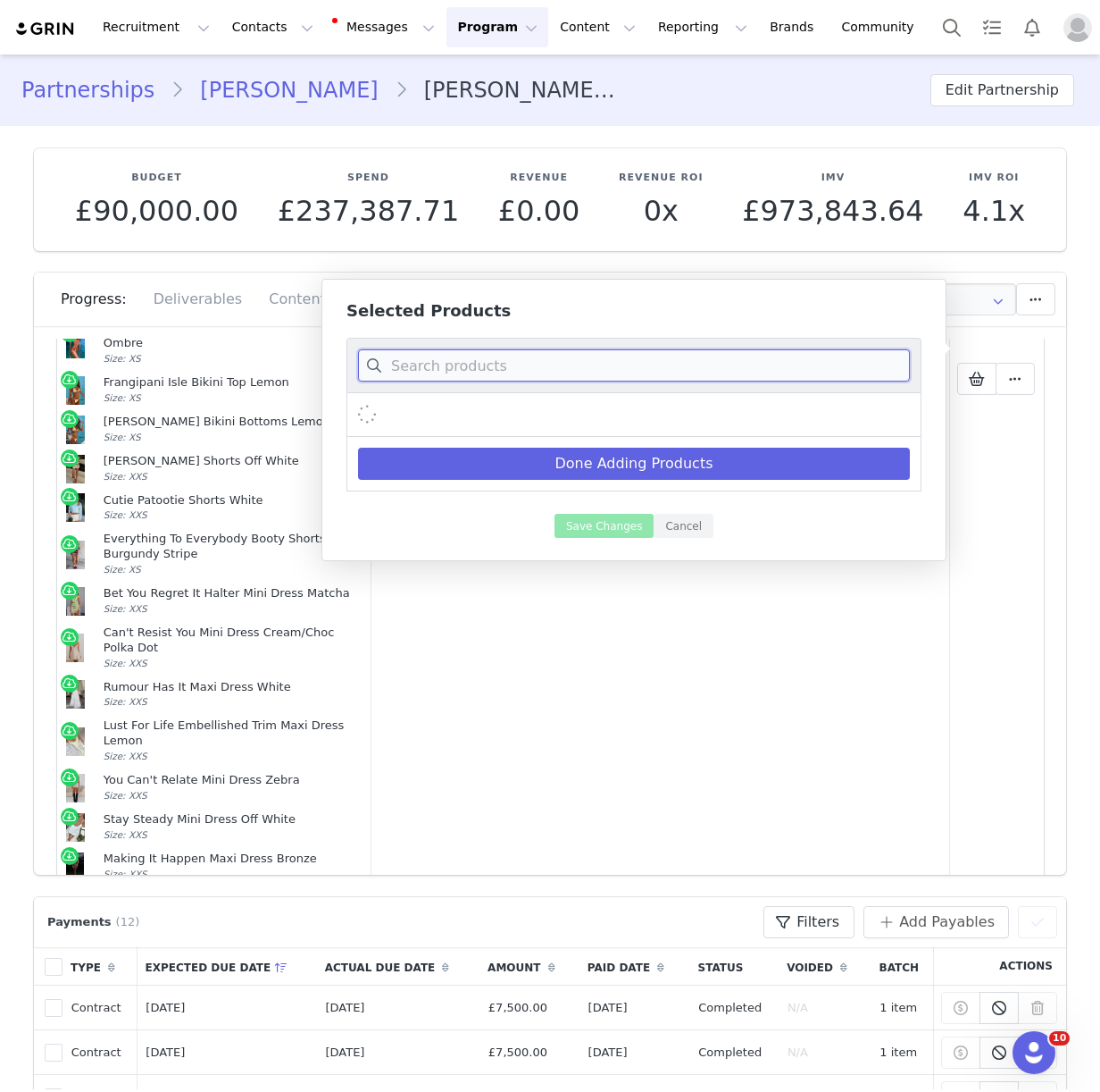
click at [479, 358] on input at bounding box center [634, 365] width 552 height 32
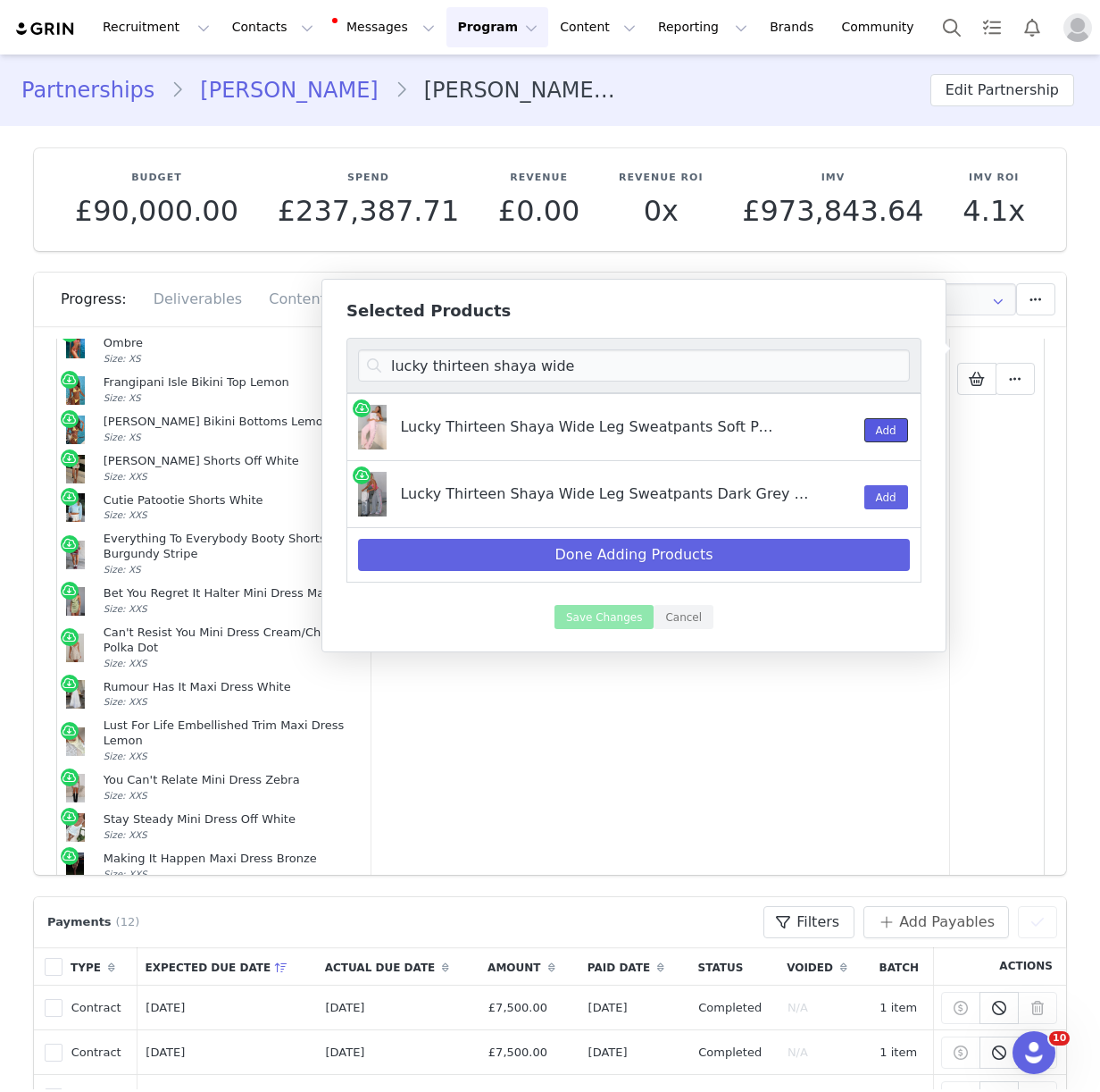
click at [883, 435] on button "Add" at bounding box center [886, 430] width 44 height 24
click at [549, 369] on input "lucky thirteen shaya wide" at bounding box center [634, 365] width 552 height 32
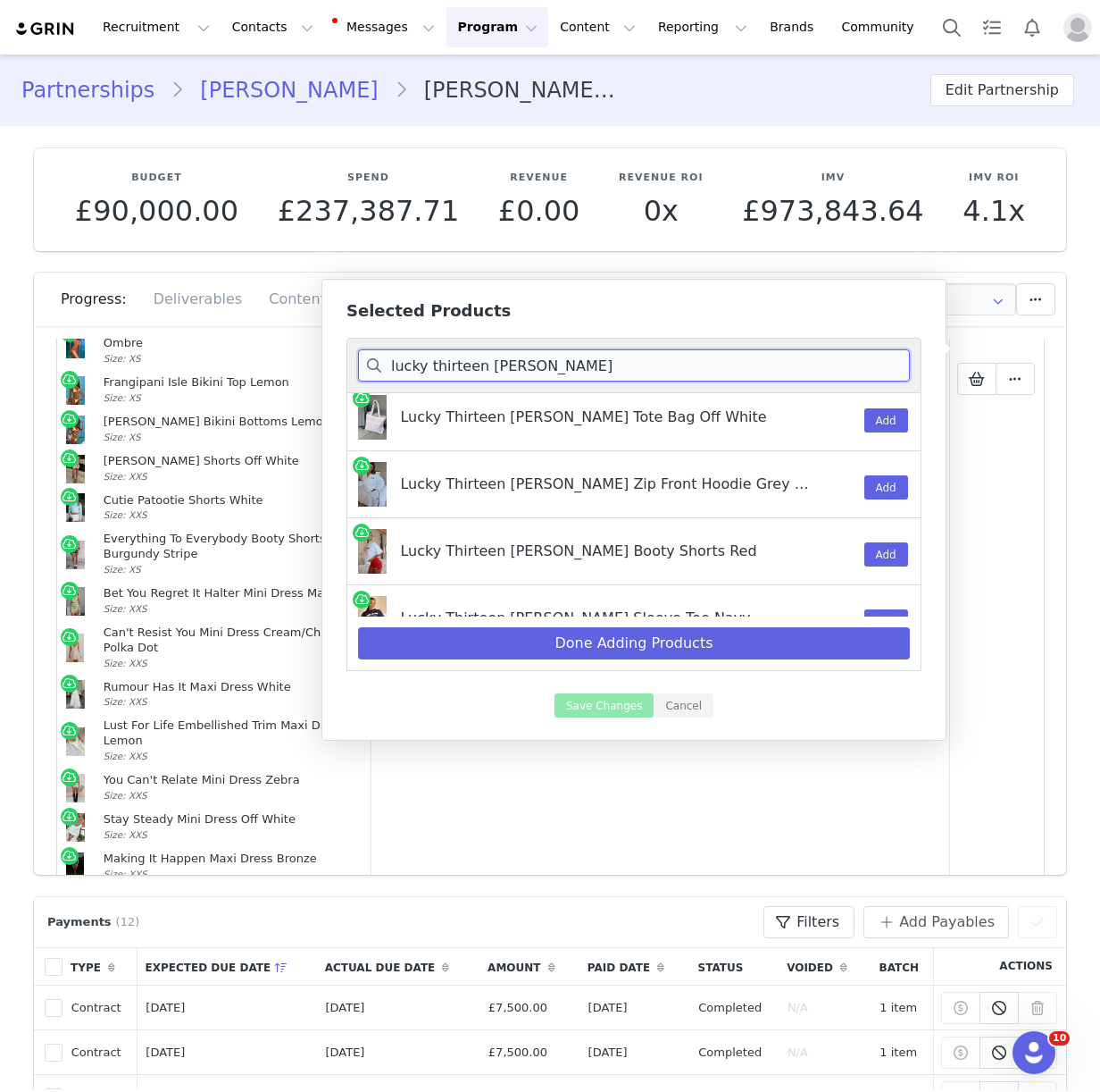
scroll to position [75, 0]
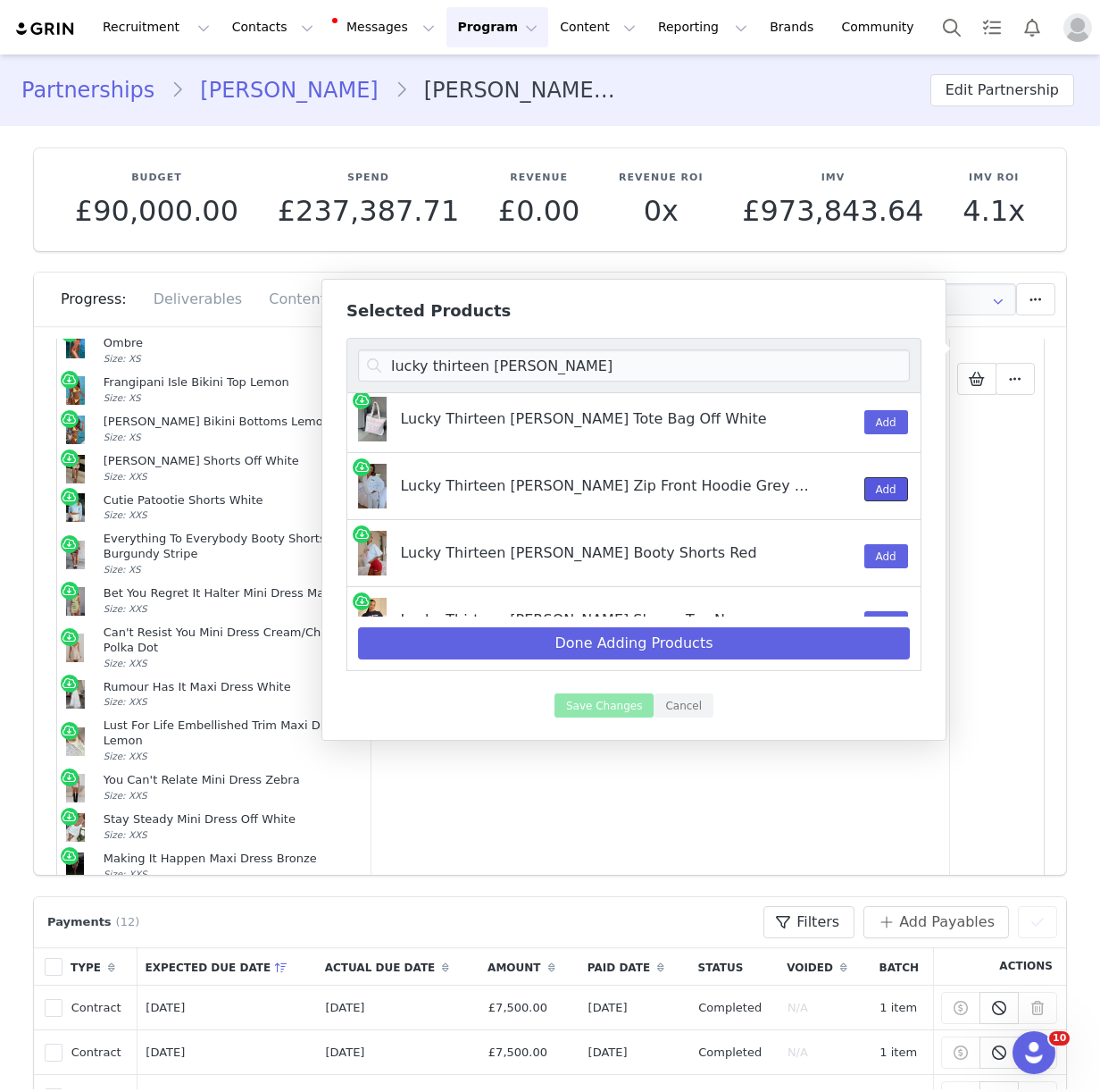
click at [878, 485] on button "Add" at bounding box center [886, 489] width 44 height 24
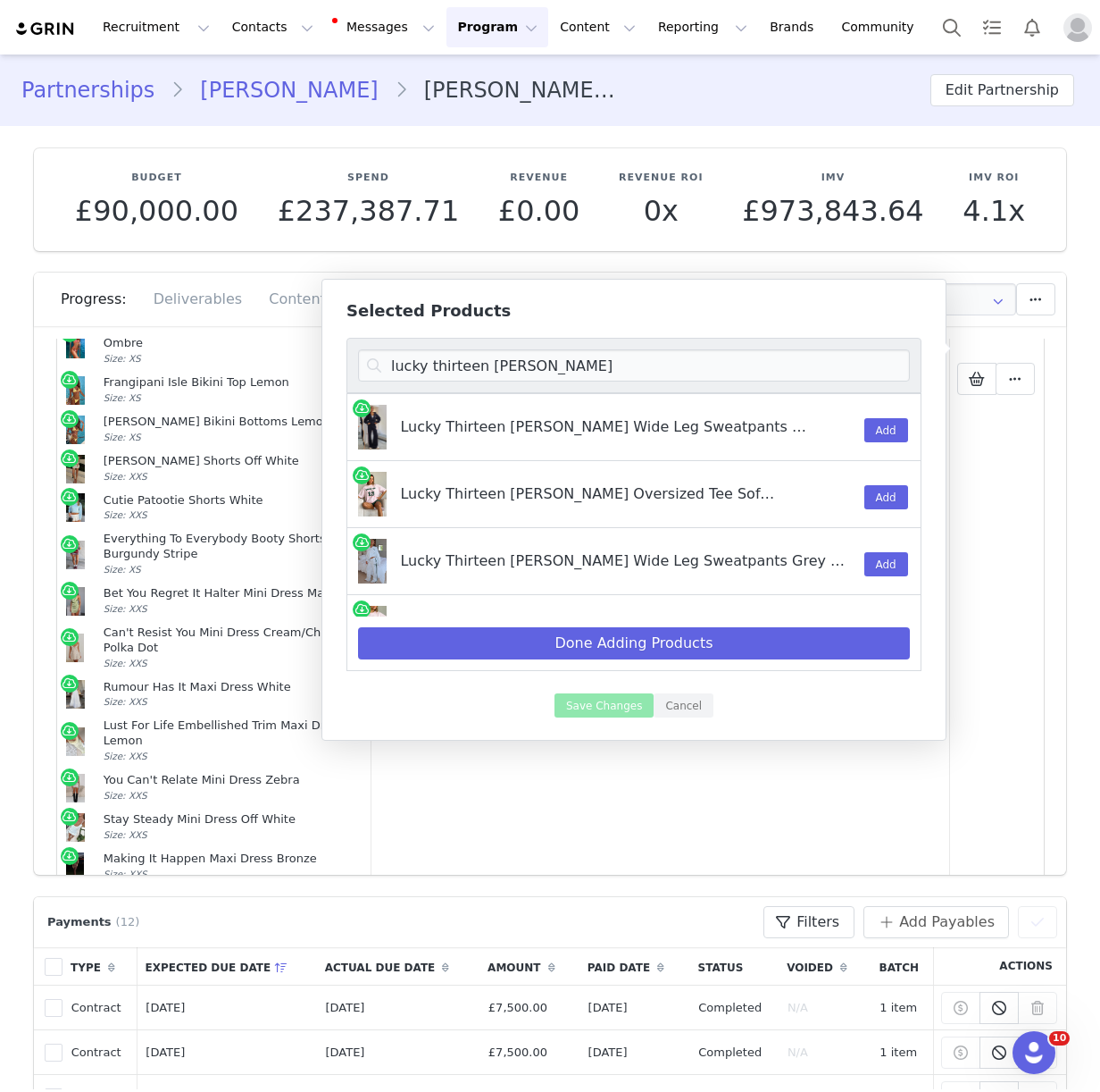
scroll to position [380, 0]
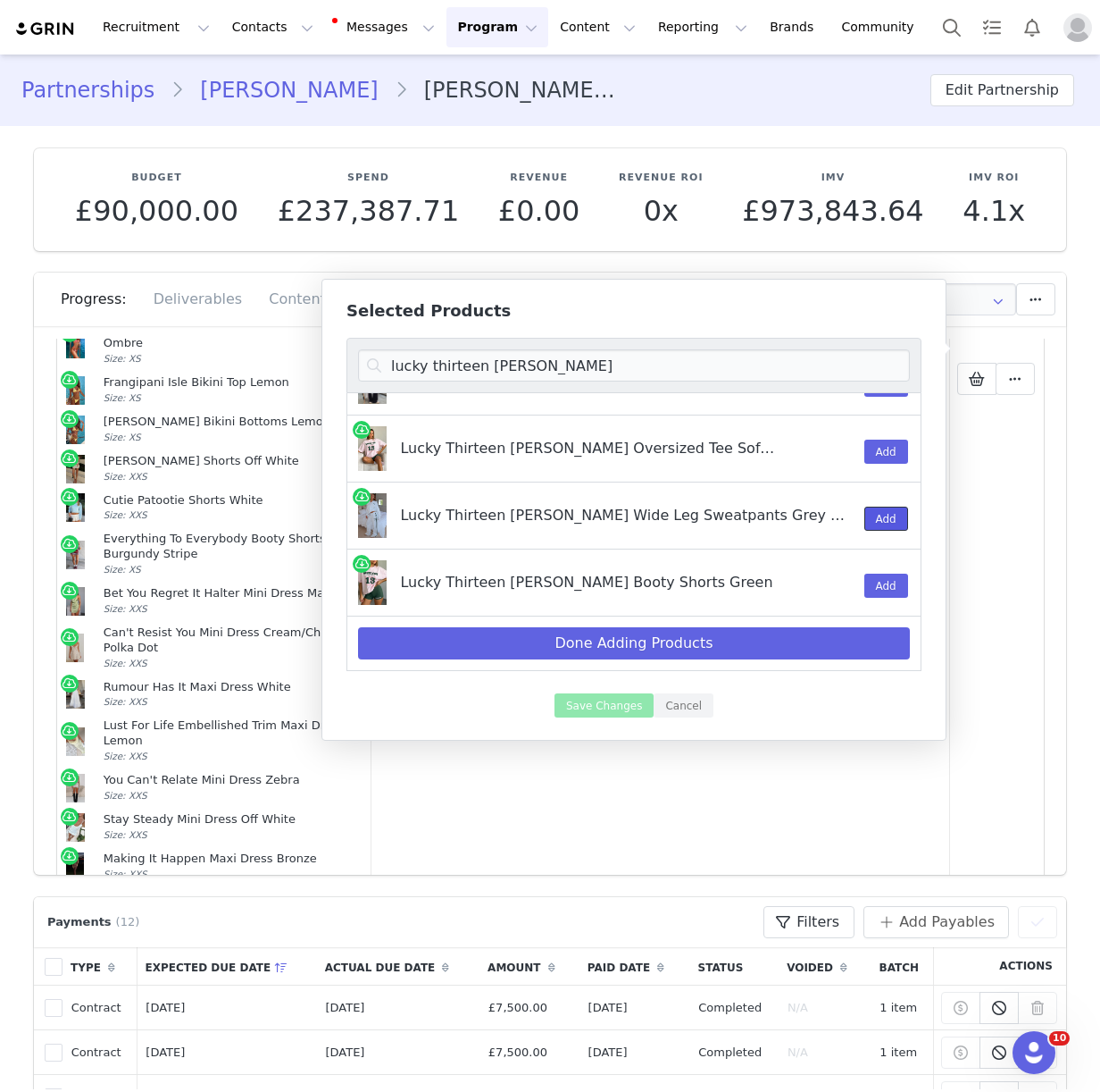
click at [868, 520] on button "Add" at bounding box center [886, 518] width 44 height 24
click at [499, 372] on input "lucky thirteen charise" at bounding box center [634, 365] width 552 height 32
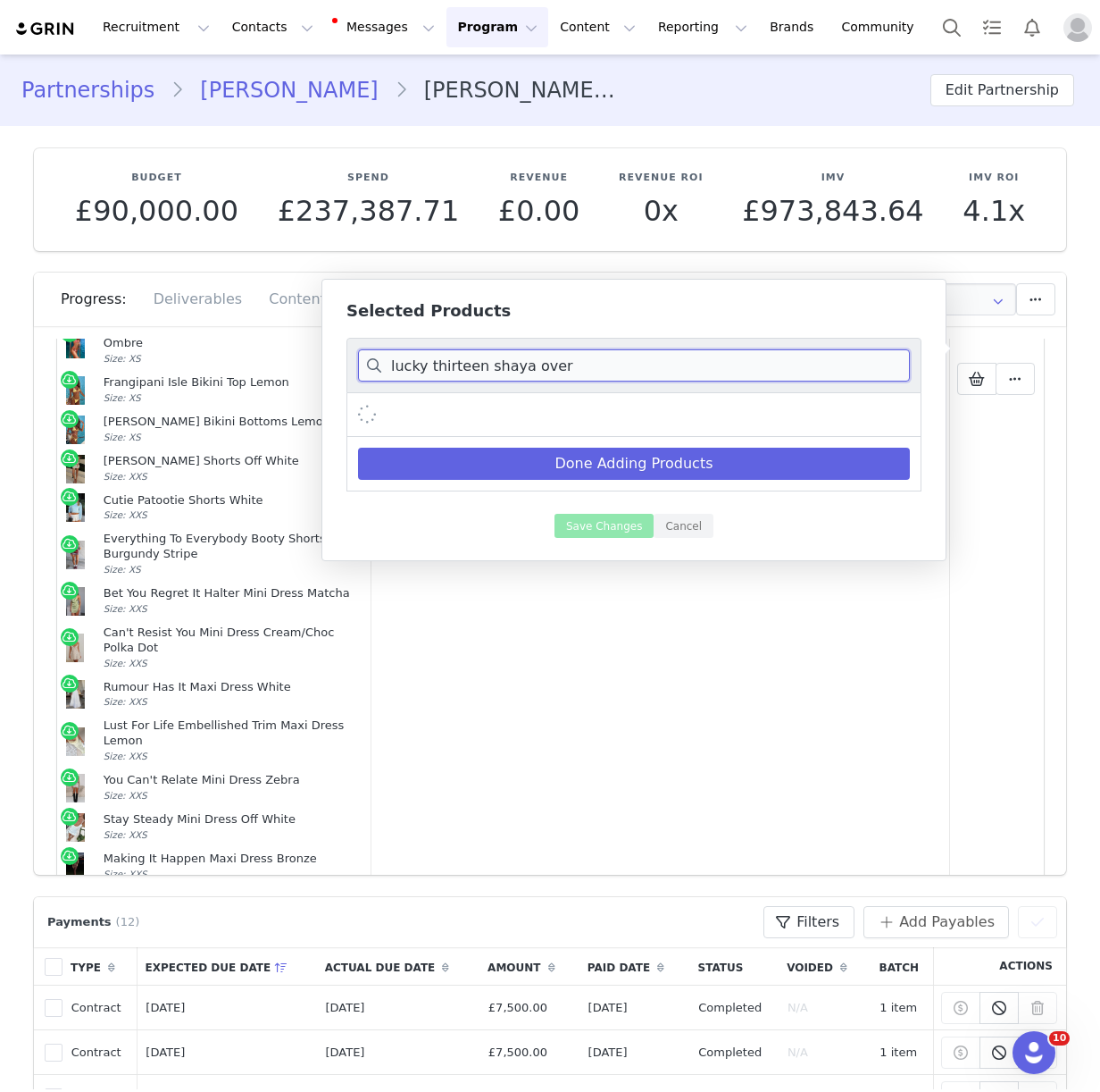
scroll to position [0, 0]
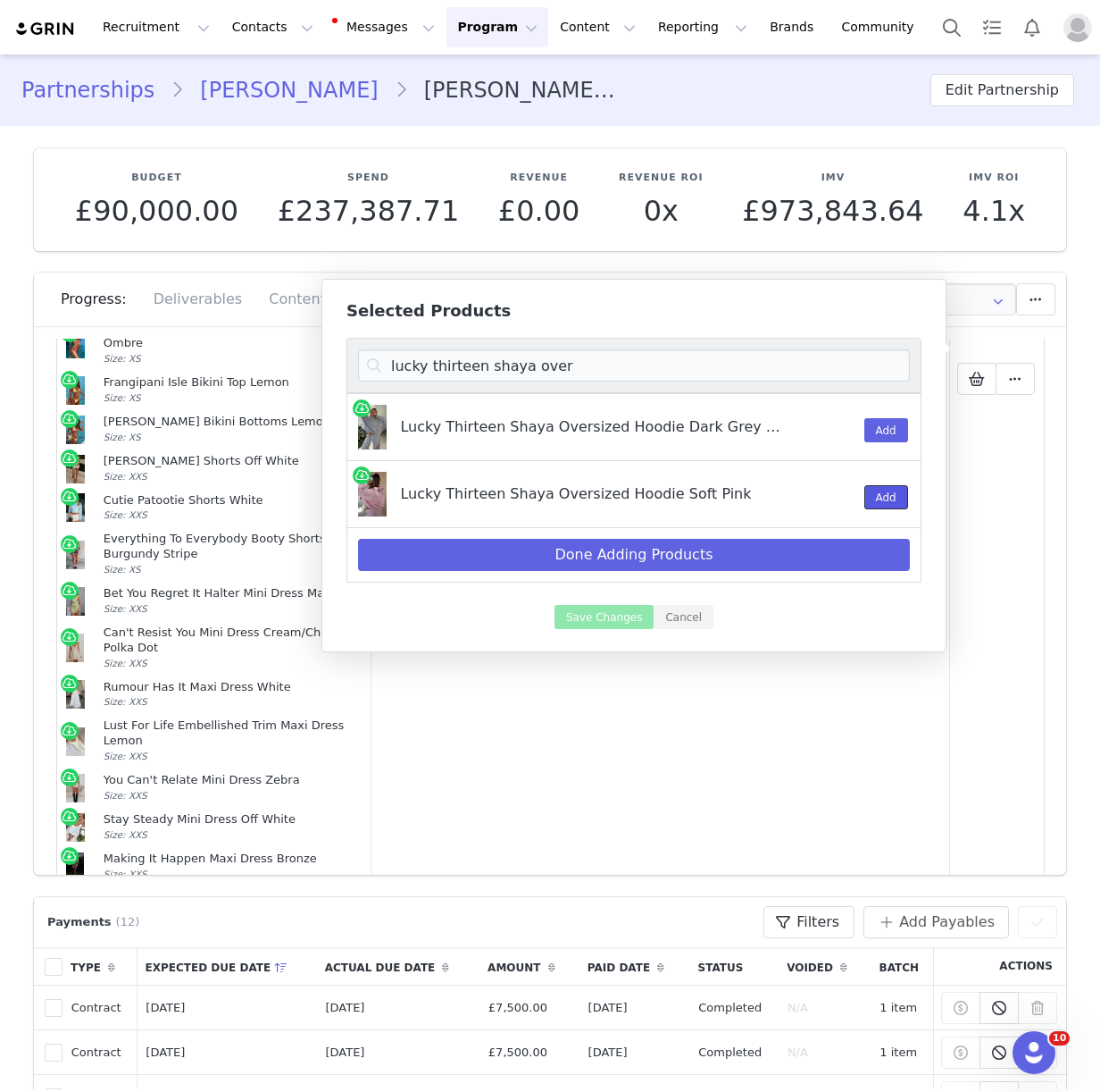
click at [877, 503] on button "Add" at bounding box center [886, 498] width 44 height 24
click at [565, 369] on input "lucky thirteen shaya over" at bounding box center [634, 365] width 552 height 32
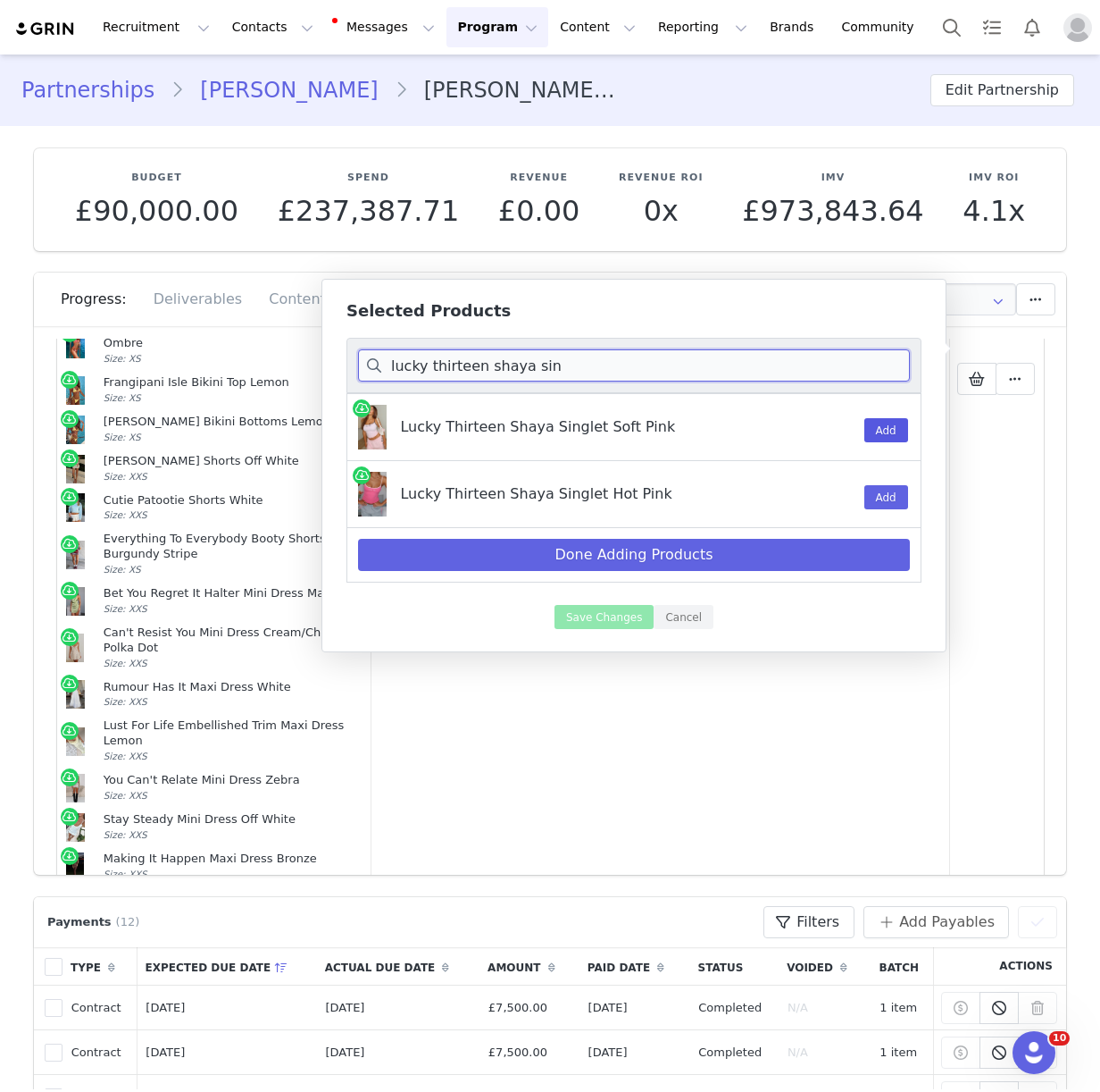
type input "lucky thirteen shaya sin"
click at [890, 429] on button "Add" at bounding box center [886, 430] width 44 height 24
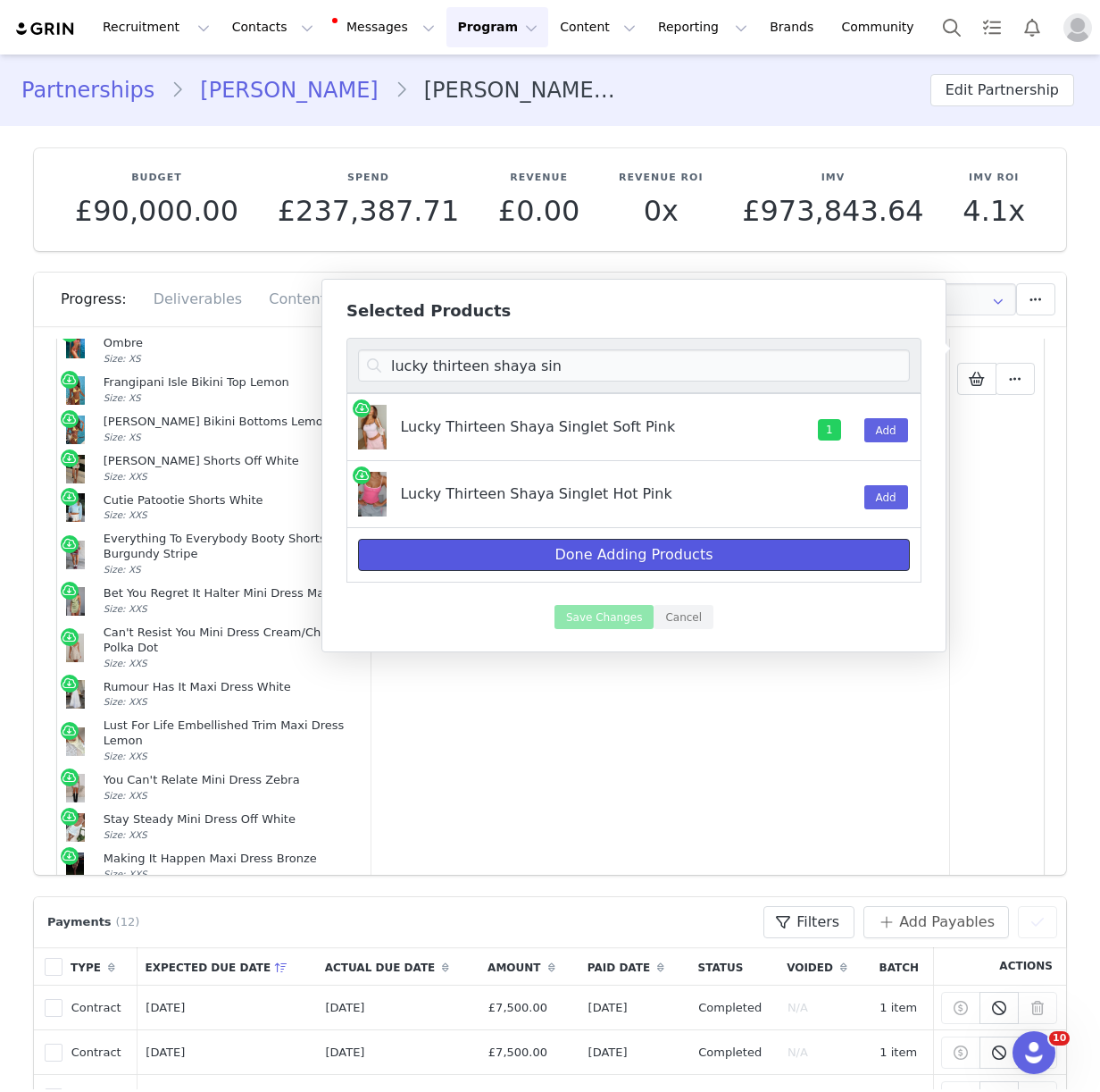
click at [684, 558] on button "Done Adding Products" at bounding box center [634, 555] width 552 height 32
select select "28060704"
select select "28010868"
select select "28011841"
select select "28011347"
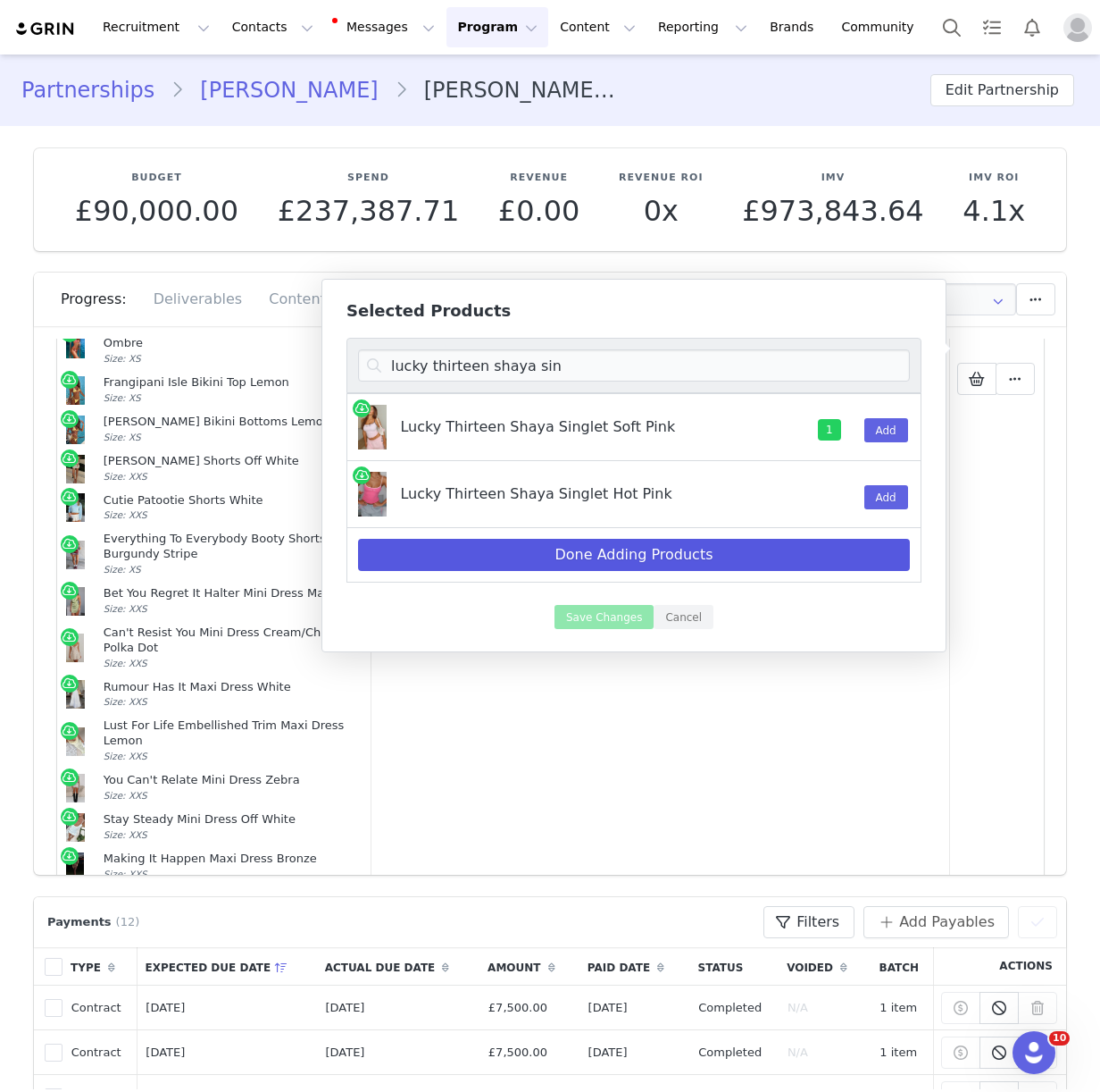
select select "27626185"
select select "26941721"
select select "27366761"
select select "28060740"
select select "27829762"
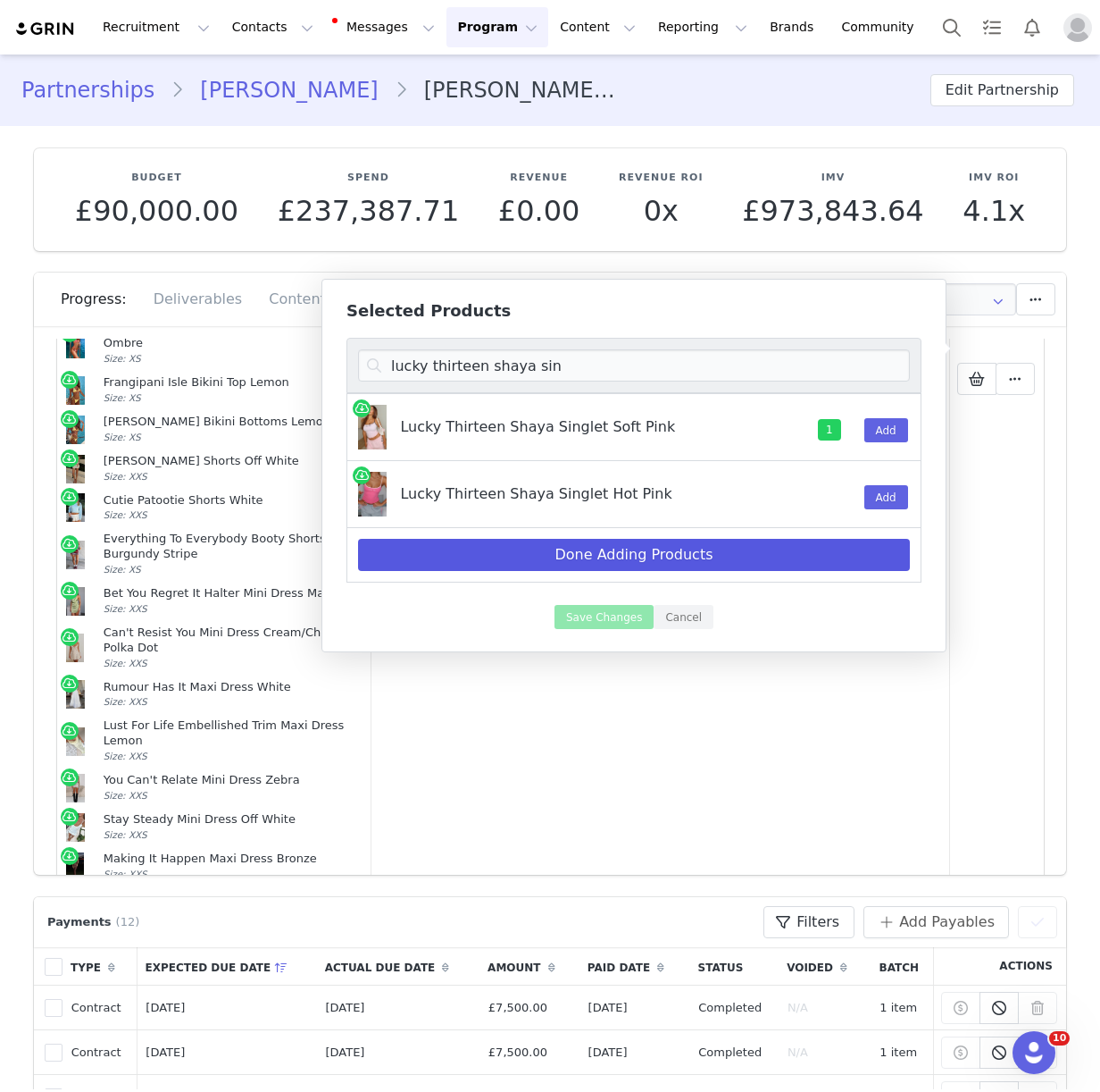
select select "27336506"
select select "27335536"
select select "27333492"
select select "27331606"
select select "27331378"
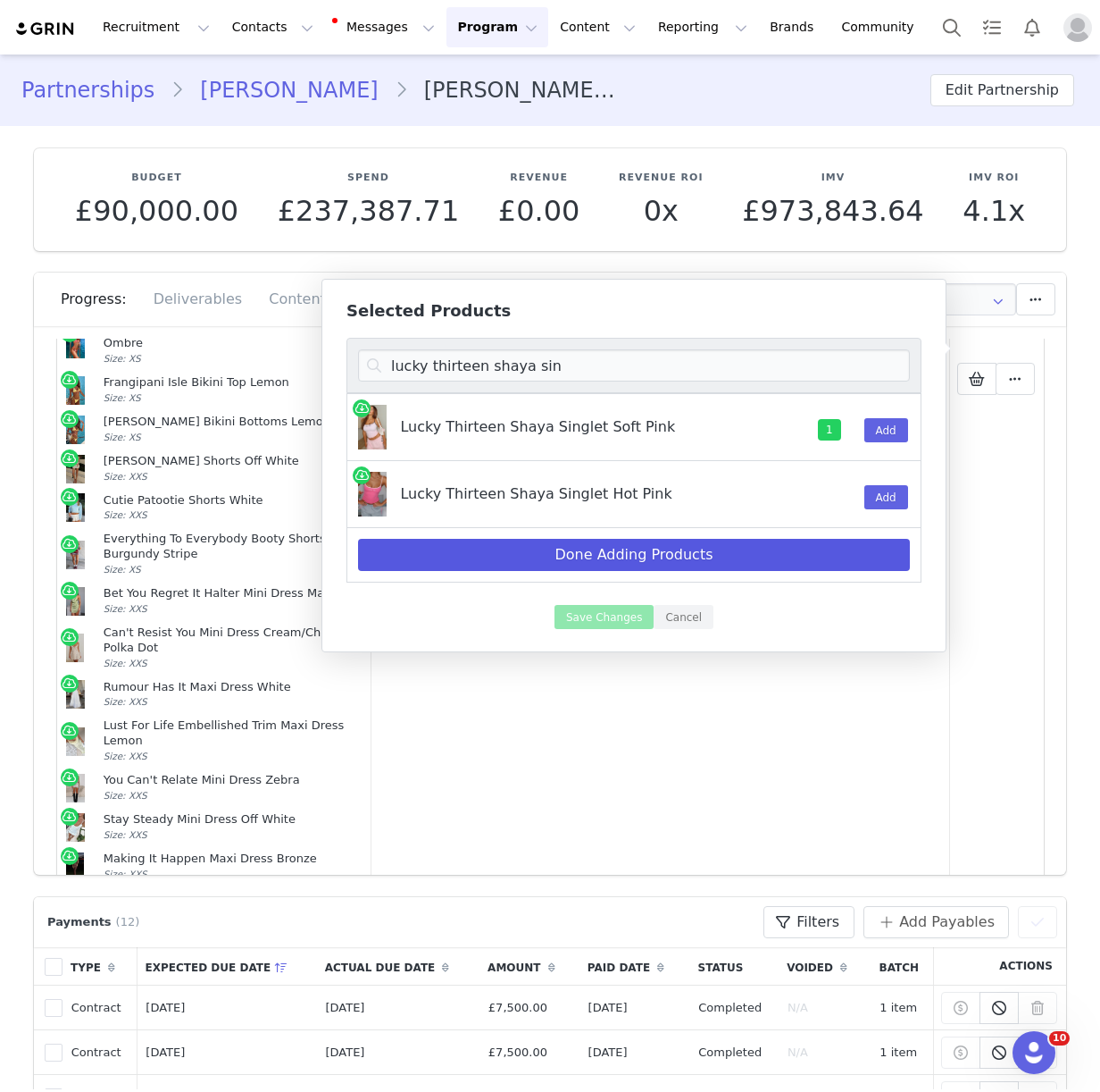
select select "26944392"
select select "27117998"
select select "27629469"
select select "27950363"
select select "28022040"
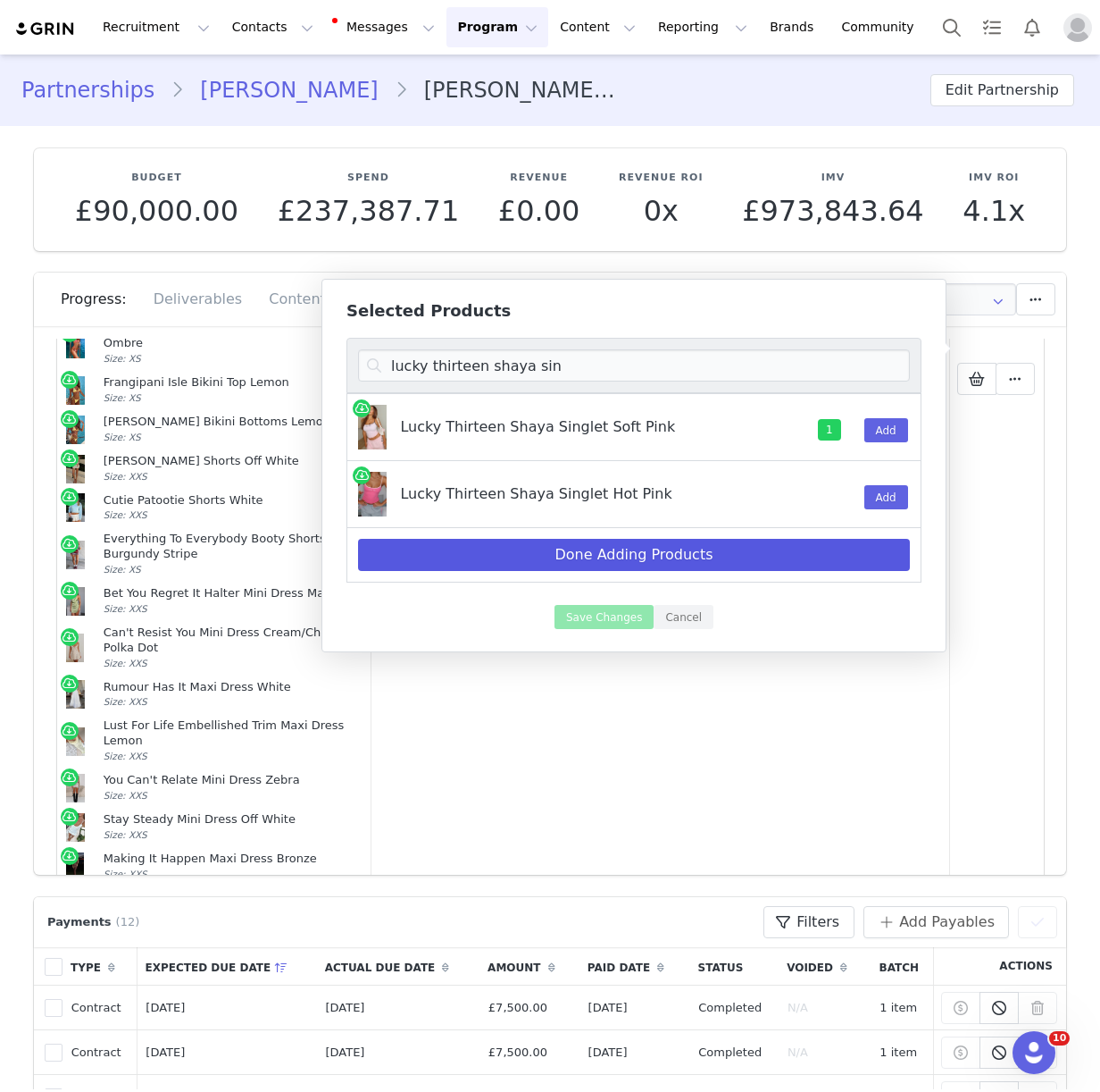
select select "27449374"
select select "27711379"
select select "27332110"
select select "27332864"
select select "26940891"
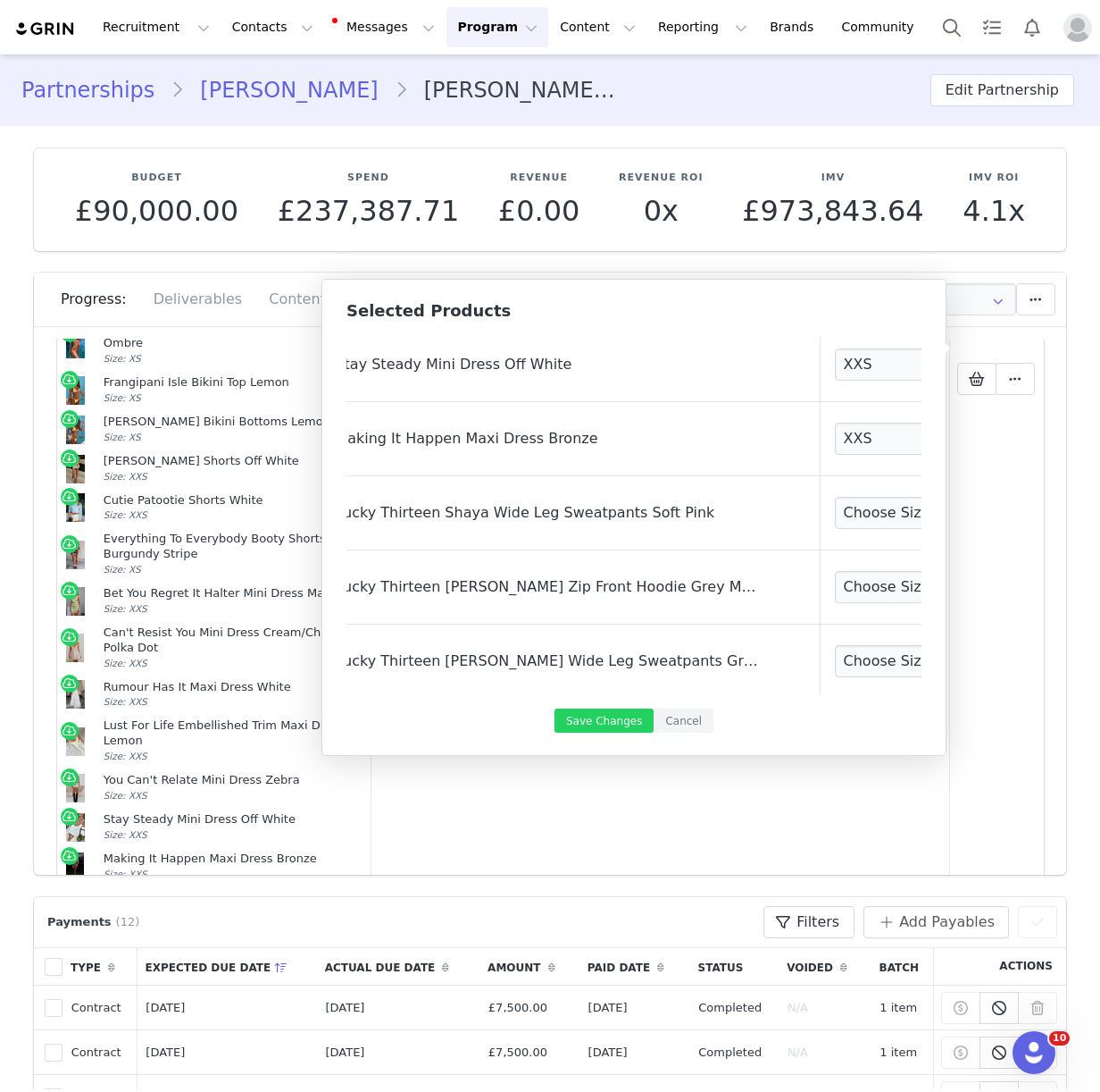
scroll to position [1630, 69]
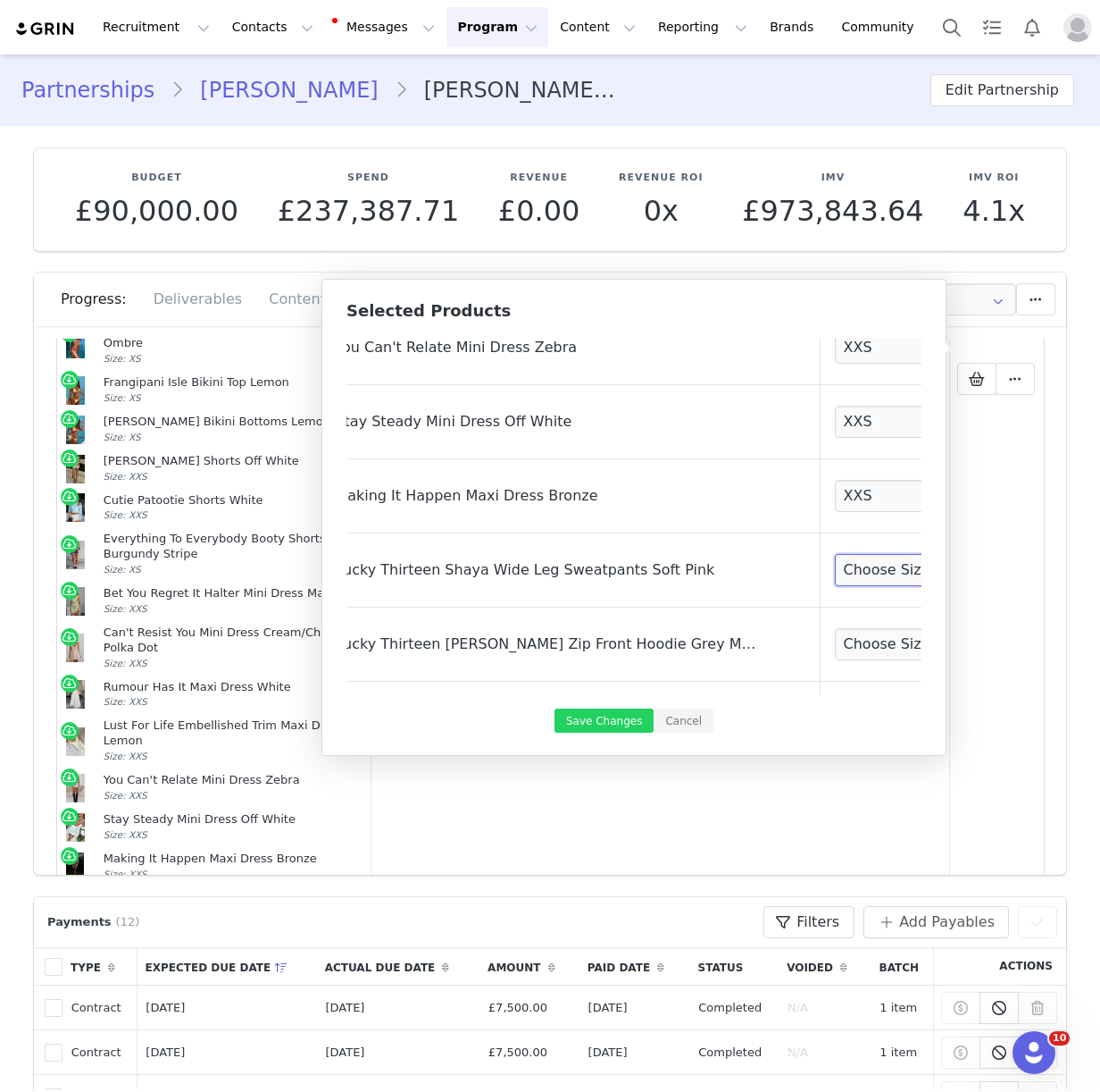
click at [835, 582] on select "Choose Size 3XS XXS XS S M L XL" at bounding box center [901, 570] width 132 height 32
select select "27780471"
click at [835, 641] on select "Choose Size 3XS/XXS XXS/XS XS/S S/M M/L L/XL" at bounding box center [901, 644] width 132 height 32
select select "27779379"
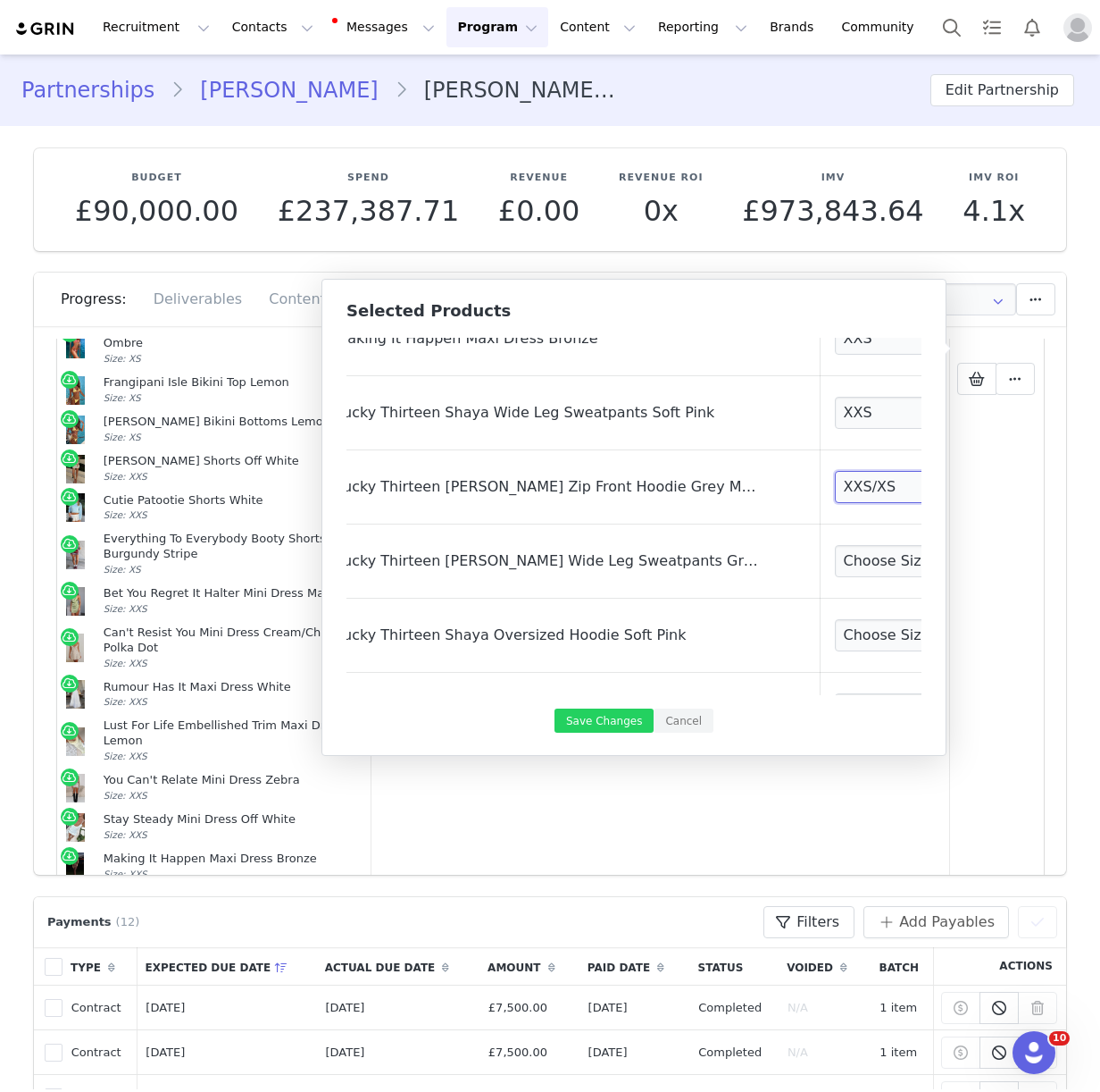
scroll to position [1813, 69]
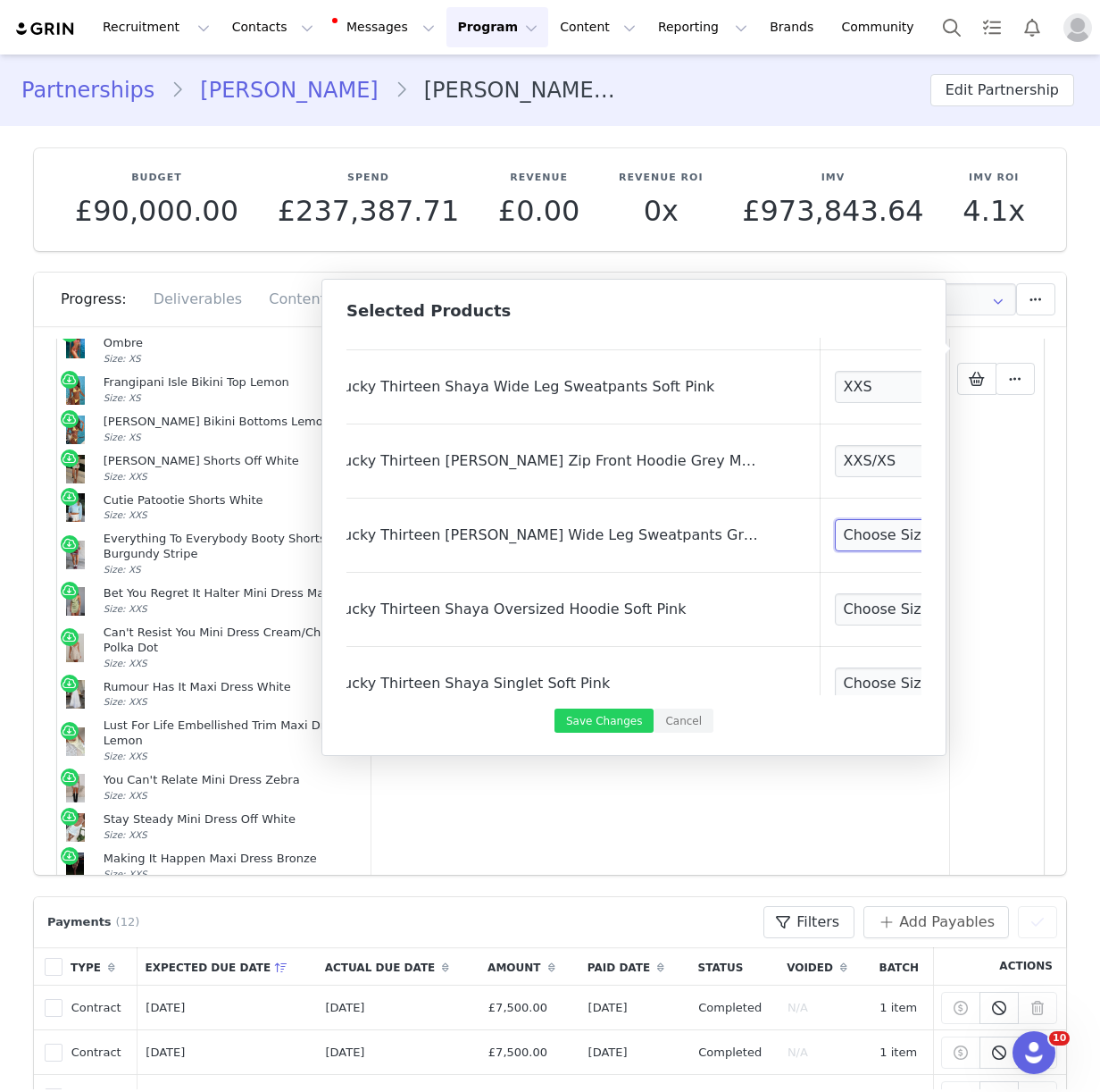
click at [835, 545] on select "Choose Size 3XS XXS XS S M L XL" at bounding box center [901, 535] width 132 height 32
select select "27779142"
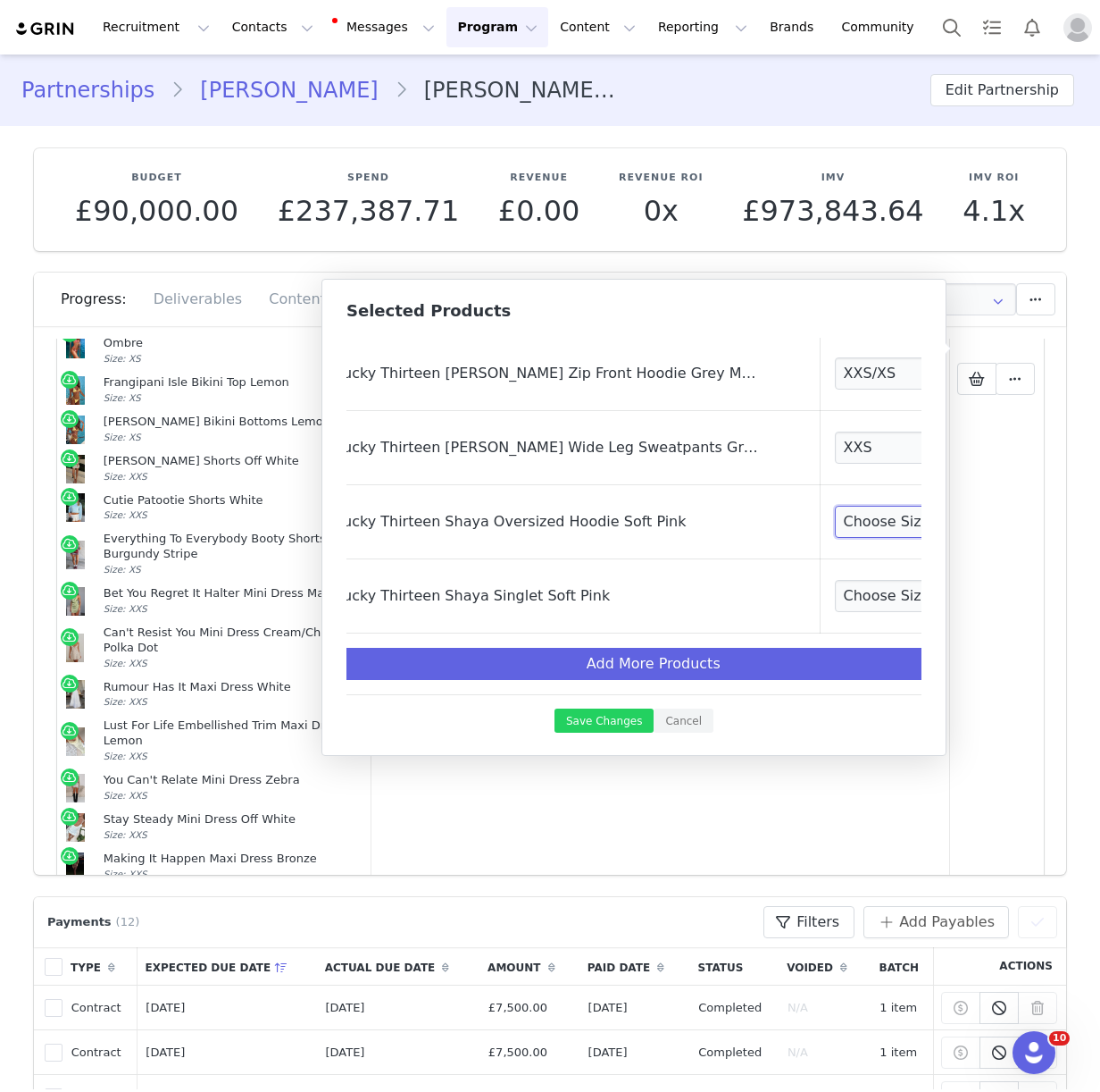
click at [835, 508] on select "Choose Size 3XS/XXS XXS/XS XS/S S/M M/L L/XL" at bounding box center [901, 521] width 132 height 32
select select "27779523"
click at [835, 592] on select "Choose Size 3XS XXS XS S M L XL" at bounding box center [901, 595] width 132 height 32
select select "27780185"
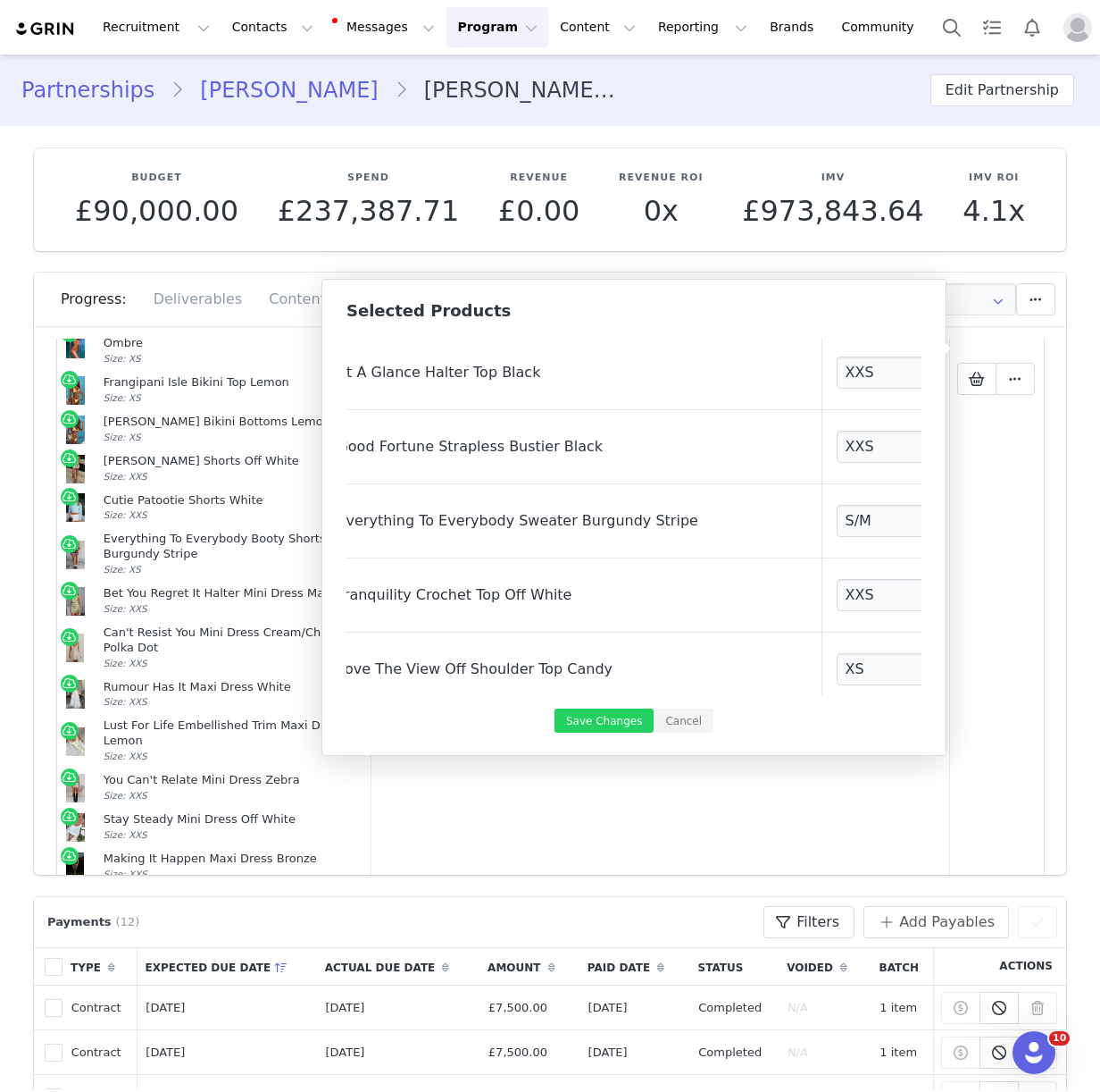
scroll to position [0, 67]
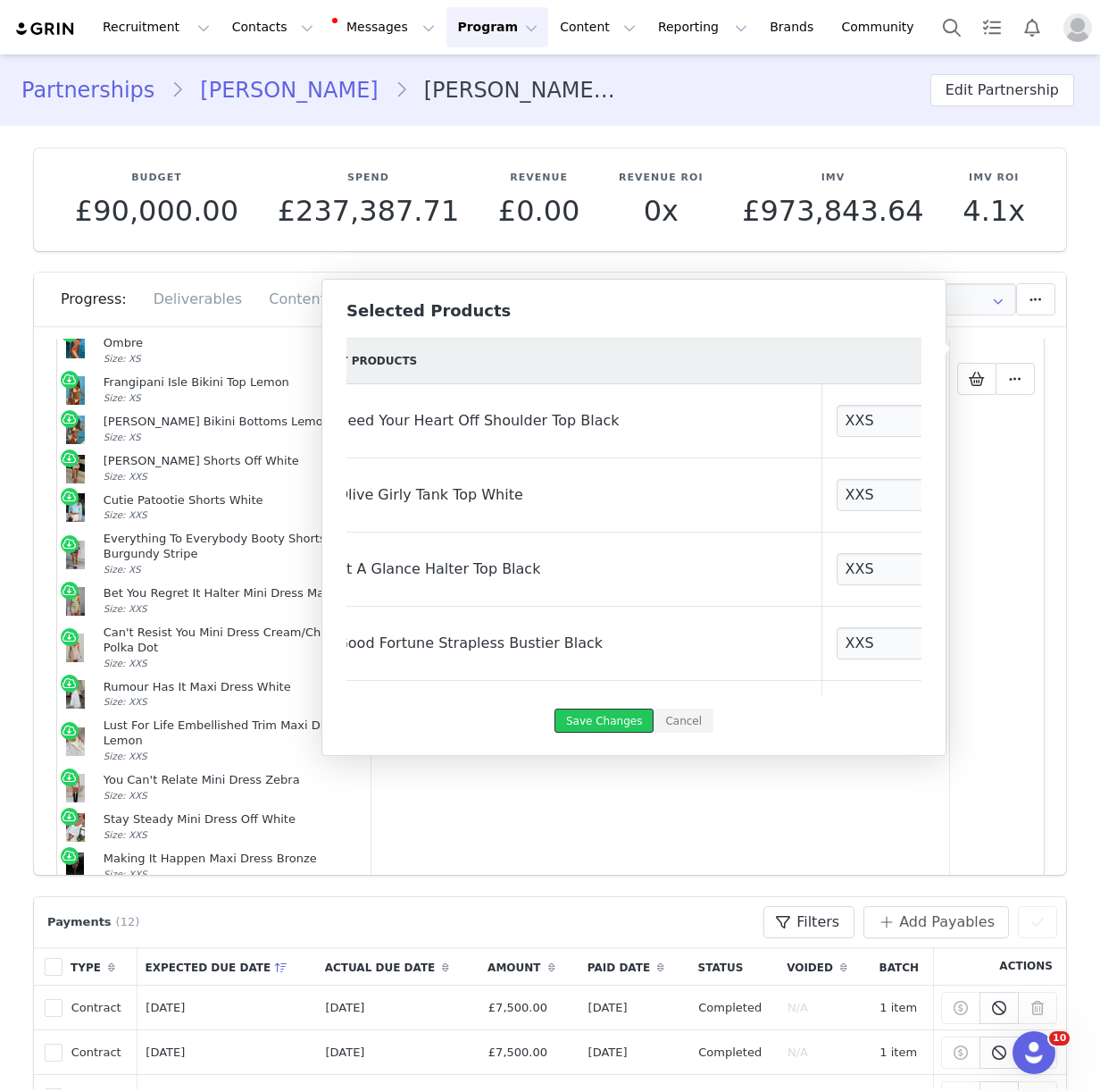
click at [619, 713] on button "Save Changes" at bounding box center [604, 720] width 99 height 24
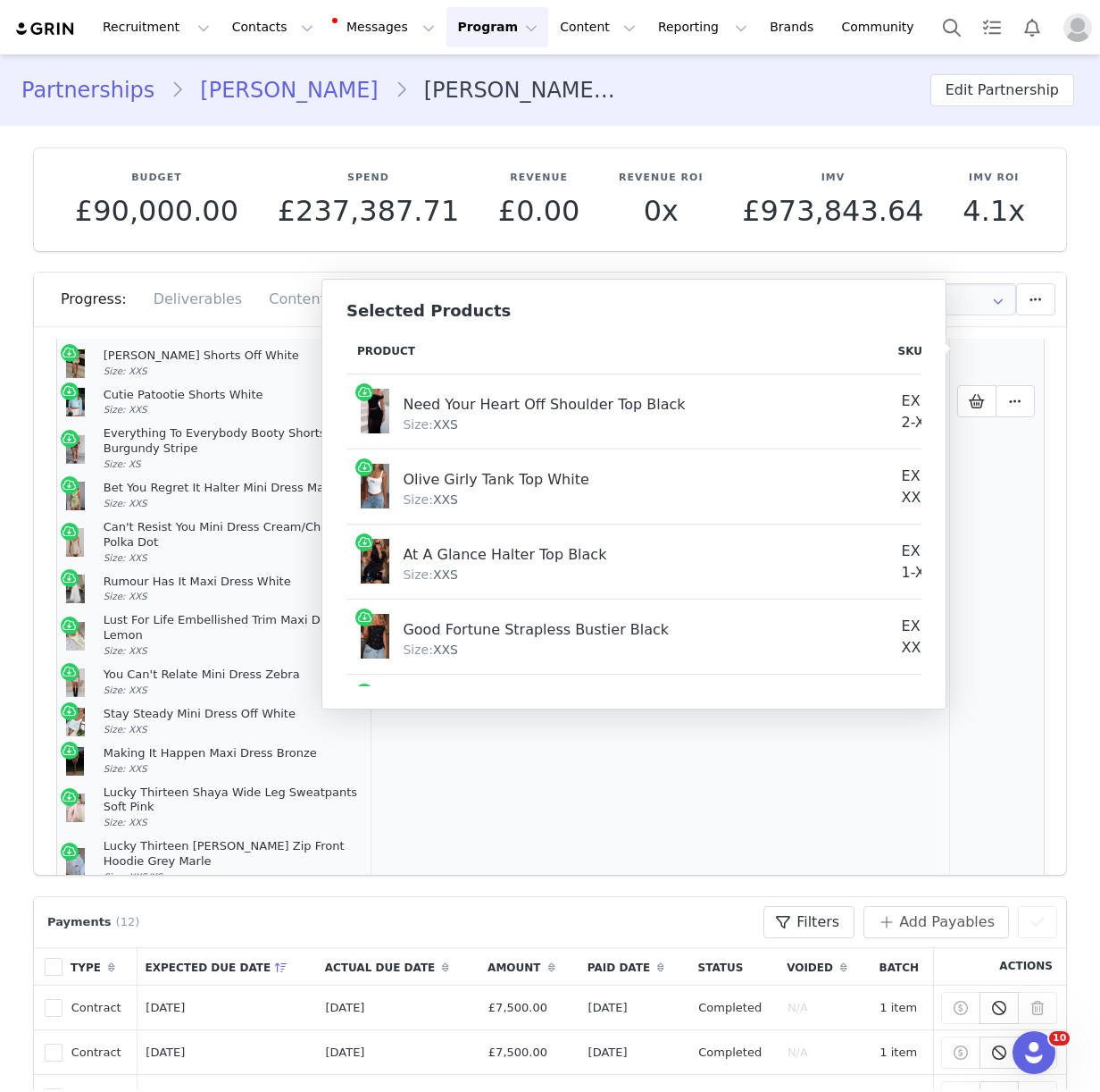
scroll to position [731, 0]
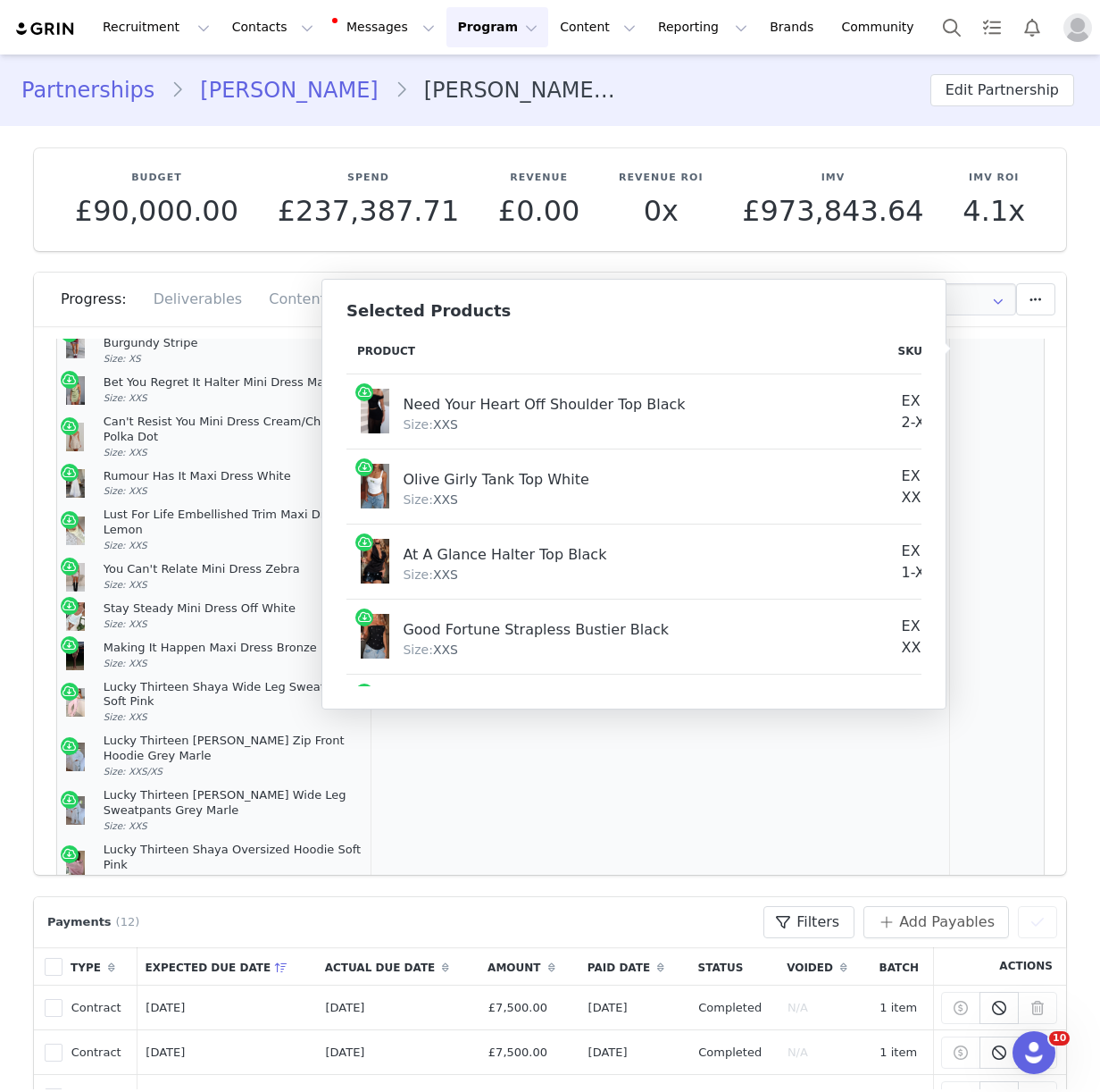
click at [749, 799] on td "N/A" at bounding box center [794, 296] width 128 height 1283
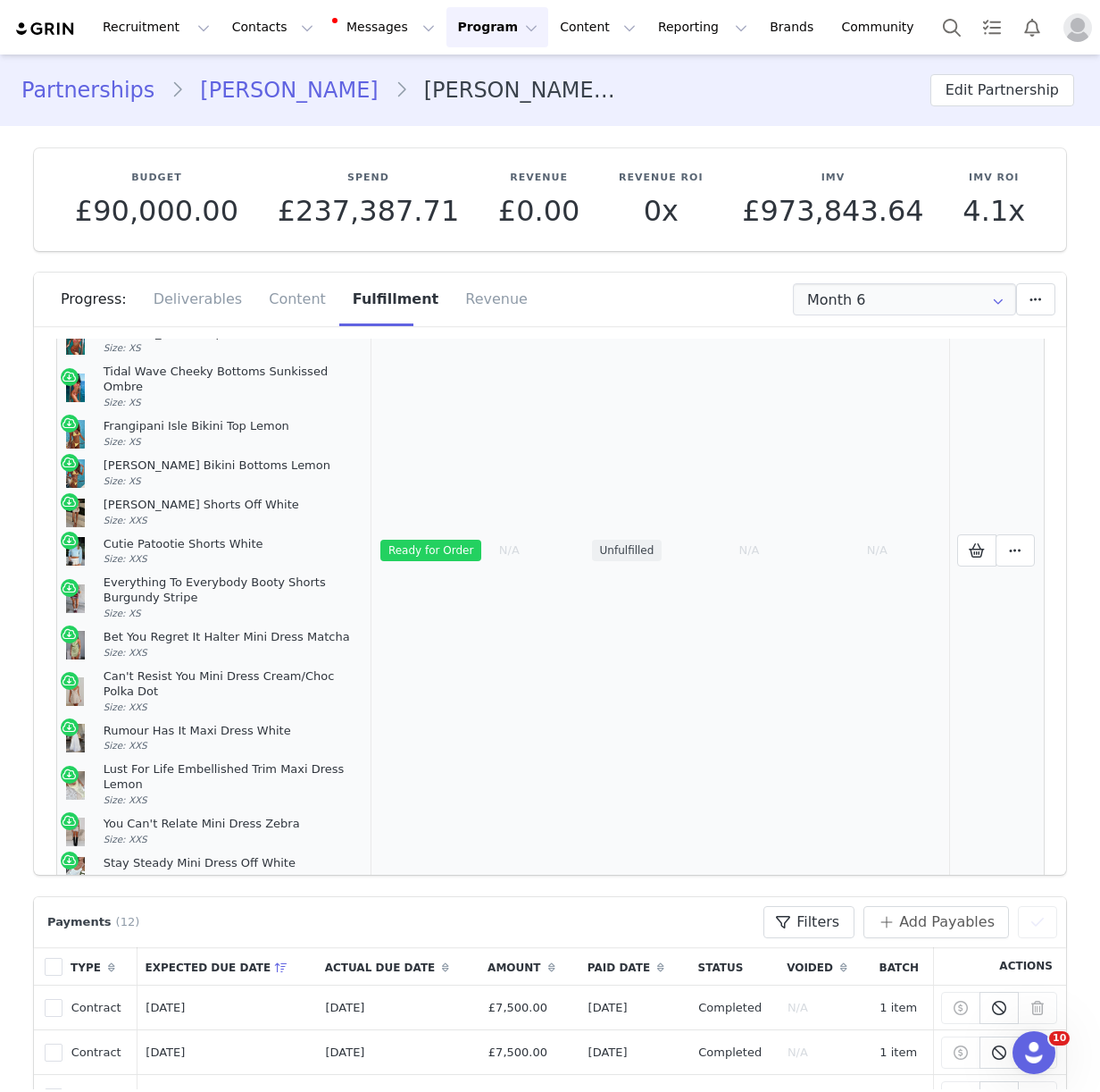
scroll to position [483, 0]
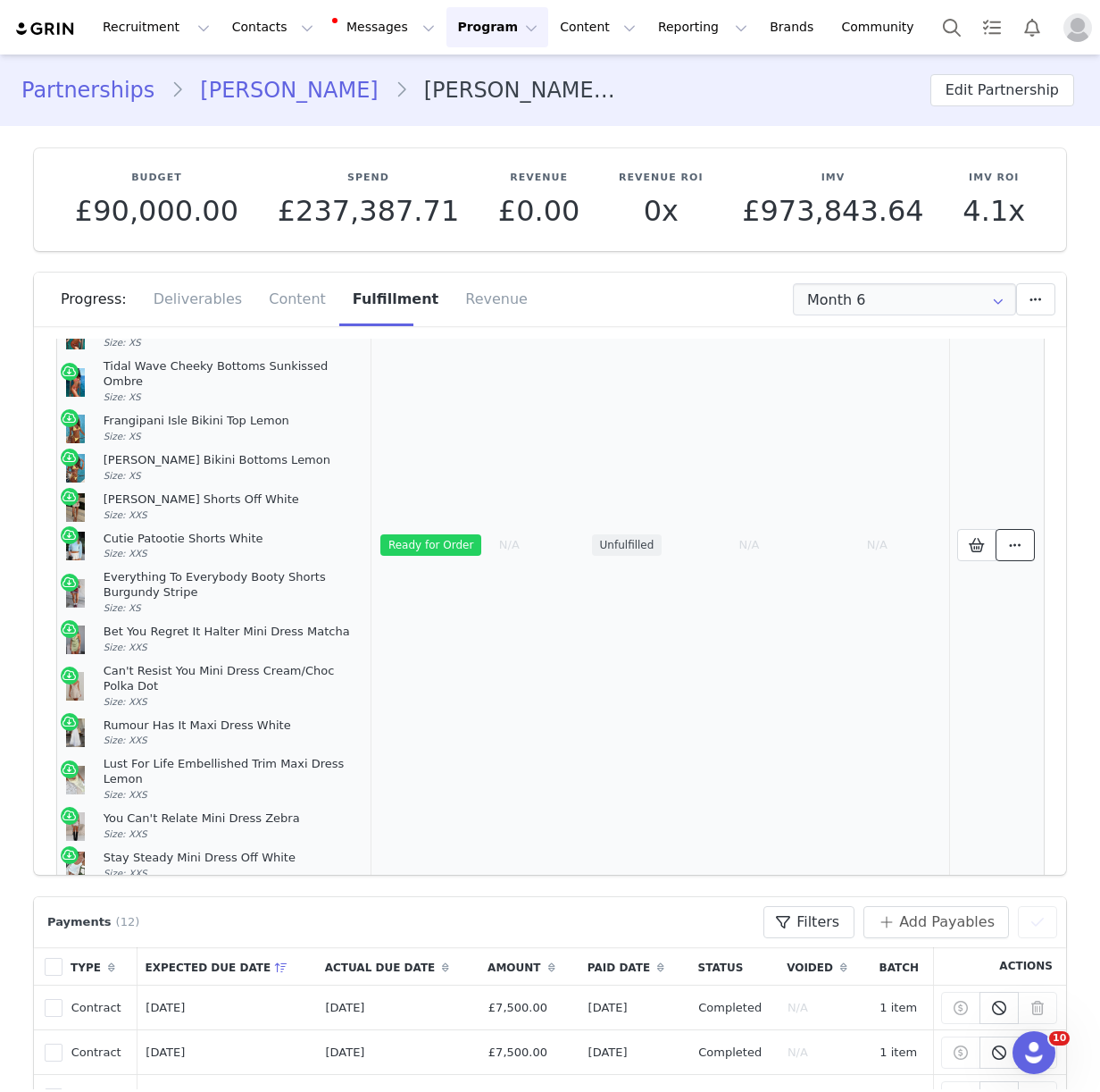
click at [1019, 538] on icon at bounding box center [1015, 545] width 12 height 14
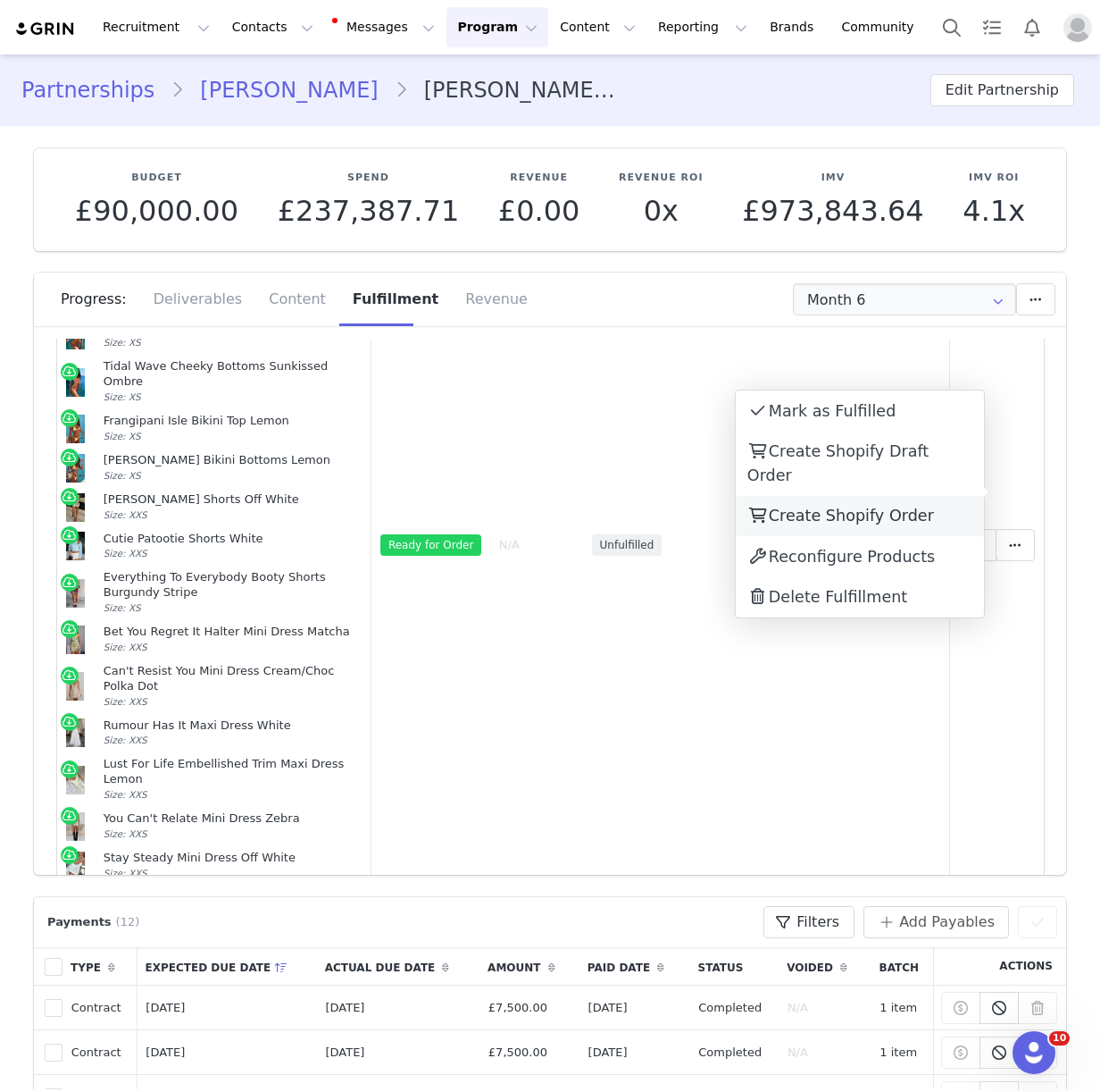
click at [804, 496] on div "Create Shopify Order" at bounding box center [860, 516] width 248 height 41
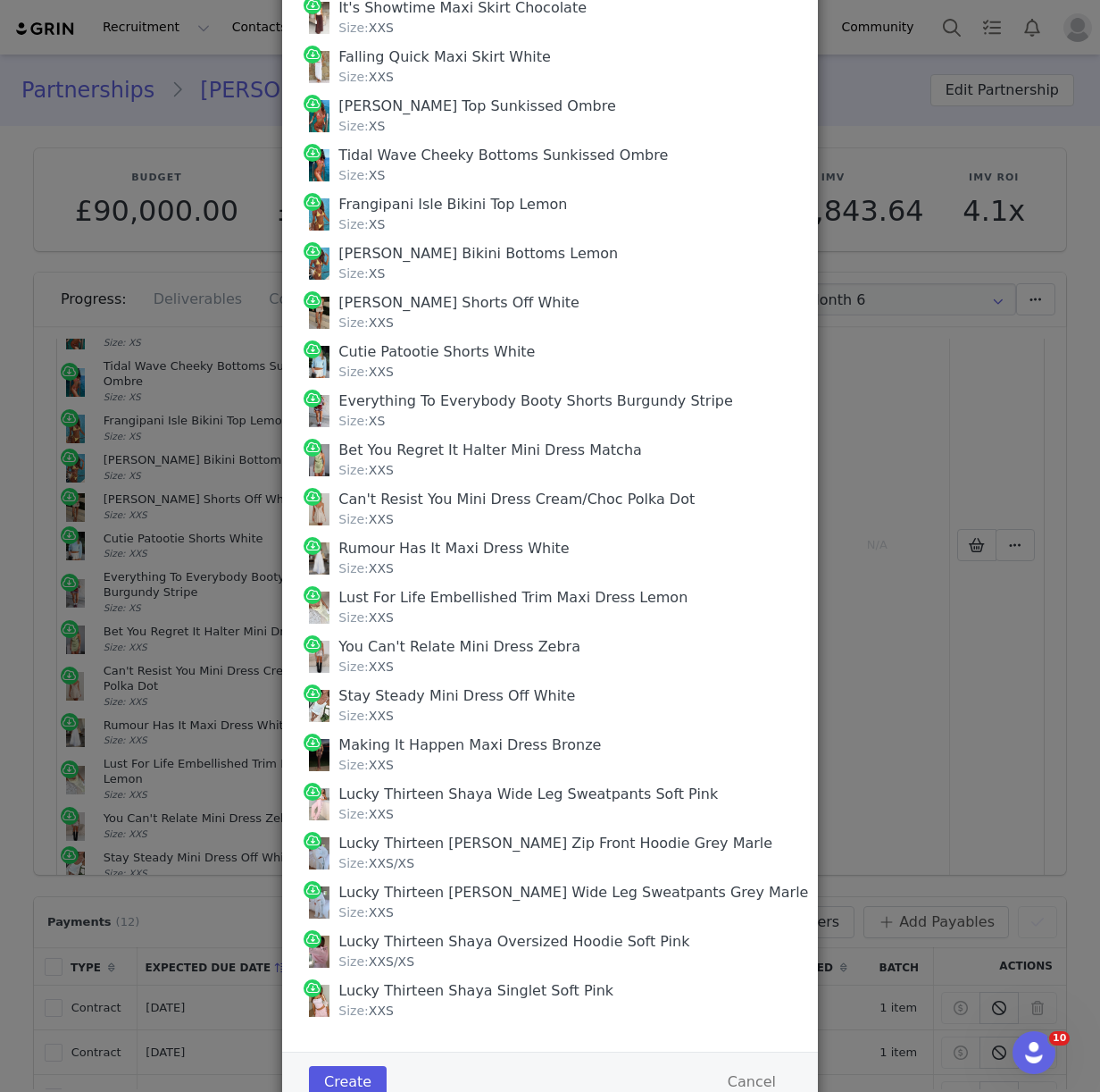
scroll to position [775, 0]
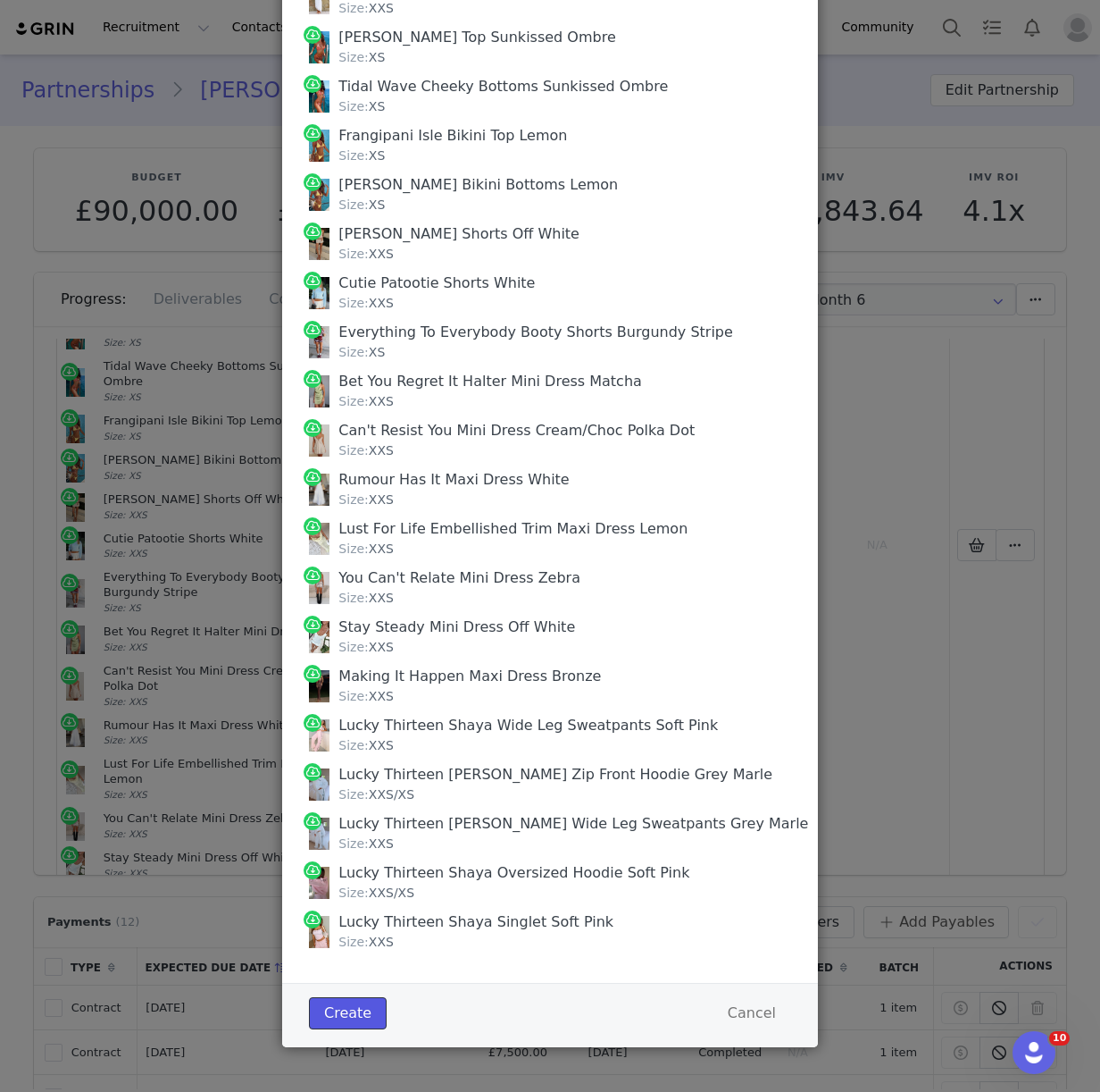
click at [350, 1000] on button "Create" at bounding box center [347, 1013] width 78 height 32
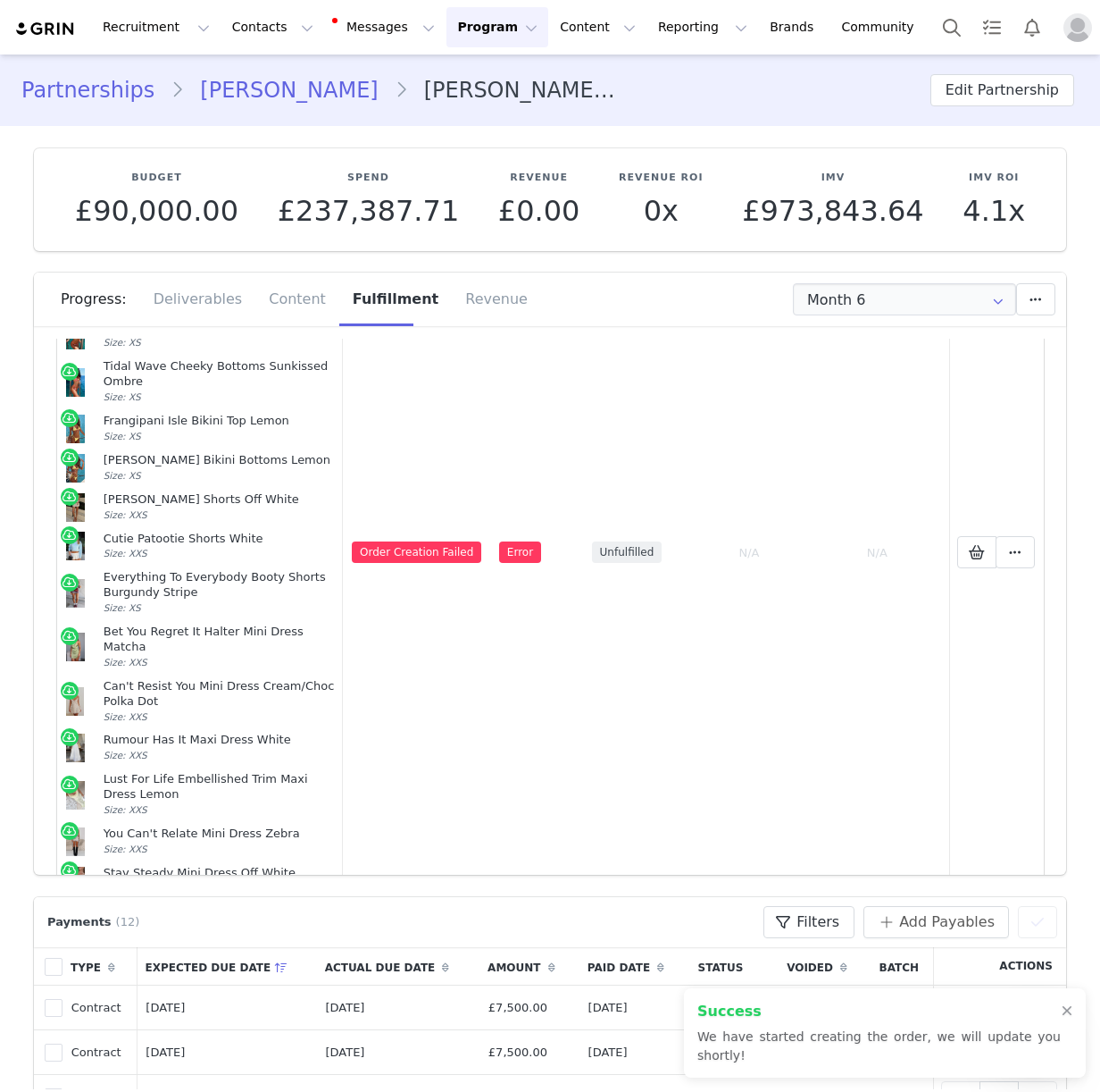
scroll to position [513, 0]
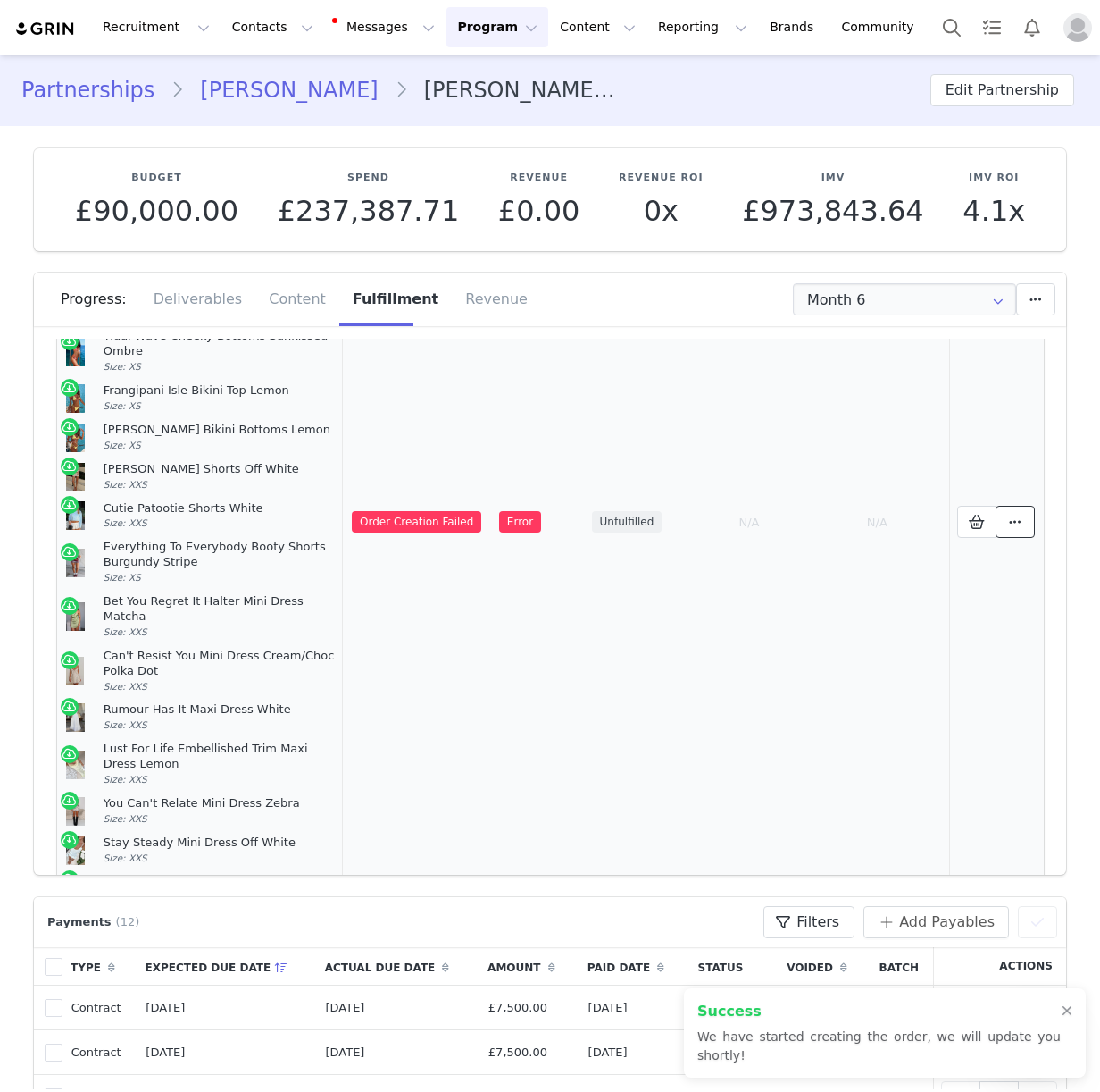
click at [1014, 515] on icon at bounding box center [1015, 521] width 12 height 14
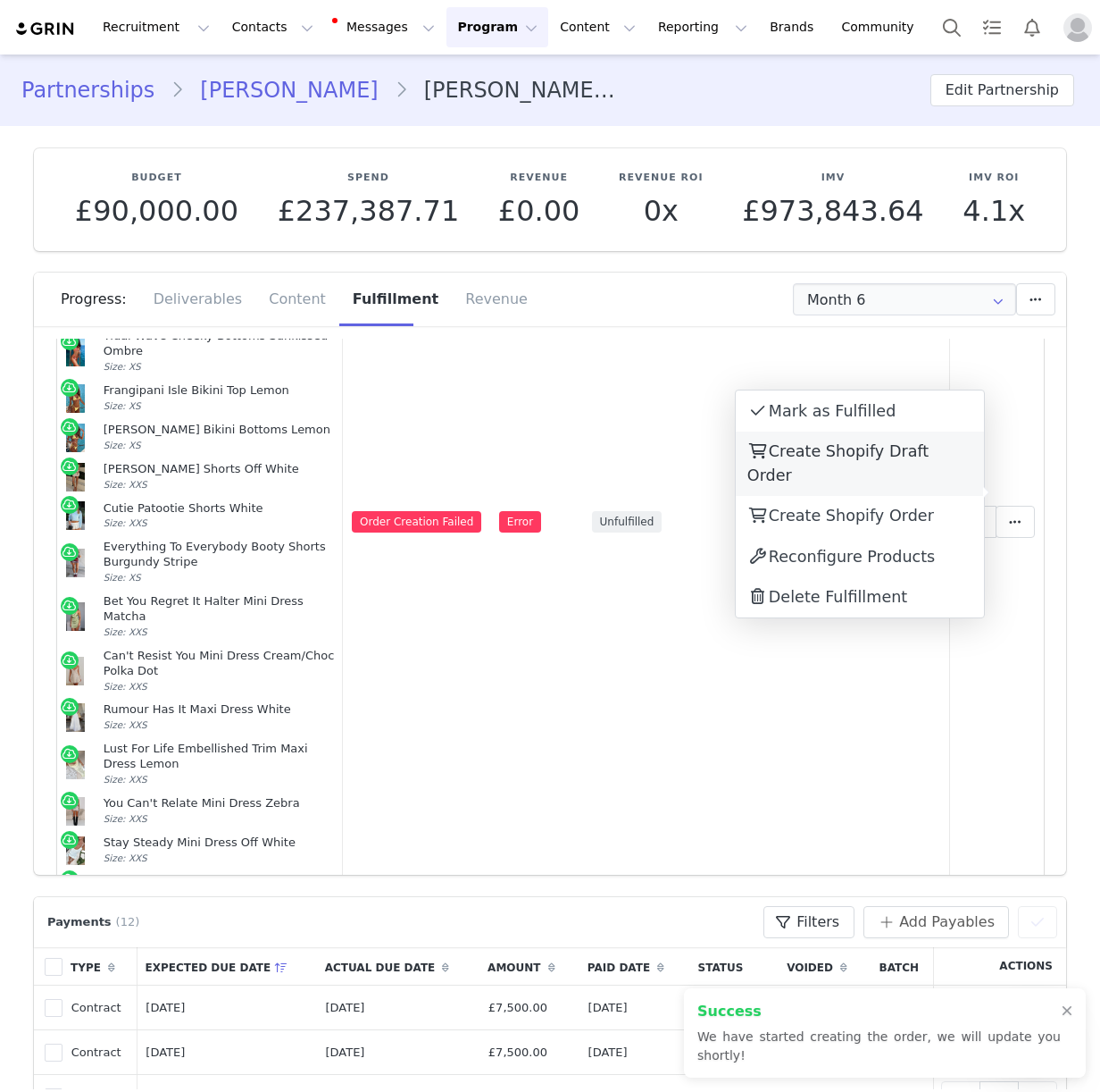
click at [848, 447] on span "Create Shopify Draft Order" at bounding box center [837, 463] width 181 height 41
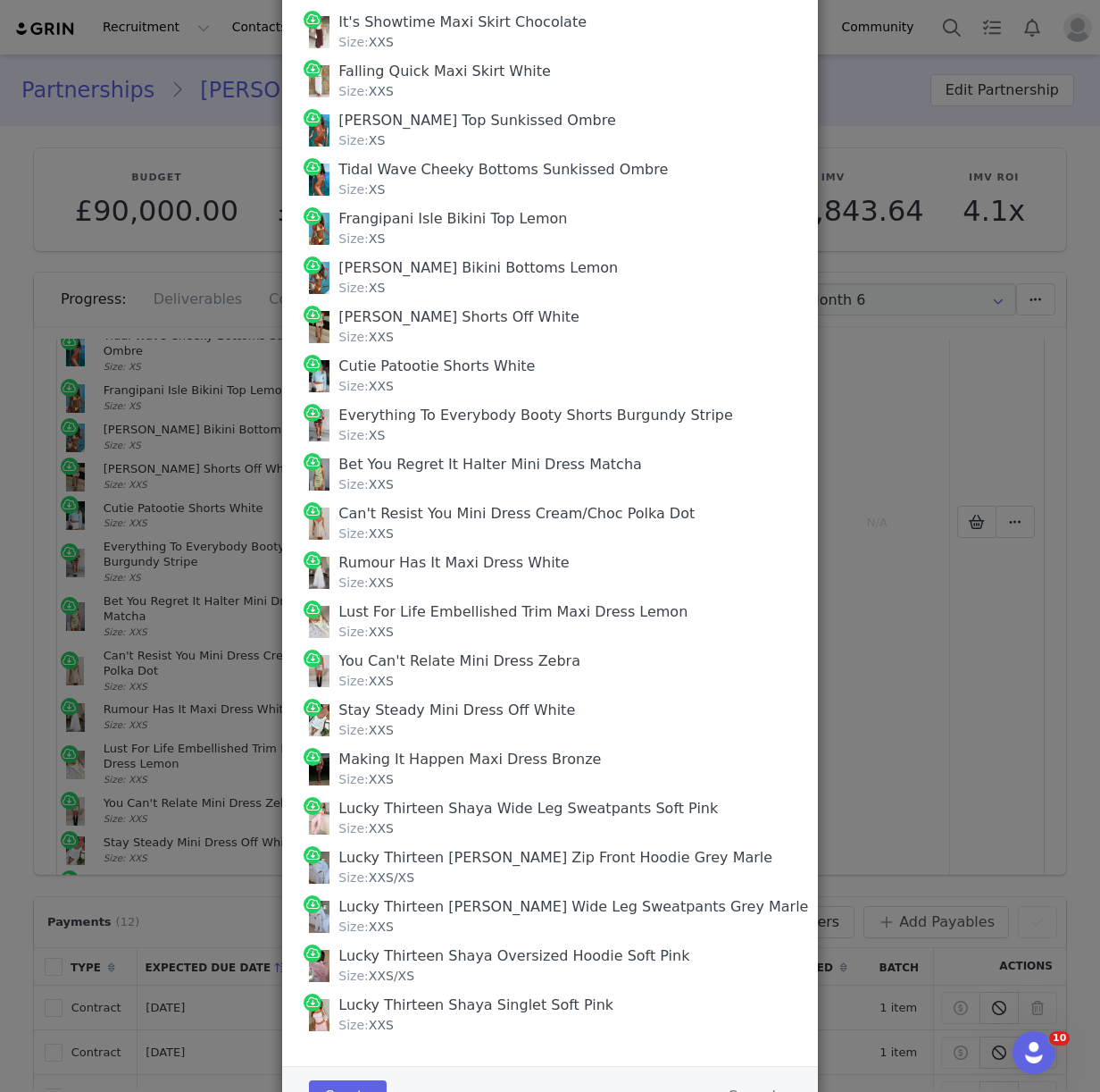
scroll to position [775, 0]
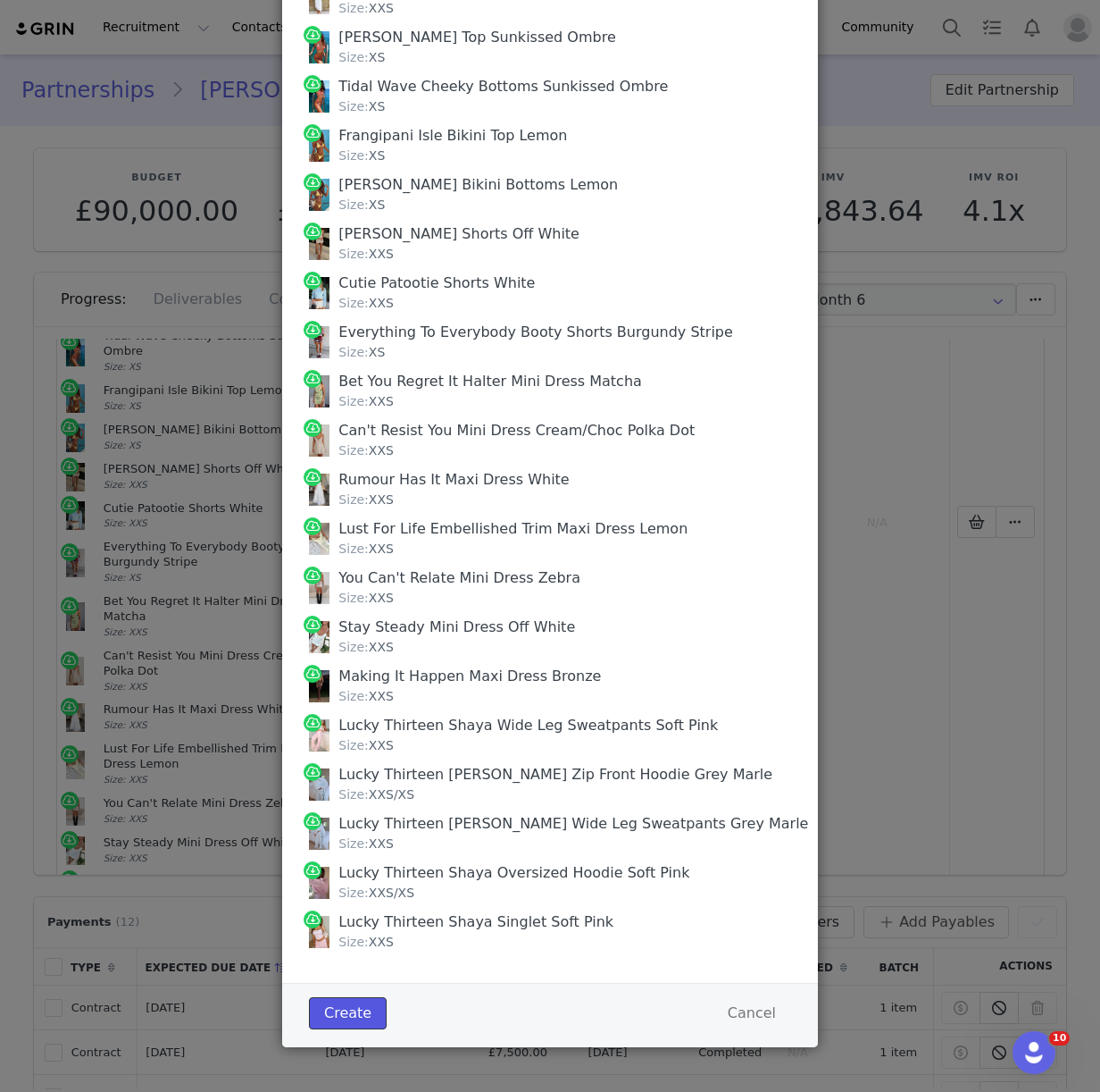
click at [347, 1007] on button "Create" at bounding box center [347, 1013] width 78 height 32
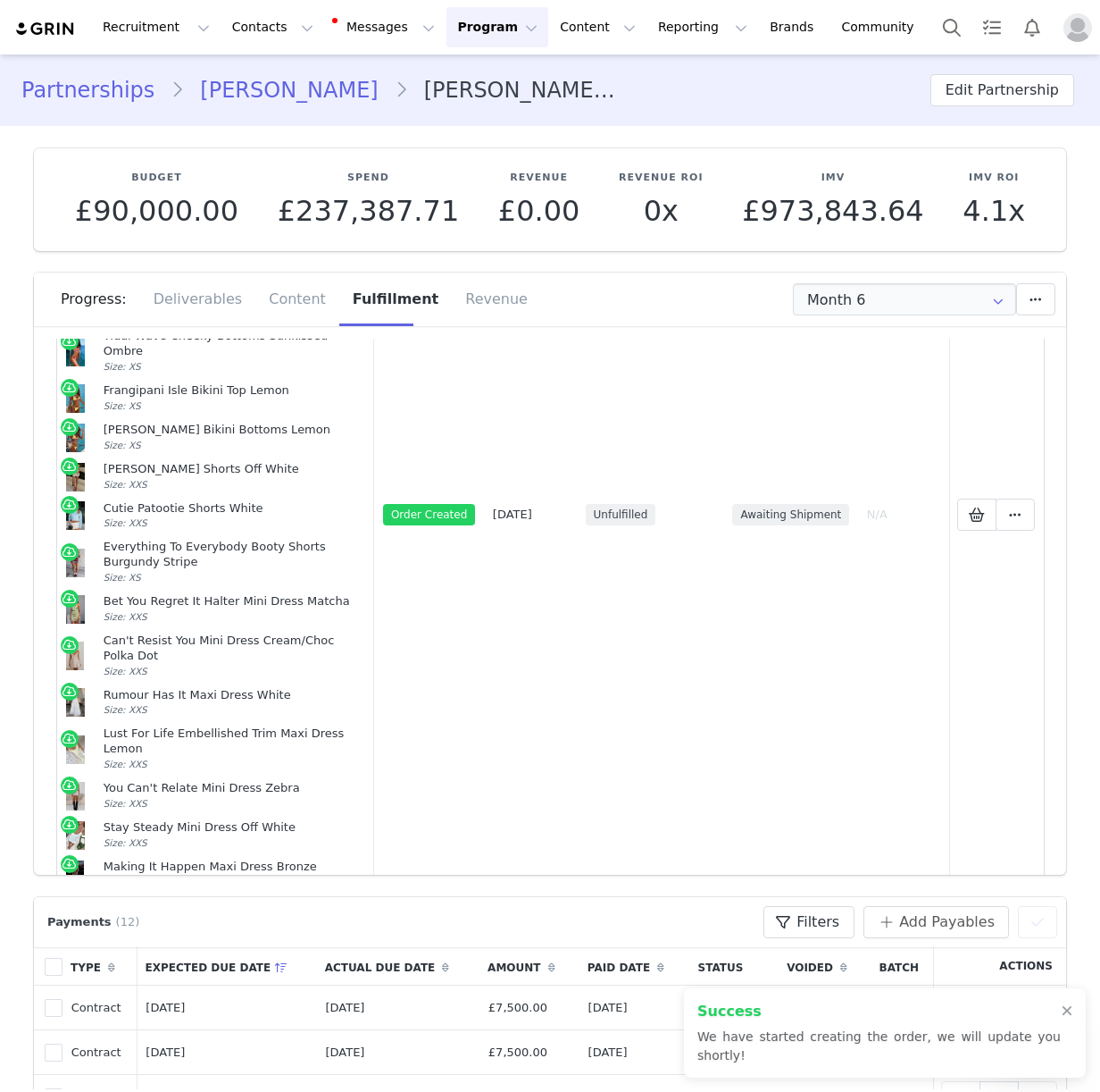
scroll to position [474, 0]
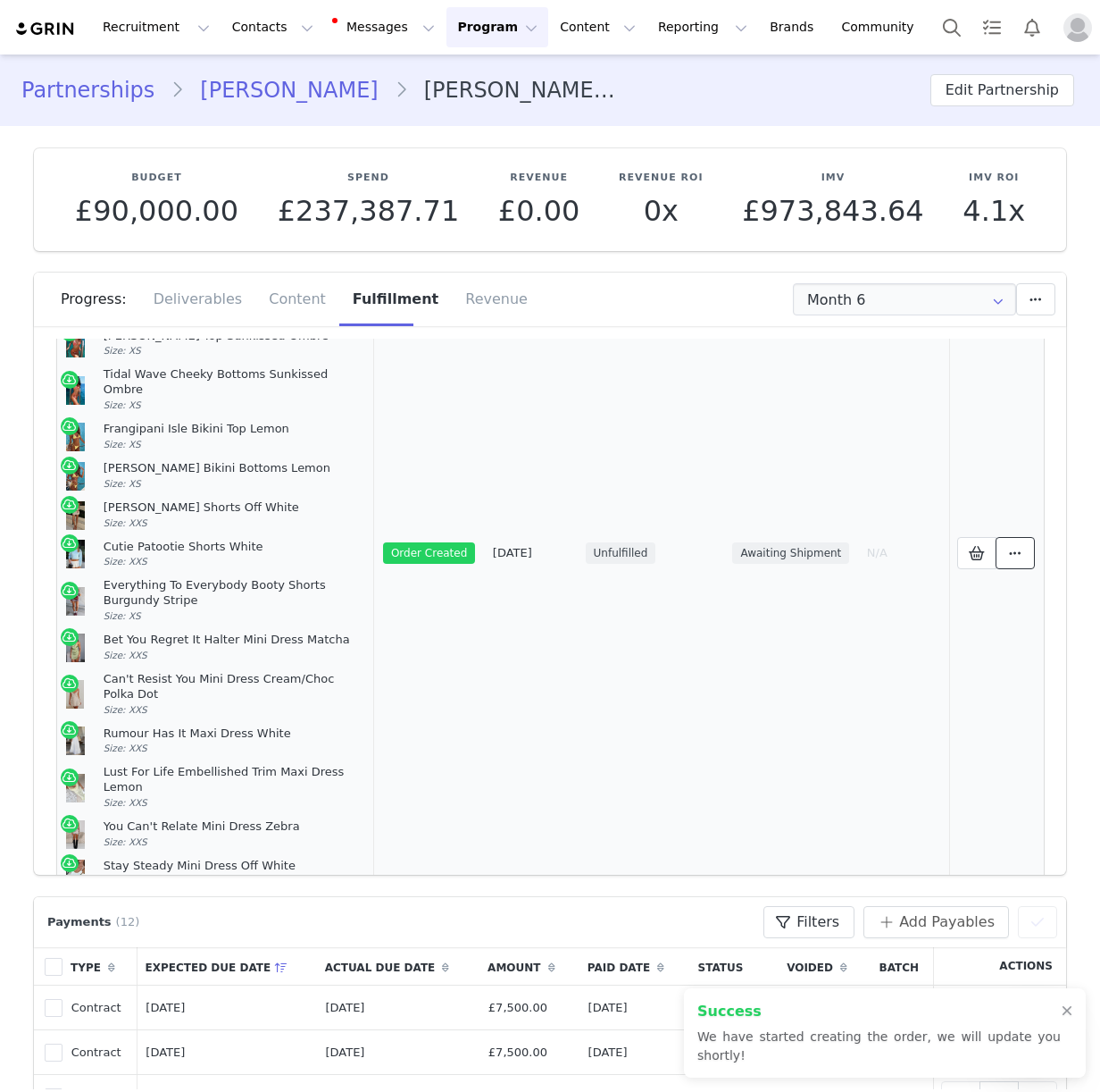
click at [1009, 546] on icon at bounding box center [1015, 552] width 12 height 14
click at [891, 504] on link "View Order" at bounding box center [860, 493] width 248 height 41
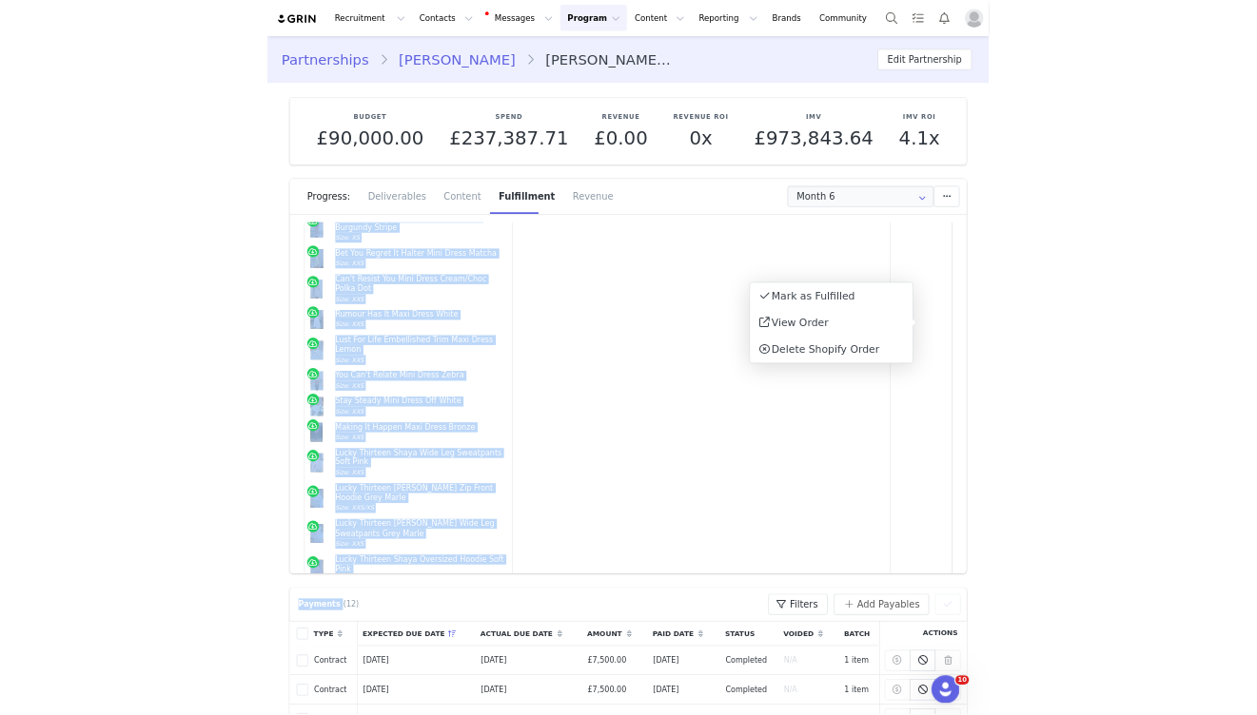
scroll to position [821, 0]
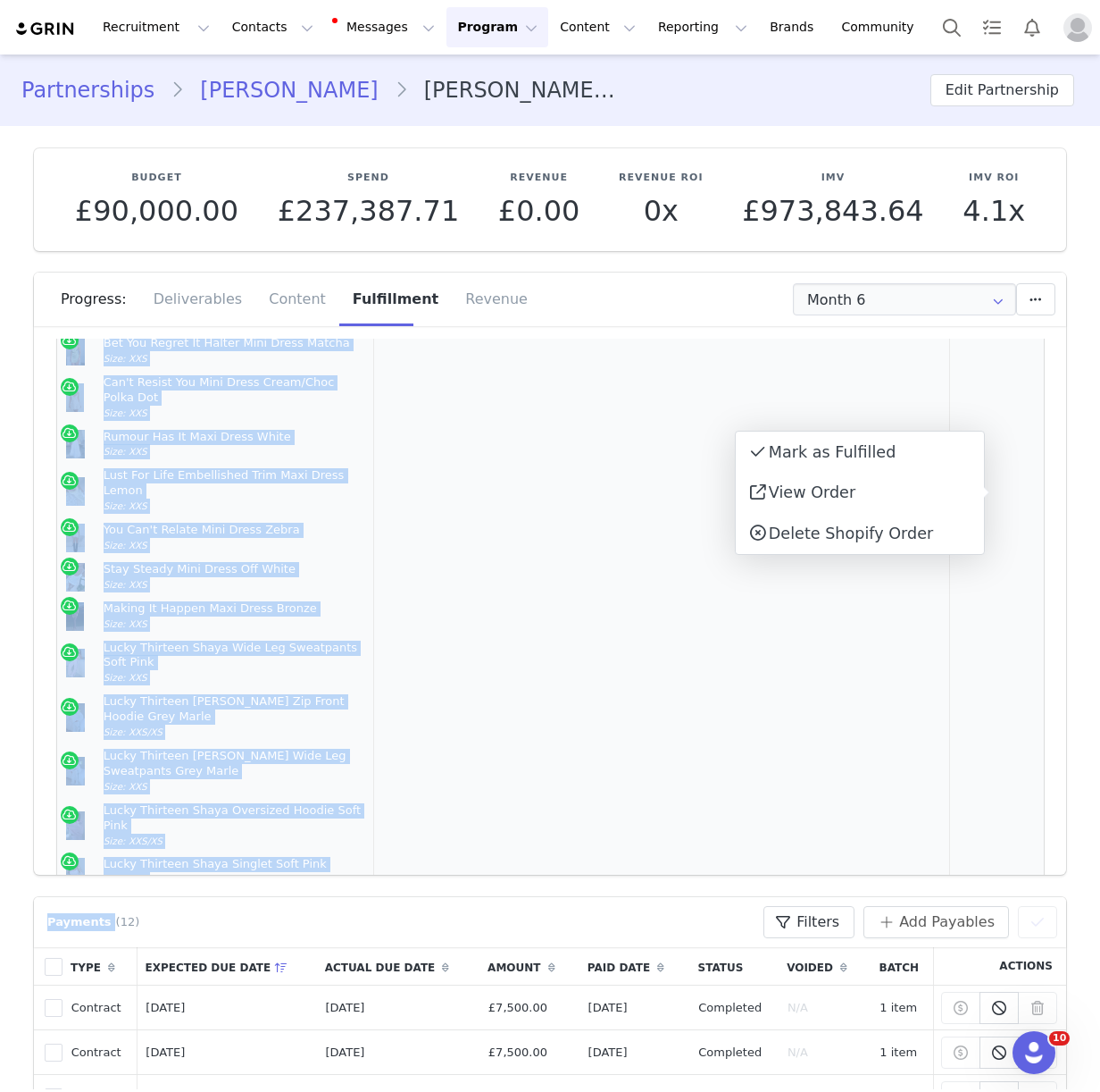
drag, startPoint x: 105, startPoint y: 403, endPoint x: 202, endPoint y: 763, distance: 372.8
click at [202, 763] on td "Need Your Heart Off Shoulder Top Black Size: XXS Olive Girly Tank Top White Siz…" at bounding box center [216, 256] width 317 height 1283
copy td "Need Your Heart Off Shoulder Top Black Size: XXS Olive Girly Tank Top White Siz…"
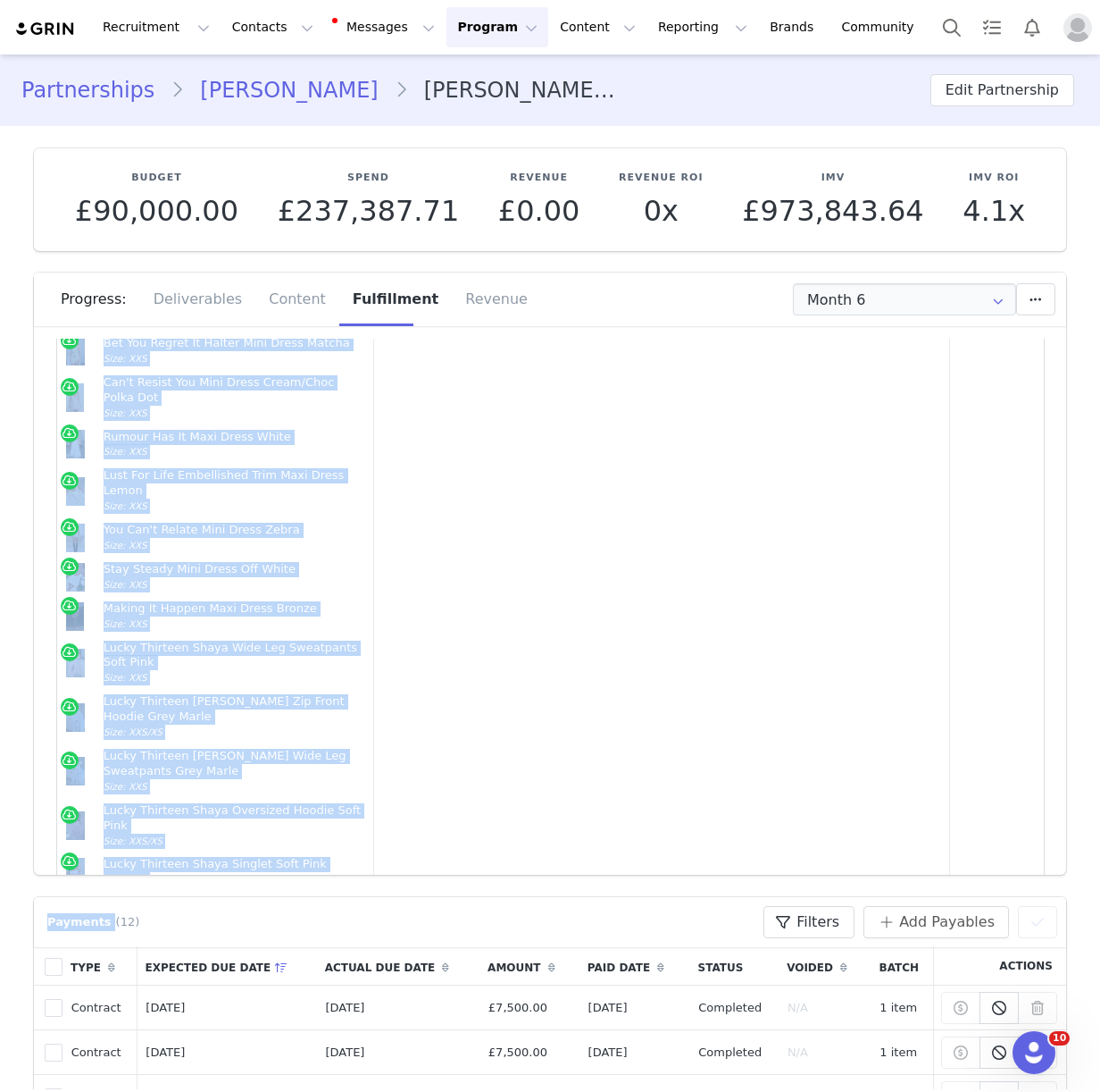
click at [224, 90] on link "[PERSON_NAME]" at bounding box center [289, 90] width 210 height 32
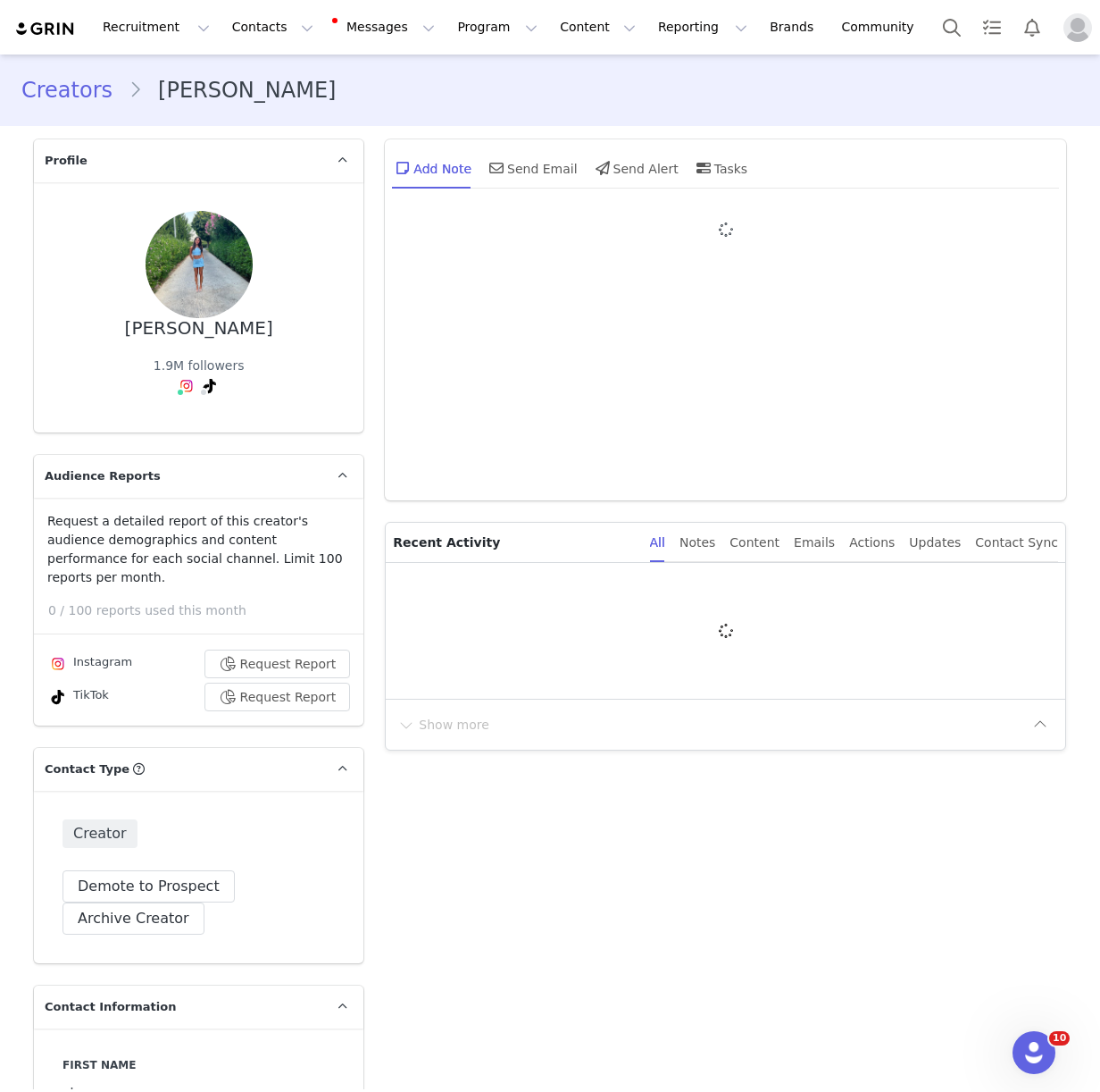
type input "+44 ([GEOGRAPHIC_DATA])"
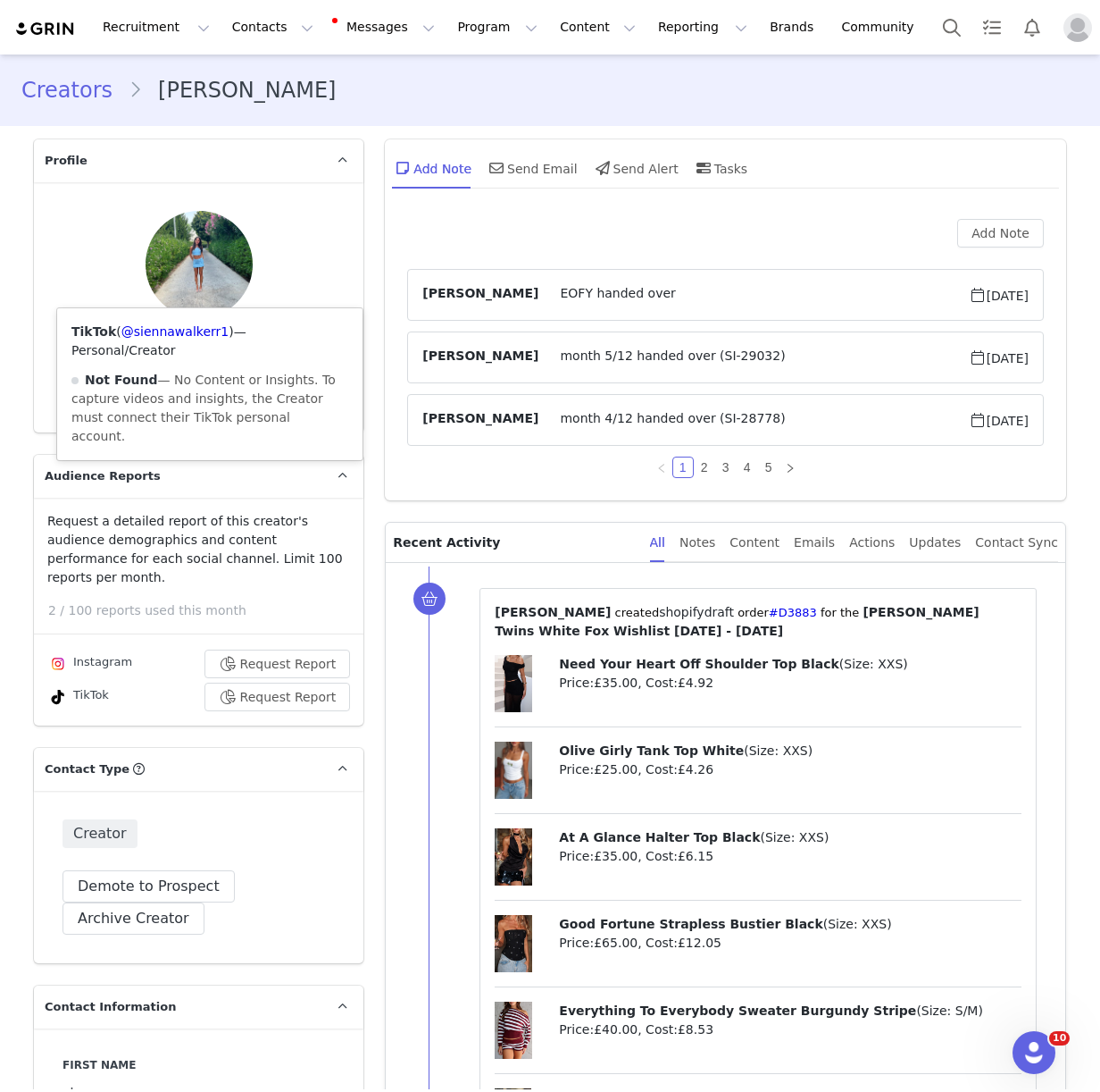
drag, startPoint x: 210, startPoint y: 295, endPoint x: 210, endPoint y: 316, distance: 21.0
click at [210, 378] on icon at bounding box center [209, 385] width 12 height 14
click at [206, 328] on link "@siennawalkerr1" at bounding box center [175, 331] width 107 height 14
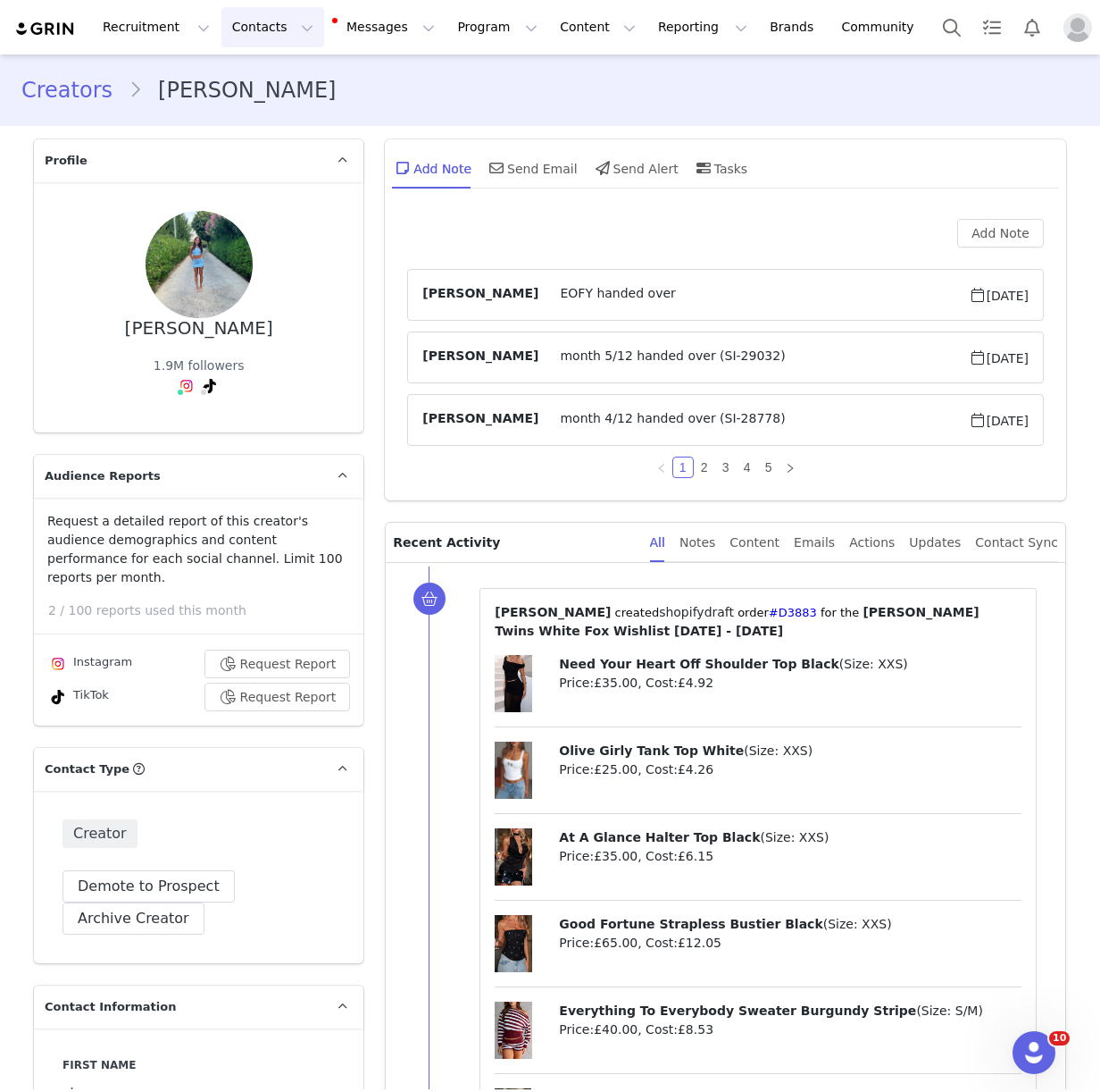
click at [272, 14] on button "Contacts Contacts" at bounding box center [272, 27] width 102 height 40
click at [519, 236] on div "Add Note" at bounding box center [726, 233] width 636 height 28
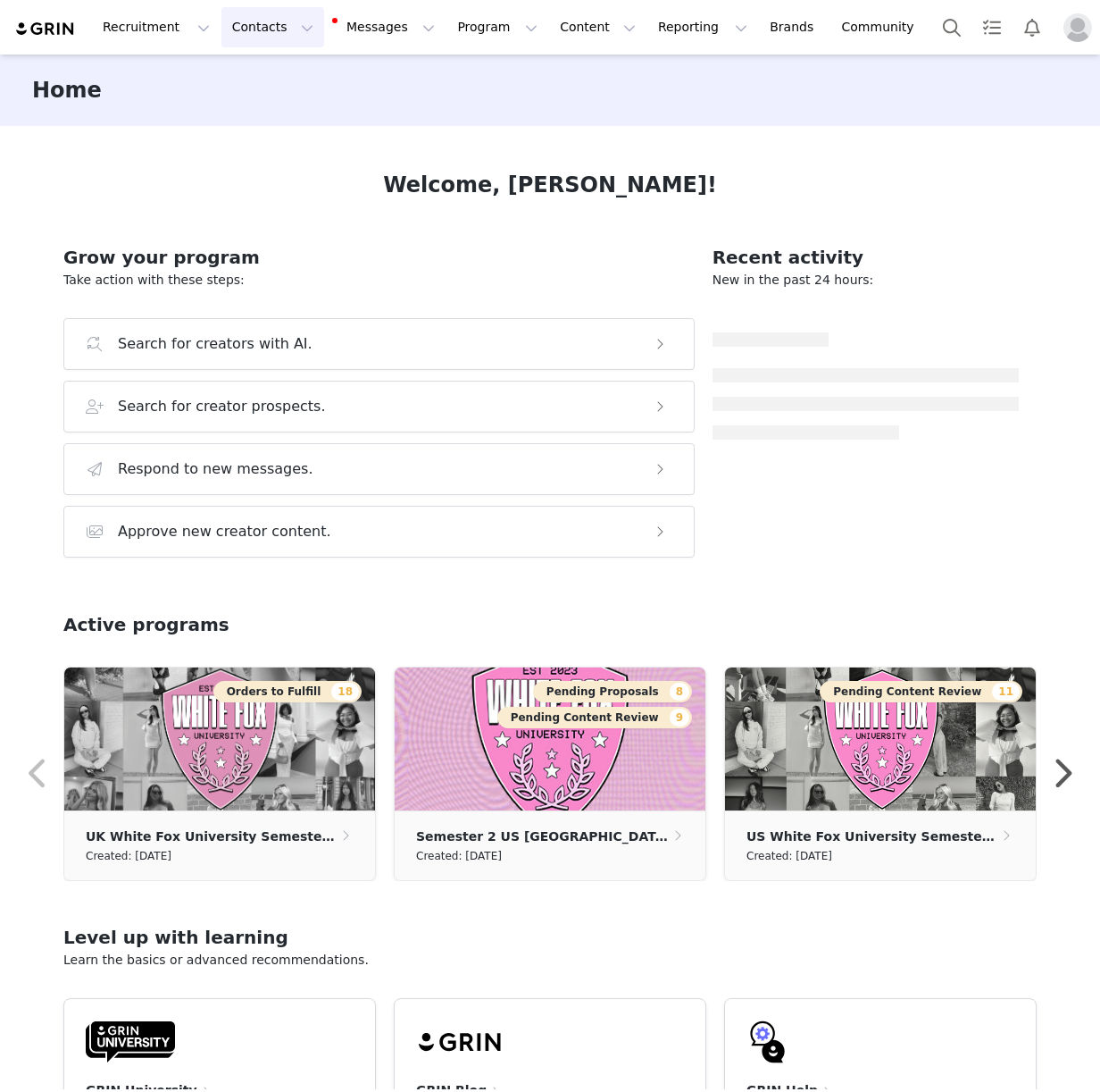
click at [248, 31] on button "Contacts Contacts" at bounding box center [272, 27] width 102 height 40
click at [267, 86] on p "Creators" at bounding box center [250, 79] width 53 height 19
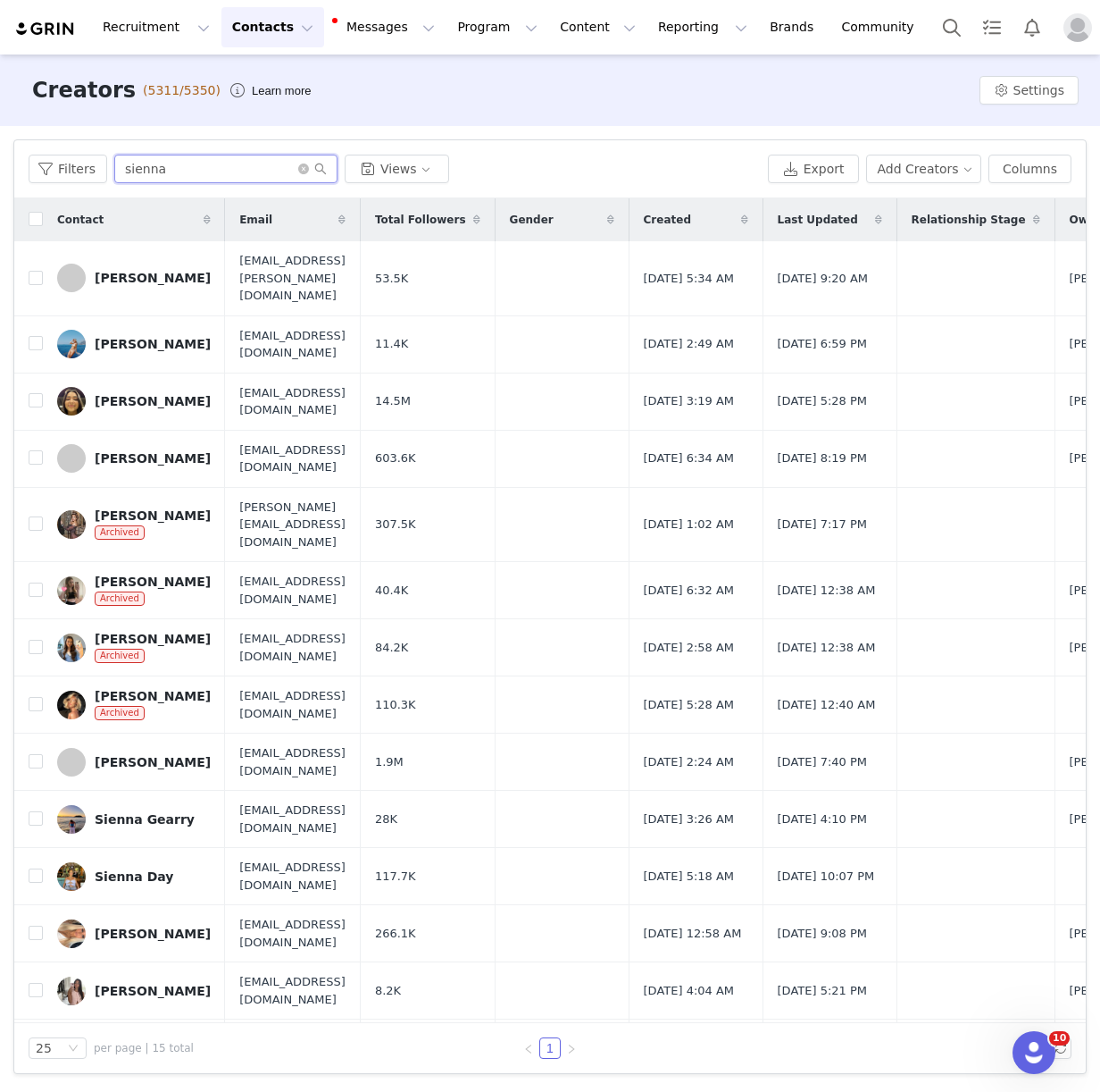
click at [140, 173] on input "sienna" at bounding box center [226, 169] width 223 height 28
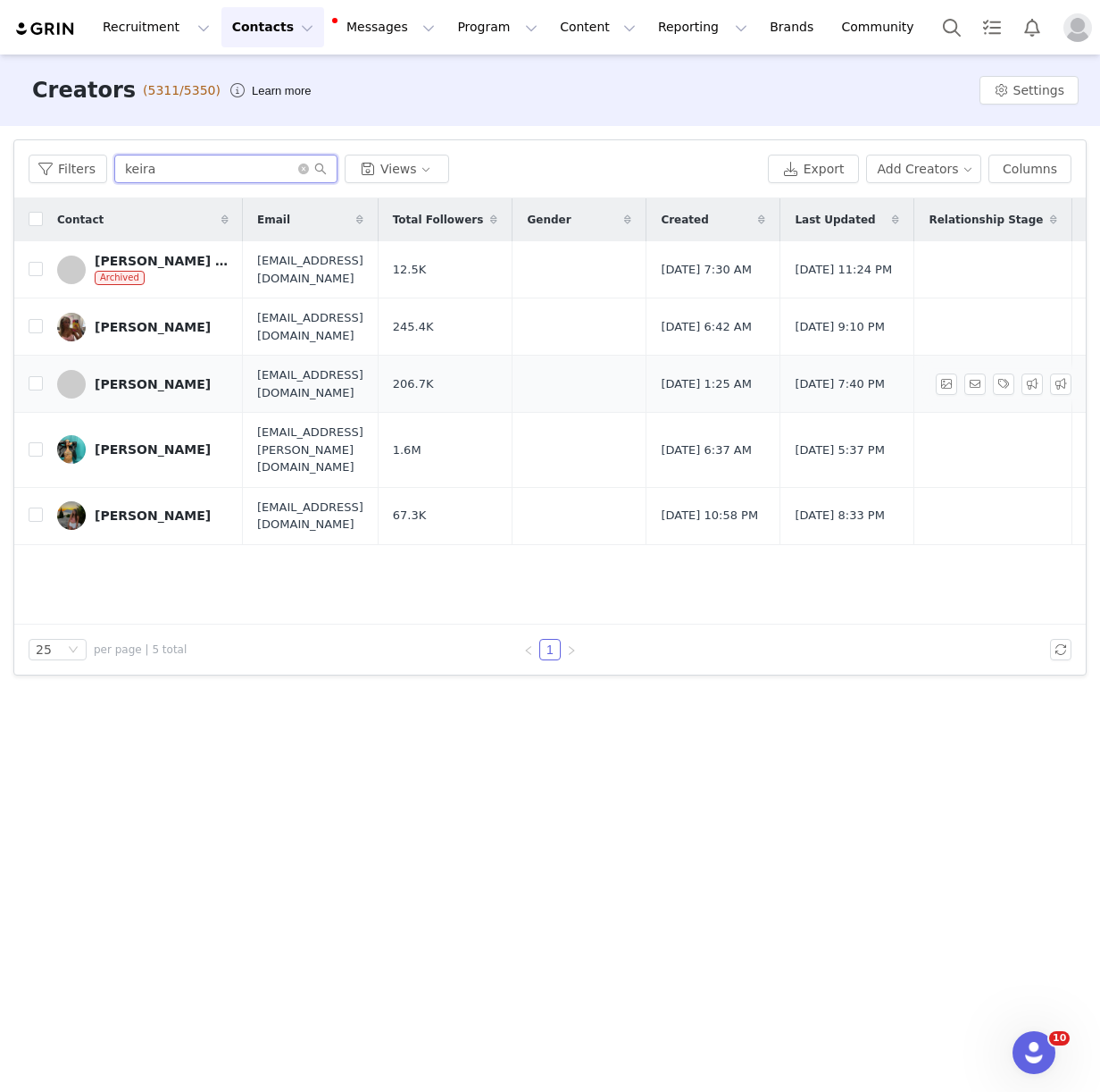
type input "keira"
click at [144, 387] on div "[PERSON_NAME]" at bounding box center [153, 383] width 116 height 14
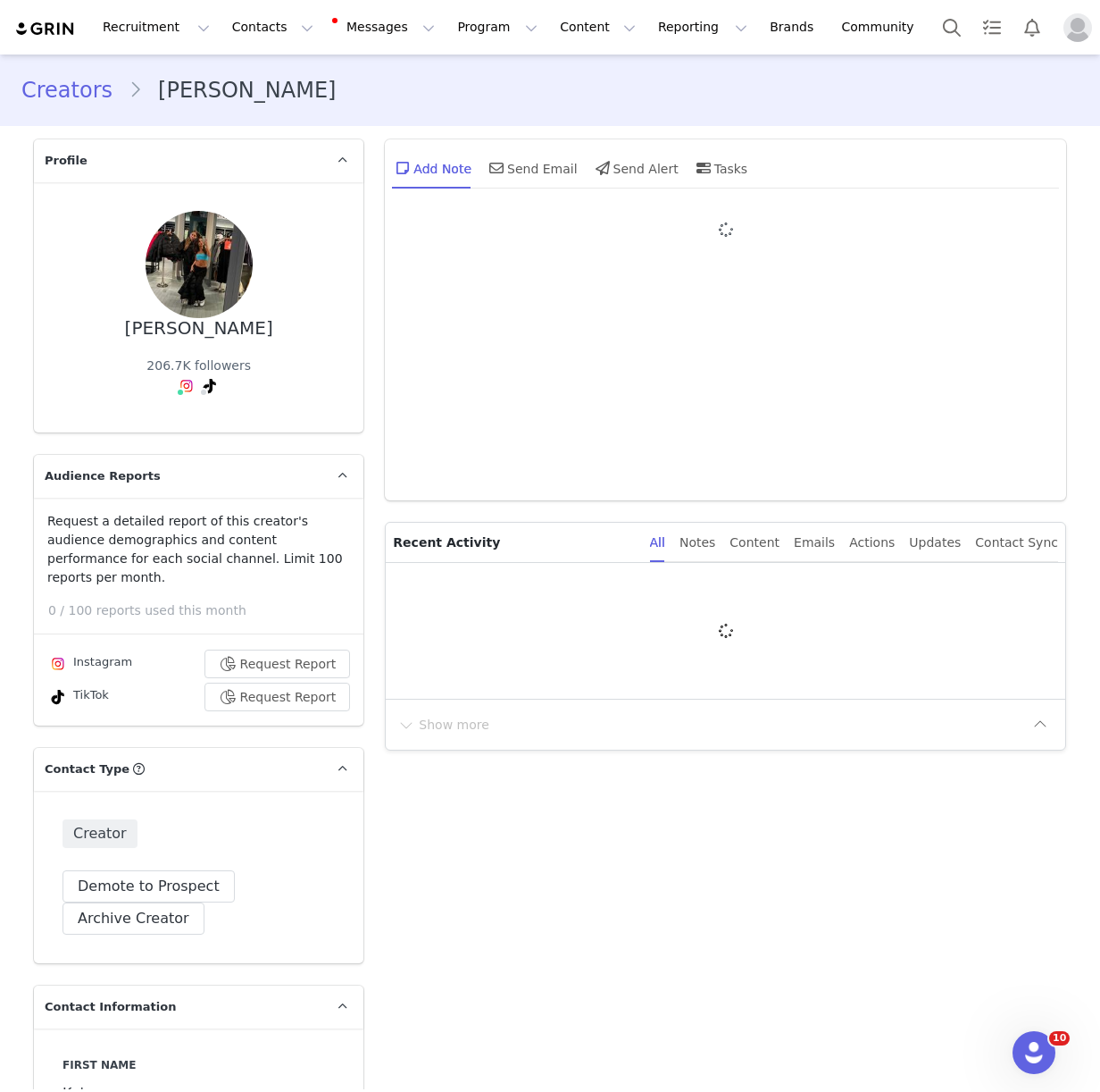
type input "+44 ([GEOGRAPHIC_DATA])"
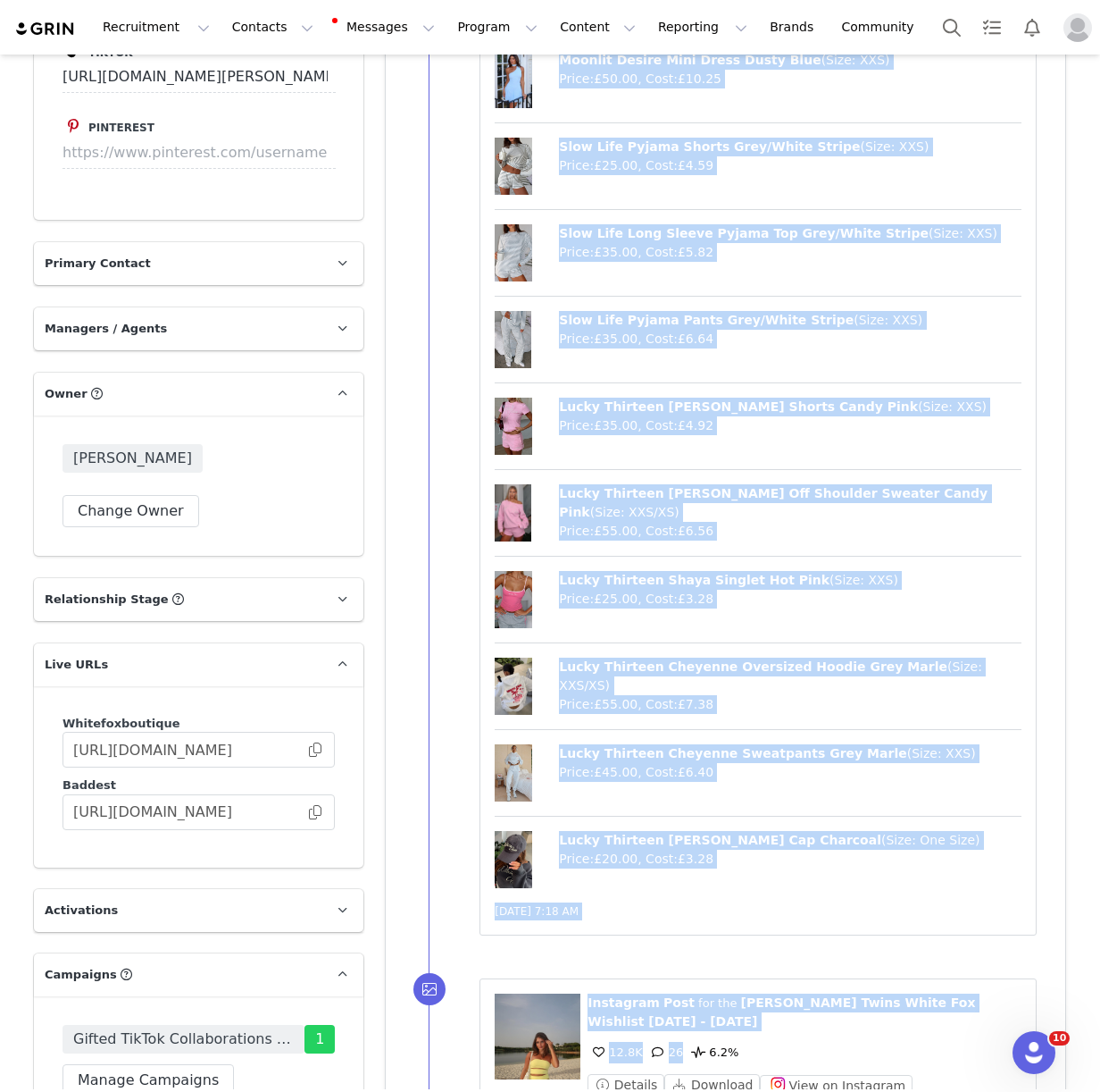
scroll to position [2552, 0]
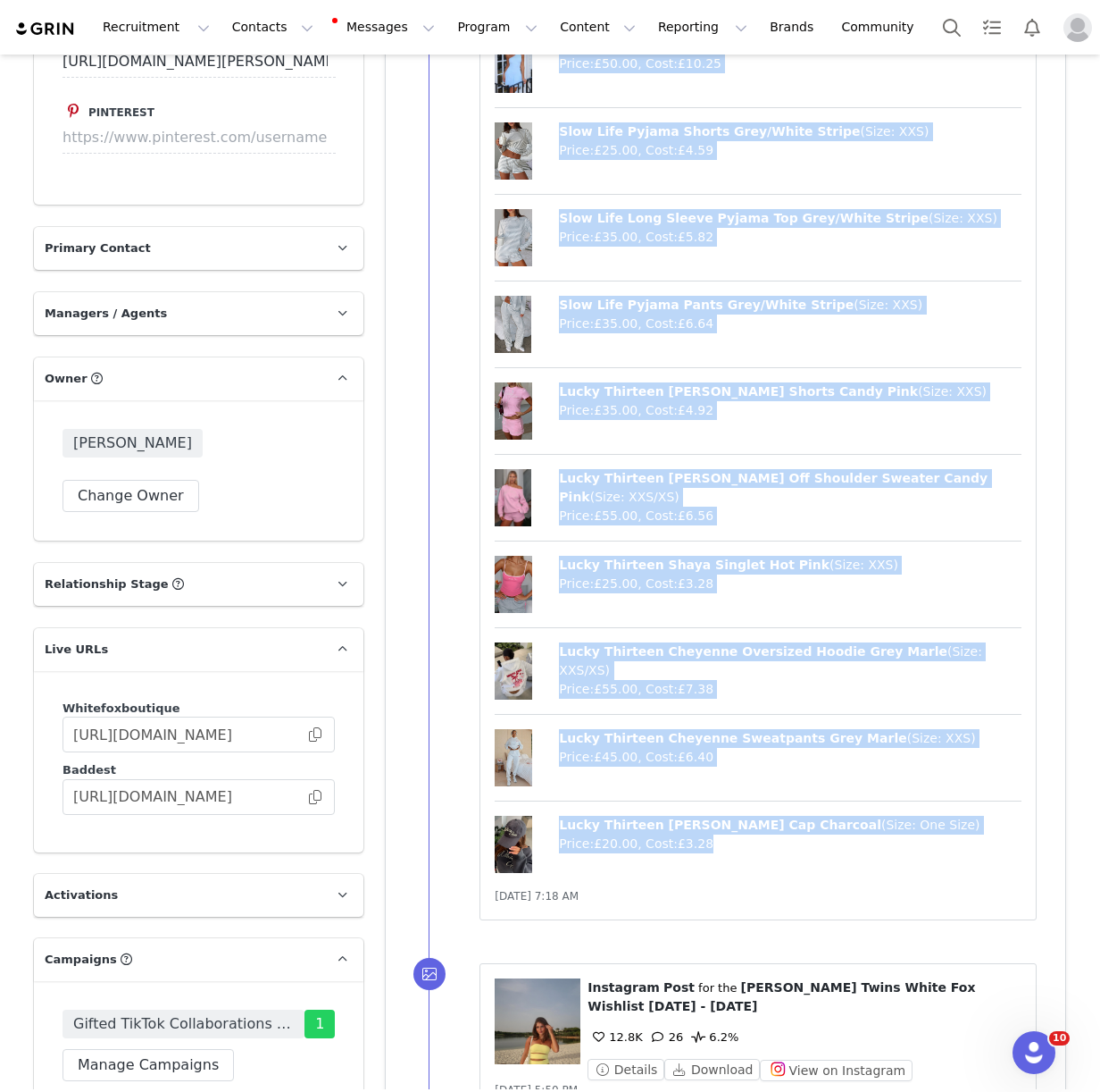
drag, startPoint x: 560, startPoint y: 519, endPoint x: 723, endPoint y: 842, distance: 361.8
copy div "Lore Ip Do's Ametcon Adipis Eli Seddoeius ( Temp: INC ) Utlab: £24.65 , Etdo: £…"
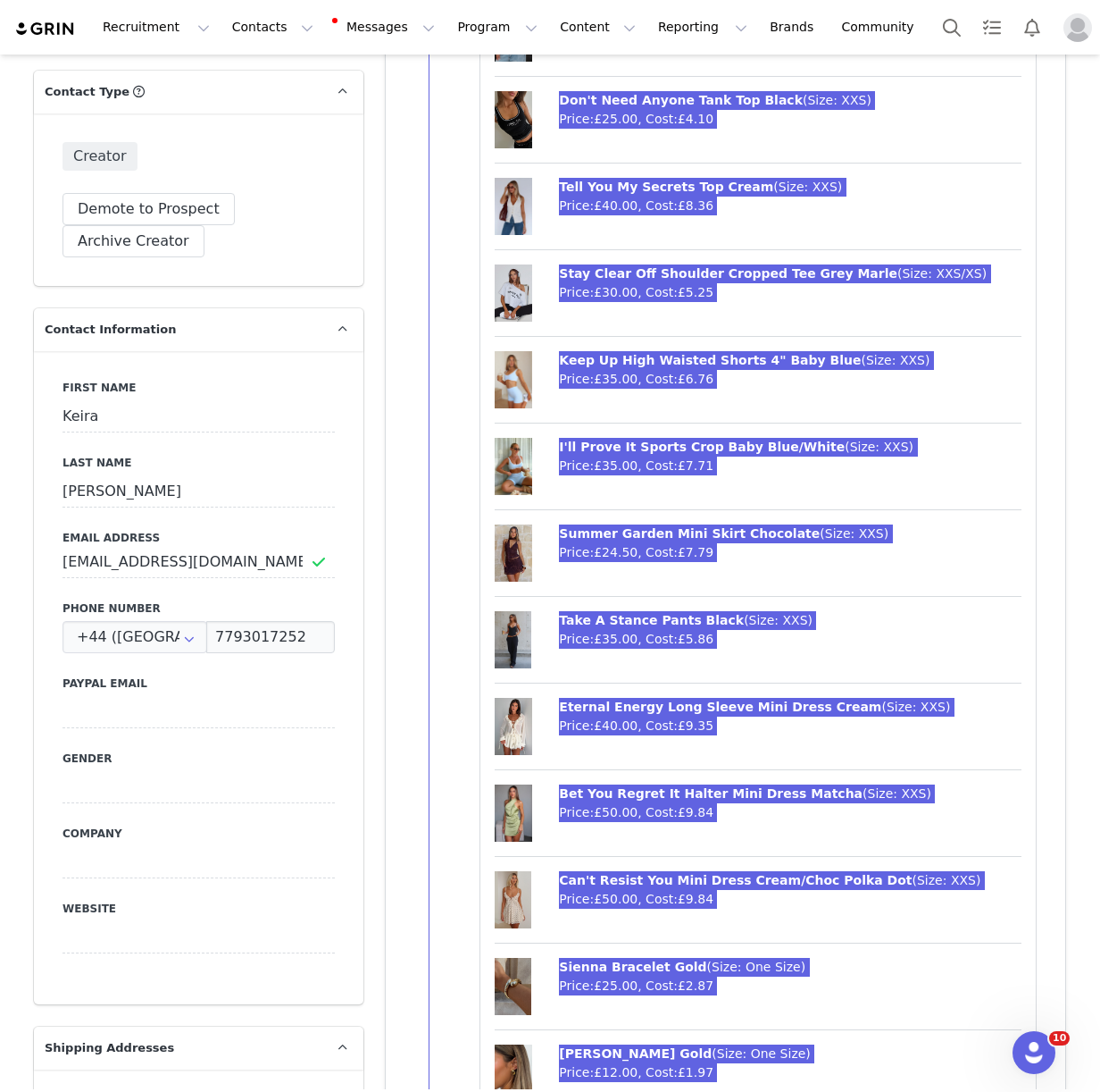
scroll to position [0, 0]
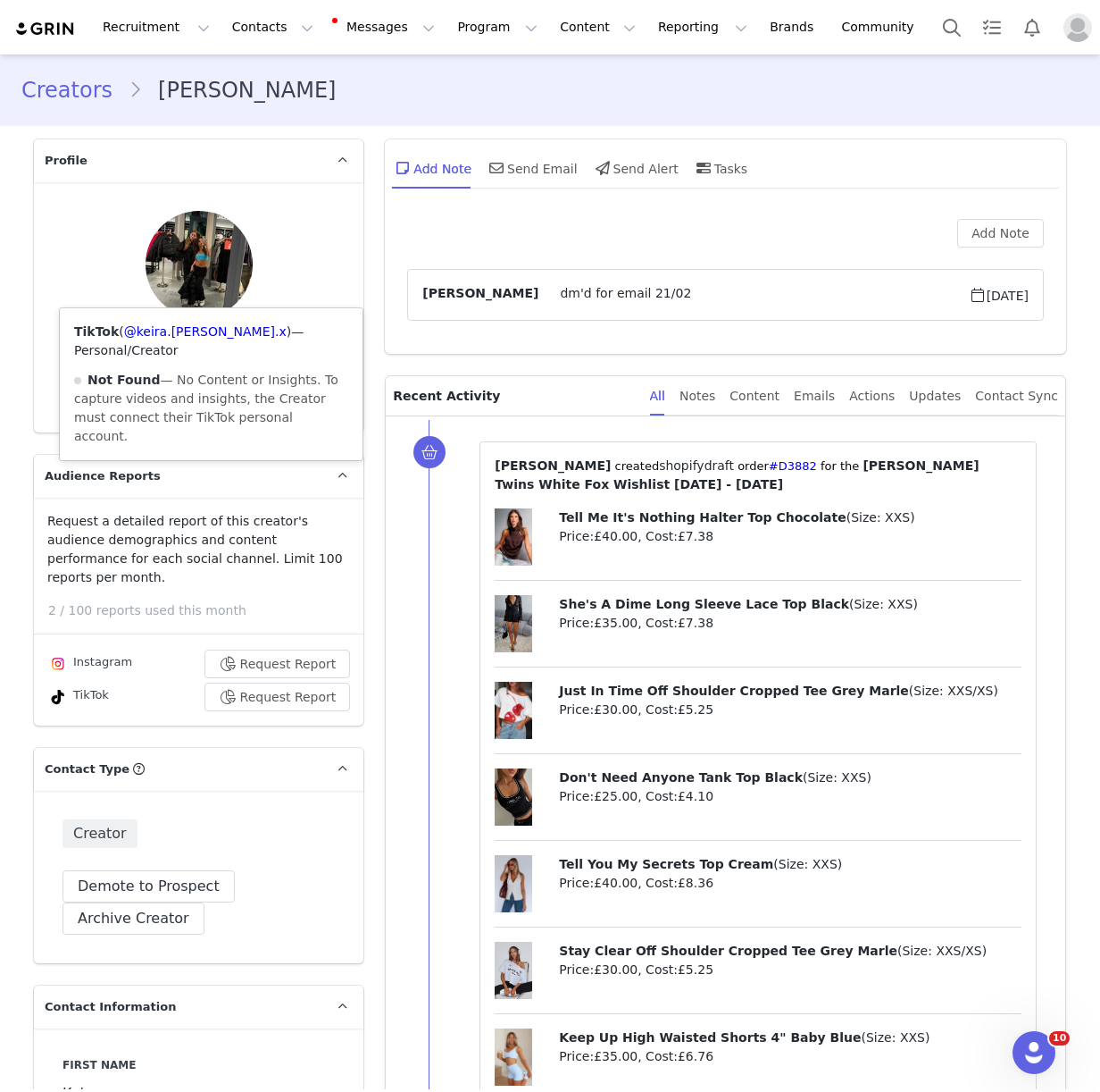
drag, startPoint x: 207, startPoint y: 295, endPoint x: 211, endPoint y: 310, distance: 15.5
click at [207, 378] on icon at bounding box center [209, 385] width 12 height 14
click at [197, 330] on link "@keira.[PERSON_NAME].x" at bounding box center [205, 331] width 162 height 14
